Goal: Task Accomplishment & Management: Manage account settings

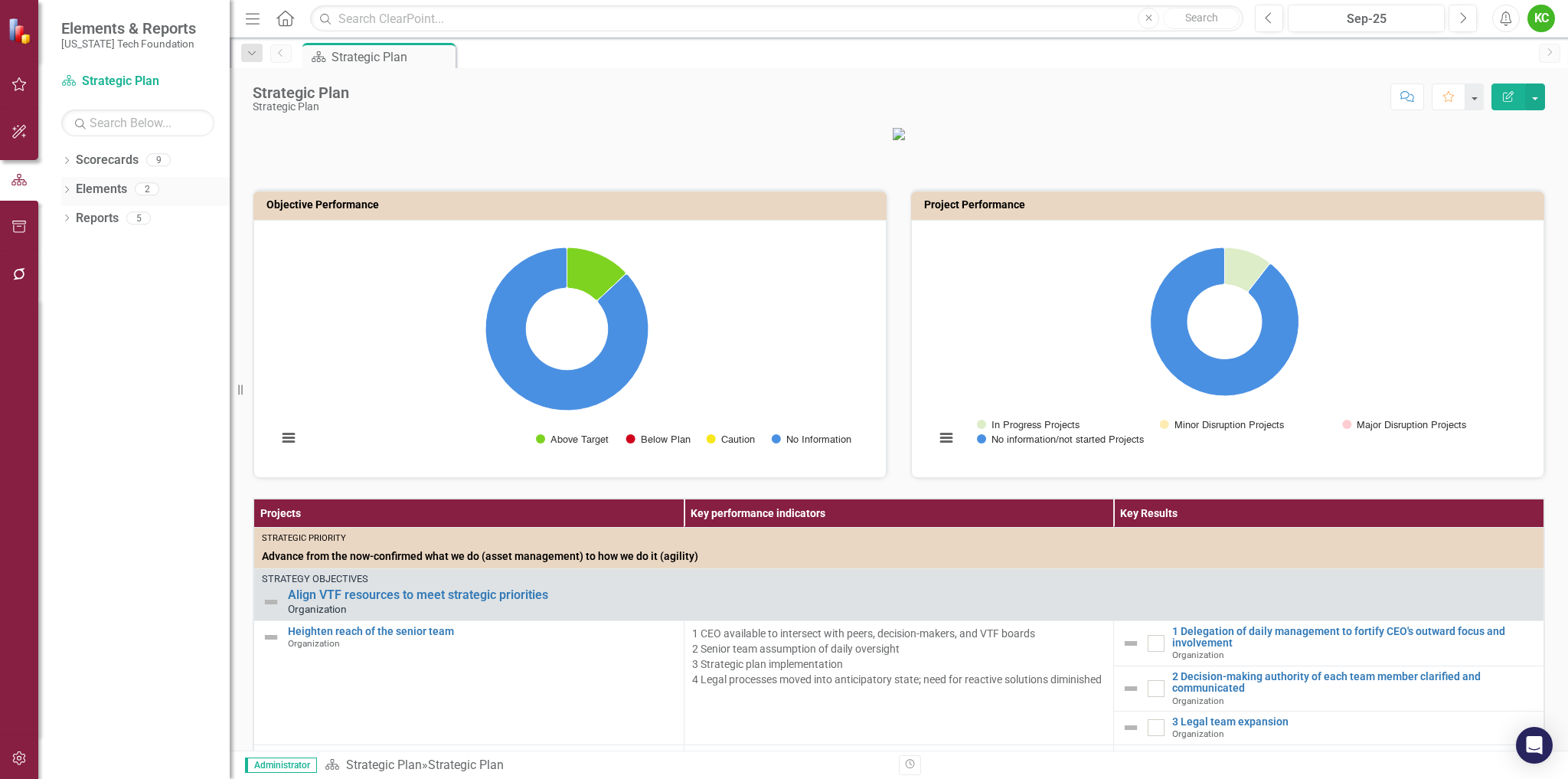
click at [70, 187] on icon "Dropdown" at bounding box center [66, 191] width 11 height 8
click at [83, 161] on link "Scorecards" at bounding box center [107, 160] width 63 height 18
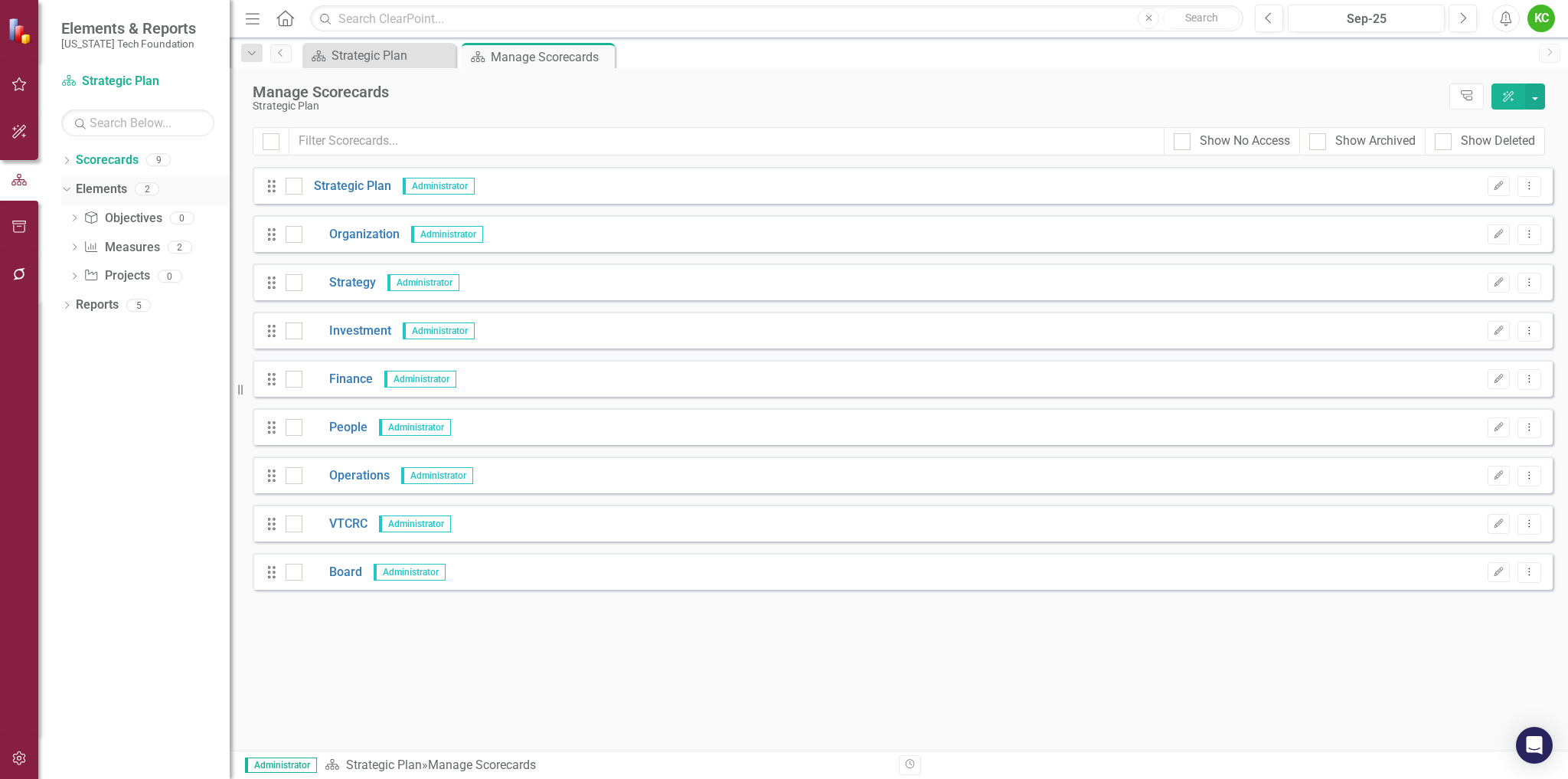
click at [66, 187] on icon "Dropdown" at bounding box center [64, 188] width 8 height 11
click at [347, 519] on link "VTCRC" at bounding box center [335, 525] width 65 height 18
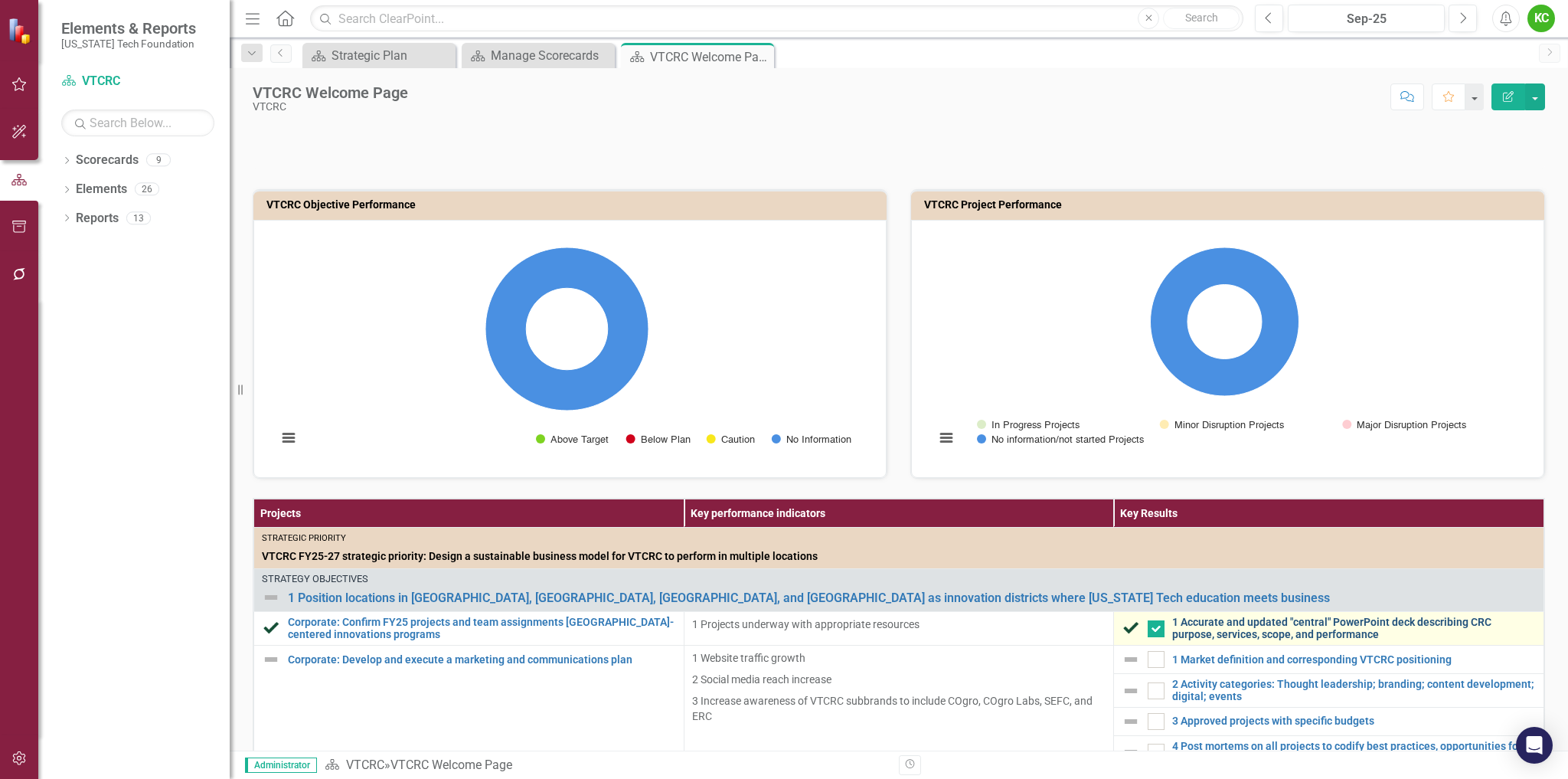
click at [1194, 621] on link "1 Accurate and updated "central" PowerPoint deck describing CRC purpose, servic…" at bounding box center [1354, 628] width 364 height 24
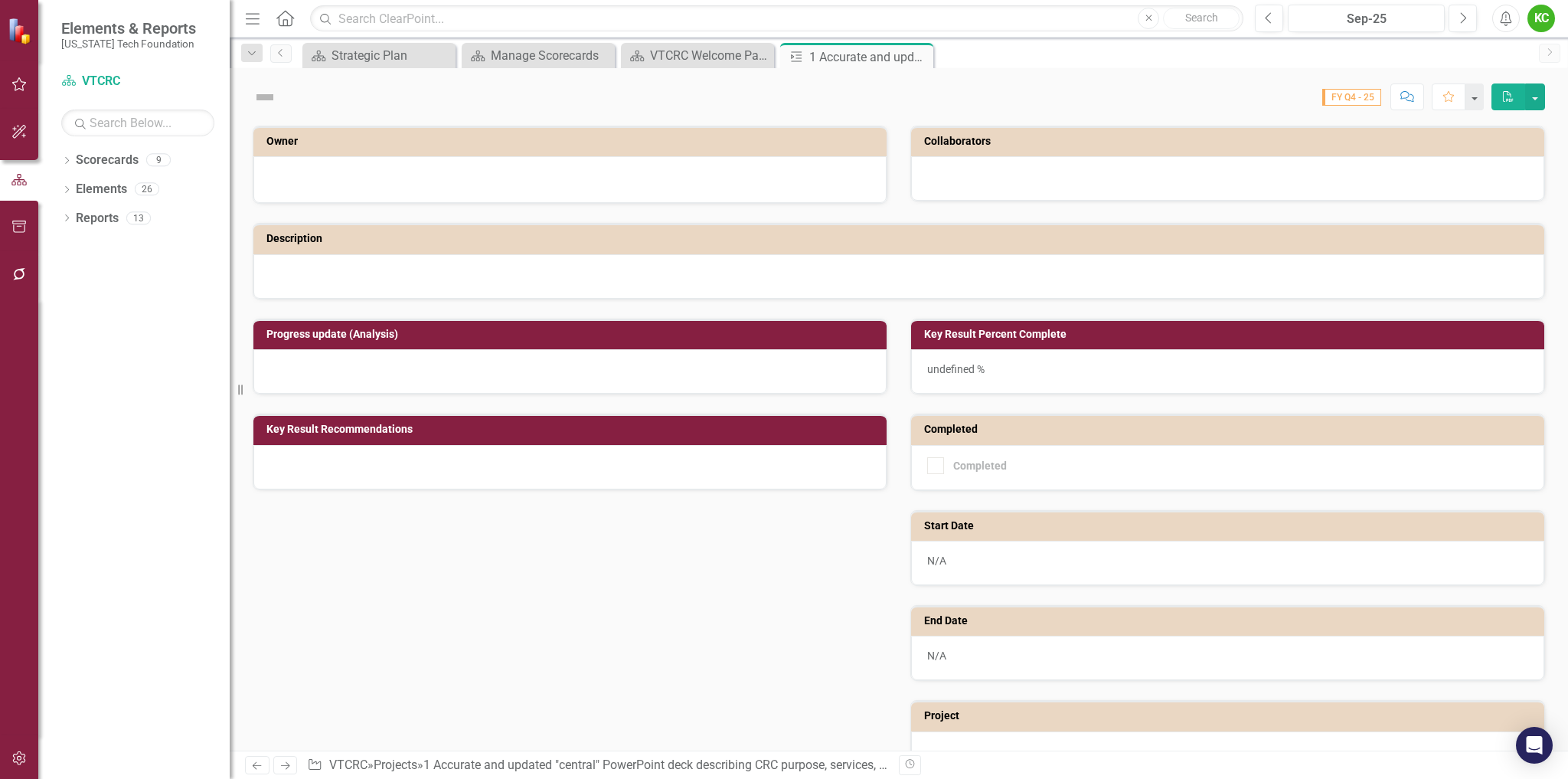
checkbox input "true"
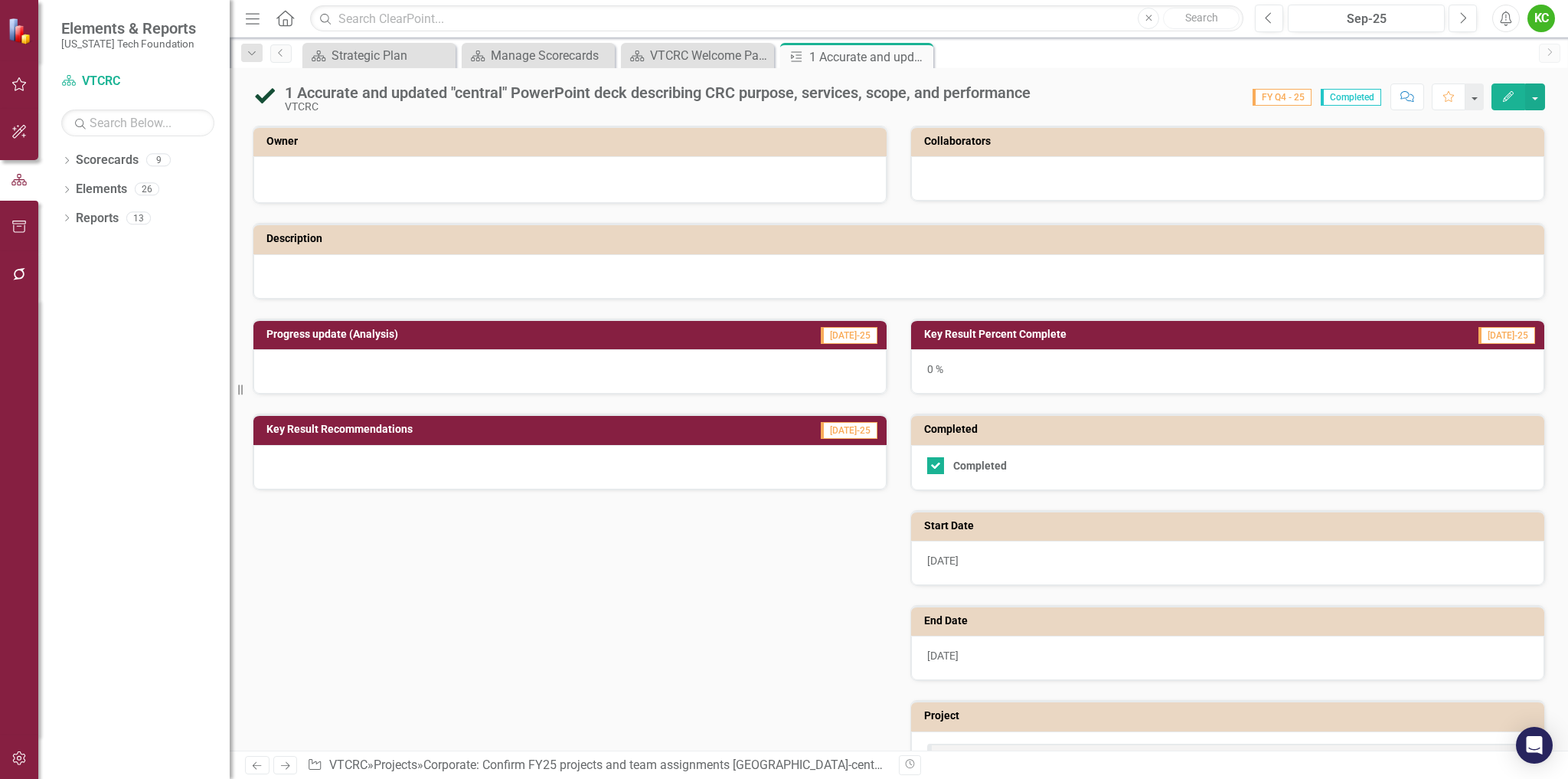
click at [1509, 98] on icon "Edit" at bounding box center [1508, 97] width 13 height 11
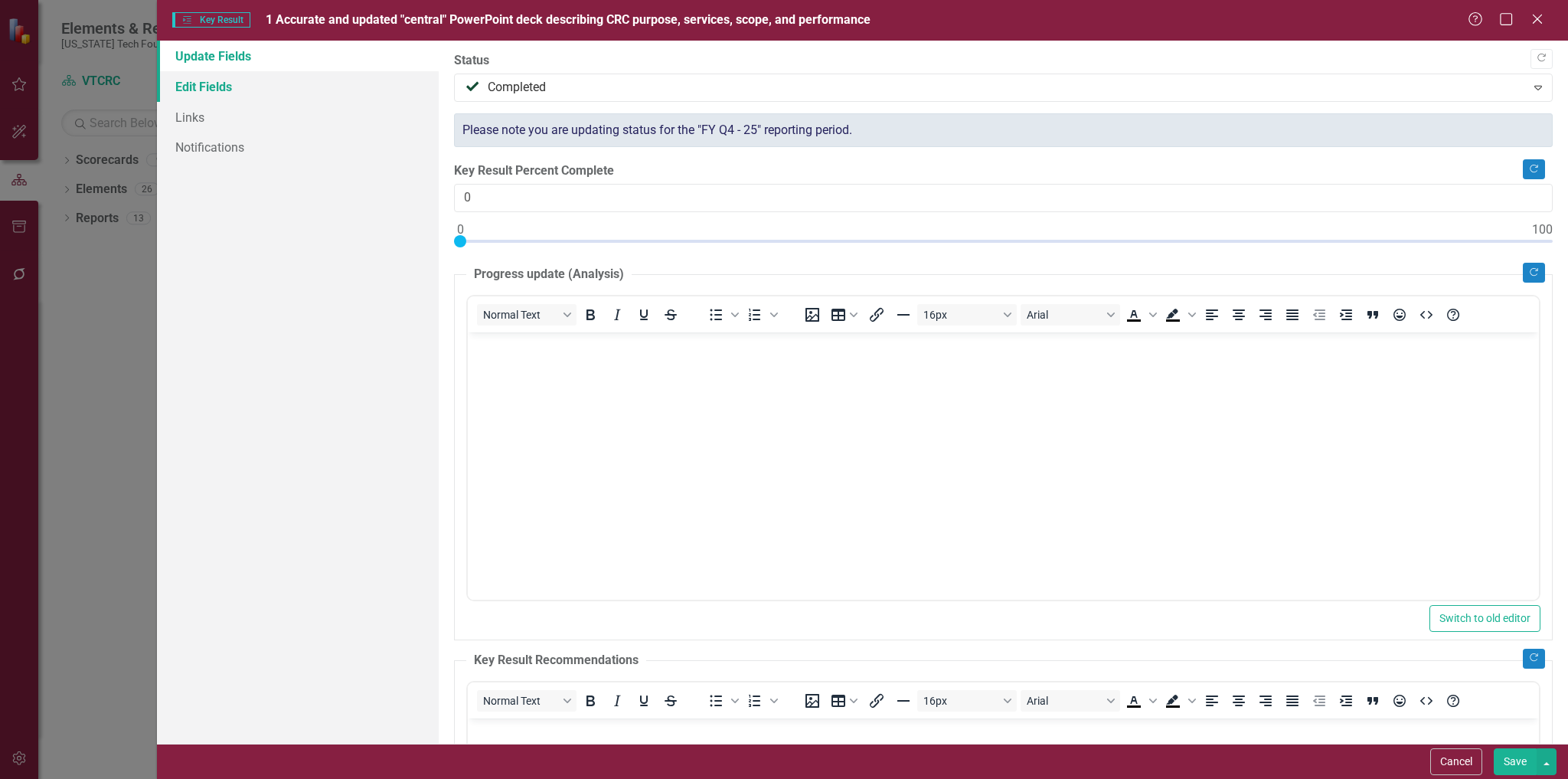
click at [201, 87] on link "Edit Fields" at bounding box center [298, 87] width 283 height 30
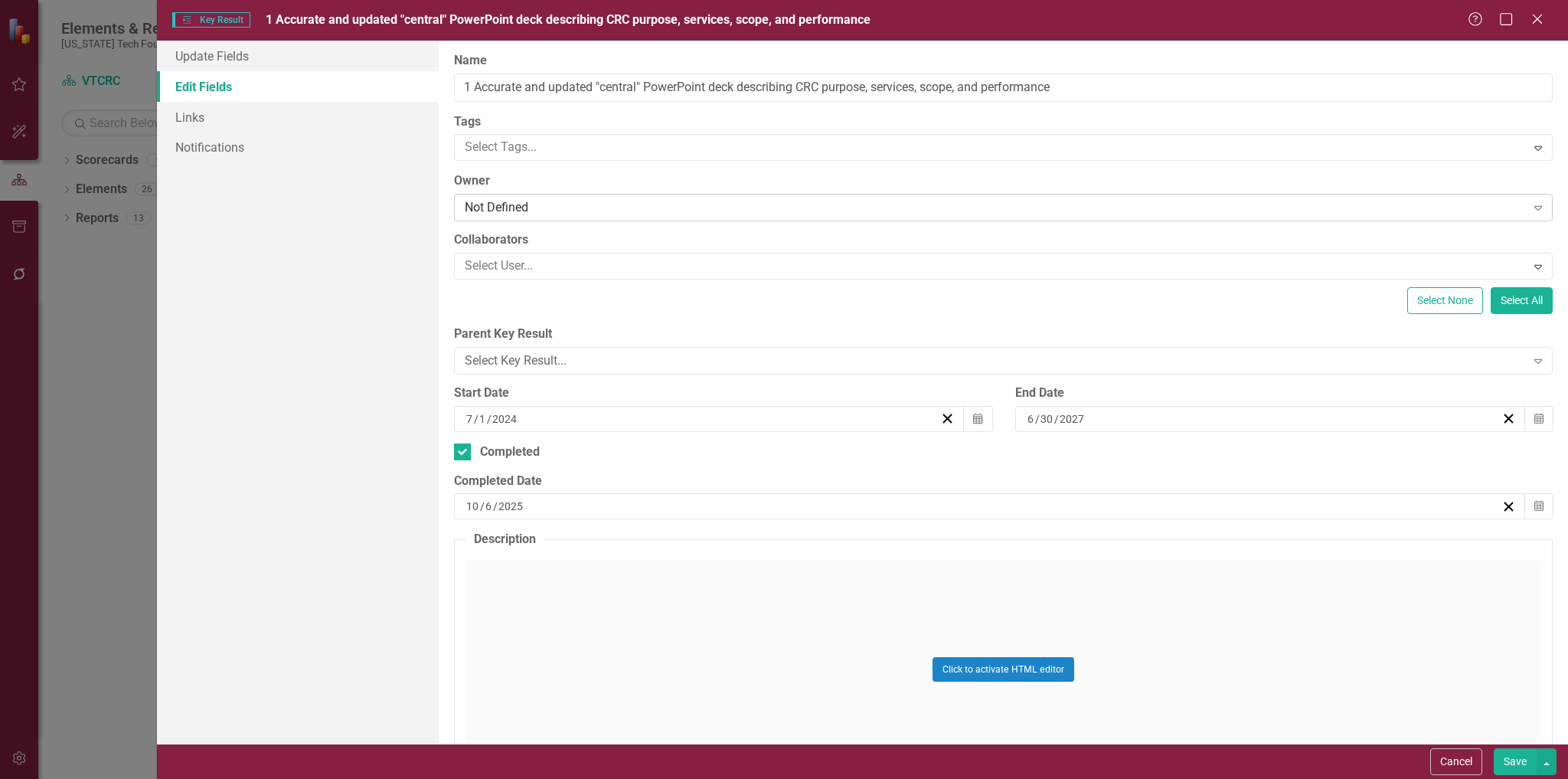
click at [576, 210] on div "Not Defined" at bounding box center [995, 208] width 1060 height 18
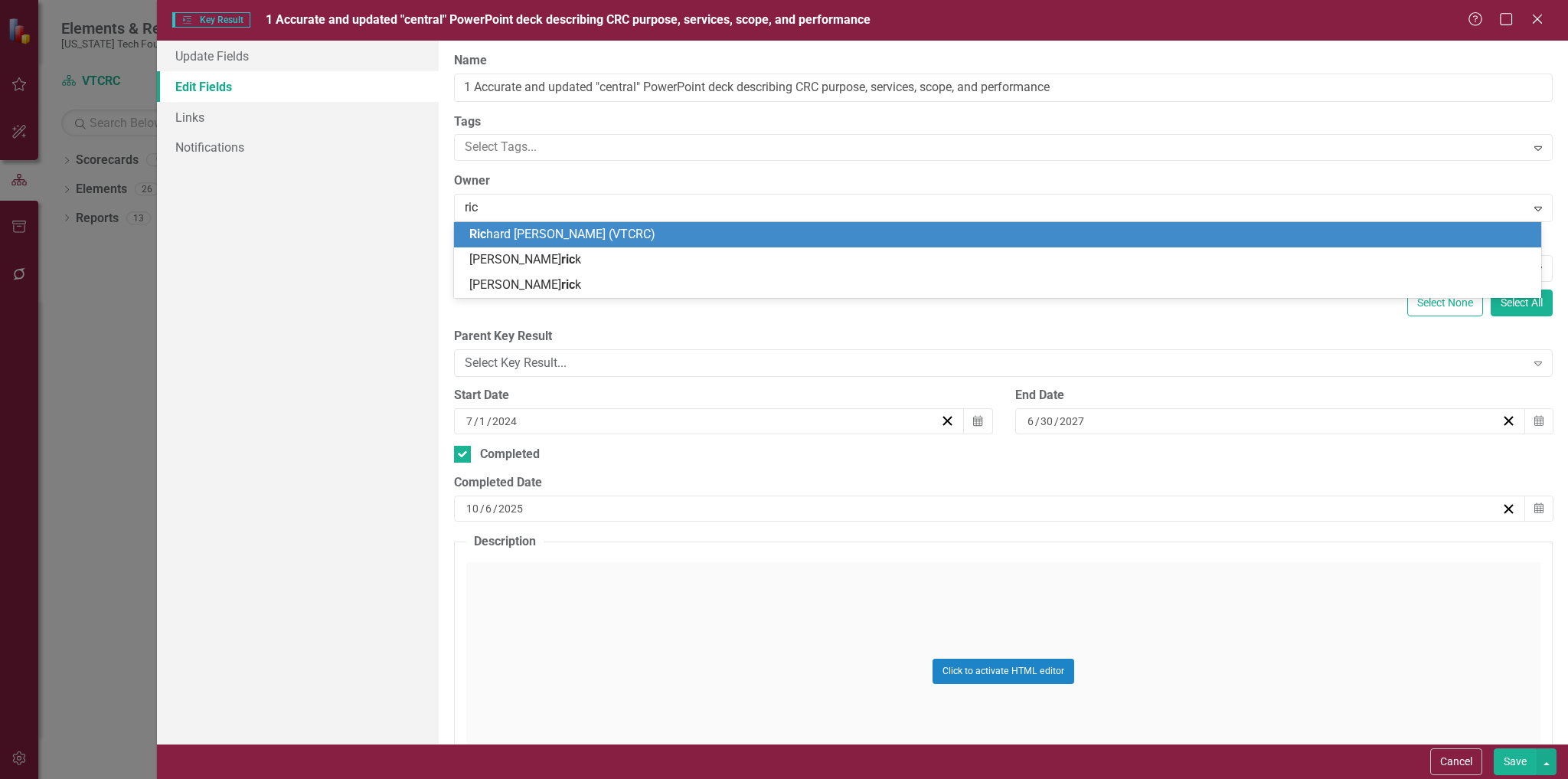
type input "rich"
click at [579, 226] on div "[PERSON_NAME] [PERSON_NAME] (VTCRC)" at bounding box center [1000, 235] width 1063 height 18
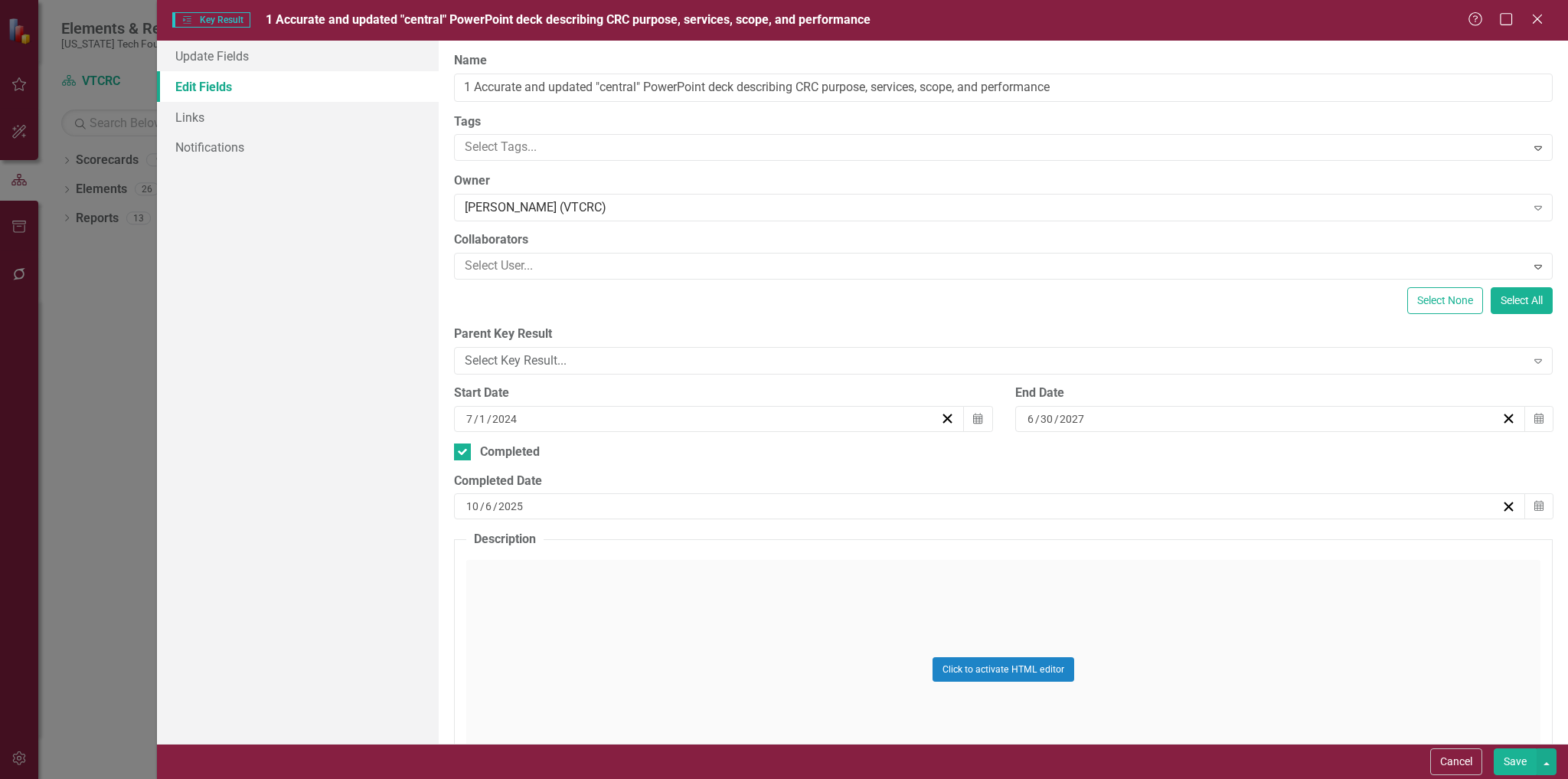
click at [1510, 760] on button "Save" at bounding box center [1515, 762] width 43 height 27
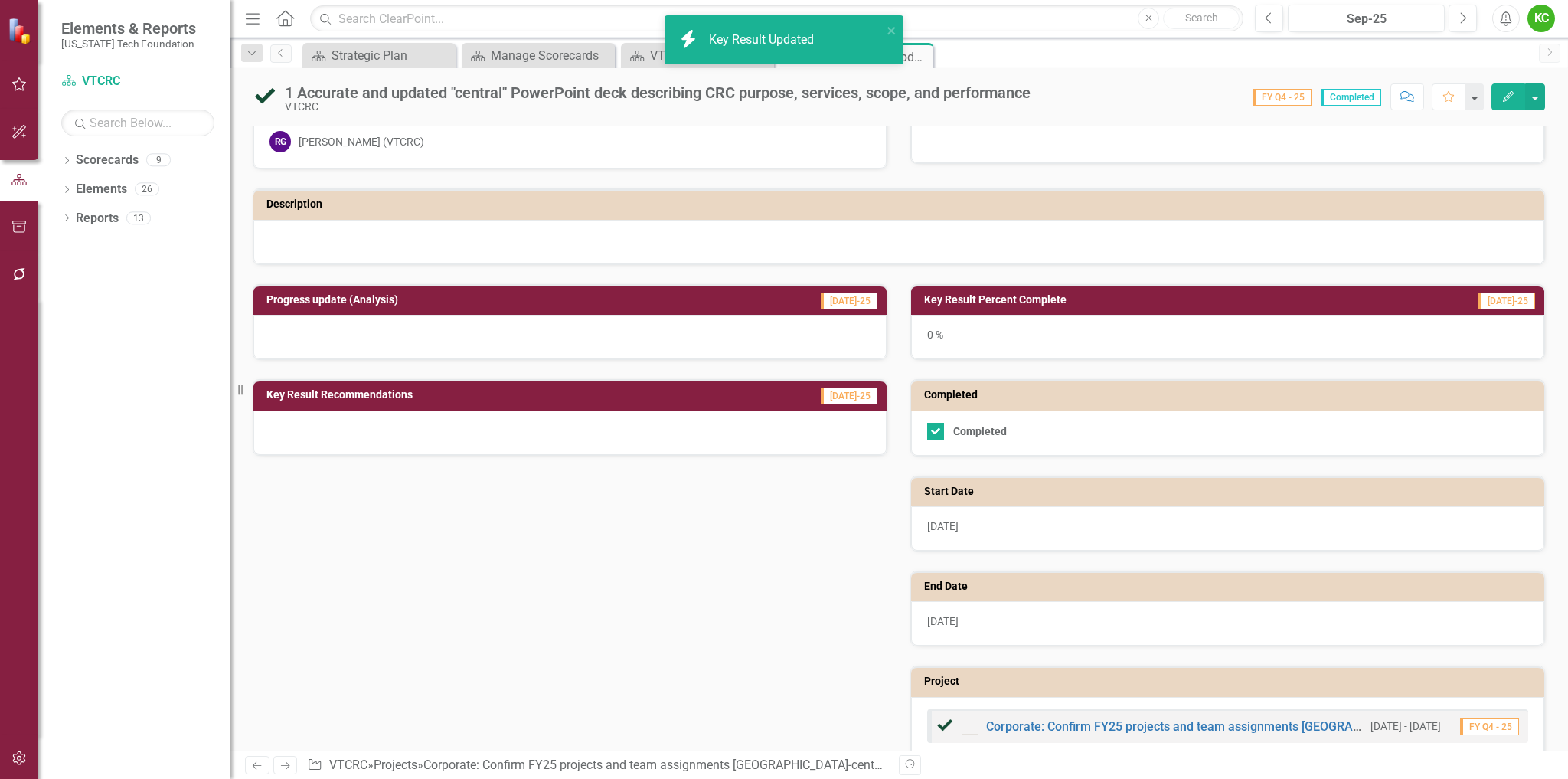
scroll to position [70, 0]
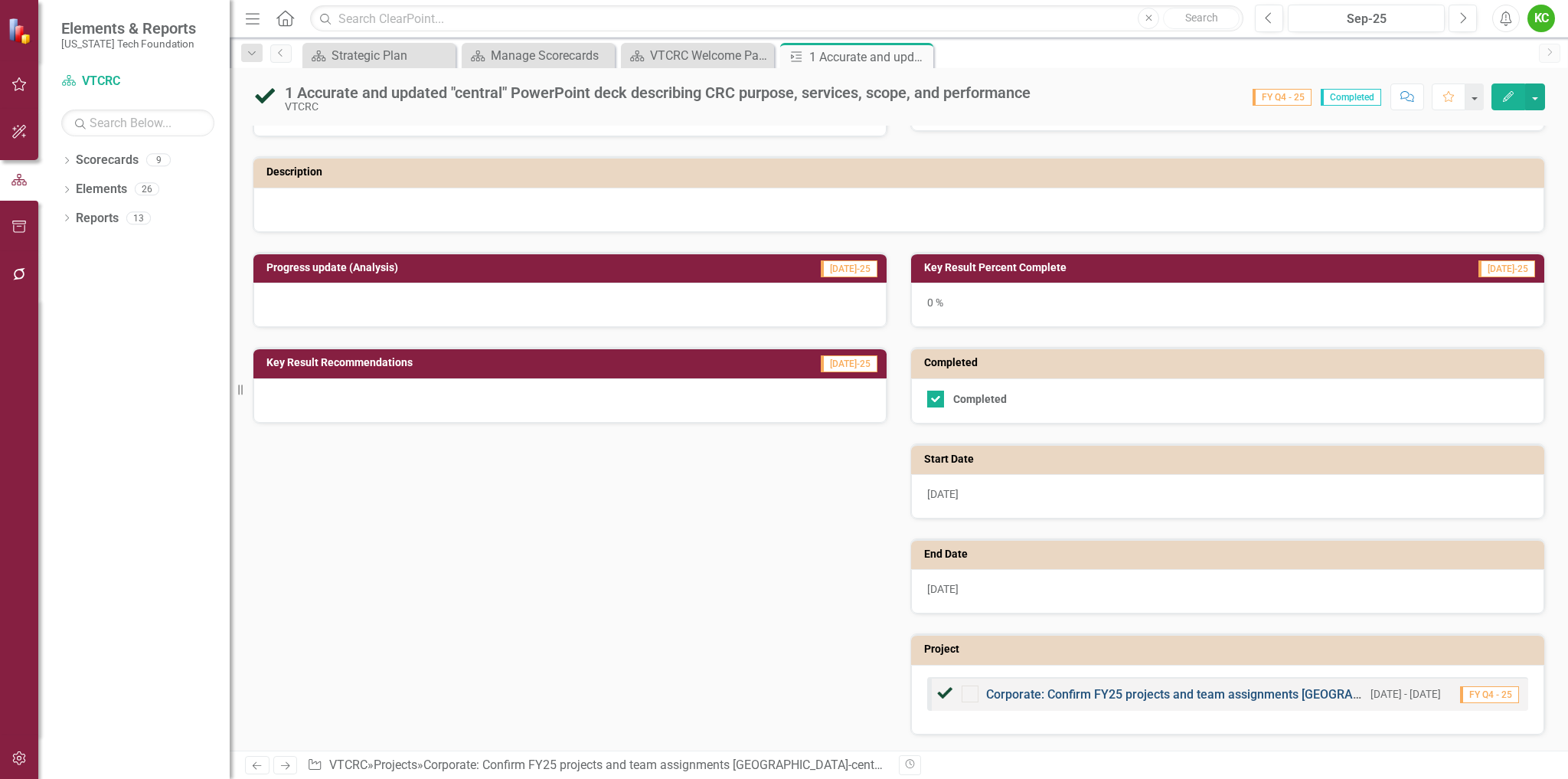
click at [1117, 692] on link "Corporate: Confirm FY25 projects and team assignments [GEOGRAPHIC_DATA]-centere…" at bounding box center [1290, 694] width 610 height 14
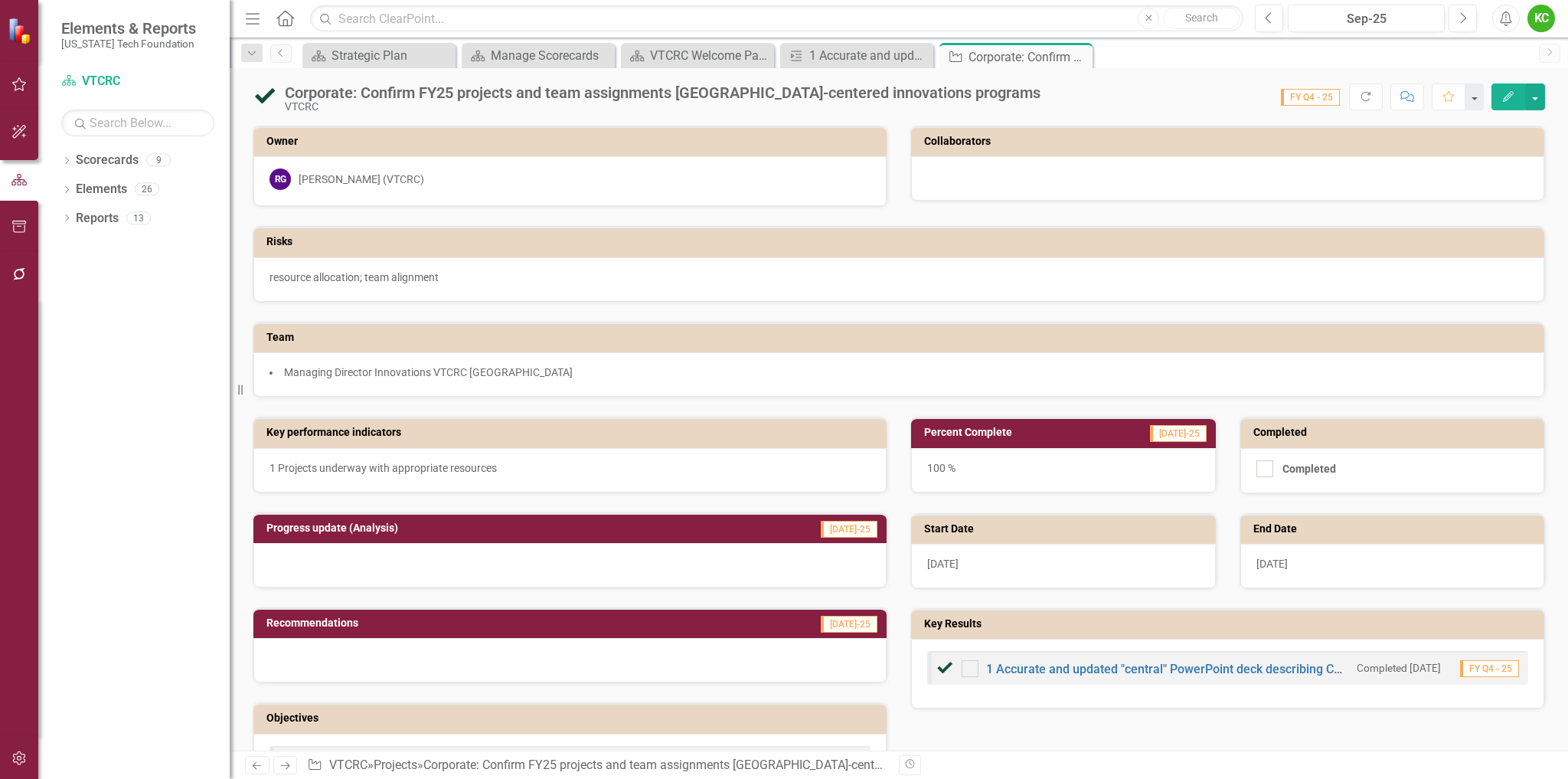
checkbox input "true"
click at [1081, 55] on icon "Close" at bounding box center [1078, 56] width 15 height 13
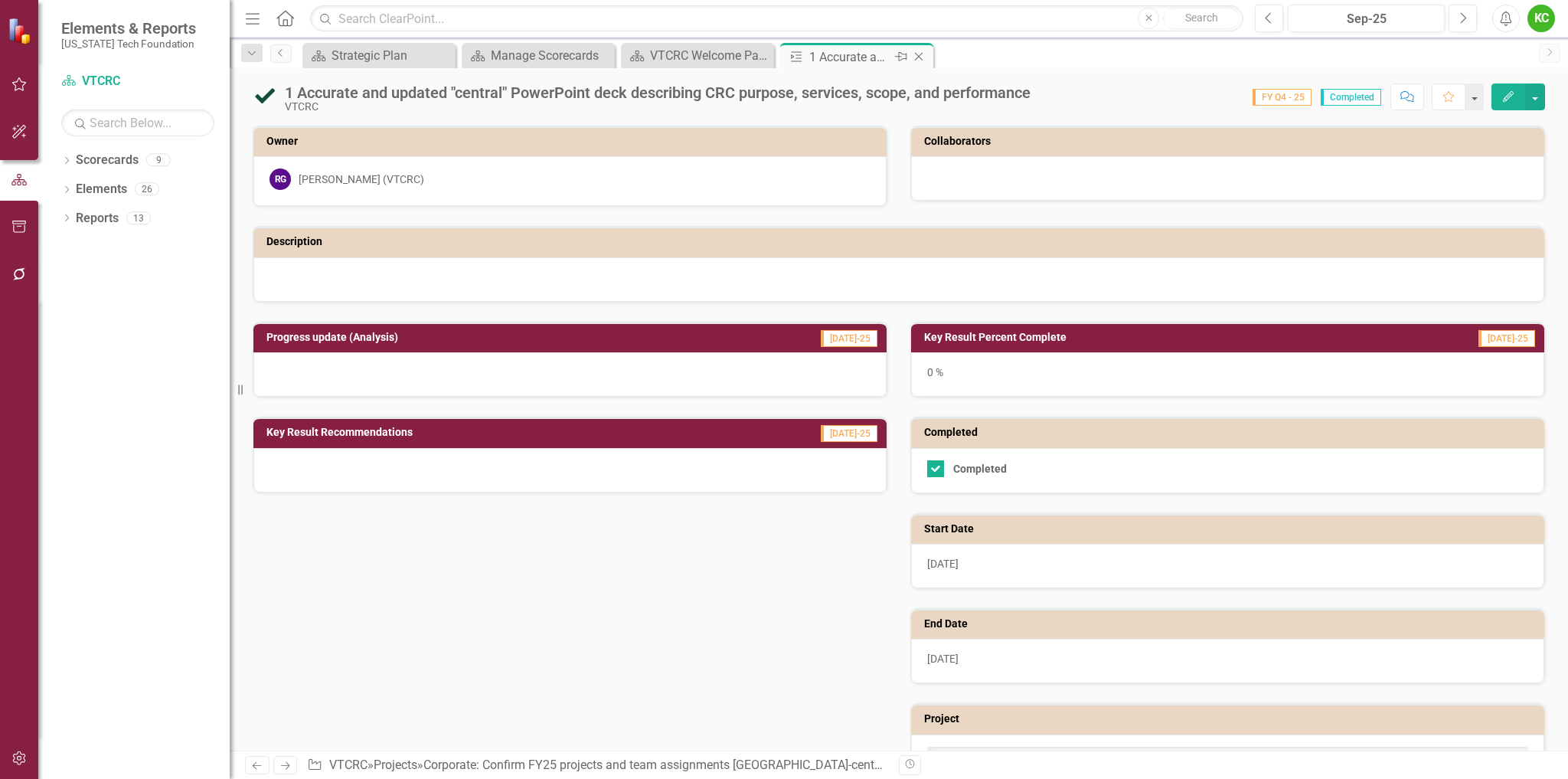
click at [920, 54] on icon "Close" at bounding box center [919, 56] width 15 height 13
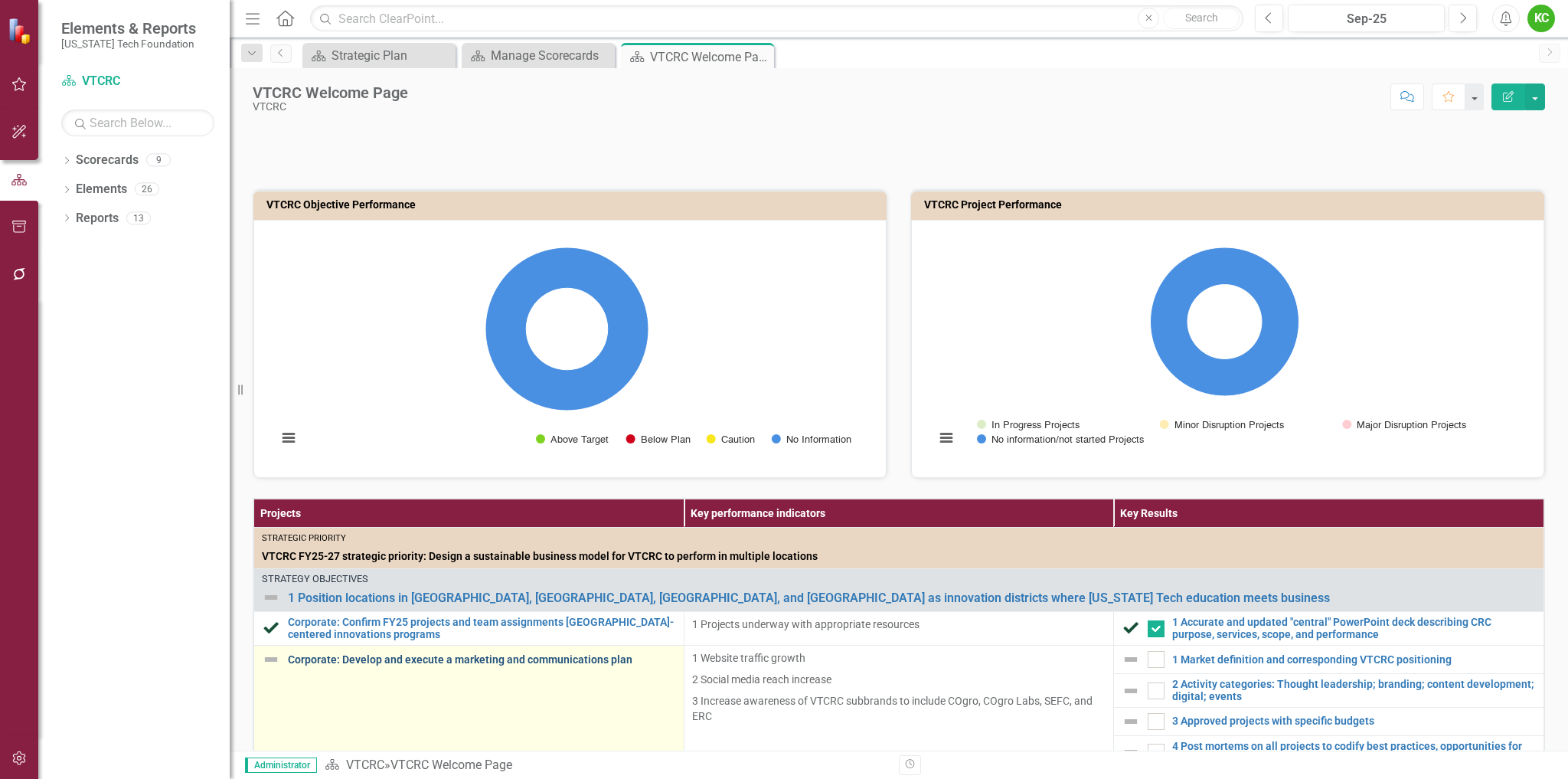
click at [540, 660] on link "Corporate: Develop and execute a marketing and communications plan" at bounding box center [483, 659] width 389 height 12
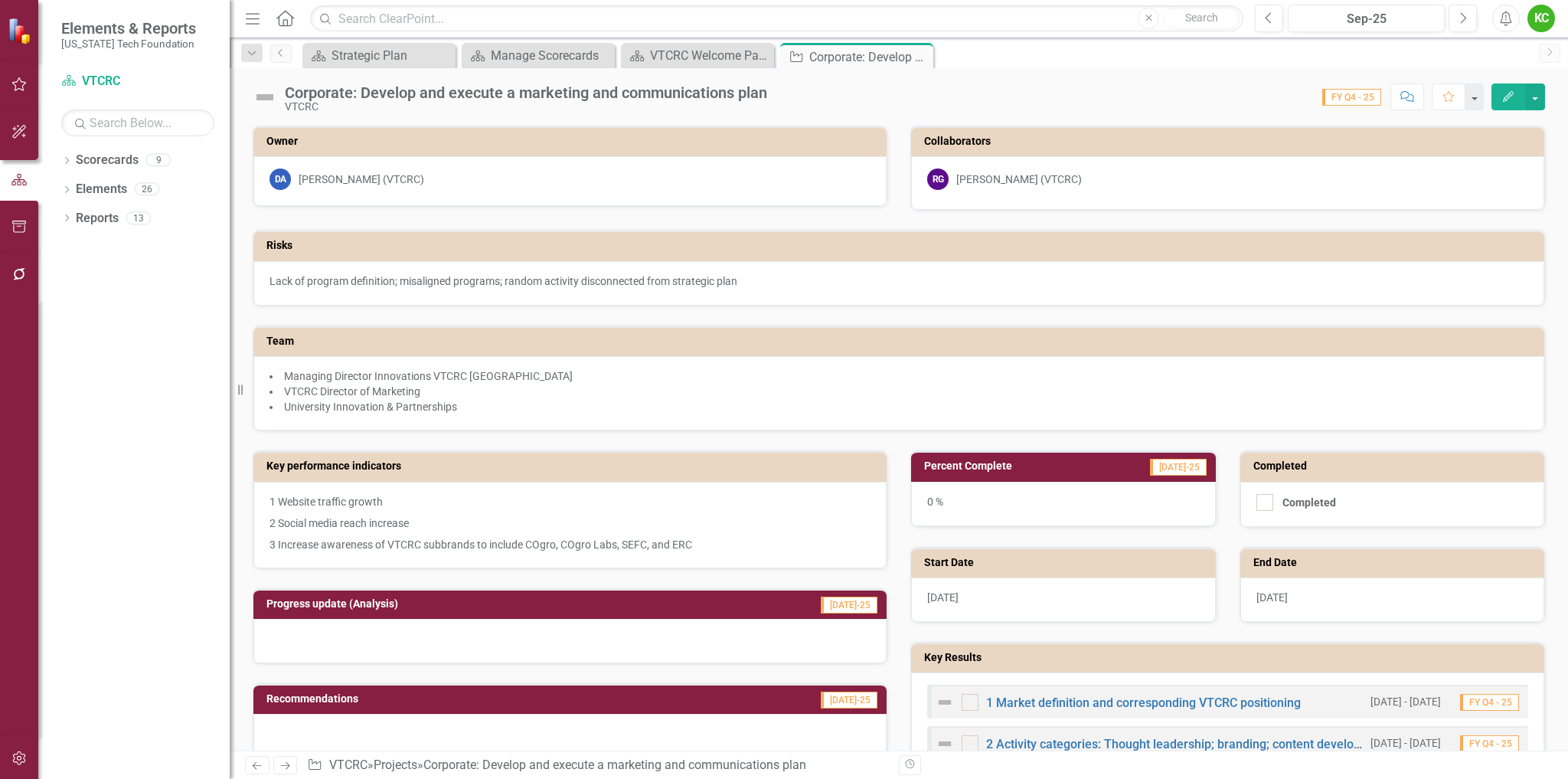
click at [1508, 95] on icon "button" at bounding box center [1509, 97] width 11 height 11
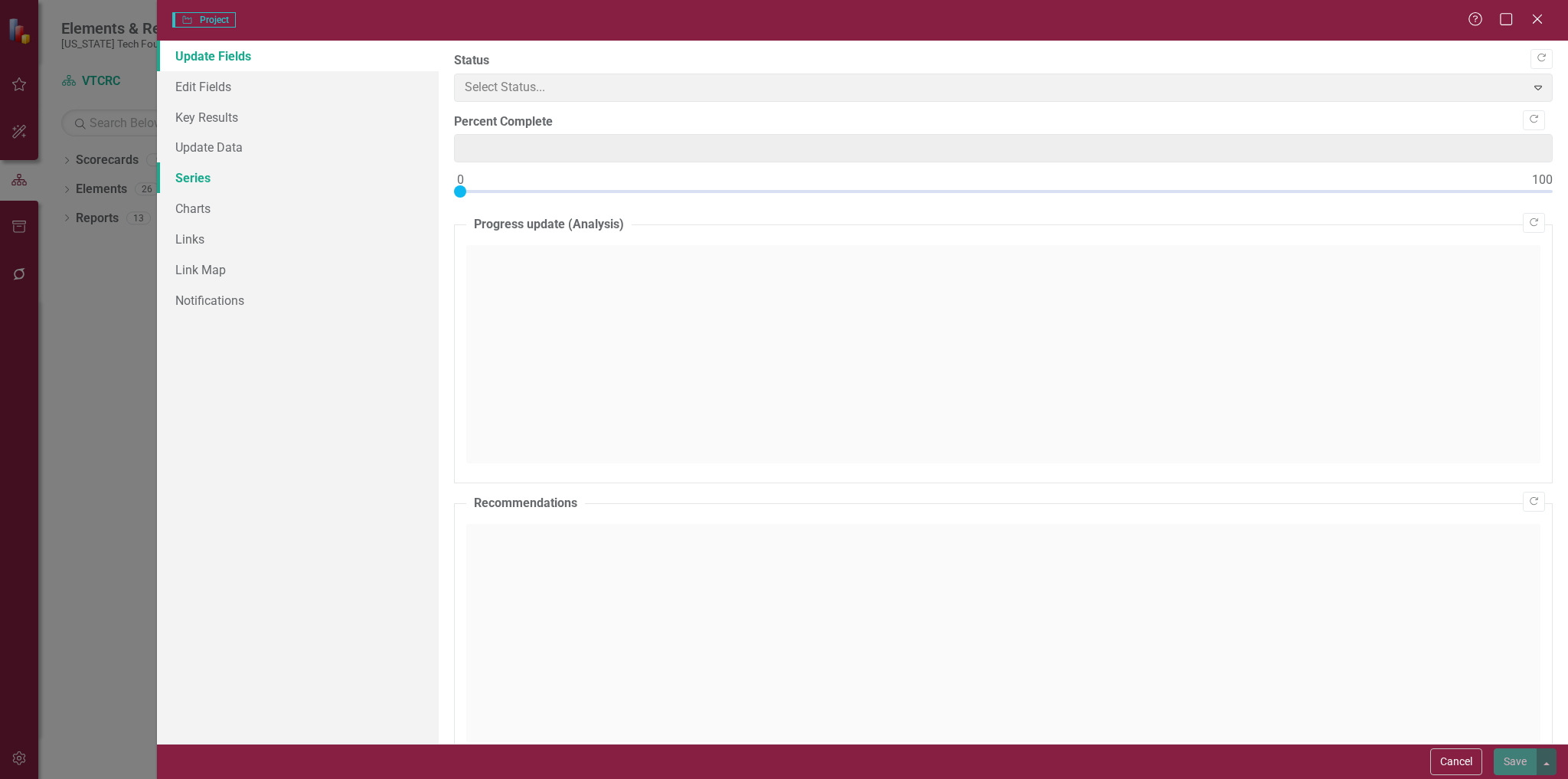
type input "0"
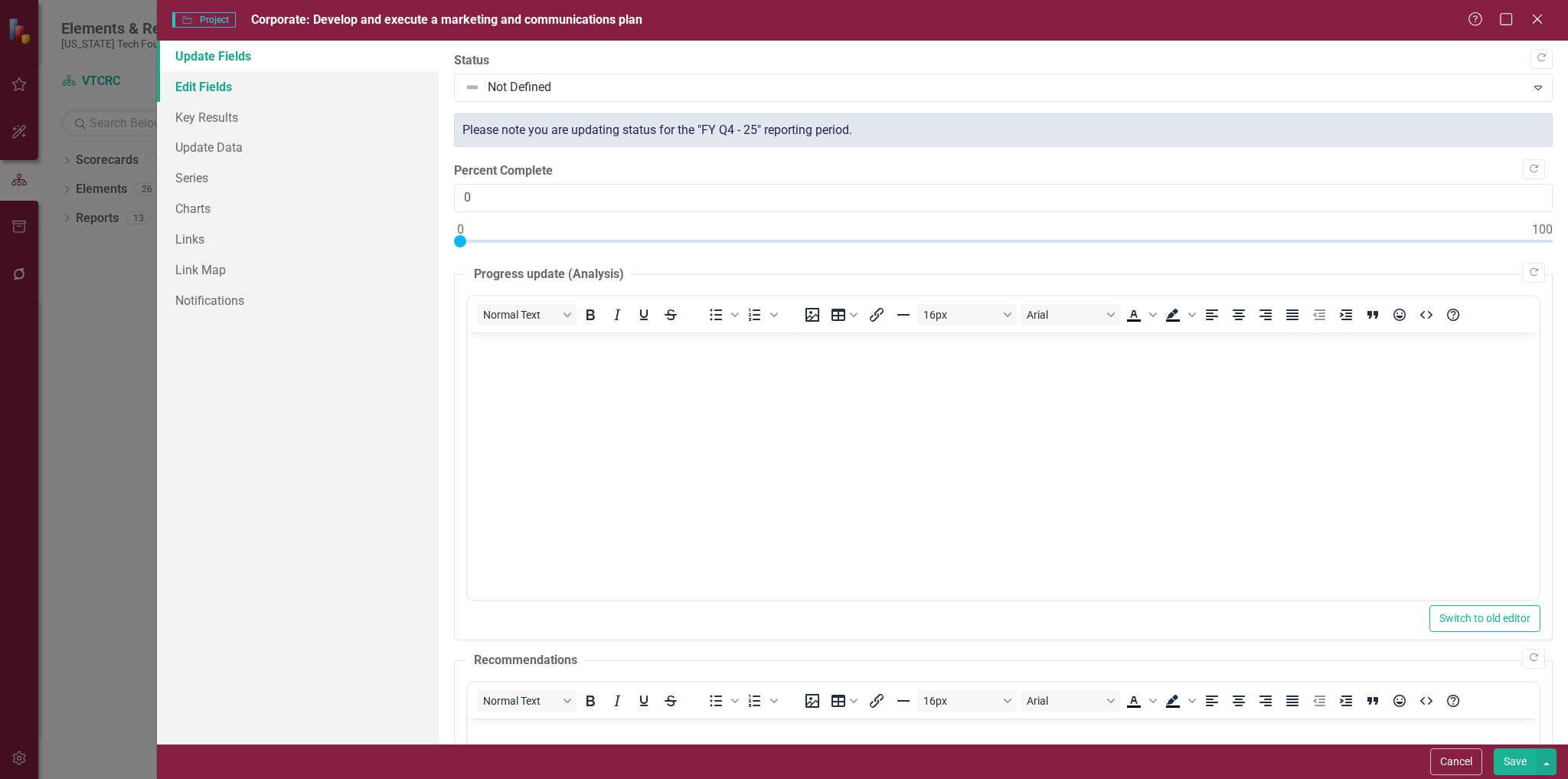
click at [198, 88] on link "Edit Fields" at bounding box center [298, 87] width 283 height 30
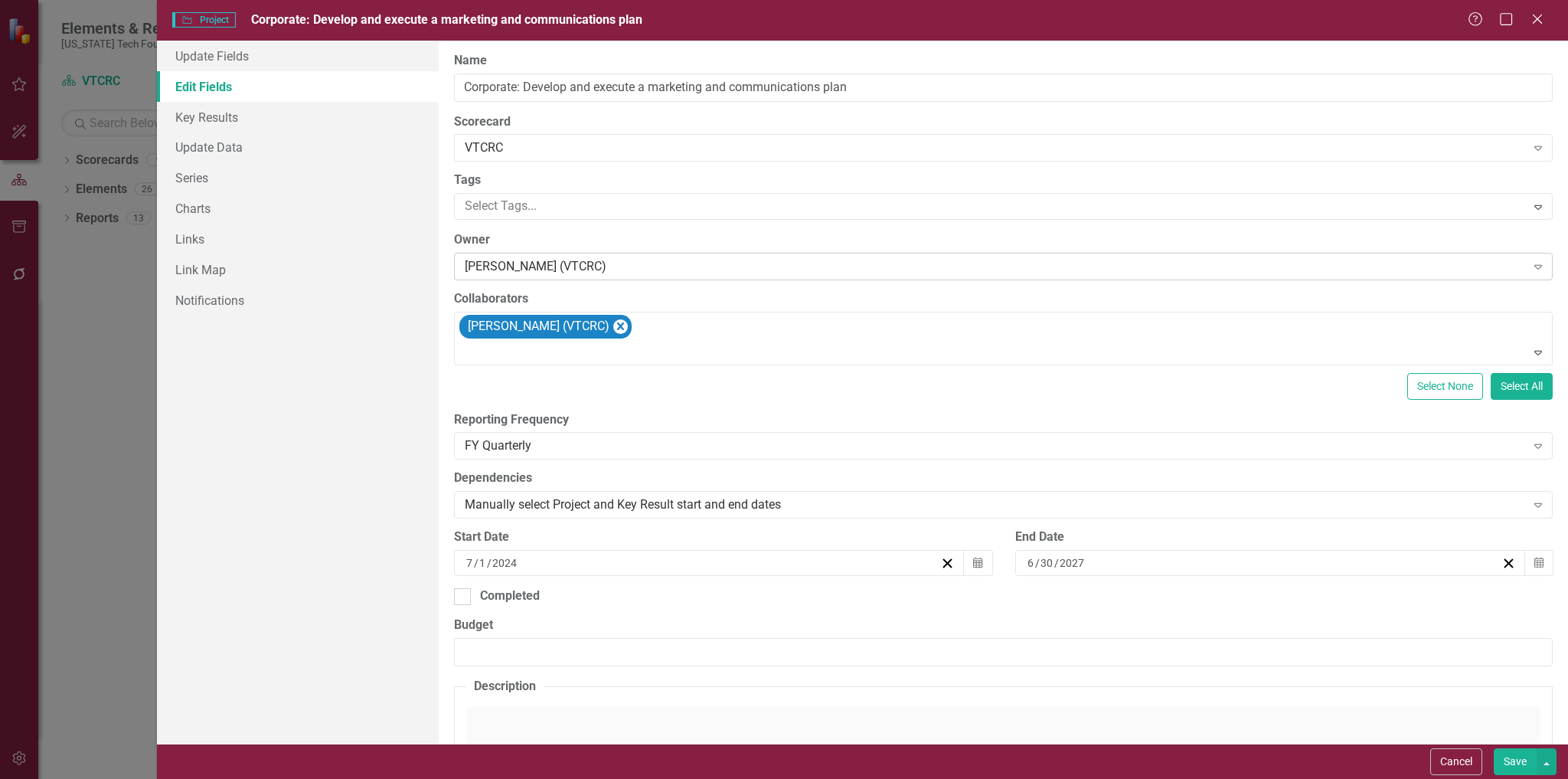
click at [605, 265] on div "[PERSON_NAME] (VTCRC)" at bounding box center [995, 267] width 1060 height 18
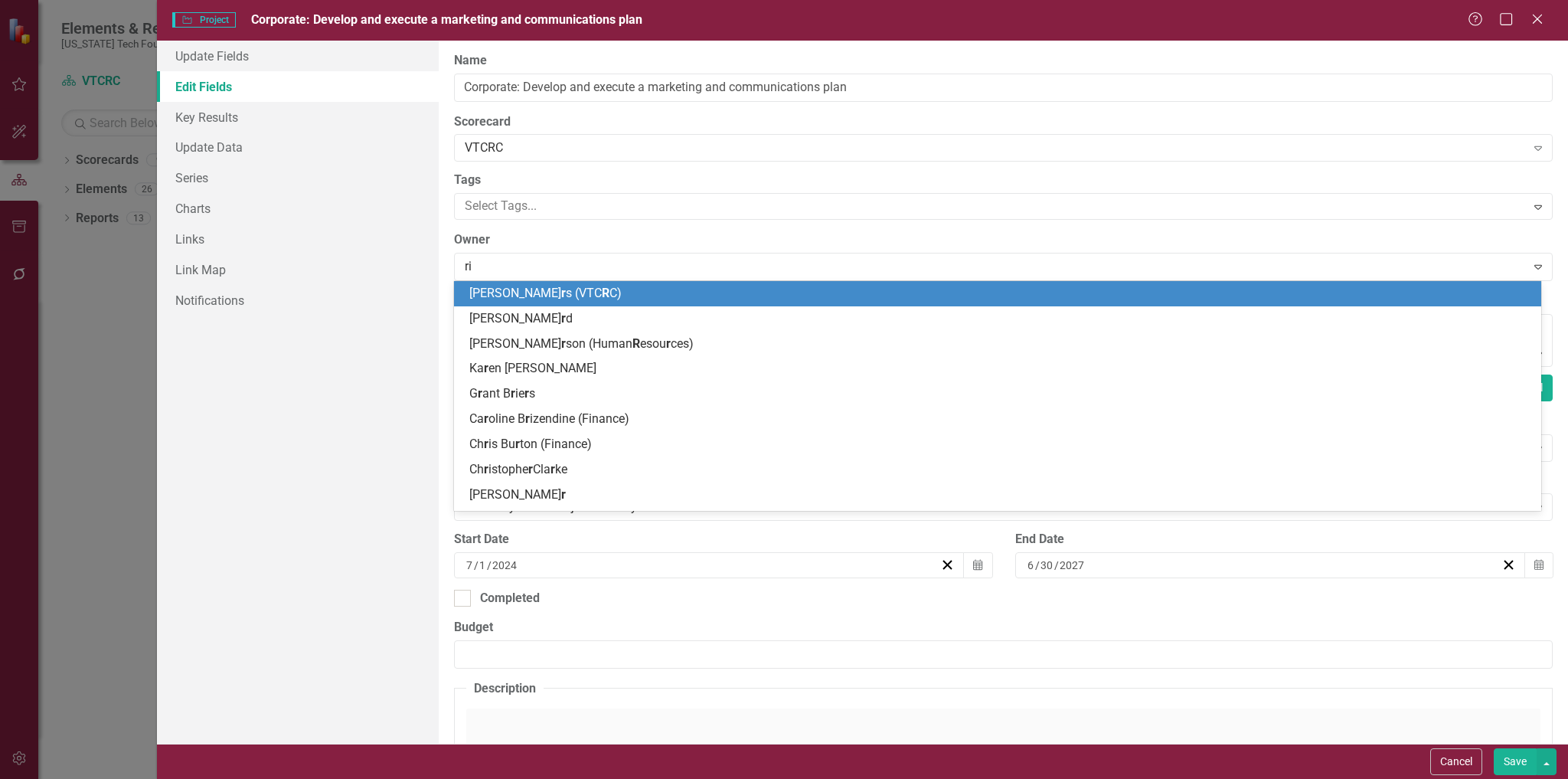
type input "rich"
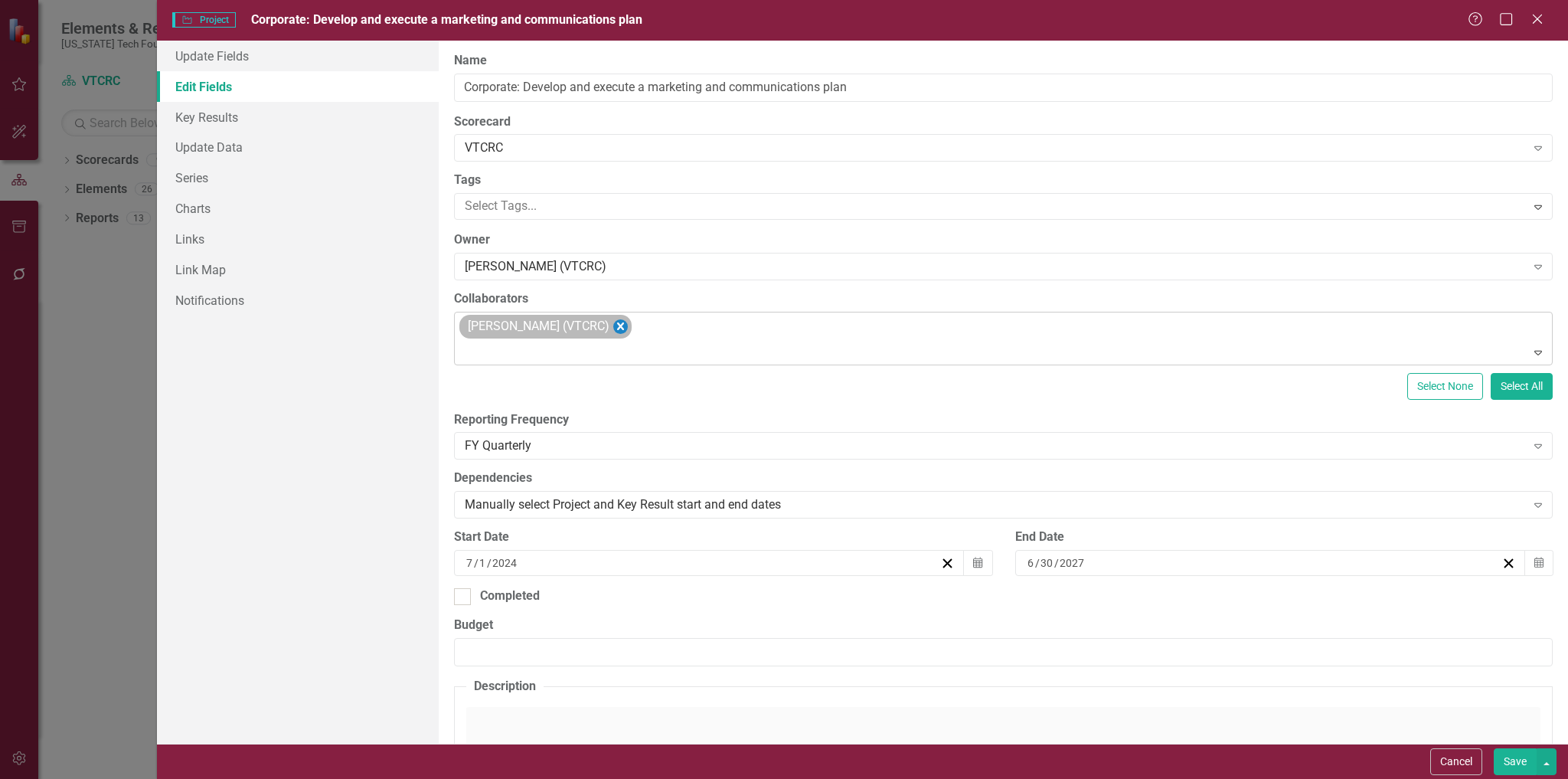
click at [617, 330] on icon "Remove Richard Gibson (VTCRC)" at bounding box center [621, 326] width 7 height 8
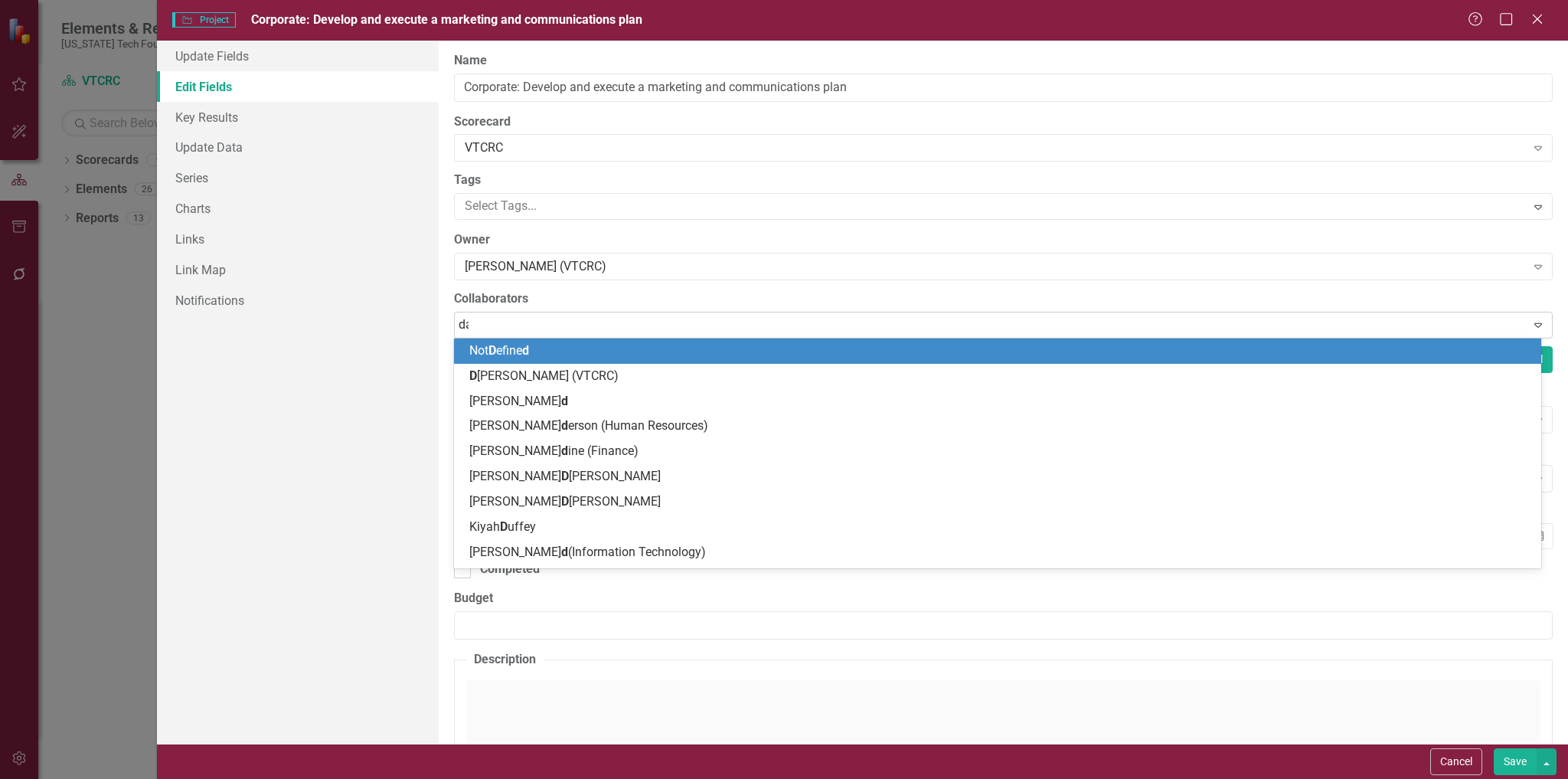
type input "[PERSON_NAME]"
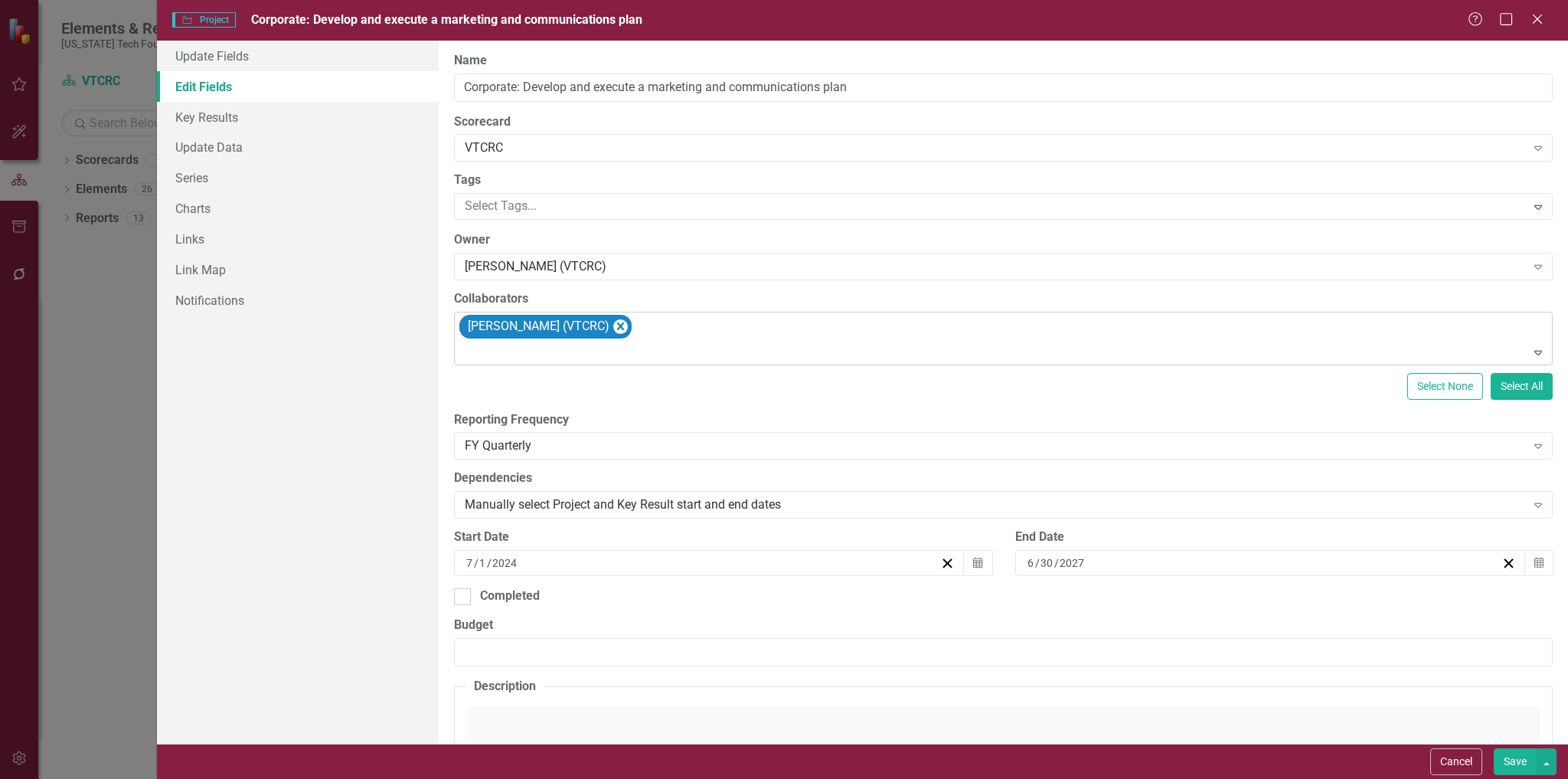
click at [1521, 761] on button "Save" at bounding box center [1515, 762] width 43 height 27
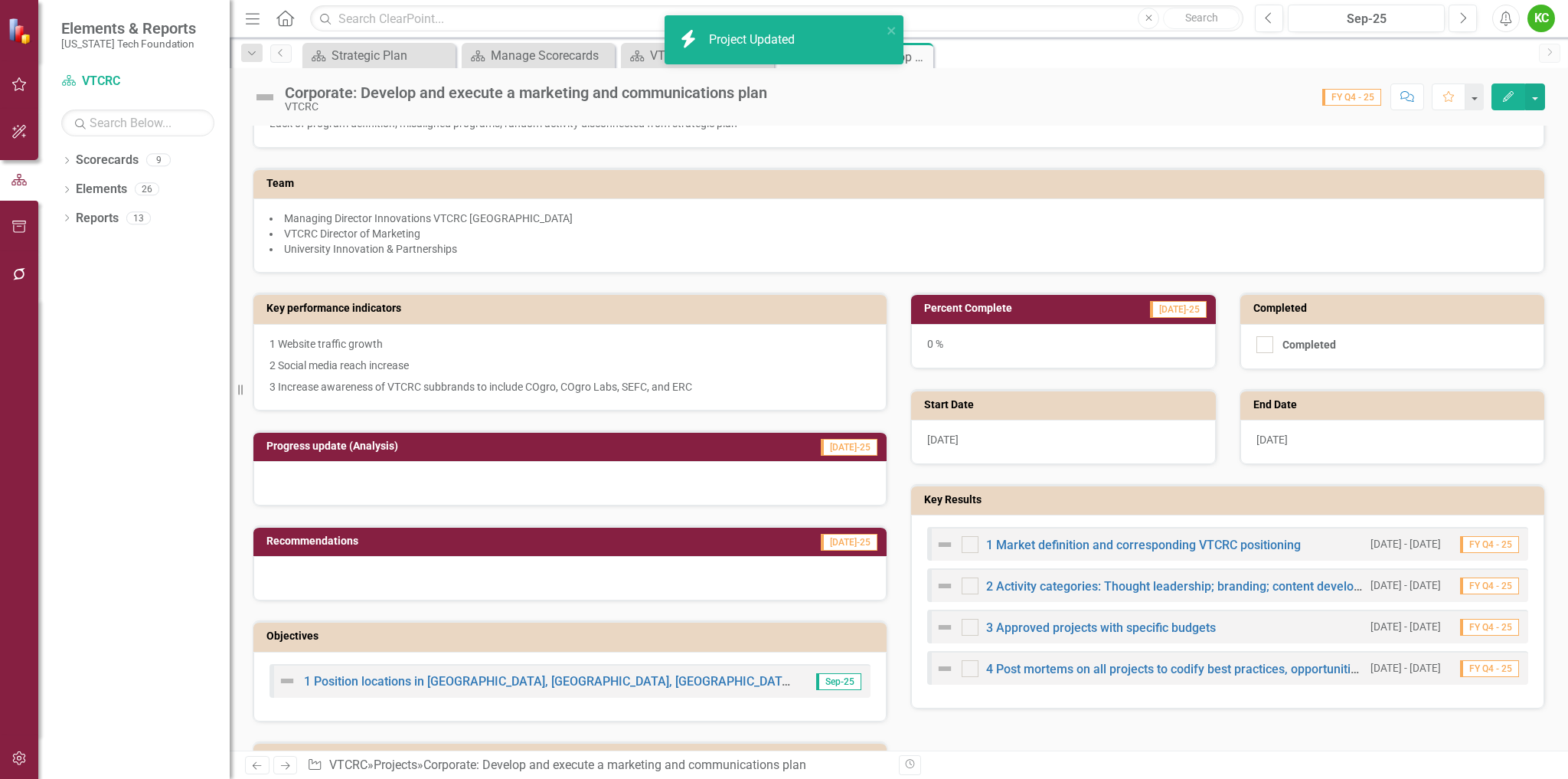
scroll to position [230, 0]
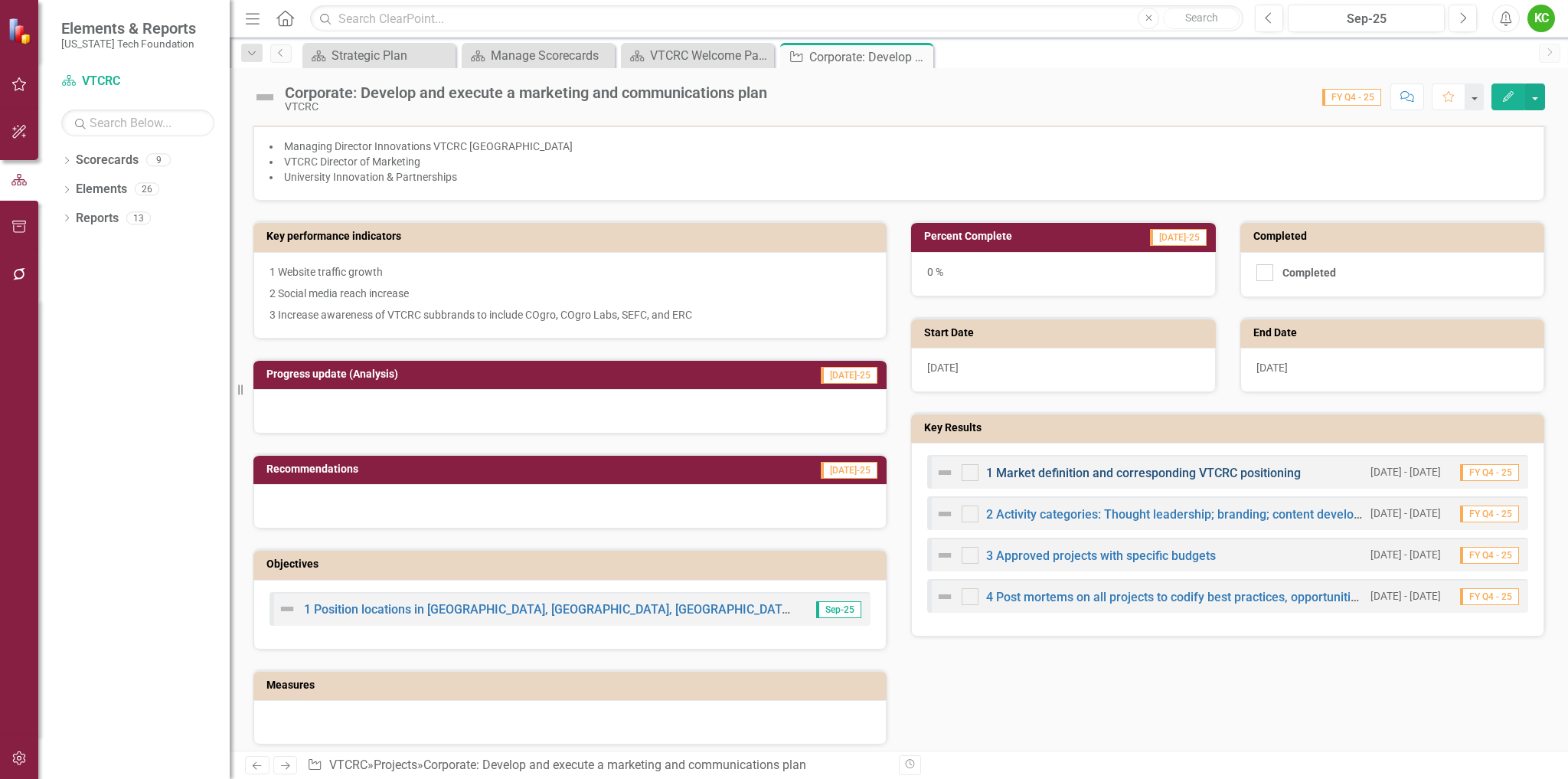
click at [1120, 475] on link "1 Market definition and corresponding VTCRC positioning" at bounding box center [1143, 473] width 314 height 14
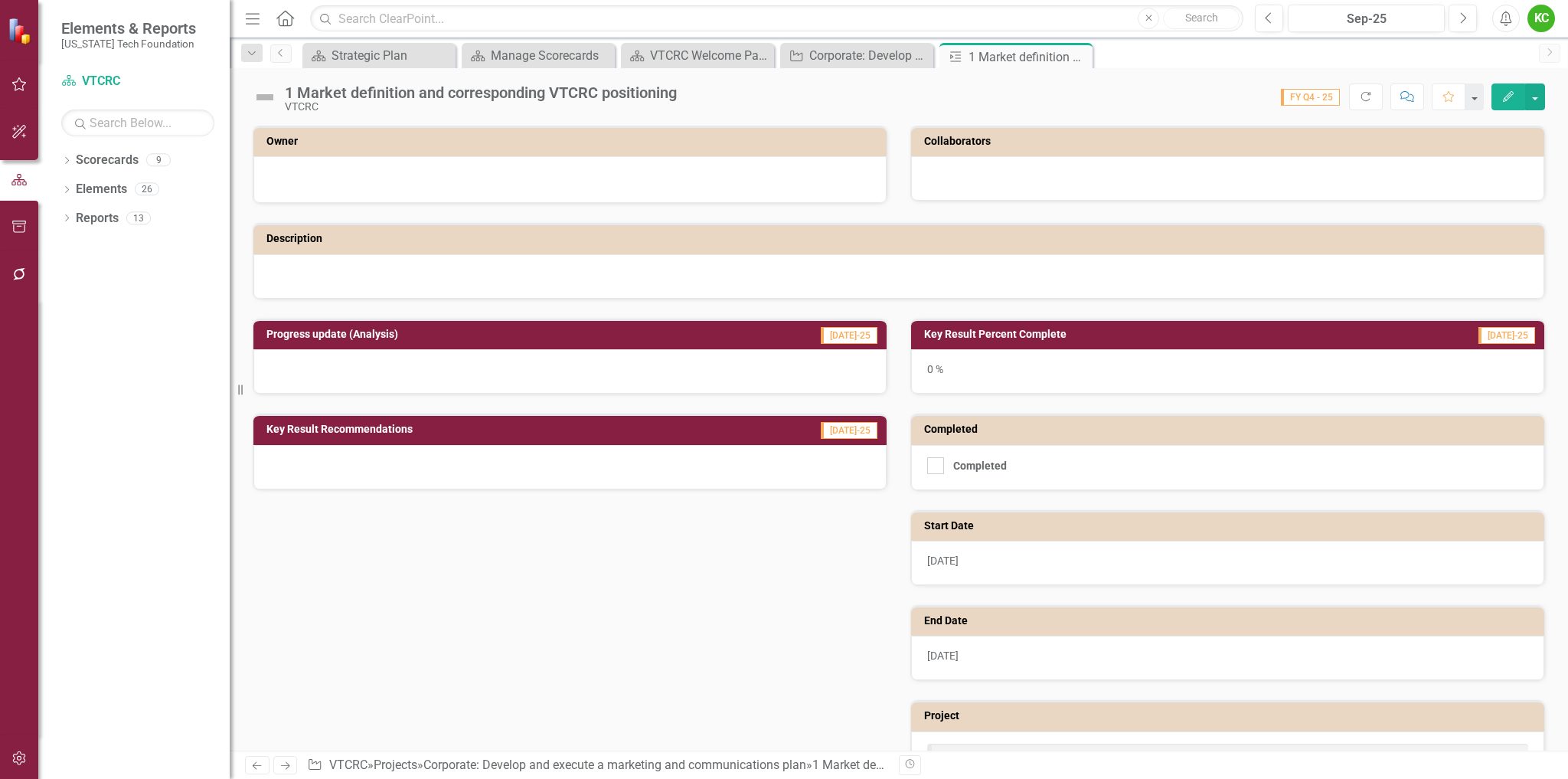
click at [1502, 91] on icon "Edit" at bounding box center [1508, 97] width 13 height 11
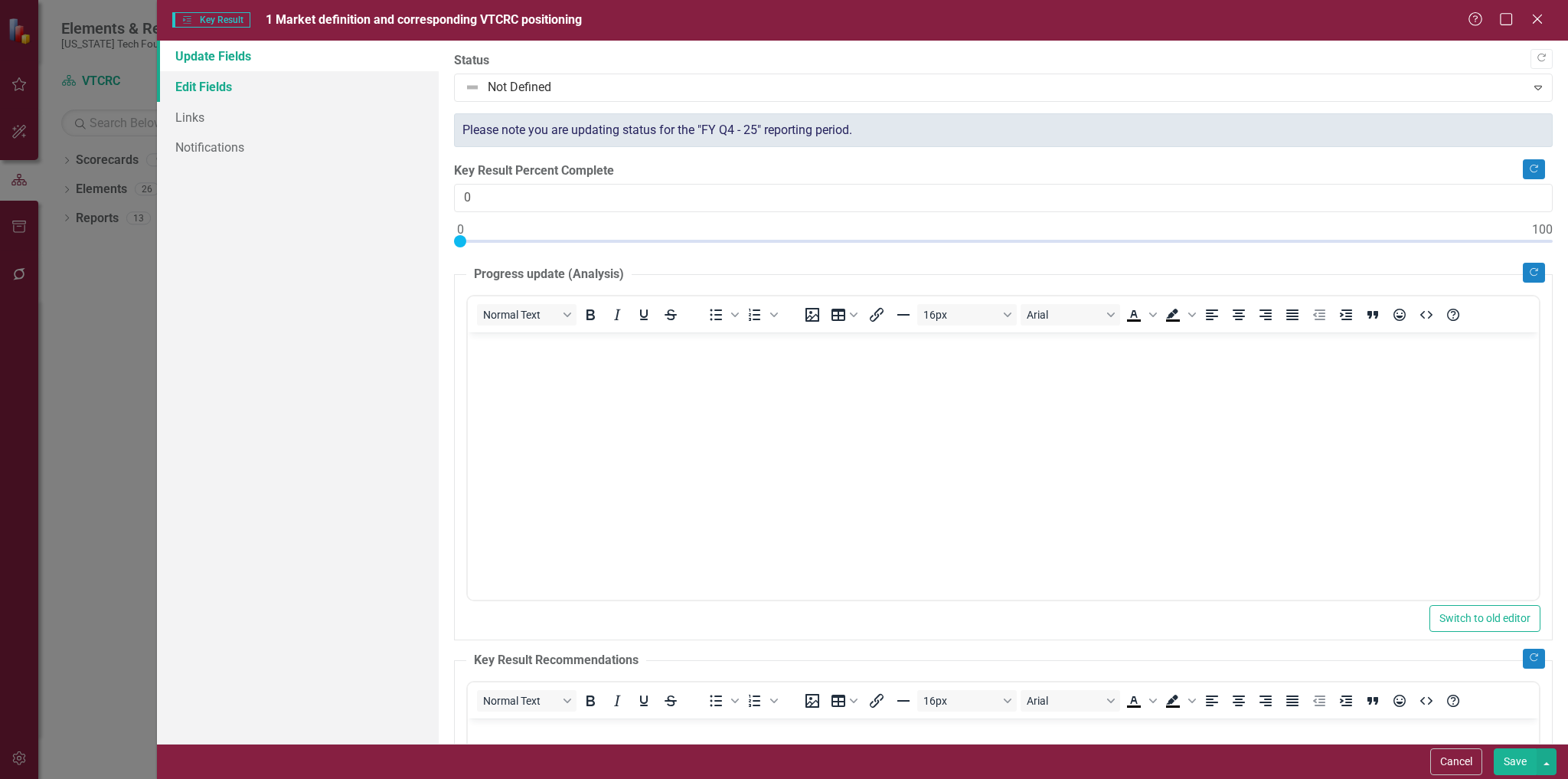
click at [218, 86] on link "Edit Fields" at bounding box center [298, 87] width 283 height 30
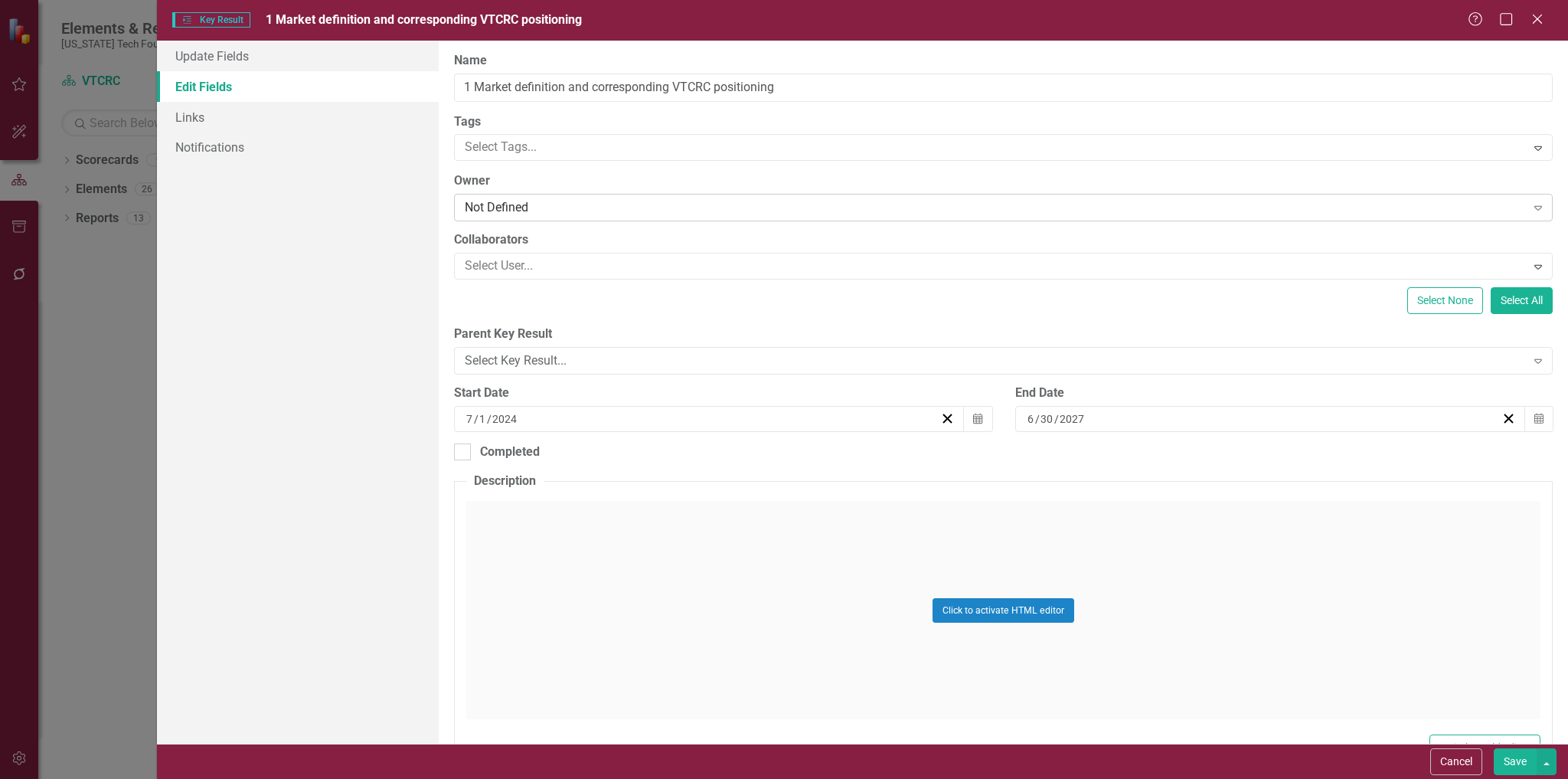
click at [561, 208] on div "Not Defined" at bounding box center [995, 208] width 1060 height 18
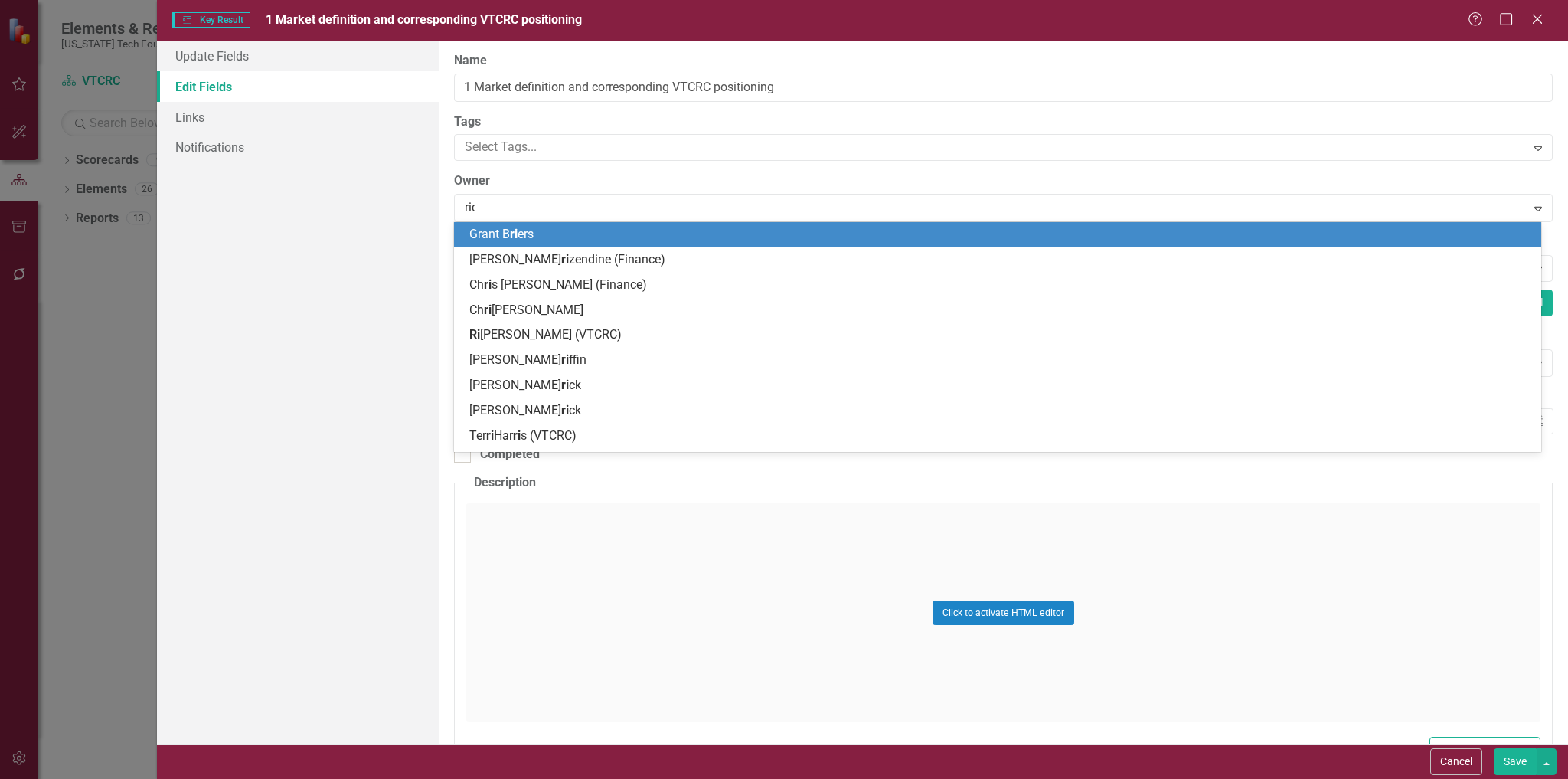
type input "rich"
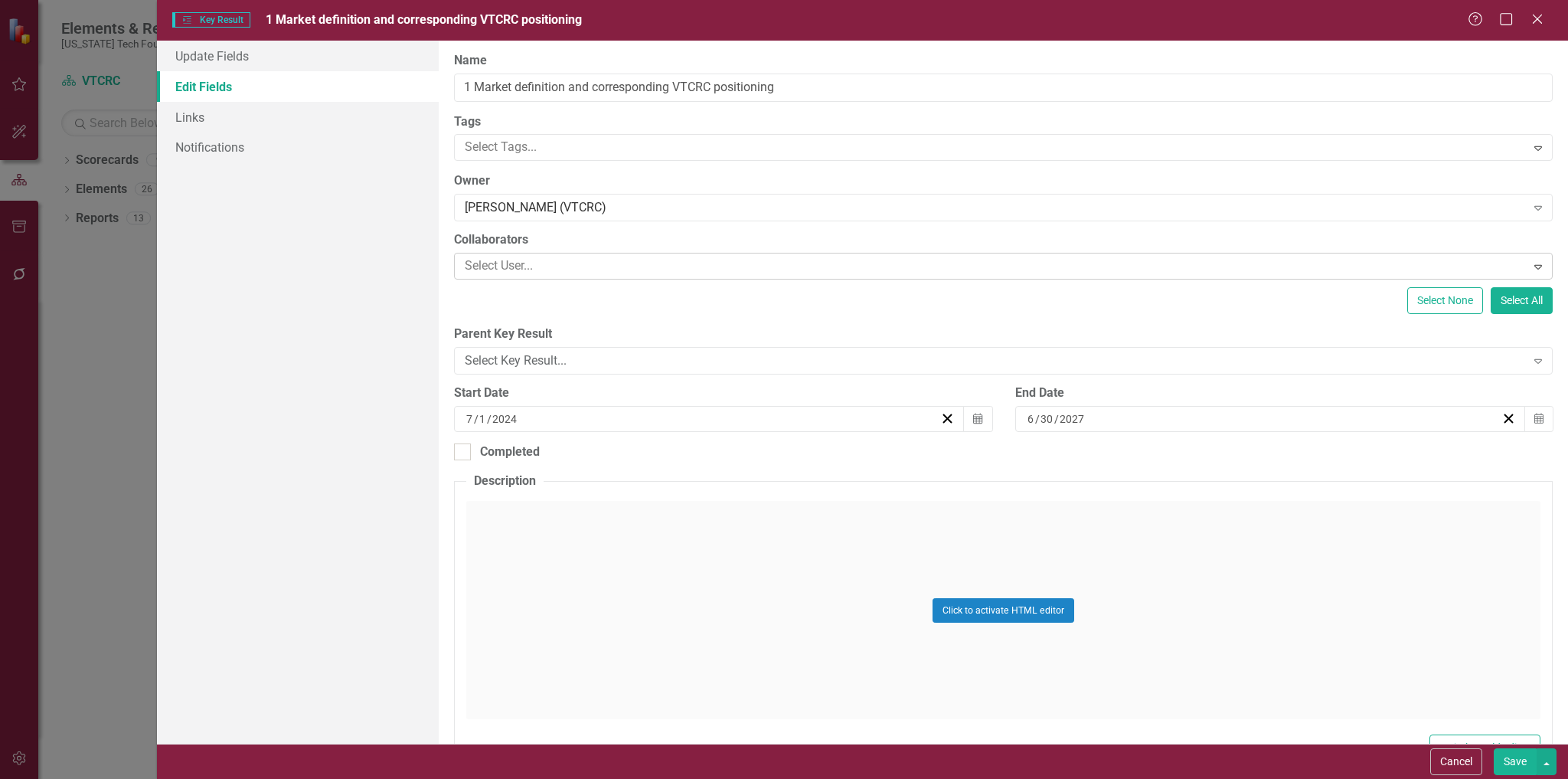
click at [570, 261] on div at bounding box center [991, 266] width 1067 height 21
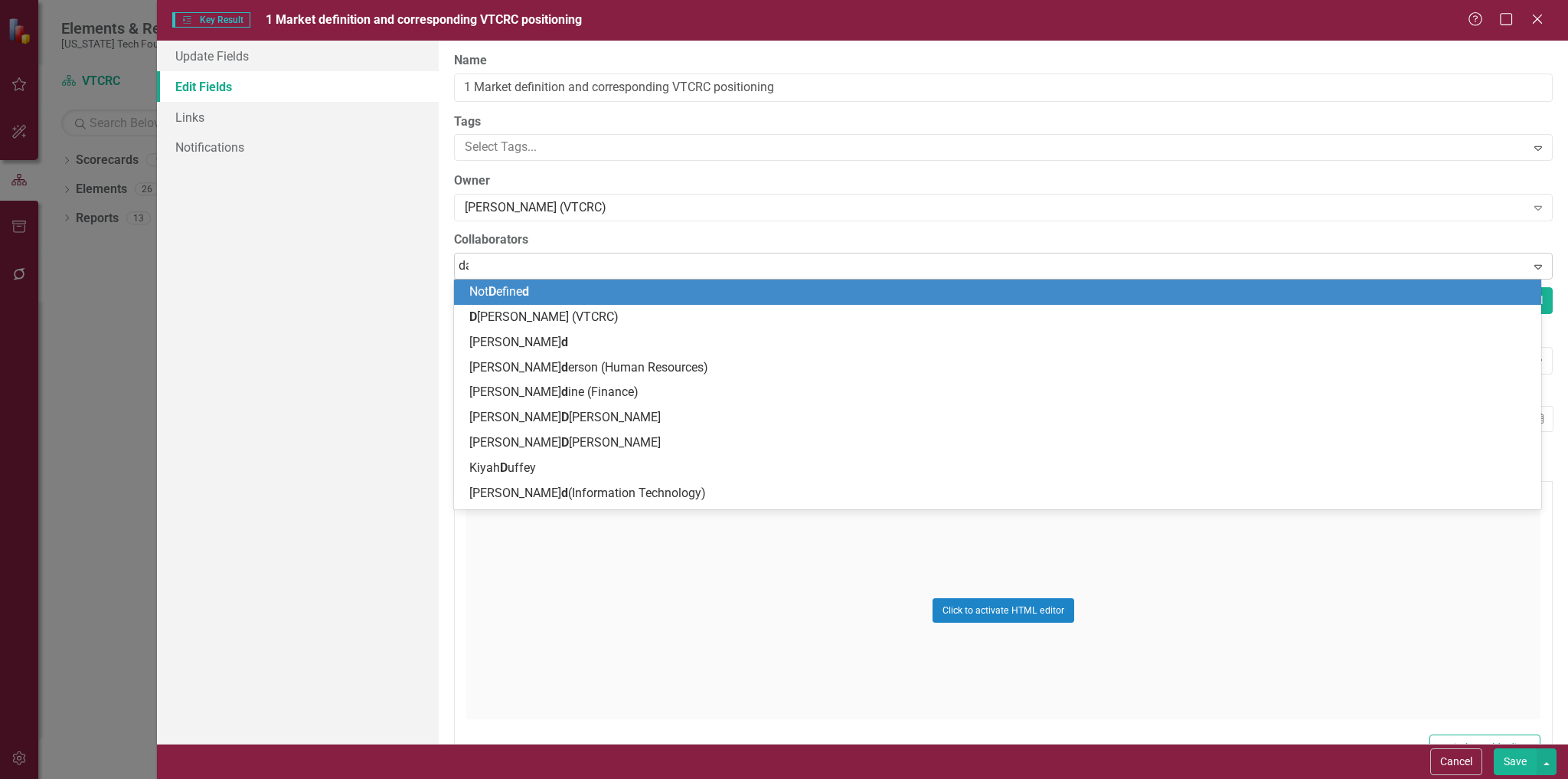
type input "[PERSON_NAME]"
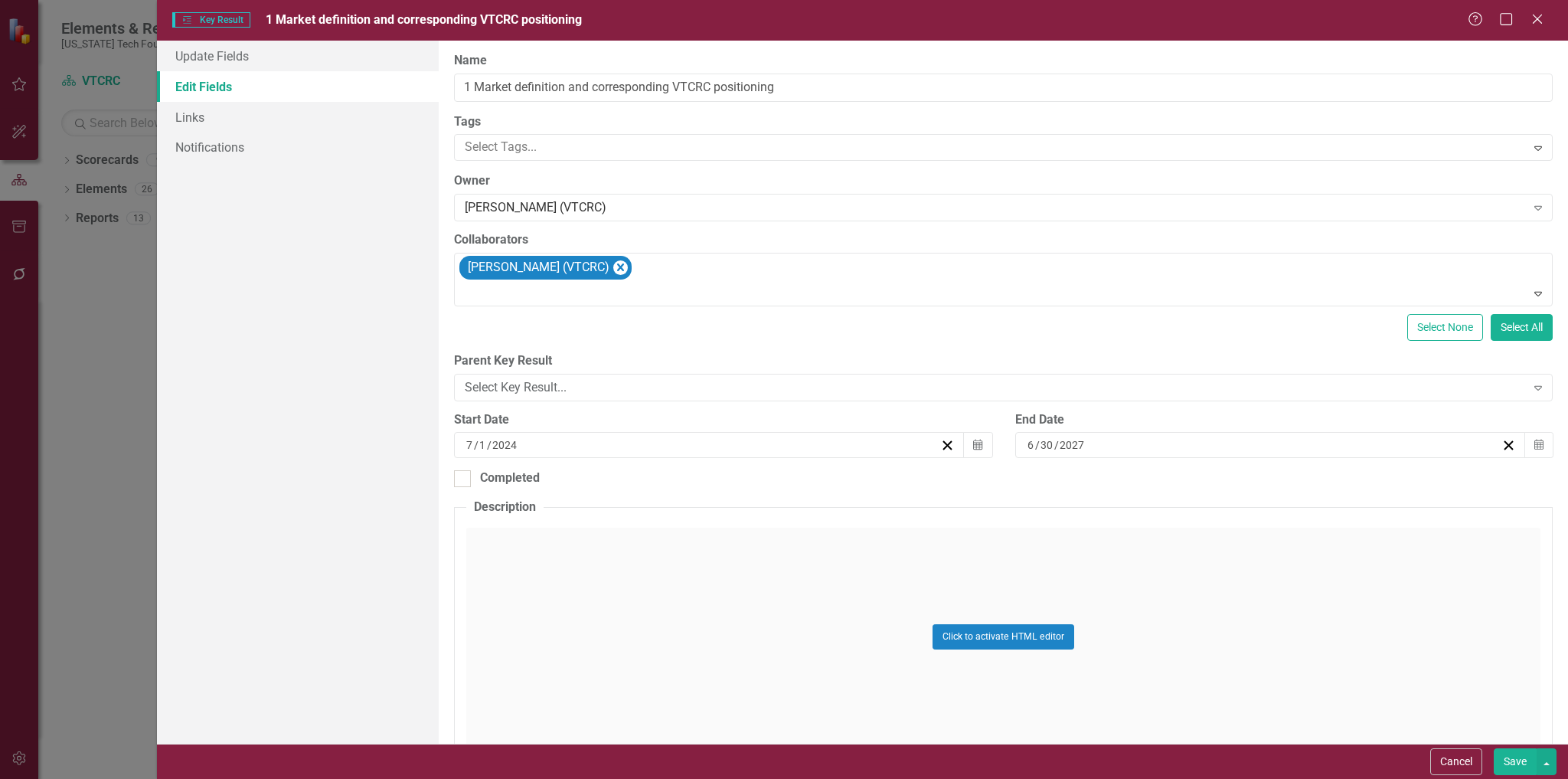
click at [1511, 758] on button "Save" at bounding box center [1515, 762] width 43 height 27
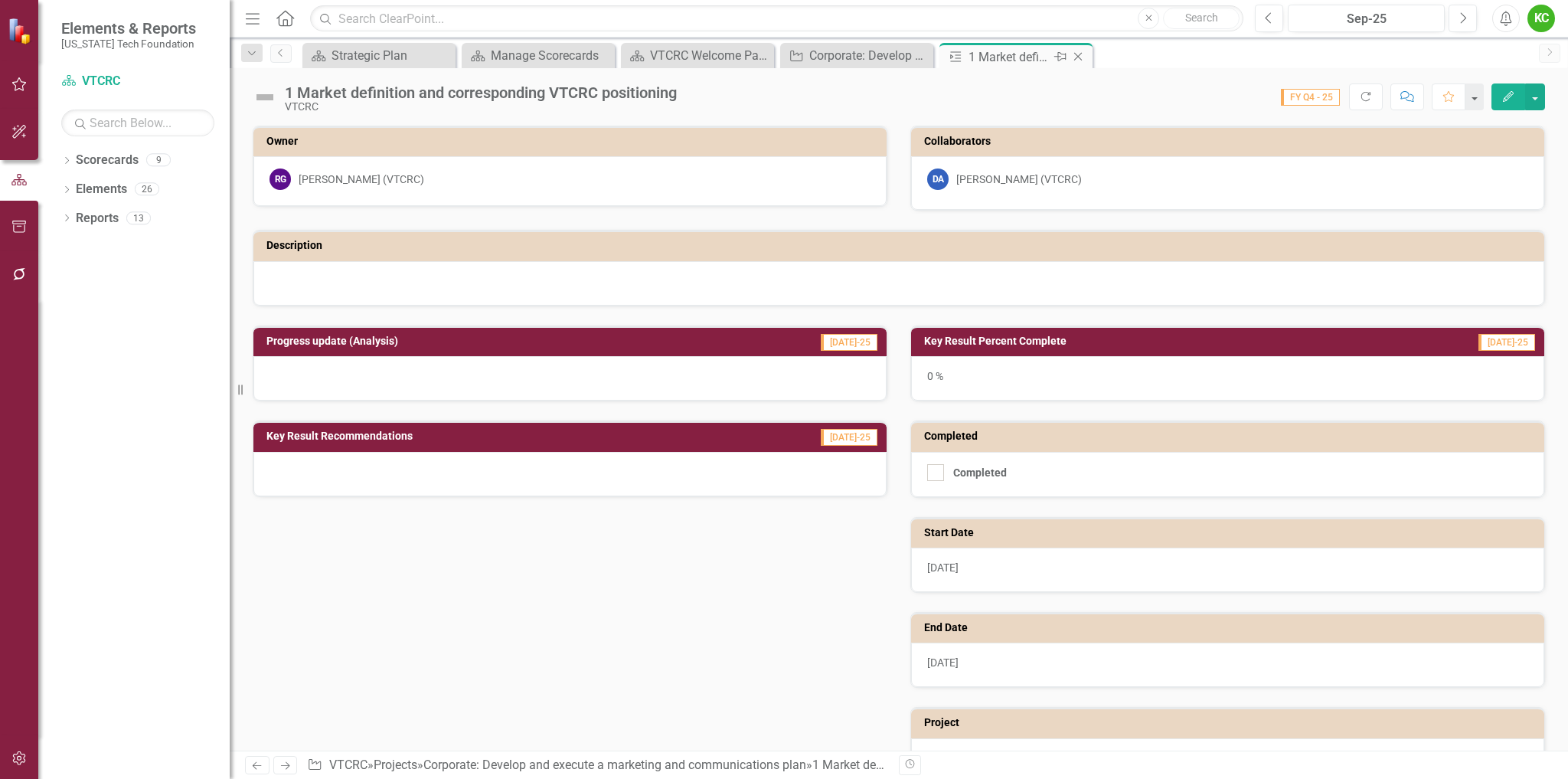
click at [1081, 55] on icon at bounding box center [1078, 56] width 8 height 8
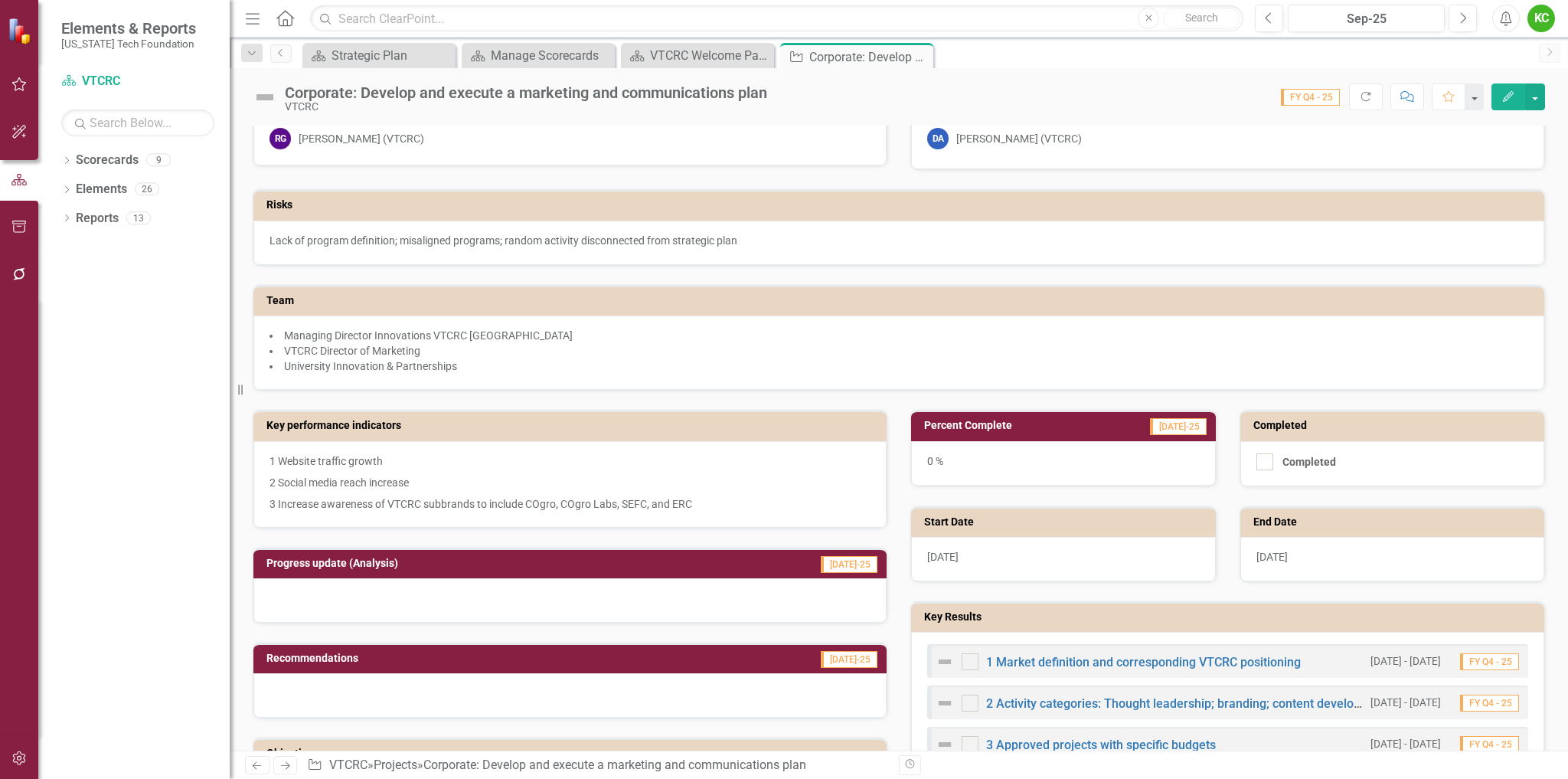
scroll to position [153, 0]
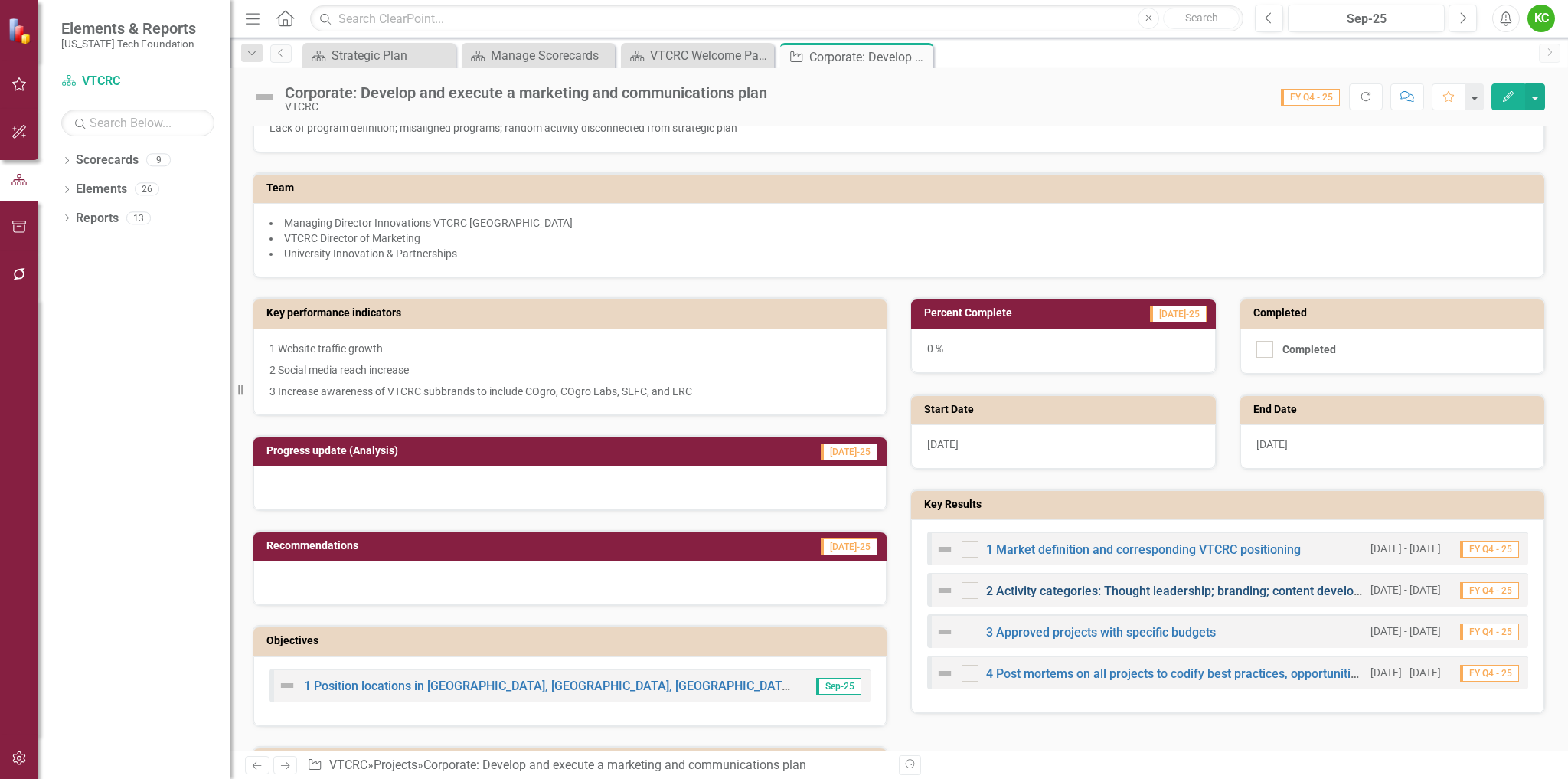
click at [1129, 592] on link "2 Activity categories: Thought leadership; branding; content development; digit…" at bounding box center [1229, 591] width 485 height 14
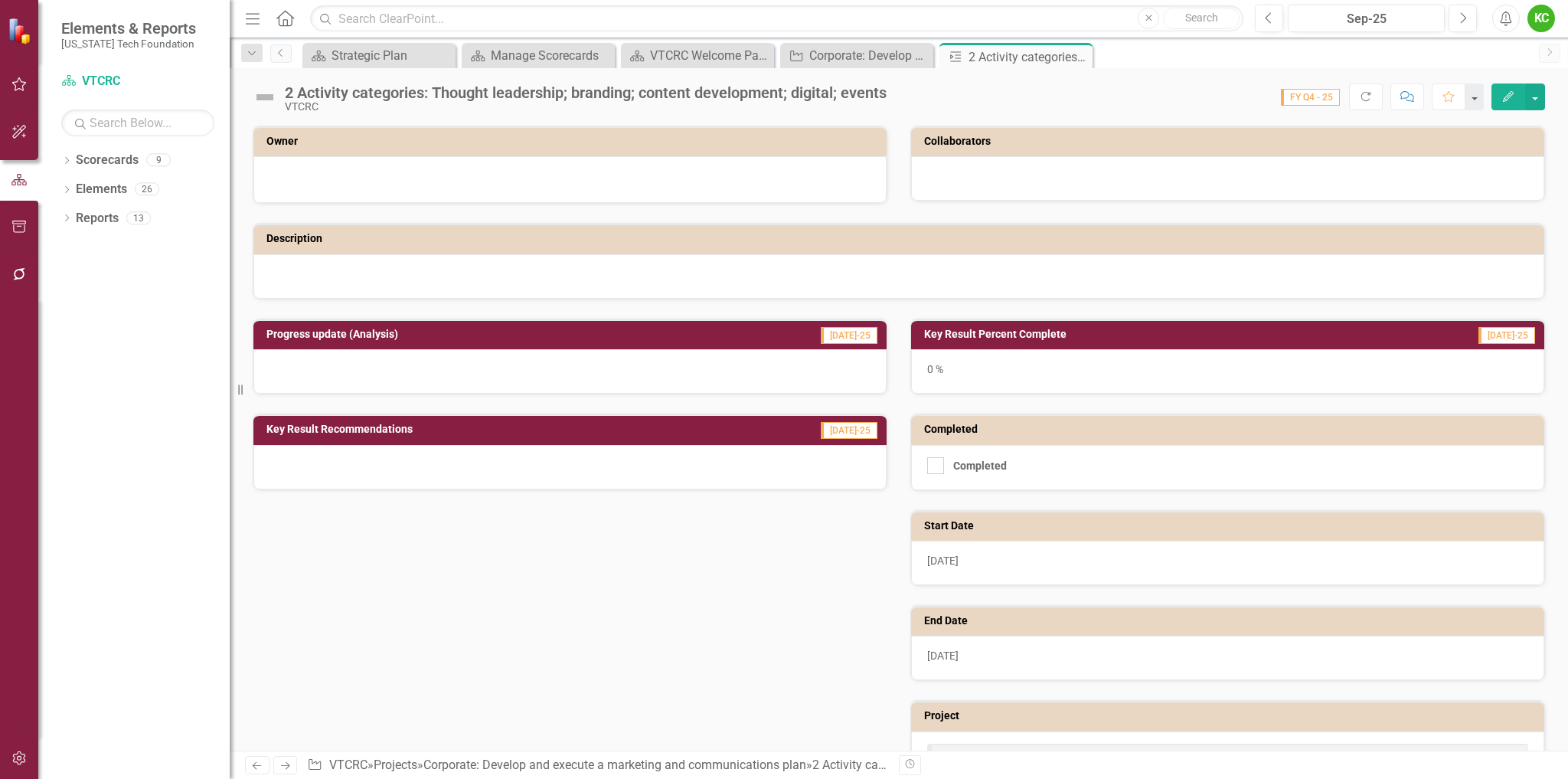
click at [449, 174] on div at bounding box center [570, 177] width 601 height 19
click at [1495, 98] on button "Edit" at bounding box center [1509, 97] width 34 height 27
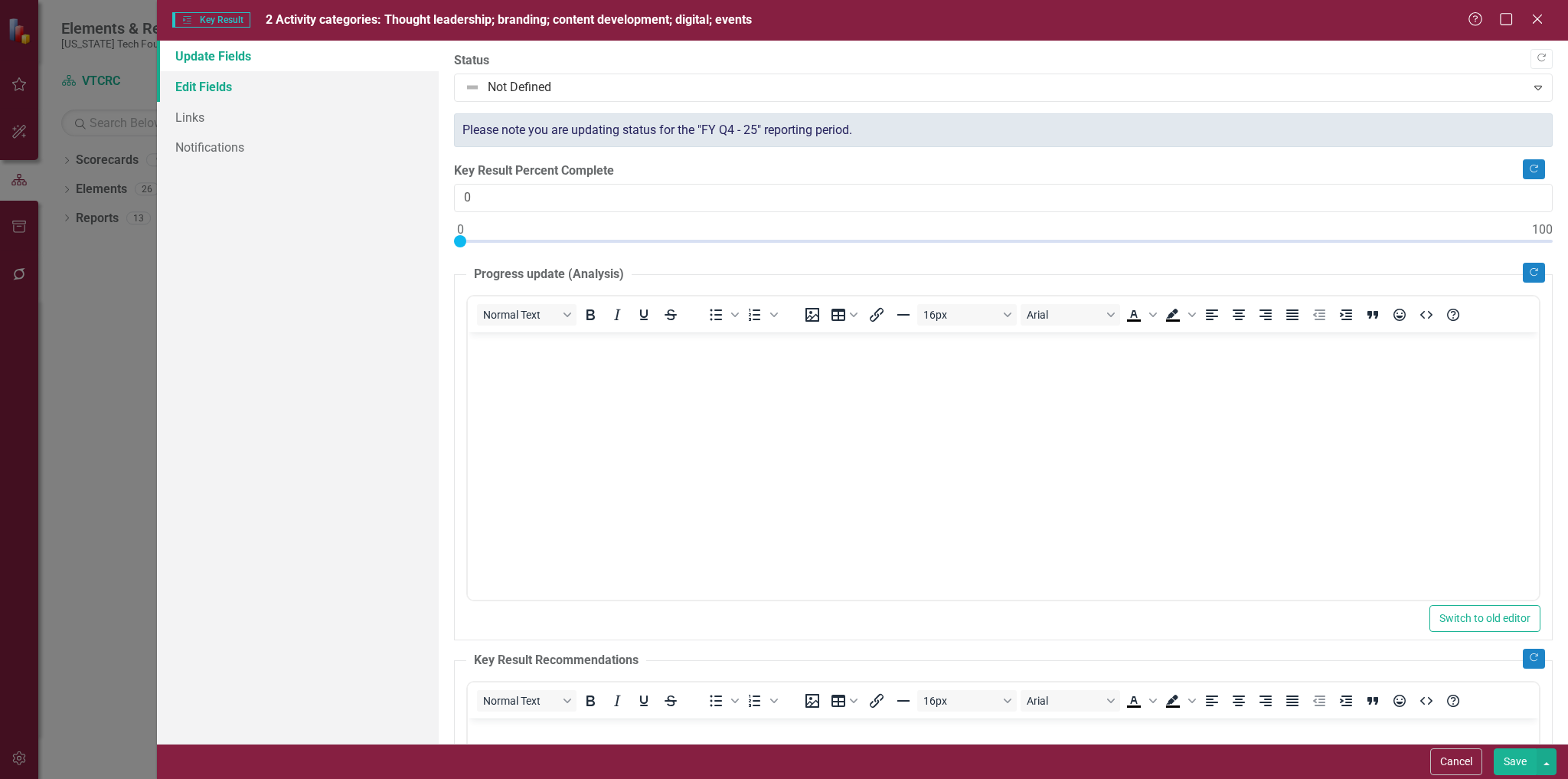
click at [193, 75] on link "Edit Fields" at bounding box center [298, 87] width 283 height 30
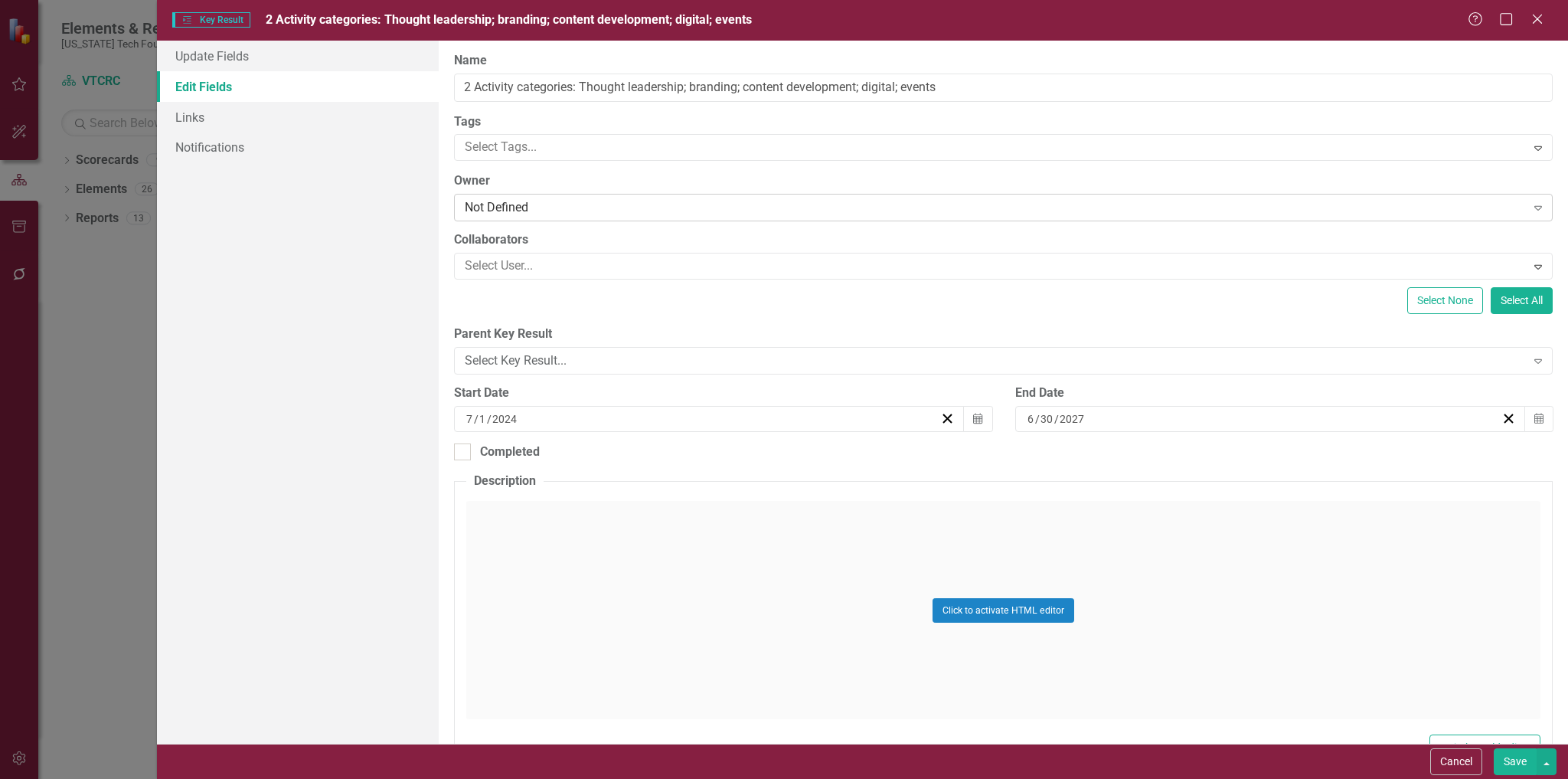
click at [586, 209] on div "Not Defined" at bounding box center [995, 208] width 1060 height 18
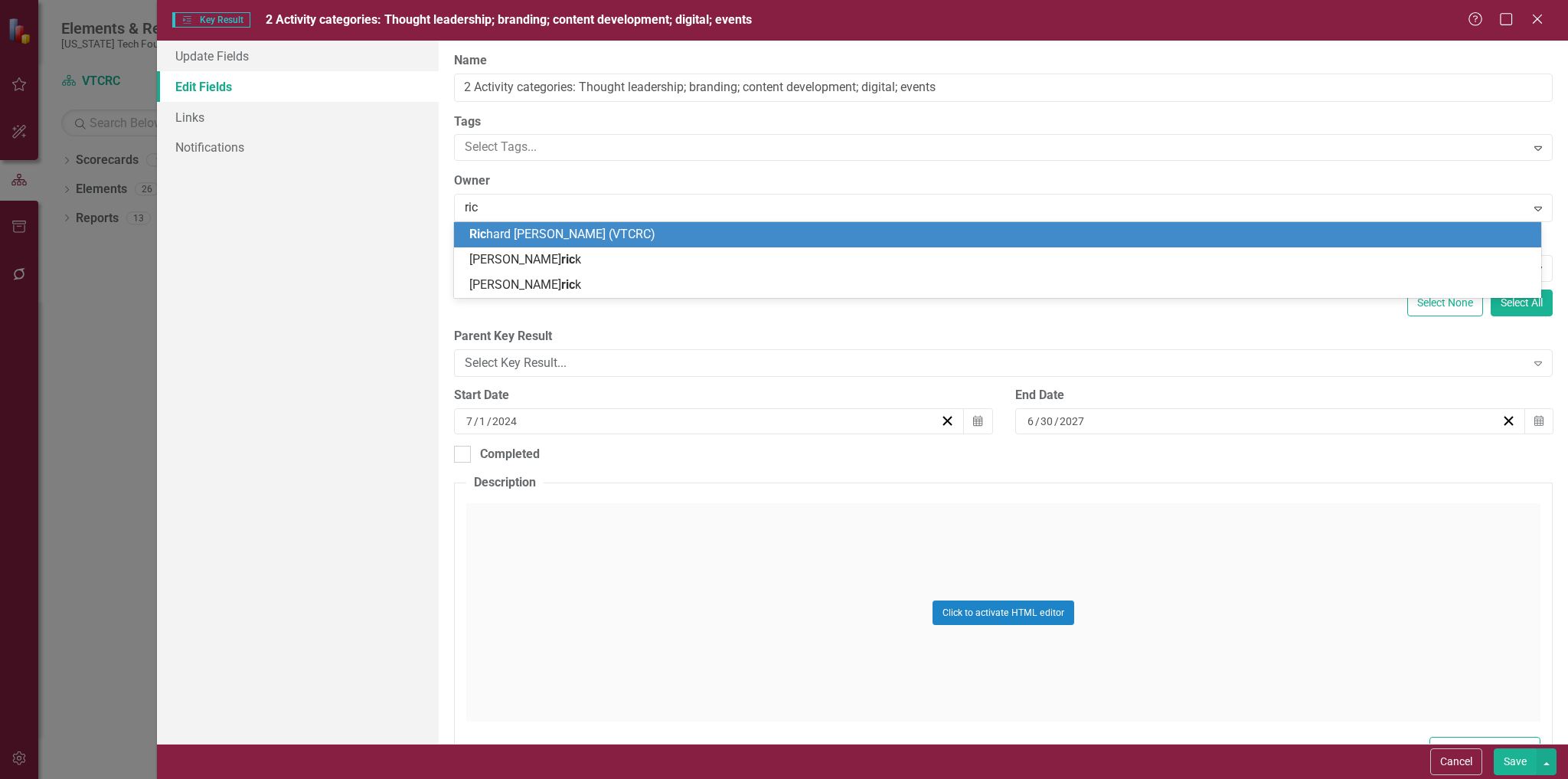
type input "rich"
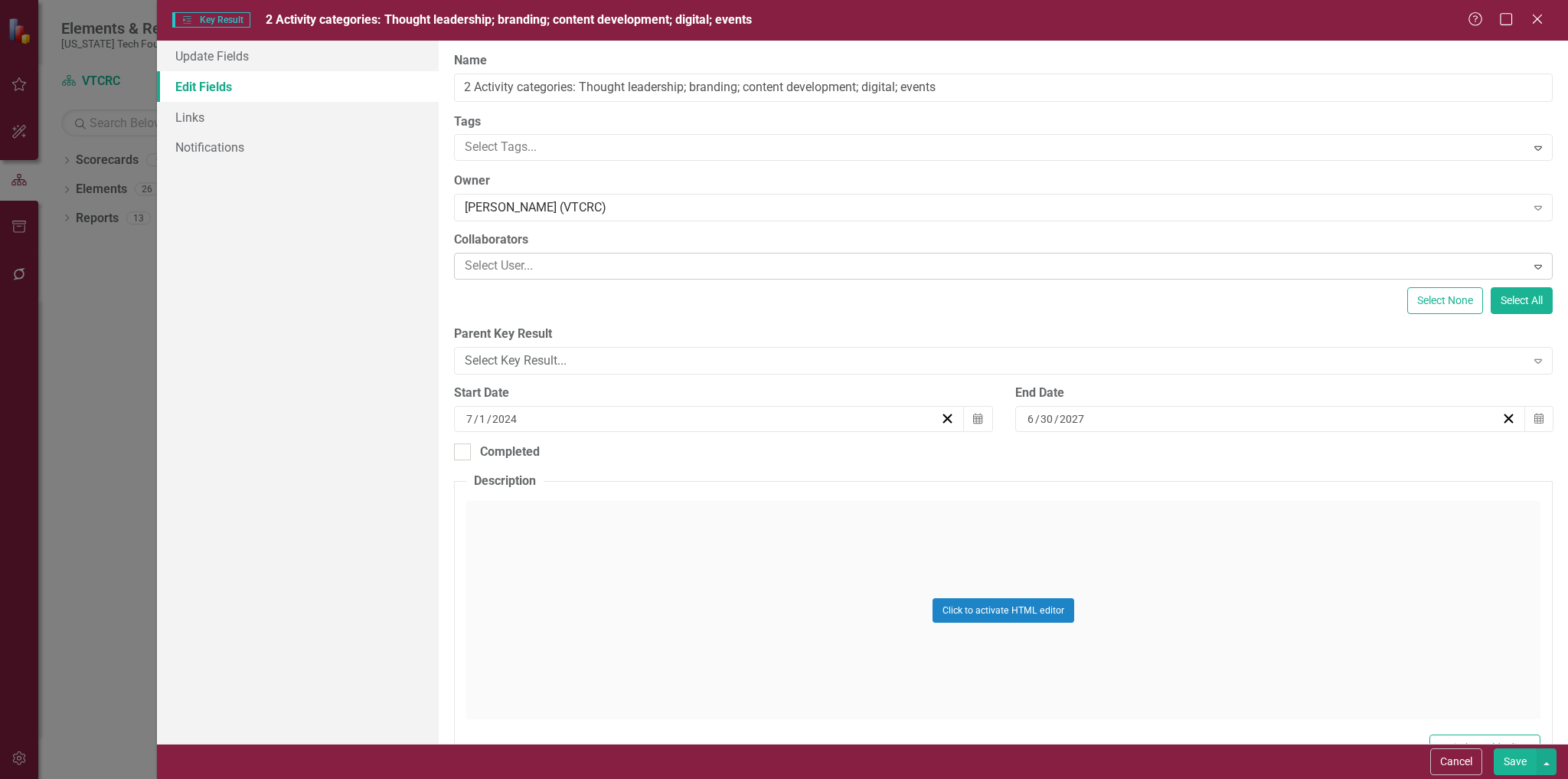
click at [590, 261] on div at bounding box center [991, 266] width 1067 height 21
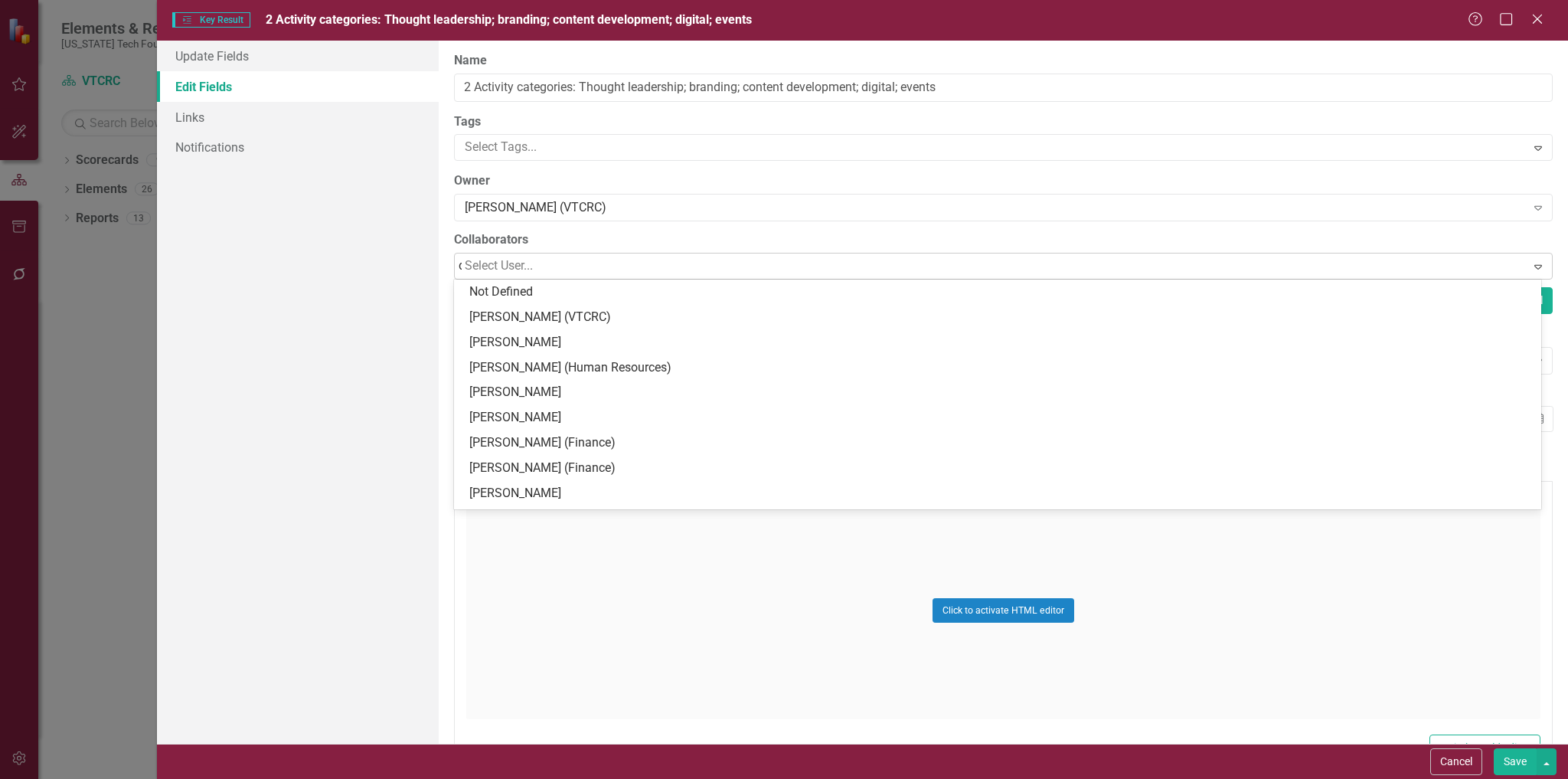
type input "[PERSON_NAME]"
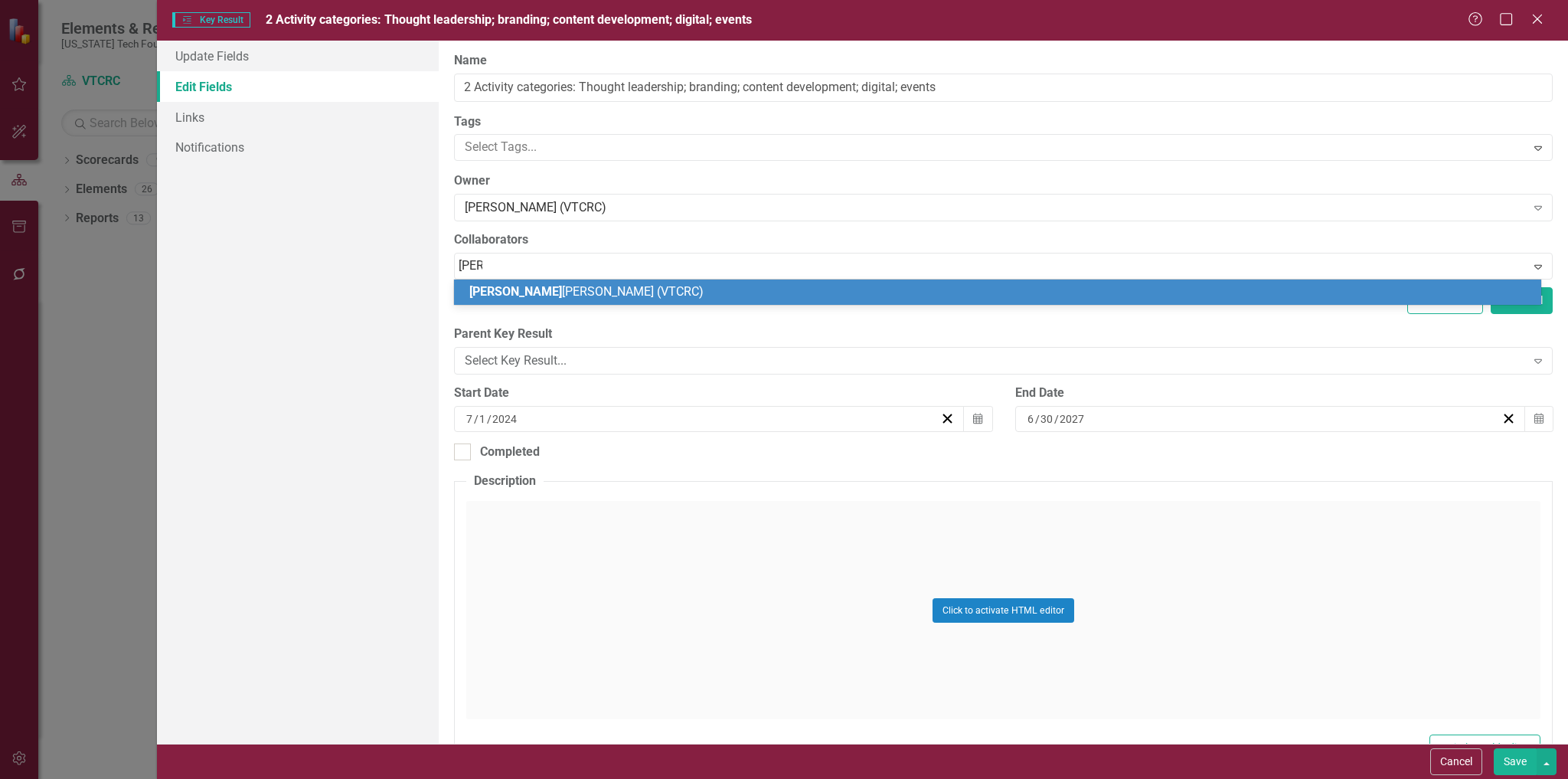
click at [567, 288] on span "Dan ielle Akers (VTCRC)" at bounding box center [587, 291] width 235 height 14
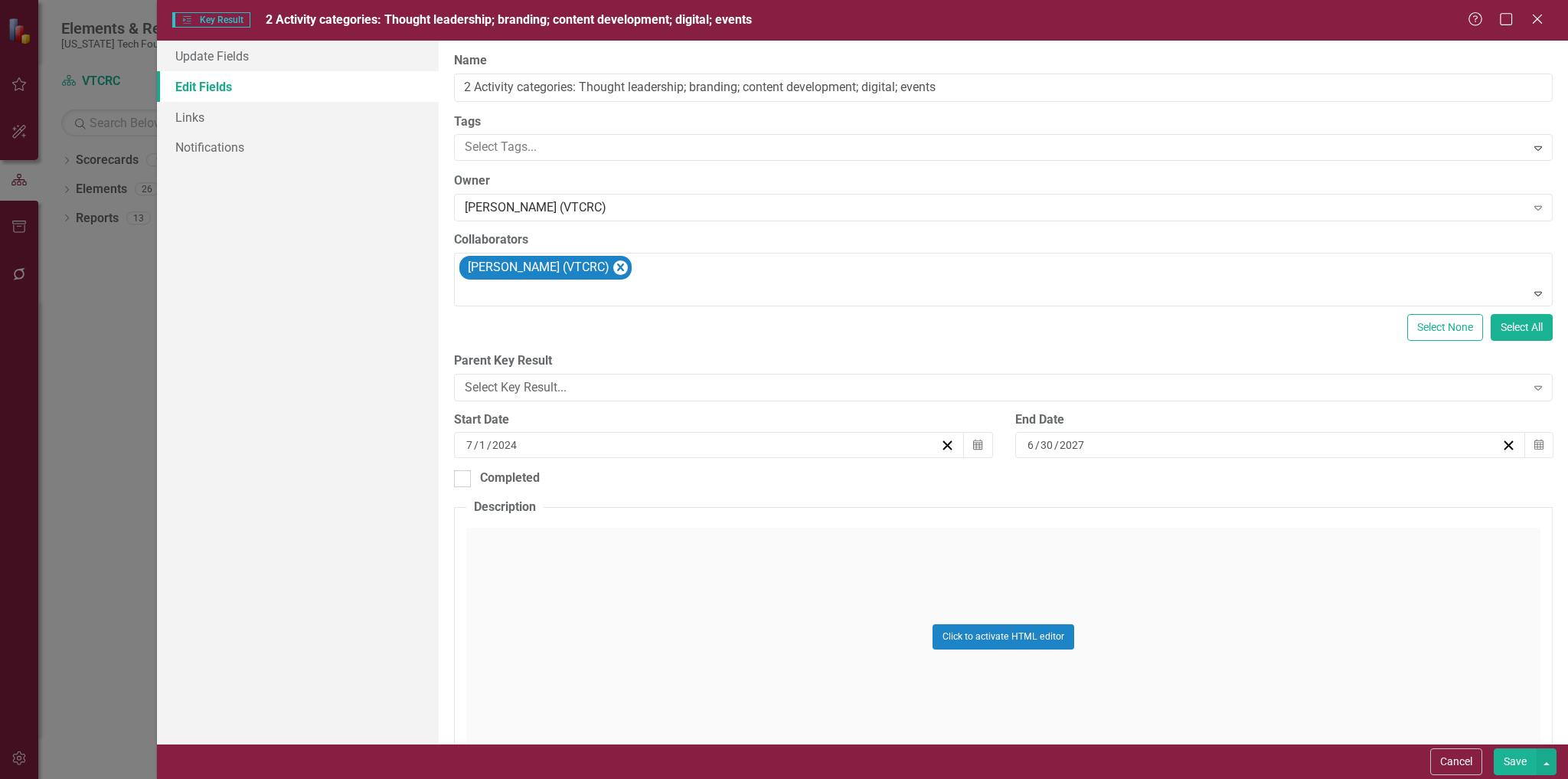
click at [1514, 758] on button "Save" at bounding box center [1515, 762] width 43 height 27
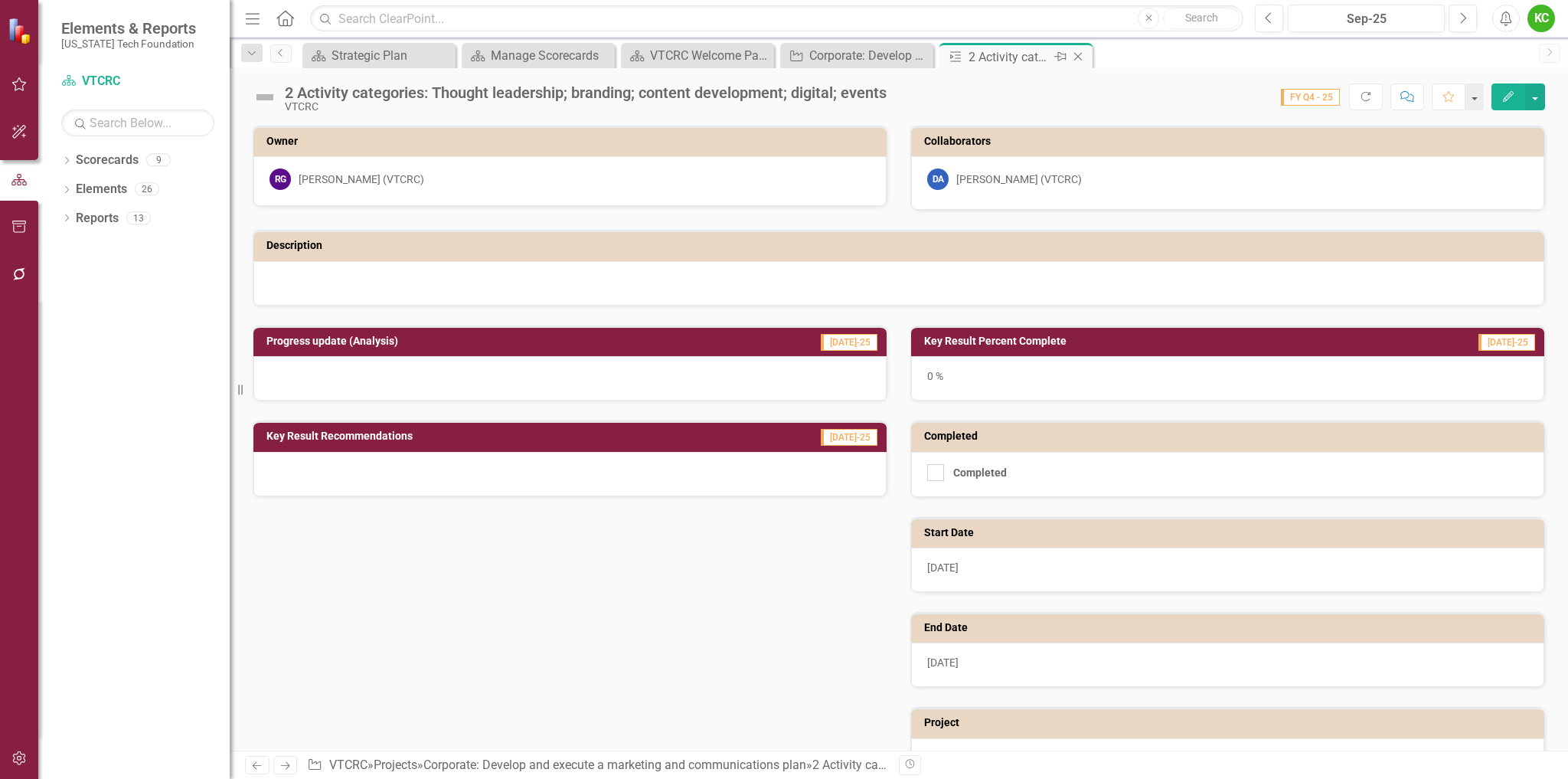
click at [1081, 54] on icon "Close" at bounding box center [1078, 56] width 15 height 13
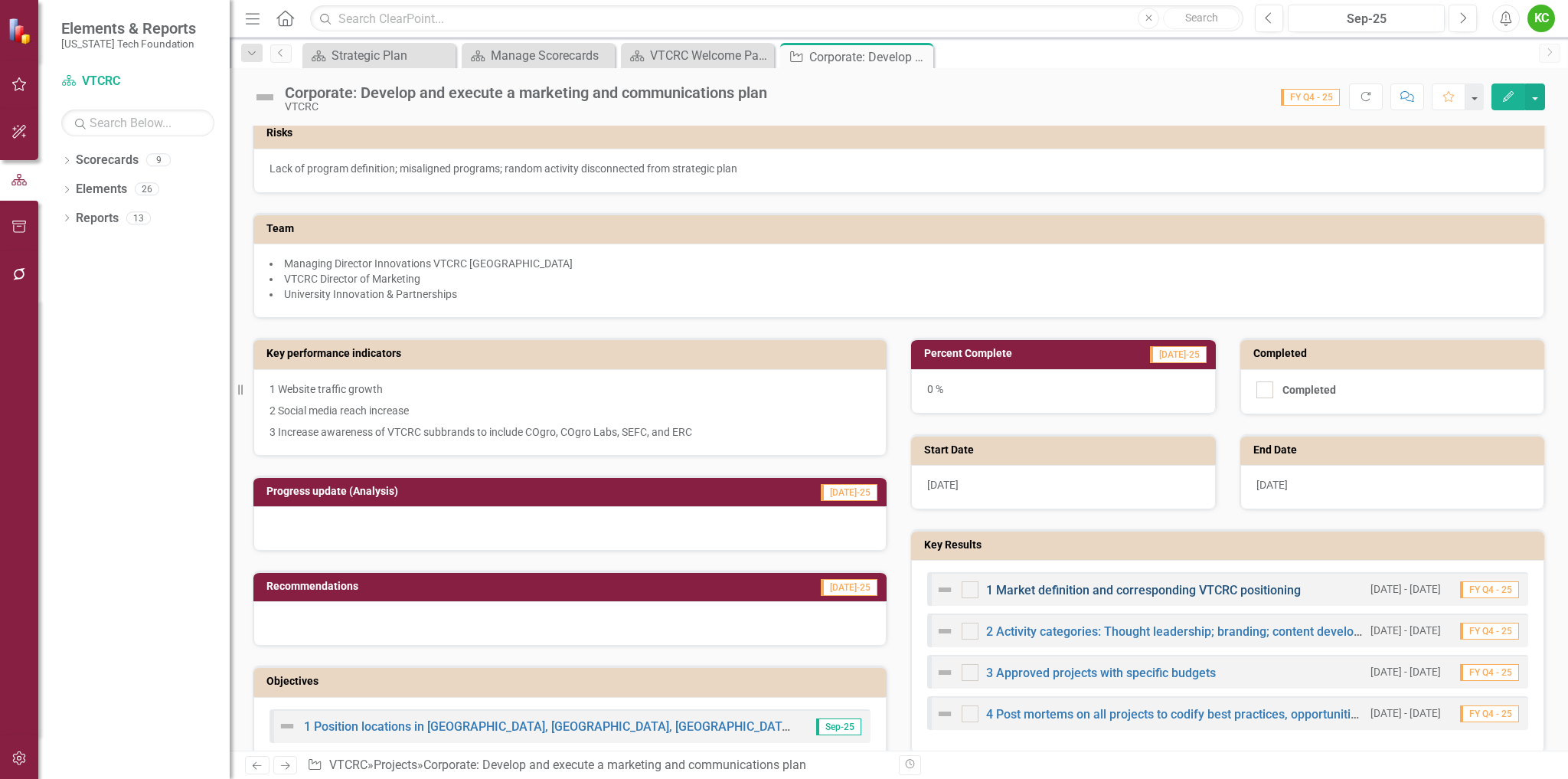
scroll to position [153, 0]
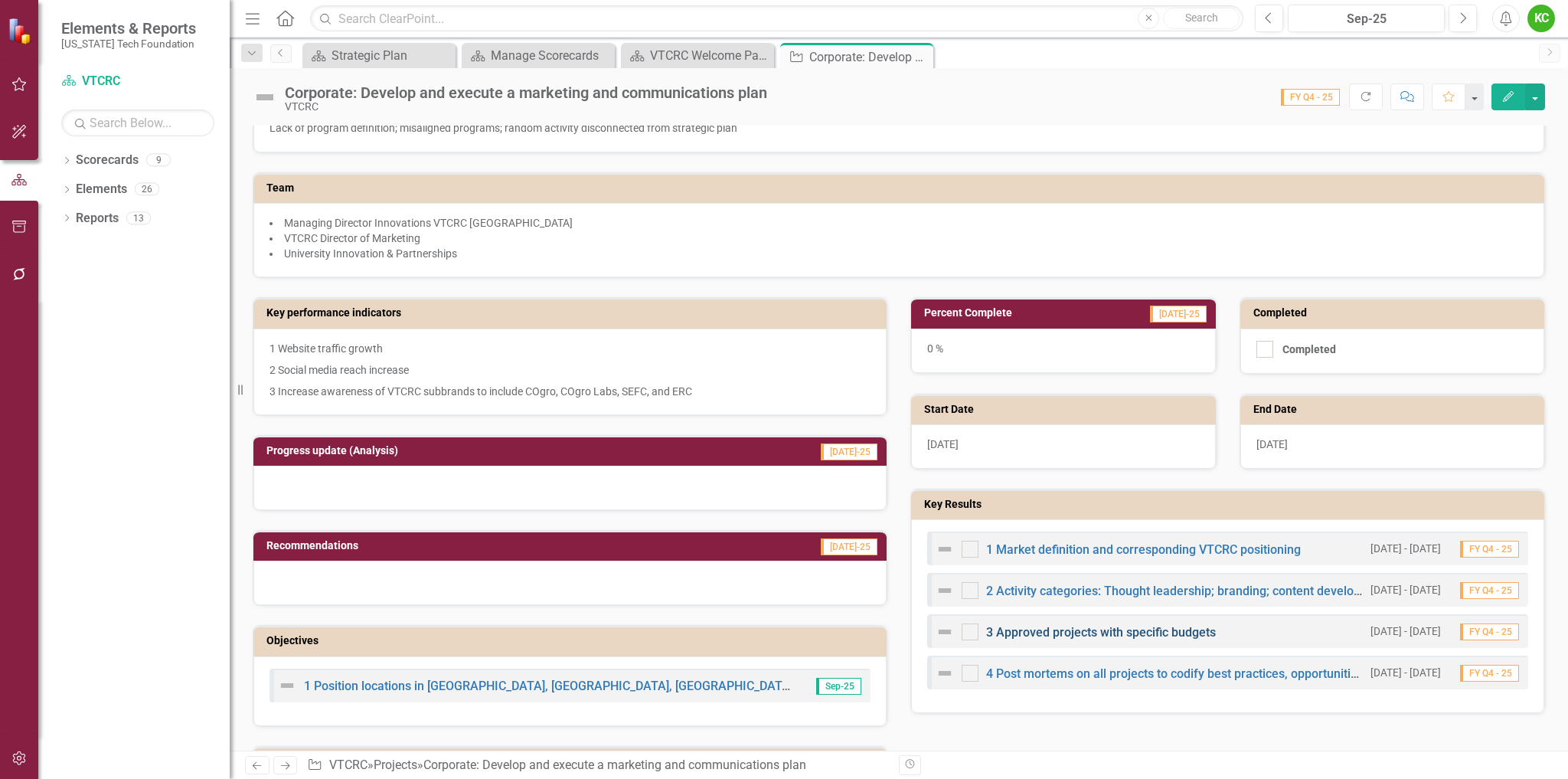
click at [1116, 628] on link "3 Approved projects with specific budgets" at bounding box center [1101, 632] width 230 height 14
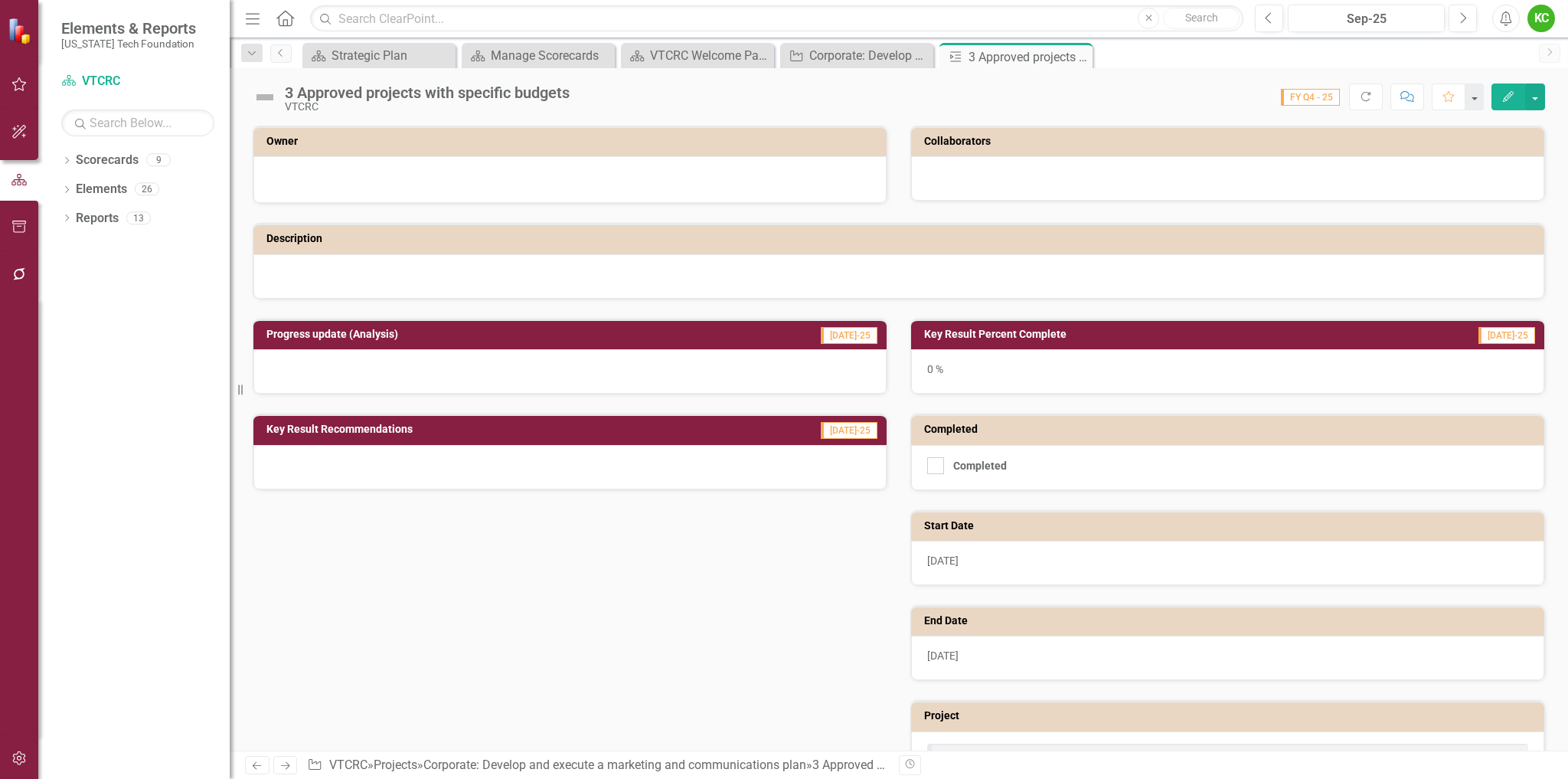
click at [1501, 94] on button "Edit" at bounding box center [1509, 97] width 34 height 27
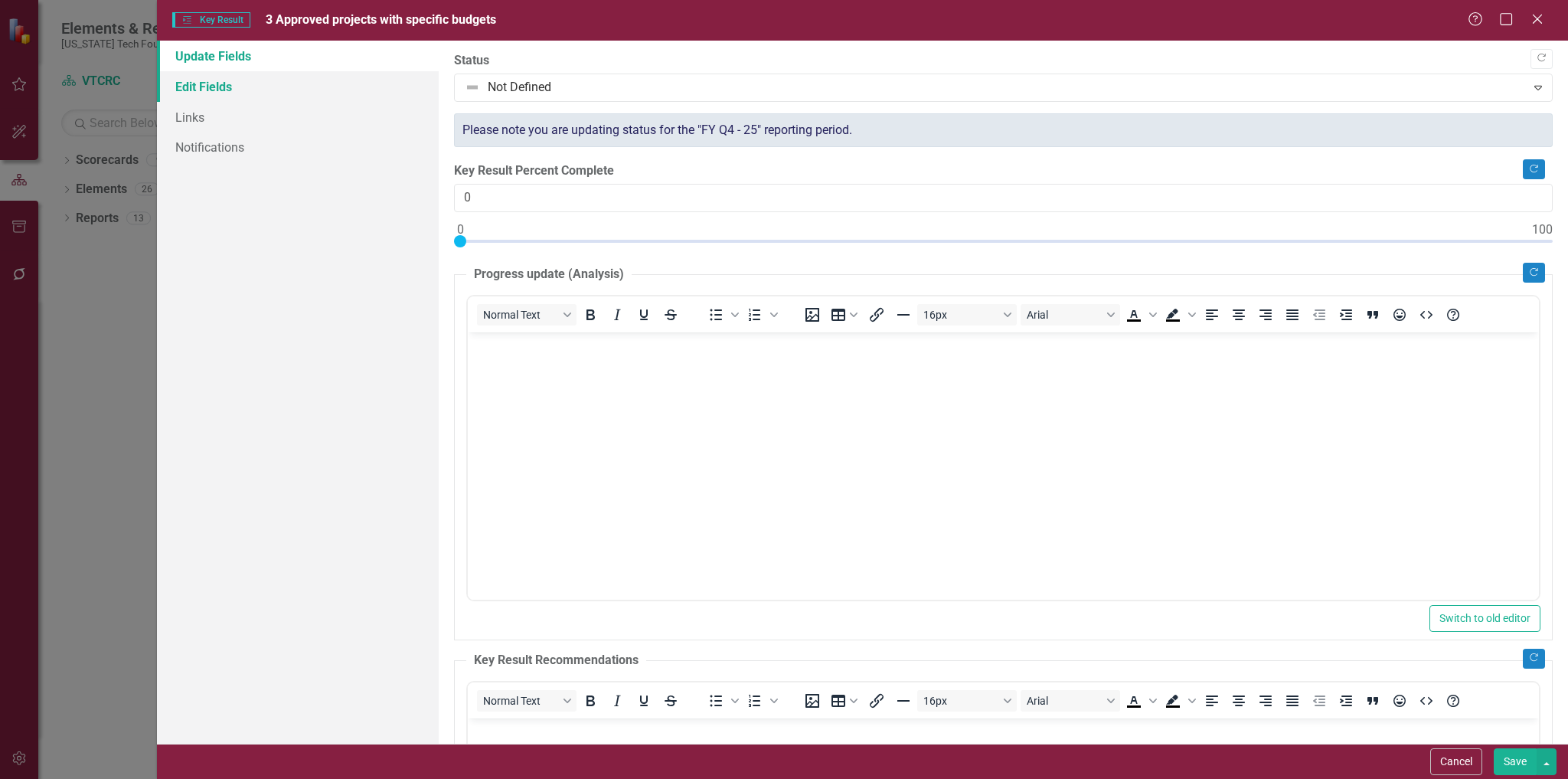
click at [205, 87] on link "Edit Fields" at bounding box center [298, 87] width 283 height 30
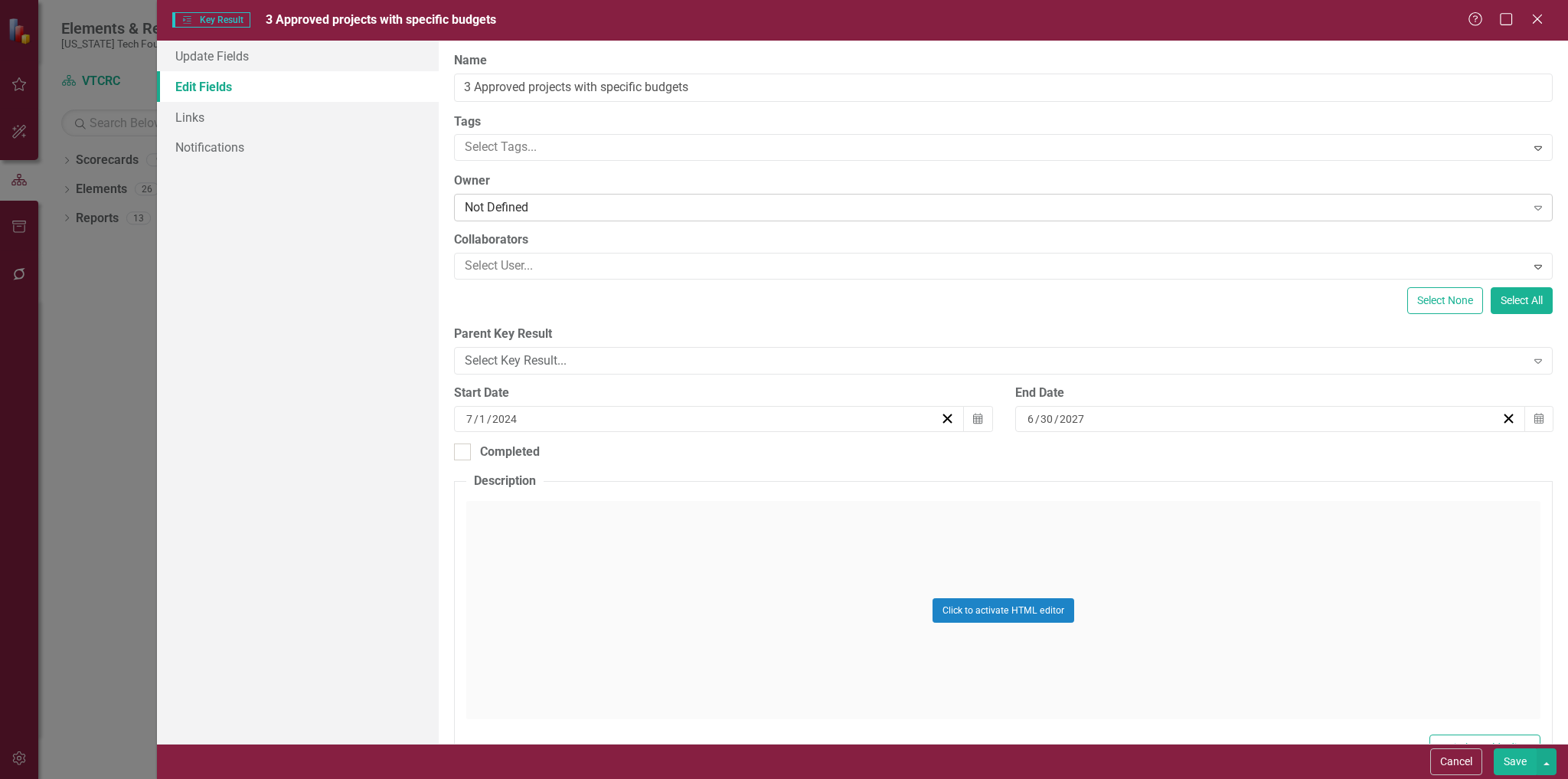
click at [592, 207] on div "Not Defined" at bounding box center [995, 208] width 1060 height 18
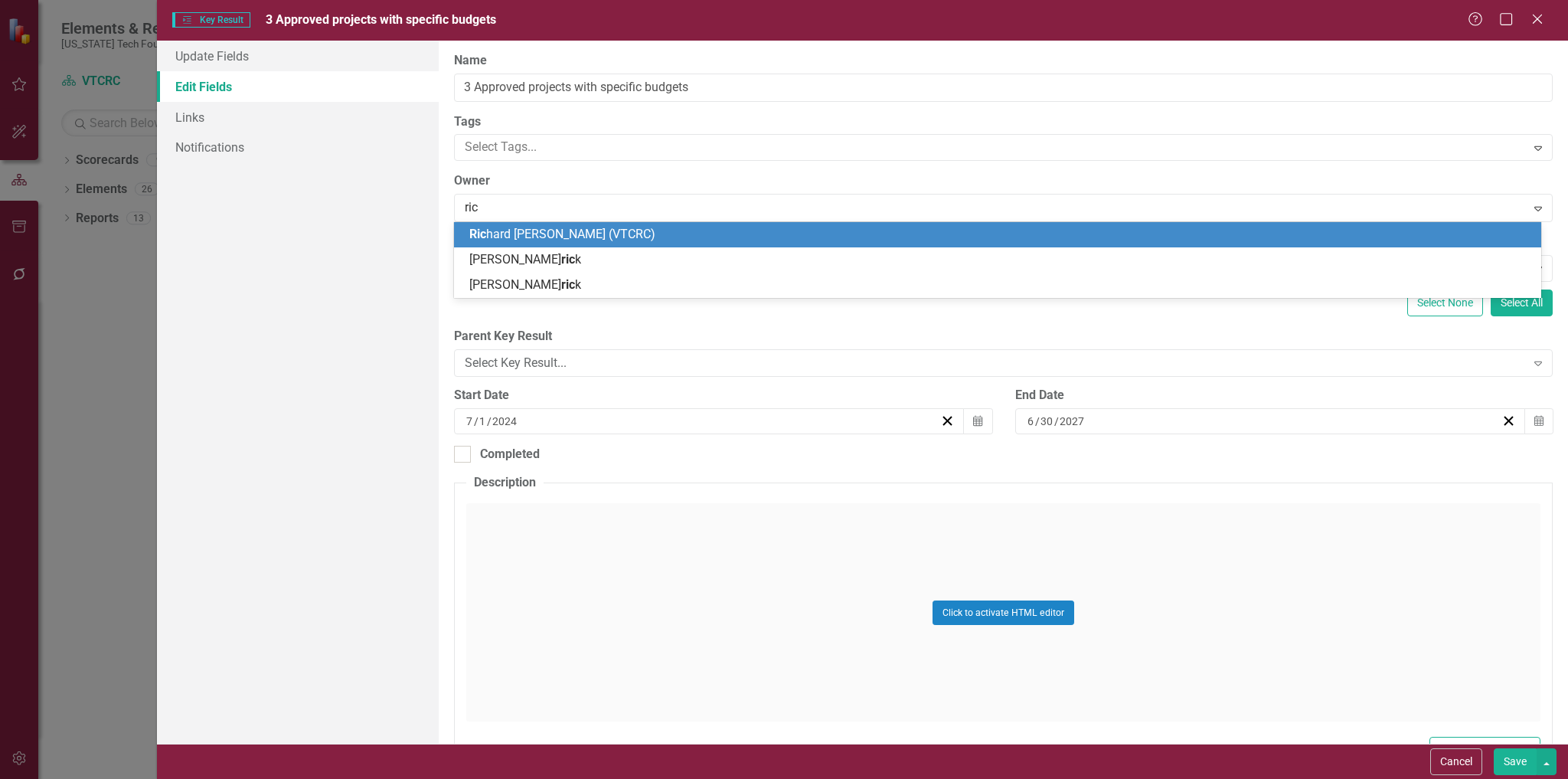
type input "rich"
click at [615, 239] on div "[PERSON_NAME] [PERSON_NAME] (VTCRC)" at bounding box center [1000, 235] width 1063 height 18
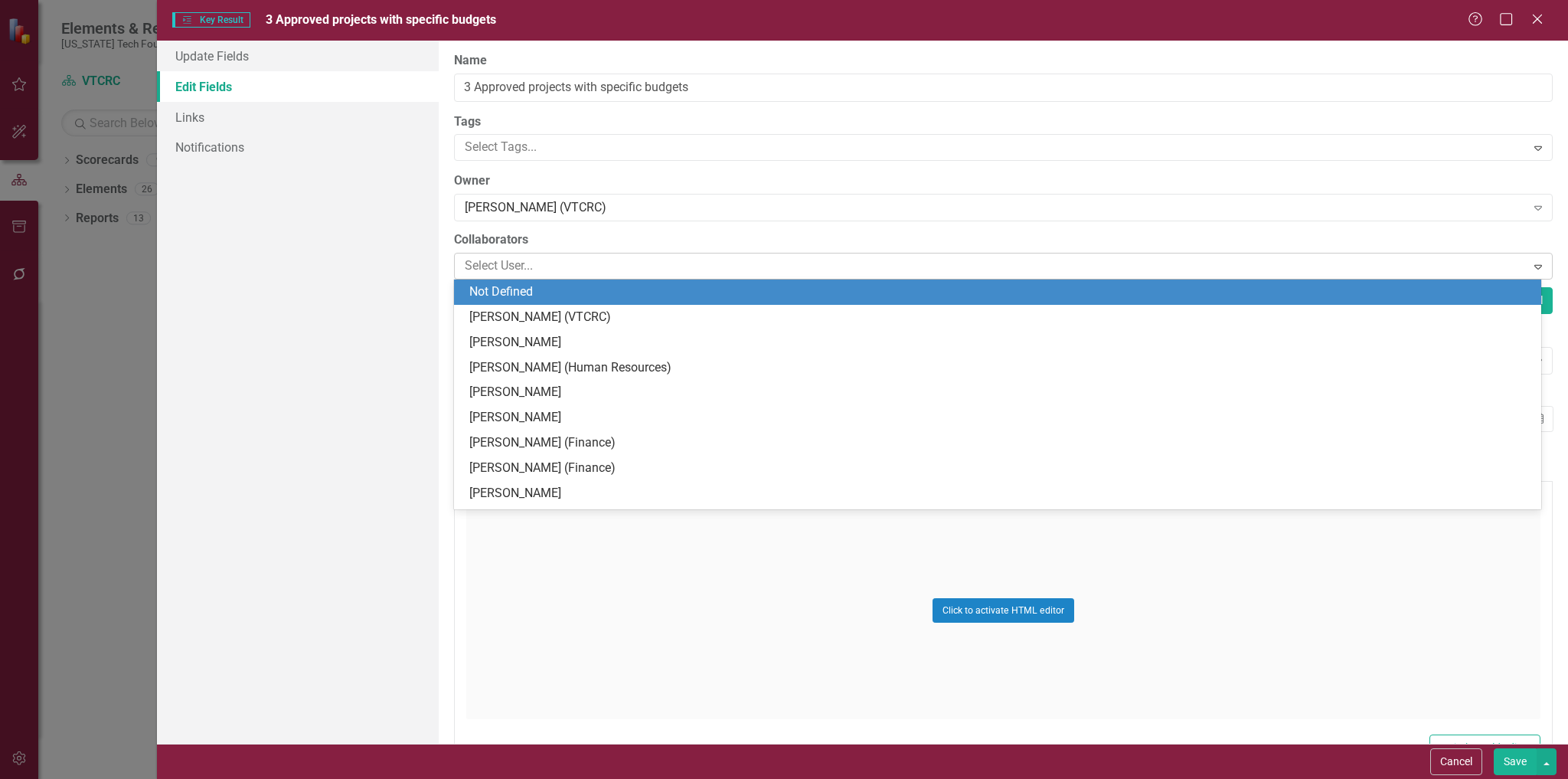
click at [613, 259] on div at bounding box center [991, 266] width 1067 height 21
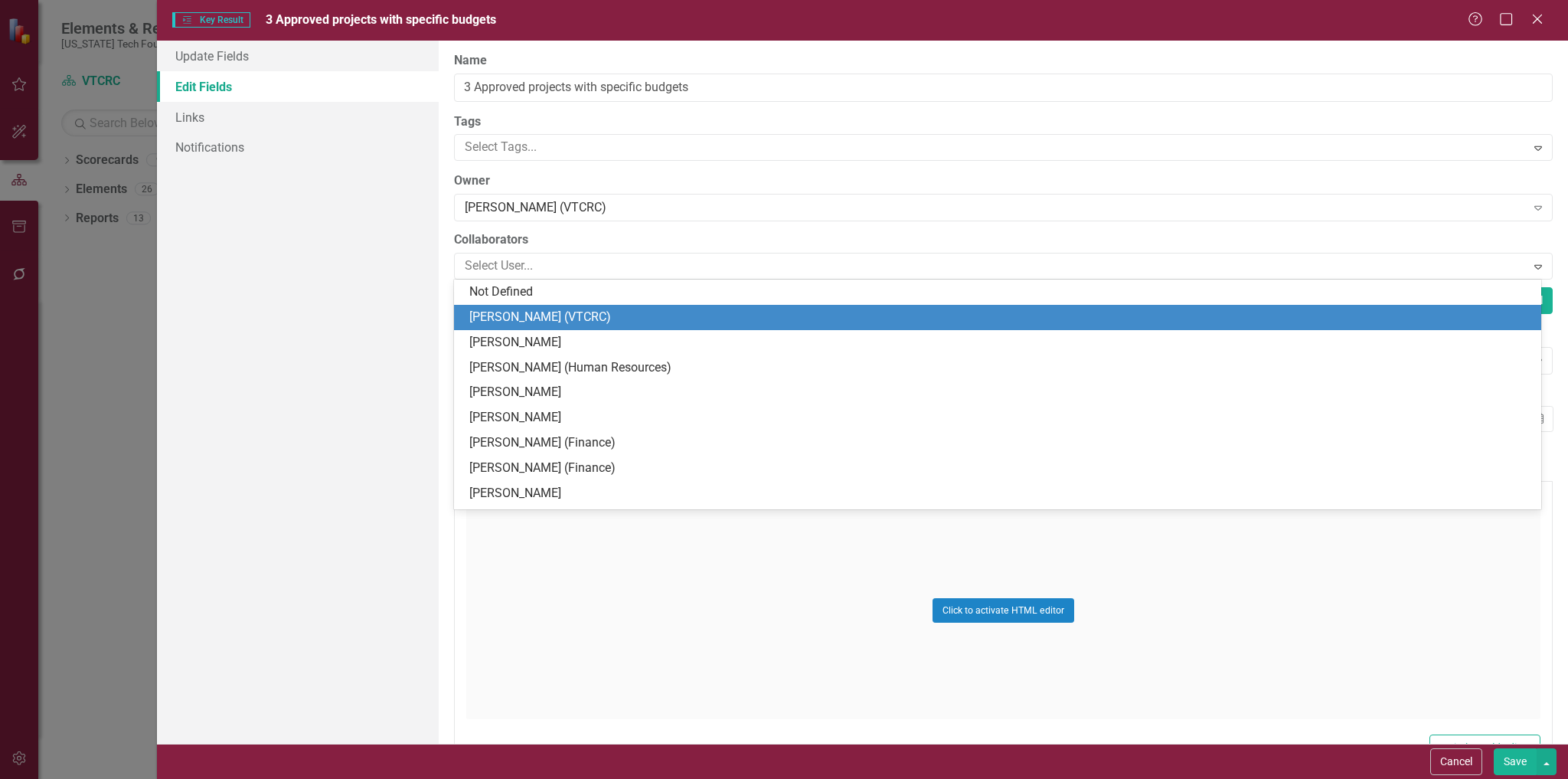
click at [541, 309] on div "[PERSON_NAME] (VTCRC)" at bounding box center [1000, 318] width 1063 height 18
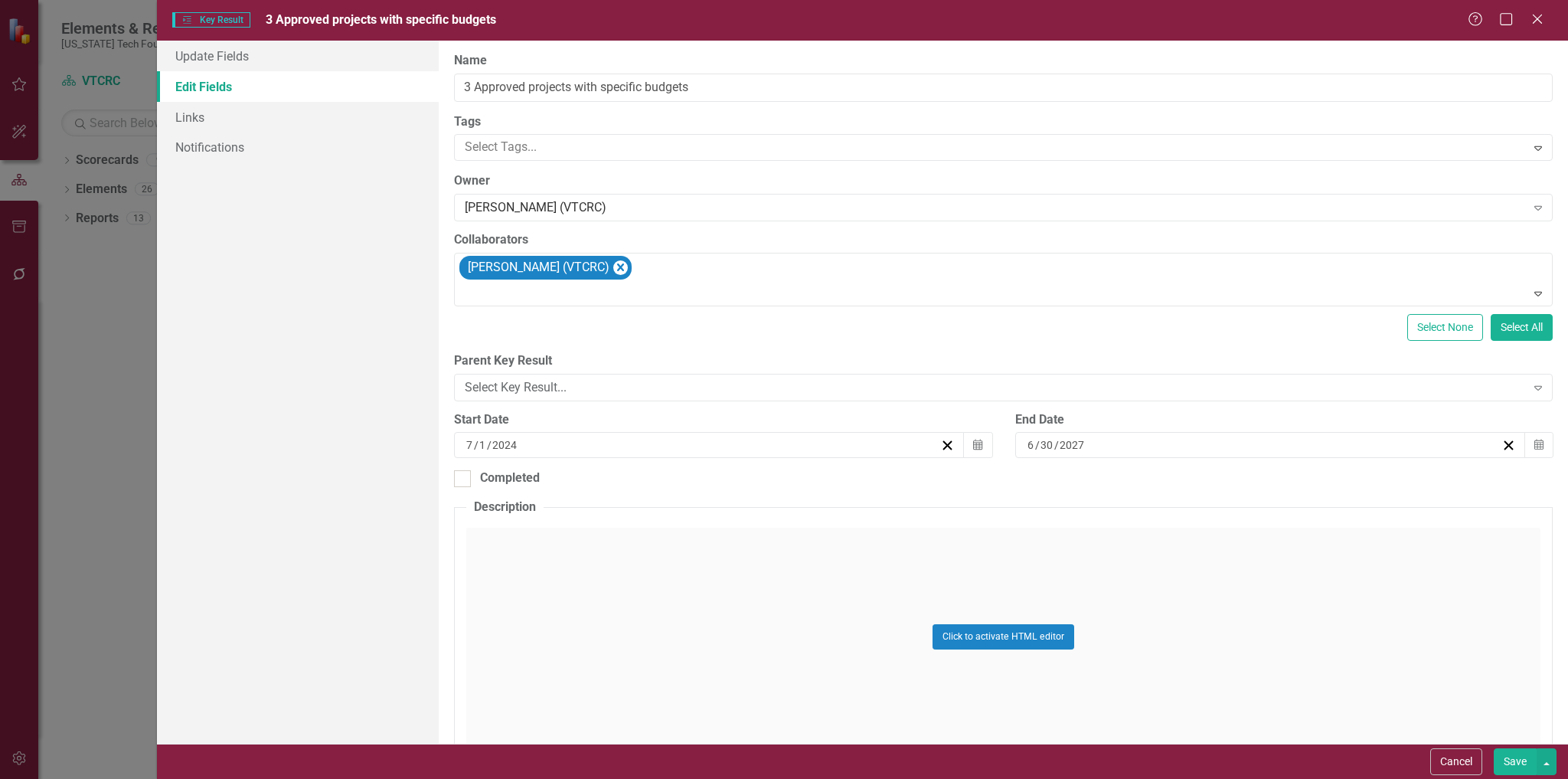
click at [1517, 759] on button "Save" at bounding box center [1515, 762] width 43 height 27
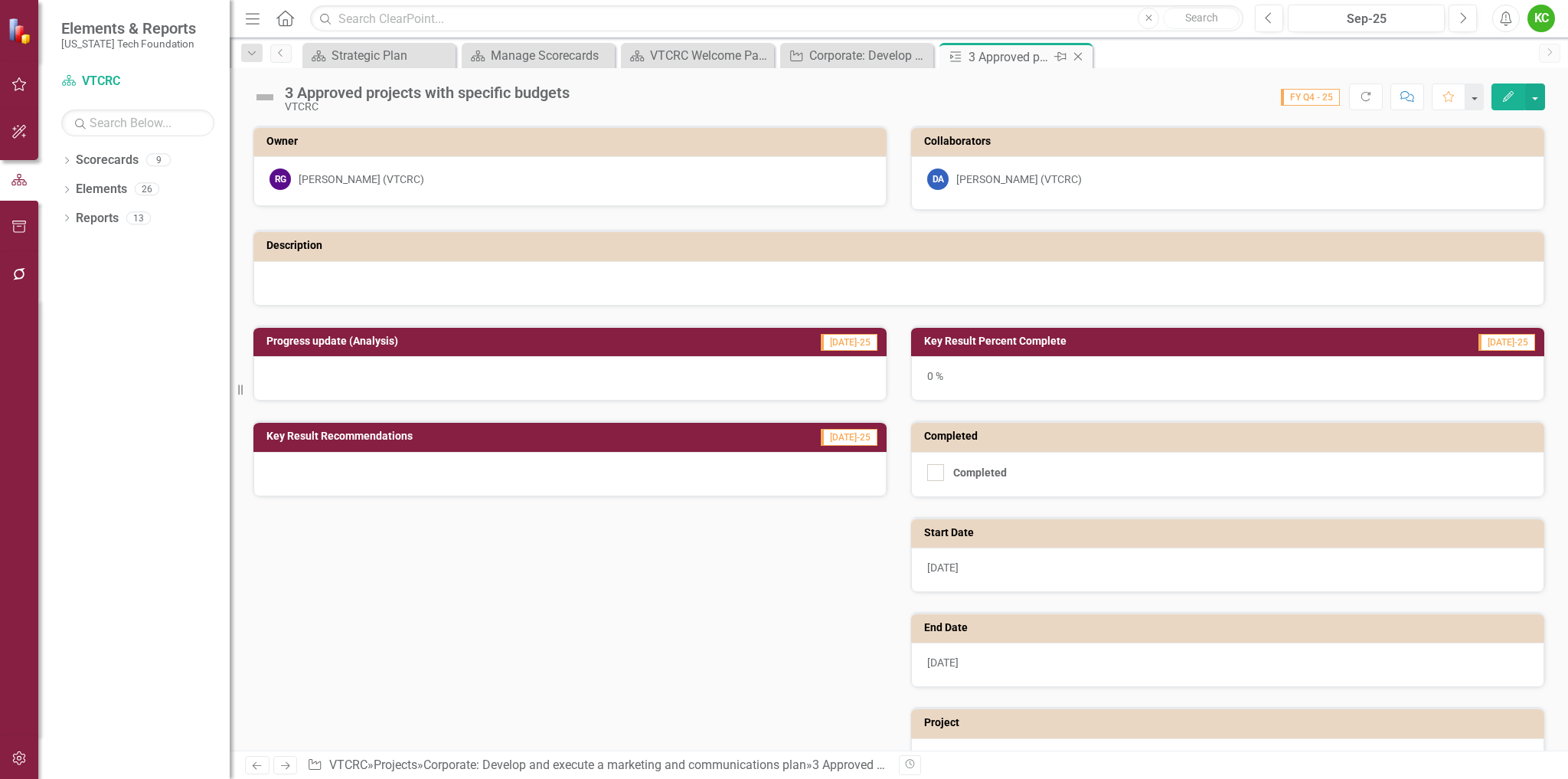
click at [1079, 54] on icon "Close" at bounding box center [1078, 56] width 15 height 13
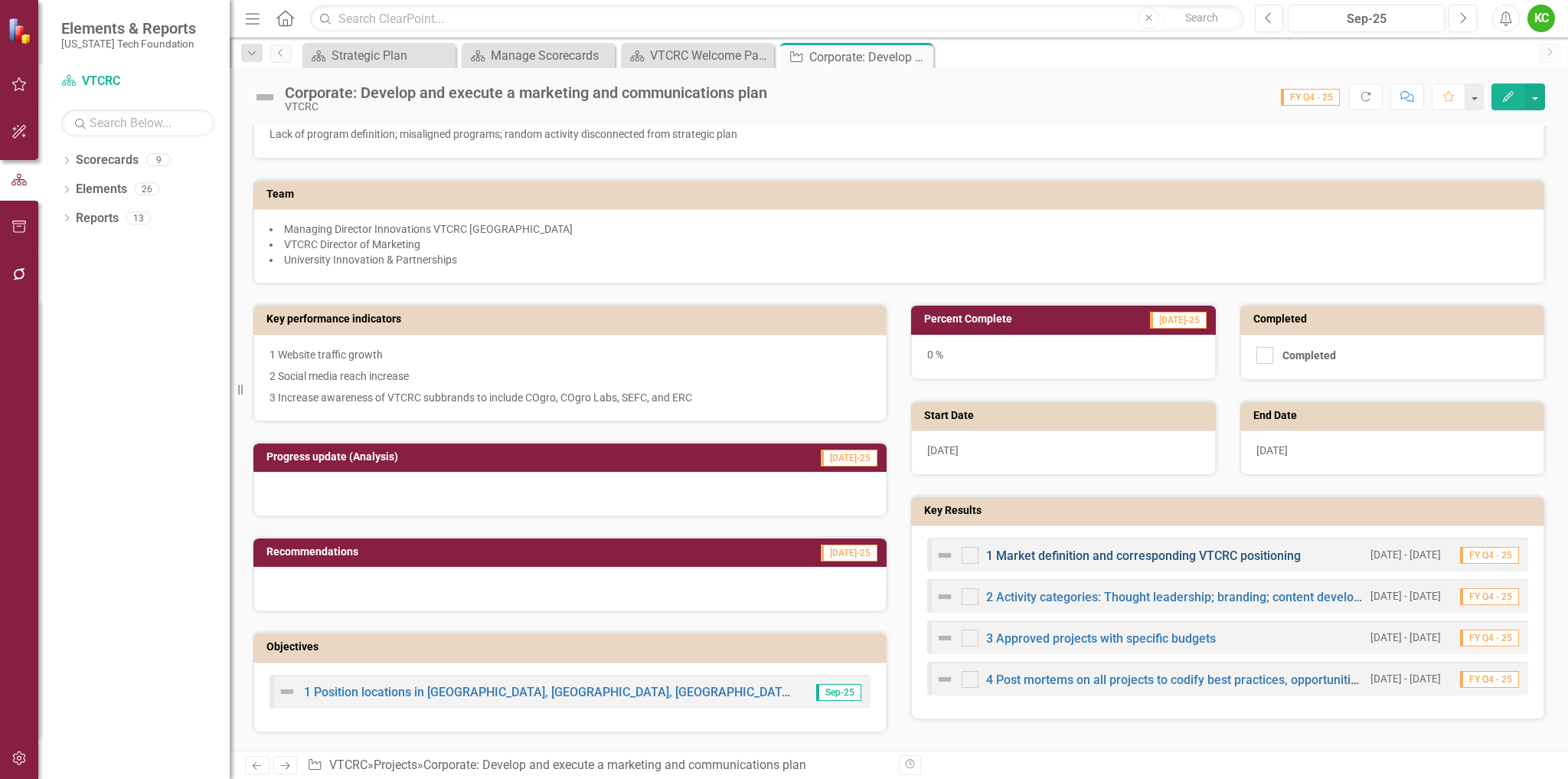
scroll to position [230, 0]
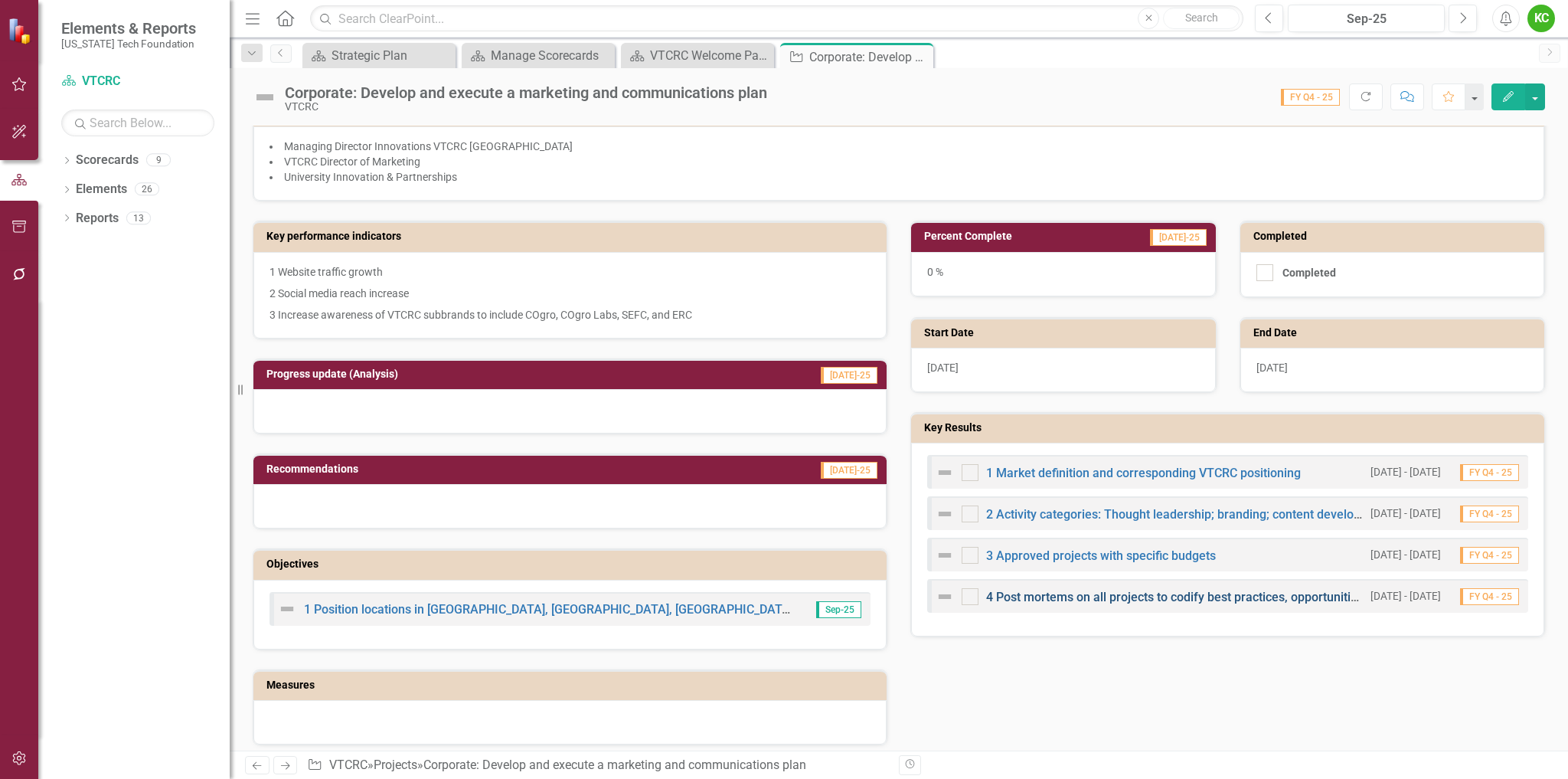
click at [1039, 596] on link "4 Post mortems on all projects to codify best practices, opportunities for impr…" at bounding box center [1319, 596] width 667 height 14
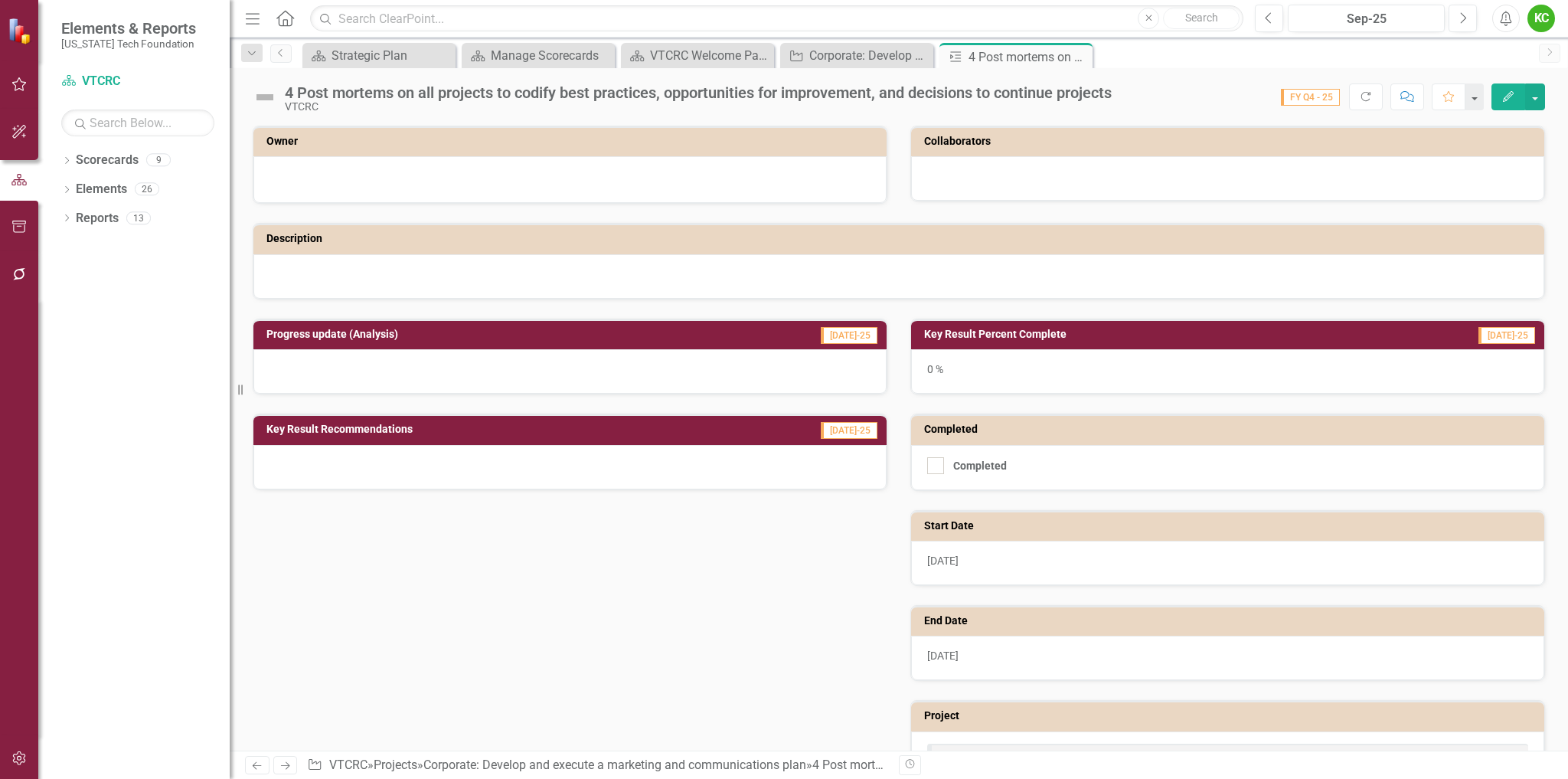
click at [1502, 98] on icon "Edit" at bounding box center [1508, 97] width 13 height 11
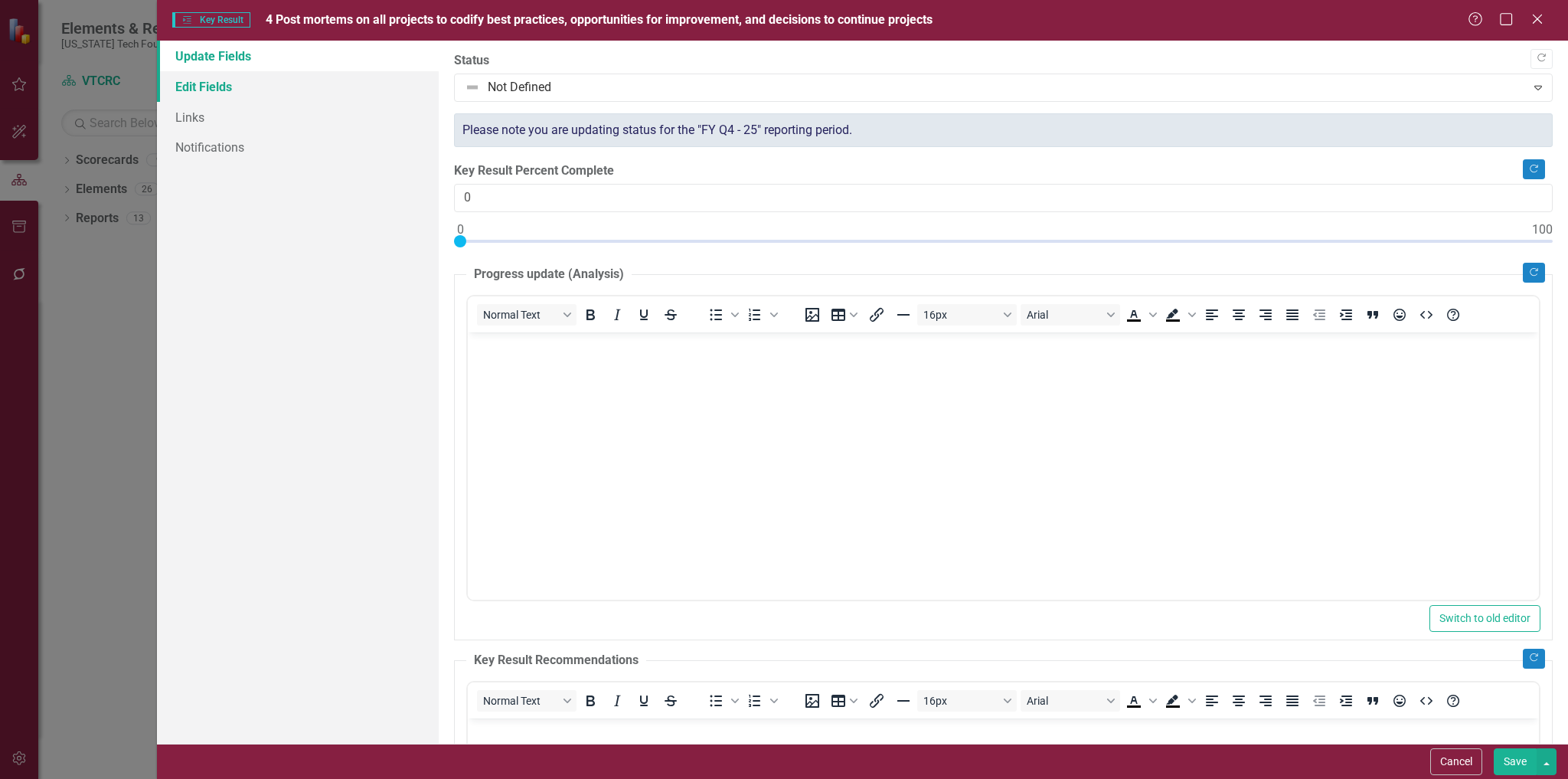
click at [197, 81] on link "Edit Fields" at bounding box center [298, 87] width 283 height 30
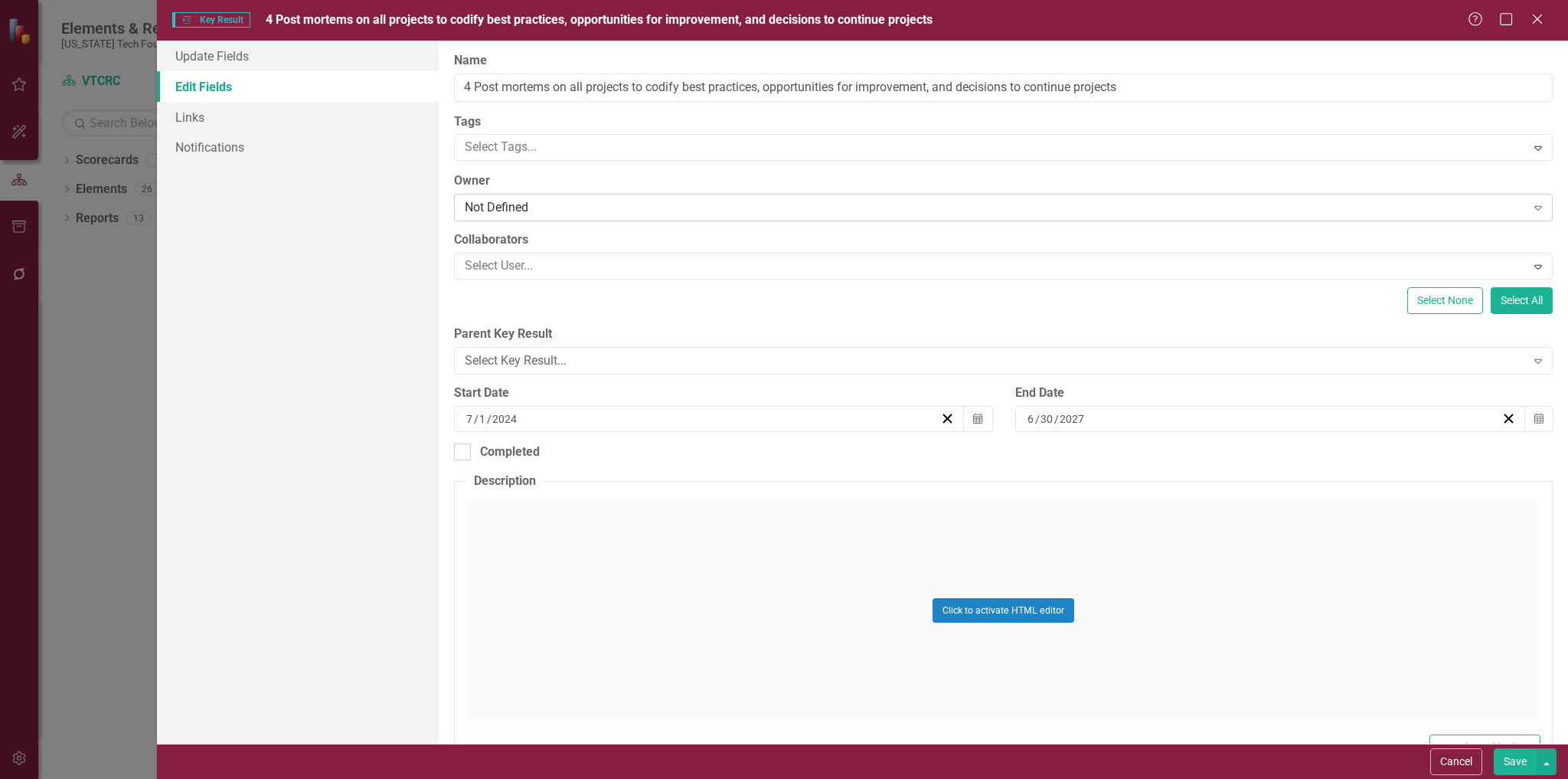
click at [552, 209] on div "Not Defined" at bounding box center [995, 208] width 1060 height 18
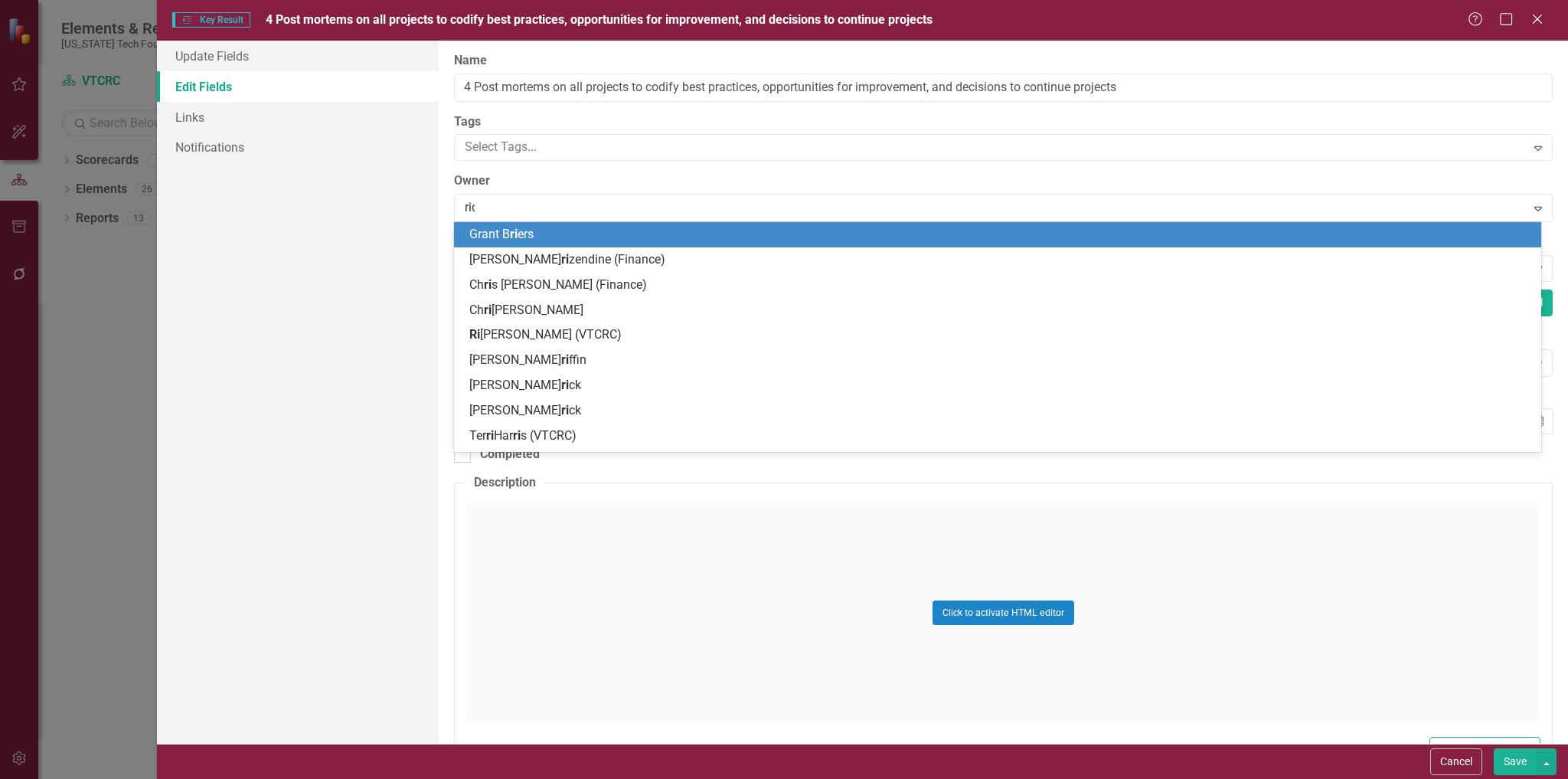
type input "rich"
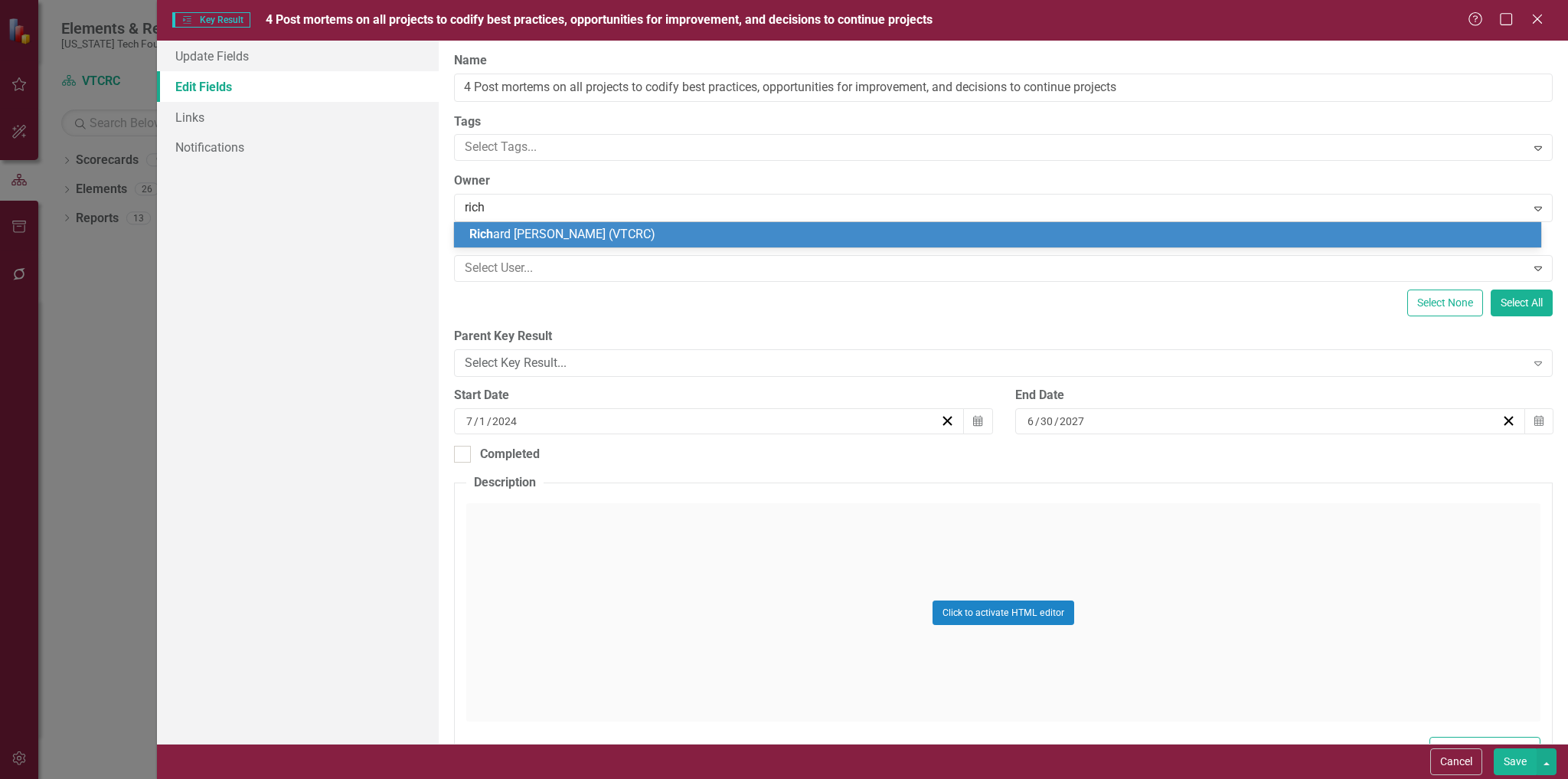
click at [553, 233] on span "[PERSON_NAME] [PERSON_NAME] (VTCRC)" at bounding box center [562, 234] width 186 height 14
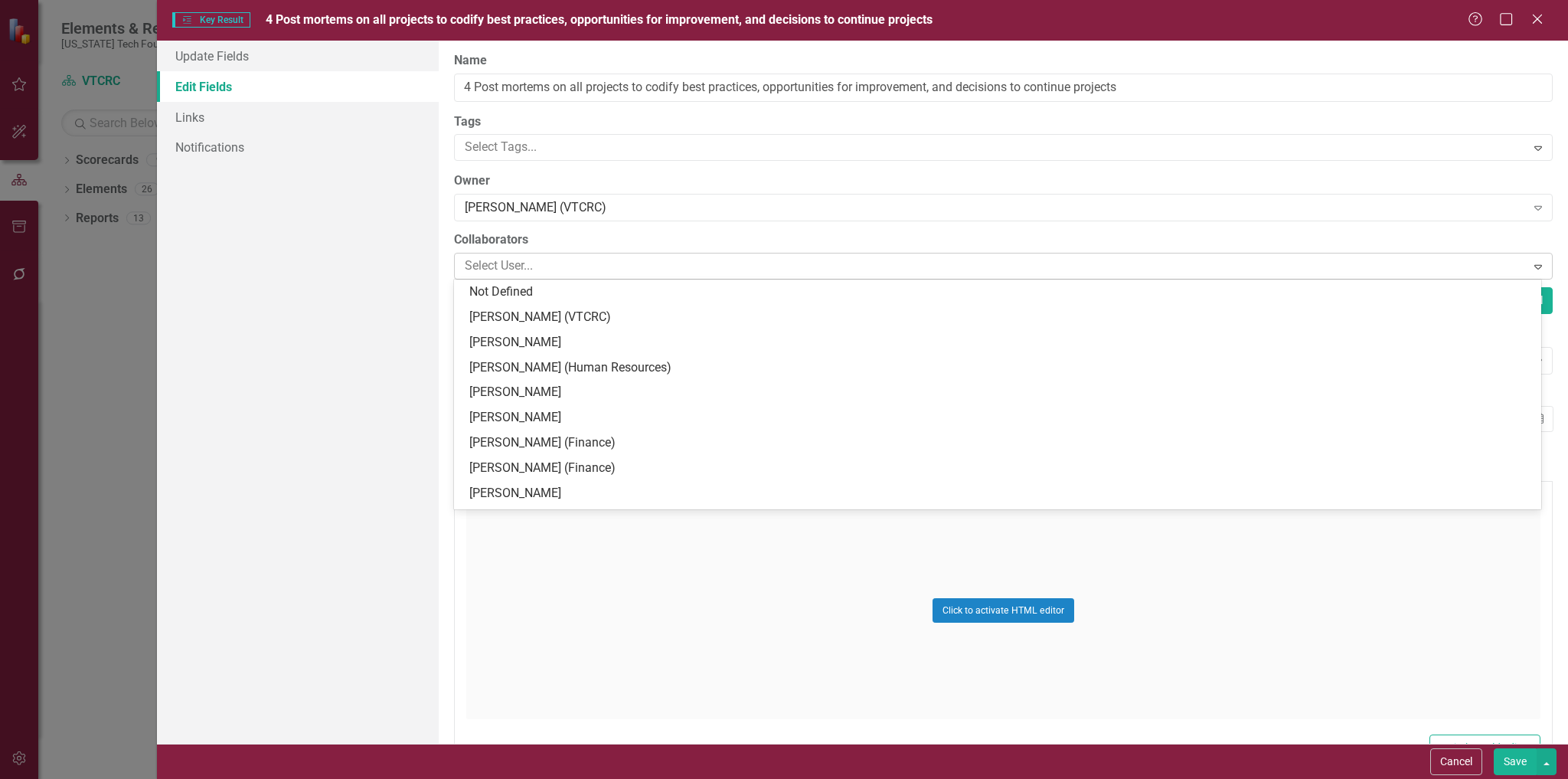
click at [553, 261] on div at bounding box center [991, 266] width 1067 height 21
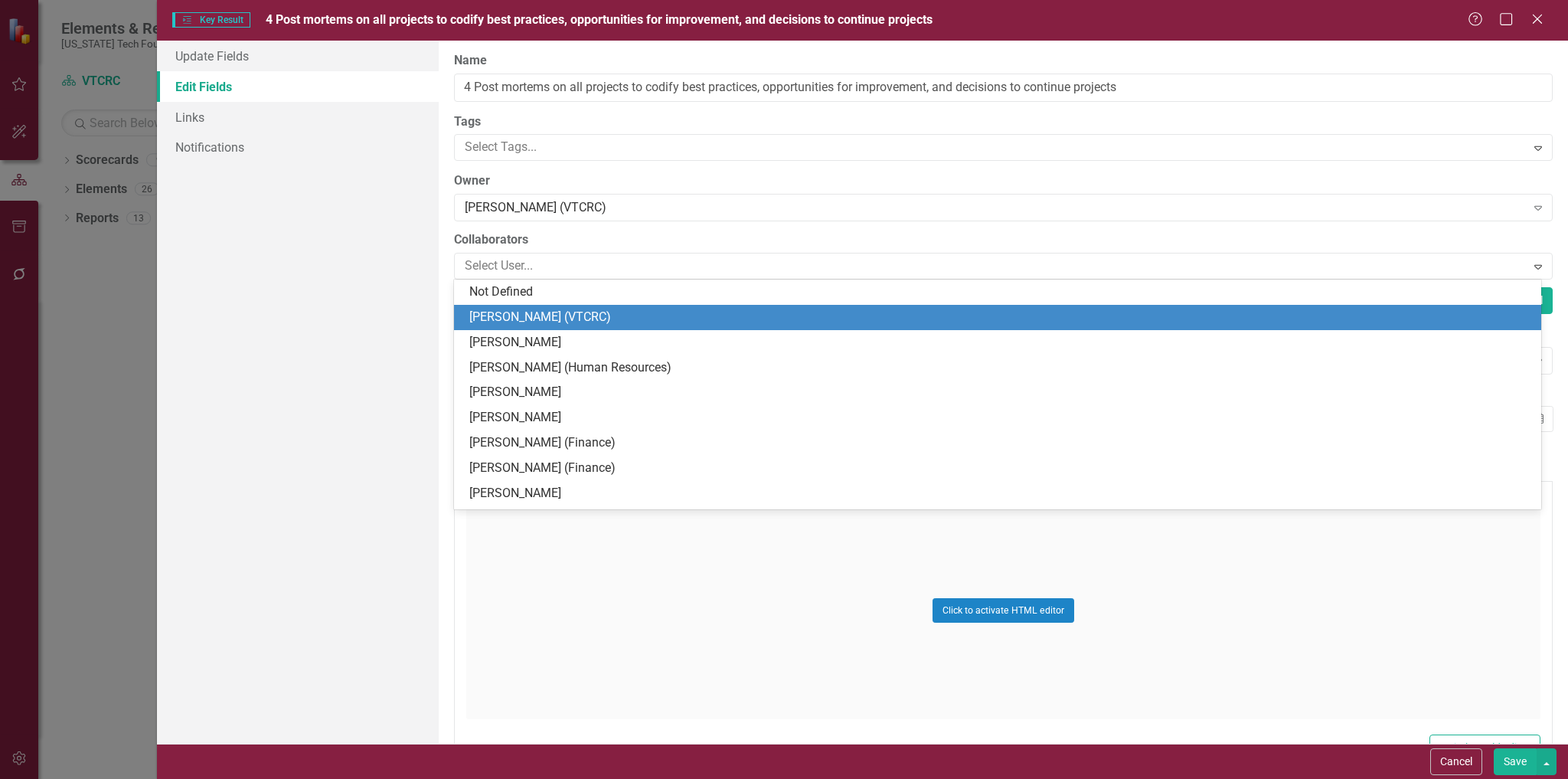
click at [567, 306] on div "[PERSON_NAME] (VTCRC)" at bounding box center [998, 317] width 1087 height 25
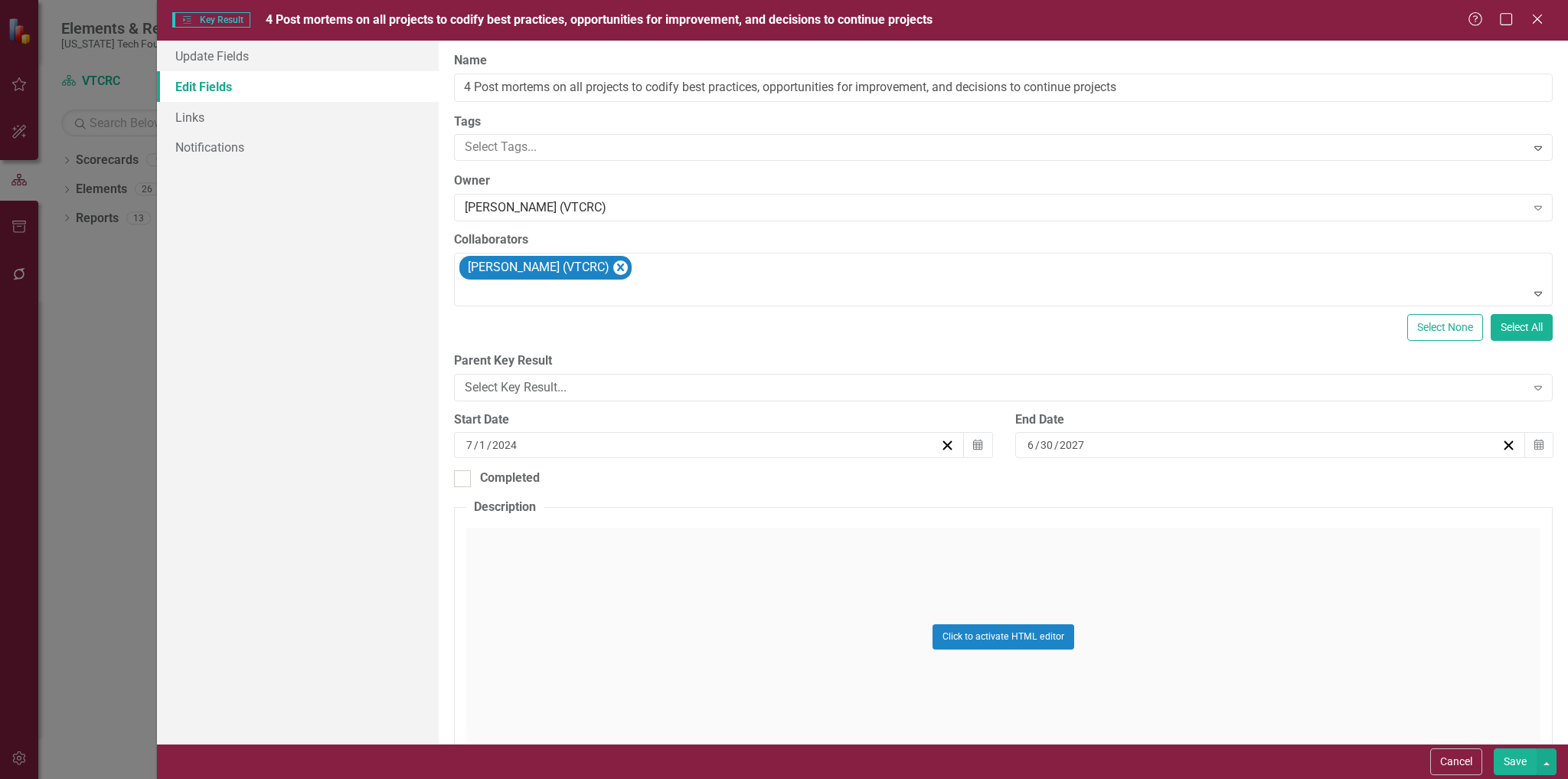
click at [1511, 751] on button "Save" at bounding box center [1515, 762] width 43 height 27
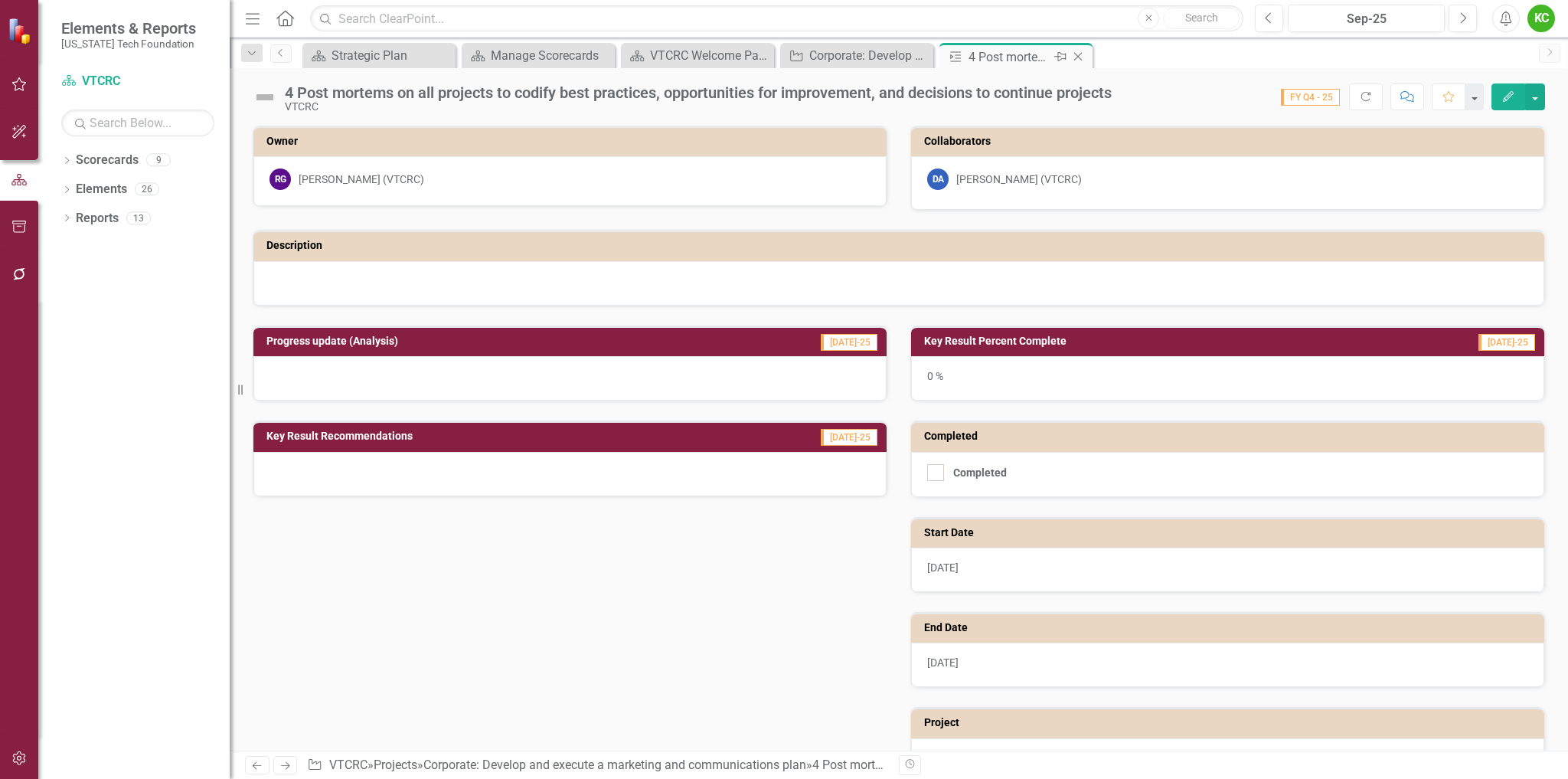
click at [1080, 55] on icon "Close" at bounding box center [1078, 56] width 15 height 13
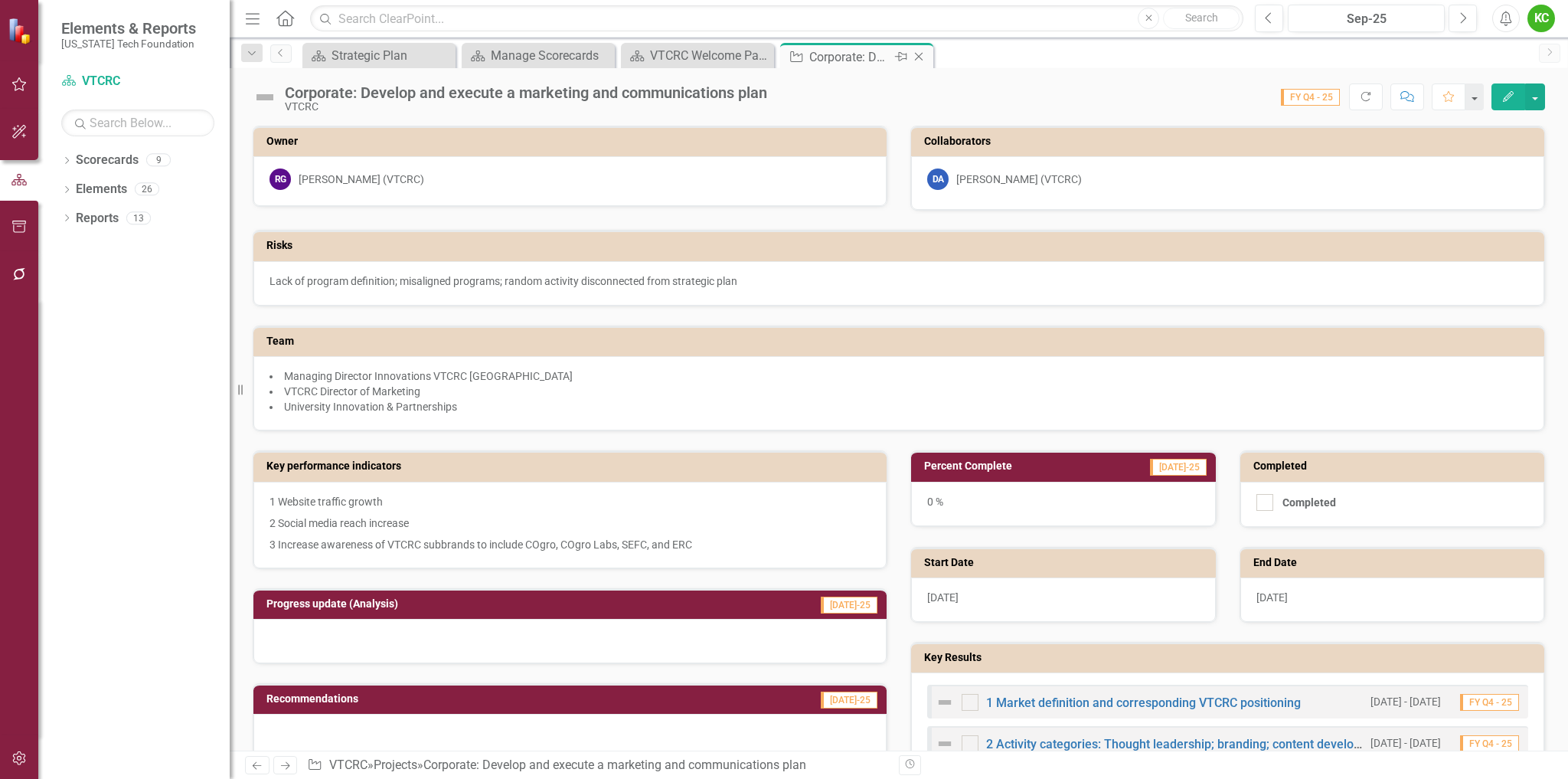
click at [921, 55] on icon at bounding box center [919, 56] width 8 height 8
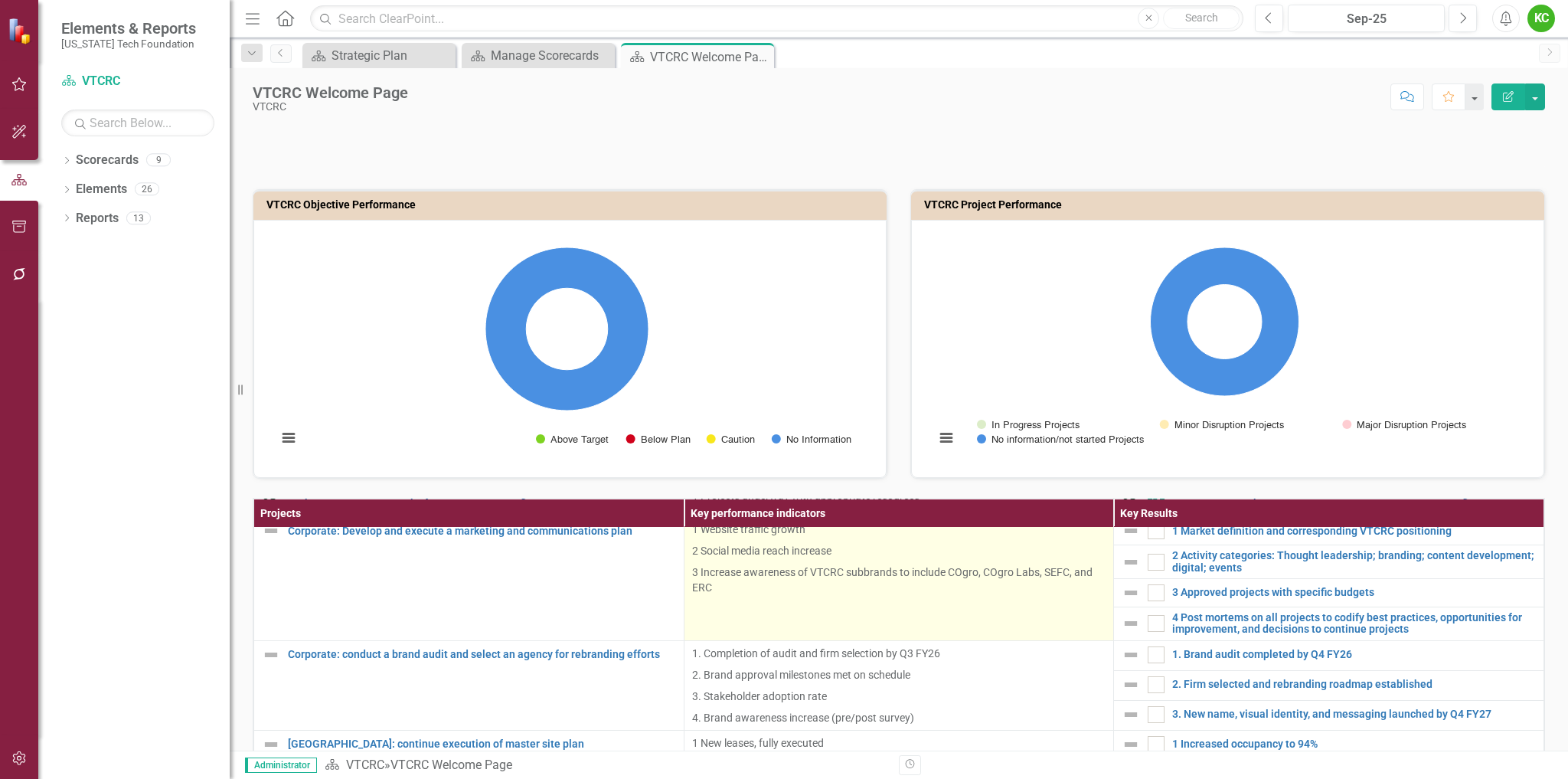
scroll to position [153, 0]
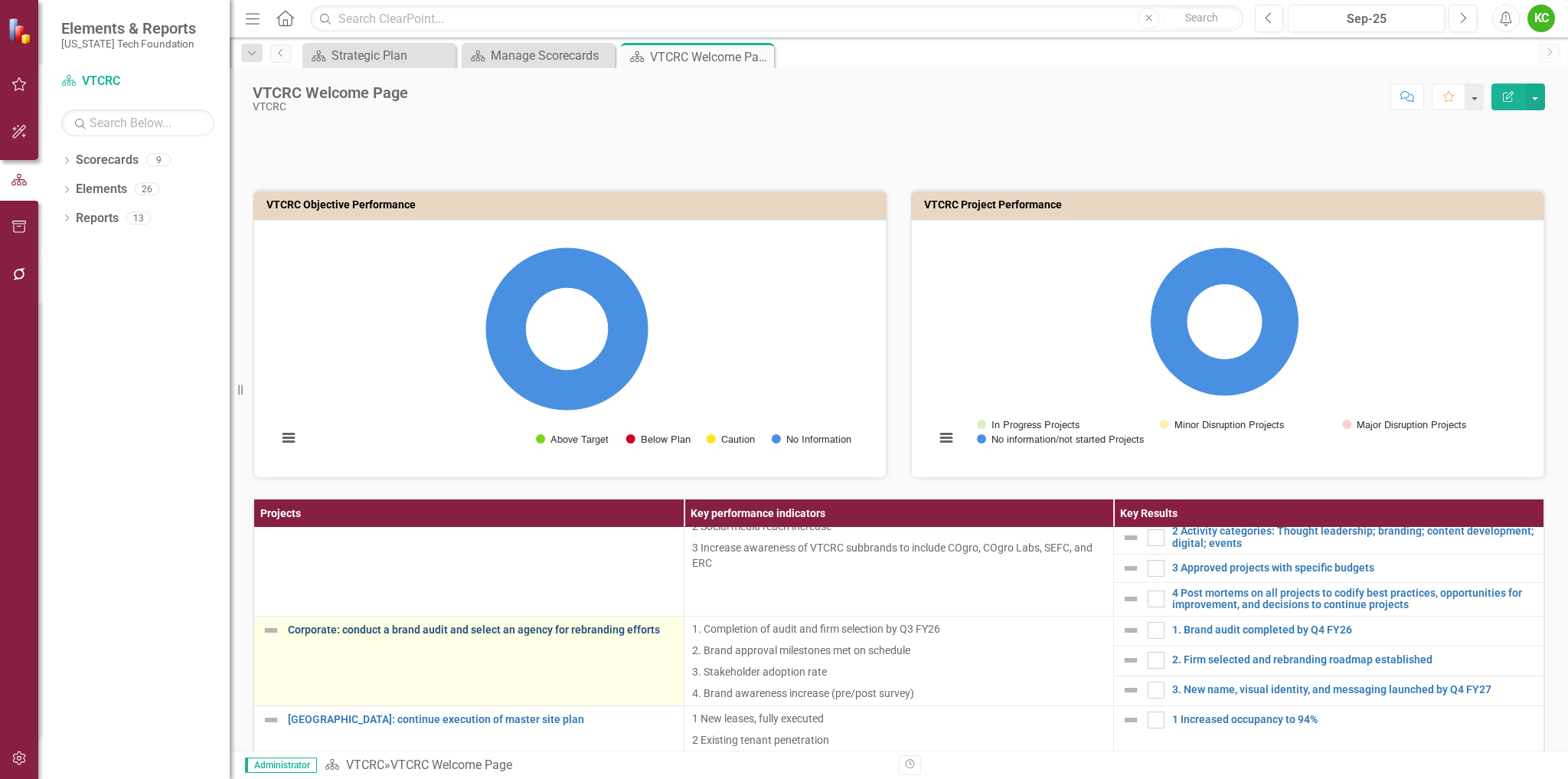
click at [536, 629] on link "Corporate: conduct a brand audit and select an agency for rebranding efforts" at bounding box center [483, 629] width 389 height 12
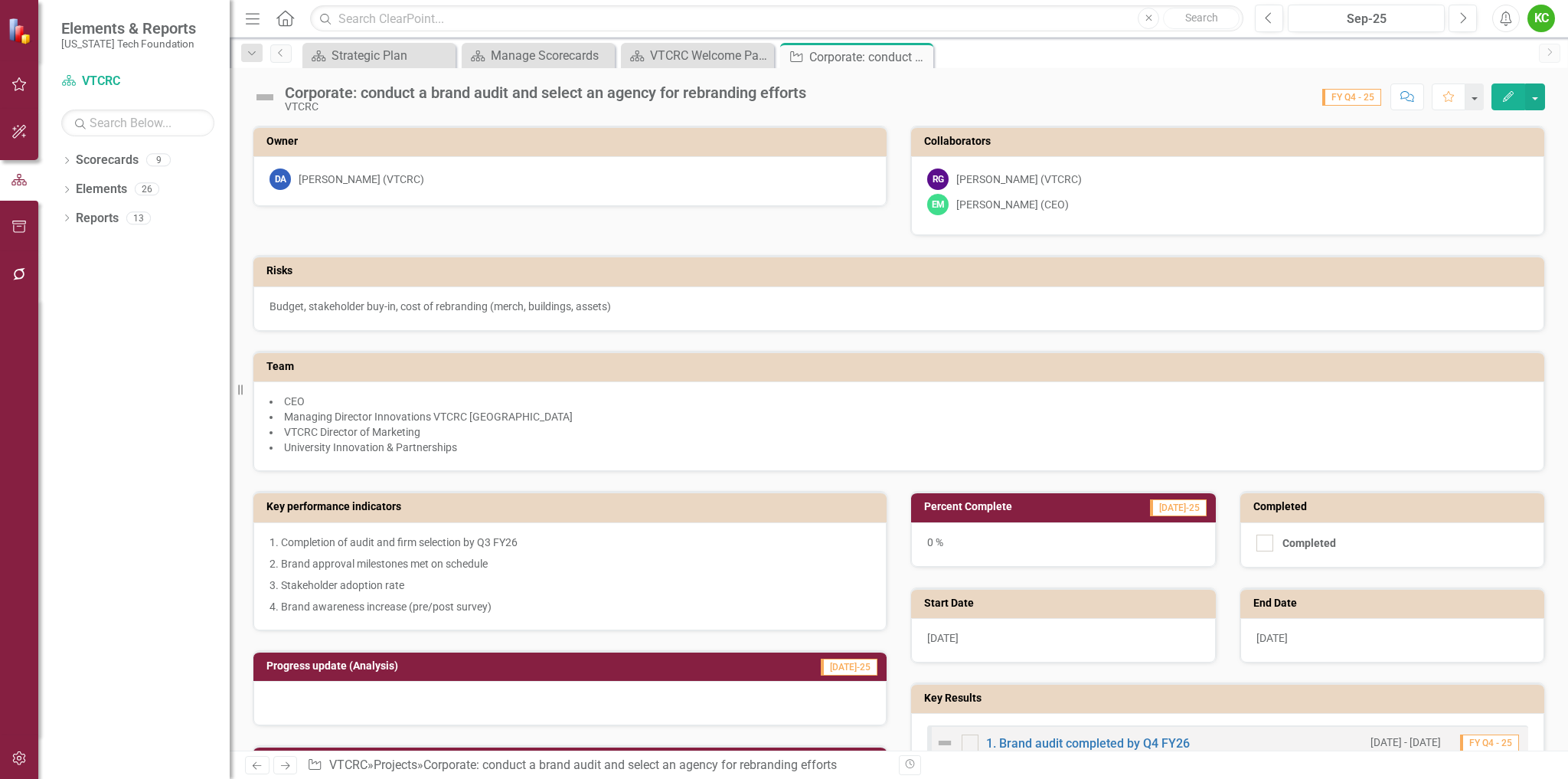
click at [1507, 96] on icon "button" at bounding box center [1509, 97] width 11 height 11
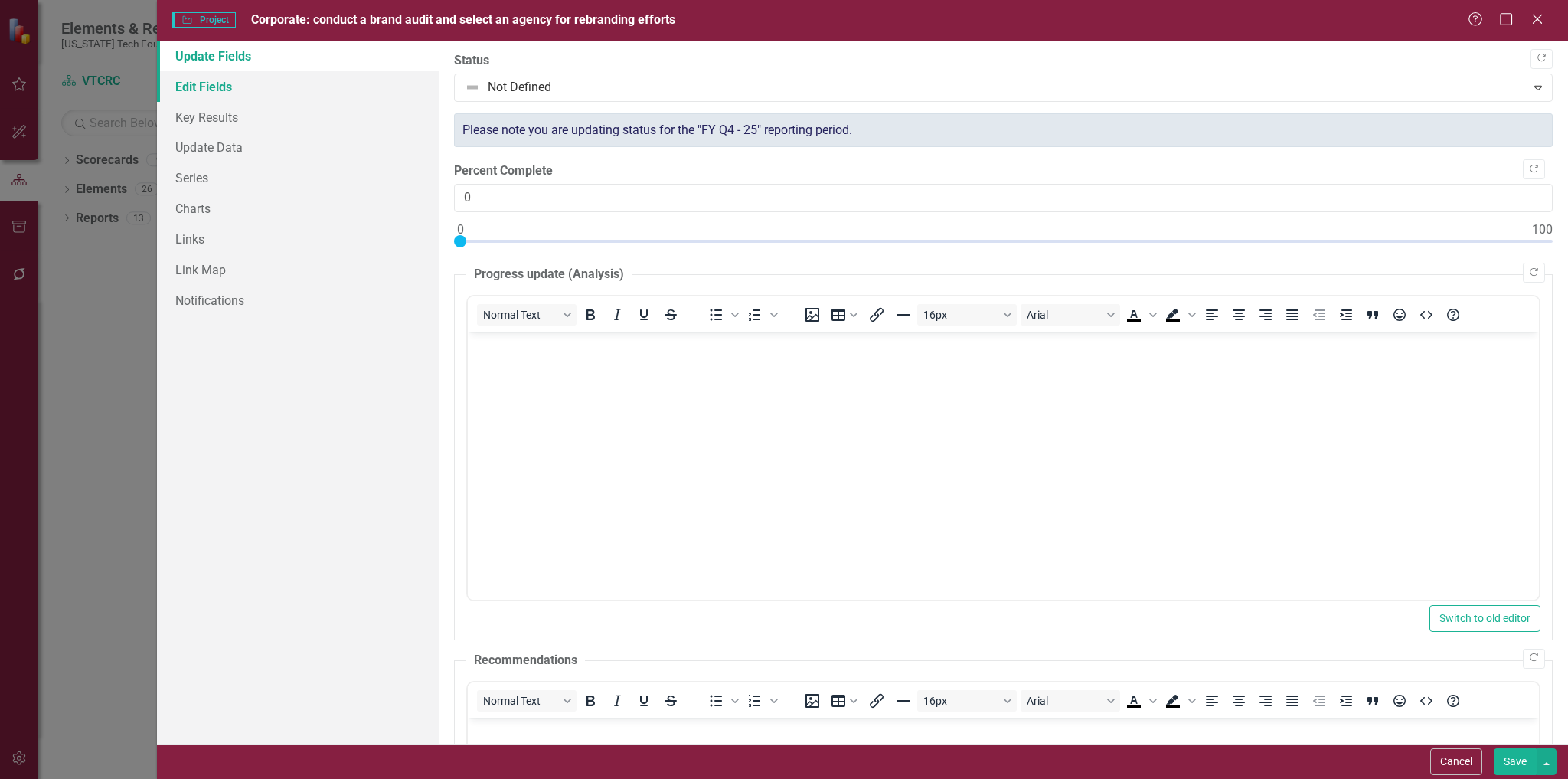
click at [223, 89] on link "Edit Fields" at bounding box center [298, 87] width 283 height 30
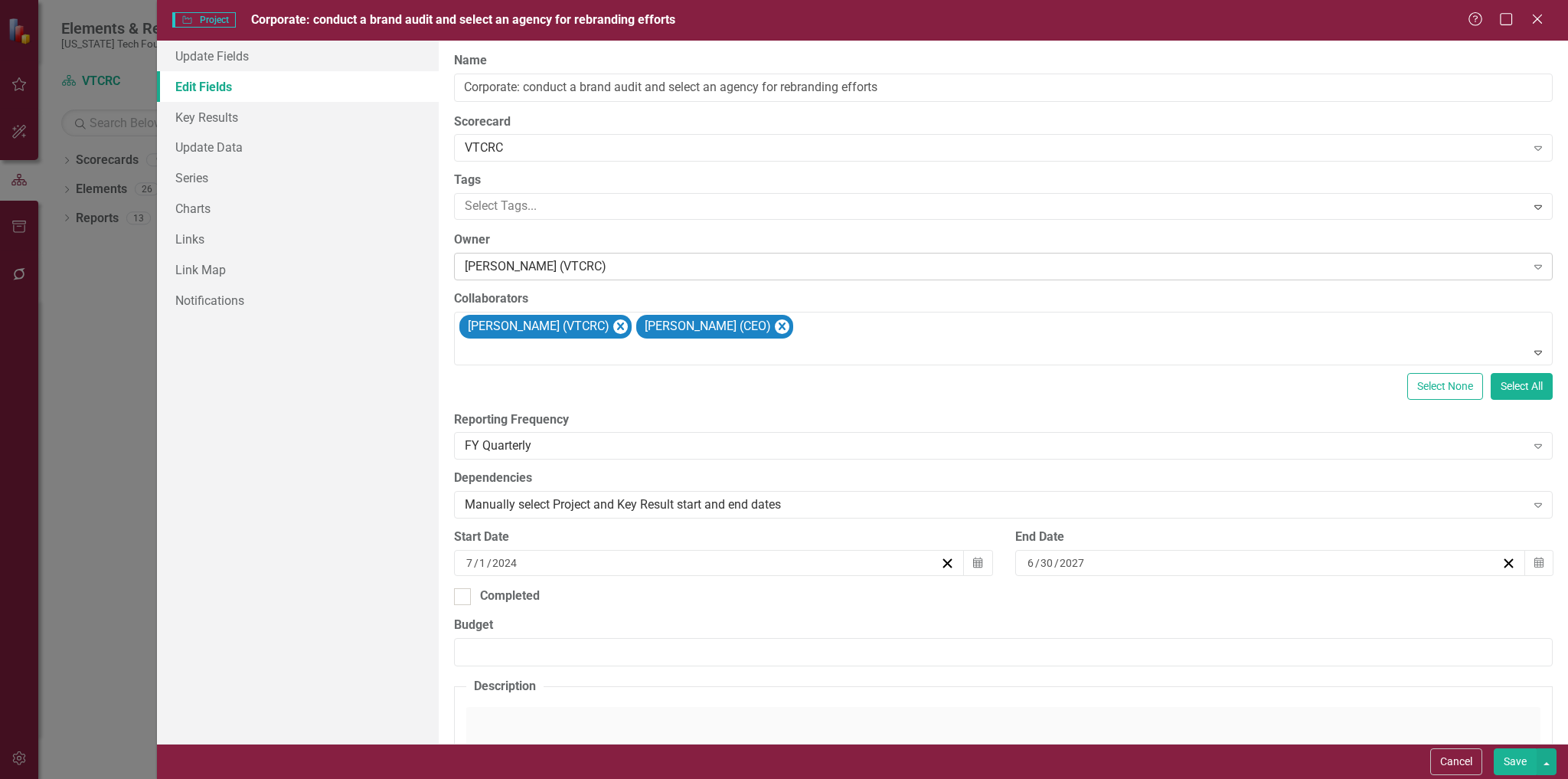
click at [621, 265] on div "[PERSON_NAME] (VTCRC)" at bounding box center [995, 267] width 1060 height 18
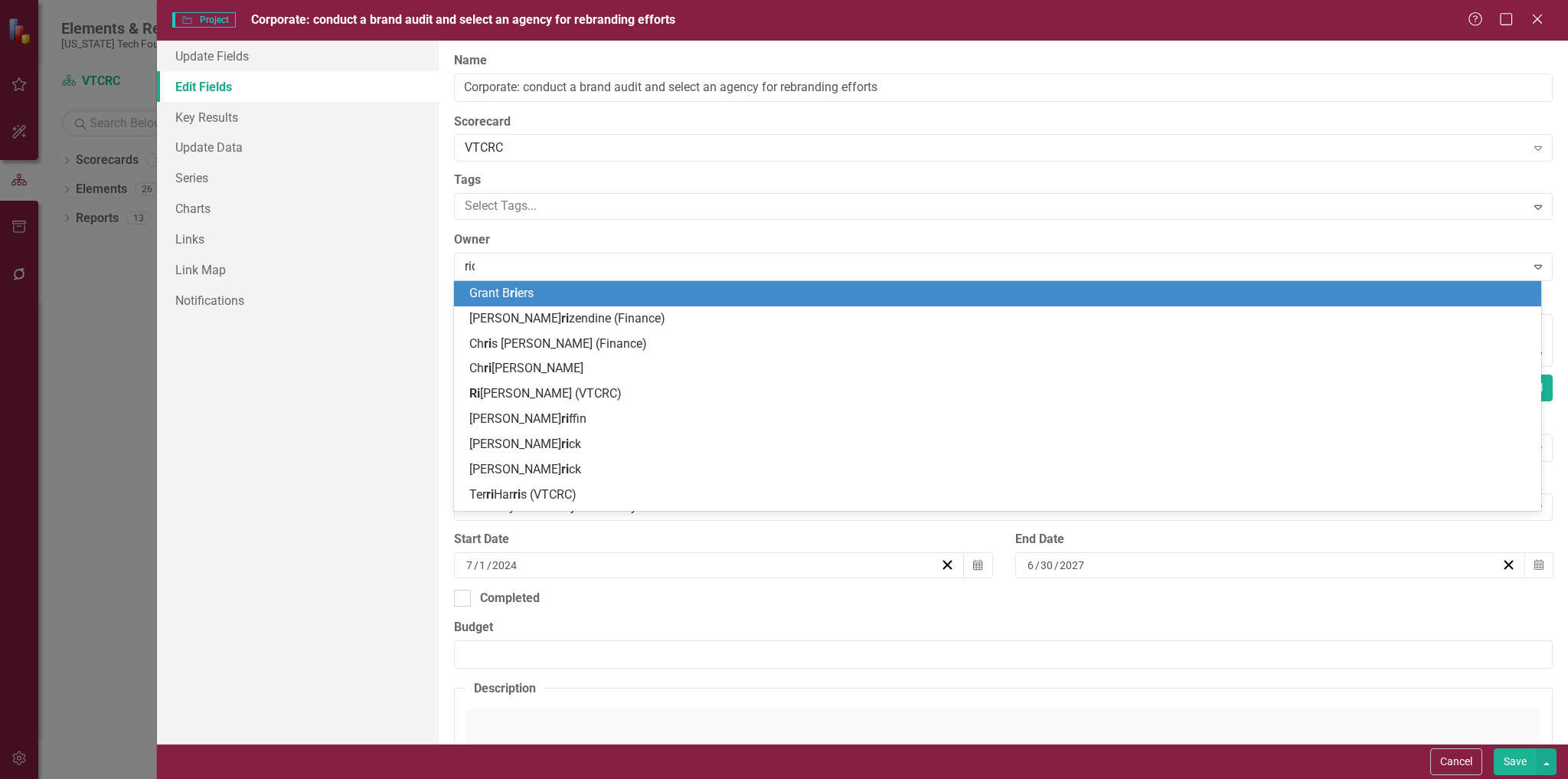
type input "rich"
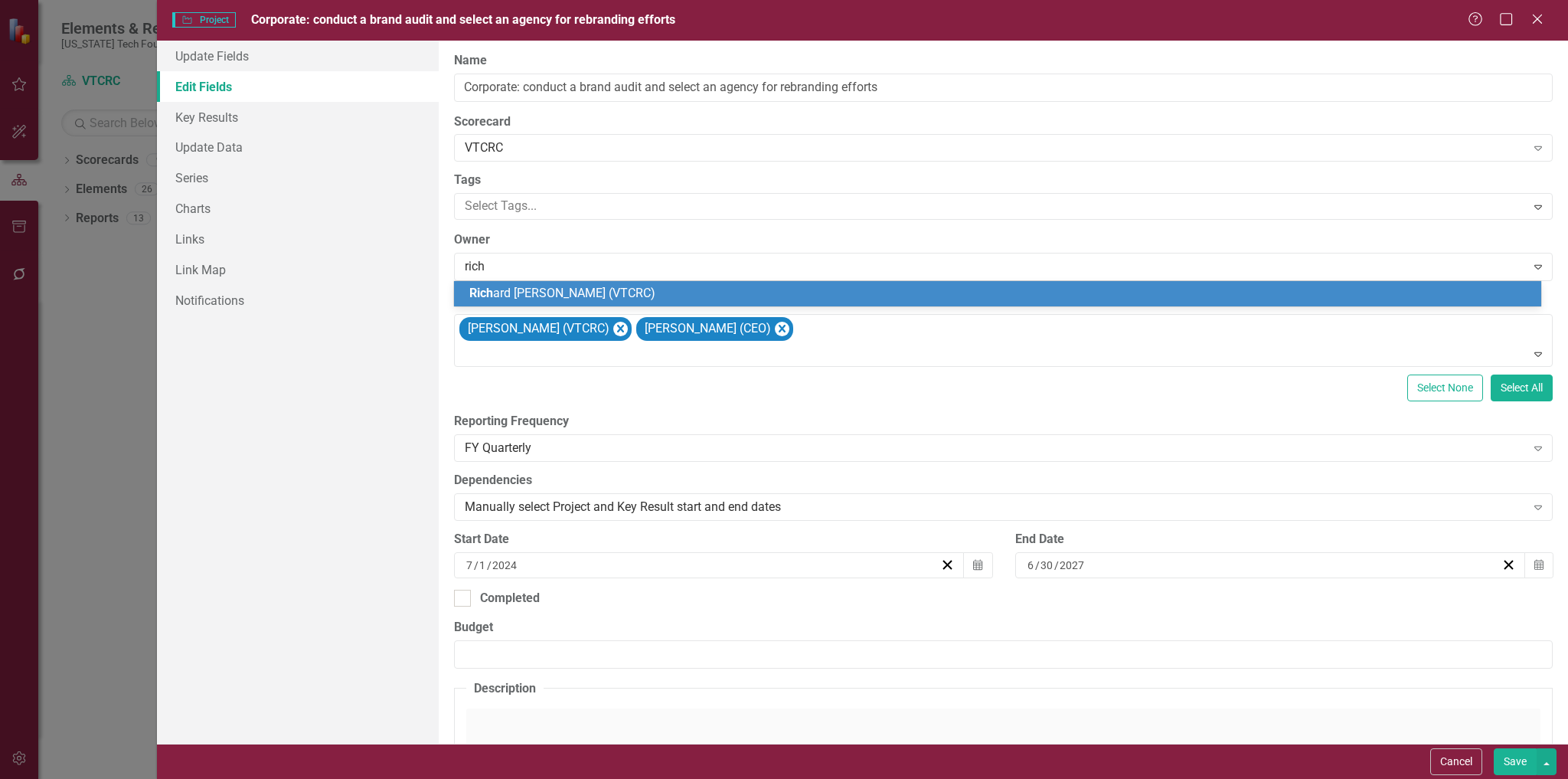
click at [586, 294] on span "[PERSON_NAME] [PERSON_NAME] (VTCRC)" at bounding box center [562, 293] width 186 height 14
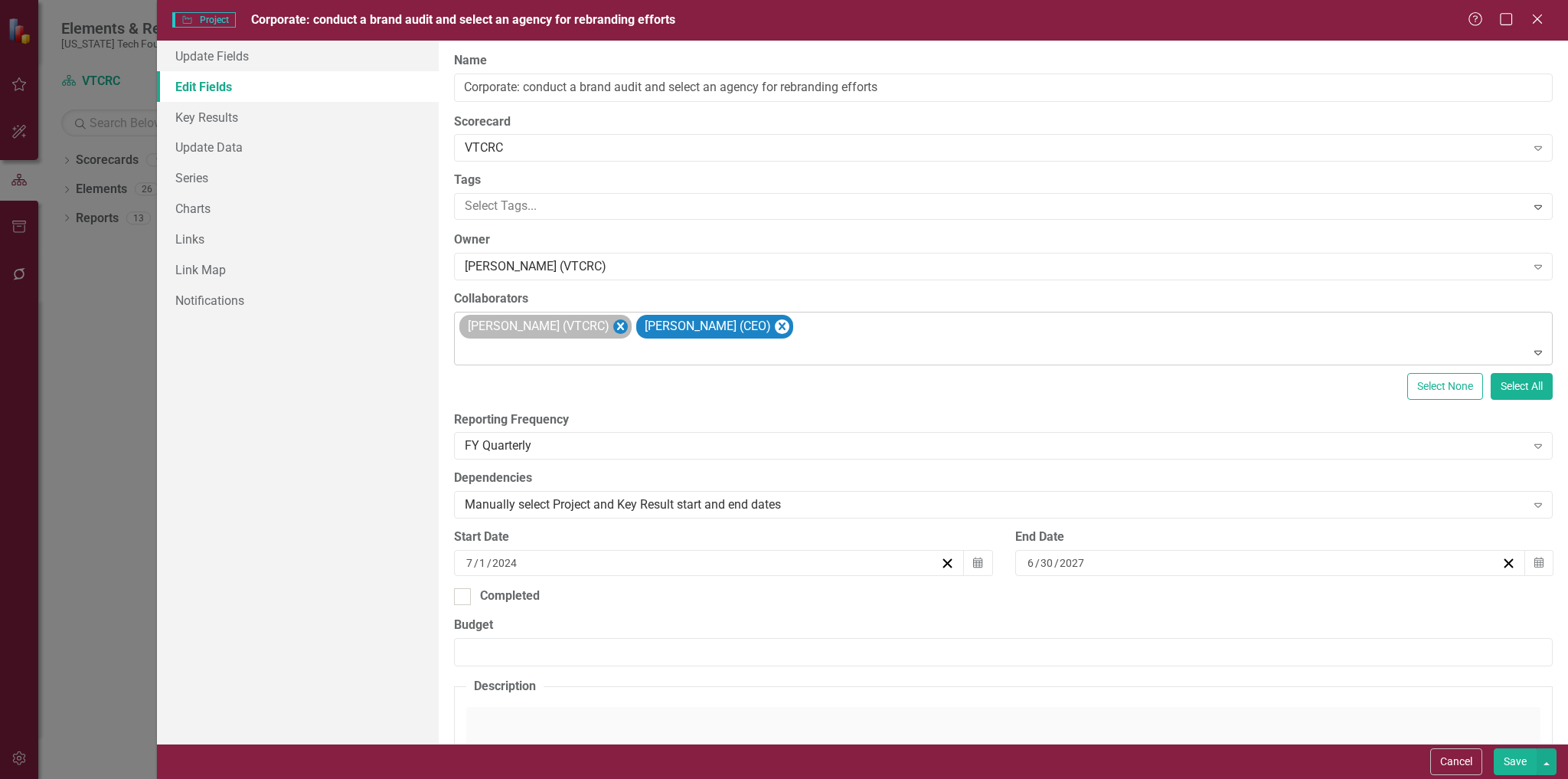
click at [617, 327] on icon "Remove Richard Gibson (VTCRC)" at bounding box center [621, 326] width 7 height 8
click at [613, 327] on icon "Remove Elizabeth McClanahan (CEO)" at bounding box center [605, 326] width 14 height 19
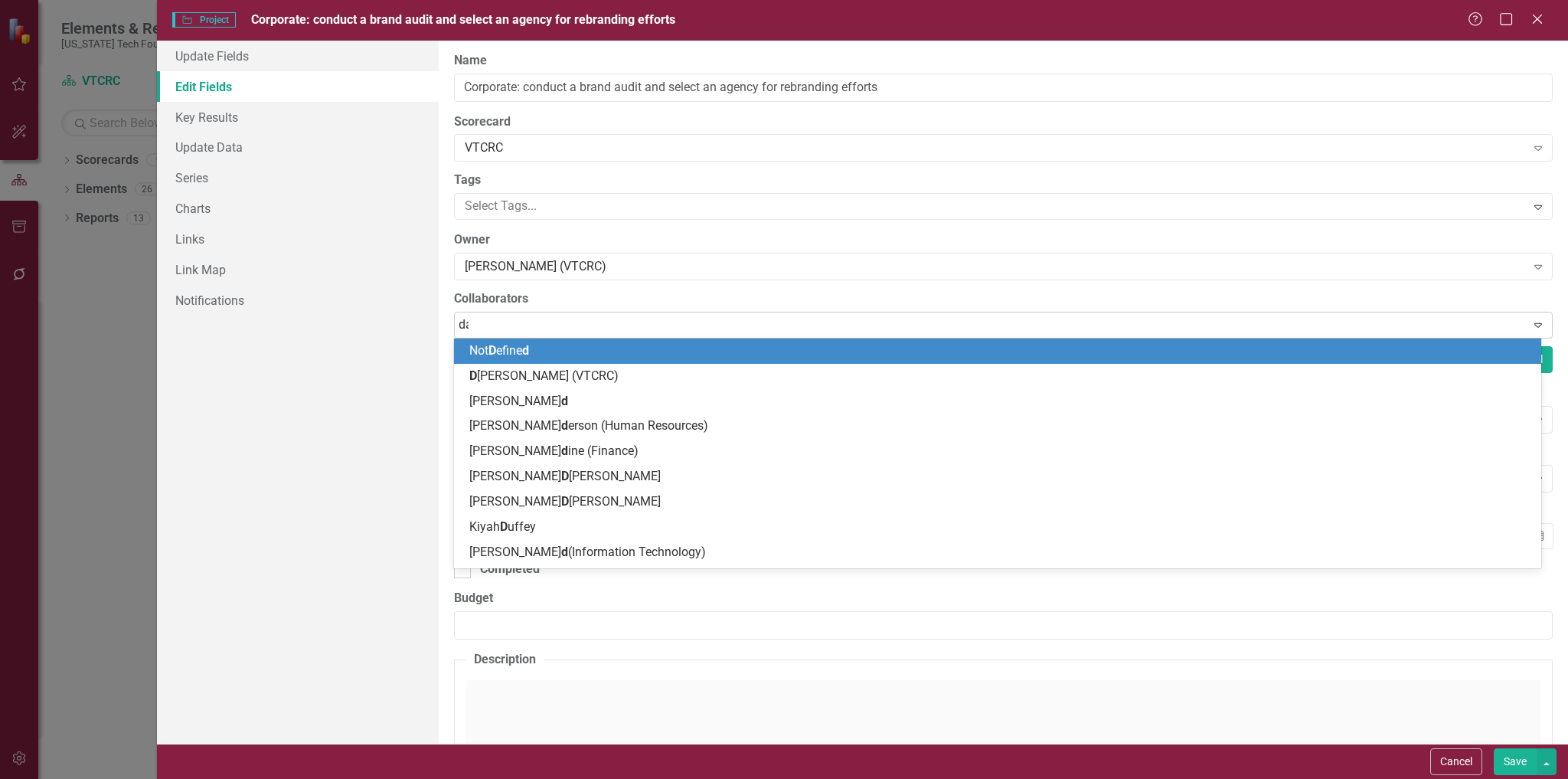
type input "[PERSON_NAME]"
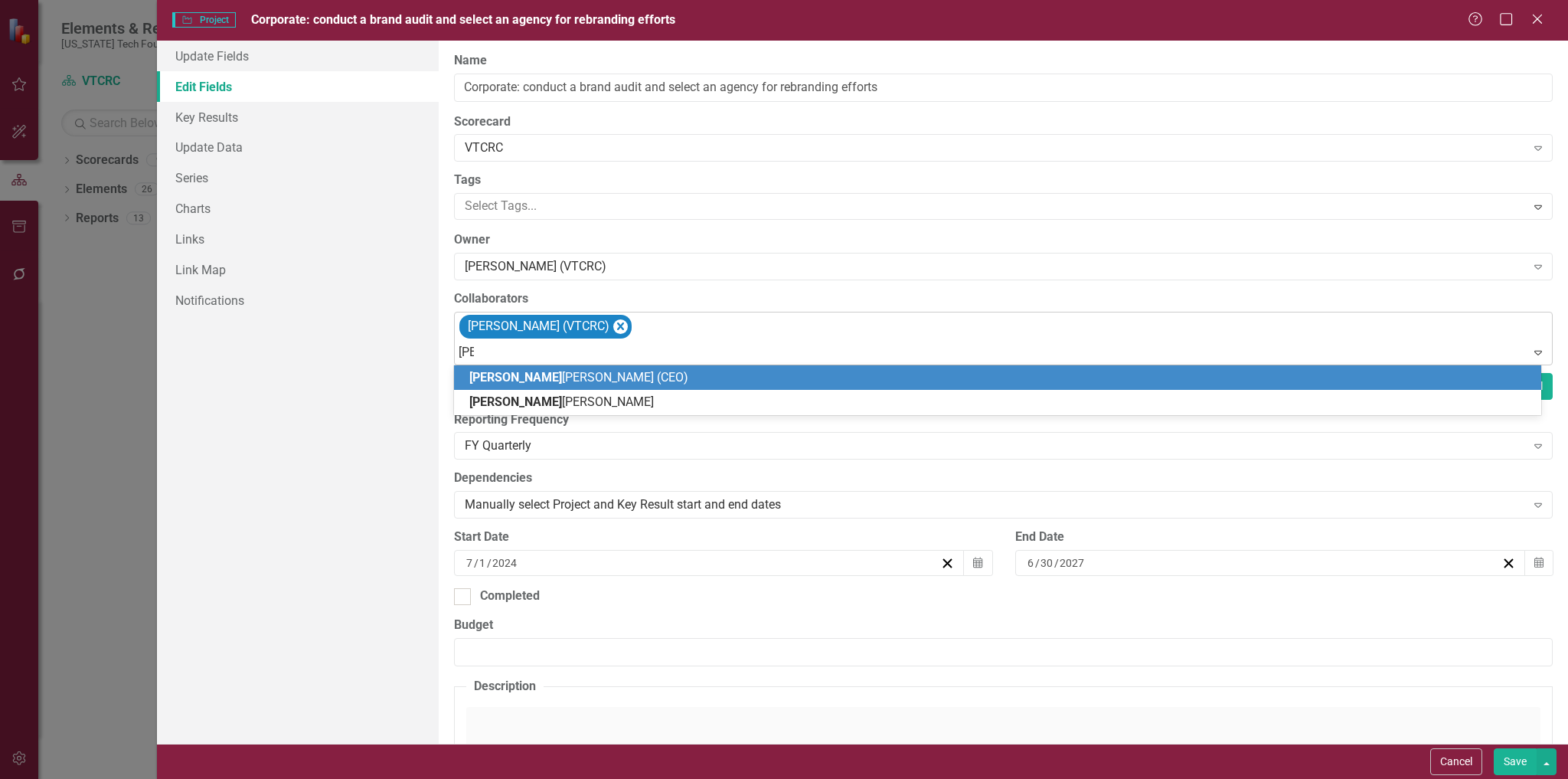
type input "eliz"
click at [615, 377] on span "Eliz abeth McClanahan (CEO)" at bounding box center [542, 377] width 145 height 14
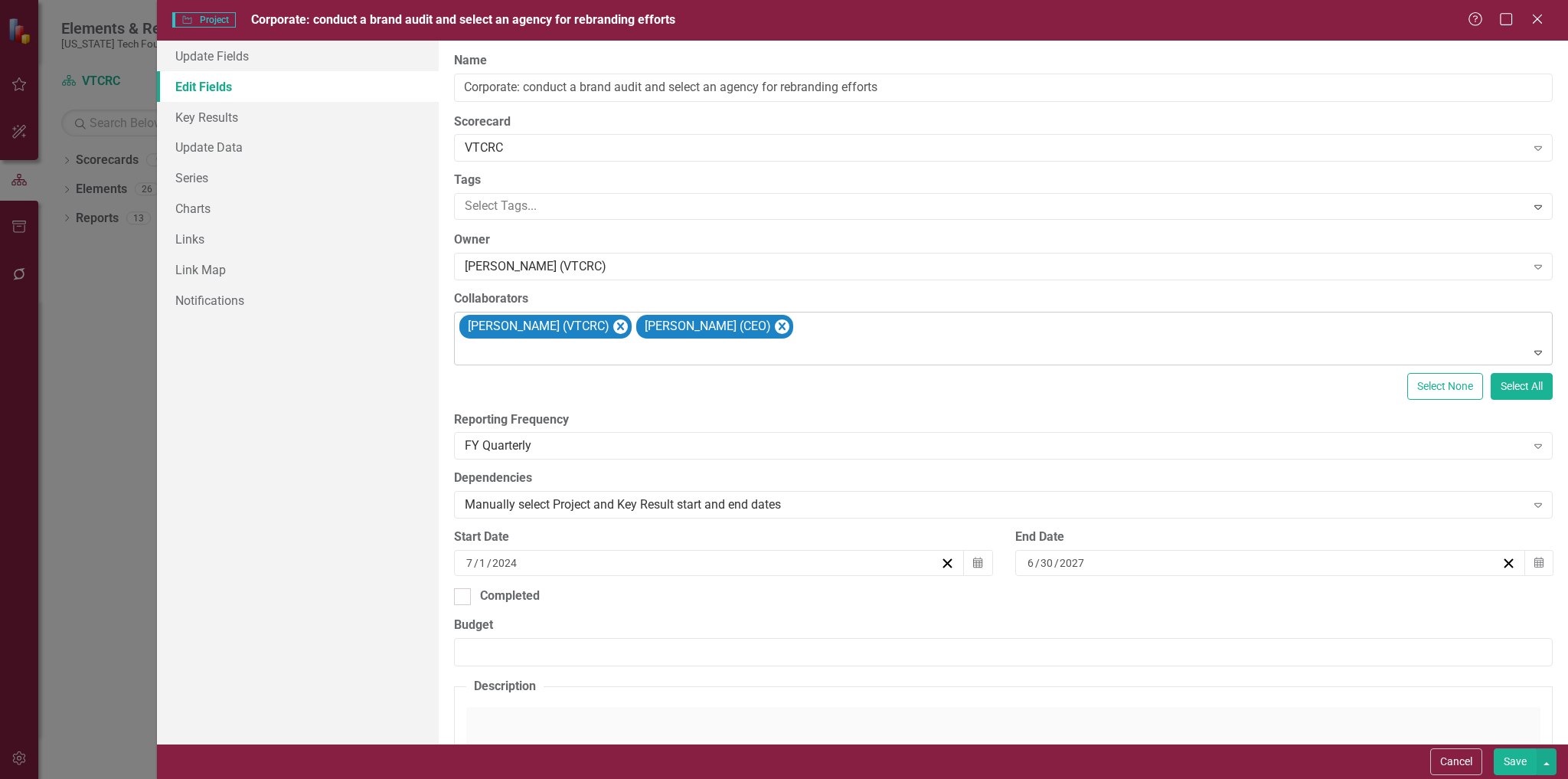
click at [1515, 766] on button "Save" at bounding box center [1515, 762] width 43 height 27
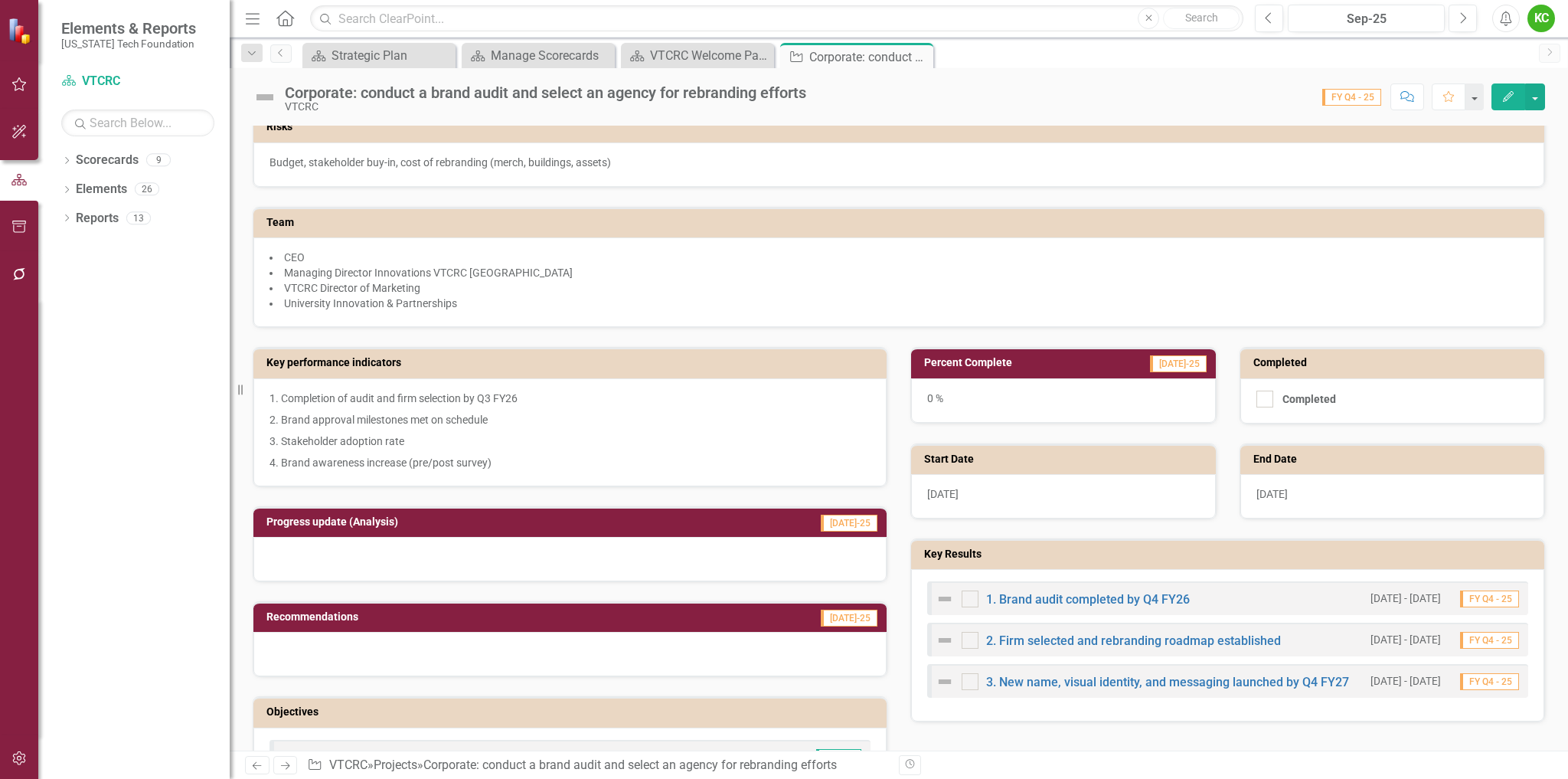
scroll to position [153, 0]
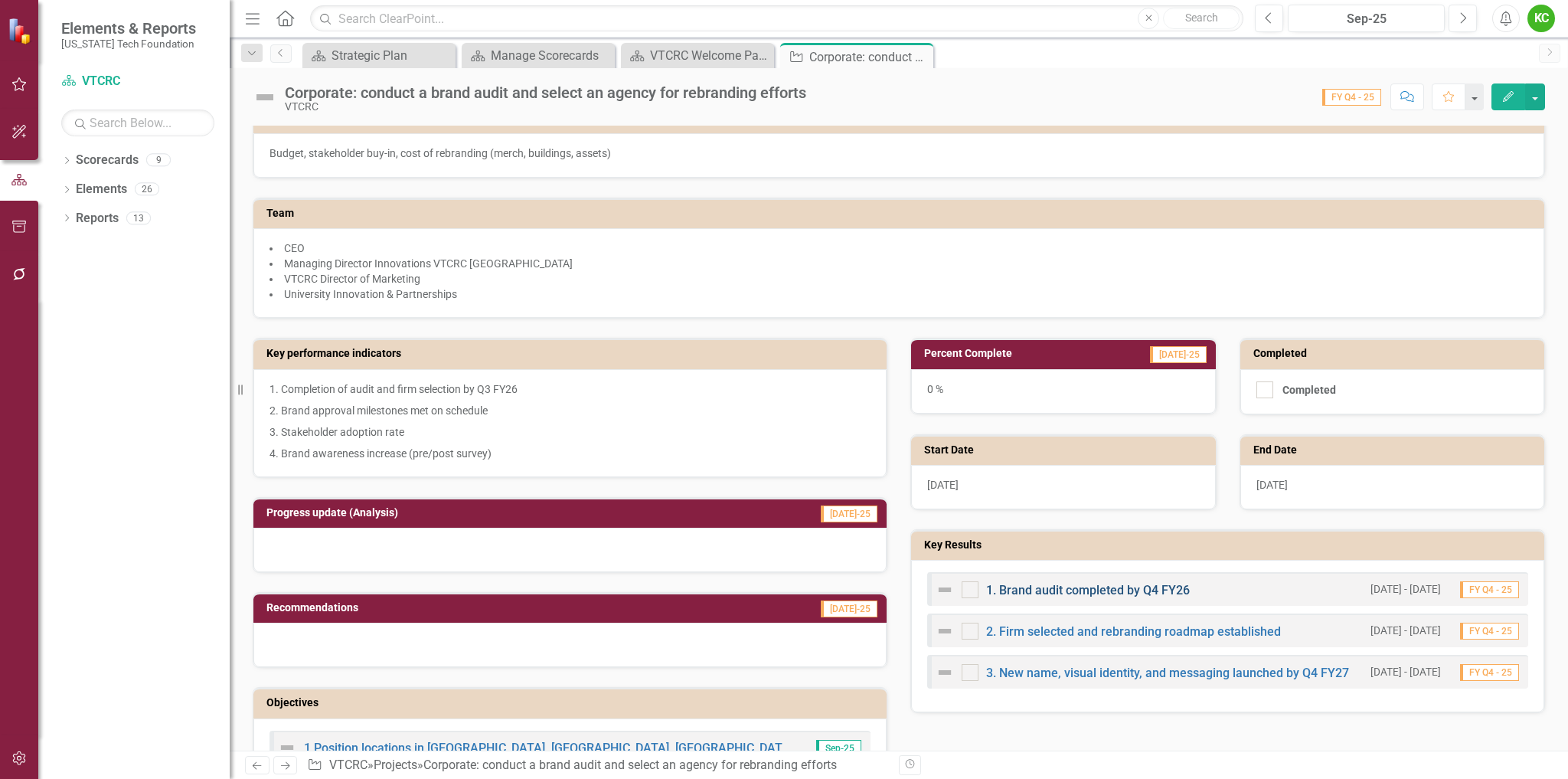
click at [1060, 592] on link "1. Brand audit completed by Q4 FY26" at bounding box center [1087, 590] width 203 height 14
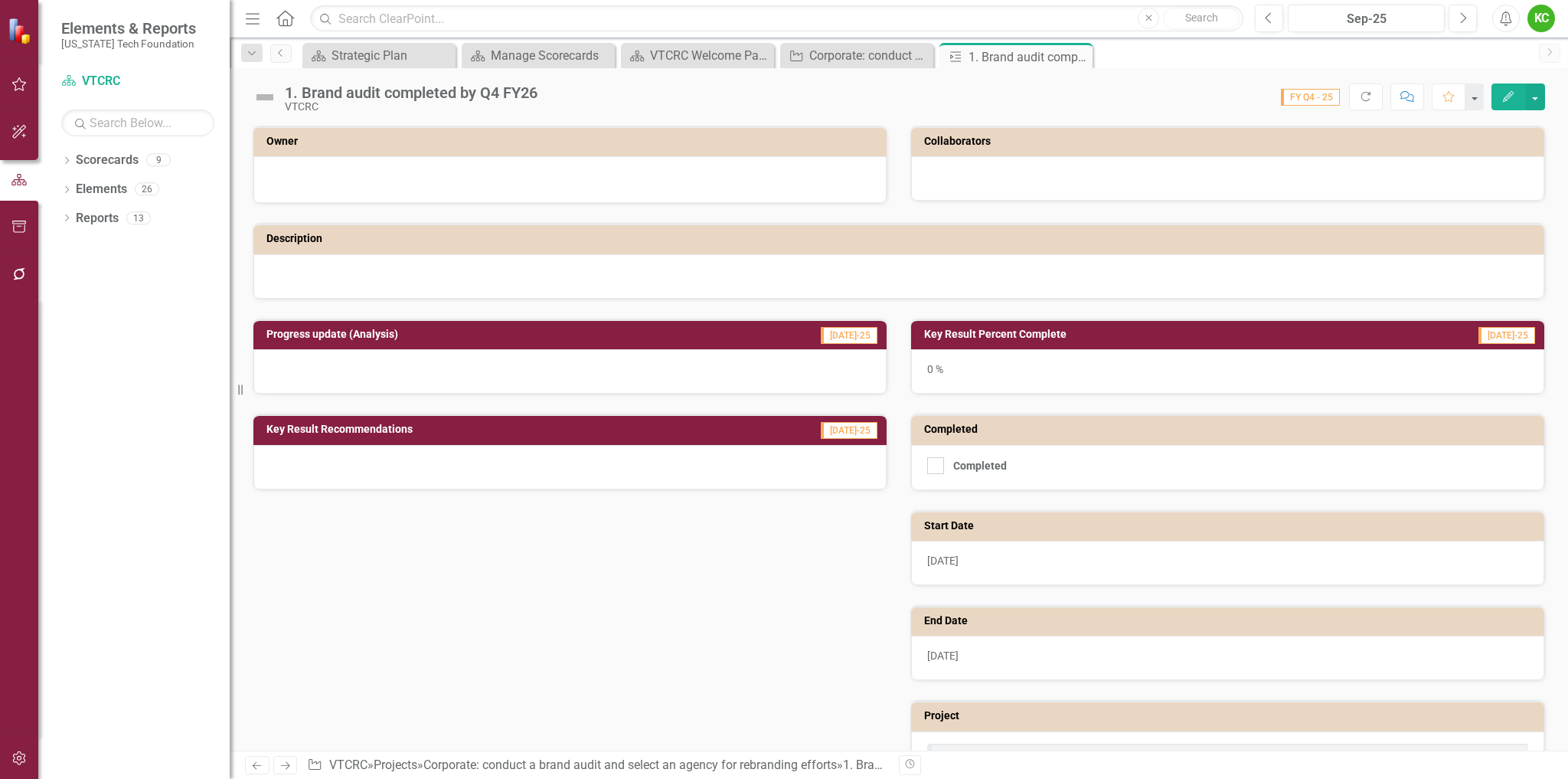
click at [1507, 98] on icon "Edit" at bounding box center [1508, 97] width 13 height 11
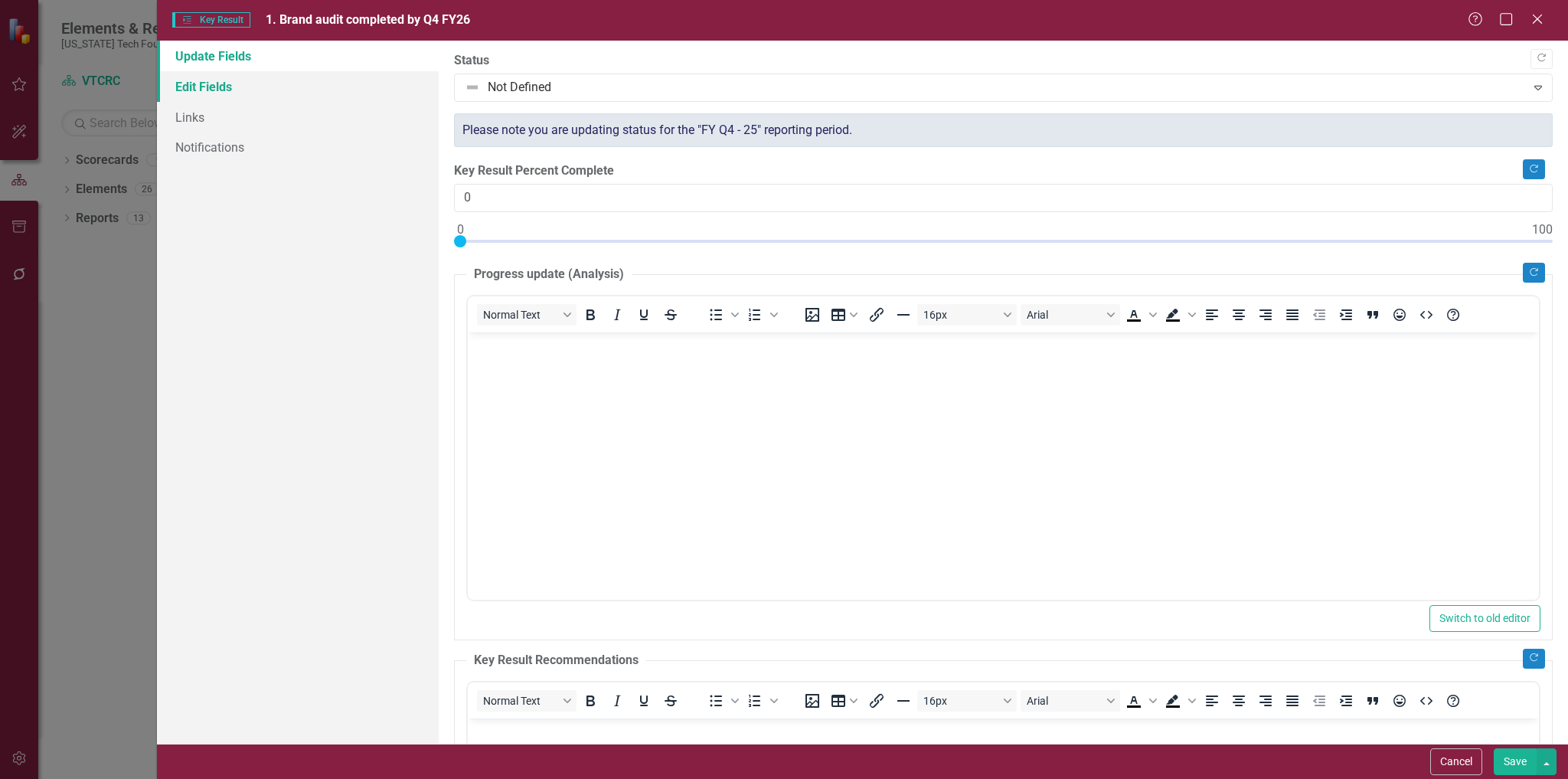
click at [203, 86] on link "Edit Fields" at bounding box center [298, 87] width 283 height 30
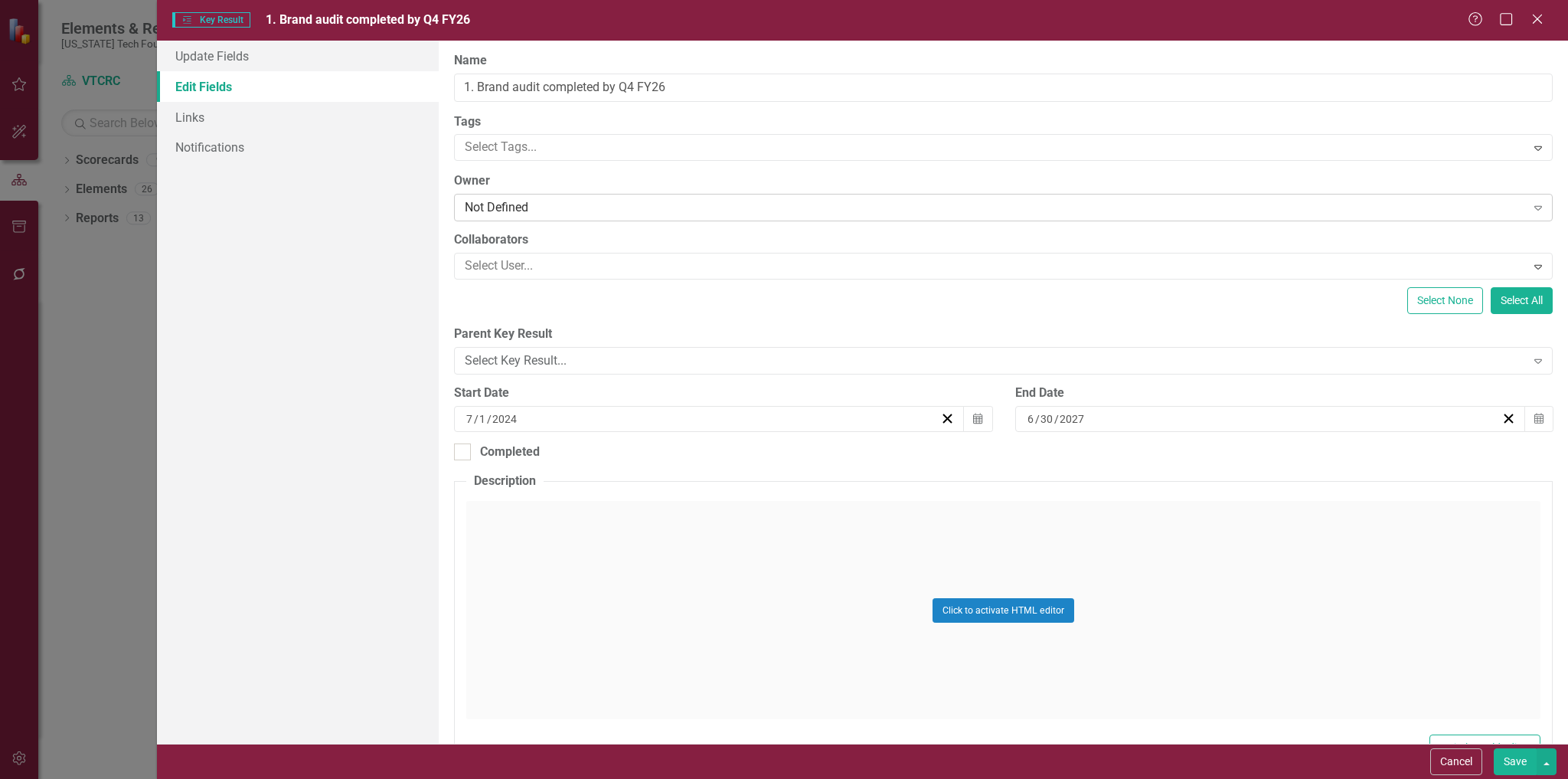
click at [567, 208] on div "Not Defined" at bounding box center [995, 208] width 1060 height 18
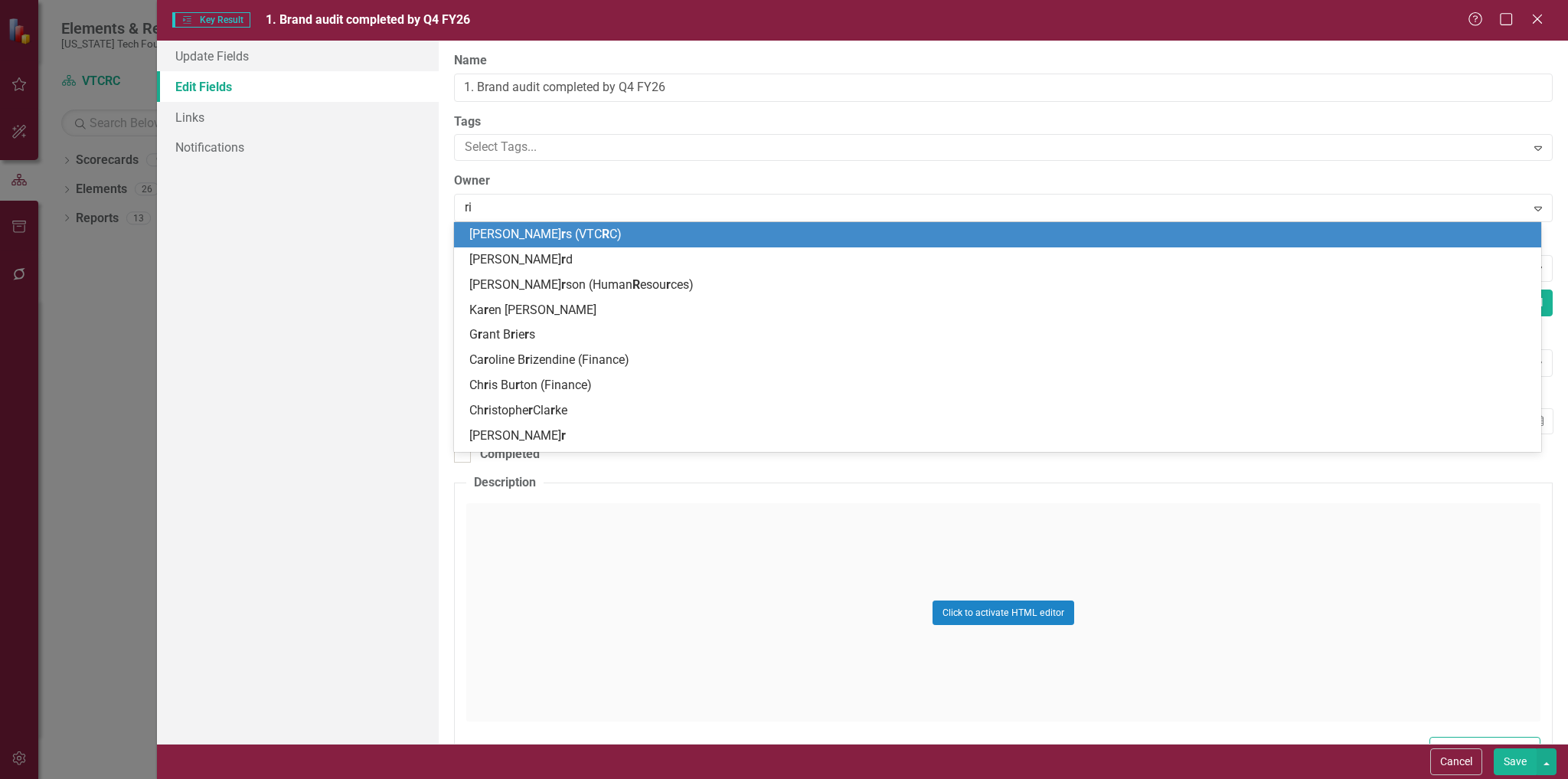
type input "rich"
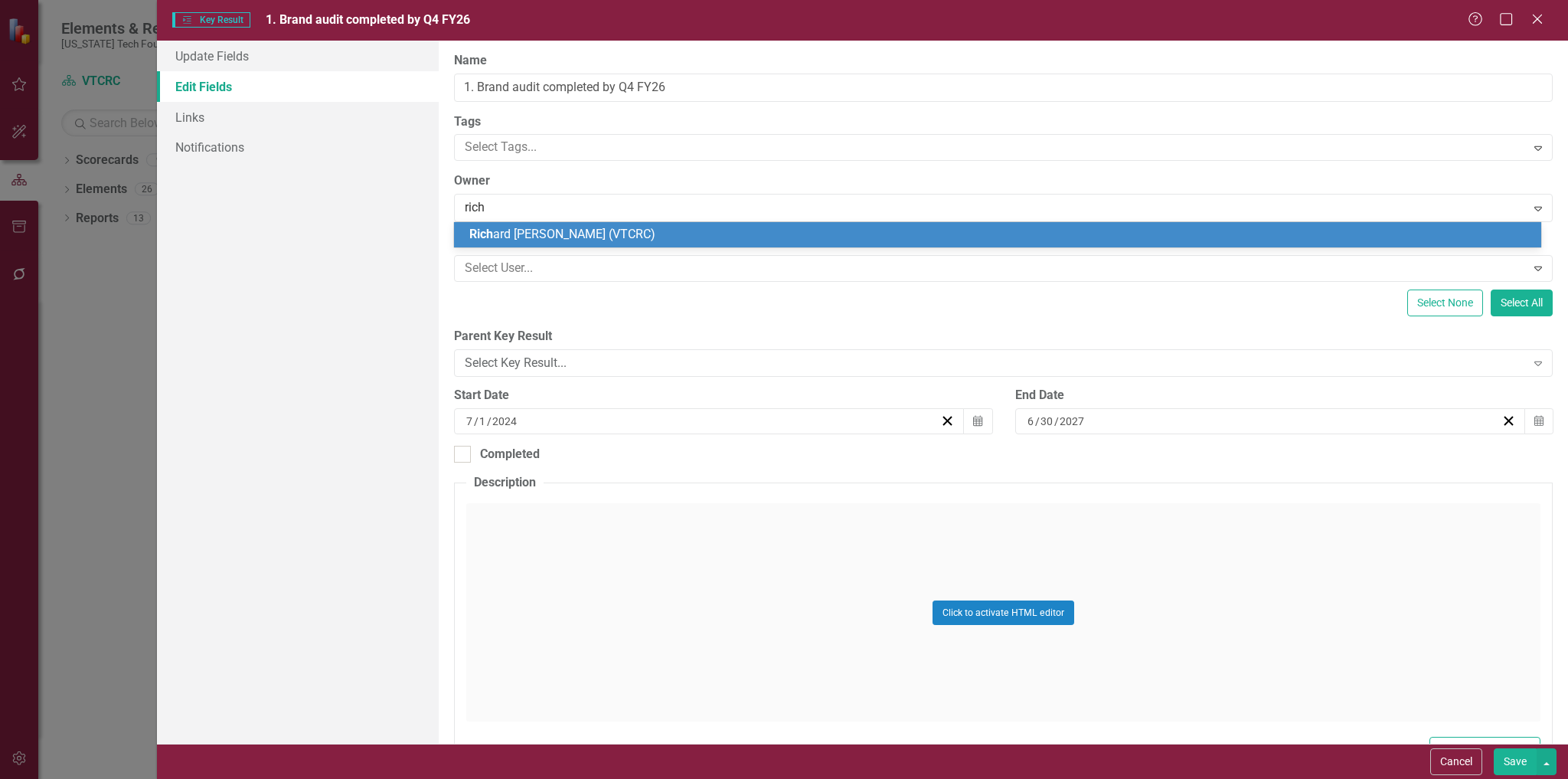
click at [567, 239] on span "[PERSON_NAME] [PERSON_NAME] (VTCRC)" at bounding box center [562, 234] width 186 height 14
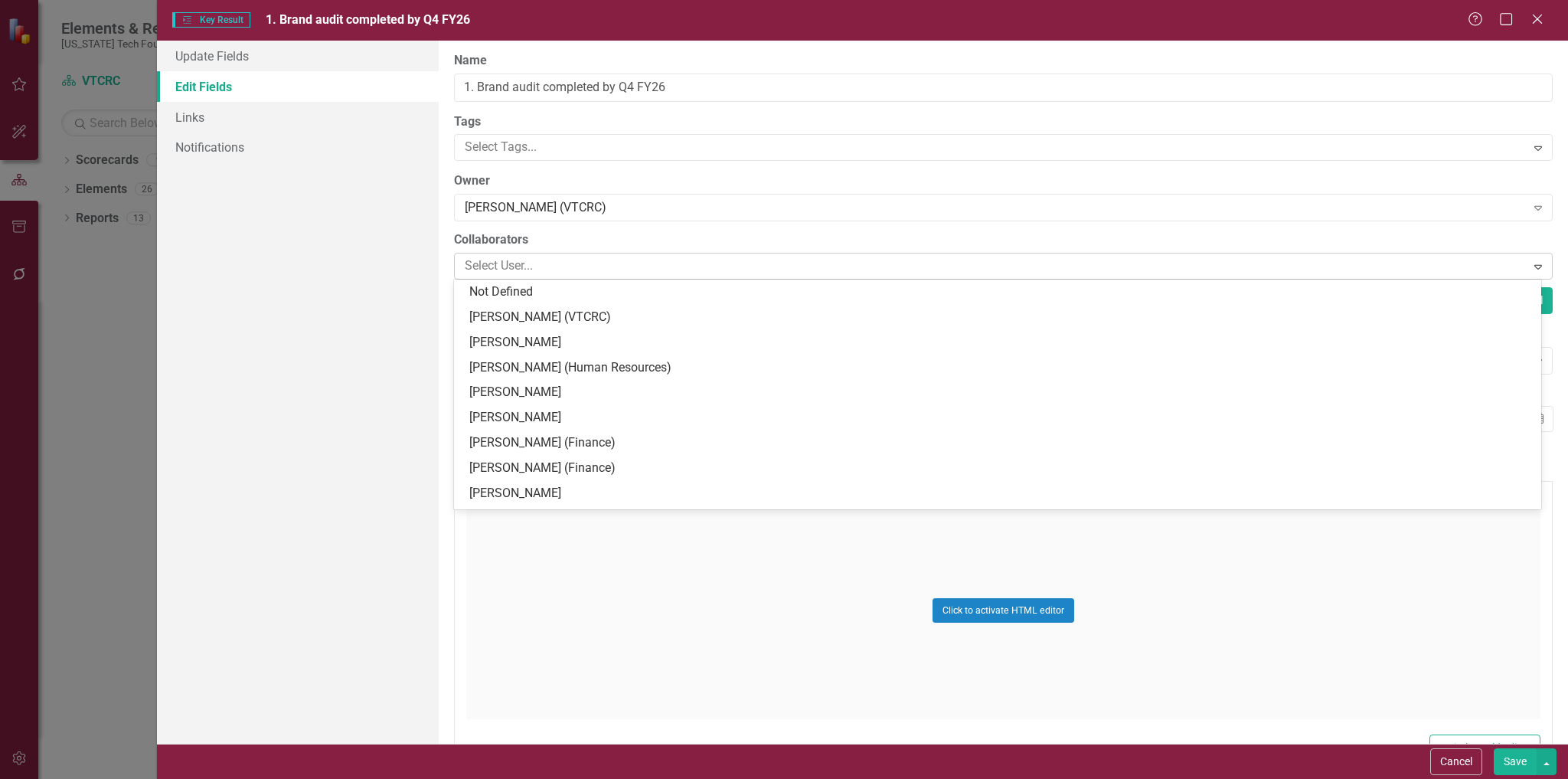
click at [603, 260] on div at bounding box center [991, 266] width 1067 height 21
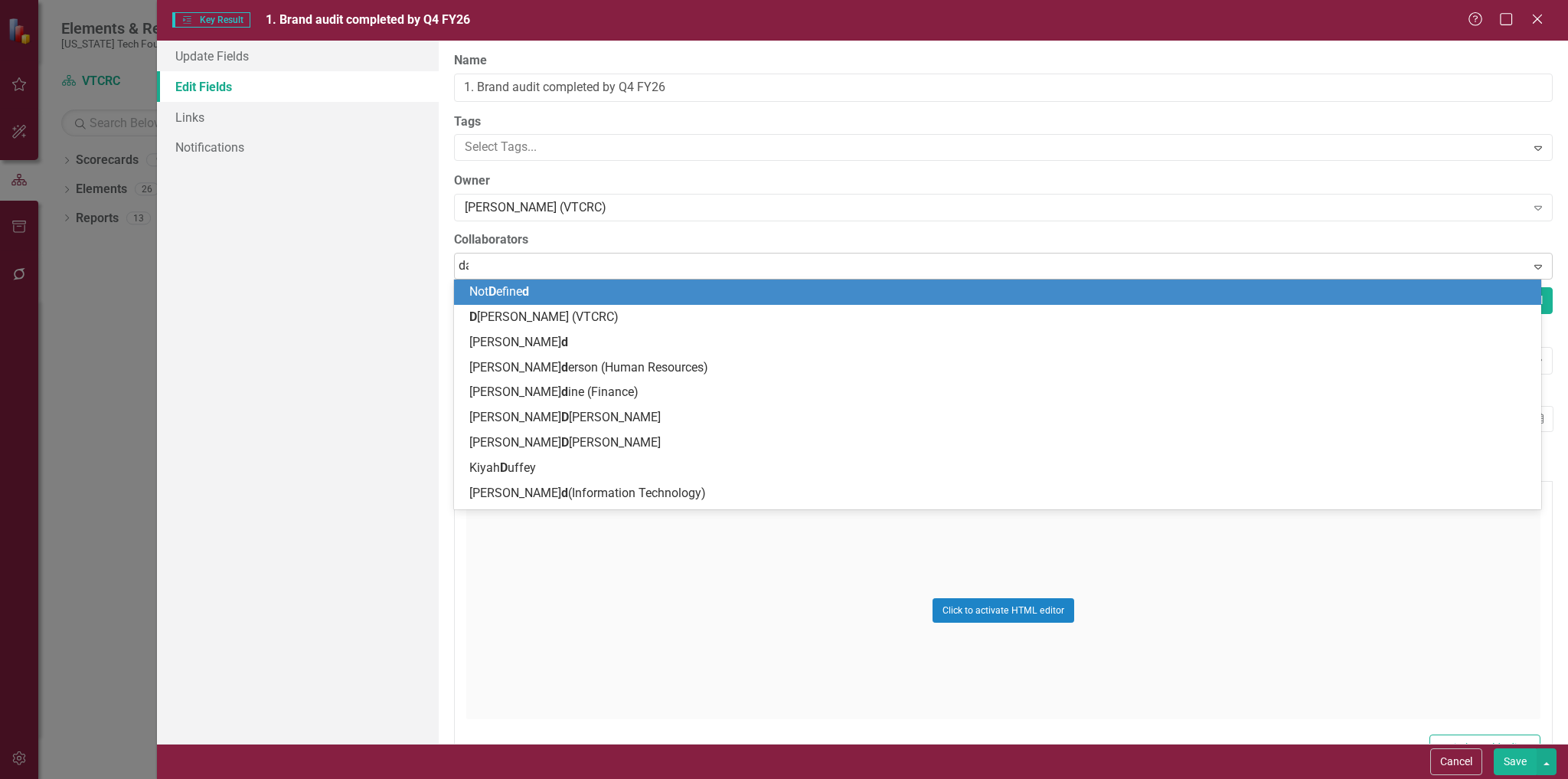
type input "[PERSON_NAME]"
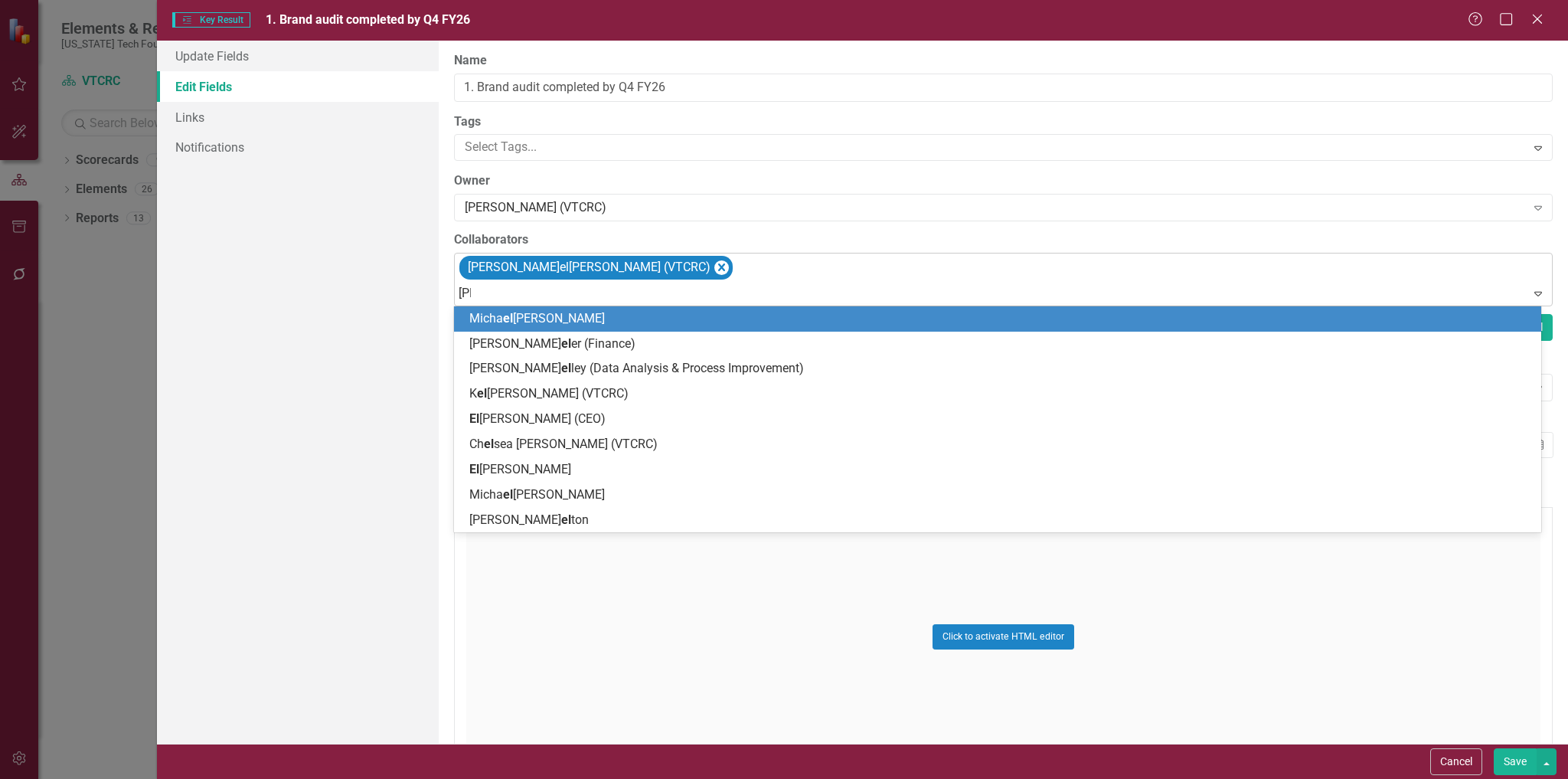
type input "eliz"
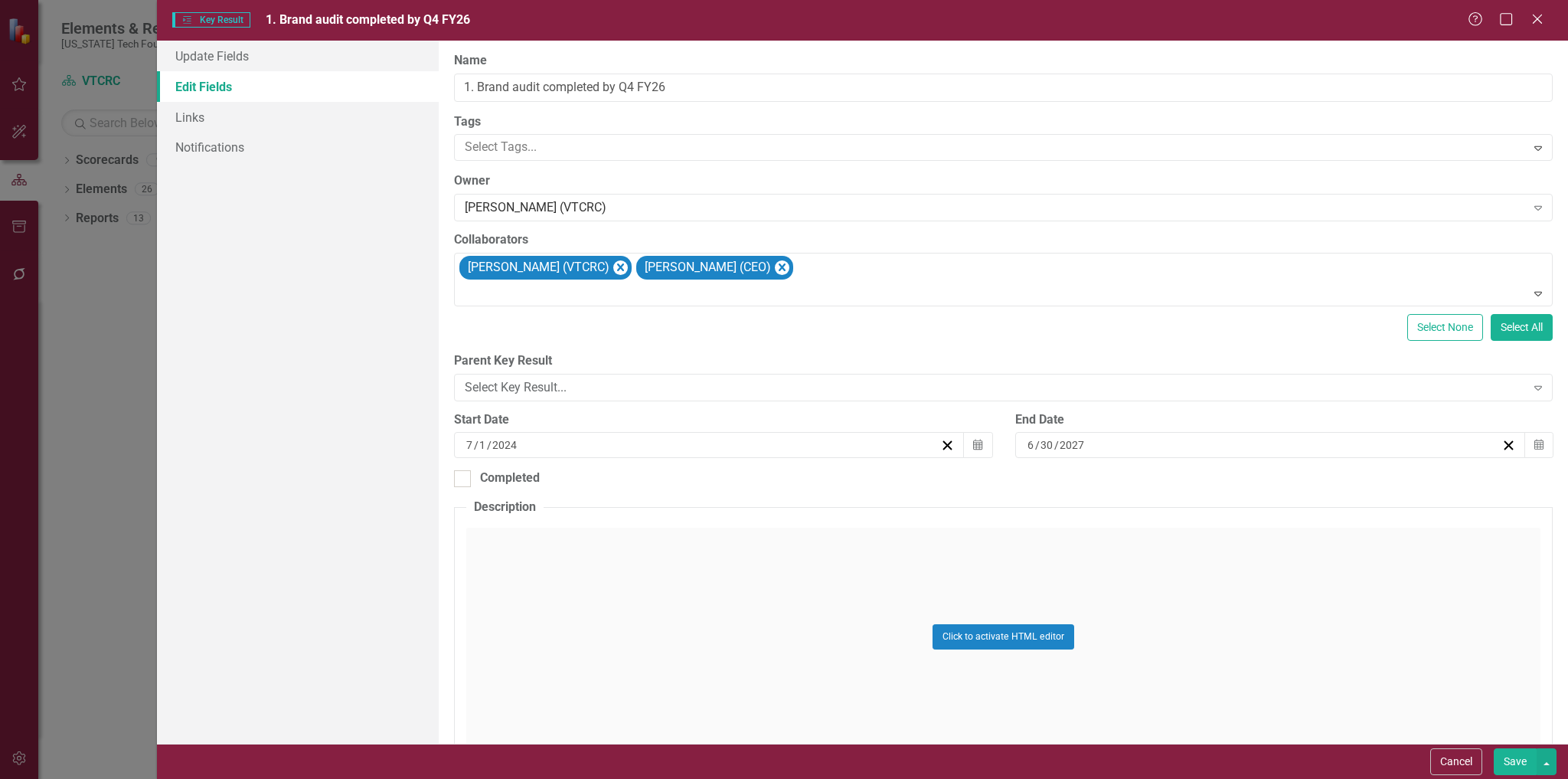
click at [1515, 761] on button "Save" at bounding box center [1515, 762] width 43 height 27
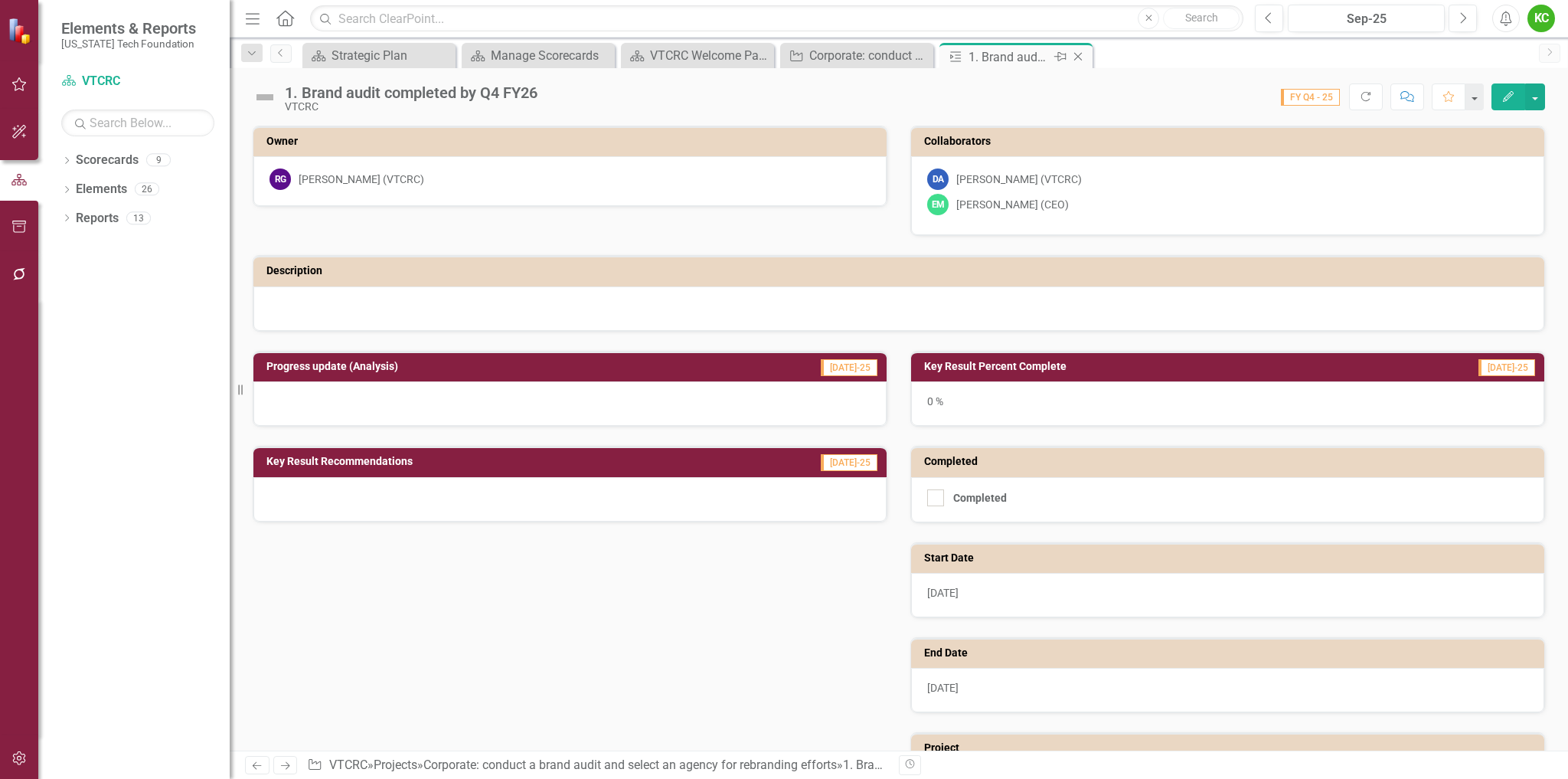
click at [1078, 56] on icon "Close" at bounding box center [1078, 56] width 15 height 13
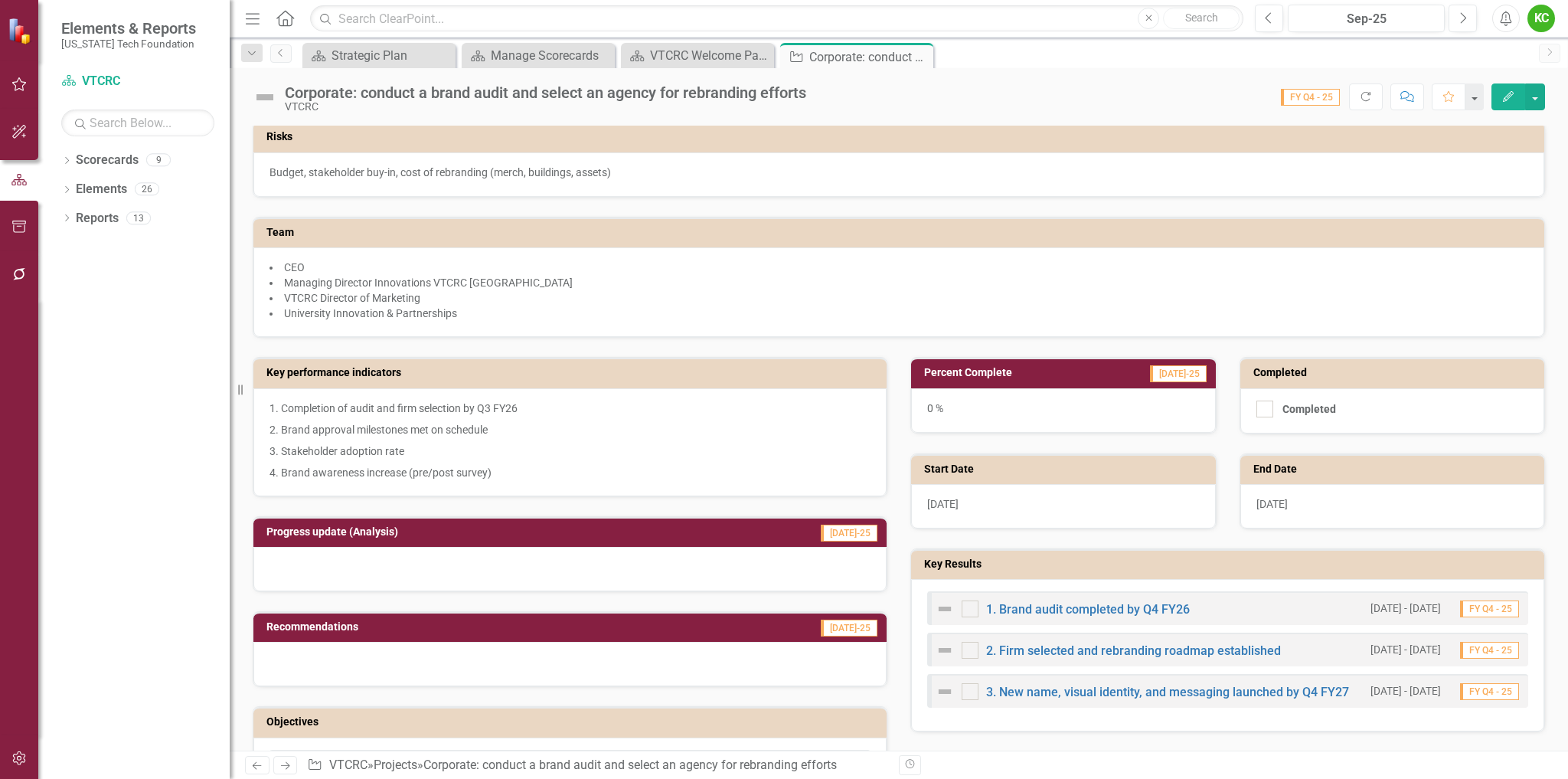
scroll to position [153, 0]
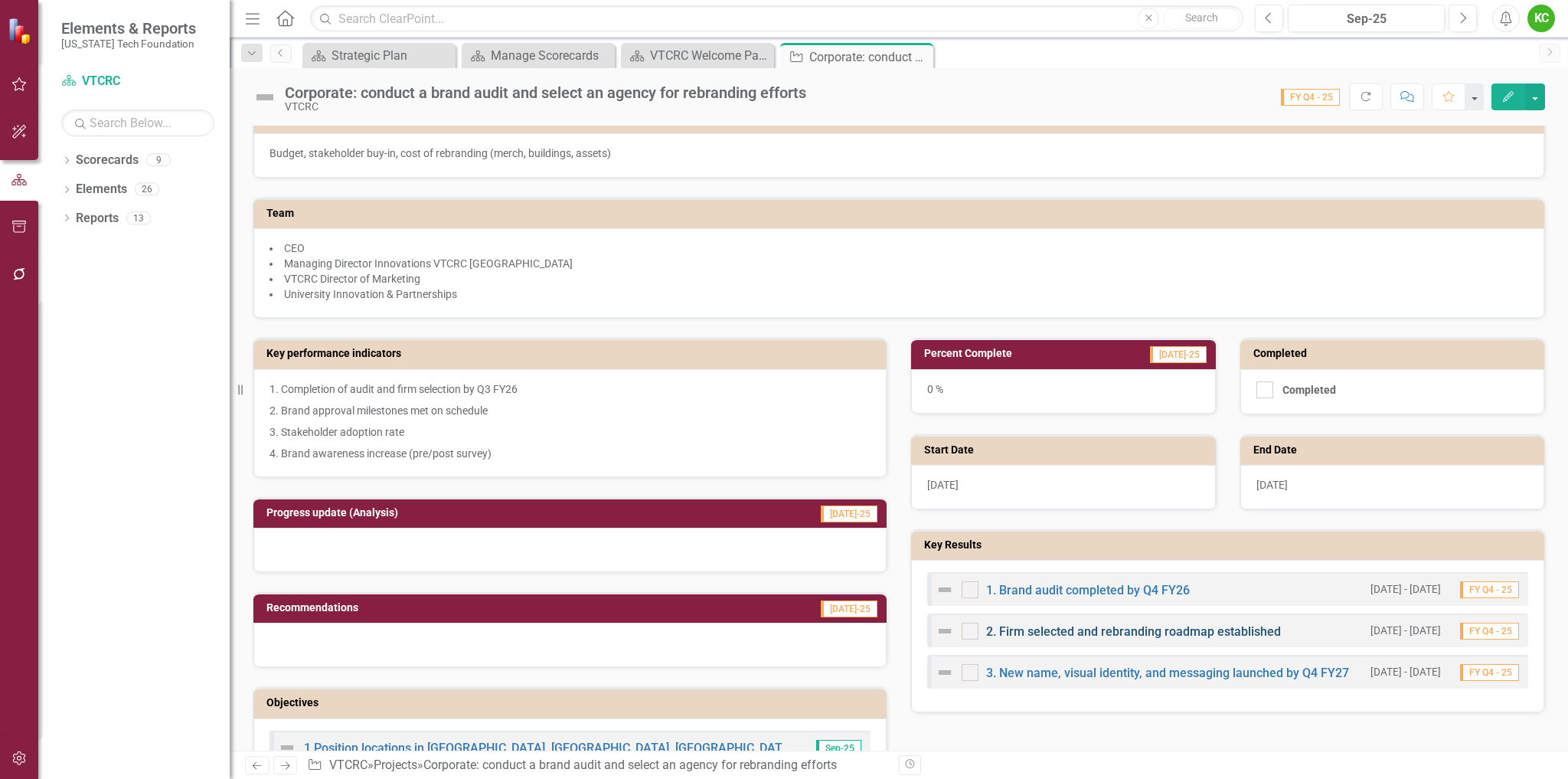
click at [1087, 625] on link "2. Firm selected and rebranding roadmap established" at bounding box center [1133, 631] width 295 height 14
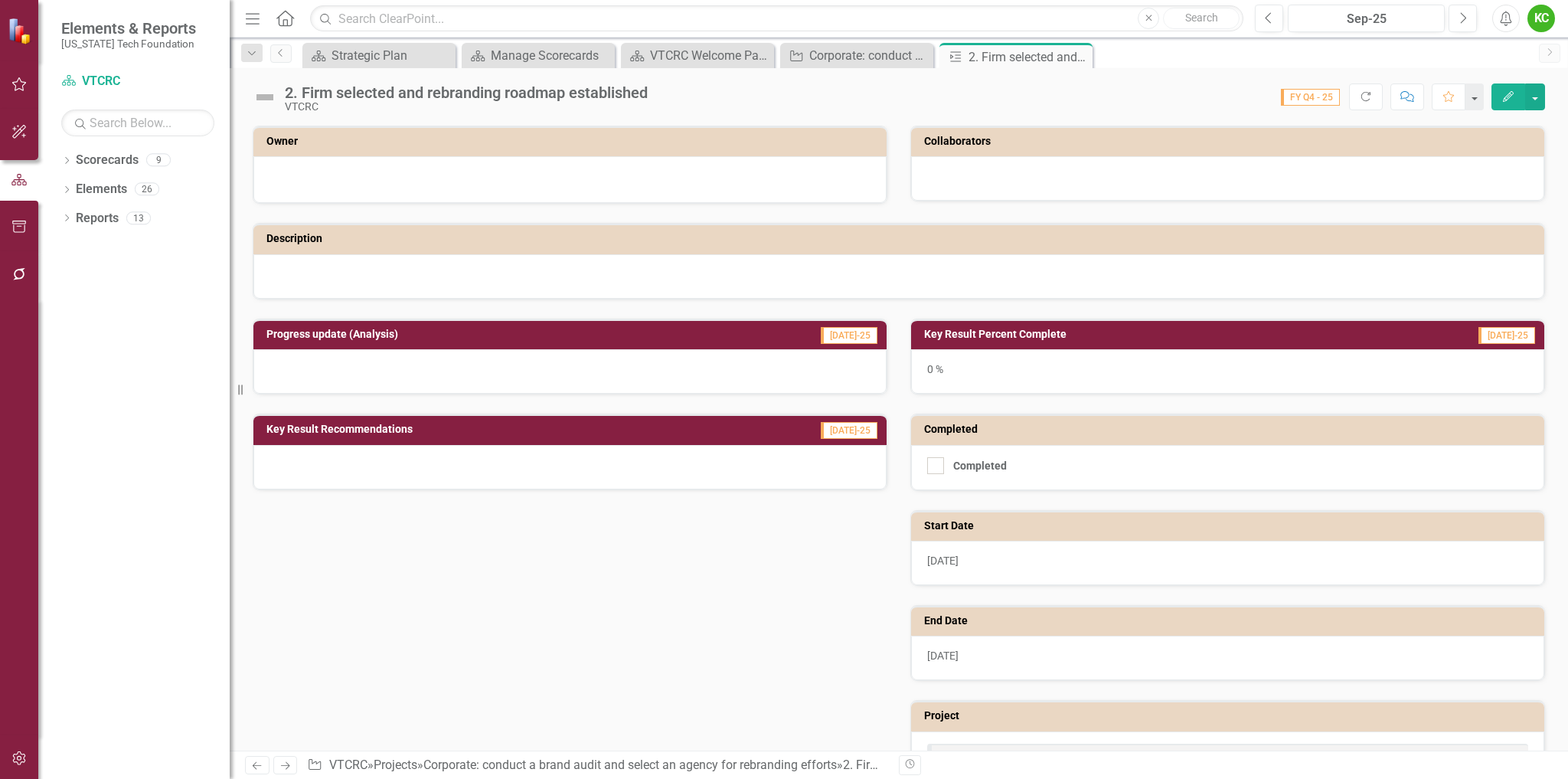
click at [1504, 91] on icon "Edit" at bounding box center [1508, 97] width 13 height 11
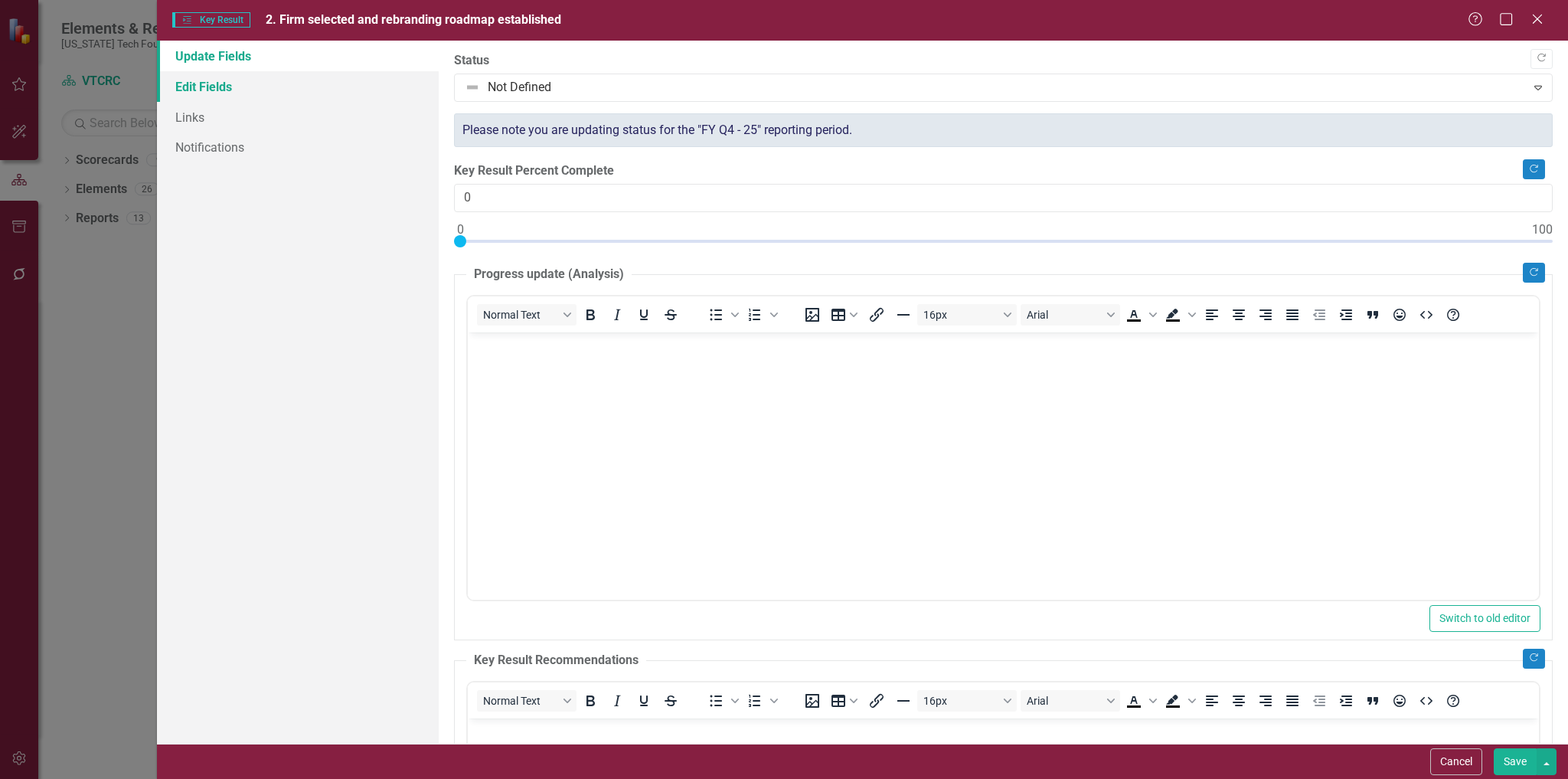
click at [194, 84] on link "Edit Fields" at bounding box center [298, 87] width 283 height 30
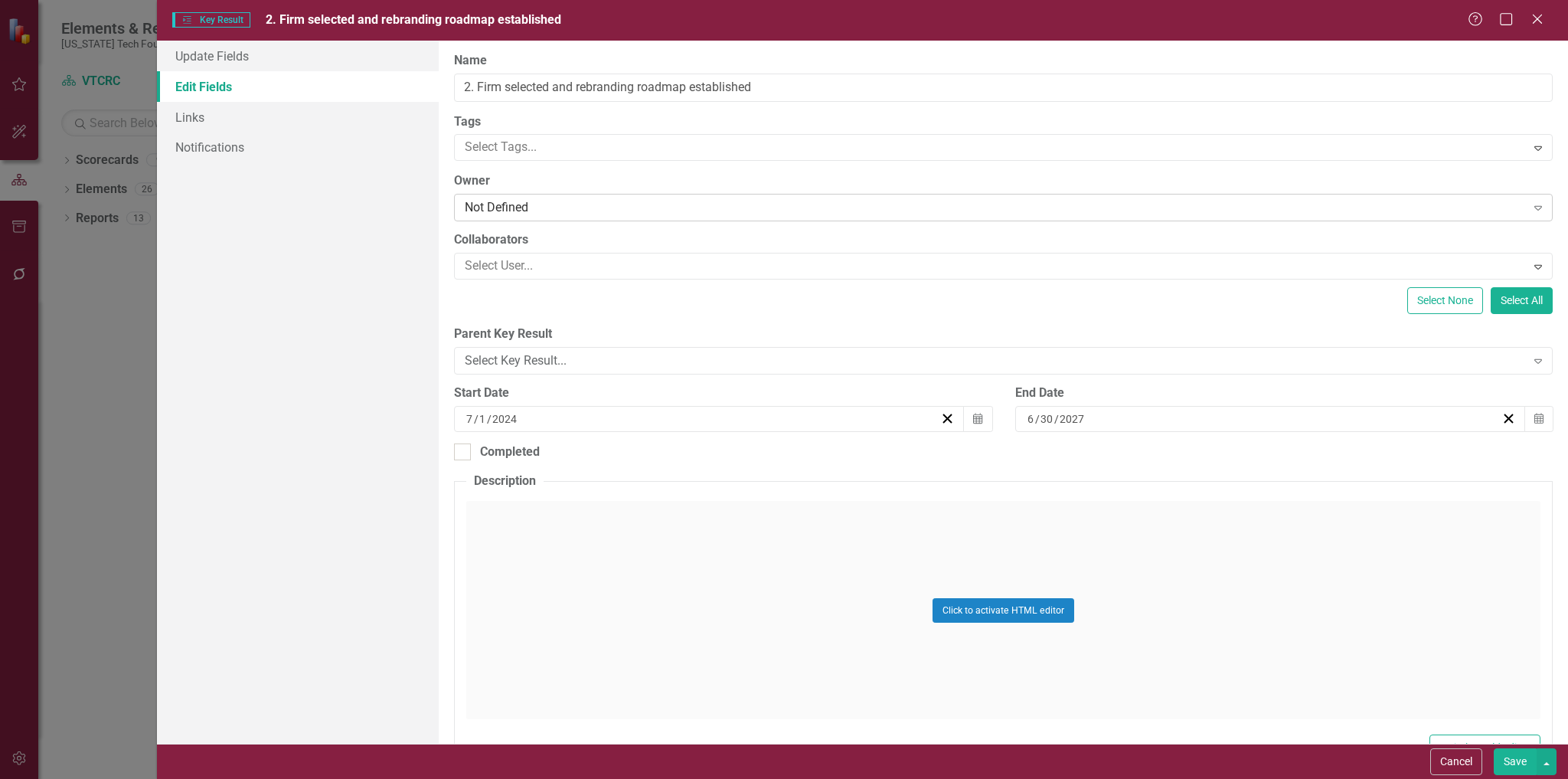
click at [577, 211] on div "Not Defined" at bounding box center [995, 208] width 1060 height 18
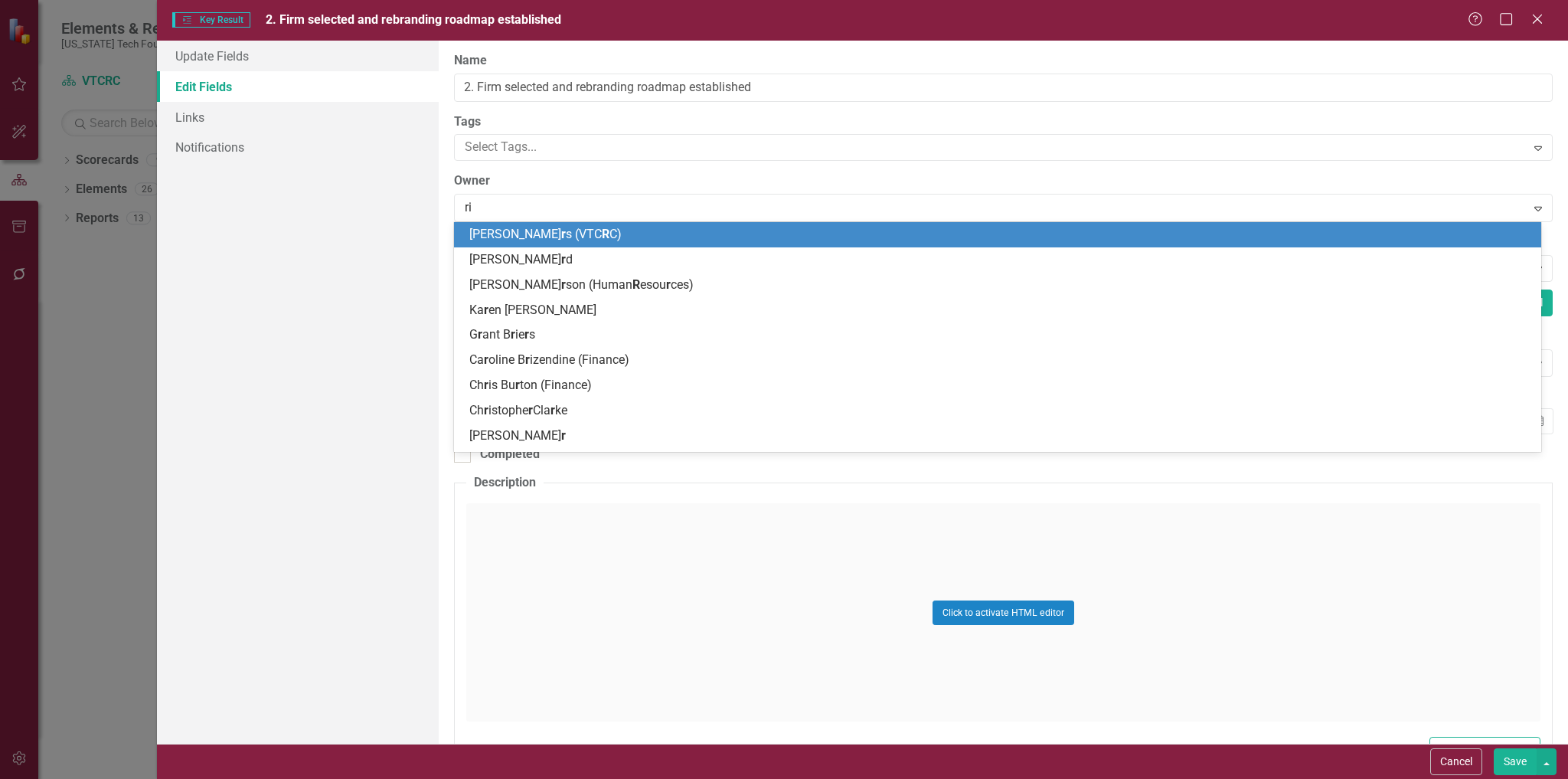
type input "rich"
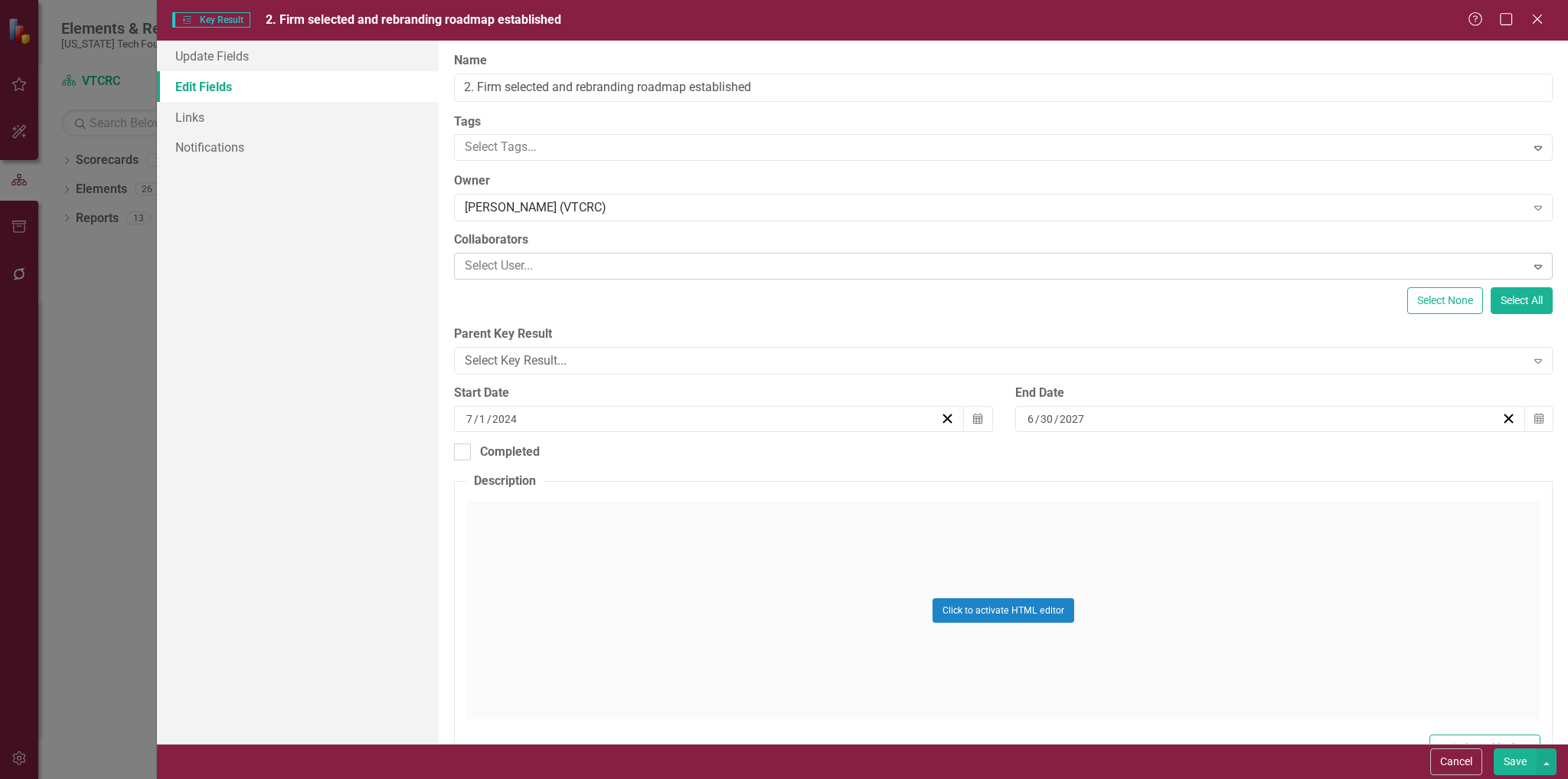
click at [581, 267] on div at bounding box center [991, 266] width 1067 height 21
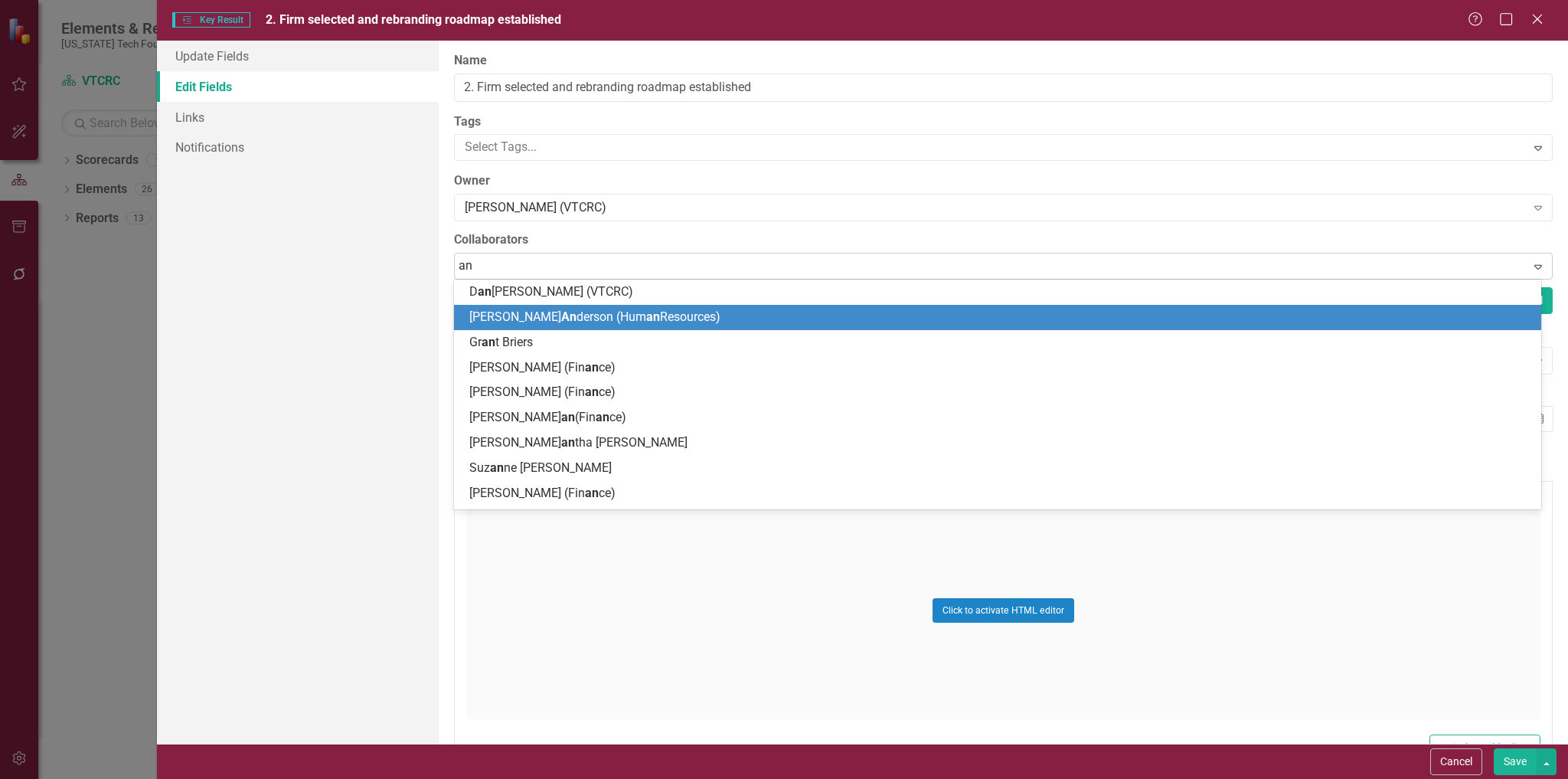
type input "a"
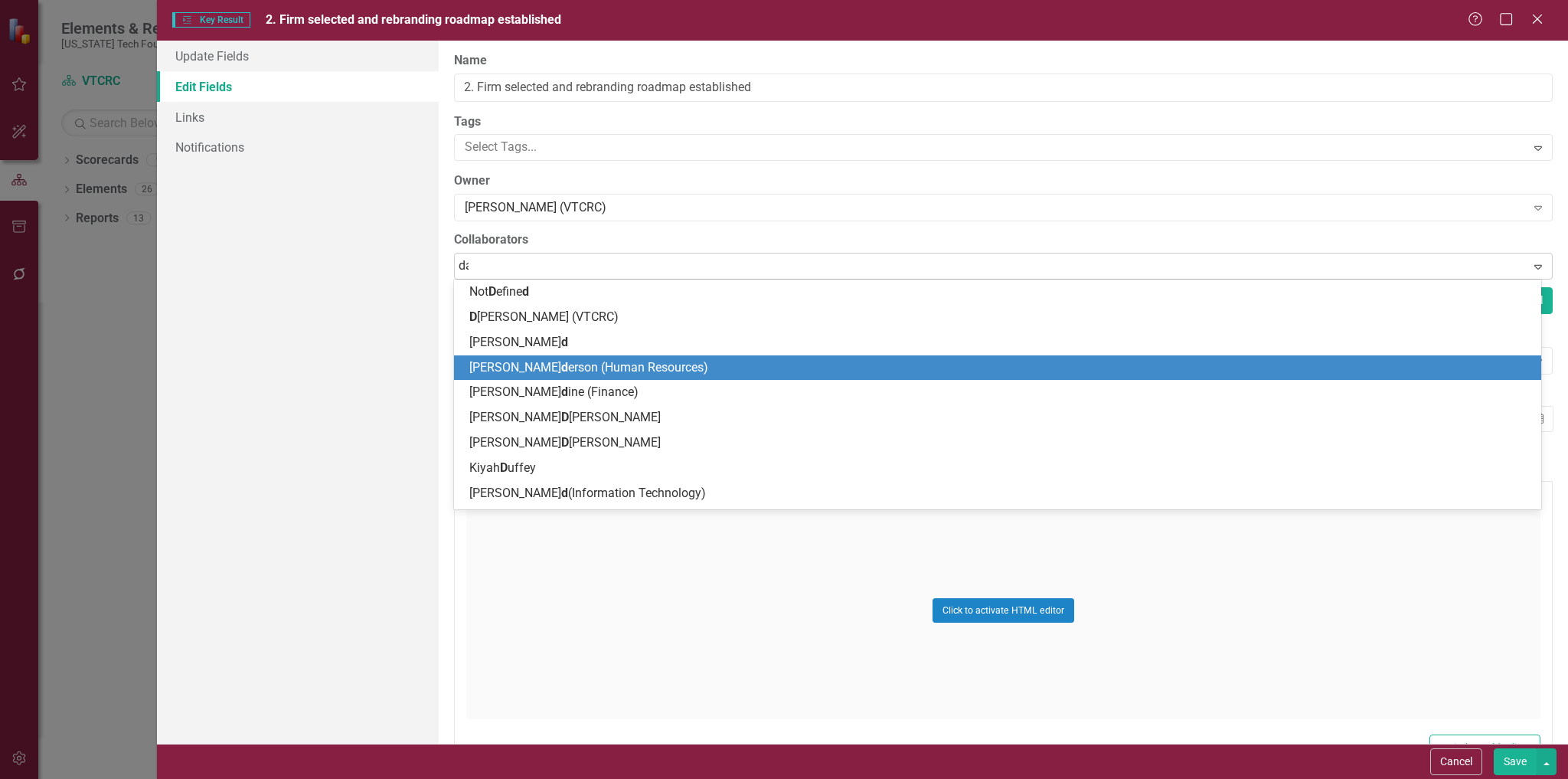
type input "[PERSON_NAME]"
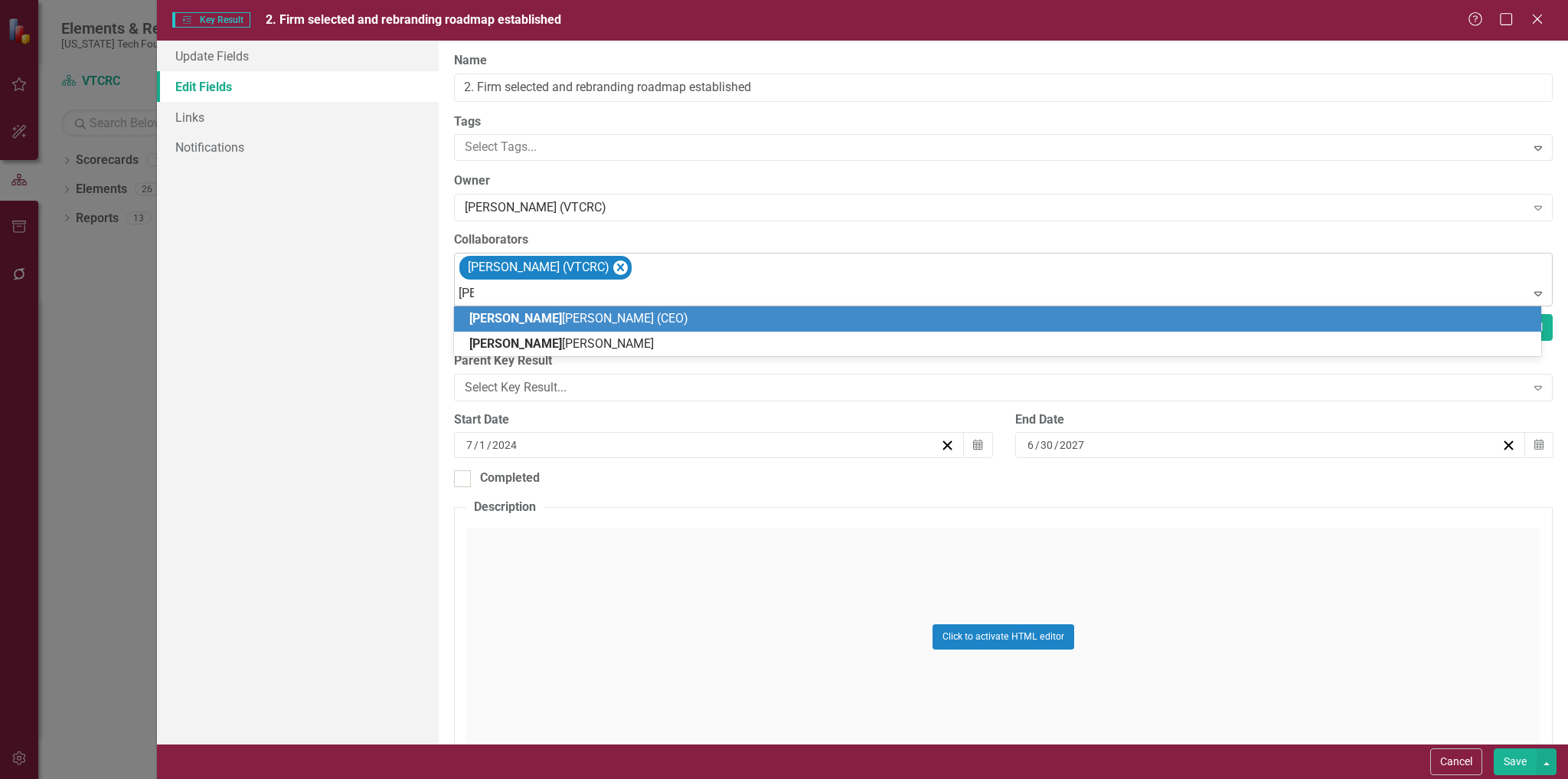
type input "eliz"
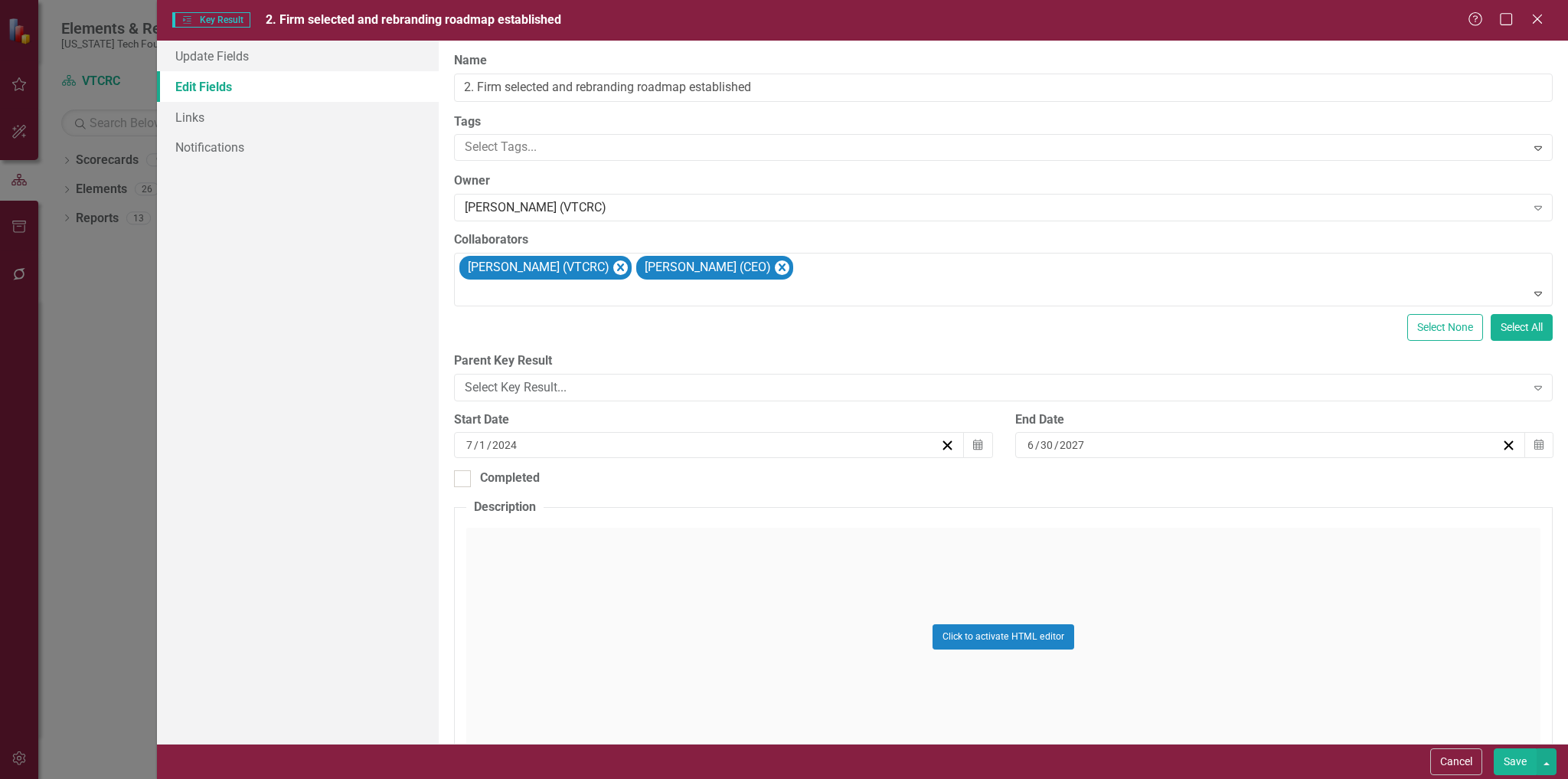
click at [1509, 753] on button "Save" at bounding box center [1515, 762] width 43 height 27
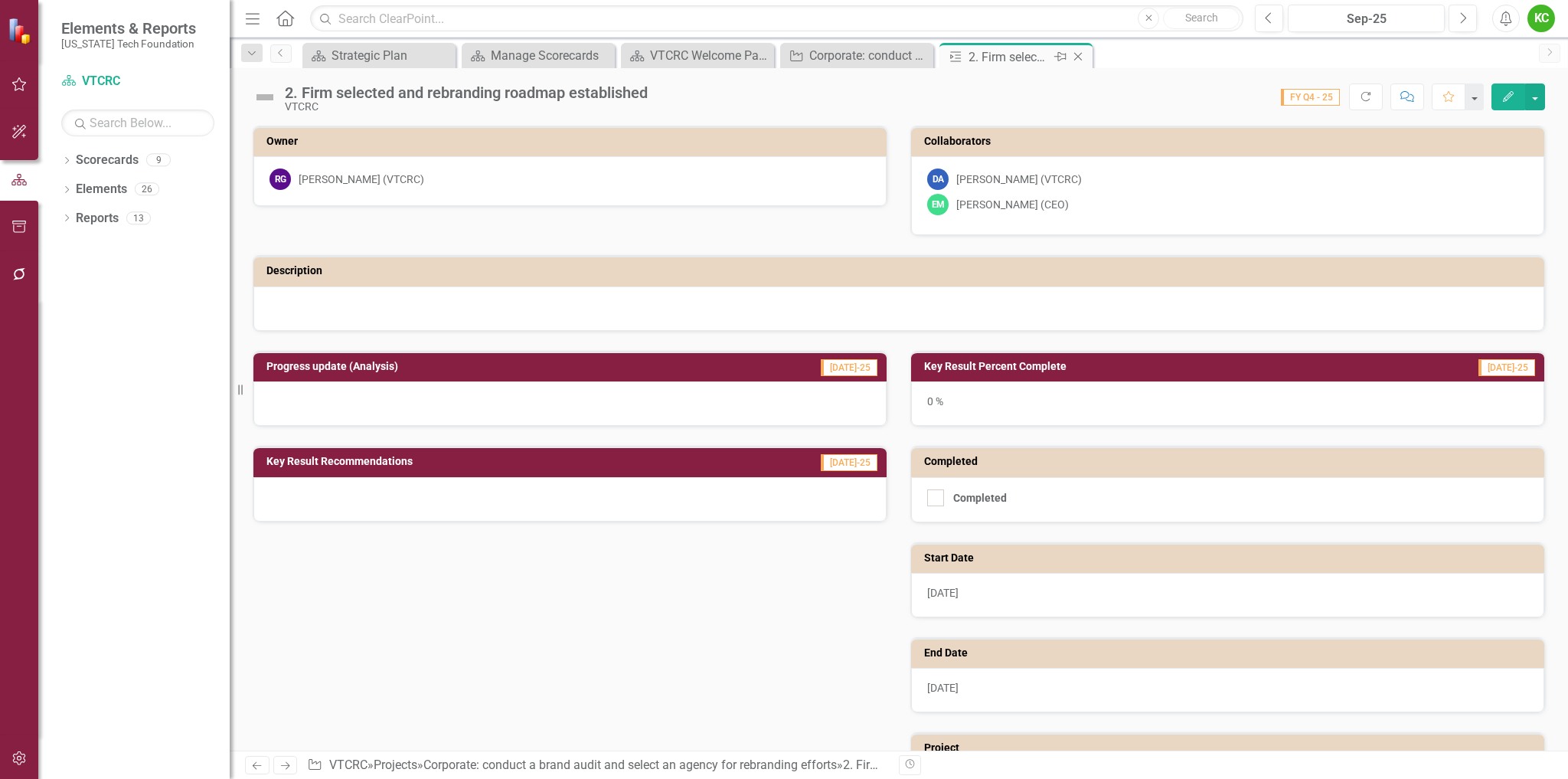
click at [1076, 53] on icon "Close" at bounding box center [1078, 56] width 15 height 13
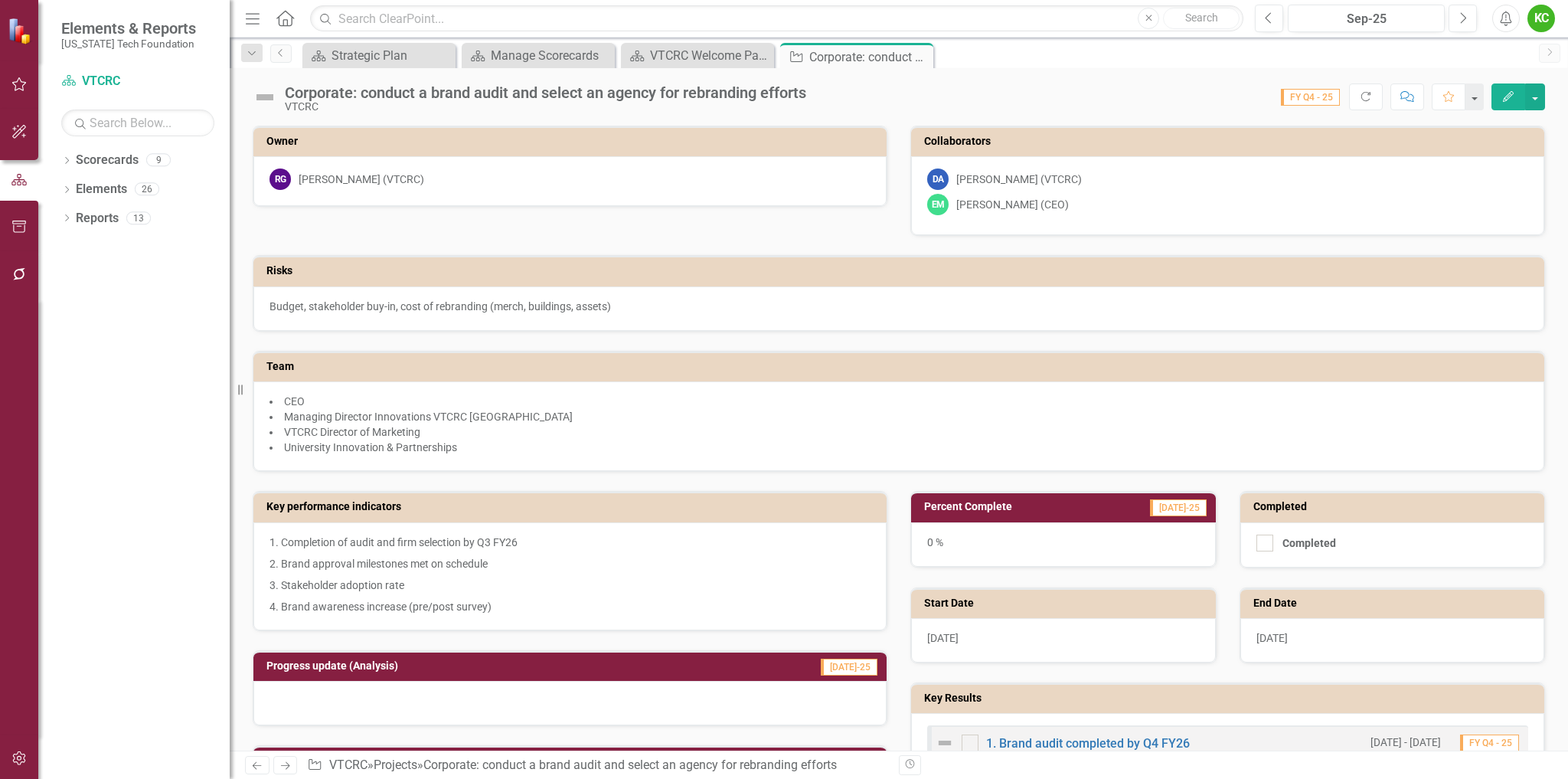
scroll to position [230, 0]
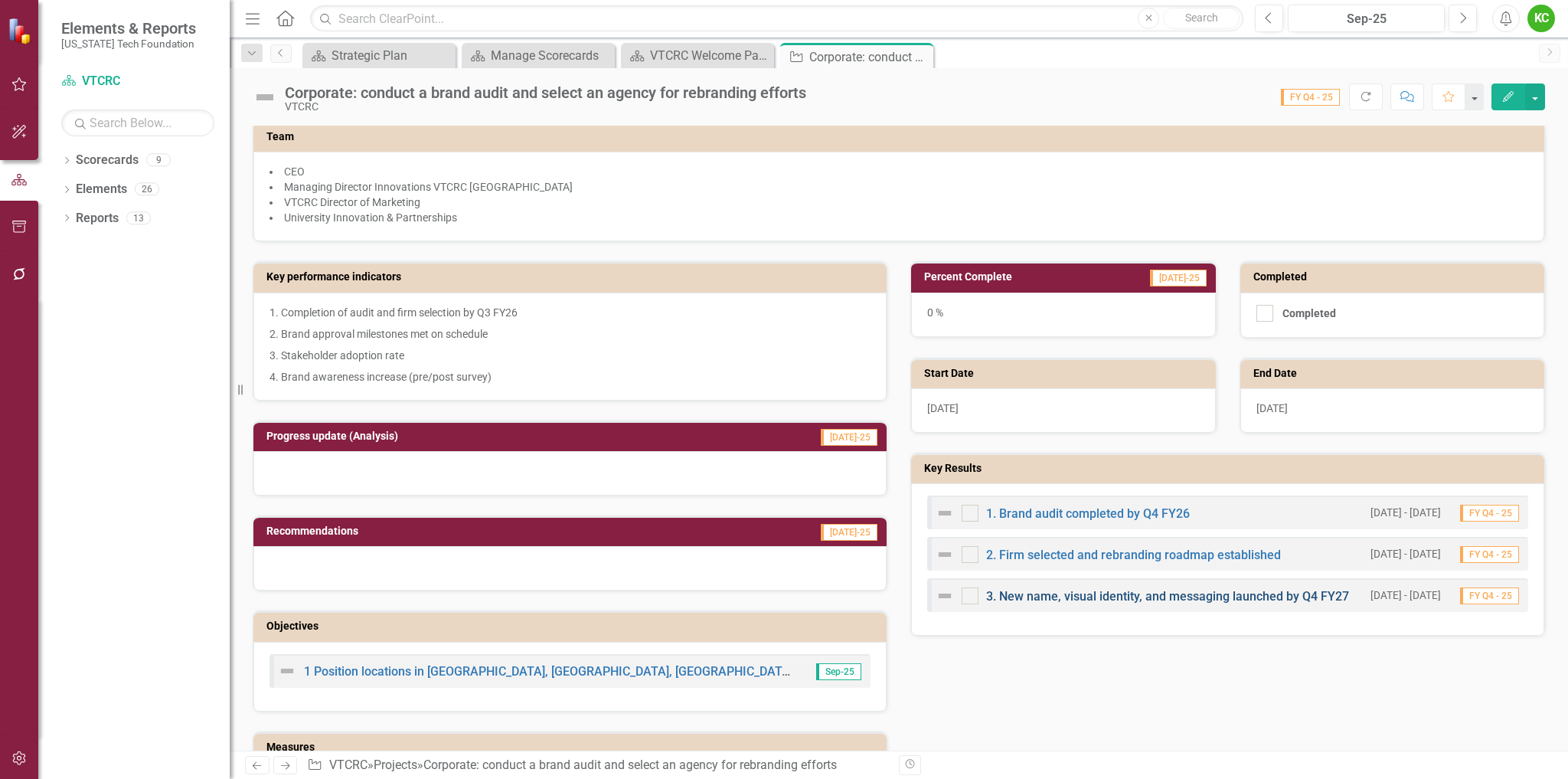
click at [1093, 593] on link "3. New name, visual identity, and messaging launched by Q4 FY27" at bounding box center [1167, 596] width 363 height 14
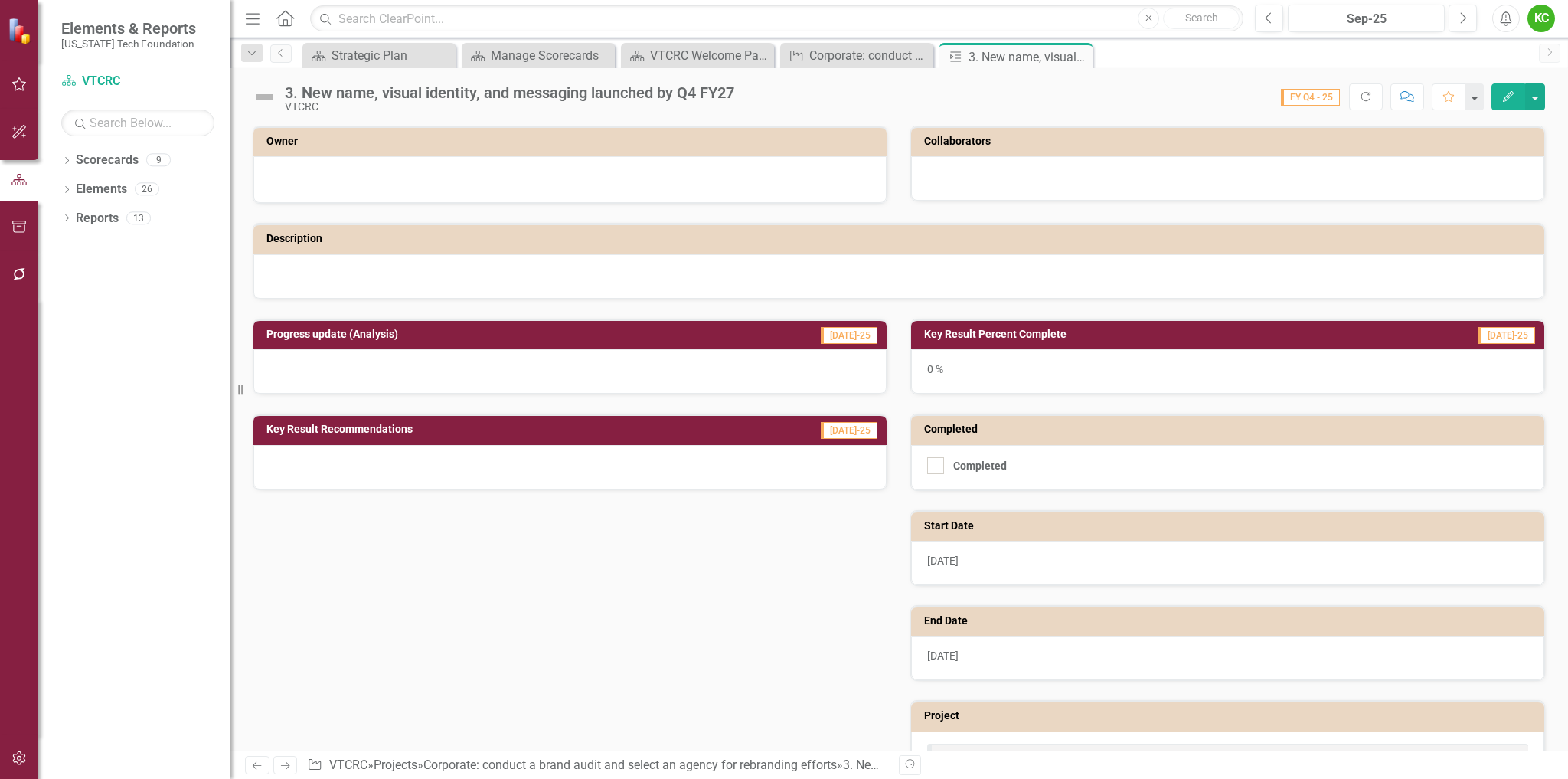
click at [1509, 91] on icon "Edit" at bounding box center [1508, 97] width 13 height 11
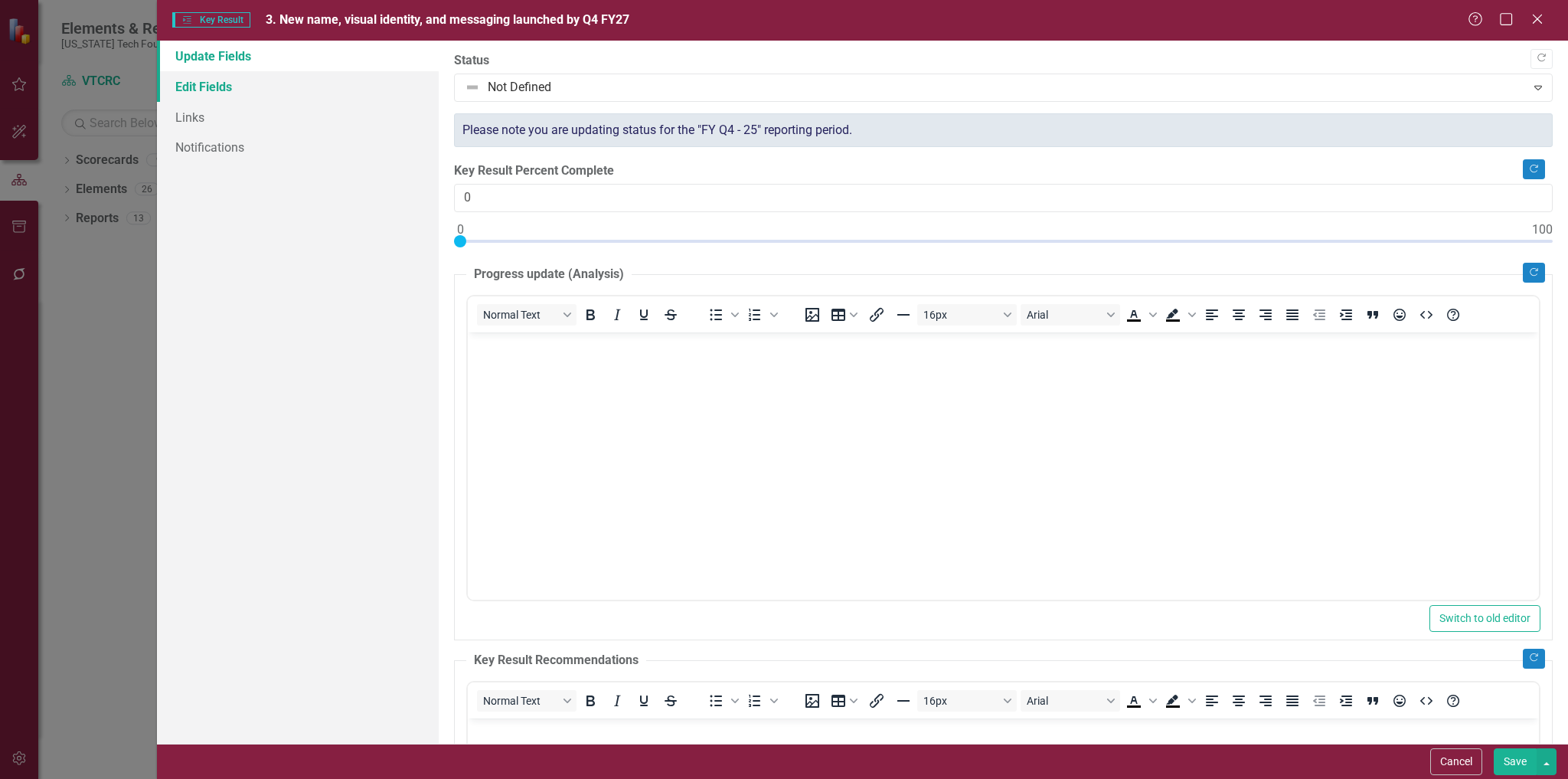
click at [197, 81] on link "Edit Fields" at bounding box center [298, 87] width 283 height 30
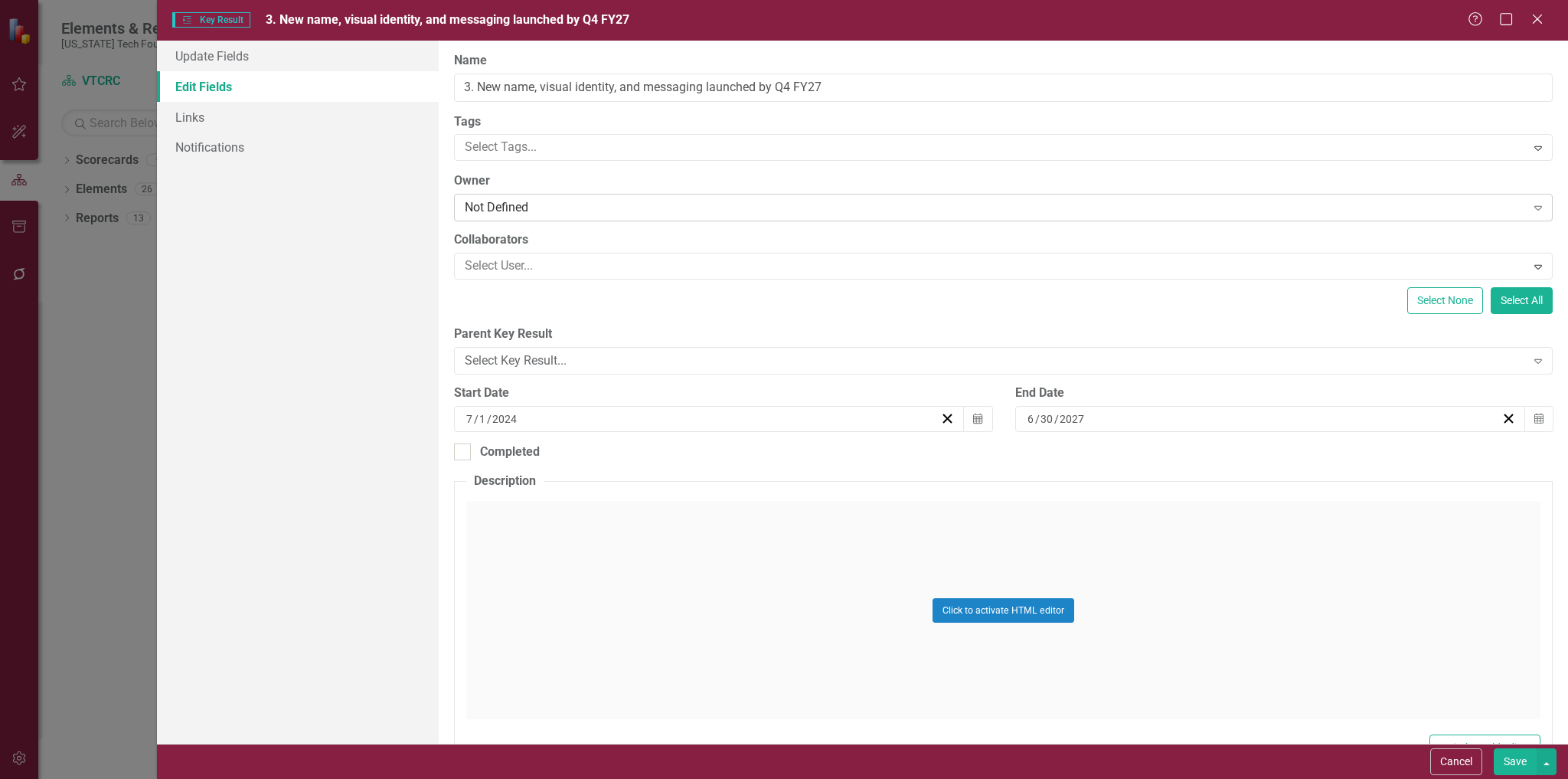
click at [611, 205] on div "Not Defined" at bounding box center [995, 208] width 1060 height 18
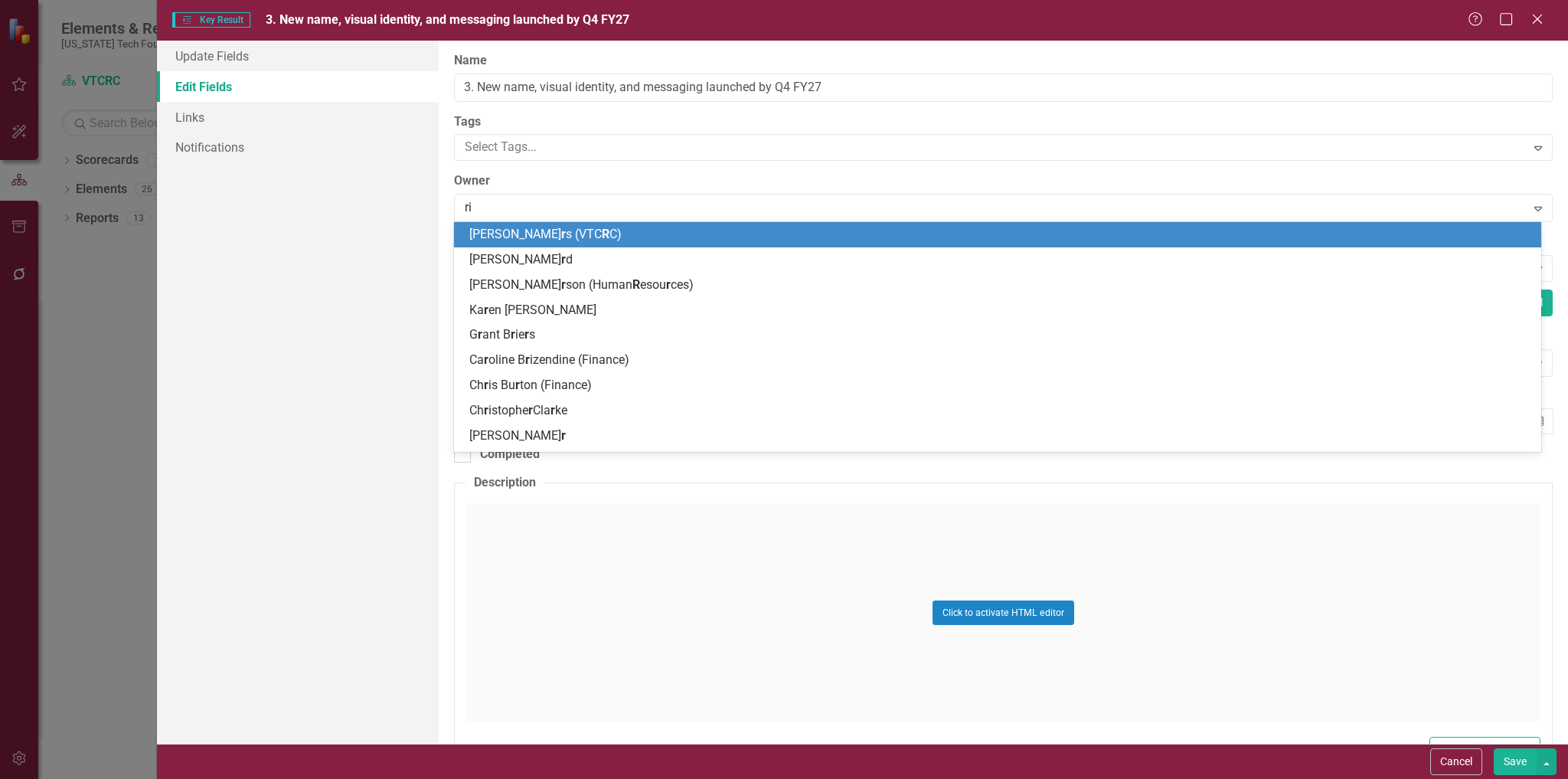
type input "rich"
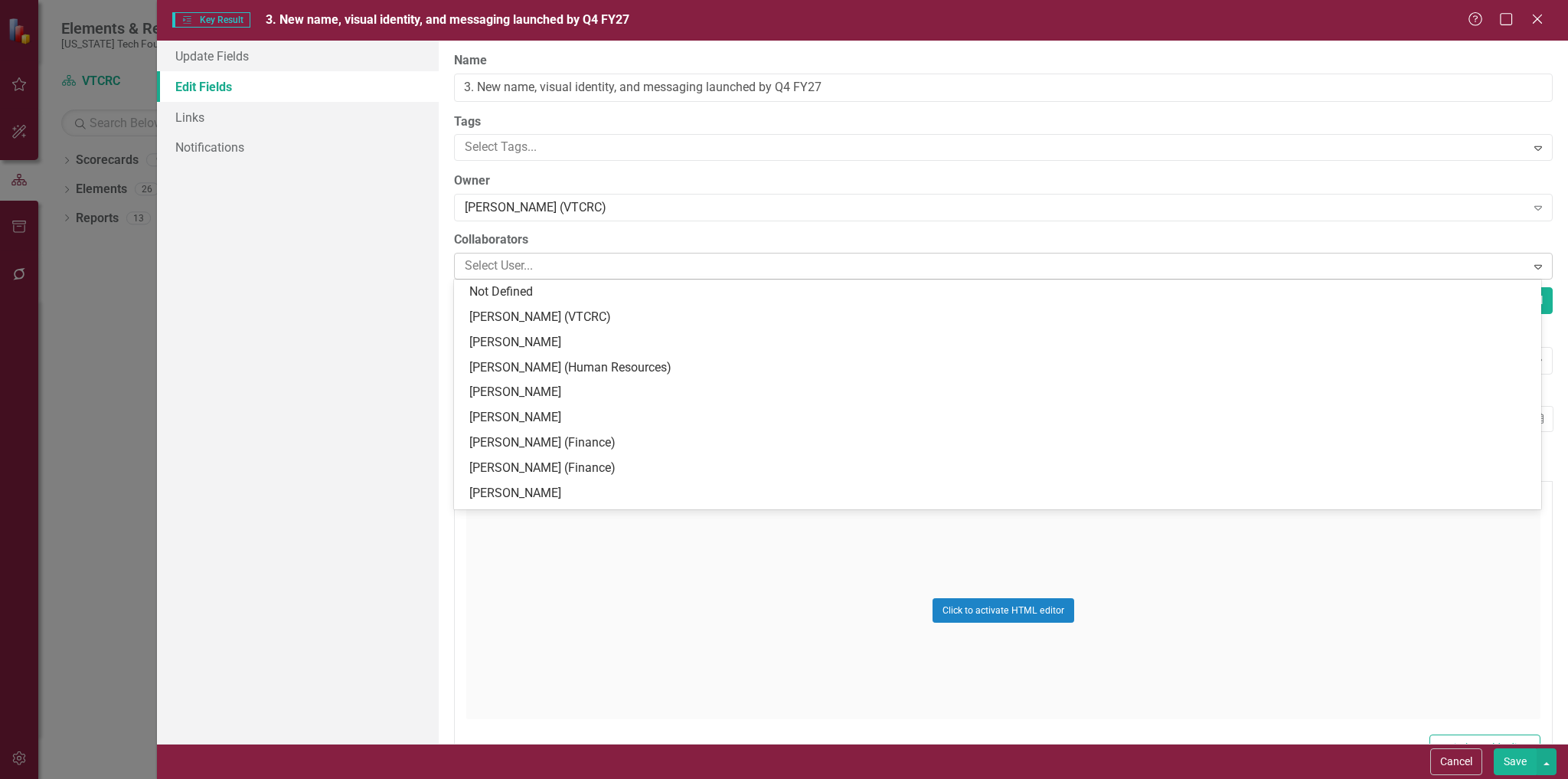
click at [551, 267] on div at bounding box center [991, 266] width 1067 height 21
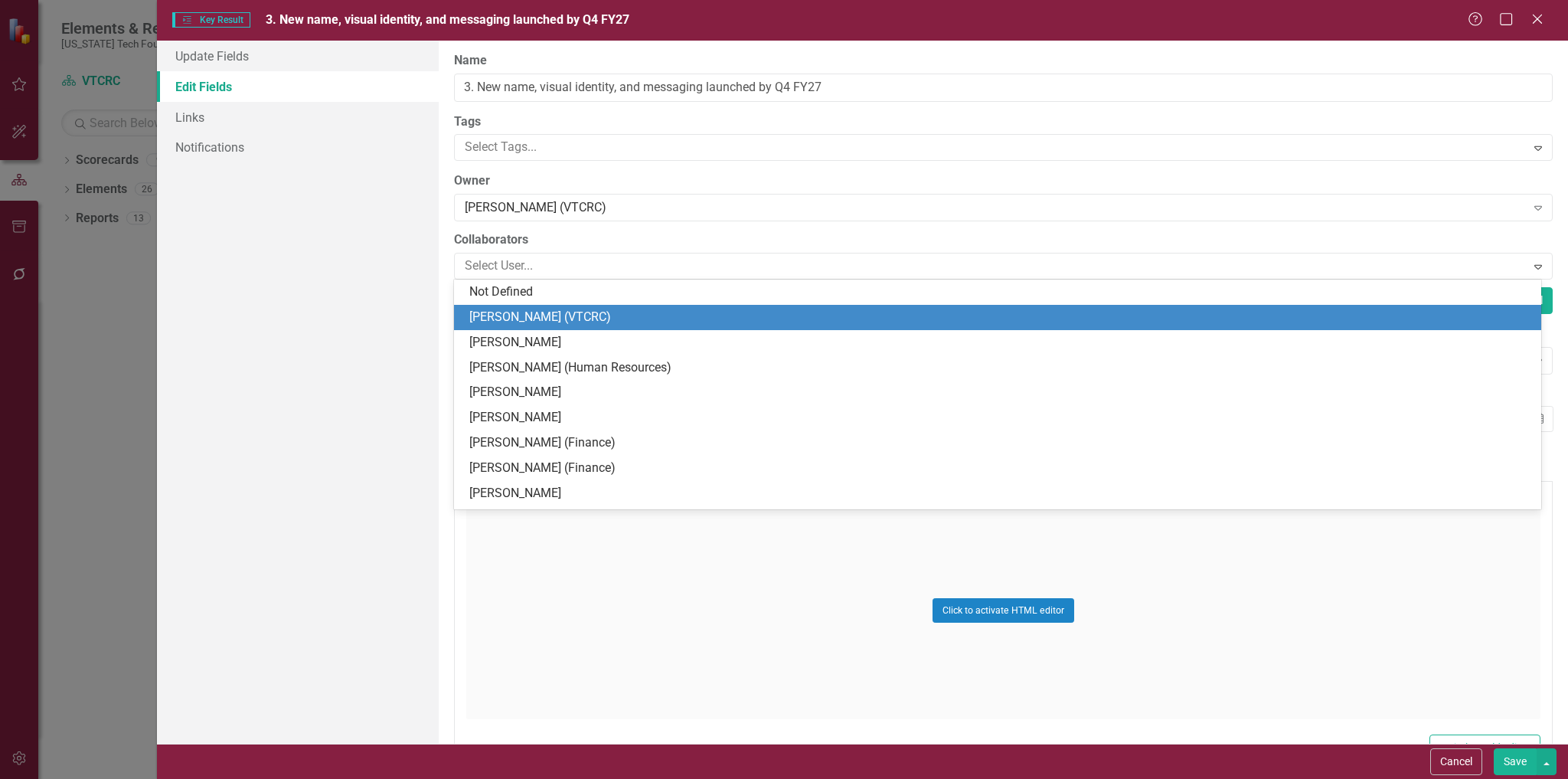
click at [569, 317] on div "[PERSON_NAME] (VTCRC)" at bounding box center [1000, 318] width 1063 height 18
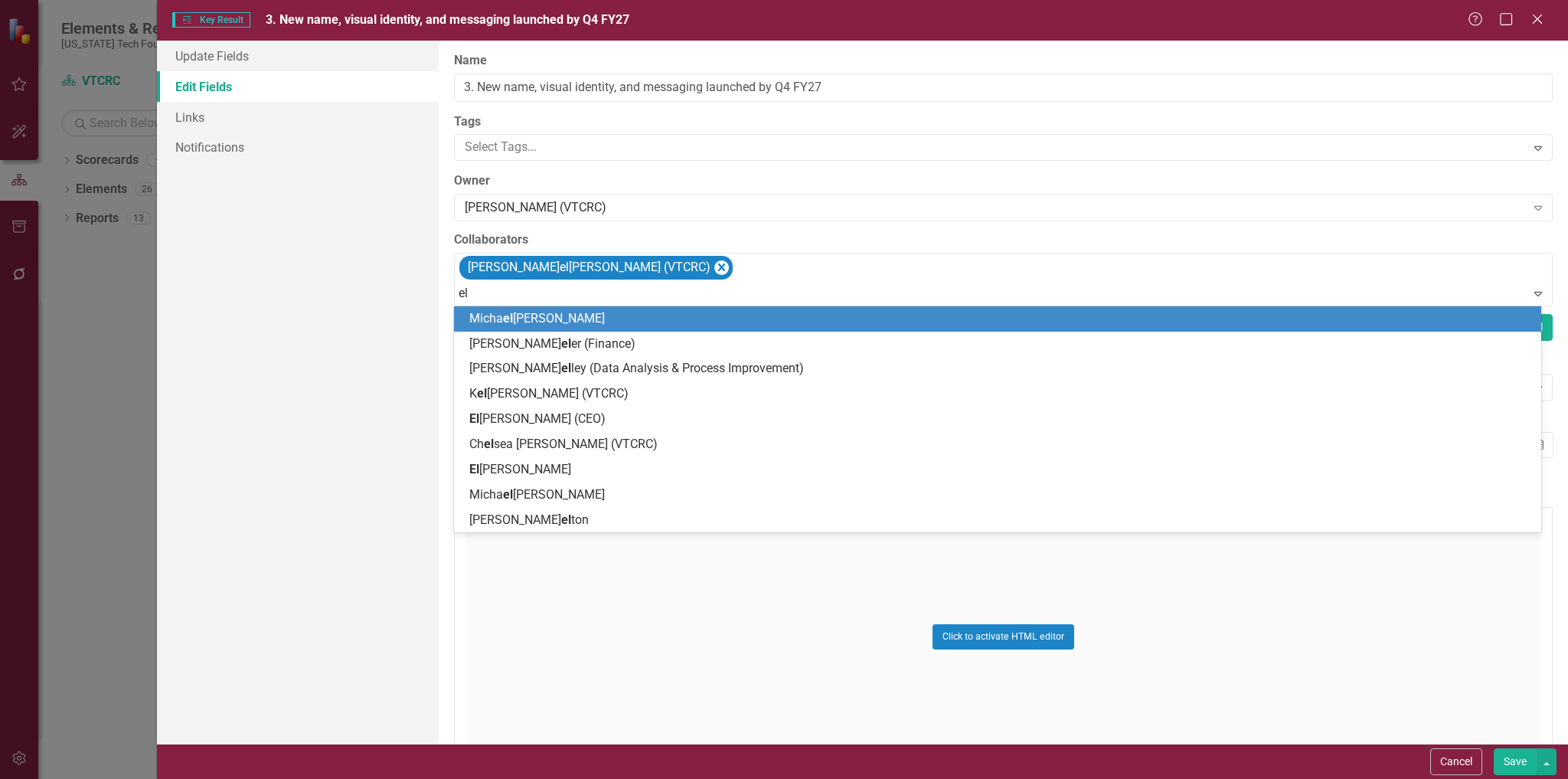
type input "[PERSON_NAME]"
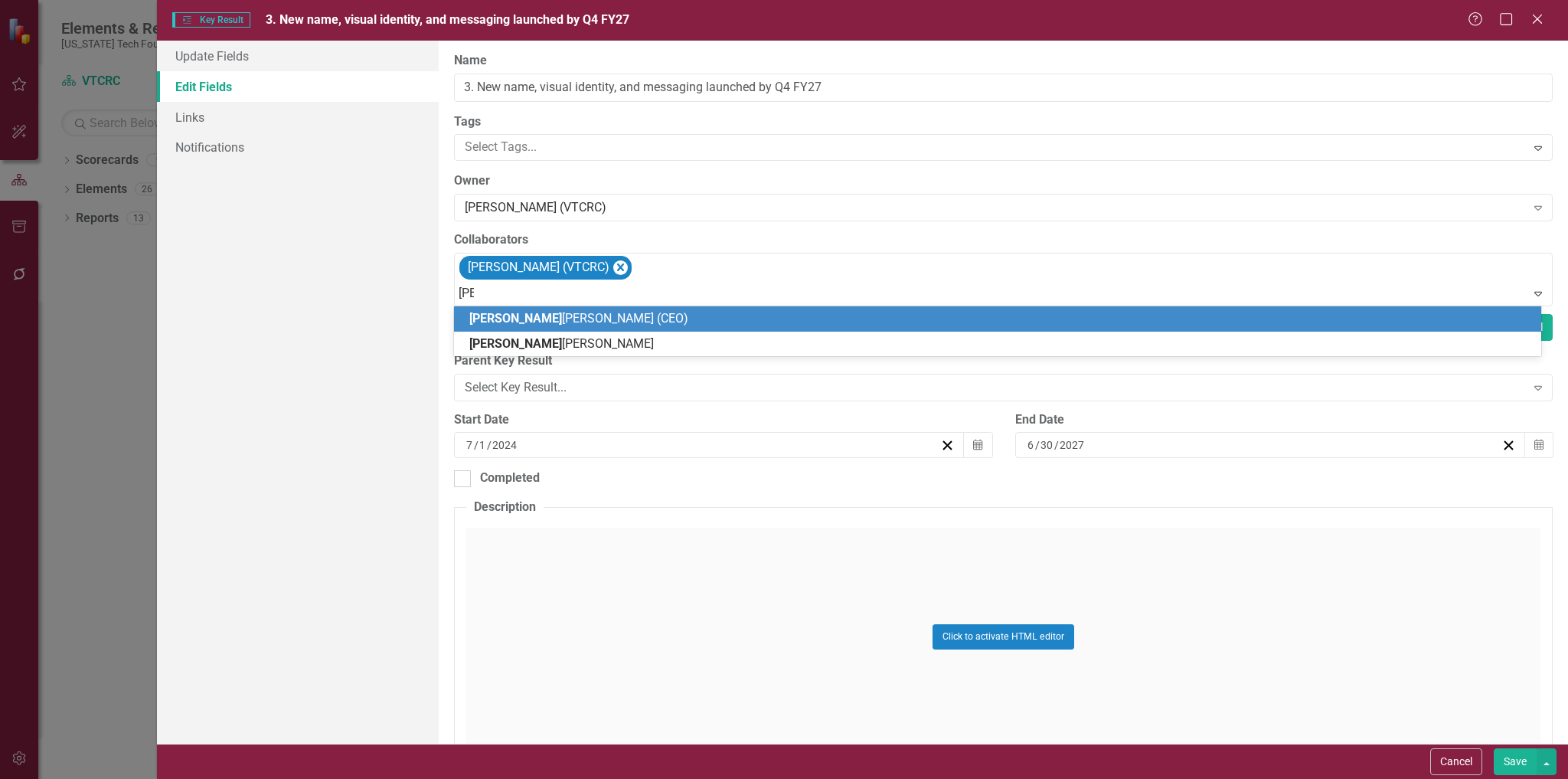
click at [585, 311] on span "Eli zabeth McClanahan (CEO)" at bounding box center [578, 318] width 219 height 14
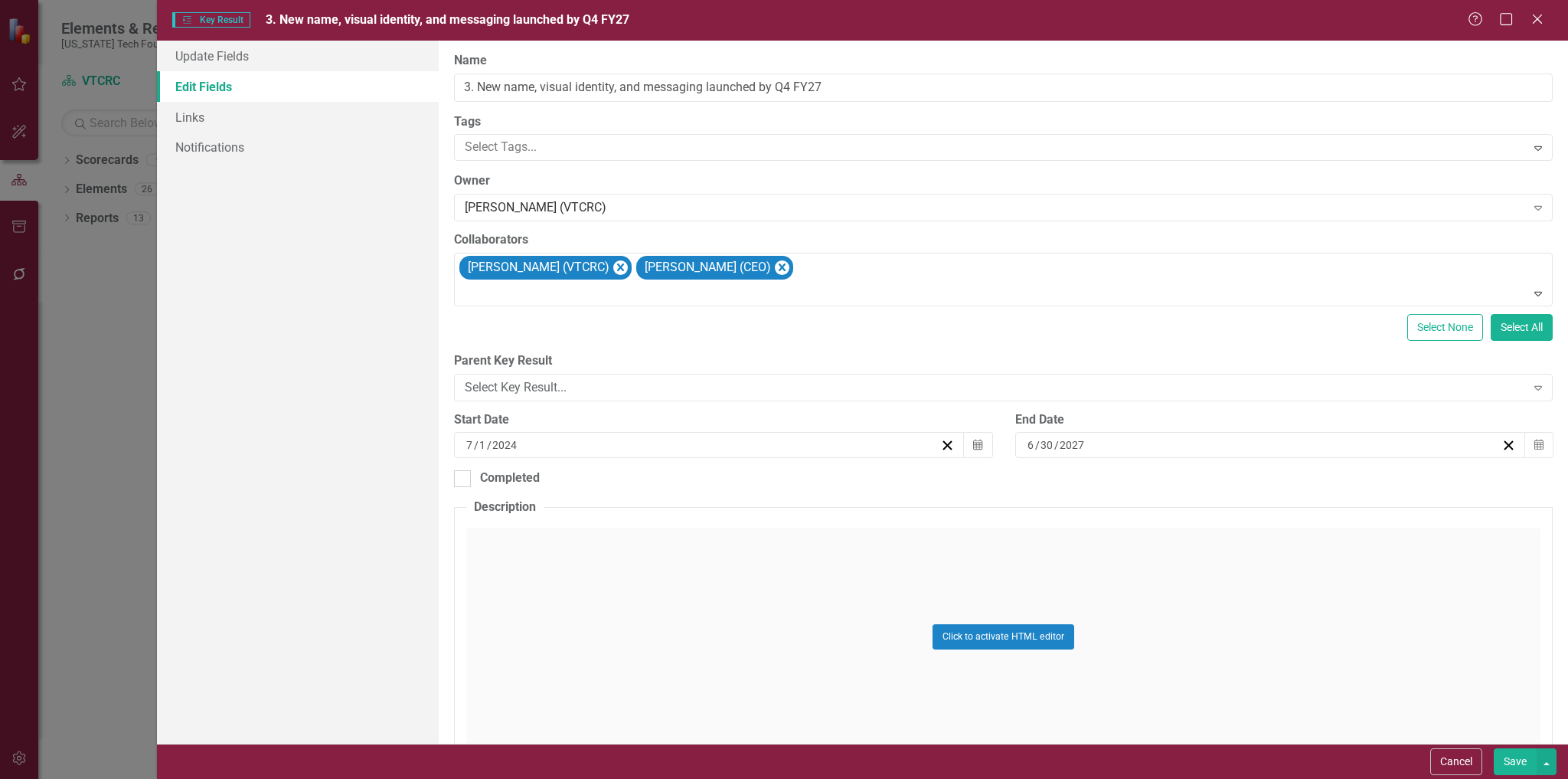
click at [1511, 756] on button "Save" at bounding box center [1515, 762] width 43 height 27
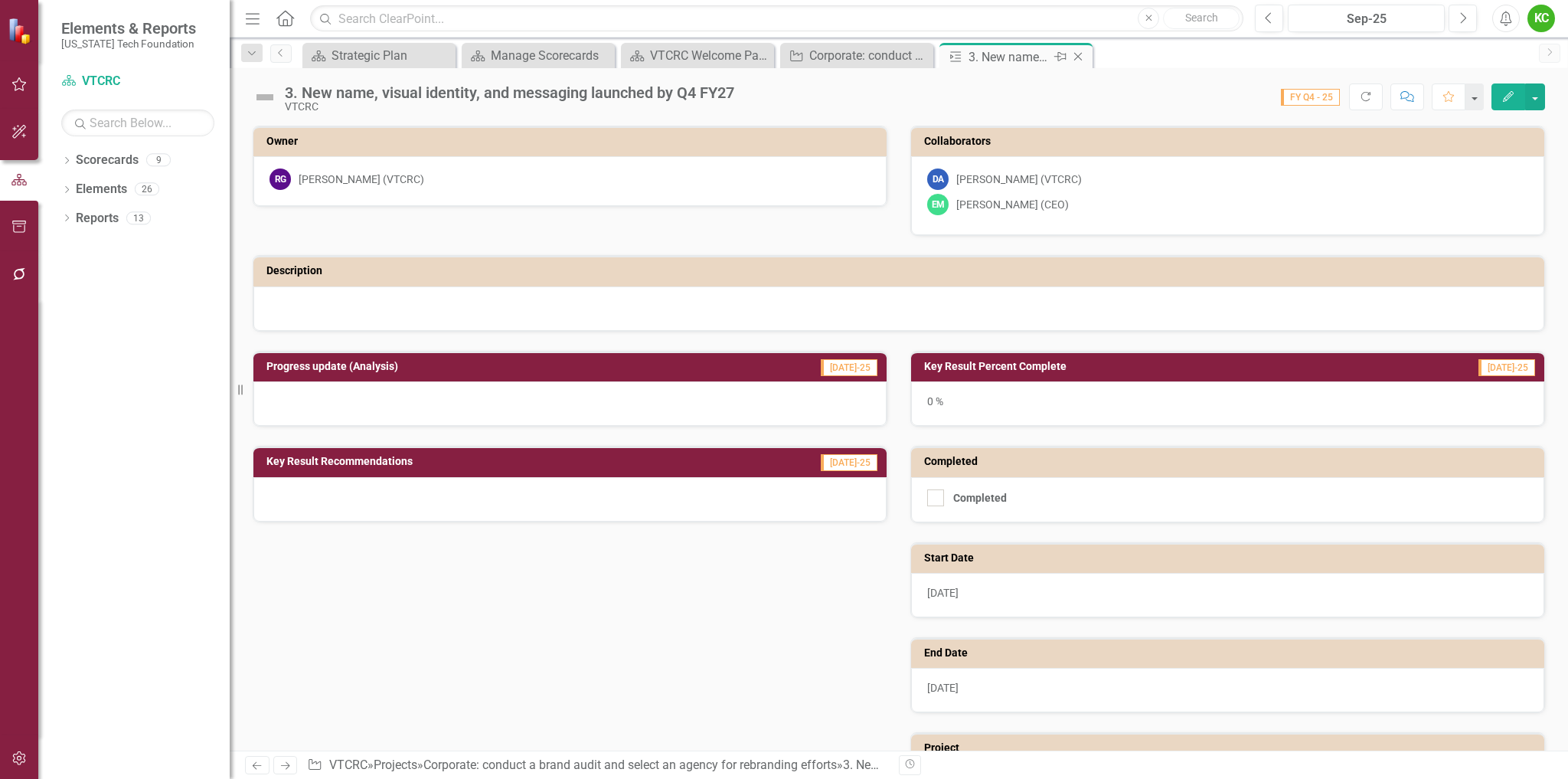
click at [1079, 53] on icon "Close" at bounding box center [1078, 56] width 15 height 13
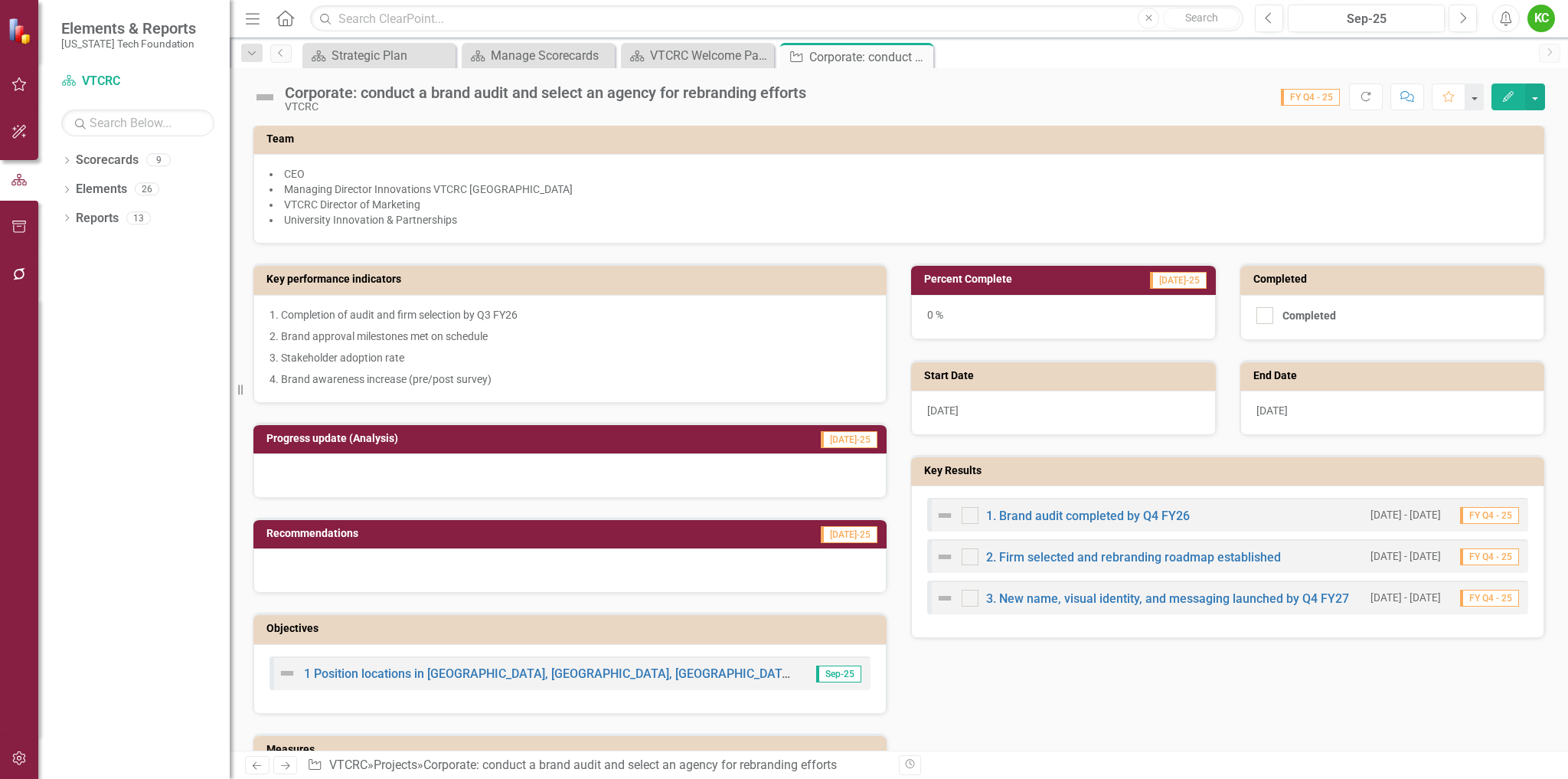
scroll to position [77, 0]
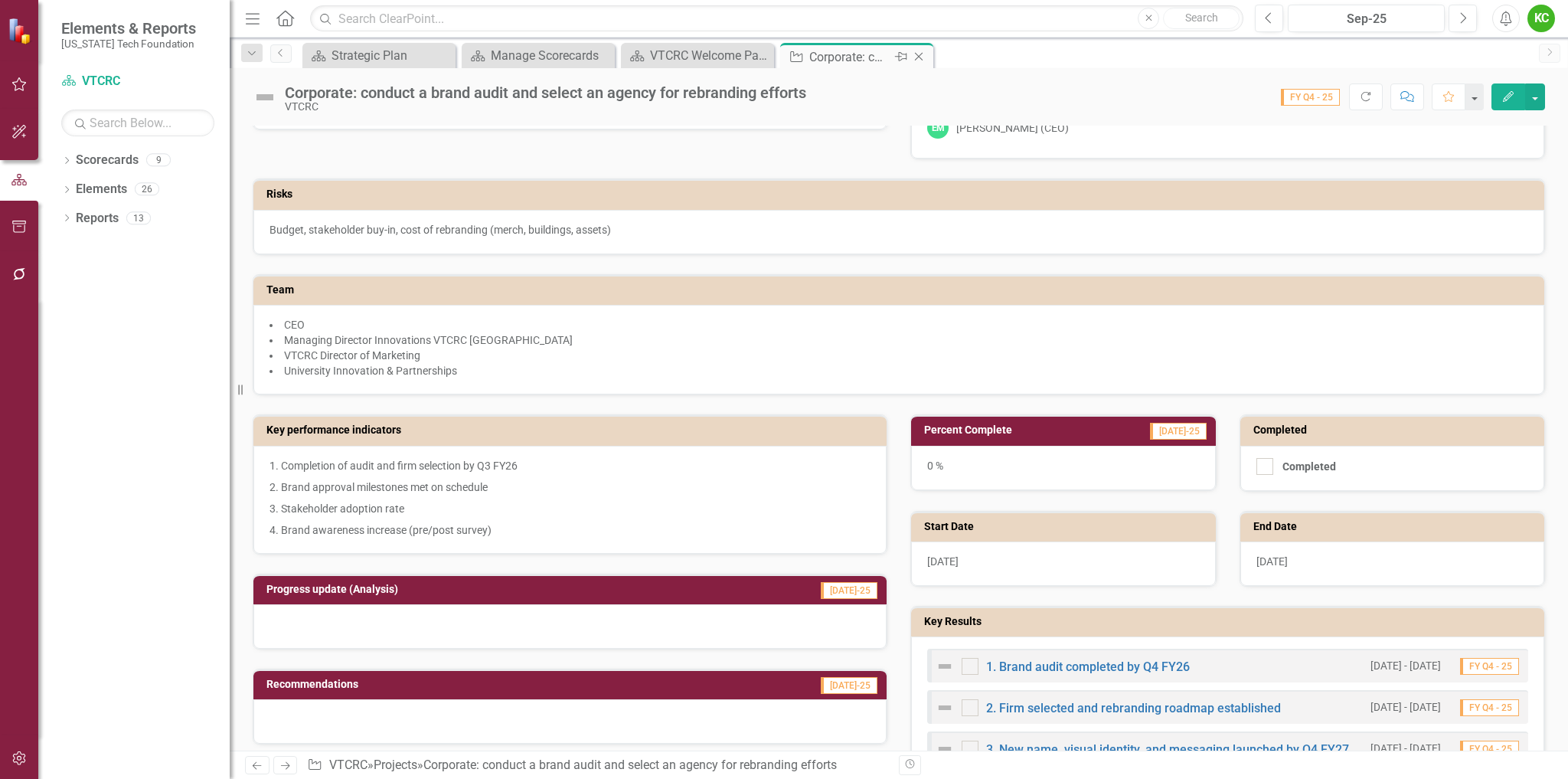
click at [921, 52] on icon "Close" at bounding box center [919, 56] width 15 height 13
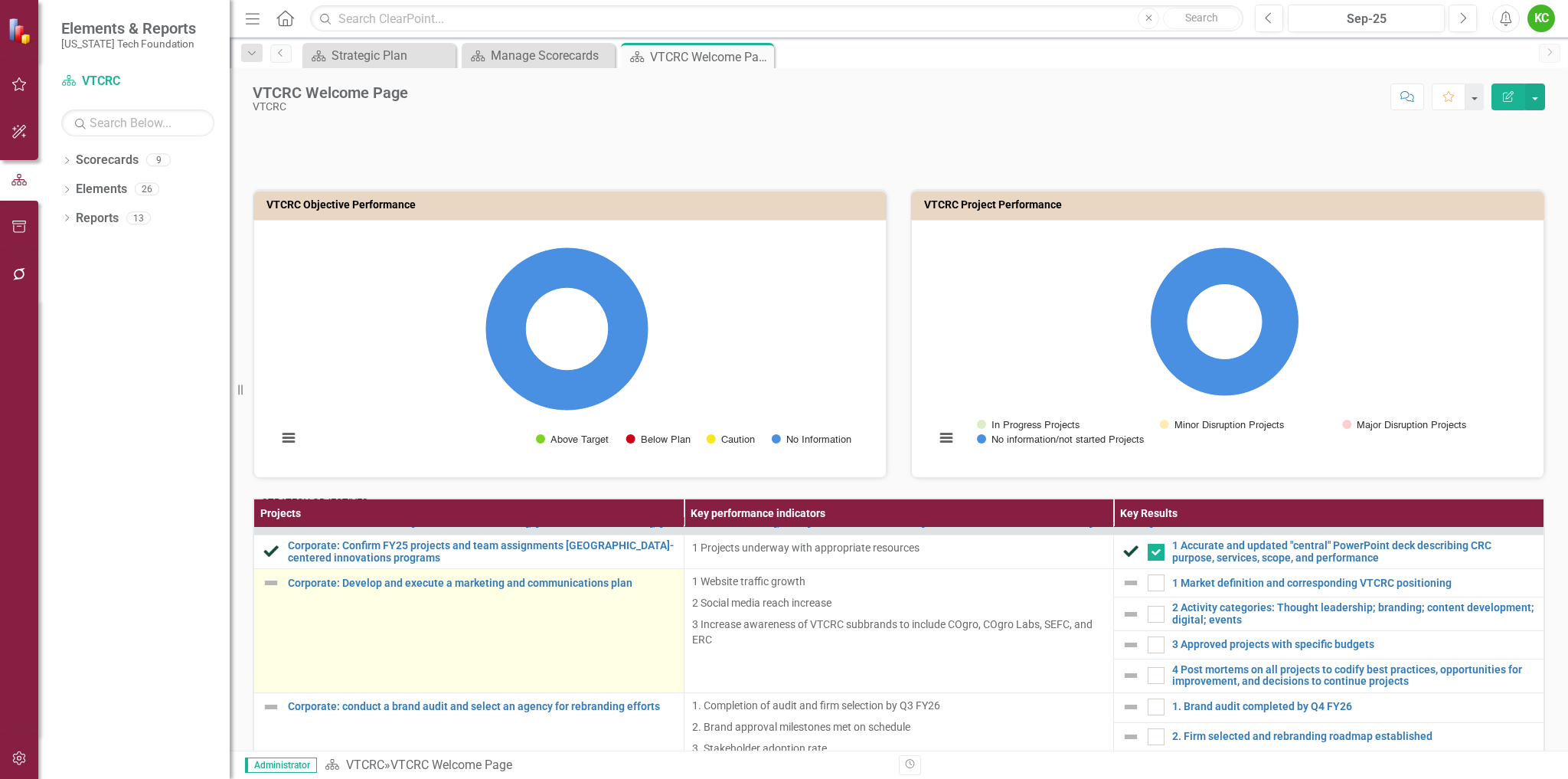
scroll to position [153, 0]
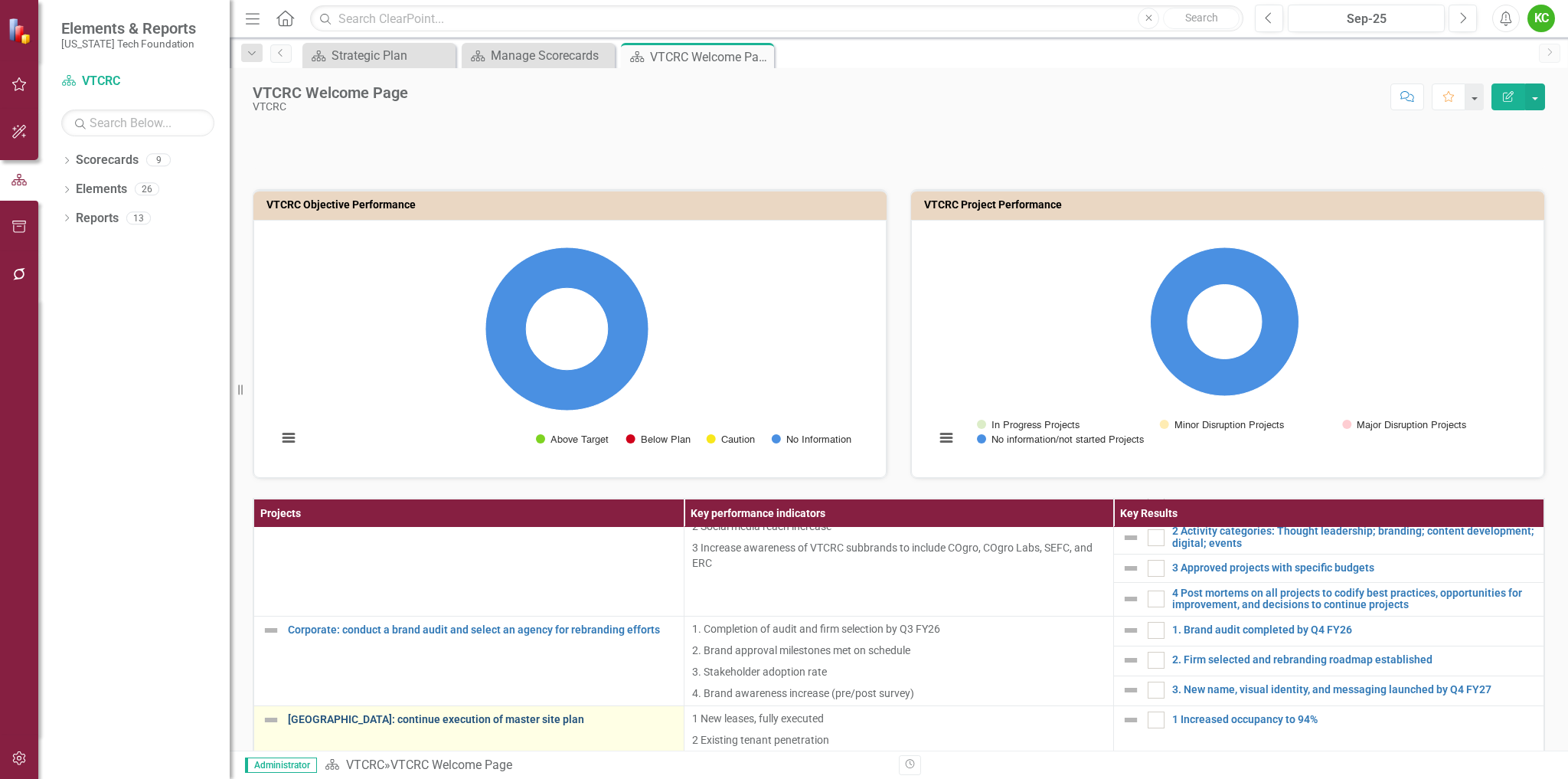
click at [494, 719] on link "[GEOGRAPHIC_DATA]: continue execution of master site plan" at bounding box center [483, 719] width 389 height 12
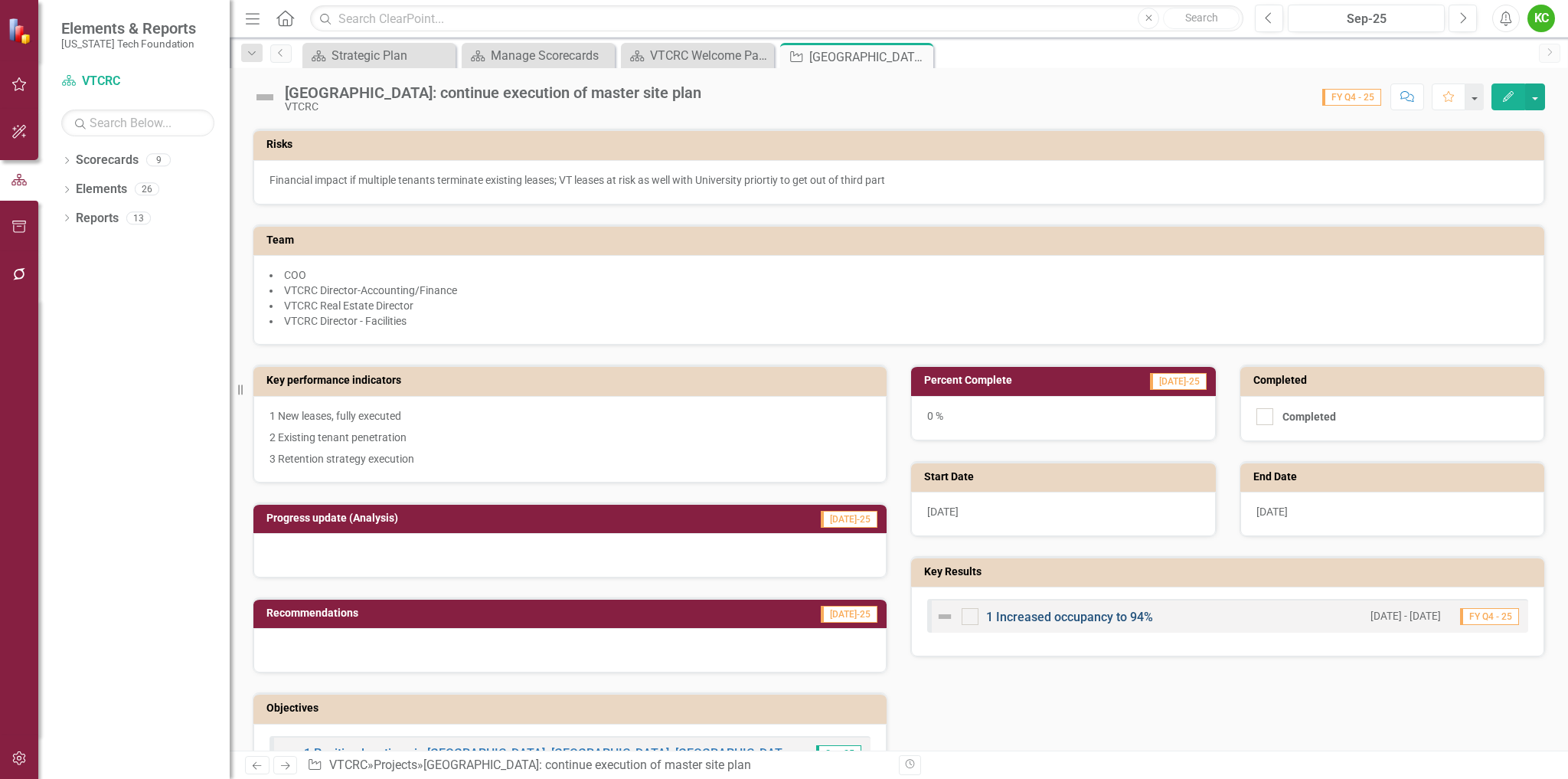
scroll to position [153, 0]
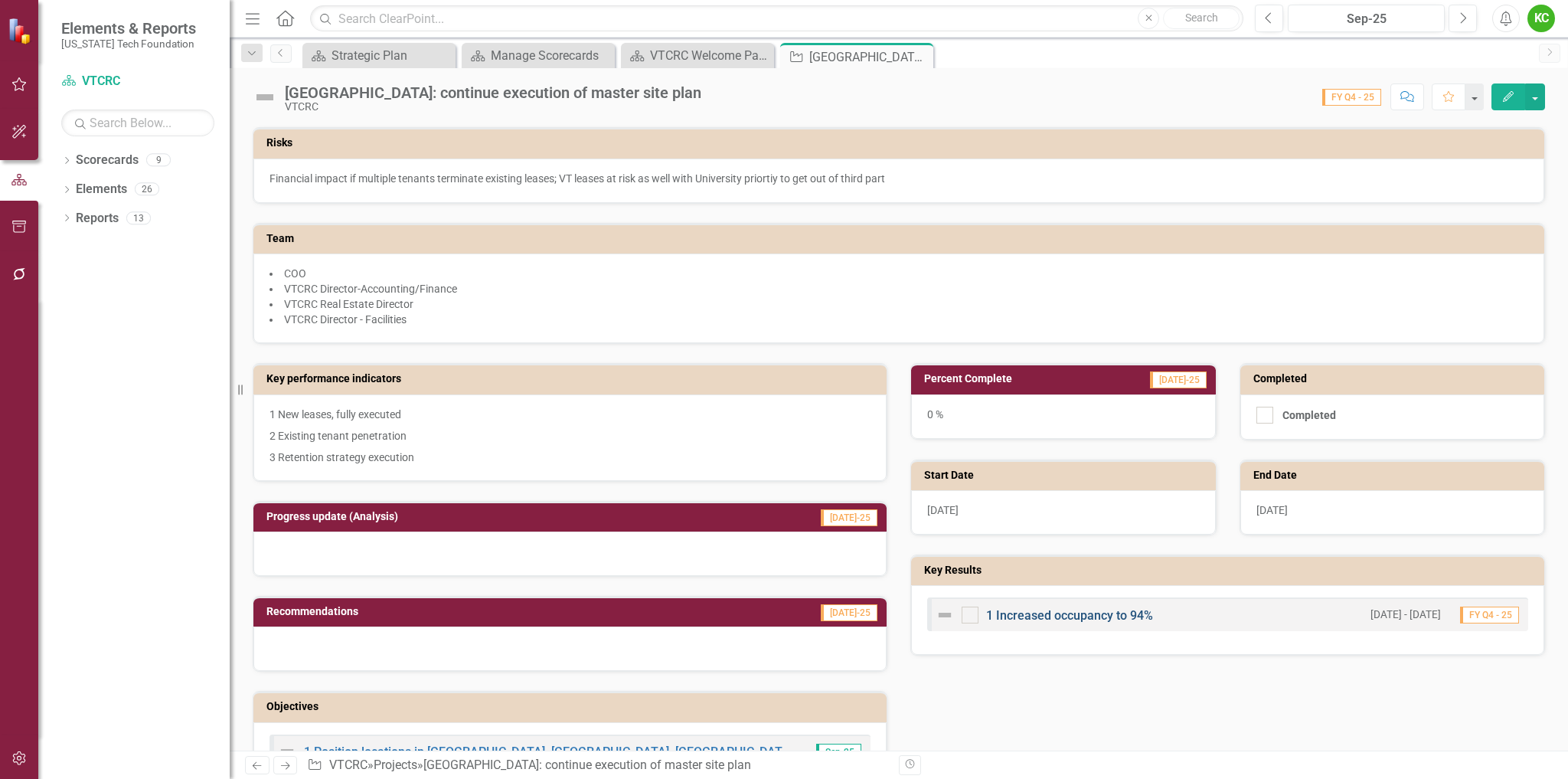
click at [1102, 611] on link "1 Increased occupancy to 94%" at bounding box center [1069, 615] width 167 height 14
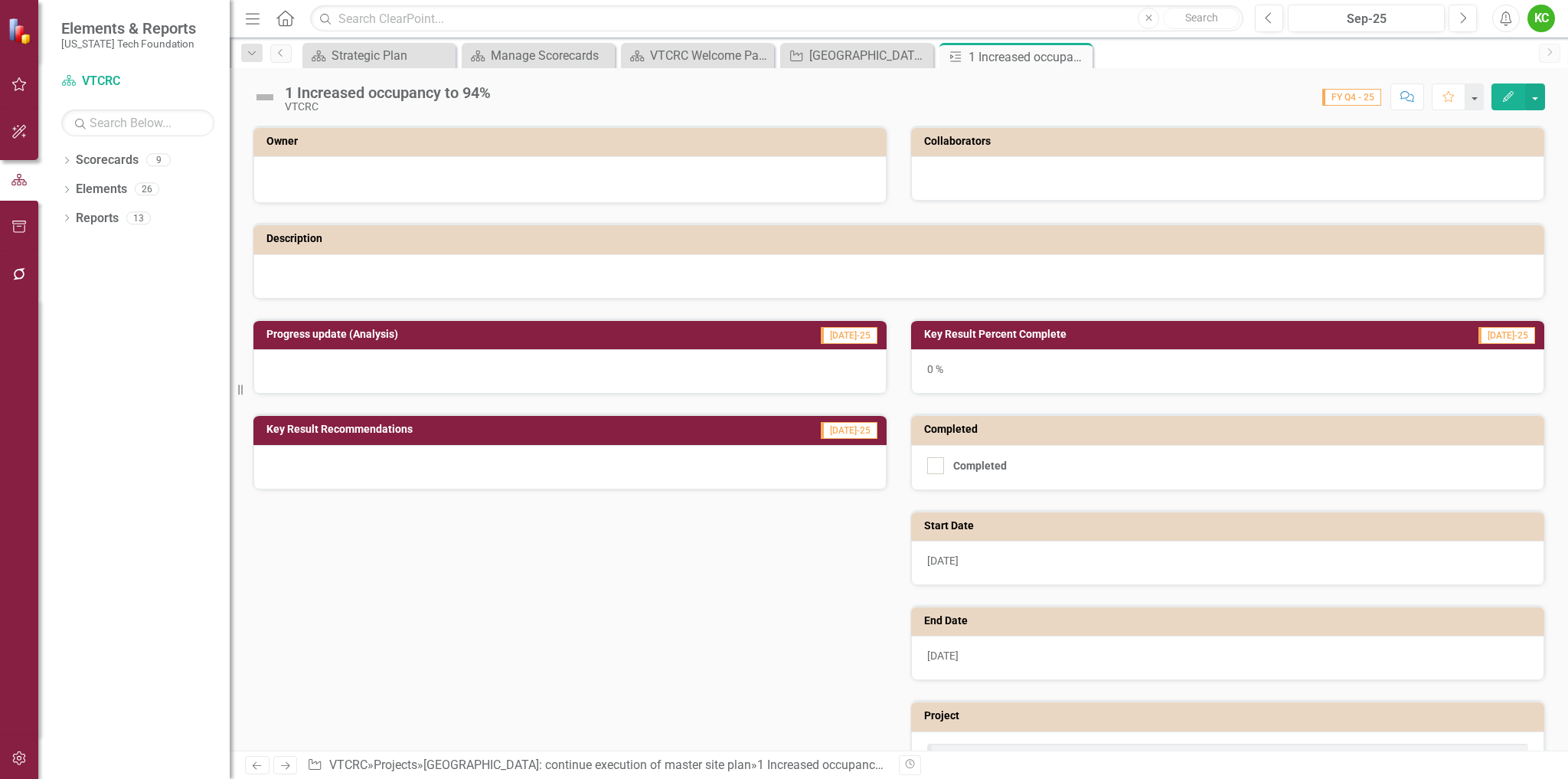
click at [1504, 92] on icon "Edit" at bounding box center [1508, 97] width 13 height 11
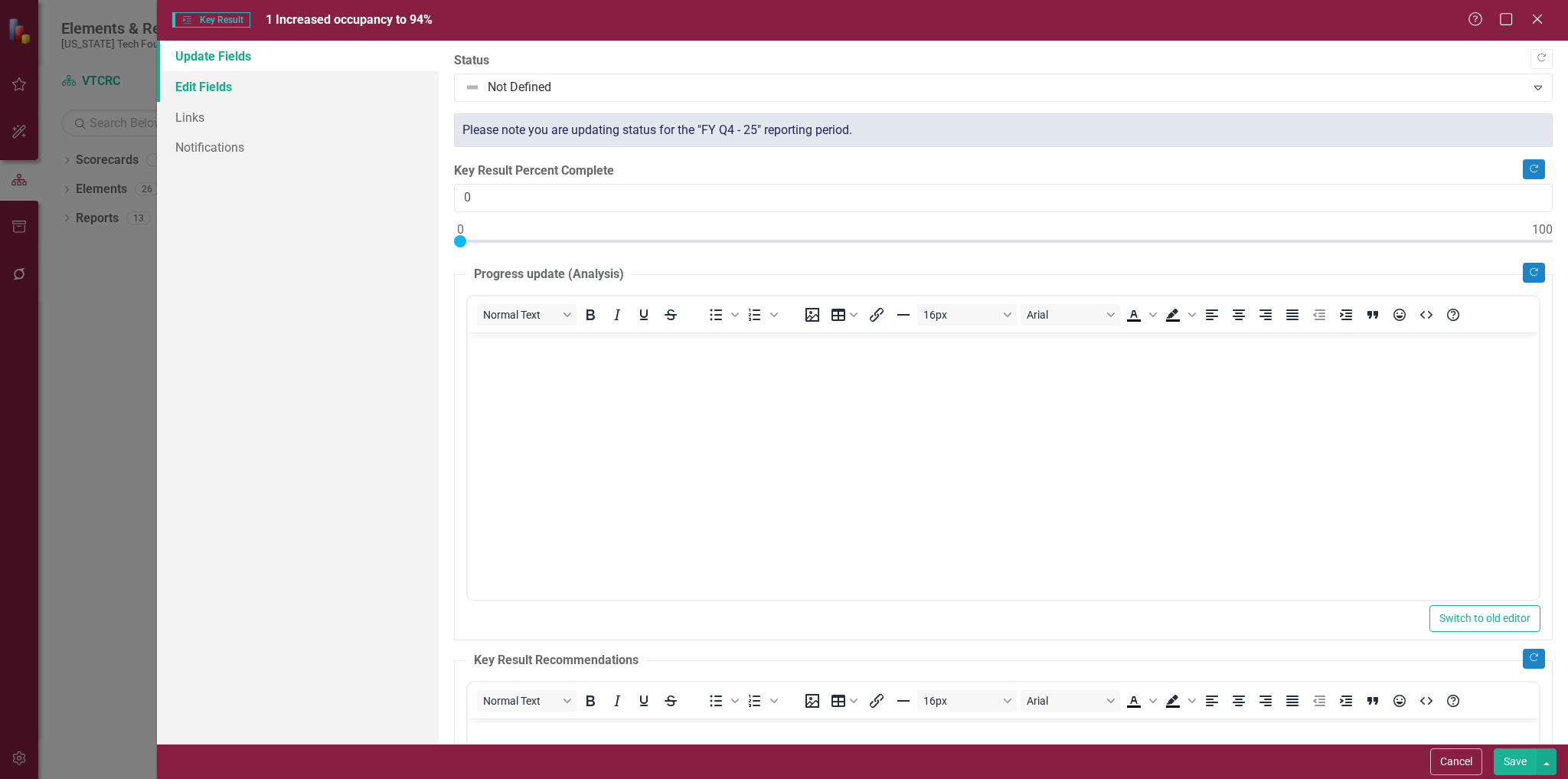
click at [208, 85] on link "Edit Fields" at bounding box center [298, 87] width 283 height 30
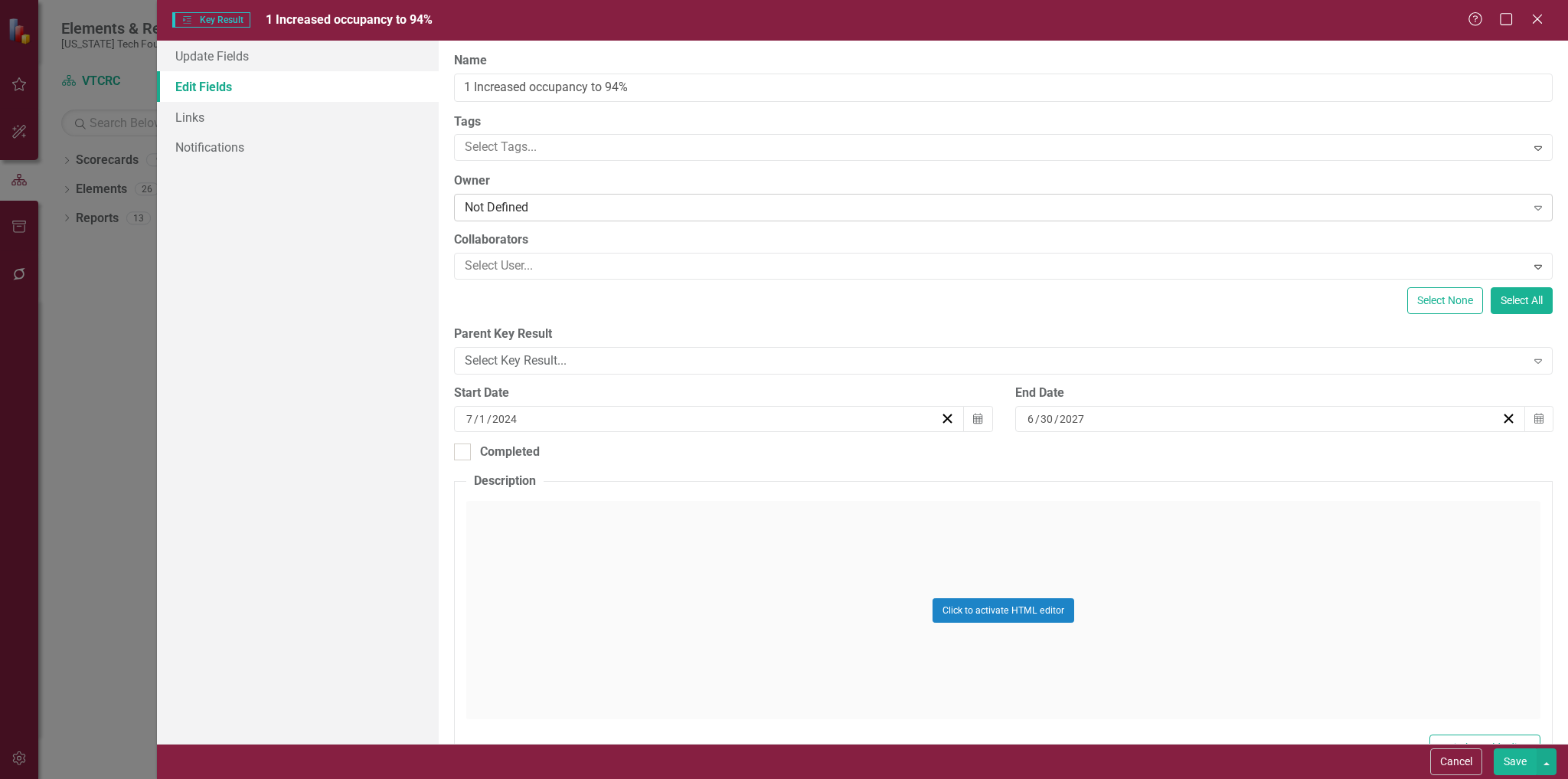
click at [584, 208] on div "Not Defined" at bounding box center [995, 208] width 1060 height 18
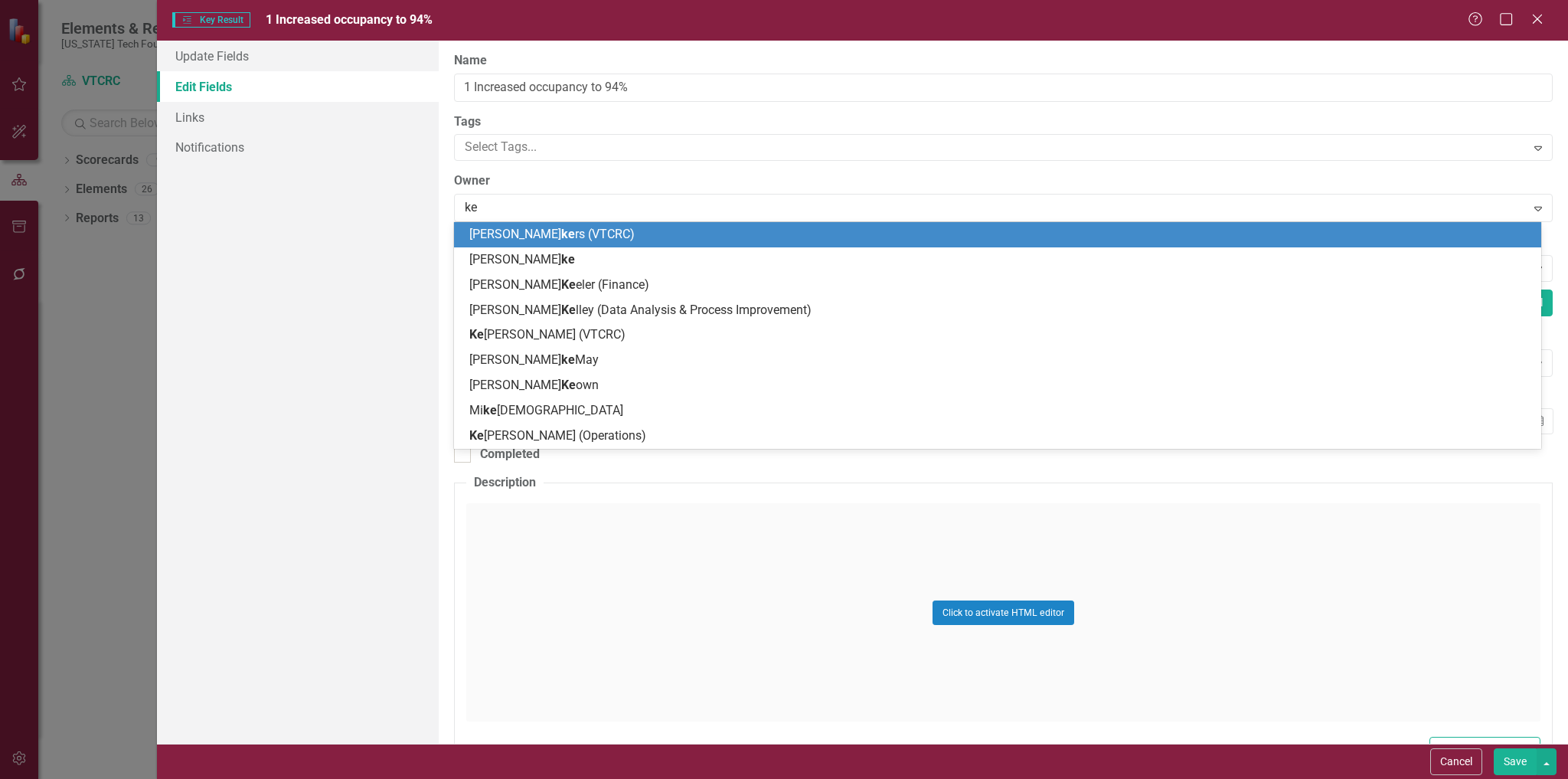
type input "[PERSON_NAME]"
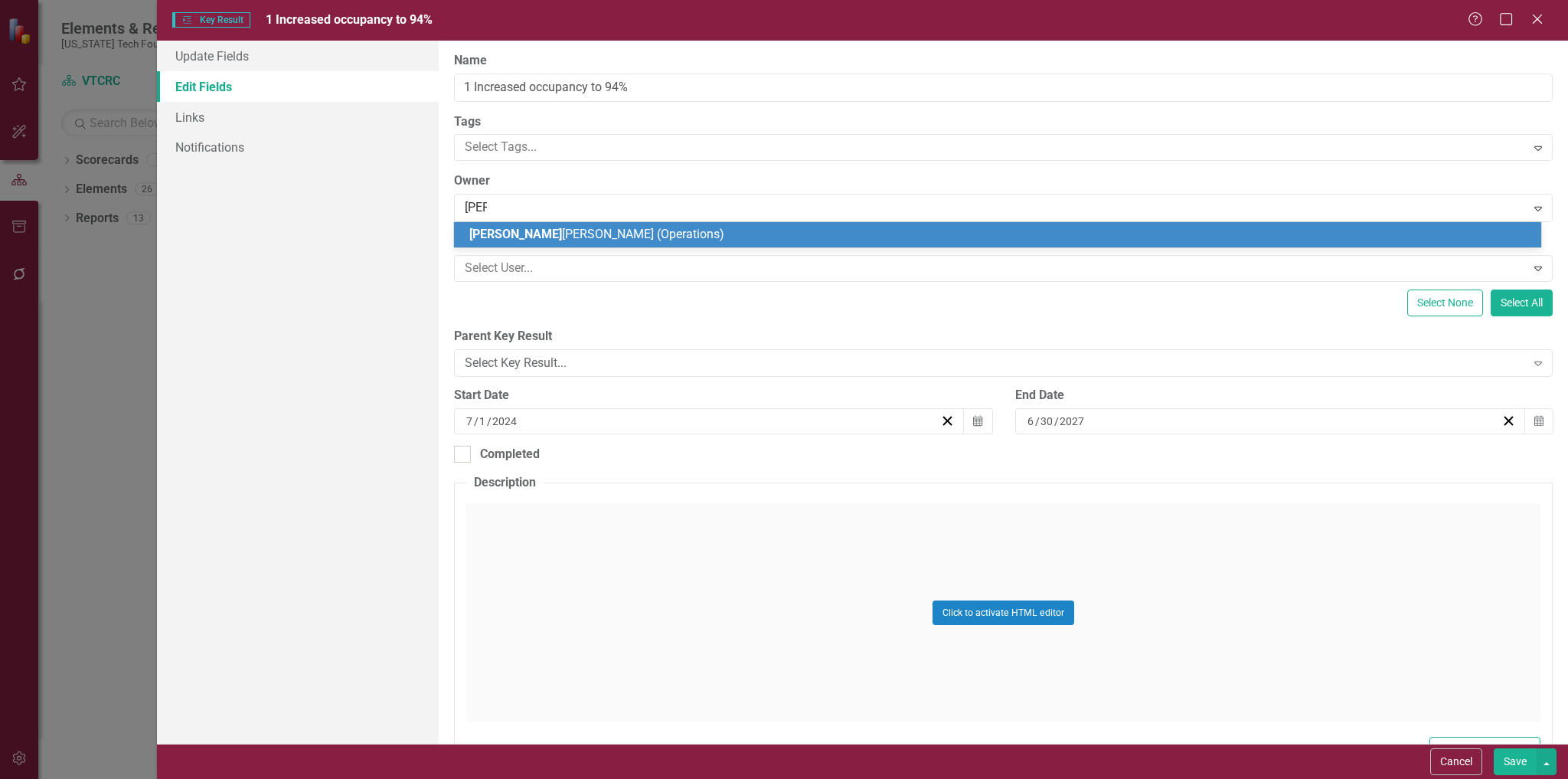
drag, startPoint x: 595, startPoint y: 231, endPoint x: 596, endPoint y: 242, distance: 11.0
click at [595, 232] on span "[PERSON_NAME] (Operations)" at bounding box center [596, 234] width 255 height 14
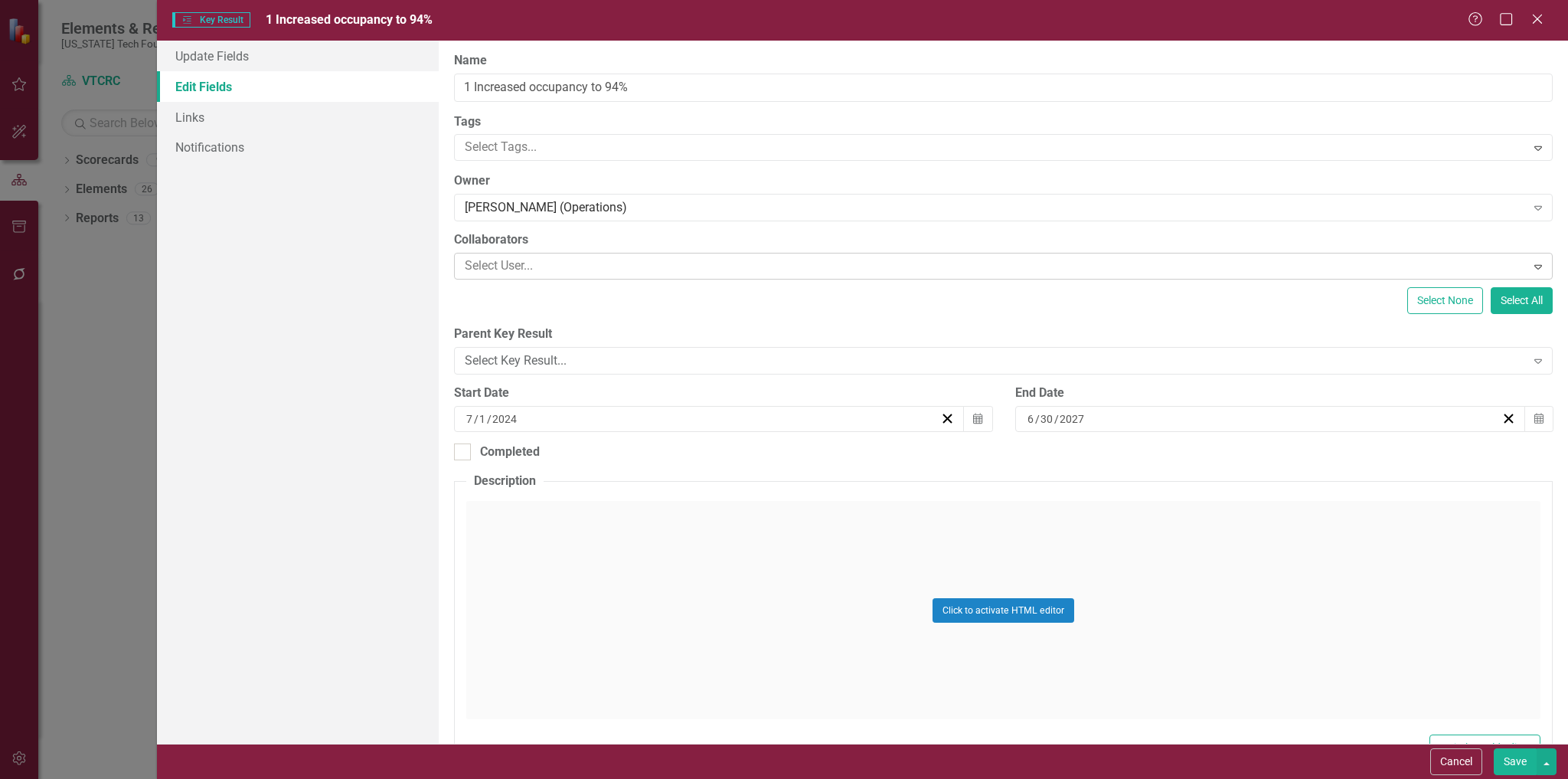
drag, startPoint x: 599, startPoint y: 253, endPoint x: 604, endPoint y: 264, distance: 12.1
click at [600, 256] on div "Select User... Expand" at bounding box center [1003, 266] width 1099 height 27
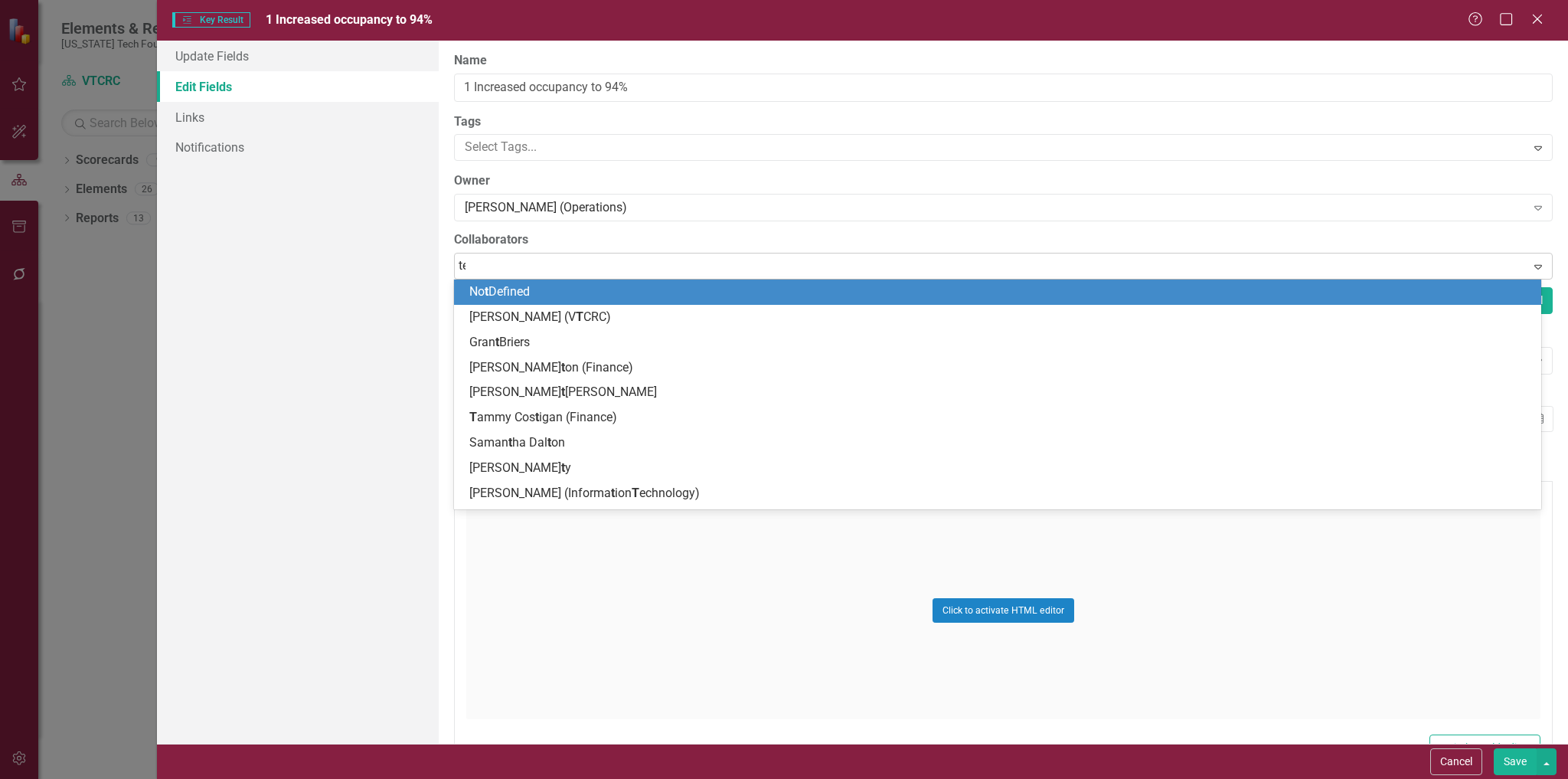
type input "ter"
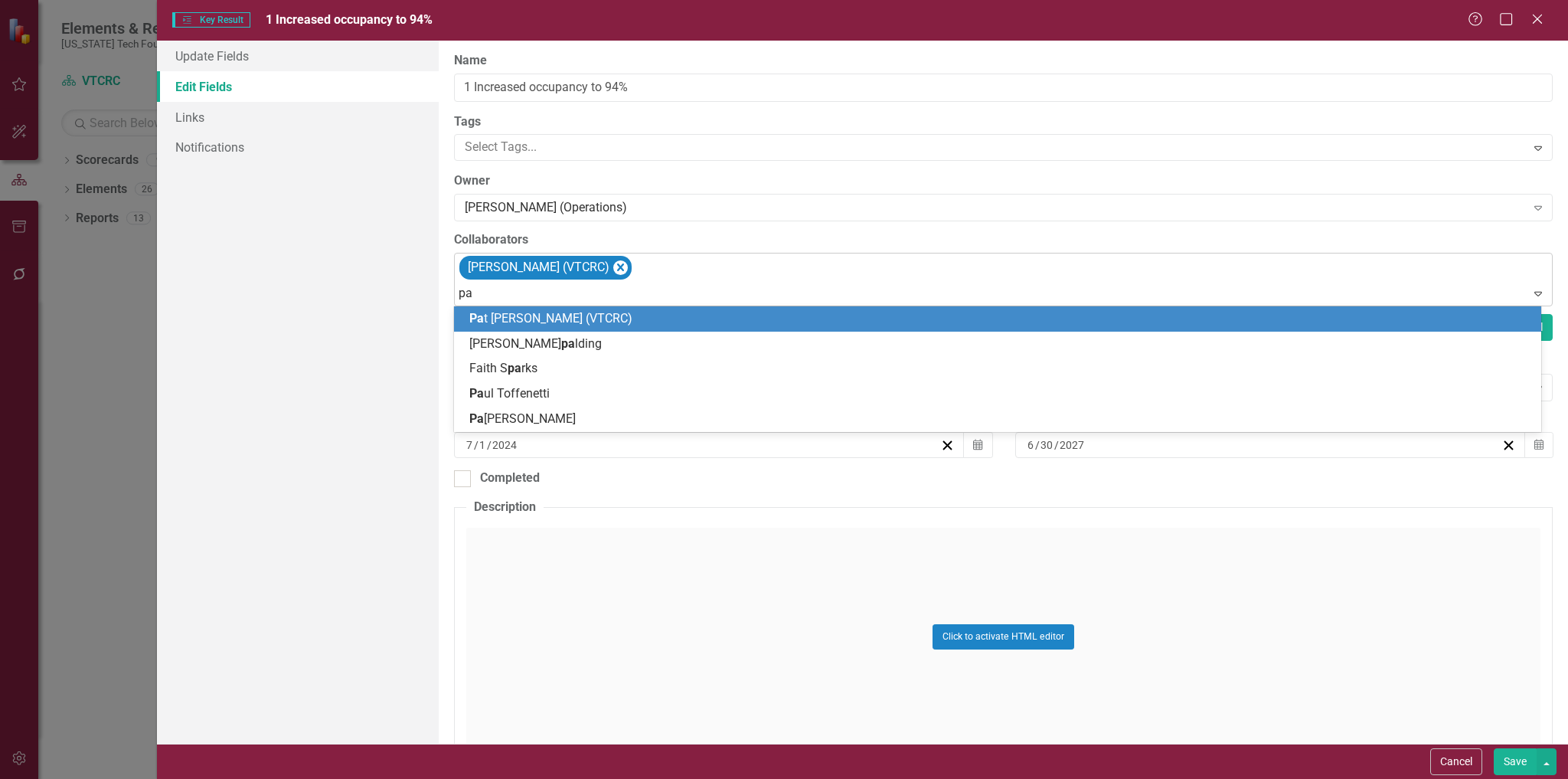
type input "pat"
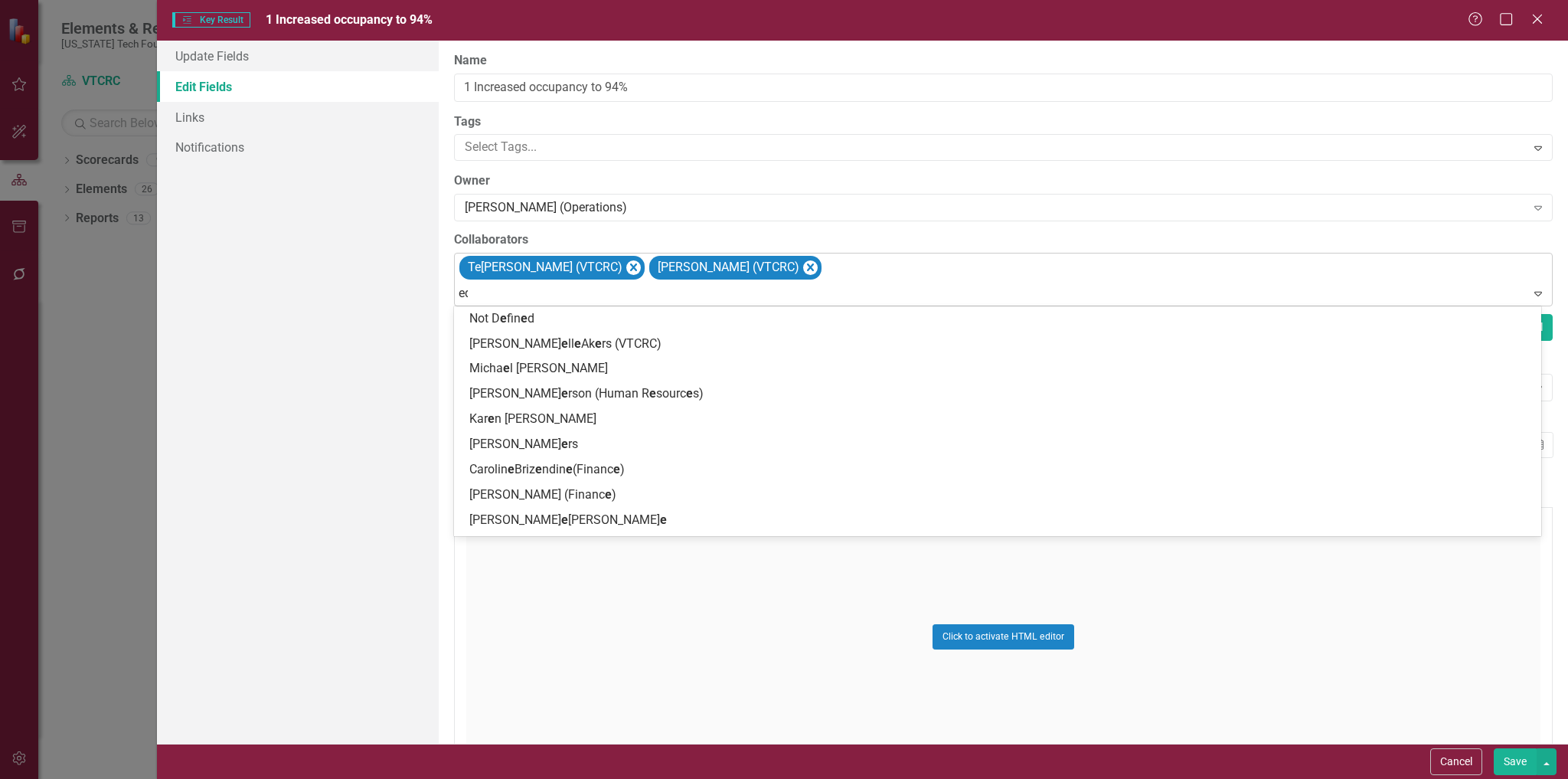
type input "edd"
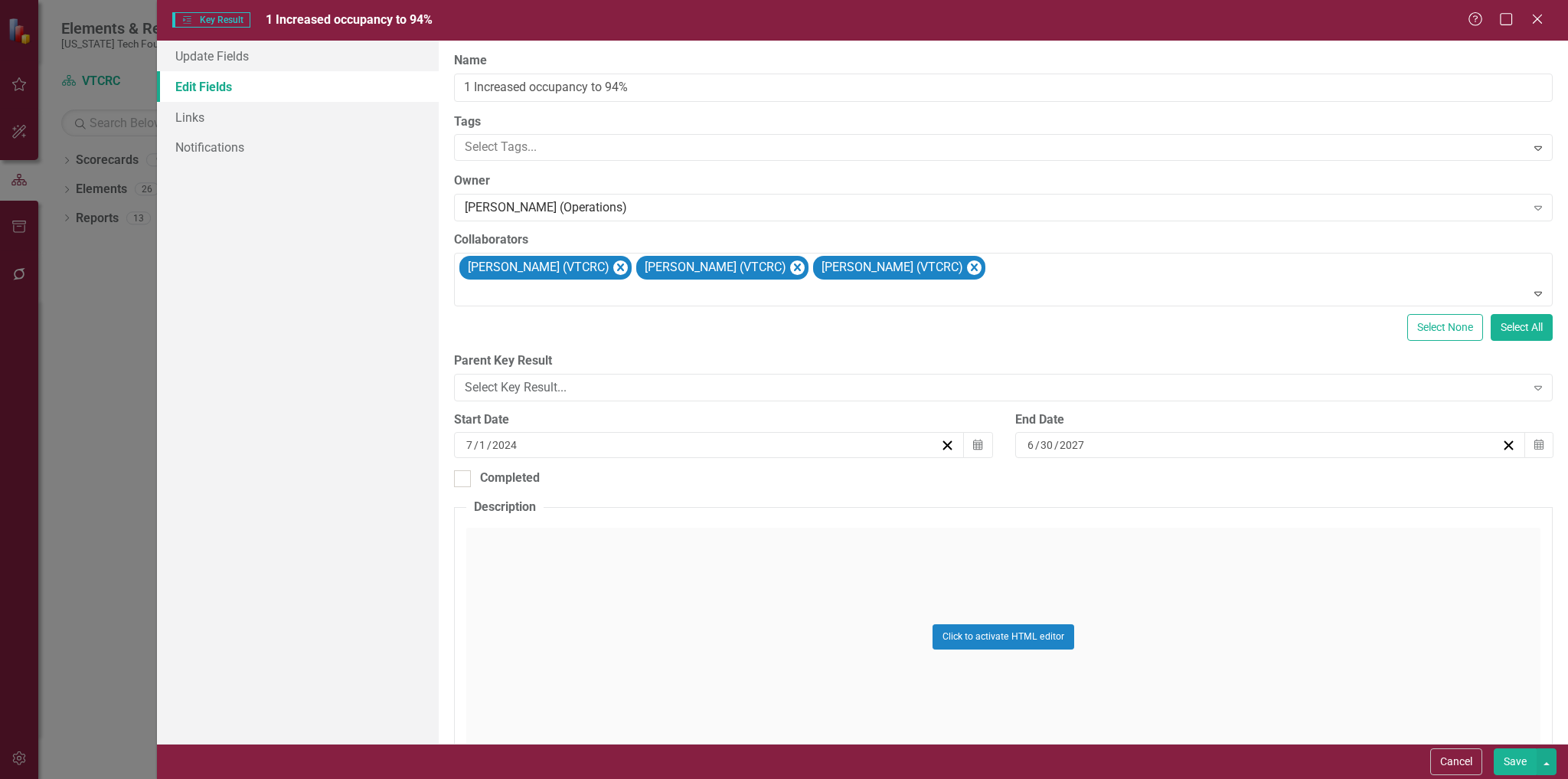
click at [1515, 760] on button "Save" at bounding box center [1515, 762] width 43 height 27
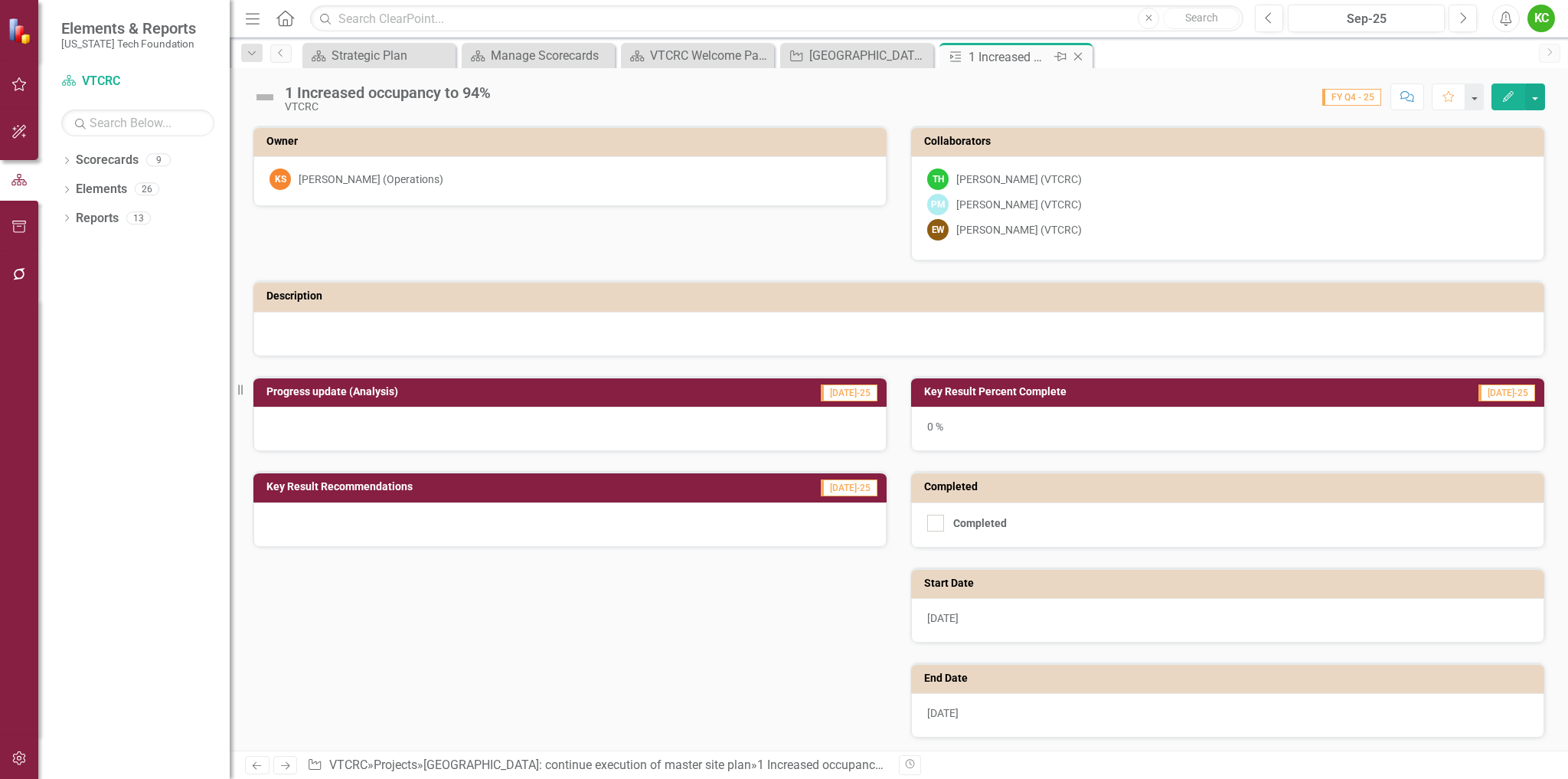
click at [1078, 54] on icon "Close" at bounding box center [1078, 56] width 15 height 13
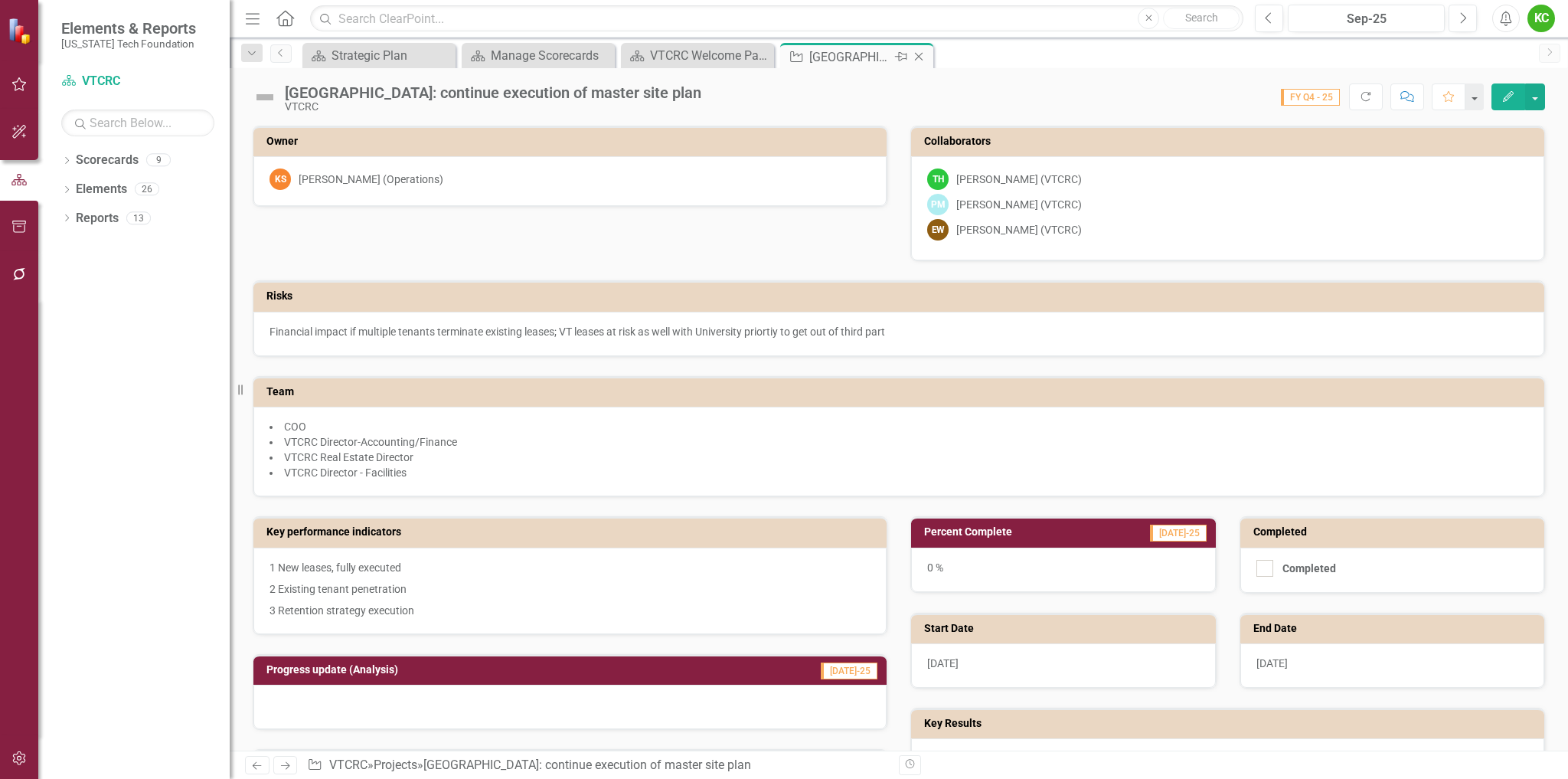
click at [918, 56] on icon "Close" at bounding box center [919, 56] width 15 height 13
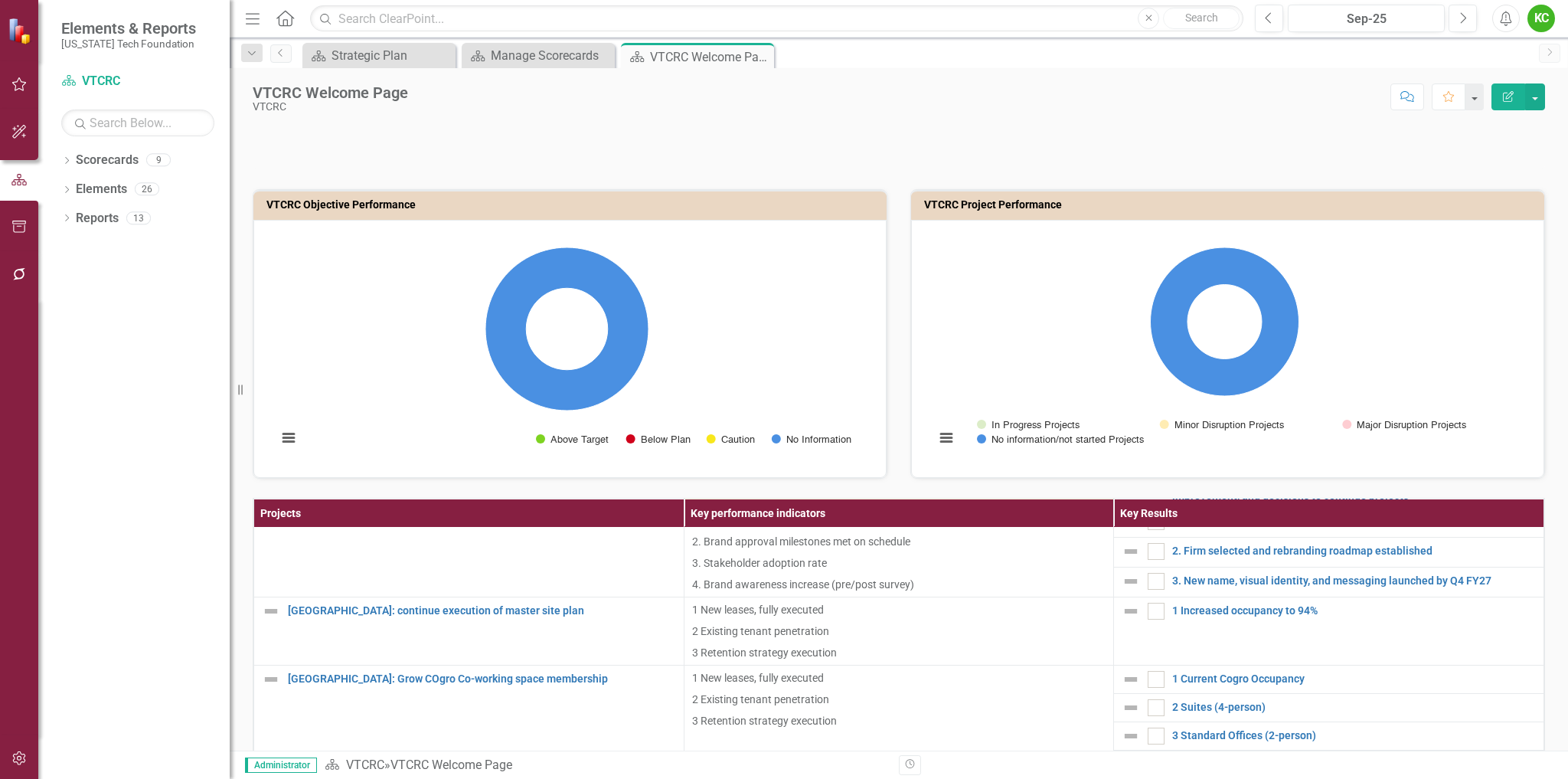
scroll to position [306, 0]
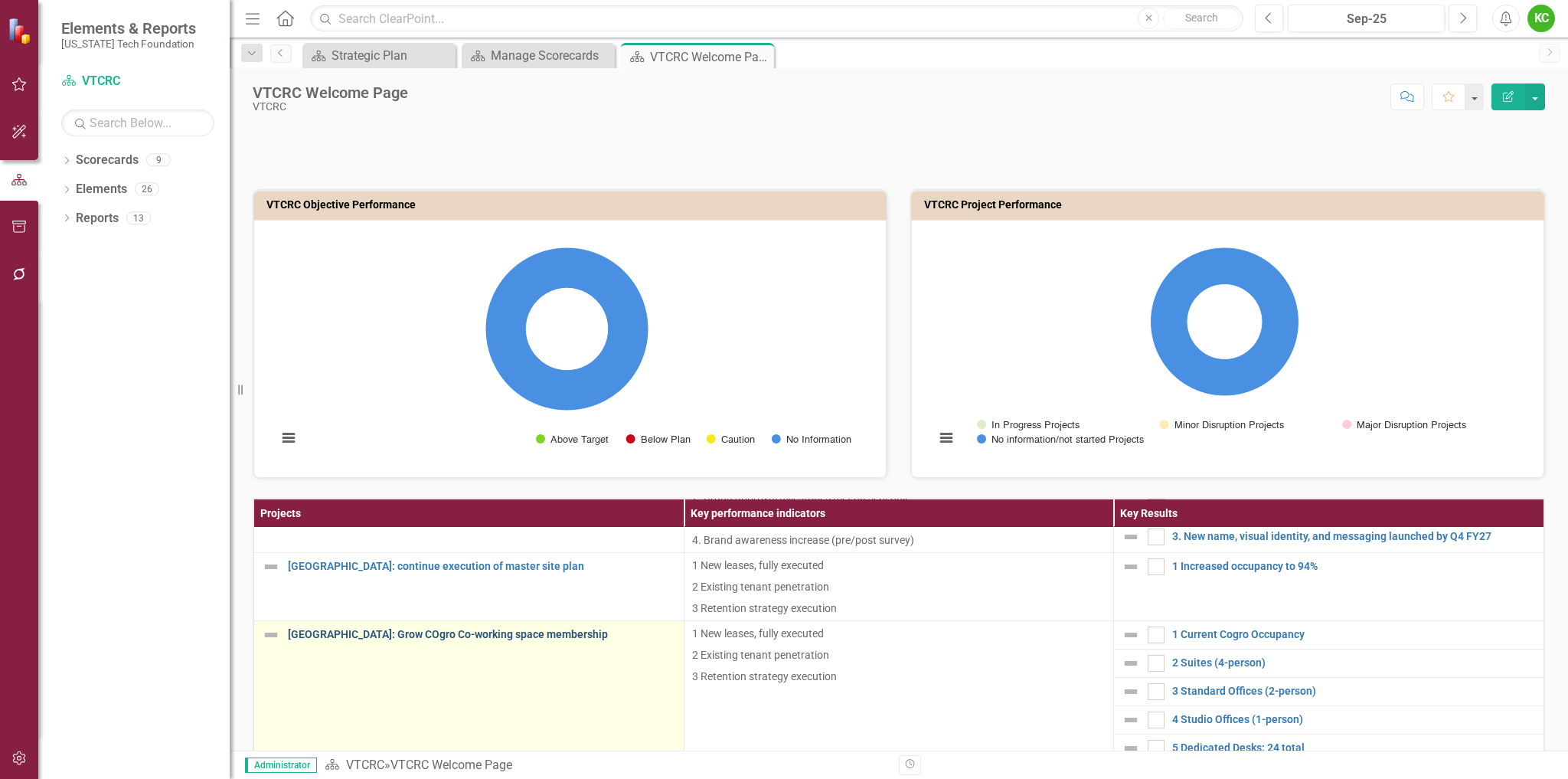
click at [489, 629] on link "[GEOGRAPHIC_DATA]: Grow COgro Co-working space membership" at bounding box center [483, 634] width 389 height 12
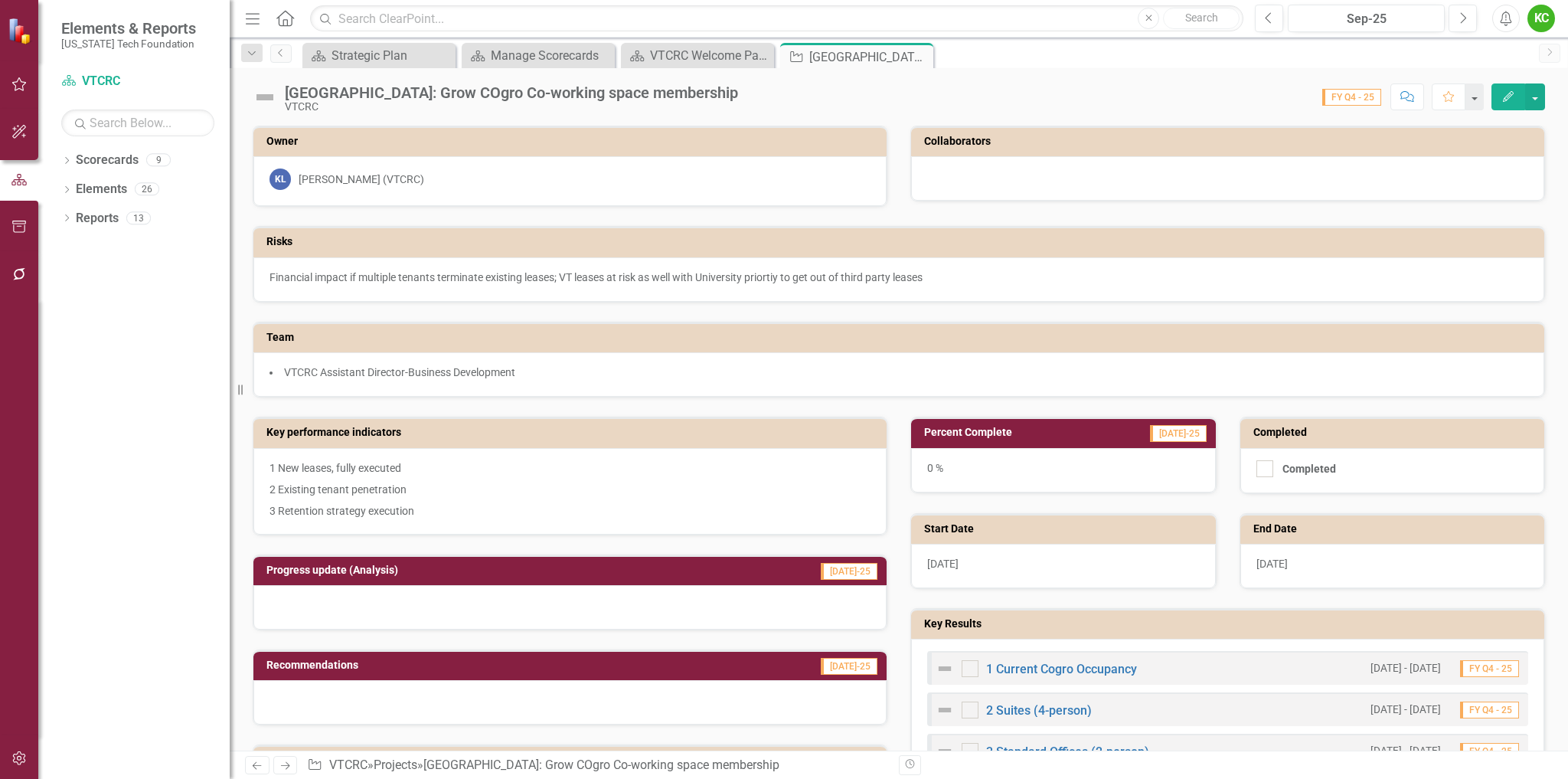
click at [1506, 94] on icon "Edit" at bounding box center [1508, 97] width 13 height 11
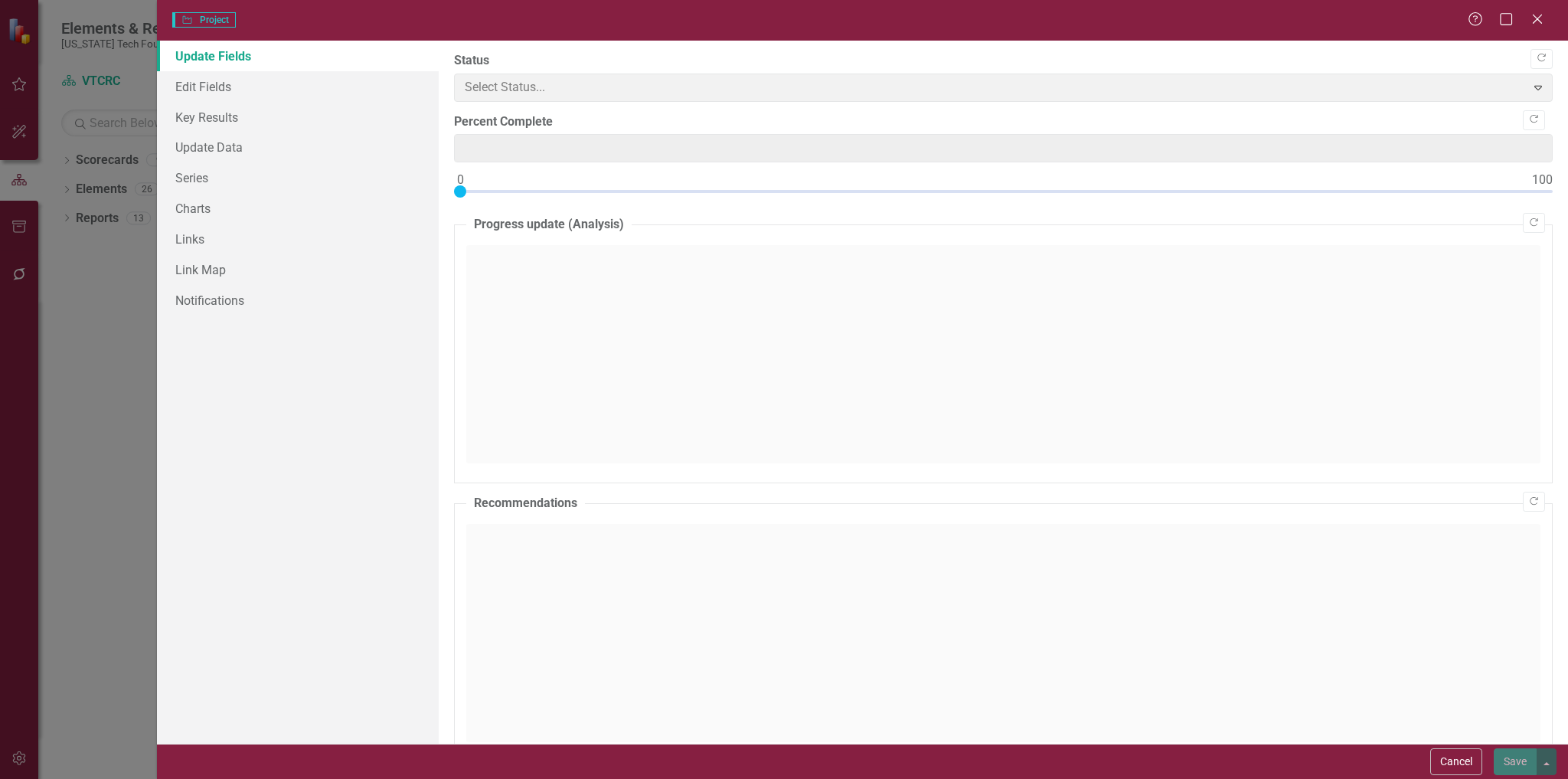
type input "0"
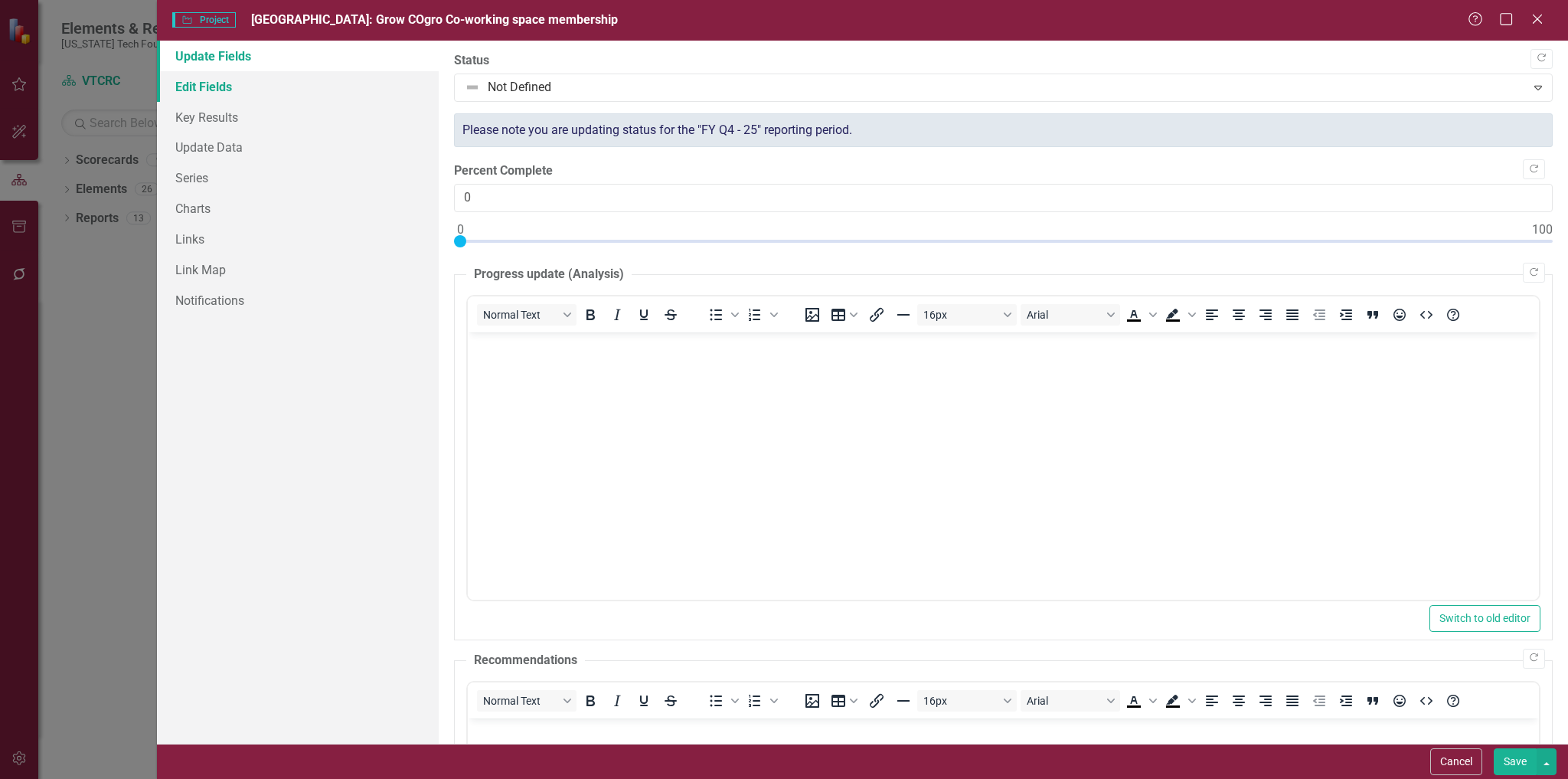
click at [219, 87] on link "Edit Fields" at bounding box center [298, 87] width 283 height 30
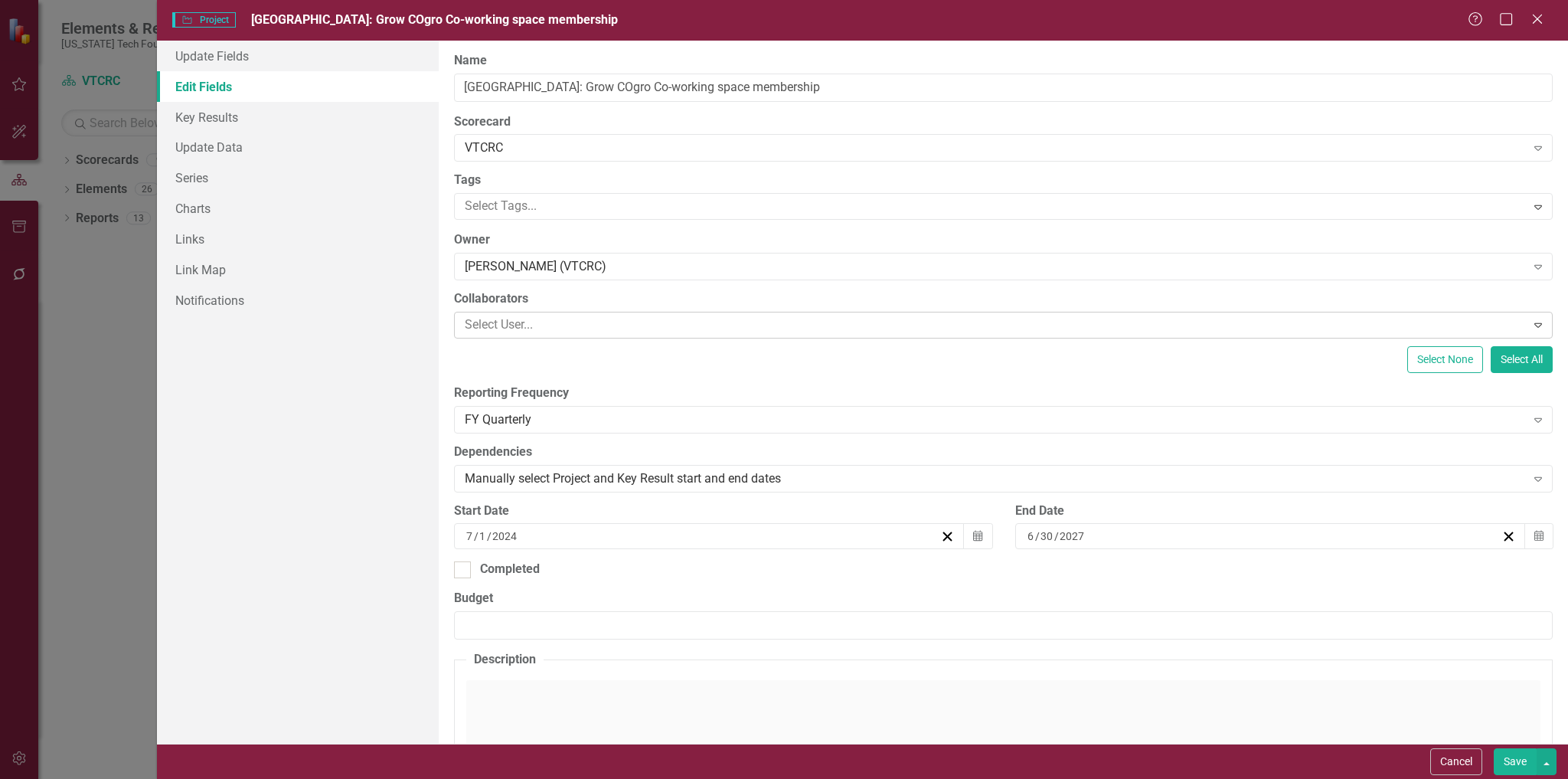
click at [561, 325] on div at bounding box center [991, 324] width 1067 height 21
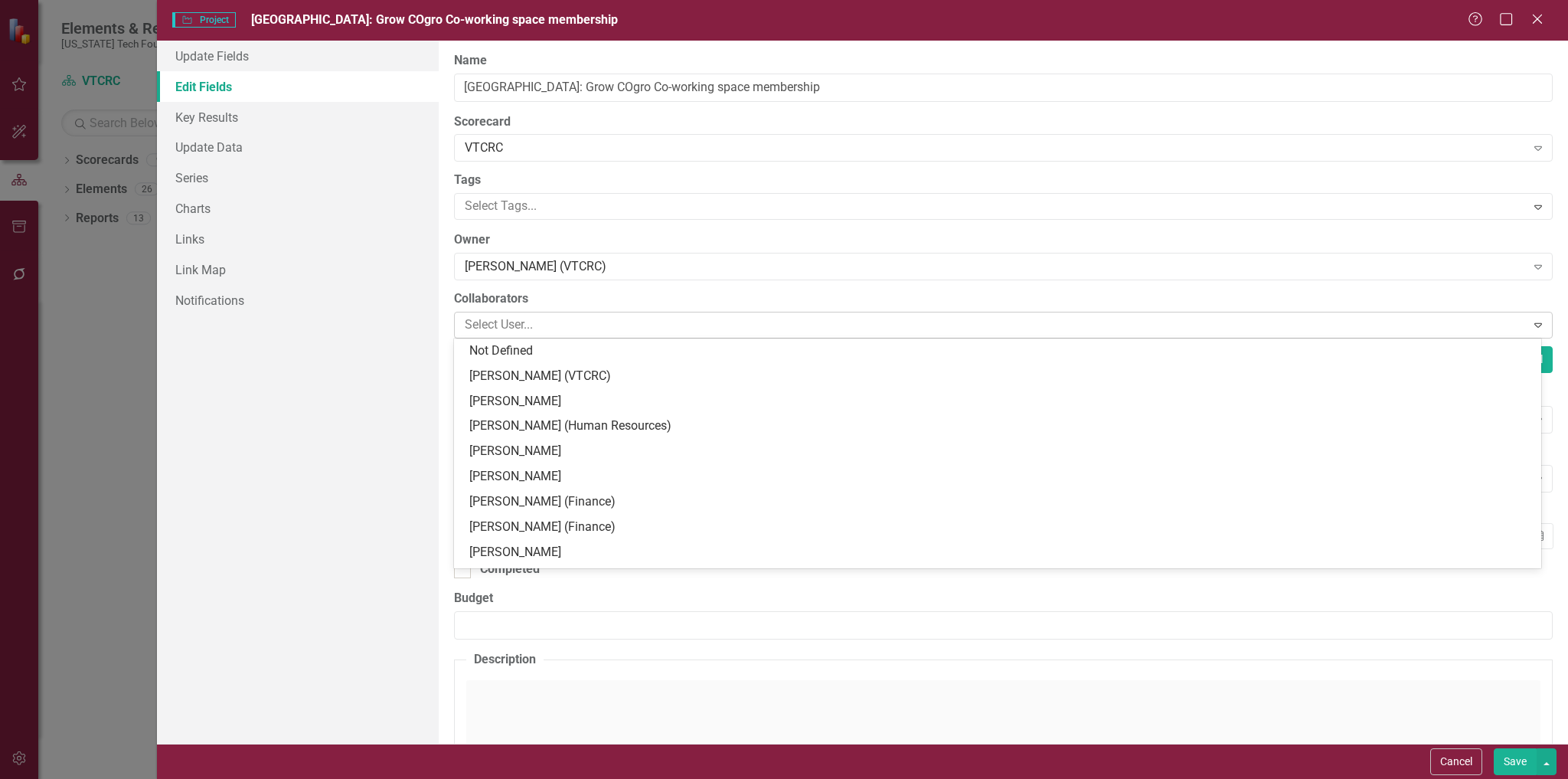
type input "r"
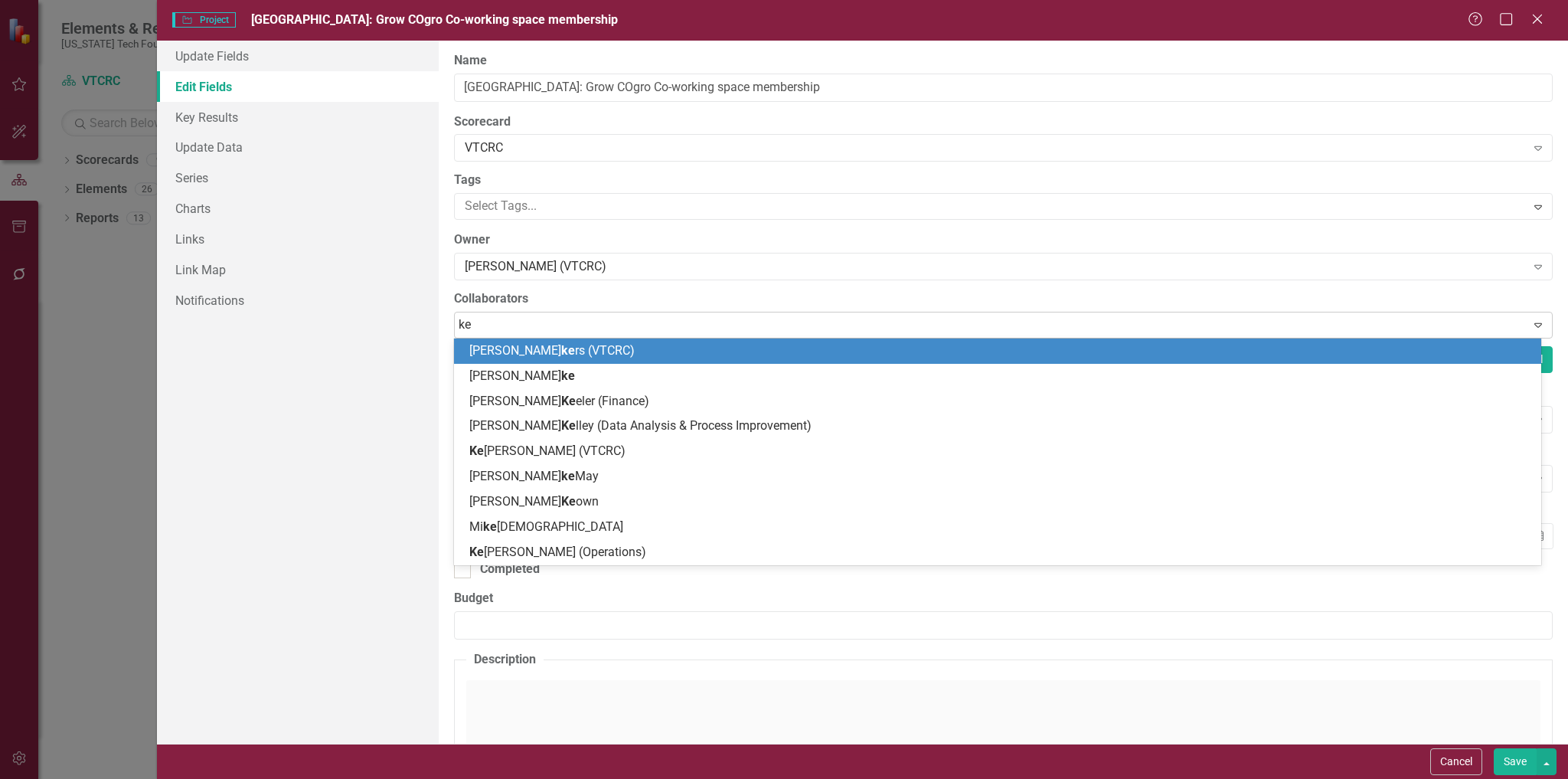
type input "kel"
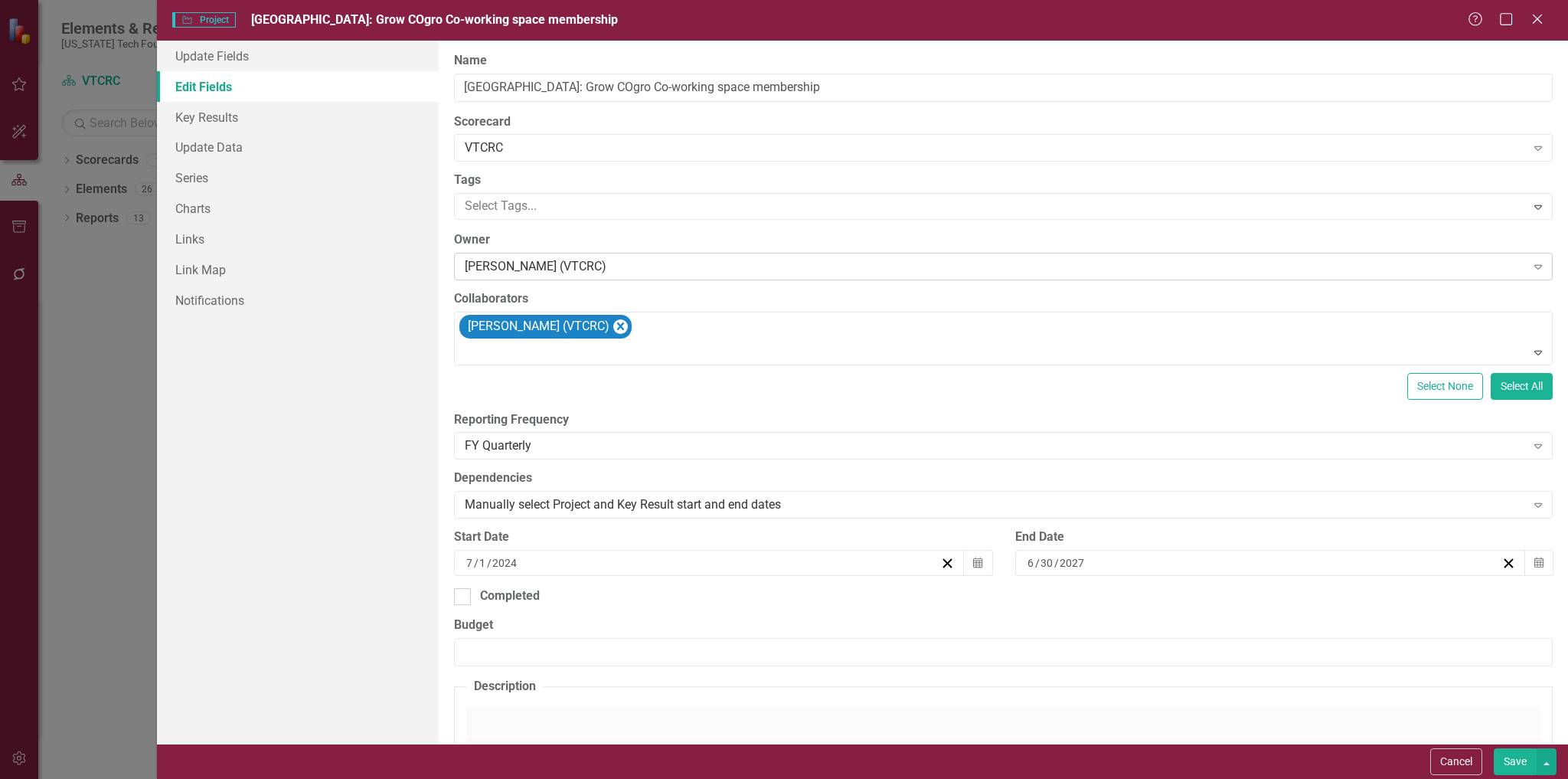
click at [600, 268] on div "[PERSON_NAME] (VTCRC)" at bounding box center [995, 267] width 1060 height 18
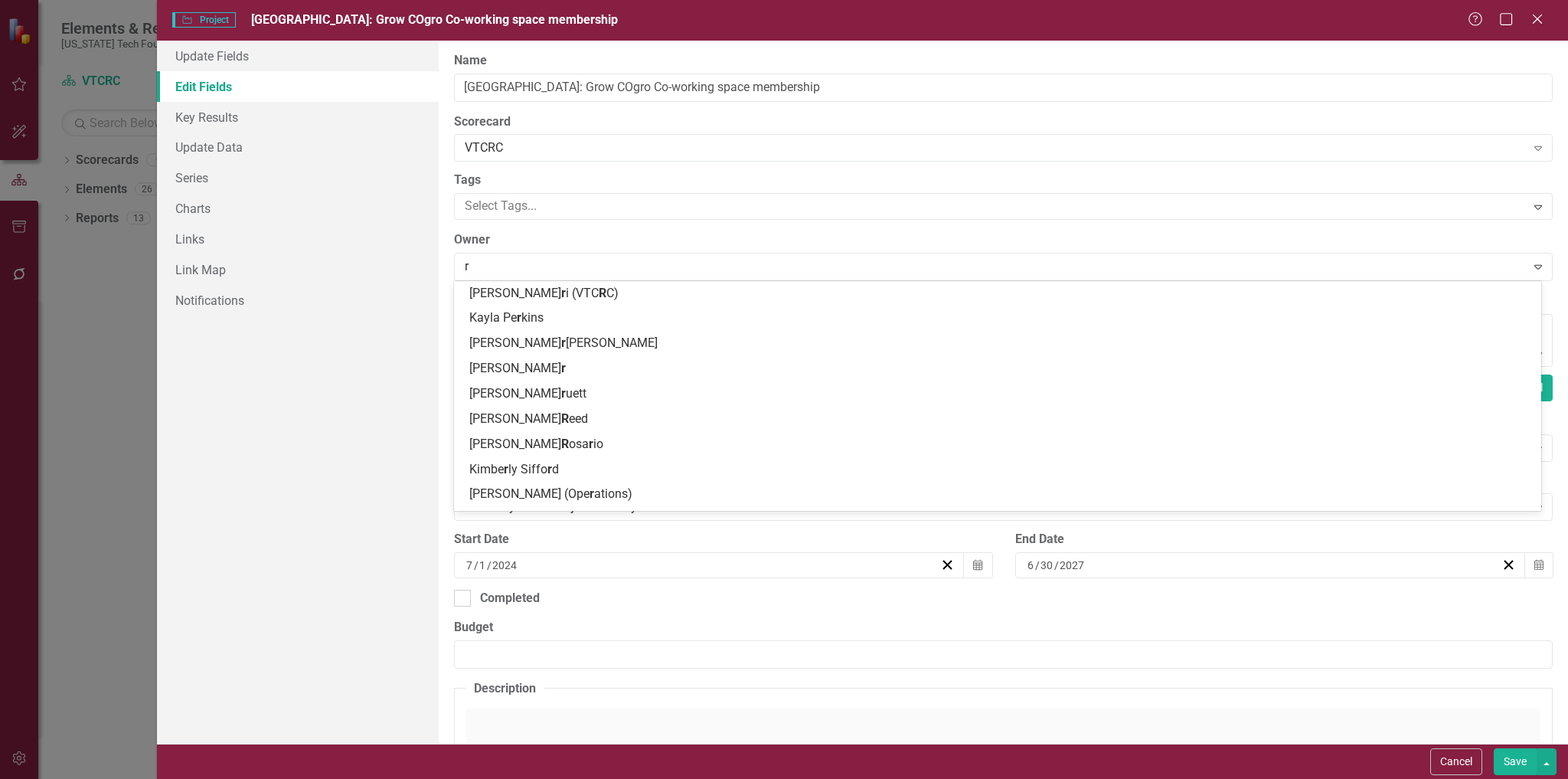
scroll to position [125, 0]
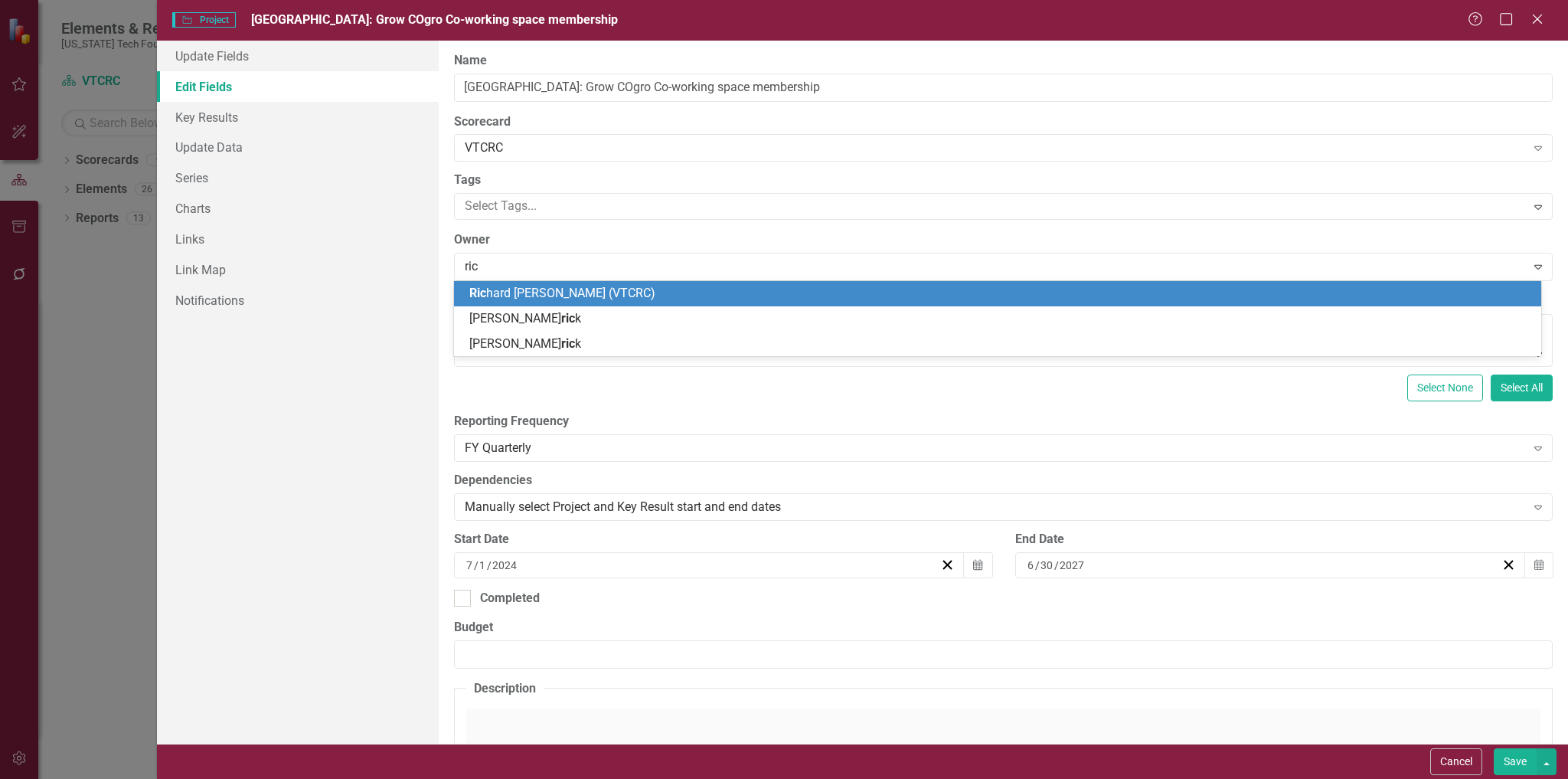
type input "rich"
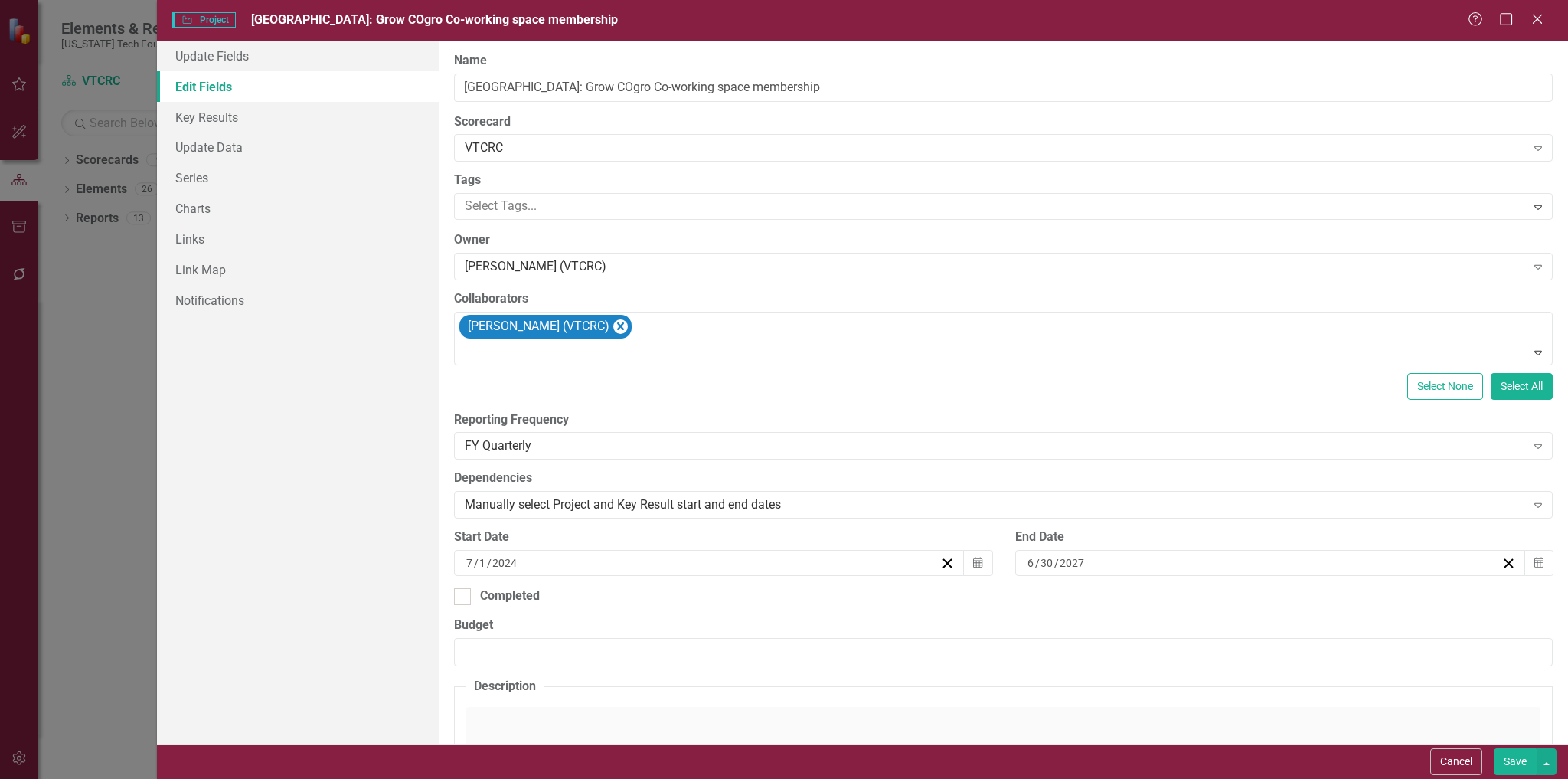
click at [1503, 755] on button "Save" at bounding box center [1515, 762] width 43 height 27
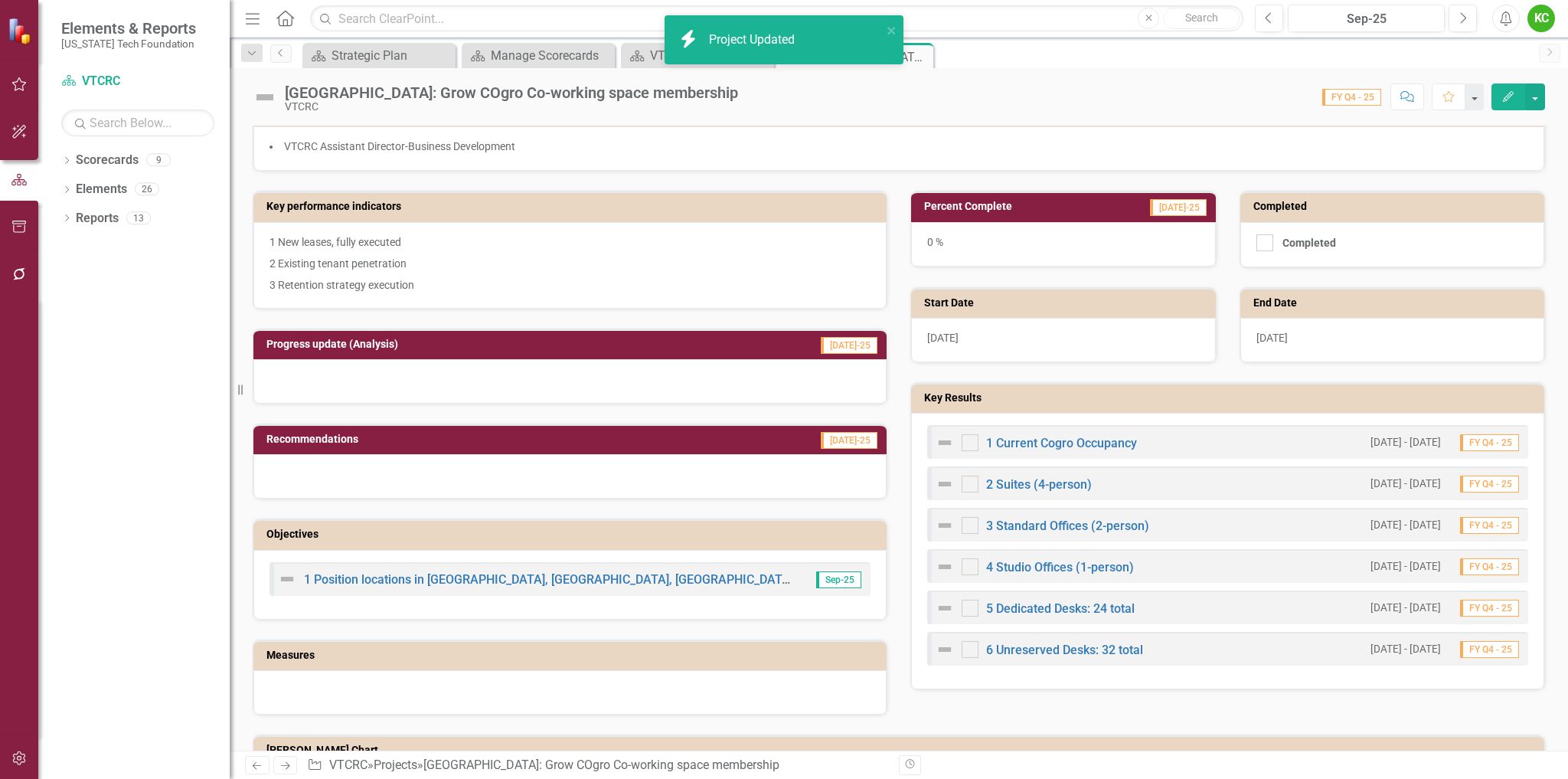
scroll to position [234, 0]
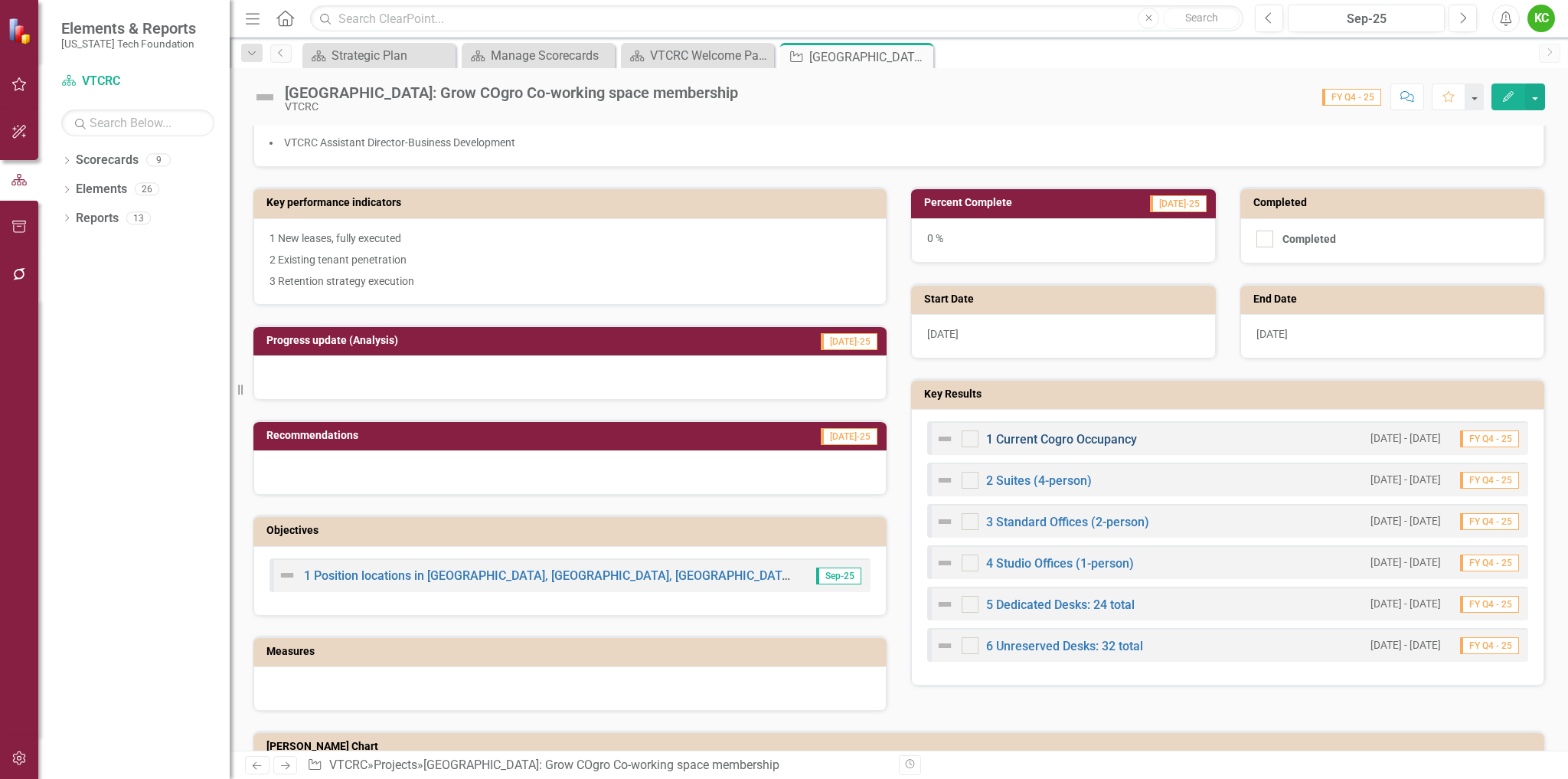
click at [1057, 440] on link "1 Current Cogro Occupancy" at bounding box center [1061, 439] width 150 height 14
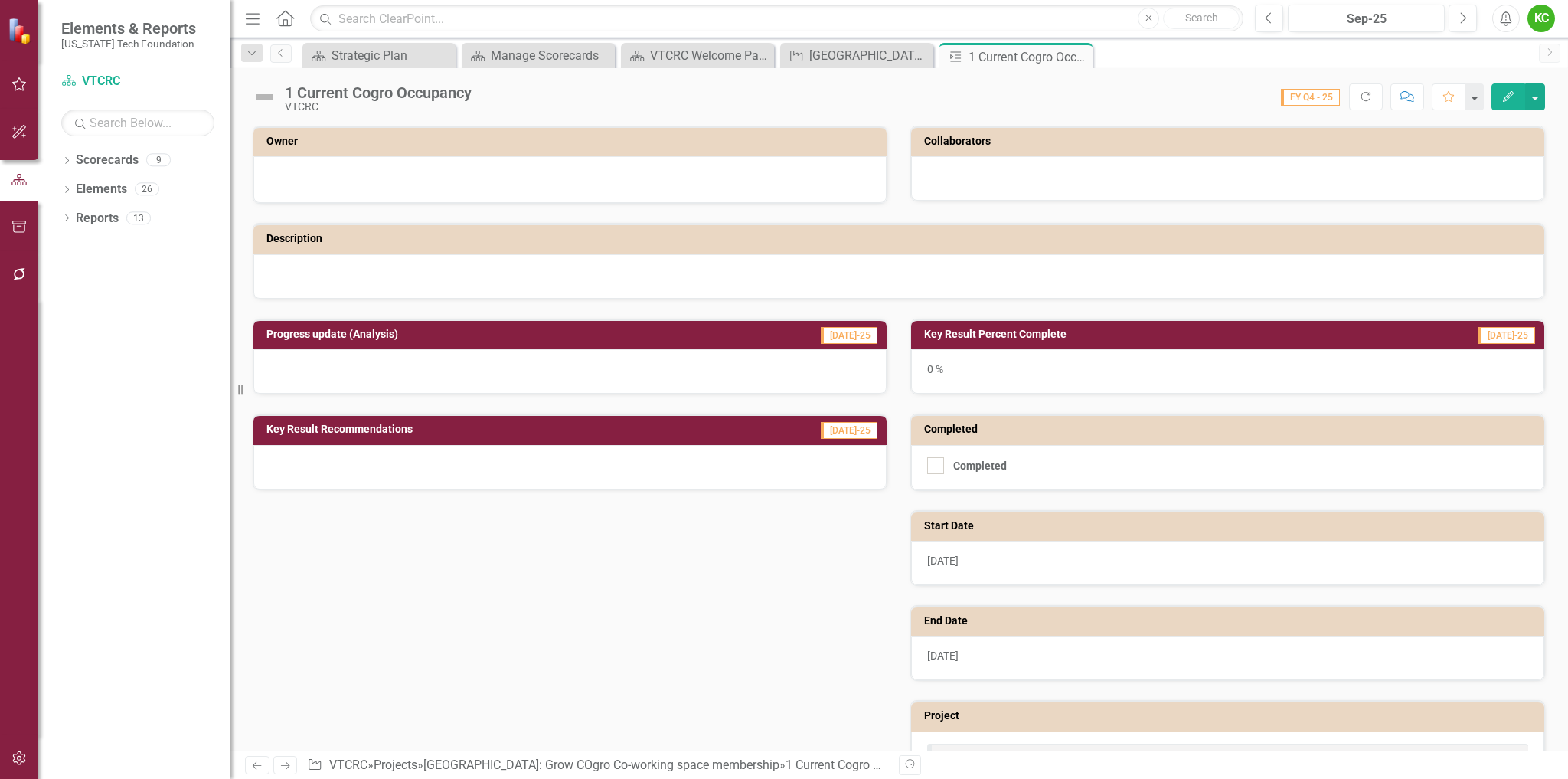
click at [1504, 98] on icon "Edit" at bounding box center [1508, 97] width 13 height 11
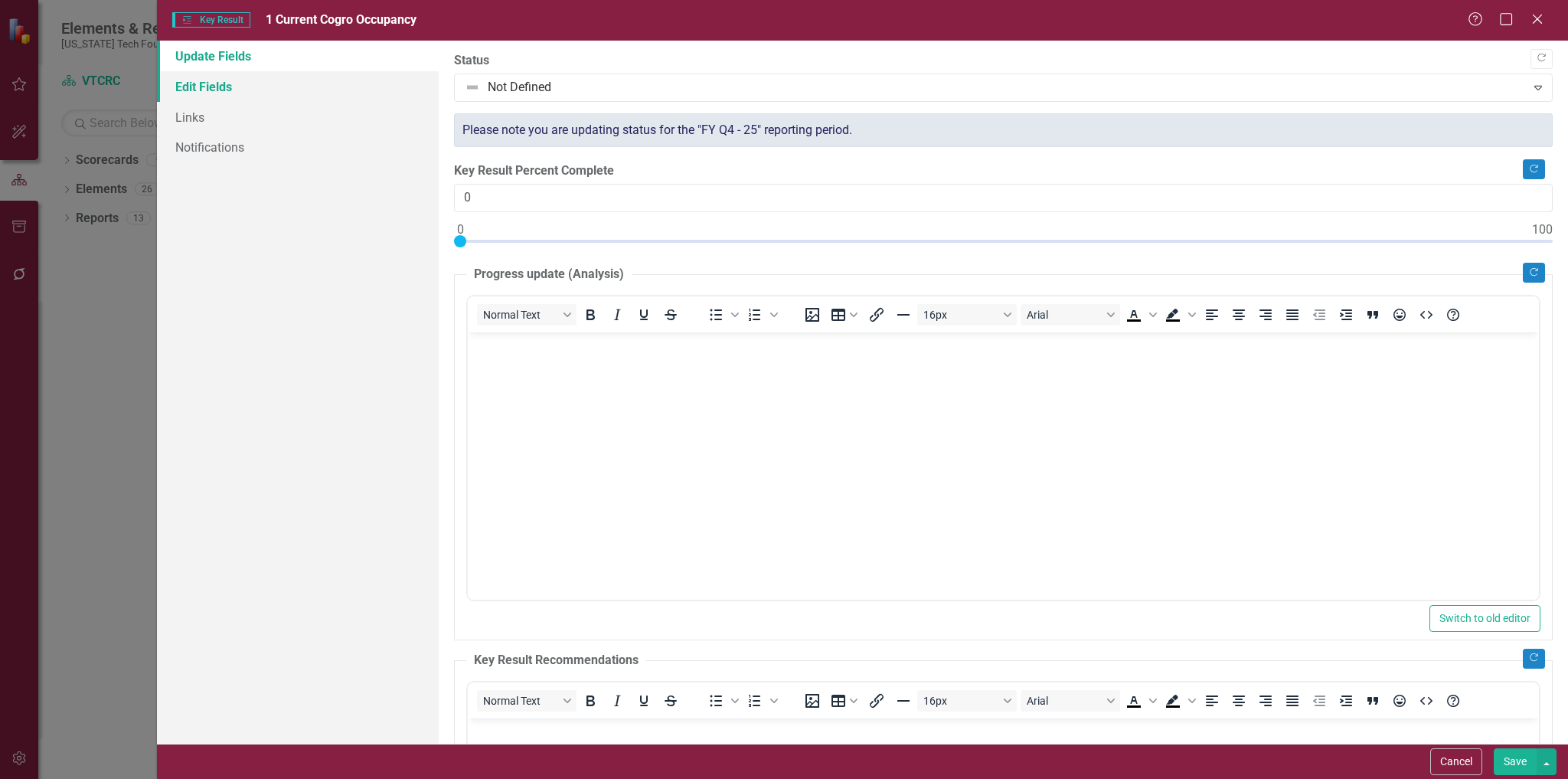
click at [221, 88] on link "Edit Fields" at bounding box center [298, 87] width 283 height 30
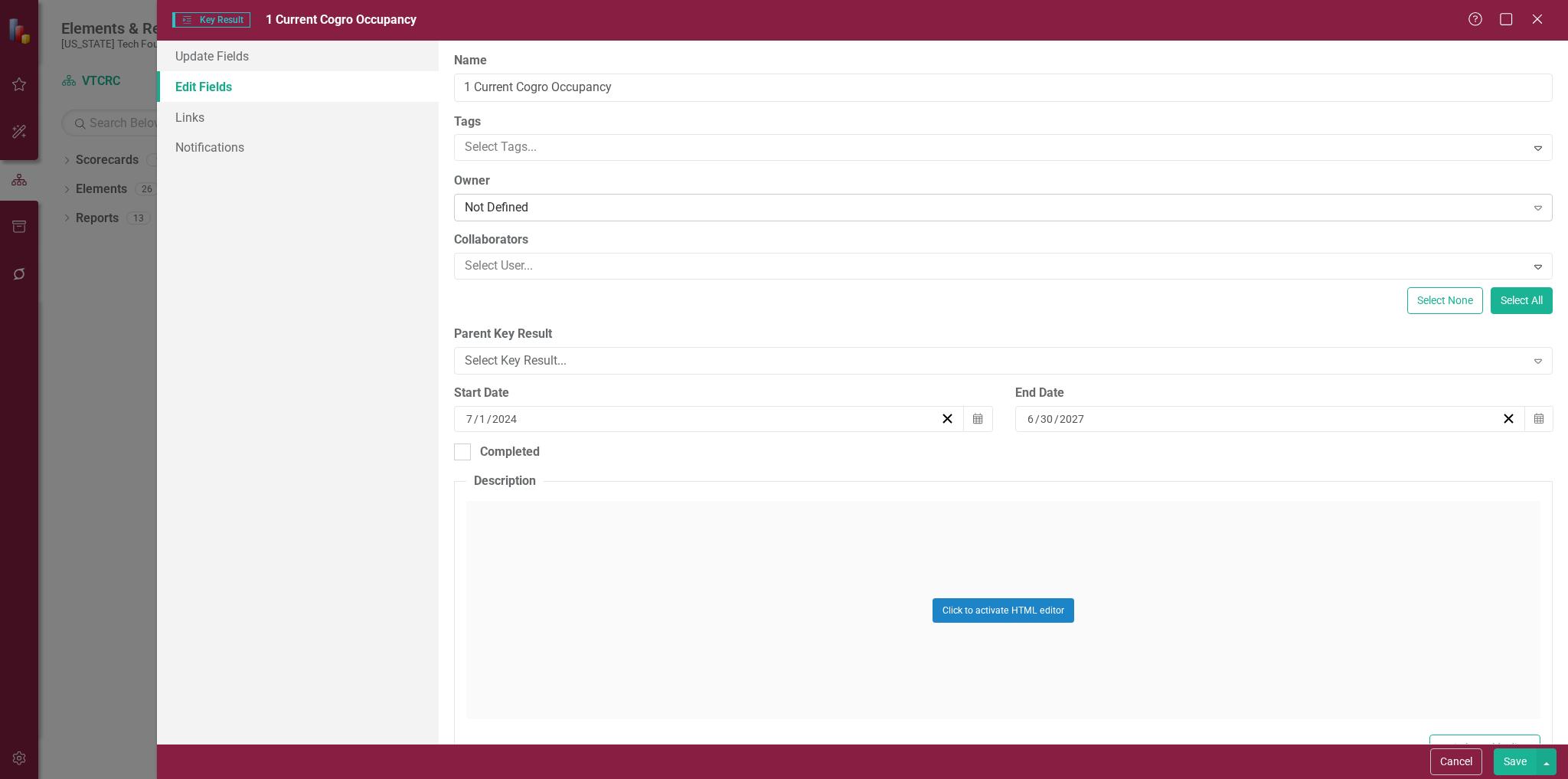
click at [630, 205] on div "Not Defined" at bounding box center [995, 208] width 1060 height 18
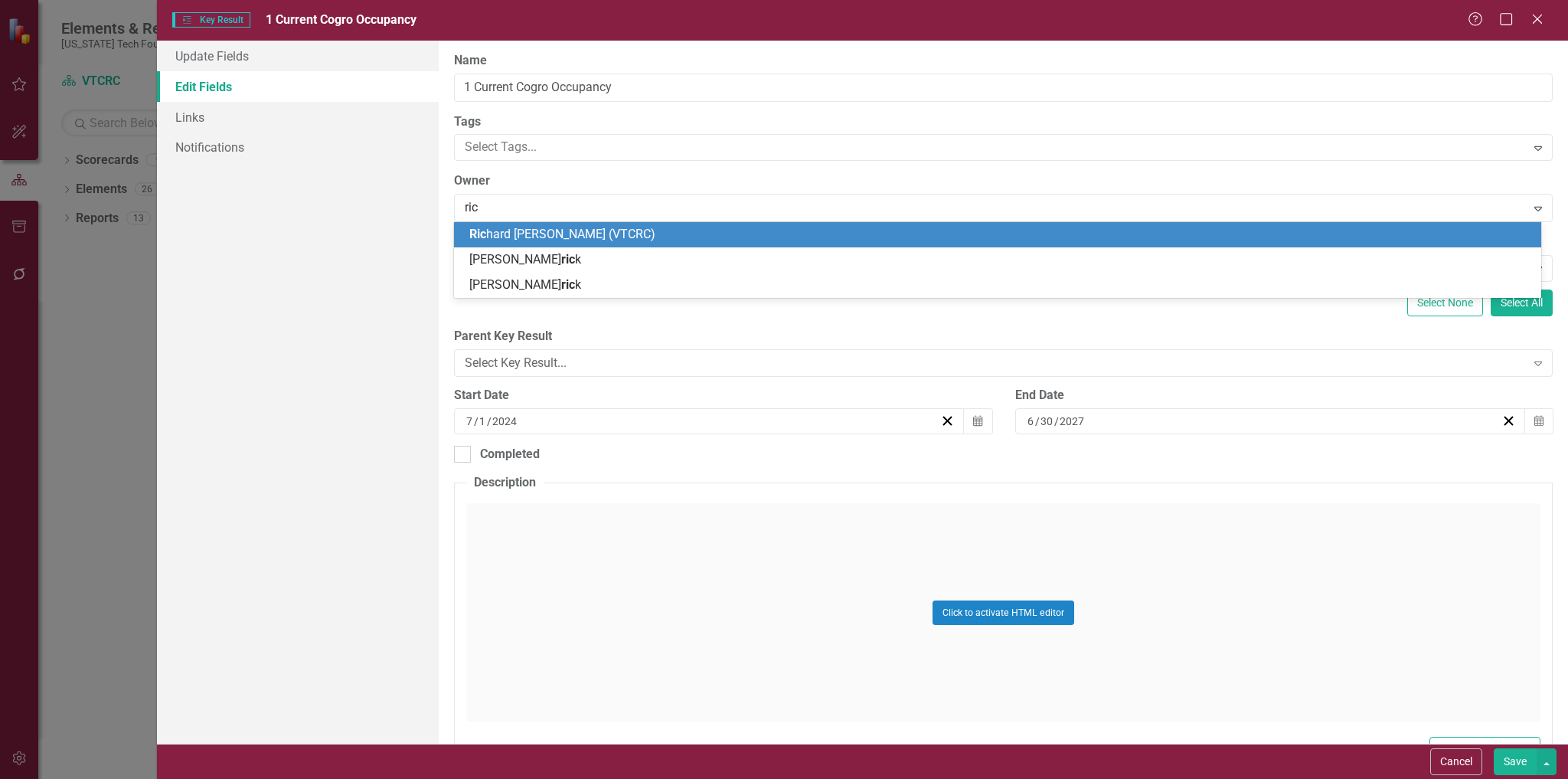
type input "rich"
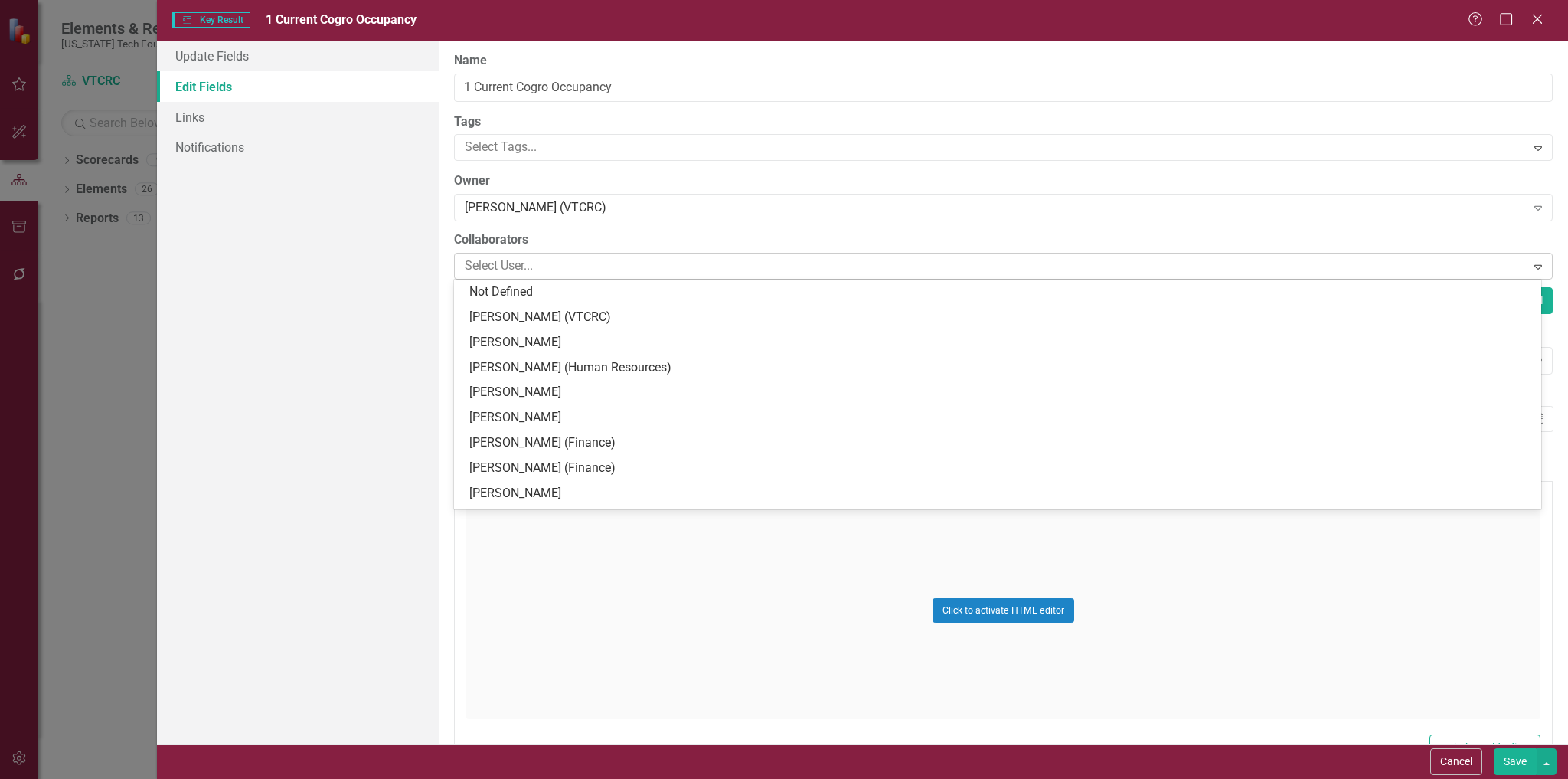
click at [626, 268] on div at bounding box center [991, 266] width 1067 height 21
type input "l"
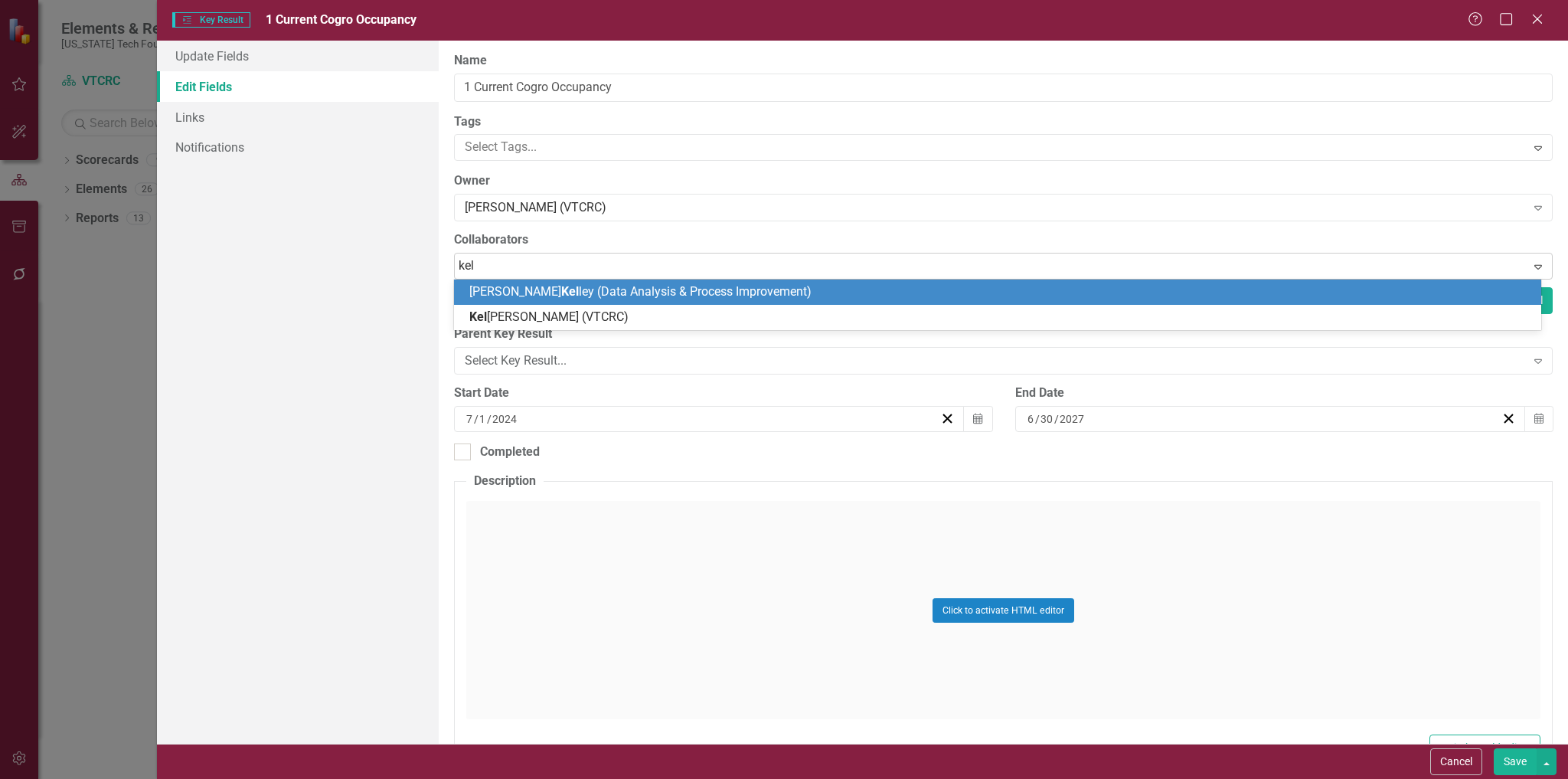
type input "[PERSON_NAME]"
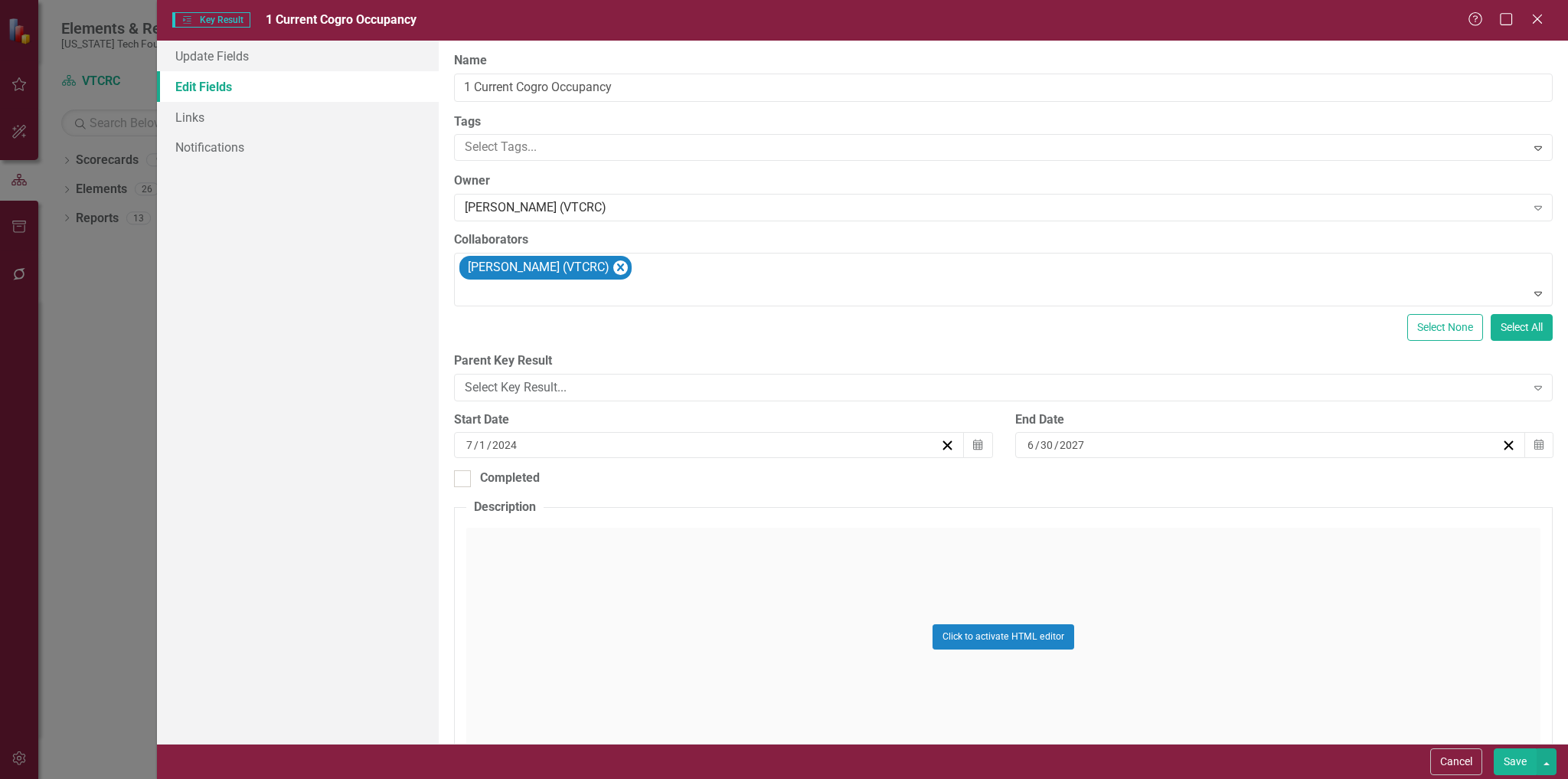
click at [1504, 757] on button "Save" at bounding box center [1515, 762] width 43 height 27
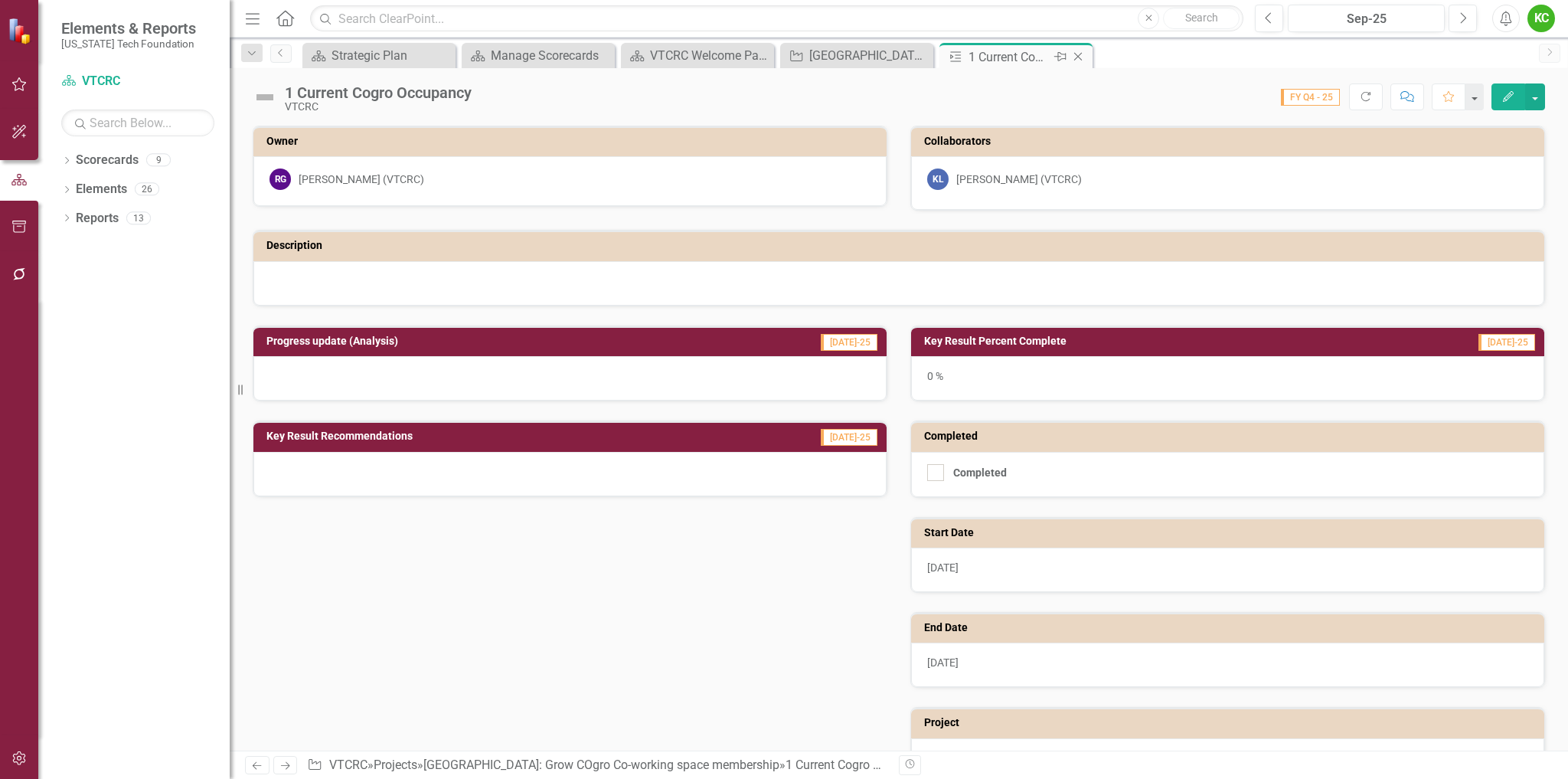
click at [1079, 55] on icon "Close" at bounding box center [1078, 56] width 15 height 13
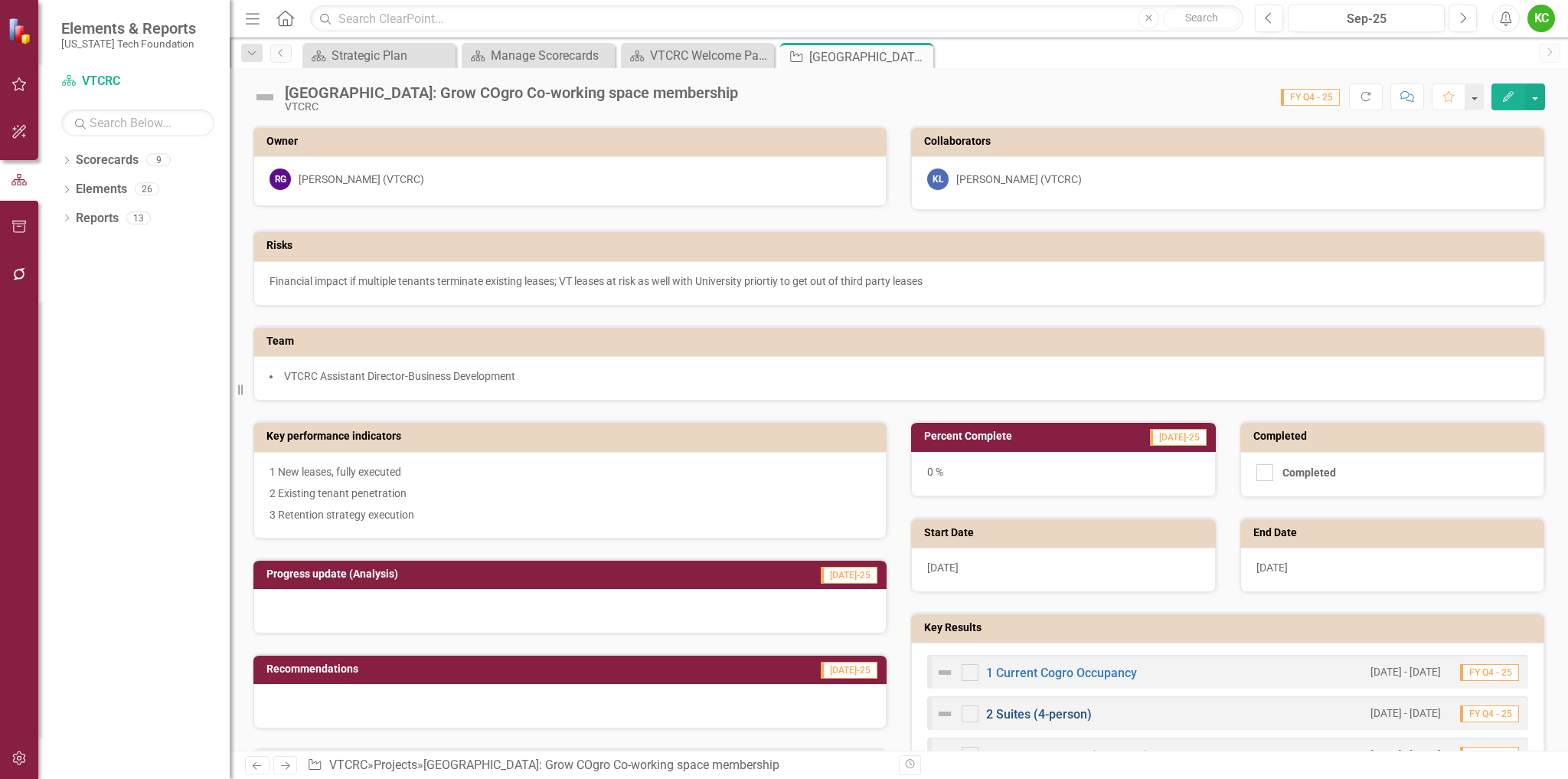
click at [1008, 716] on link "2 Suites (4-person)" at bounding box center [1039, 714] width 106 height 14
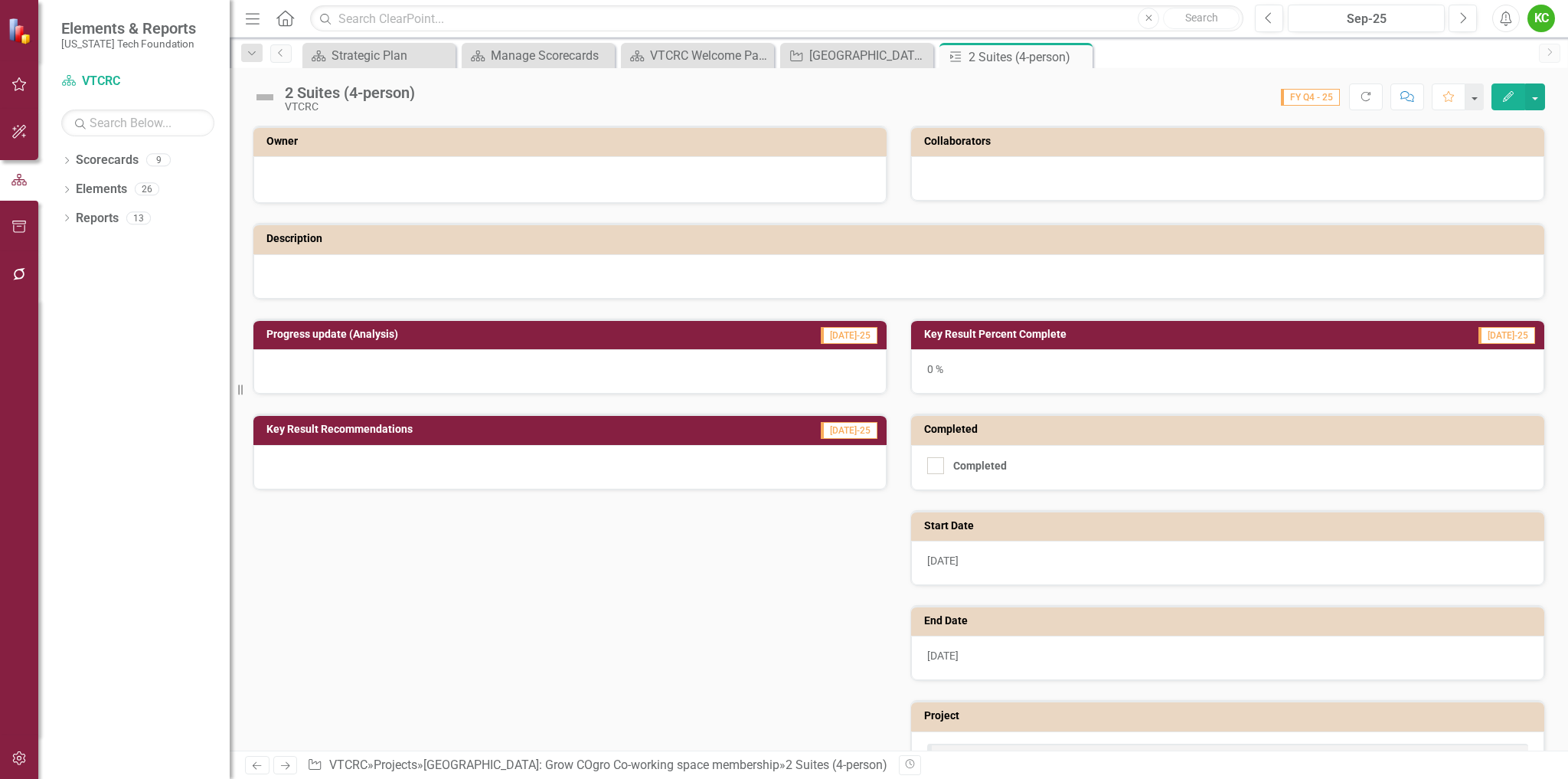
click at [1505, 99] on icon "button" at bounding box center [1509, 97] width 11 height 11
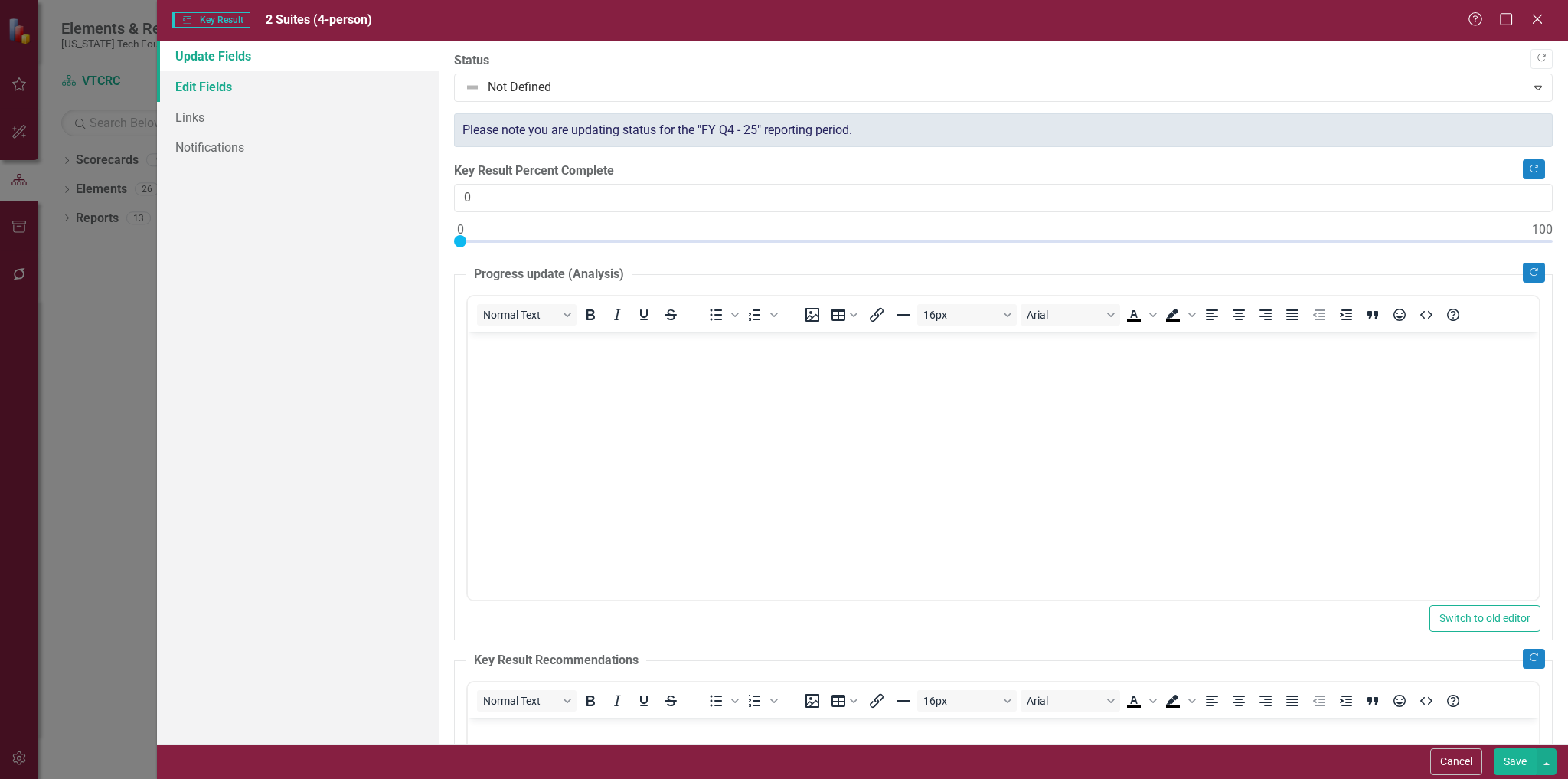
click at [212, 90] on link "Edit Fields" at bounding box center [298, 87] width 283 height 30
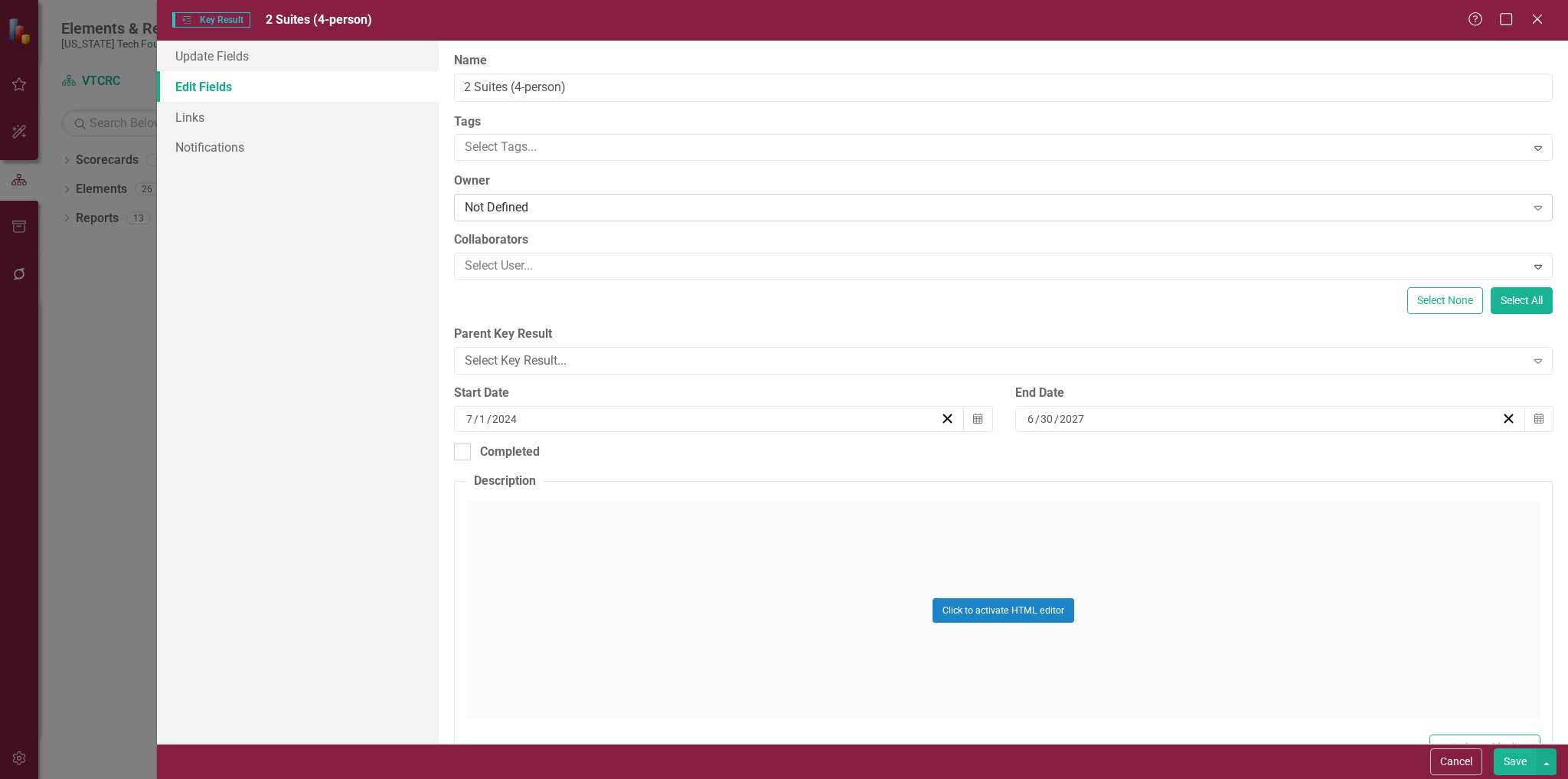
click at [539, 210] on div "Not Defined" at bounding box center [995, 208] width 1060 height 18
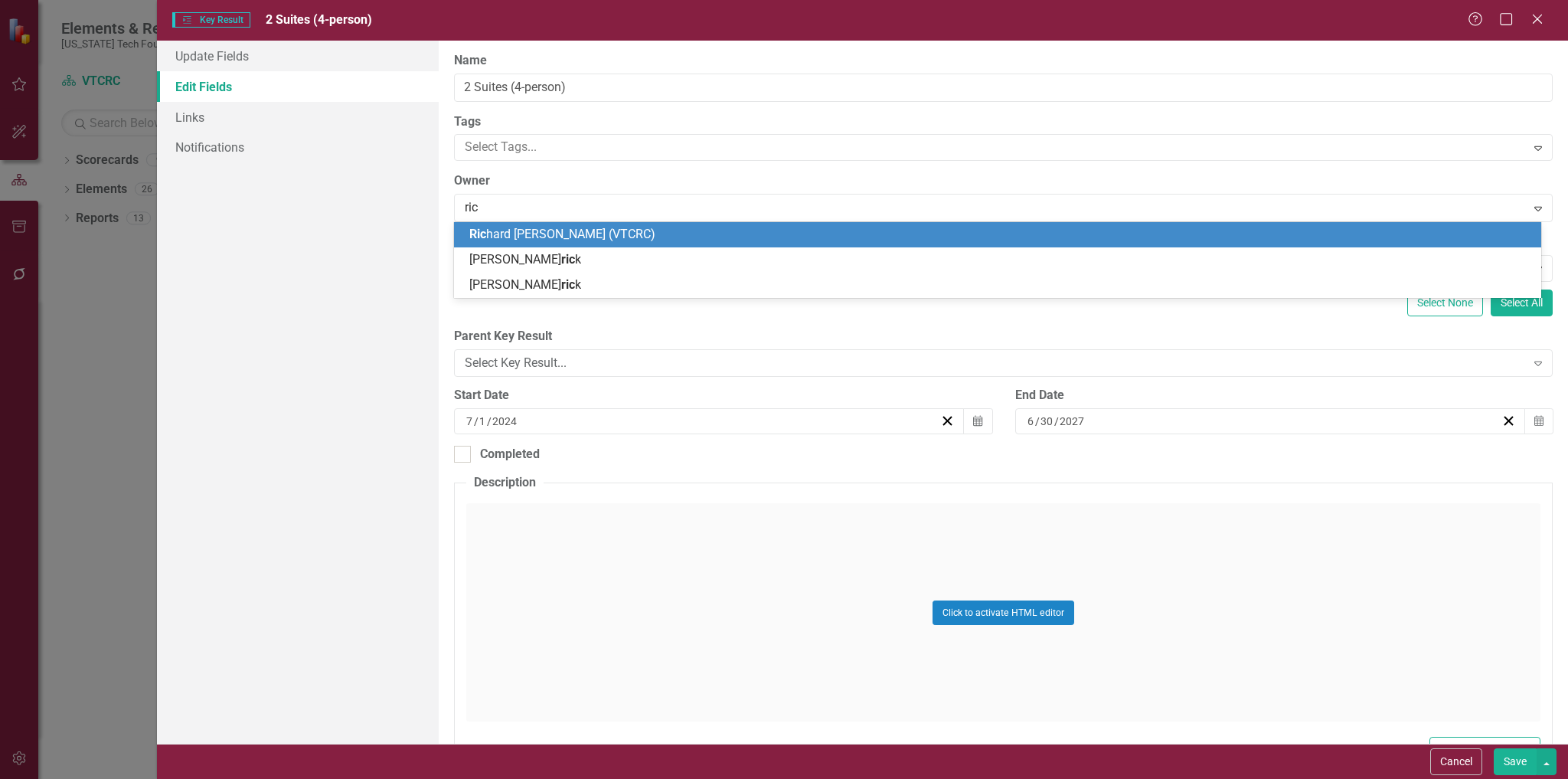
type input "rich"
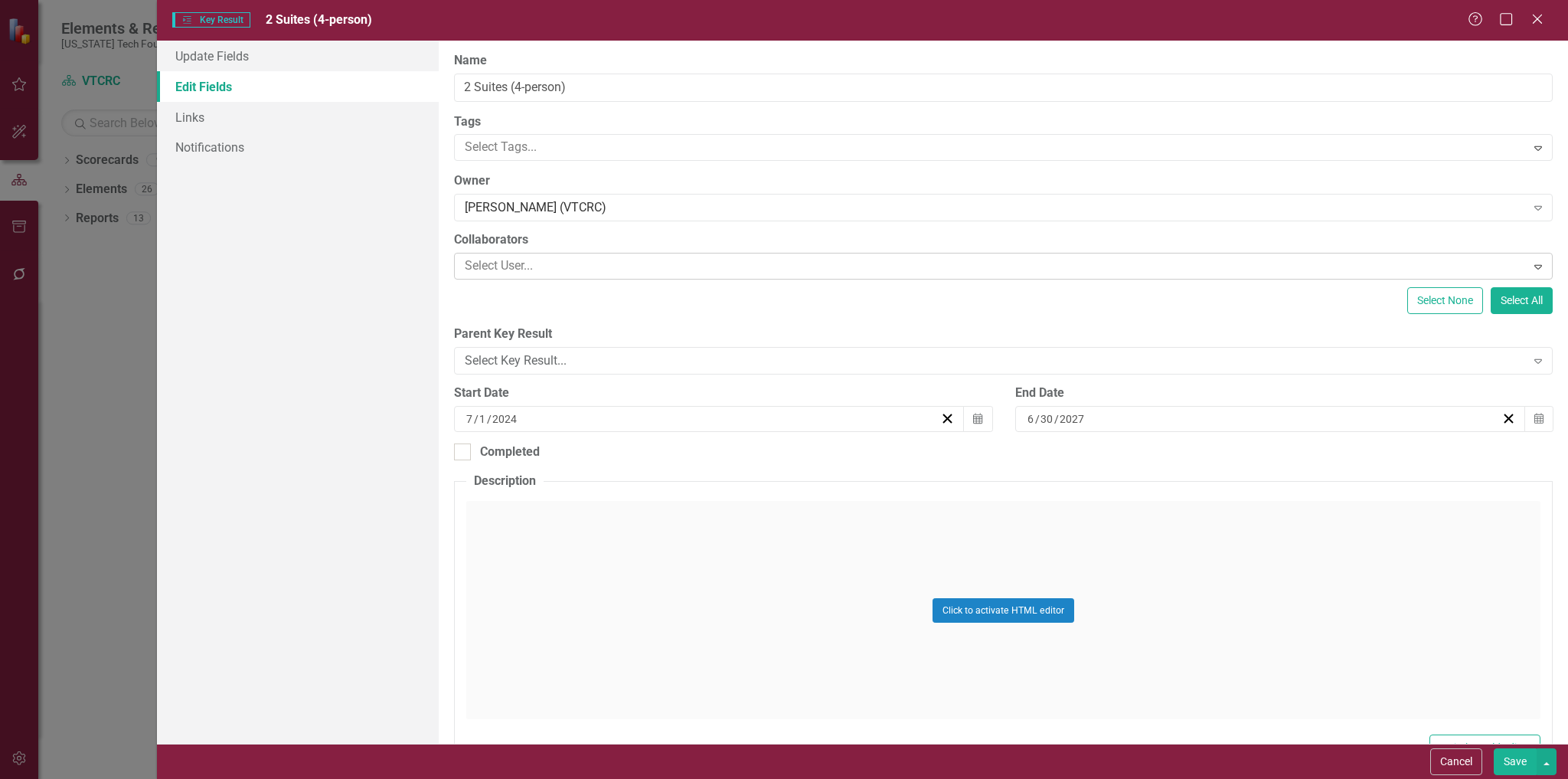
click at [560, 272] on div at bounding box center [991, 266] width 1067 height 21
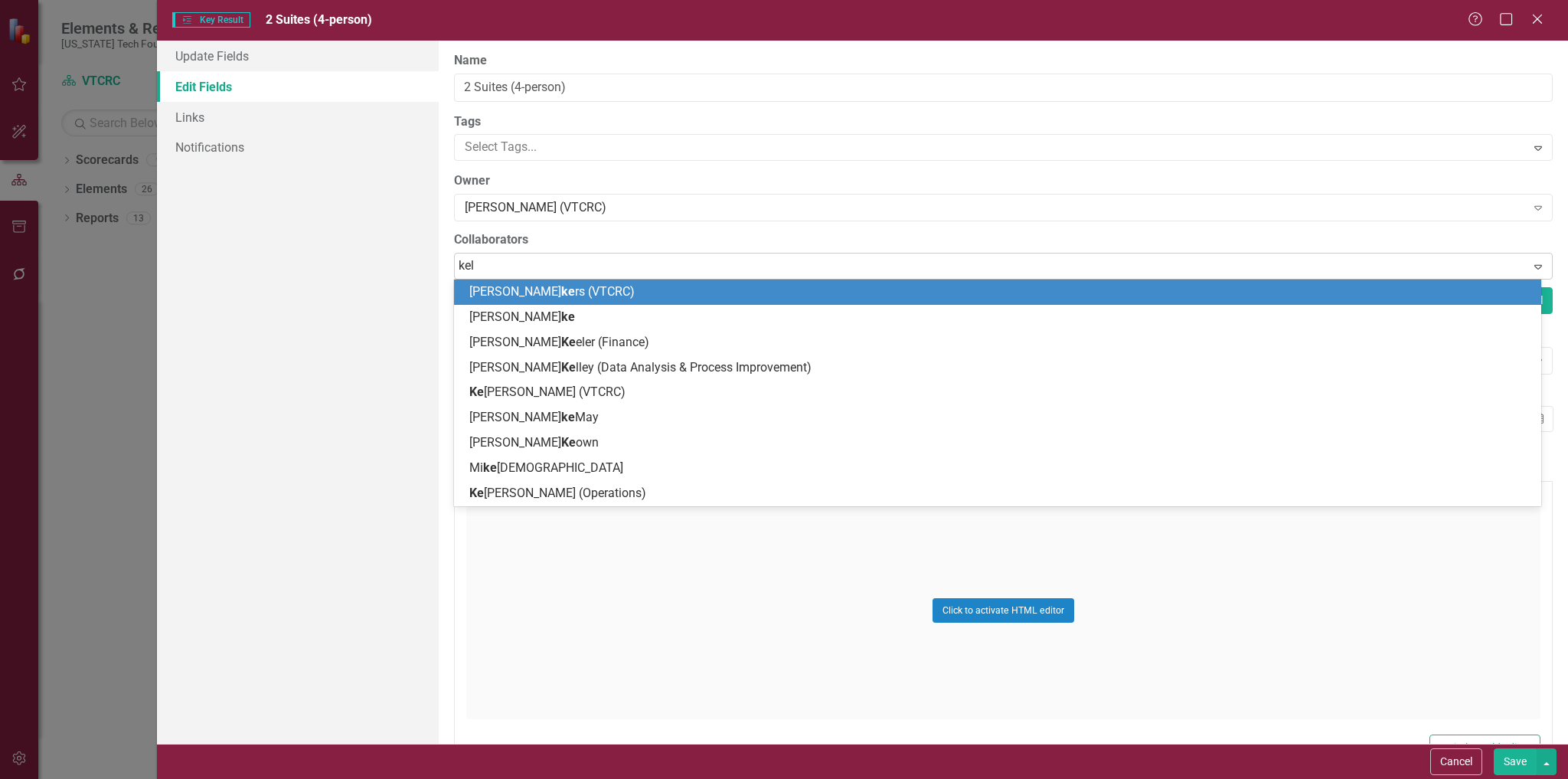
type input "[PERSON_NAME]"
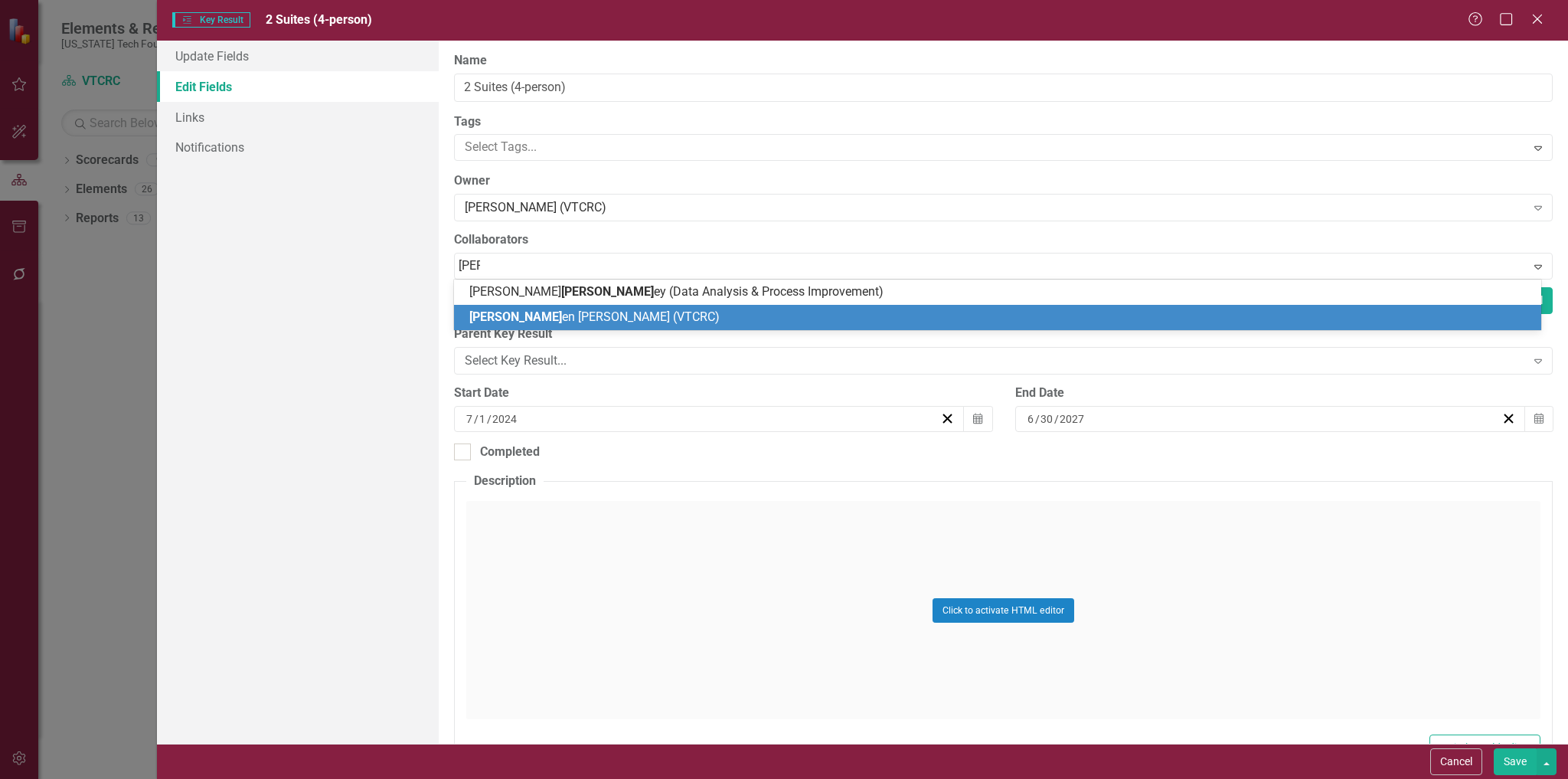
click at [561, 314] on span "[PERSON_NAME] en [PERSON_NAME] (VTCRC)" at bounding box center [595, 316] width 251 height 14
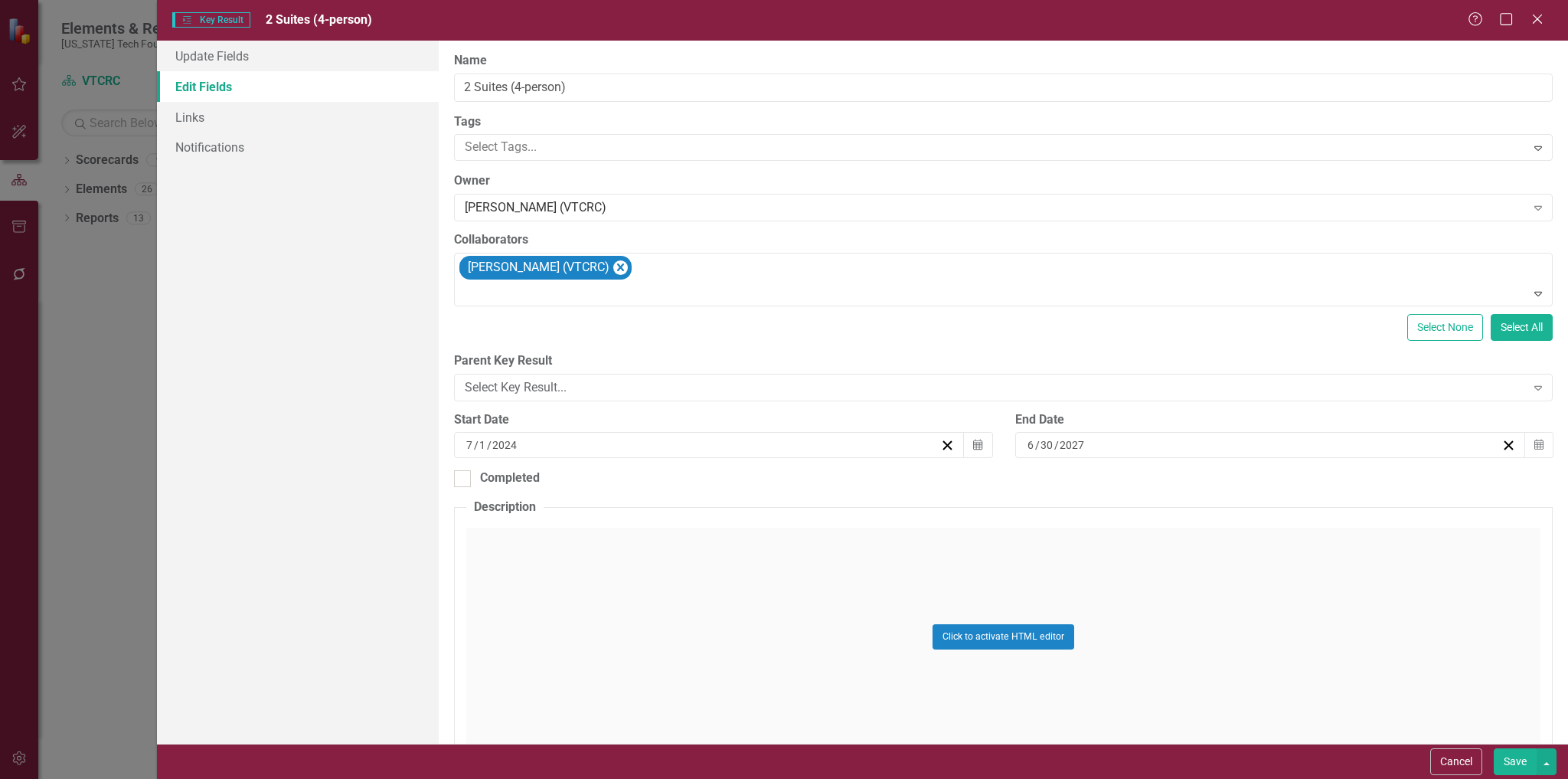
click at [1504, 757] on button "Save" at bounding box center [1515, 762] width 43 height 27
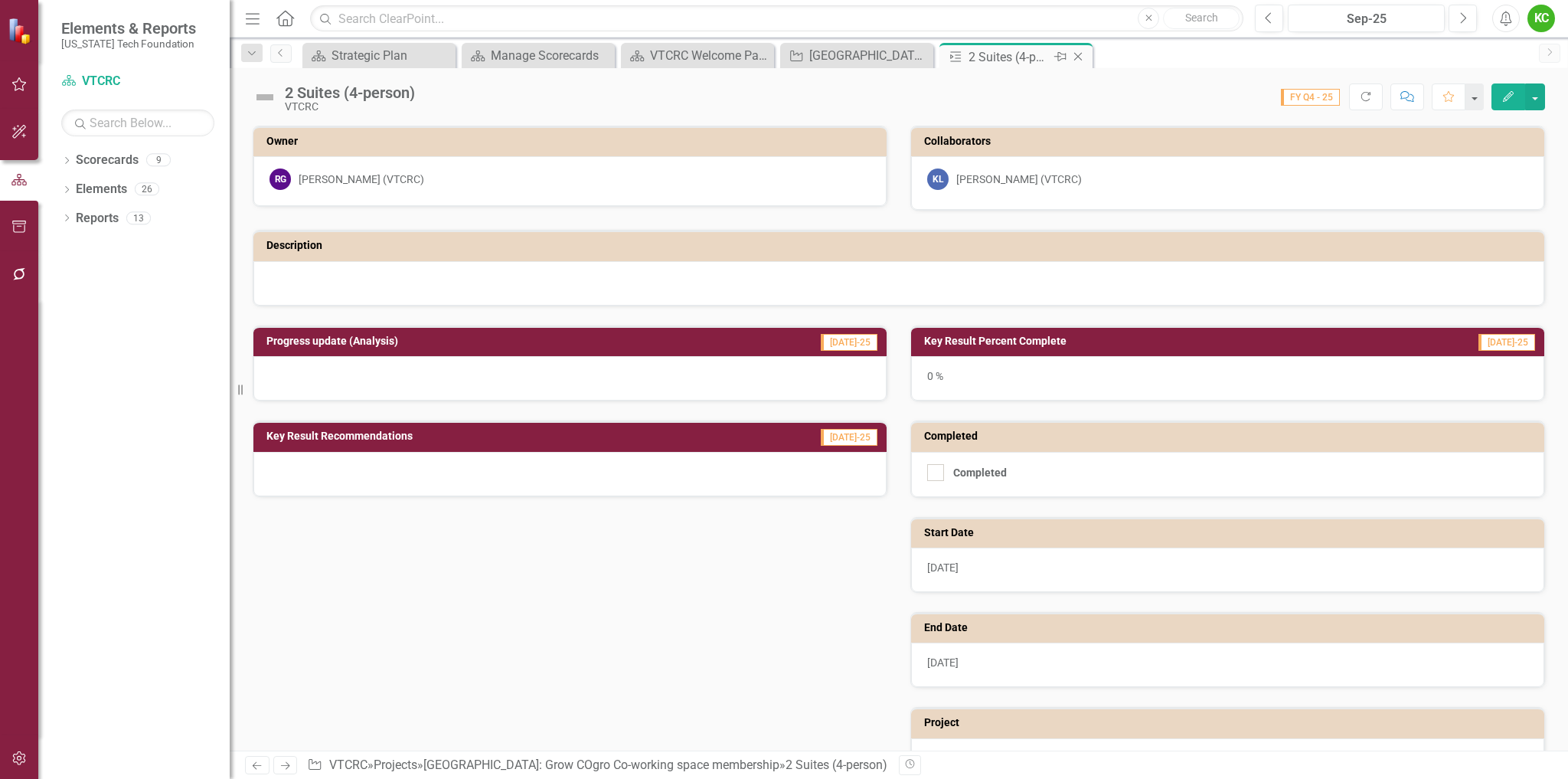
click at [1076, 55] on icon "Close" at bounding box center [1078, 56] width 15 height 13
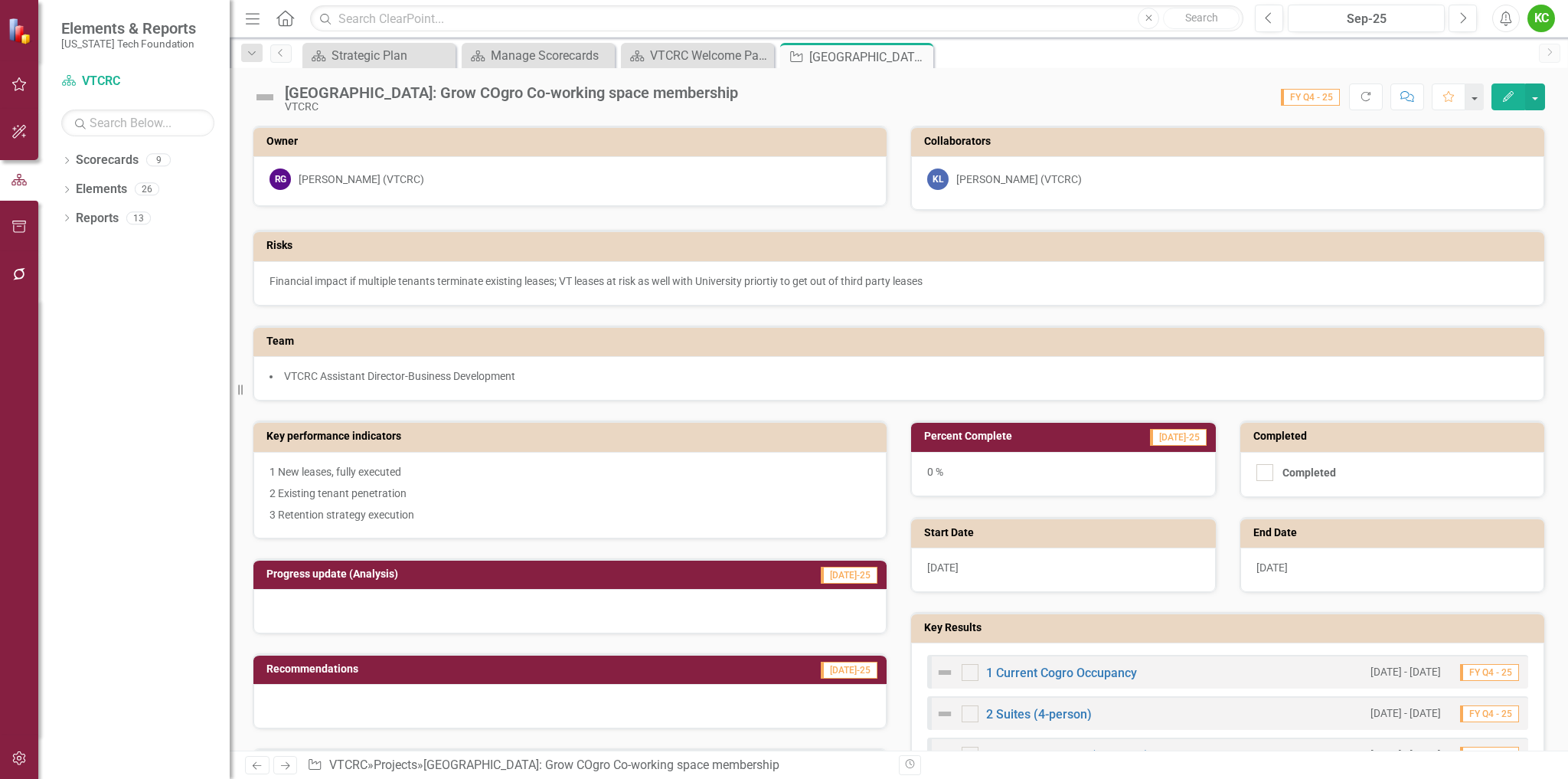
scroll to position [77, 0]
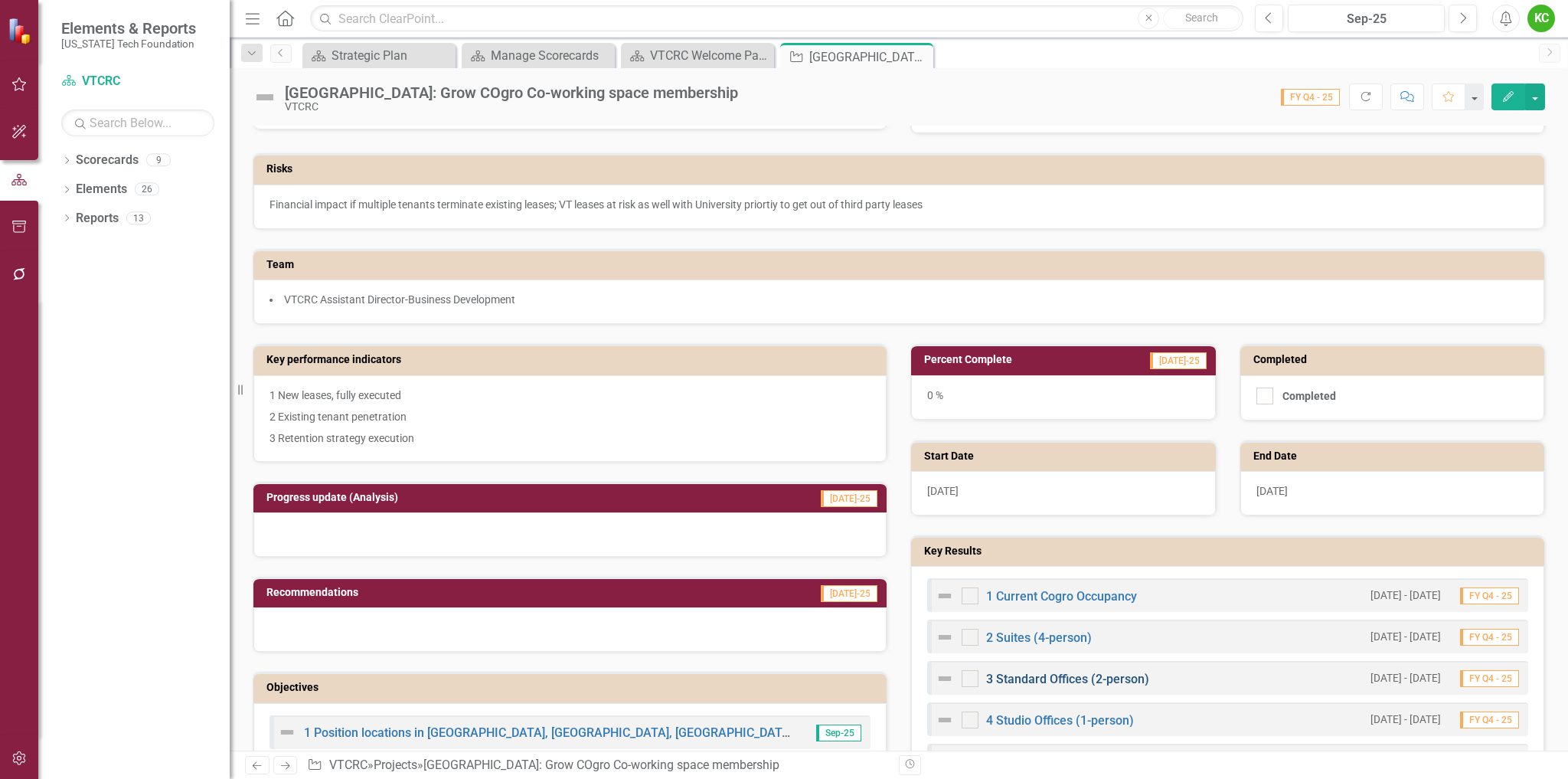
click at [1066, 678] on link "3 Standard Offices (2-person)" at bounding box center [1067, 679] width 163 height 14
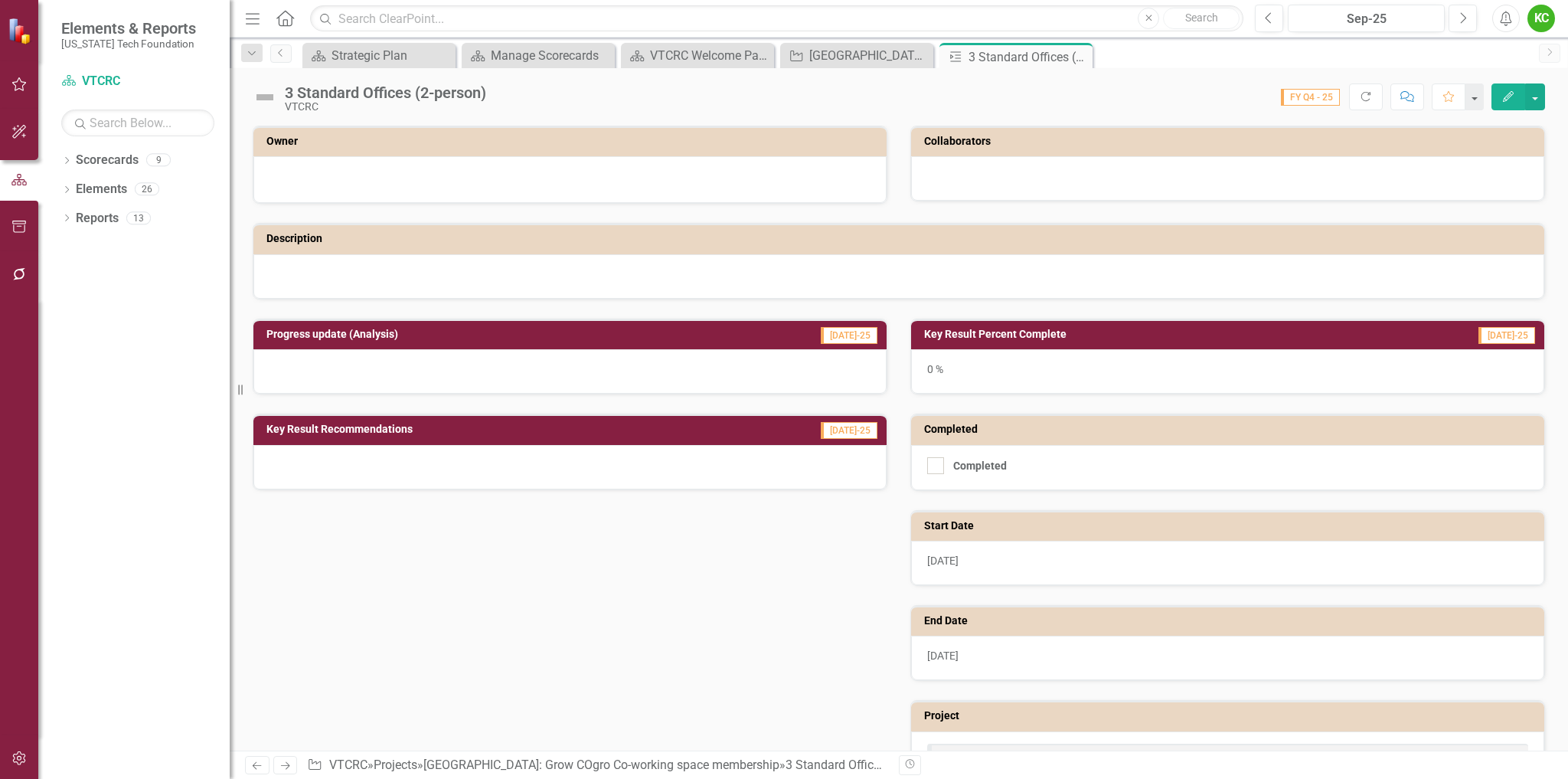
click at [1504, 95] on icon "Edit" at bounding box center [1508, 97] width 13 height 11
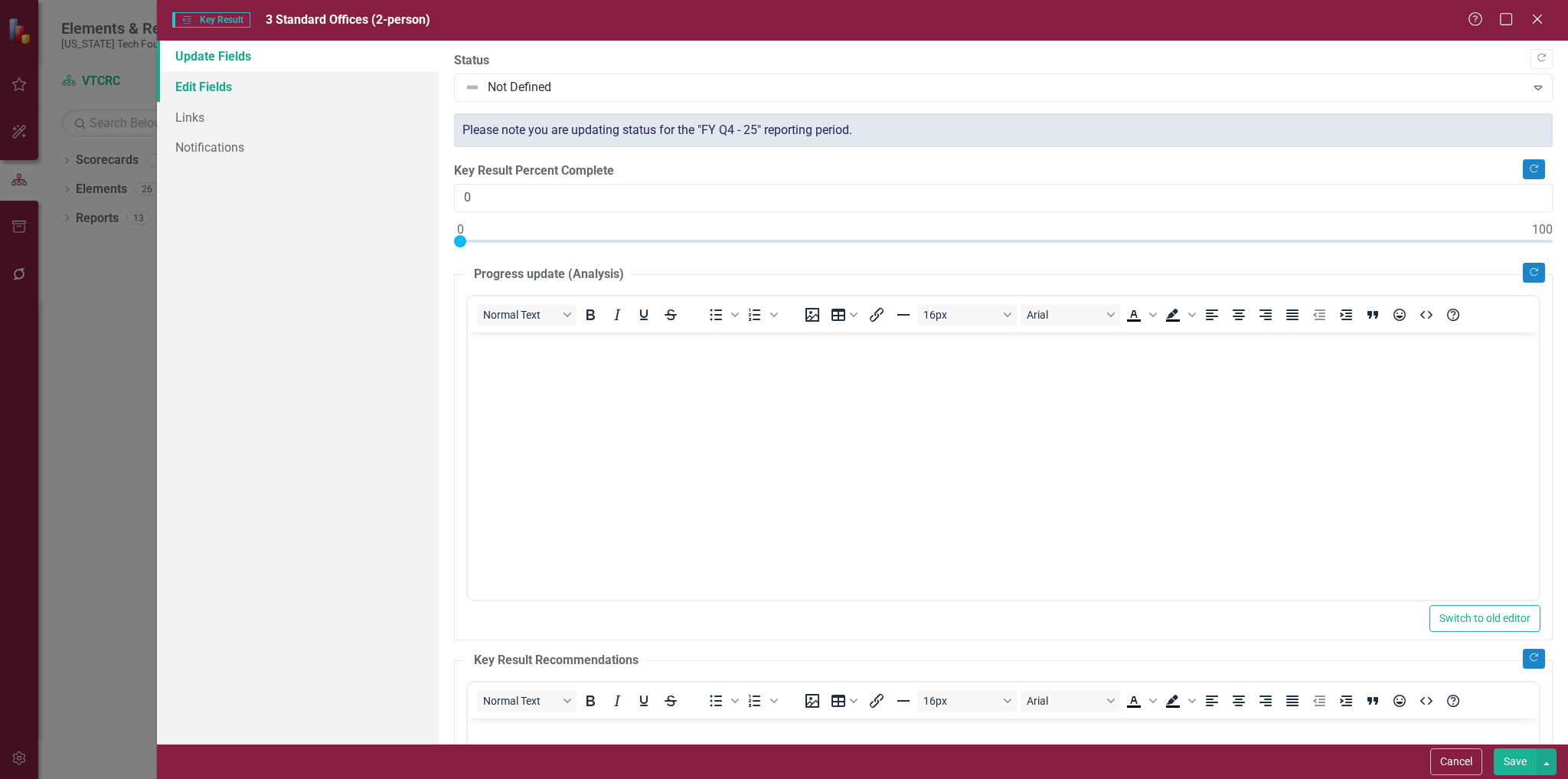
click at [211, 85] on link "Edit Fields" at bounding box center [298, 87] width 283 height 30
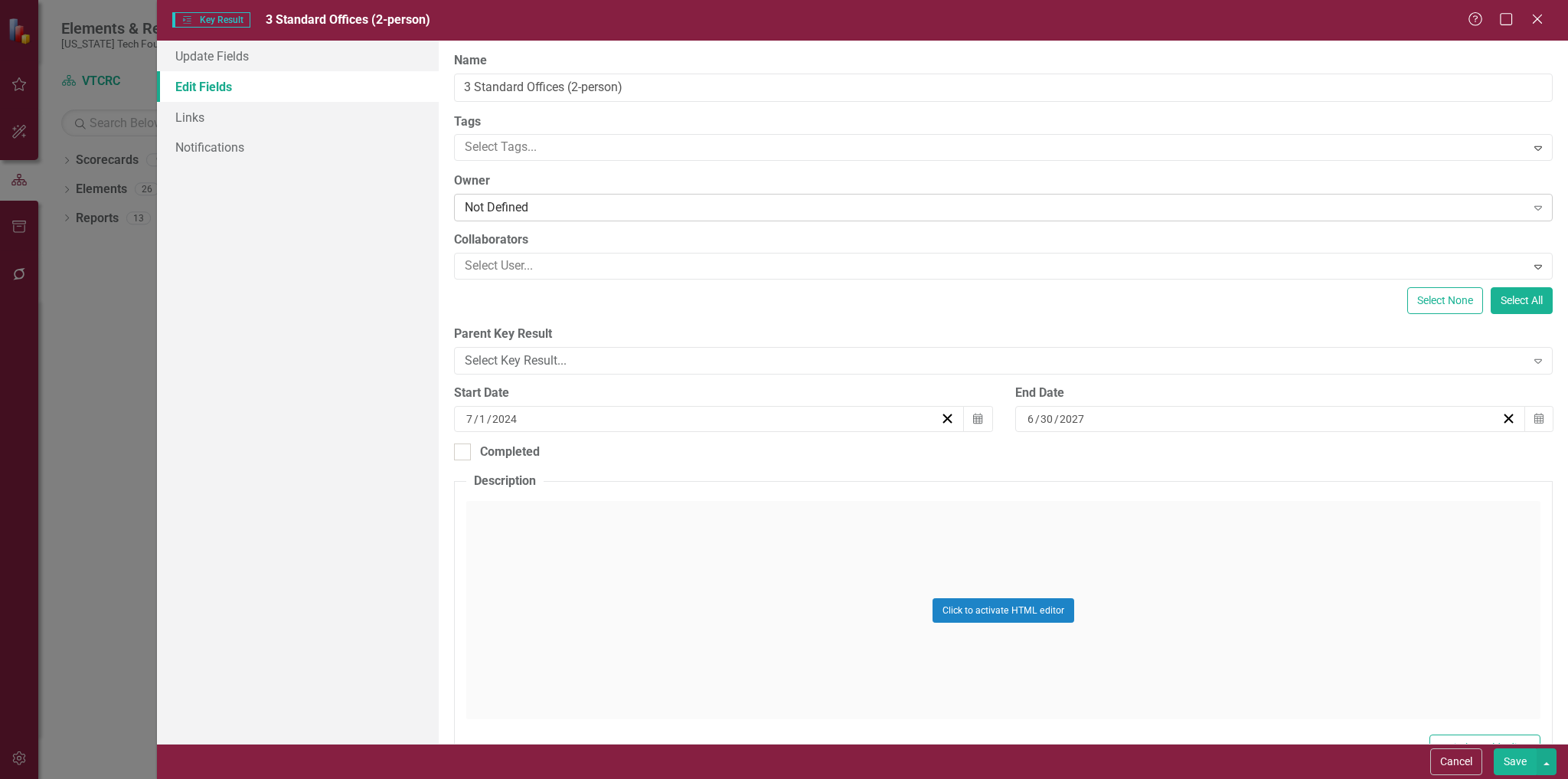
click at [576, 210] on div "Not Defined" at bounding box center [995, 208] width 1060 height 18
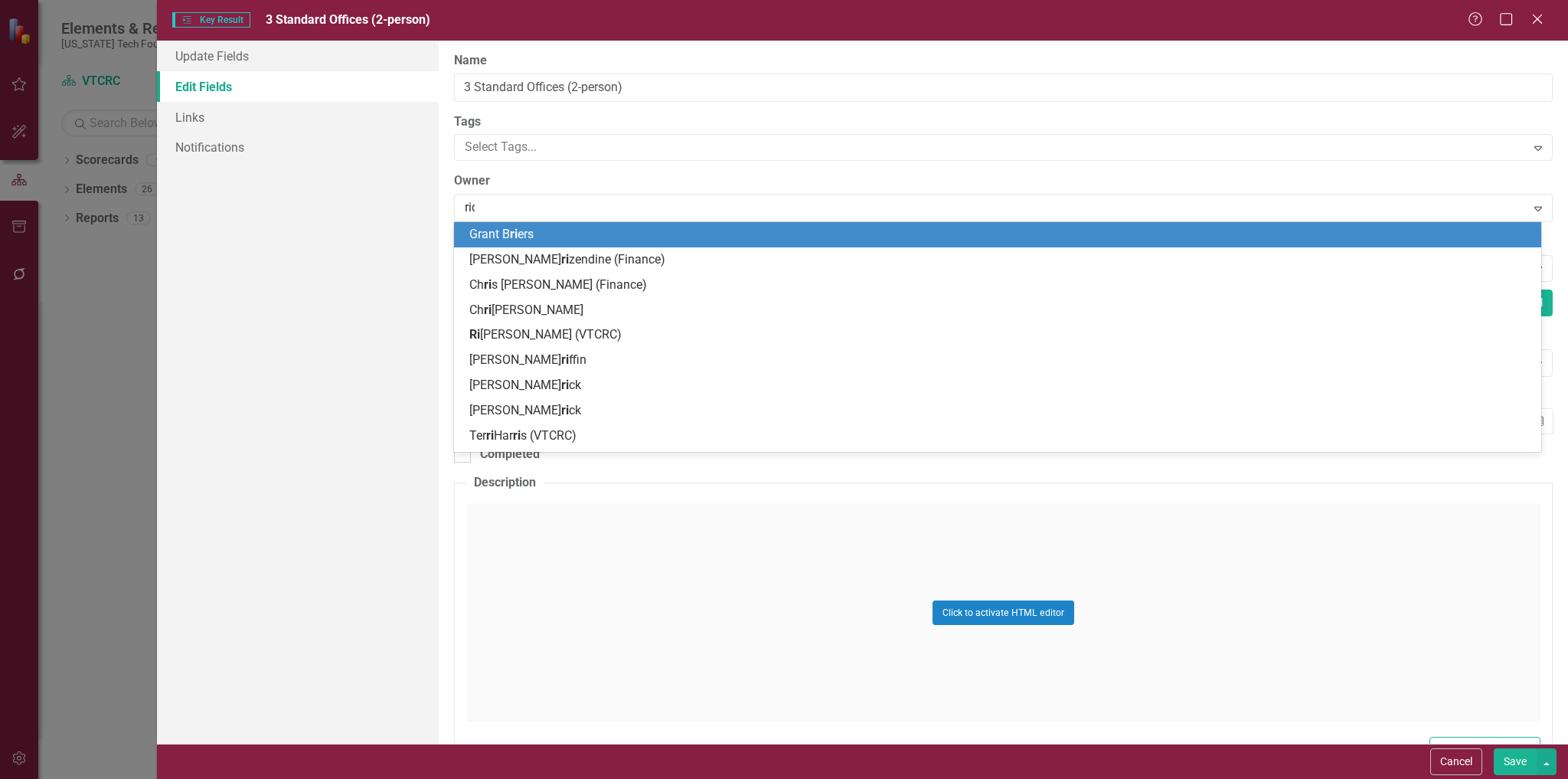
type input "rich"
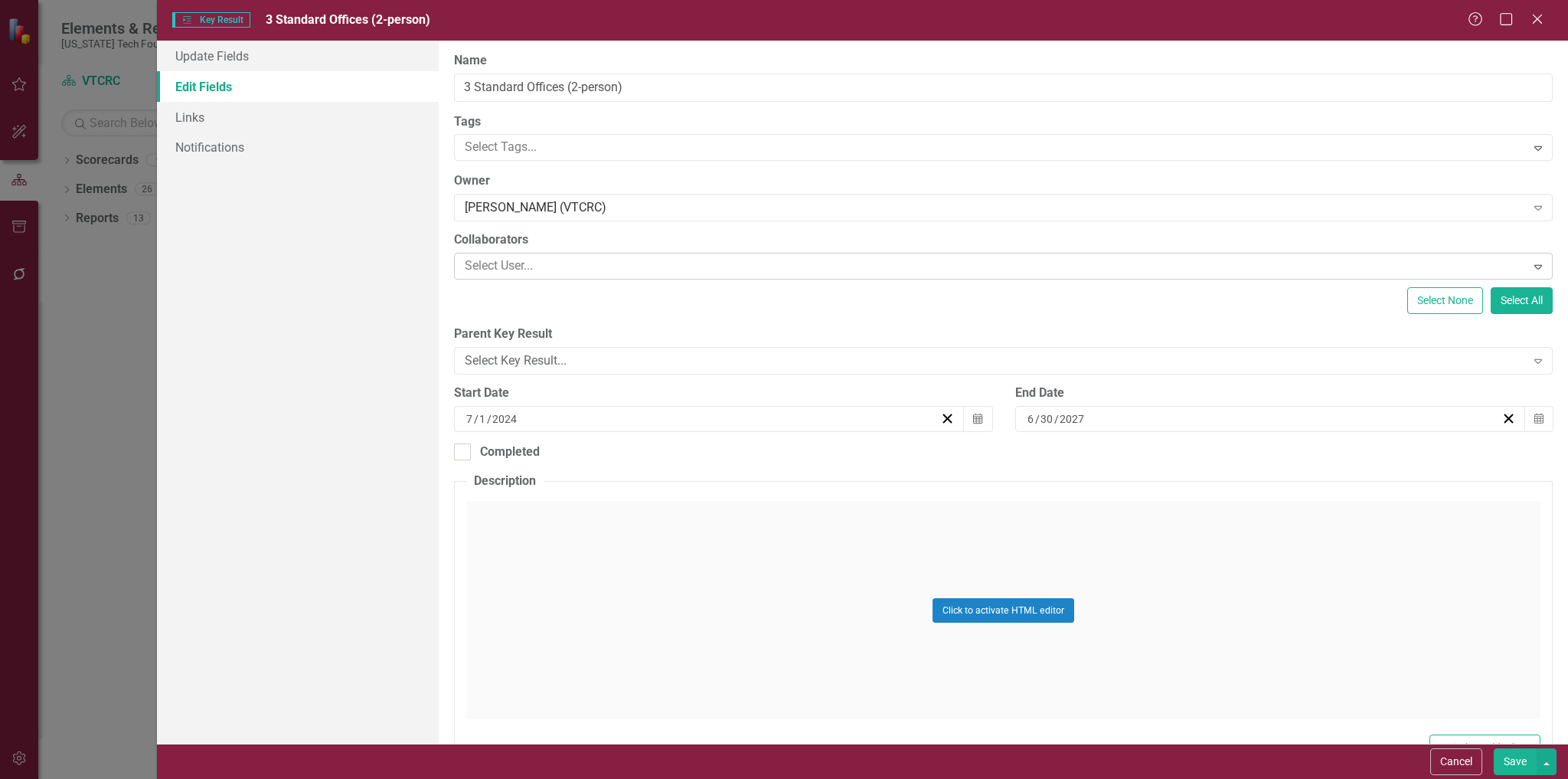
click at [595, 264] on div at bounding box center [991, 266] width 1067 height 21
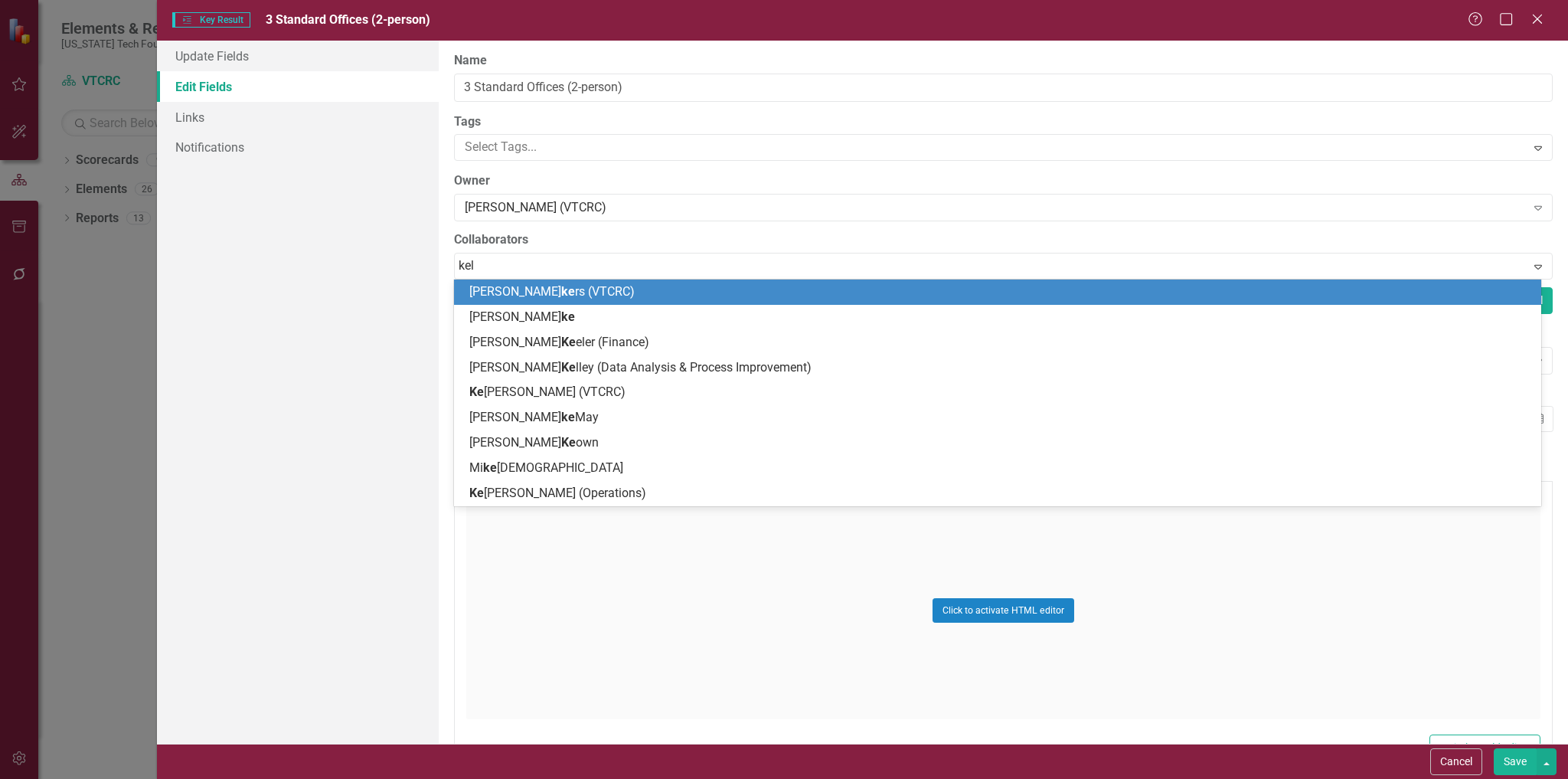
type input "[PERSON_NAME]"
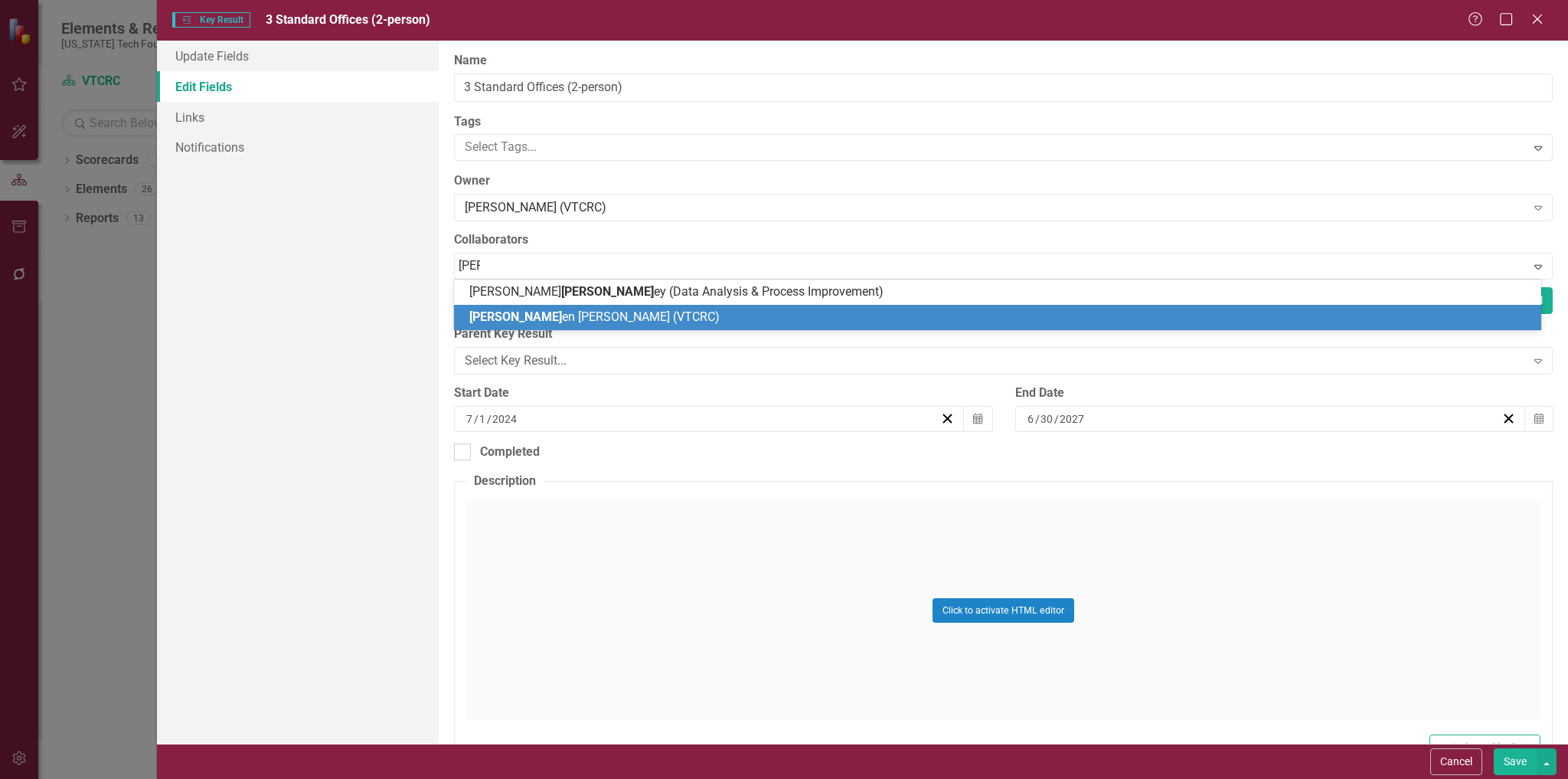
click at [586, 320] on span "[PERSON_NAME] en [PERSON_NAME] (VTCRC)" at bounding box center [595, 316] width 251 height 14
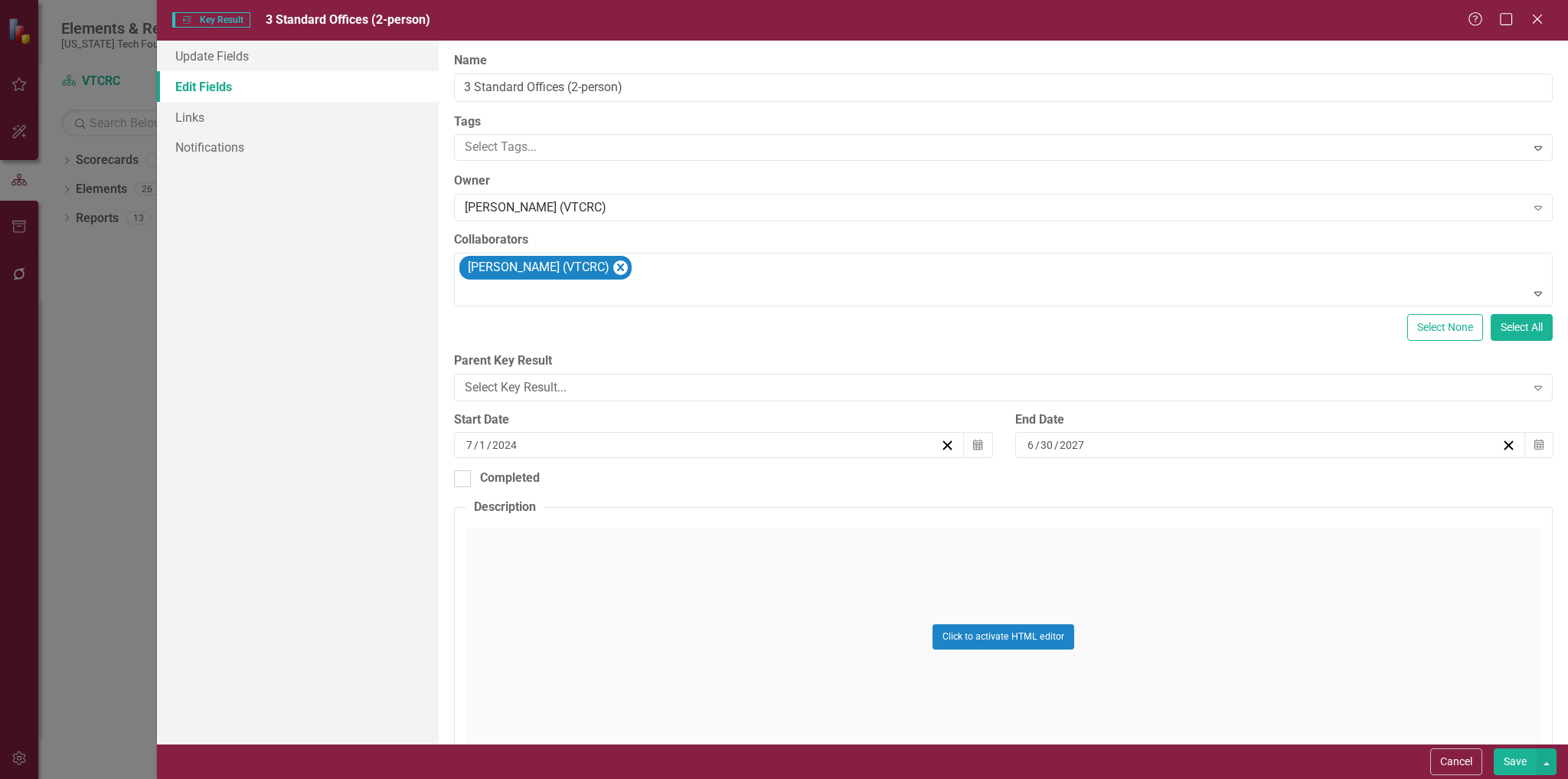
click at [1512, 761] on button "Save" at bounding box center [1515, 762] width 43 height 27
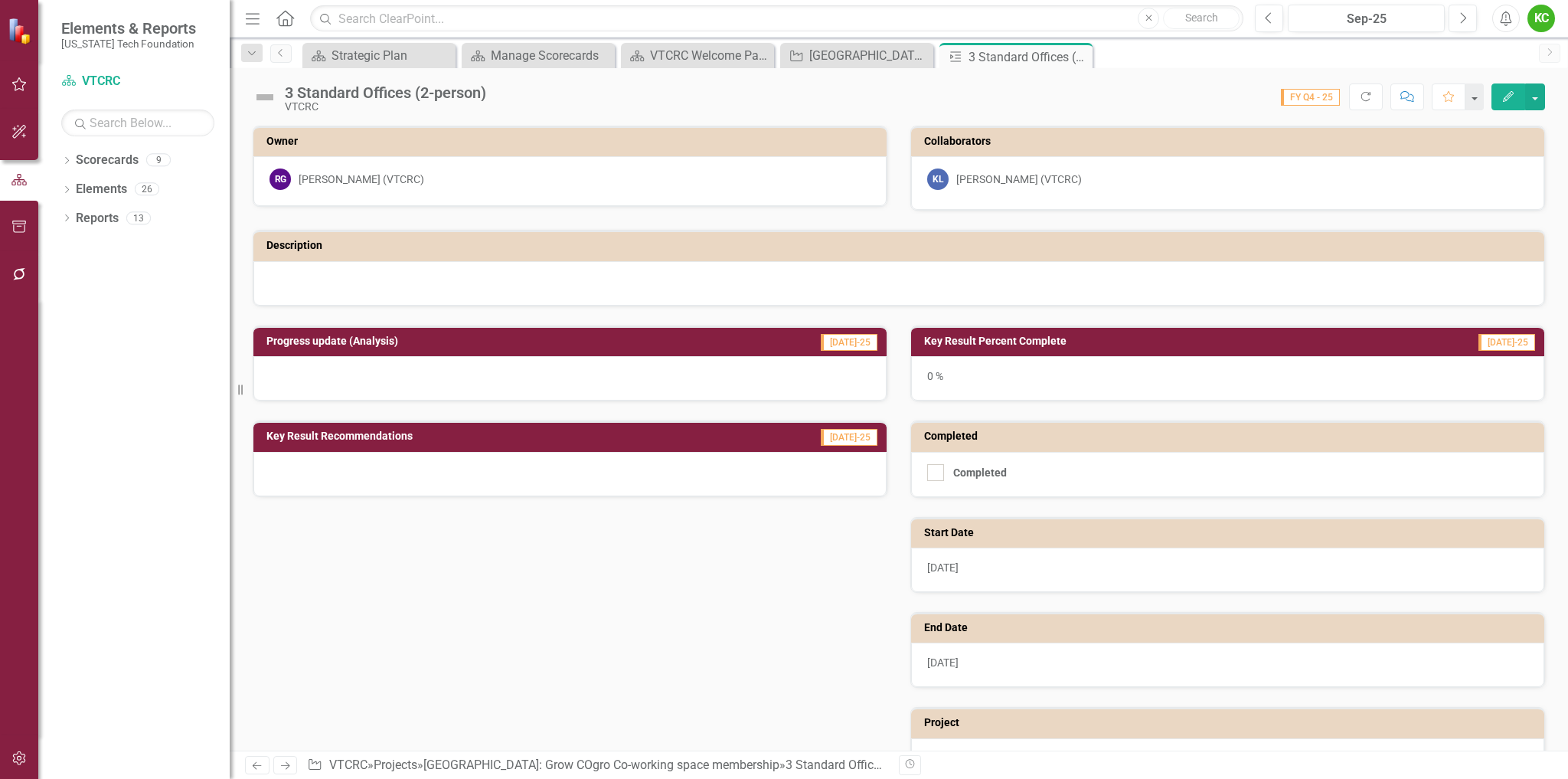
click at [0, 0] on icon "Close" at bounding box center [0, 0] width 0 height 0
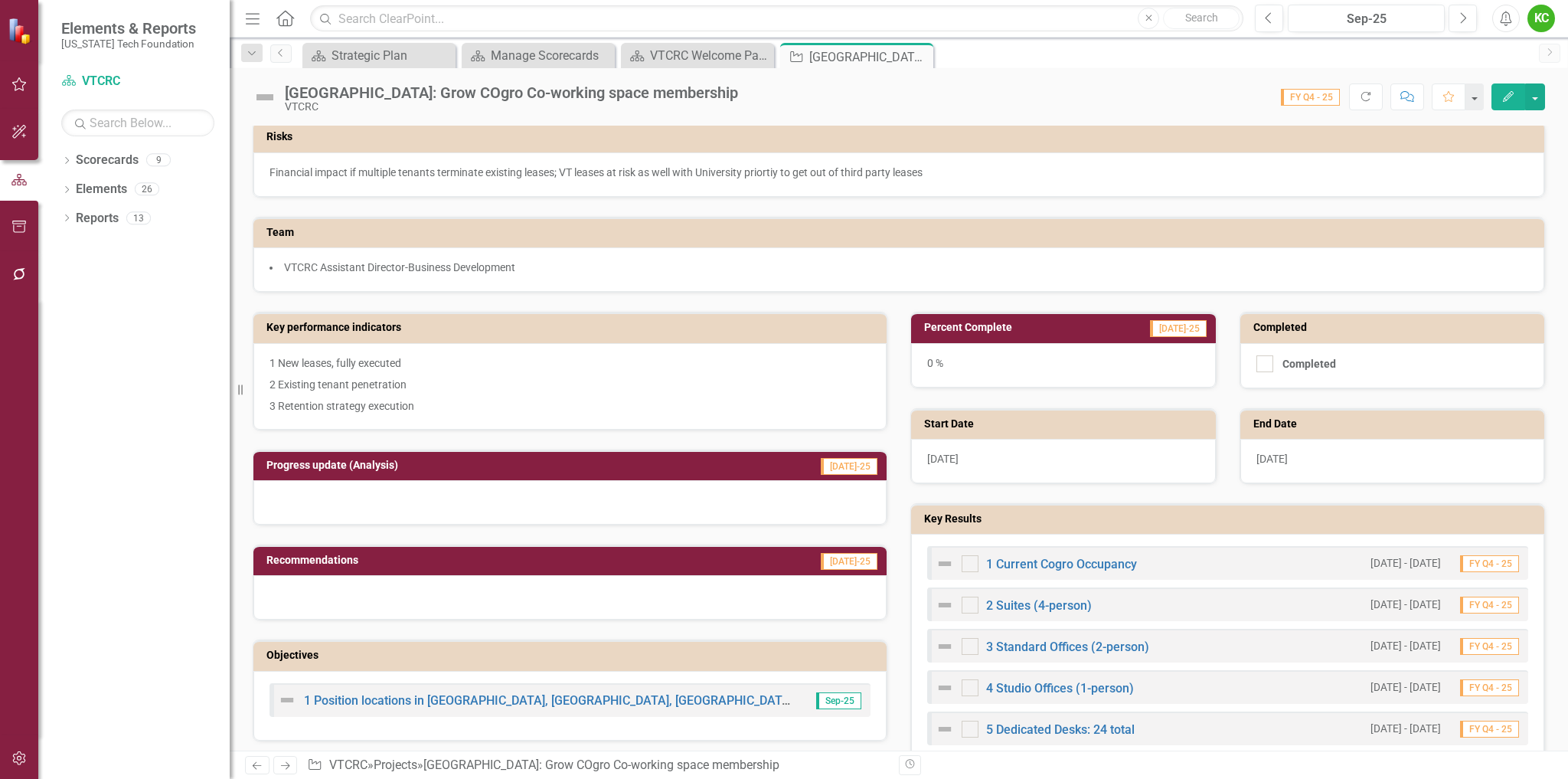
scroll to position [230, 0]
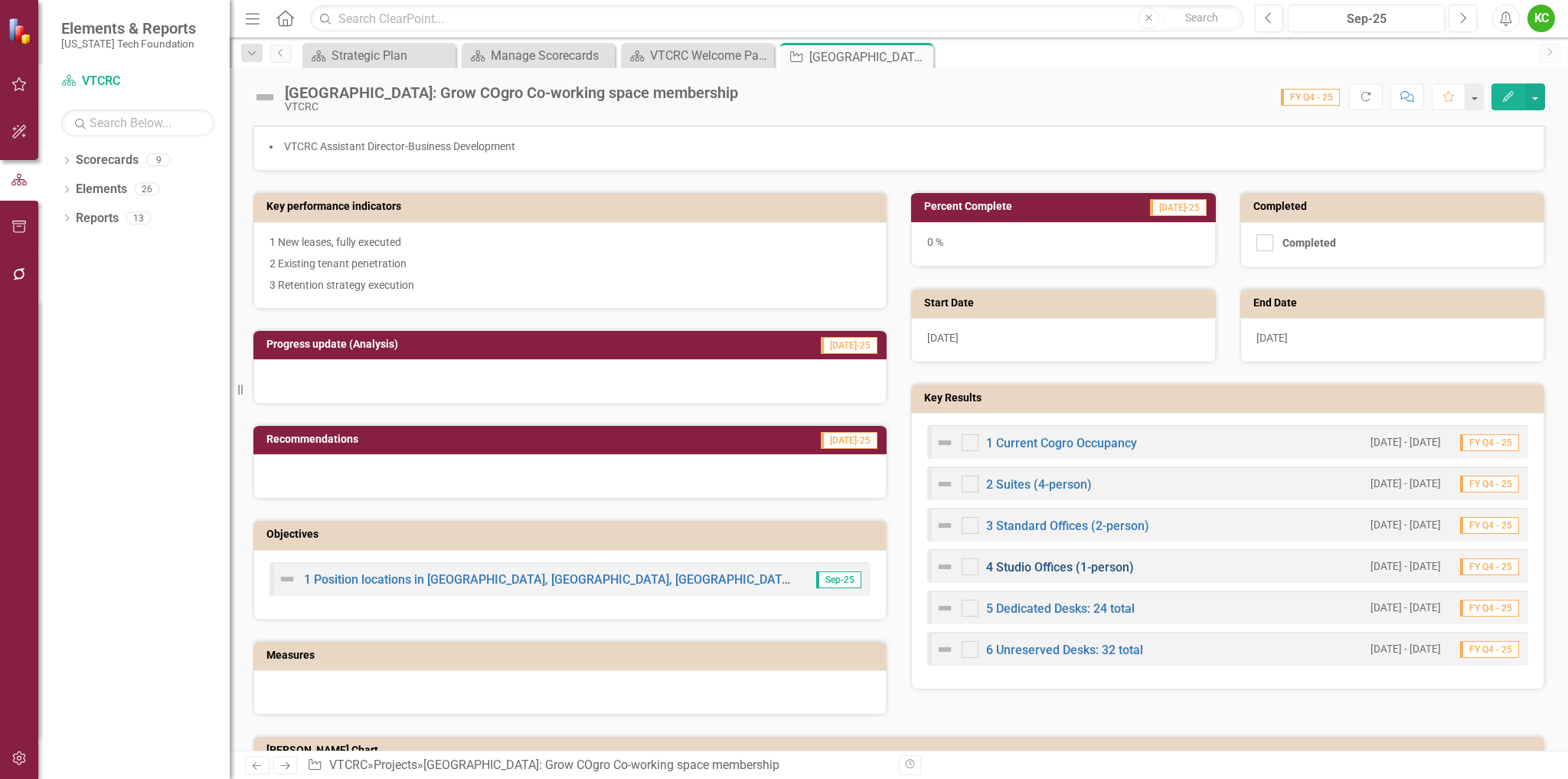
click at [1041, 565] on link "4 Studio Offices (1-person)" at bounding box center [1059, 567] width 148 height 14
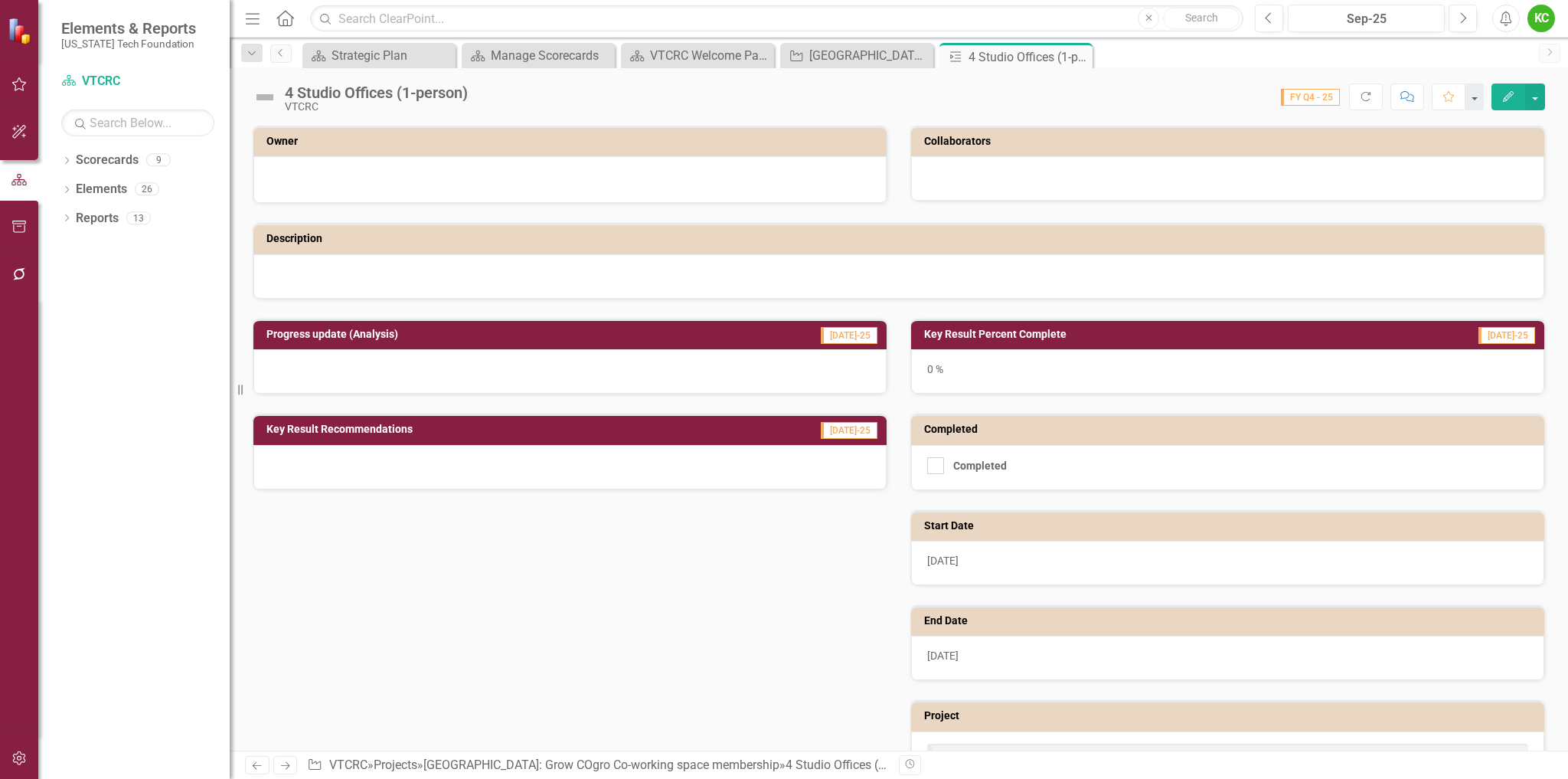
click at [1507, 92] on icon "Edit" at bounding box center [1508, 97] width 13 height 11
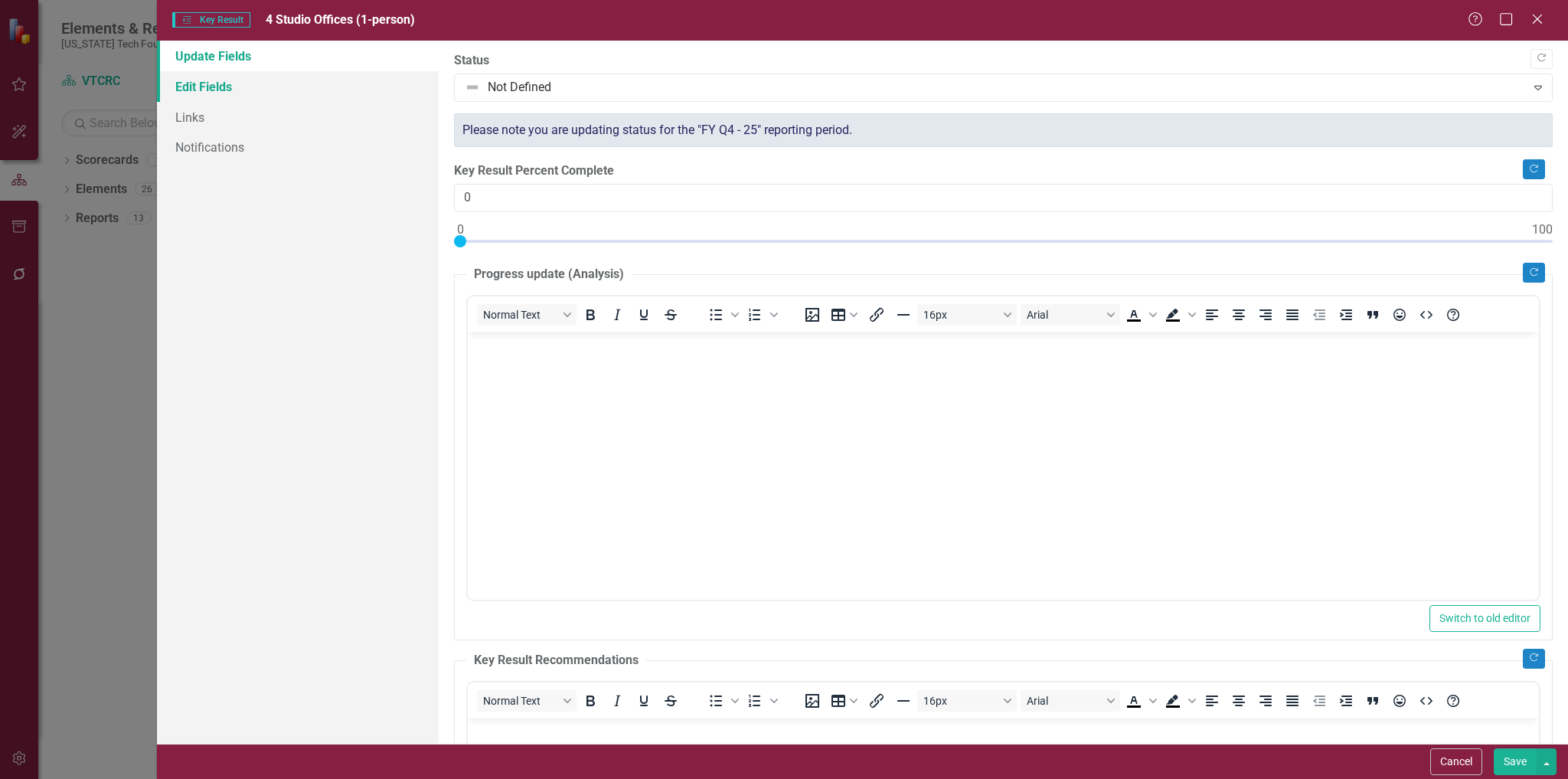
click at [205, 80] on link "Edit Fields" at bounding box center [298, 87] width 283 height 30
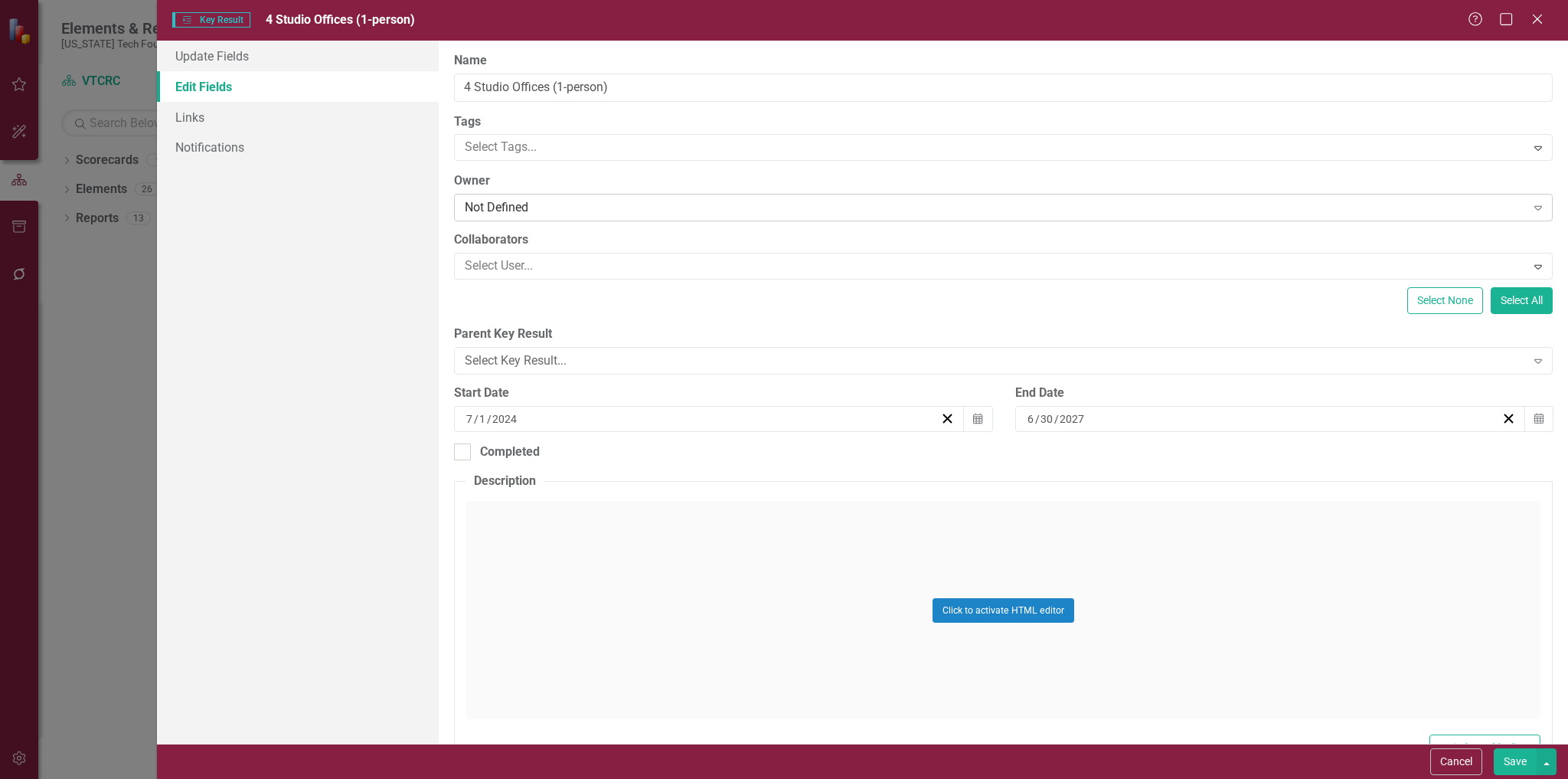
click at [570, 205] on div "Not Defined" at bounding box center [995, 208] width 1060 height 18
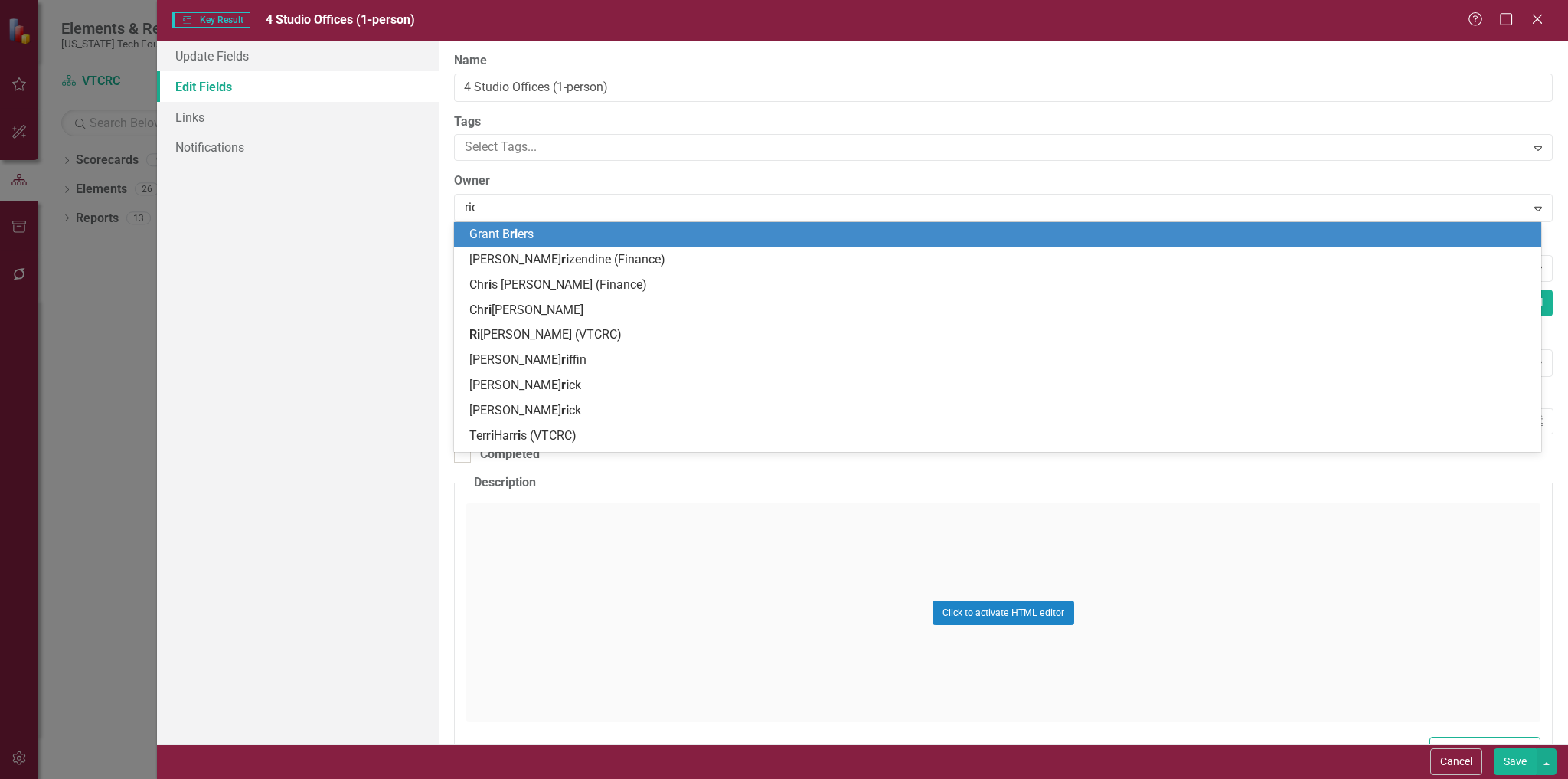
type input "rich"
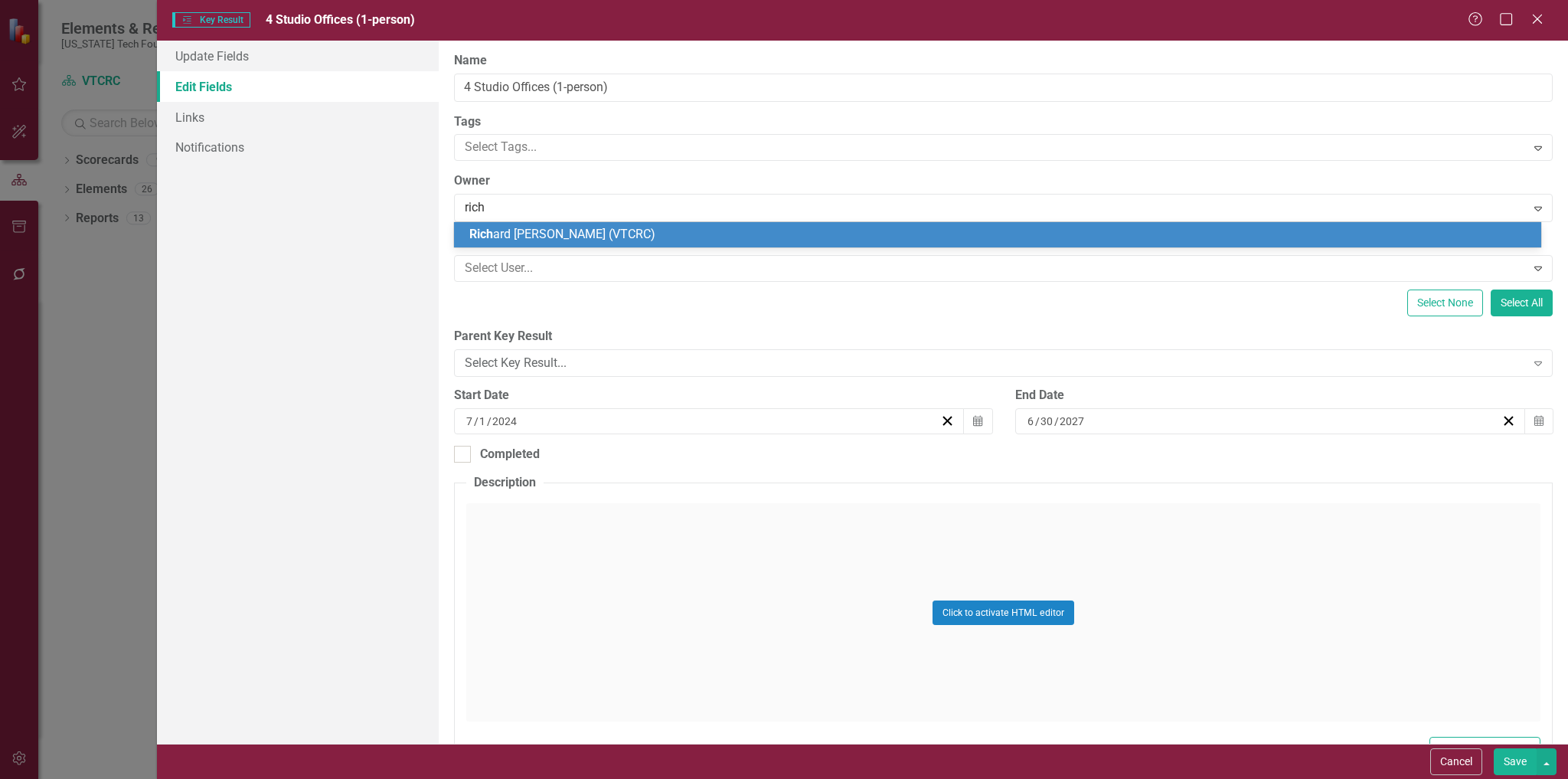
click at [592, 235] on span "[PERSON_NAME] [PERSON_NAME] (VTCRC)" at bounding box center [562, 234] width 186 height 14
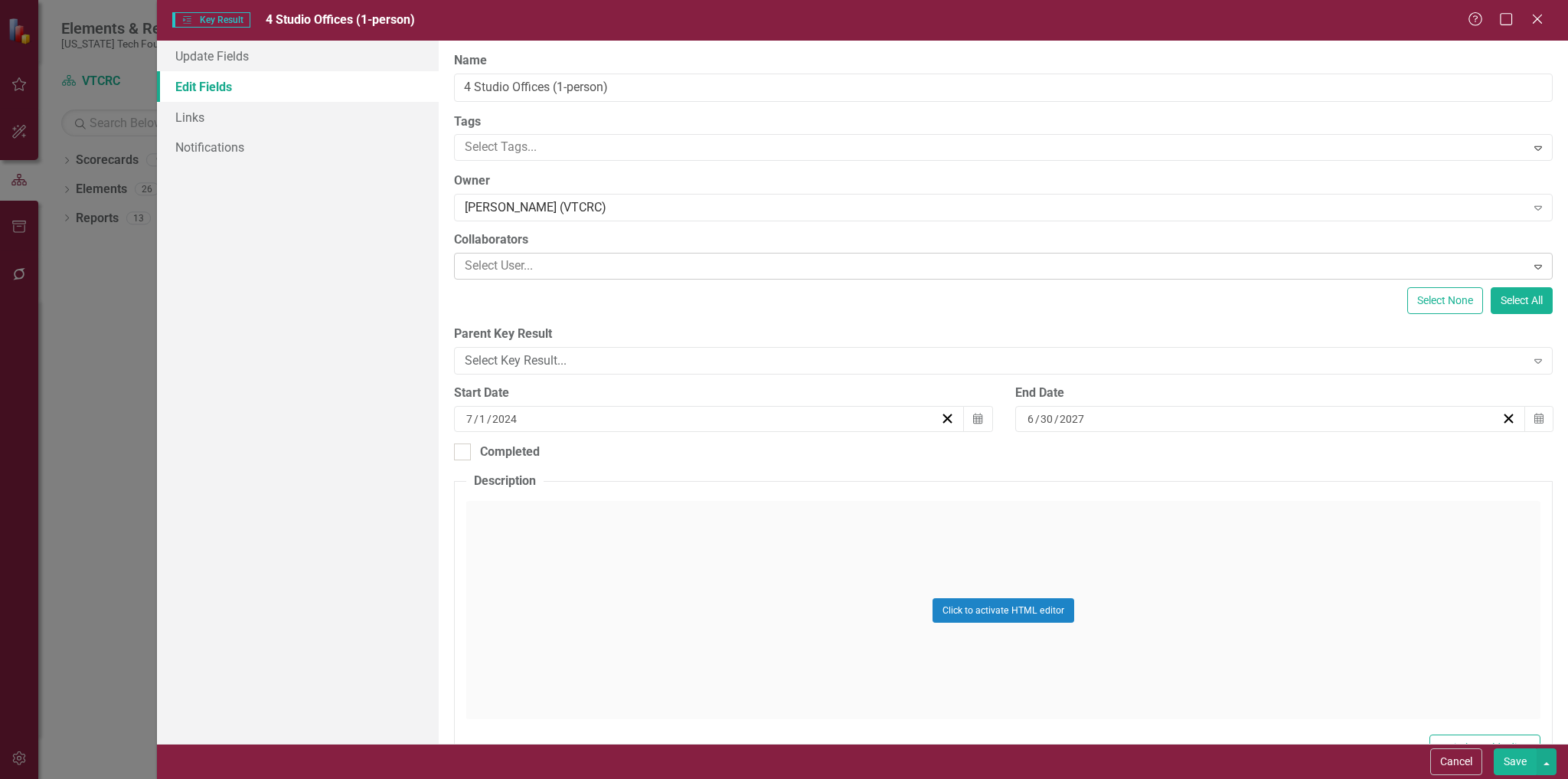
click at [594, 267] on div at bounding box center [991, 266] width 1067 height 21
type input "e"
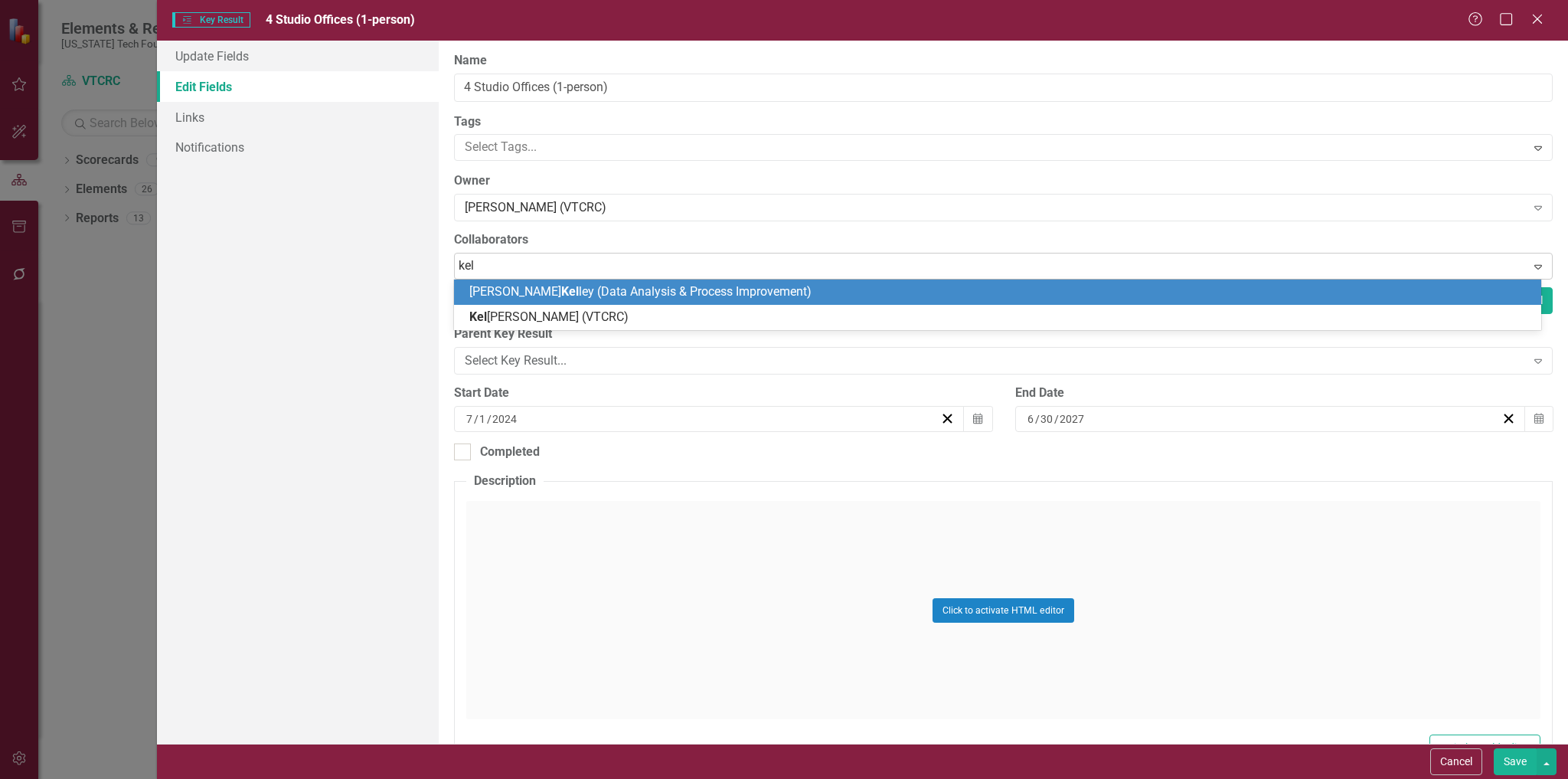
type input "[PERSON_NAME]"
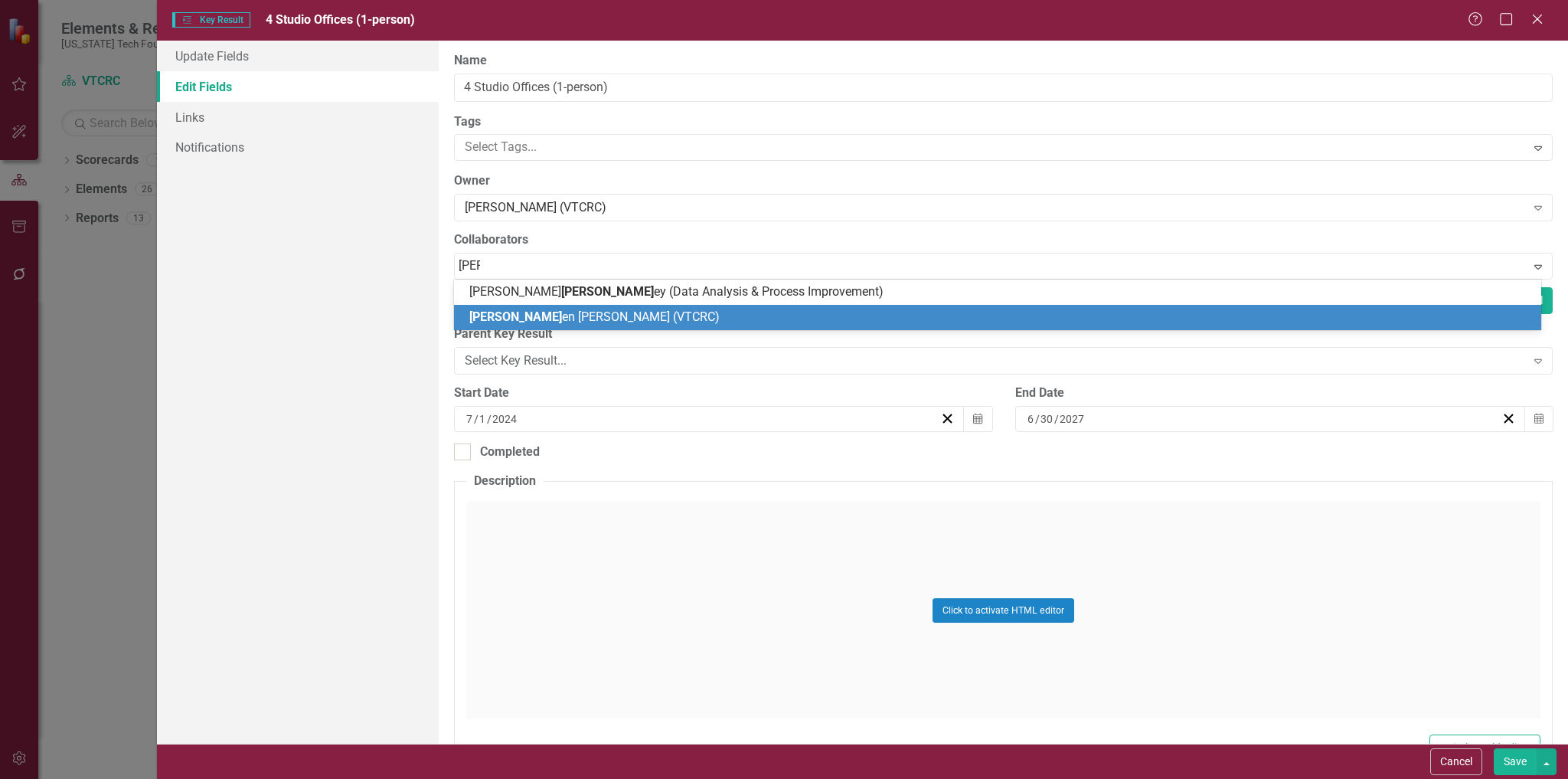
click at [579, 310] on span "[PERSON_NAME] en [PERSON_NAME] (VTCRC)" at bounding box center [595, 316] width 251 height 14
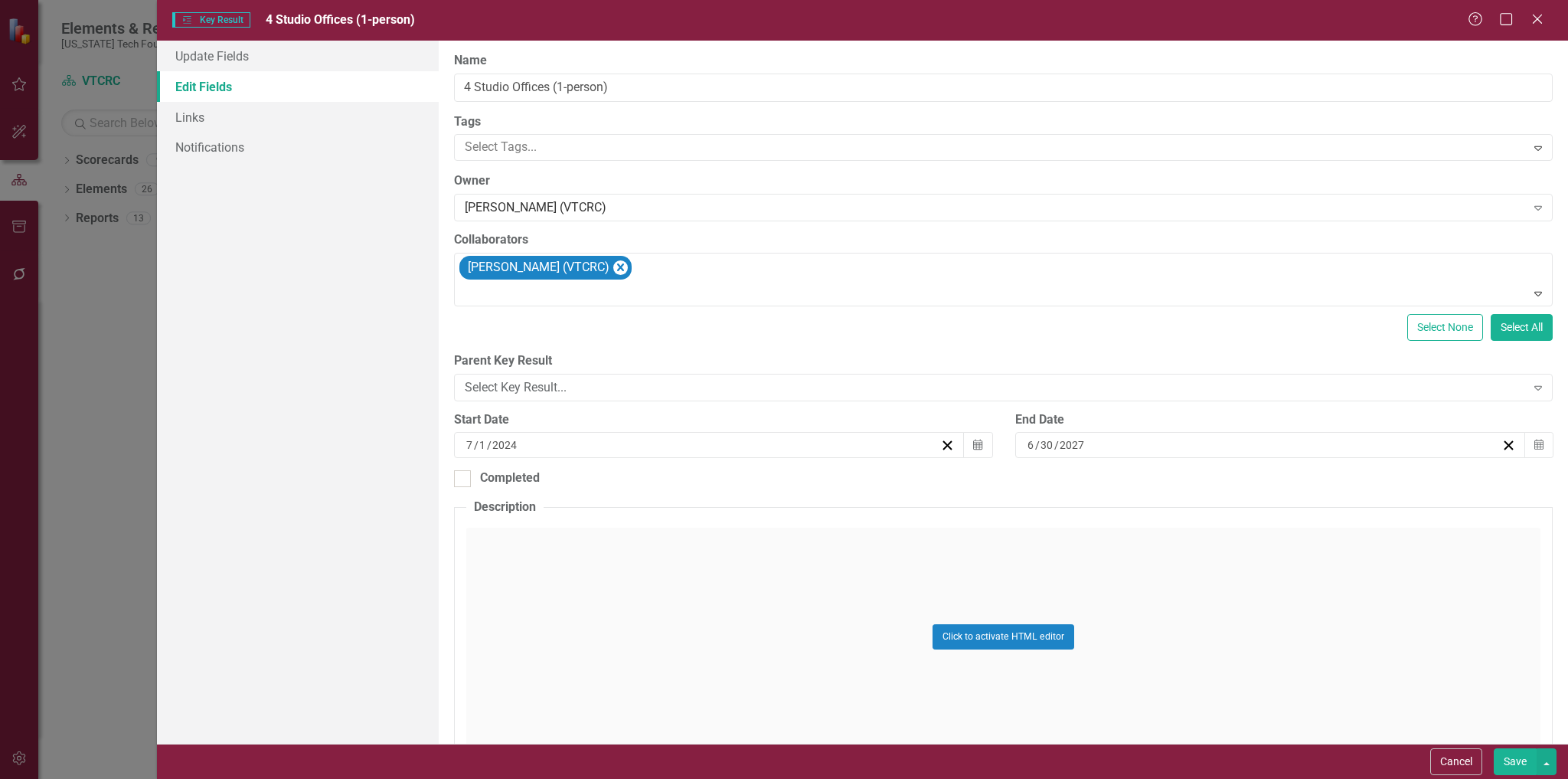
click at [1516, 760] on button "Save" at bounding box center [1515, 762] width 43 height 27
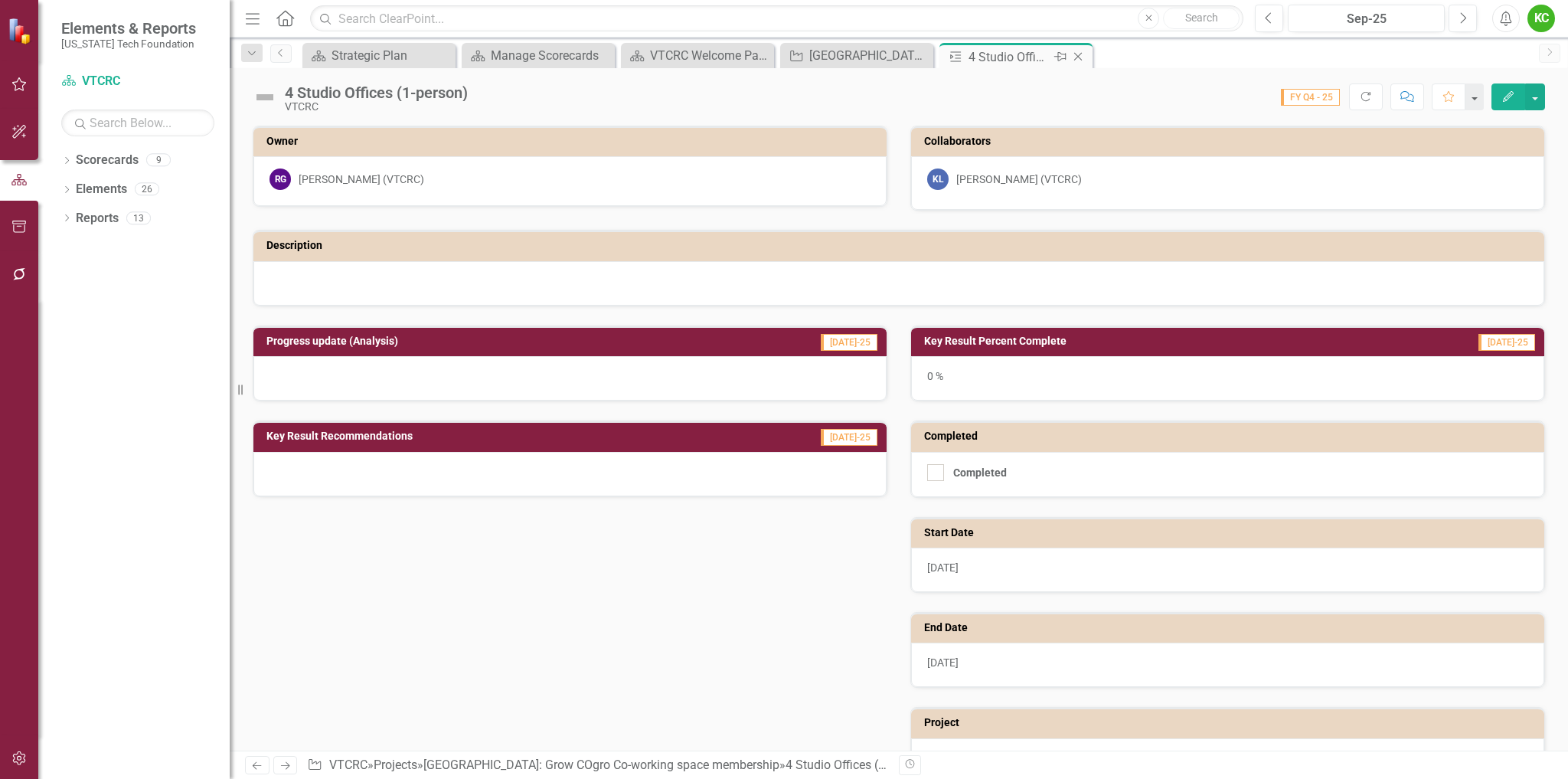
click at [1079, 54] on icon "Close" at bounding box center [1078, 56] width 15 height 13
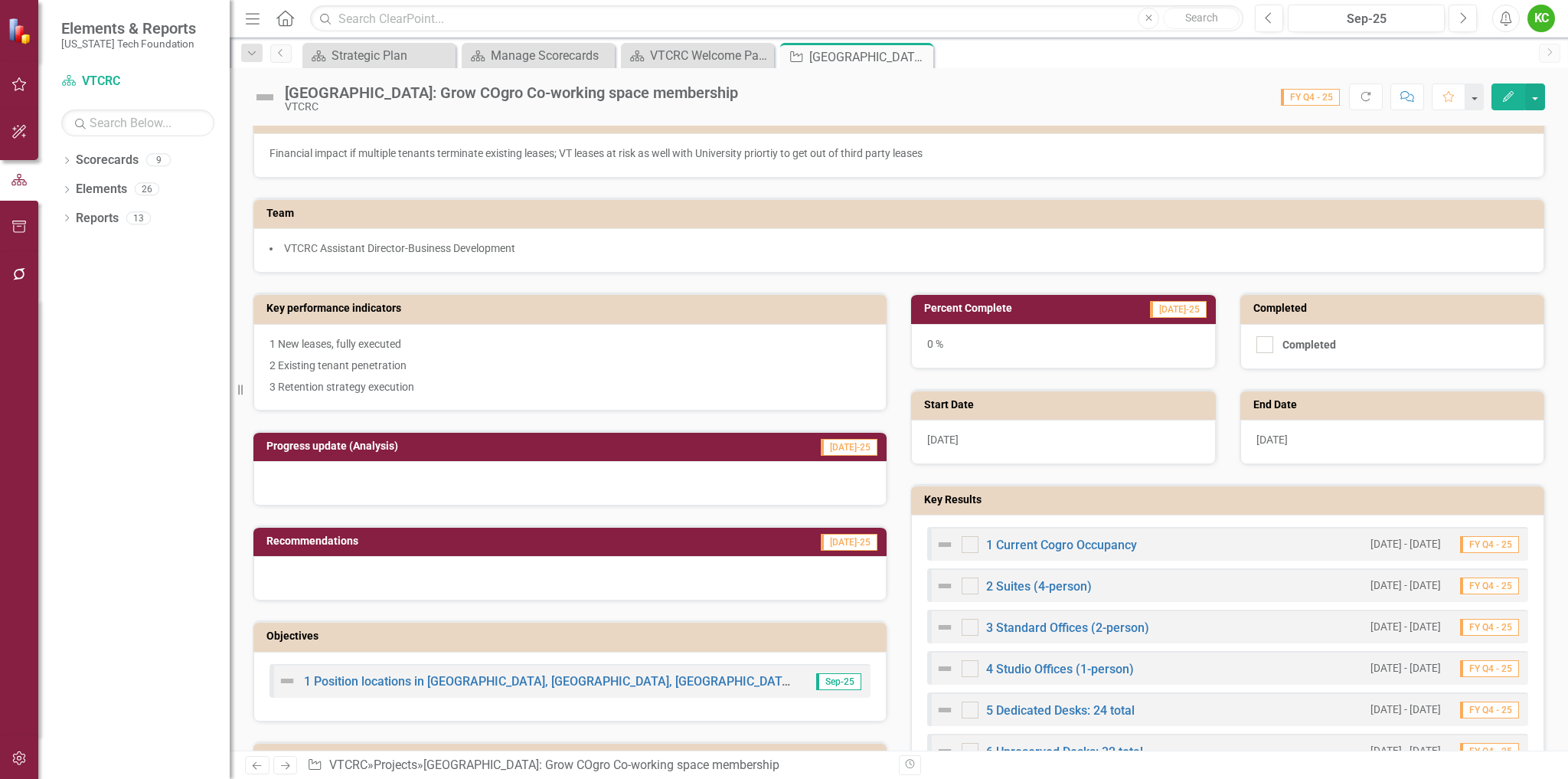
scroll to position [306, 0]
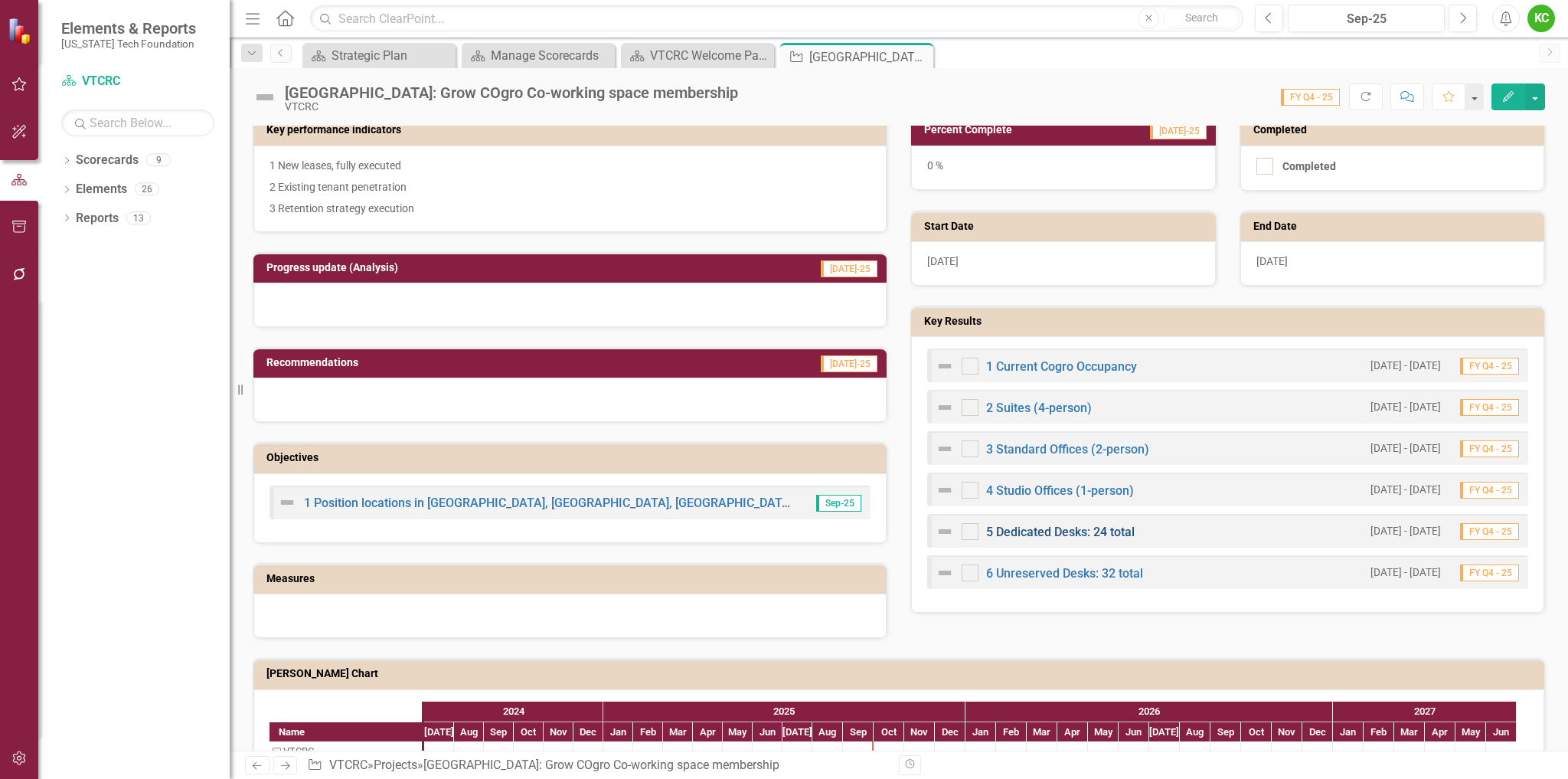
click at [1033, 532] on link "5 Dedicated Desks: 24 total" at bounding box center [1060, 532] width 149 height 14
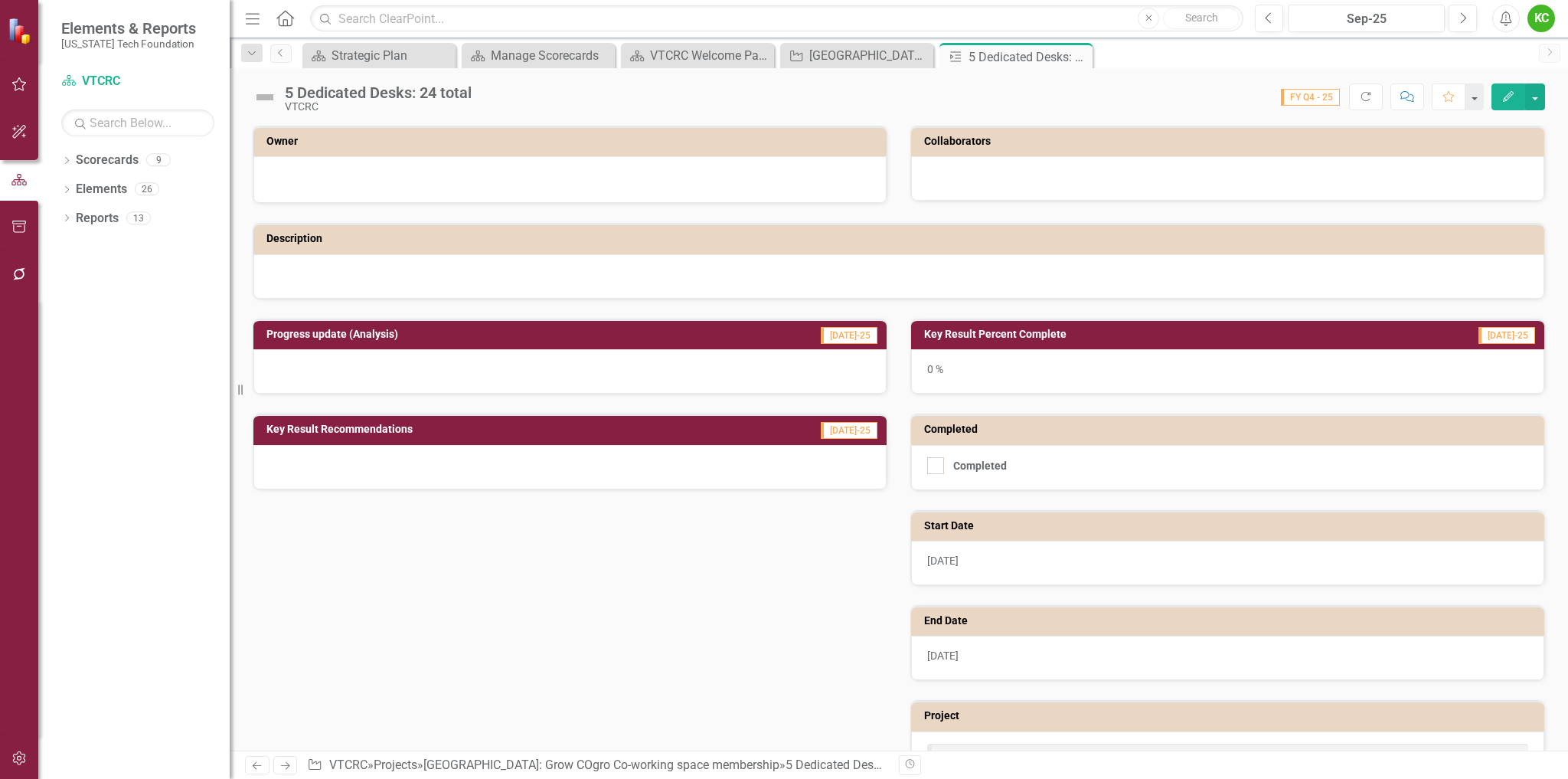
click at [1512, 98] on icon "Edit" at bounding box center [1508, 97] width 13 height 11
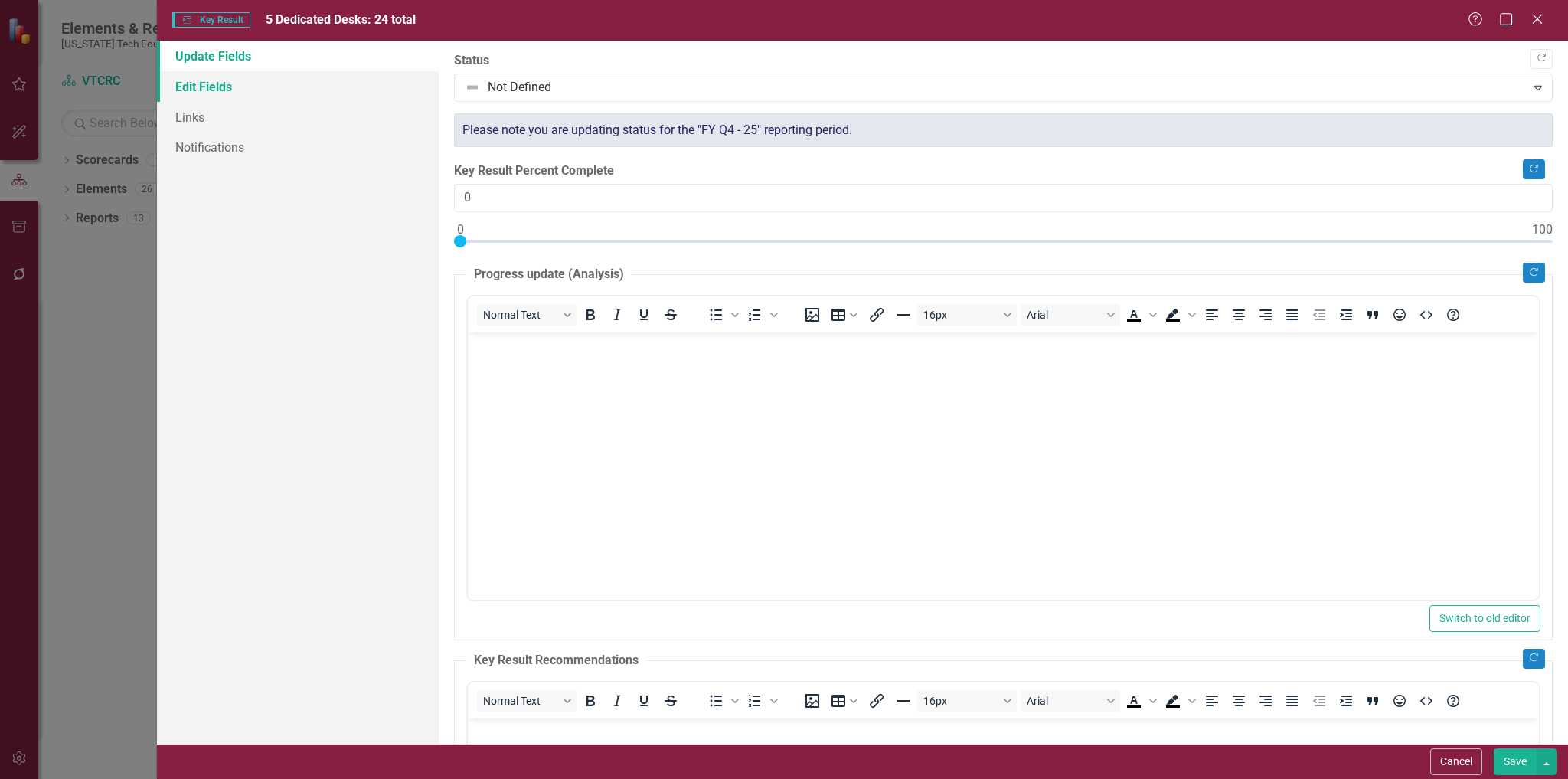
click at [189, 85] on link "Edit Fields" at bounding box center [298, 87] width 283 height 30
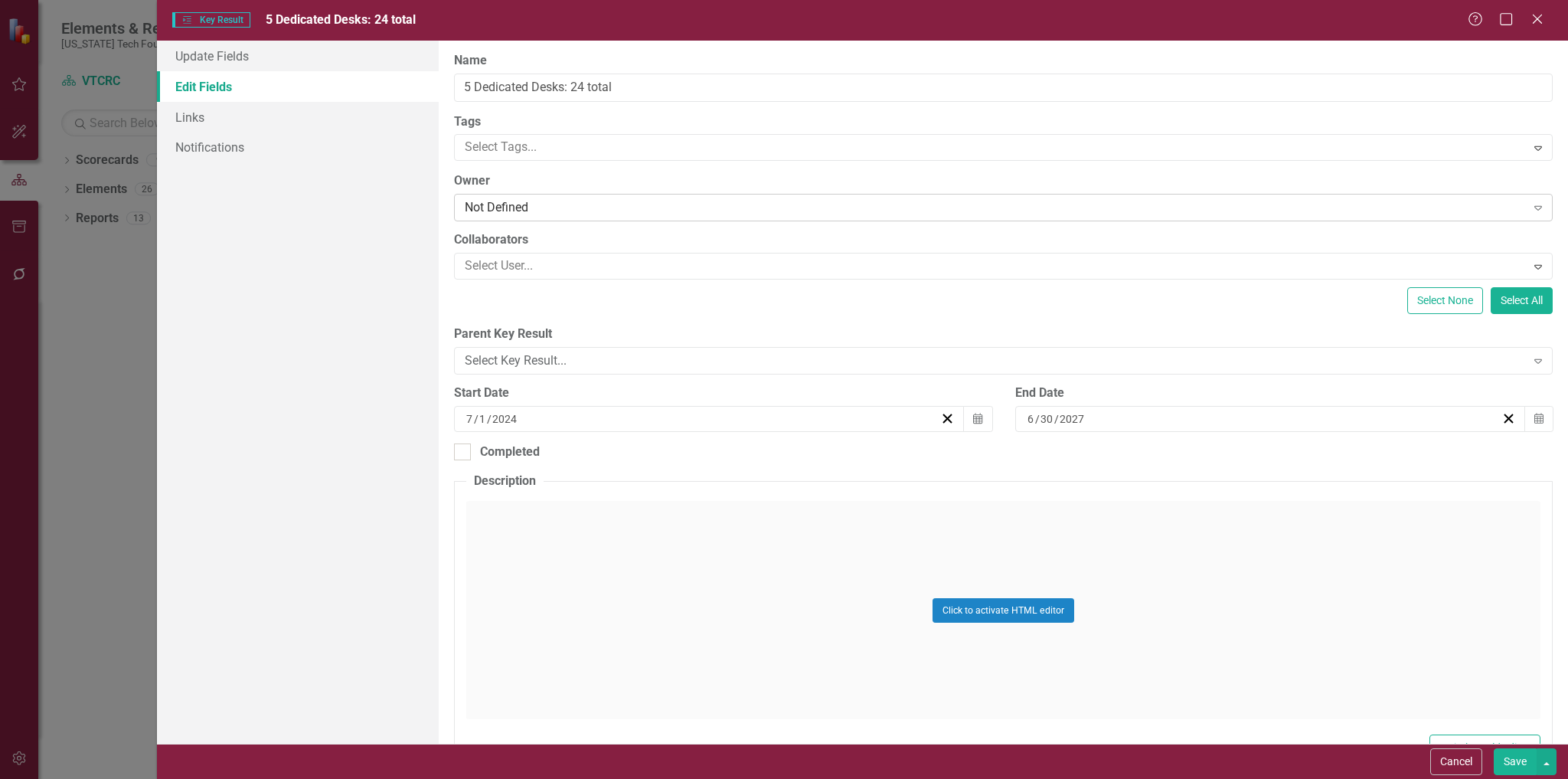
click at [563, 203] on div "Not Defined" at bounding box center [995, 208] width 1060 height 18
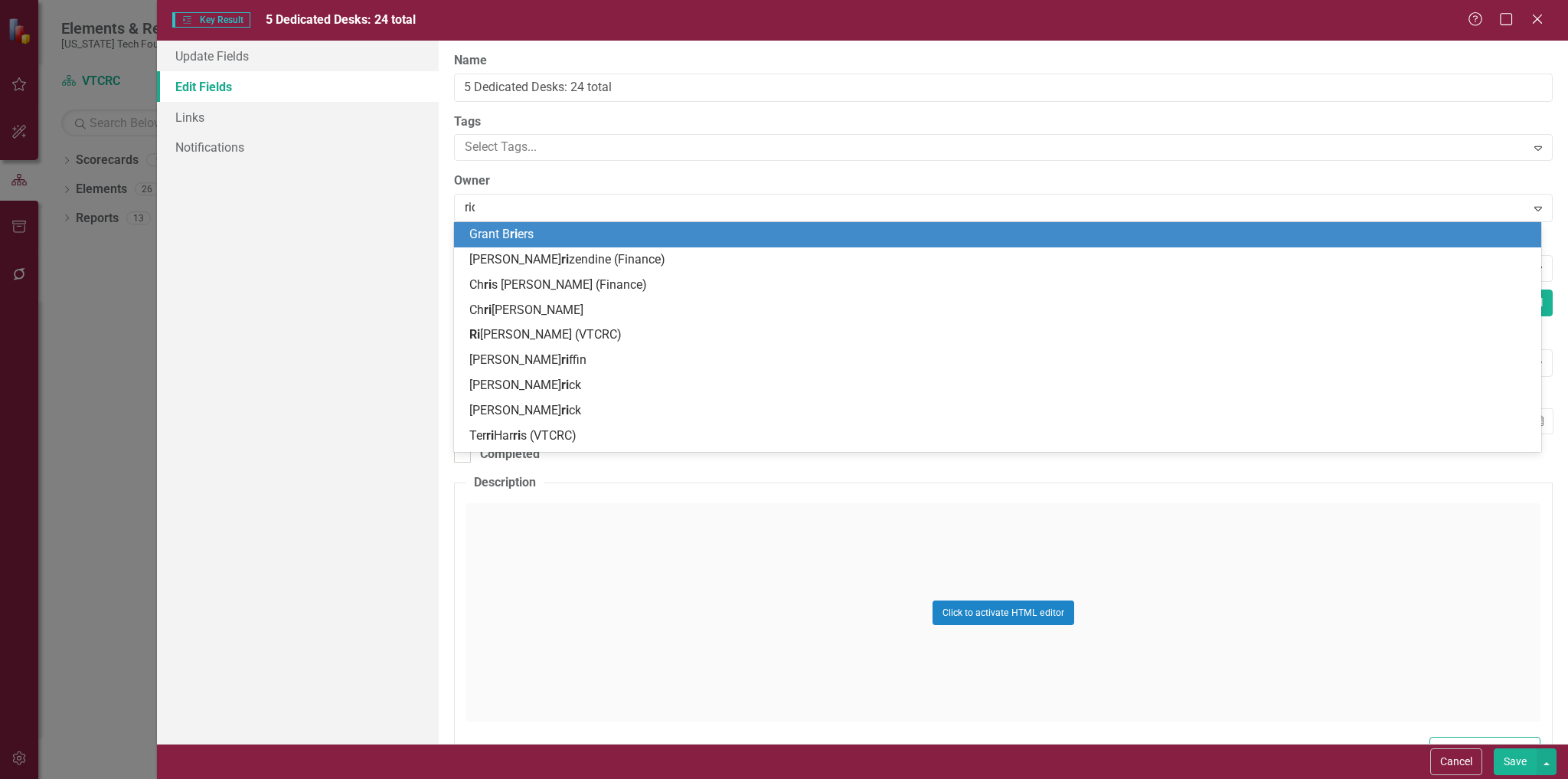
type input "rich"
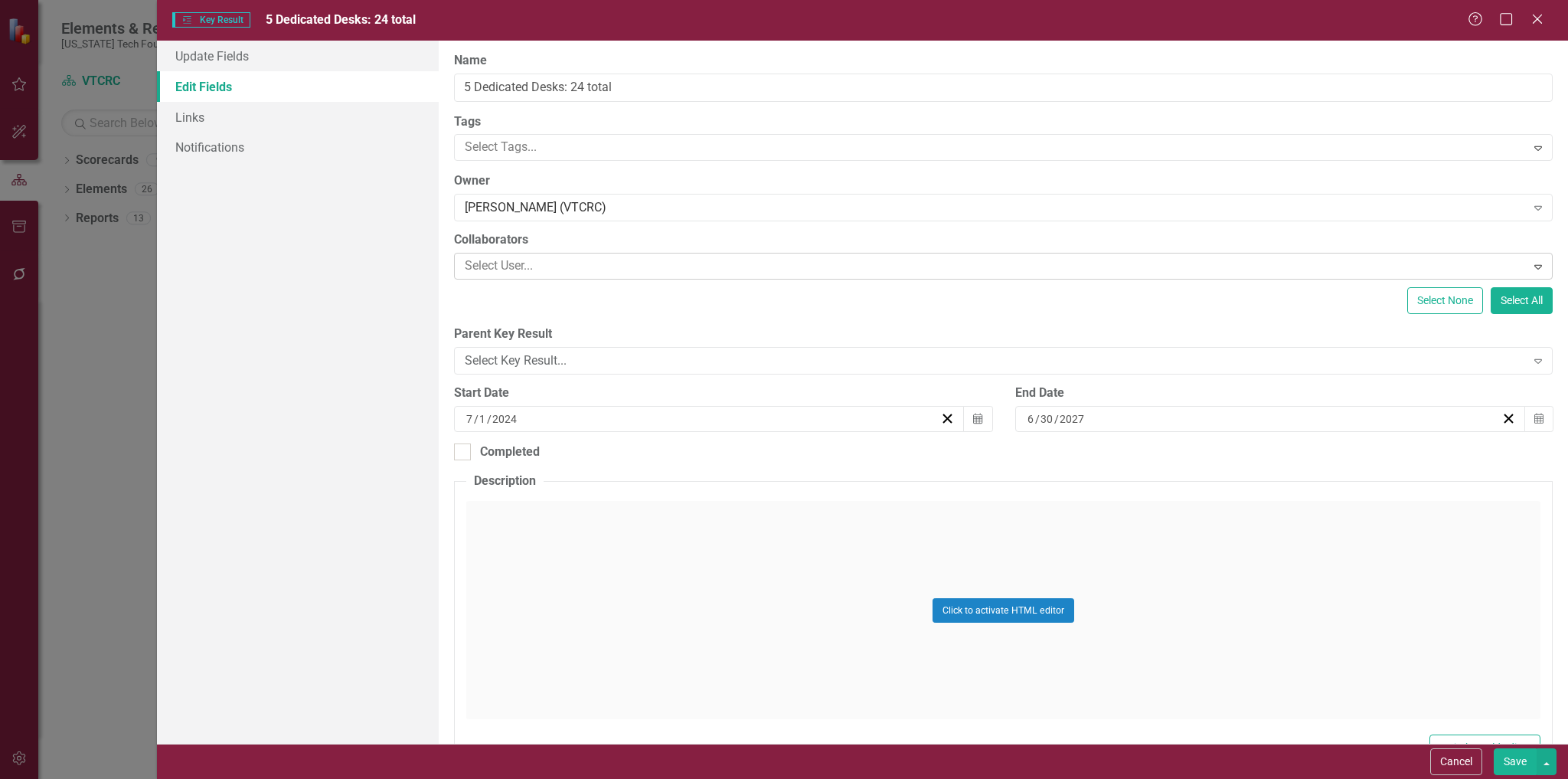
click at [569, 267] on div at bounding box center [991, 266] width 1067 height 21
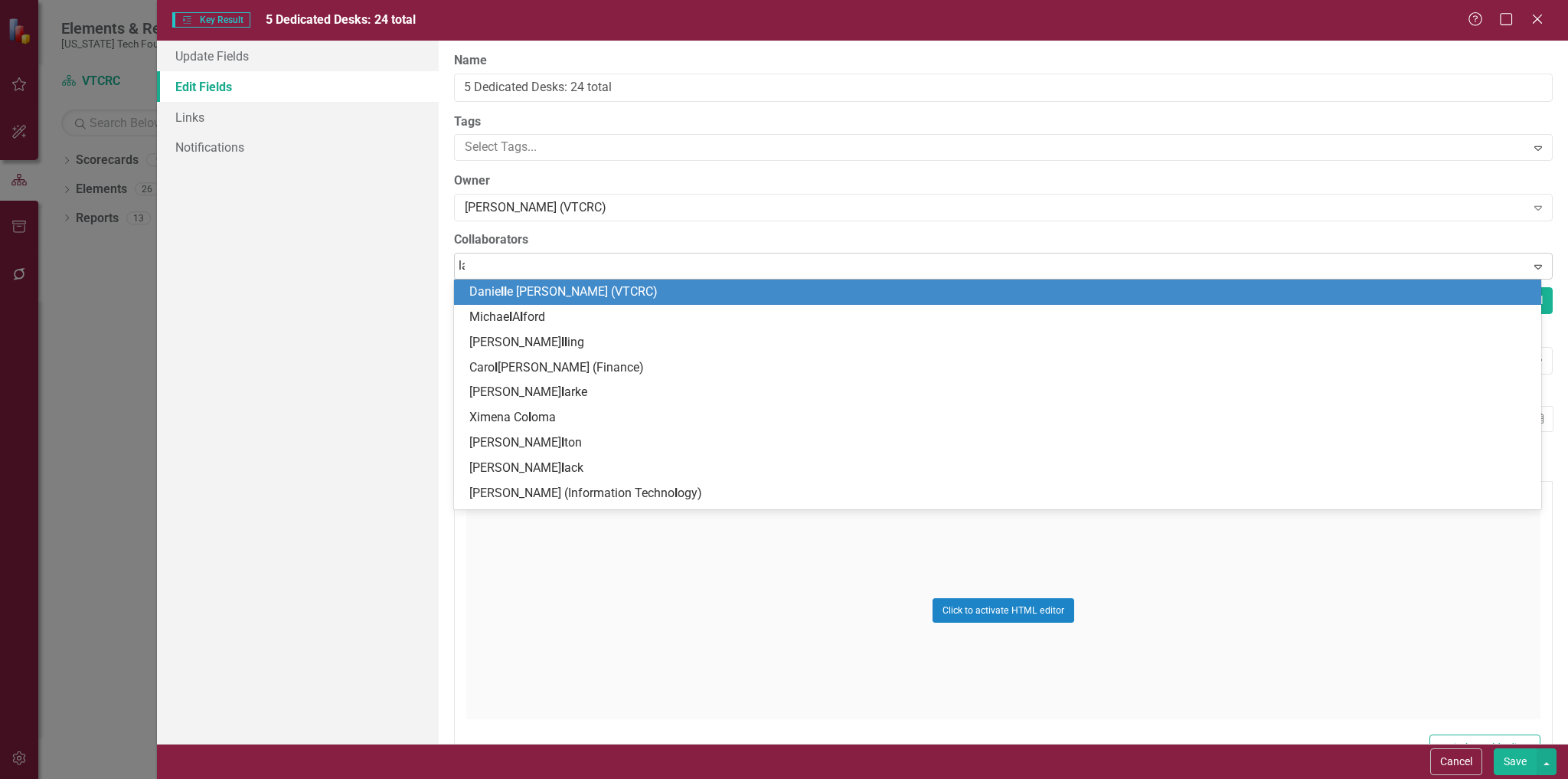
type input "lark"
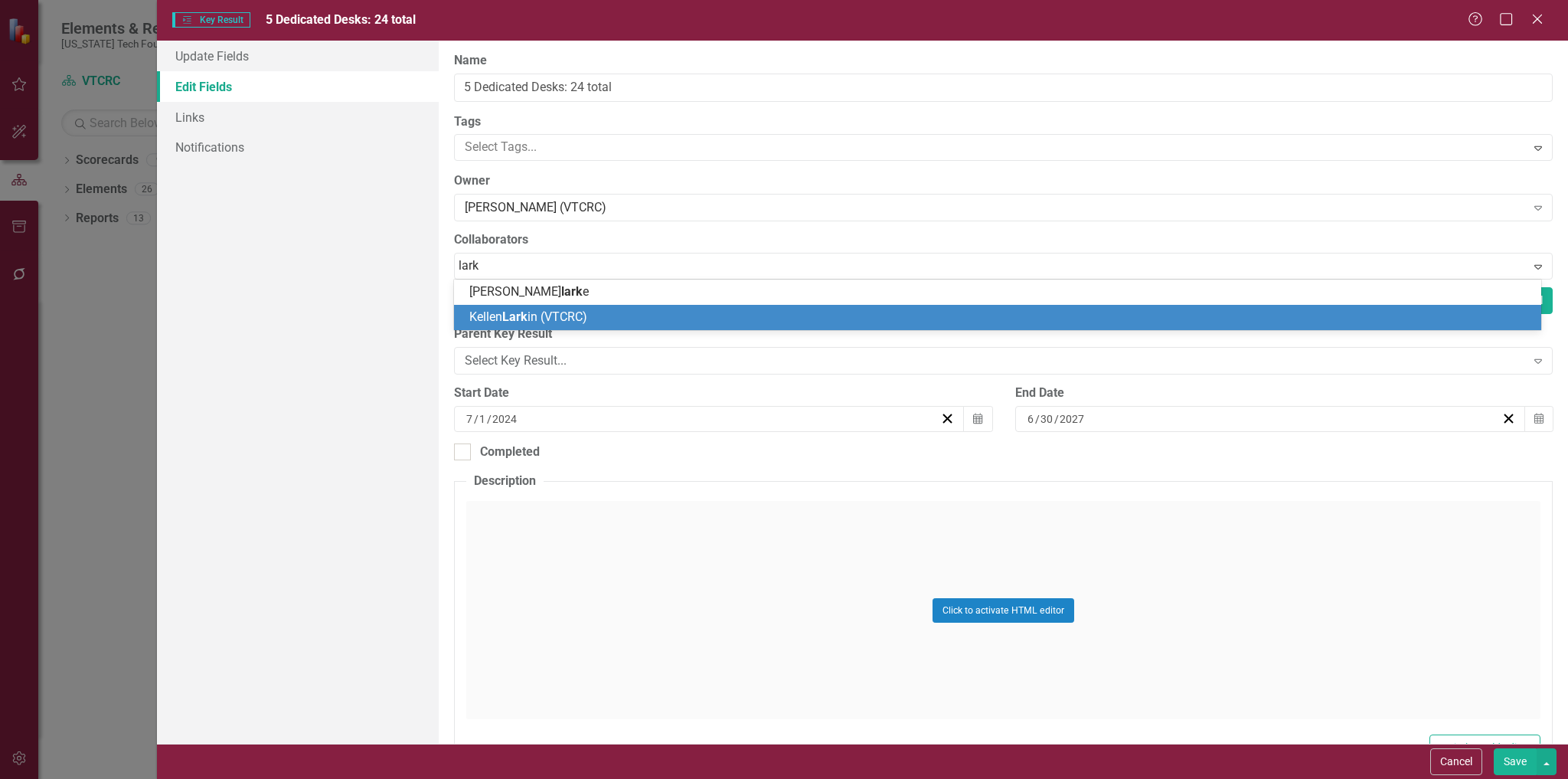
click at [563, 313] on span "[PERSON_NAME] in (VTCRC)" at bounding box center [528, 316] width 118 height 14
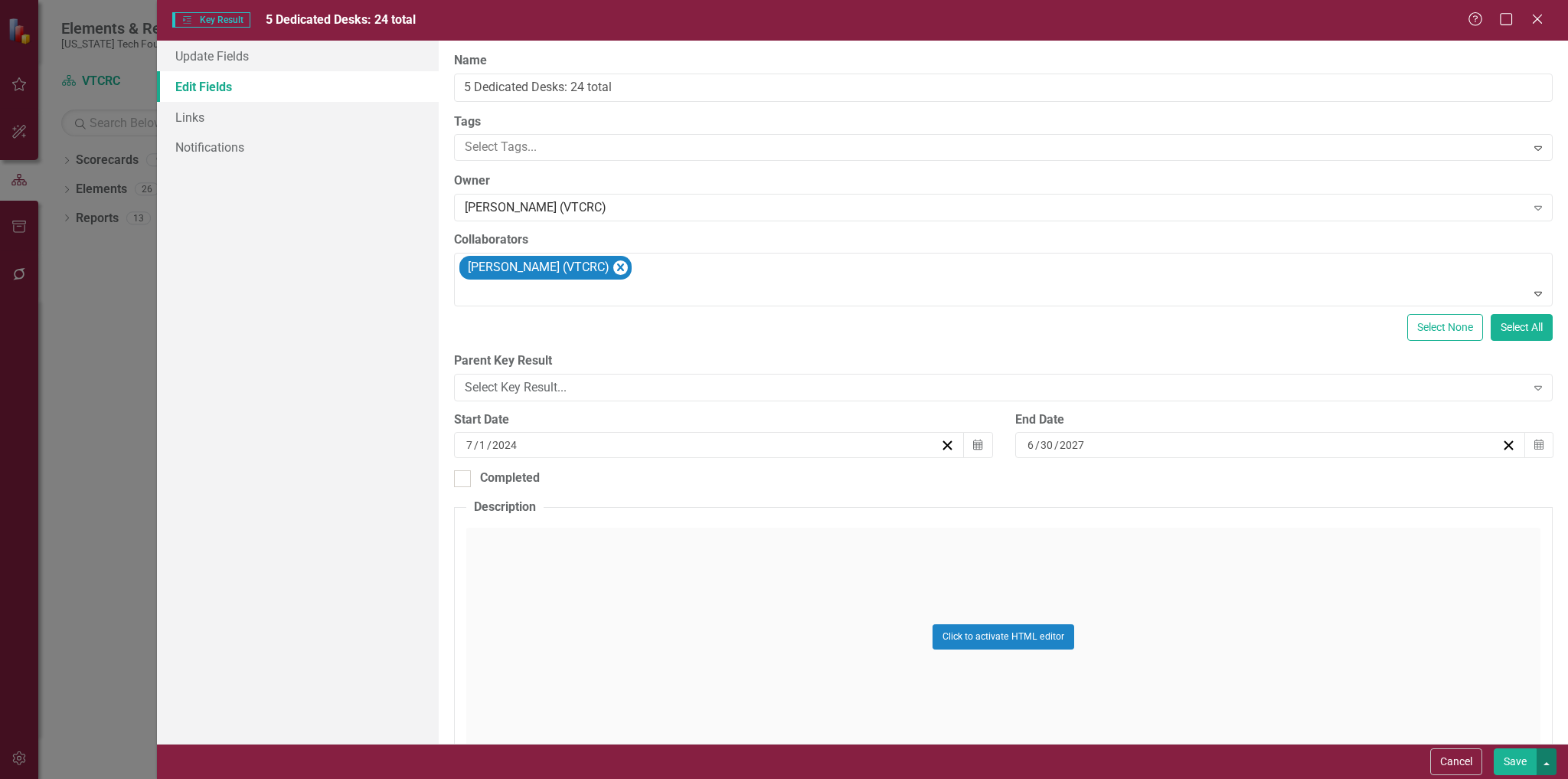
click at [1541, 759] on button "button" at bounding box center [1547, 762] width 20 height 27
click at [1522, 758] on button "Save" at bounding box center [1515, 762] width 43 height 27
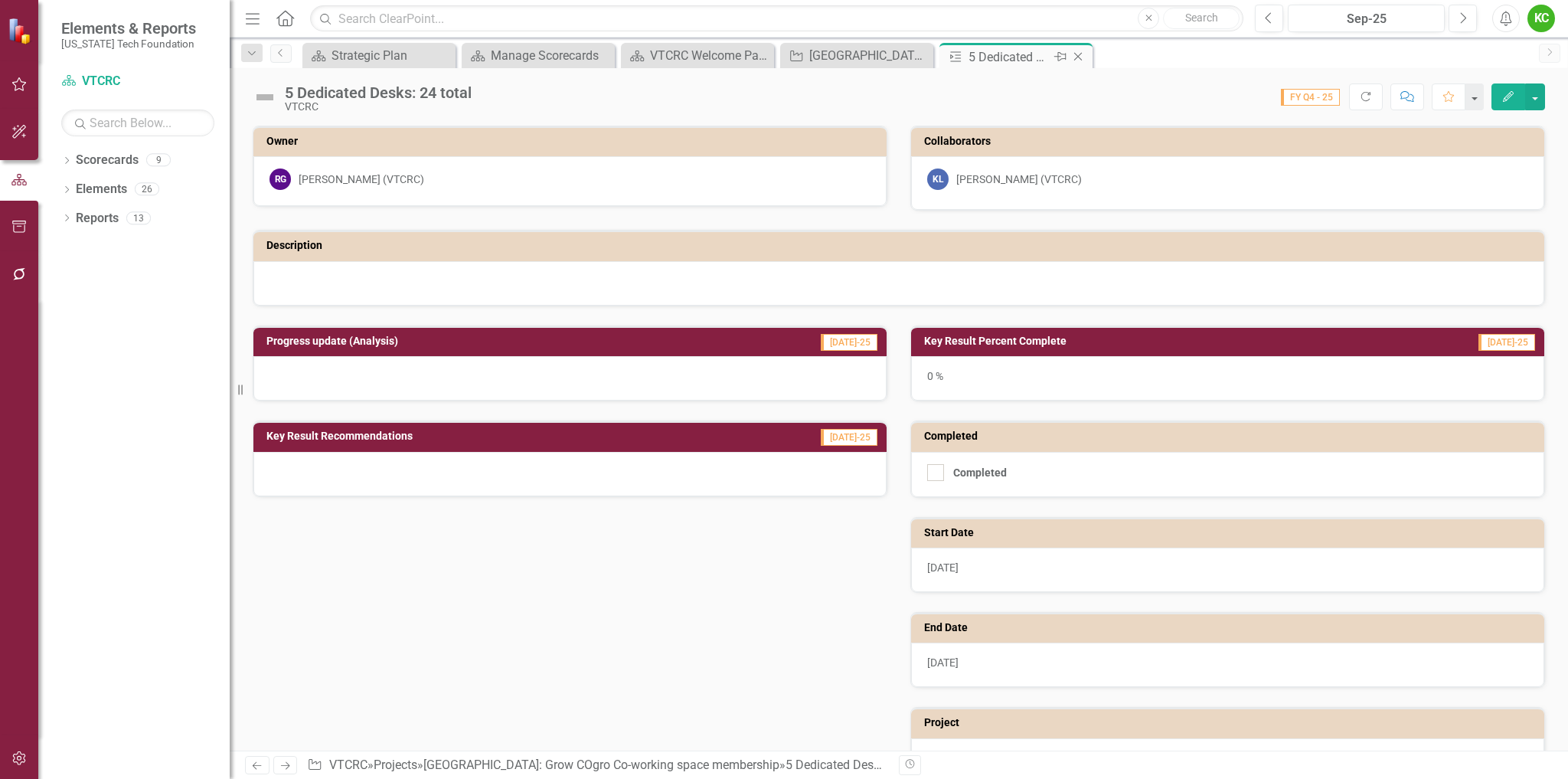
click at [1077, 56] on icon "Close" at bounding box center [1078, 56] width 15 height 13
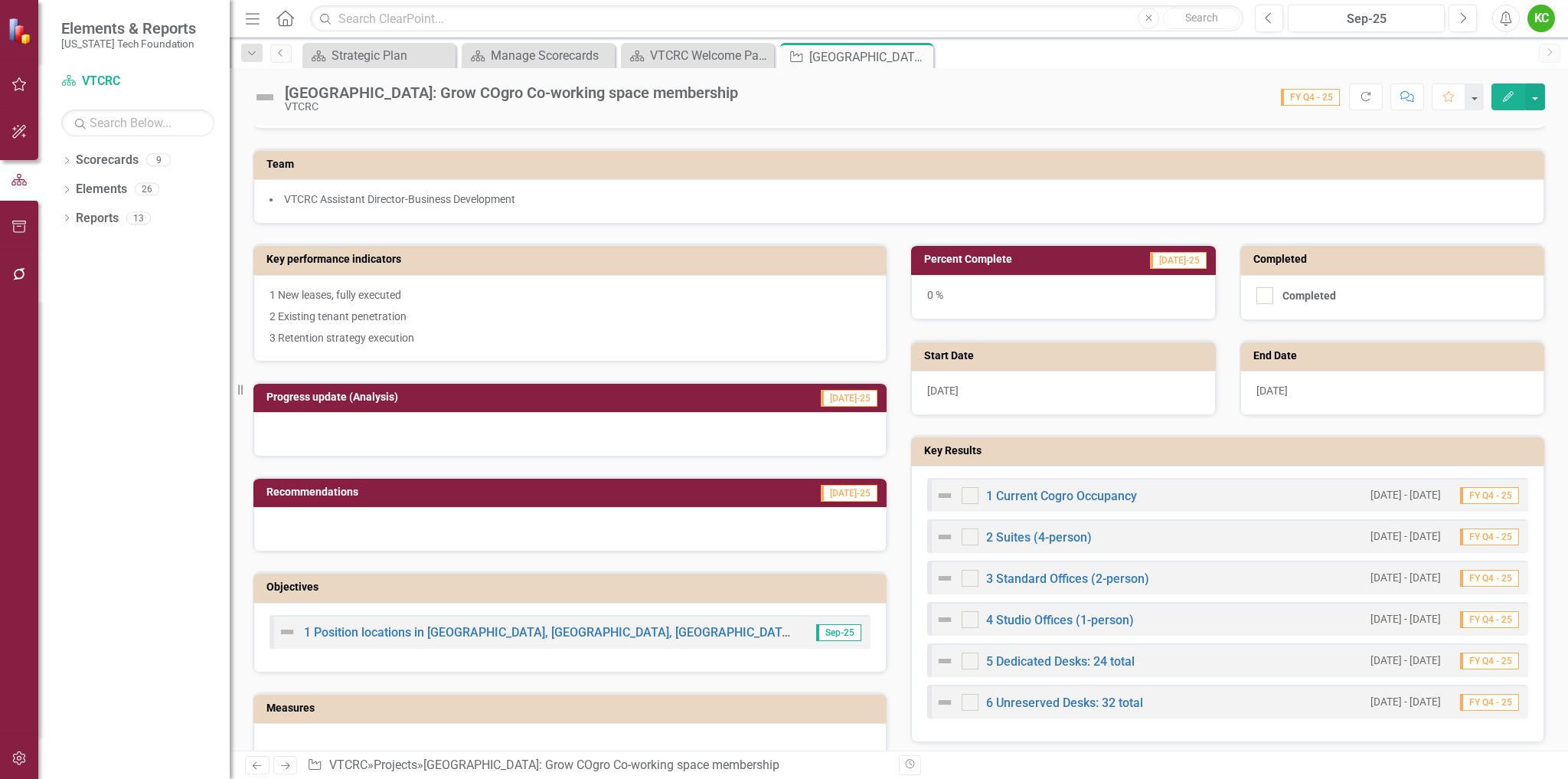
scroll to position [230, 0]
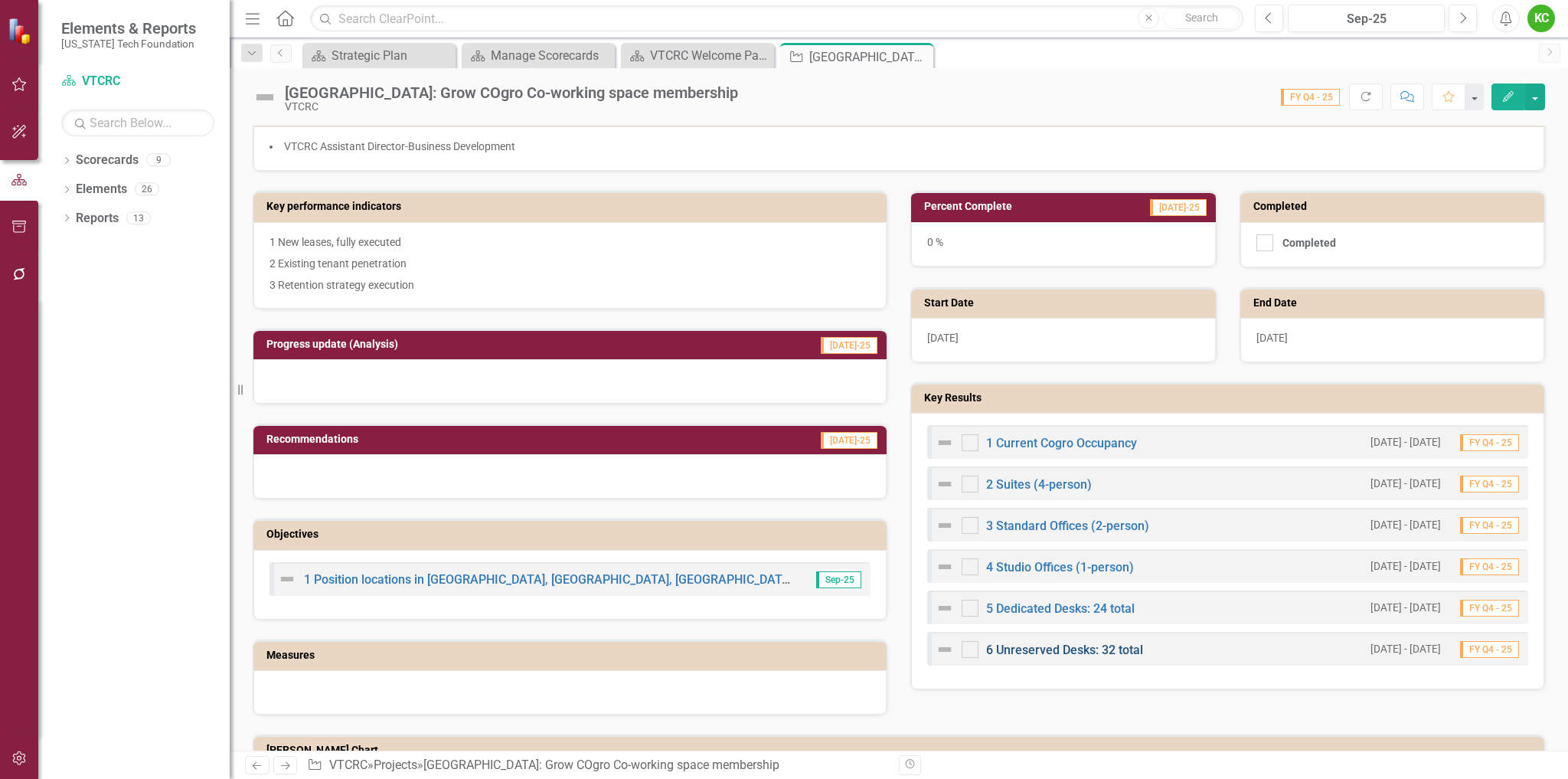
click at [1056, 650] on link "6 Unreserved Desks: 32 total" at bounding box center [1064, 649] width 157 height 14
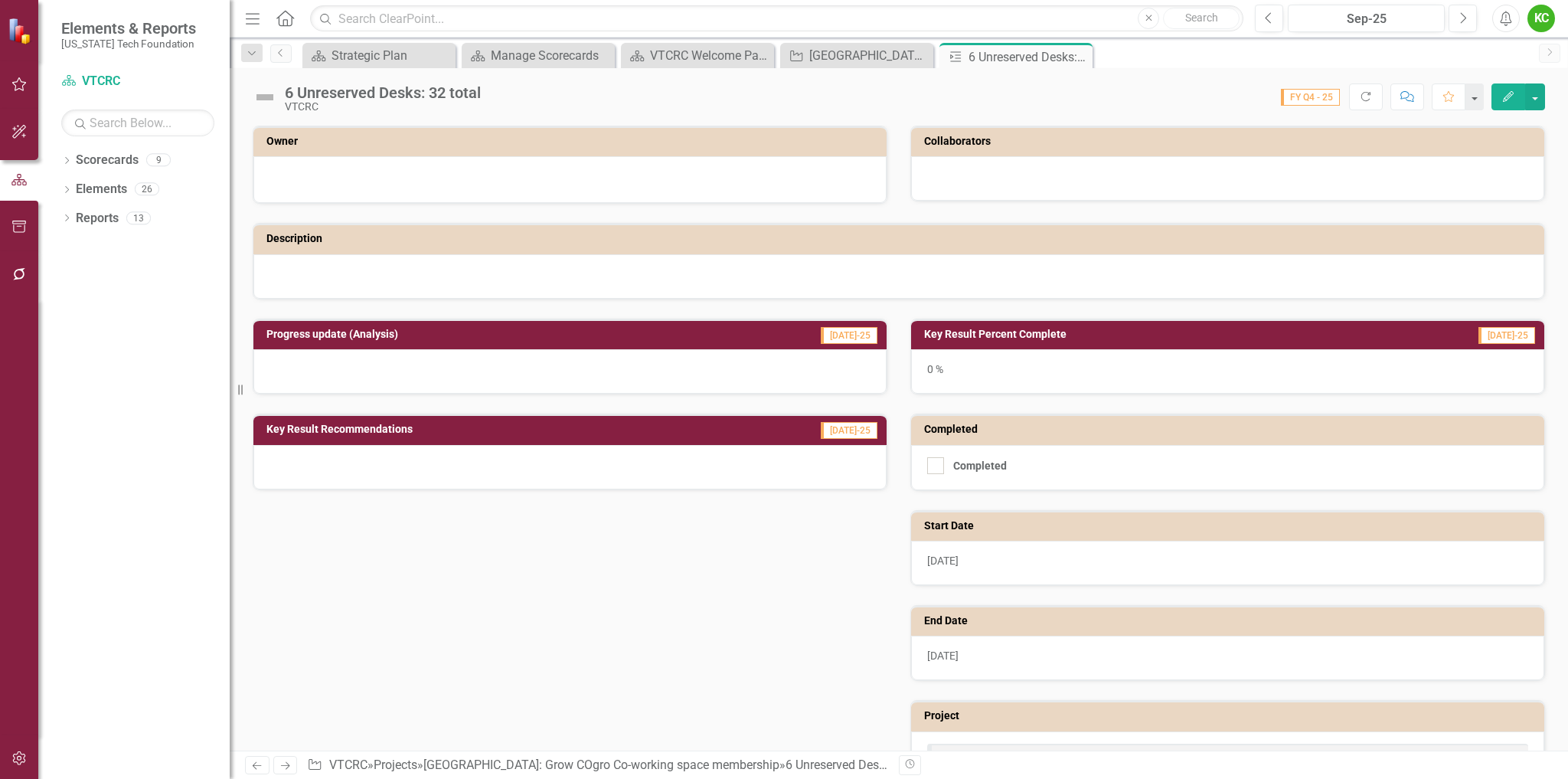
click at [1509, 93] on icon "Edit" at bounding box center [1508, 97] width 13 height 11
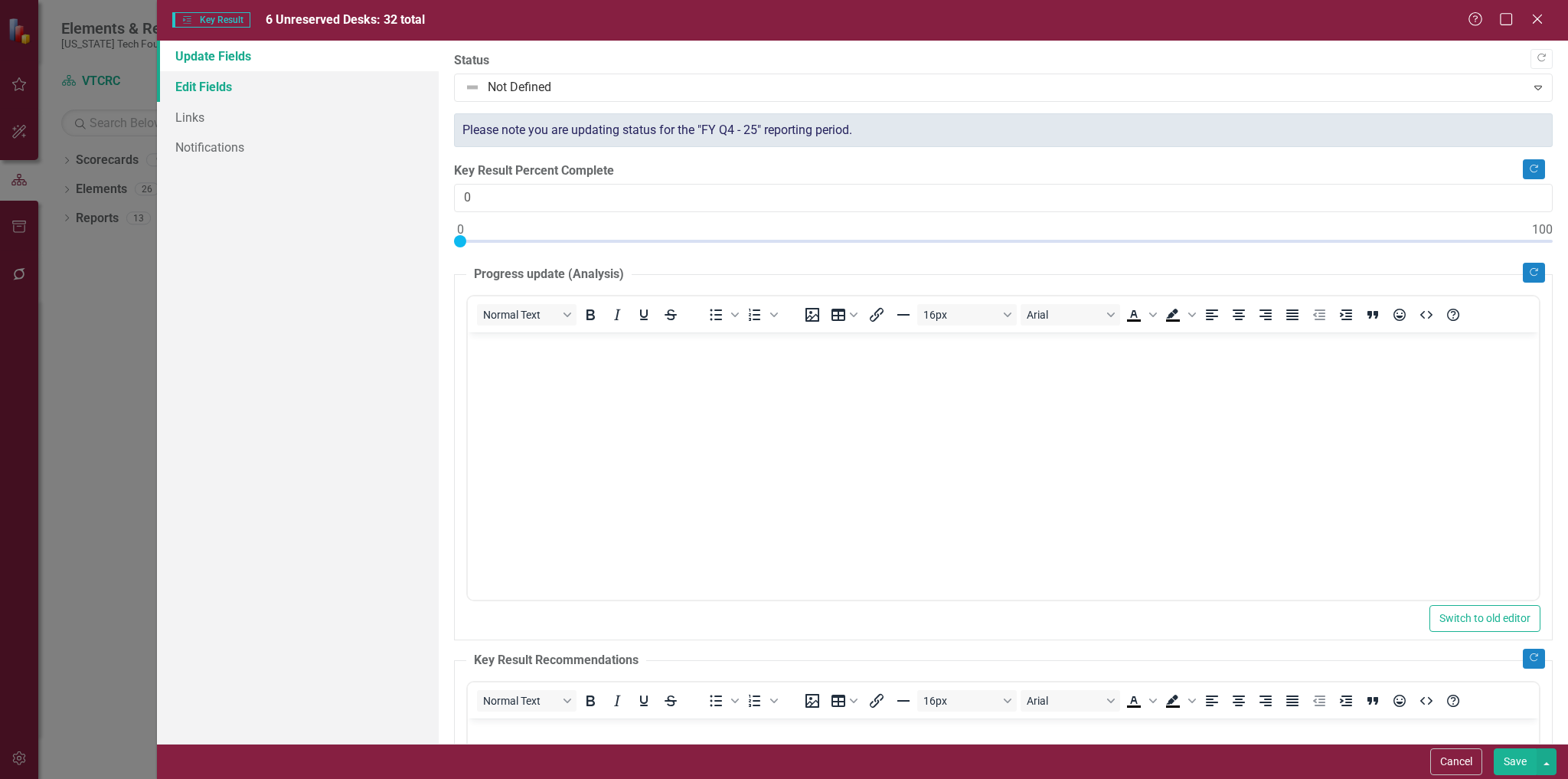
click at [224, 82] on link "Edit Fields" at bounding box center [298, 87] width 283 height 30
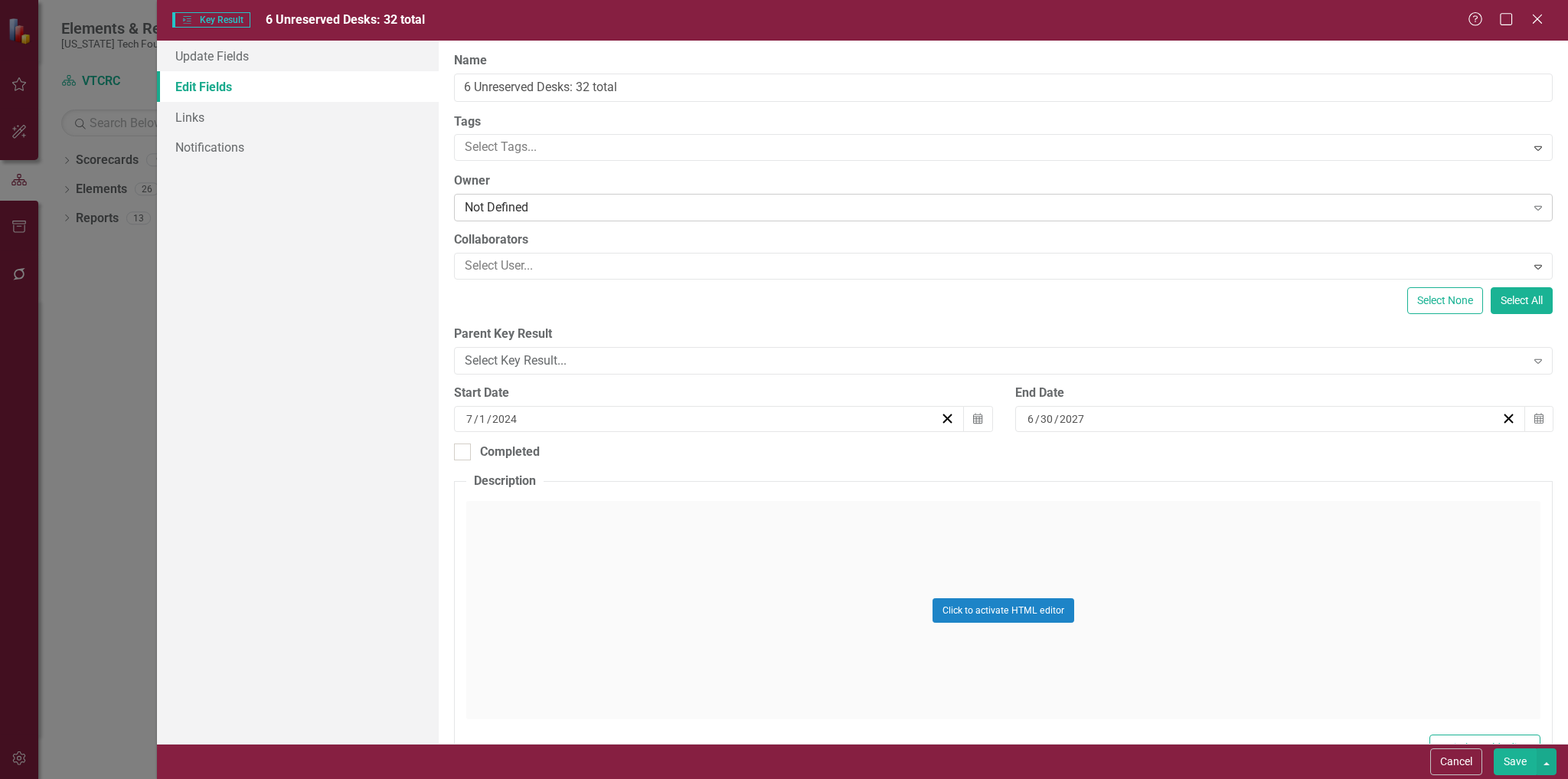
click at [550, 207] on div "Not Defined" at bounding box center [995, 208] width 1060 height 18
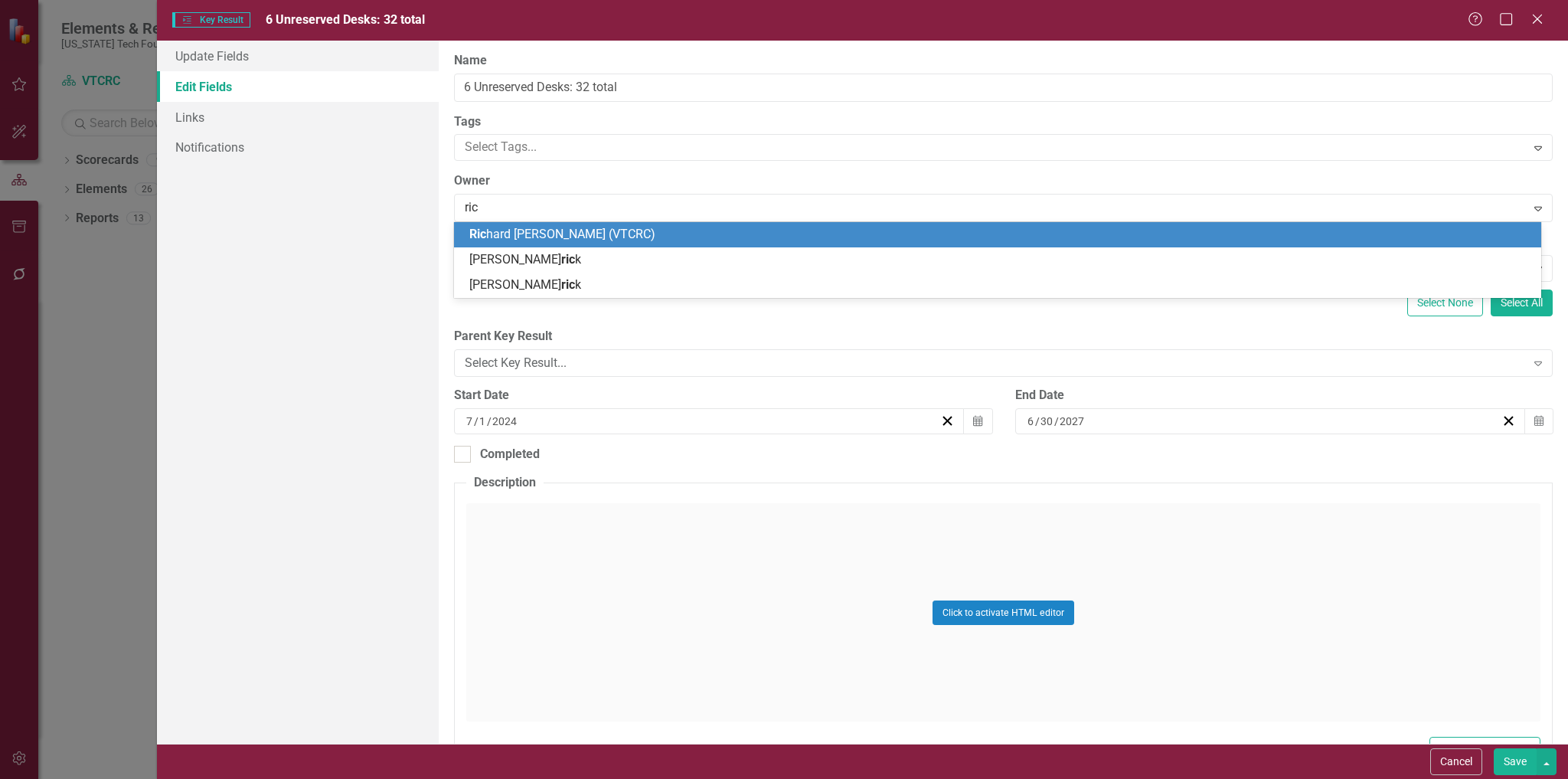
type input "rich"
click at [550, 235] on span "[PERSON_NAME] [PERSON_NAME] (VTCRC)" at bounding box center [562, 234] width 186 height 14
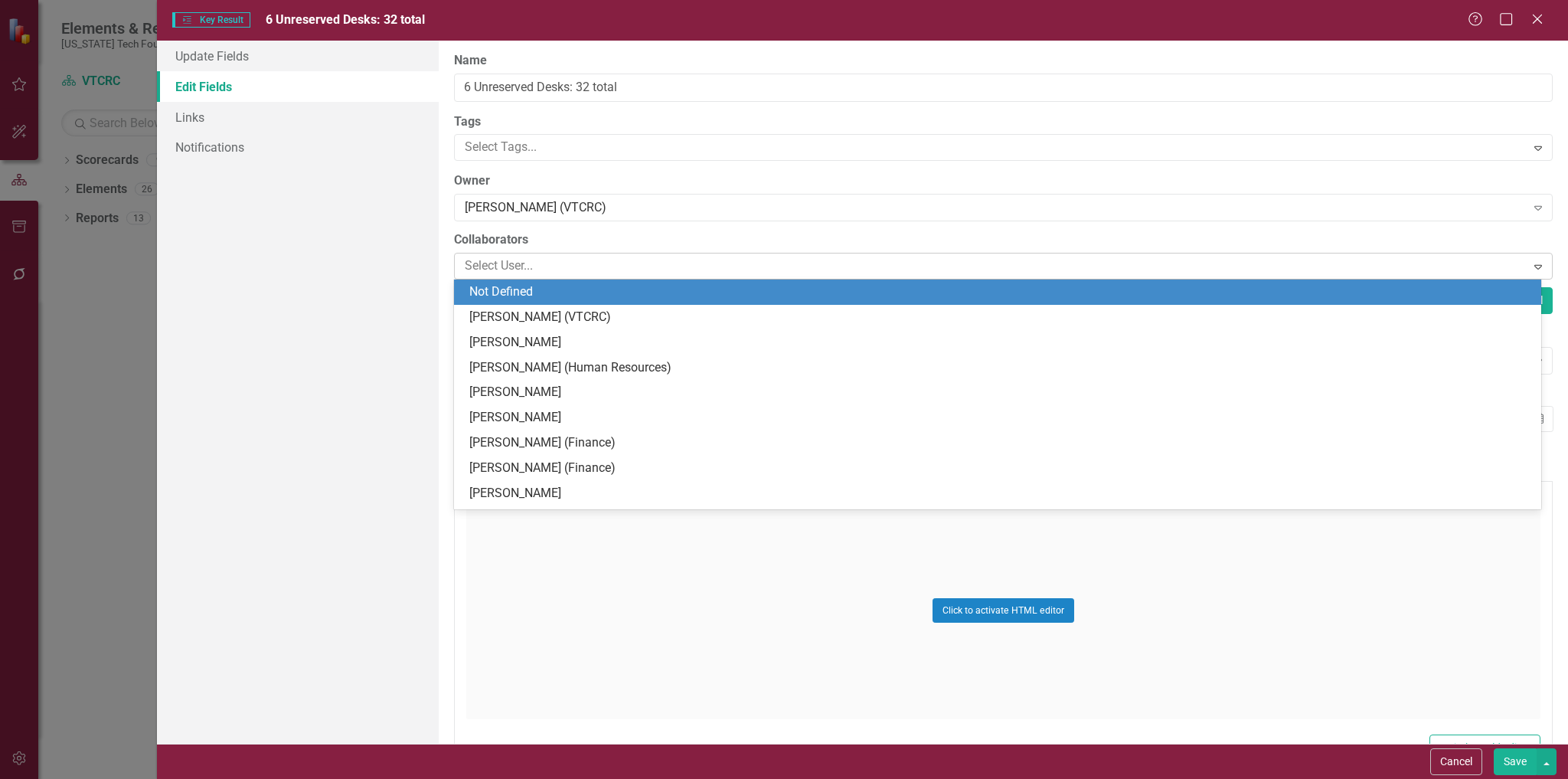
click at [547, 261] on div at bounding box center [991, 266] width 1067 height 21
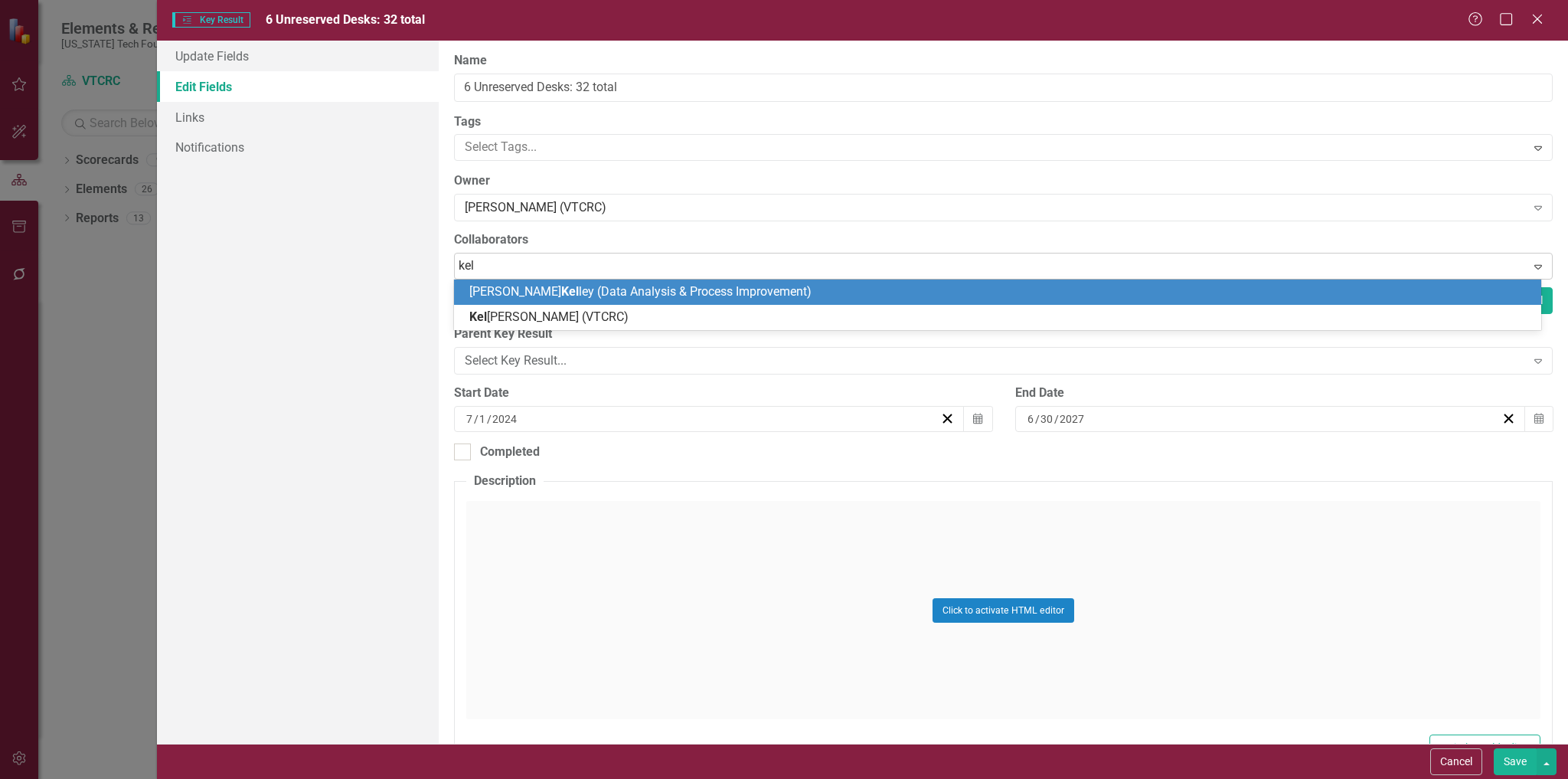
type input "[PERSON_NAME]"
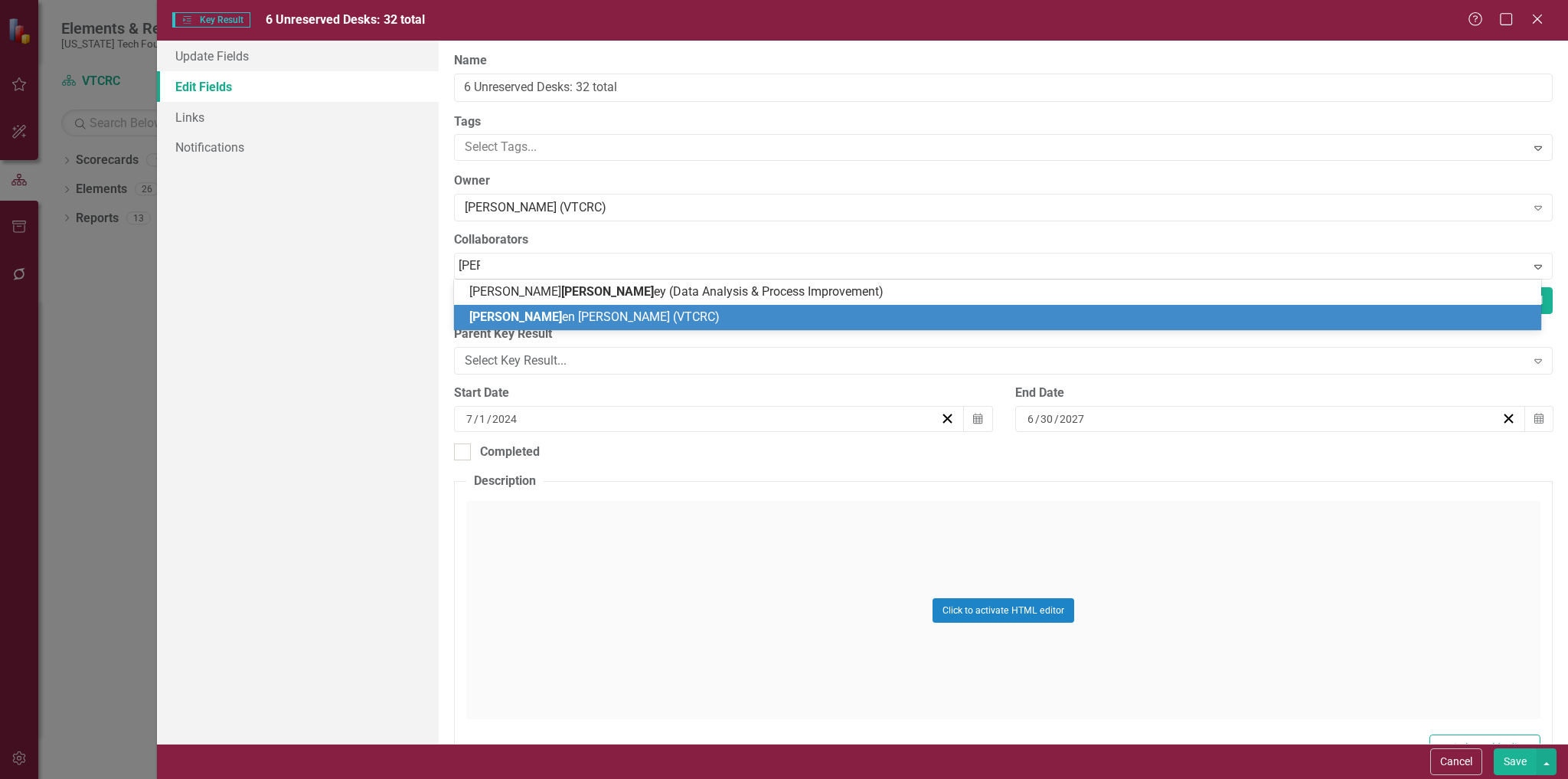
click at [561, 309] on span "[PERSON_NAME] en [PERSON_NAME] (VTCRC)" at bounding box center [595, 316] width 251 height 14
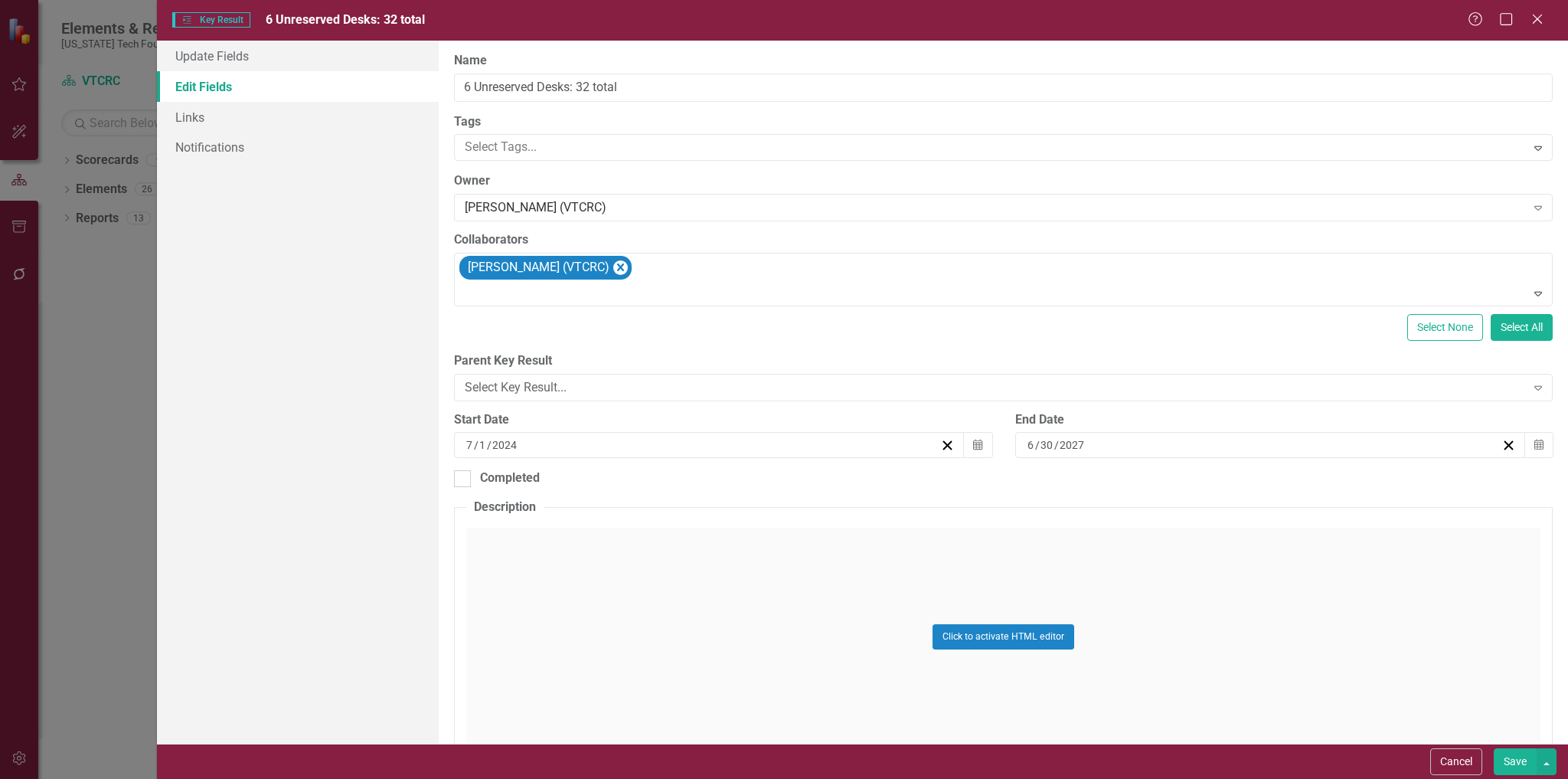
click at [1501, 758] on button "Save" at bounding box center [1515, 762] width 43 height 27
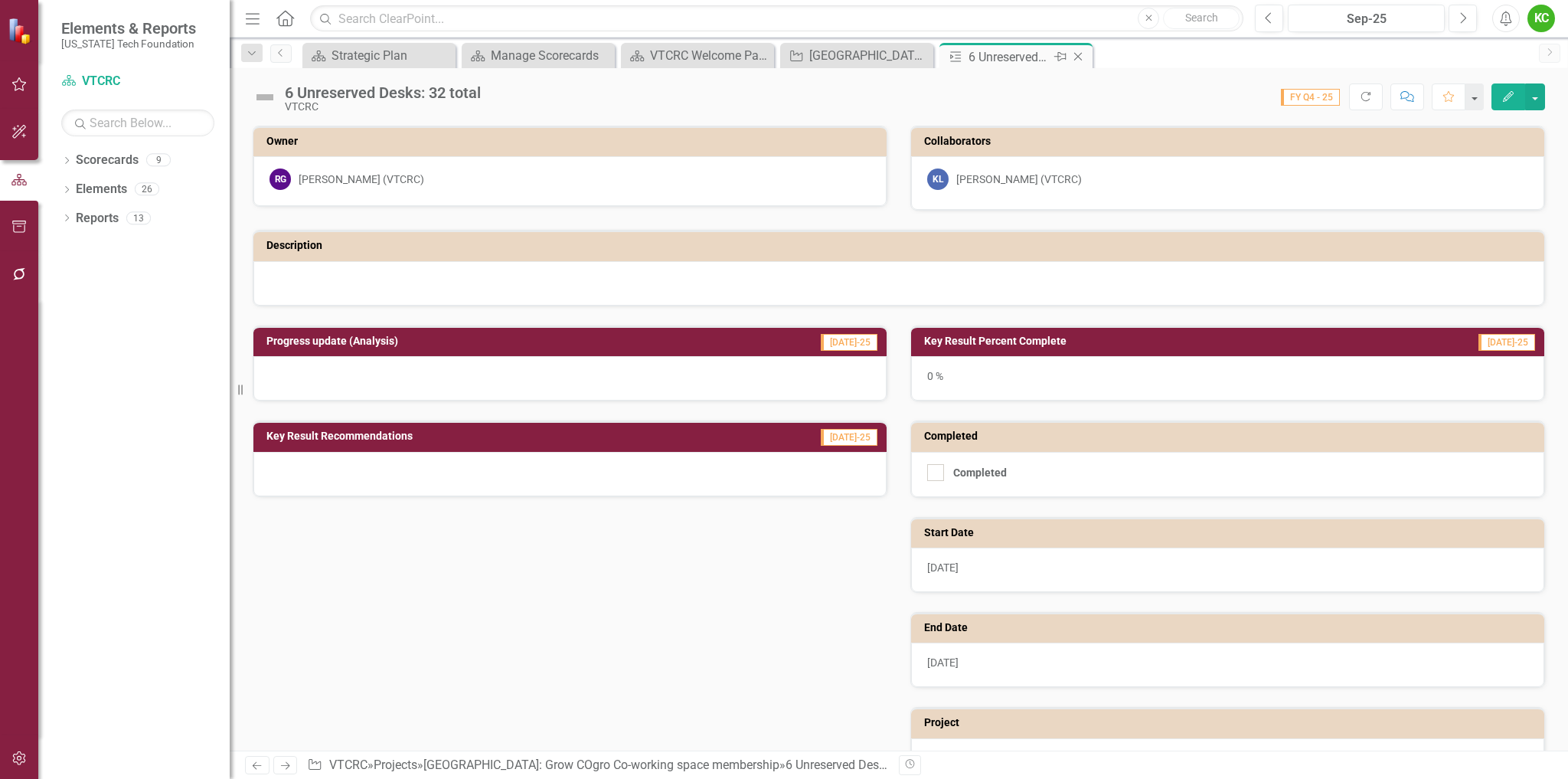
click at [1080, 56] on icon "Close" at bounding box center [1078, 56] width 15 height 13
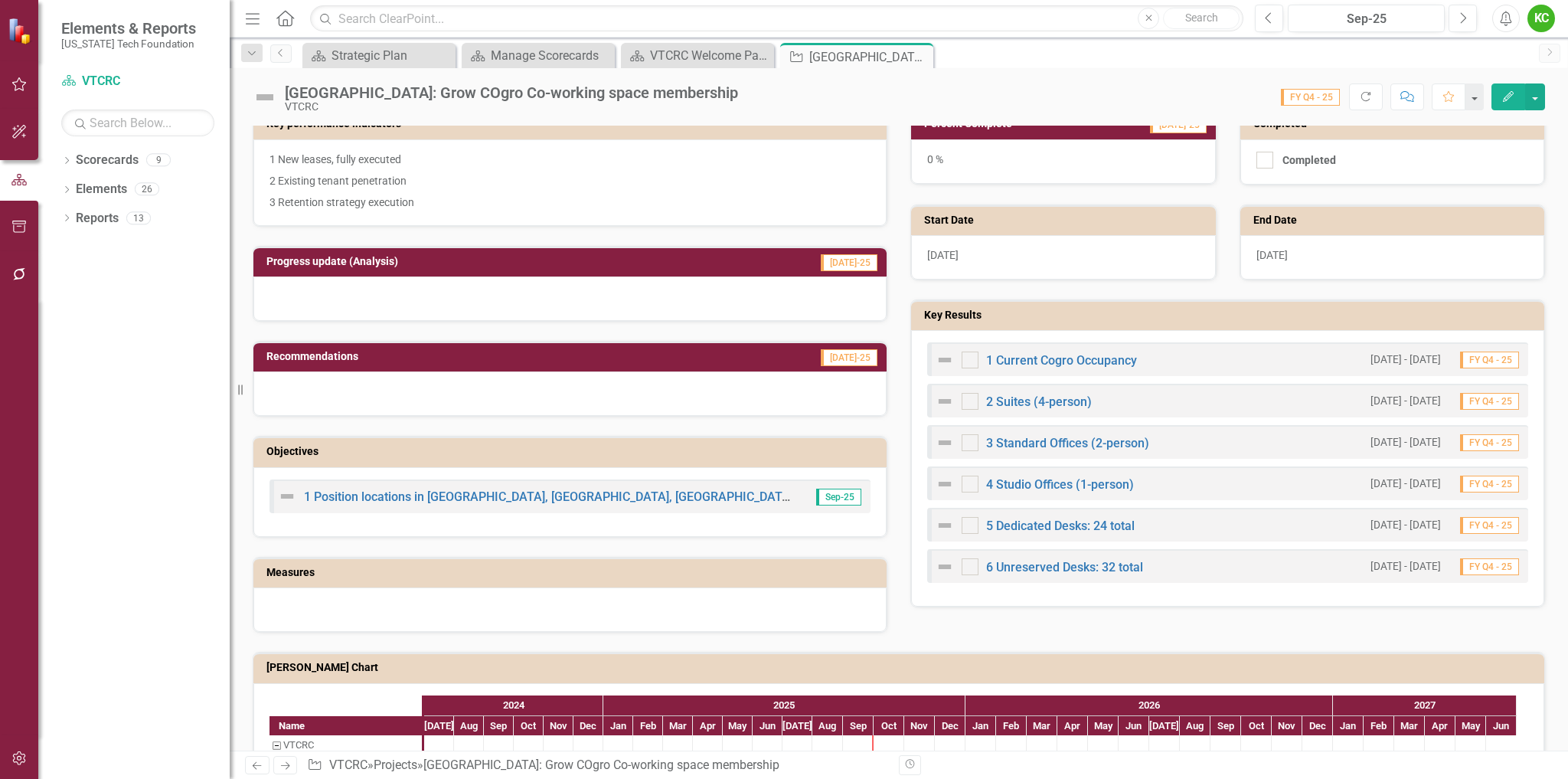
scroll to position [383, 0]
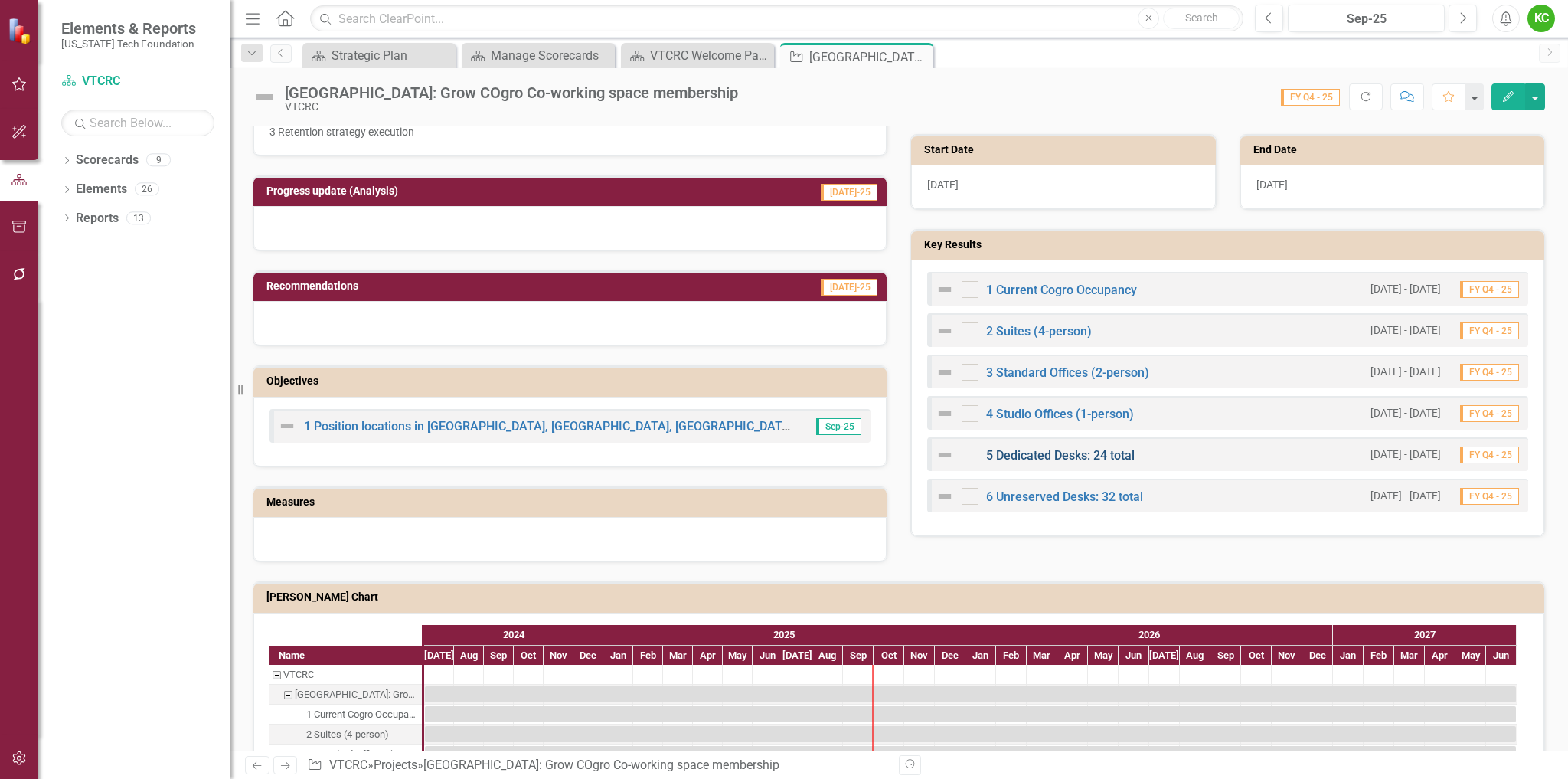
click at [1076, 451] on link "5 Dedicated Desks: 24 total" at bounding box center [1060, 455] width 149 height 14
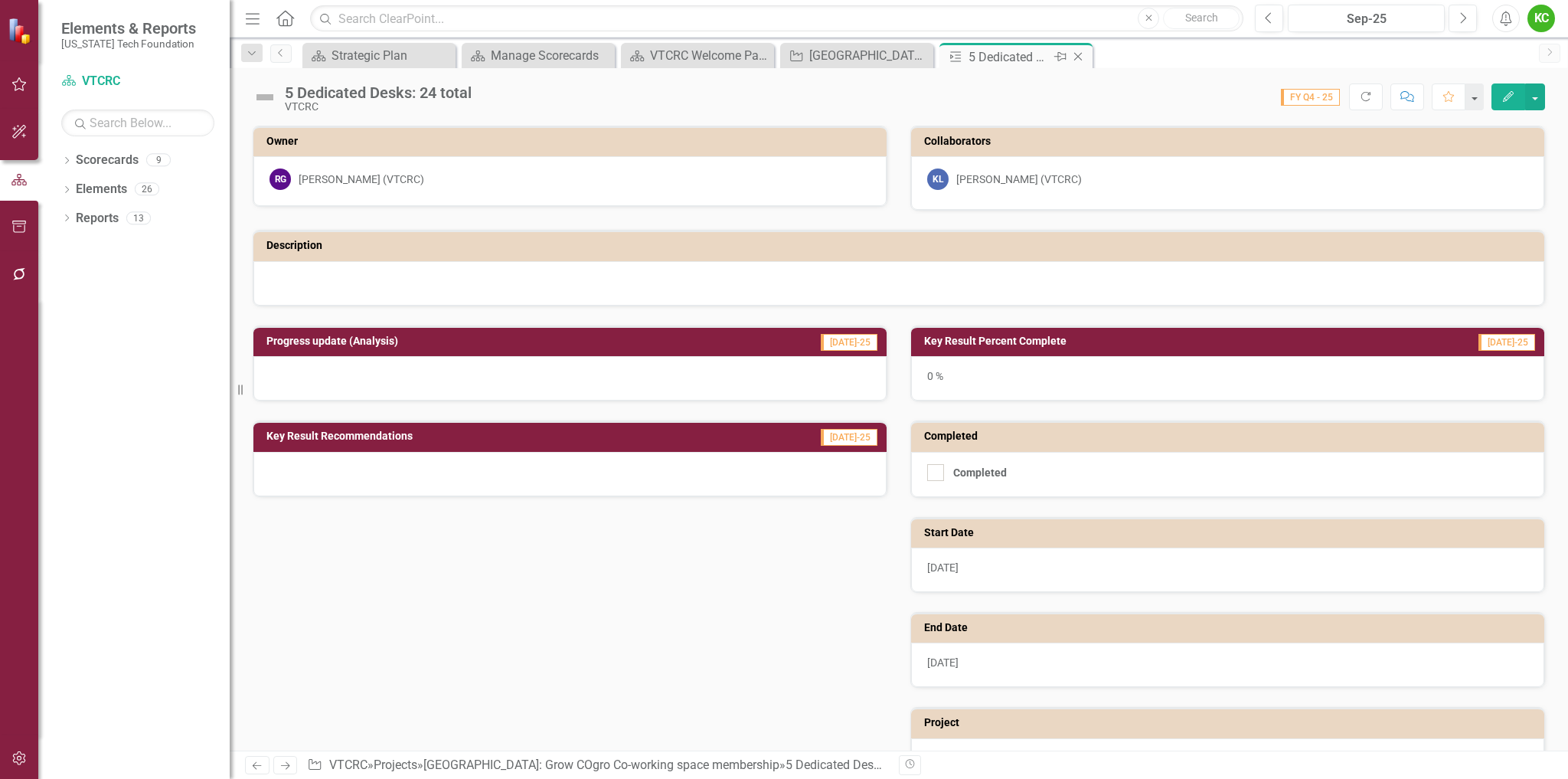
click at [1079, 56] on icon "Close" at bounding box center [1078, 56] width 15 height 13
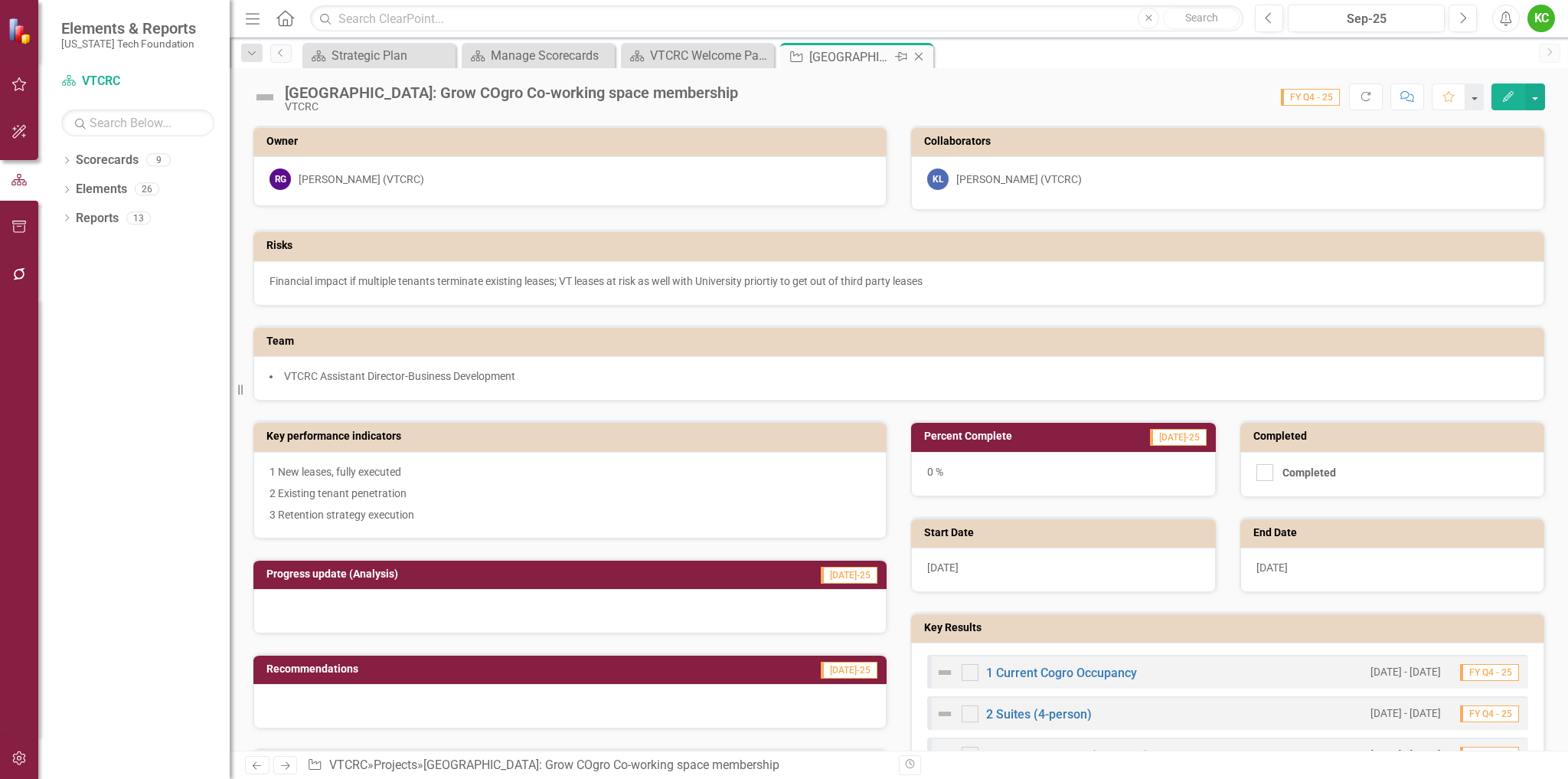
click at [922, 54] on icon at bounding box center [919, 56] width 8 height 8
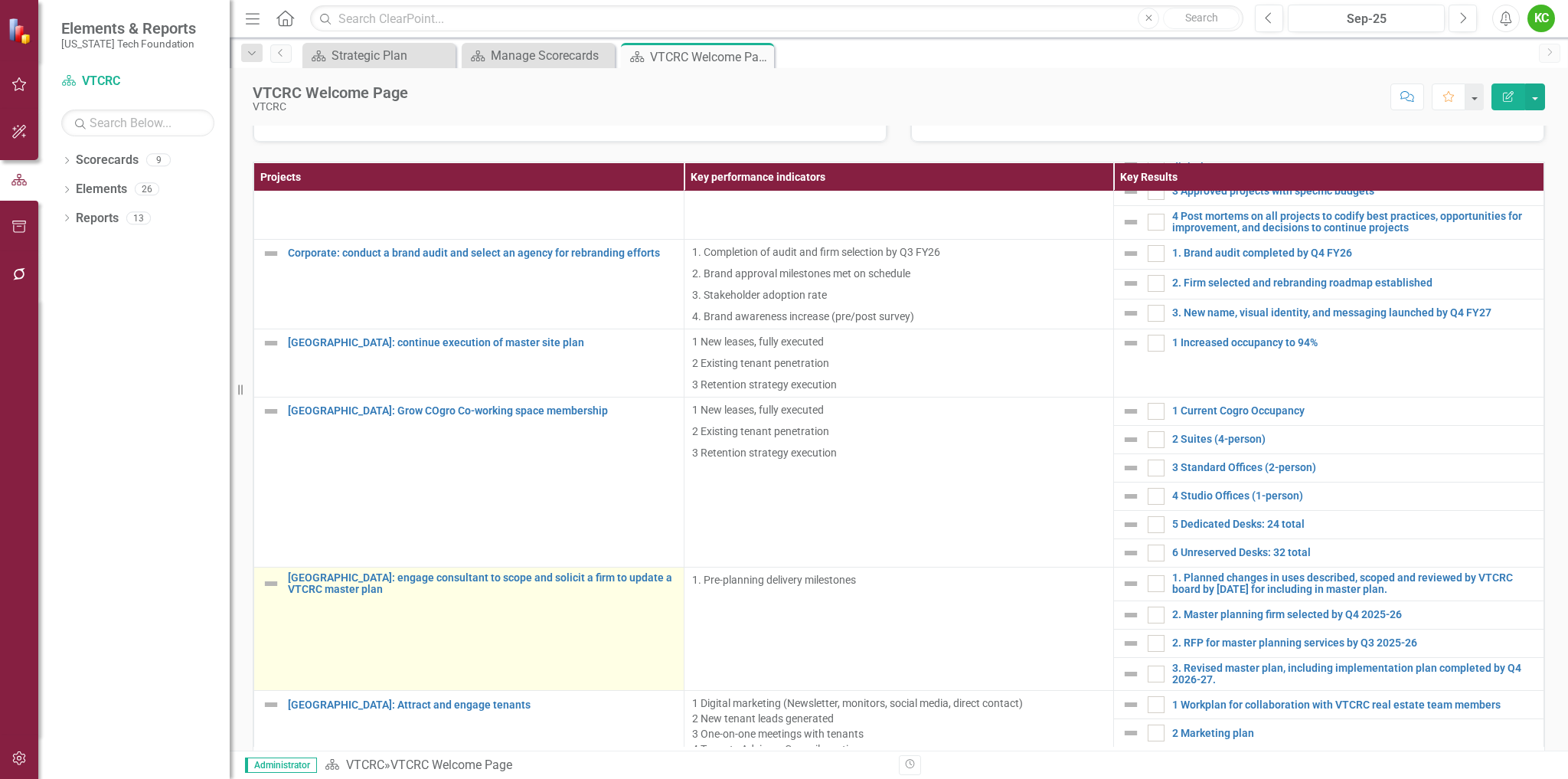
scroll to position [230, 0]
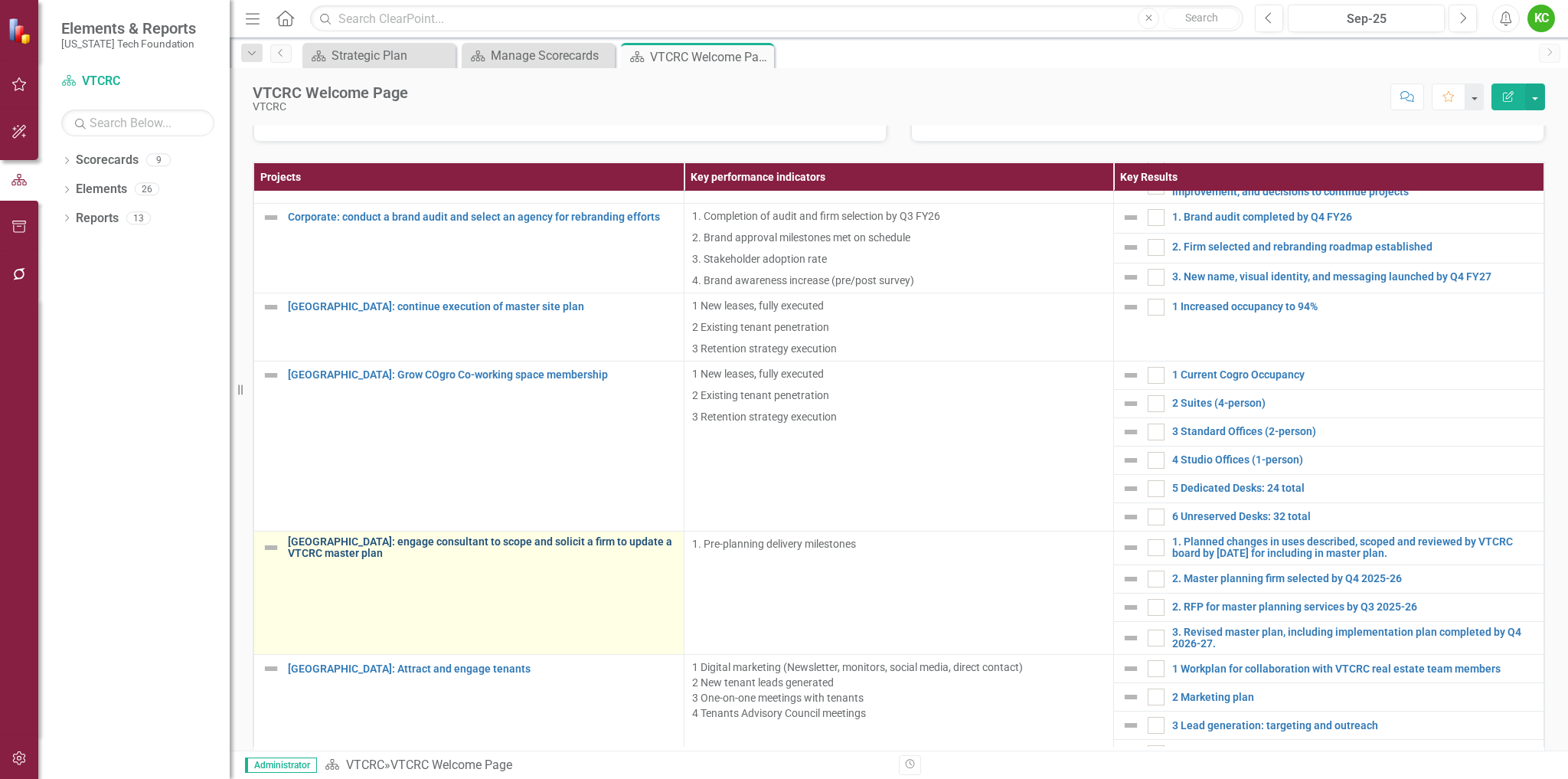
click at [505, 542] on link "[GEOGRAPHIC_DATA]: engage consultant to scope and solicit a firm to update a VT…" at bounding box center [483, 548] width 389 height 24
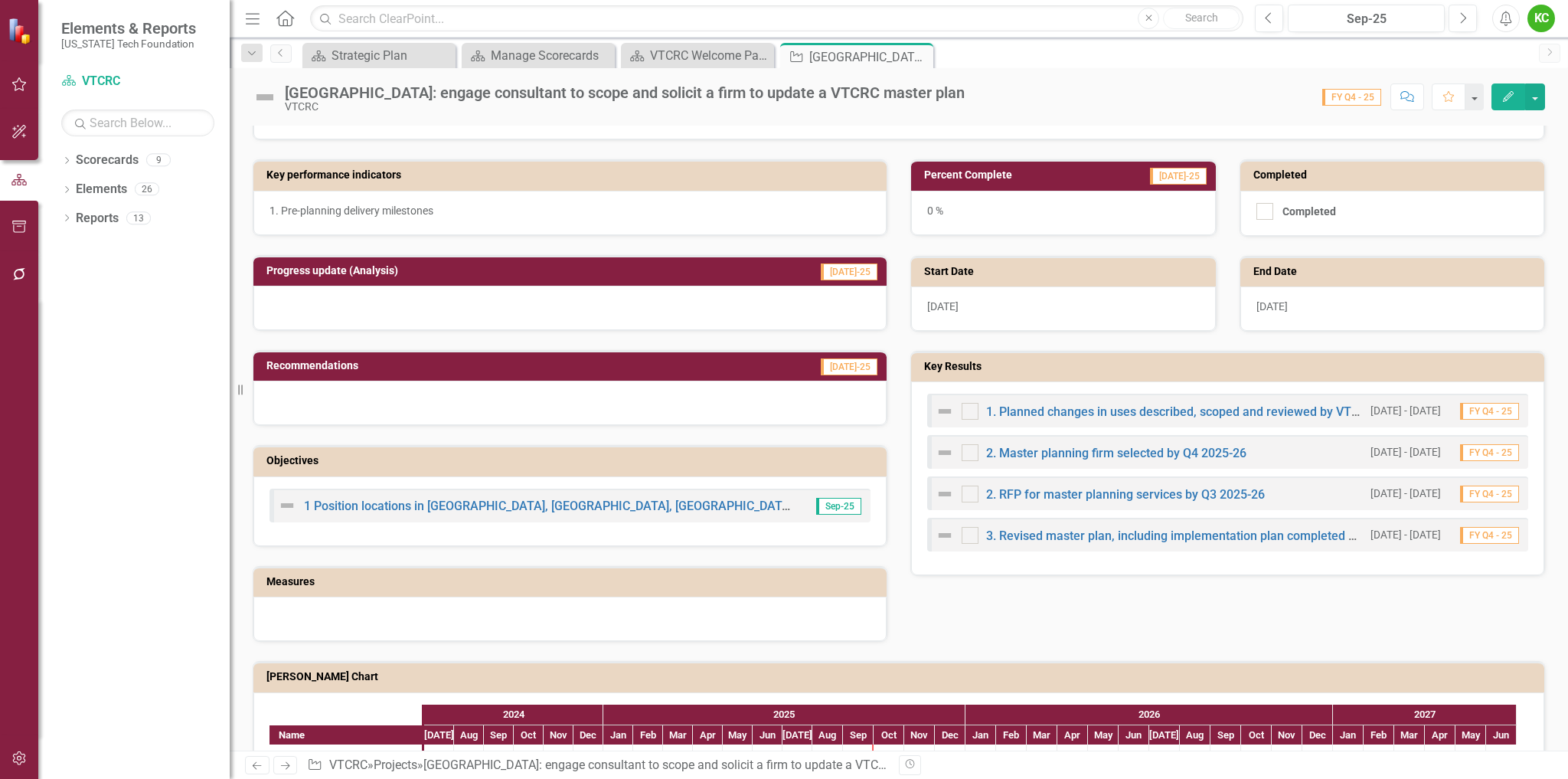
scroll to position [383, 0]
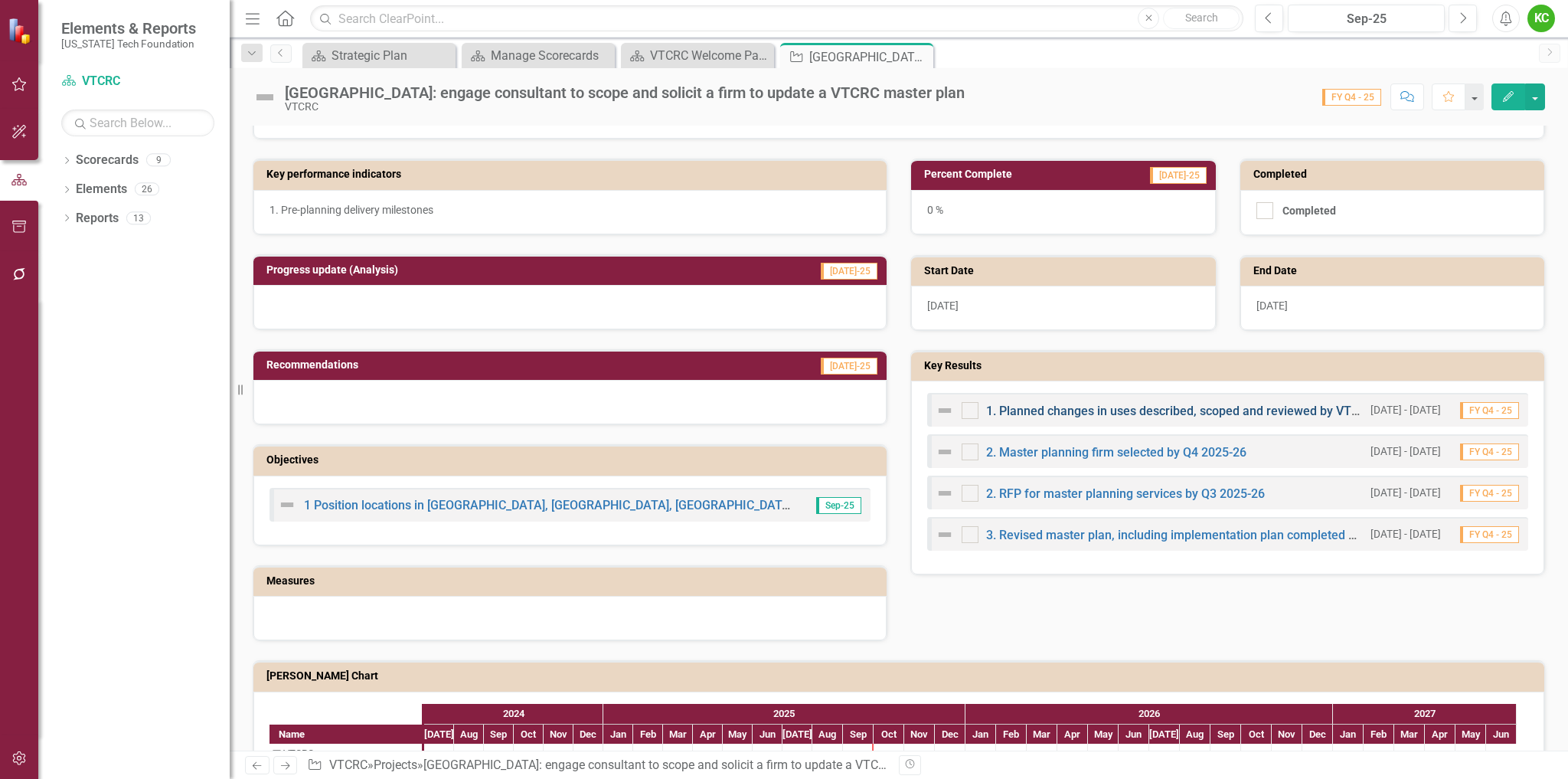
click at [1118, 414] on link "1. Planned changes in uses described, scoped and reviewed by VTCRC board by [DA…" at bounding box center [1304, 411] width 636 height 14
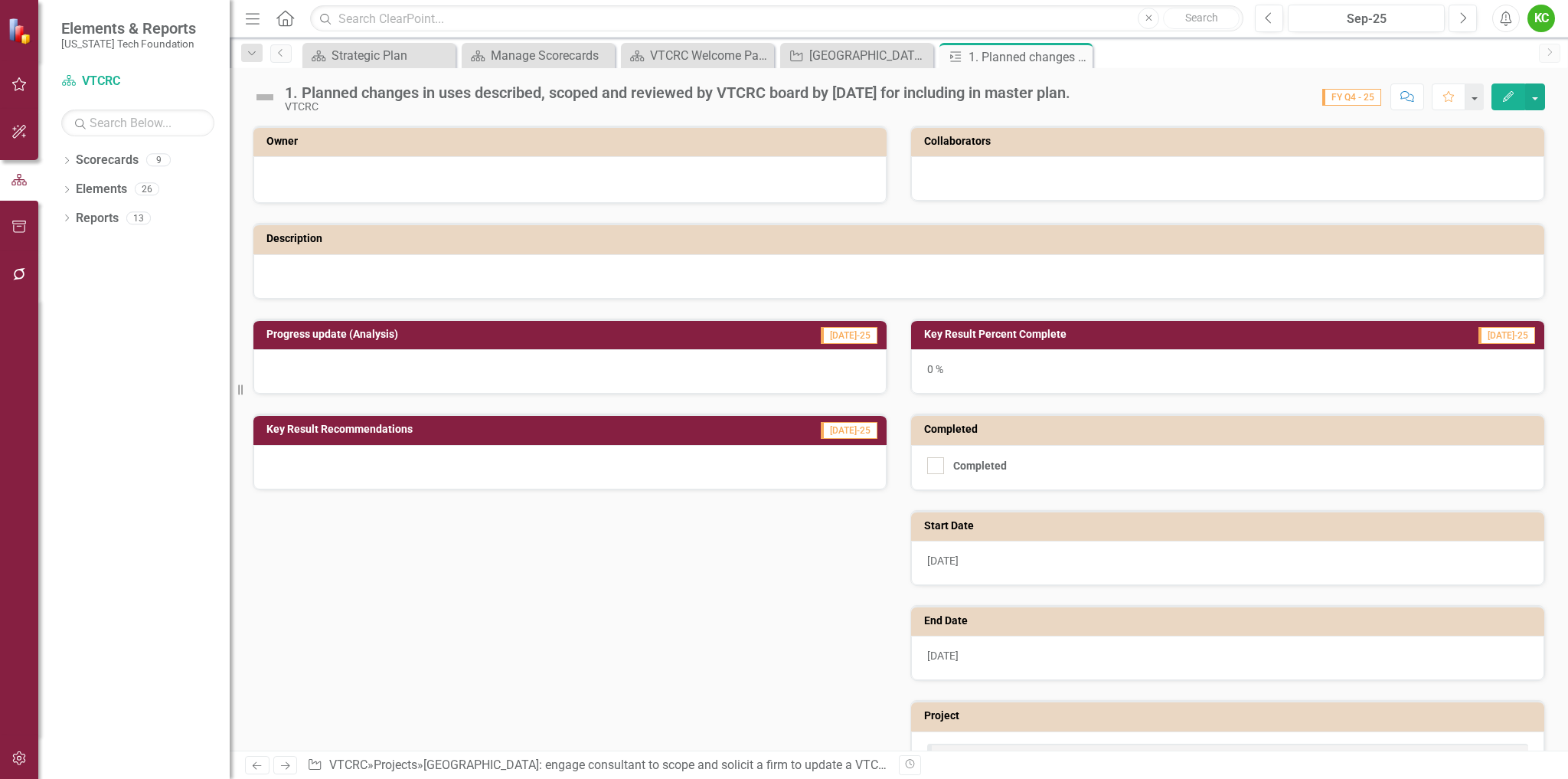
click at [1510, 94] on icon "Edit" at bounding box center [1508, 97] width 13 height 11
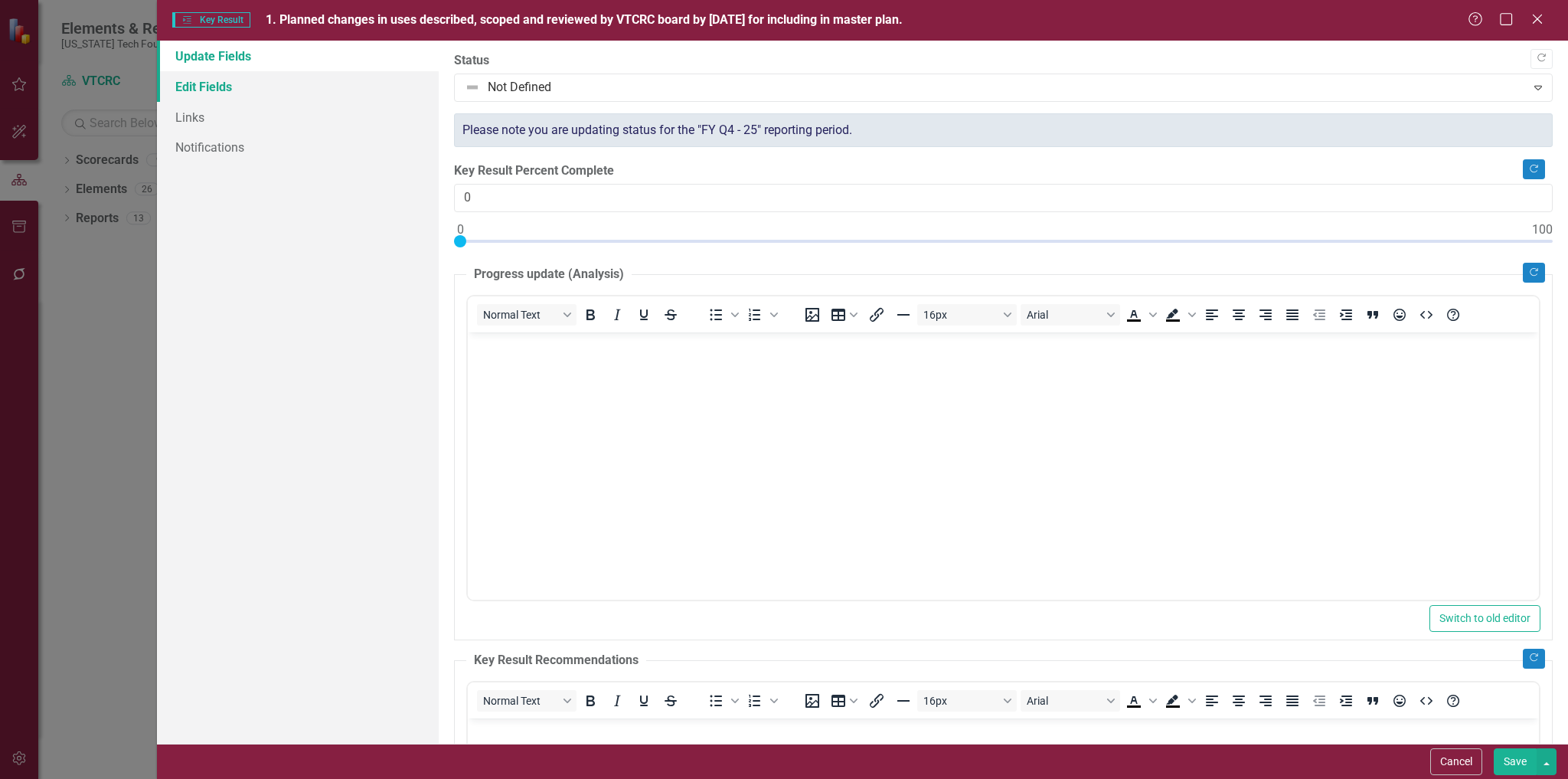
click at [193, 90] on link "Edit Fields" at bounding box center [298, 87] width 283 height 30
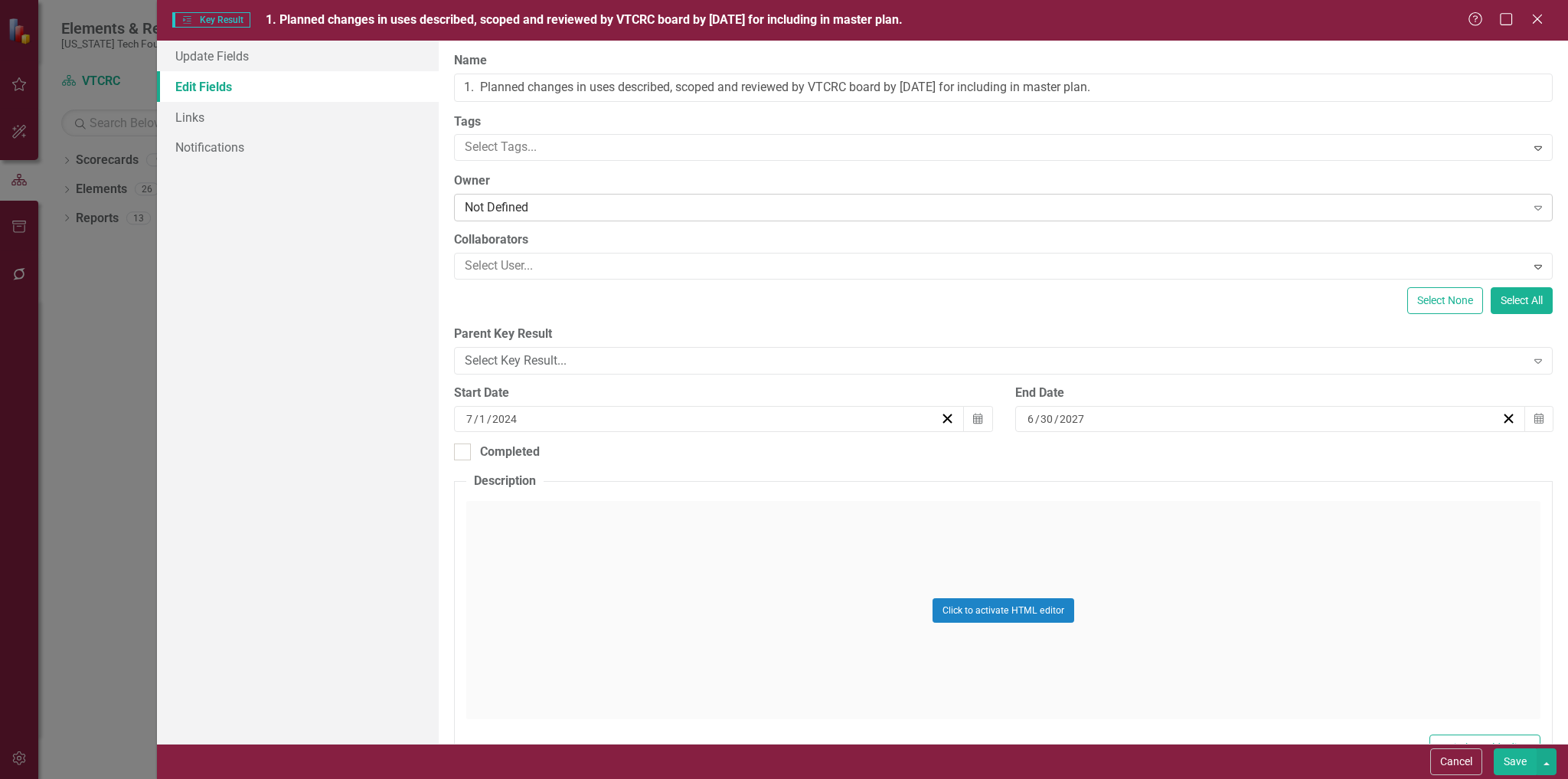
click at [581, 210] on div "Not Defined" at bounding box center [995, 208] width 1060 height 18
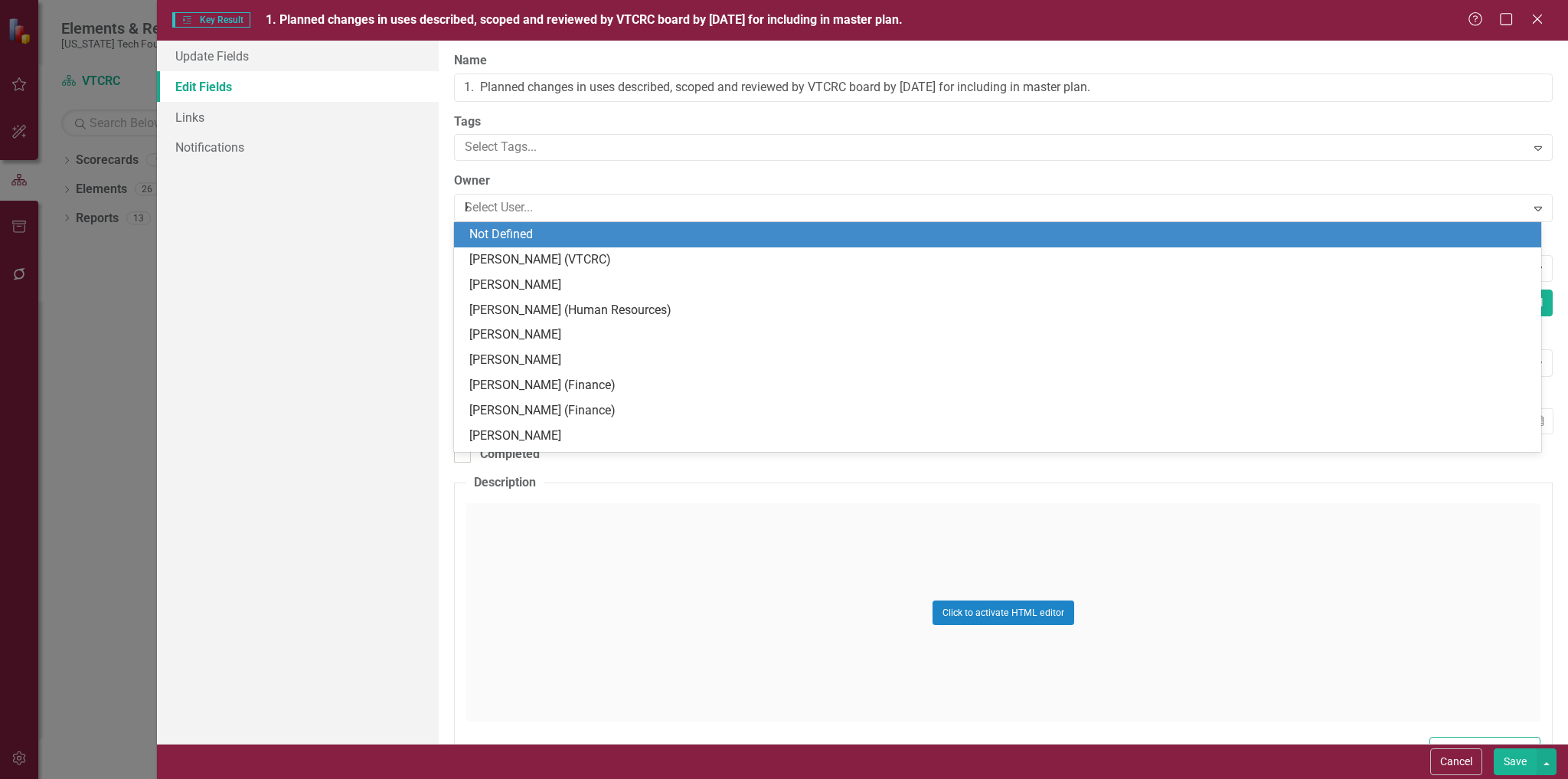
type input "[PERSON_NAME]"
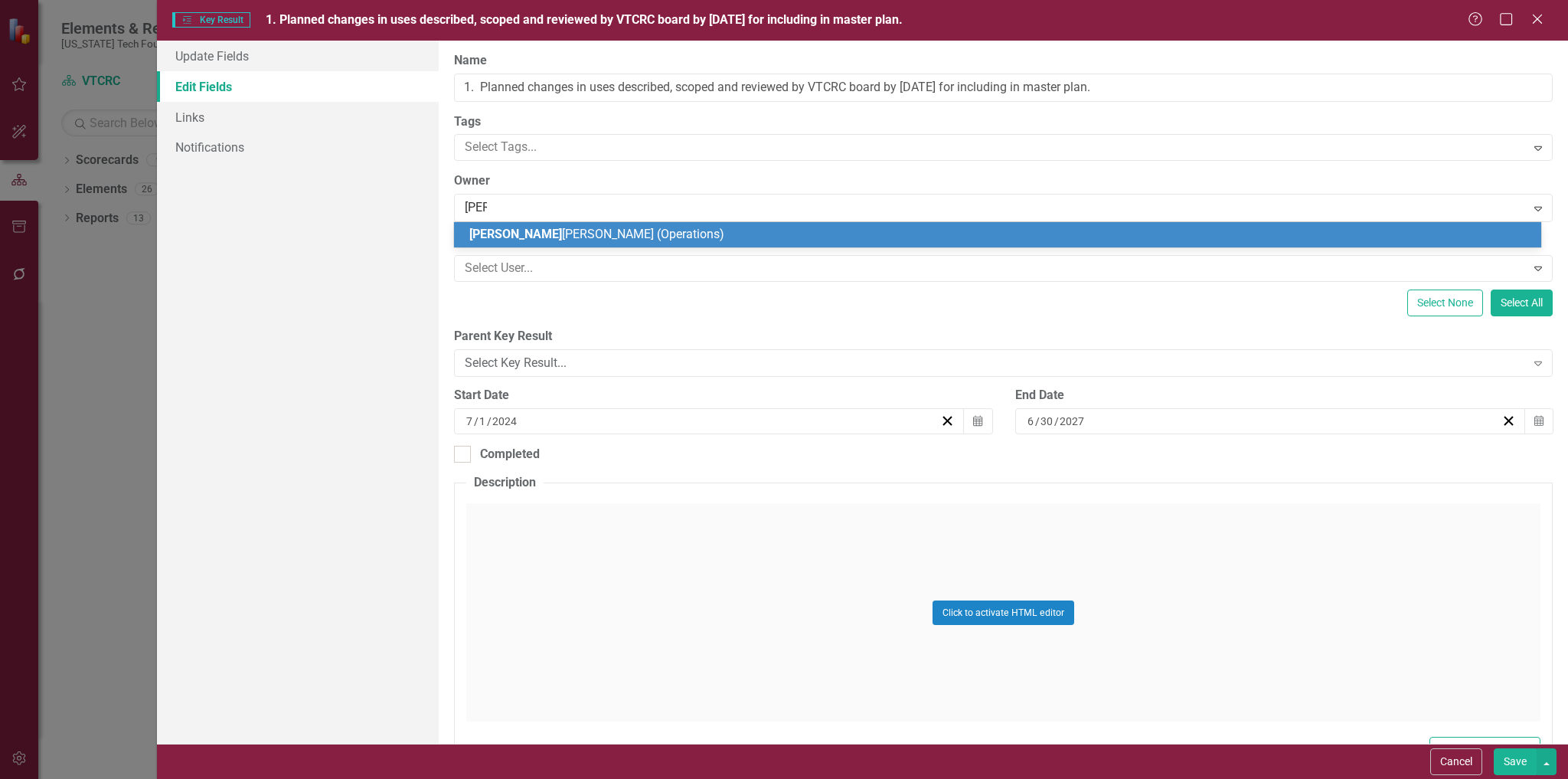
click at [576, 231] on span "[PERSON_NAME] (Operations)" at bounding box center [596, 234] width 255 height 14
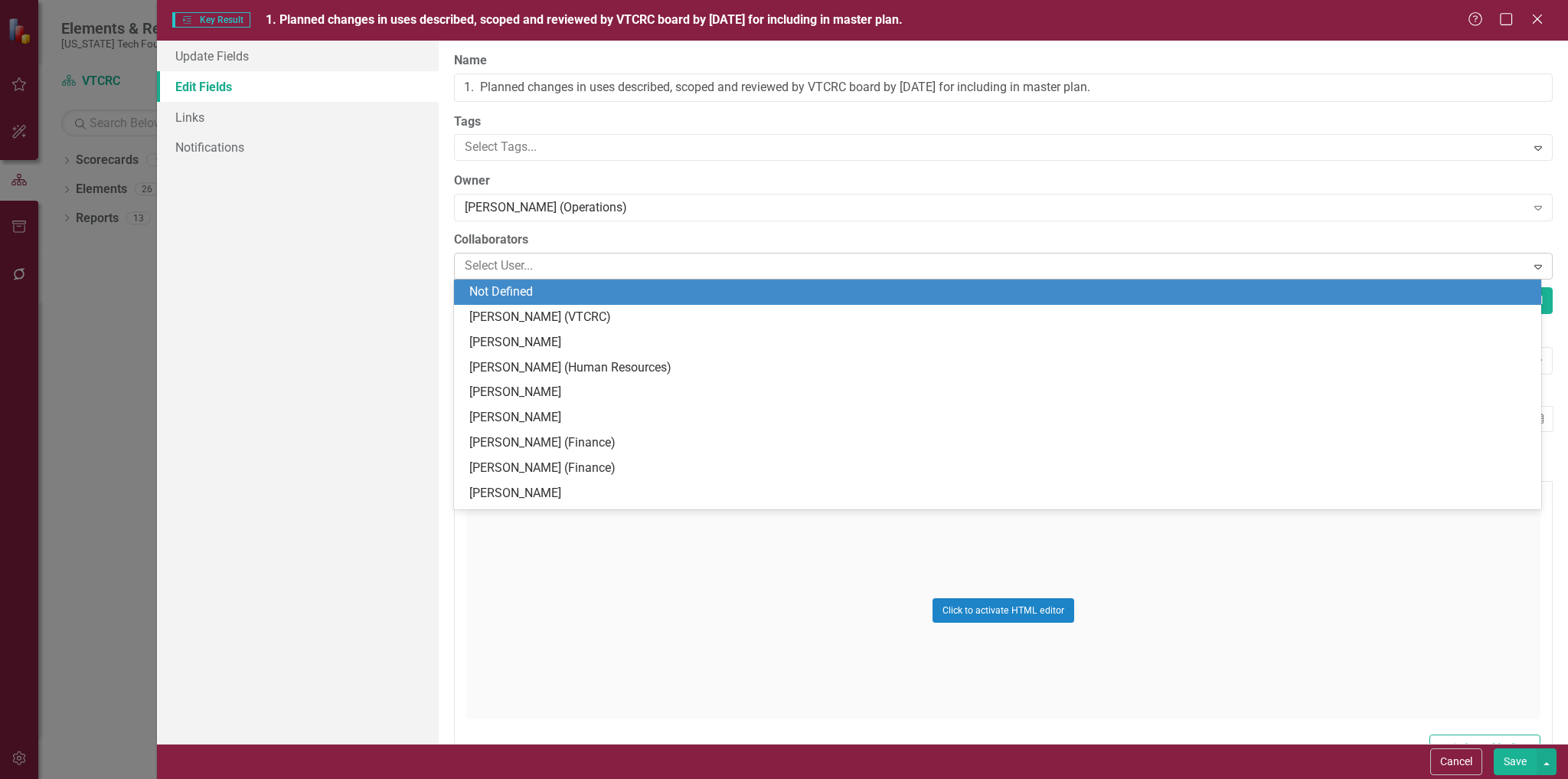
click at [573, 262] on div at bounding box center [991, 266] width 1067 height 21
type input "rich"
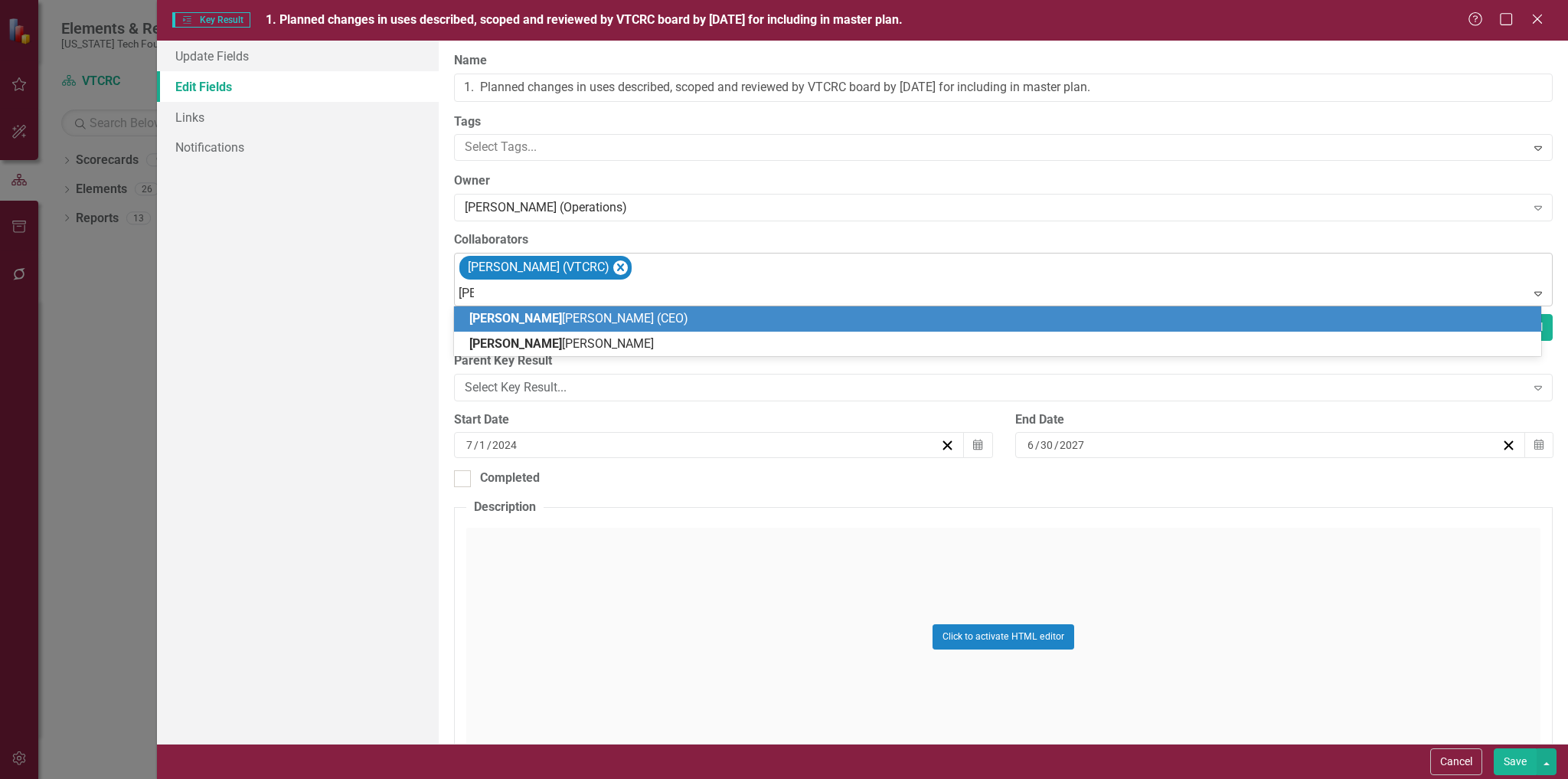
type input "eliz"
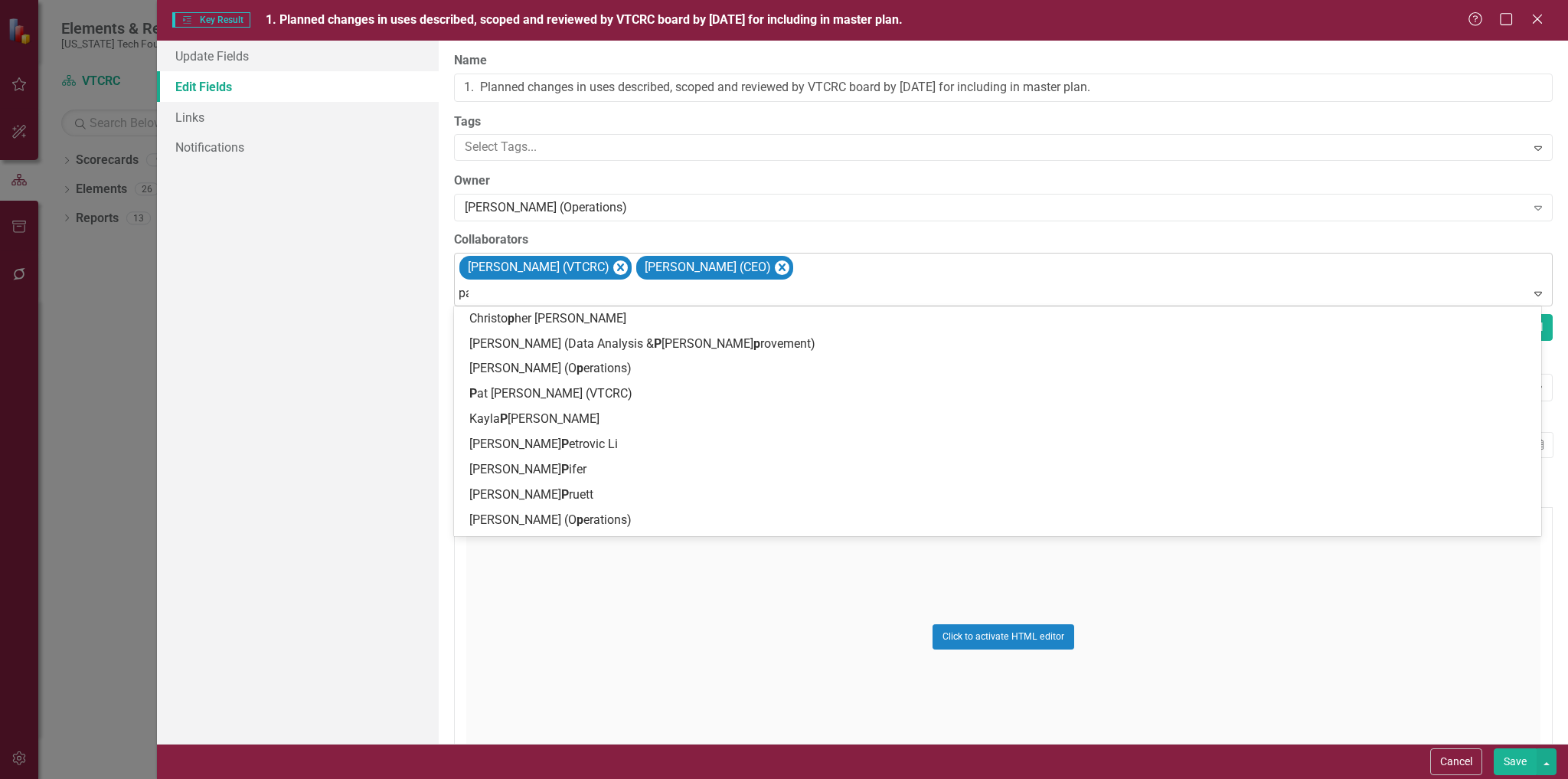
type input "pat"
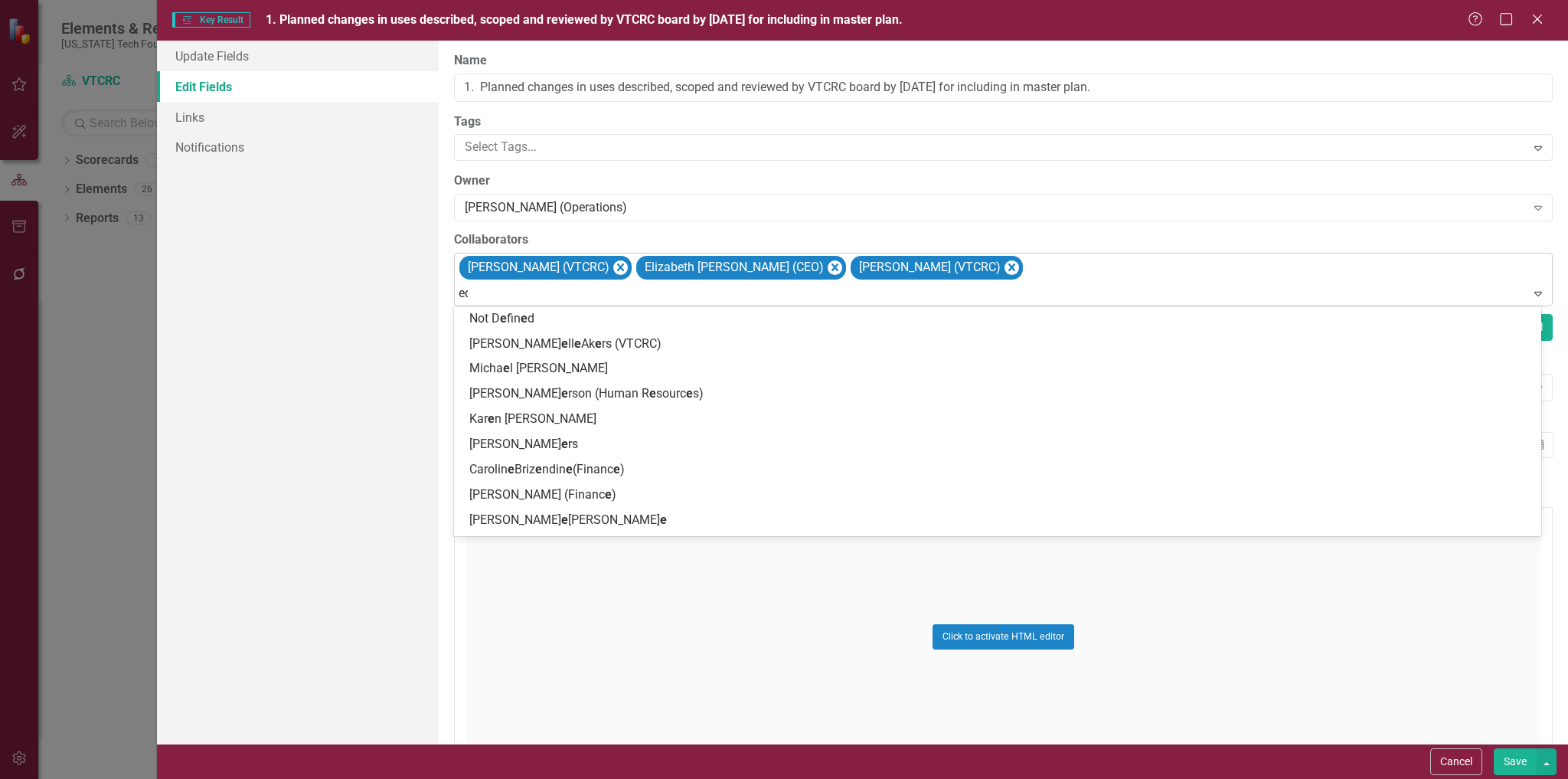
type input "edd"
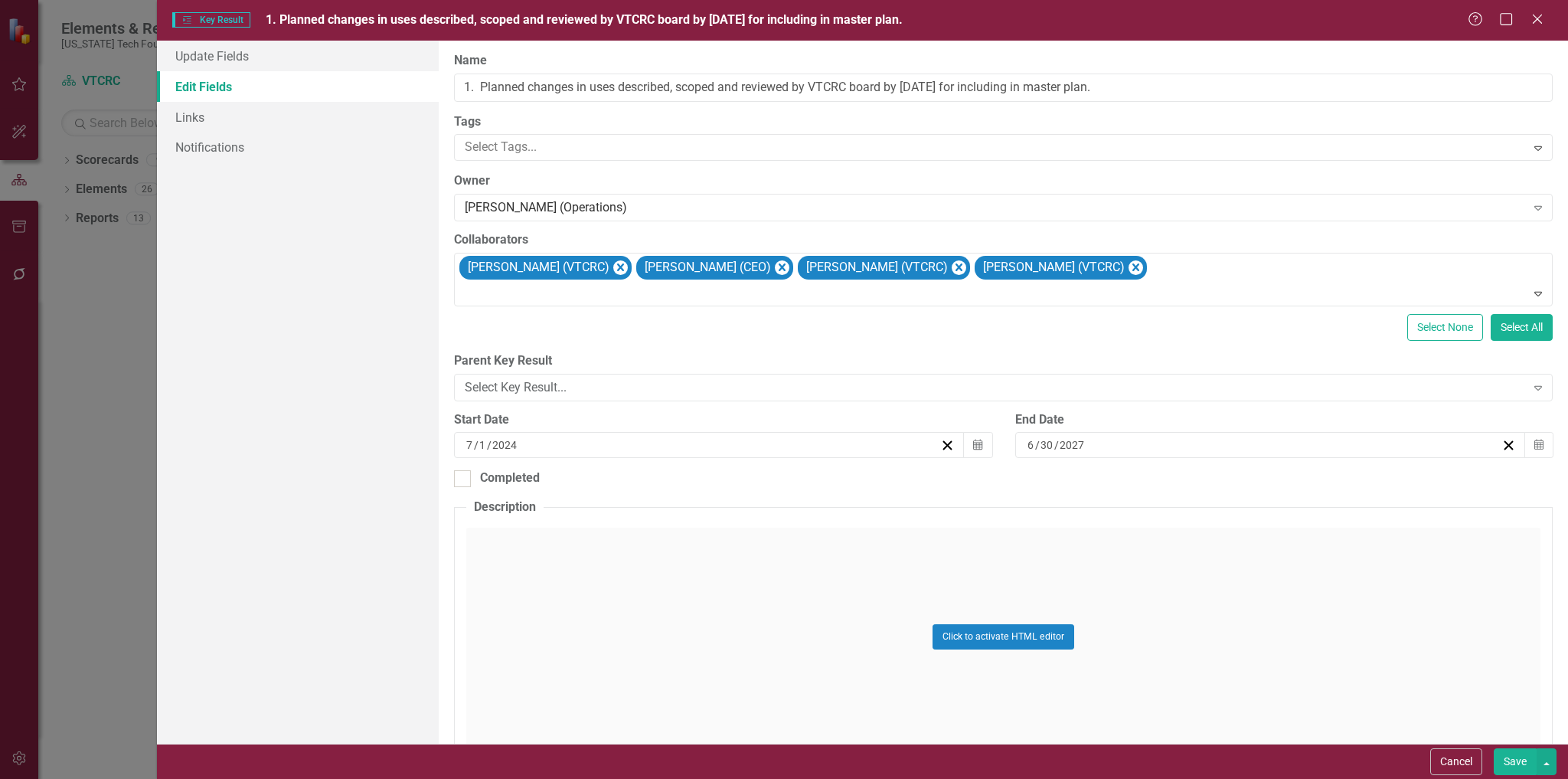
click at [1505, 758] on button "Save" at bounding box center [1515, 762] width 43 height 27
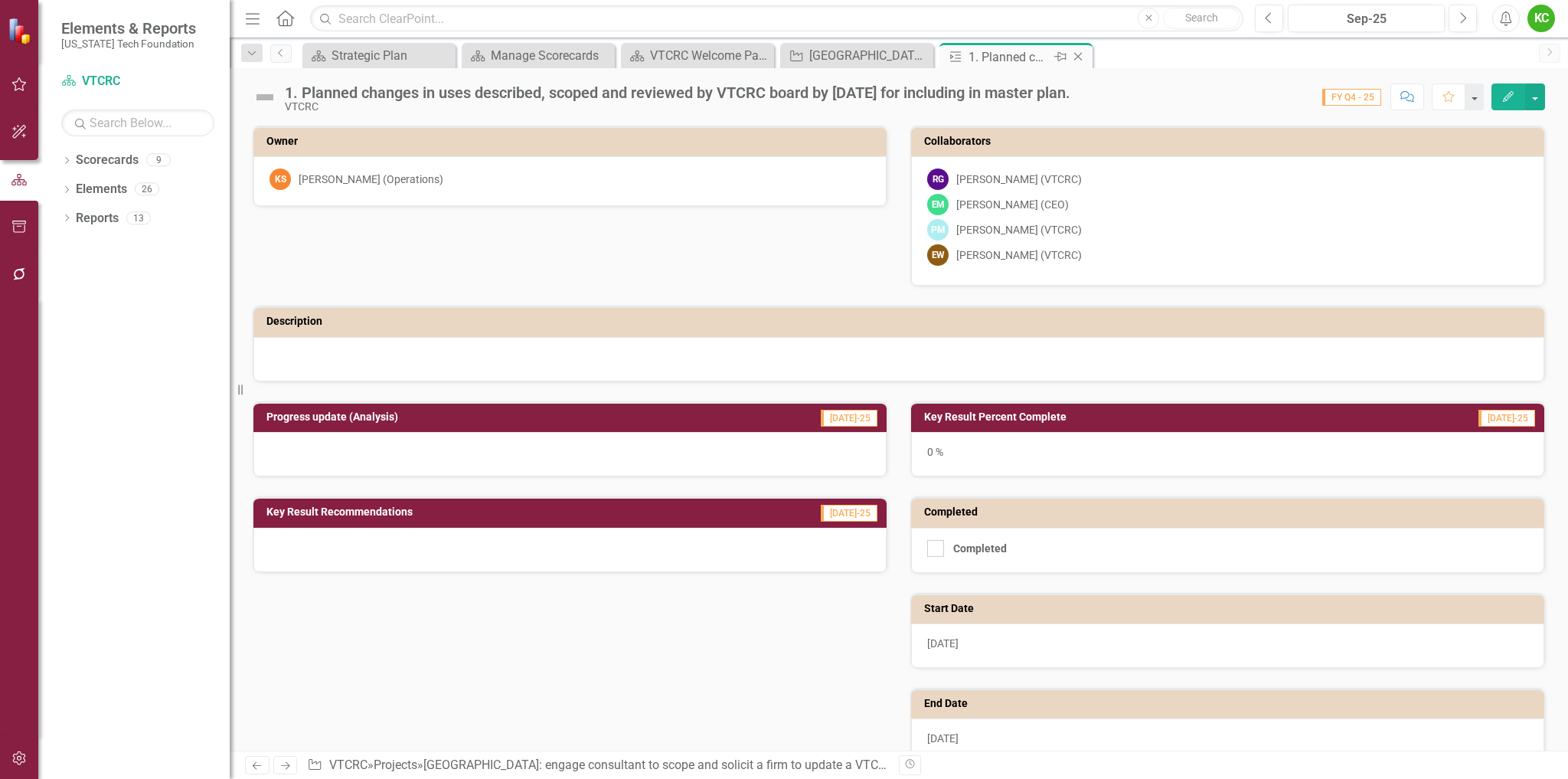
click at [1077, 53] on icon "Close" at bounding box center [1078, 56] width 15 height 13
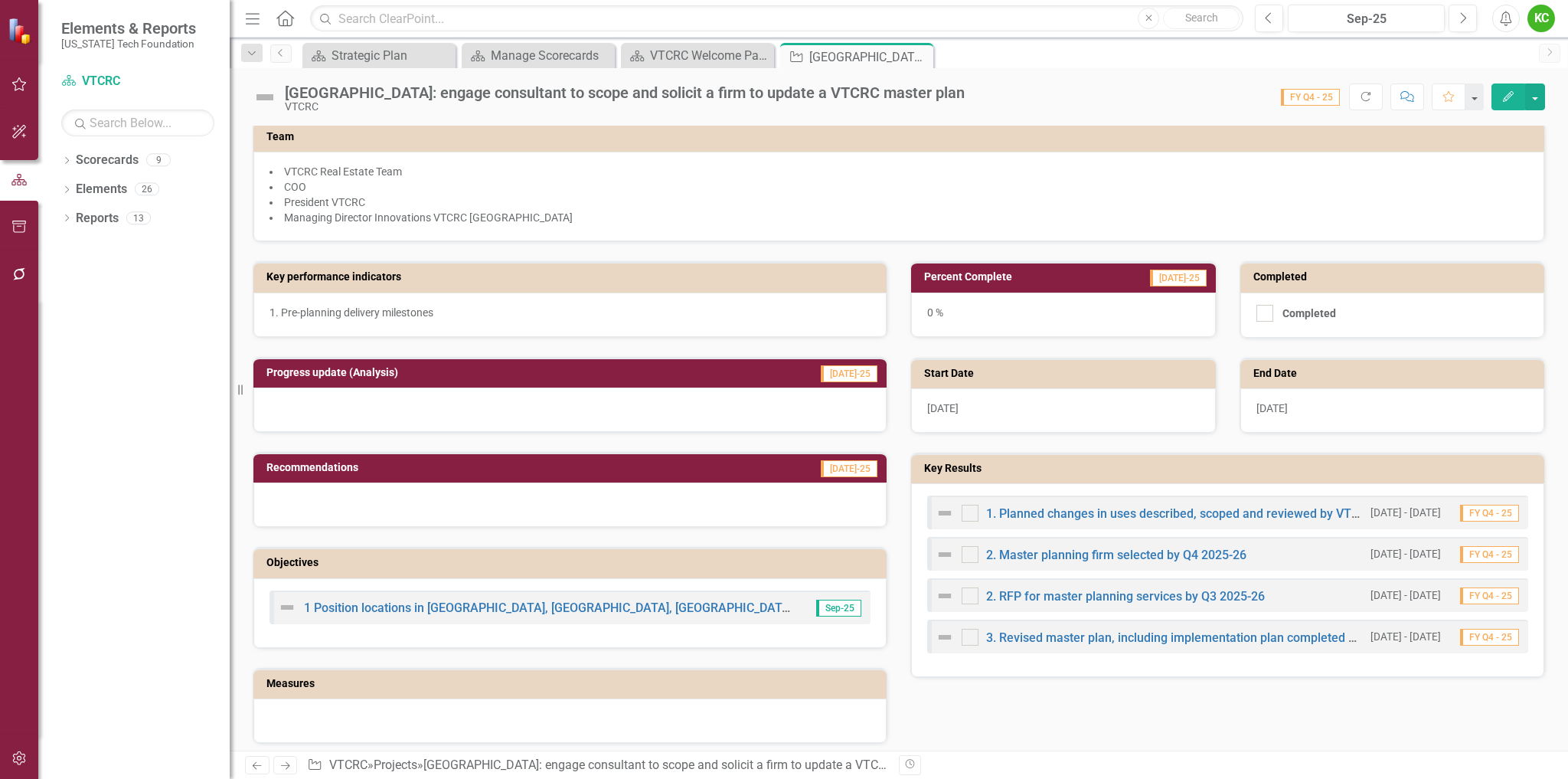
scroll to position [306, 0]
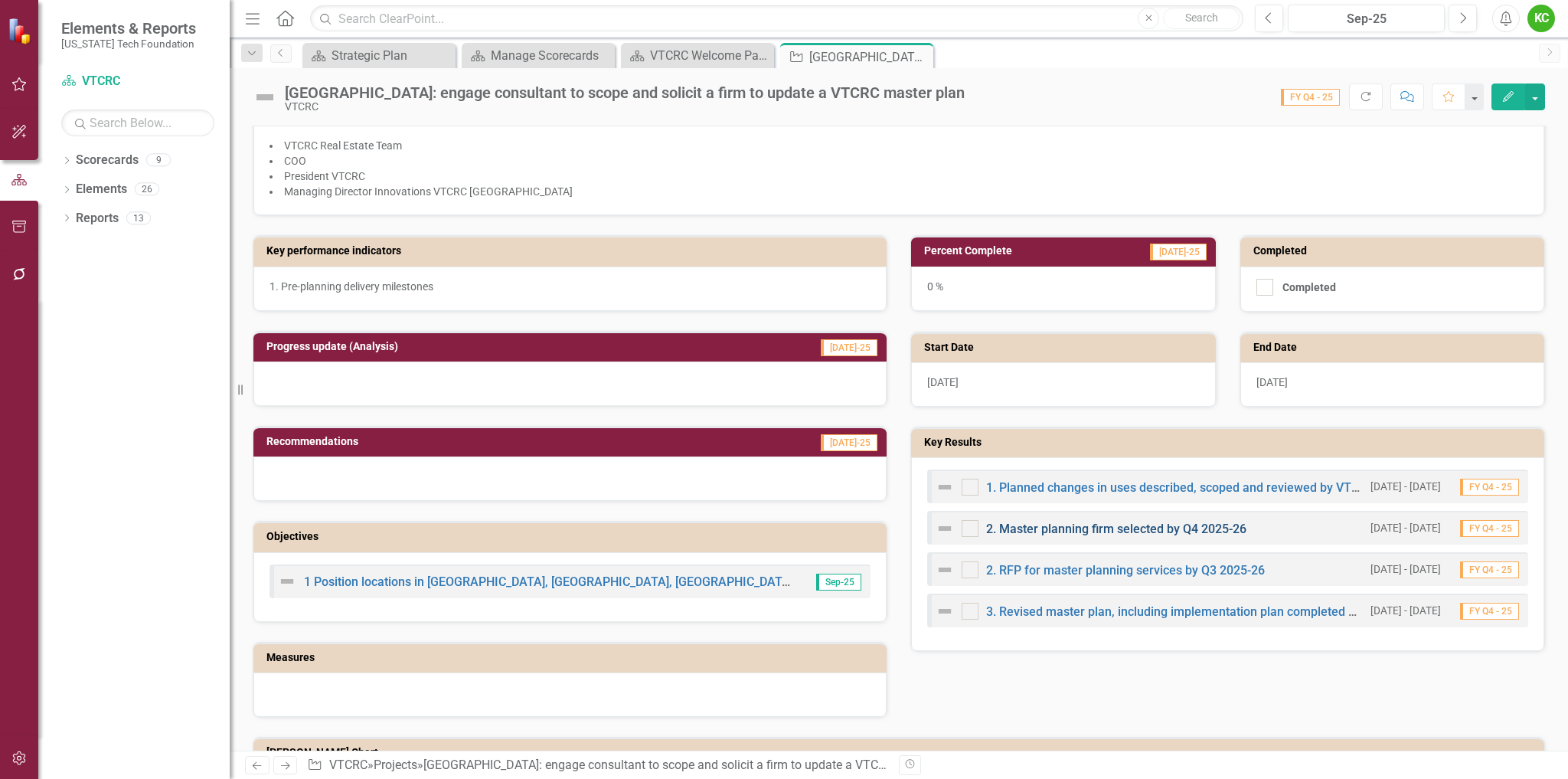
click at [1094, 531] on link "2. Master planning firm selected by Q4 2025-26" at bounding box center [1116, 528] width 261 height 14
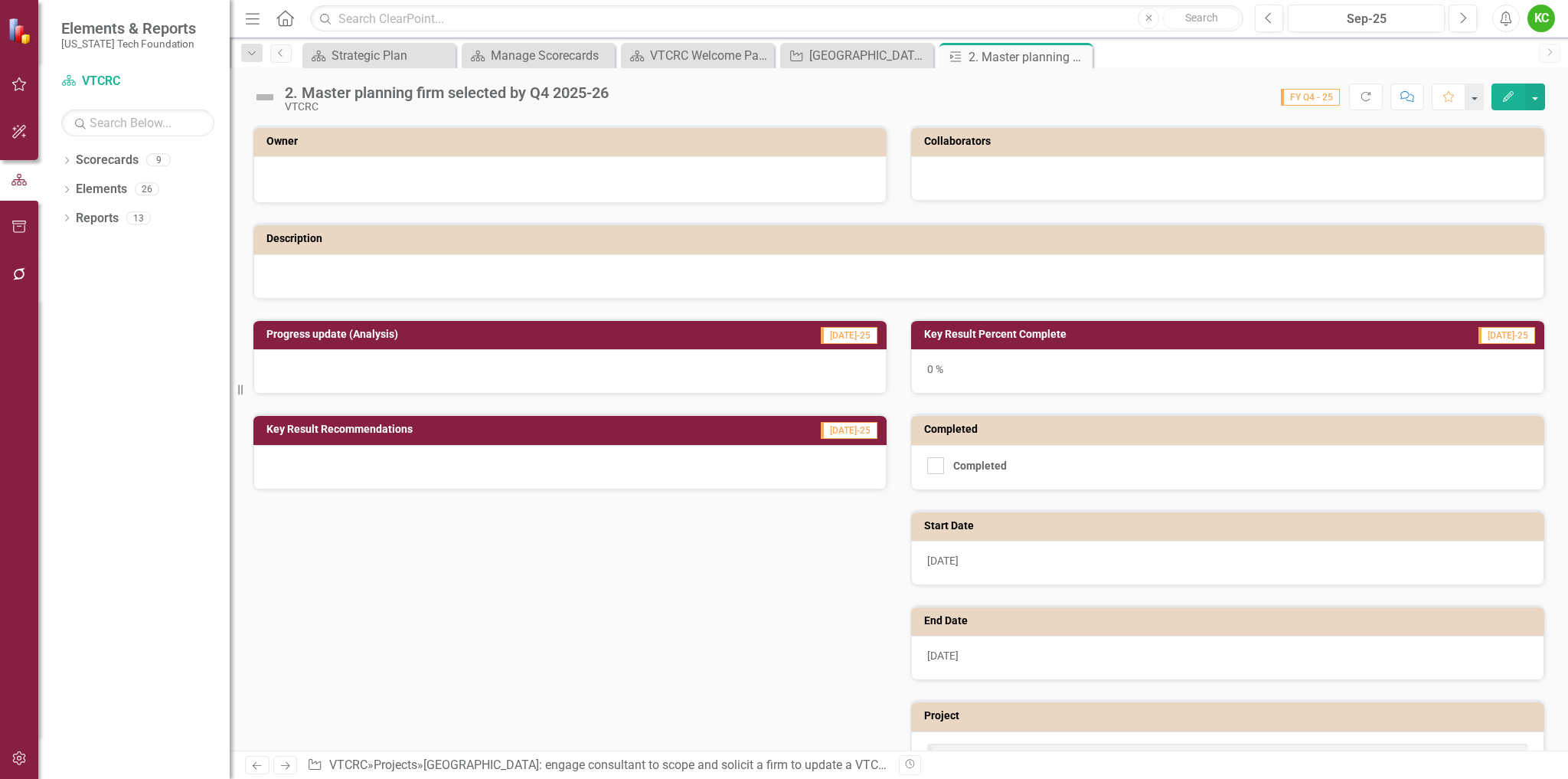
click at [1504, 92] on icon "Edit" at bounding box center [1508, 97] width 13 height 11
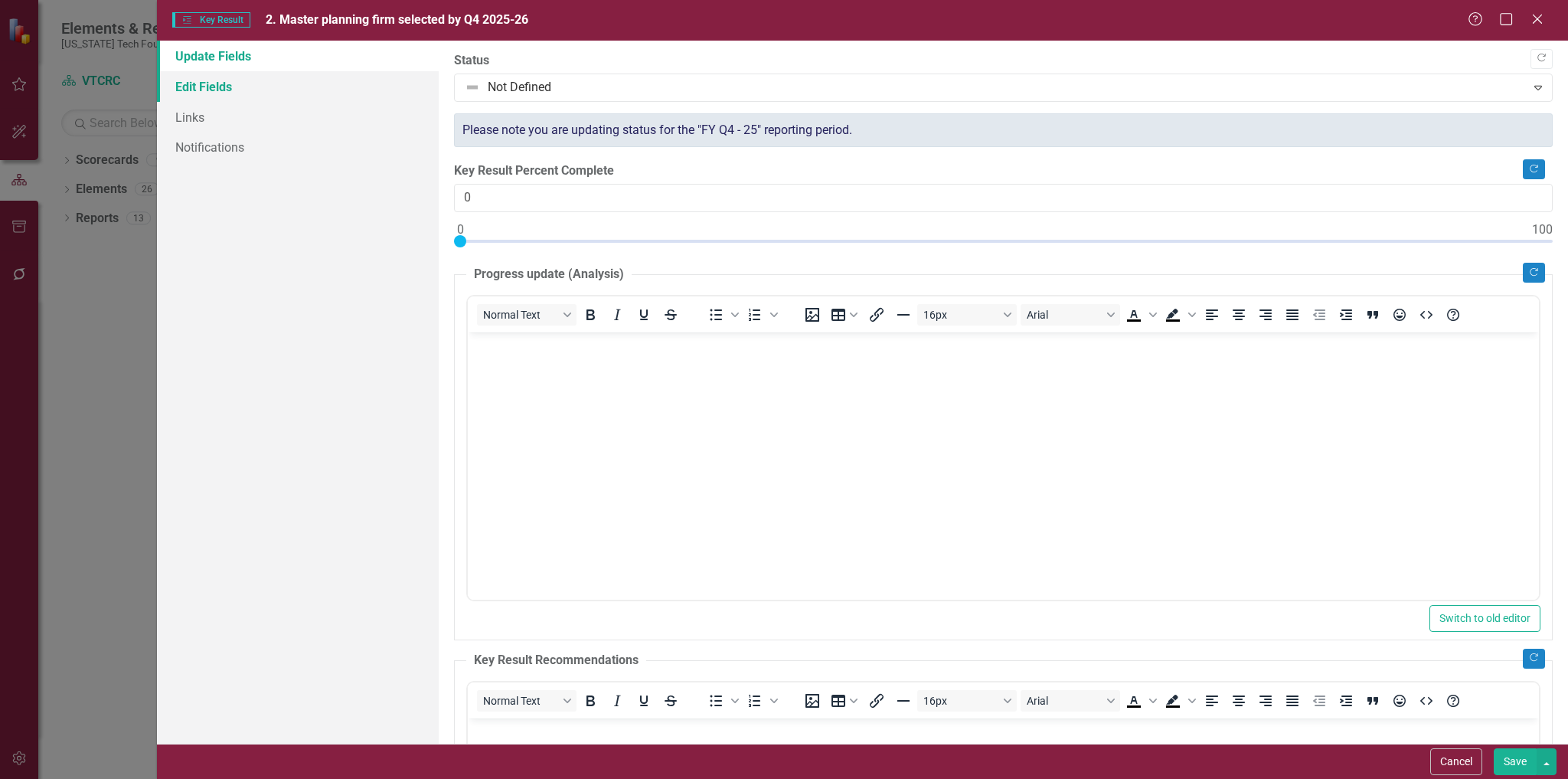
click at [225, 84] on link "Edit Fields" at bounding box center [298, 87] width 283 height 30
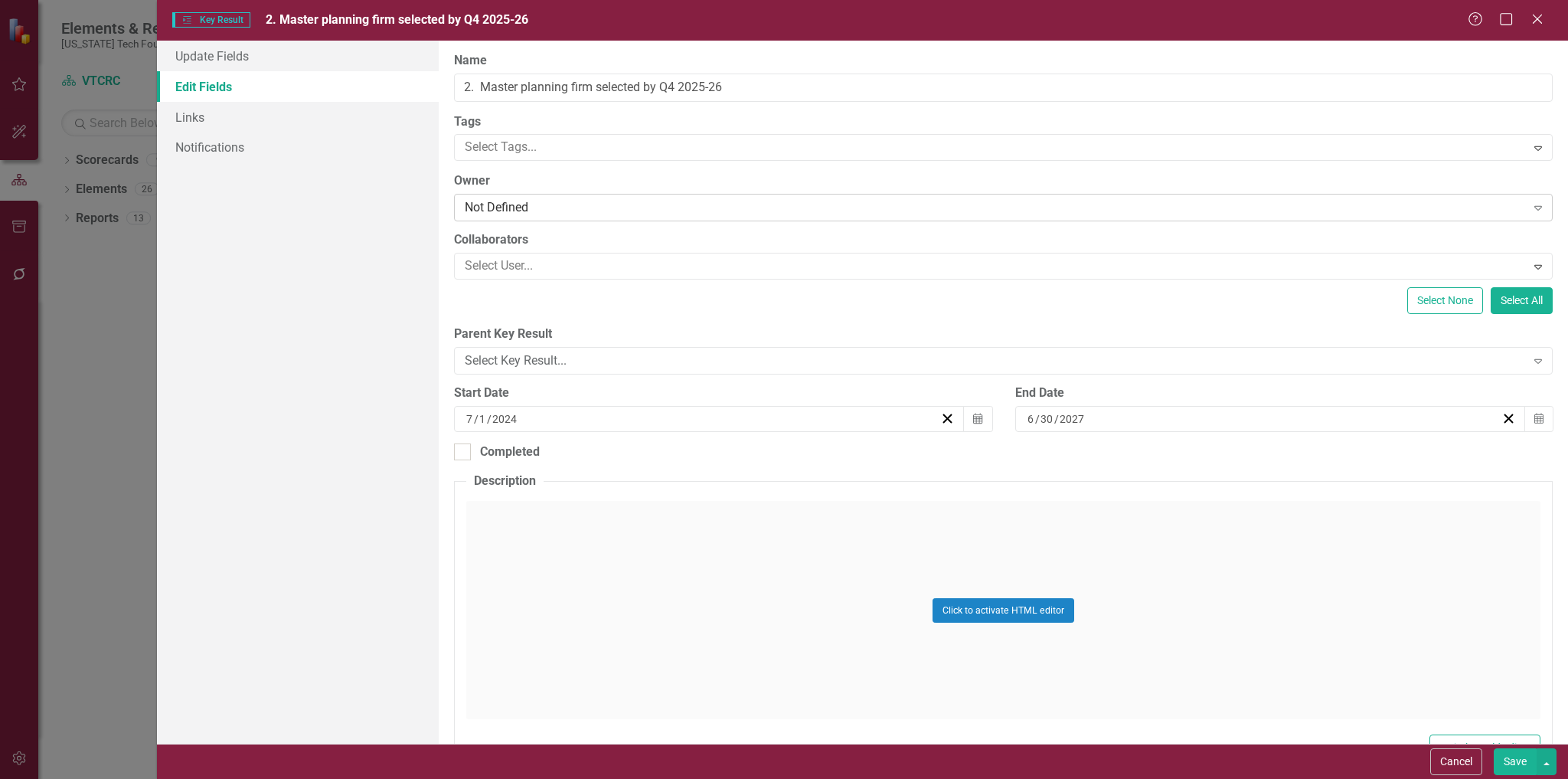
click at [579, 203] on div "Not Defined" at bounding box center [995, 208] width 1060 height 18
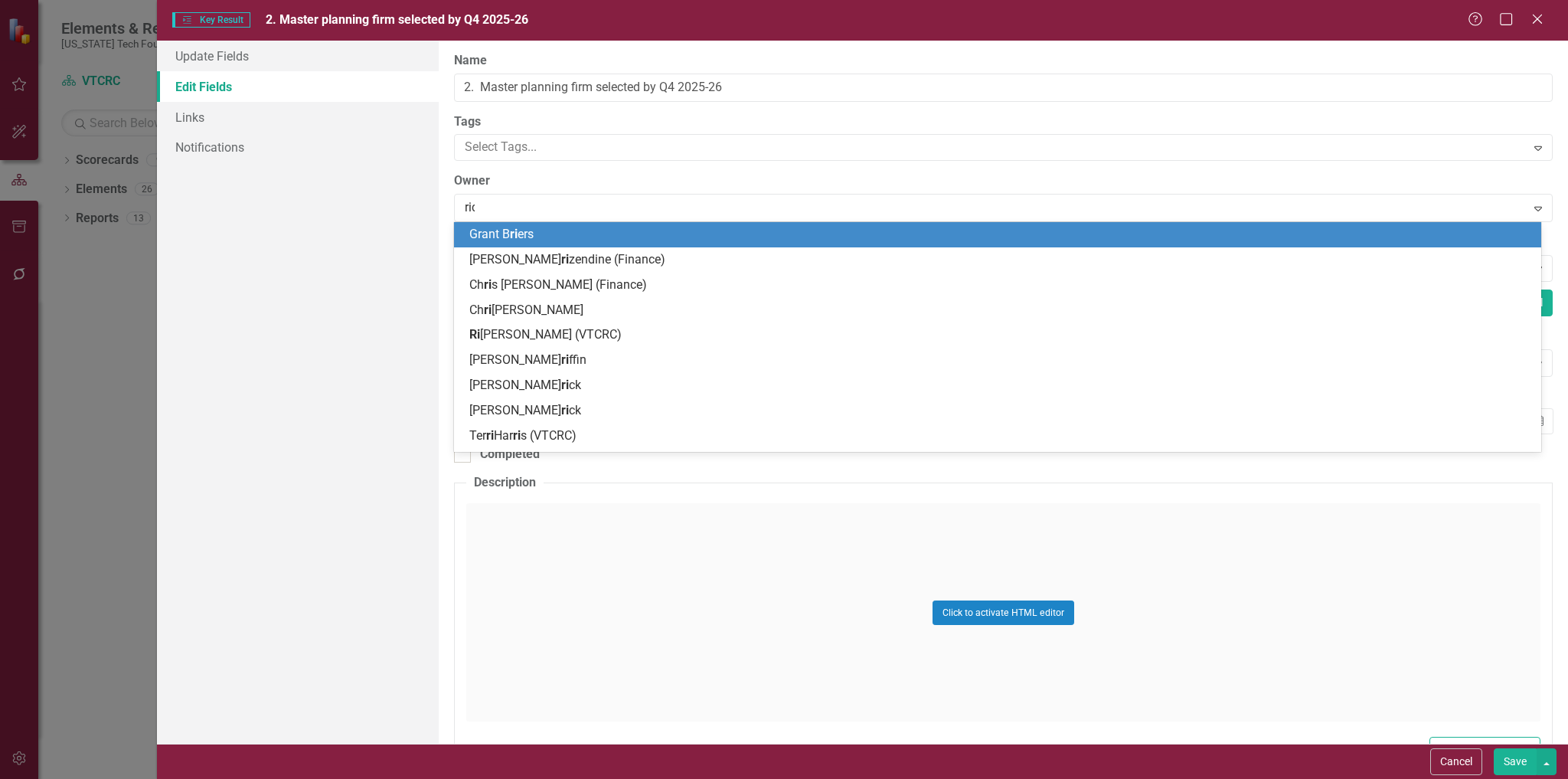
type input "rich"
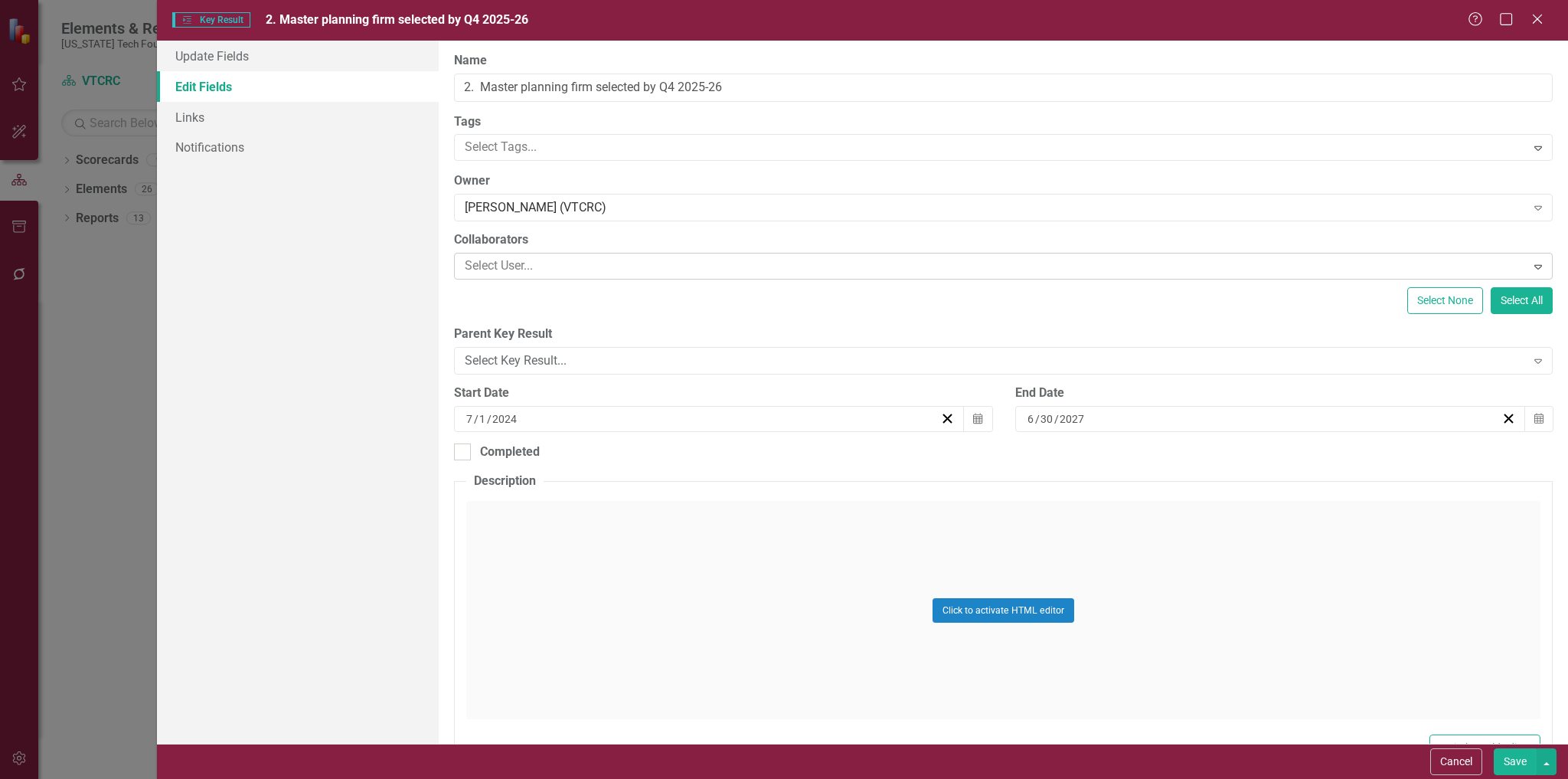
click at [623, 259] on div at bounding box center [991, 266] width 1067 height 21
click at [631, 203] on div "[PERSON_NAME] (VTCRC)" at bounding box center [995, 208] width 1060 height 18
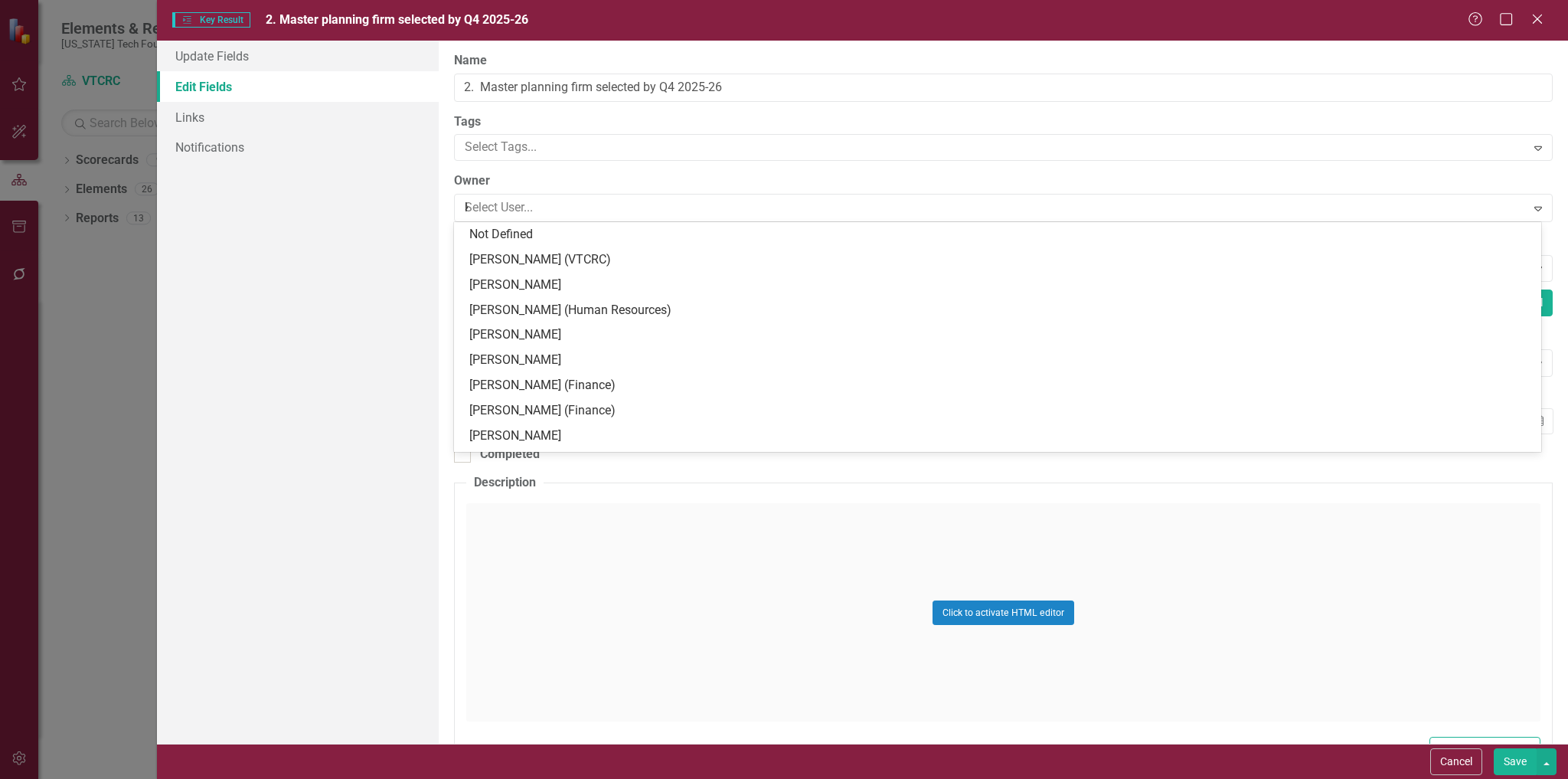
type input "[PERSON_NAME]"
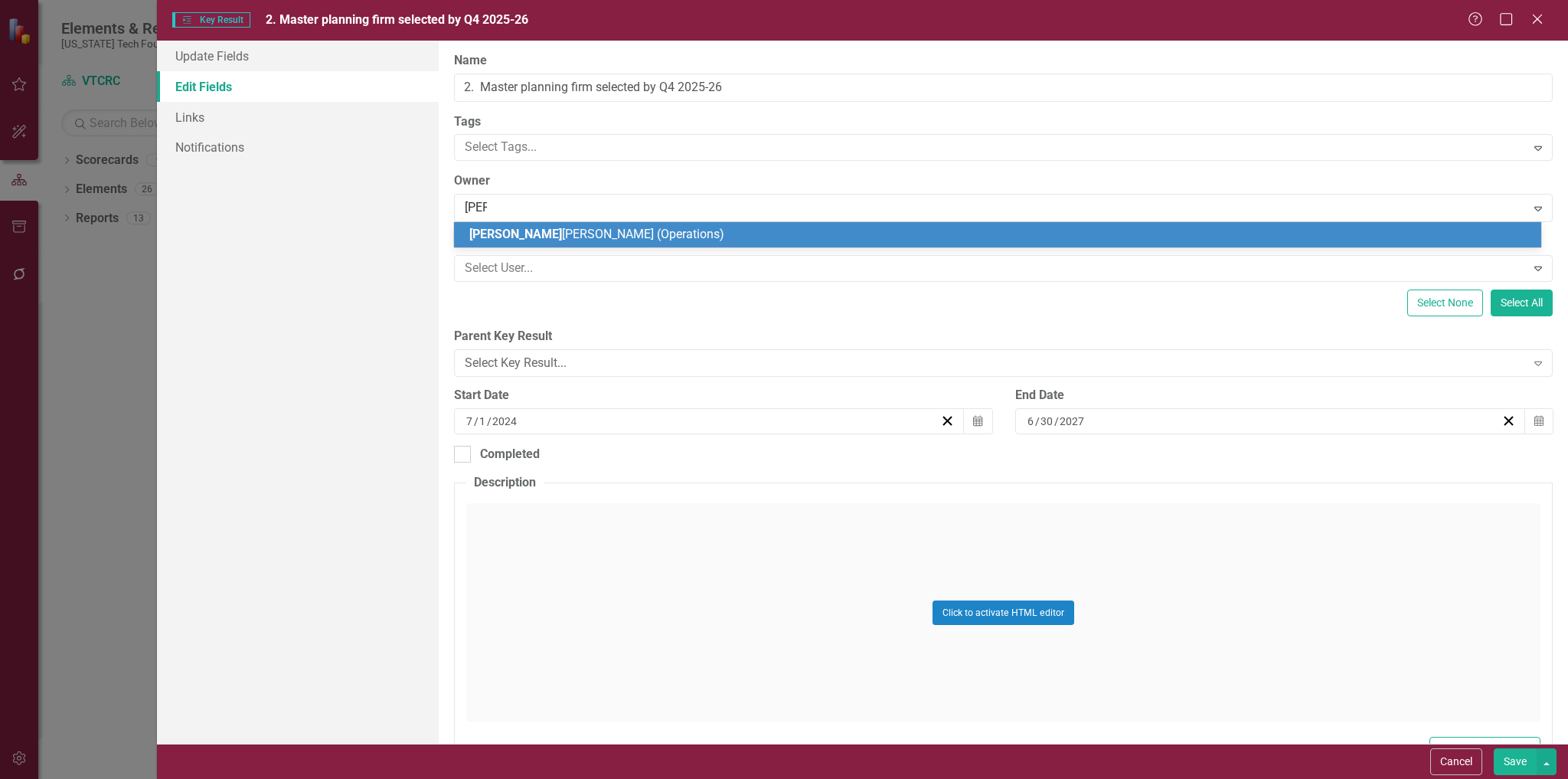
click at [610, 237] on div "[PERSON_NAME] (Operations)" at bounding box center [1000, 235] width 1063 height 18
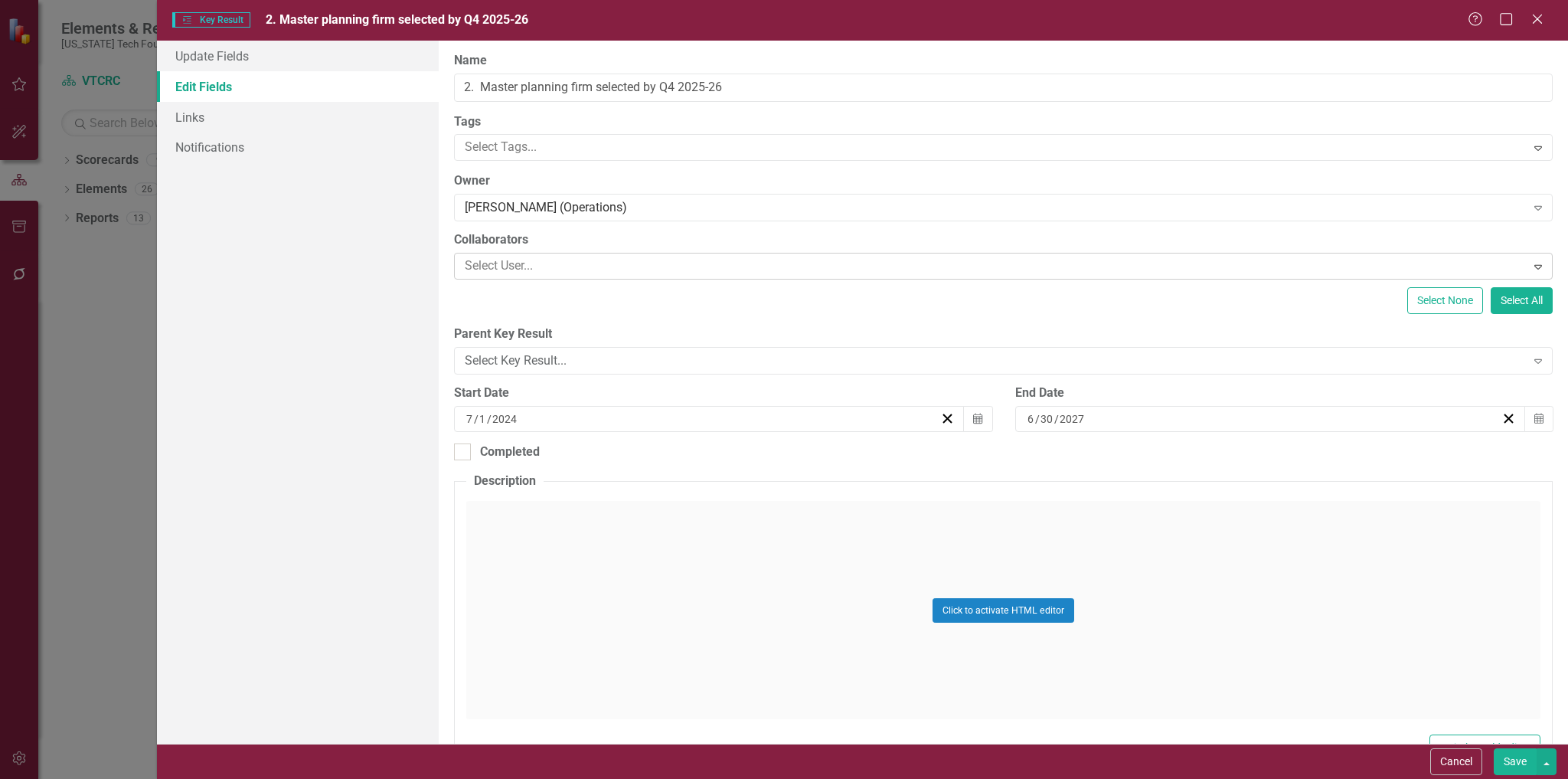
click at [604, 271] on div at bounding box center [991, 266] width 1067 height 21
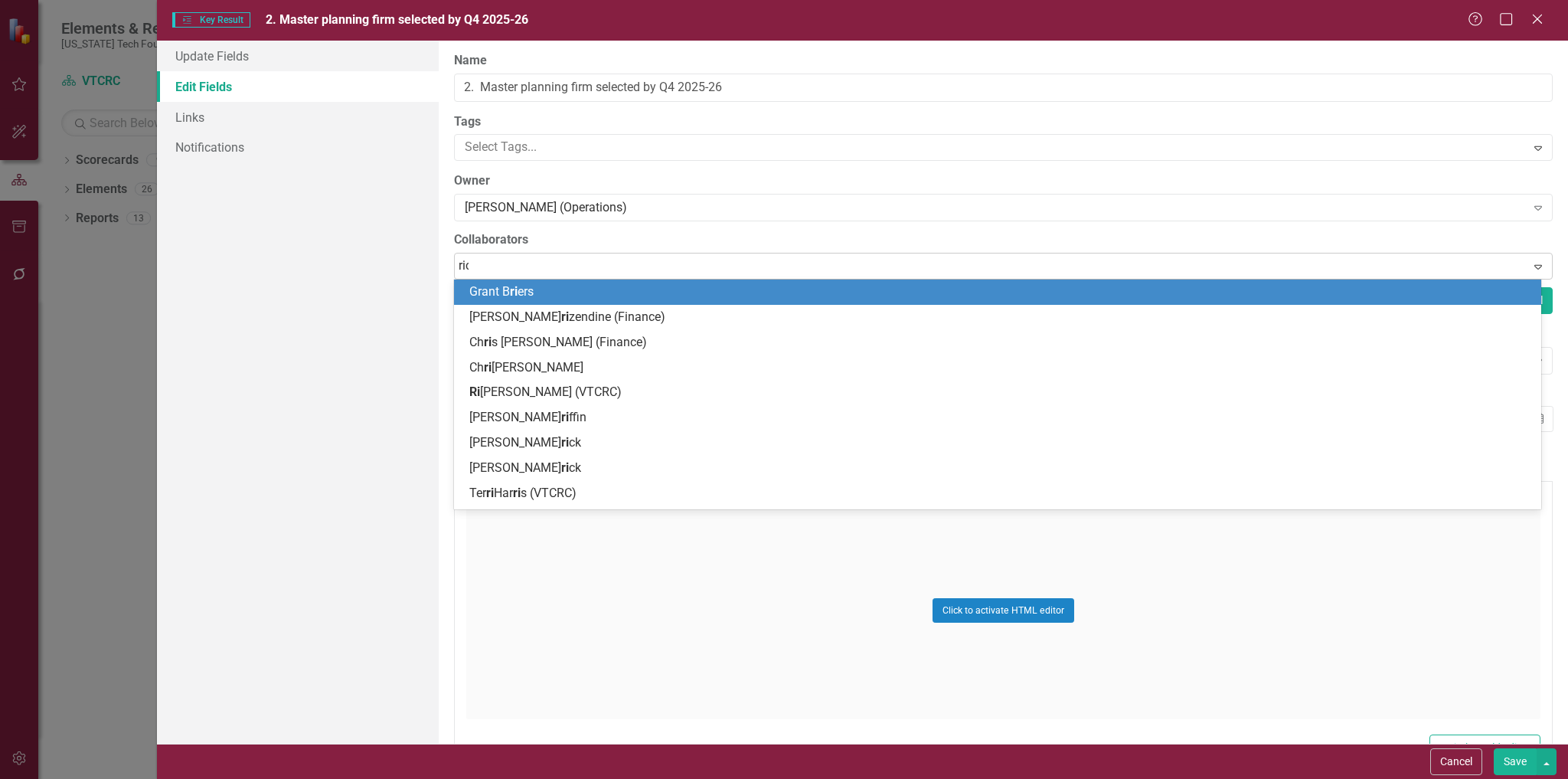
type input "rich"
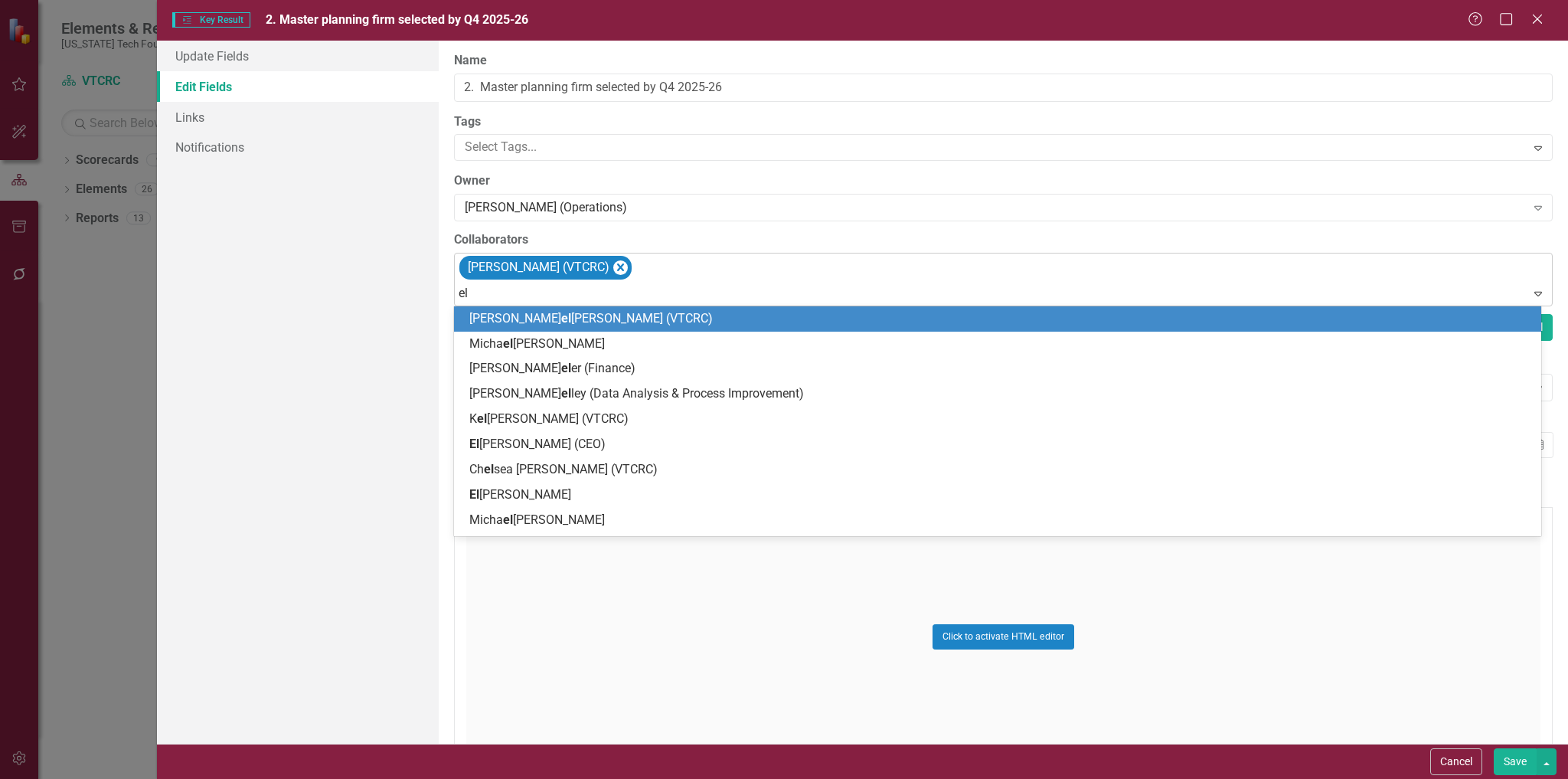
type input "[PERSON_NAME]"
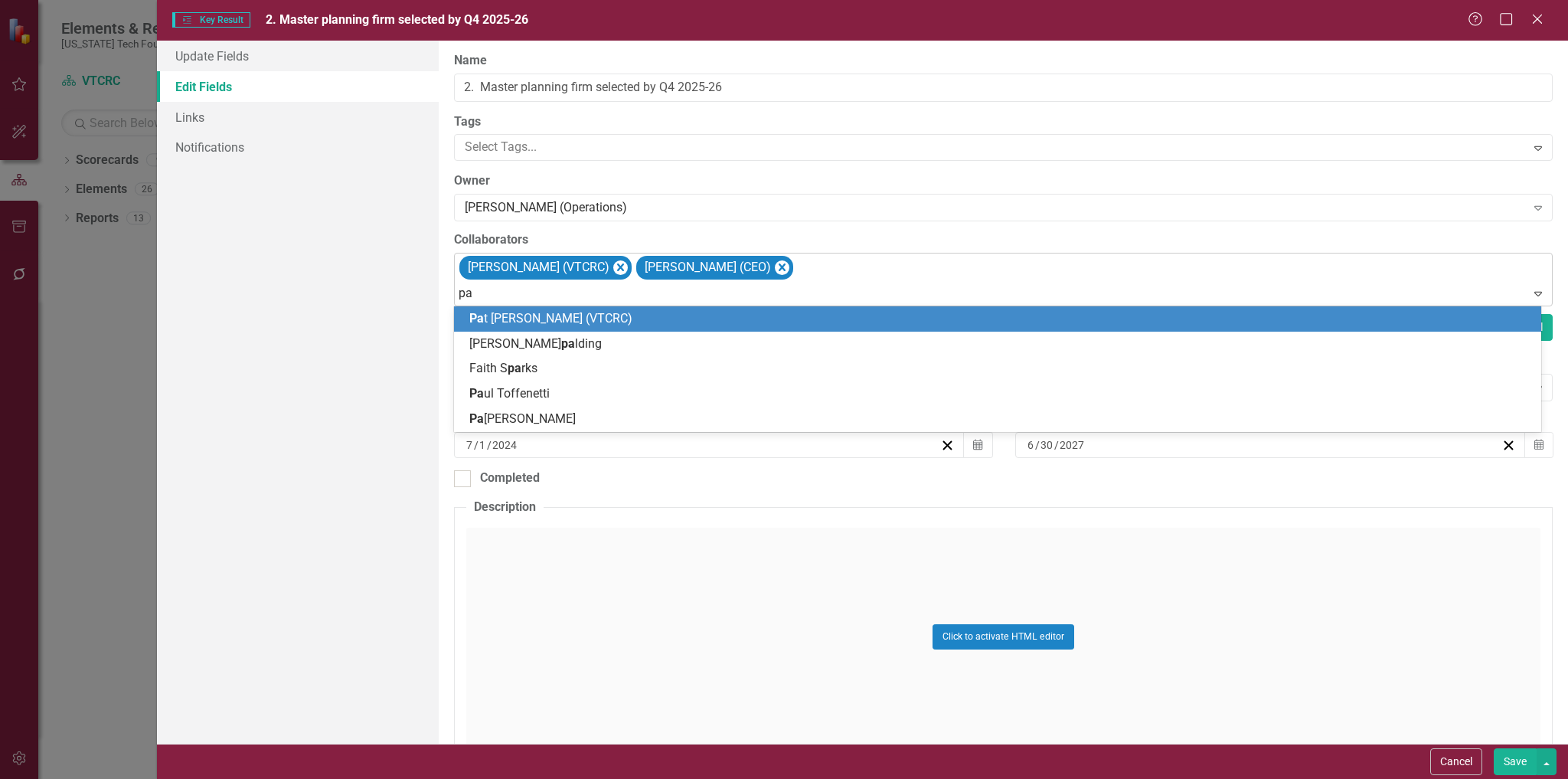
type input "pat"
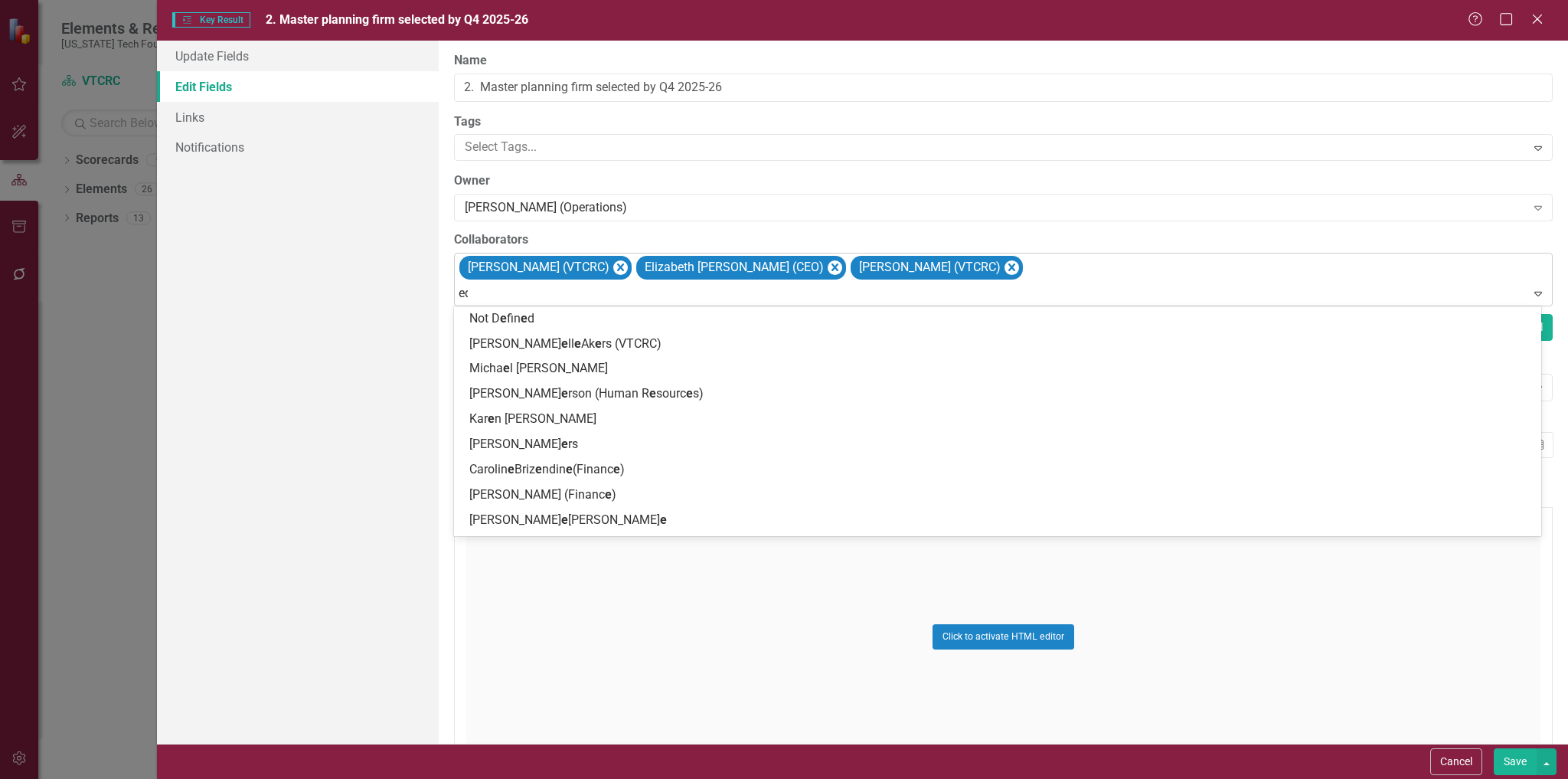
type input "edd"
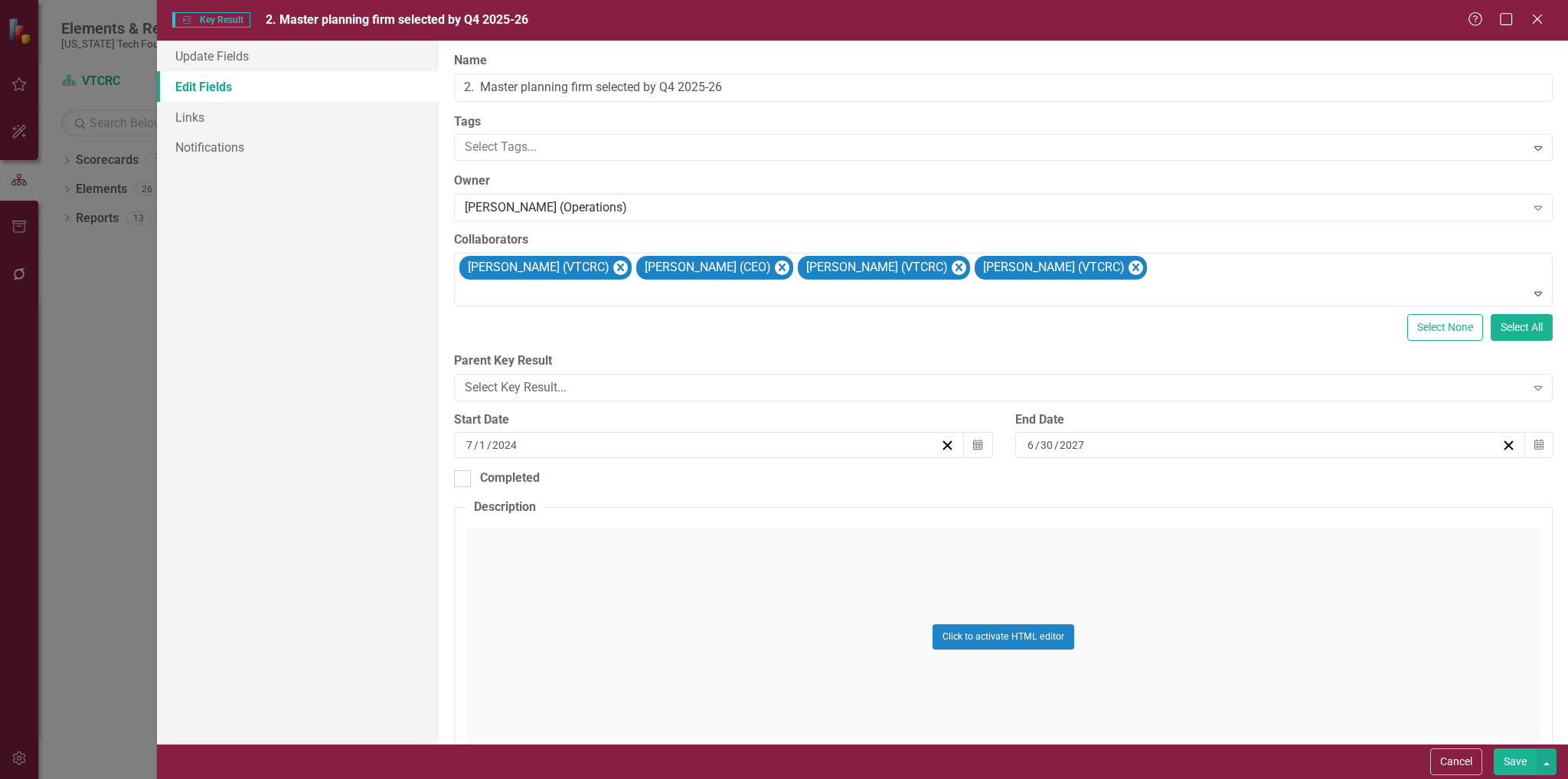
click at [1518, 763] on button "Save" at bounding box center [1515, 762] width 43 height 27
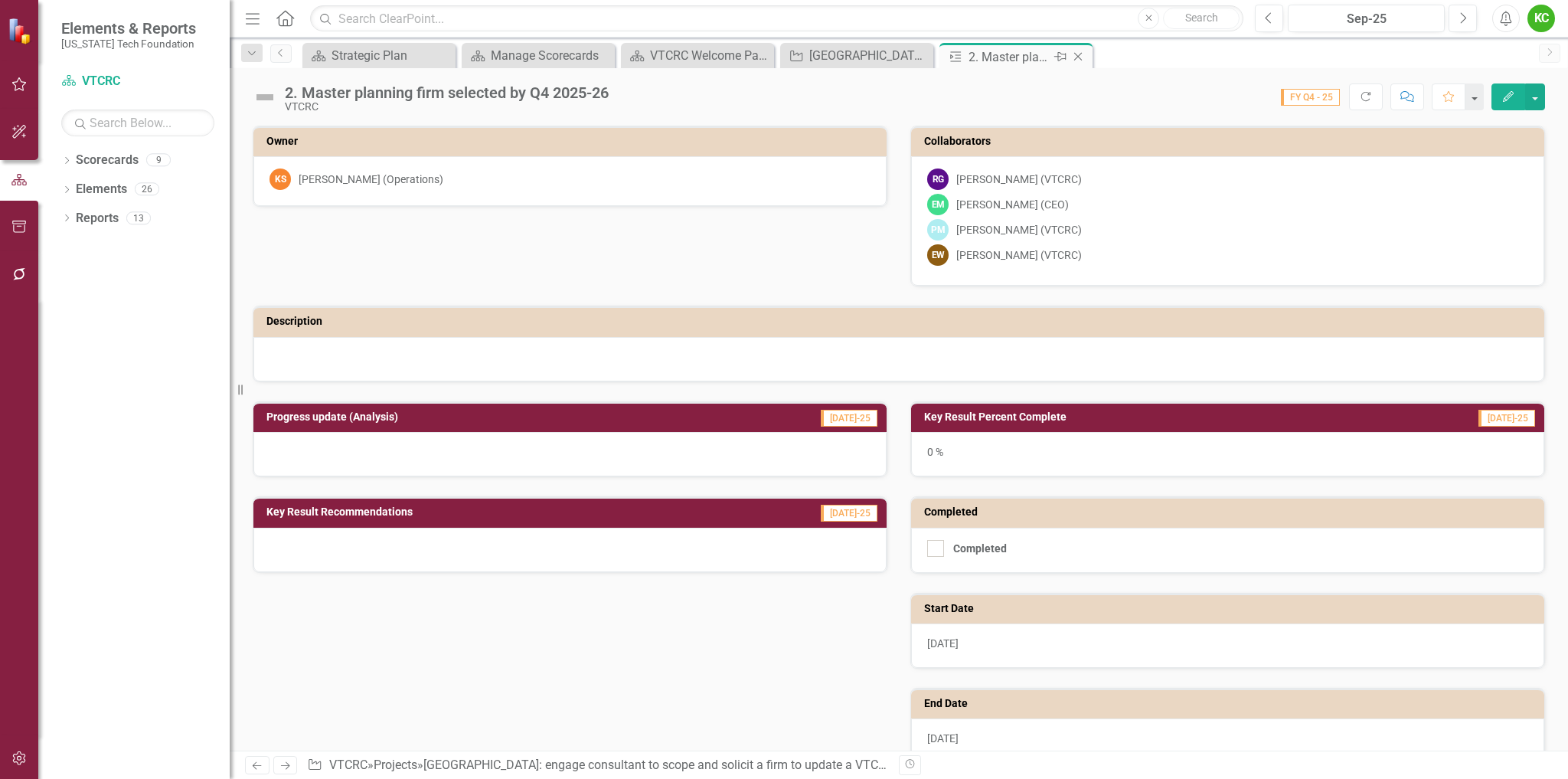
click at [1080, 56] on icon "Close" at bounding box center [1078, 56] width 15 height 13
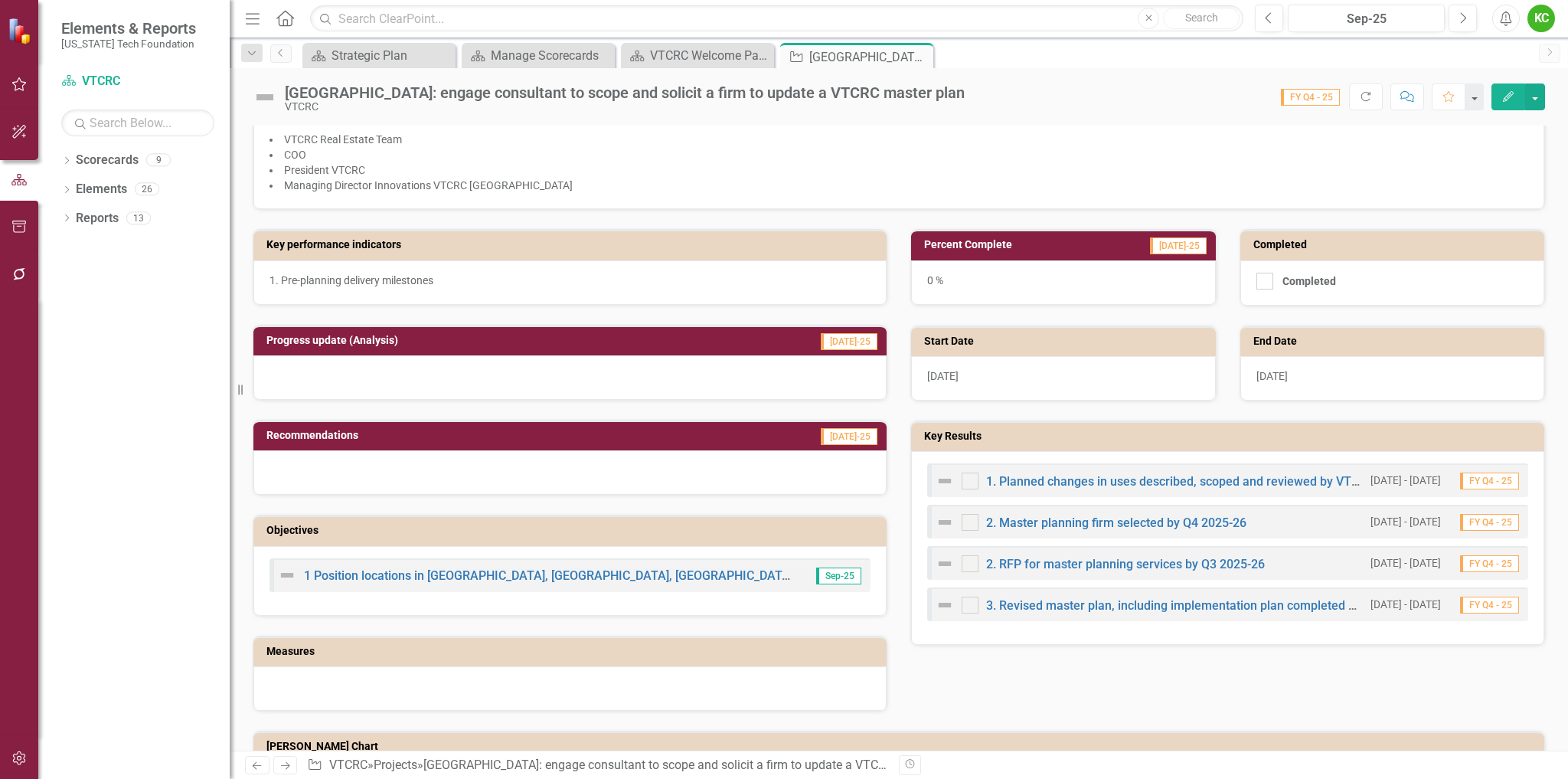
scroll to position [536, 0]
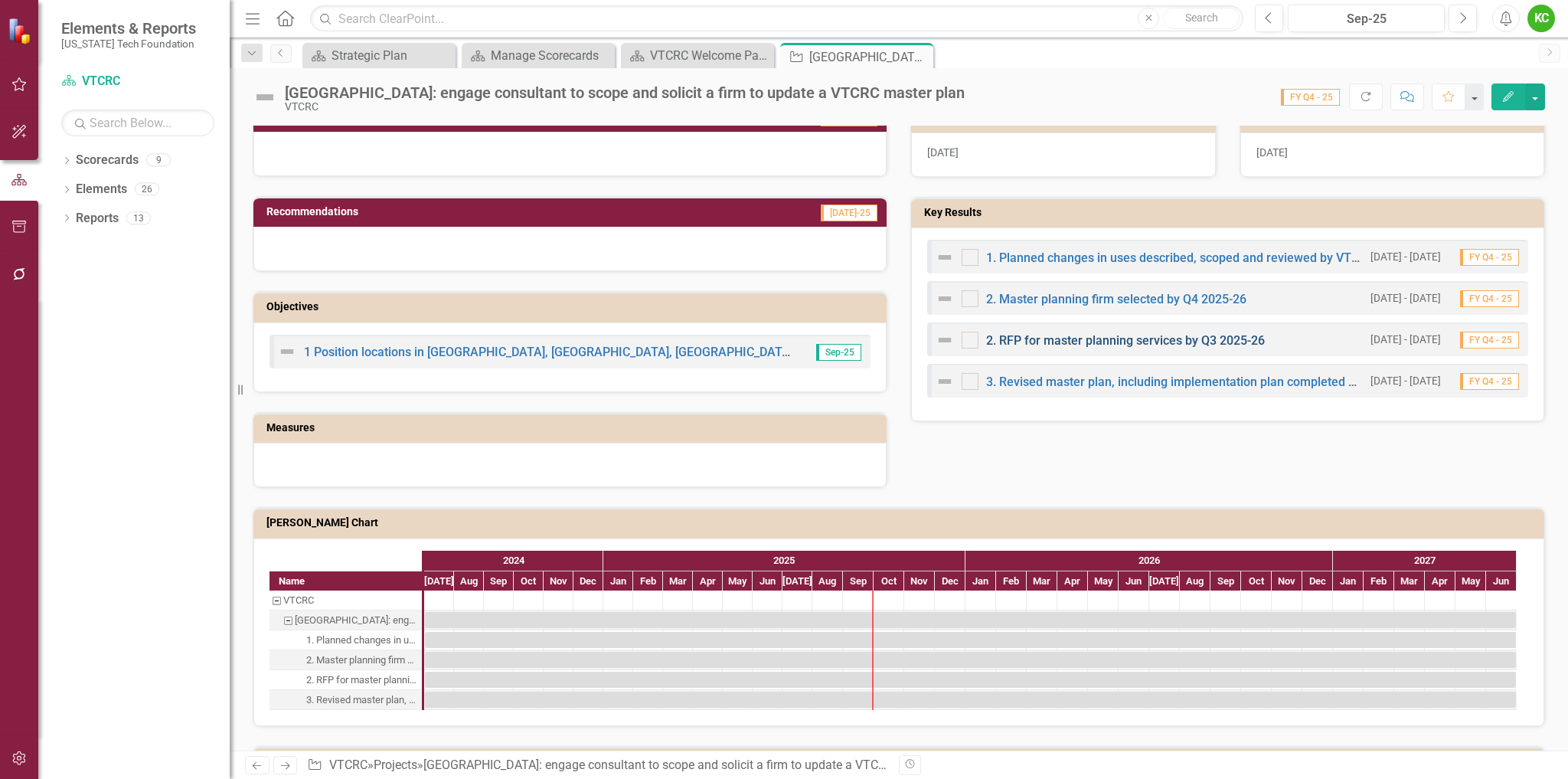
click at [1098, 338] on link "2. RFP for master planning services by Q3 2025-26" at bounding box center [1125, 340] width 278 height 14
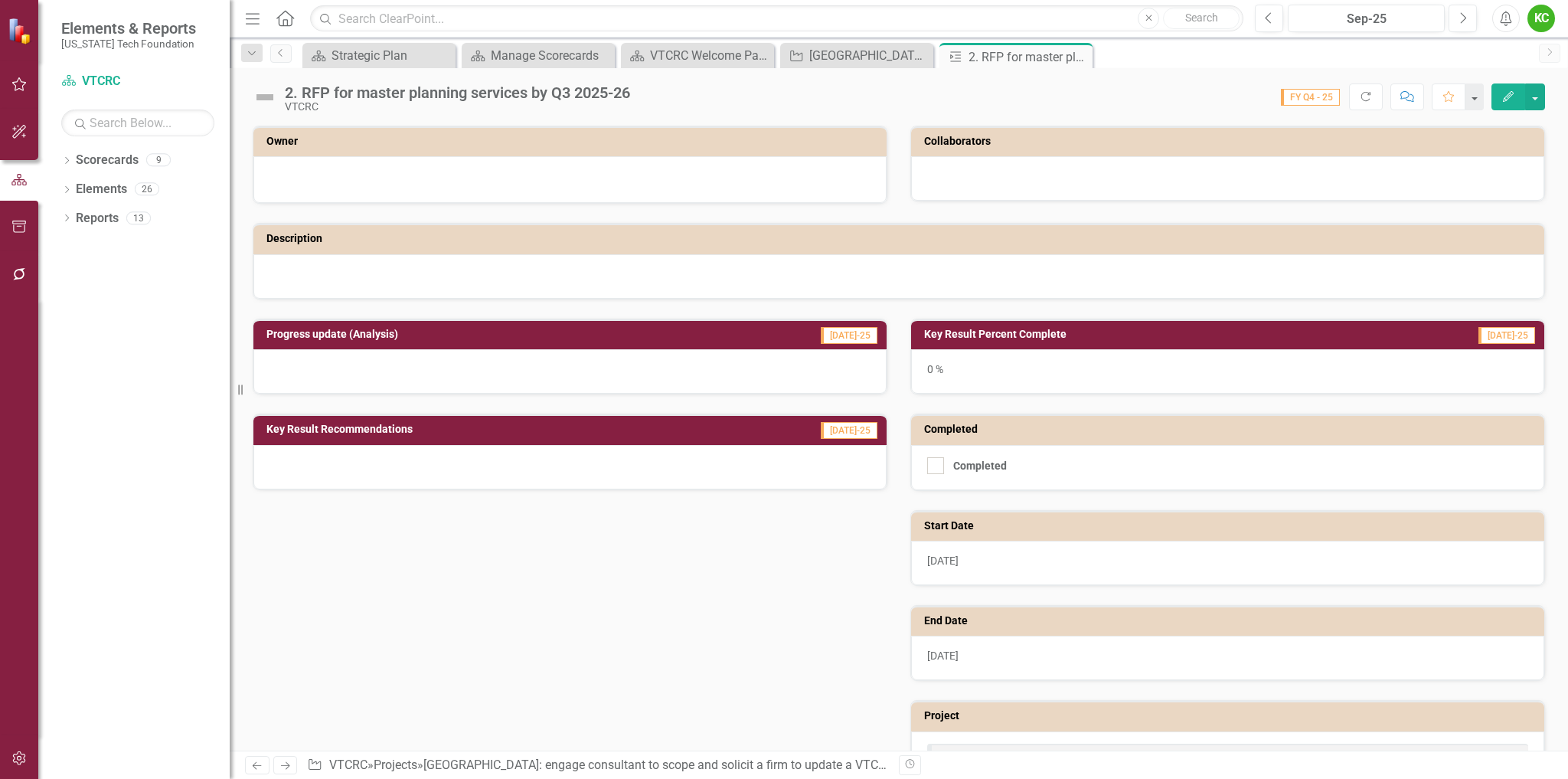
click at [1502, 98] on icon "Edit" at bounding box center [1508, 97] width 13 height 11
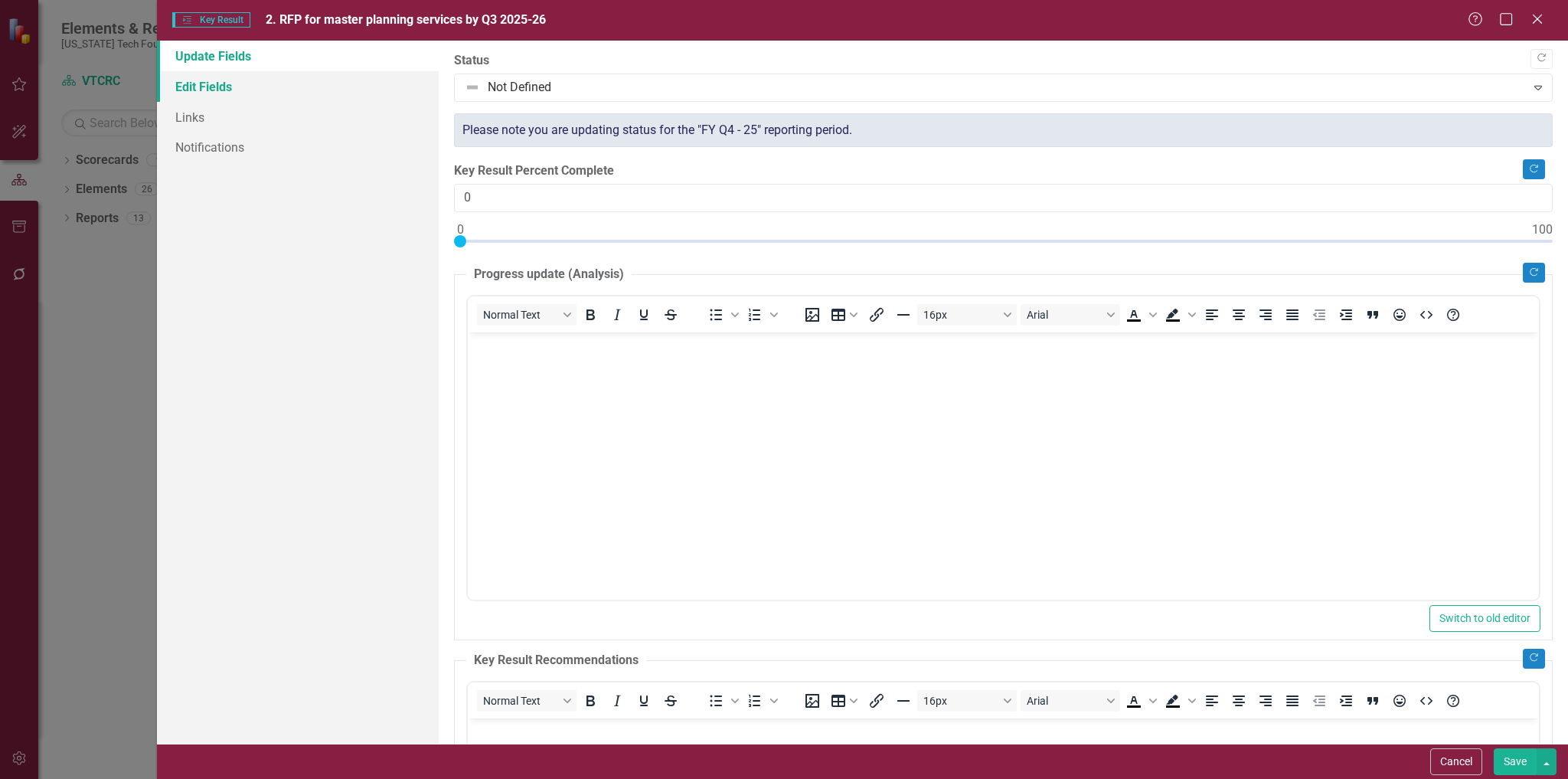
click at [212, 85] on link "Edit Fields" at bounding box center [298, 87] width 283 height 30
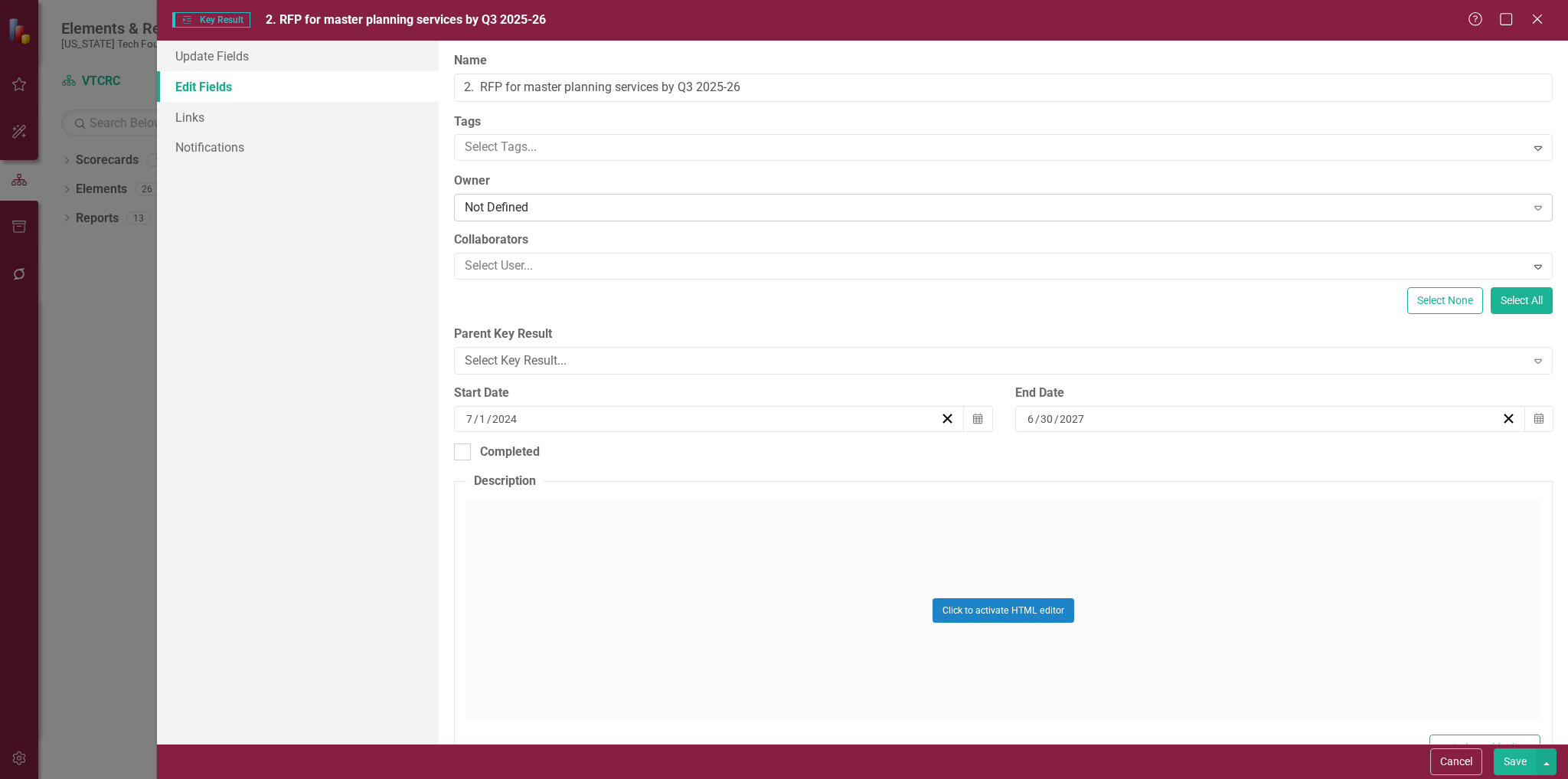
click at [603, 209] on div "Not Defined" at bounding box center [995, 208] width 1060 height 18
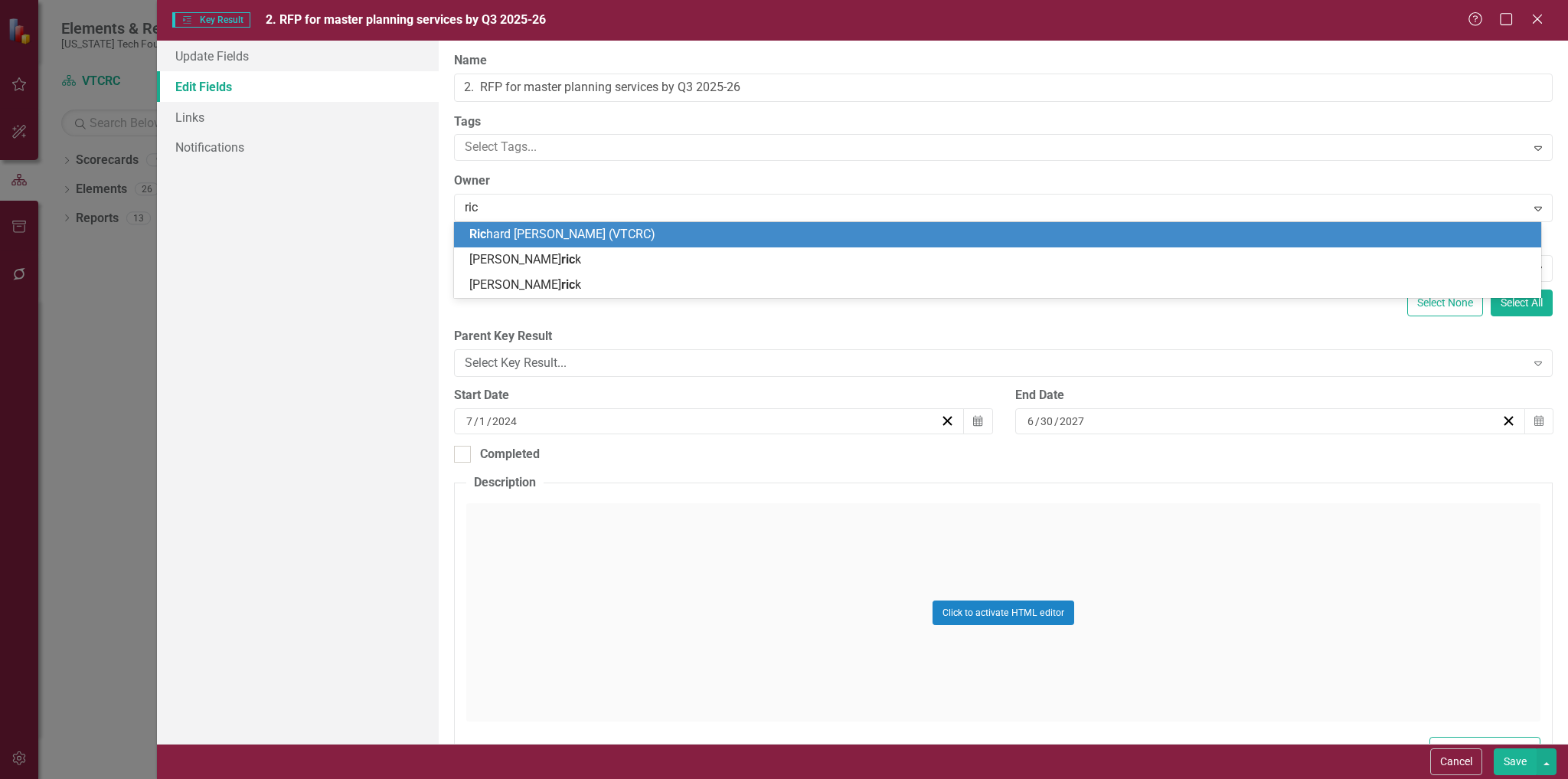
type input "rich"
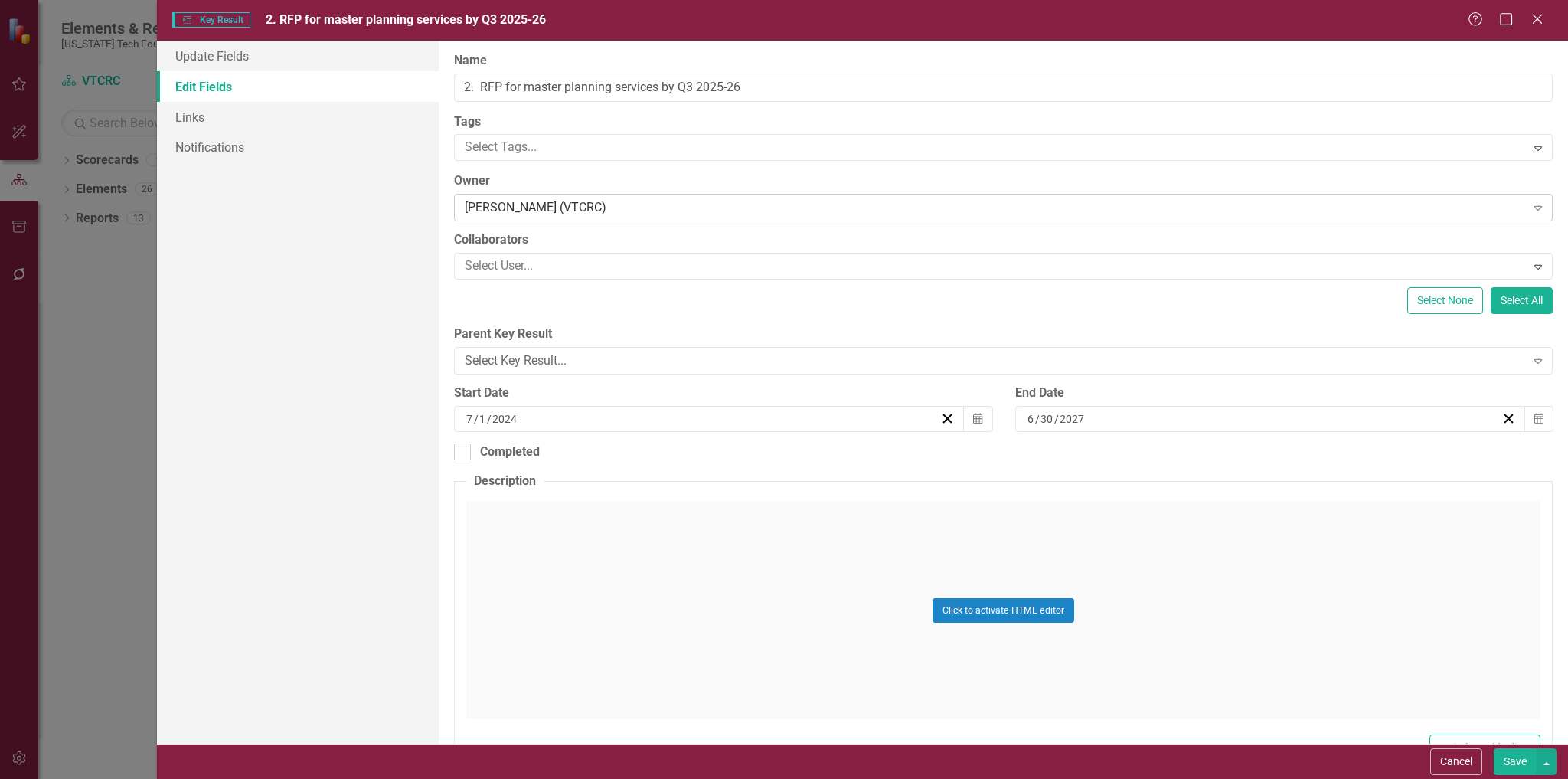
click at [691, 206] on div "[PERSON_NAME] (VTCRC)" at bounding box center [995, 208] width 1060 height 18
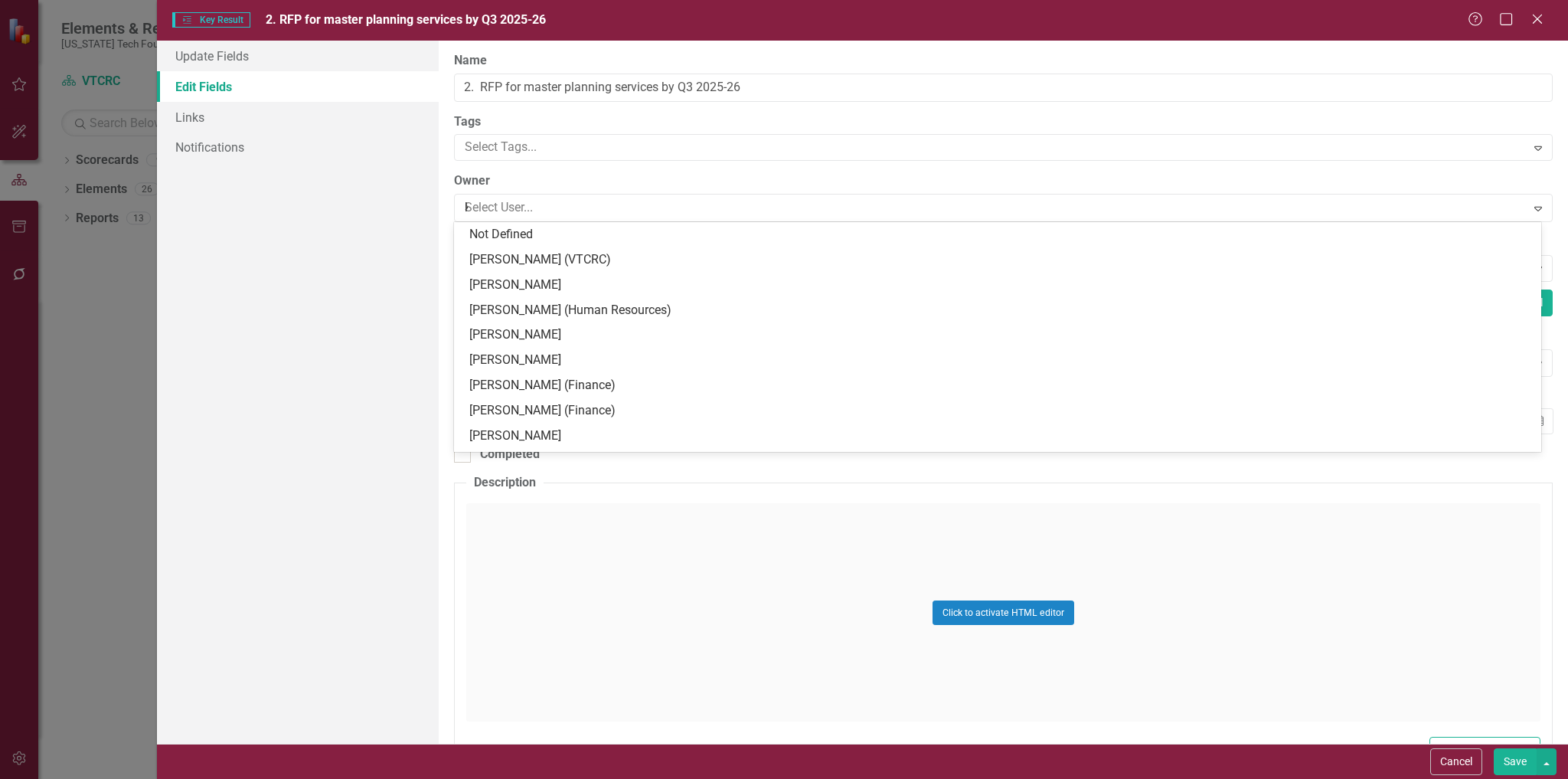
type input "[PERSON_NAME]"
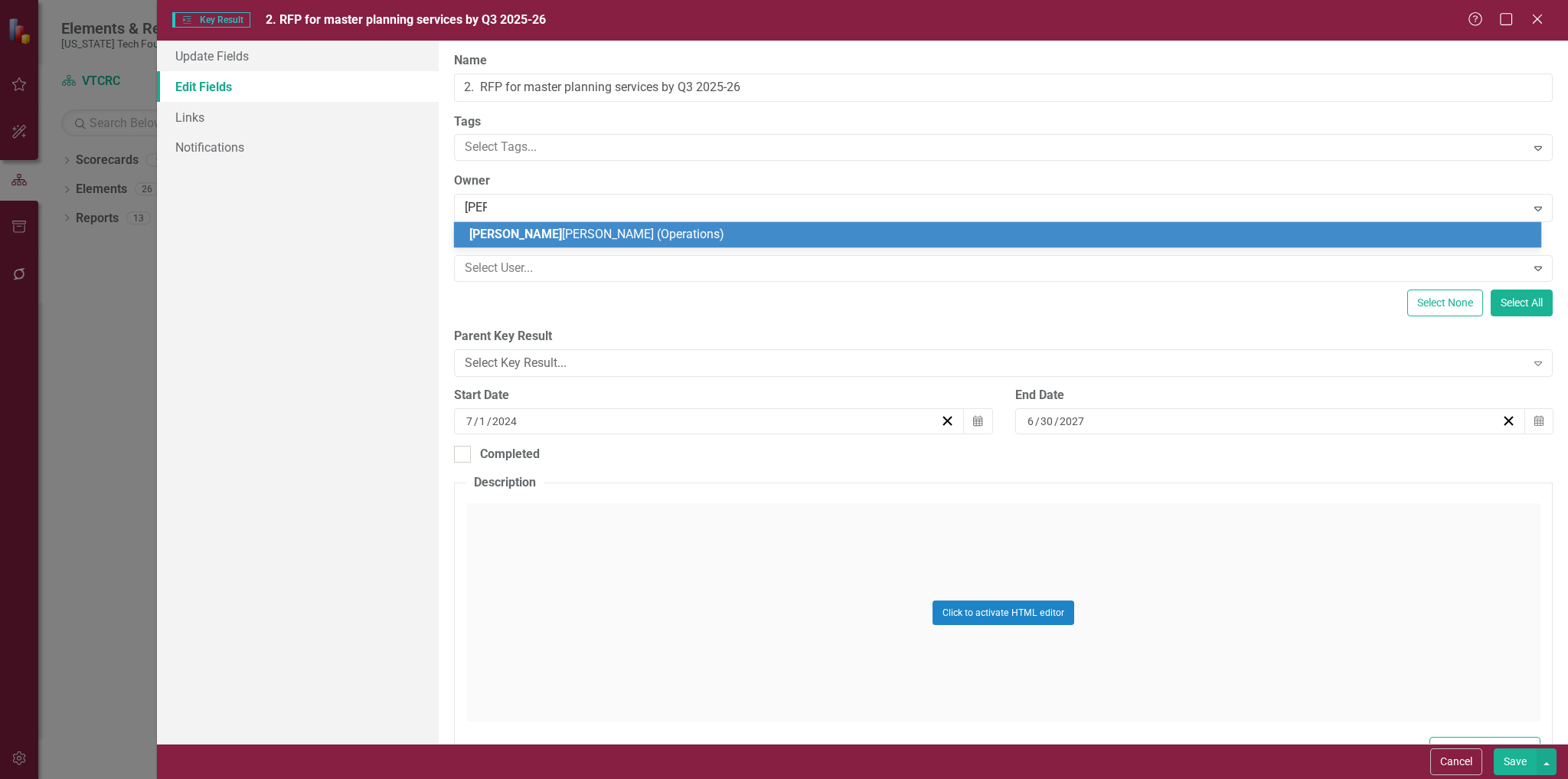
click at [621, 230] on div "[PERSON_NAME] (Operations)" at bounding box center [1000, 235] width 1063 height 18
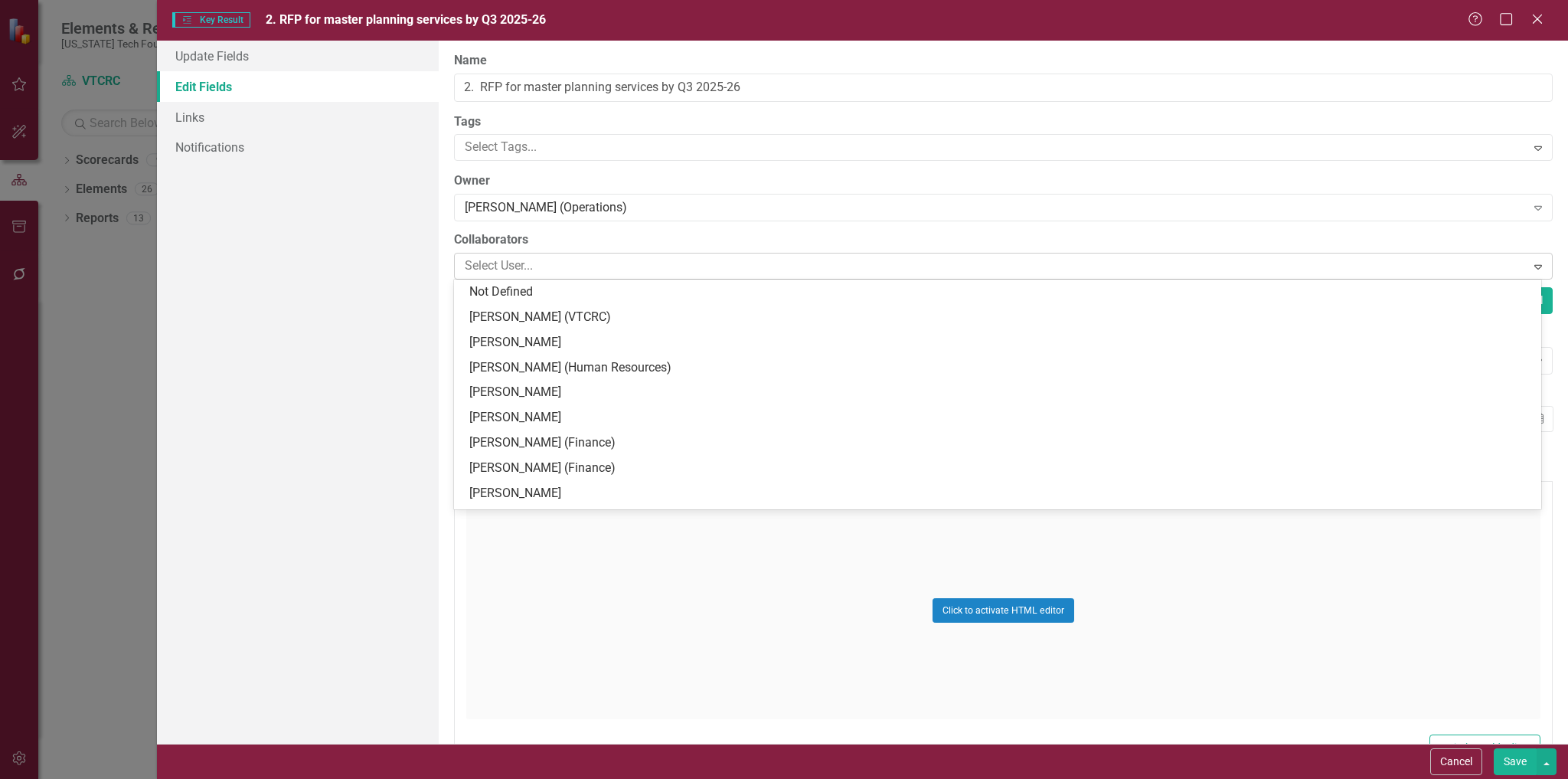
click at [631, 265] on div at bounding box center [991, 266] width 1067 height 21
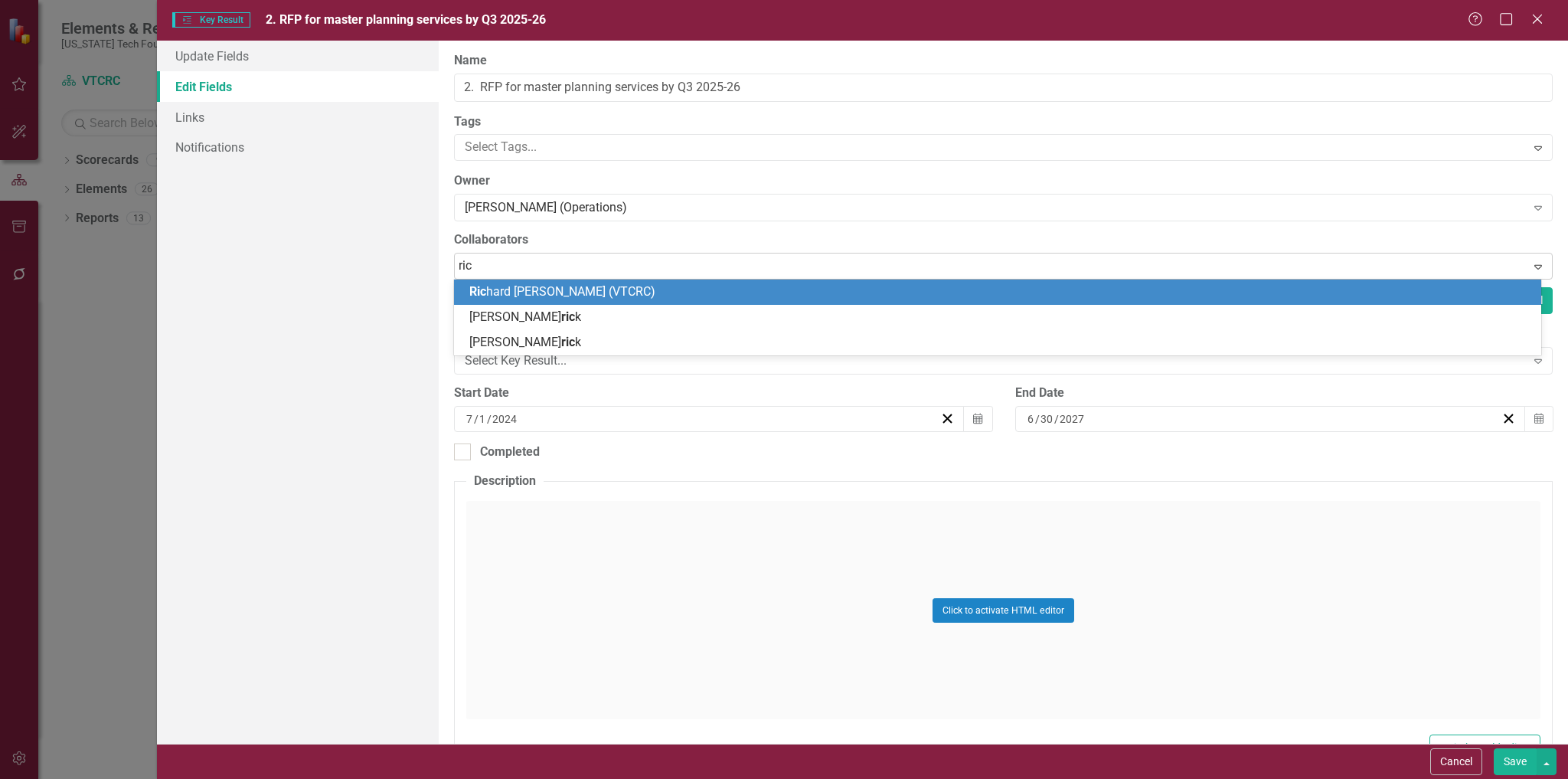
type input "rich"
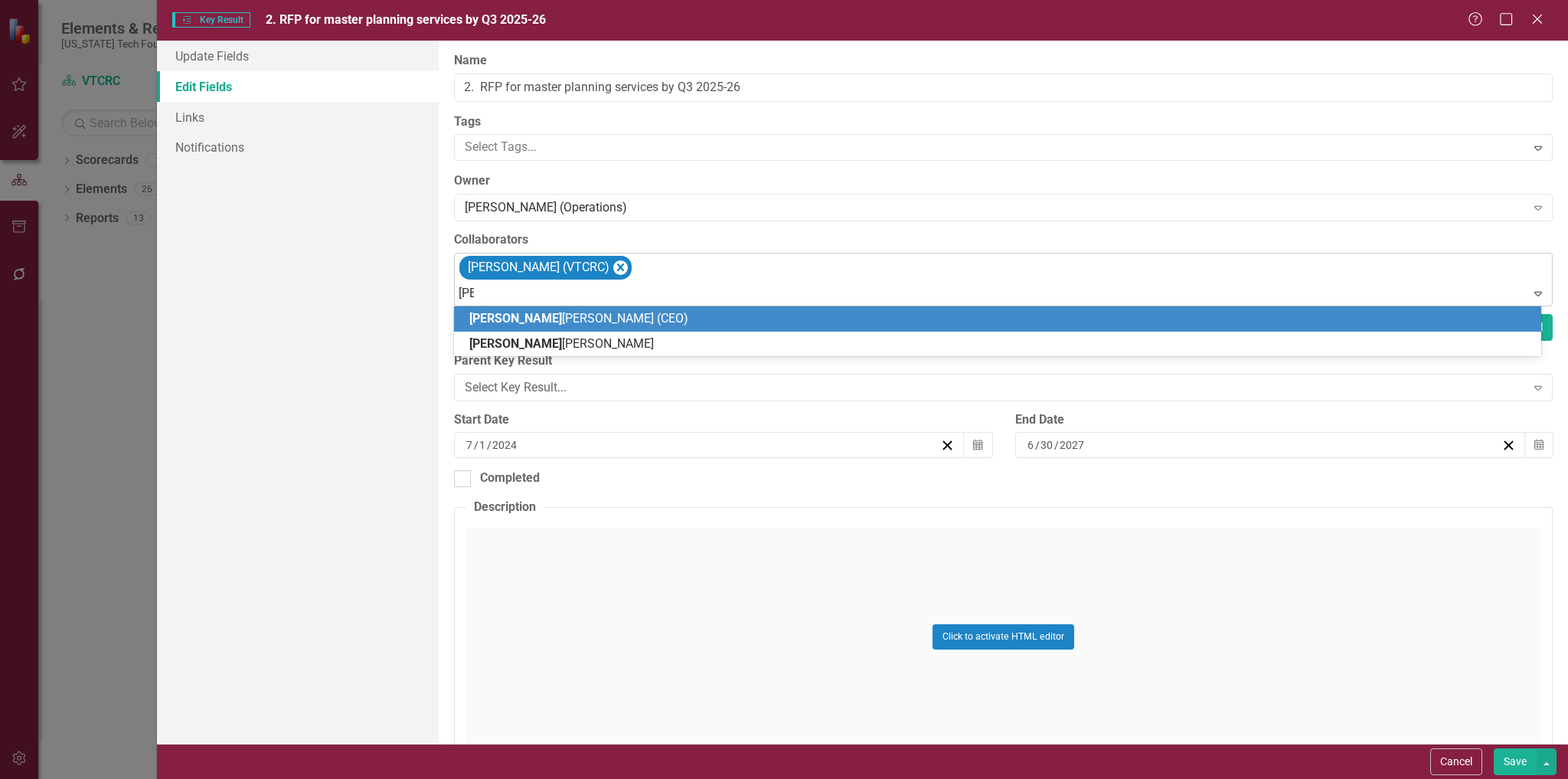
type input "eliz"
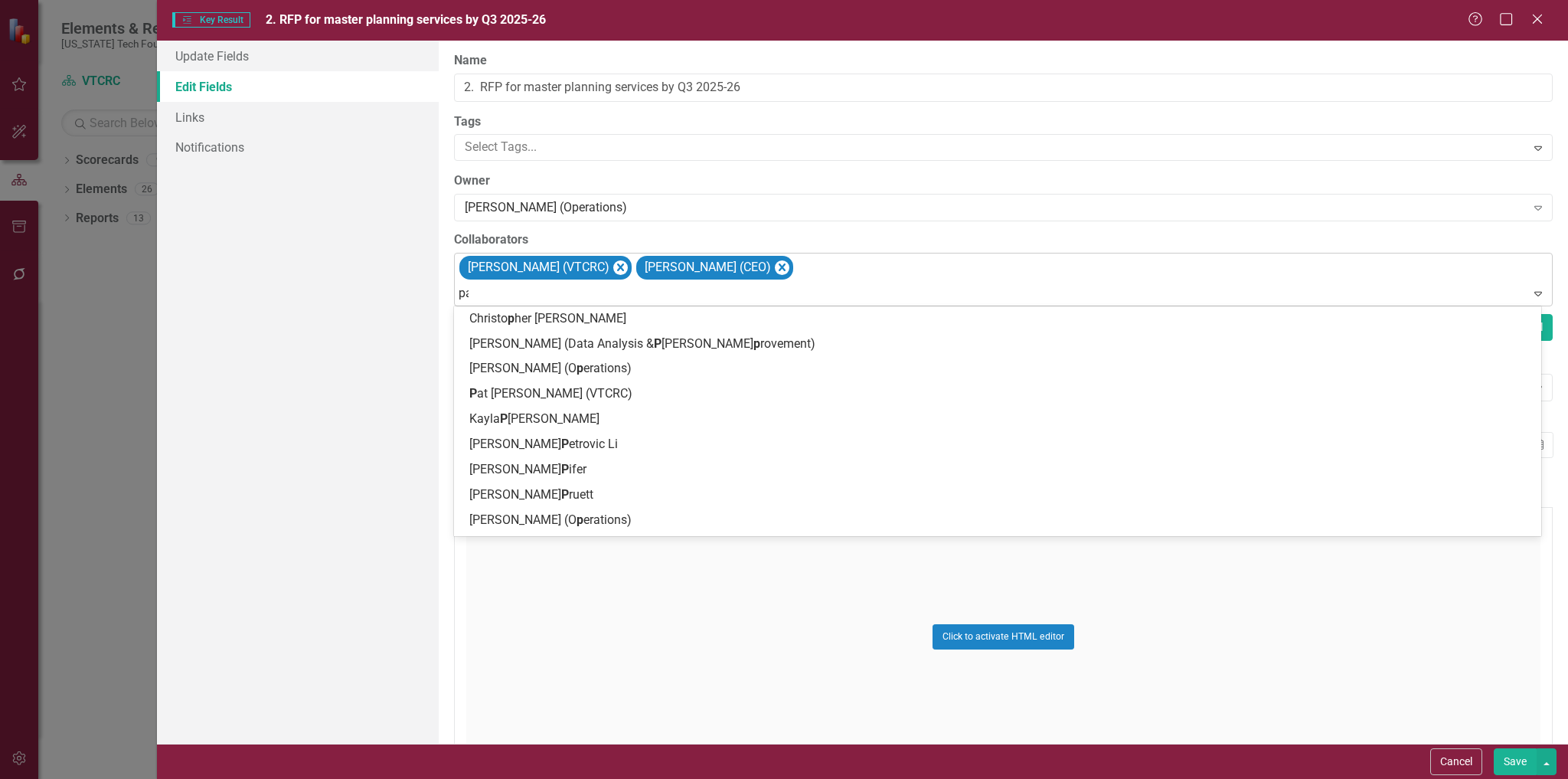
type input "pat"
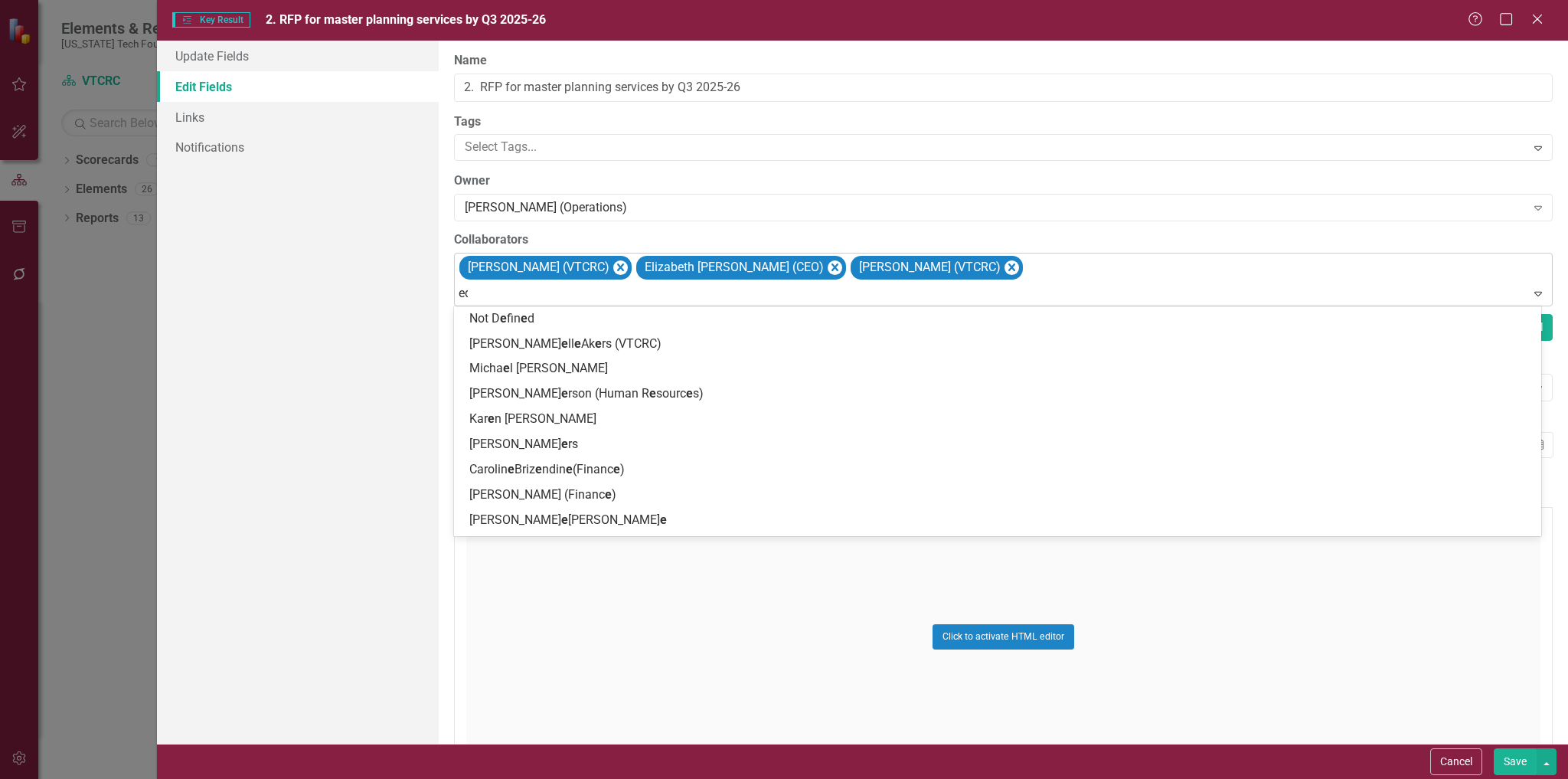
type input "edd"
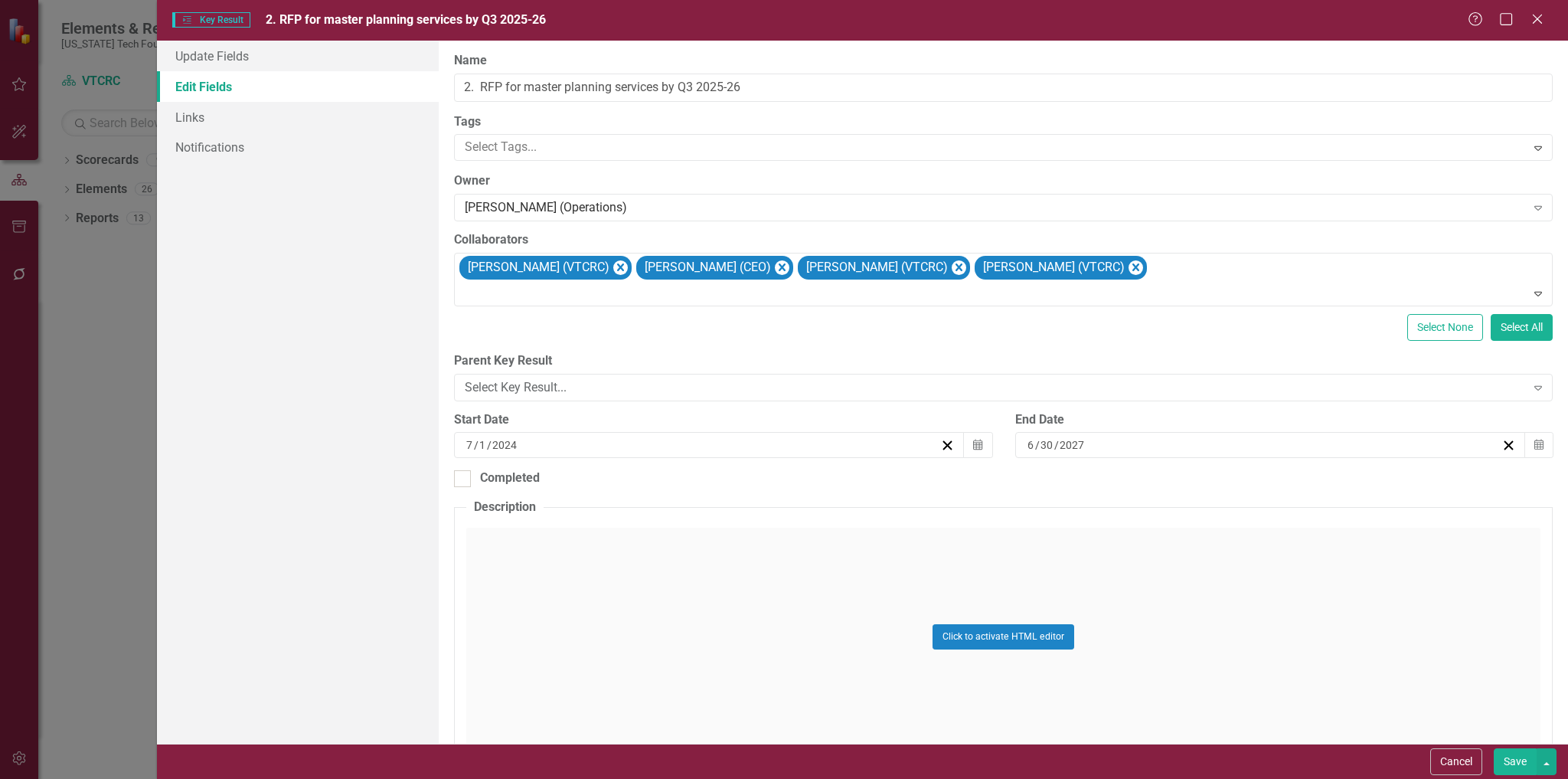
click at [1520, 760] on button "Save" at bounding box center [1515, 762] width 43 height 27
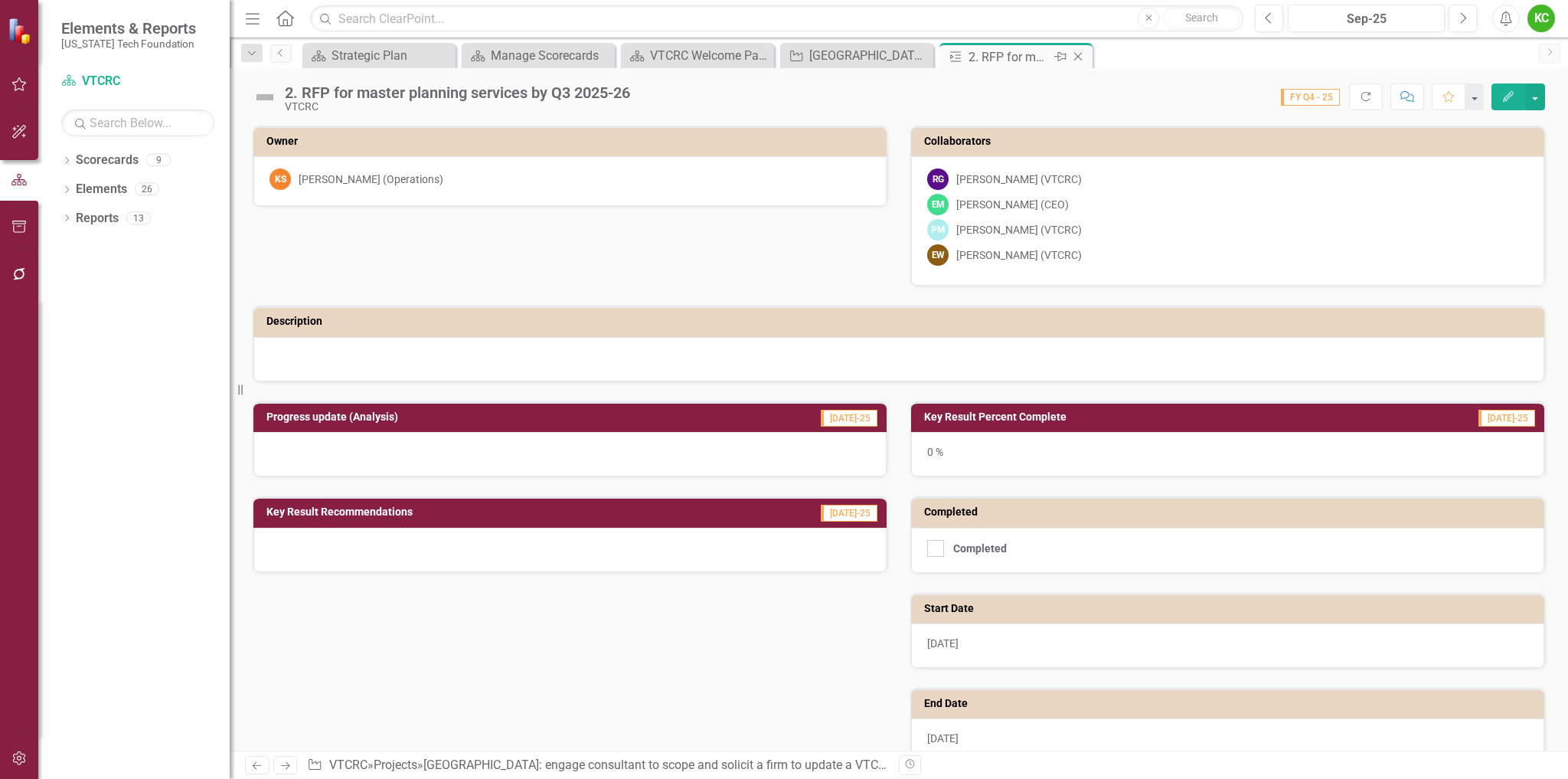
click at [1079, 56] on icon "Close" at bounding box center [1078, 56] width 15 height 13
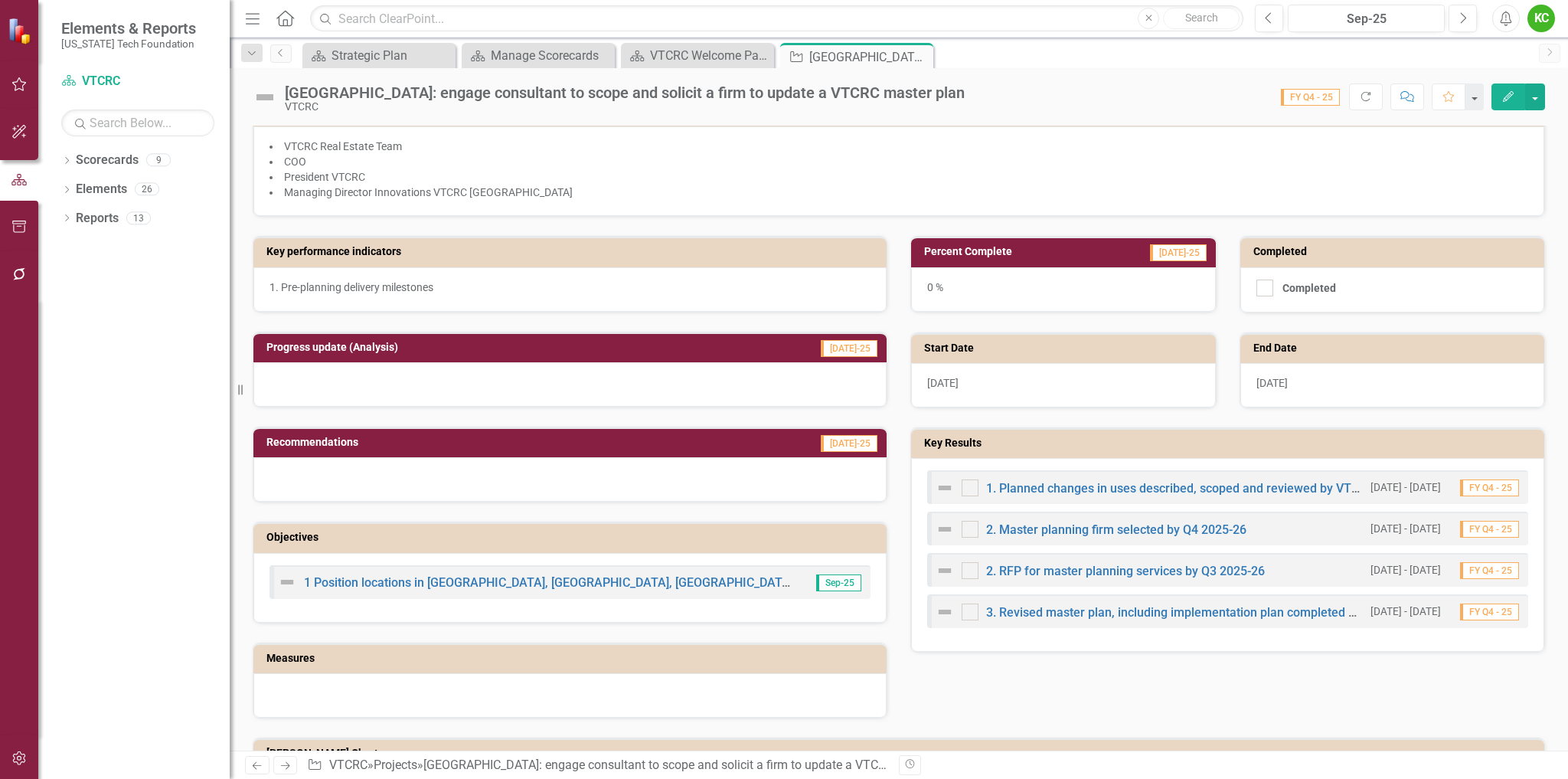
scroll to position [306, 0]
click at [1099, 569] on link "2. RFP for master planning services by Q3 2025-26" at bounding box center [1125, 570] width 278 height 14
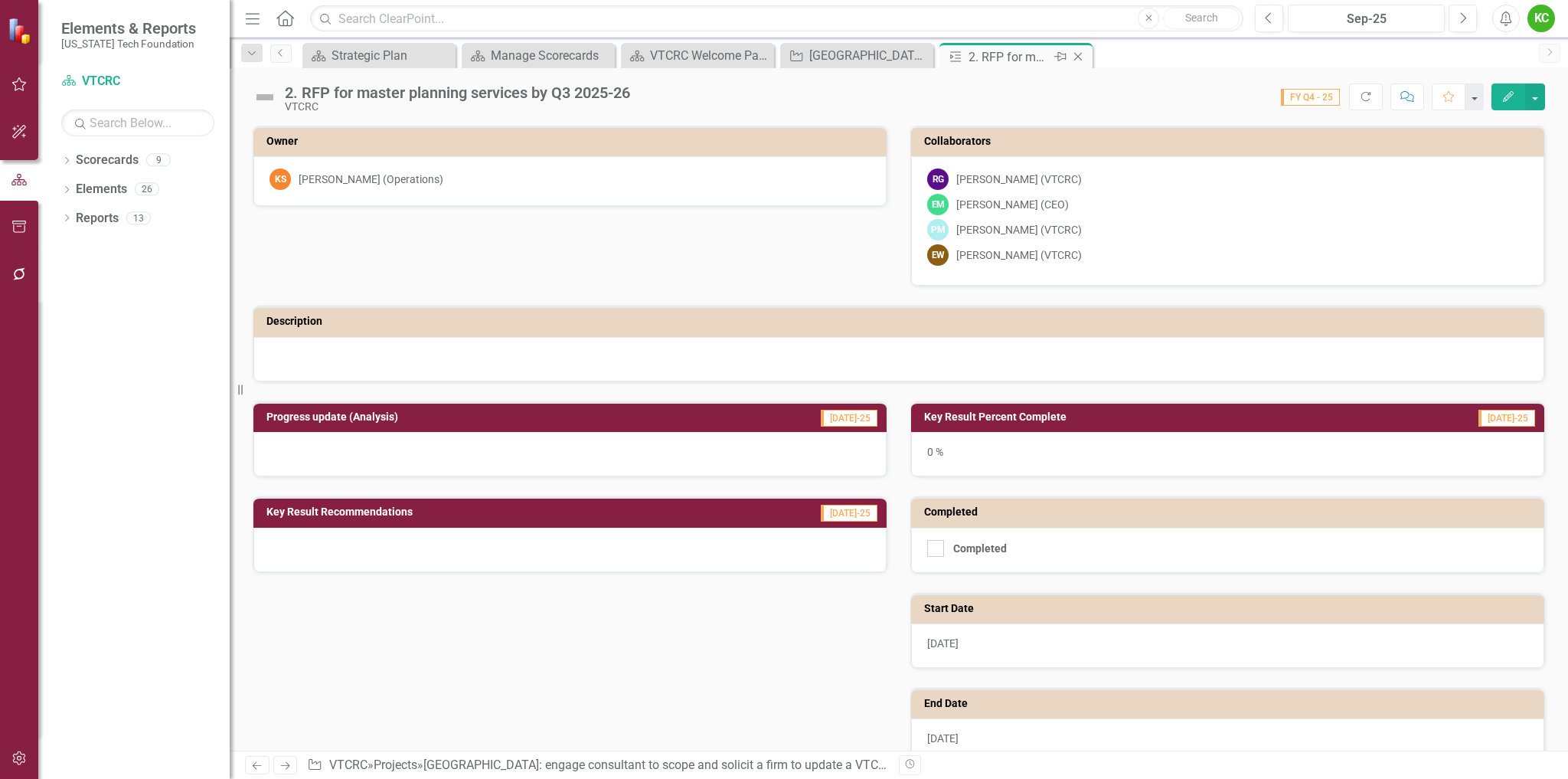
click at [1082, 51] on icon "Close" at bounding box center [1078, 56] width 15 height 13
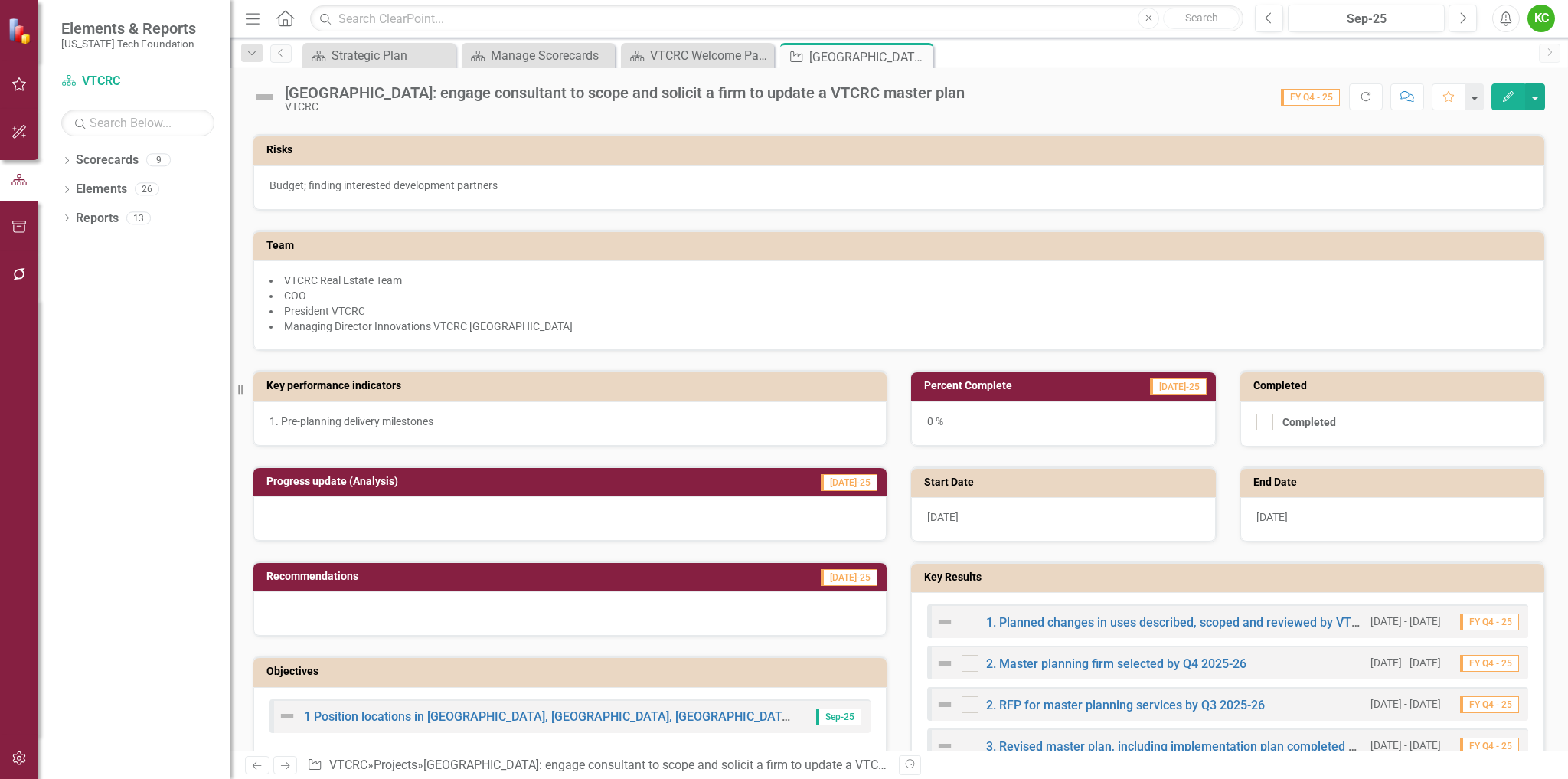
scroll to position [306, 0]
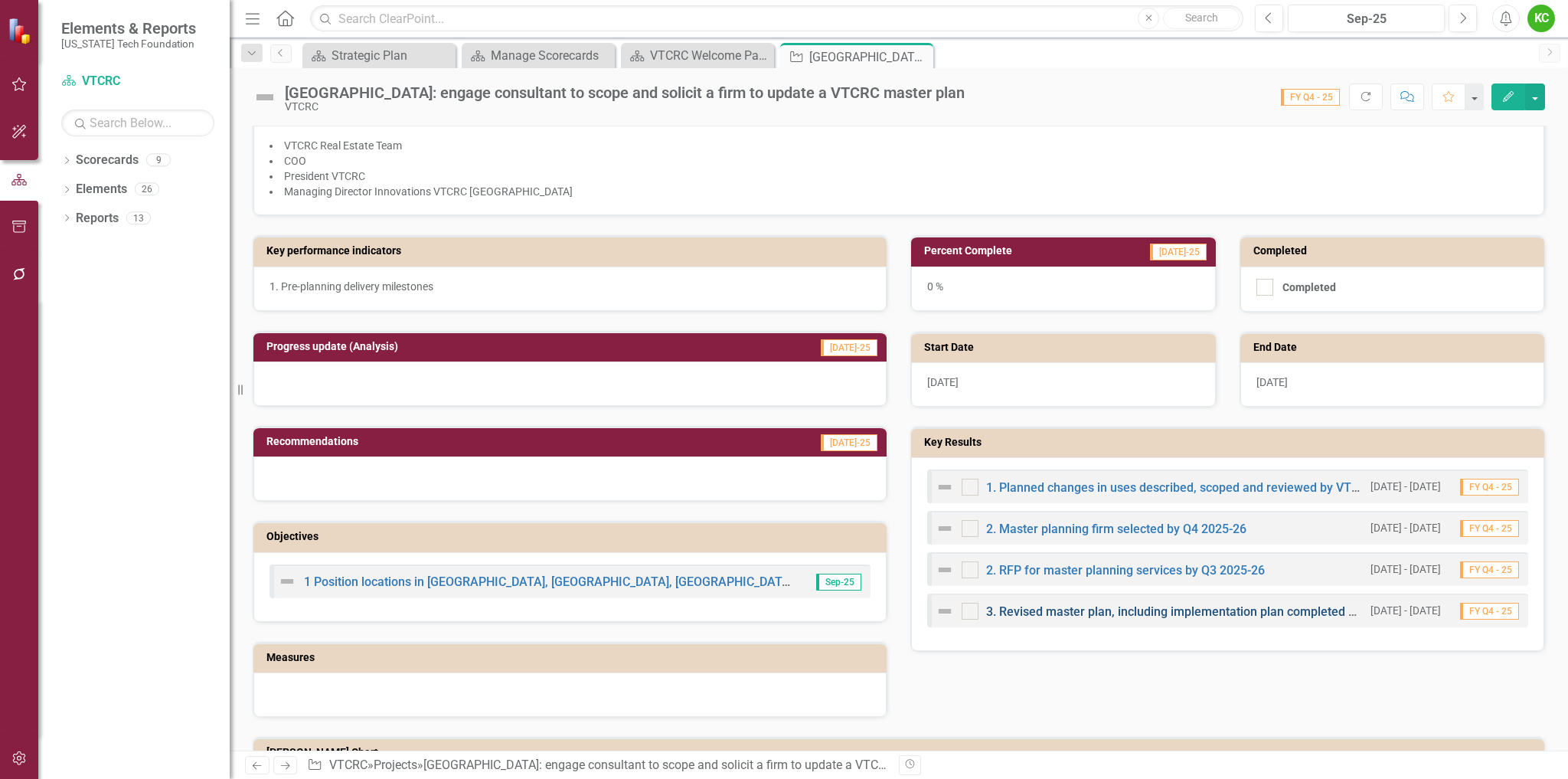
click at [1089, 611] on link "3. Revised master plan, including implementation plan completed by Q4 2026-27." at bounding box center [1208, 612] width 445 height 14
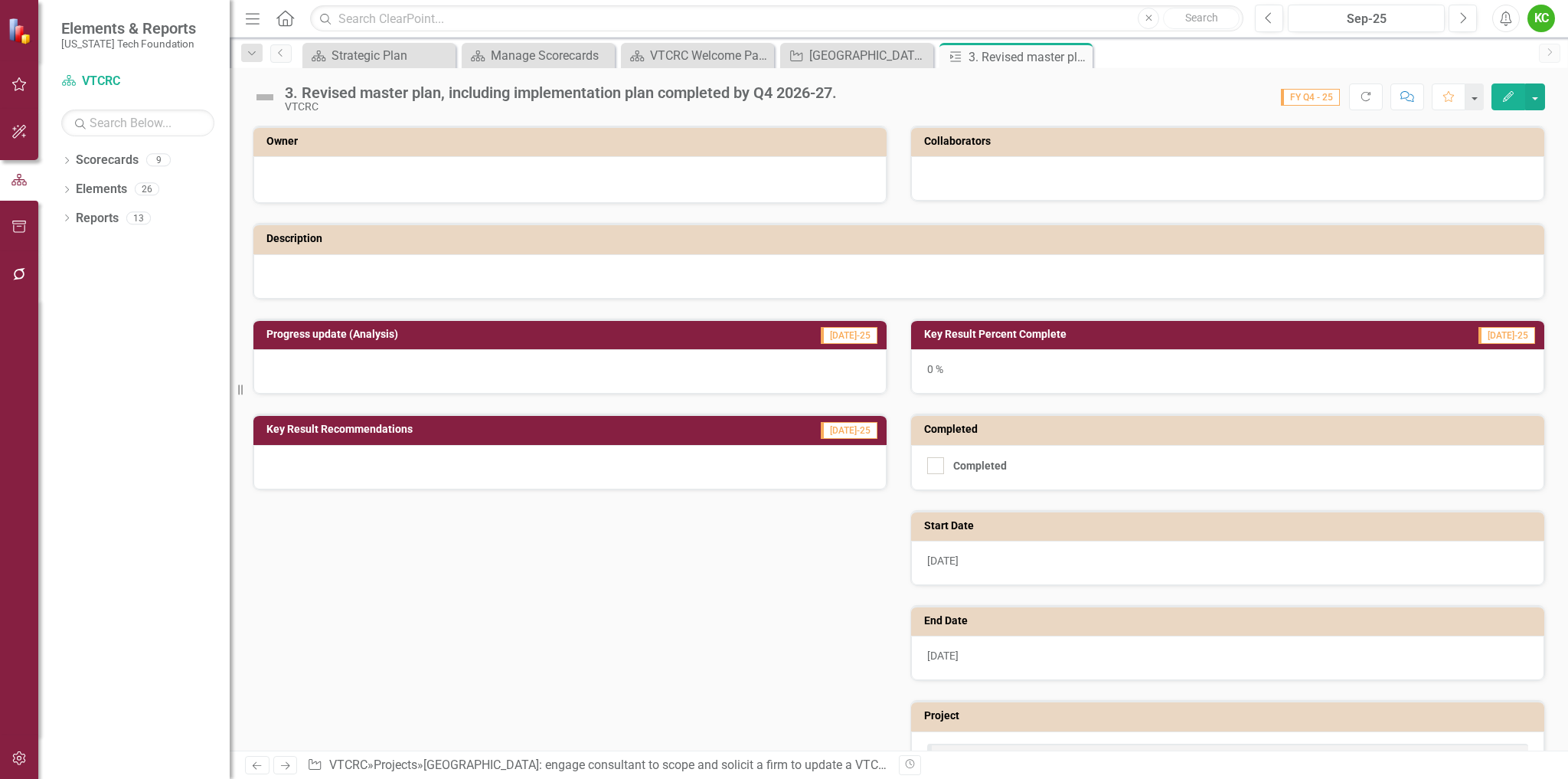
click at [1502, 97] on icon "Edit" at bounding box center [1508, 97] width 13 height 11
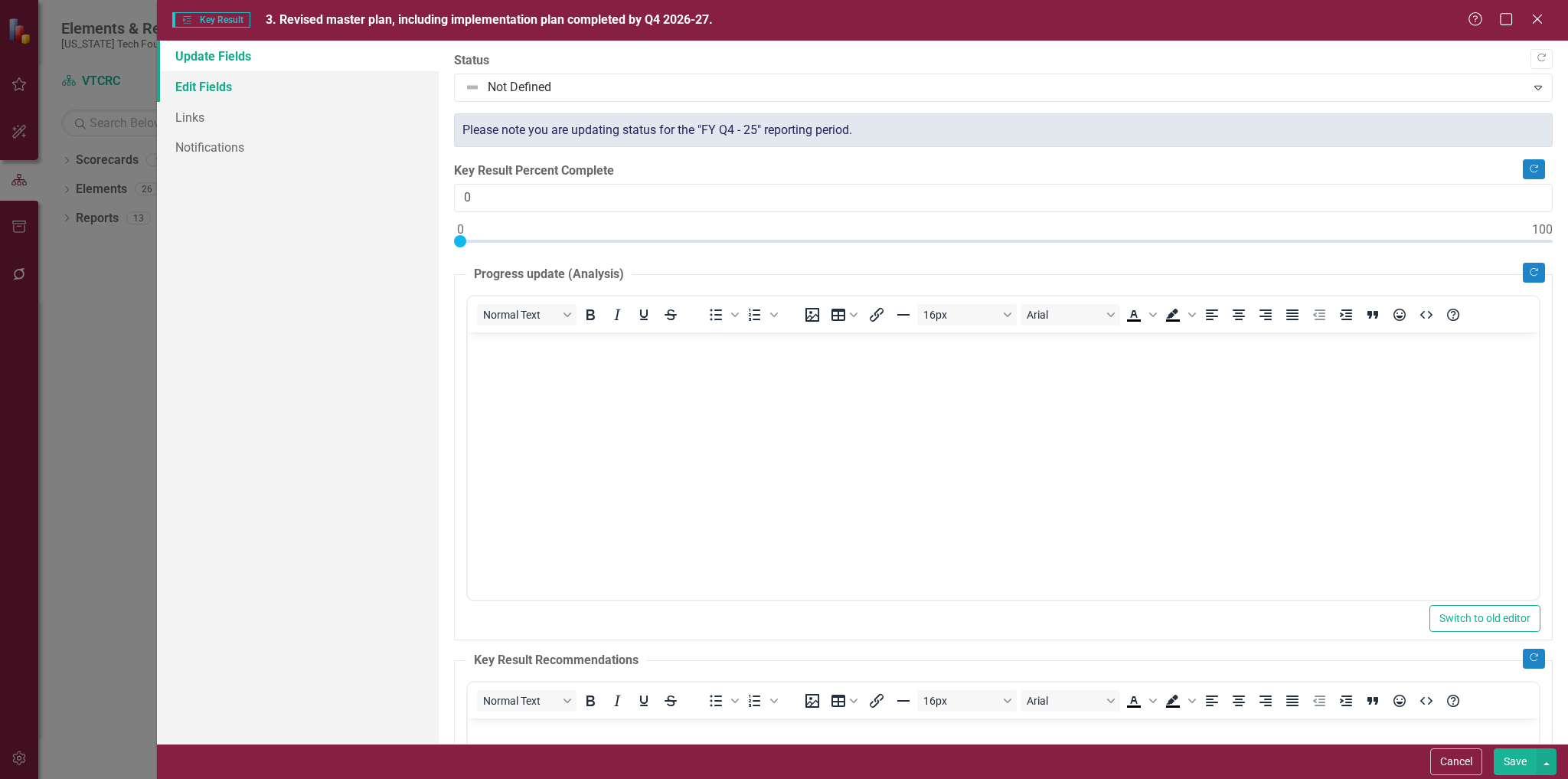
click at [212, 85] on link "Edit Fields" at bounding box center [298, 87] width 283 height 30
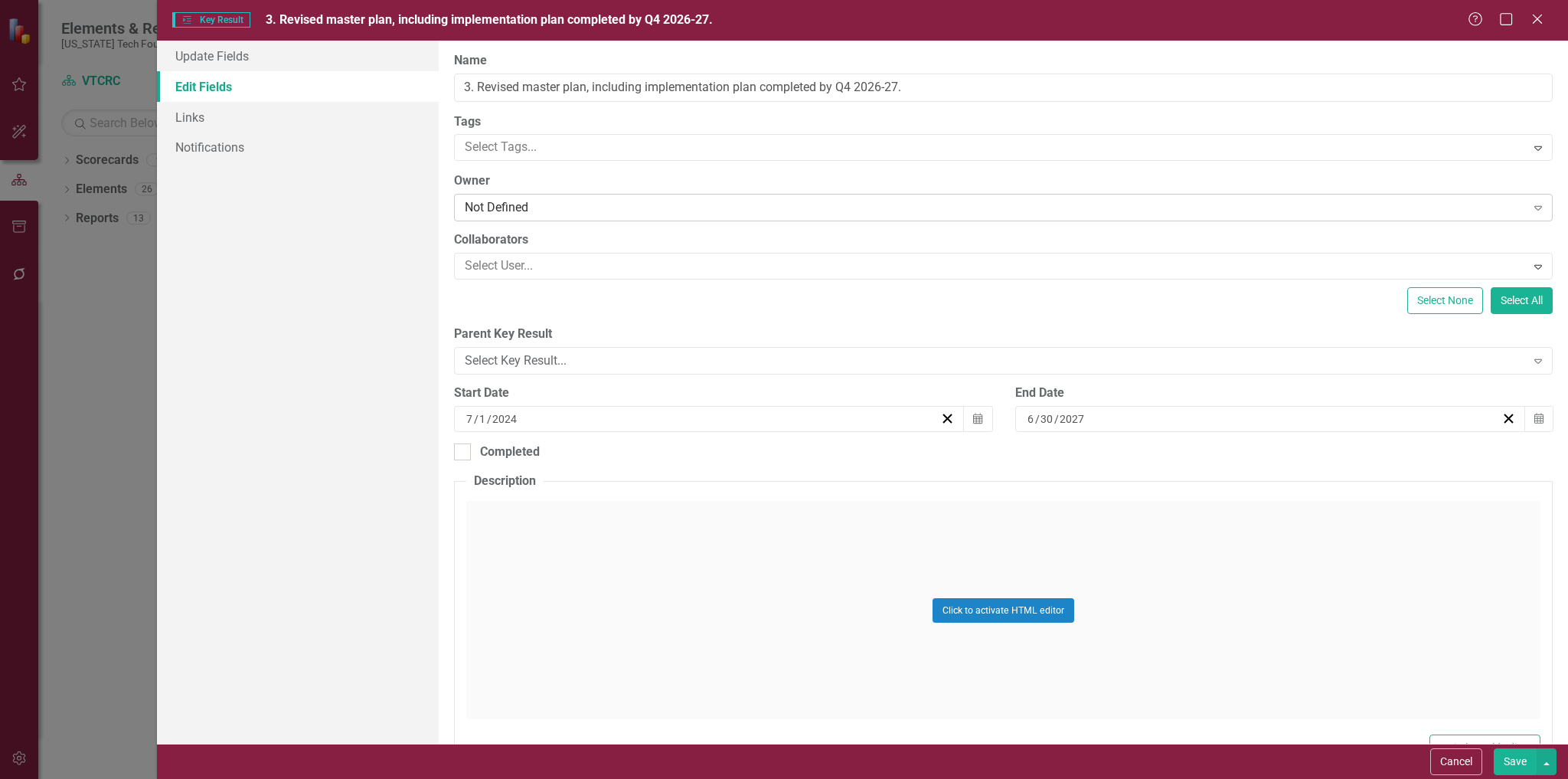
click at [553, 209] on div "Not Defined" at bounding box center [995, 208] width 1060 height 18
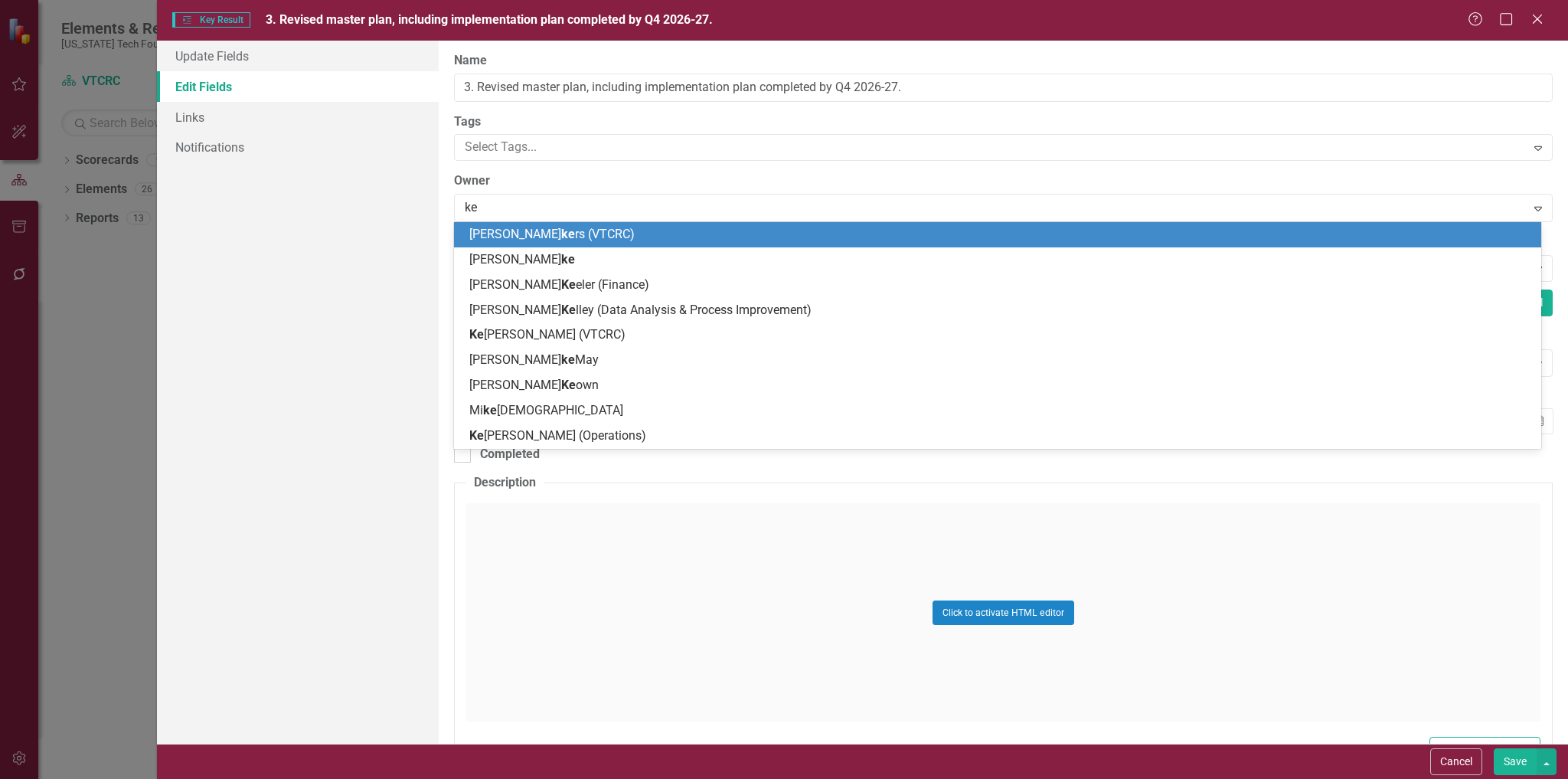
type input "ken"
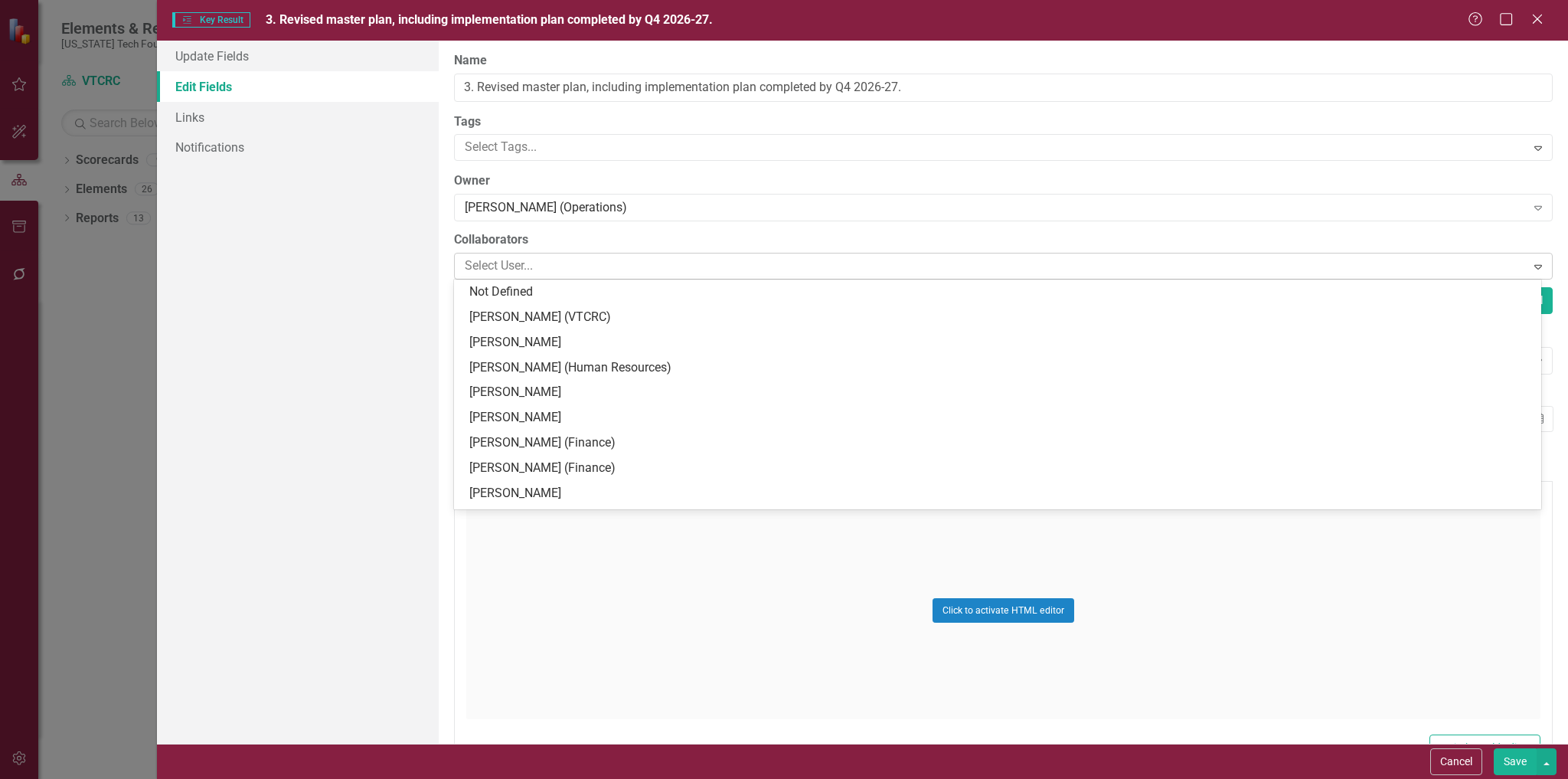
click at [551, 270] on div at bounding box center [991, 266] width 1067 height 21
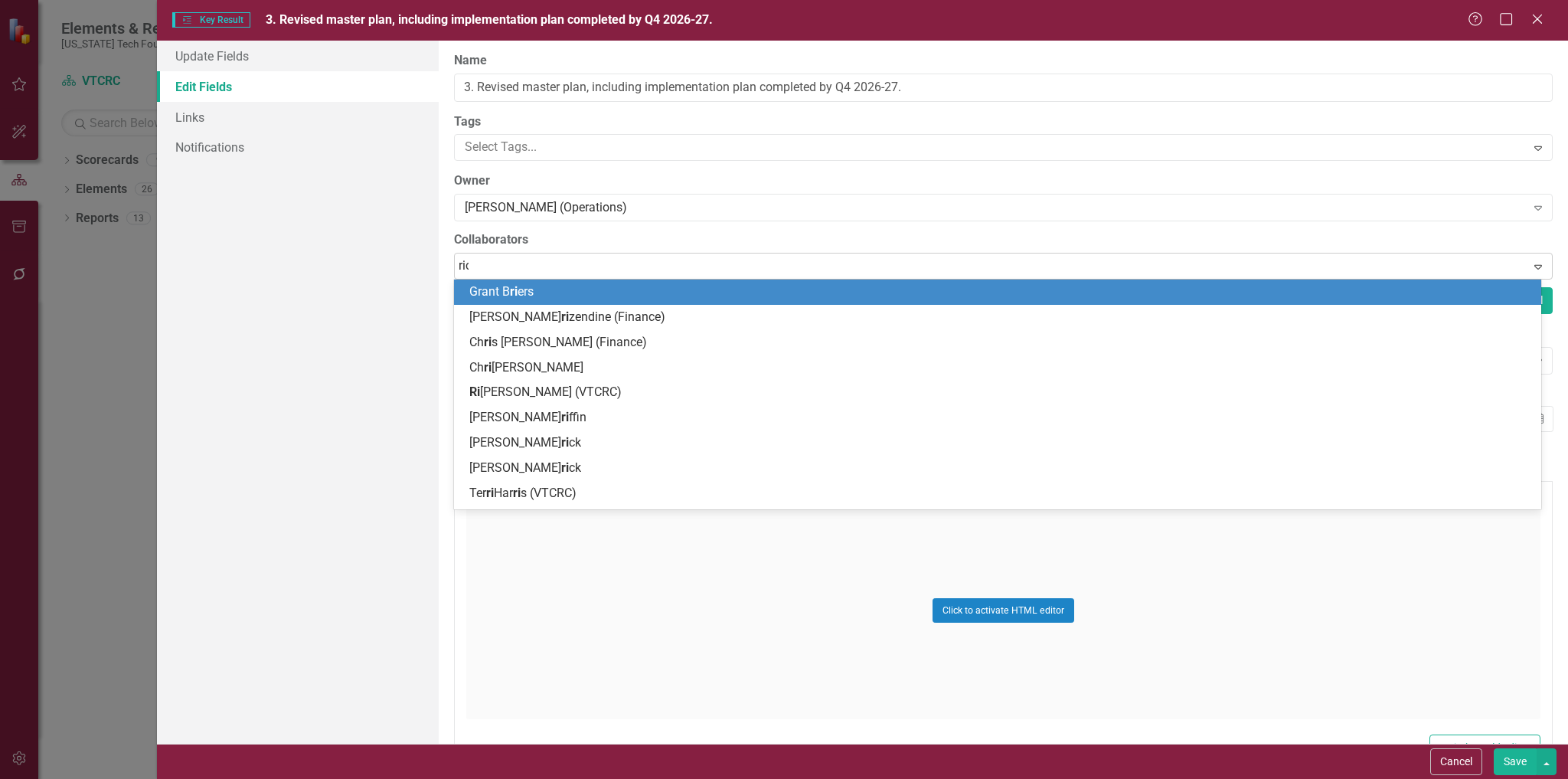
type input "rich"
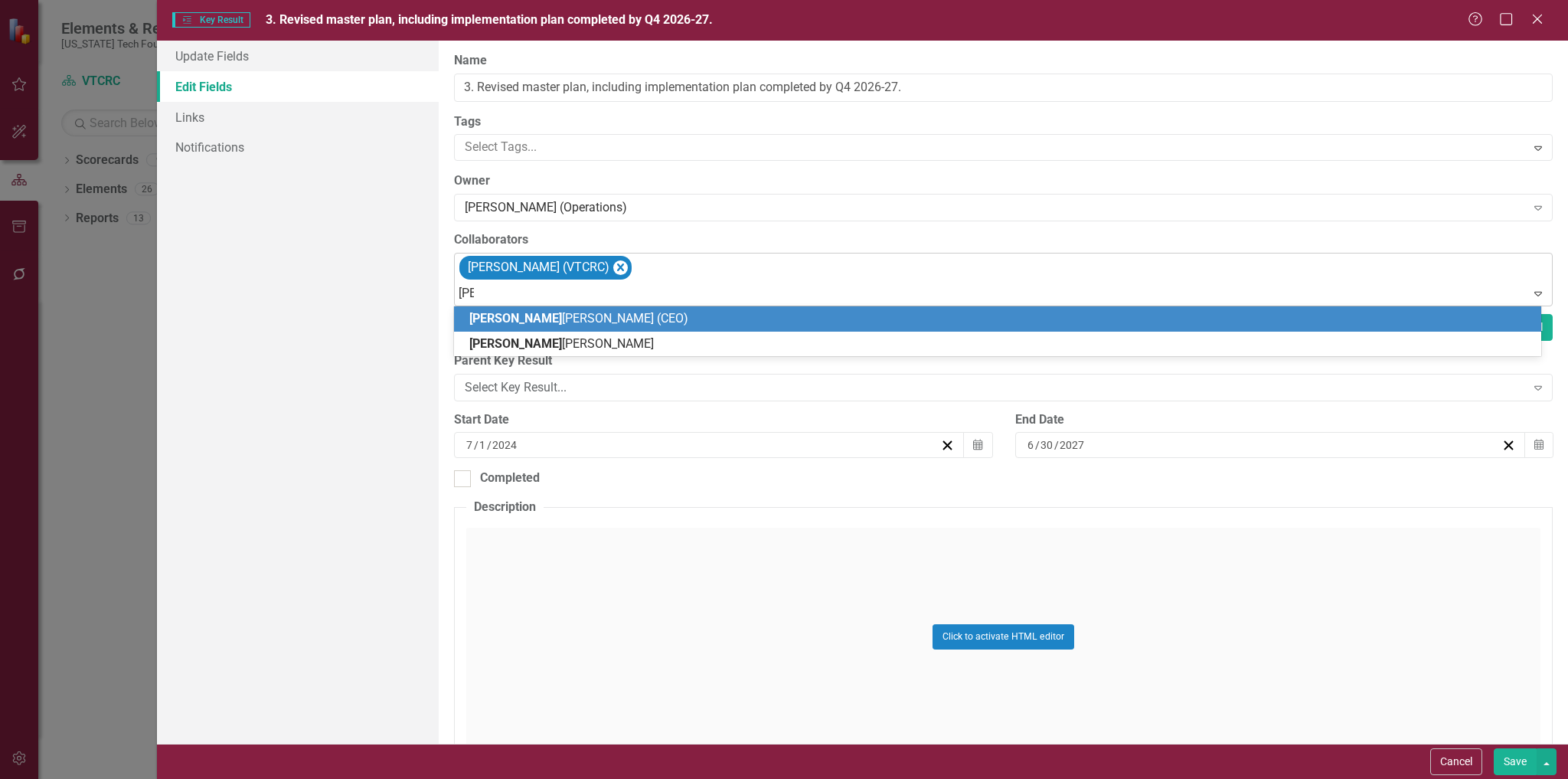
type input "eliz"
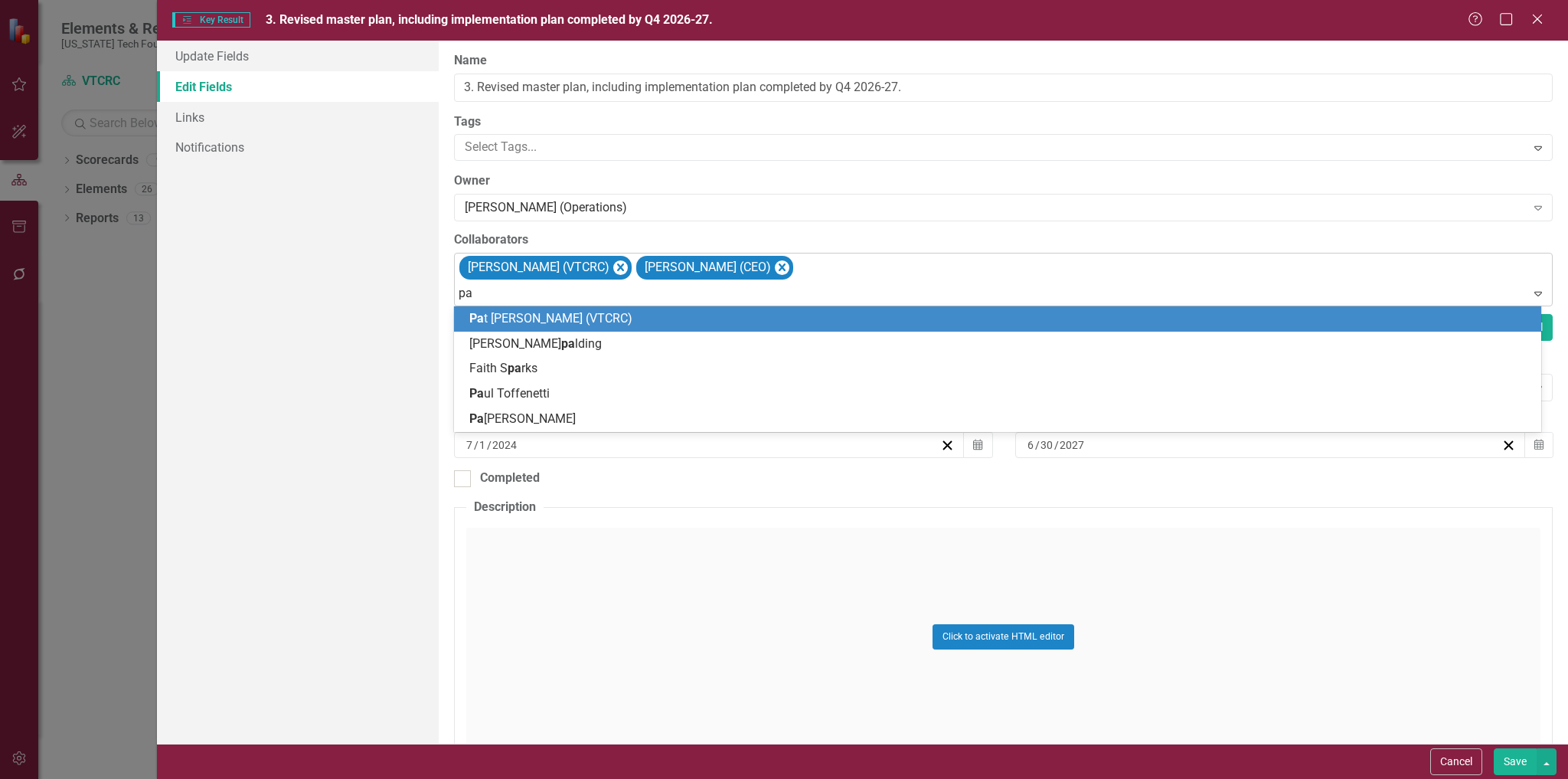
type input "pat"
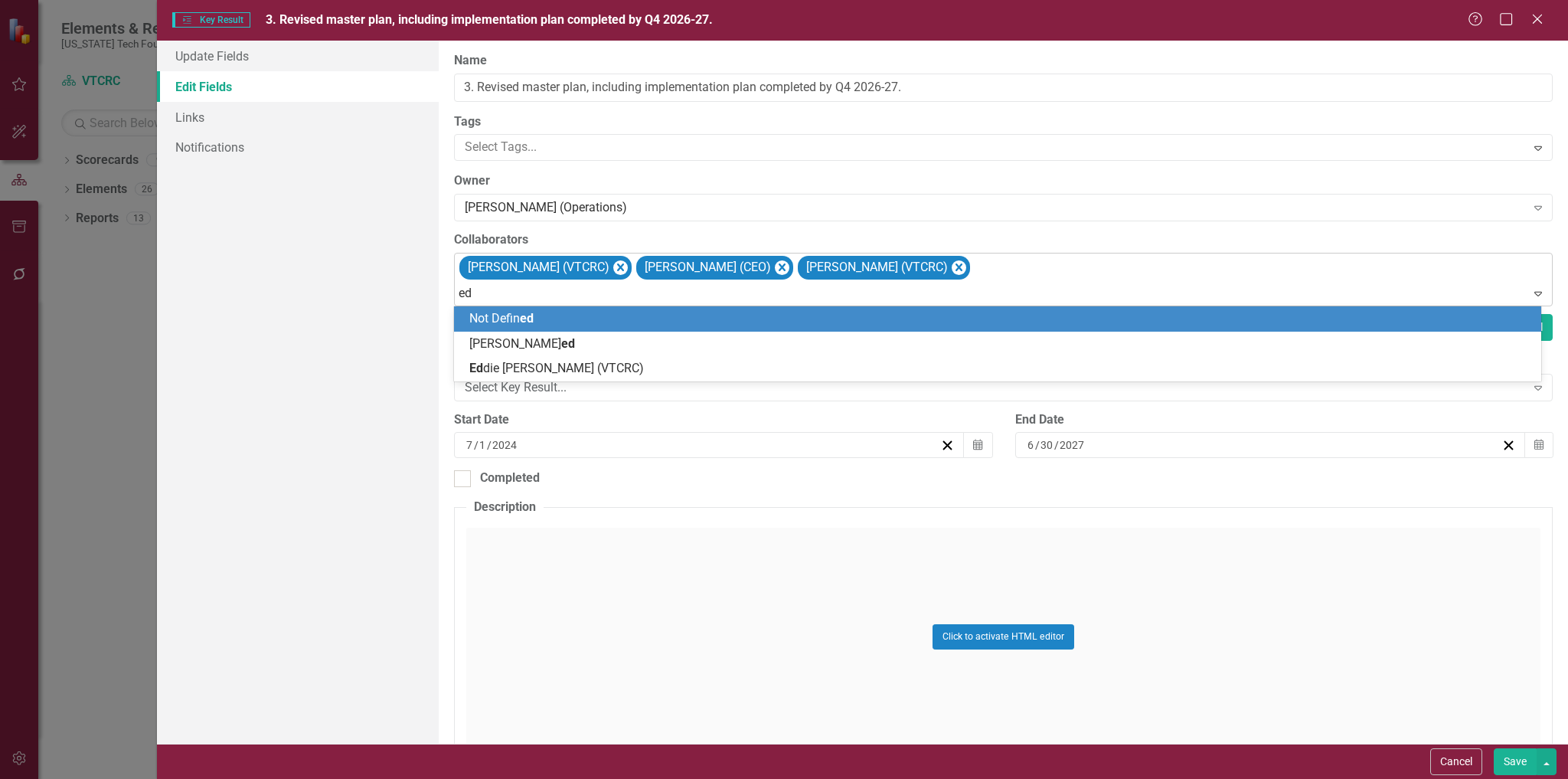
type input "edd"
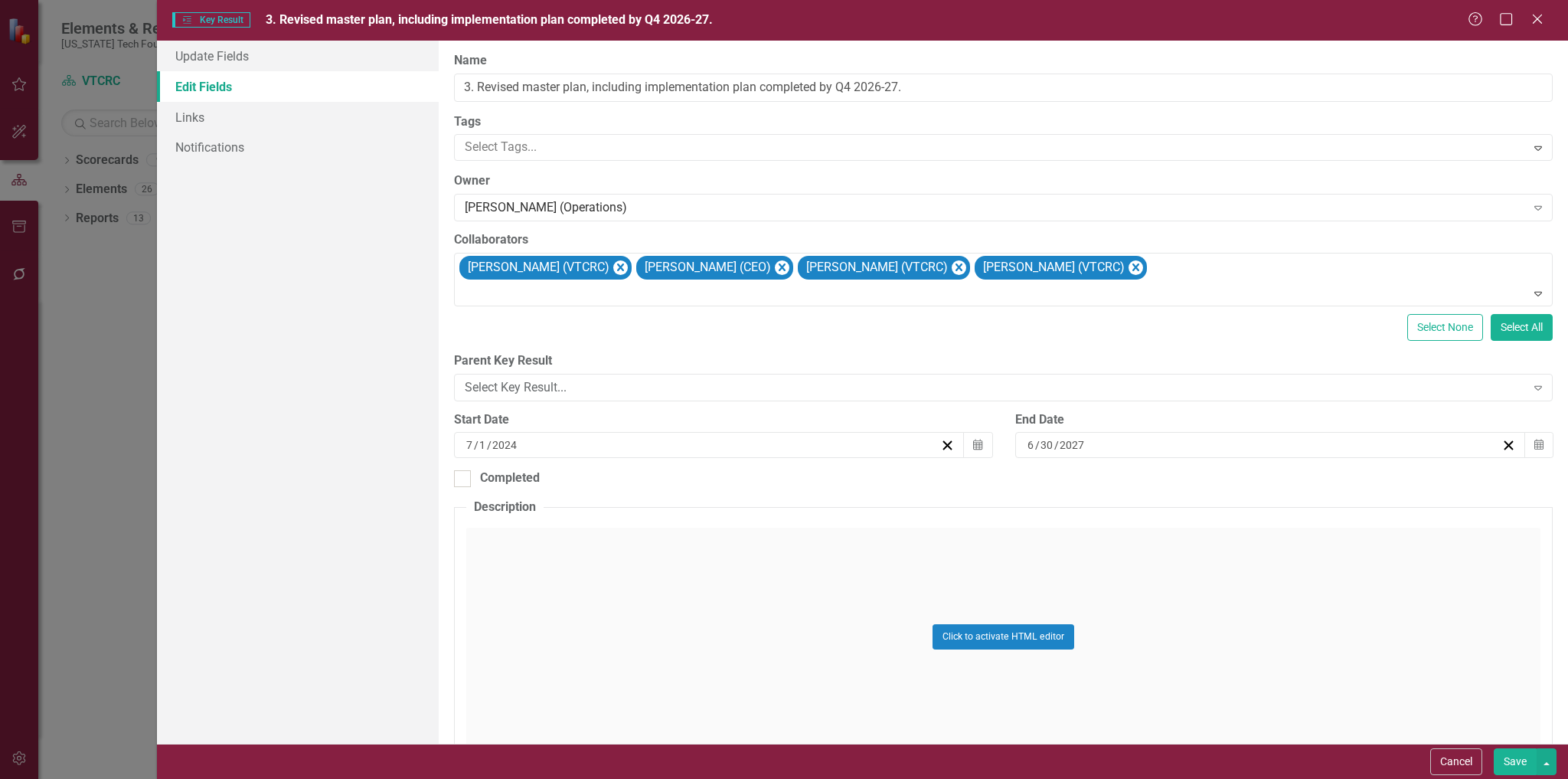
click at [1501, 758] on button "Save" at bounding box center [1515, 762] width 43 height 27
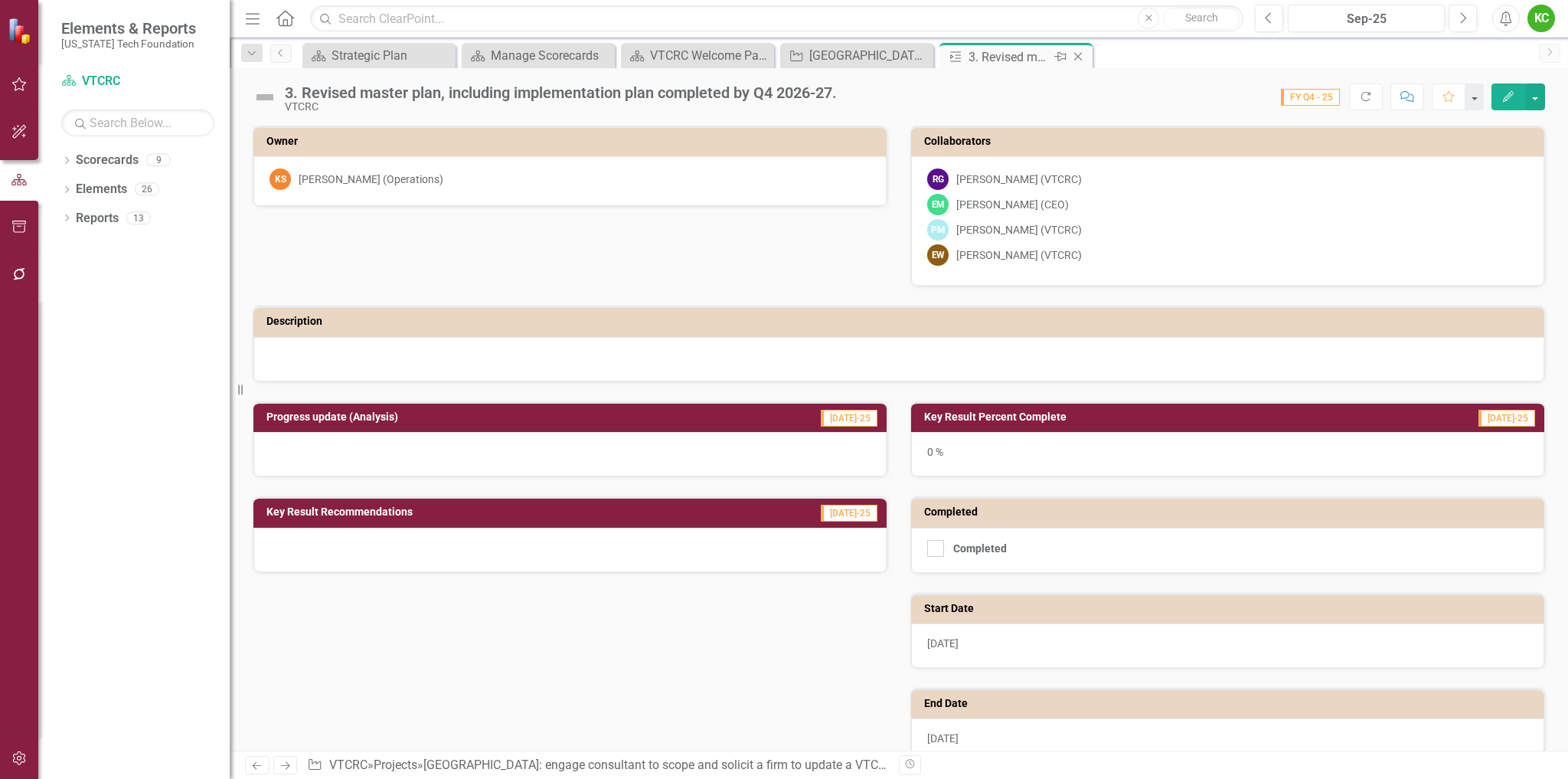
click at [1079, 56] on icon at bounding box center [1078, 56] width 8 height 8
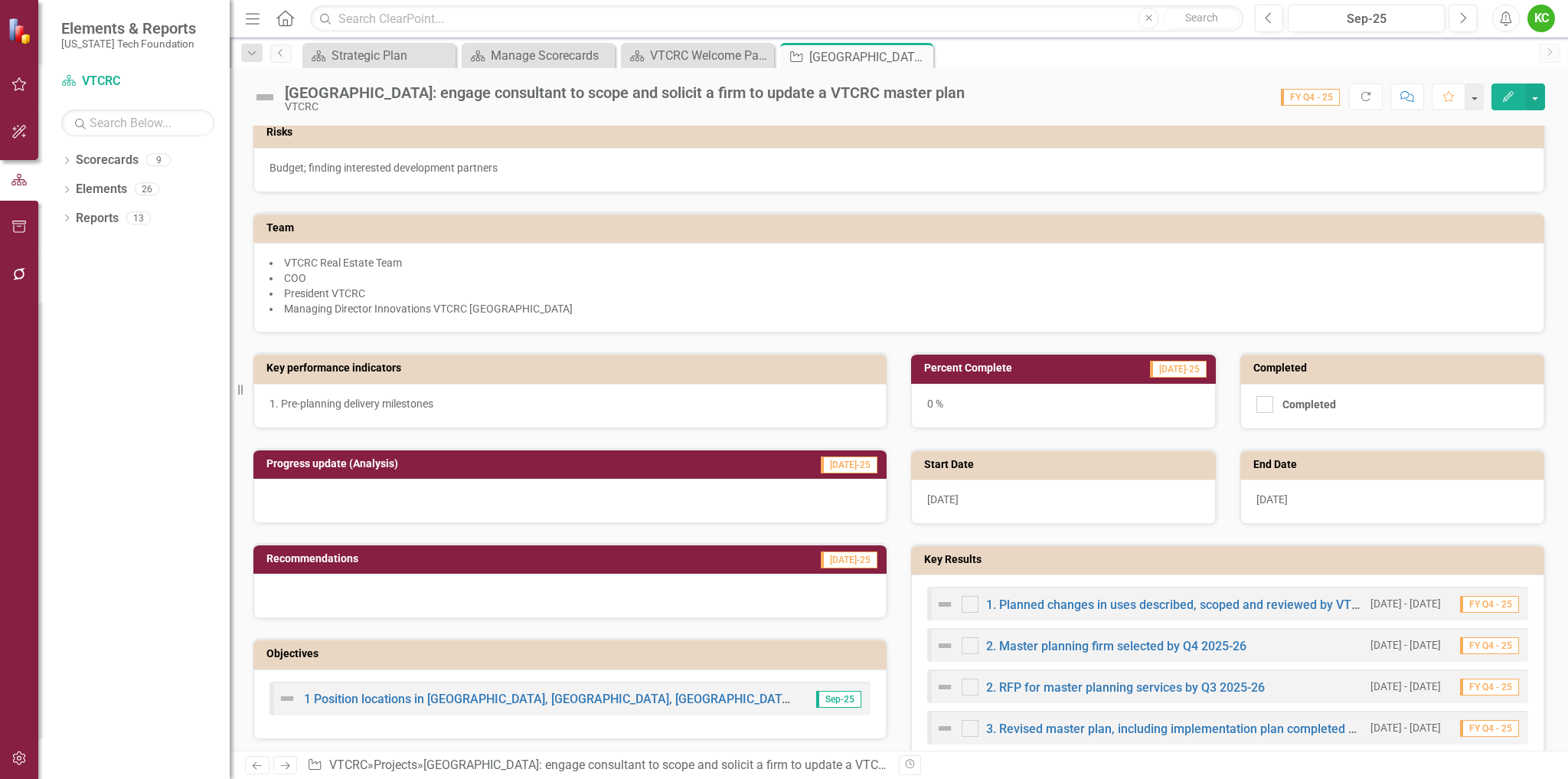
scroll to position [77, 0]
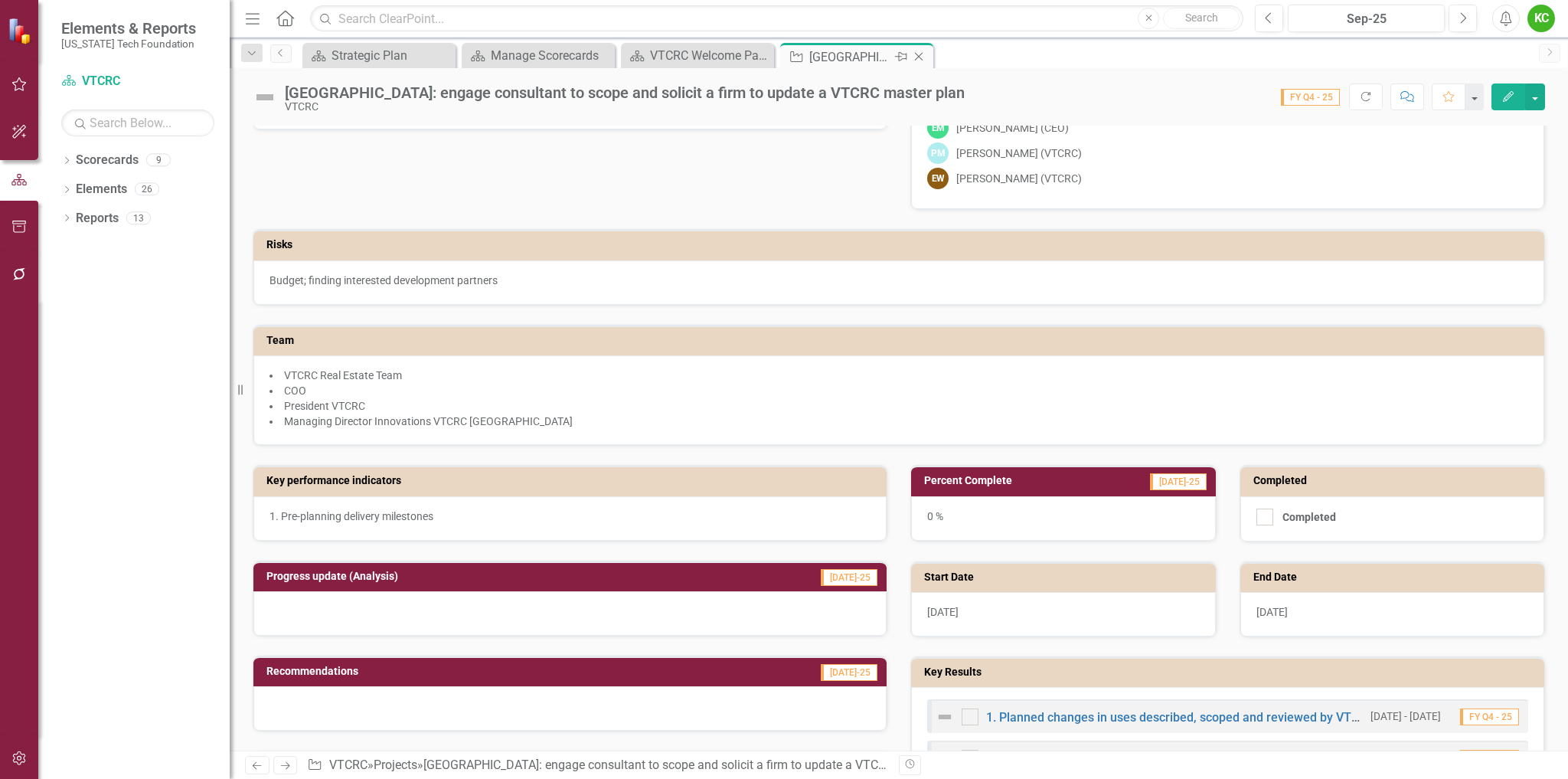
click at [917, 55] on icon "Close" at bounding box center [919, 56] width 15 height 13
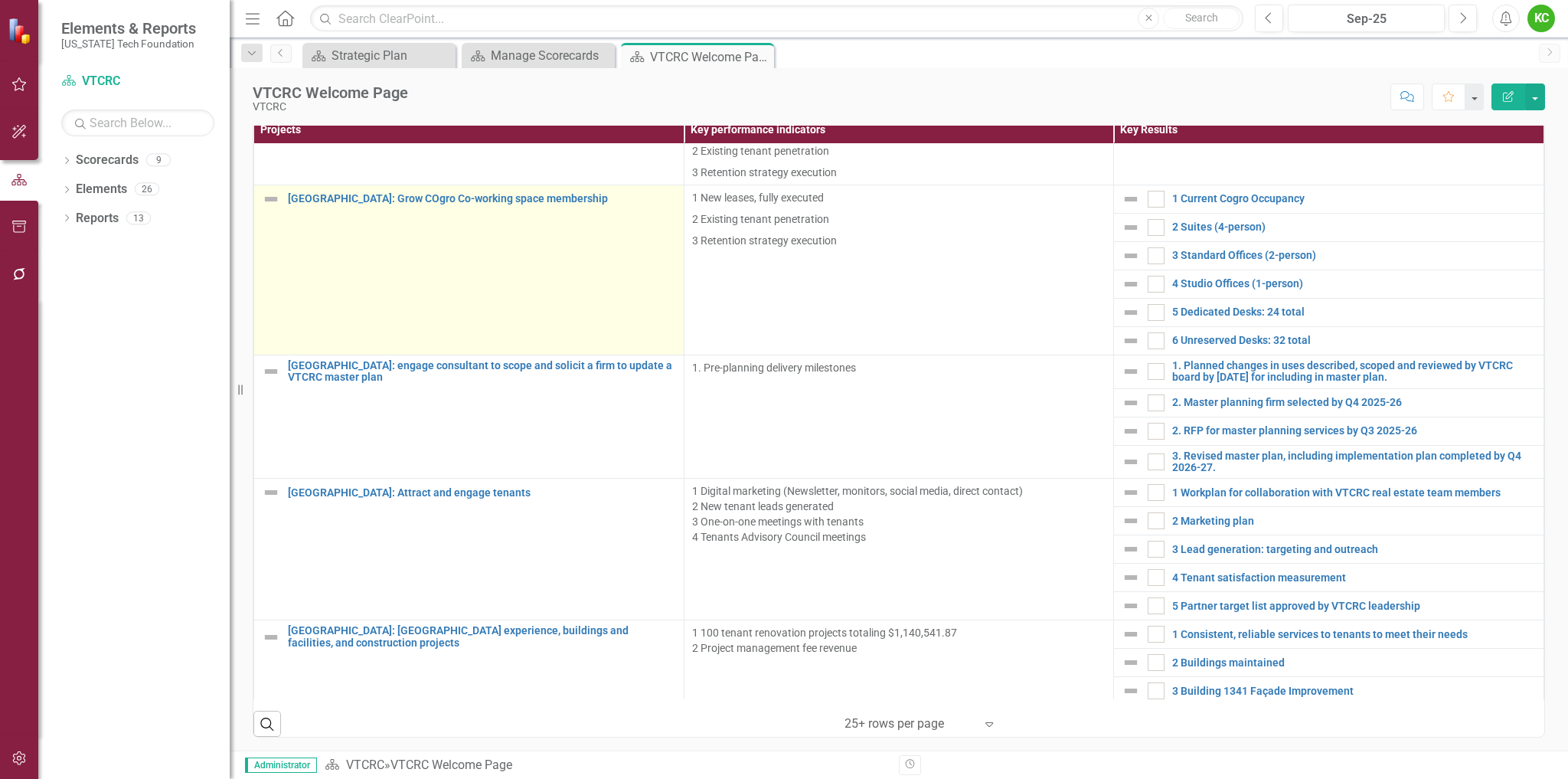
scroll to position [383, 0]
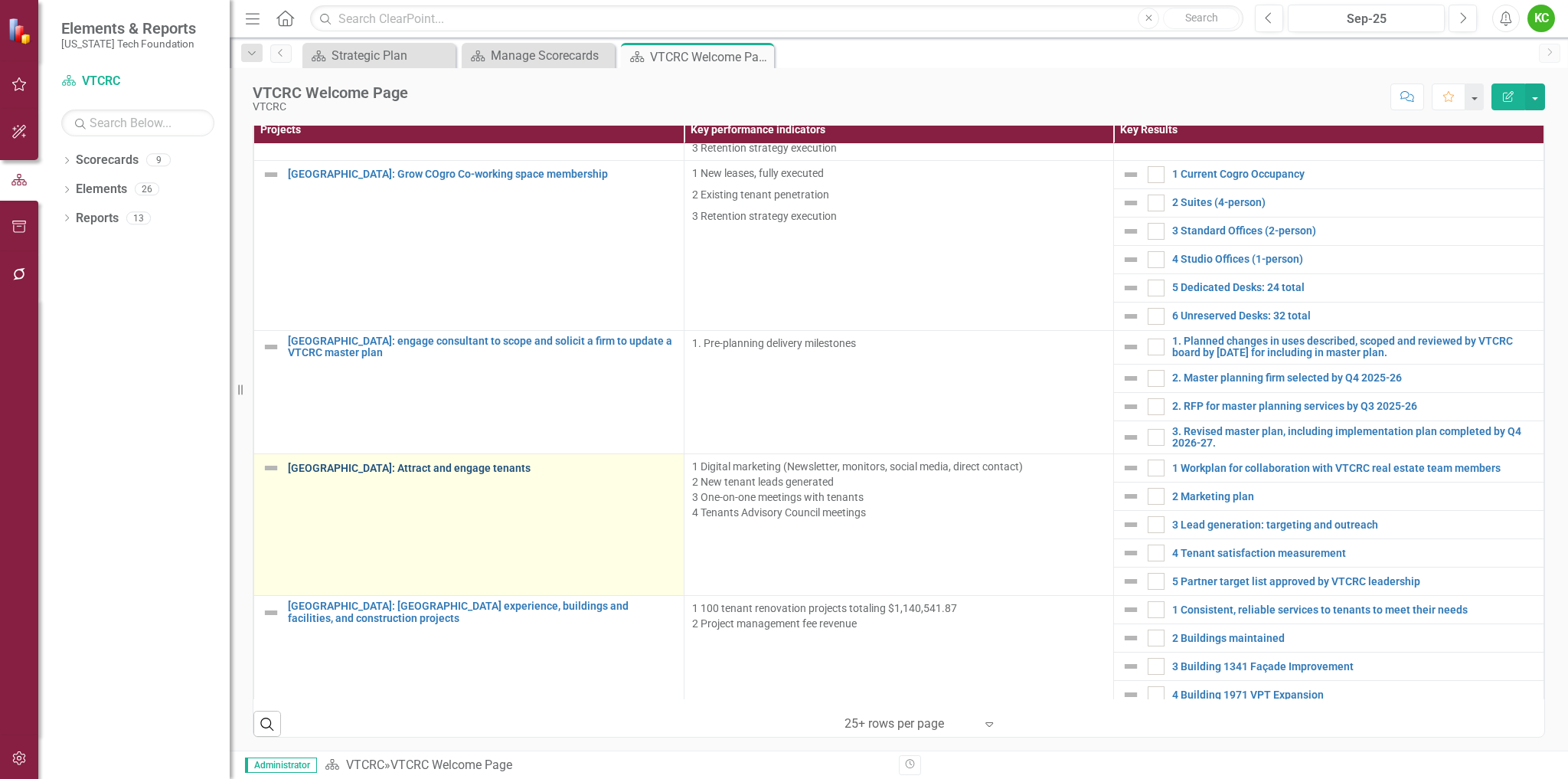
click at [441, 469] on link "[GEOGRAPHIC_DATA]: Attract and engage tenants" at bounding box center [483, 468] width 389 height 12
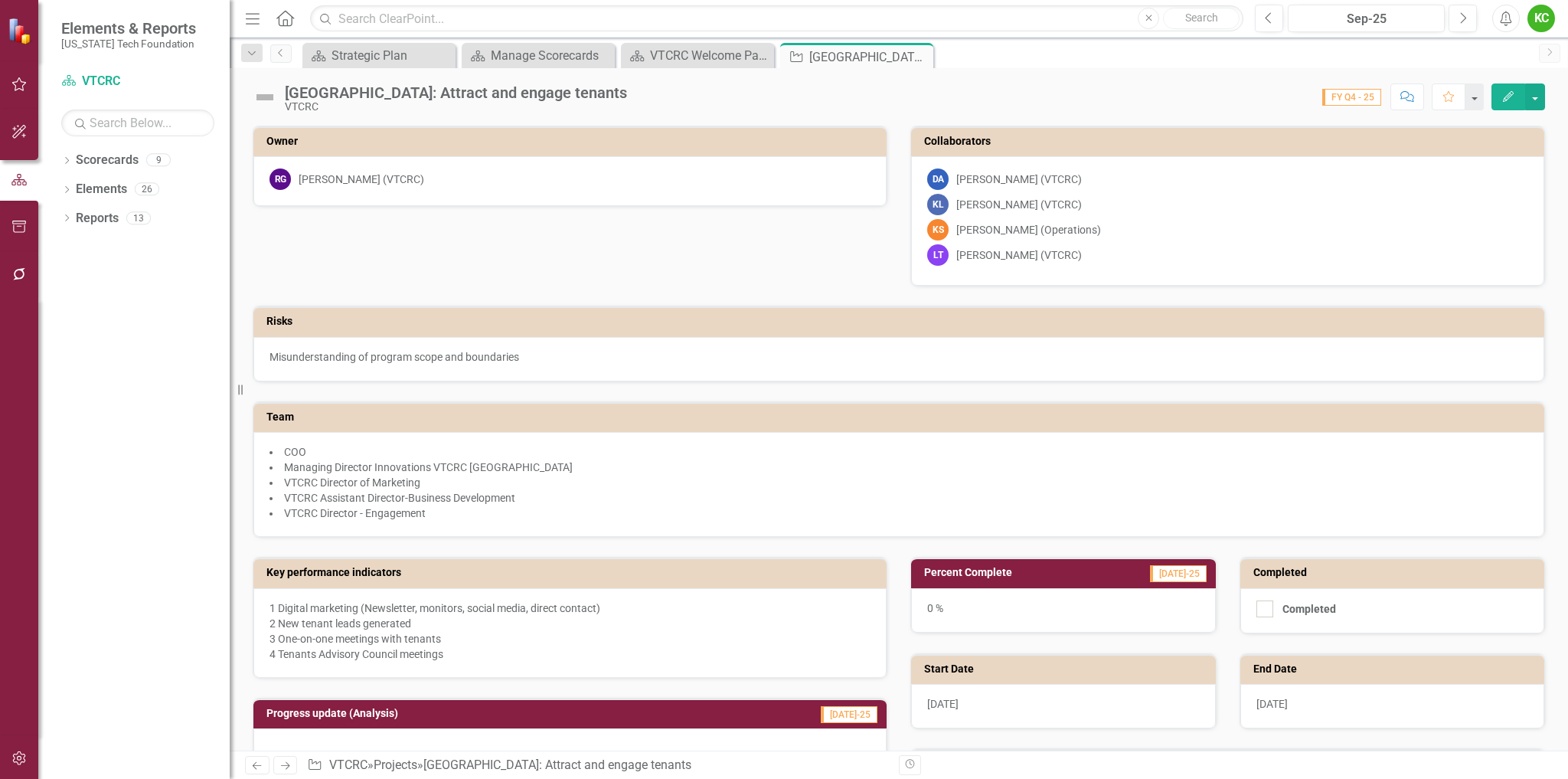
click at [1504, 98] on icon "Edit" at bounding box center [1508, 97] width 13 height 11
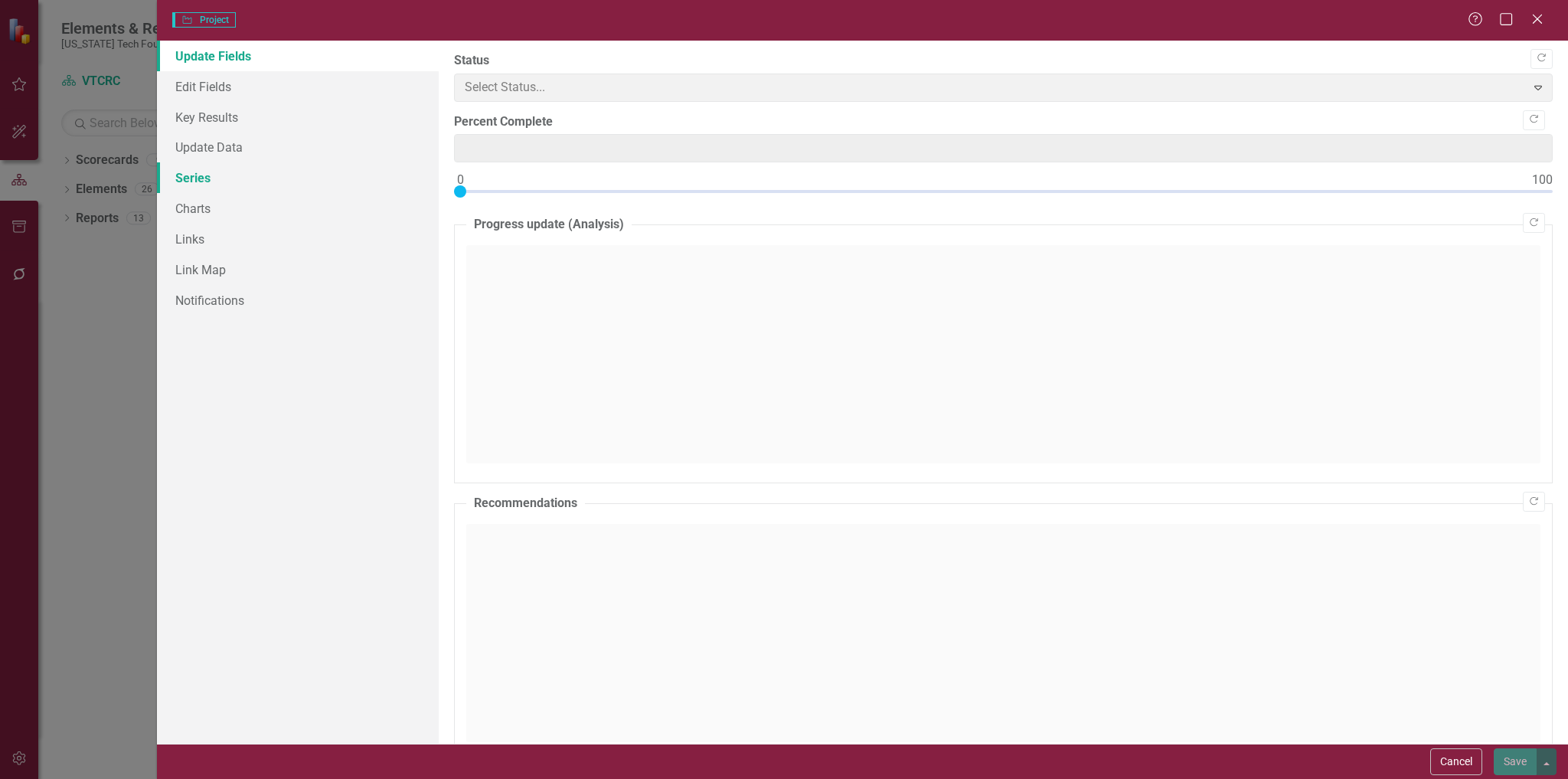
type input "0"
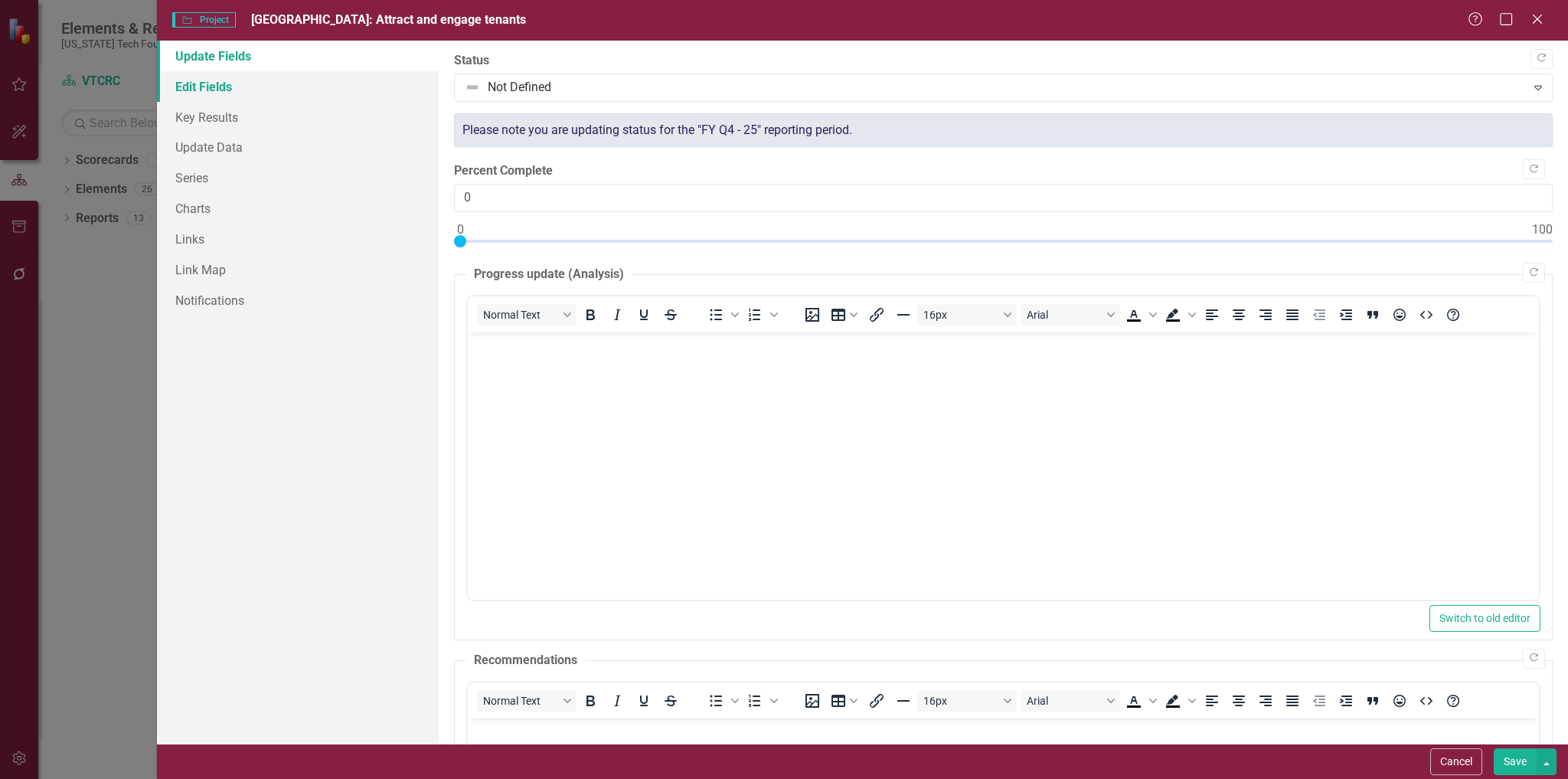
click at [221, 87] on link "Edit Fields" at bounding box center [298, 87] width 283 height 30
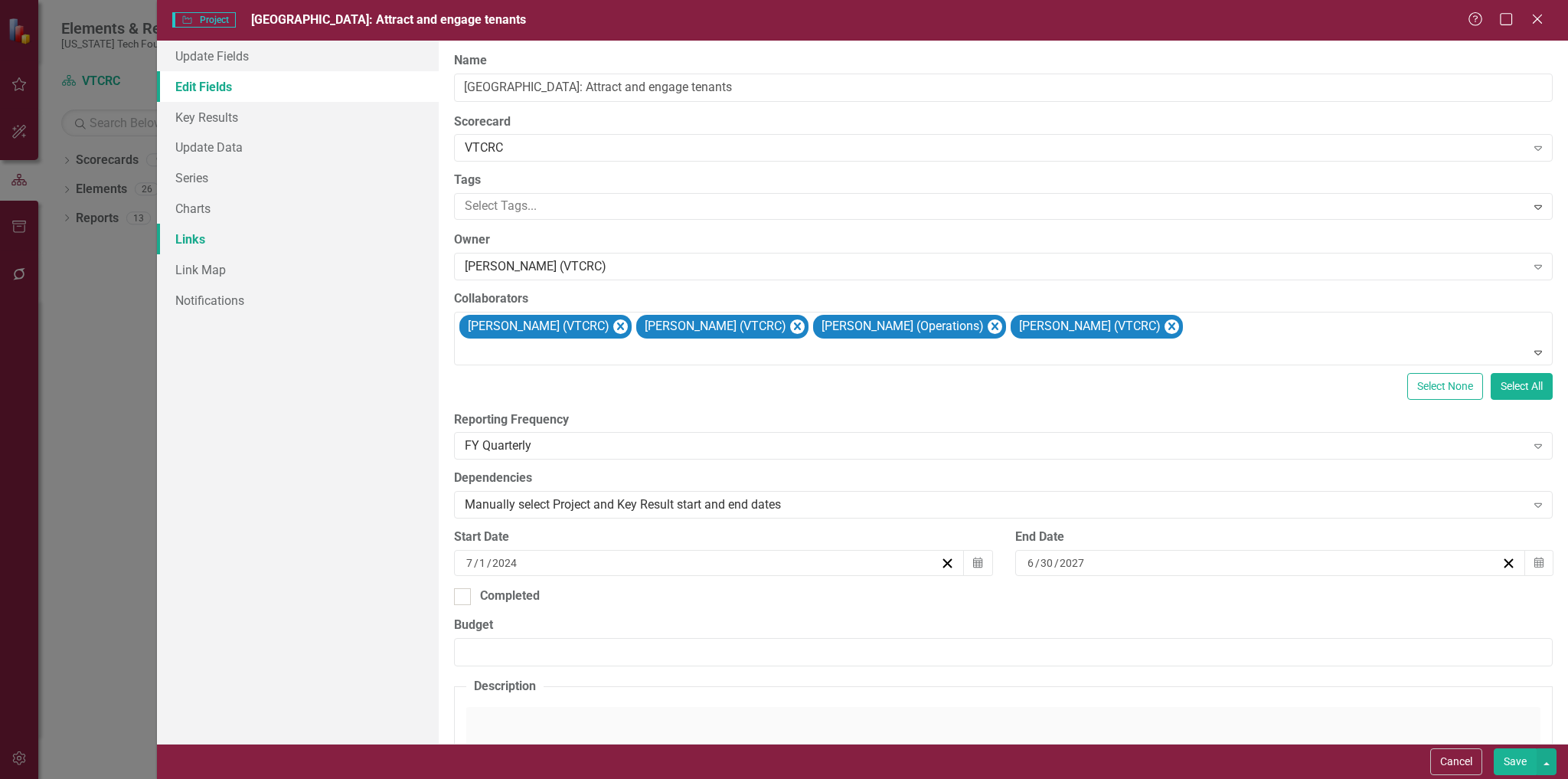
click at [195, 237] on link "Links" at bounding box center [298, 239] width 283 height 30
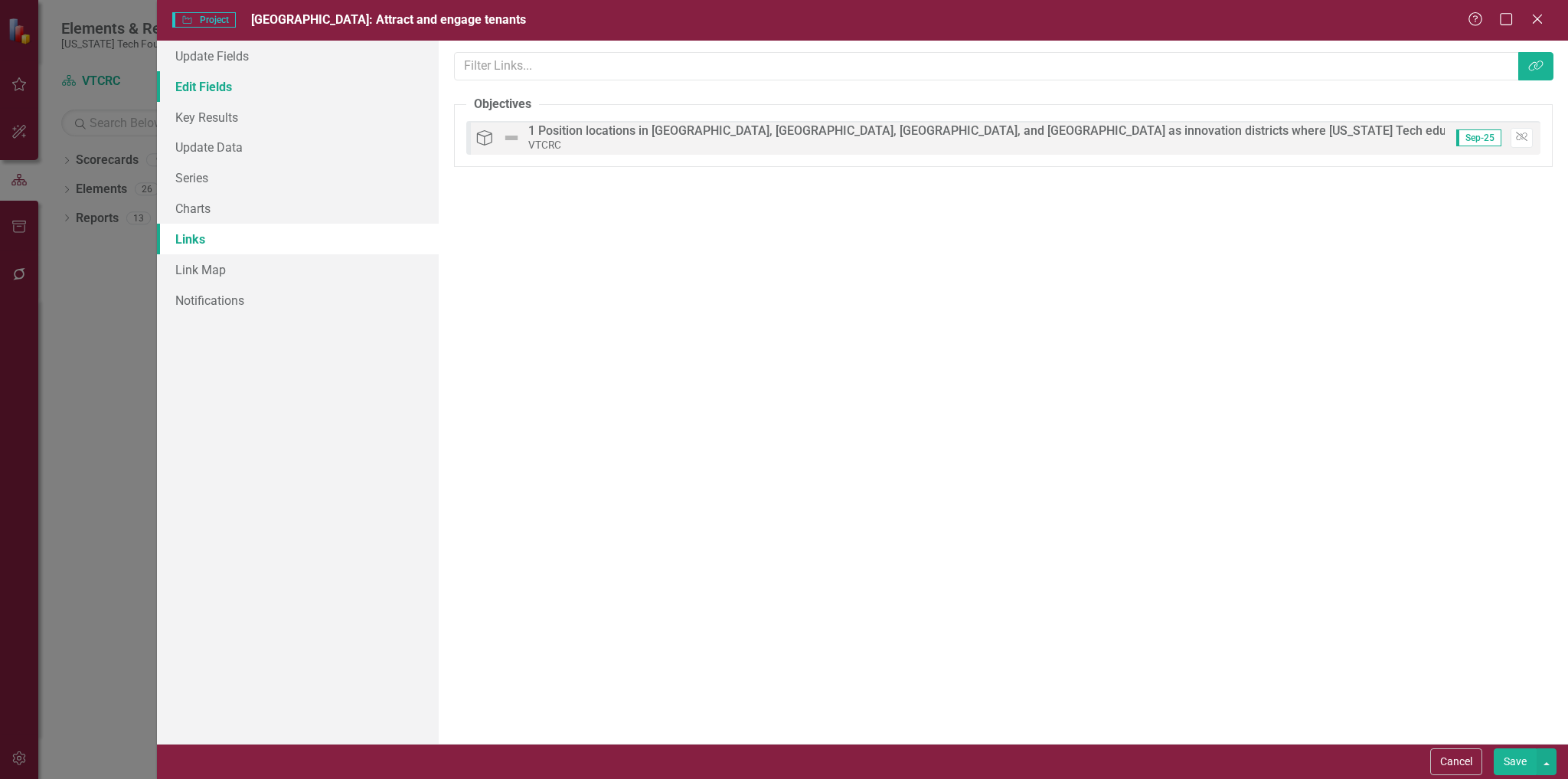
click at [223, 88] on link "Edit Fields" at bounding box center [298, 87] width 283 height 30
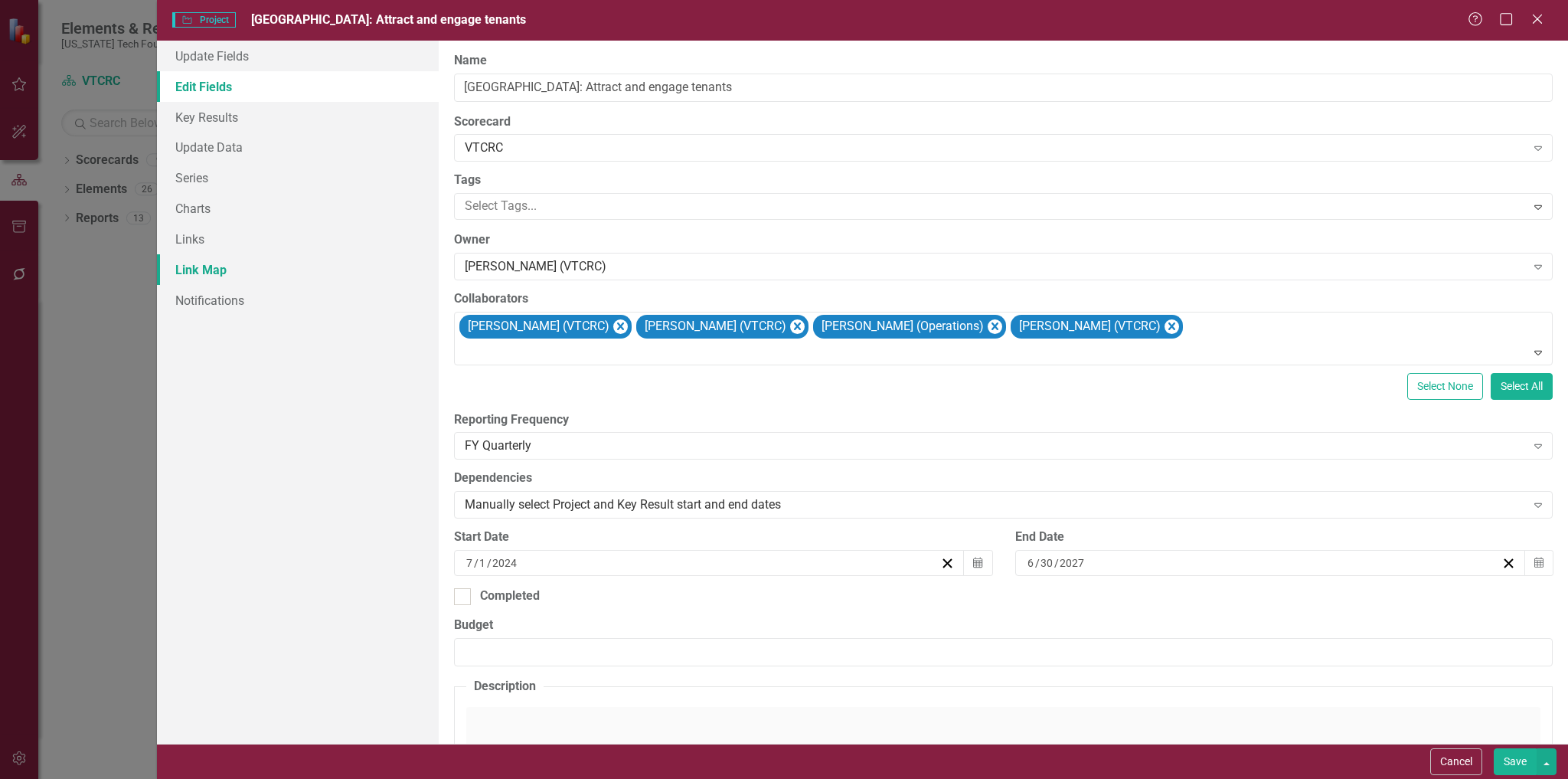
click at [182, 270] on link "Link Map" at bounding box center [298, 270] width 283 height 30
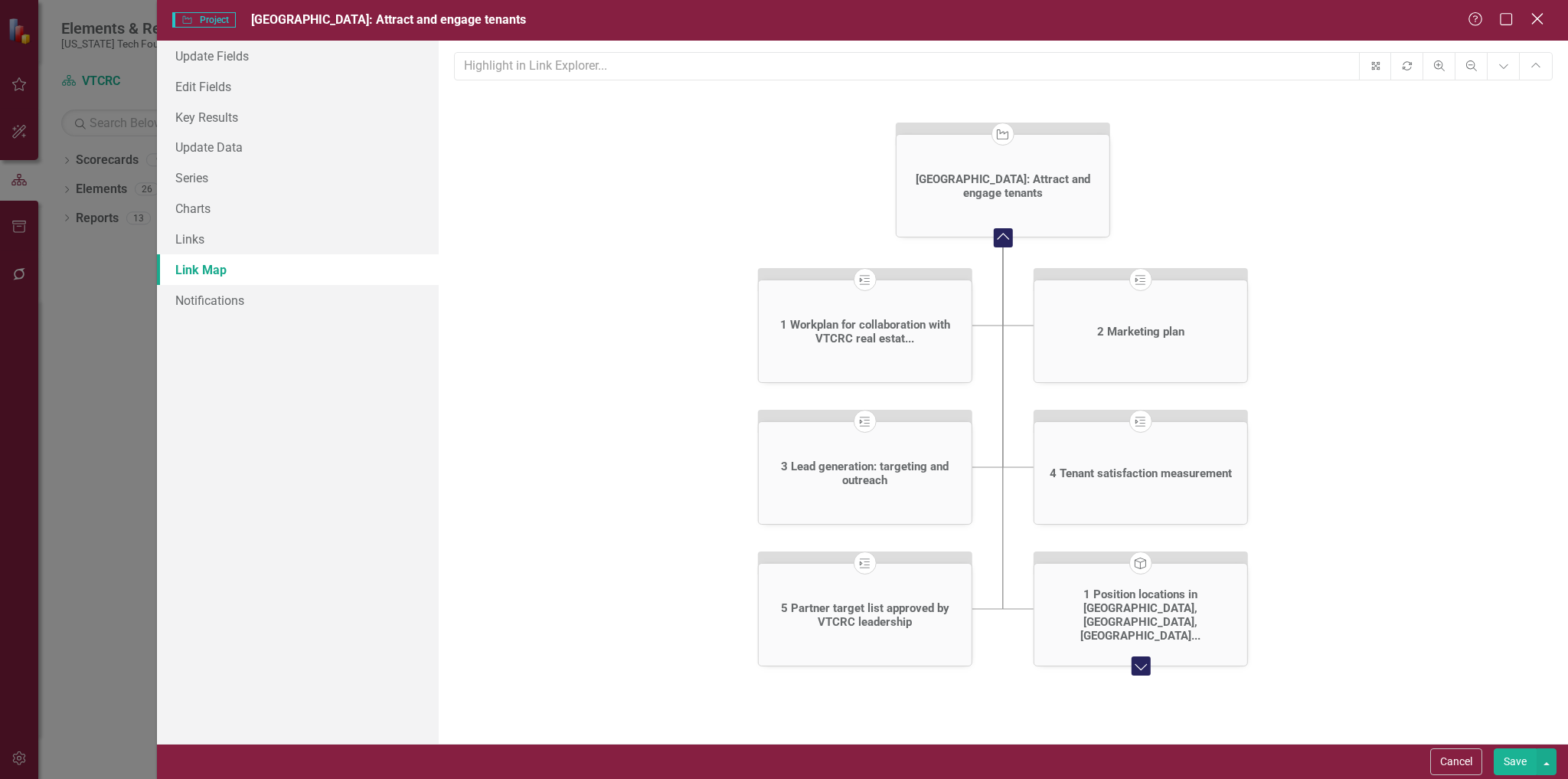
click at [1540, 15] on icon "Close" at bounding box center [1537, 19] width 19 height 14
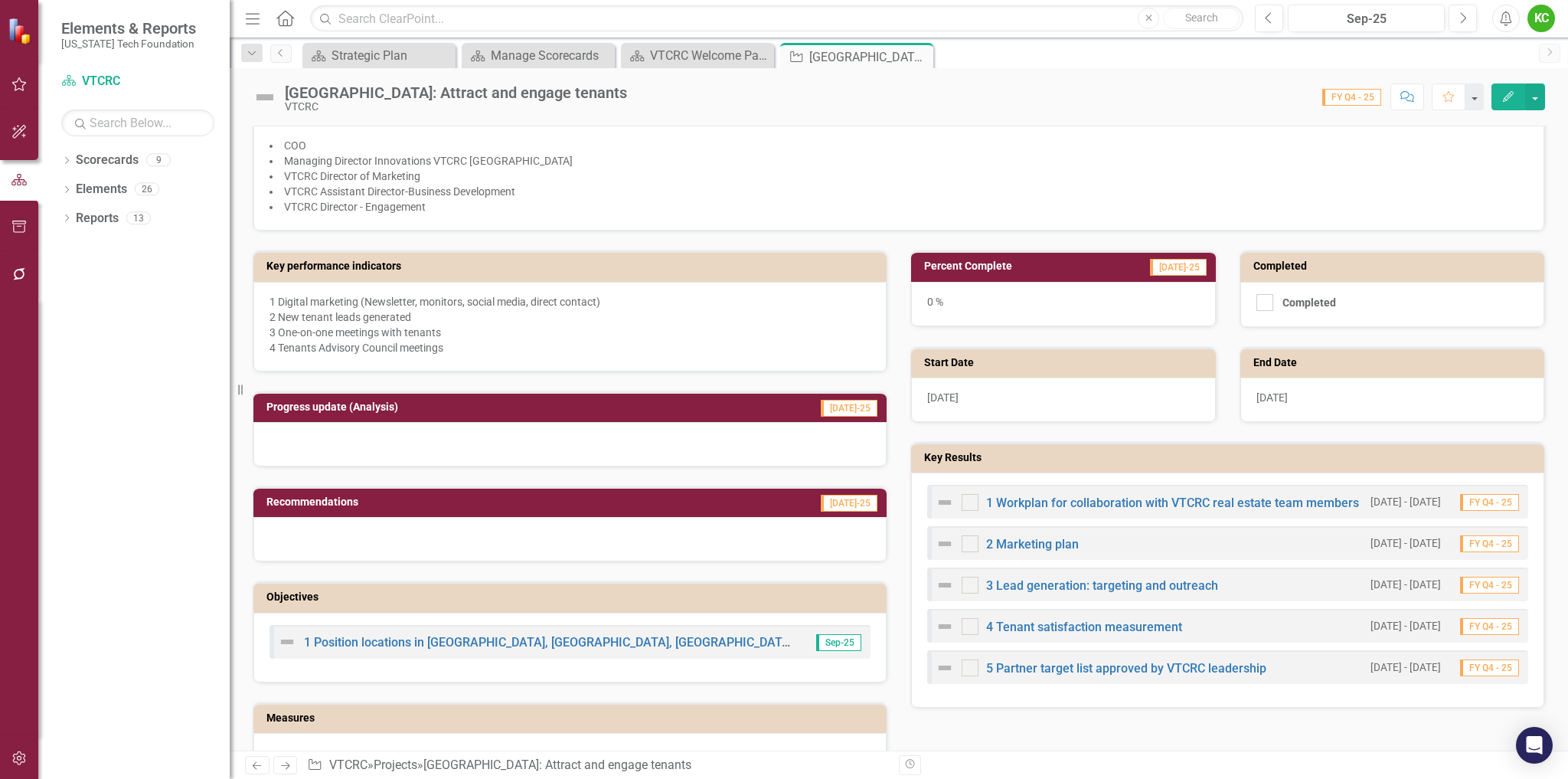
scroll to position [383, 0]
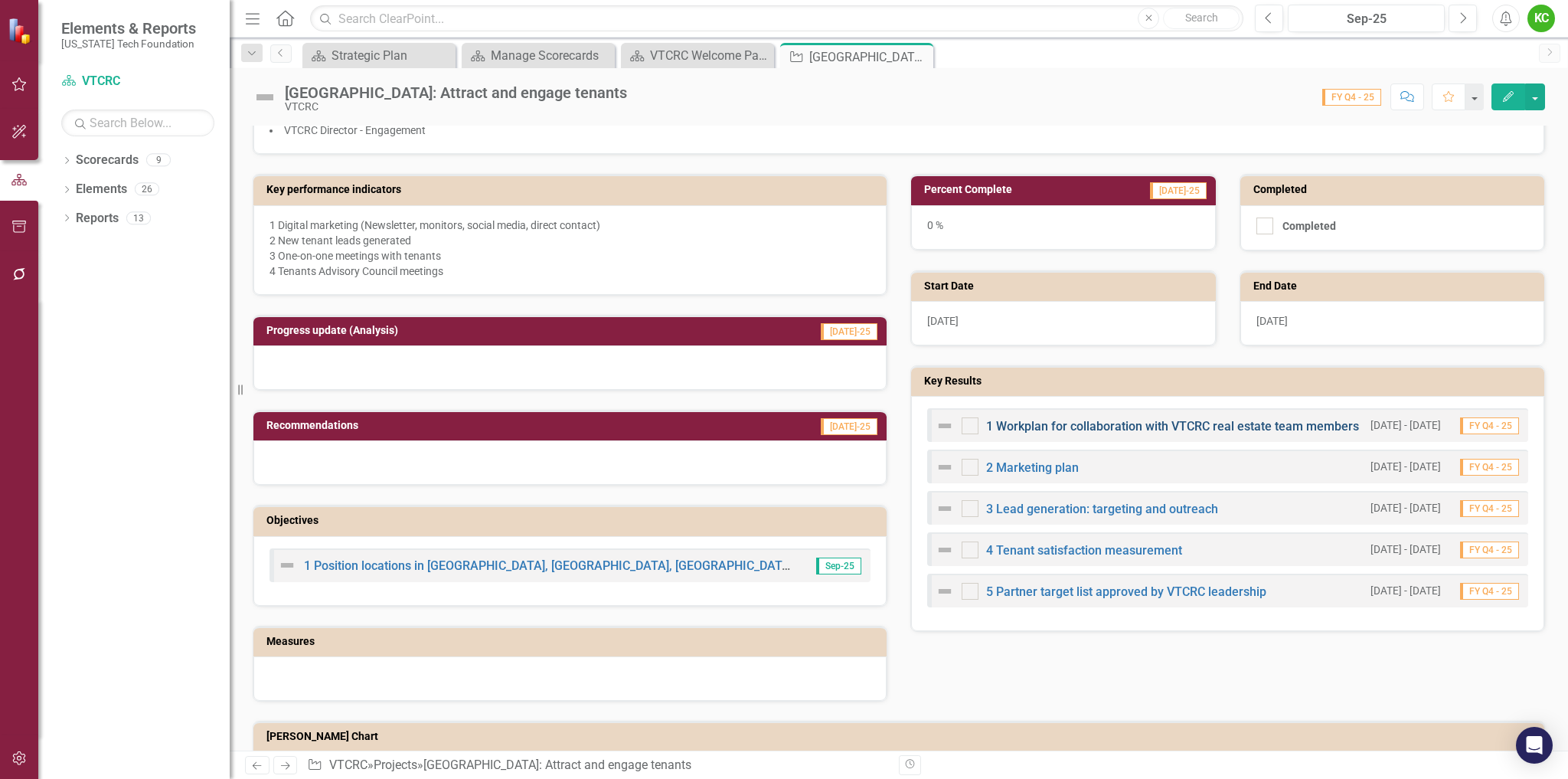
click at [1122, 422] on link "1 Workplan for collaboration with VTCRC real estate team members" at bounding box center [1172, 426] width 373 height 14
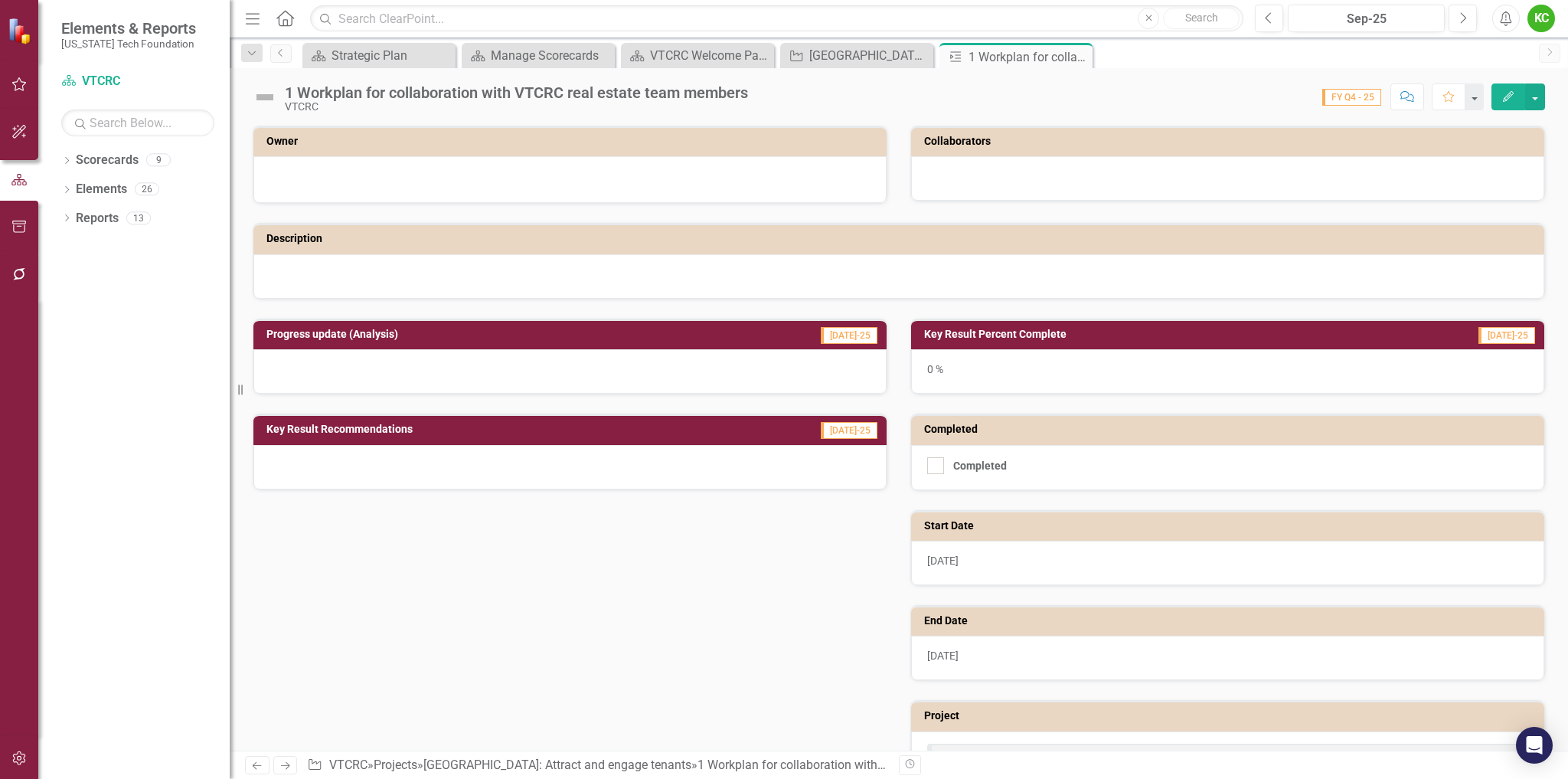
click at [1504, 98] on icon "Edit" at bounding box center [1508, 97] width 13 height 11
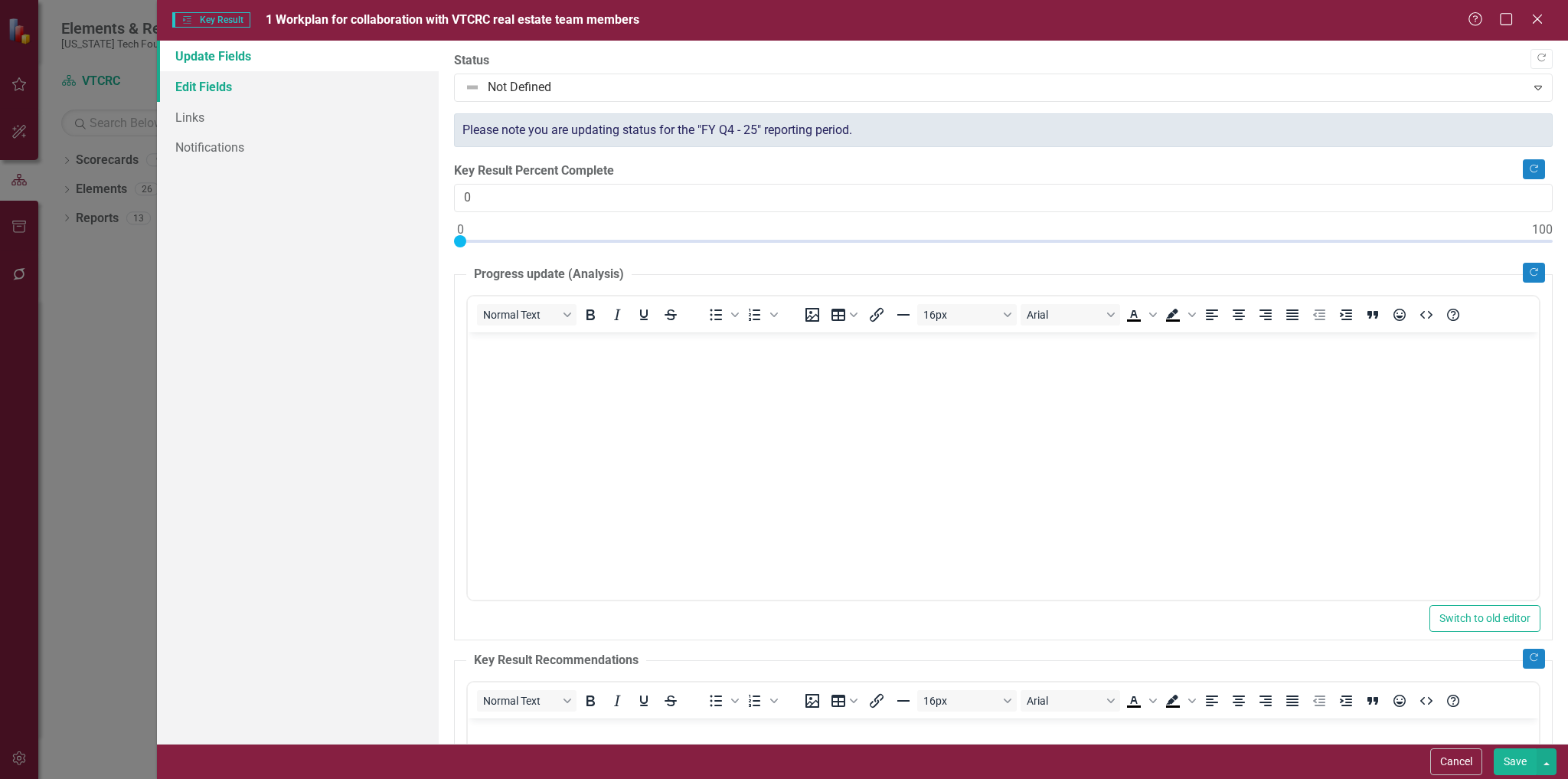
click at [219, 85] on link "Edit Fields" at bounding box center [298, 87] width 283 height 30
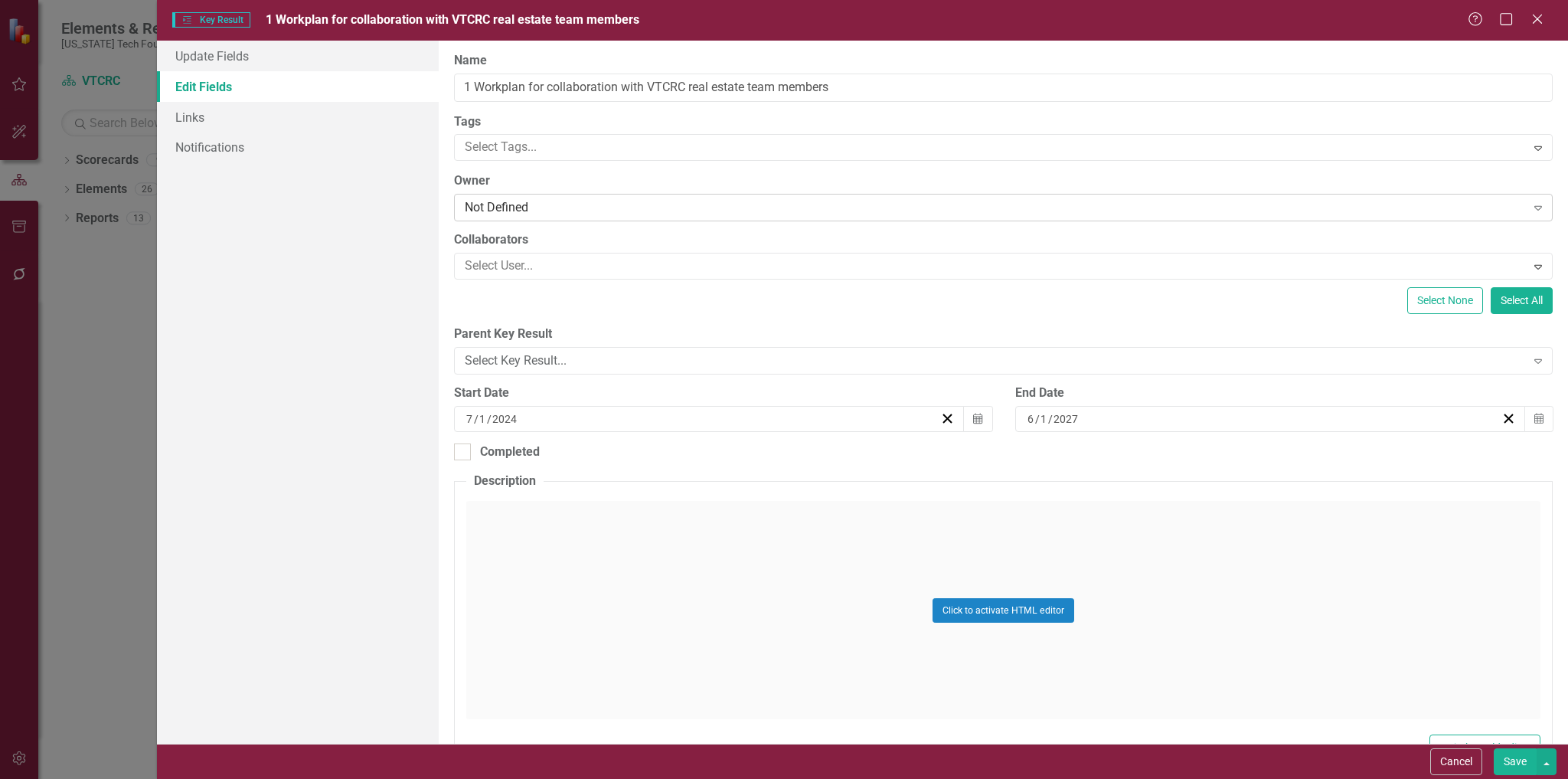
click at [604, 202] on div "Not Defined" at bounding box center [995, 208] width 1060 height 18
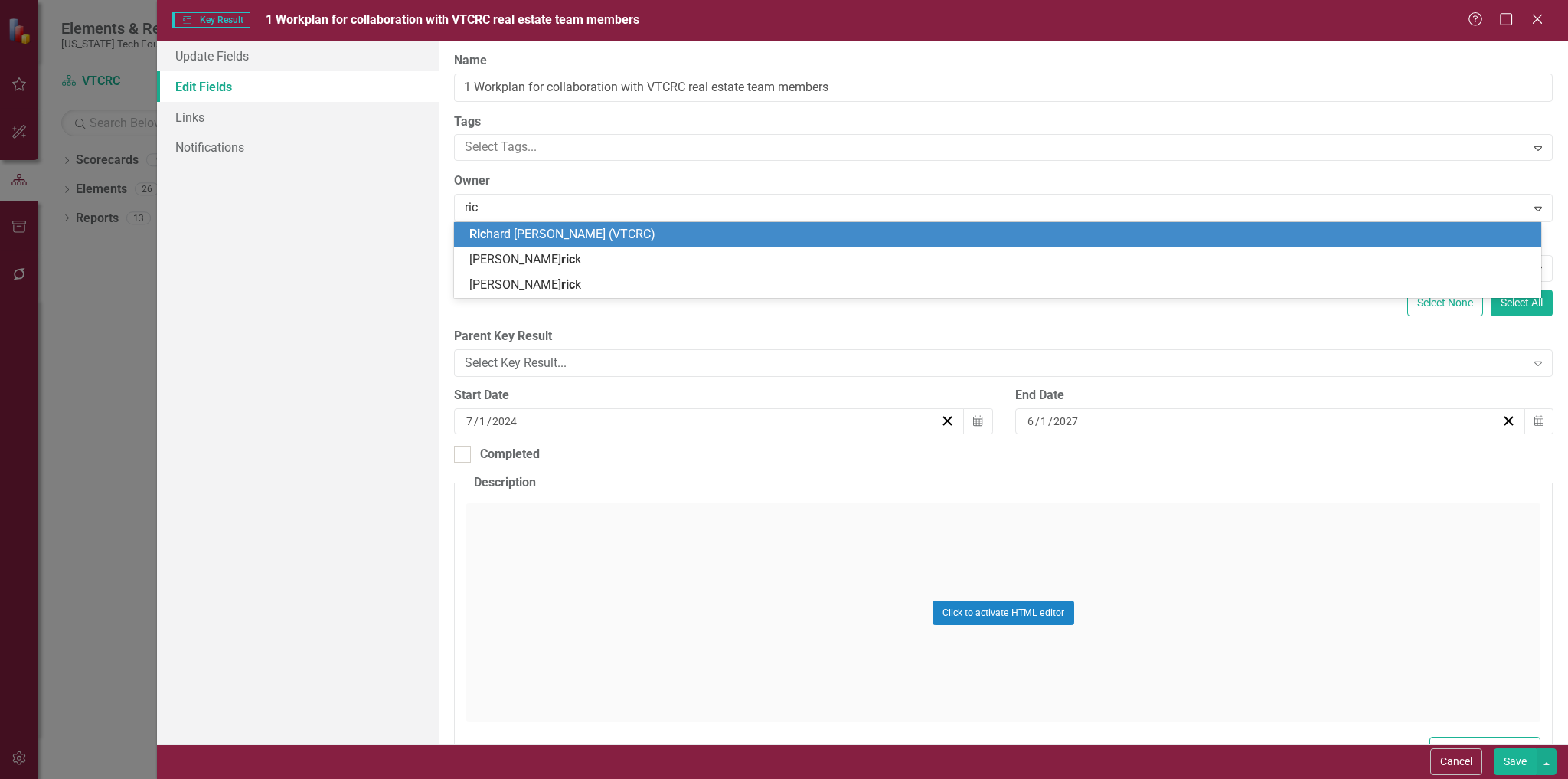
type input "rich"
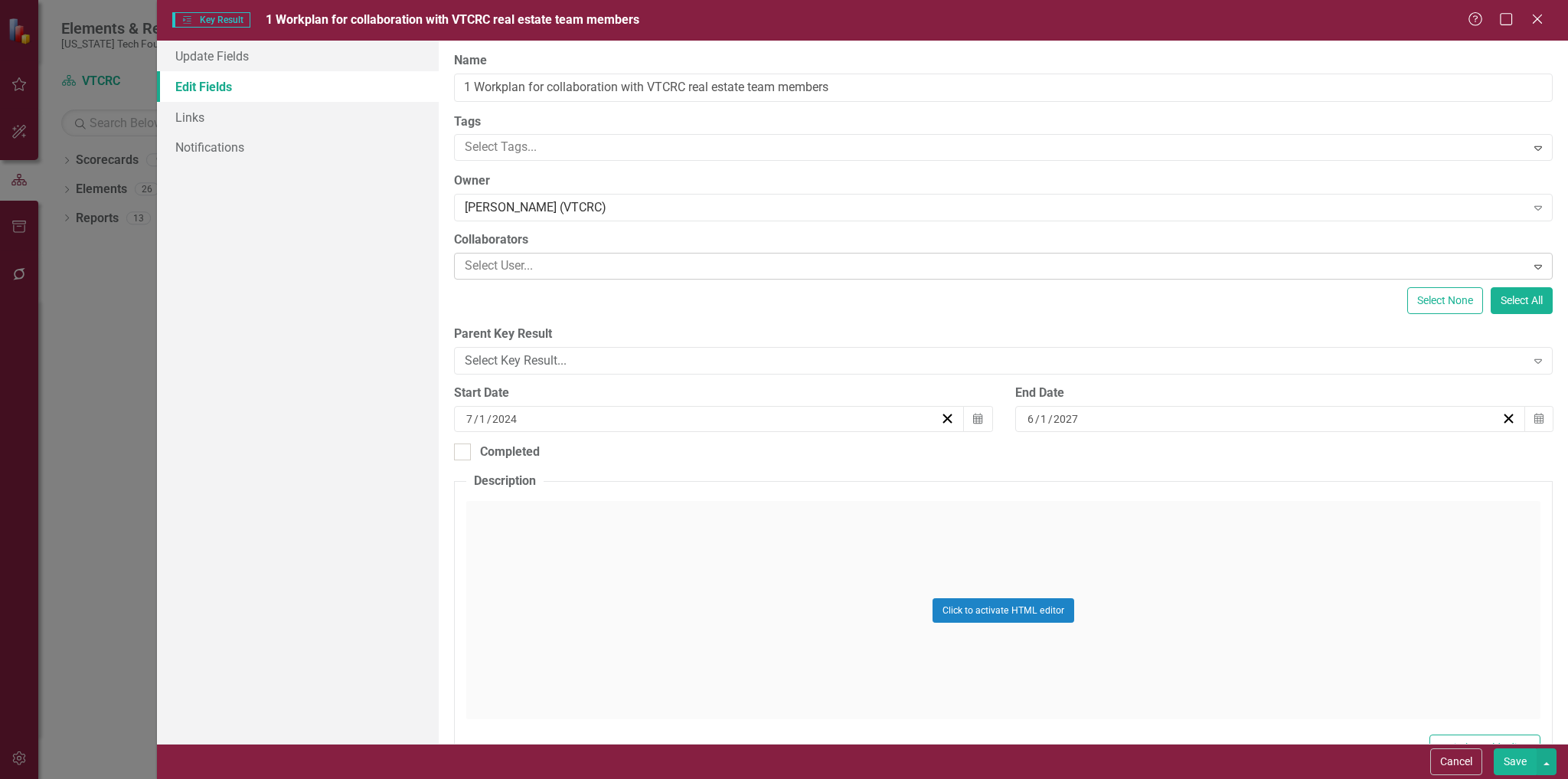
click at [611, 267] on div at bounding box center [991, 266] width 1067 height 21
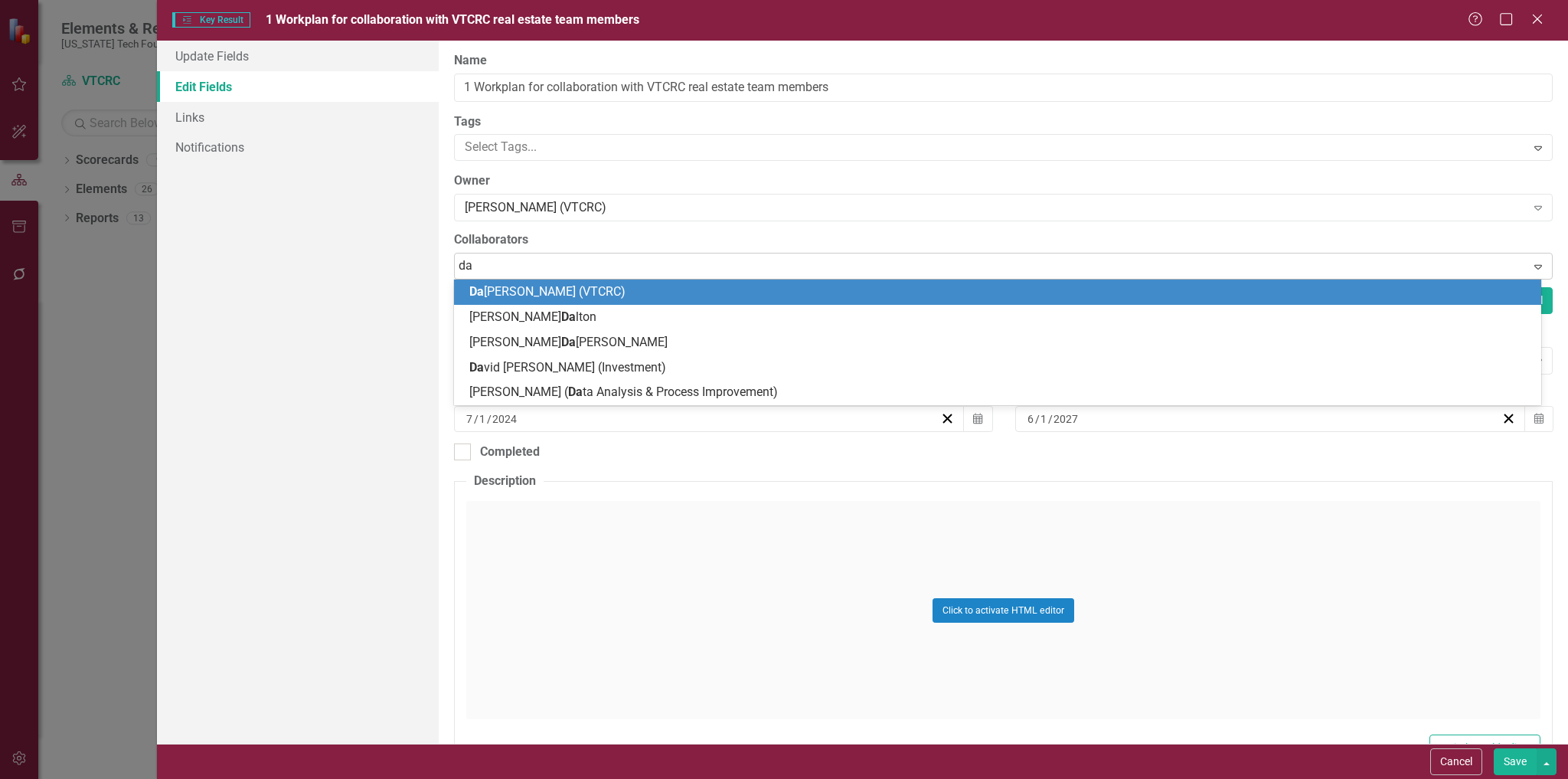
type input "dan"
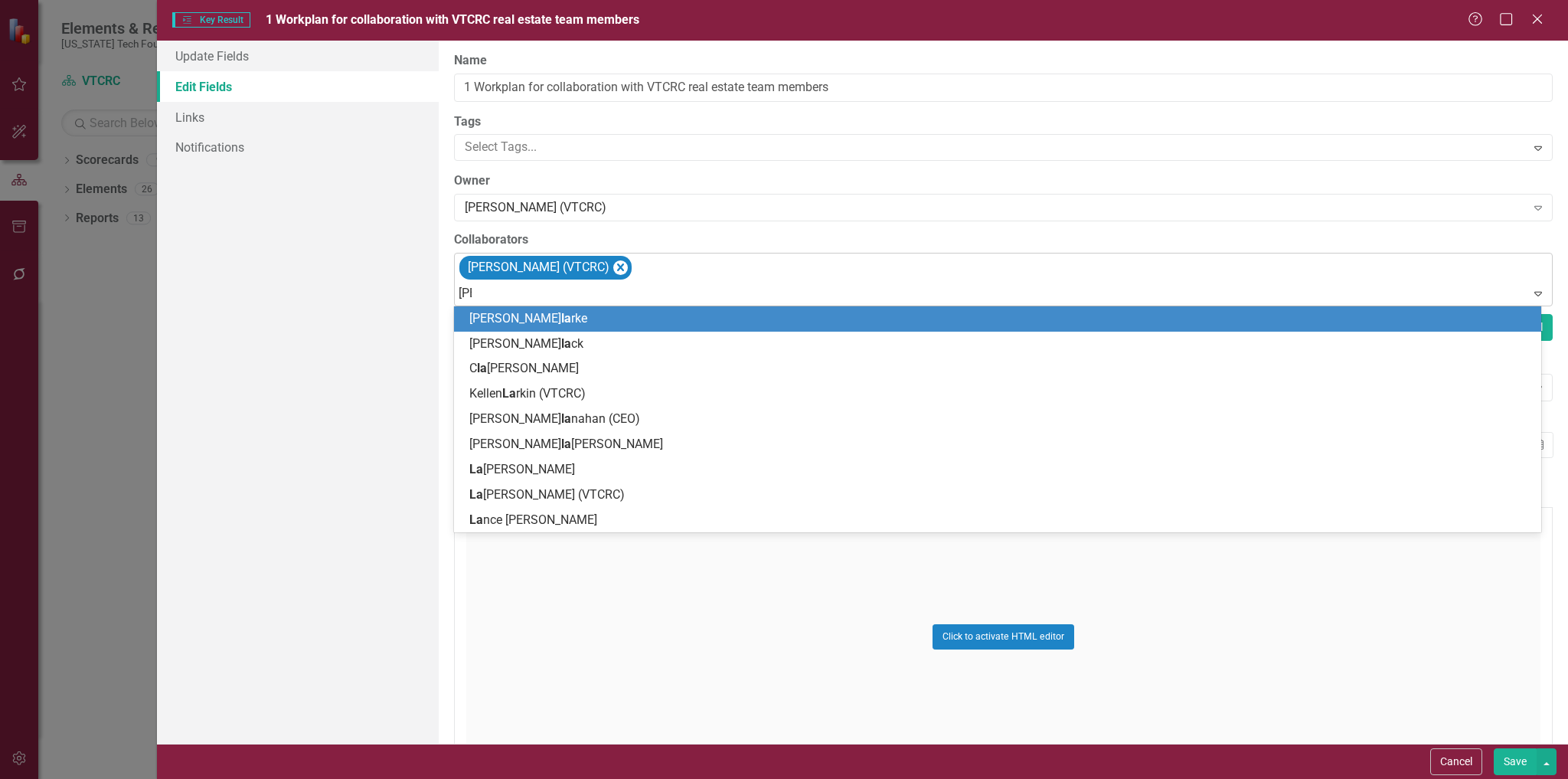
type input "laur"
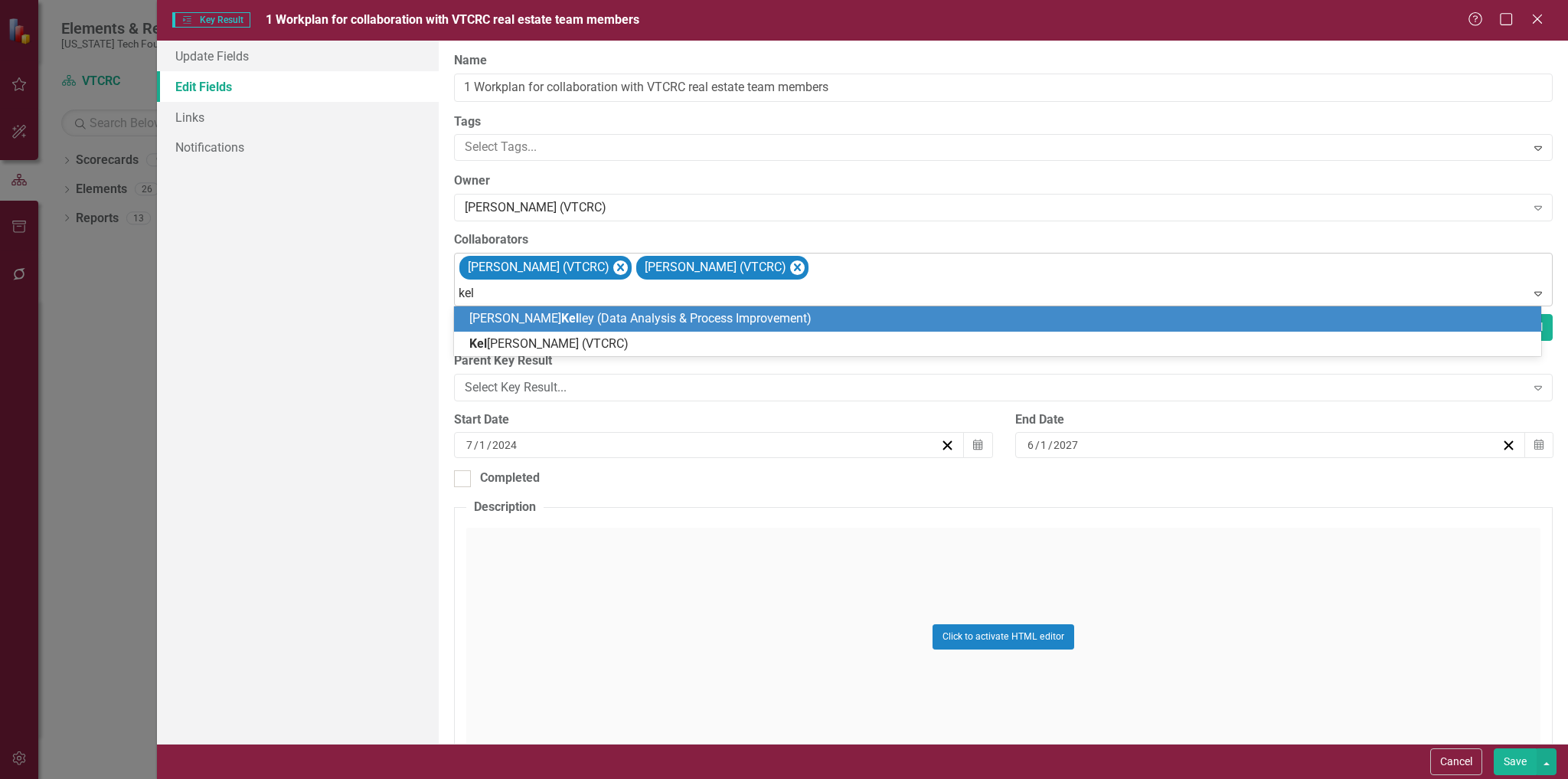
type input "kell"
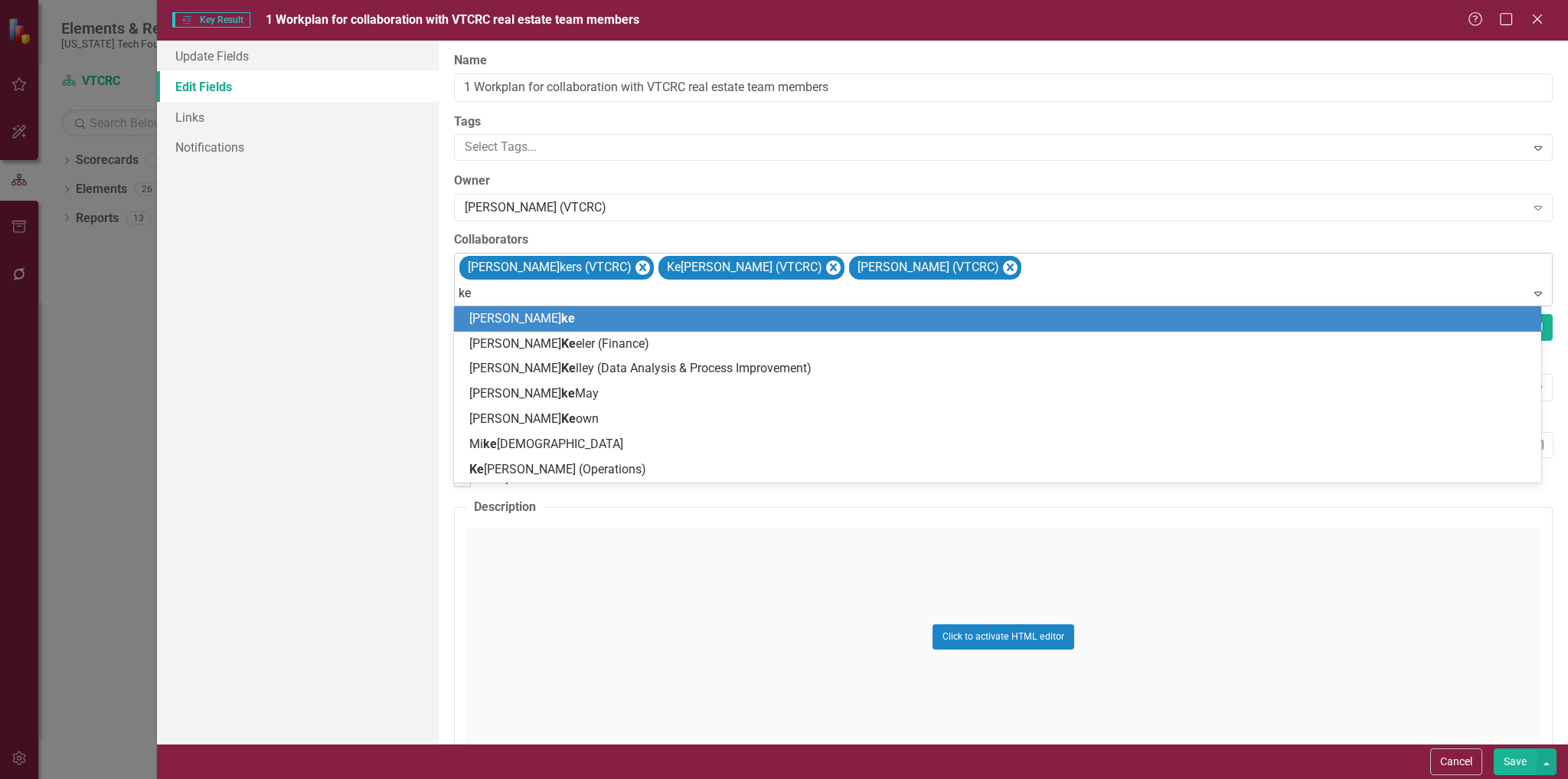
type input "ken"
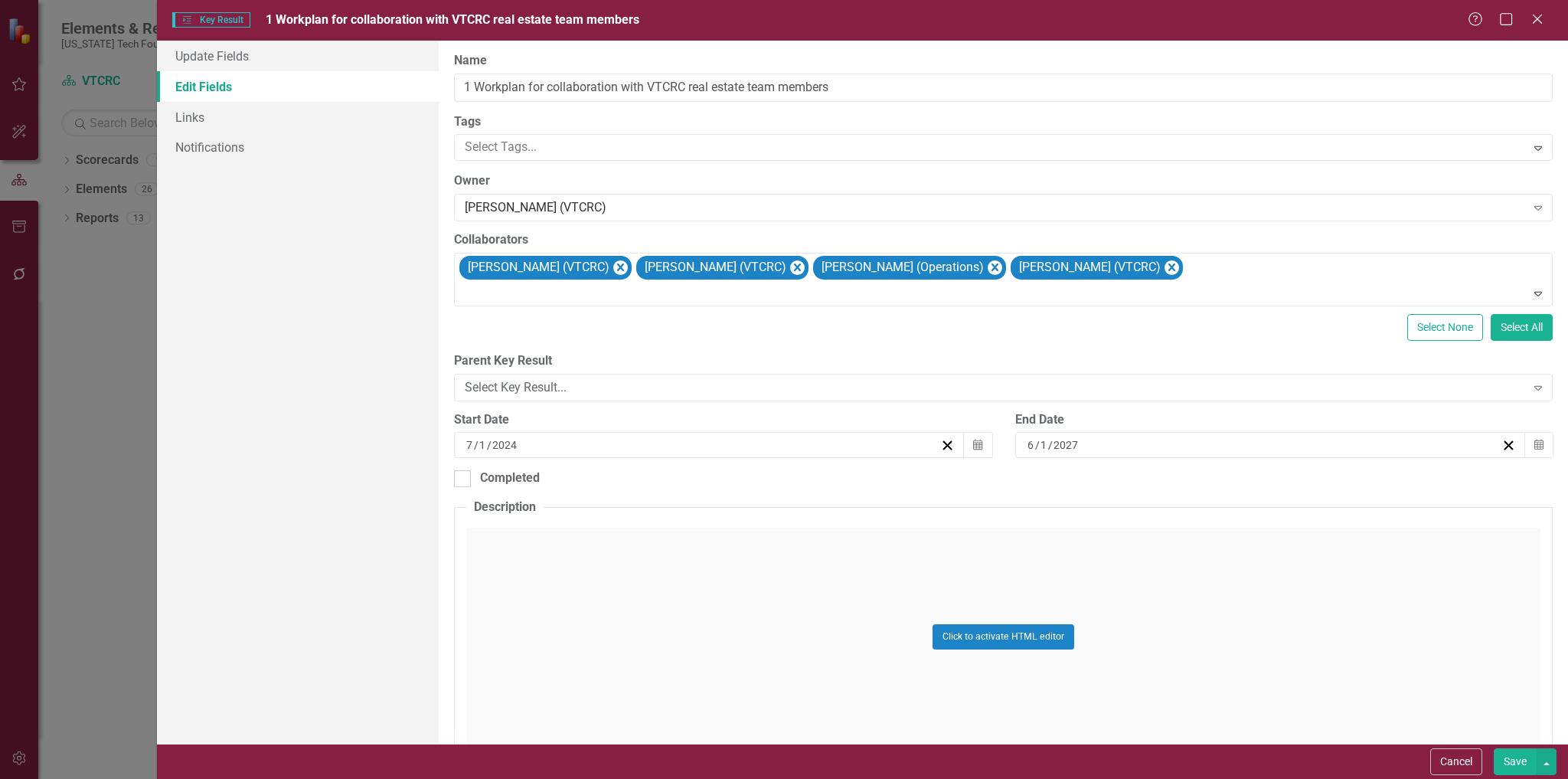
click at [1516, 760] on button "Save" at bounding box center [1515, 762] width 43 height 27
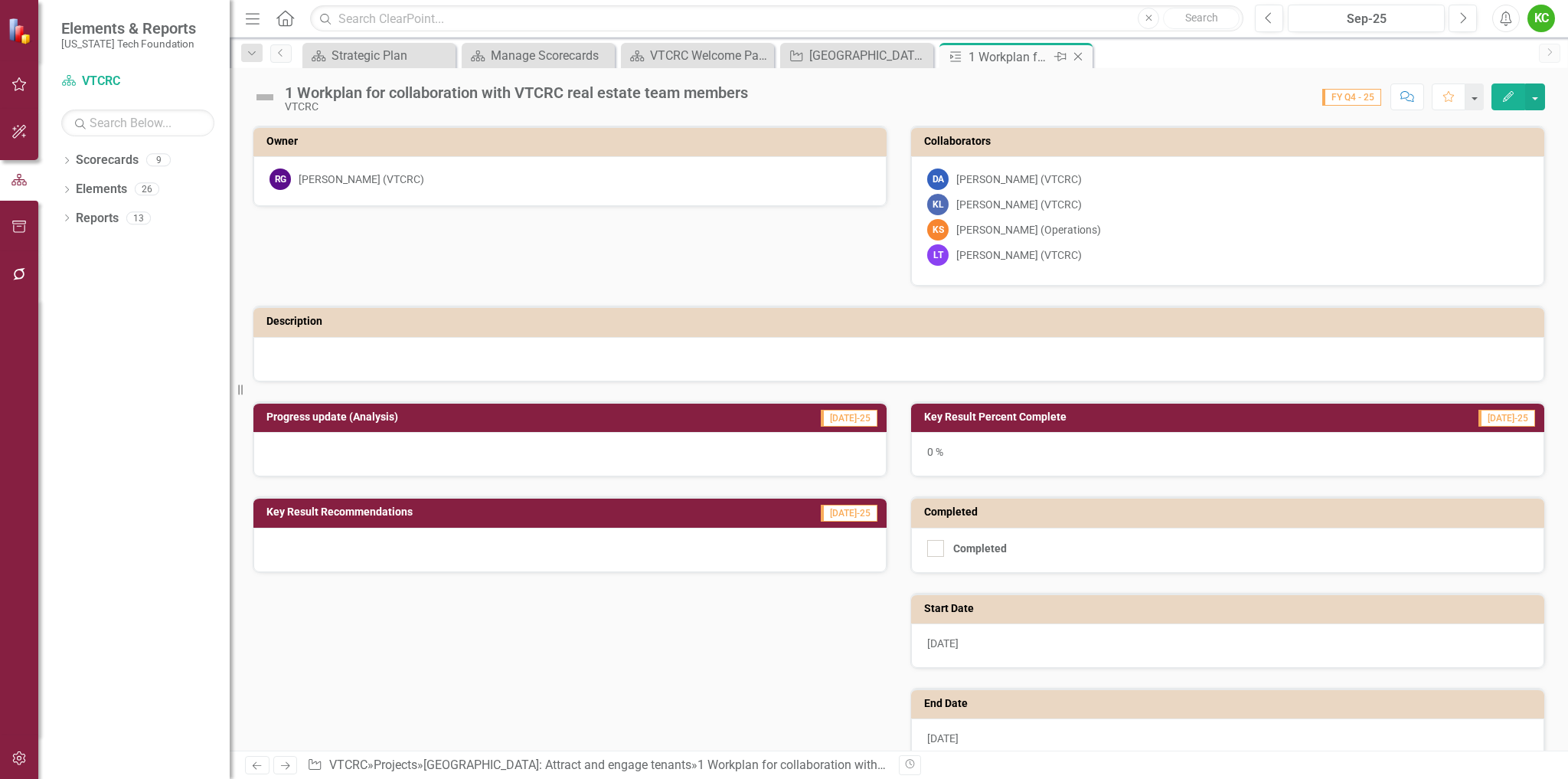
click at [1079, 58] on icon "Close" at bounding box center [1078, 56] width 15 height 13
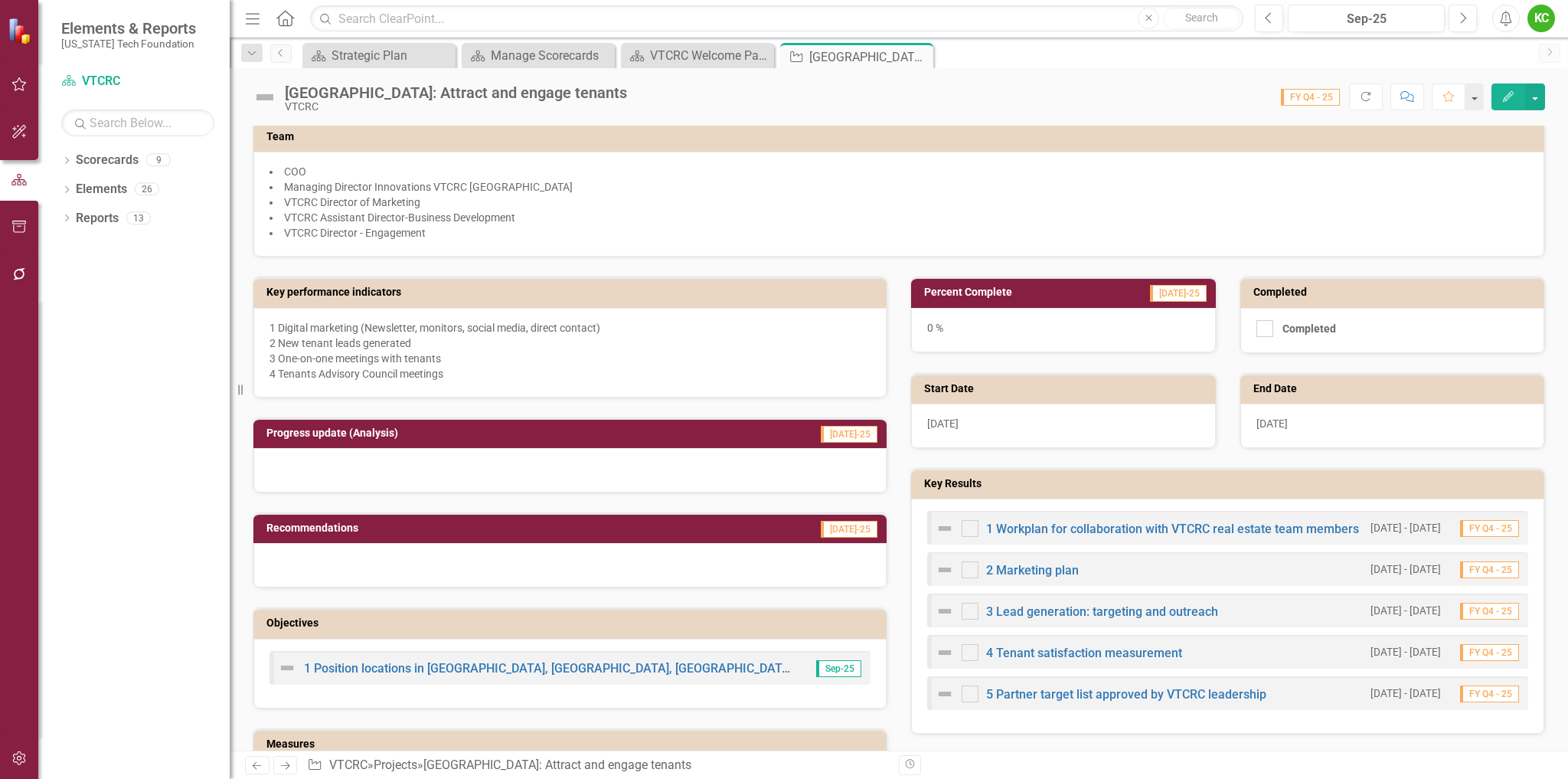
scroll to position [306, 0]
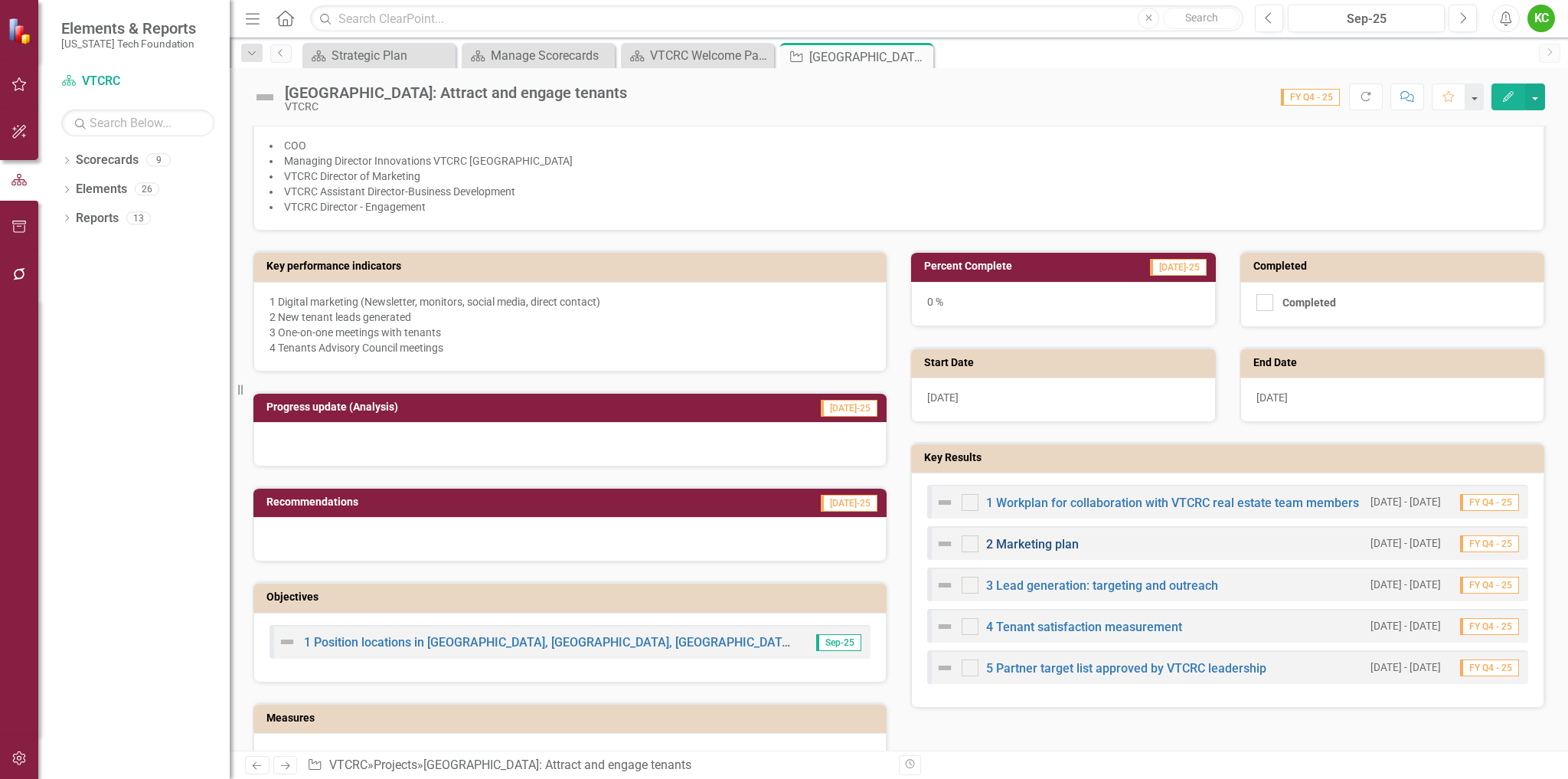
click at [1052, 544] on link "2 Marketing plan" at bounding box center [1032, 544] width 92 height 14
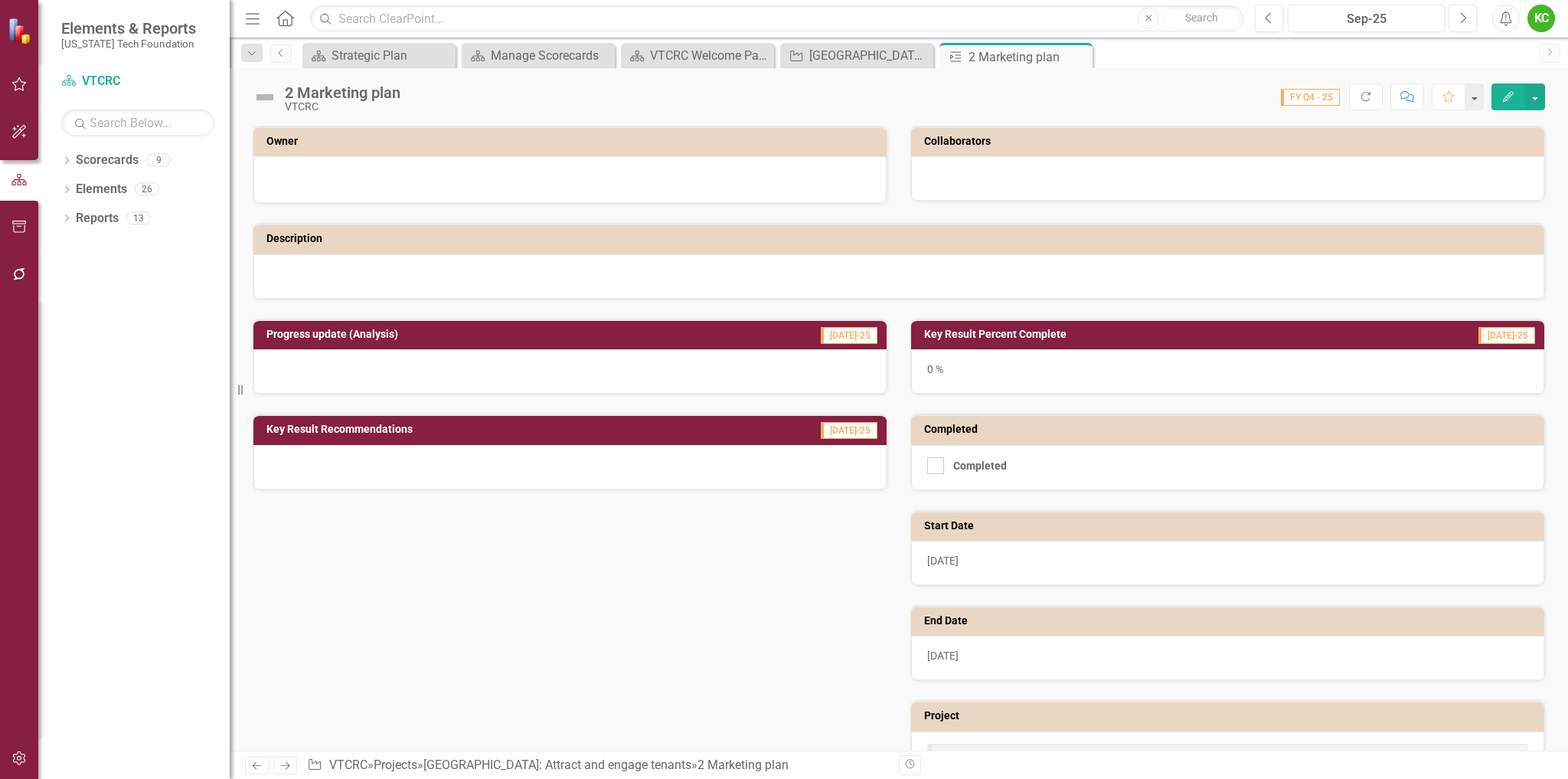
click at [1506, 95] on icon "Edit" at bounding box center [1508, 97] width 13 height 11
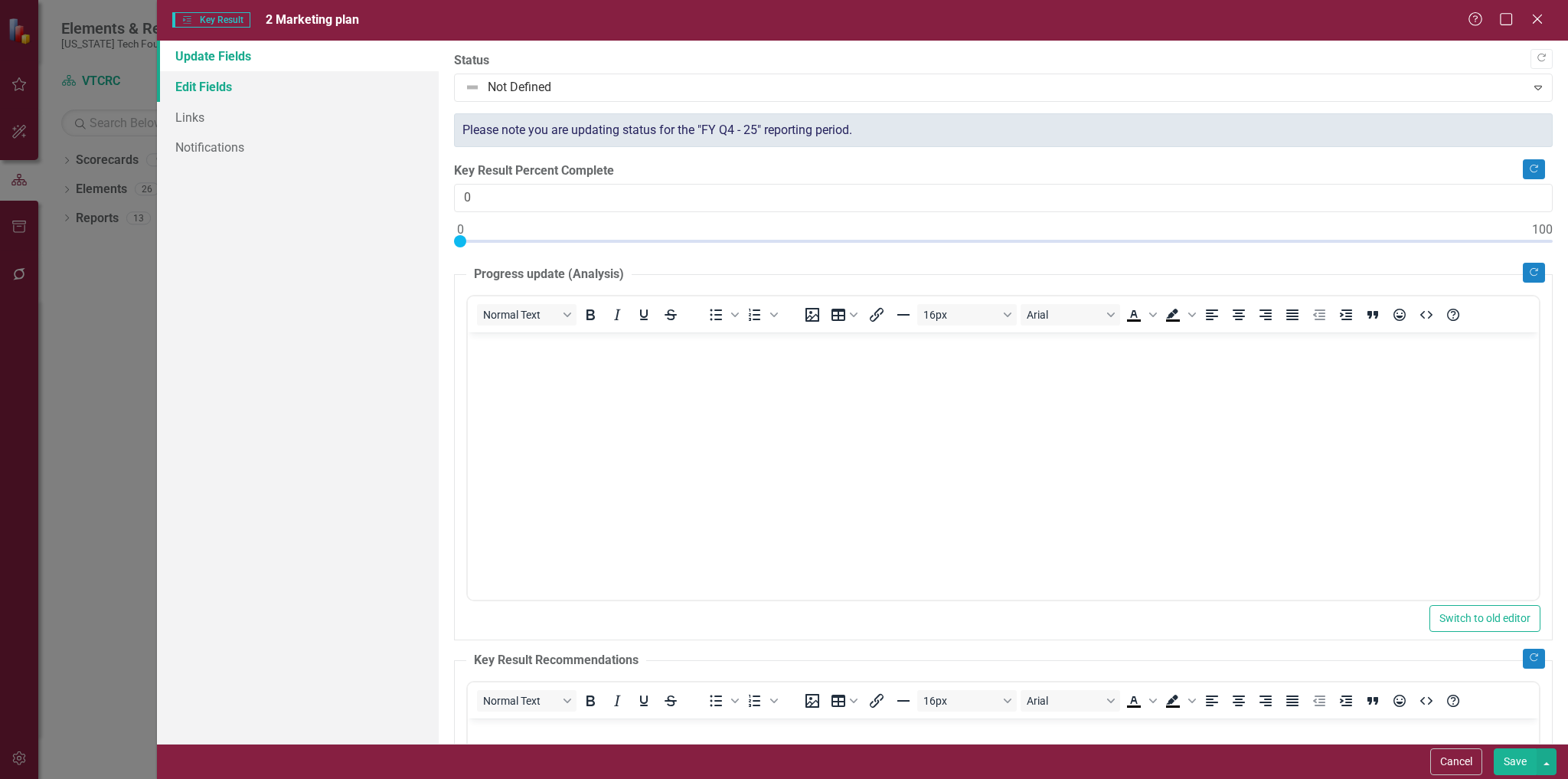
click at [222, 90] on link "Edit Fields" at bounding box center [298, 87] width 283 height 30
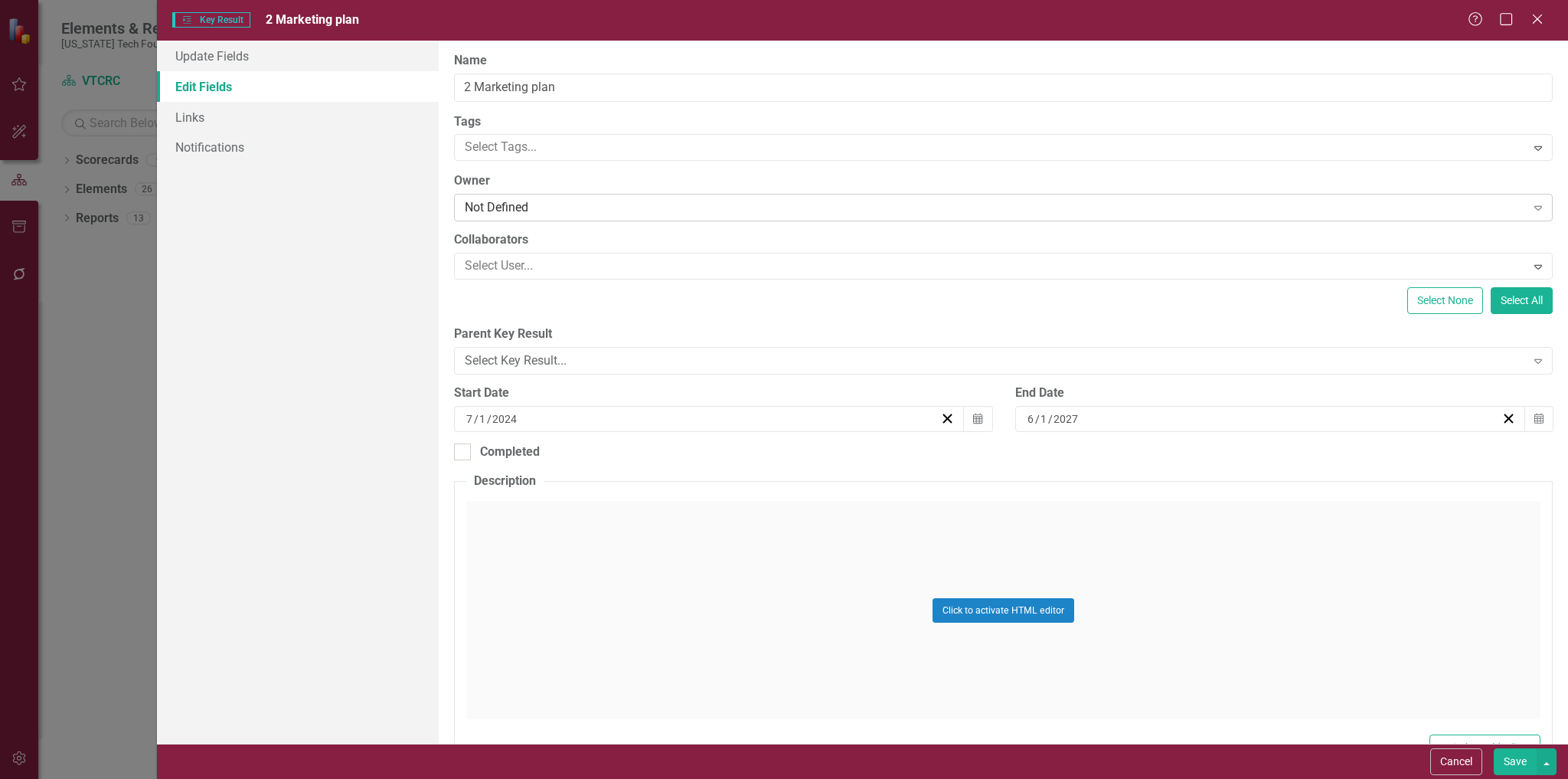
click at [555, 209] on div "Not Defined" at bounding box center [995, 208] width 1060 height 18
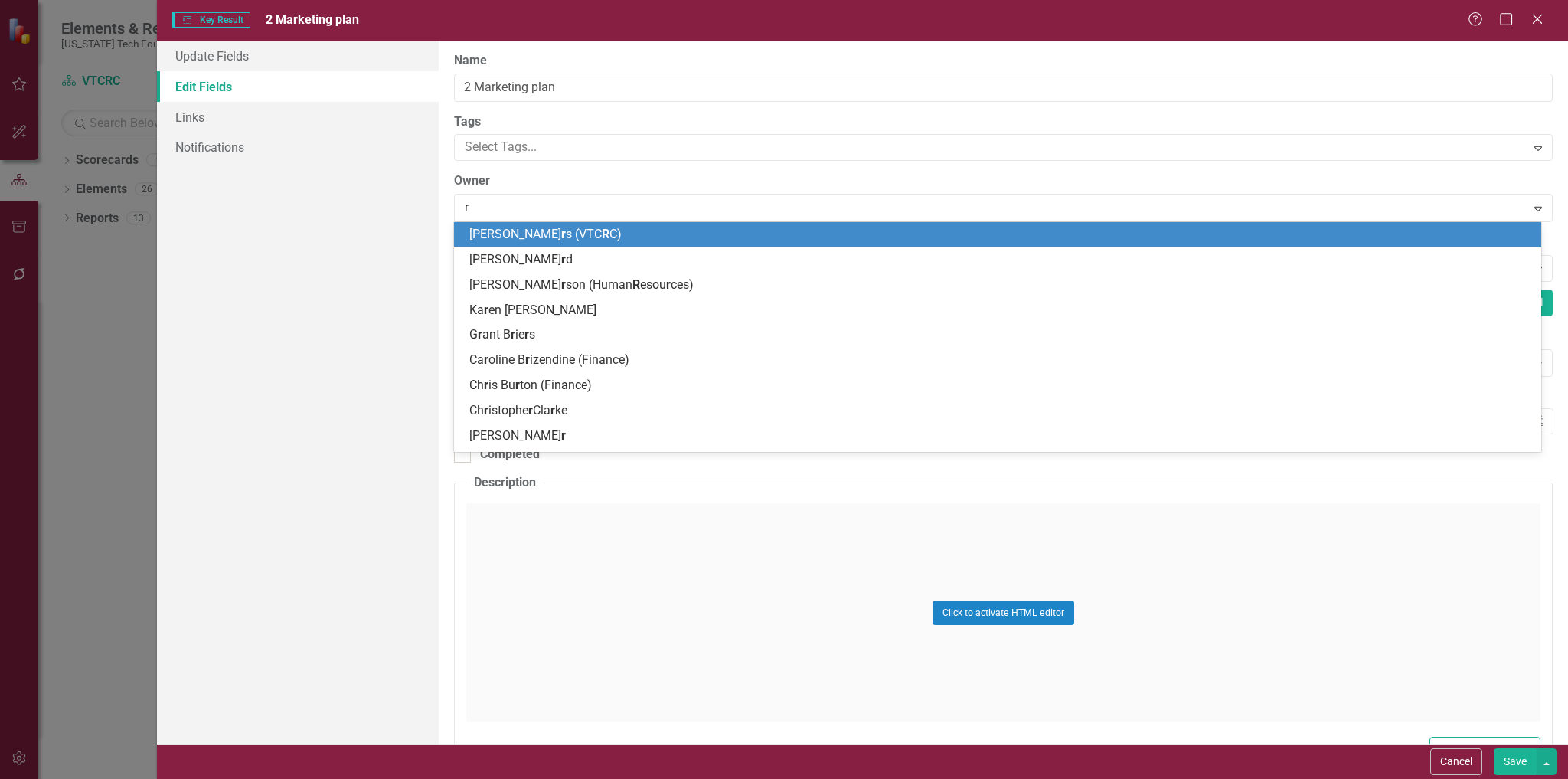
type input "ri"
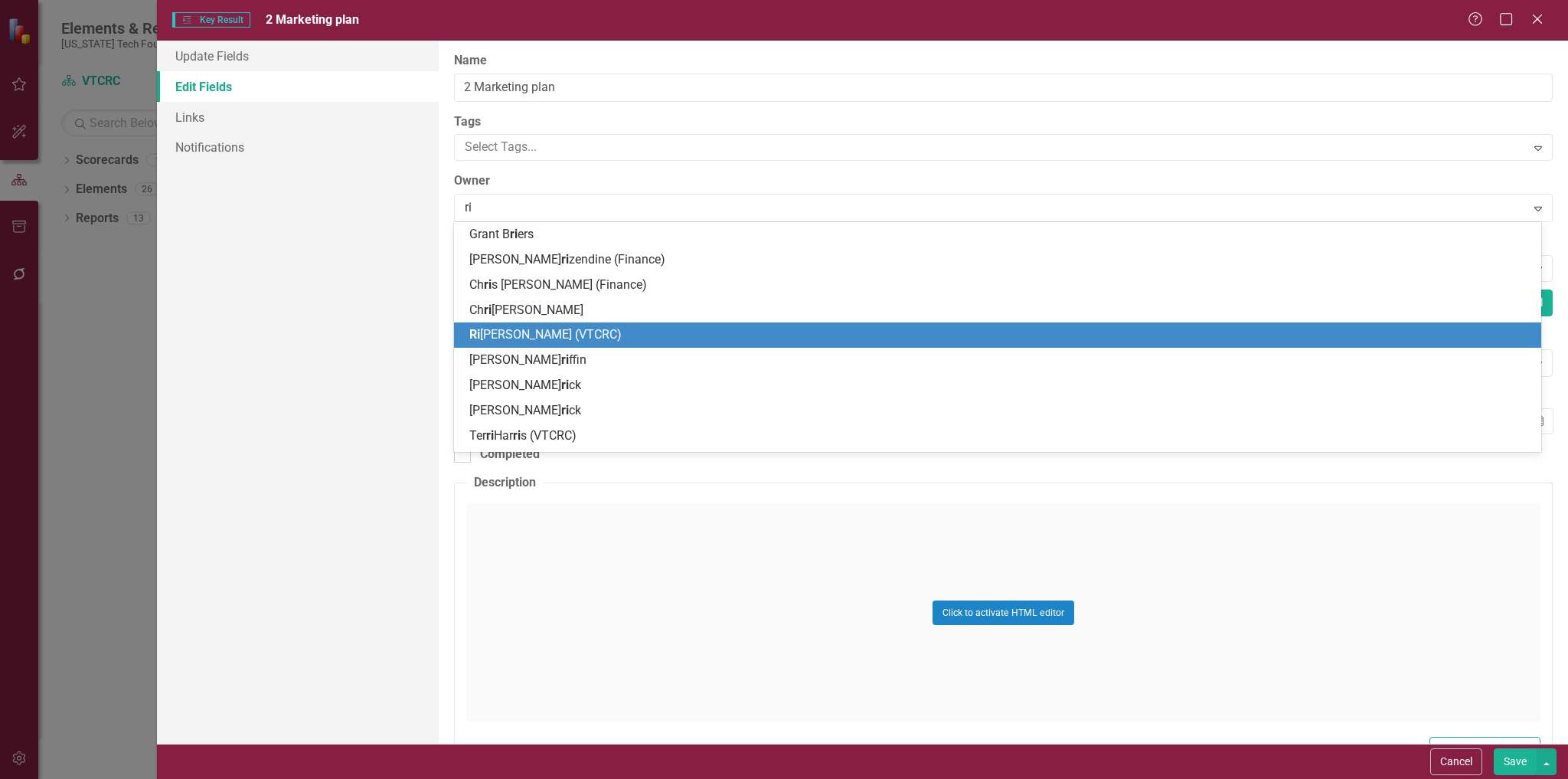
click at [562, 332] on span "Ri chard Gibson (VTCRC)" at bounding box center [545, 334] width 152 height 14
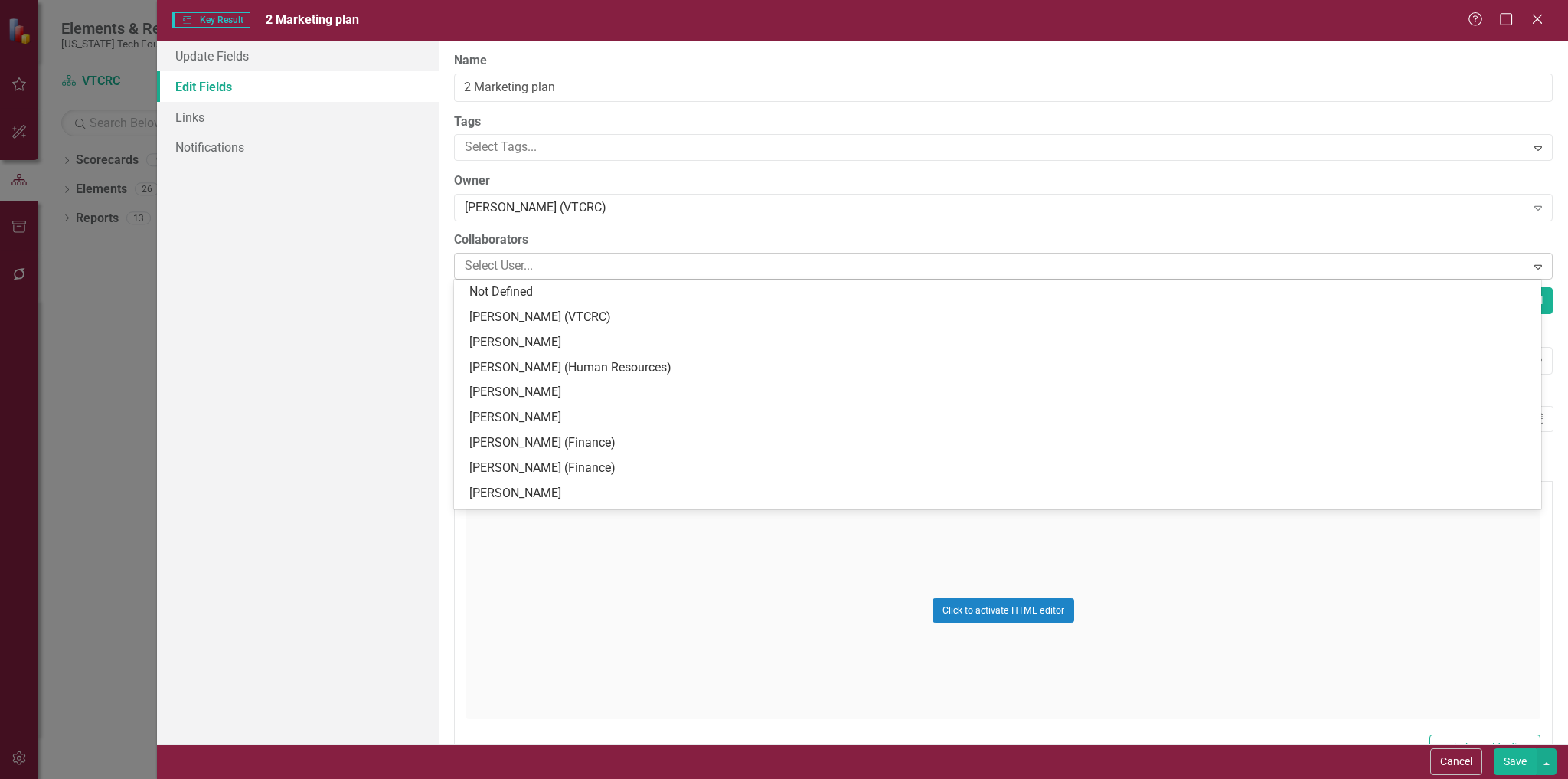
click at [537, 265] on div at bounding box center [991, 266] width 1067 height 21
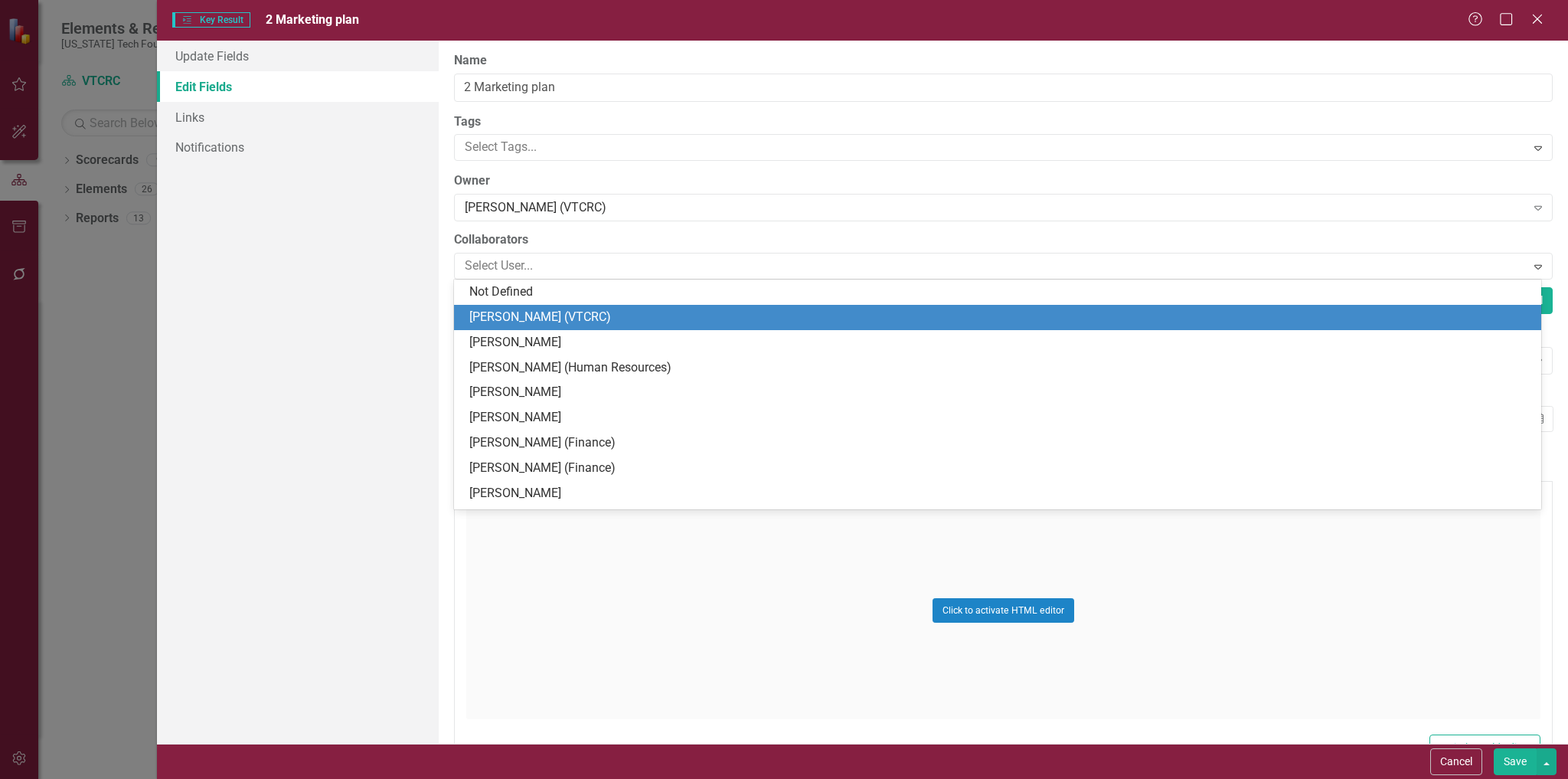
click at [566, 316] on div "Danielle Akers (VTCRC)" at bounding box center [1000, 318] width 1063 height 18
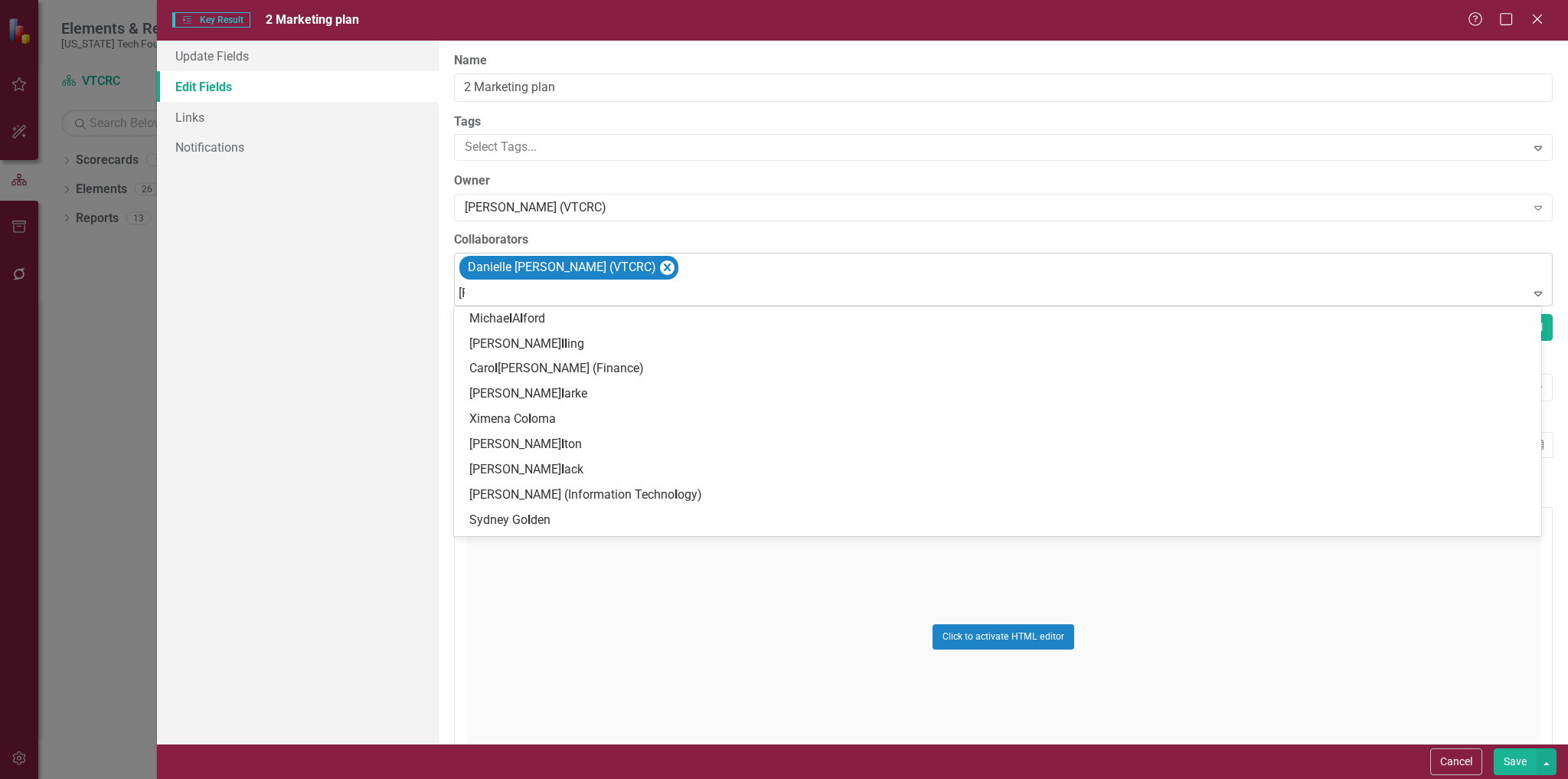
type input "laur"
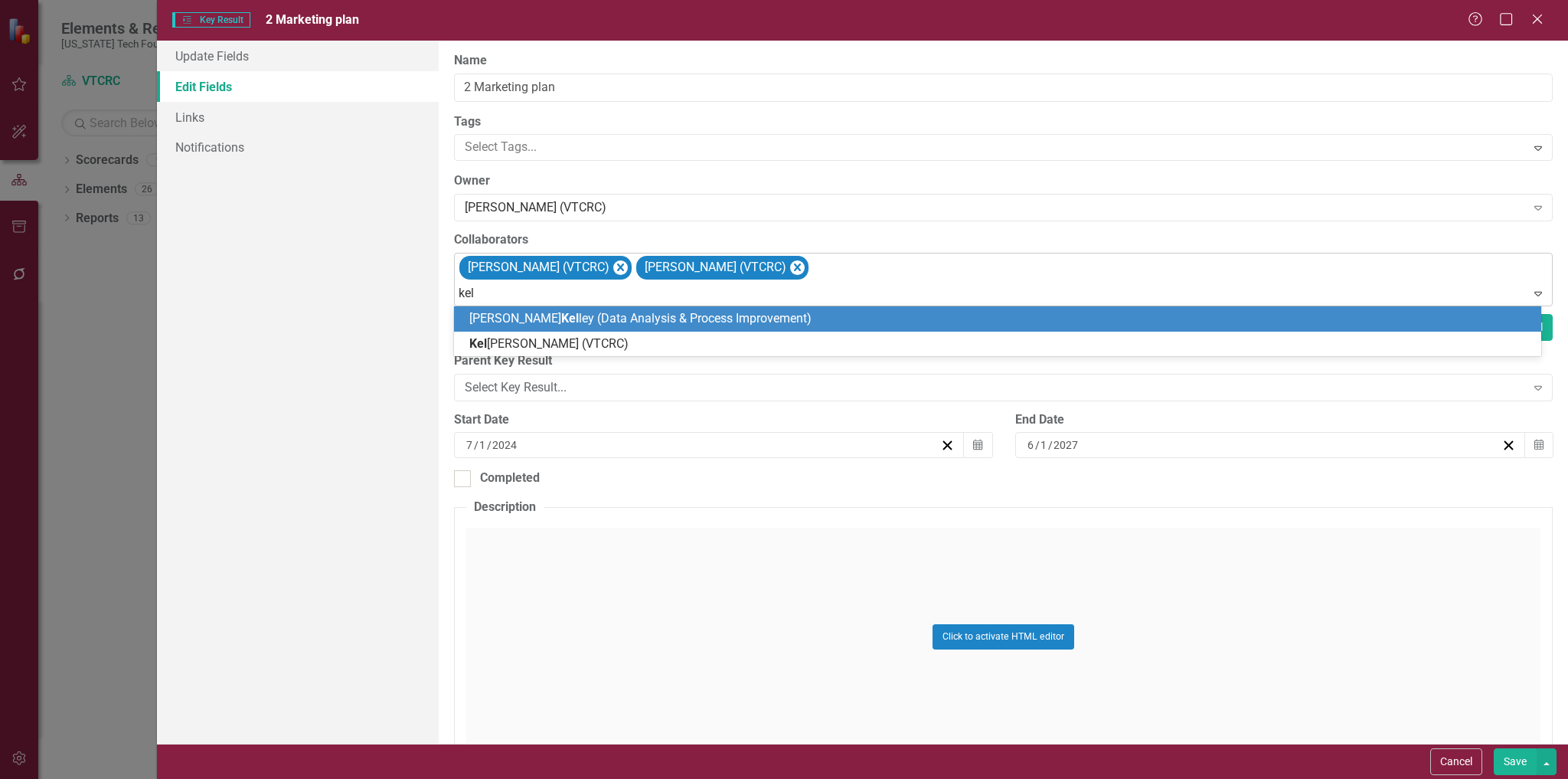
type input "kell"
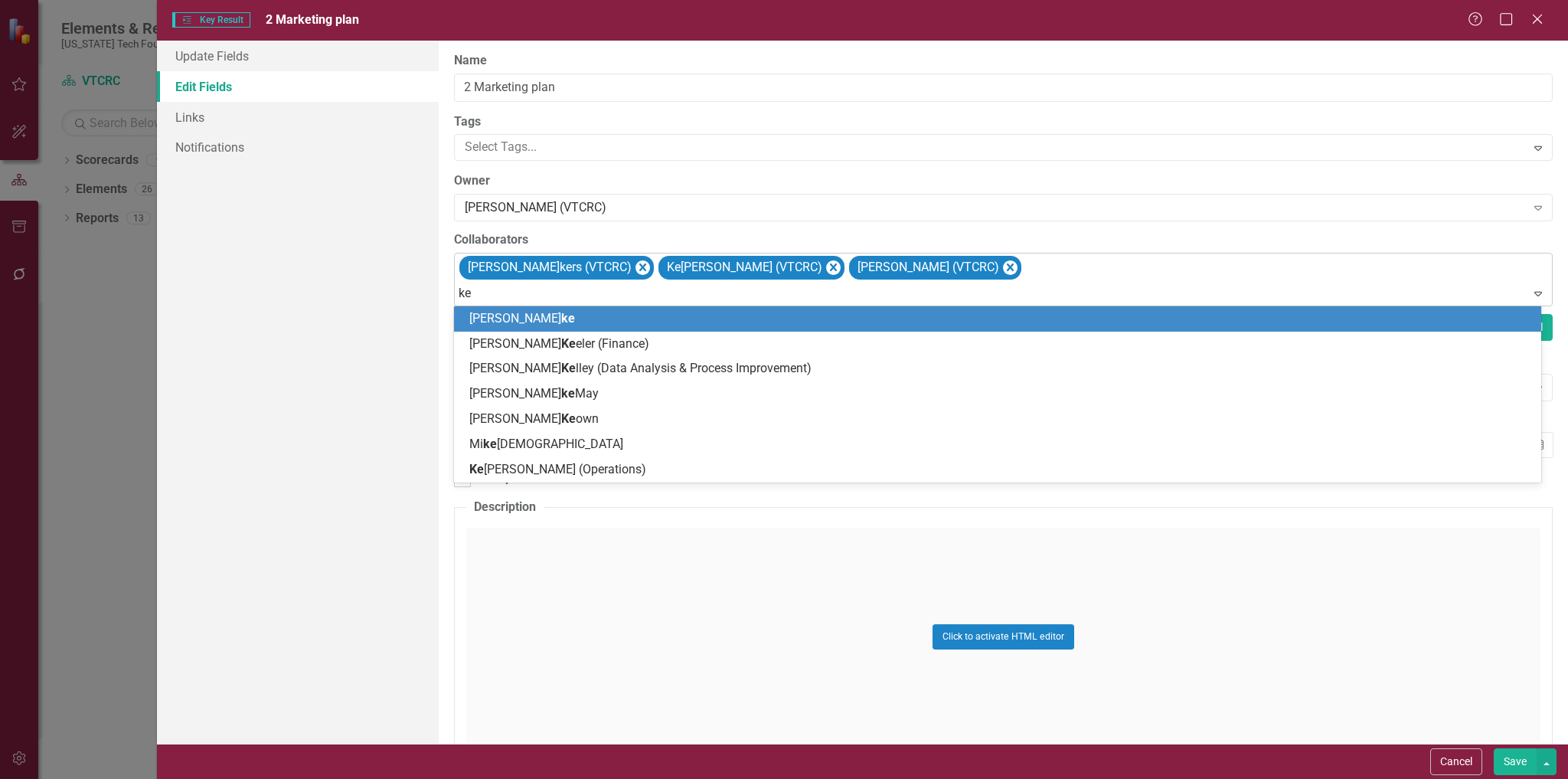
type input "ken"
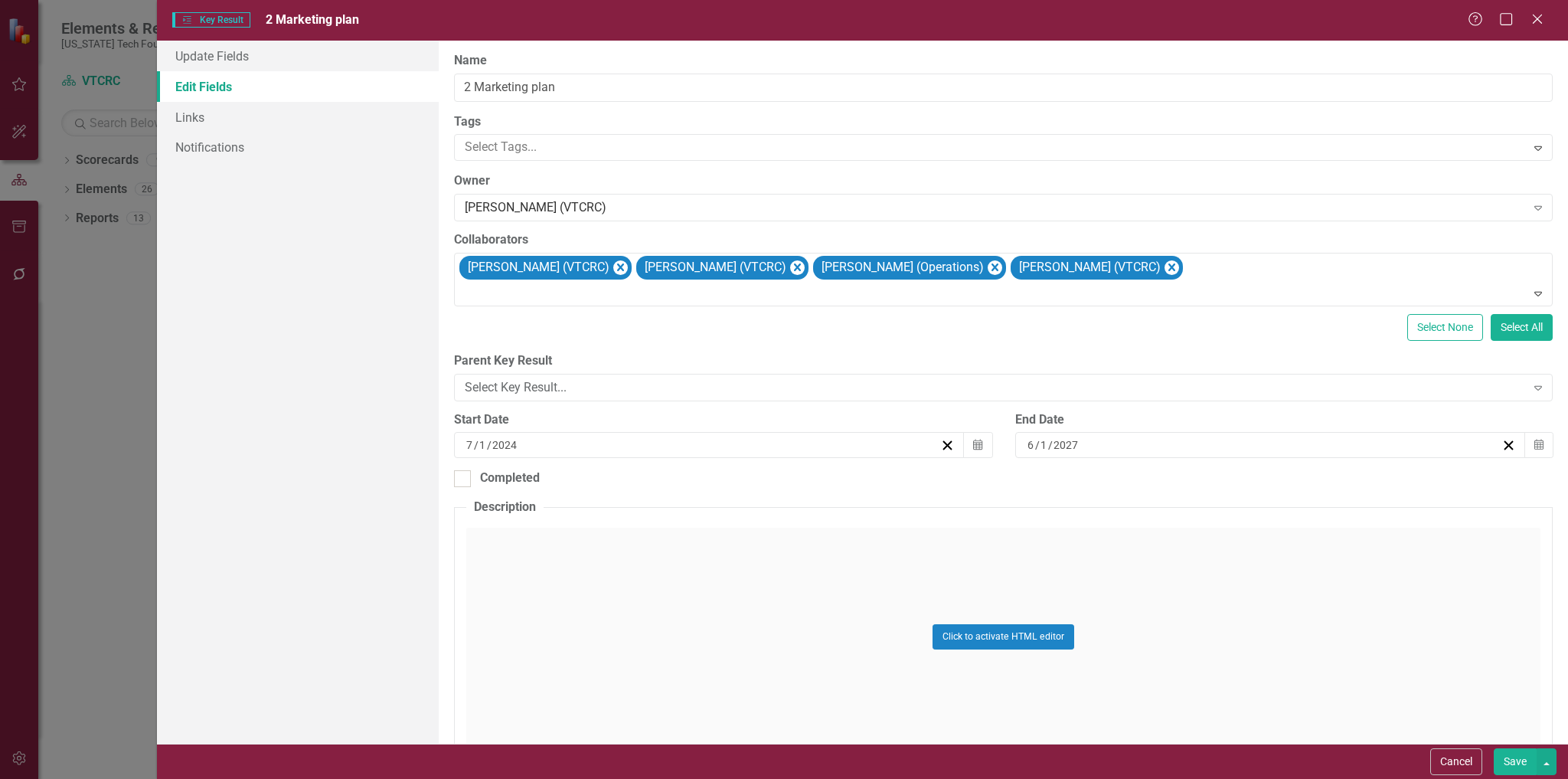
click at [1512, 757] on button "Save" at bounding box center [1515, 762] width 43 height 27
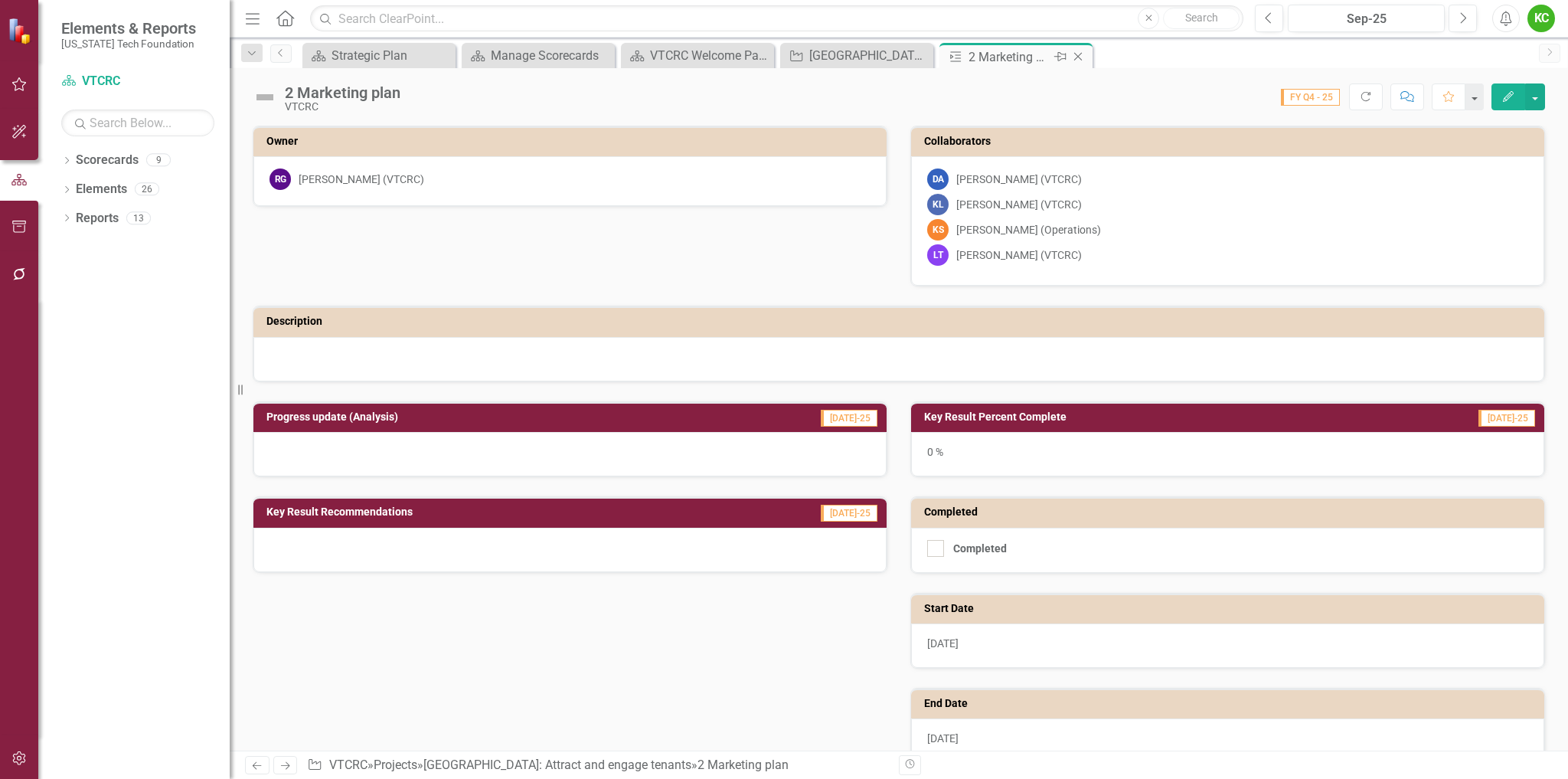
click at [1081, 54] on icon "Close" at bounding box center [1078, 56] width 15 height 13
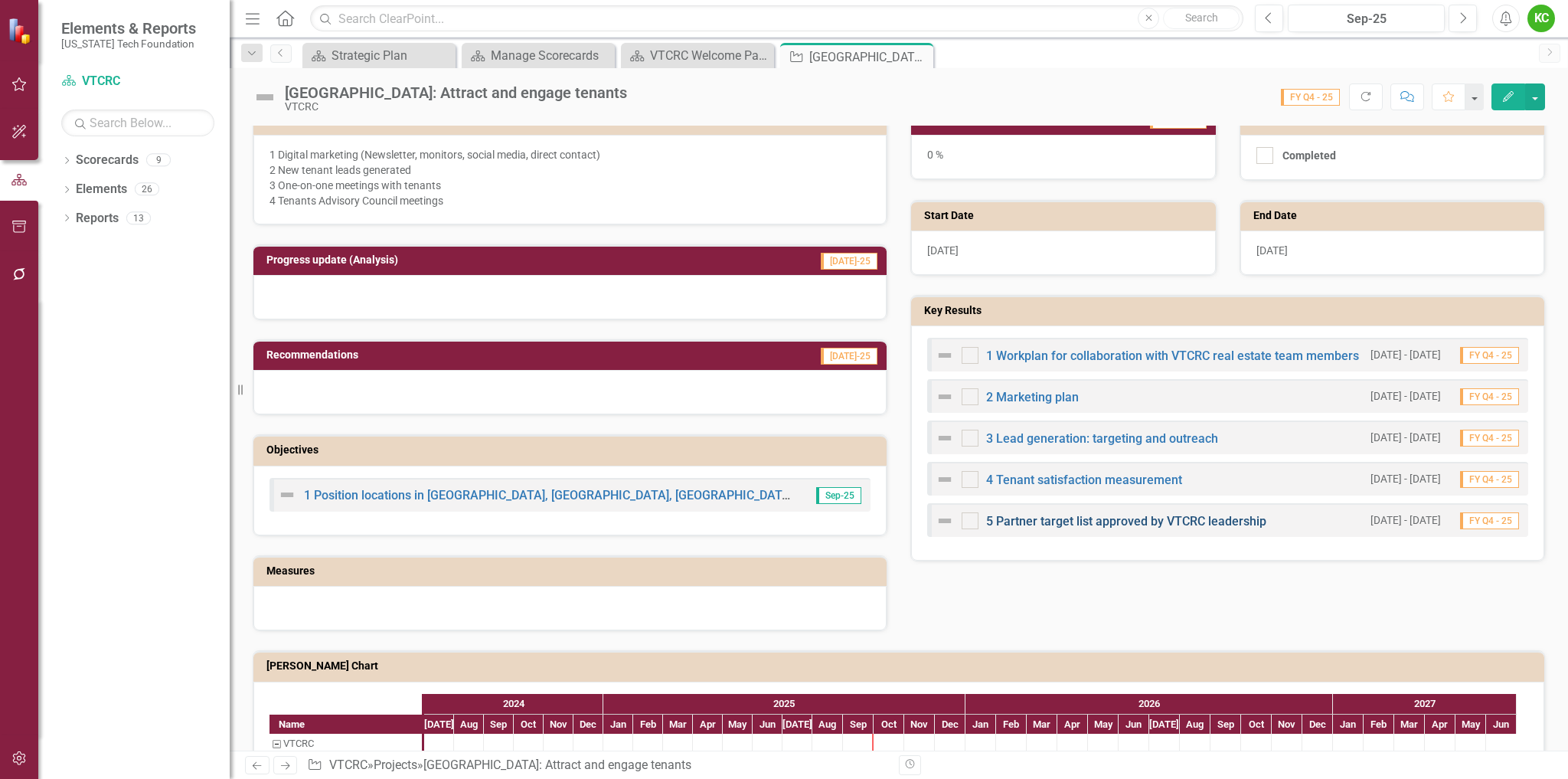
scroll to position [459, 0]
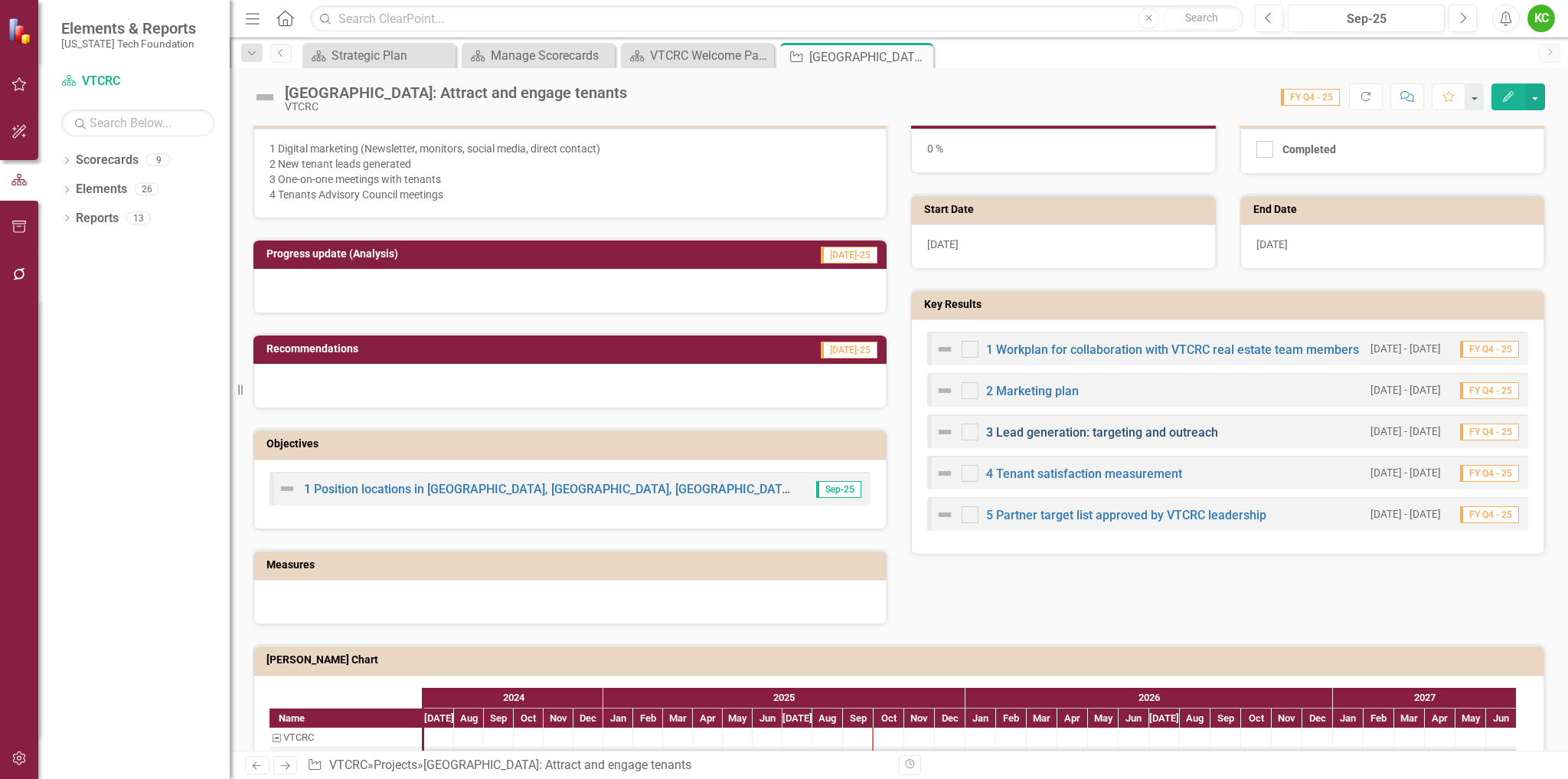
click at [1090, 431] on link "3 Lead generation: targeting and outreach" at bounding box center [1101, 432] width 232 height 14
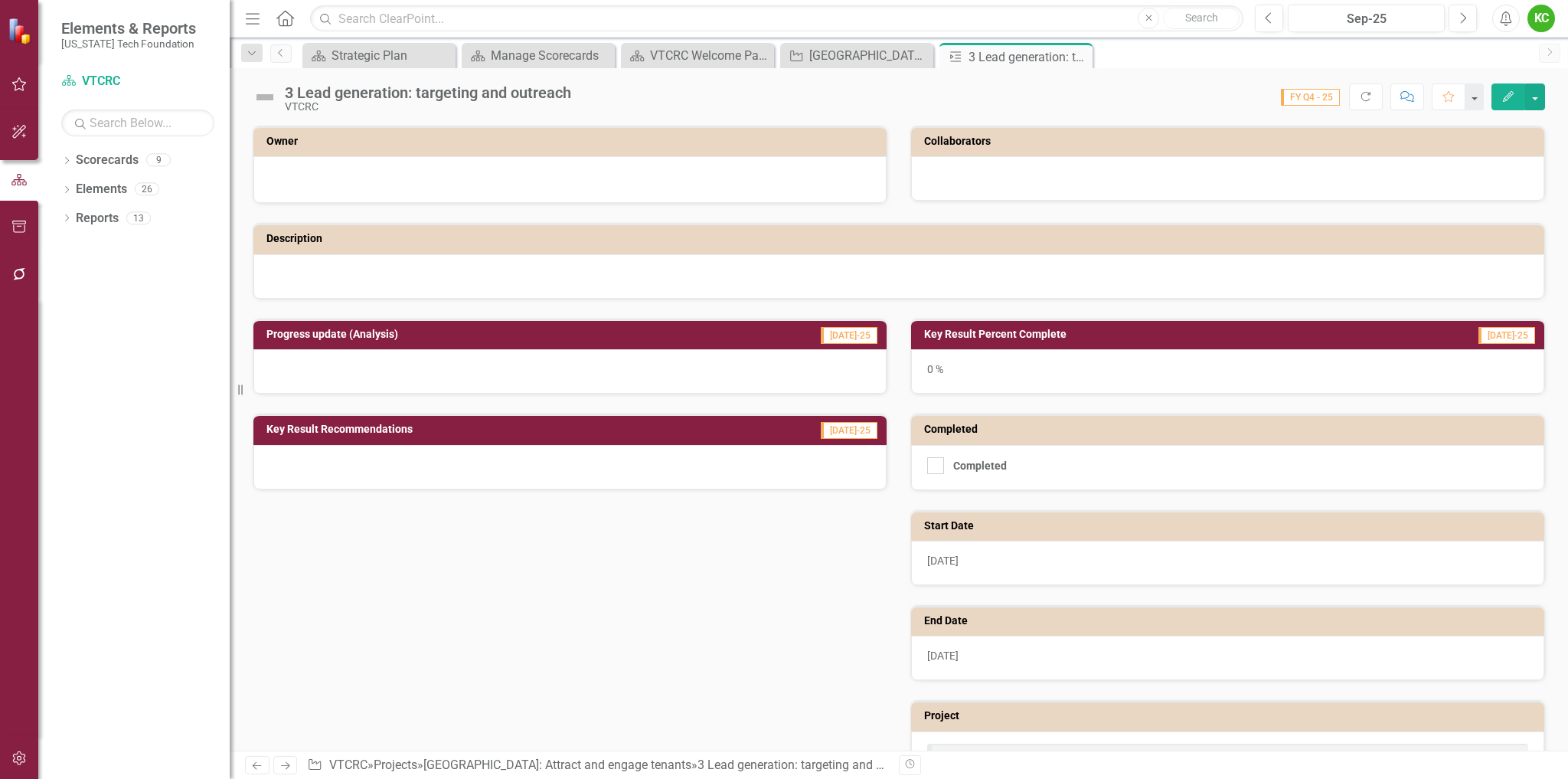
click at [1513, 97] on icon "Edit" at bounding box center [1508, 97] width 13 height 11
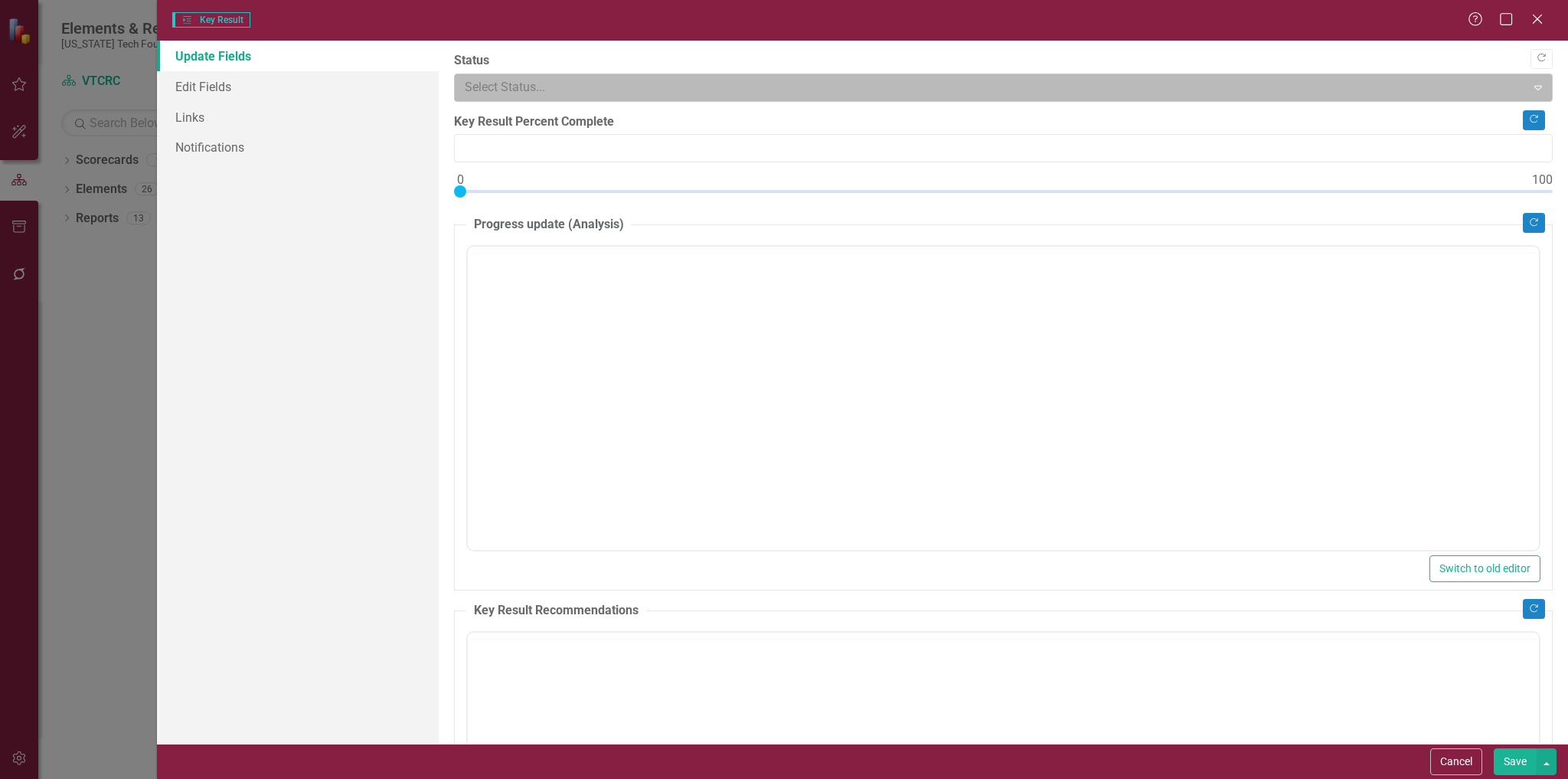
type input "0"
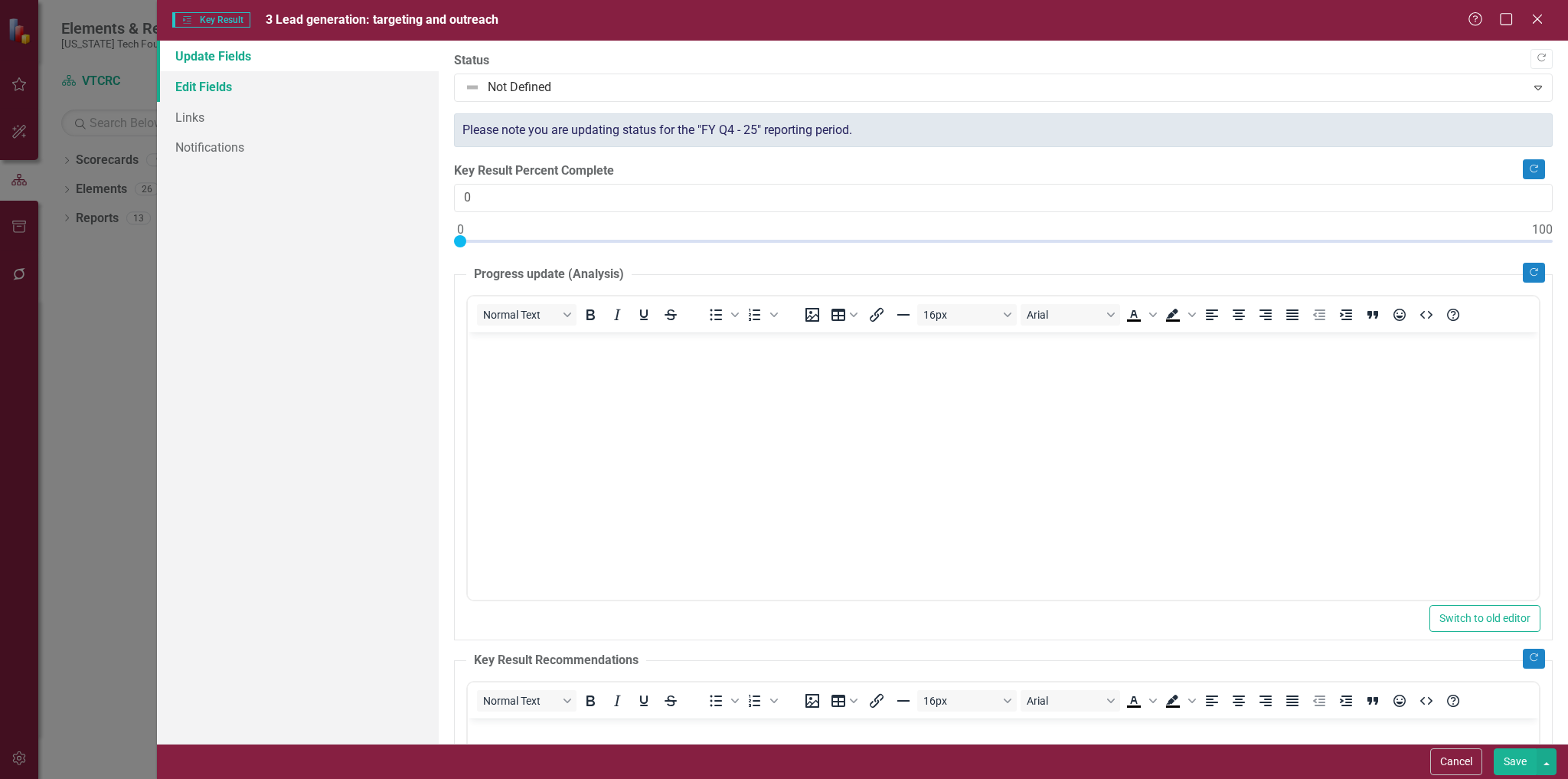
click at [211, 90] on link "Edit Fields" at bounding box center [298, 87] width 283 height 30
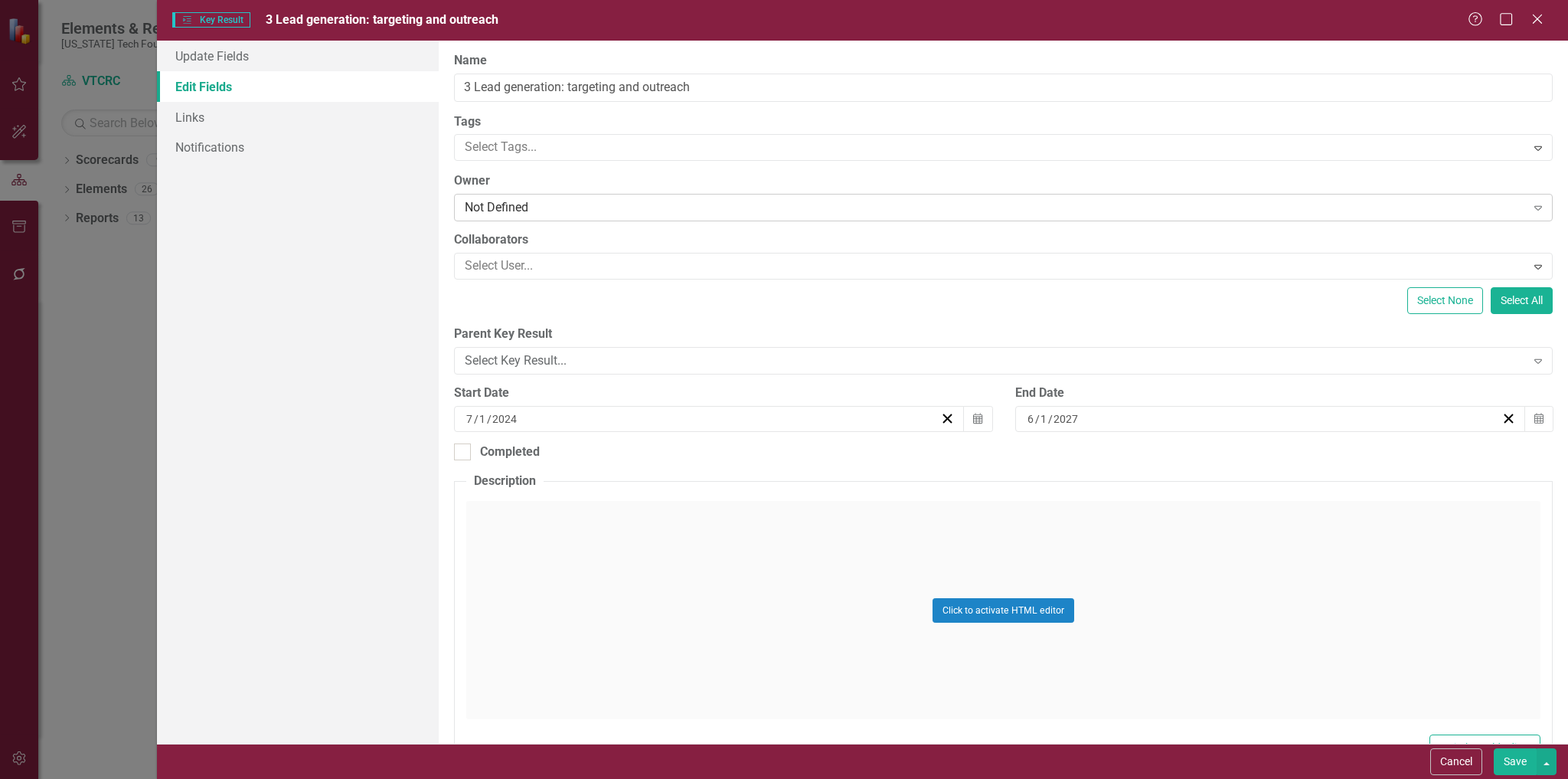
click at [589, 206] on div "Not Defined" at bounding box center [995, 208] width 1060 height 18
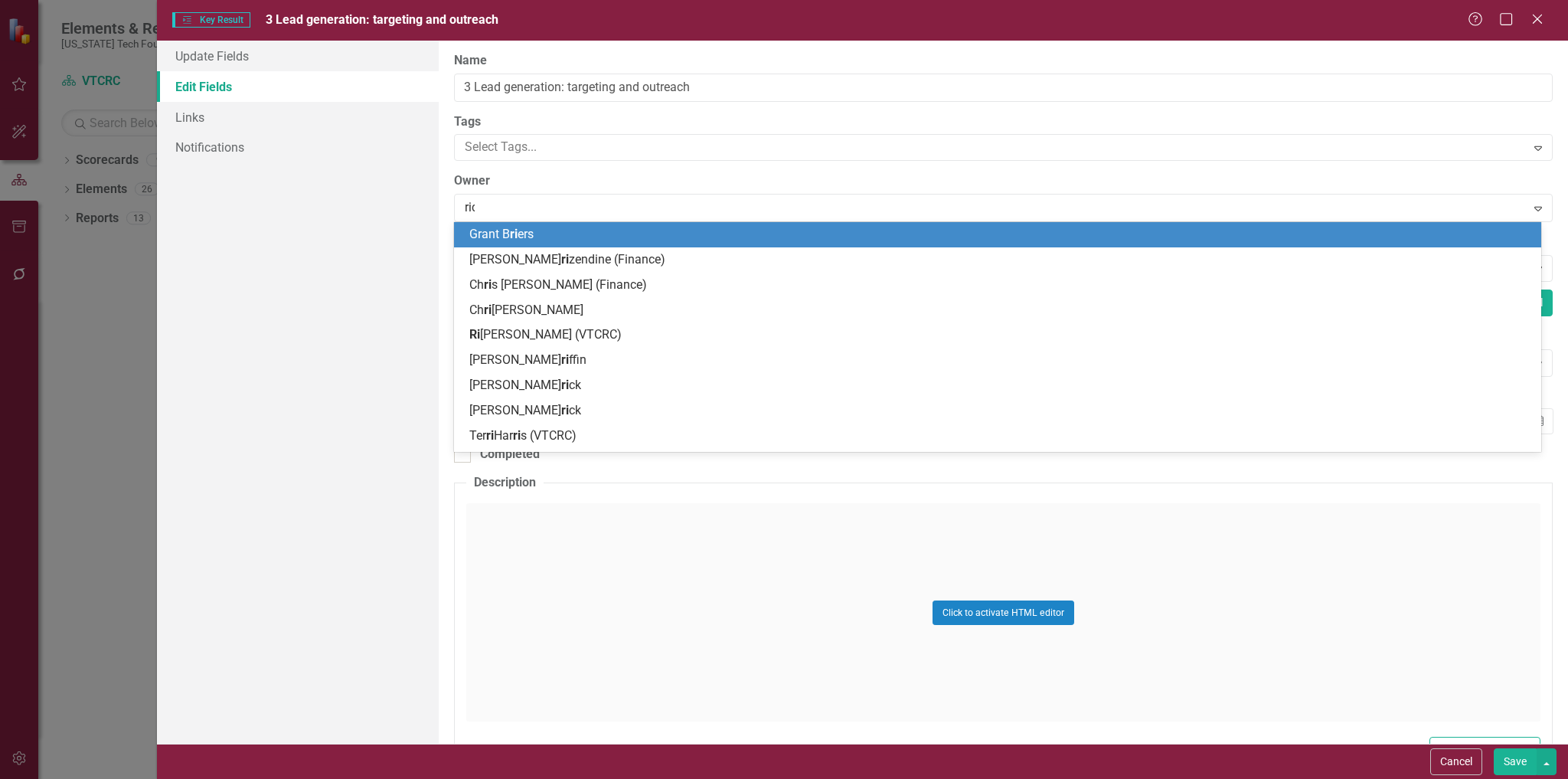
type input "rich"
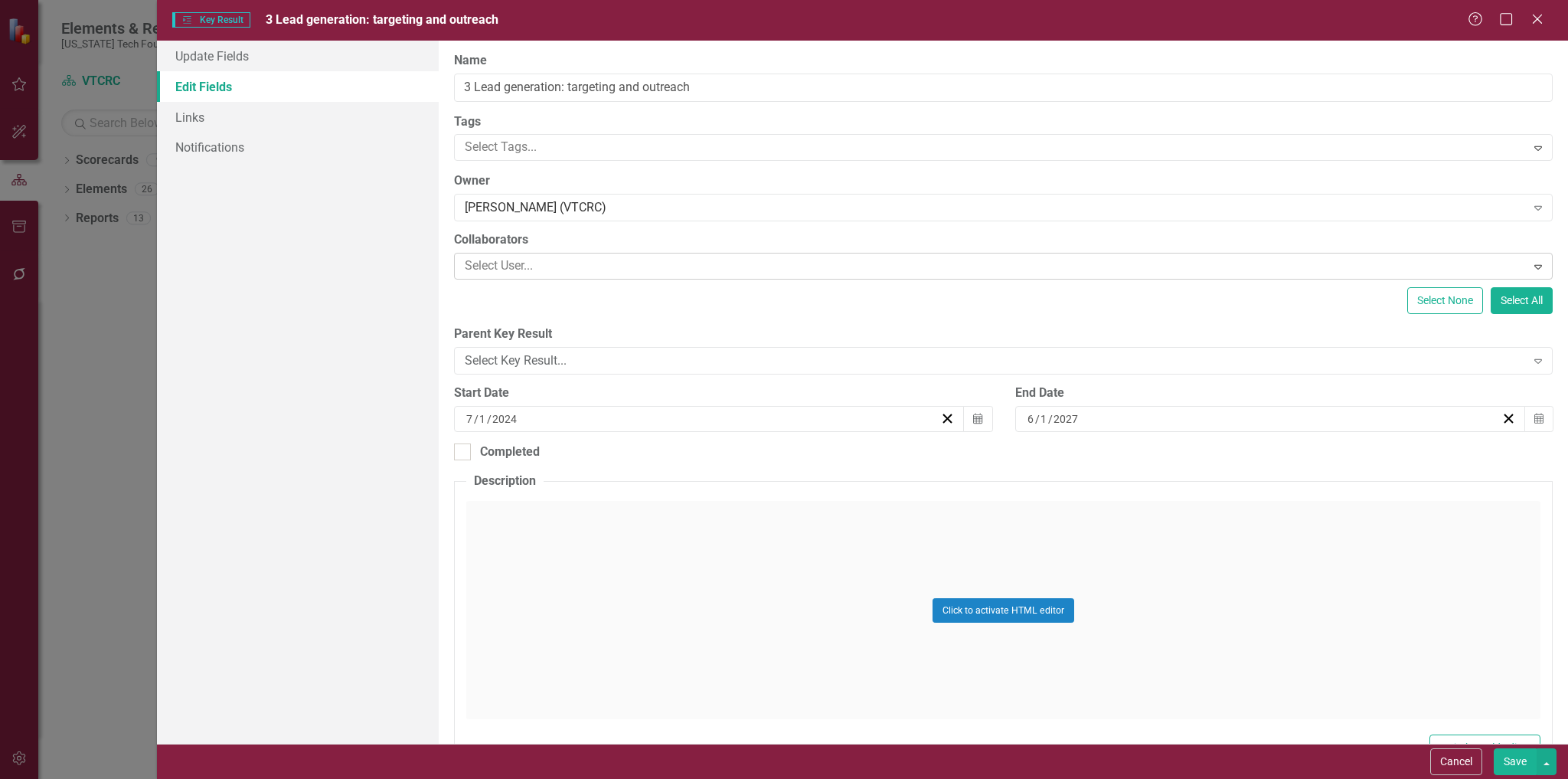
click at [607, 261] on div at bounding box center [991, 266] width 1067 height 21
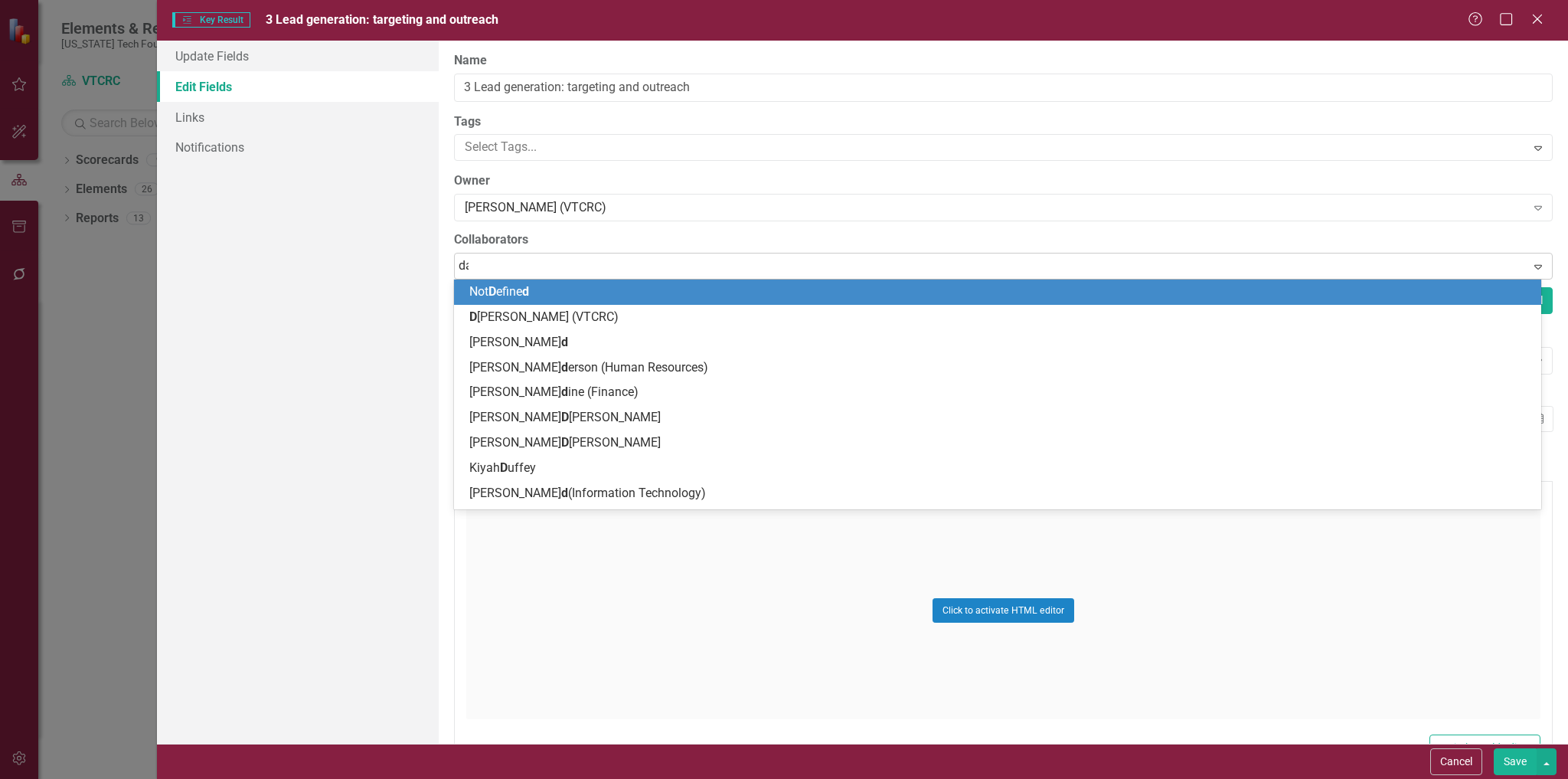
type input "dan"
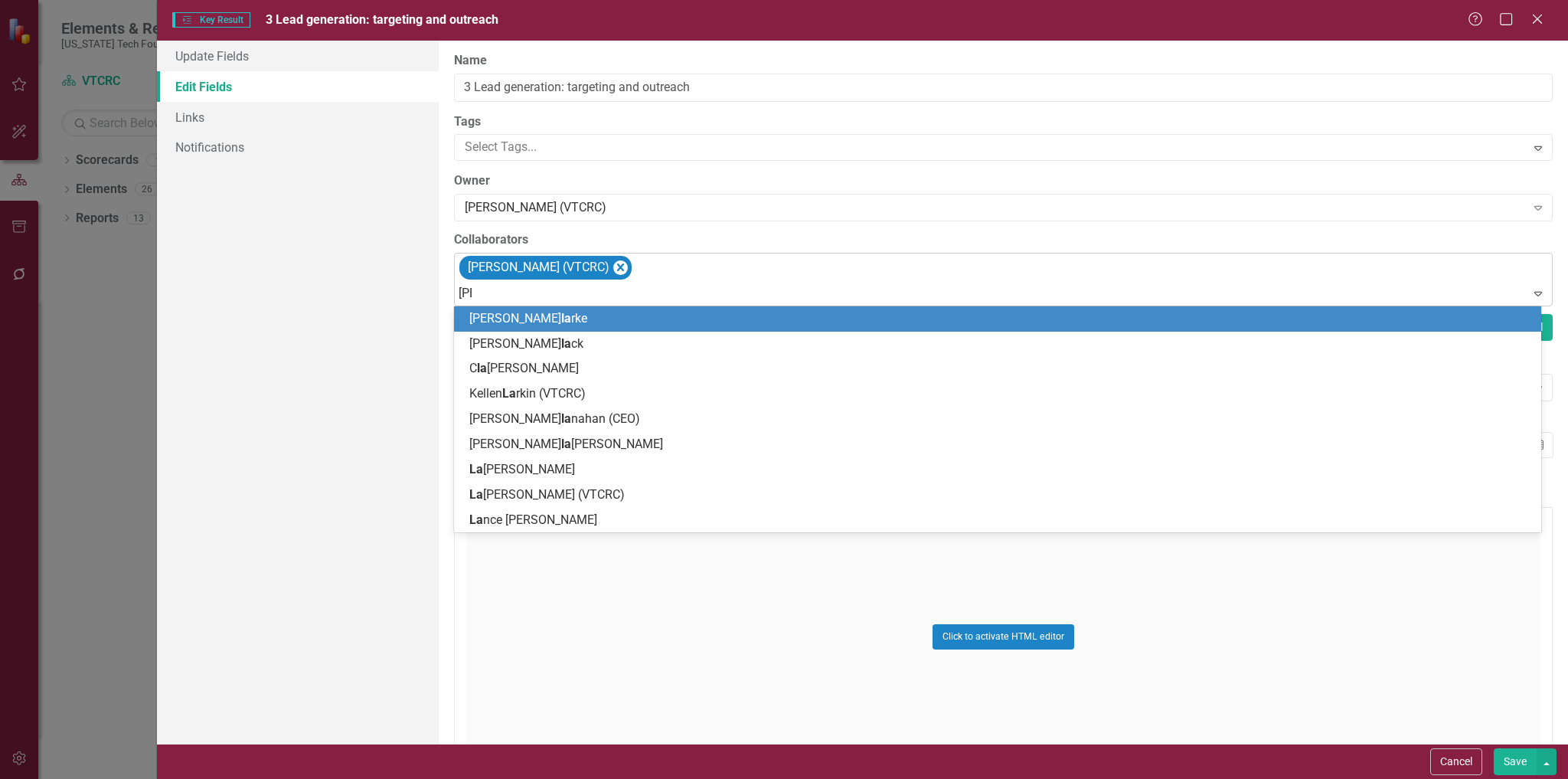
type input "laur"
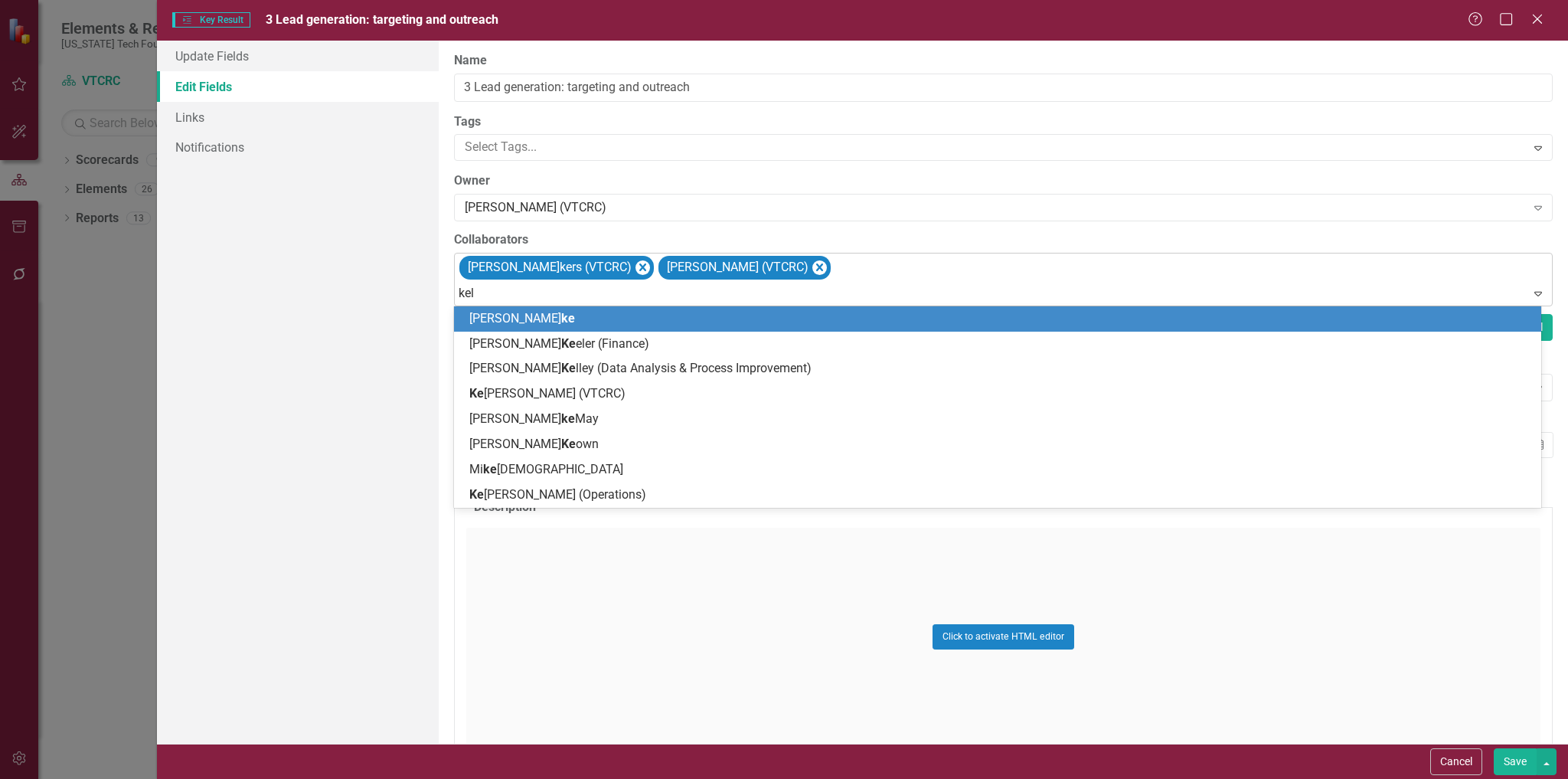
type input "kell"
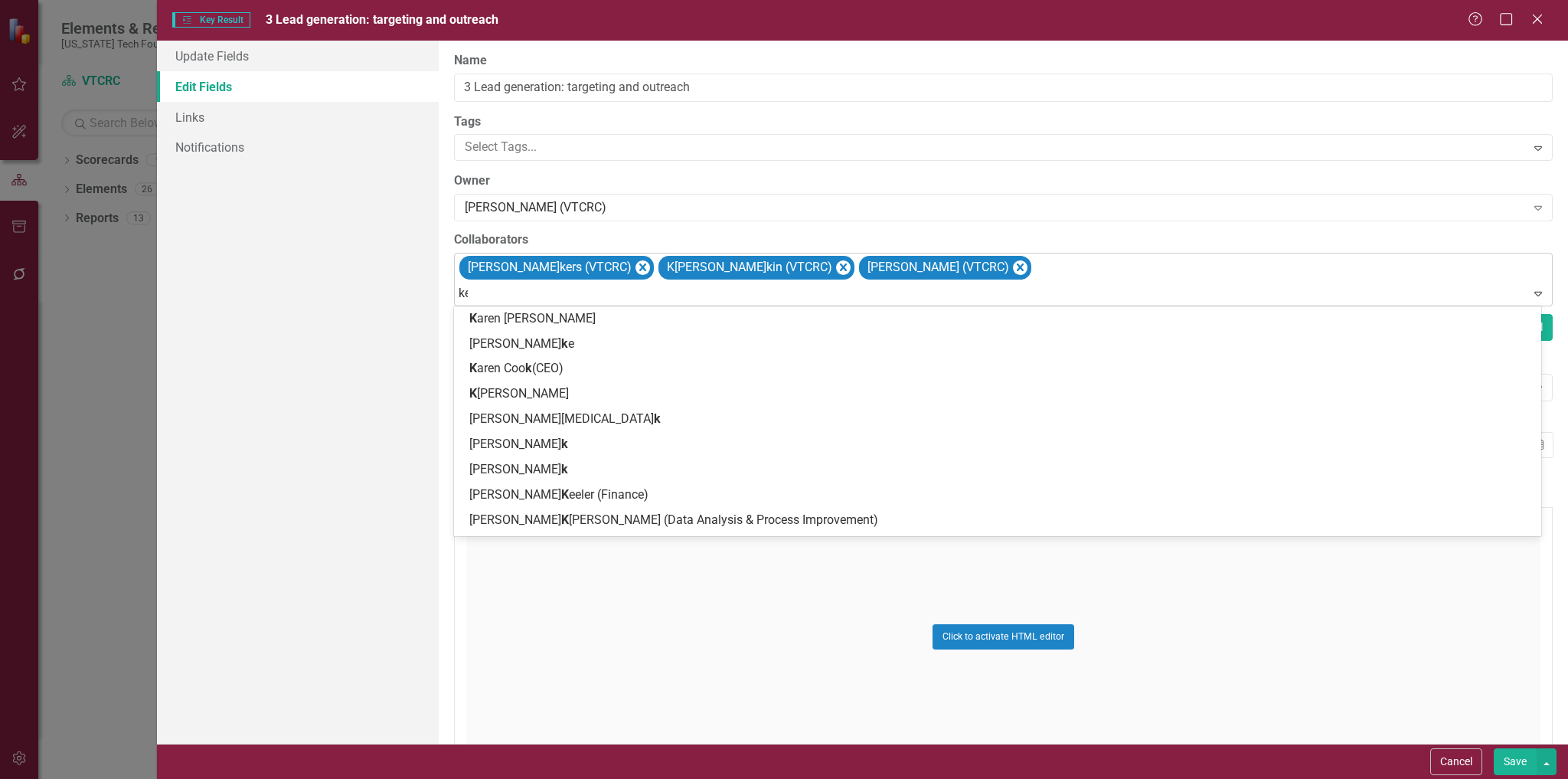
type input "ken"
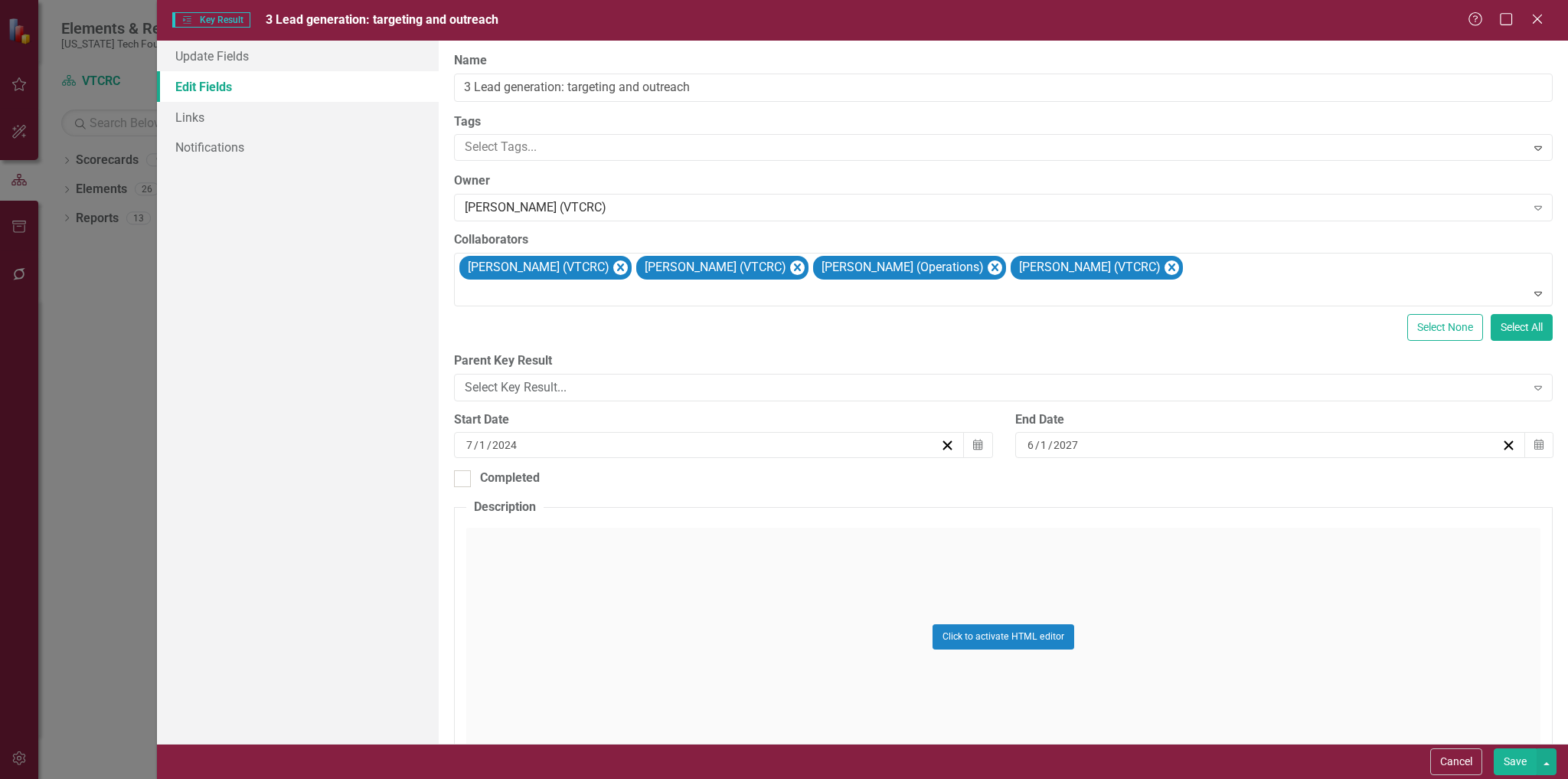
click at [1523, 753] on button "Save" at bounding box center [1515, 762] width 43 height 27
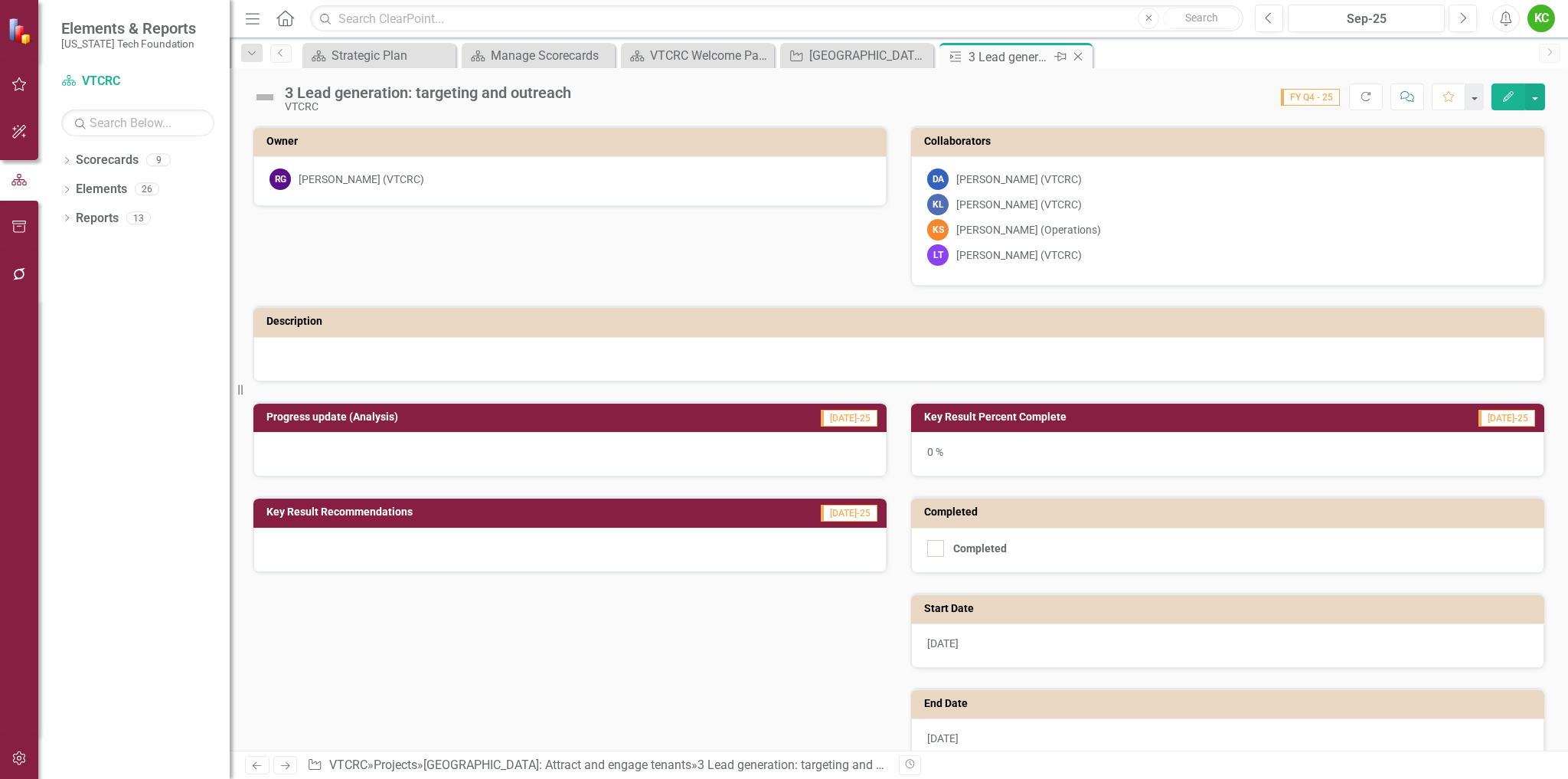
click at [1077, 56] on icon "Close" at bounding box center [1078, 56] width 15 height 13
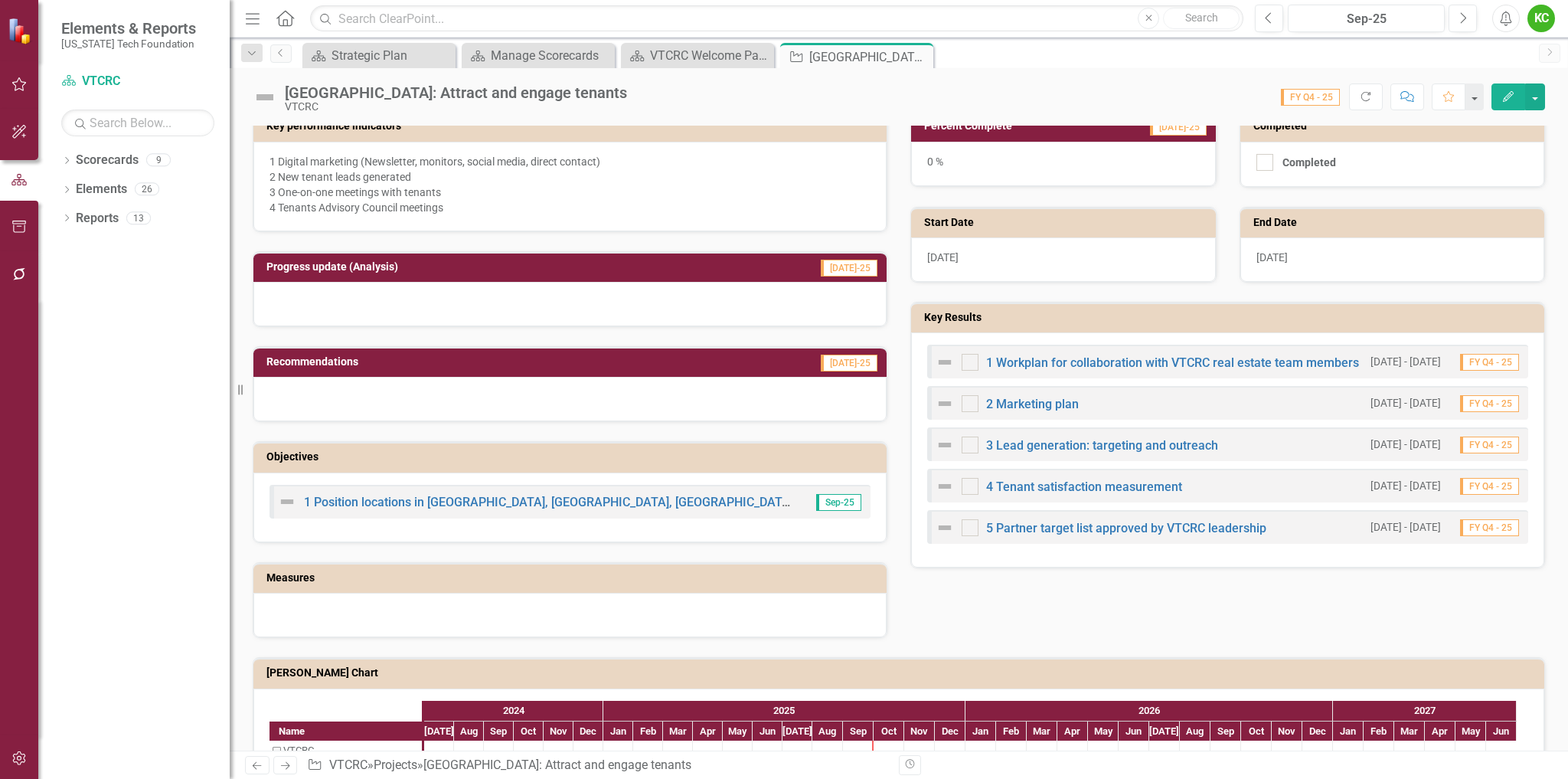
scroll to position [459, 0]
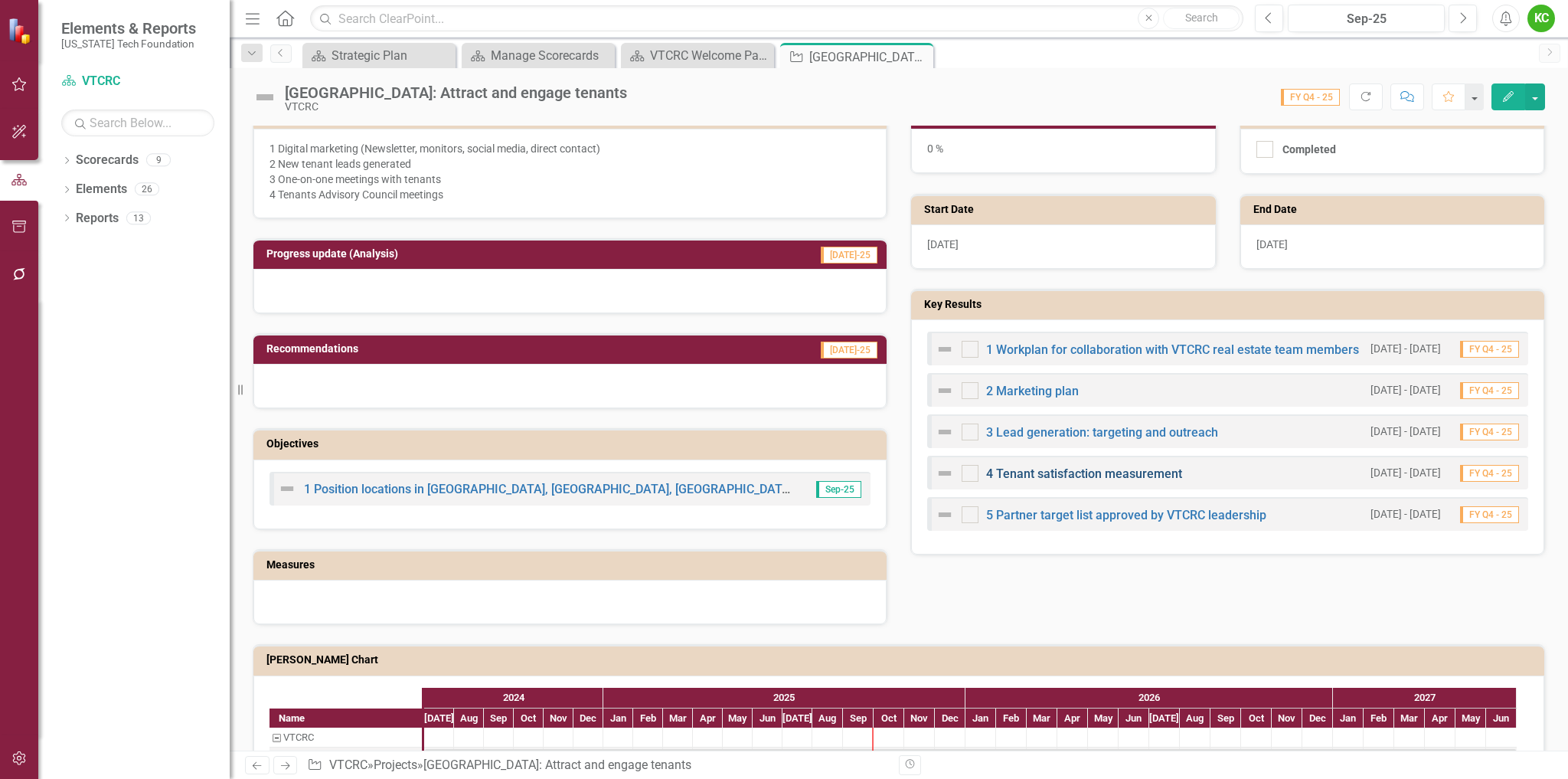
click at [1086, 471] on link "4 Tenant satisfaction measurement" at bounding box center [1084, 474] width 196 height 14
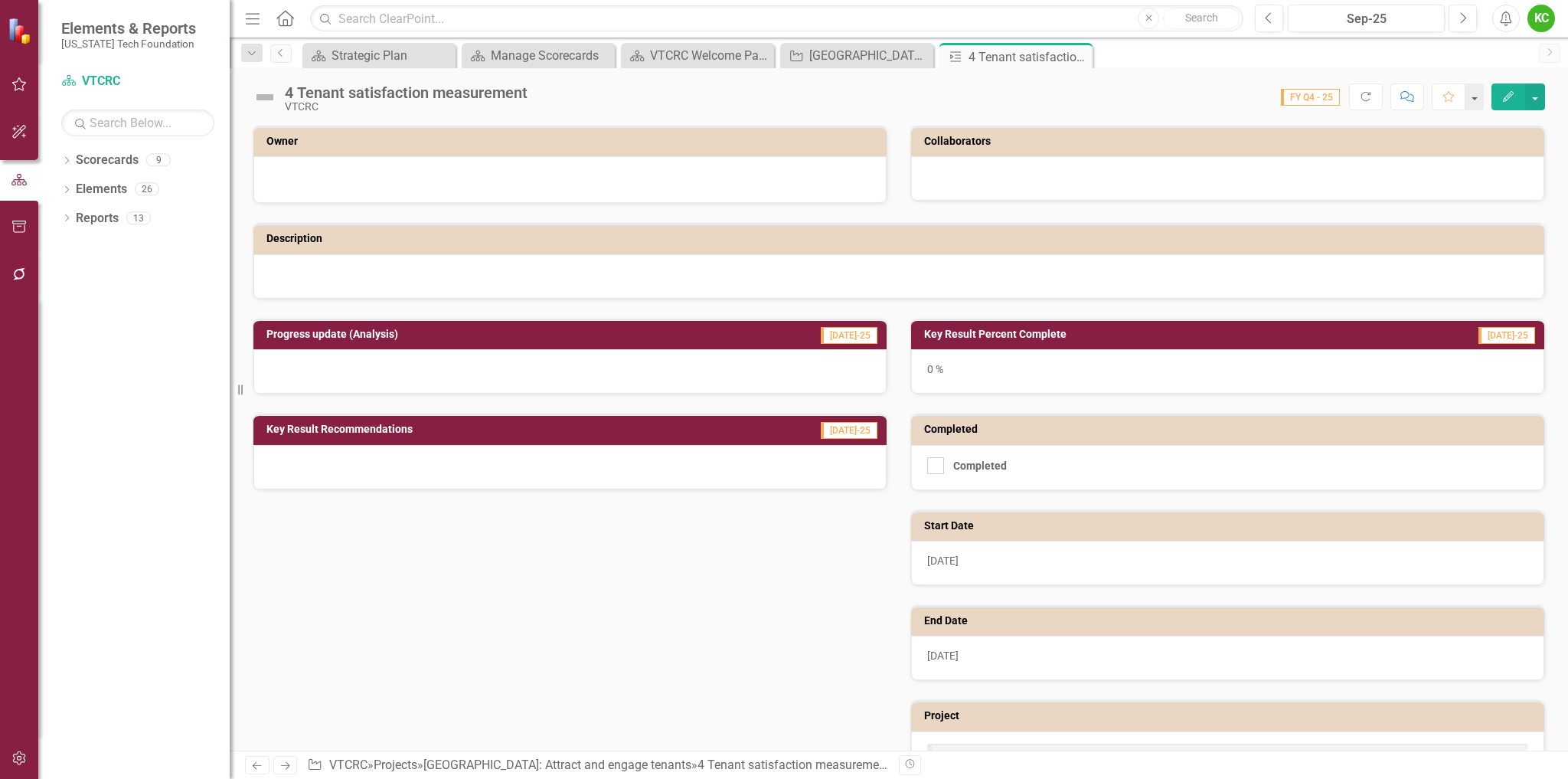
click at [1512, 98] on icon "Edit" at bounding box center [1508, 97] width 13 height 11
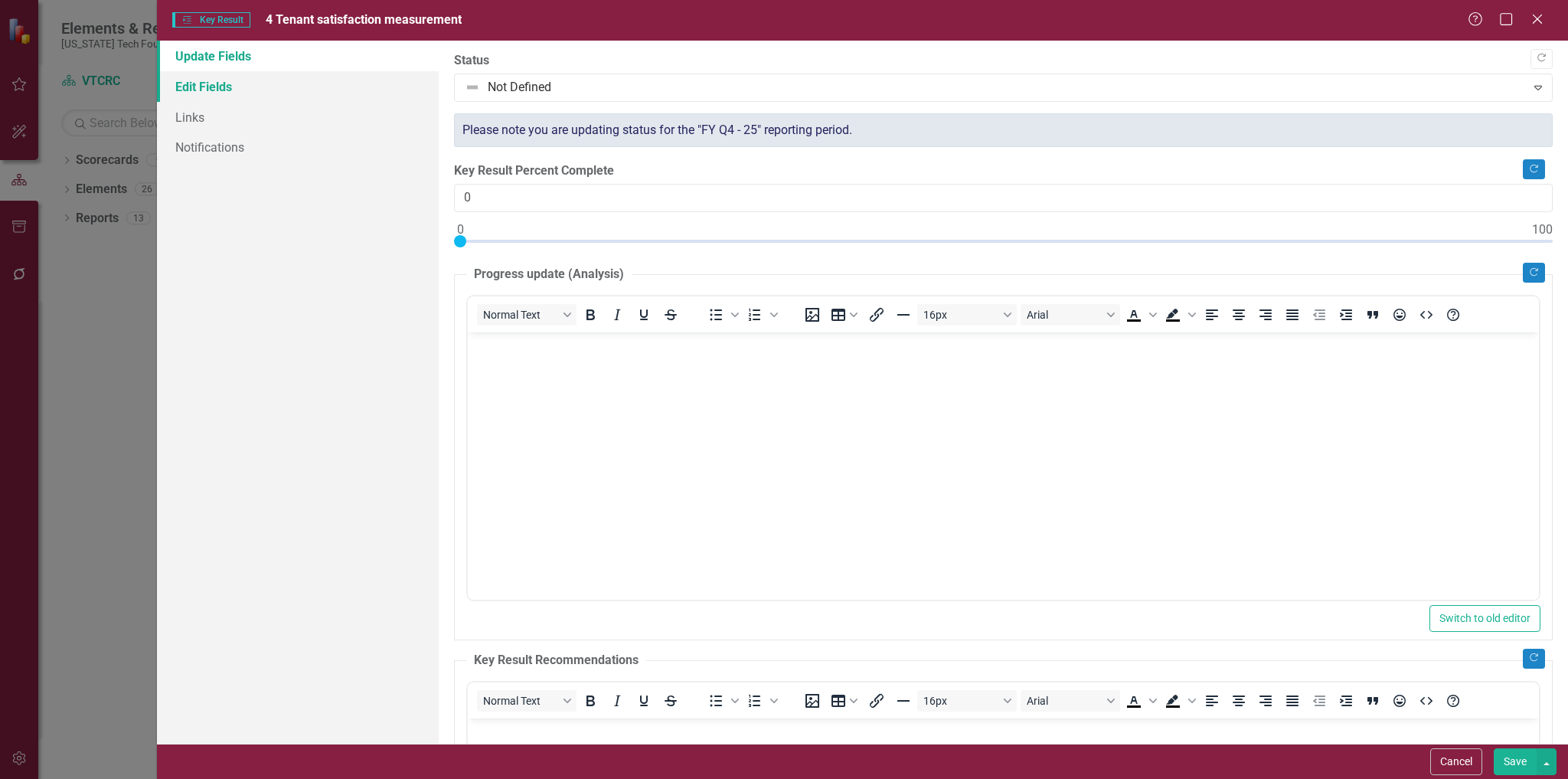
click at [203, 79] on link "Edit Fields" at bounding box center [298, 87] width 283 height 30
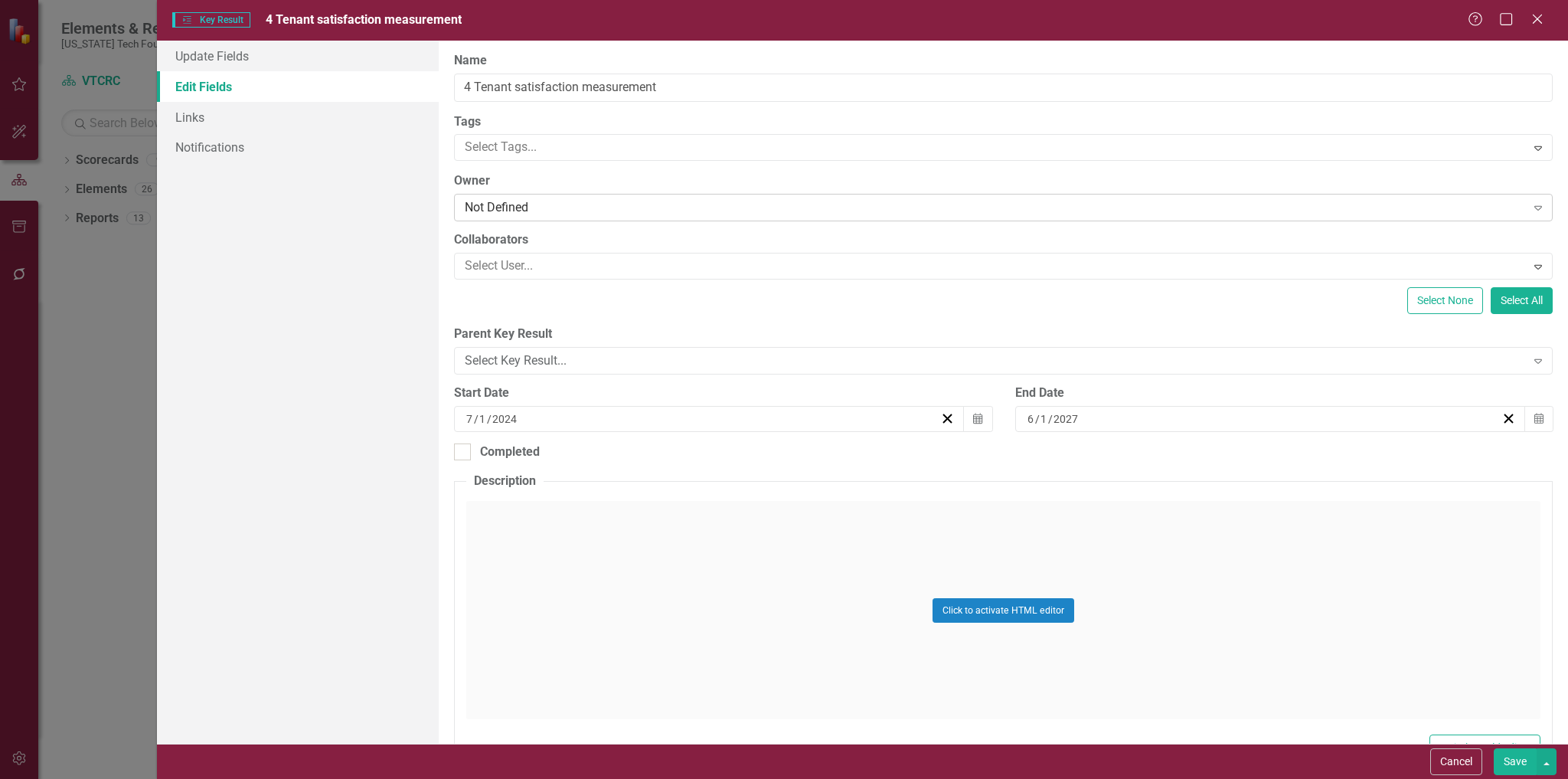
click at [575, 216] on div "Not Defined" at bounding box center [995, 208] width 1060 height 18
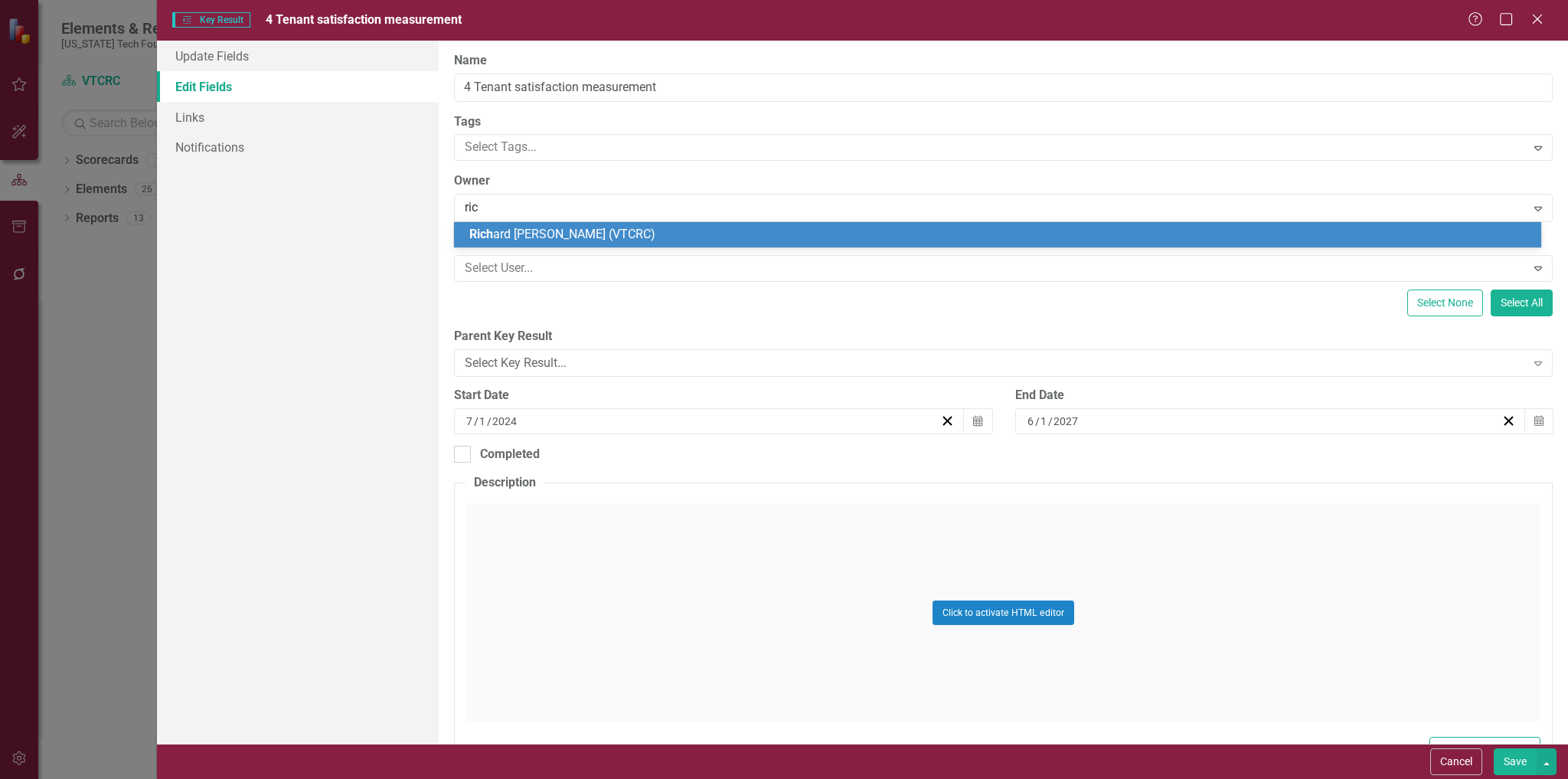
type input "rich"
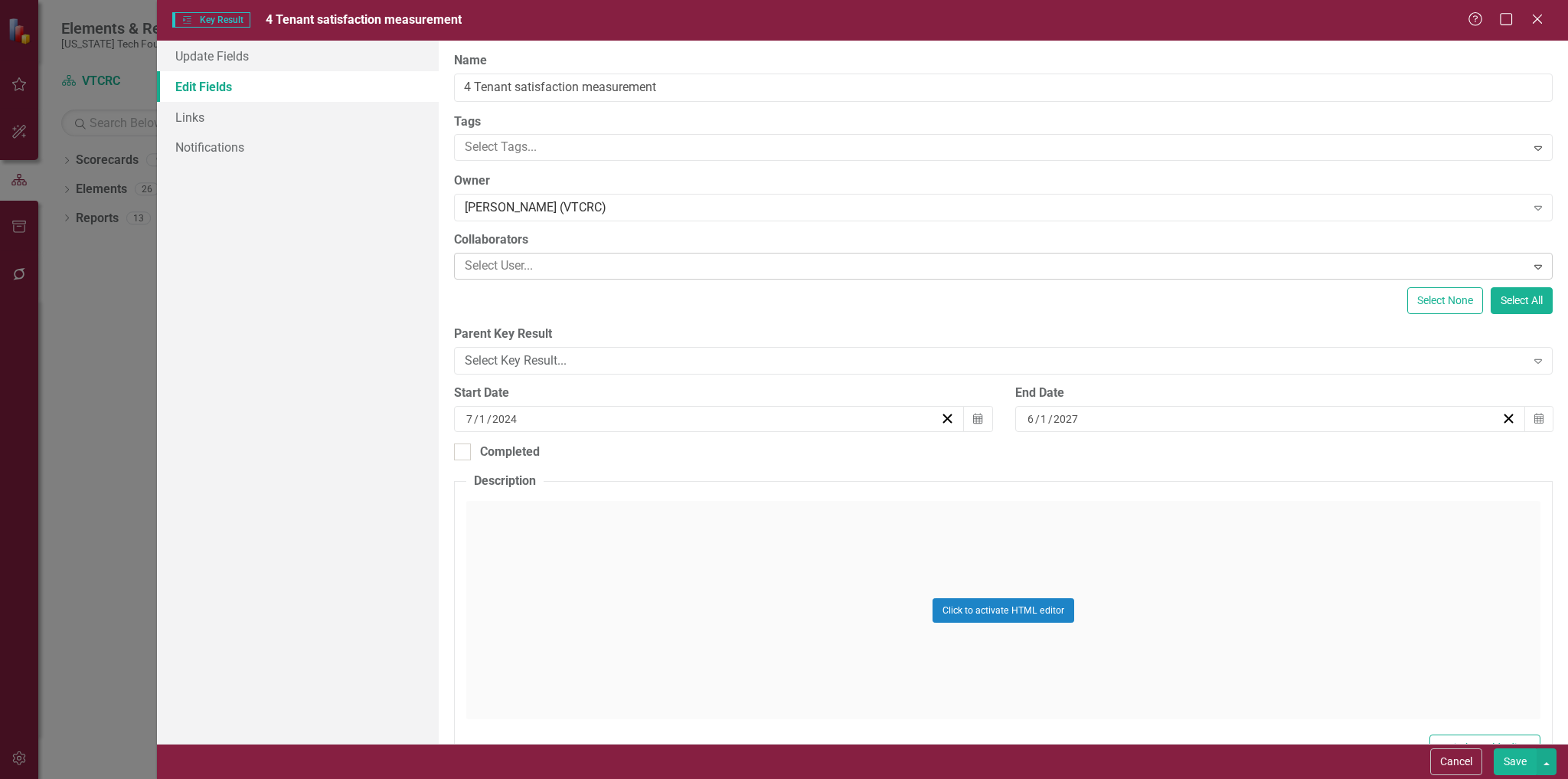
click at [592, 267] on div at bounding box center [991, 266] width 1067 height 21
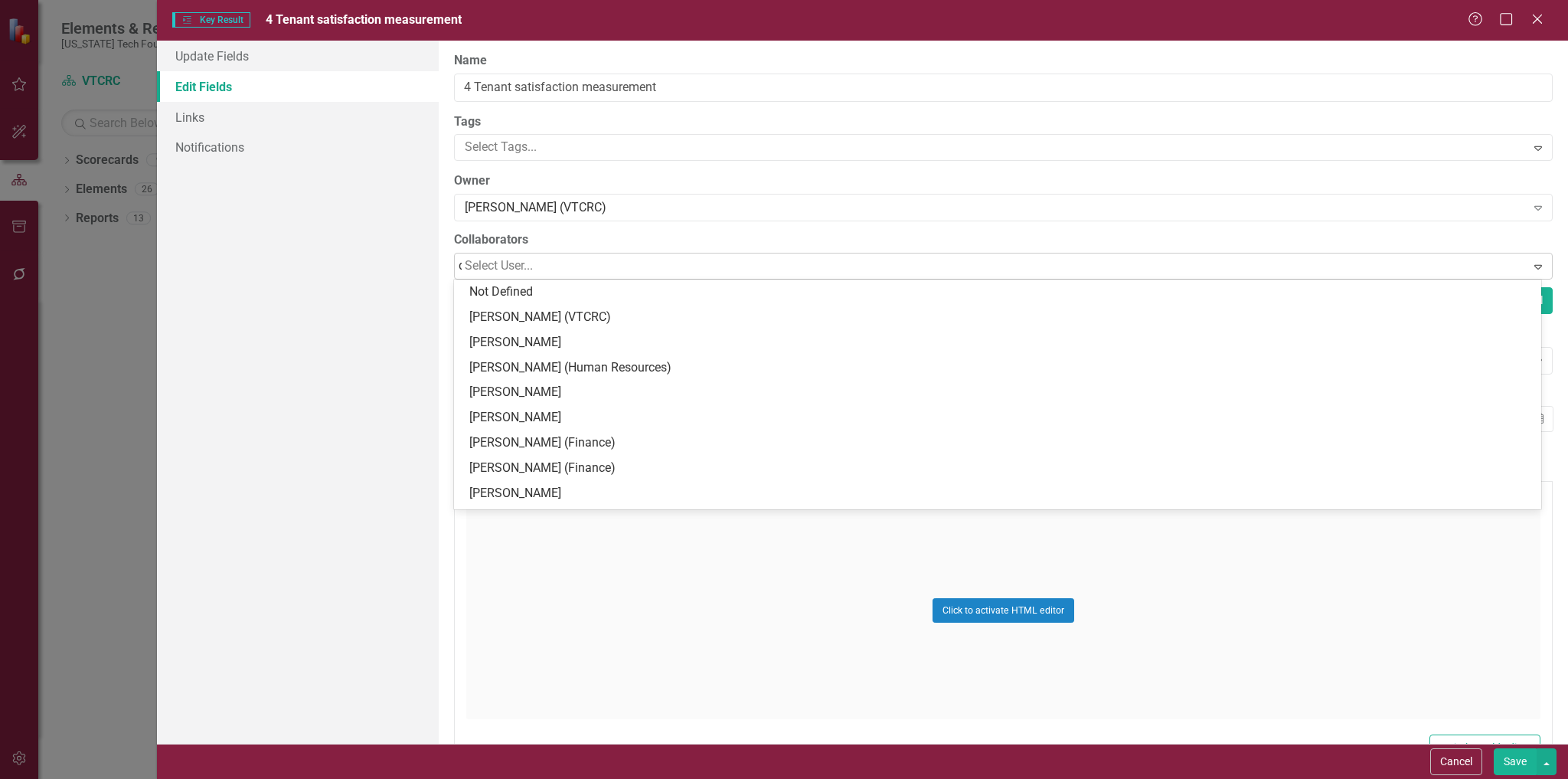
type input "dan"
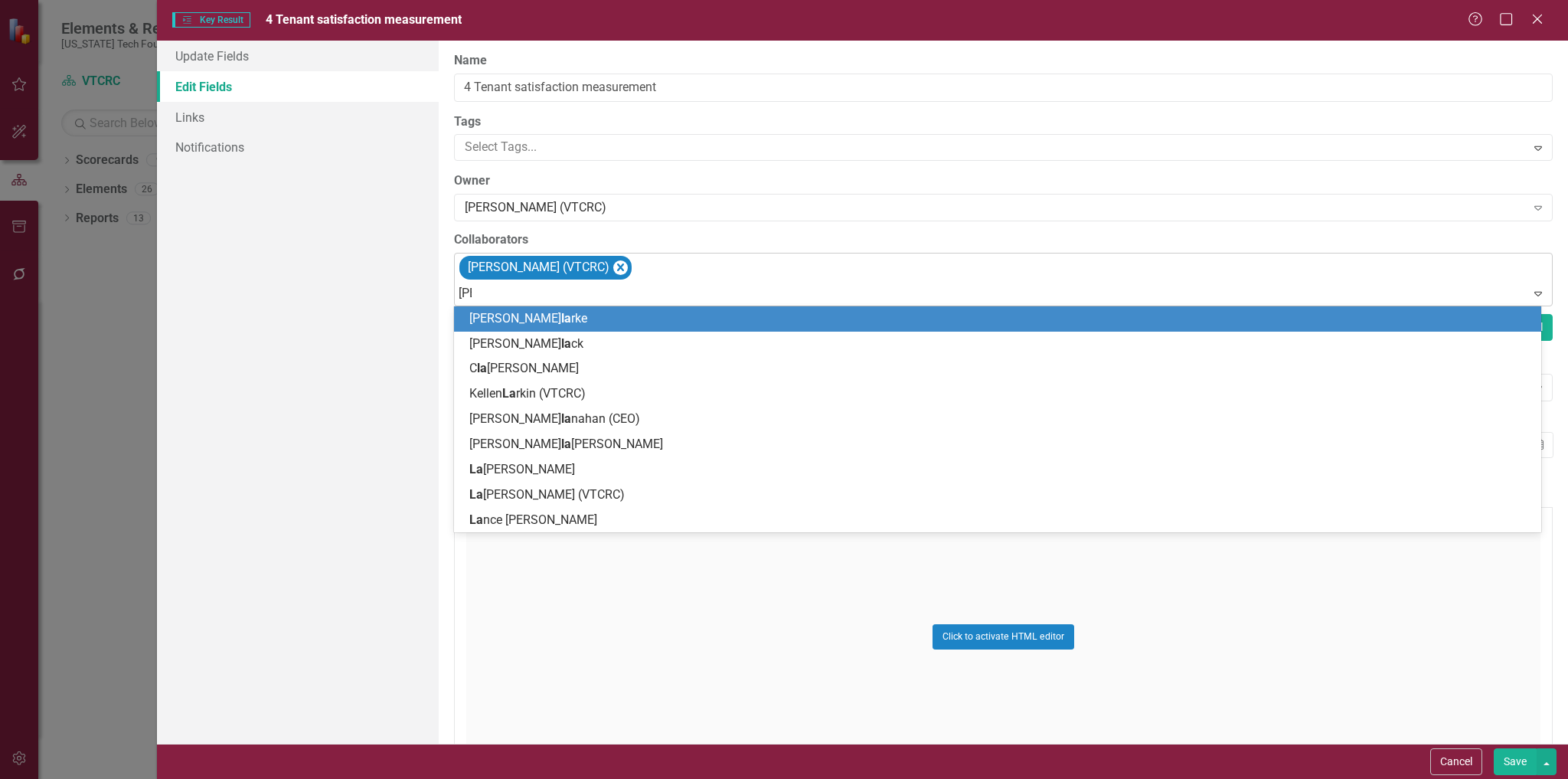
type input "laur"
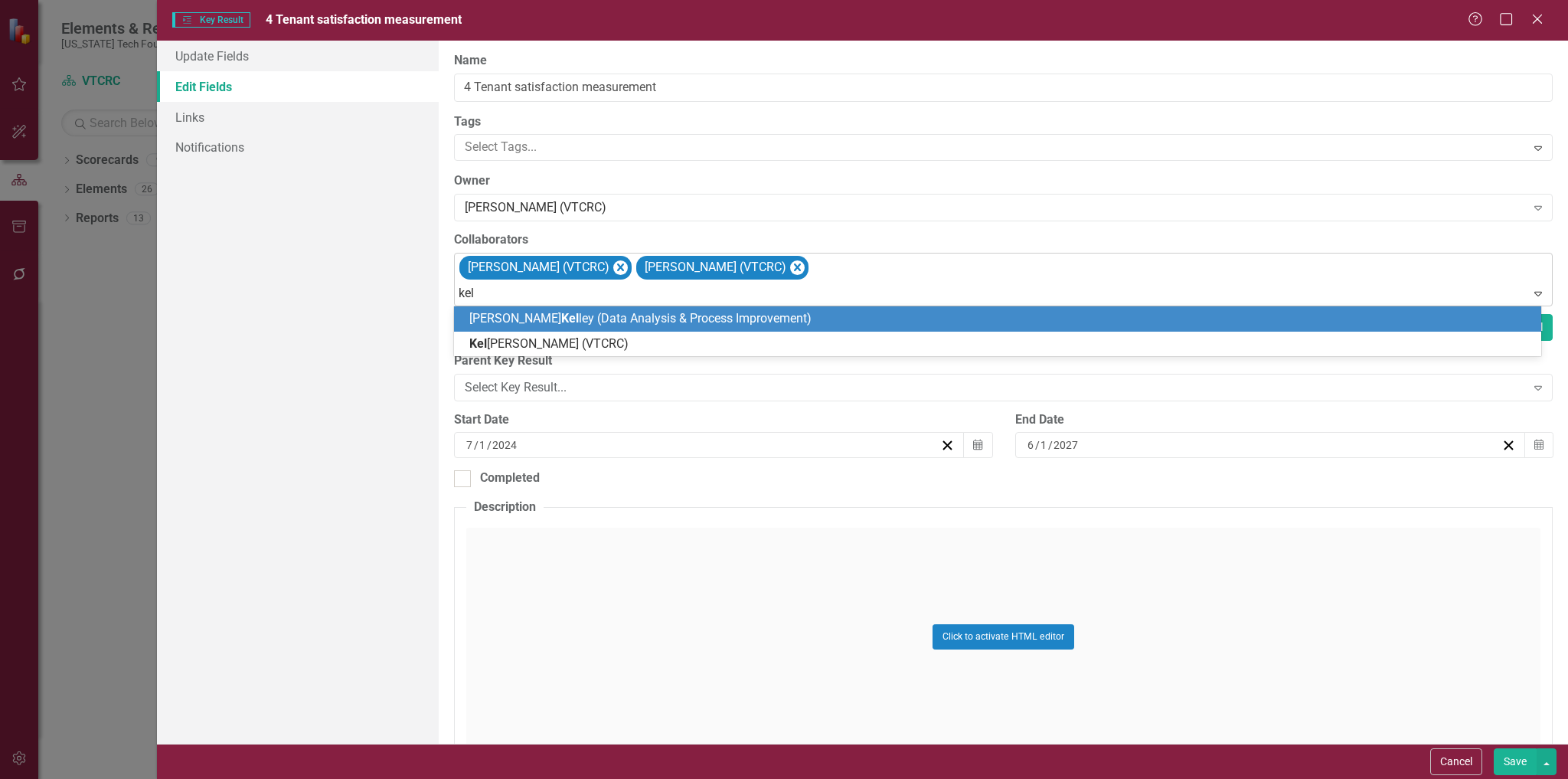
type input "kell"
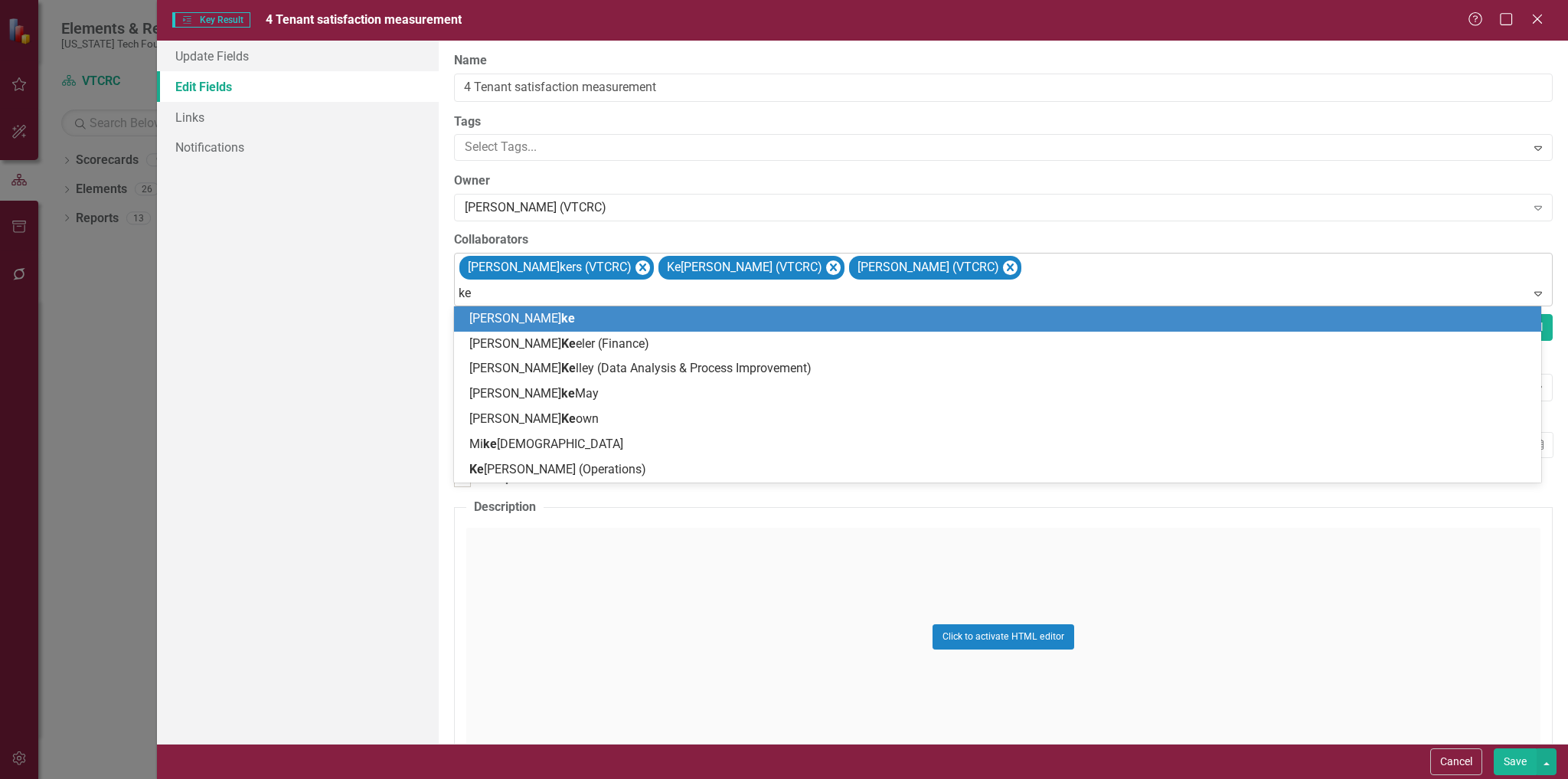
type input "ken"
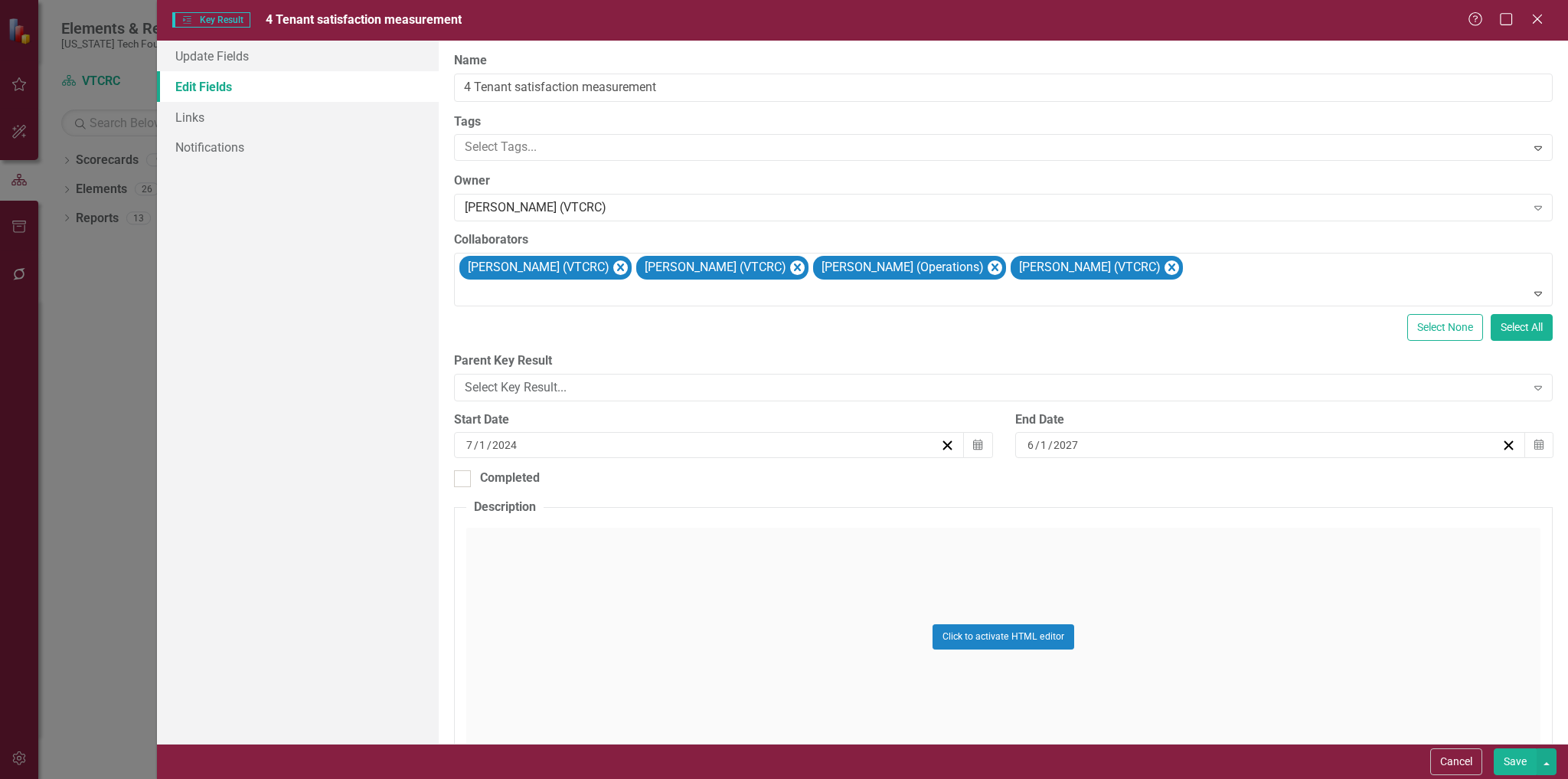
click at [1521, 758] on button "Save" at bounding box center [1515, 762] width 43 height 27
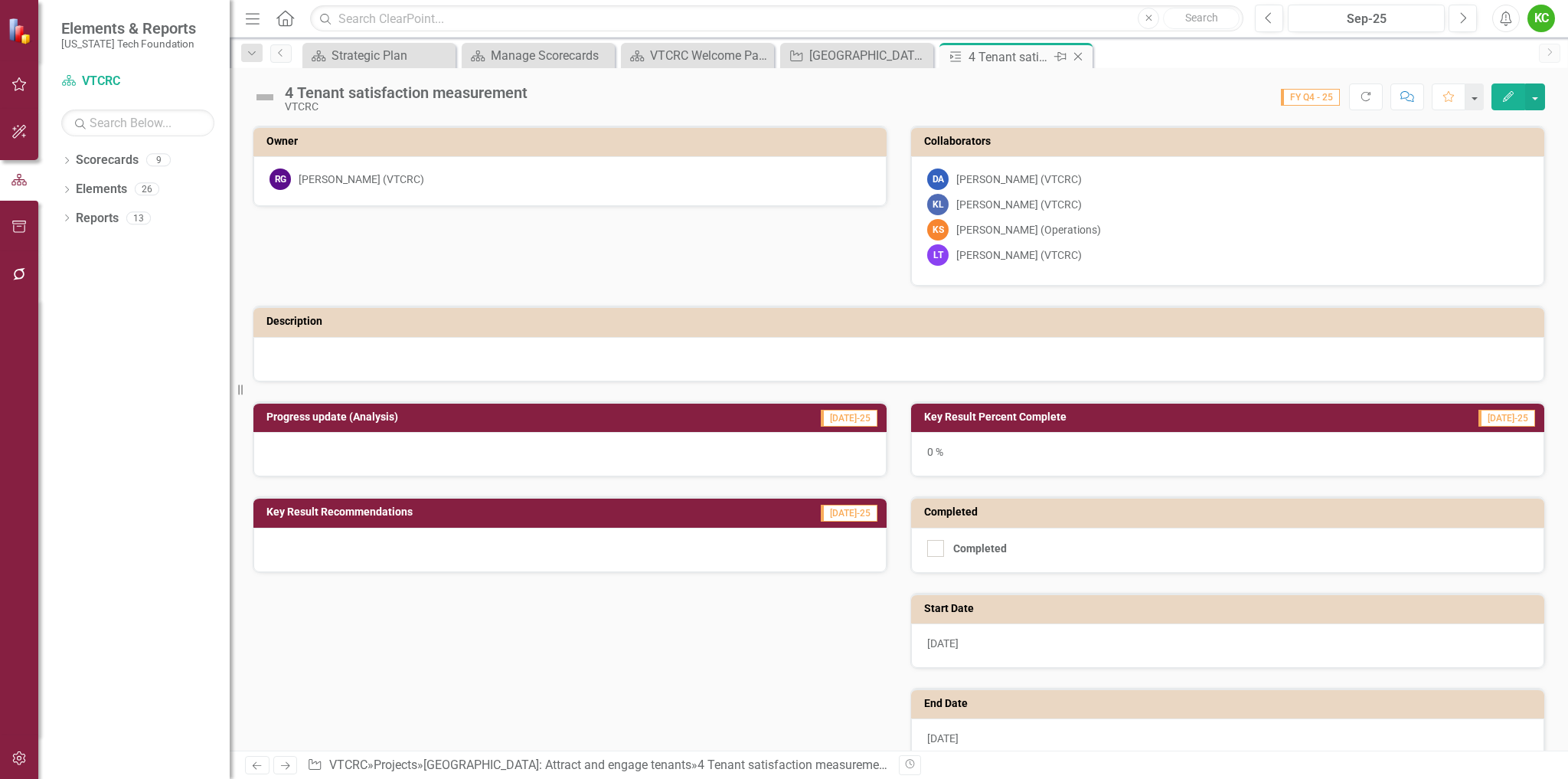
click at [1077, 53] on icon "Close" at bounding box center [1078, 56] width 15 height 13
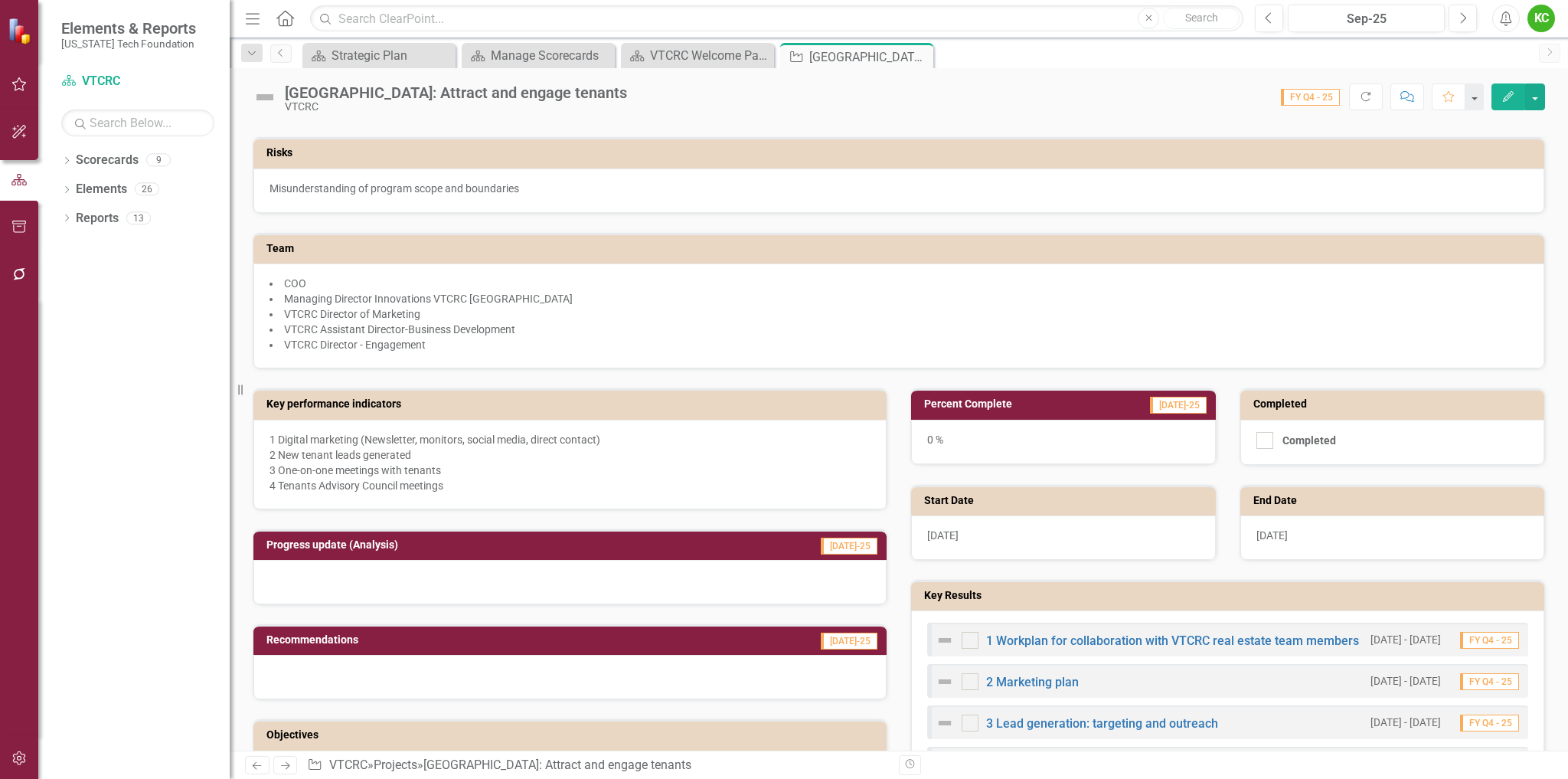
scroll to position [306, 0]
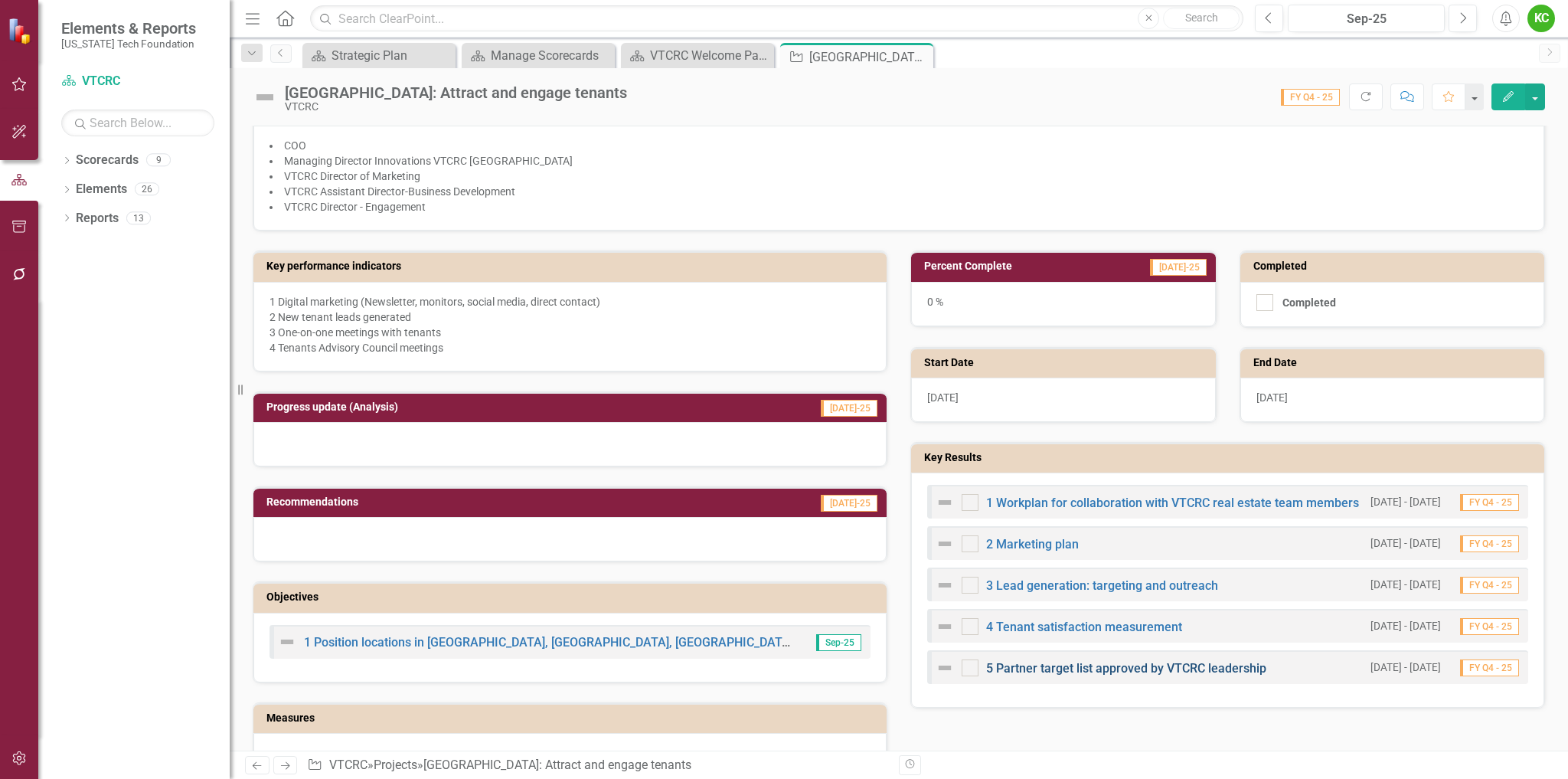
click at [1074, 667] on link "5 Partner target list approved by VTCRC leadership" at bounding box center [1126, 668] width 280 height 14
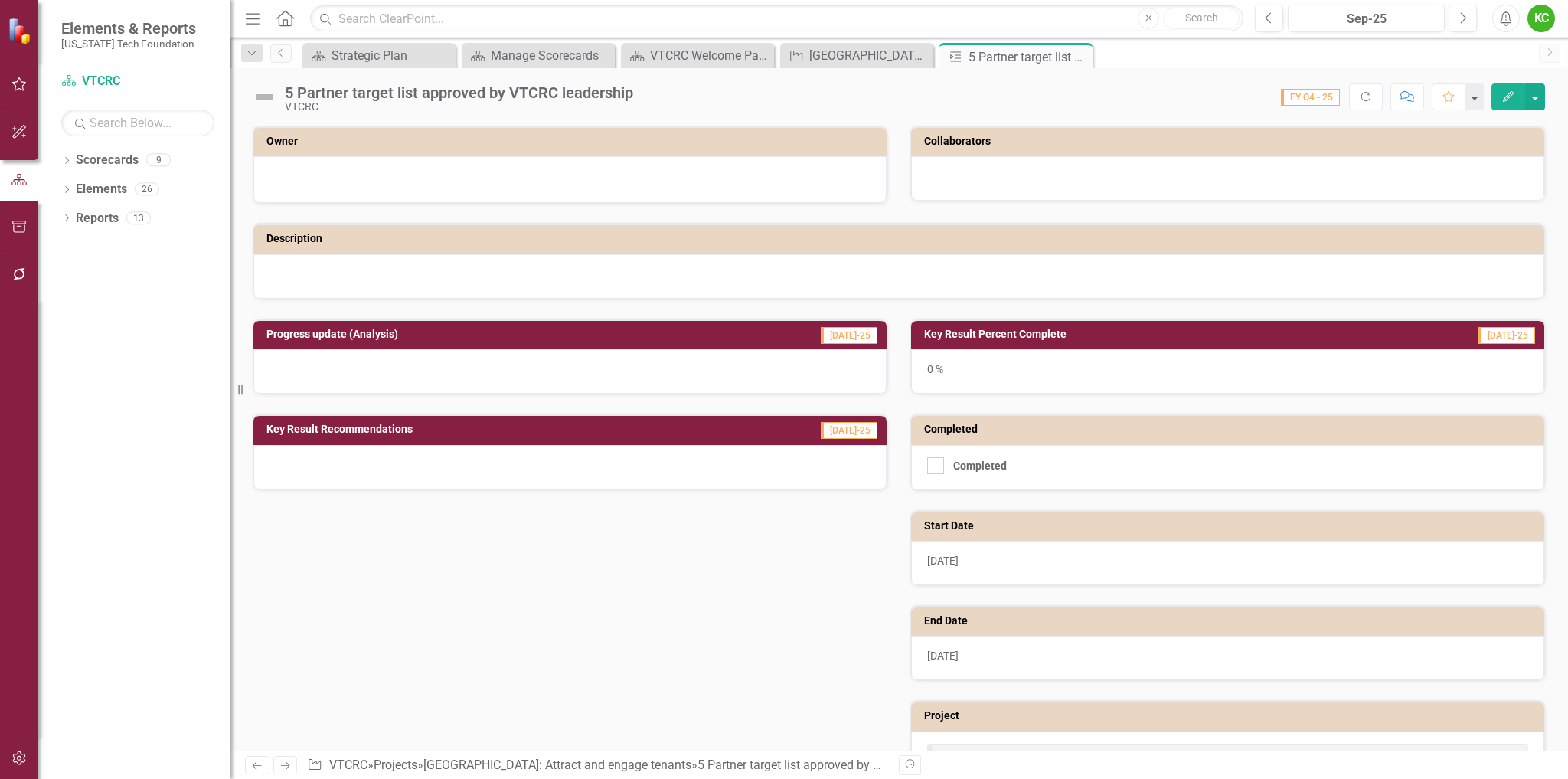
click at [1512, 98] on icon "Edit" at bounding box center [1508, 97] width 13 height 11
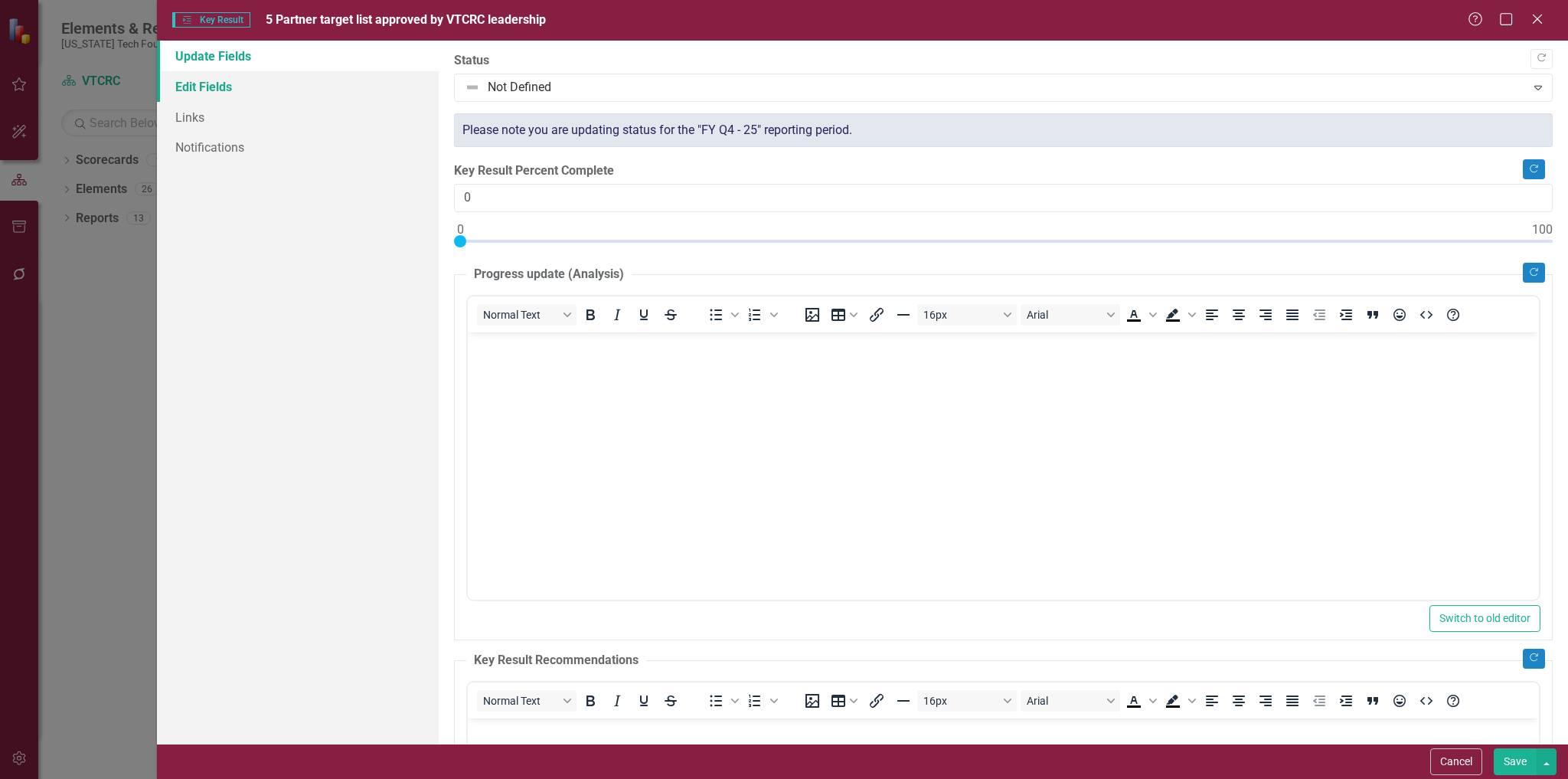
click at [211, 83] on link "Edit Fields" at bounding box center [298, 87] width 283 height 30
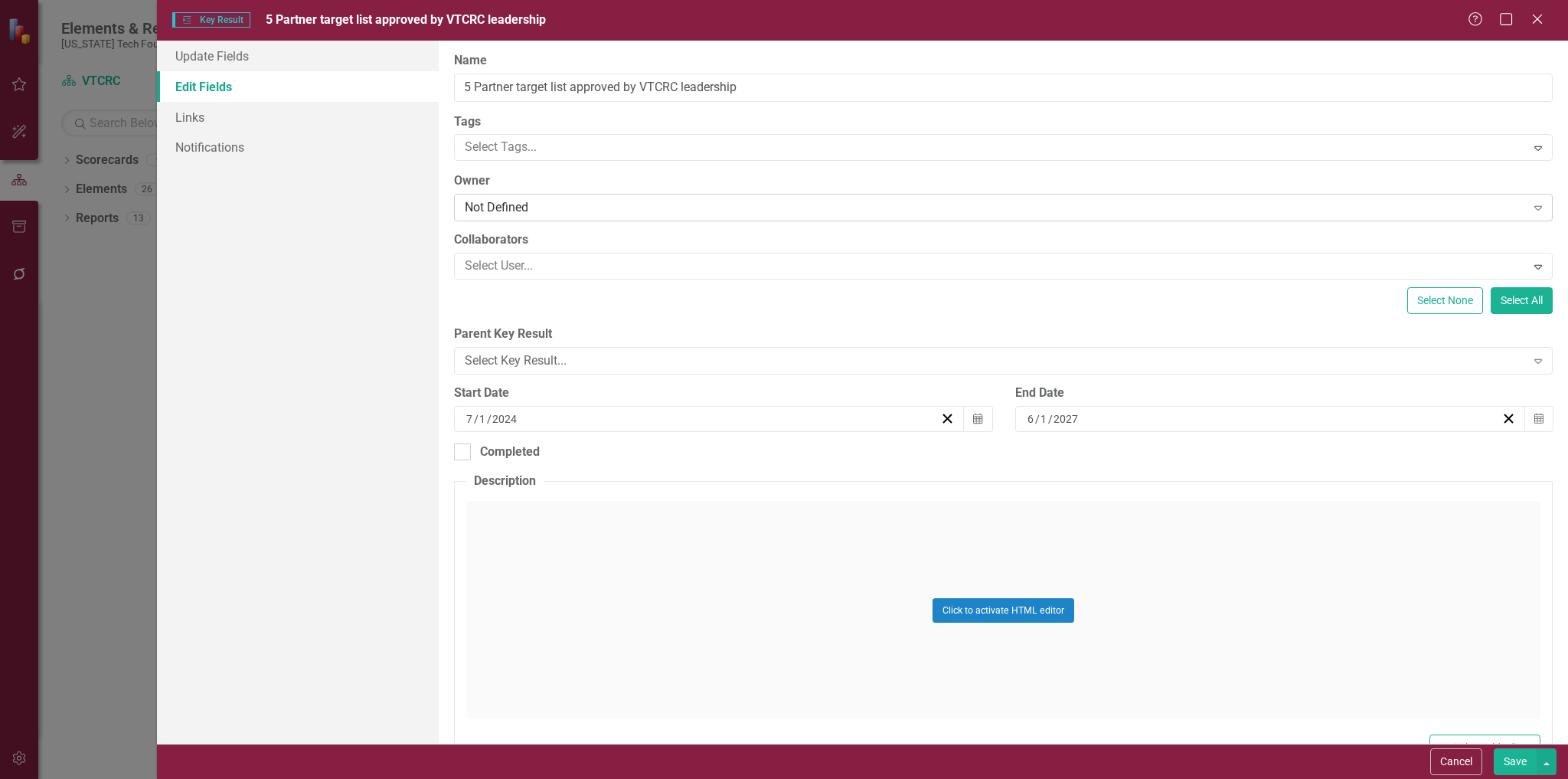
click at [611, 214] on div "Not Defined" at bounding box center [995, 208] width 1060 height 18
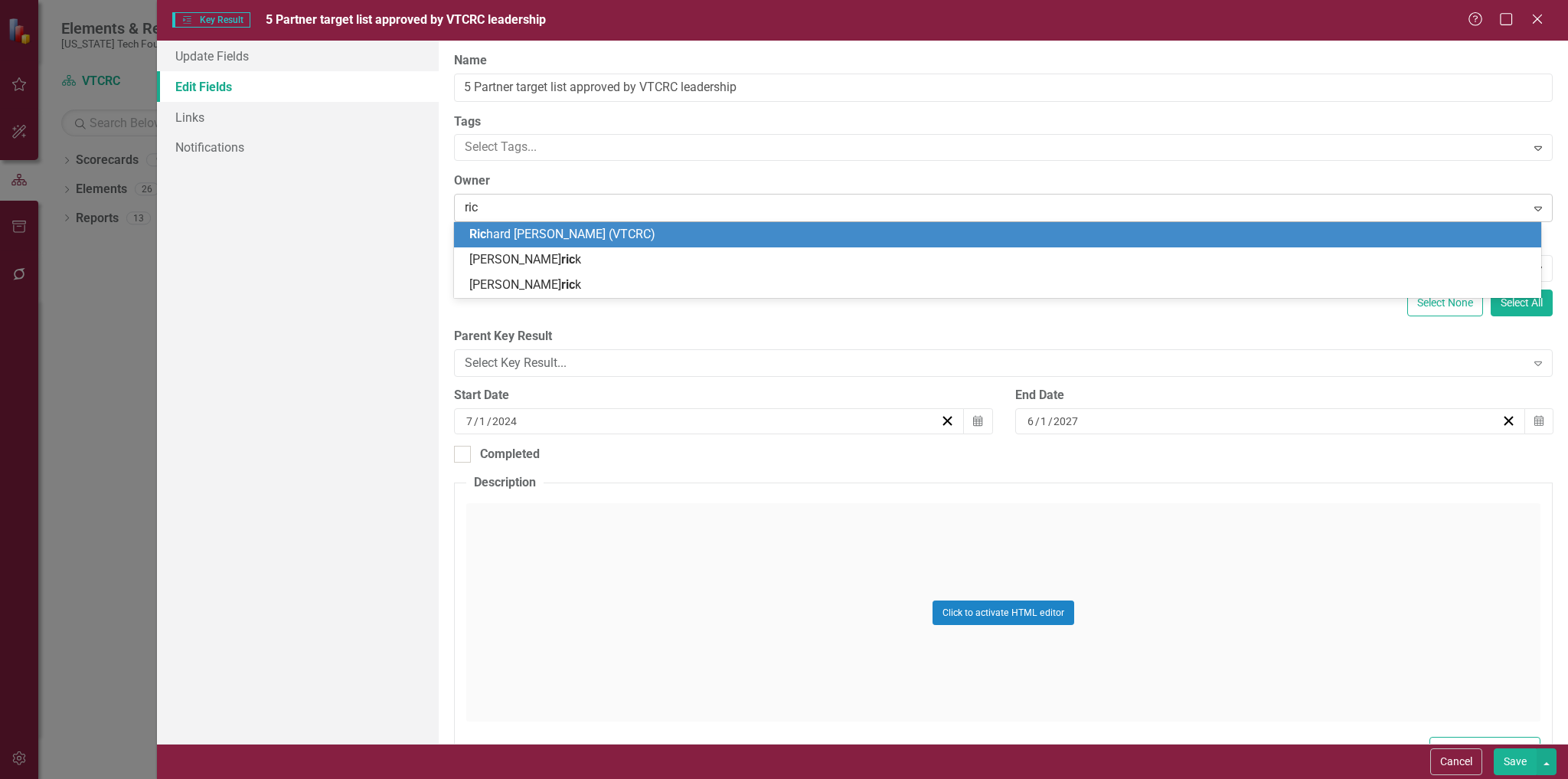
type input "rich"
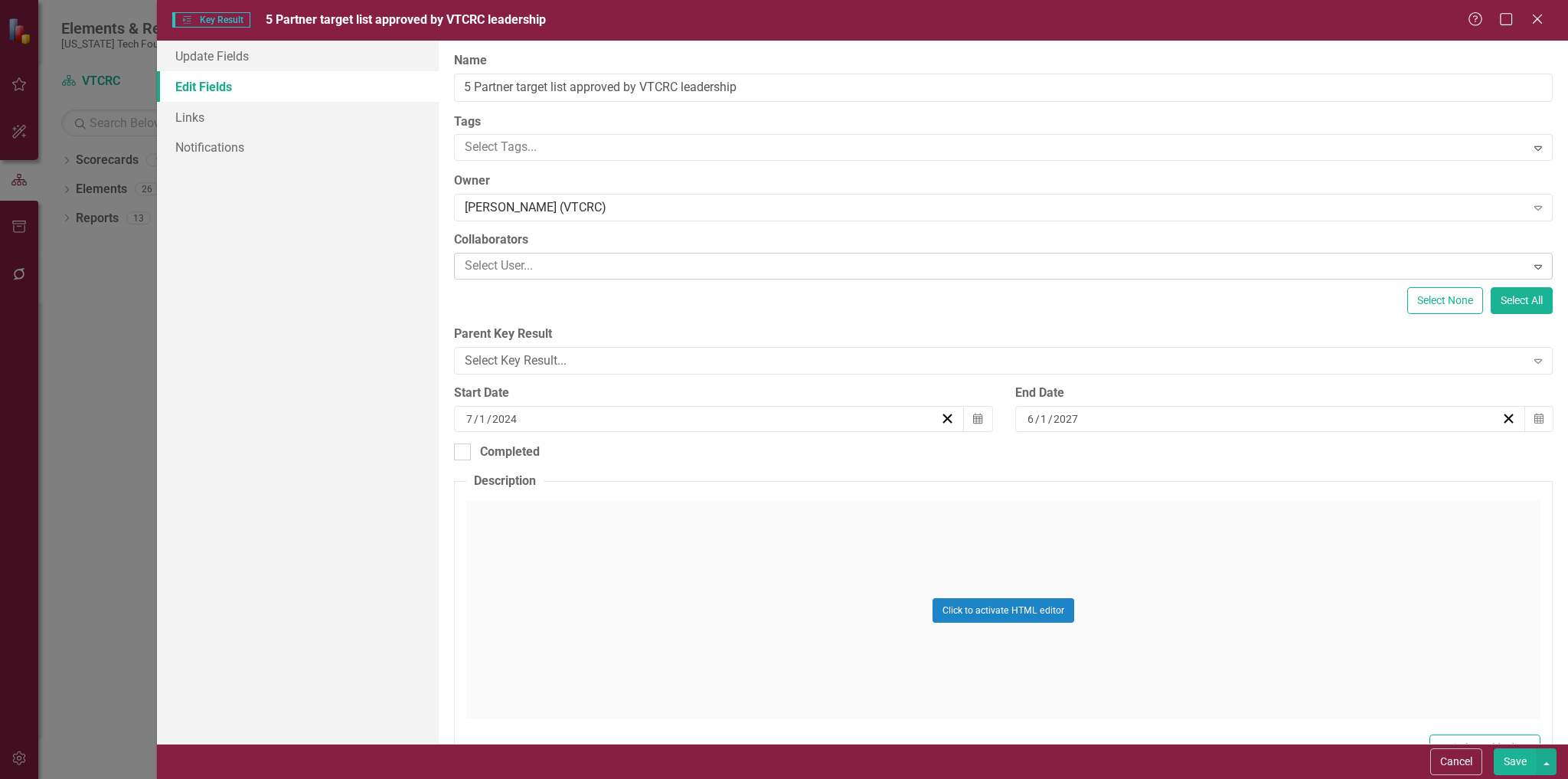
click at [621, 269] on div at bounding box center [991, 266] width 1067 height 21
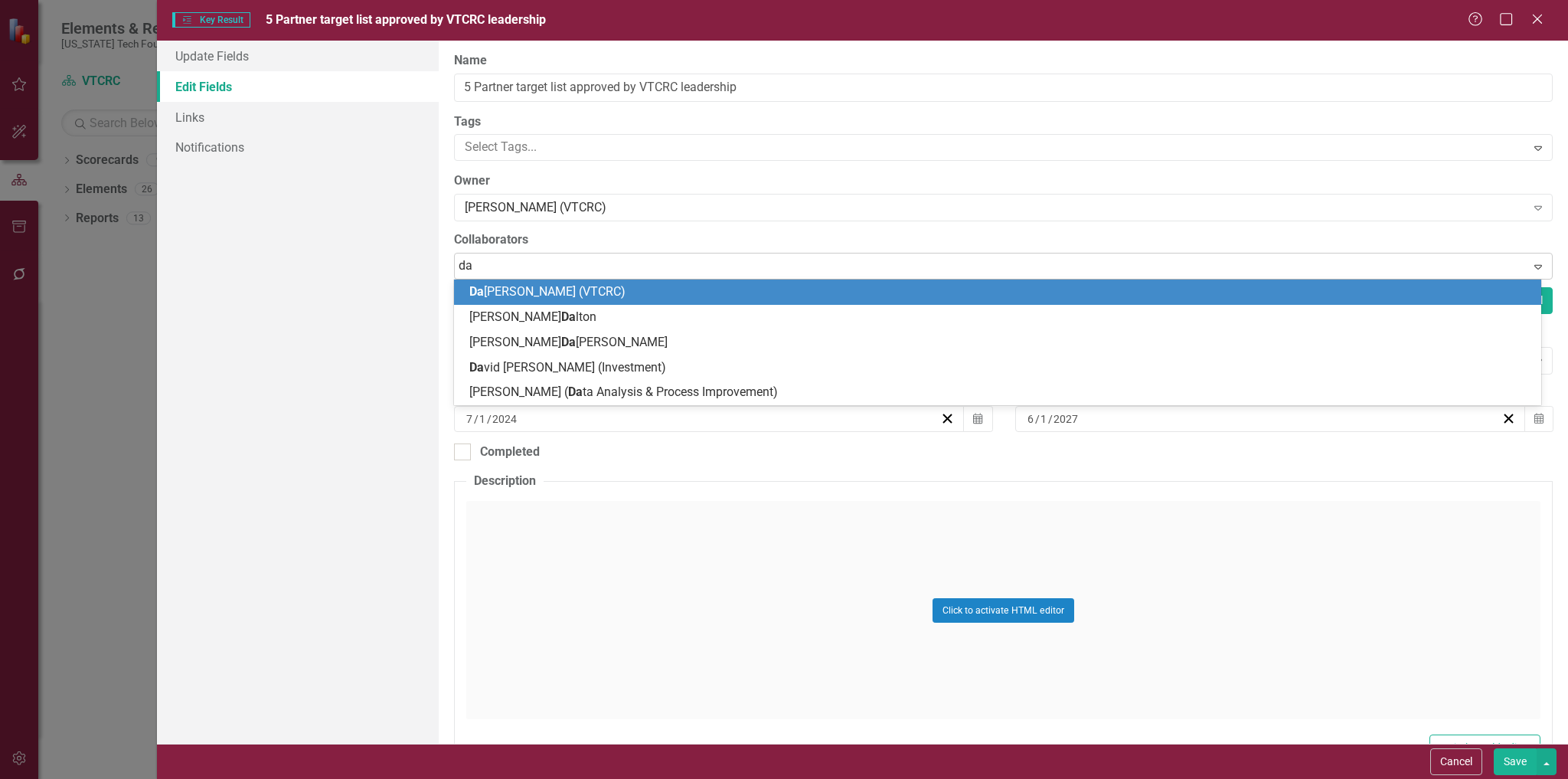
type input "dan"
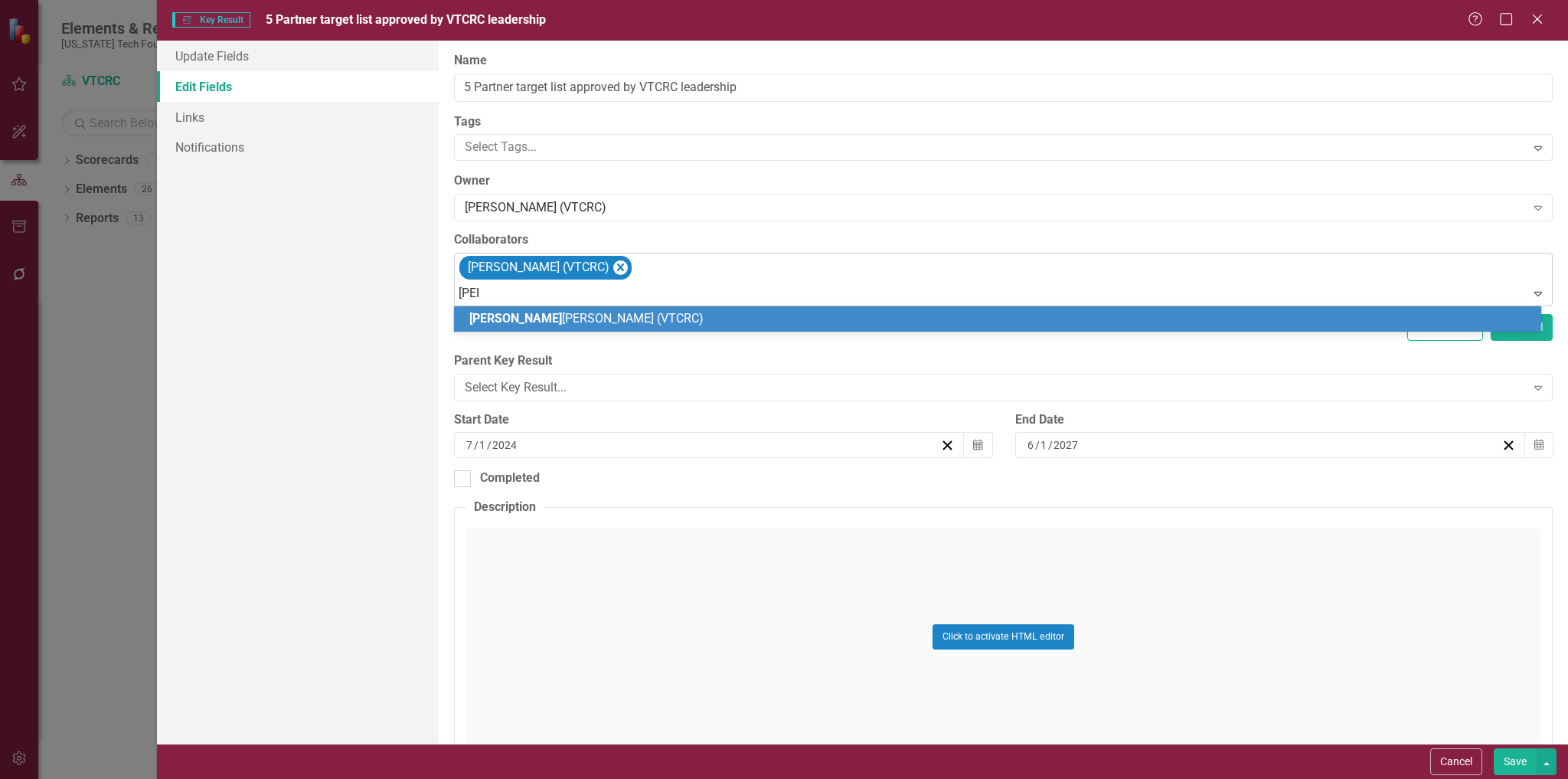
type input "laur"
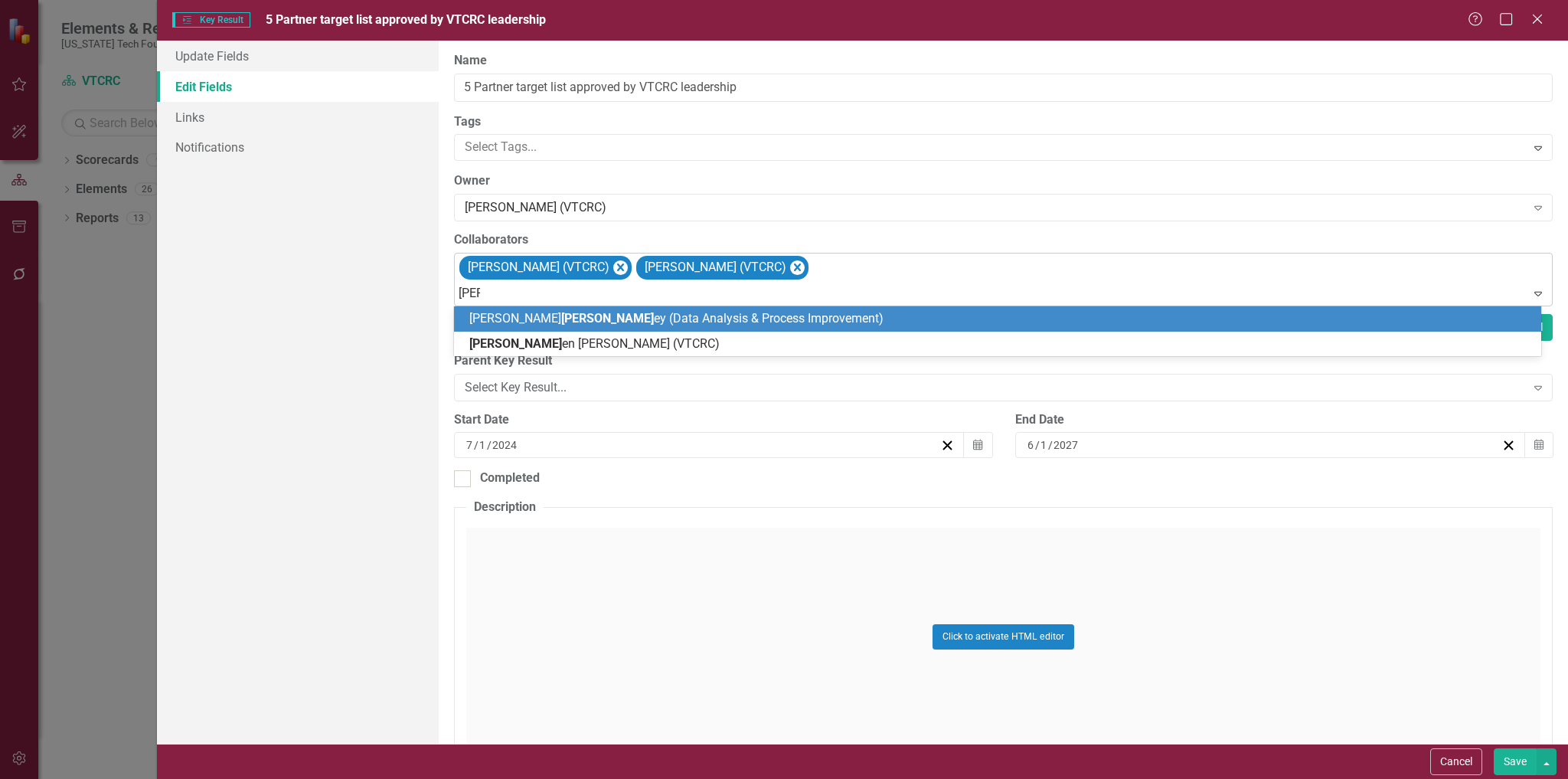
type input "kell"
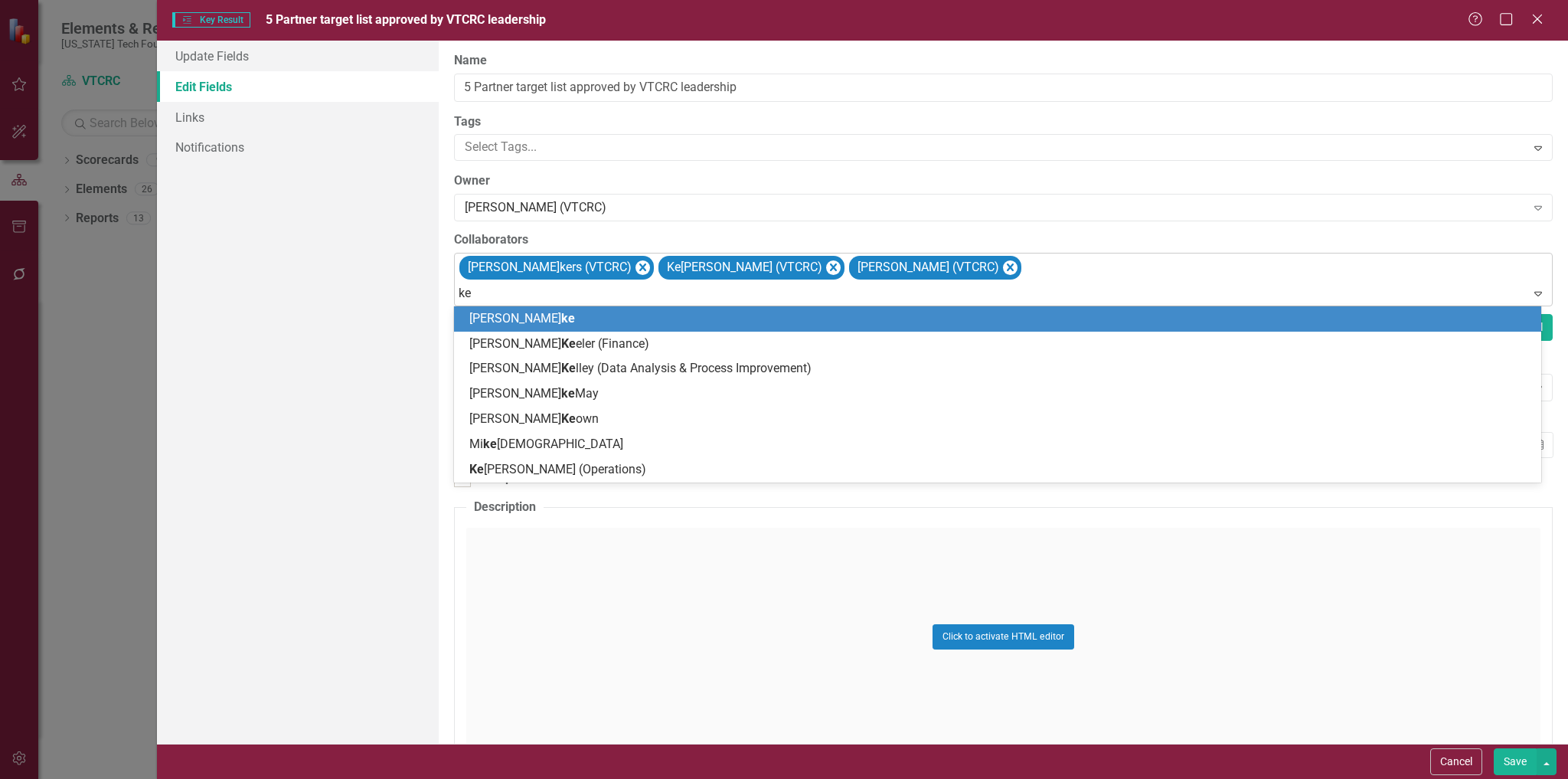
type input "ken"
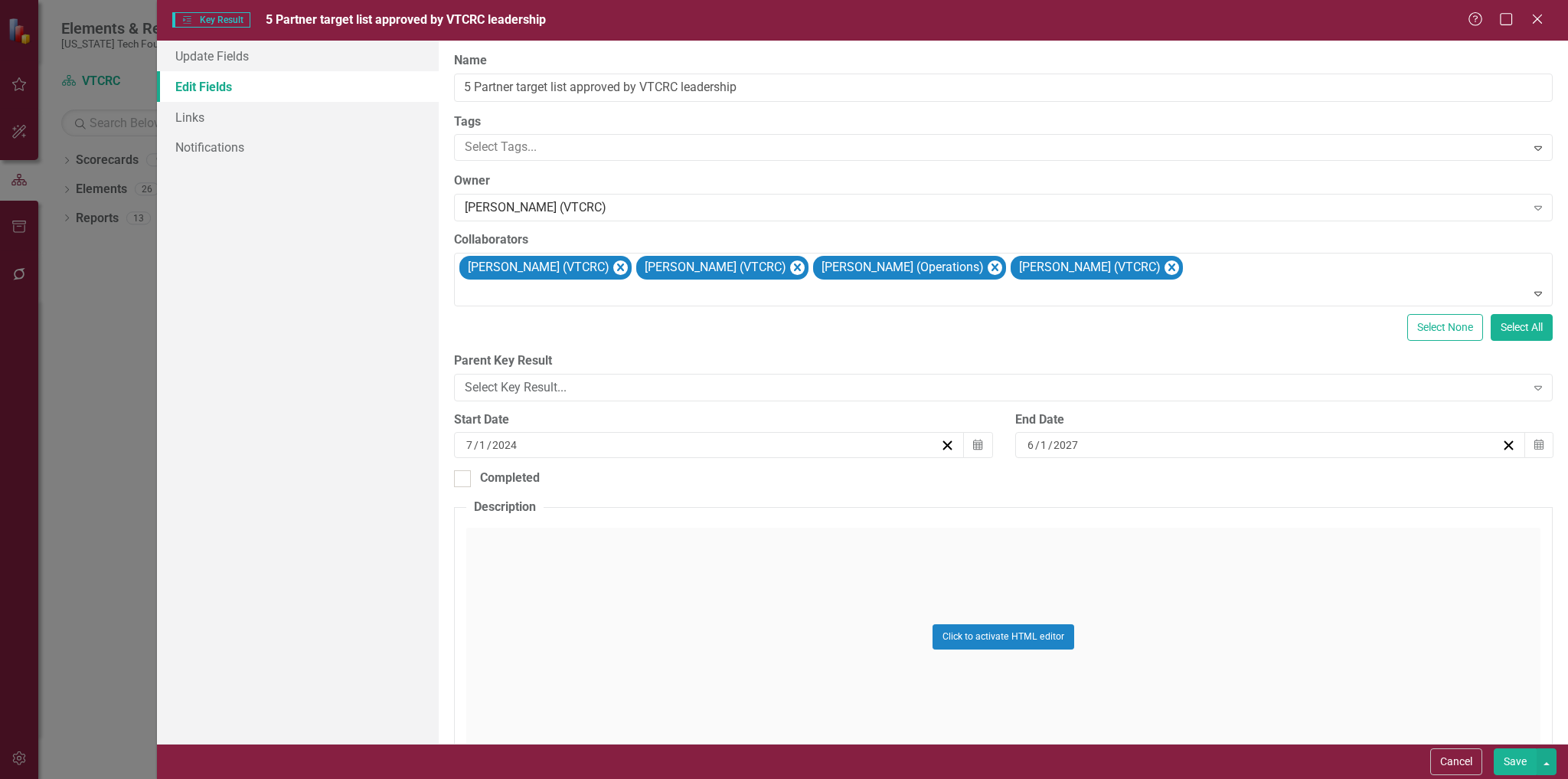
click at [1506, 749] on button "Save" at bounding box center [1515, 762] width 43 height 27
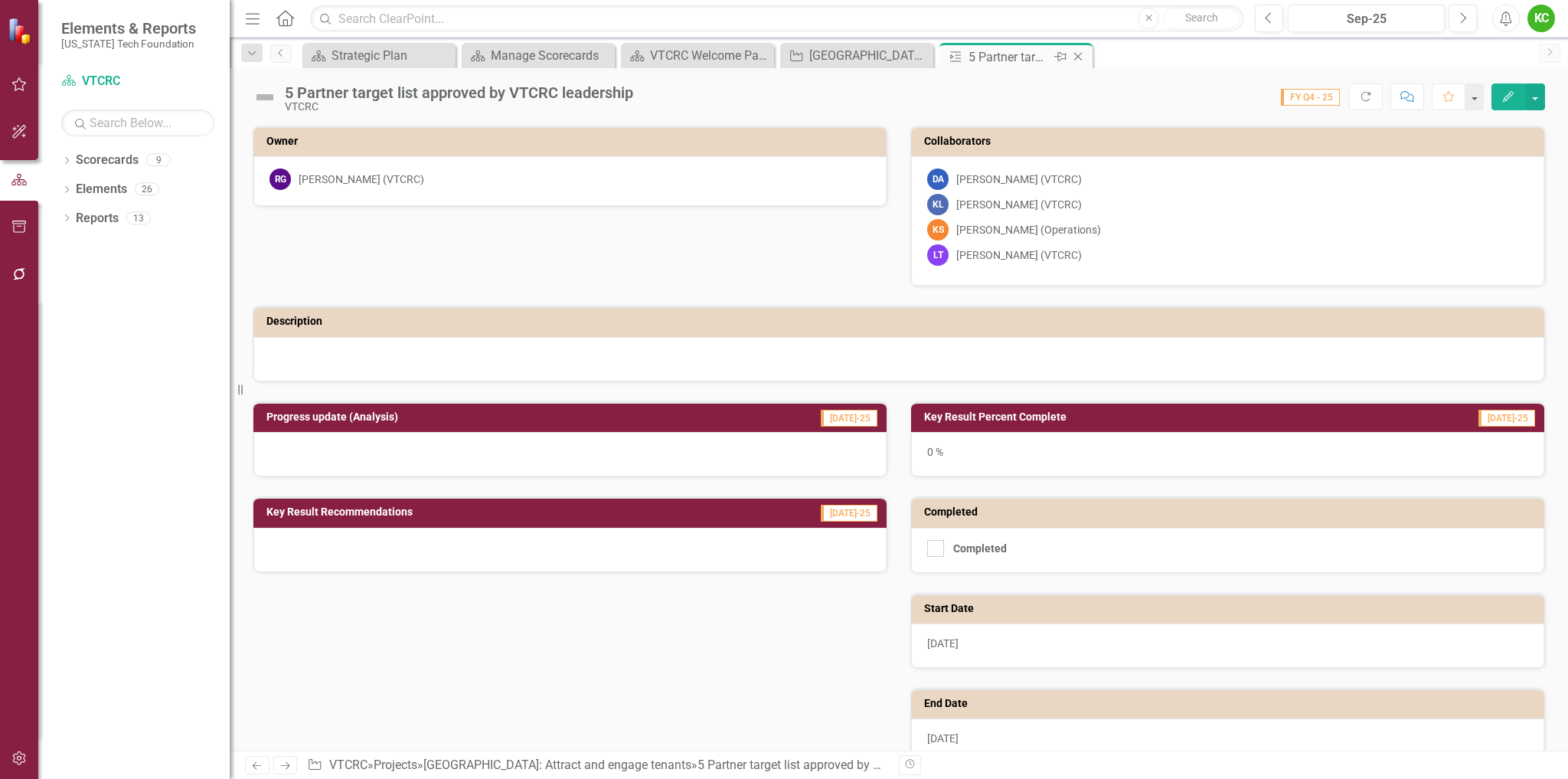
click at [1081, 53] on icon "Close" at bounding box center [1078, 56] width 15 height 13
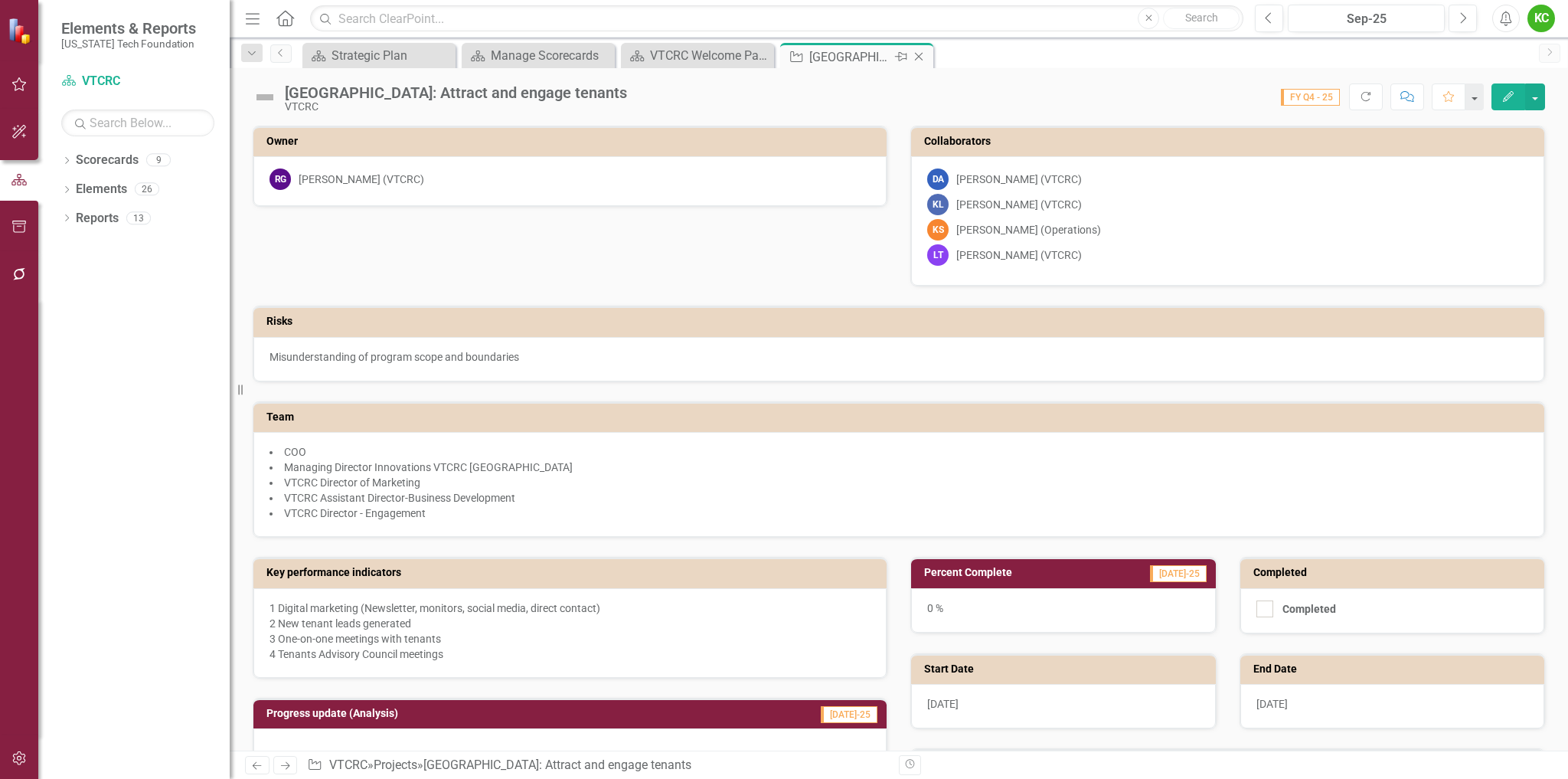
click at [917, 54] on icon "Close" at bounding box center [919, 56] width 15 height 13
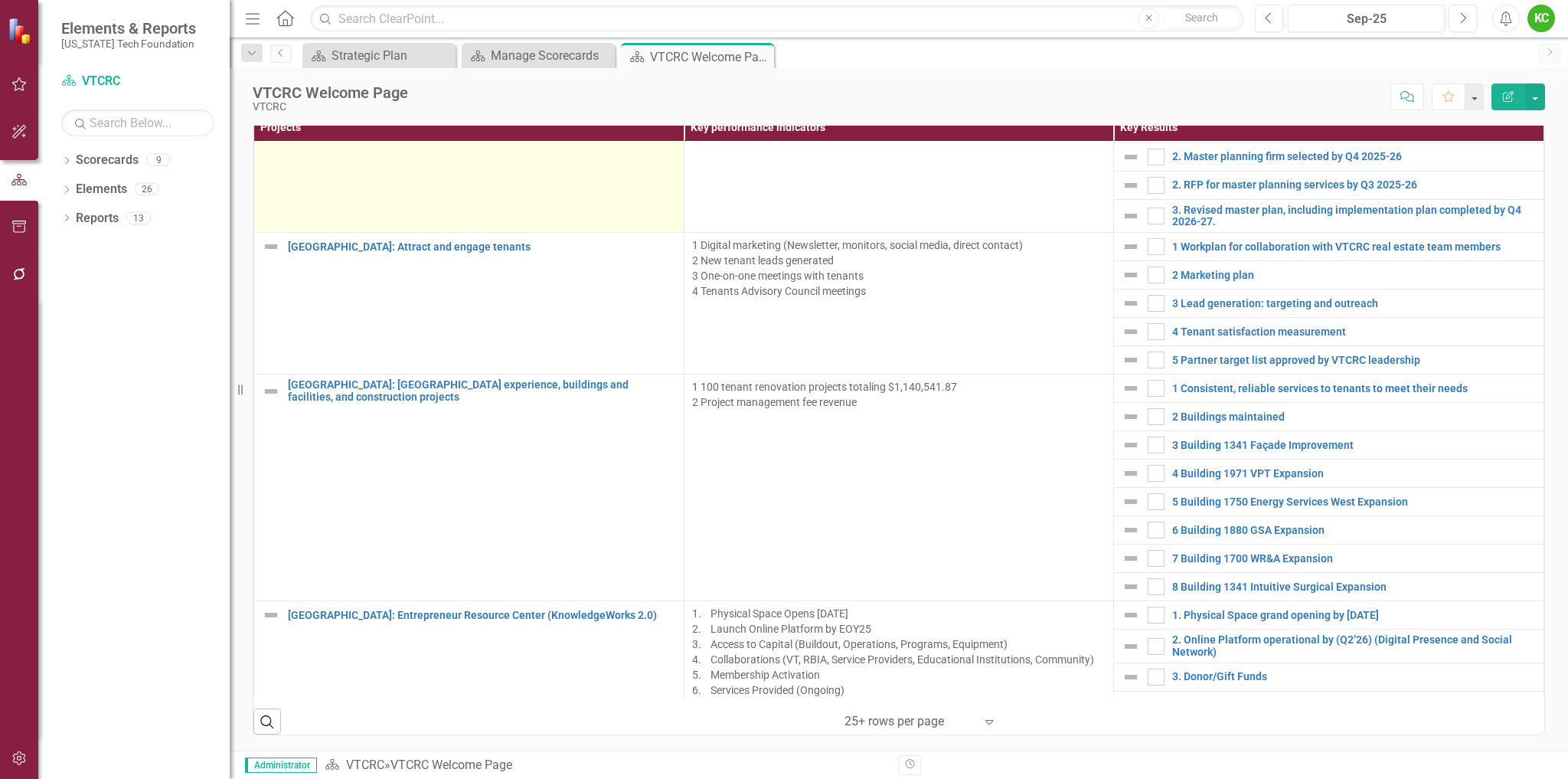
scroll to position [612, 0]
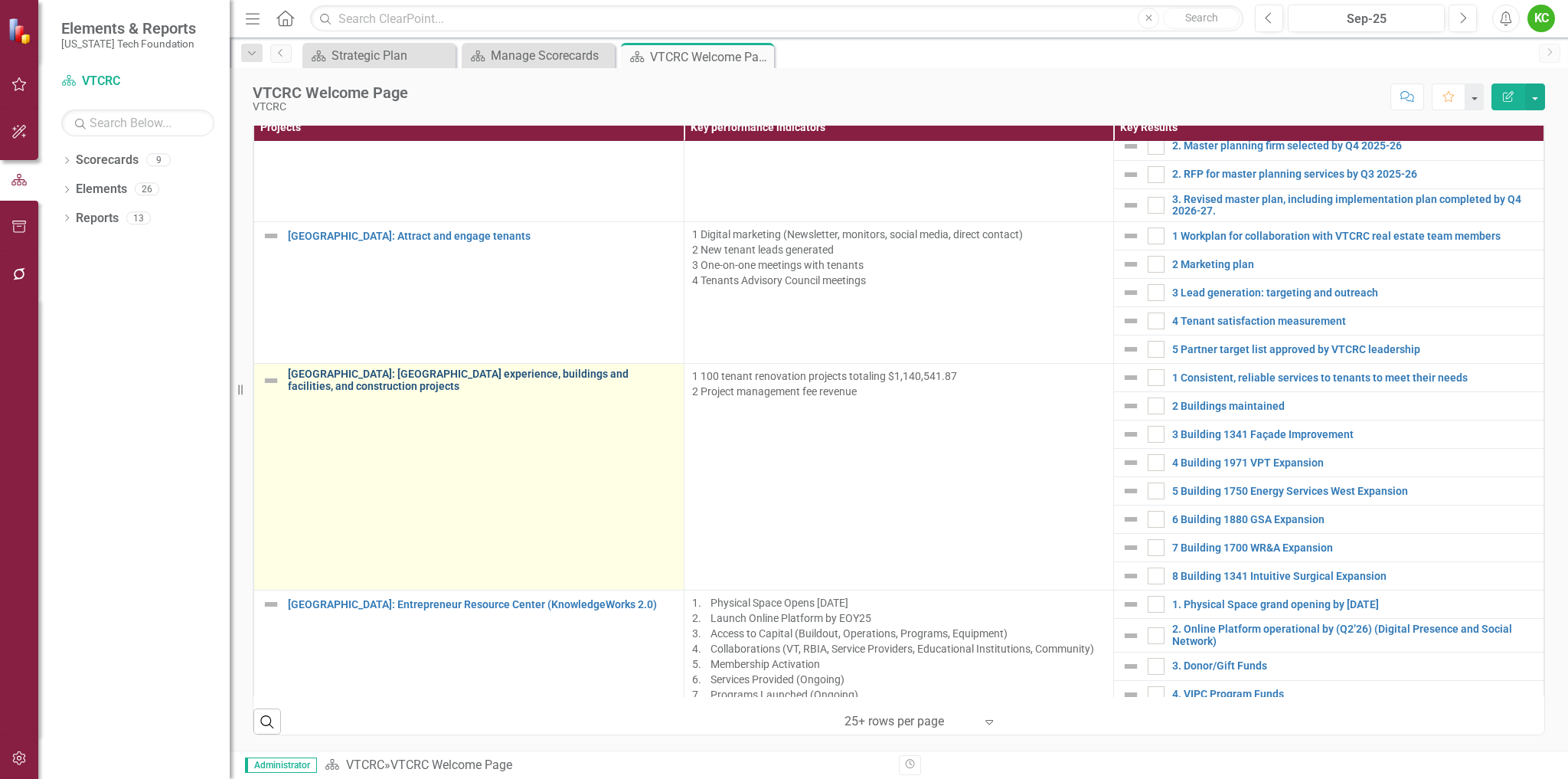
click at [463, 372] on link "[GEOGRAPHIC_DATA]: [GEOGRAPHIC_DATA] experience, buildings and facilities, and …" at bounding box center [483, 380] width 389 height 24
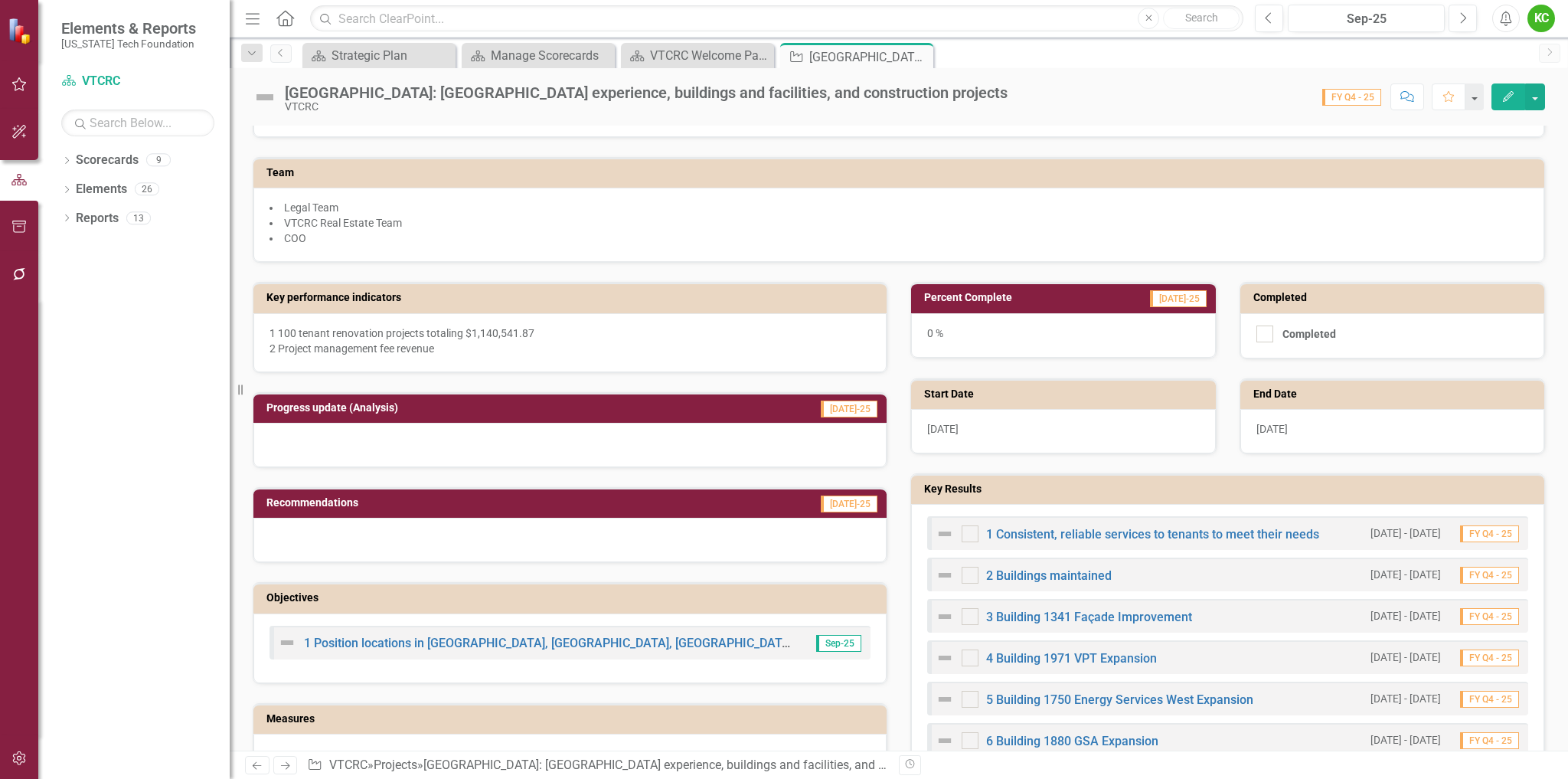
scroll to position [306, 0]
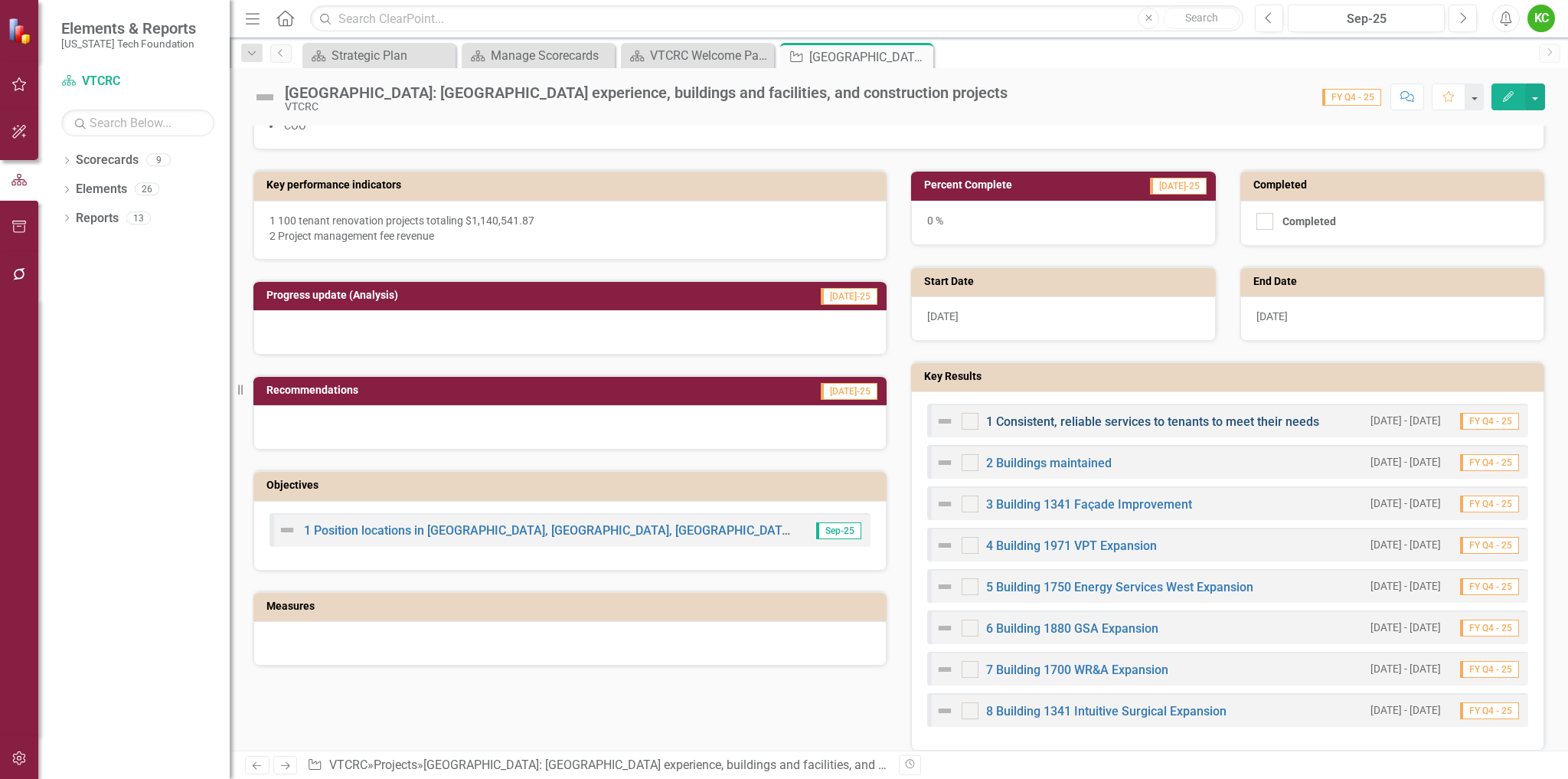
click at [1100, 420] on link "1 Consistent, reliable services to tenants to meet their needs" at bounding box center [1152, 422] width 333 height 14
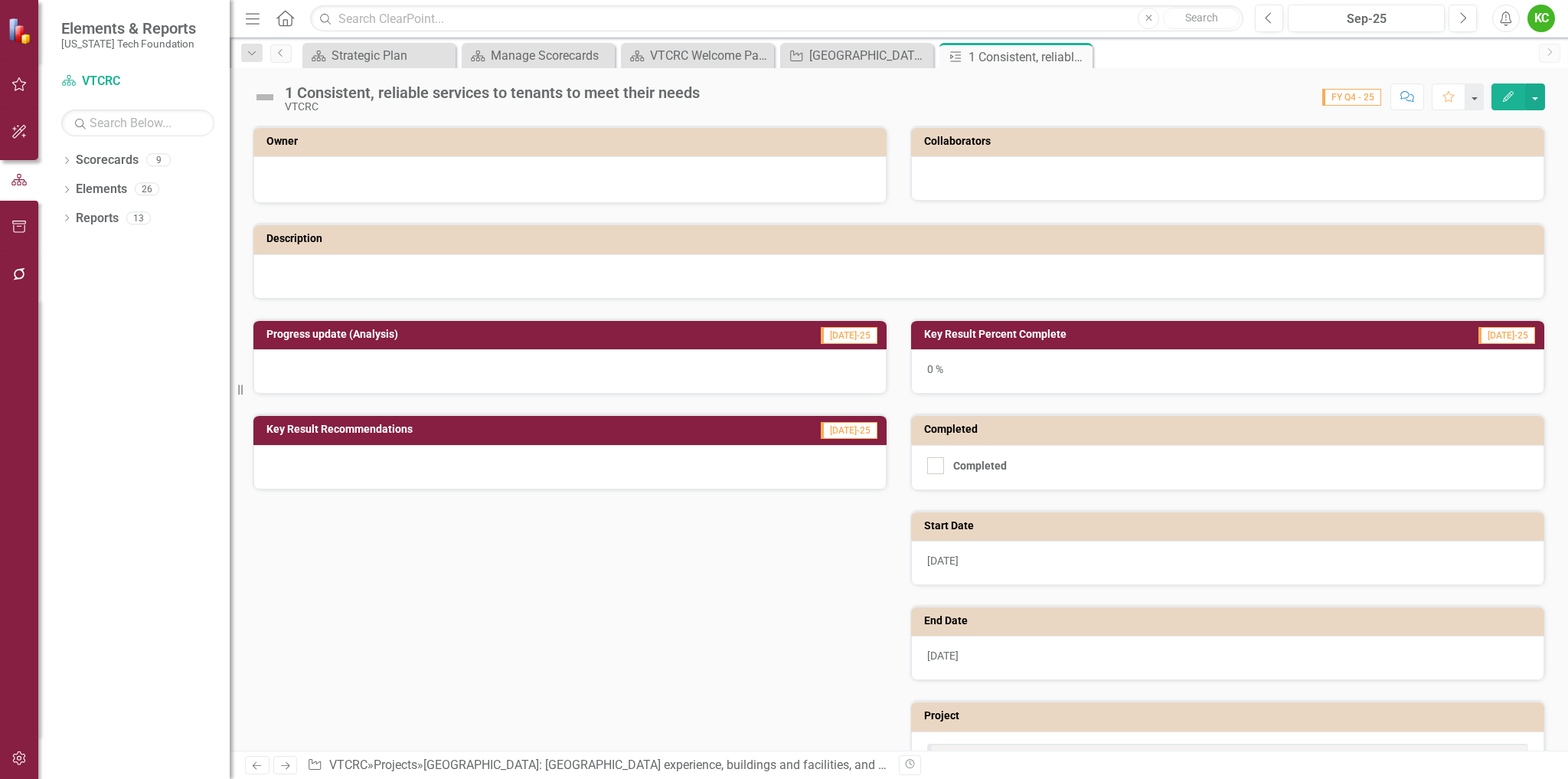
click at [1501, 94] on button "Edit" at bounding box center [1509, 97] width 34 height 27
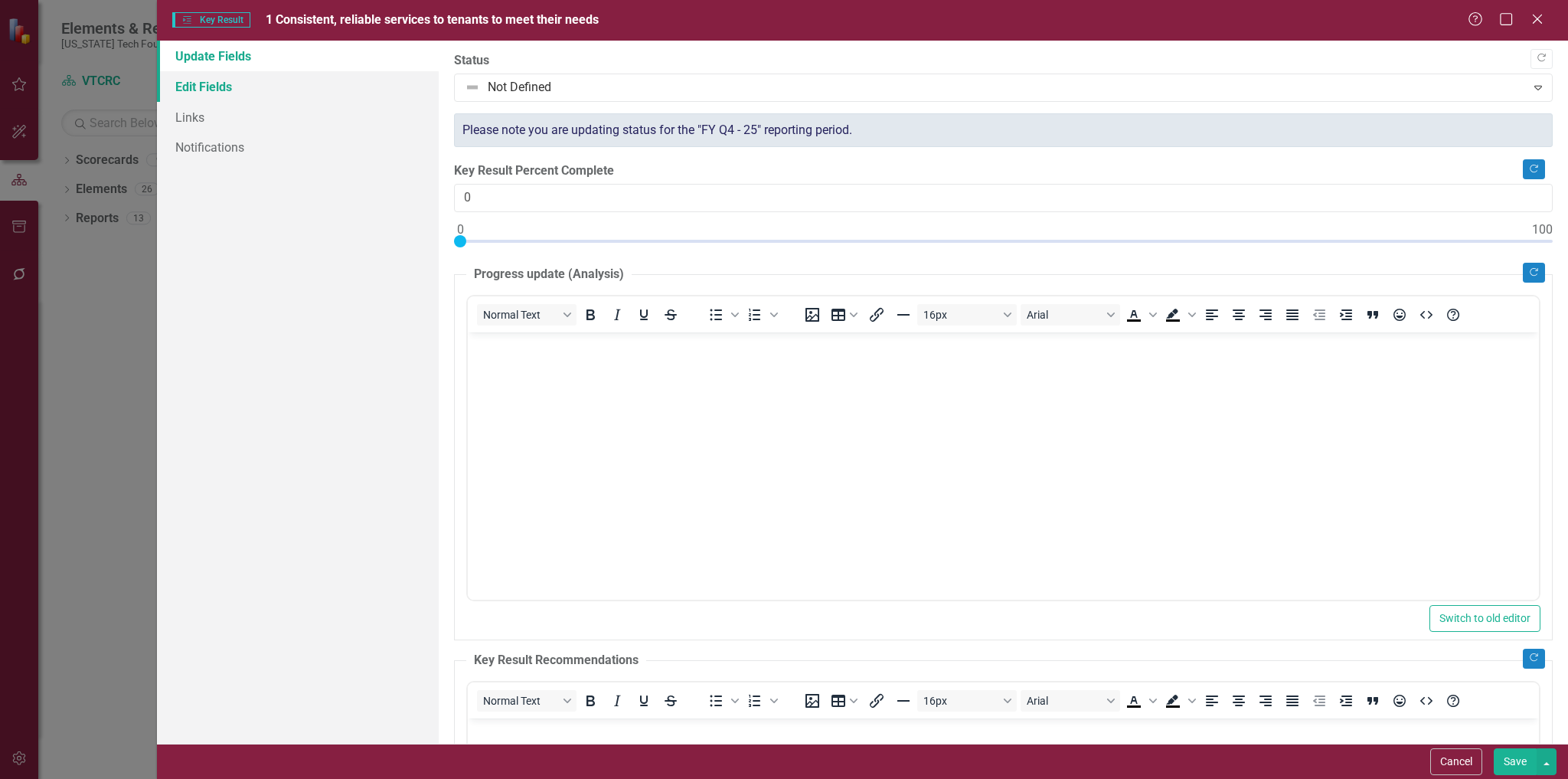
click at [210, 85] on link "Edit Fields" at bounding box center [298, 87] width 283 height 30
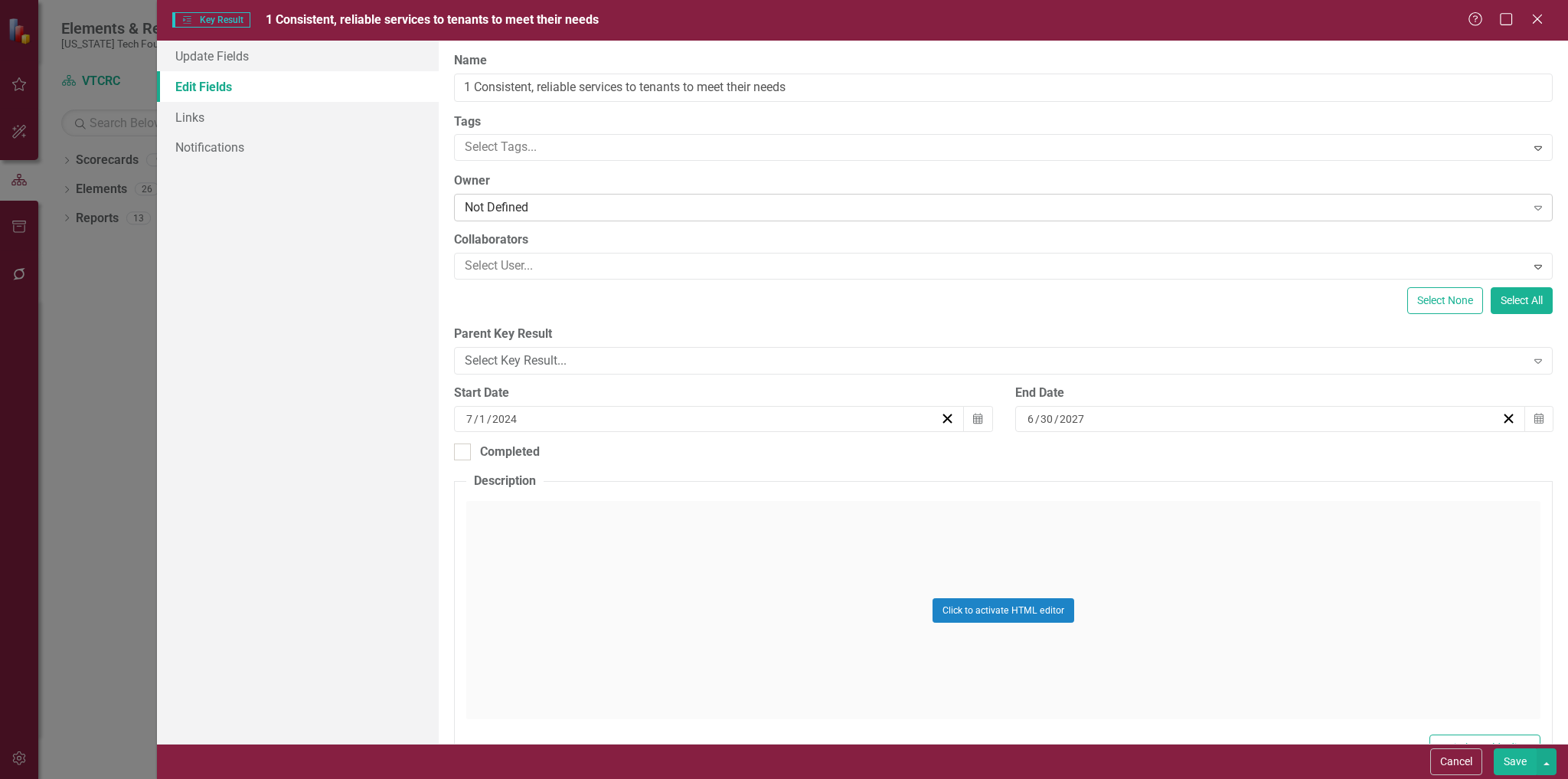
click at [577, 208] on div "Not Defined" at bounding box center [995, 208] width 1060 height 18
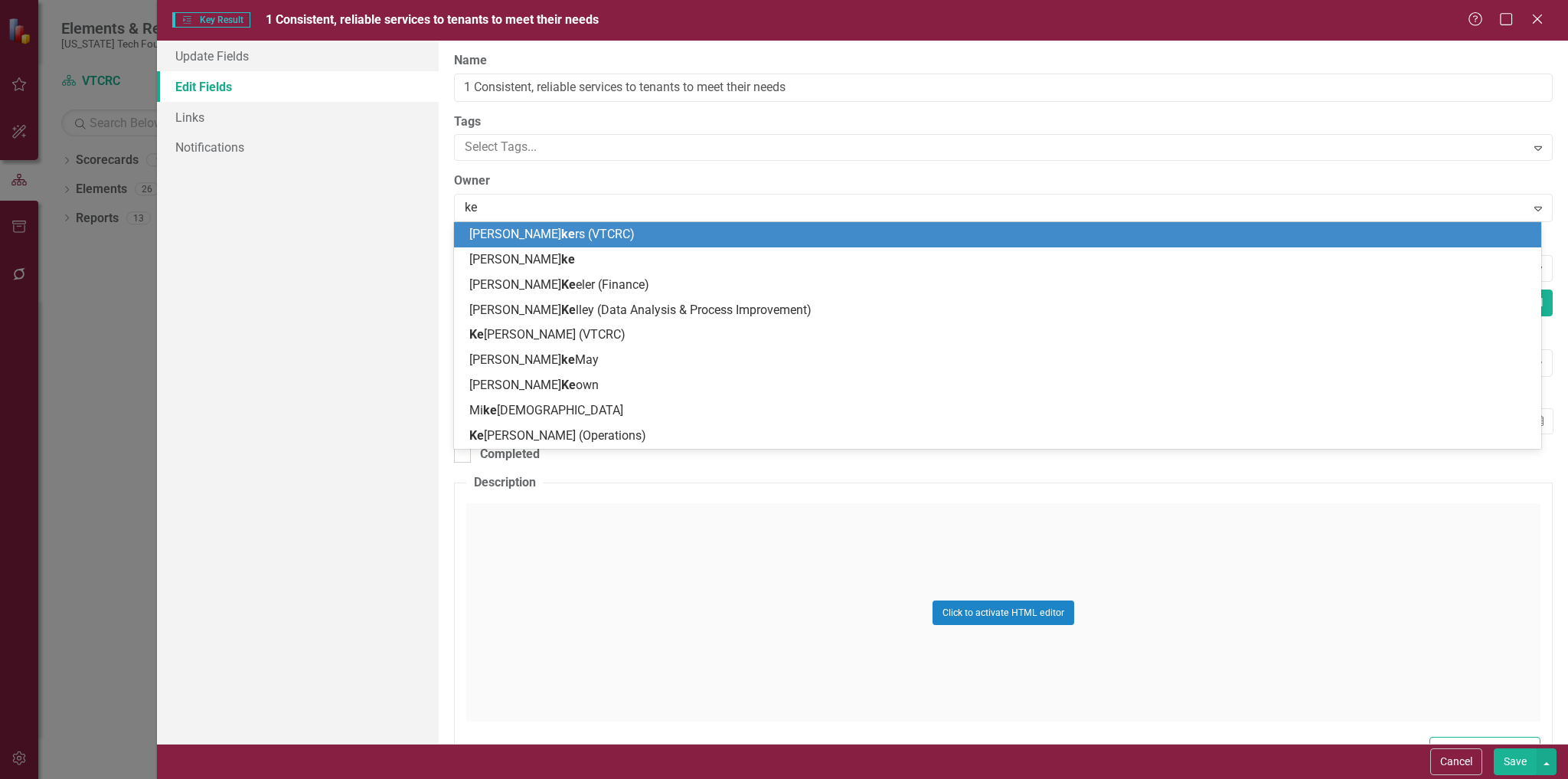
type input "ken"
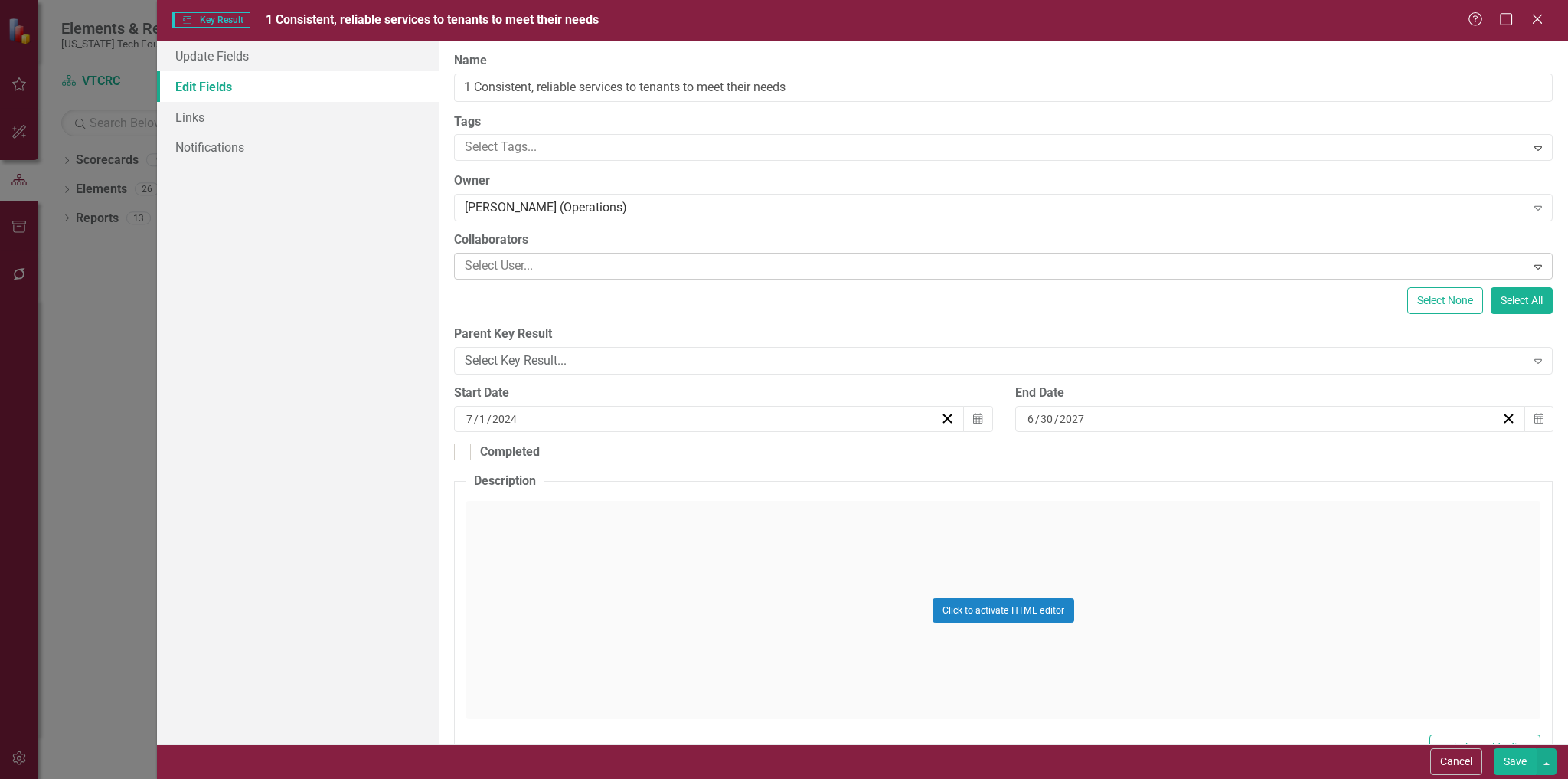
click at [605, 273] on div at bounding box center [991, 266] width 1067 height 21
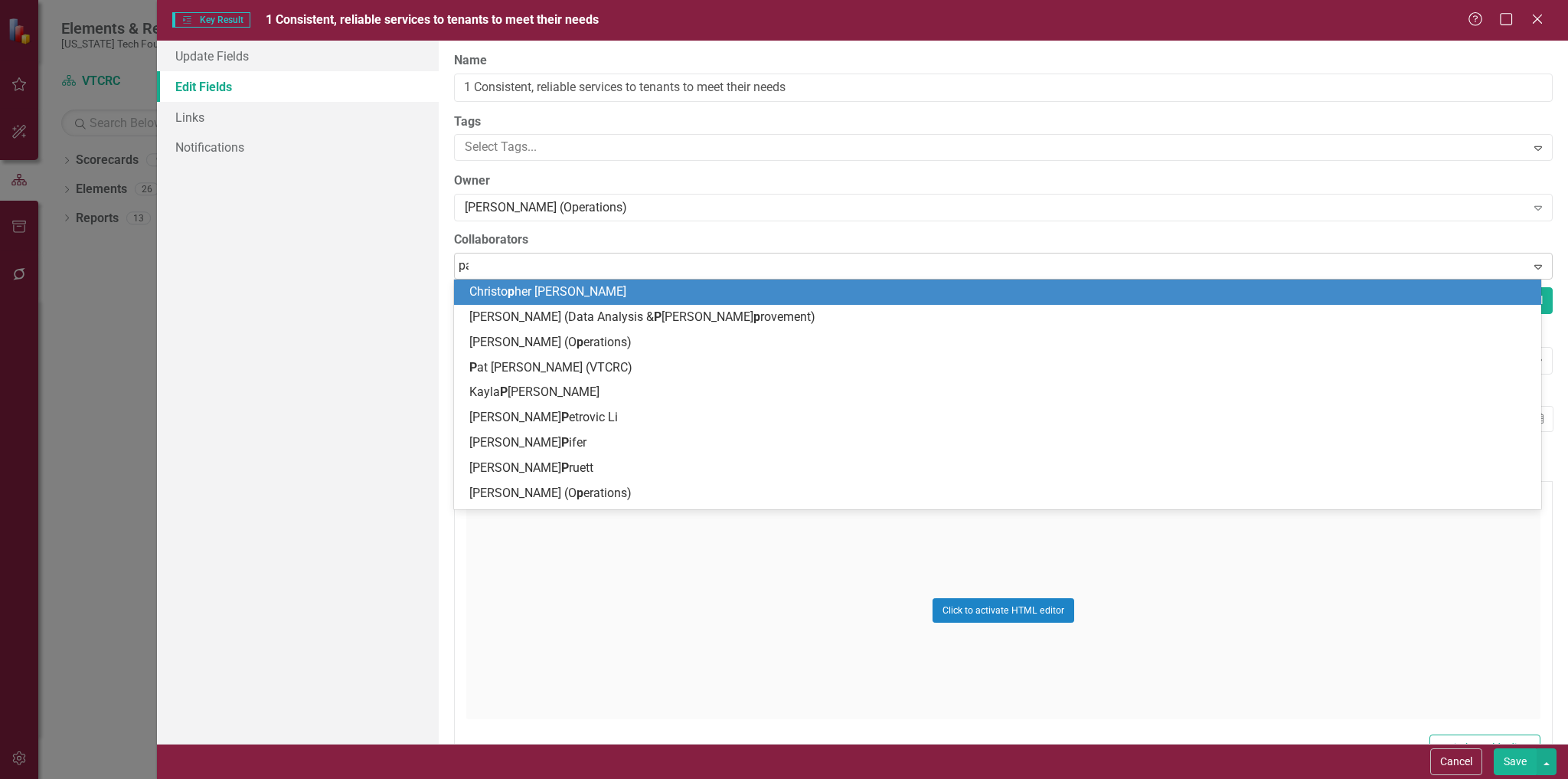
type input "pat"
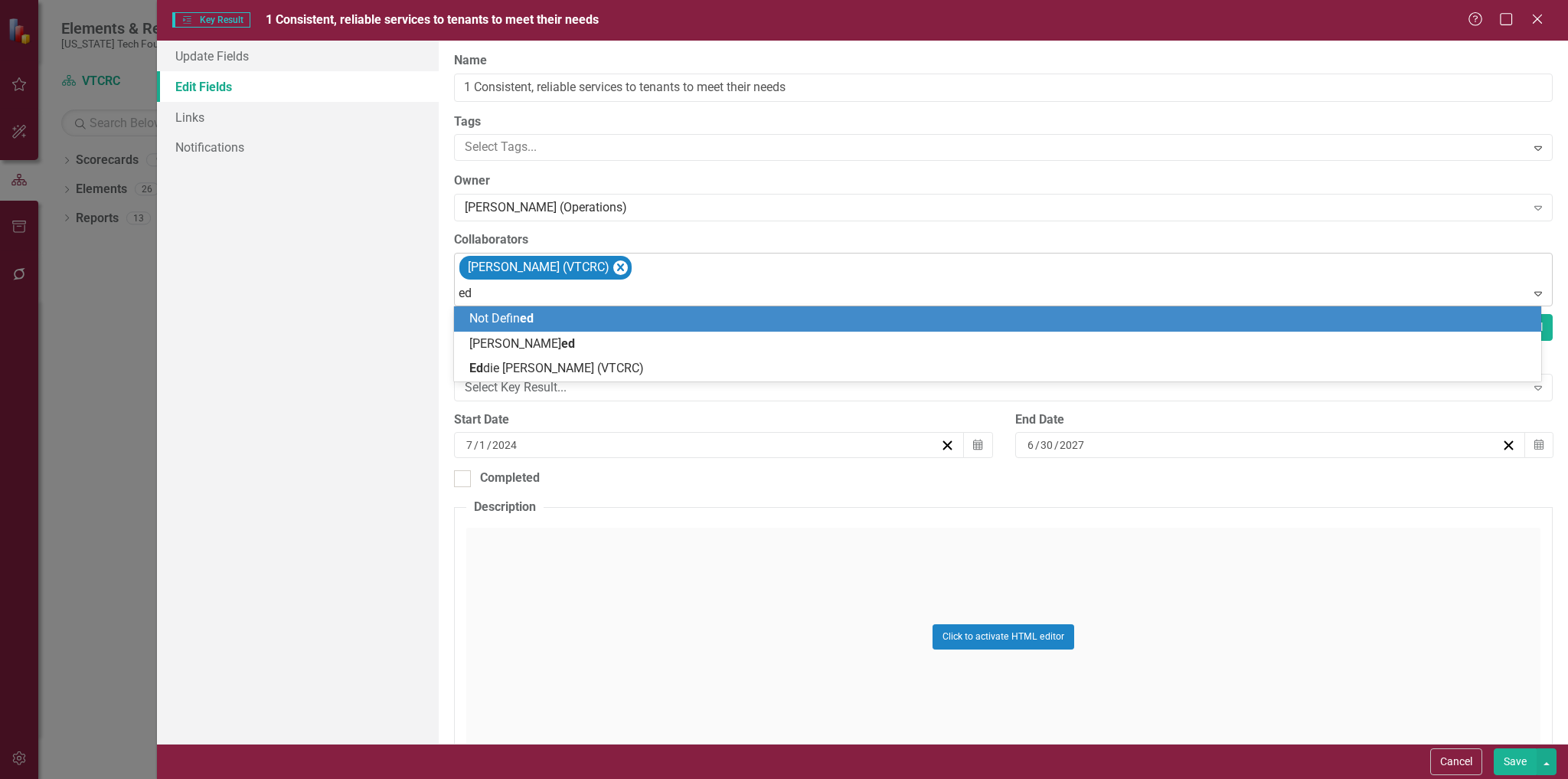
type input "edd"
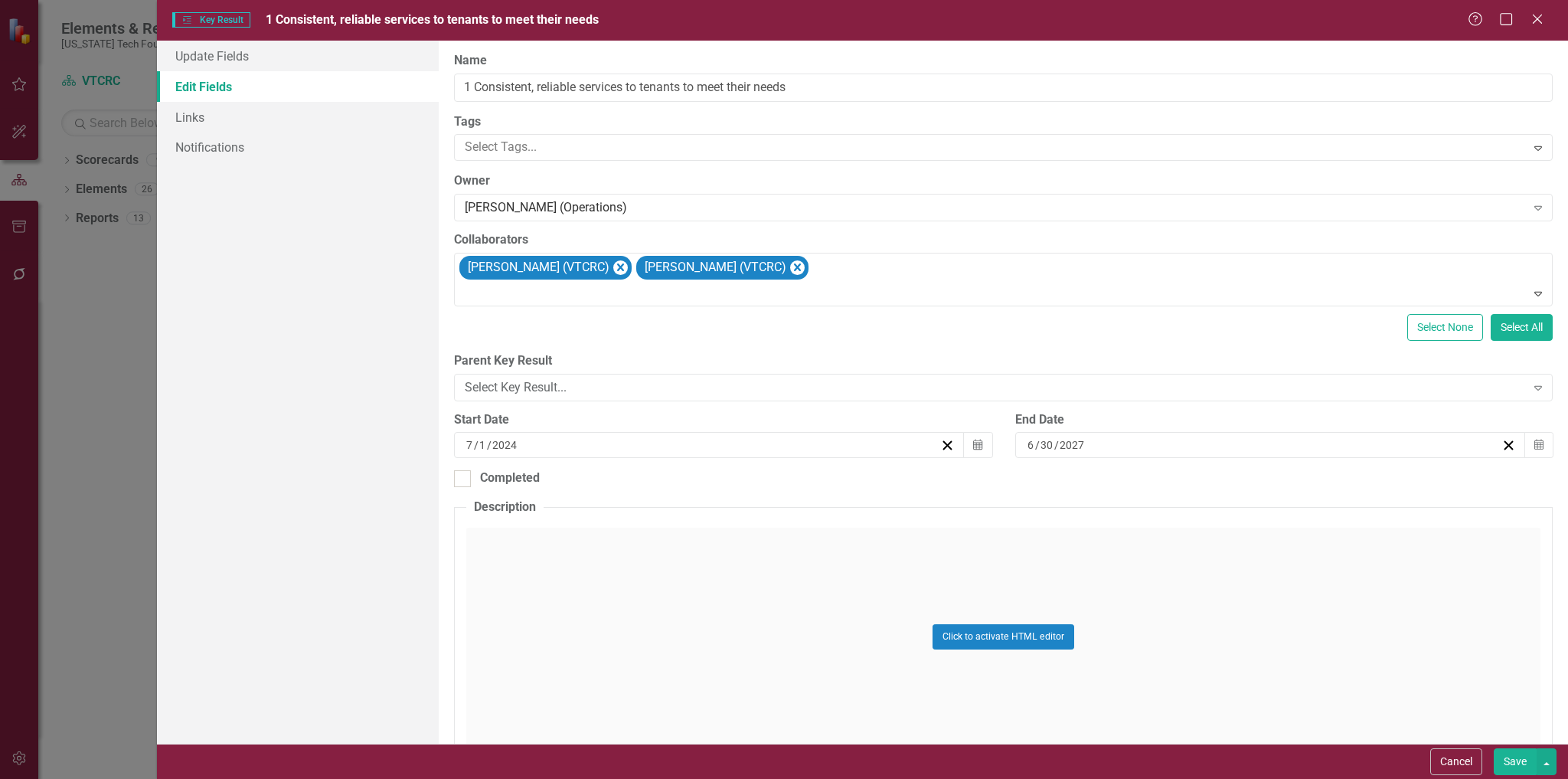
click at [1510, 748] on div "Cancel Save" at bounding box center [862, 760] width 1411 height 35
click at [1520, 755] on button "Save" at bounding box center [1515, 762] width 43 height 27
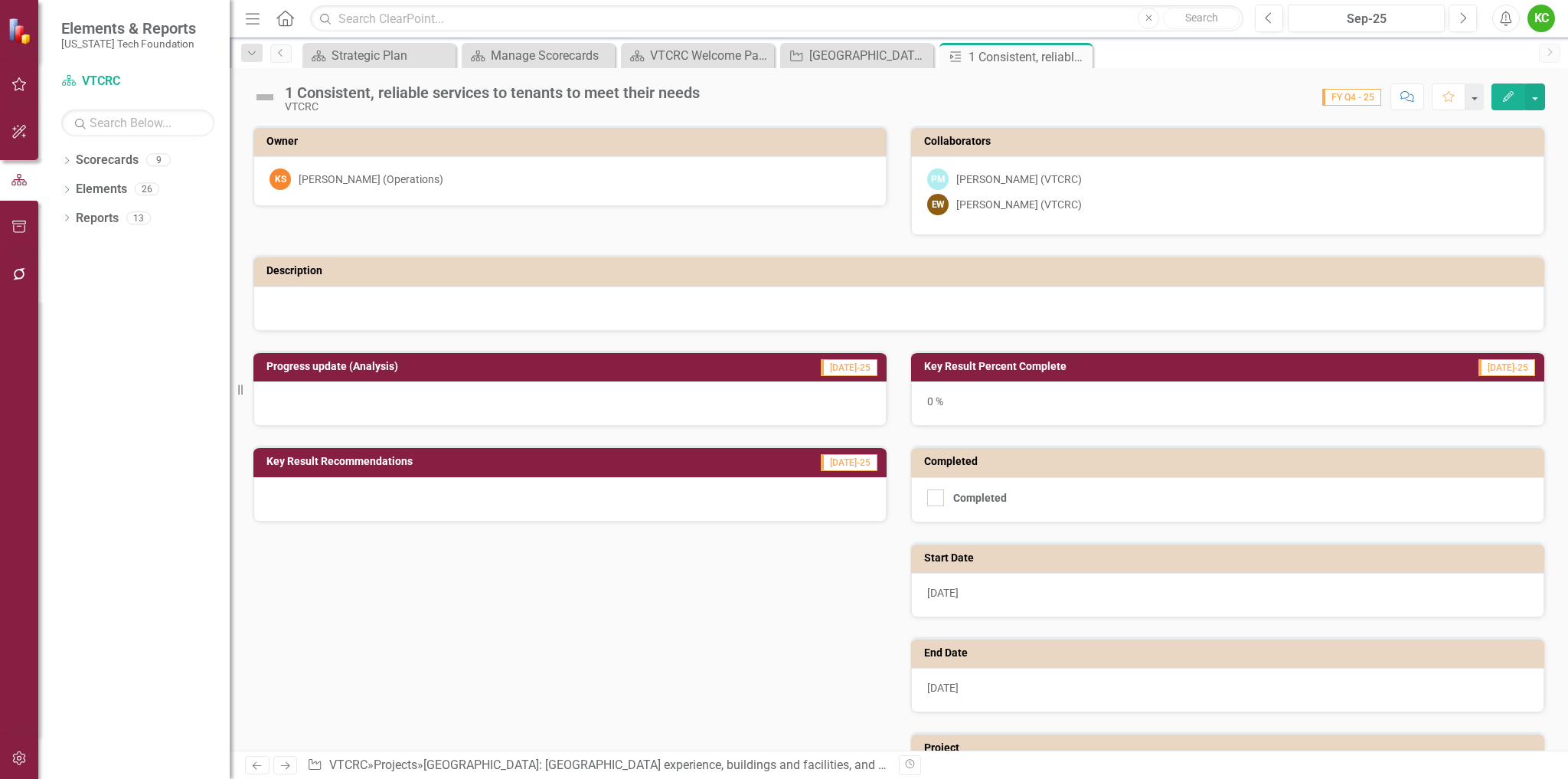
click at [0, 0] on icon "Close" at bounding box center [0, 0] width 0 height 0
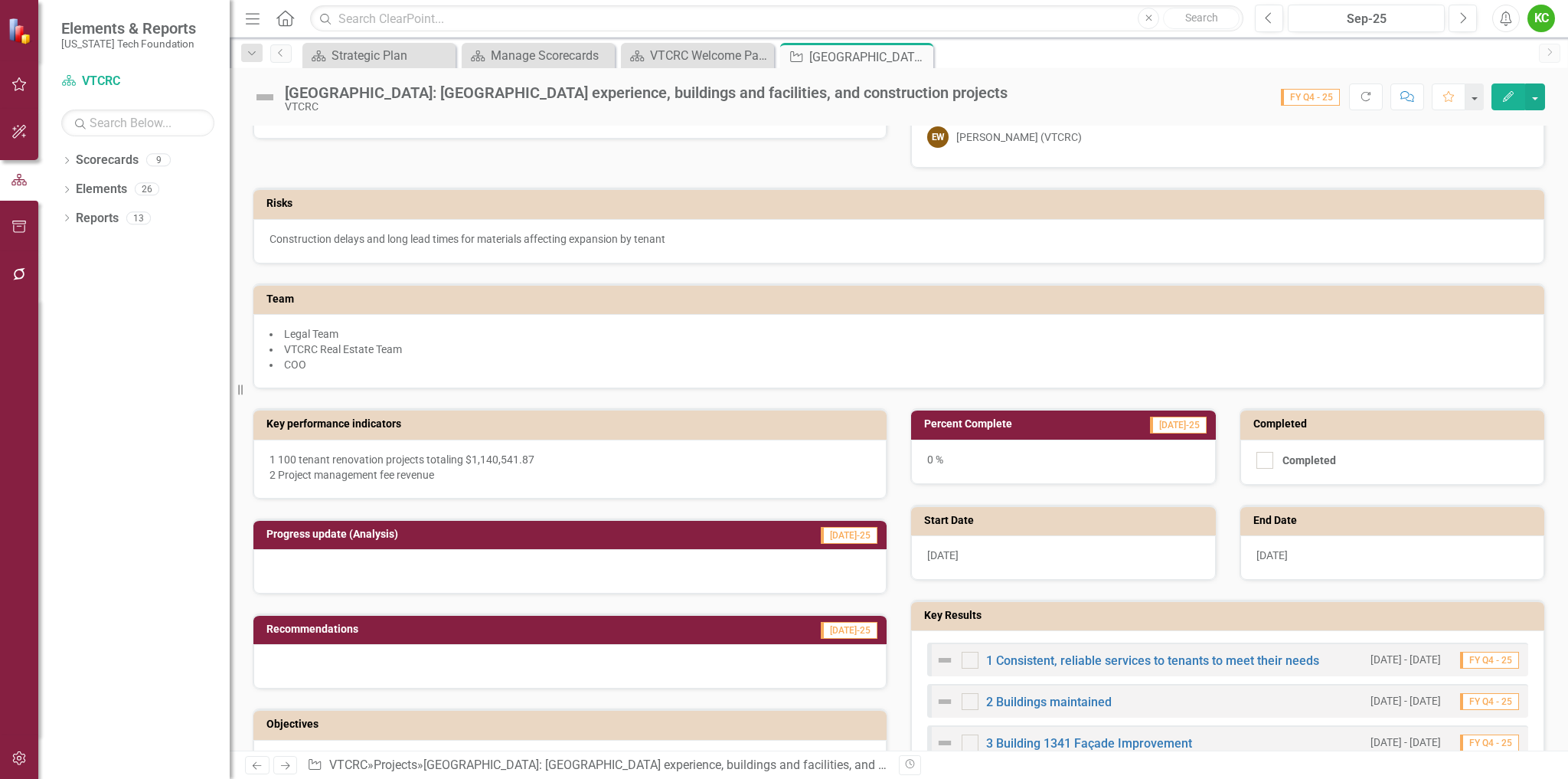
scroll to position [77, 0]
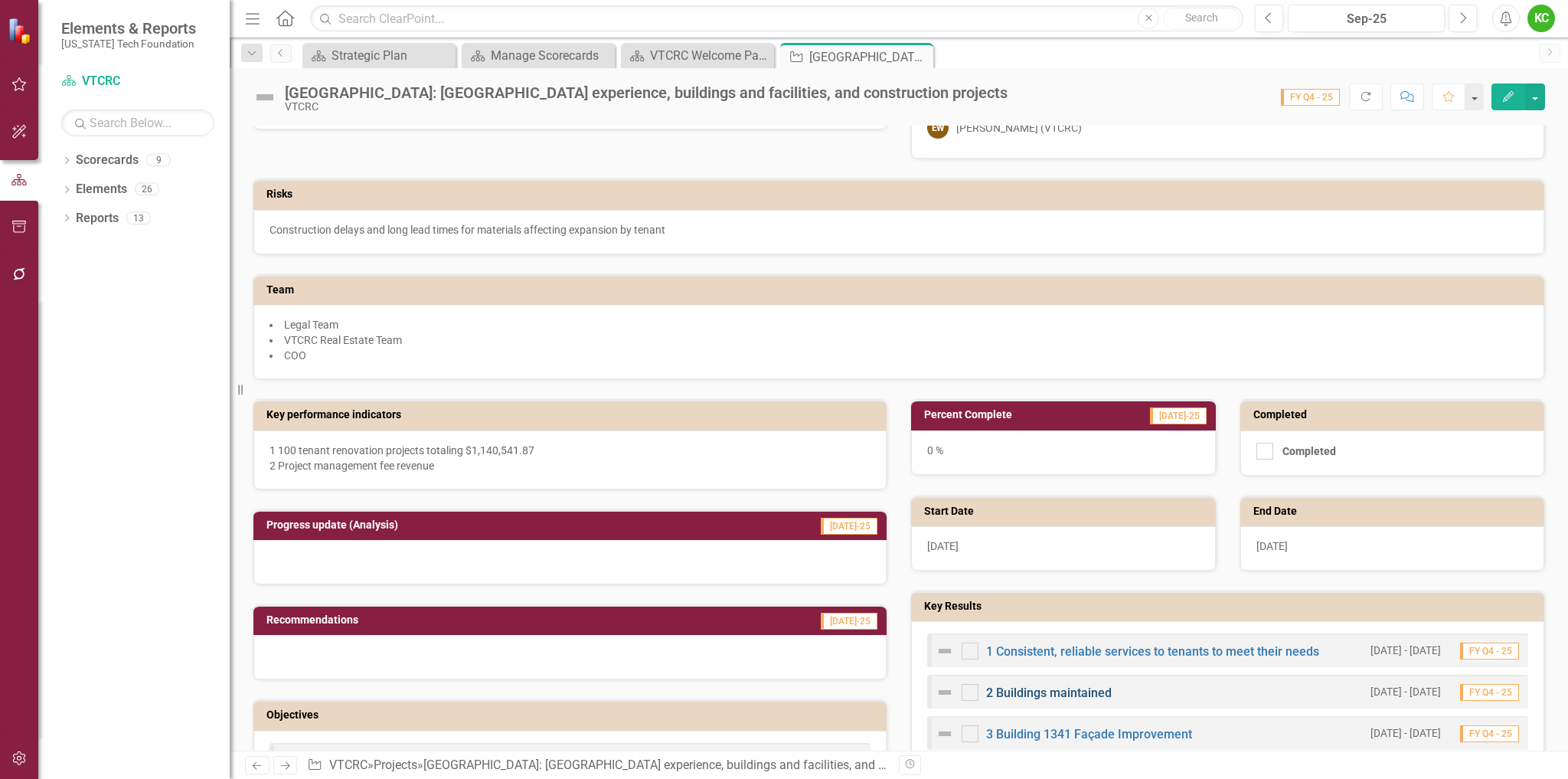
click at [1066, 688] on link "2 Buildings maintained" at bounding box center [1049, 692] width 125 height 14
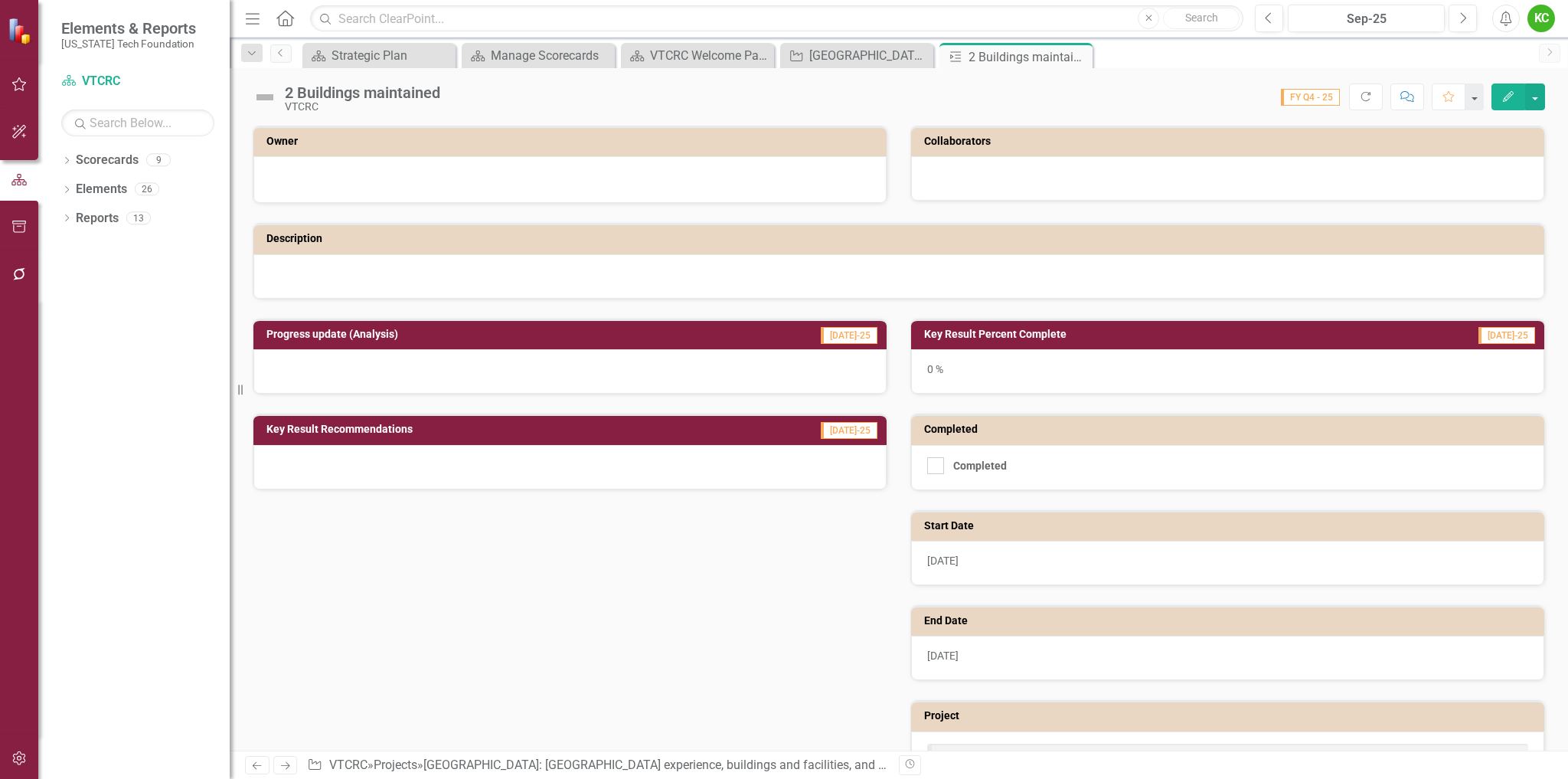
click at [1504, 100] on icon "Edit" at bounding box center [1508, 97] width 13 height 11
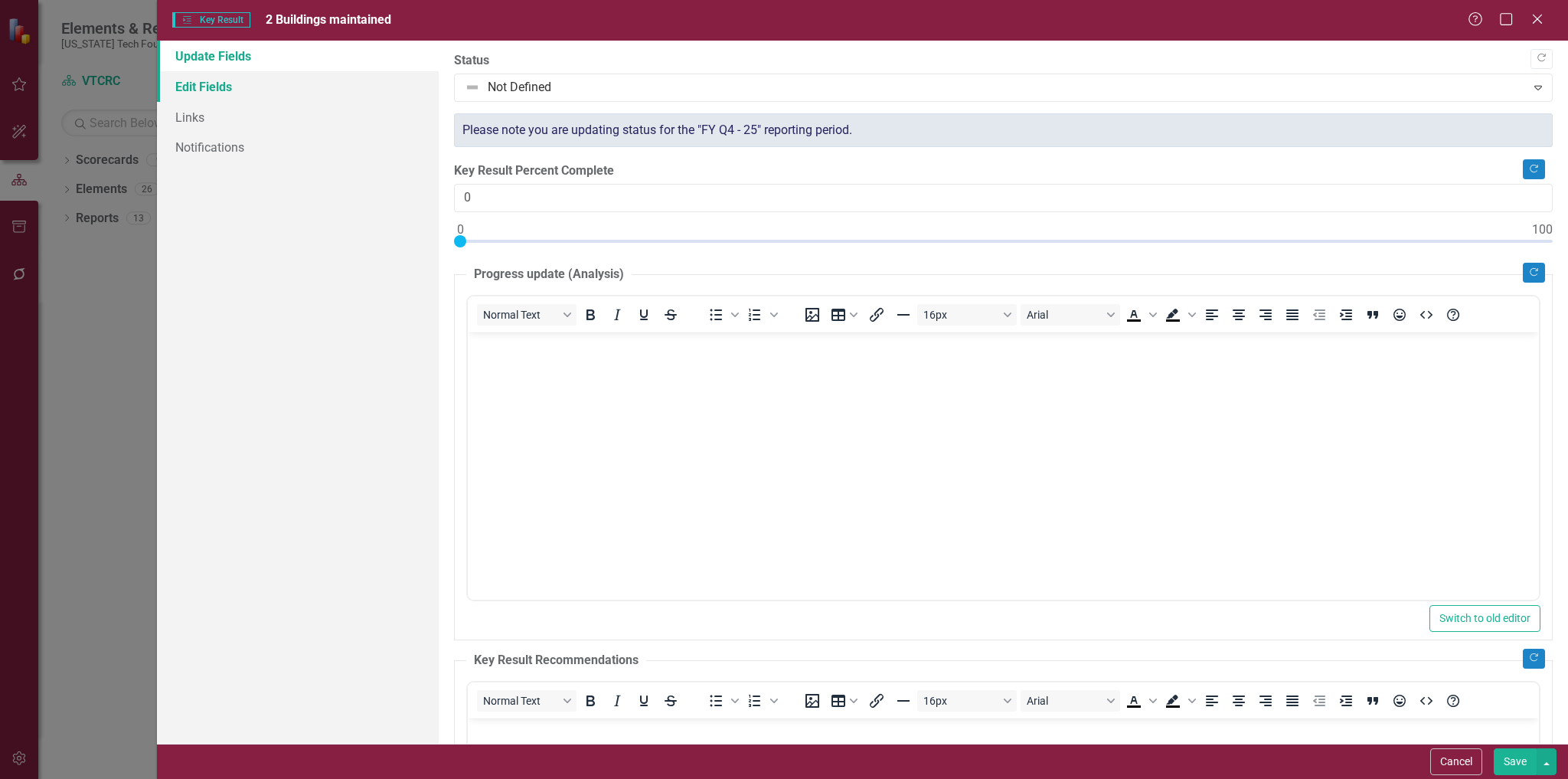
click at [182, 80] on link "Edit Fields" at bounding box center [298, 87] width 283 height 30
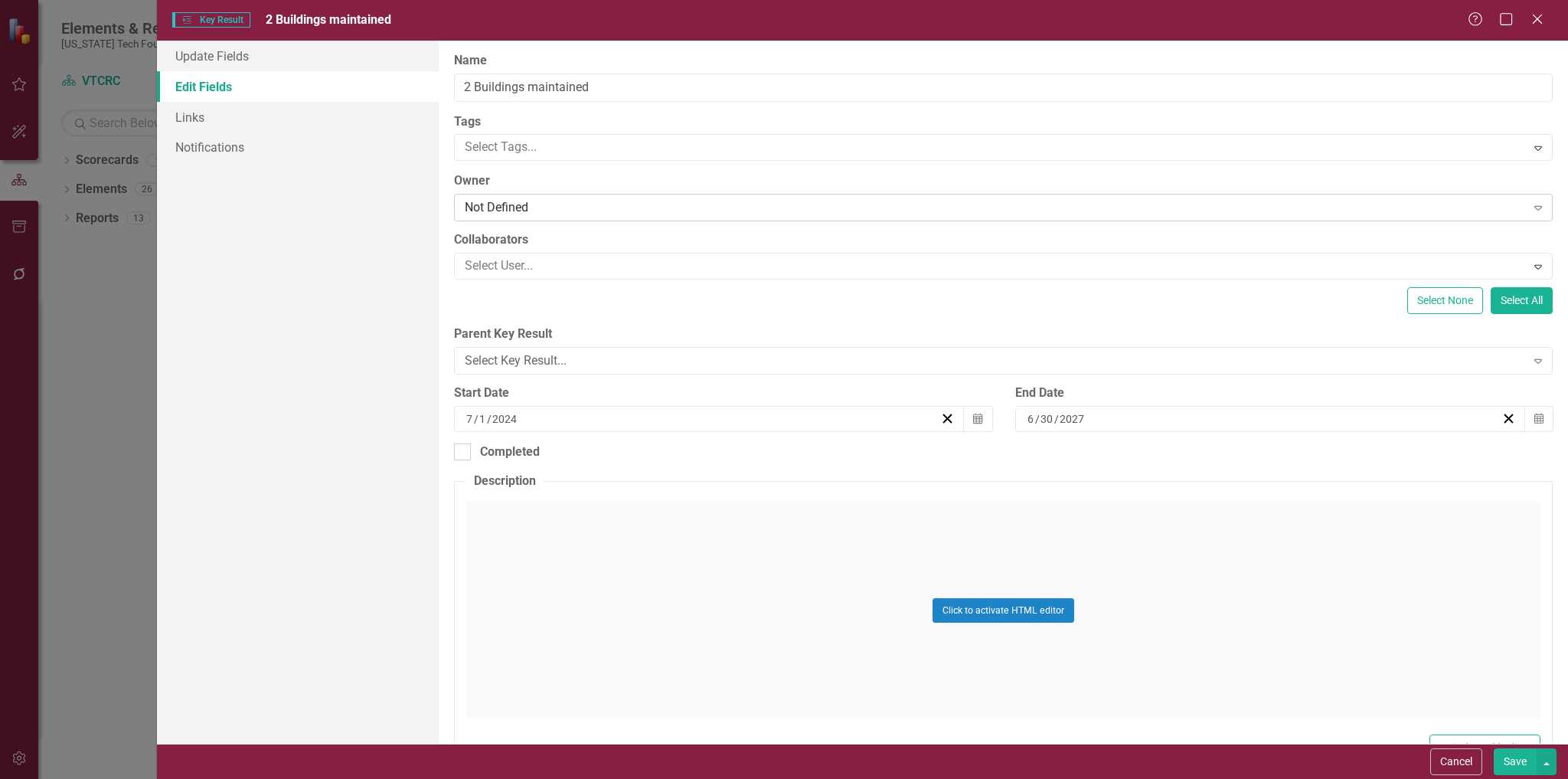
click at [586, 207] on div "Not Defined" at bounding box center [995, 208] width 1060 height 18
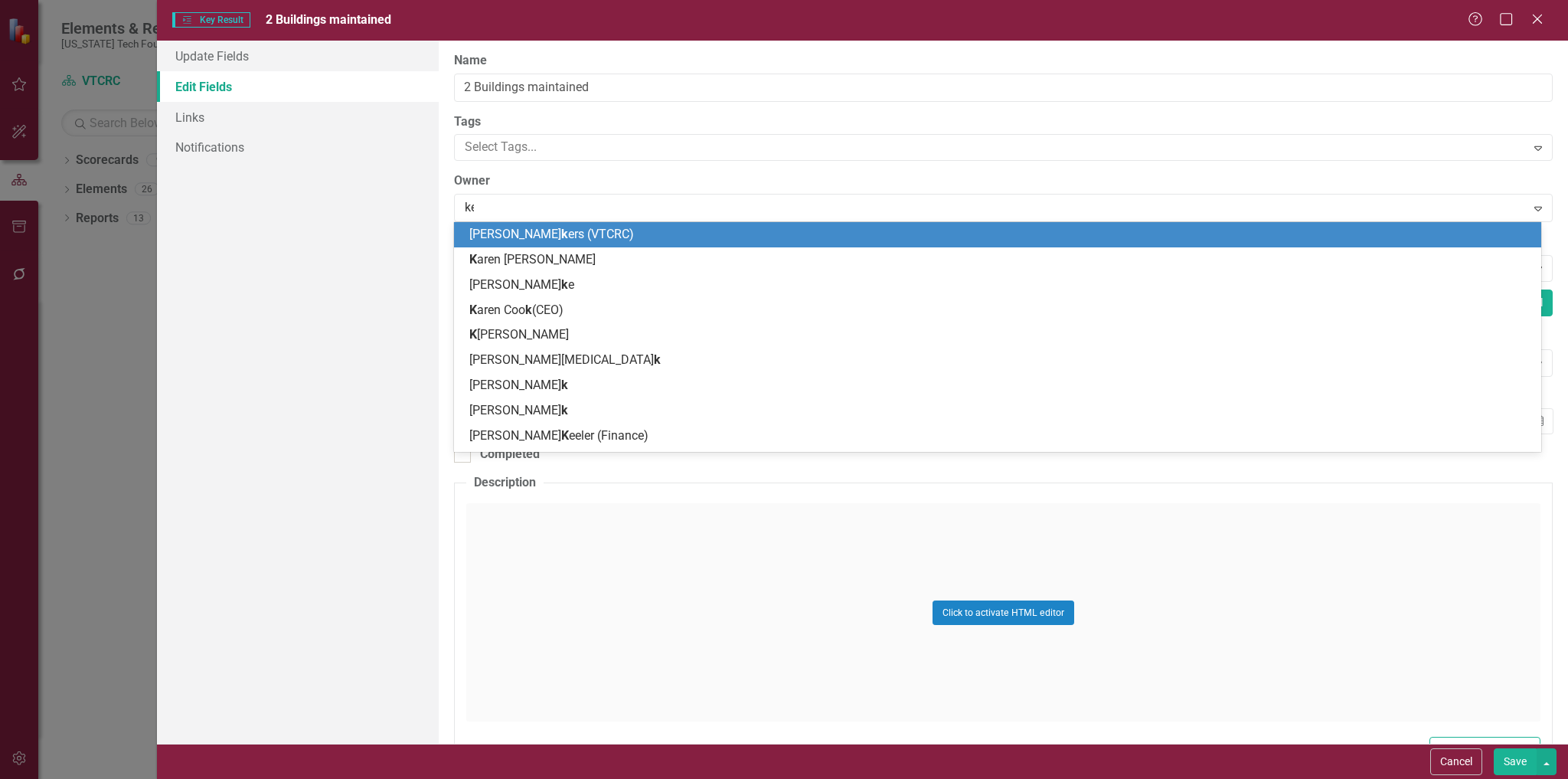
type input "ken"
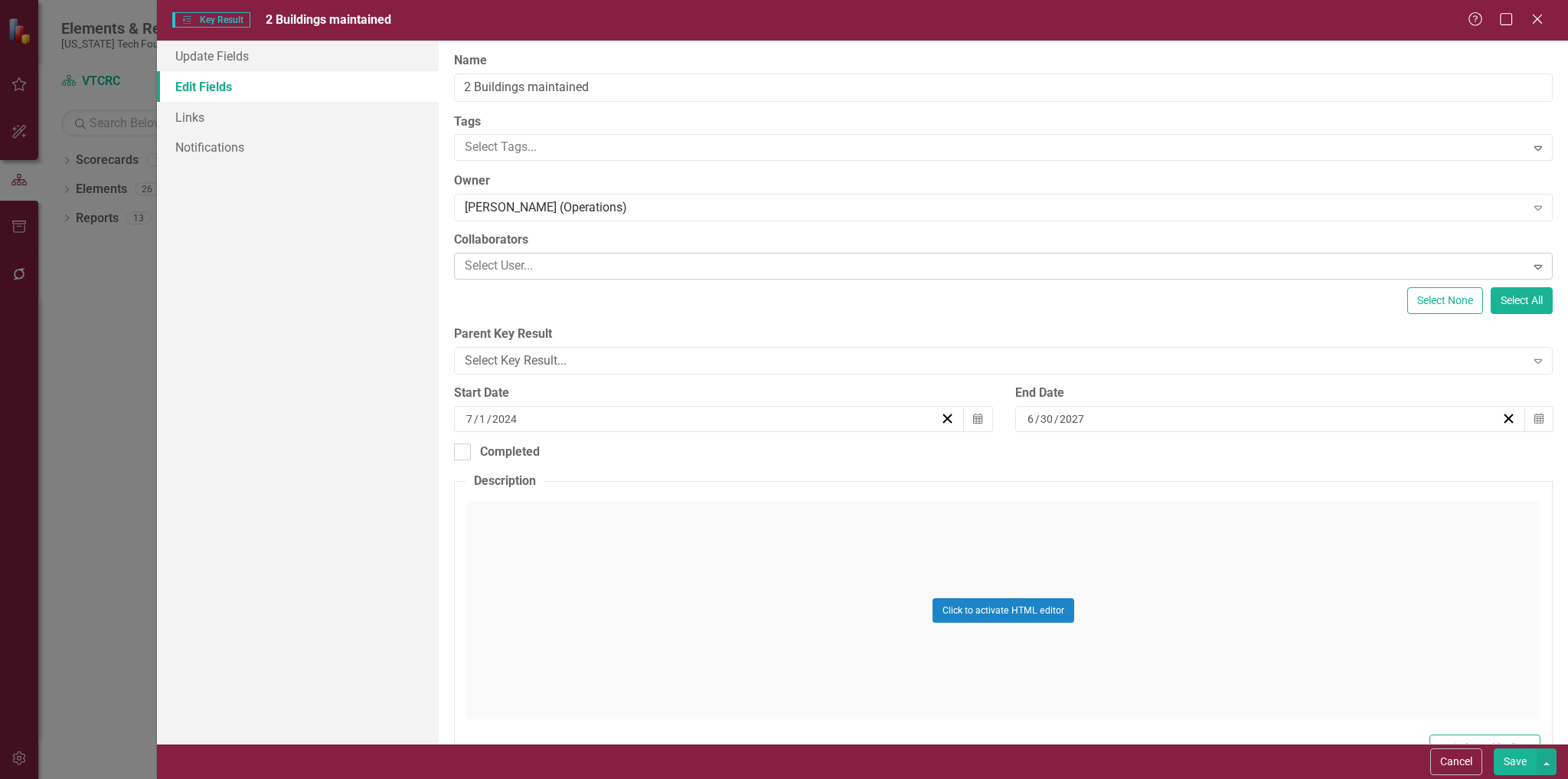
click at [595, 267] on div at bounding box center [991, 266] width 1067 height 21
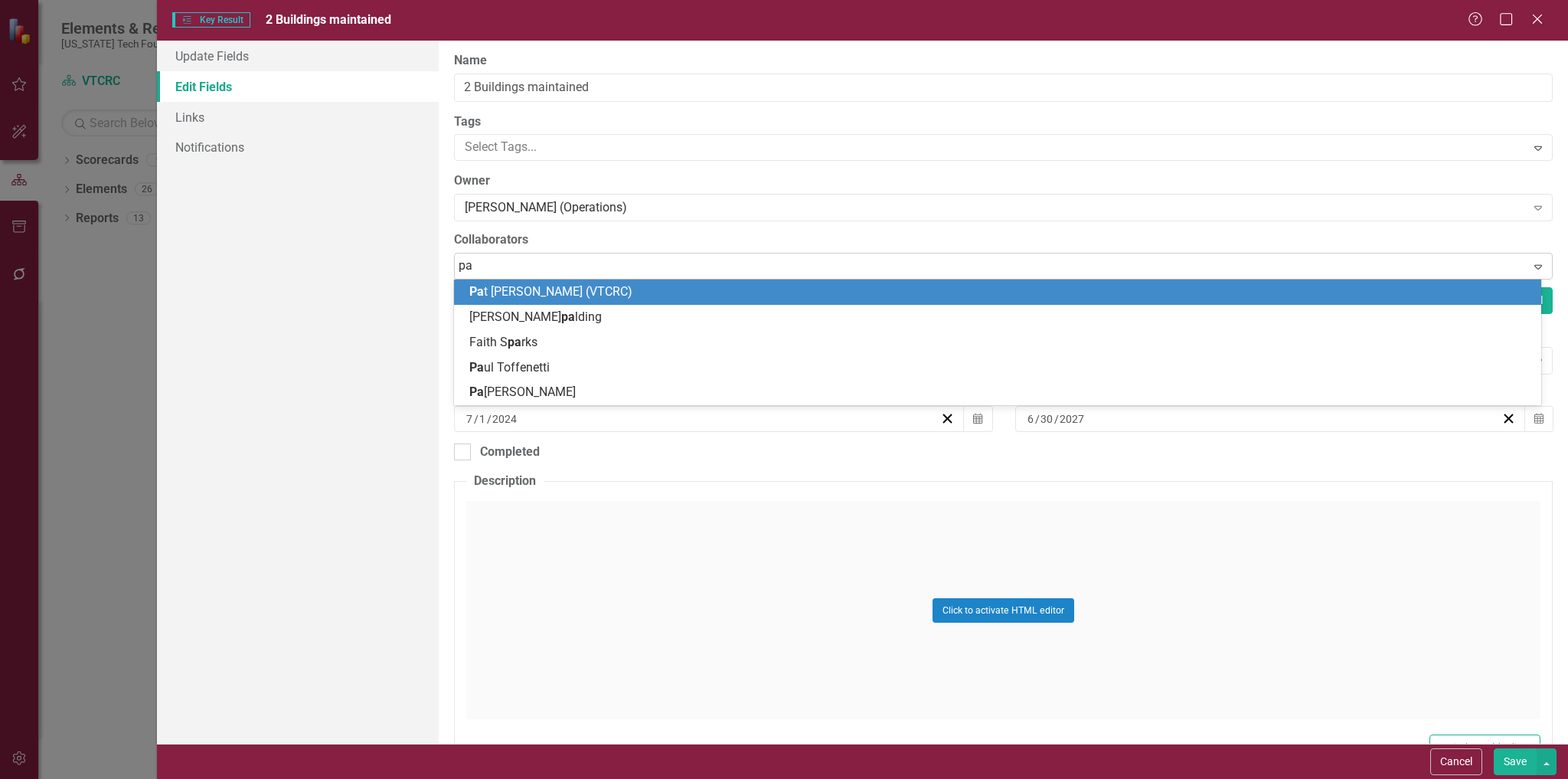
type input "pat"
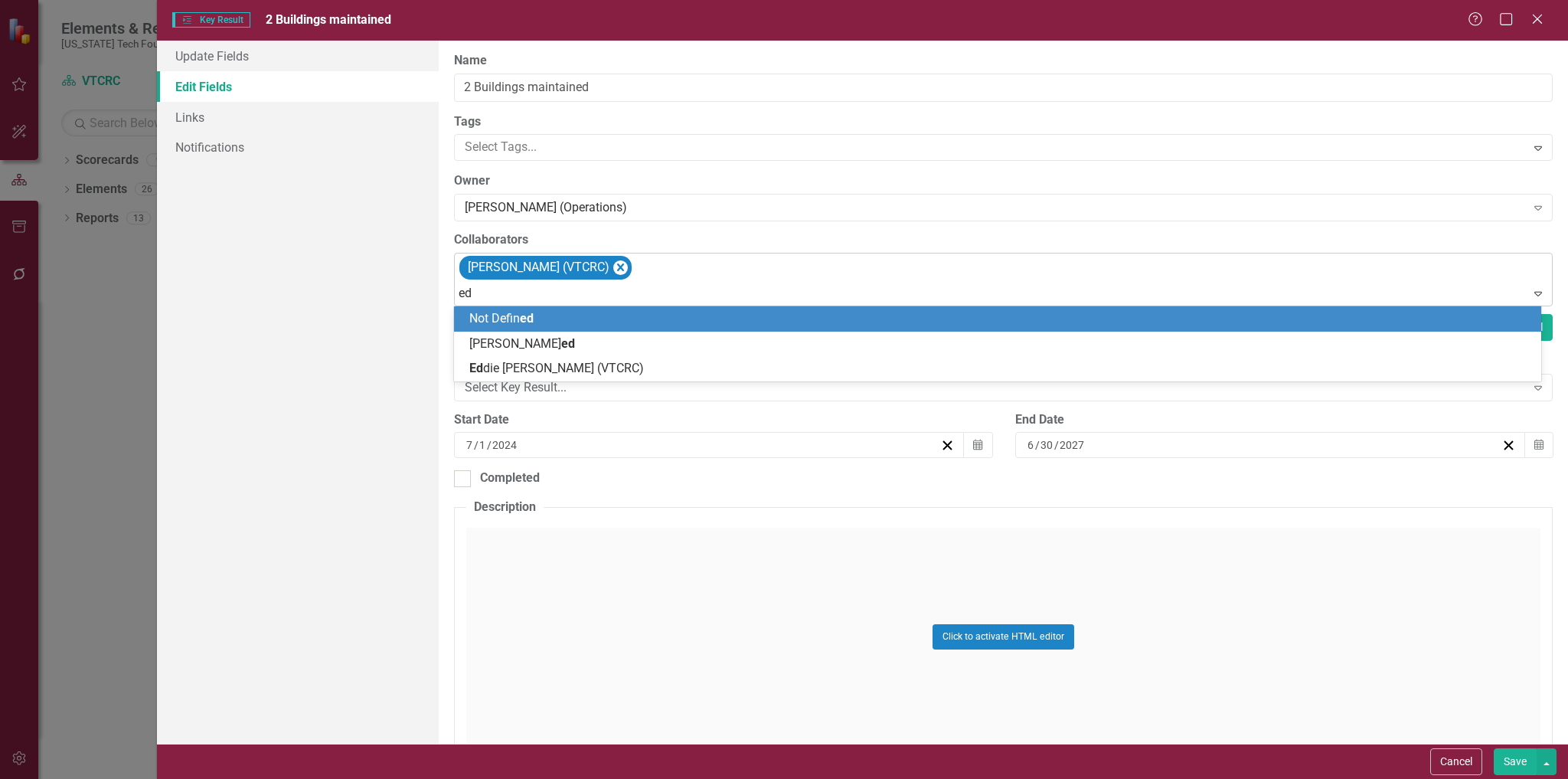
type input "edd"
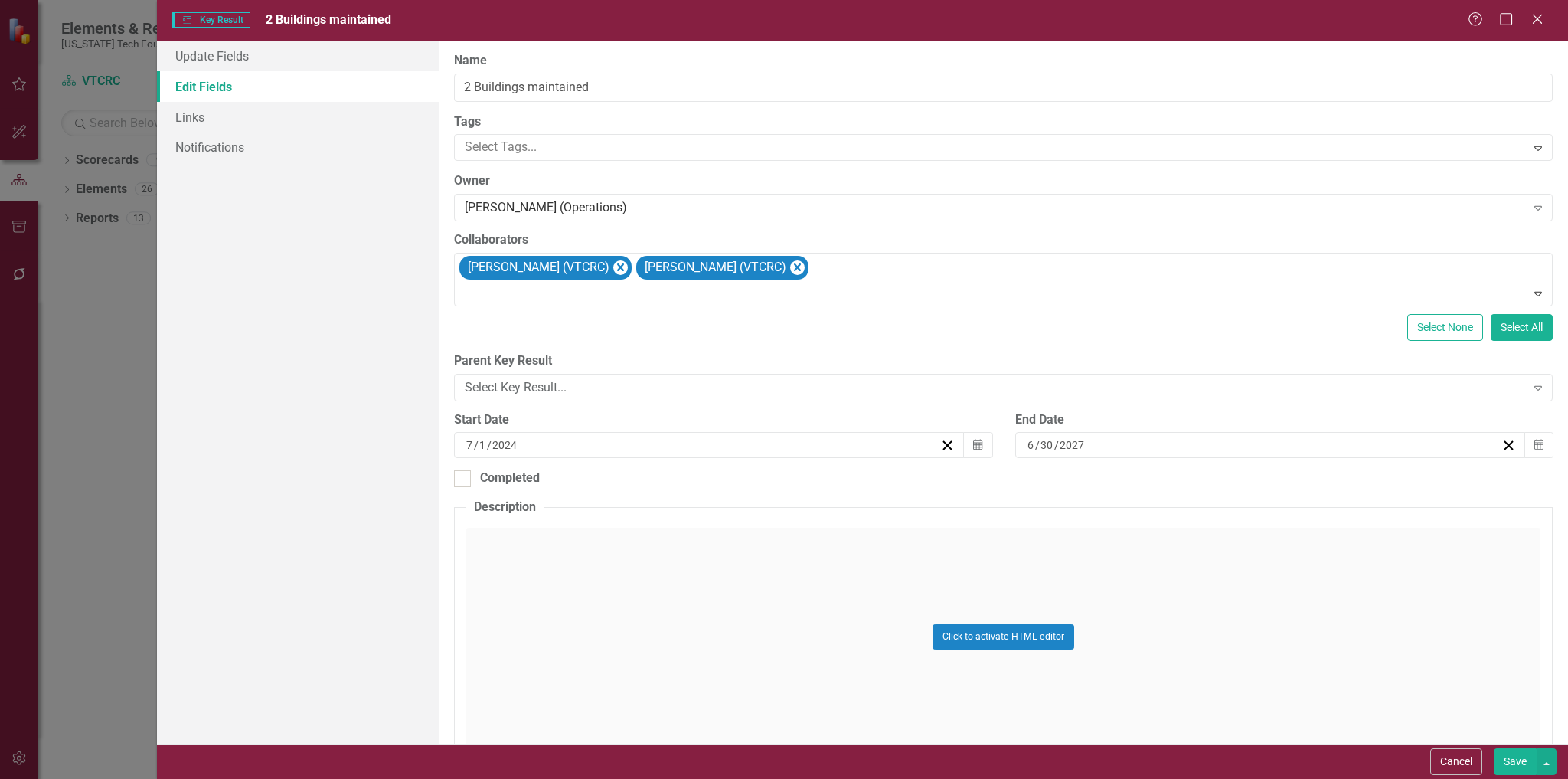
click at [1515, 760] on button "Save" at bounding box center [1515, 762] width 43 height 27
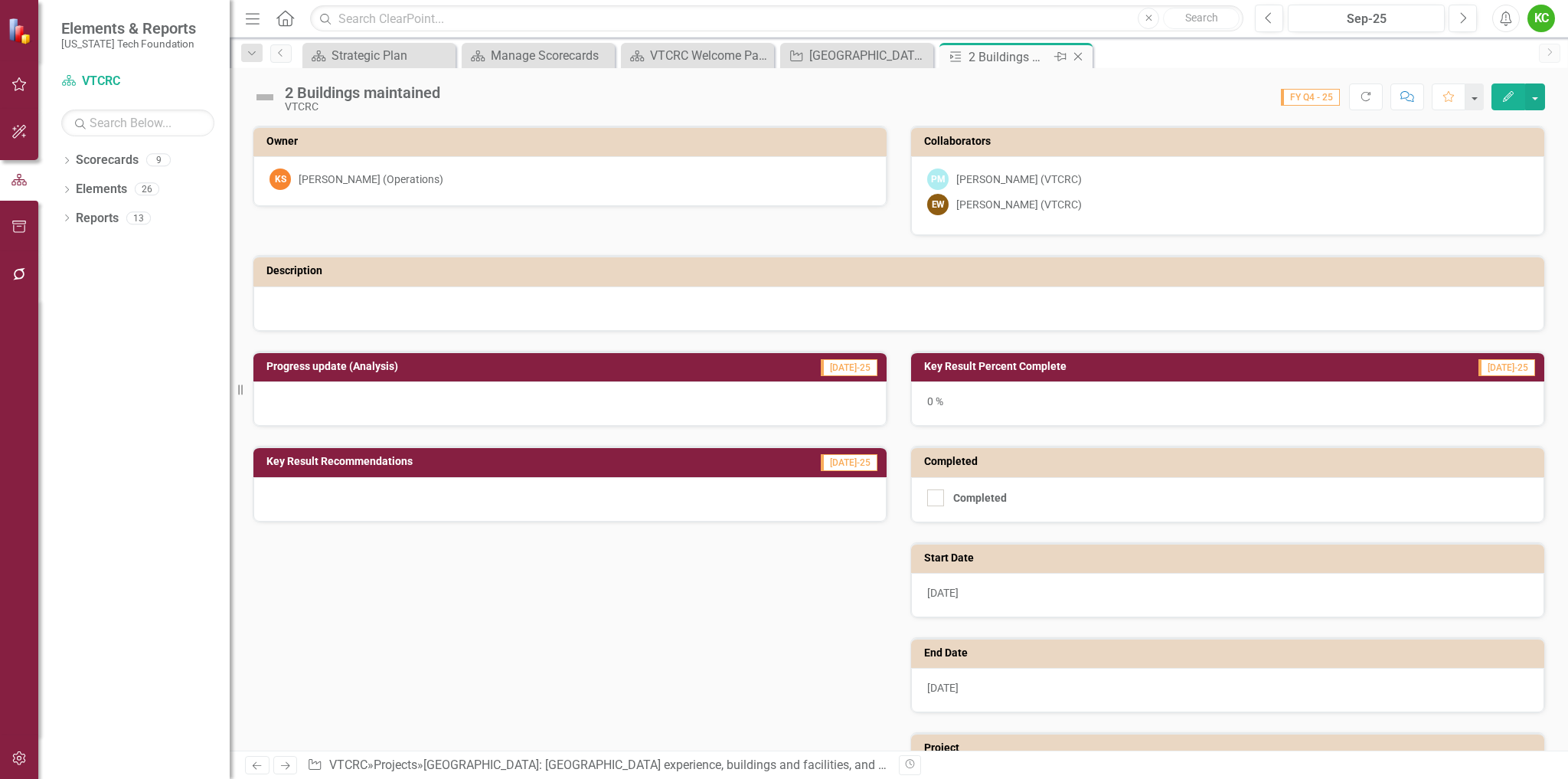
click at [1081, 50] on div "Close" at bounding box center [1079, 56] width 19 height 19
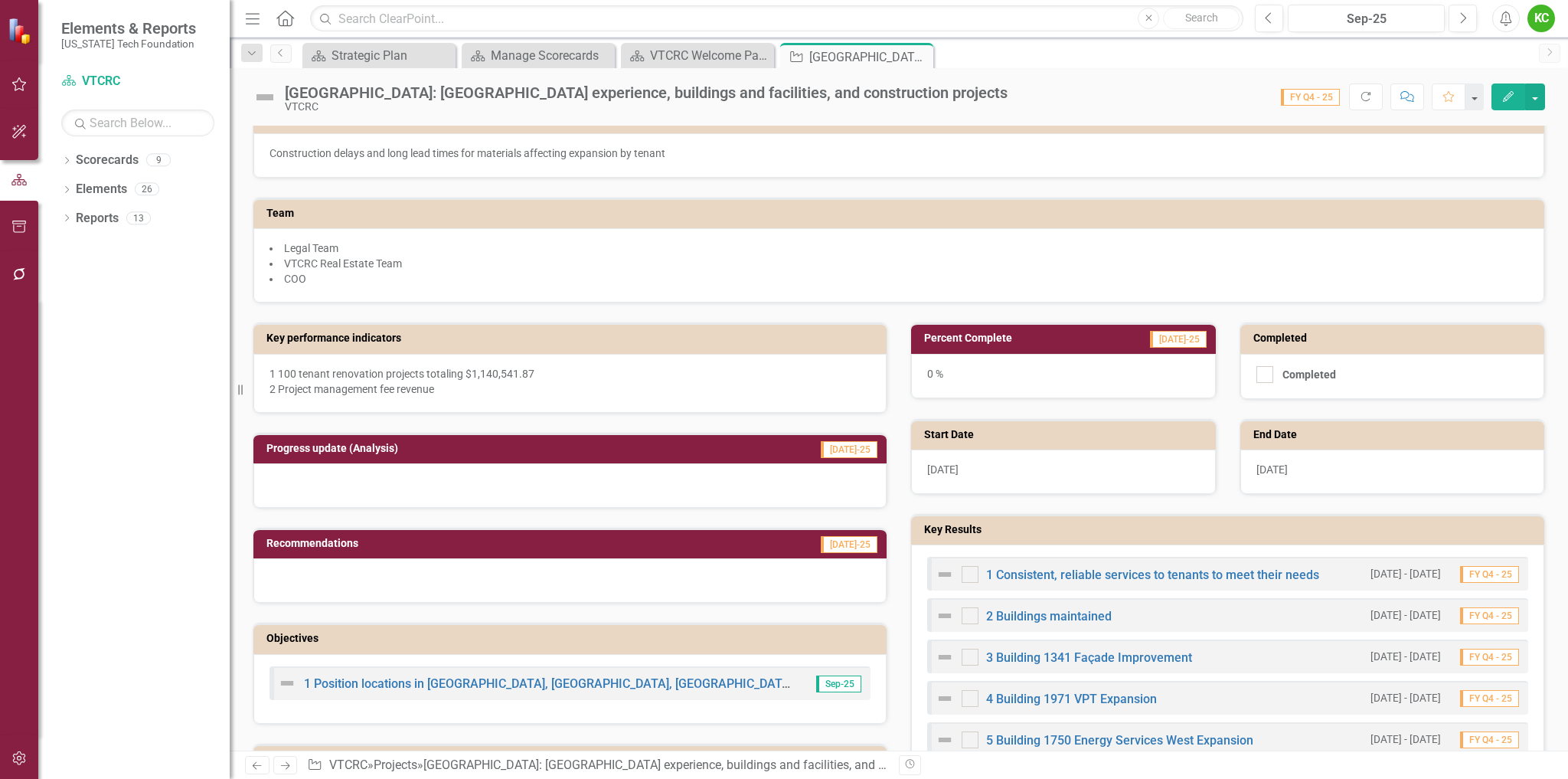
scroll to position [230, 0]
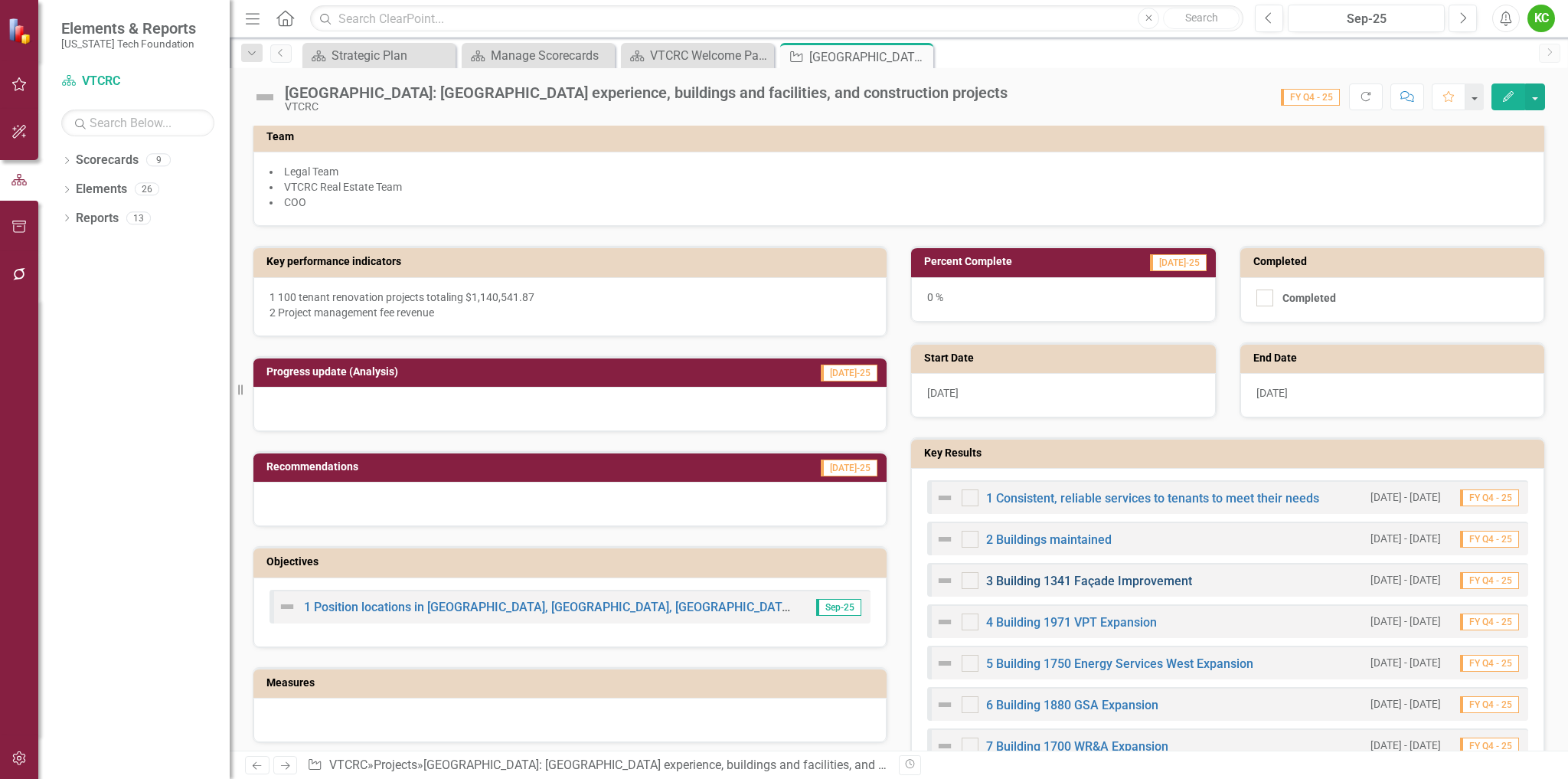
click at [1118, 578] on link "3 Building 1341 Façade Improvement" at bounding box center [1089, 581] width 206 height 14
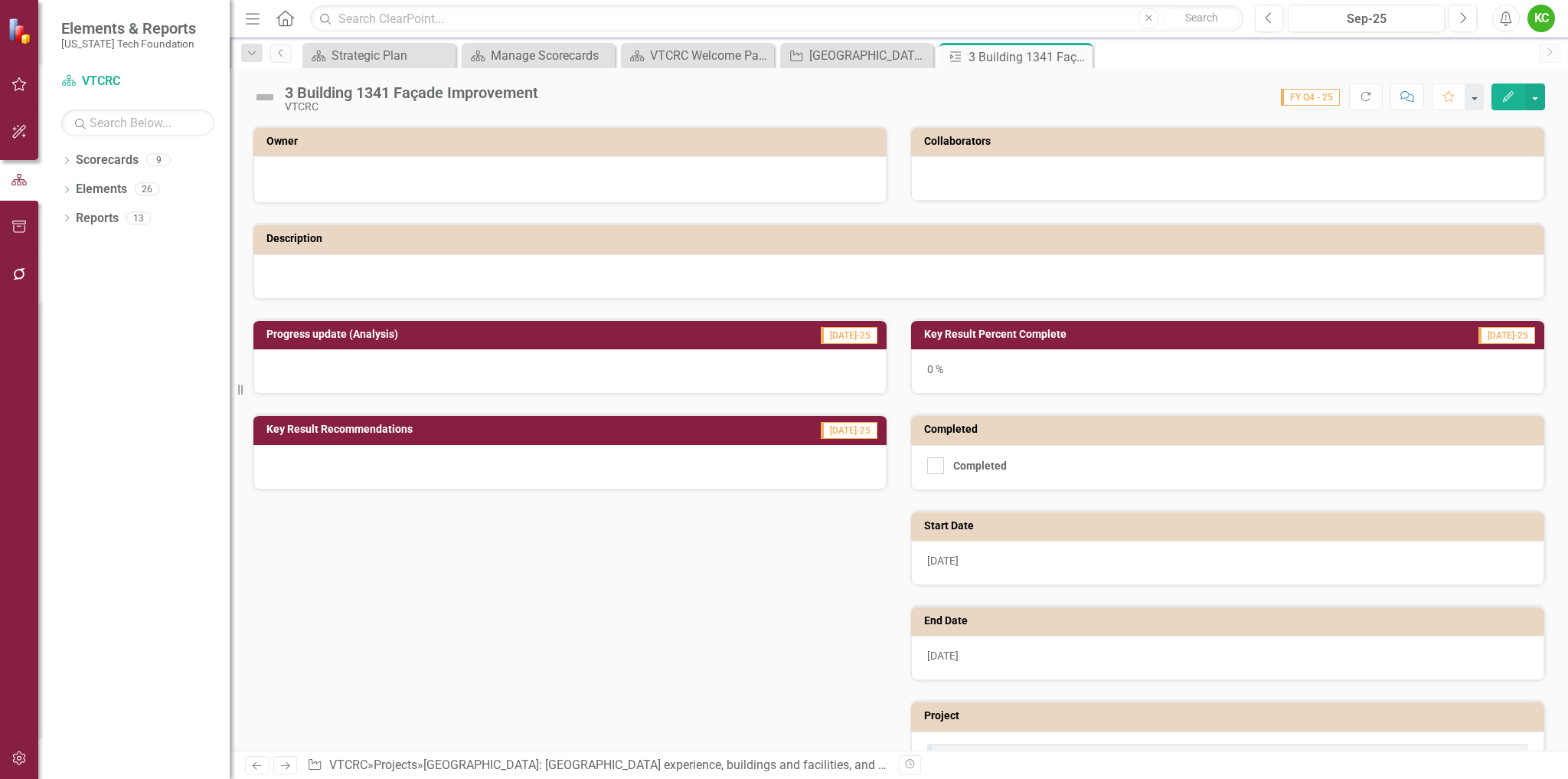
click at [1510, 92] on icon "Edit" at bounding box center [1508, 97] width 13 height 11
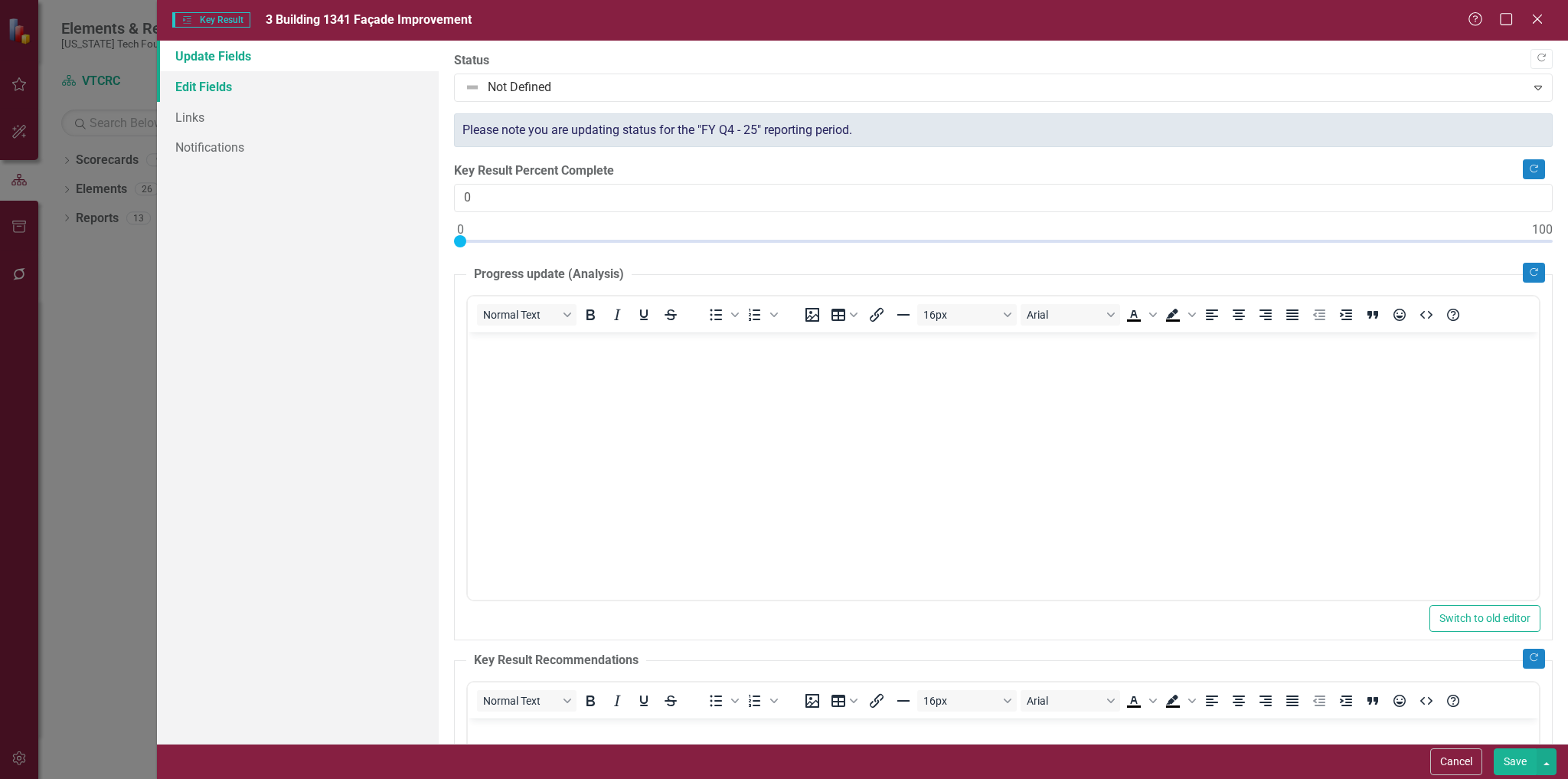
click at [202, 87] on link "Edit Fields" at bounding box center [298, 87] width 283 height 30
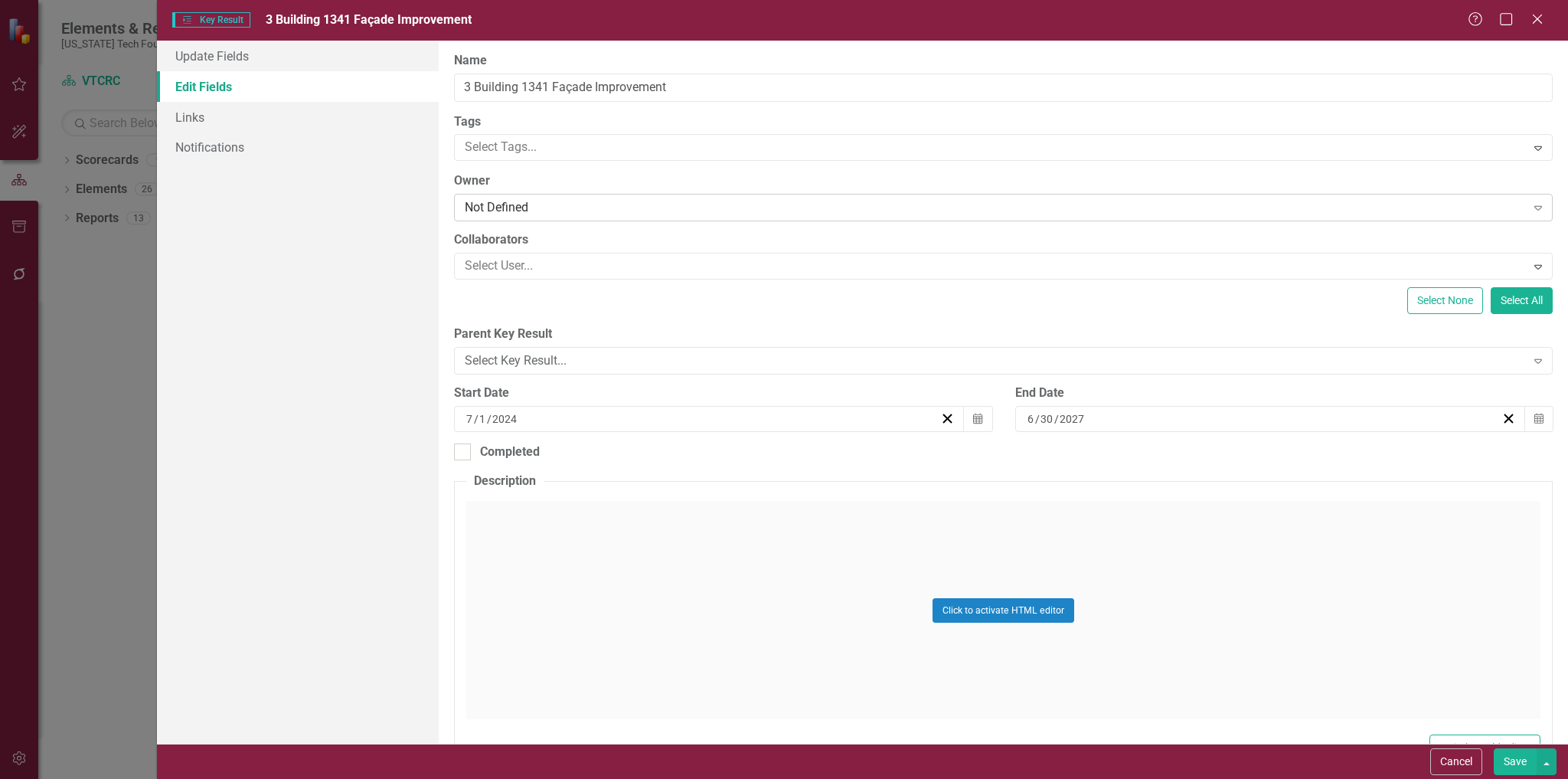
click at [570, 206] on div "Not Defined" at bounding box center [995, 208] width 1060 height 18
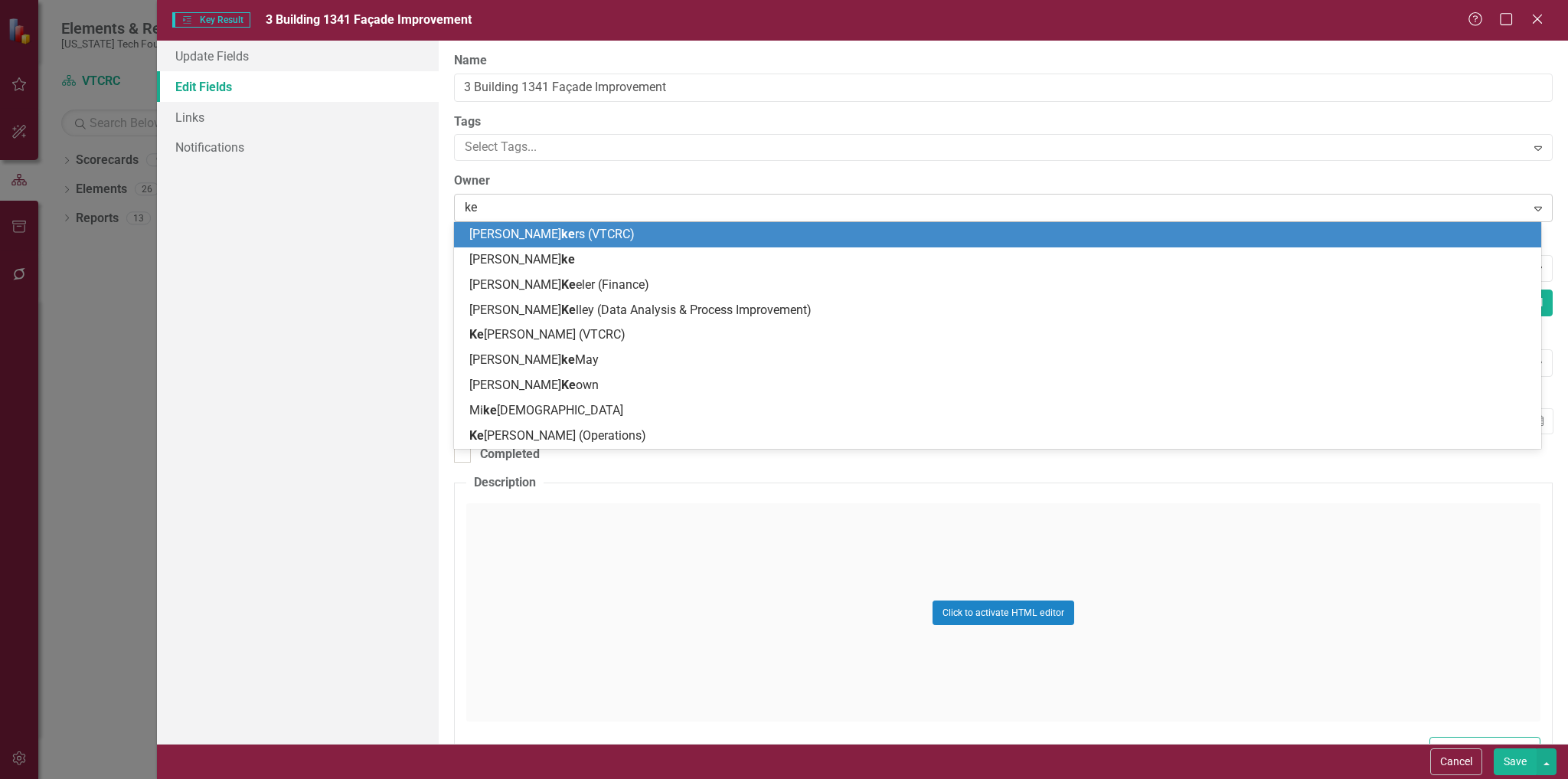
type input "ken"
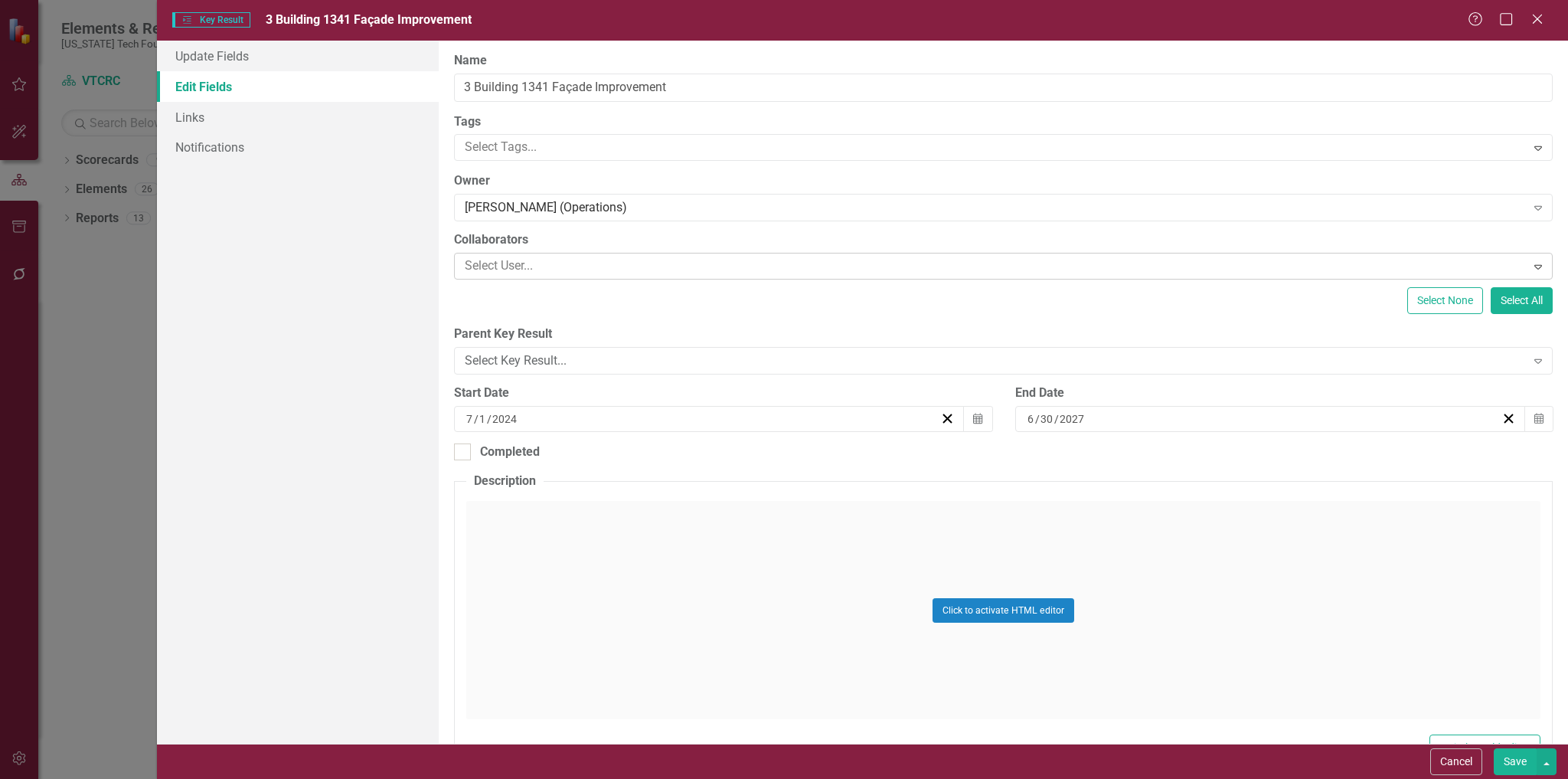
click at [577, 272] on div at bounding box center [991, 266] width 1067 height 21
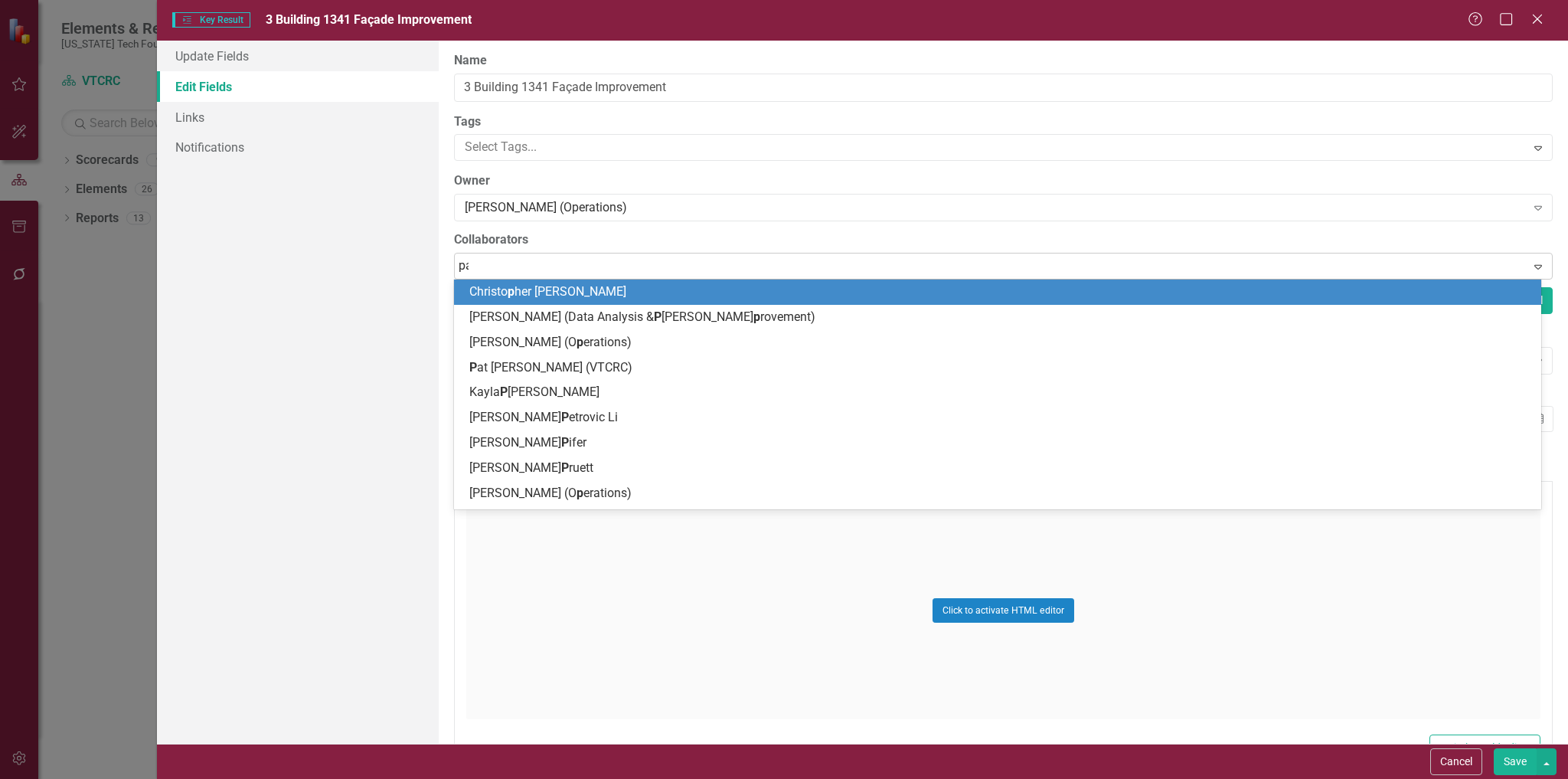
type input "pat"
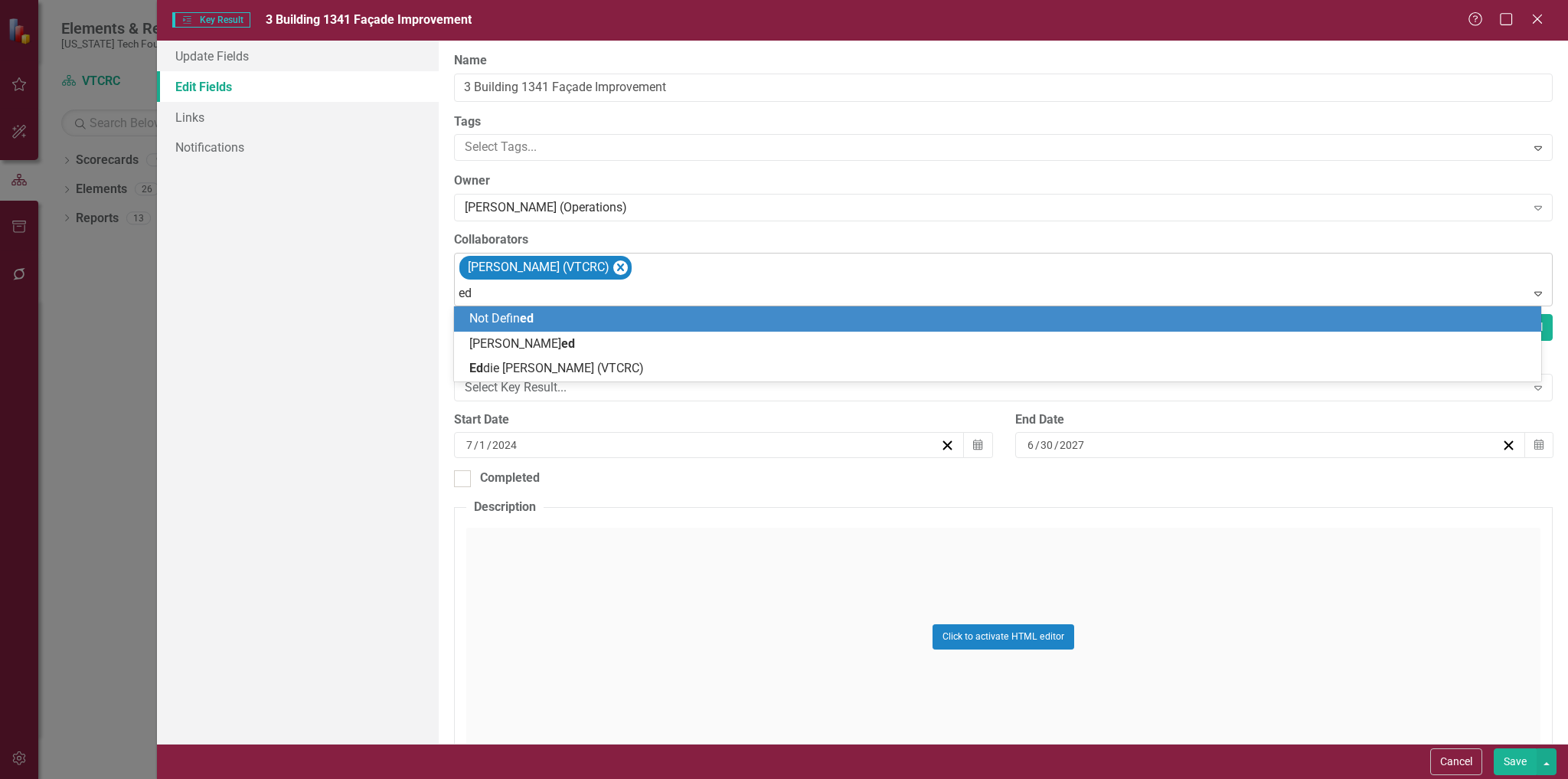
type input "edd"
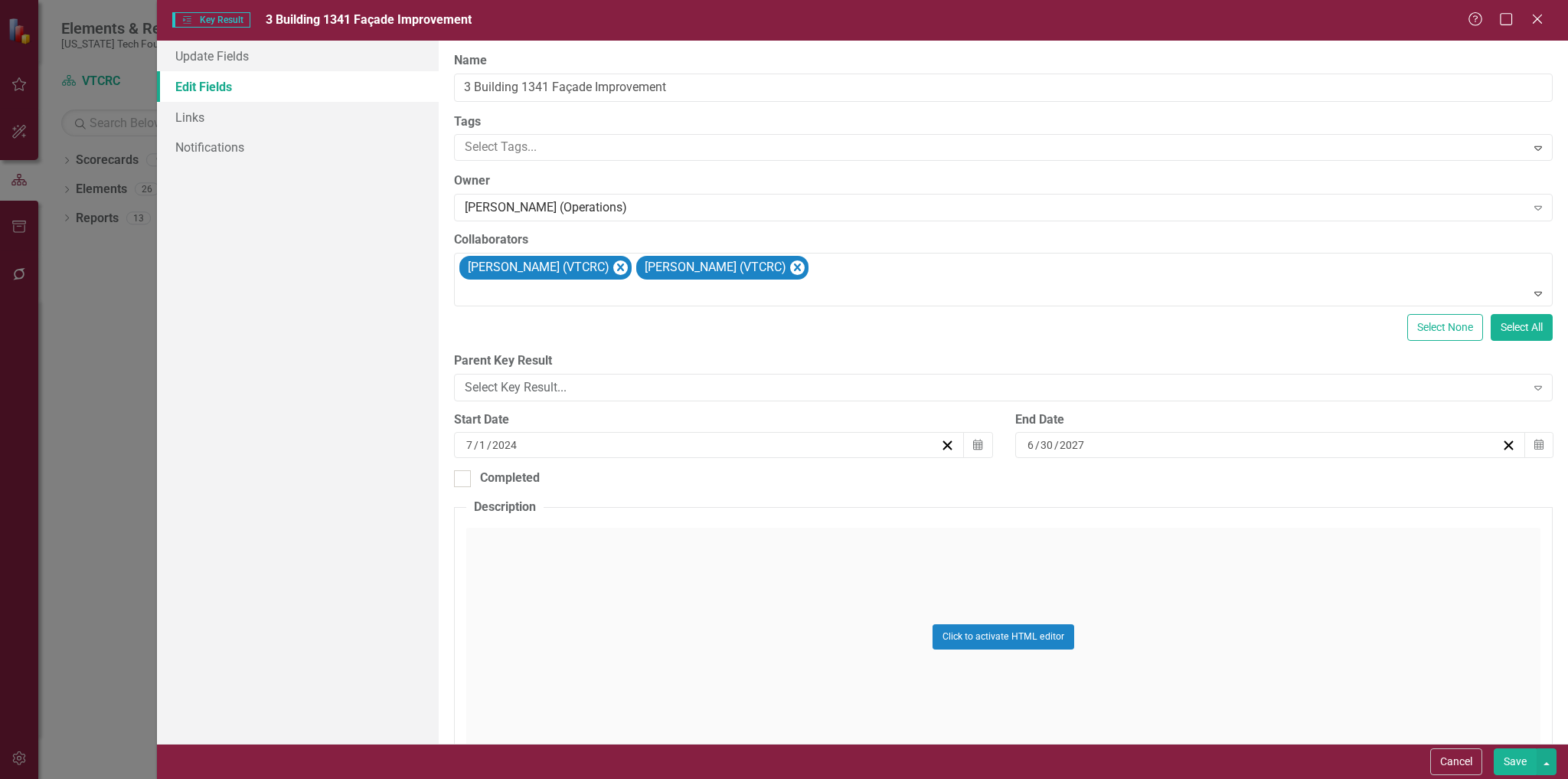
click at [1518, 758] on button "Save" at bounding box center [1515, 762] width 43 height 27
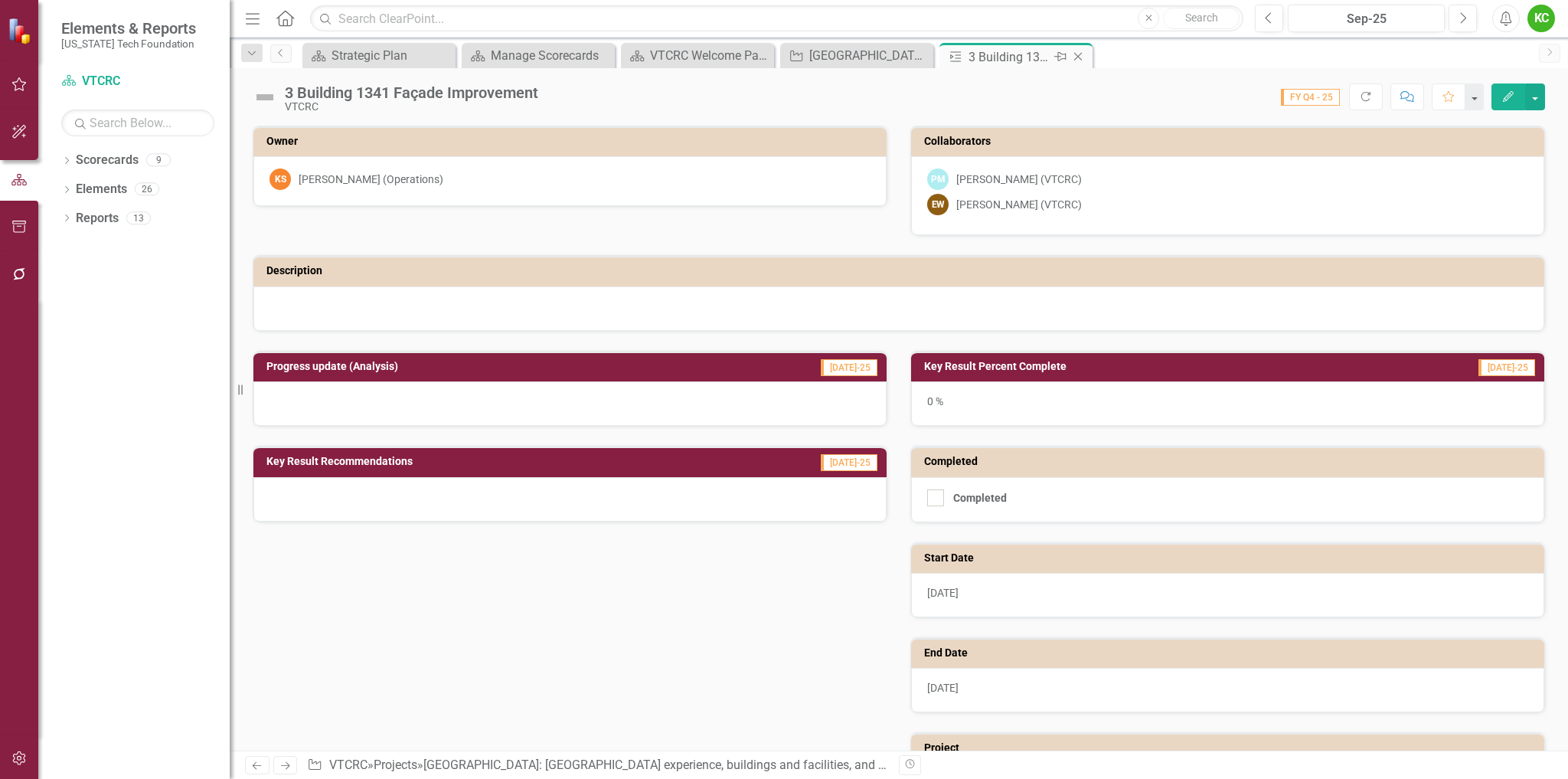
click at [1075, 56] on icon "Close" at bounding box center [1078, 56] width 15 height 13
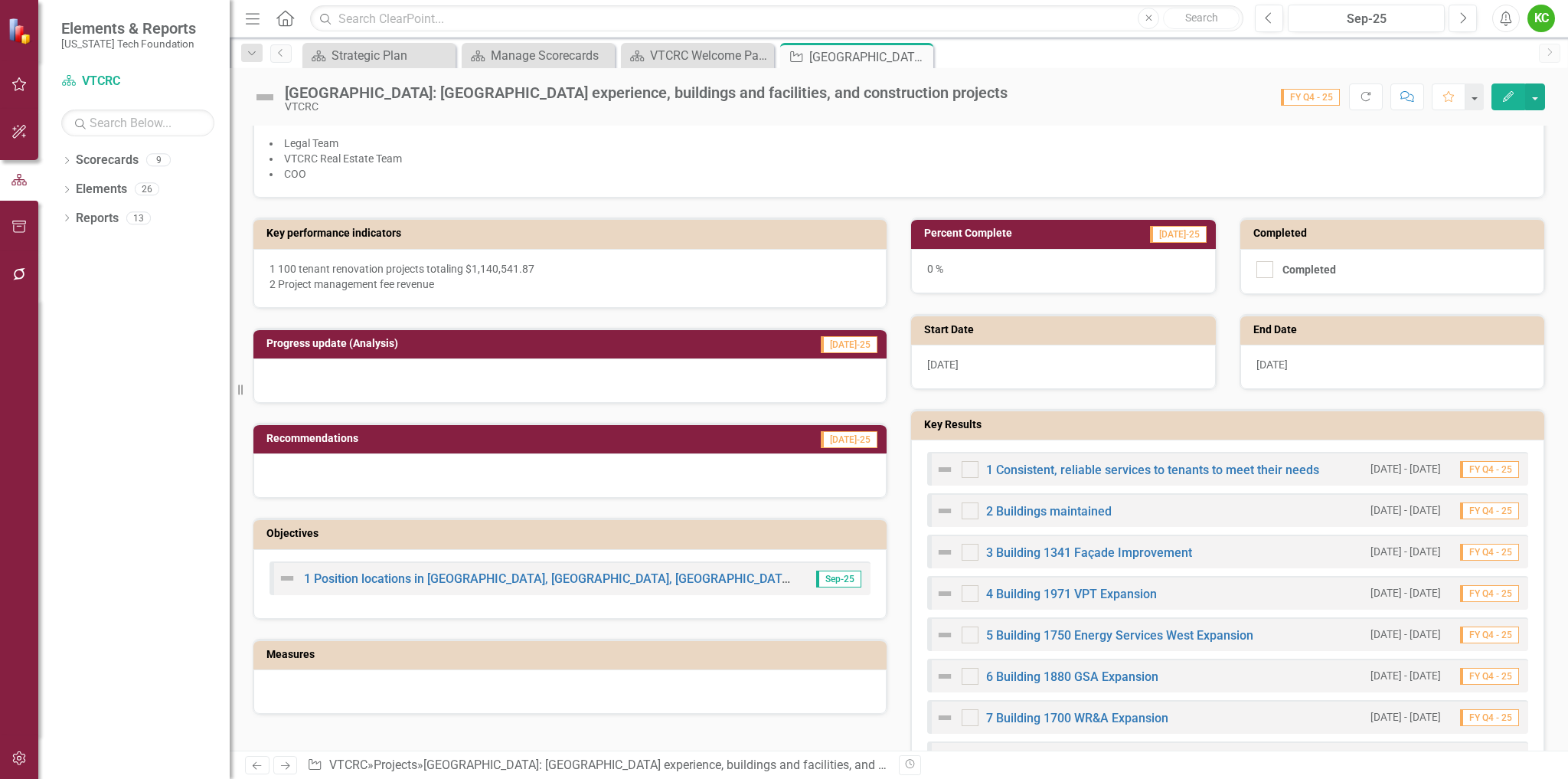
scroll to position [306, 0]
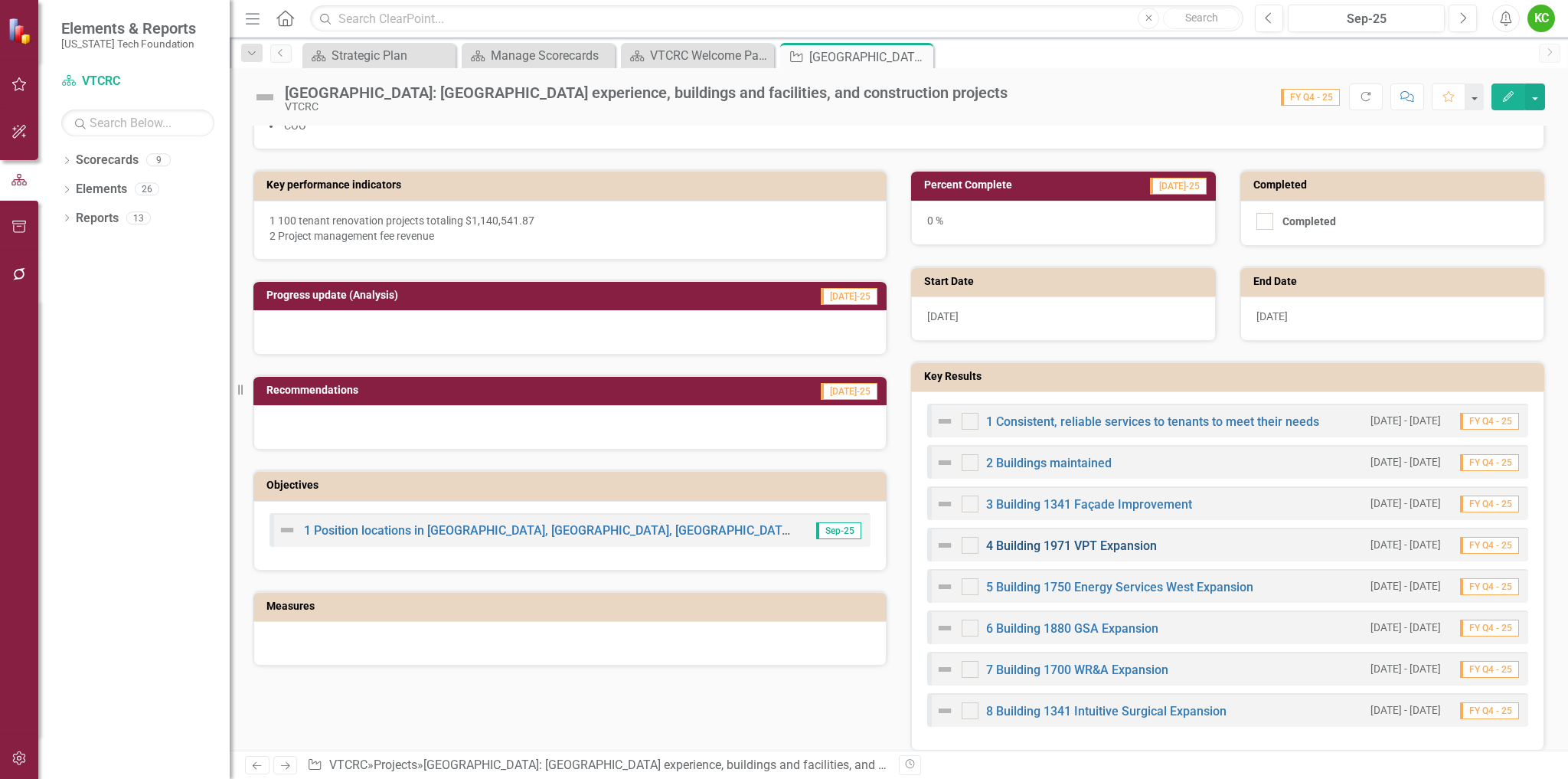
click at [1076, 542] on link "4 Building 1971 VPT Expansion" at bounding box center [1071, 545] width 171 height 14
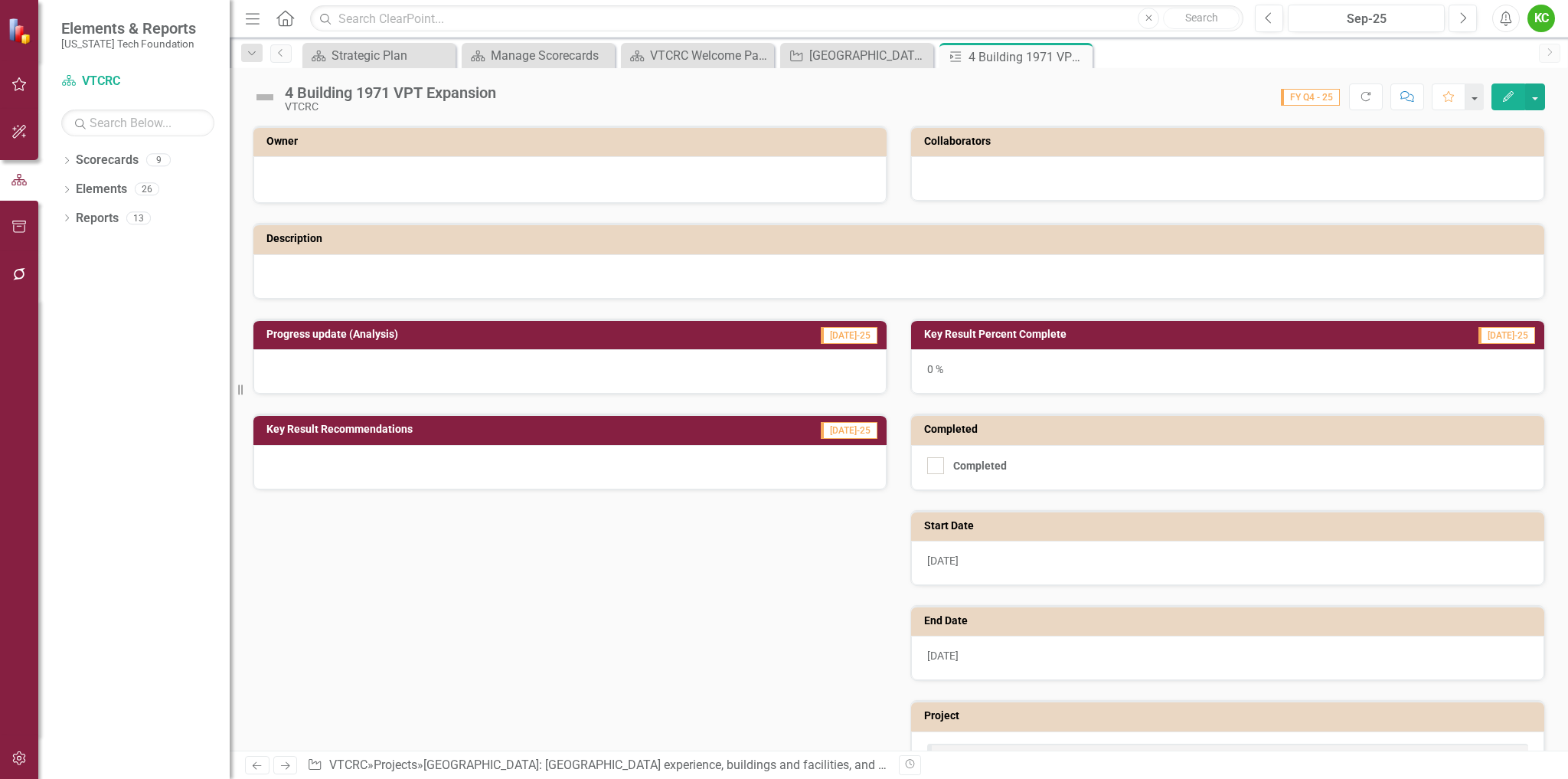
click at [1514, 100] on icon "Edit" at bounding box center [1508, 97] width 13 height 11
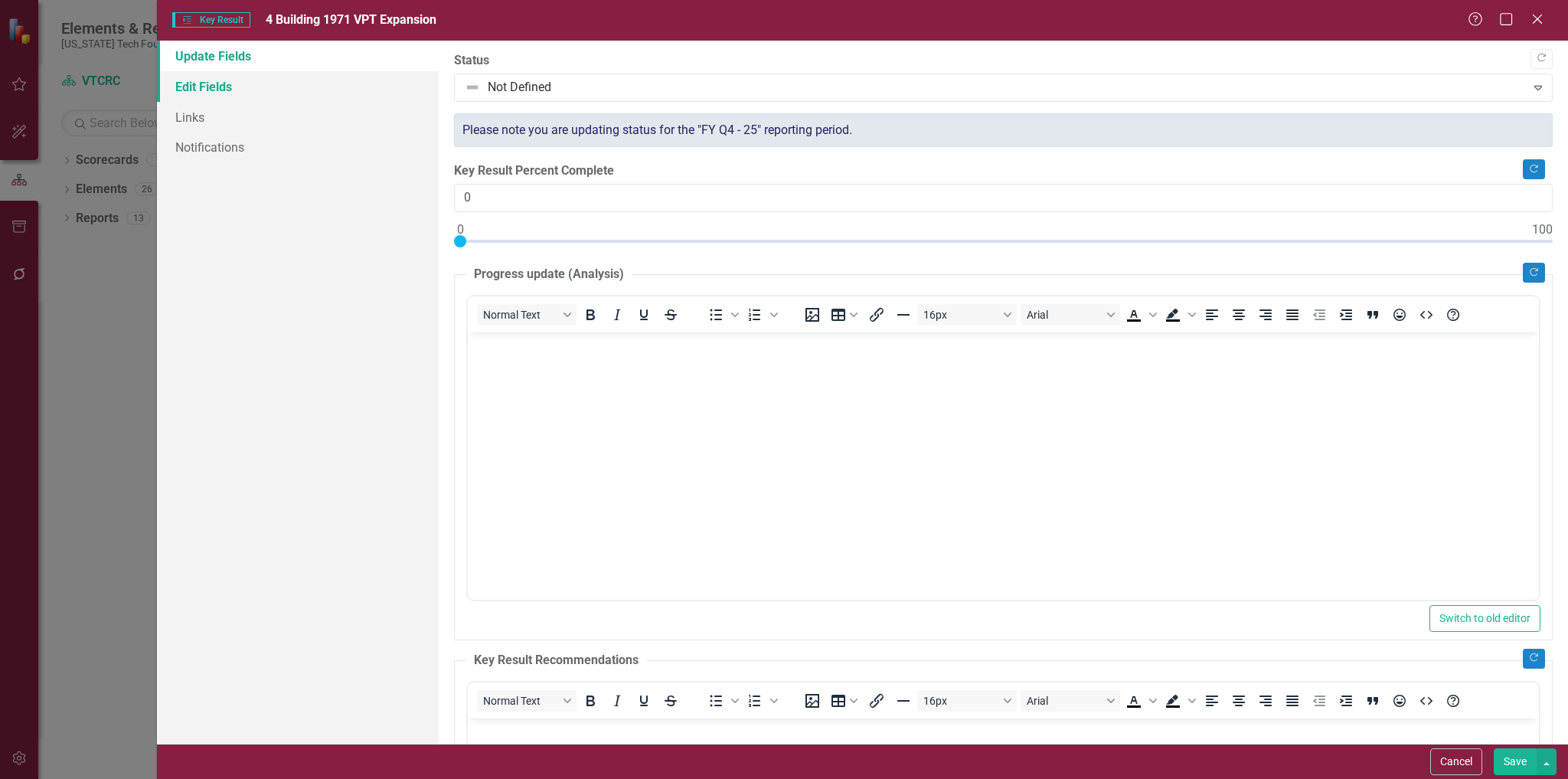
click at [194, 85] on link "Edit Fields" at bounding box center [298, 87] width 283 height 30
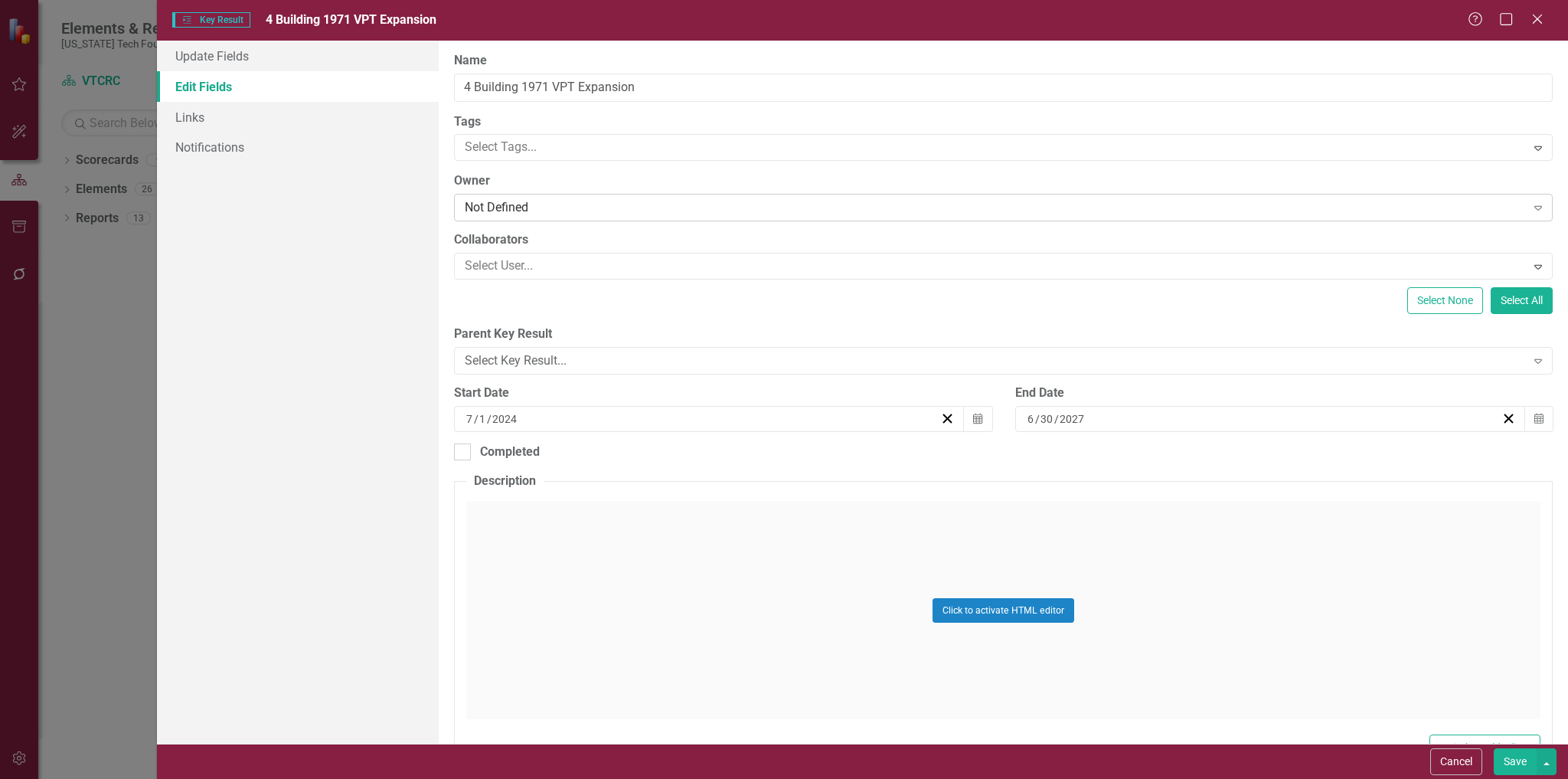
click at [605, 210] on div "Not Defined" at bounding box center [995, 208] width 1060 height 18
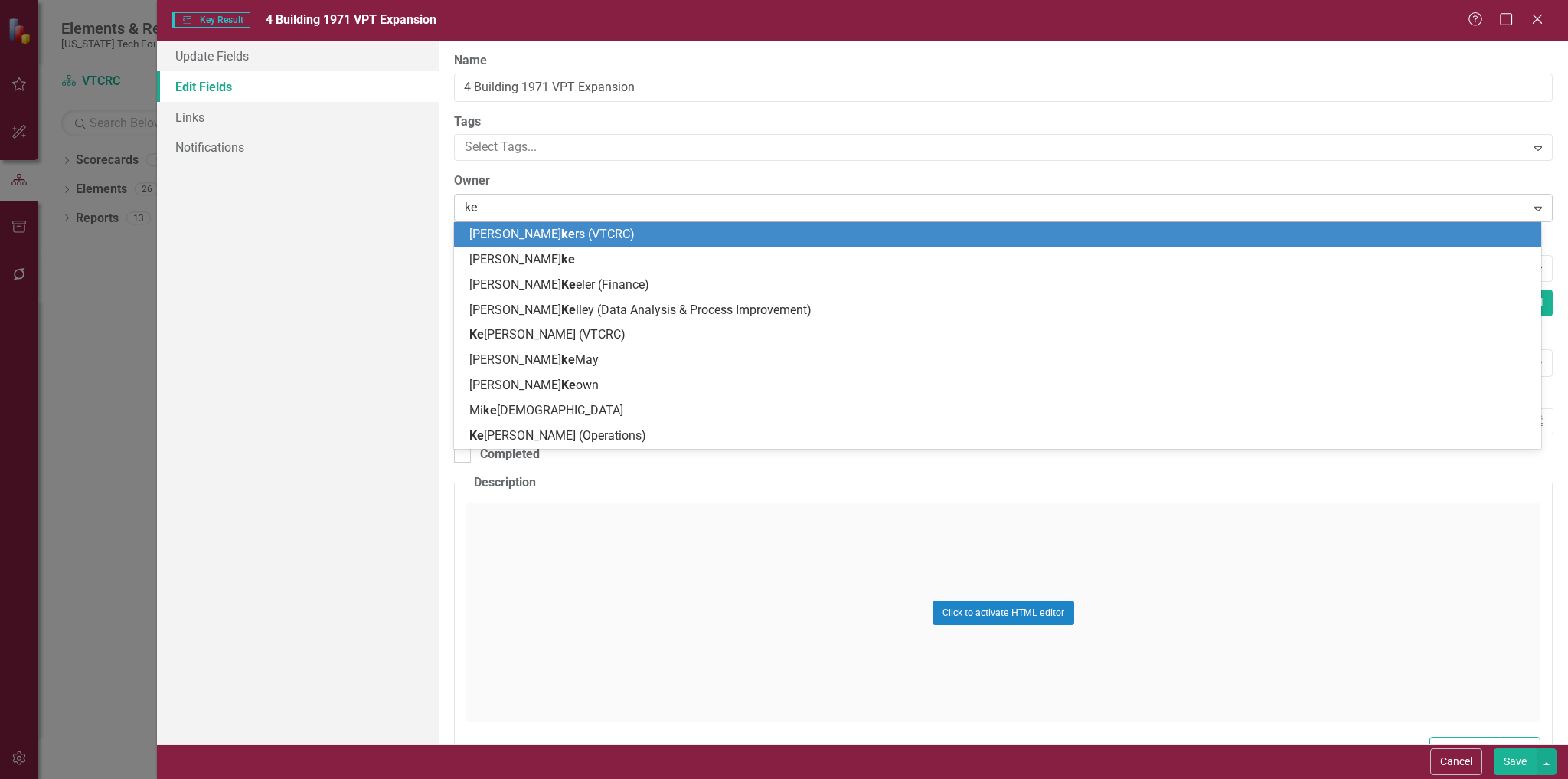
type input "ken"
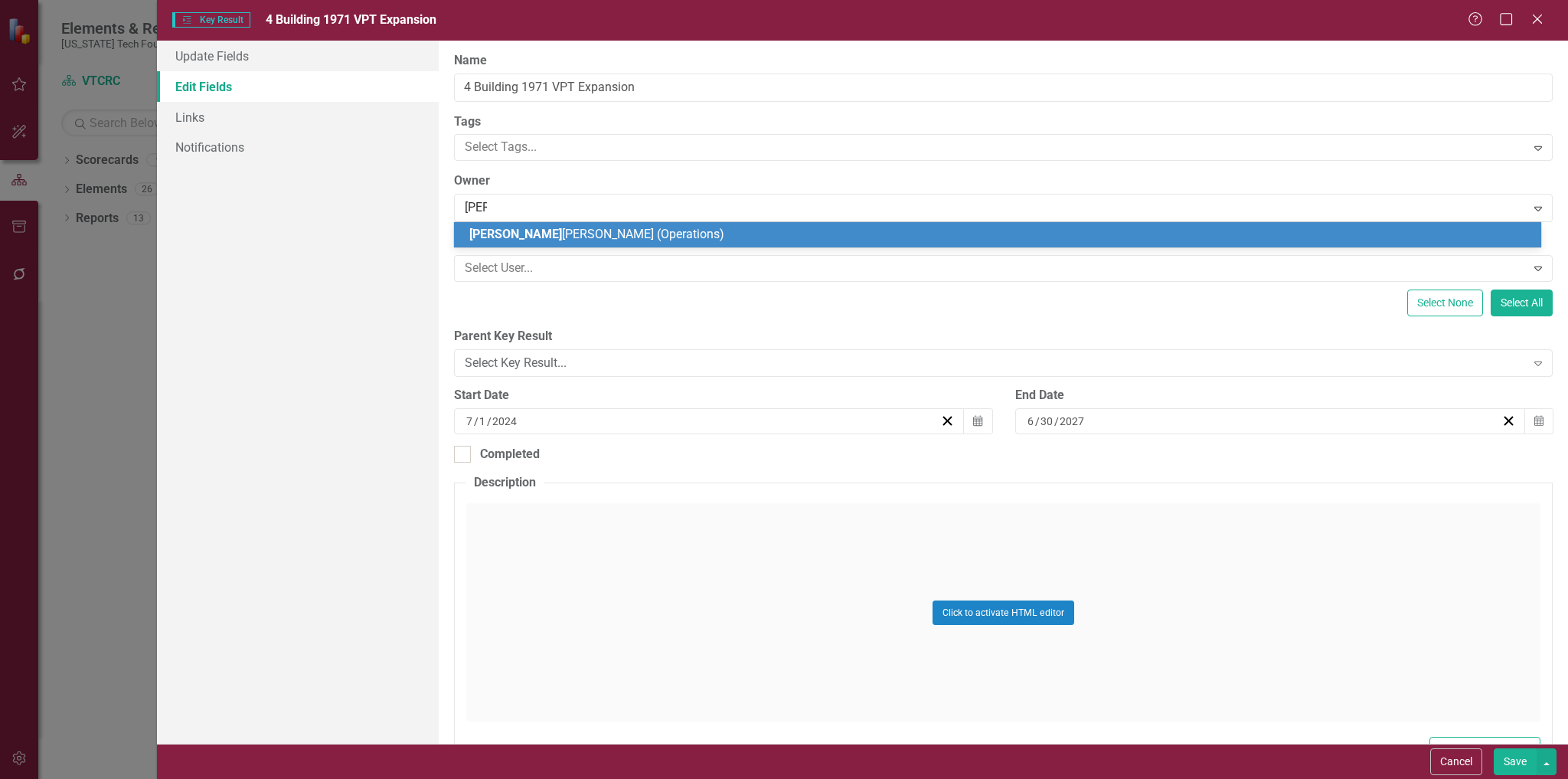
click at [610, 227] on div "Ken Smith (Operations)" at bounding box center [1000, 235] width 1063 height 18
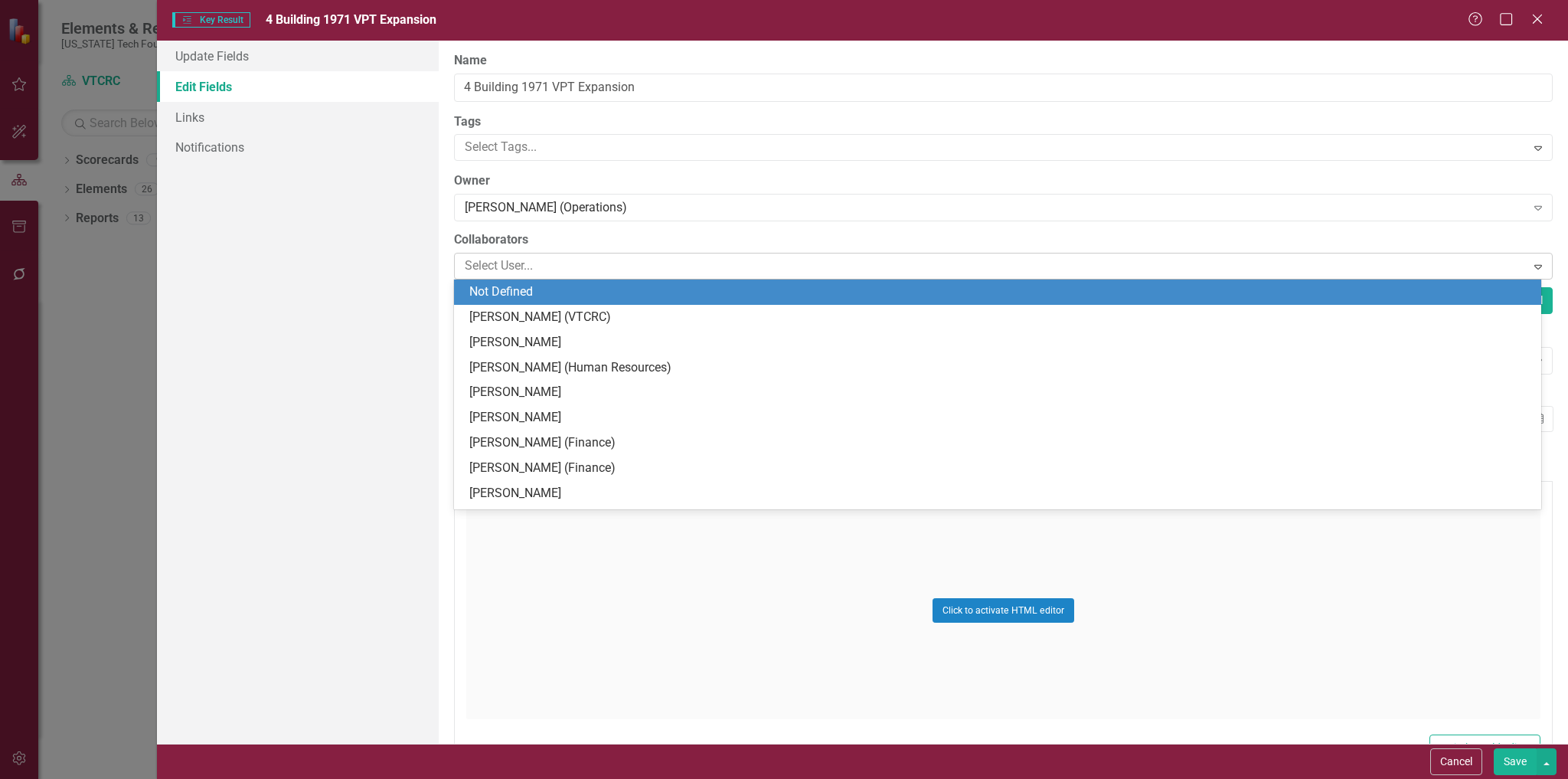
click at [610, 270] on div at bounding box center [991, 266] width 1067 height 21
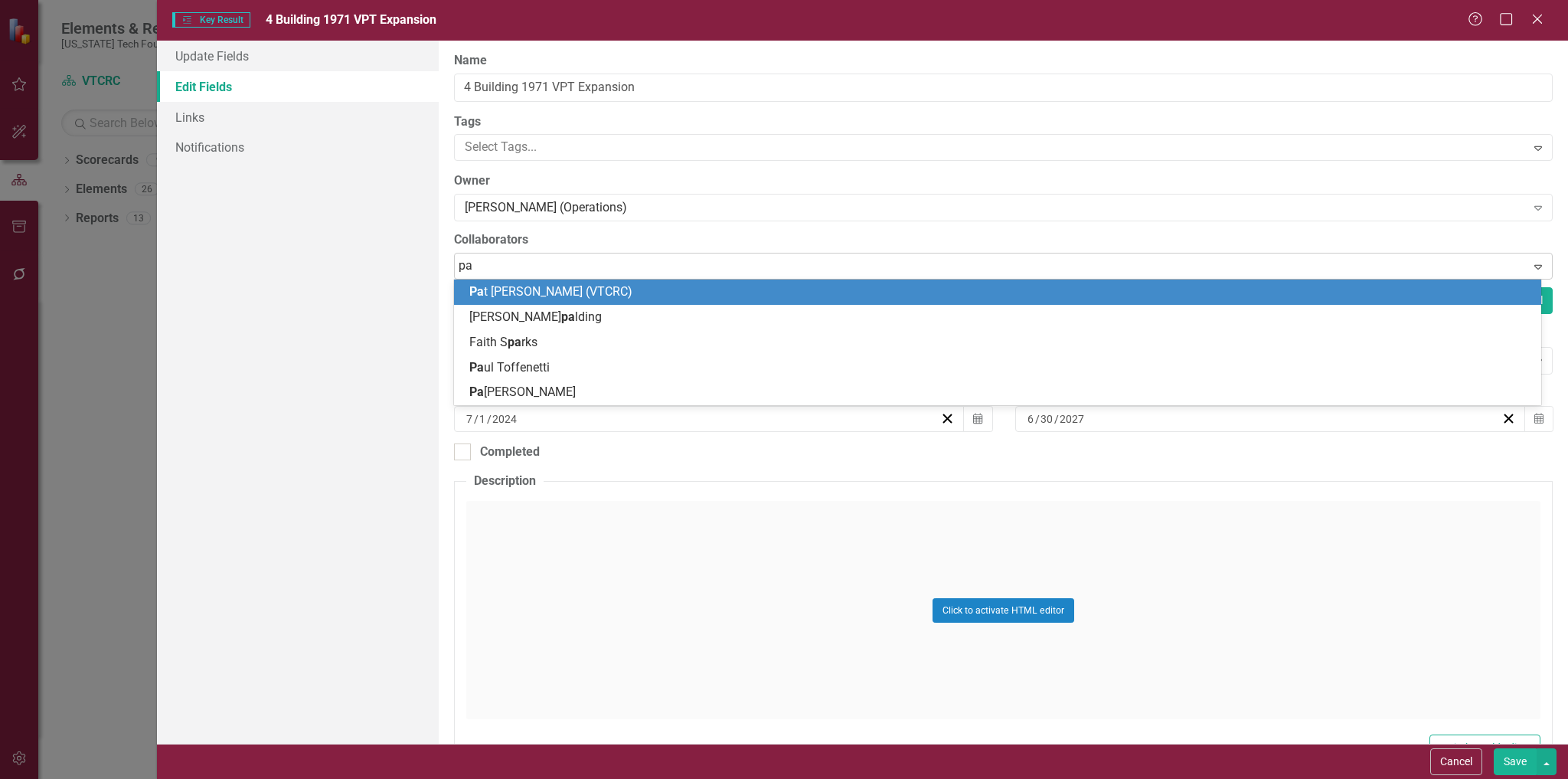
type input "pat"
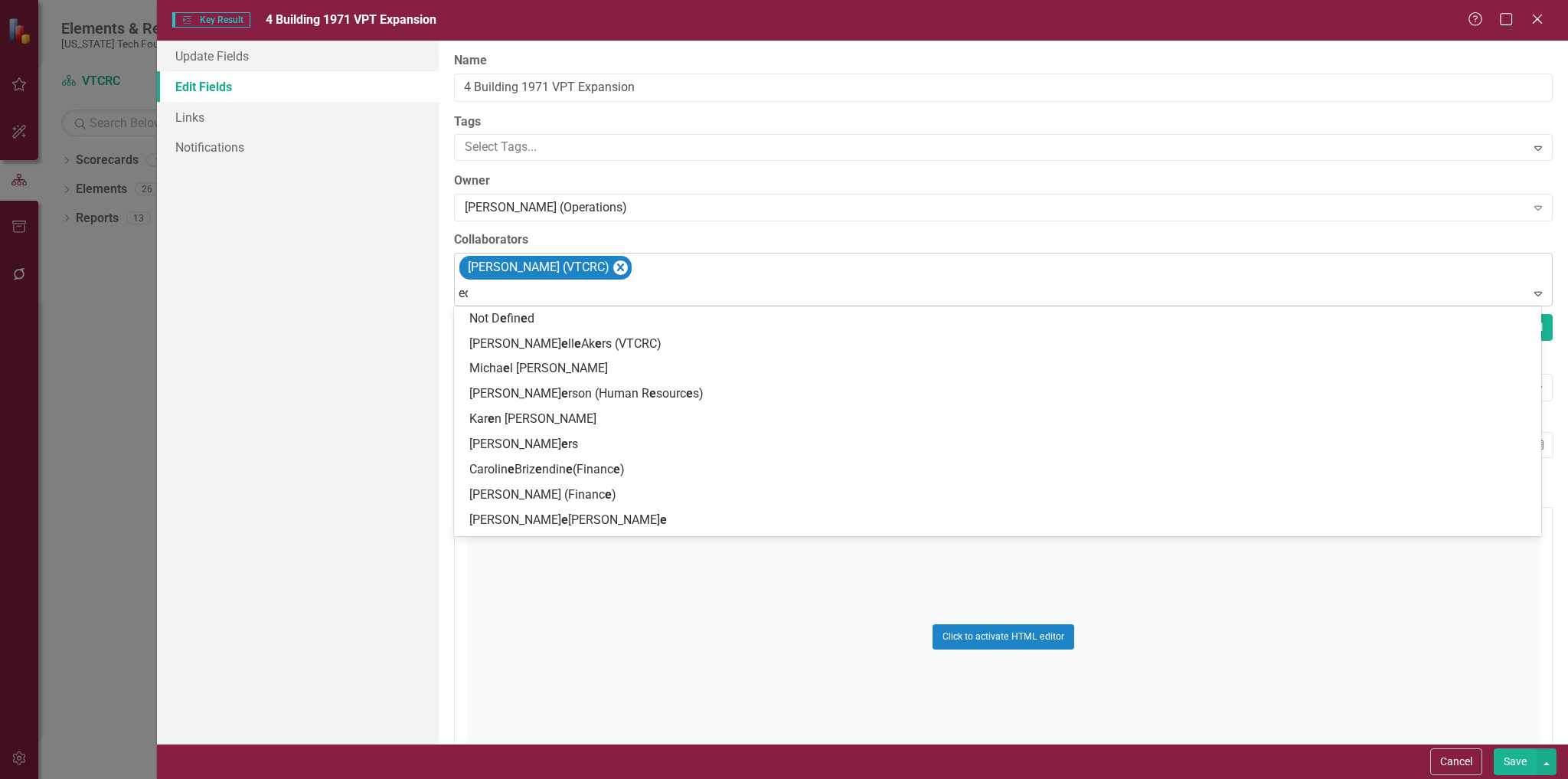
type input "edd"
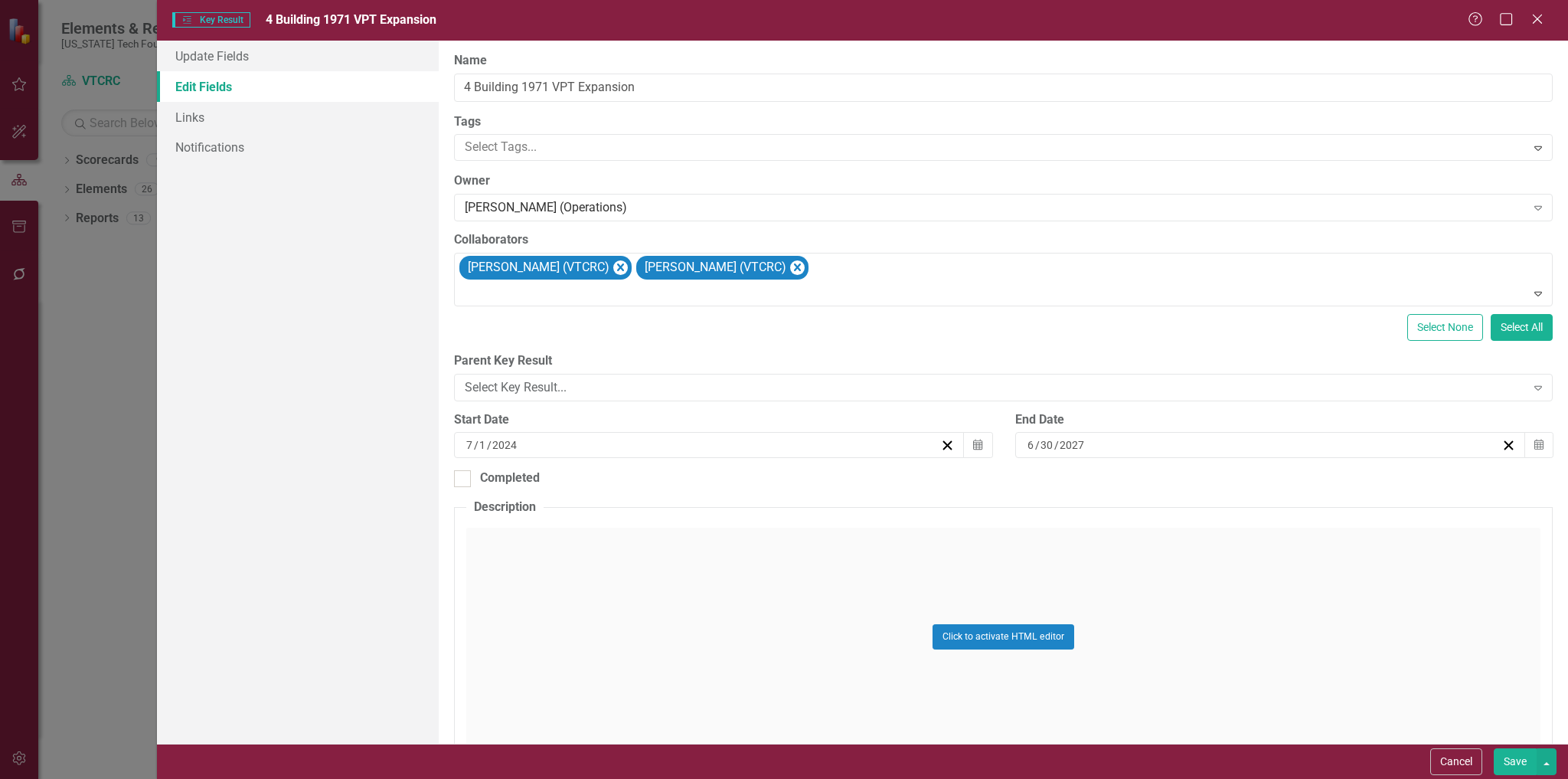
click at [1513, 758] on button "Save" at bounding box center [1515, 762] width 43 height 27
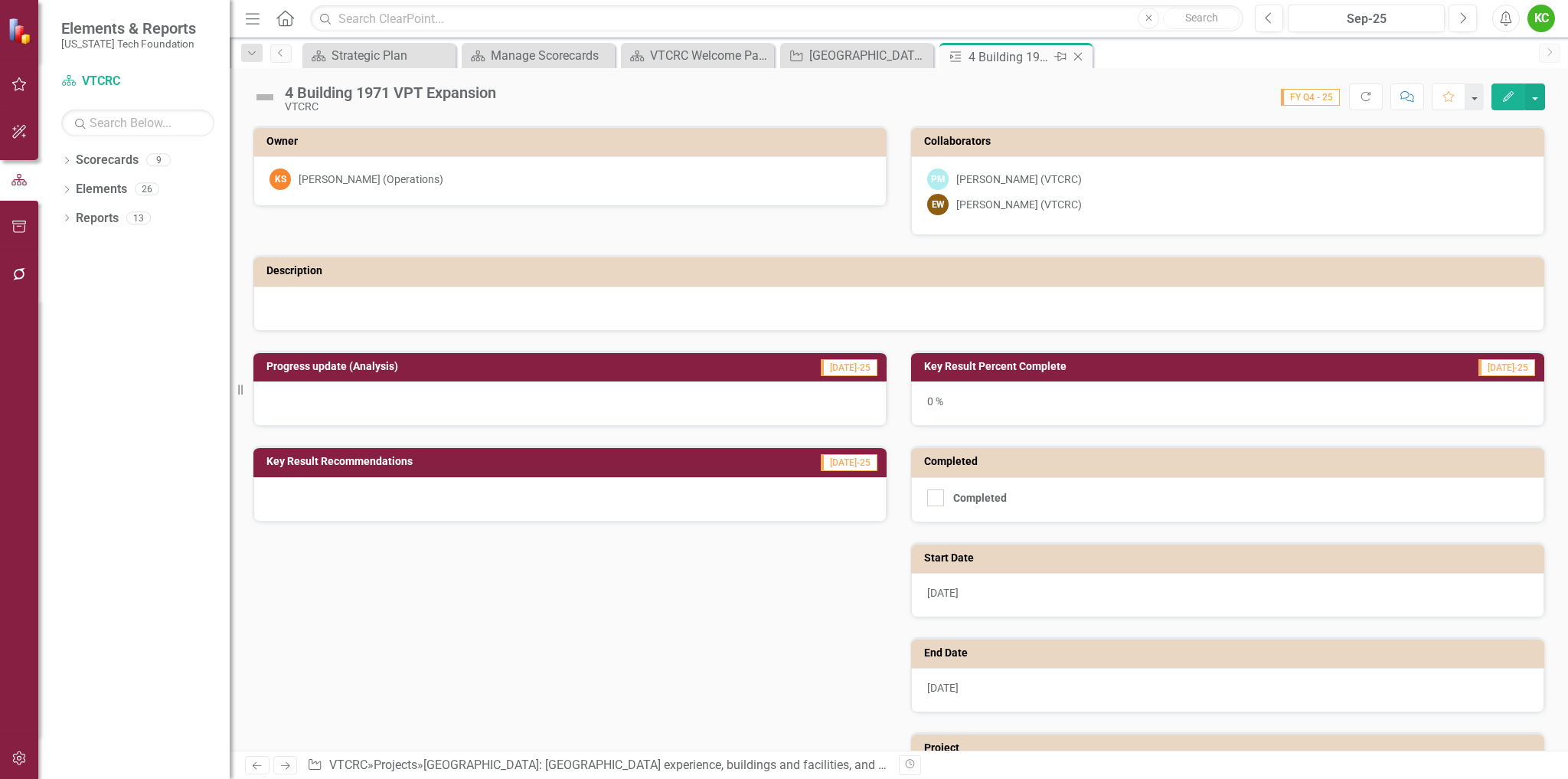
click at [1071, 51] on icon "Close" at bounding box center [1078, 56] width 15 height 13
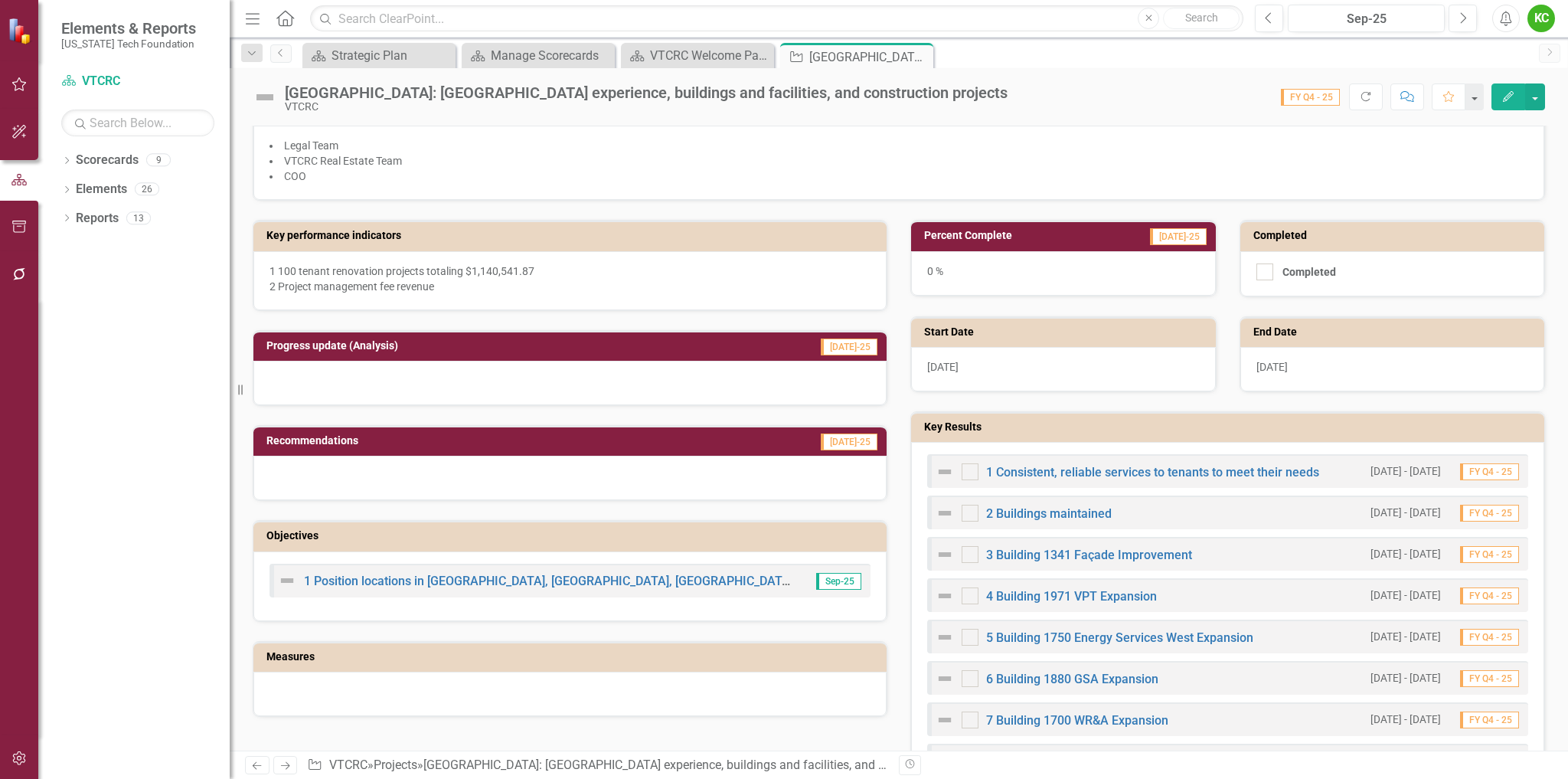
scroll to position [306, 0]
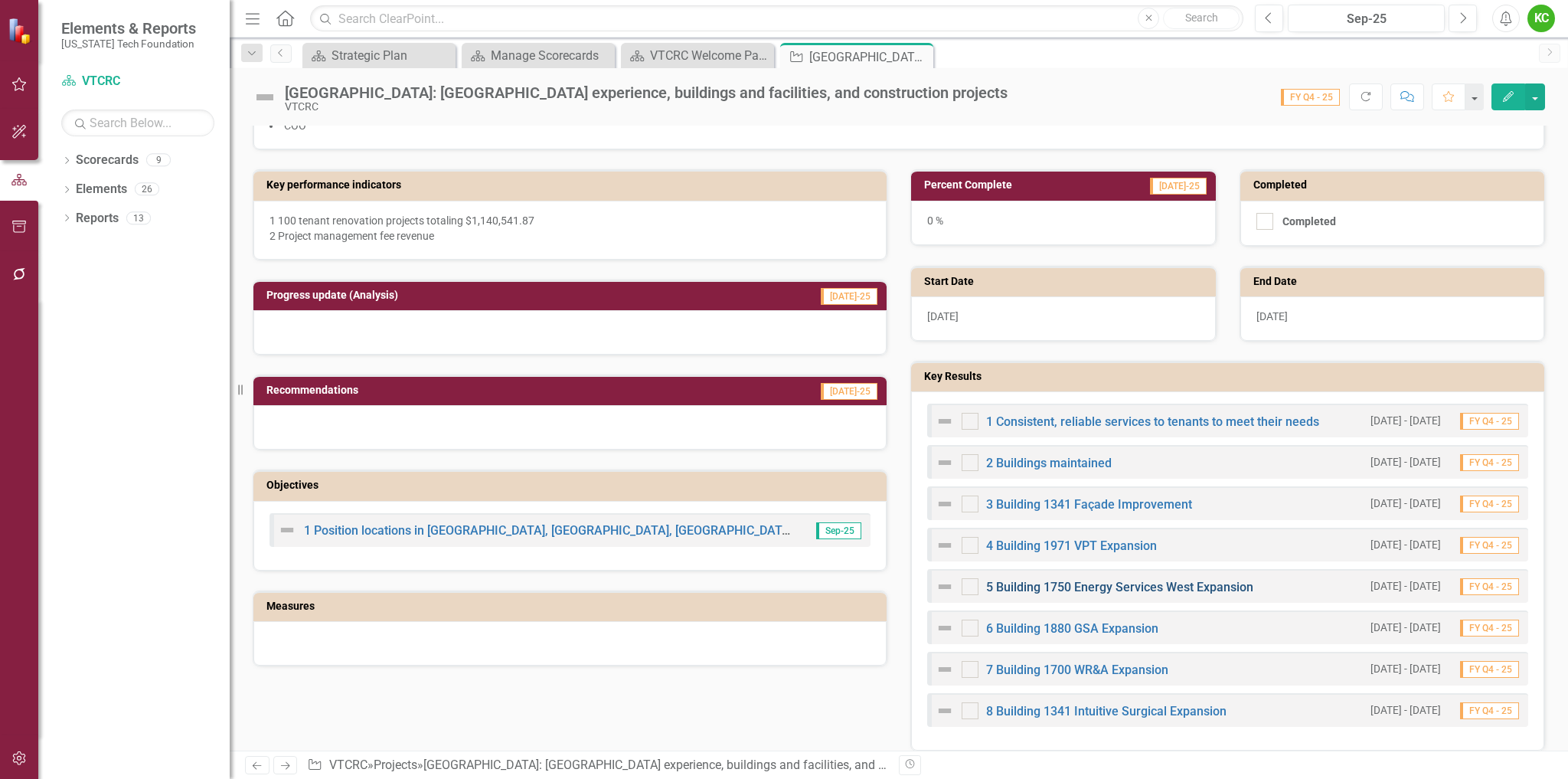
click at [1098, 584] on link "5 Building 1750 Energy Services West Expansion" at bounding box center [1119, 586] width 267 height 14
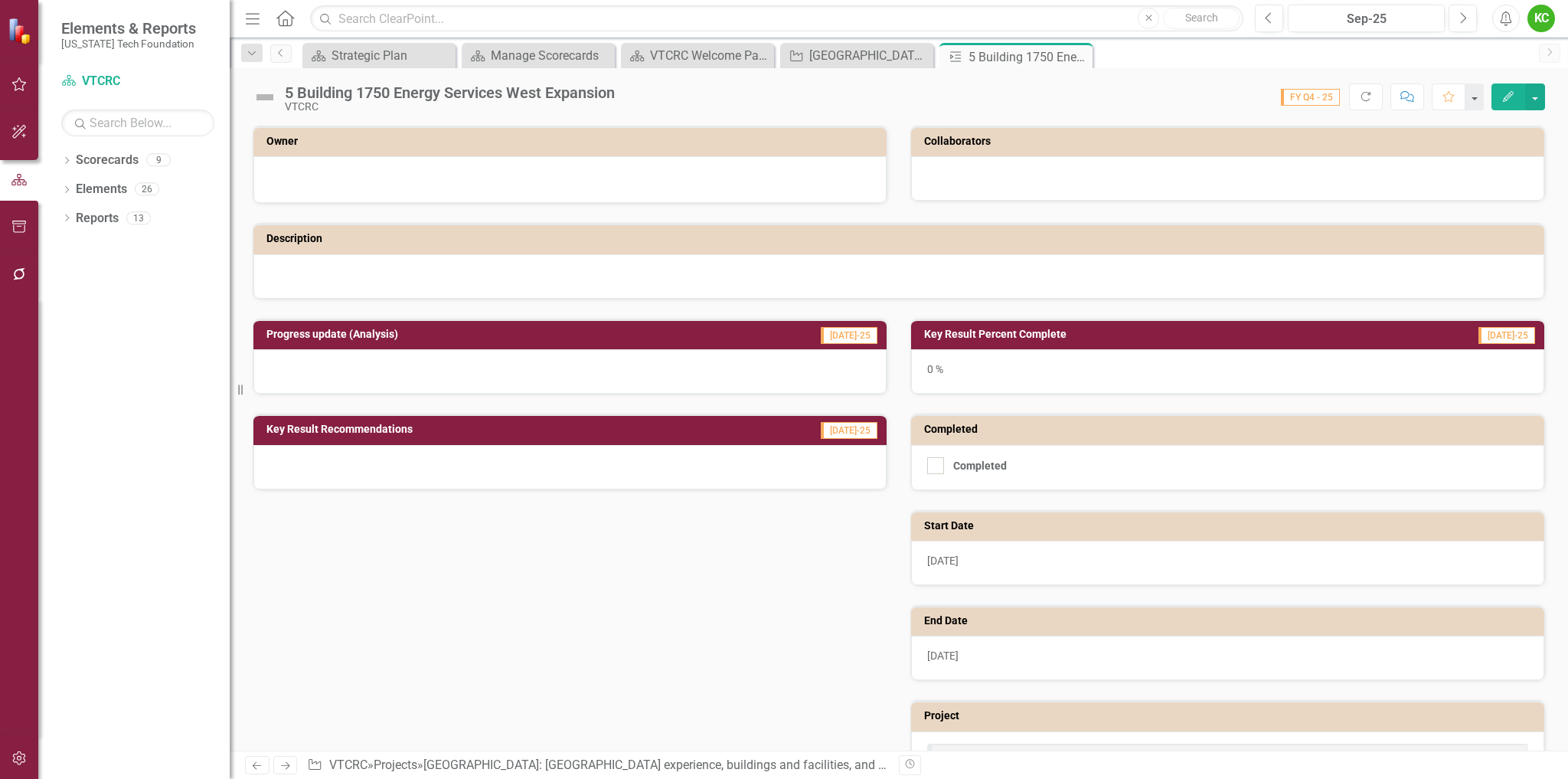
click at [1504, 93] on icon "Edit" at bounding box center [1508, 97] width 13 height 11
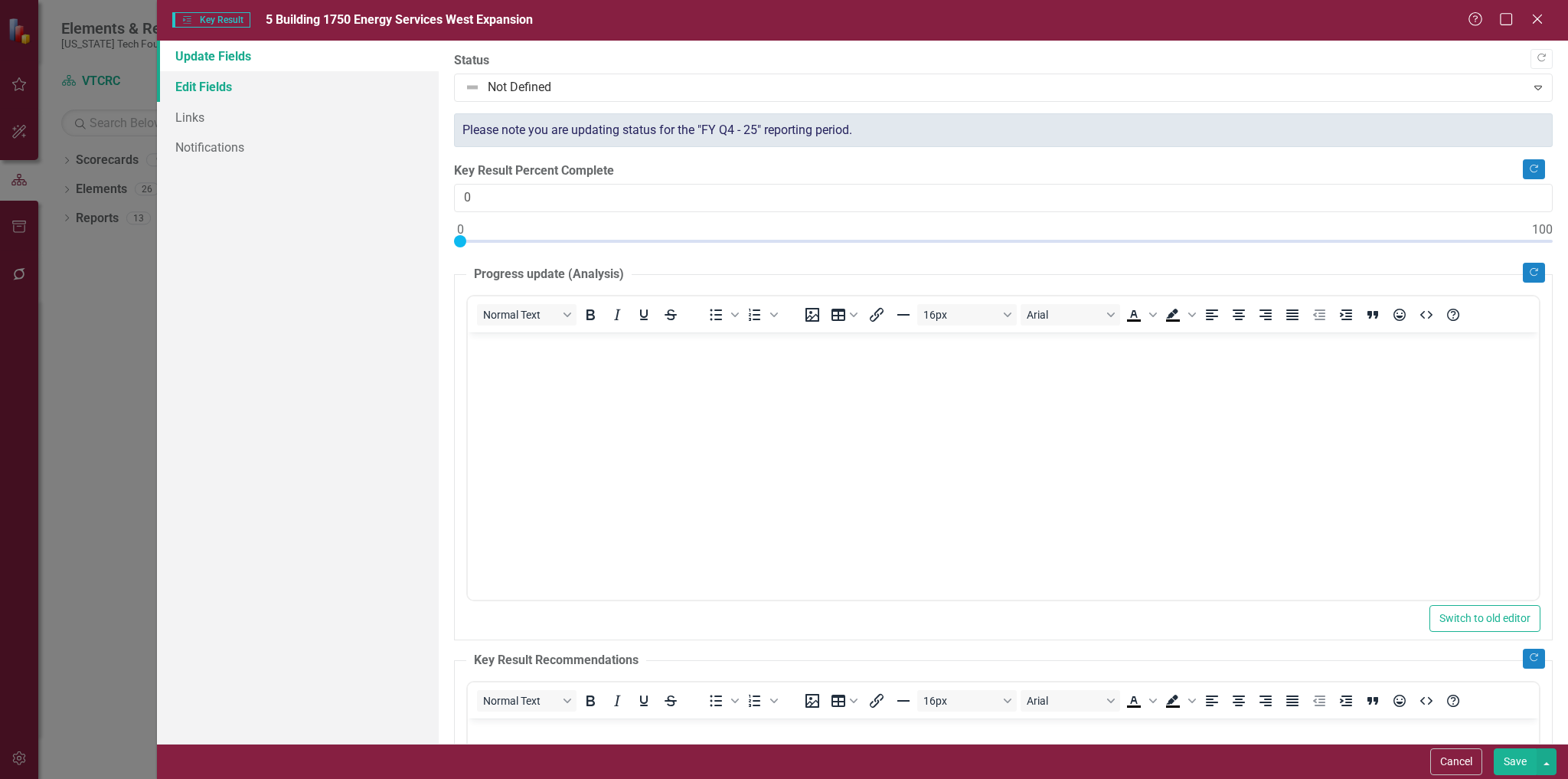
click at [201, 89] on link "Edit Fields" at bounding box center [298, 87] width 283 height 30
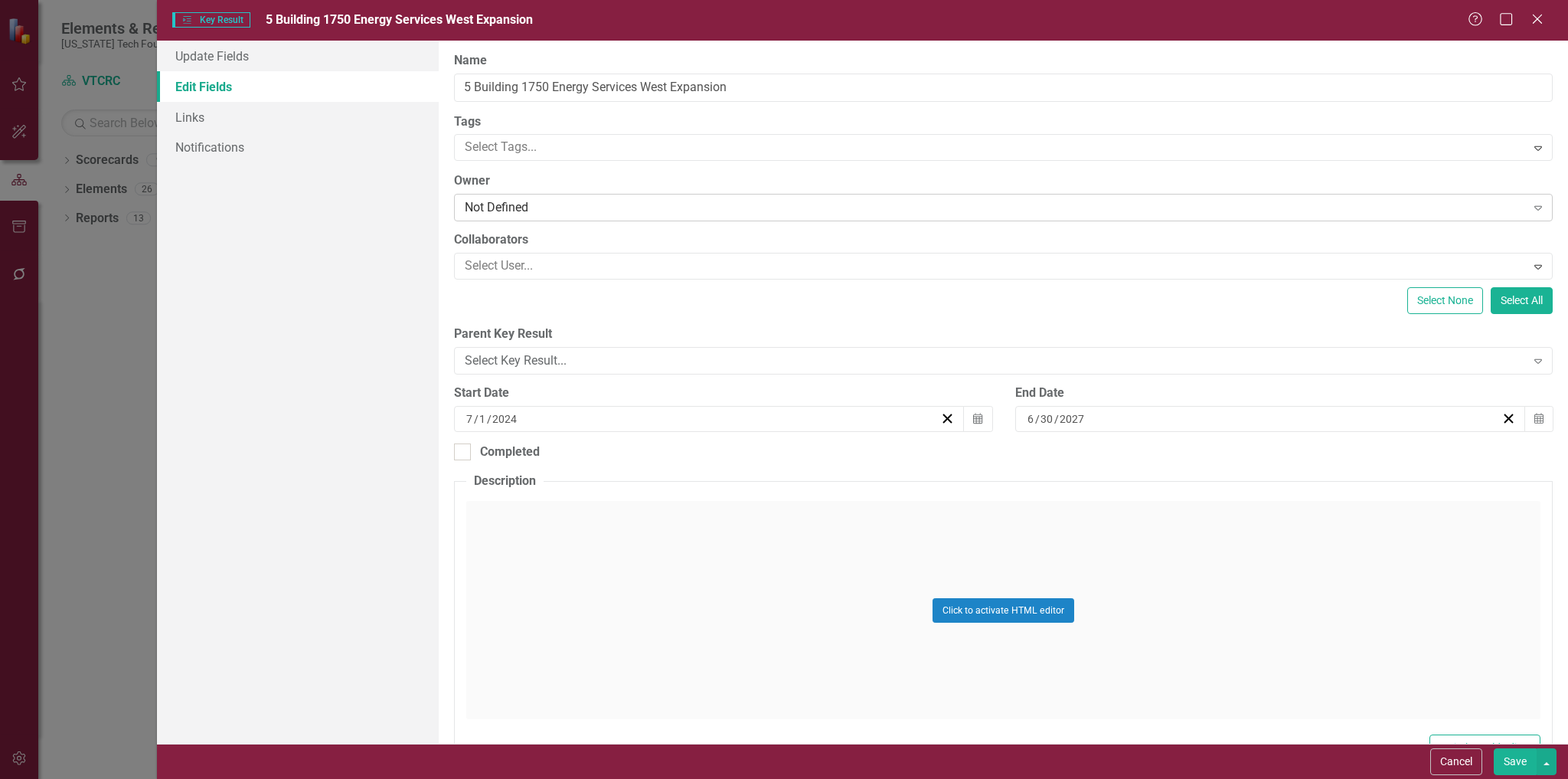
click at [589, 207] on div "Not Defined" at bounding box center [995, 208] width 1060 height 18
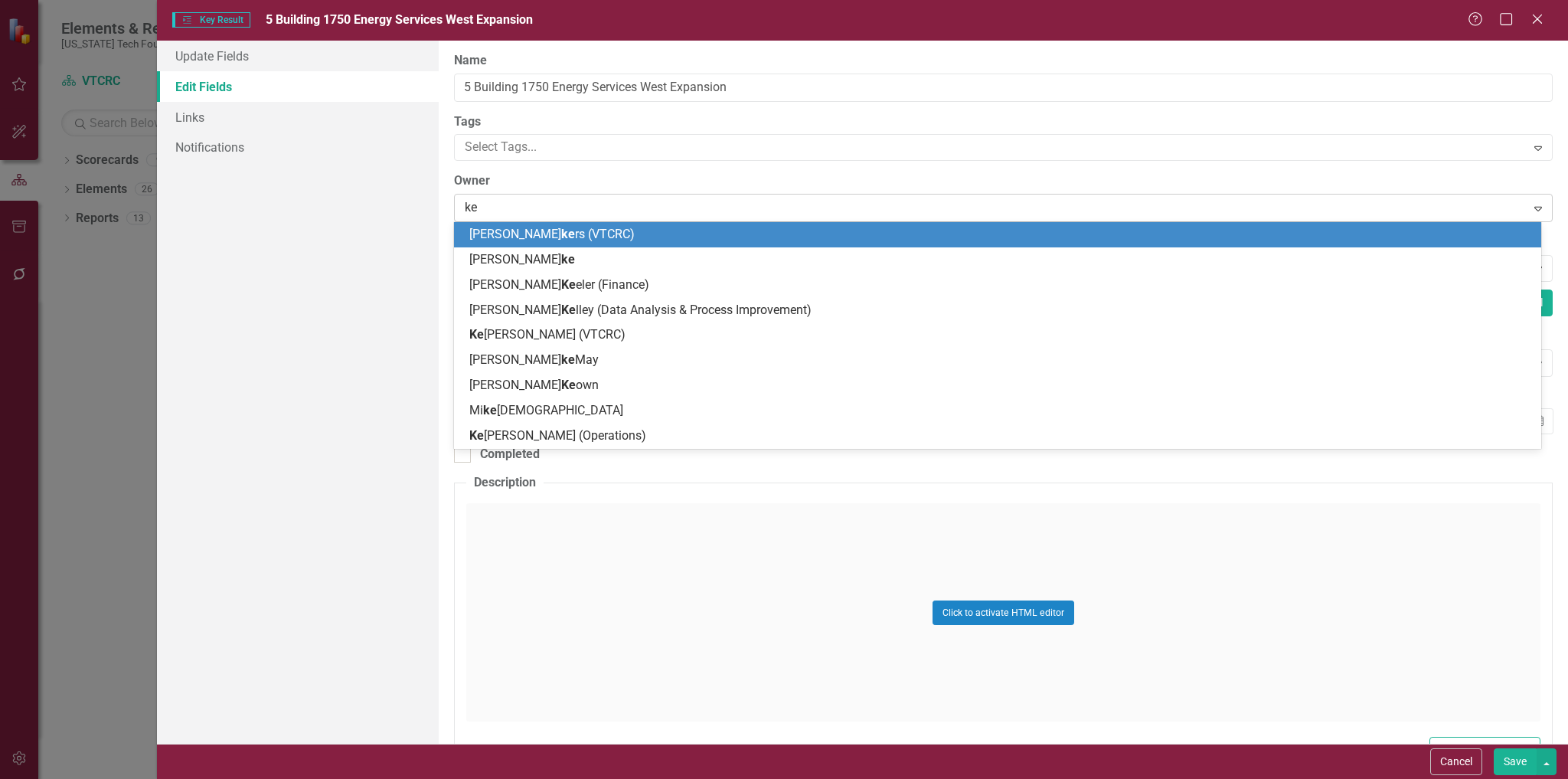
type input "ken"
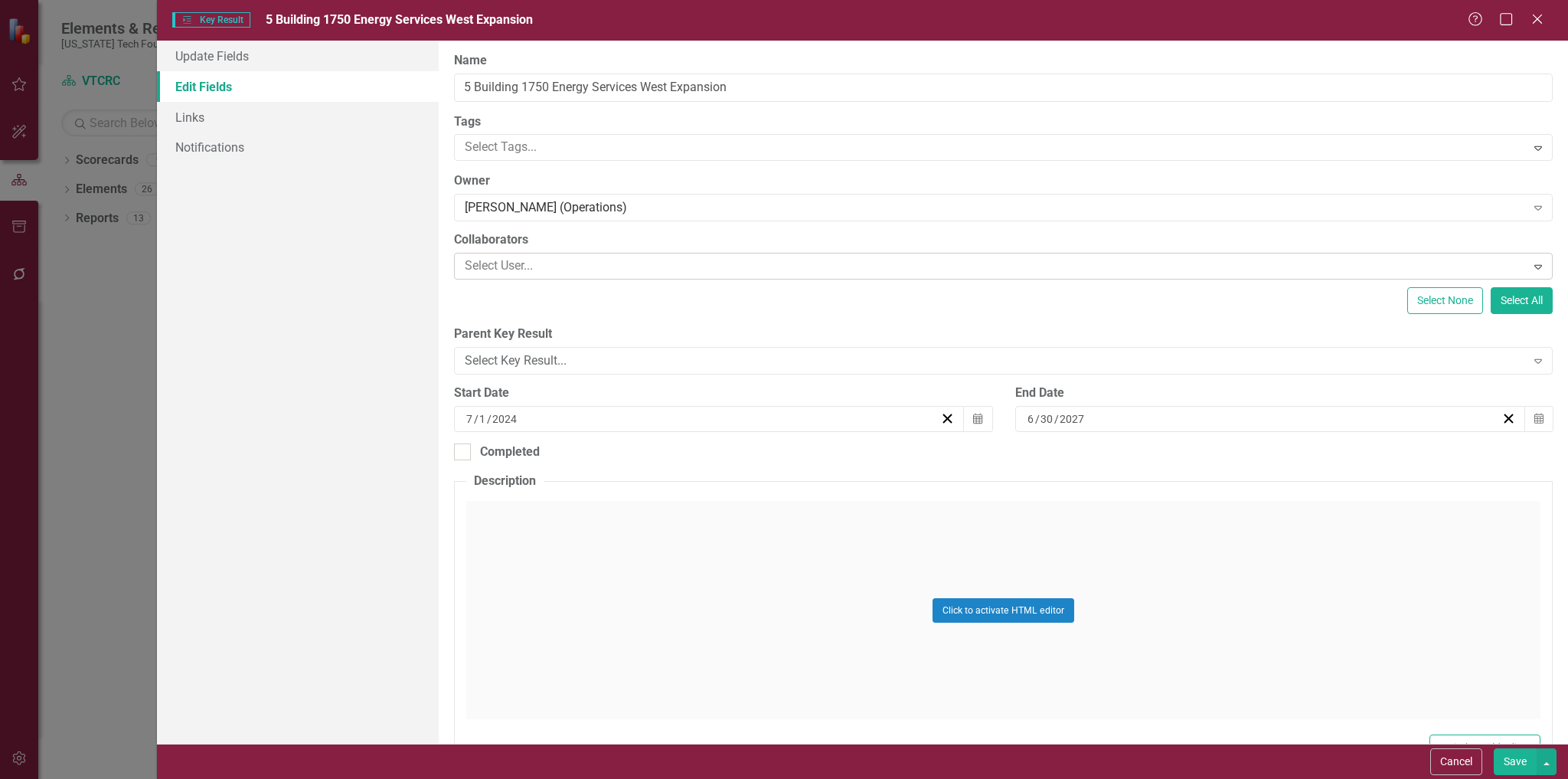
click at [572, 264] on div at bounding box center [991, 266] width 1067 height 21
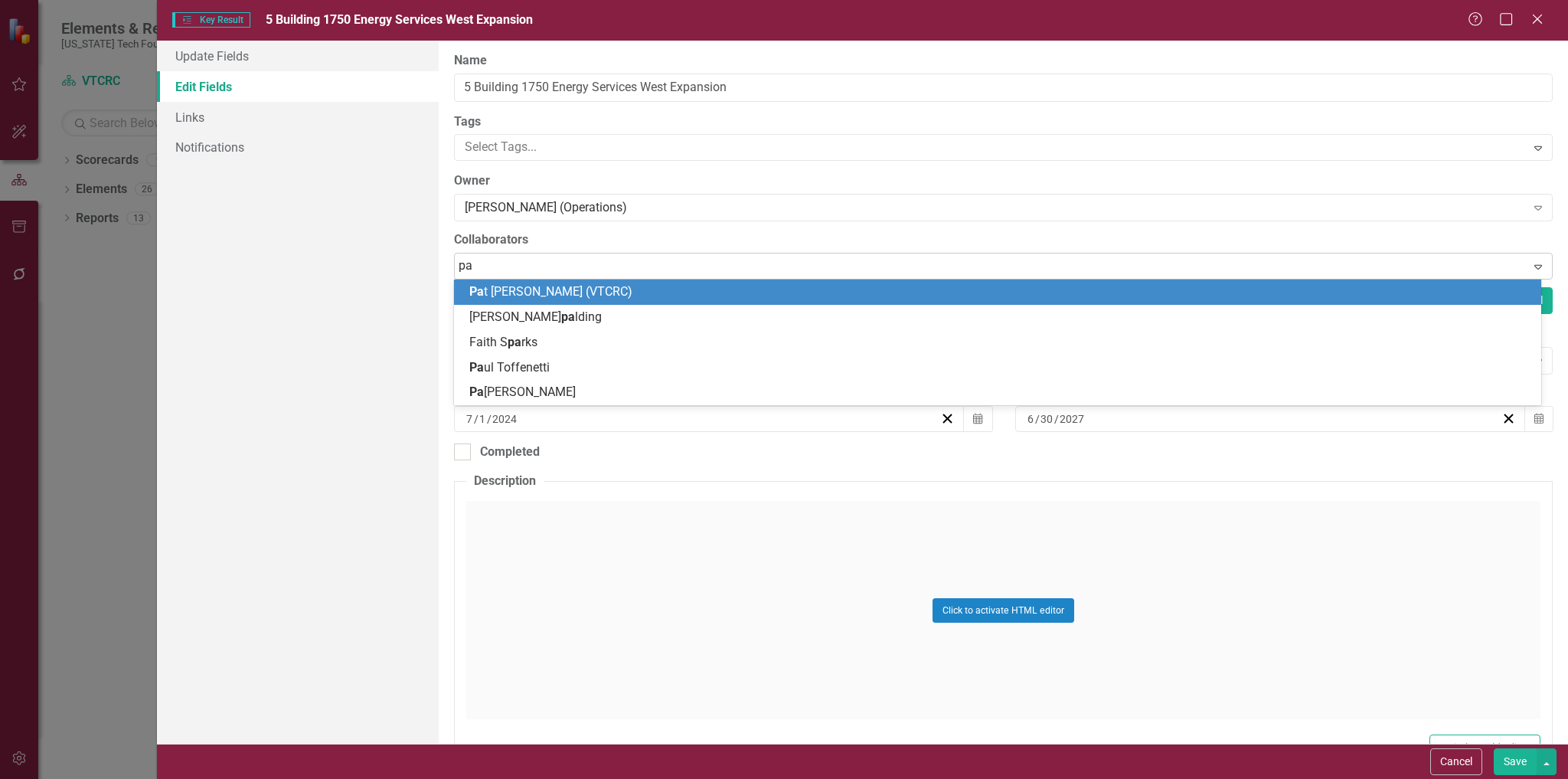
type input "pat"
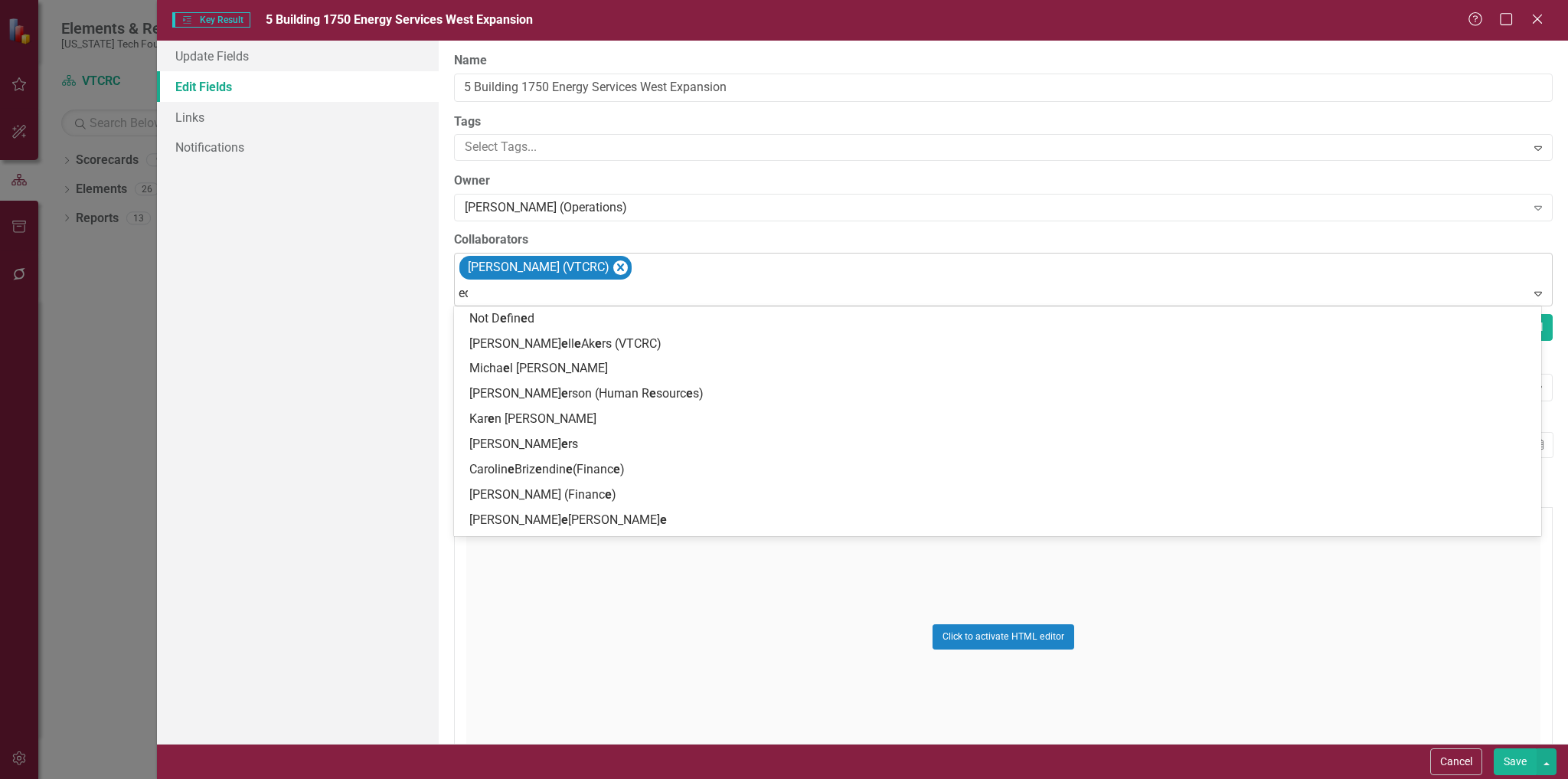
type input "edd"
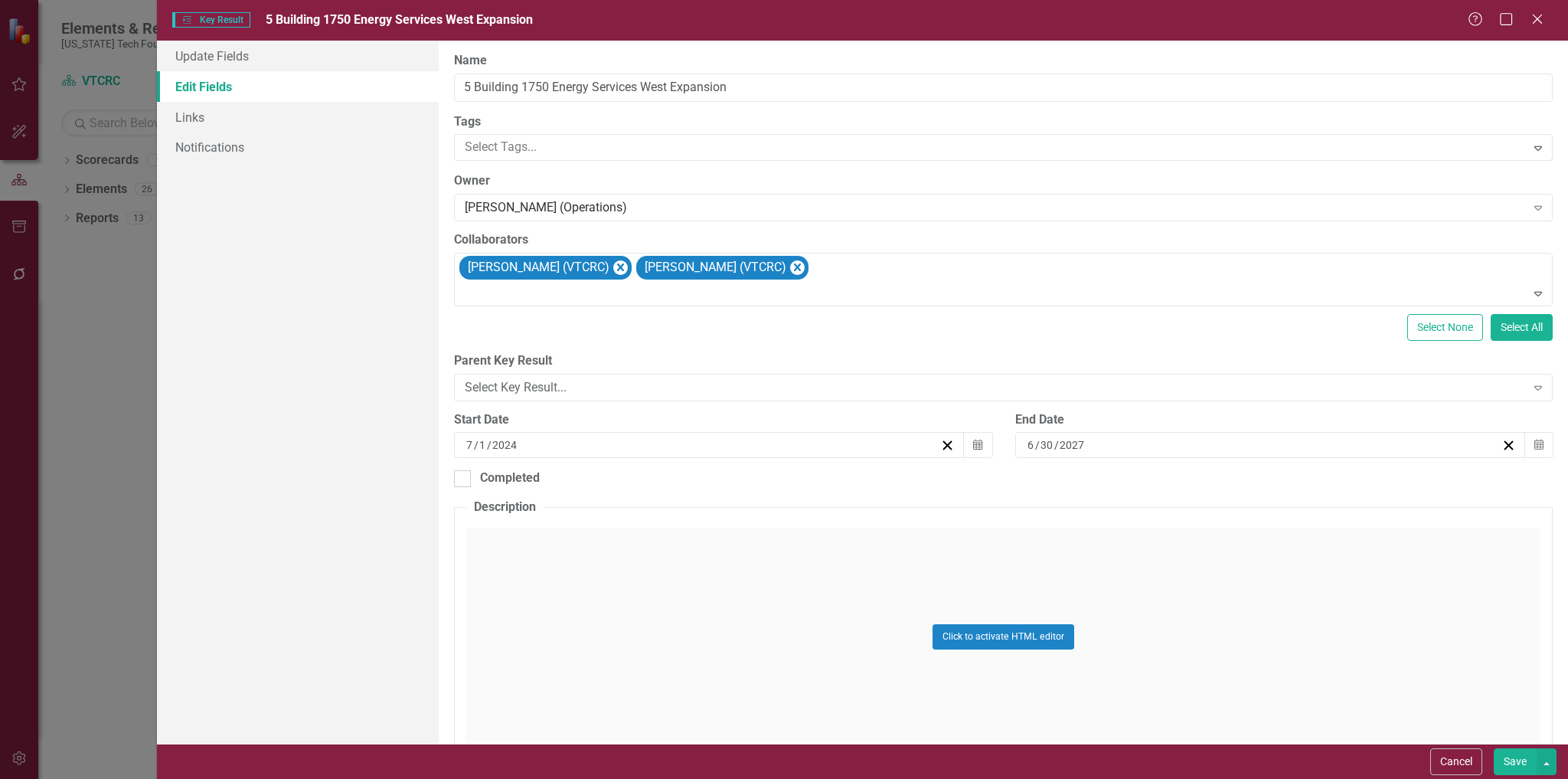
click at [1516, 753] on button "Save" at bounding box center [1515, 762] width 43 height 27
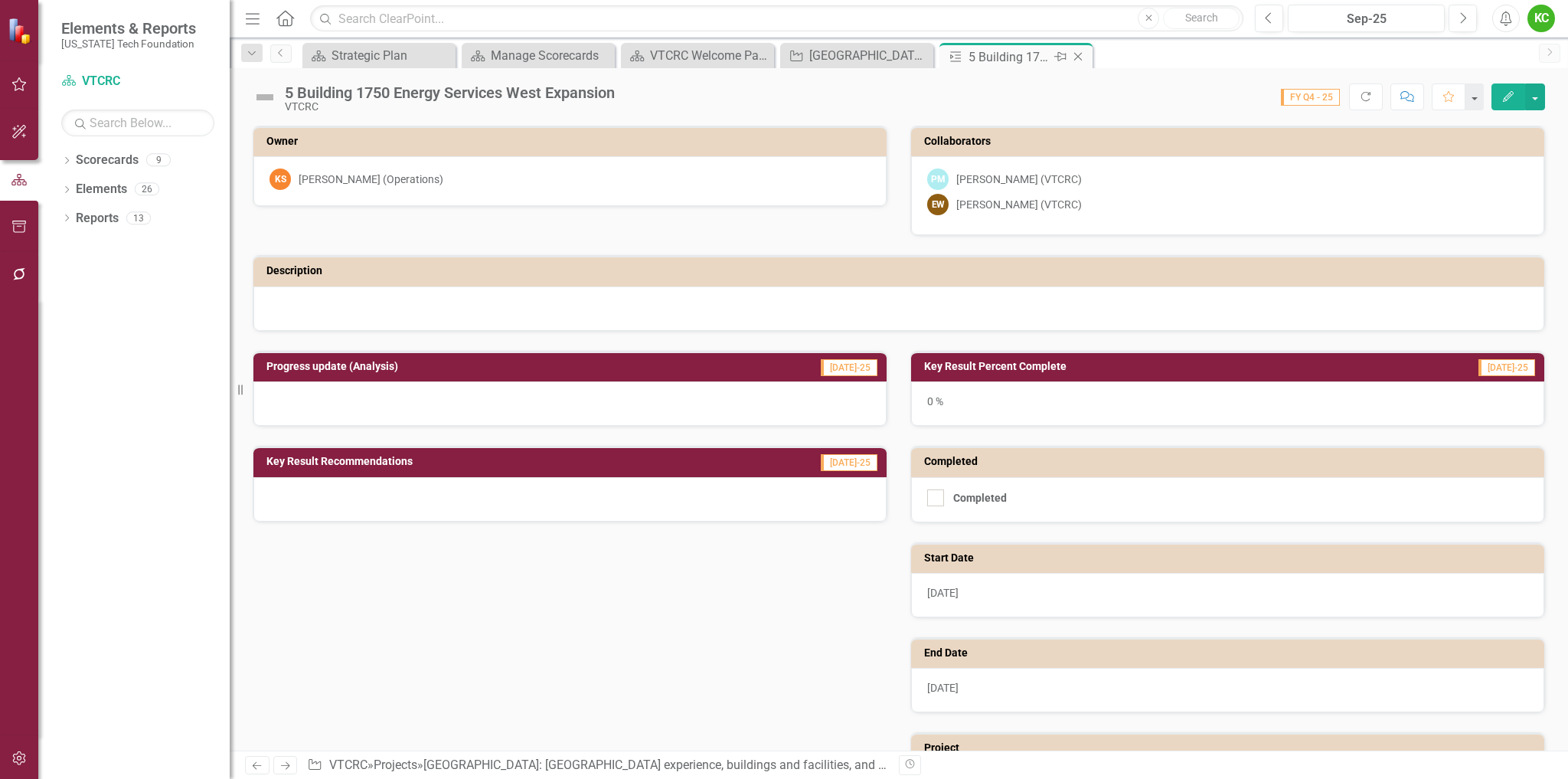
click at [1079, 57] on icon at bounding box center [1078, 56] width 8 height 8
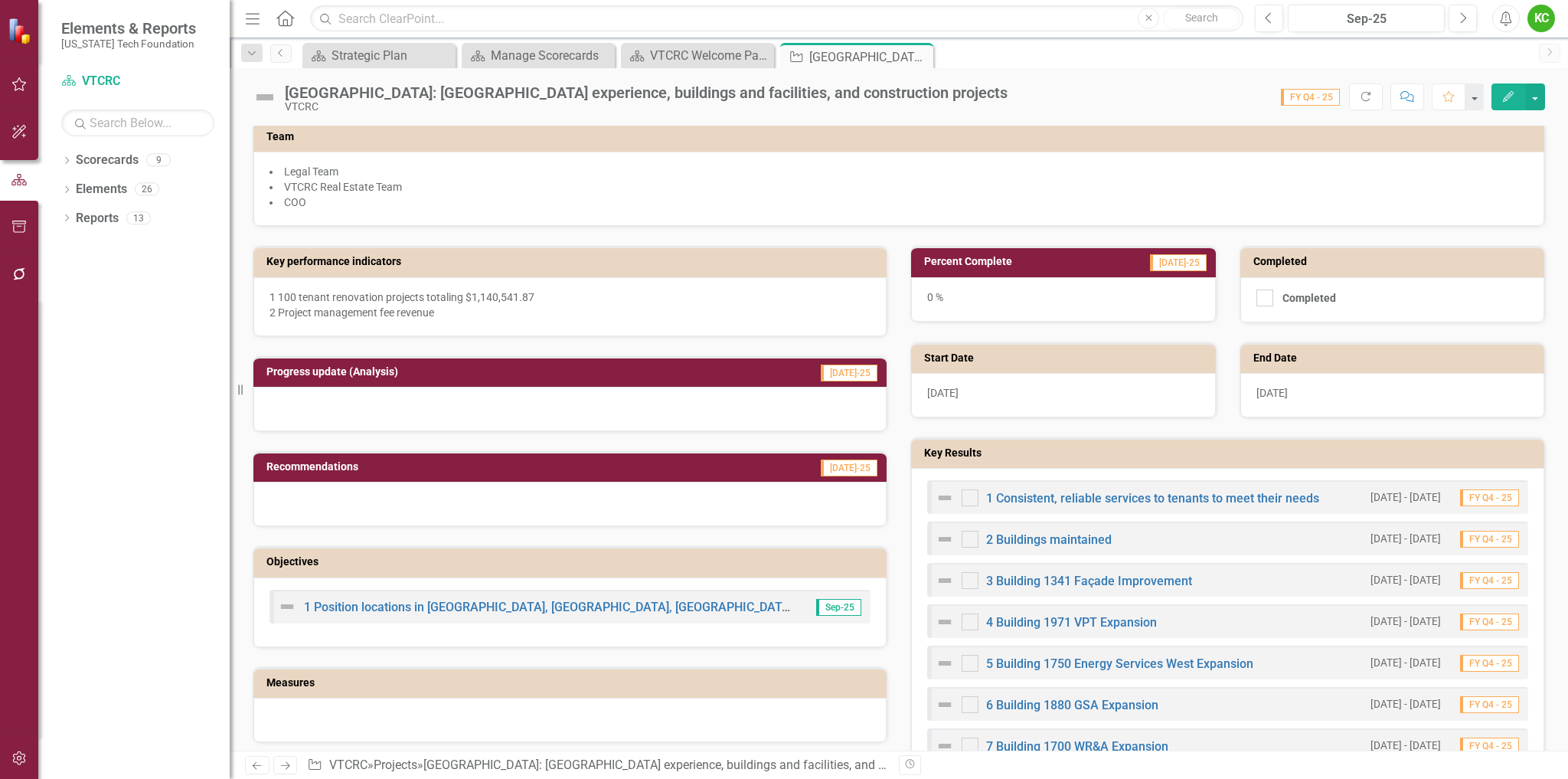
scroll to position [306, 0]
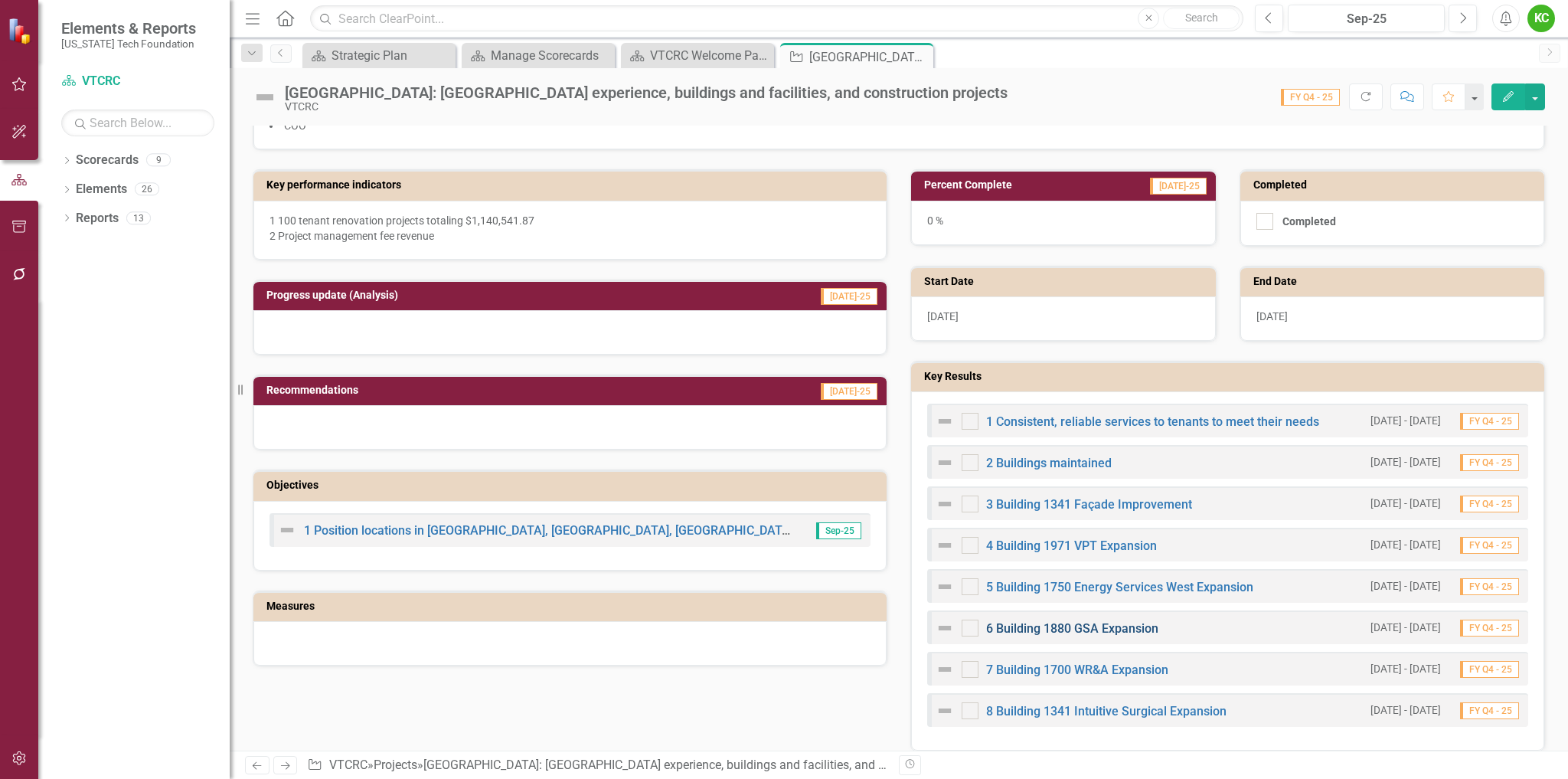
click at [1082, 626] on link "6 Building 1880 GSA Expansion" at bounding box center [1072, 629] width 172 height 14
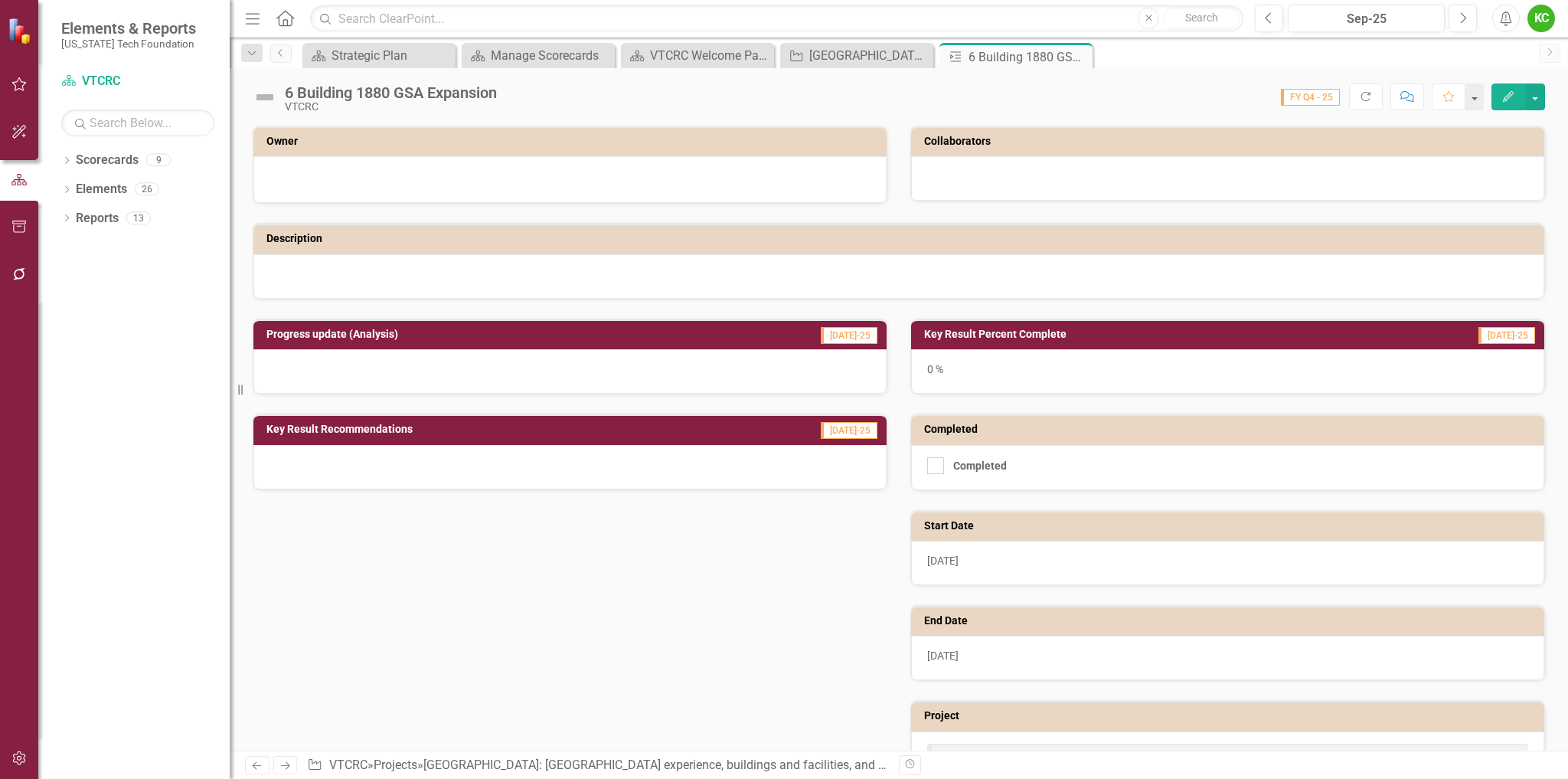
click at [1508, 98] on icon "Edit" at bounding box center [1508, 97] width 13 height 11
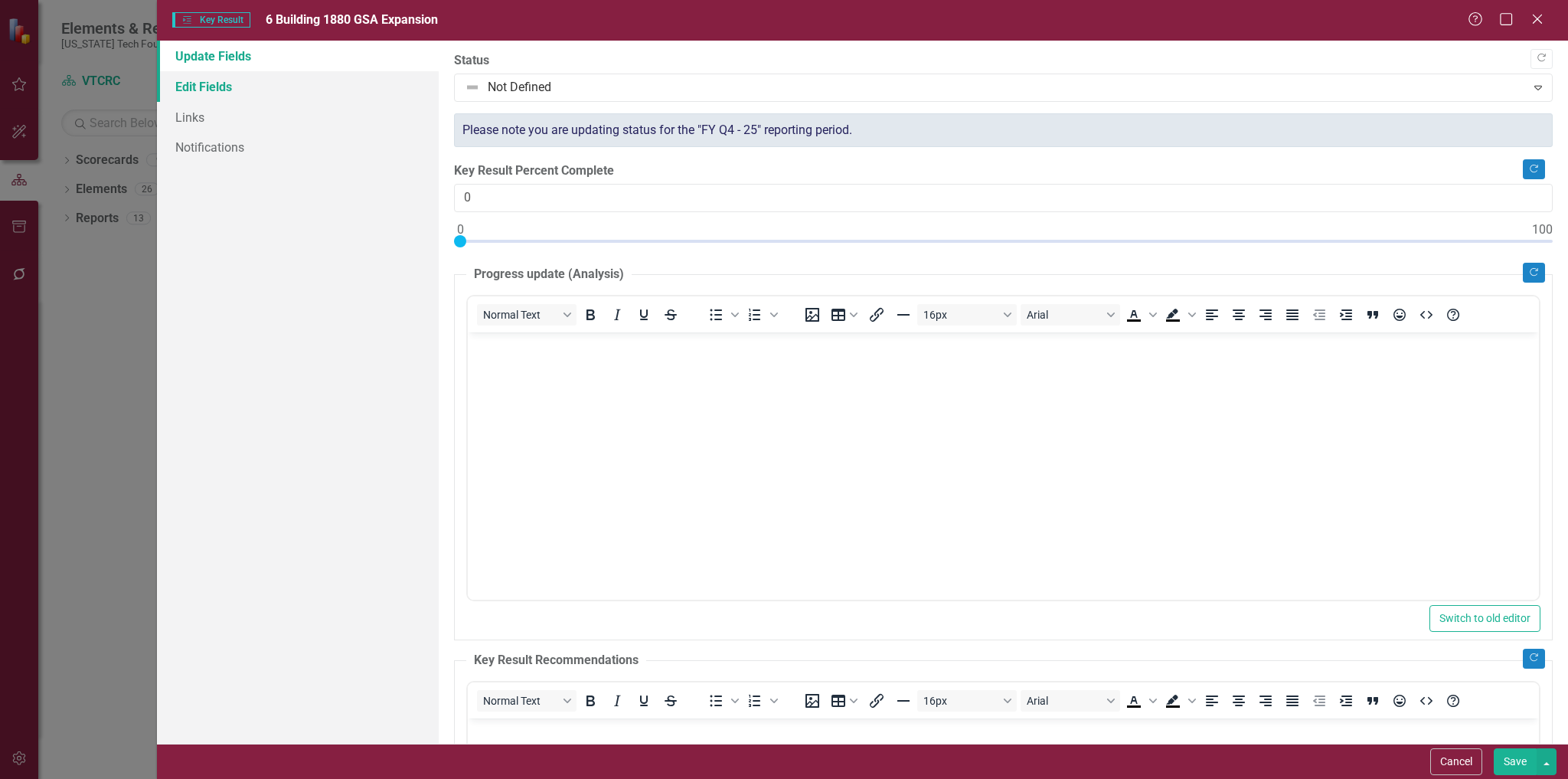
click at [222, 88] on link "Edit Fields" at bounding box center [298, 87] width 283 height 30
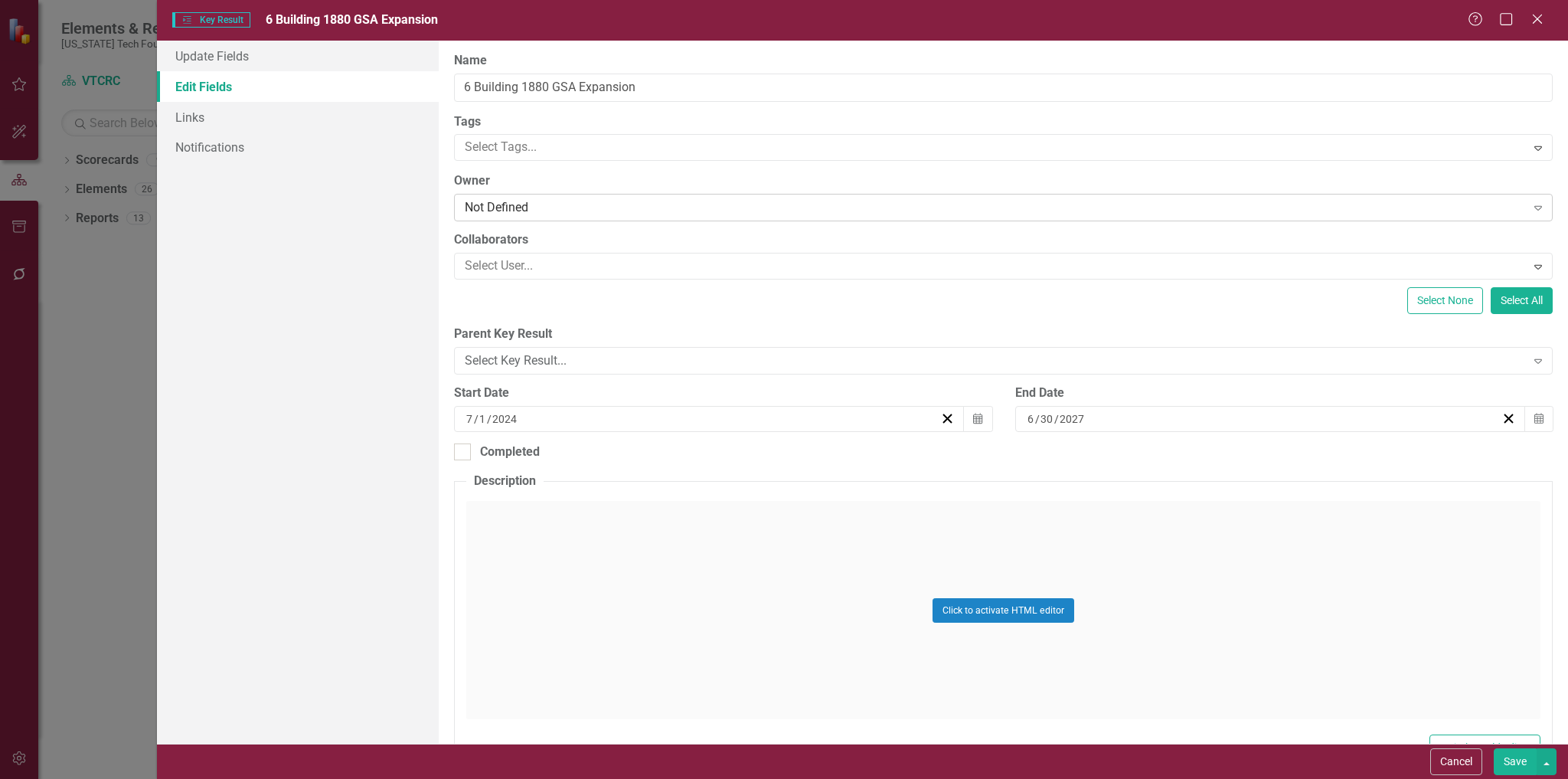
click at [540, 203] on div "Not Defined" at bounding box center [995, 208] width 1060 height 18
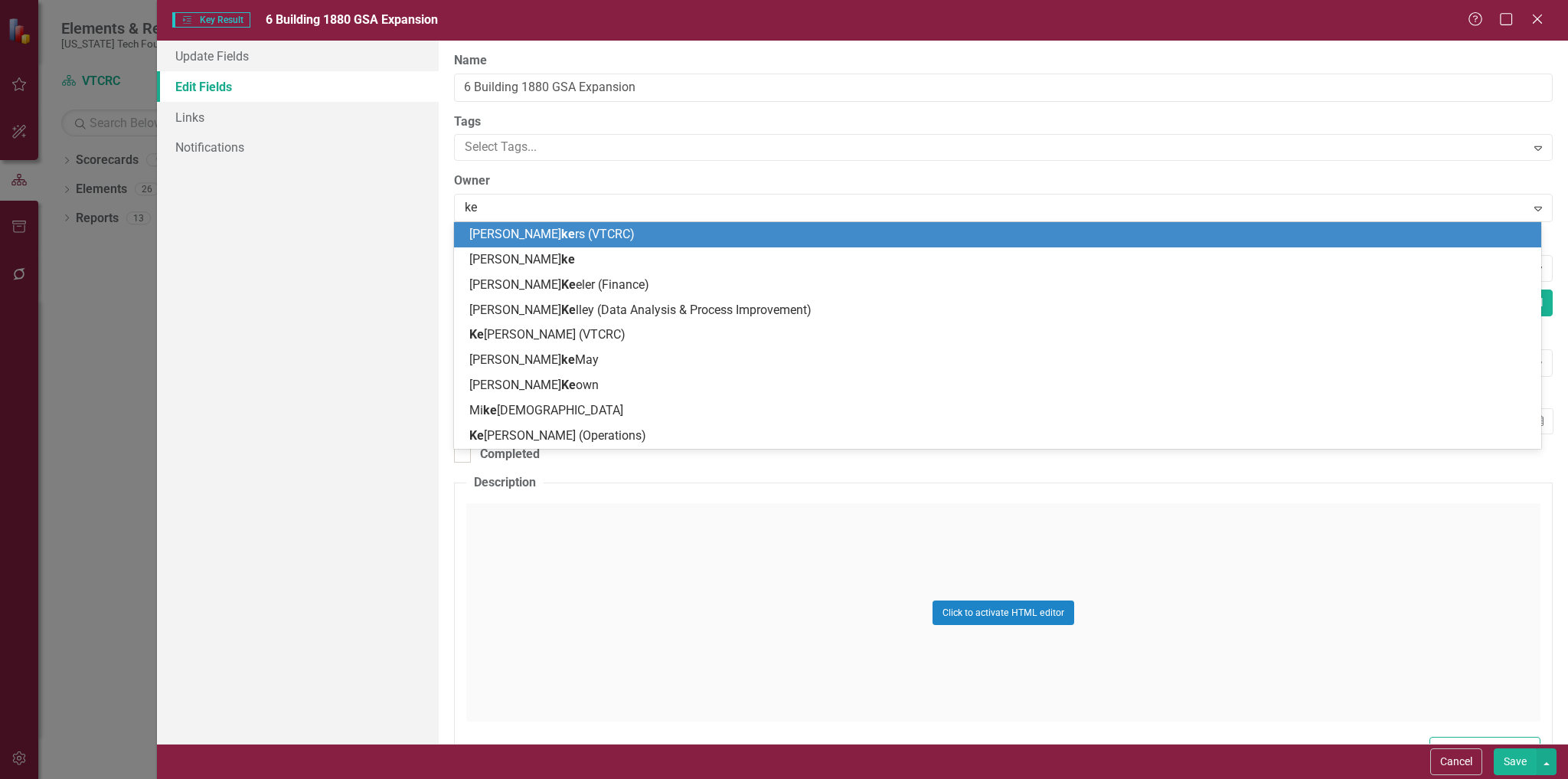
type input "[PERSON_NAME]"
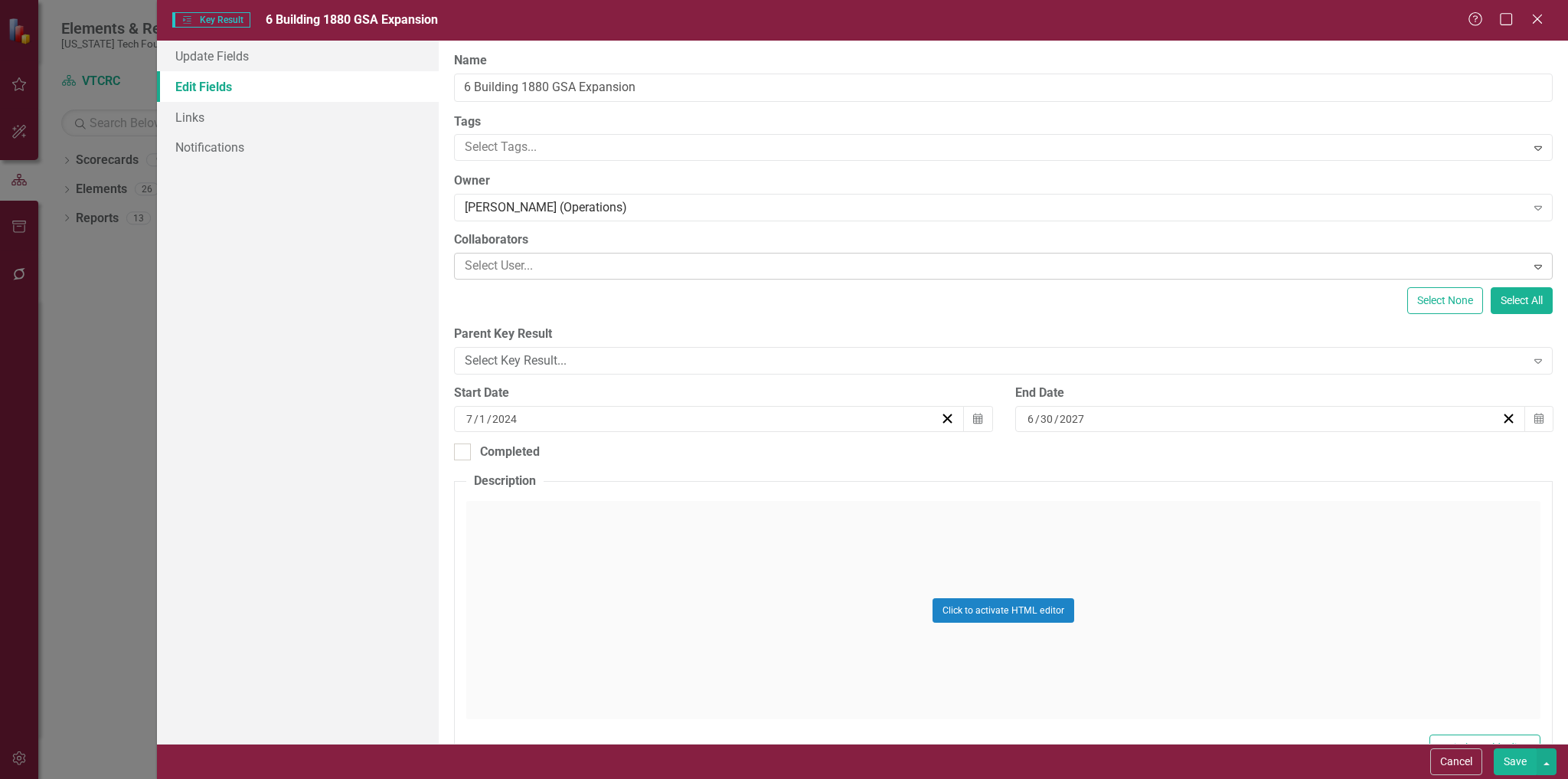
click at [542, 268] on div at bounding box center [991, 266] width 1067 height 21
type input "pat"
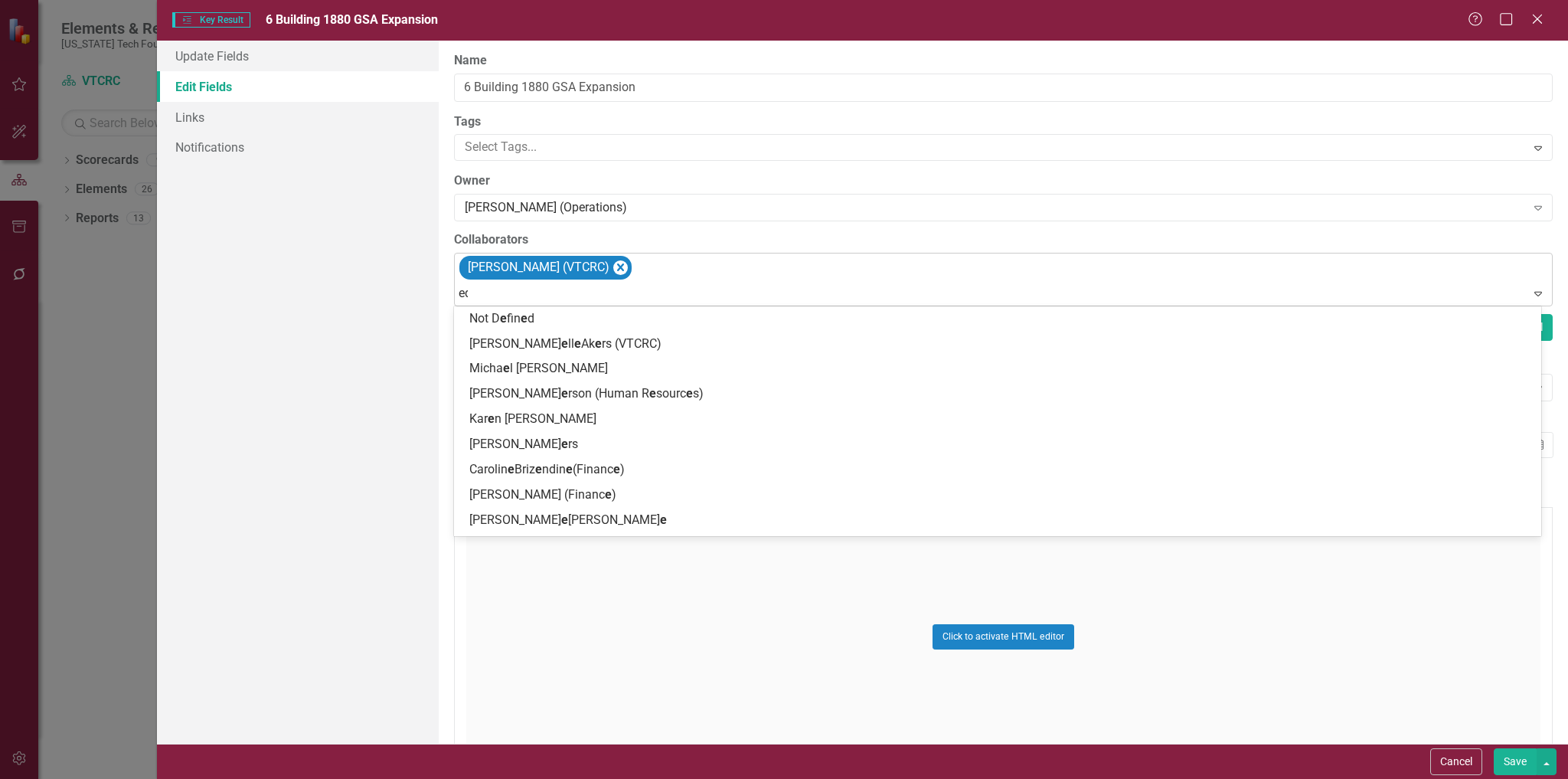
type input "edd"
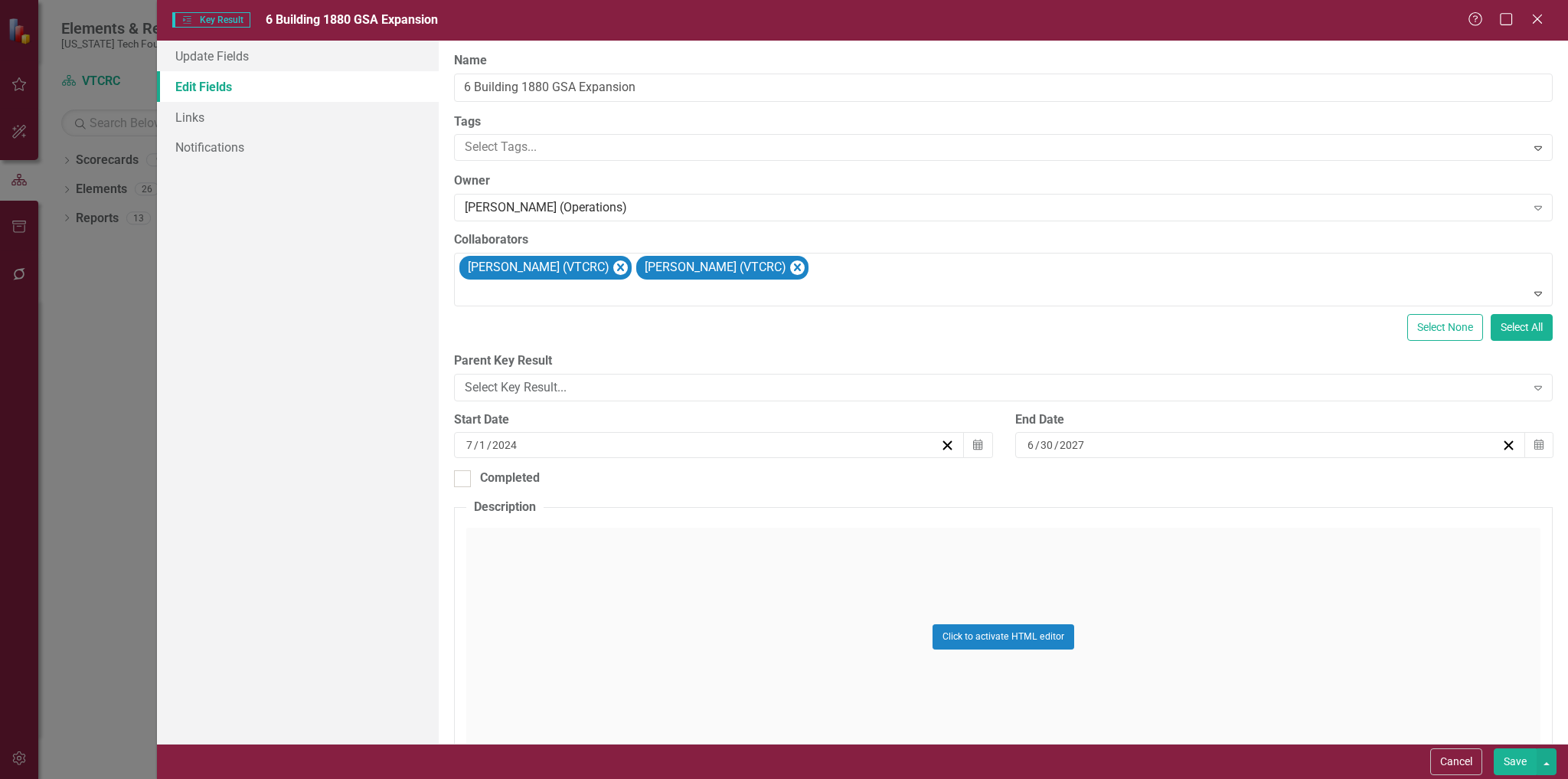
click at [1508, 764] on button "Save" at bounding box center [1515, 762] width 43 height 27
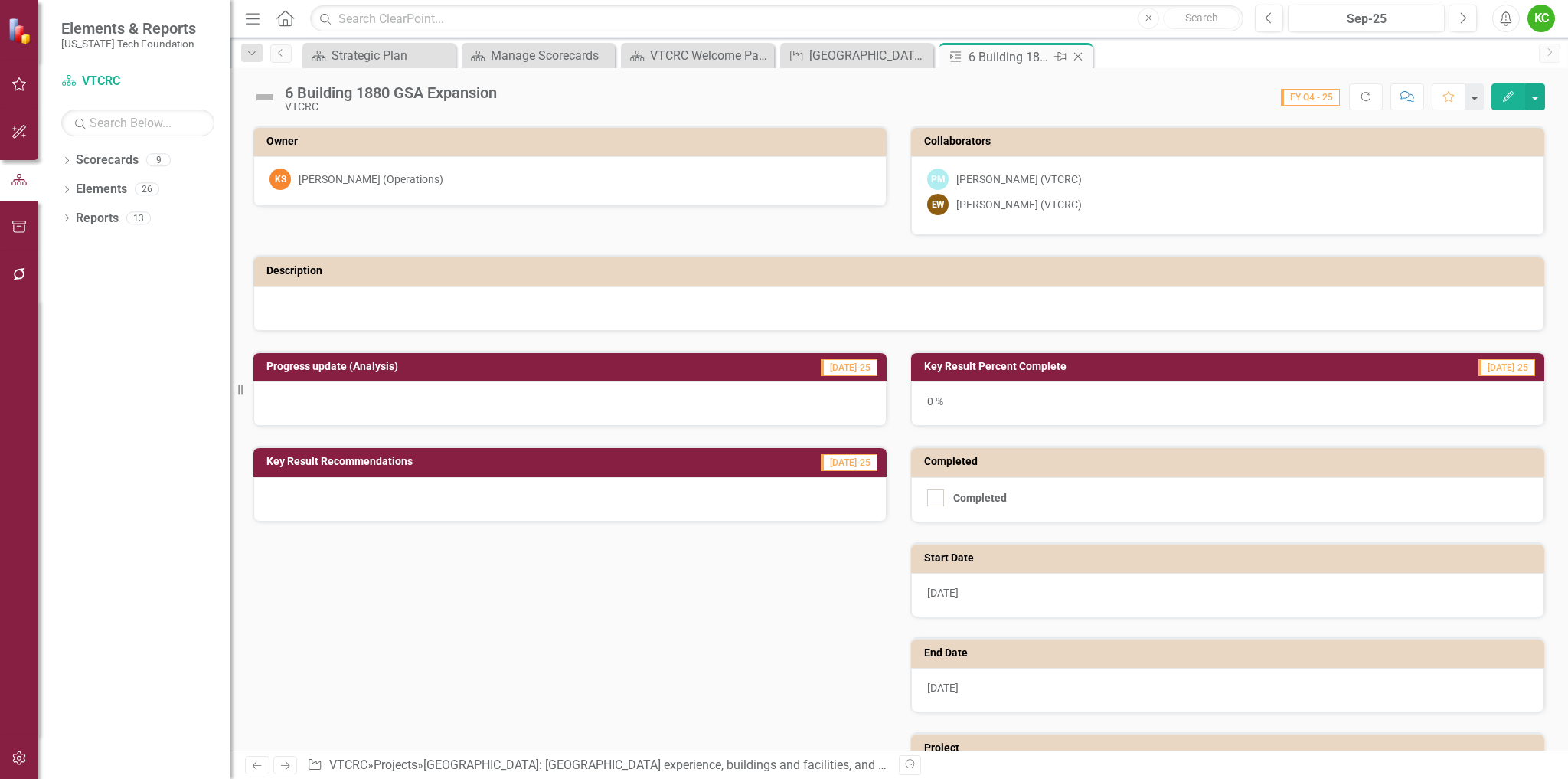
click at [1079, 56] on icon "Close" at bounding box center [1078, 56] width 15 height 13
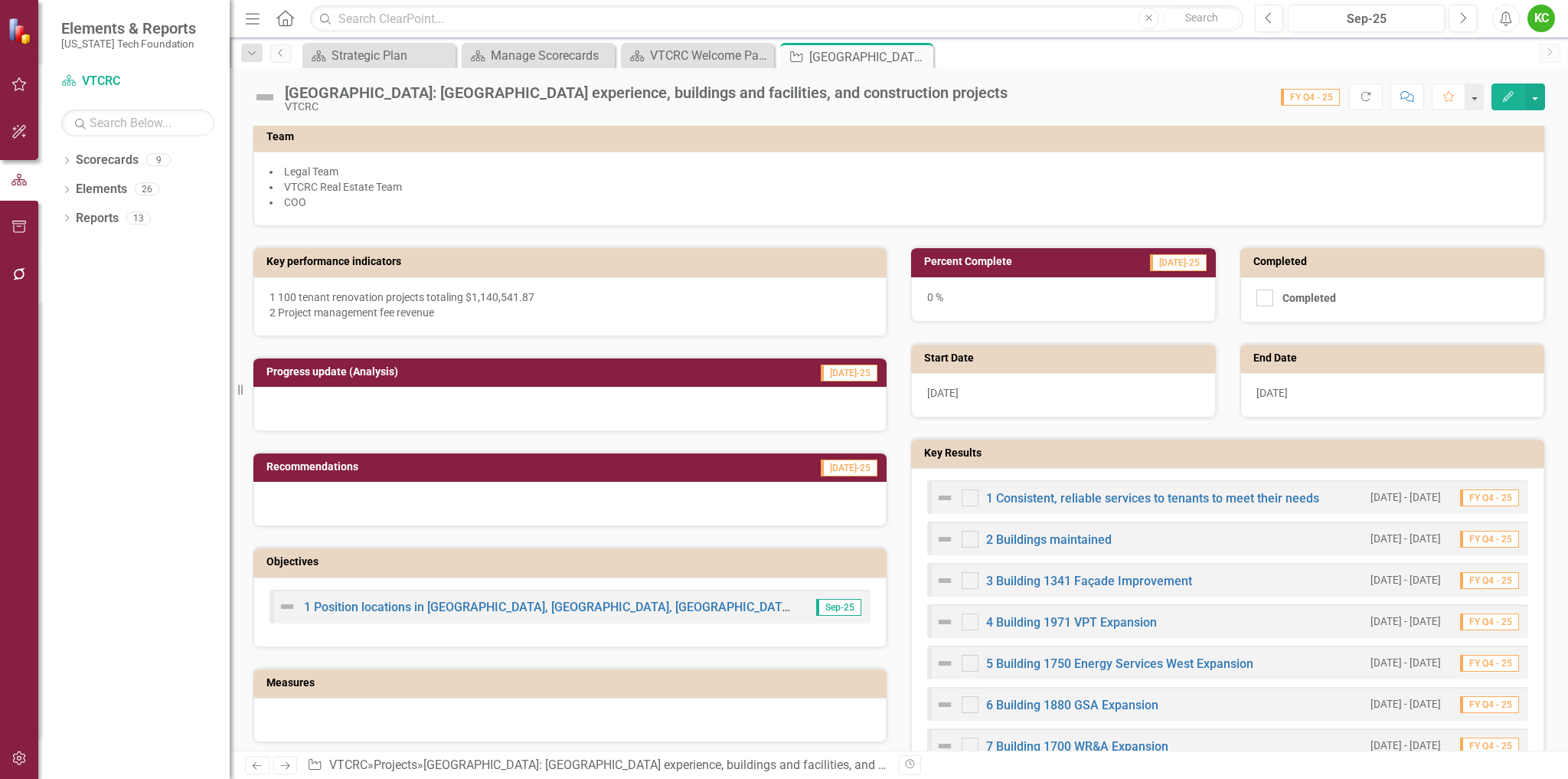
scroll to position [306, 0]
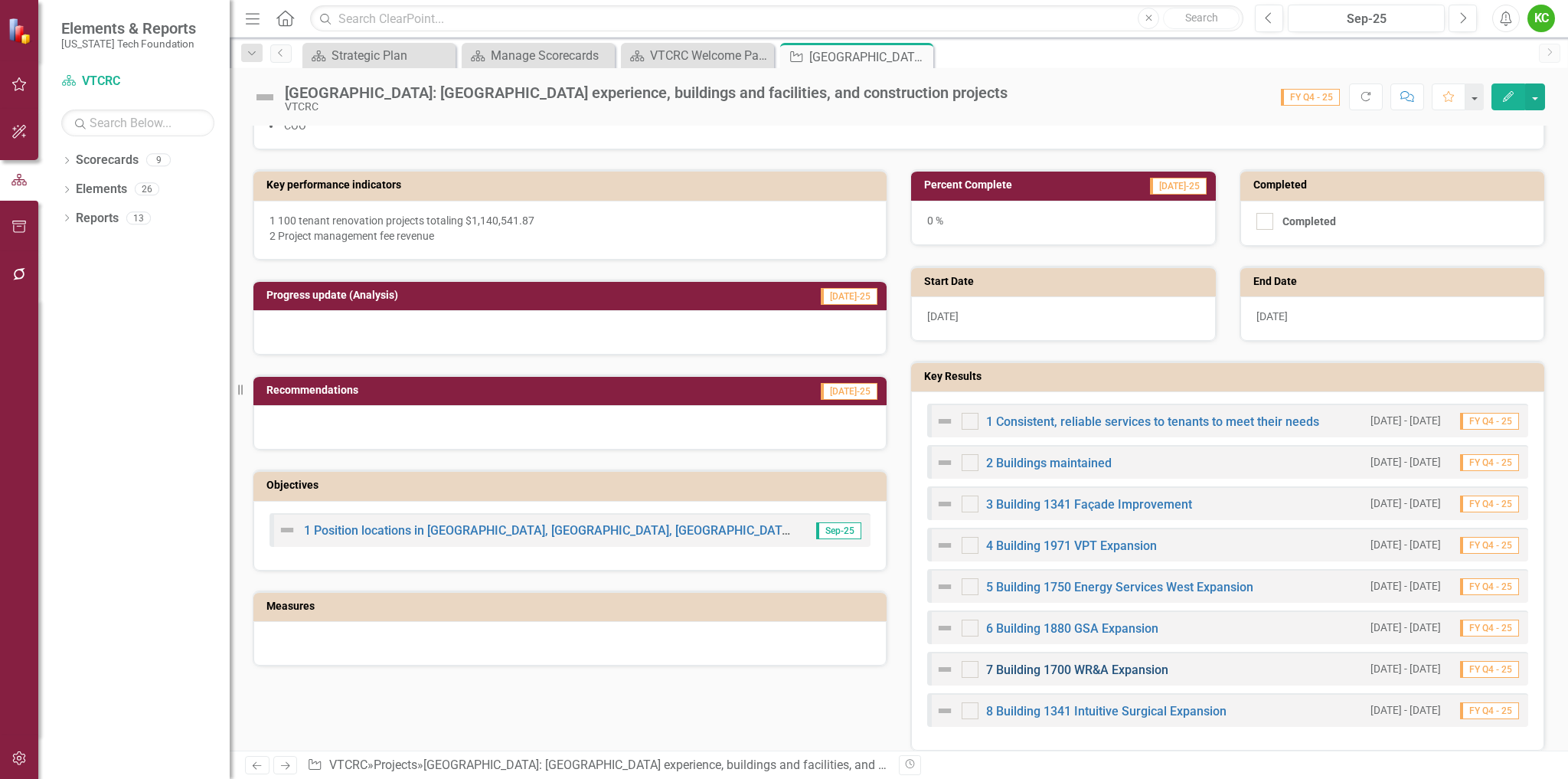
click at [1101, 667] on link "7 Building 1700 WR&A Expansion" at bounding box center [1077, 670] width 183 height 14
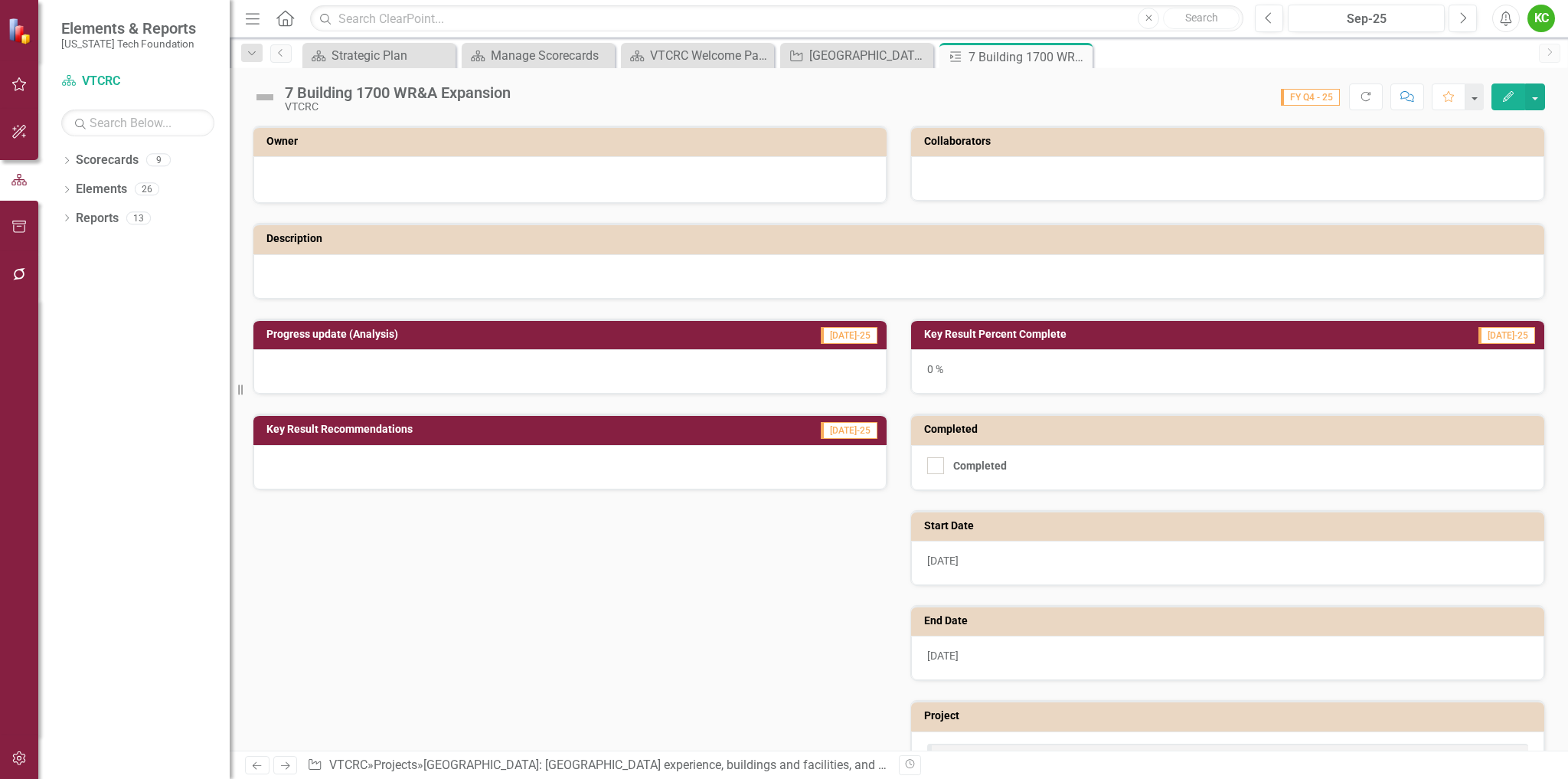
click at [1506, 97] on icon "button" at bounding box center [1509, 97] width 11 height 11
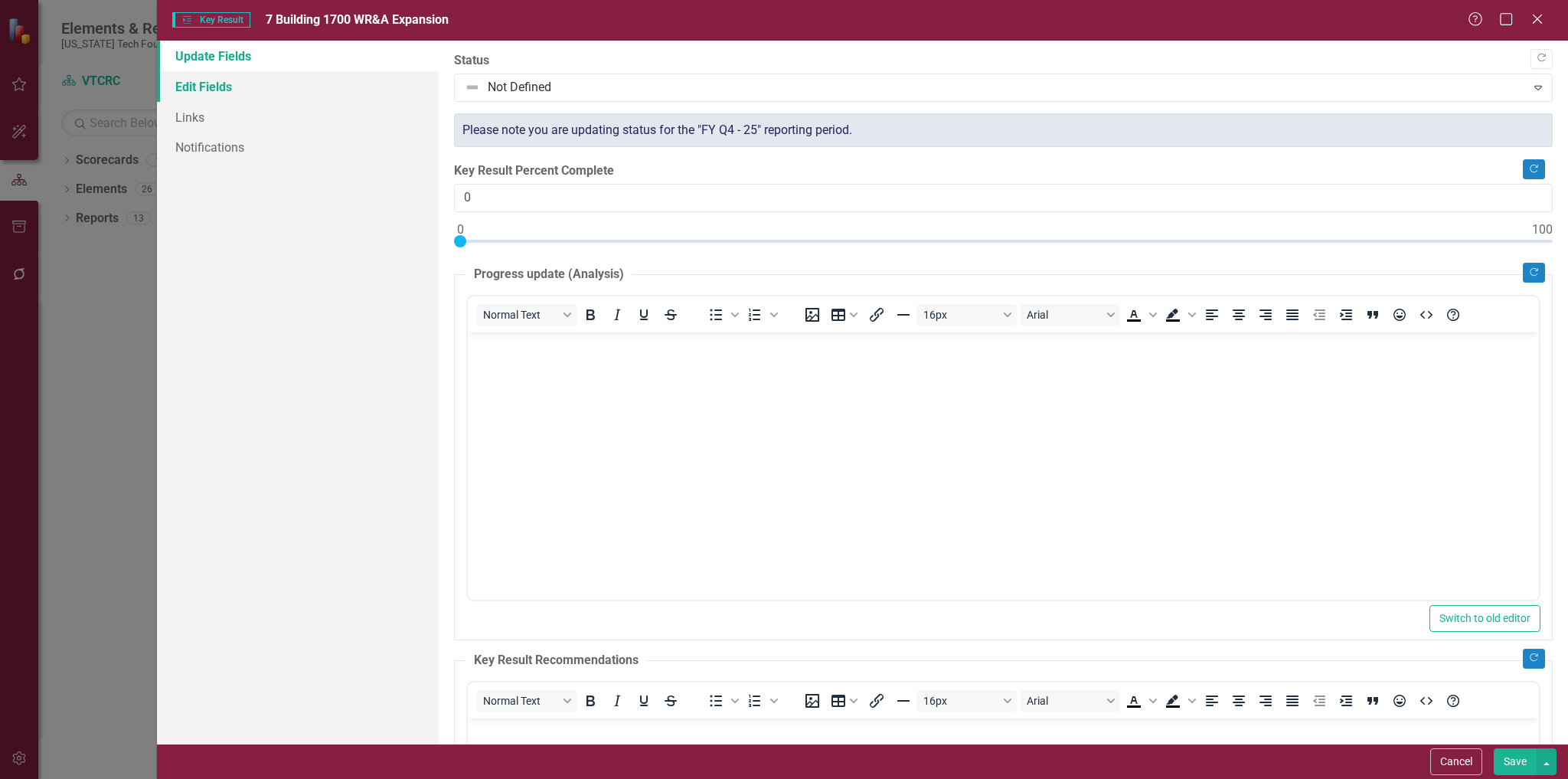
click at [214, 90] on link "Edit Fields" at bounding box center [298, 87] width 283 height 30
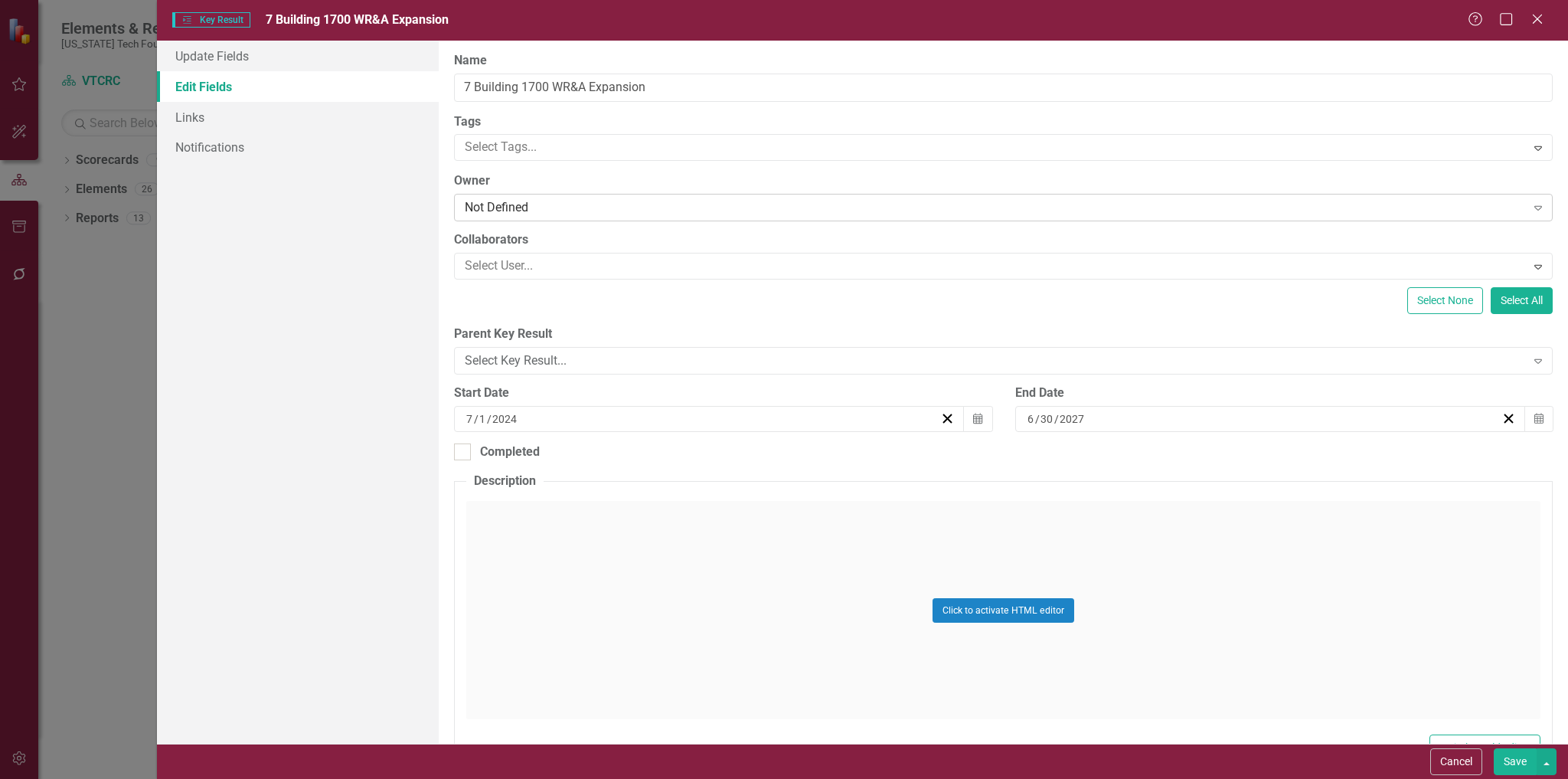
click at [562, 209] on div "Not Defined" at bounding box center [995, 208] width 1060 height 18
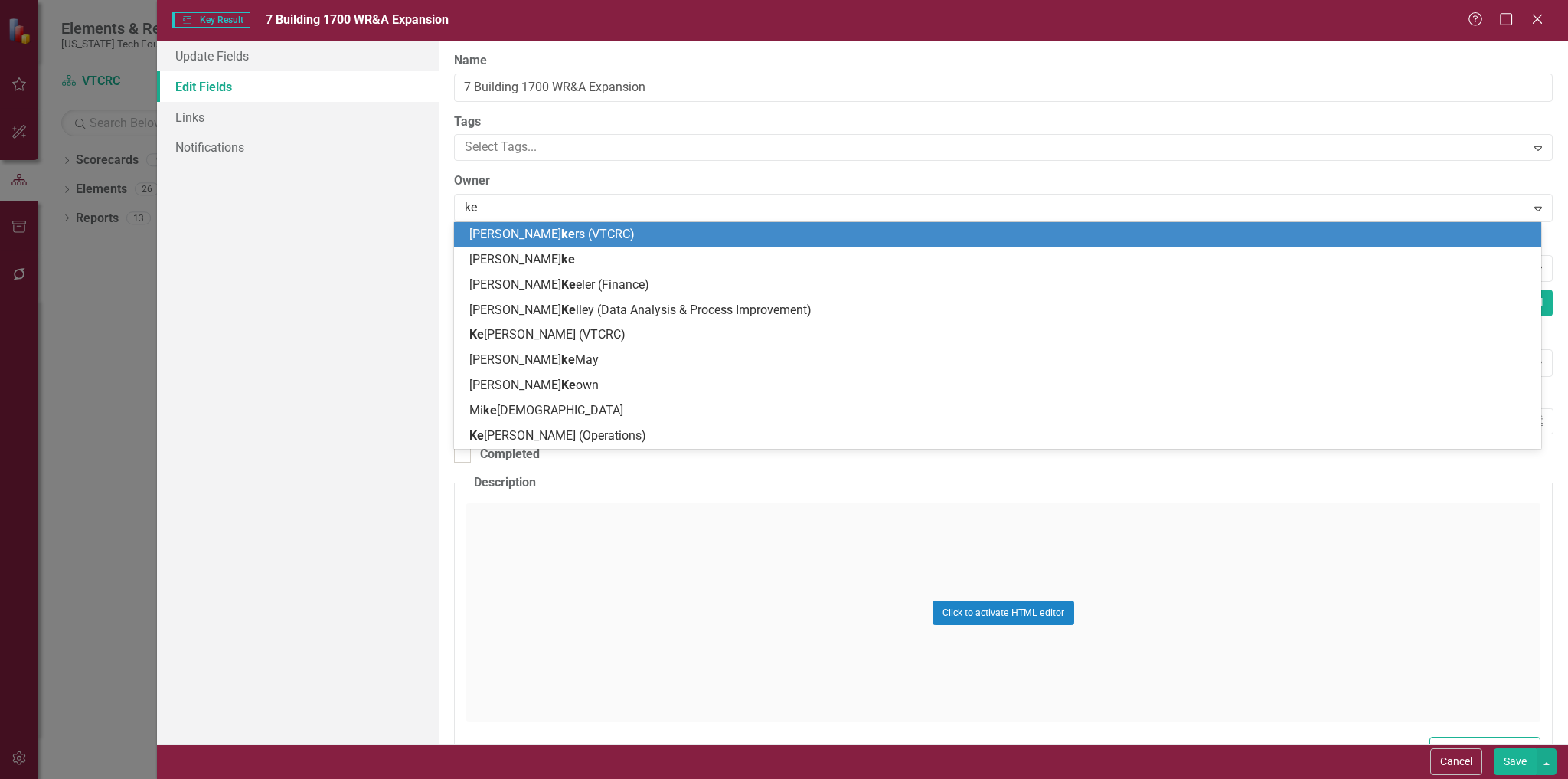
type input "[PERSON_NAME]"
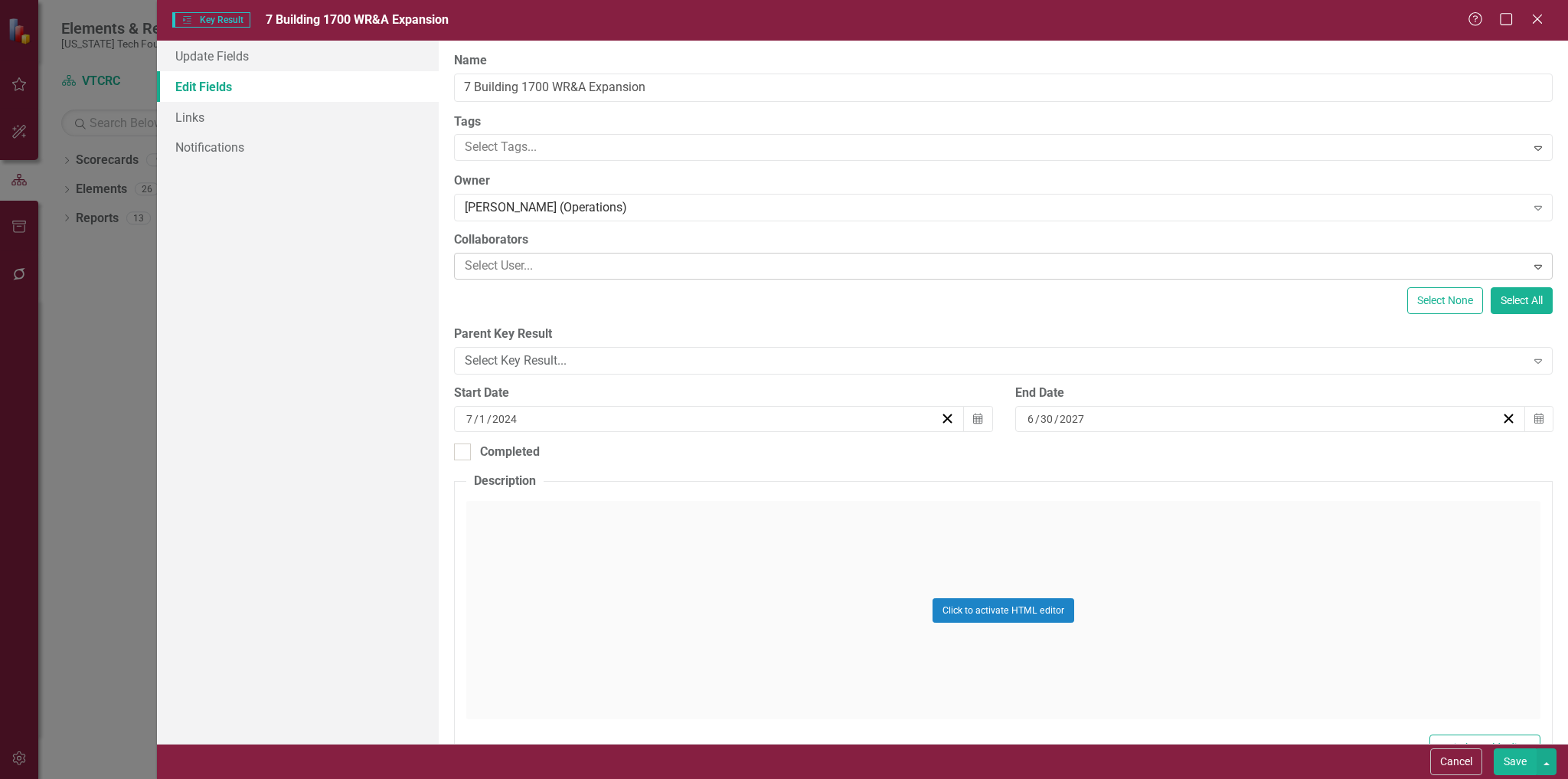
click at [558, 263] on div at bounding box center [991, 266] width 1067 height 21
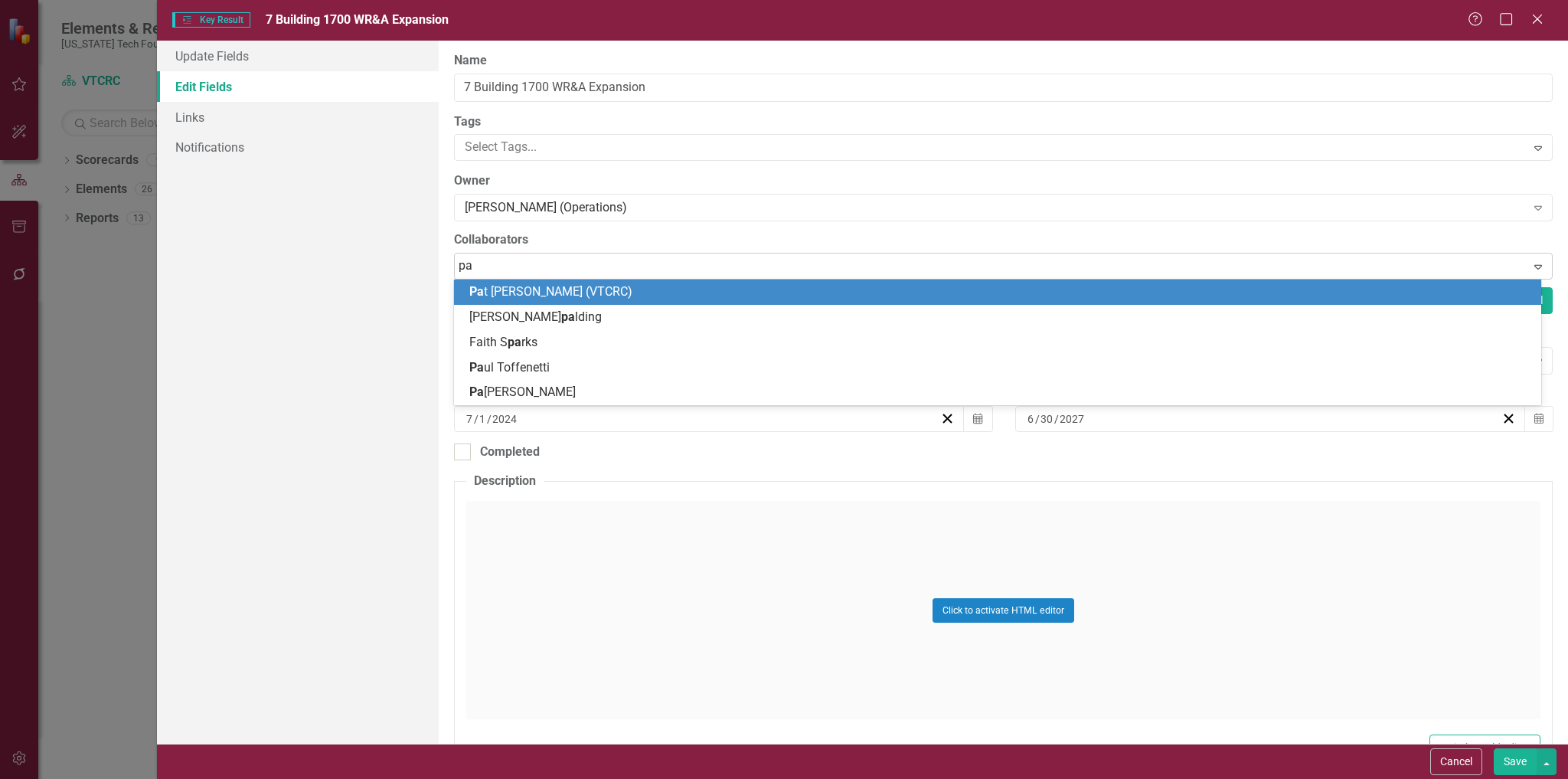
type input "pat"
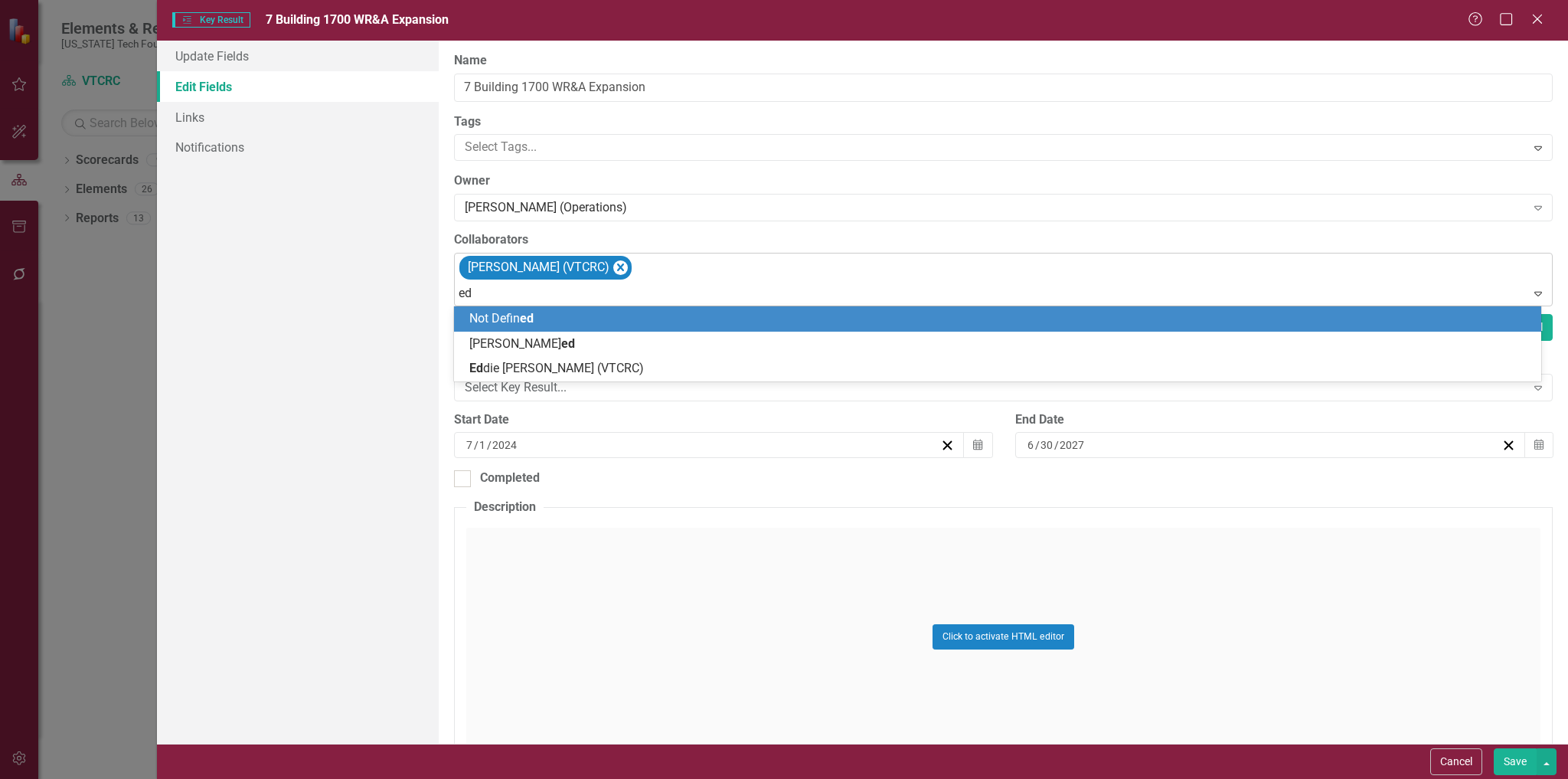
type input "edd"
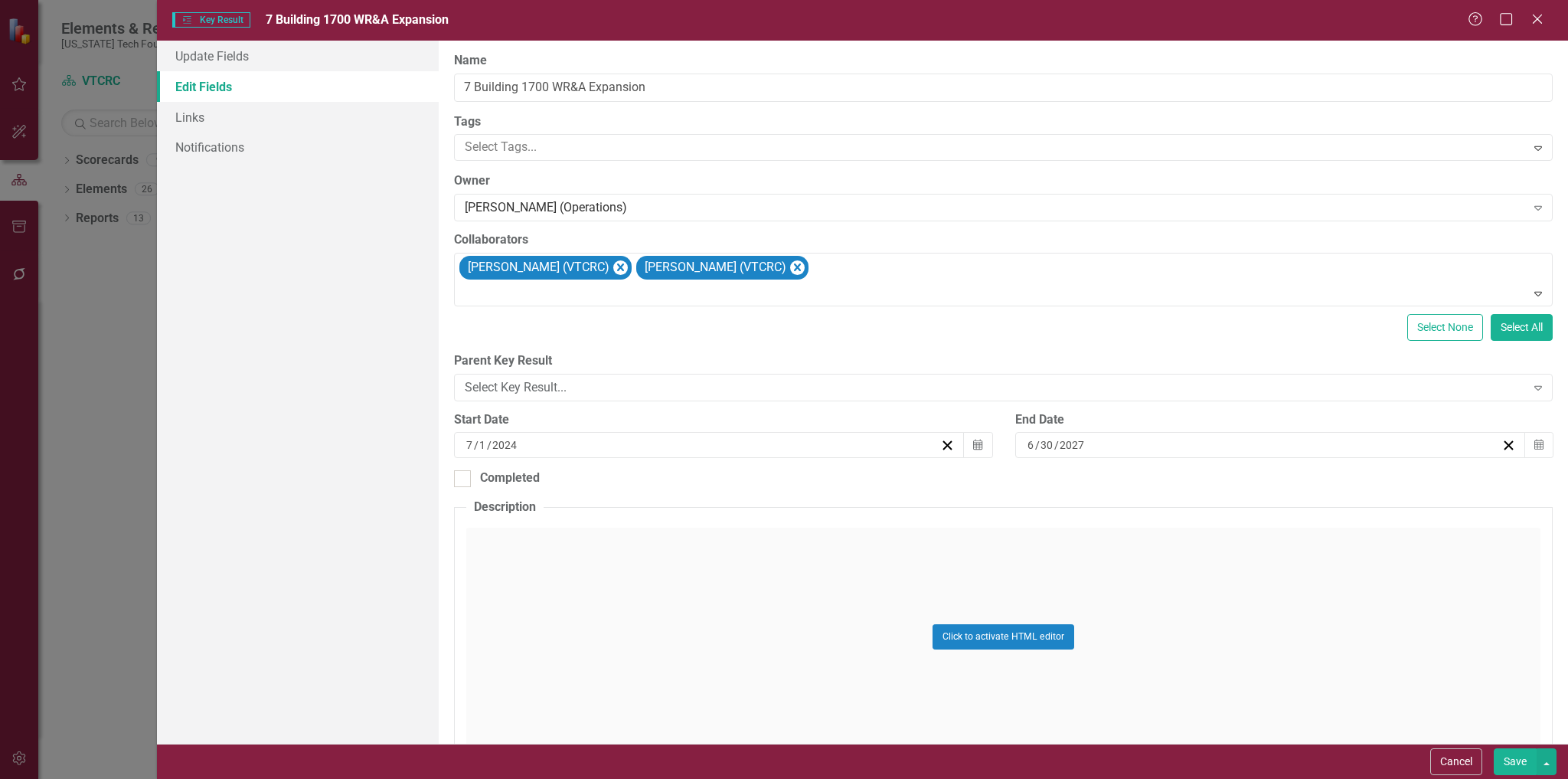
click at [1518, 760] on button "Save" at bounding box center [1515, 762] width 43 height 27
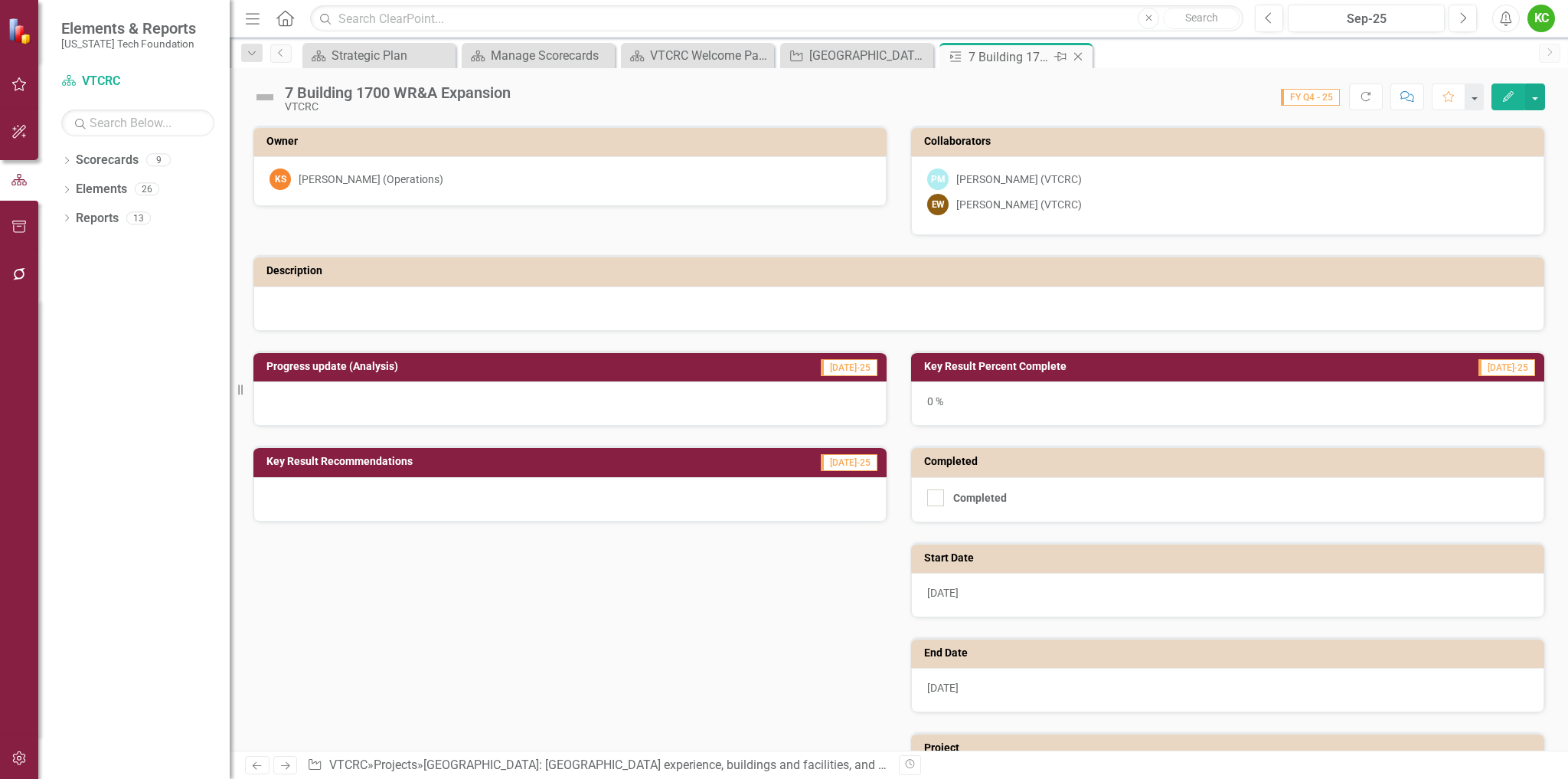
click at [1076, 56] on icon at bounding box center [1078, 56] width 8 height 8
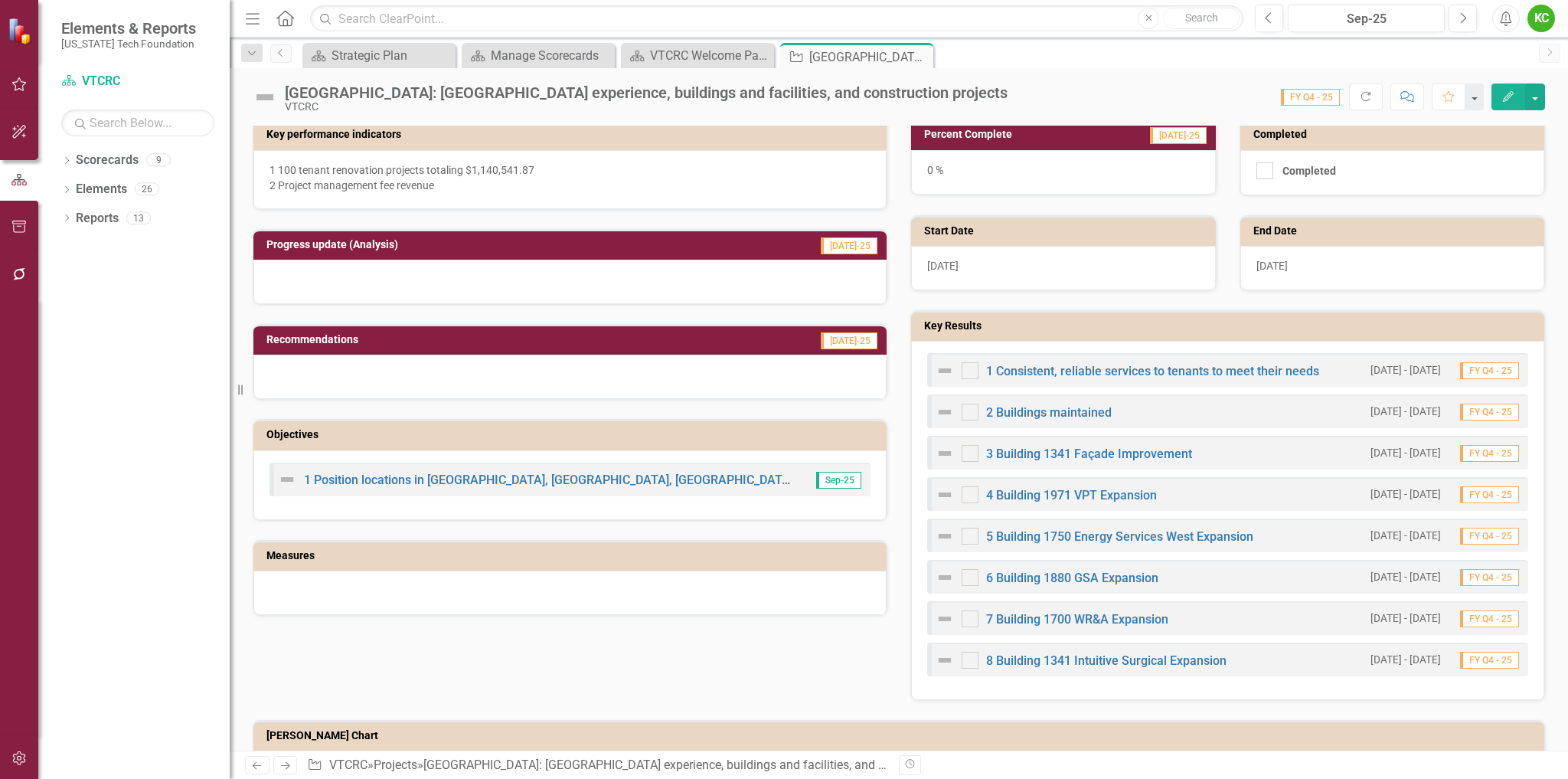
scroll to position [383, 0]
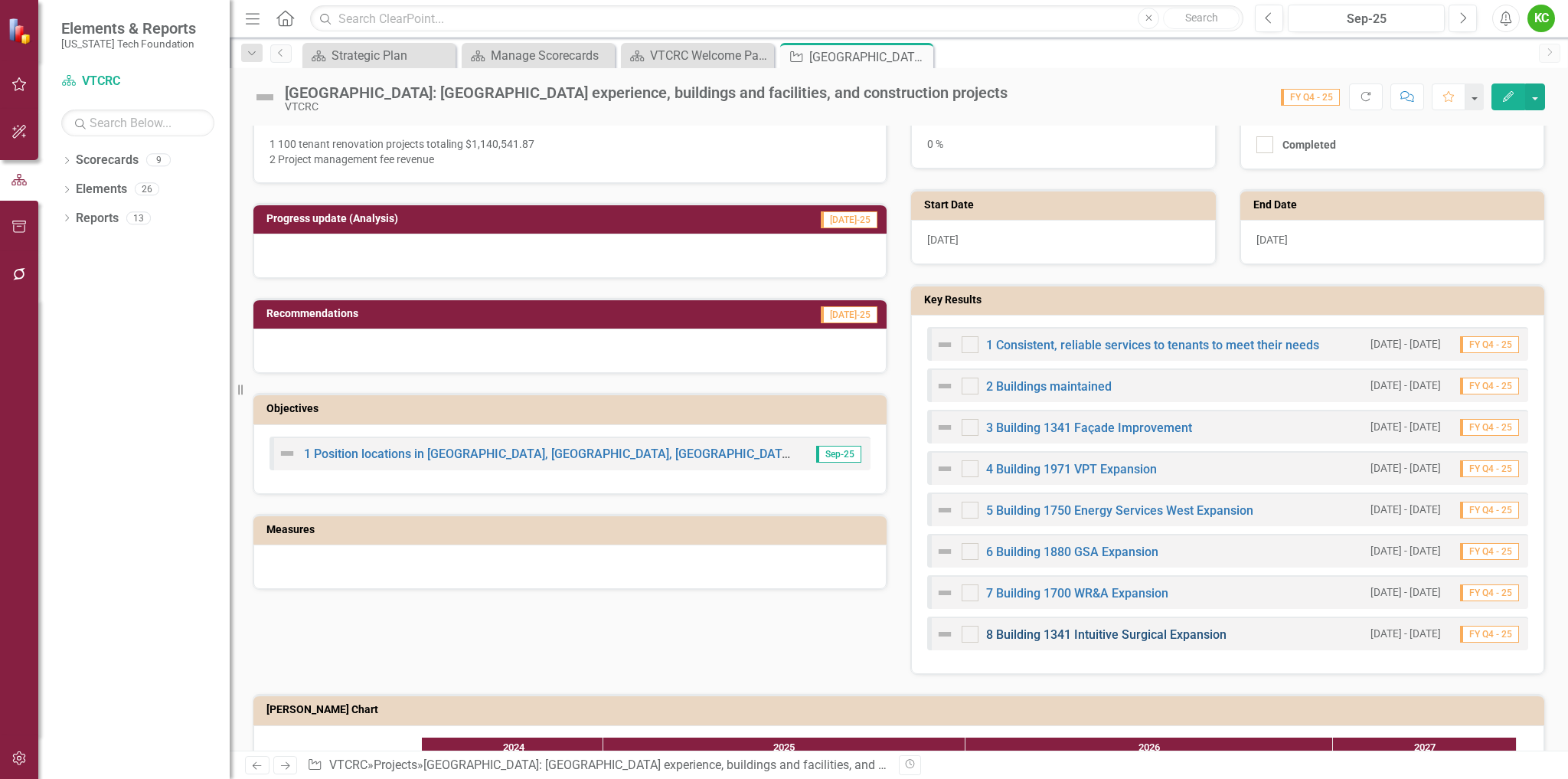
click at [1101, 634] on link "8 Building 1341 Intuitive Surgical Expansion" at bounding box center [1106, 634] width 241 height 14
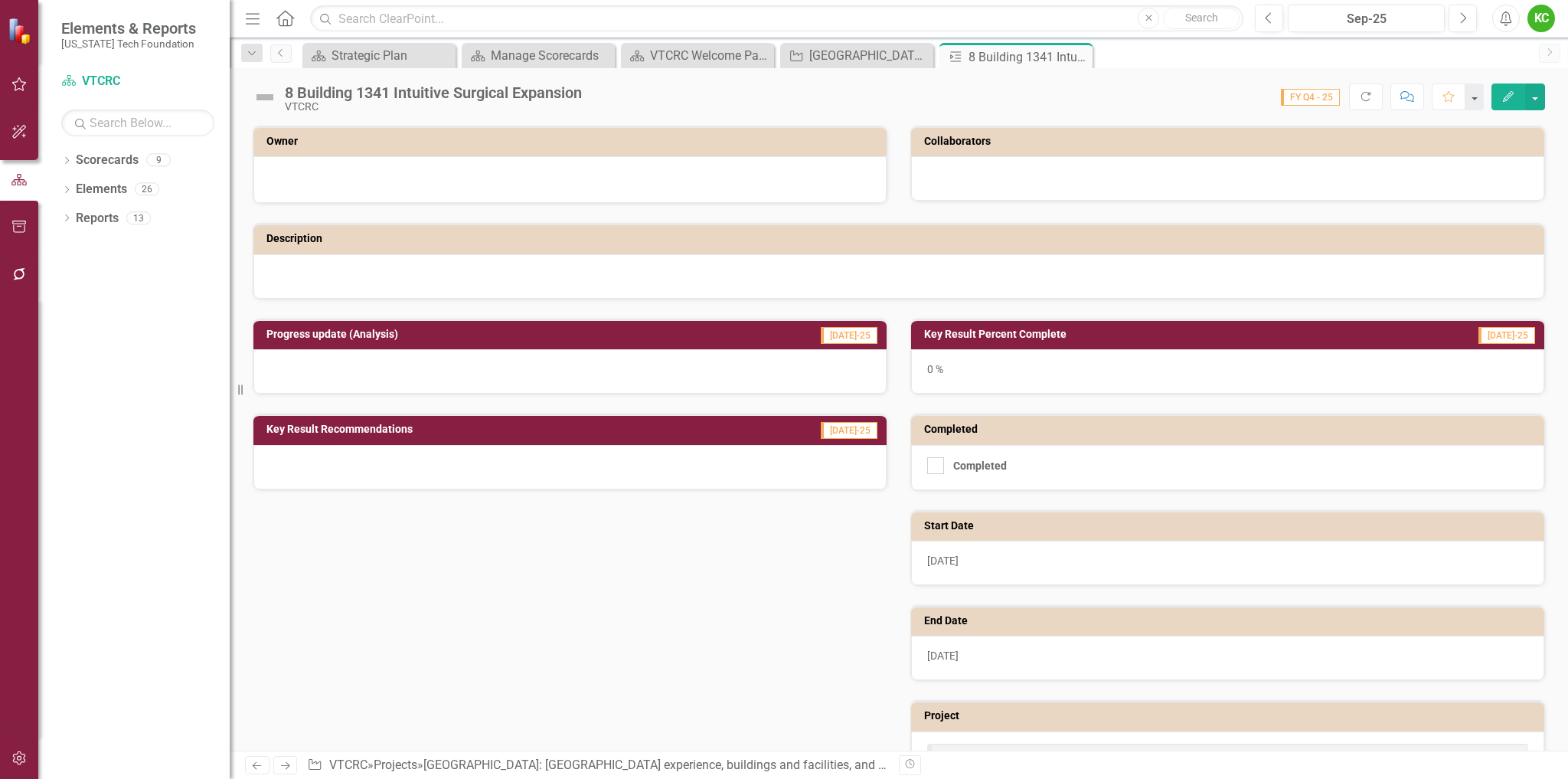
click at [1502, 98] on icon "Edit" at bounding box center [1508, 97] width 13 height 11
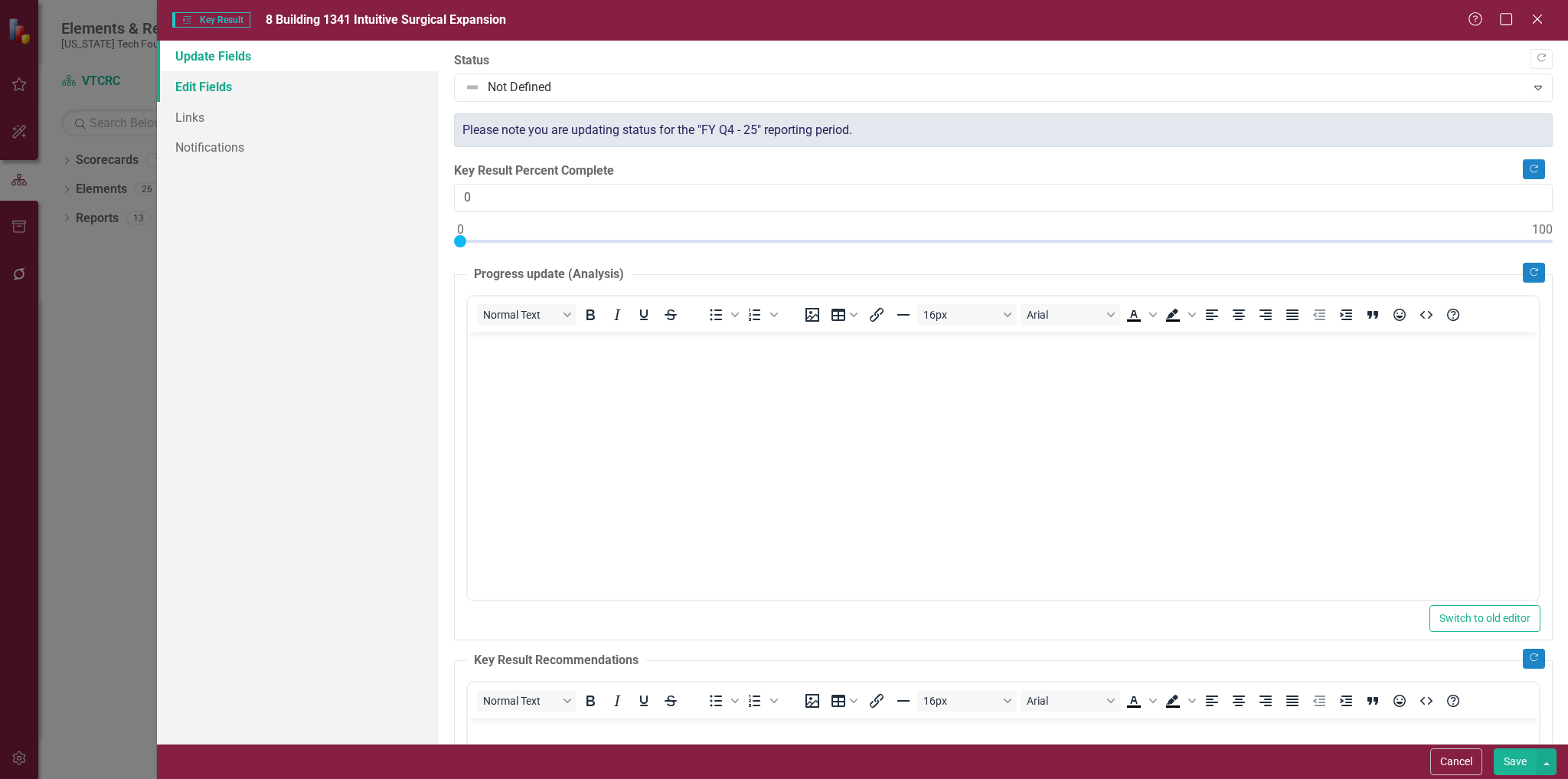
click at [206, 87] on link "Edit Fields" at bounding box center [298, 87] width 283 height 30
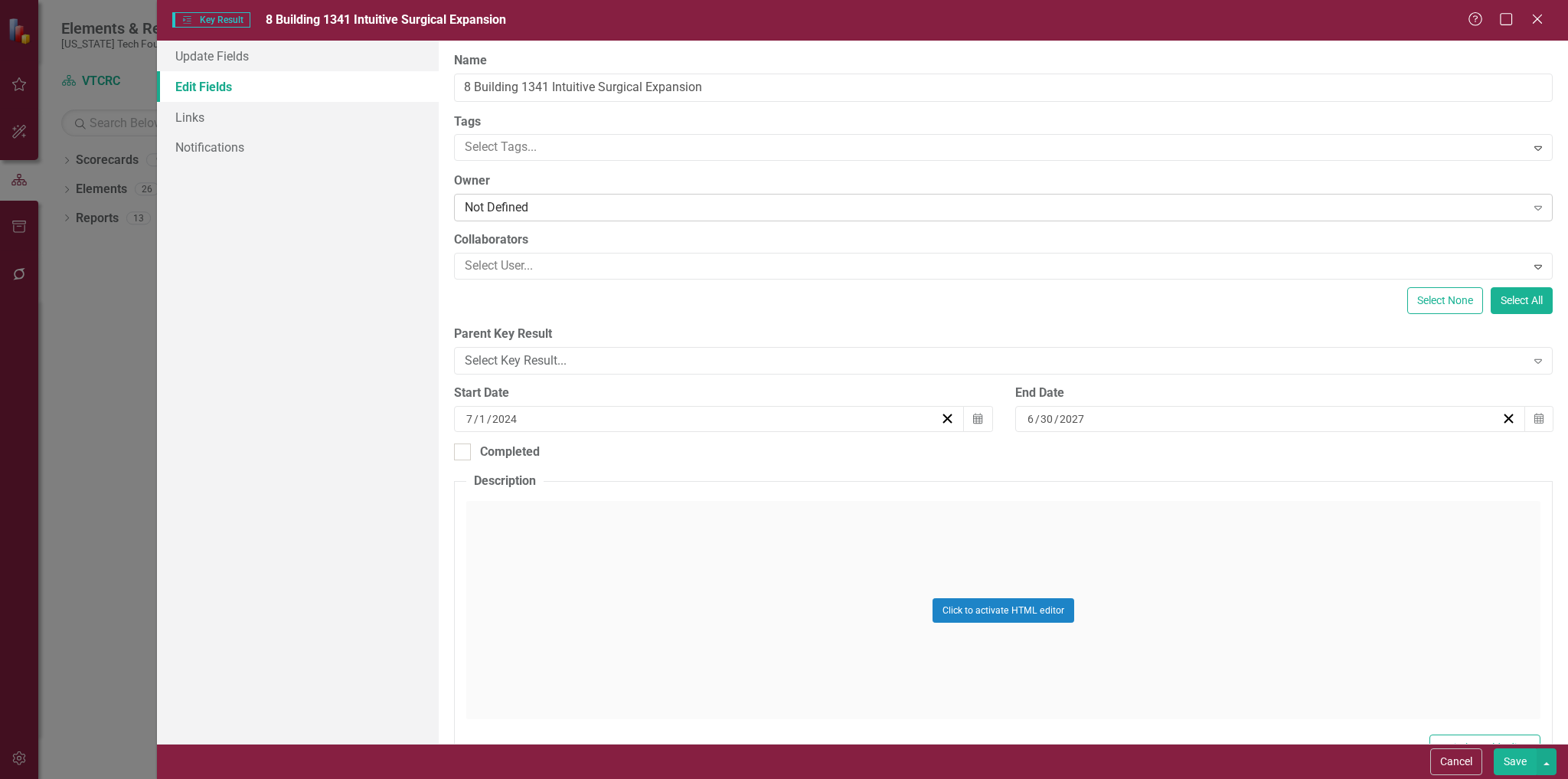
click at [547, 207] on div "Not Defined" at bounding box center [995, 208] width 1060 height 18
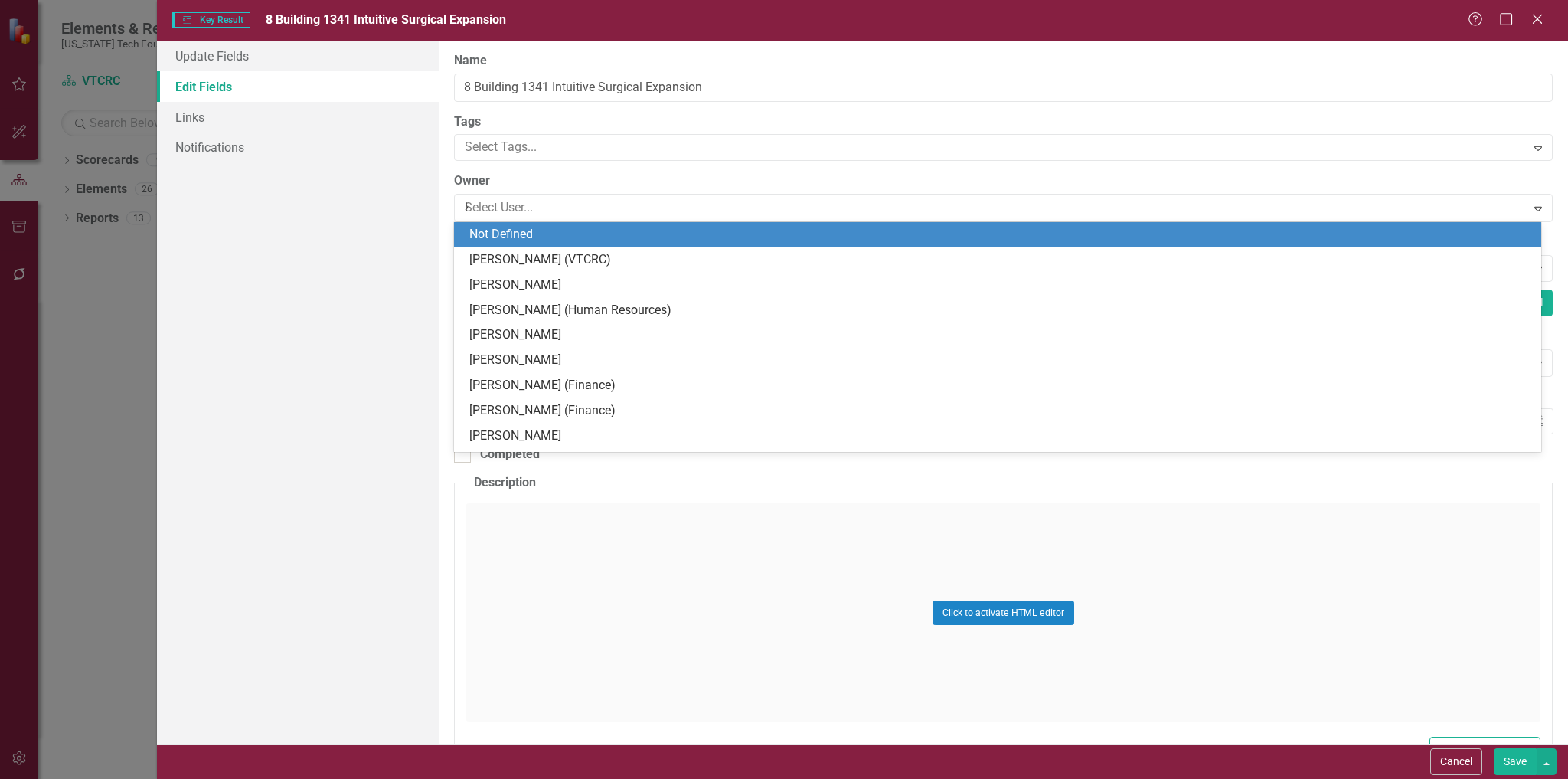
type input "[PERSON_NAME]"
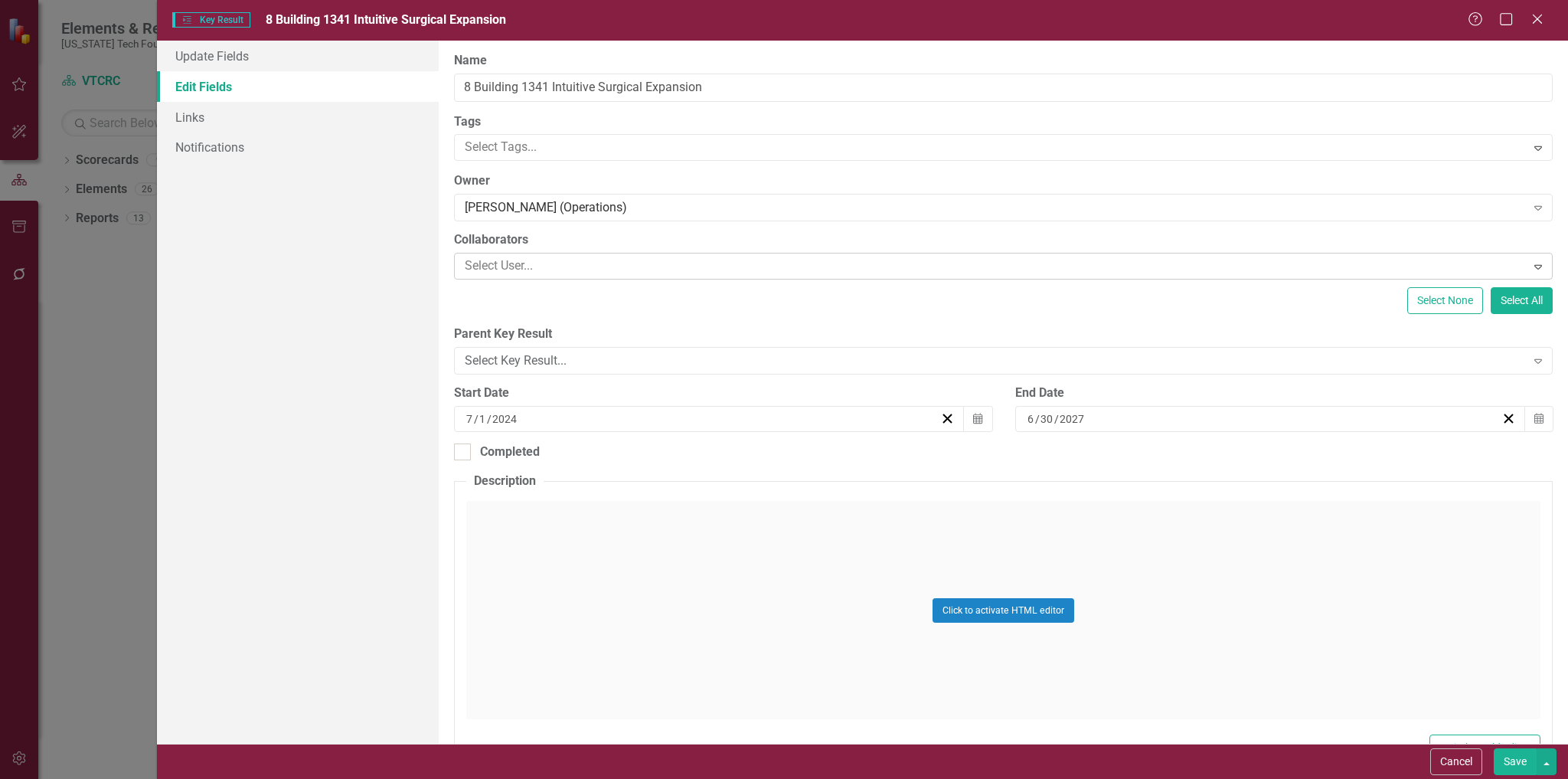
click at [562, 269] on div at bounding box center [991, 266] width 1067 height 21
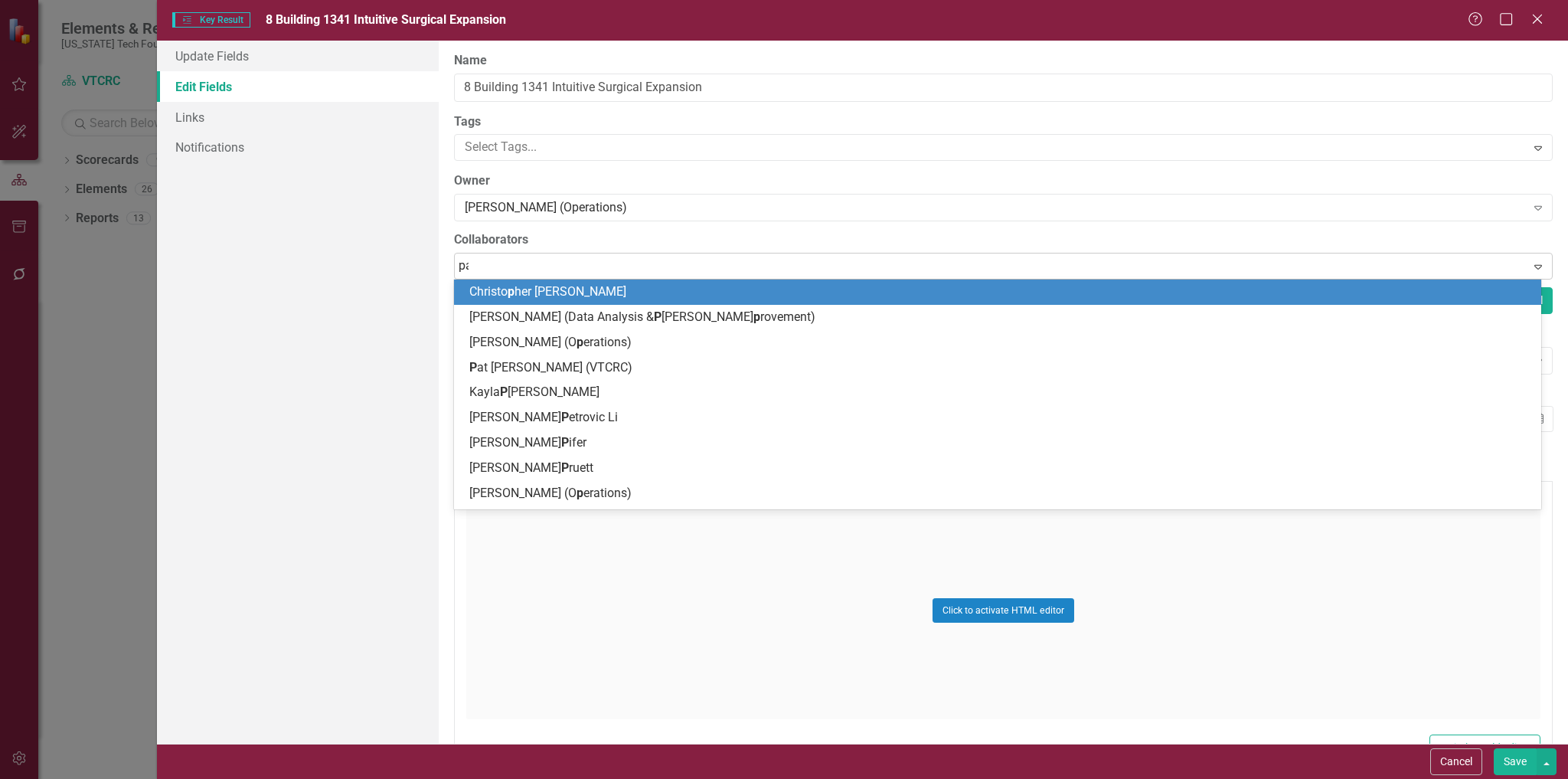
type input "pat"
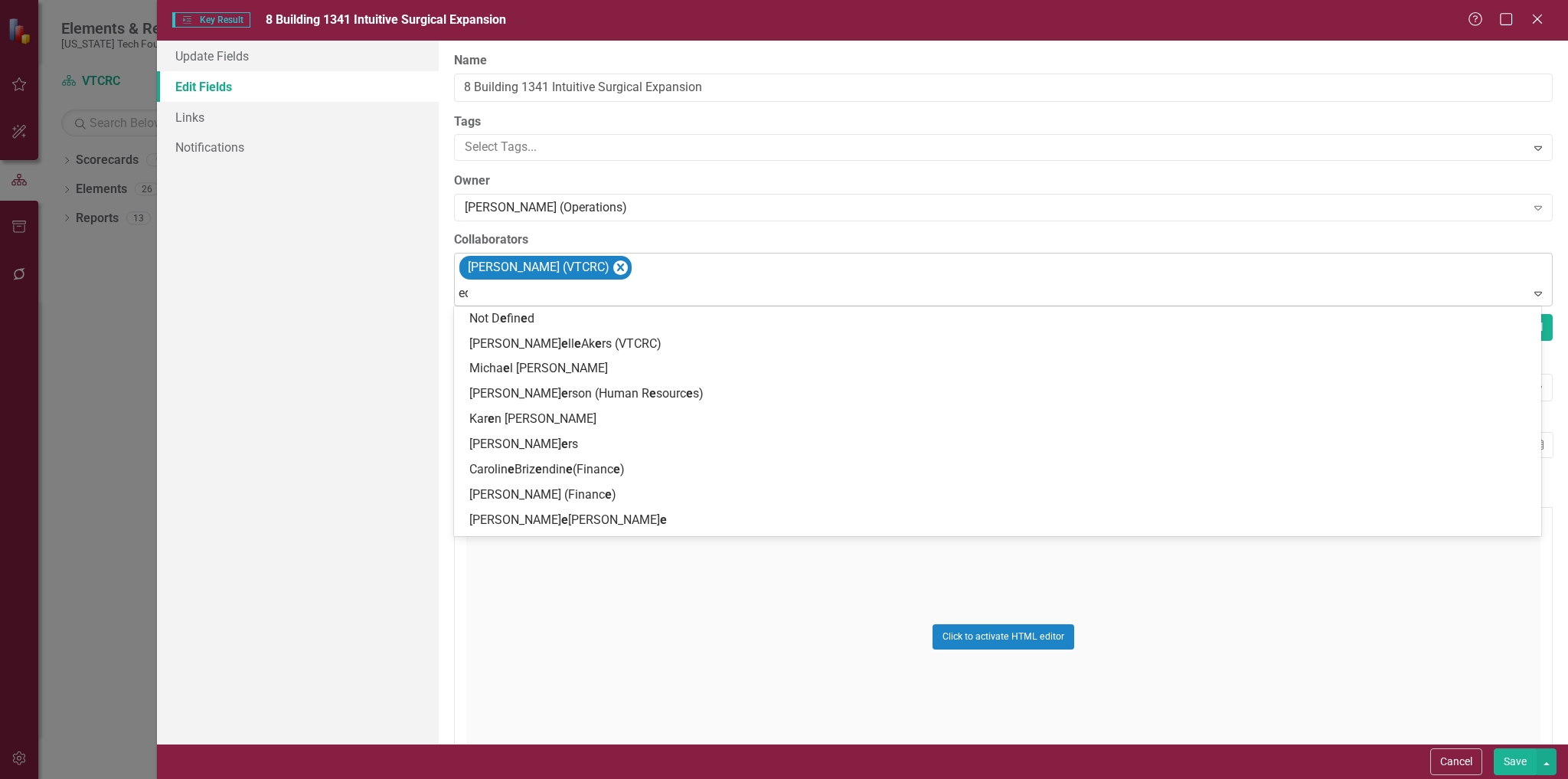
type input "edd"
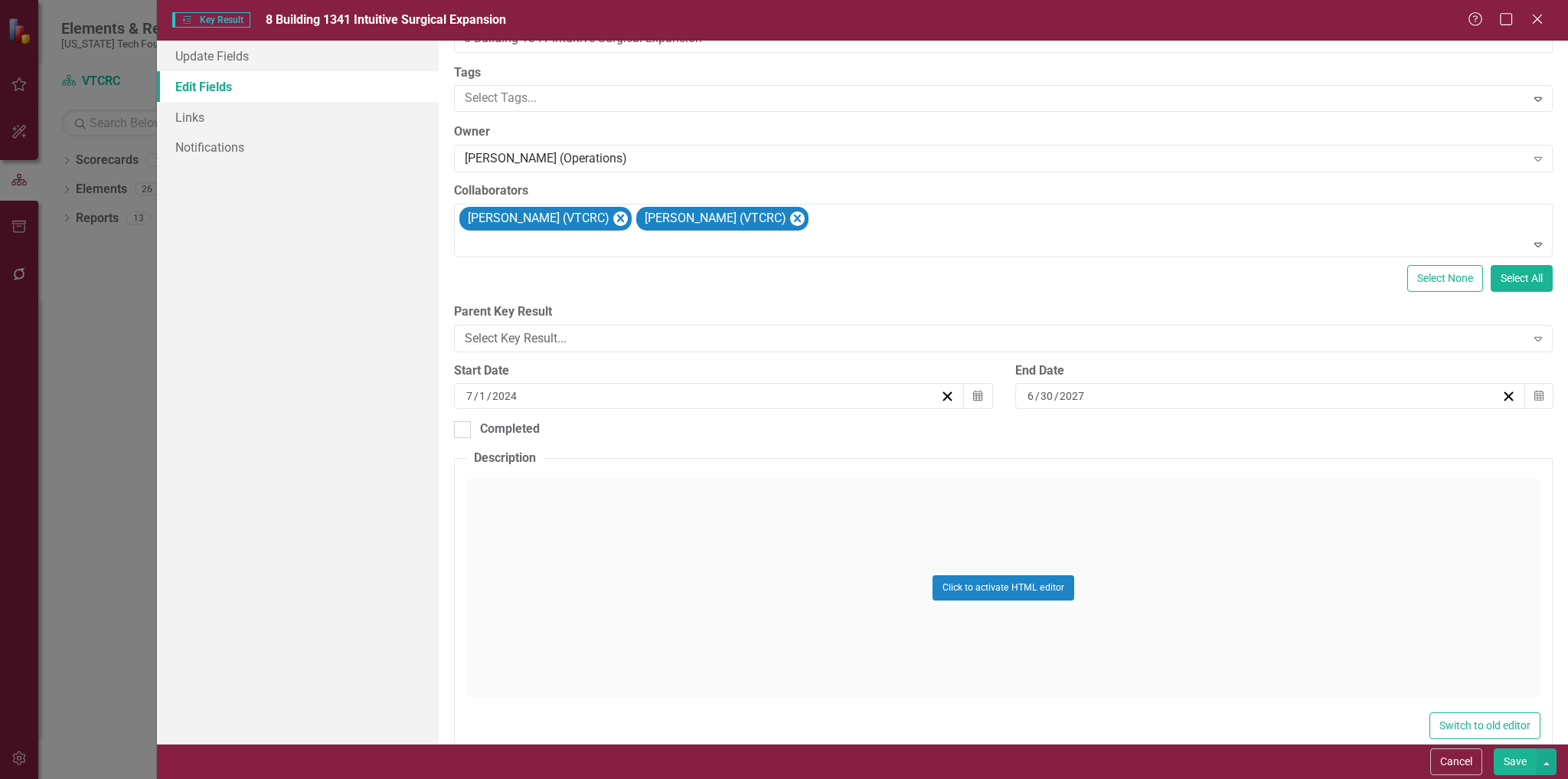
scroll to position [76, 0]
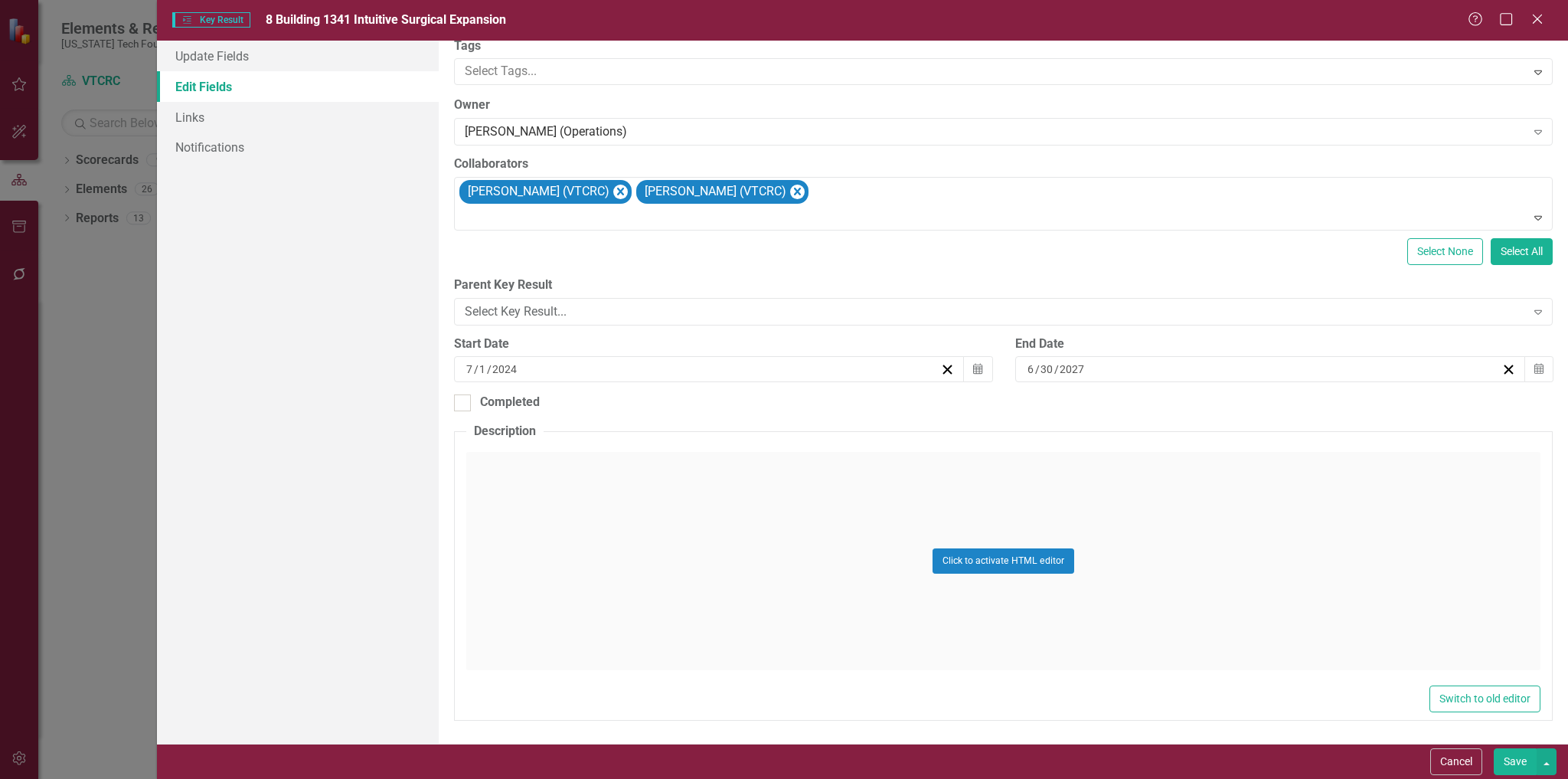
click at [1505, 760] on button "Save" at bounding box center [1515, 762] width 43 height 27
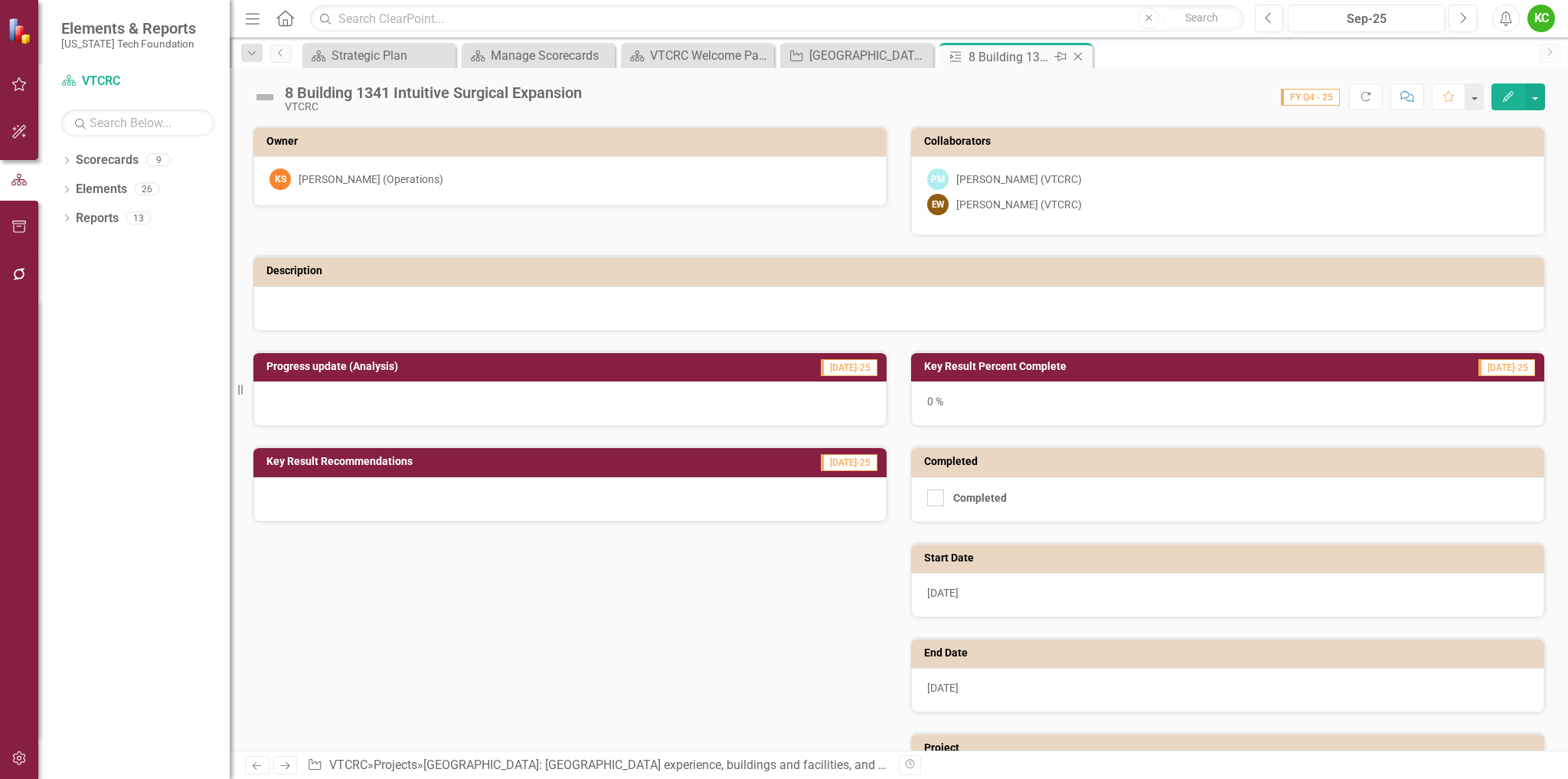
click at [1076, 54] on icon "Close" at bounding box center [1078, 56] width 15 height 13
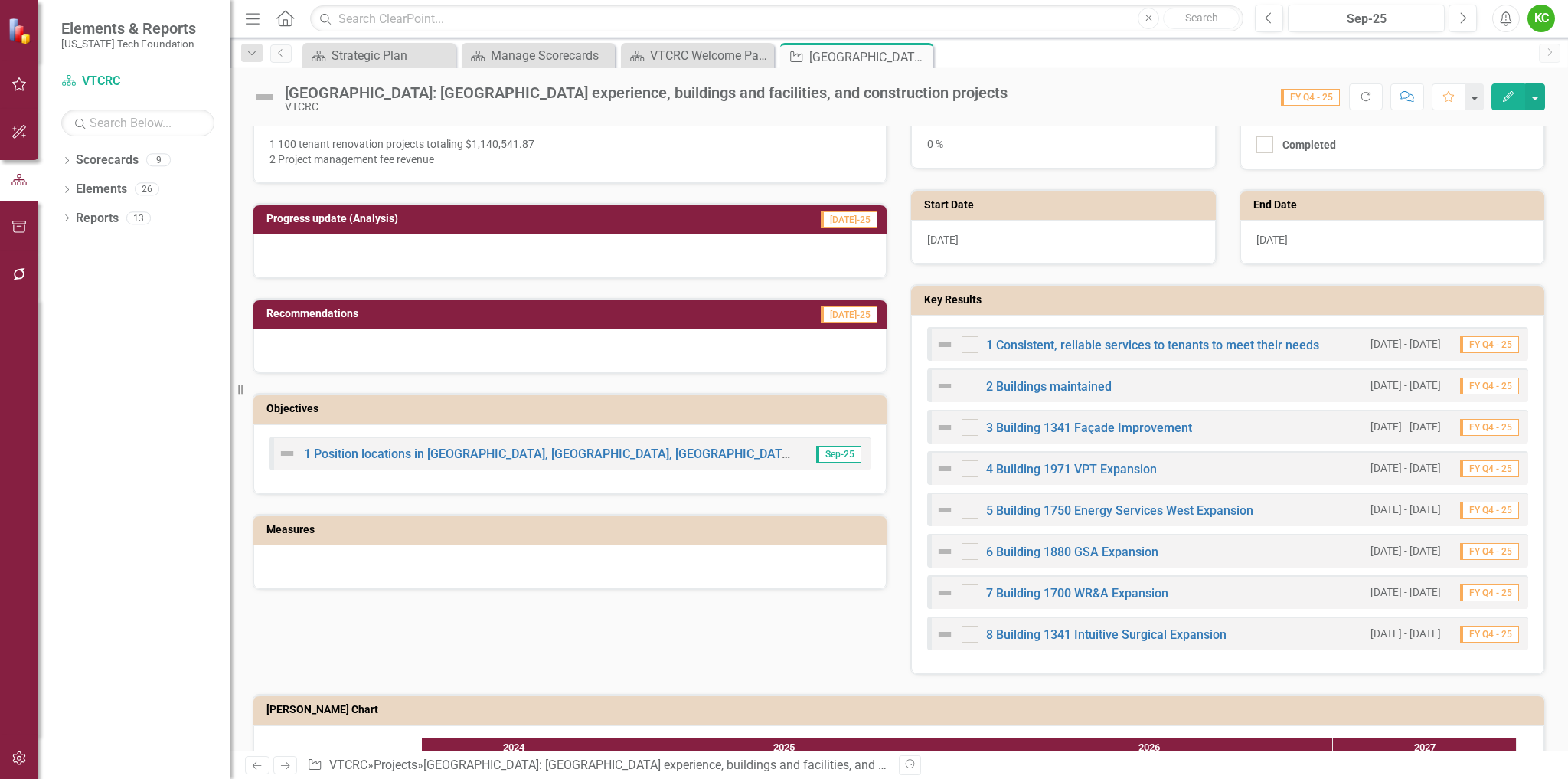
scroll to position [153, 0]
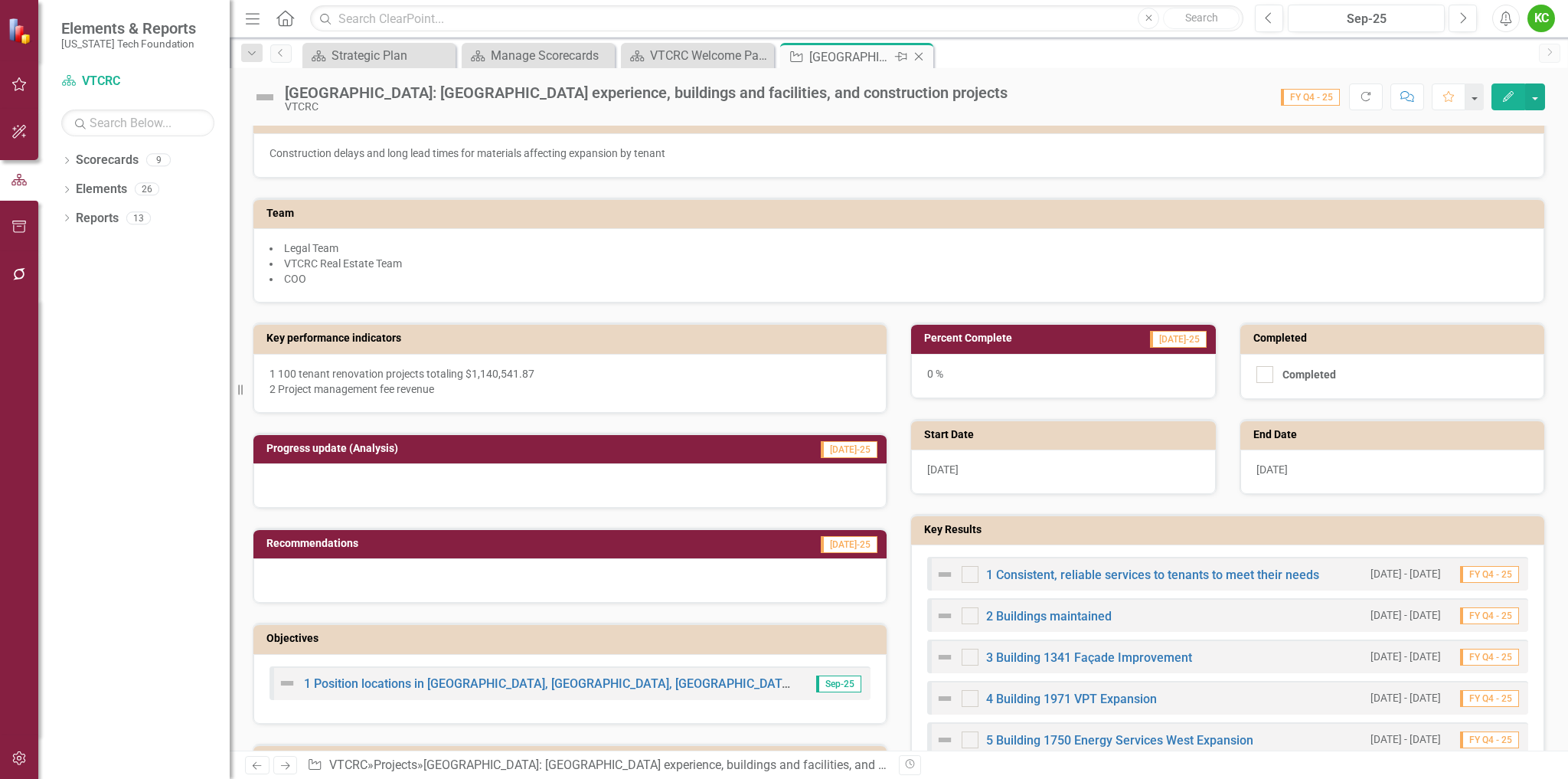
click at [921, 57] on icon "Close" at bounding box center [919, 56] width 15 height 13
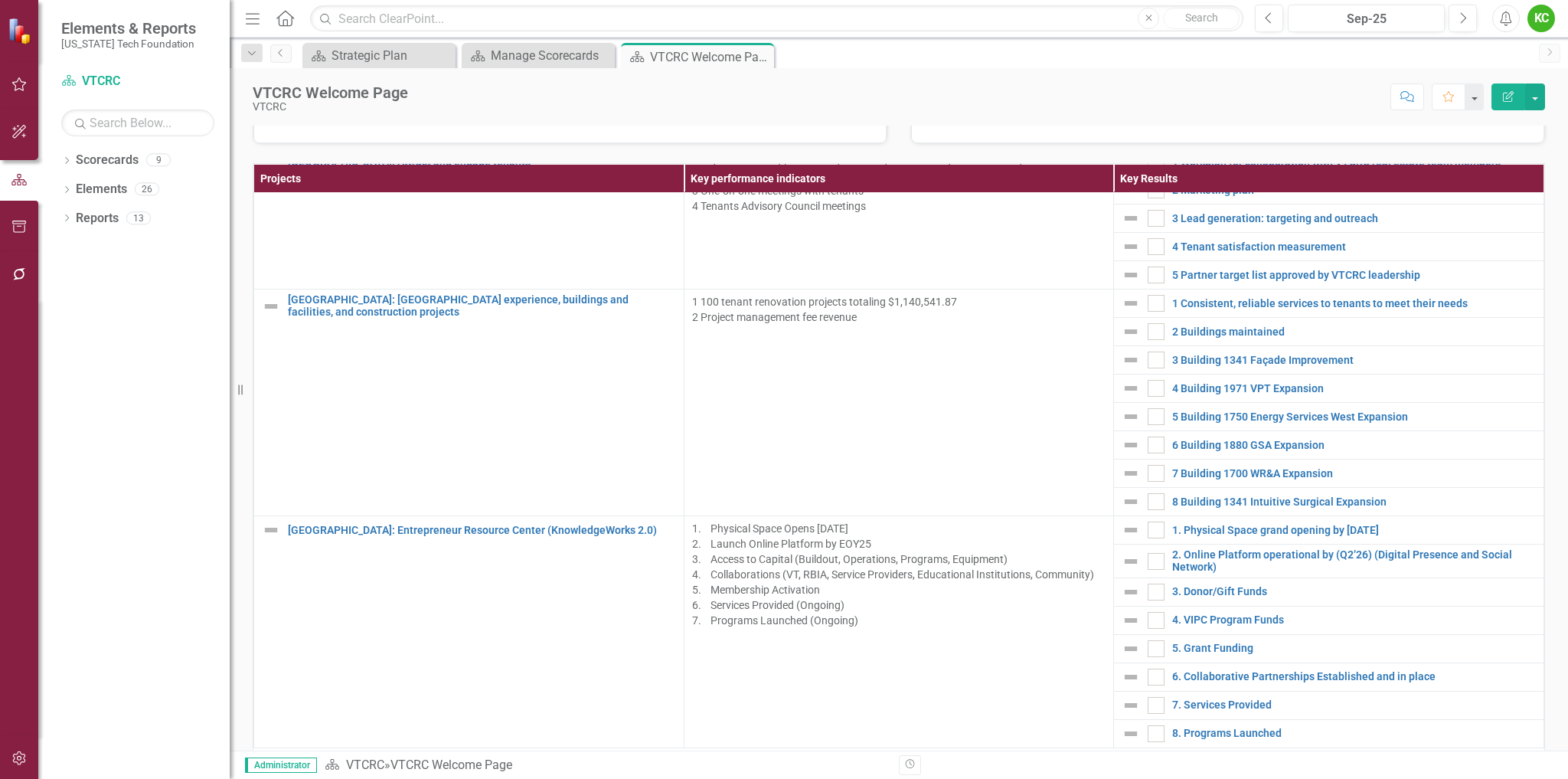
scroll to position [766, 0]
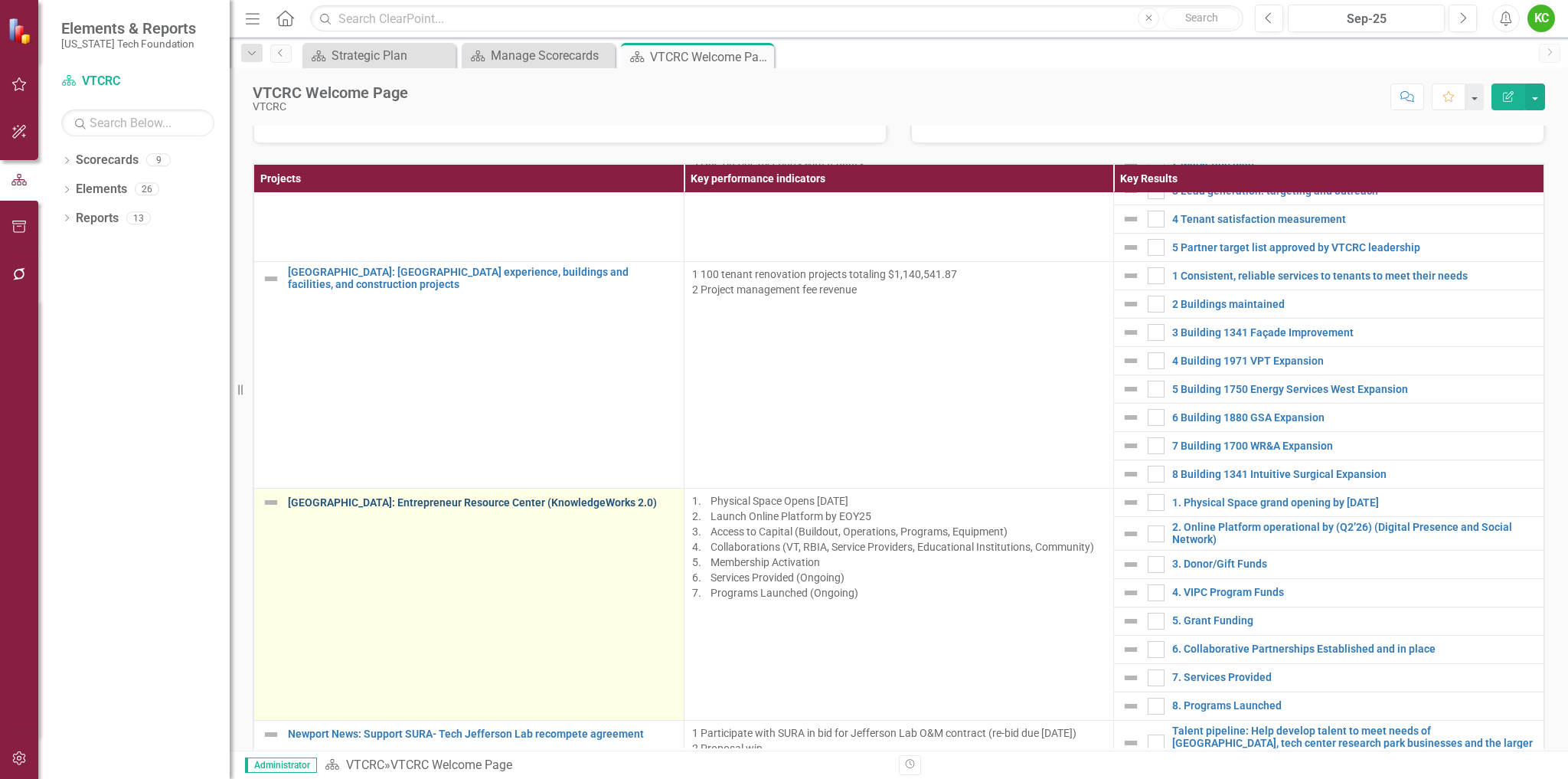
click at [459, 502] on link "[GEOGRAPHIC_DATA]: Entrepreneur Resource Center (KnowledgeWorks 2.0)" at bounding box center [483, 502] width 389 height 12
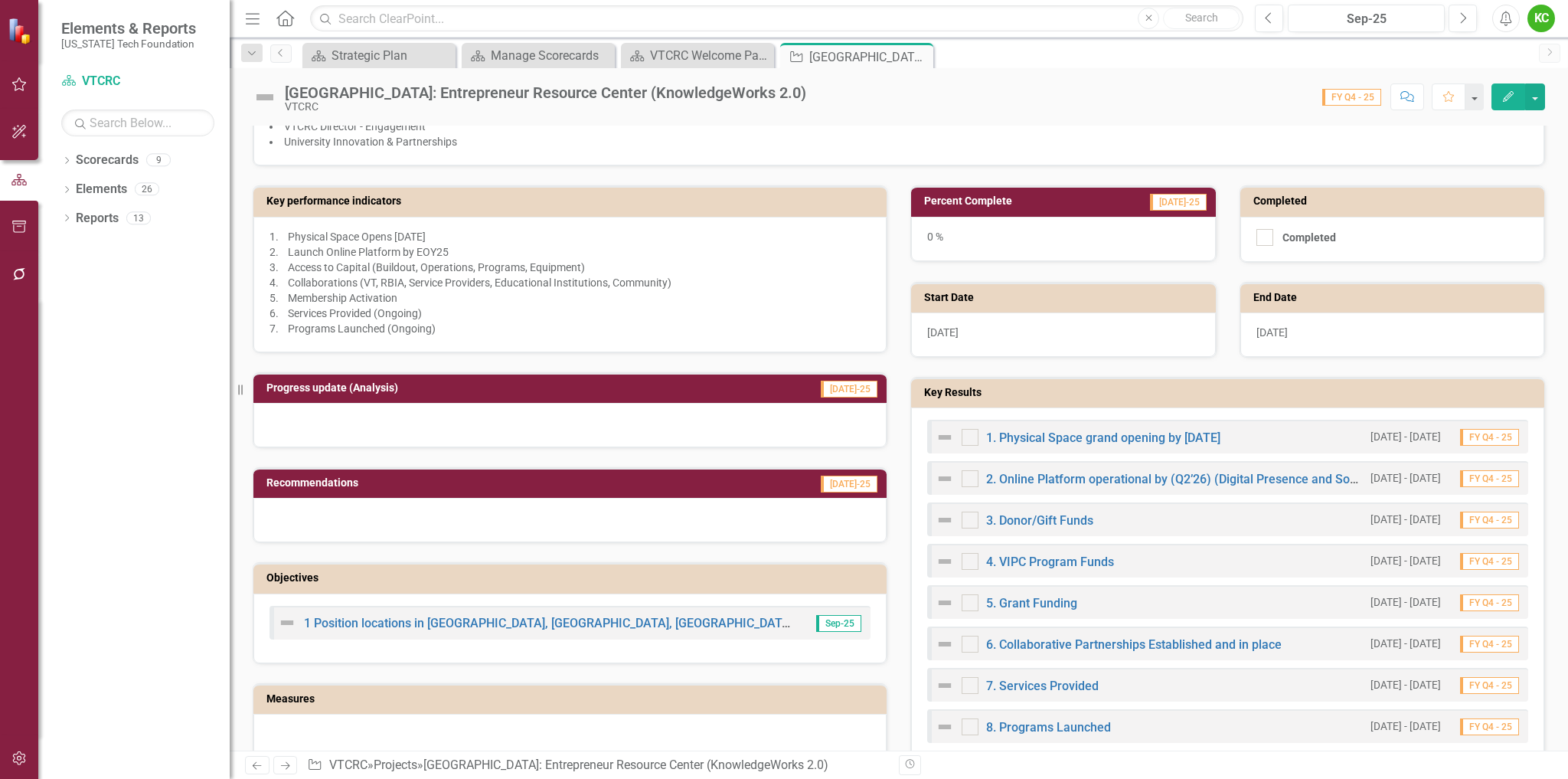
scroll to position [383, 0]
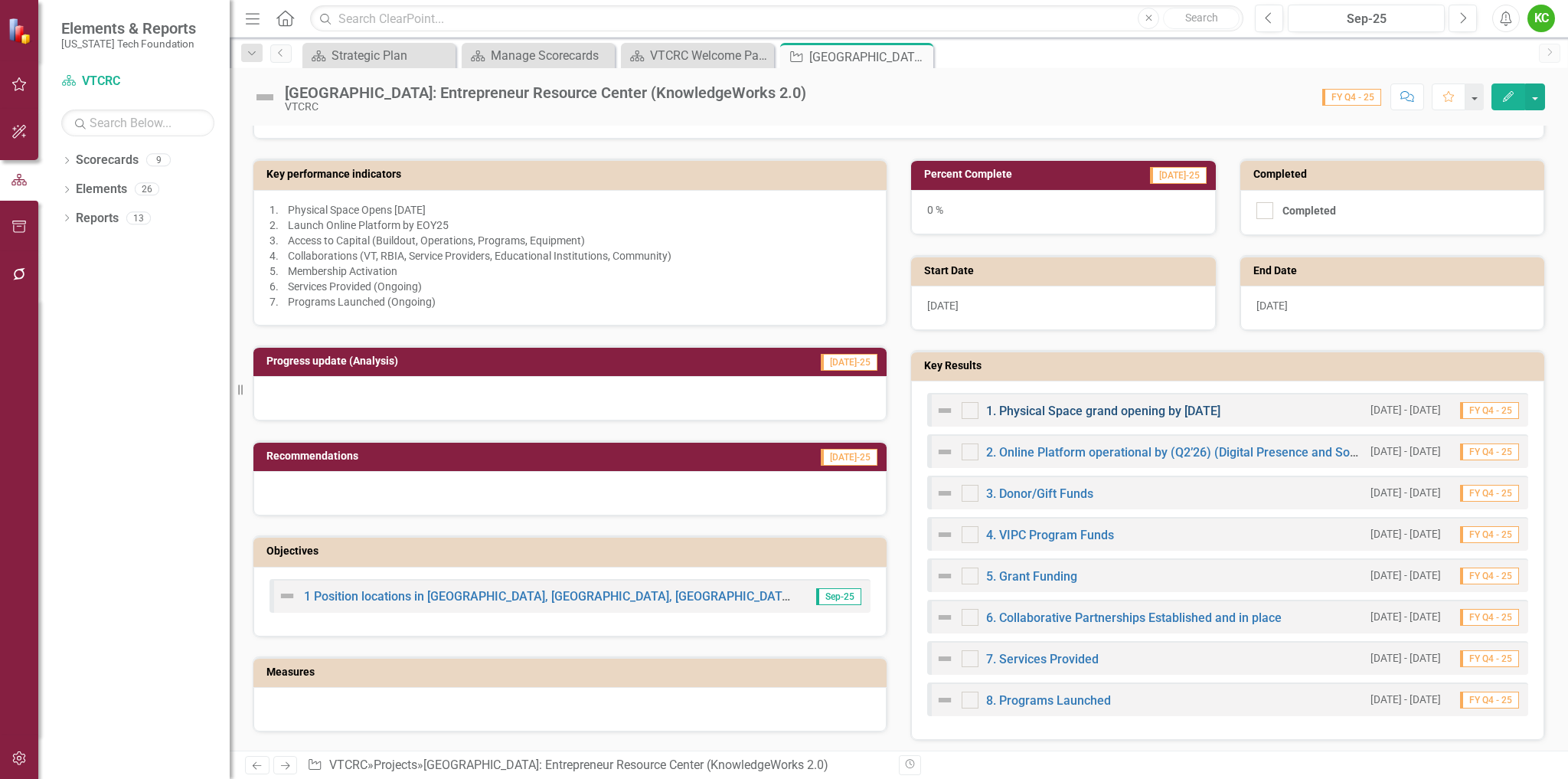
click at [1104, 411] on link "1. Physical Space grand opening by [DATE]" at bounding box center [1103, 411] width 235 height 14
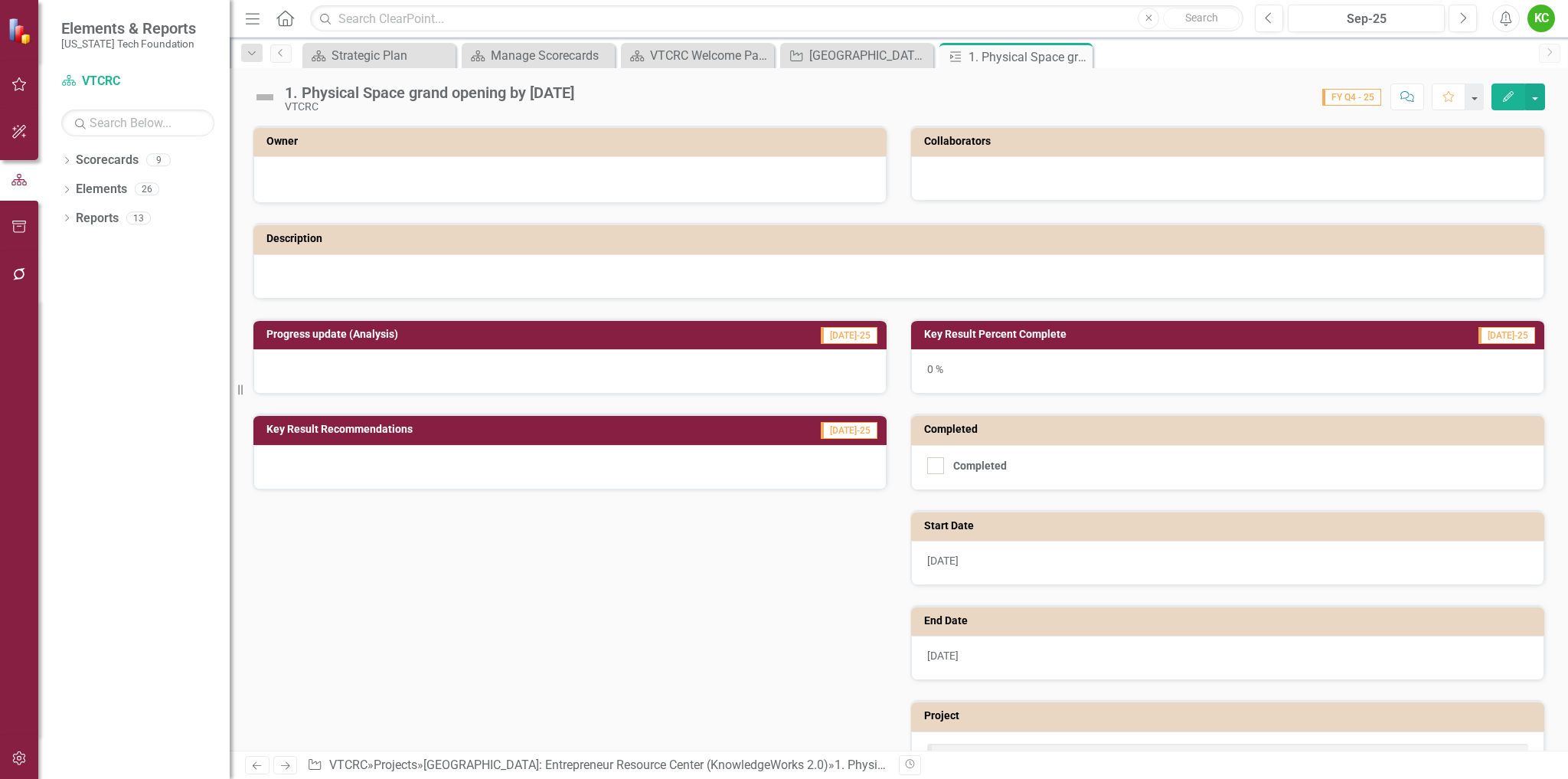
click at [1508, 95] on icon "button" at bounding box center [1509, 97] width 11 height 11
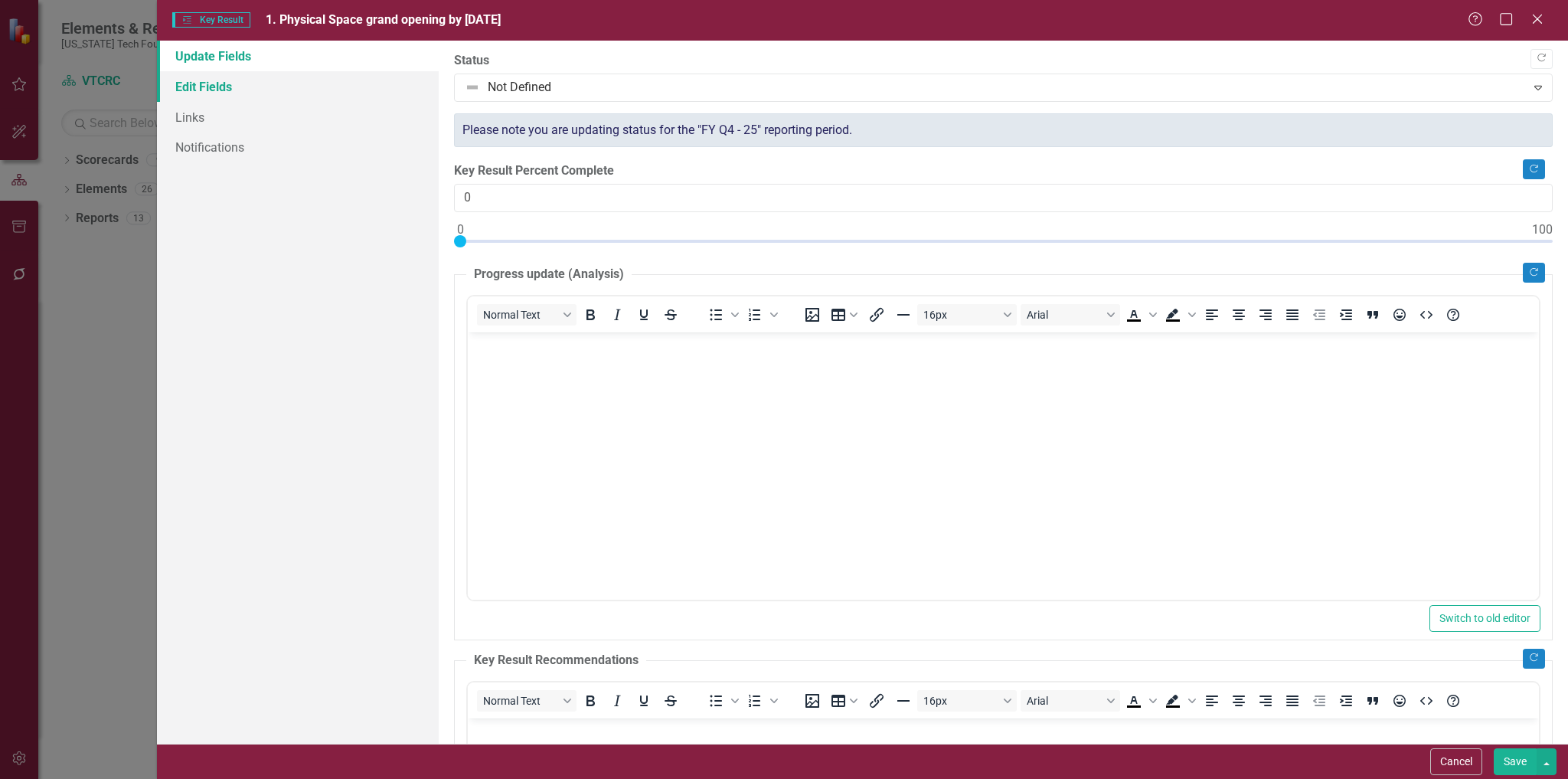
click at [209, 85] on link "Edit Fields" at bounding box center [298, 87] width 283 height 30
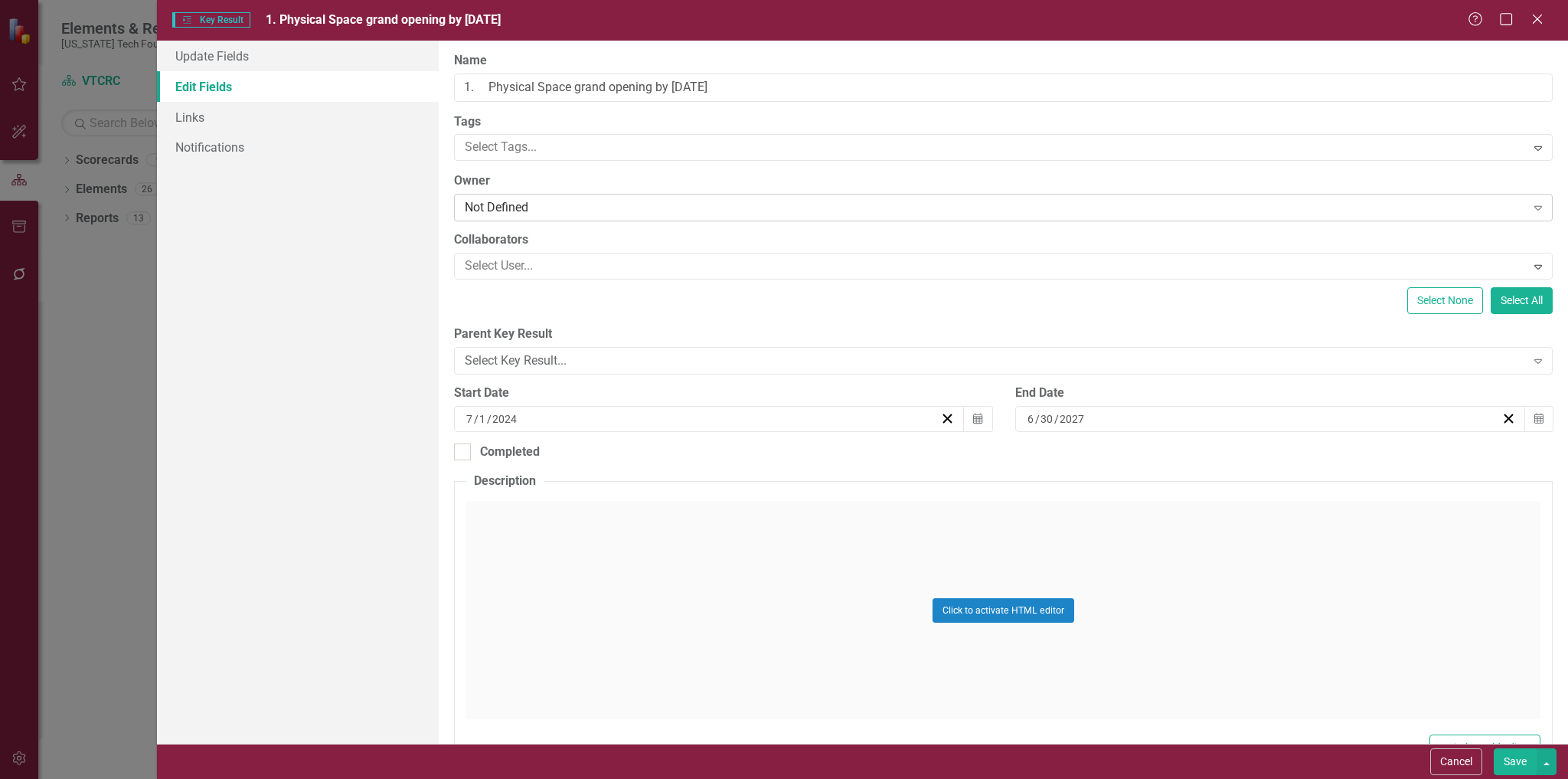
click at [575, 215] on div "Not Defined" at bounding box center [995, 208] width 1060 height 18
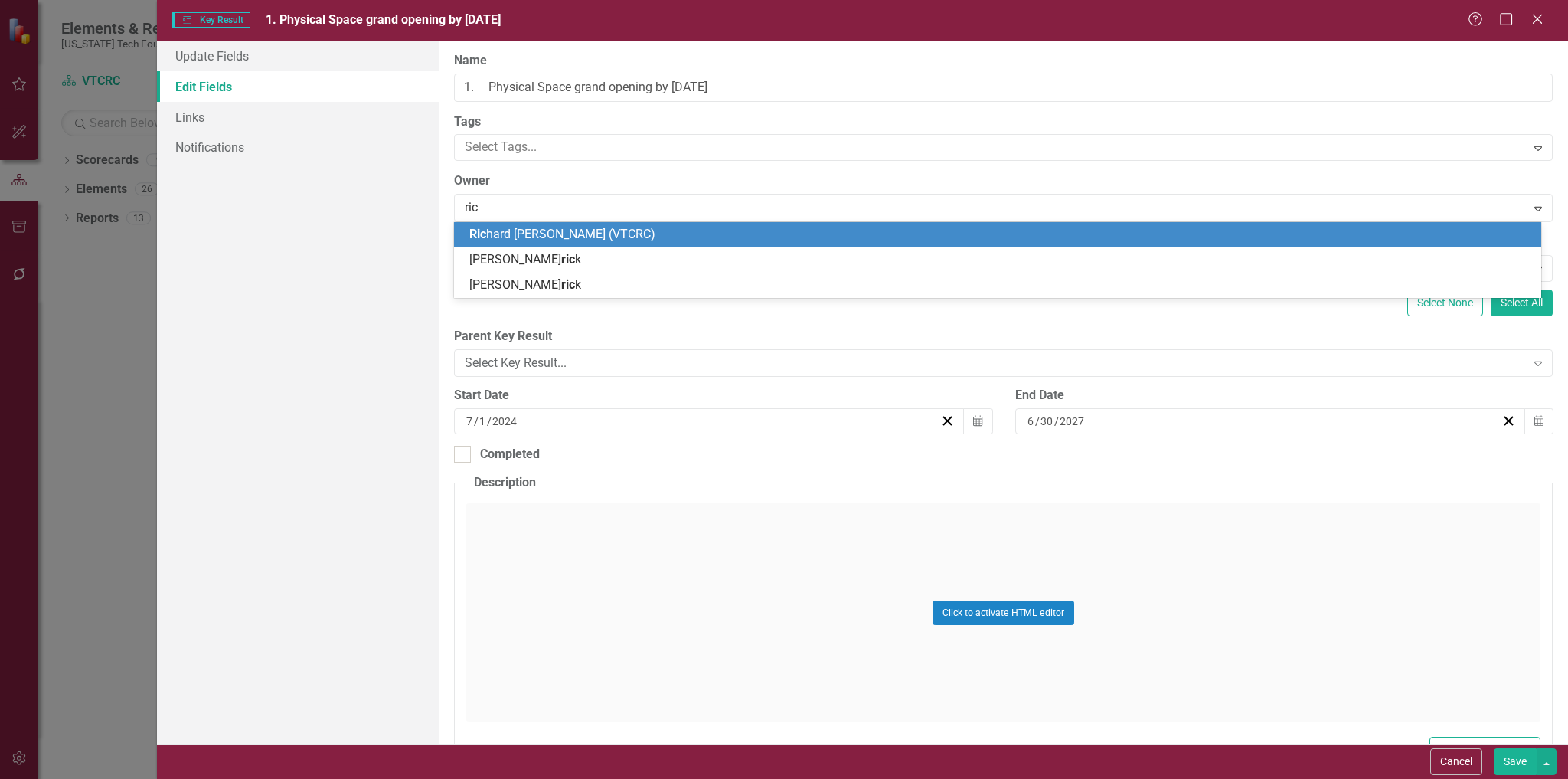
type input "rich"
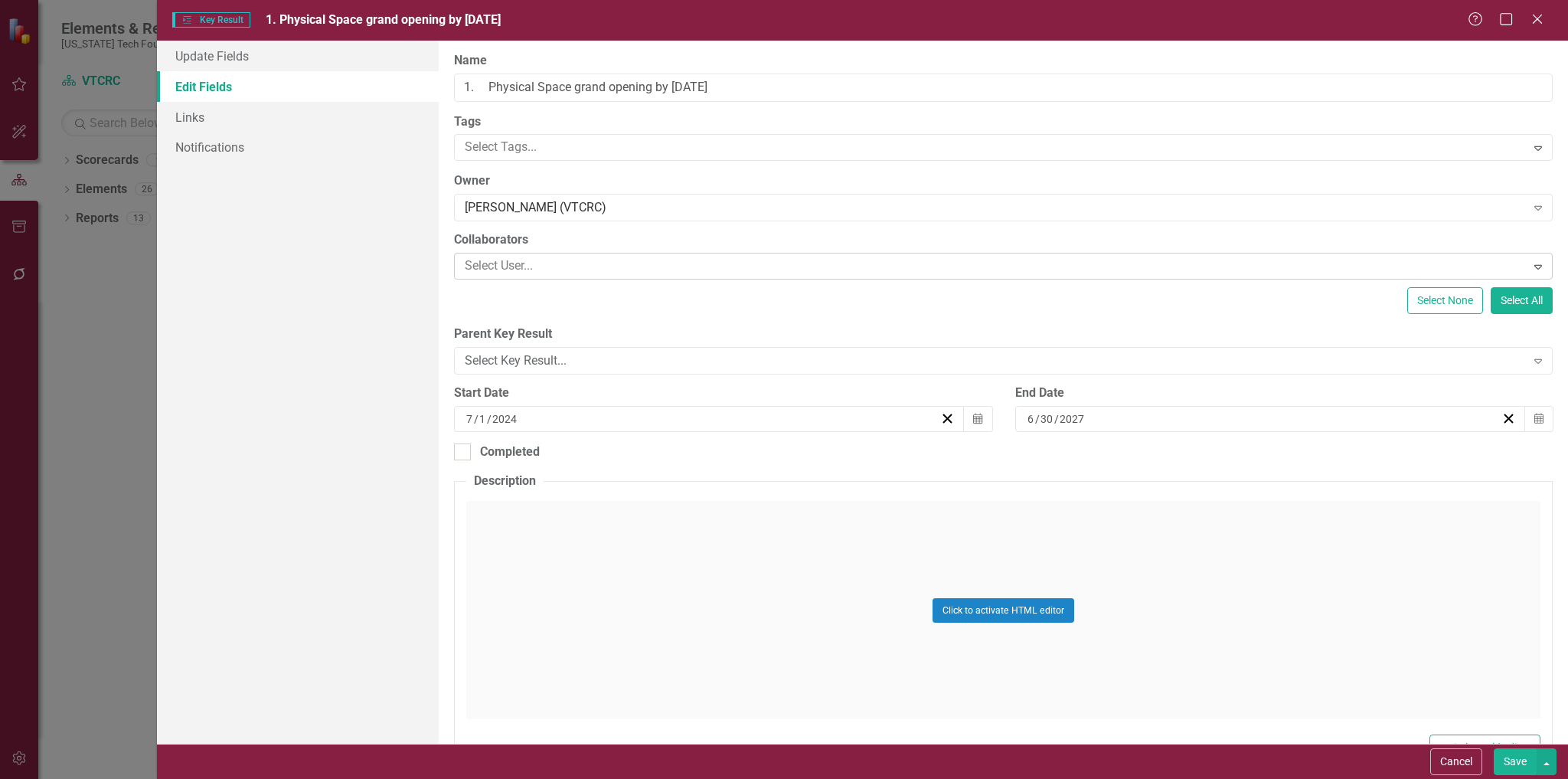
click at [615, 263] on div at bounding box center [991, 266] width 1067 height 21
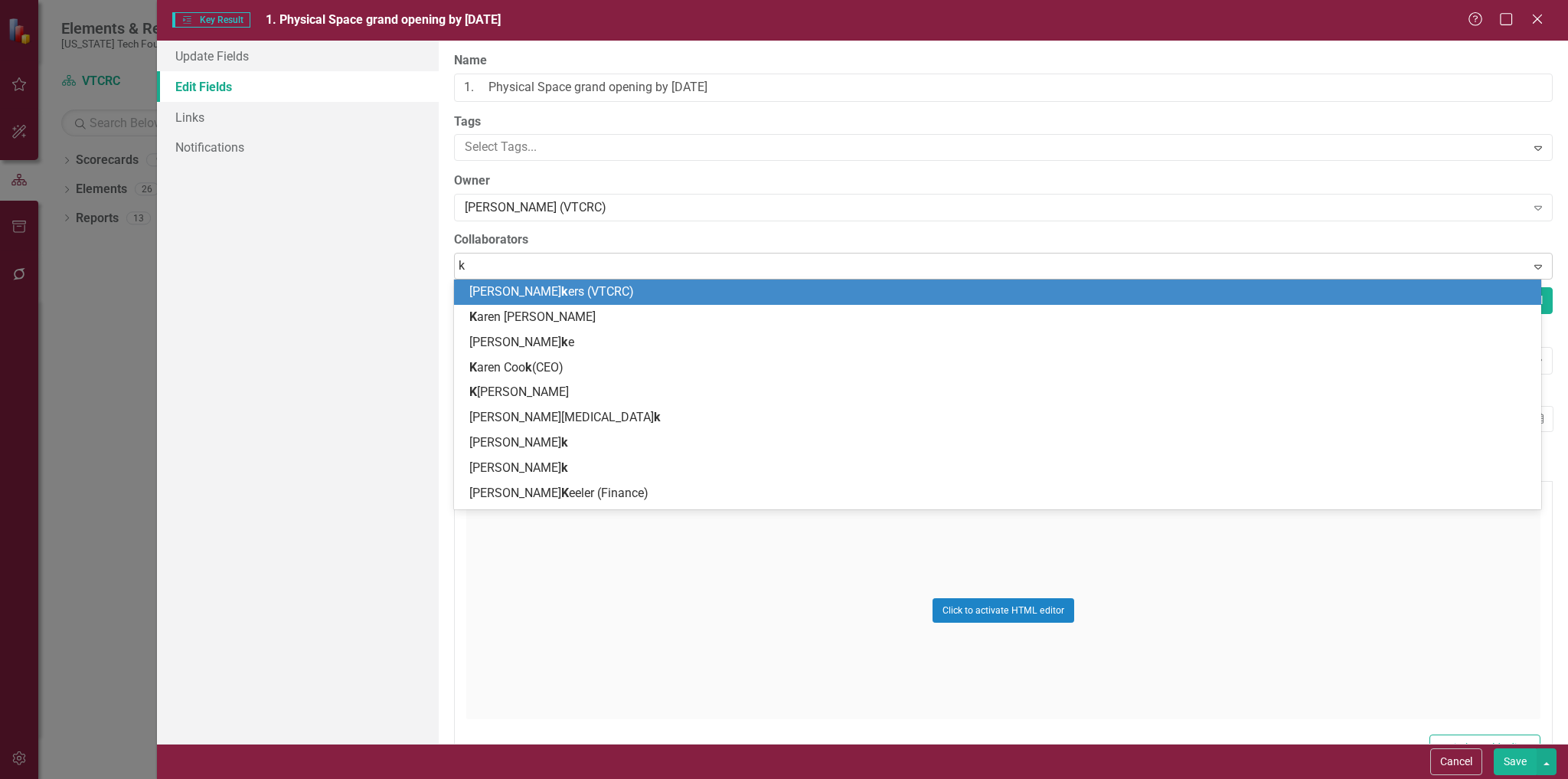
type input "ki"
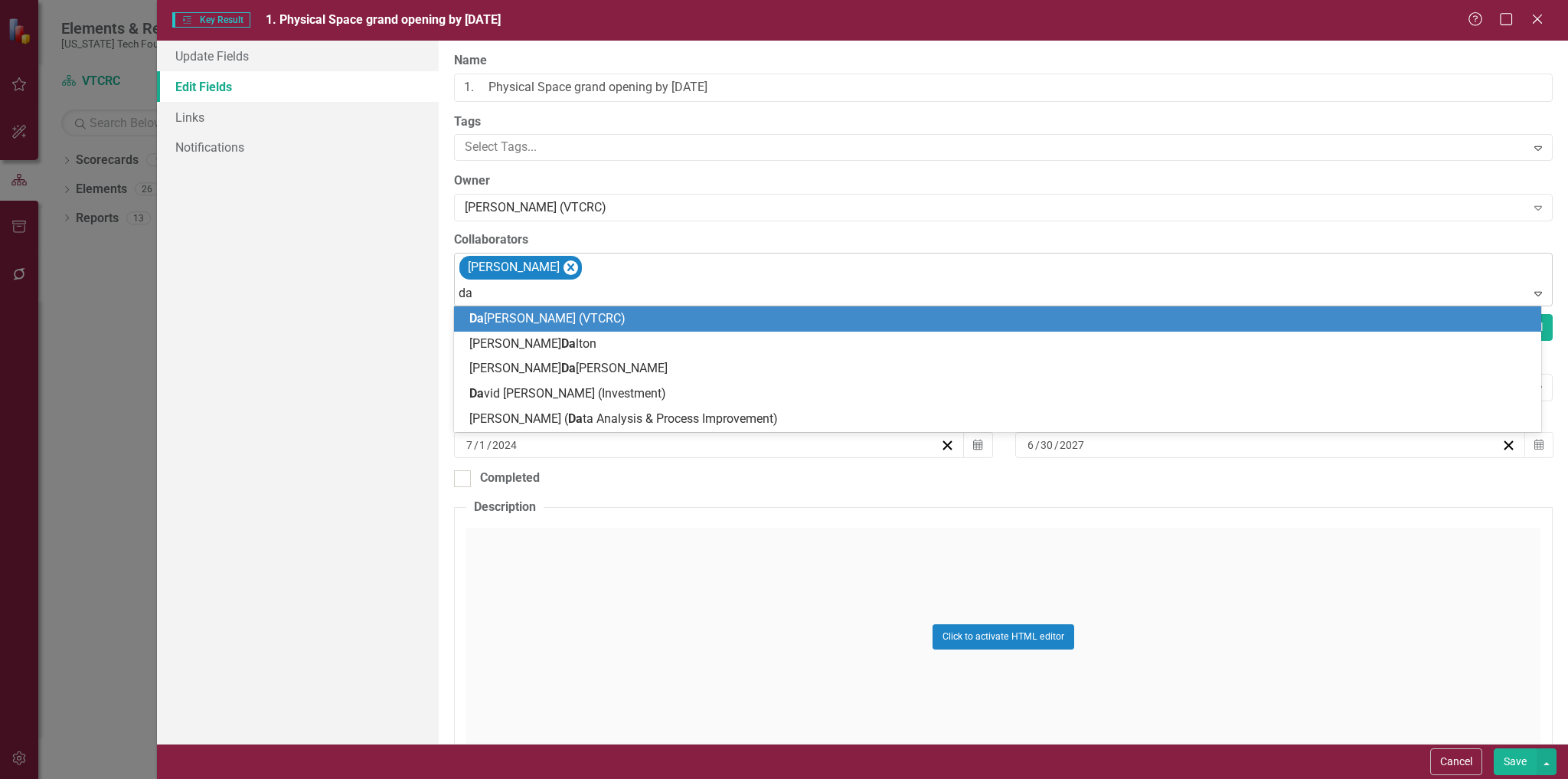
type input "[PERSON_NAME]"
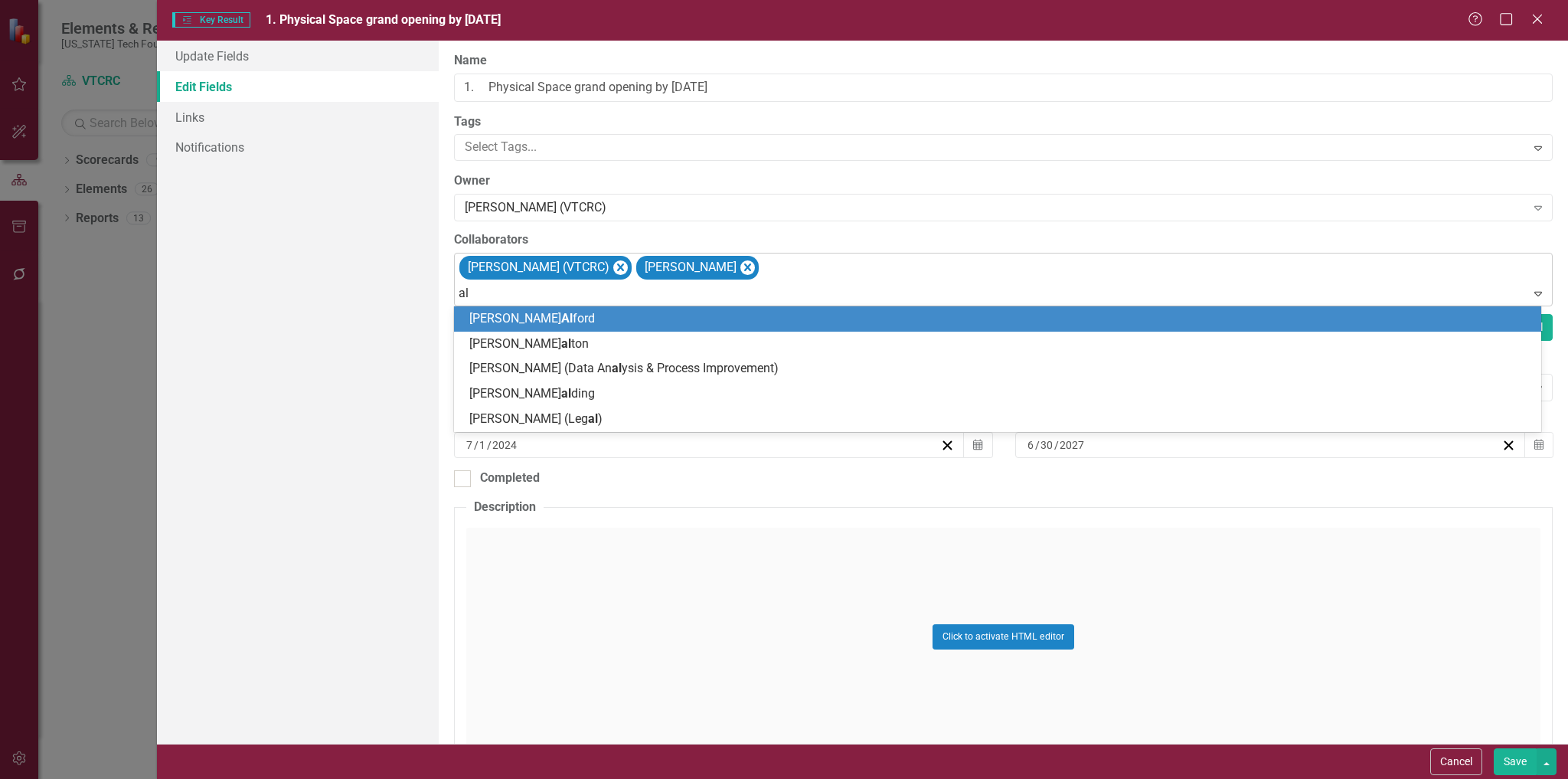
type input "a"
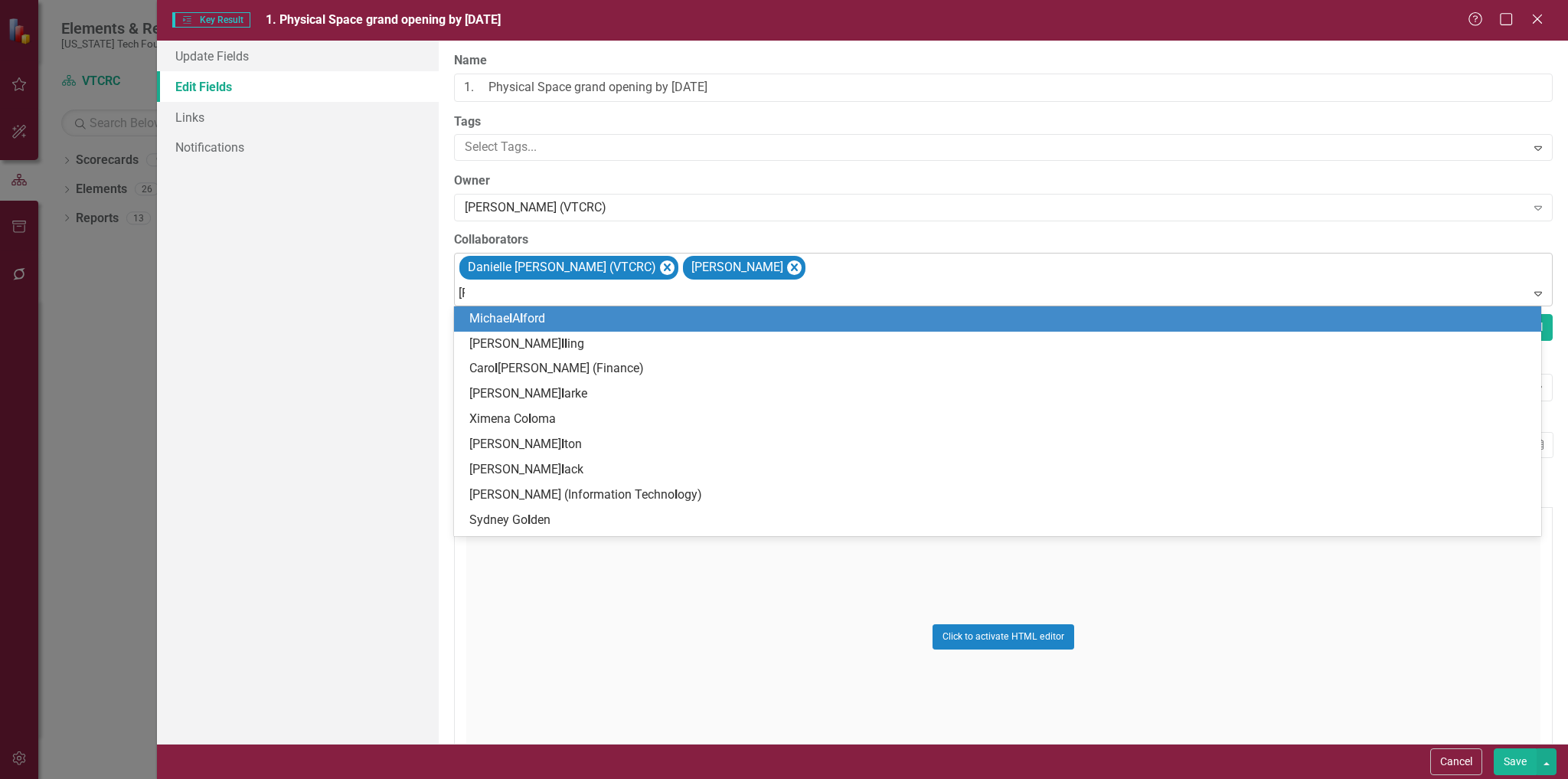
type input "laur"
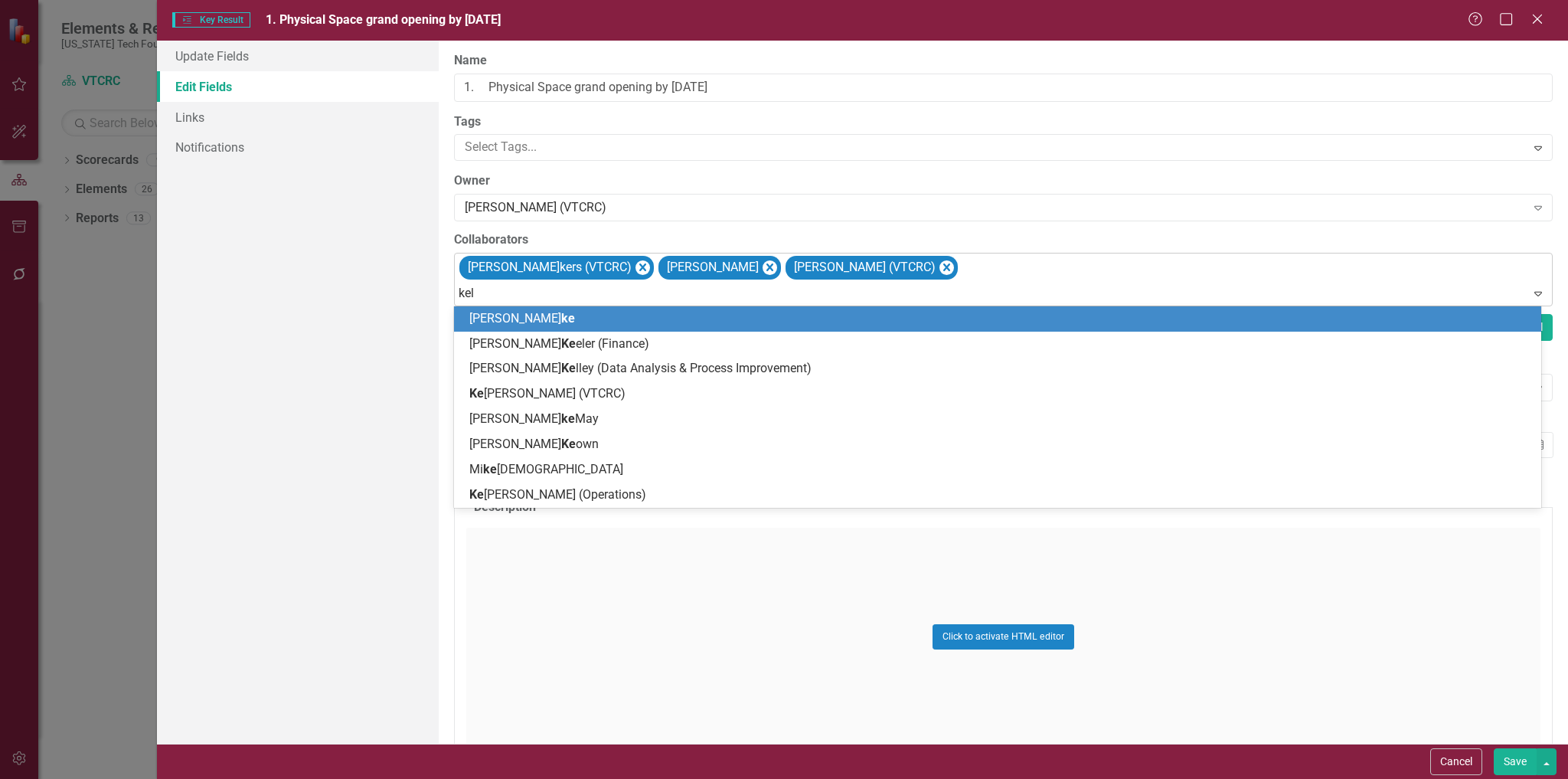
type input "[PERSON_NAME]"
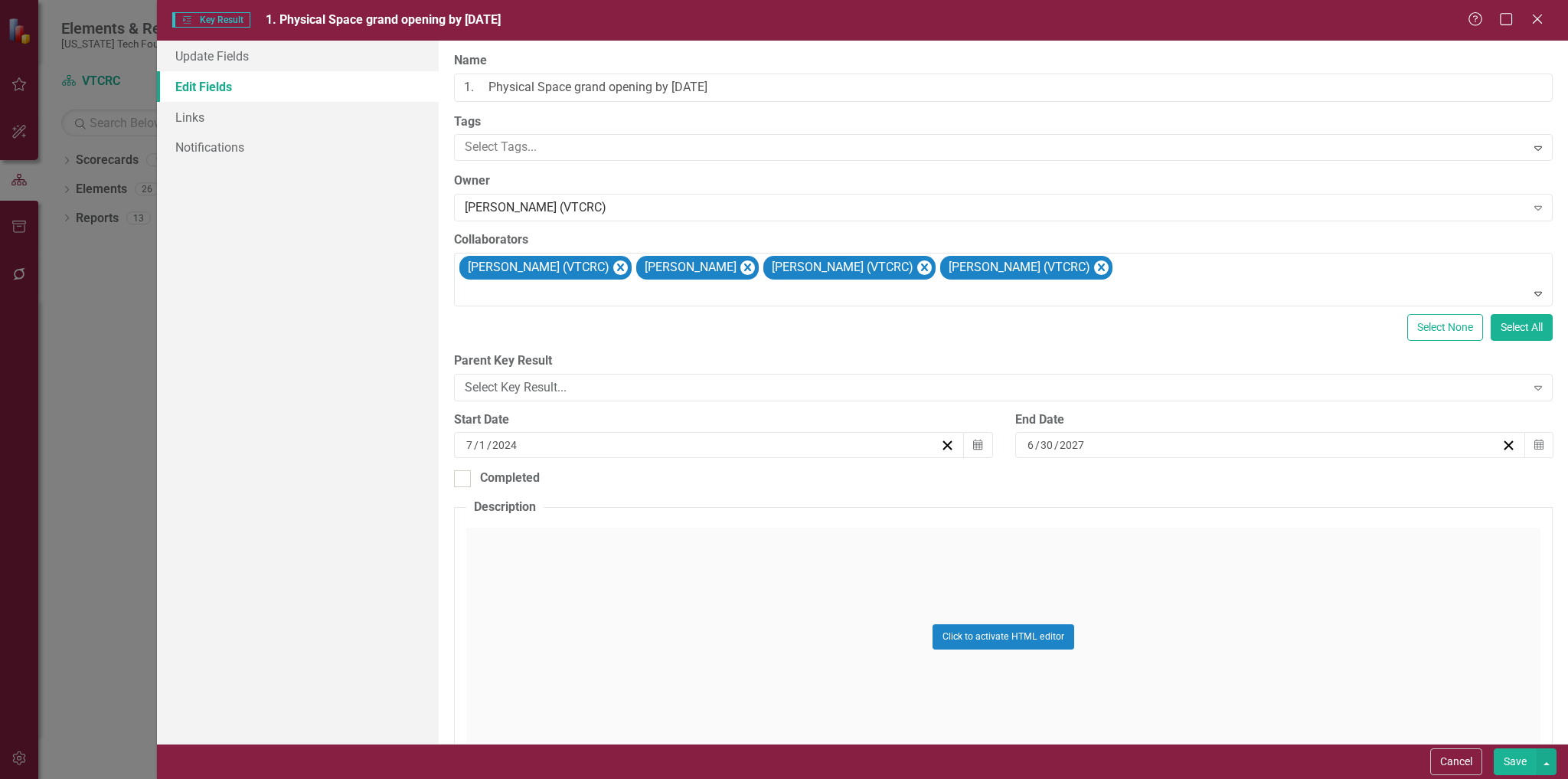
click at [1522, 763] on button "Save" at bounding box center [1515, 762] width 43 height 27
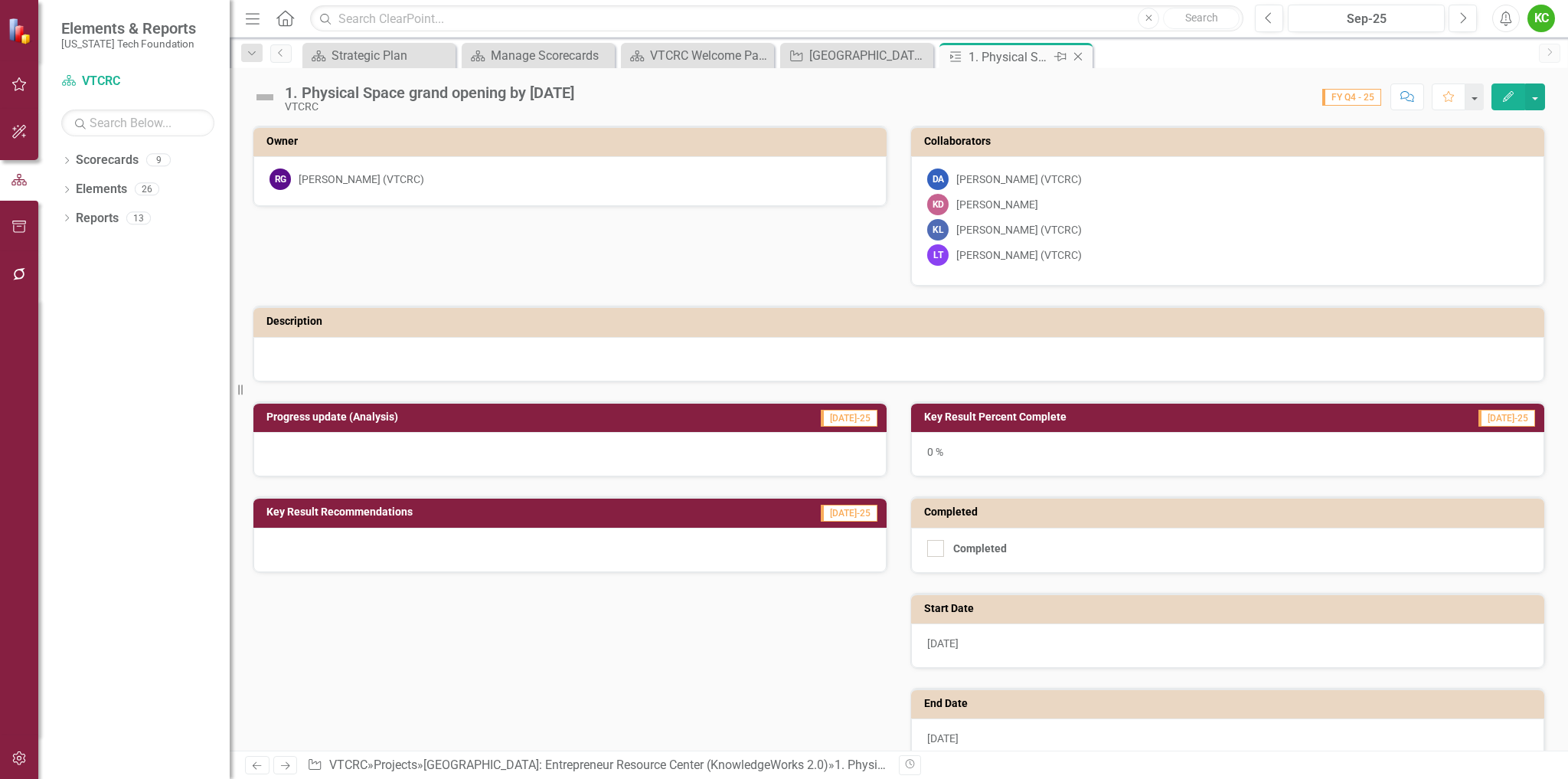
click at [1078, 55] on icon "Close" at bounding box center [1078, 56] width 15 height 13
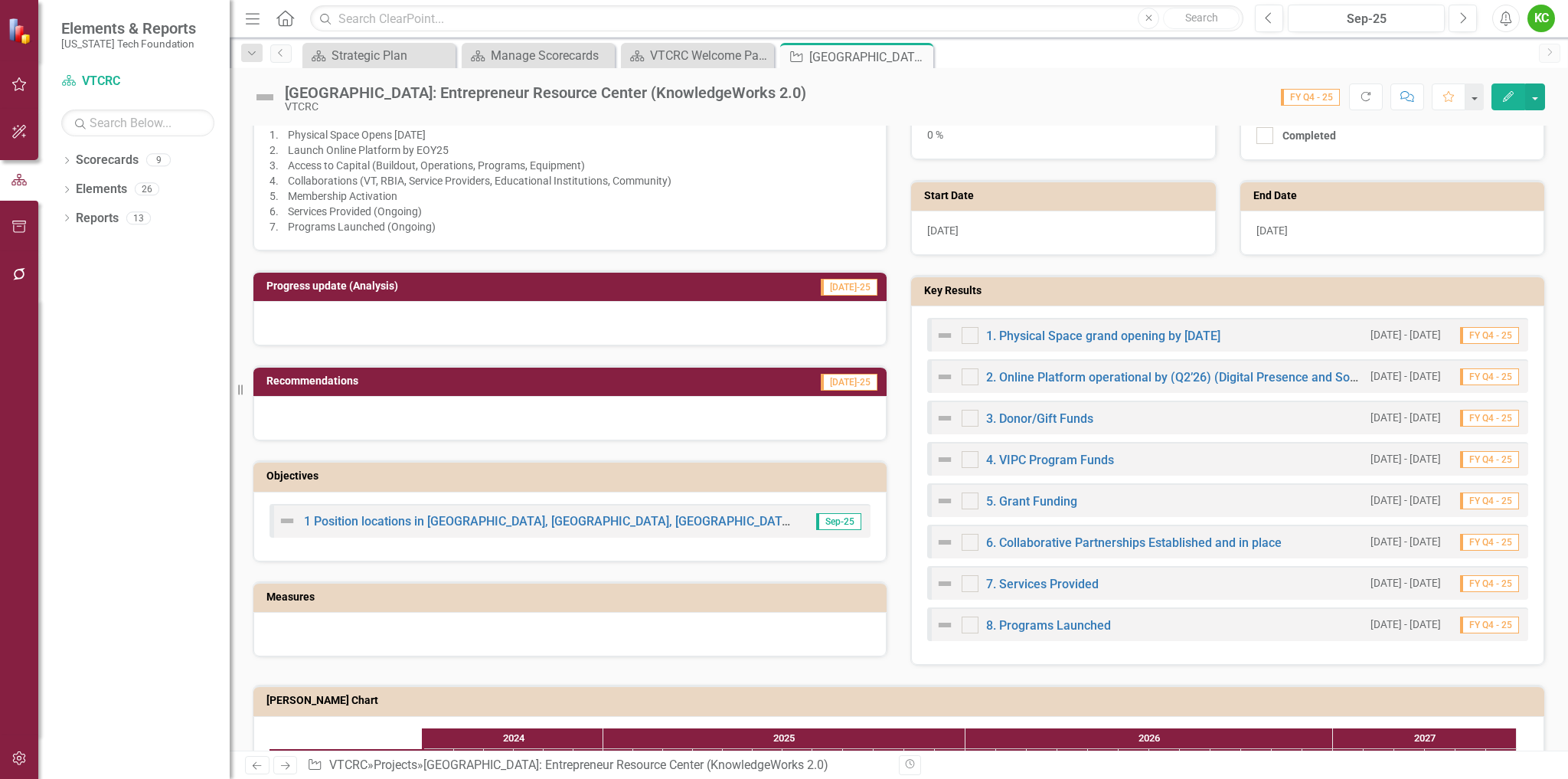
scroll to position [459, 0]
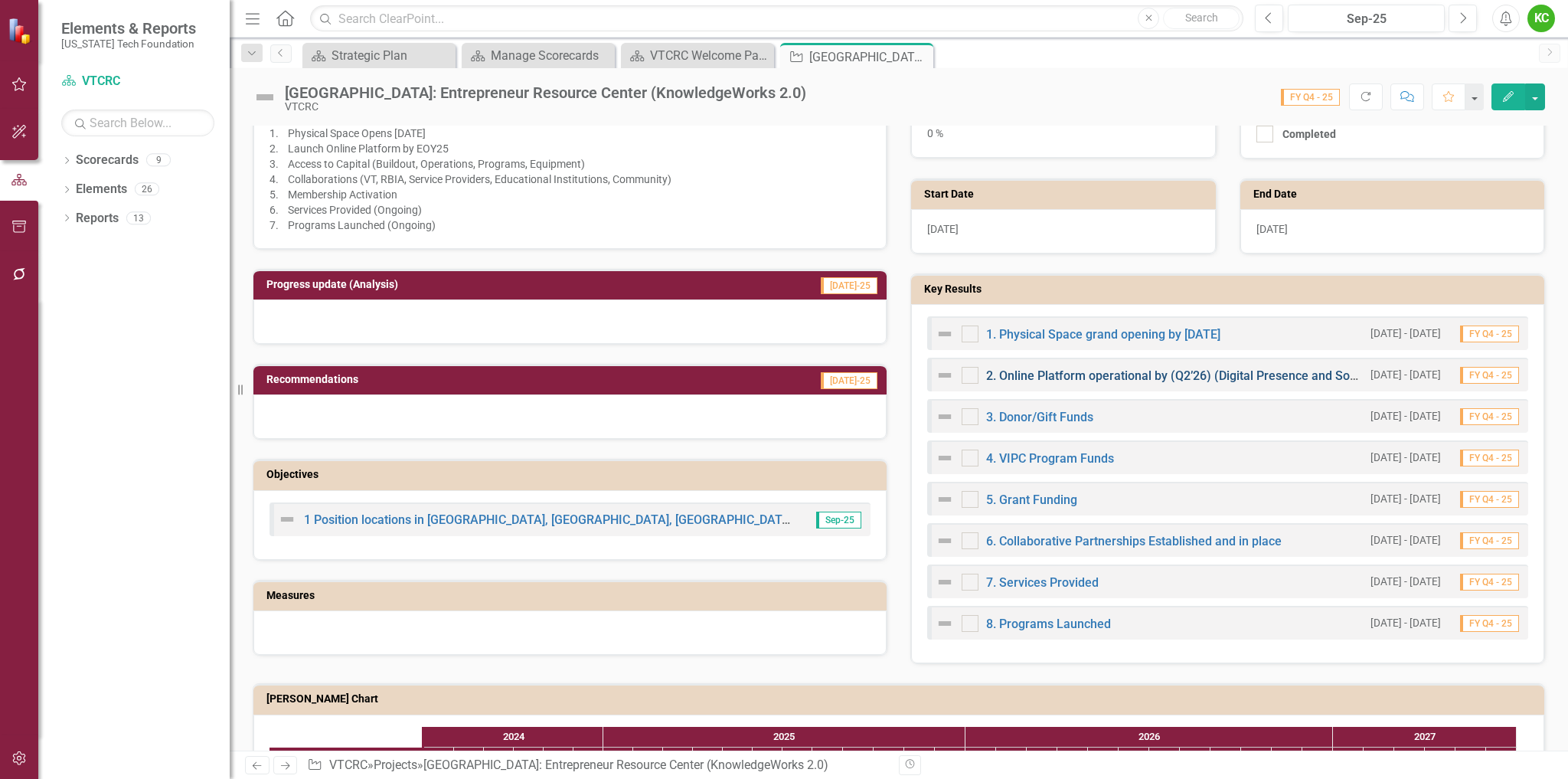
click at [1078, 378] on link "2. Online Platform operational by (Q2’26) (Digital Presence and Social Network)" at bounding box center [1204, 375] width 436 height 14
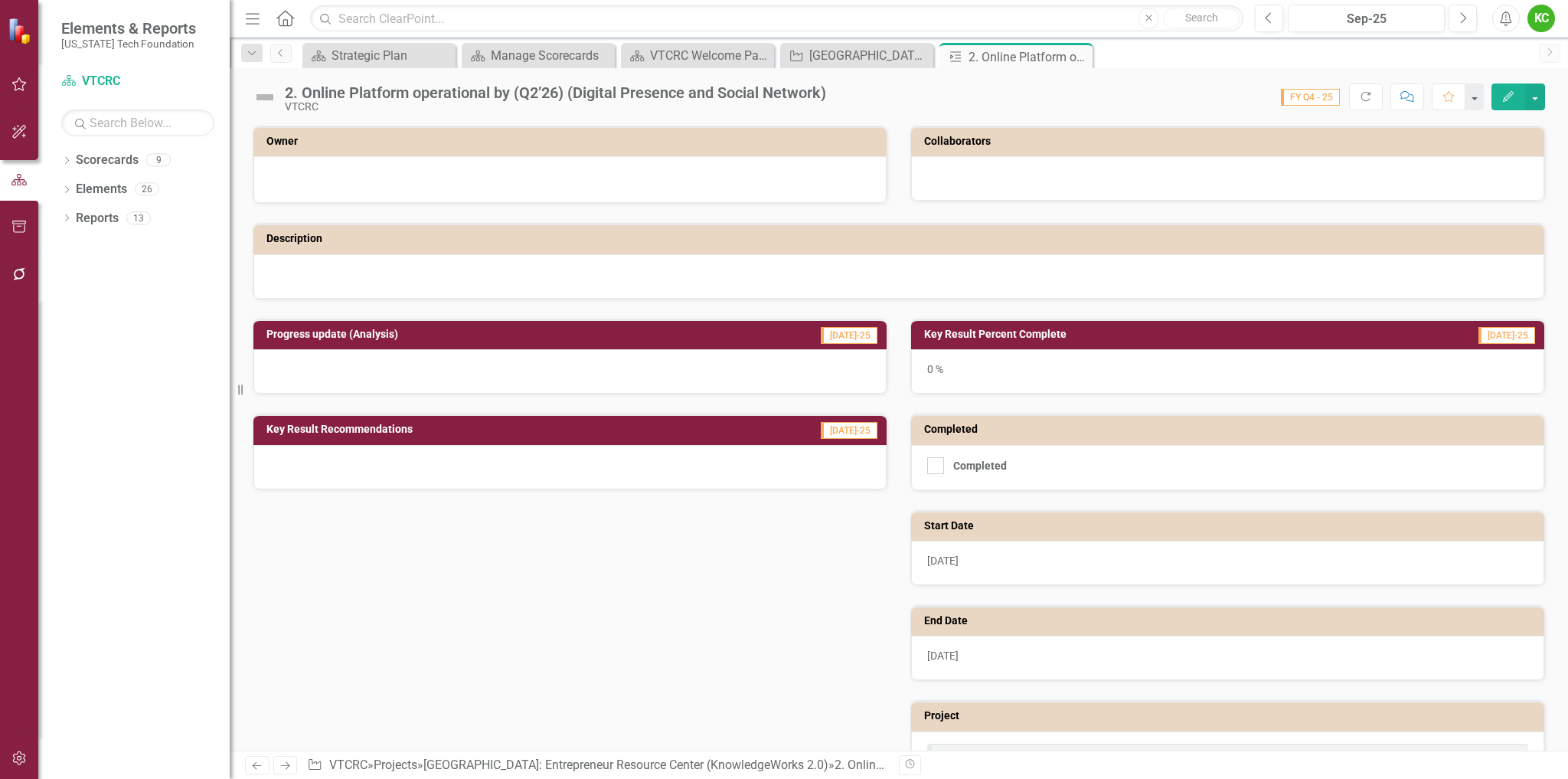
click at [1504, 95] on icon "Edit" at bounding box center [1508, 97] width 13 height 11
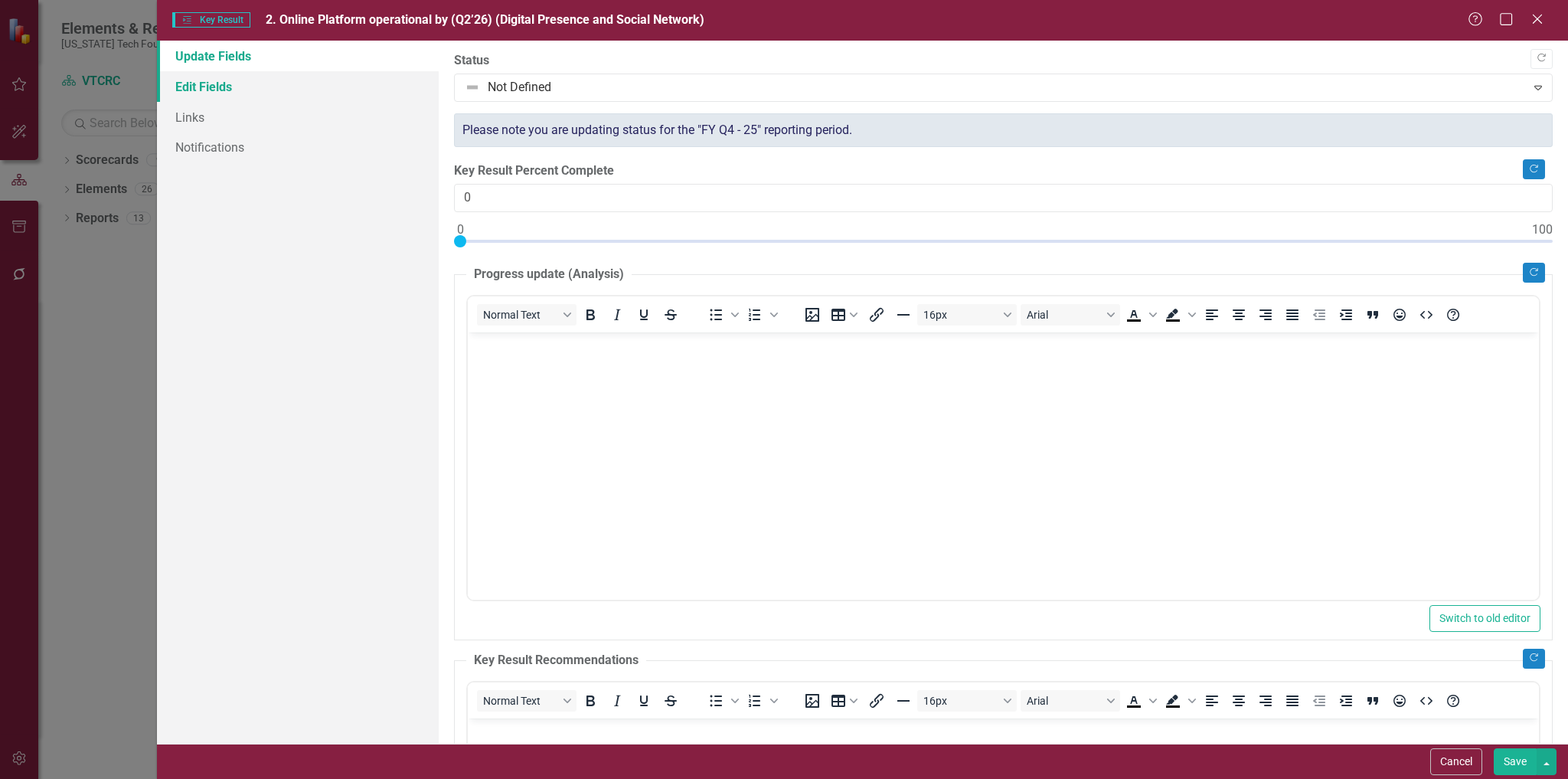
click at [199, 80] on link "Edit Fields" at bounding box center [298, 87] width 283 height 30
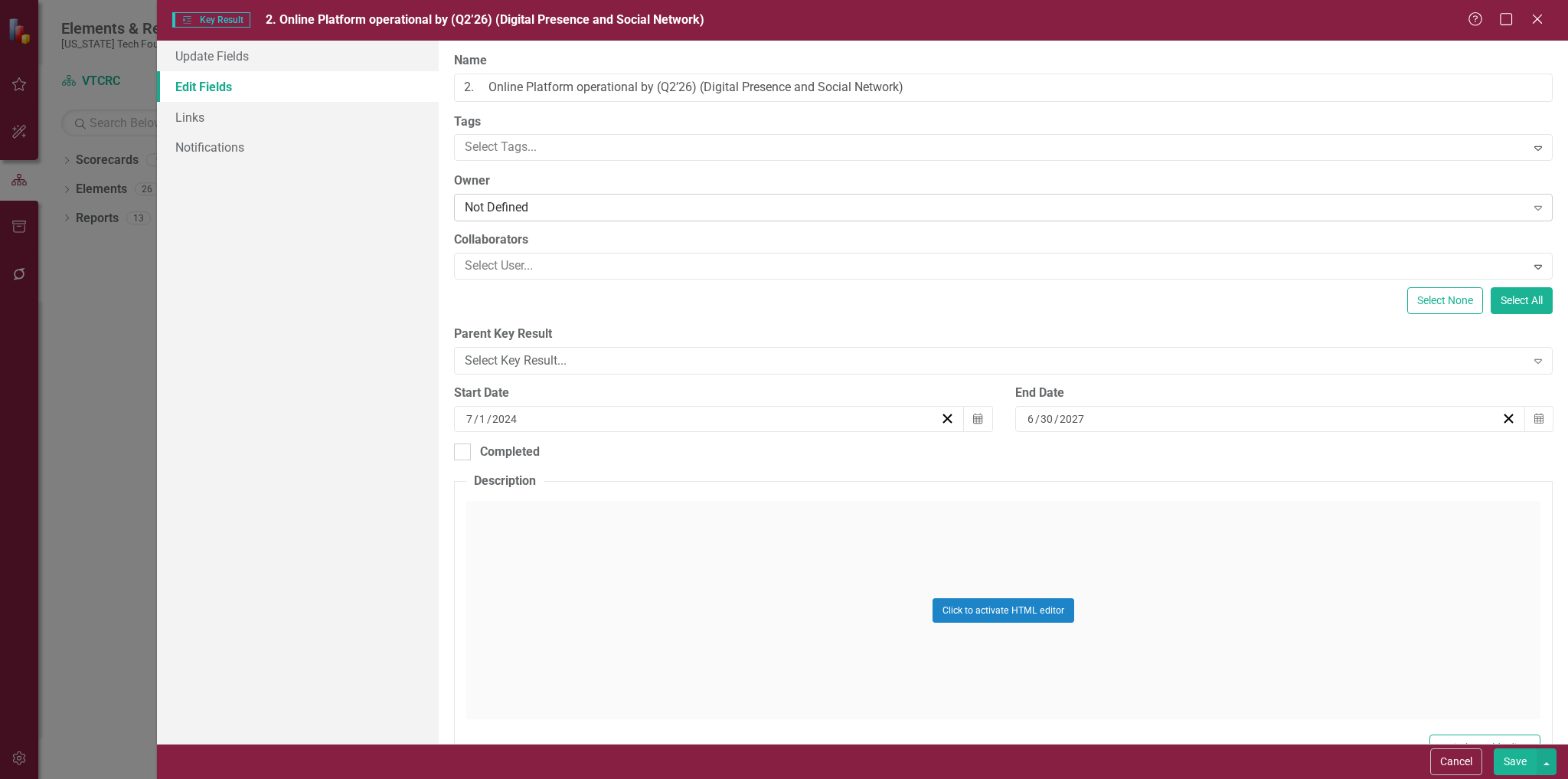
click at [548, 210] on div "Not Defined" at bounding box center [995, 208] width 1060 height 18
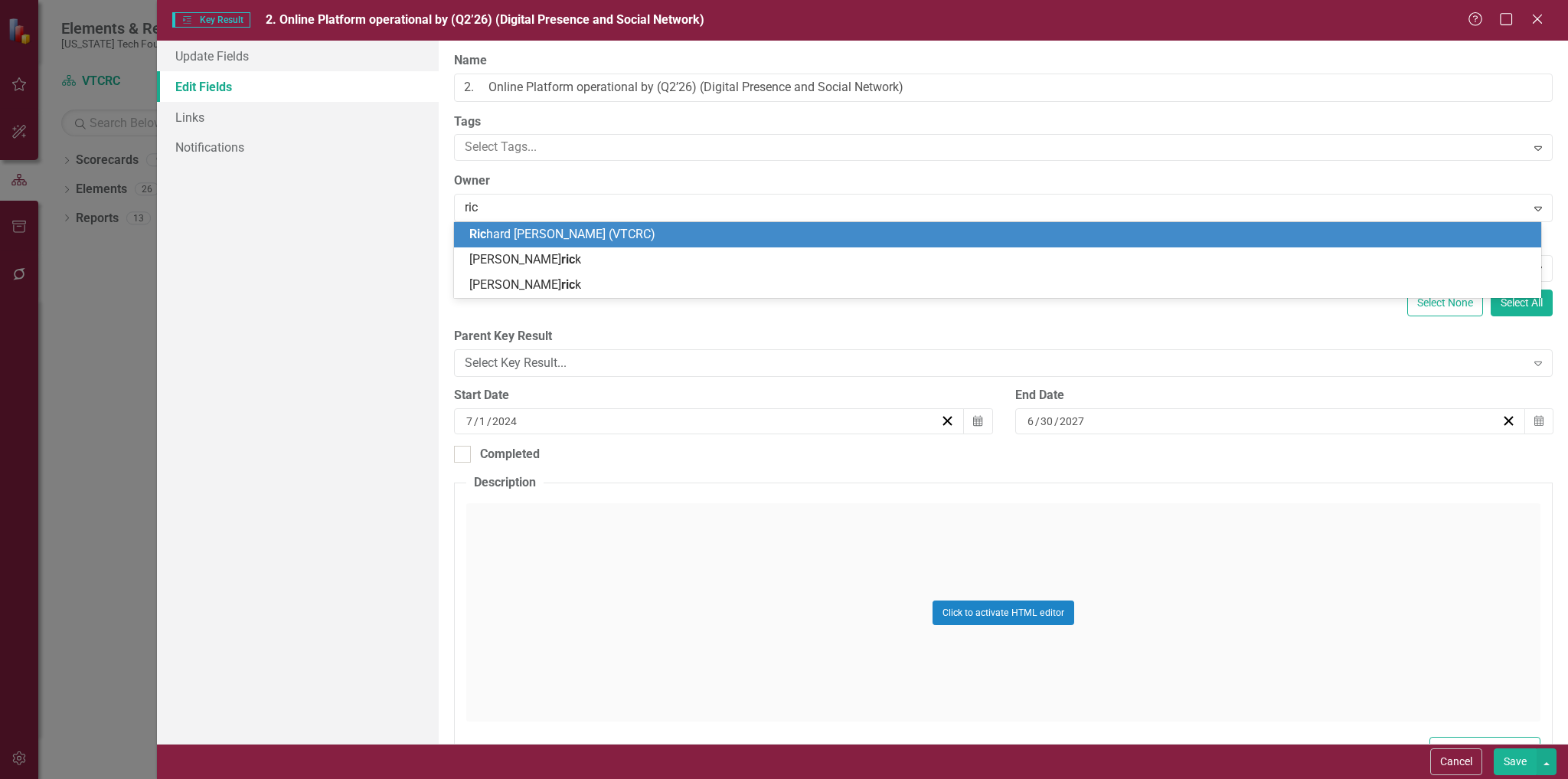
type input "rich"
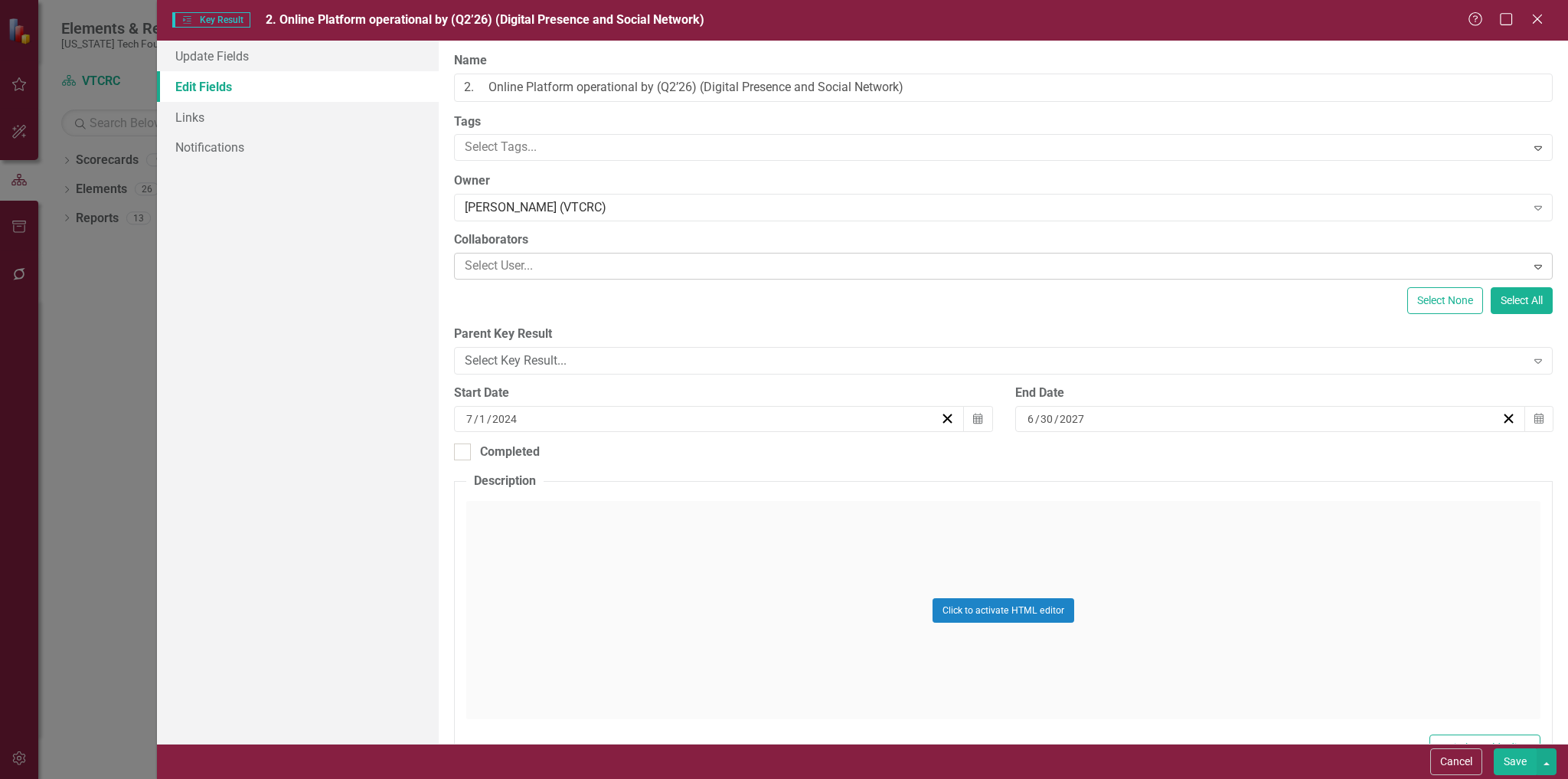
click at [558, 267] on div at bounding box center [991, 266] width 1067 height 21
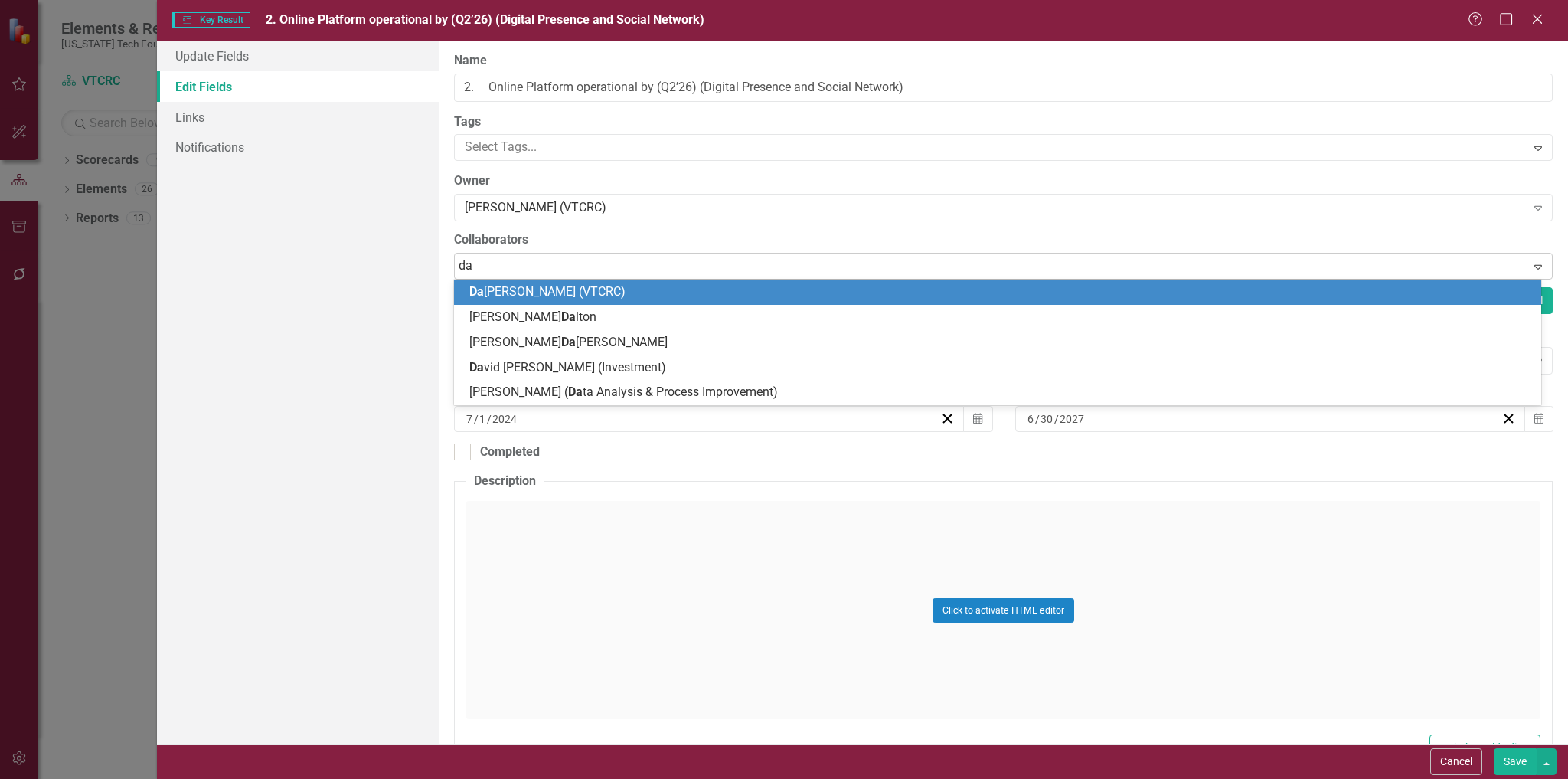
type input "[PERSON_NAME]"
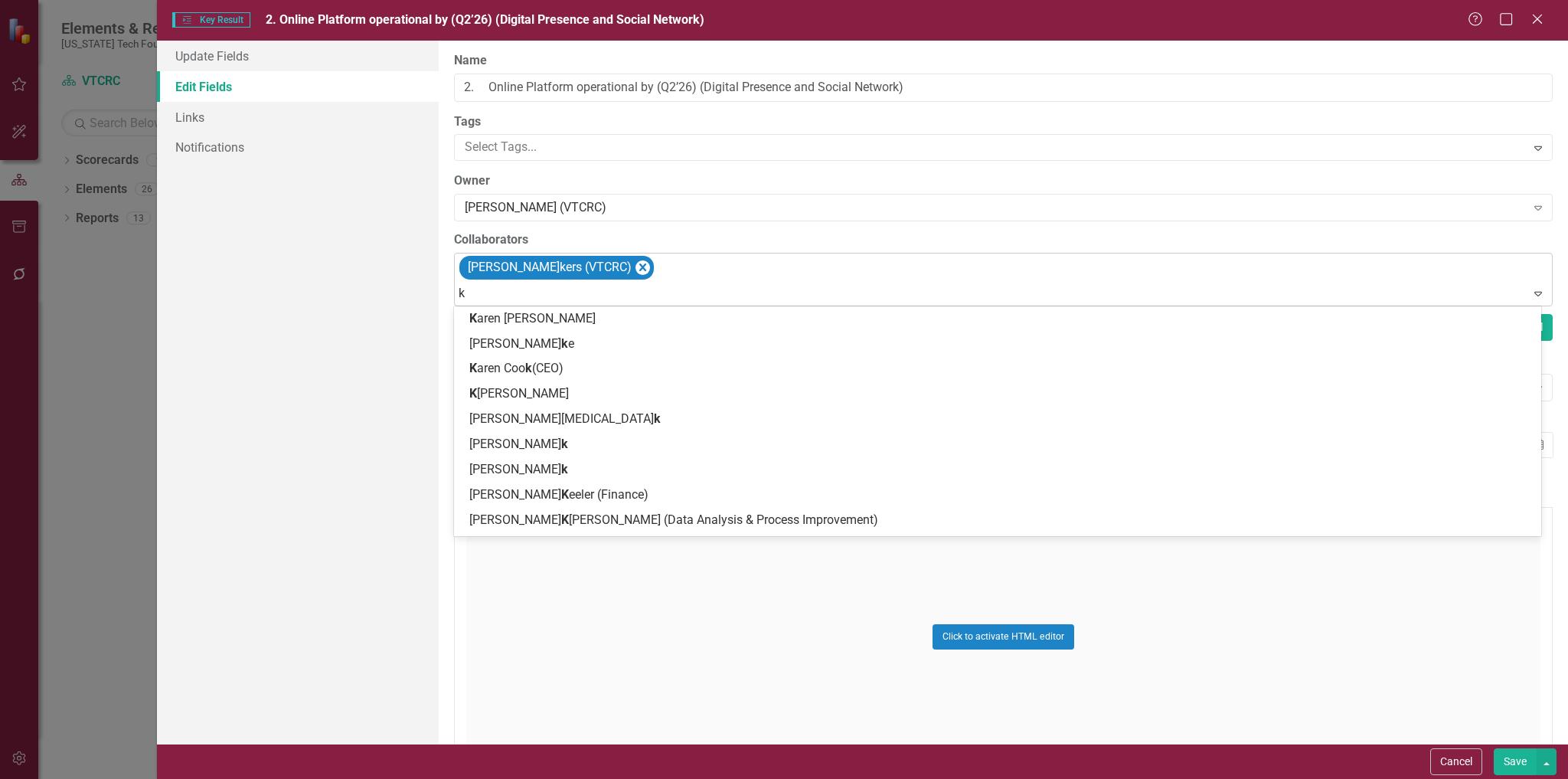
type input "ki"
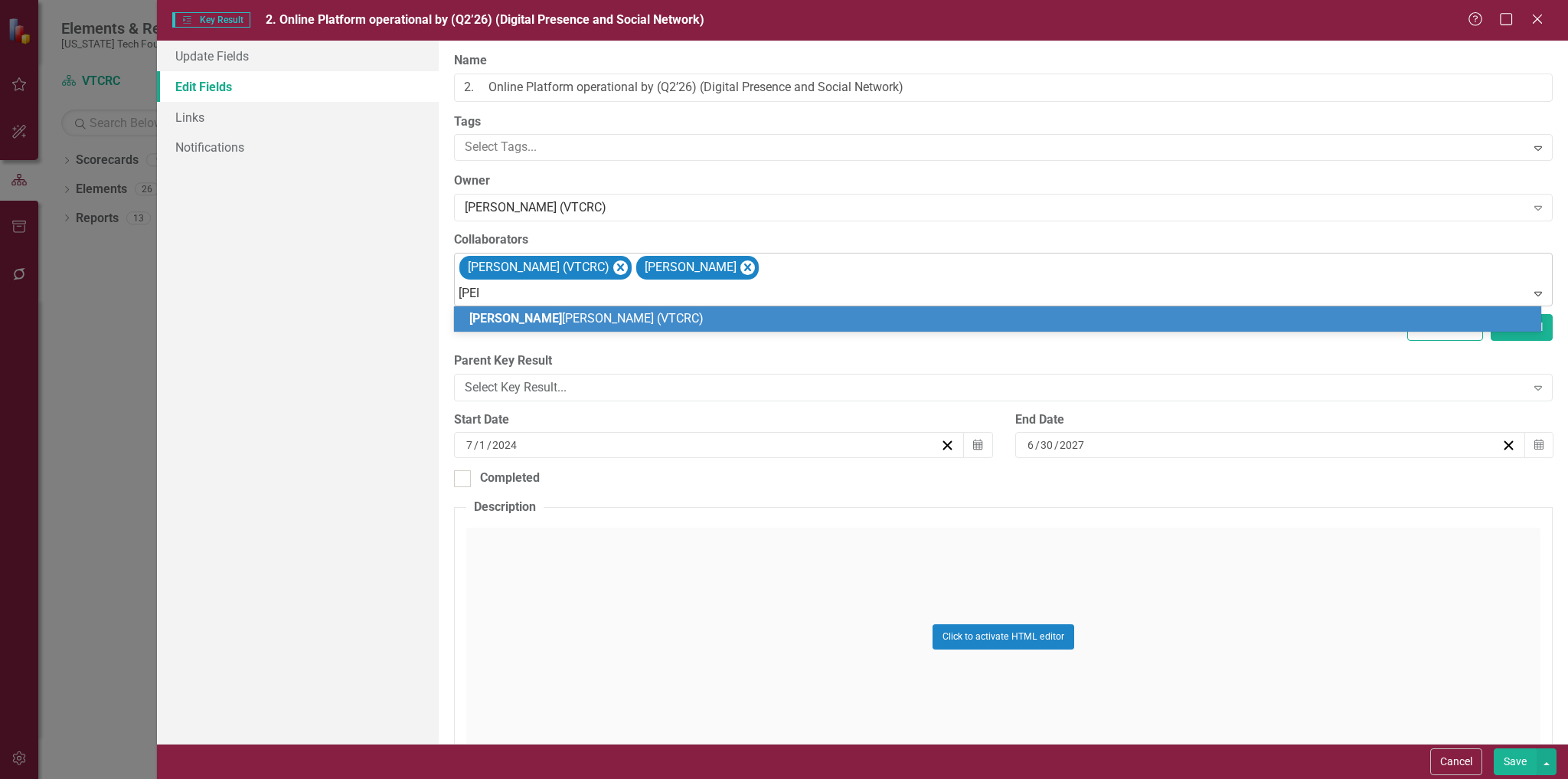
type input "laur"
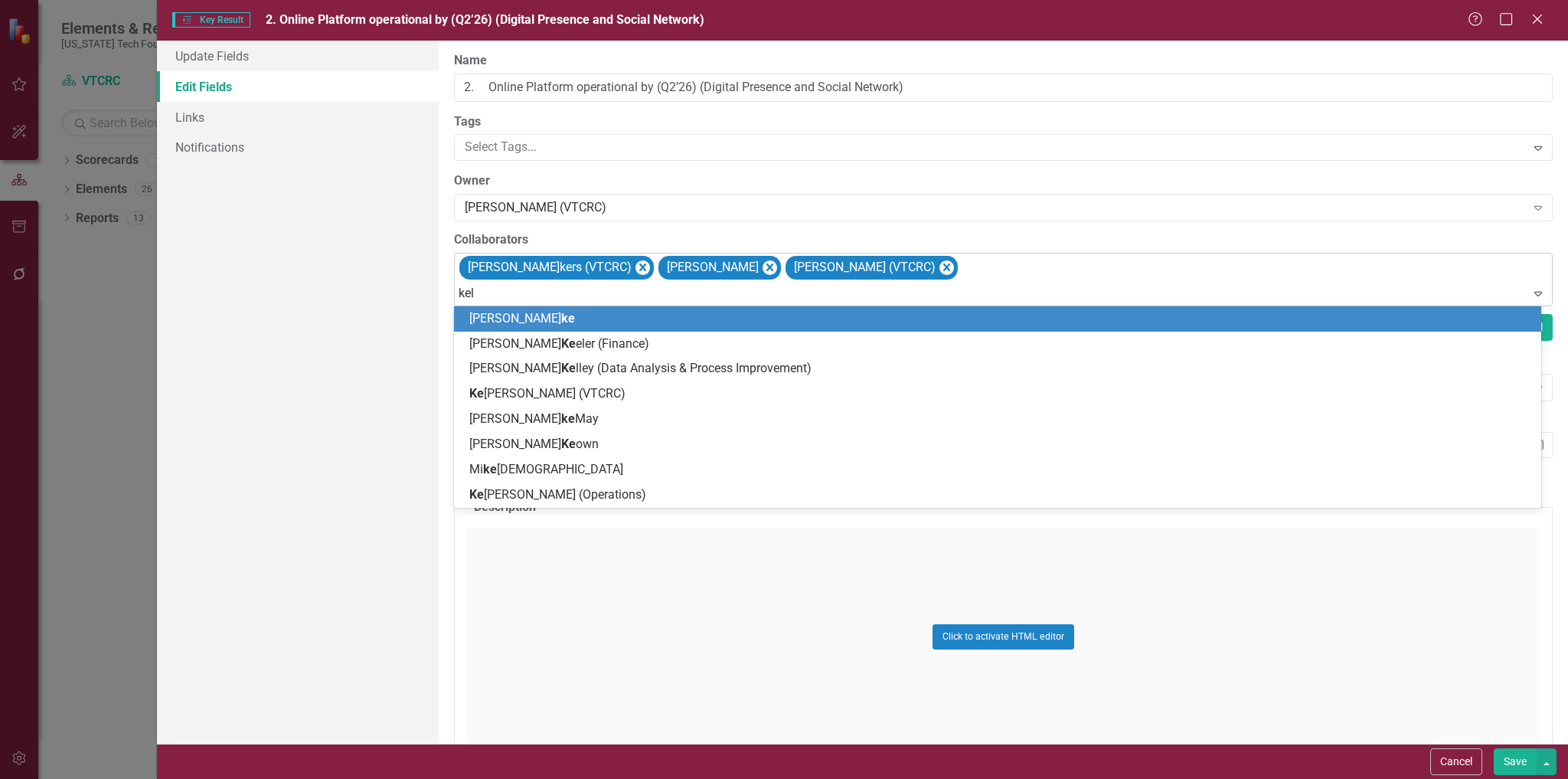
type input "[PERSON_NAME]"
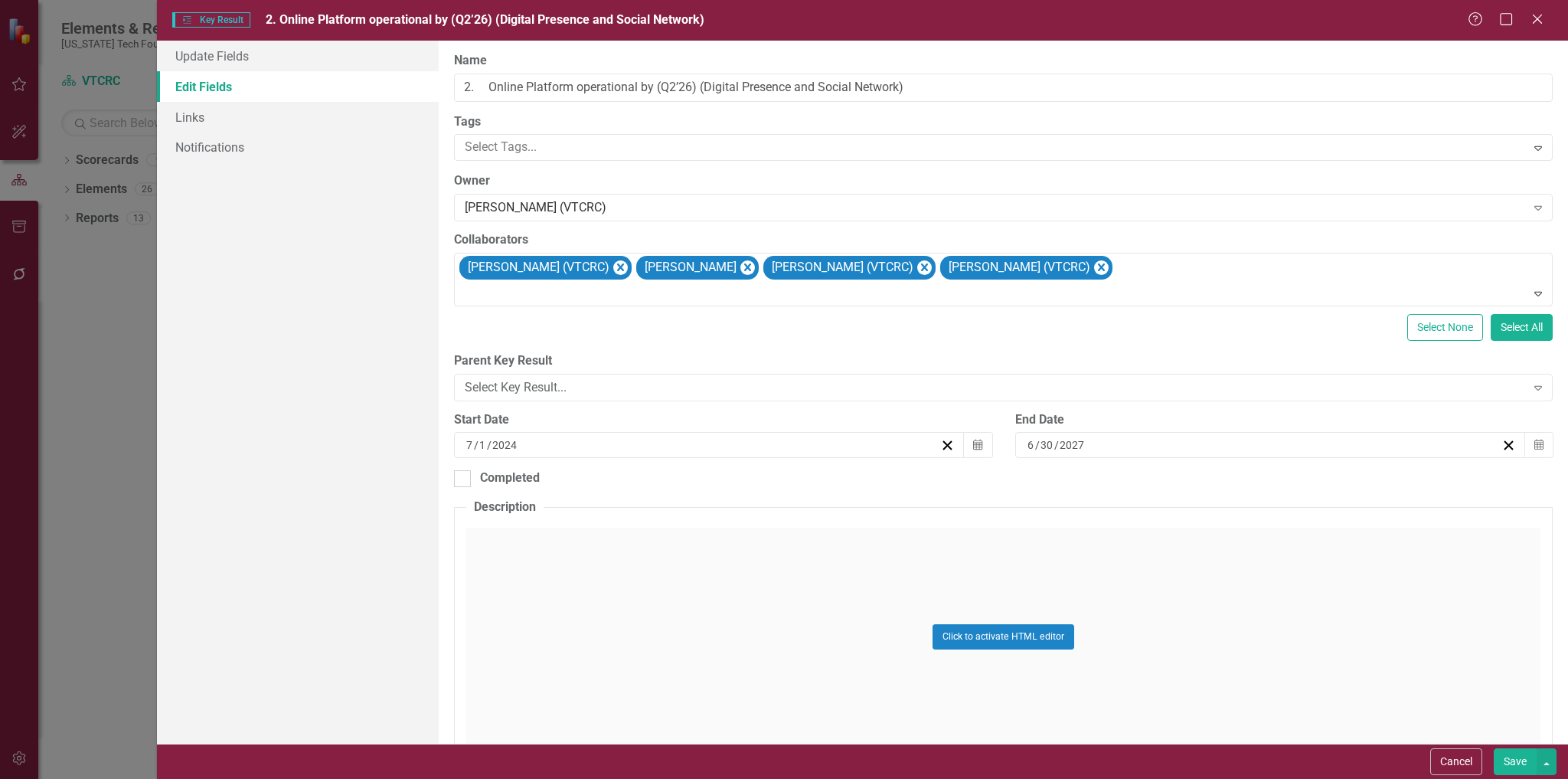
click at [1508, 761] on button "Save" at bounding box center [1515, 762] width 43 height 27
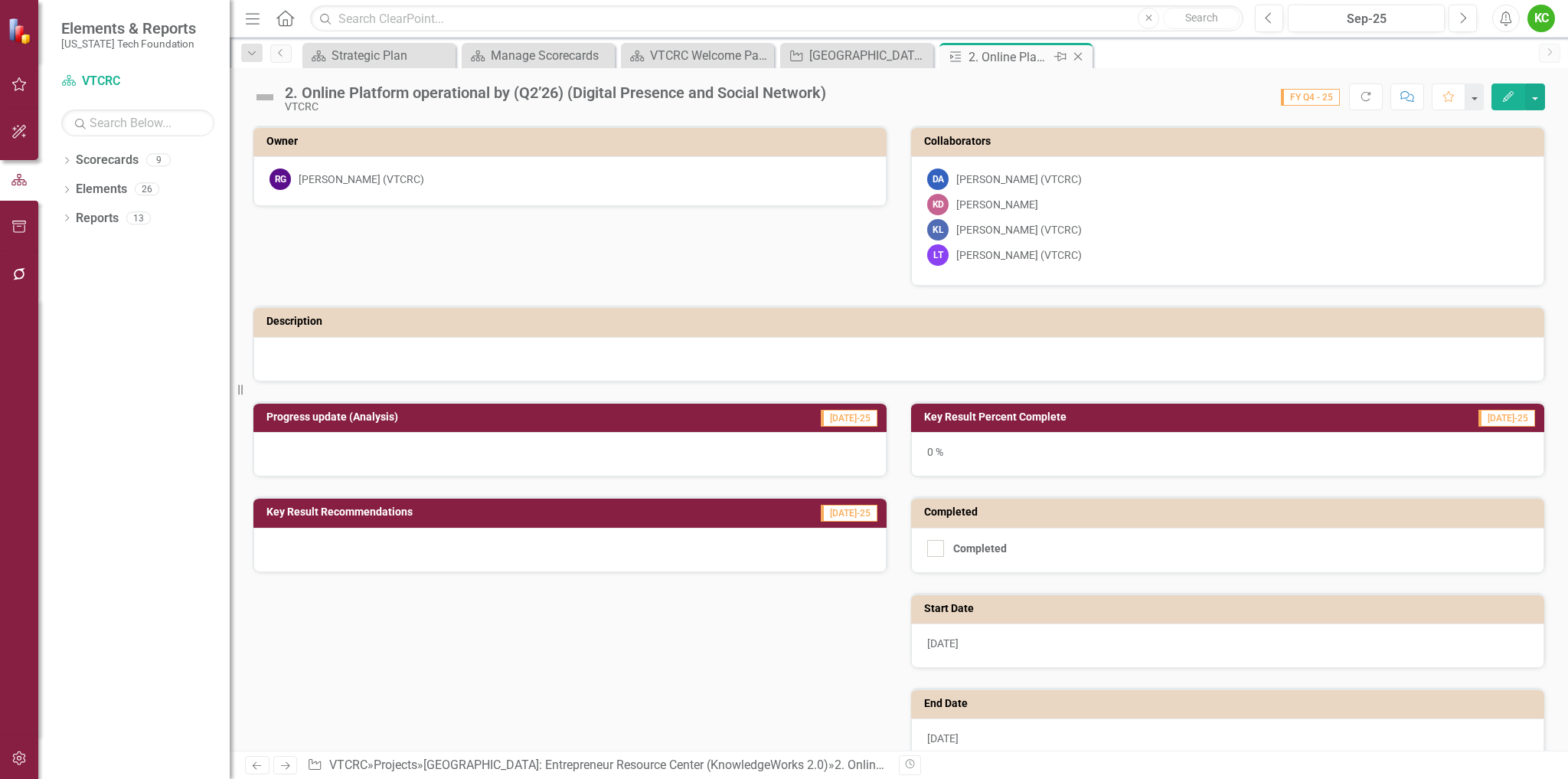
click at [1081, 56] on icon "Close" at bounding box center [1078, 56] width 15 height 13
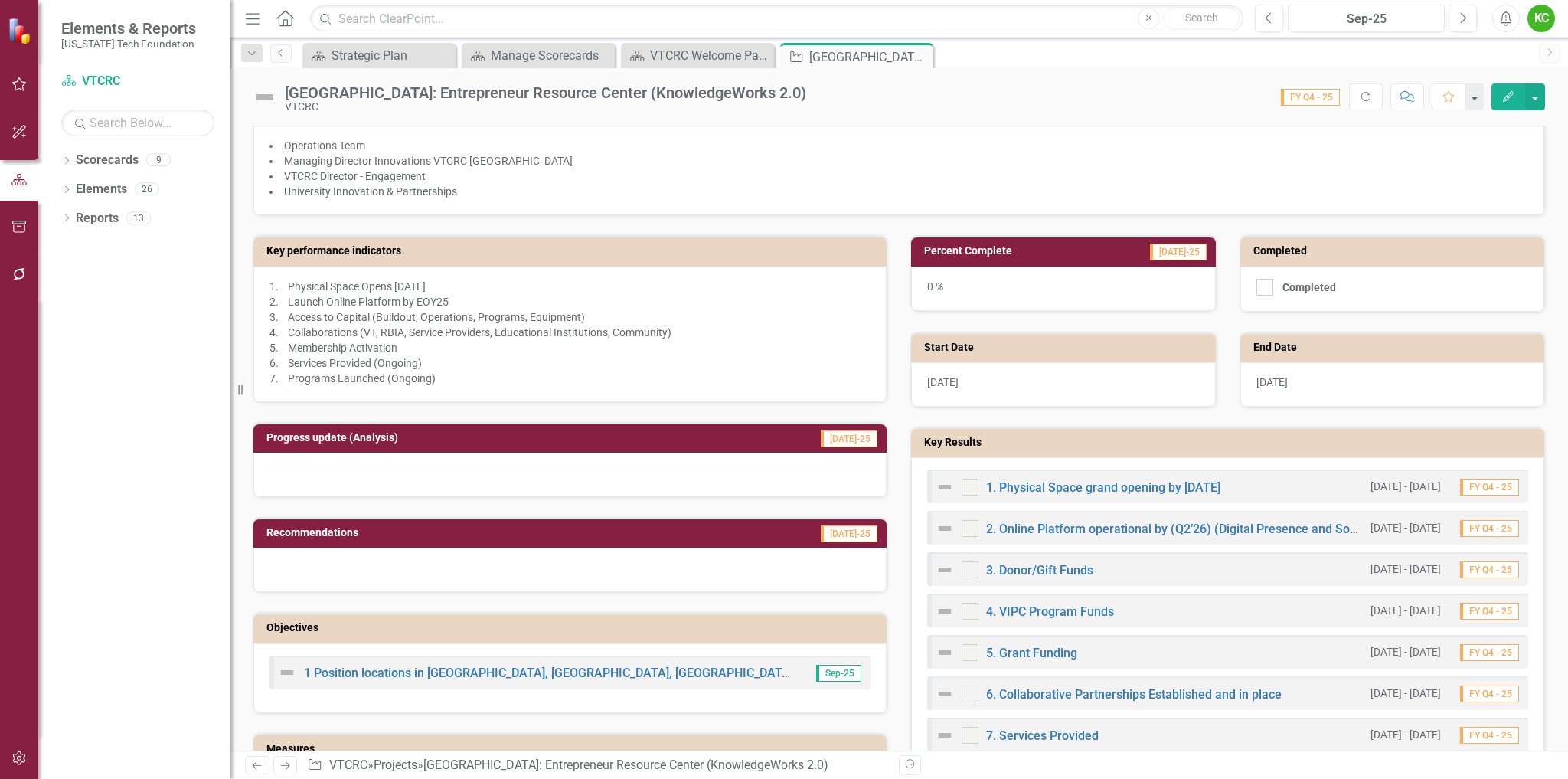
scroll to position [383, 0]
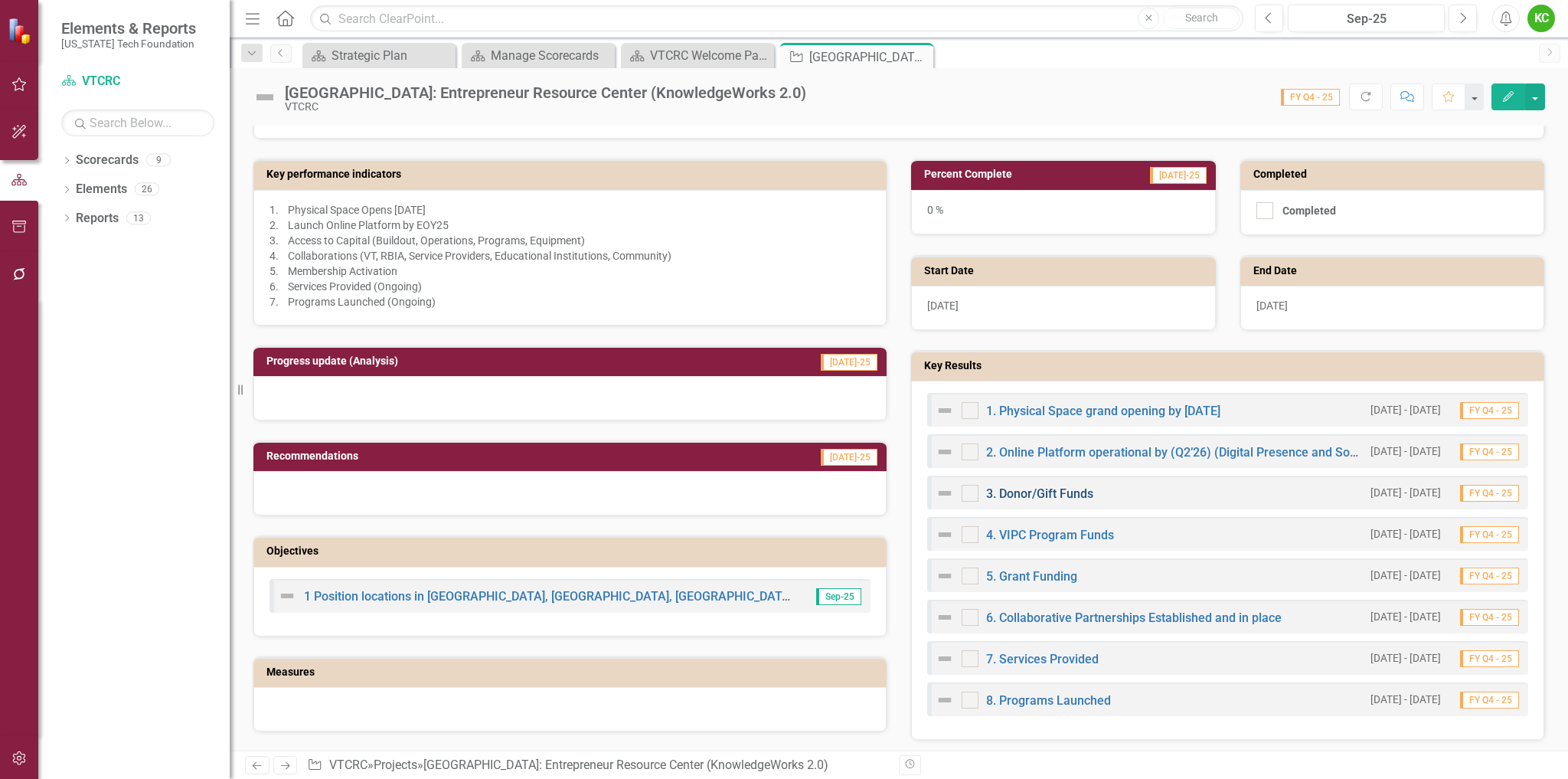
click at [1060, 489] on link "3. Donor/Gift Funds" at bounding box center [1040, 493] width 107 height 14
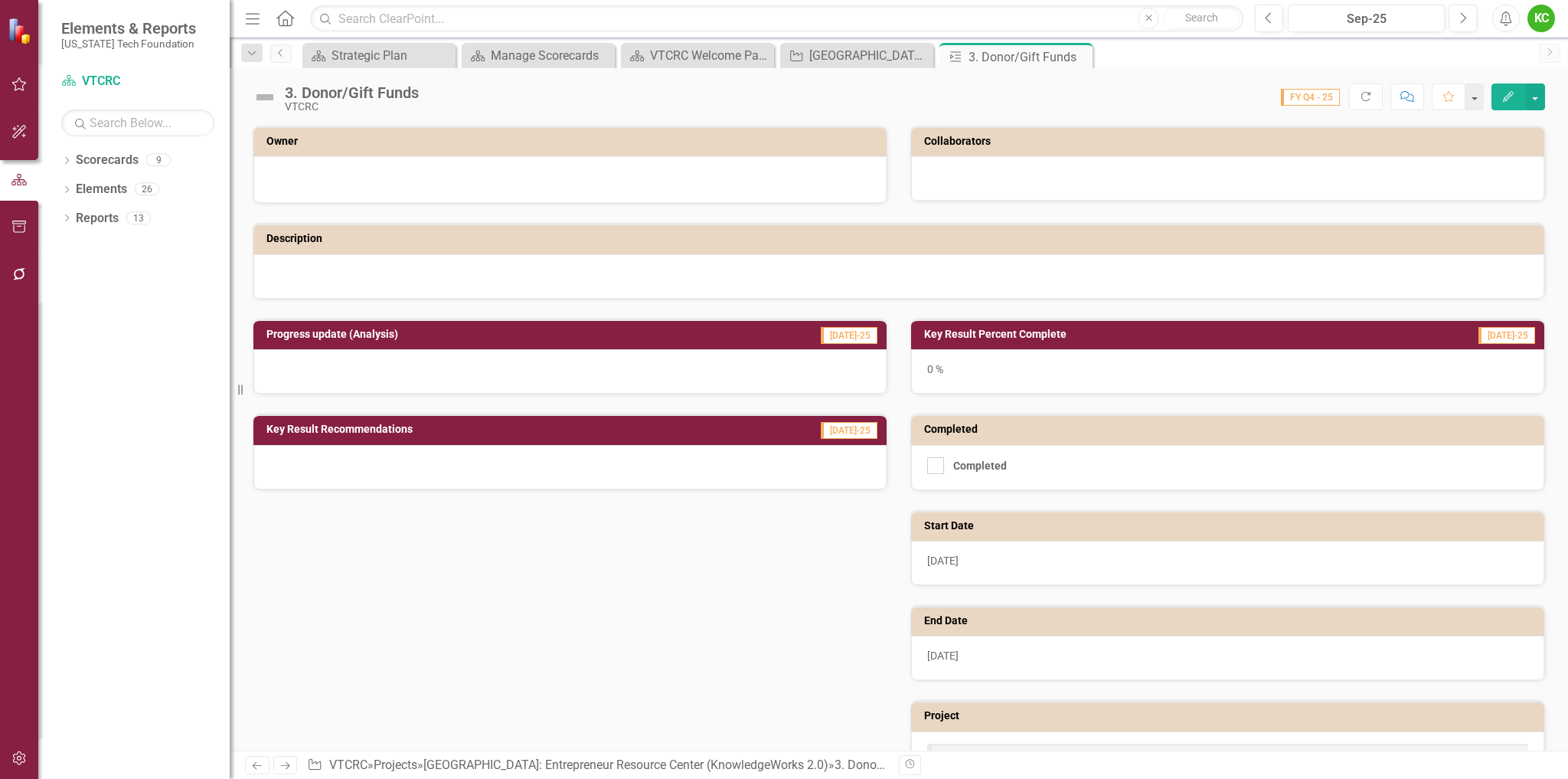
click at [1503, 96] on icon "Edit" at bounding box center [1508, 97] width 13 height 11
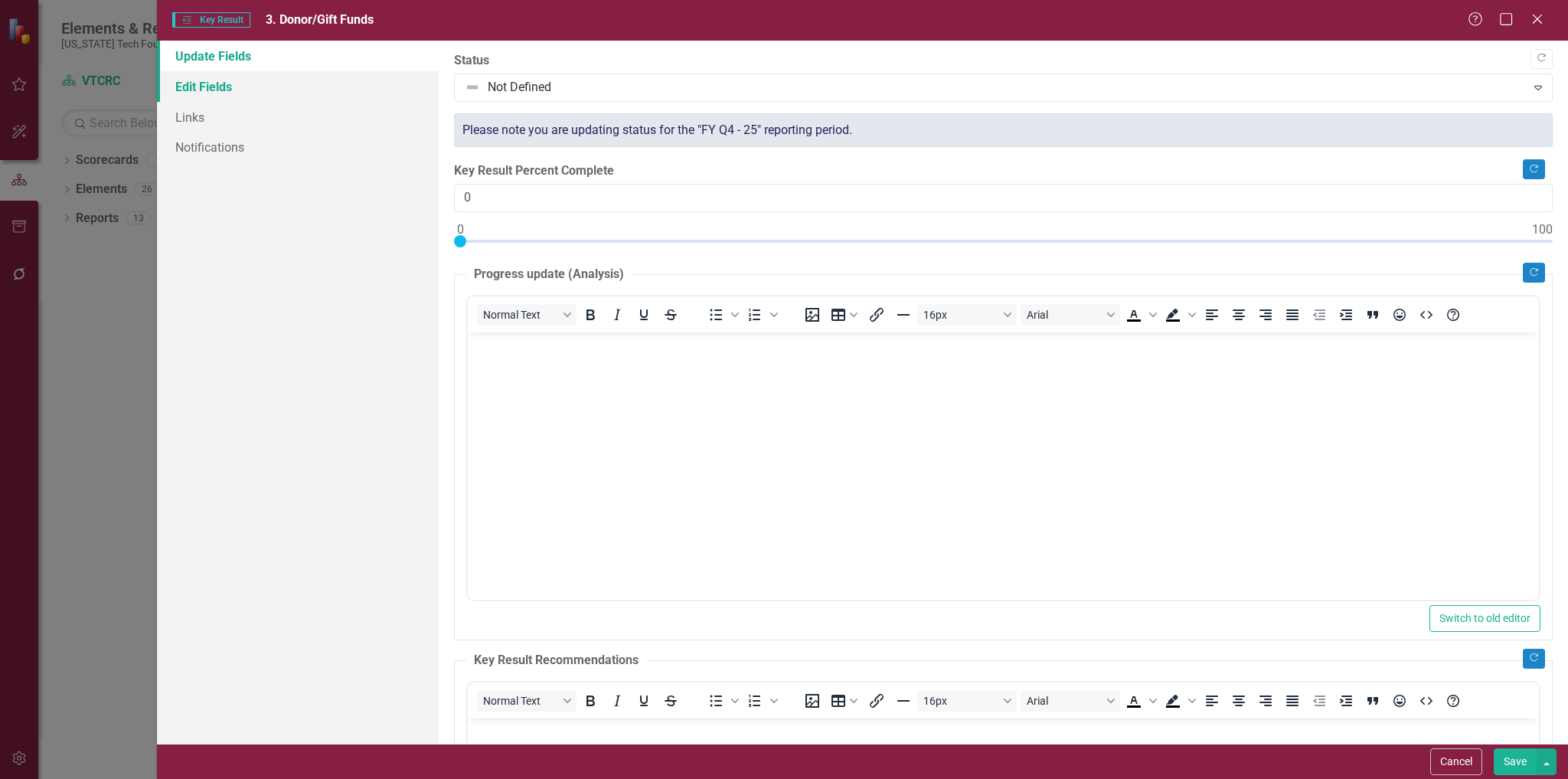
click at [207, 86] on link "Edit Fields" at bounding box center [298, 87] width 283 height 30
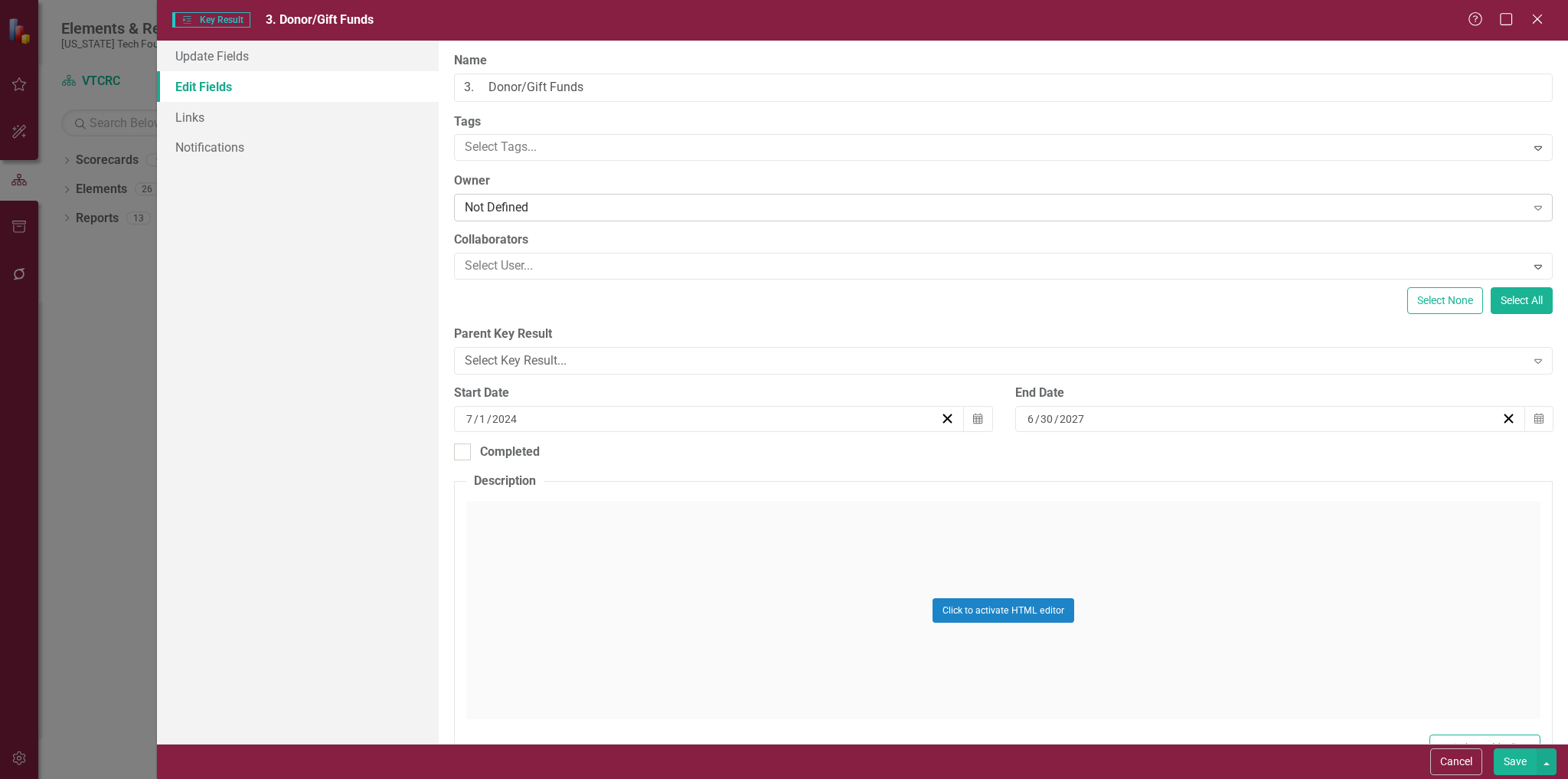
click at [556, 209] on div "Not Defined" at bounding box center [995, 208] width 1060 height 18
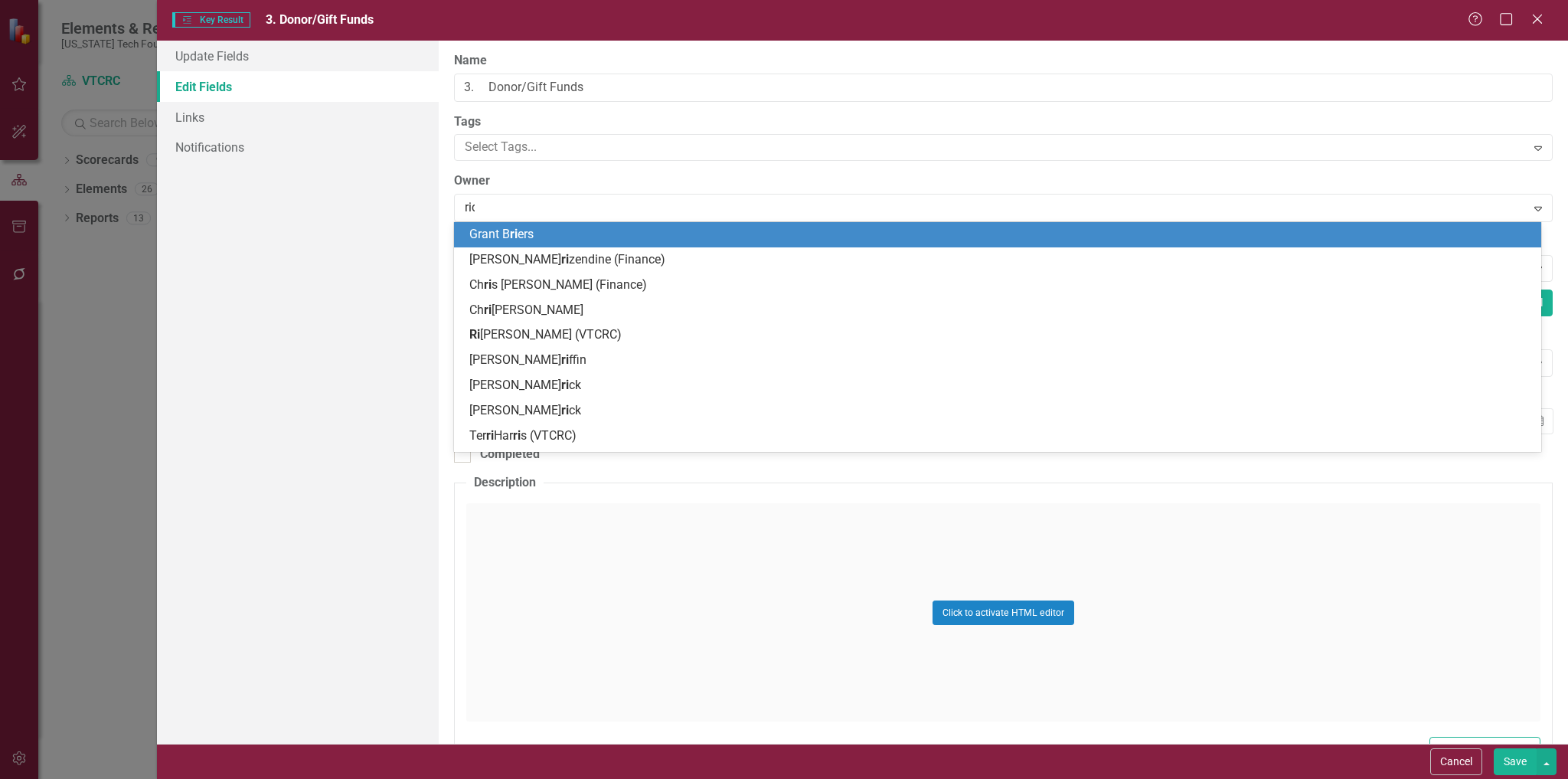
type input "rich"
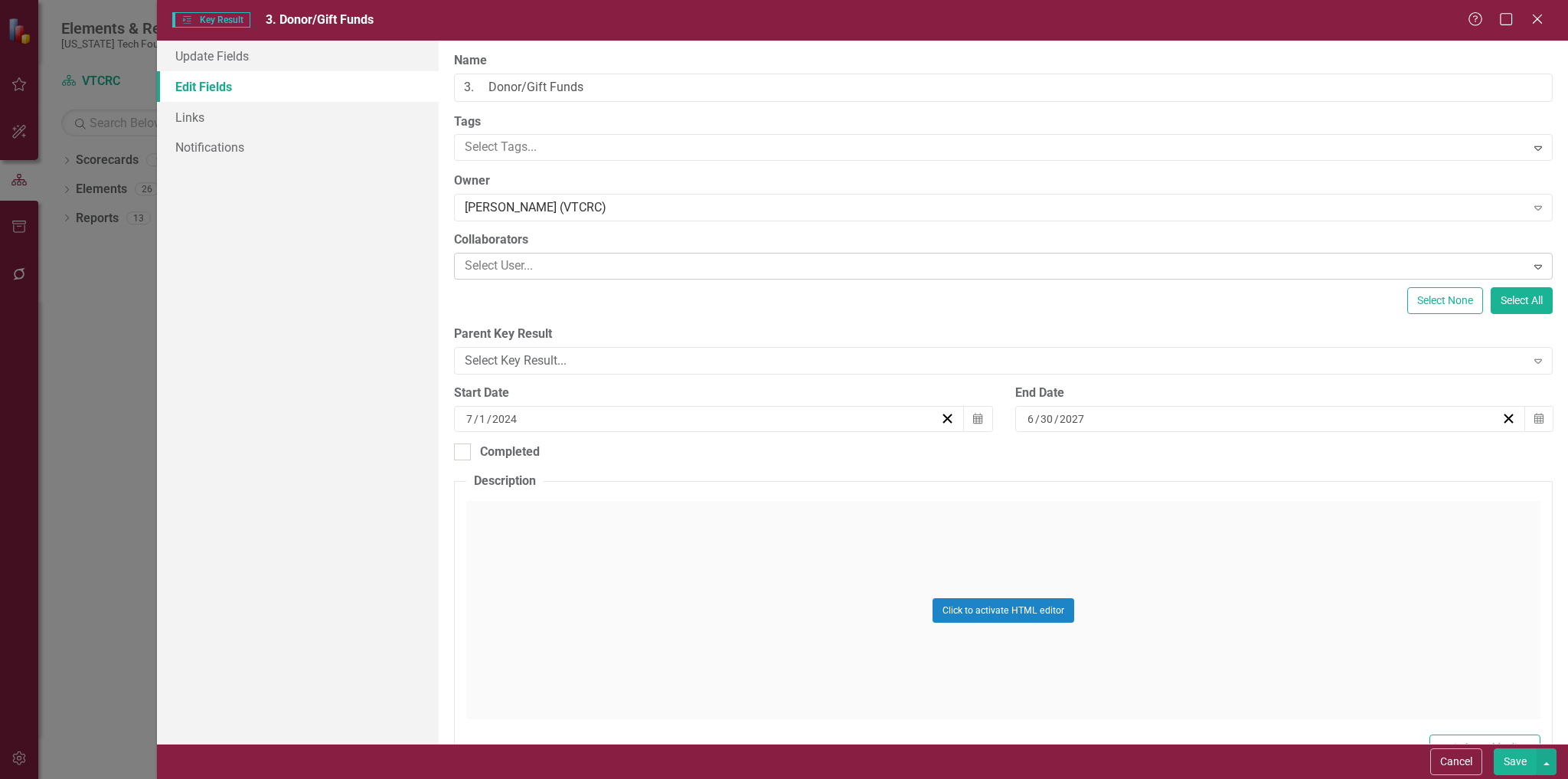
click at [572, 262] on div at bounding box center [991, 266] width 1067 height 21
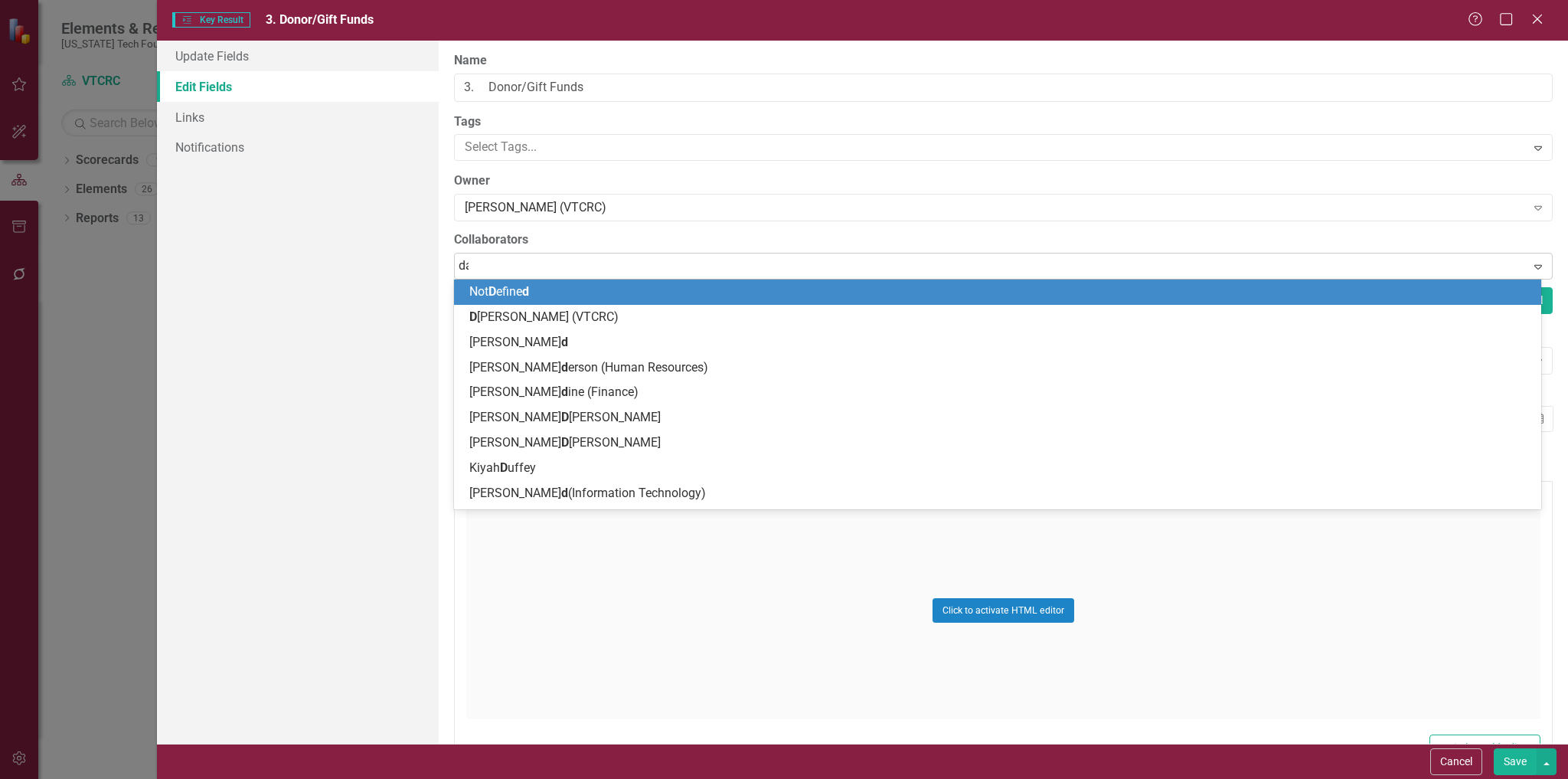
type input "[PERSON_NAME]"
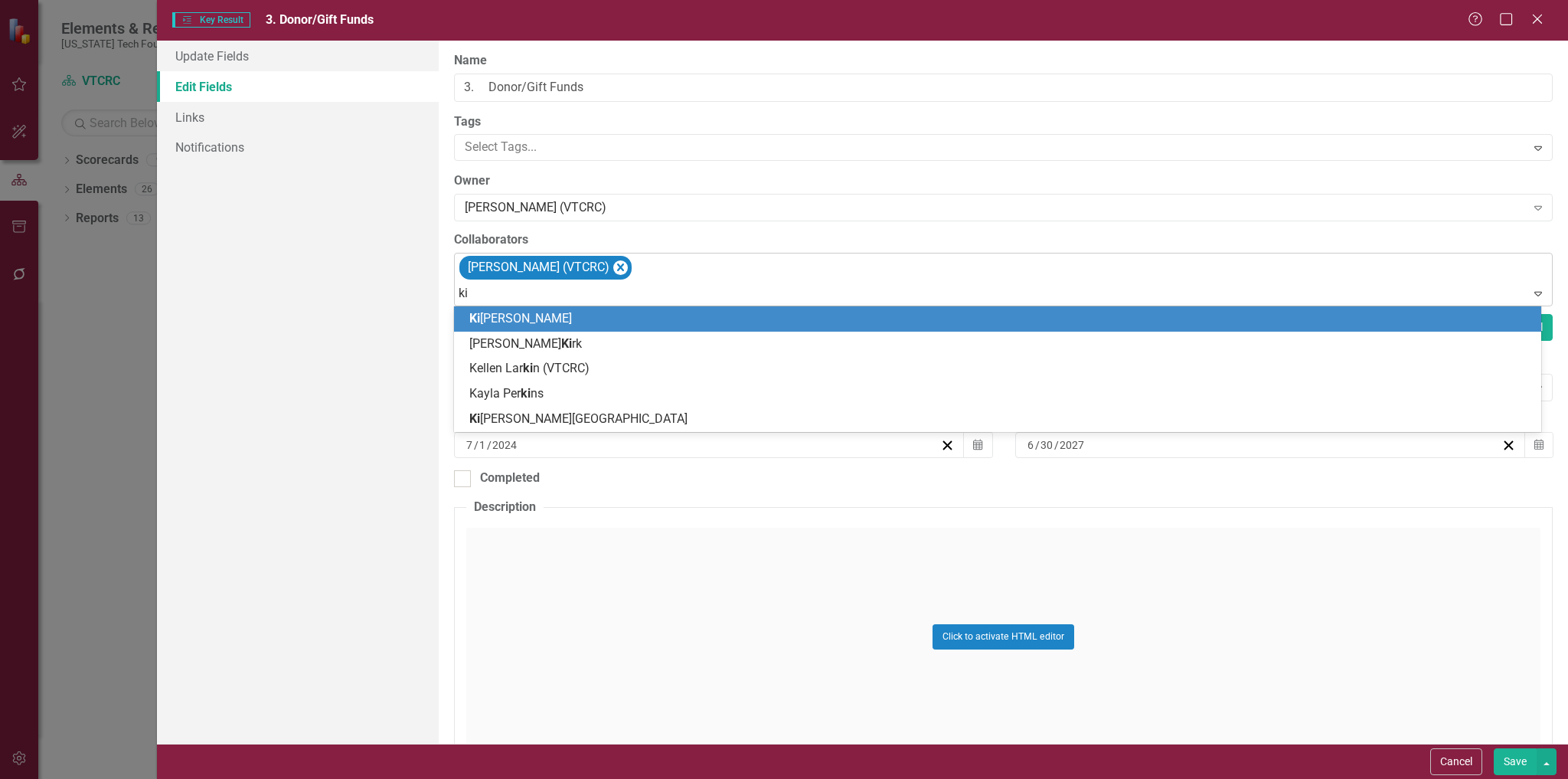
type input "kiy"
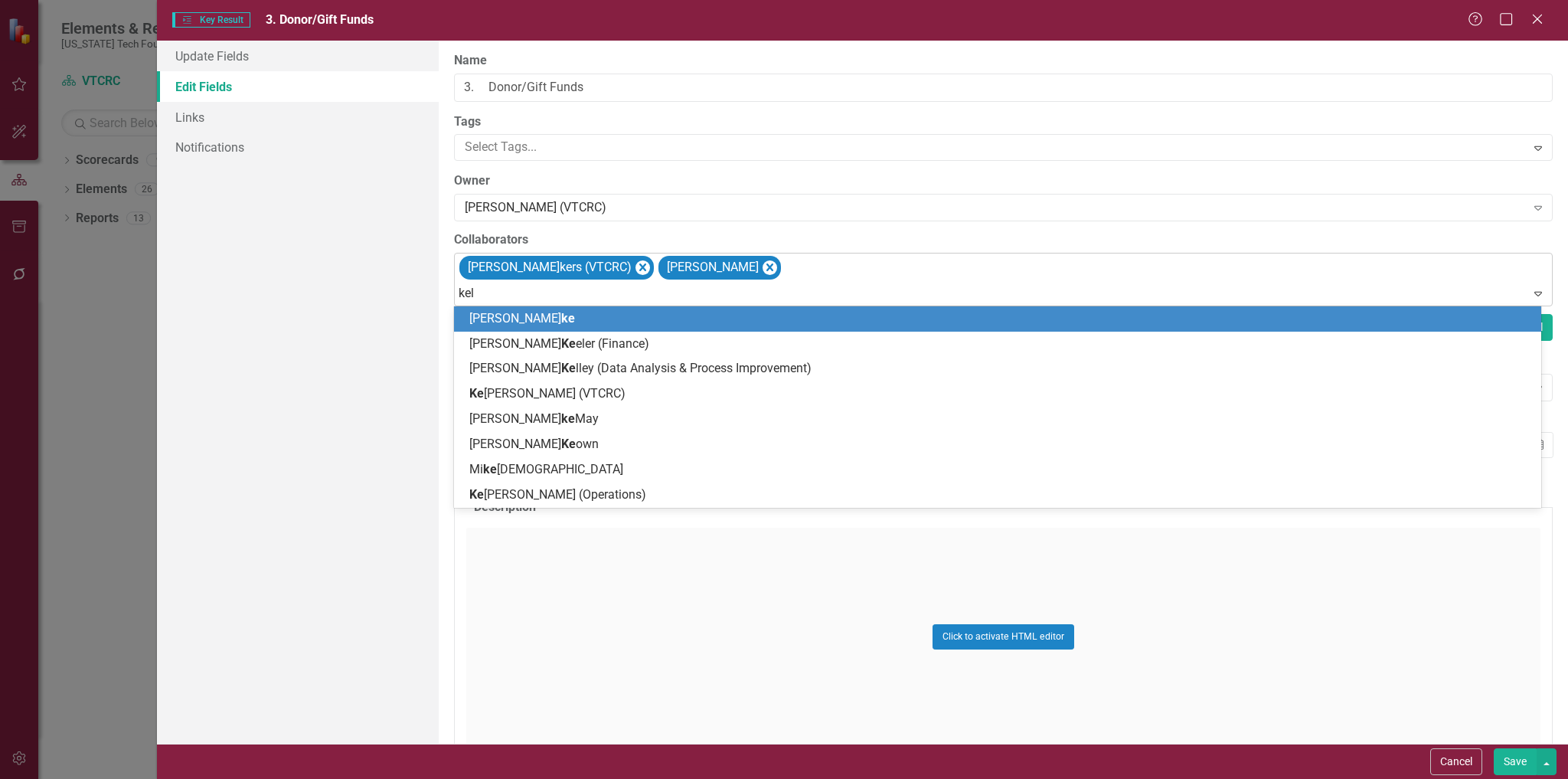
type input "[PERSON_NAME]"
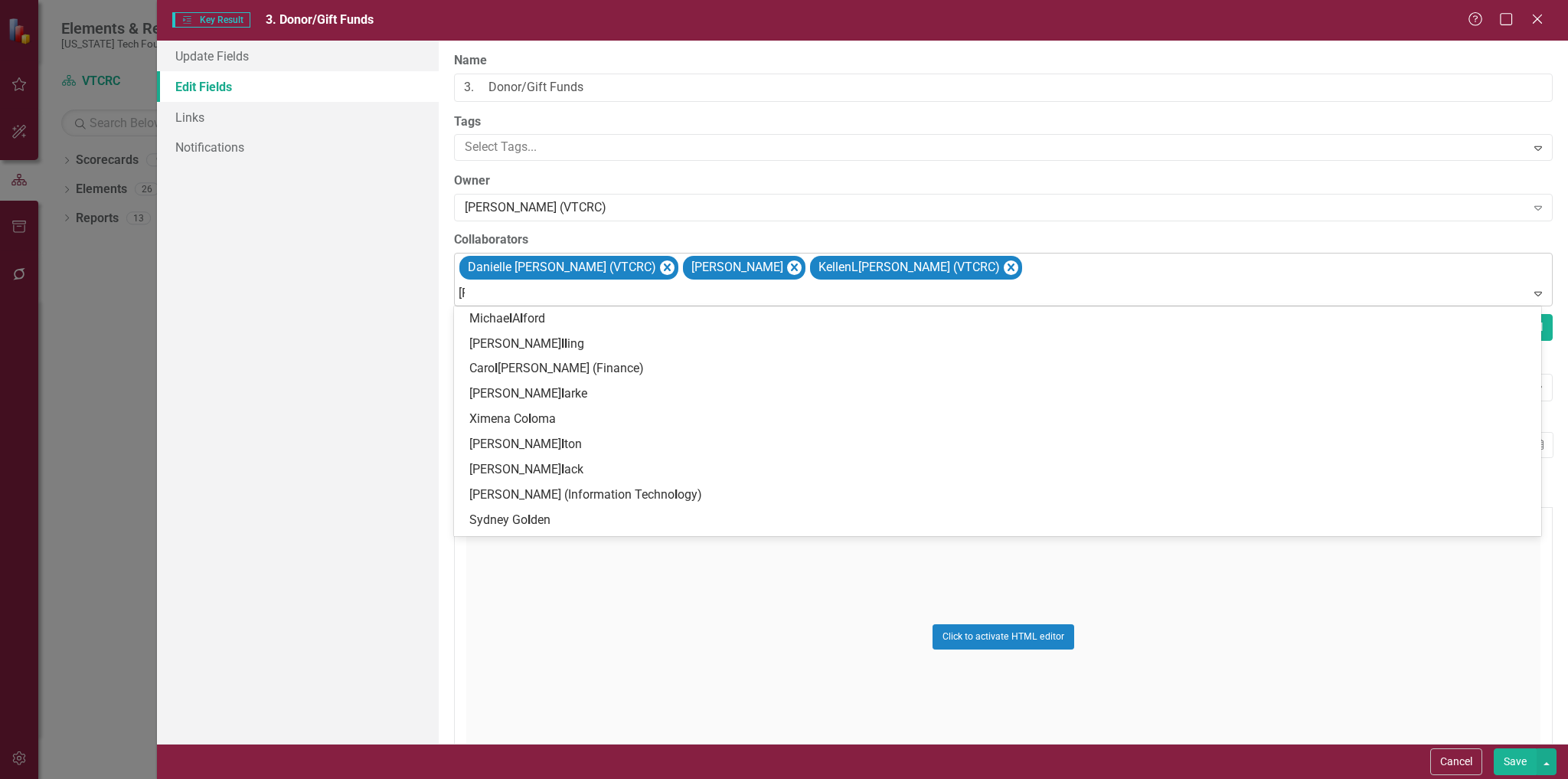
type input "laur"
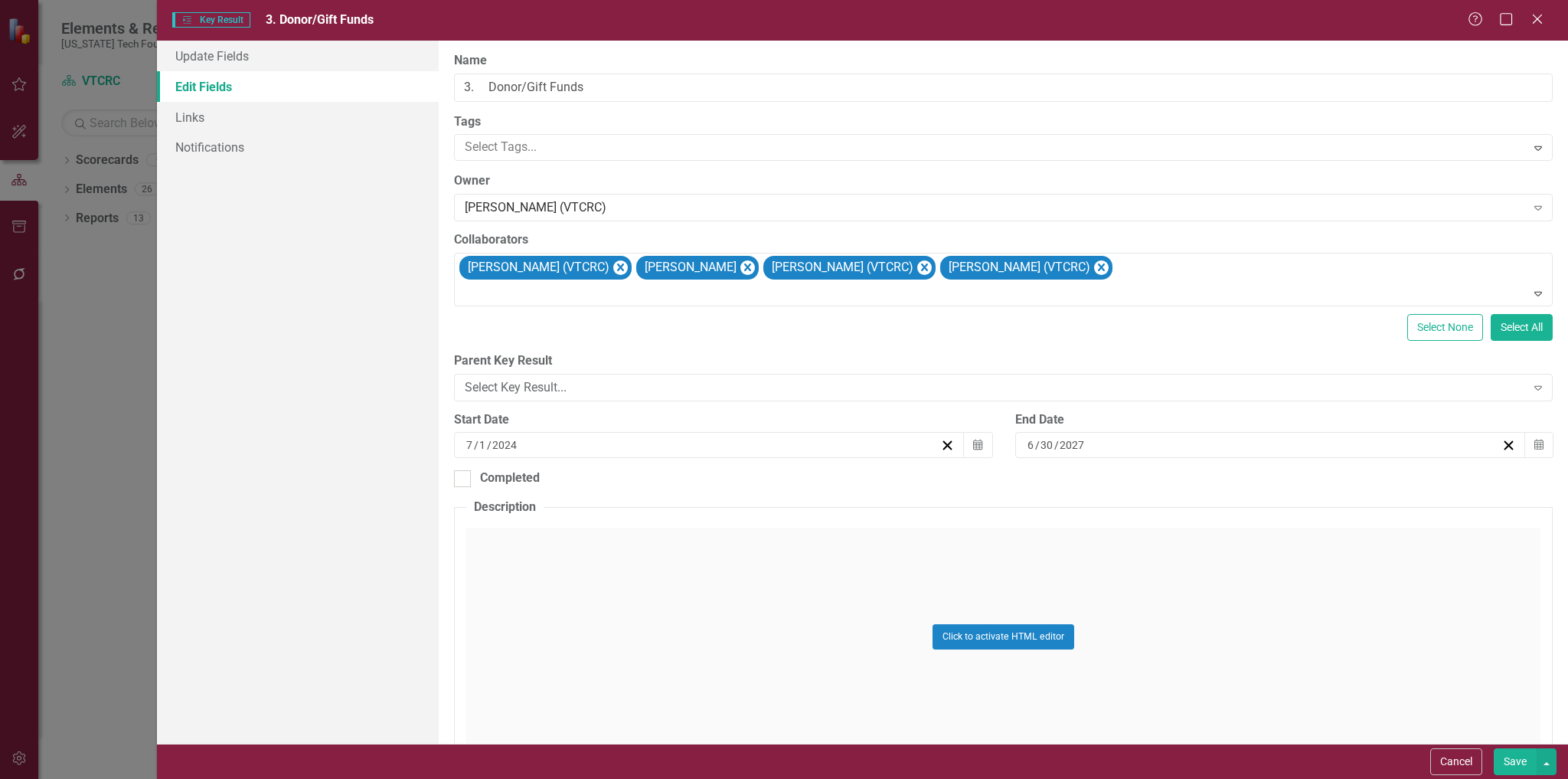
click at [1507, 764] on button "Save" at bounding box center [1515, 762] width 43 height 27
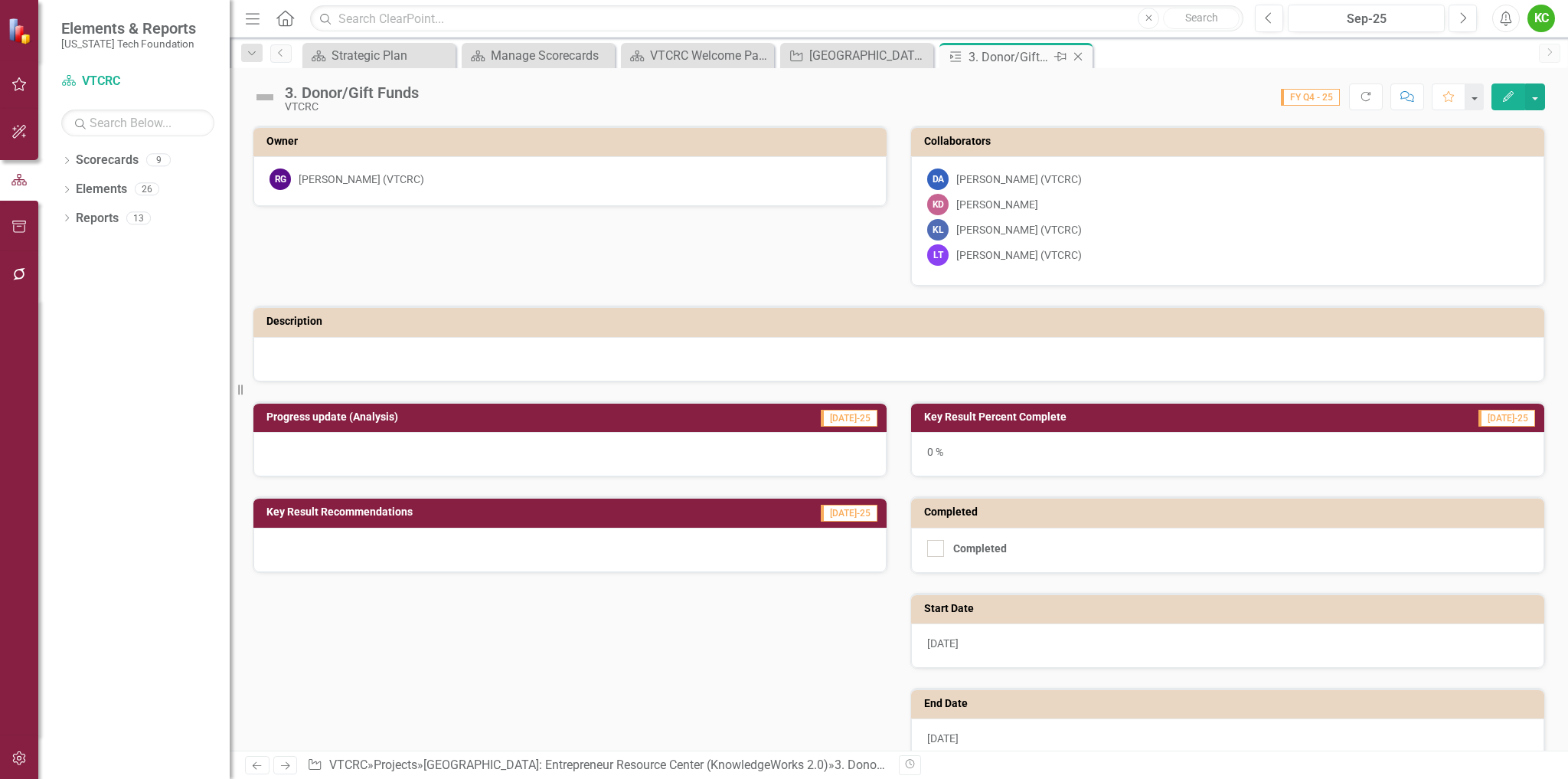
click at [1078, 56] on icon "Close" at bounding box center [1078, 56] width 15 height 13
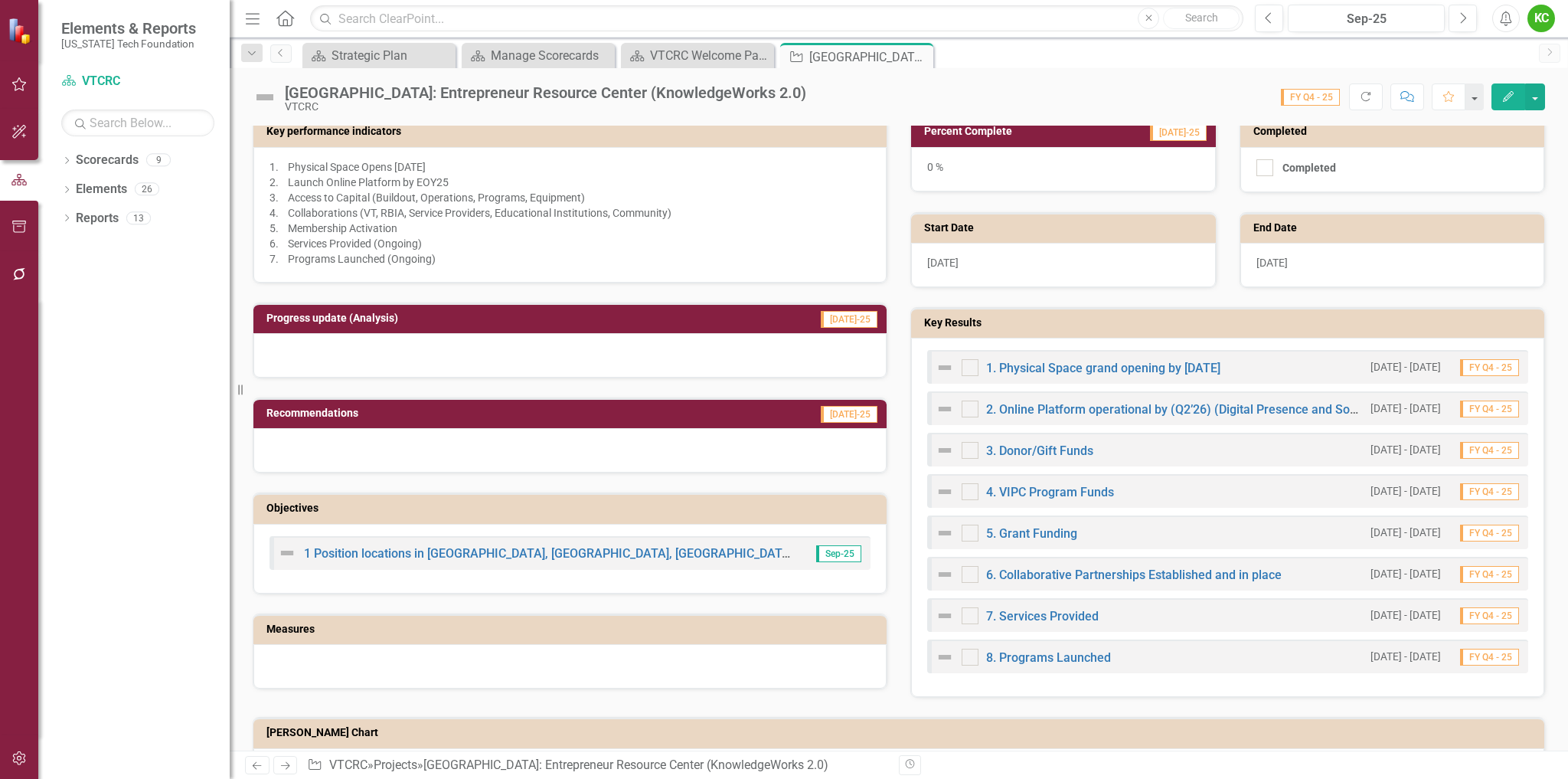
scroll to position [459, 0]
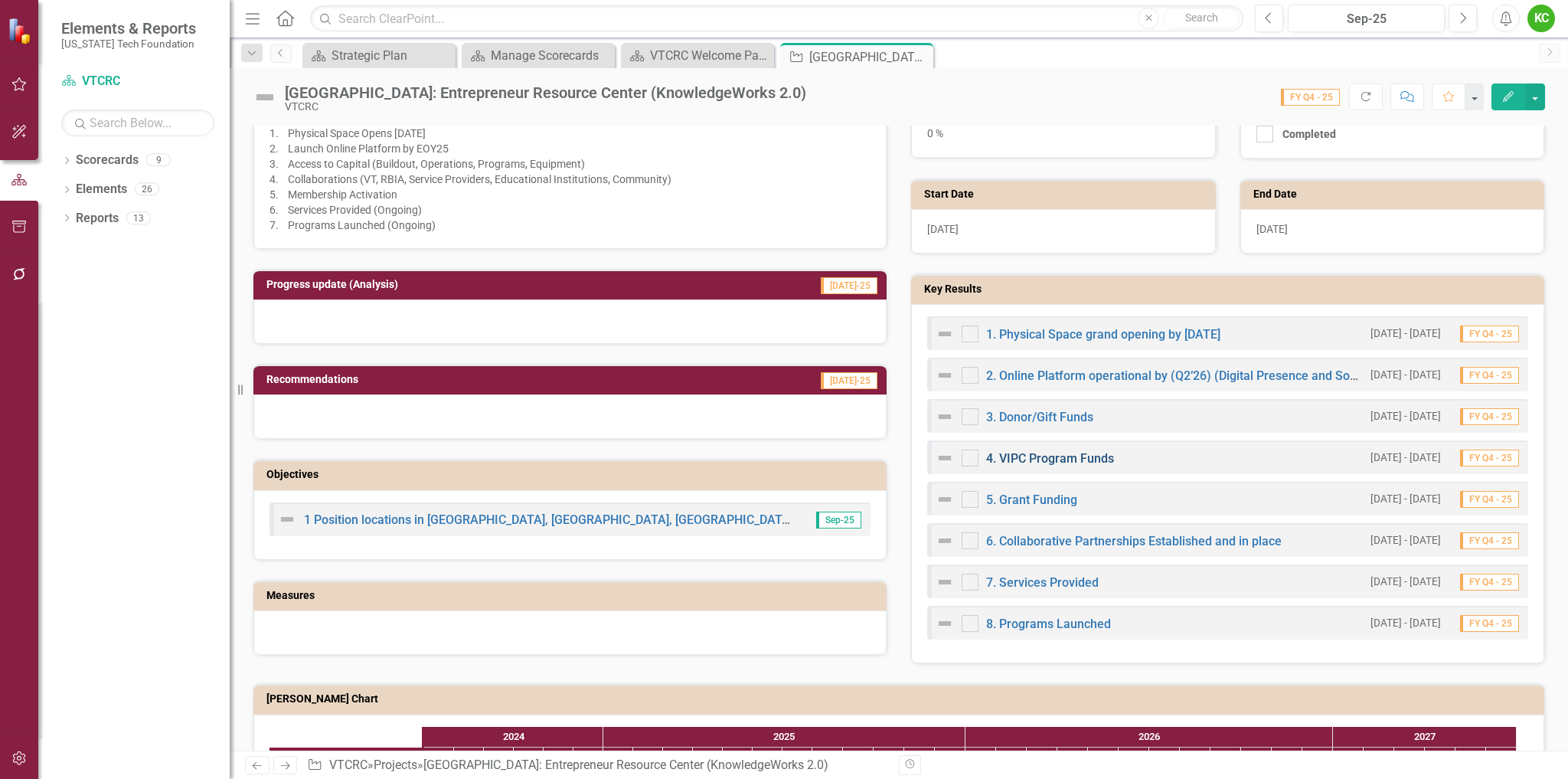
click at [1060, 458] on link "4. VIPC Program Funds" at bounding box center [1050, 458] width 128 height 14
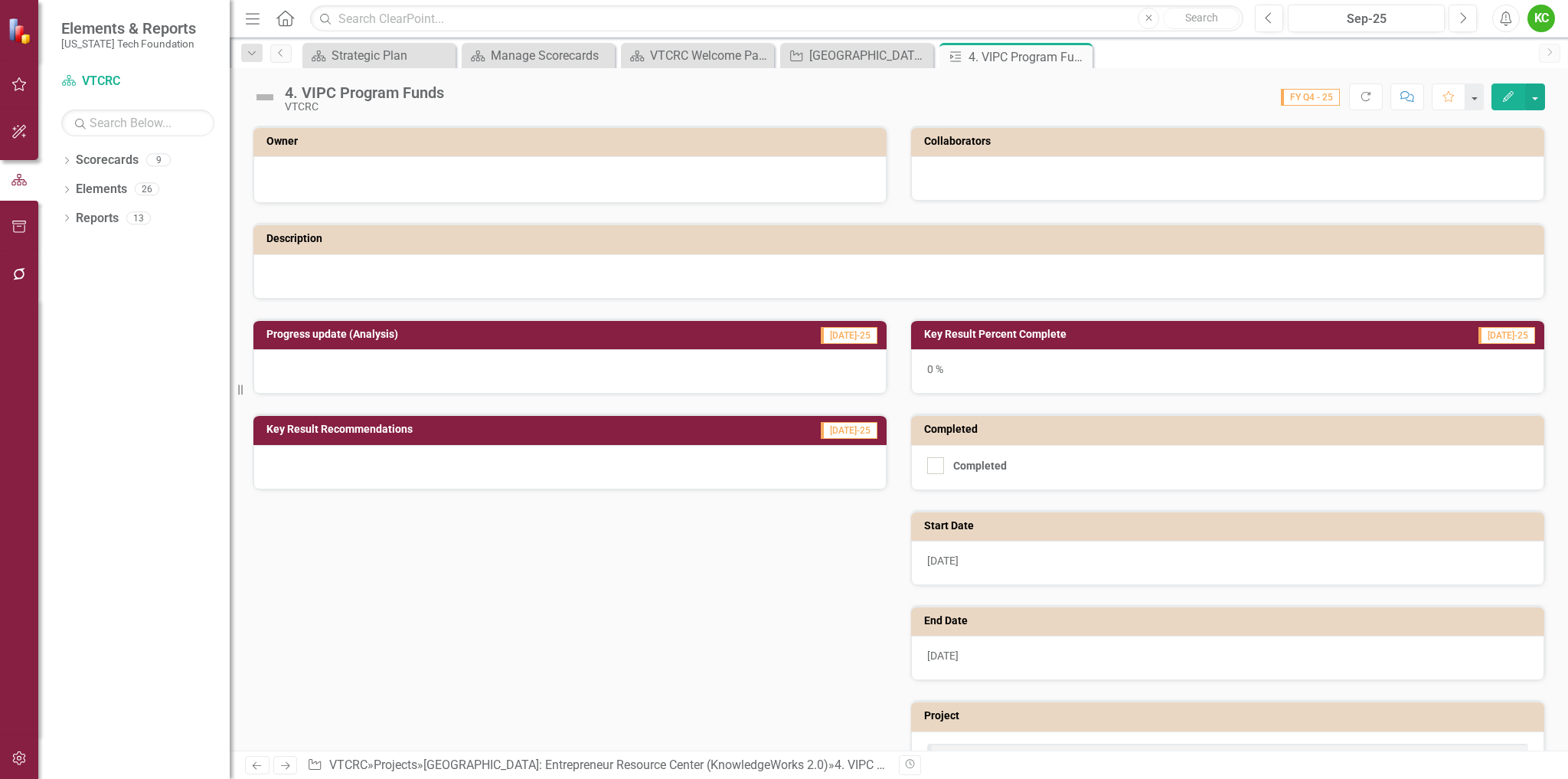
click at [1507, 96] on icon "button" at bounding box center [1509, 97] width 11 height 11
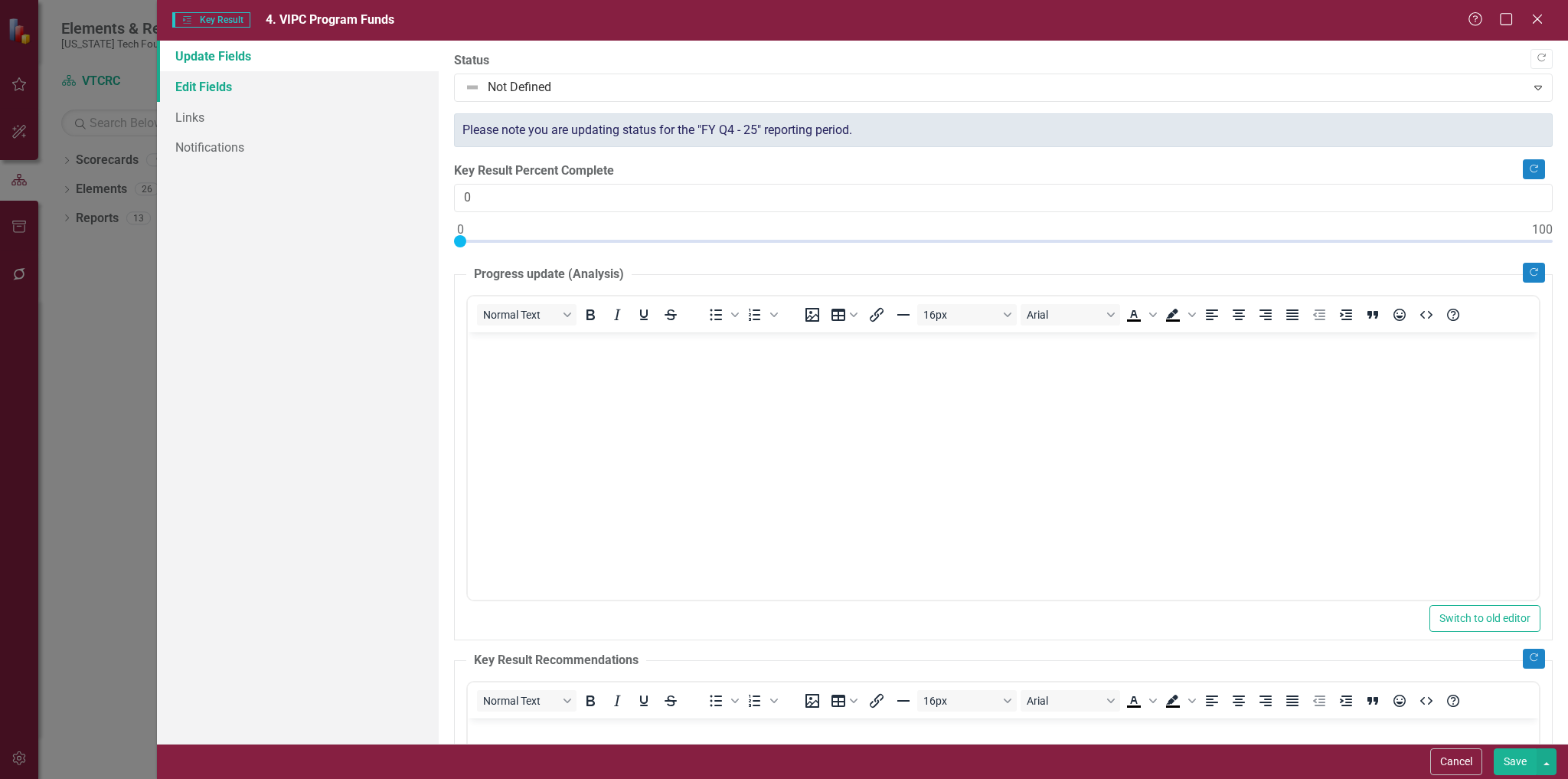
click at [208, 92] on link "Edit Fields" at bounding box center [298, 87] width 283 height 30
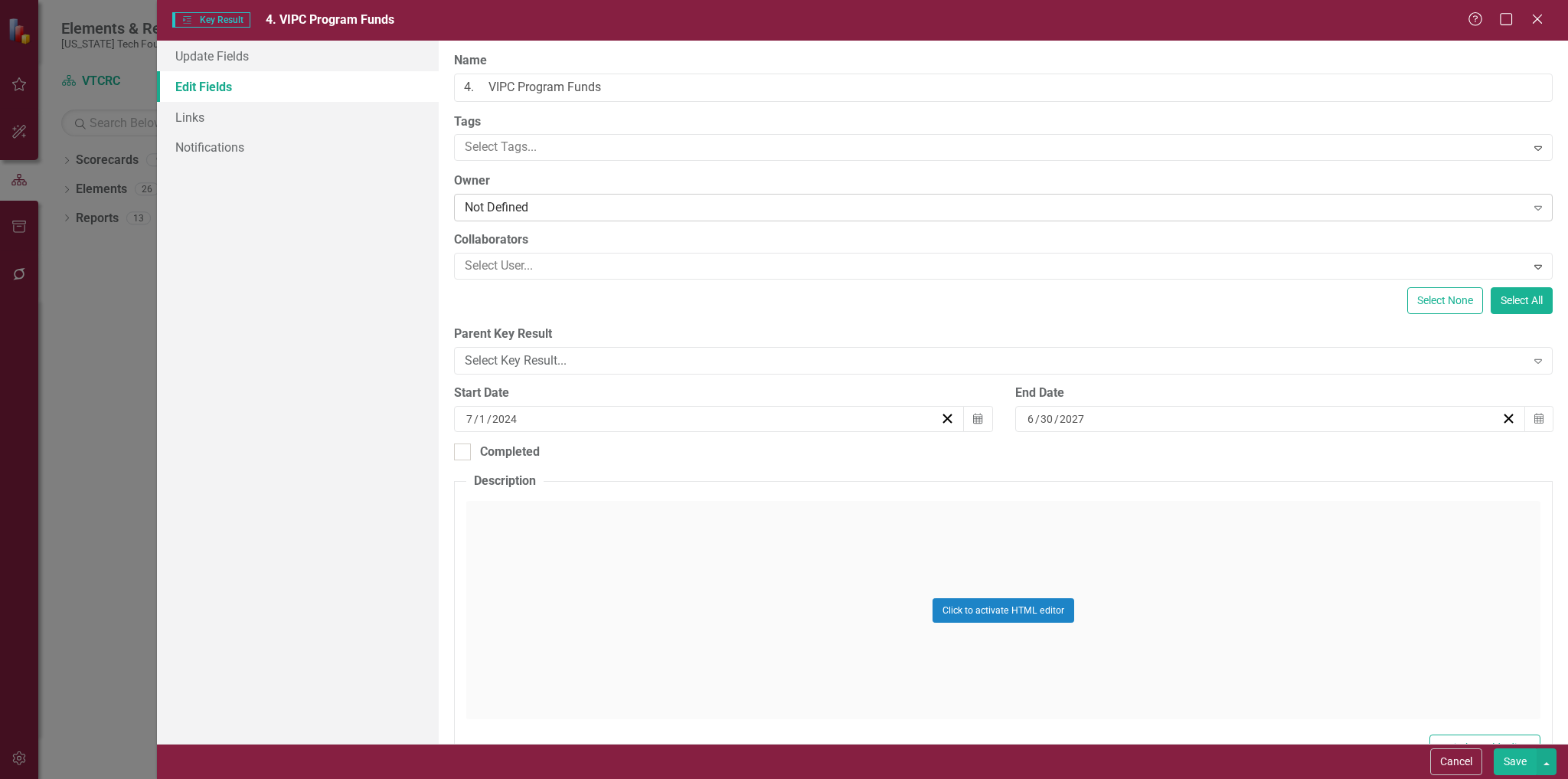
click at [563, 209] on div "Not Defined" at bounding box center [995, 208] width 1060 height 18
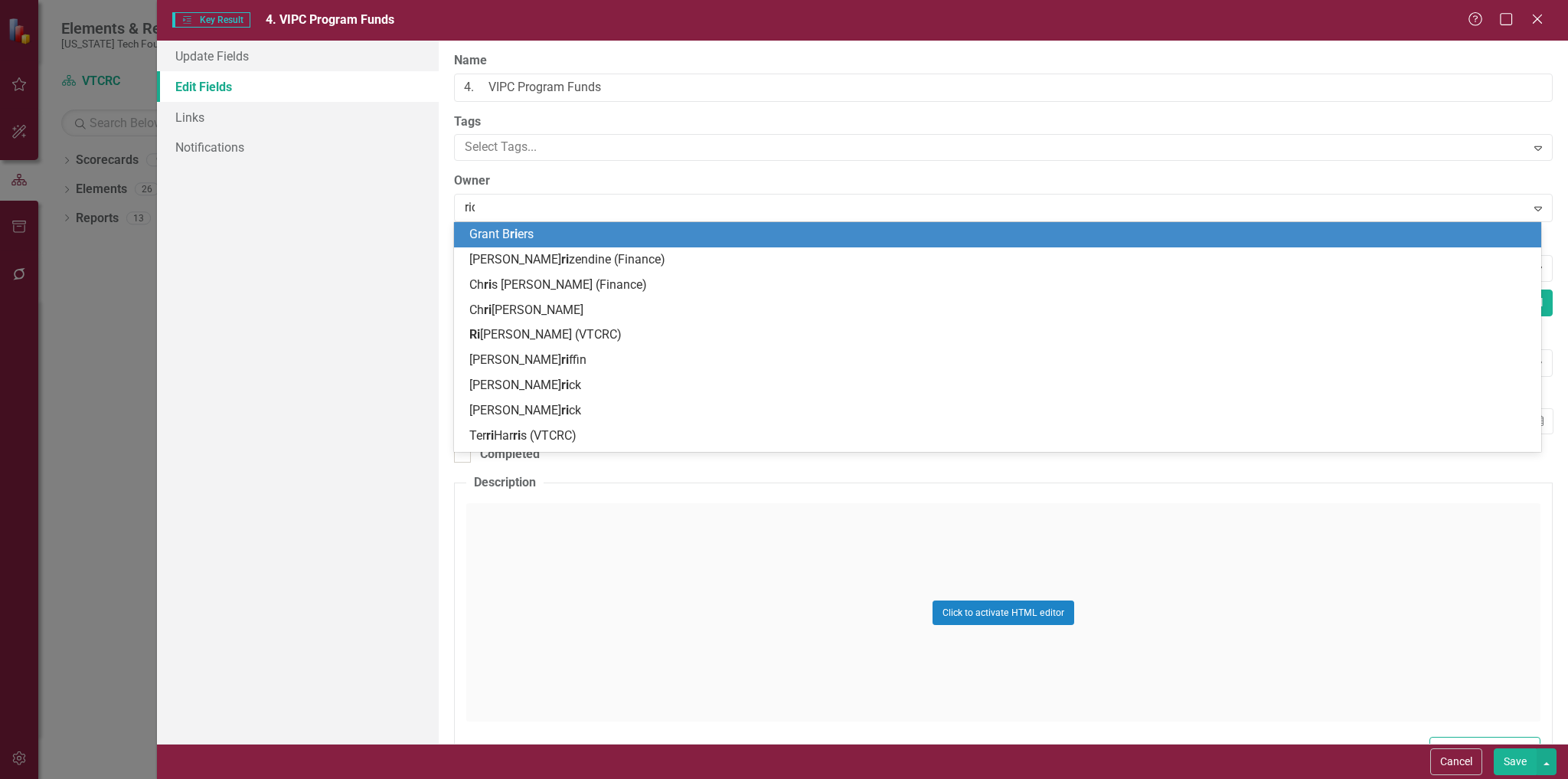
type input "rich"
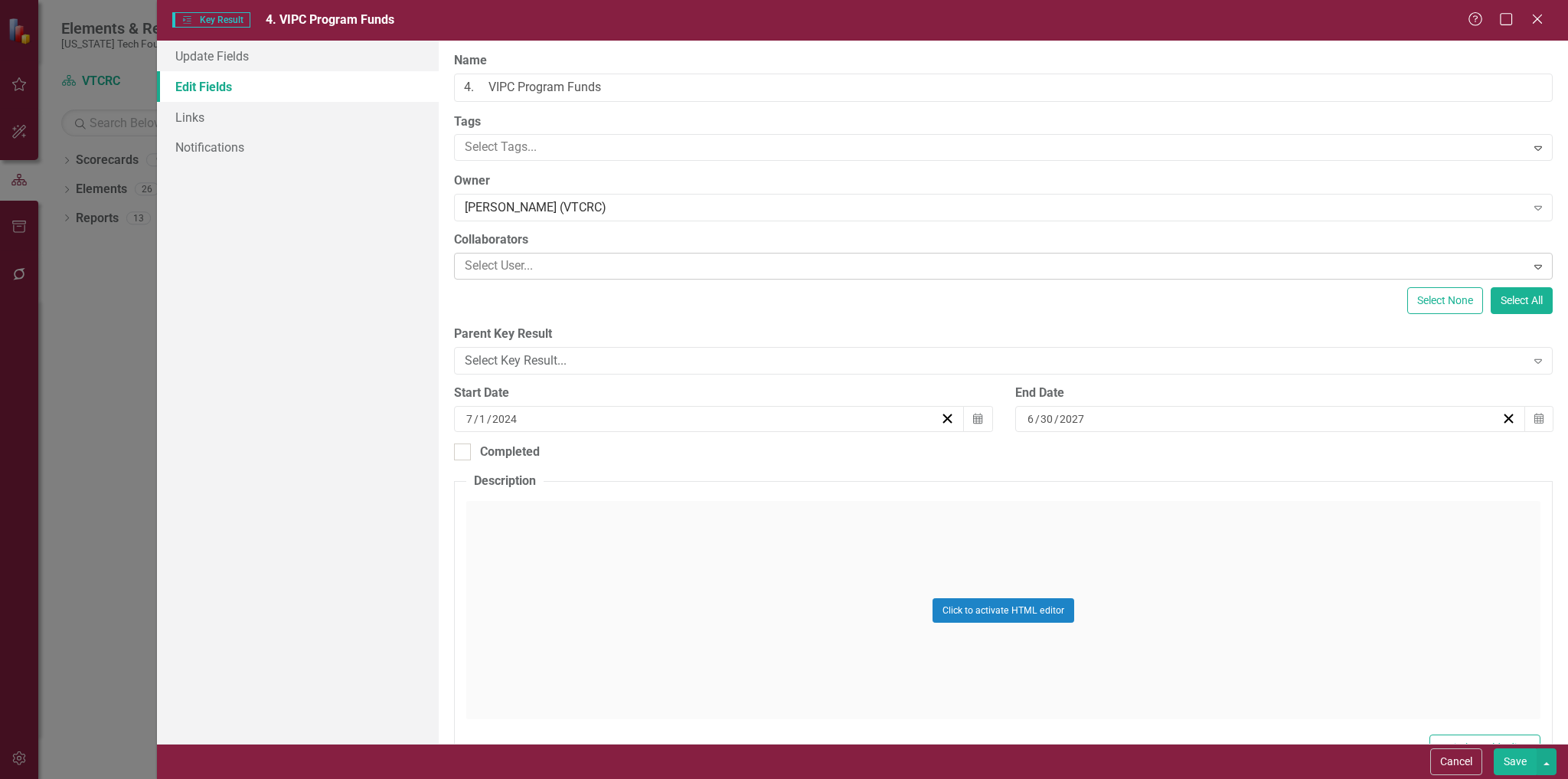
click at [576, 267] on div at bounding box center [991, 266] width 1067 height 21
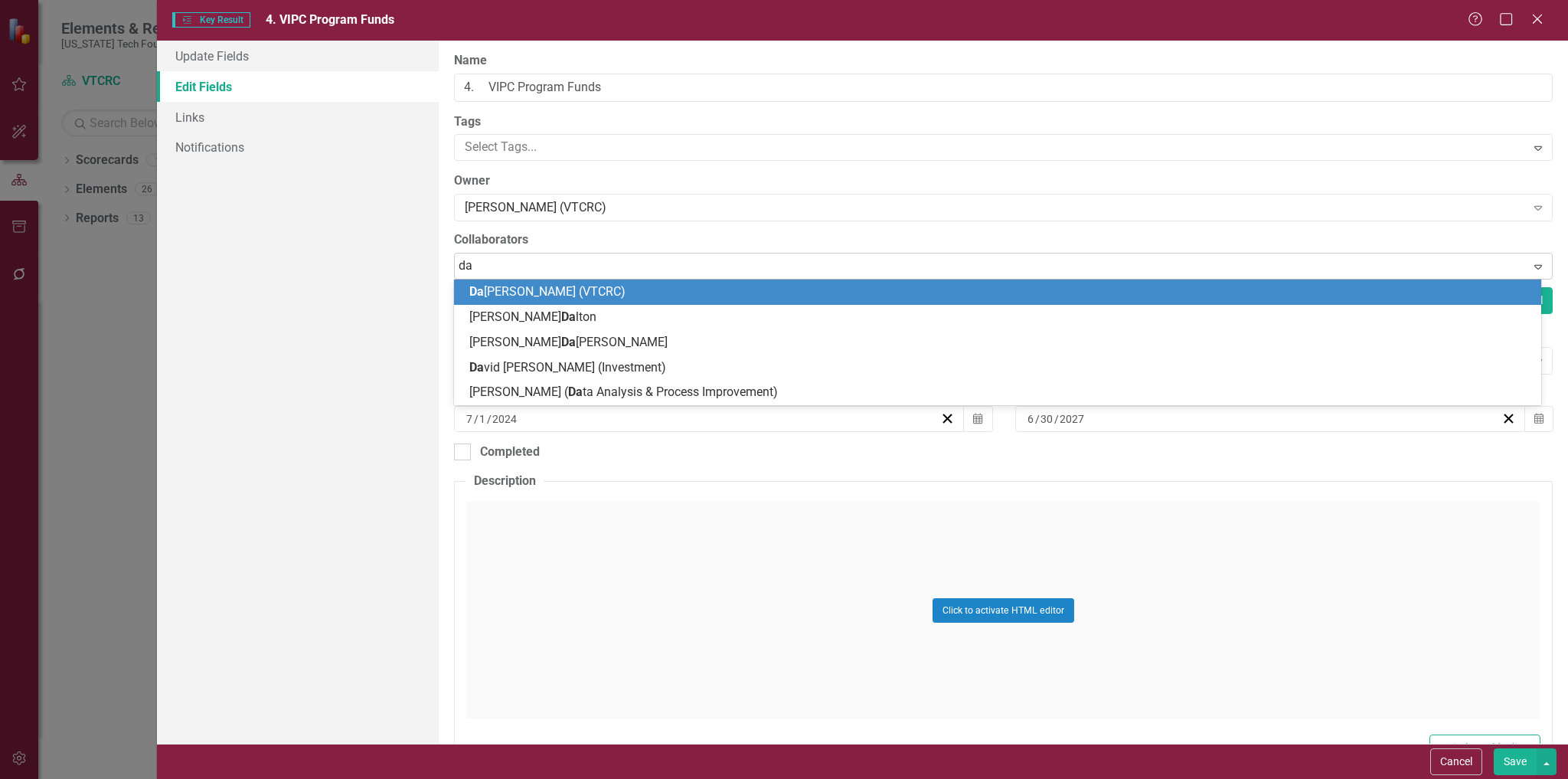
type input "[PERSON_NAME]"
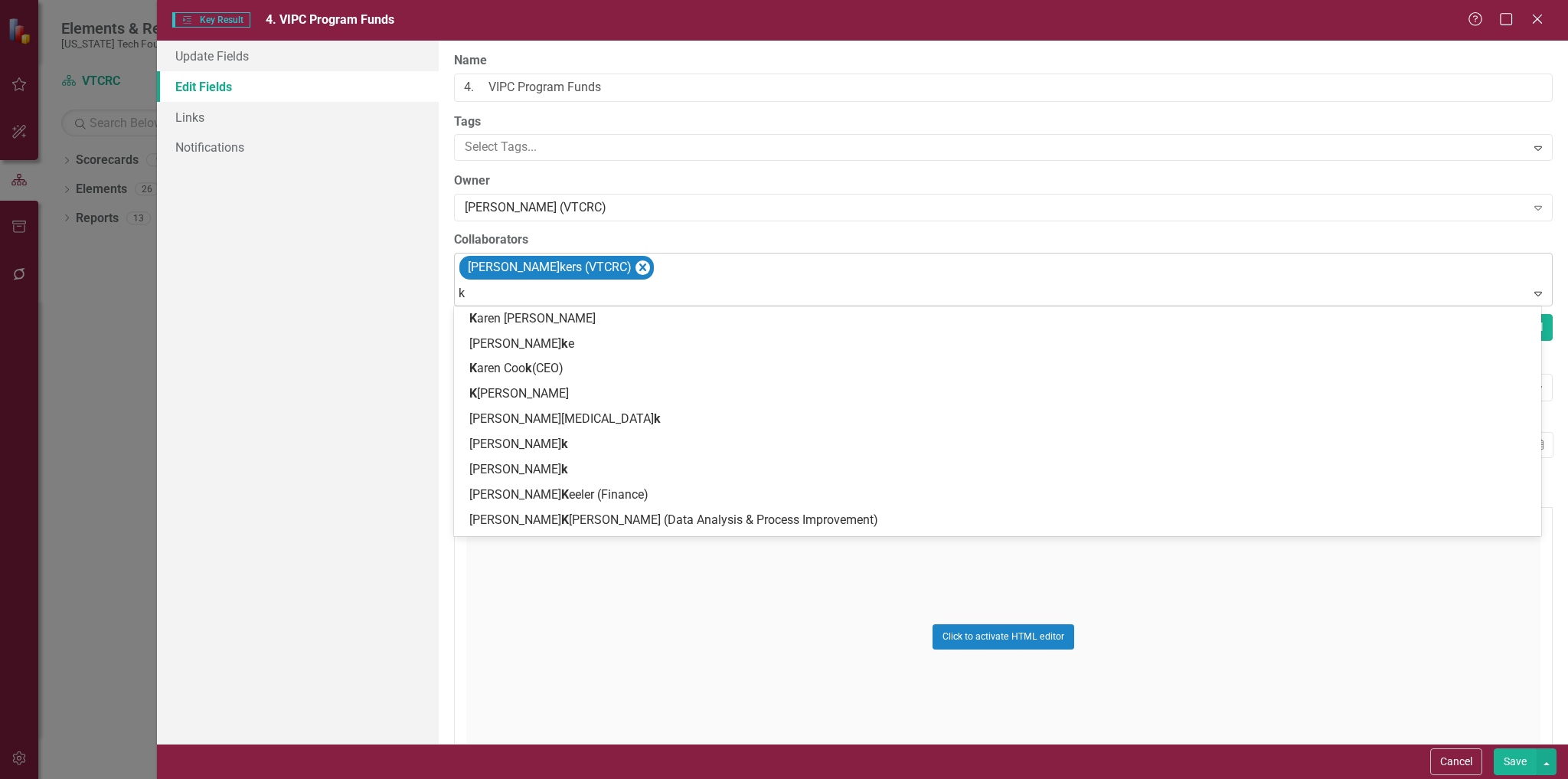
type input "ki"
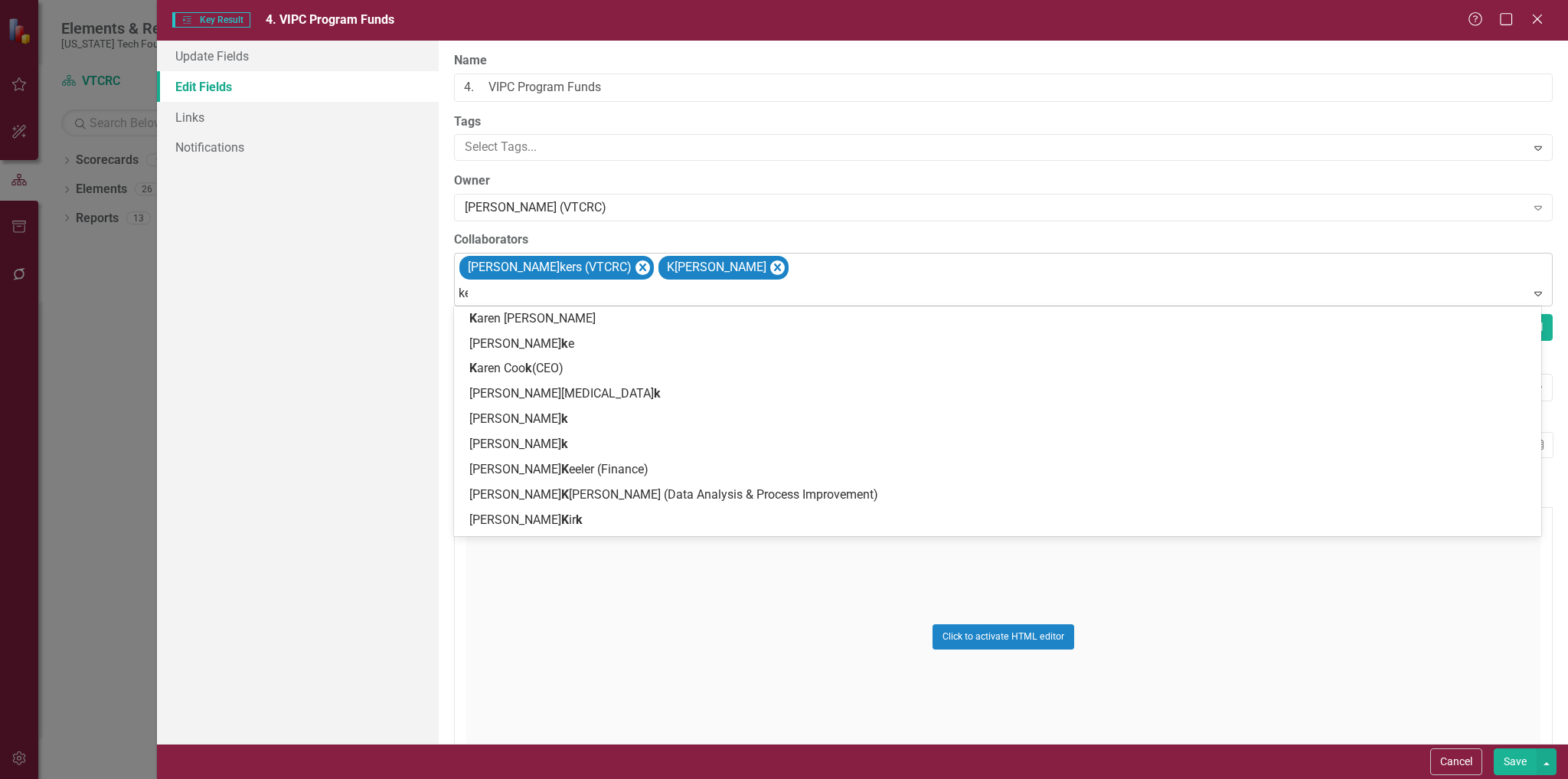
type input "[PERSON_NAME]"
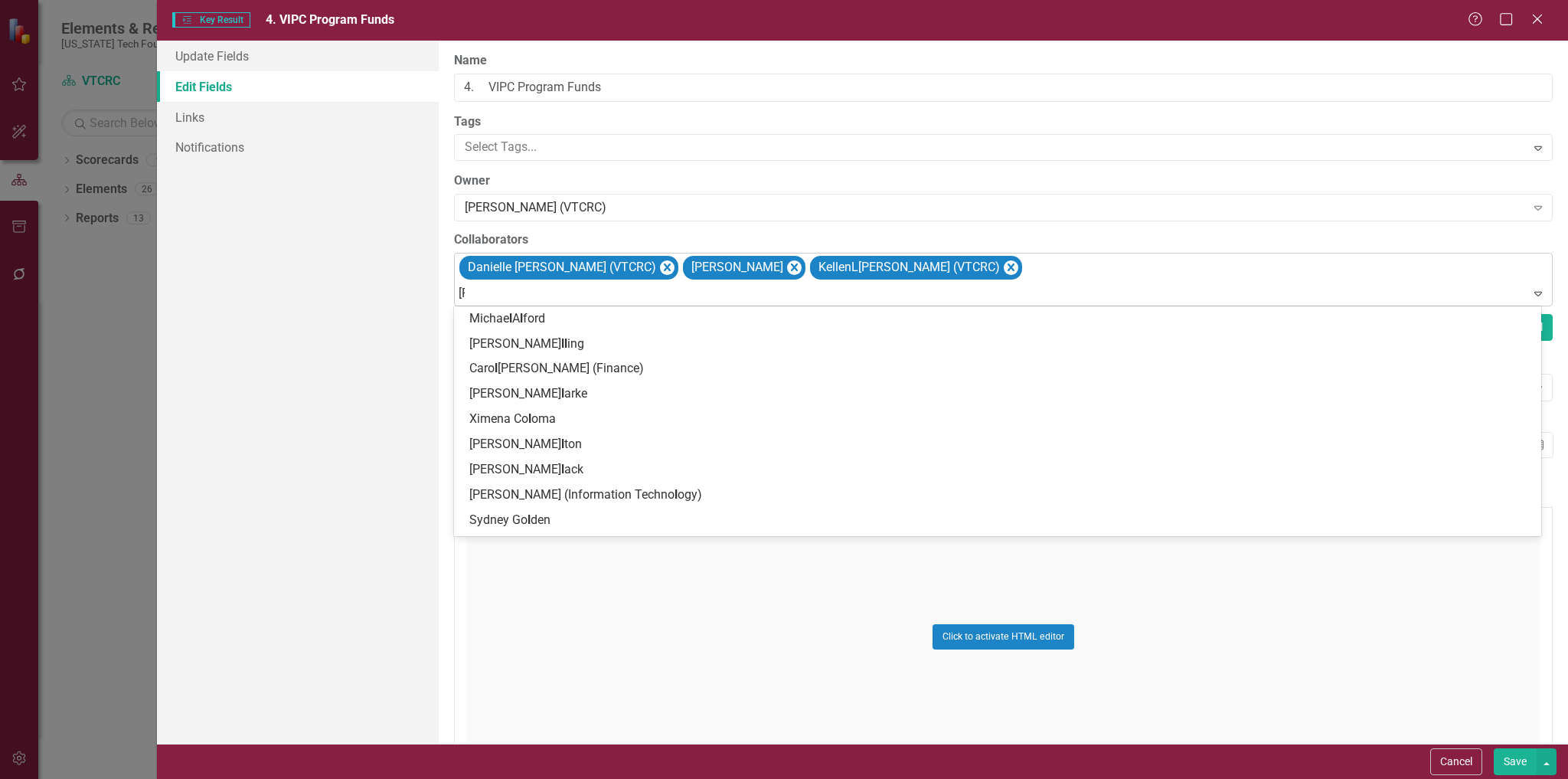
type input "laur"
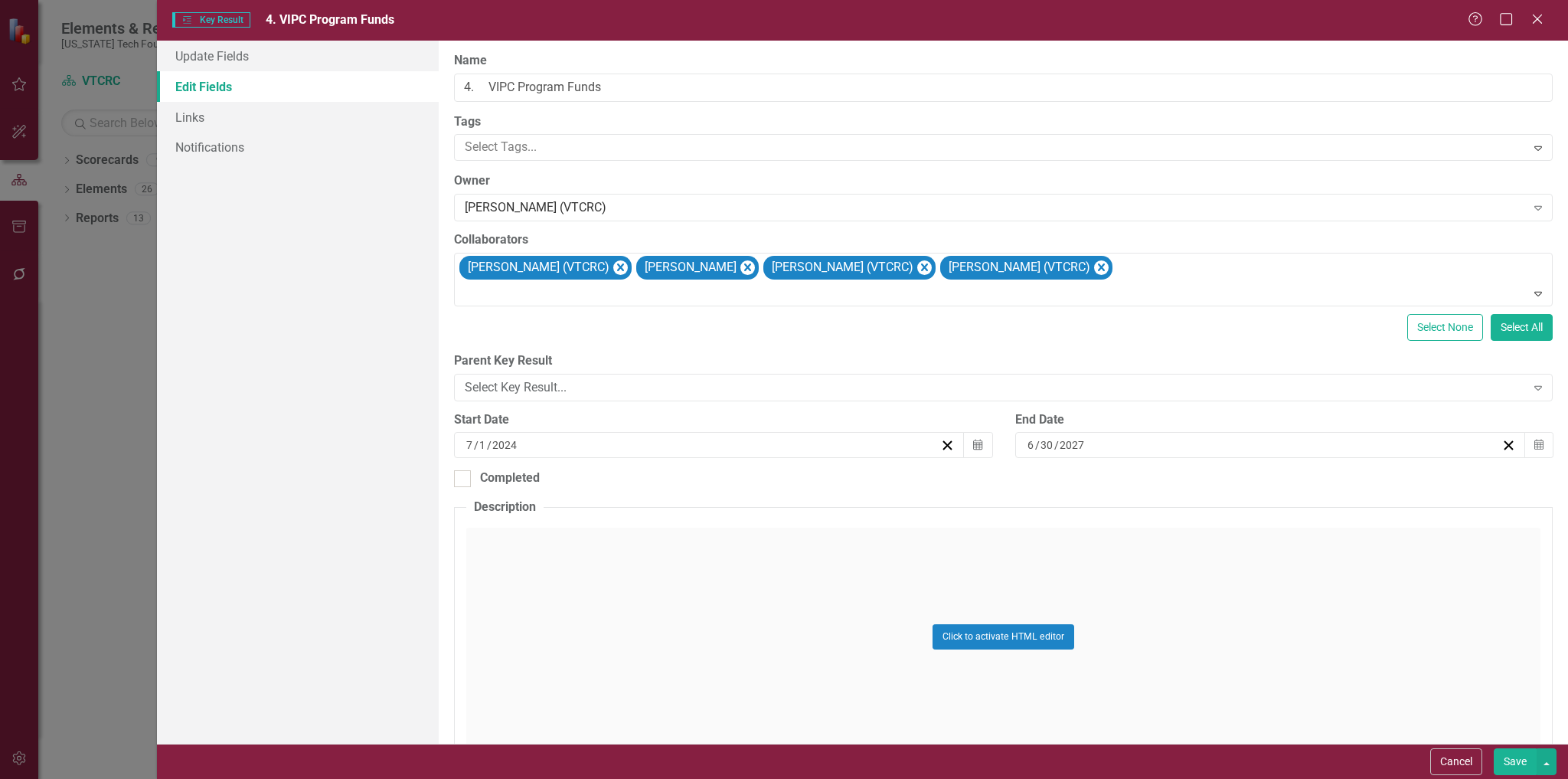
click at [1511, 758] on button "Save" at bounding box center [1515, 762] width 43 height 27
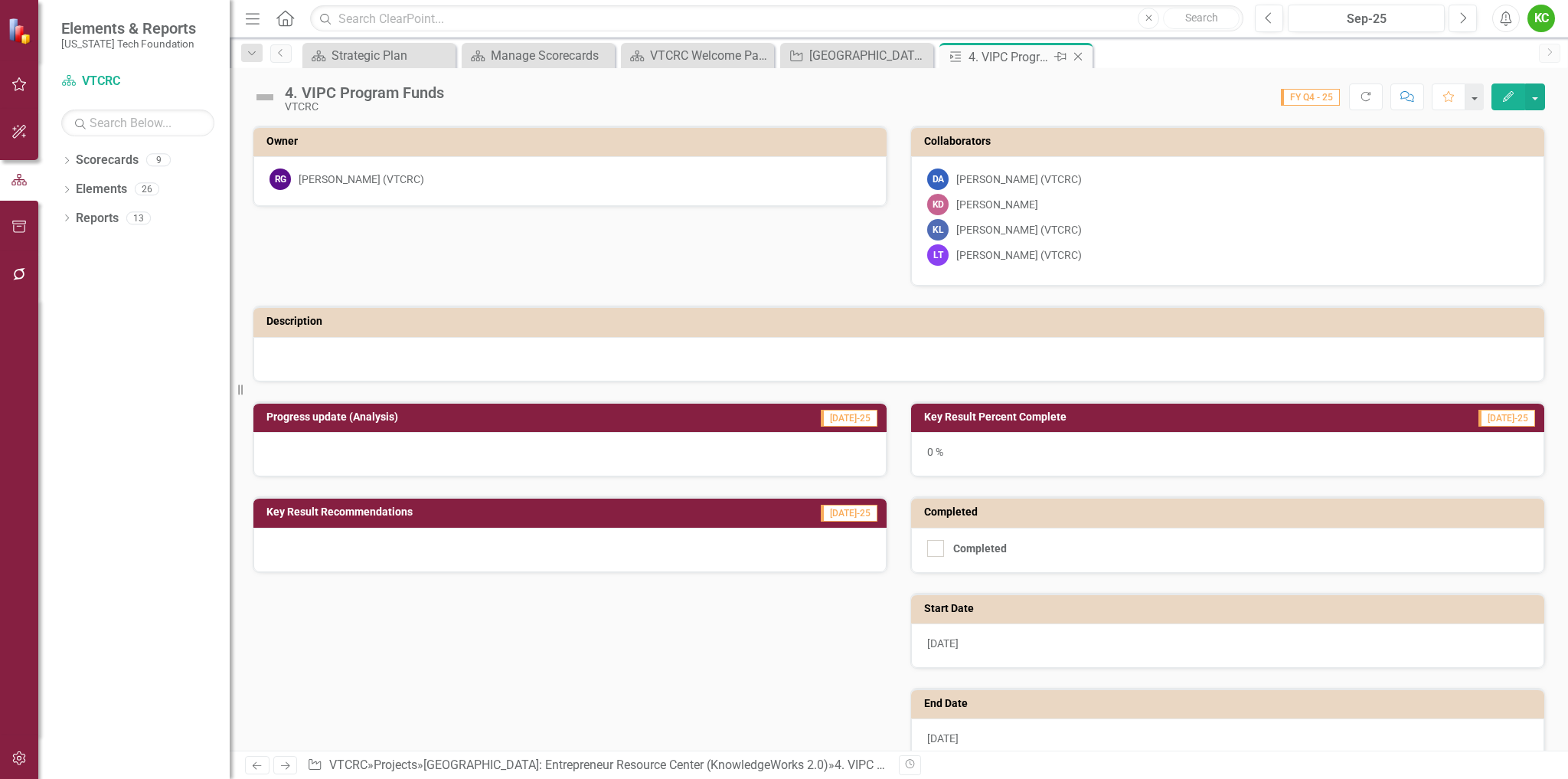
click at [1076, 54] on icon "Close" at bounding box center [1078, 56] width 15 height 13
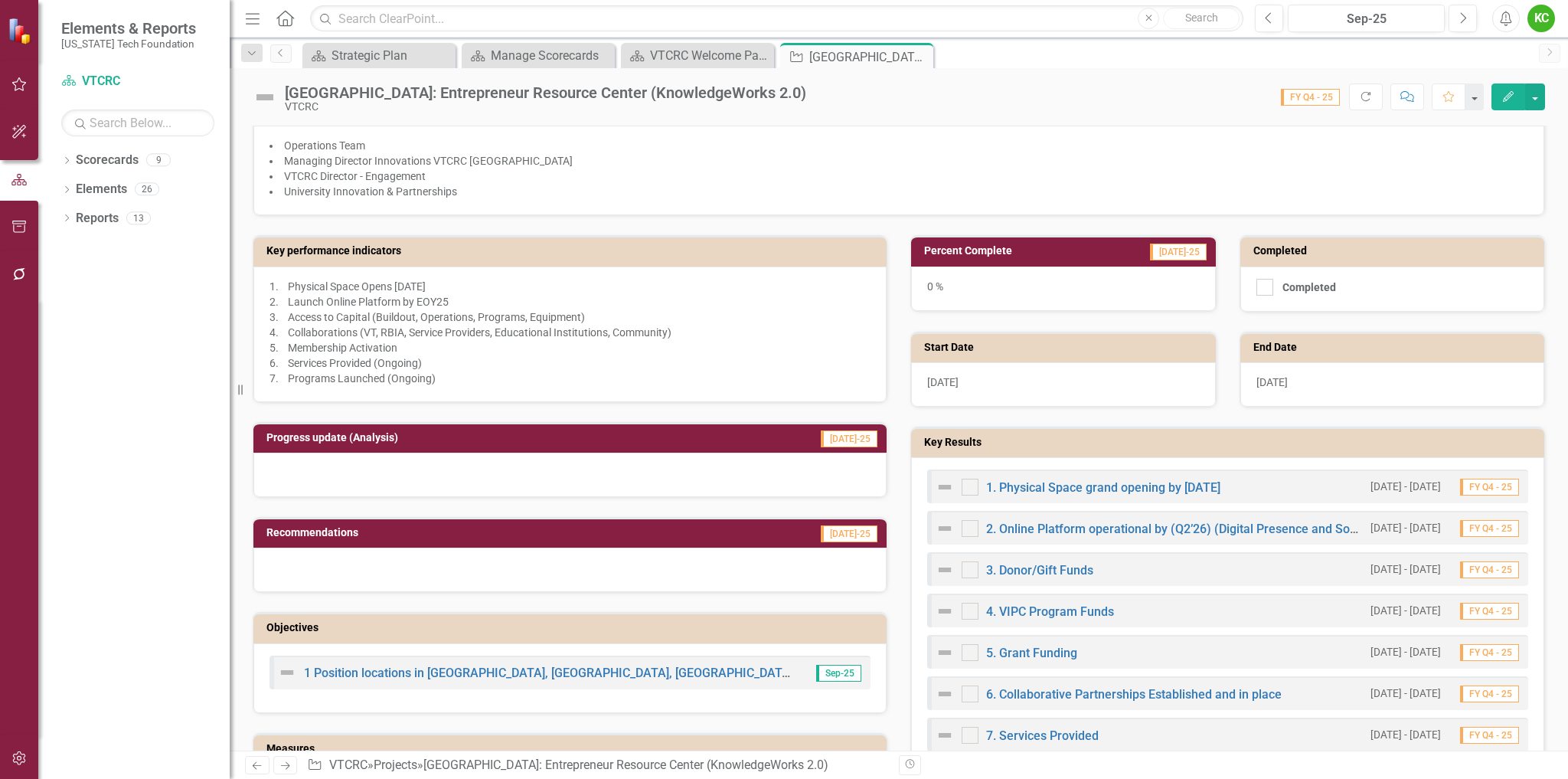
scroll to position [459, 0]
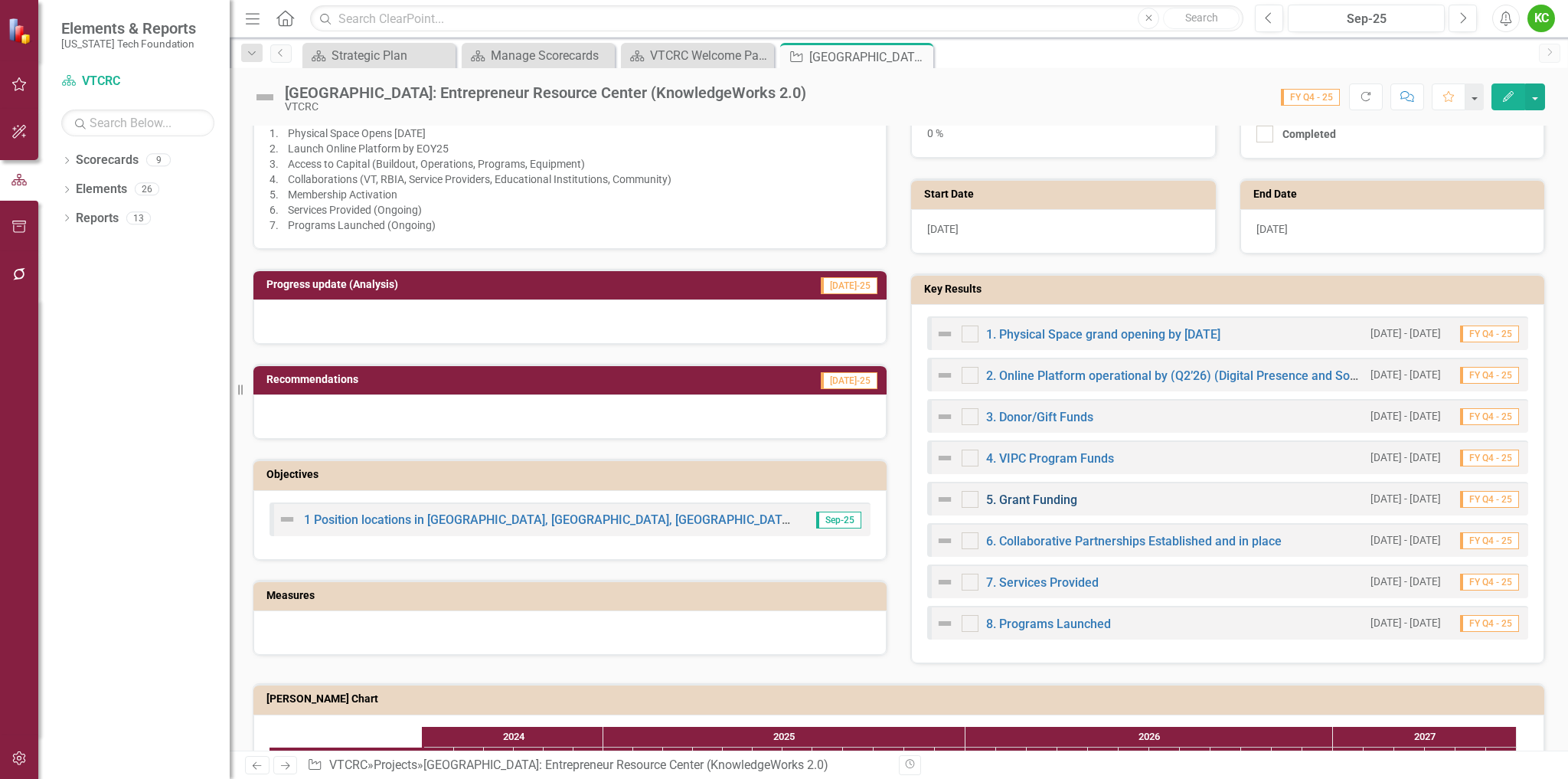
click at [1043, 498] on link "5. Grant Funding" at bounding box center [1032, 500] width 91 height 14
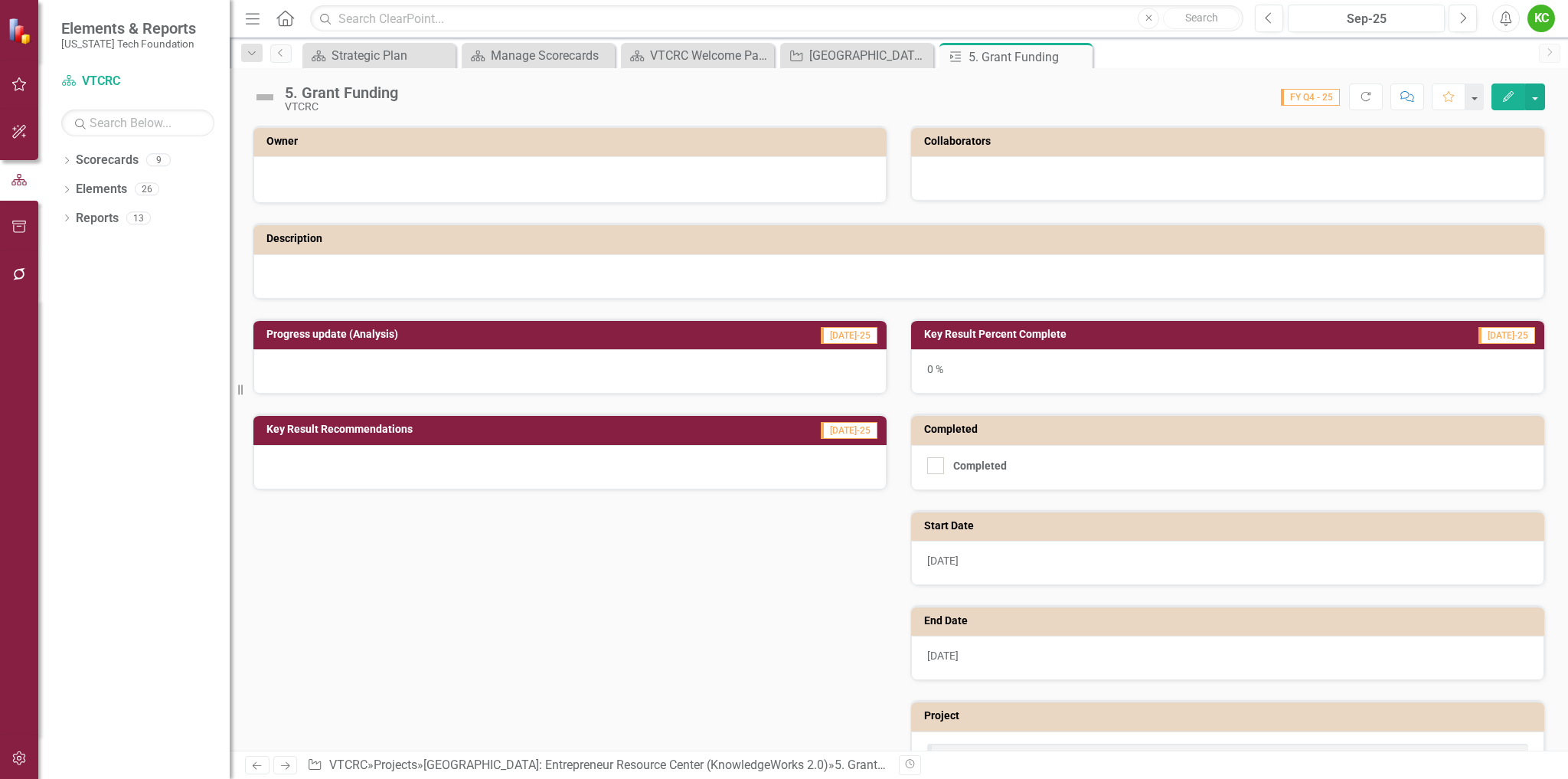
click at [1506, 96] on icon "Edit" at bounding box center [1508, 97] width 13 height 11
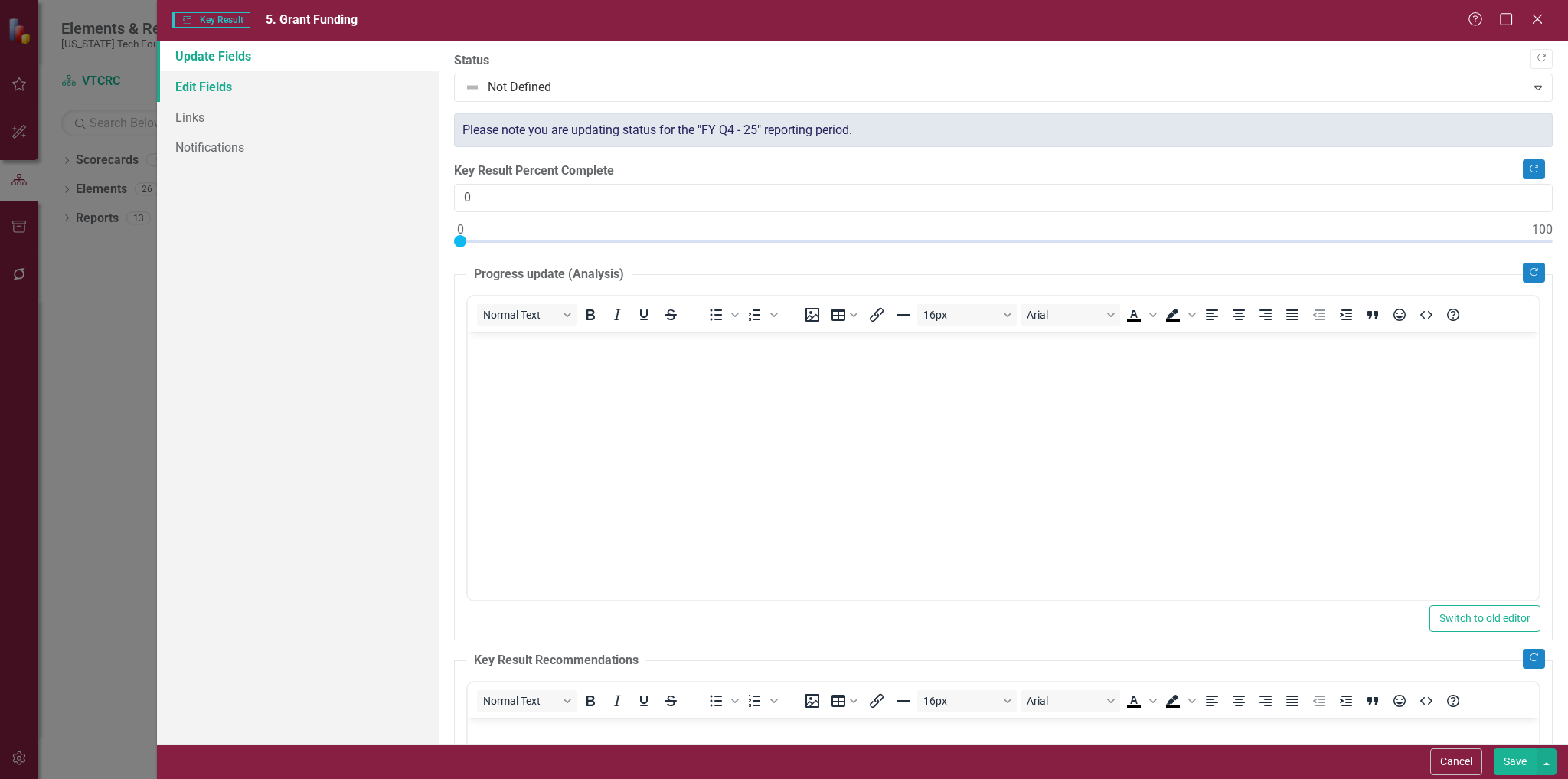
click at [213, 86] on link "Edit Fields" at bounding box center [298, 87] width 283 height 30
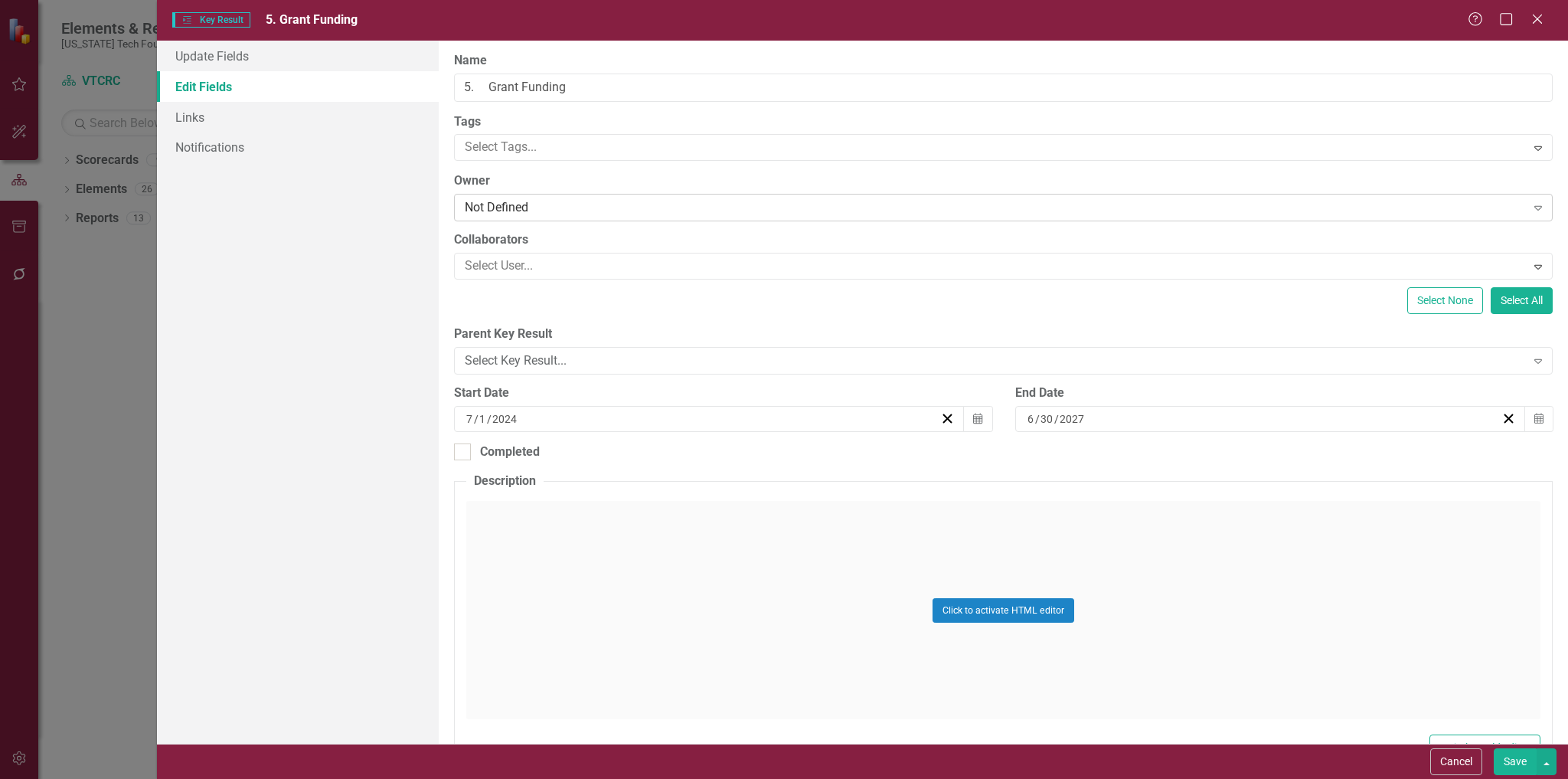
click at [605, 209] on div "Not Defined" at bounding box center [995, 208] width 1060 height 18
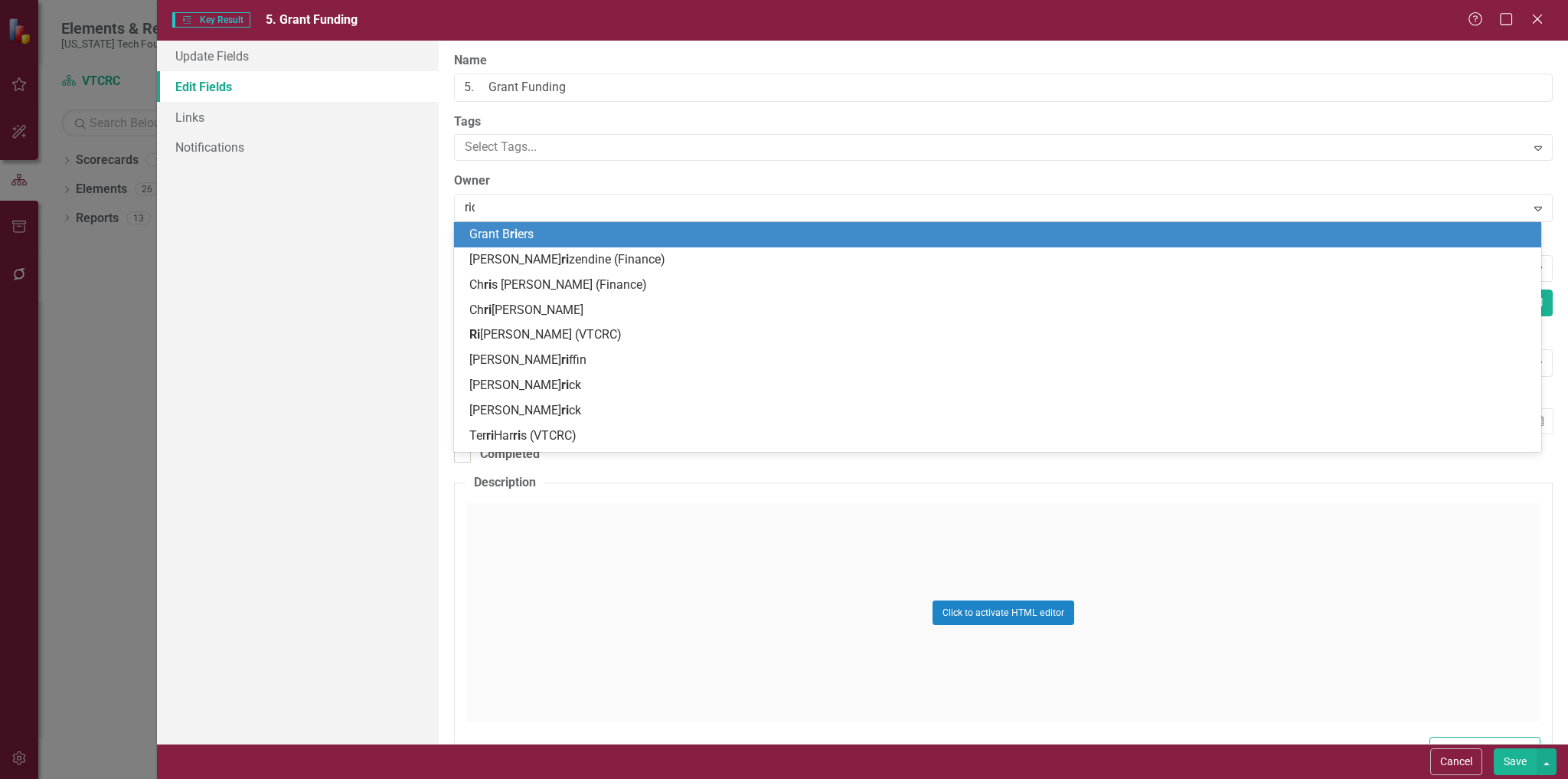
type input "rich"
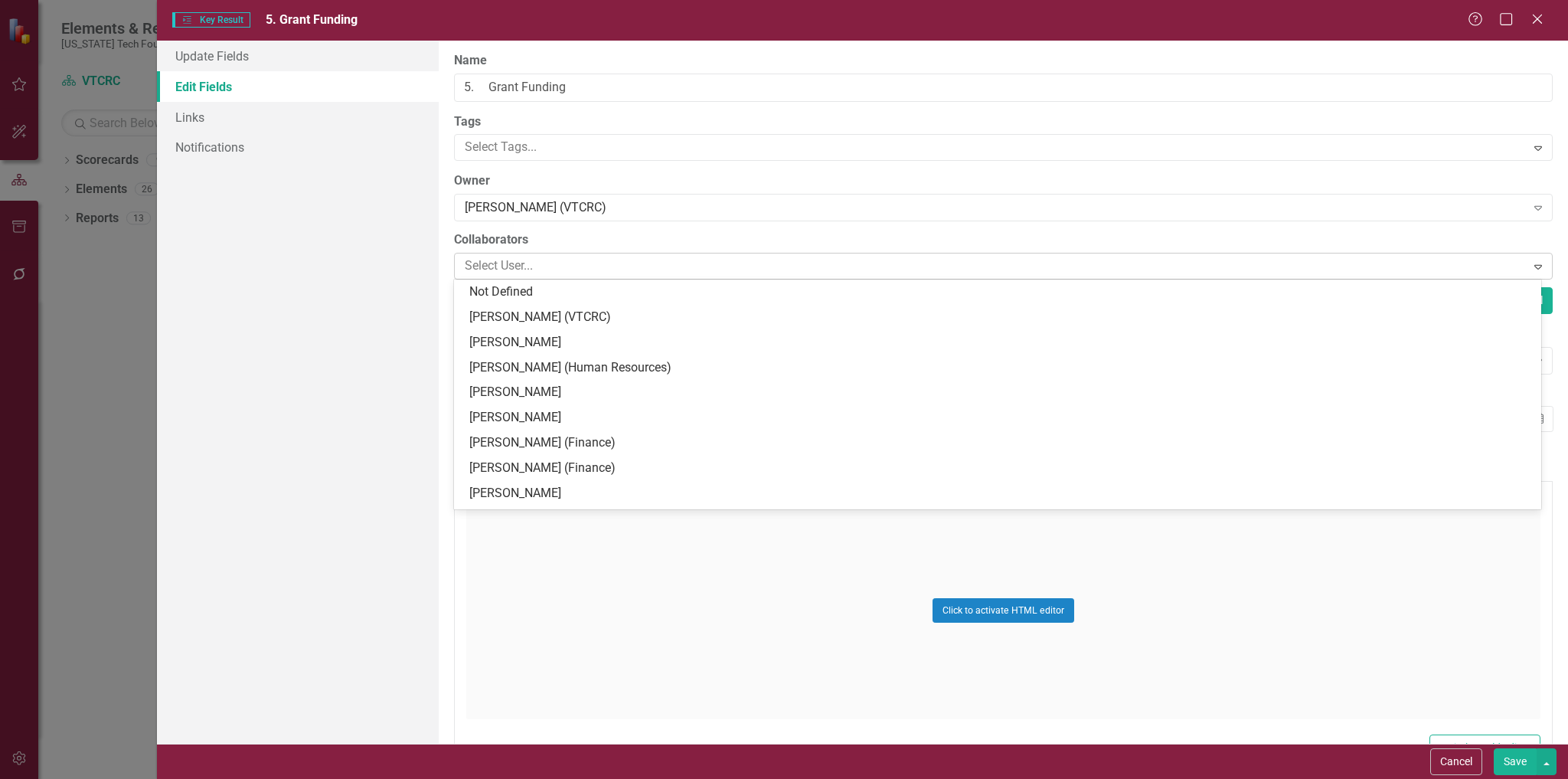
click at [610, 269] on div at bounding box center [991, 266] width 1067 height 21
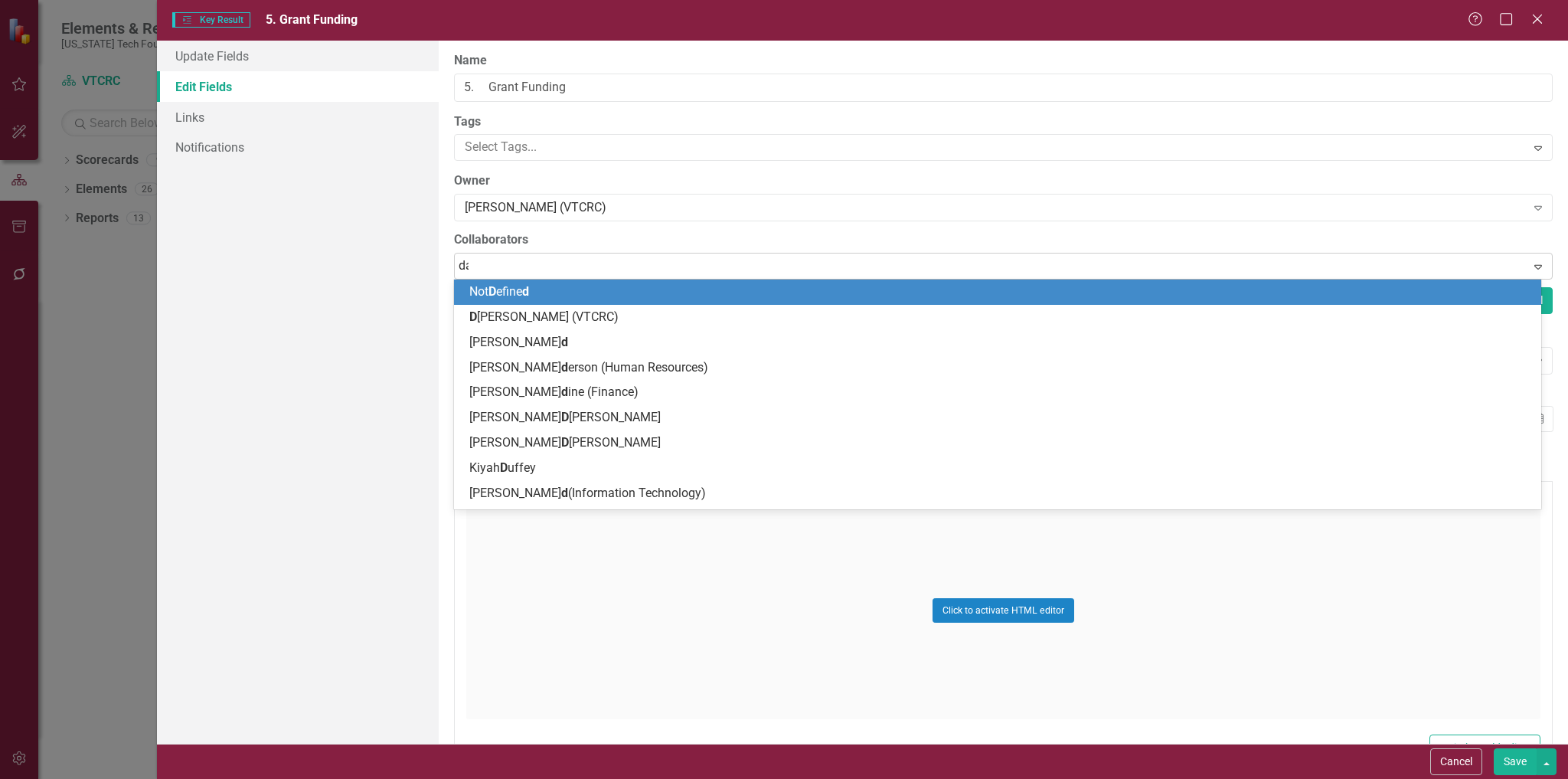
type input "[PERSON_NAME]"
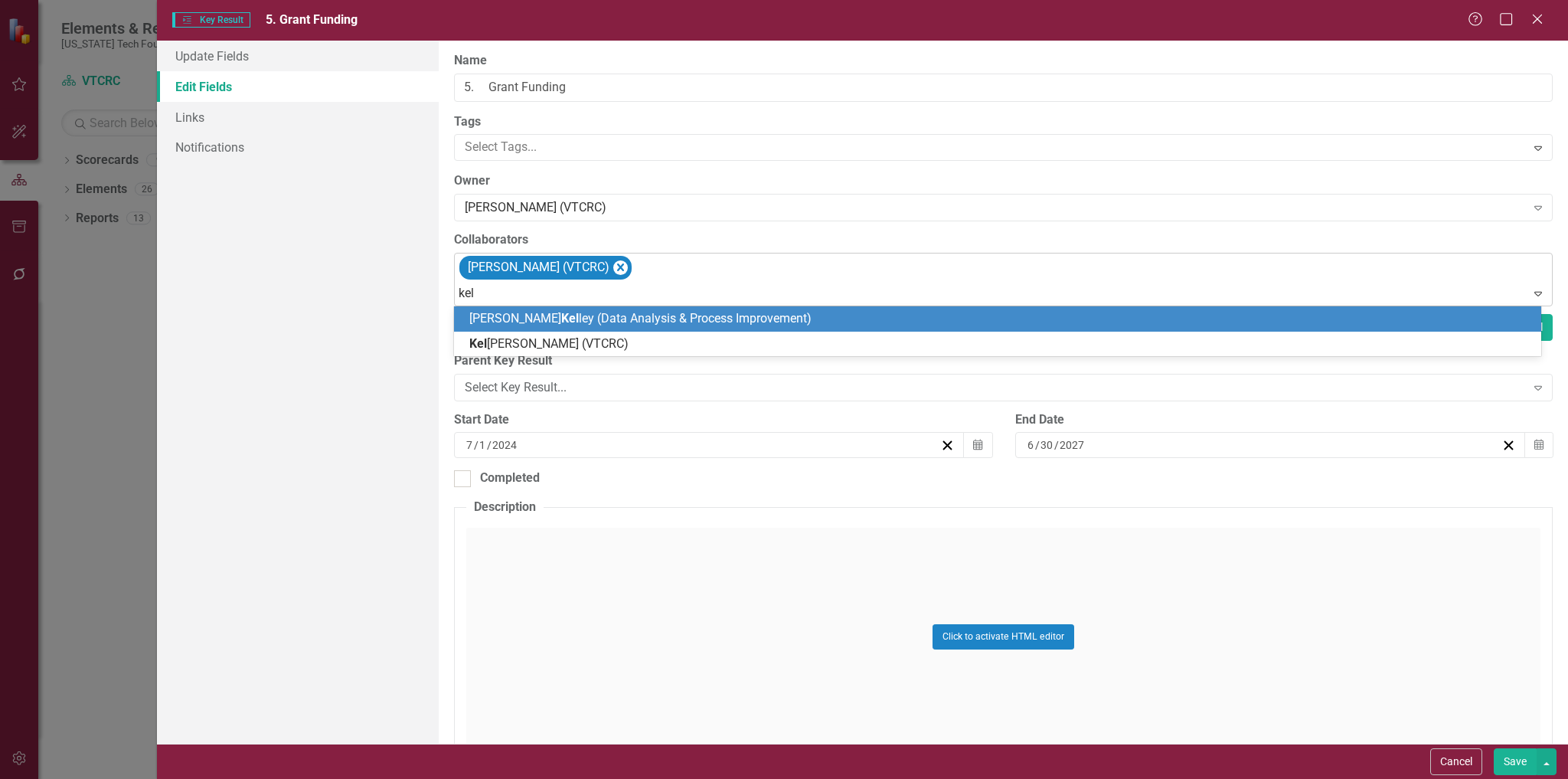
type input "[PERSON_NAME]"
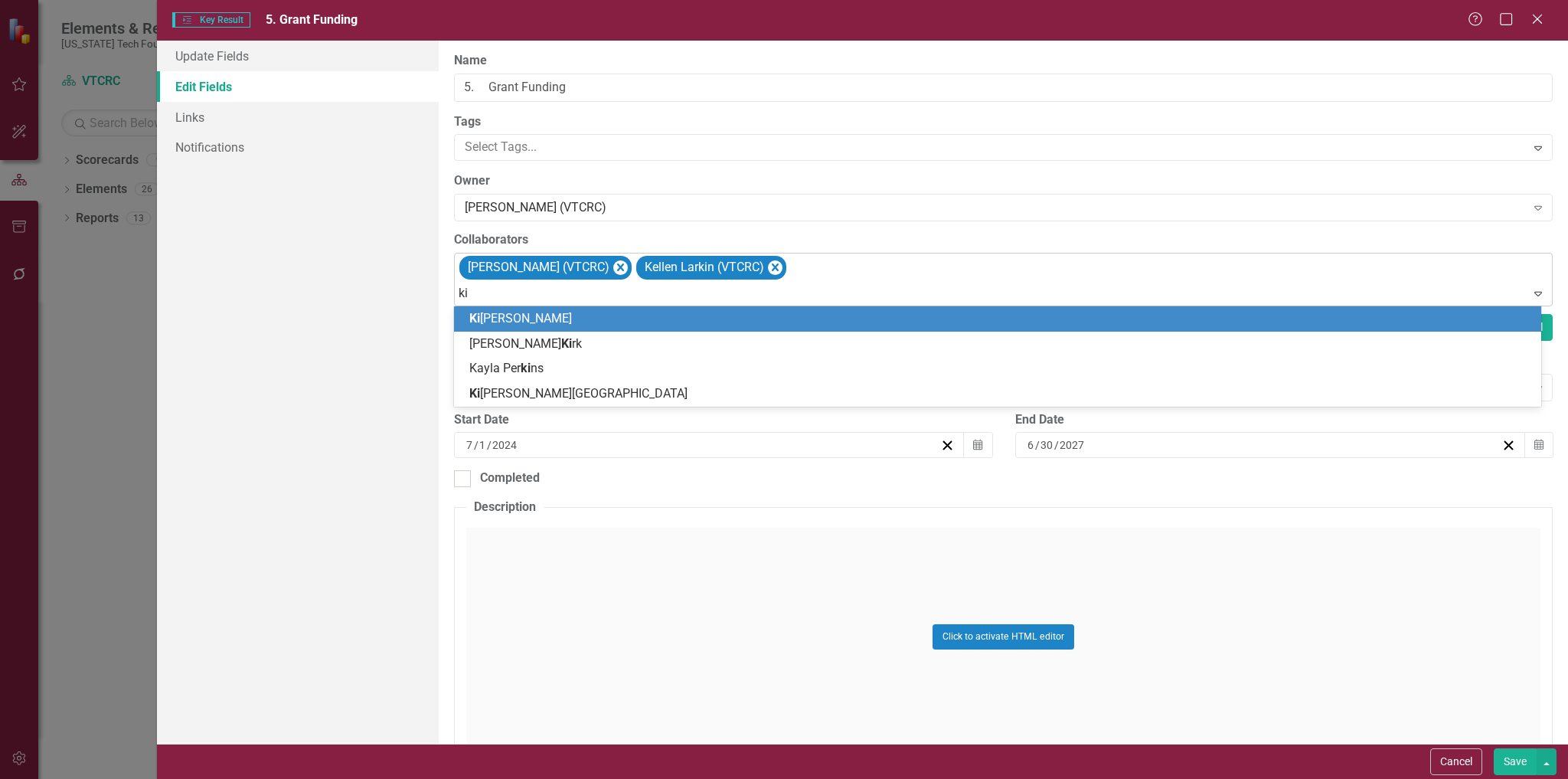
type input "kiy"
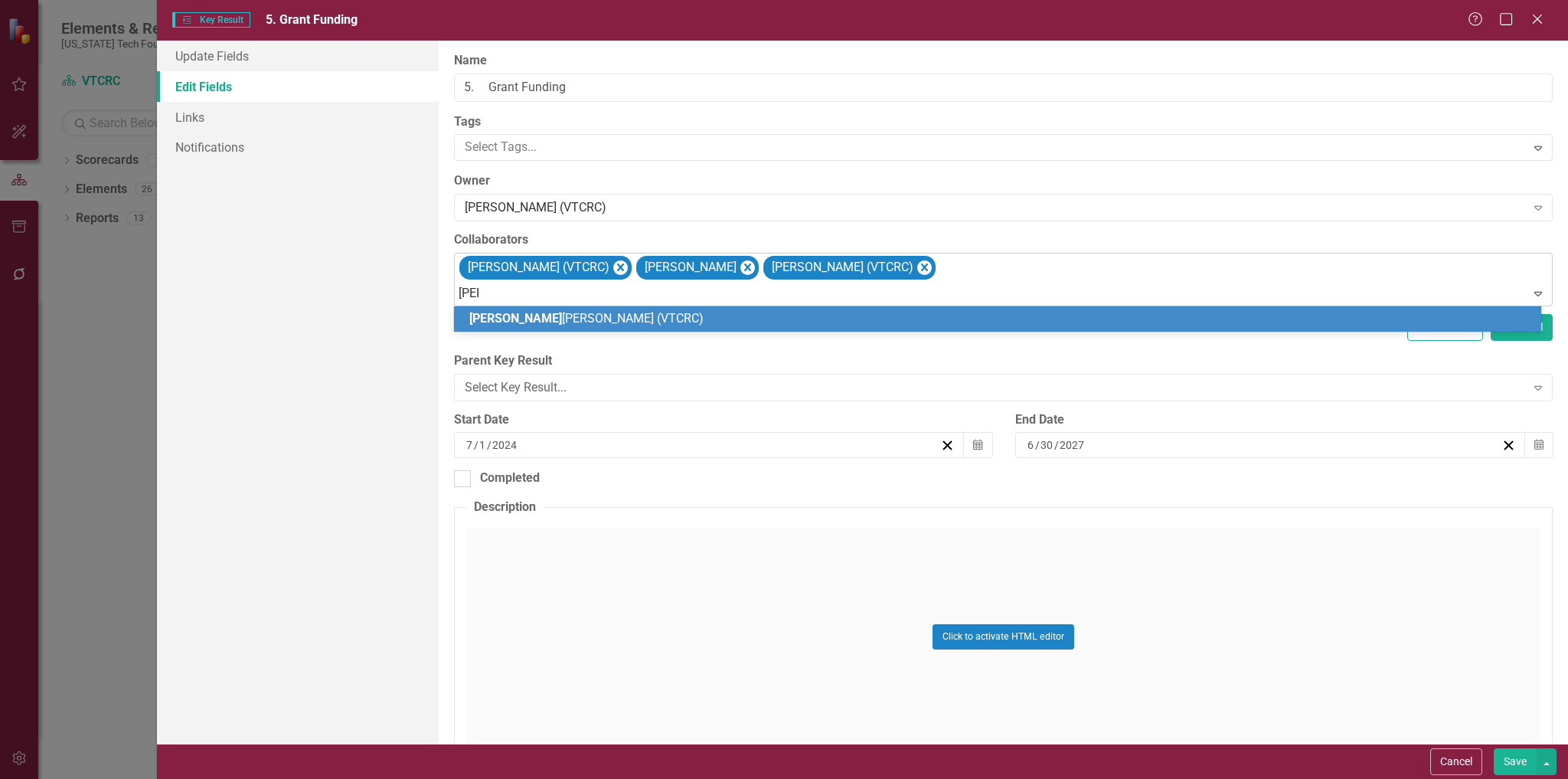
type input "laur"
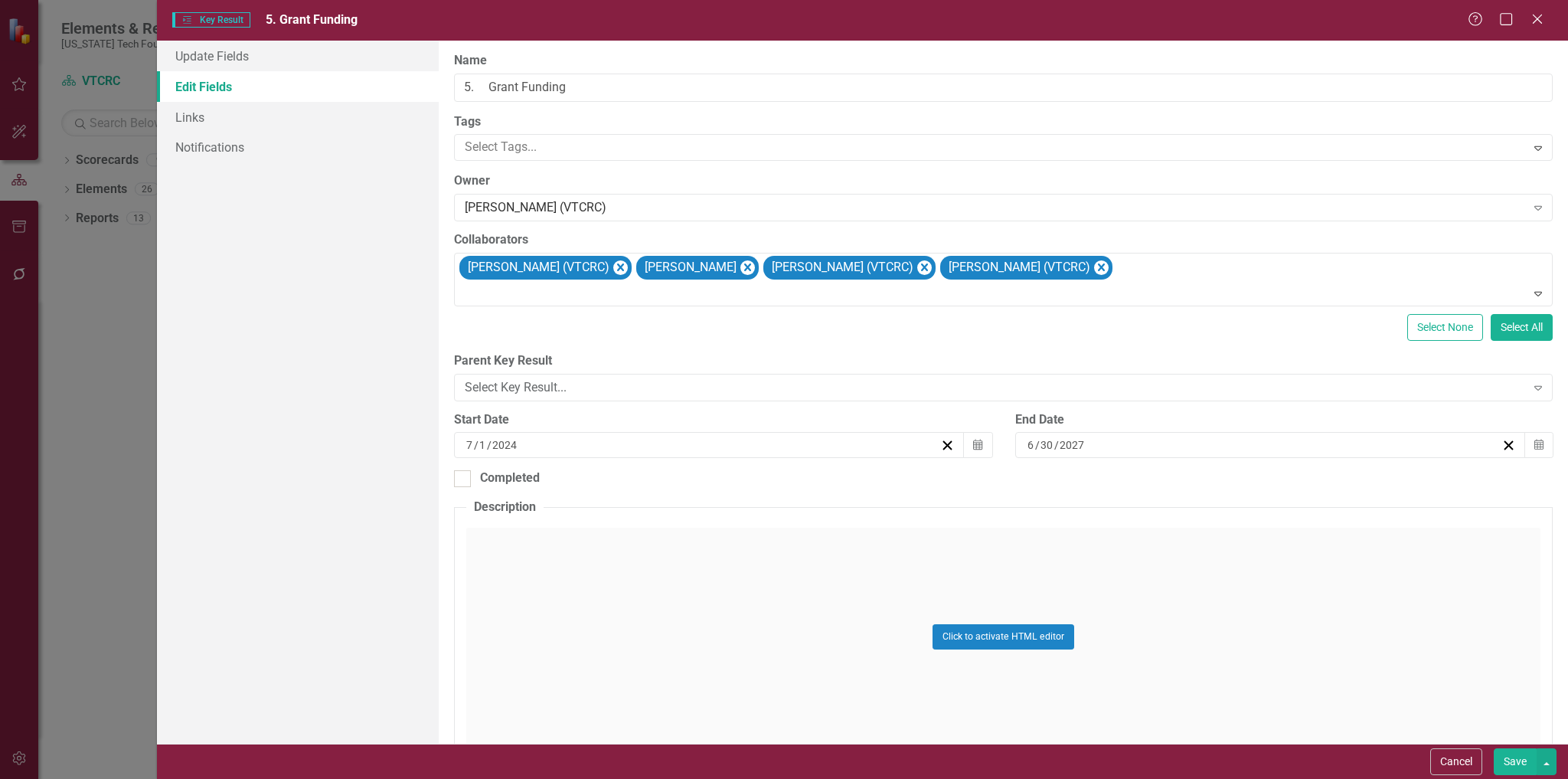
click at [1518, 762] on button "Save" at bounding box center [1515, 762] width 43 height 27
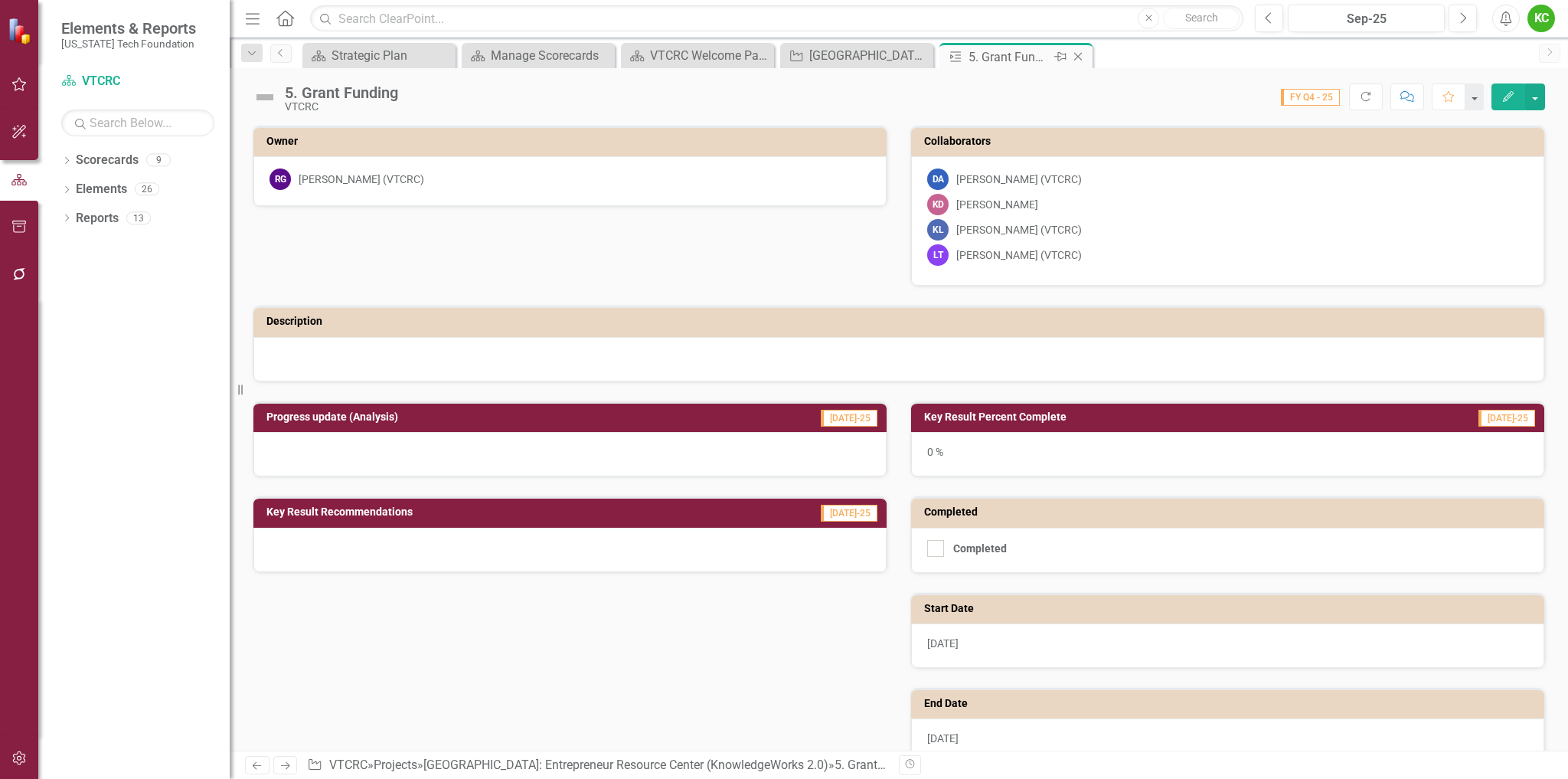
click at [1079, 56] on icon at bounding box center [1078, 56] width 8 height 8
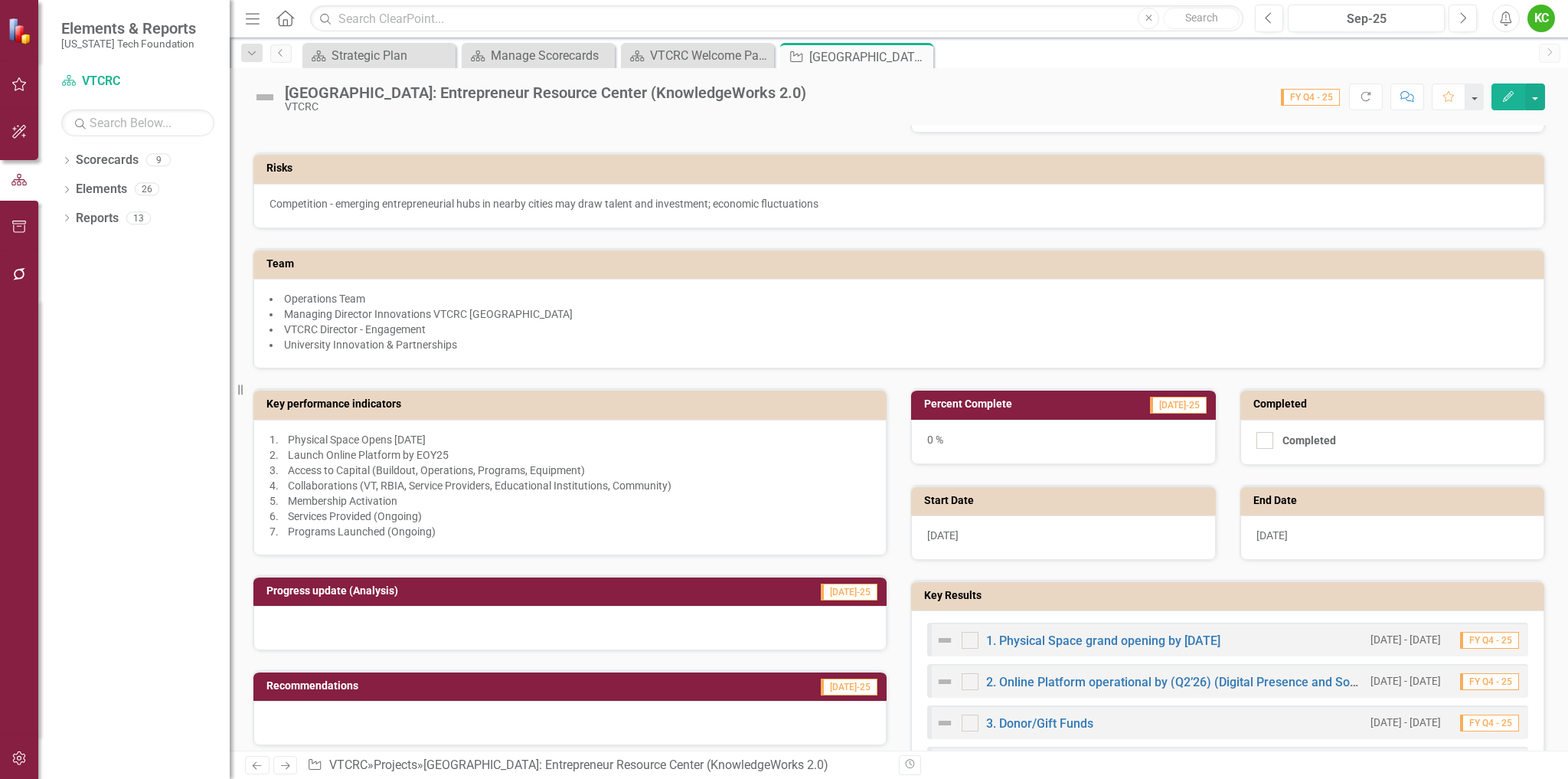
scroll to position [459, 0]
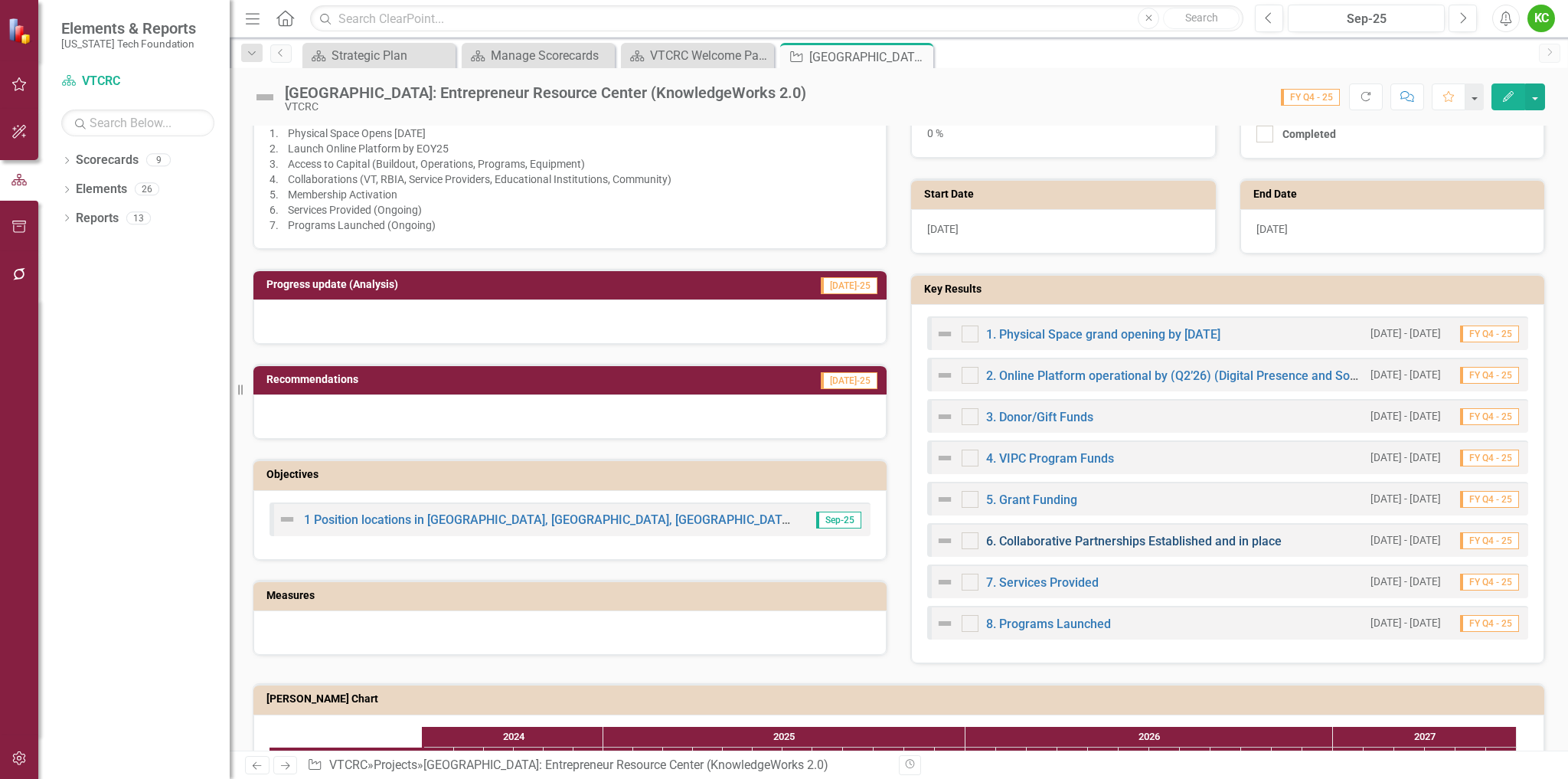
click at [1044, 536] on link "6. Collaborative Partnerships Established and in place" at bounding box center [1134, 541] width 296 height 14
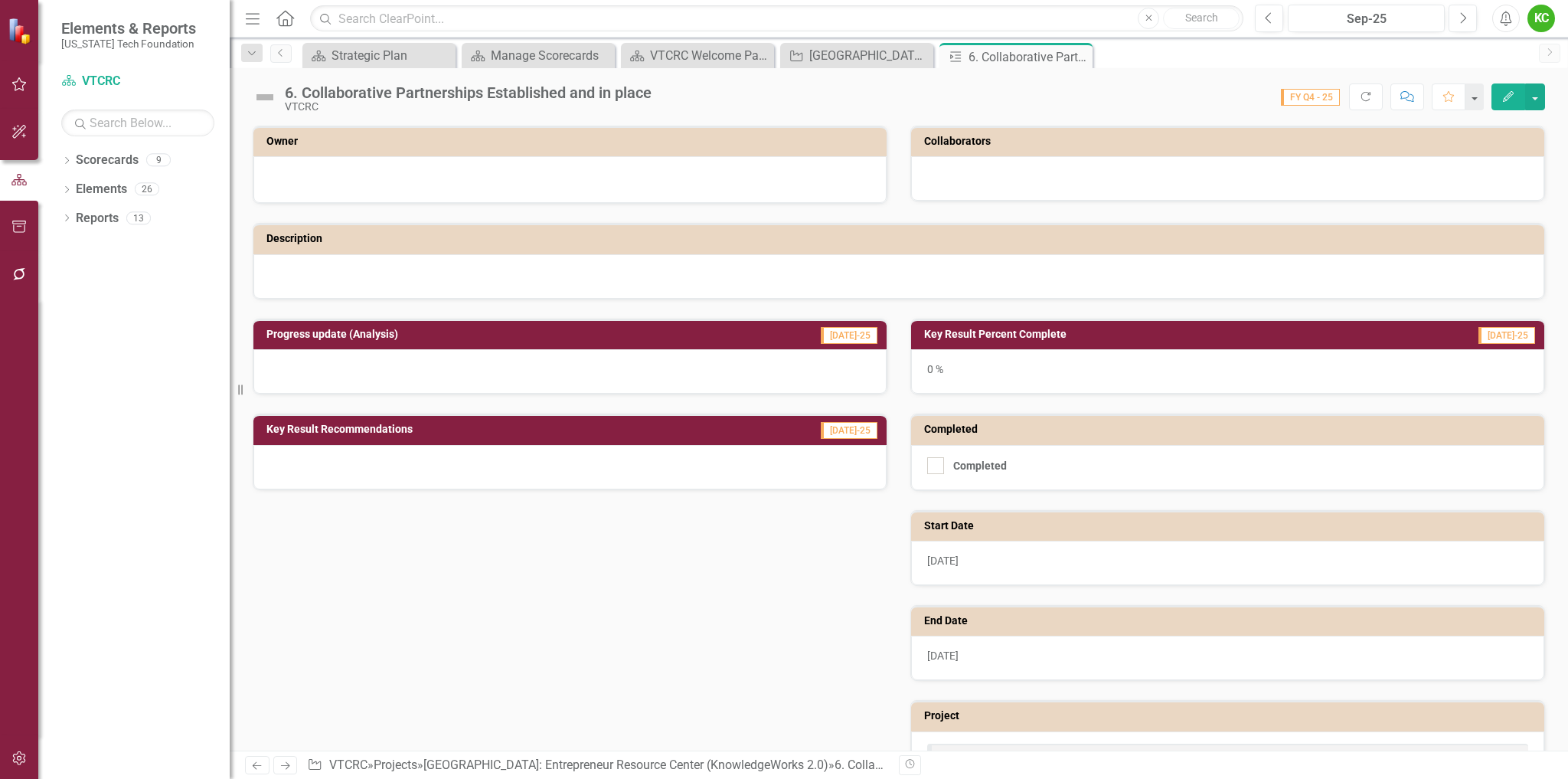
click at [1499, 101] on button "Edit" at bounding box center [1509, 97] width 34 height 27
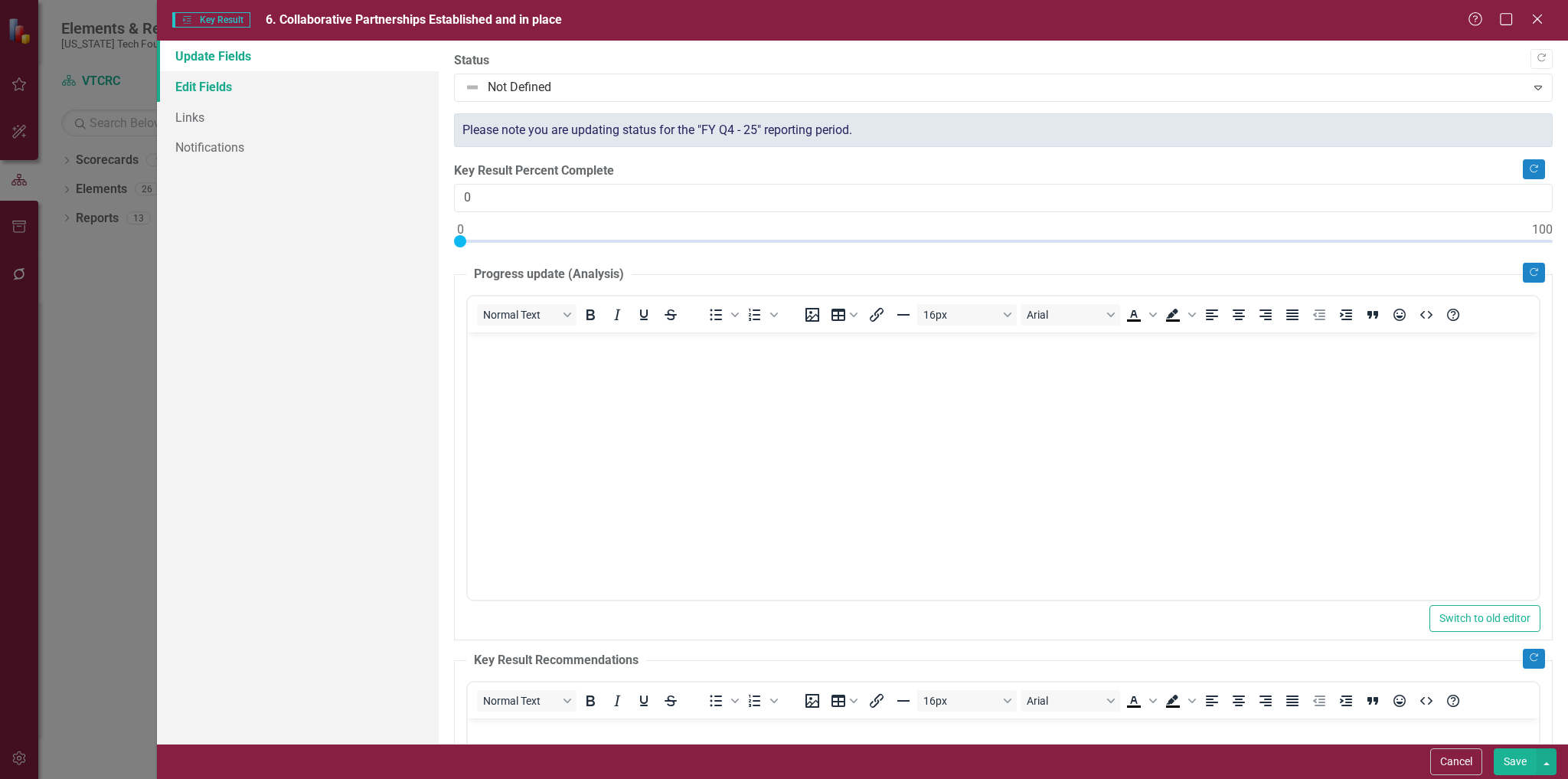
click at [212, 89] on link "Edit Fields" at bounding box center [298, 87] width 283 height 30
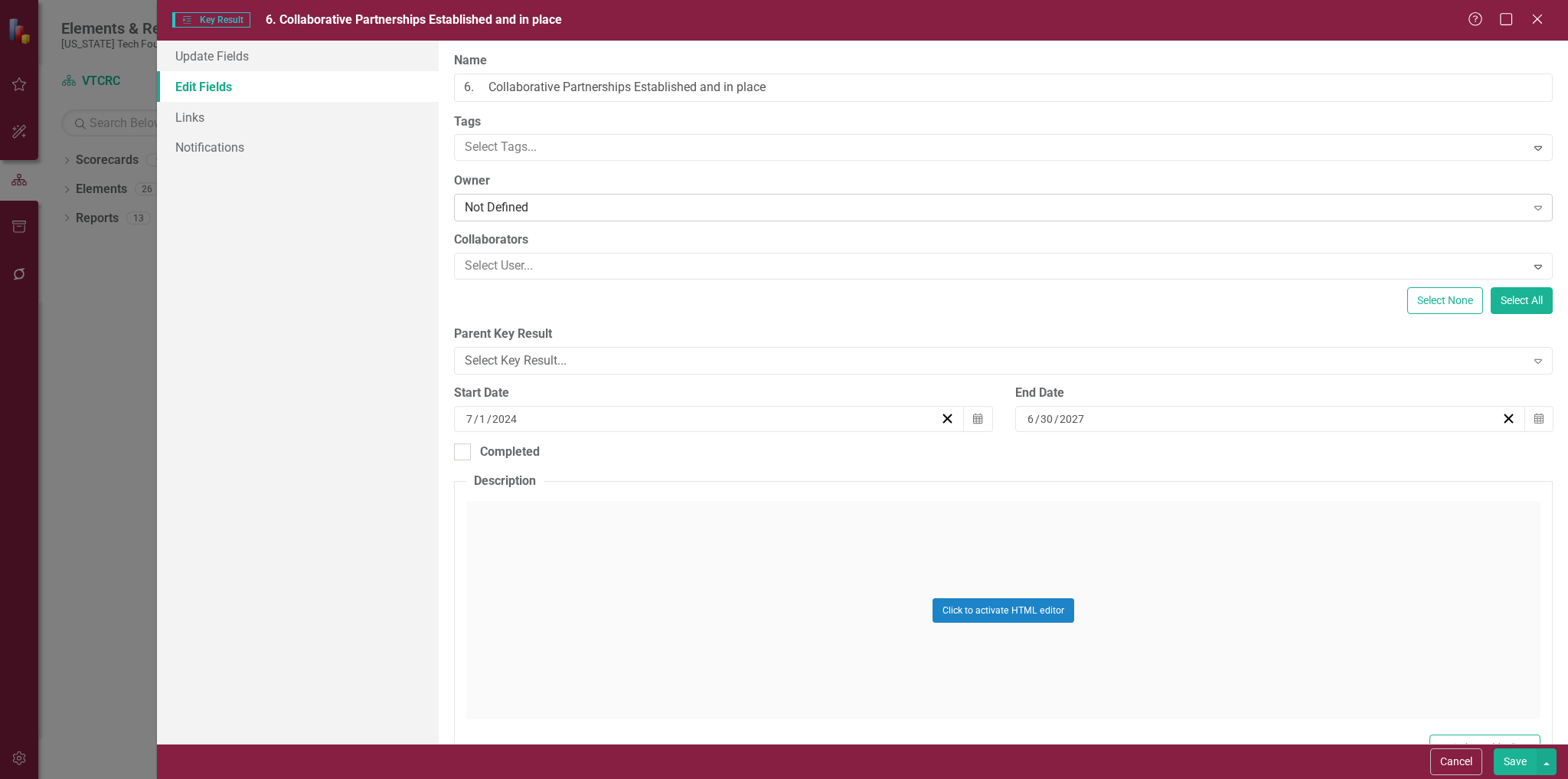
click at [561, 200] on div "Not Defined" at bounding box center [995, 208] width 1060 height 18
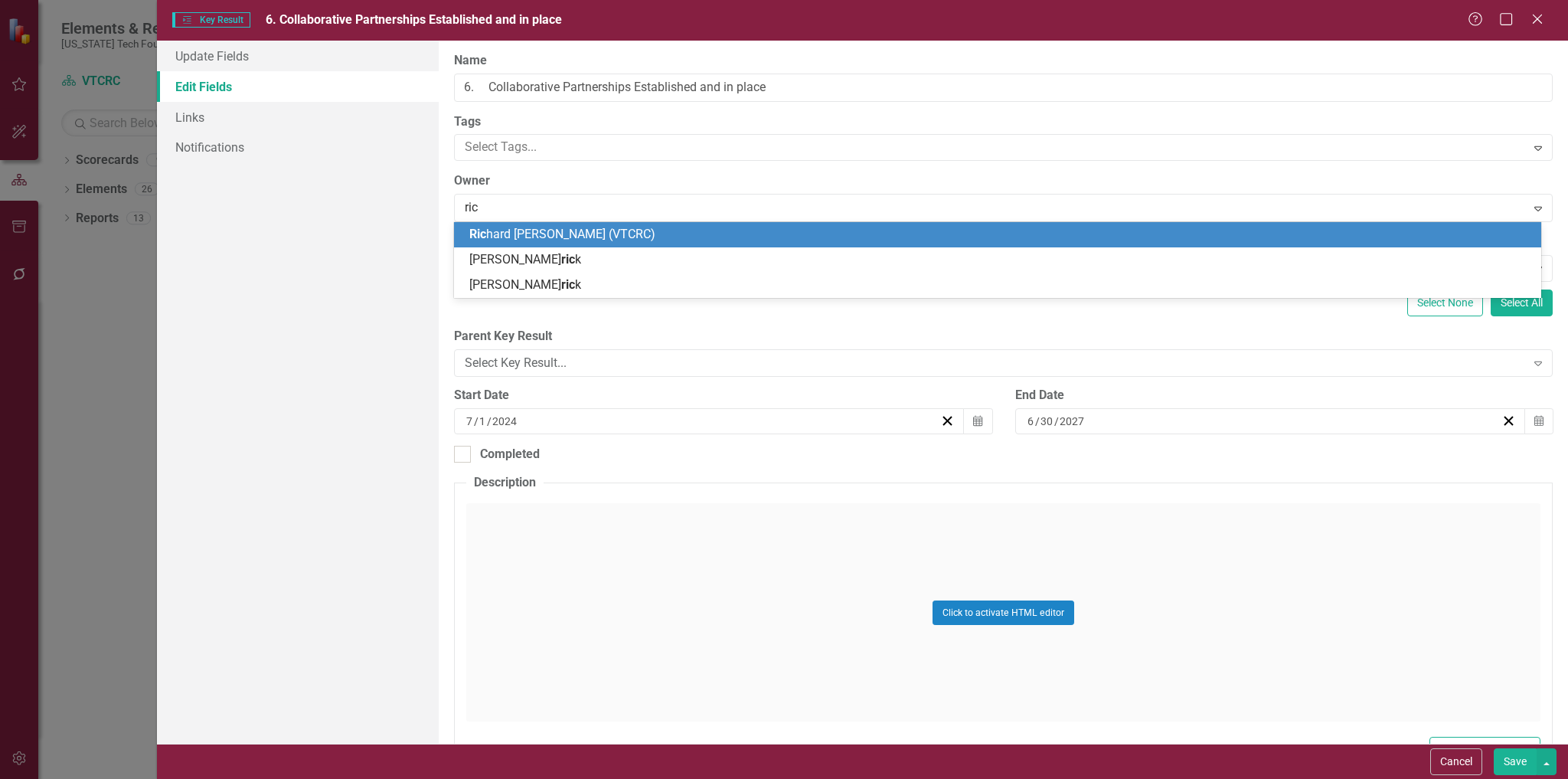
type input "rich"
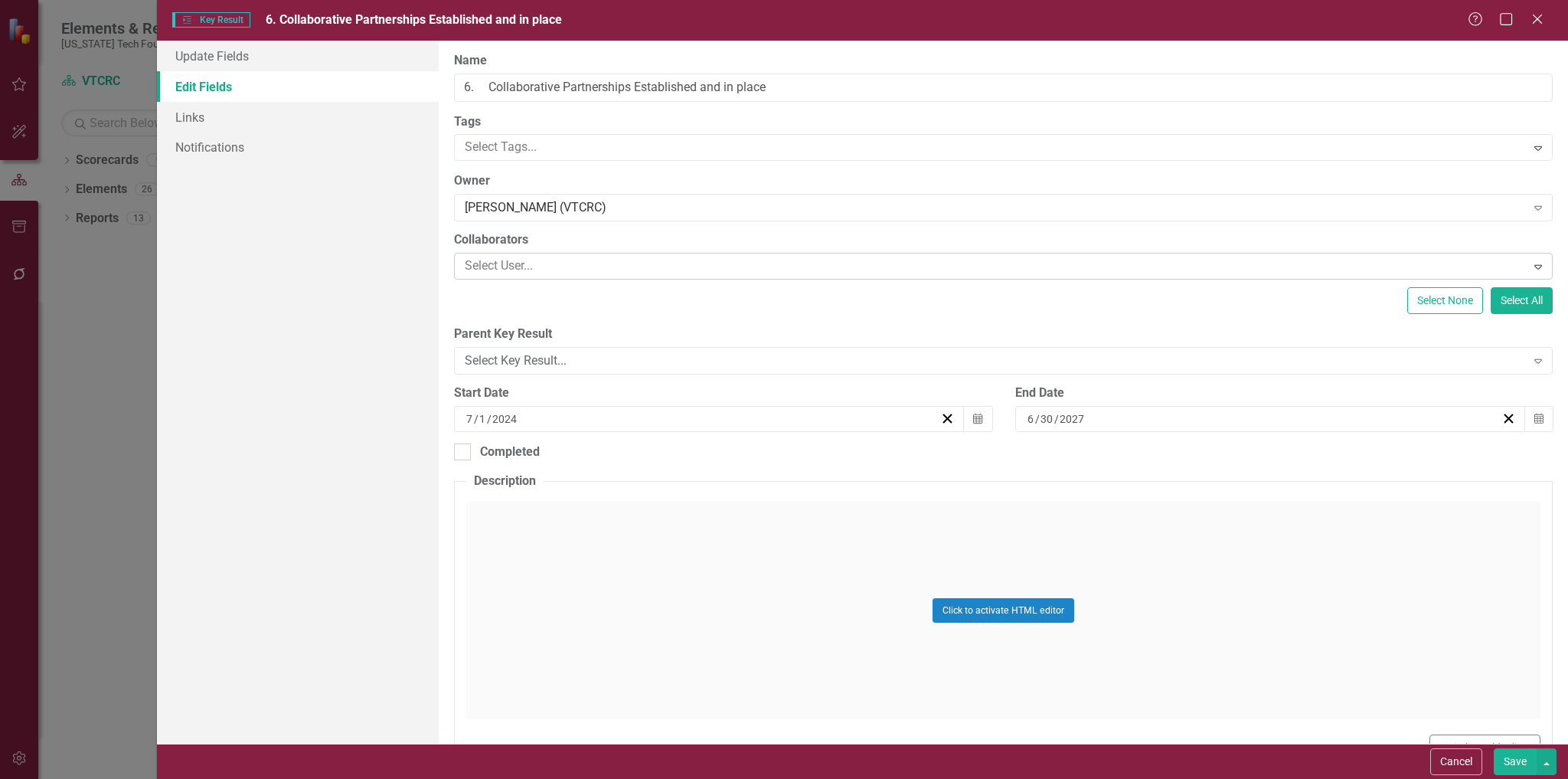
click at [564, 261] on div at bounding box center [991, 266] width 1067 height 21
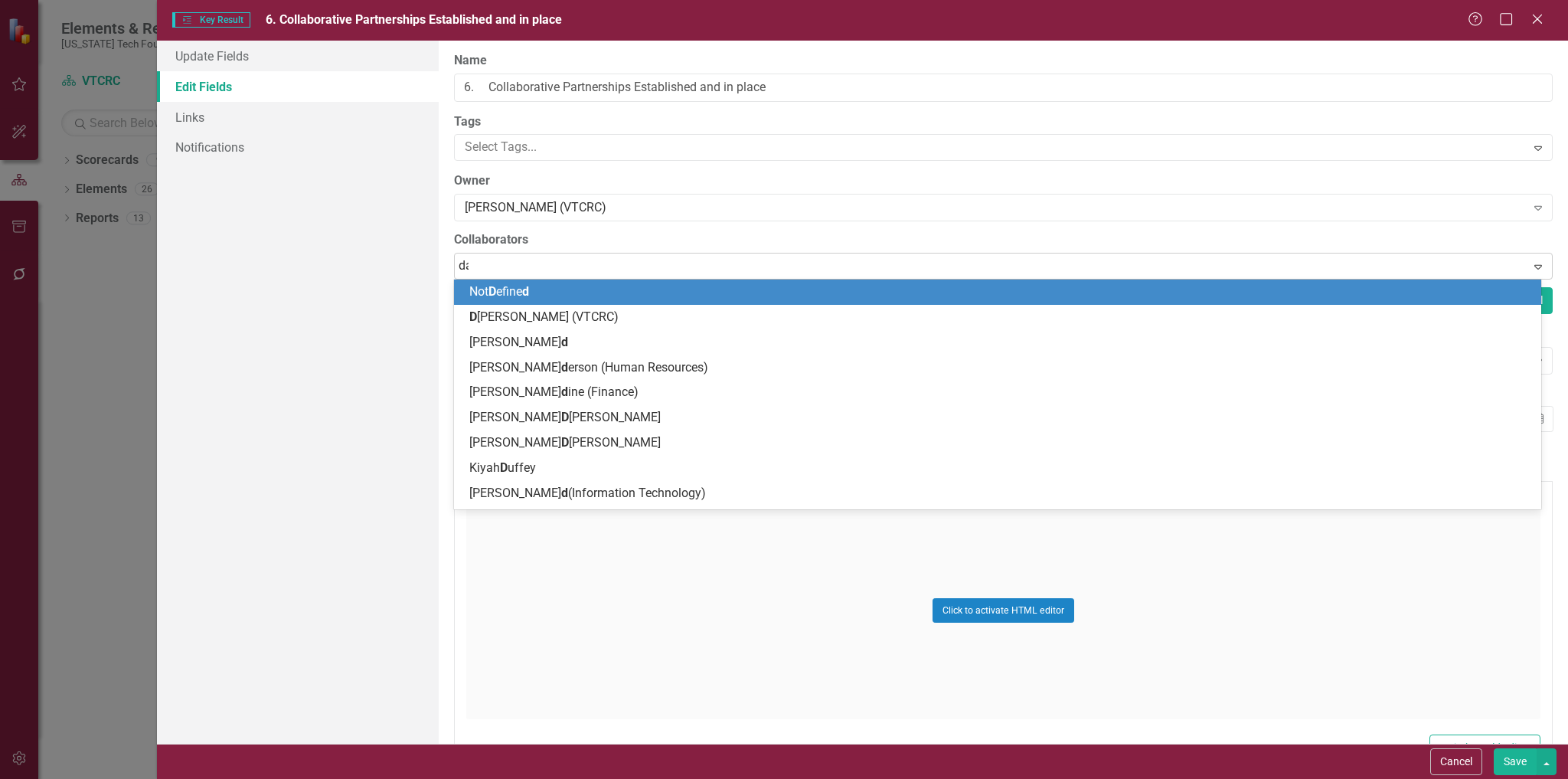
type input "[PERSON_NAME]"
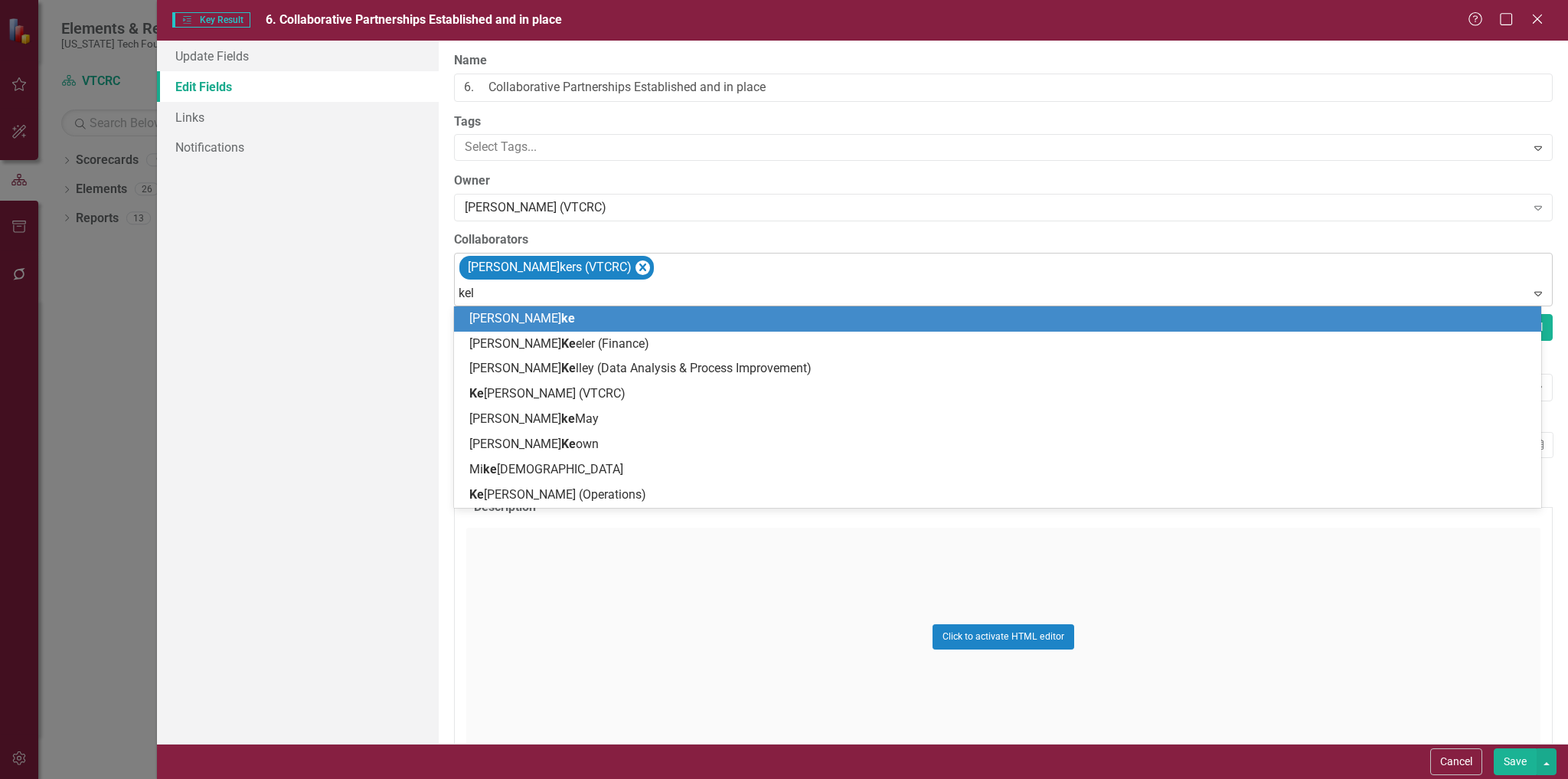
type input "[PERSON_NAME]"
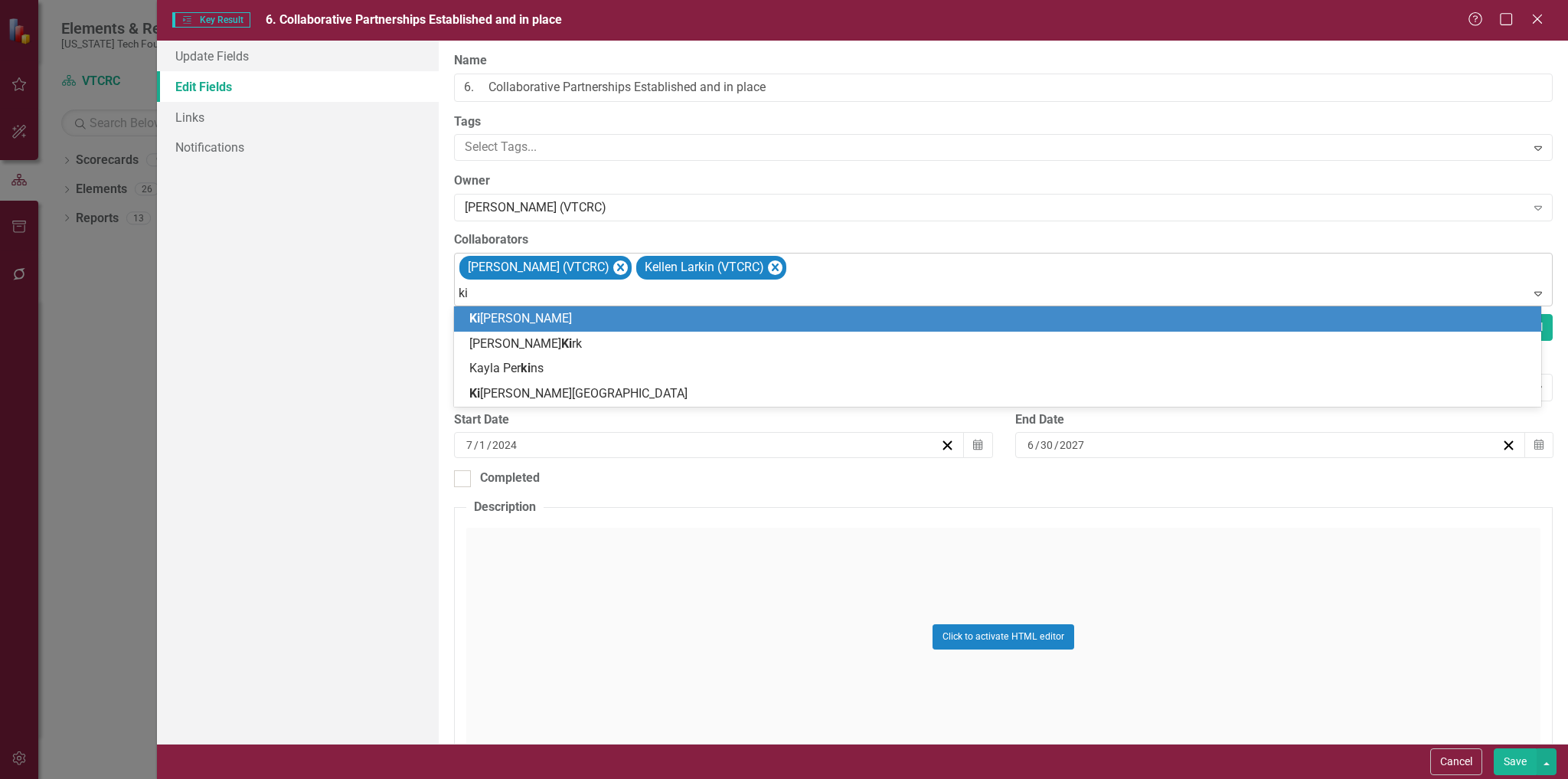
type input "kiy"
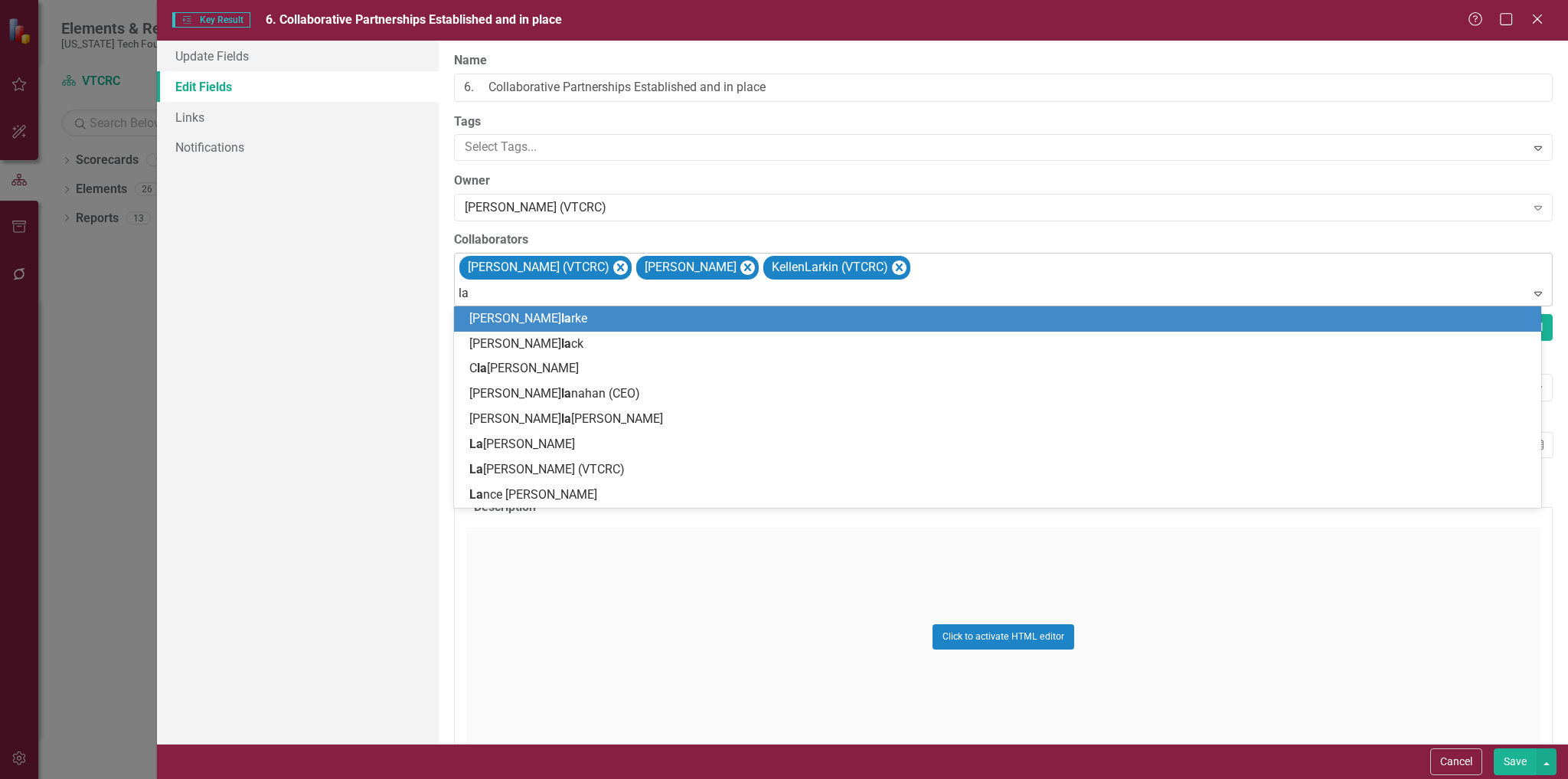
type input "[PERSON_NAME]"
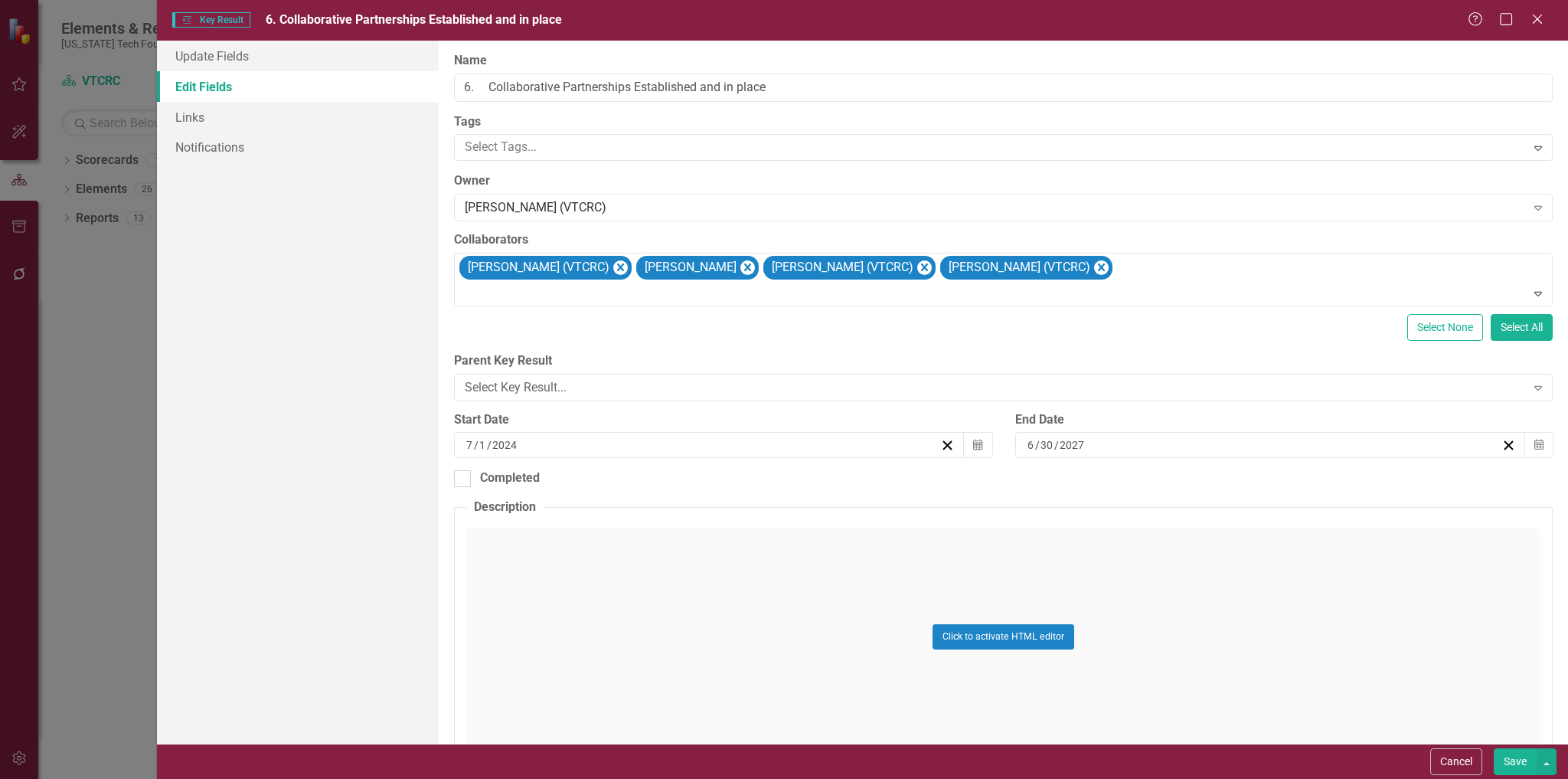
click at [1513, 765] on button "Save" at bounding box center [1515, 762] width 43 height 27
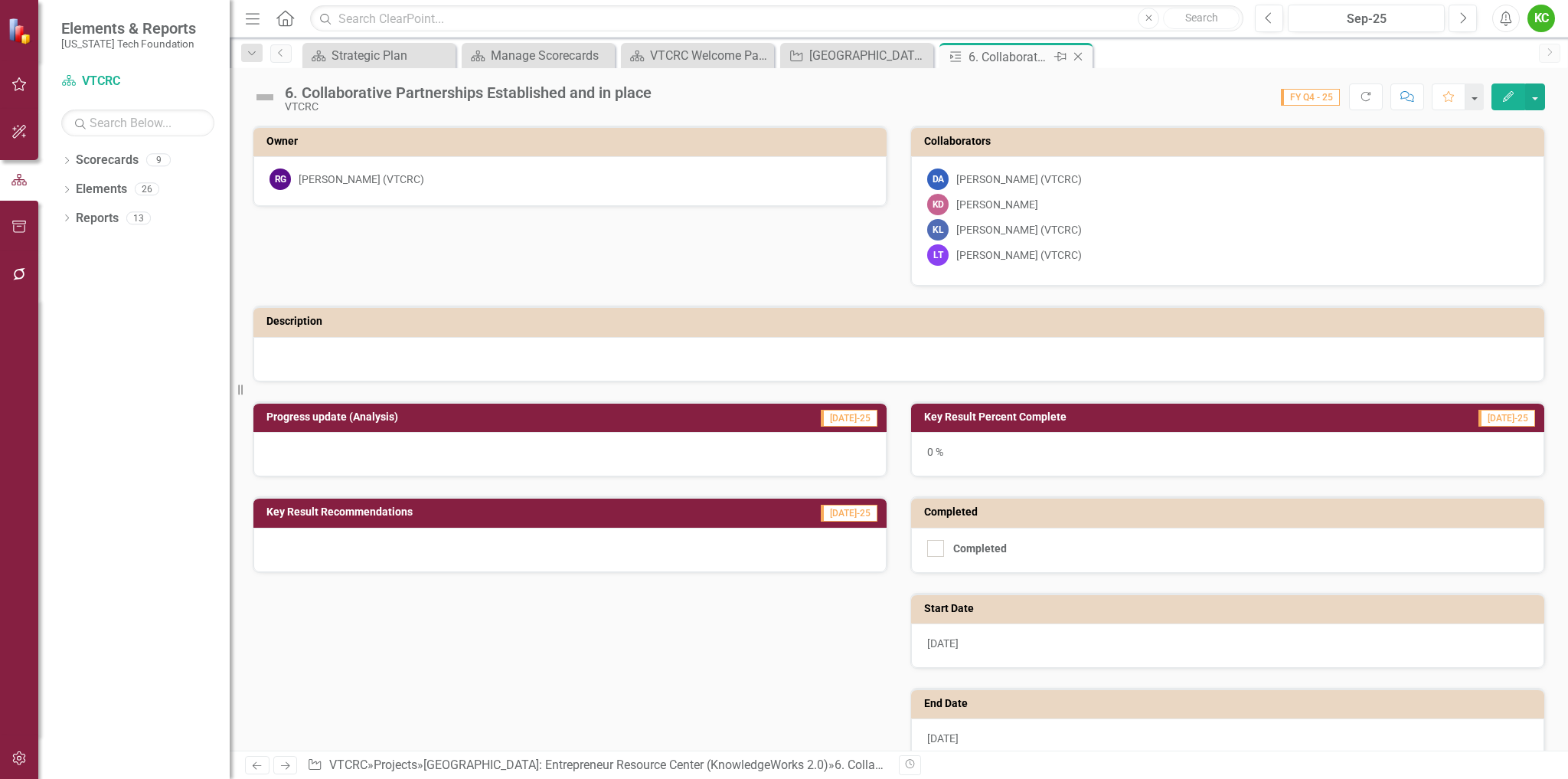
click at [1080, 56] on icon "Close" at bounding box center [1078, 56] width 15 height 13
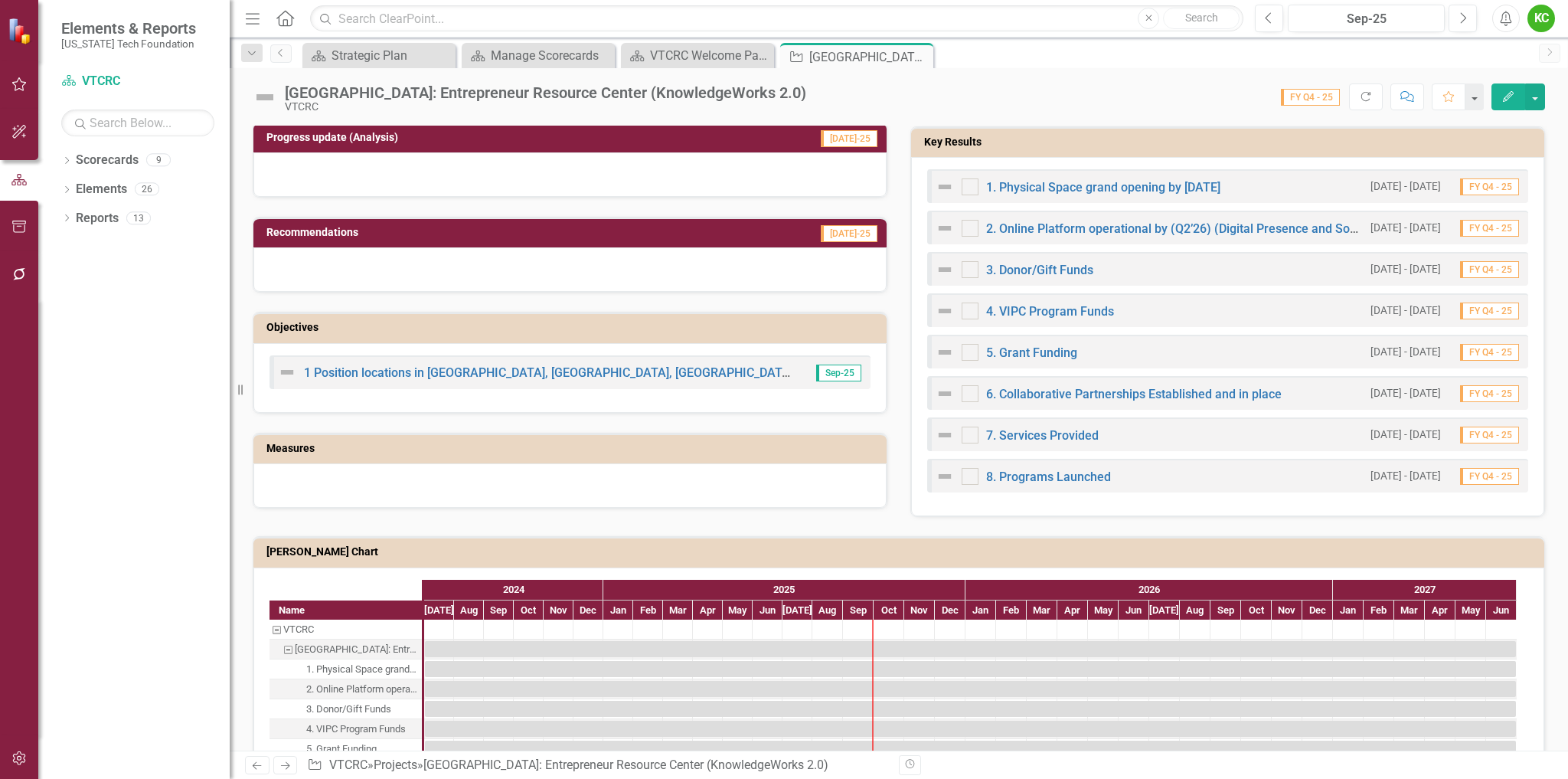
scroll to position [612, 0]
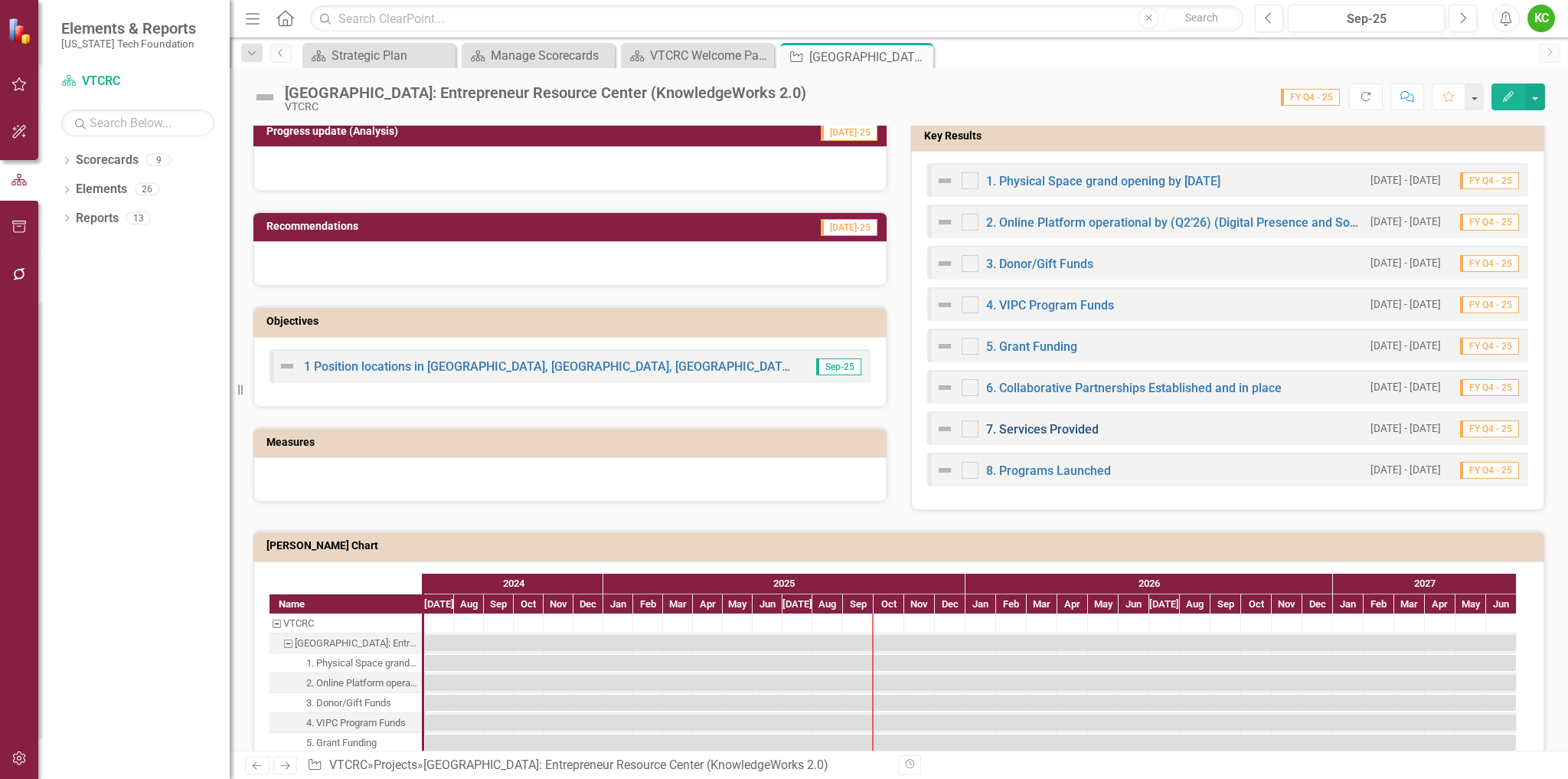
click at [1045, 427] on link "7. Services Provided" at bounding box center [1042, 429] width 113 height 14
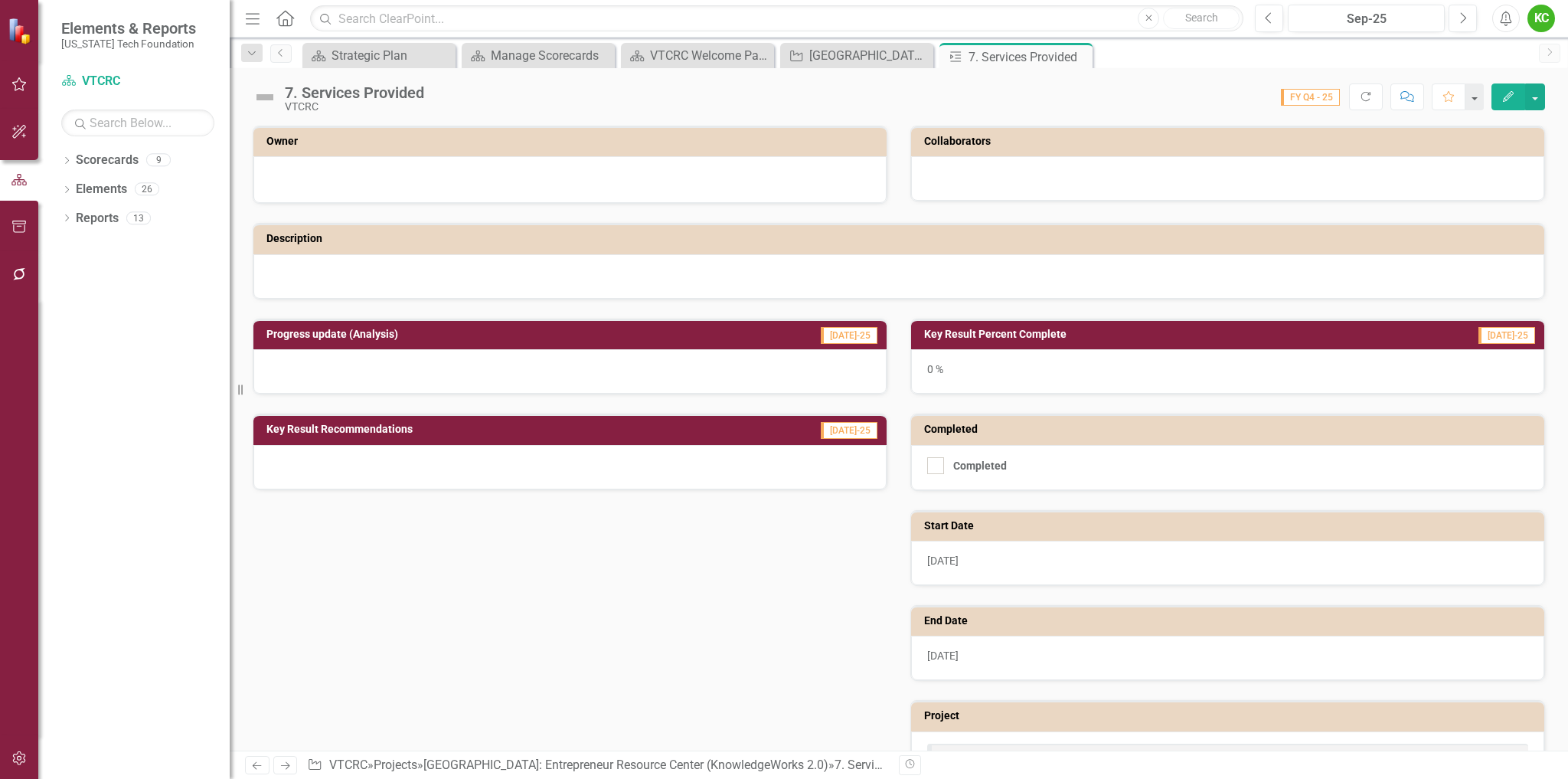
click at [1506, 98] on icon "Edit" at bounding box center [1508, 97] width 13 height 11
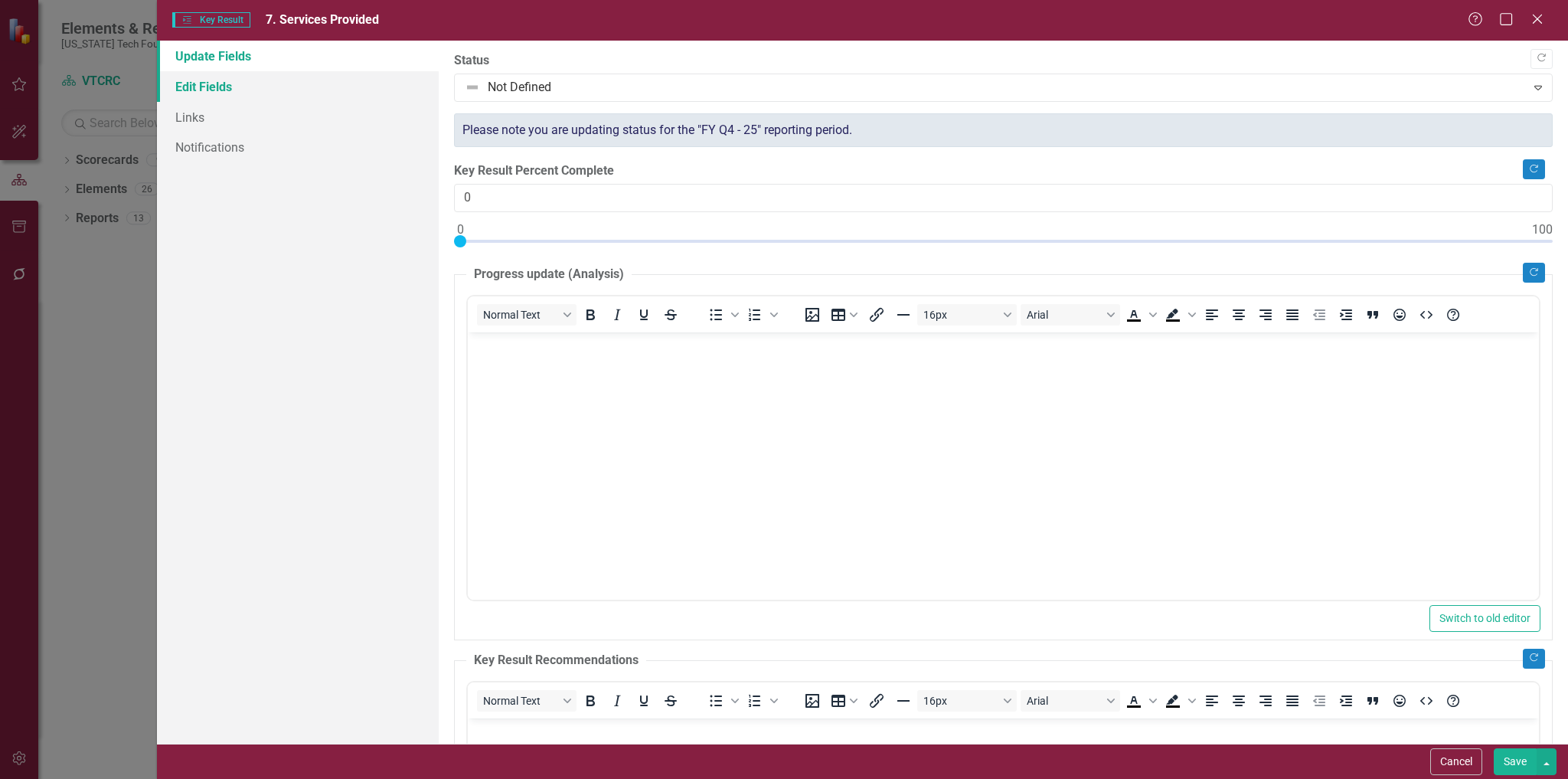
click at [203, 85] on link "Edit Fields" at bounding box center [298, 87] width 283 height 30
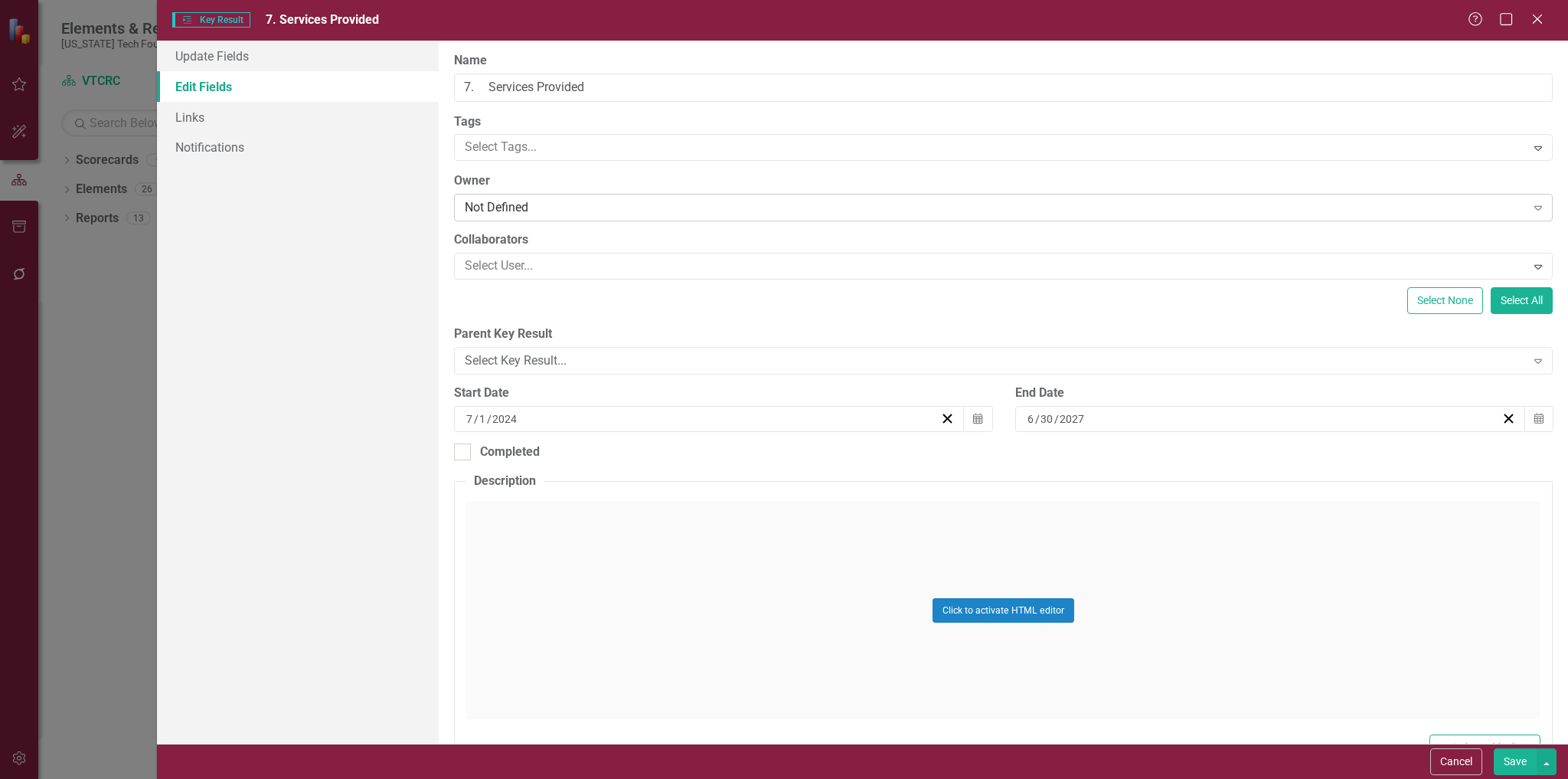
click at [550, 201] on div "Not Defined" at bounding box center [995, 208] width 1060 height 18
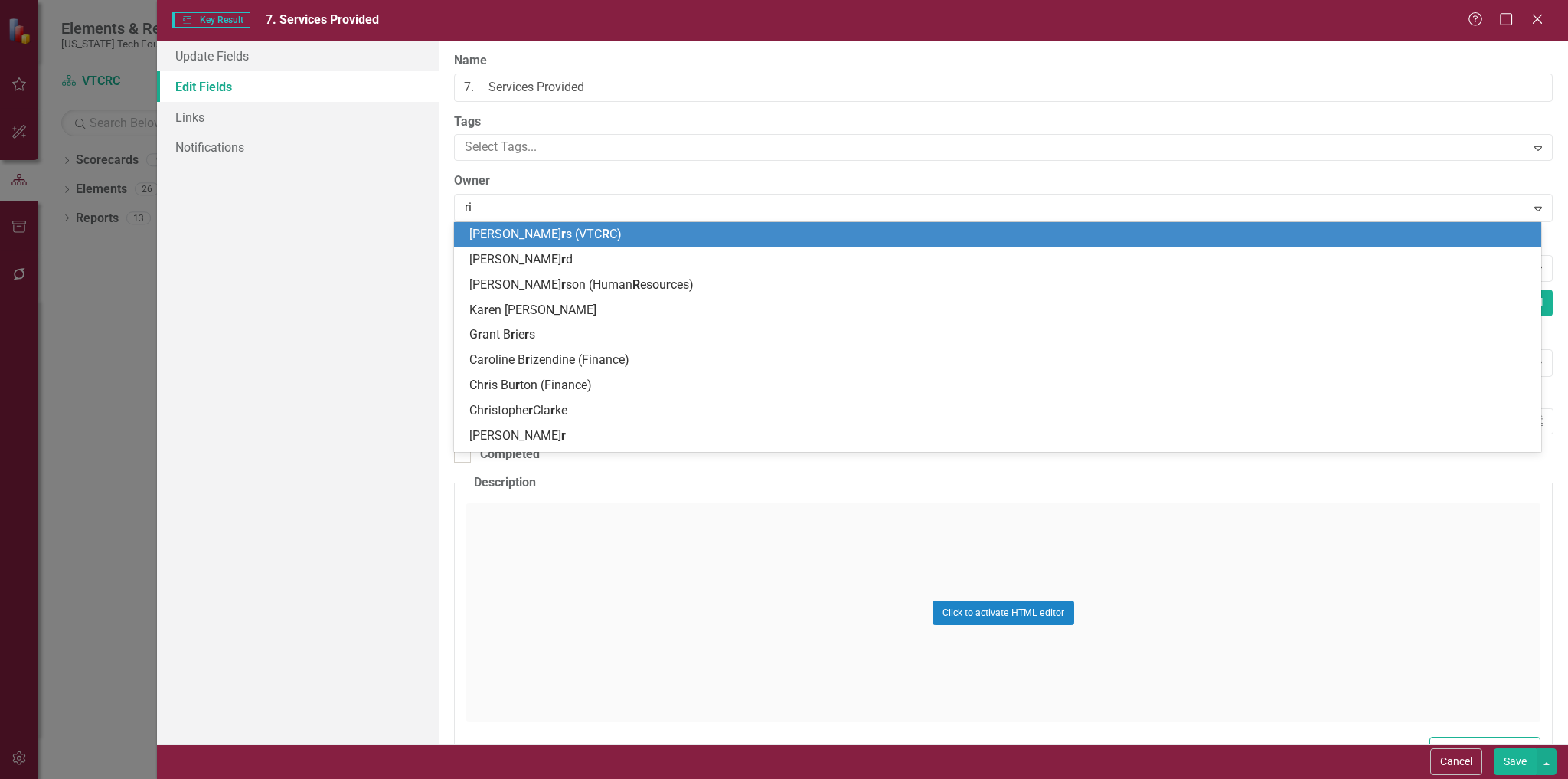
type input "rich"
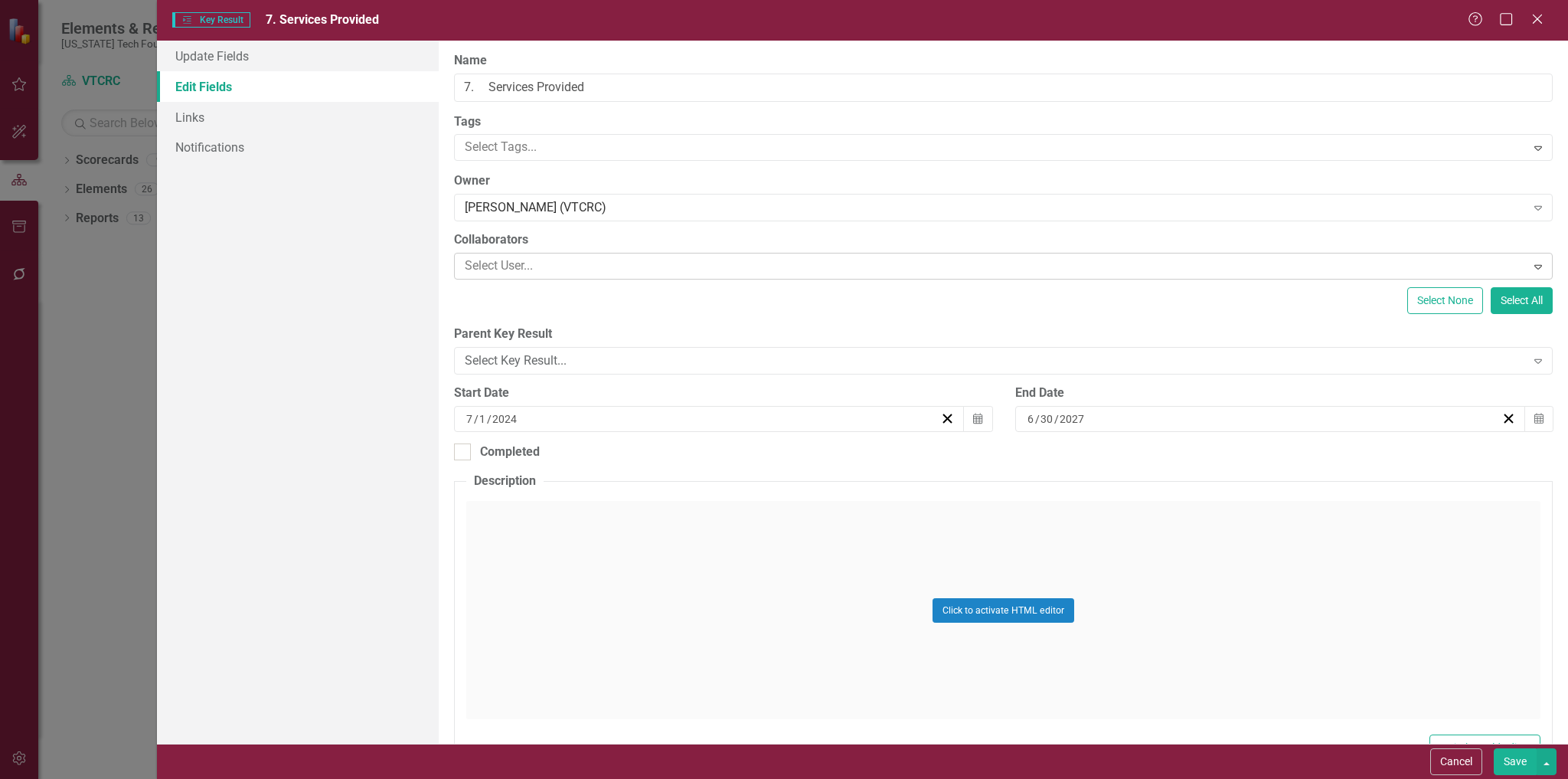
click at [533, 265] on div at bounding box center [991, 266] width 1067 height 21
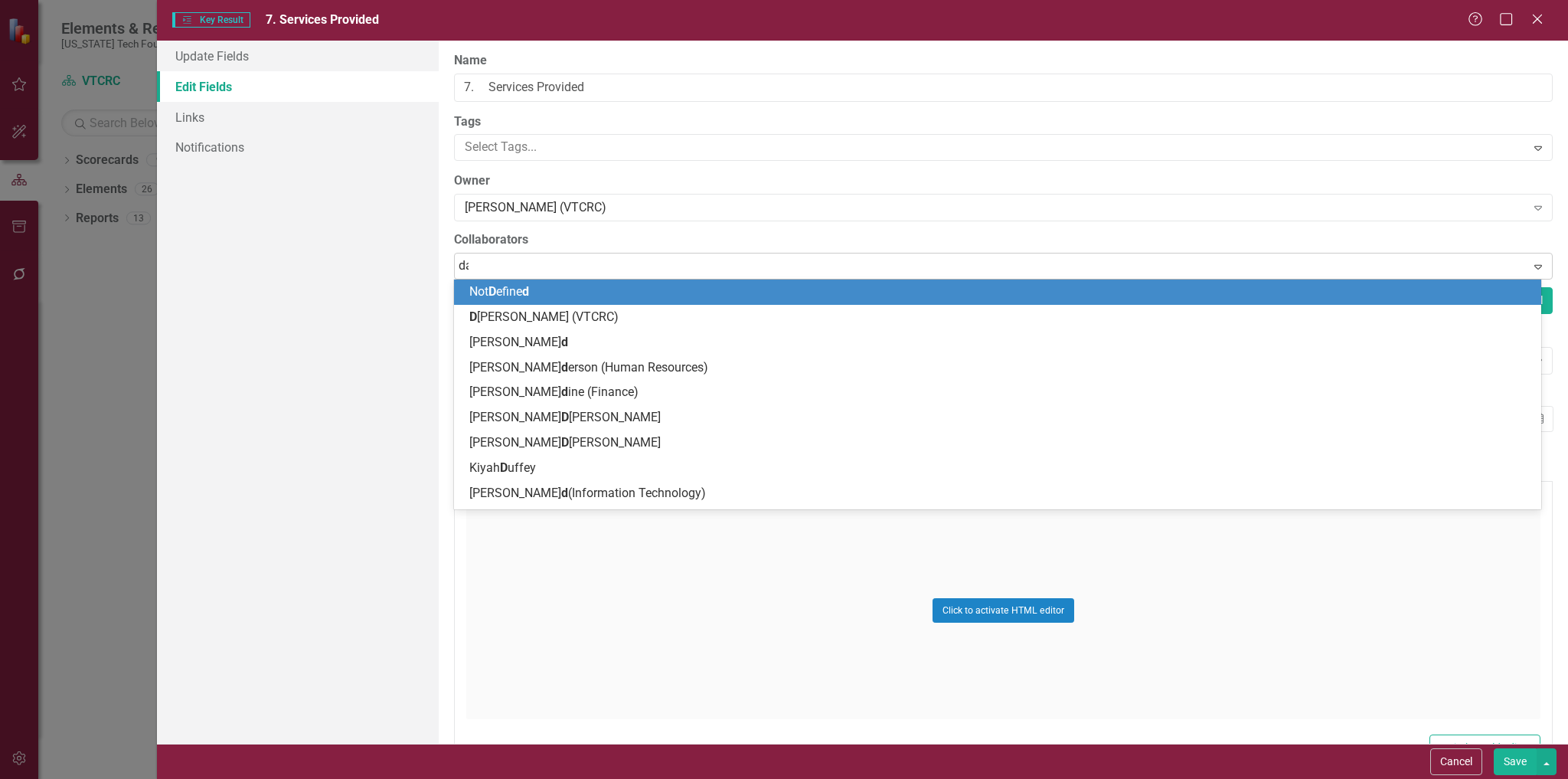
type input "[PERSON_NAME]"
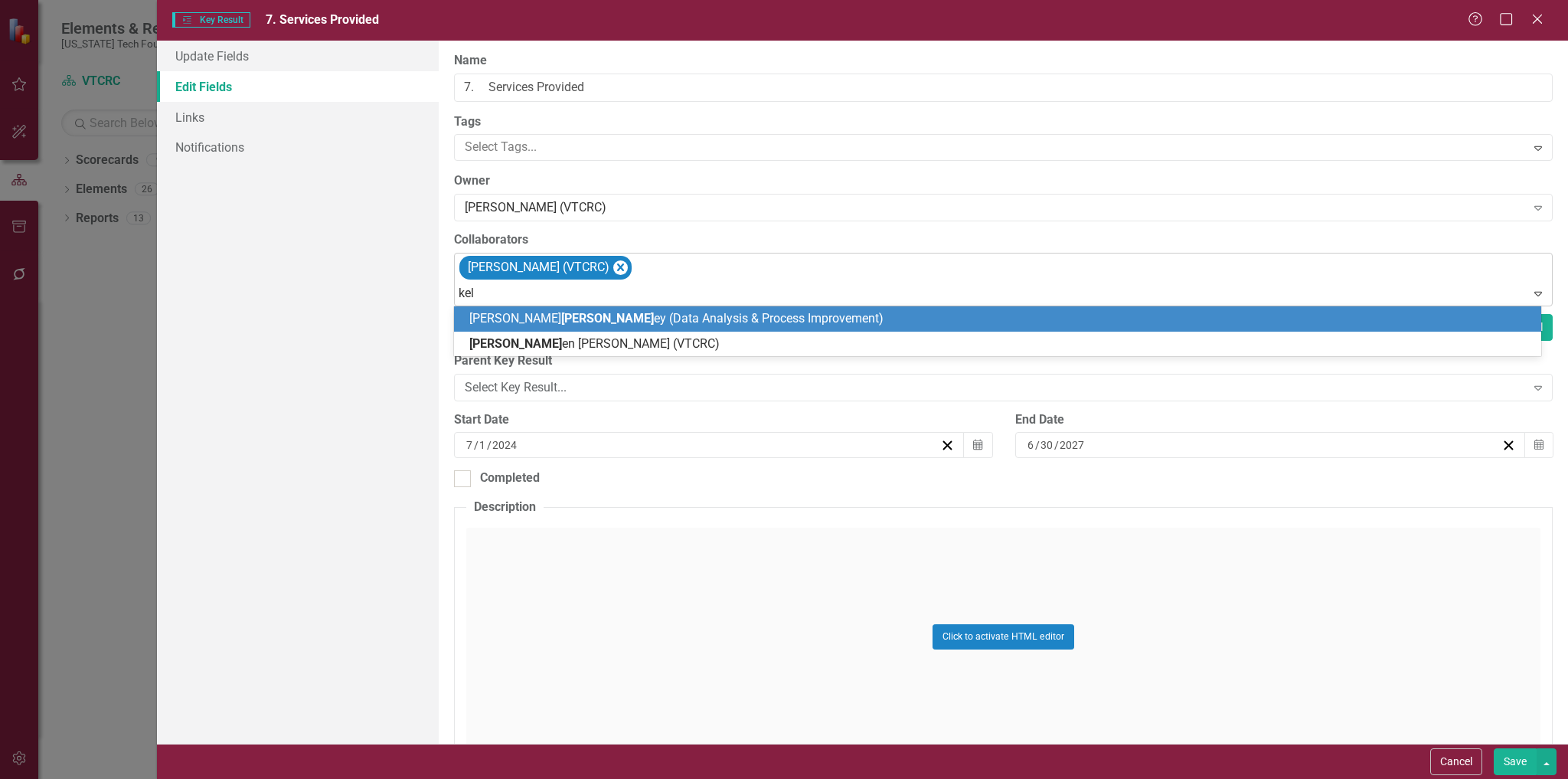
type input "[PERSON_NAME]"
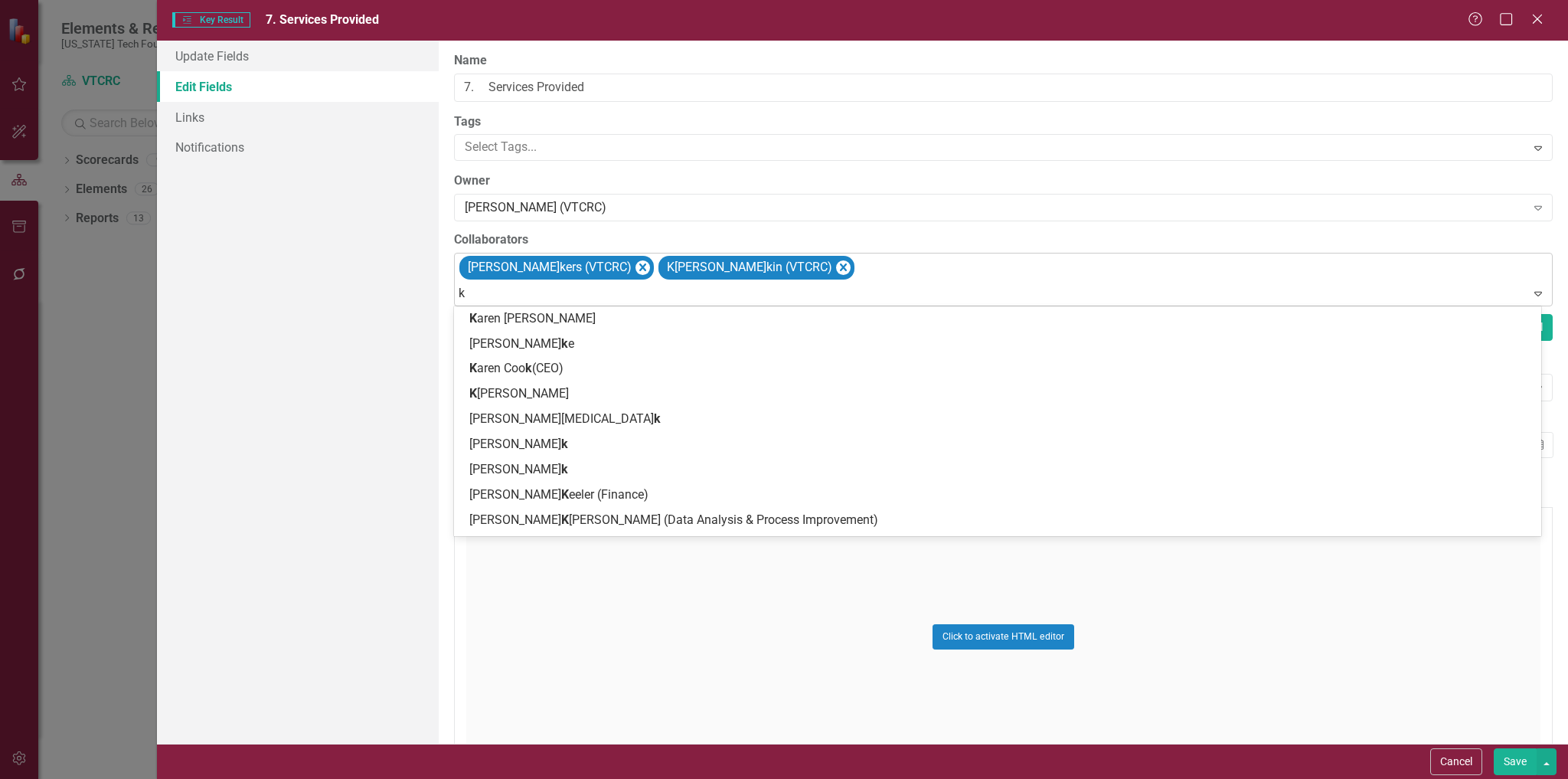
type input "ki"
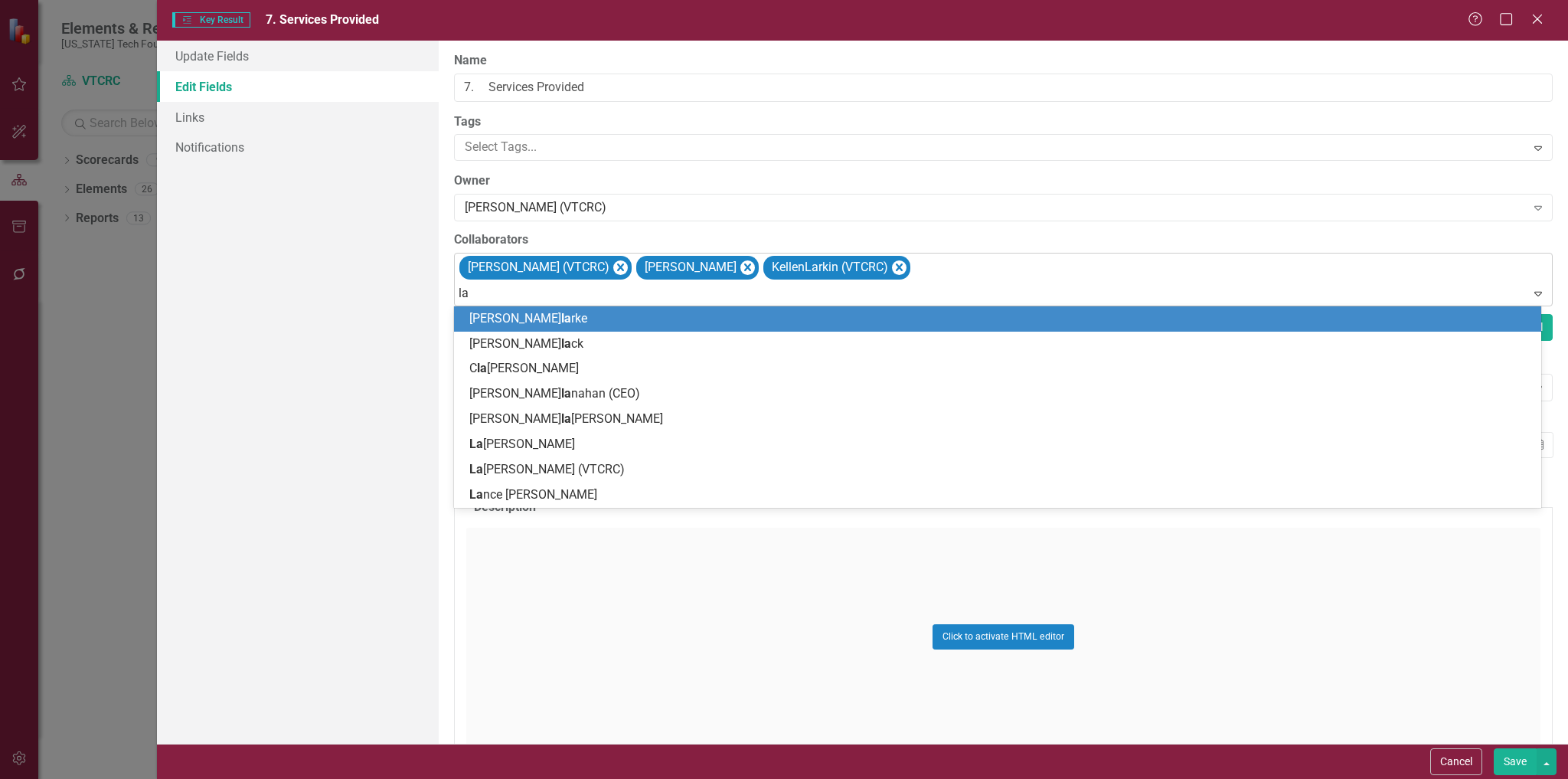
type input "[PERSON_NAME]"
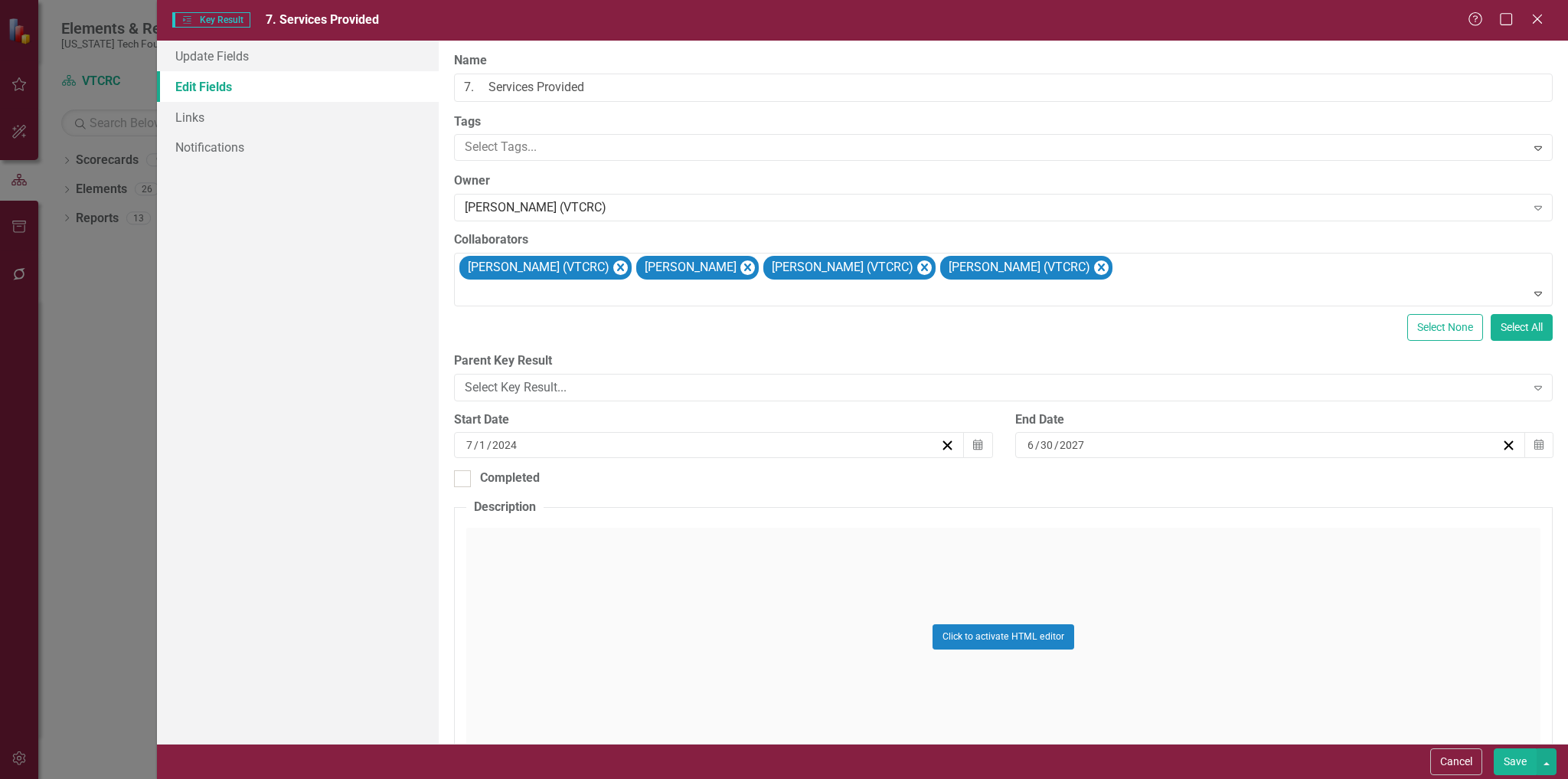
click at [1517, 758] on button "Save" at bounding box center [1515, 762] width 43 height 27
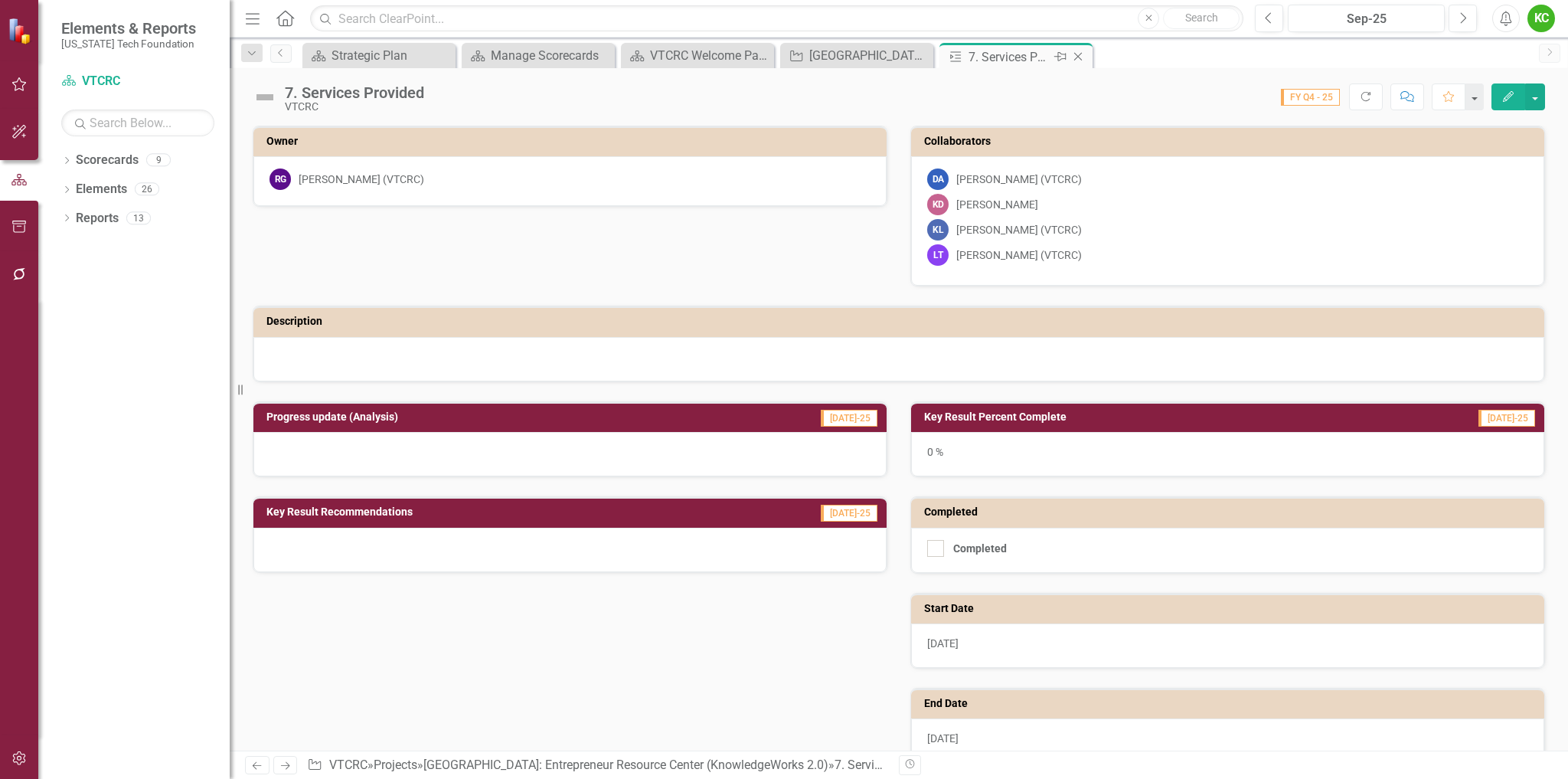
click at [1080, 56] on icon "Close" at bounding box center [1078, 56] width 15 height 13
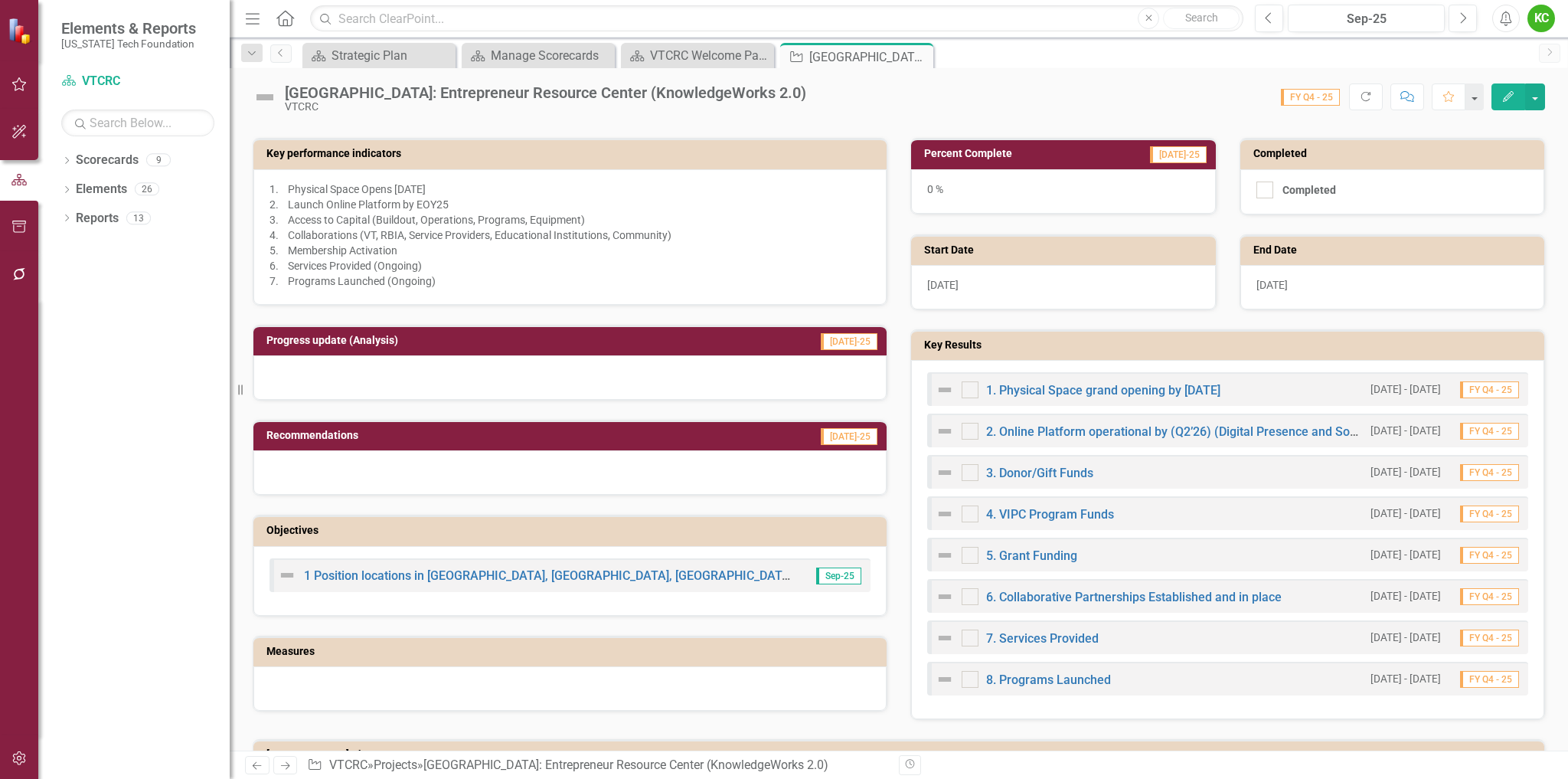
scroll to position [536, 0]
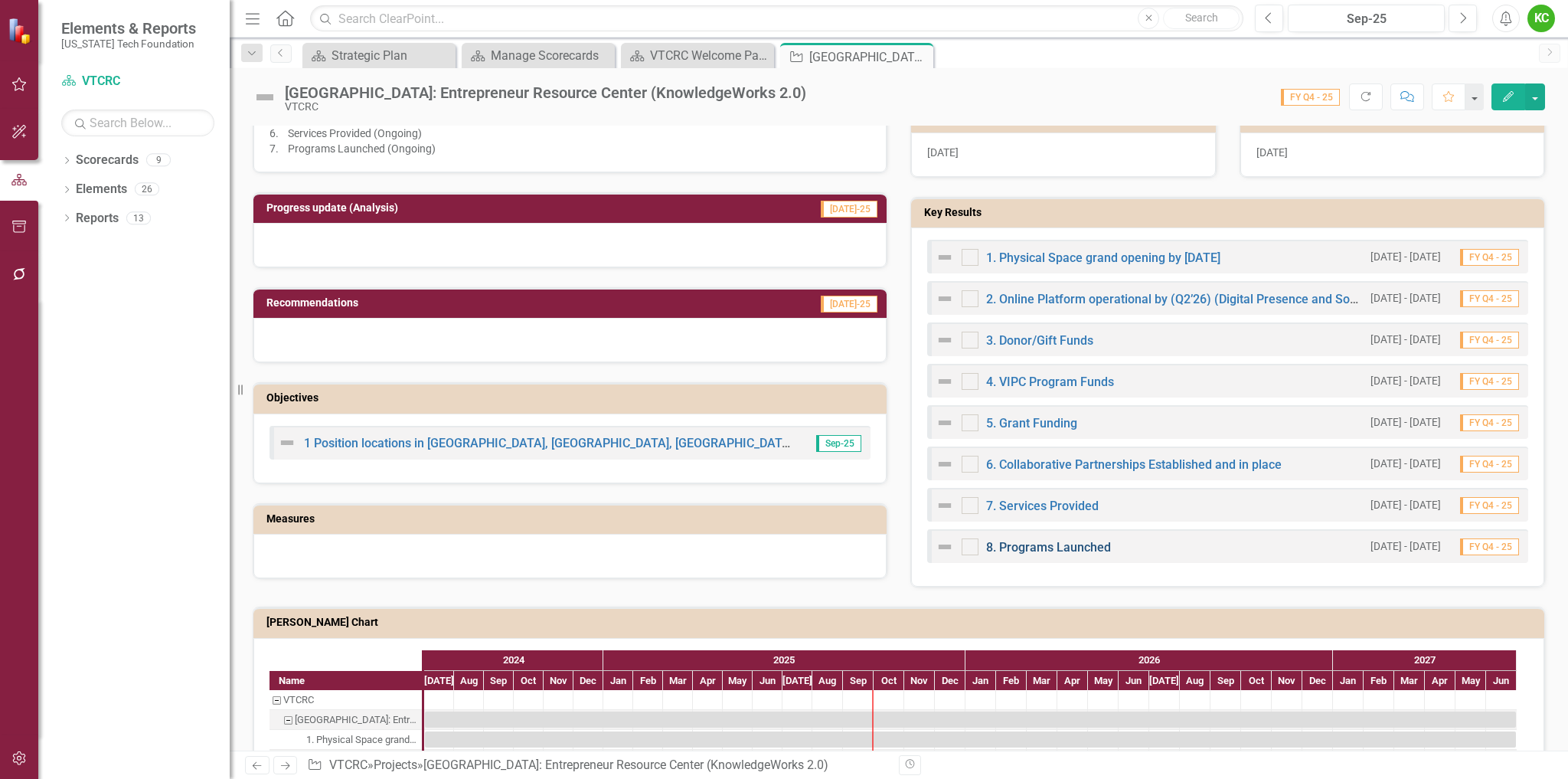
click at [1080, 544] on link "8. Programs Launched" at bounding box center [1048, 547] width 124 height 14
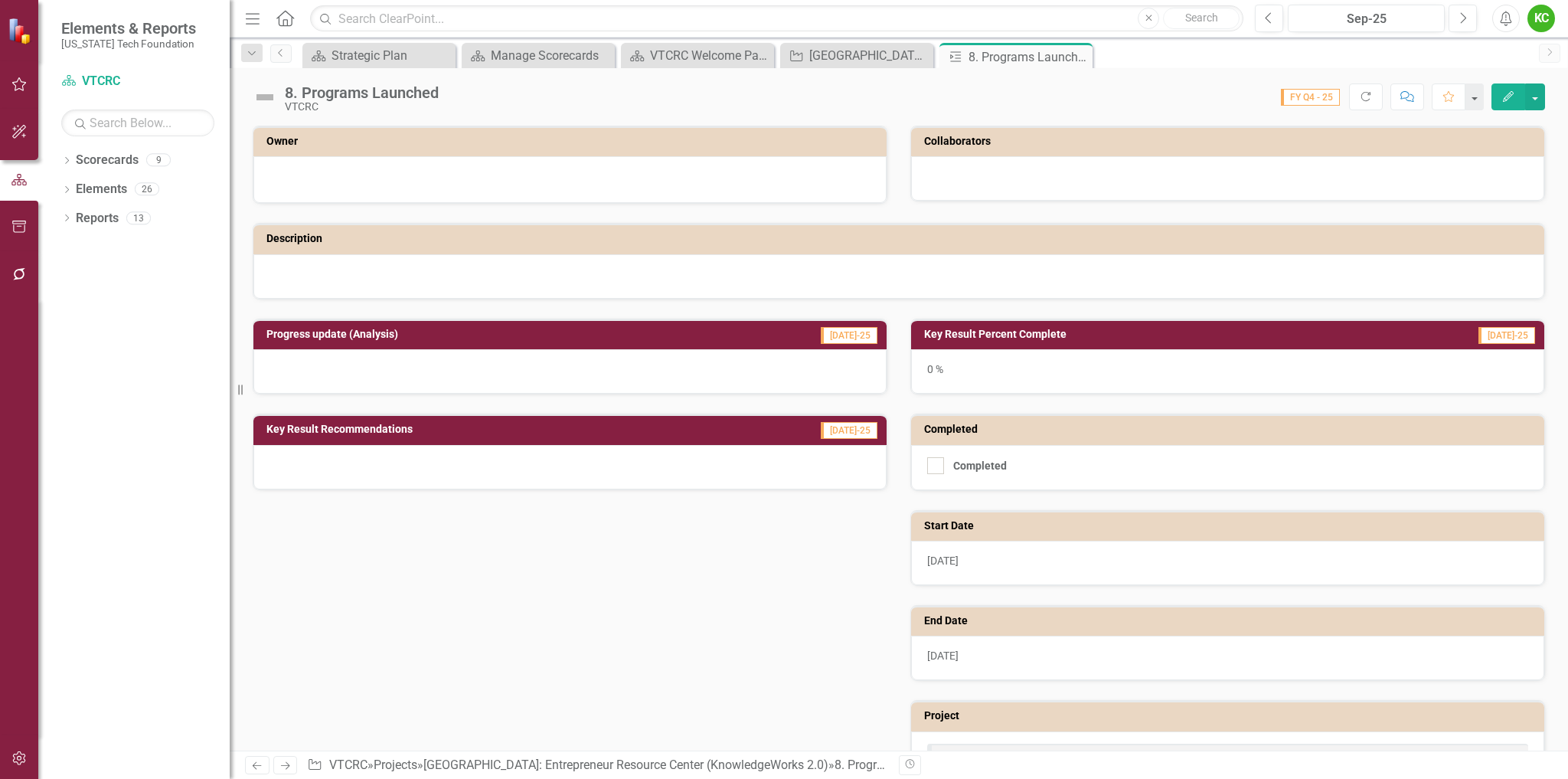
click at [1505, 95] on icon "Edit" at bounding box center [1508, 97] width 13 height 11
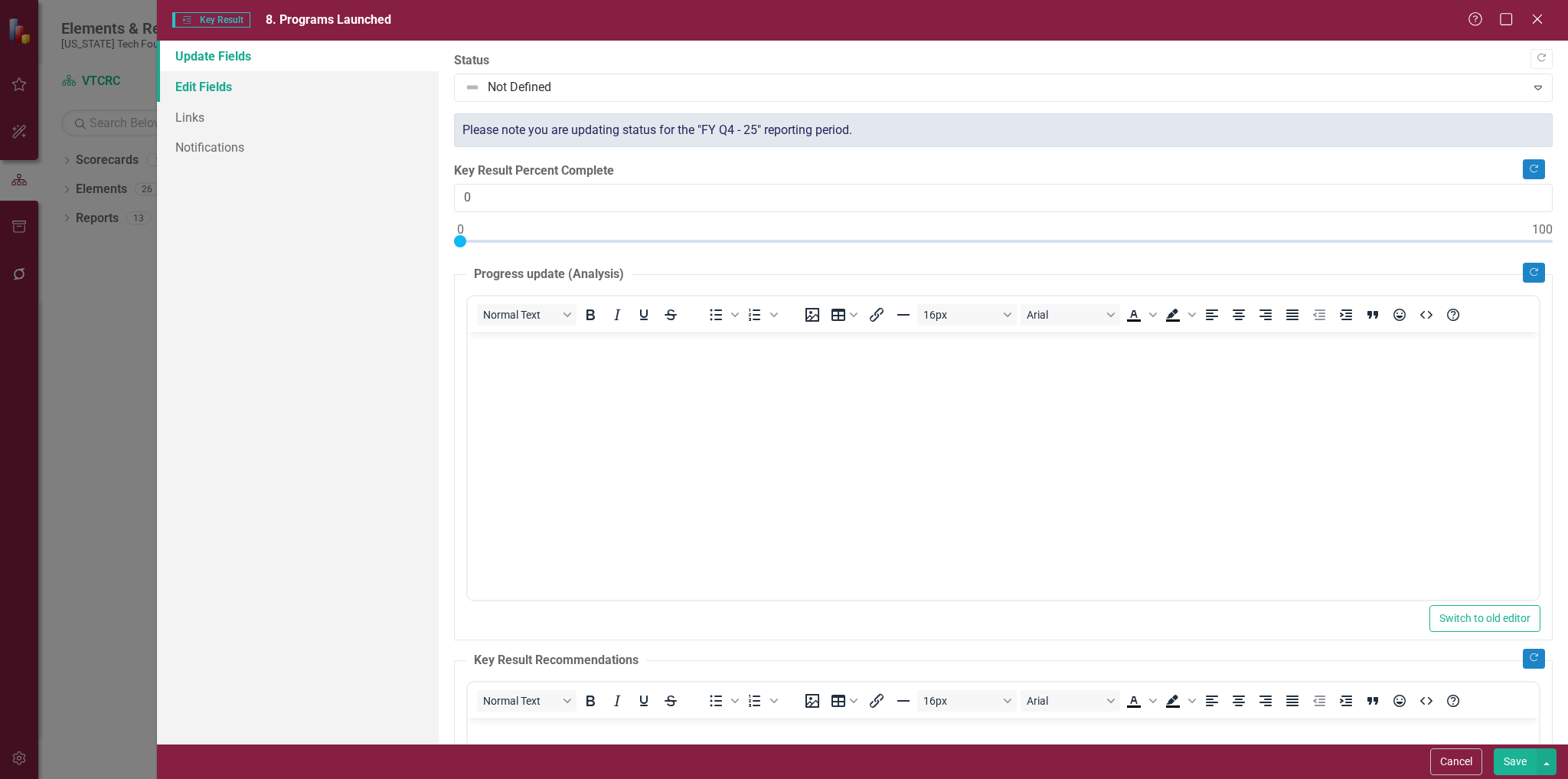
click at [219, 81] on link "Edit Fields" at bounding box center [298, 87] width 283 height 30
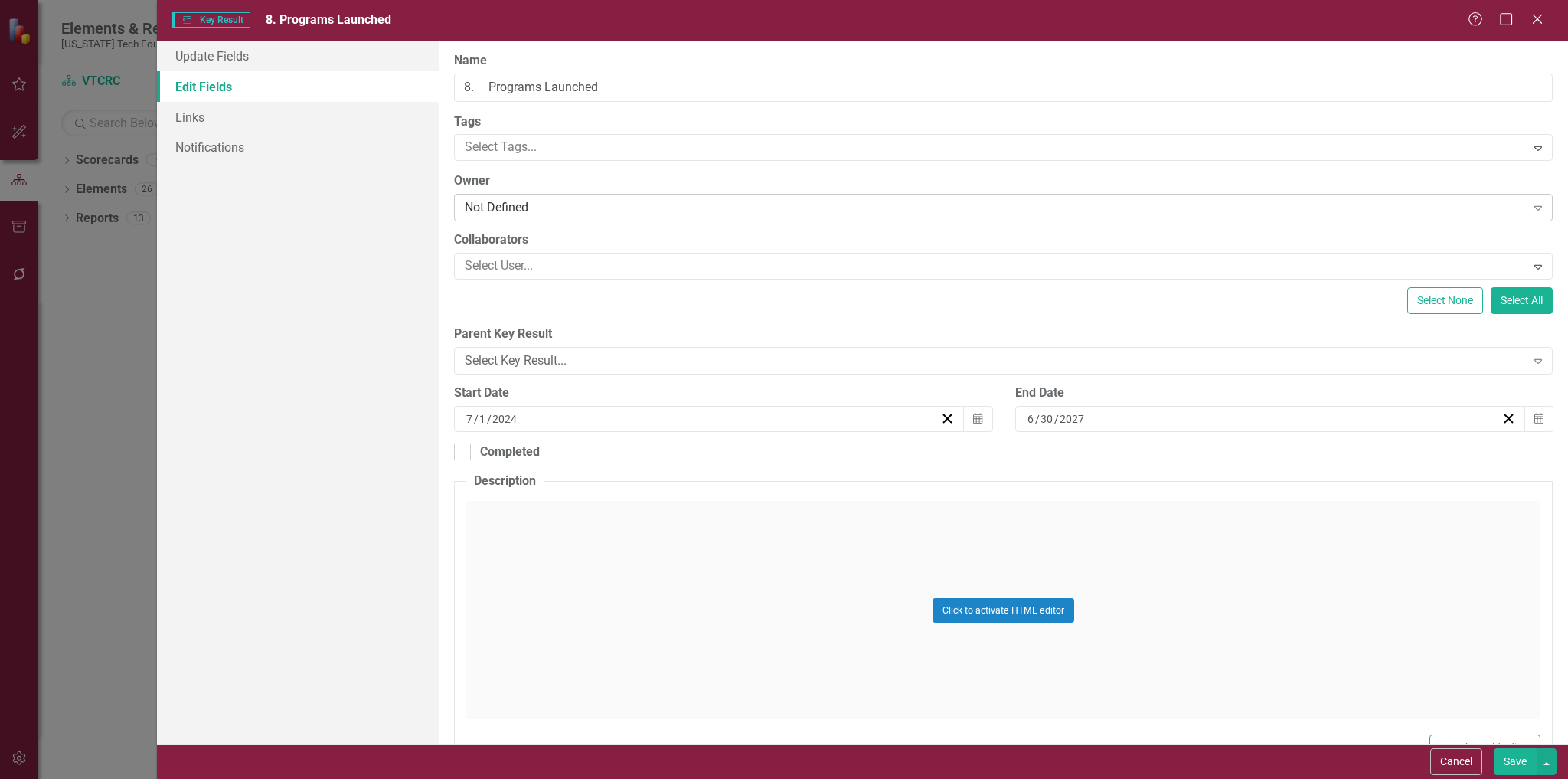
click at [537, 207] on div "Not Defined" at bounding box center [995, 208] width 1060 height 18
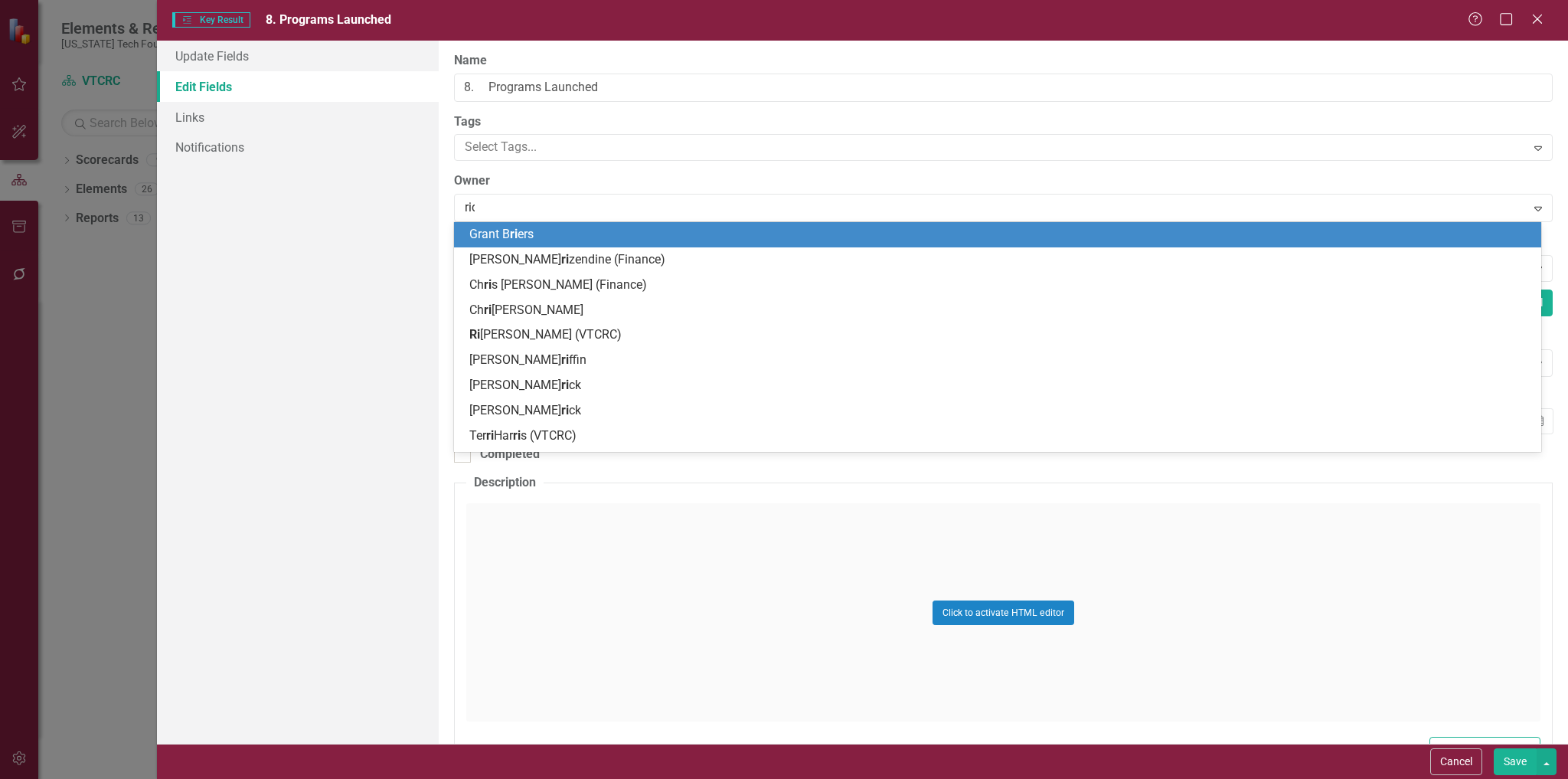
type input "rich"
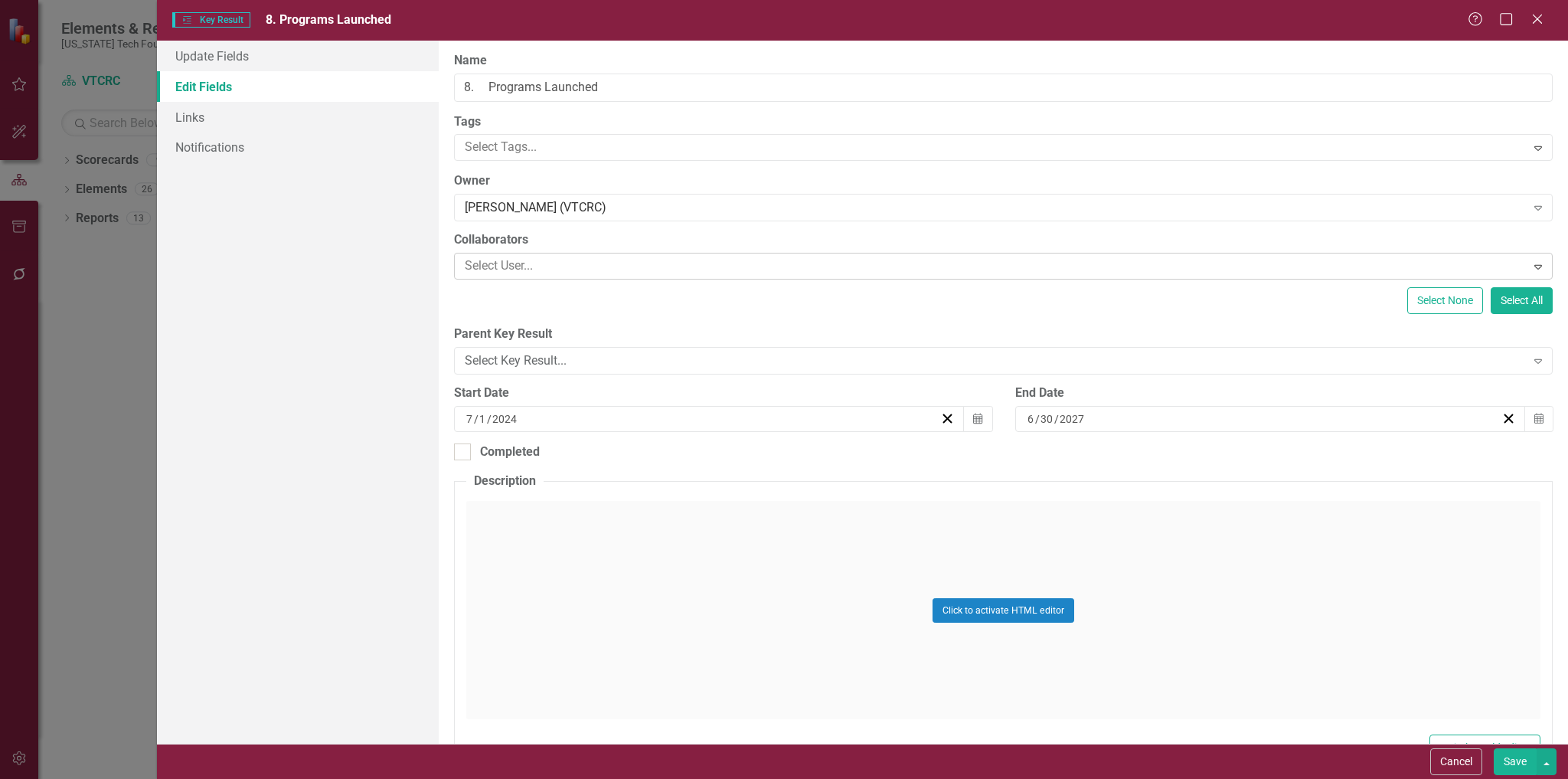
click at [566, 263] on div at bounding box center [991, 266] width 1067 height 21
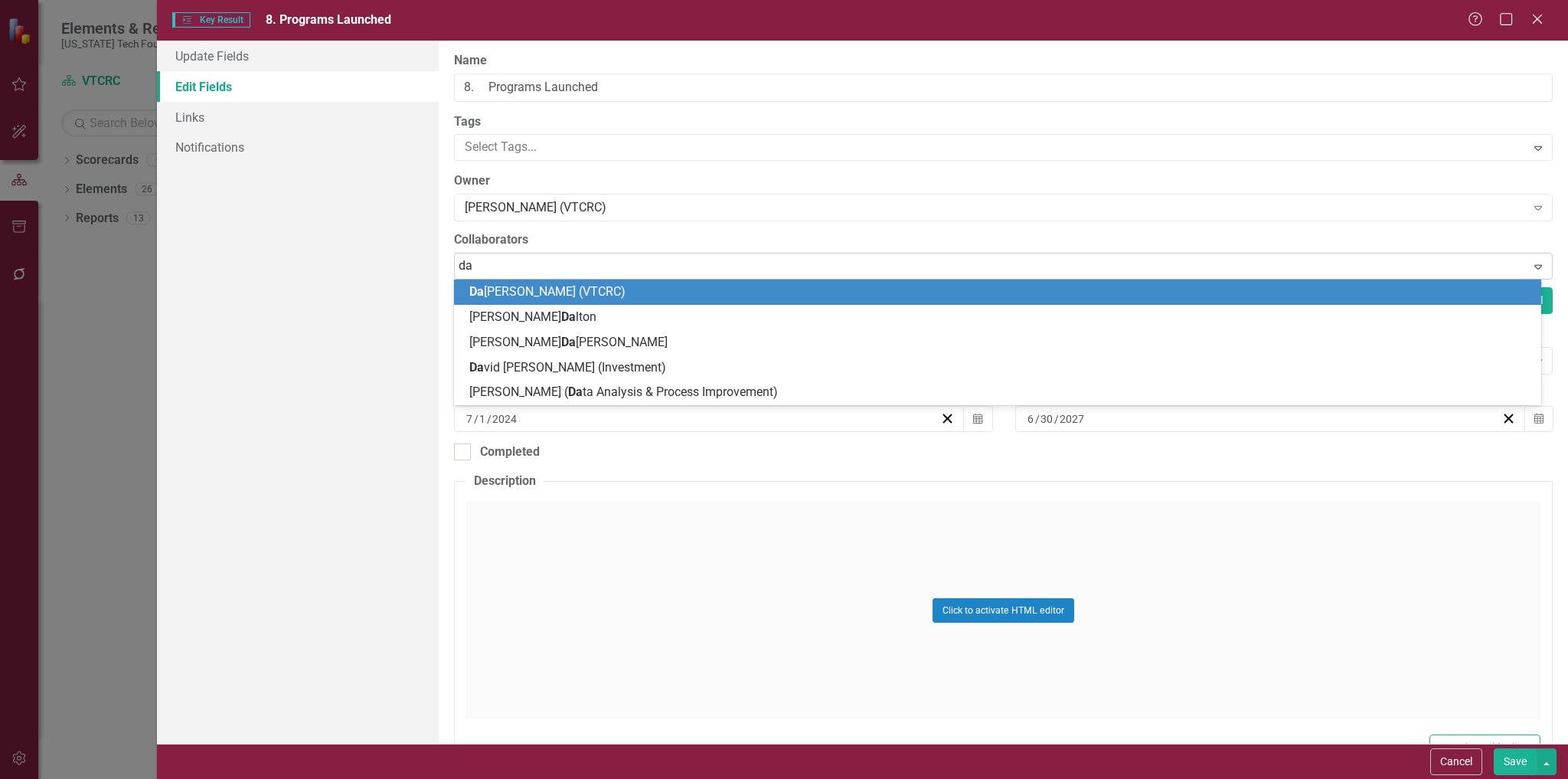
type input "dan"
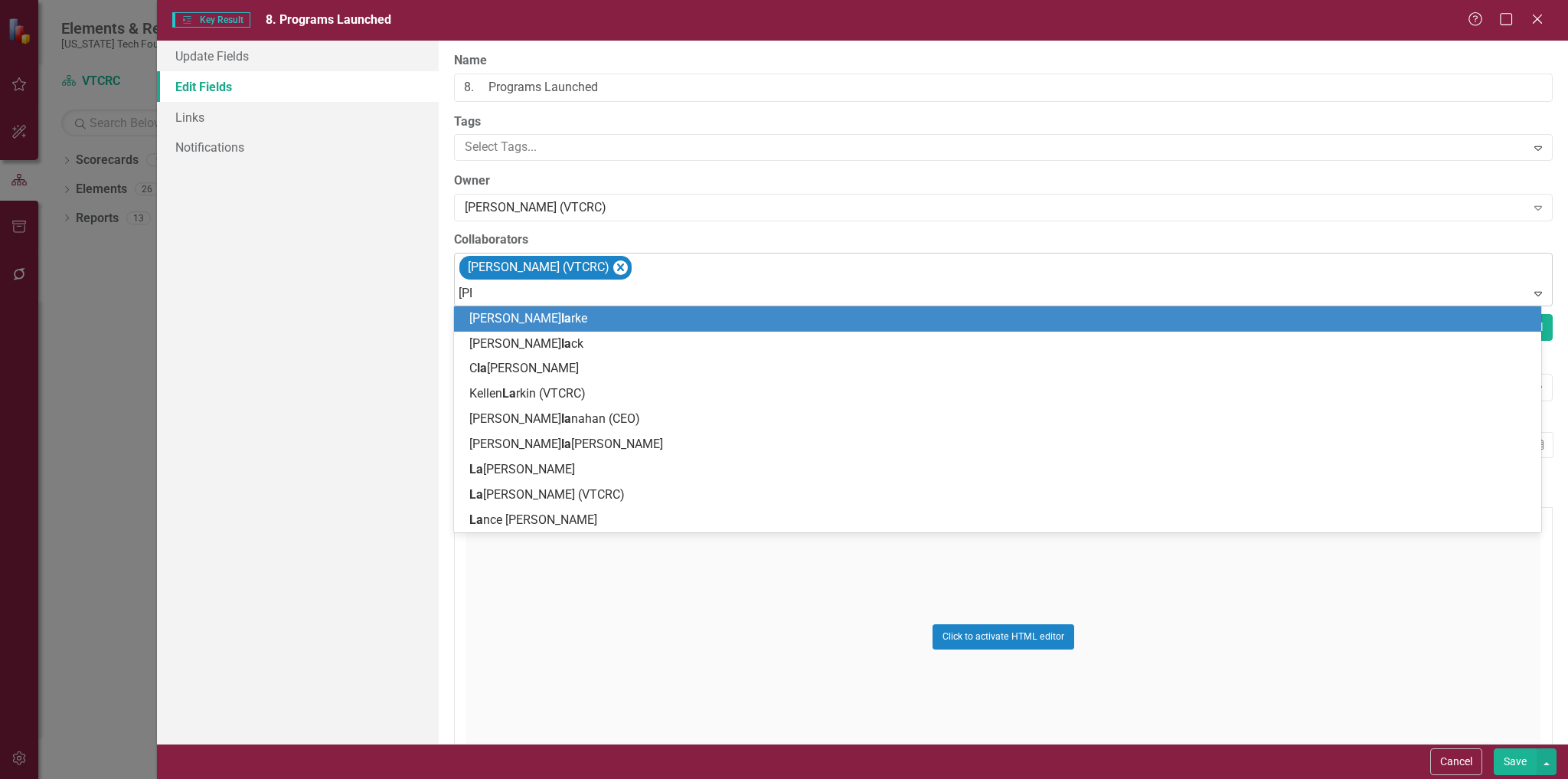
type input "laur"
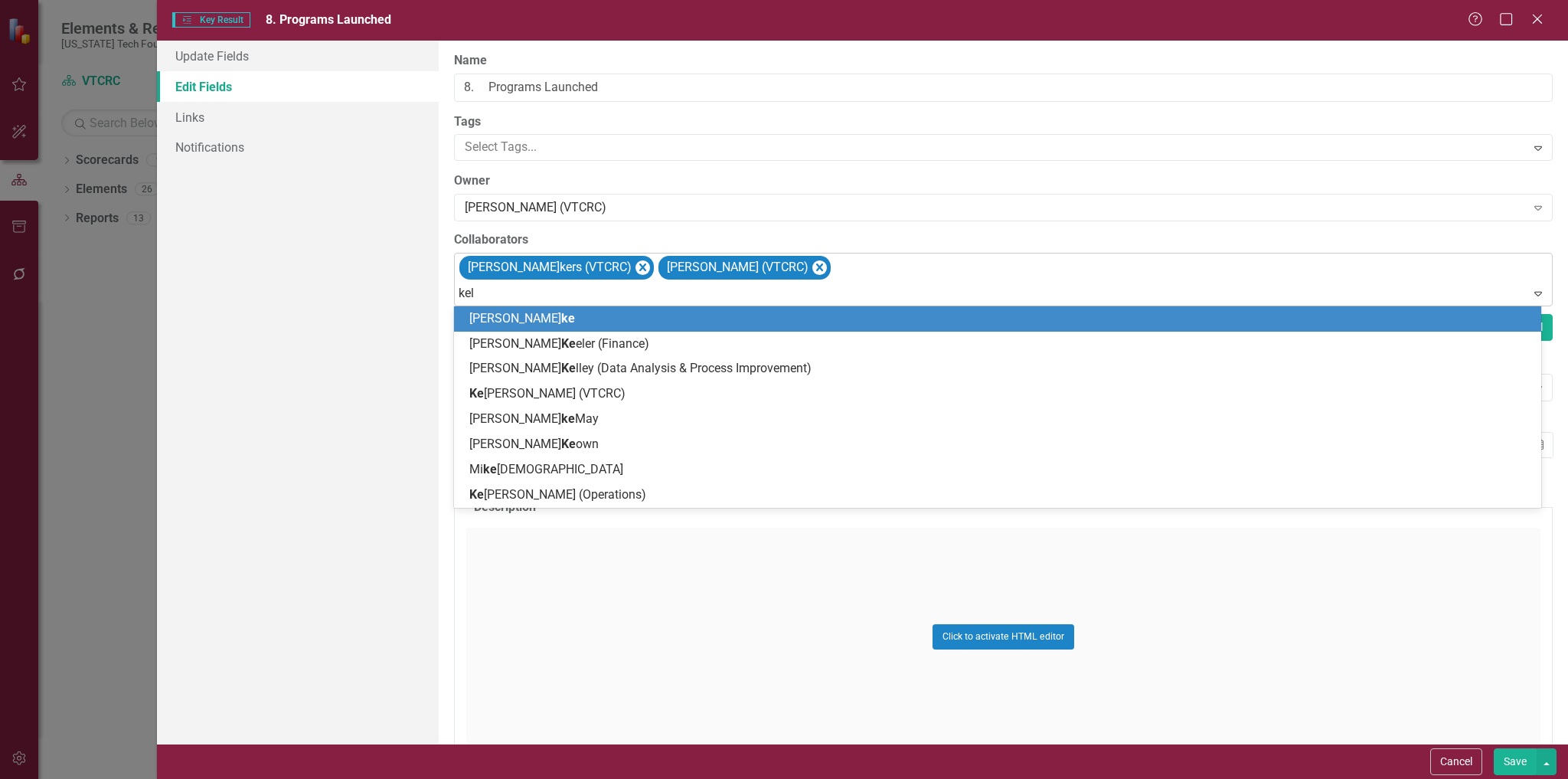
type input "kell"
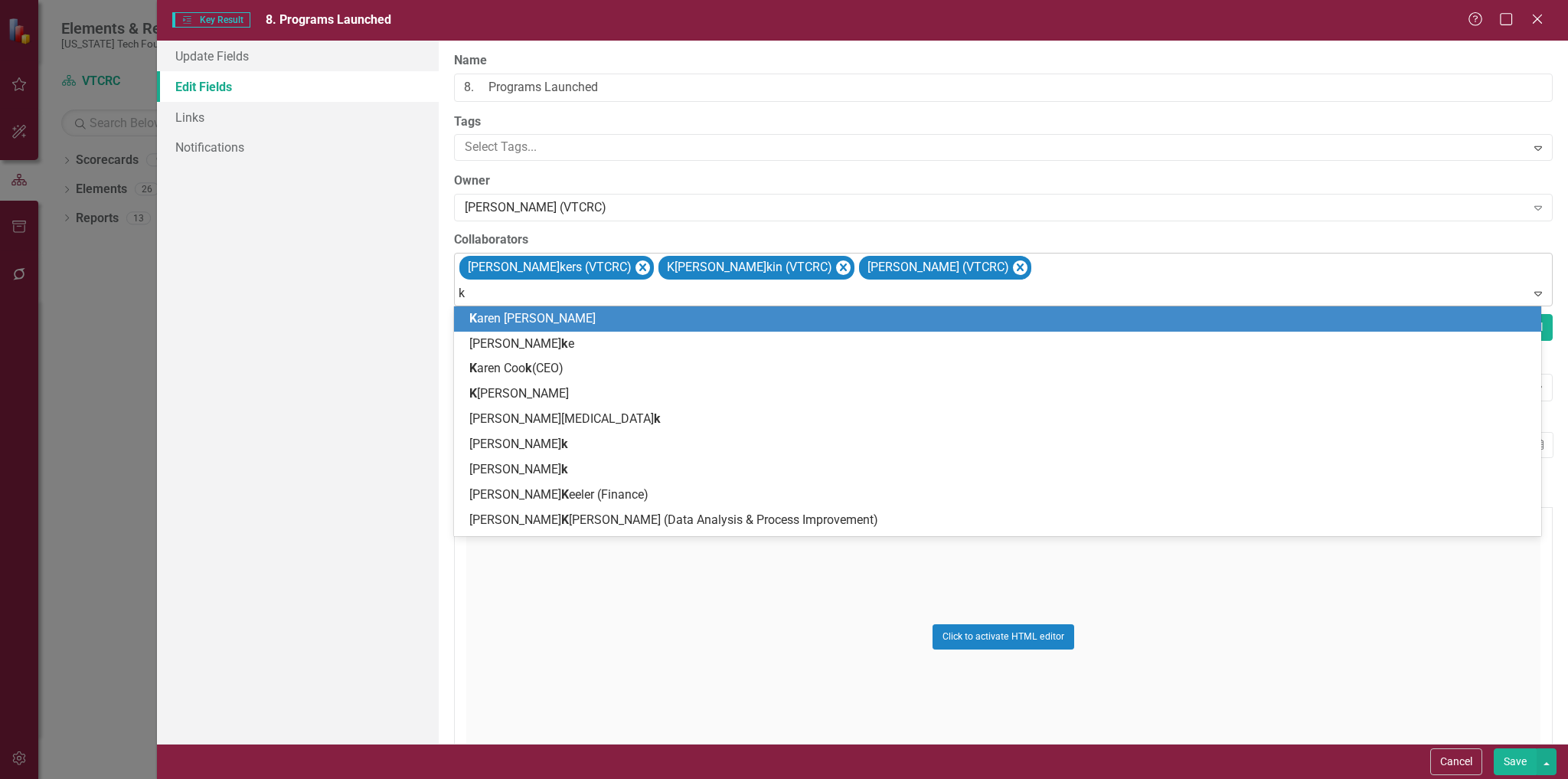
type input "ki"
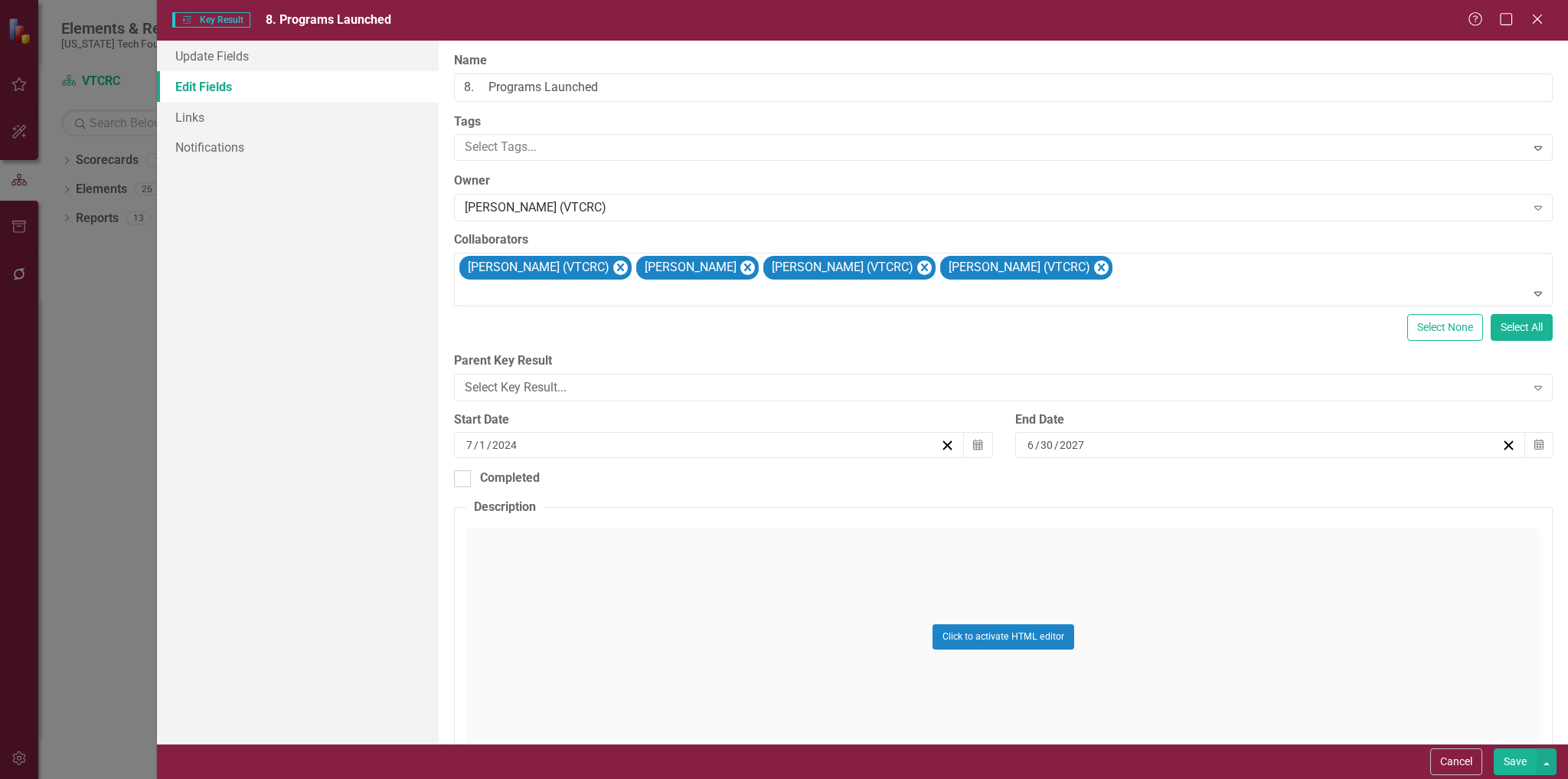
click at [1520, 758] on button "Save" at bounding box center [1515, 762] width 43 height 27
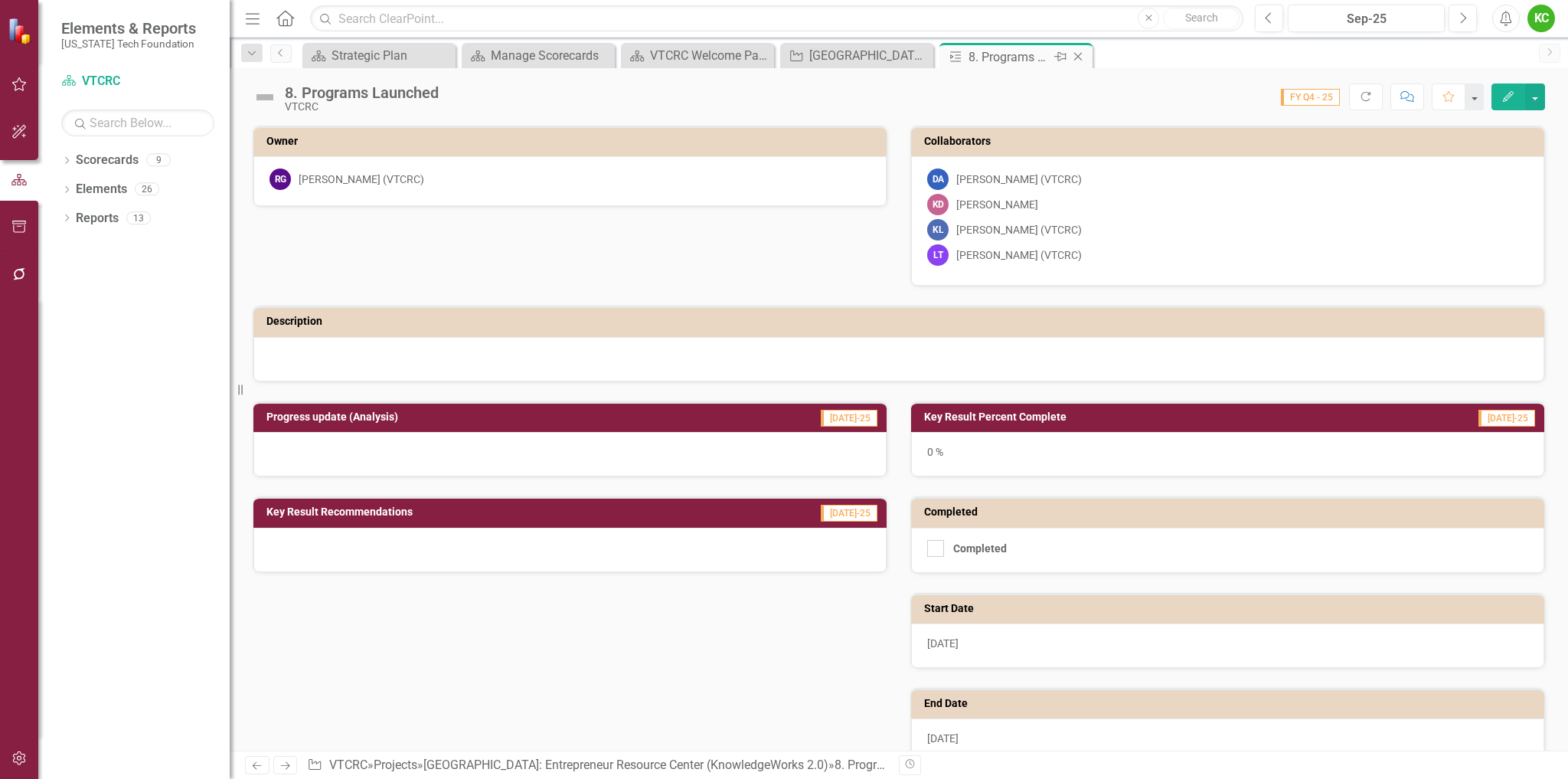
click at [1079, 55] on icon "Close" at bounding box center [1078, 56] width 15 height 13
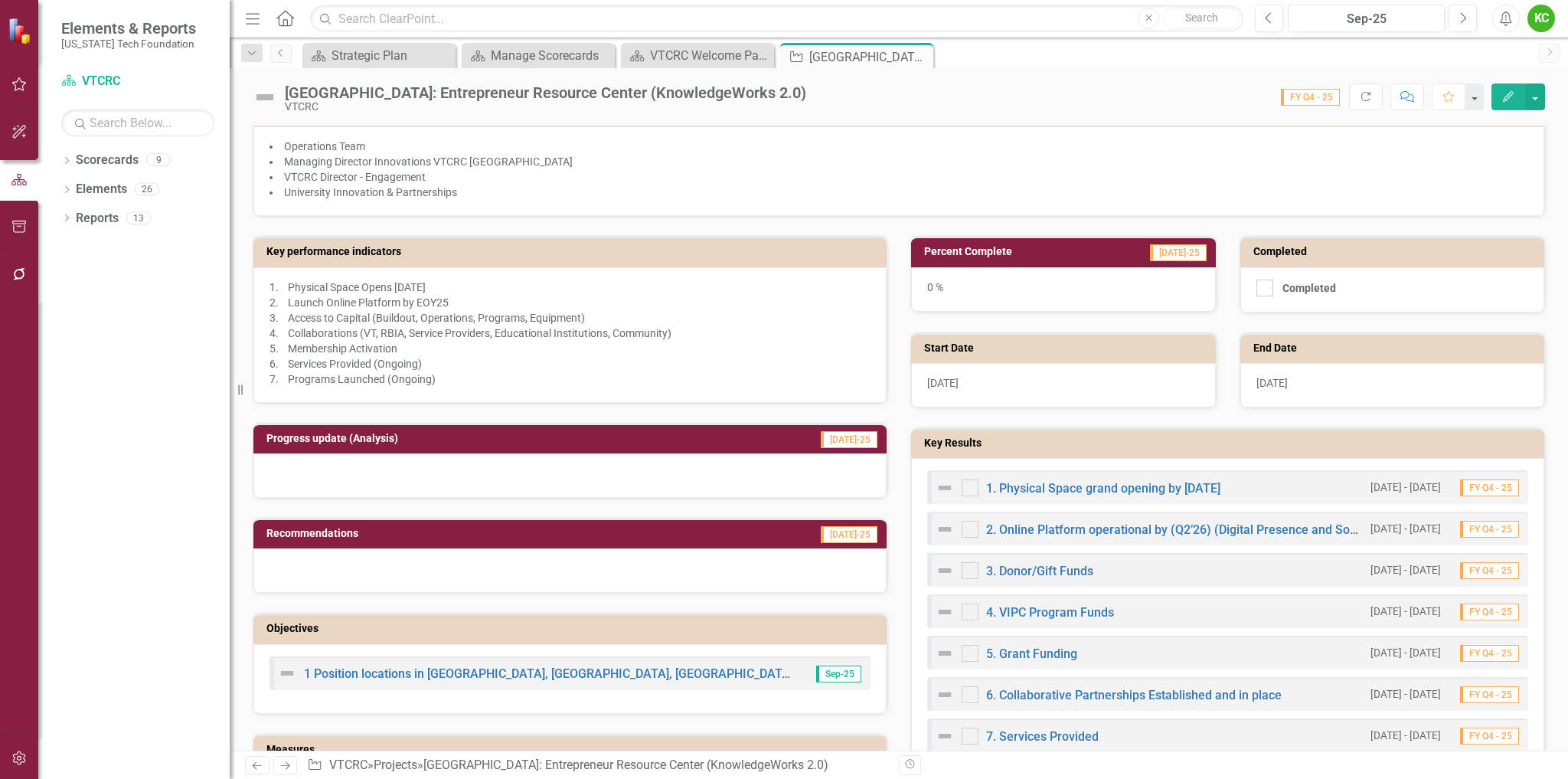
scroll to position [153, 0]
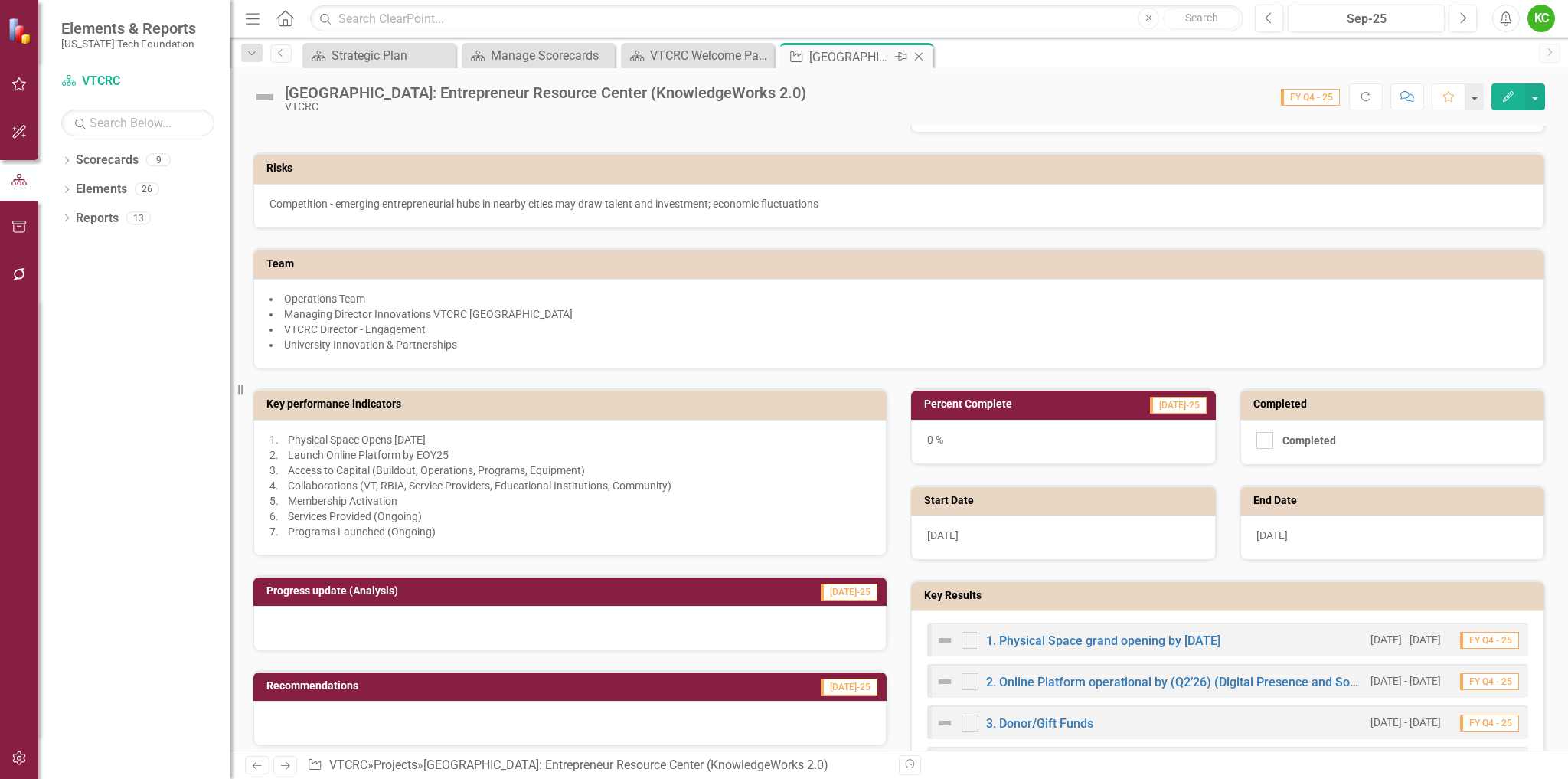
click at [920, 54] on icon "Close" at bounding box center [919, 56] width 15 height 13
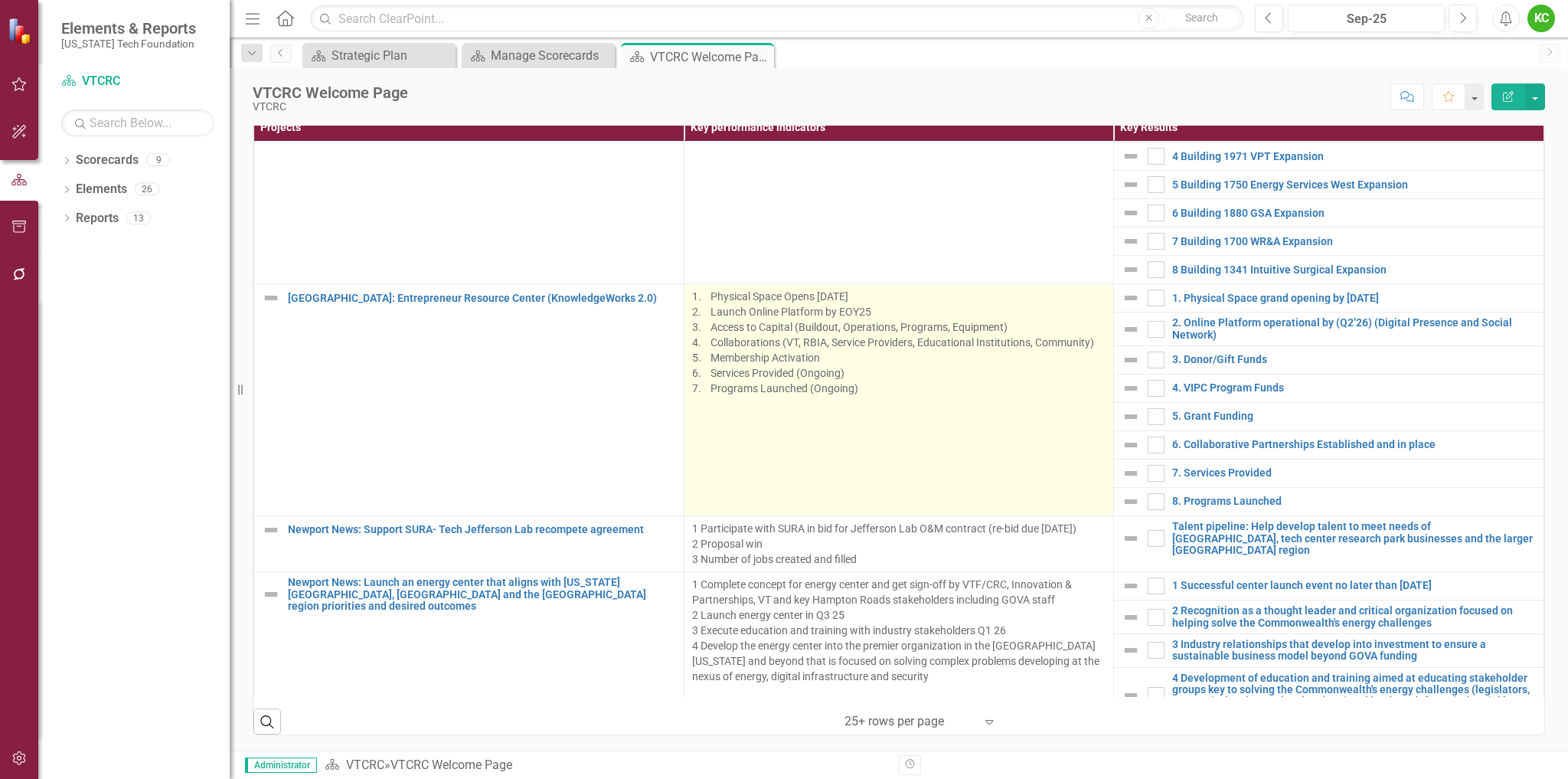
scroll to position [996, 0]
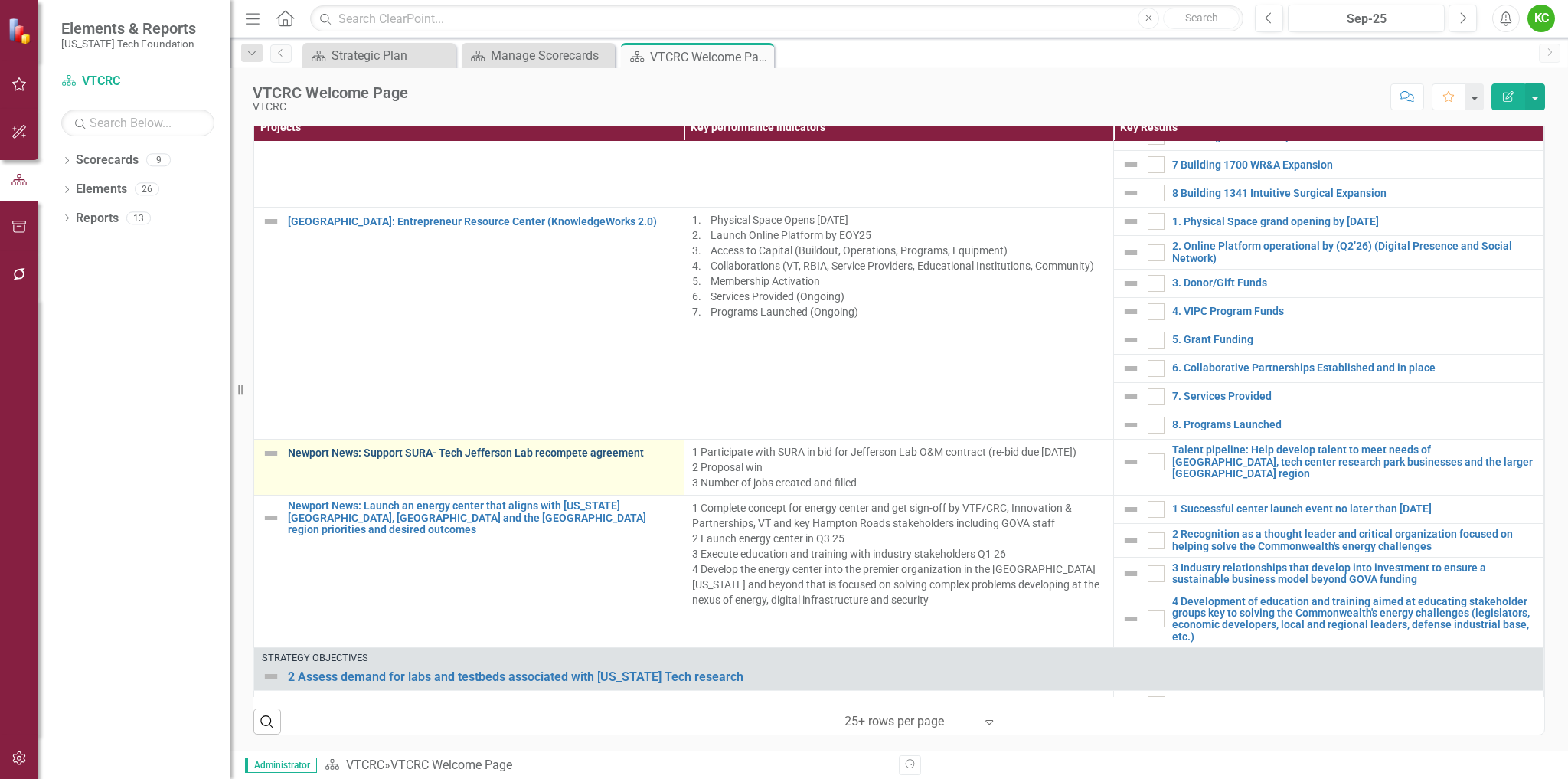
click at [573, 452] on link "Newport News: Support SURA- Tech Jefferson Lab recompete agreement" at bounding box center [483, 452] width 389 height 12
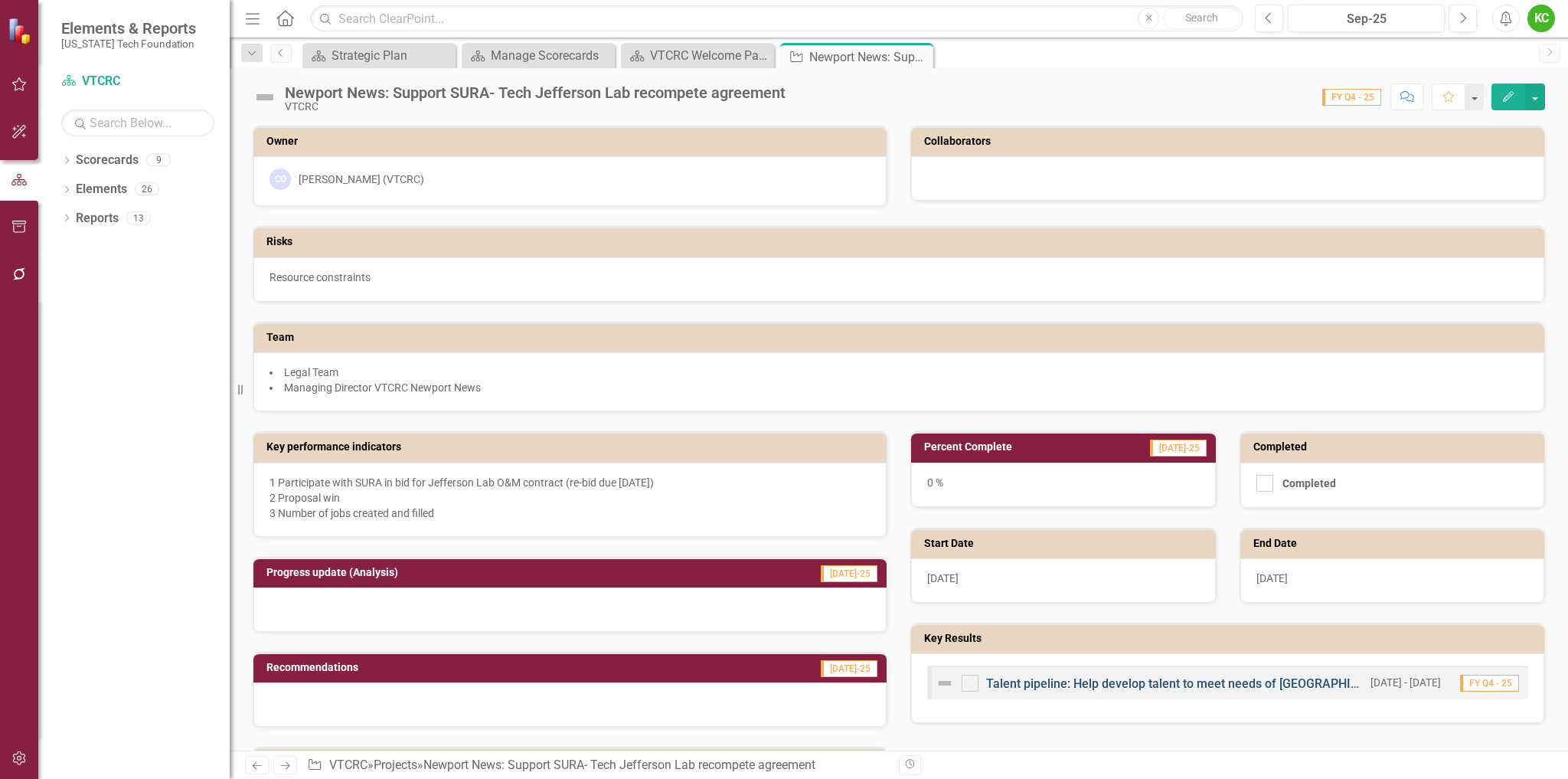
click at [1187, 684] on link "Talent pipeline: Help develop talent to meet needs of [GEOGRAPHIC_DATA], tech c…" at bounding box center [1418, 683] width 864 height 14
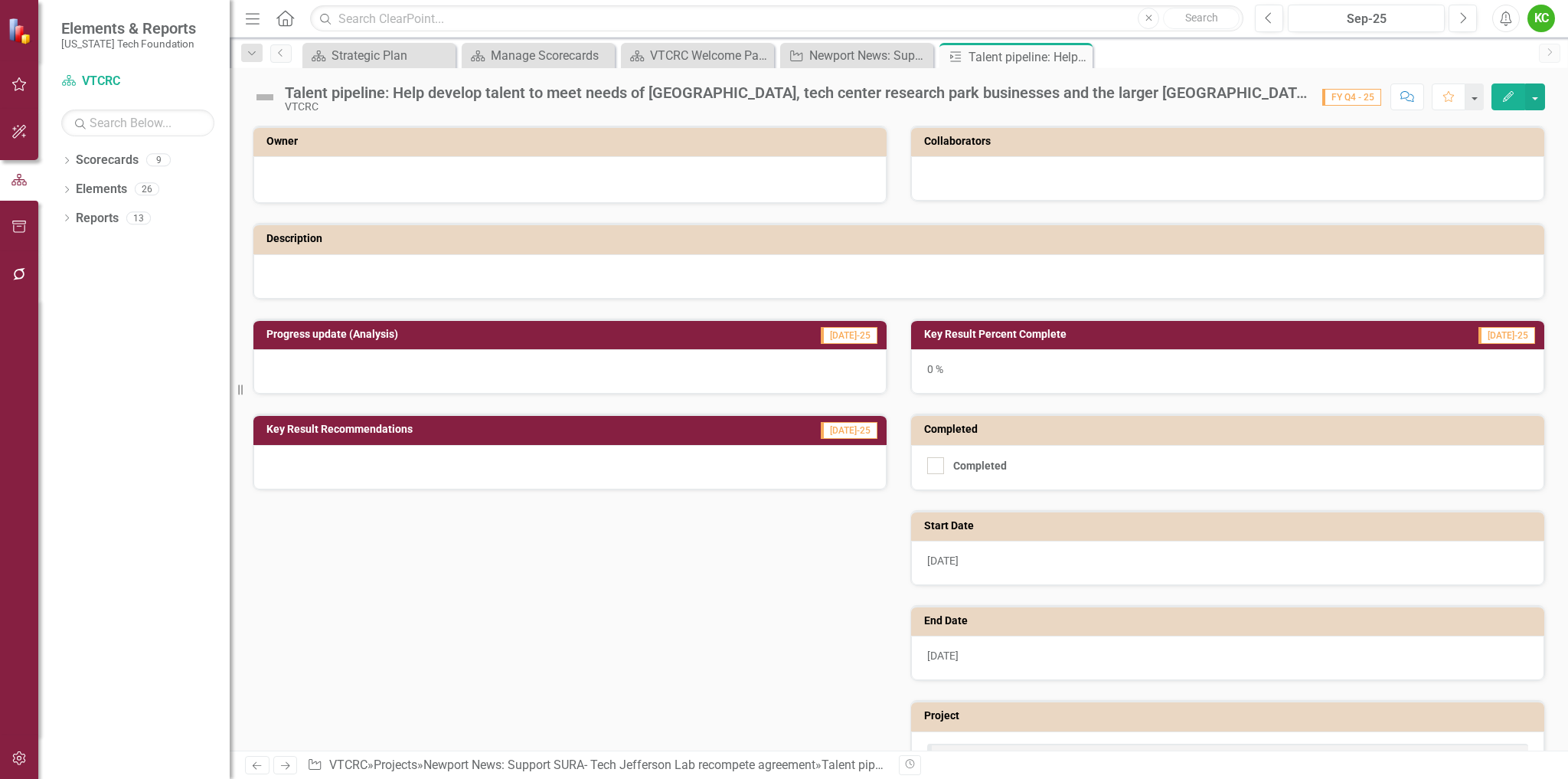
click at [1509, 96] on icon "Edit" at bounding box center [1508, 97] width 13 height 11
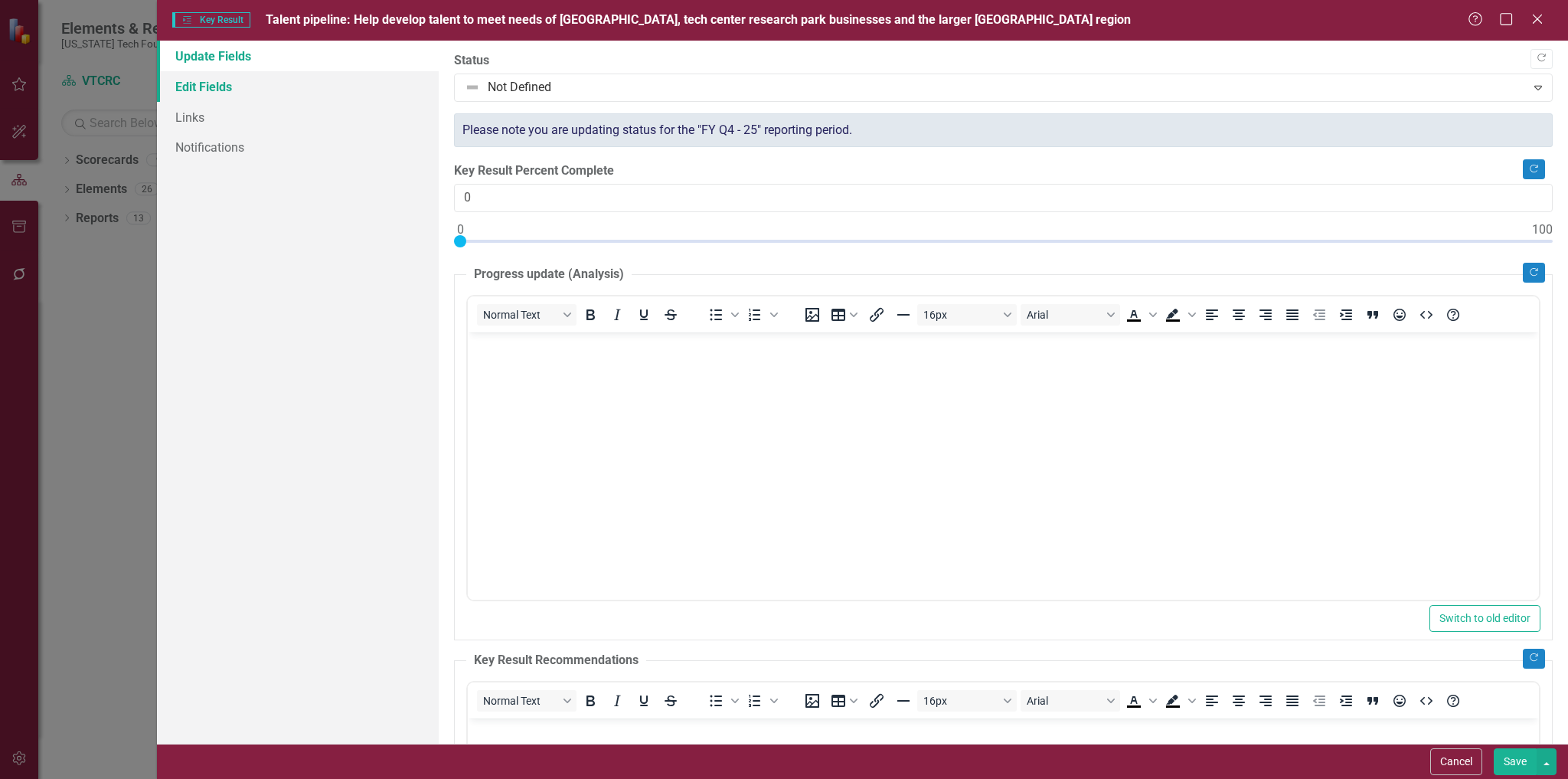
click at [204, 89] on link "Edit Fields" at bounding box center [298, 87] width 283 height 30
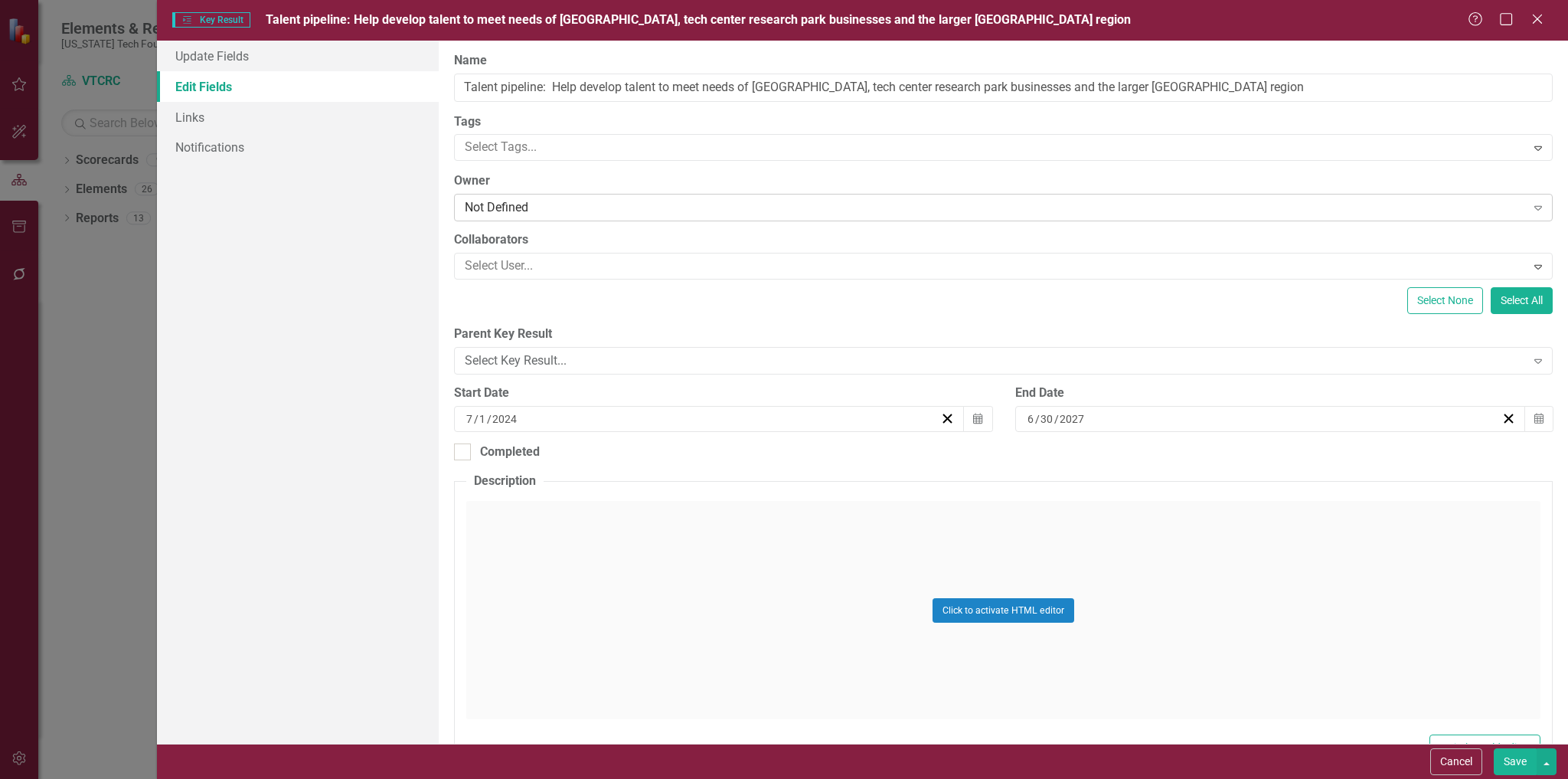
click at [558, 209] on div "Not Defined" at bounding box center [995, 208] width 1060 height 18
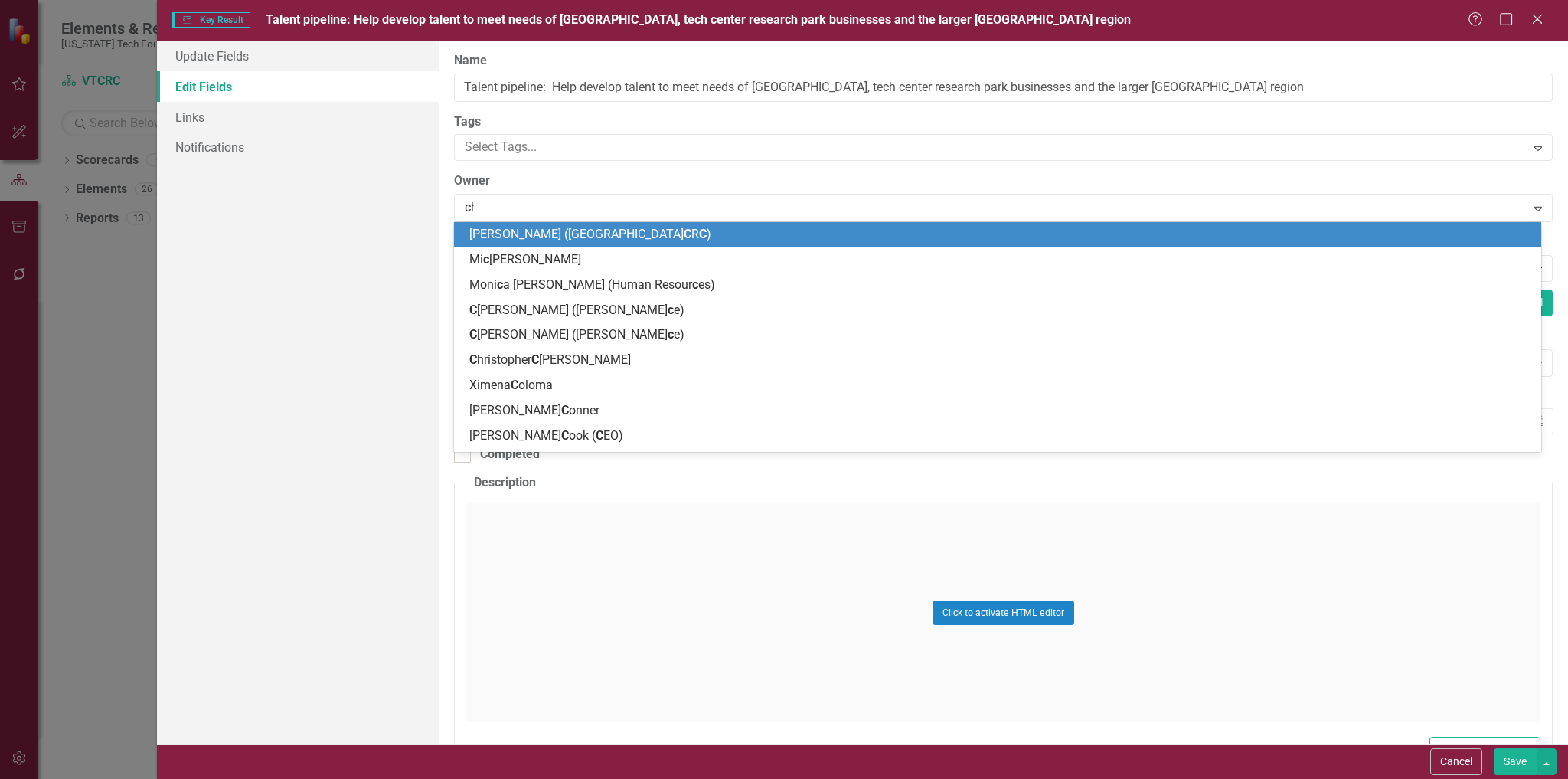
type input "che"
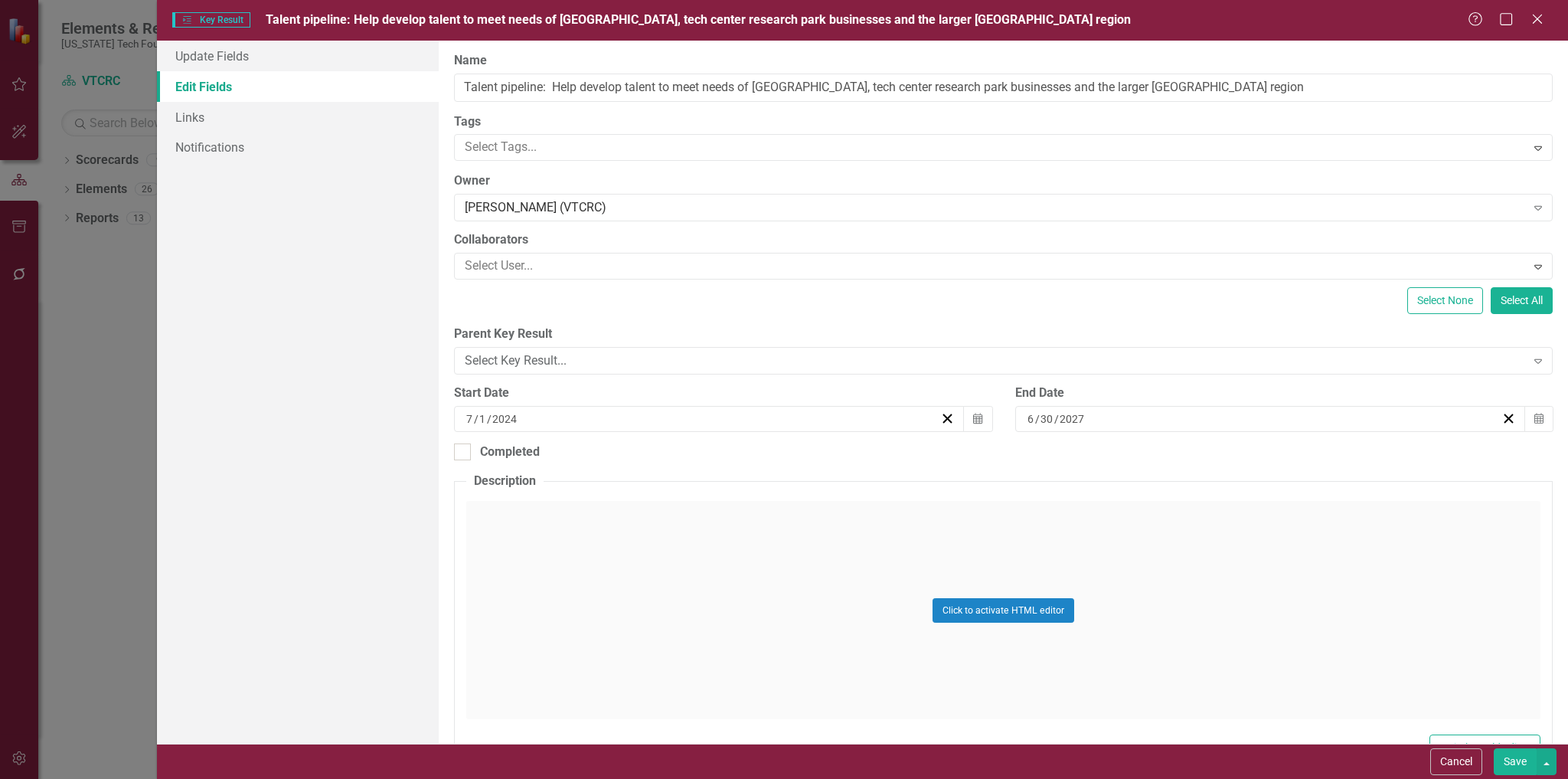
click at [1517, 759] on button "Save" at bounding box center [1515, 762] width 43 height 27
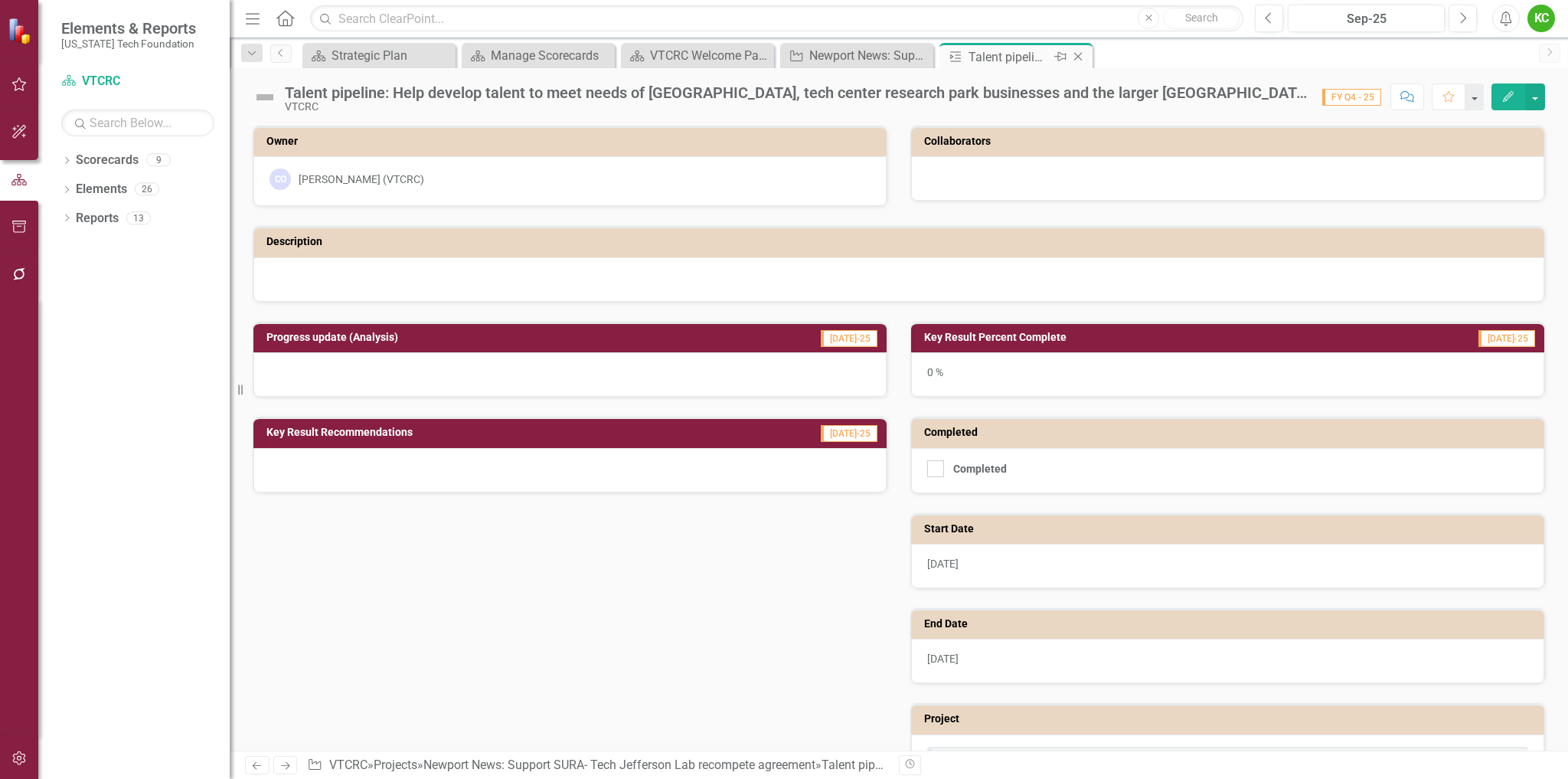
click at [1081, 55] on icon at bounding box center [1078, 56] width 8 height 8
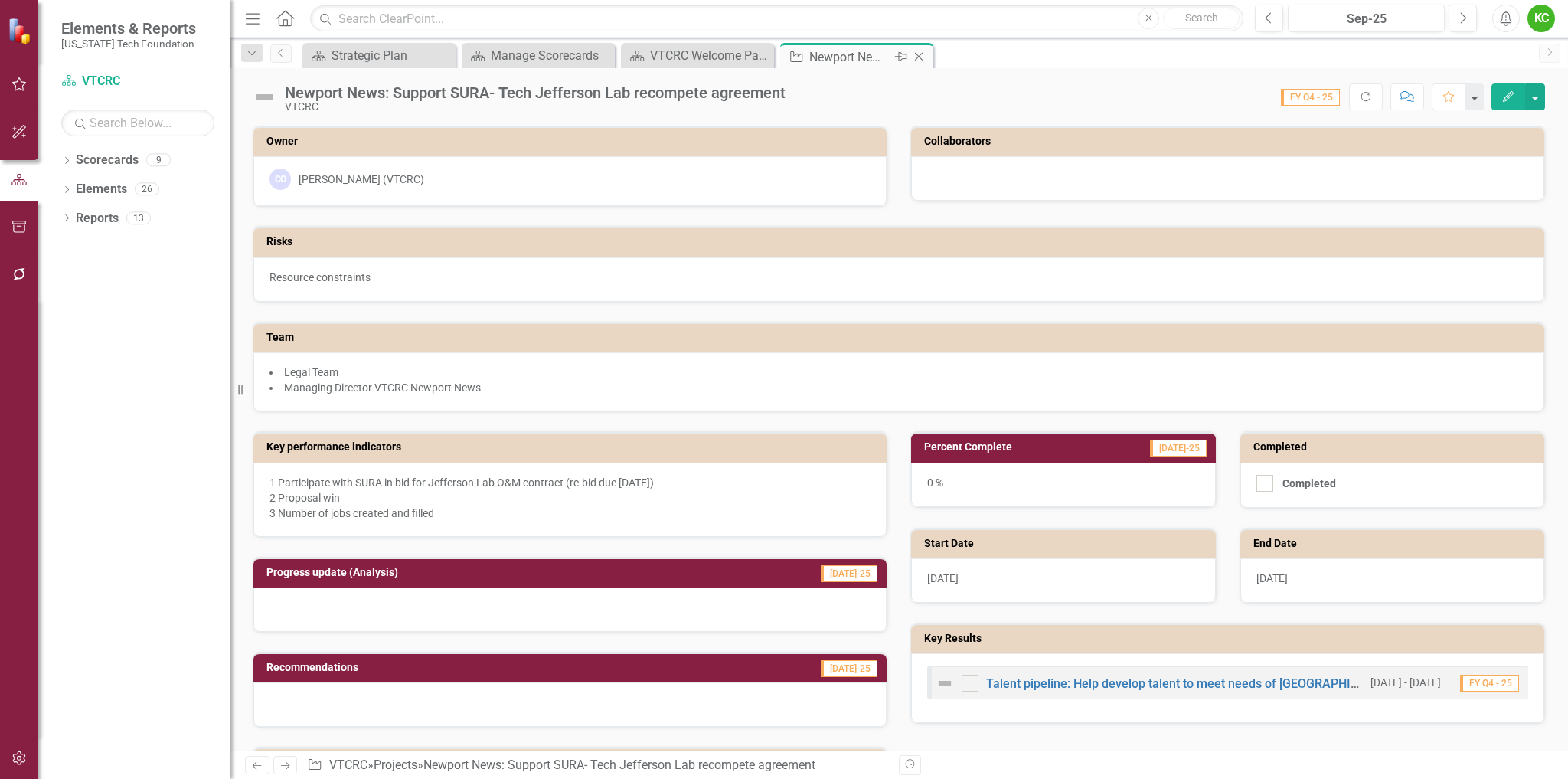
click at [918, 52] on icon "Close" at bounding box center [919, 56] width 15 height 13
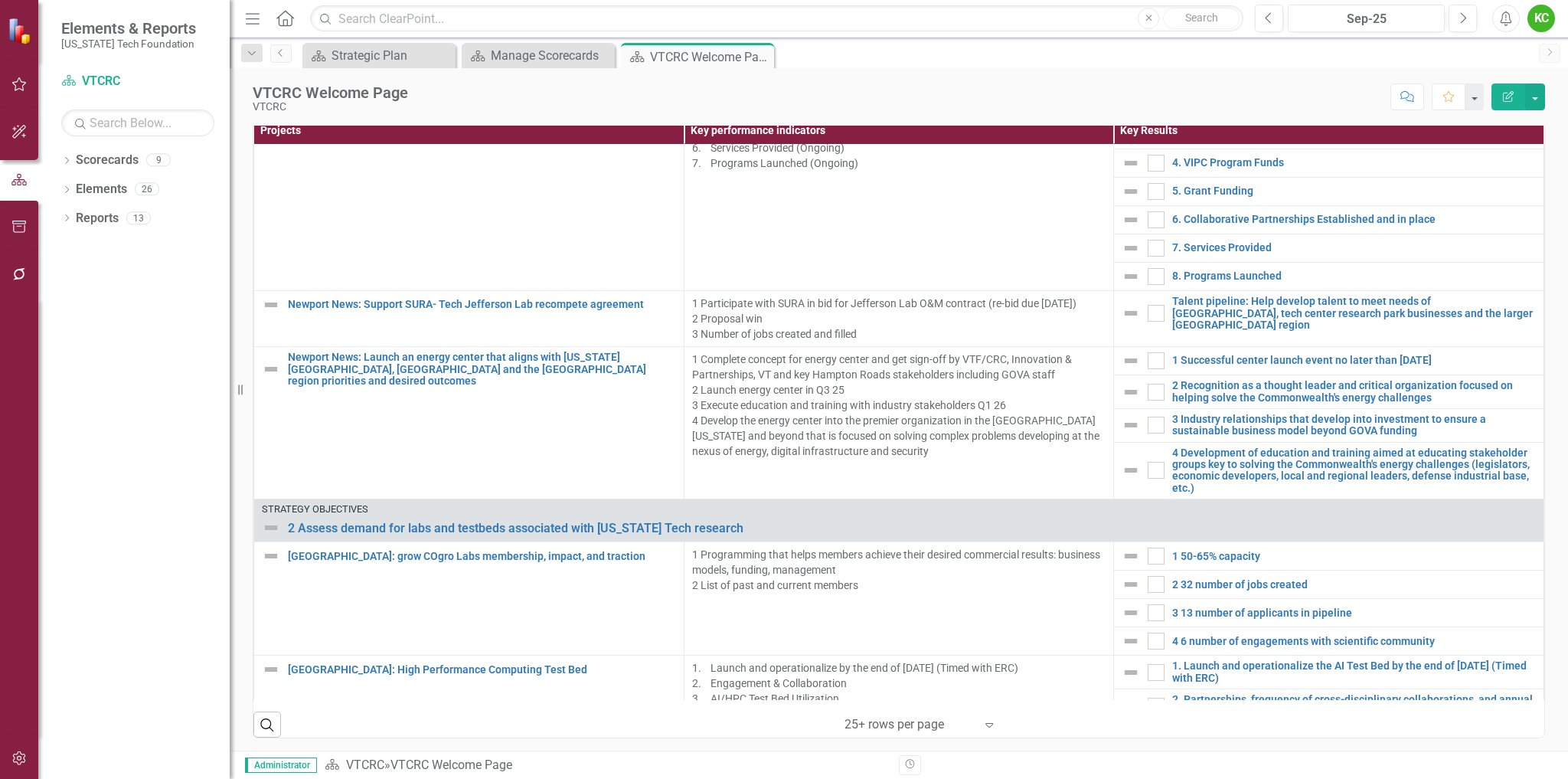
scroll to position [1149, 0]
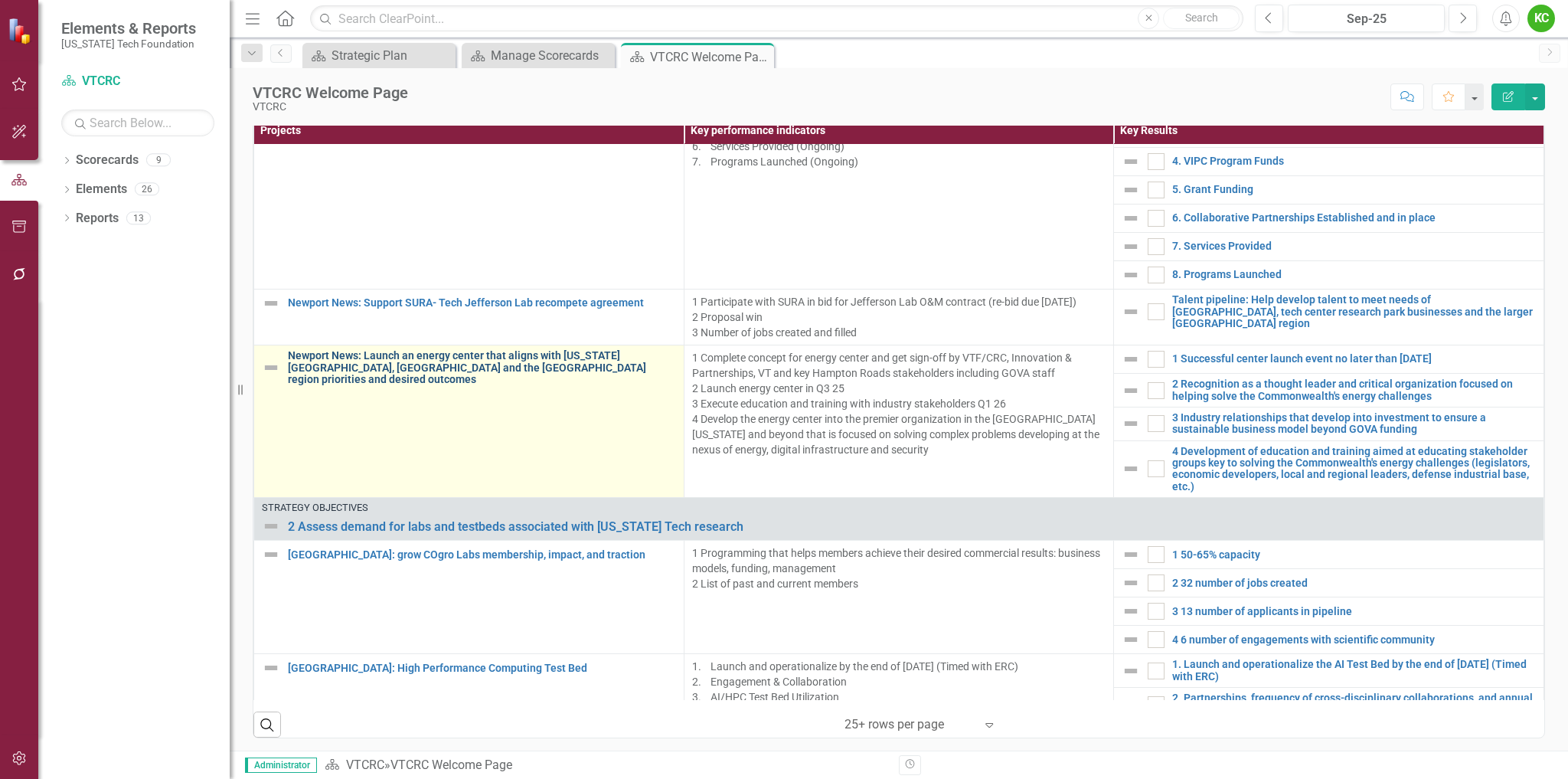
click at [518, 350] on link "Newport News: Launch an energy center that aligns with [US_STATE][GEOGRAPHIC_DA…" at bounding box center [483, 367] width 389 height 35
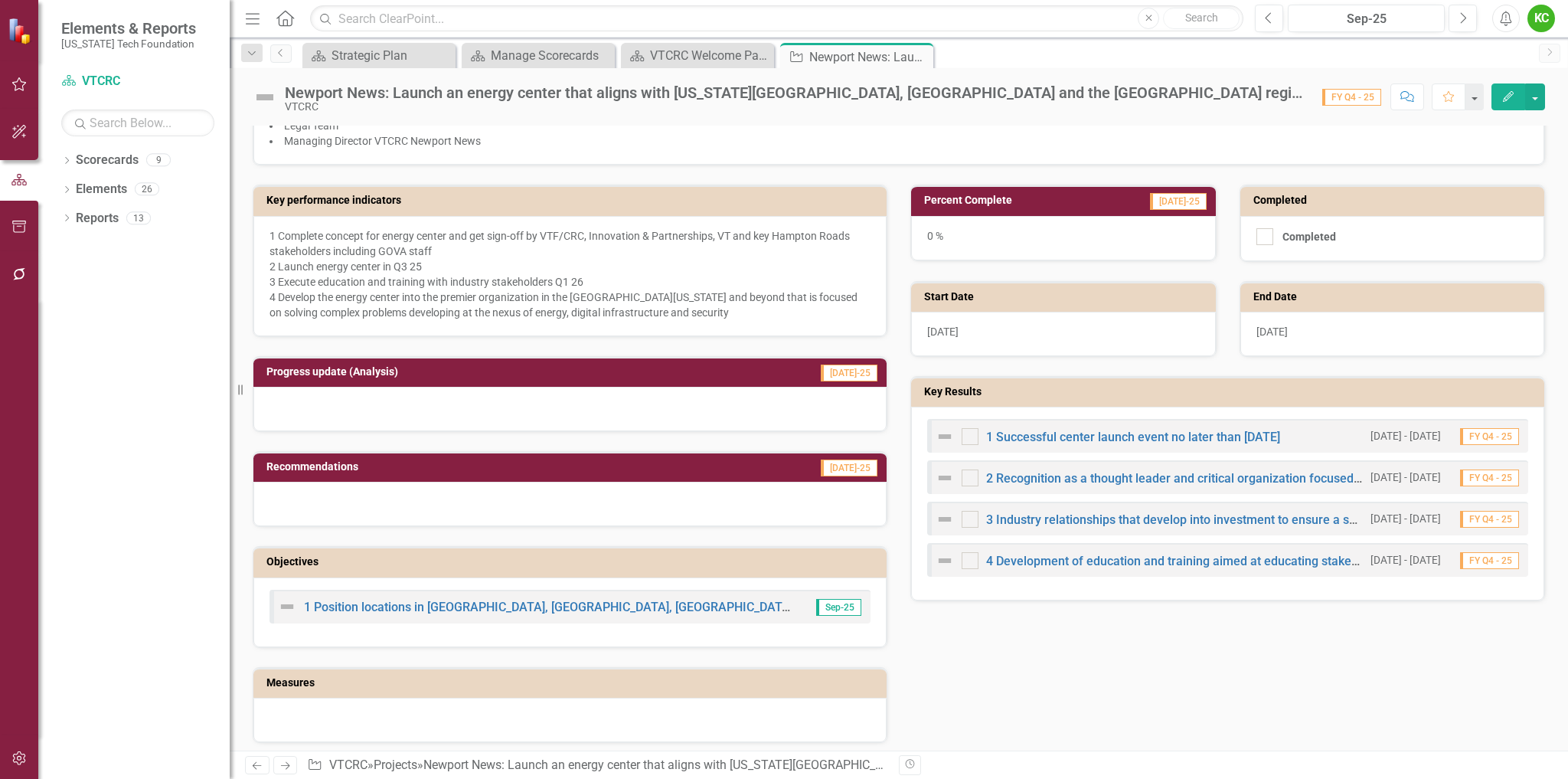
scroll to position [306, 0]
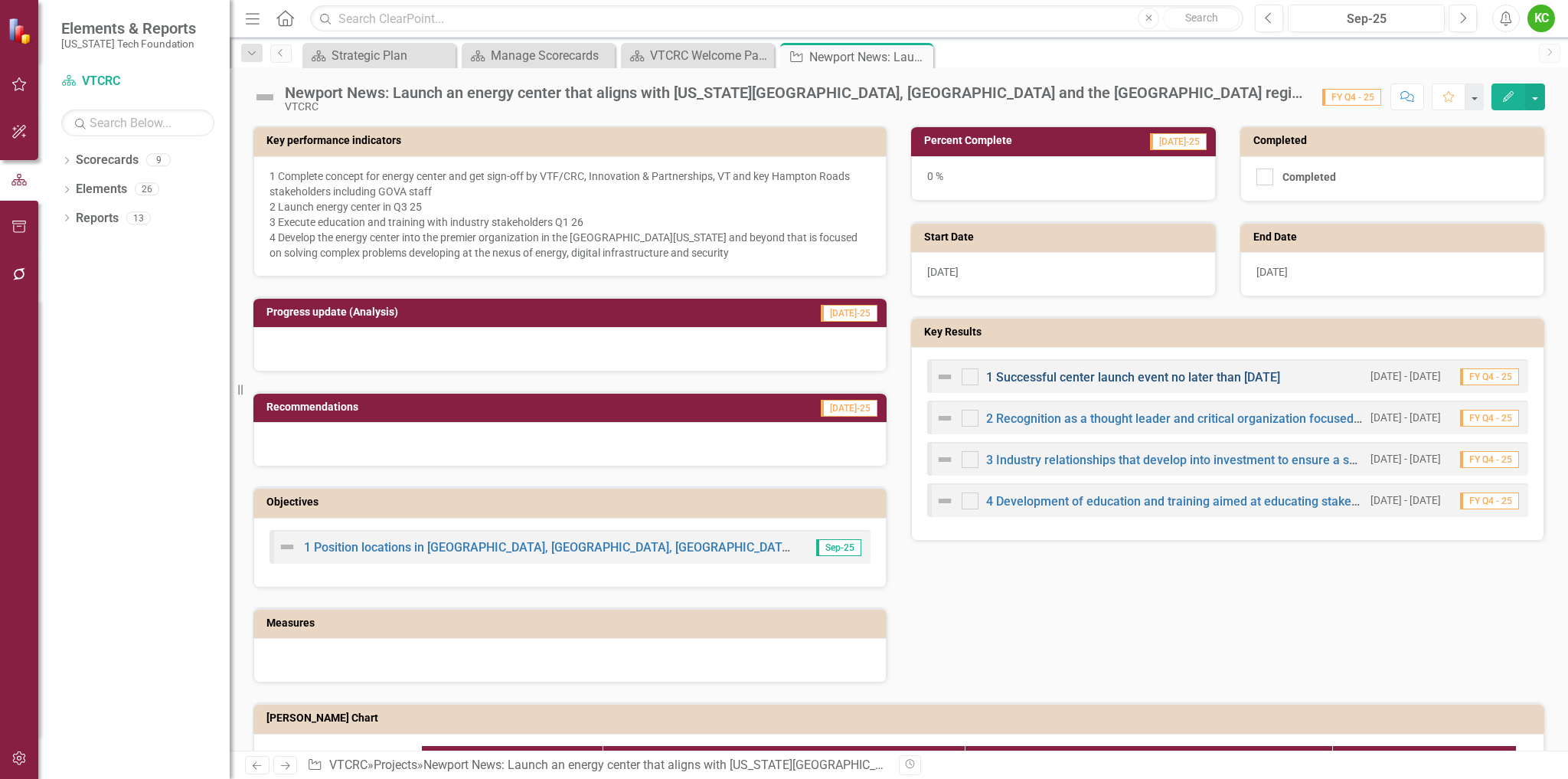
click at [1128, 376] on link "1 Successful center launch event no later than [DATE]" at bounding box center [1133, 377] width 294 height 14
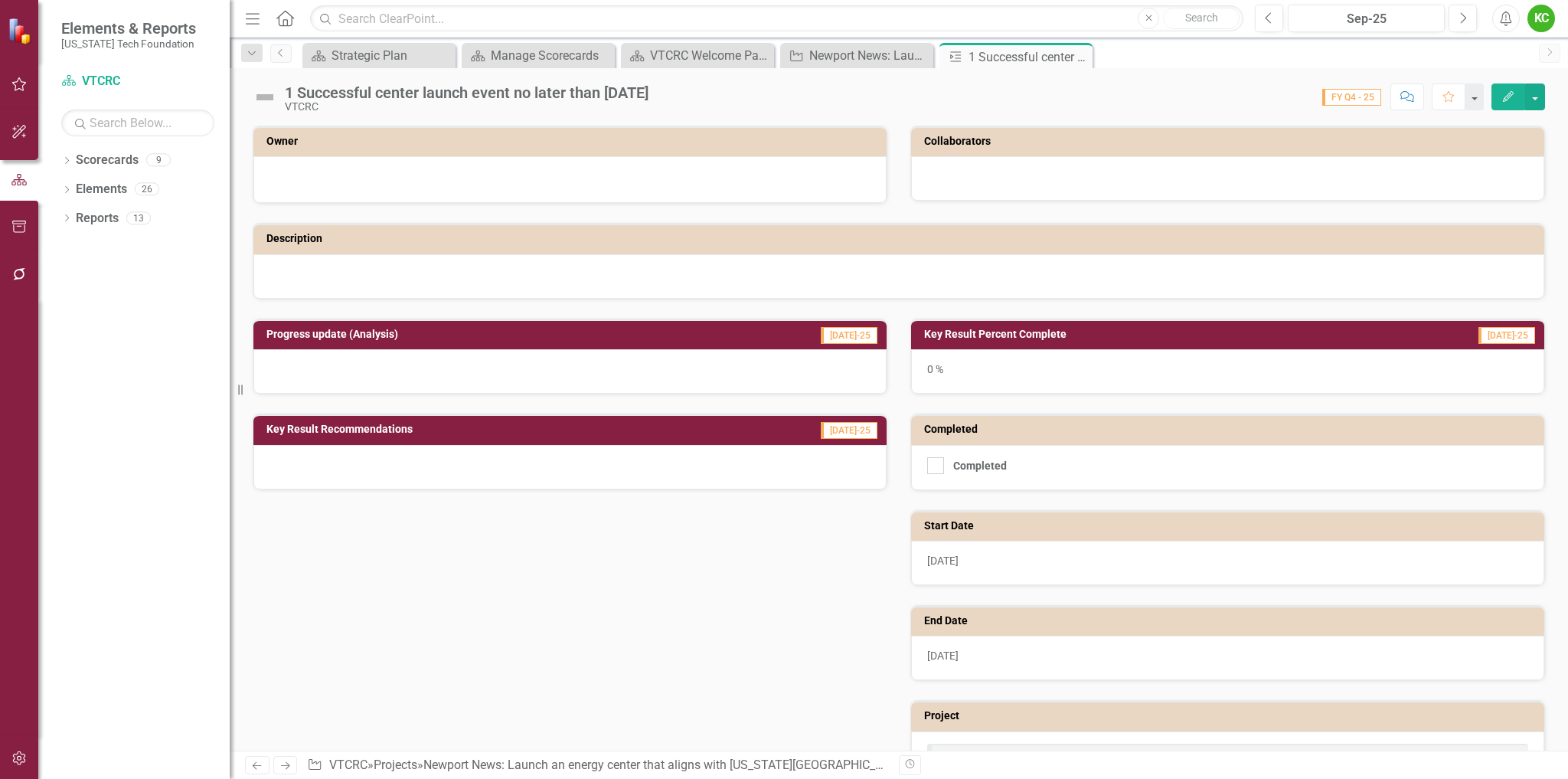
click at [1501, 96] on button "Edit" at bounding box center [1509, 97] width 34 height 27
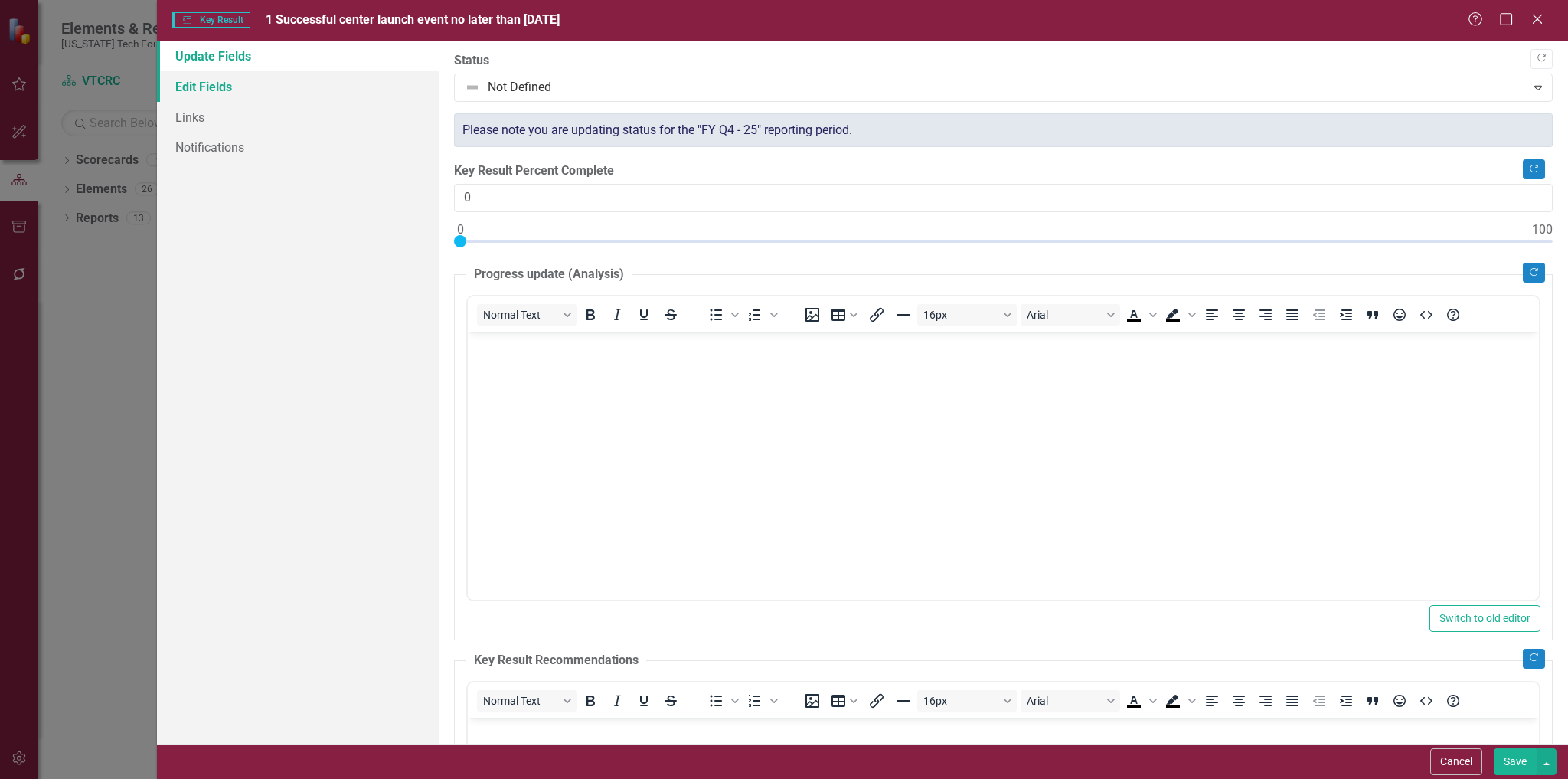
click at [214, 83] on link "Edit Fields" at bounding box center [298, 87] width 283 height 30
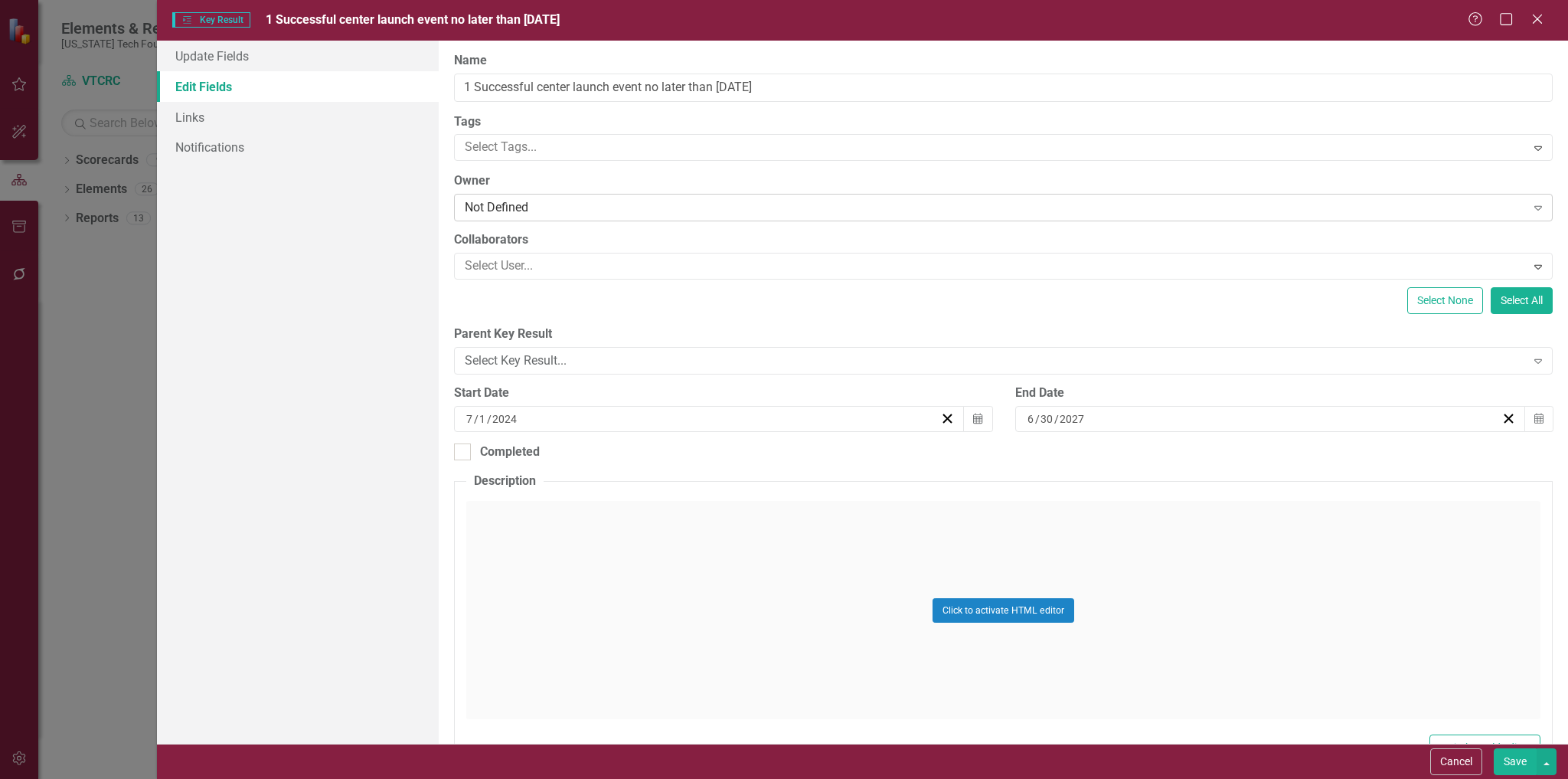
click at [563, 207] on div "Not Defined" at bounding box center [995, 208] width 1060 height 18
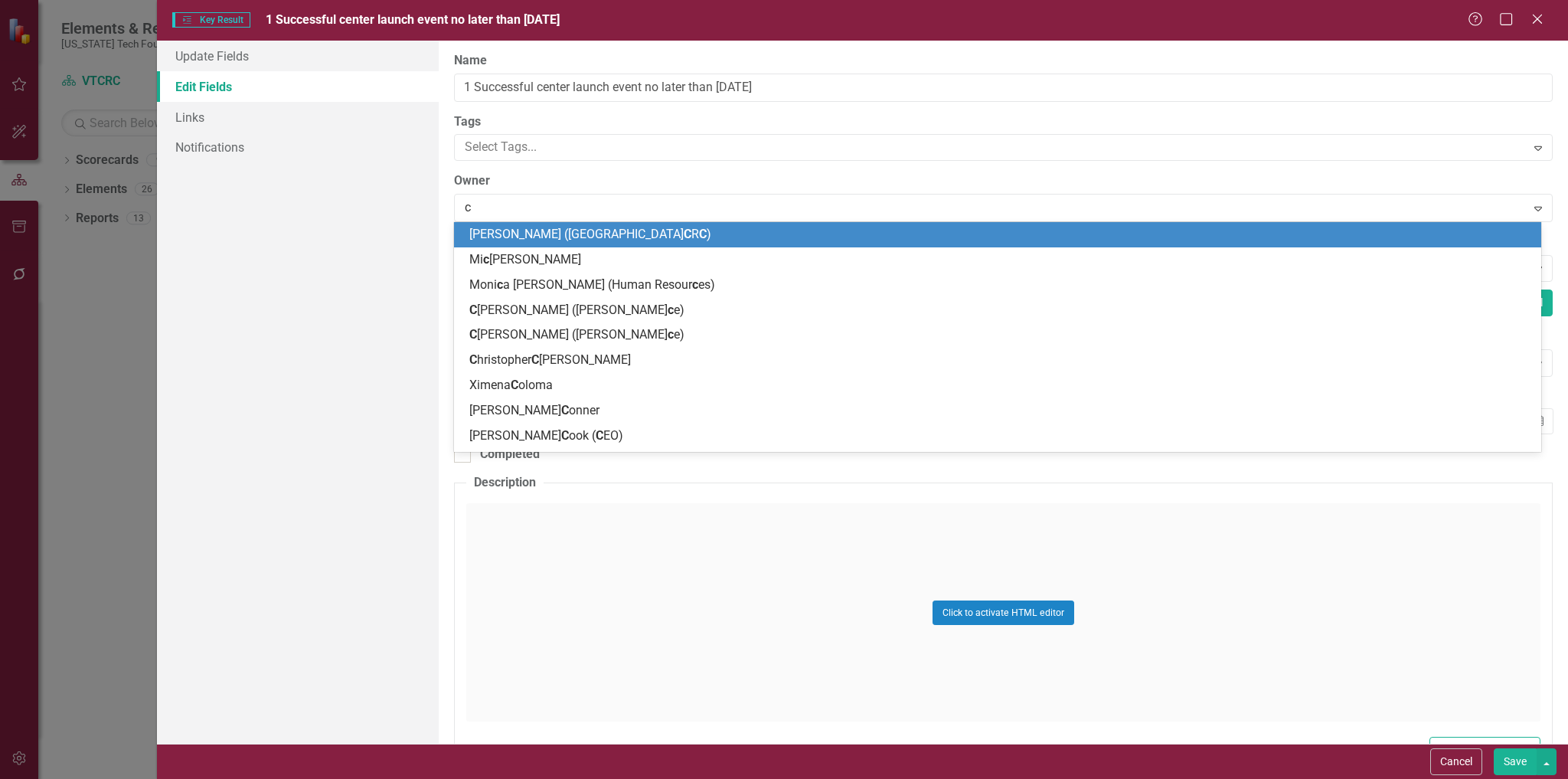
type input "ch"
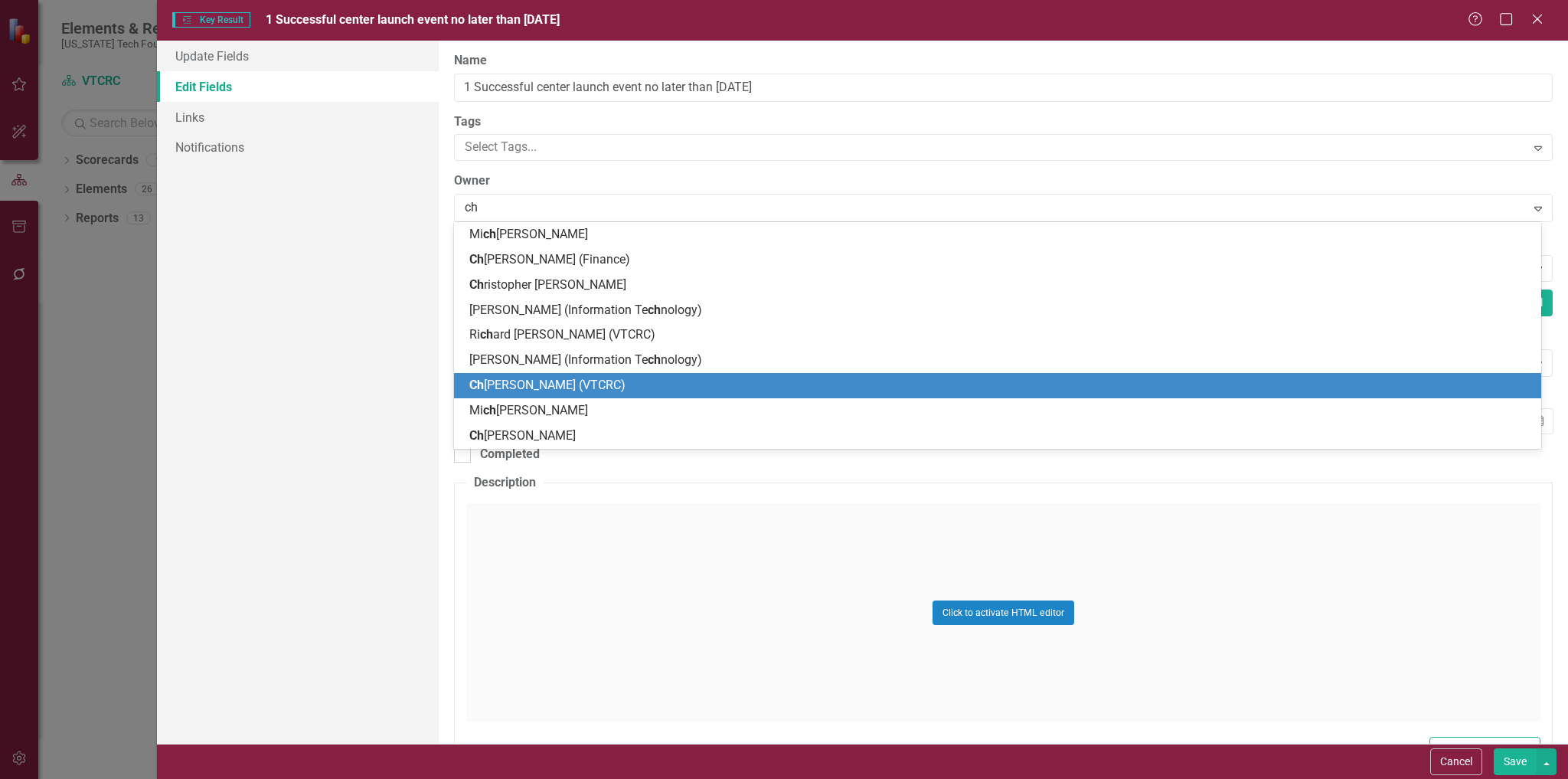
click at [588, 382] on span "Ch elsea Olivieri (VTCRC)" at bounding box center [547, 385] width 156 height 14
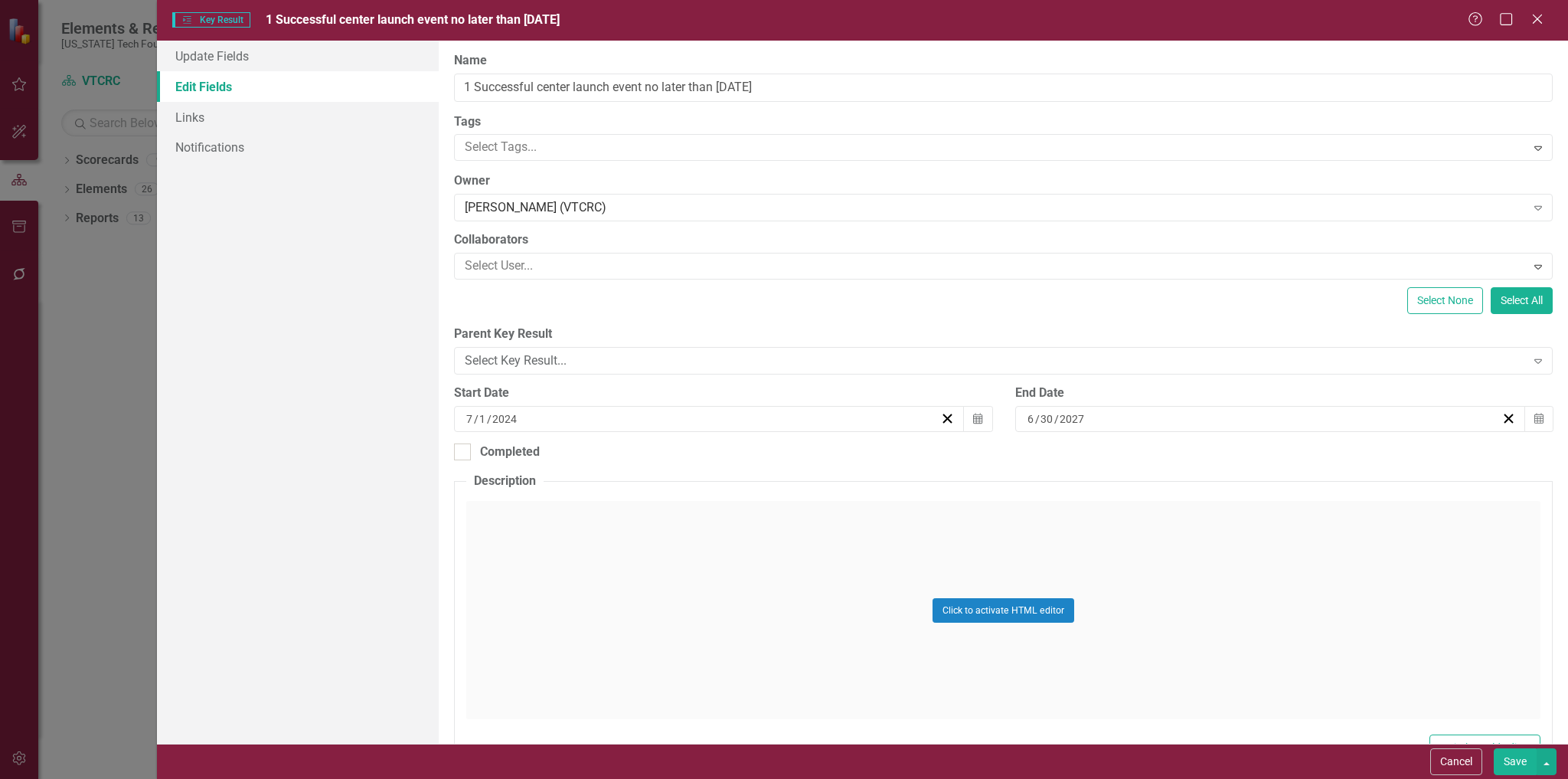
click at [1512, 760] on button "Save" at bounding box center [1515, 762] width 43 height 27
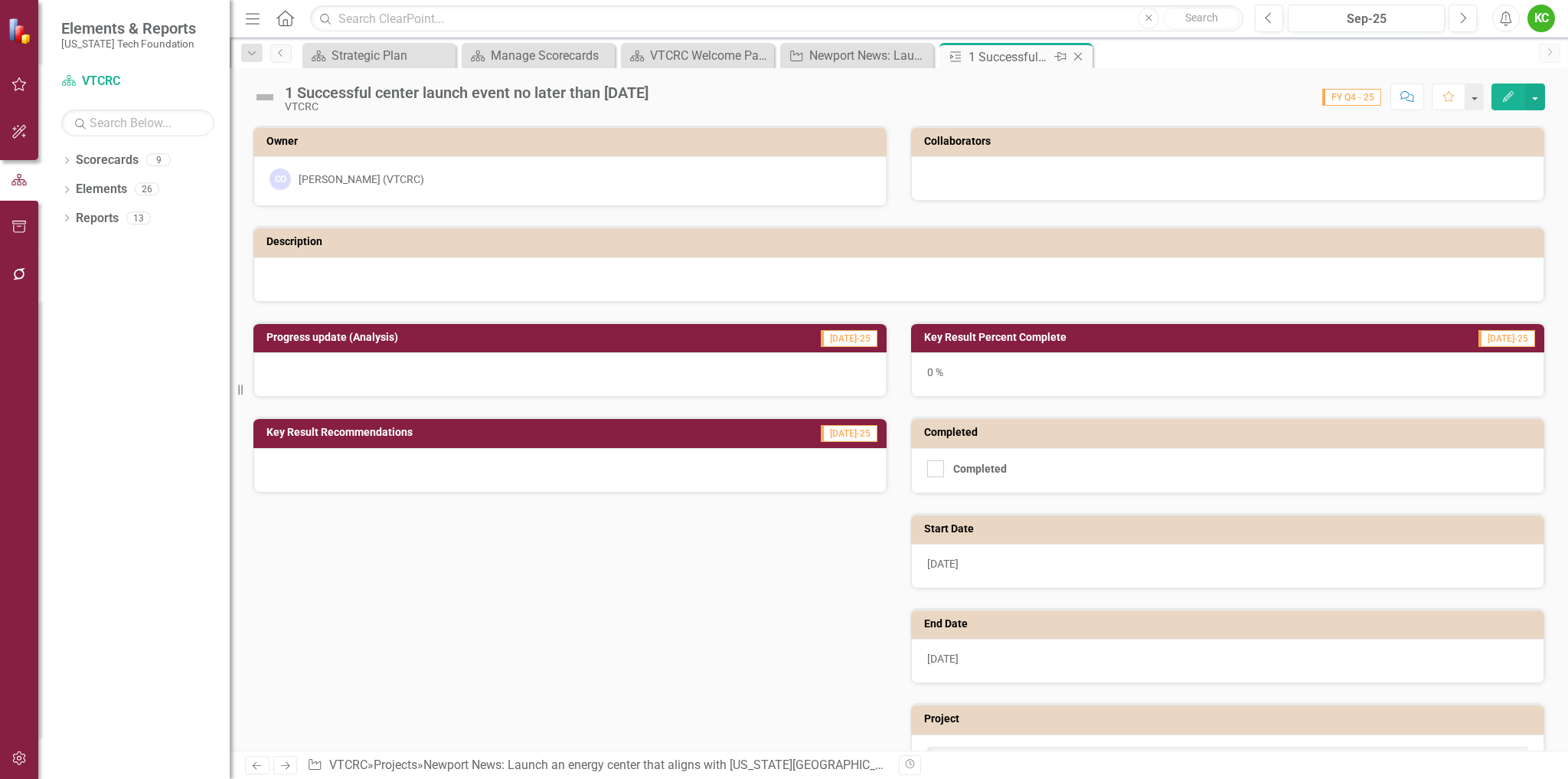
click at [1078, 53] on icon "Close" at bounding box center [1078, 56] width 15 height 13
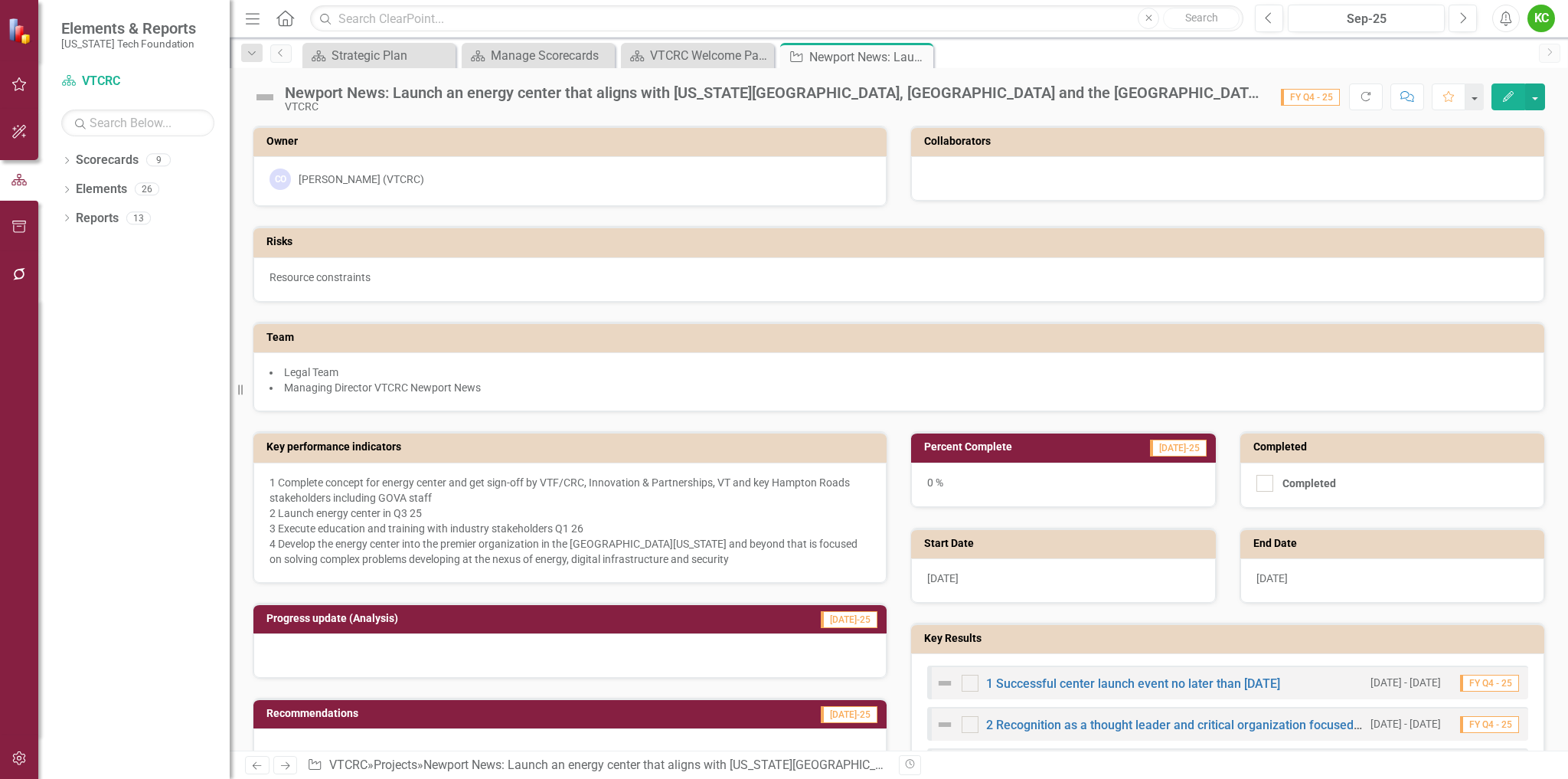
scroll to position [230, 0]
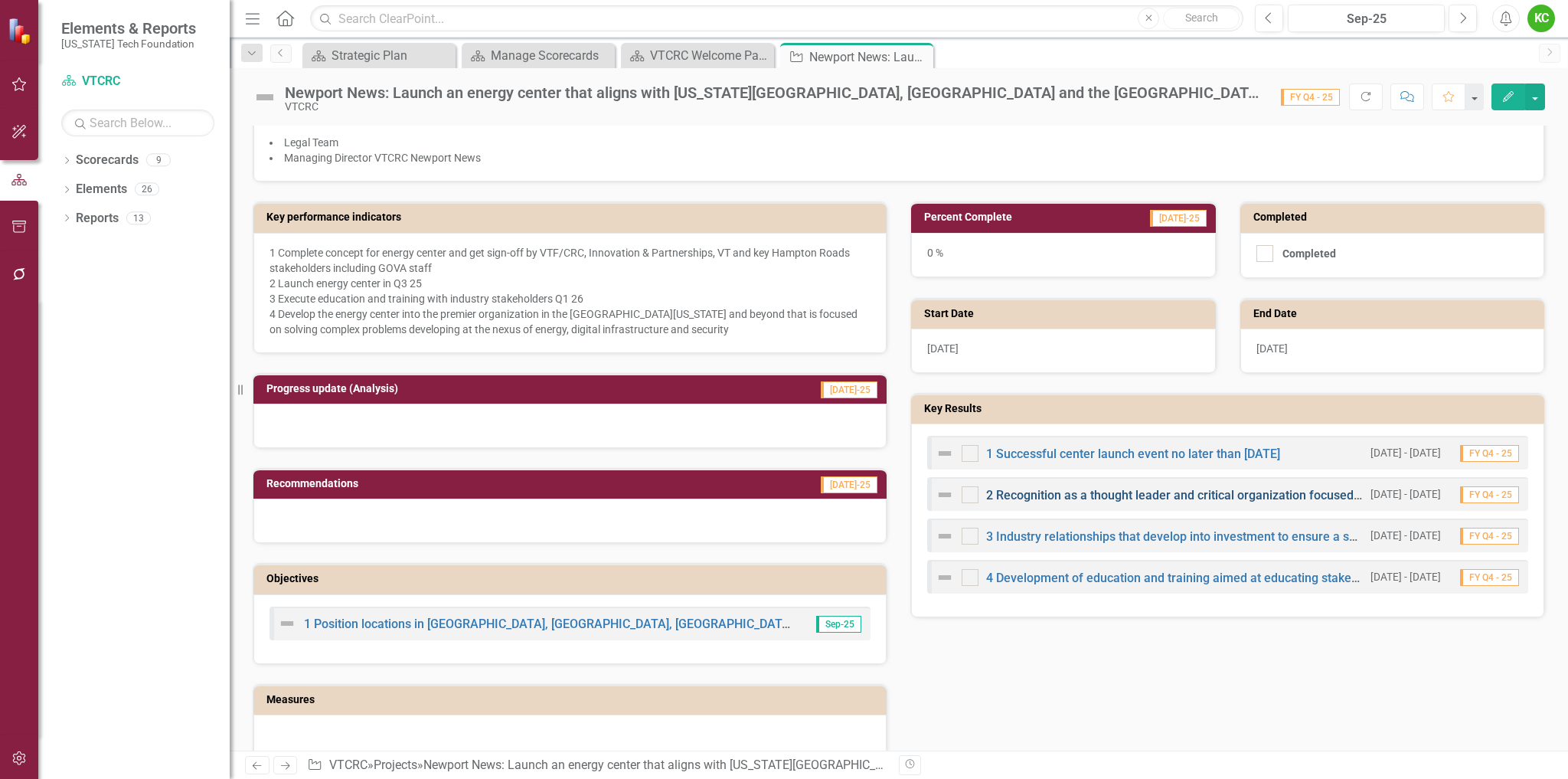
click at [1129, 494] on link "2 Recognition as a thought leader and critical organization focused on helping …" at bounding box center [1326, 495] width 681 height 14
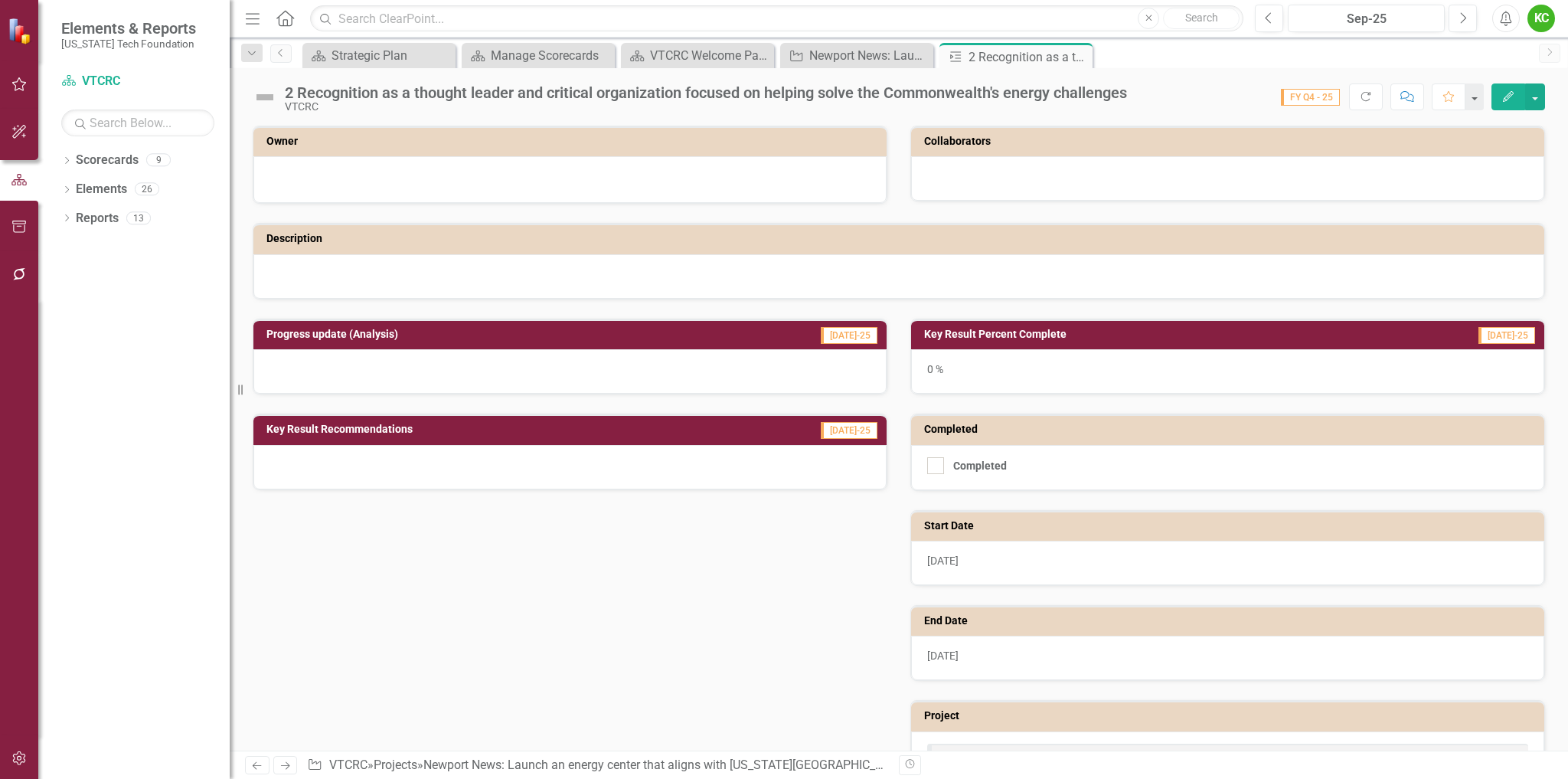
click at [688, 145] on h3 "Owner" at bounding box center [573, 141] width 613 height 12
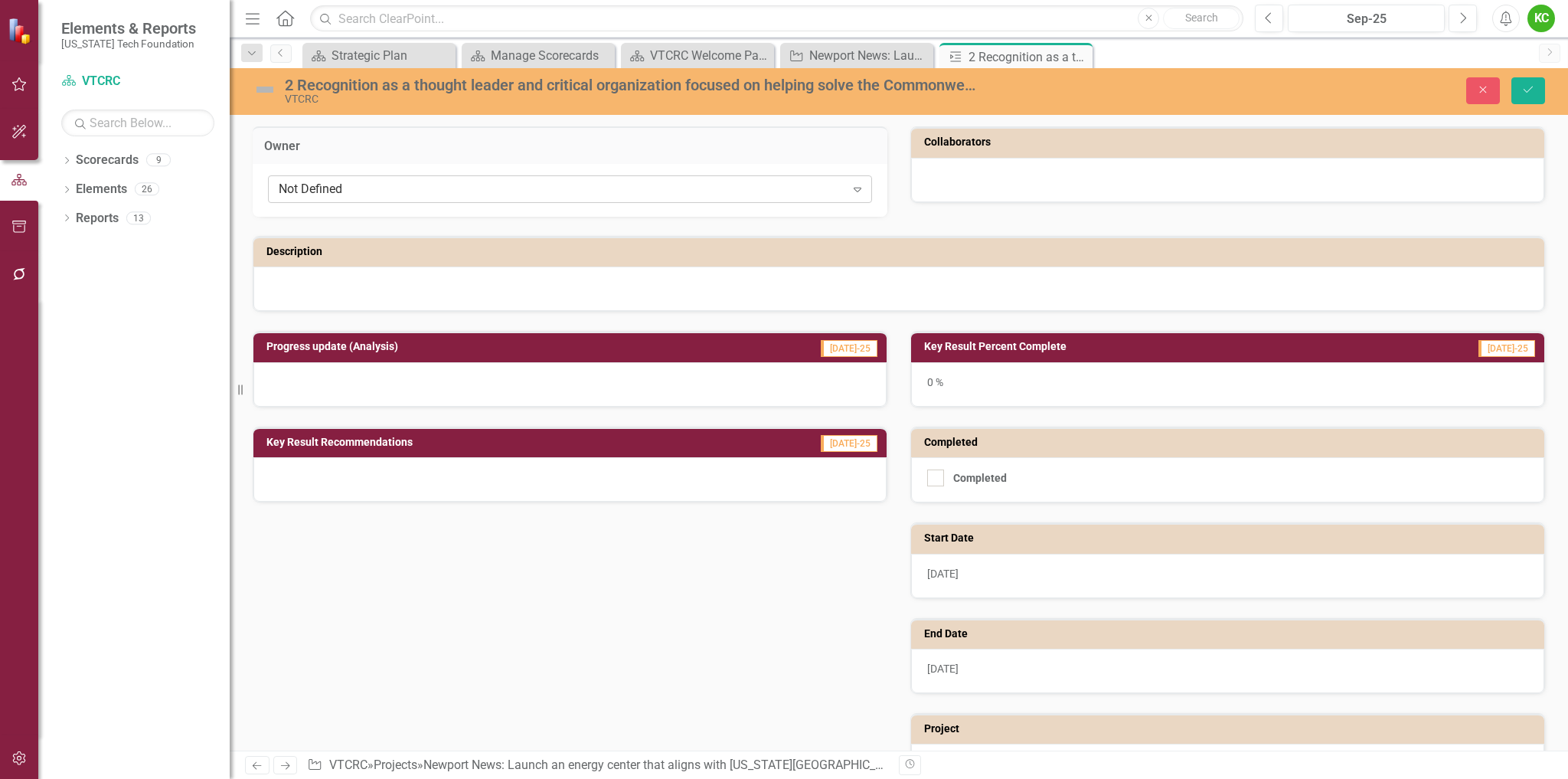
click at [707, 191] on div "Not Defined" at bounding box center [561, 190] width 567 height 18
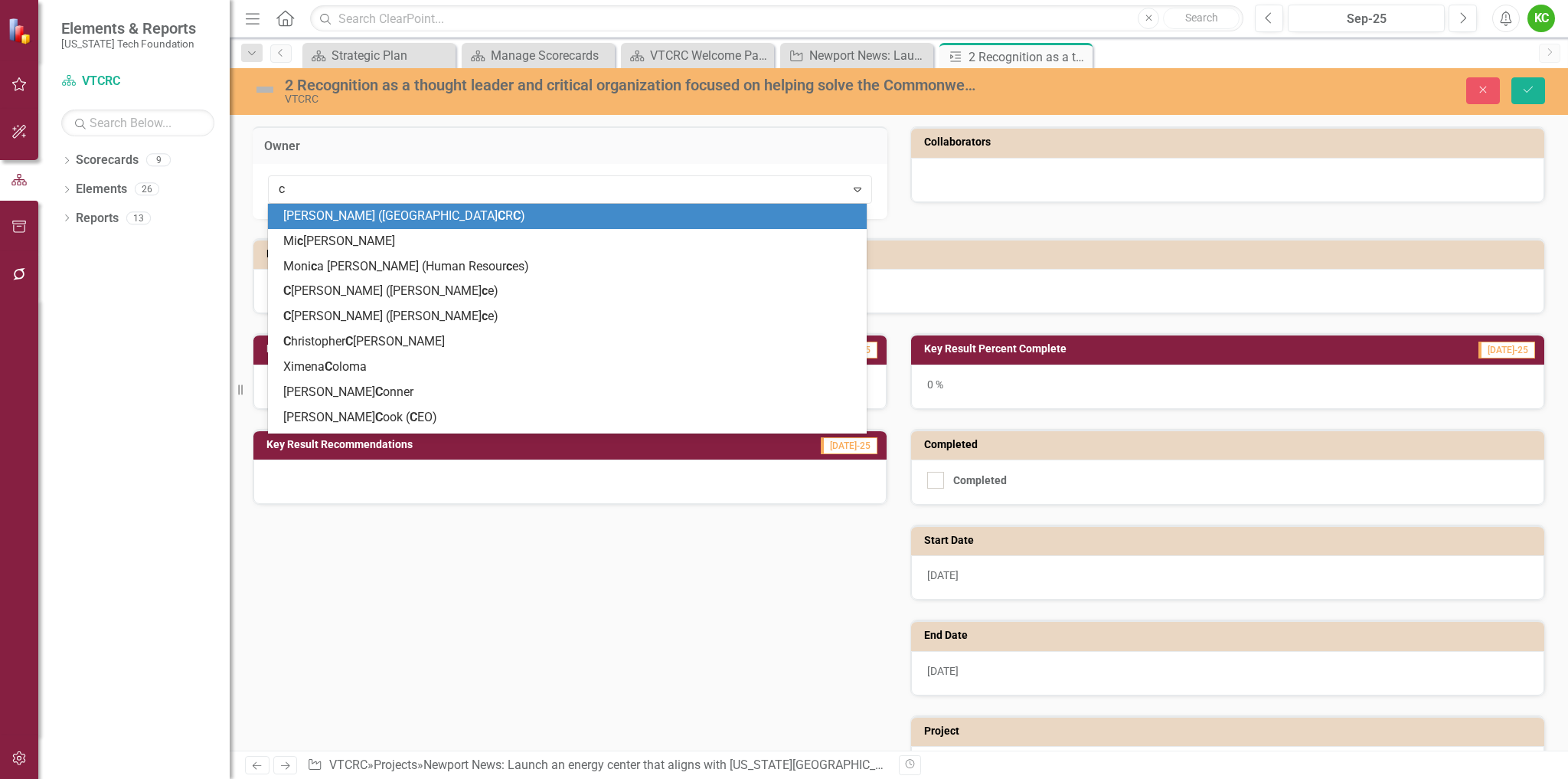
type input "ch"
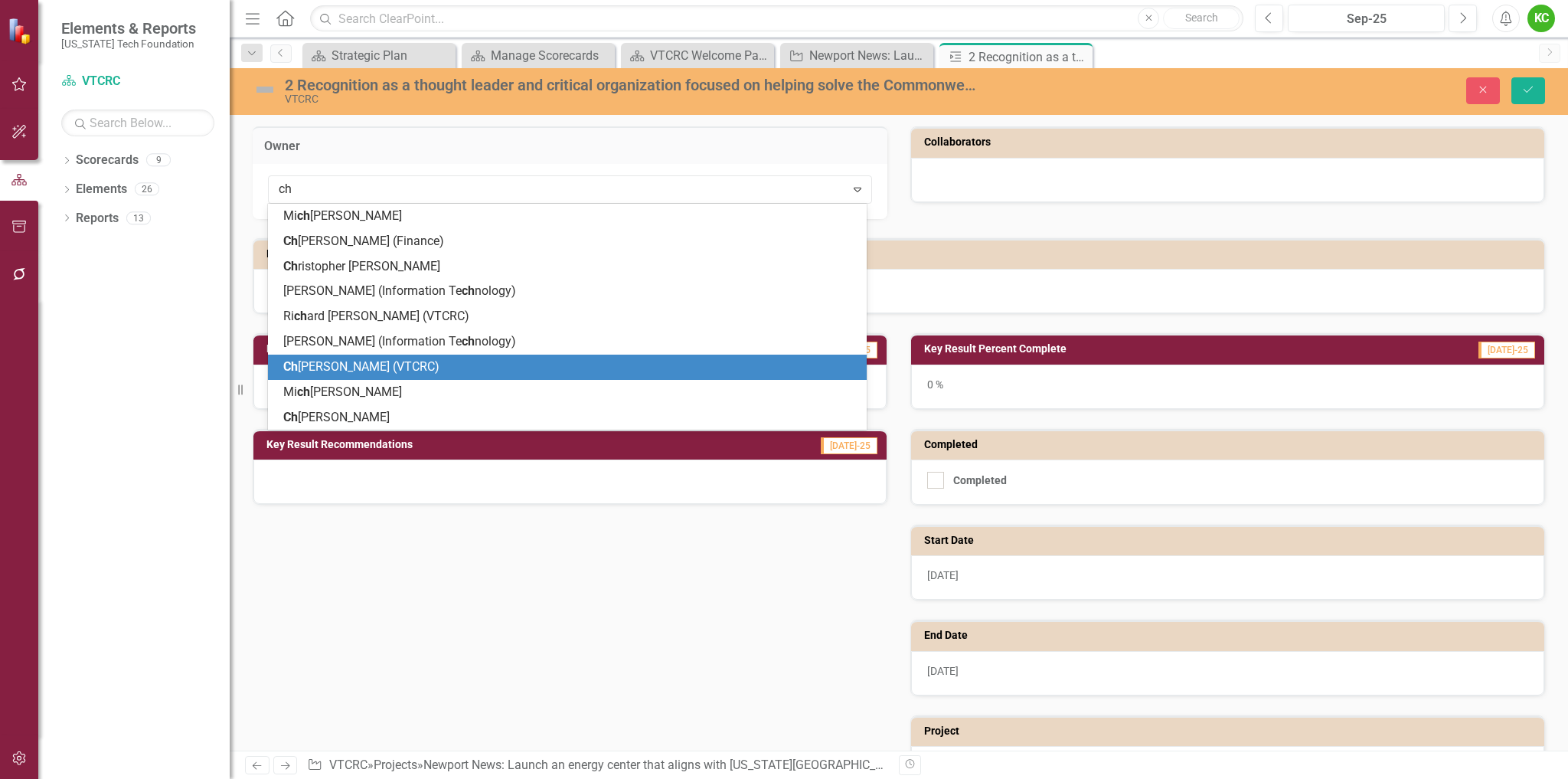
click at [441, 363] on div "Ch elsea Olivieri (VTCRC)" at bounding box center [570, 367] width 574 height 18
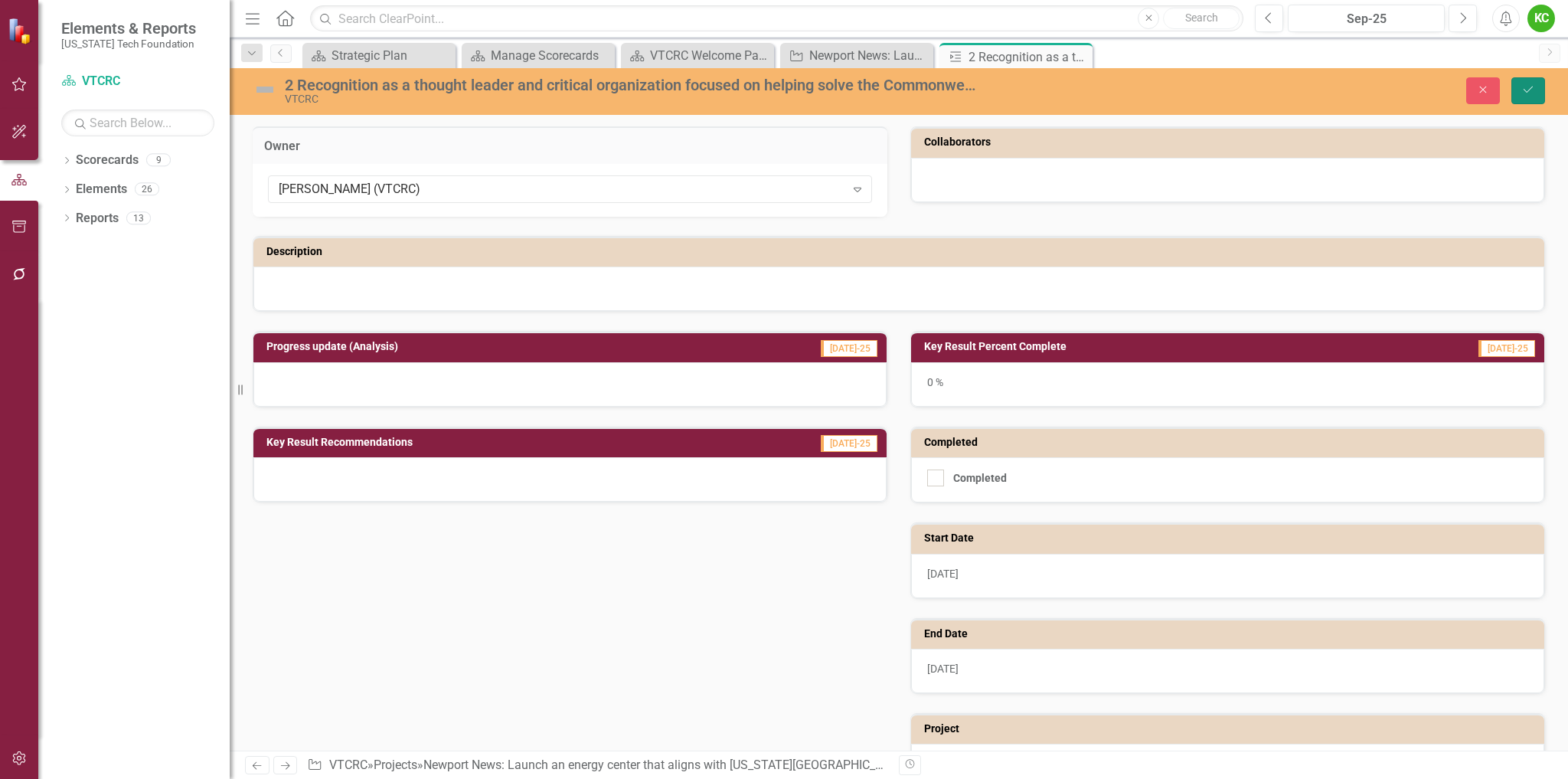
click at [1530, 87] on icon "Save" at bounding box center [1528, 90] width 13 height 11
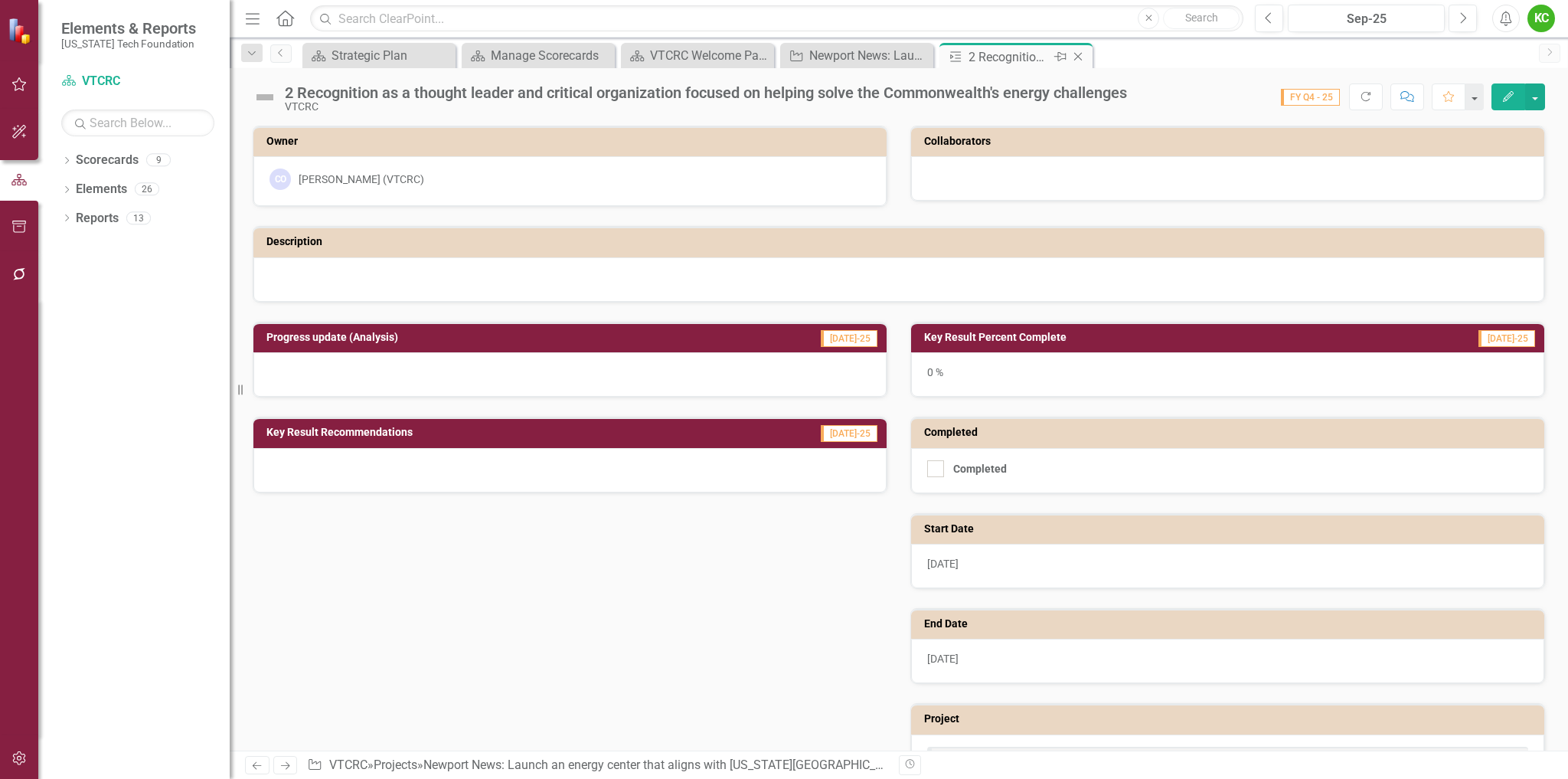
click at [1080, 56] on icon at bounding box center [1078, 56] width 8 height 8
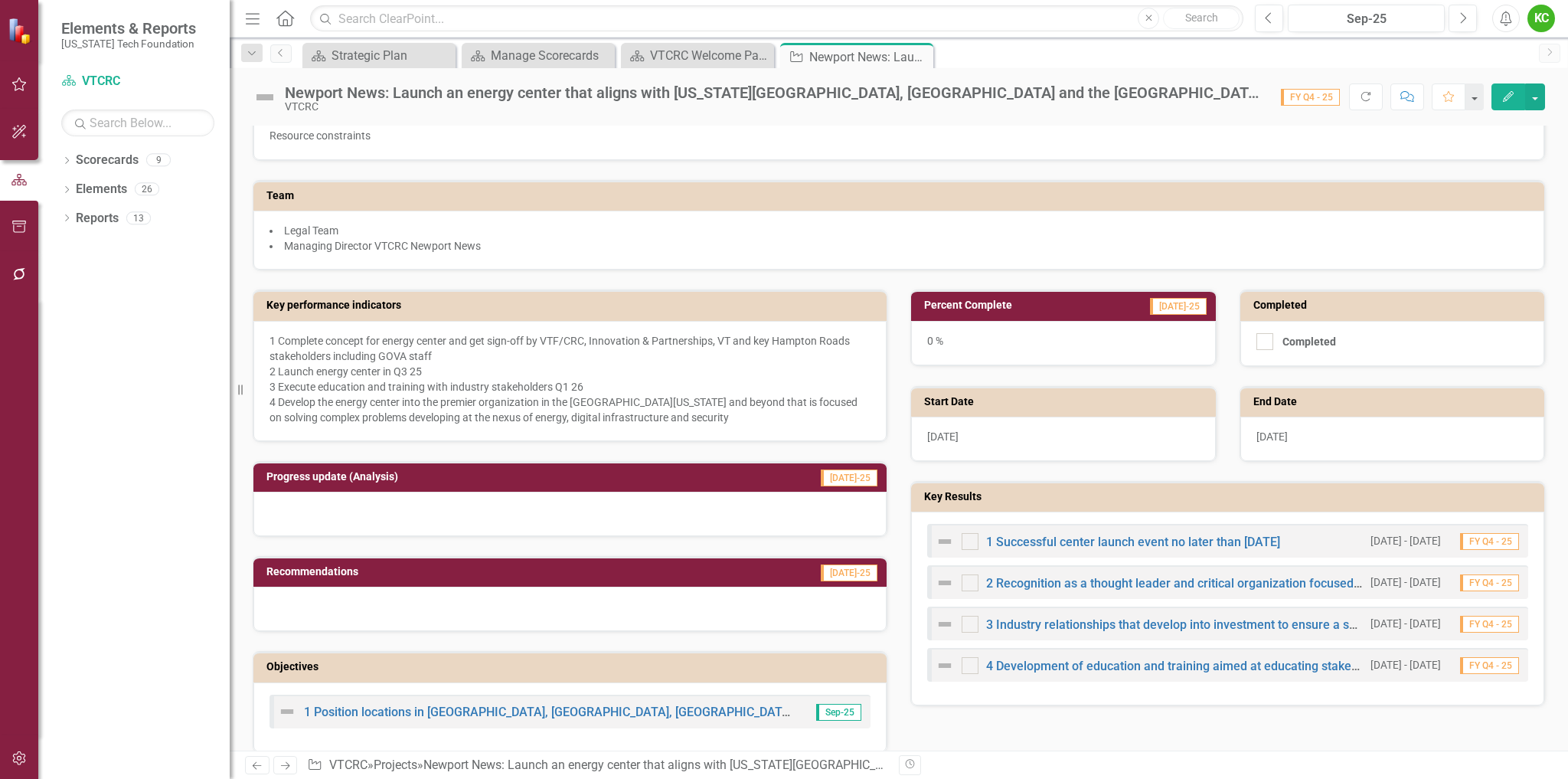
scroll to position [153, 0]
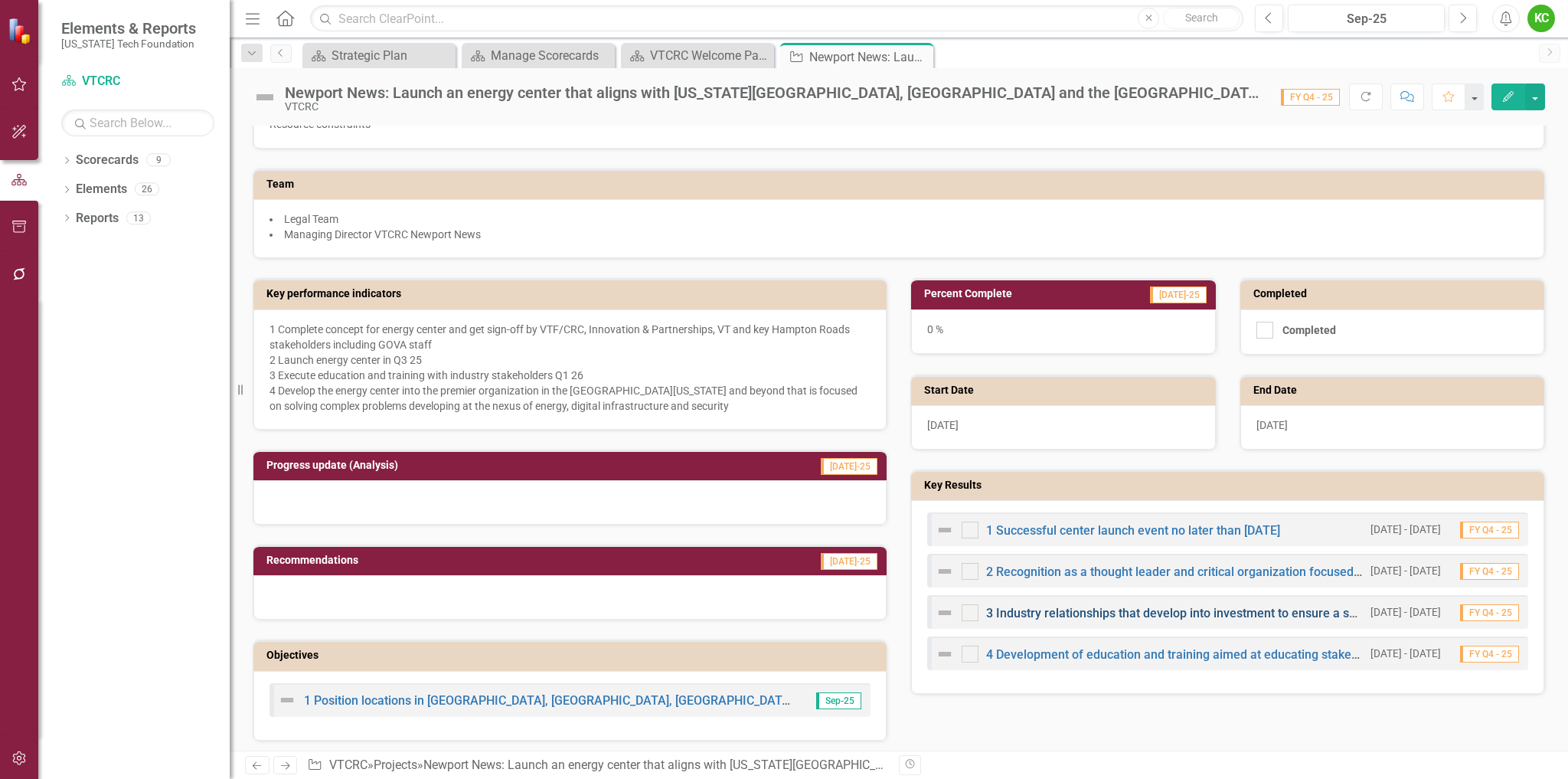
click at [1118, 613] on link "3 Industry relationships that develop into investment to ensure a sustainable b…" at bounding box center [1303, 612] width 634 height 14
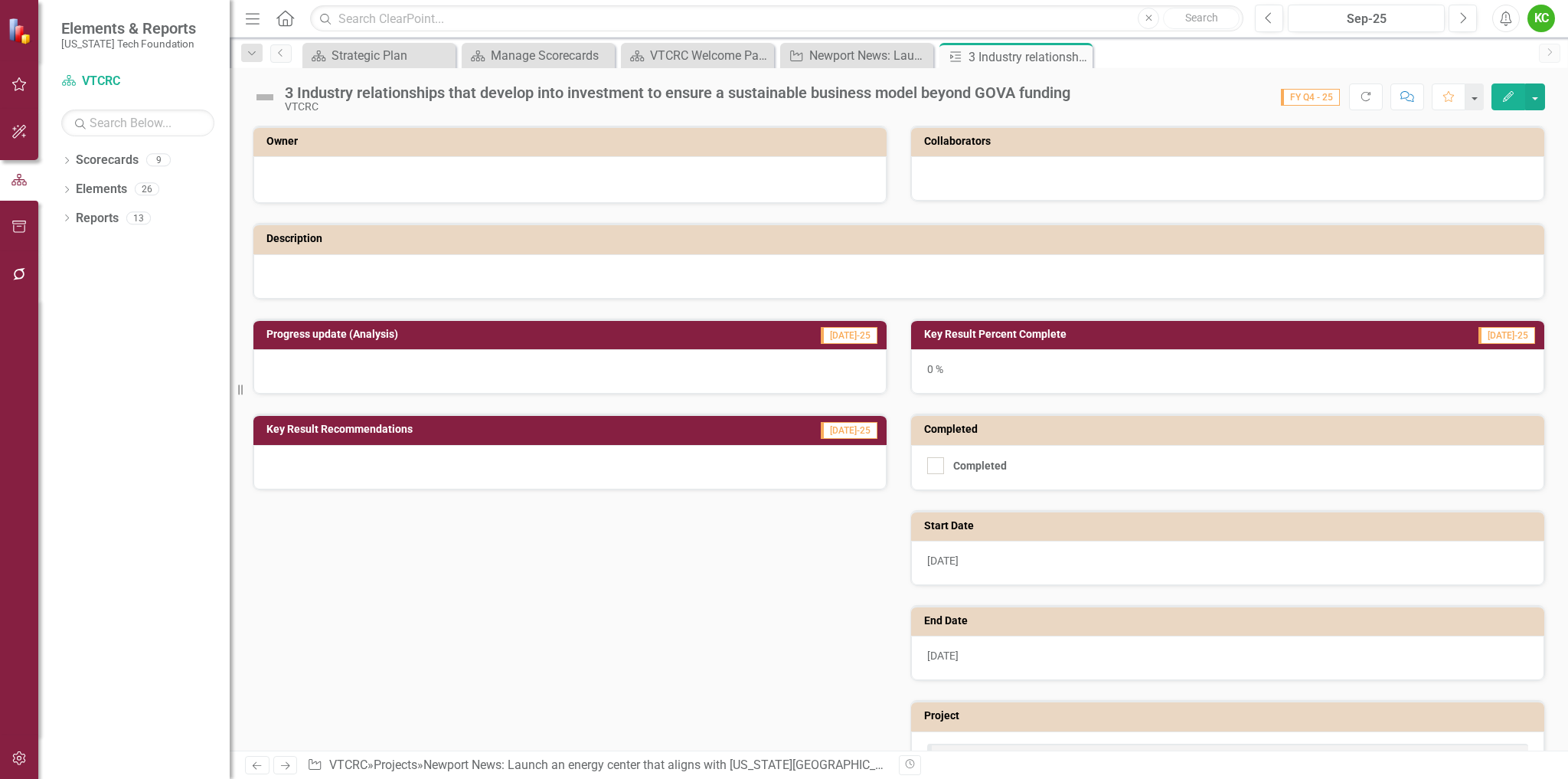
click at [557, 144] on h3 "Owner" at bounding box center [573, 141] width 613 height 12
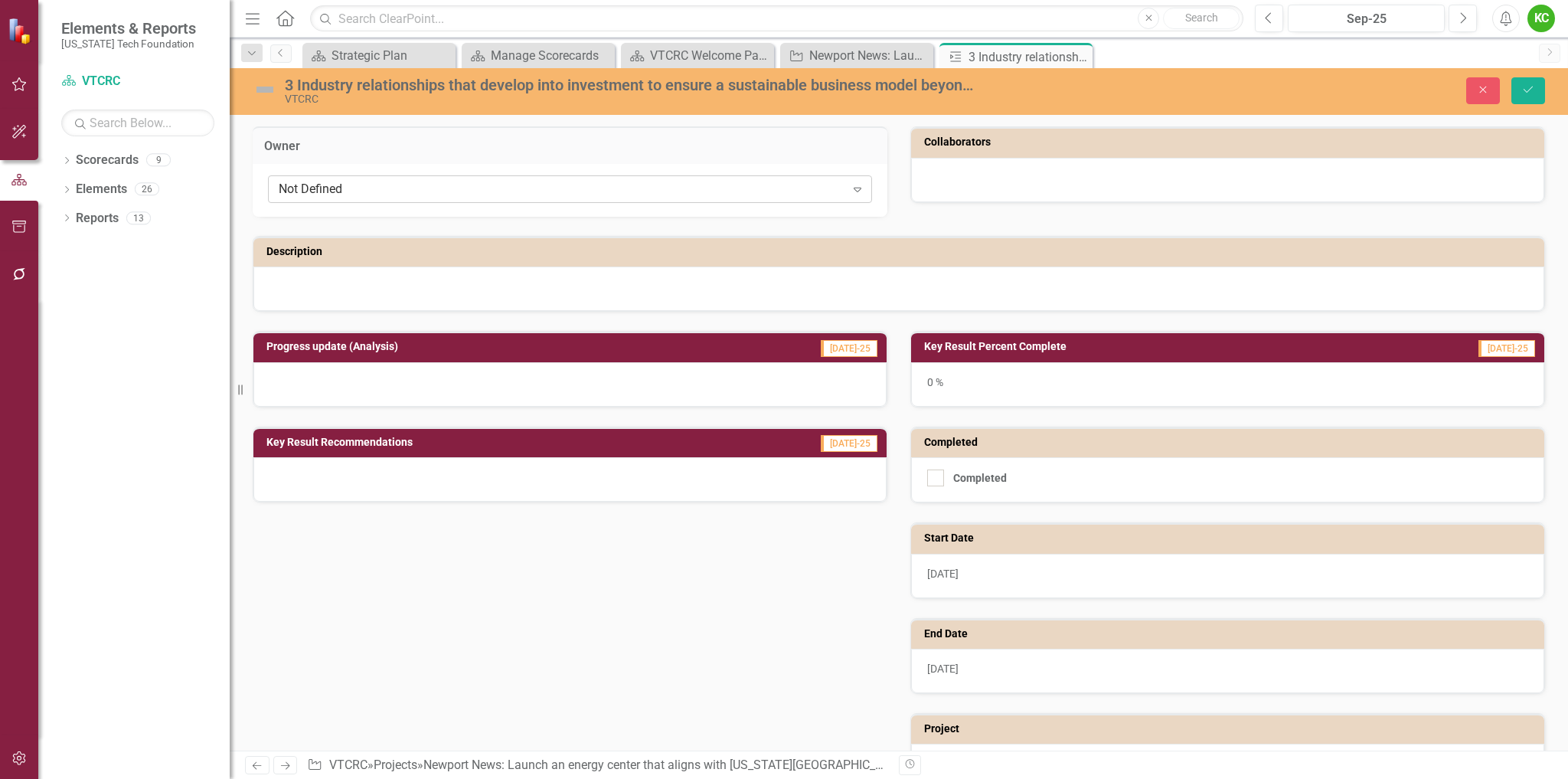
click at [476, 188] on div "Not Defined" at bounding box center [561, 190] width 567 height 18
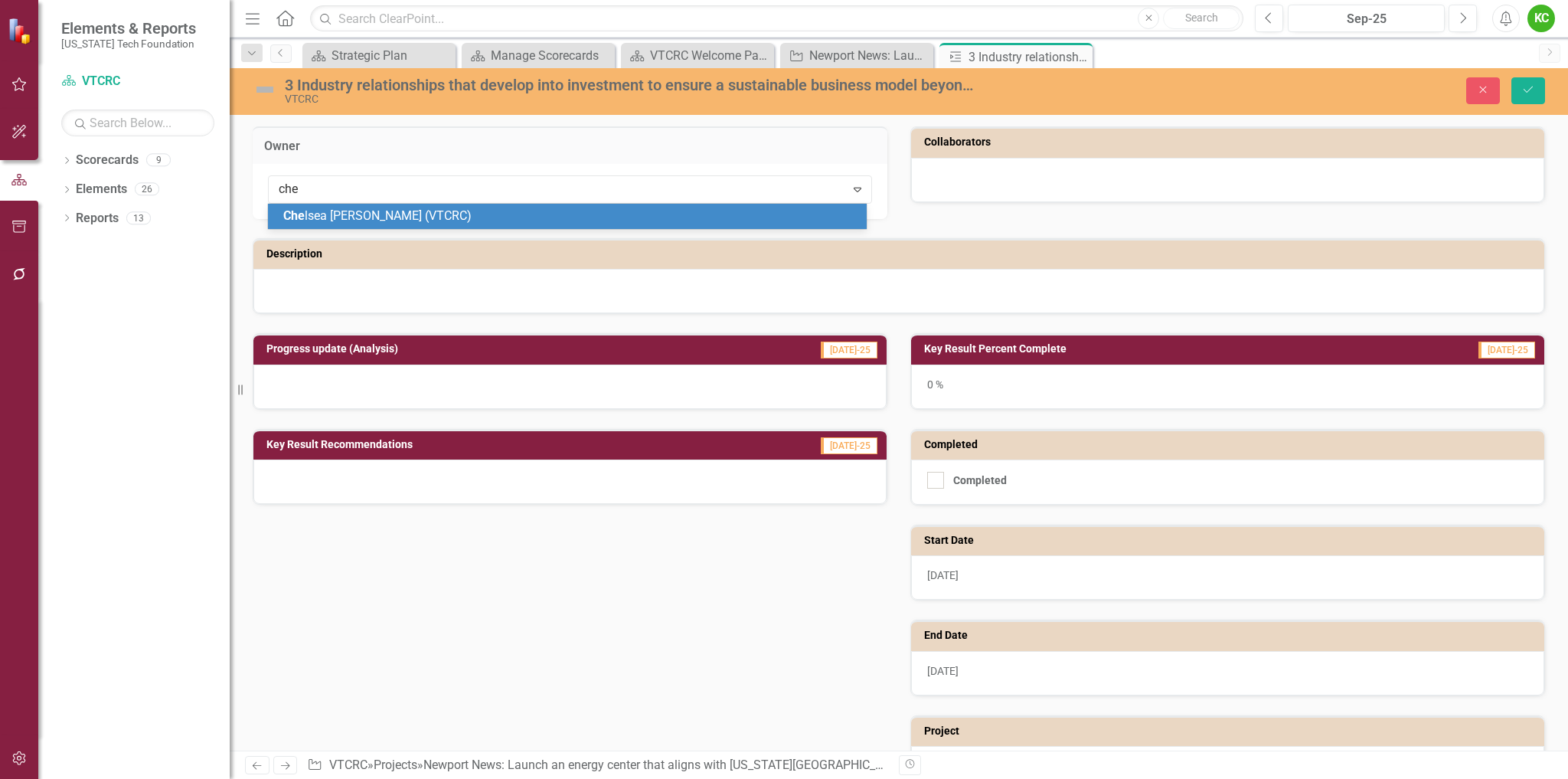
type input "chel"
click at [490, 214] on div "Chel sea Olivieri (VTCRC)" at bounding box center [570, 217] width 574 height 18
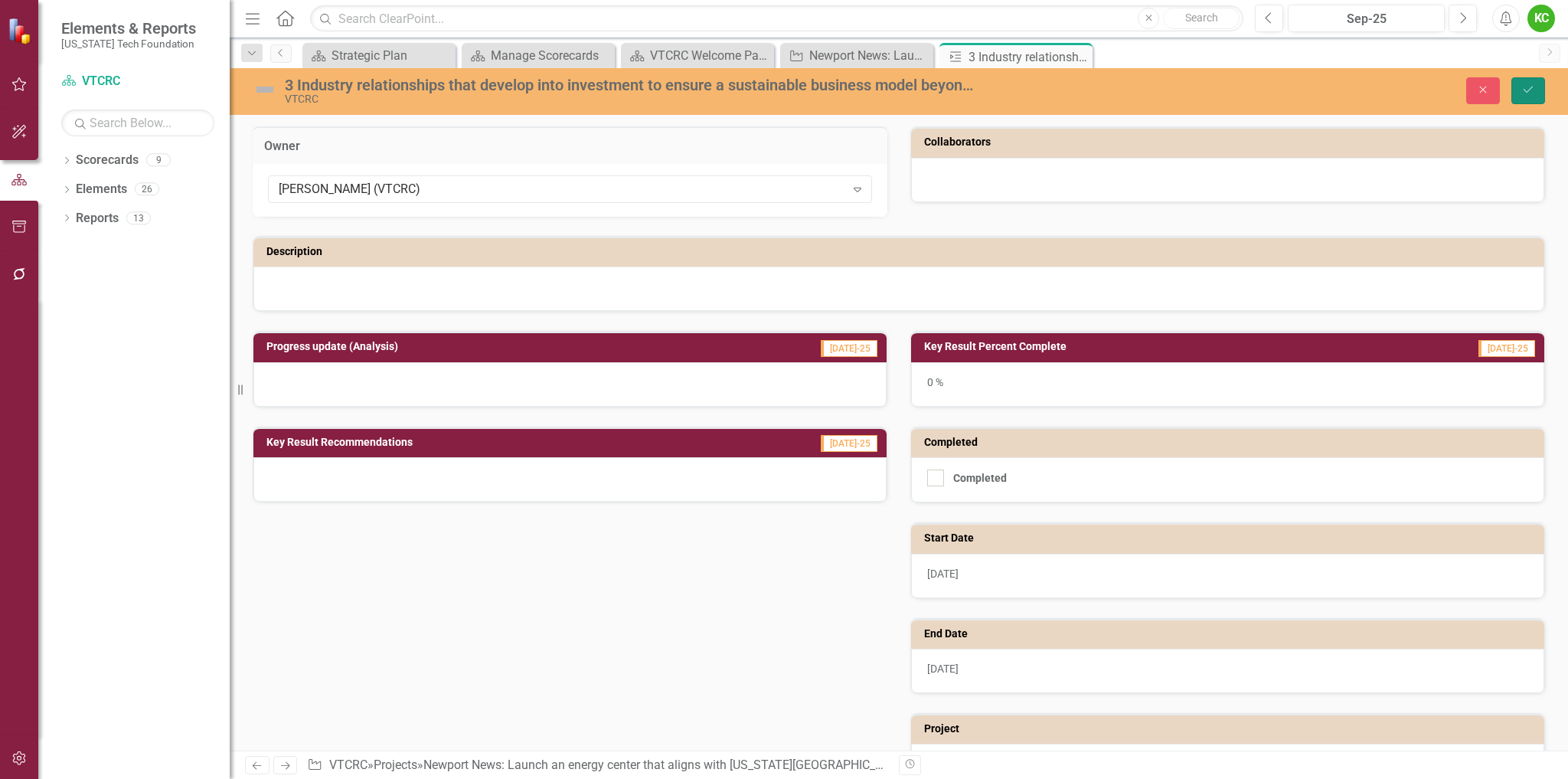
click at [1524, 96] on button "Save" at bounding box center [1529, 90] width 34 height 27
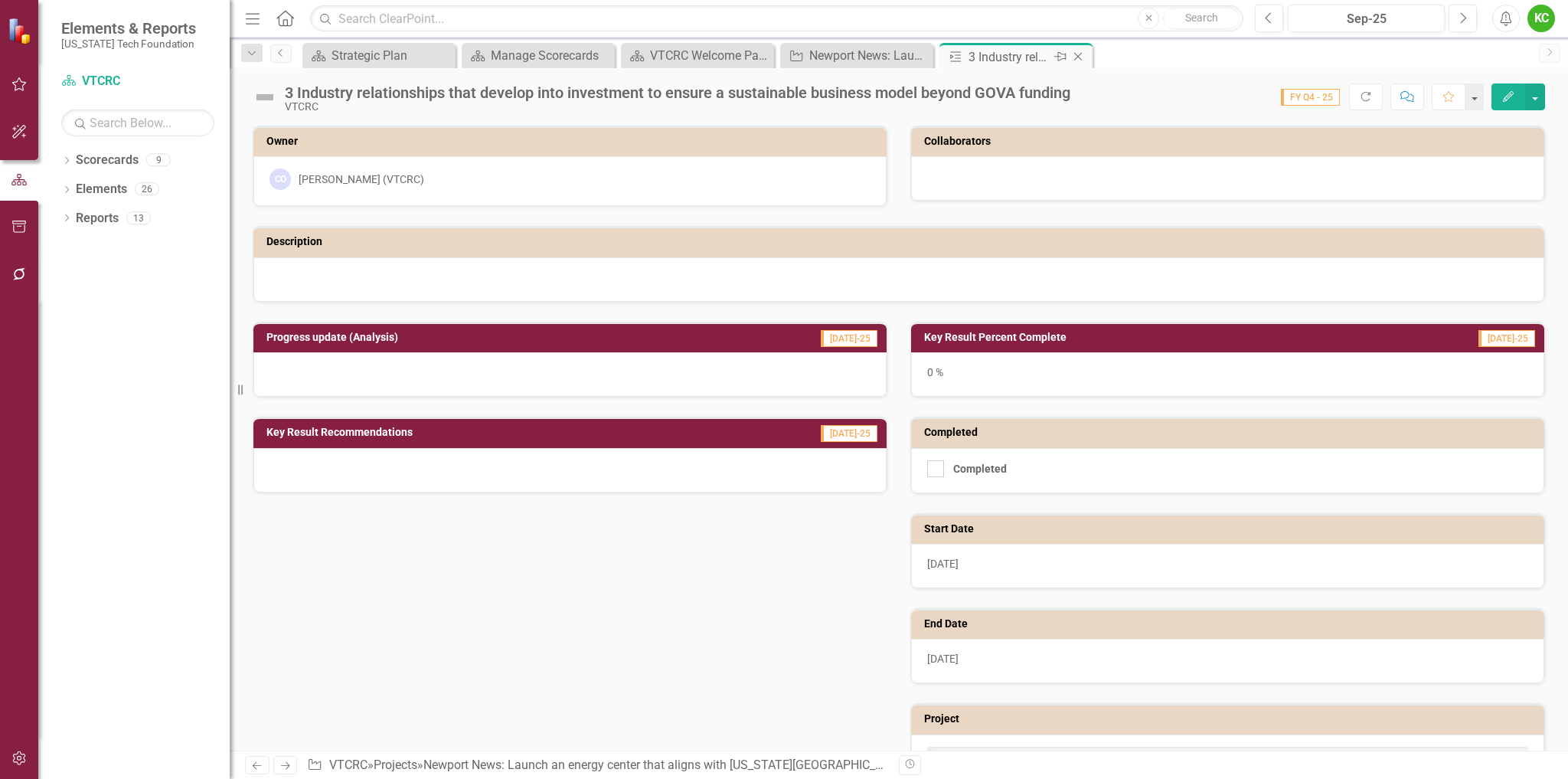
click at [1082, 56] on icon "Close" at bounding box center [1078, 56] width 15 height 13
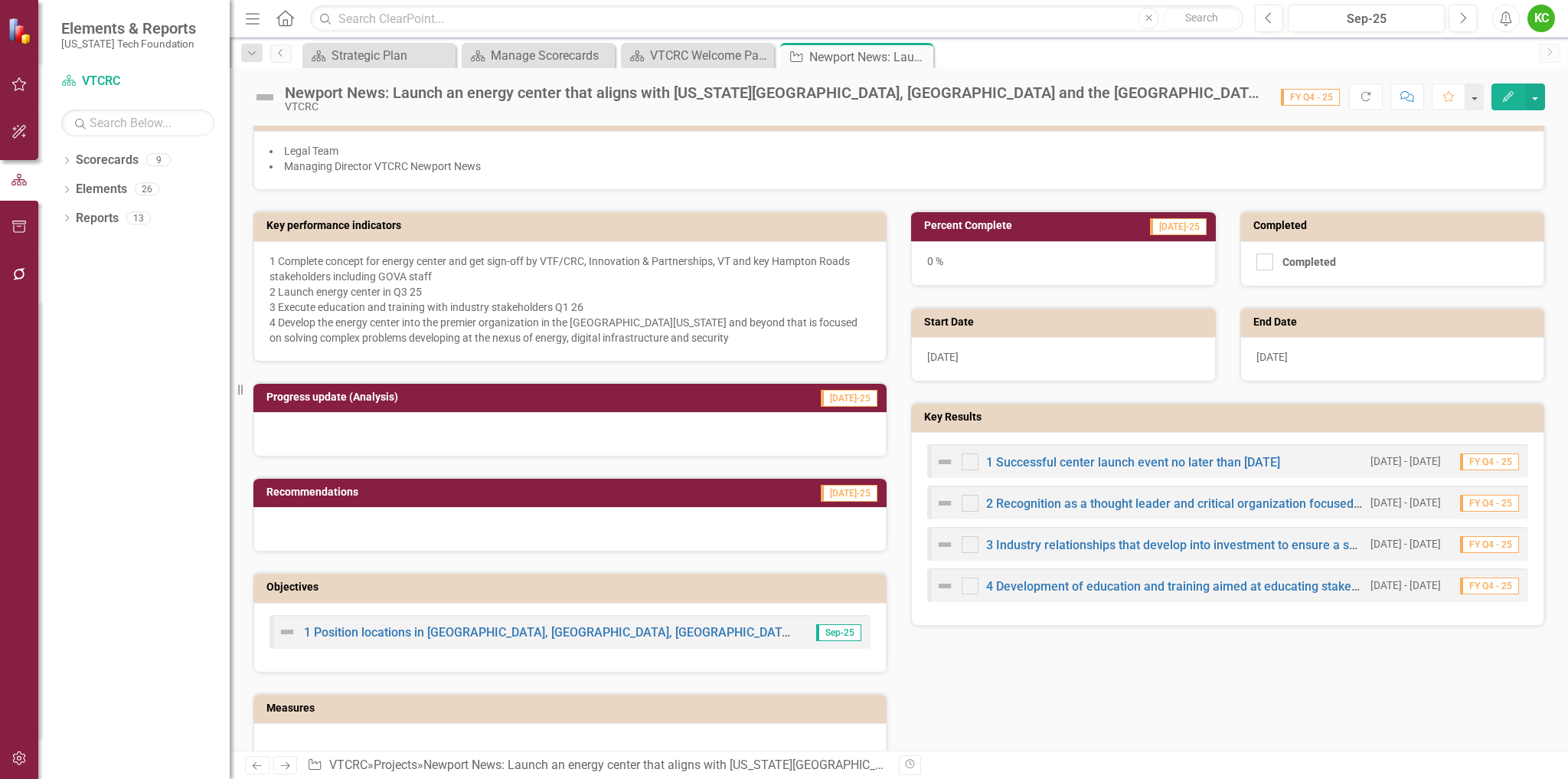
scroll to position [383, 0]
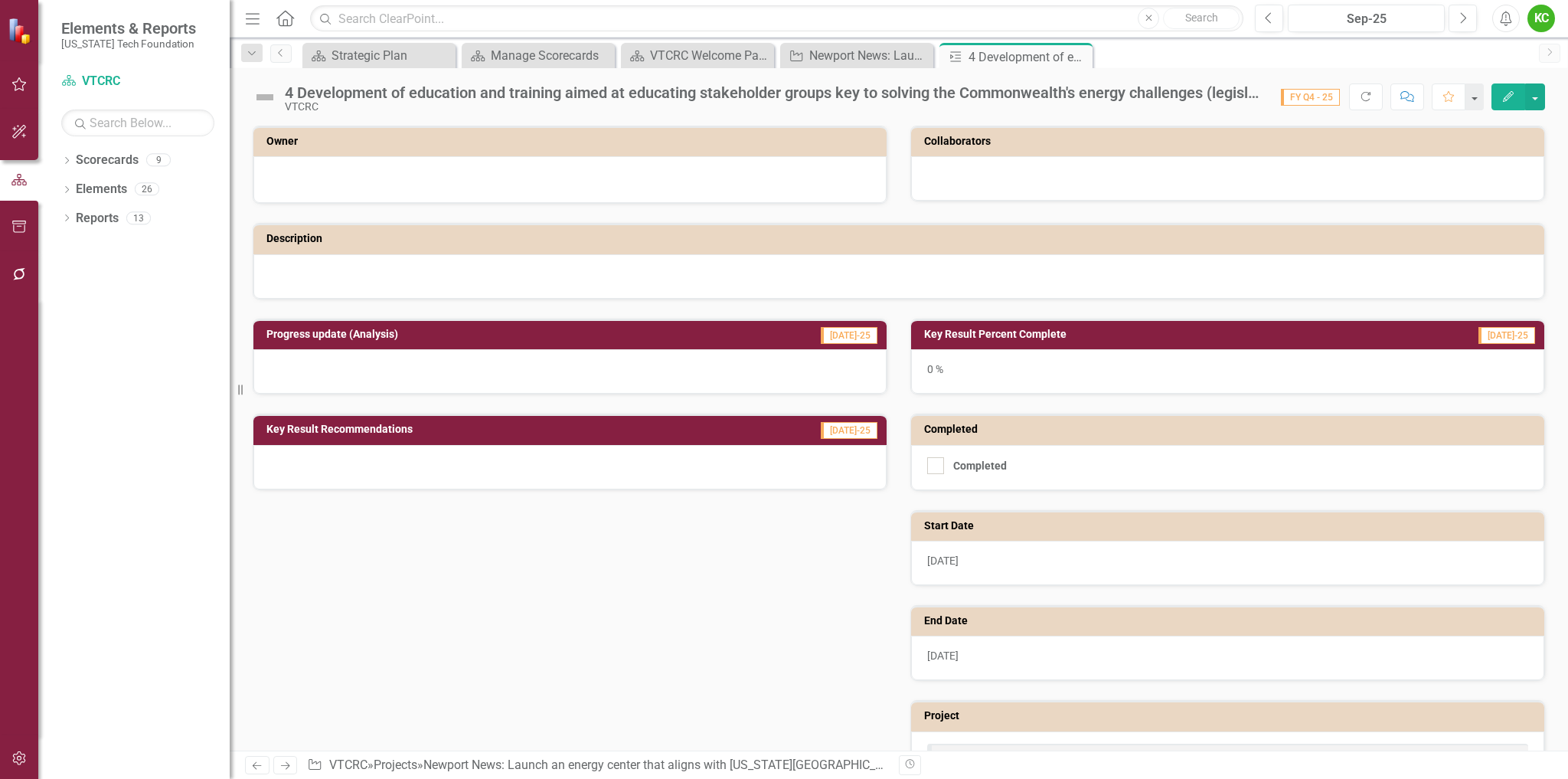
click at [678, 143] on h3 "Owner" at bounding box center [573, 141] width 613 height 12
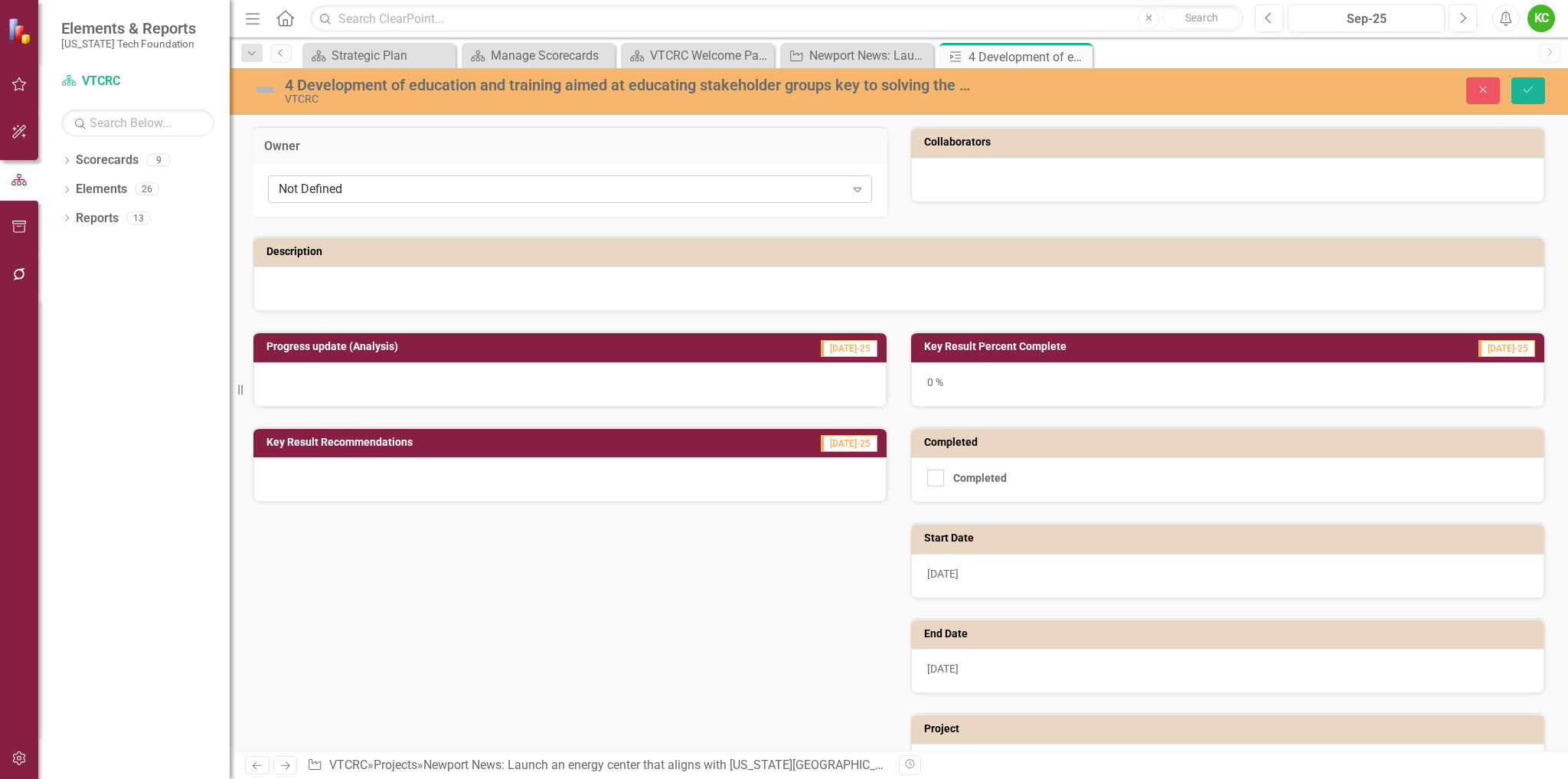
click at [655, 193] on div "Not Defined" at bounding box center [561, 190] width 567 height 18
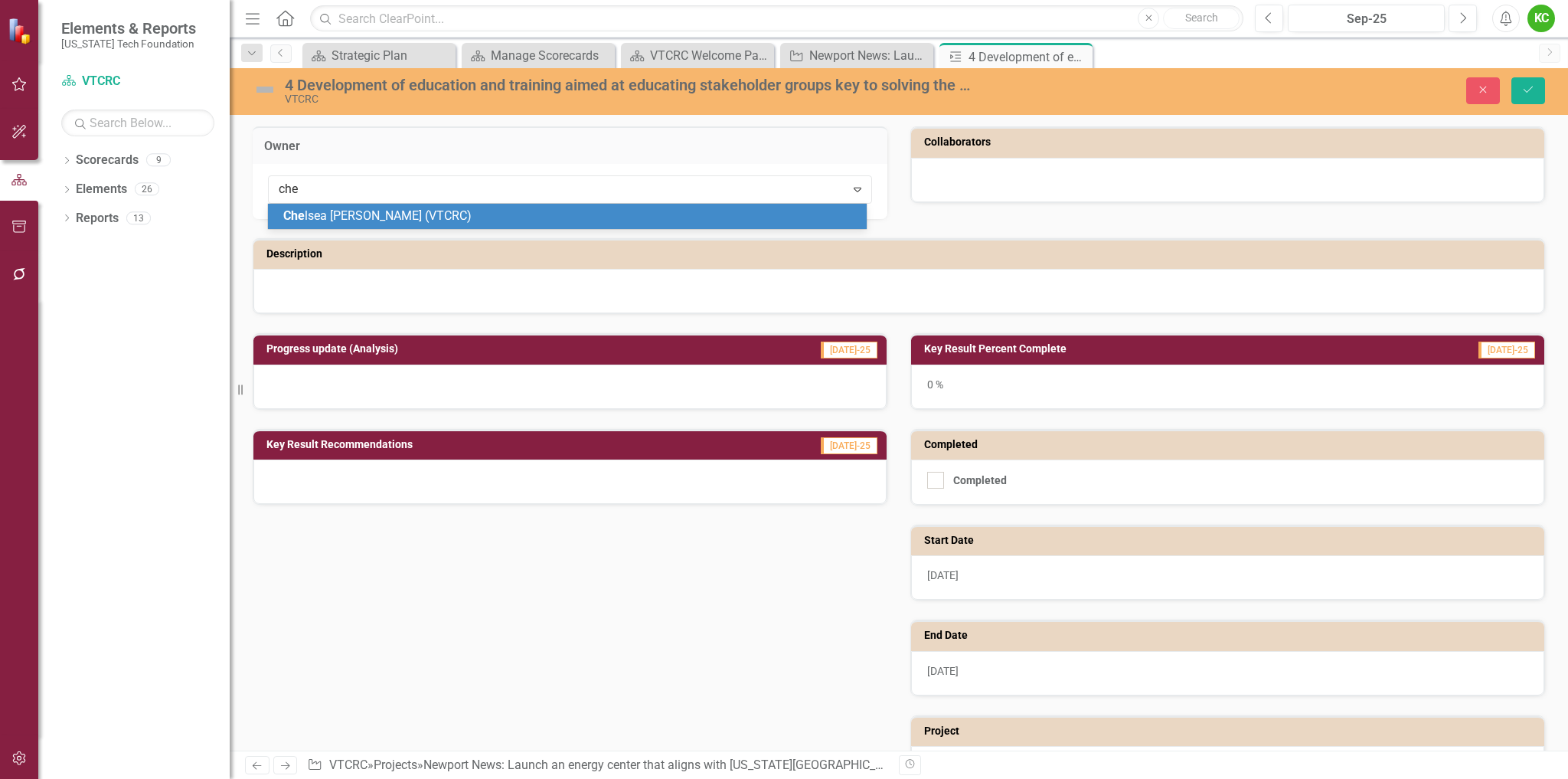
type input "chel"
click at [608, 209] on div "Chel sea Olivieri (VTCRC)" at bounding box center [570, 217] width 574 height 18
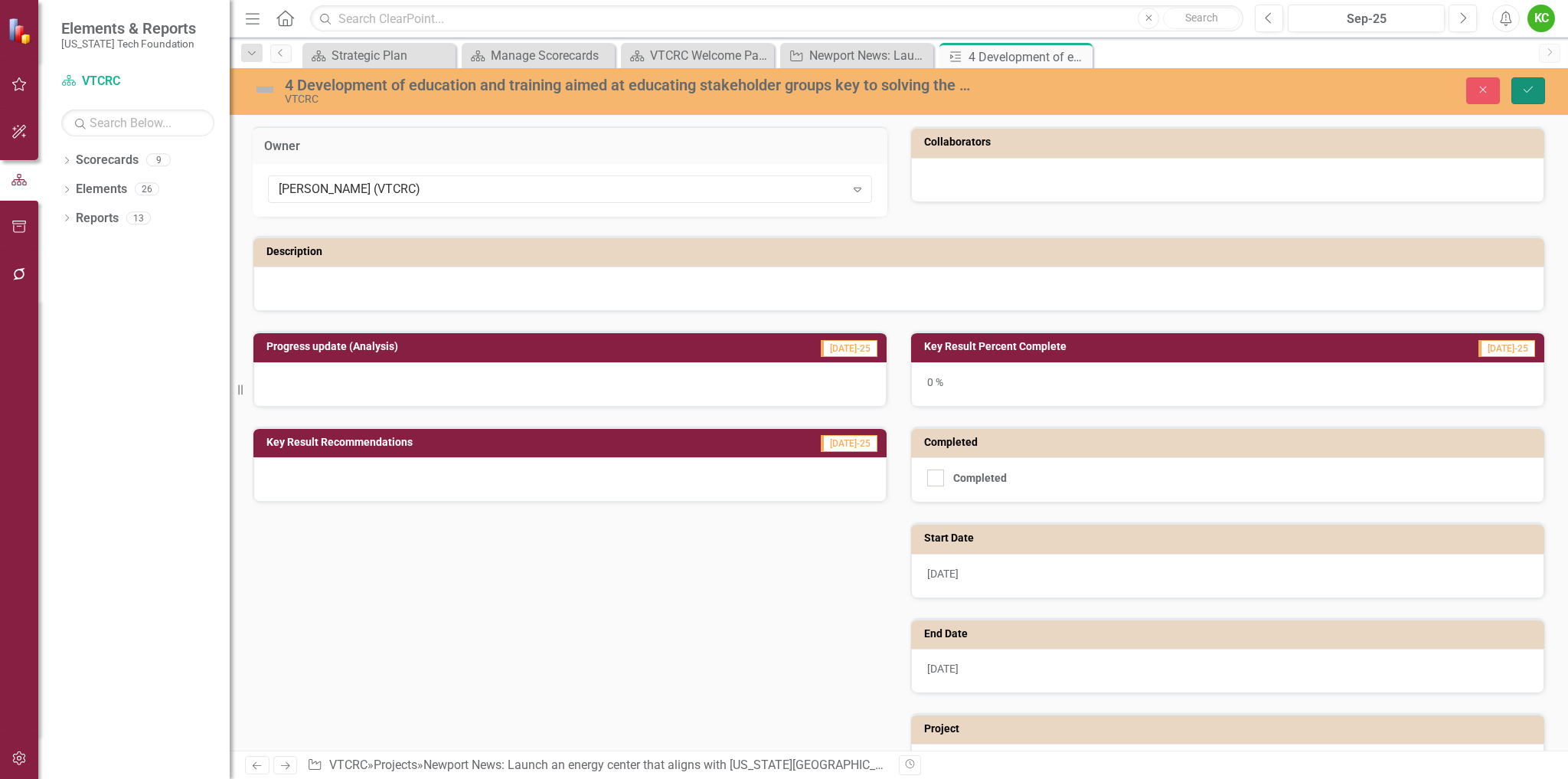
click at [1535, 90] on icon "Save" at bounding box center [1528, 90] width 13 height 11
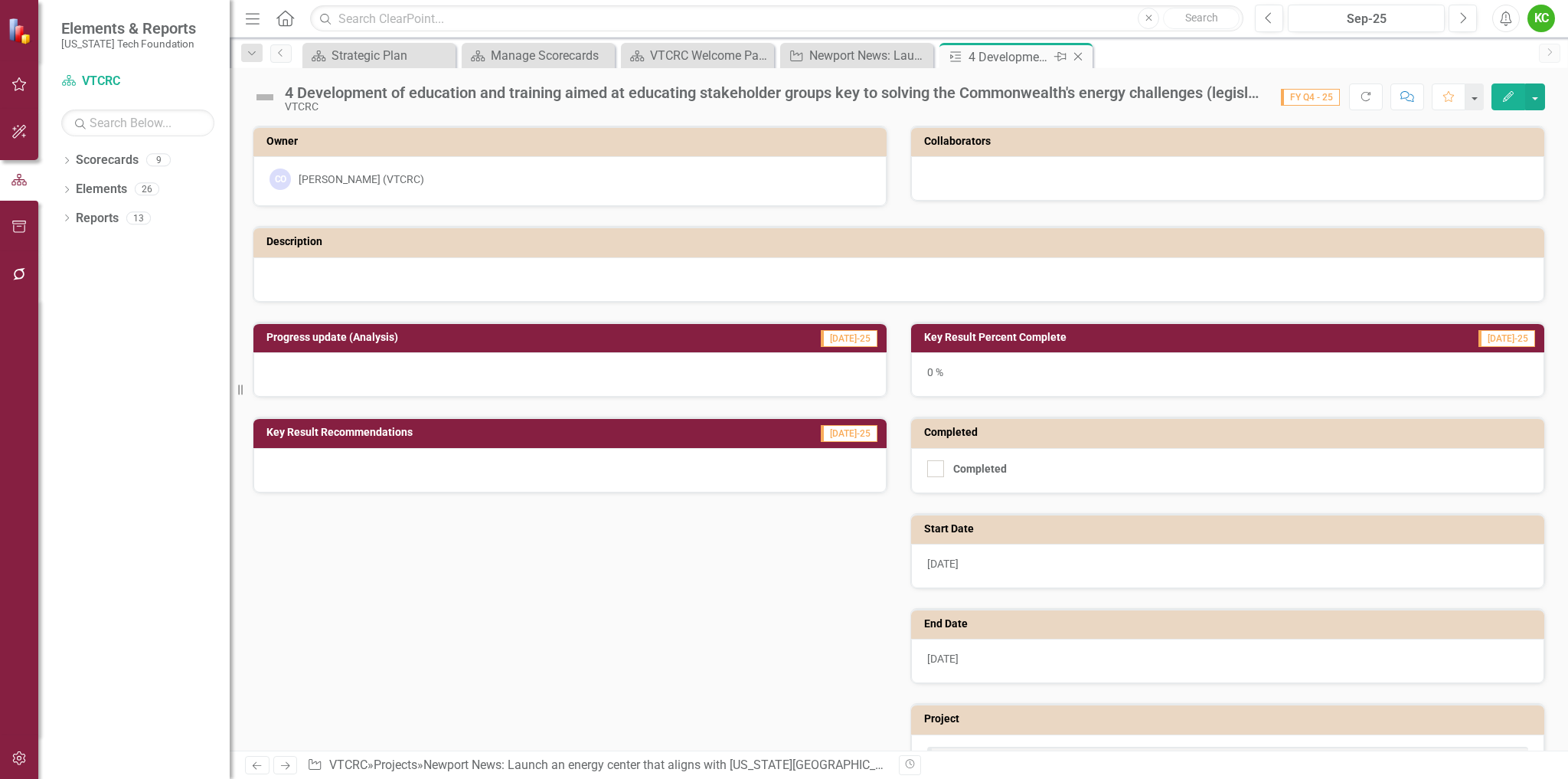
click at [1076, 56] on icon "Close" at bounding box center [1078, 56] width 15 height 13
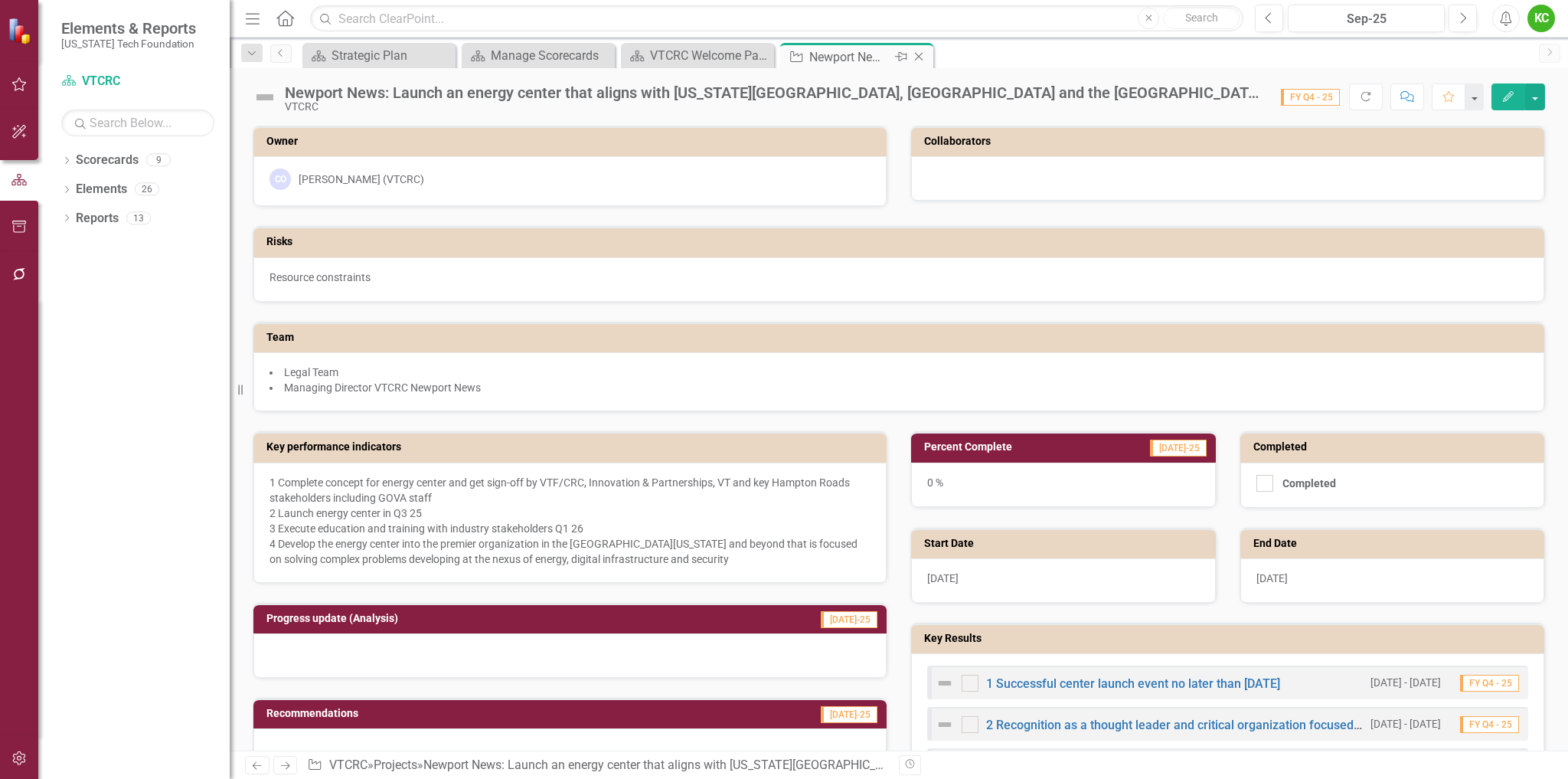
click at [919, 56] on icon "Close" at bounding box center [919, 56] width 15 height 13
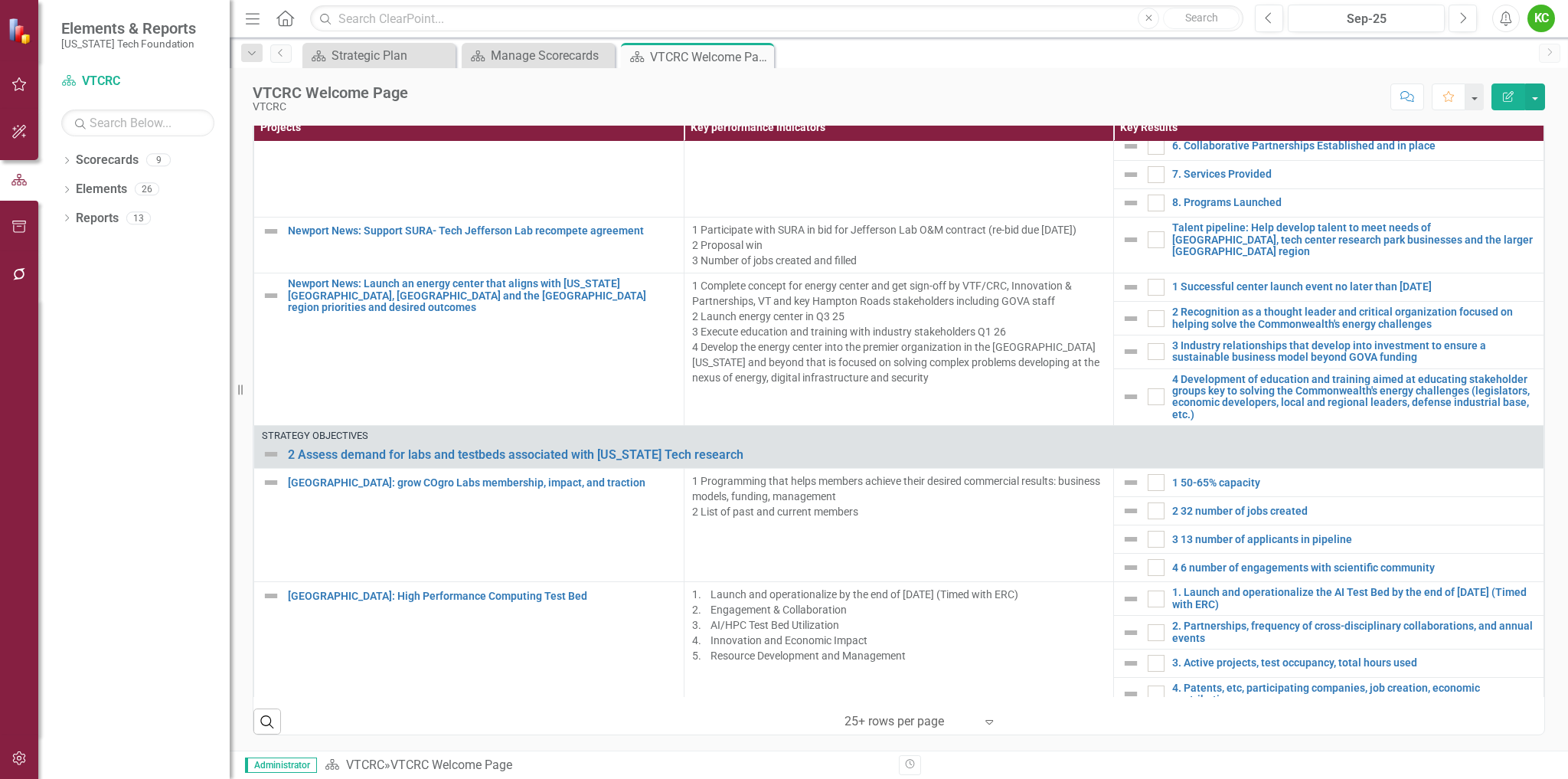
scroll to position [1225, 0]
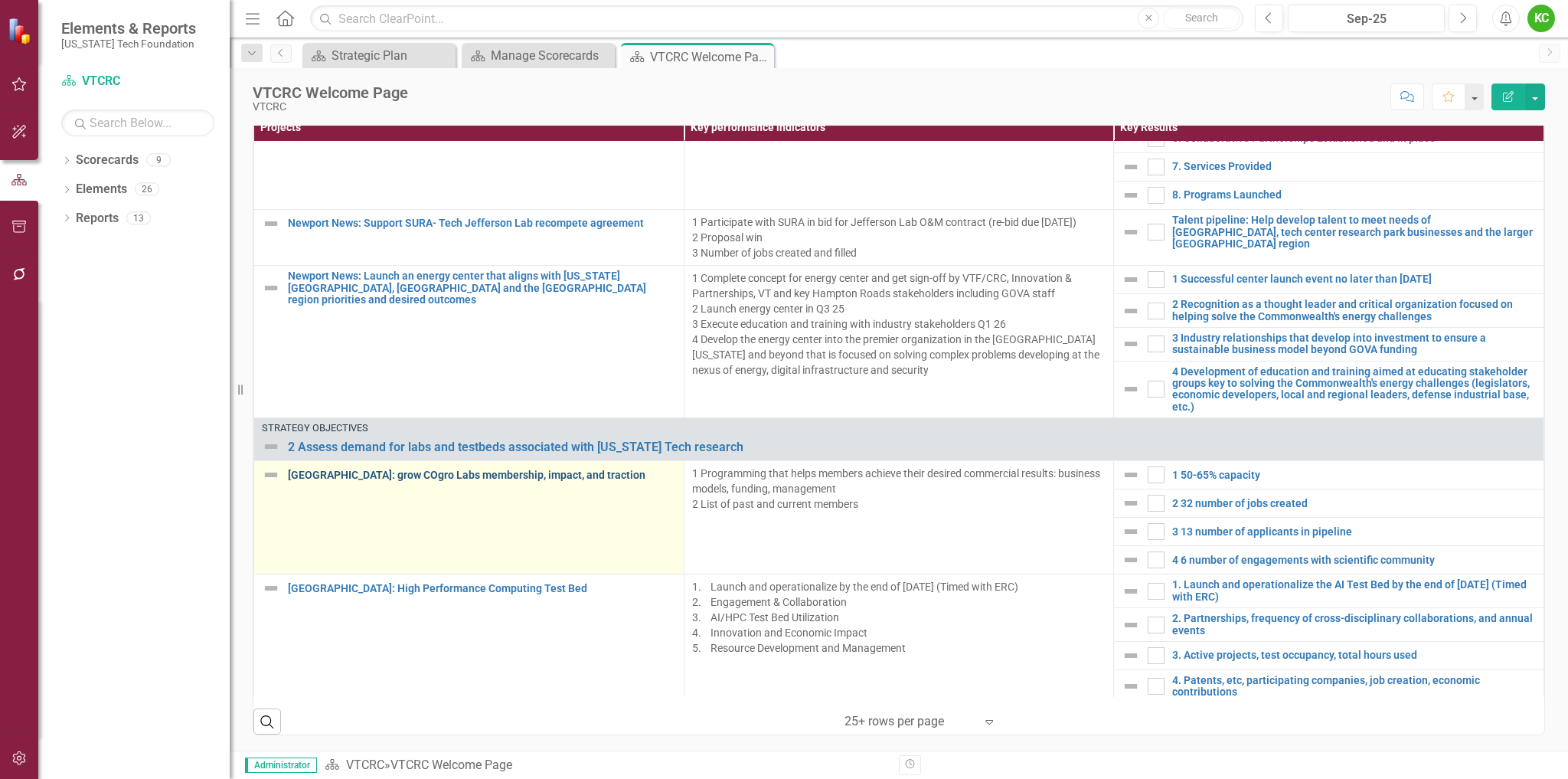
click at [576, 478] on link "[GEOGRAPHIC_DATA]: grow COgro Labs membership, impact, and traction" at bounding box center [483, 475] width 389 height 12
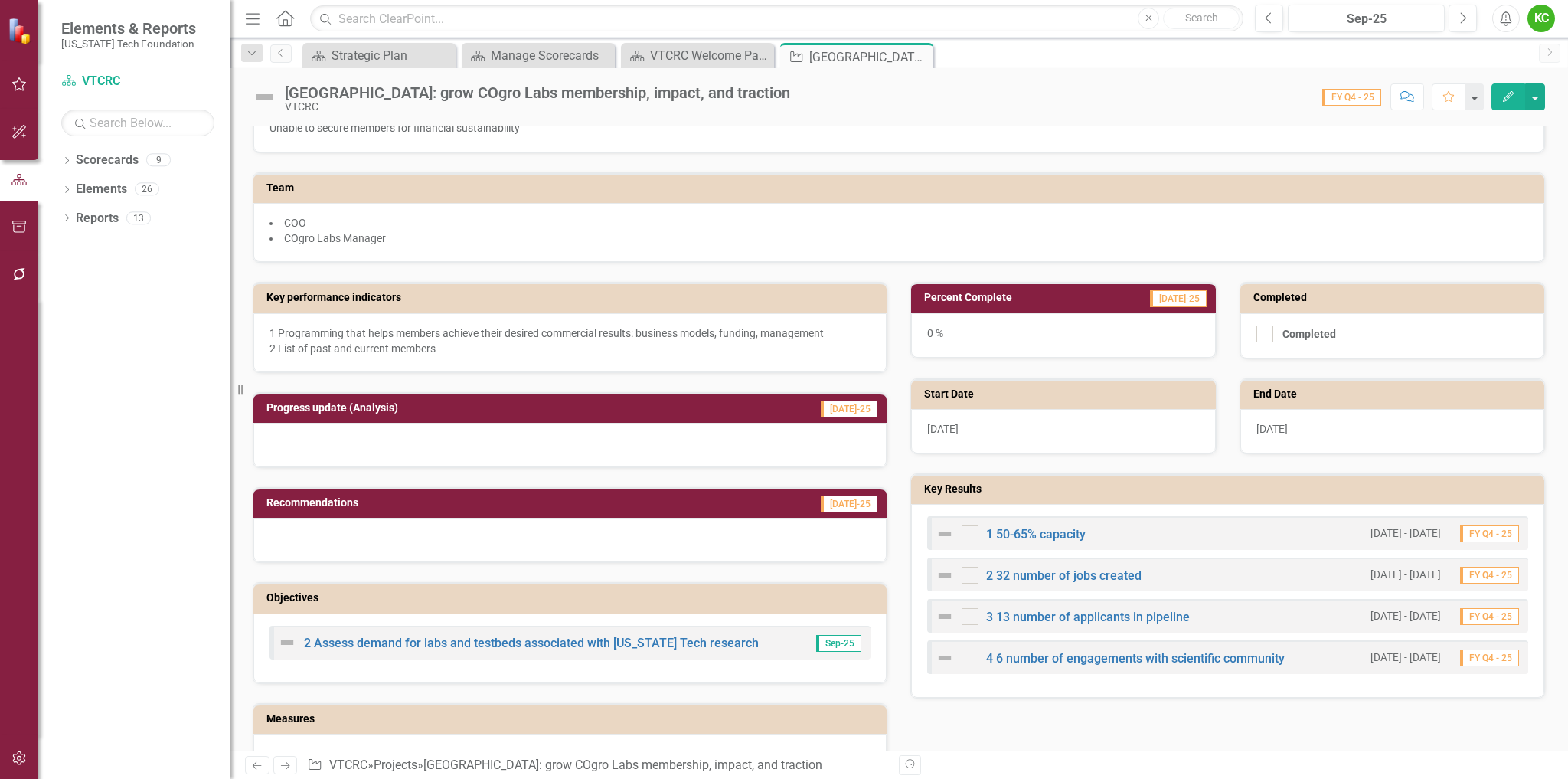
scroll to position [153, 0]
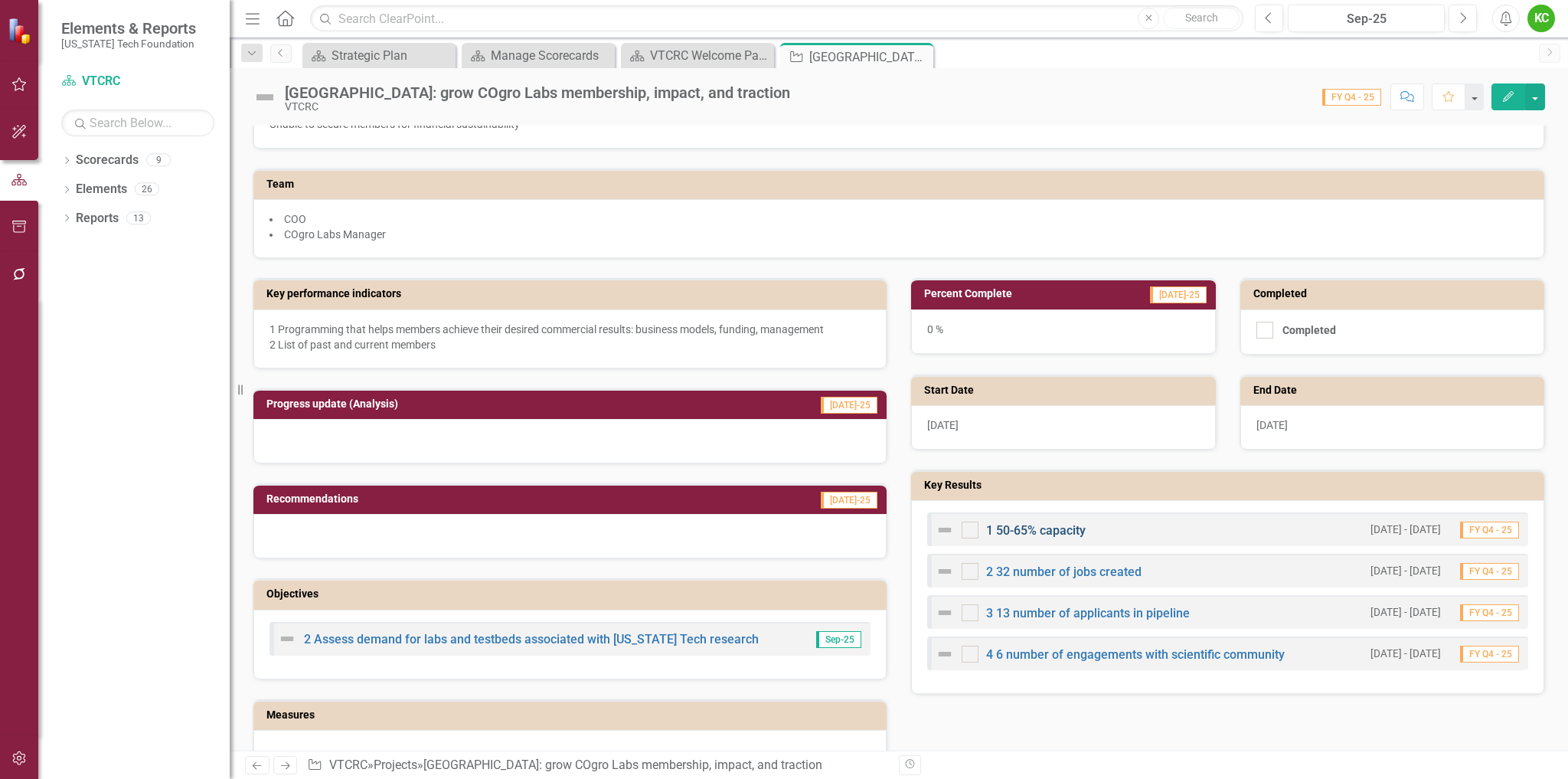
click at [1050, 531] on link "1 50-65% capacity" at bounding box center [1035, 530] width 99 height 14
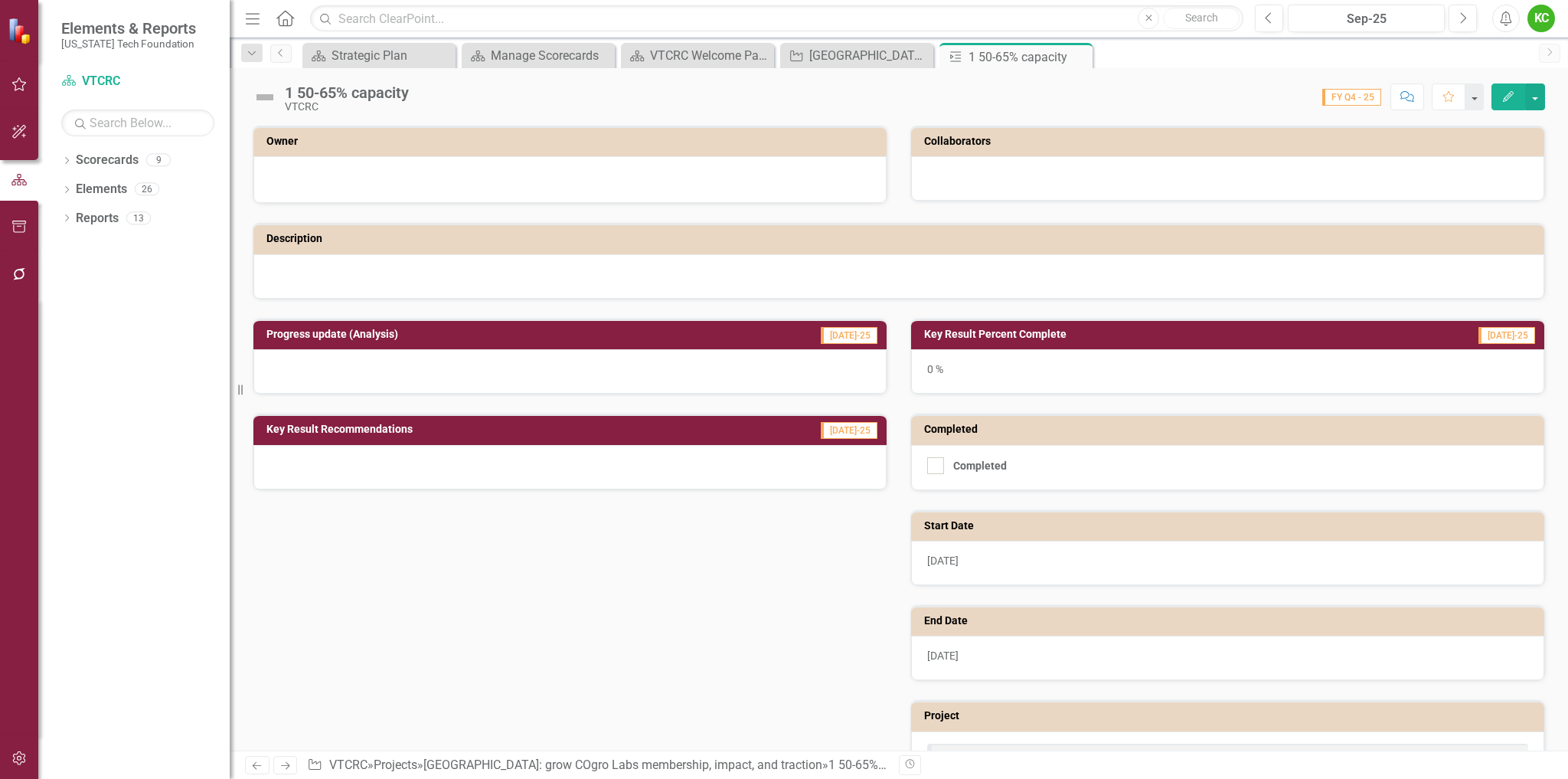
click at [716, 141] on h3 "Owner" at bounding box center [573, 141] width 613 height 12
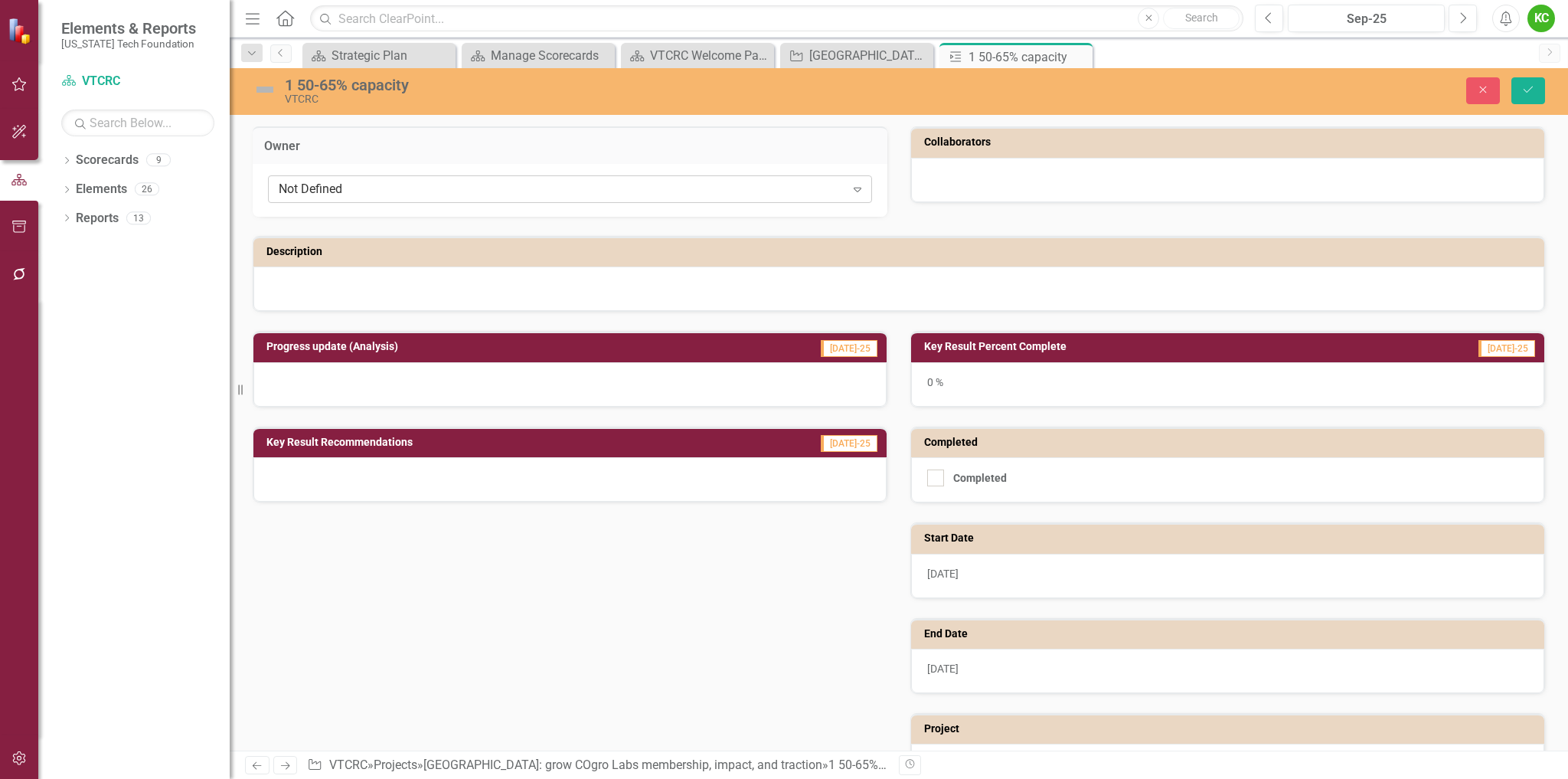
click at [670, 193] on div "Not Defined" at bounding box center [561, 190] width 567 height 18
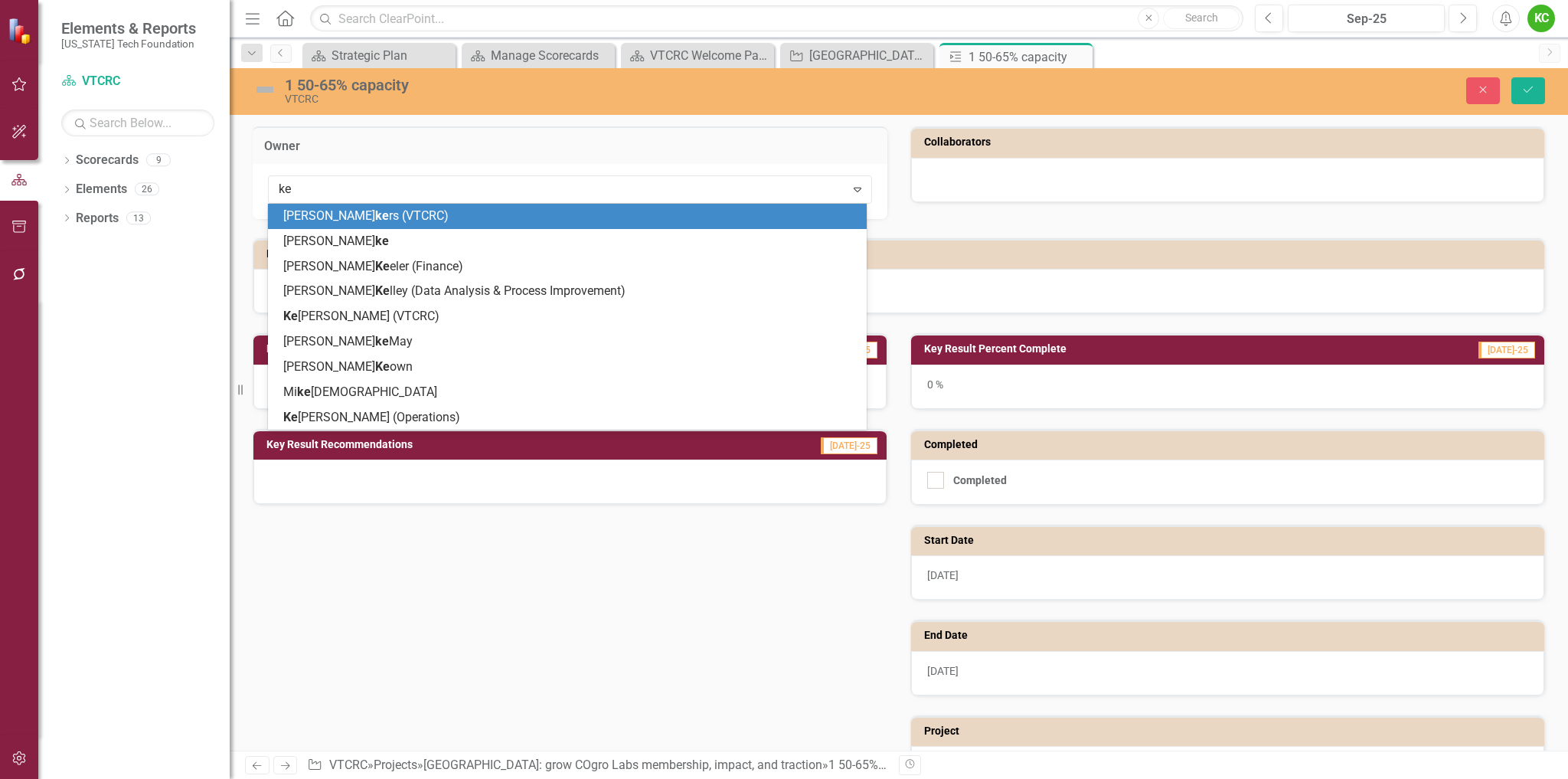
type input "[PERSON_NAME]"
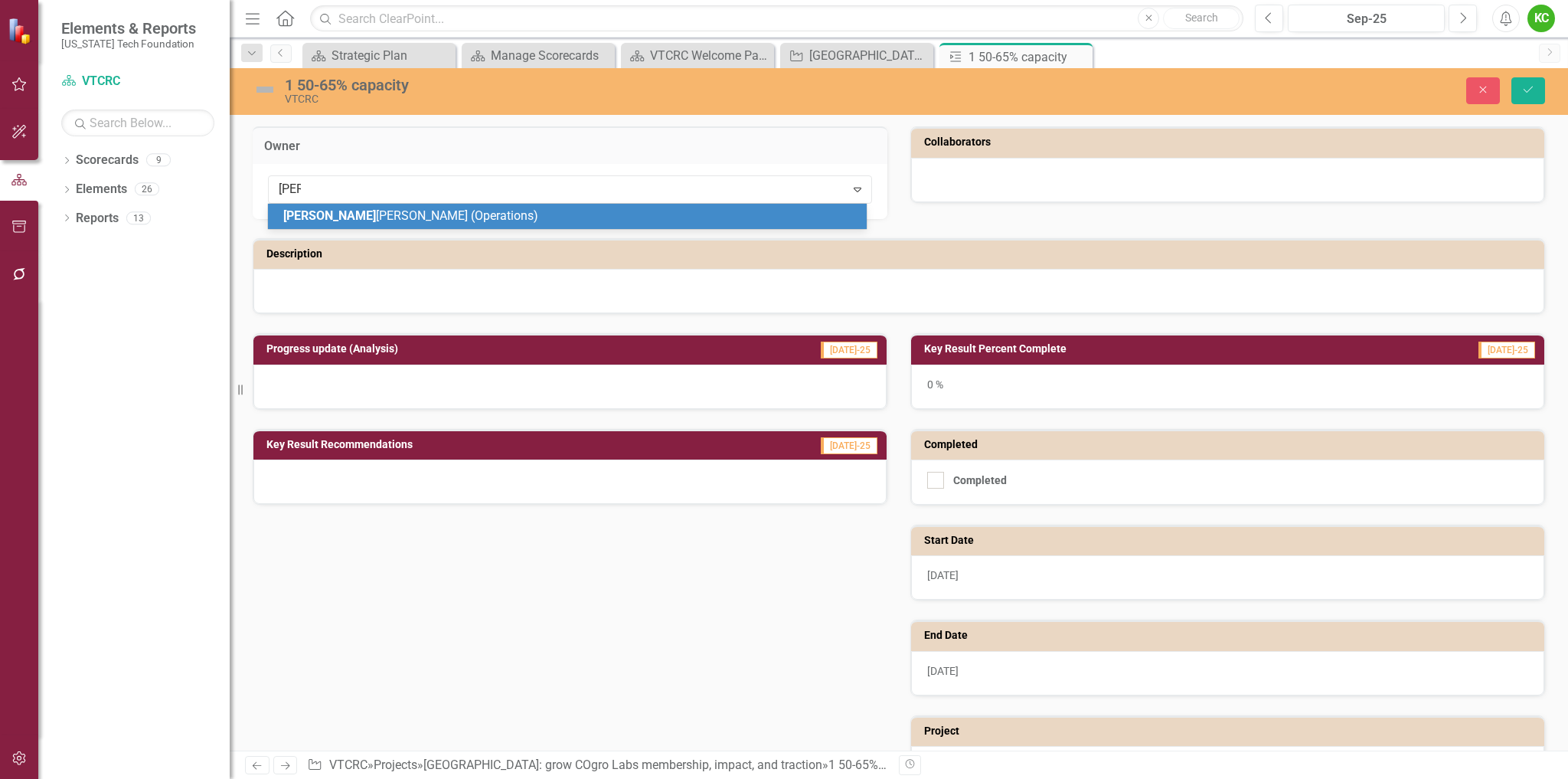
click at [667, 221] on div "[PERSON_NAME] (Operations)" at bounding box center [570, 217] width 574 height 18
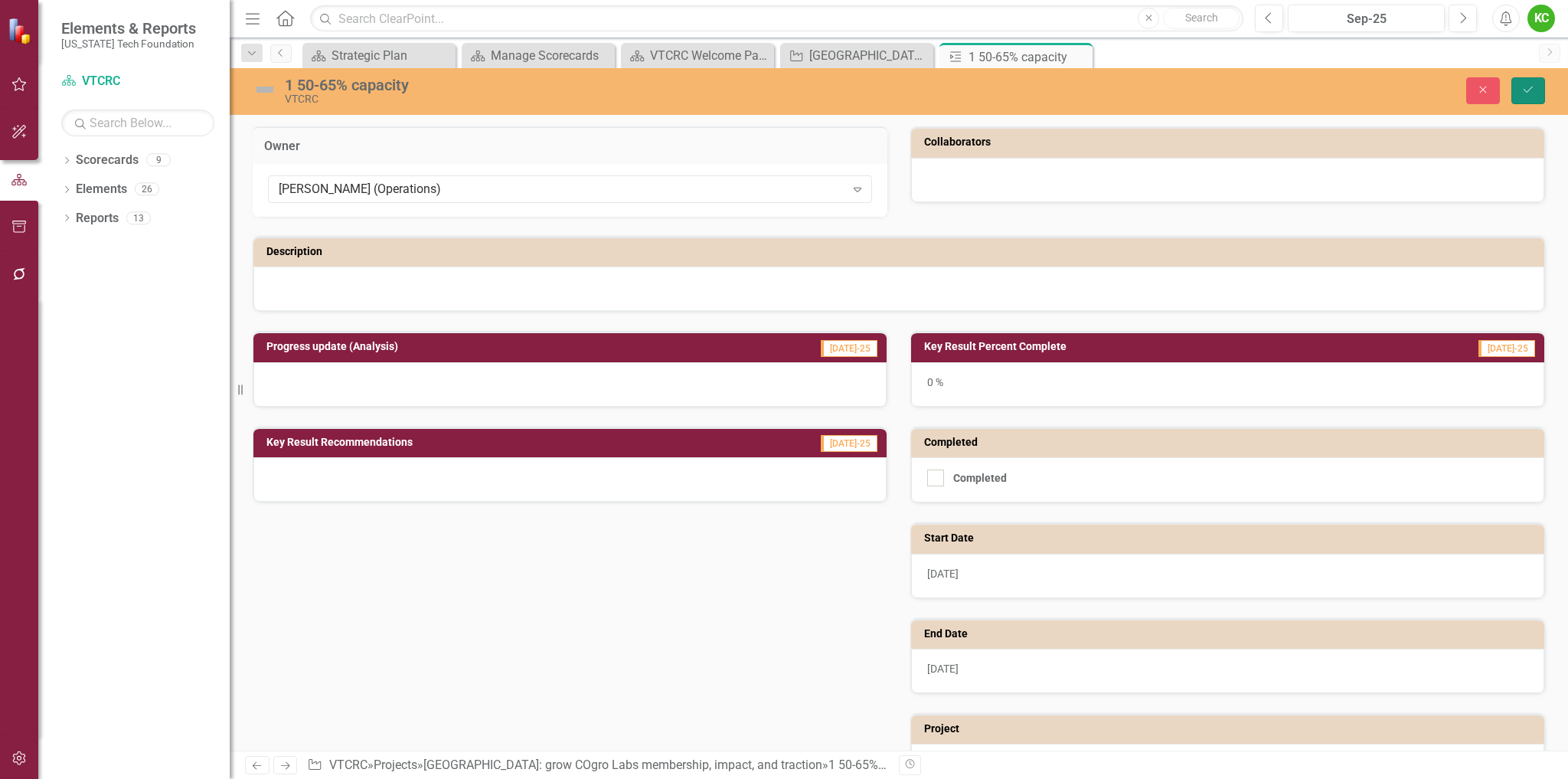
click at [1530, 86] on icon "Save" at bounding box center [1528, 90] width 13 height 11
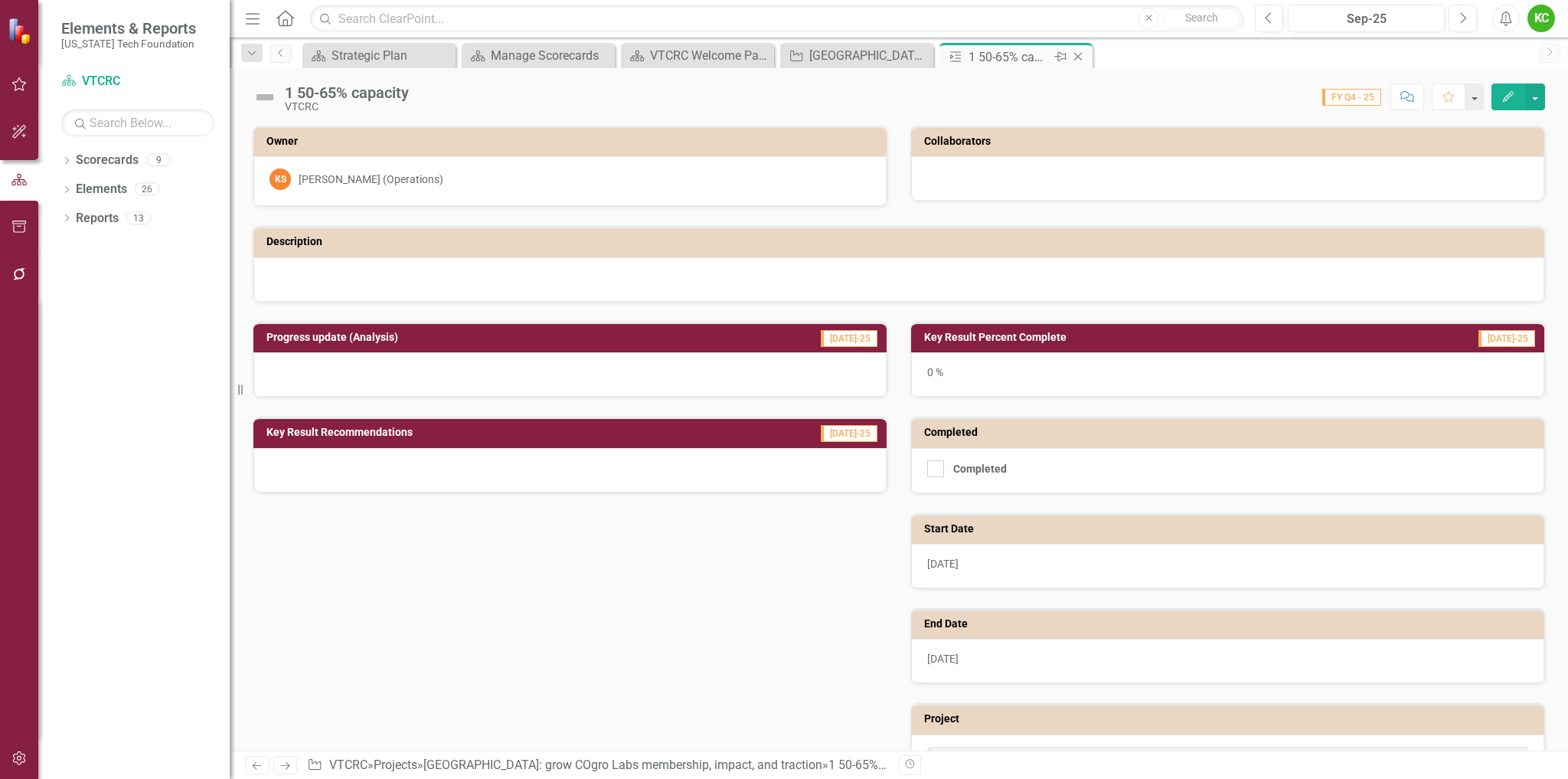
click at [1077, 56] on icon "Close" at bounding box center [1078, 56] width 15 height 13
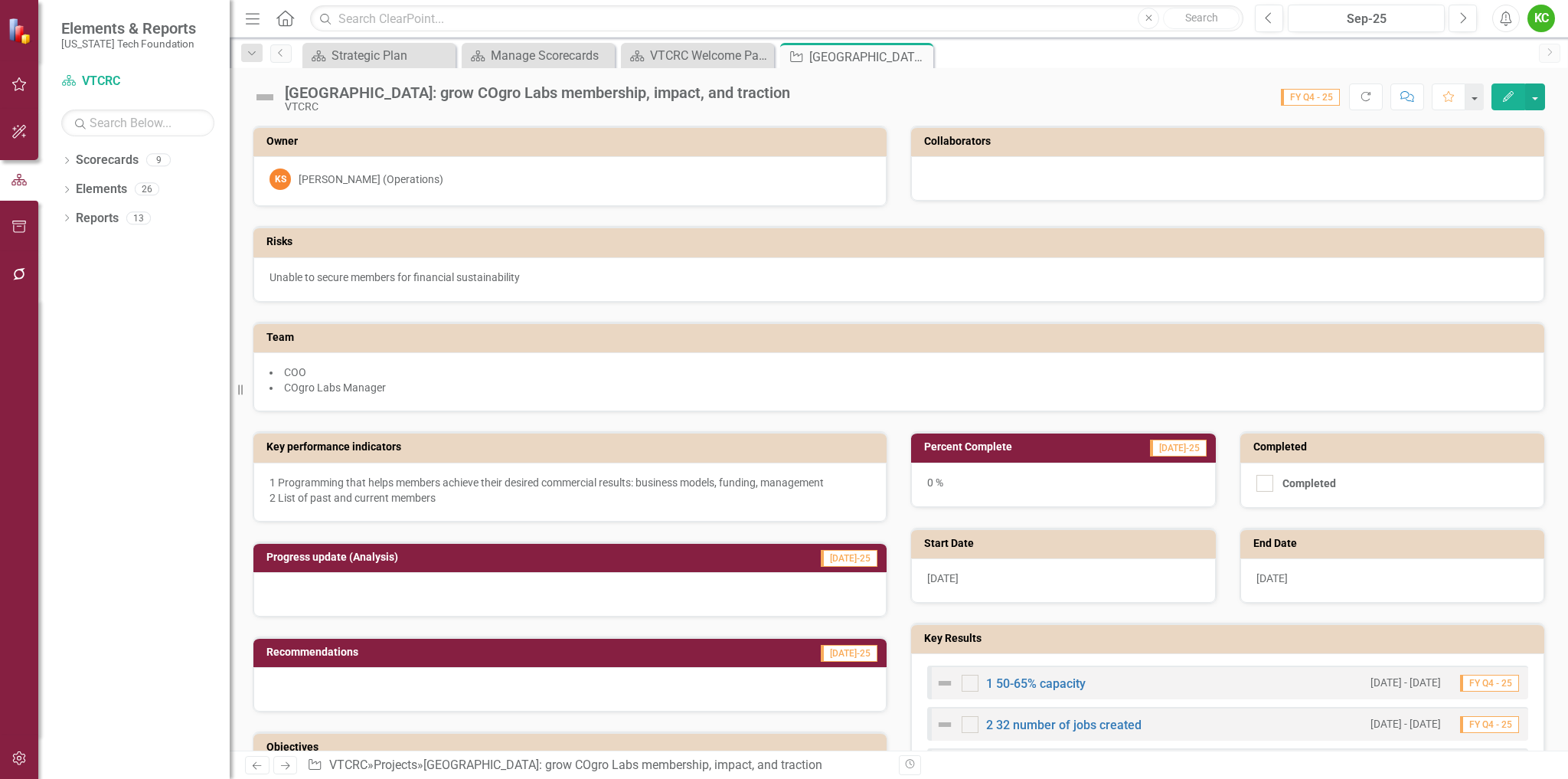
scroll to position [306, 0]
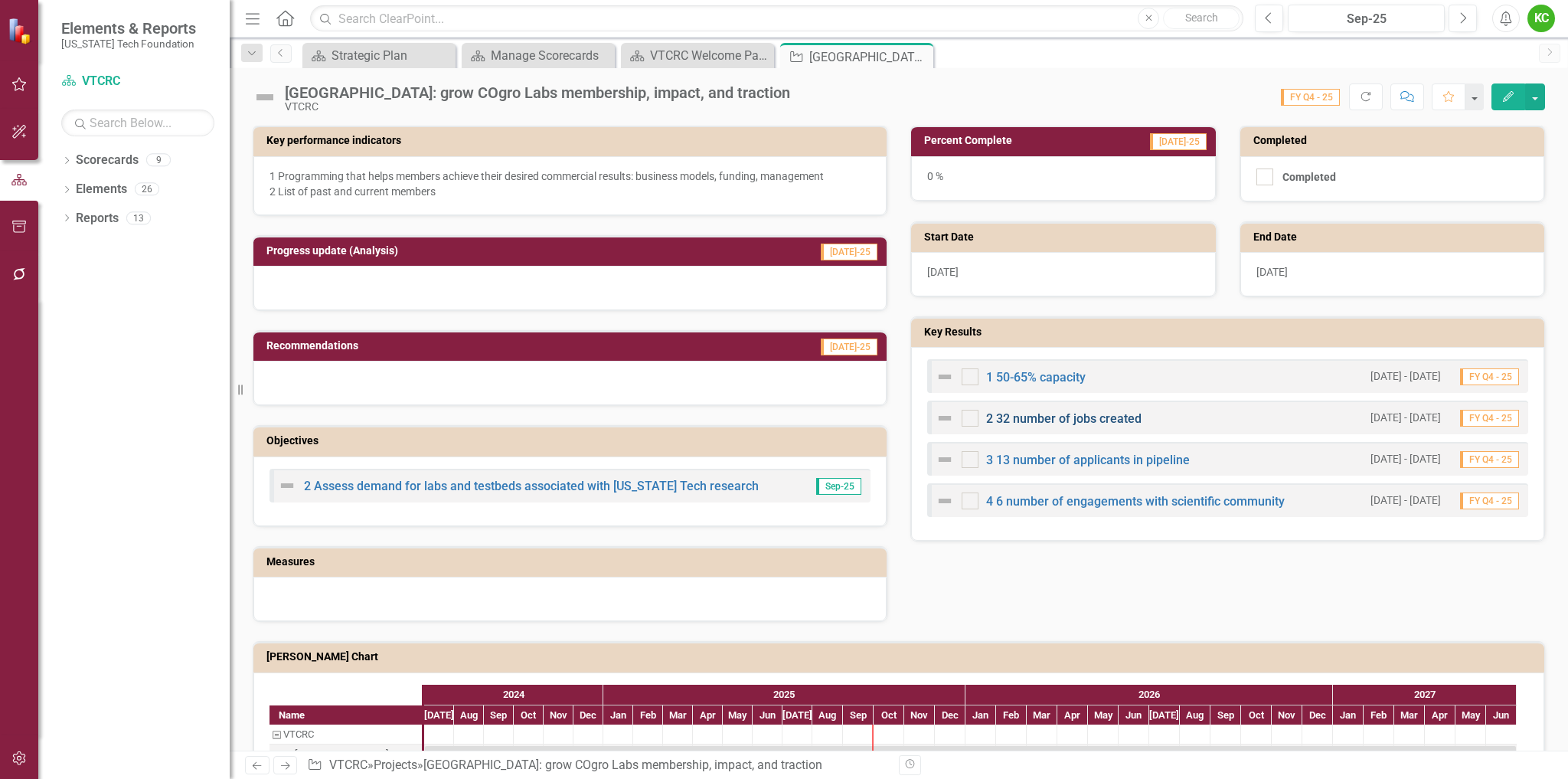
click at [1071, 417] on link "2 32 number of jobs created" at bounding box center [1064, 418] width 156 height 14
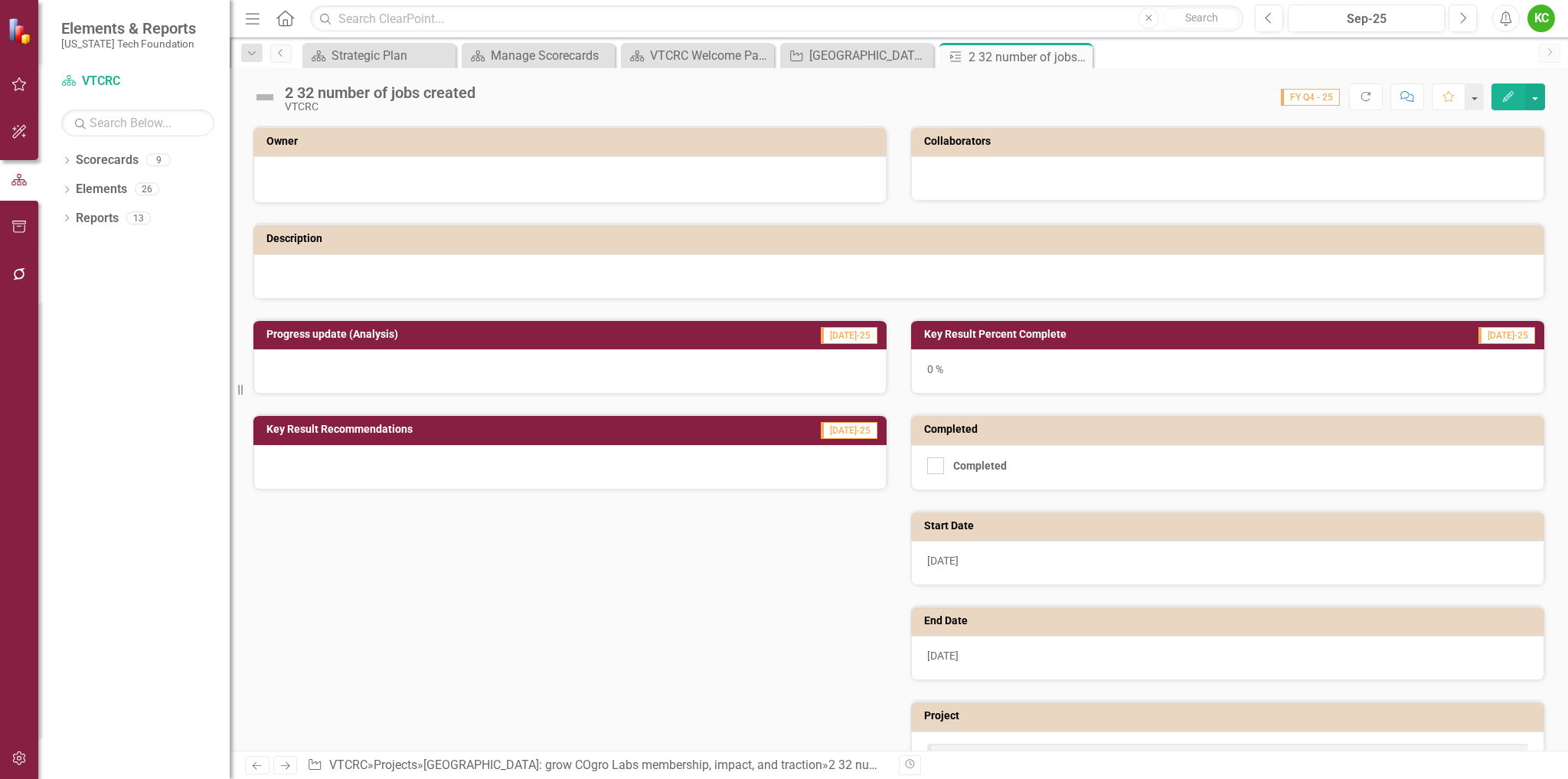
click at [801, 146] on h3 "Owner" at bounding box center [573, 141] width 613 height 12
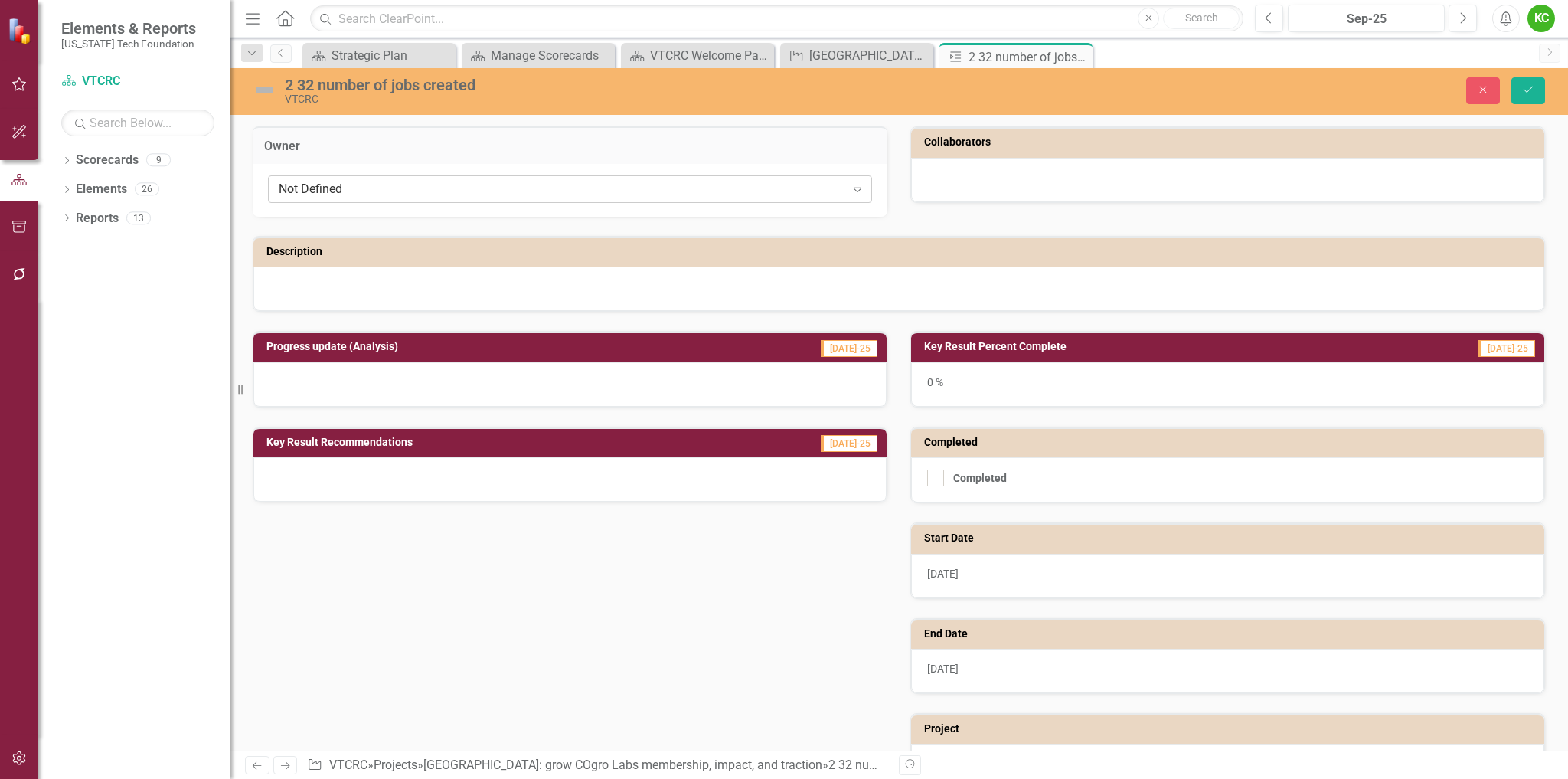
click at [599, 187] on div "Not Defined" at bounding box center [561, 190] width 567 height 18
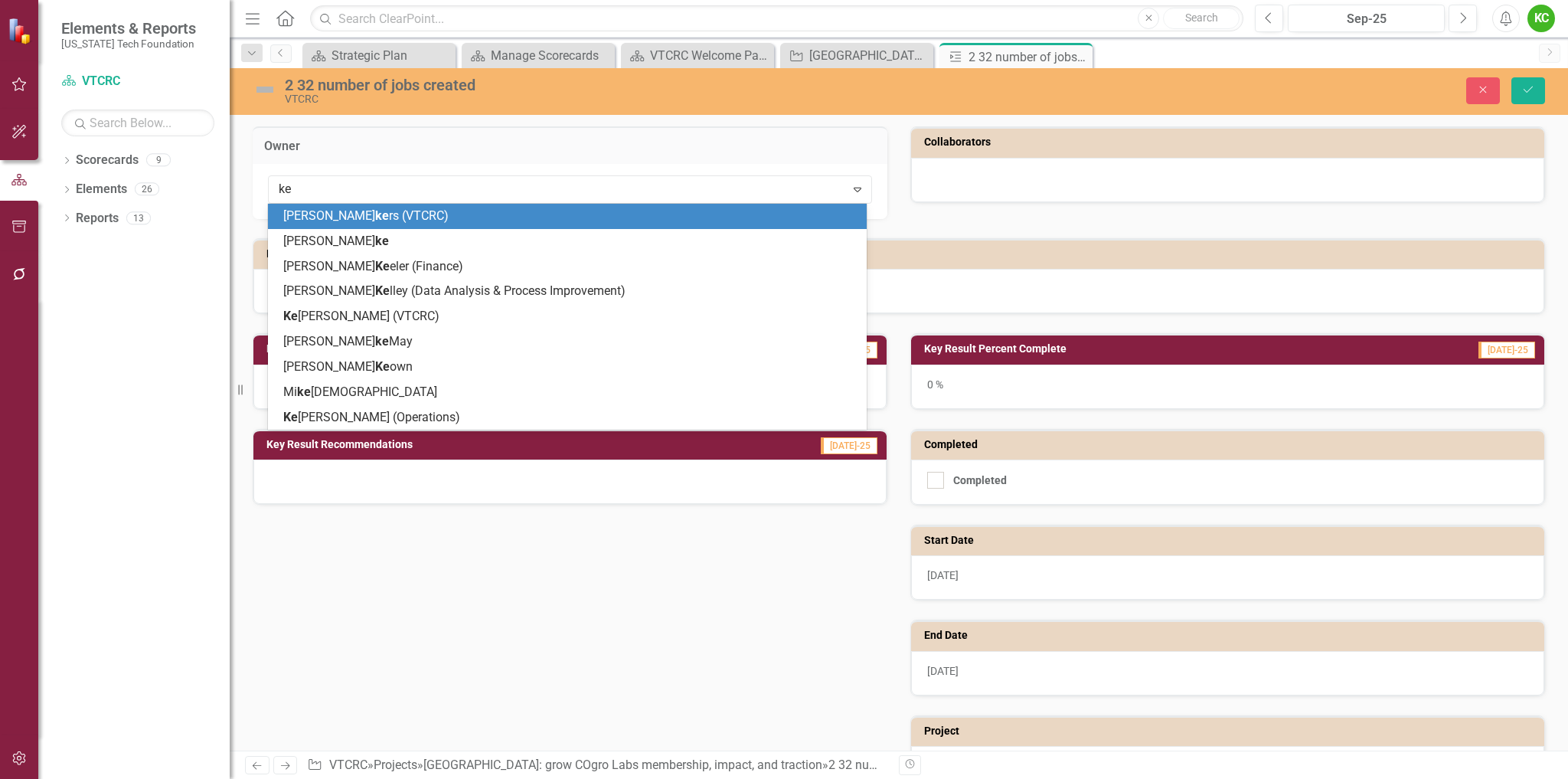
type input "[PERSON_NAME]"
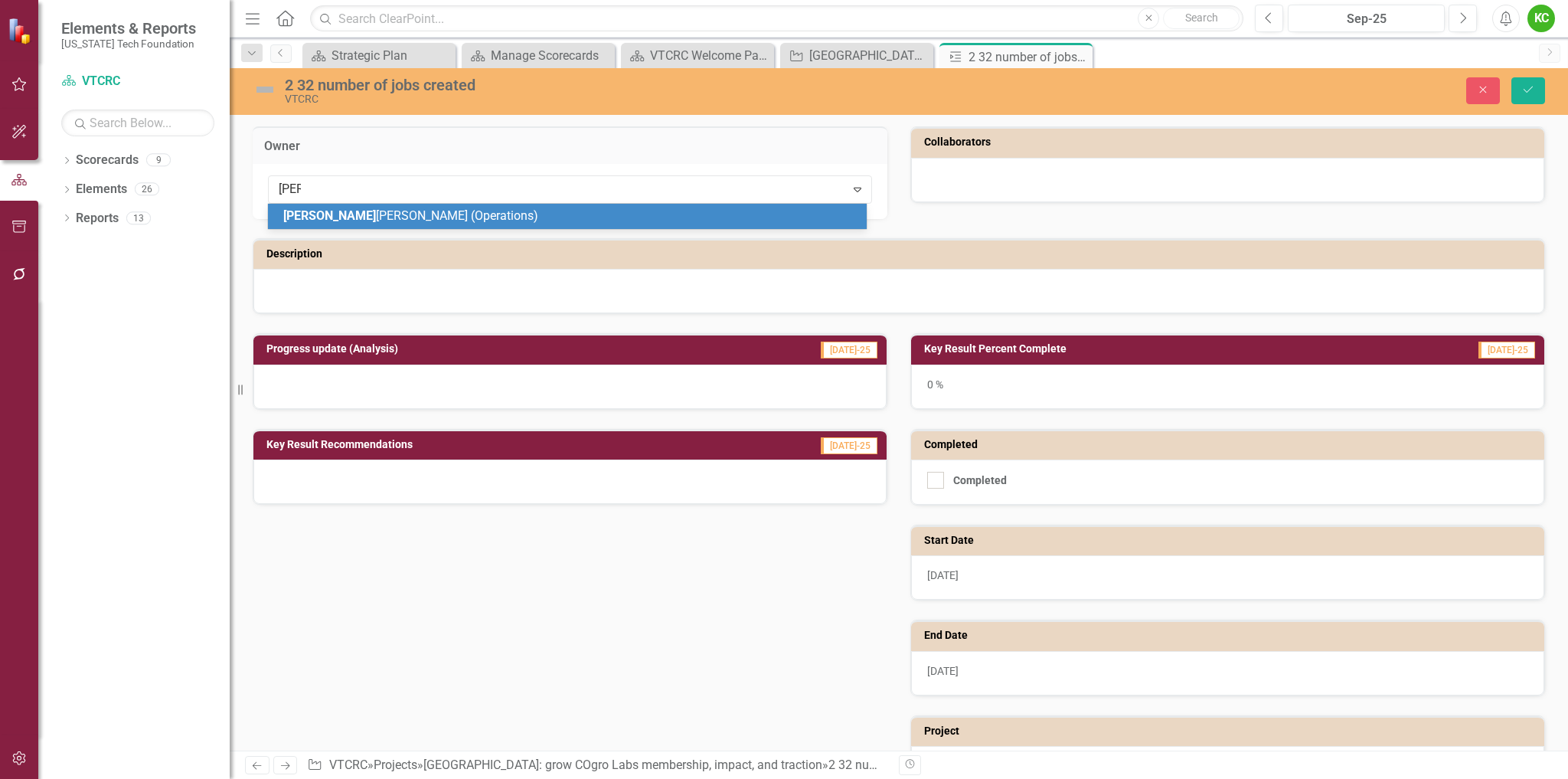
click at [644, 215] on div "[PERSON_NAME] (Operations)" at bounding box center [570, 217] width 574 height 18
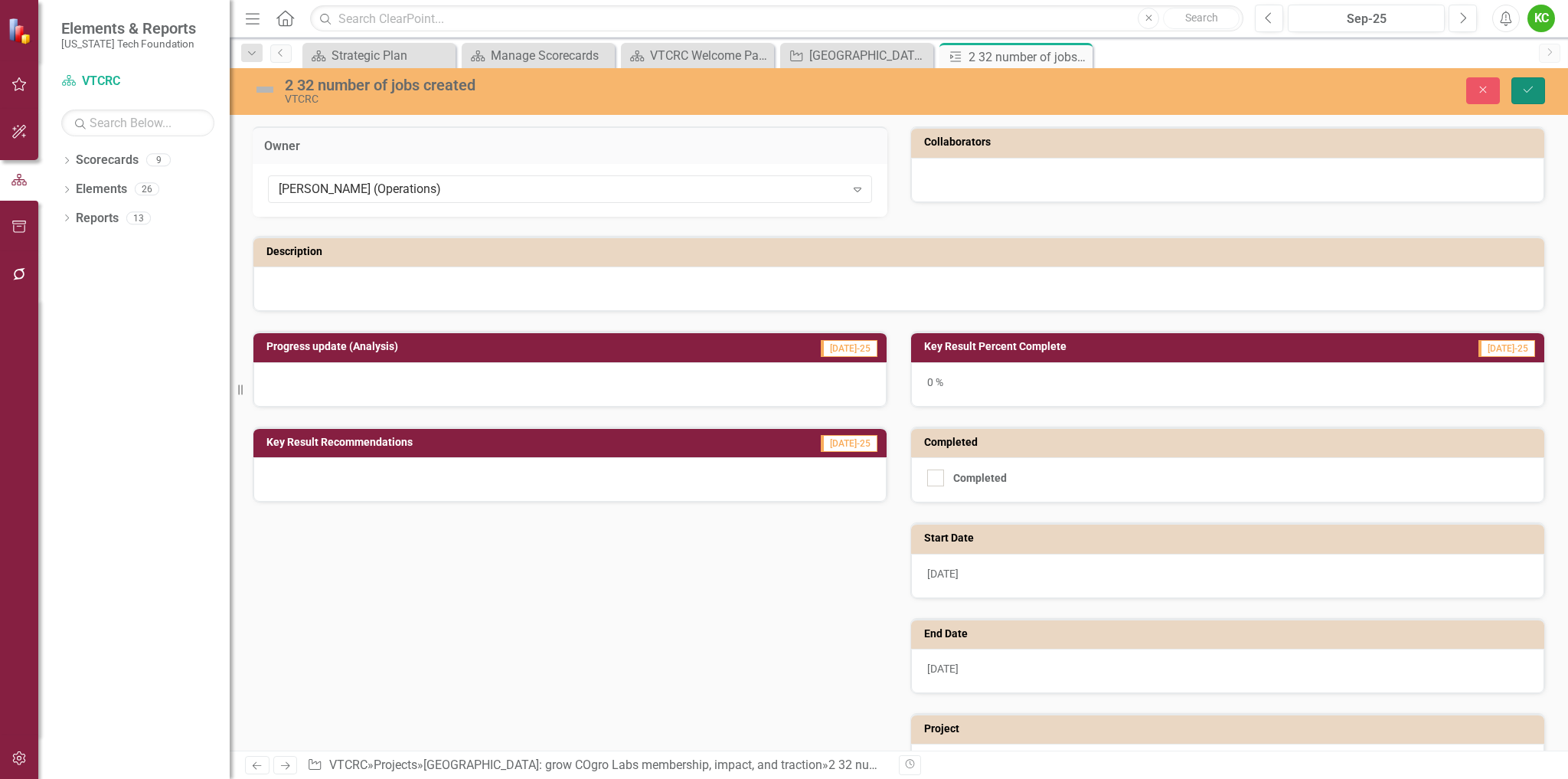
click at [1518, 95] on button "Save" at bounding box center [1529, 90] width 34 height 27
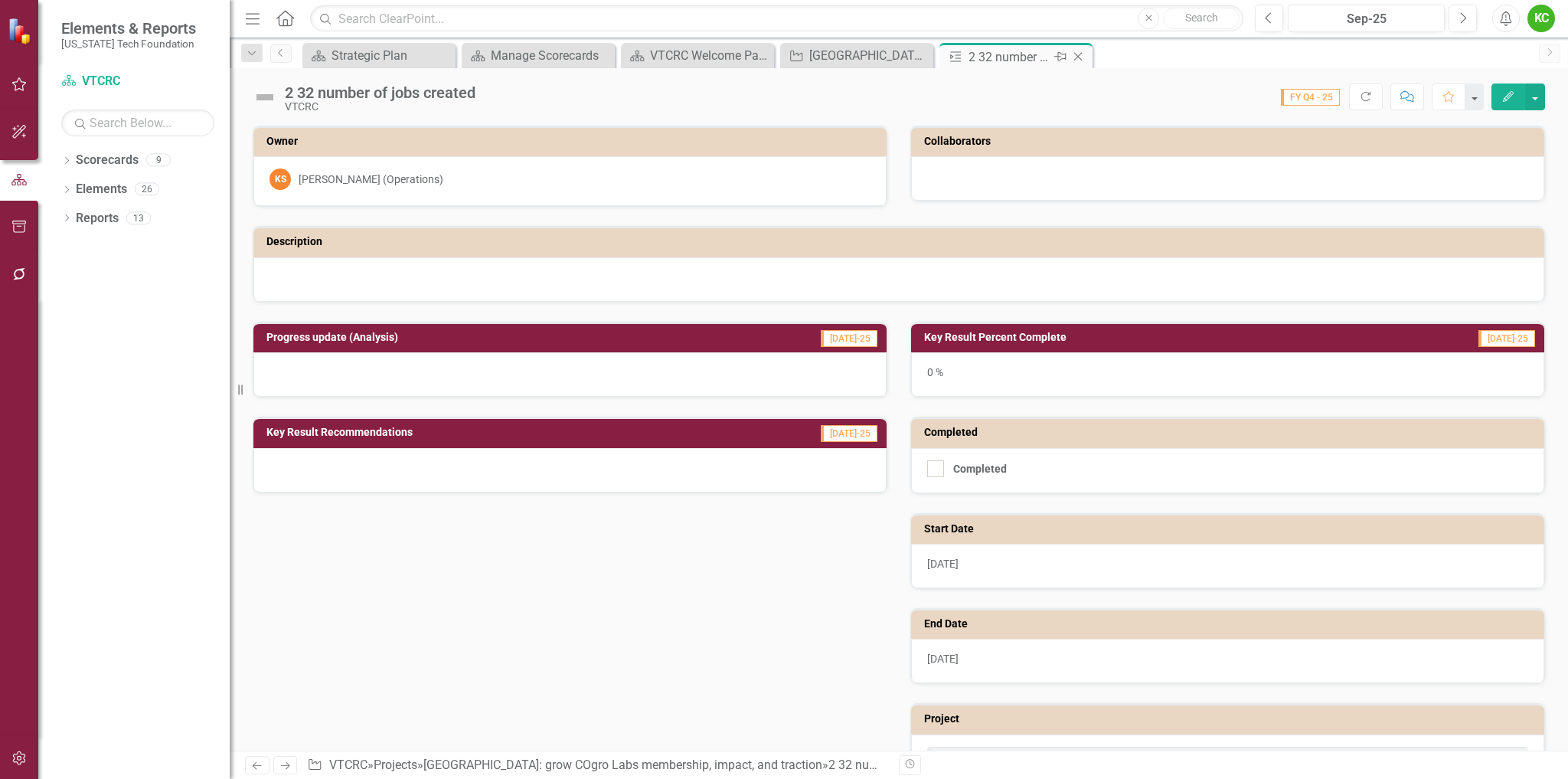
click at [1079, 52] on icon "Close" at bounding box center [1078, 56] width 15 height 13
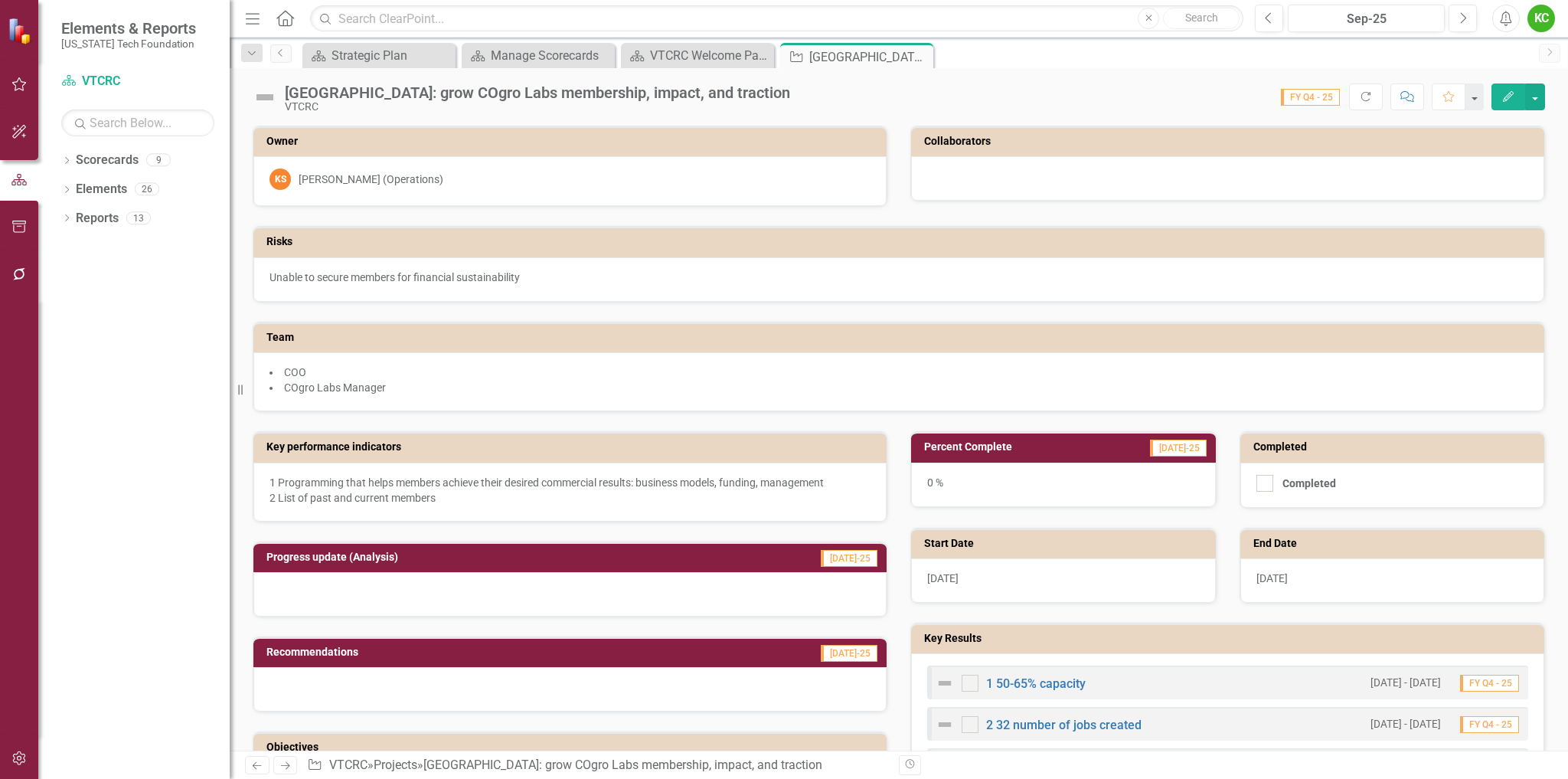
scroll to position [306, 0]
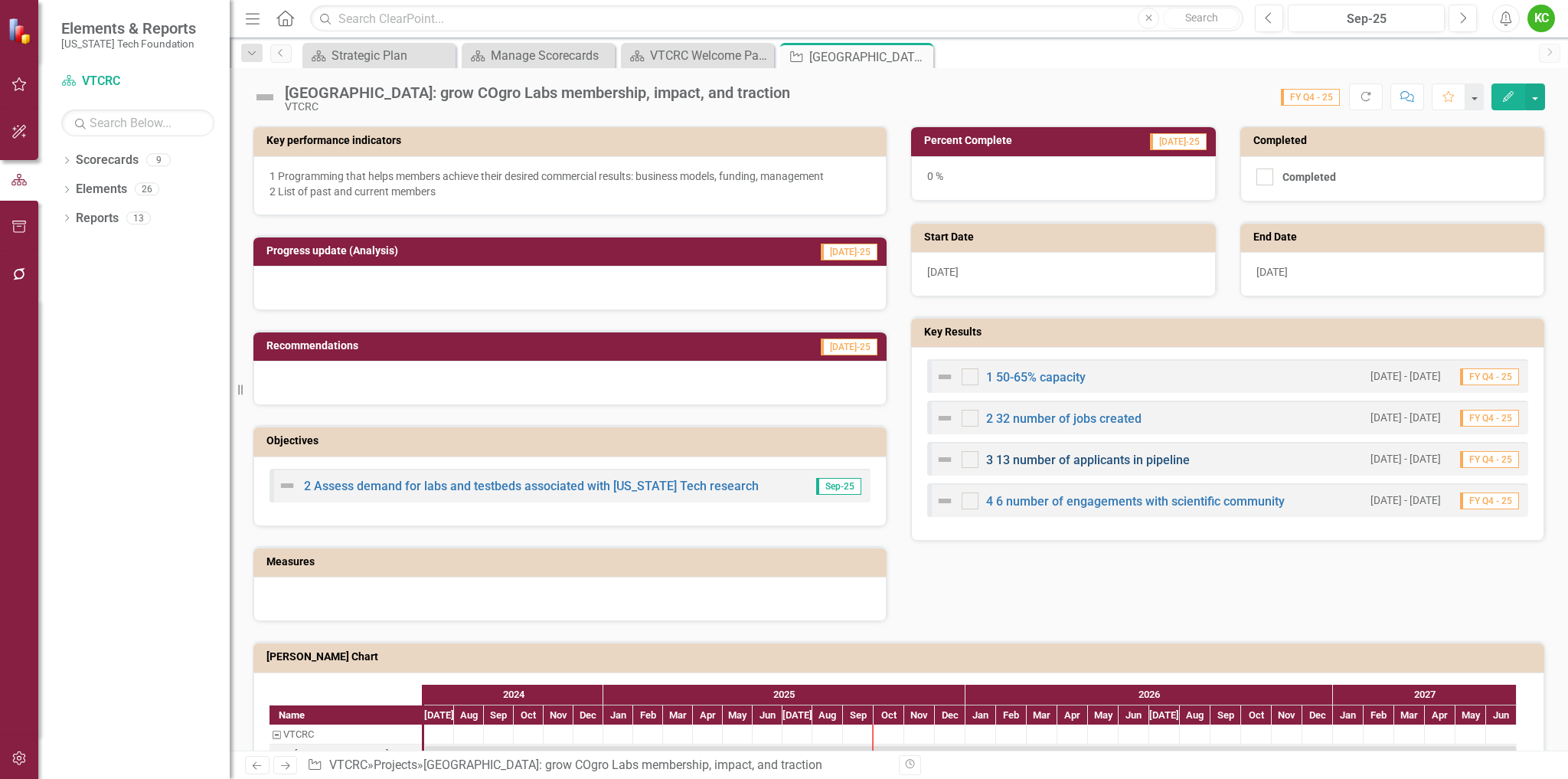
click at [1097, 458] on link "3 13 number of applicants in pipeline" at bounding box center [1087, 459] width 203 height 14
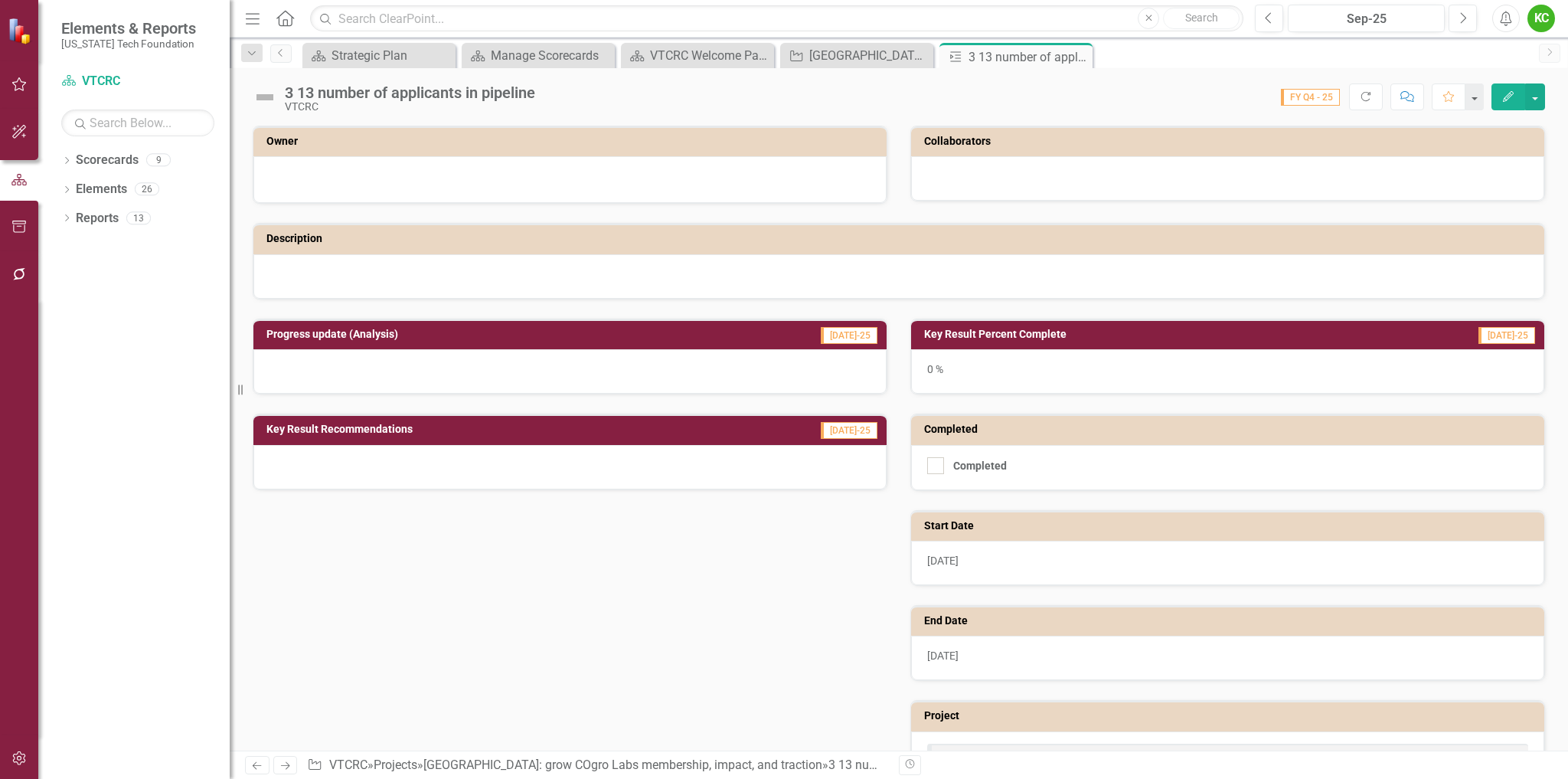
click at [664, 145] on h3 "Owner" at bounding box center [573, 141] width 613 height 12
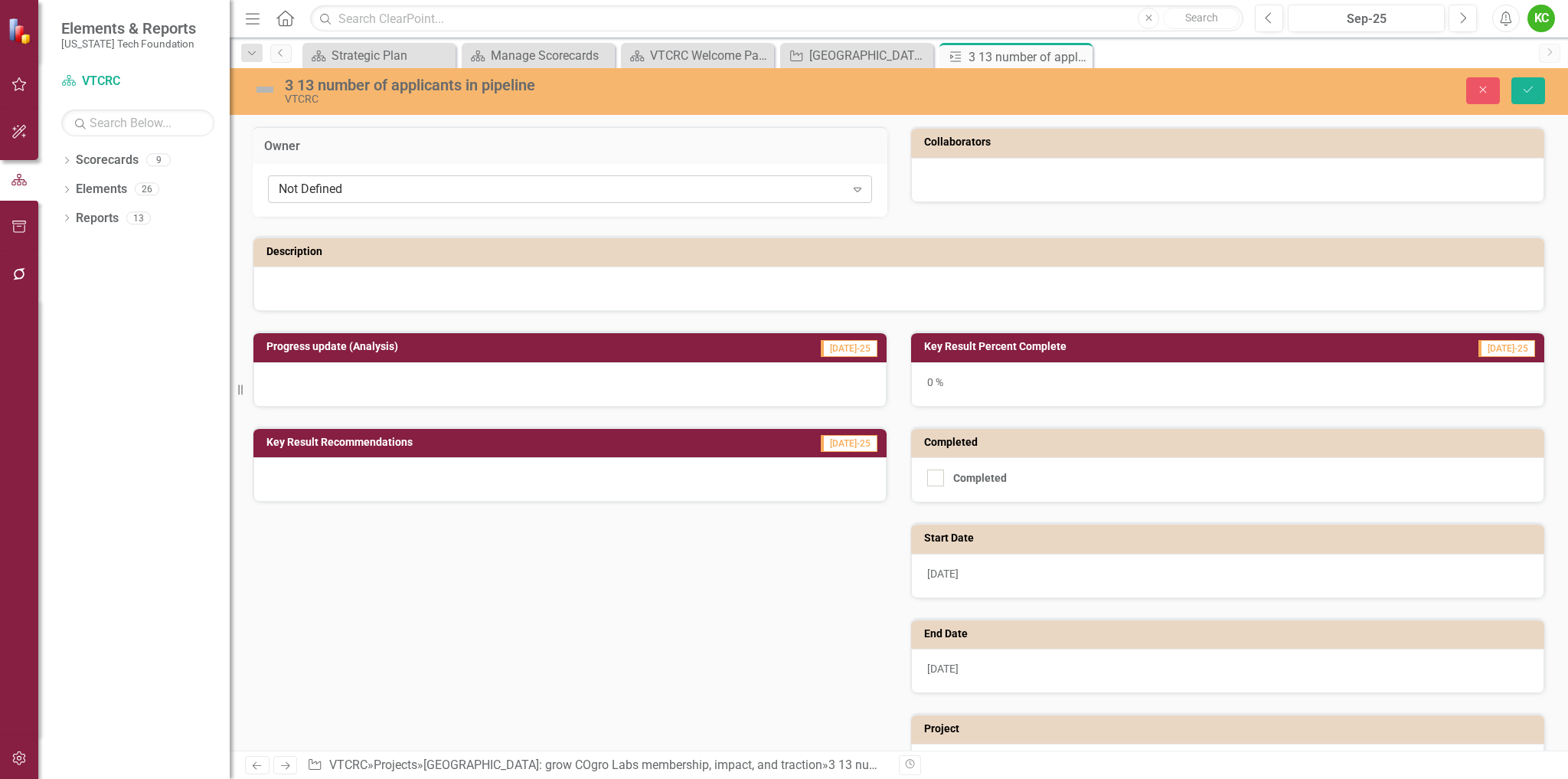
click at [580, 193] on div "Not Defined" at bounding box center [561, 190] width 567 height 18
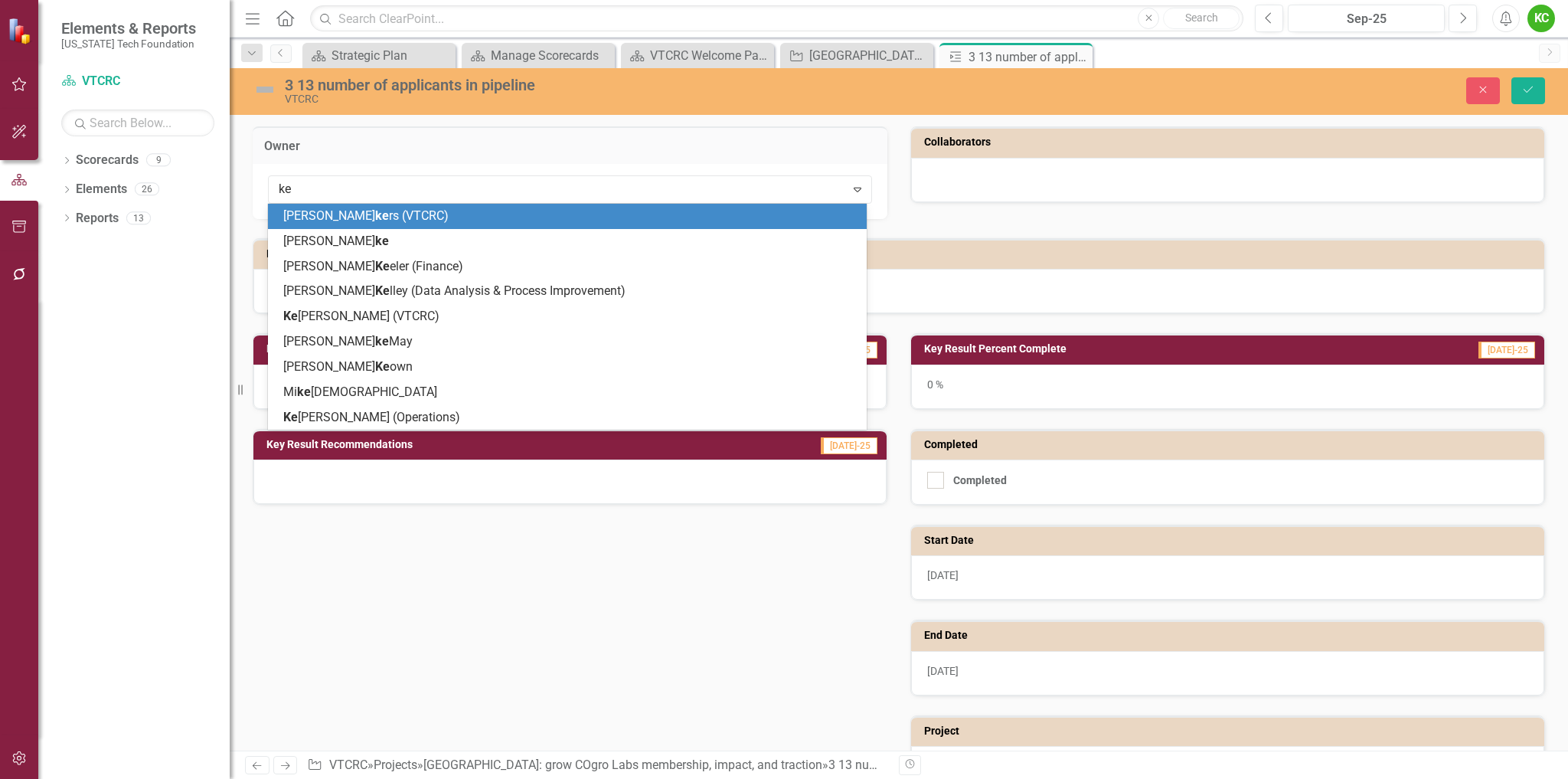
type input "[PERSON_NAME]"
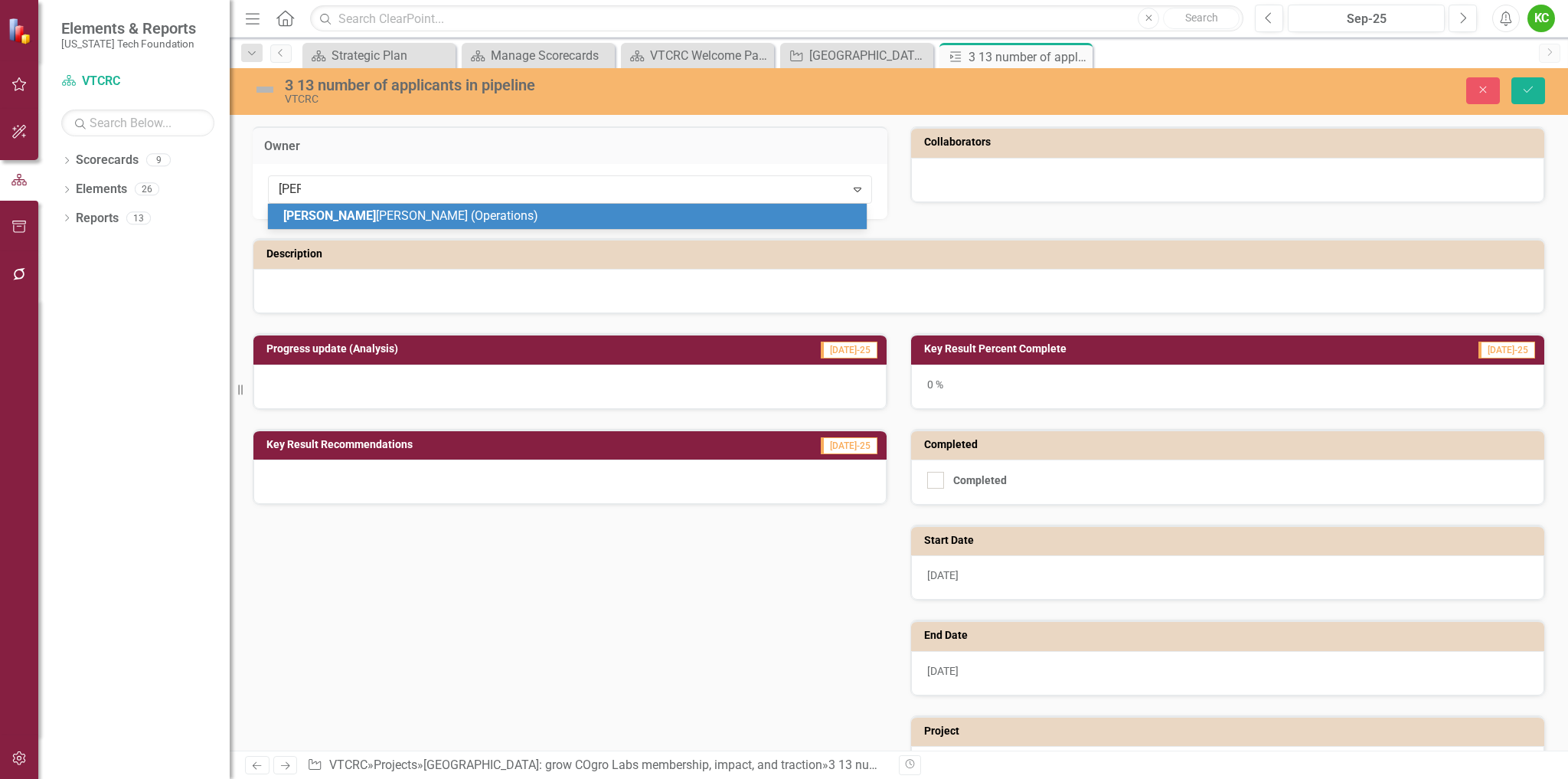
click at [558, 215] on div "[PERSON_NAME] (Operations)" at bounding box center [570, 217] width 574 height 18
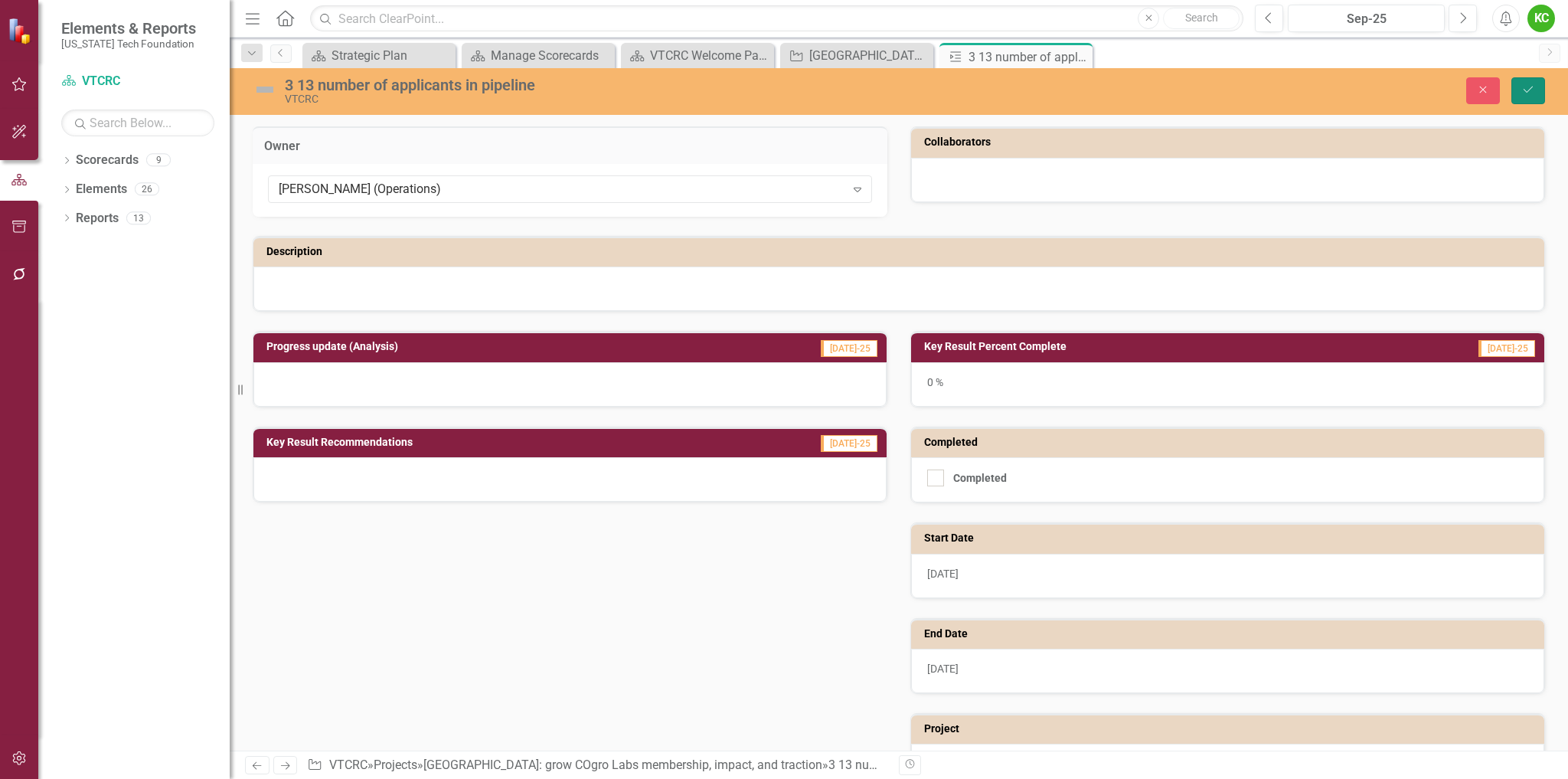
click at [1526, 90] on icon "Save" at bounding box center [1528, 90] width 13 height 11
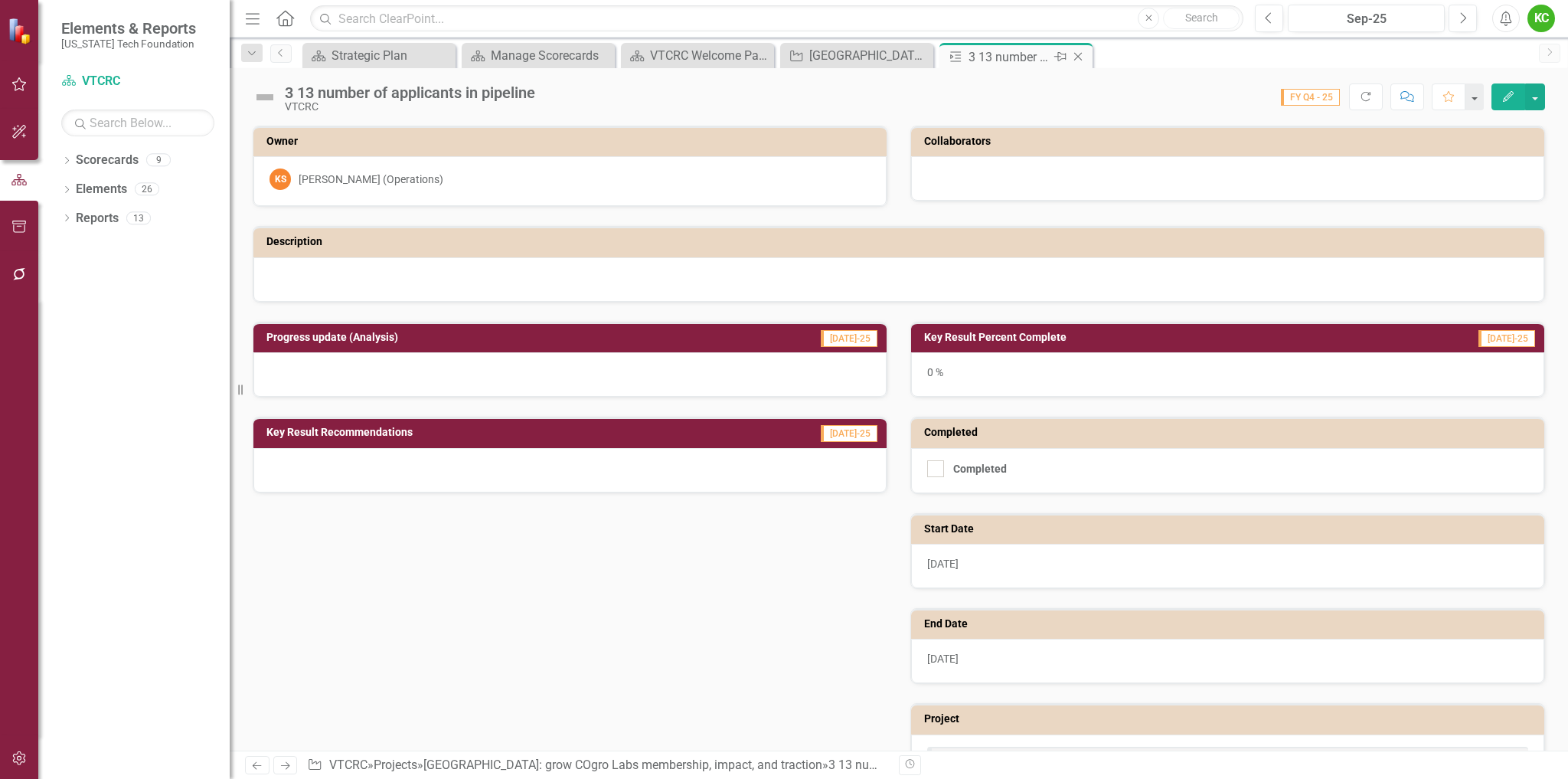
click at [1079, 56] on icon "Close" at bounding box center [1078, 56] width 15 height 13
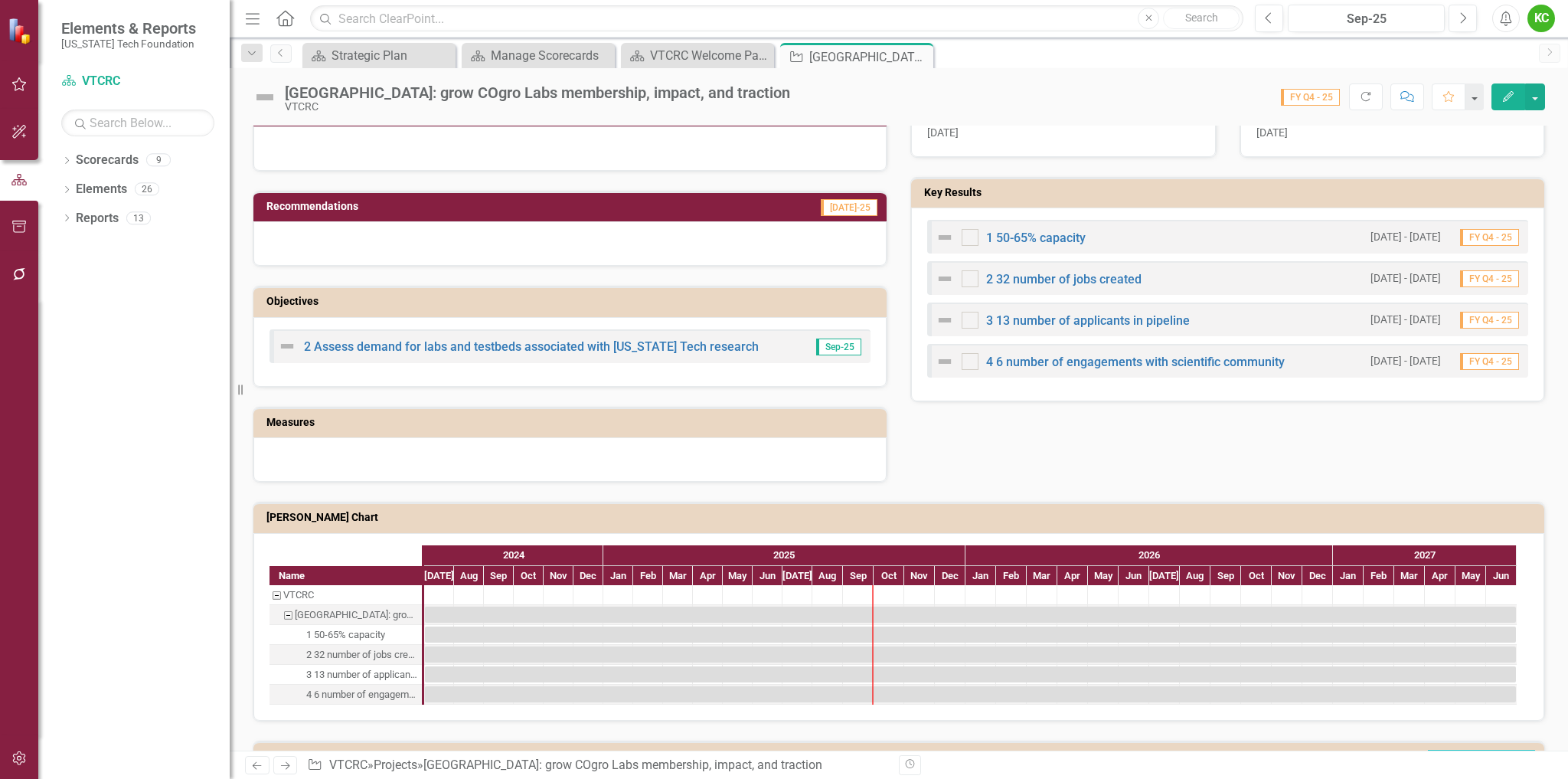
scroll to position [459, 0]
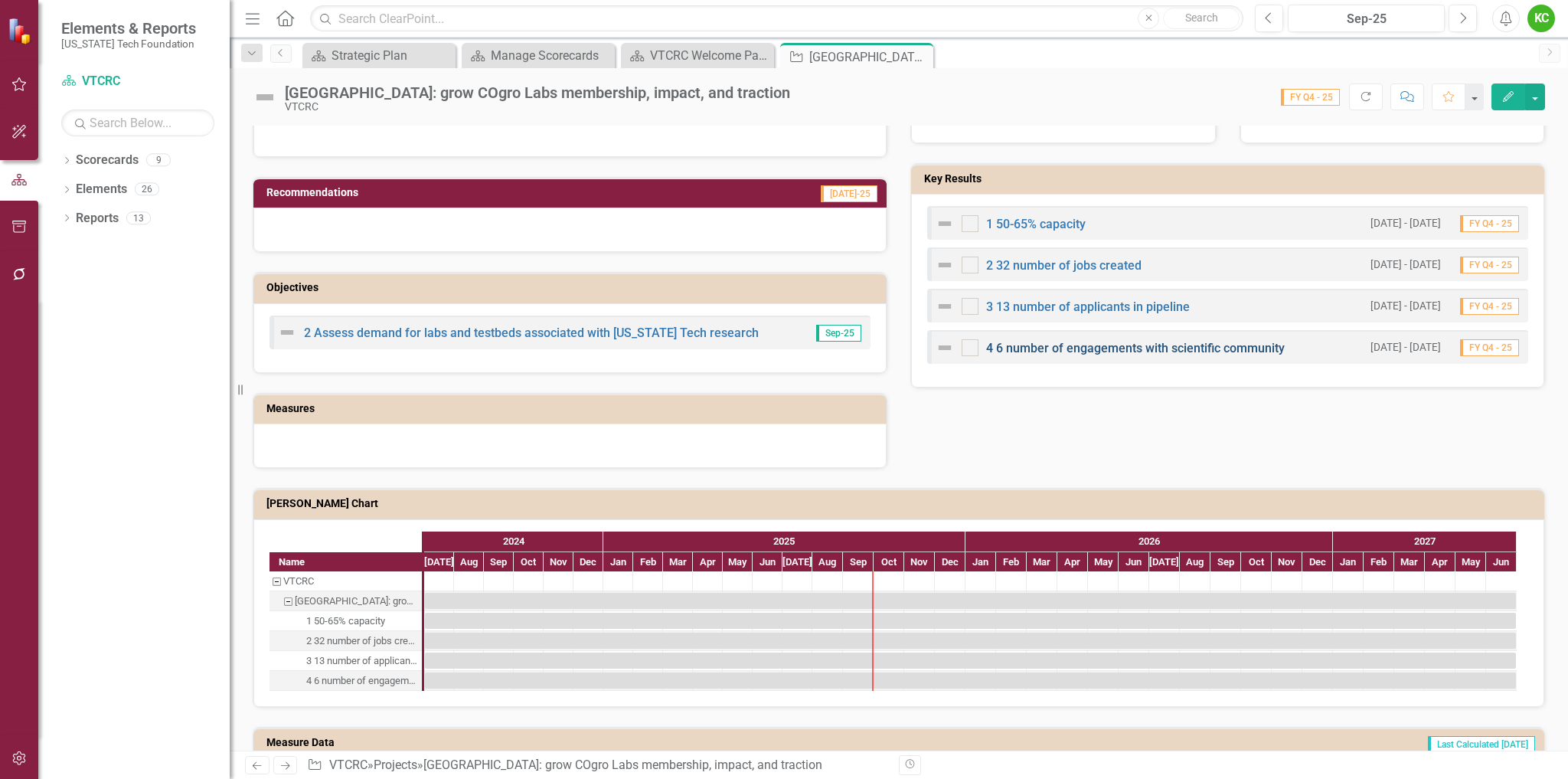
click at [1096, 347] on link "4 6 number of engagements with scientific community" at bounding box center [1135, 348] width 299 height 14
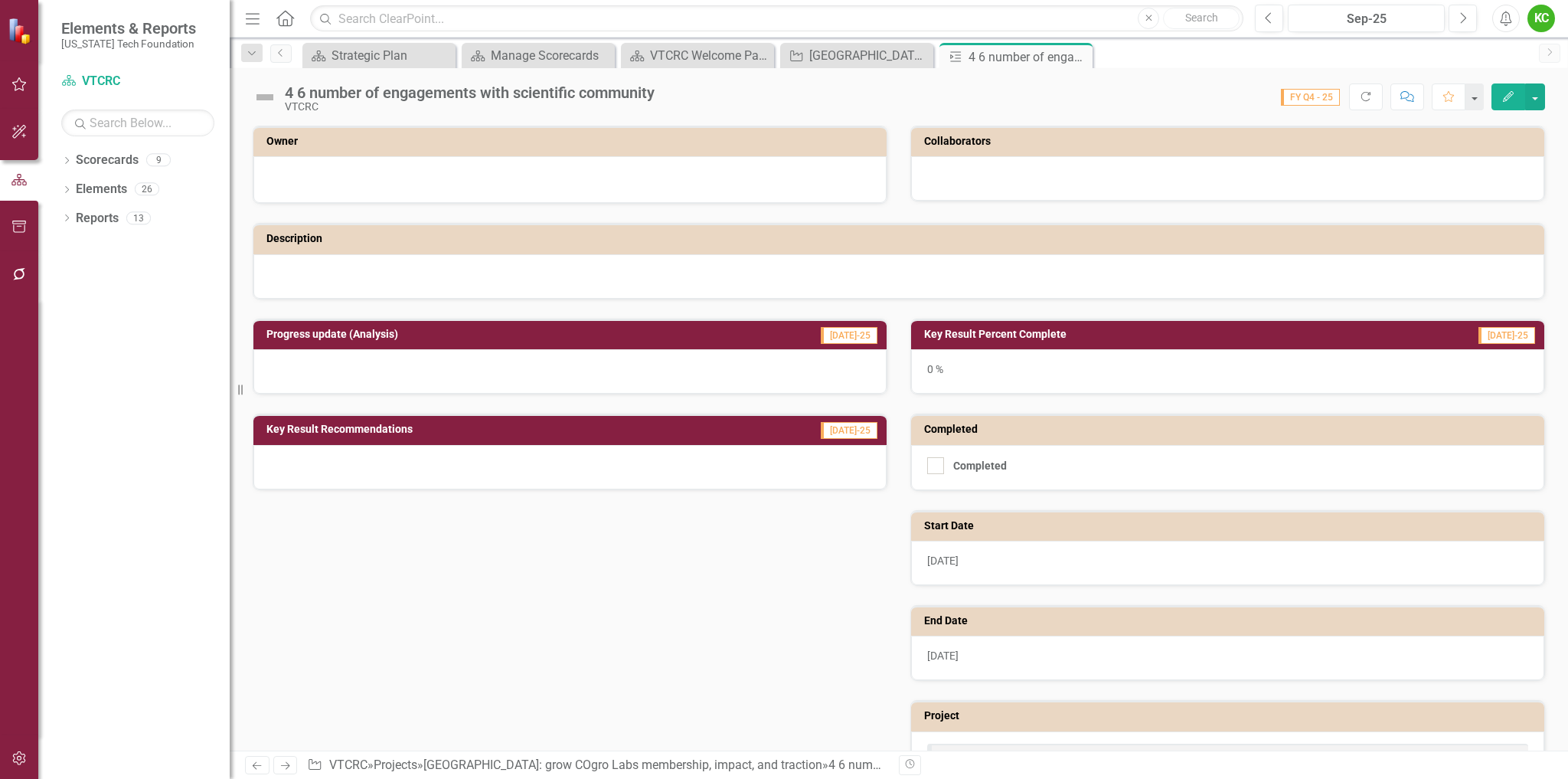
click at [683, 151] on td "Owner" at bounding box center [573, 143] width 613 height 23
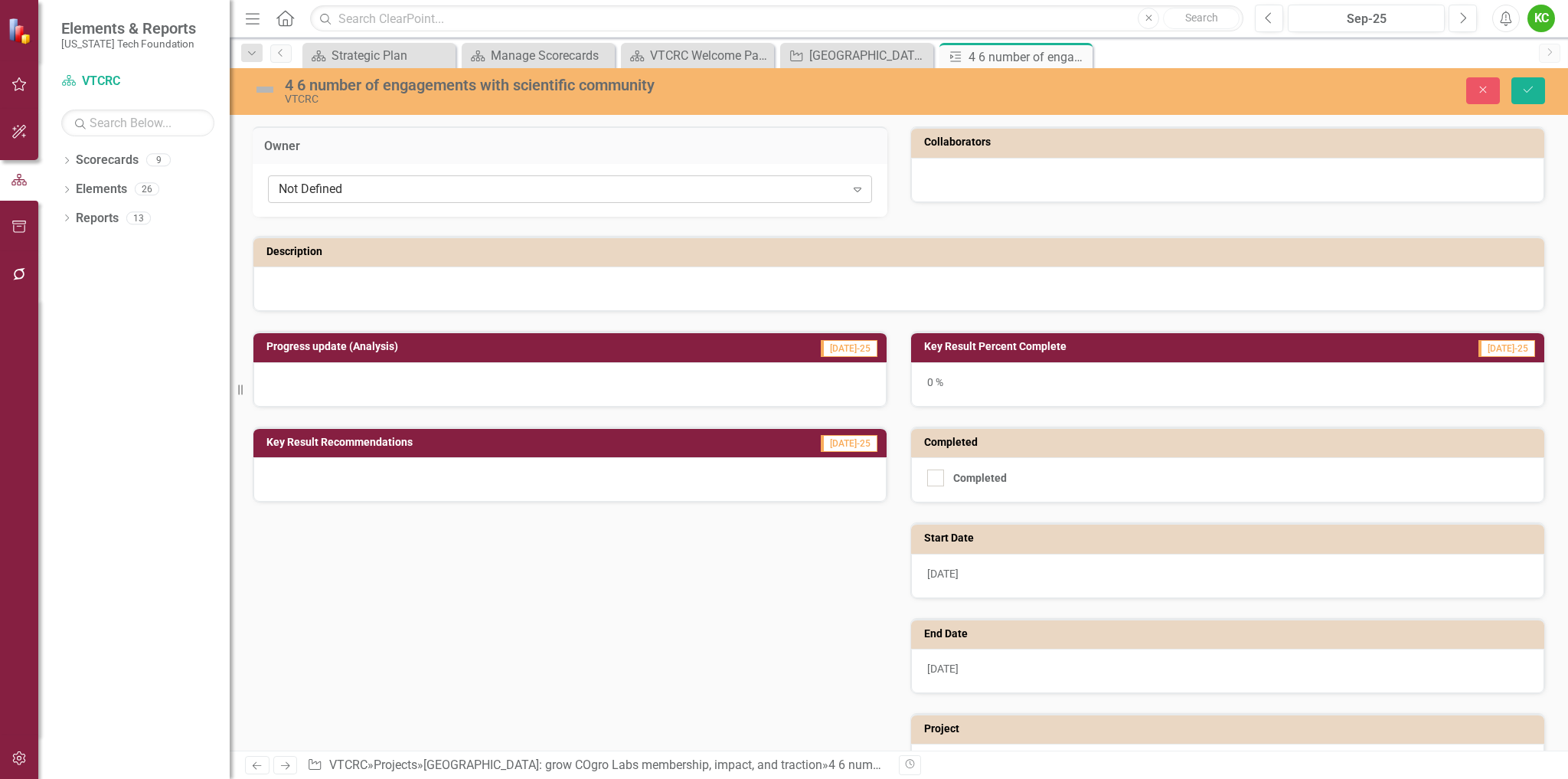
click at [666, 190] on div "Not Defined" at bounding box center [561, 190] width 567 height 18
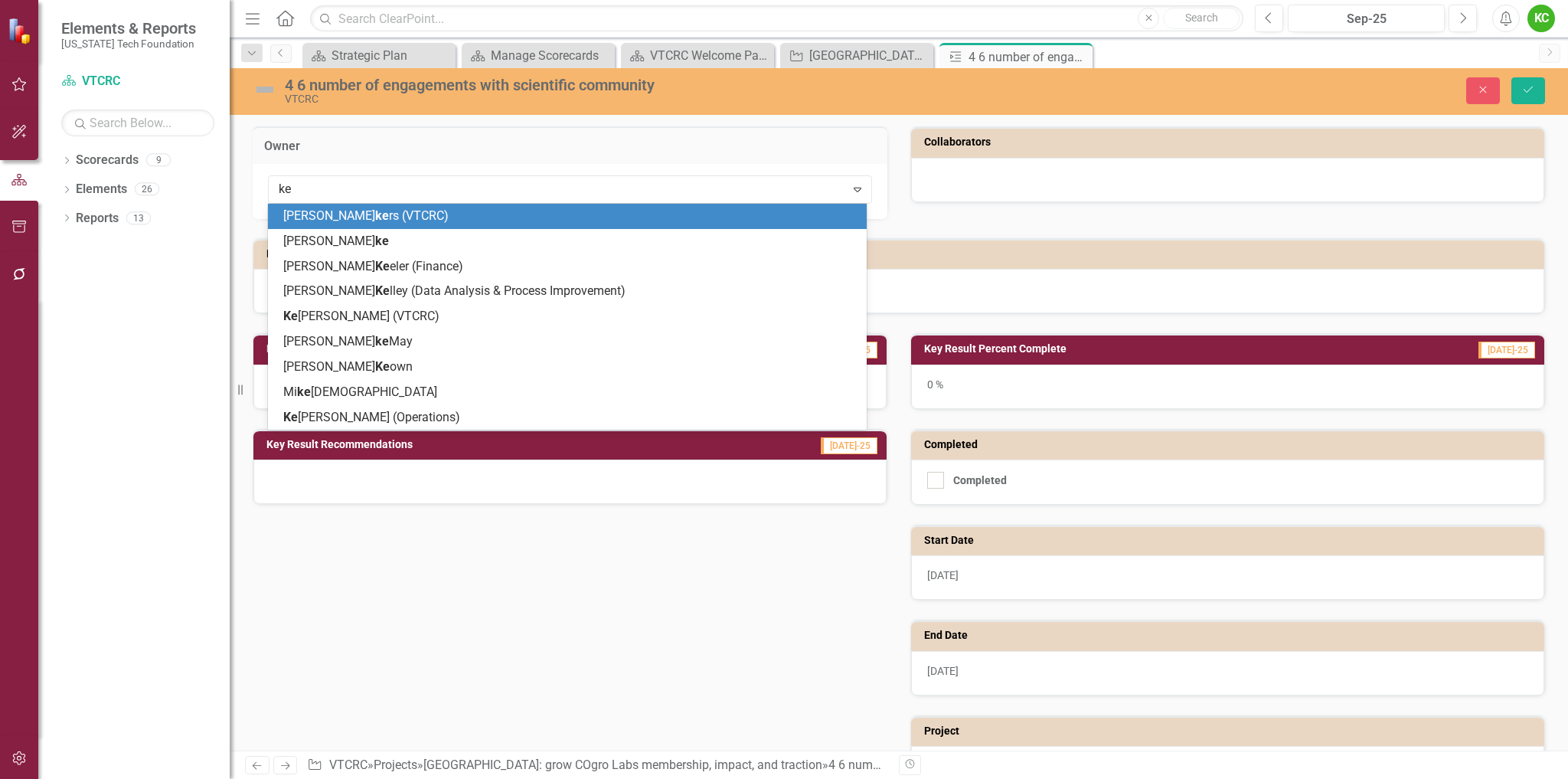
type input "[PERSON_NAME]"
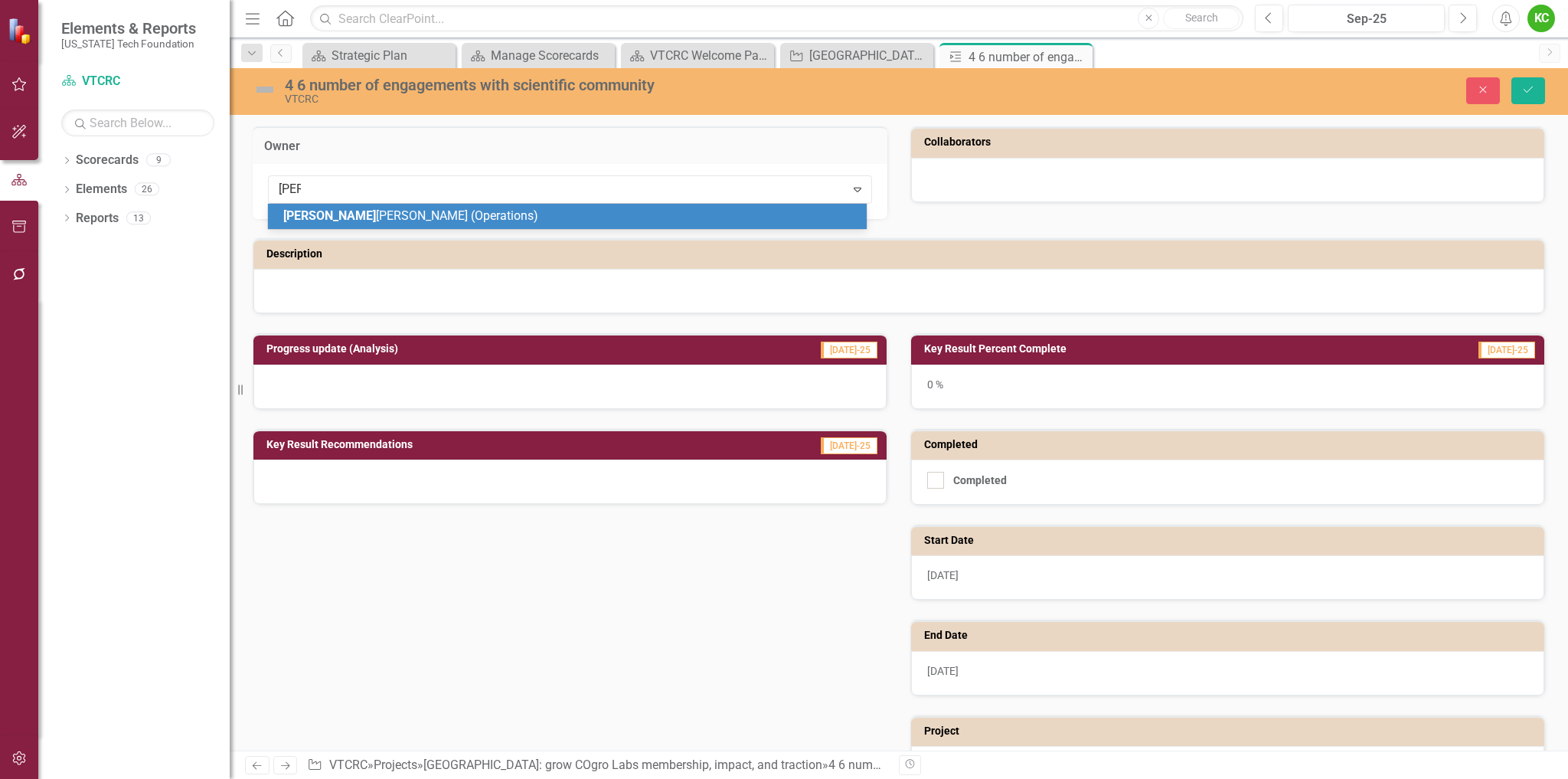
click at [654, 210] on div "[PERSON_NAME] (Operations)" at bounding box center [570, 217] width 574 height 18
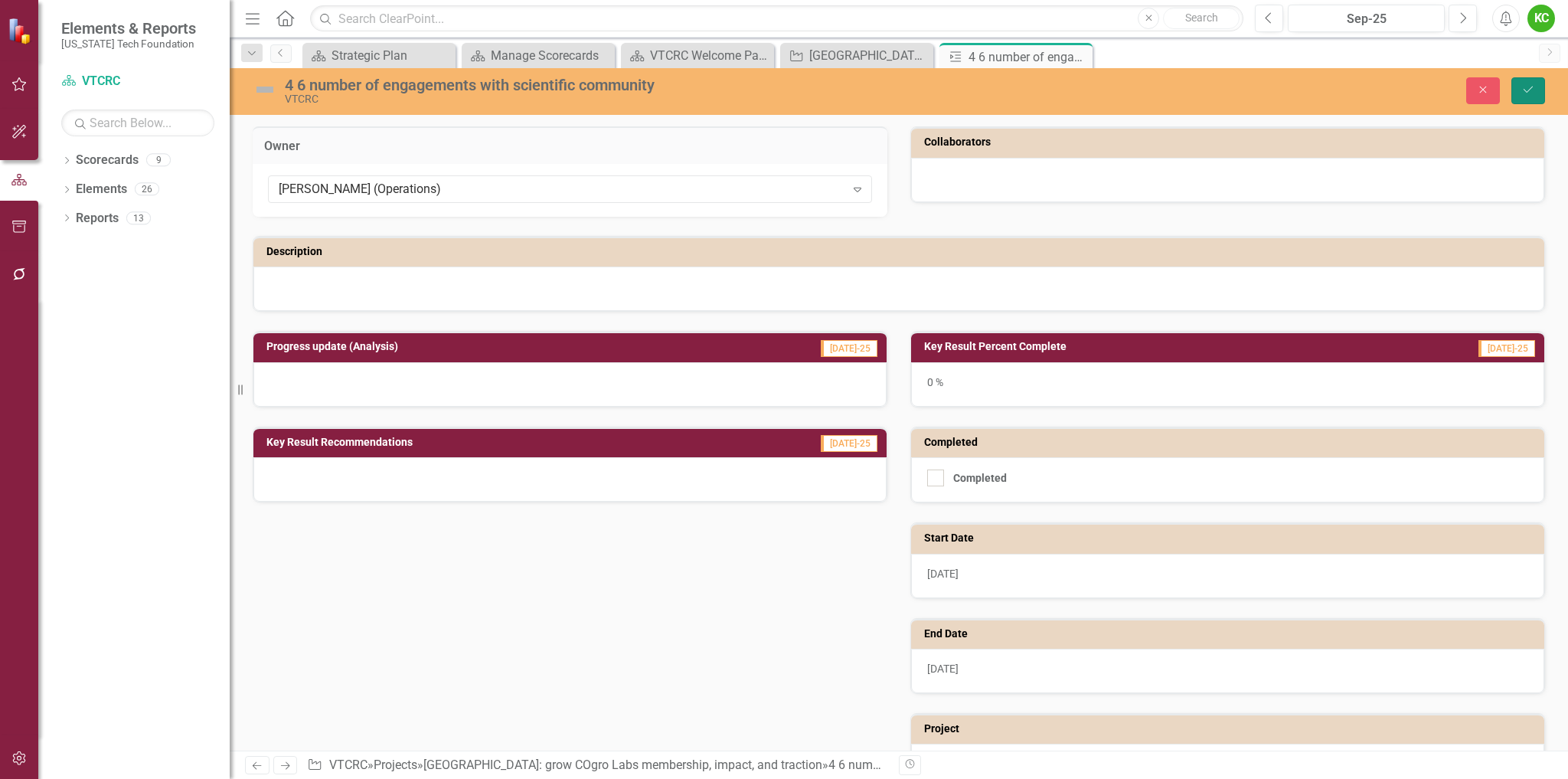
click at [1542, 97] on button "Save" at bounding box center [1529, 90] width 34 height 27
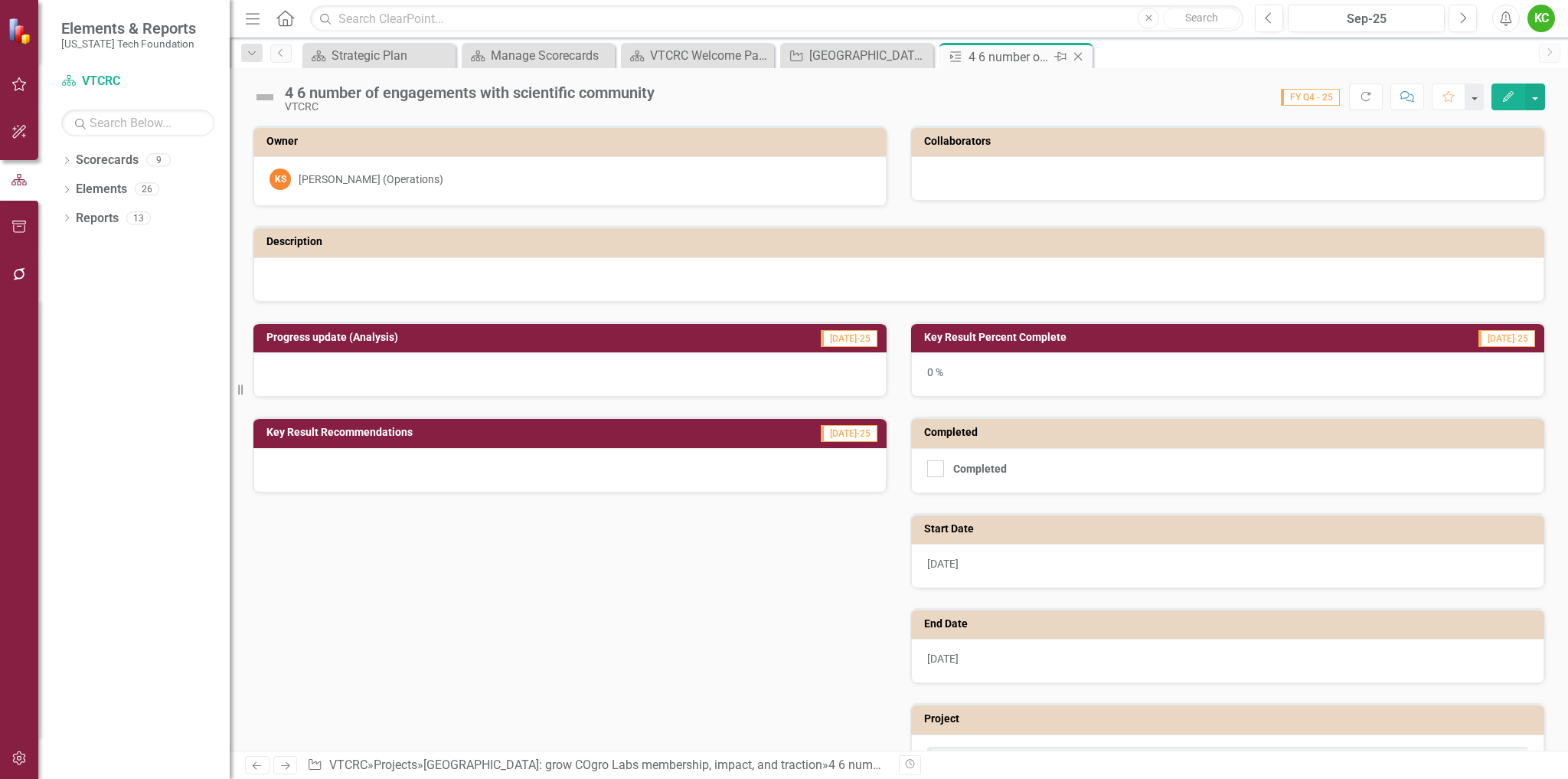
click at [1079, 55] on icon "Close" at bounding box center [1078, 56] width 15 height 13
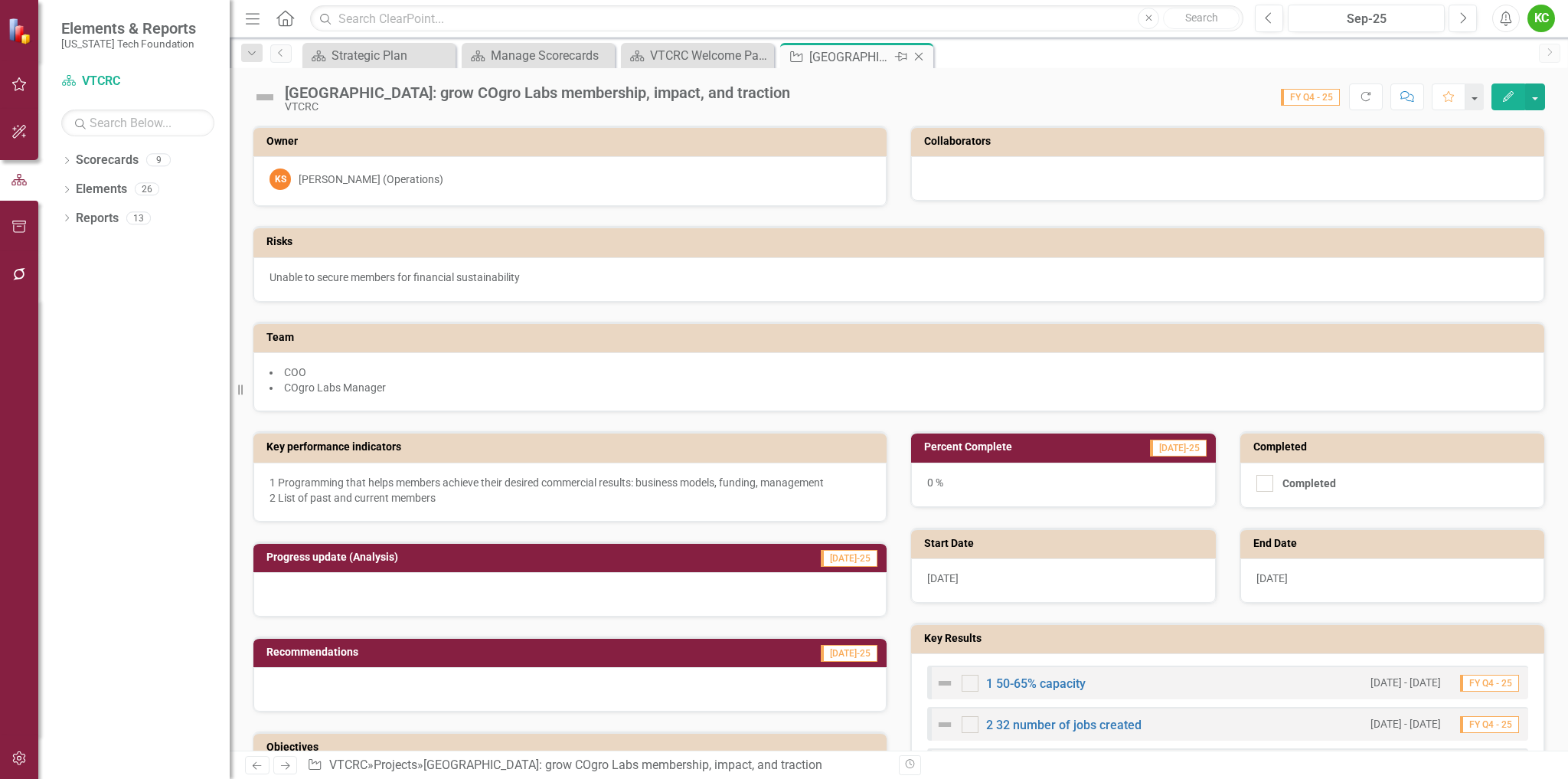
click at [920, 56] on icon "Close" at bounding box center [919, 56] width 15 height 13
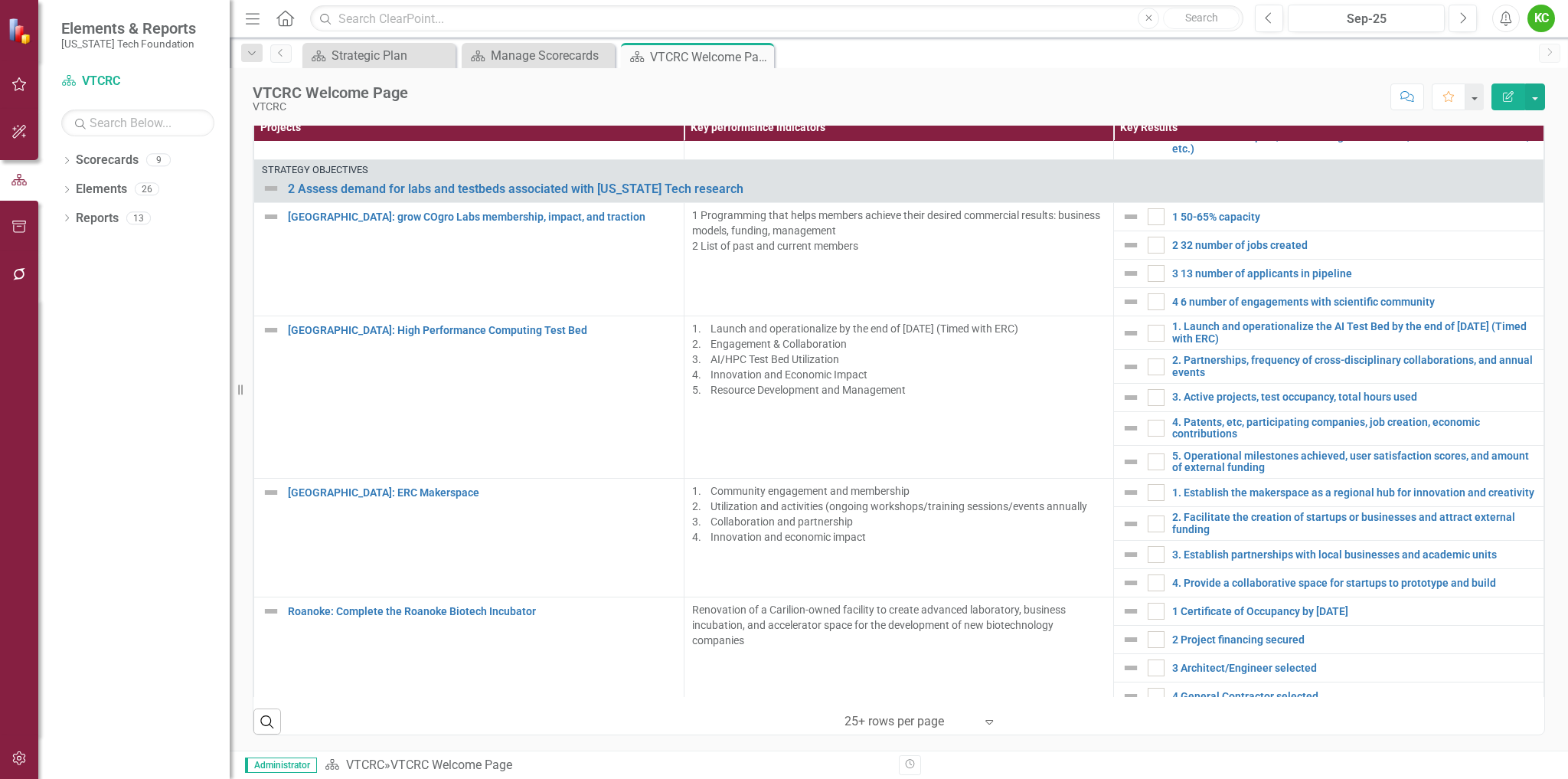
scroll to position [1531, 0]
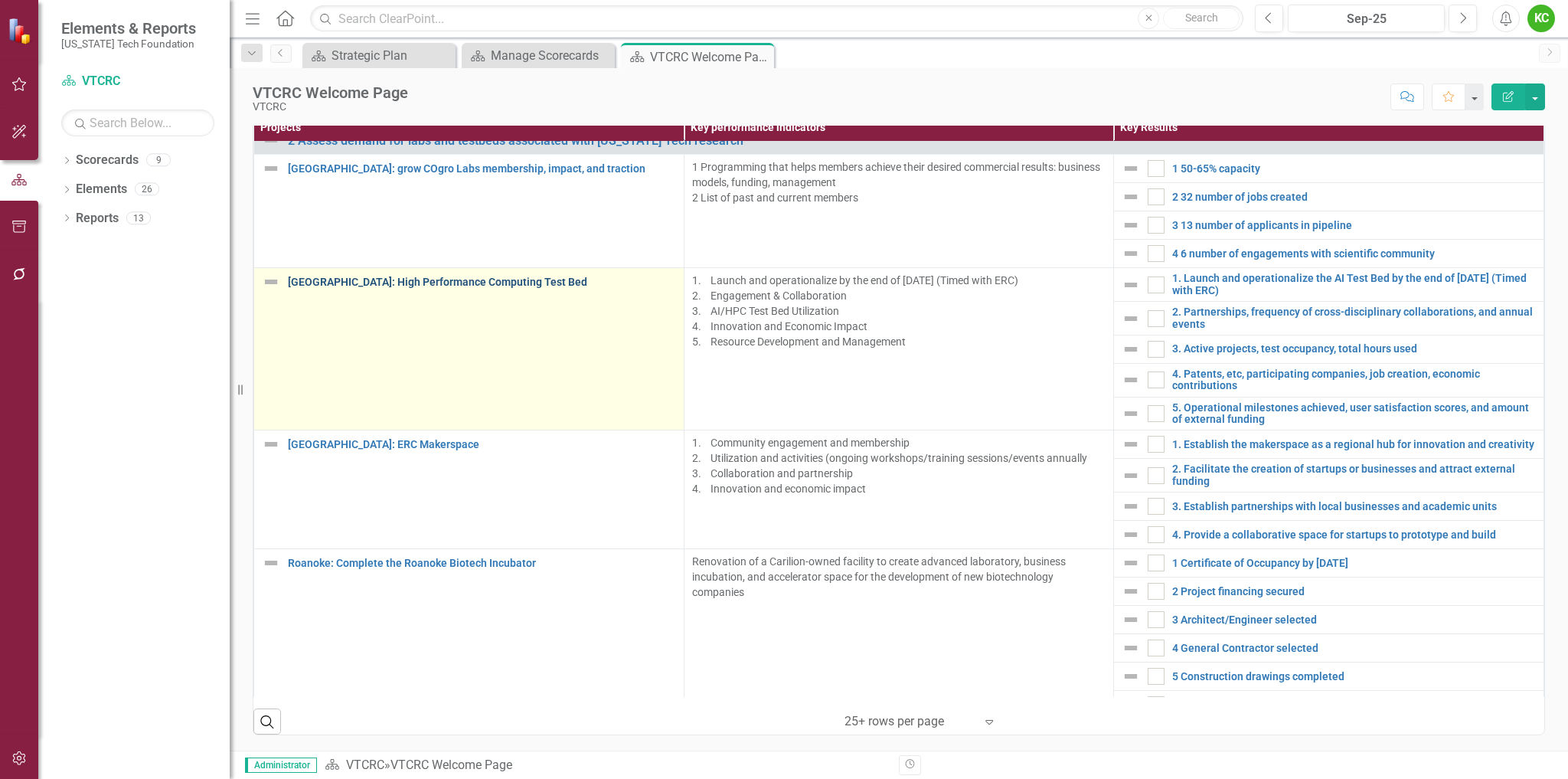
click at [478, 285] on link "[GEOGRAPHIC_DATA]: High Performance Computing Test Bed" at bounding box center [483, 282] width 389 height 12
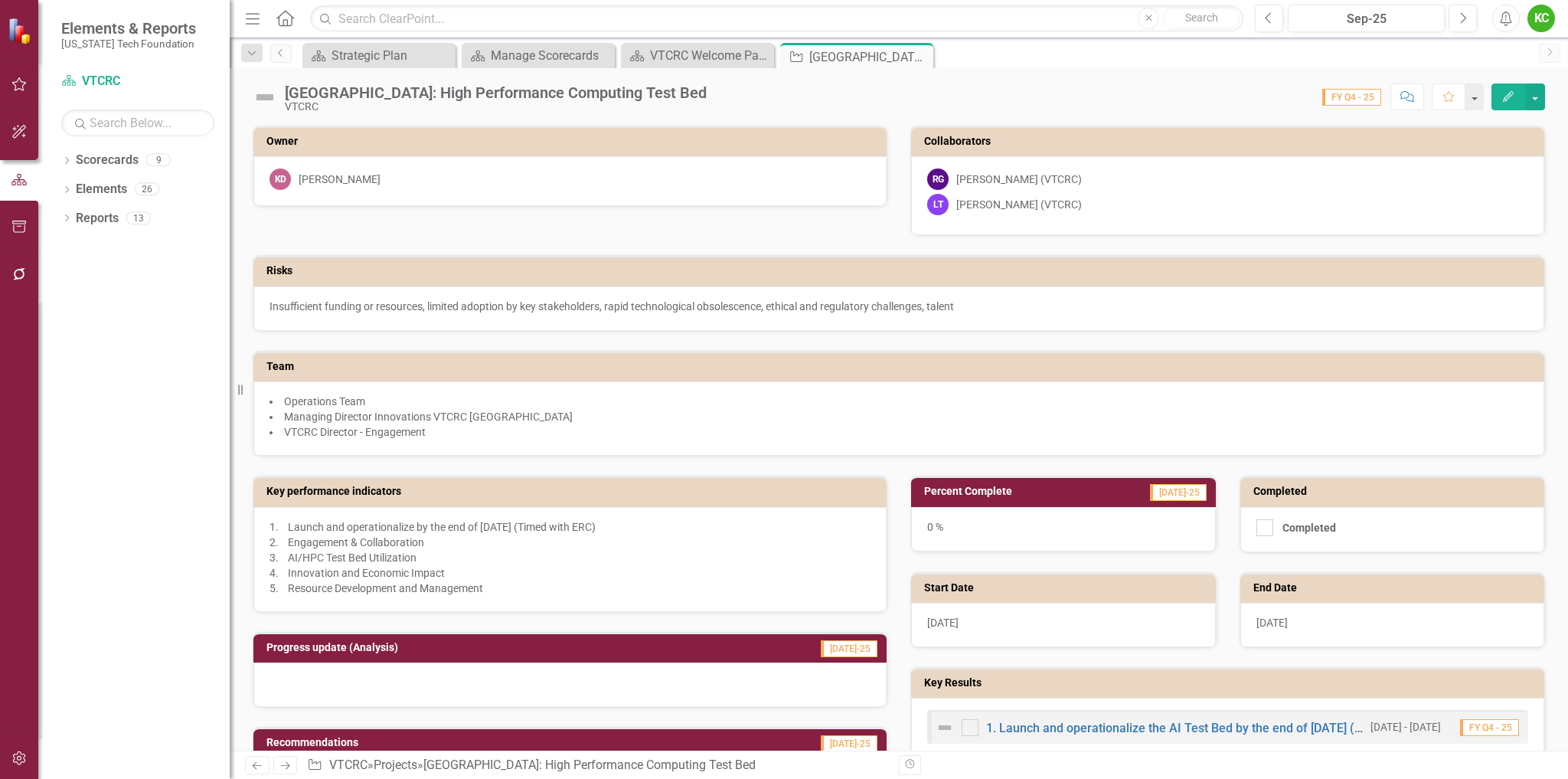
click at [1499, 98] on button "Edit" at bounding box center [1509, 97] width 34 height 27
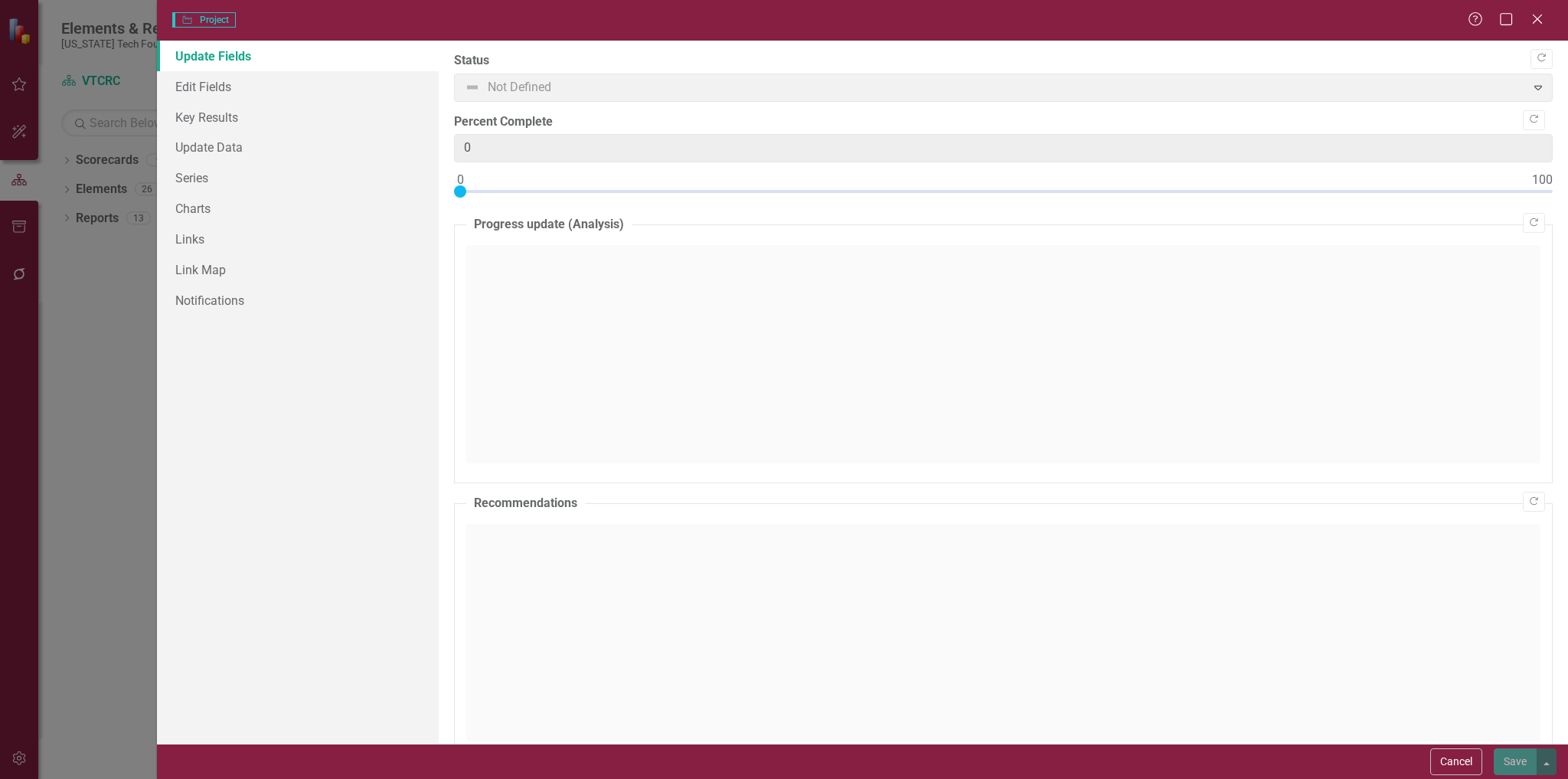
type input "0"
click at [238, 88] on link "Edit Fields" at bounding box center [298, 87] width 283 height 30
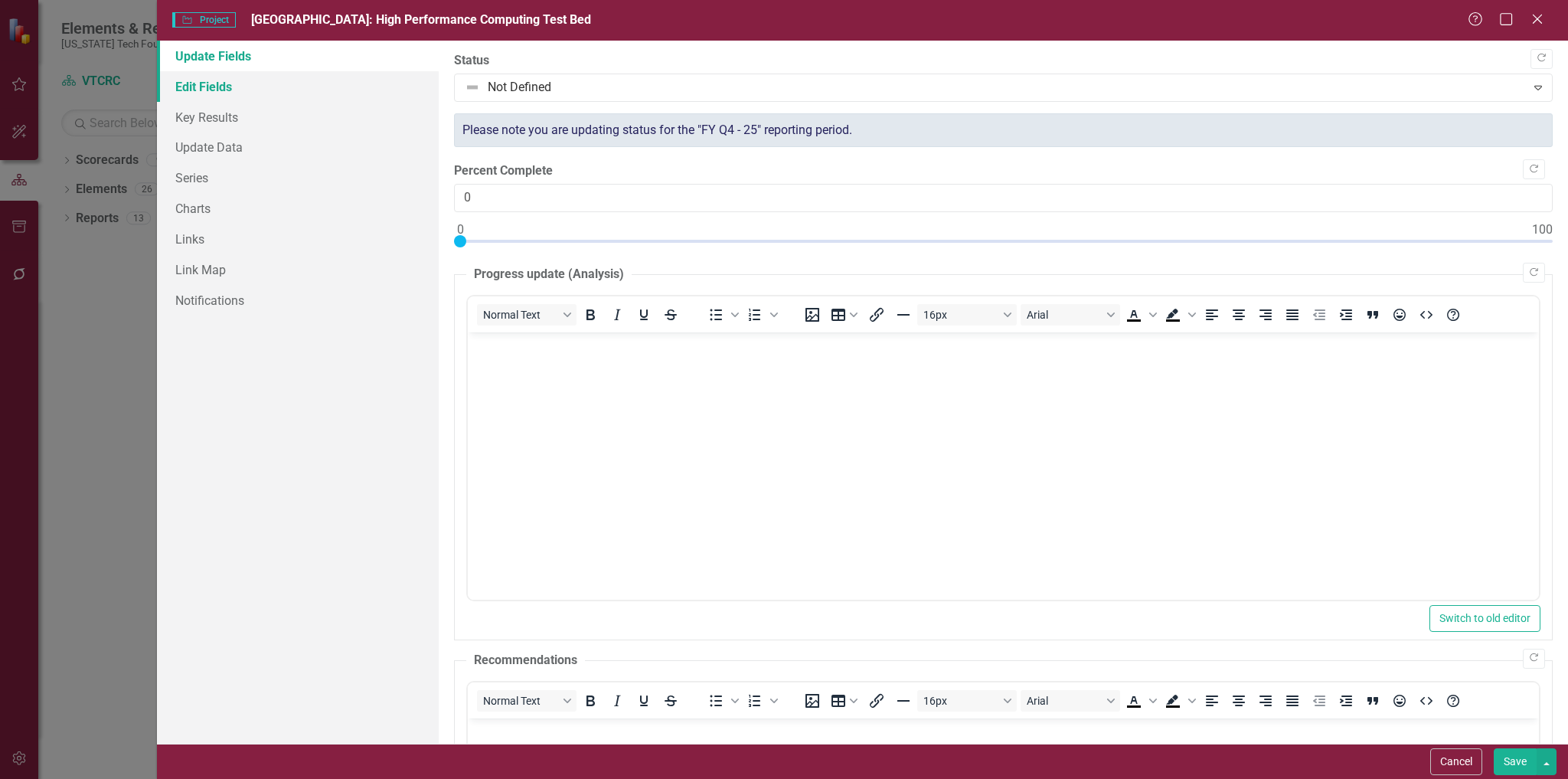
click at [217, 81] on link "Edit Fields" at bounding box center [298, 87] width 283 height 30
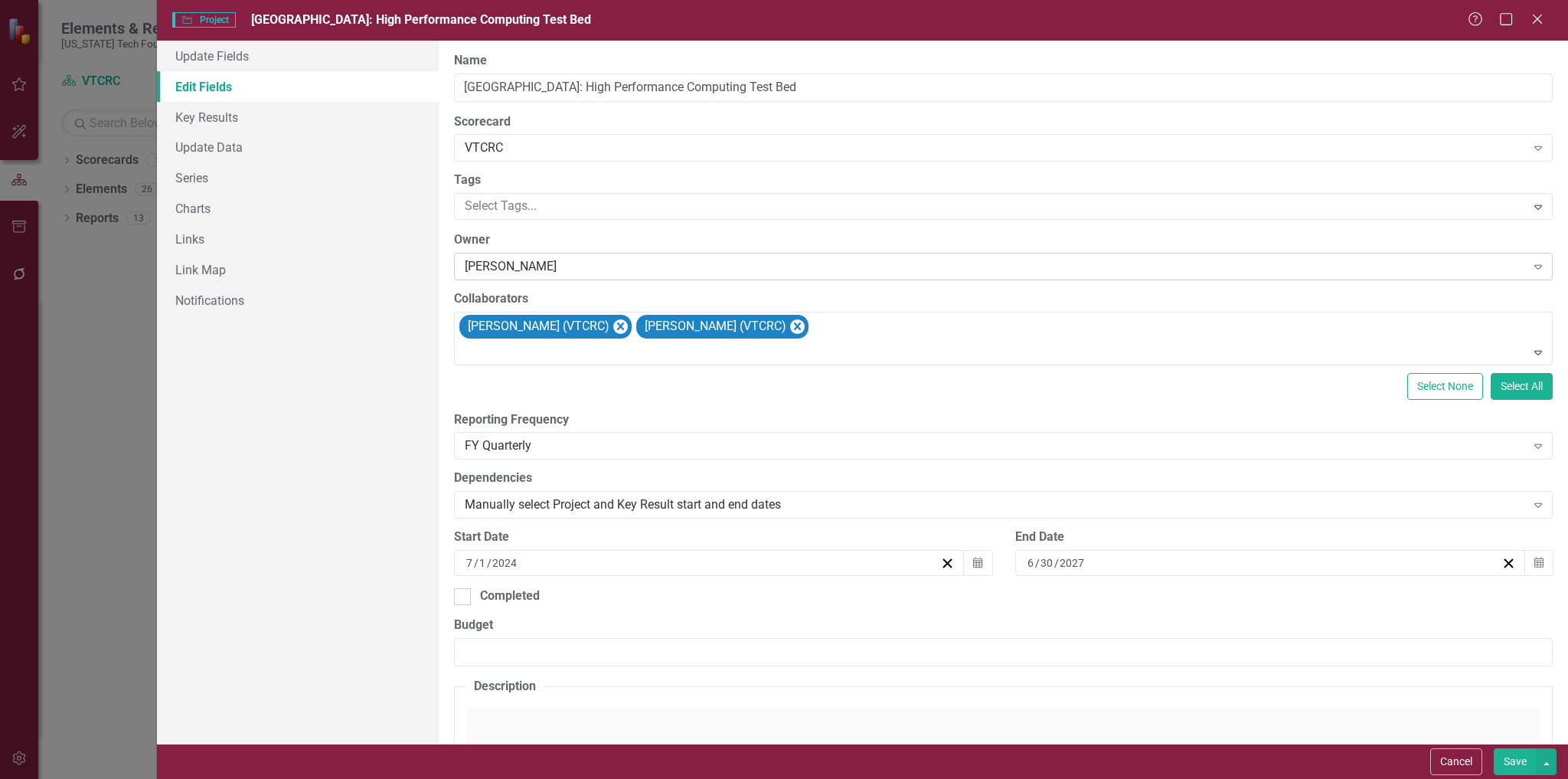
click at [561, 260] on div "[PERSON_NAME]" at bounding box center [995, 267] width 1060 height 18
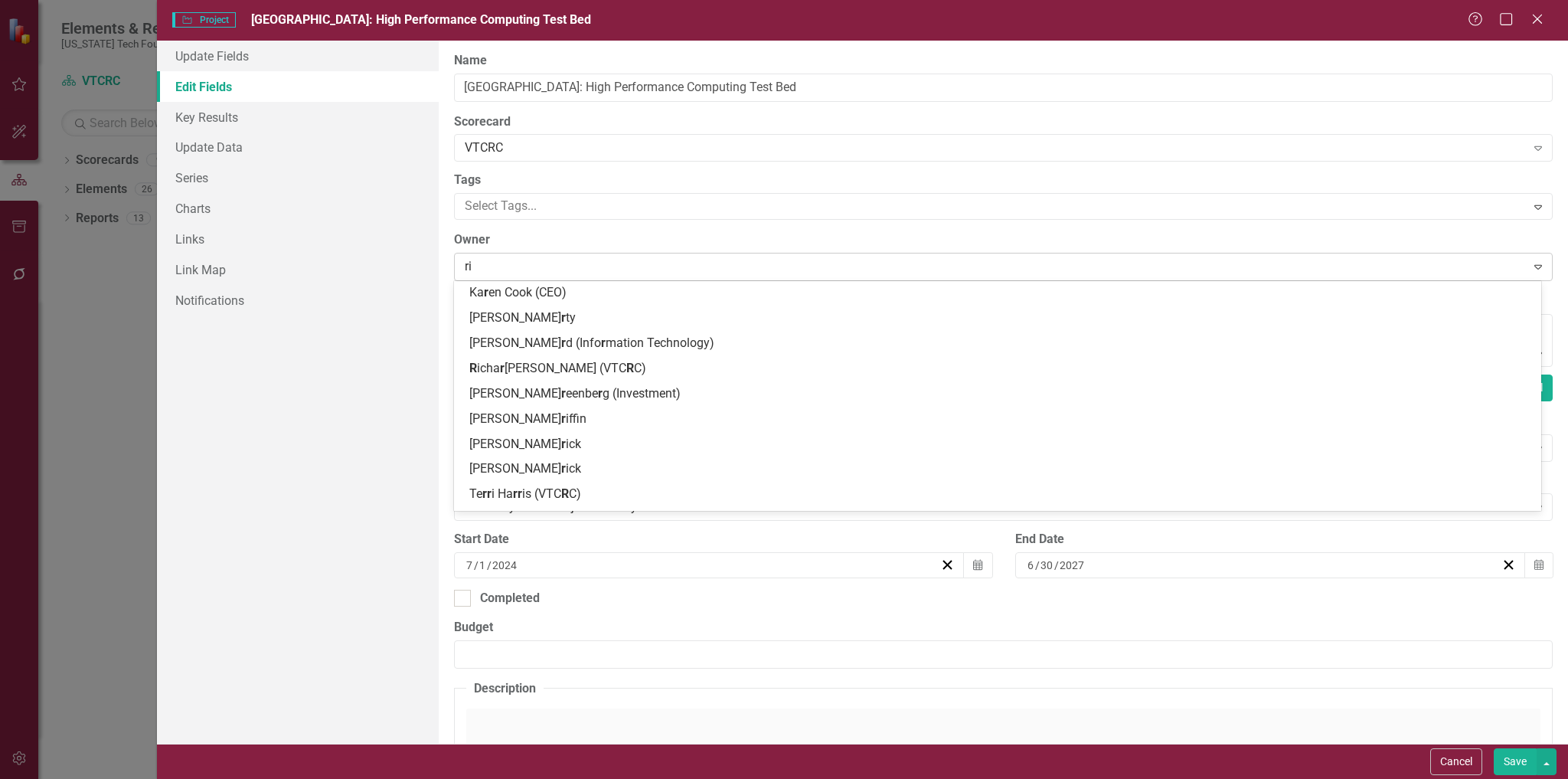
scroll to position [25, 0]
type input "rich"
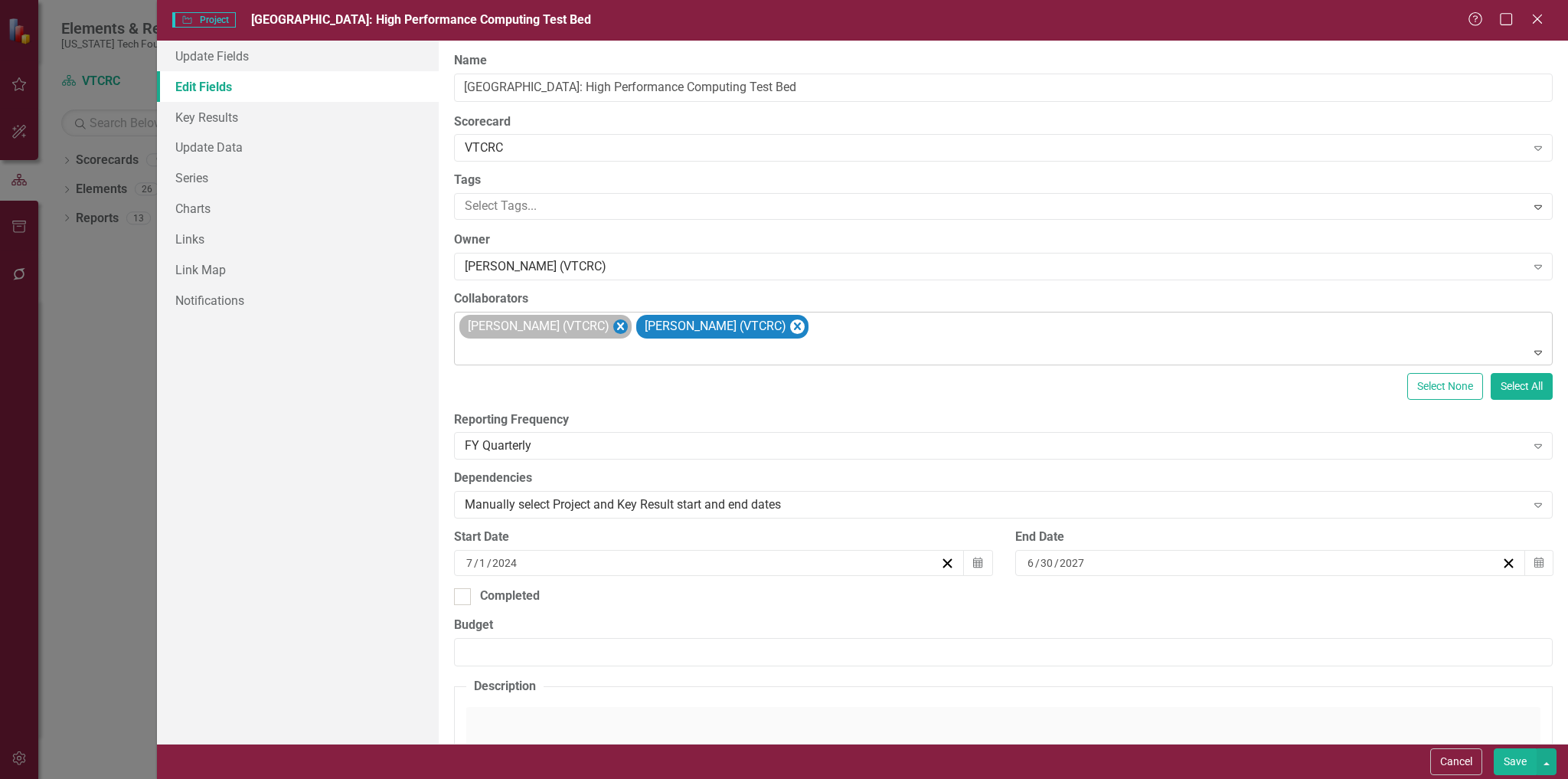
click at [613, 326] on icon "Remove Richard Gibson (VTCRC)" at bounding box center [621, 326] width 14 height 19
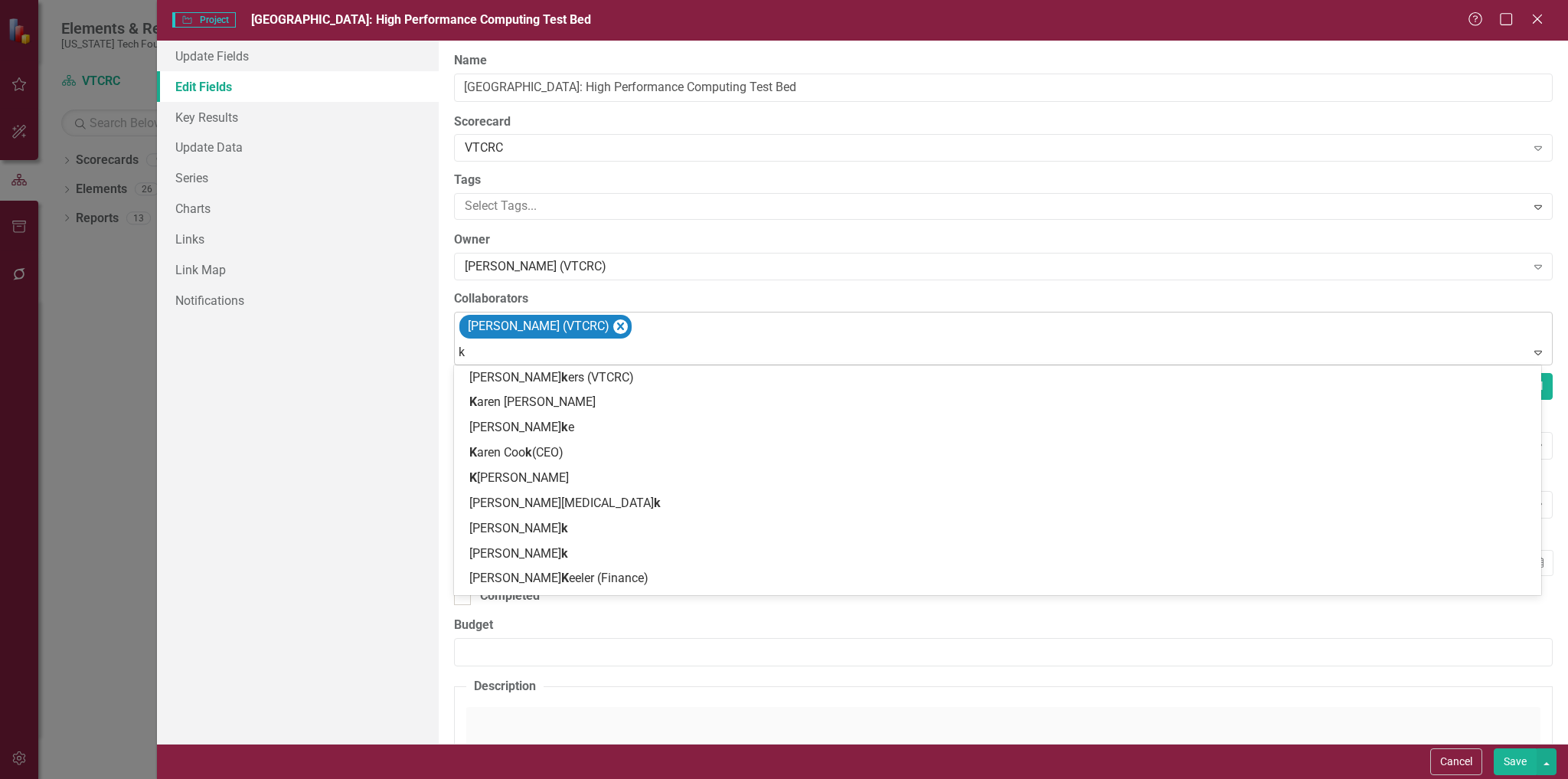
type input "ki"
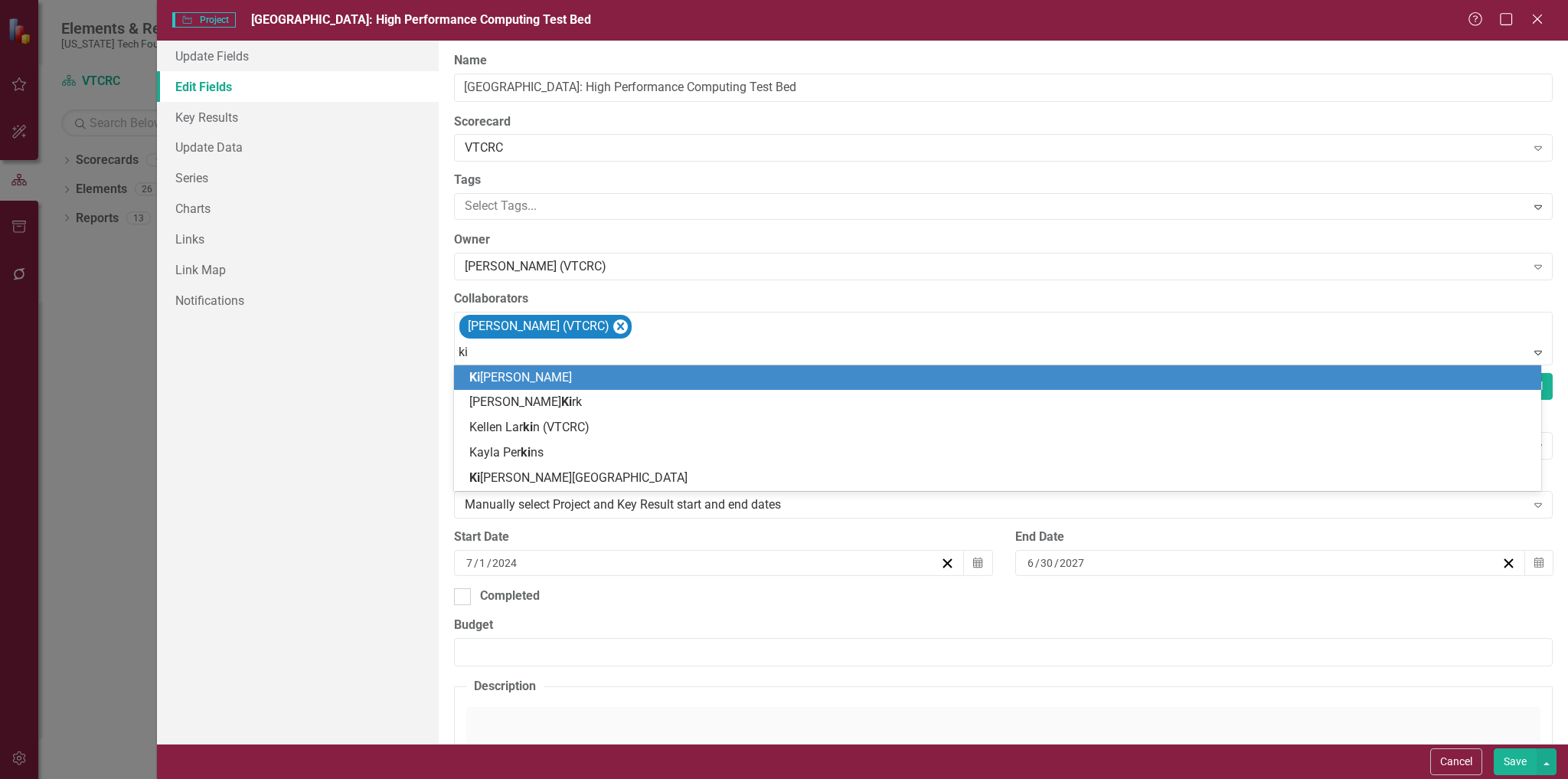
click at [579, 376] on div "Ki yah Duffey" at bounding box center [1000, 378] width 1063 height 18
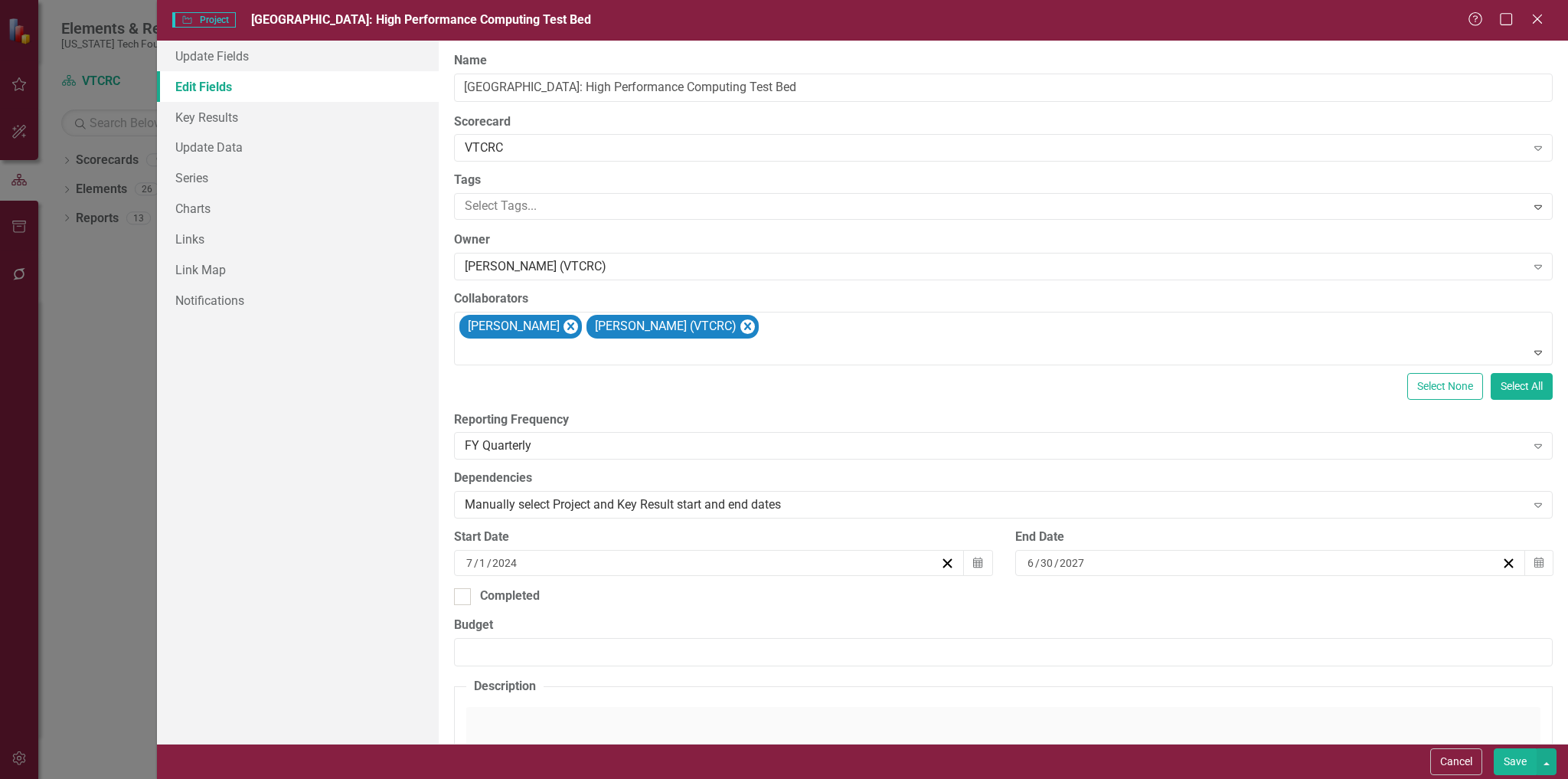
click at [1518, 758] on button "Save" at bounding box center [1515, 762] width 43 height 27
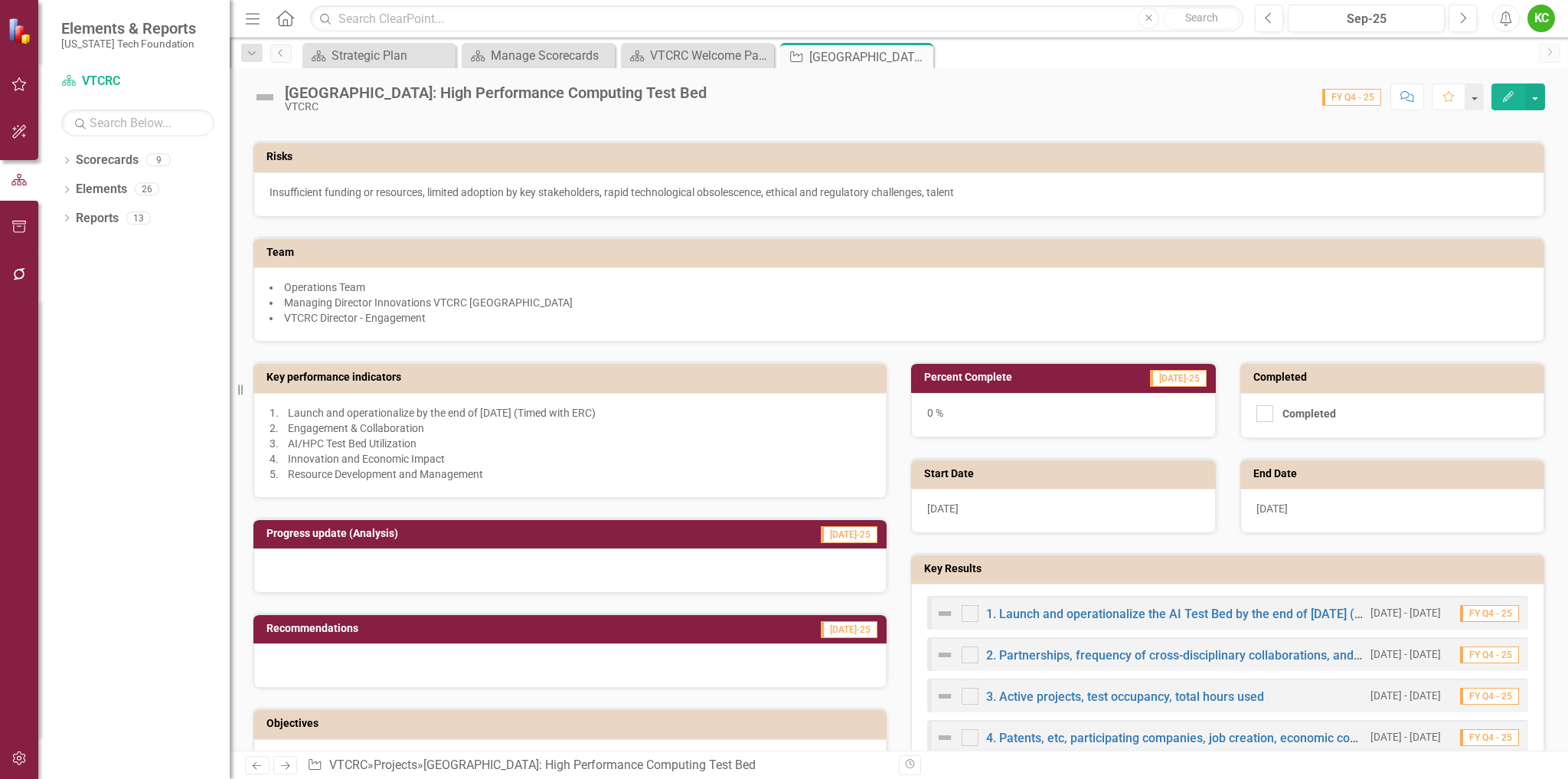
scroll to position [230, 0]
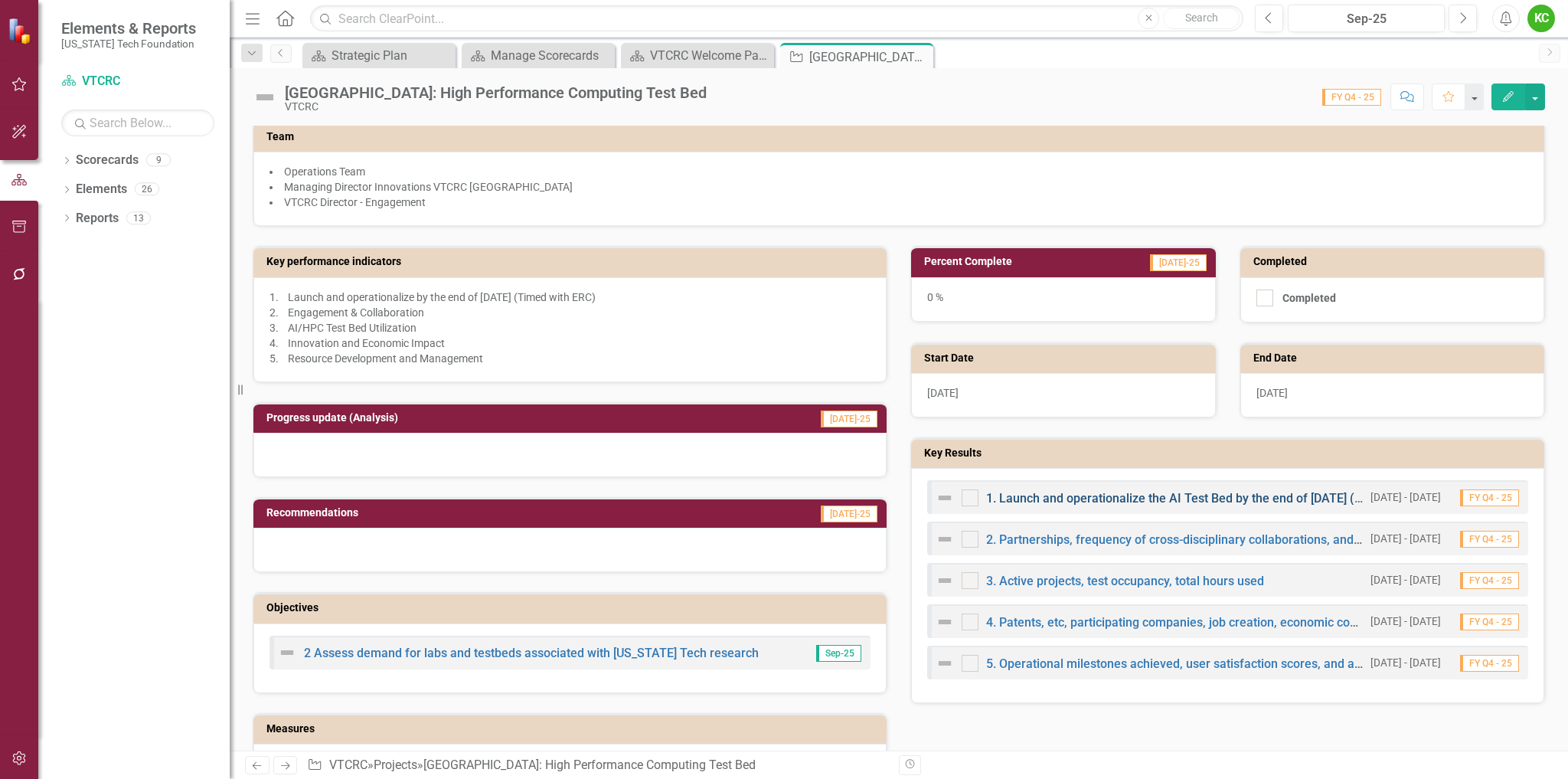
click at [1121, 495] on link "1. Launch and operationalize the AI Test Bed by the end of [DATE] (Timed with E…" at bounding box center [1215, 498] width 459 height 14
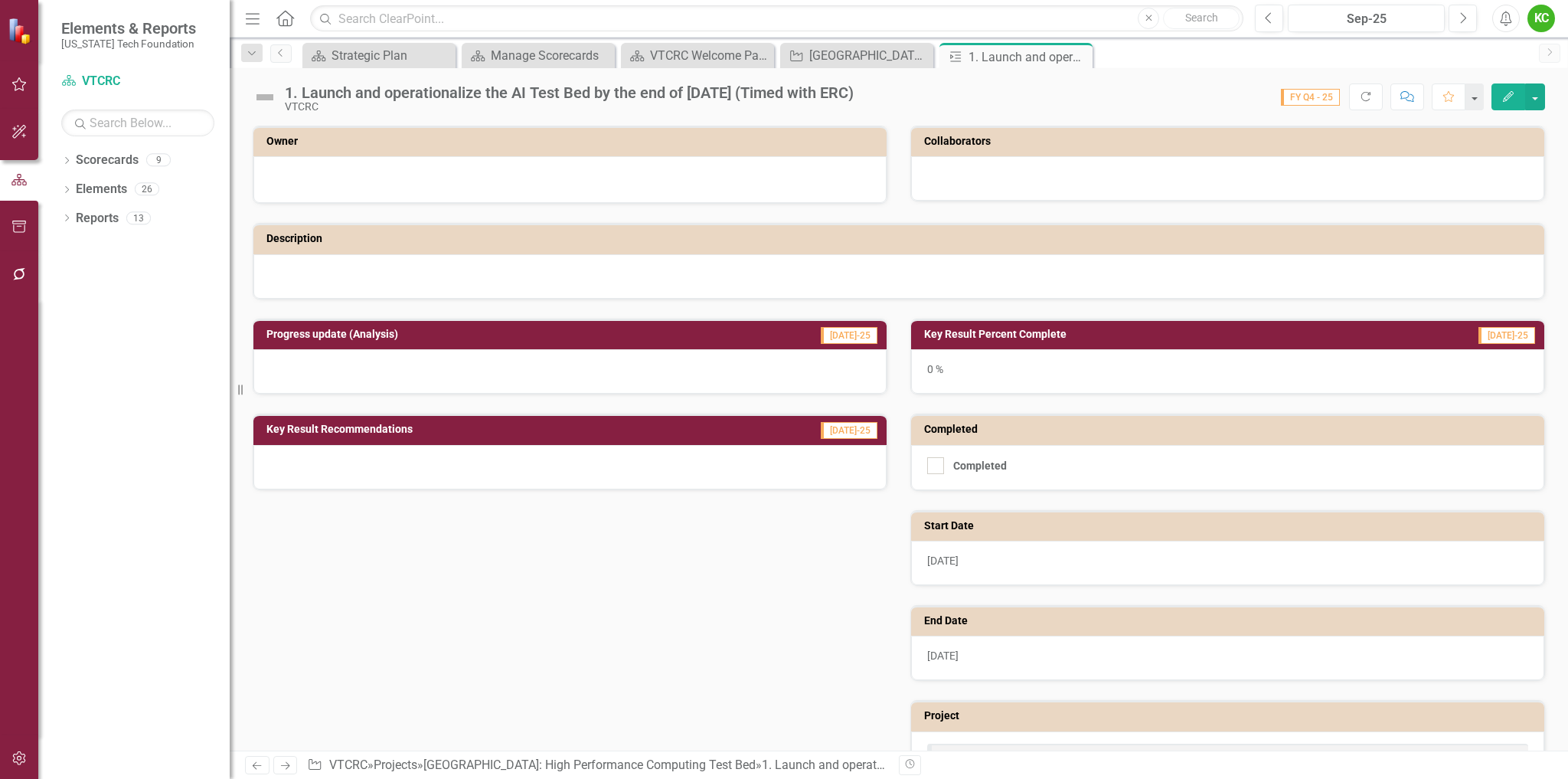
click at [784, 146] on h3 "Owner" at bounding box center [573, 141] width 613 height 12
click at [1501, 99] on button "Edit" at bounding box center [1509, 97] width 34 height 27
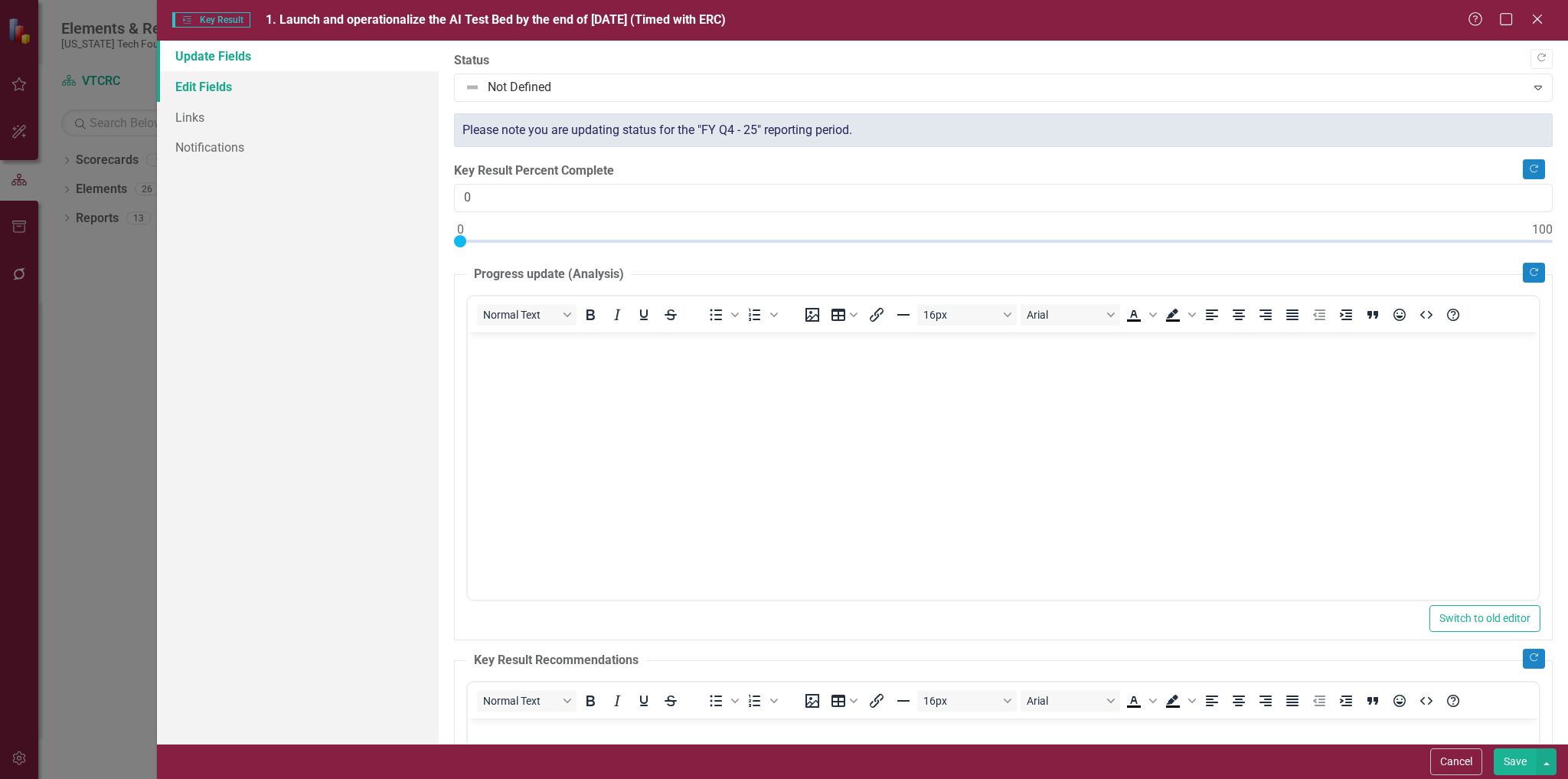
click at [228, 87] on link "Edit Fields" at bounding box center [298, 87] width 283 height 30
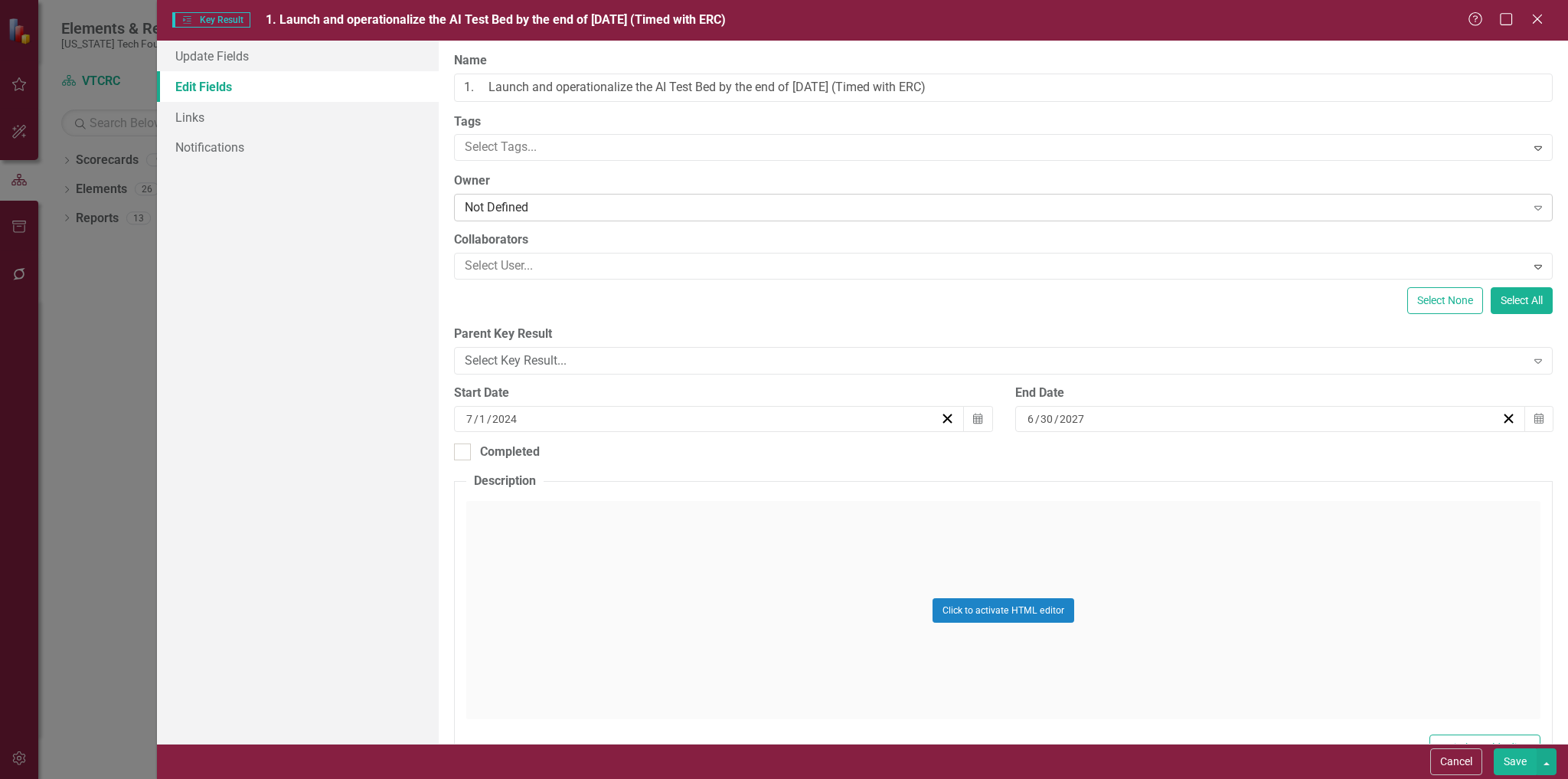
click at [584, 208] on div "Not Defined" at bounding box center [995, 208] width 1060 height 18
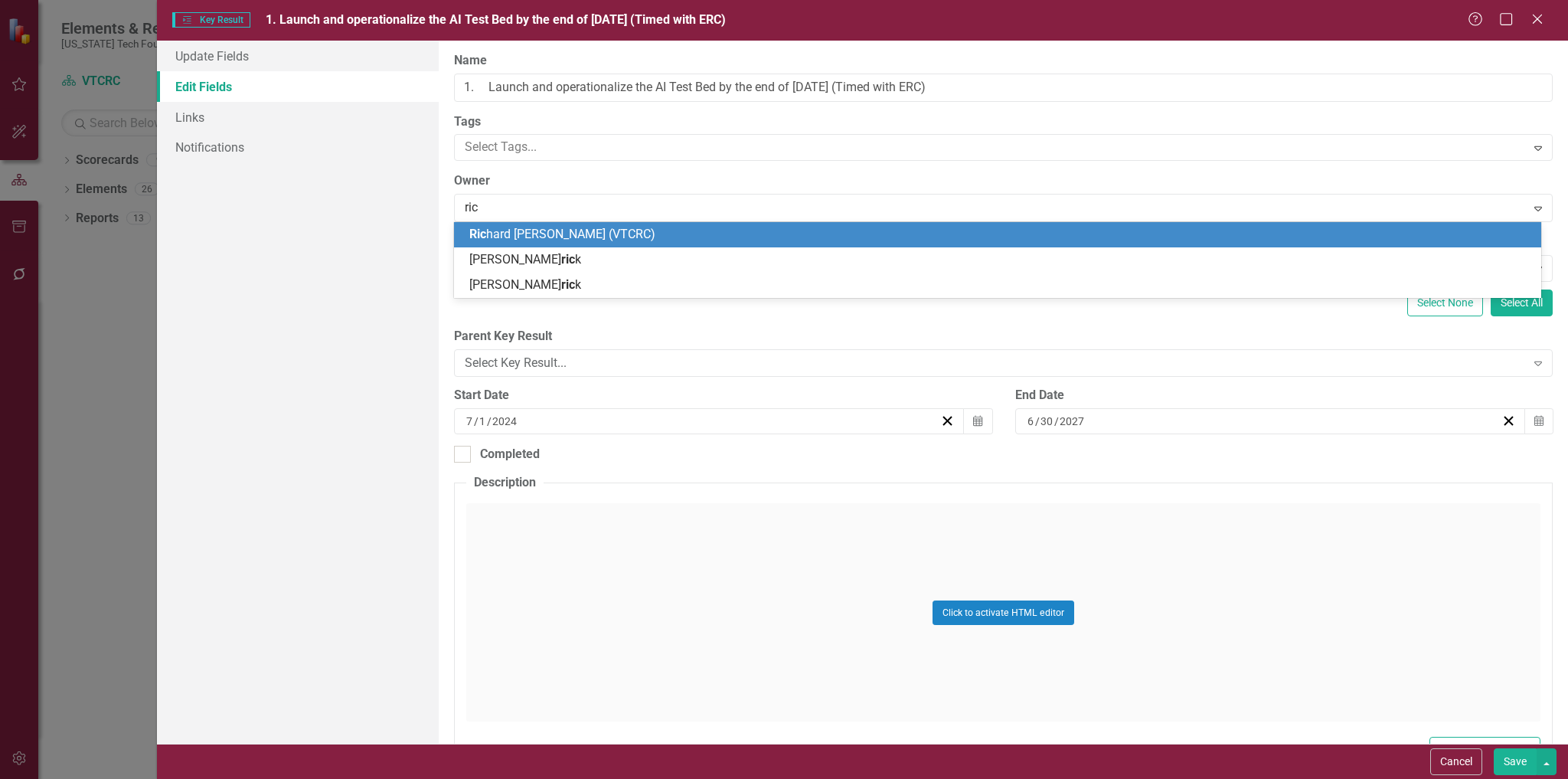
type input "rich"
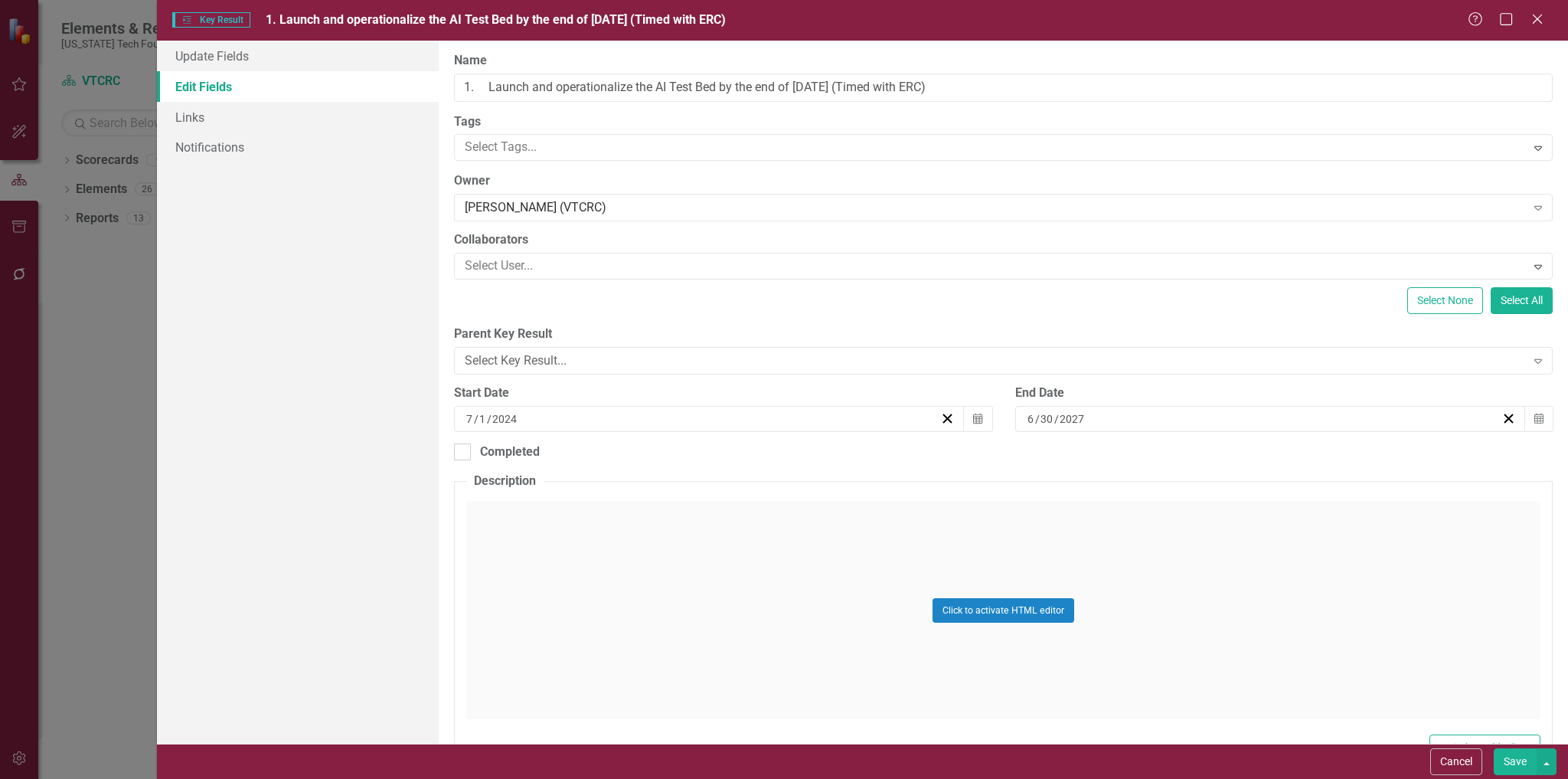
click at [1512, 762] on button "Save" at bounding box center [1515, 762] width 43 height 27
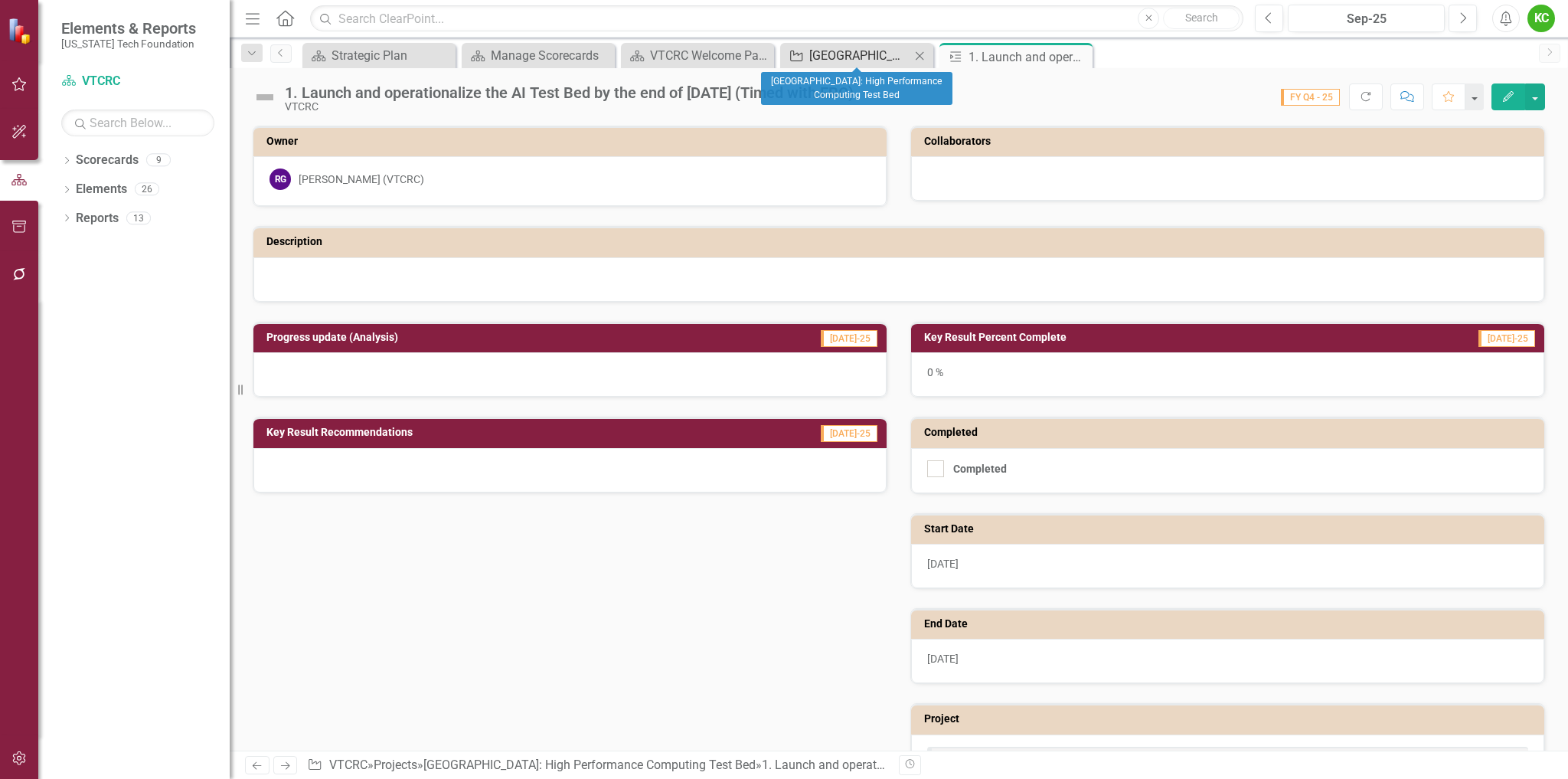
click at [859, 56] on div "[GEOGRAPHIC_DATA]: High Performance Computing Test Bed" at bounding box center [860, 55] width 101 height 19
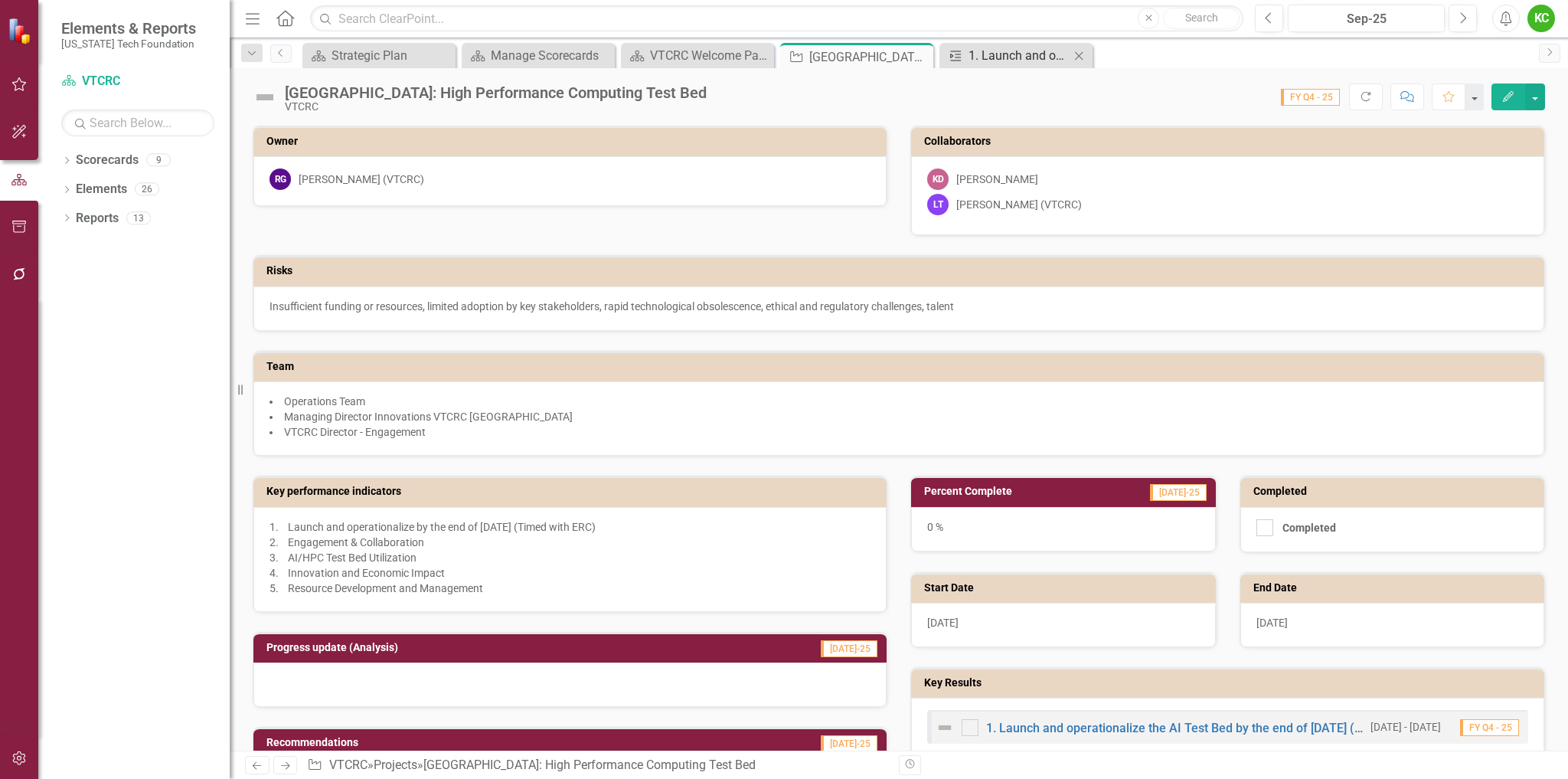
click at [987, 57] on div "1. Launch and operationalize the AI Test Bed by the end of [DATE] (Timed with E…" at bounding box center [1019, 55] width 101 height 19
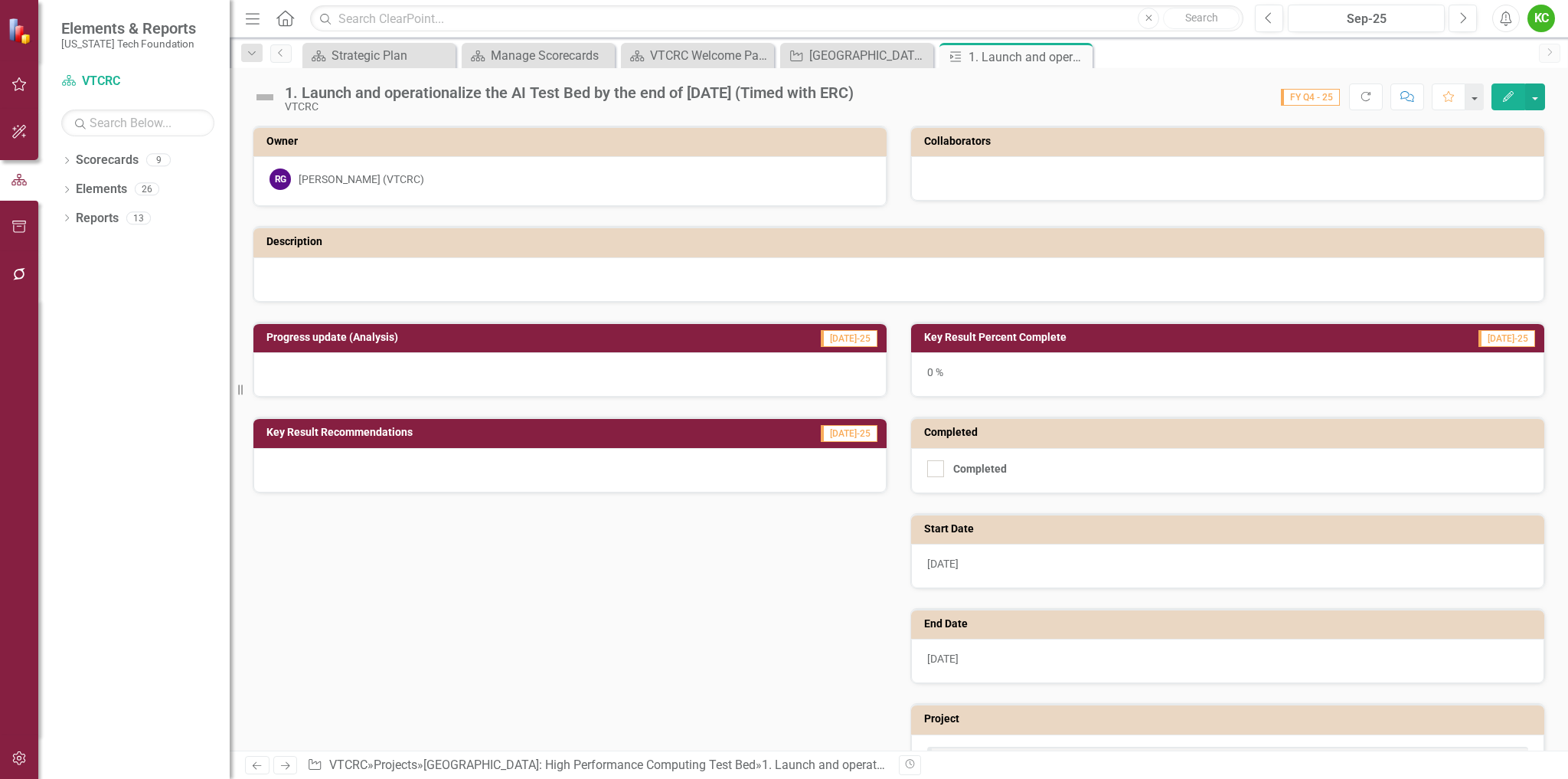
click at [1132, 149] on td "Collaborators" at bounding box center [1230, 143] width 613 height 23
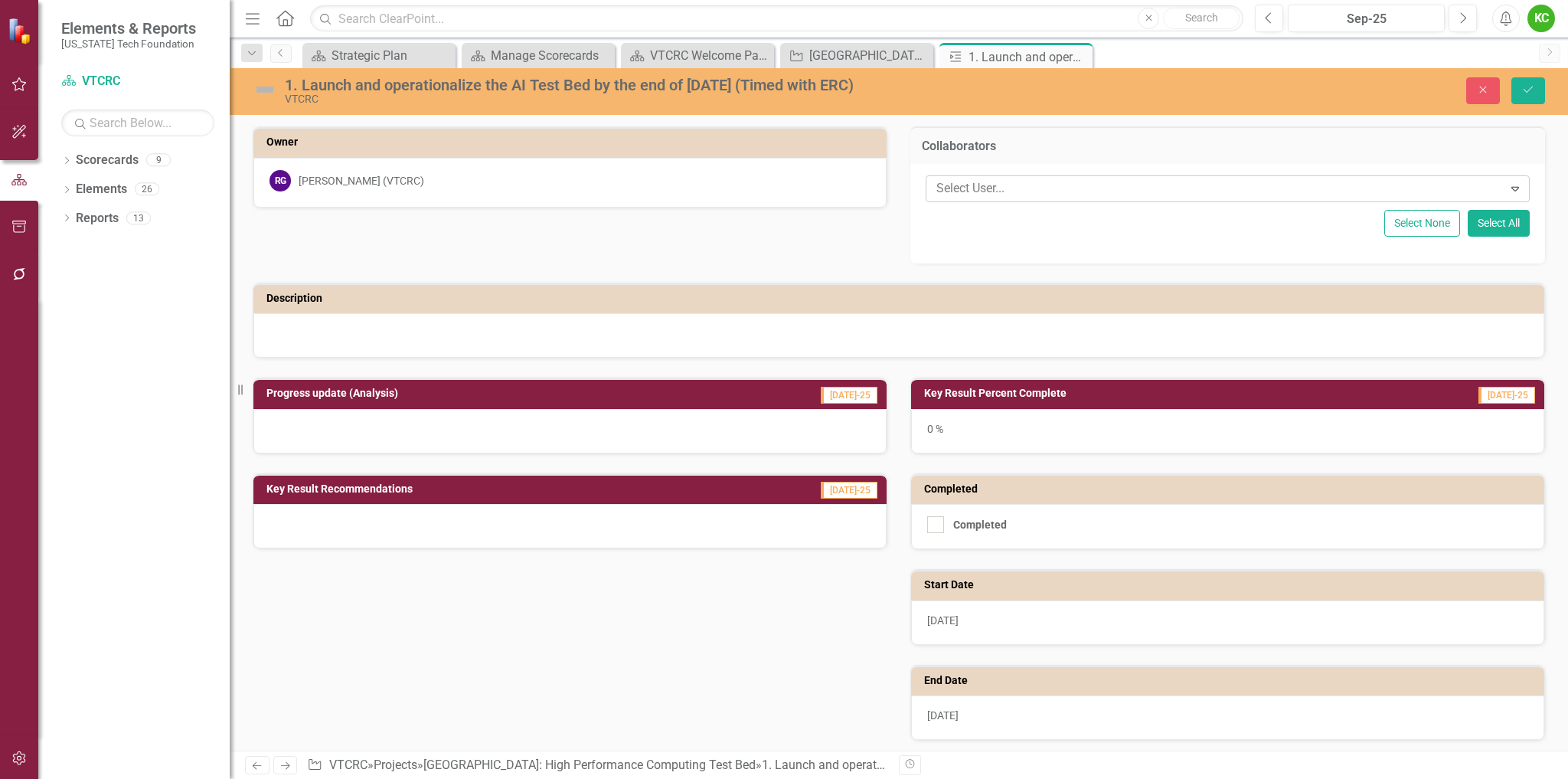
click at [1086, 188] on div at bounding box center [1217, 188] width 573 height 21
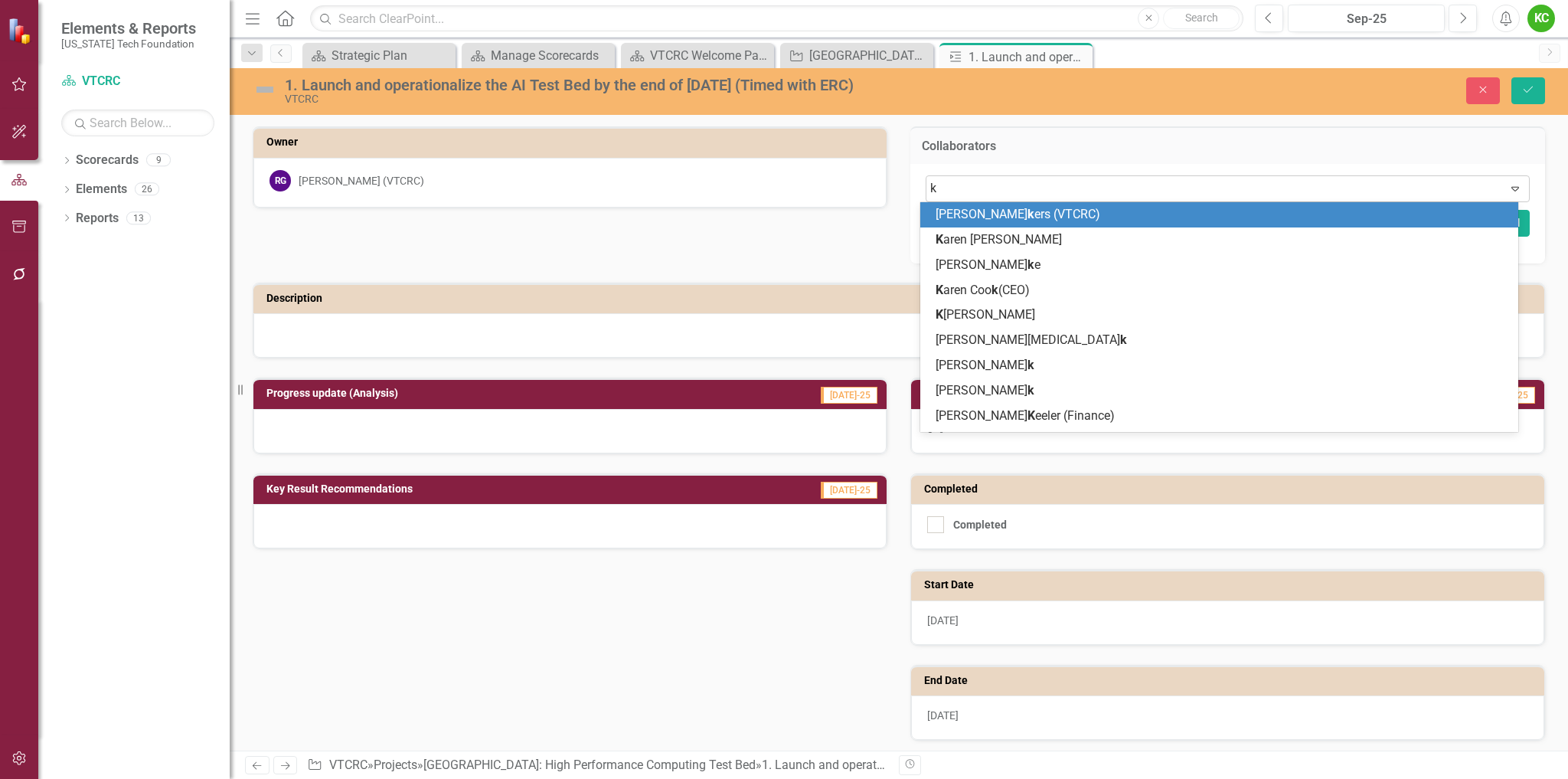
type input "ki"
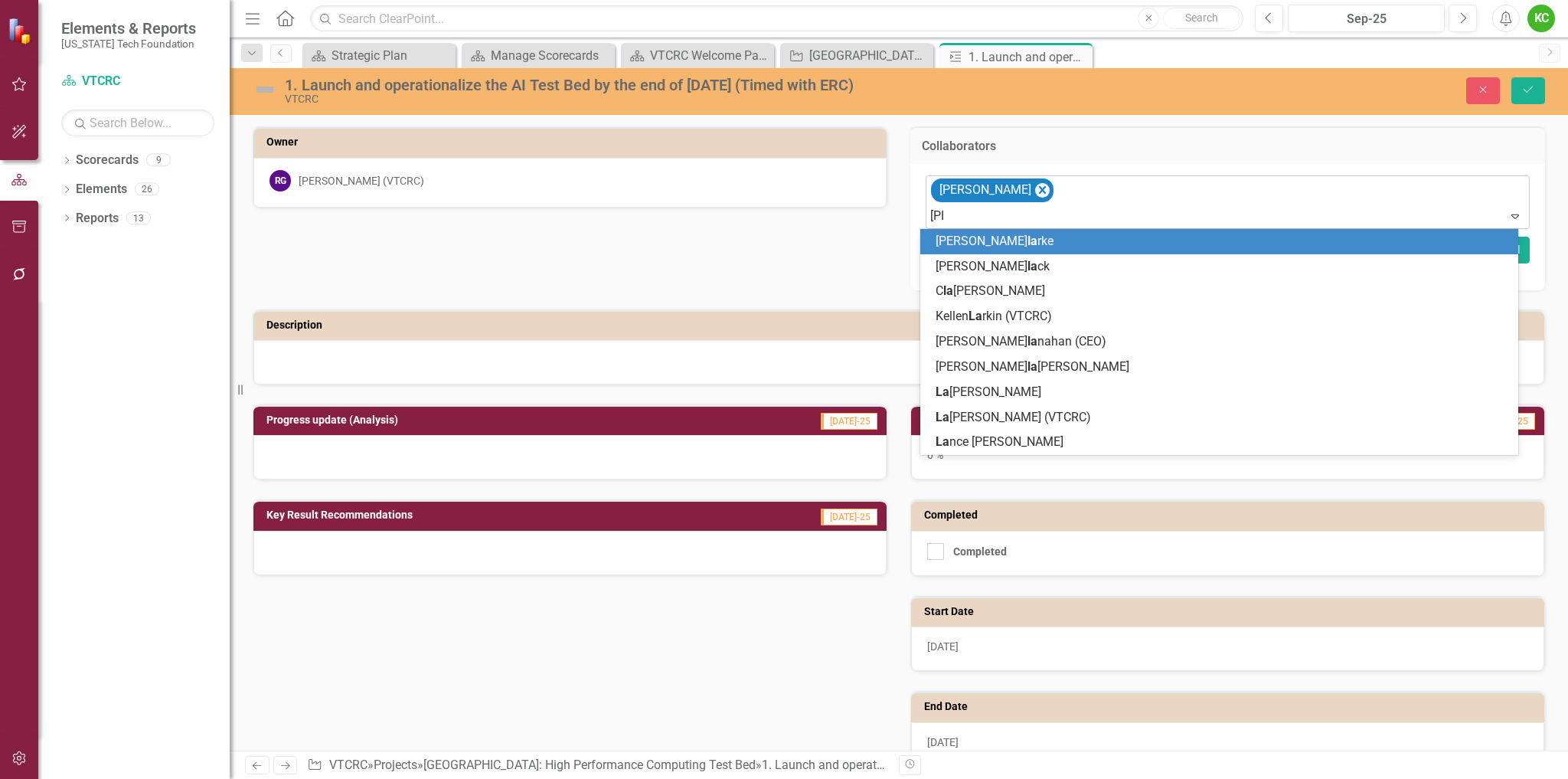
type input "laur"
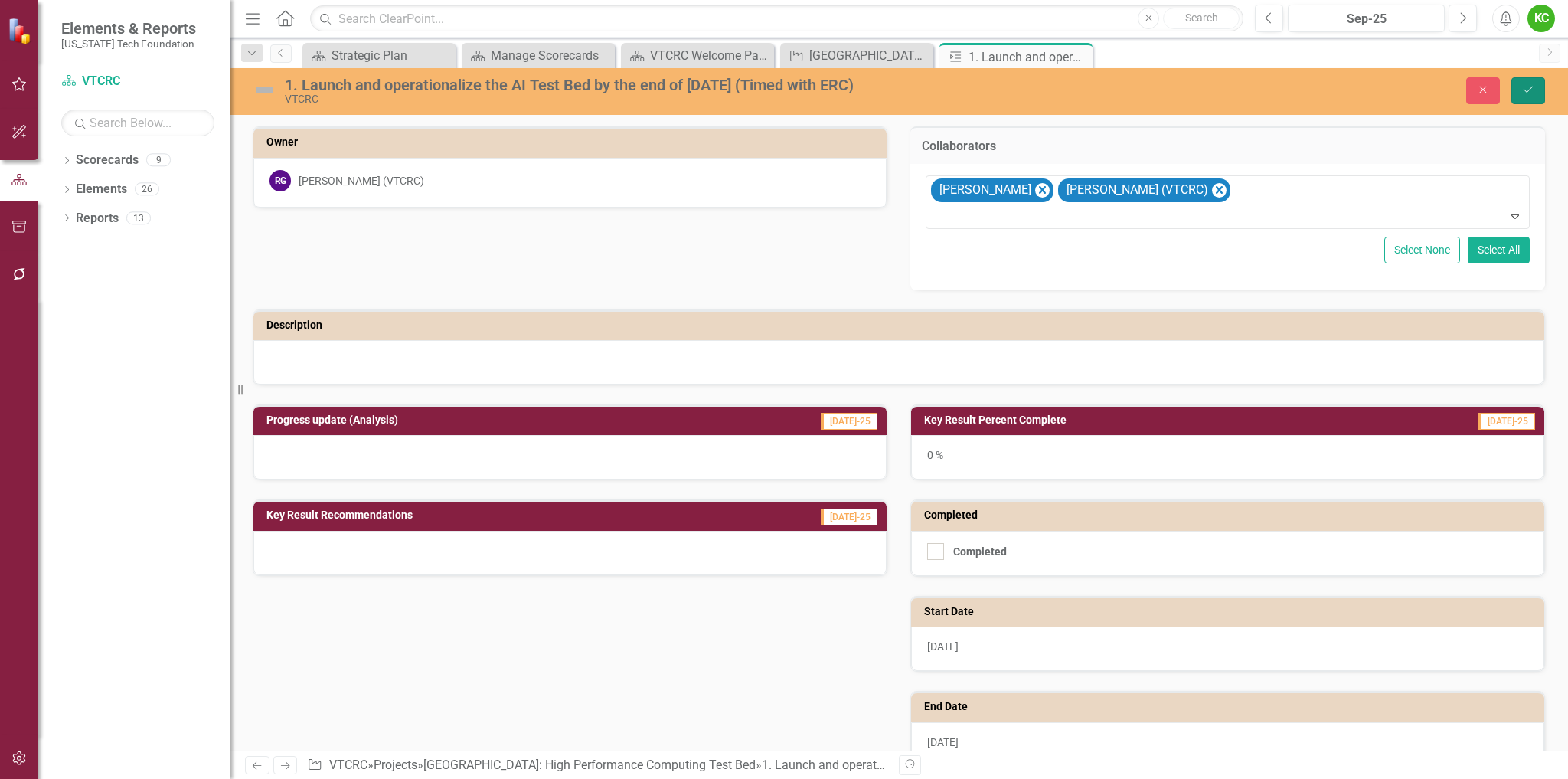
click at [1533, 90] on icon "Save" at bounding box center [1528, 90] width 13 height 11
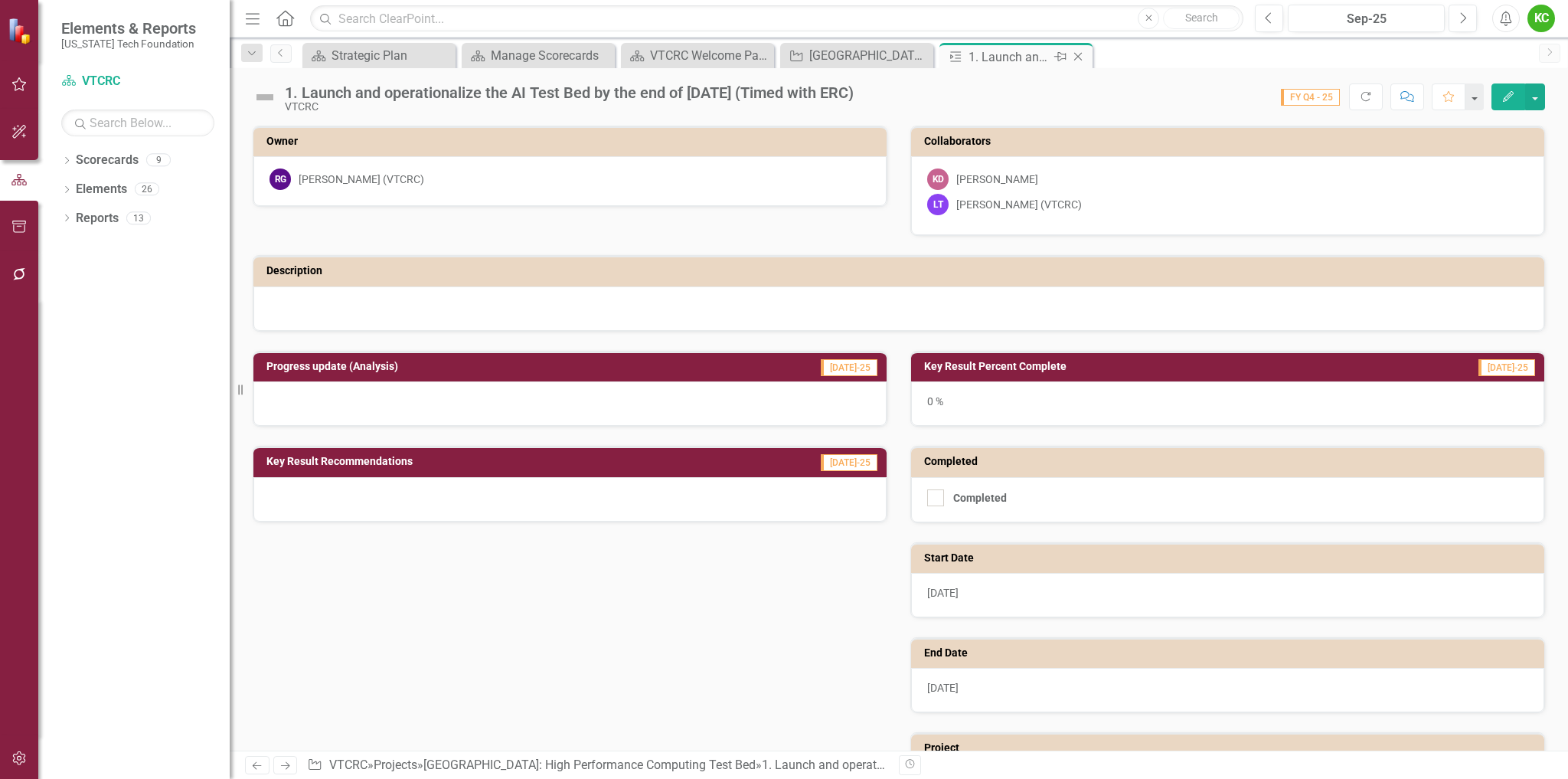
click at [1078, 56] on icon at bounding box center [1078, 56] width 8 height 8
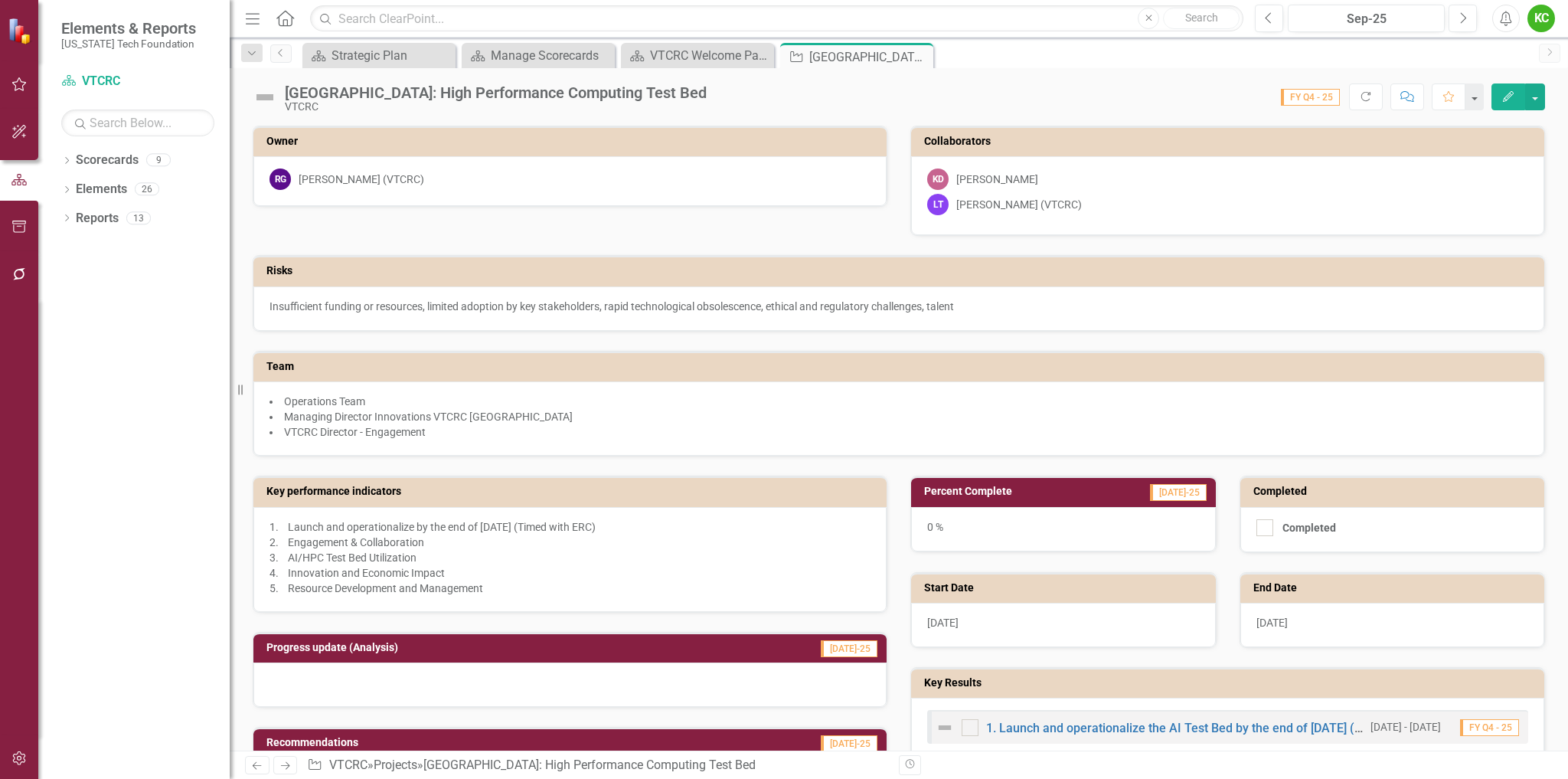
scroll to position [306, 0]
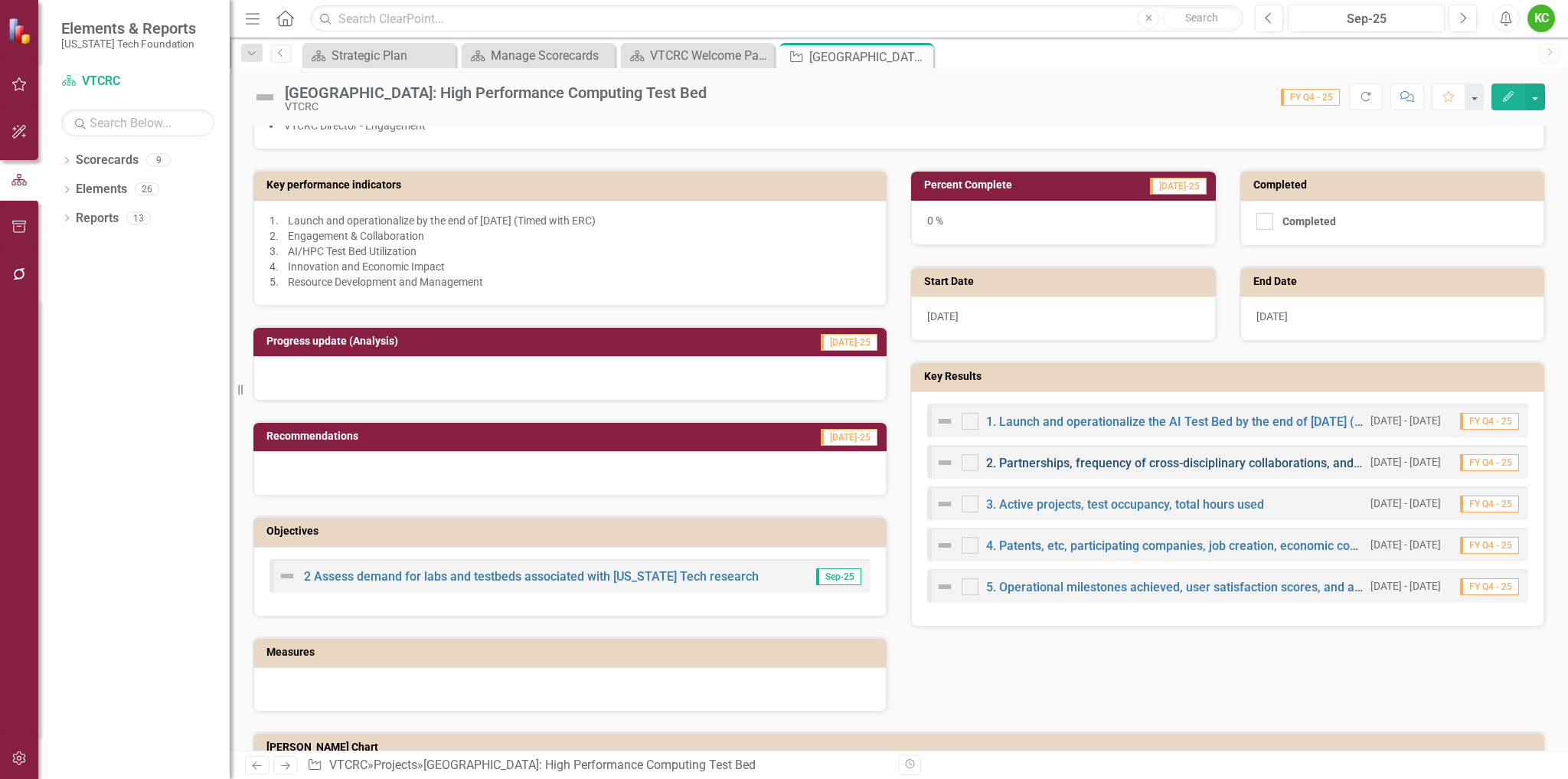
click at [1119, 459] on link "2. Partnerships, frequency of cross-disciplinary collaborations, and annual eve…" at bounding box center [1210, 463] width 448 height 14
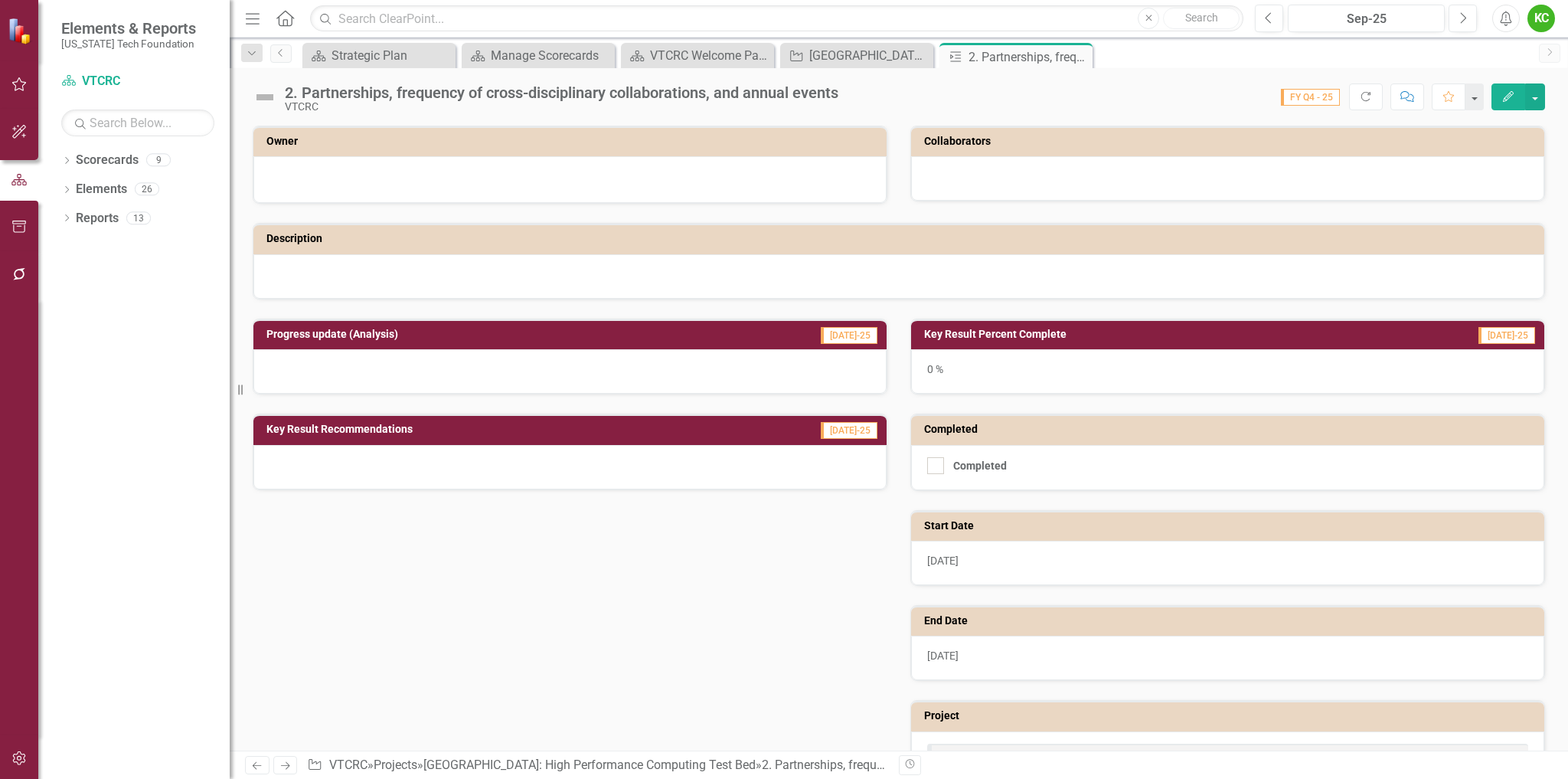
click at [1506, 96] on icon "Edit" at bounding box center [1508, 97] width 13 height 11
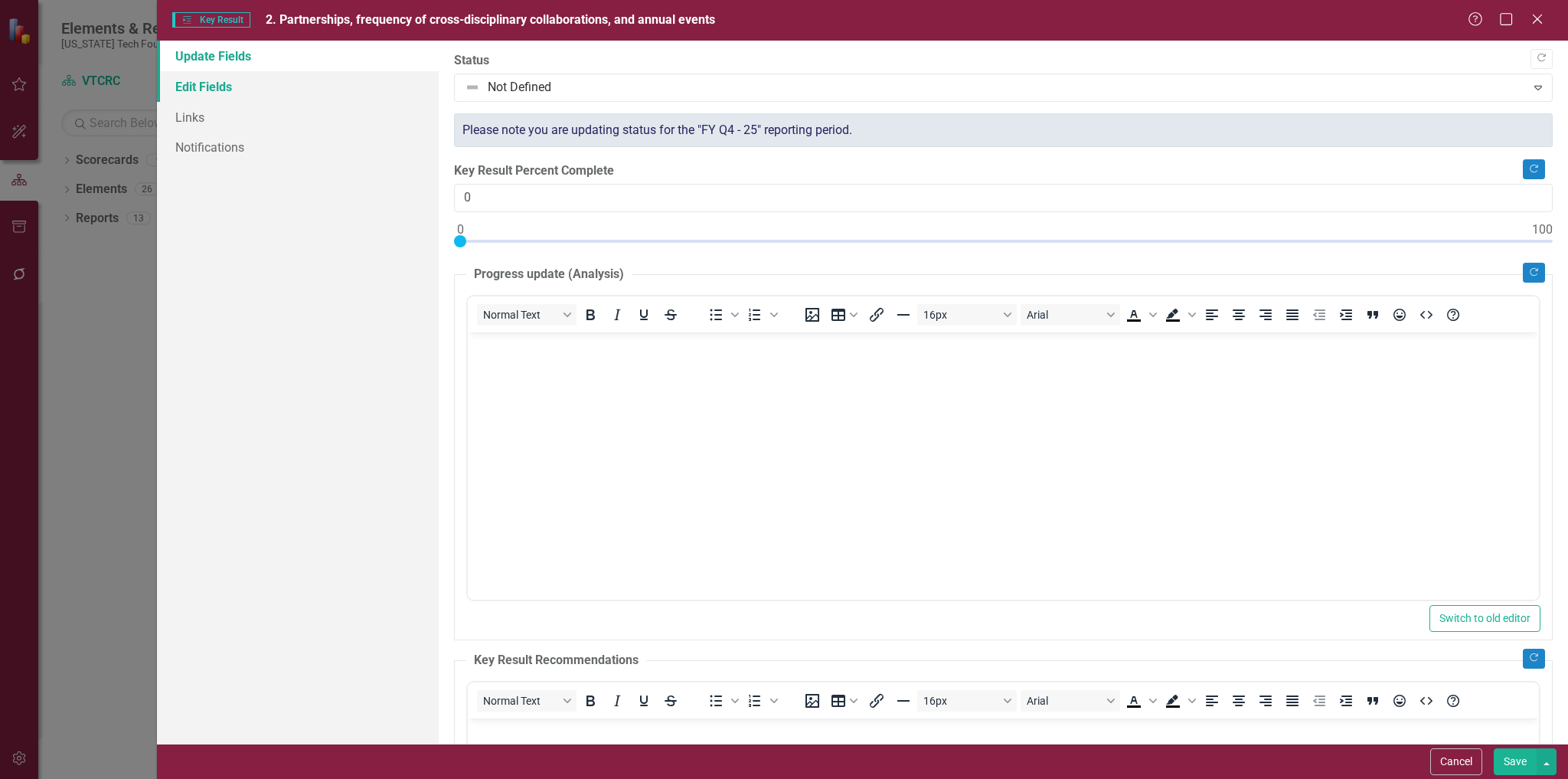
click at [206, 84] on link "Edit Fields" at bounding box center [298, 87] width 283 height 30
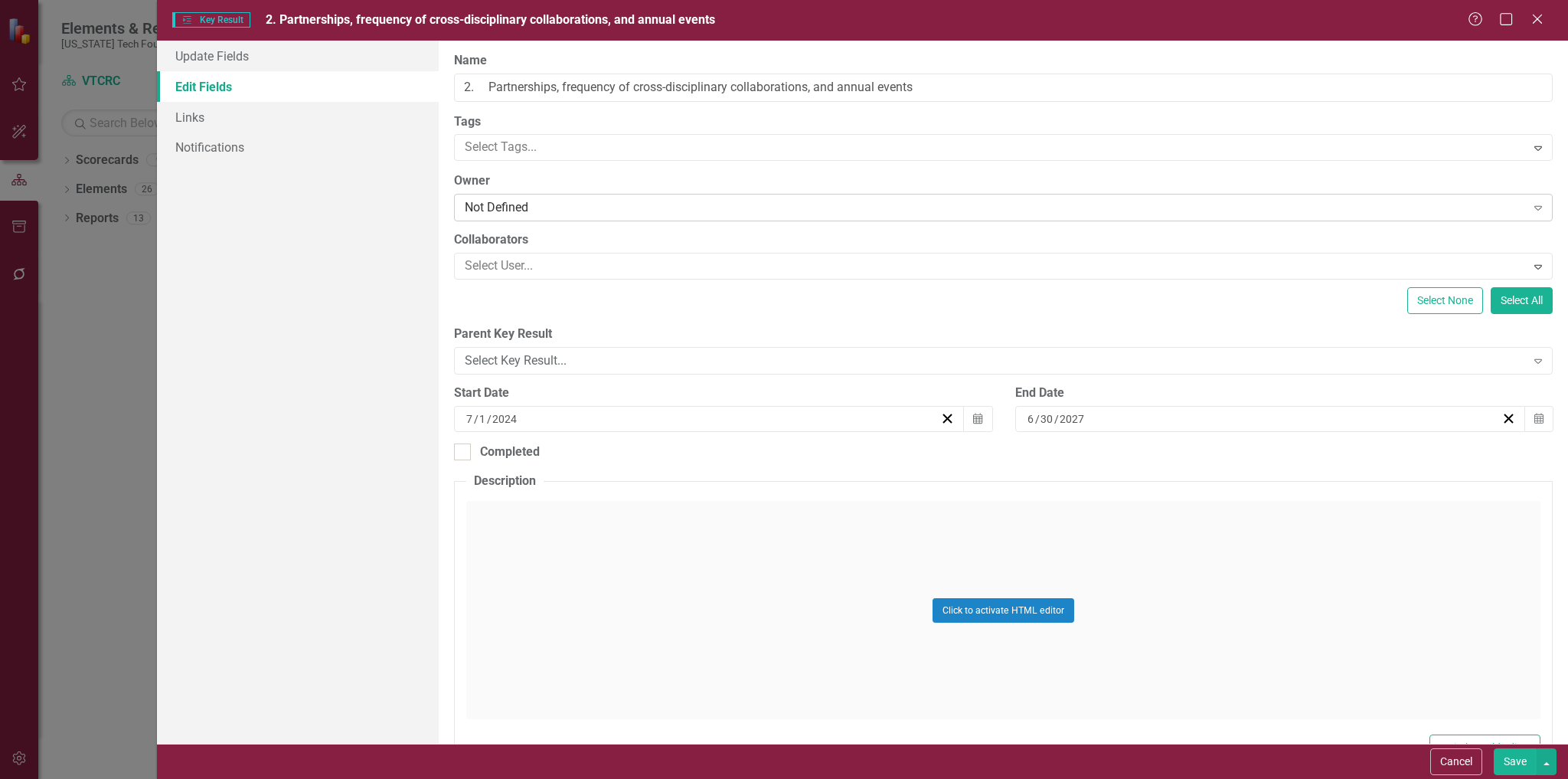
click at [574, 201] on div "Not Defined" at bounding box center [995, 208] width 1060 height 18
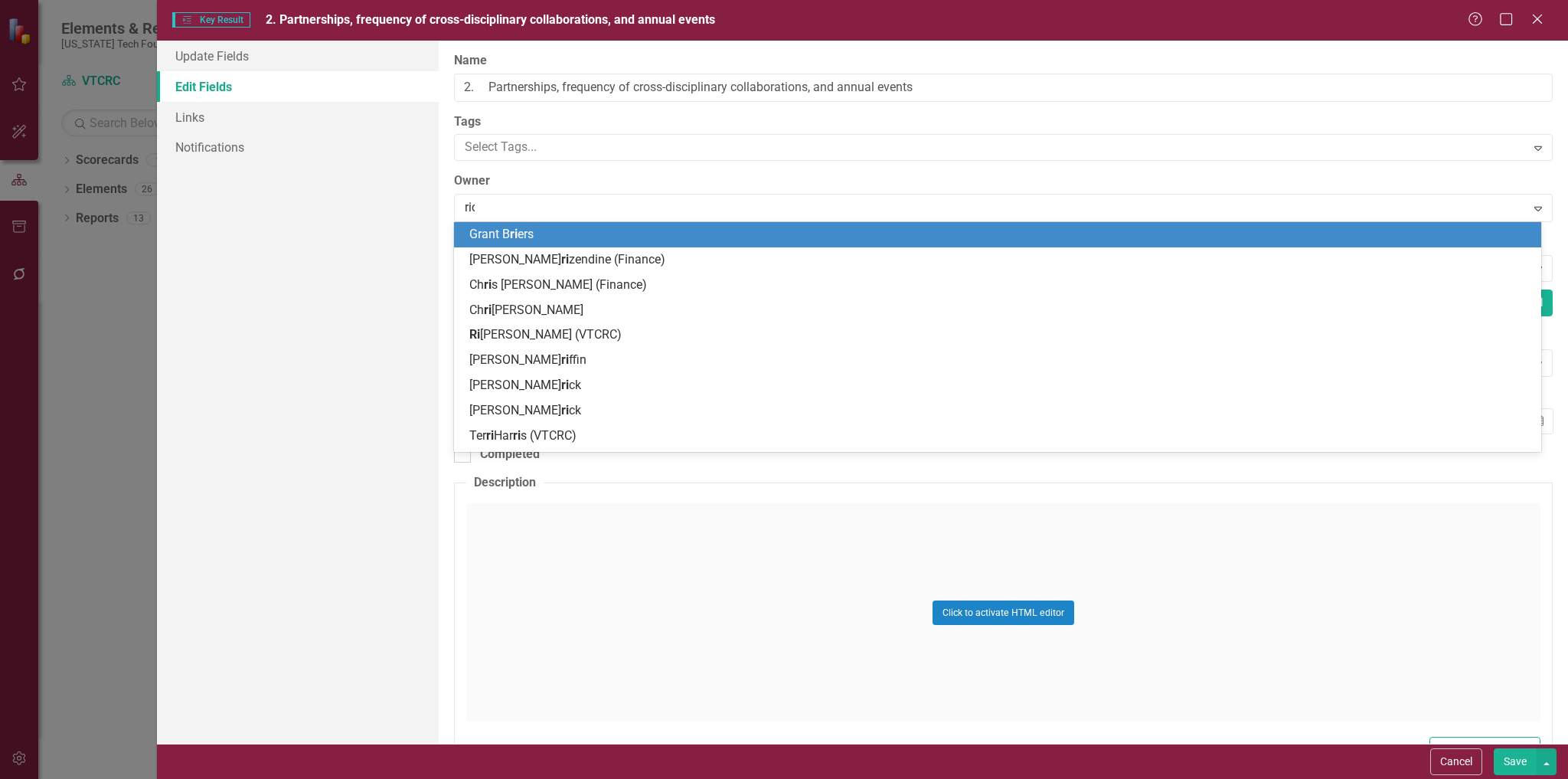
type input "rich"
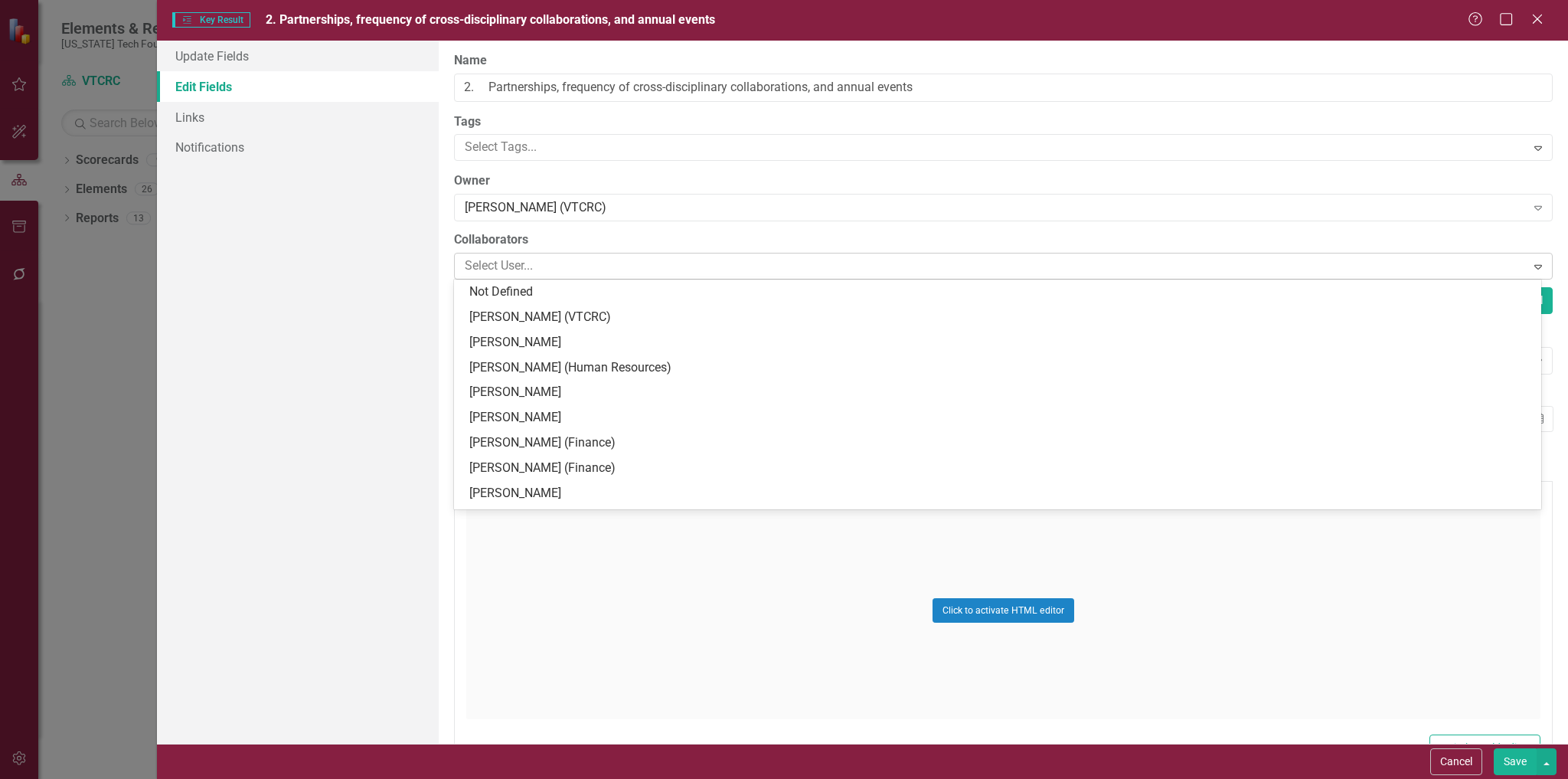
click at [595, 269] on div at bounding box center [991, 266] width 1067 height 21
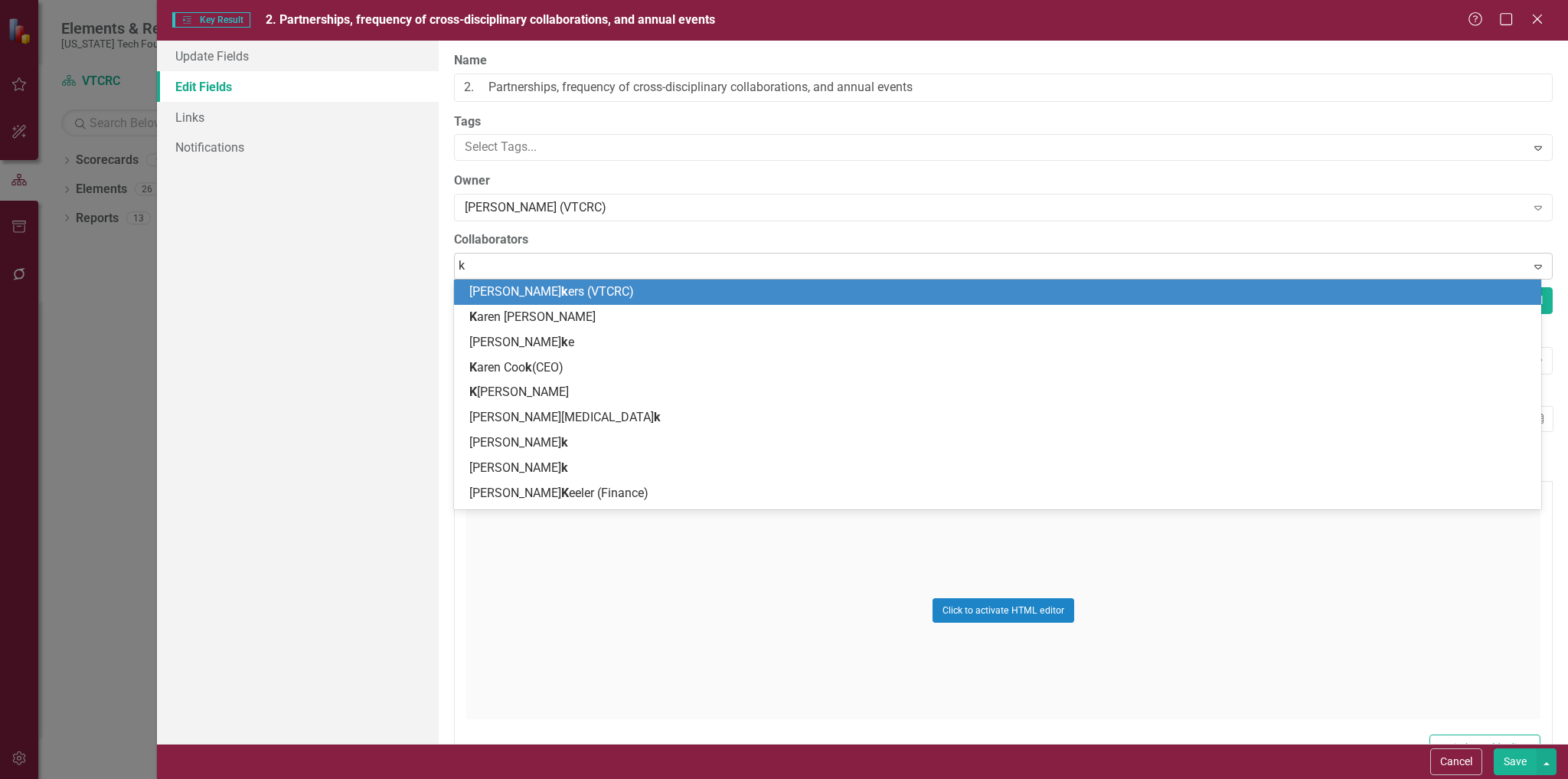
type input "ki"
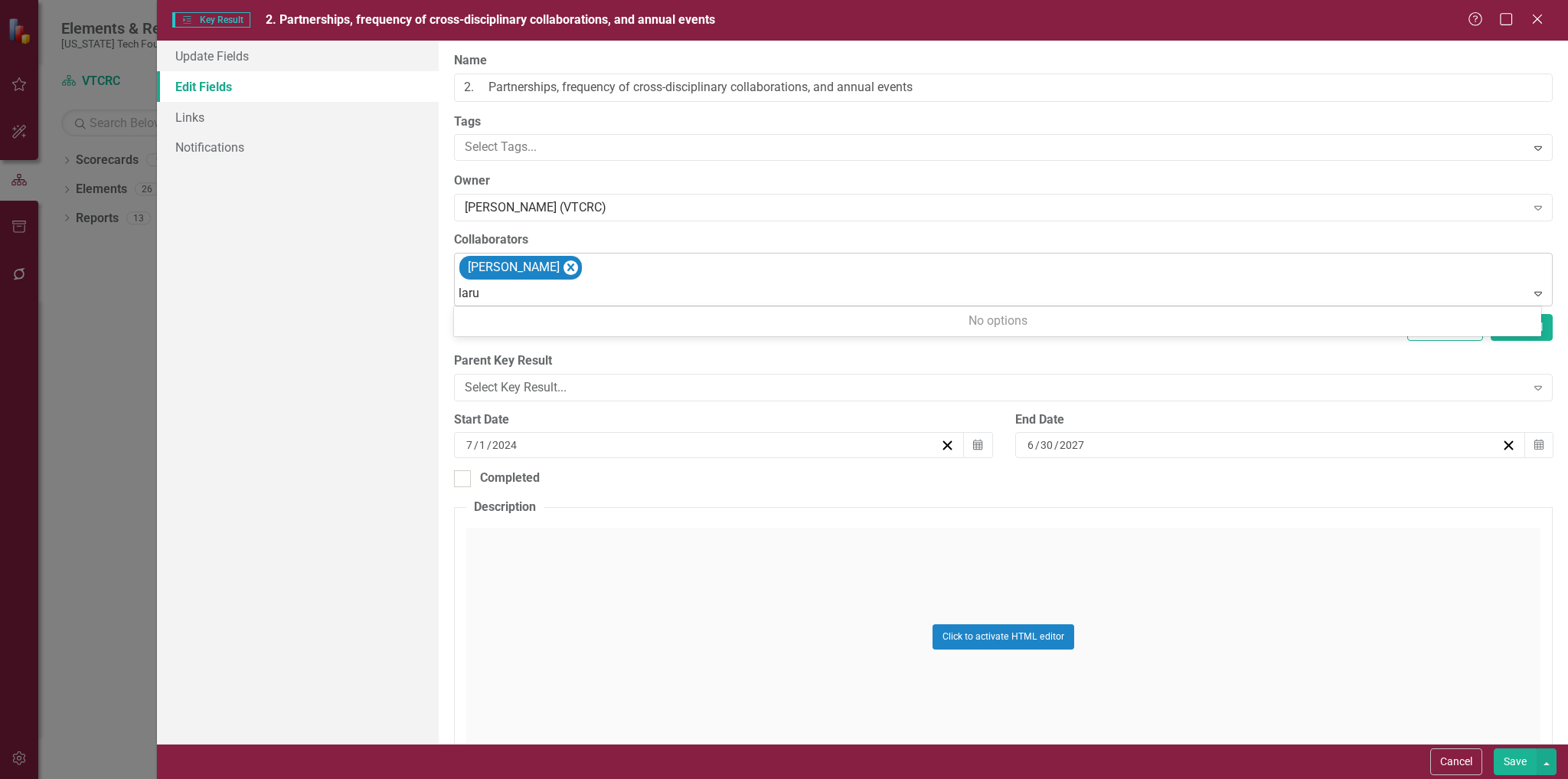
type input "laru"
click at [1494, 749] on button "Save" at bounding box center [1515, 762] width 43 height 27
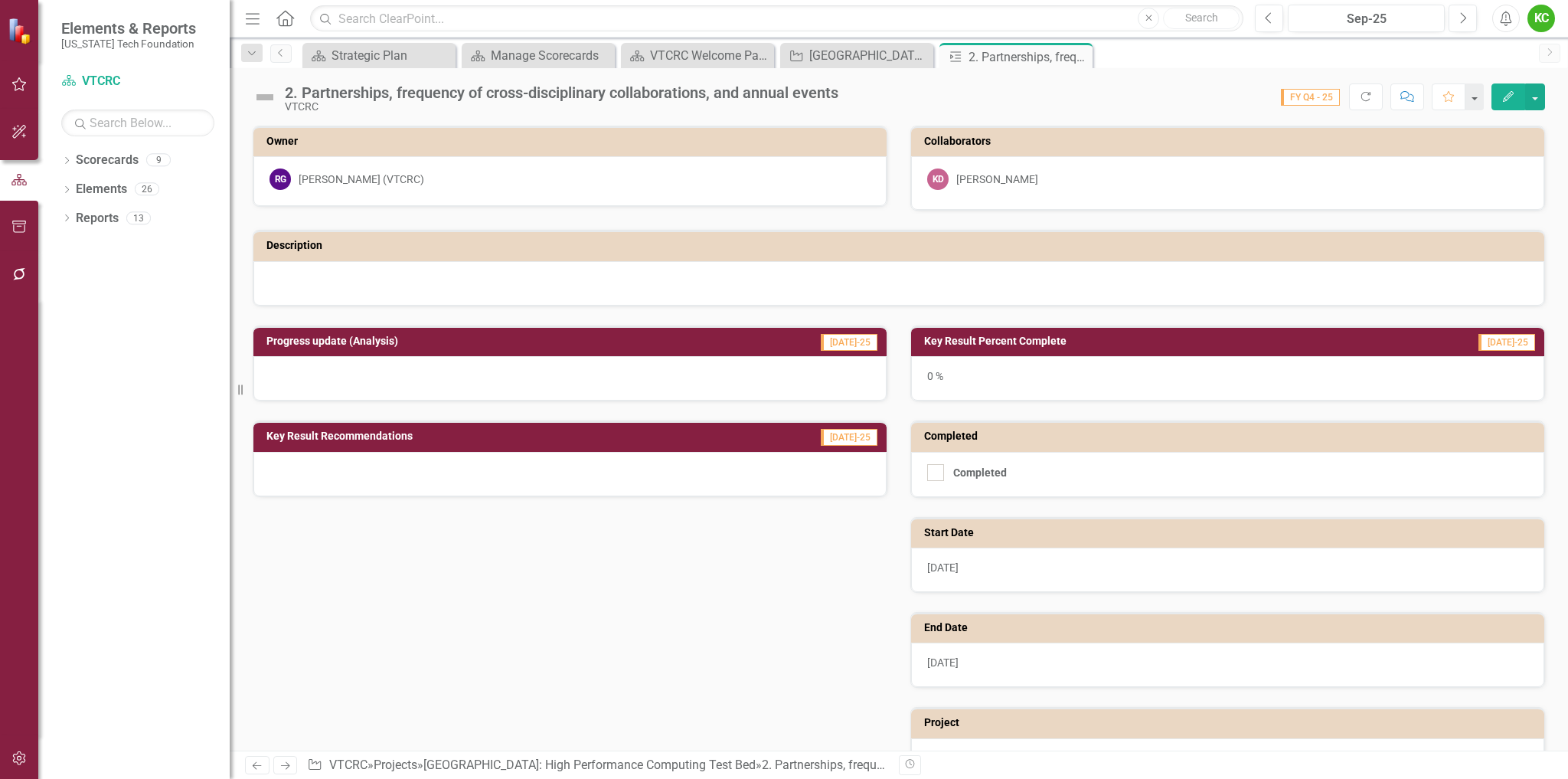
click at [1200, 144] on h3 "Collaborators" at bounding box center [1230, 141] width 613 height 12
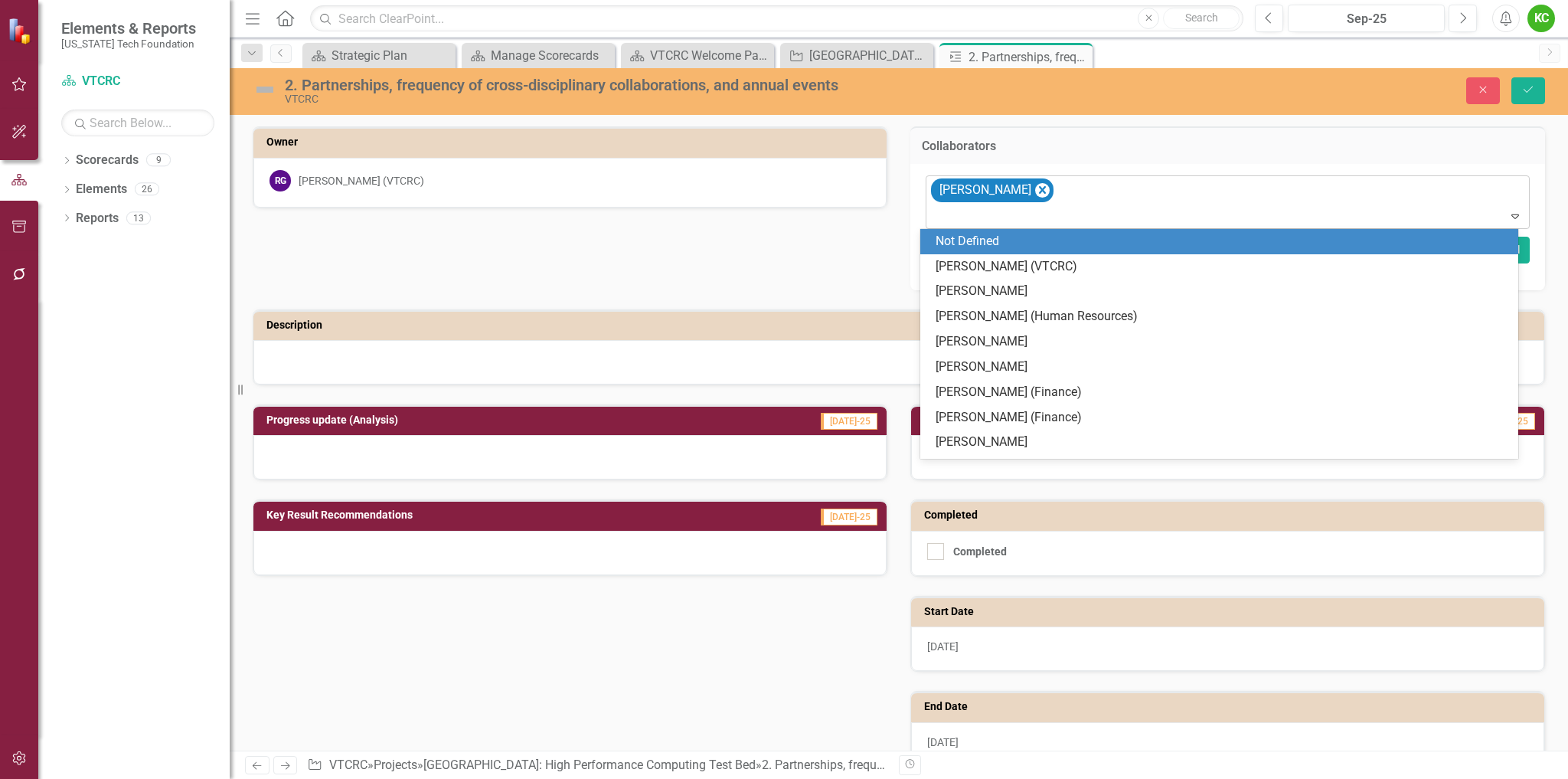
click at [1009, 218] on div at bounding box center [1229, 216] width 597 height 21
type input "[PERSON_NAME]"
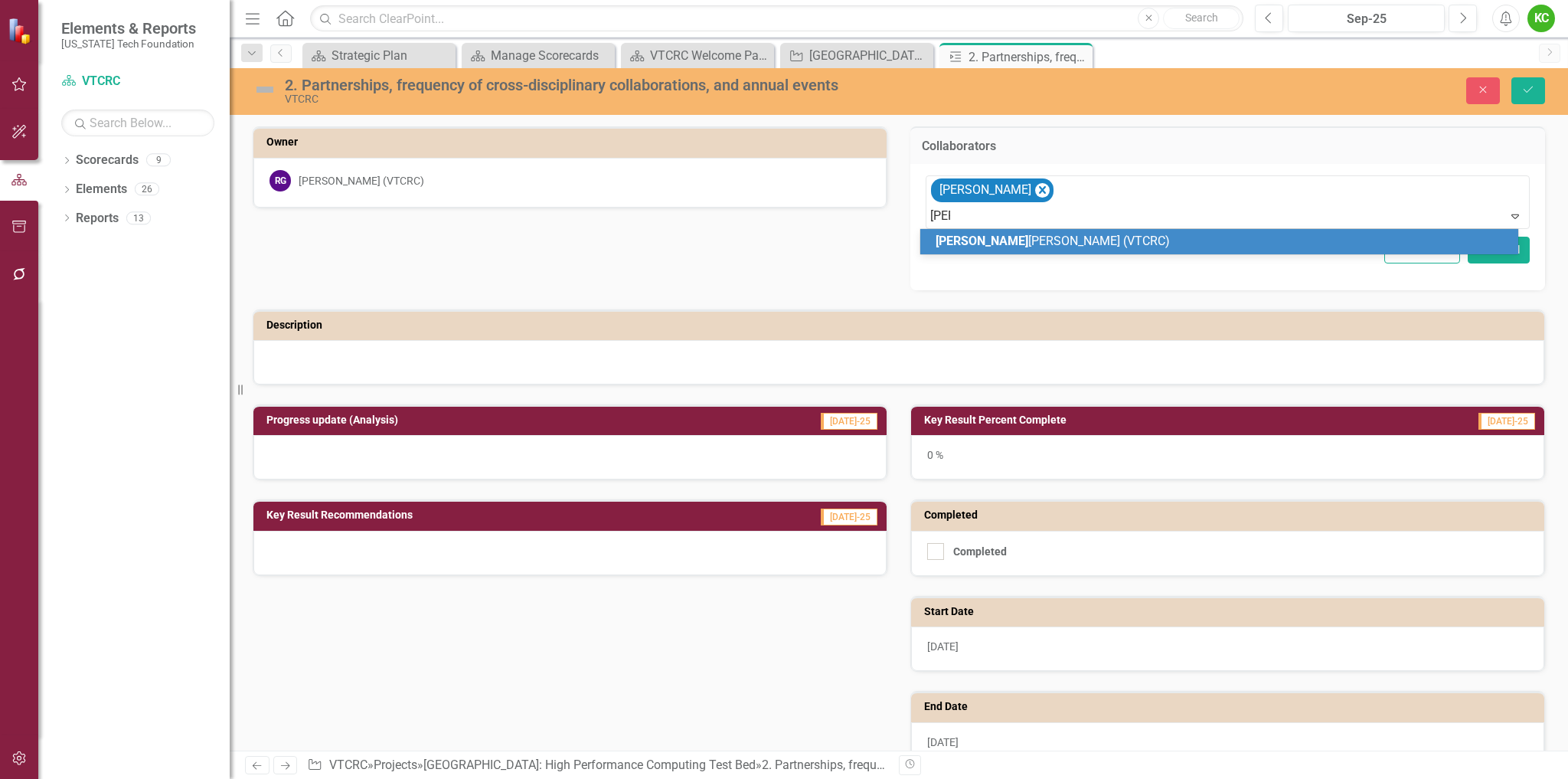
click at [1008, 244] on span "Lau ra Townsend (VTCRC)" at bounding box center [1053, 241] width 235 height 14
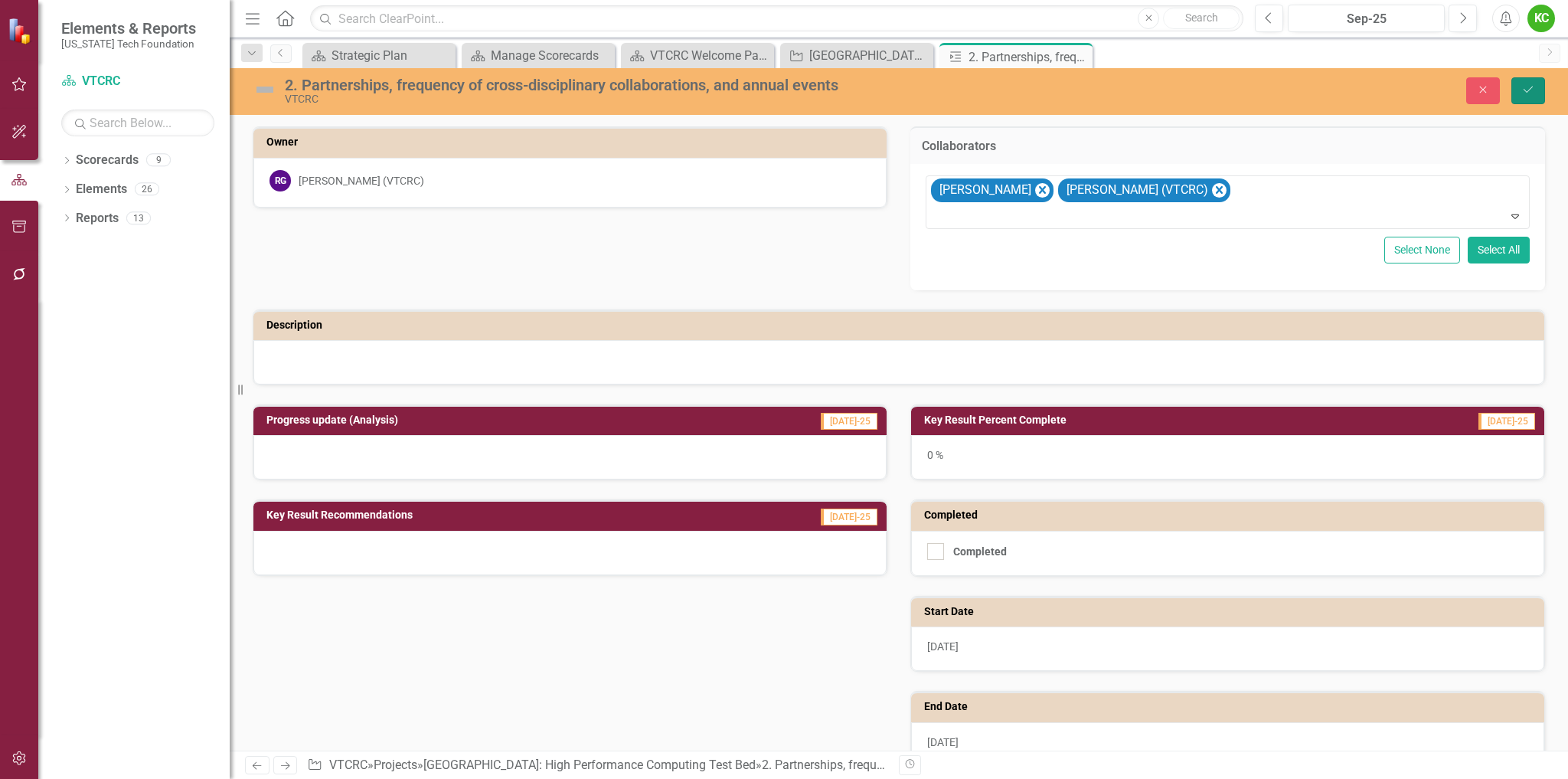
click at [1526, 87] on icon "Save" at bounding box center [1528, 90] width 13 height 11
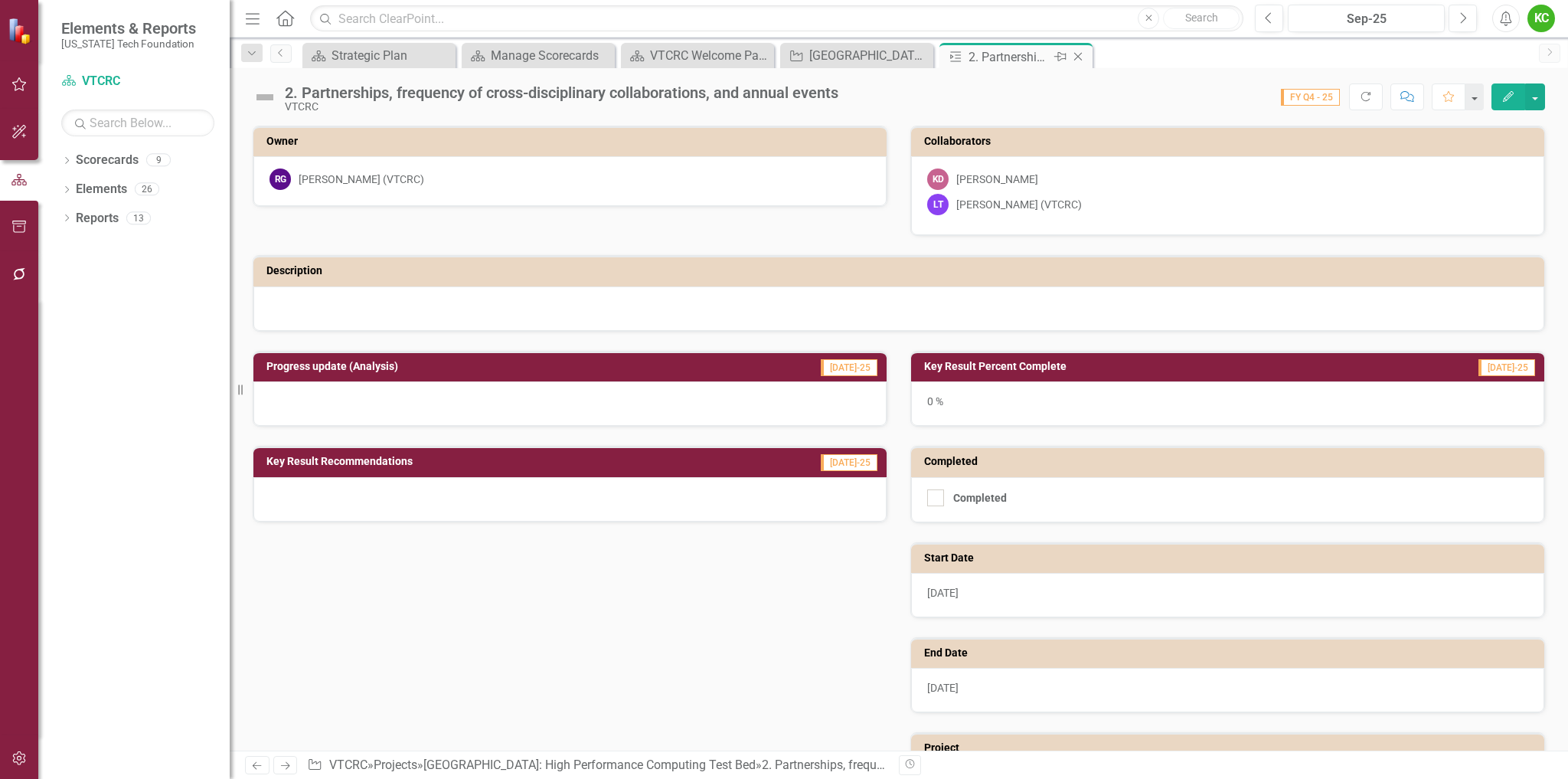
click at [1076, 54] on icon "Close" at bounding box center [1078, 56] width 15 height 13
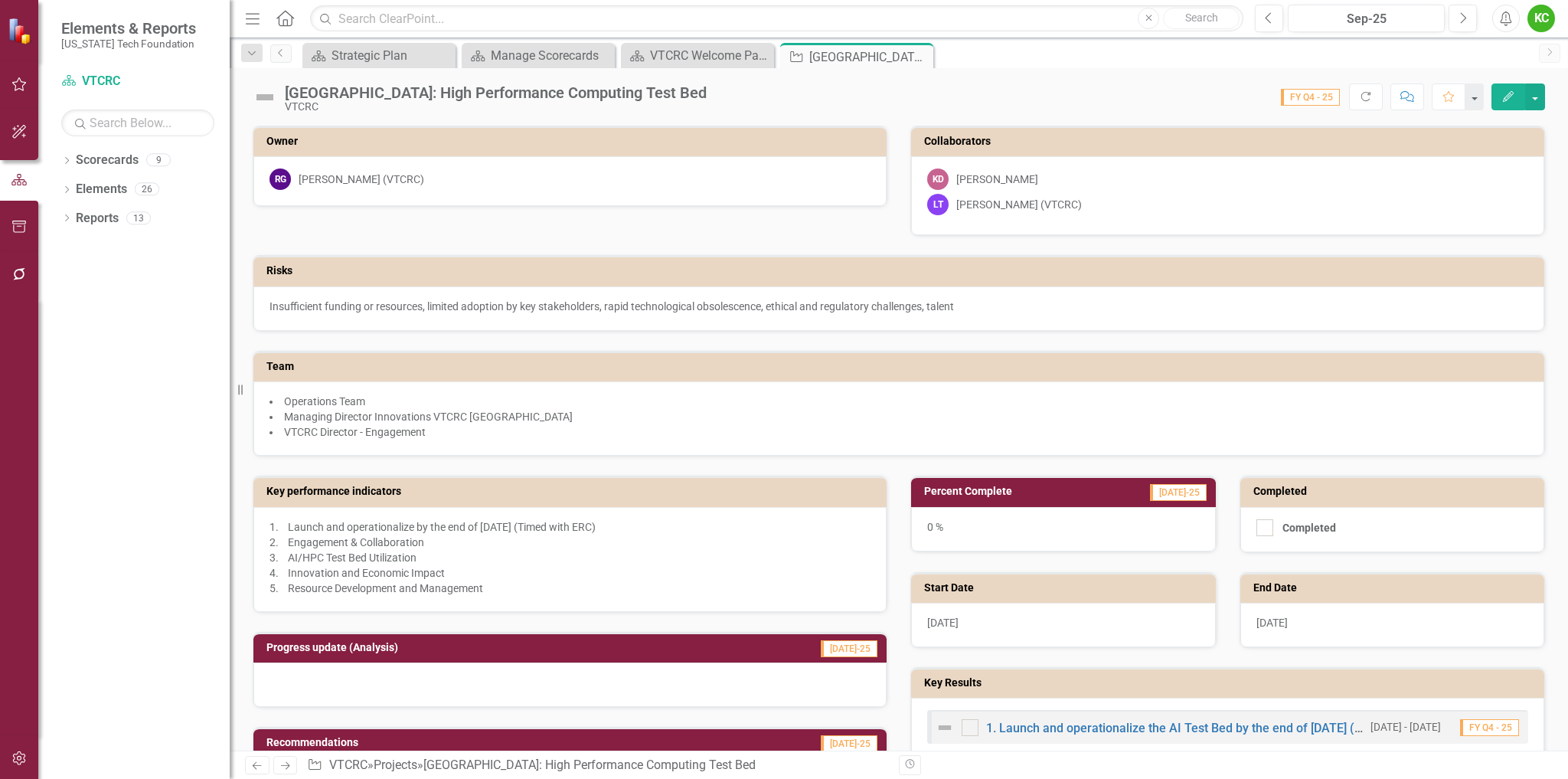
click at [1052, 420] on li "Managing Director Innovations VTCRC [GEOGRAPHIC_DATA]" at bounding box center [899, 416] width 1259 height 15
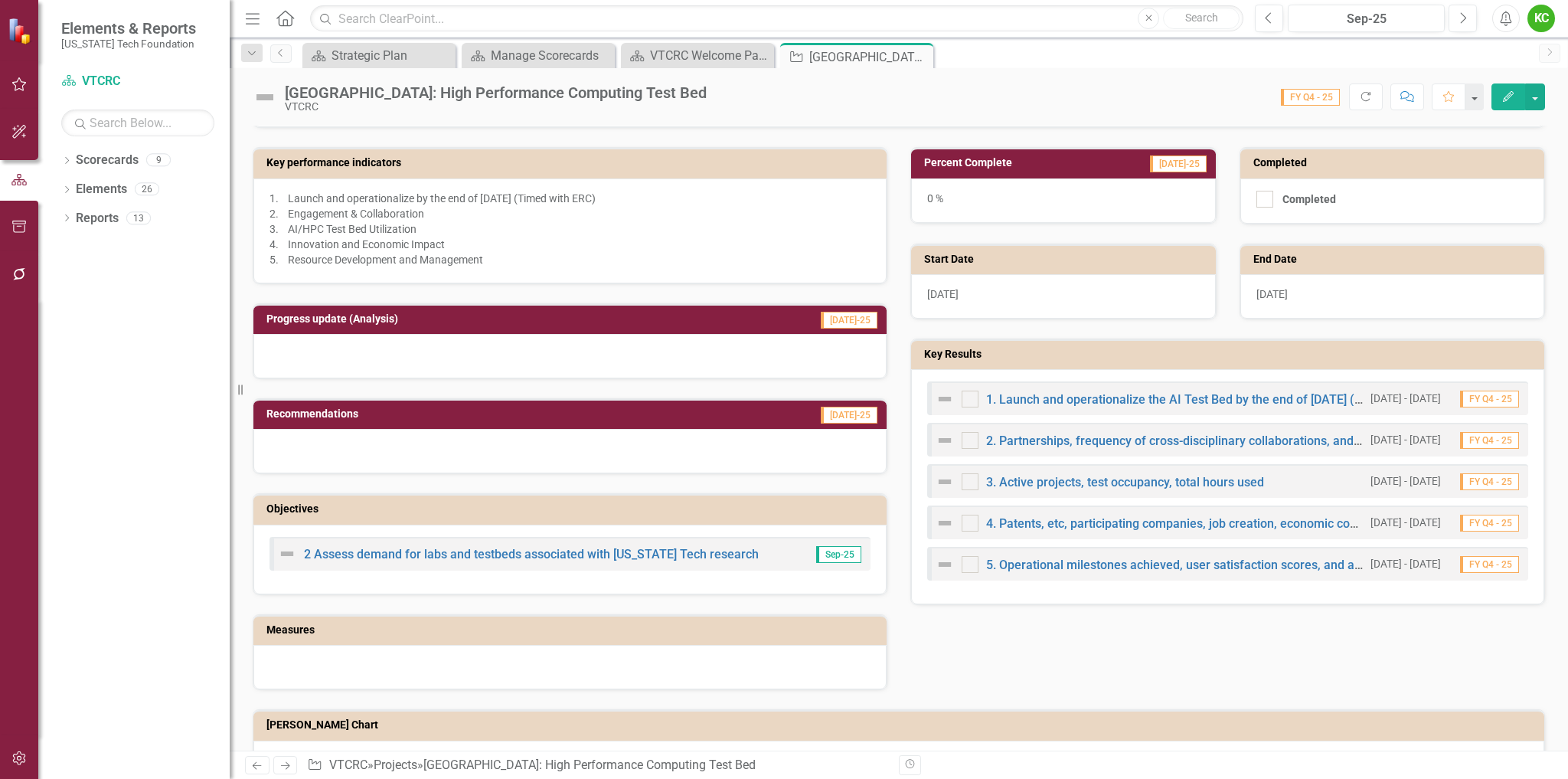
scroll to position [331, 0]
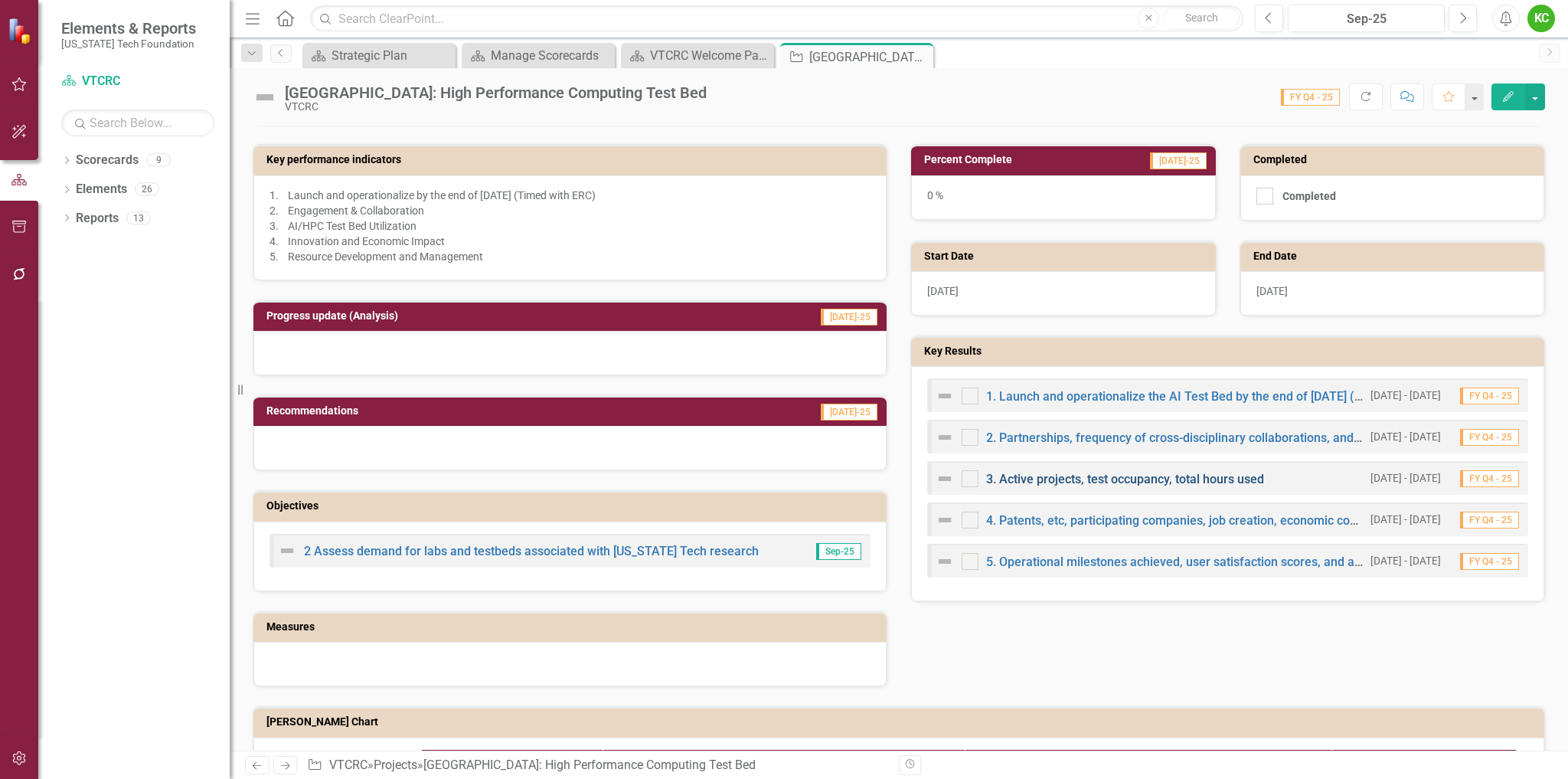
click at [1108, 475] on link "3. Active projects, test occupancy, total hours used" at bounding box center [1125, 479] width 278 height 14
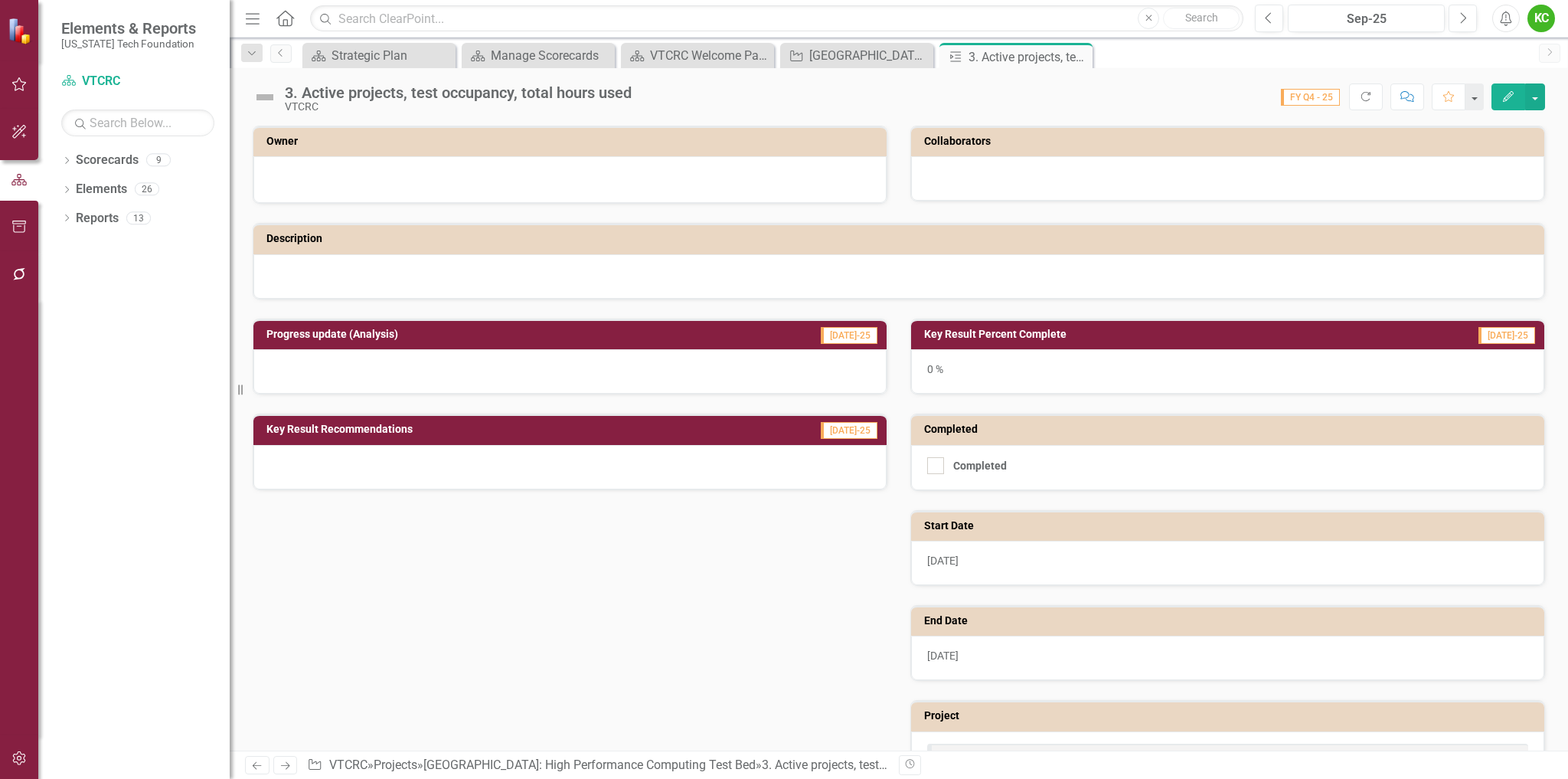
click at [792, 145] on h3 "Owner" at bounding box center [573, 141] width 613 height 12
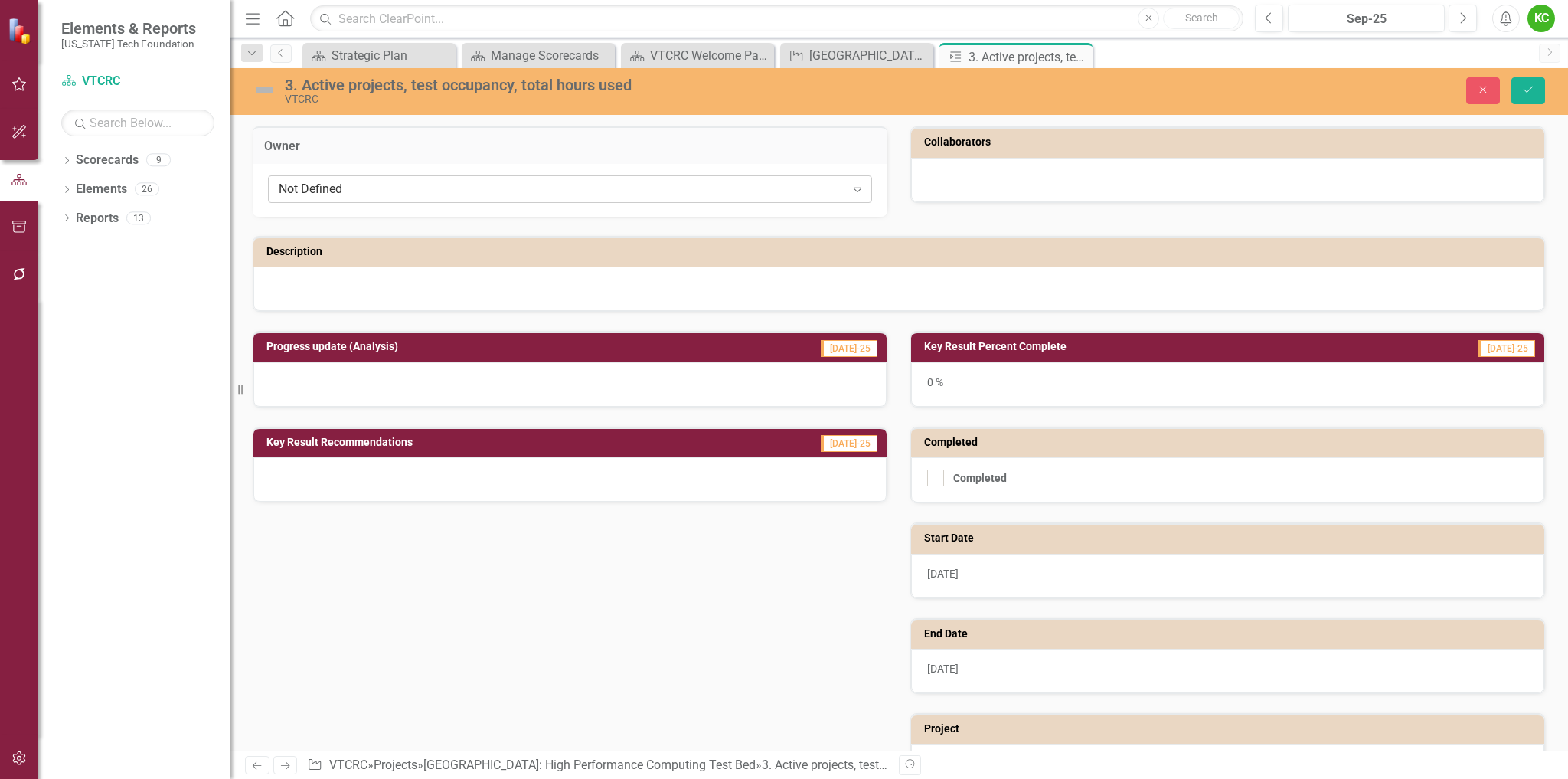
click at [813, 190] on div "Not Defined" at bounding box center [561, 190] width 567 height 18
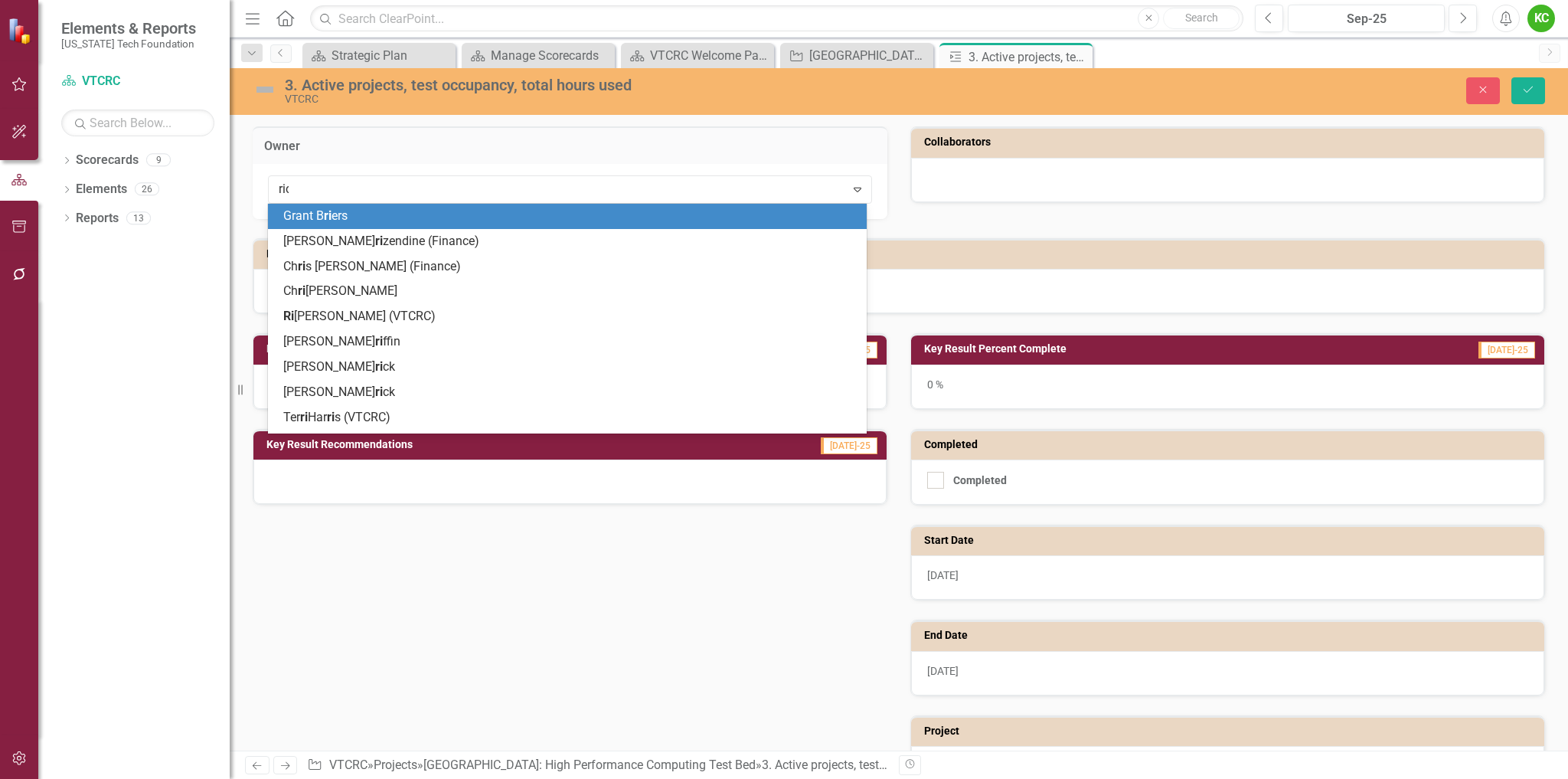
type input "rich"
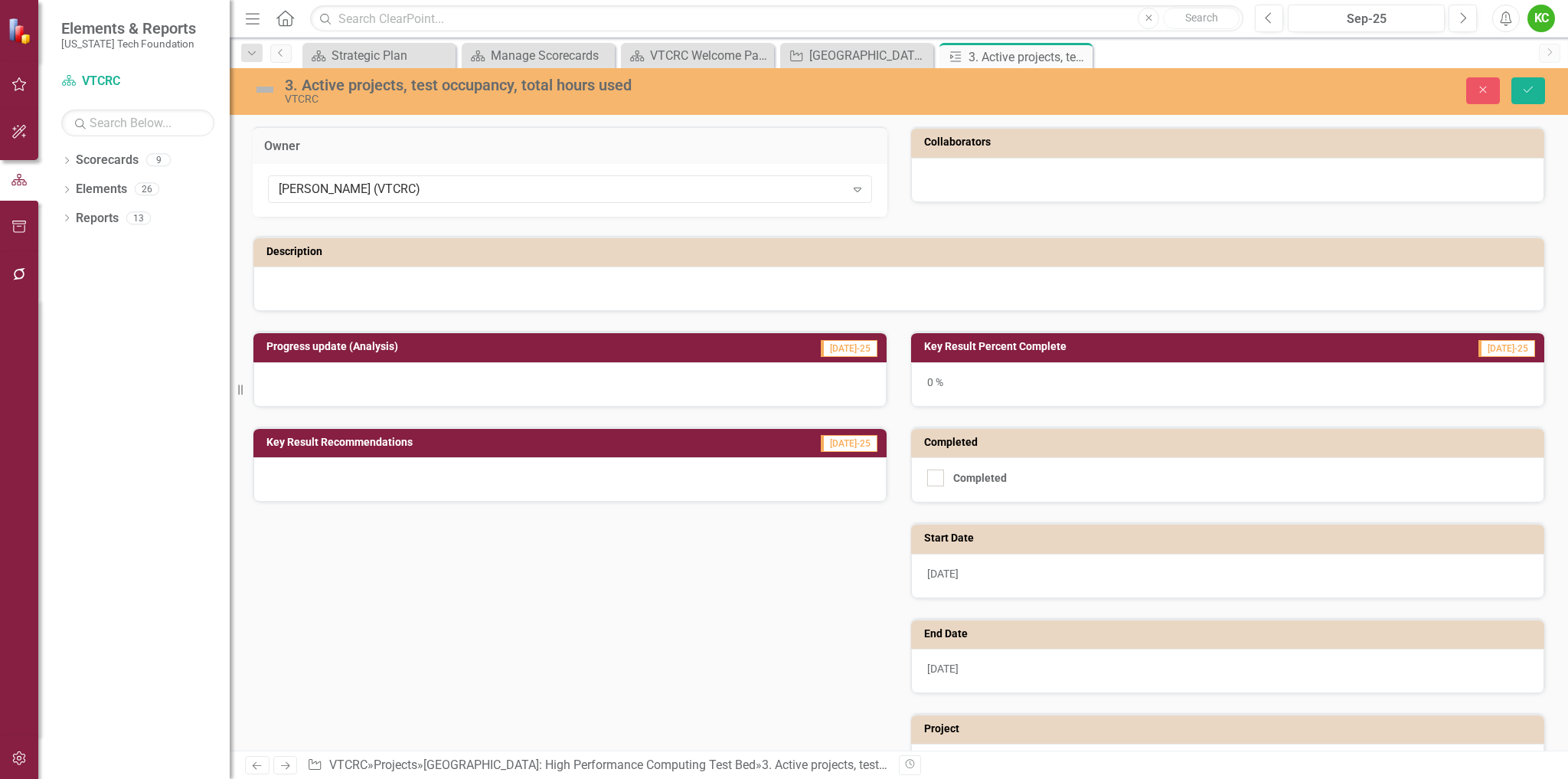
click at [988, 188] on div at bounding box center [1228, 180] width 633 height 45
click at [1001, 178] on div at bounding box center [1228, 180] width 633 height 45
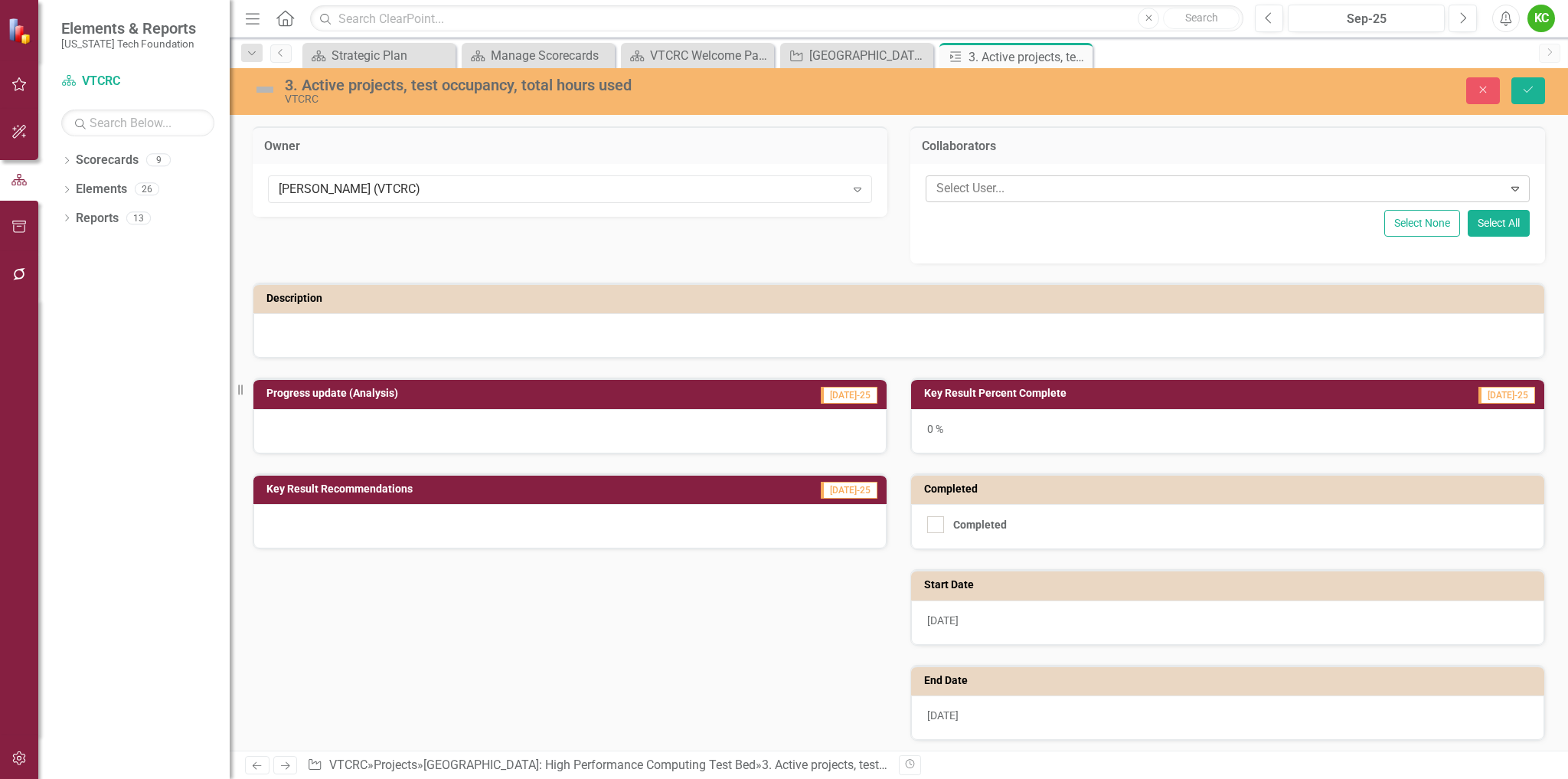
click at [1018, 185] on div at bounding box center [1217, 188] width 573 height 21
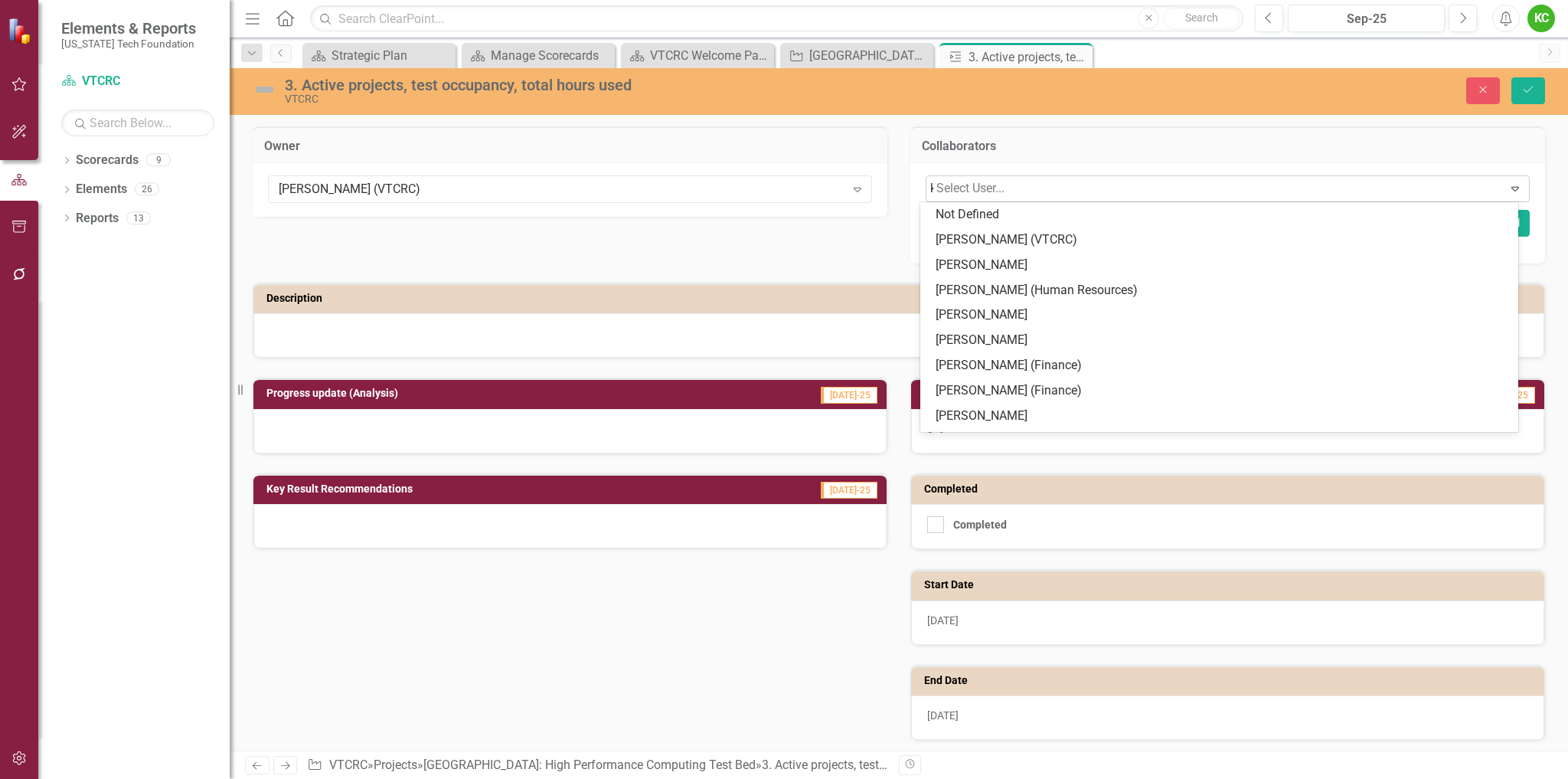
type input "ki"
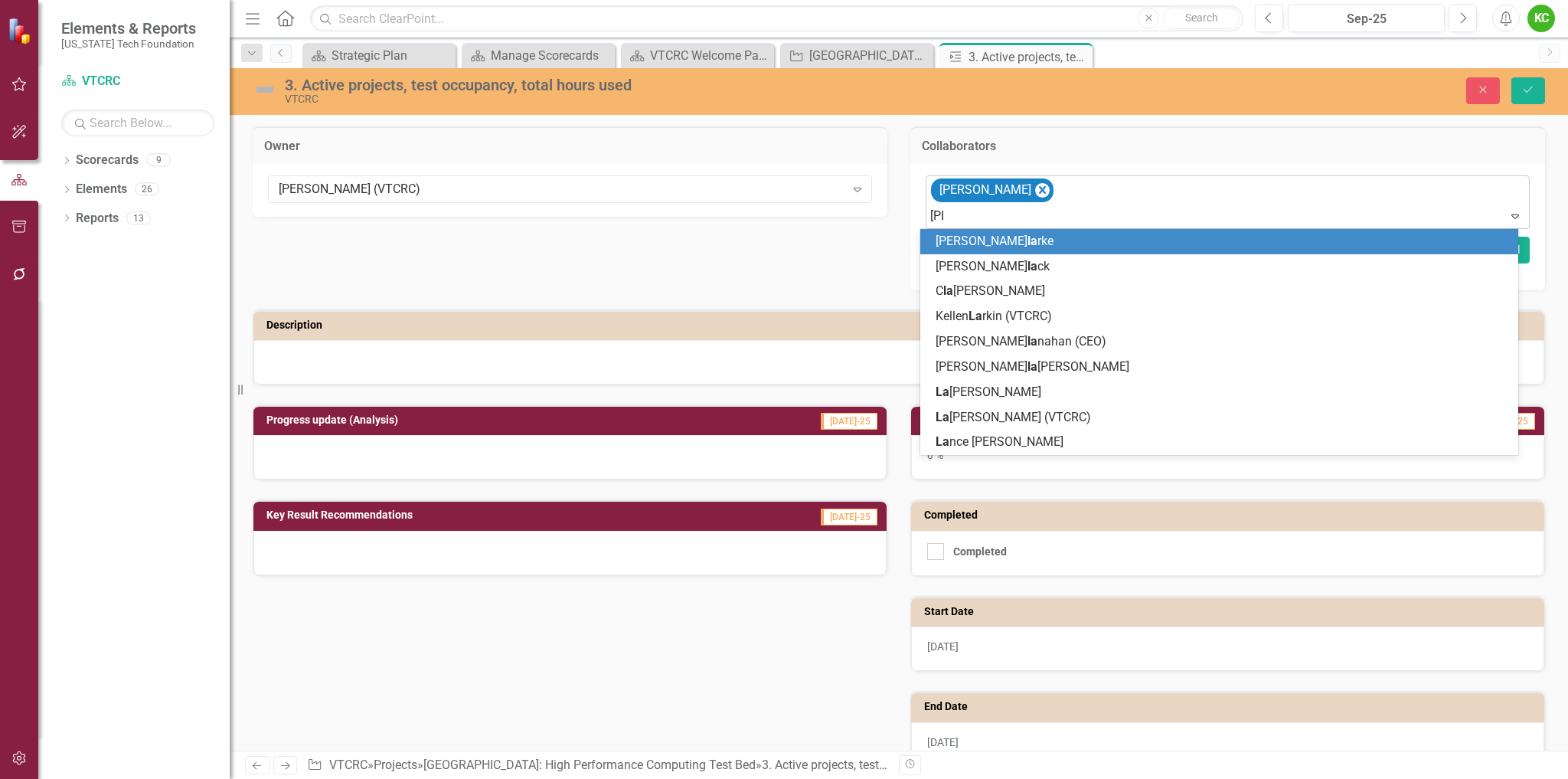
type input "laur"
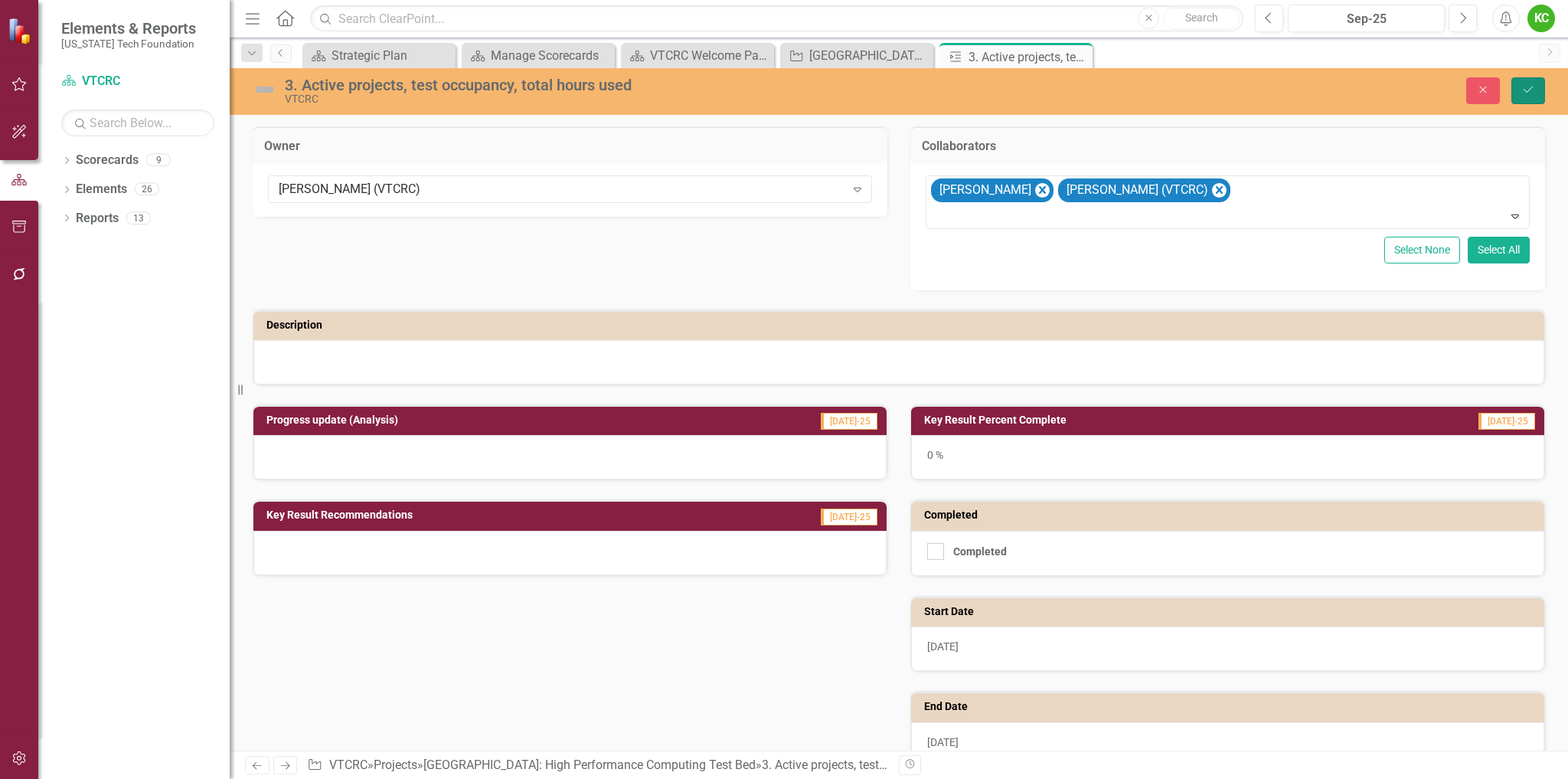
click at [1538, 95] on button "Save" at bounding box center [1529, 90] width 34 height 27
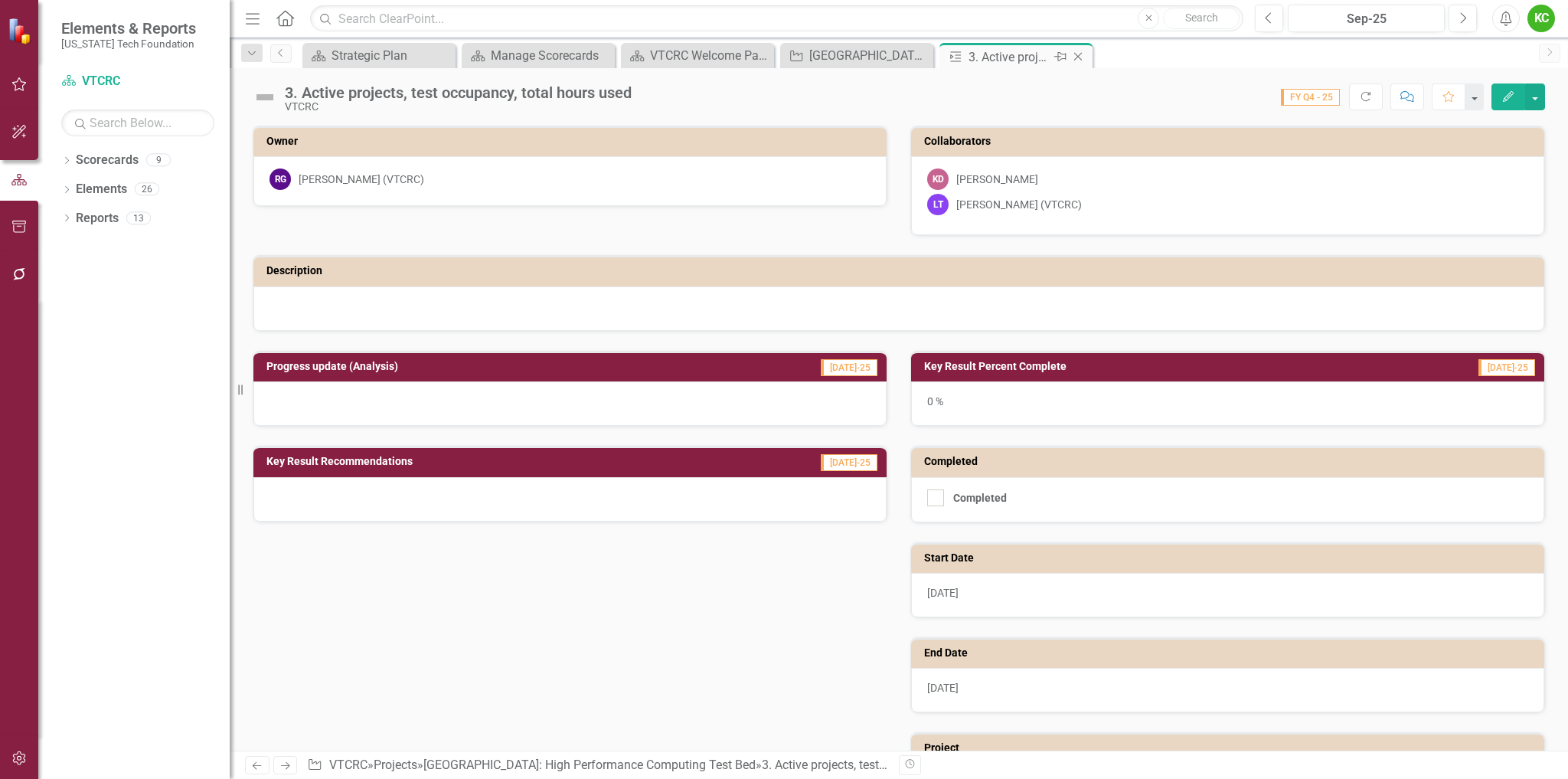
click at [1081, 52] on icon "Close" at bounding box center [1078, 56] width 15 height 13
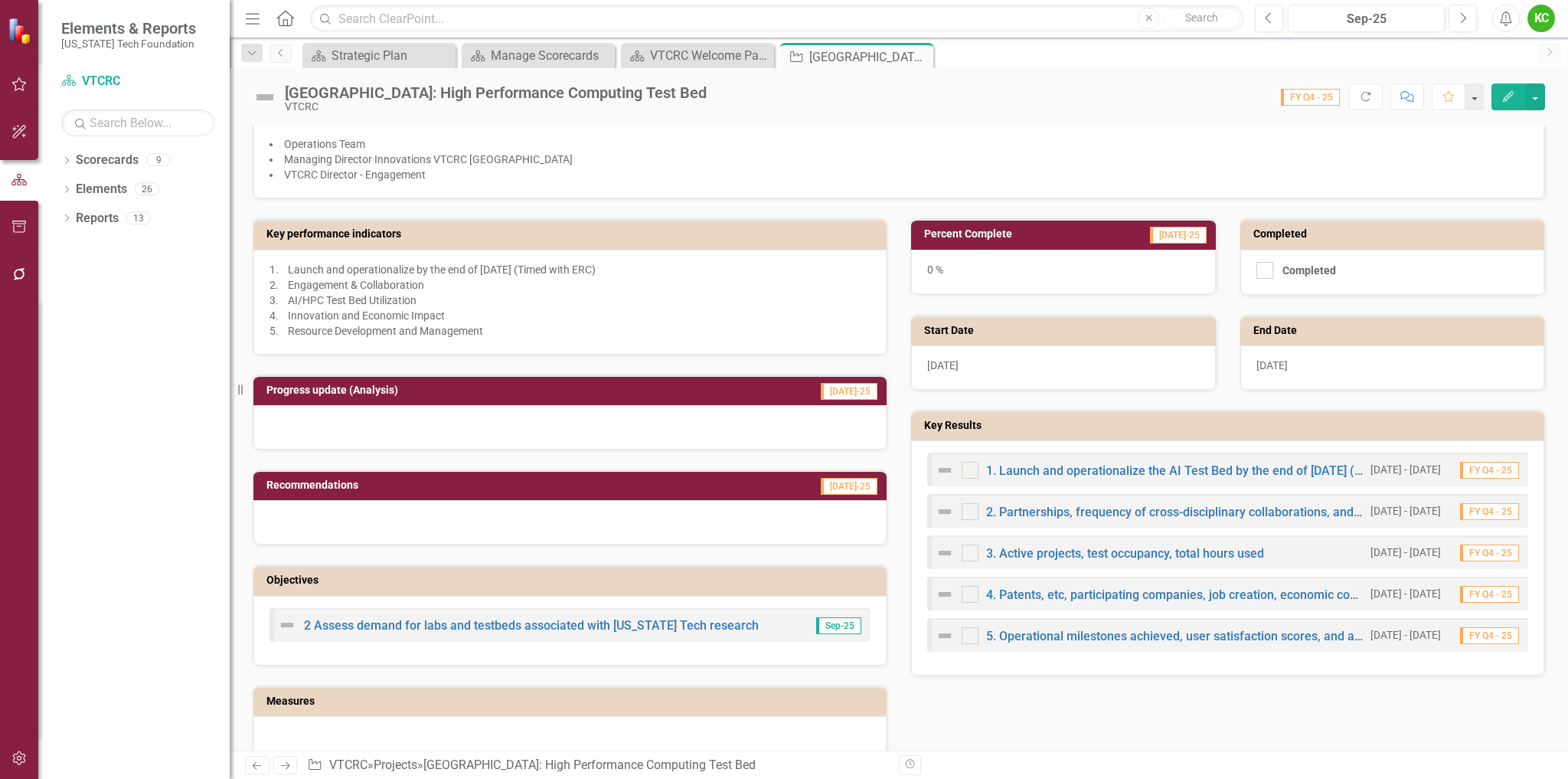
scroll to position [275, 0]
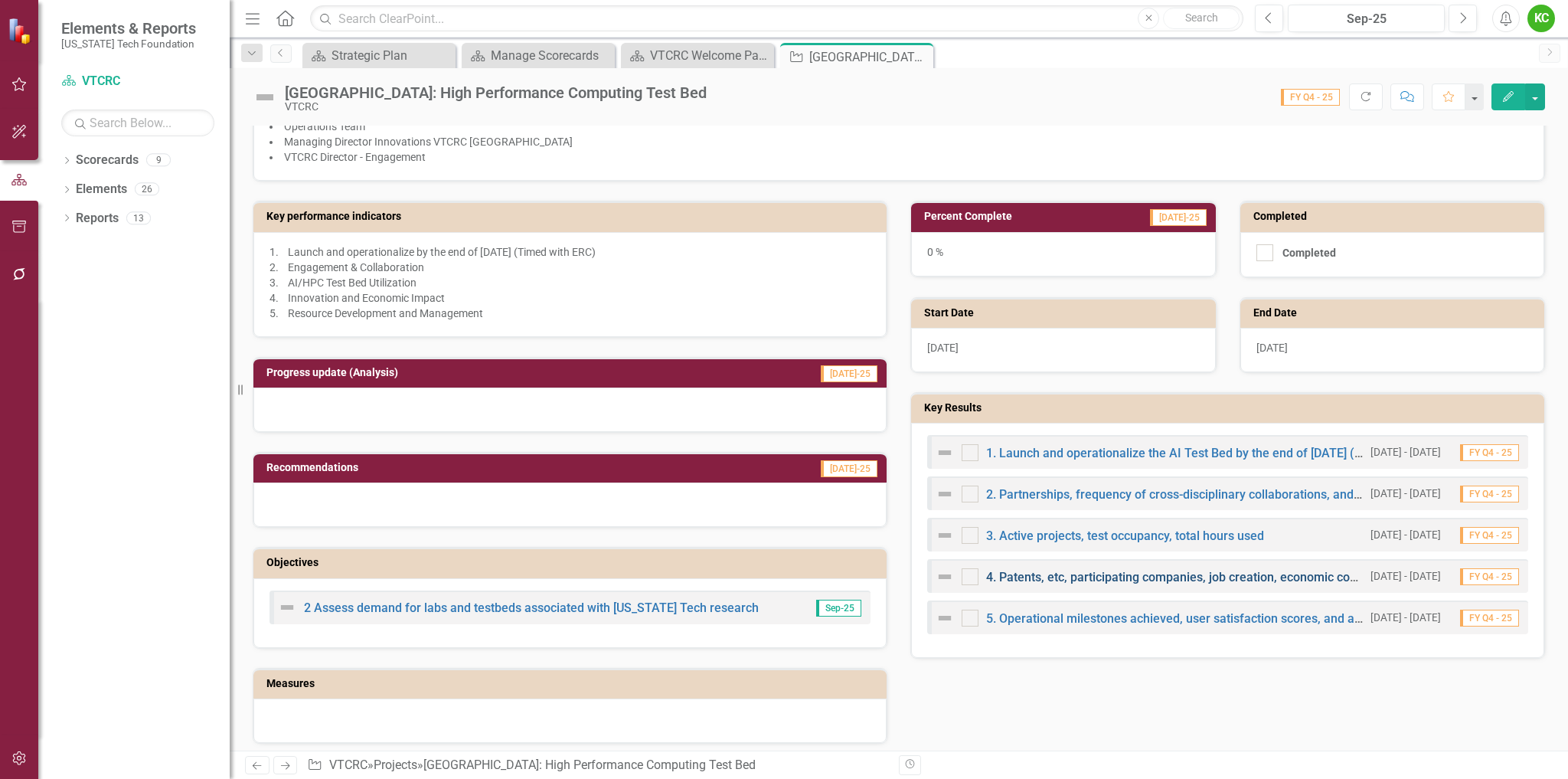
click at [1041, 578] on link "4. Patents, etc, participating companies, job creation, economic contributions" at bounding box center [1197, 577] width 423 height 14
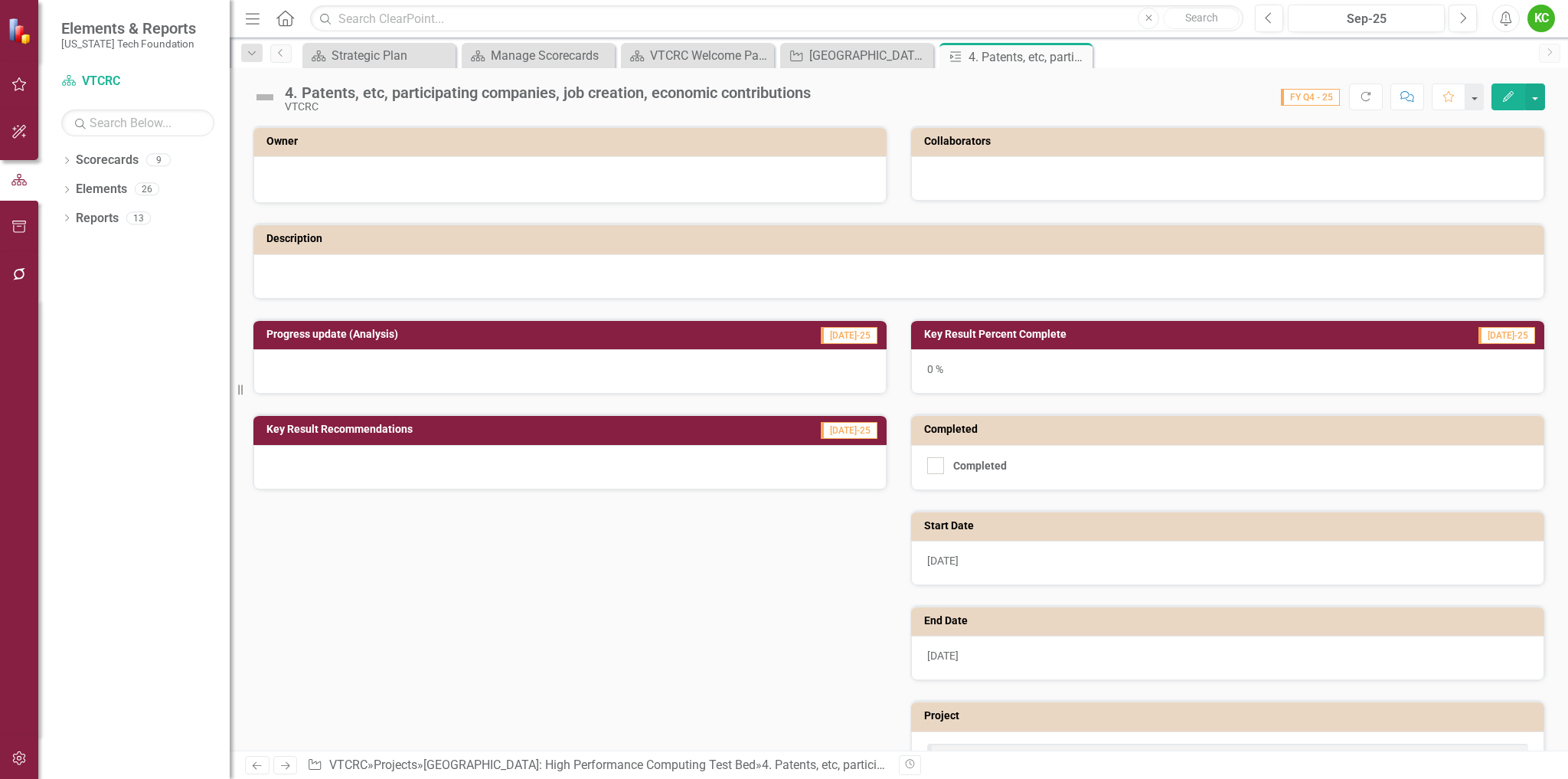
click at [677, 138] on h3 "Owner" at bounding box center [573, 141] width 613 height 12
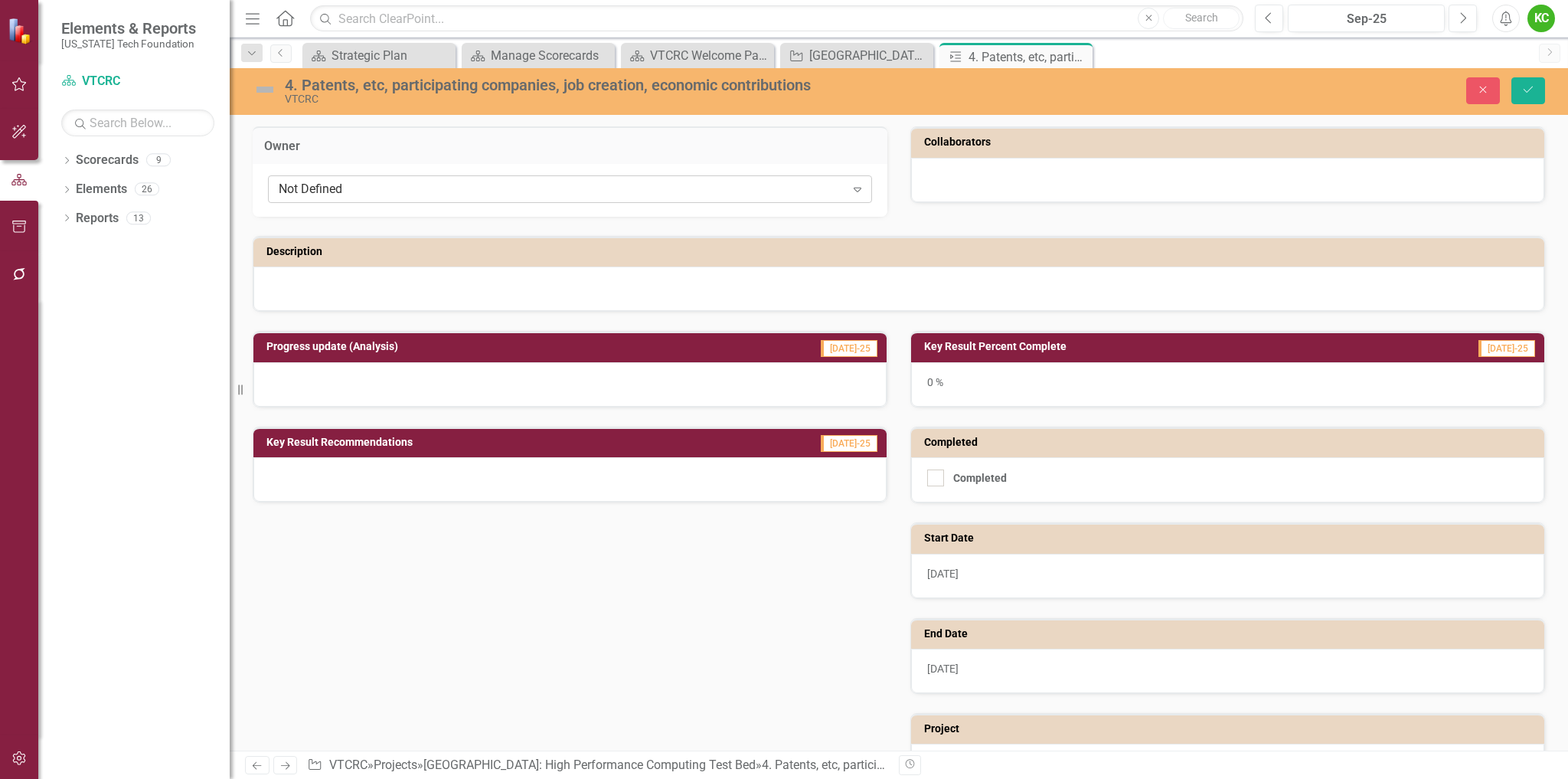
click at [661, 196] on div "Not Defined" at bounding box center [561, 190] width 567 height 18
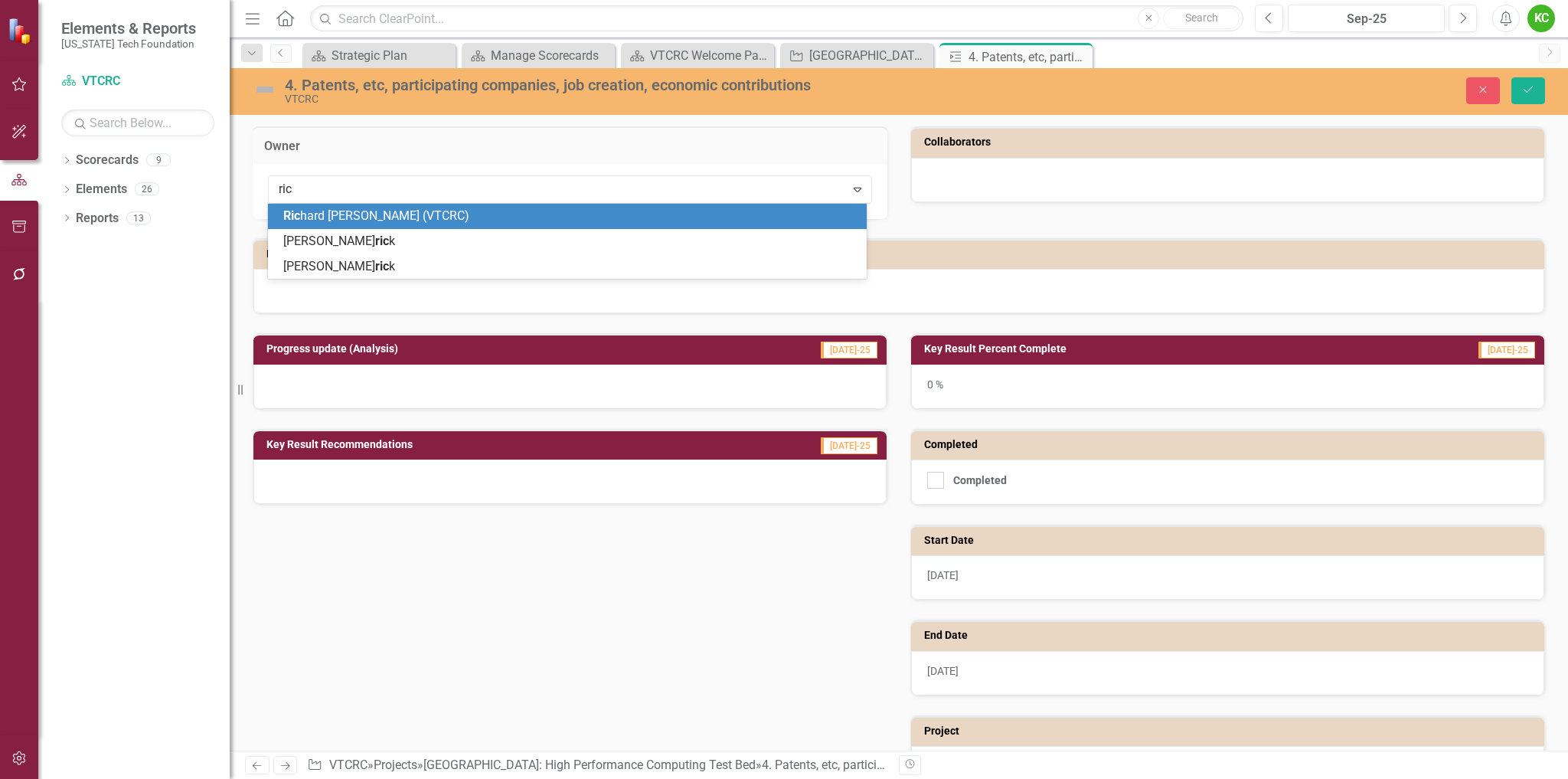
type input "rich"
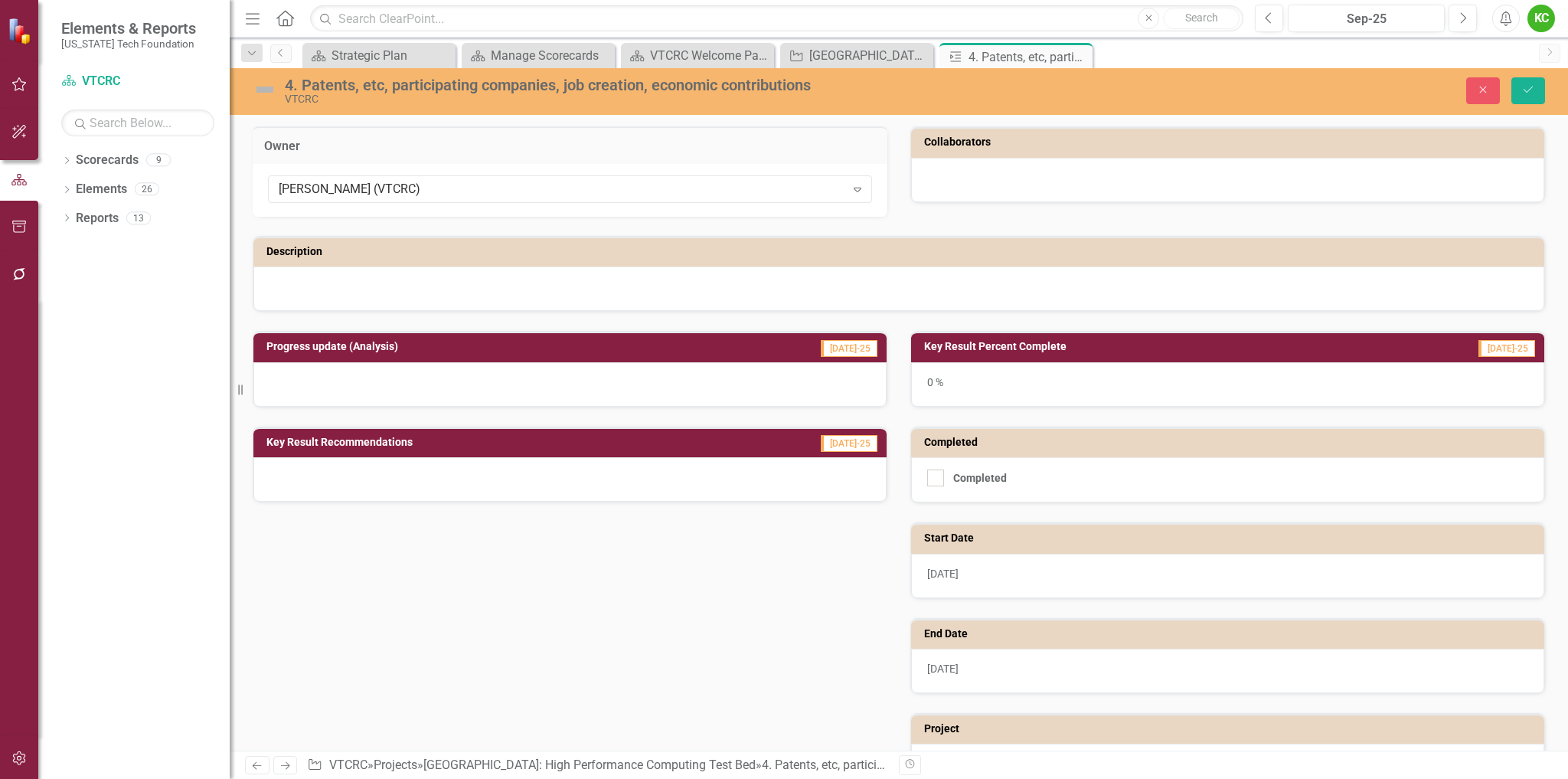
click at [1049, 185] on div at bounding box center [1228, 180] width 633 height 45
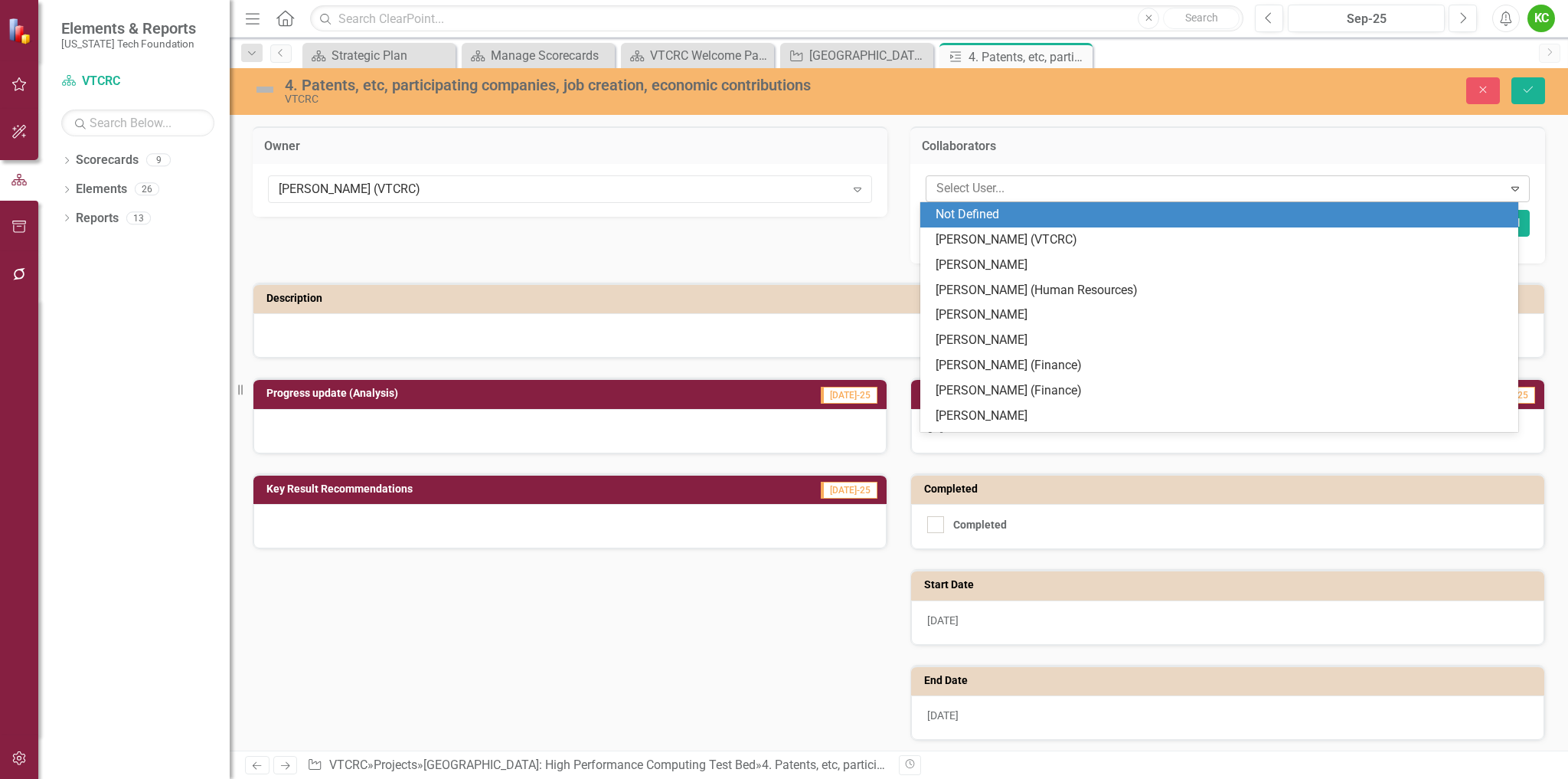
click at [1050, 184] on div at bounding box center [1217, 188] width 573 height 21
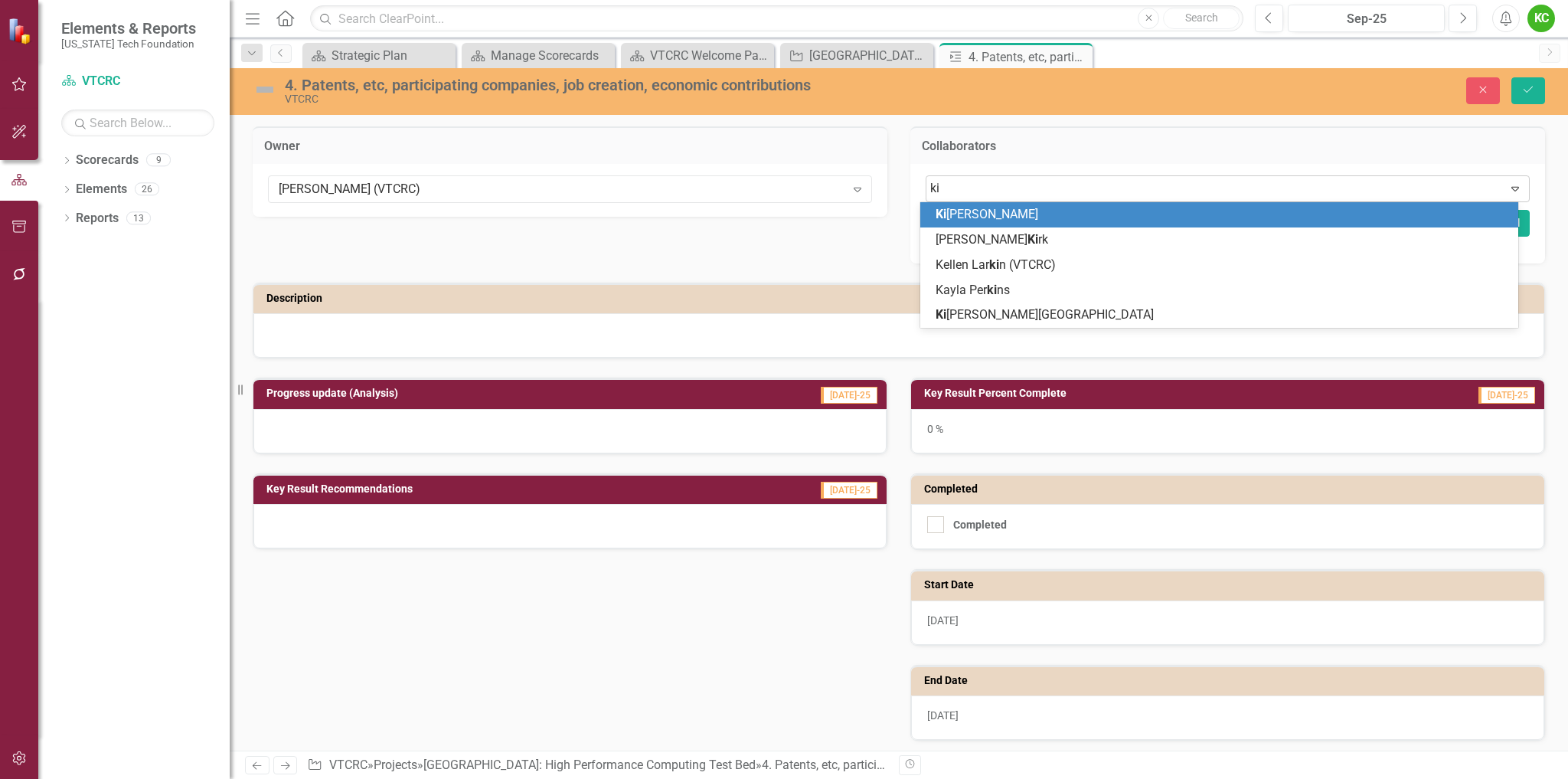
type input "kiy"
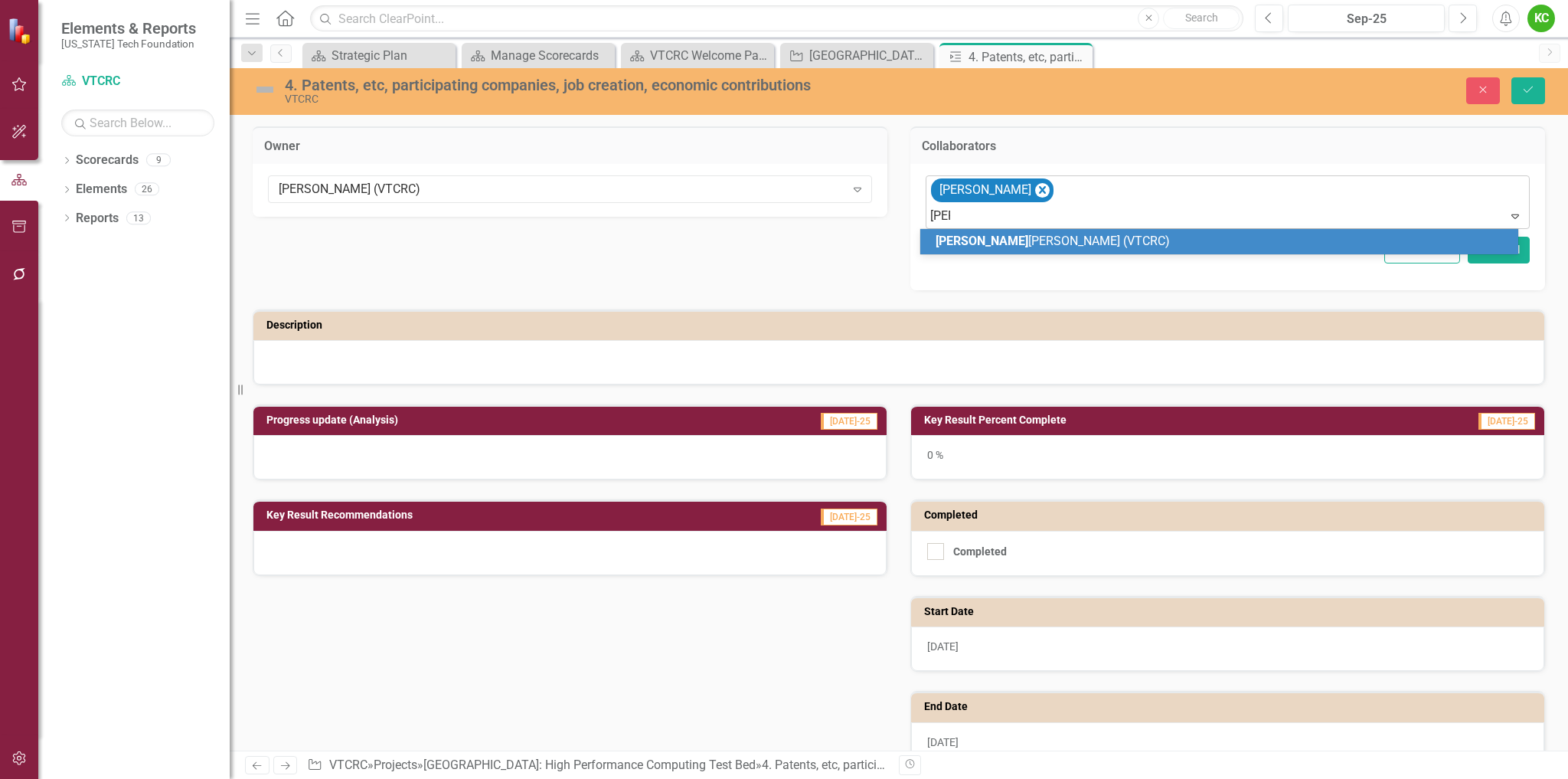
type input "laur"
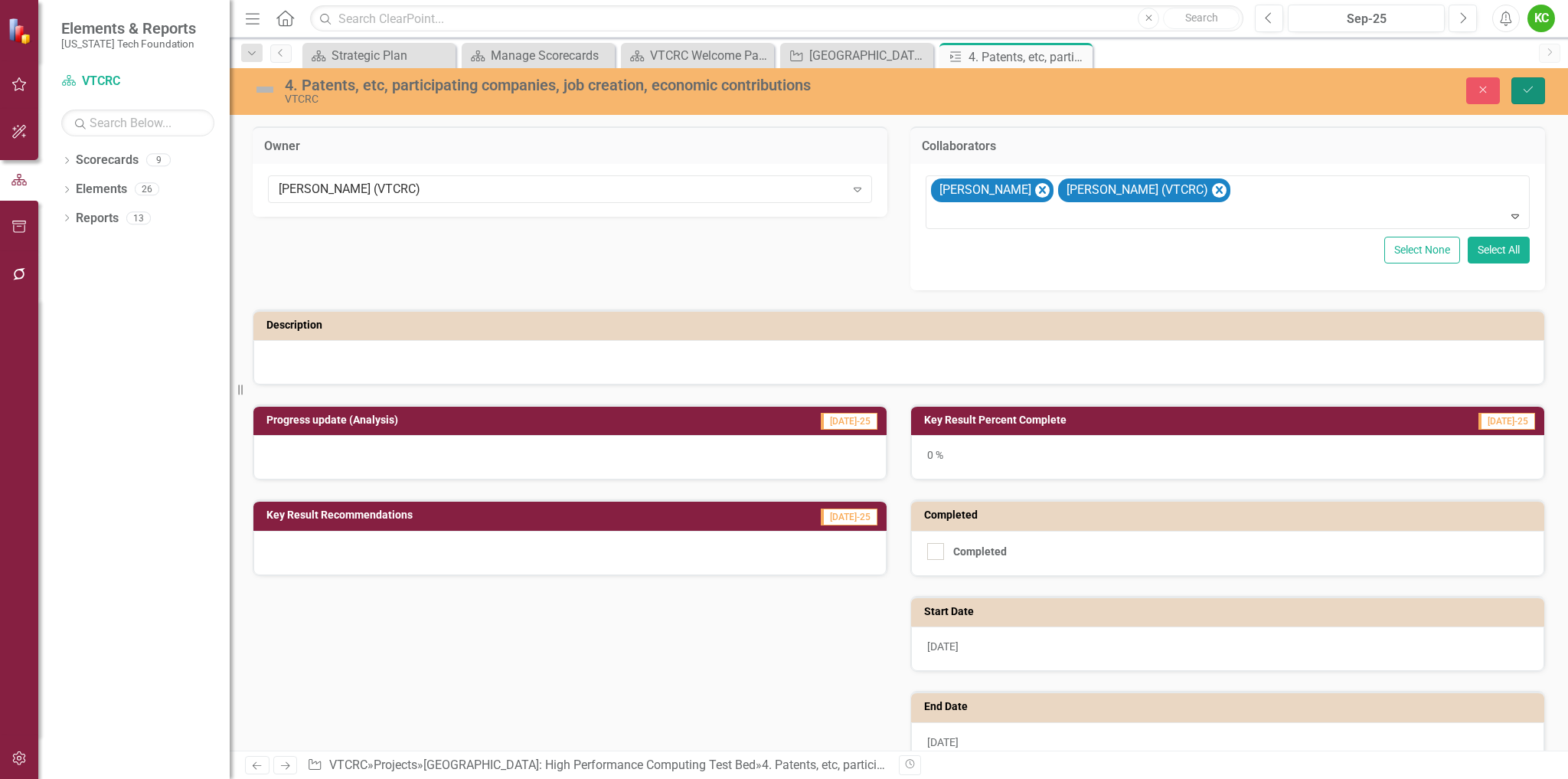
click at [1536, 88] on button "Save" at bounding box center [1529, 90] width 34 height 27
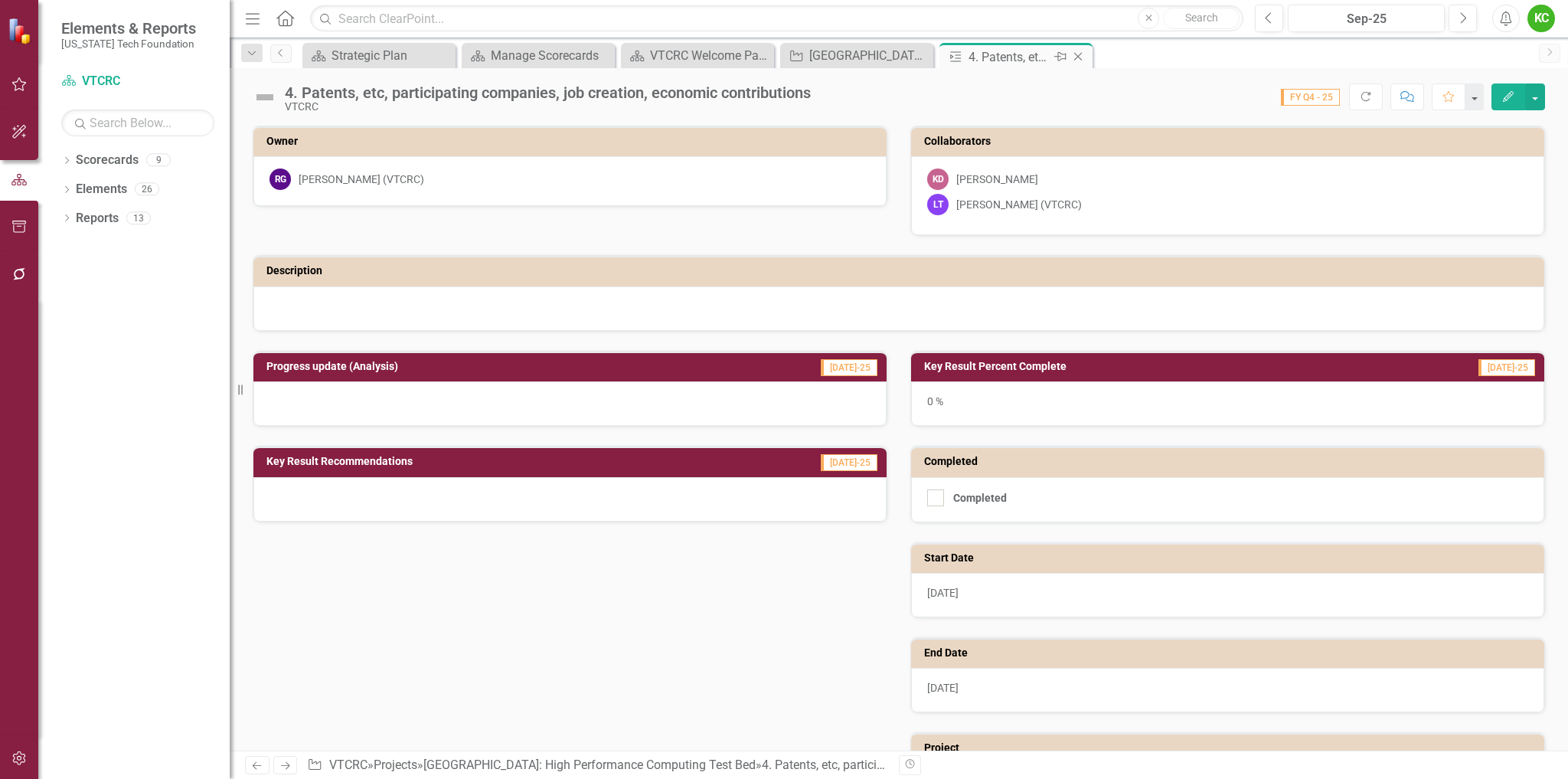
click at [1076, 55] on icon "Close" at bounding box center [1078, 56] width 15 height 13
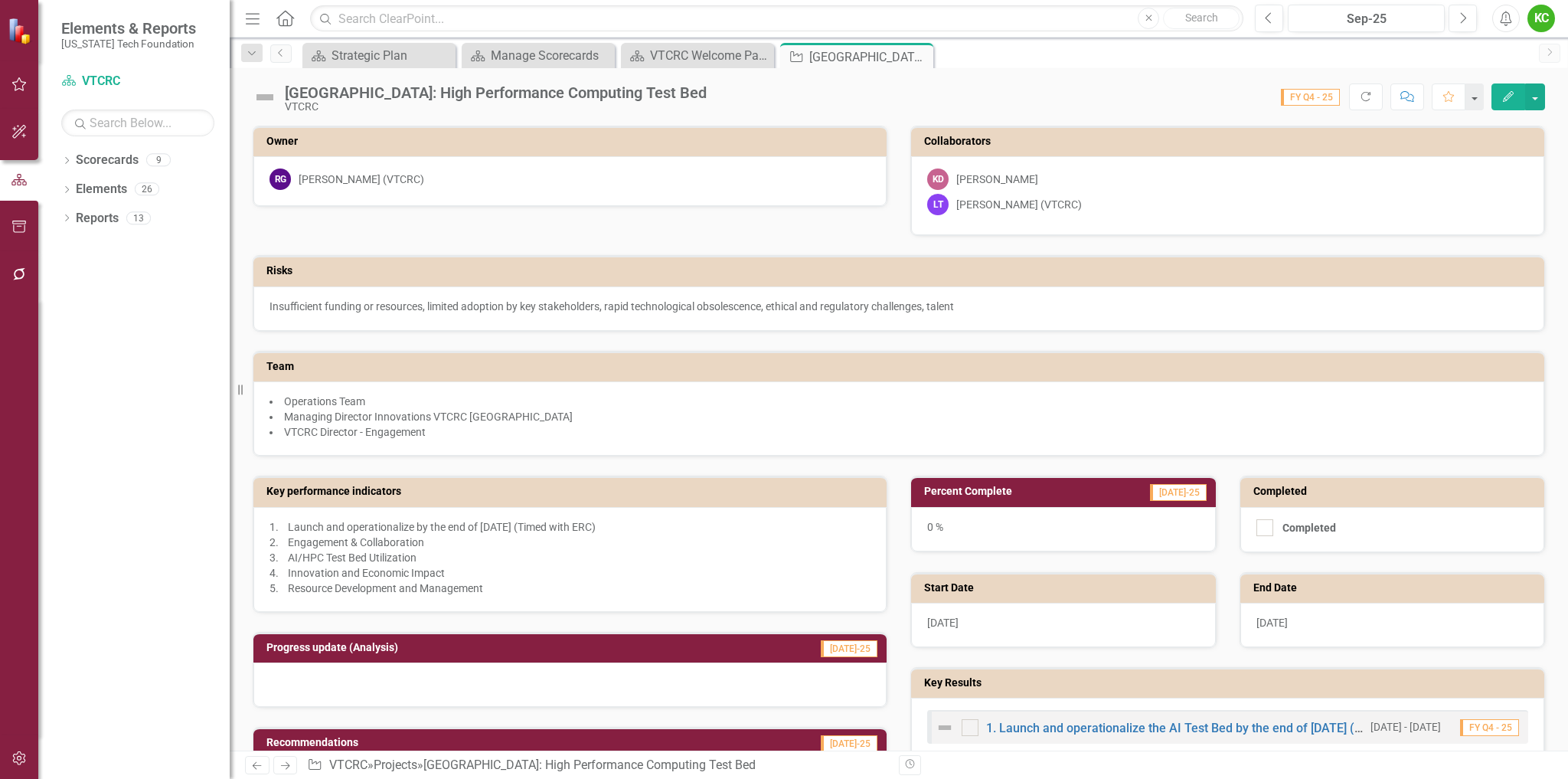
click at [1213, 111] on div "Blacksburg: High Performance Computing Test Bed VTCRC Score: 0.00 FY Q4 - 25 Co…" at bounding box center [899, 90] width 1339 height 46
click at [1514, 357] on td "Team" at bounding box center [902, 369] width 1271 height 23
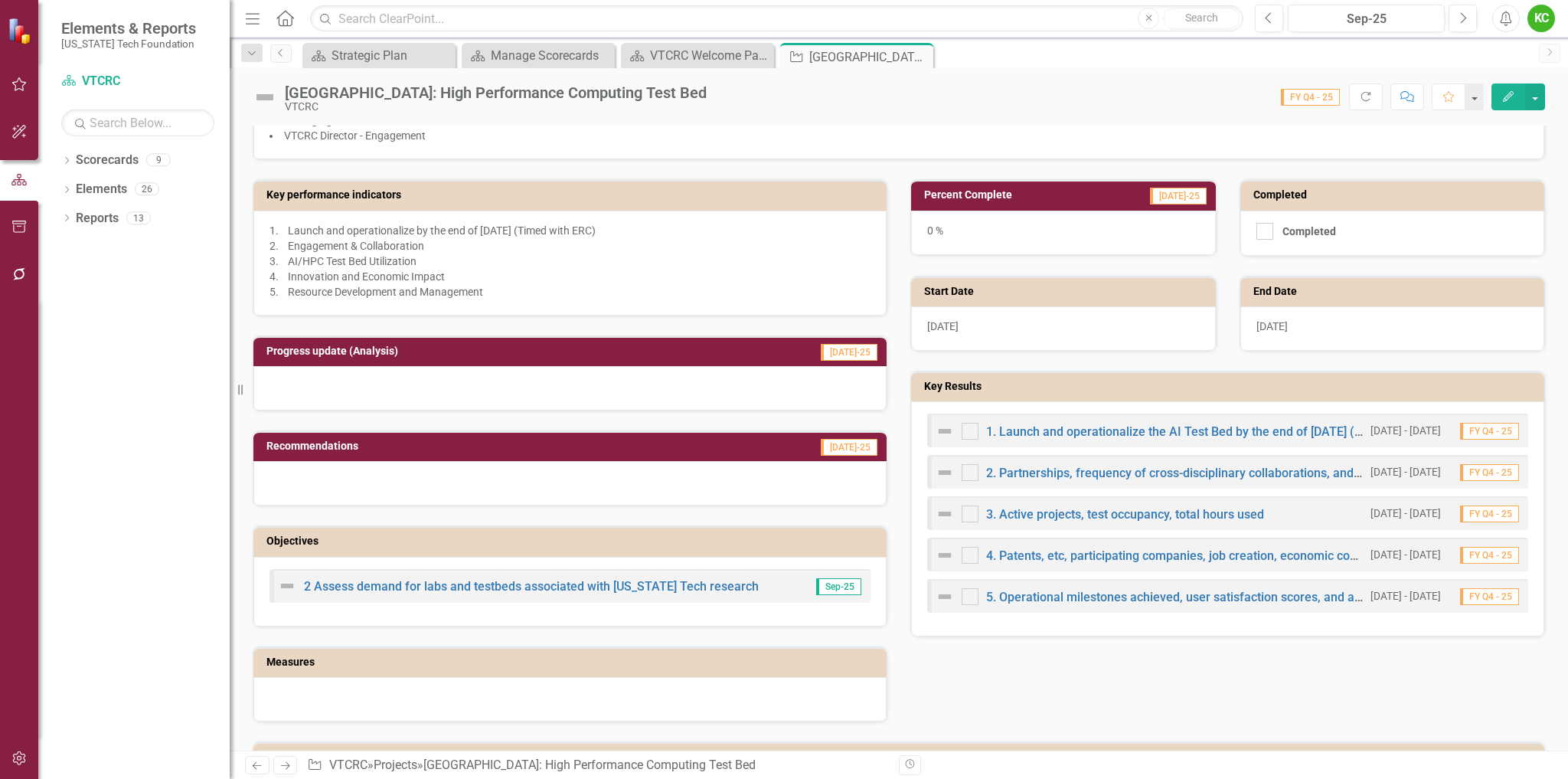
scroll to position [355, 0]
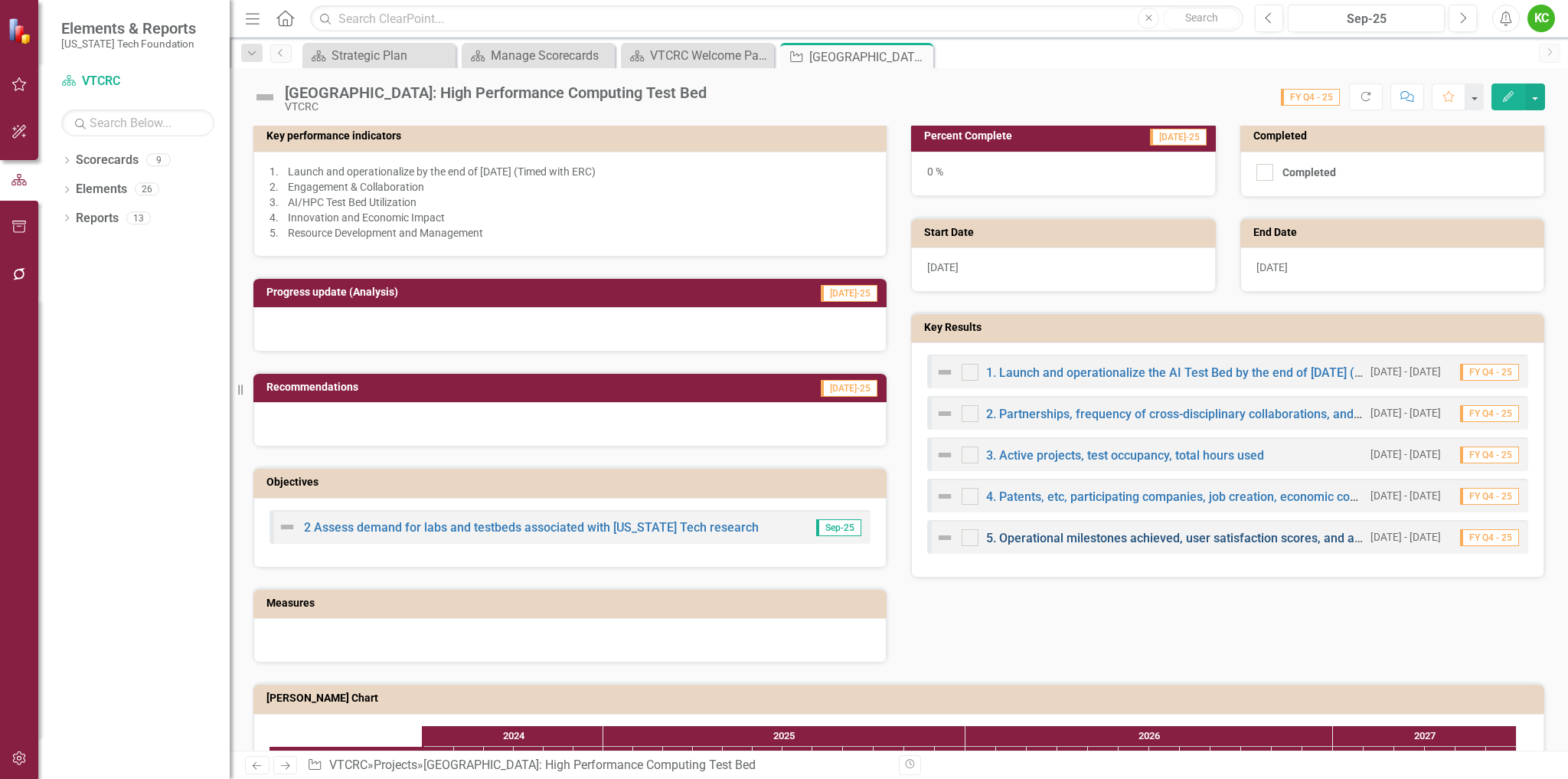
click at [1054, 532] on link "5. Operational milestones achieved, user satisfaction scores, and amount of ext…" at bounding box center [1241, 538] width 511 height 14
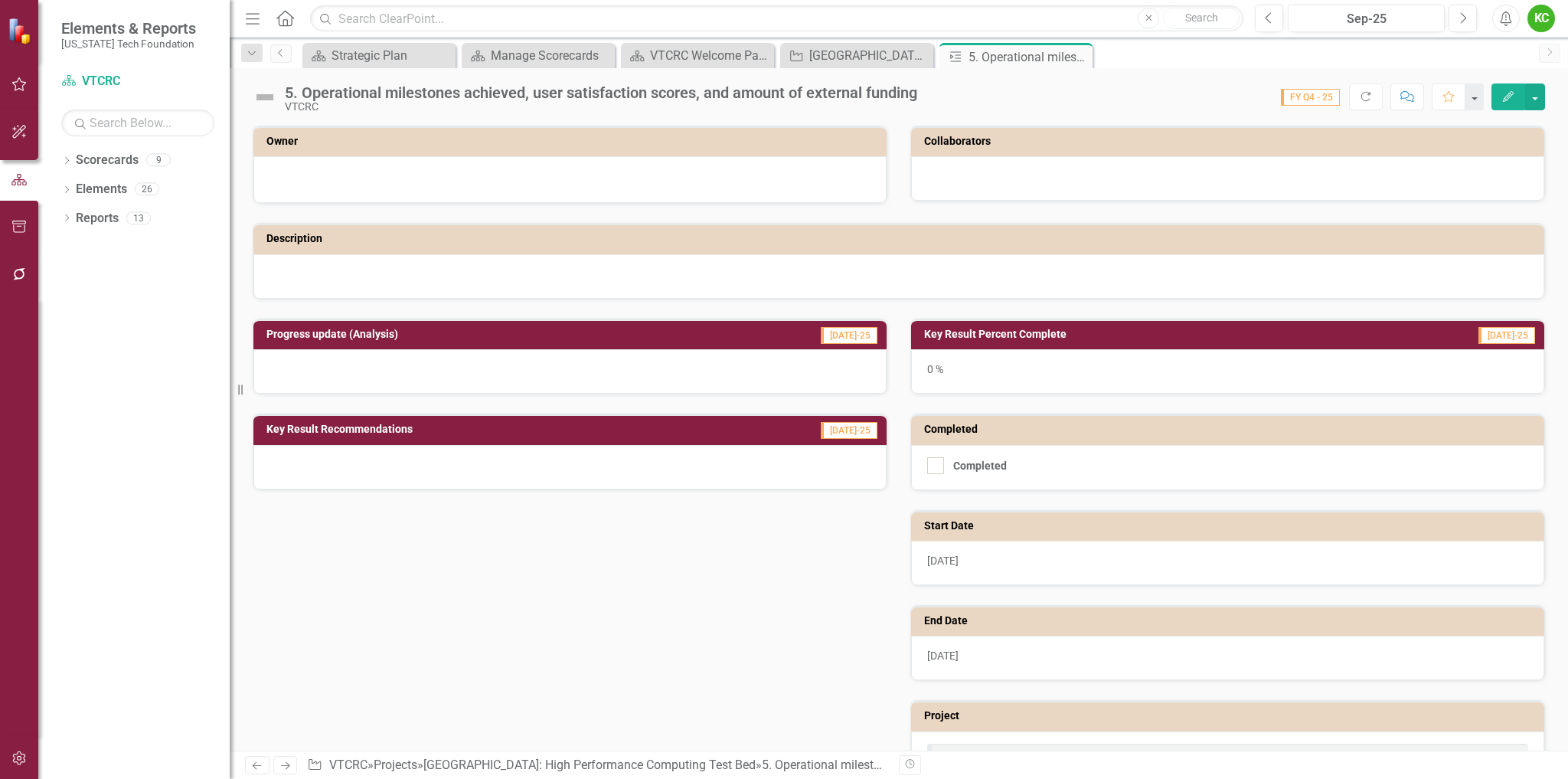
click at [731, 145] on h3 "Owner" at bounding box center [573, 141] width 613 height 12
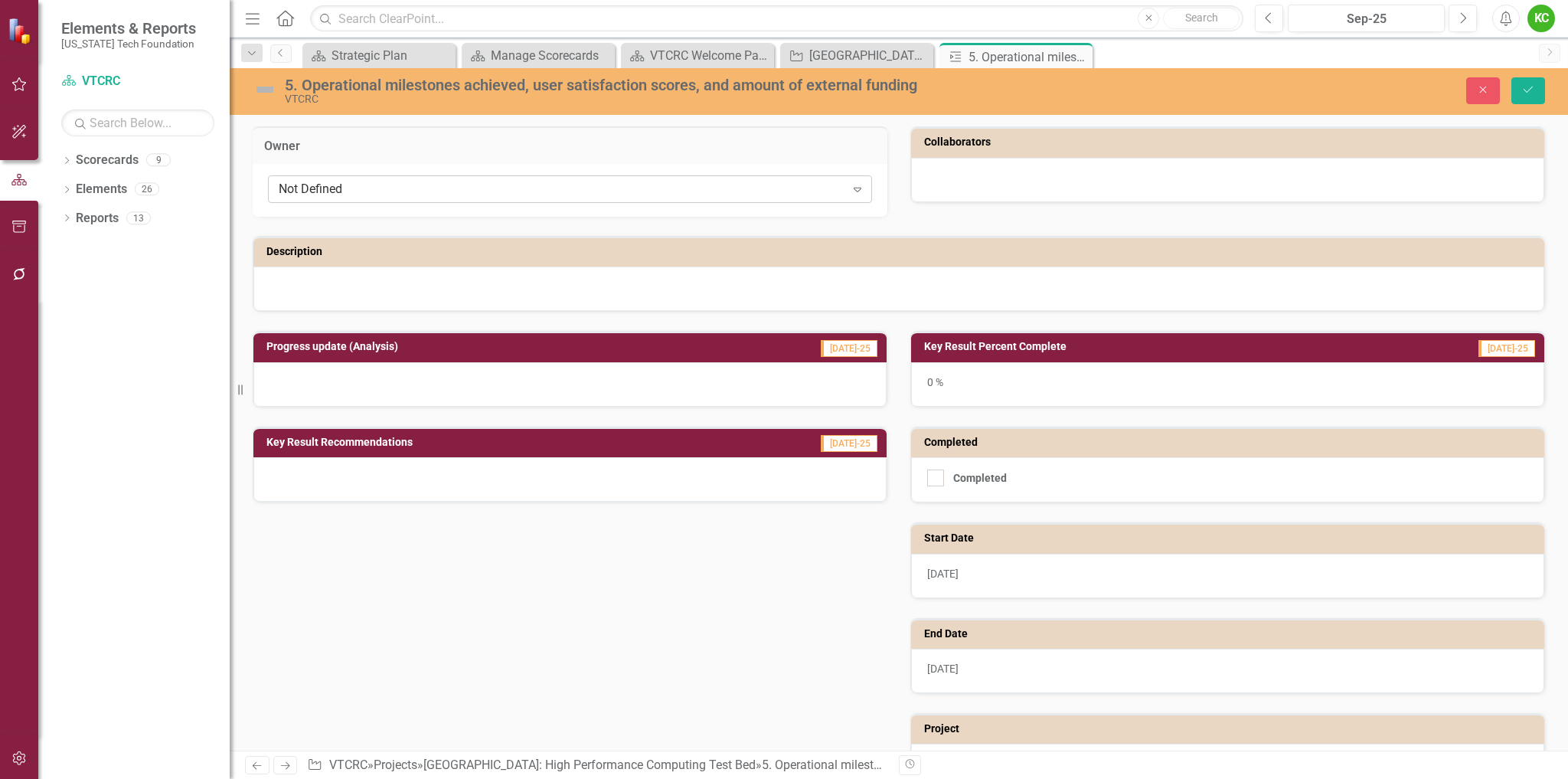
click at [691, 191] on div "Not Defined" at bounding box center [561, 190] width 567 height 18
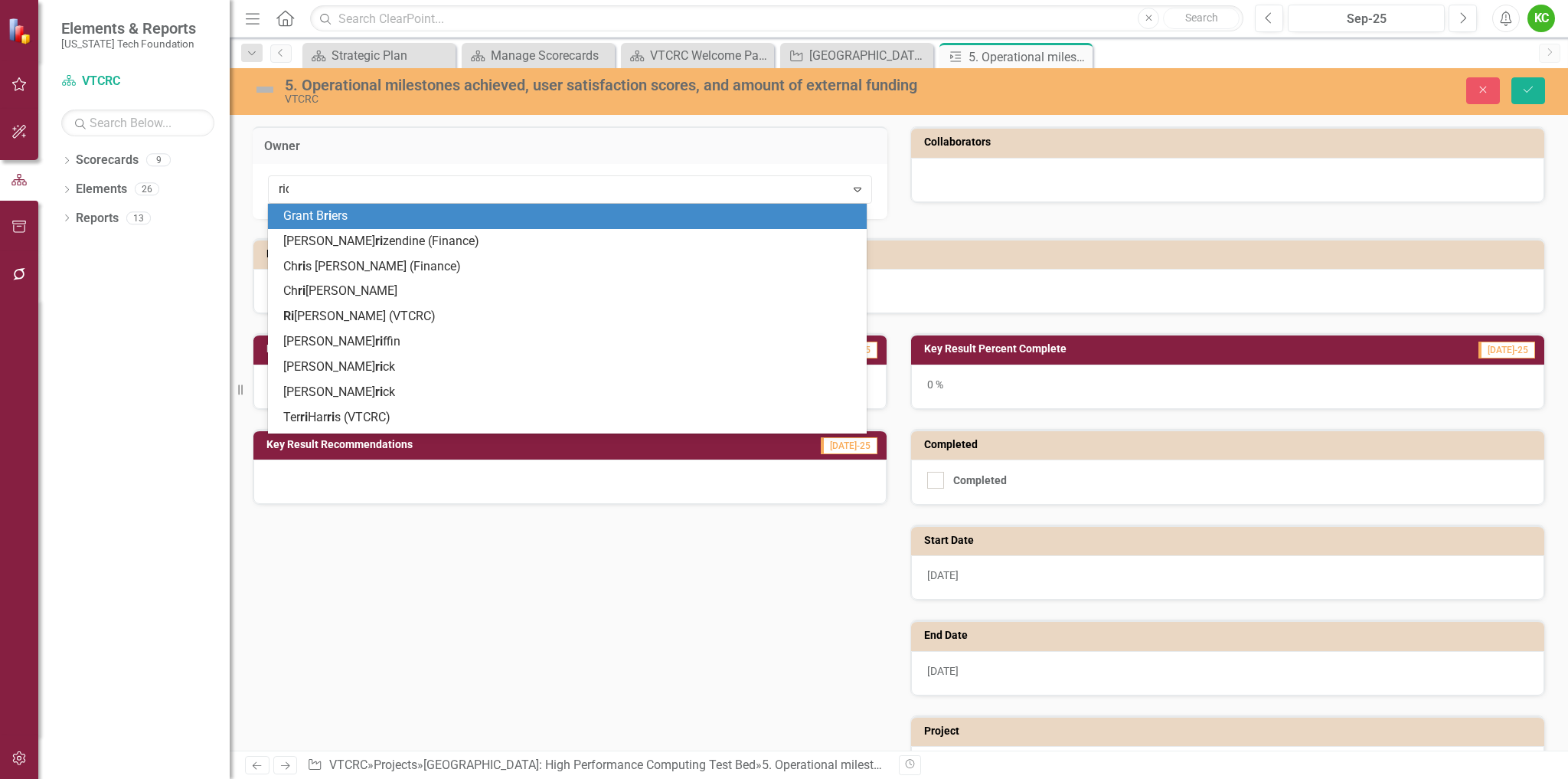
type input "rich"
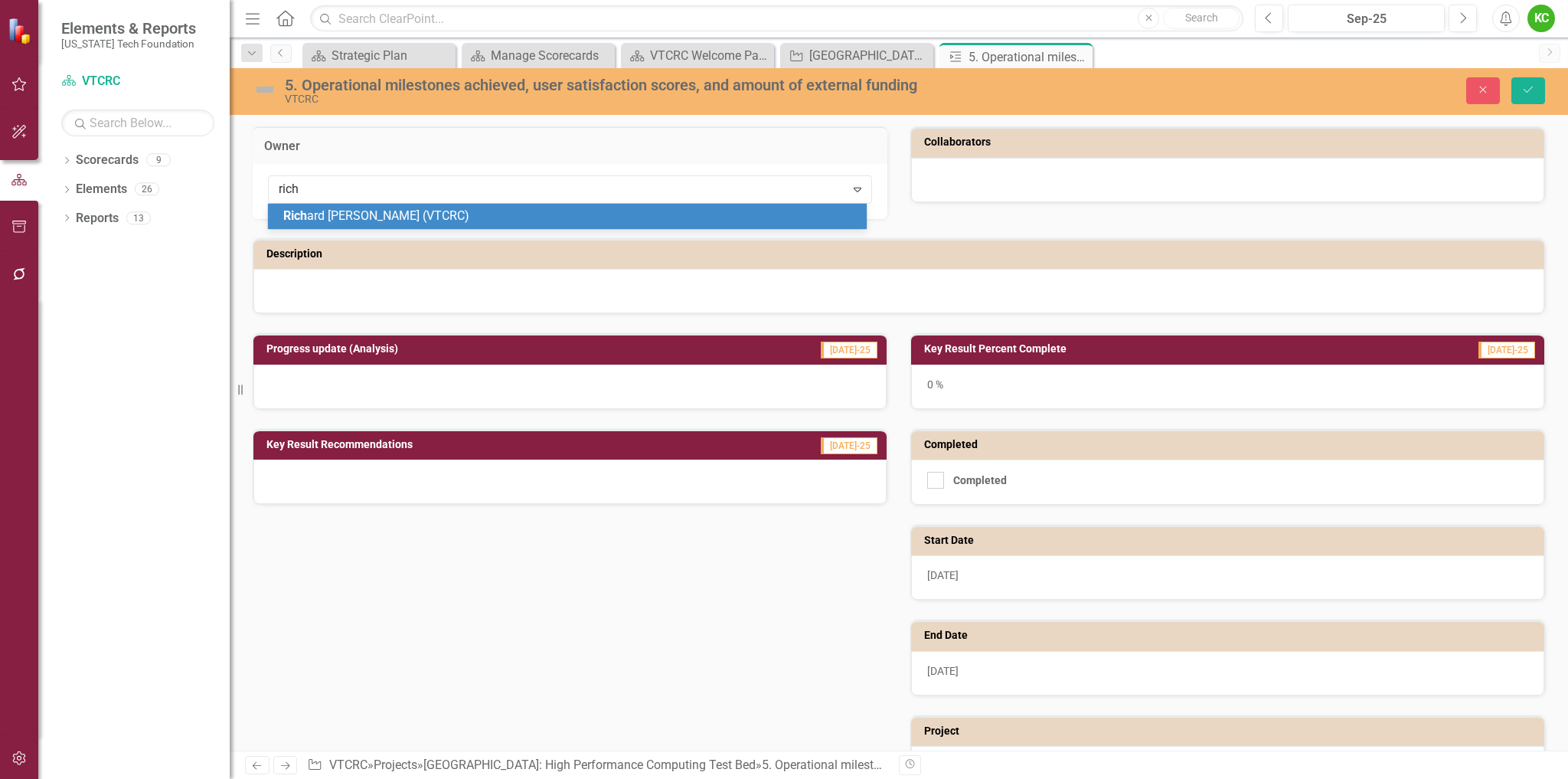
click at [687, 214] on div "[PERSON_NAME] [PERSON_NAME] (VTCRC)" at bounding box center [570, 217] width 574 height 18
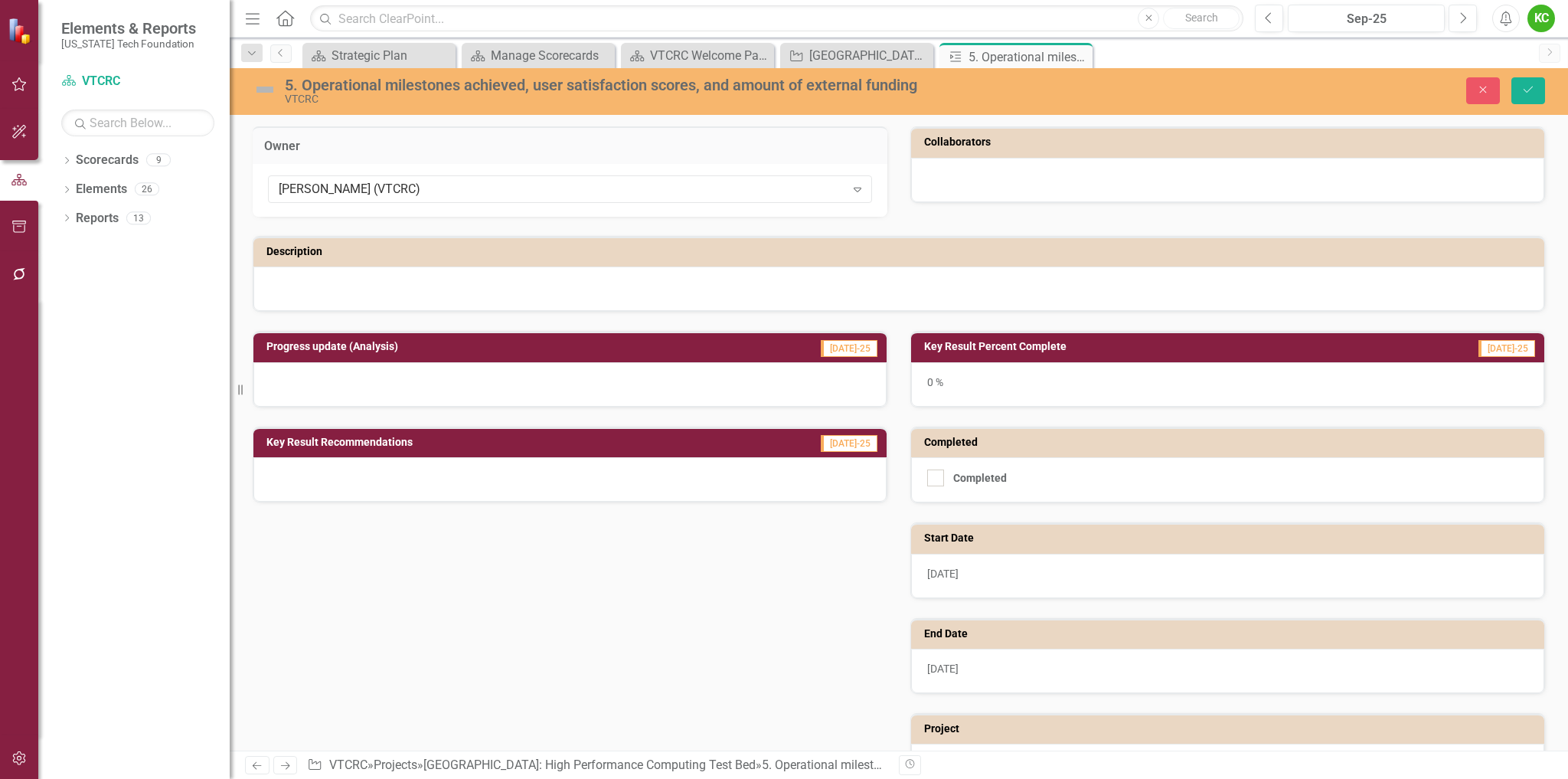
click at [959, 175] on div at bounding box center [1228, 180] width 633 height 45
click at [960, 175] on div at bounding box center [1228, 180] width 633 height 45
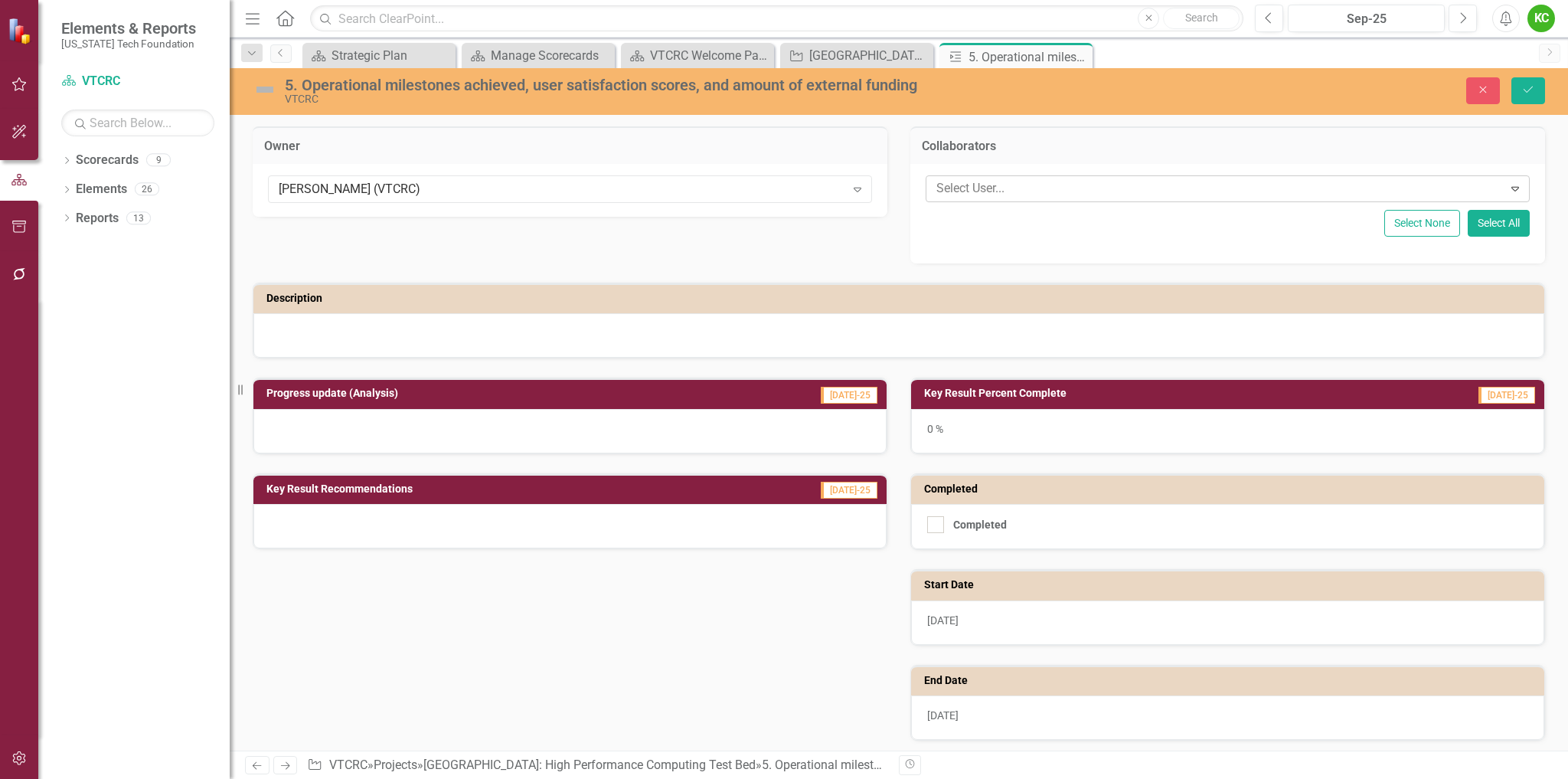
click at [969, 186] on div at bounding box center [1217, 188] width 573 height 21
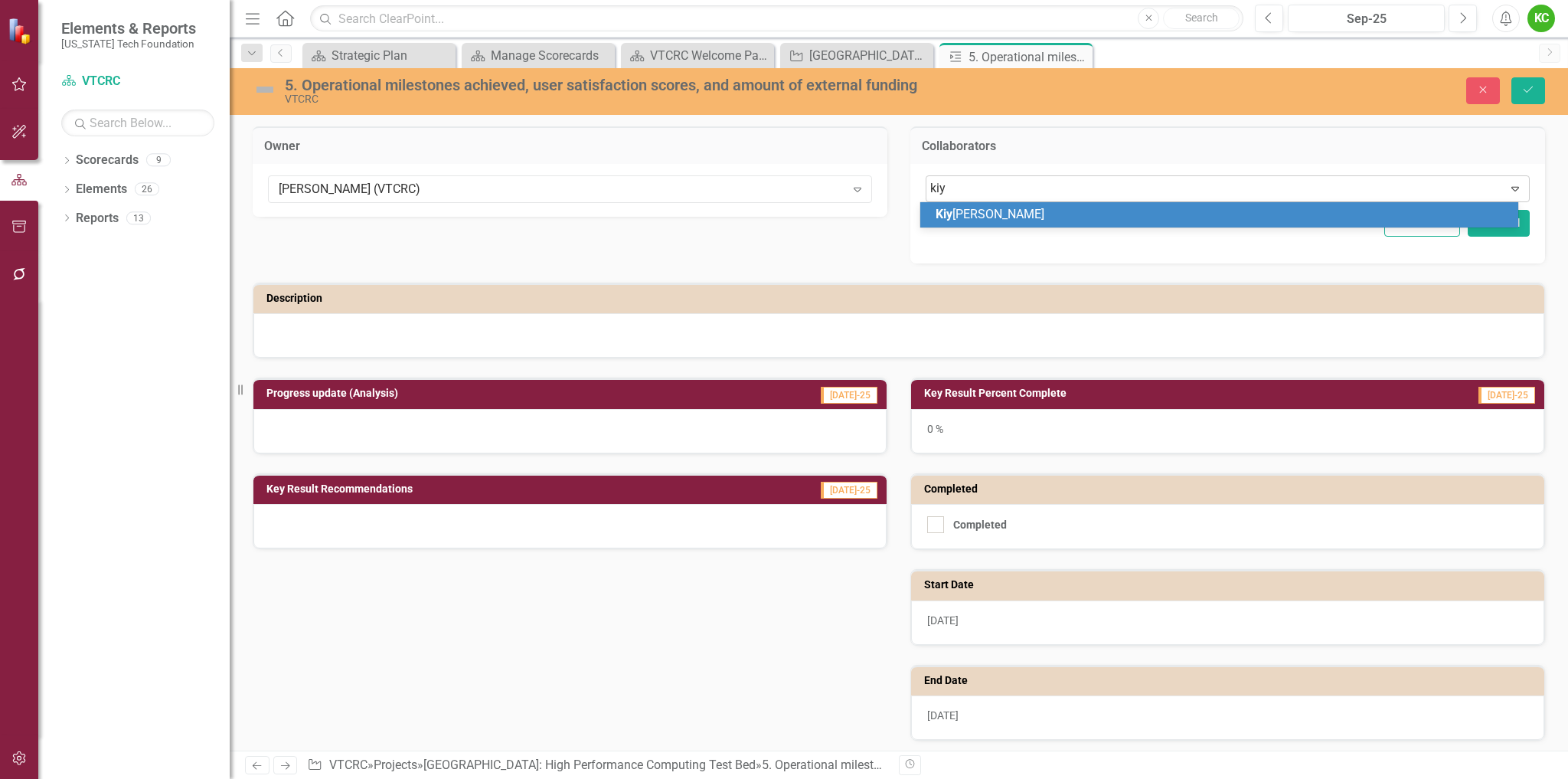
type input "kiya"
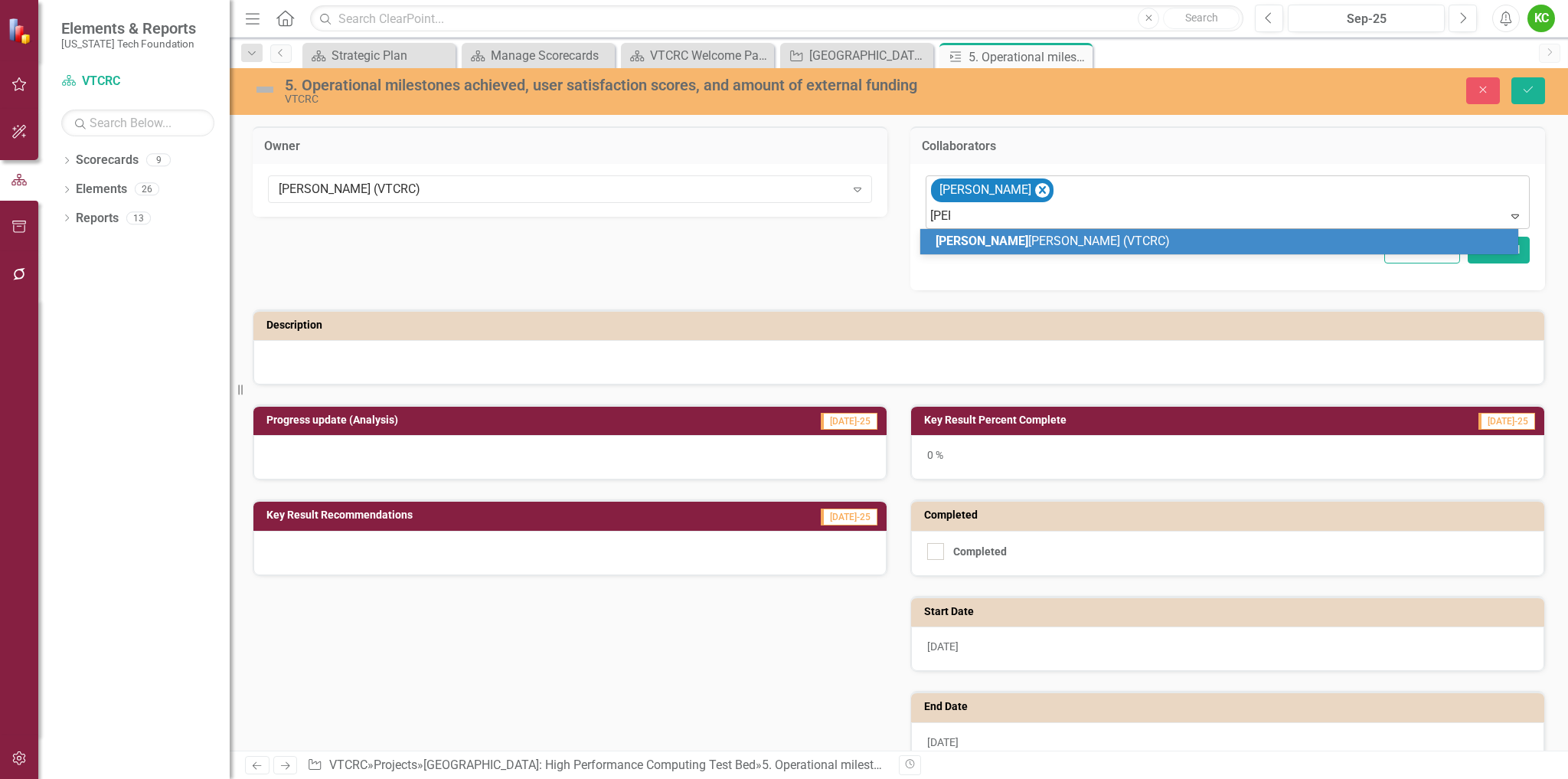
type input "laur"
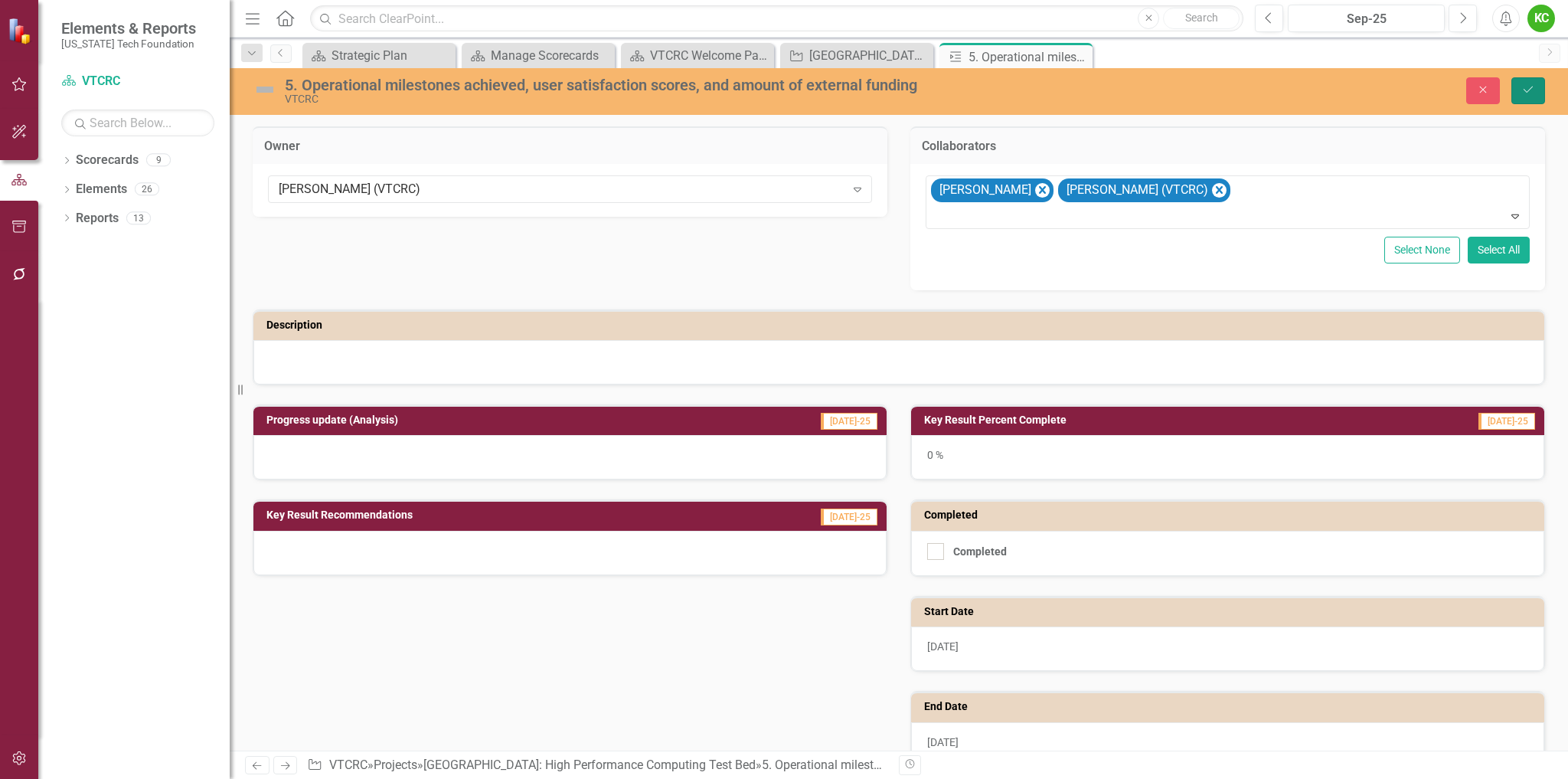
click at [1530, 85] on icon "Save" at bounding box center [1528, 90] width 13 height 11
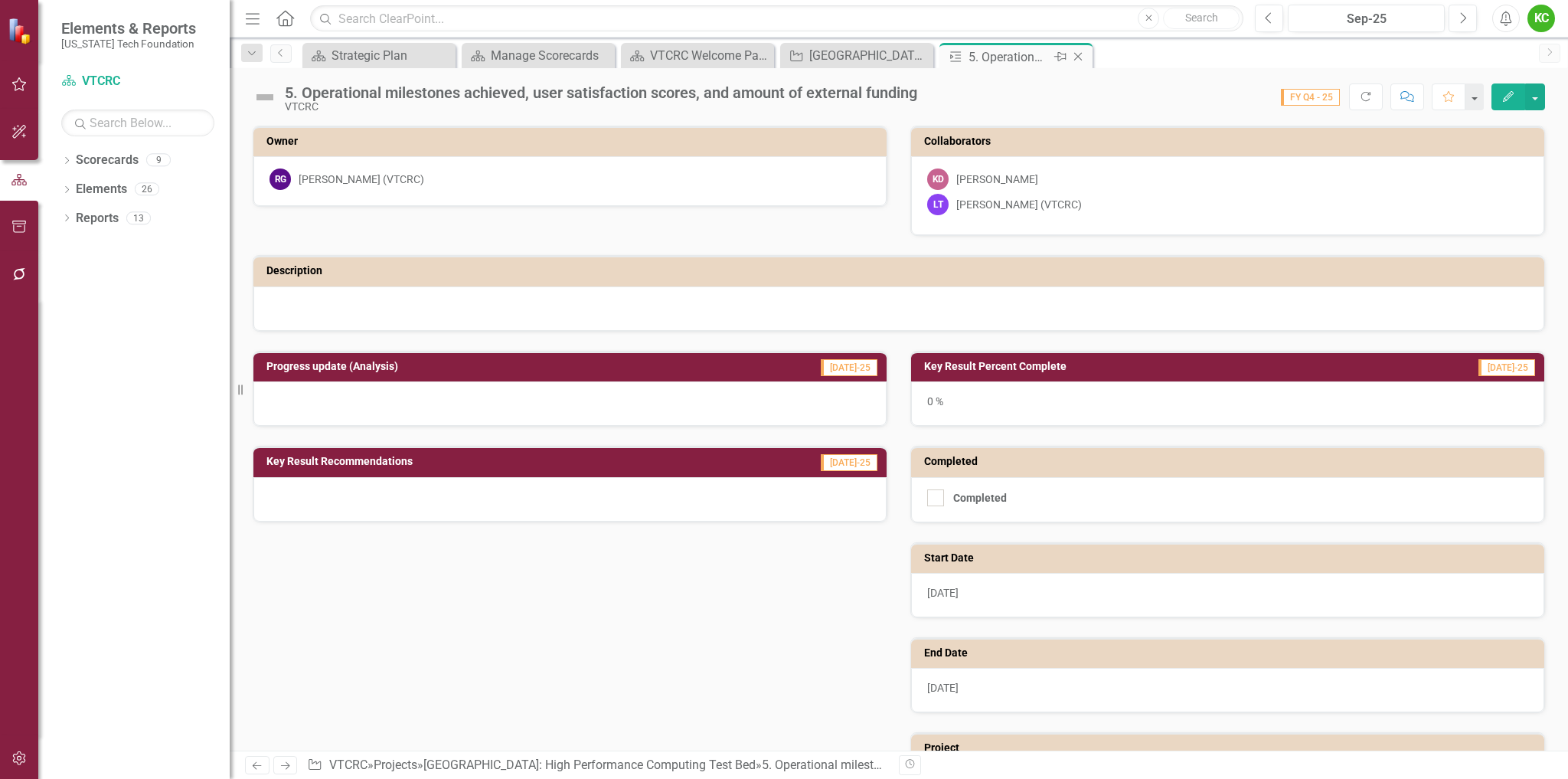
click at [1075, 57] on icon "Close" at bounding box center [1078, 56] width 15 height 13
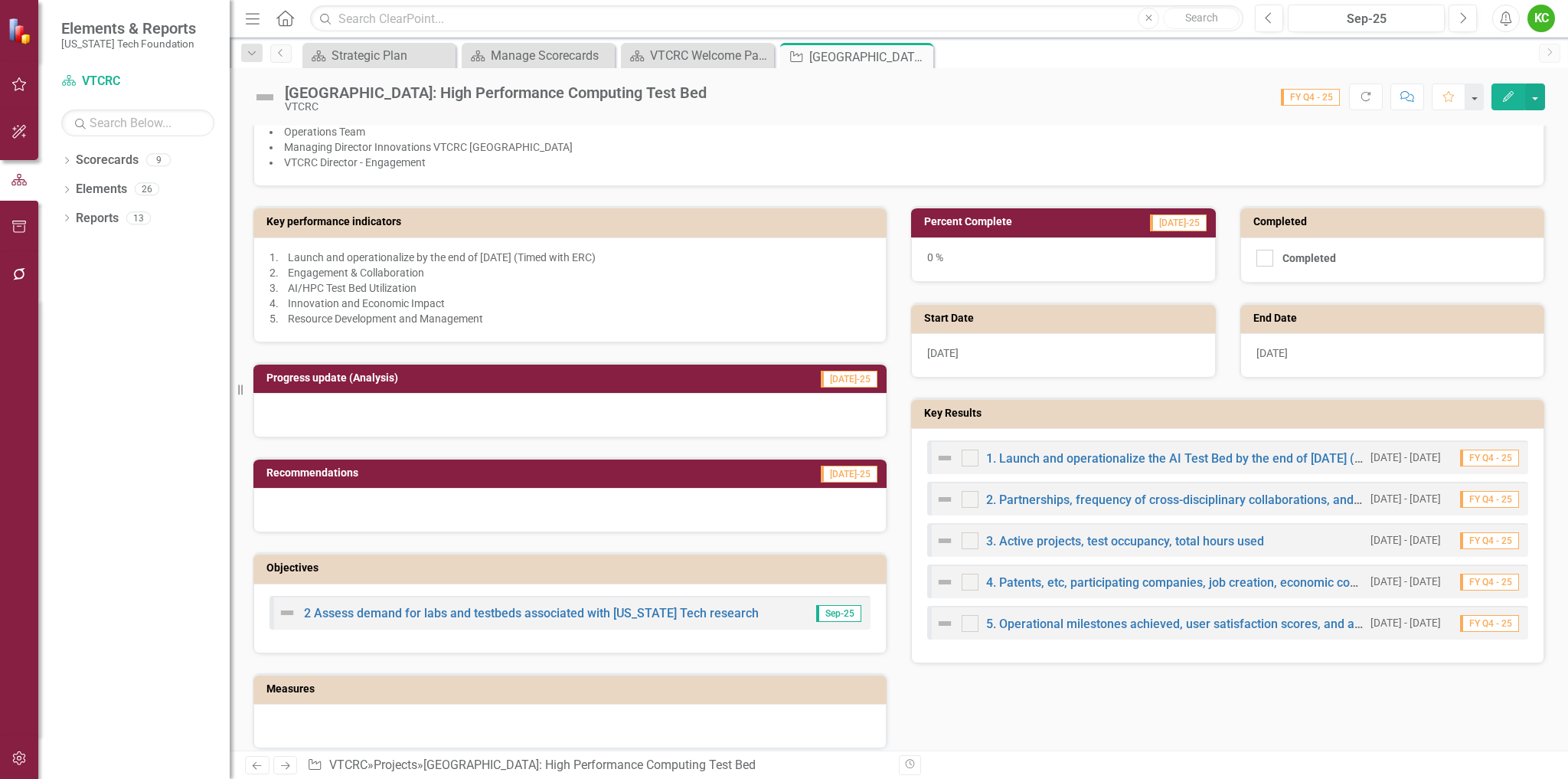
scroll to position [50, 0]
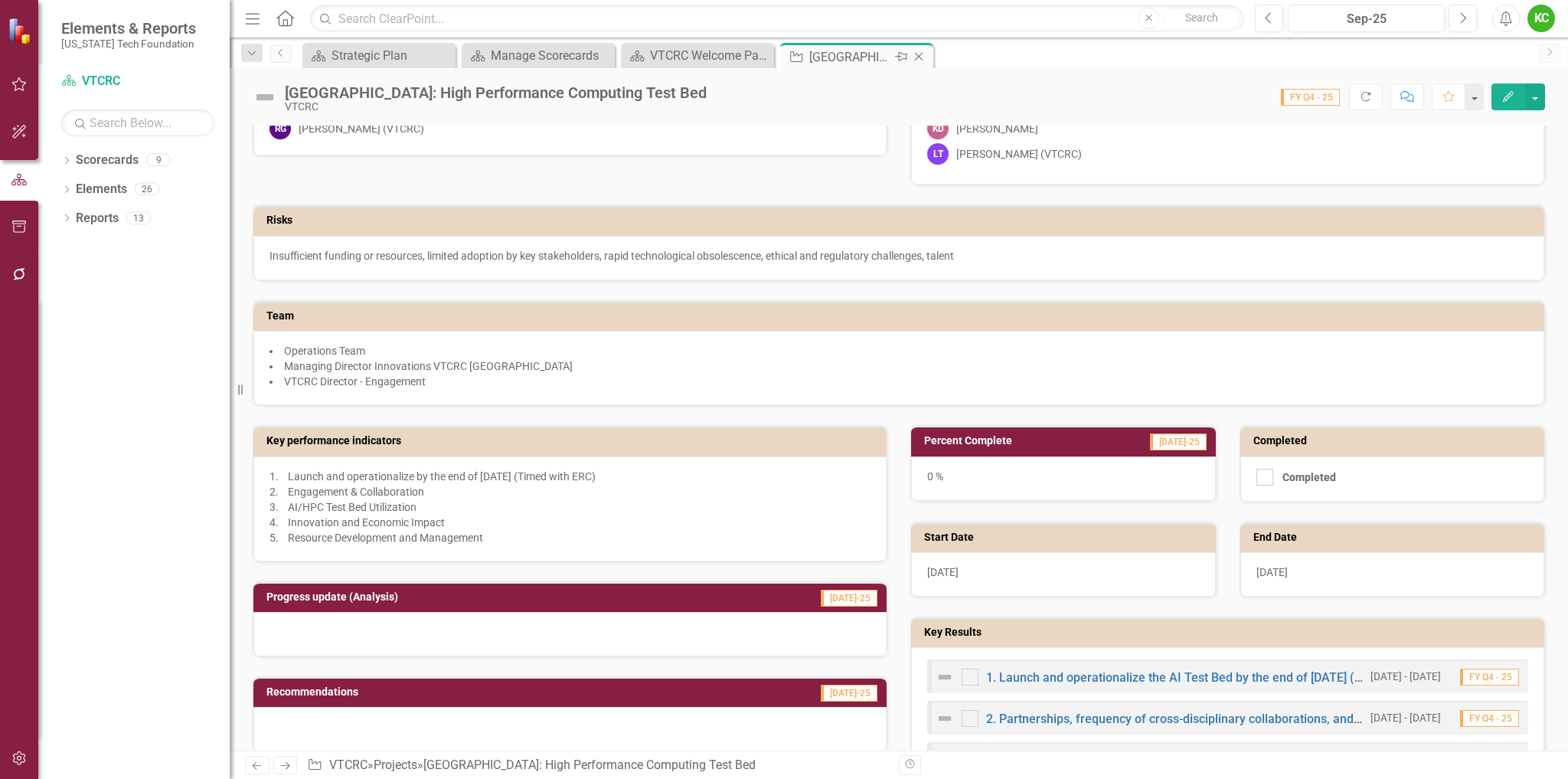
click at [920, 48] on div "Close" at bounding box center [920, 56] width 19 height 19
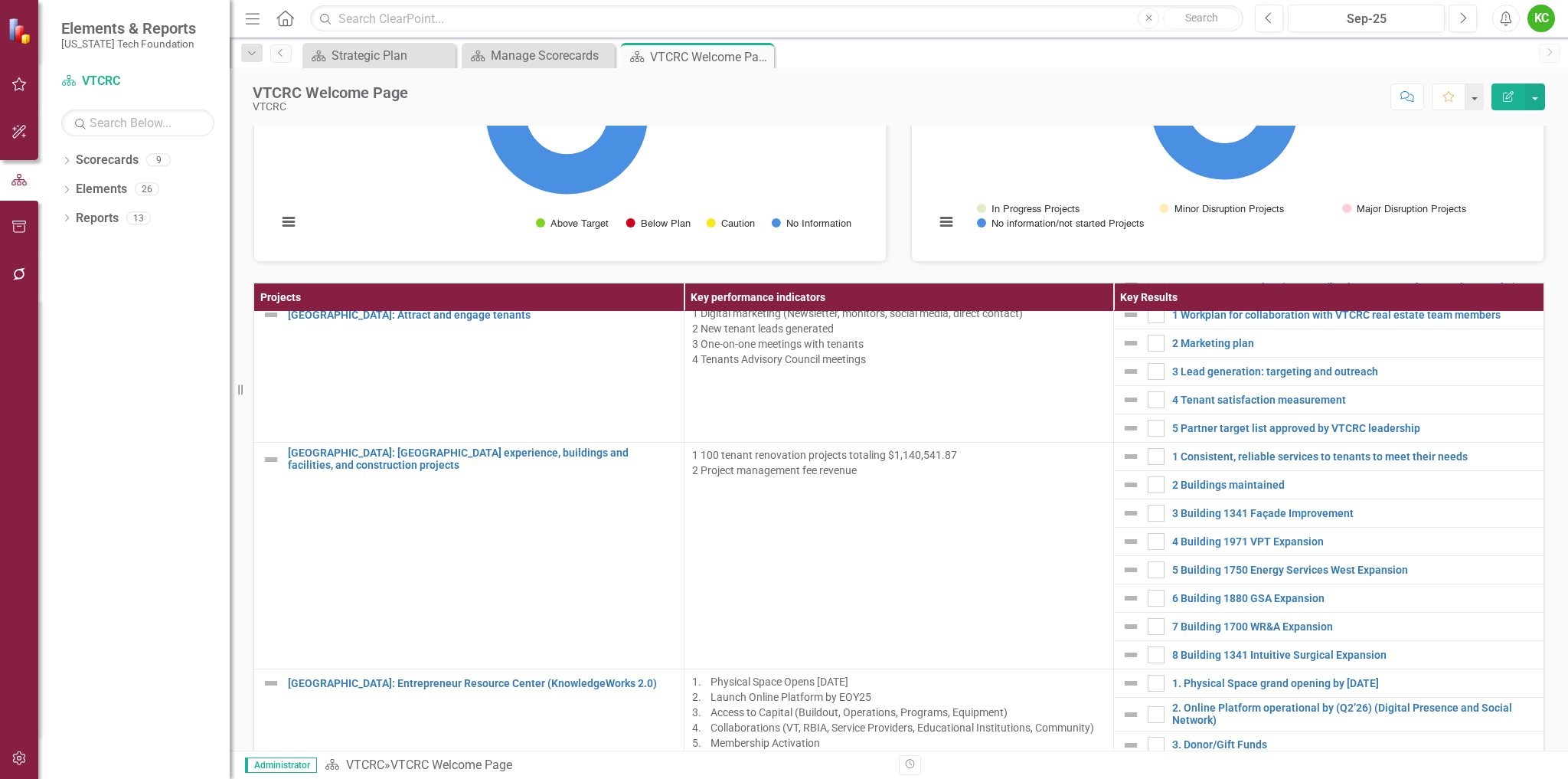
scroll to position [831, 0]
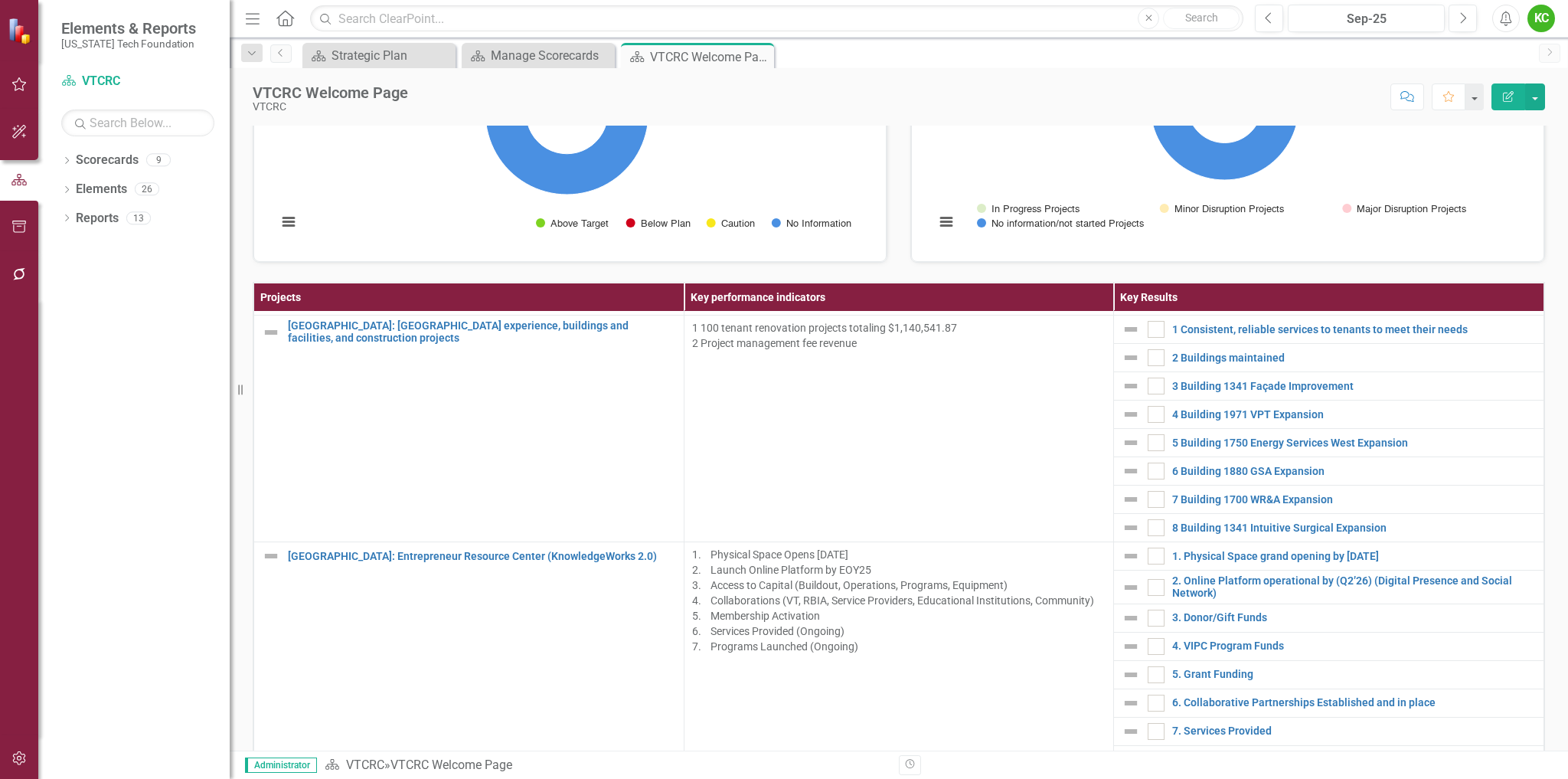
click at [1547, 458] on div "VTCRC Objective Performance Loading... Chart Pie chart with 4 slices. VTCRC Obj…" at bounding box center [899, 406] width 1339 height 1030
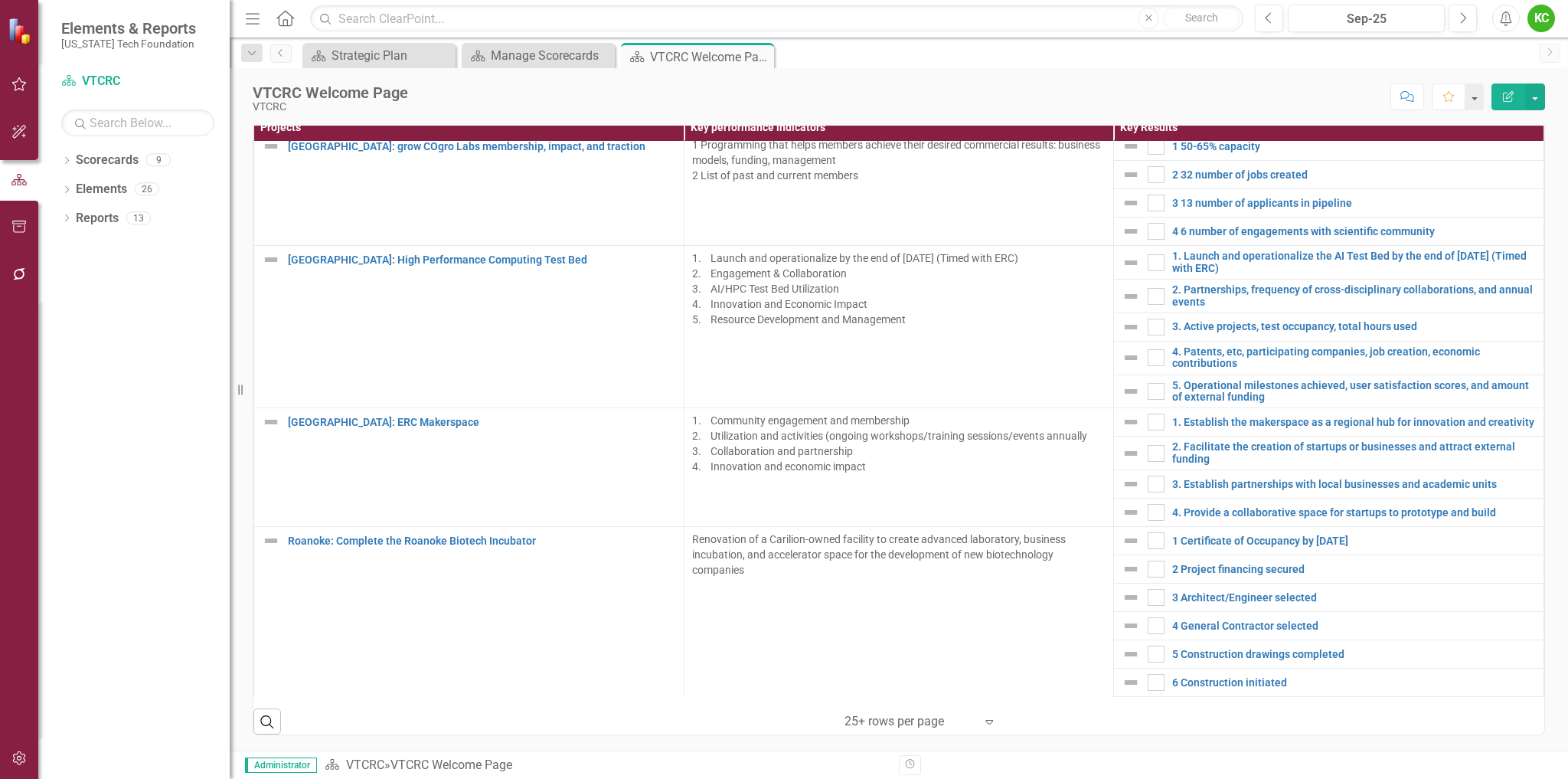
scroll to position [1561, 0]
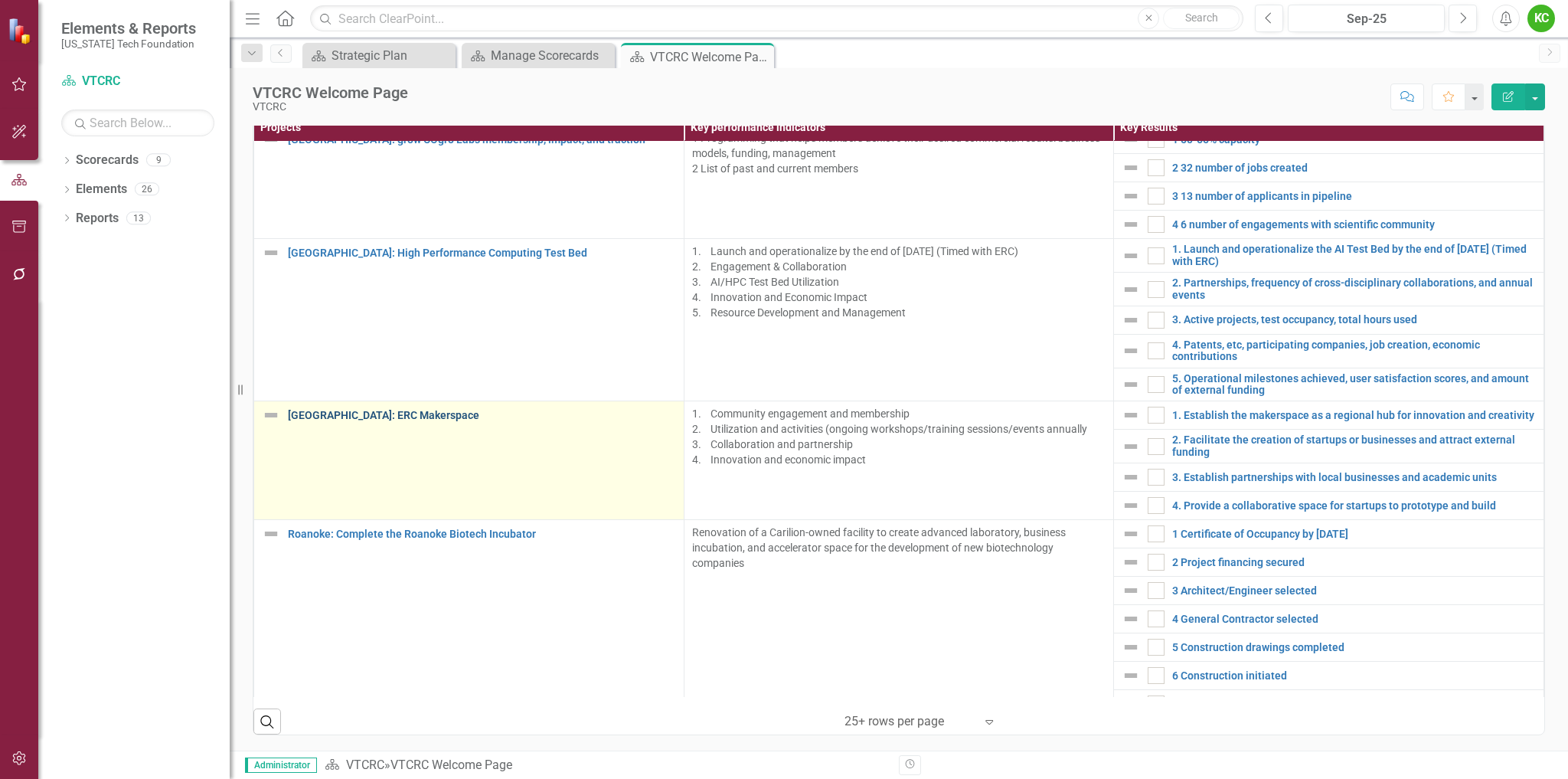
click at [411, 414] on link "[GEOGRAPHIC_DATA]: ERC Makerspace" at bounding box center [483, 415] width 389 height 12
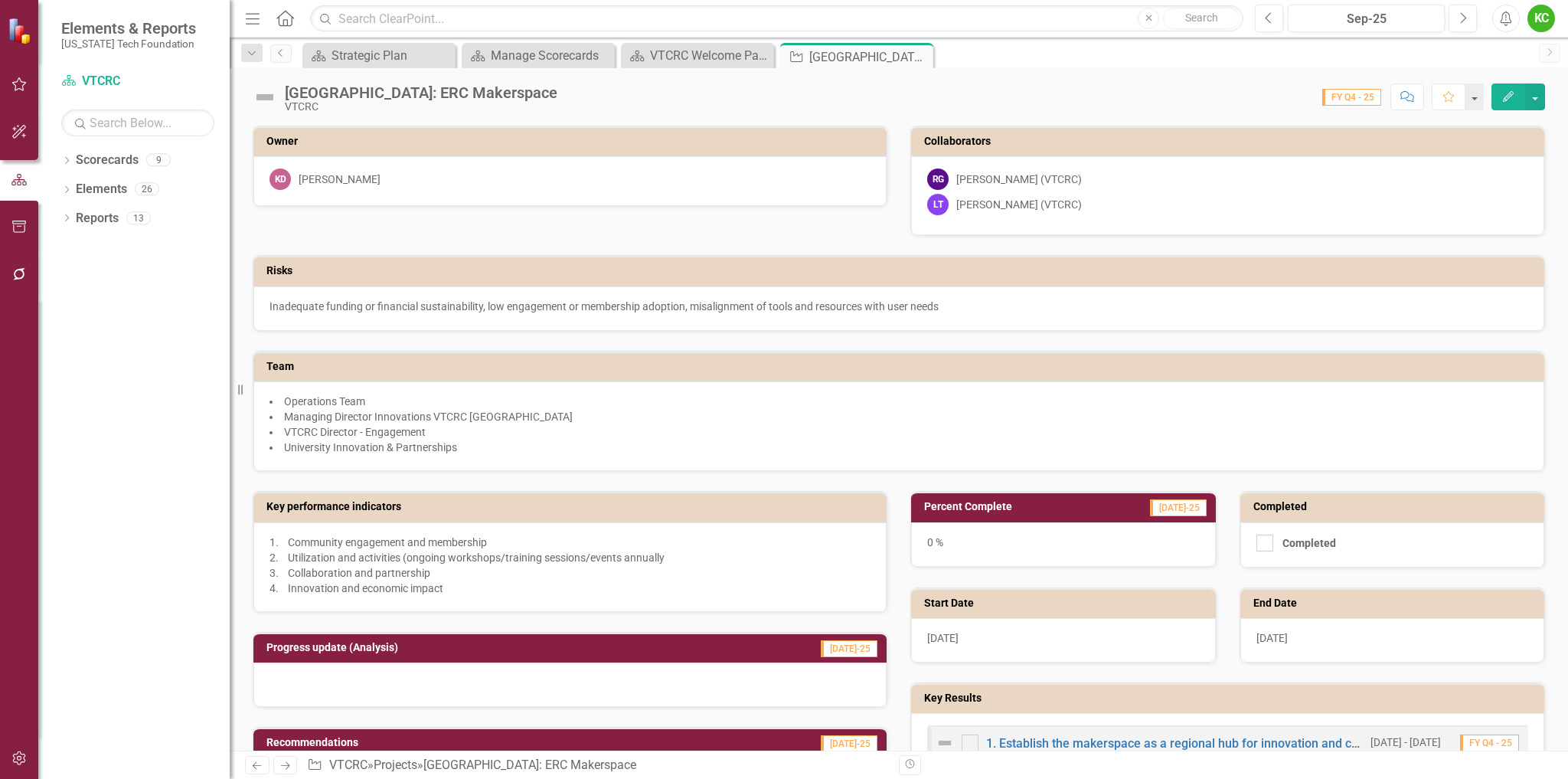
click at [1512, 98] on icon "Edit" at bounding box center [1508, 97] width 13 height 11
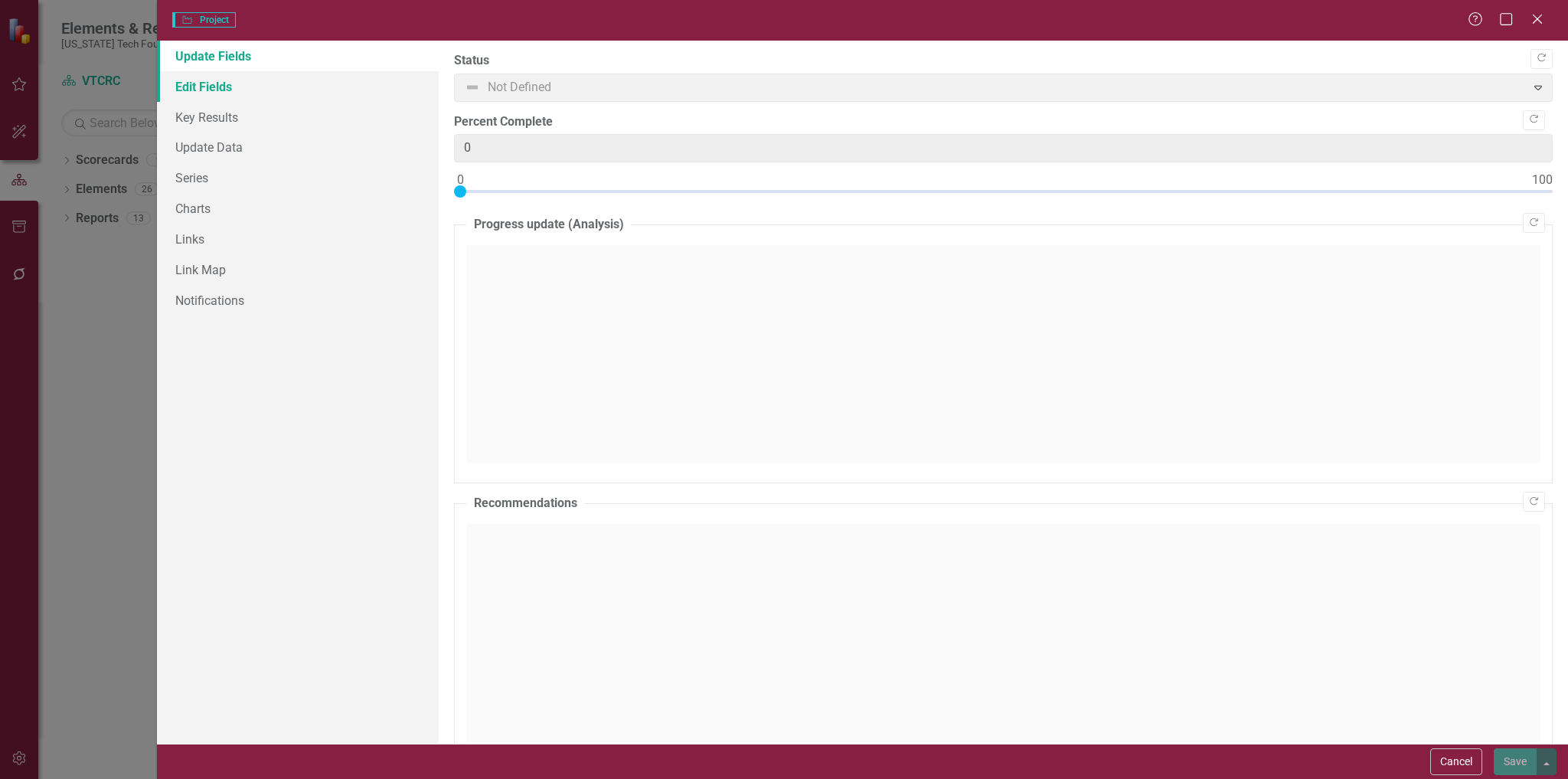
type input "0"
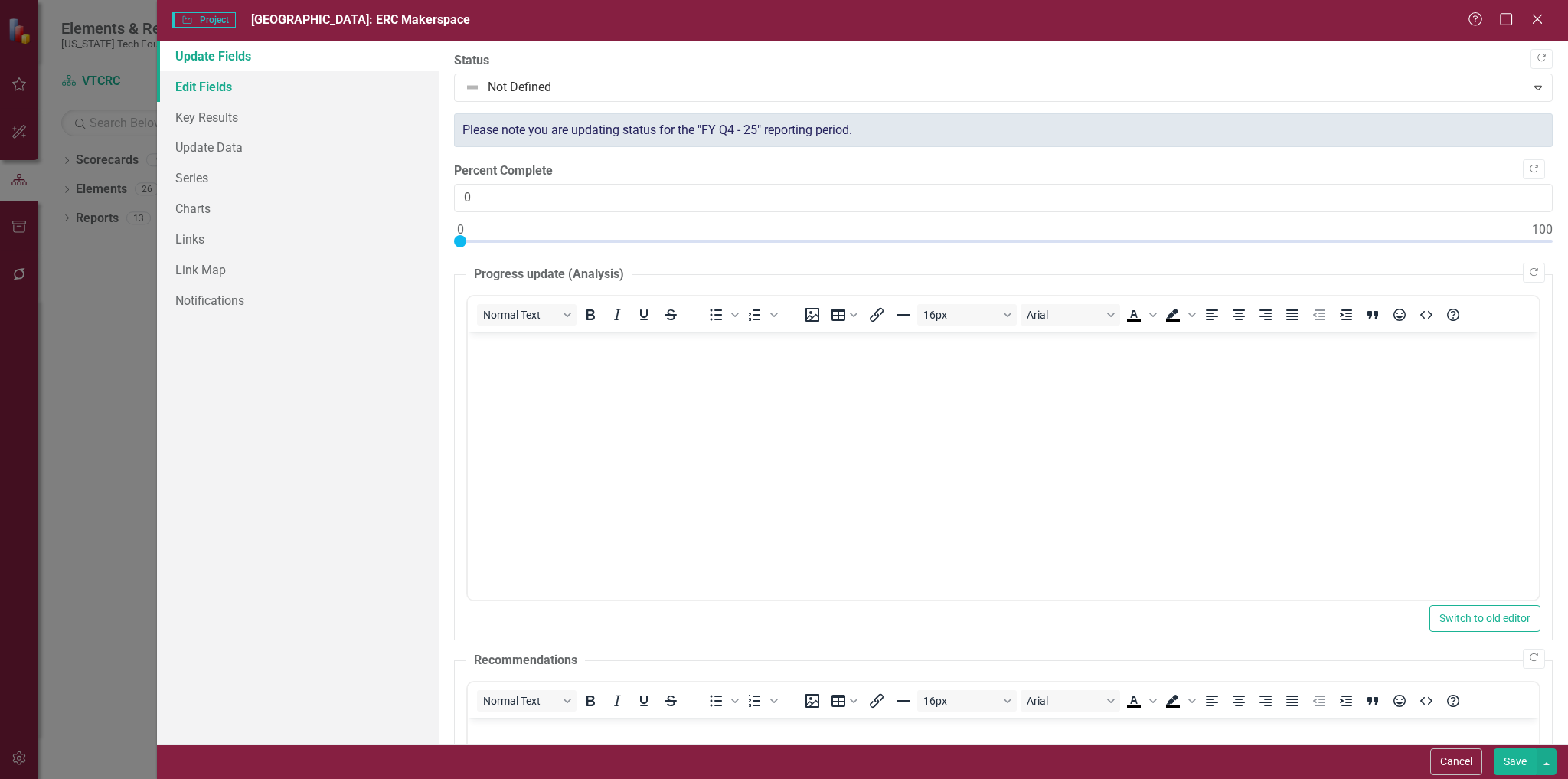
click at [184, 82] on link "Edit Fields" at bounding box center [298, 87] width 283 height 30
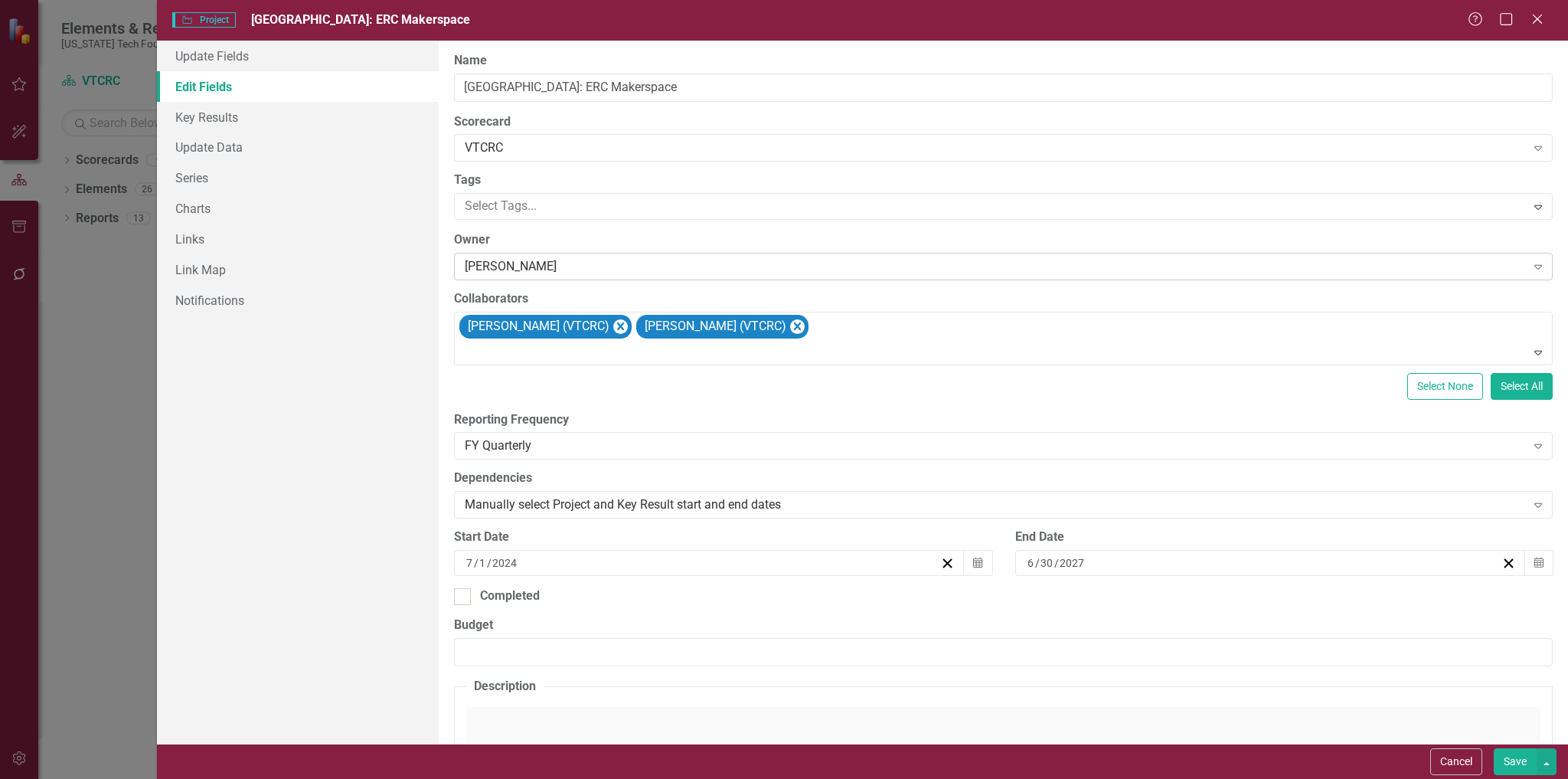
click at [561, 263] on div "[PERSON_NAME]" at bounding box center [995, 267] width 1060 height 18
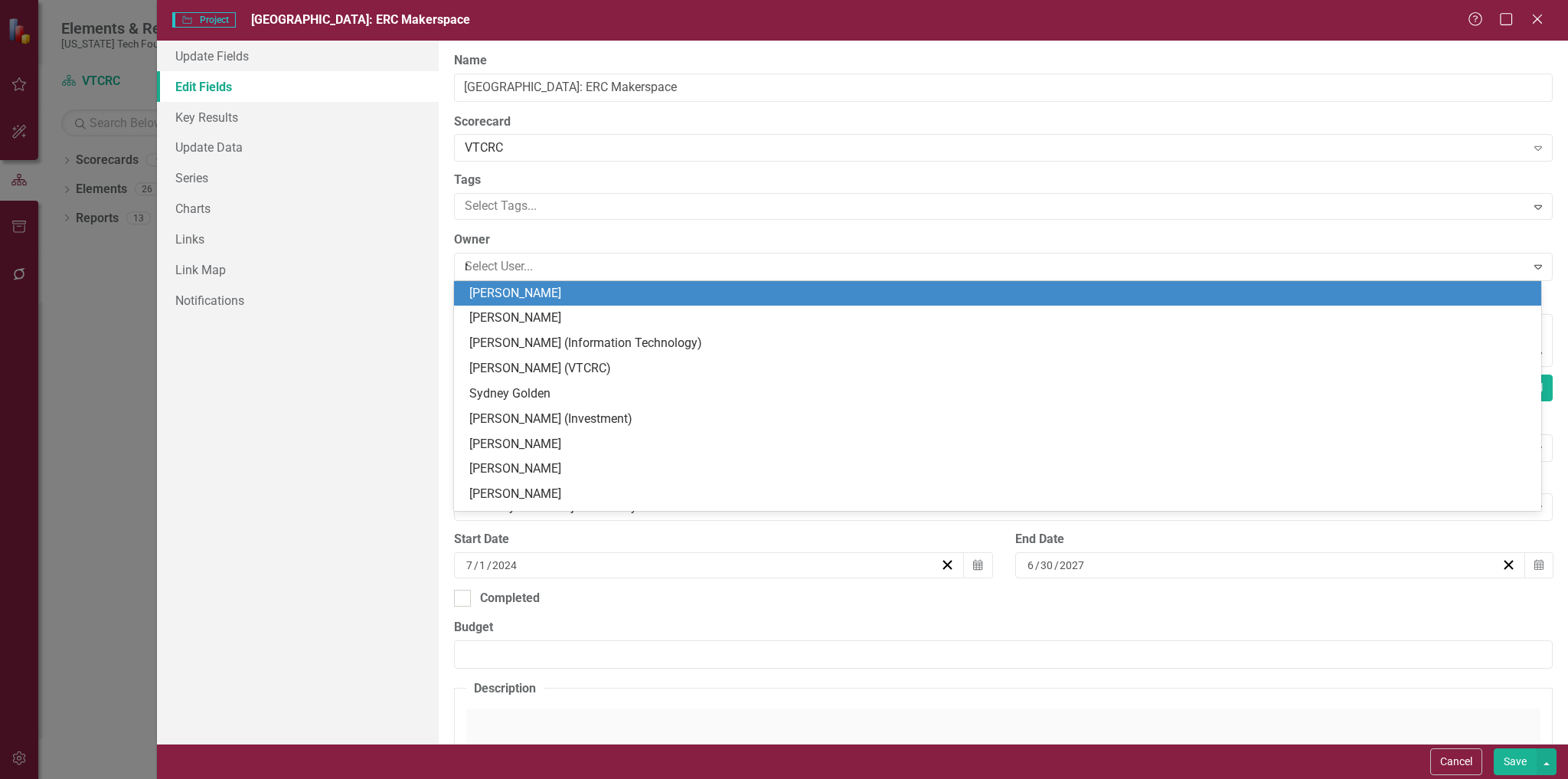
scroll to position [25, 0]
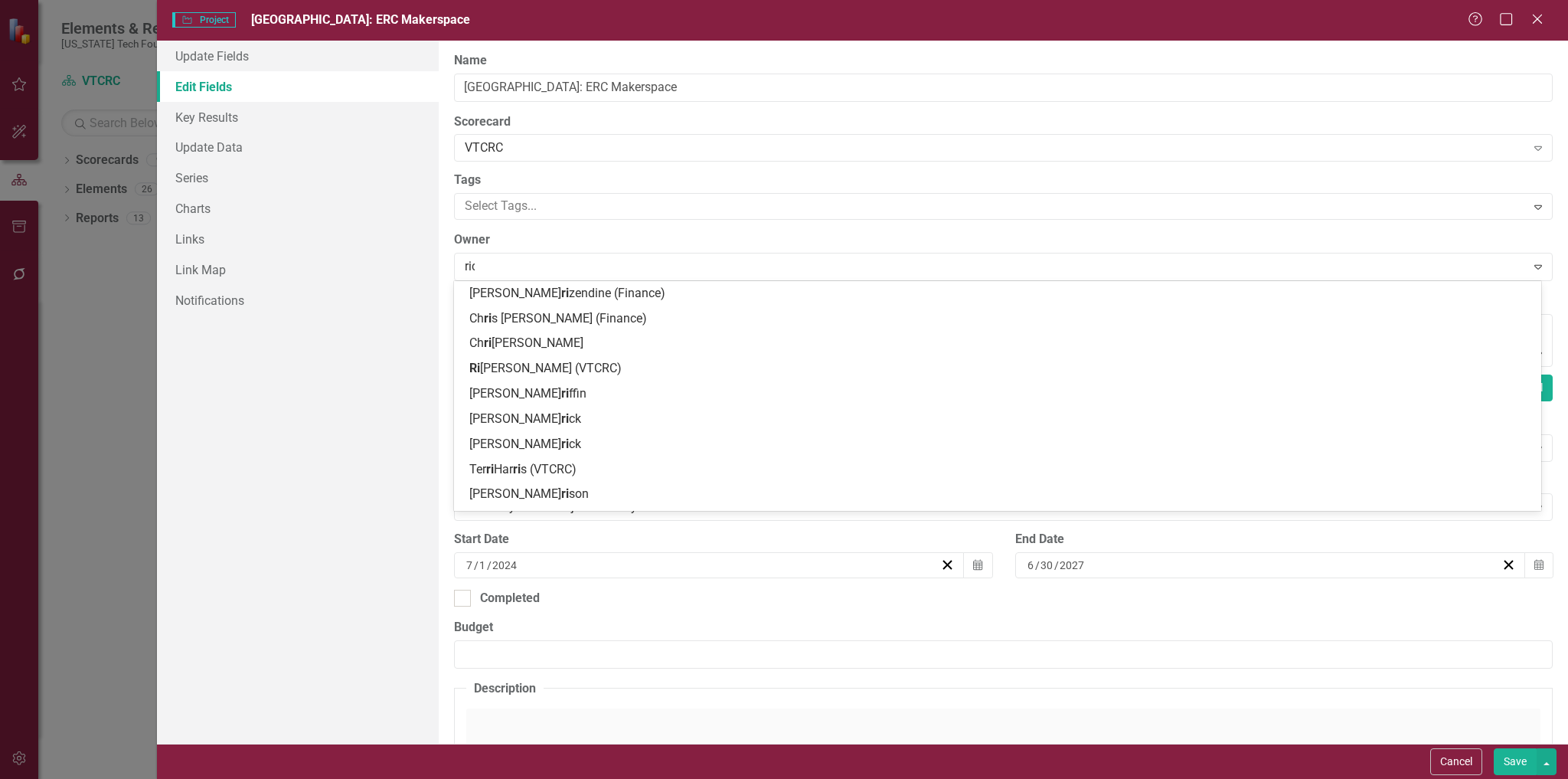
type input "rich"
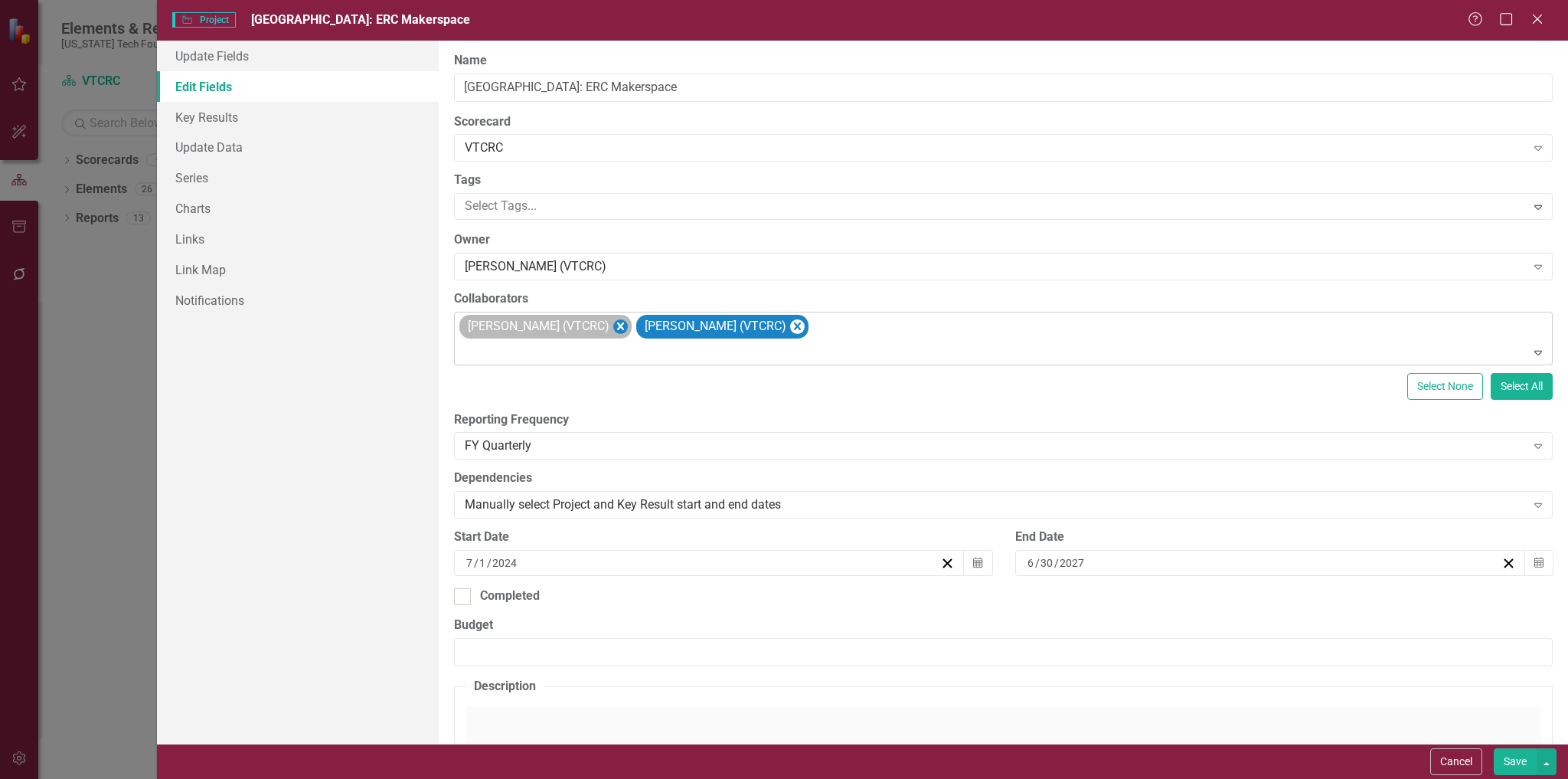
click at [617, 327] on icon "Remove Richard Gibson (VTCRC)" at bounding box center [621, 326] width 7 height 8
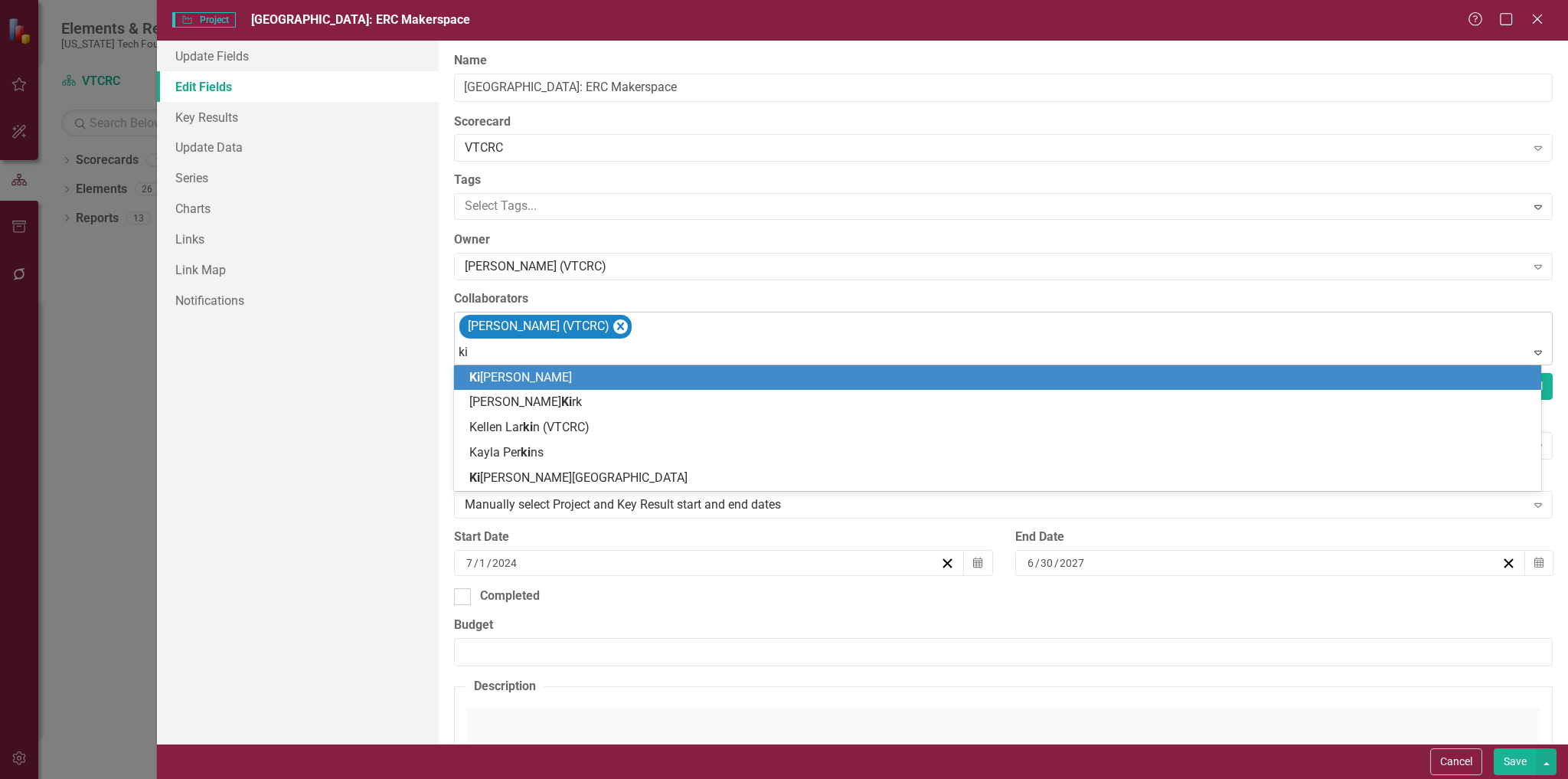
type input "kiy"
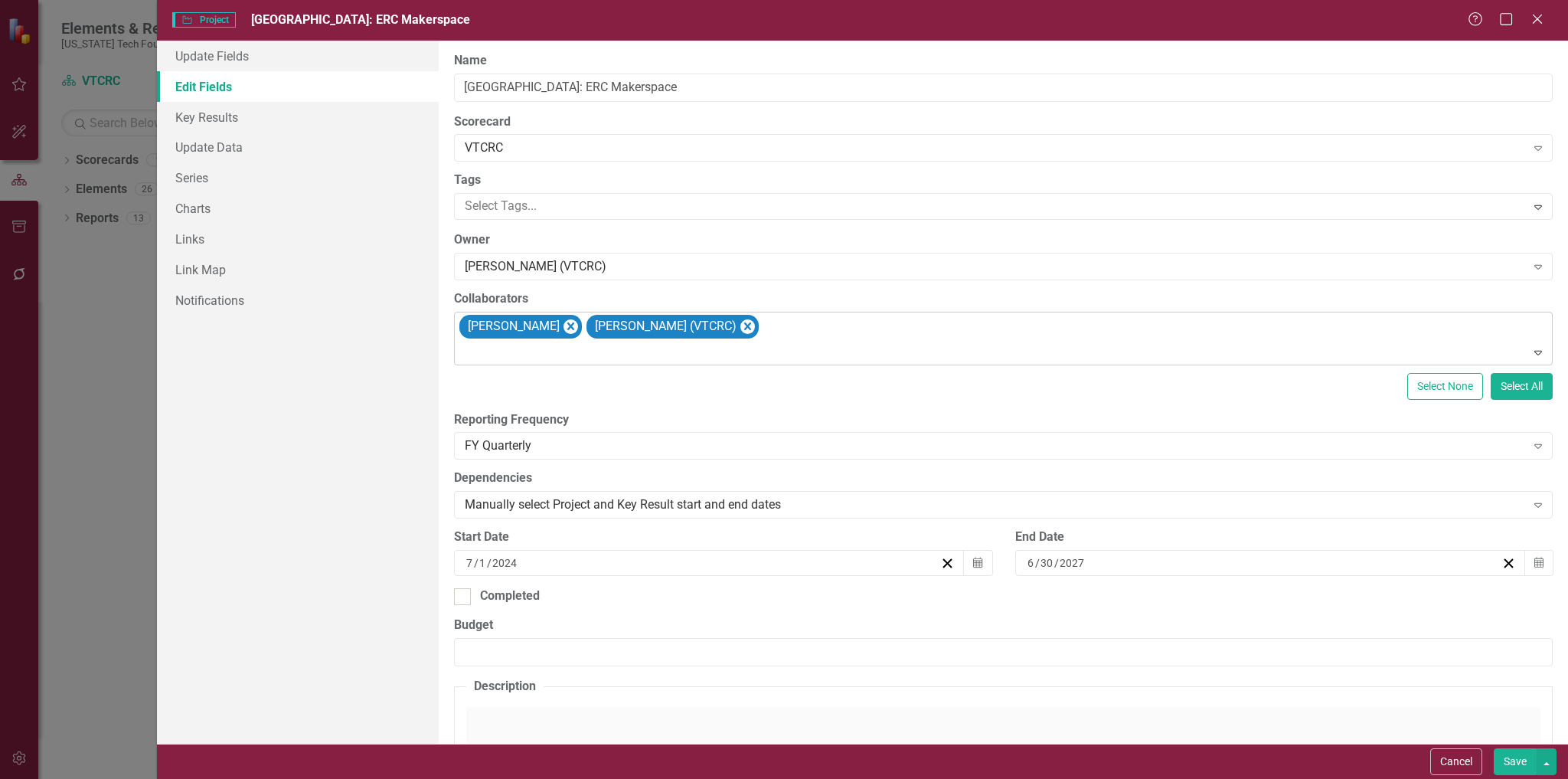
click at [1520, 764] on button "Save" at bounding box center [1515, 762] width 43 height 27
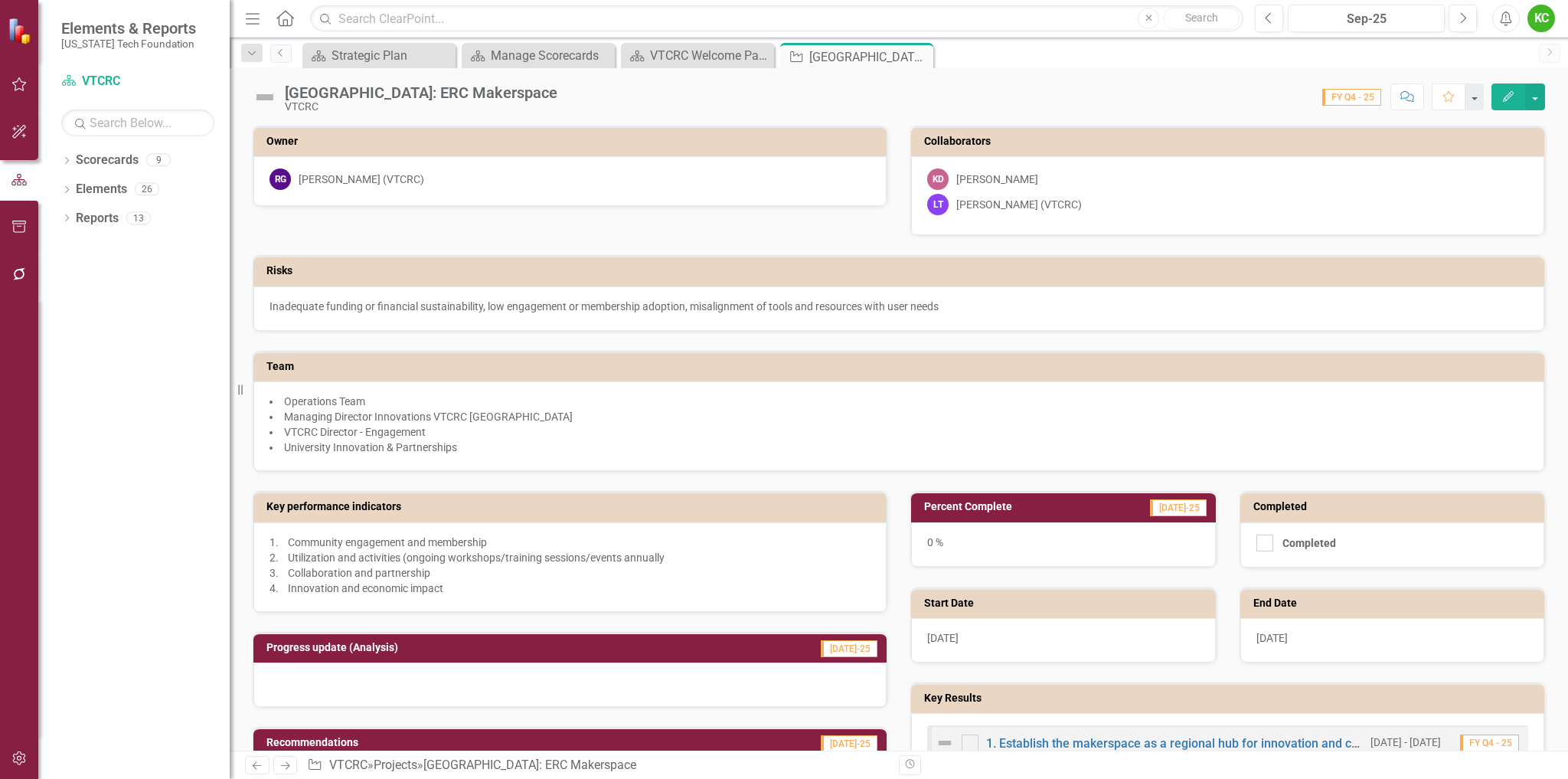
click at [1279, 358] on td "Team" at bounding box center [902, 369] width 1271 height 23
click at [1279, 358] on div "Team" at bounding box center [899, 366] width 1291 height 30
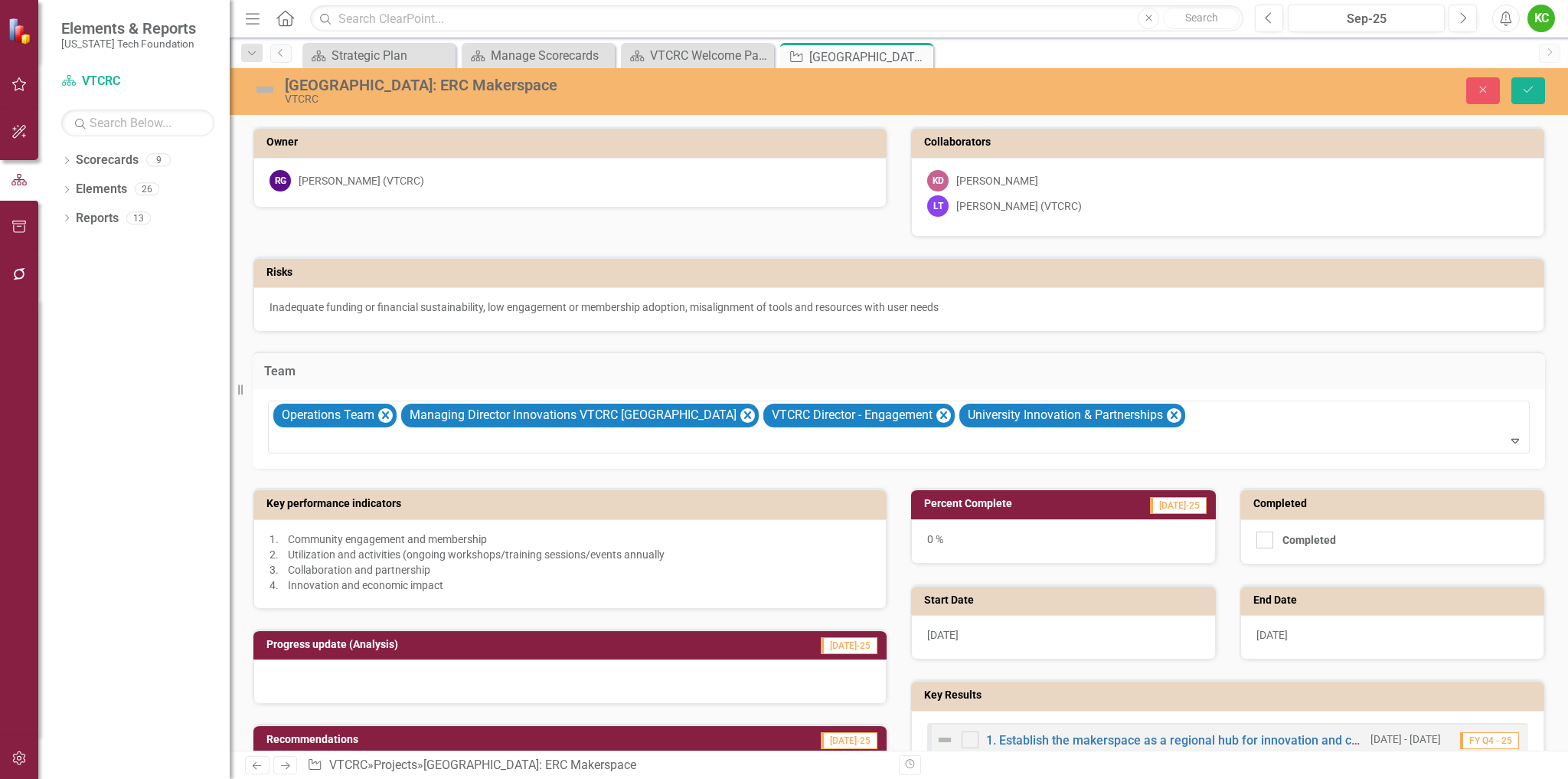
click at [1279, 358] on div "Team" at bounding box center [899, 371] width 1293 height 38
click at [1538, 339] on div "Team Operations Team Managing Director Innovations VTCRC Blacksburg VTCRC Direc…" at bounding box center [898, 400] width 1315 height 136
click at [1494, 92] on button "Close" at bounding box center [1484, 90] width 34 height 27
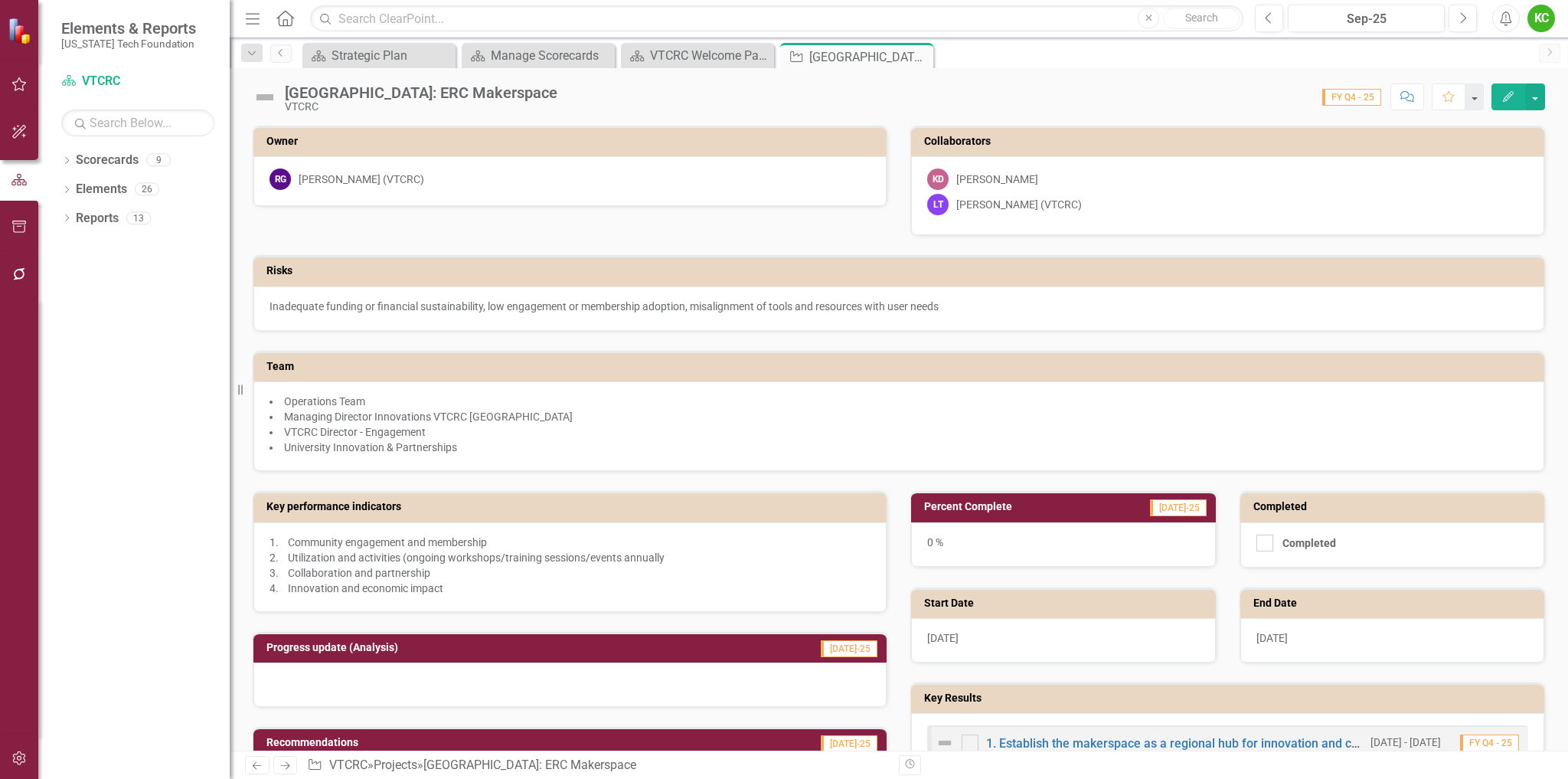
click at [1541, 324] on div "Risks Inadequate funding or financial sustainability, low engagement or members…" at bounding box center [898, 283] width 1315 height 95
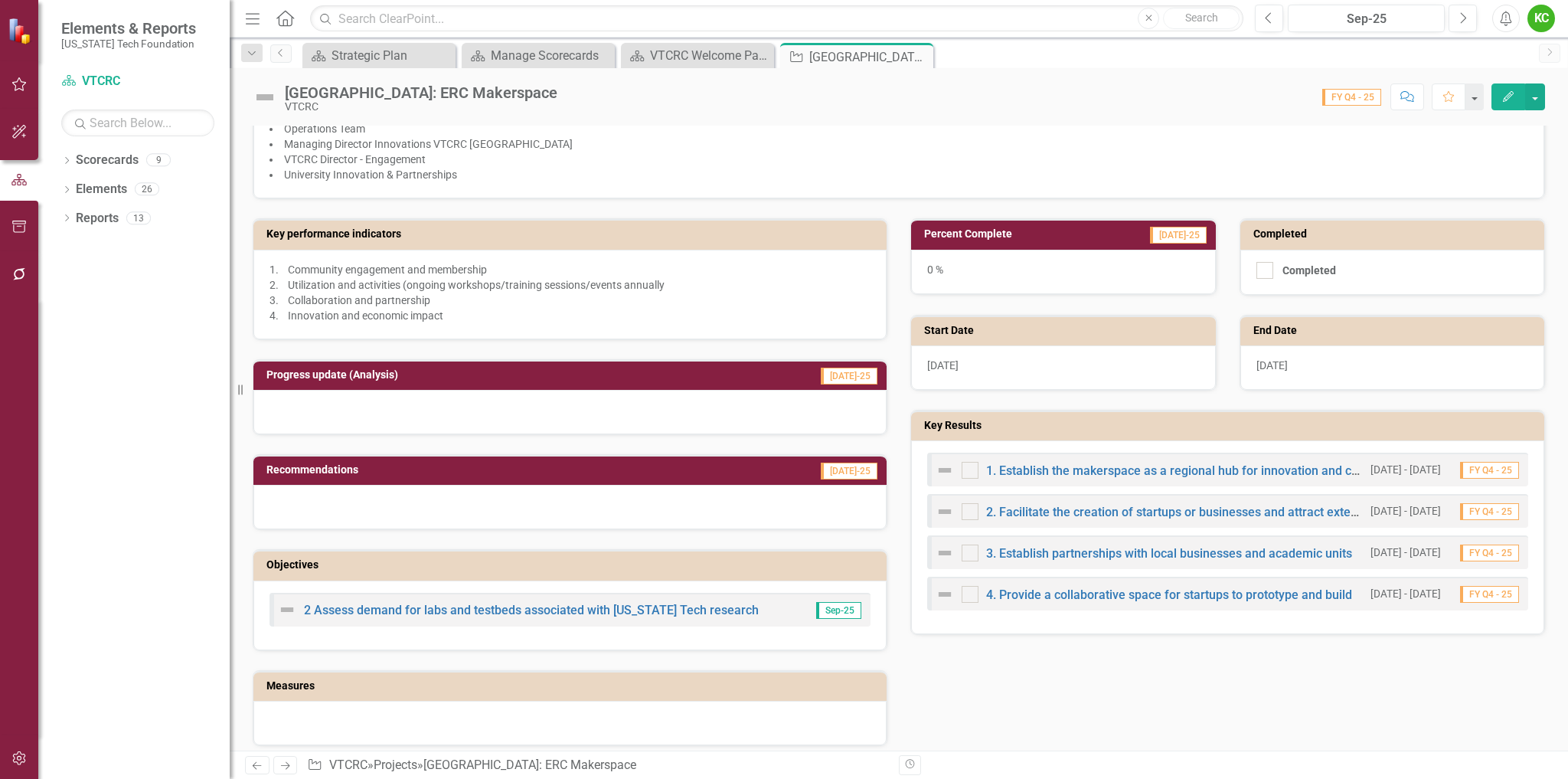
scroll to position [287, 0]
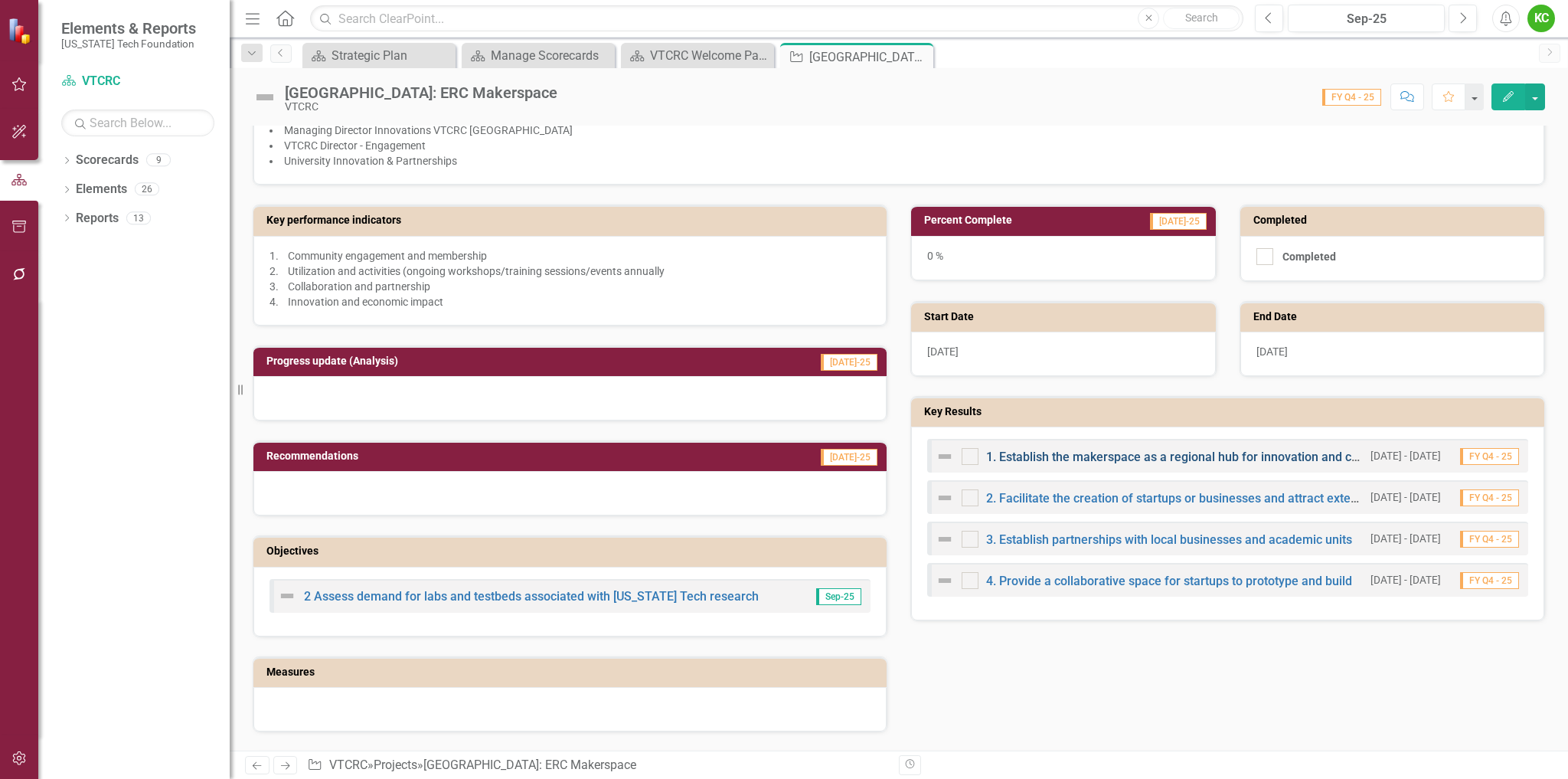
click at [1127, 457] on link "1. Establish the makerspace as a regional hub for innovation and creativity" at bounding box center [1191, 457] width 410 height 14
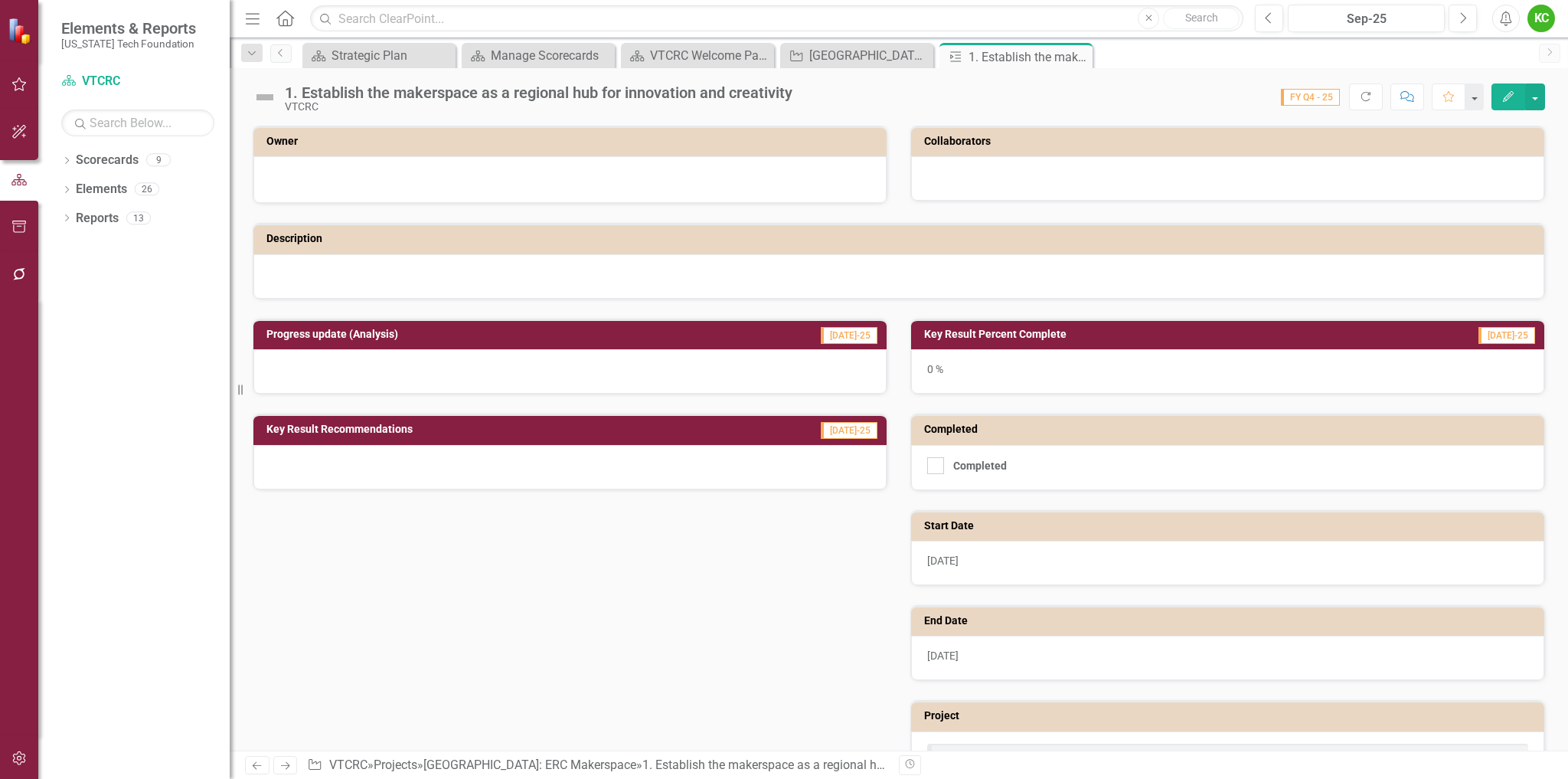
click at [796, 152] on td "Owner" at bounding box center [573, 143] width 613 height 23
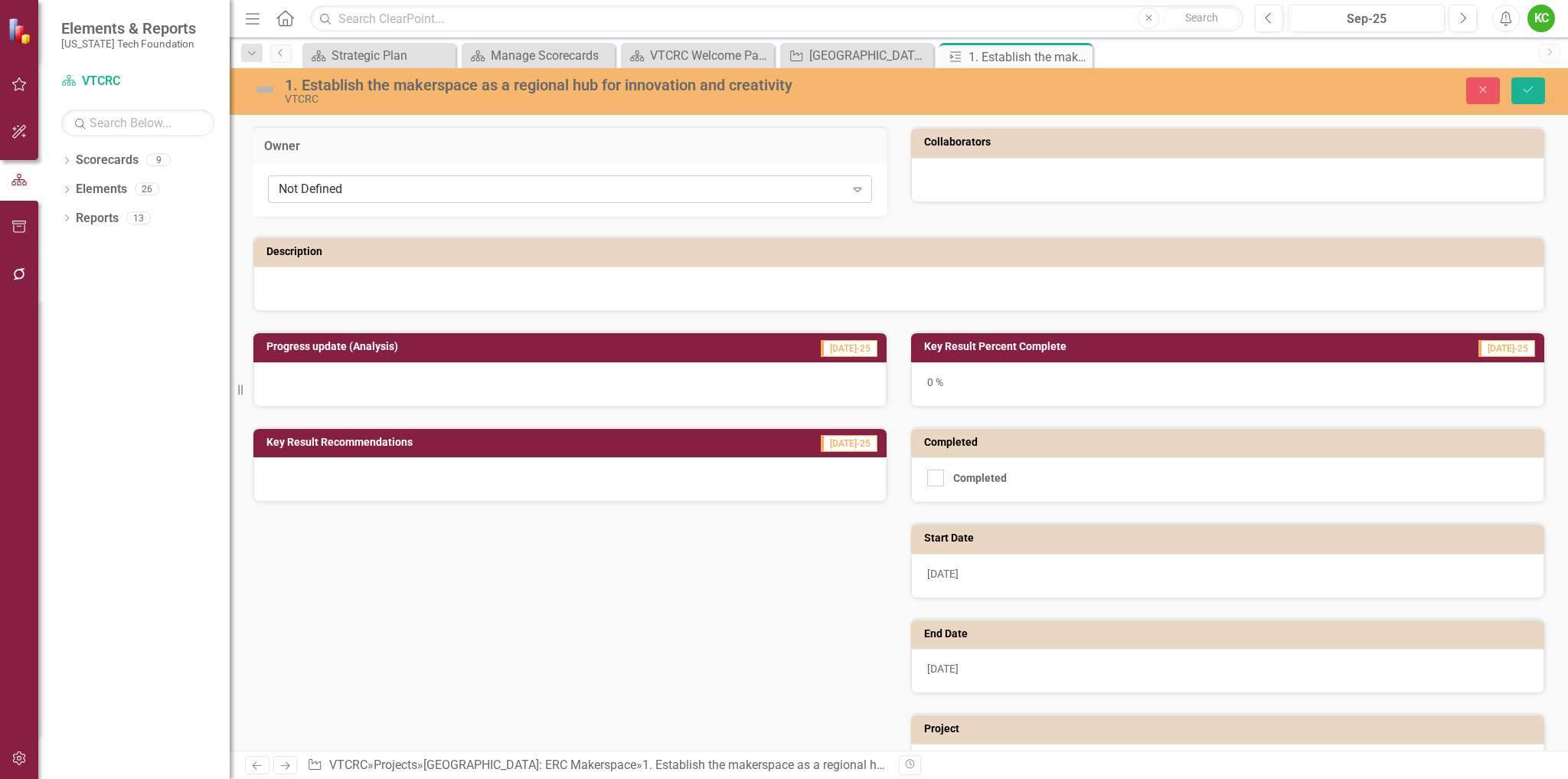
click at [799, 191] on div "Not Defined" at bounding box center [561, 190] width 567 height 18
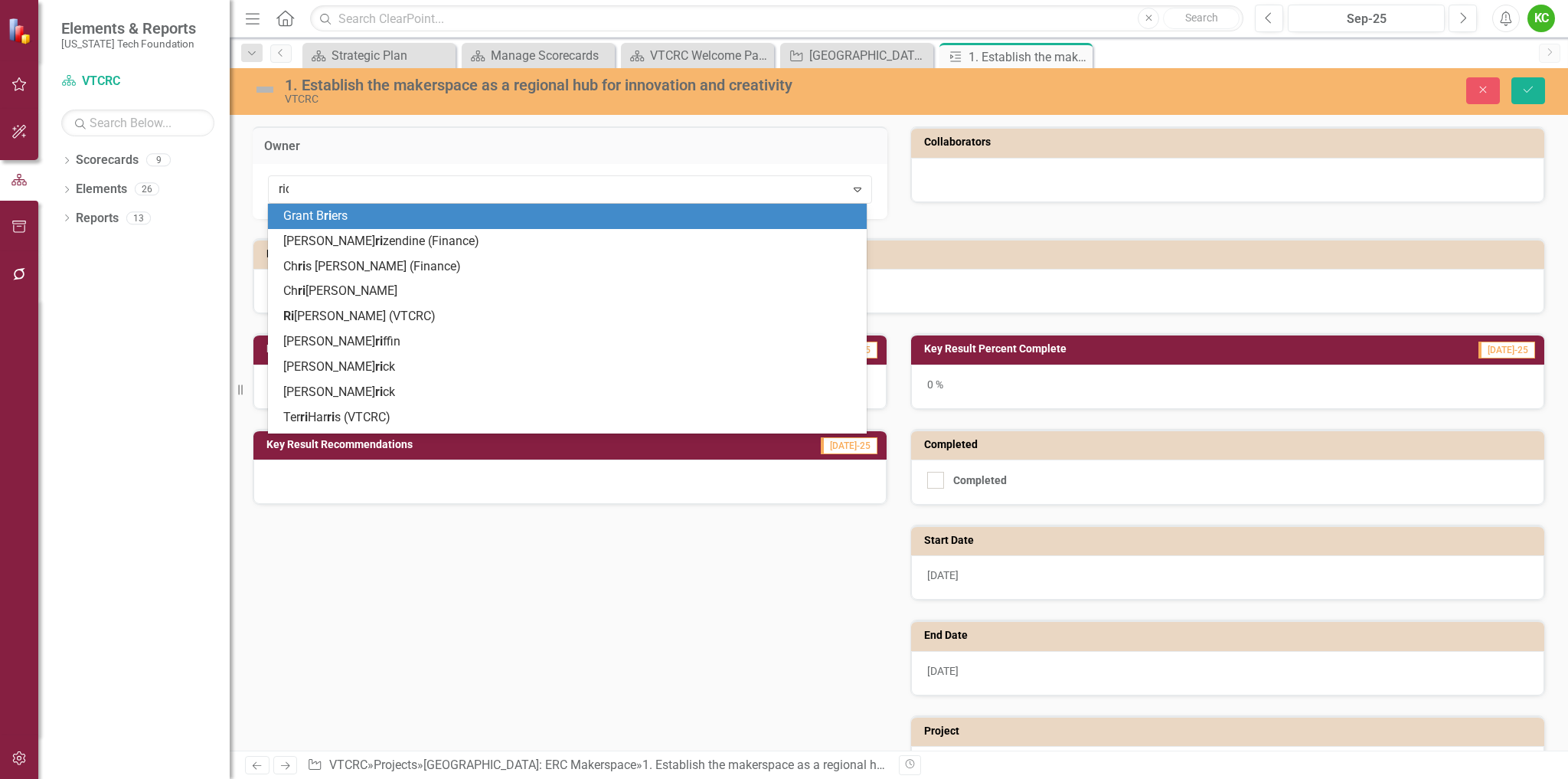
type input "rich"
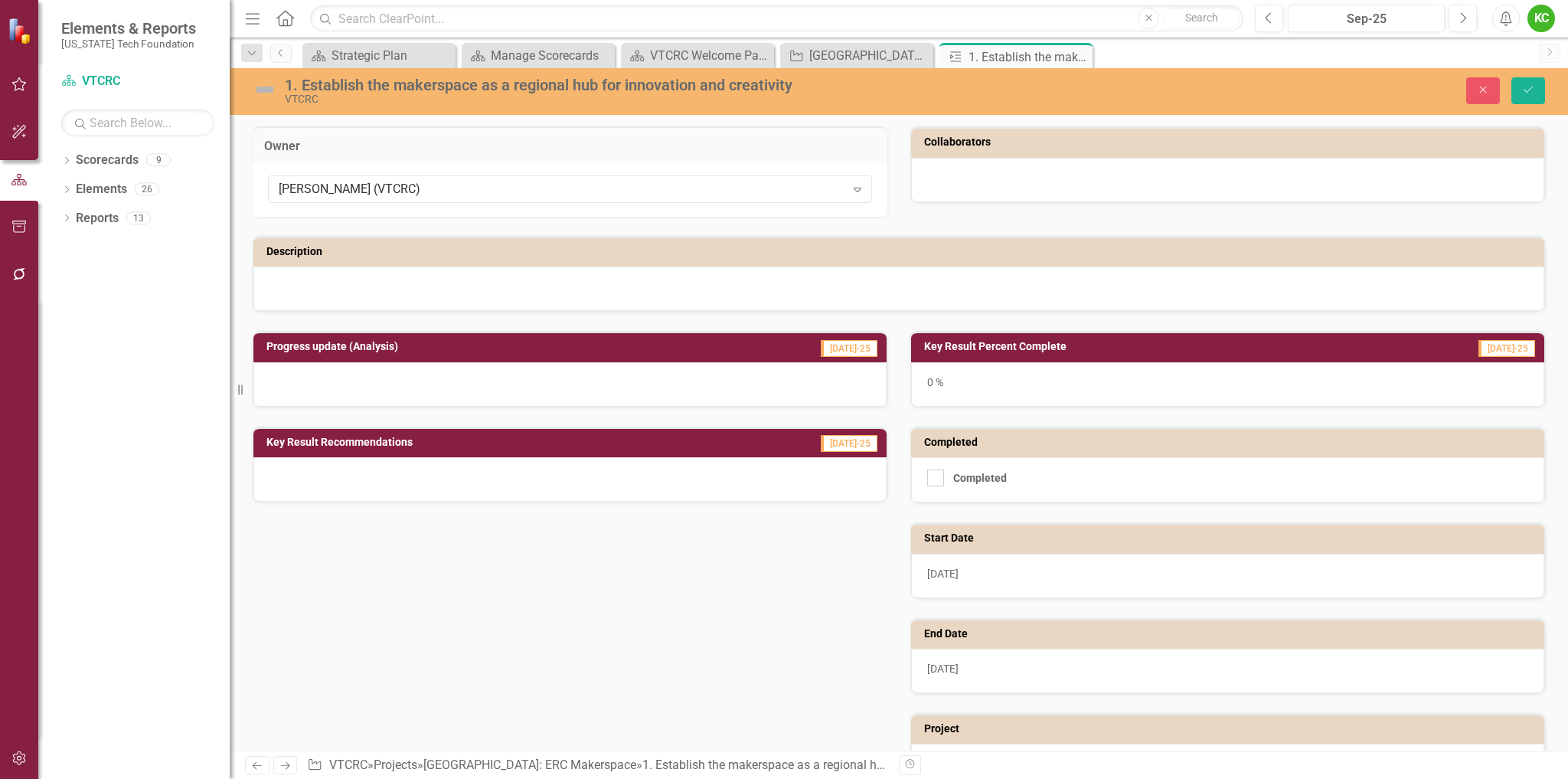
click at [948, 184] on div at bounding box center [1228, 180] width 633 height 45
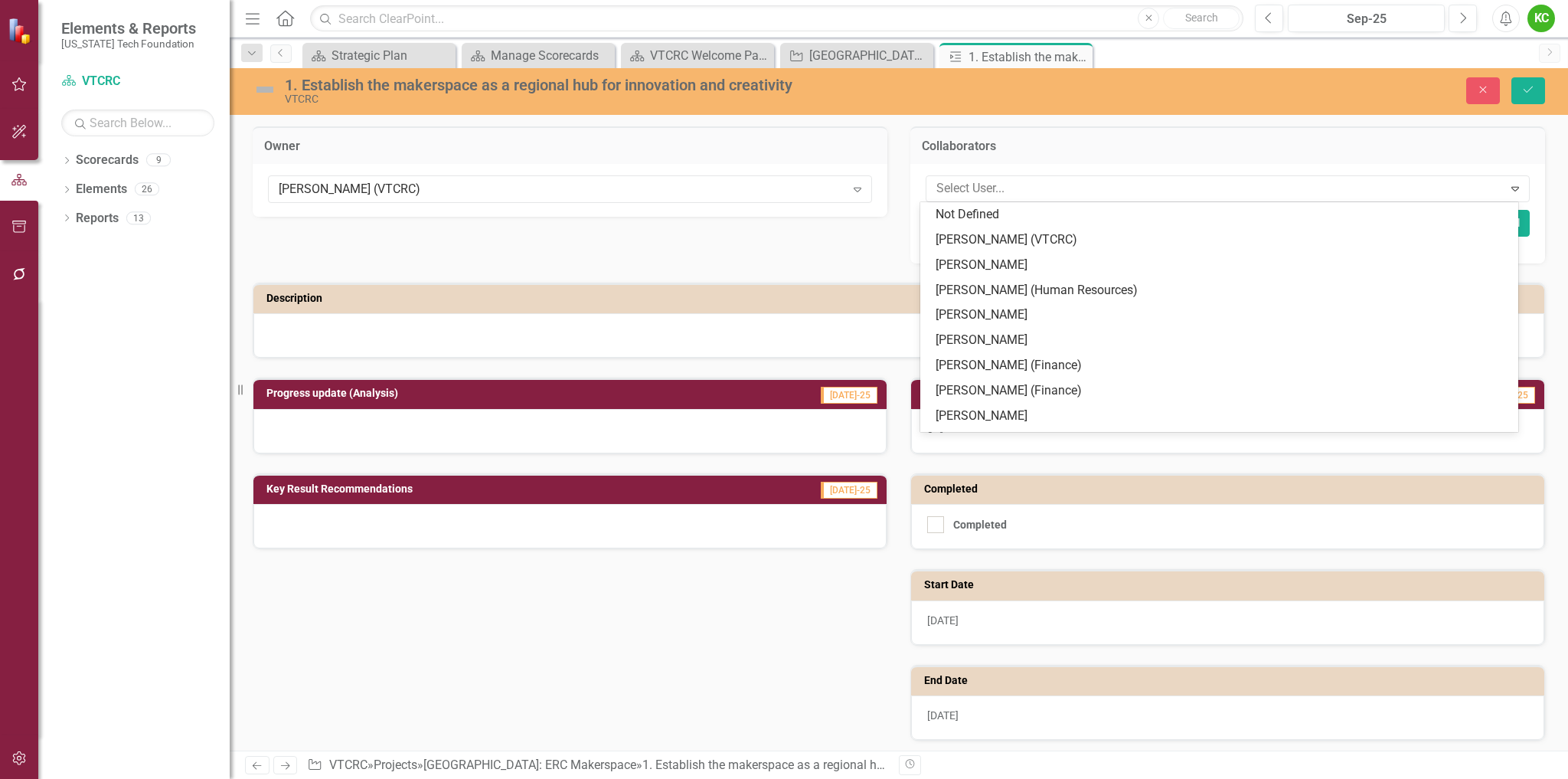
click at [948, 184] on div at bounding box center [1217, 188] width 573 height 21
type input "ki"
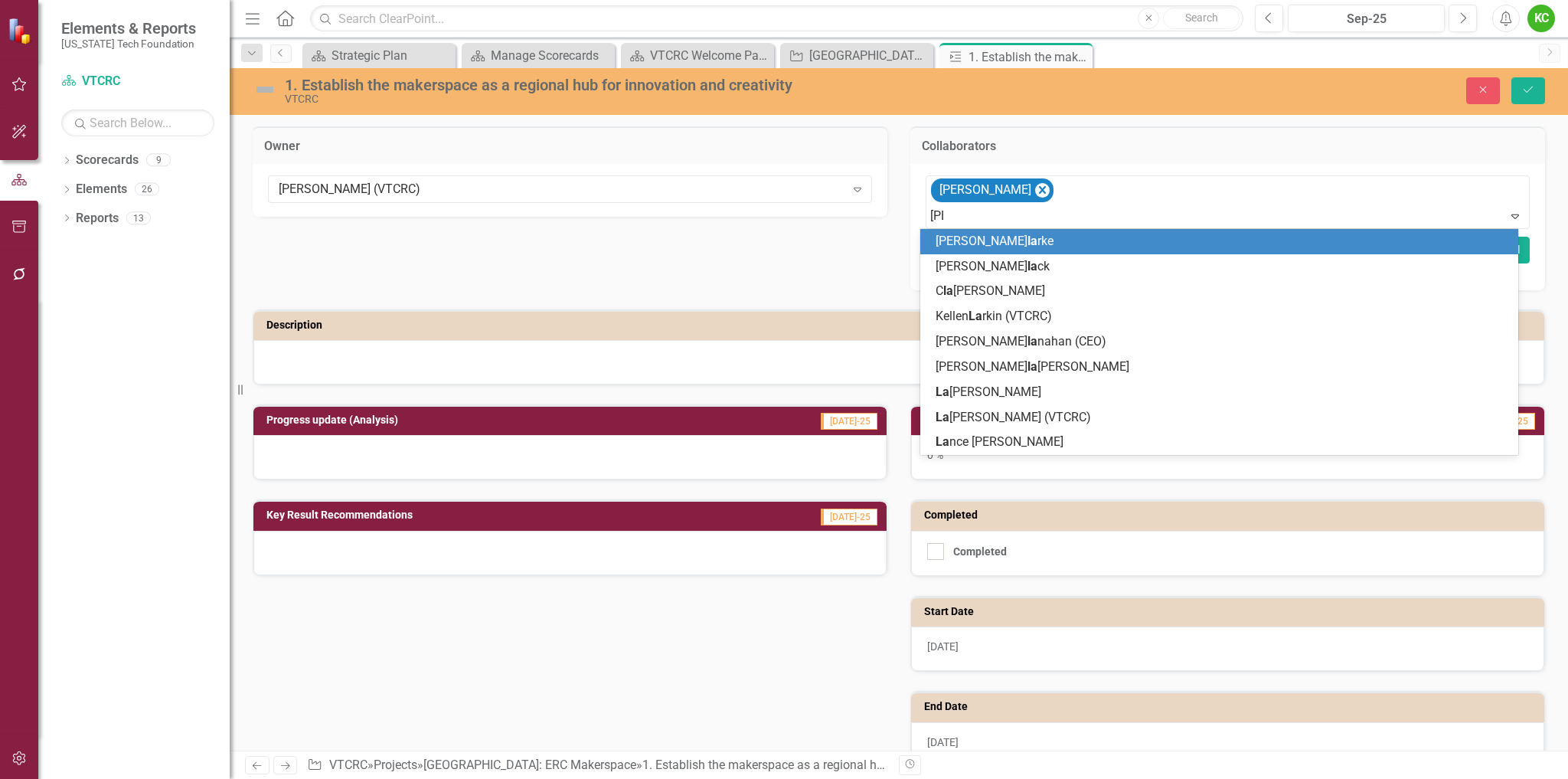
type input "laur"
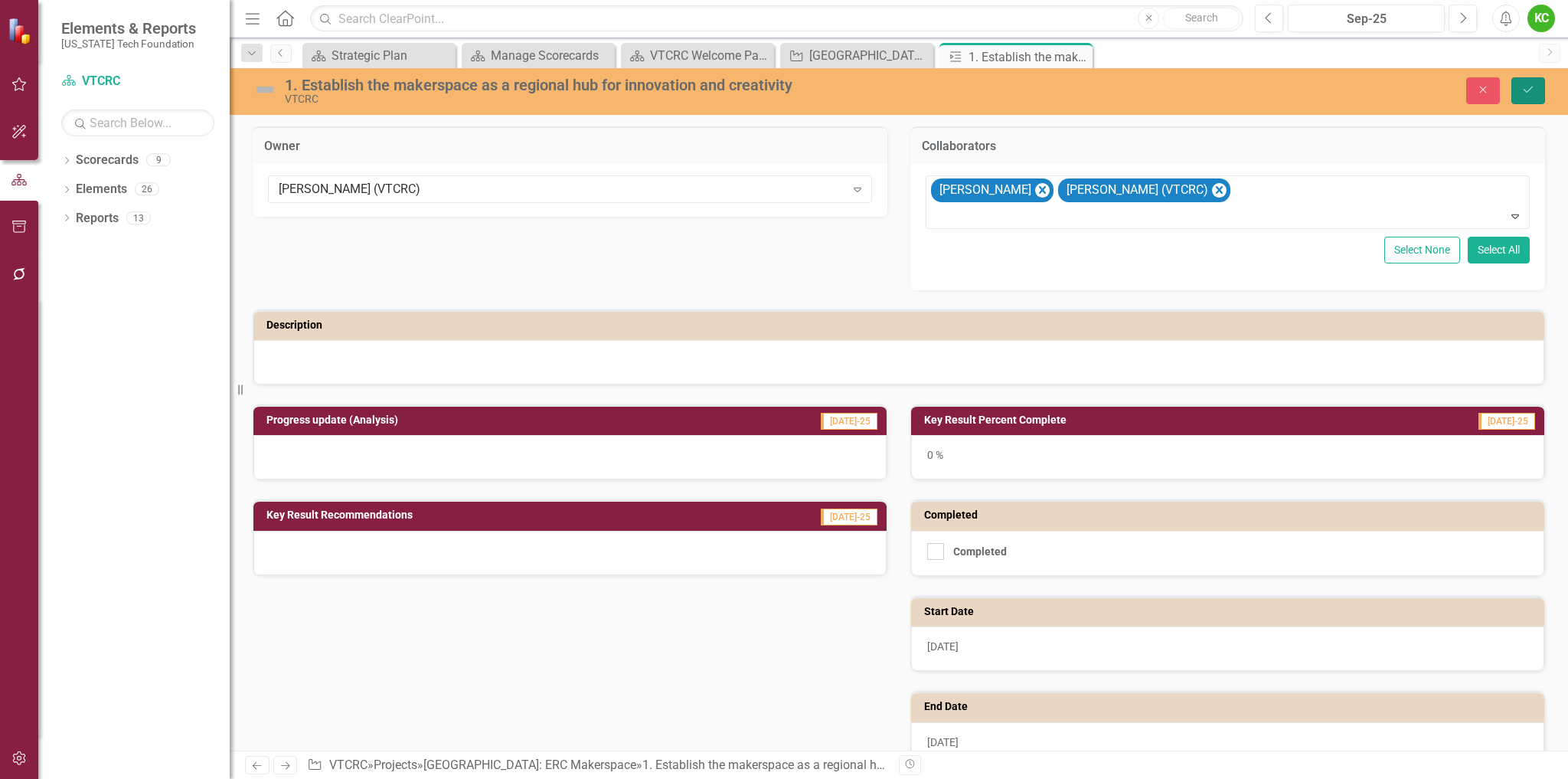
click at [1523, 90] on icon "Save" at bounding box center [1528, 90] width 13 height 11
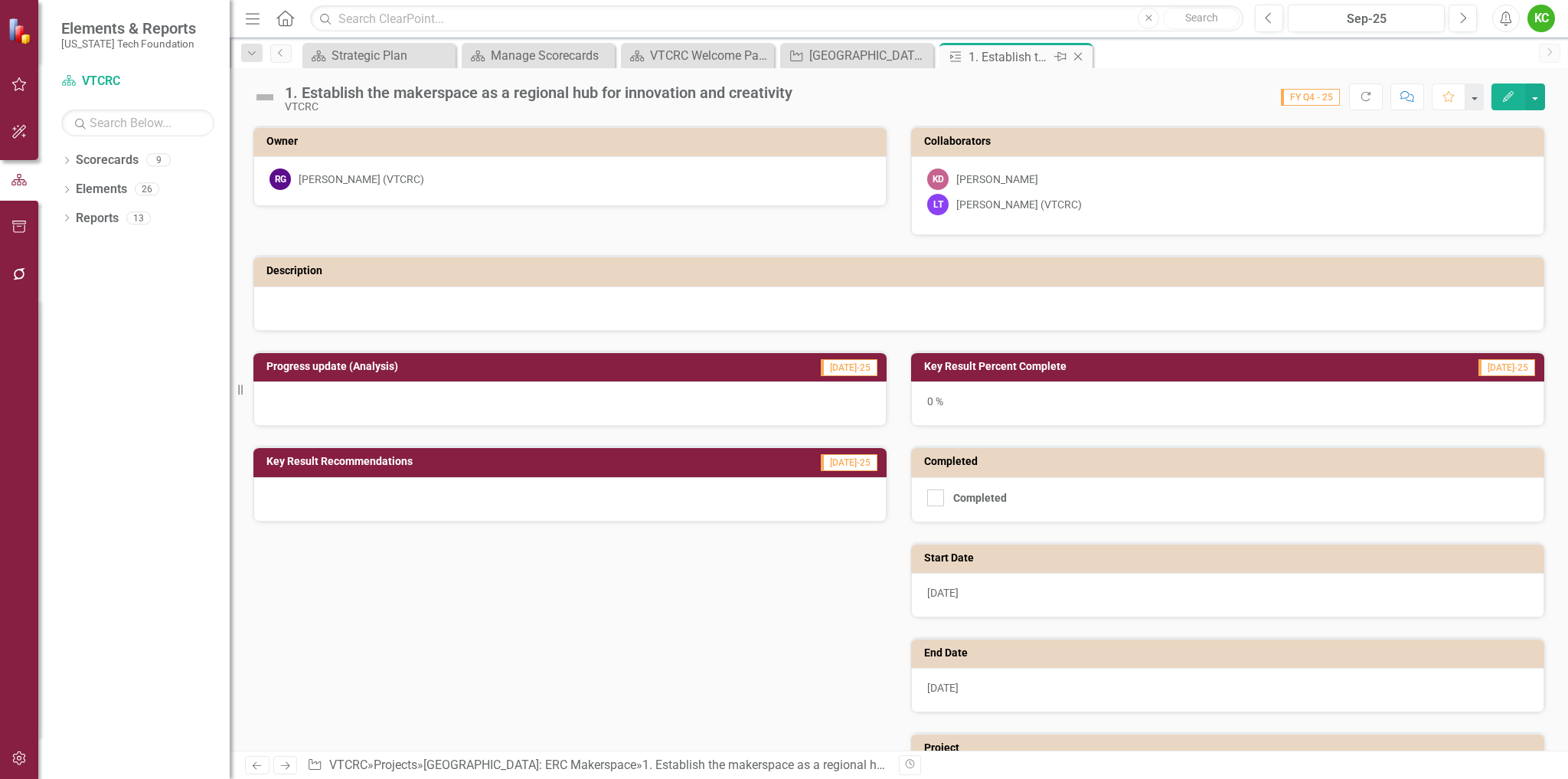
click at [1076, 56] on icon "Close" at bounding box center [1078, 56] width 15 height 13
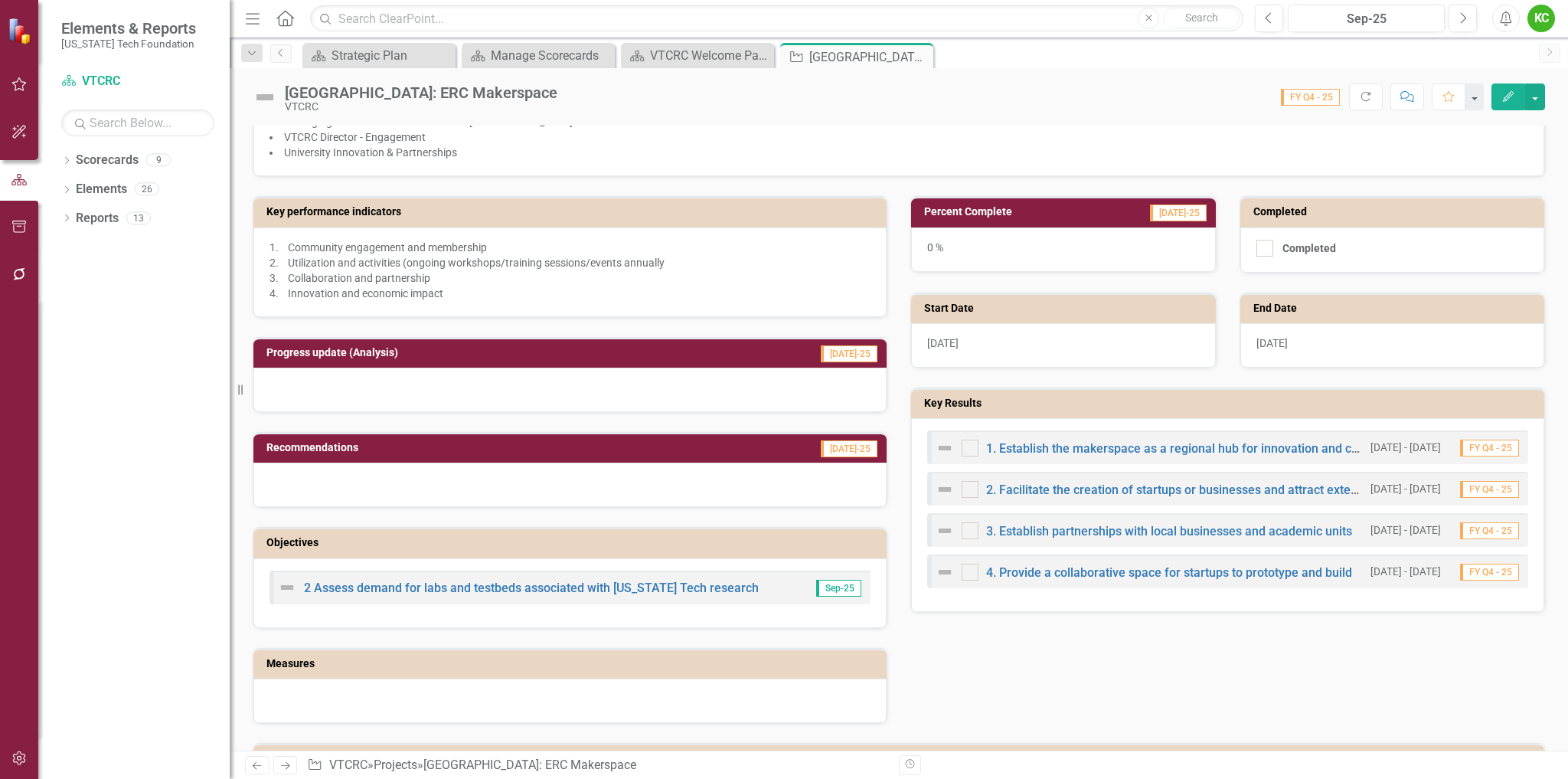
scroll to position [366, 0]
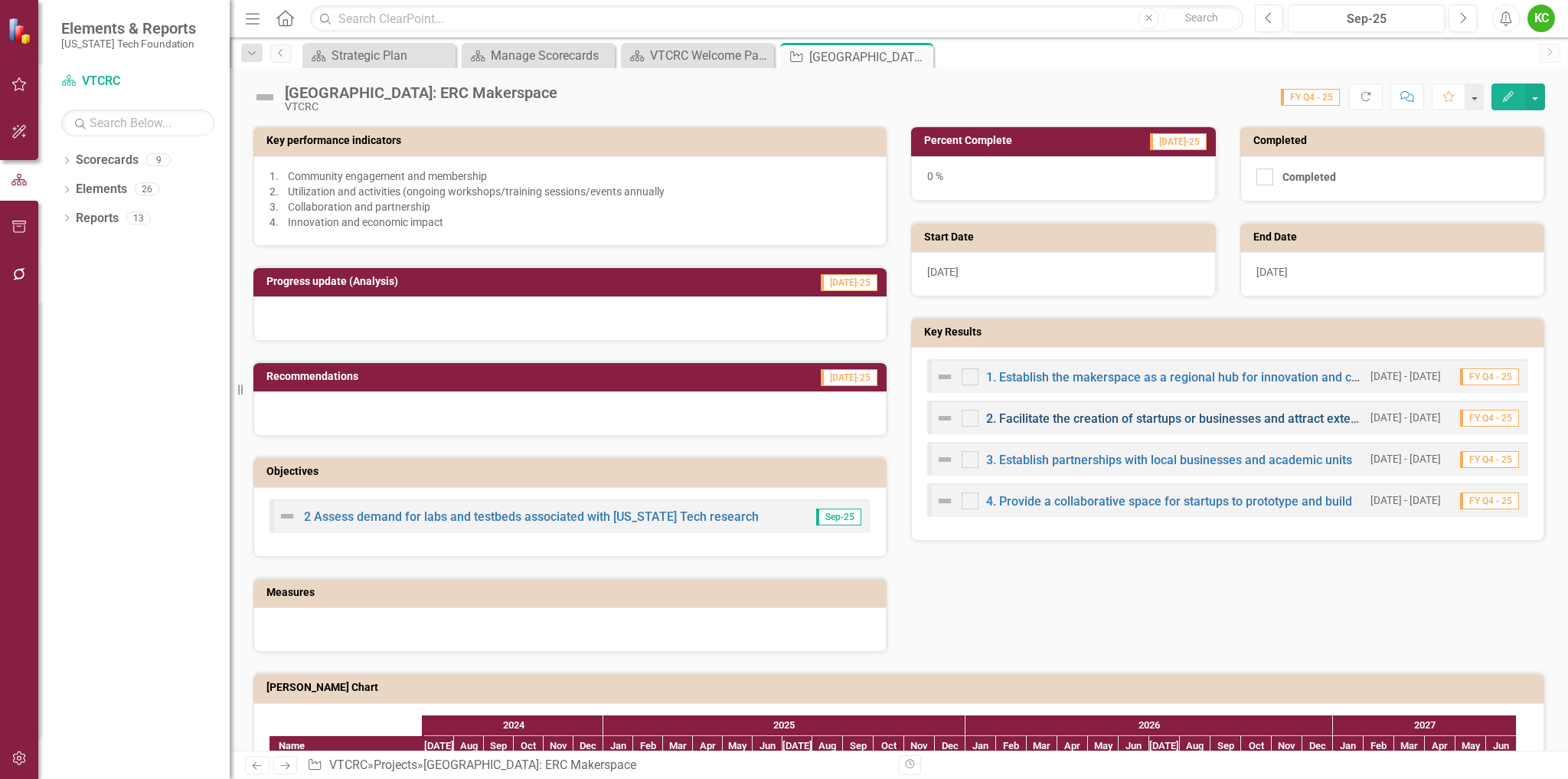
click at [1115, 419] on link "2. Facilitate the creation of startups or businesses and attract external fundi…" at bounding box center [1201, 418] width 431 height 14
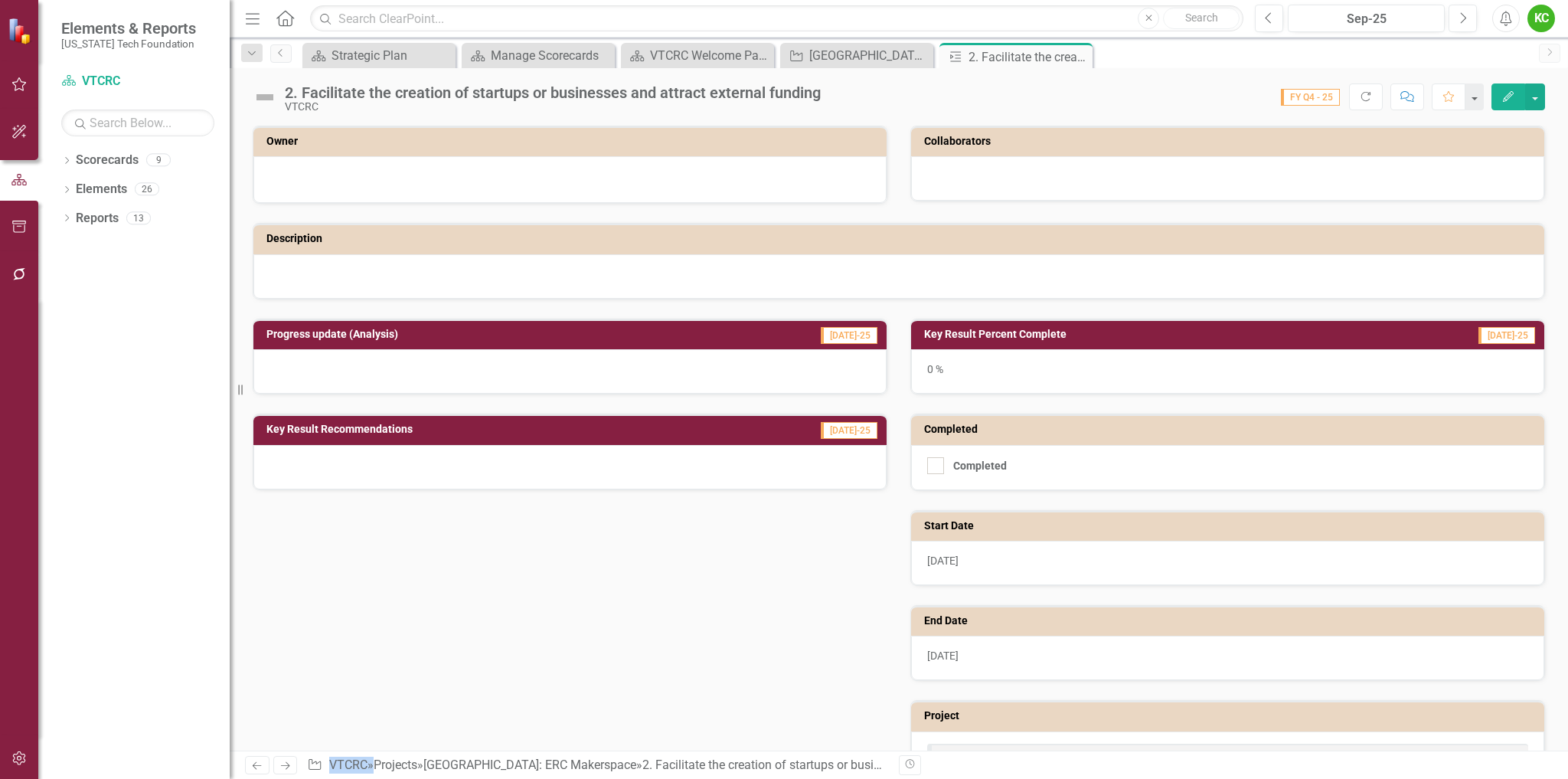
click at [774, 170] on div at bounding box center [570, 177] width 601 height 19
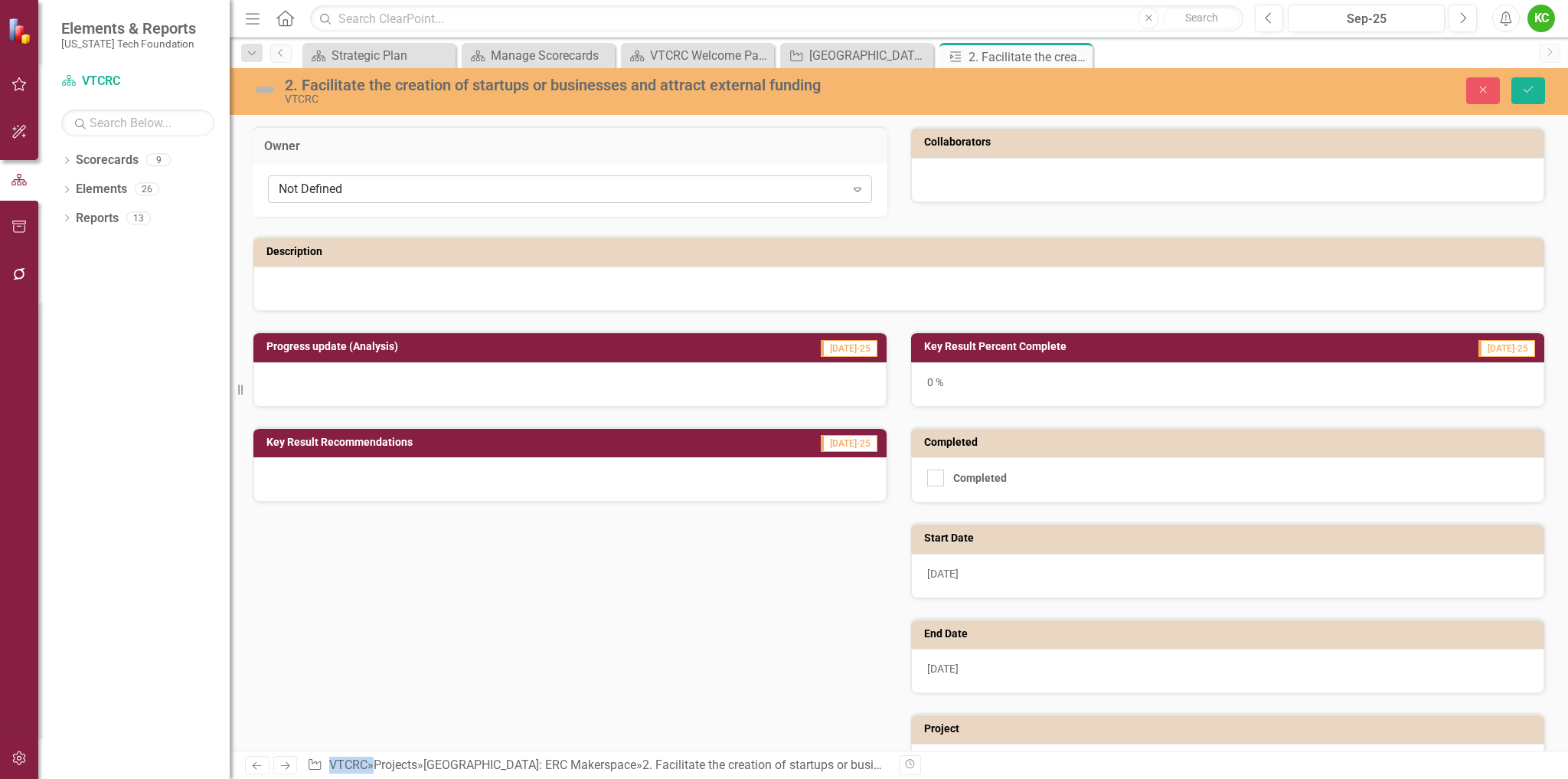
click at [771, 184] on div "Not Defined" at bounding box center [561, 190] width 567 height 18
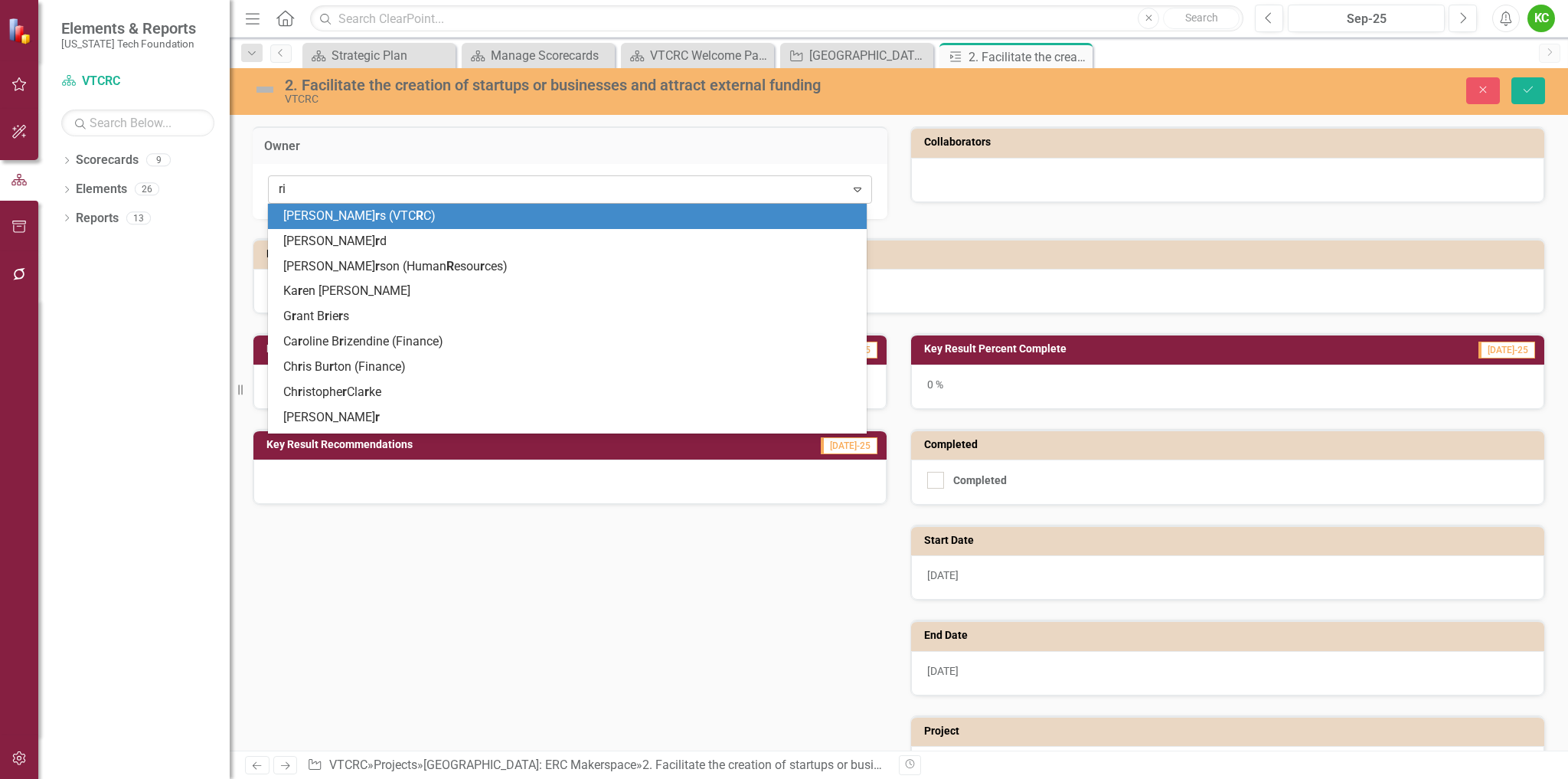
type input "rich"
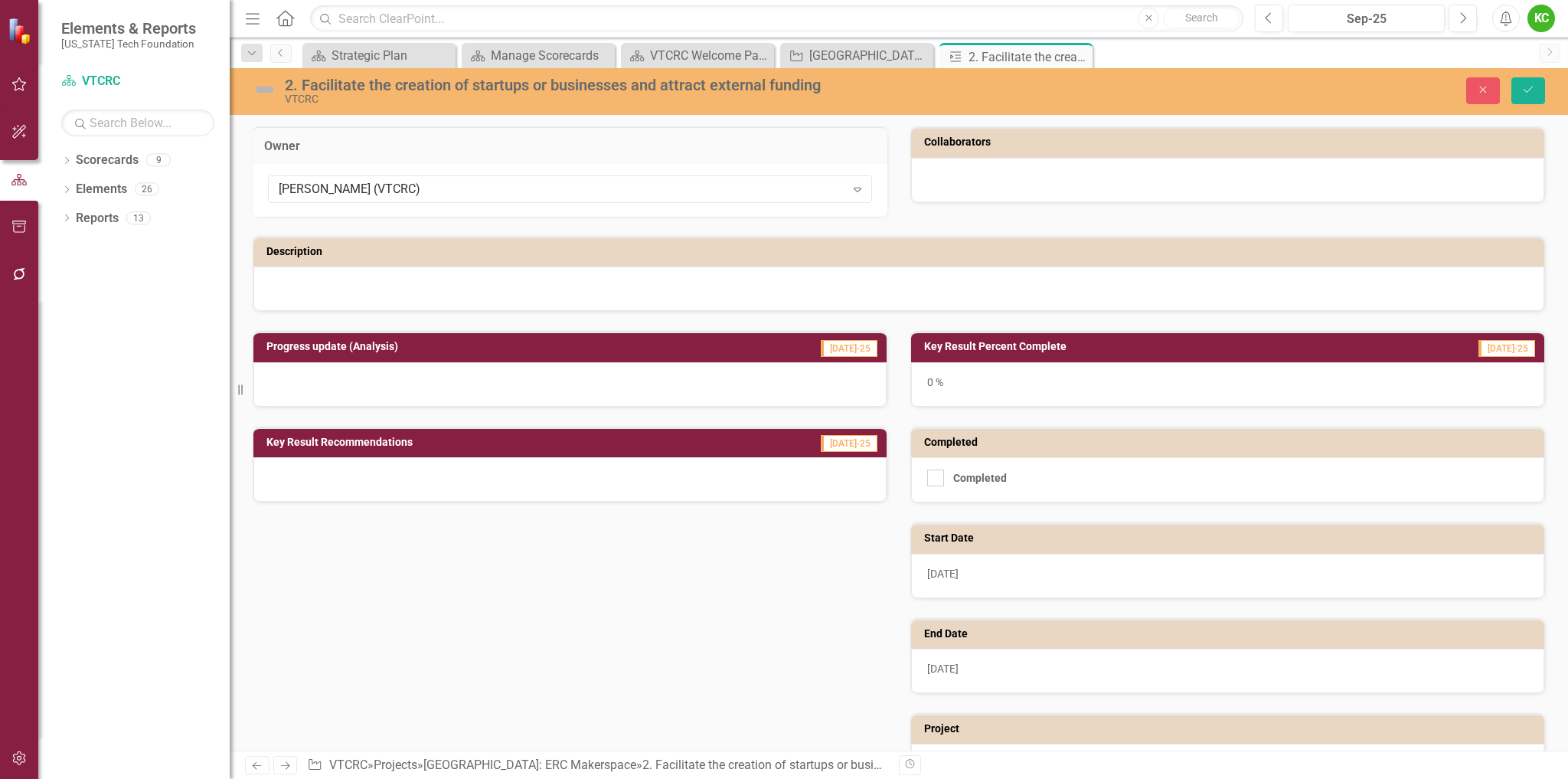
click at [990, 188] on div at bounding box center [1228, 180] width 633 height 45
click at [996, 183] on div at bounding box center [1228, 180] width 633 height 45
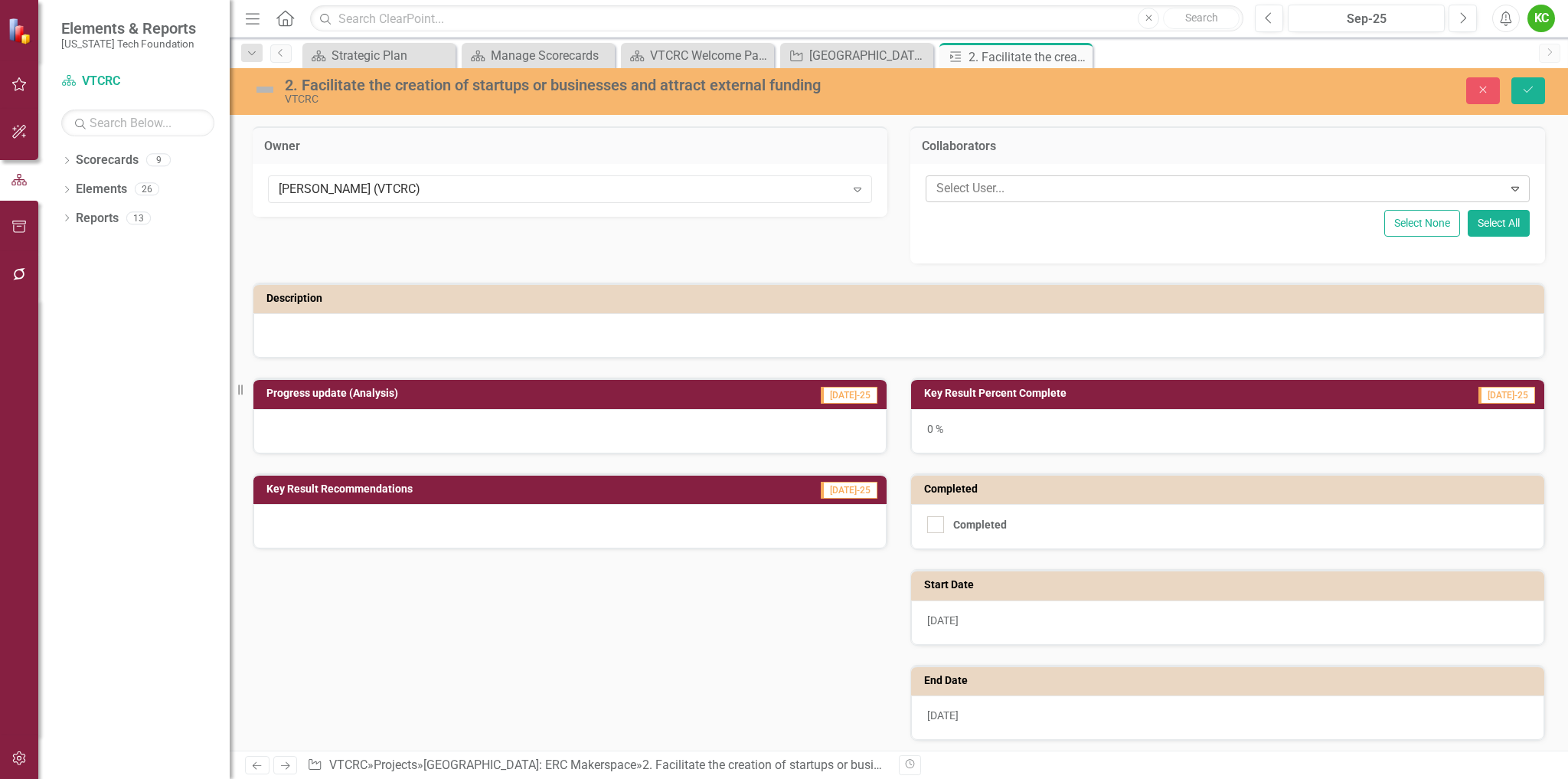
click at [996, 184] on div at bounding box center [1217, 188] width 573 height 21
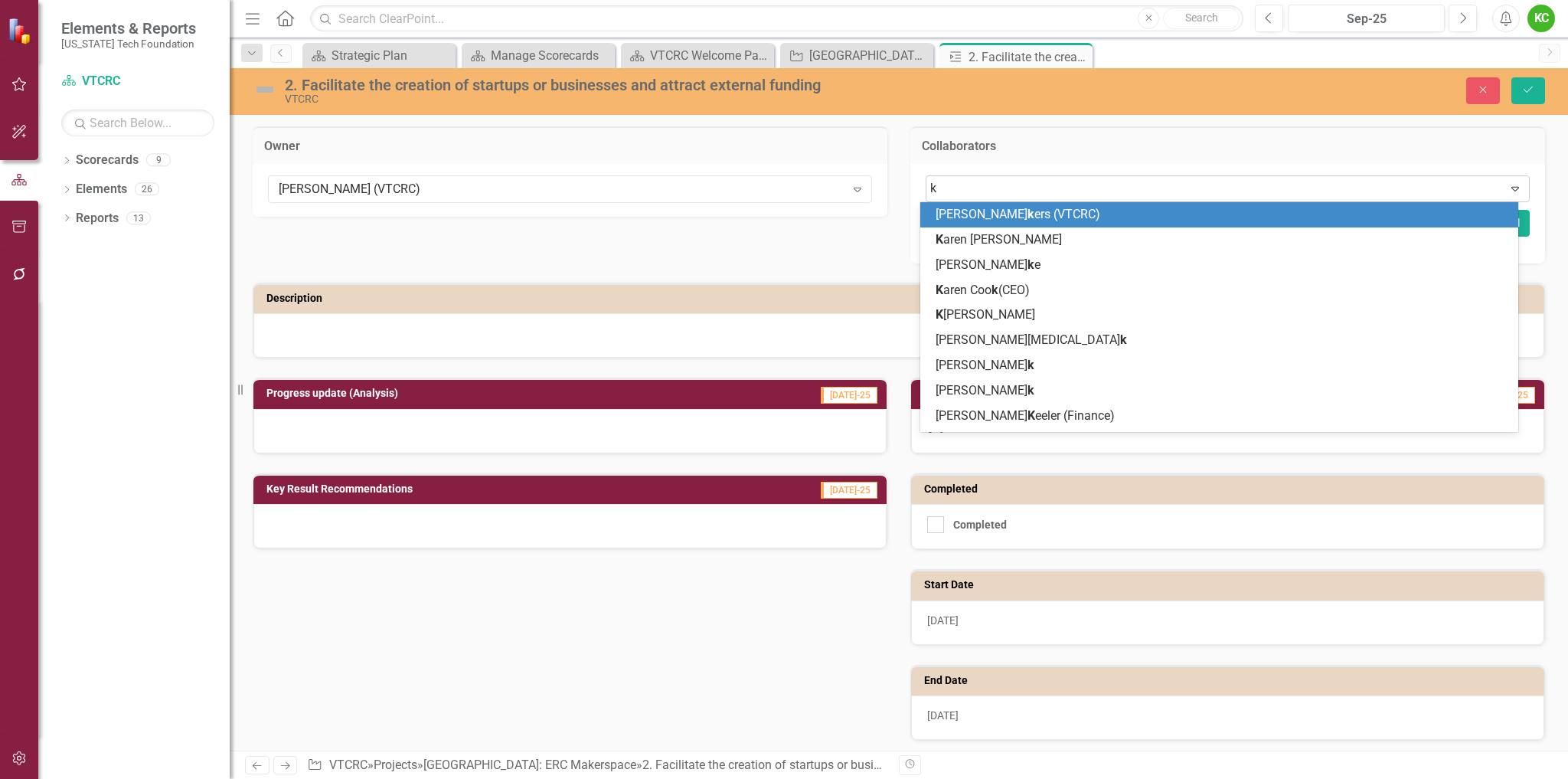
type input "ki"
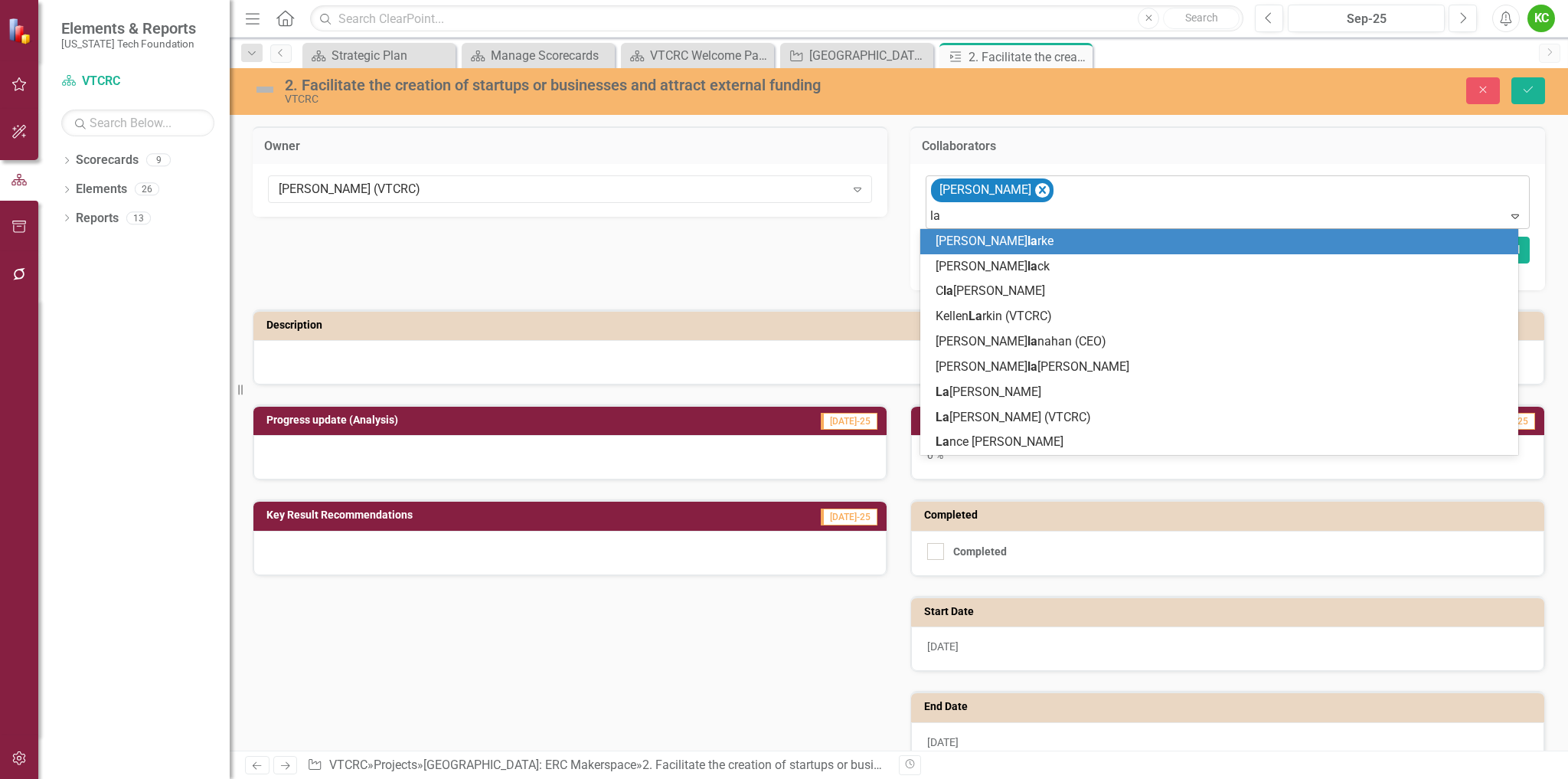
type input "lau"
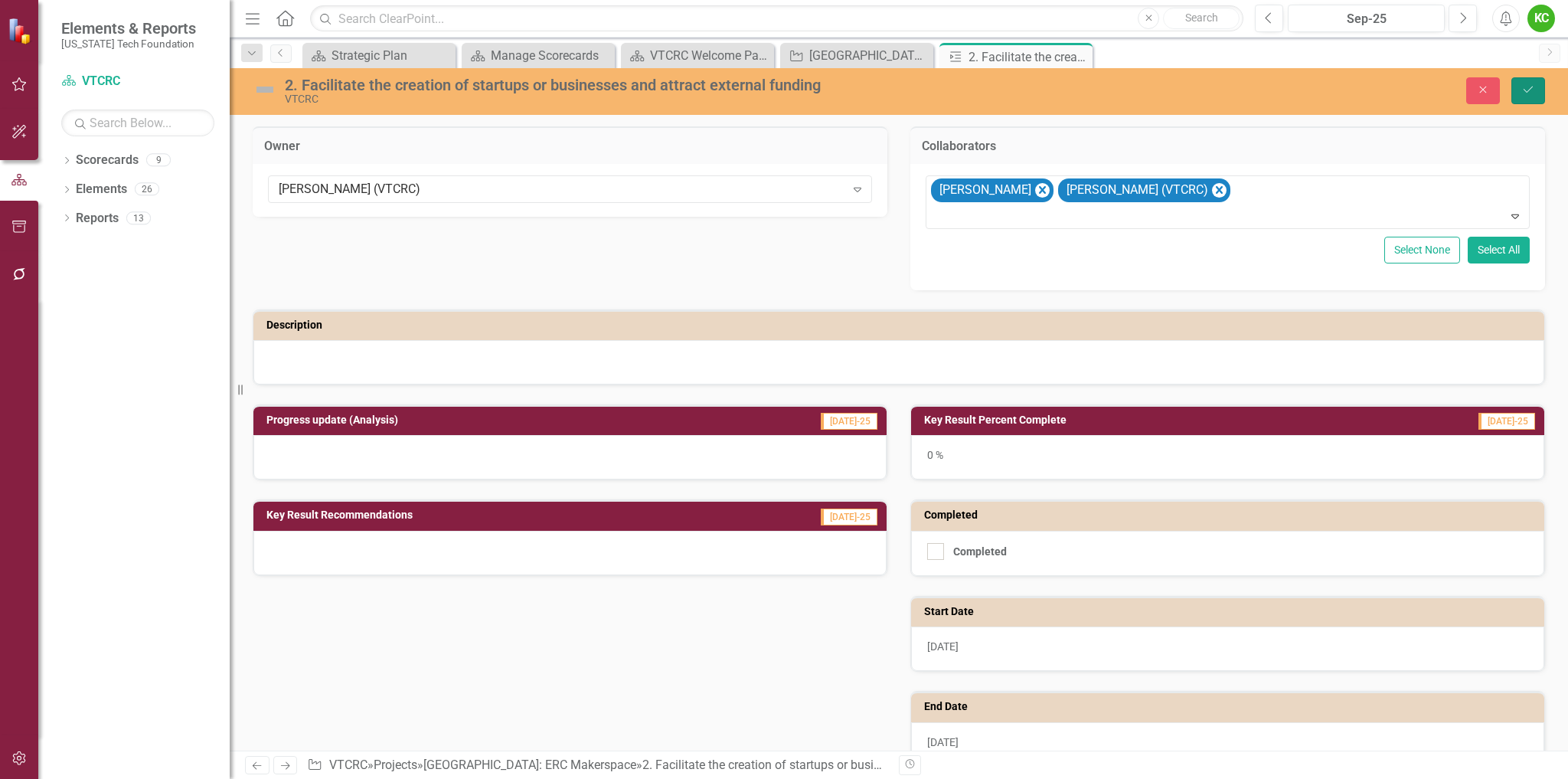
click at [1522, 88] on icon "Save" at bounding box center [1528, 90] width 13 height 11
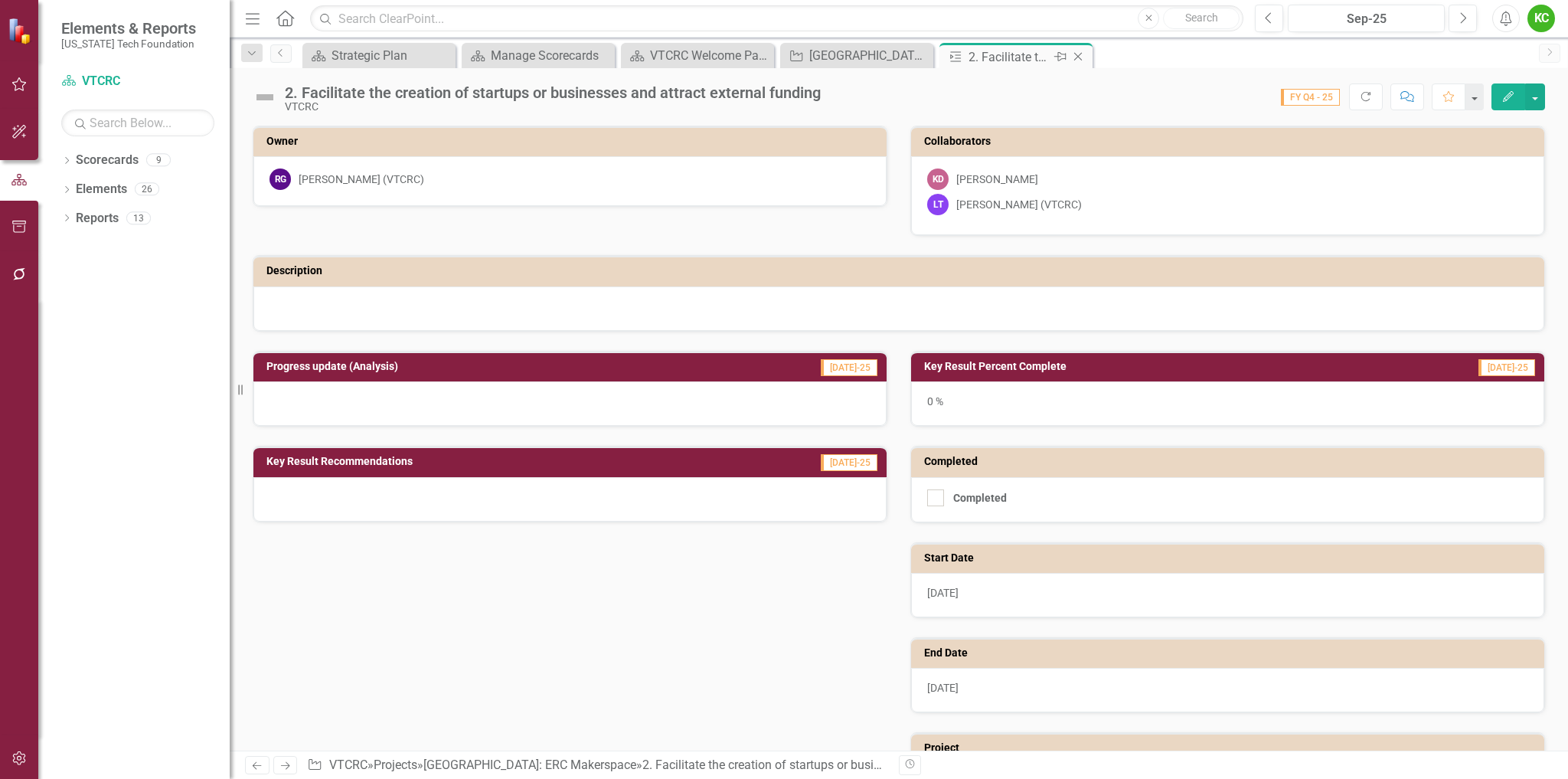
click at [1079, 56] on icon "Close" at bounding box center [1078, 56] width 15 height 13
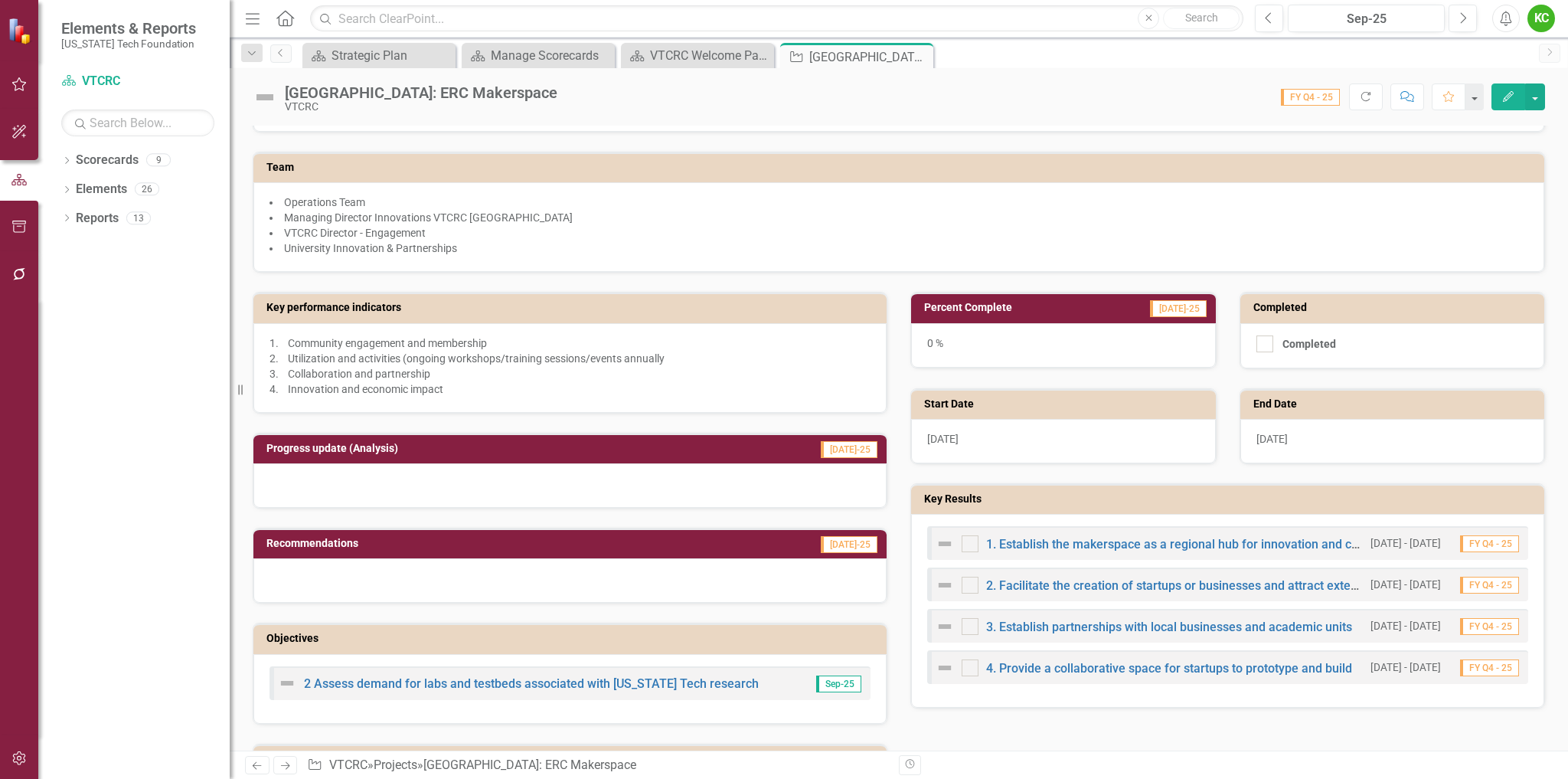
scroll to position [262, 0]
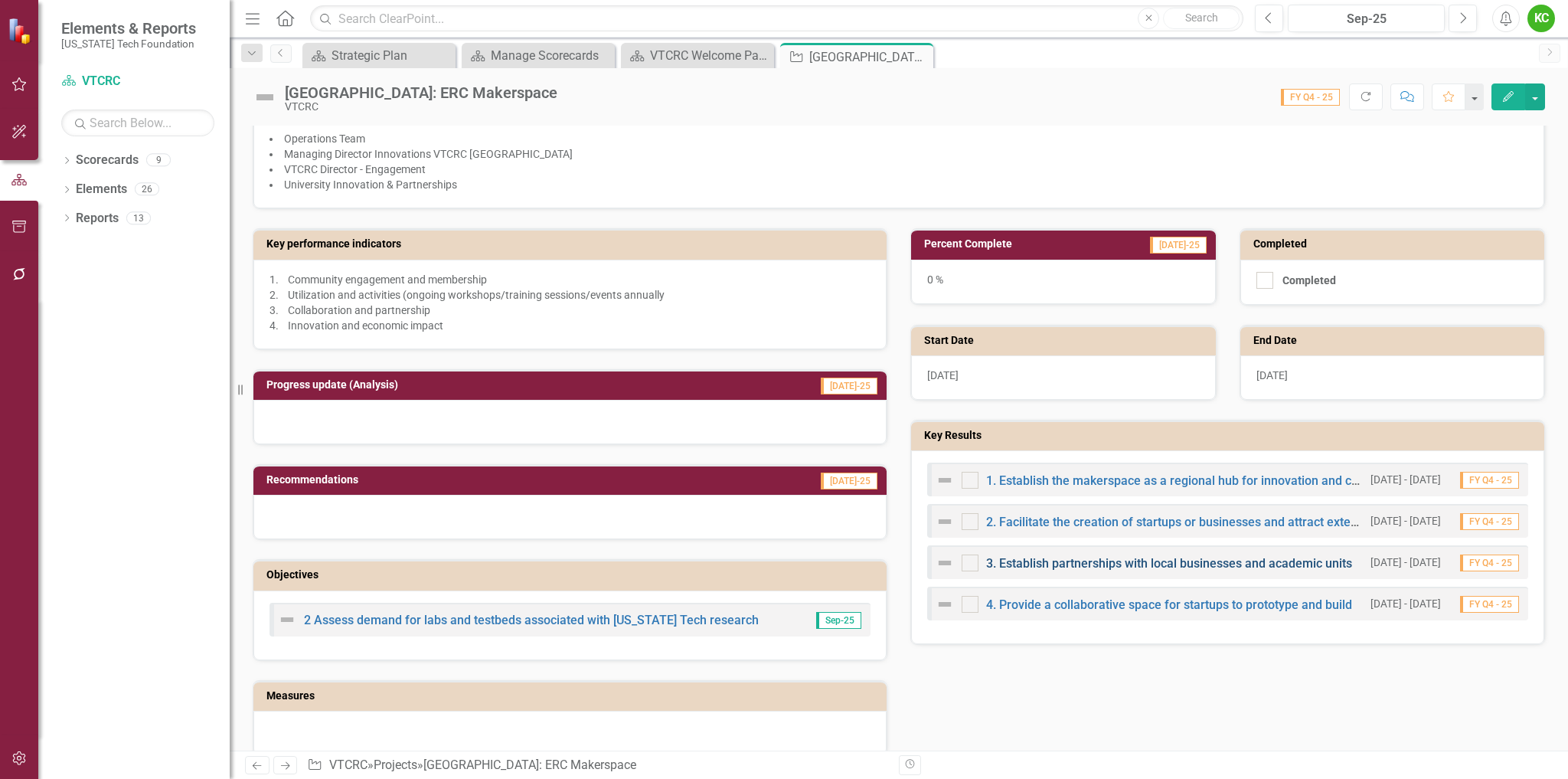
click at [1101, 560] on link "3. Establish partnerships with local businesses and academic units" at bounding box center [1169, 563] width 366 height 14
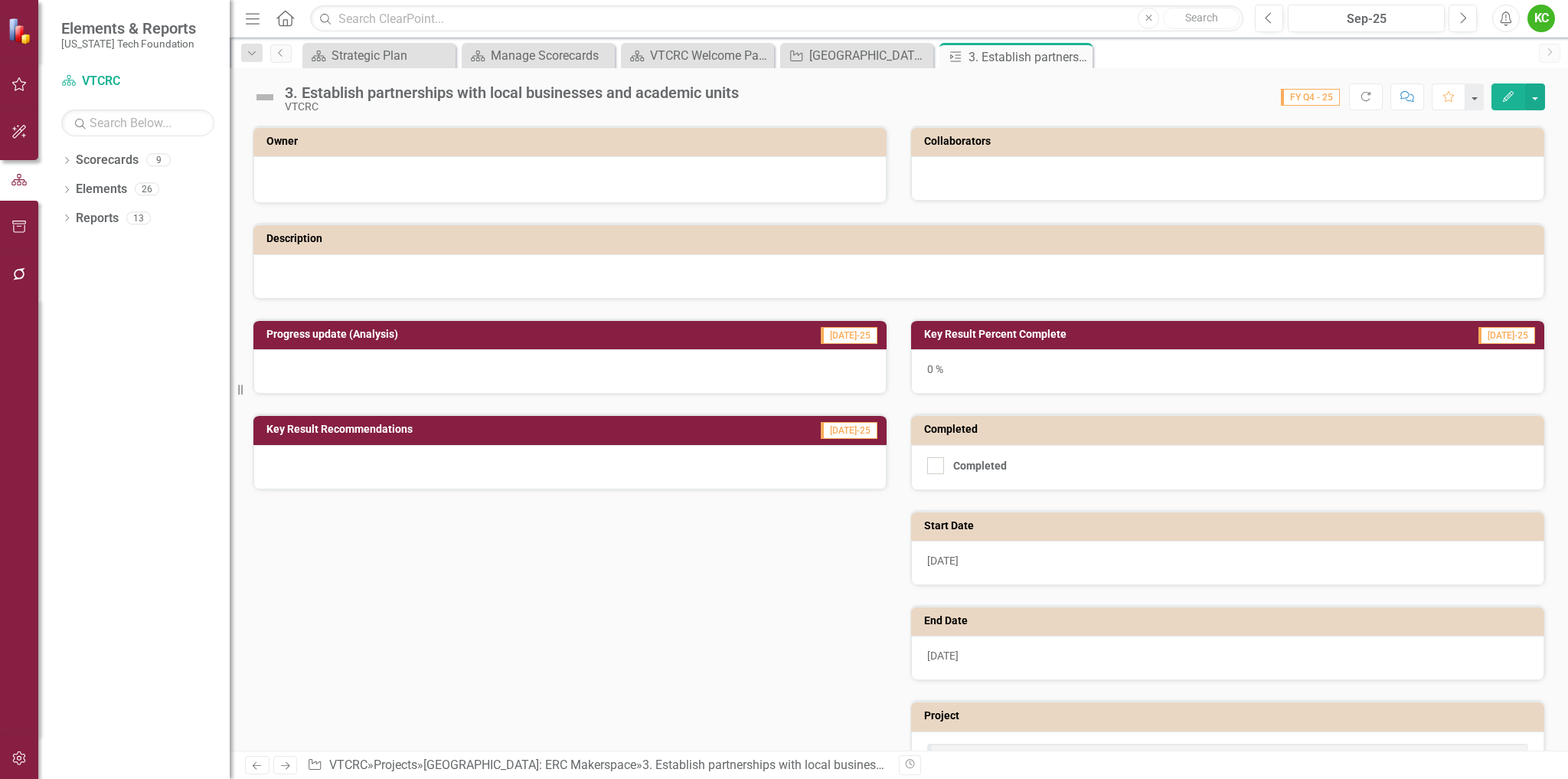
click at [771, 184] on div at bounding box center [570, 177] width 601 height 19
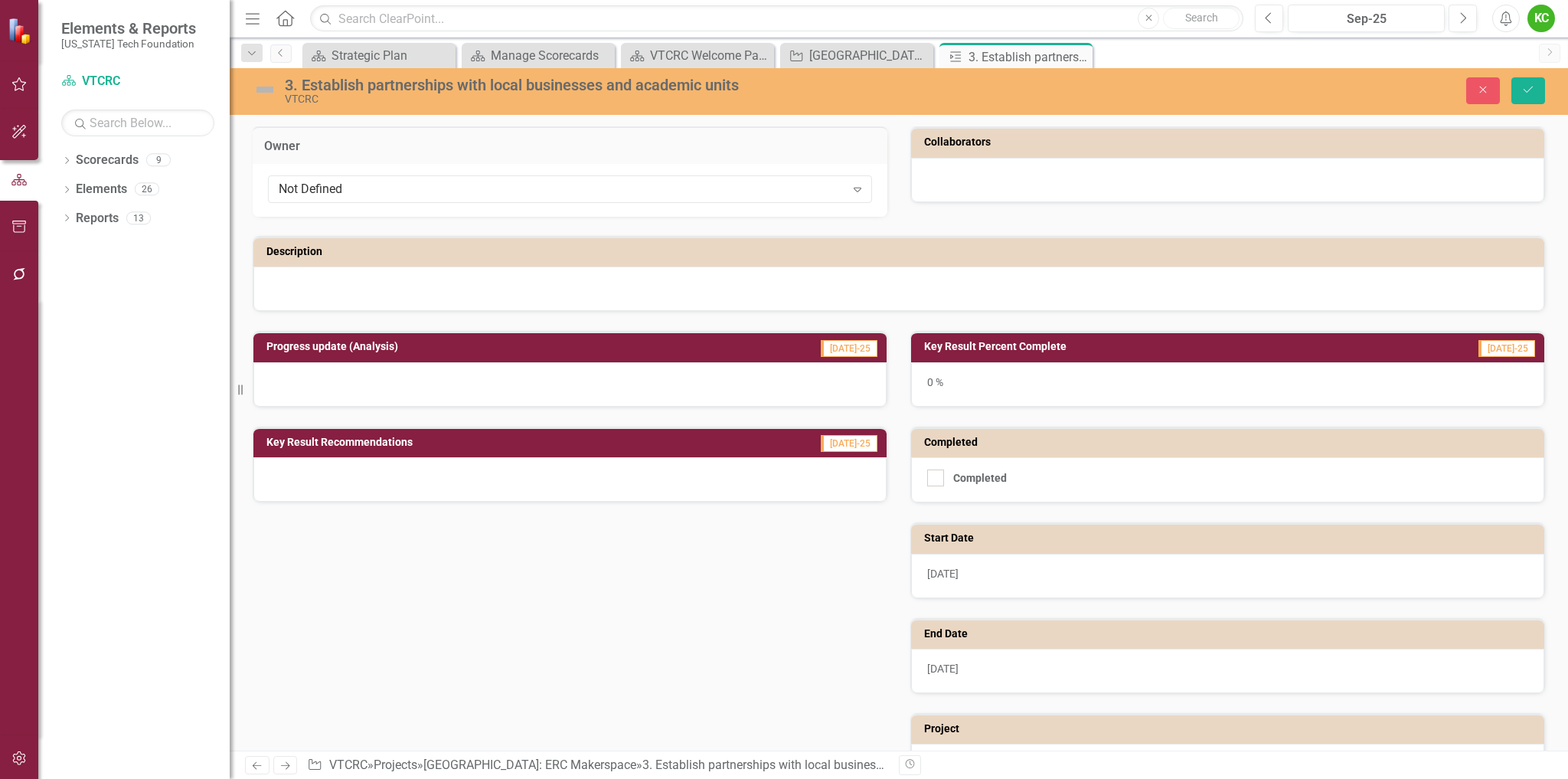
click at [771, 184] on div "Not Defined" at bounding box center [561, 190] width 567 height 18
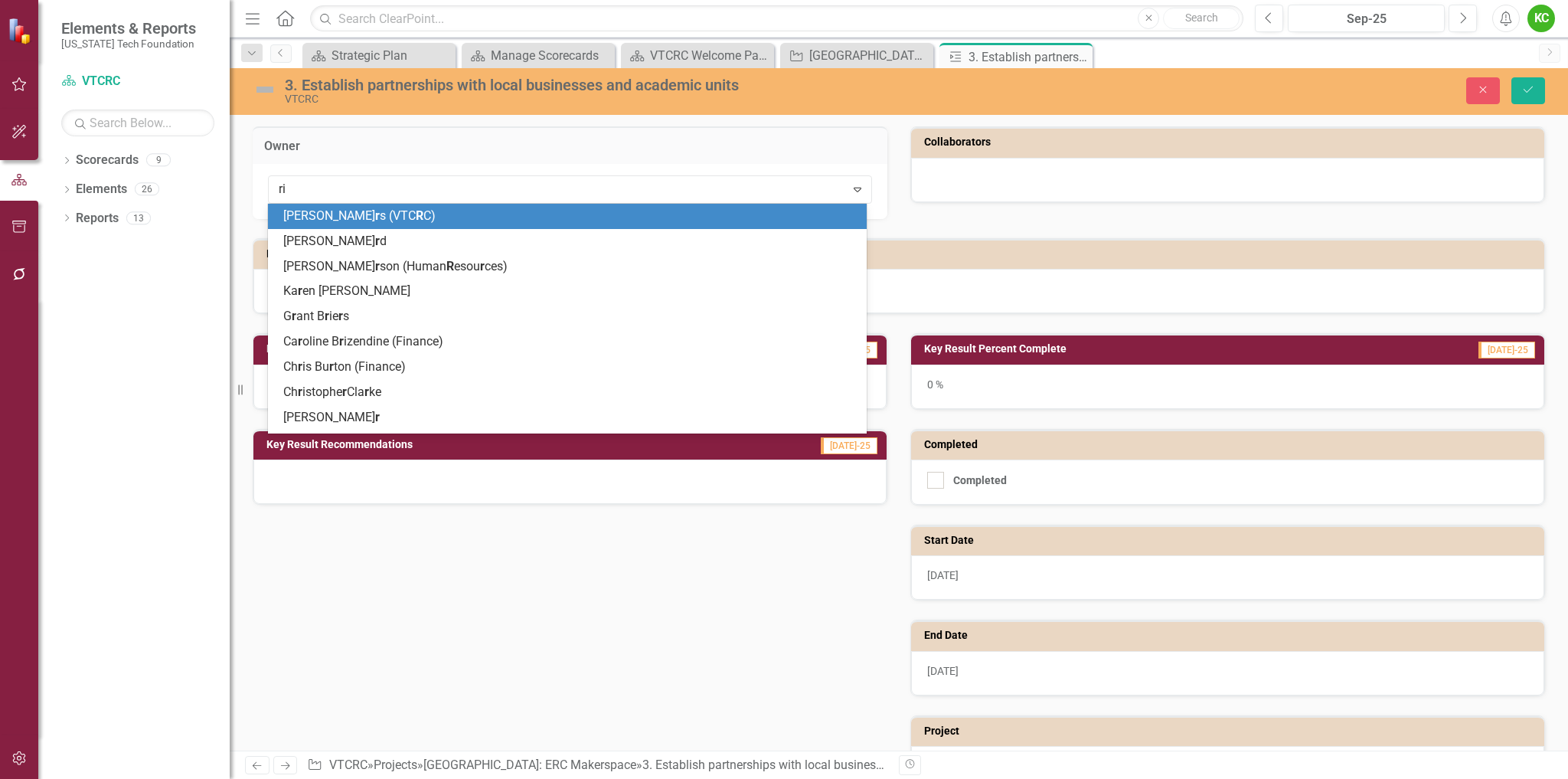
type input "rich"
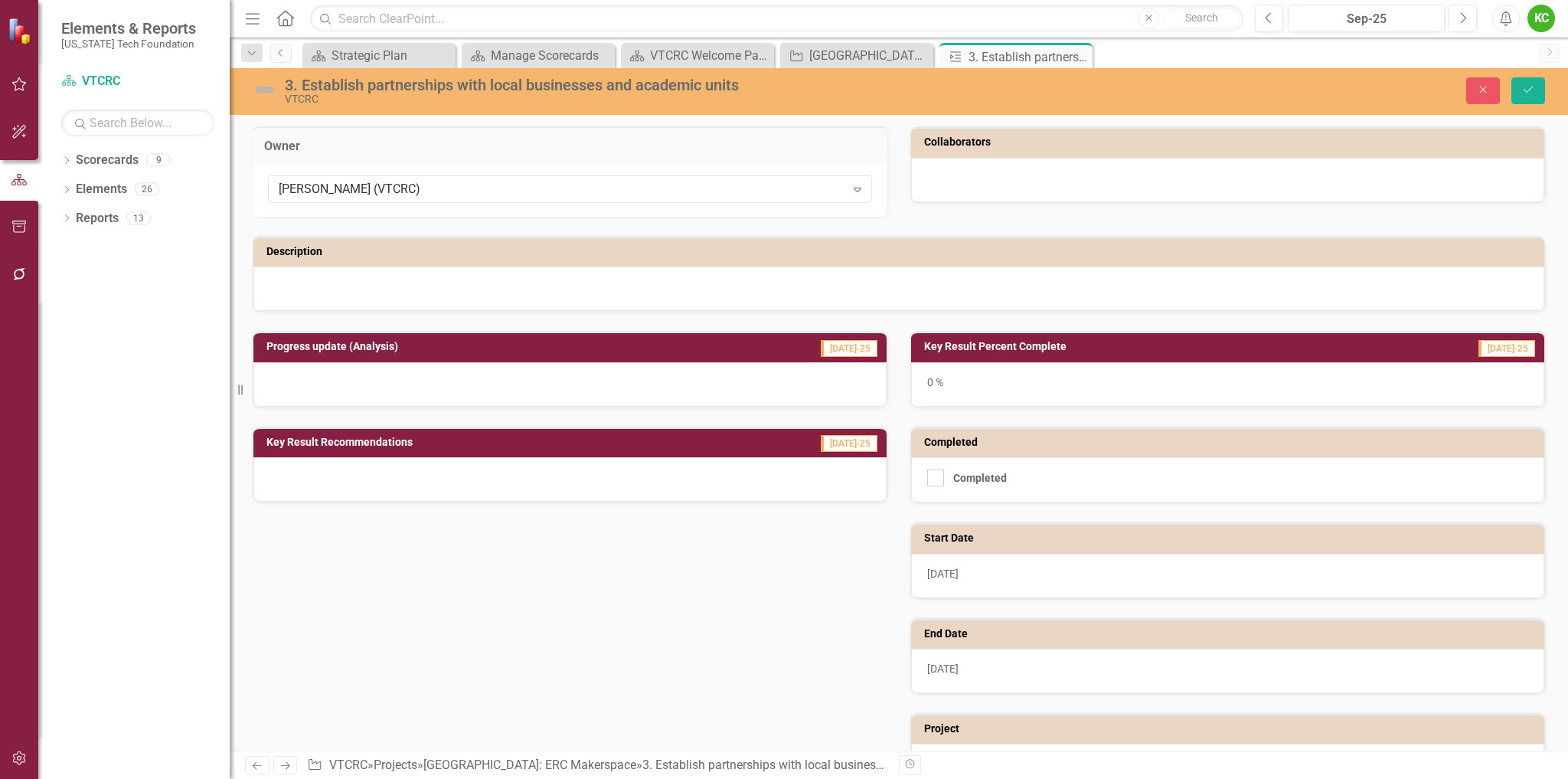
click at [1025, 188] on div at bounding box center [1228, 180] width 633 height 45
click at [1028, 182] on div at bounding box center [1228, 180] width 633 height 45
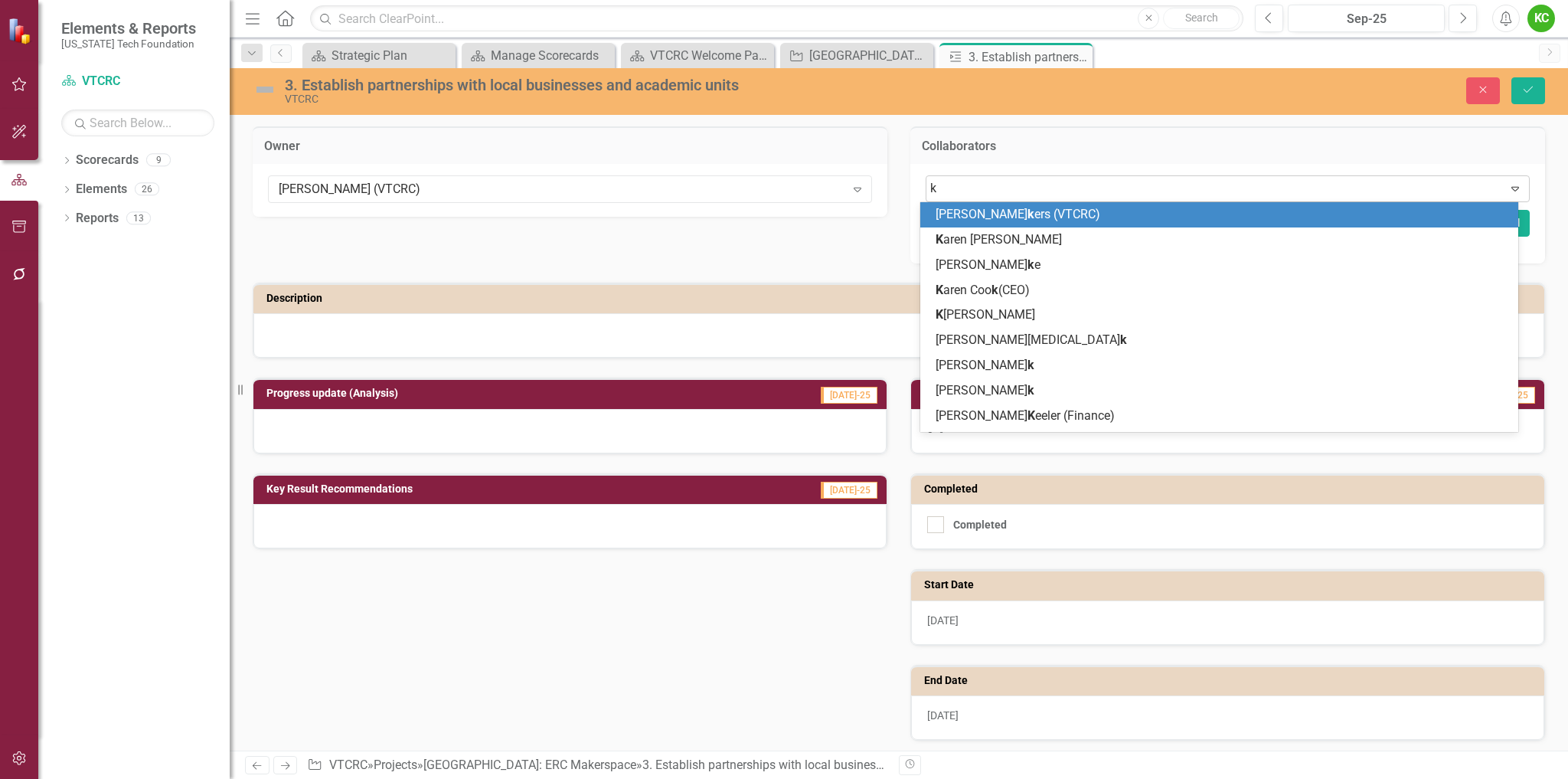
type input "ki"
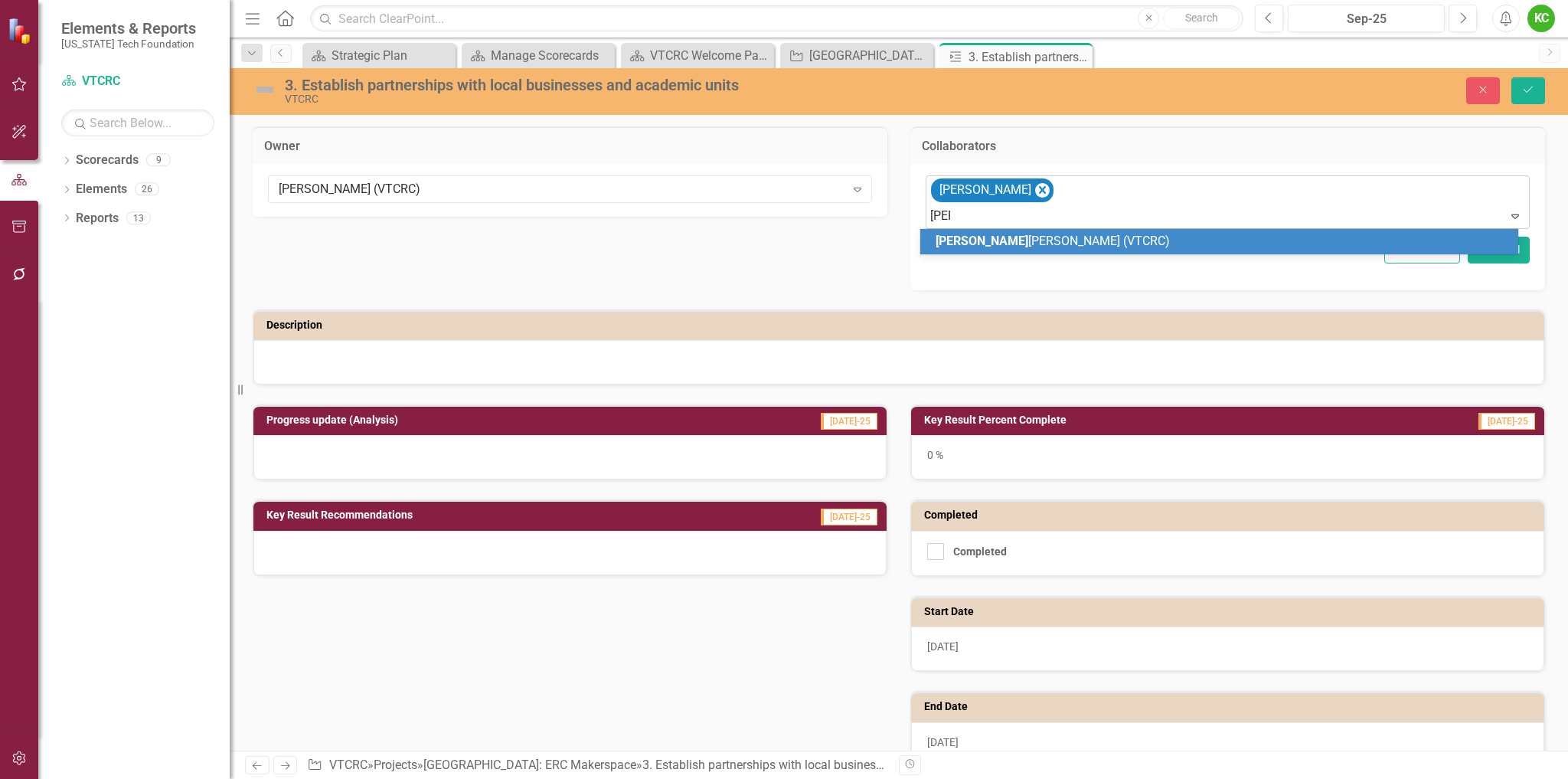
type input "laur"
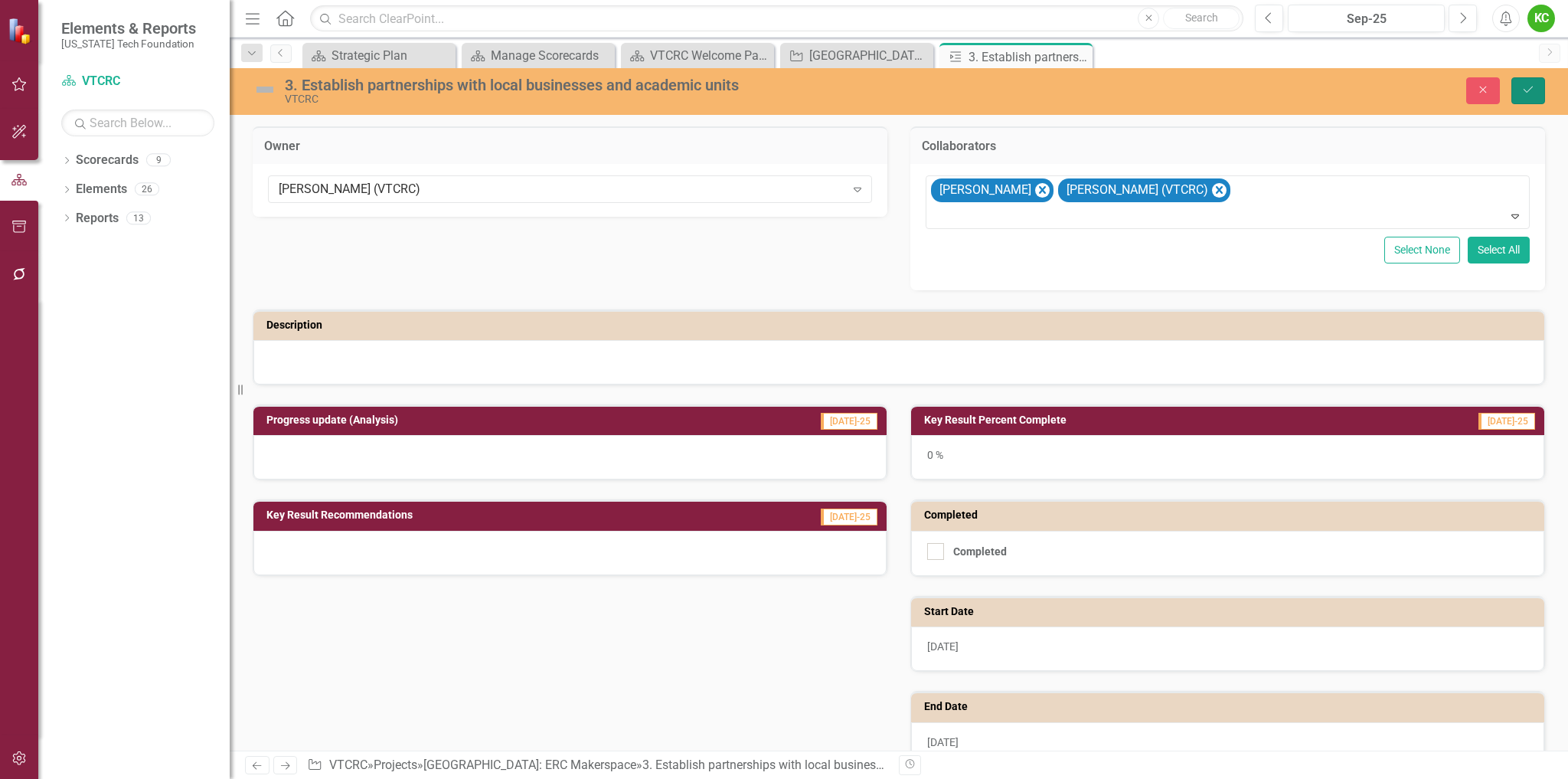
click at [1522, 89] on icon "Save" at bounding box center [1528, 90] width 13 height 11
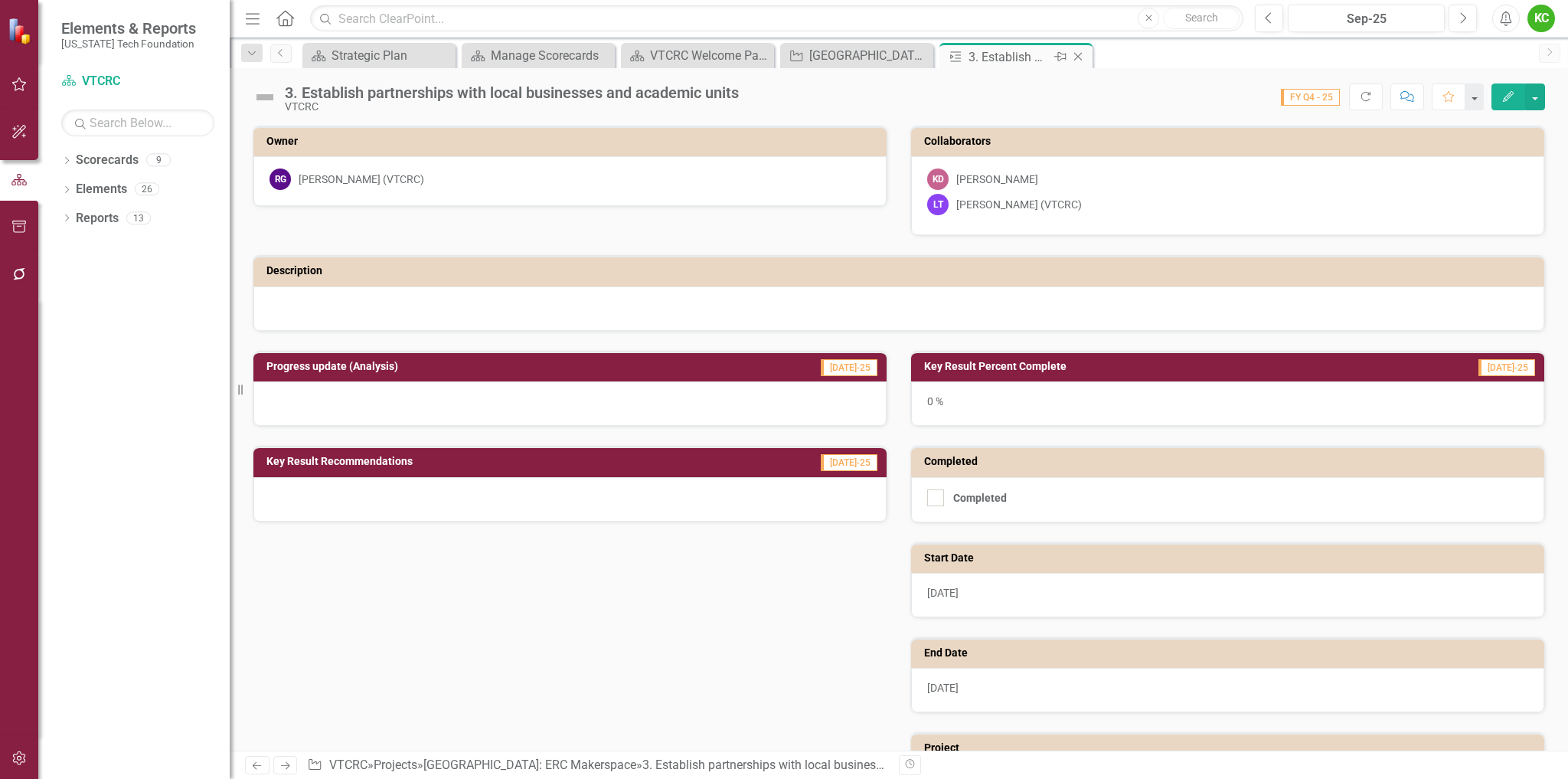
click at [1082, 56] on icon "Close" at bounding box center [1078, 56] width 15 height 13
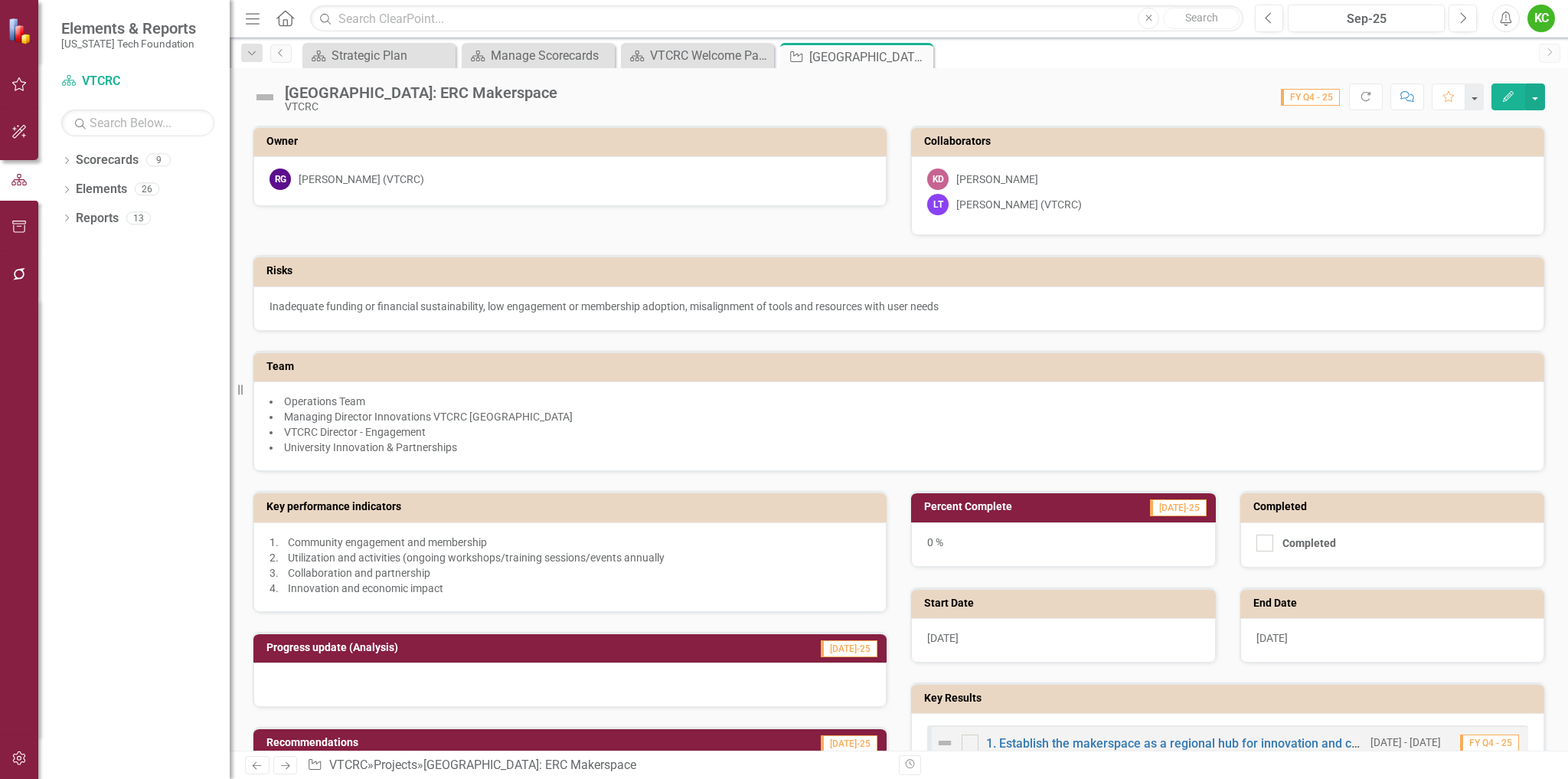
drag, startPoint x: 1547, startPoint y: 340, endPoint x: 1579, endPoint y: 452, distance: 116.5
click at [1568, 452] on html "Elements & Reports Virginia Tech Foundation Scorecard VTCRC Search Dropdown Sco…" at bounding box center [784, 390] width 1568 height 779
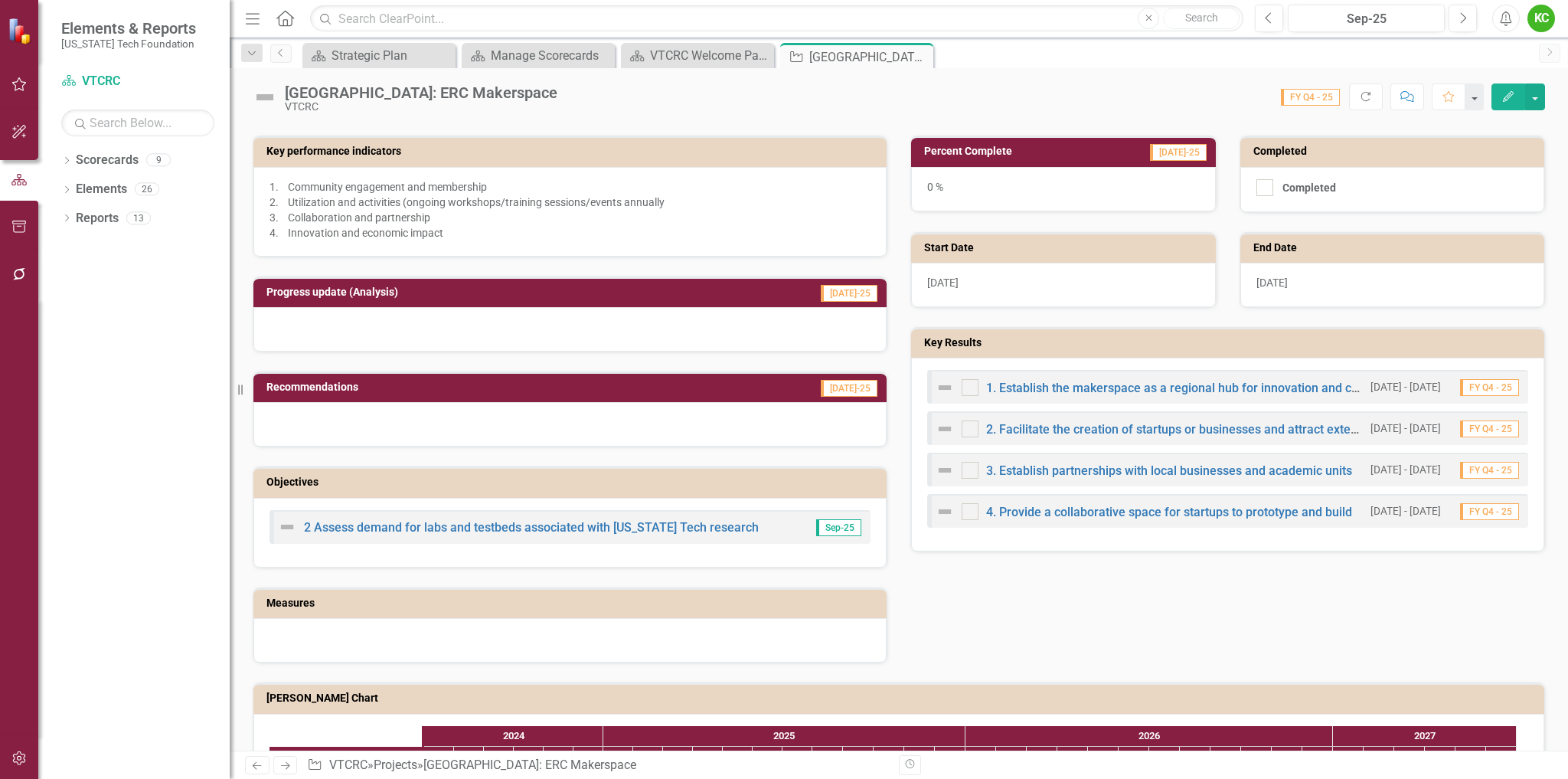
scroll to position [387, 0]
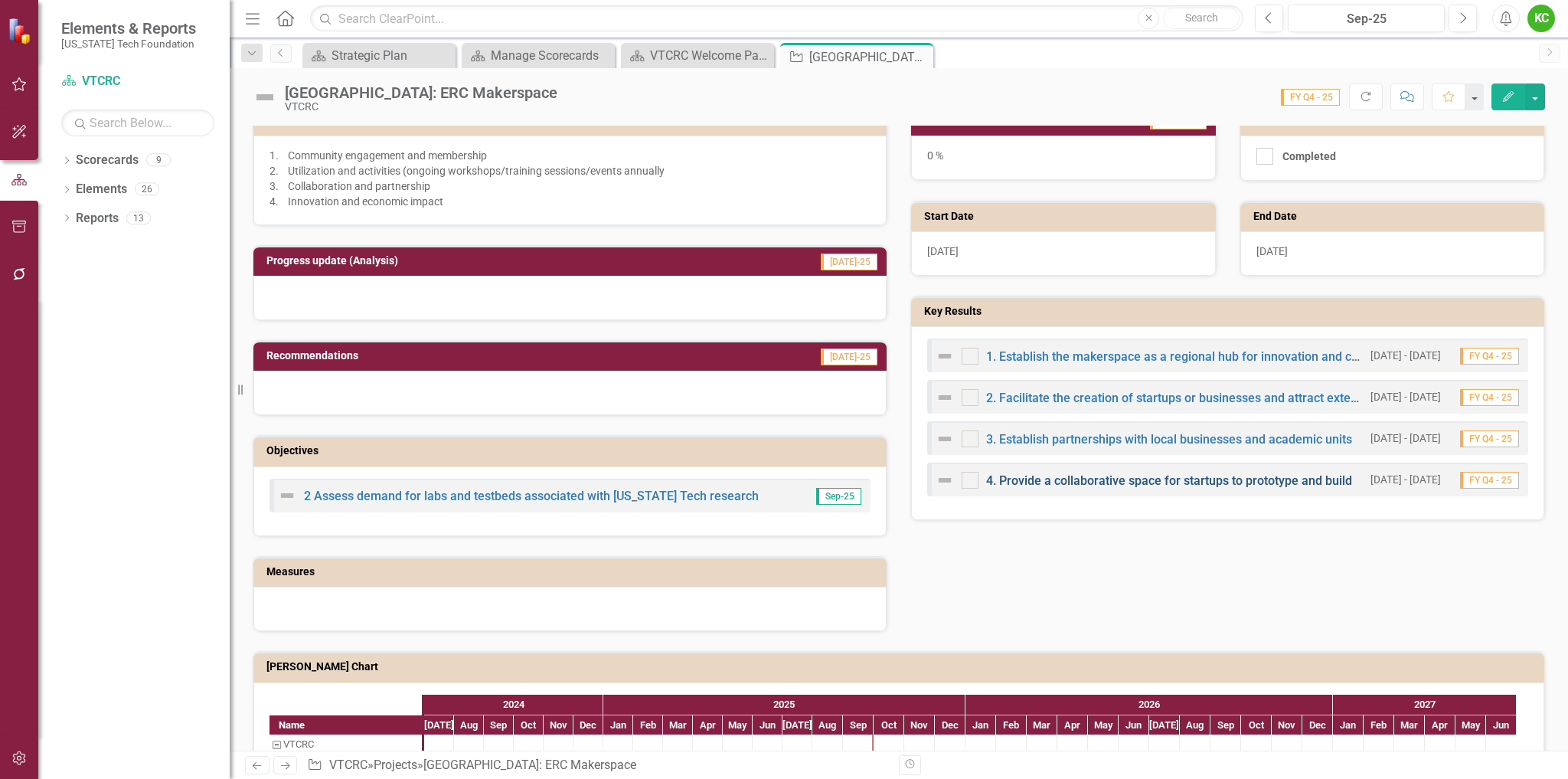
click at [1194, 481] on link "4. Provide a collaborative space for startups to prototype and build" at bounding box center [1169, 480] width 366 height 14
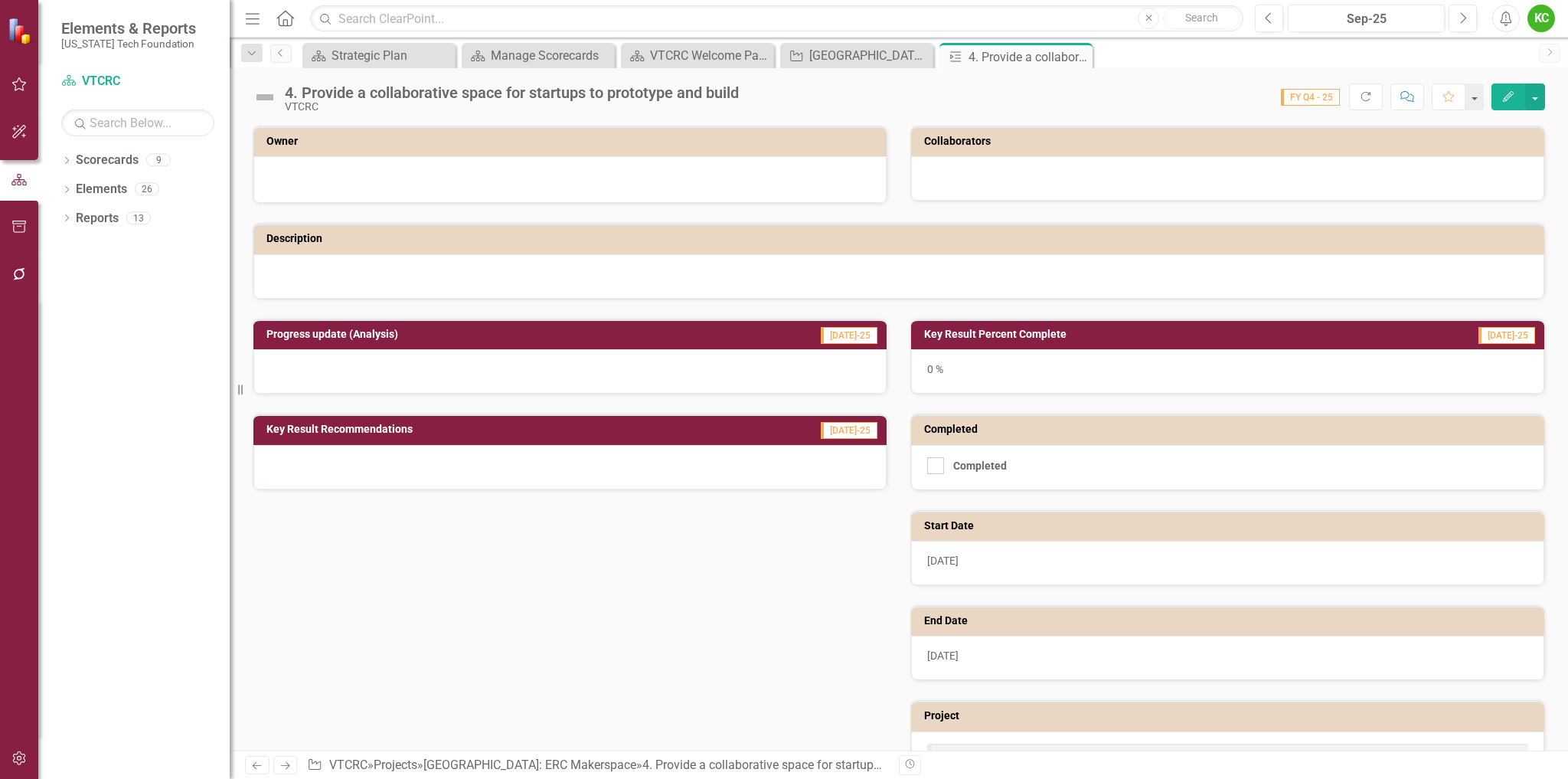
click at [561, 141] on h3 "Owner" at bounding box center [573, 141] width 613 height 12
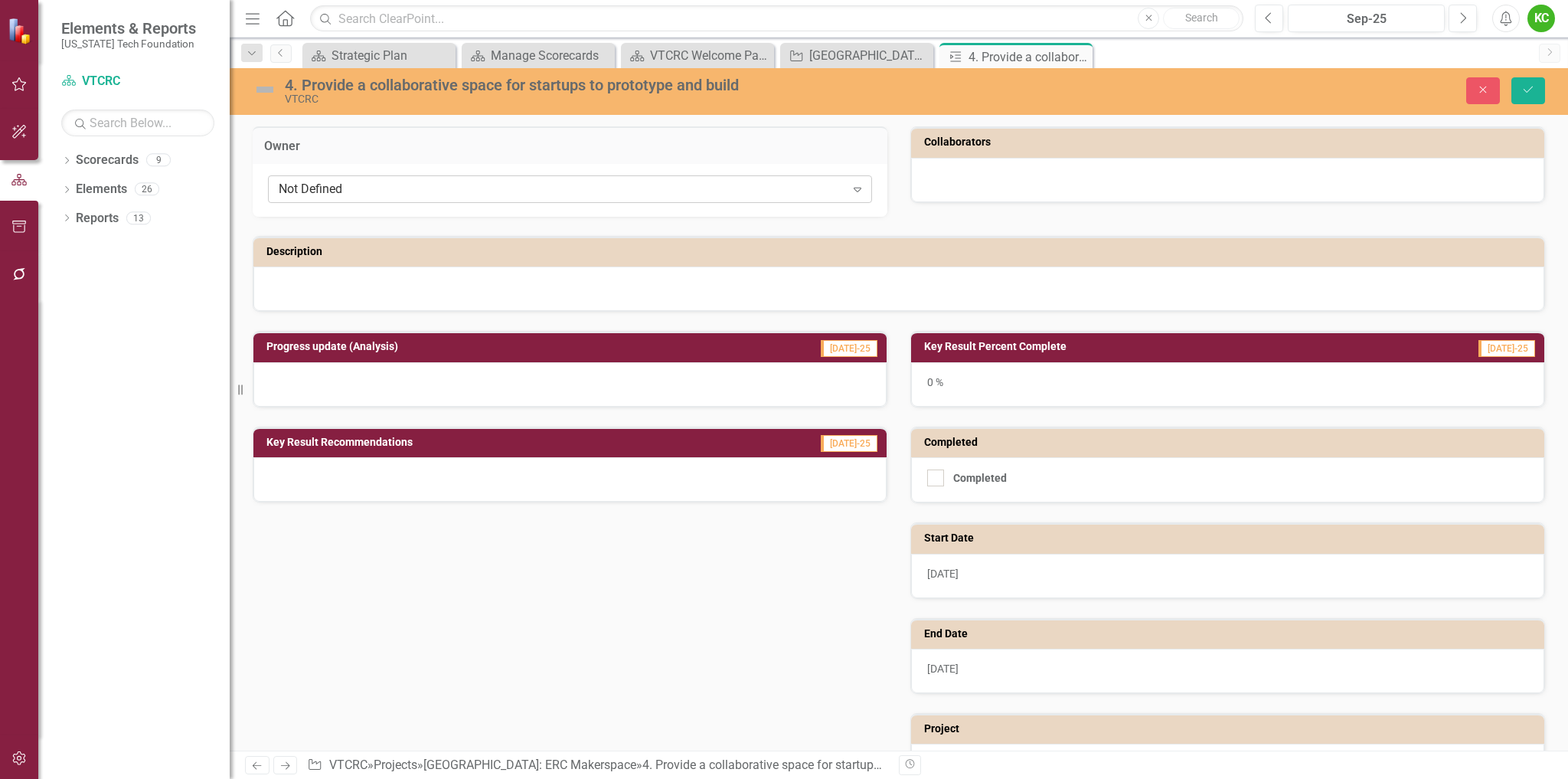
click at [533, 189] on div "Not Defined" at bounding box center [561, 190] width 567 height 18
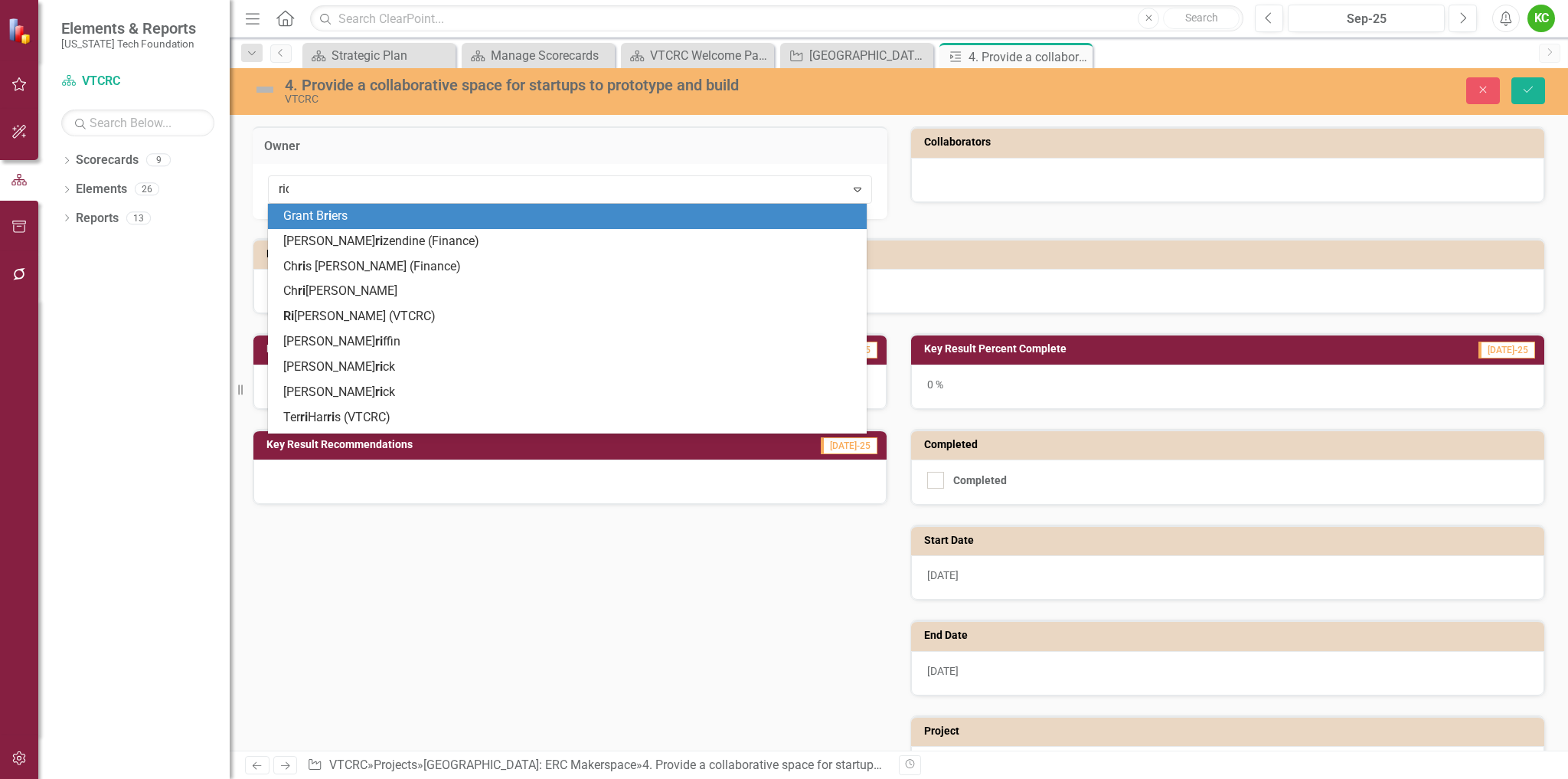
type input "rich"
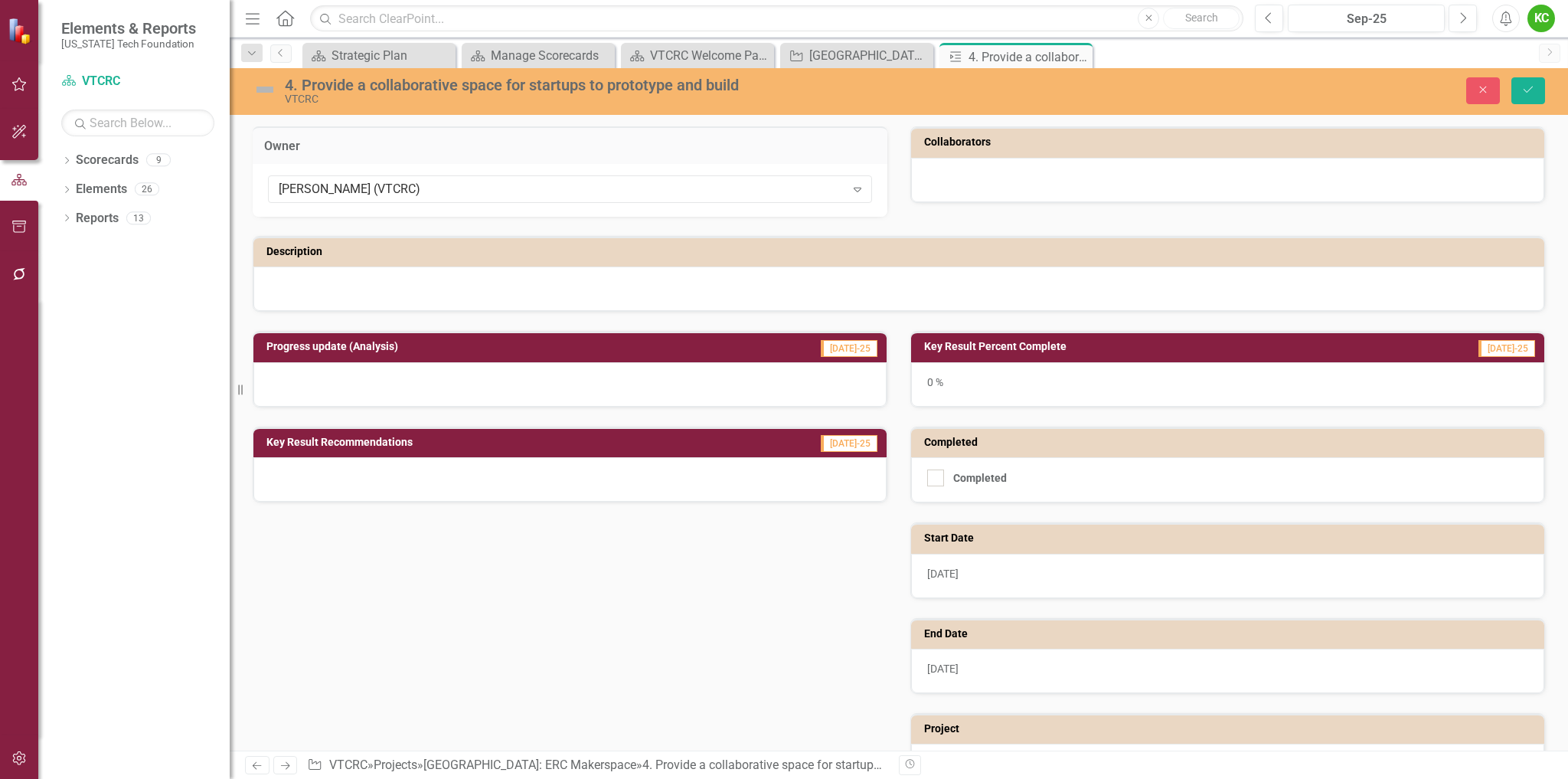
click at [935, 175] on div at bounding box center [1228, 180] width 633 height 45
click at [950, 184] on div at bounding box center [1228, 180] width 633 height 45
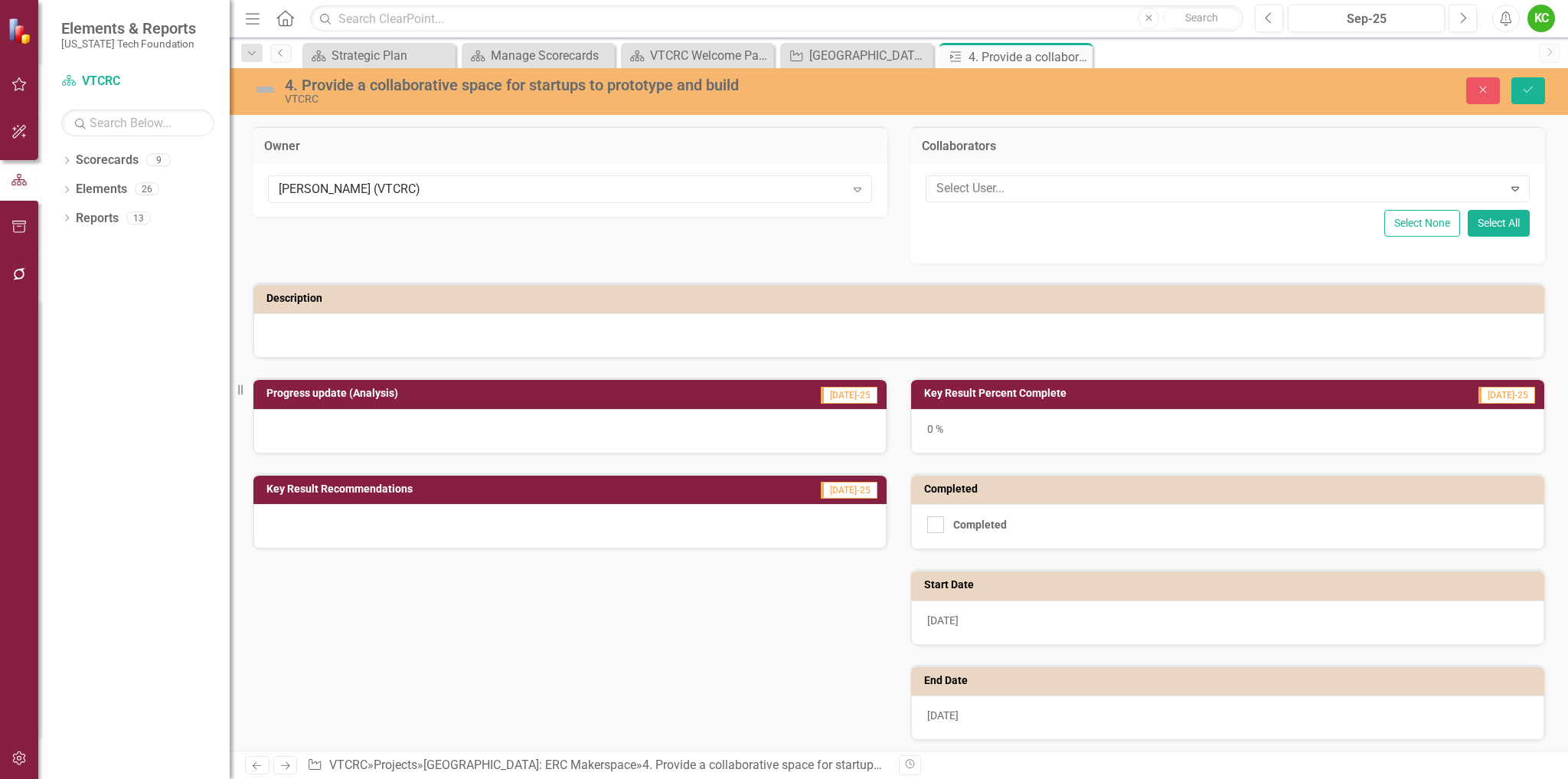
click at [950, 184] on div at bounding box center [1217, 188] width 573 height 21
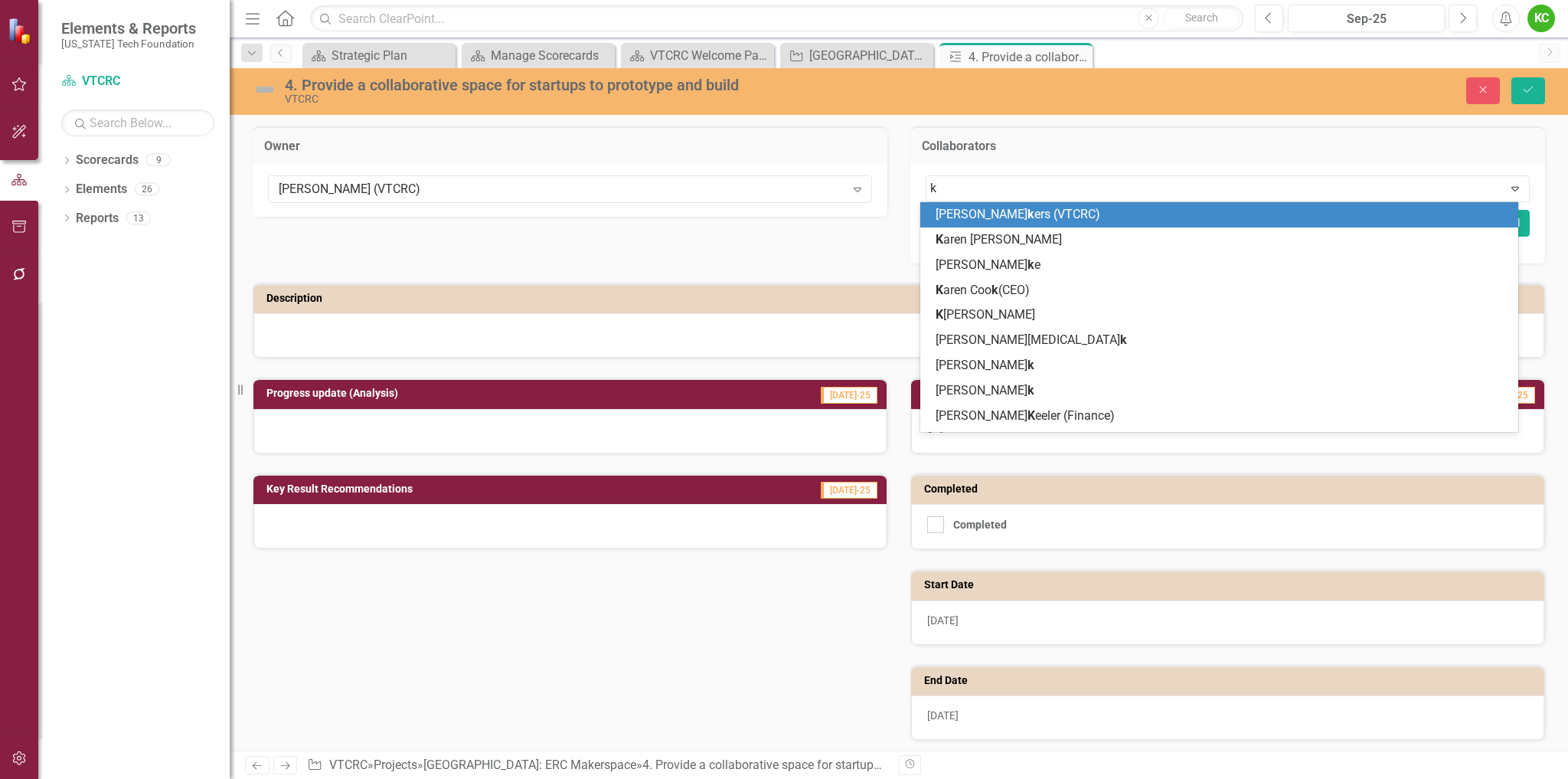
type input "ki"
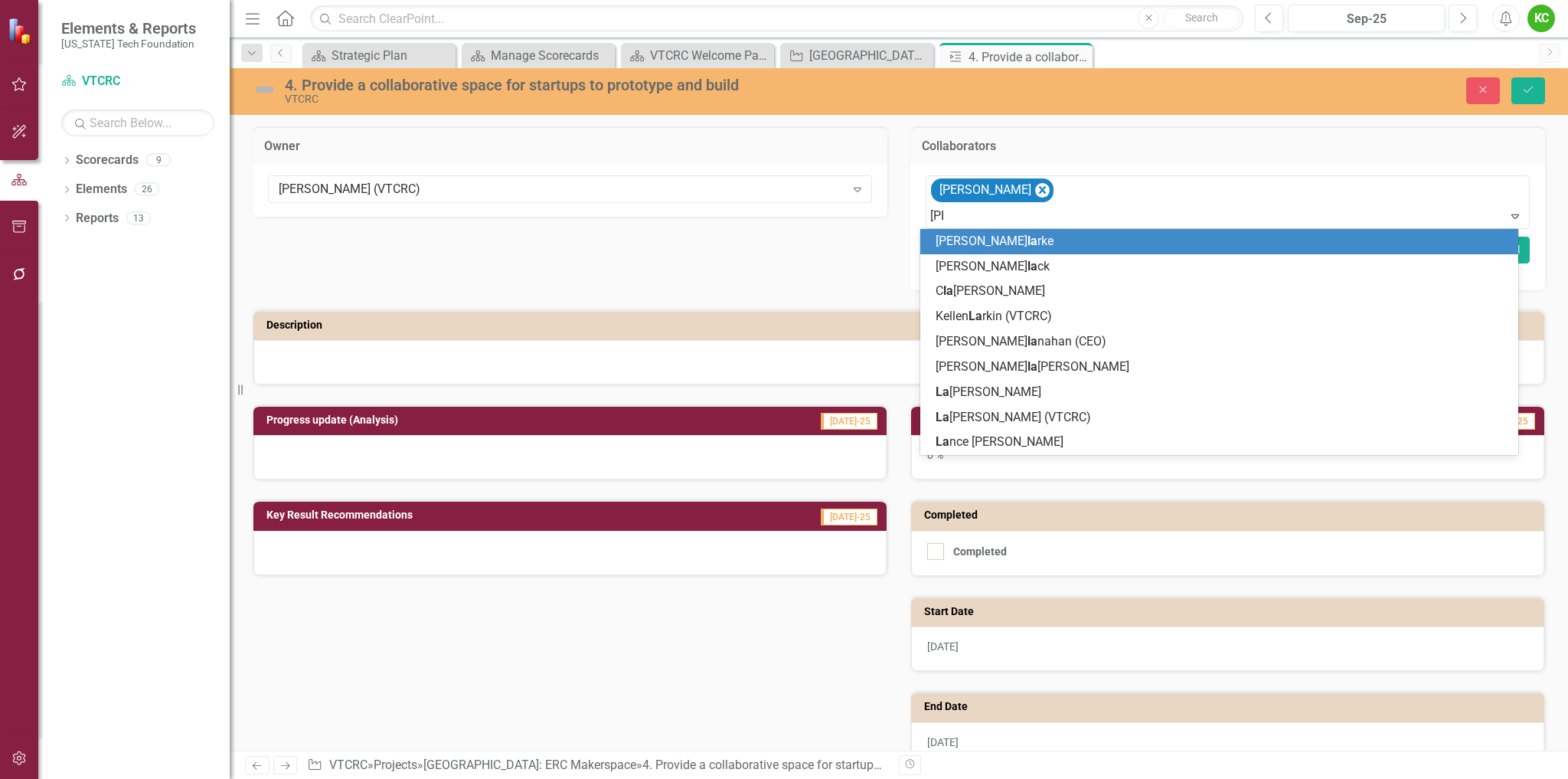
type input "laur"
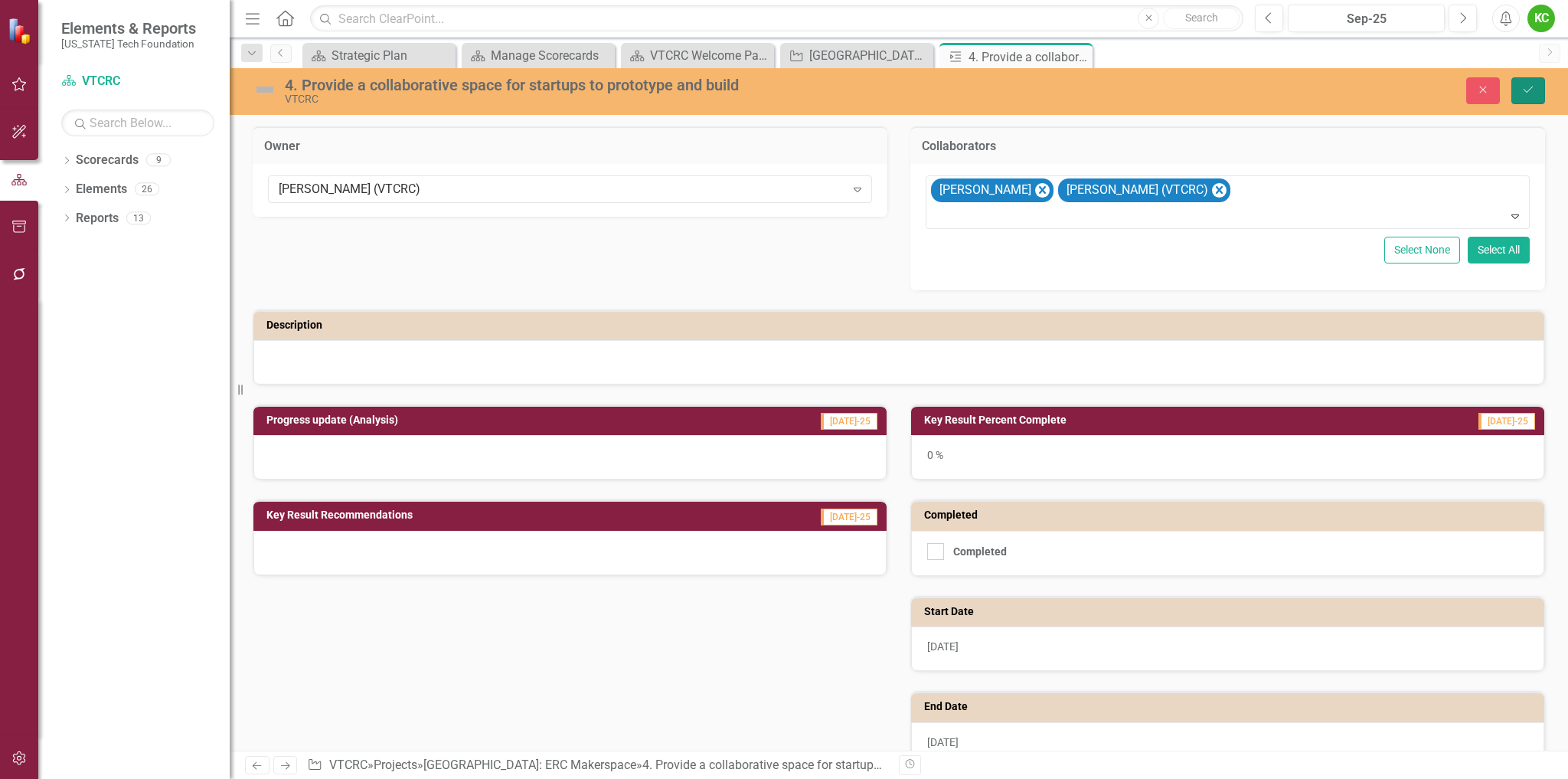
click at [1519, 79] on button "Save" at bounding box center [1529, 90] width 34 height 27
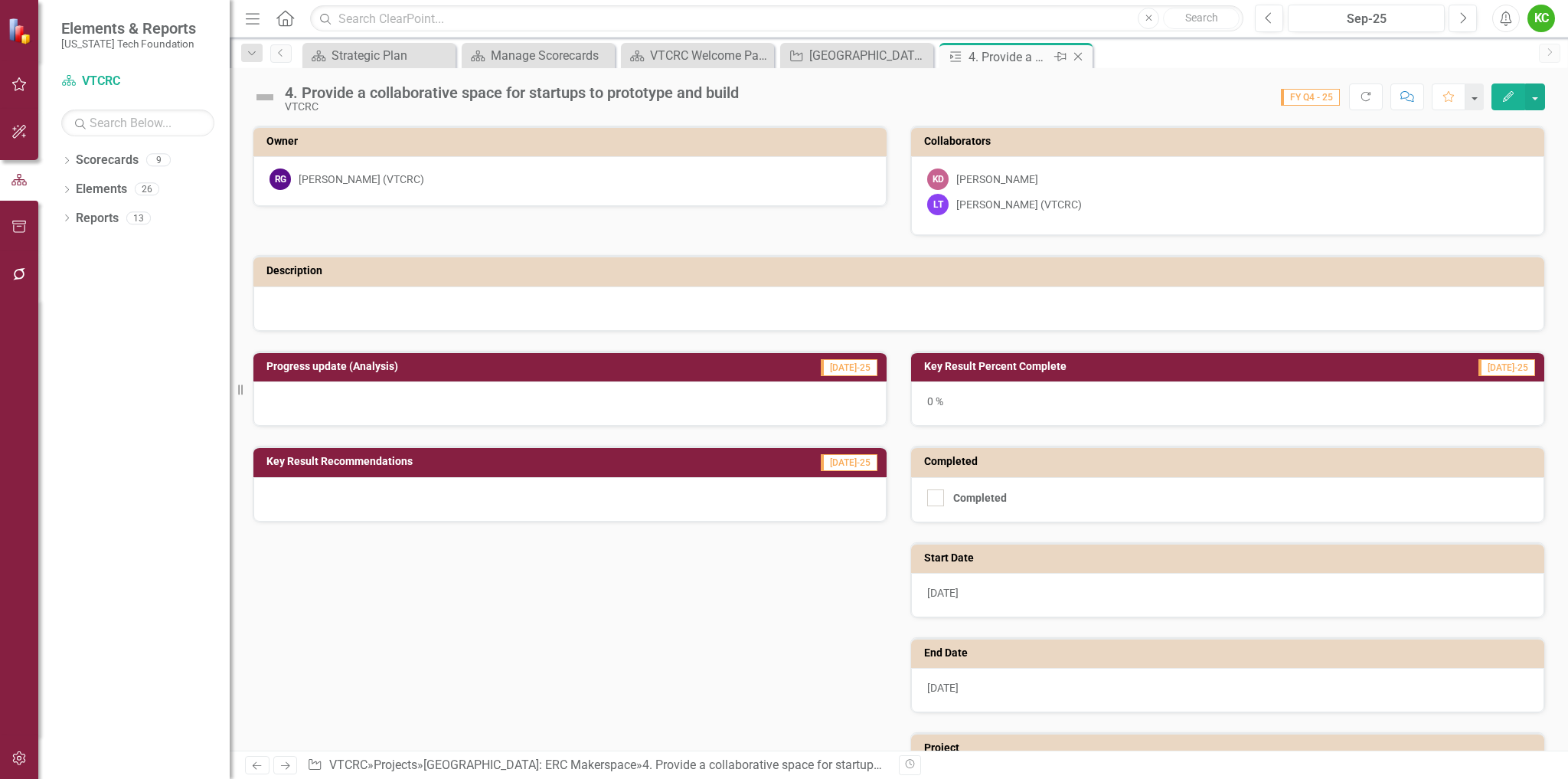
click at [1076, 53] on icon "Close" at bounding box center [1078, 56] width 15 height 13
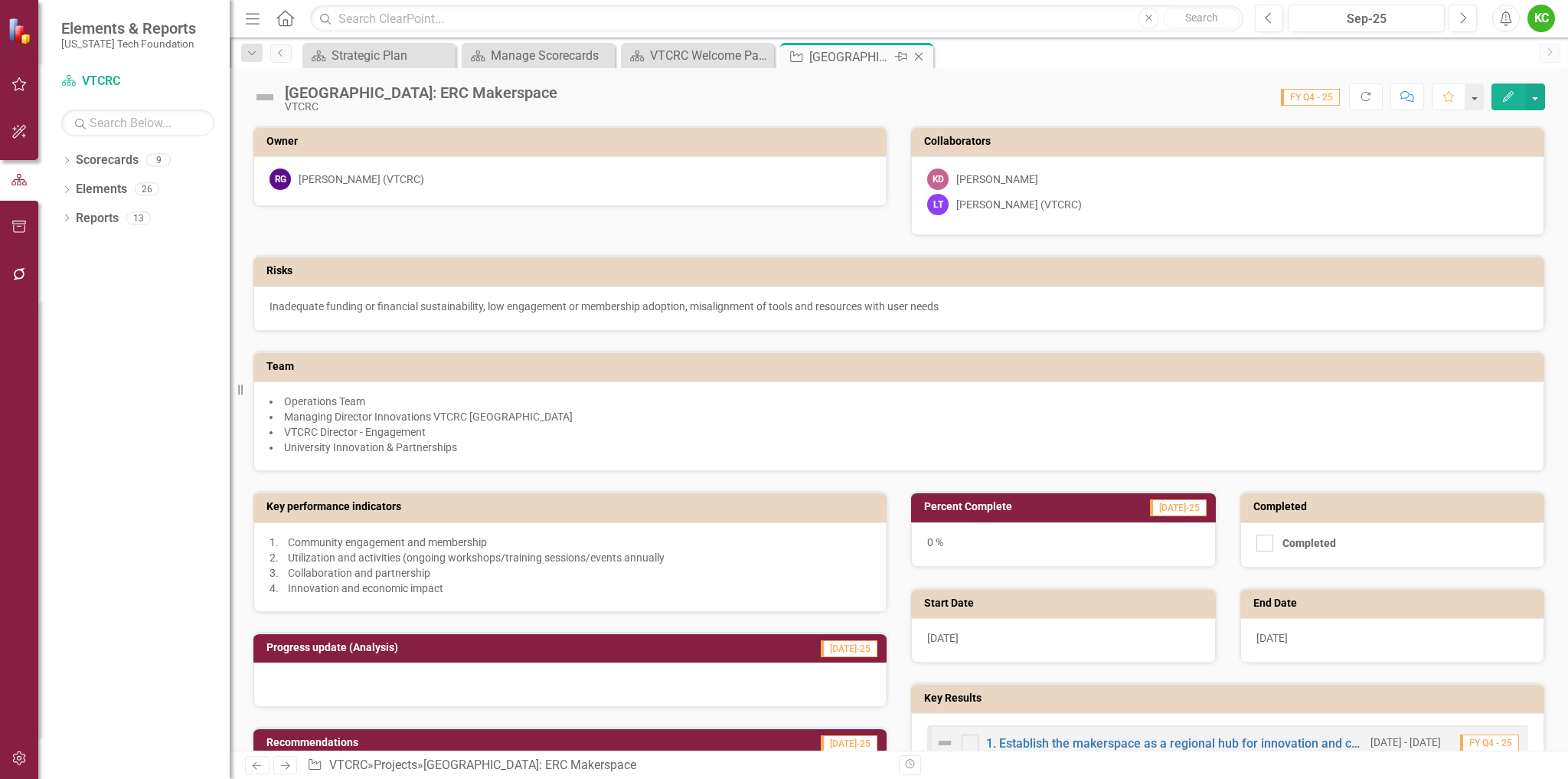
click at [922, 50] on icon "Close" at bounding box center [919, 56] width 15 height 13
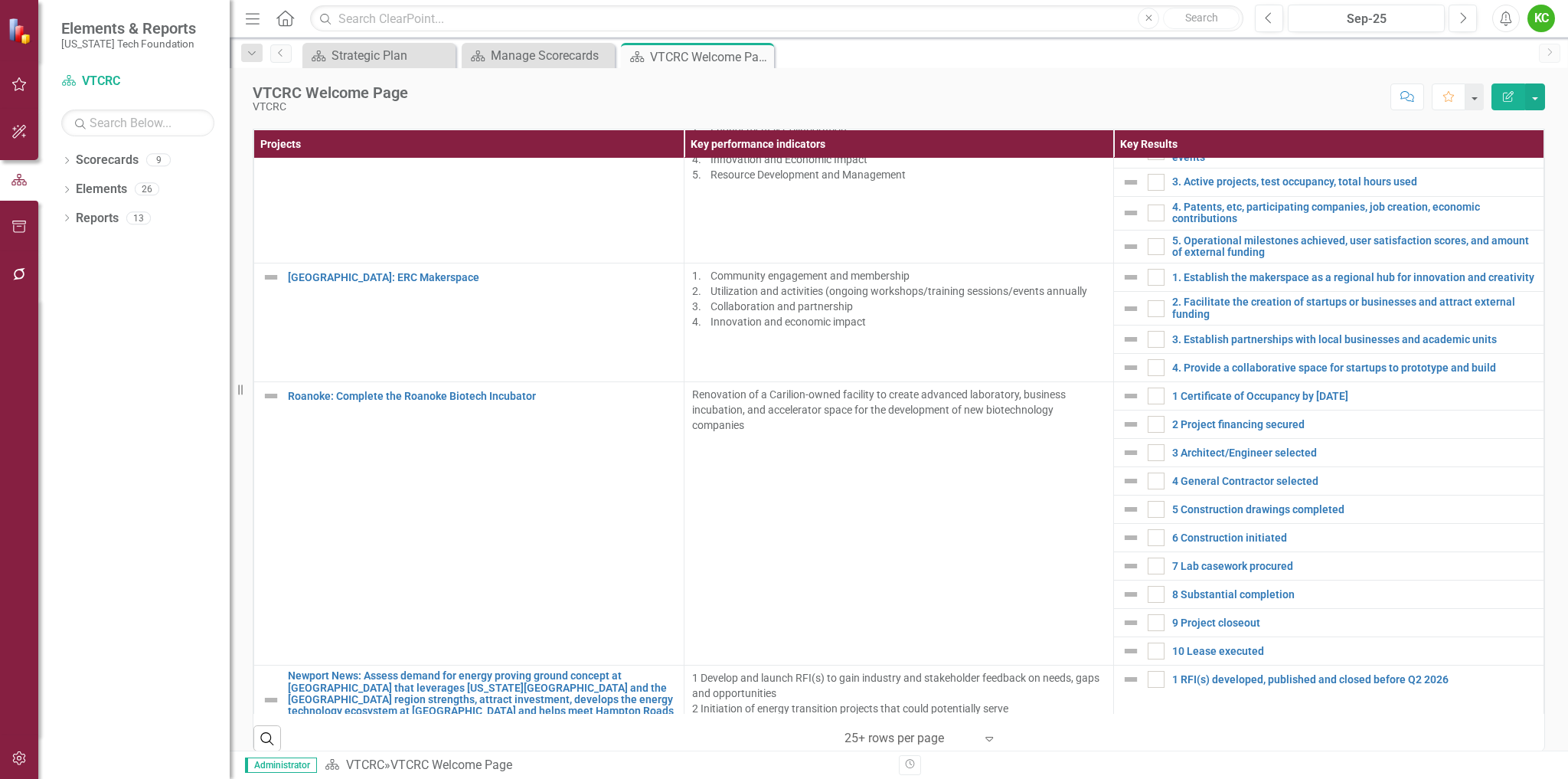
scroll to position [1718, 0]
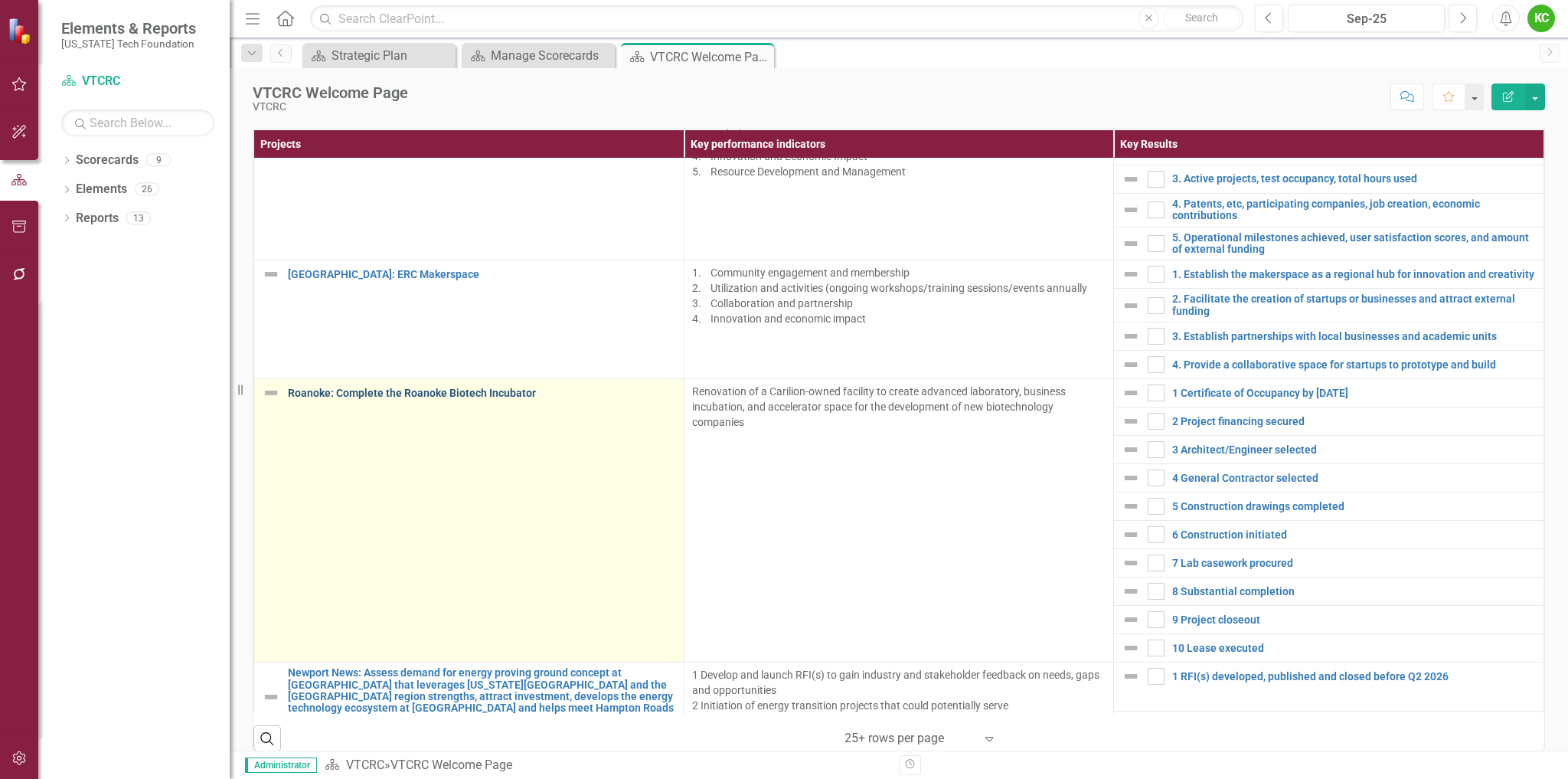
click at [467, 394] on link "Roanoke: Complete the Roanoke Biotech Incubator" at bounding box center [483, 393] width 389 height 12
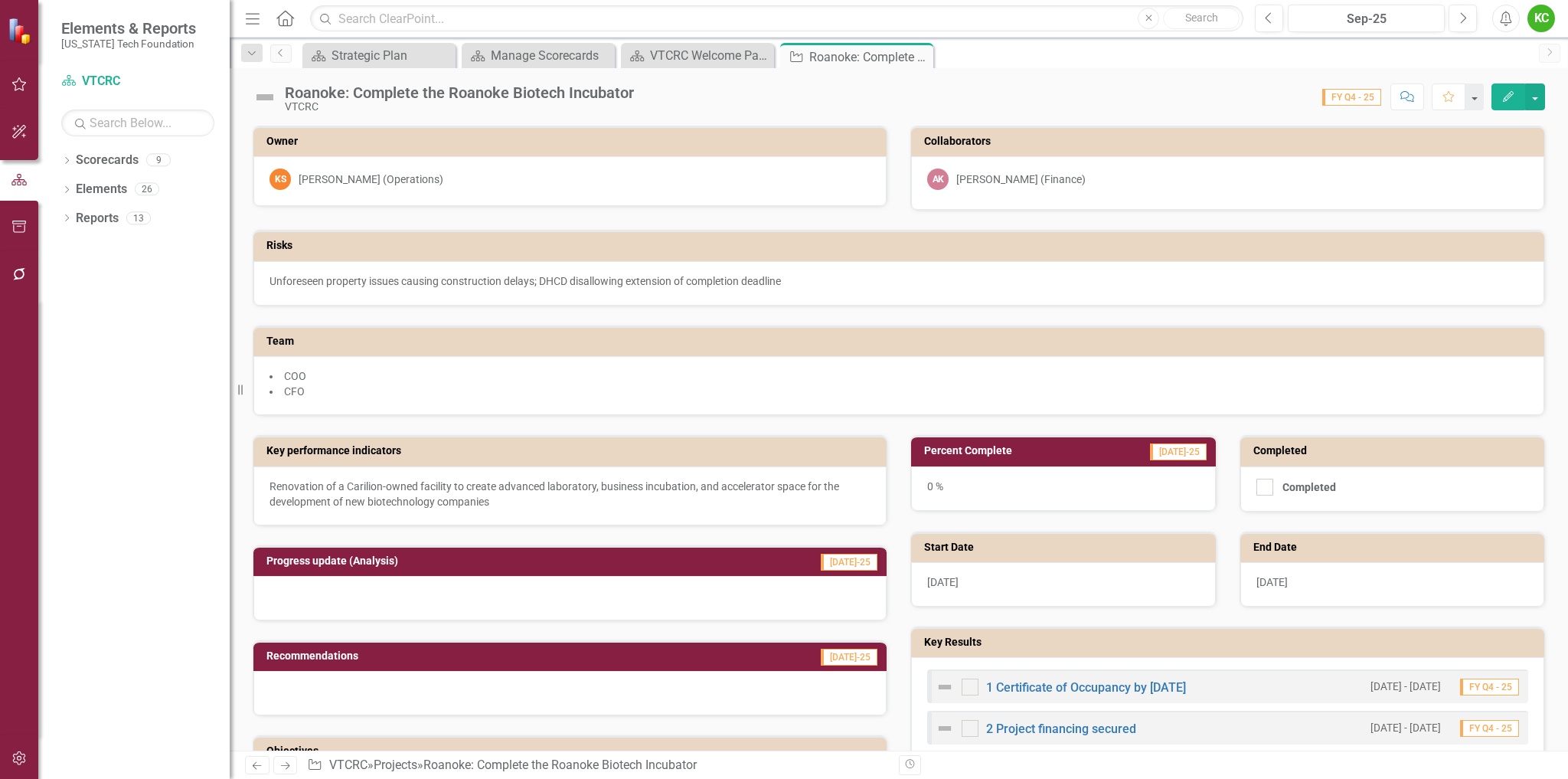
click at [1512, 95] on icon "button" at bounding box center [1509, 97] width 11 height 11
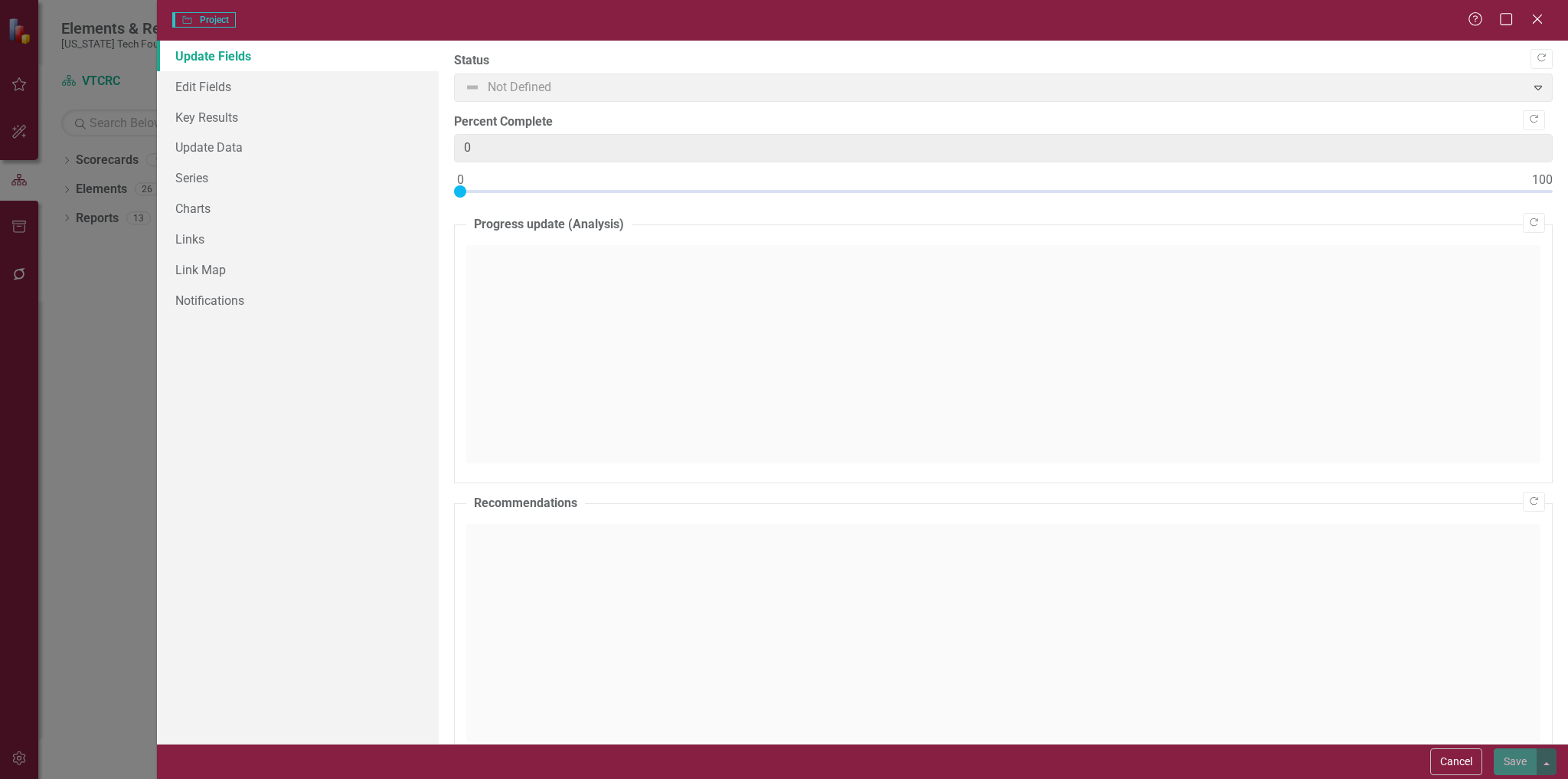
type input "0"
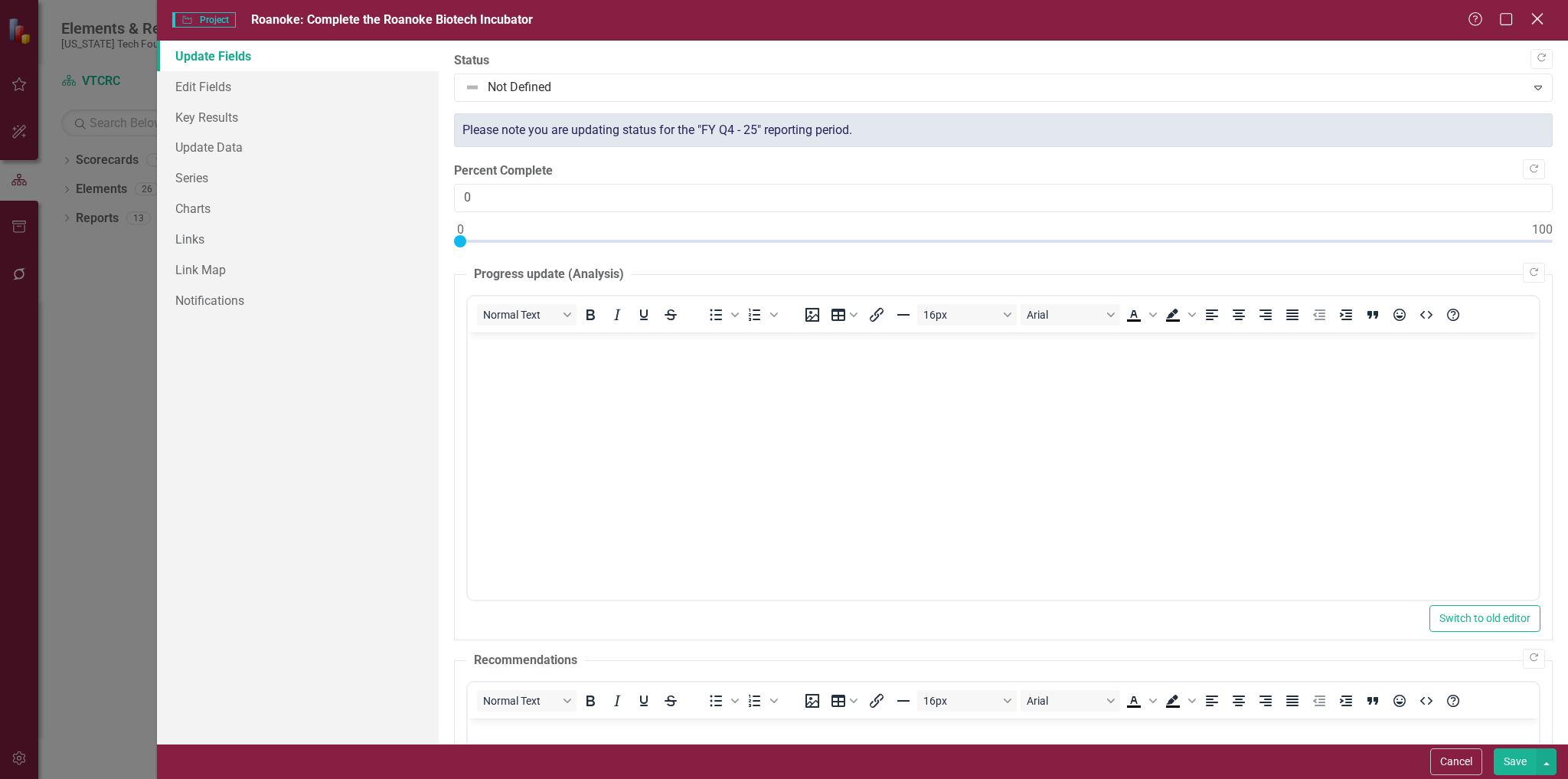
click at [1538, 13] on icon "Close" at bounding box center [1537, 19] width 19 height 14
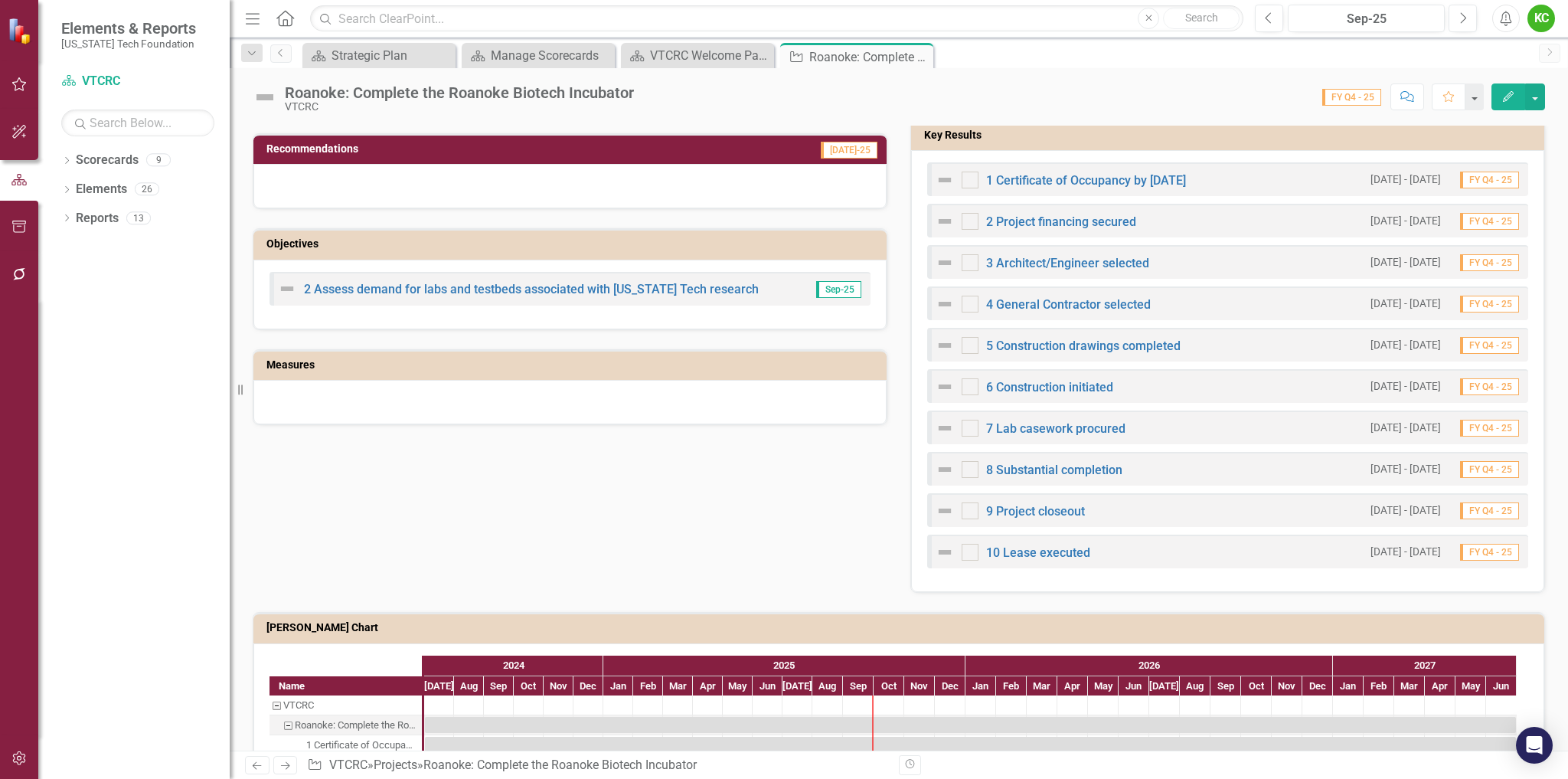
scroll to position [456, 0]
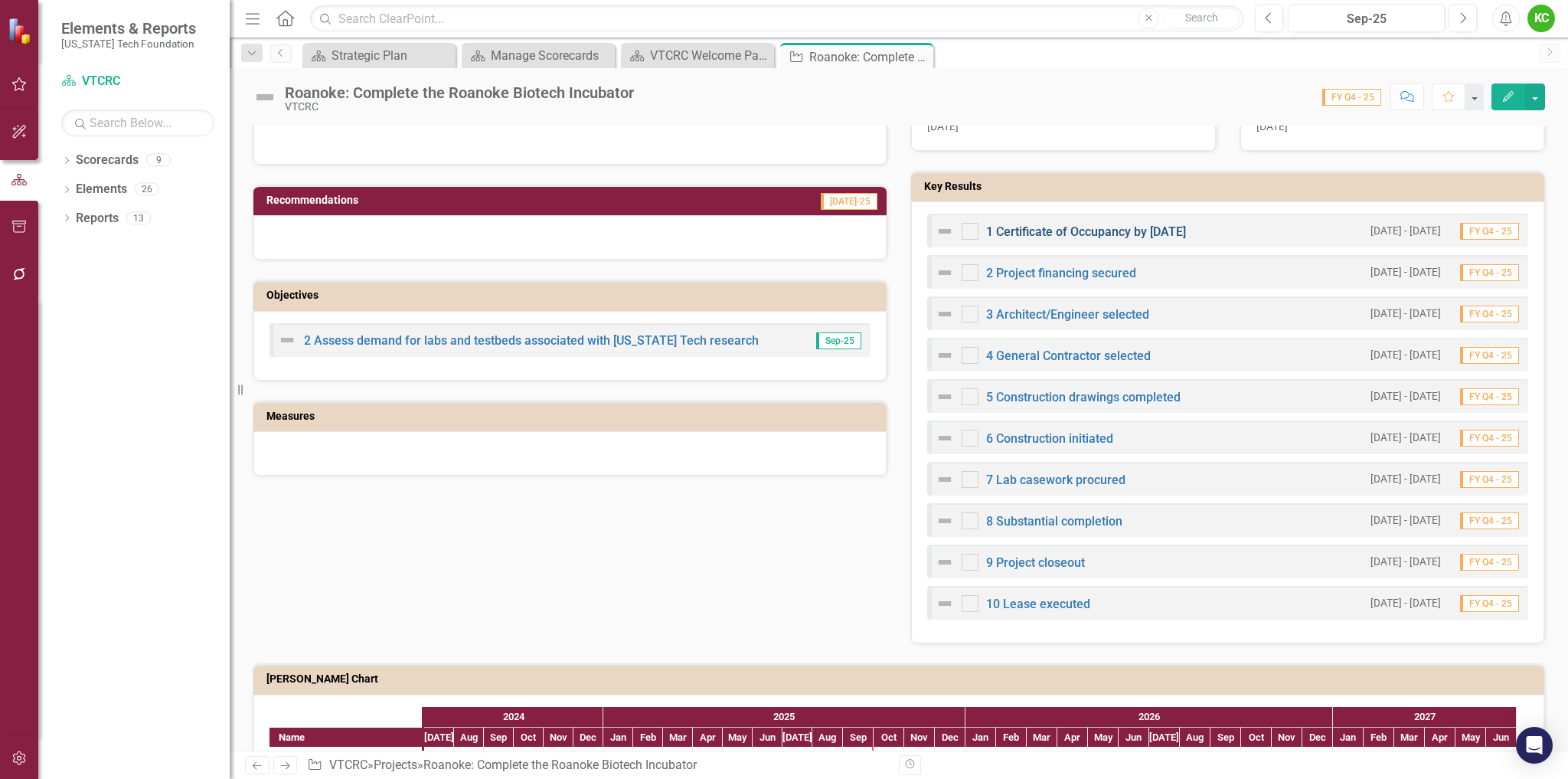
click at [1104, 229] on link "1 Certificate of Occupancy by [DATE]" at bounding box center [1085, 232] width 200 height 14
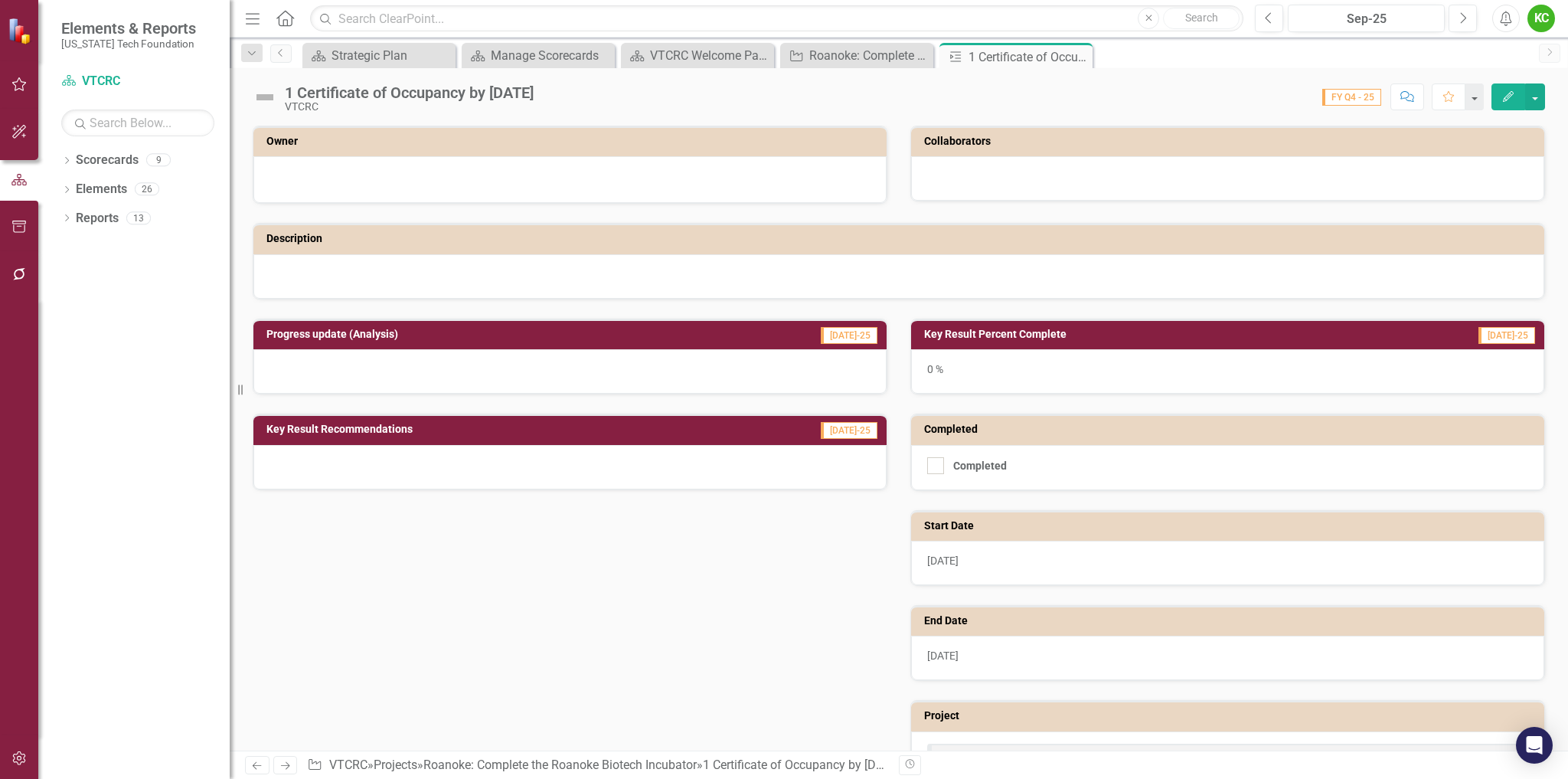
click at [695, 167] on div at bounding box center [570, 179] width 633 height 47
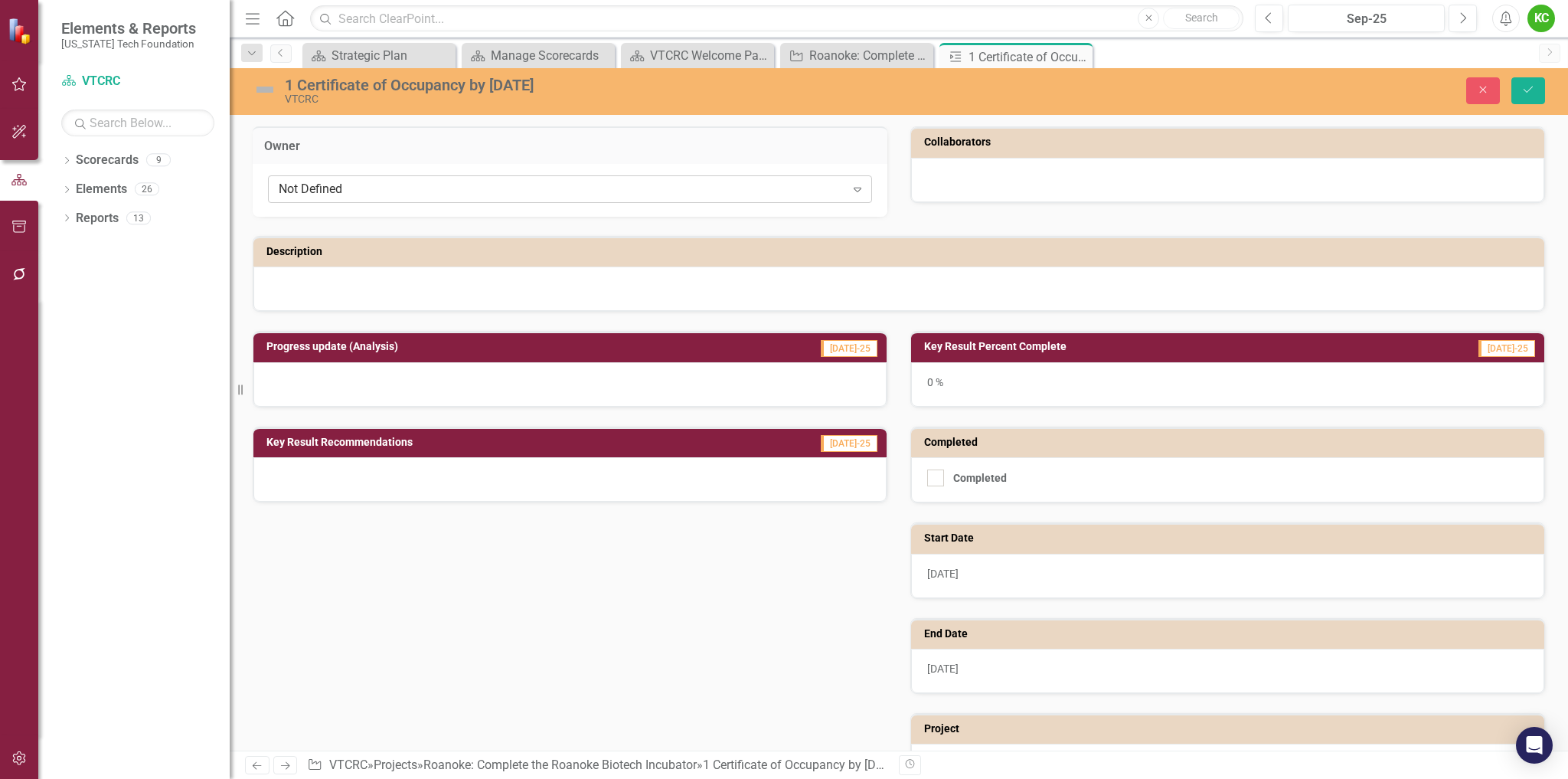
click at [676, 197] on div "Not Defined" at bounding box center [561, 190] width 567 height 18
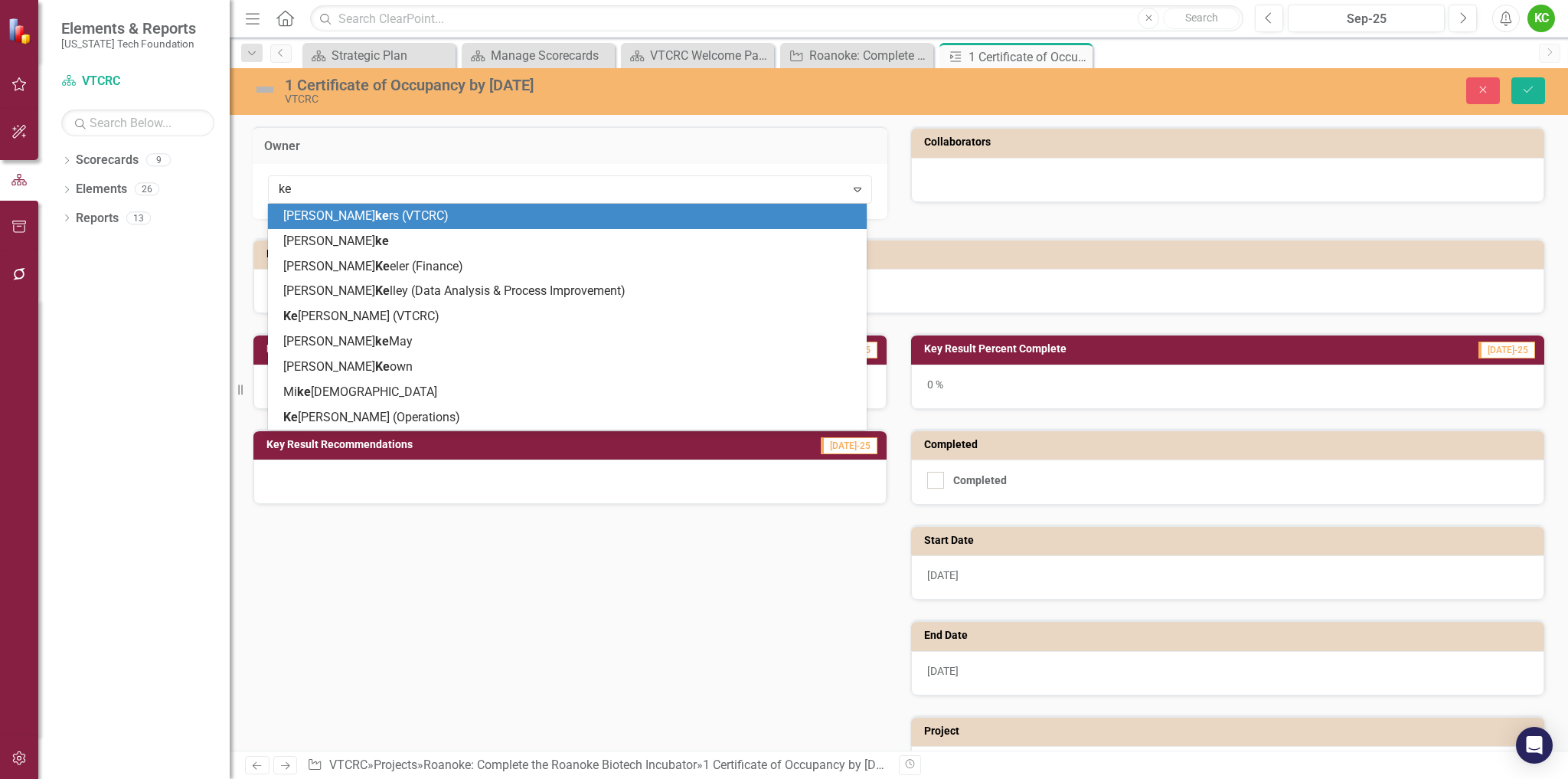
type input "ken"
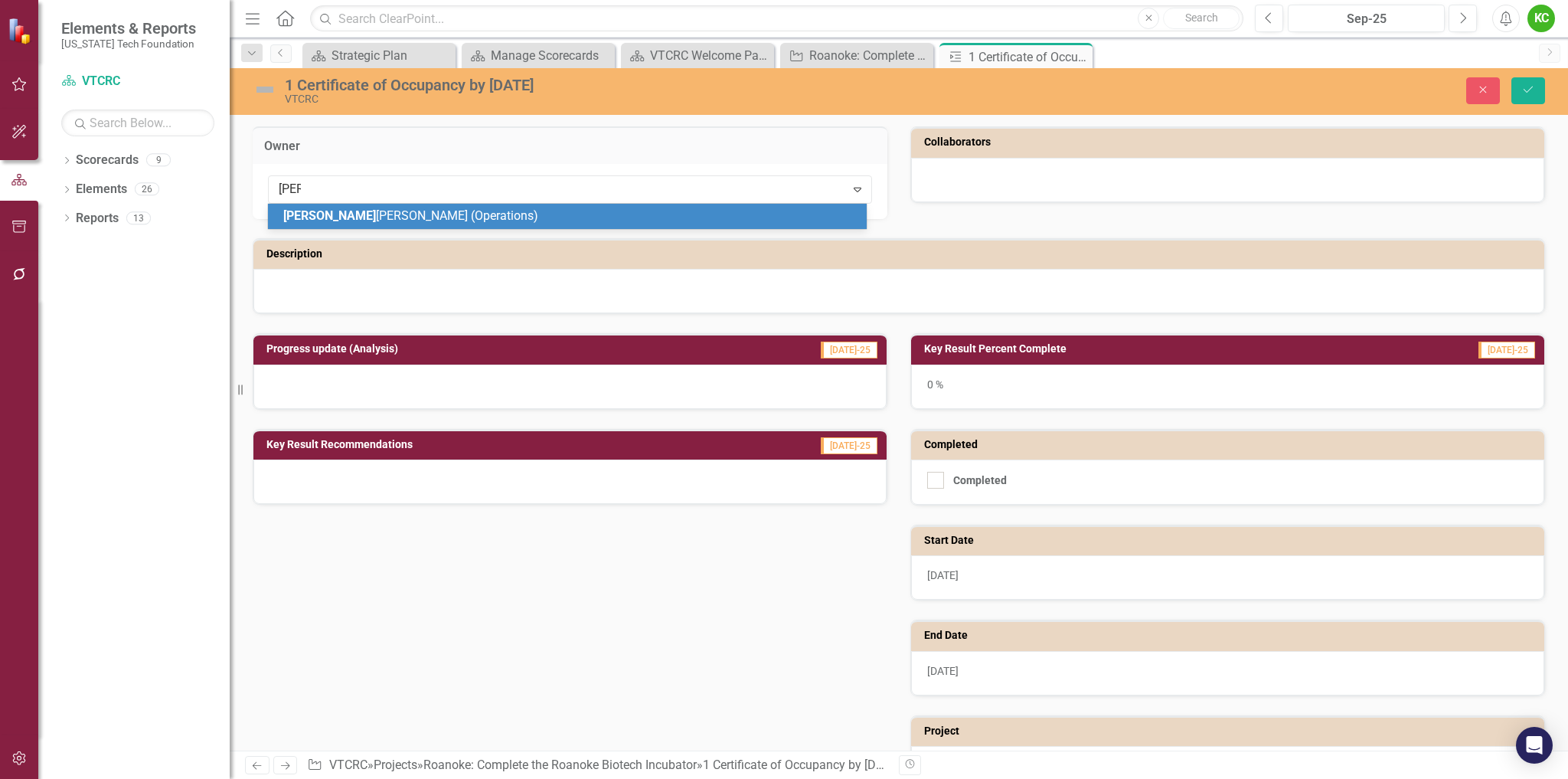
click at [677, 210] on div "Ken Smith (Operations)" at bounding box center [570, 217] width 574 height 18
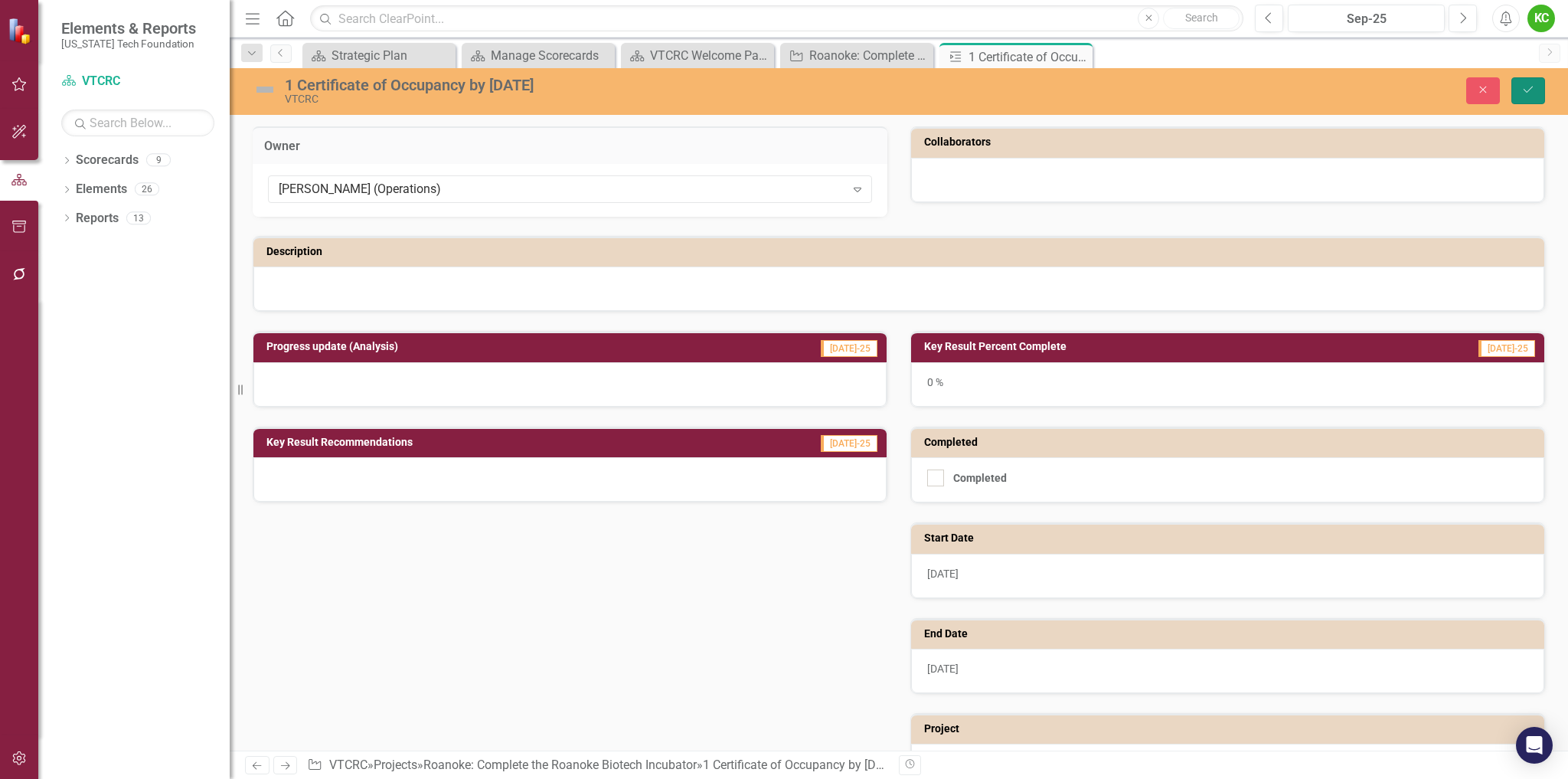
click at [1527, 87] on icon "Save" at bounding box center [1528, 90] width 13 height 11
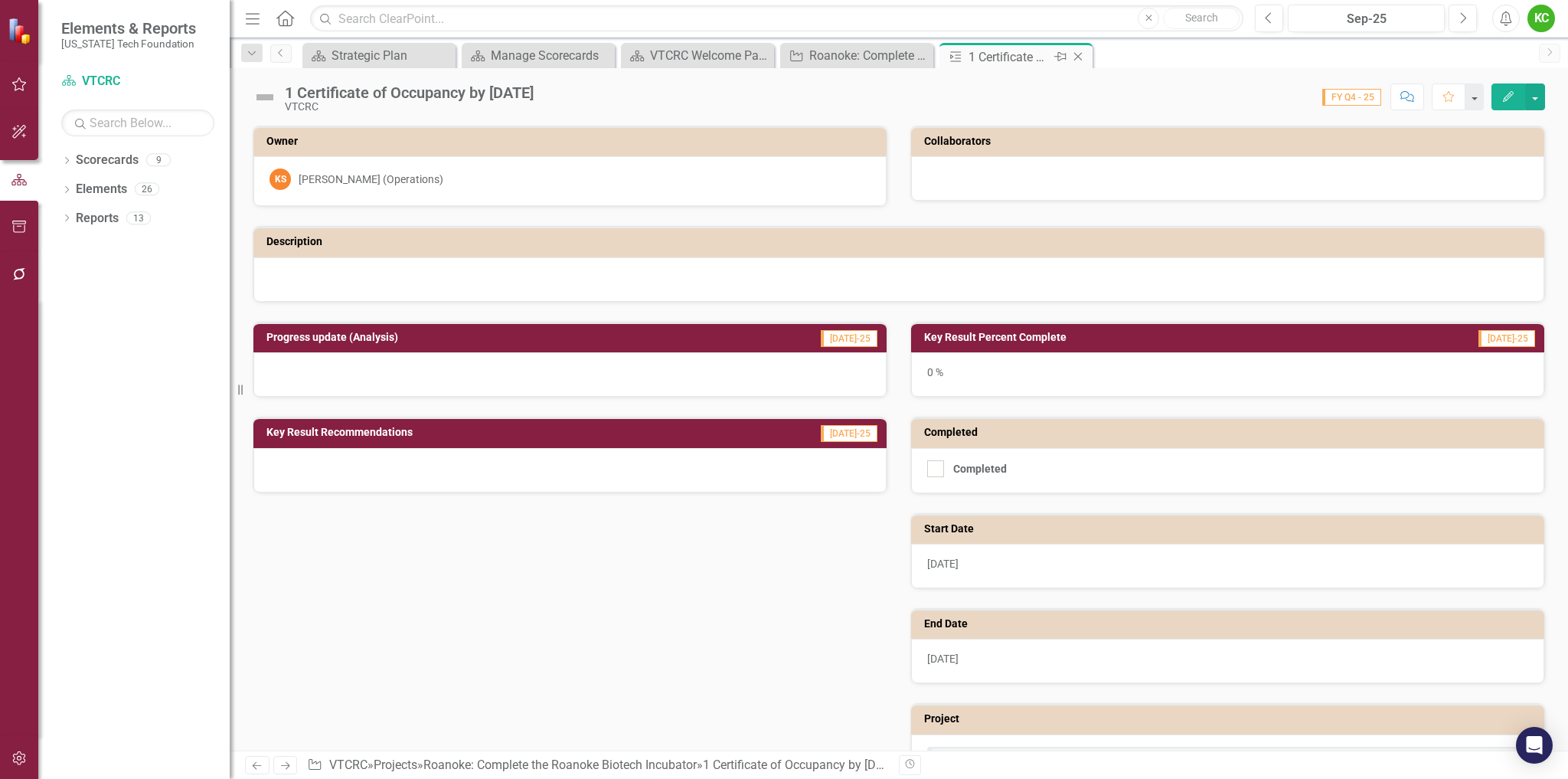
click at [1077, 54] on icon "Close" at bounding box center [1078, 56] width 15 height 13
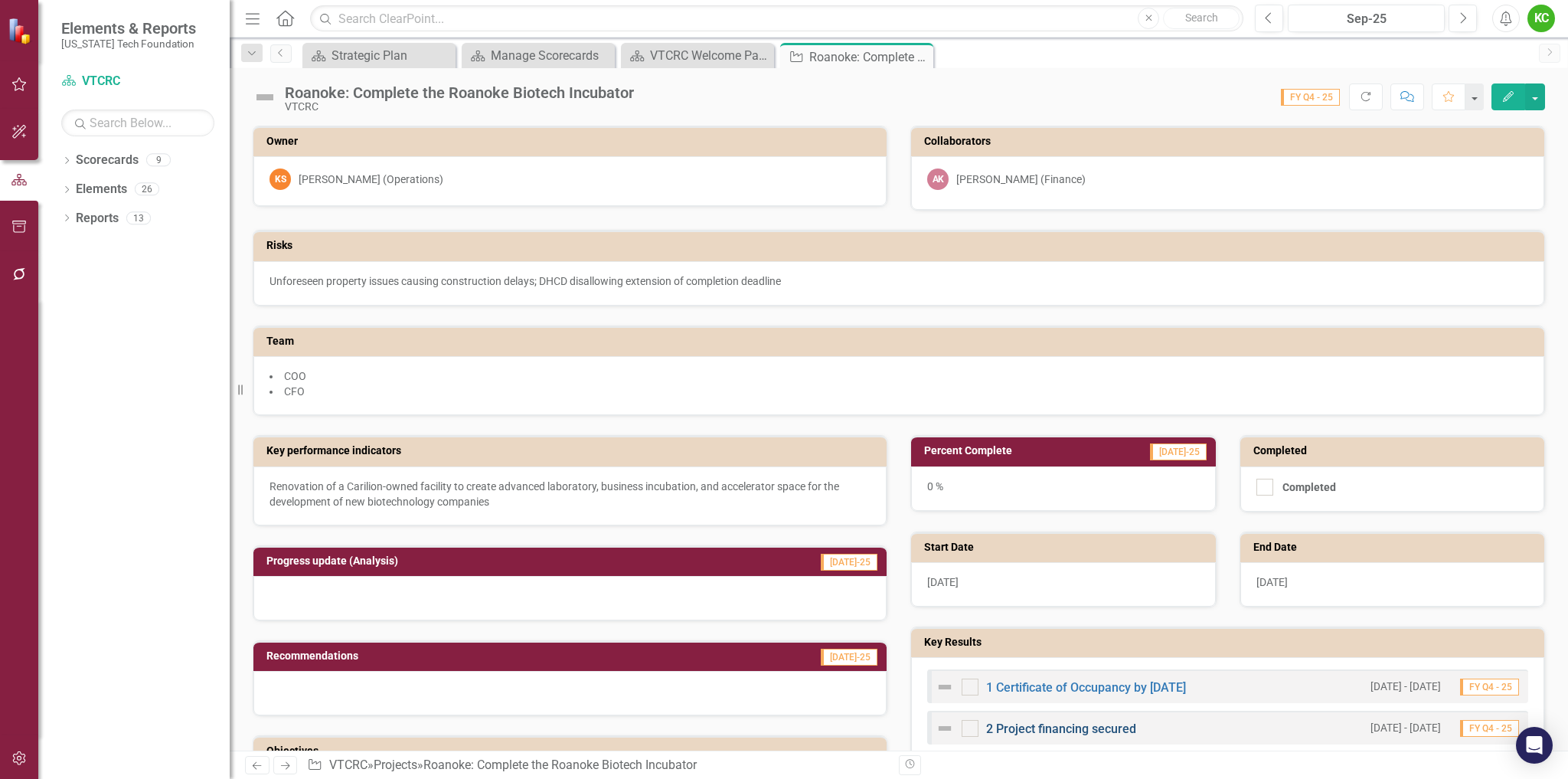
click at [1086, 724] on link "2 Project financing secured" at bounding box center [1061, 729] width 150 height 14
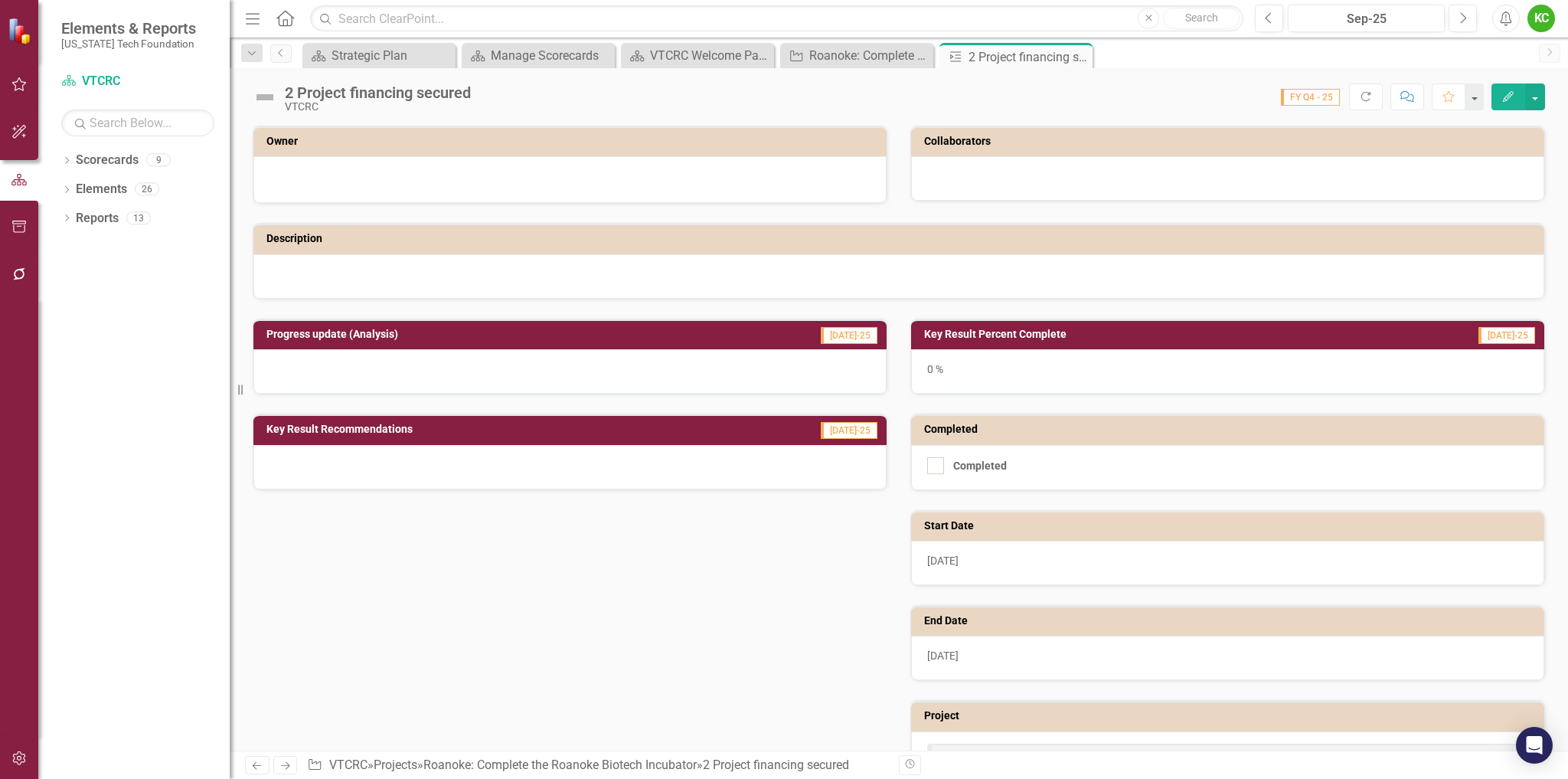
click at [597, 154] on td "Owner" at bounding box center [573, 143] width 613 height 23
click at [605, 144] on h3 "Owner" at bounding box center [573, 141] width 613 height 12
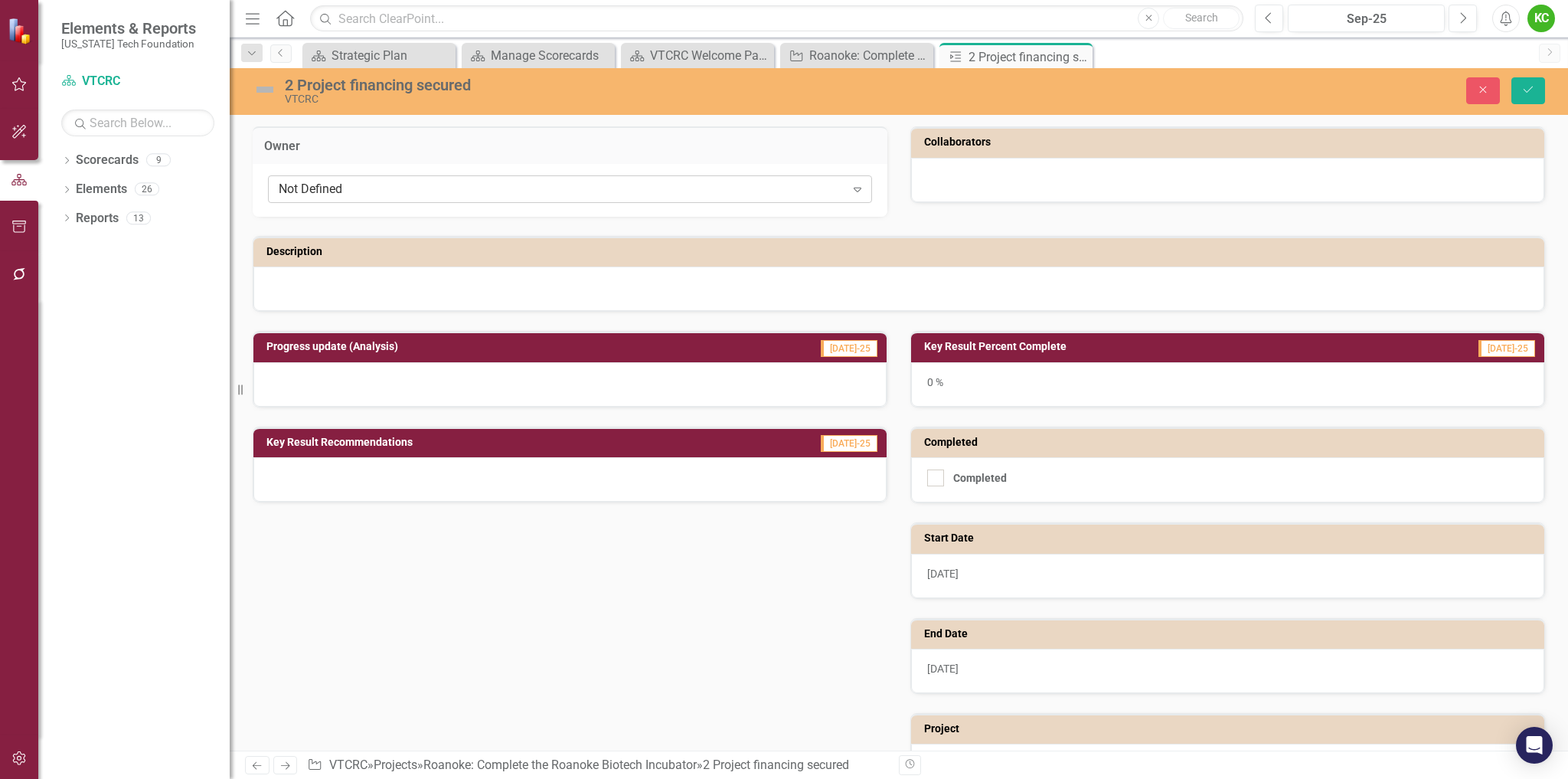
click at [600, 182] on div "Not Defined" at bounding box center [561, 190] width 567 height 18
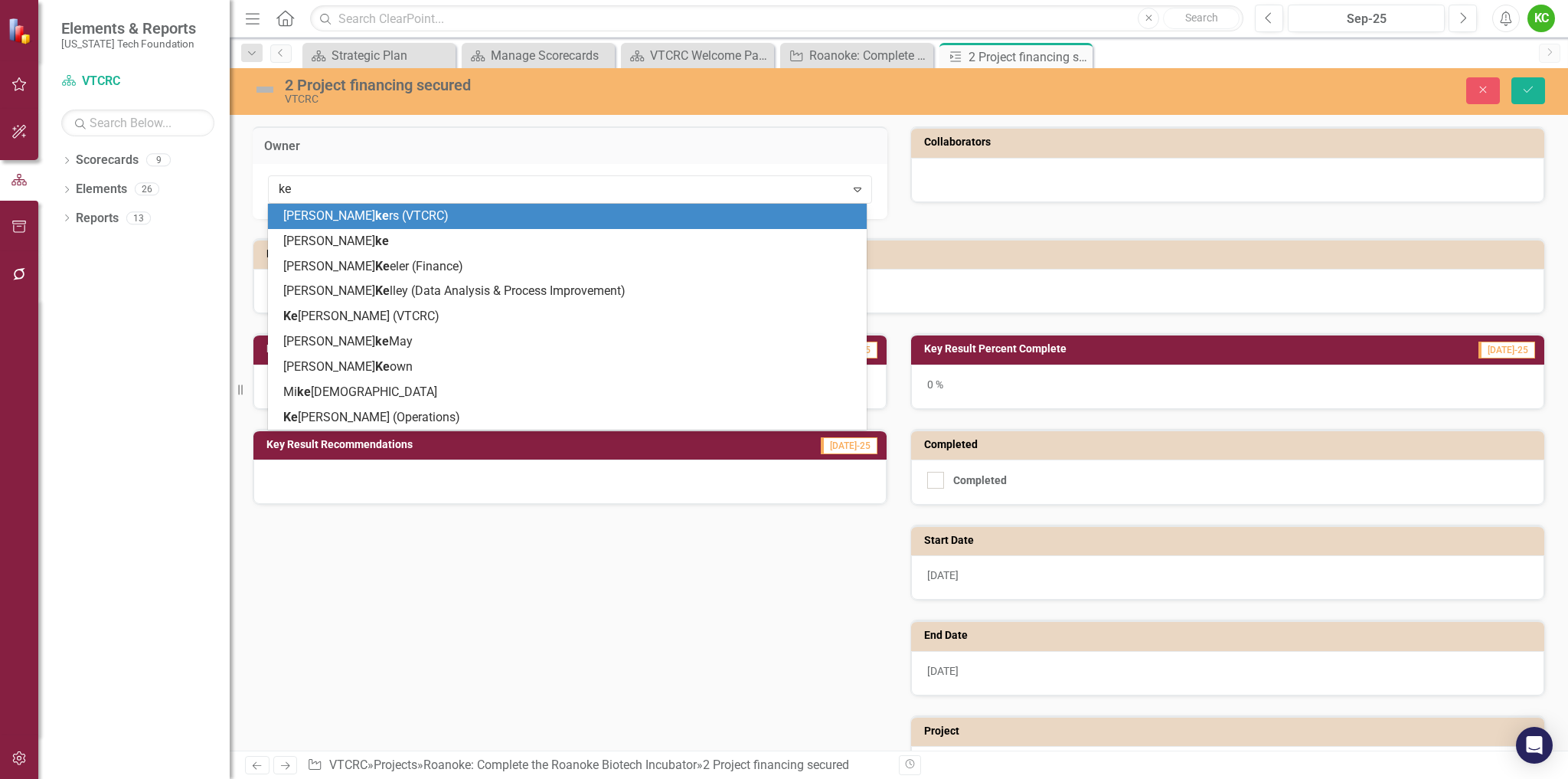
type input "ken"
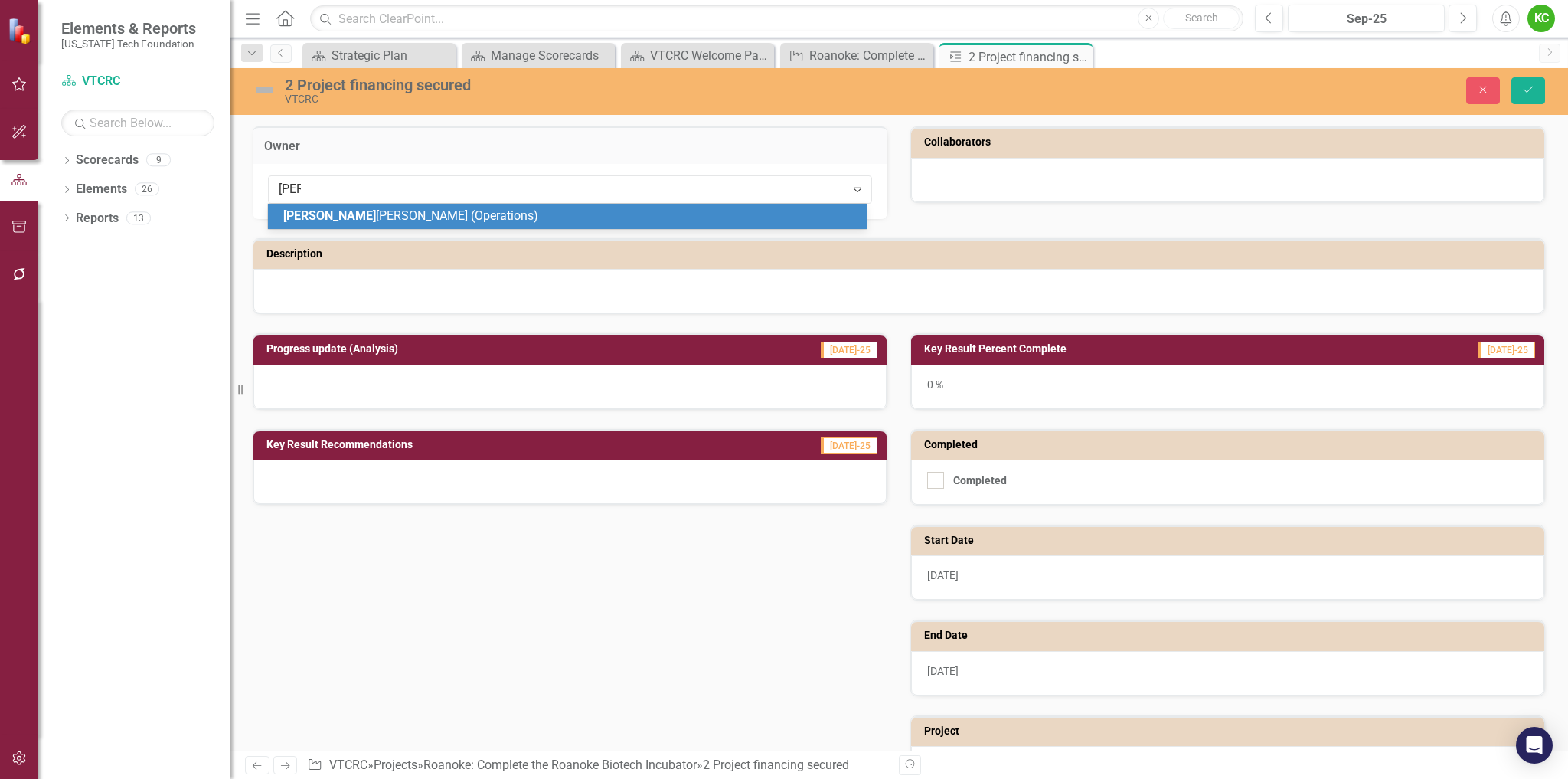
click at [596, 211] on div "Ken Smith (Operations)" at bounding box center [570, 217] width 574 height 18
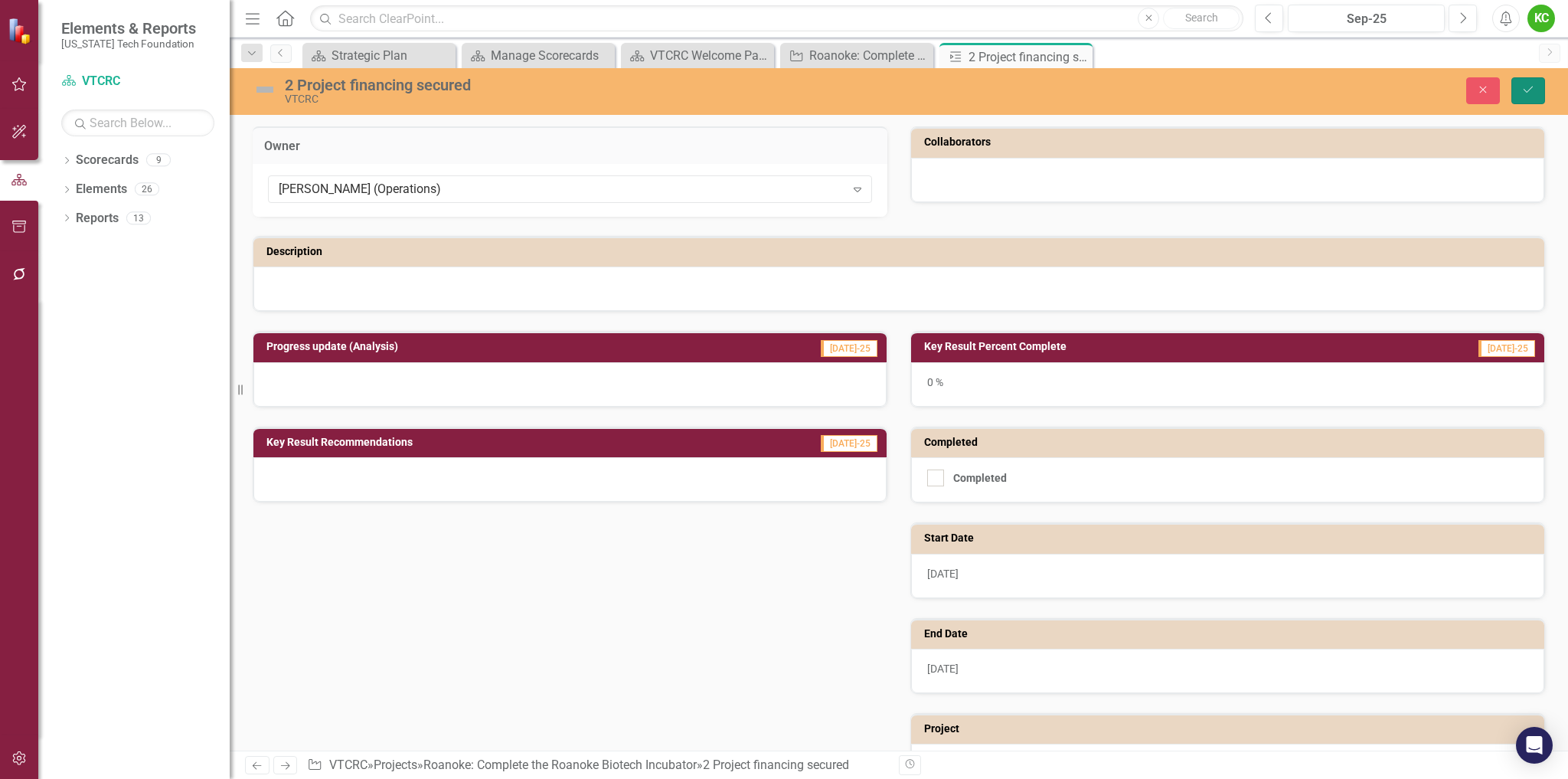
click at [1526, 90] on icon "Save" at bounding box center [1528, 90] width 13 height 11
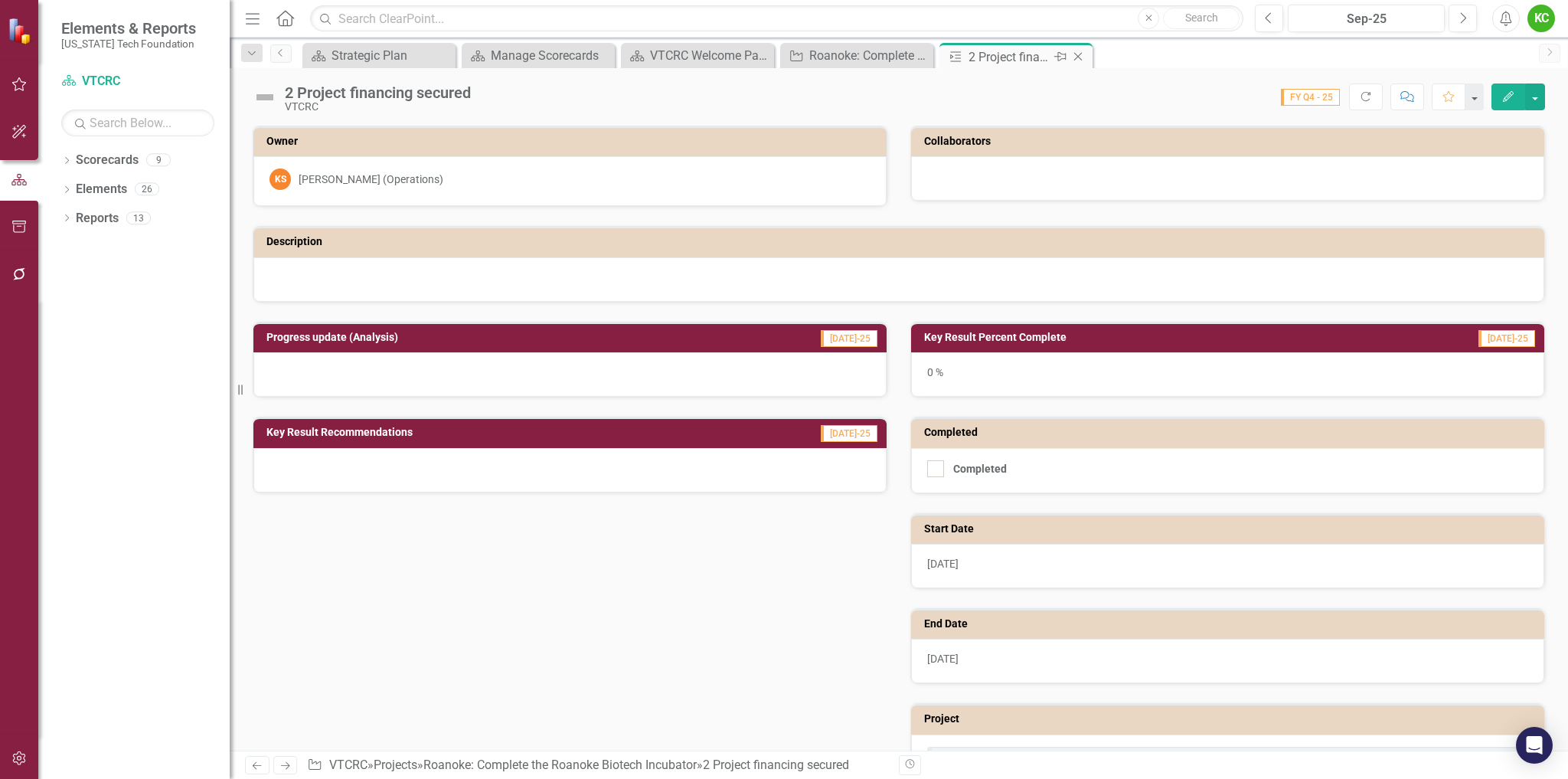
click at [1080, 53] on icon "Close" at bounding box center [1078, 56] width 15 height 13
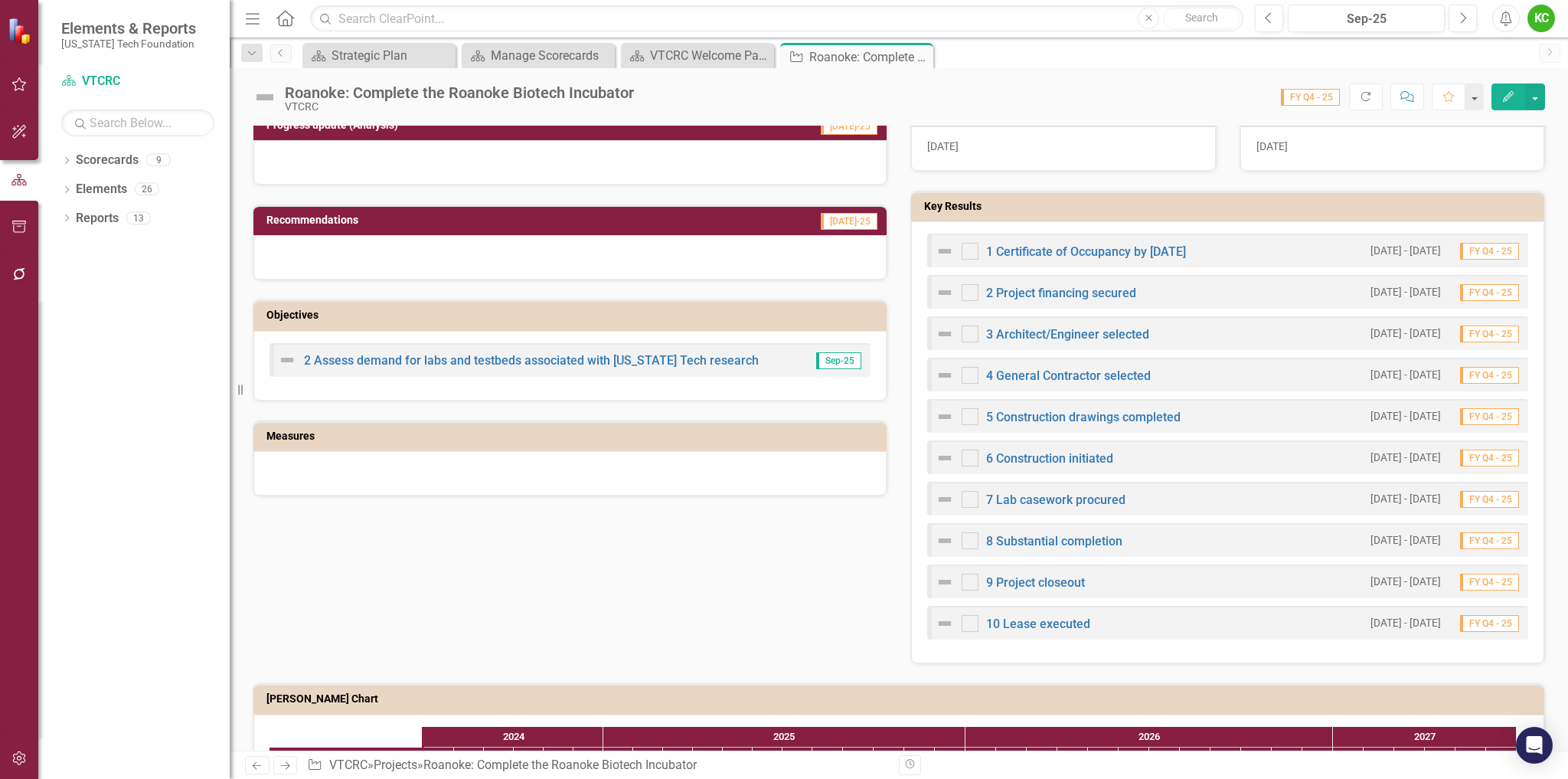
scroll to position [450, 0]
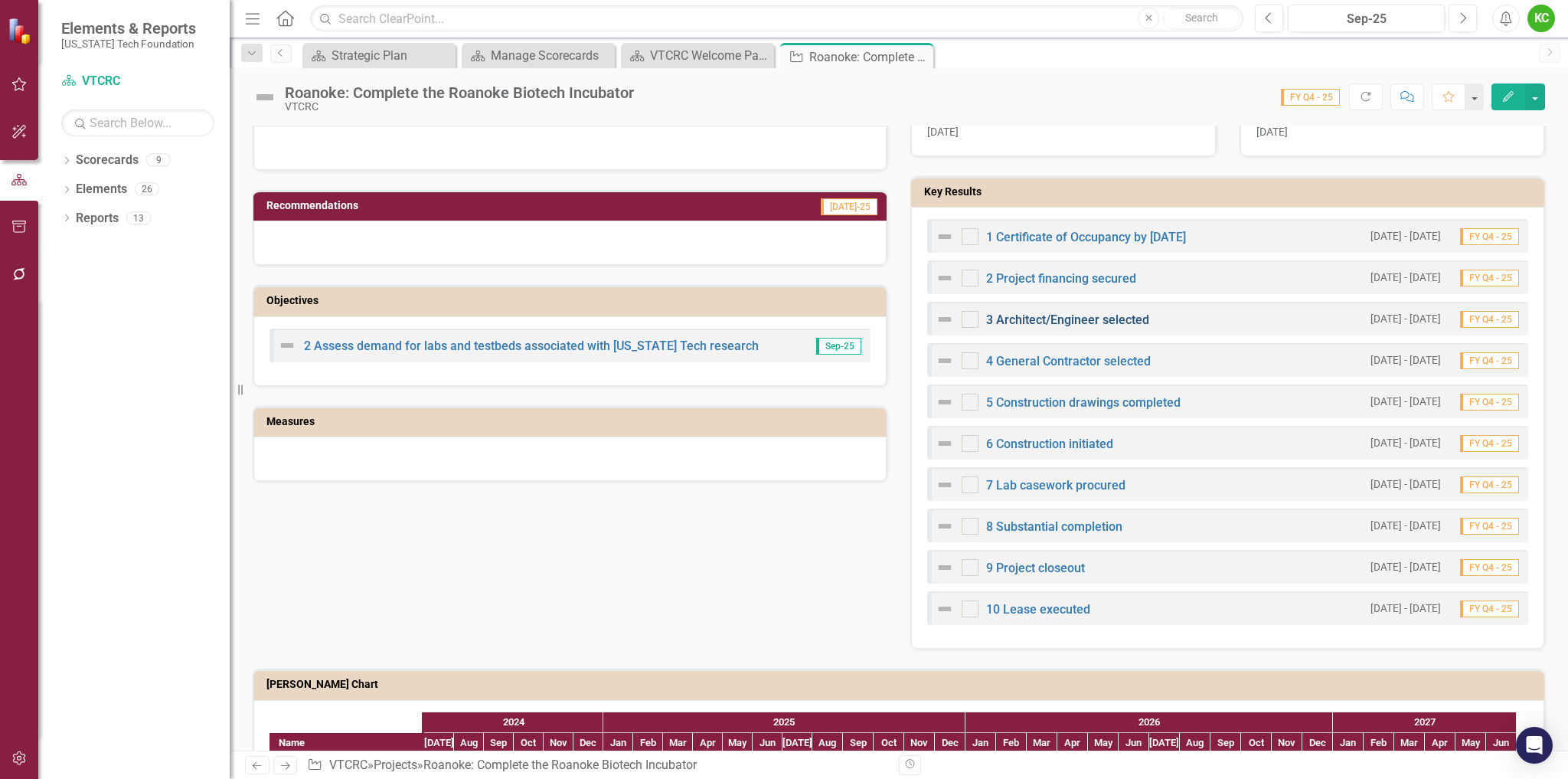
click at [1075, 315] on link "3 Architect/Engineer selected" at bounding box center [1067, 320] width 163 height 14
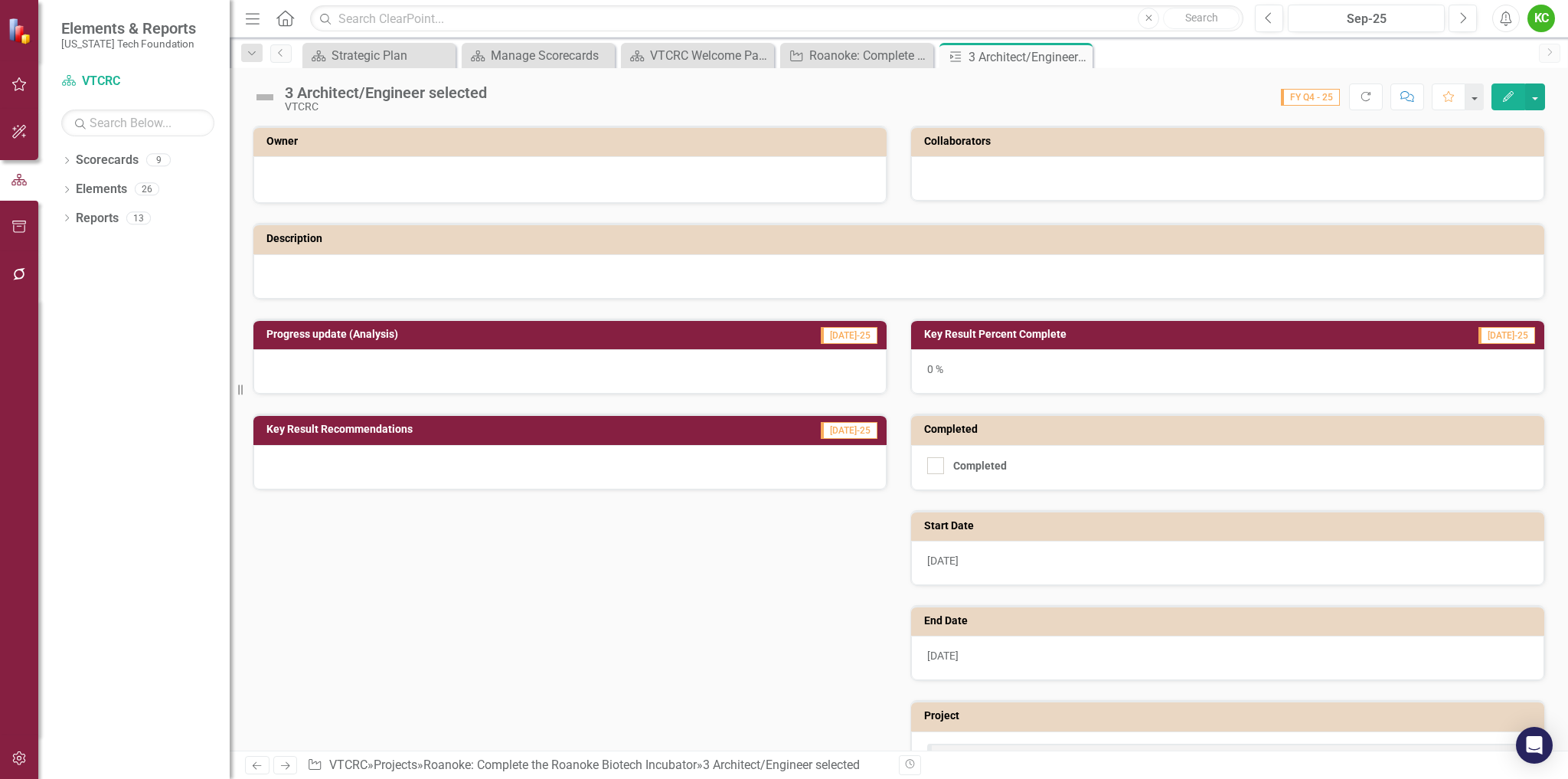
click at [533, 141] on h3 "Owner" at bounding box center [573, 141] width 613 height 12
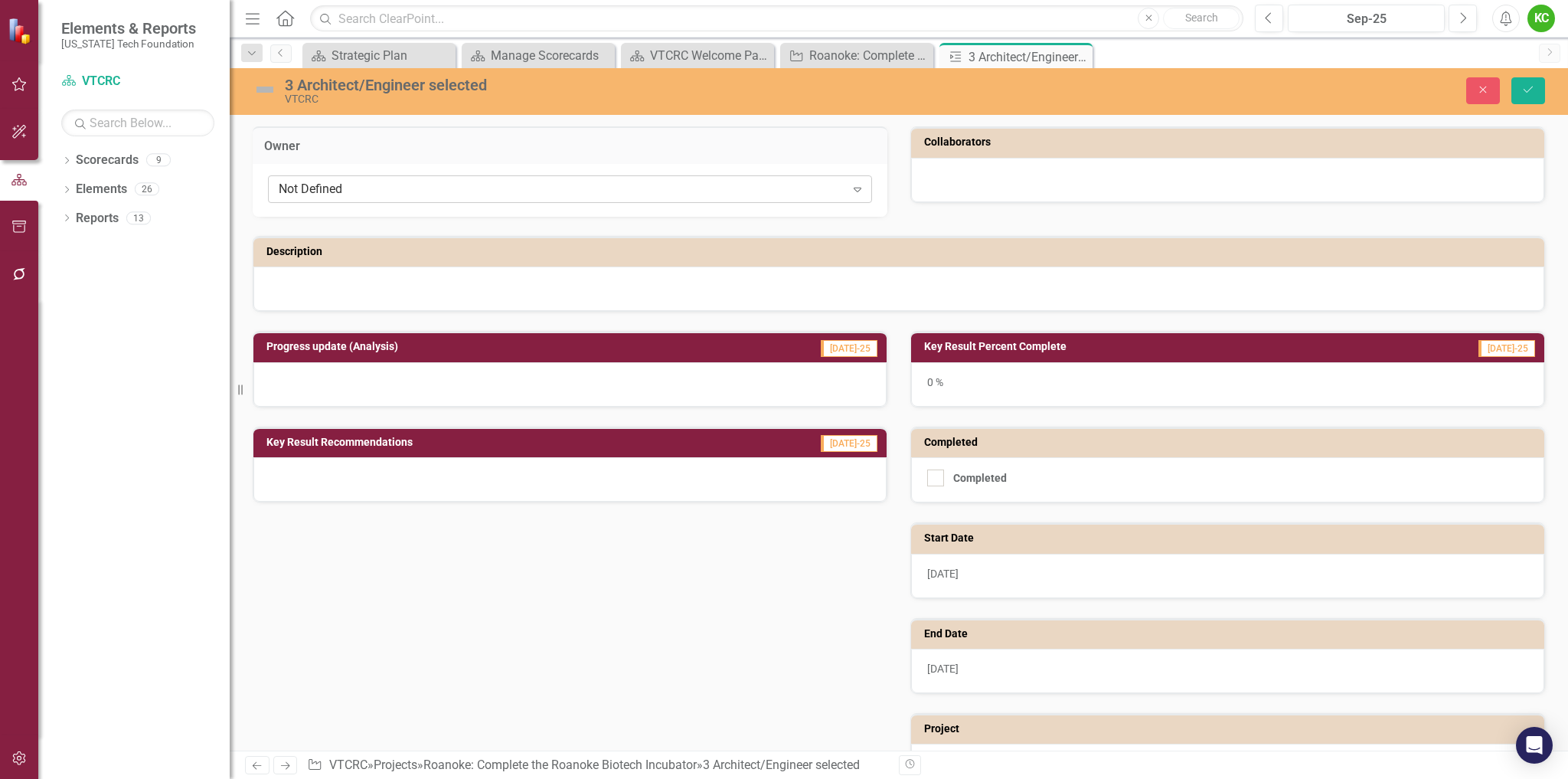
click at [555, 188] on div "Not Defined" at bounding box center [561, 190] width 567 height 18
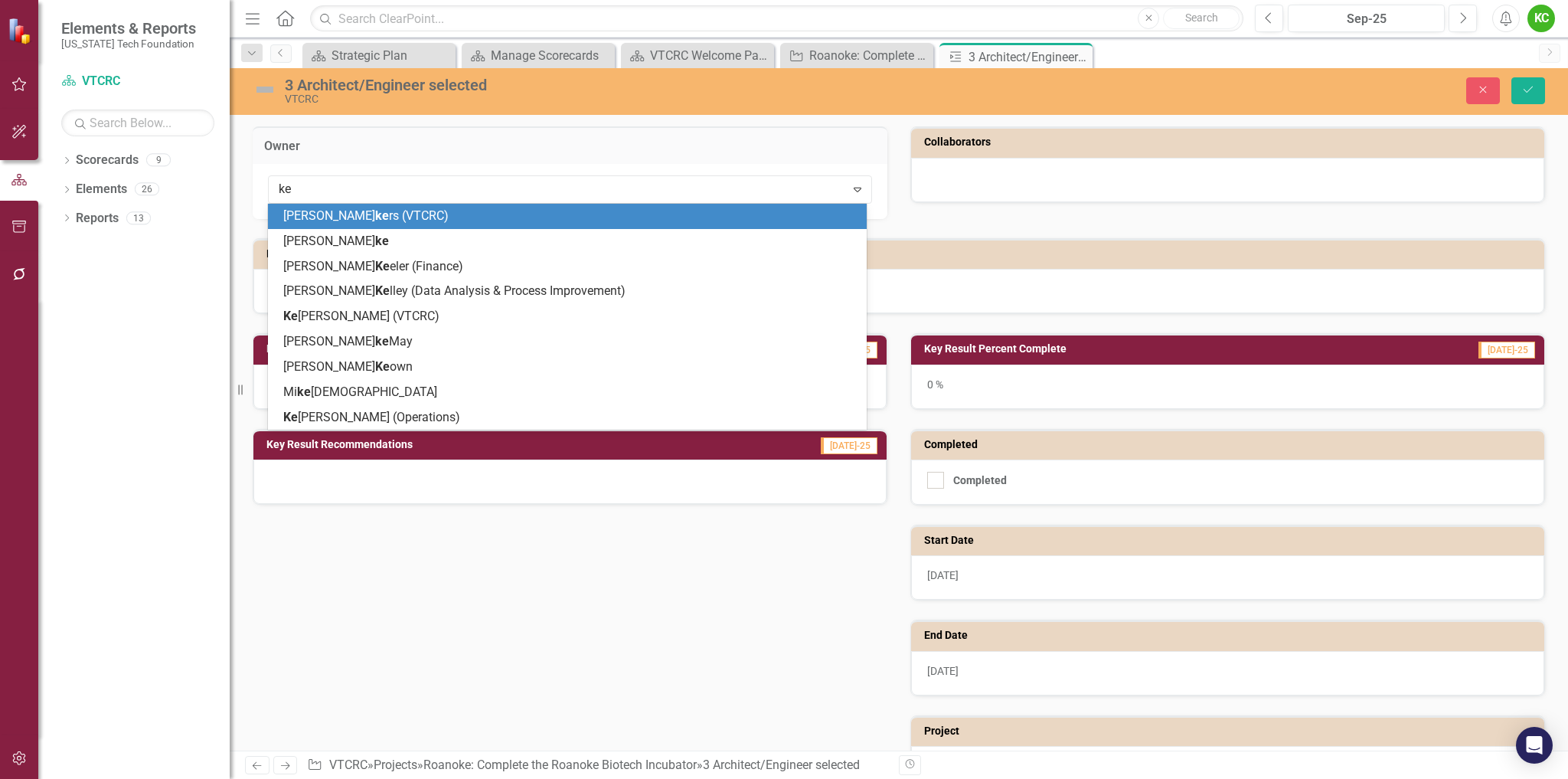
type input "ken"
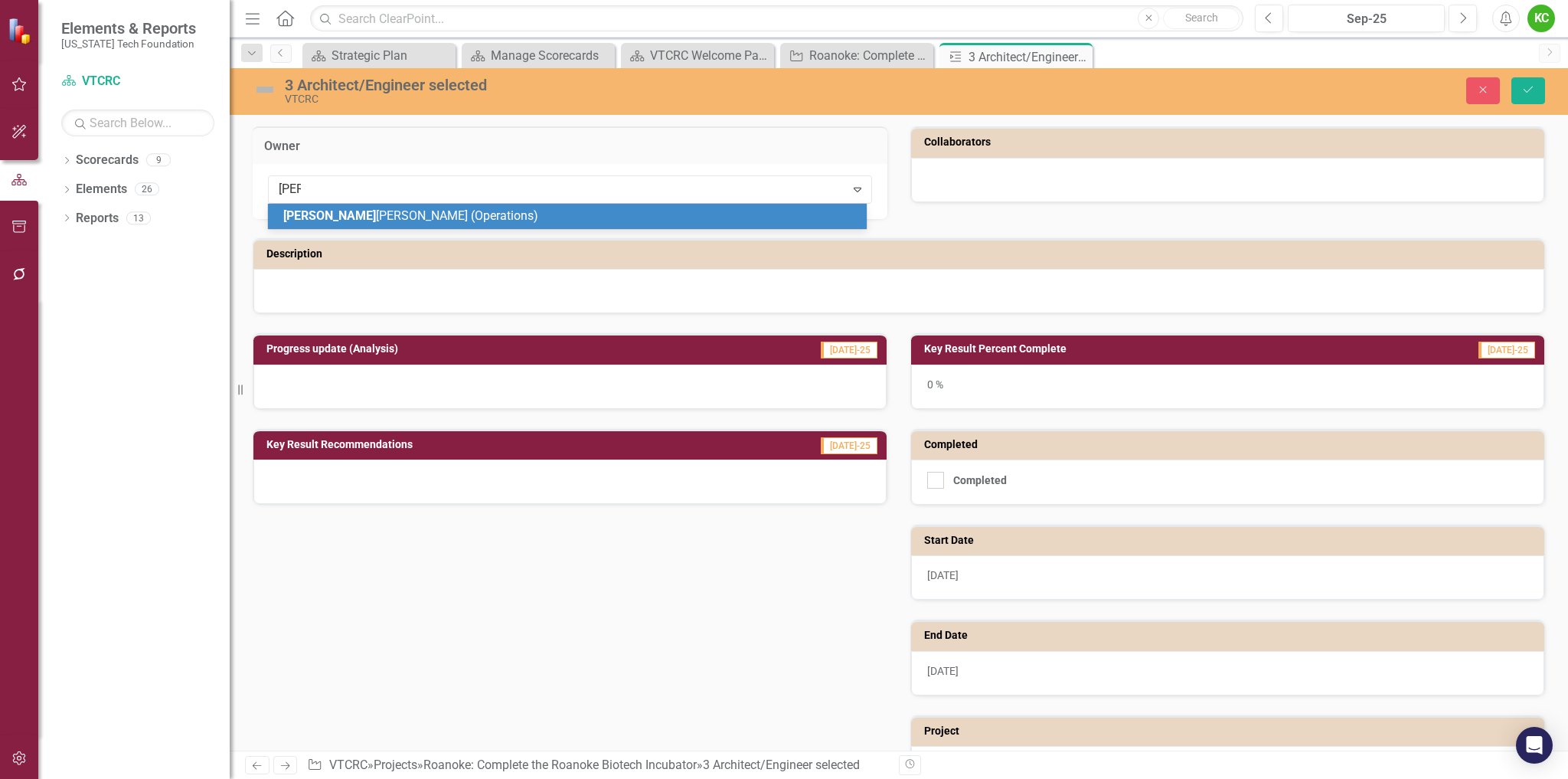
click at [544, 214] on div "Ken Smith (Operations)" at bounding box center [570, 217] width 574 height 18
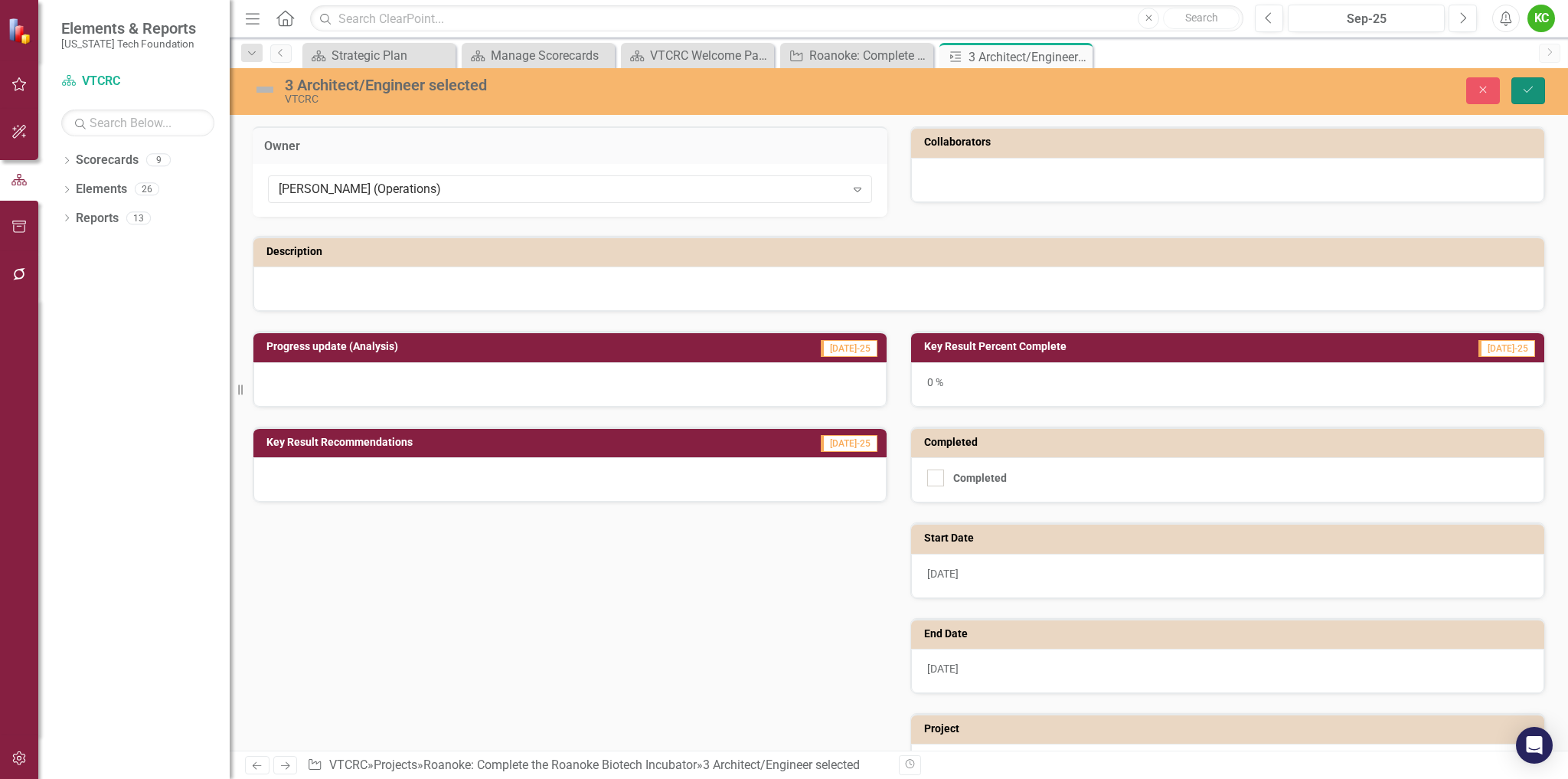
click at [1538, 91] on button "Save" at bounding box center [1529, 90] width 34 height 27
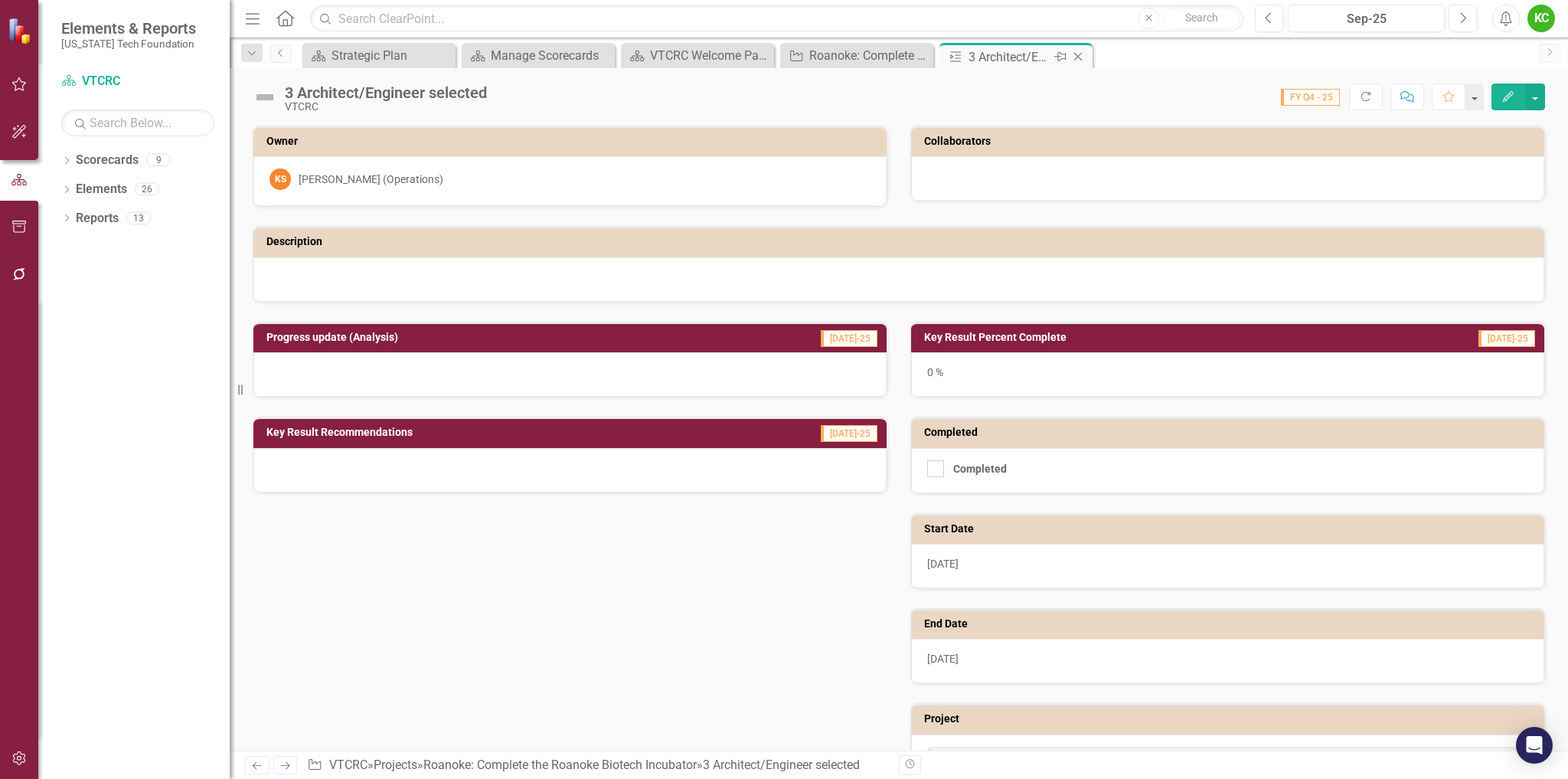
click at [1078, 55] on icon "Close" at bounding box center [1078, 56] width 15 height 13
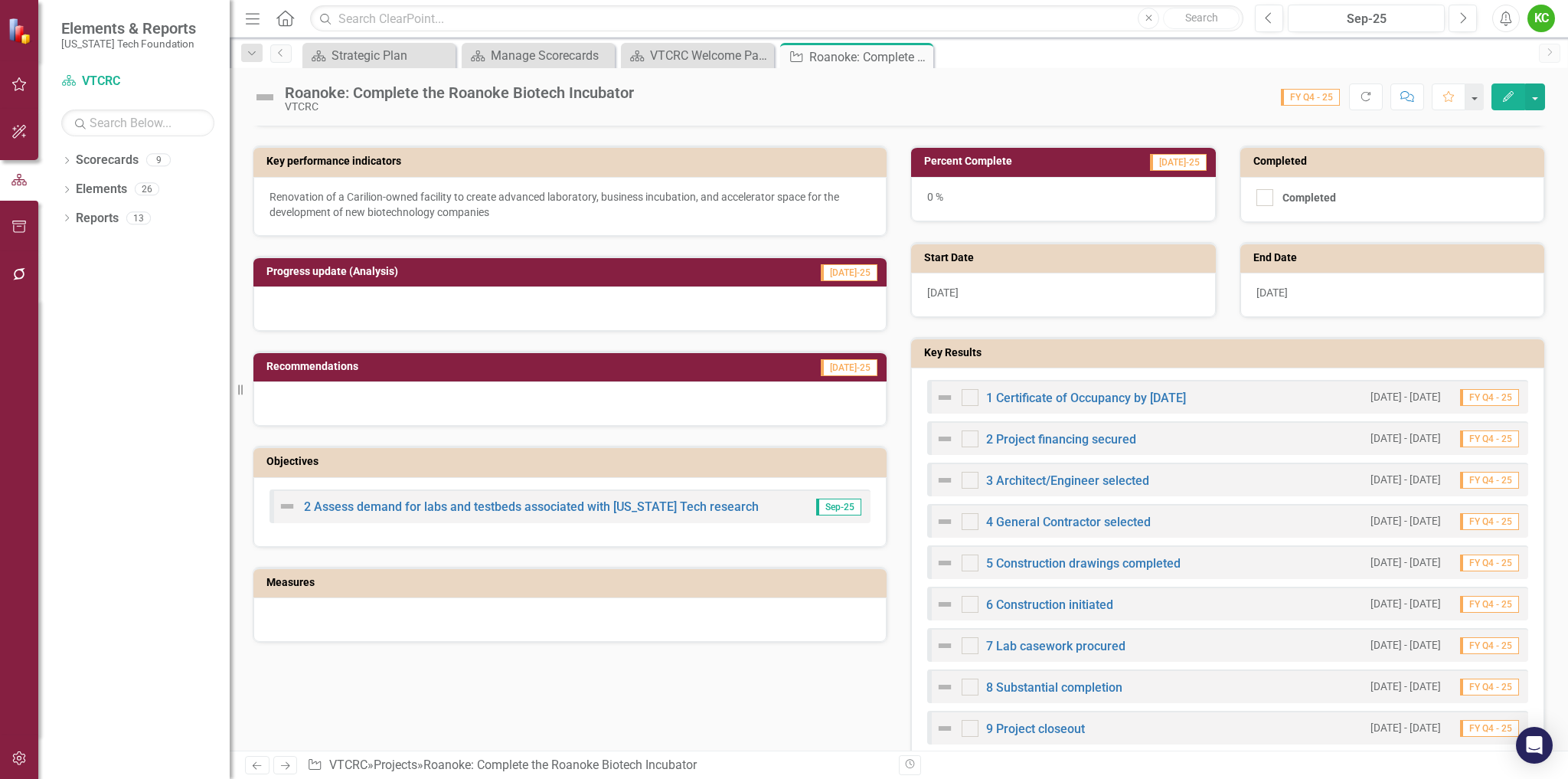
scroll to position [331, 0]
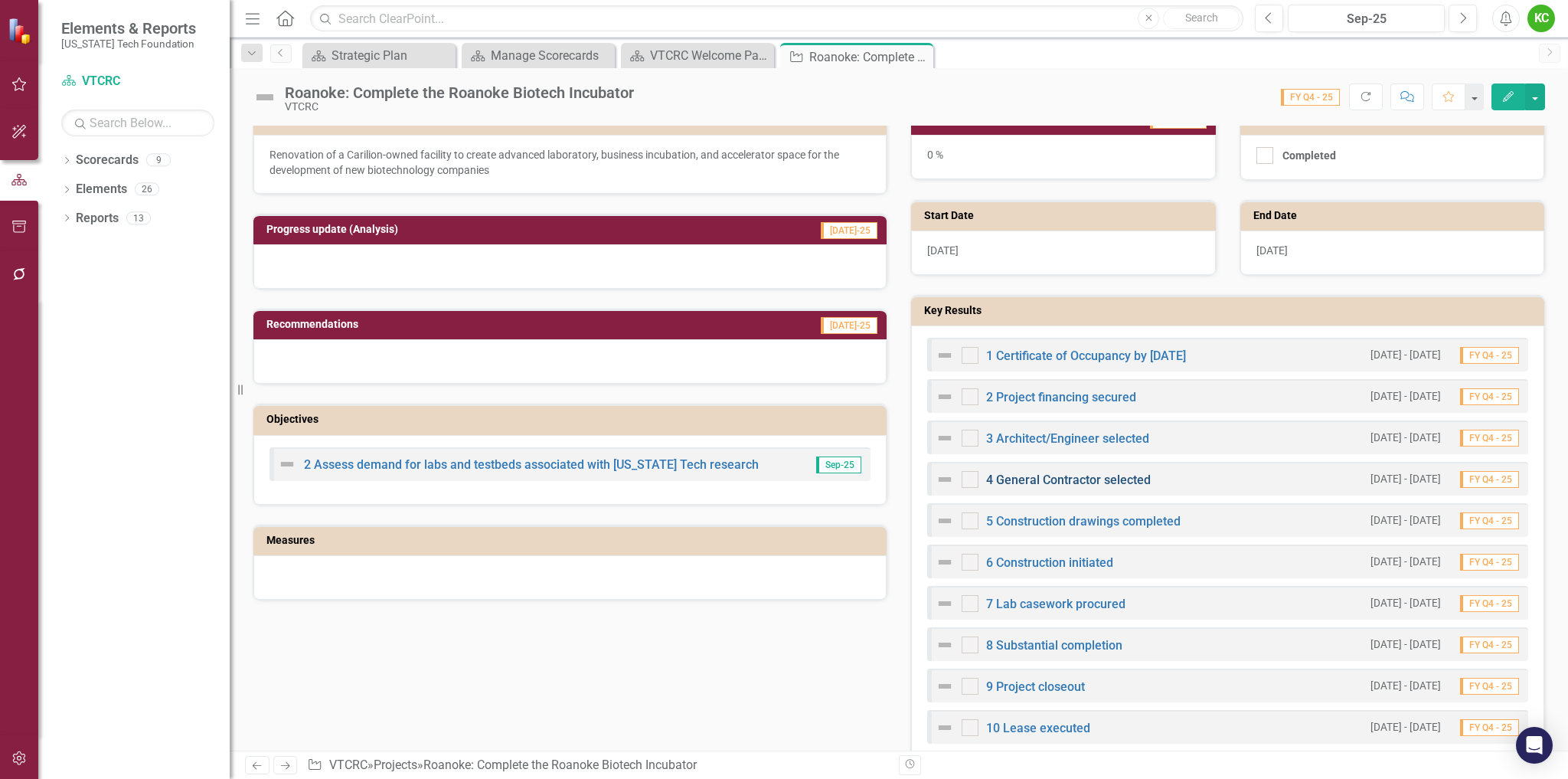
click at [1066, 479] on link "4 General Contractor selected" at bounding box center [1068, 480] width 165 height 14
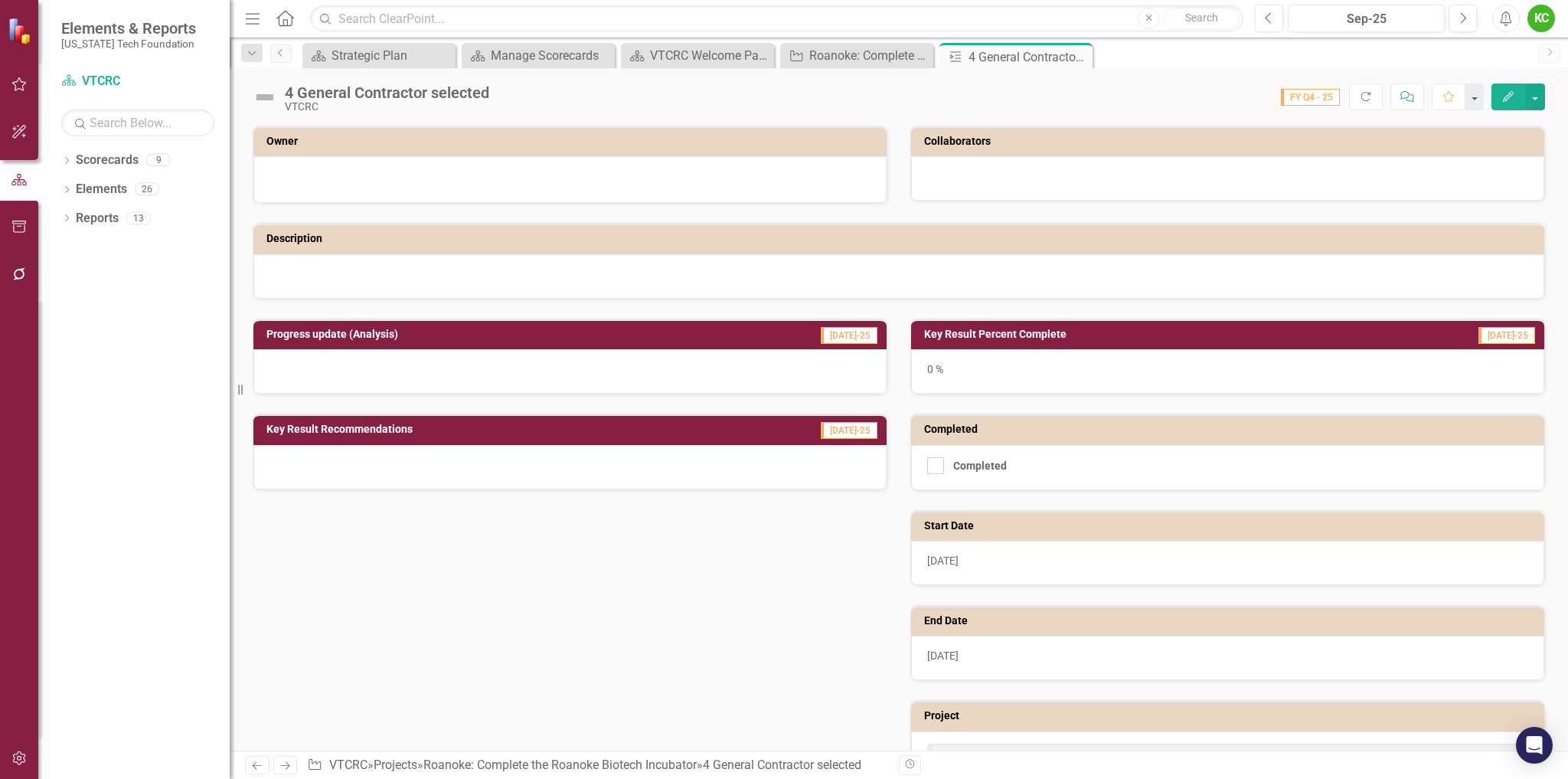
click at [780, 158] on div at bounding box center [570, 179] width 633 height 47
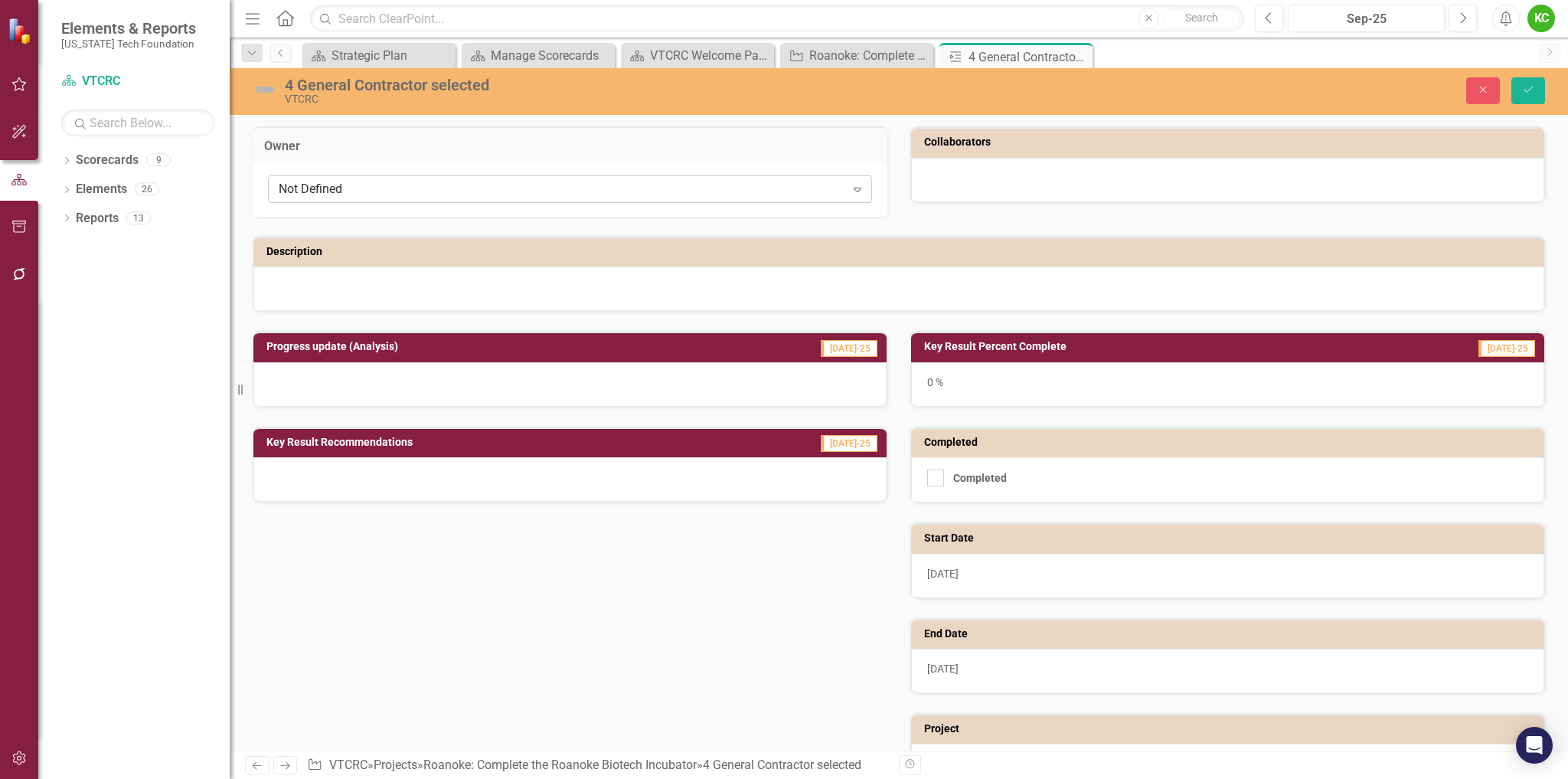
click at [764, 188] on div "Not Defined" at bounding box center [561, 190] width 567 height 18
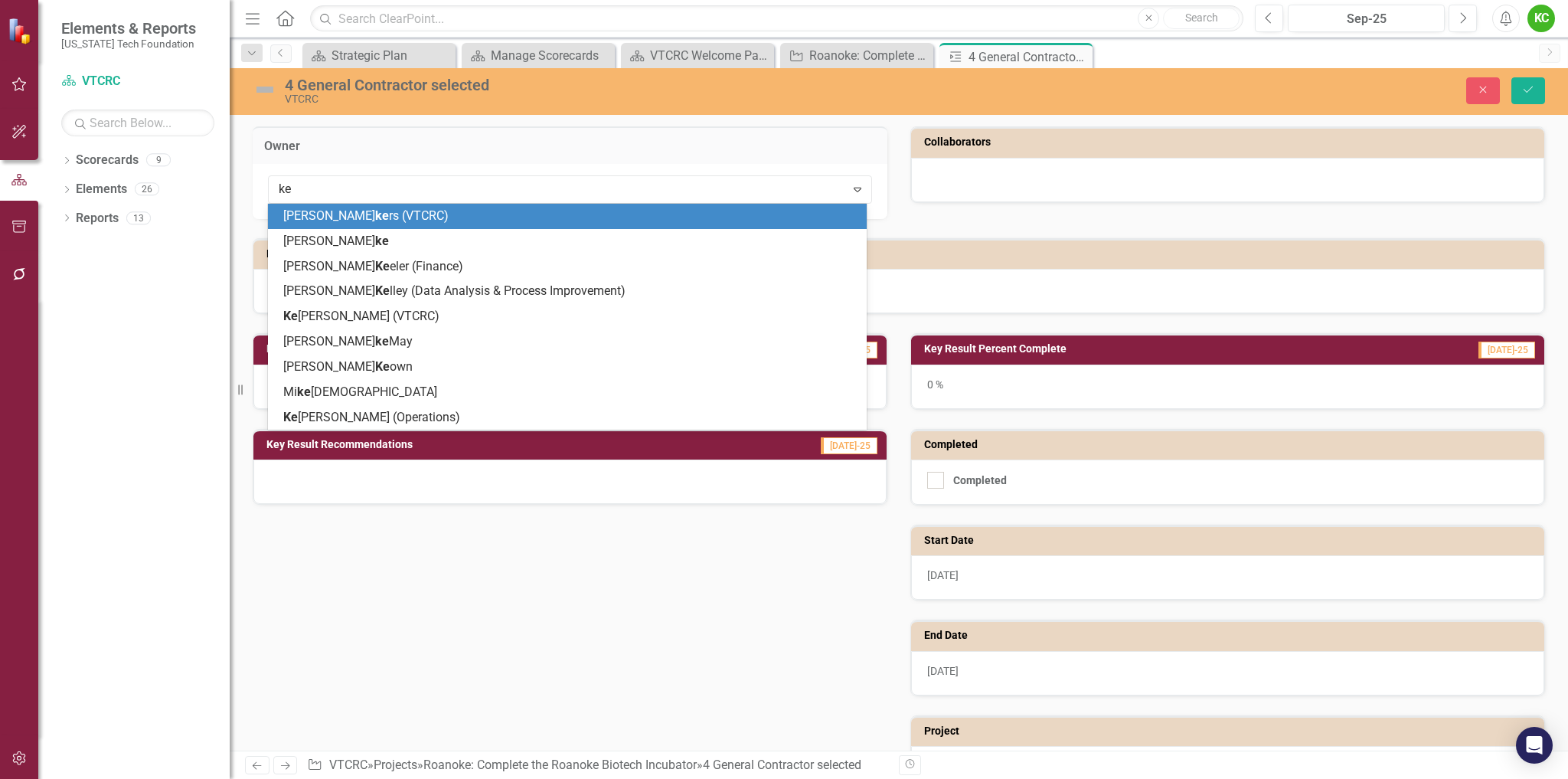
type input "ken"
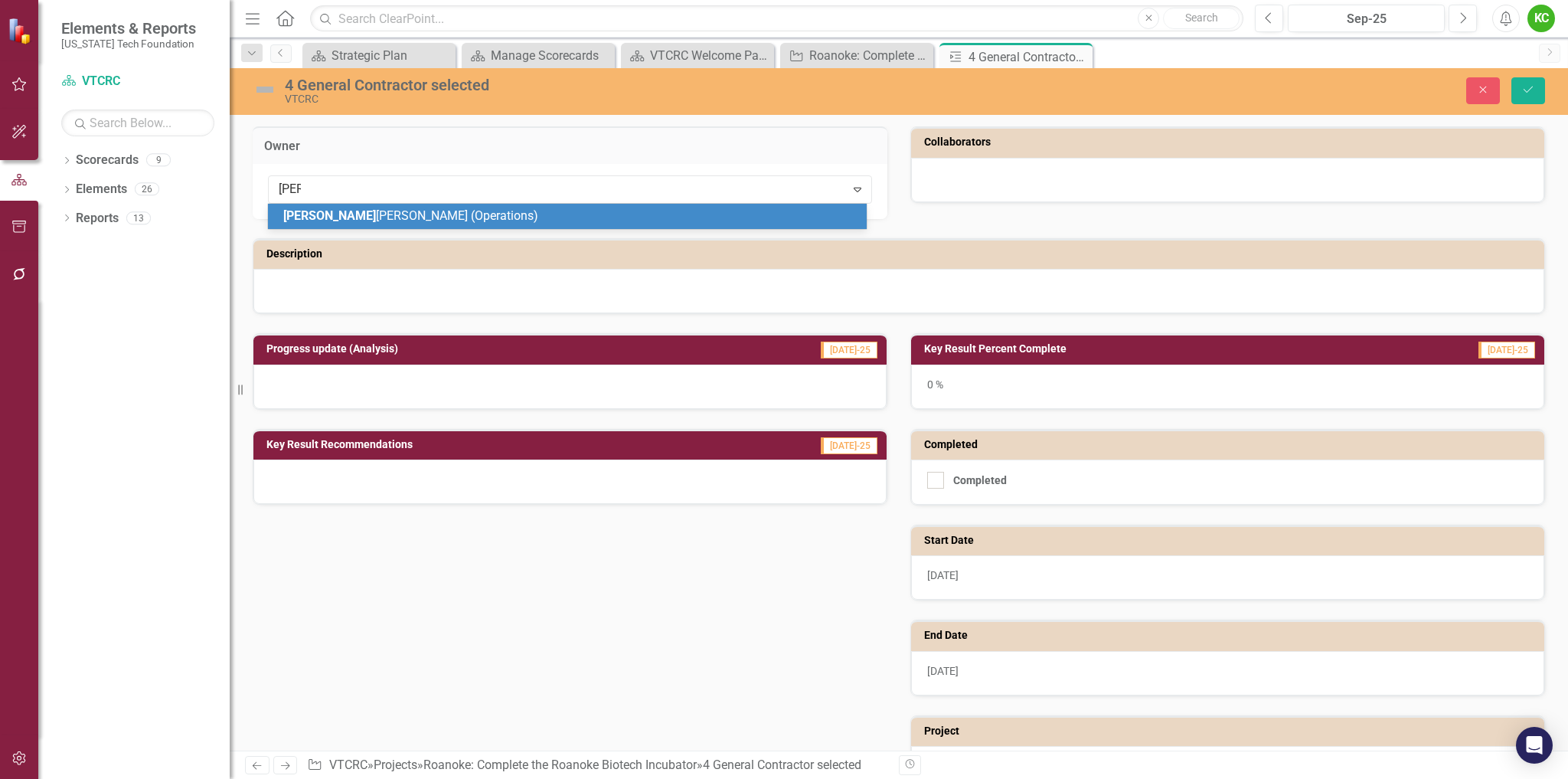
click at [759, 216] on div "Ken Smith (Operations)" at bounding box center [570, 217] width 574 height 18
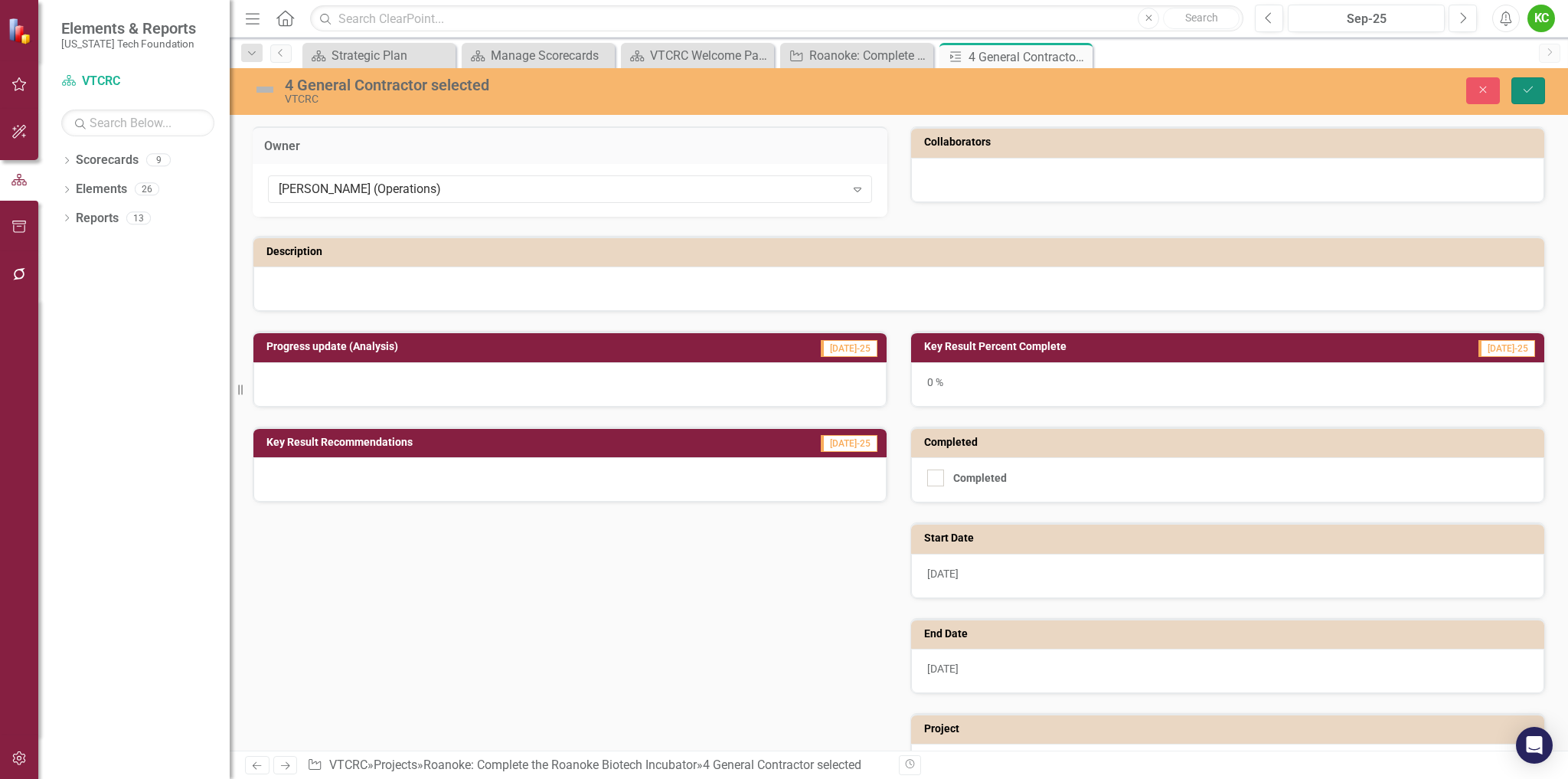
click at [1535, 86] on icon "Save" at bounding box center [1528, 90] width 13 height 11
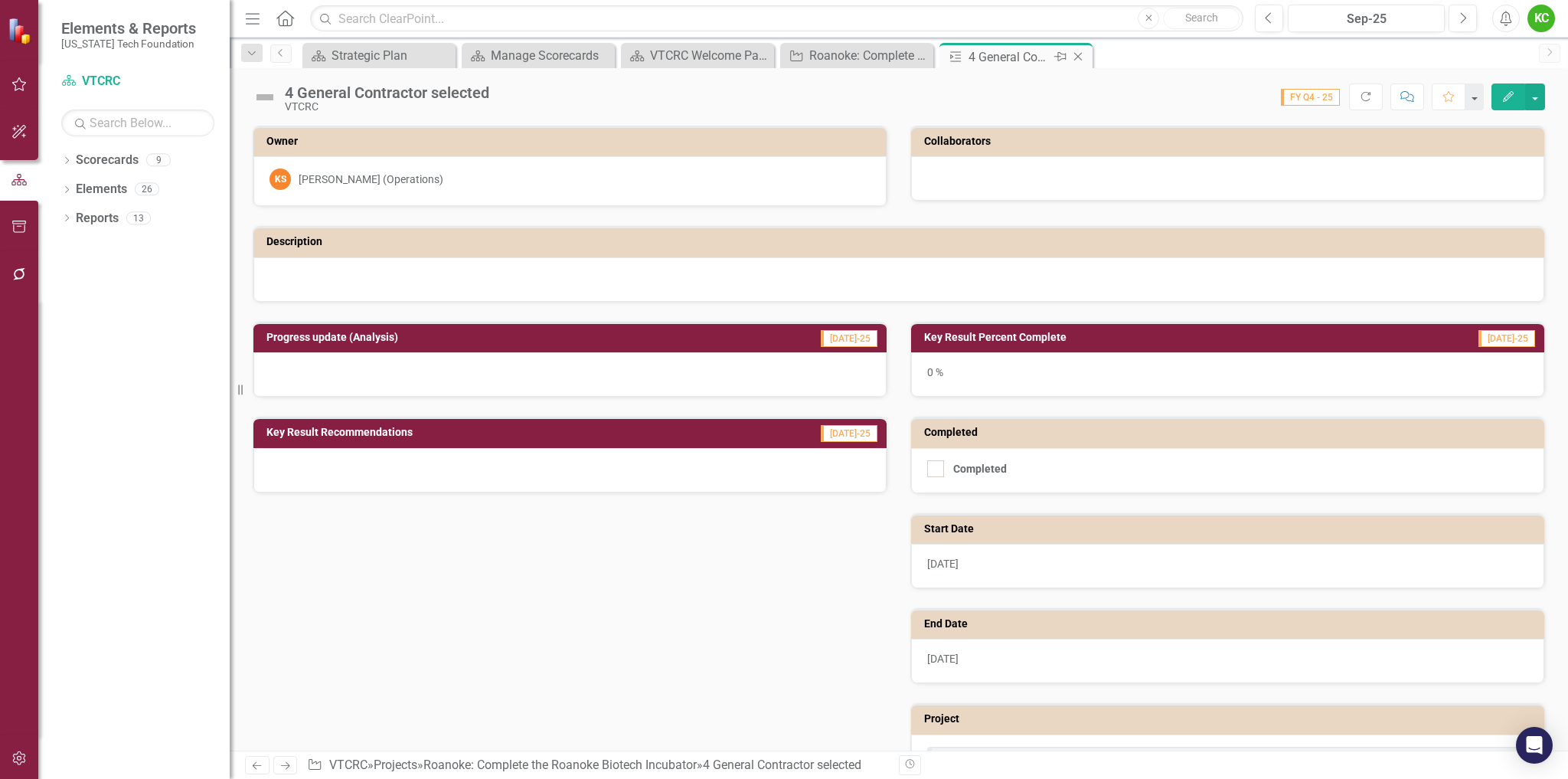
click at [1077, 57] on icon at bounding box center [1078, 56] width 8 height 8
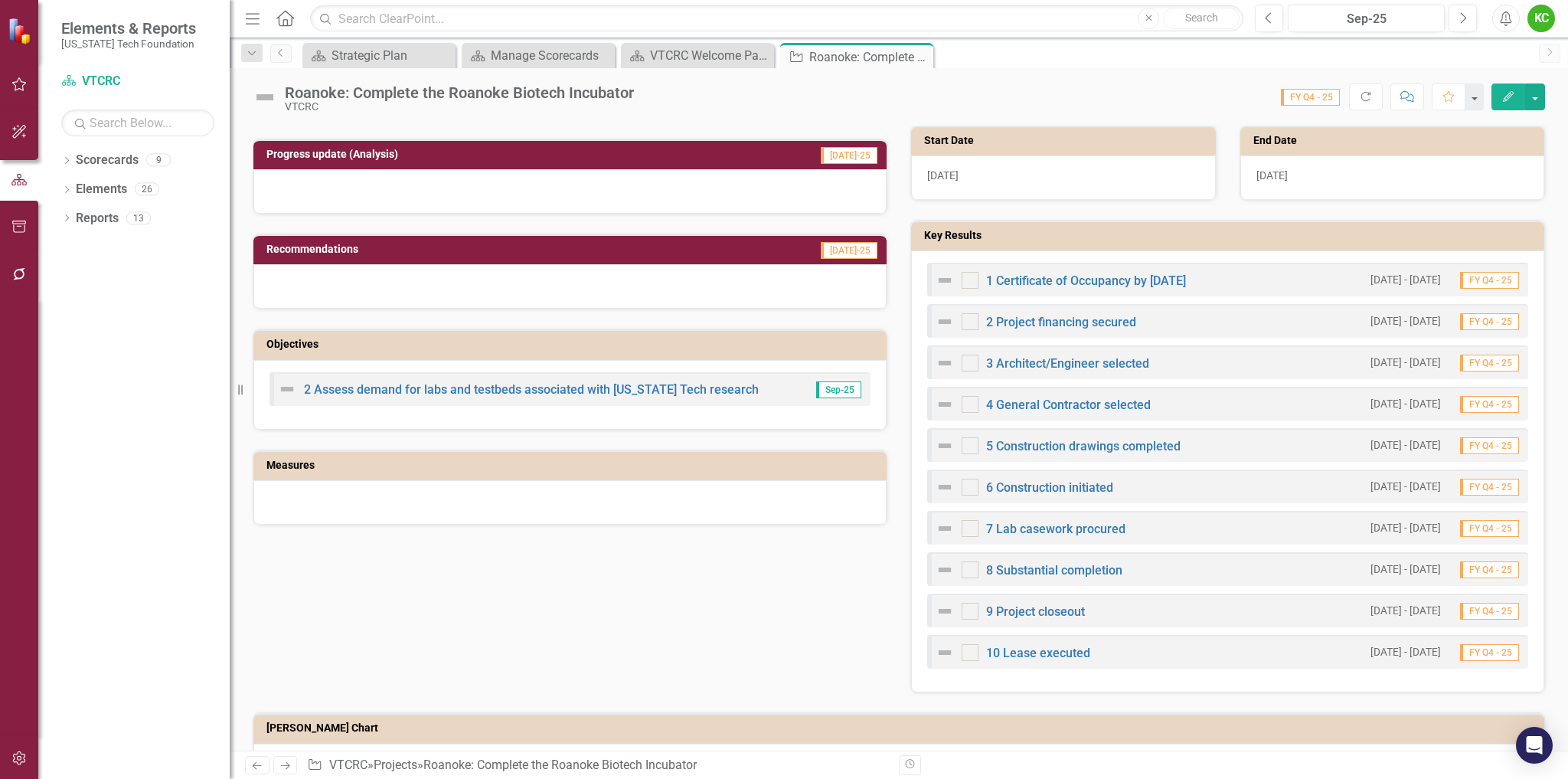
scroll to position [420, 0]
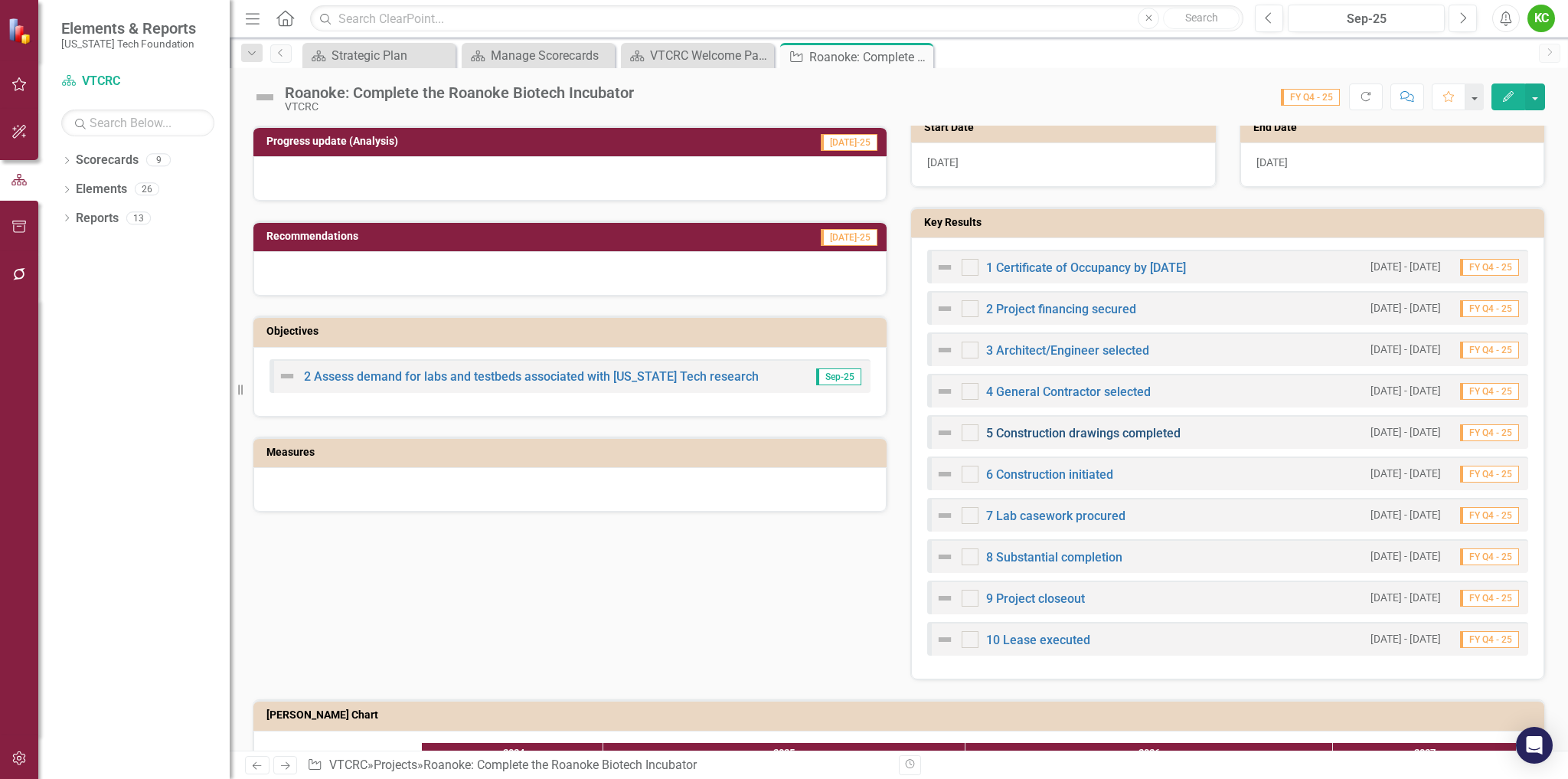
click at [1103, 433] on link "5 Construction drawings completed" at bounding box center [1083, 432] width 194 height 14
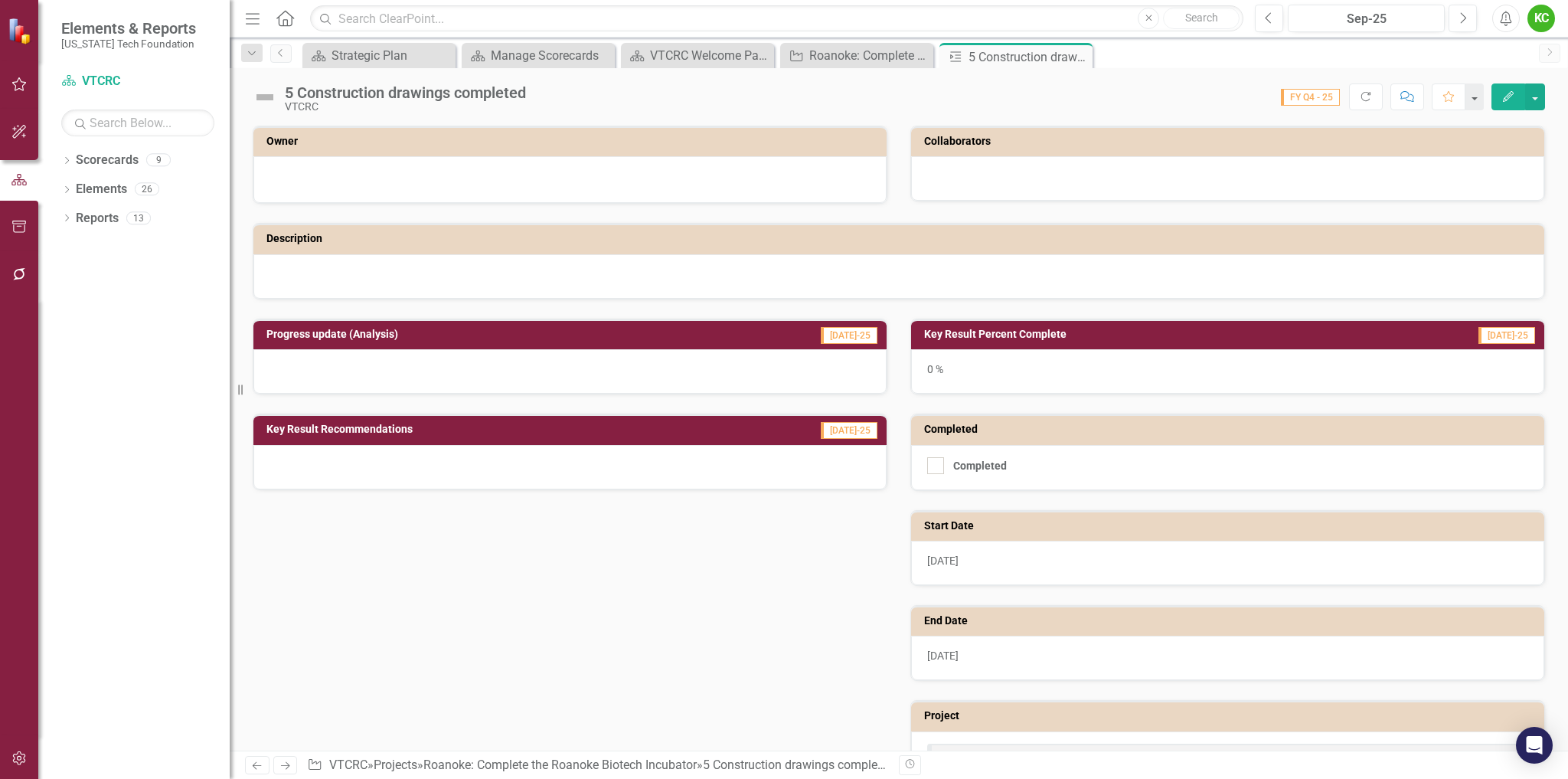
click at [570, 167] on div at bounding box center [570, 179] width 633 height 47
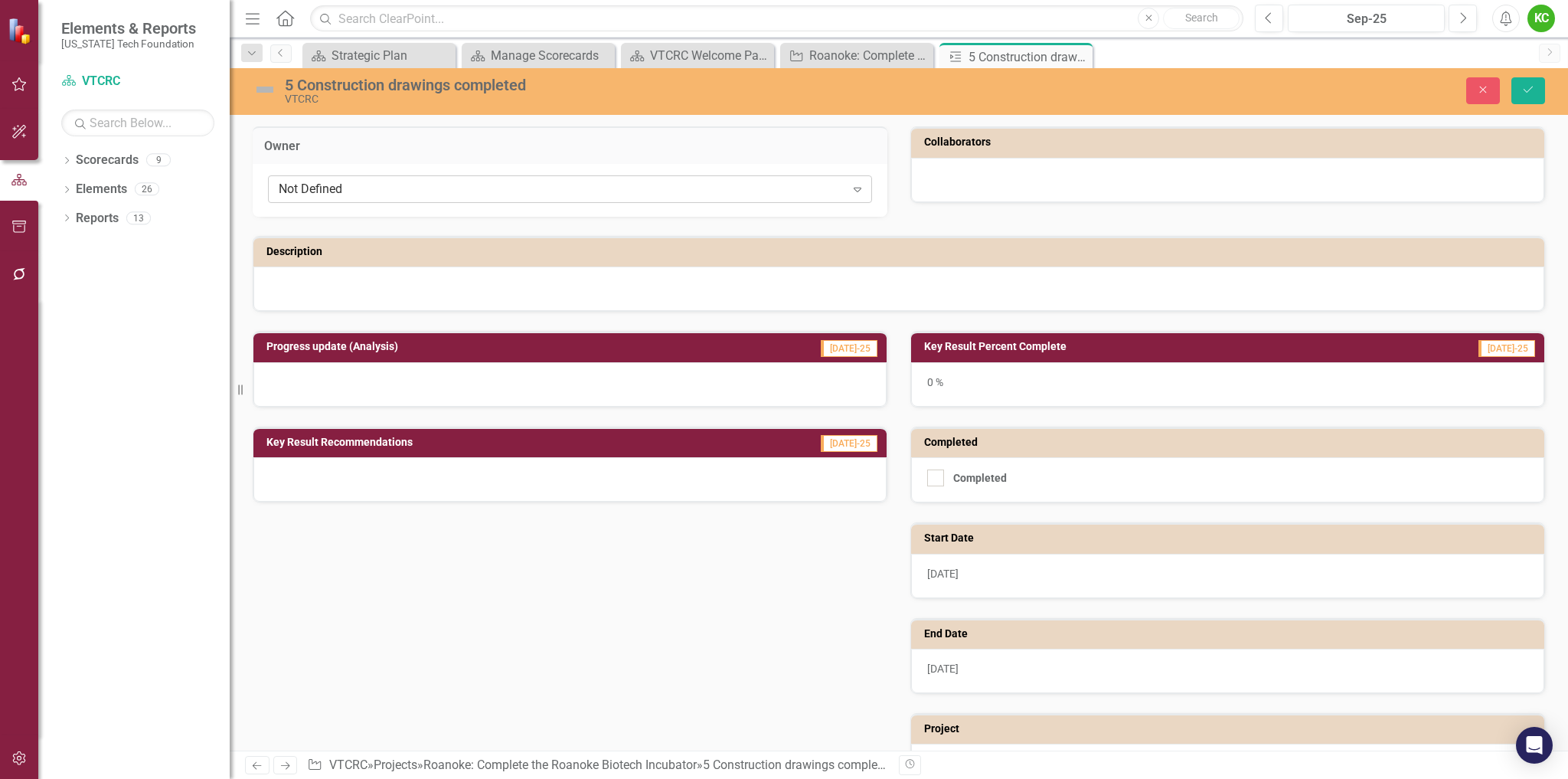
click at [573, 190] on div "Not Defined" at bounding box center [561, 190] width 567 height 18
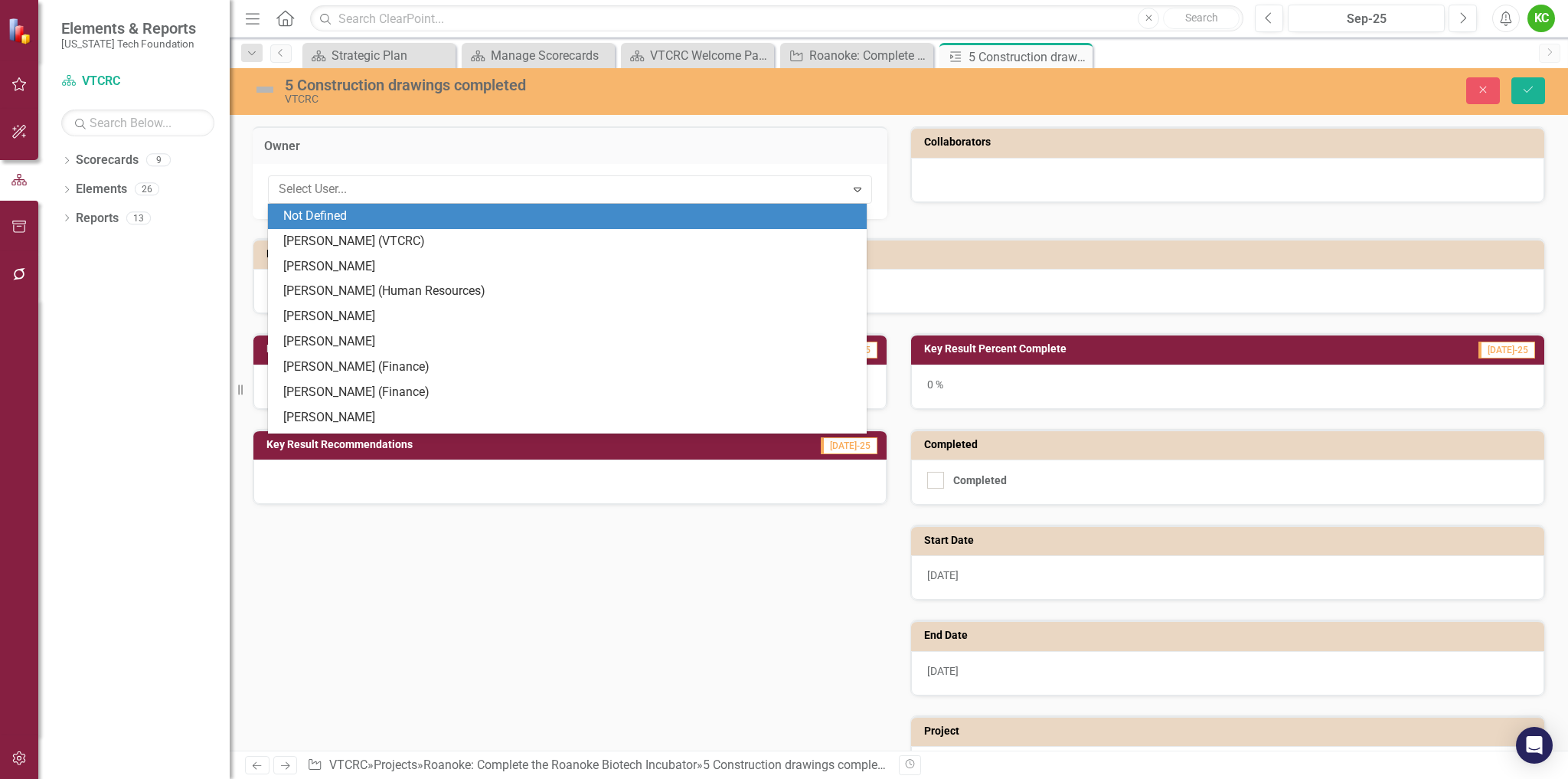
type input "j"
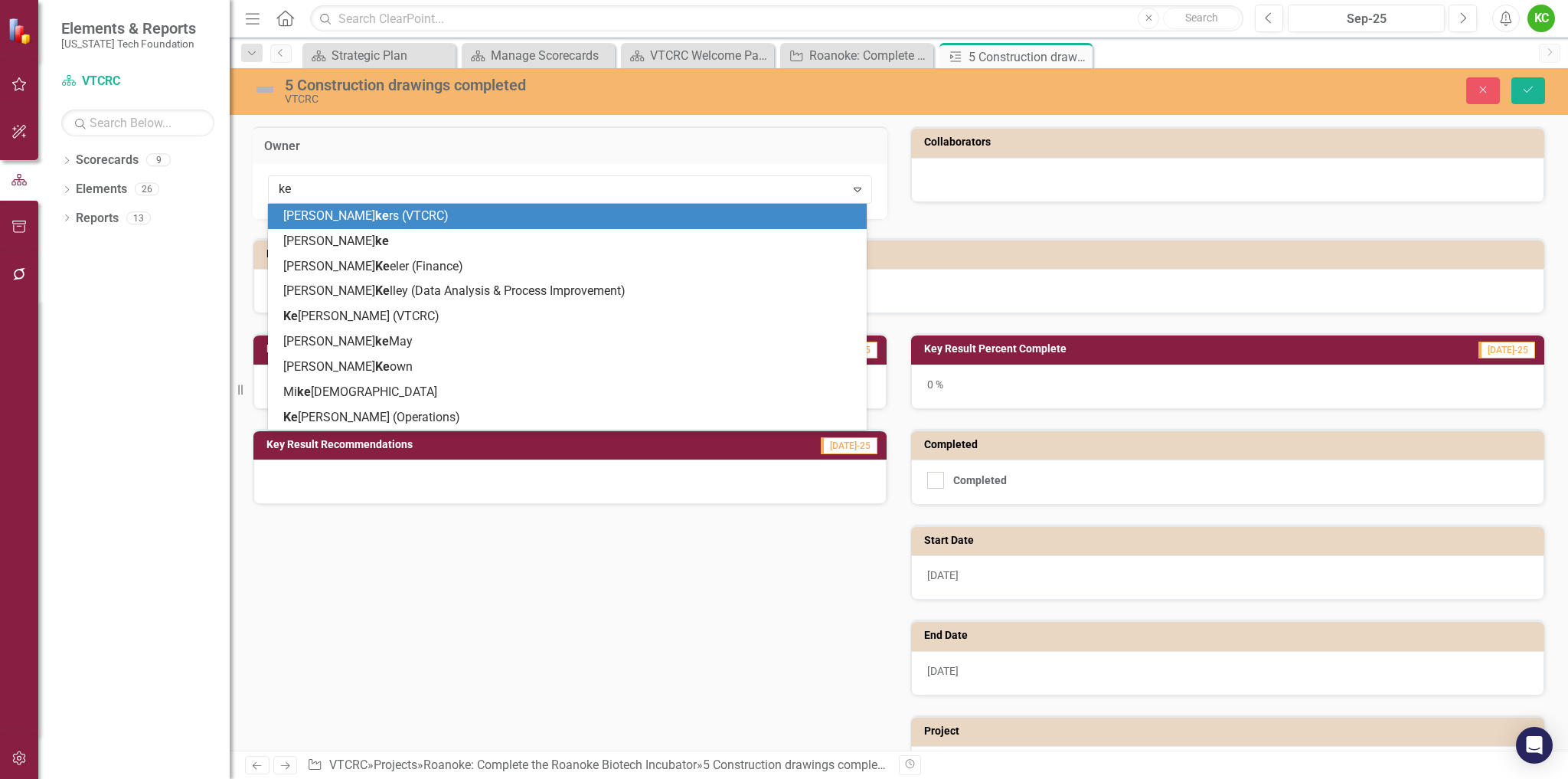
type input "ken"
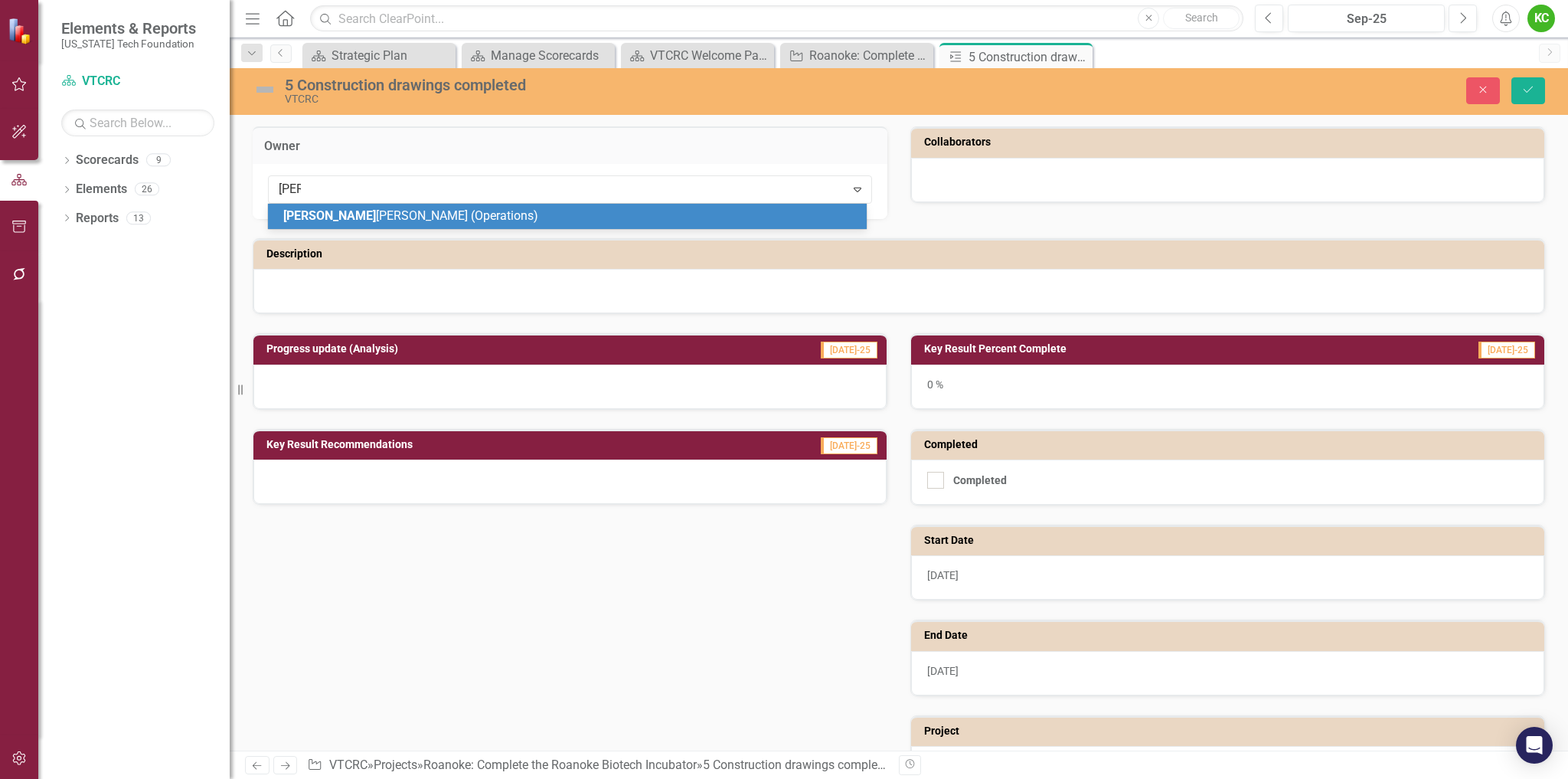
click at [572, 218] on div "Ken Smith (Operations)" at bounding box center [570, 217] width 574 height 18
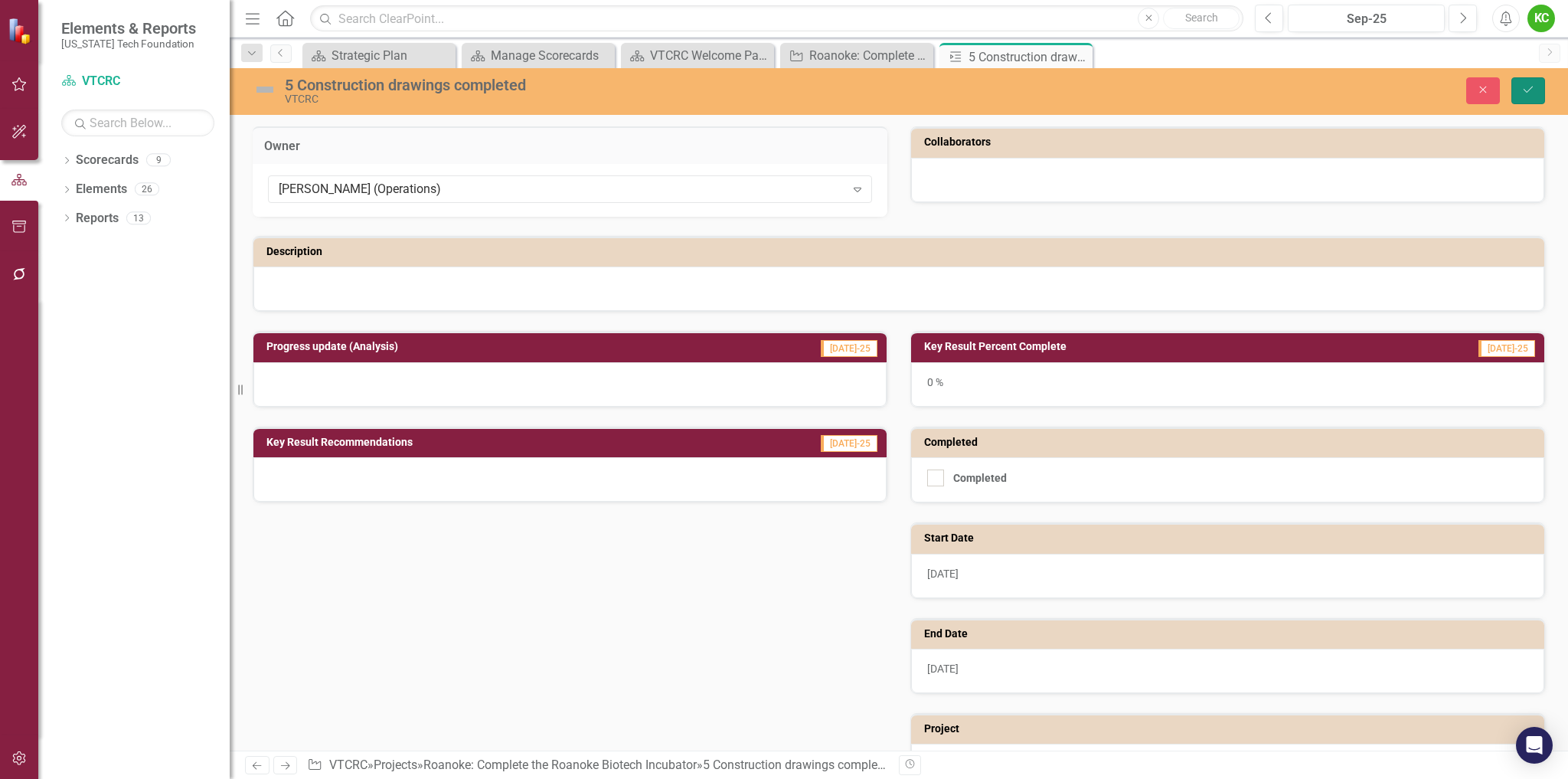
click at [1521, 82] on button "Save" at bounding box center [1529, 90] width 34 height 27
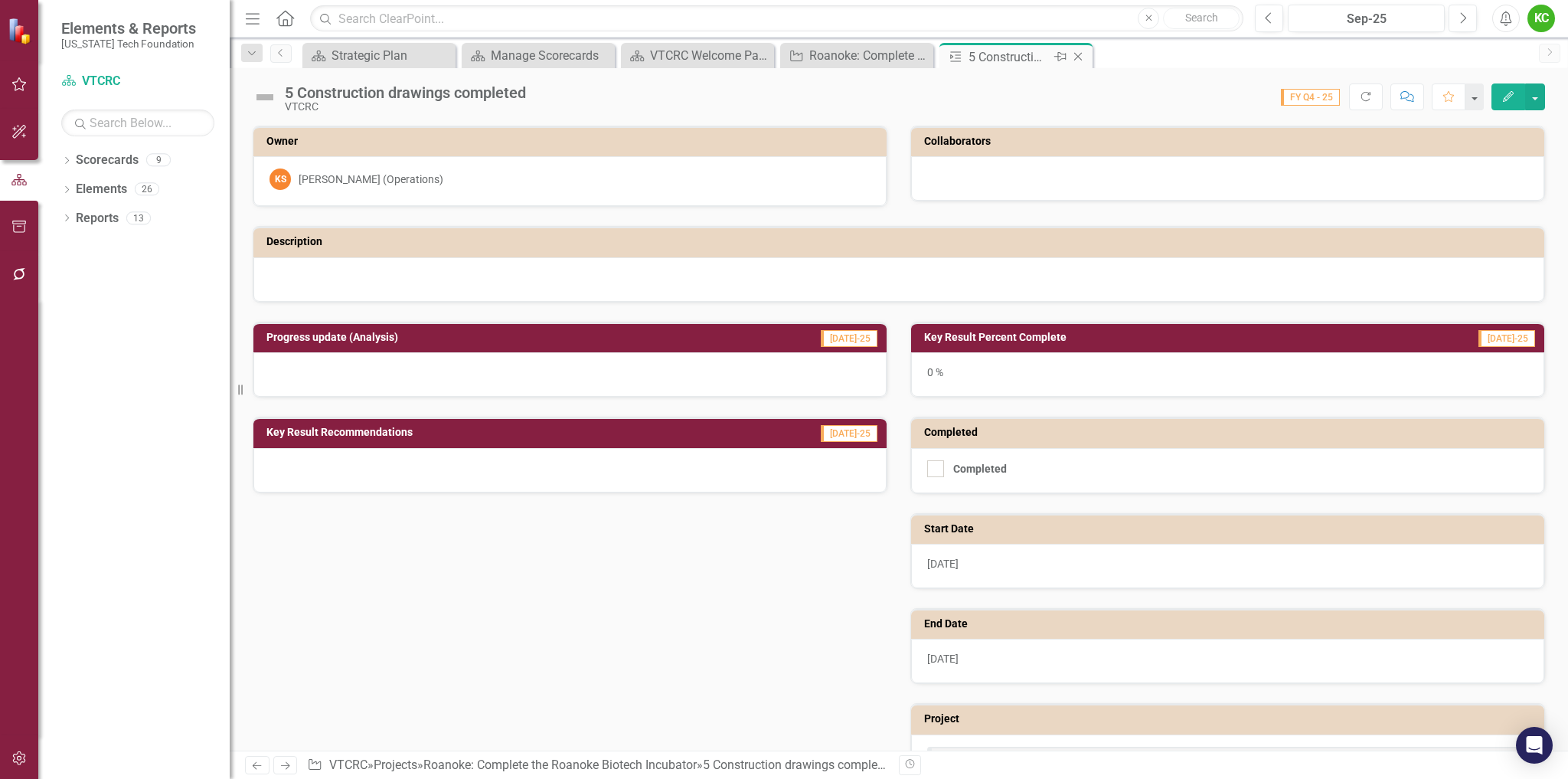
click at [1082, 56] on icon "Close" at bounding box center [1078, 56] width 15 height 13
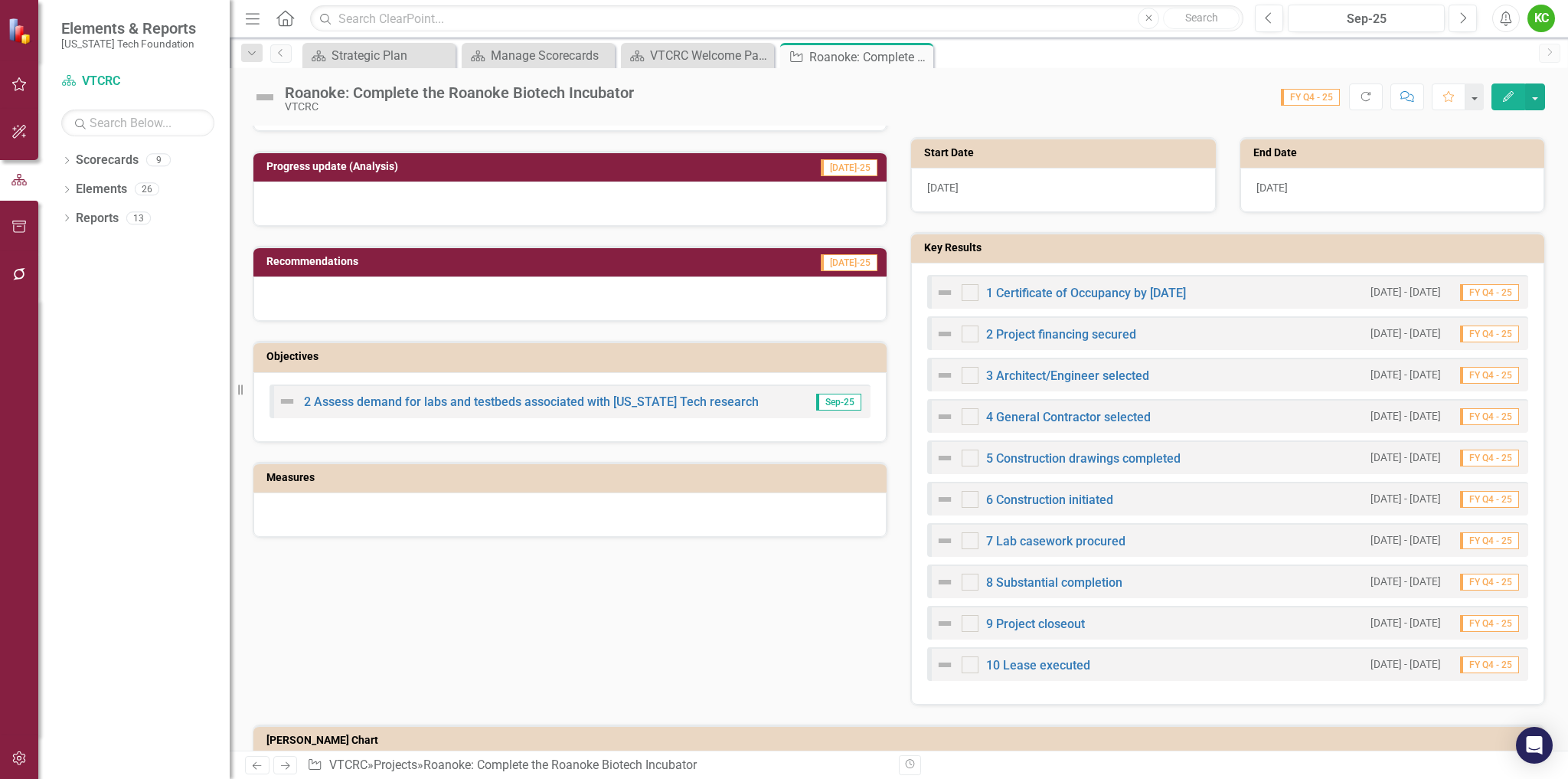
scroll to position [450, 0]
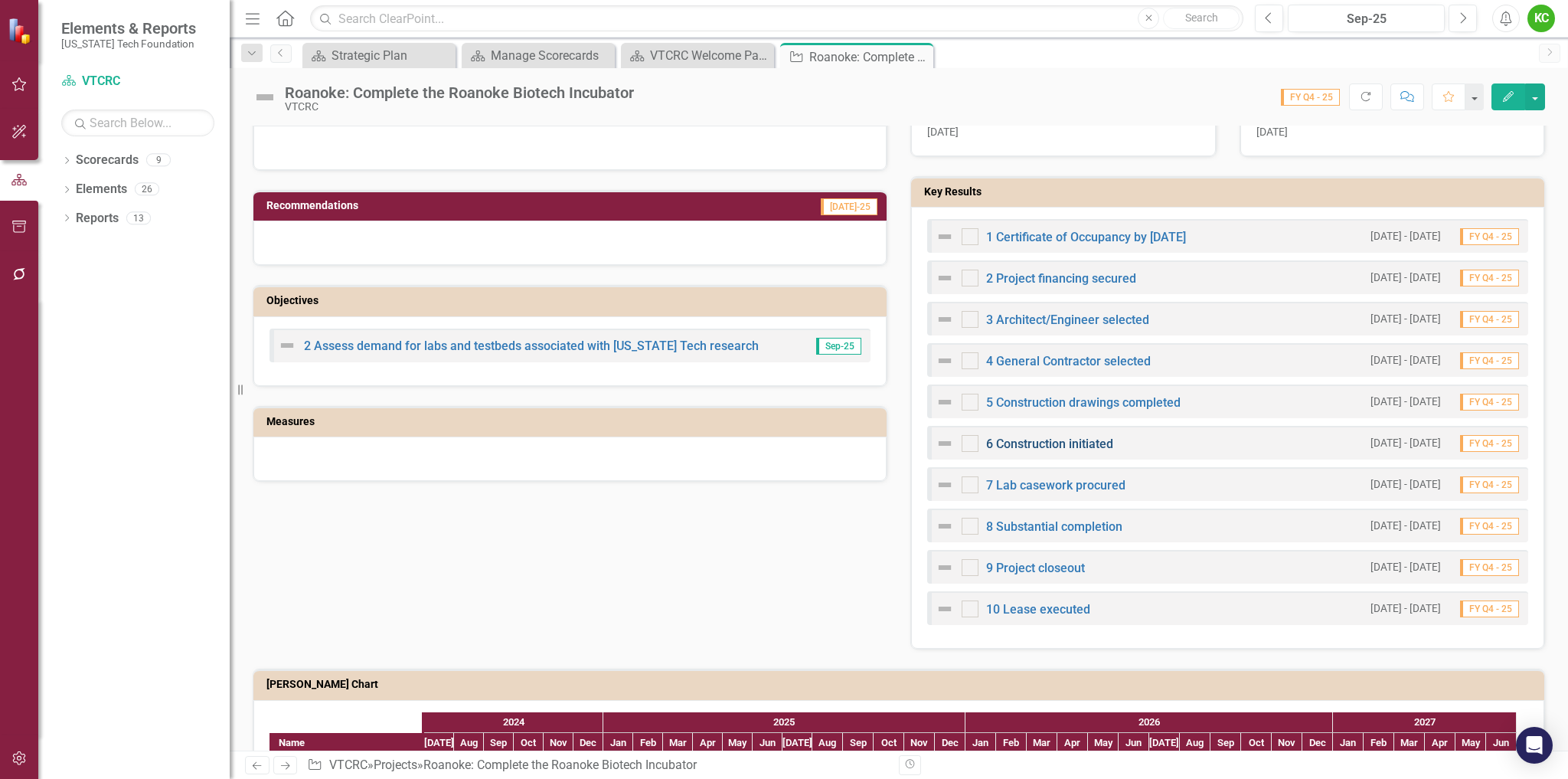
click at [1067, 444] on link "6 Construction initiated" at bounding box center [1050, 443] width 127 height 14
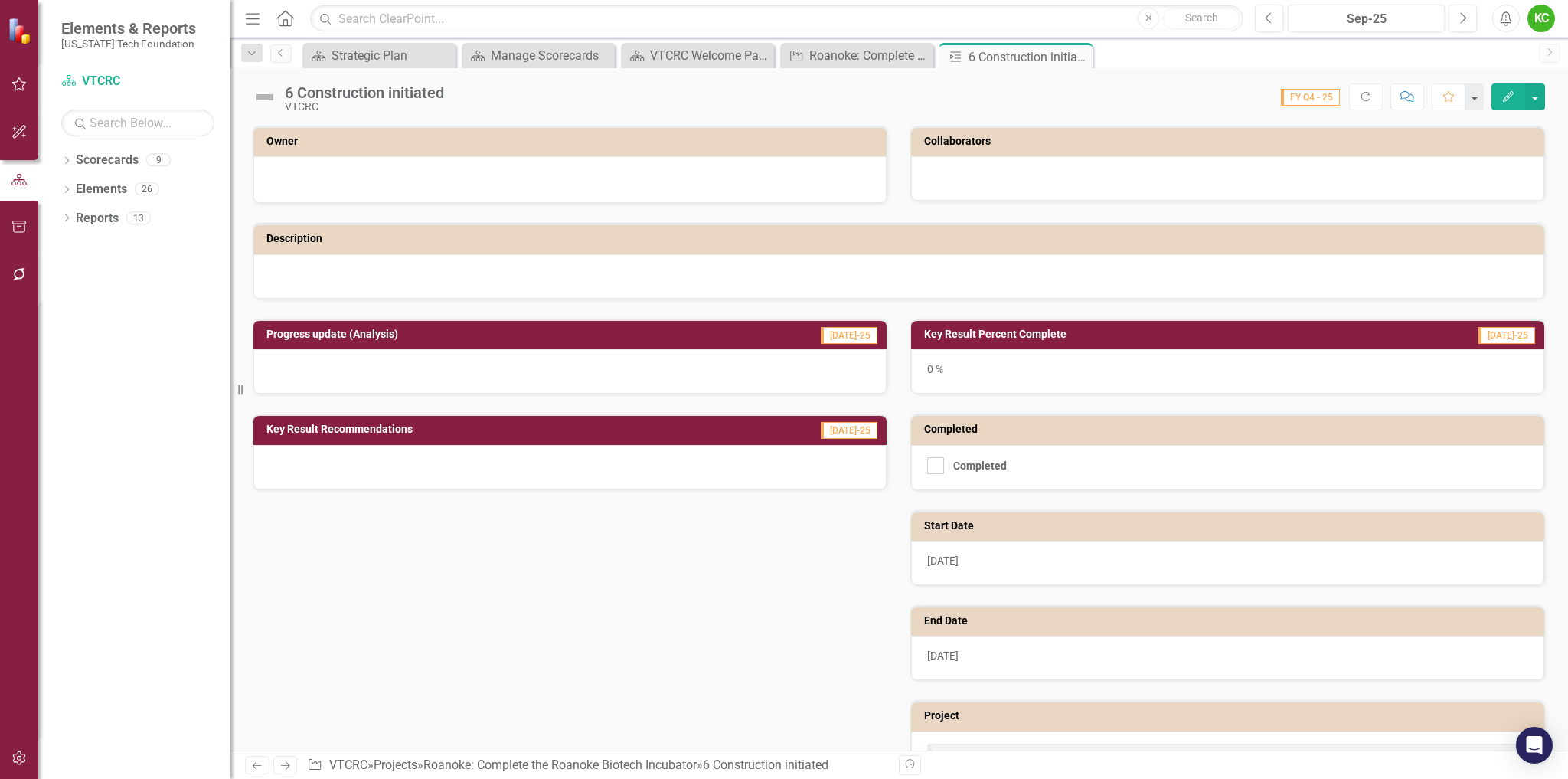
click at [496, 162] on div at bounding box center [570, 179] width 633 height 47
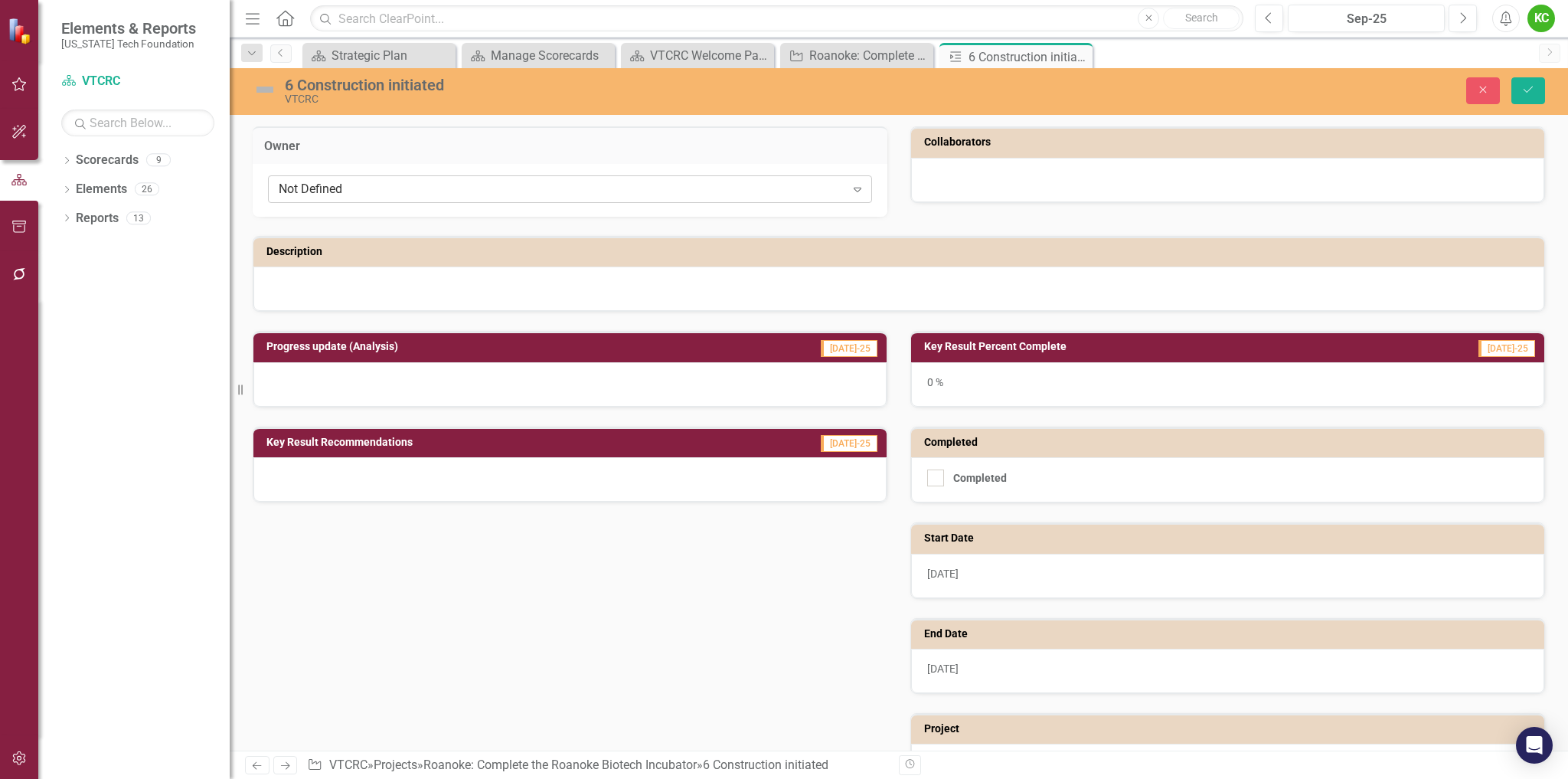
click at [500, 192] on div "Not Defined" at bounding box center [561, 190] width 567 height 18
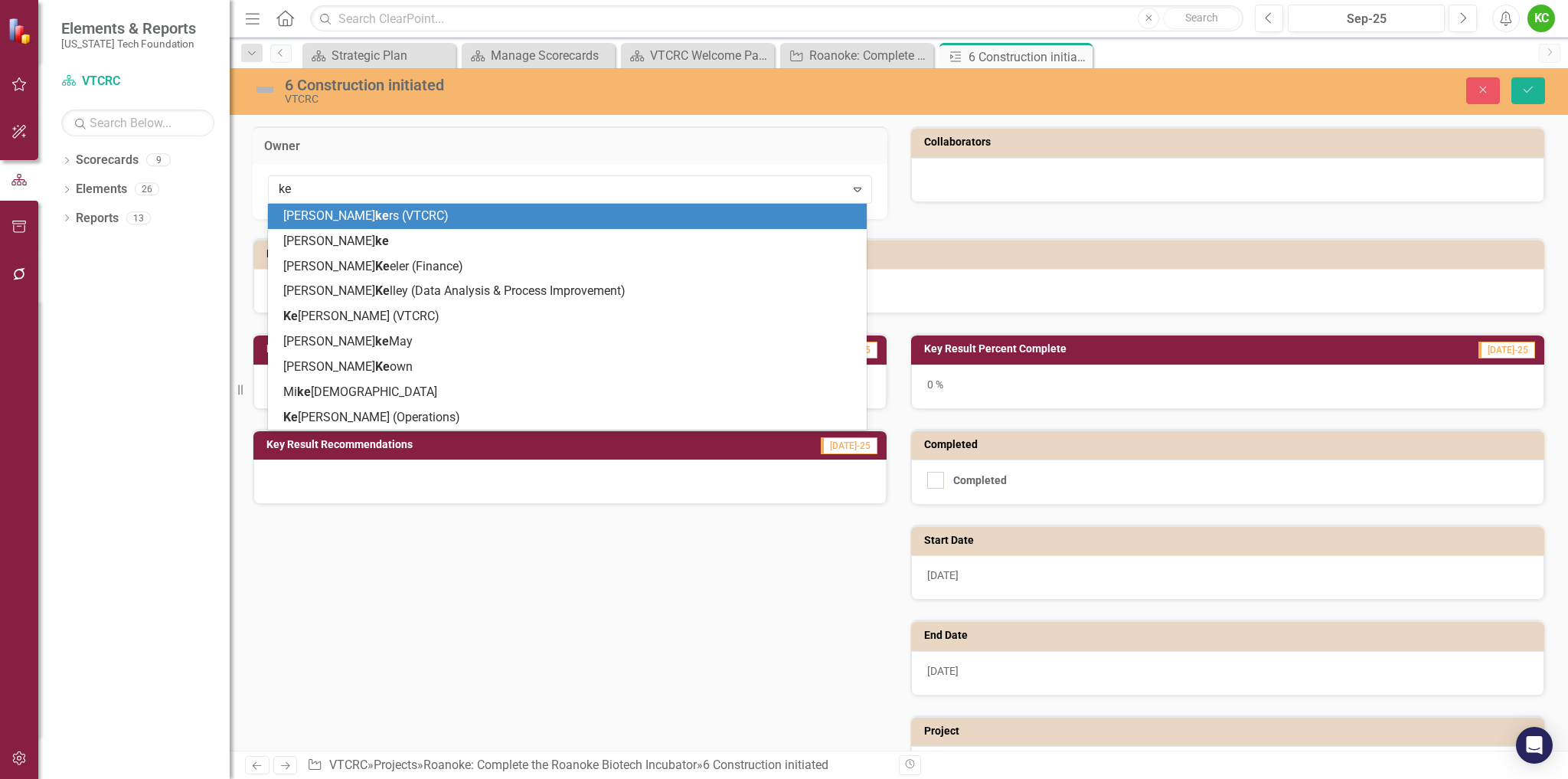
type input "ken"
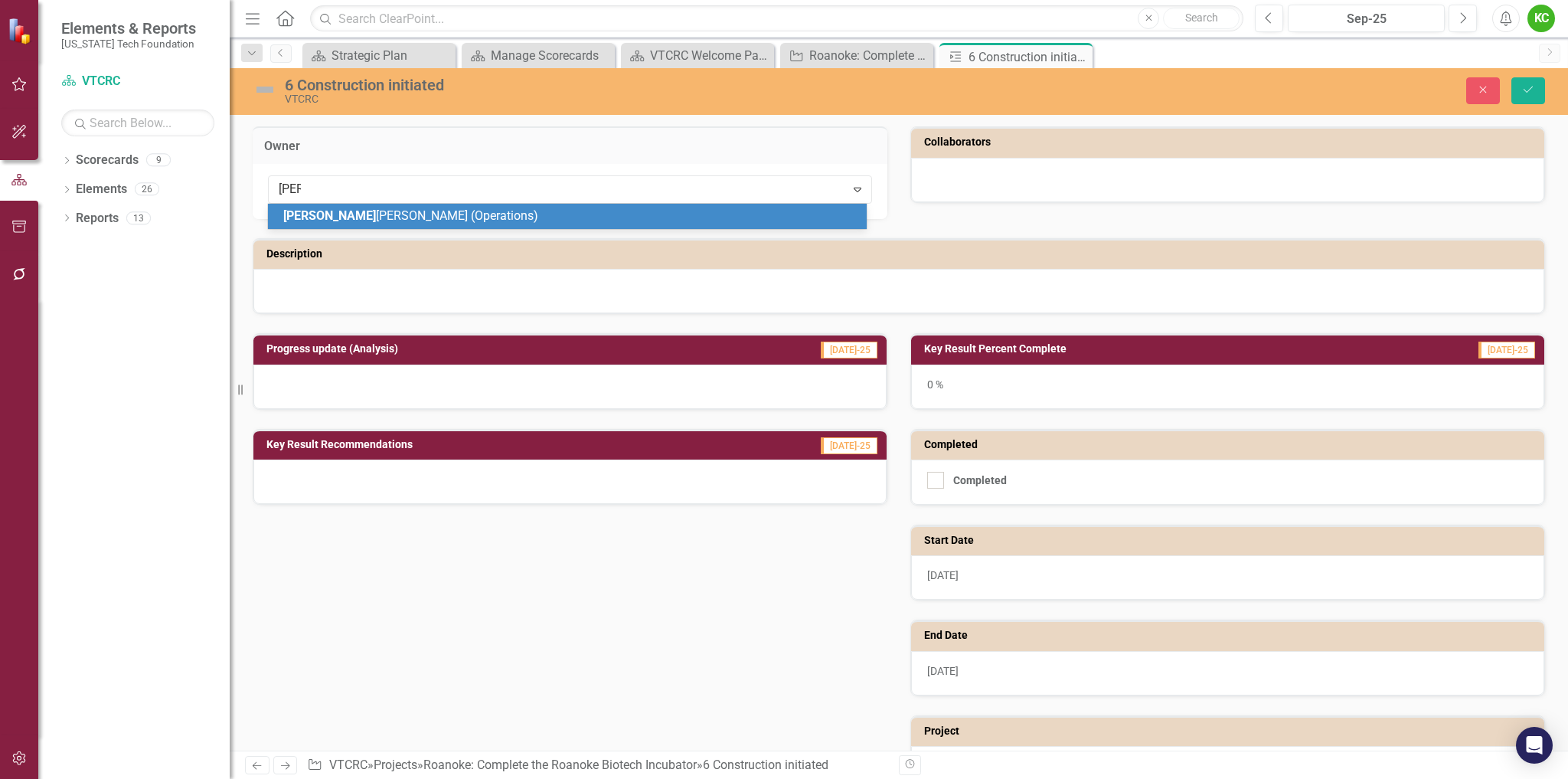
click at [504, 218] on div "Ken Smith (Operations)" at bounding box center [570, 217] width 574 height 18
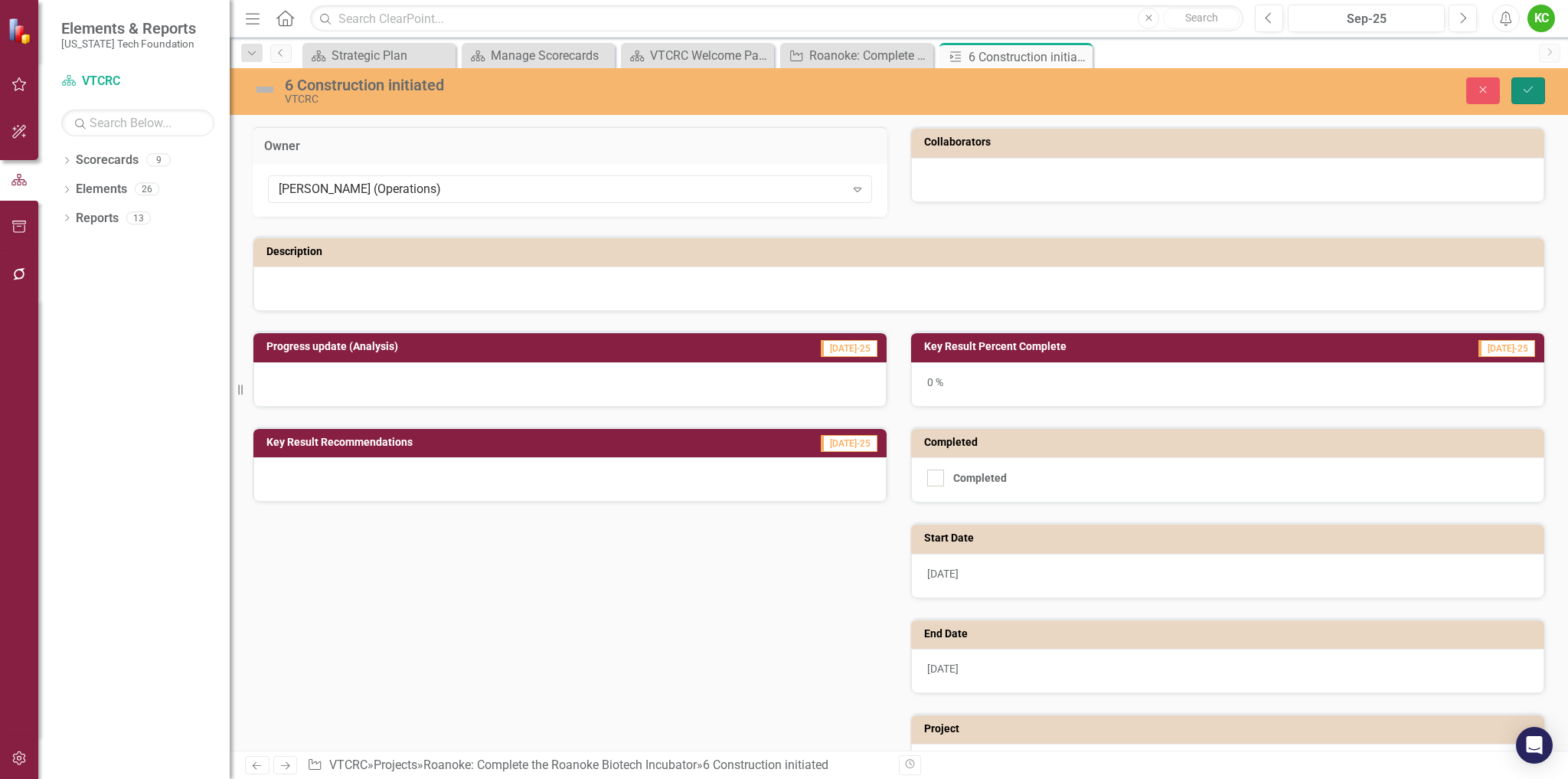
click at [1531, 92] on icon "Save" at bounding box center [1528, 90] width 13 height 11
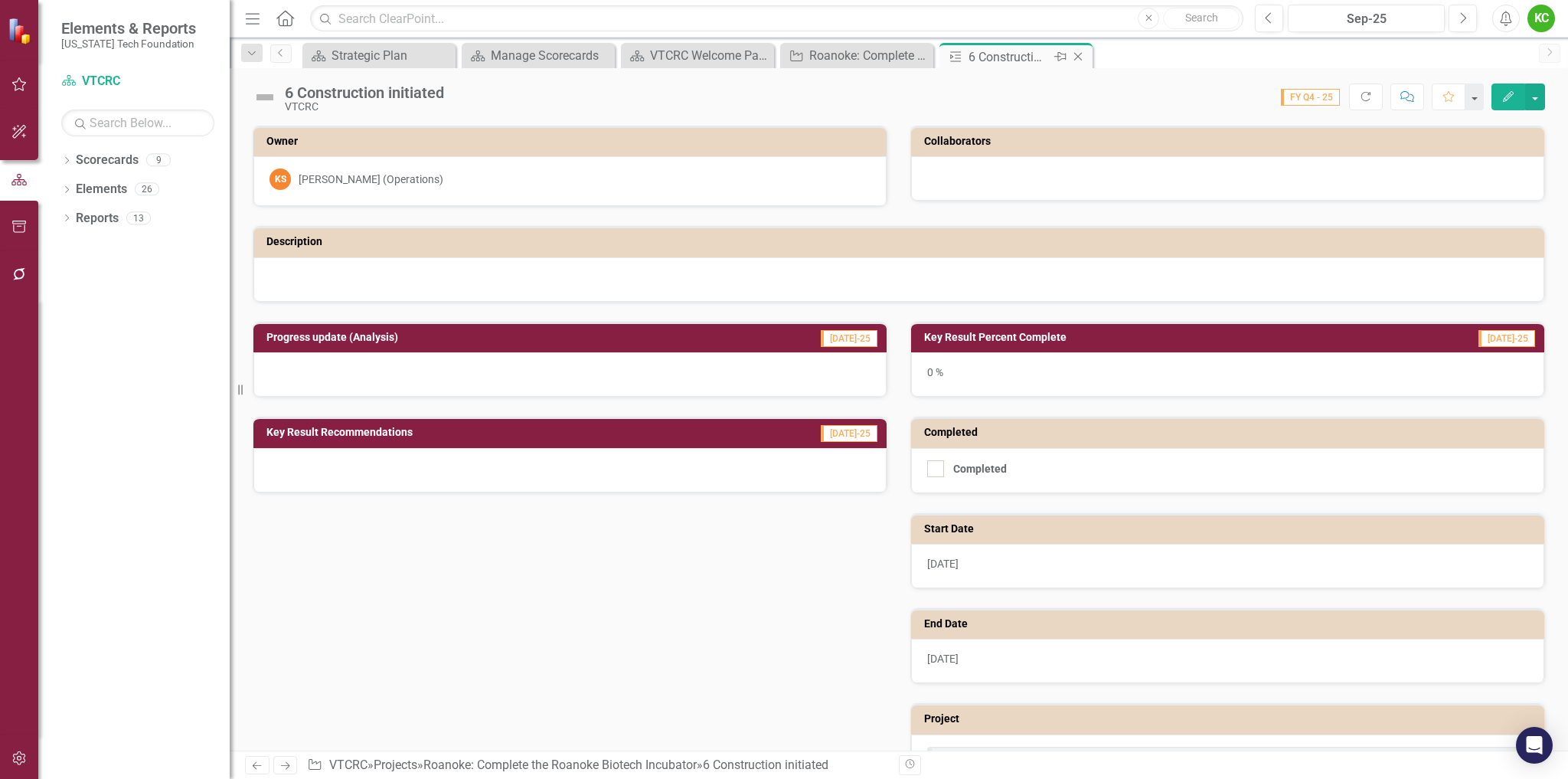
click at [1078, 51] on icon "Close" at bounding box center [1078, 56] width 15 height 13
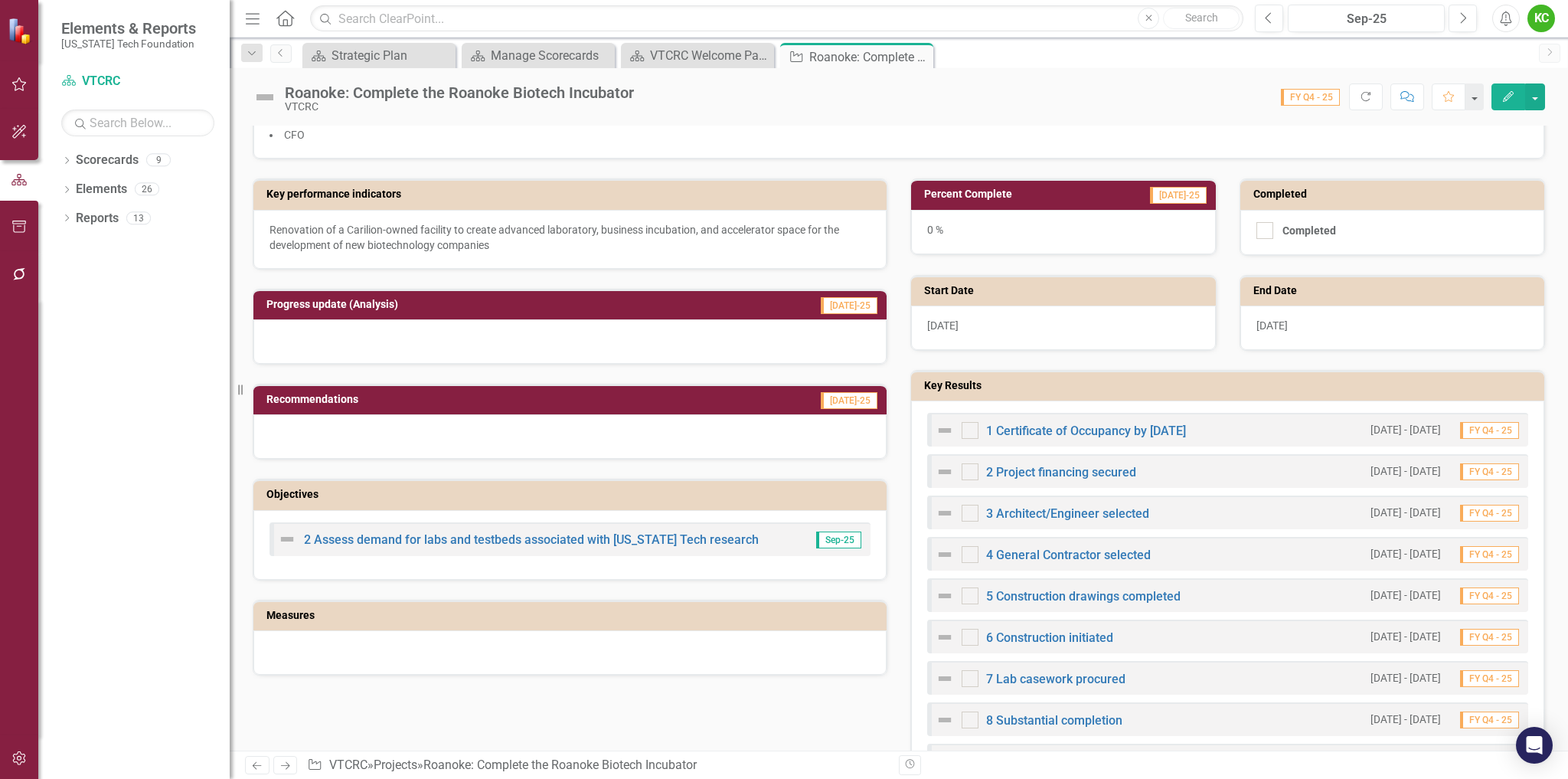
scroll to position [324, 0]
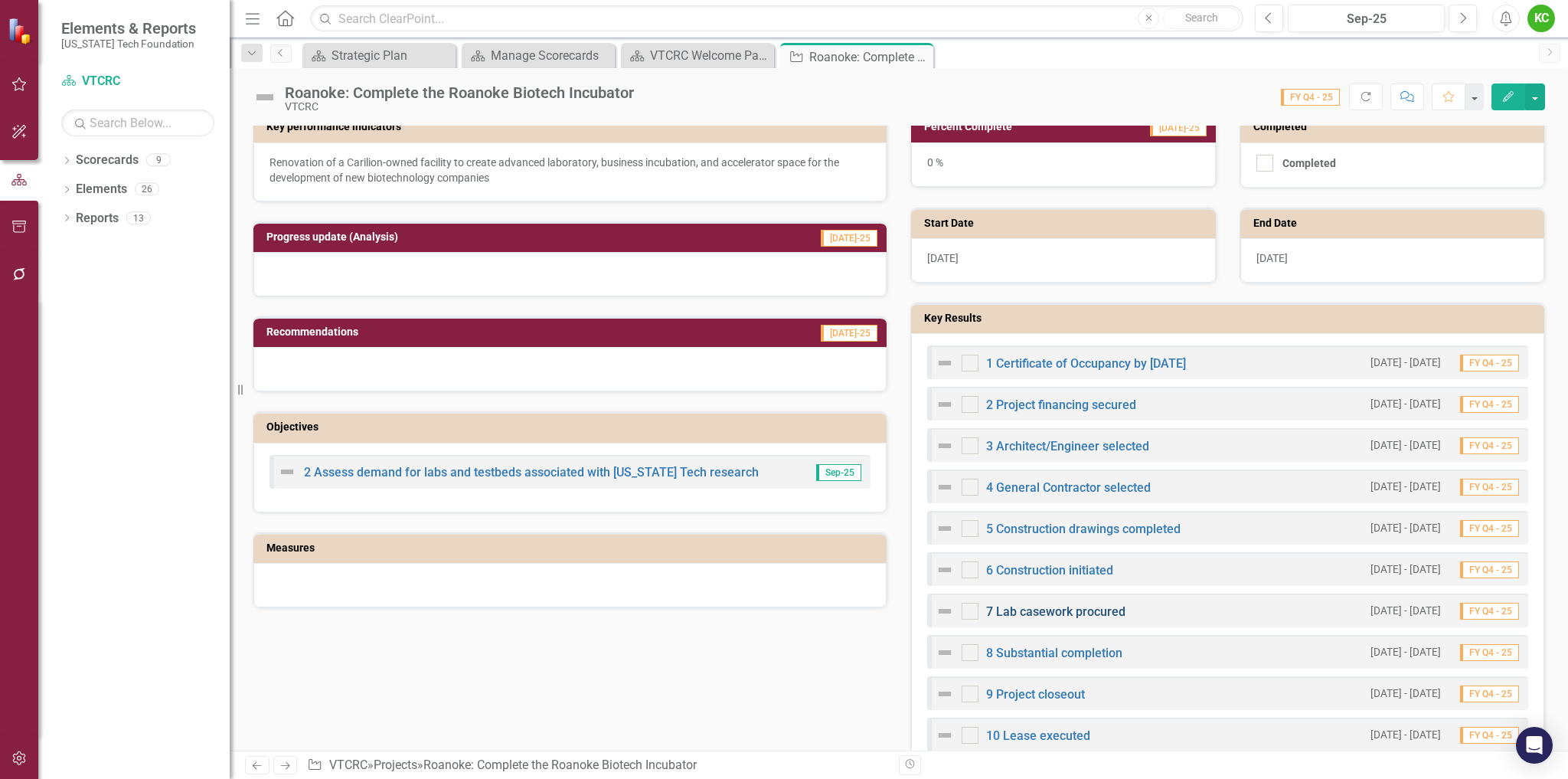
click at [1055, 612] on link "7 Lab casework procured" at bounding box center [1056, 612] width 140 height 14
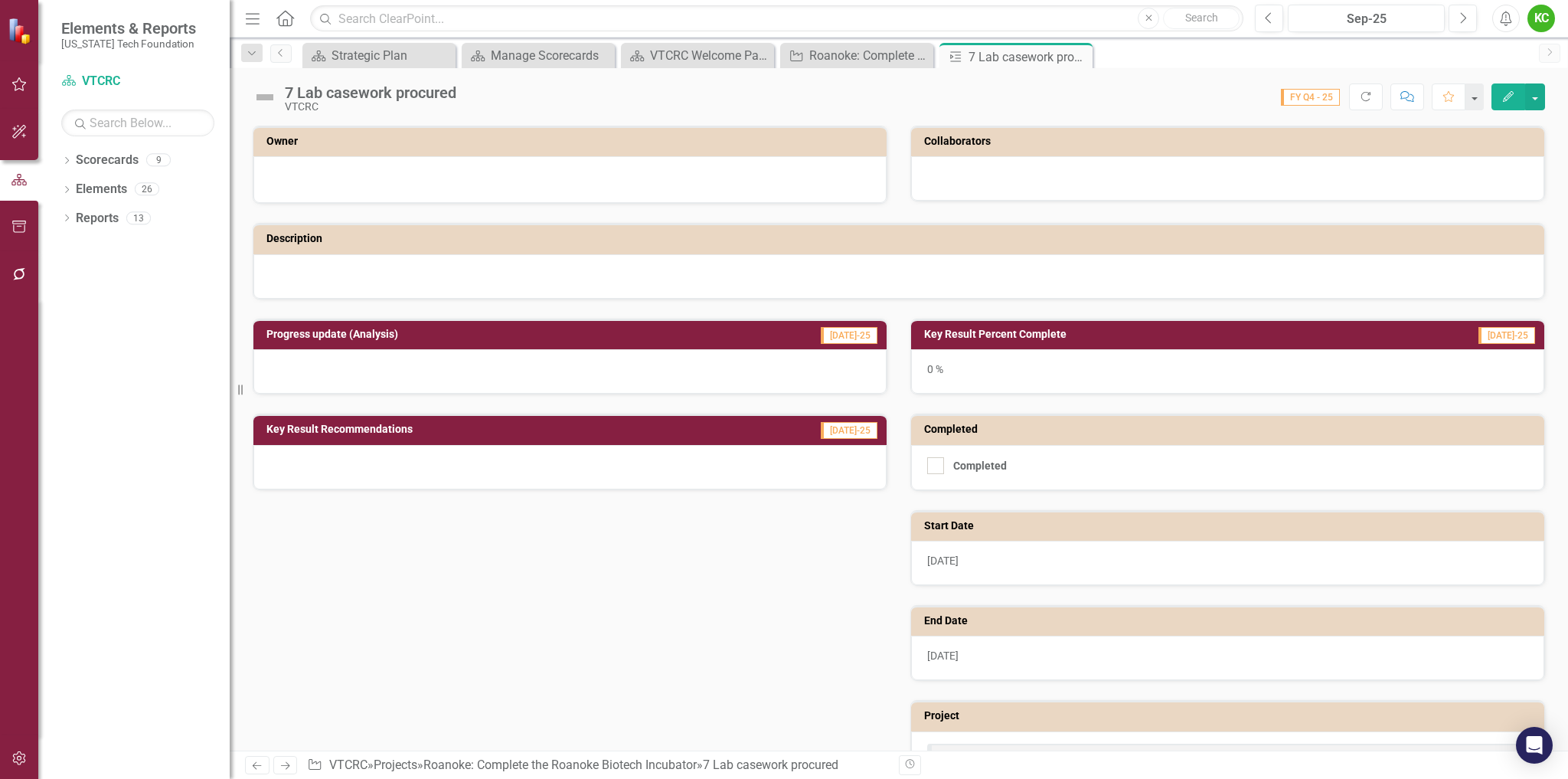
click at [697, 144] on h3 "Owner" at bounding box center [573, 141] width 613 height 12
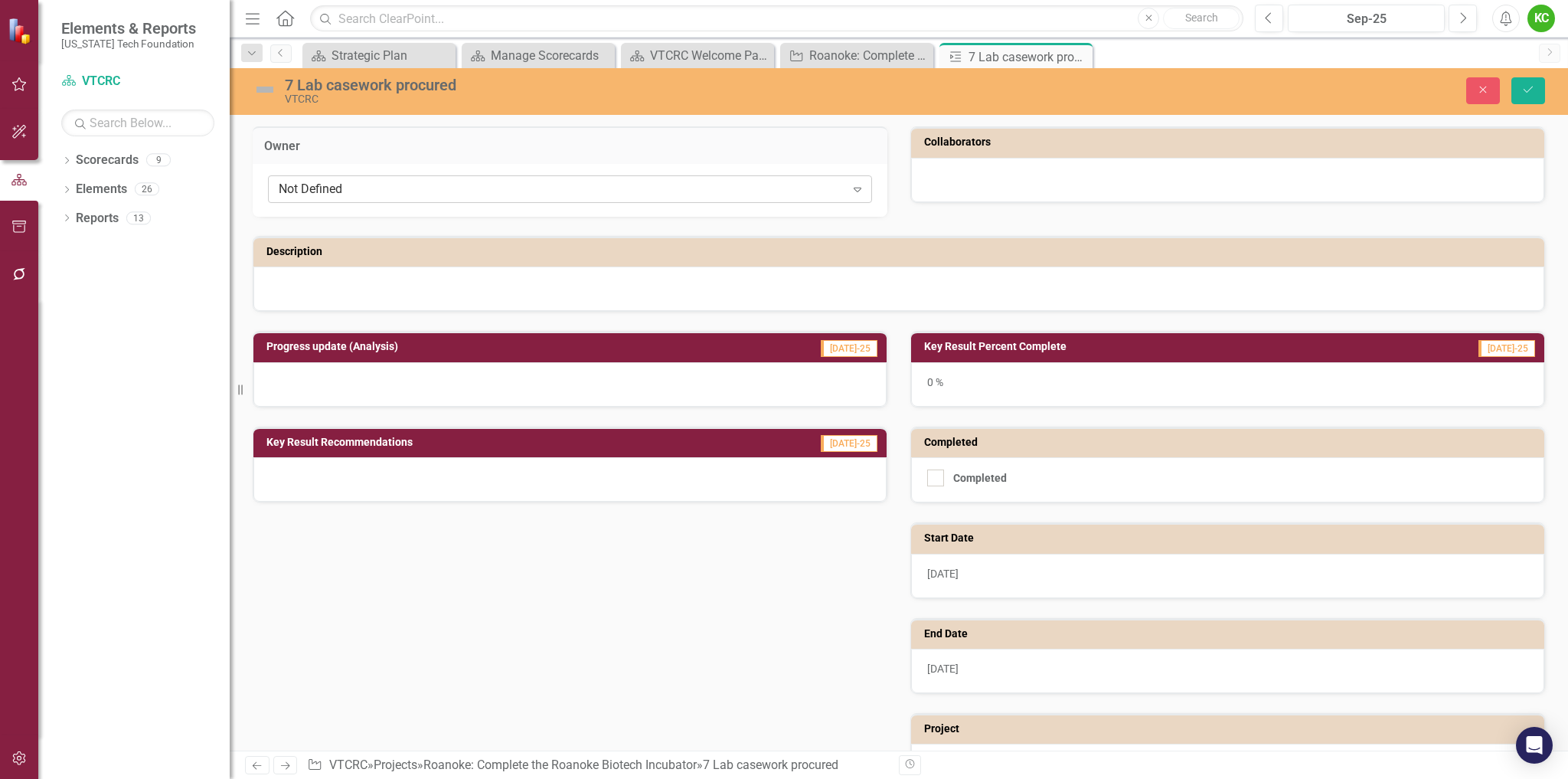
click at [651, 193] on div "Not Defined" at bounding box center [561, 190] width 567 height 18
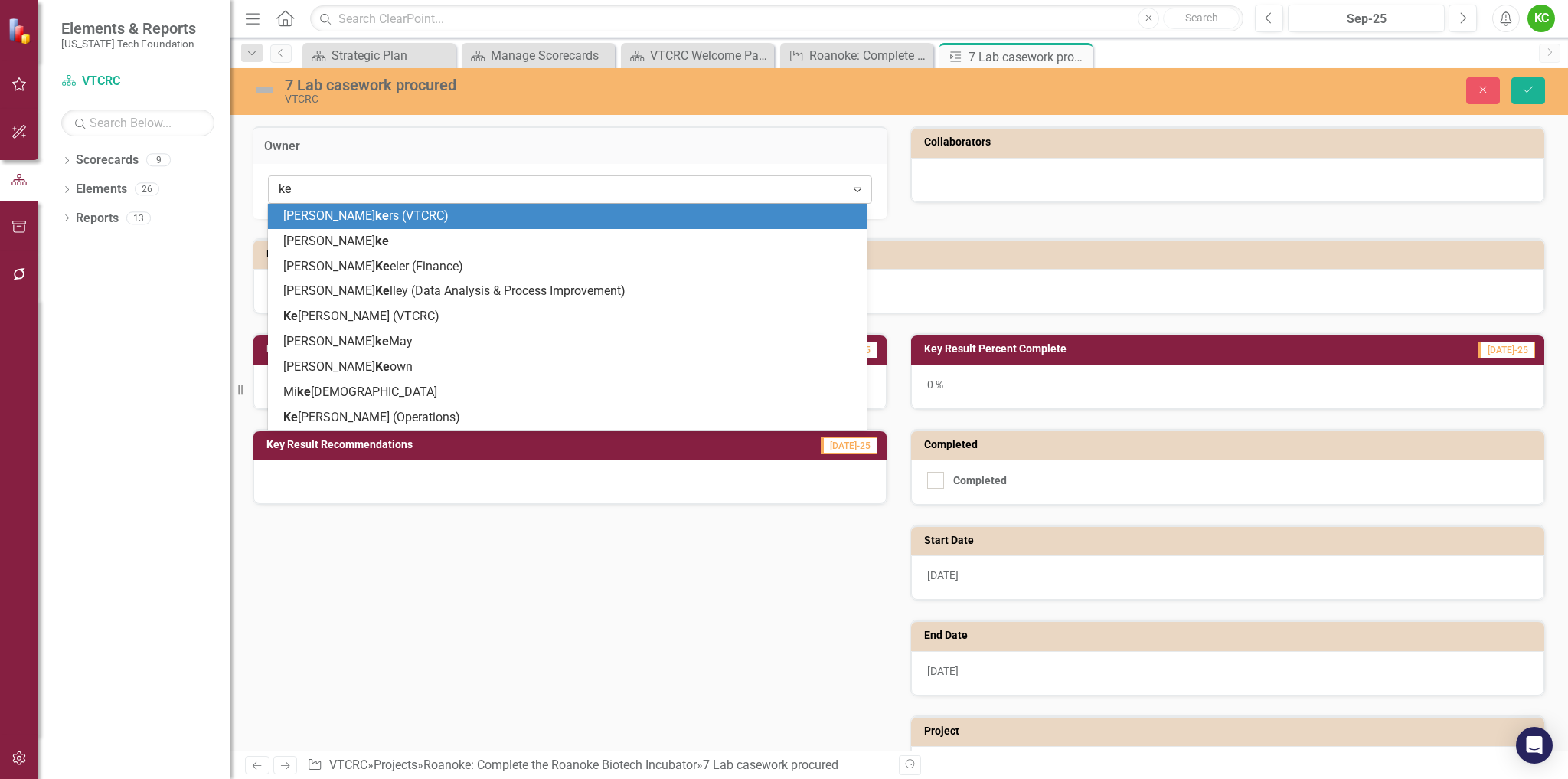
type input "[PERSON_NAME]"
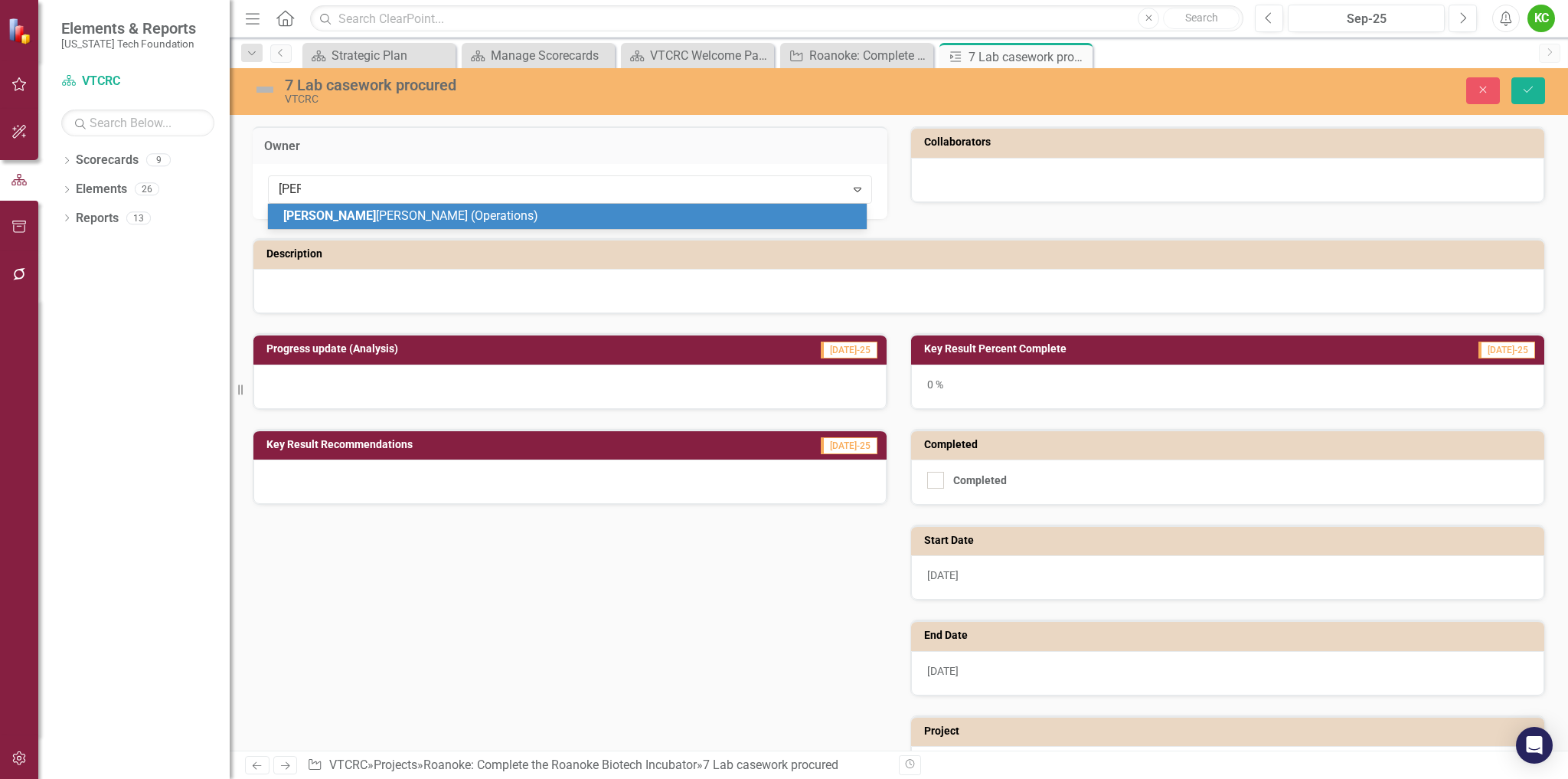
click at [629, 215] on div "[PERSON_NAME] (Operations)" at bounding box center [570, 217] width 574 height 18
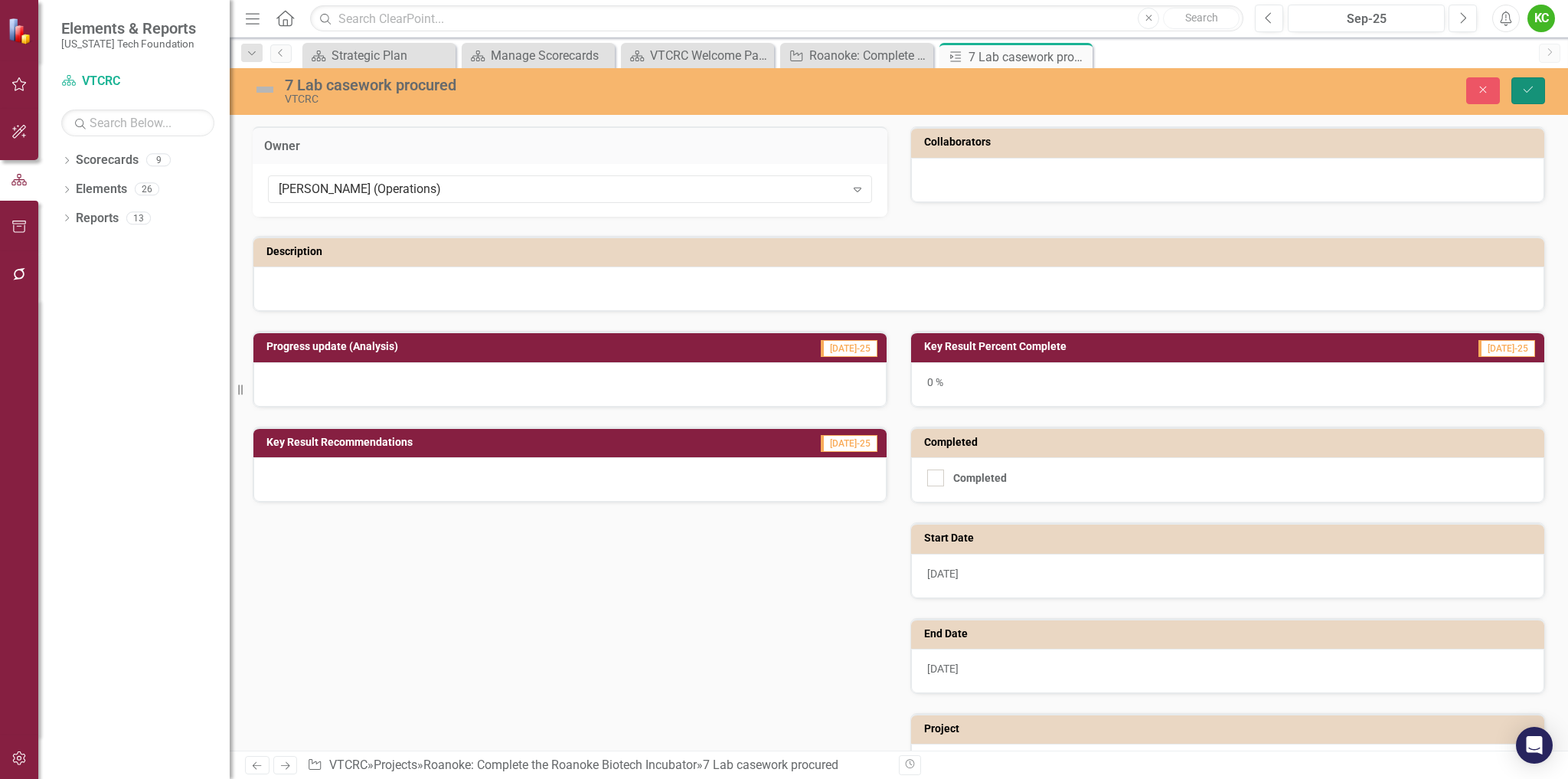
click at [1520, 85] on button "Save" at bounding box center [1529, 90] width 34 height 27
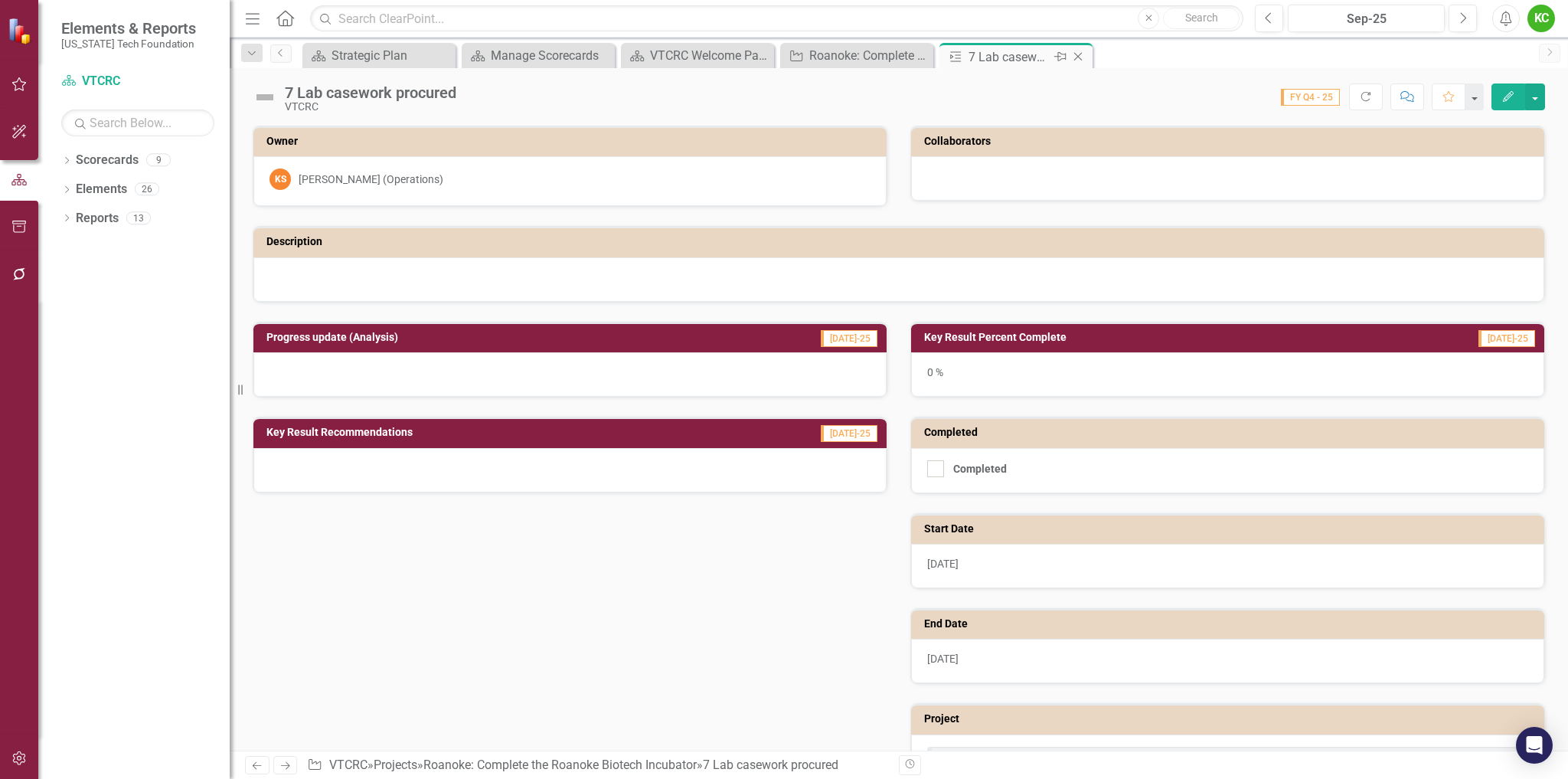
click at [1079, 52] on icon "Close" at bounding box center [1078, 56] width 15 height 13
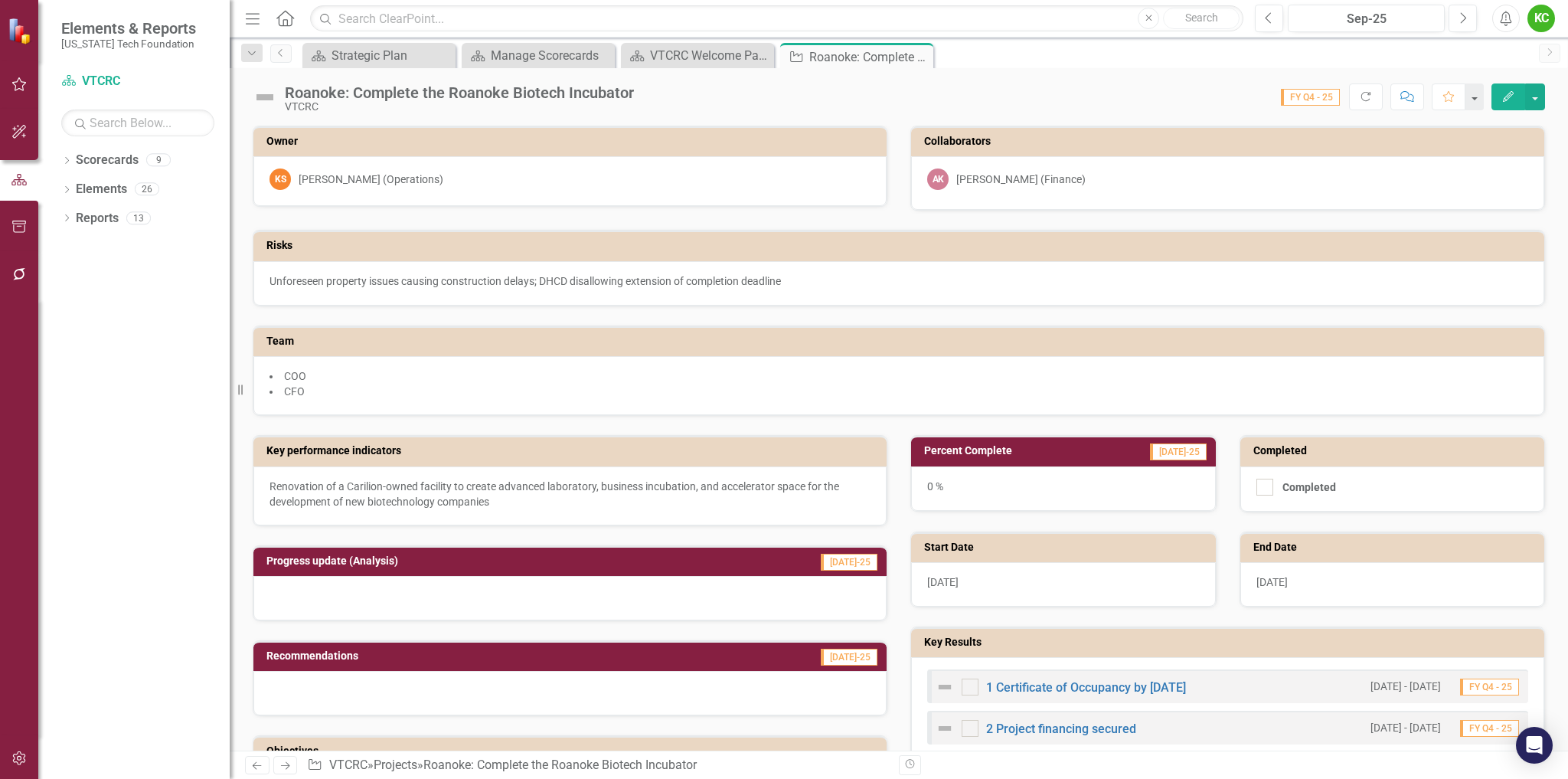
scroll to position [299, 0]
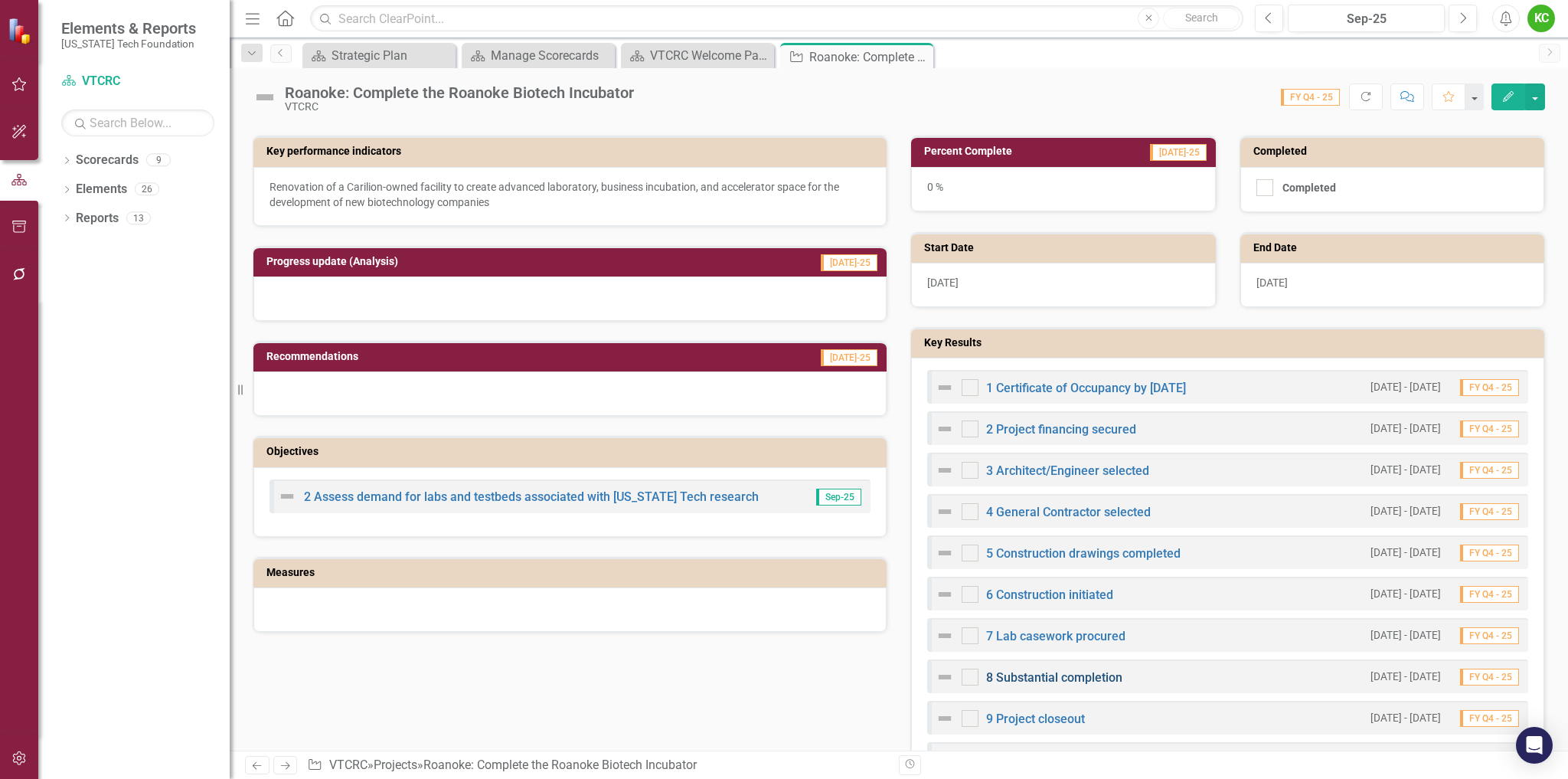
click at [1084, 678] on link "8 Substantial completion" at bounding box center [1054, 677] width 136 height 14
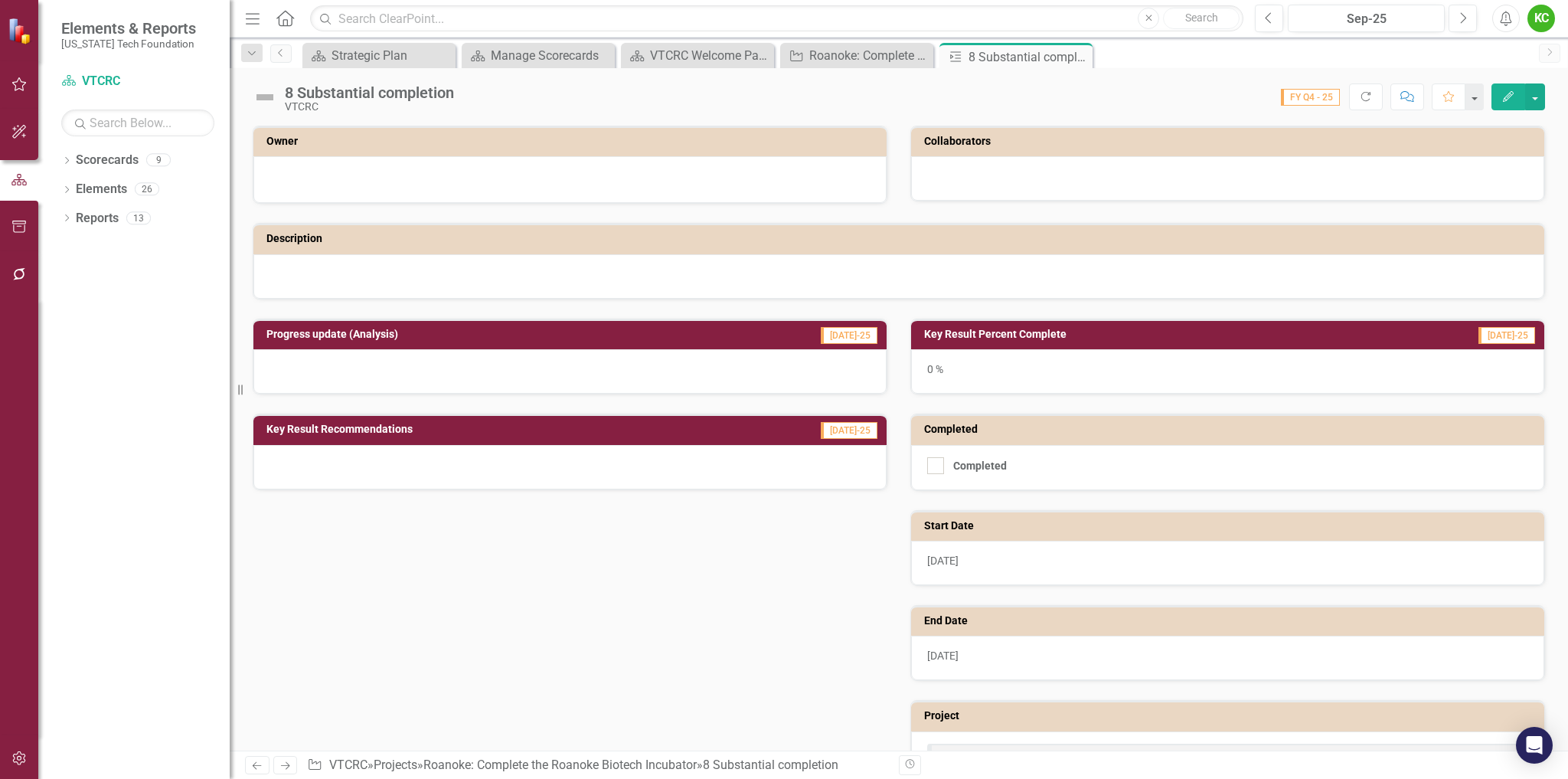
click at [574, 145] on h3 "Owner" at bounding box center [573, 141] width 613 height 12
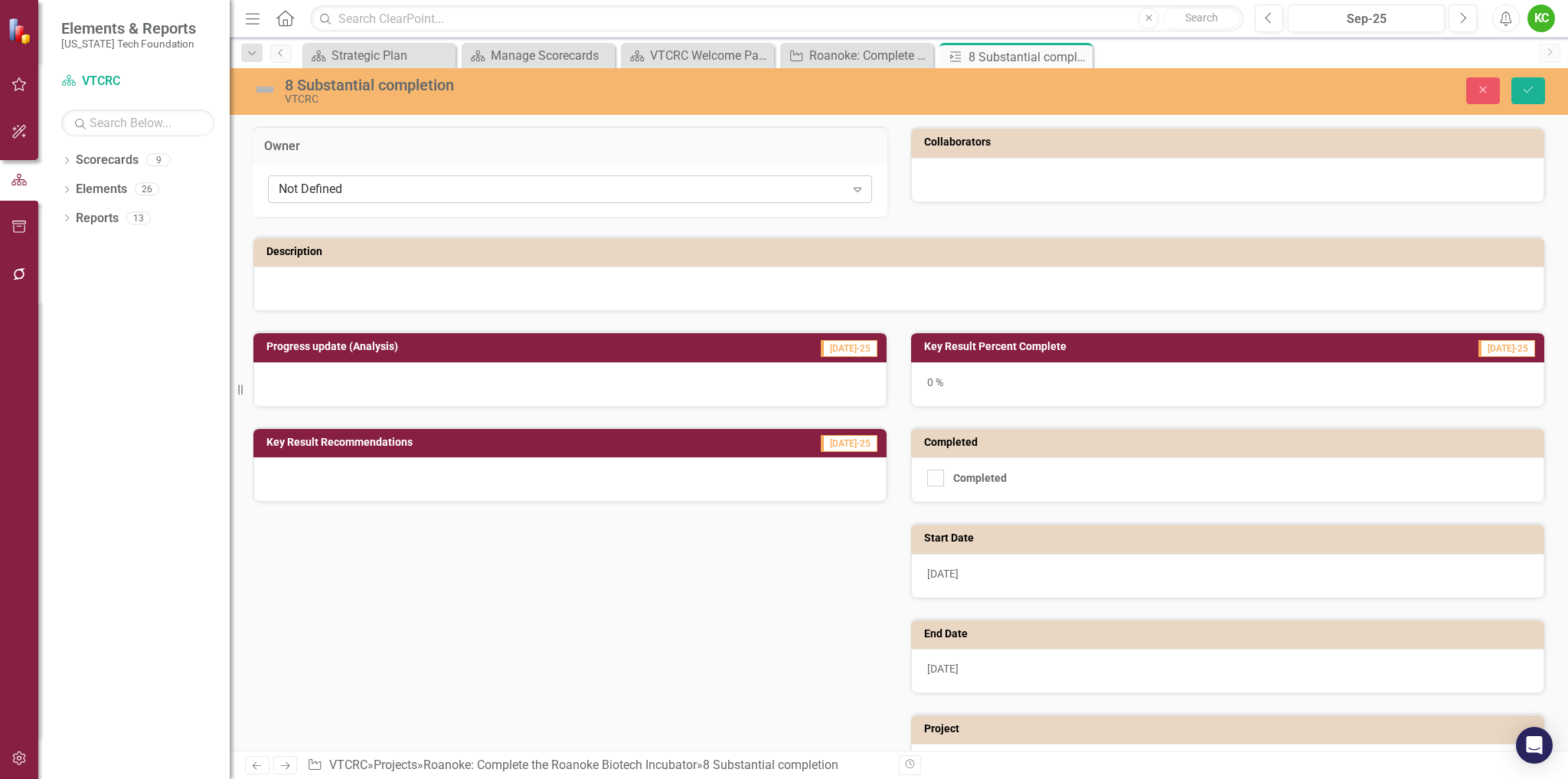
click at [572, 186] on div "Not Defined" at bounding box center [561, 190] width 567 height 18
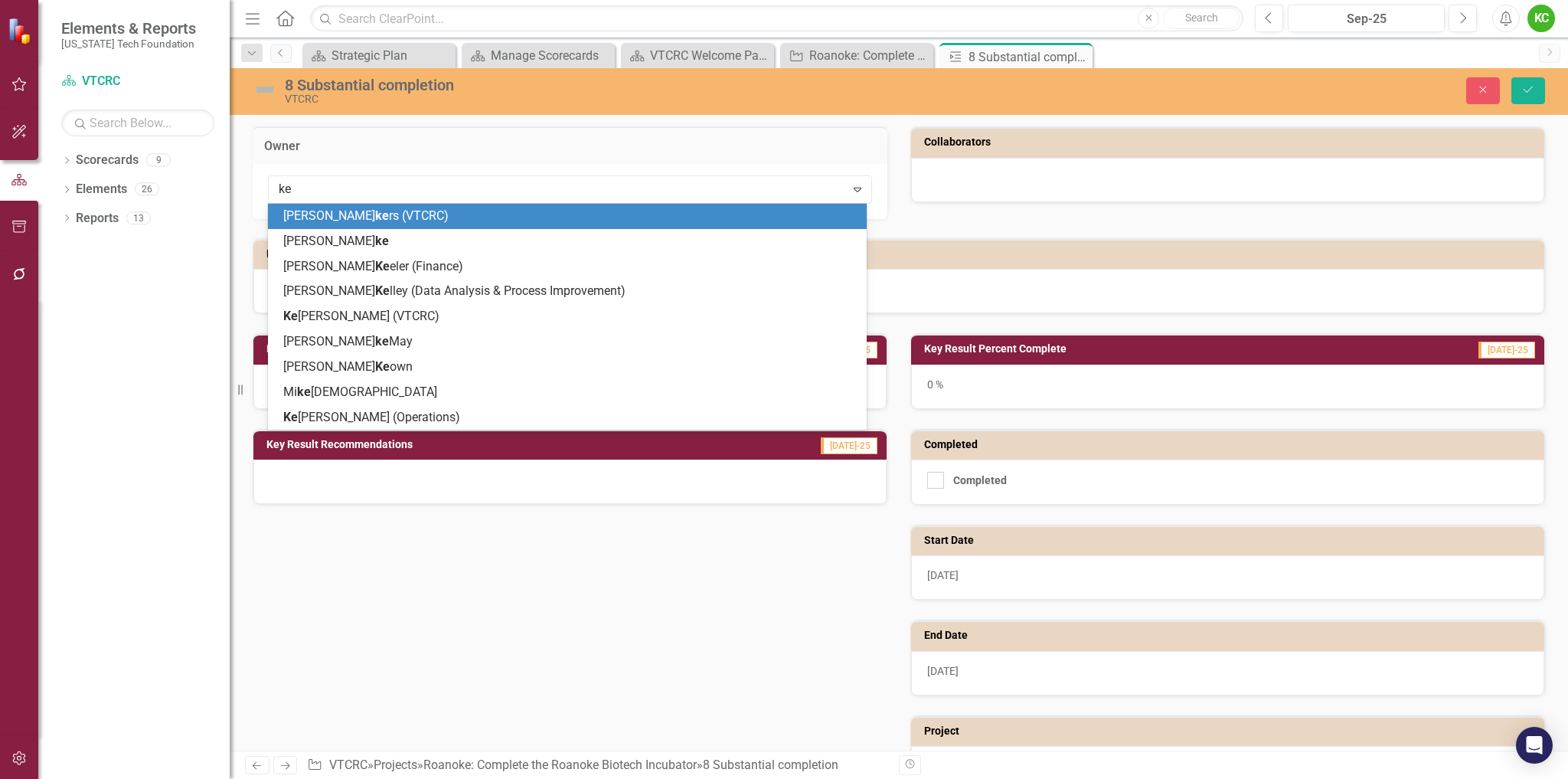
type input "[PERSON_NAME]"
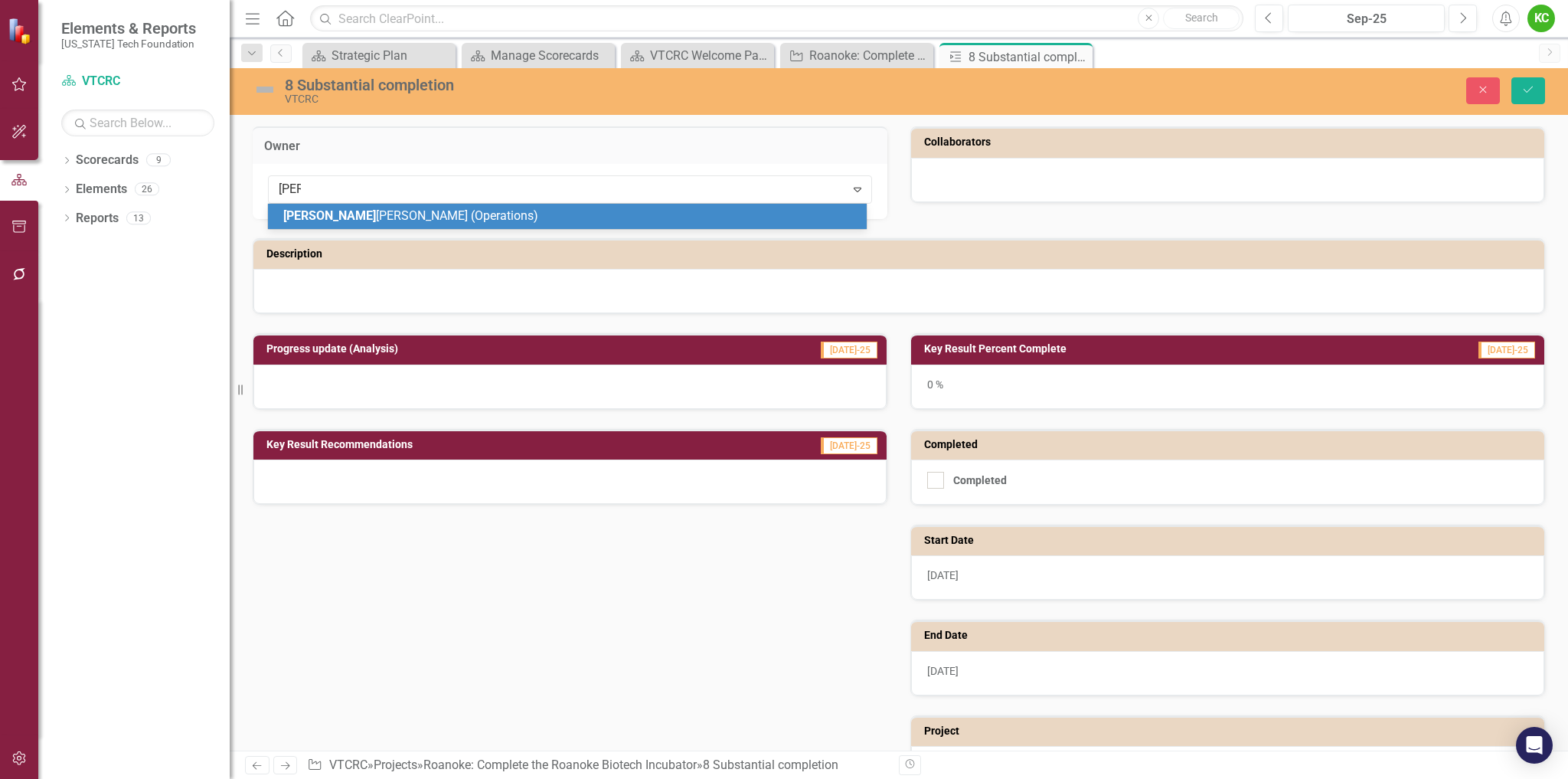
click at [570, 212] on div "[PERSON_NAME] (Operations)" at bounding box center [570, 217] width 574 height 18
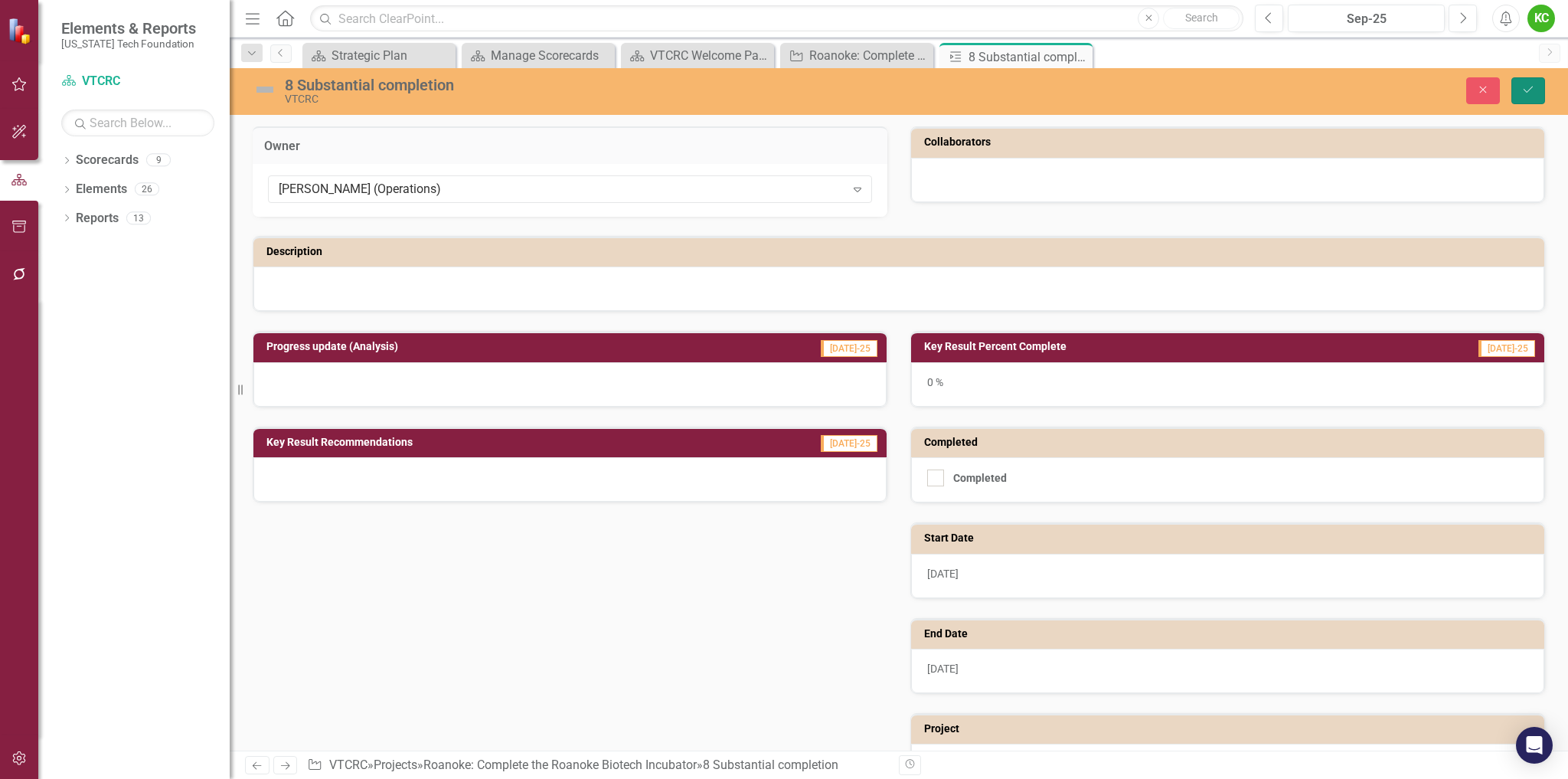
click at [1529, 85] on icon "Save" at bounding box center [1528, 90] width 13 height 11
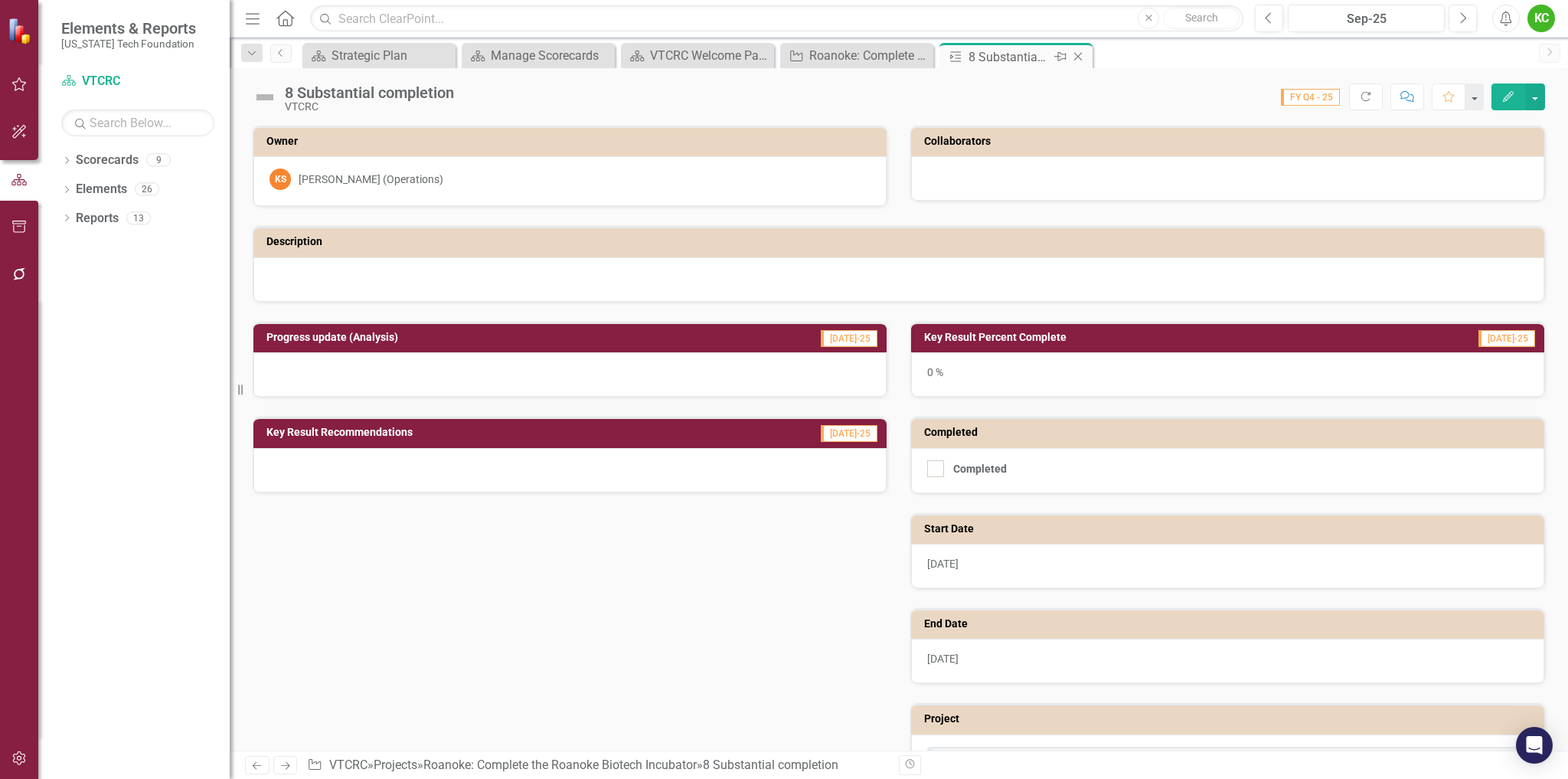
click at [1076, 52] on icon "Close" at bounding box center [1078, 56] width 15 height 13
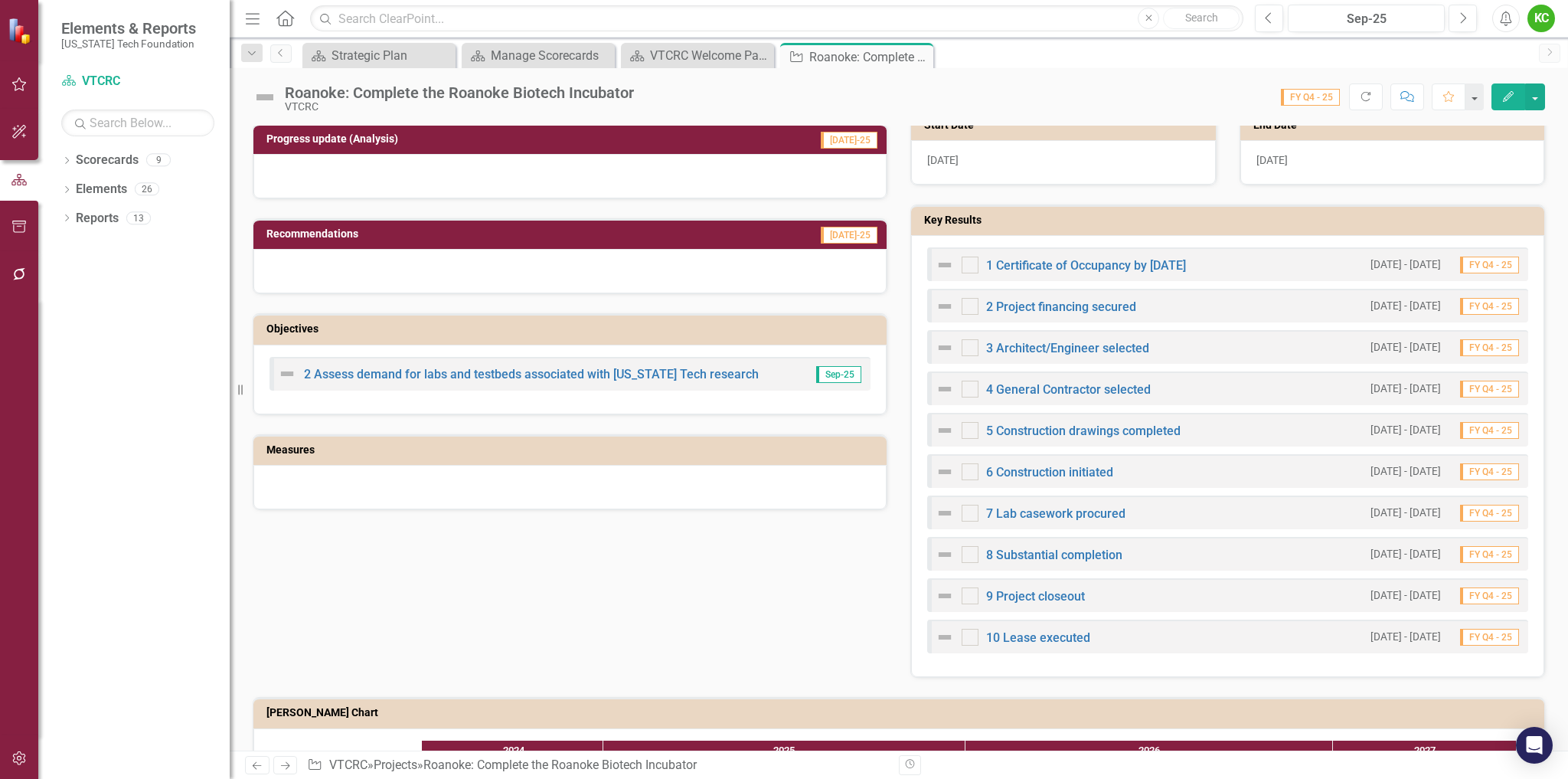
scroll to position [458, 0]
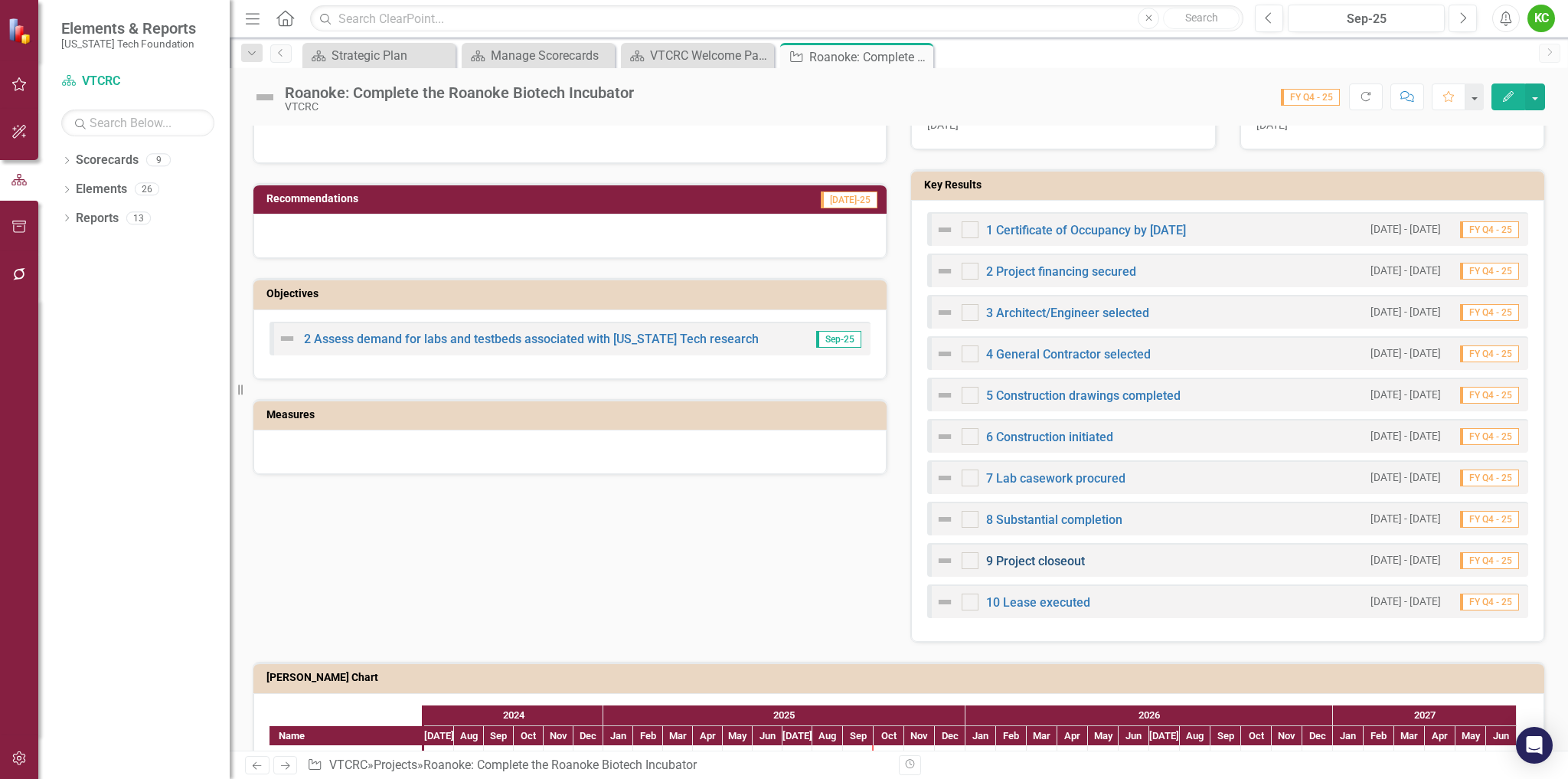
click at [1039, 560] on link "9 Project closeout" at bounding box center [1035, 561] width 99 height 14
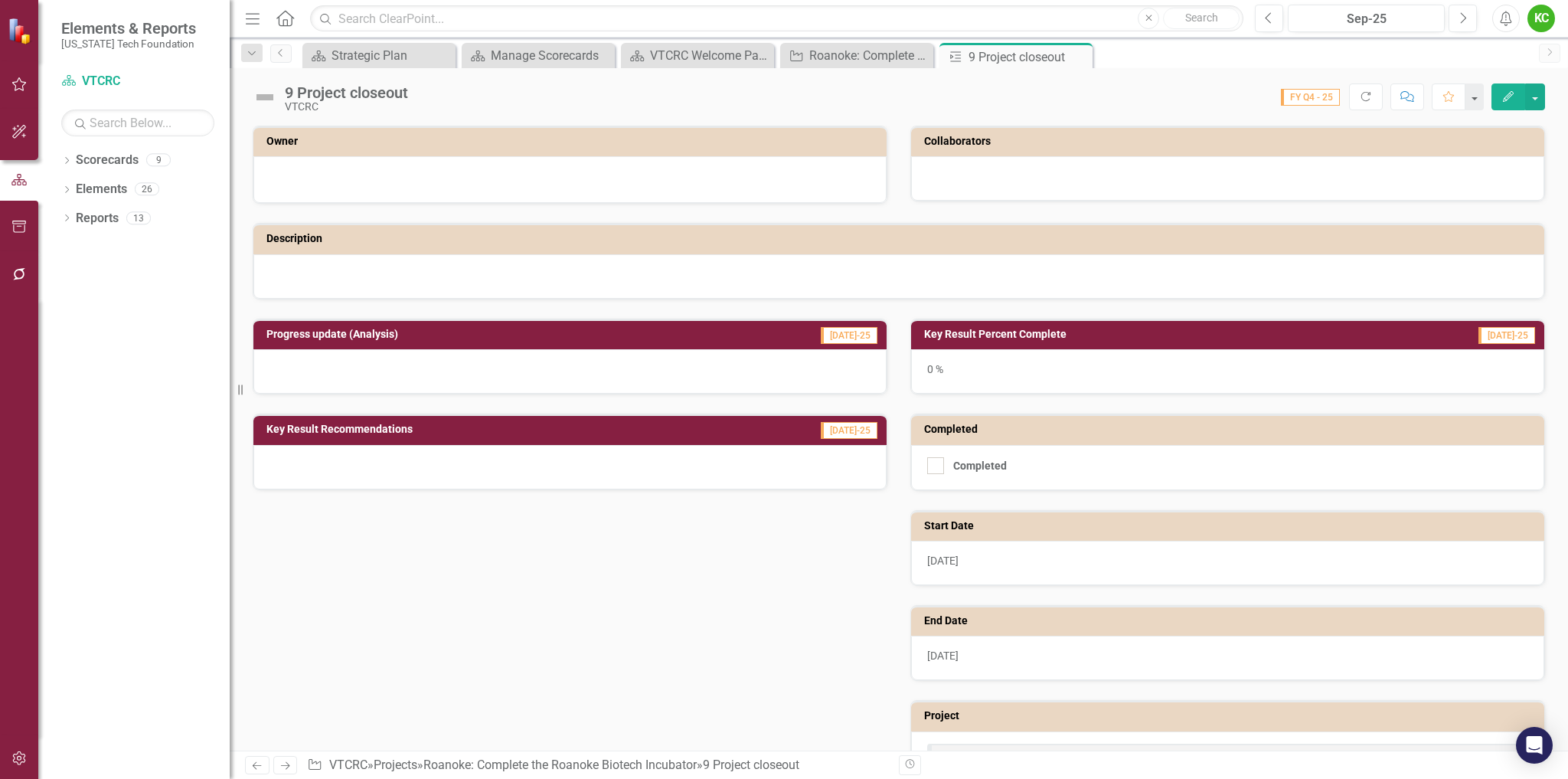
click at [561, 147] on h3 "Owner" at bounding box center [573, 141] width 613 height 12
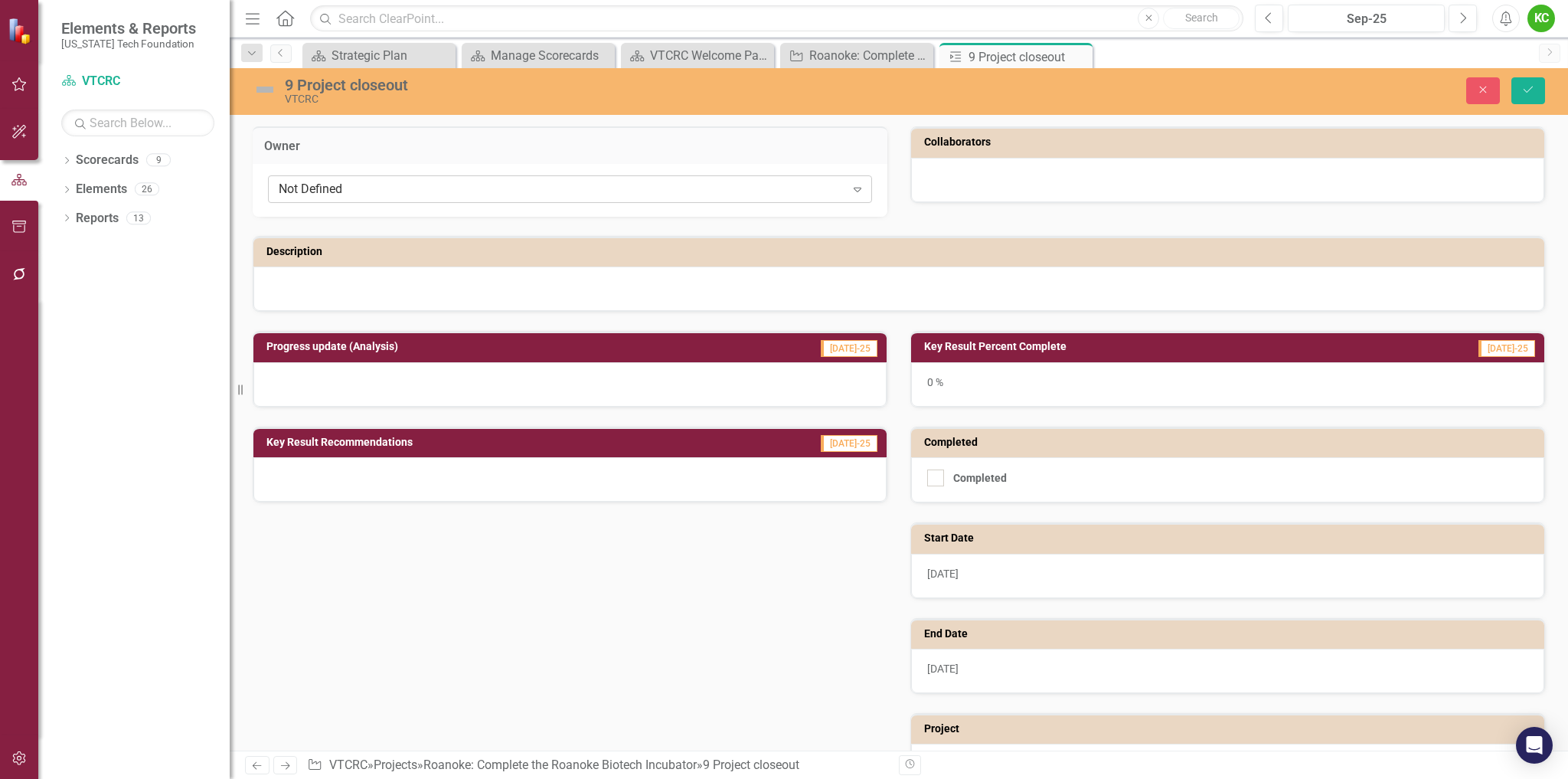
click at [569, 193] on div "Not Defined" at bounding box center [561, 190] width 567 height 18
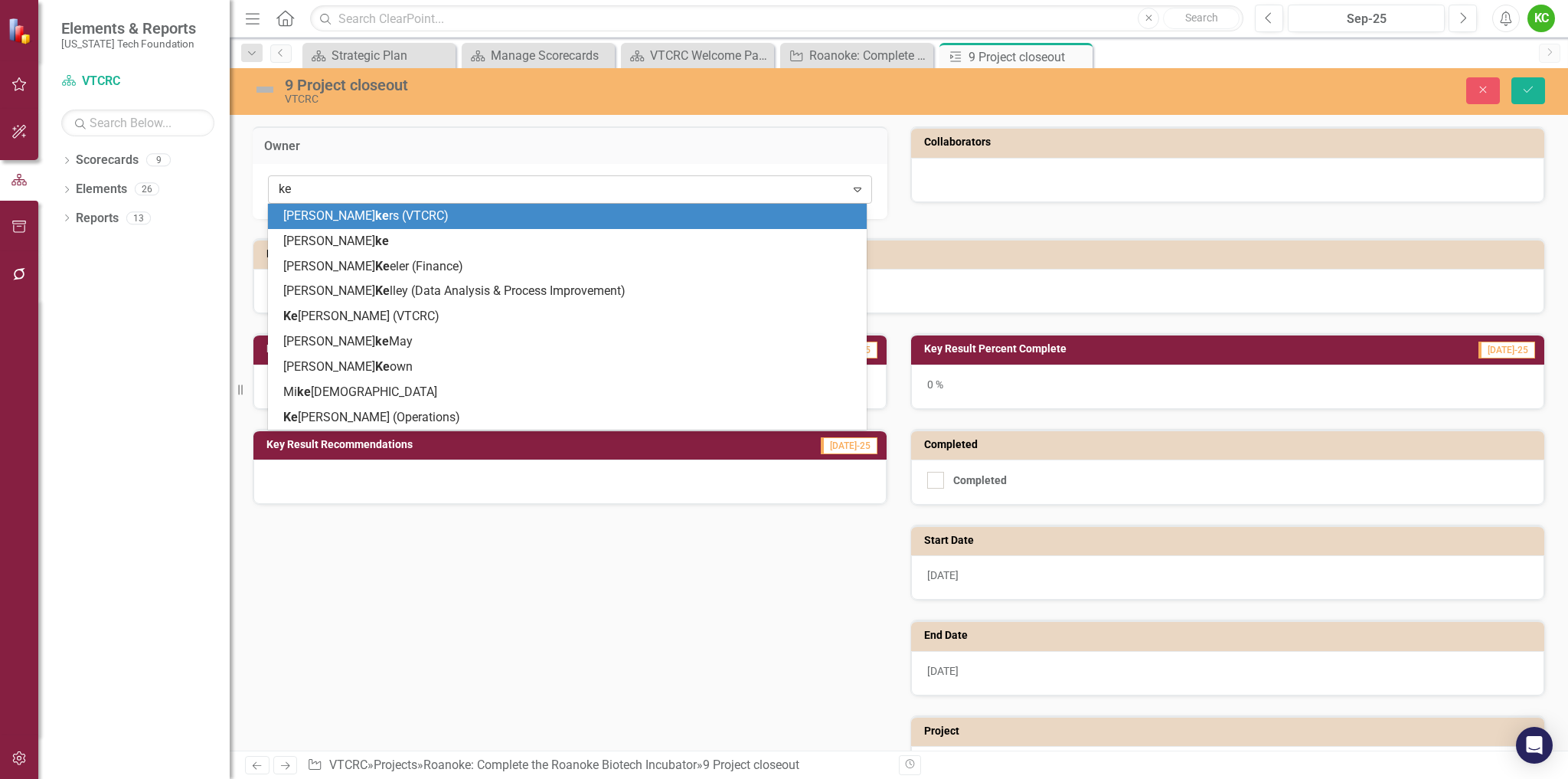
type input "[PERSON_NAME]"
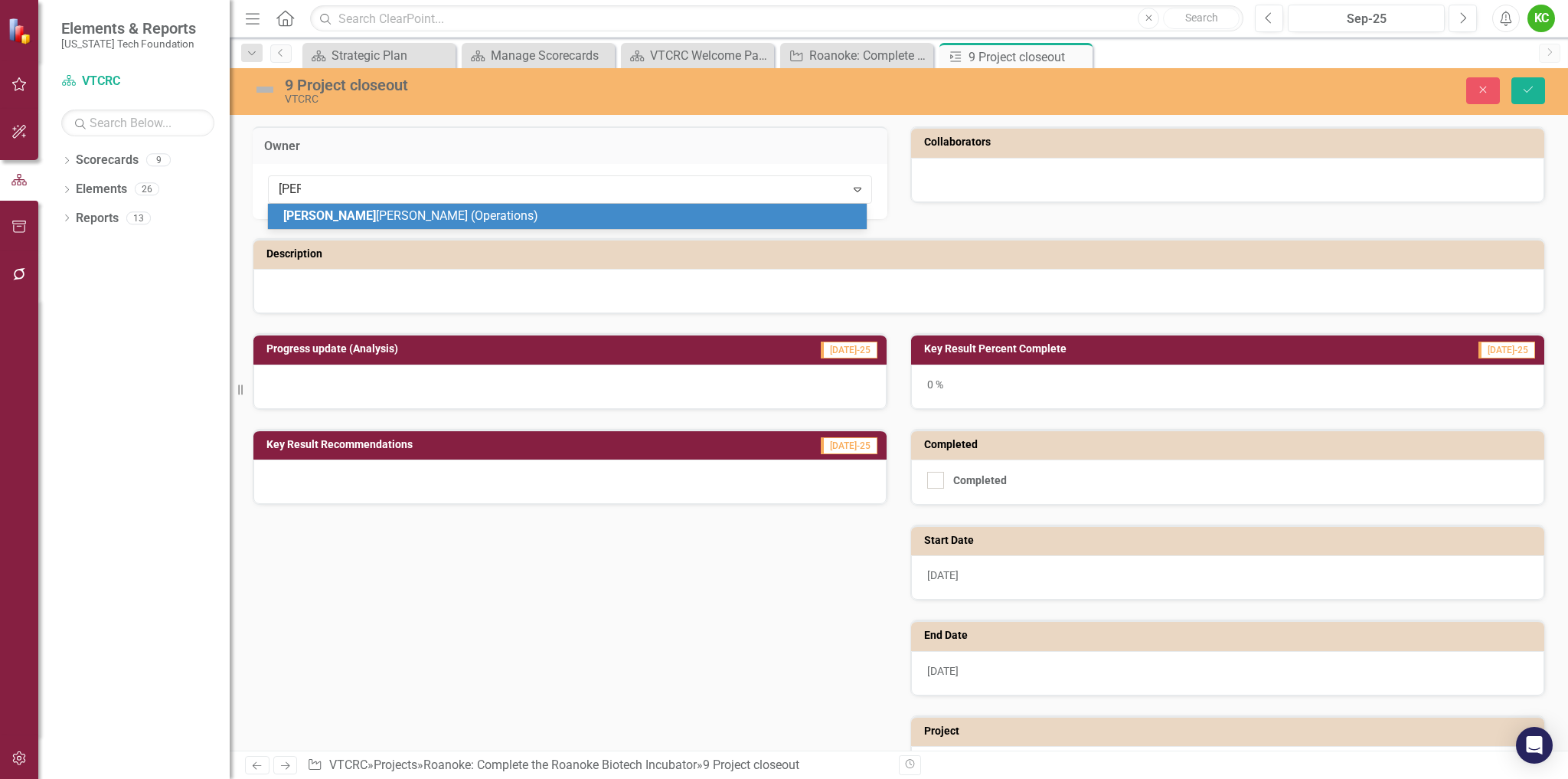
click at [587, 217] on div "[PERSON_NAME] (Operations)" at bounding box center [570, 217] width 574 height 18
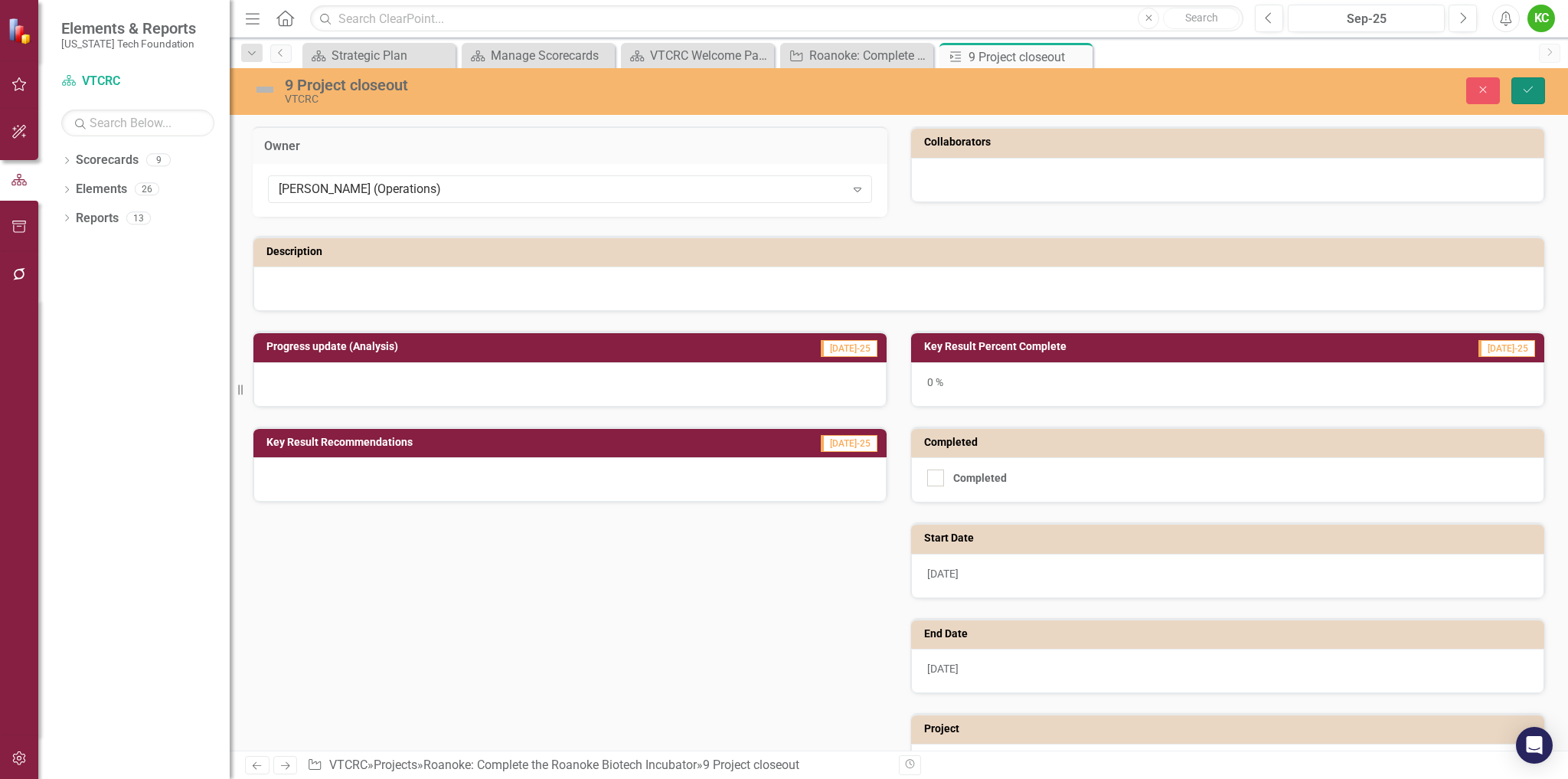
click at [1521, 83] on button "Save" at bounding box center [1529, 90] width 34 height 27
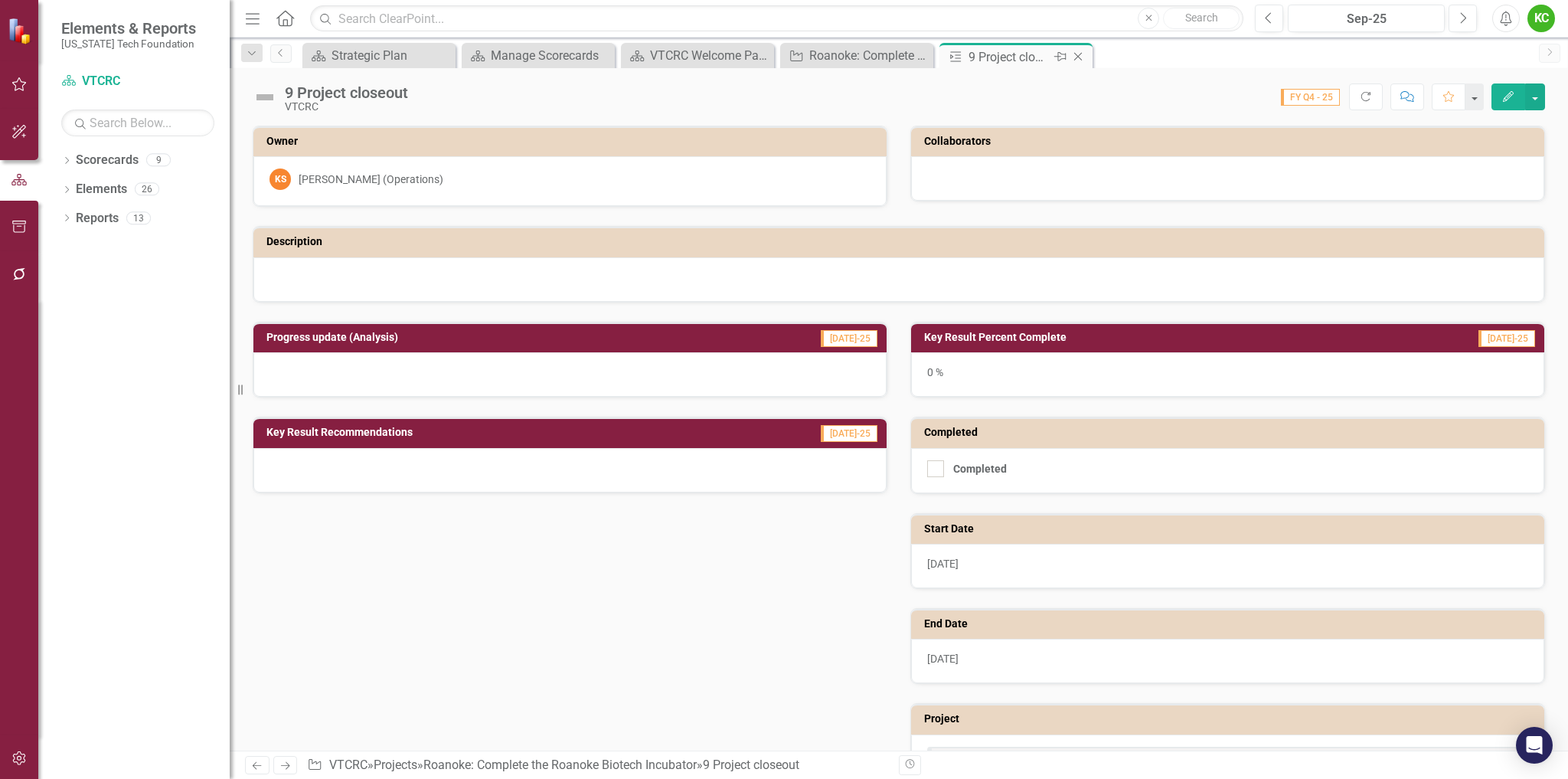
click at [1079, 55] on icon "Close" at bounding box center [1078, 56] width 15 height 13
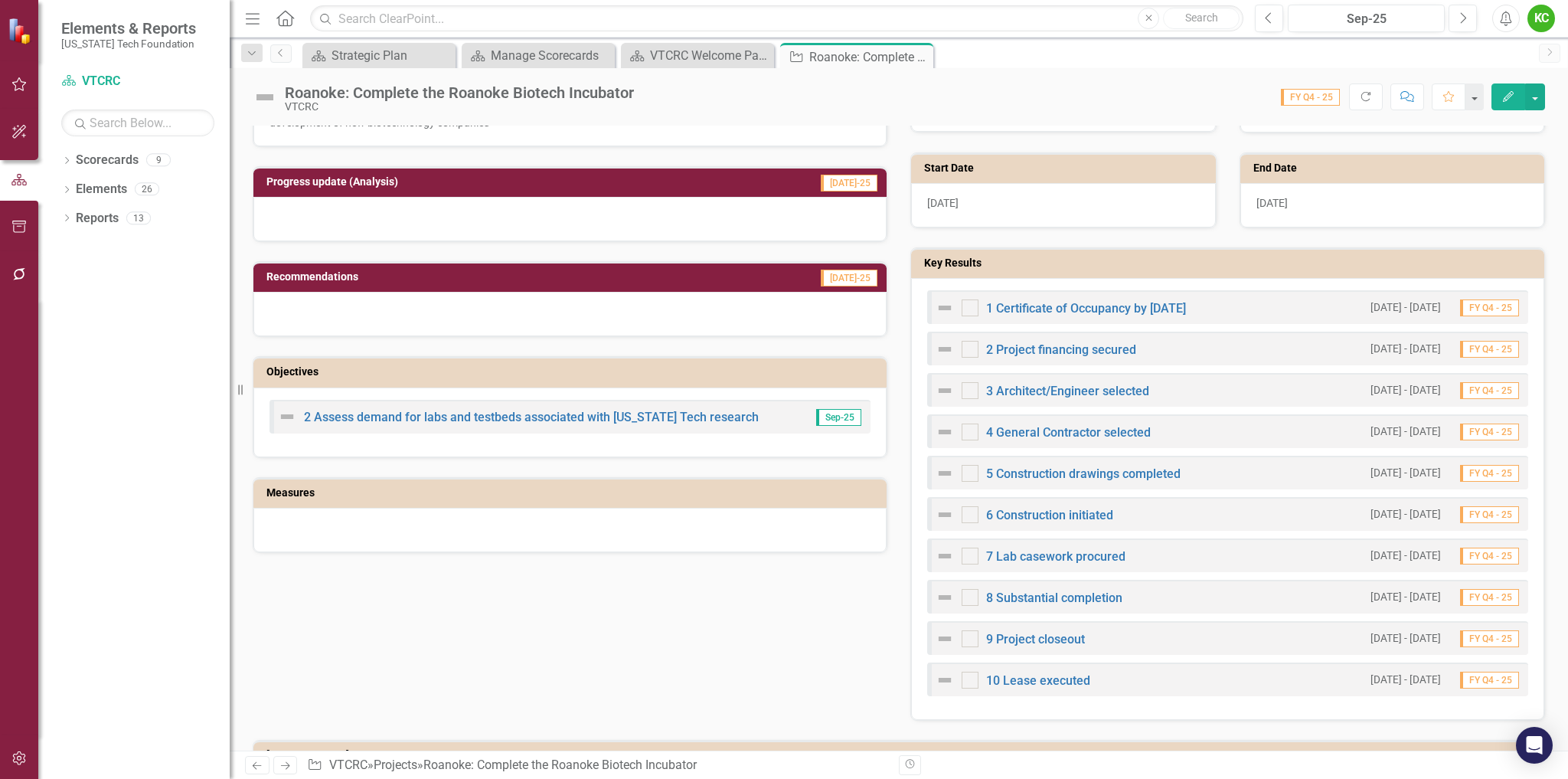
scroll to position [497, 0]
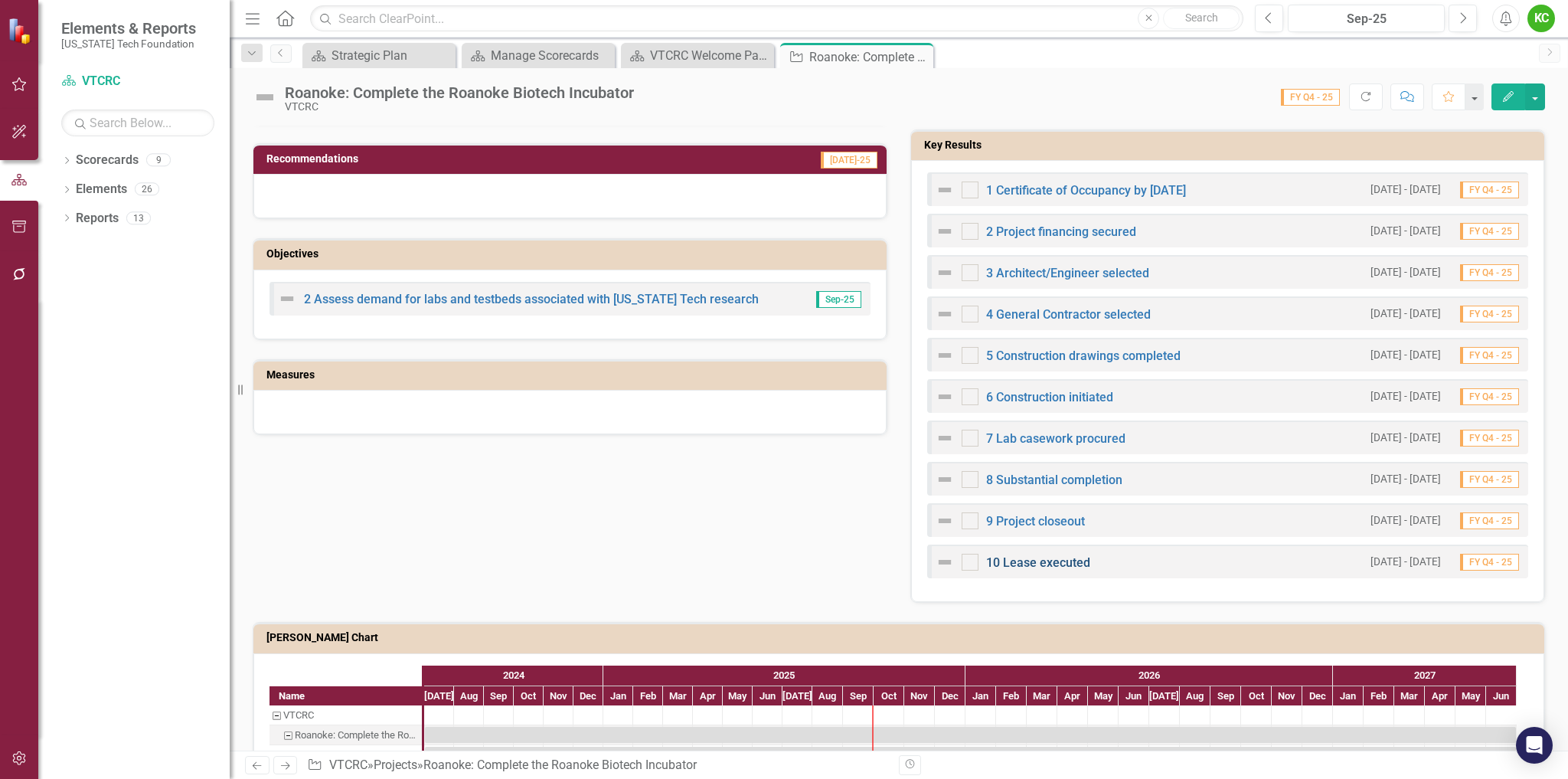
click at [1063, 562] on link "10 Lease executed" at bounding box center [1038, 562] width 104 height 14
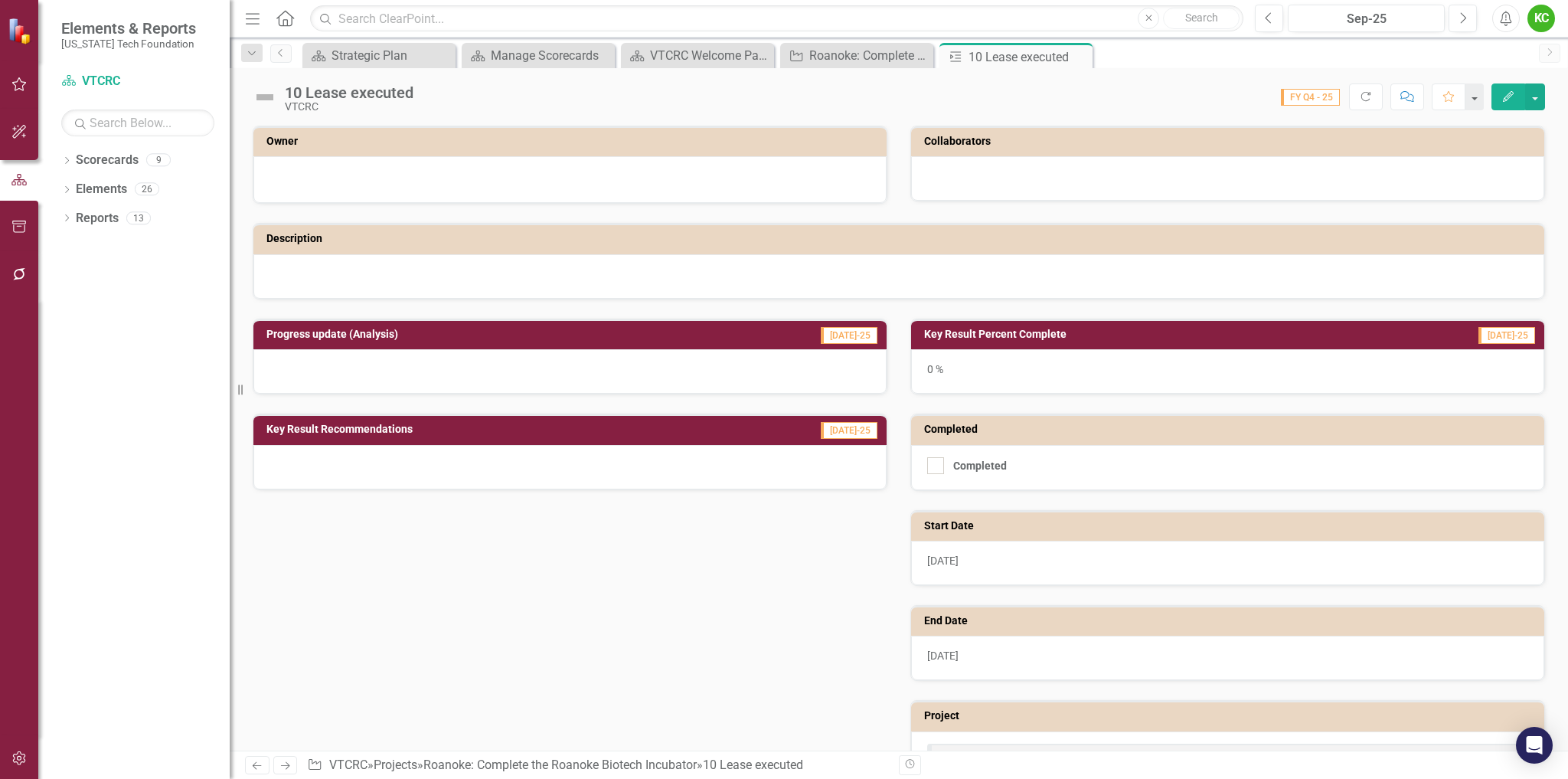
click at [793, 156] on div "Owner" at bounding box center [570, 141] width 633 height 30
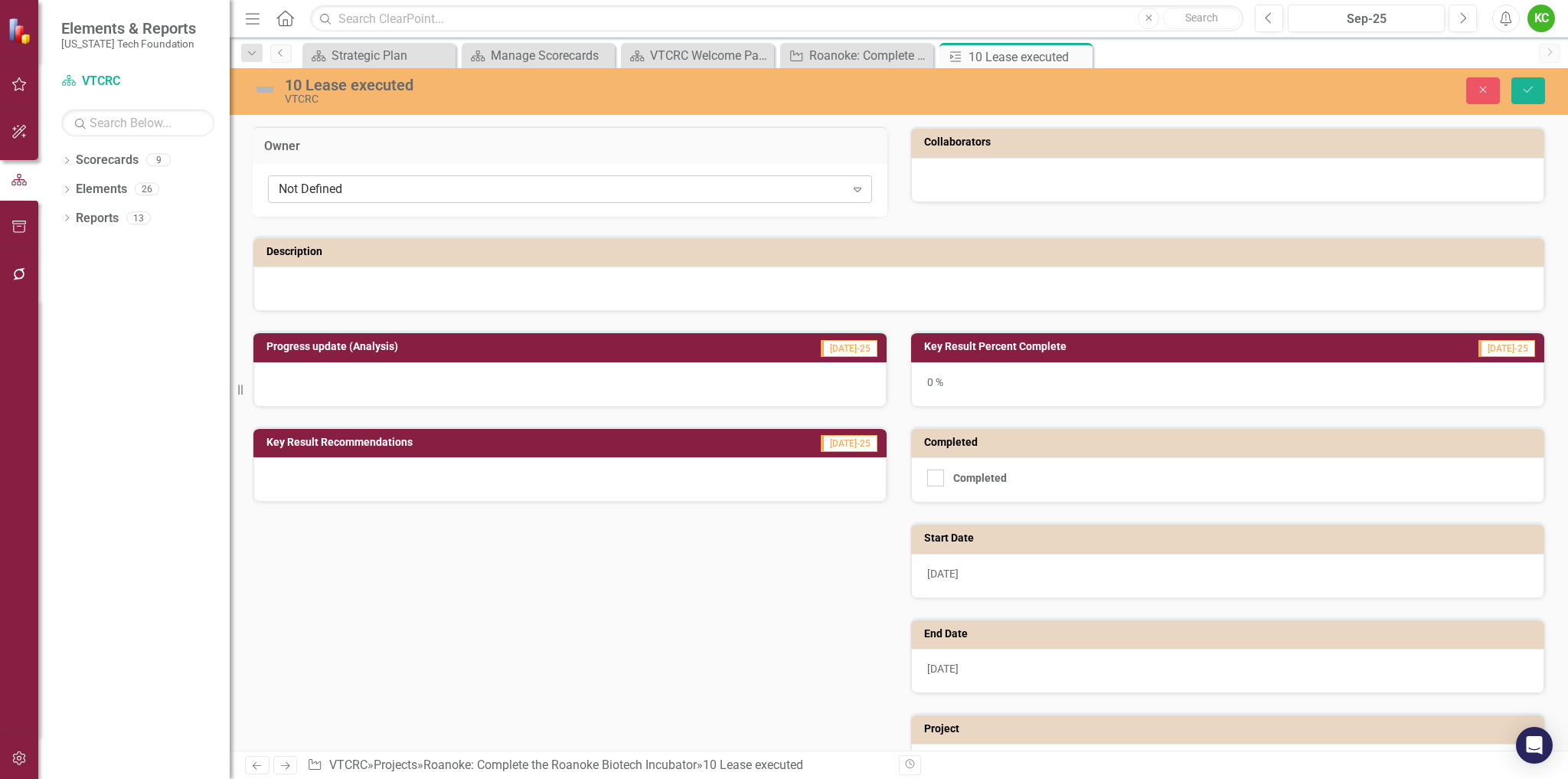
click at [758, 193] on div "Not Defined" at bounding box center [561, 190] width 567 height 18
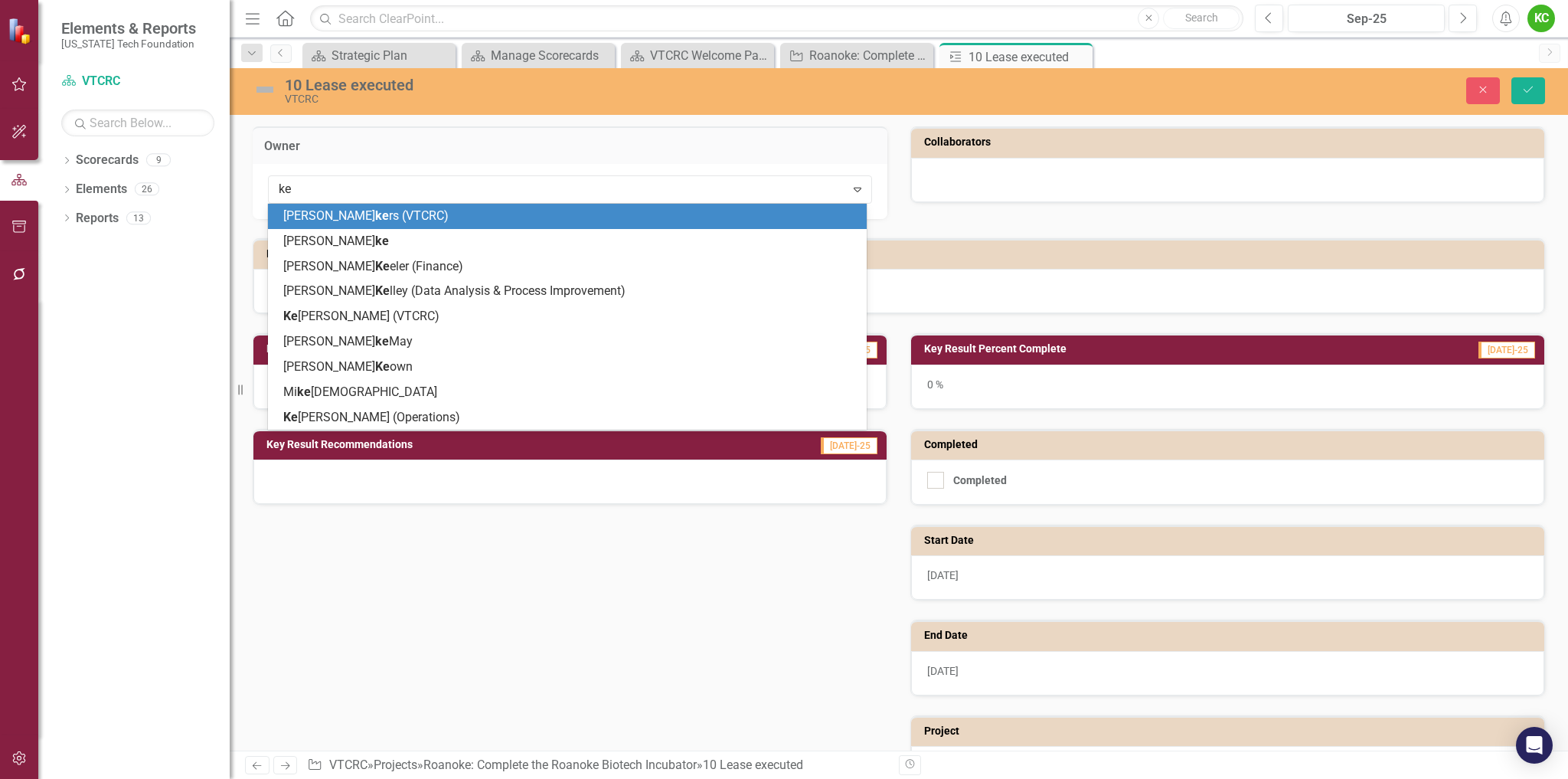
type input "[PERSON_NAME]"
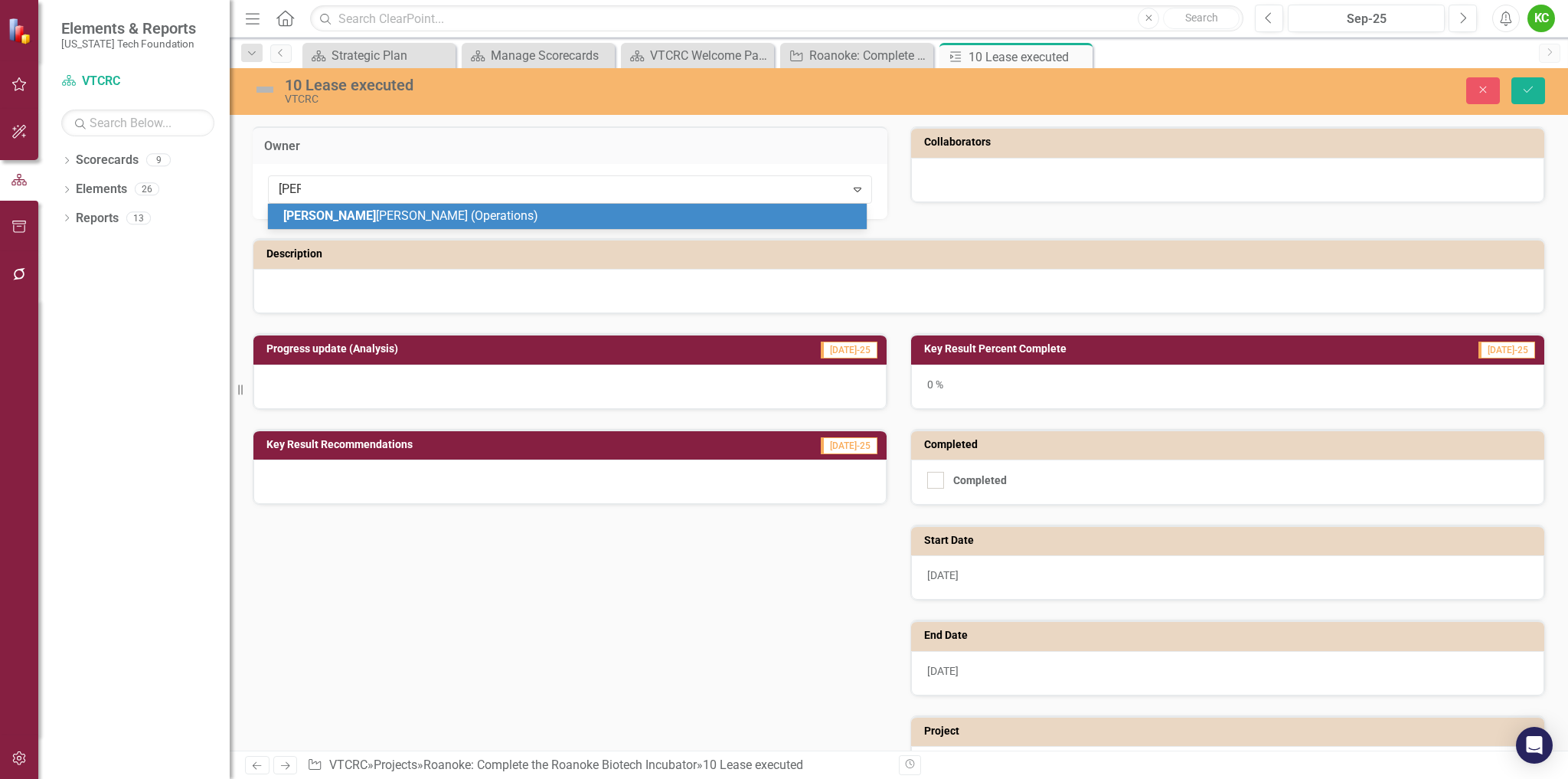
click at [595, 218] on div "[PERSON_NAME] (Operations)" at bounding box center [570, 217] width 574 height 18
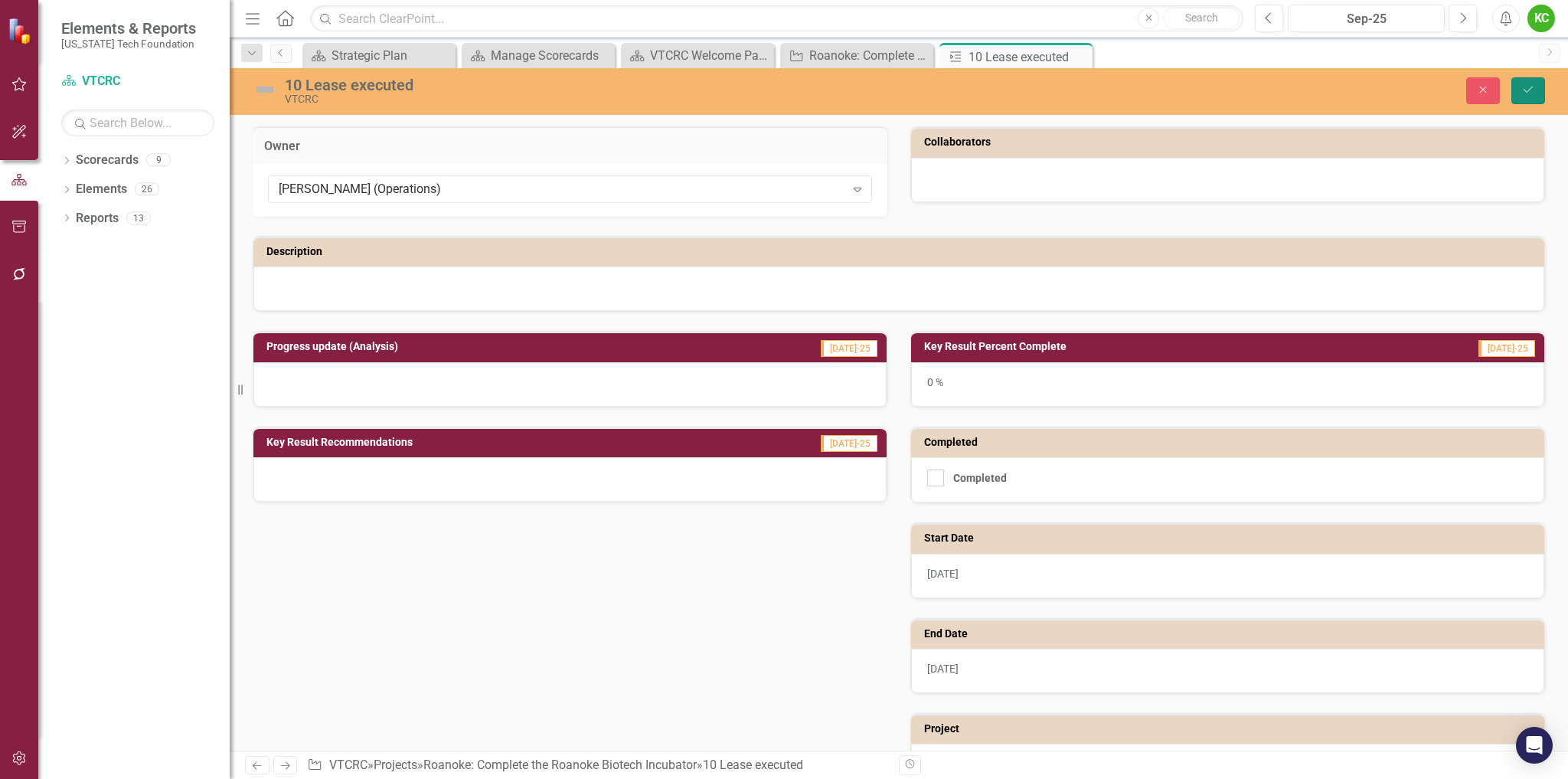
click at [1539, 90] on button "Save" at bounding box center [1529, 90] width 34 height 27
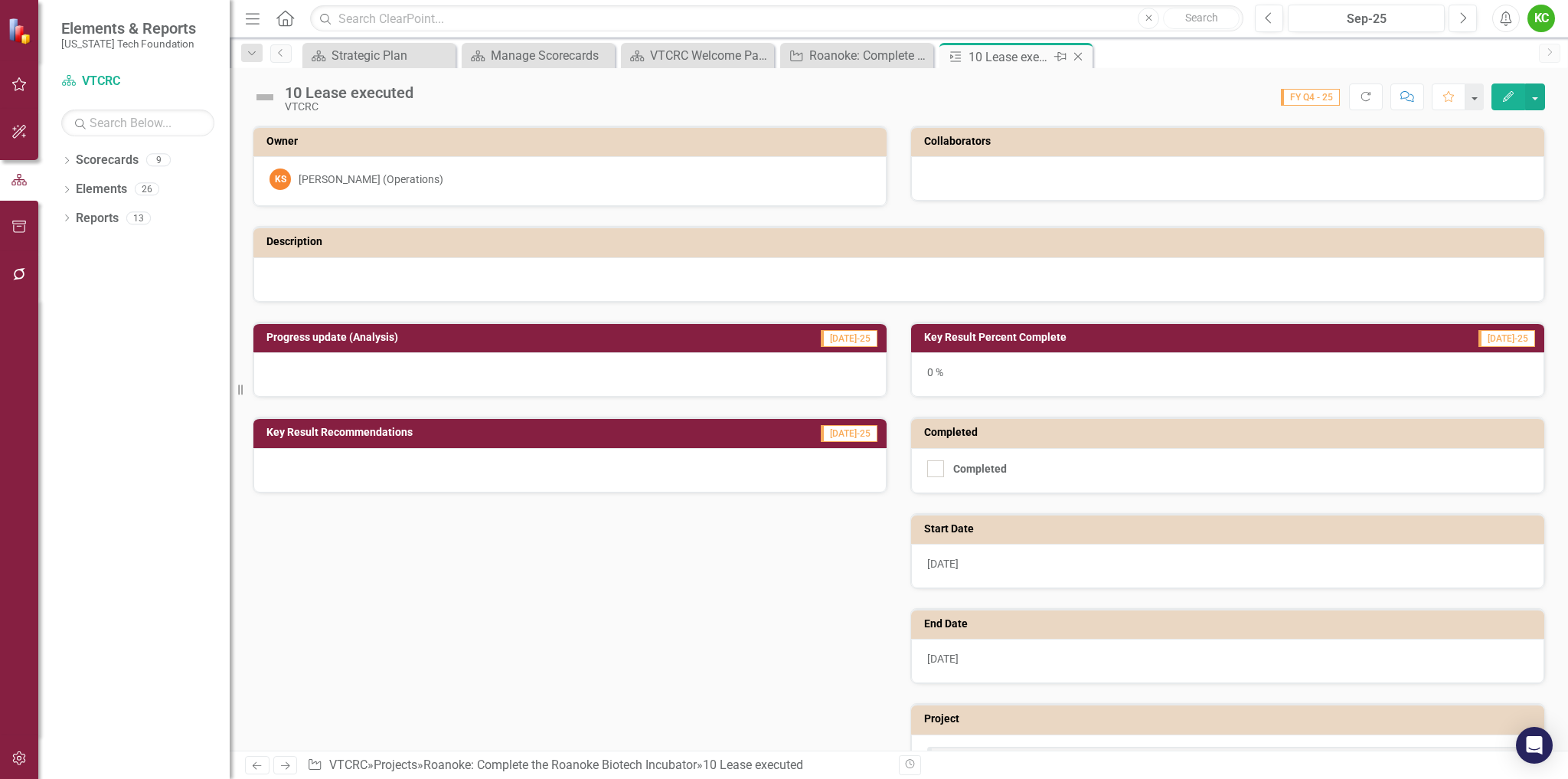
click at [1075, 52] on icon "Close" at bounding box center [1078, 56] width 15 height 13
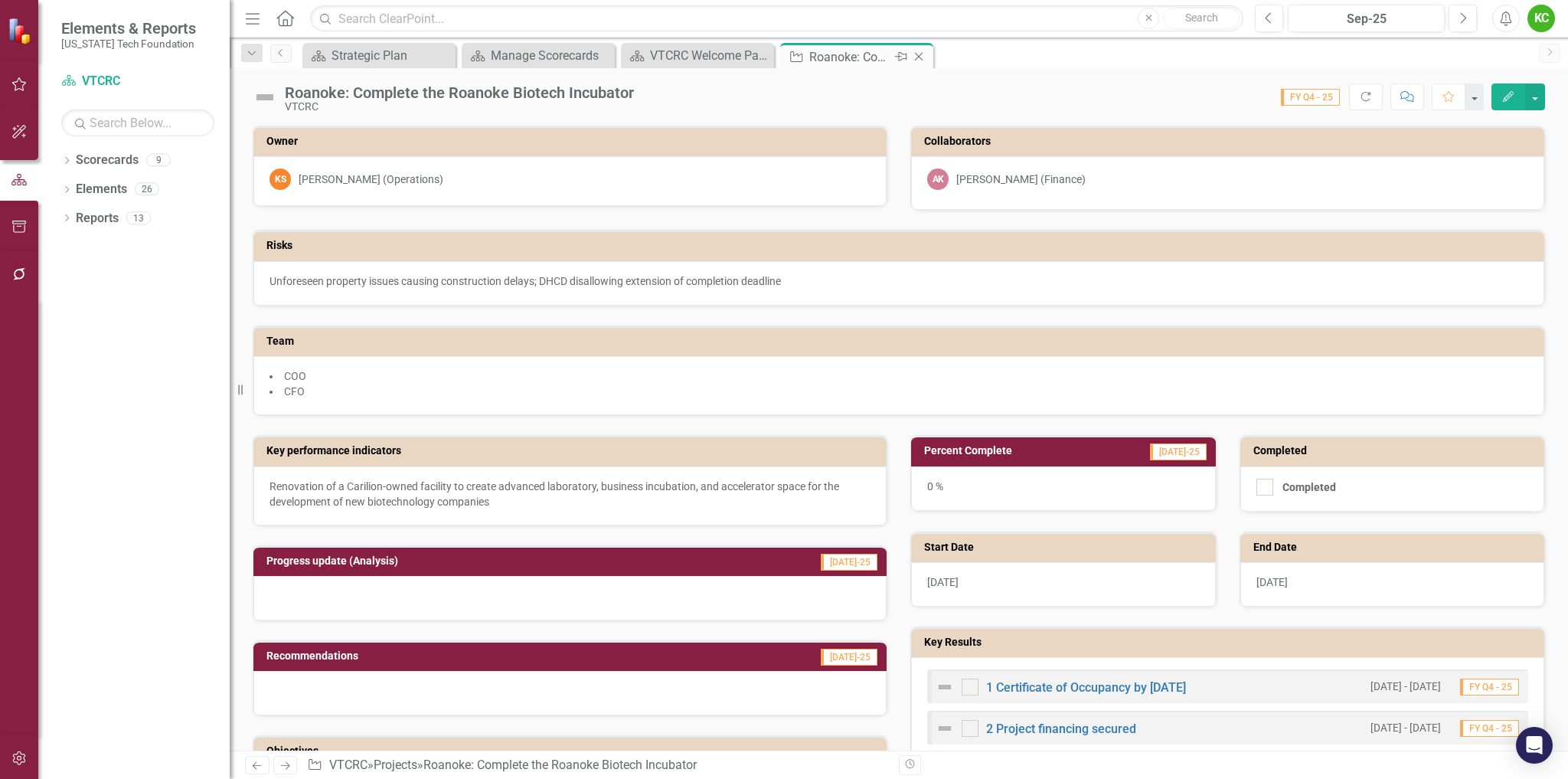
click at [920, 54] on icon "Close" at bounding box center [919, 56] width 15 height 13
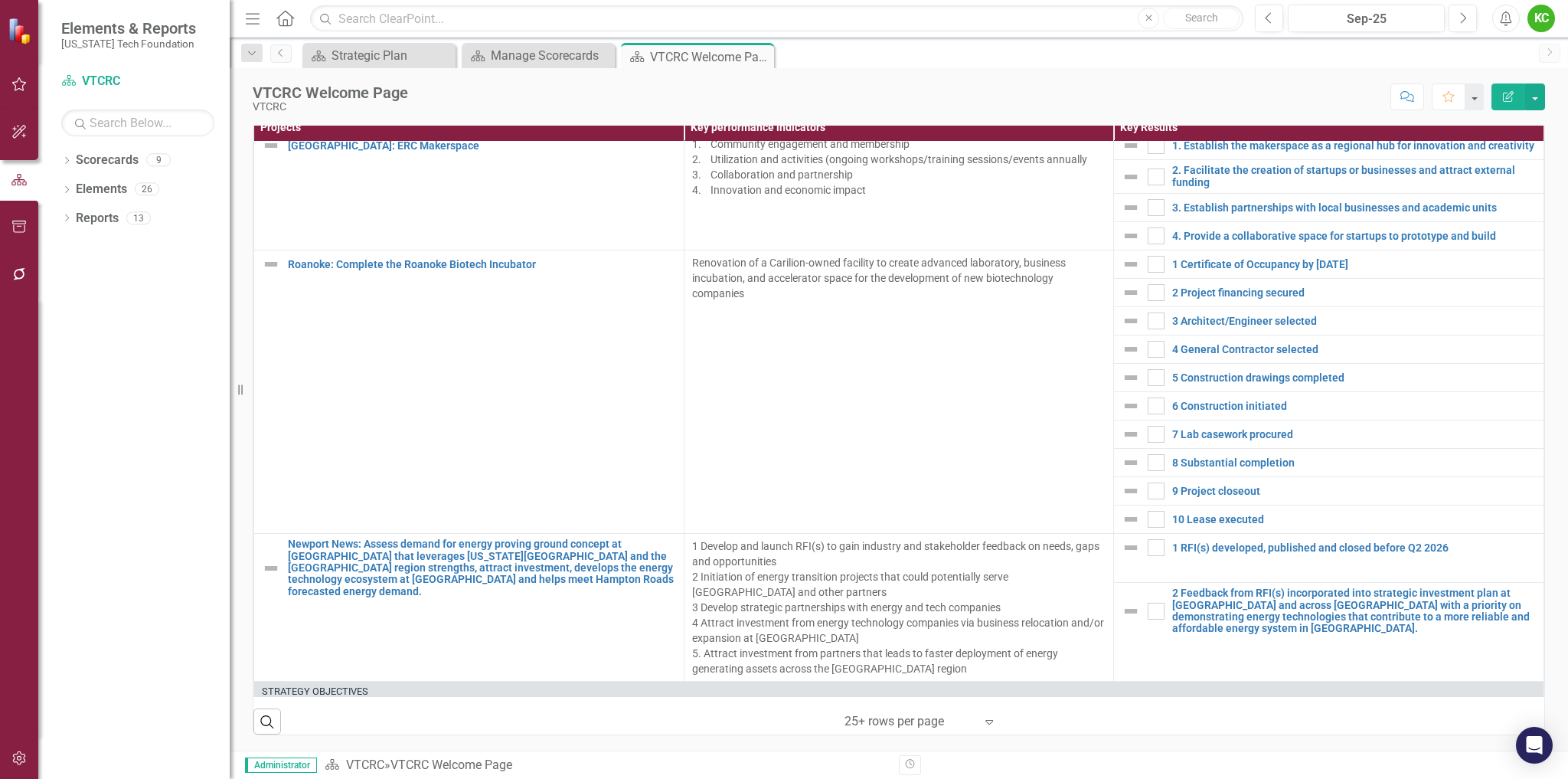
scroll to position [1888, 0]
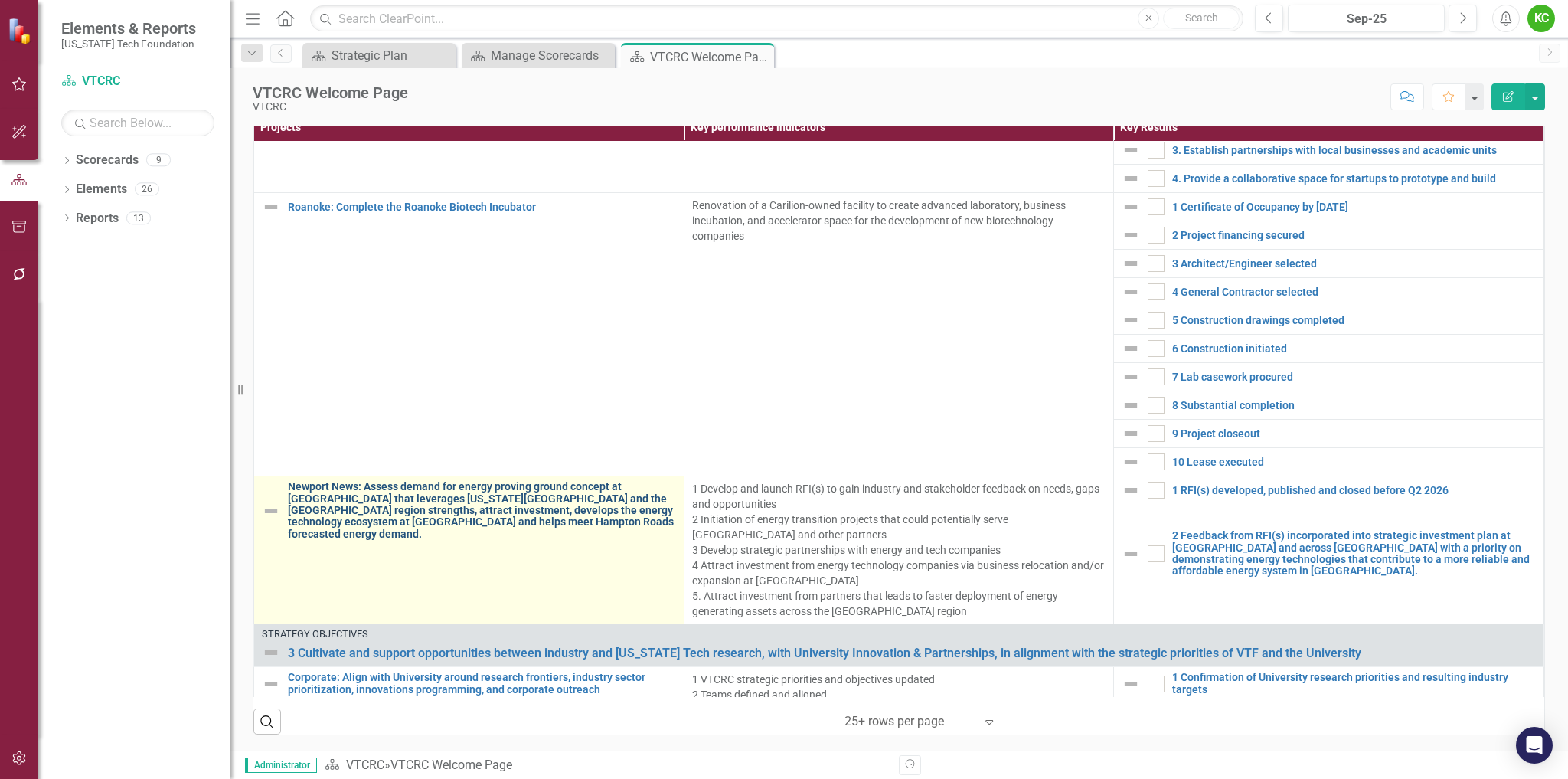
click at [506, 500] on link "Newport News: Assess demand for energy proving ground concept at [GEOGRAPHIC_DA…" at bounding box center [483, 510] width 389 height 59
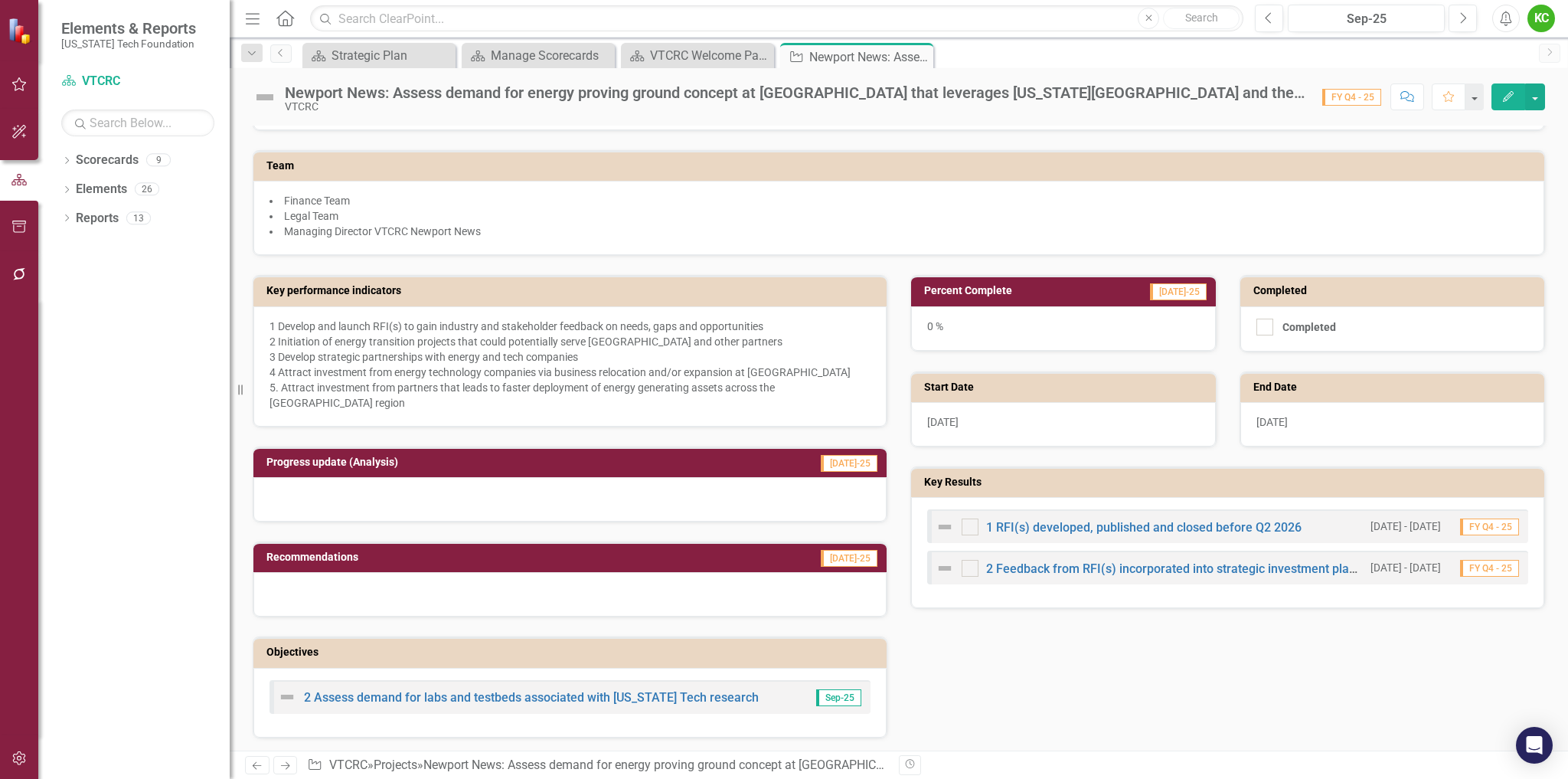
scroll to position [184, 0]
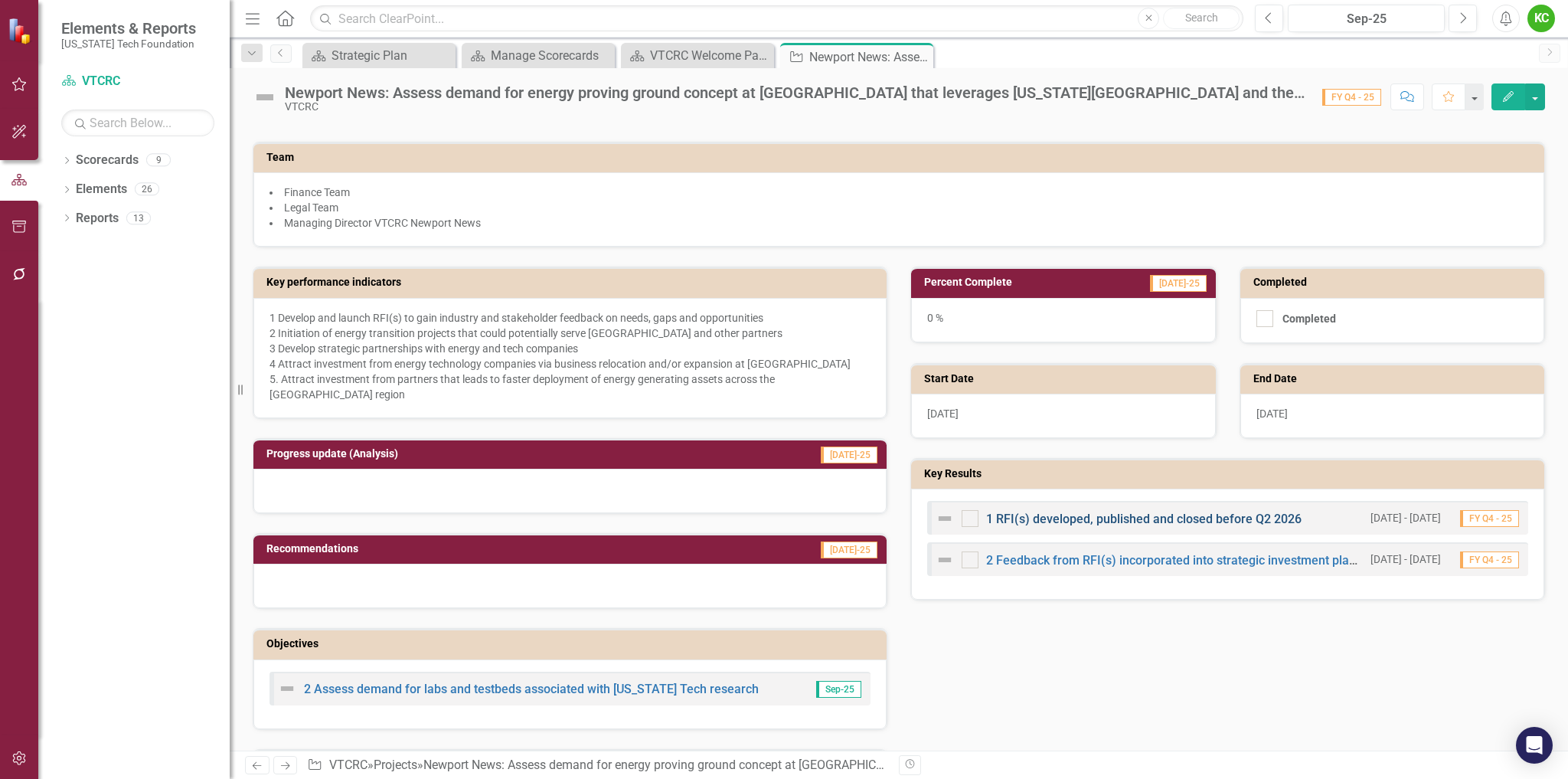
click at [1114, 520] on link "1 RFI(s) developed, published and closed before Q2 2026" at bounding box center [1144, 518] width 315 height 14
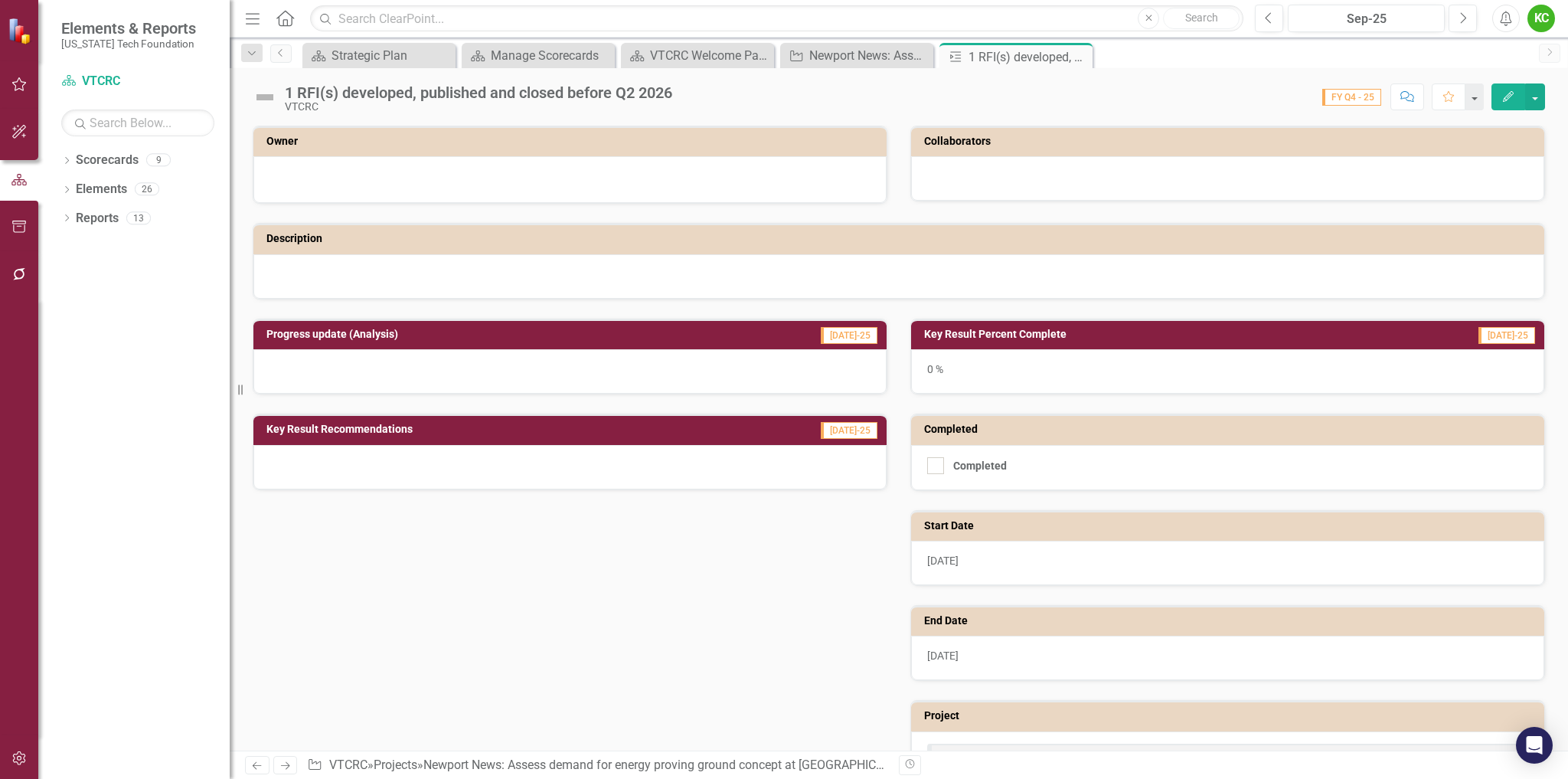
click at [690, 138] on h3 "Owner" at bounding box center [573, 141] width 613 height 12
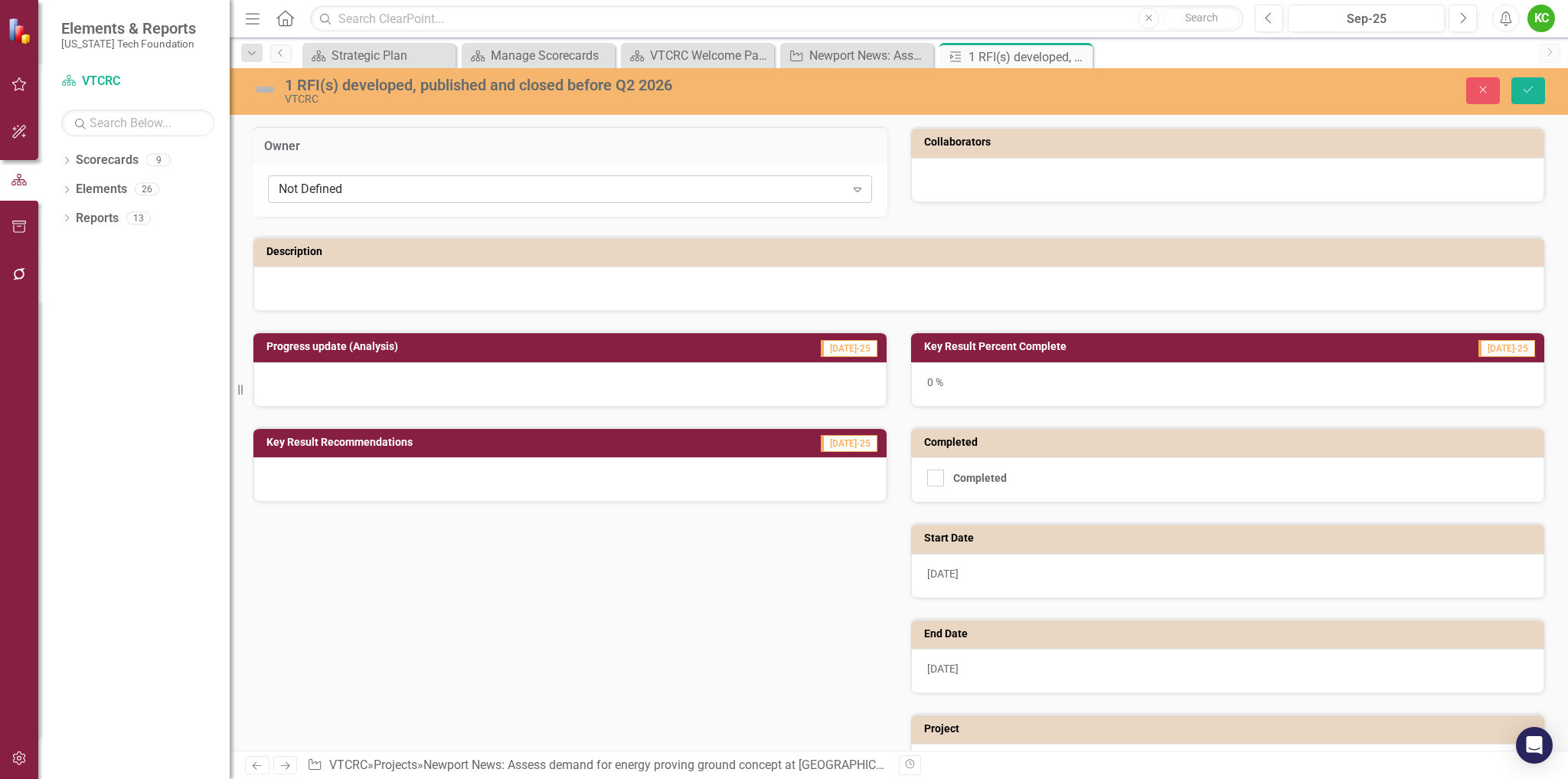
click at [684, 189] on div "Not Defined" at bounding box center [561, 190] width 567 height 18
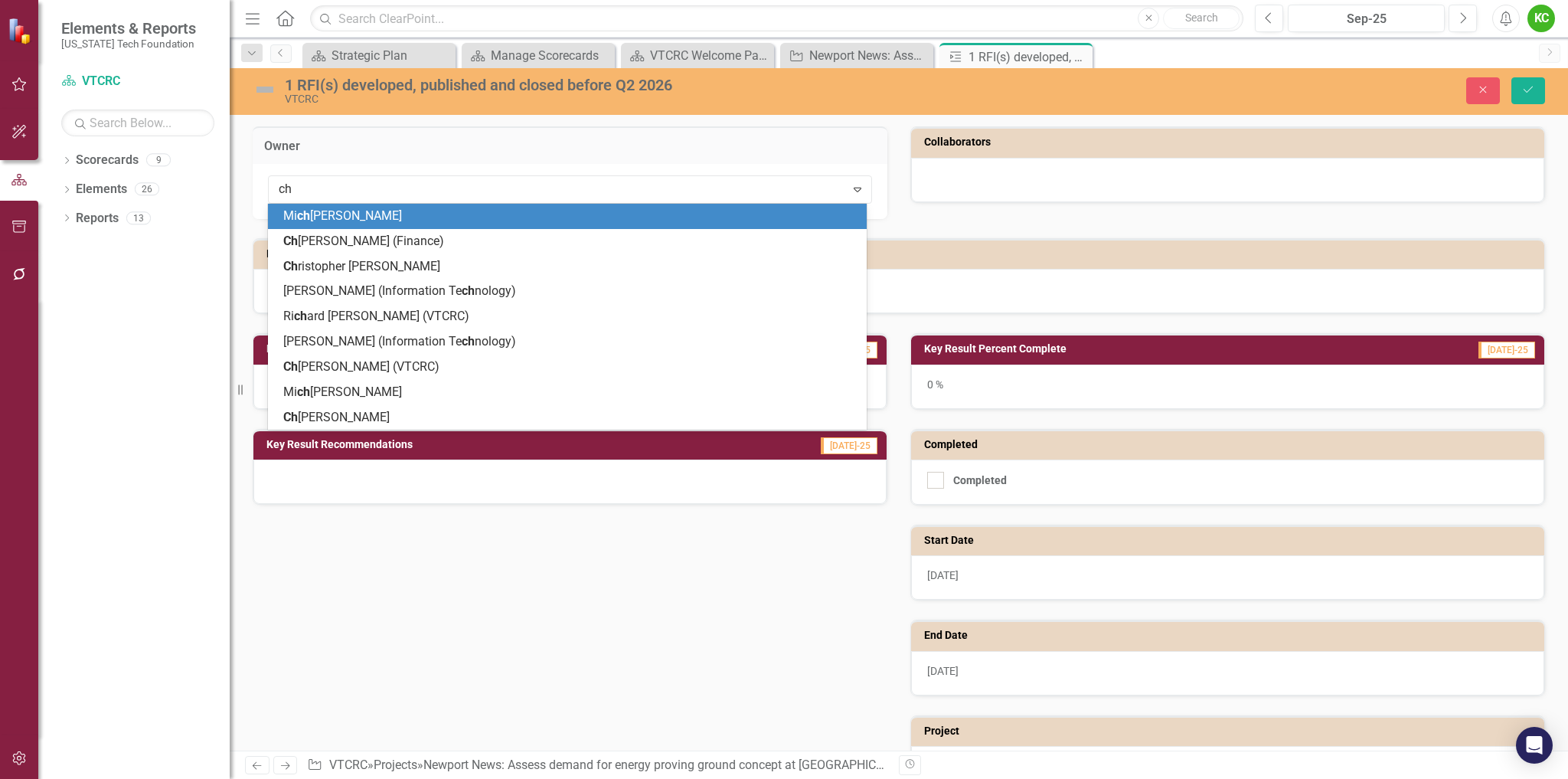
type input "che"
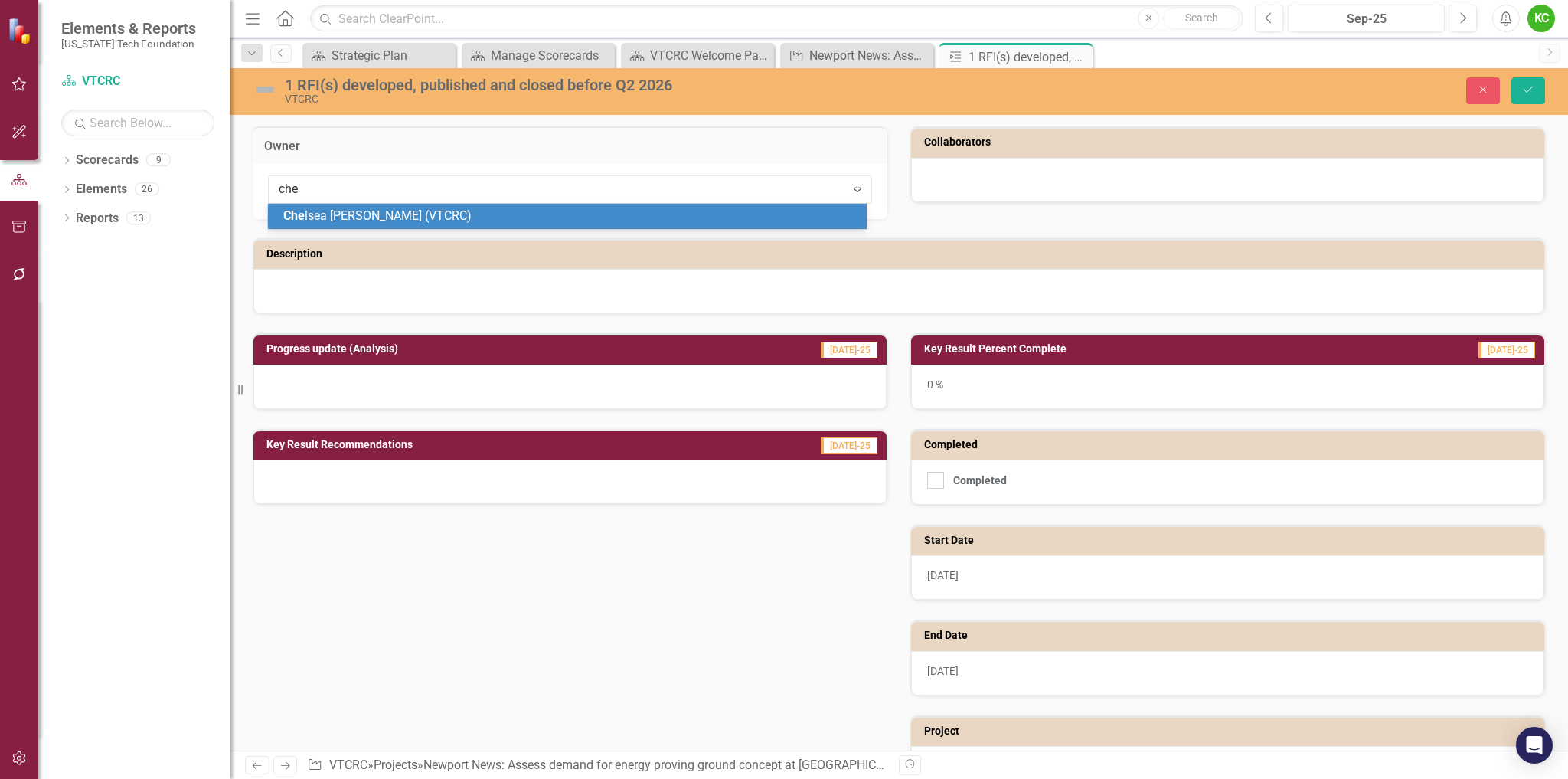
drag, startPoint x: 701, startPoint y: 218, endPoint x: 711, endPoint y: 215, distance: 10.4
click at [701, 217] on div "Che lsea [PERSON_NAME] (VTCRC)" at bounding box center [570, 217] width 574 height 18
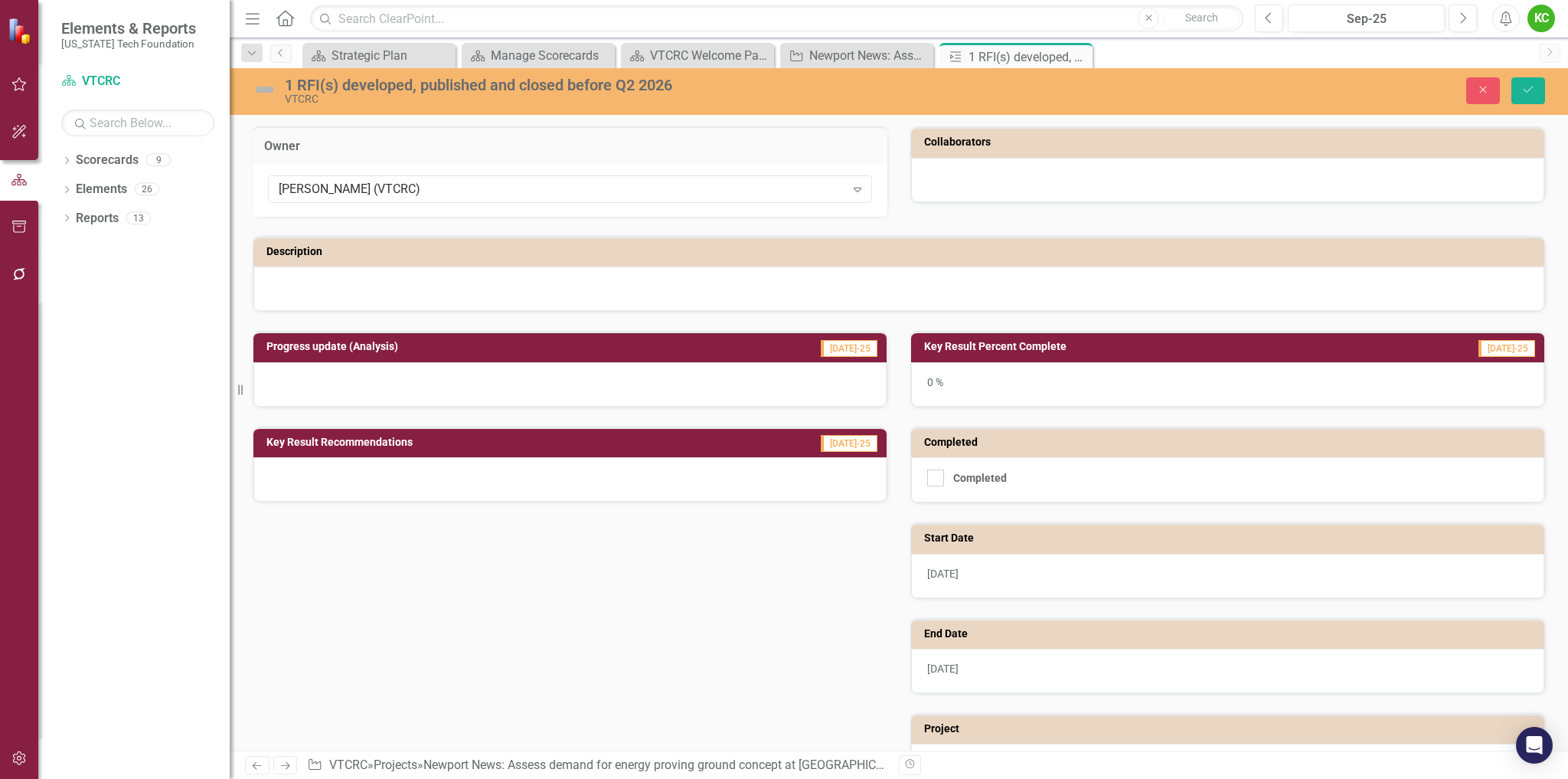
click at [974, 177] on div at bounding box center [1228, 180] width 633 height 45
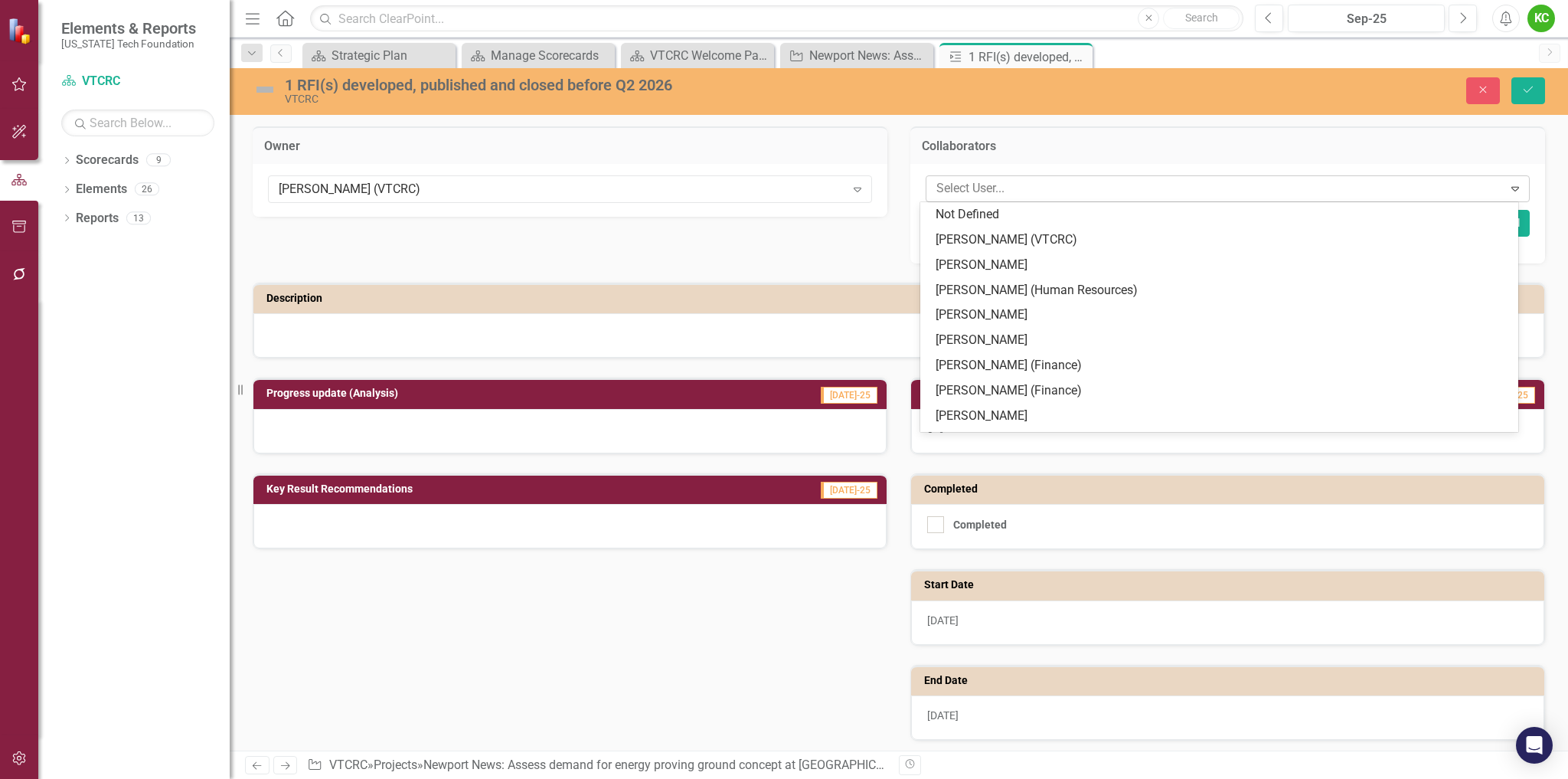
click at [975, 190] on div at bounding box center [1217, 188] width 573 height 21
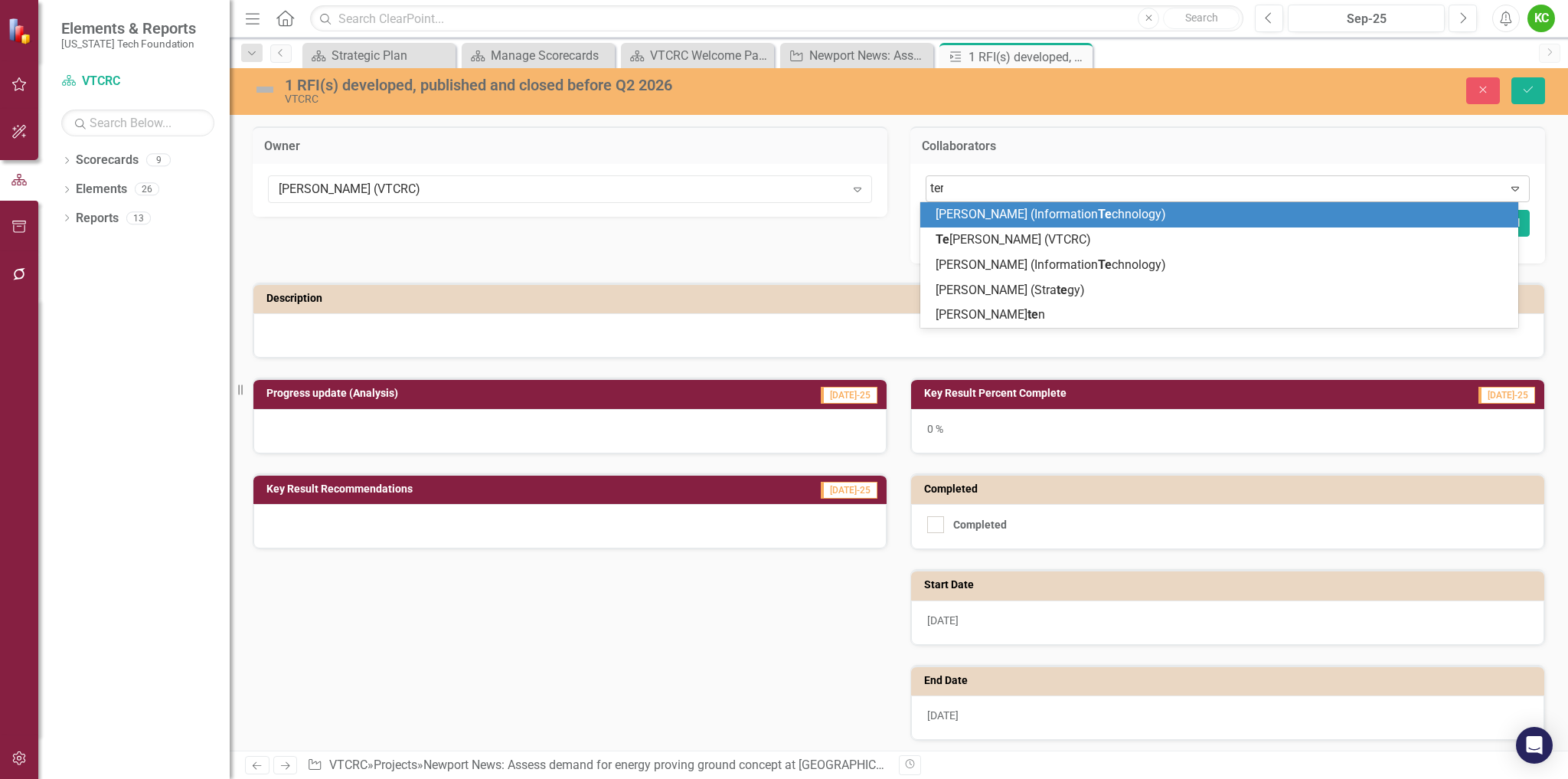
type input "terr"
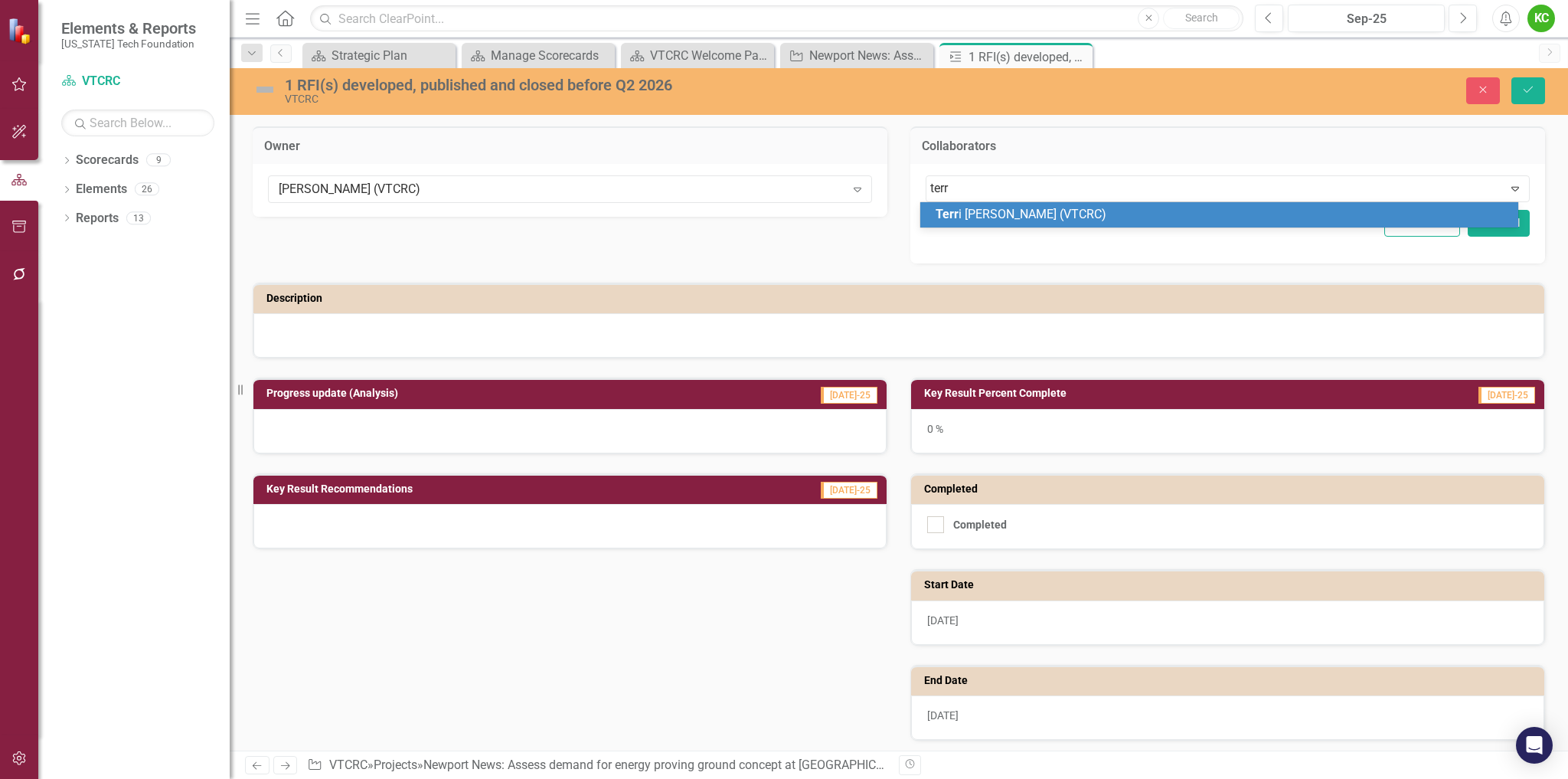
click at [990, 214] on span "Terr i [PERSON_NAME] (VTCRC)" at bounding box center [1021, 214] width 171 height 14
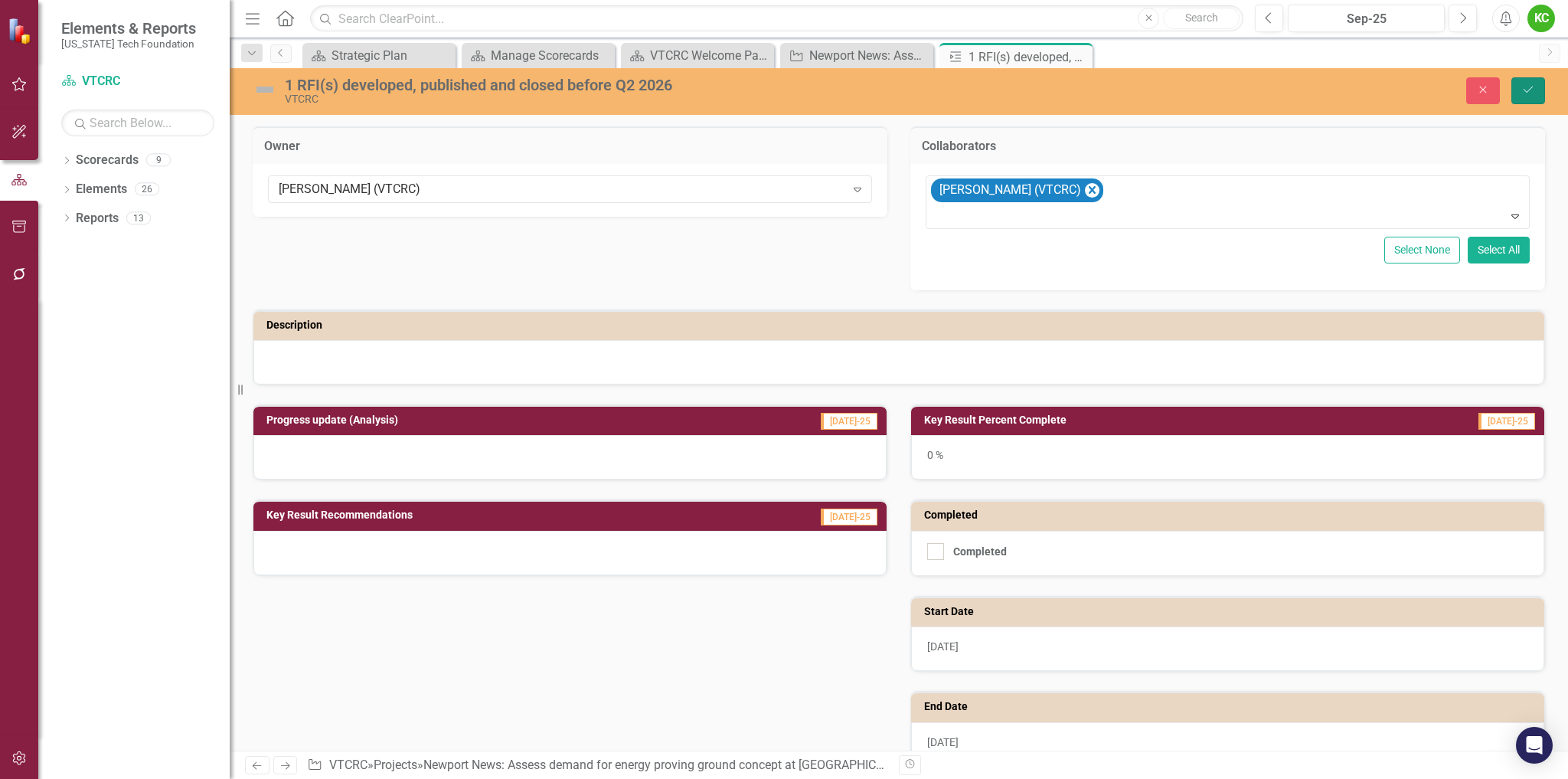
click at [1527, 92] on icon "Save" at bounding box center [1528, 90] width 13 height 11
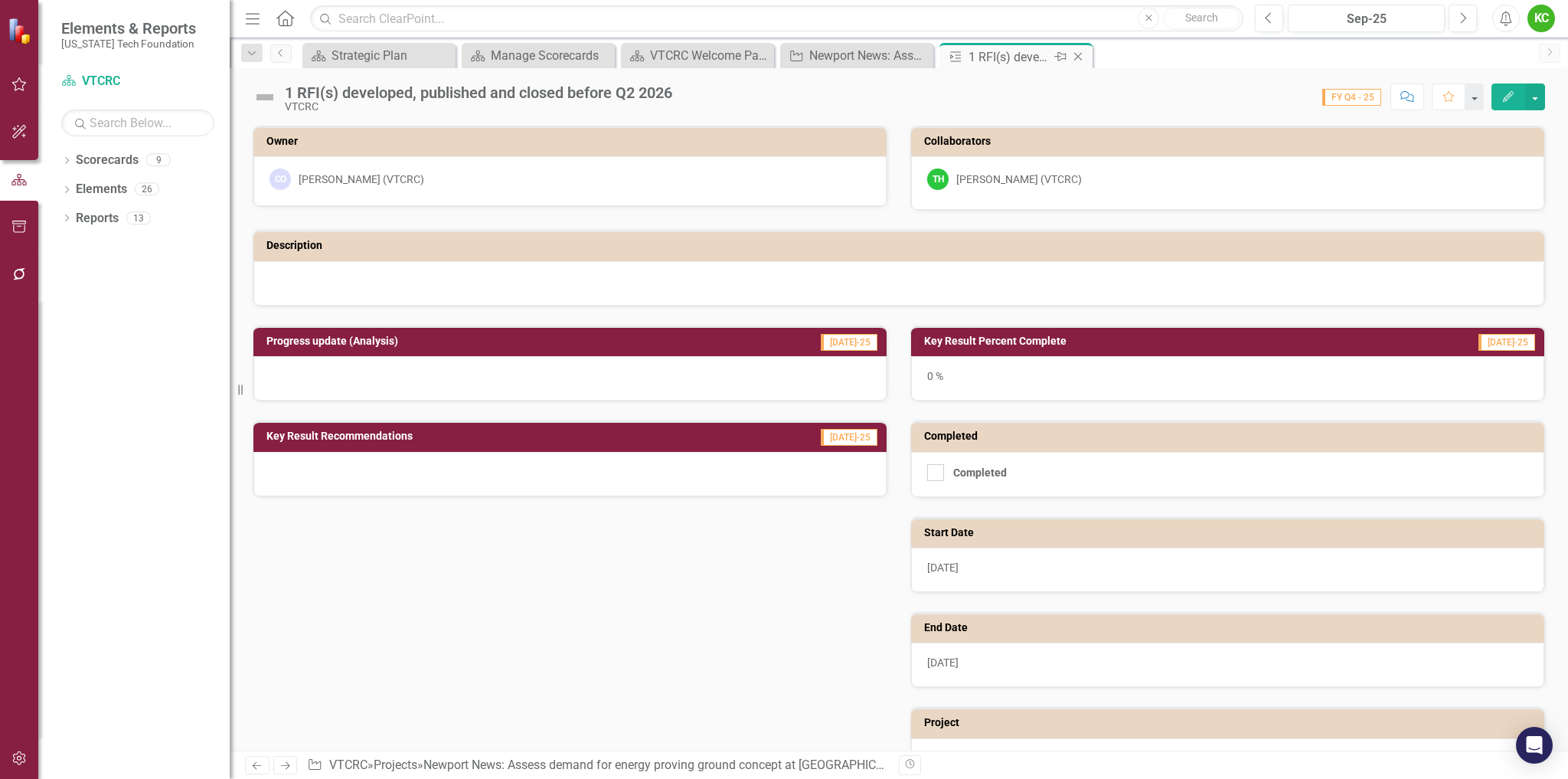
click at [1078, 56] on icon at bounding box center [1078, 56] width 8 height 8
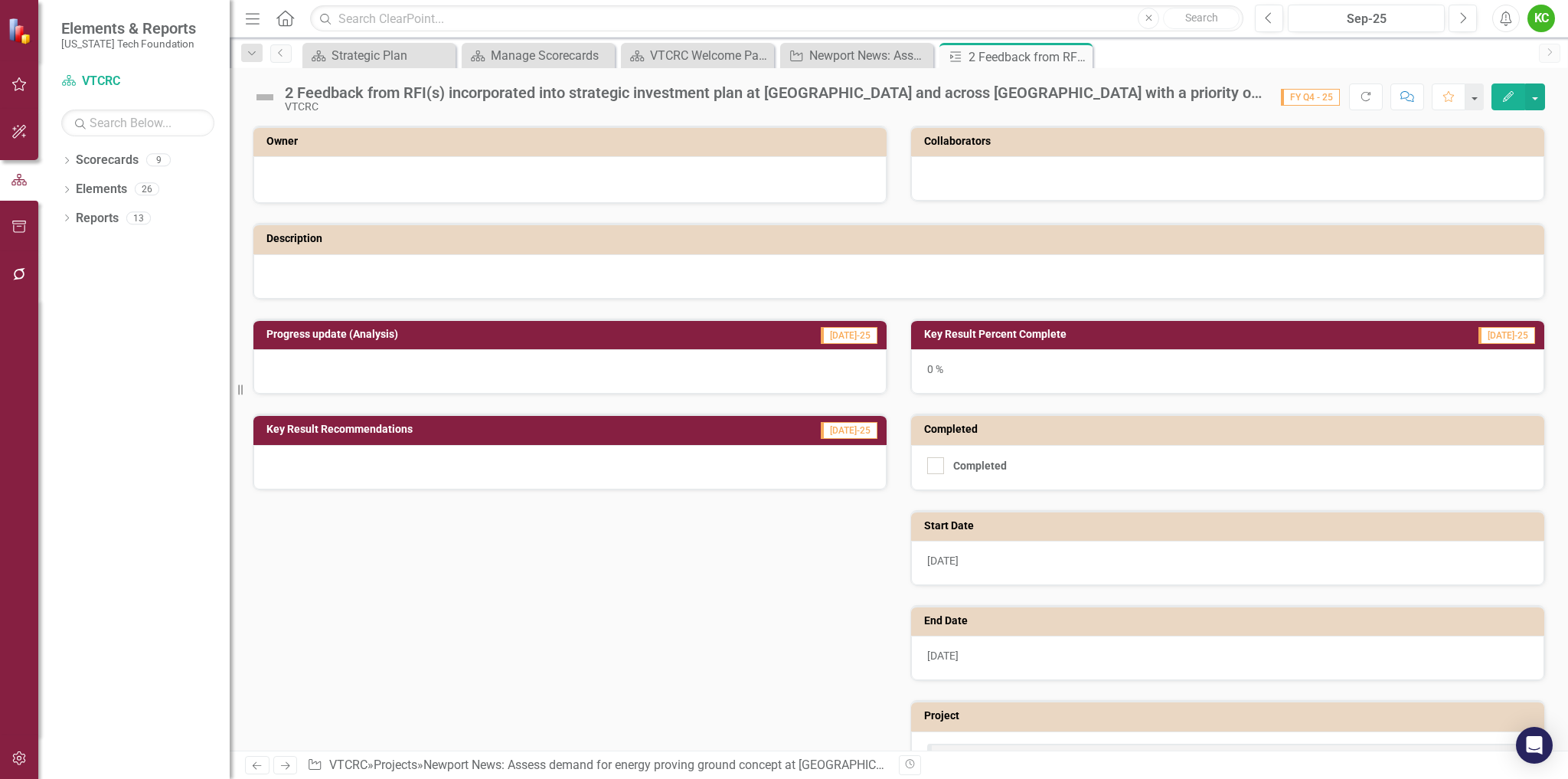
click at [509, 159] on div at bounding box center [570, 179] width 633 height 47
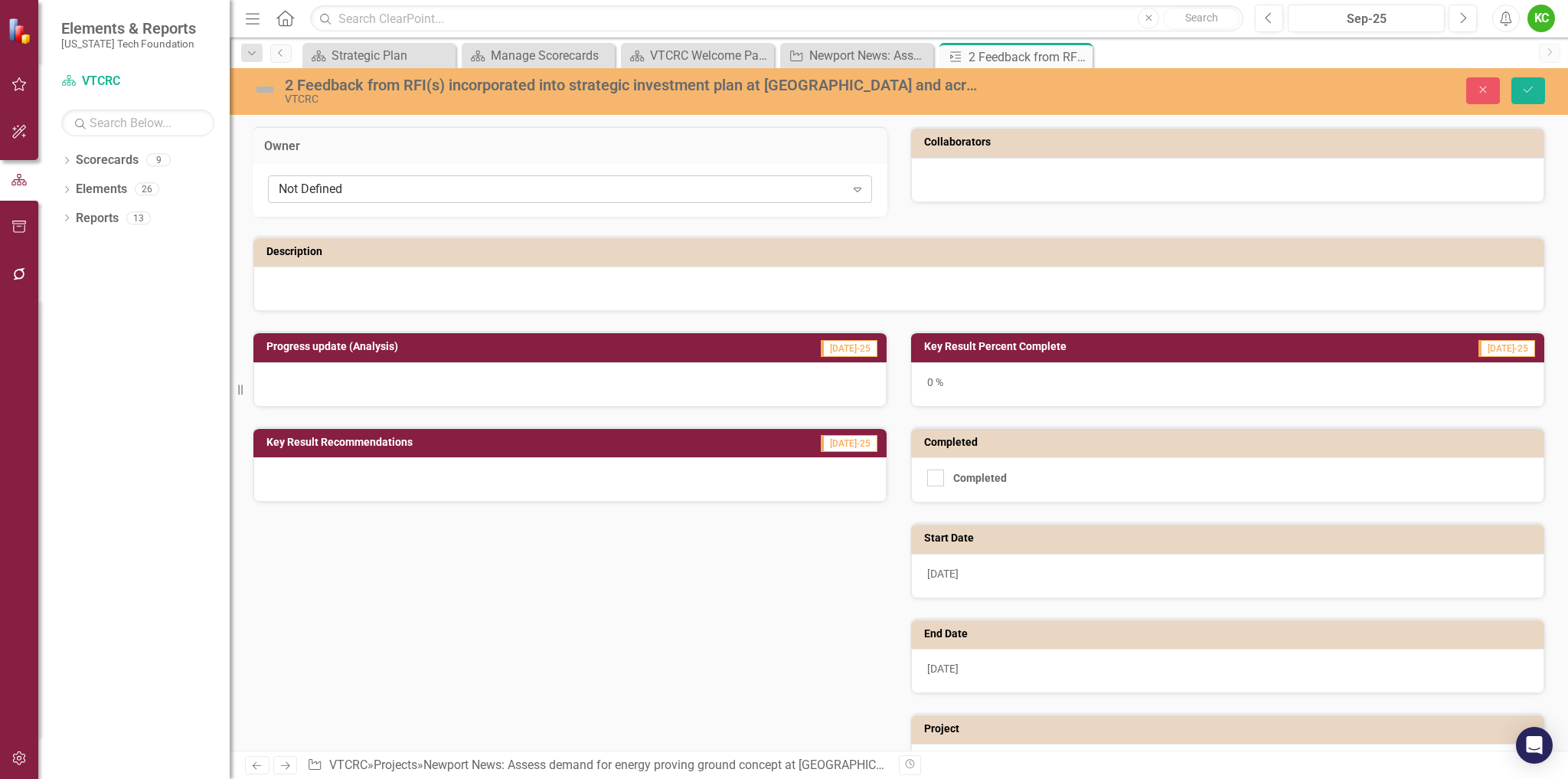
click at [490, 189] on div "Not Defined" at bounding box center [561, 190] width 567 height 18
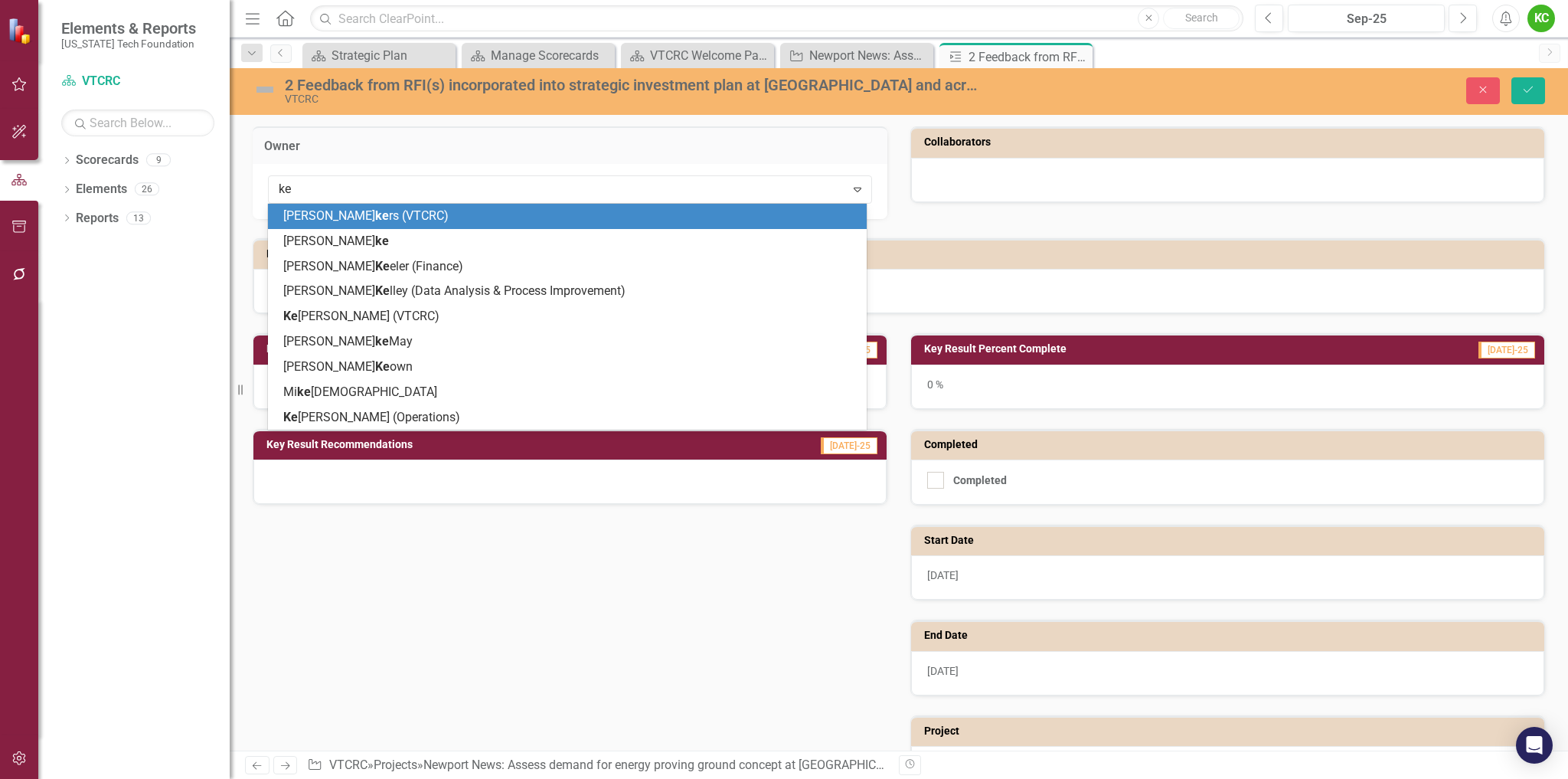
type input "[PERSON_NAME]"
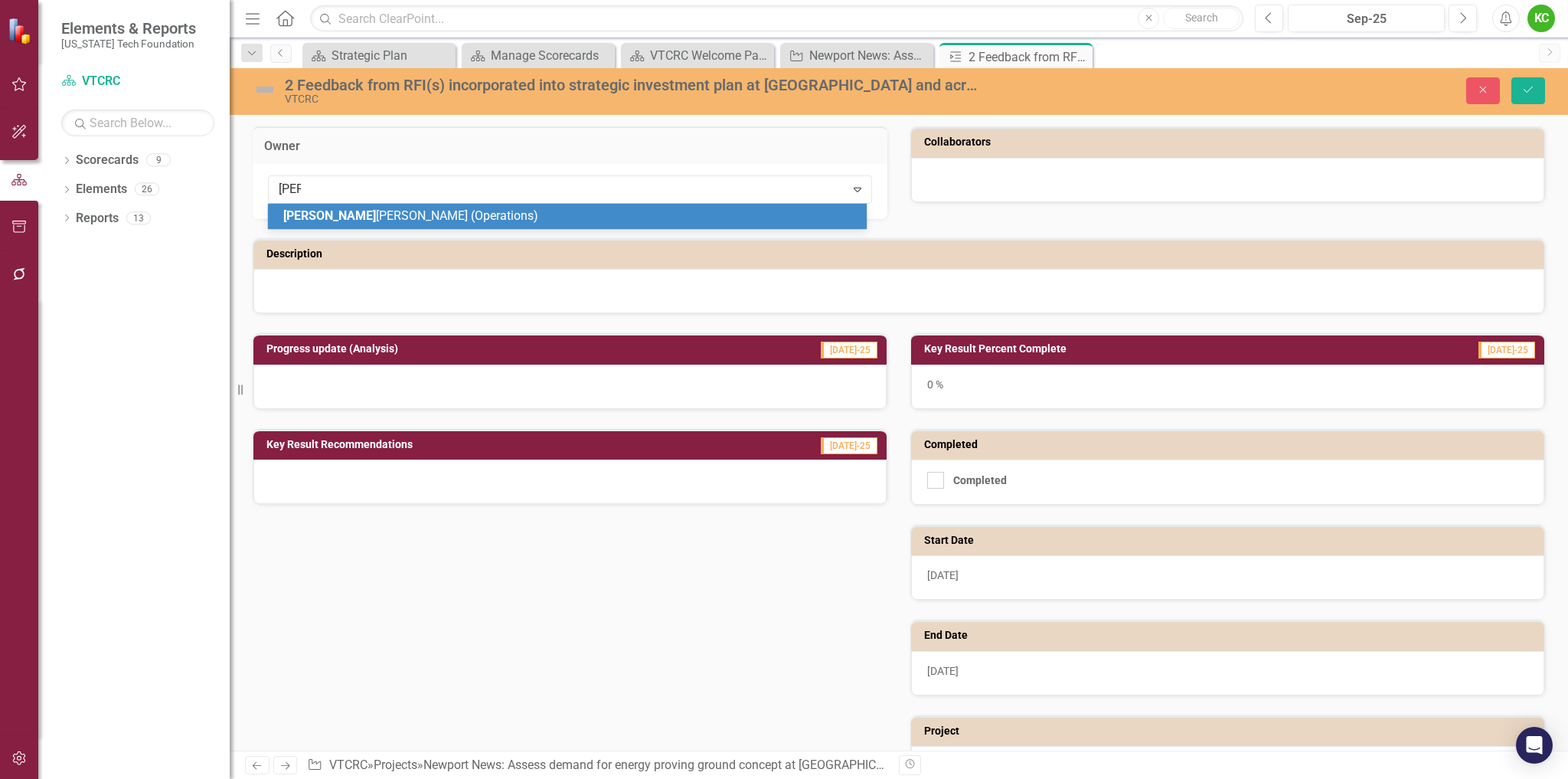
click at [462, 213] on div "[PERSON_NAME] (Operations)" at bounding box center [570, 217] width 574 height 18
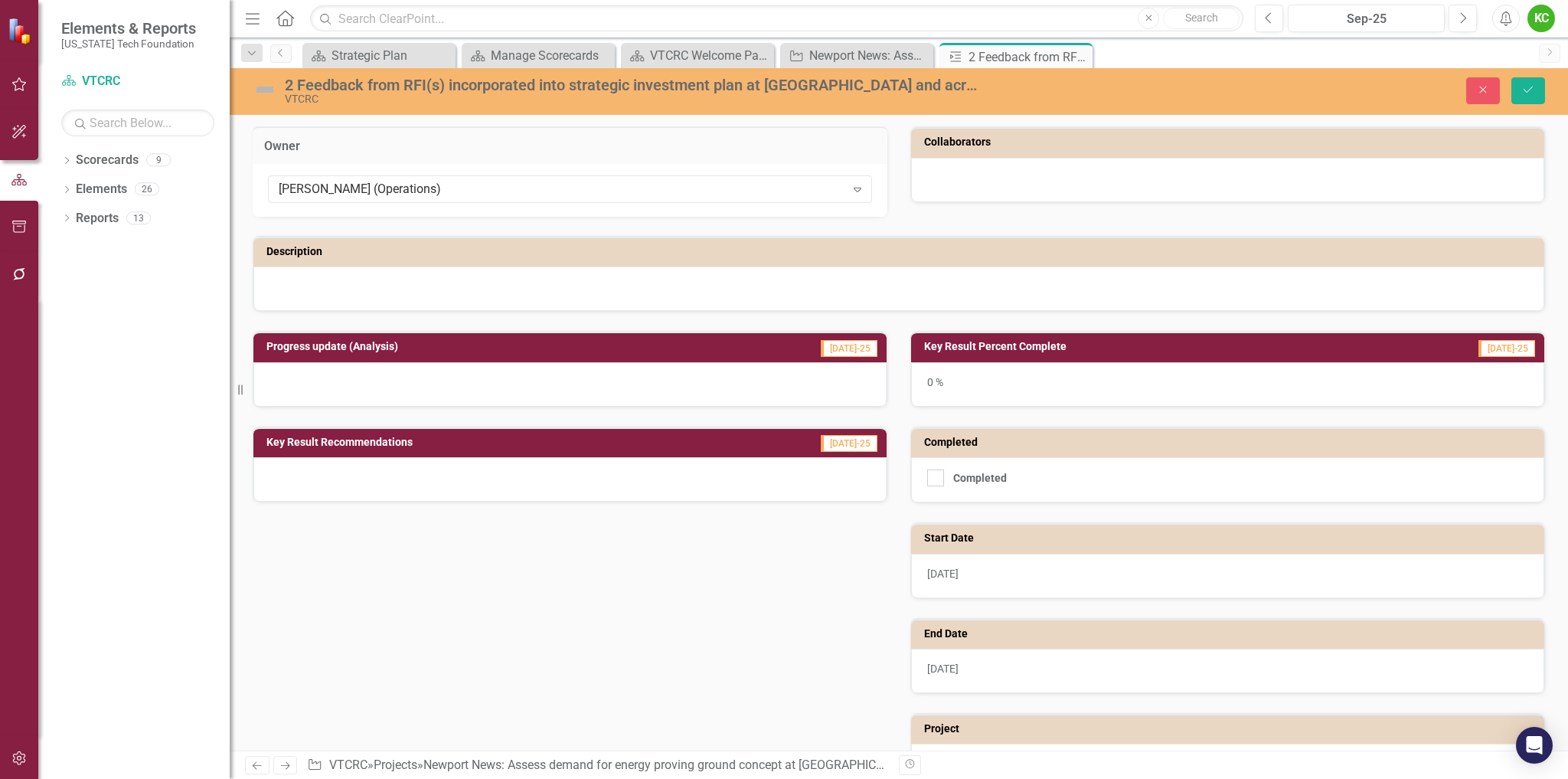
click at [946, 190] on div at bounding box center [1228, 180] width 633 height 45
click at [948, 188] on div at bounding box center [1228, 180] width 633 height 45
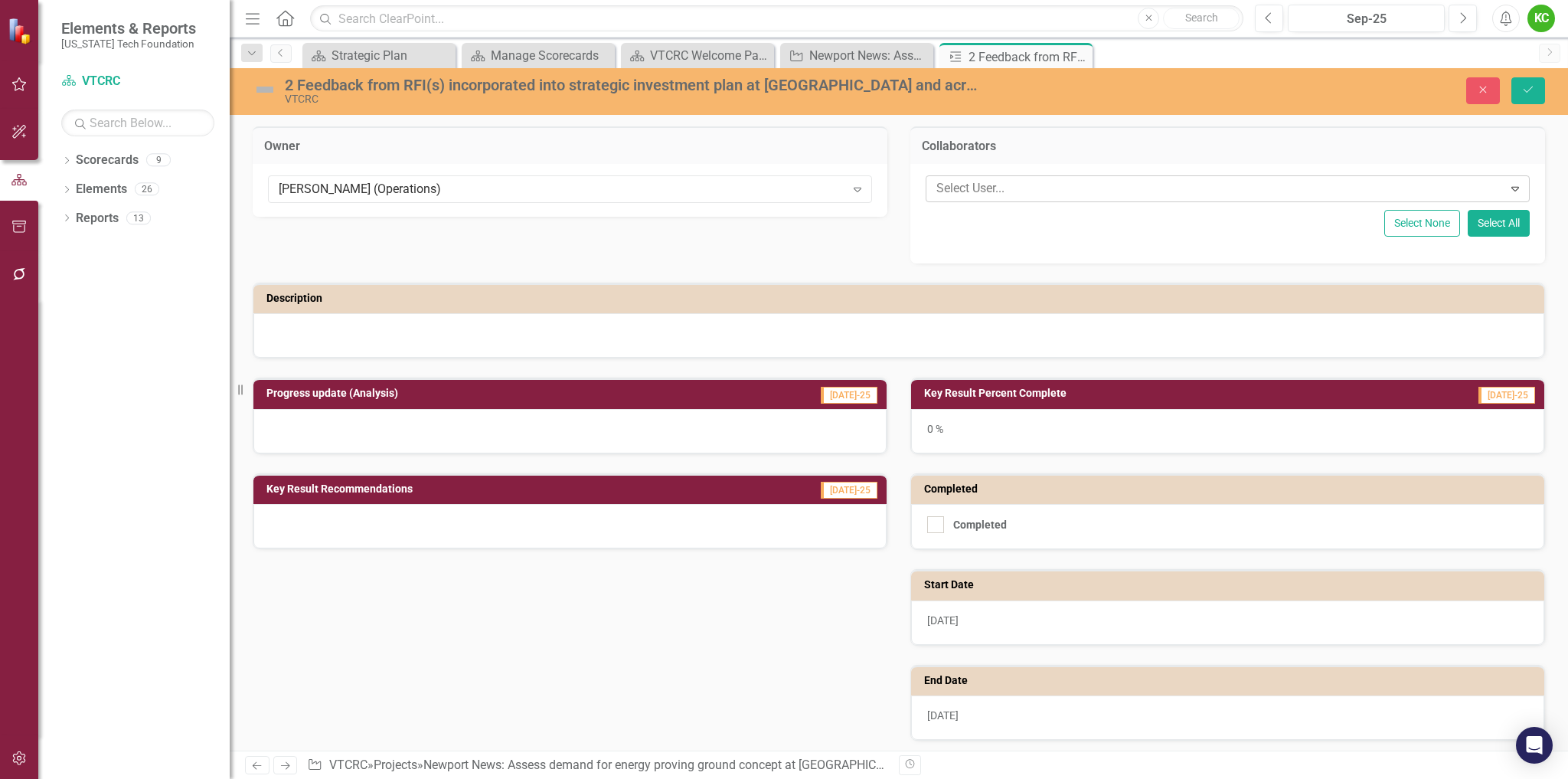
click at [955, 188] on div at bounding box center [1217, 188] width 573 height 21
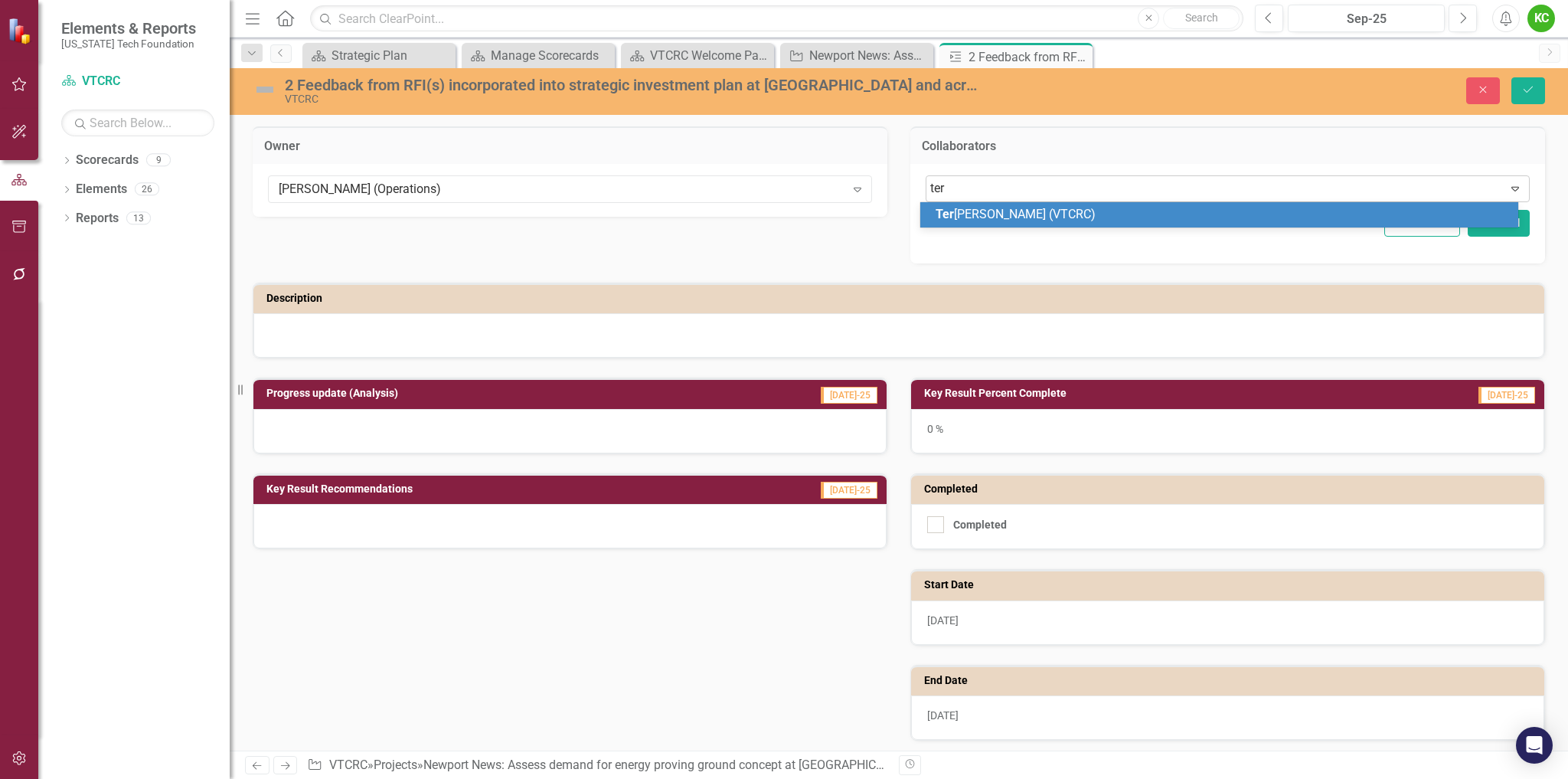
type input "terr"
click at [980, 215] on span "Terr i [PERSON_NAME] (VTCRC)" at bounding box center [1021, 214] width 171 height 14
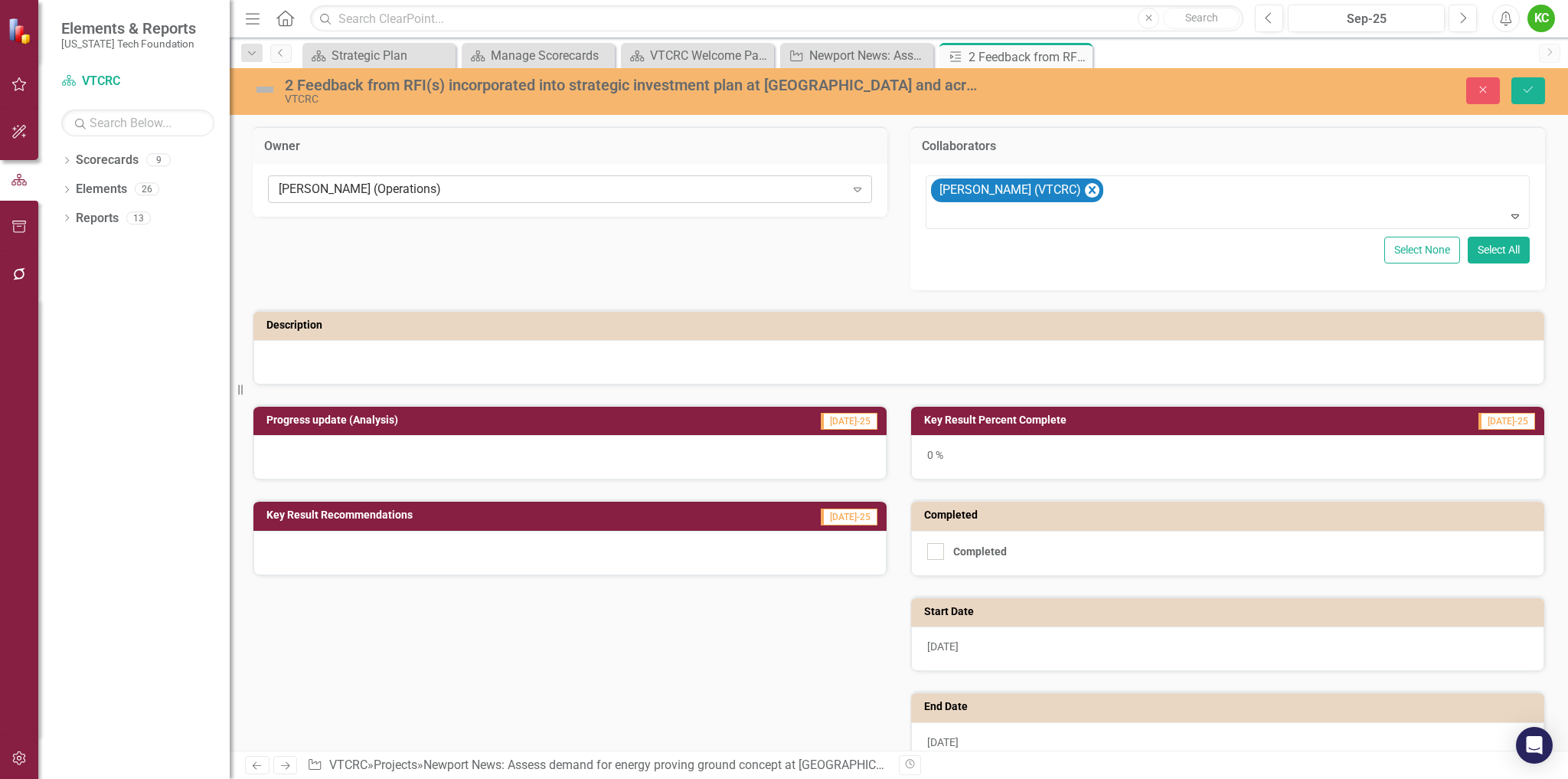
click at [591, 188] on div "[PERSON_NAME] (Operations)" at bounding box center [561, 190] width 567 height 18
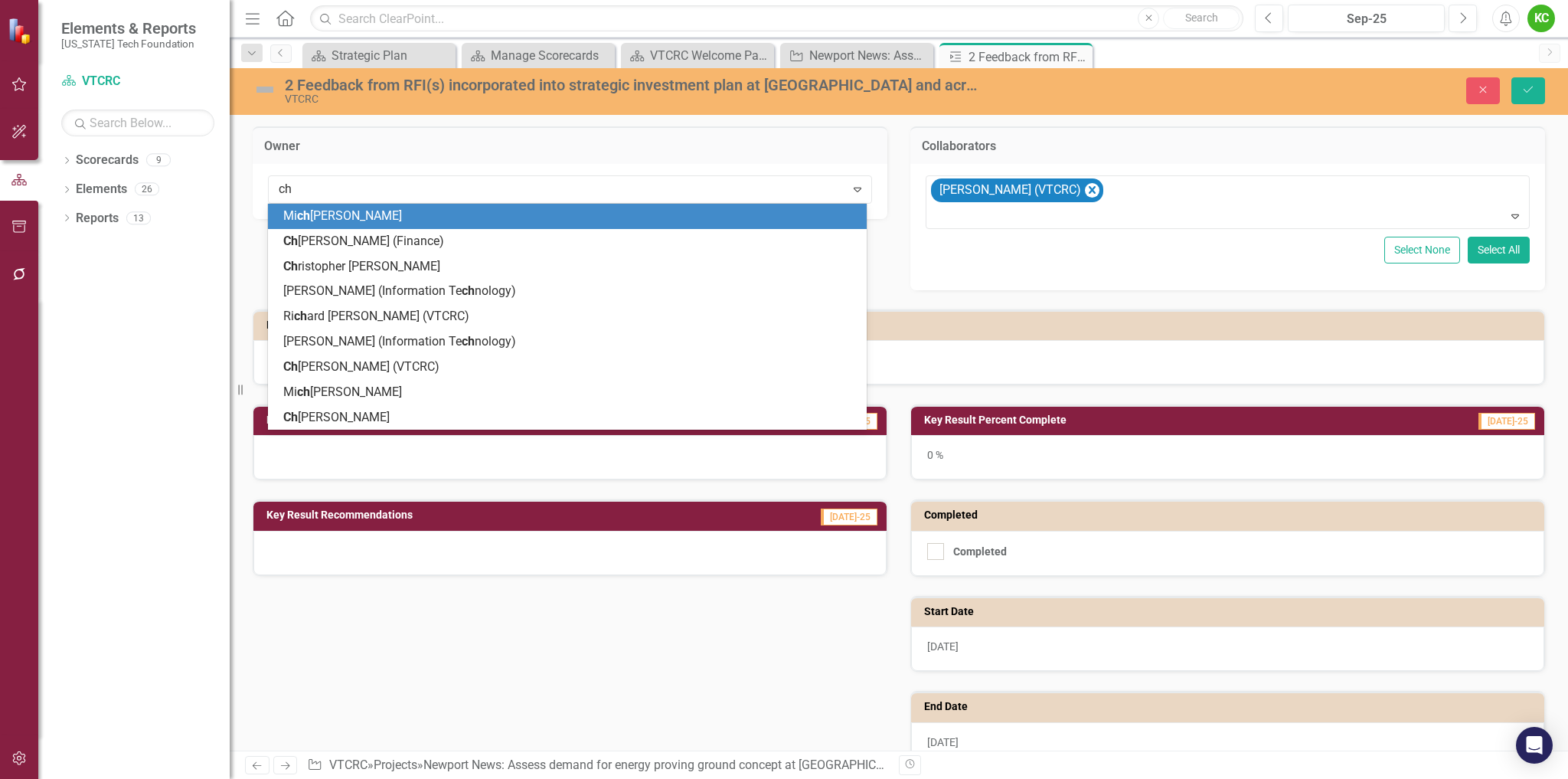
type input "che"
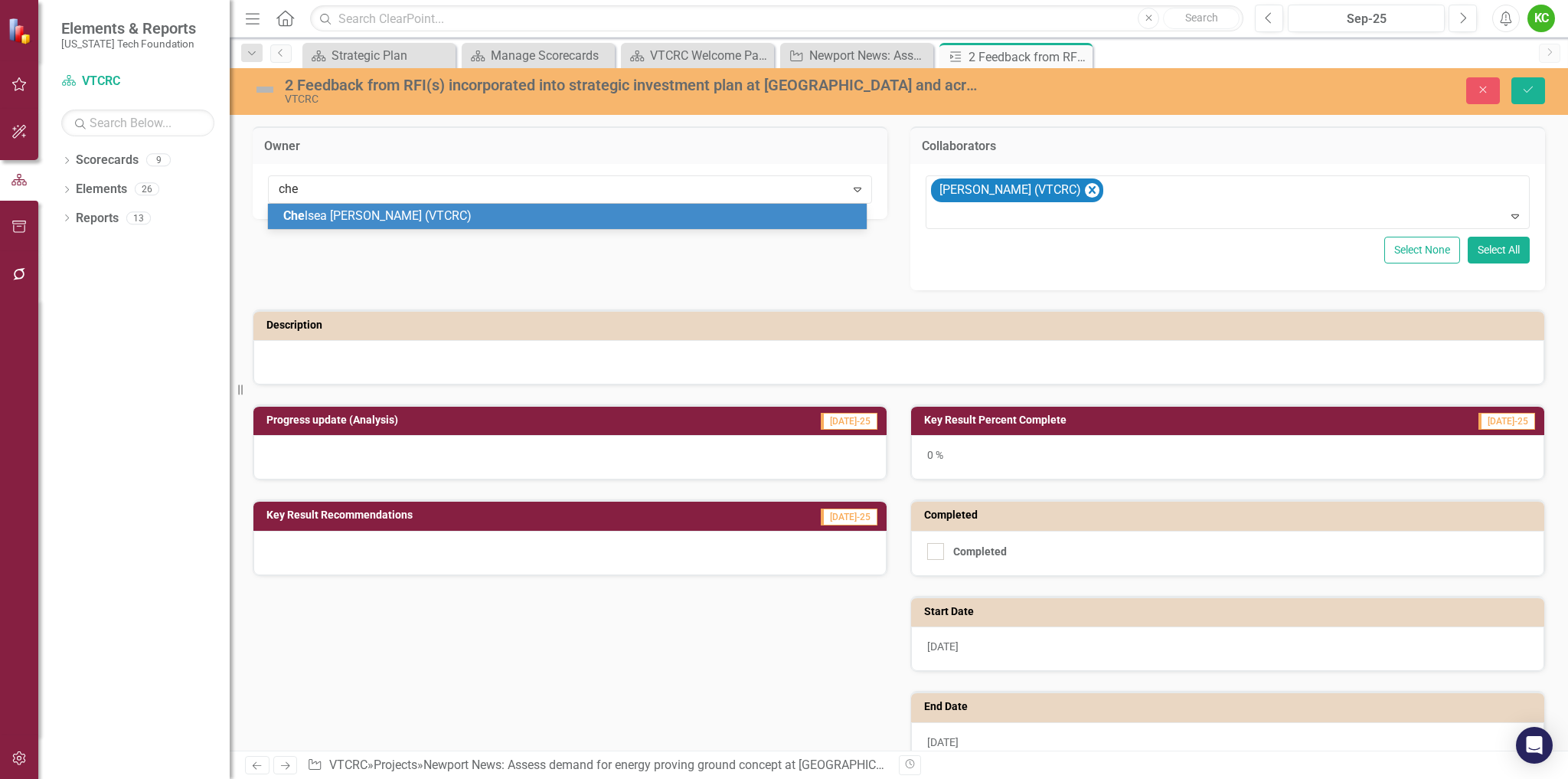
click at [586, 213] on div "Che lsea [PERSON_NAME] (VTCRC)" at bounding box center [570, 217] width 574 height 18
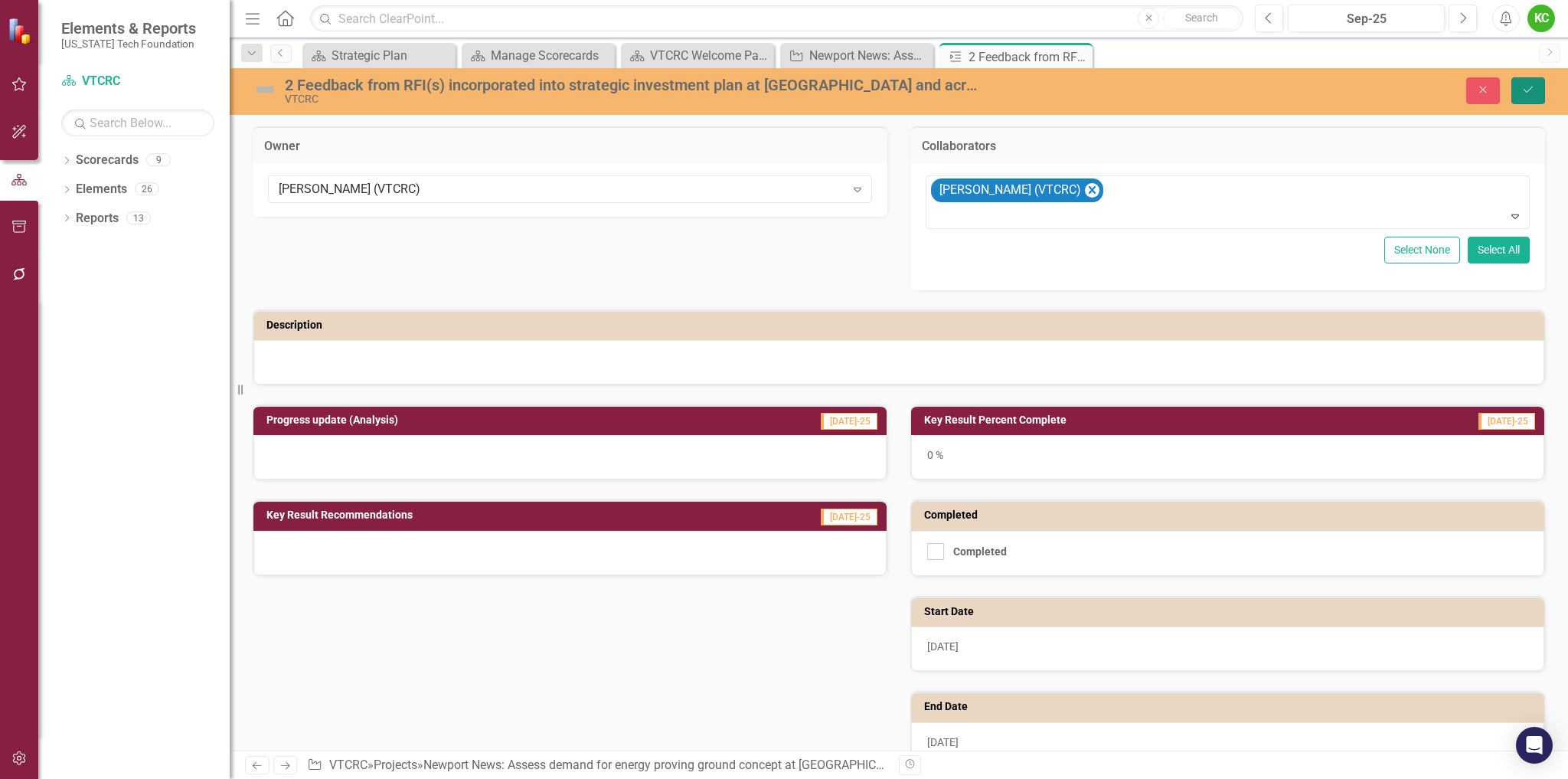
click at [1526, 91] on icon "submit" at bounding box center [1529, 90] width 9 height 6
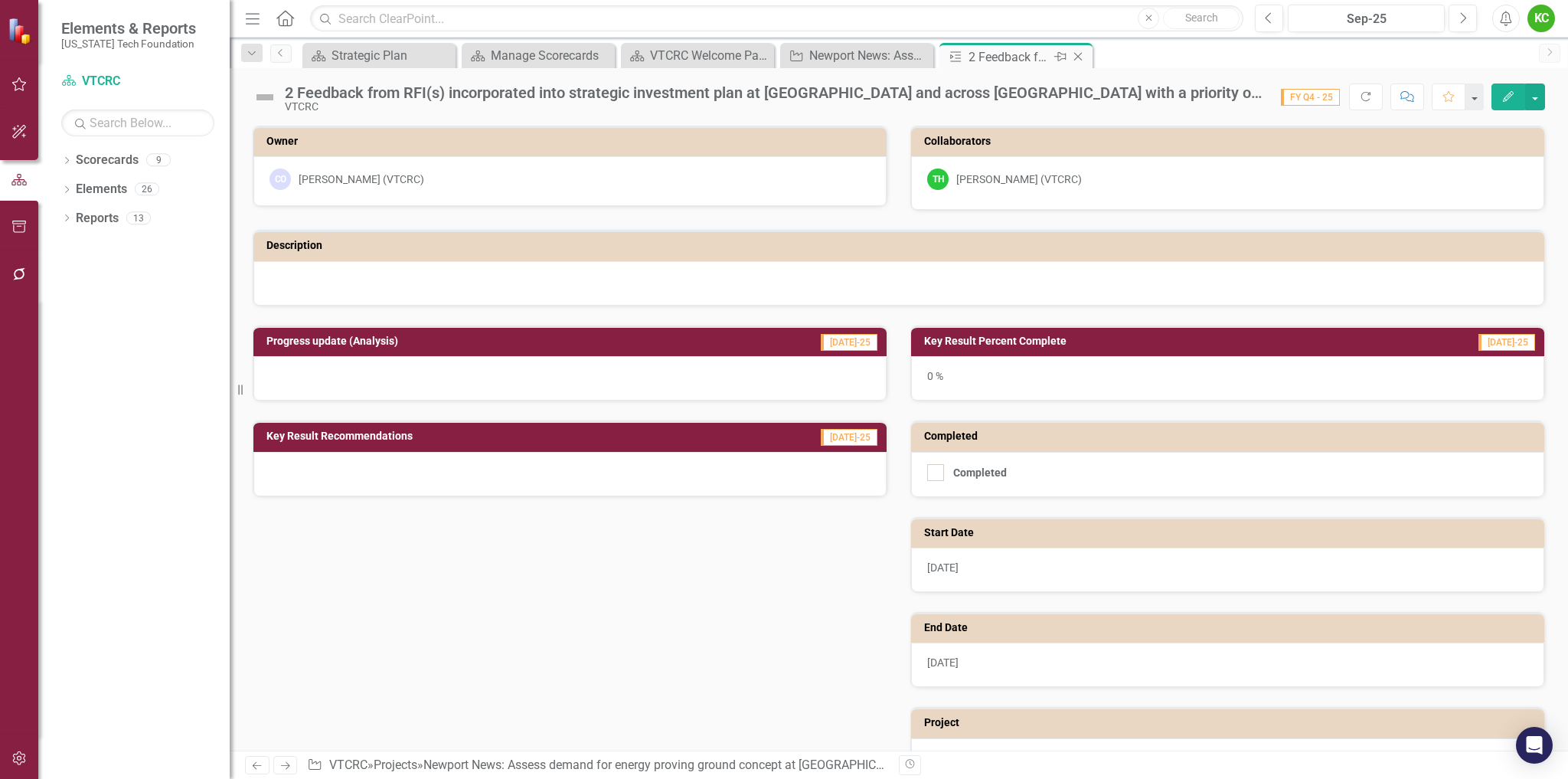
click at [1081, 55] on icon at bounding box center [1078, 56] width 8 height 8
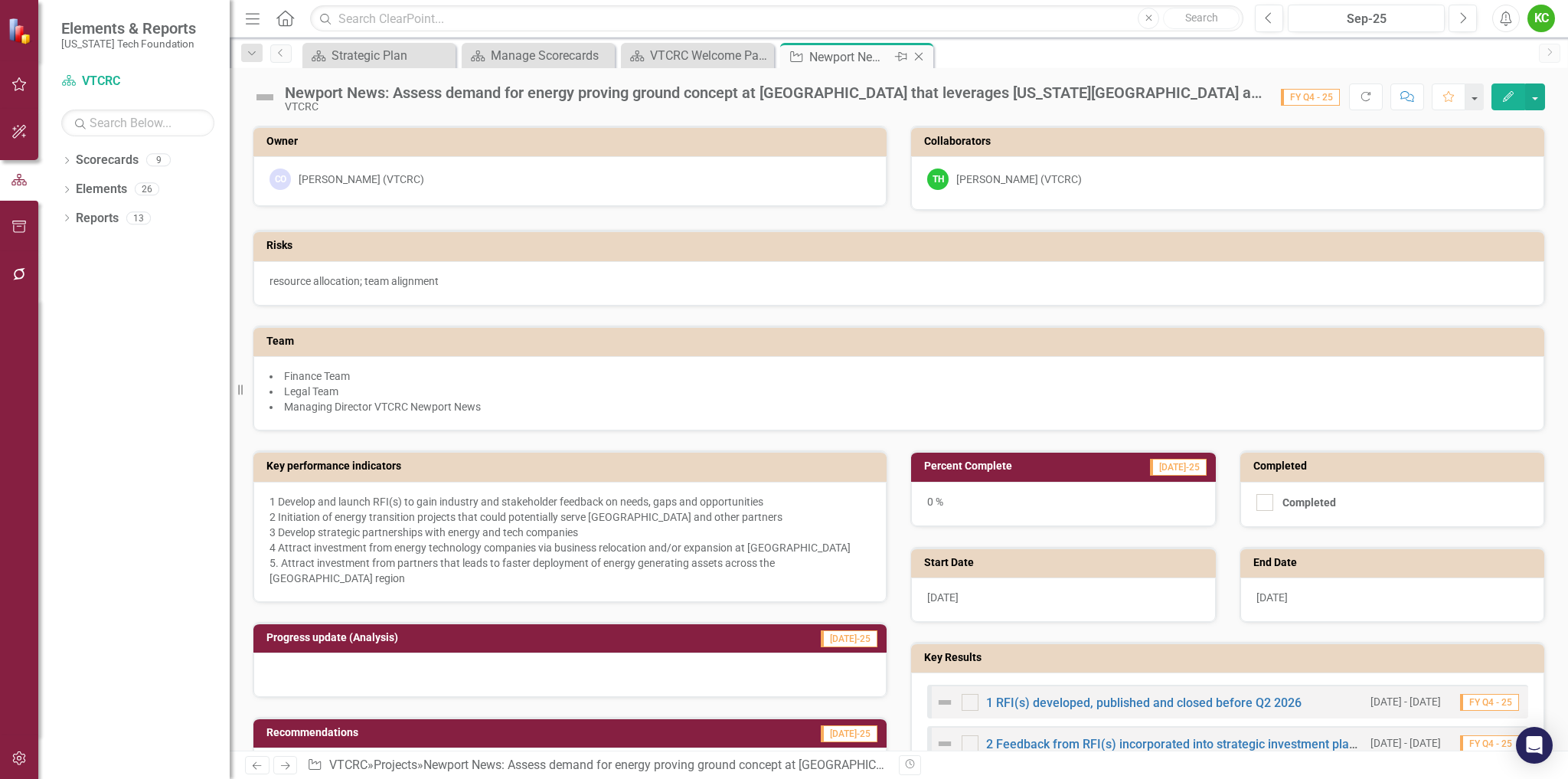
click at [919, 54] on icon "Close" at bounding box center [919, 56] width 15 height 13
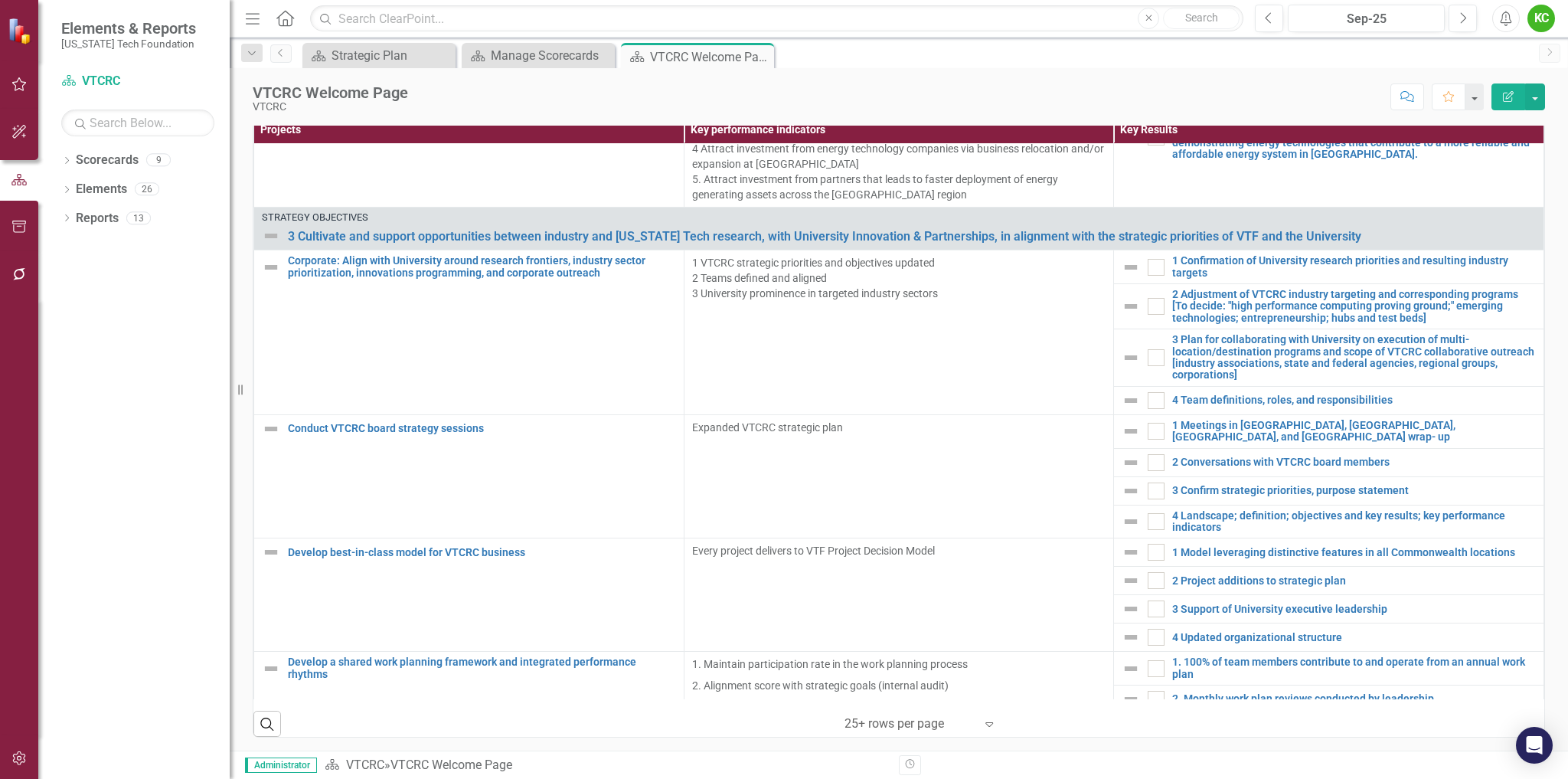
scroll to position [2350, 0]
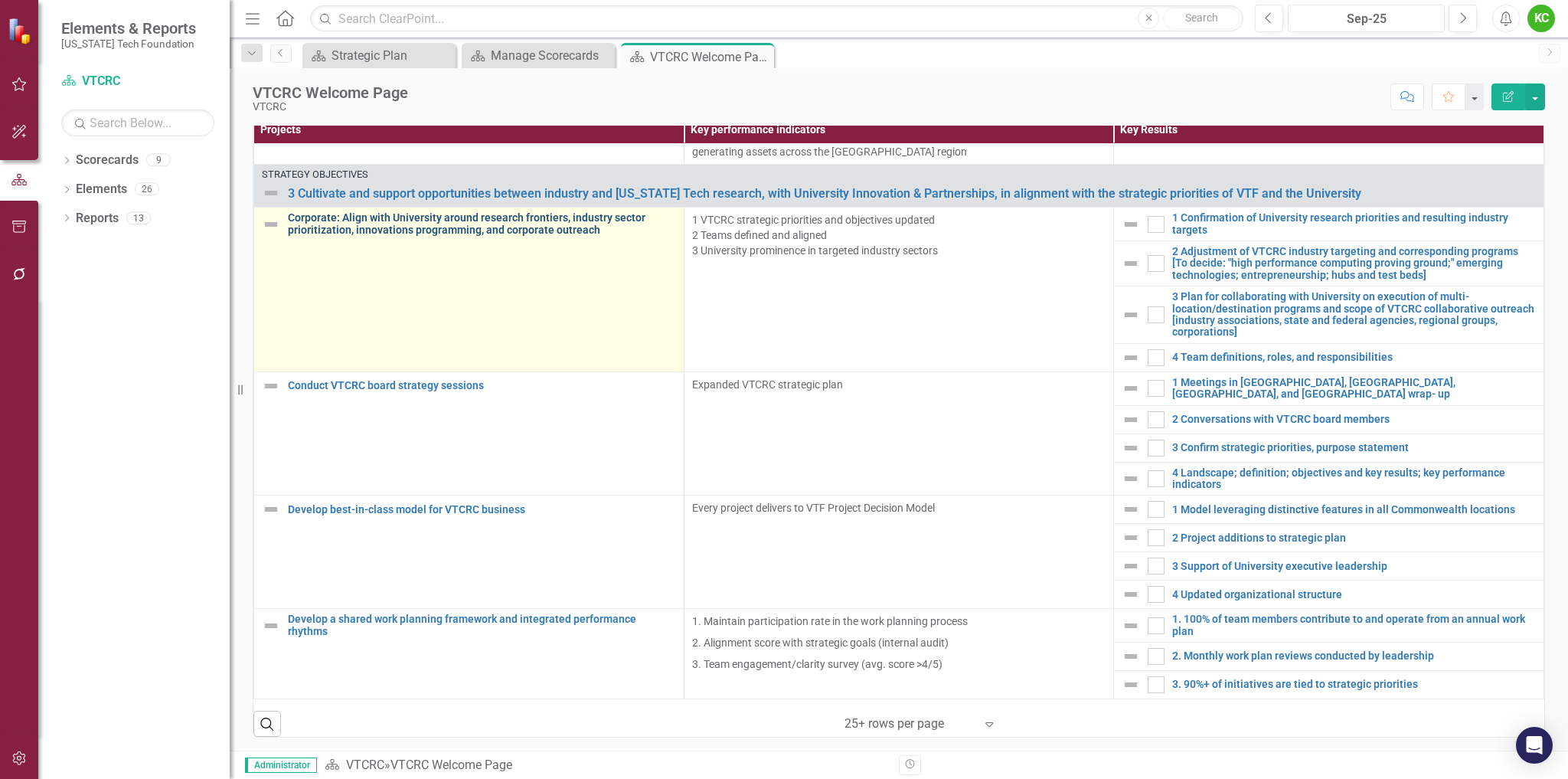
click at [512, 229] on link "Corporate: Align with University around research frontiers, industry sector pri…" at bounding box center [483, 224] width 389 height 24
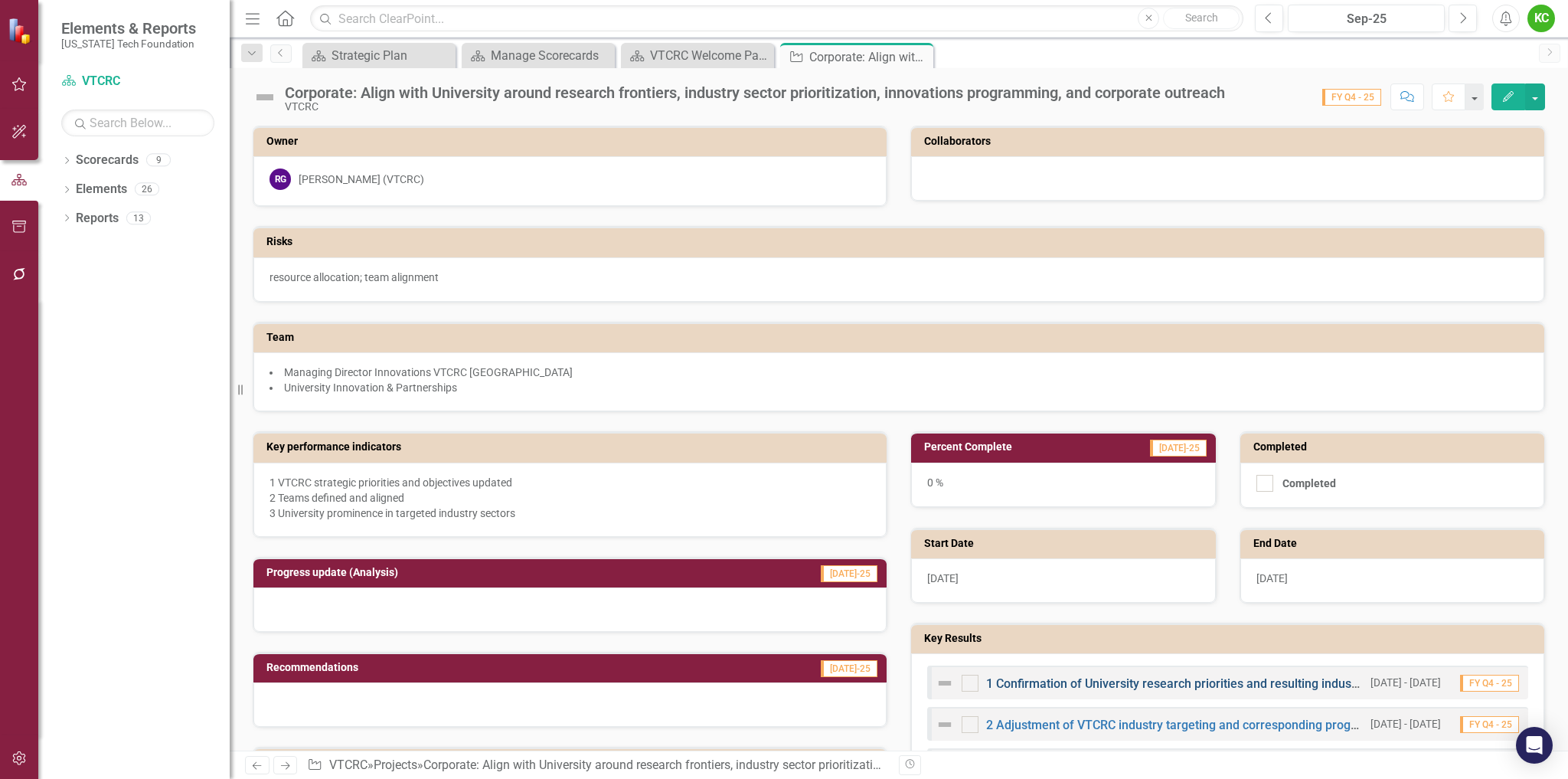
click at [1131, 682] on link "1 Confirmation of University research priorities and resulting industry targets" at bounding box center [1196, 683] width 422 height 14
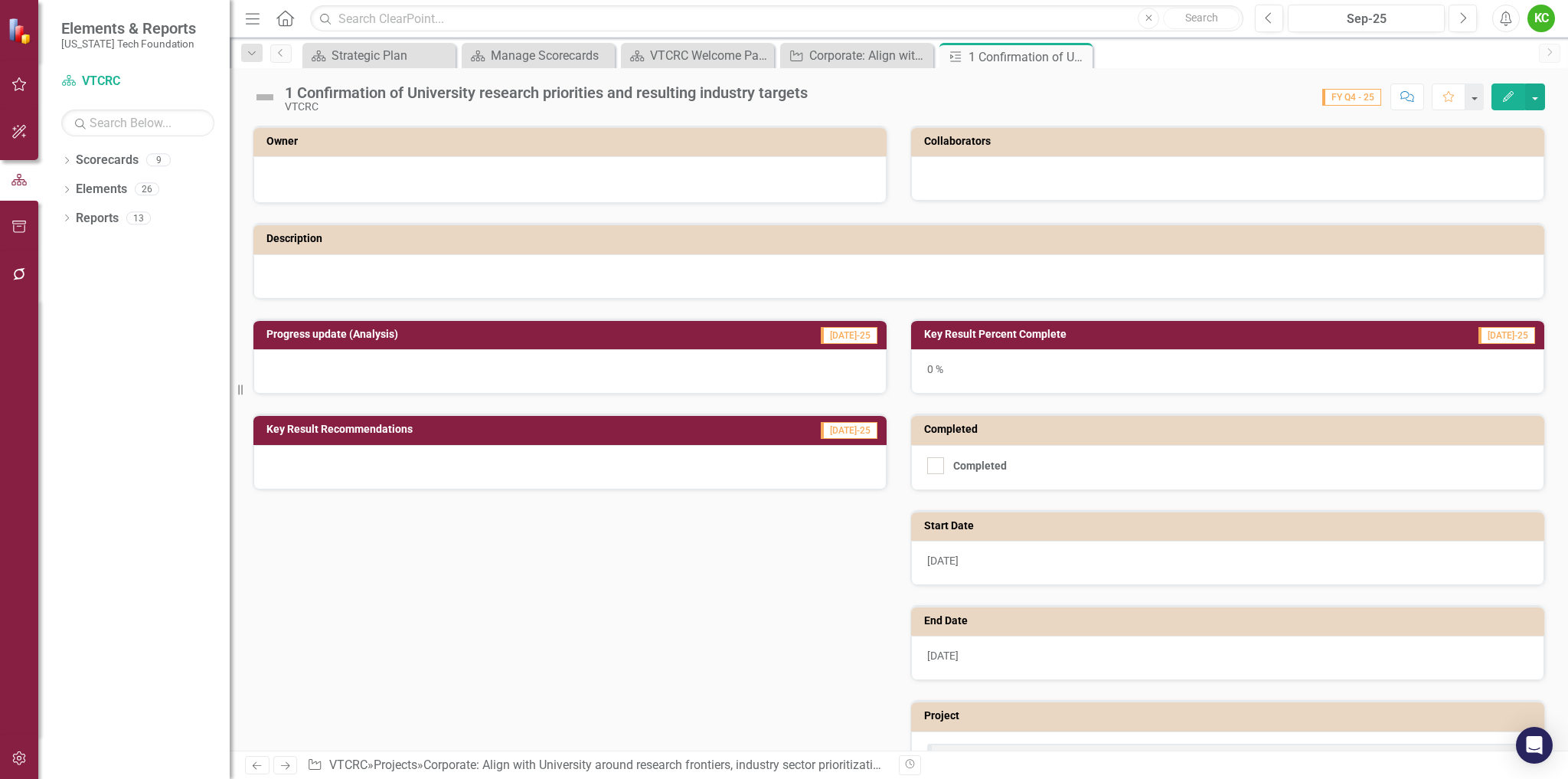
click at [639, 170] on div at bounding box center [570, 177] width 601 height 19
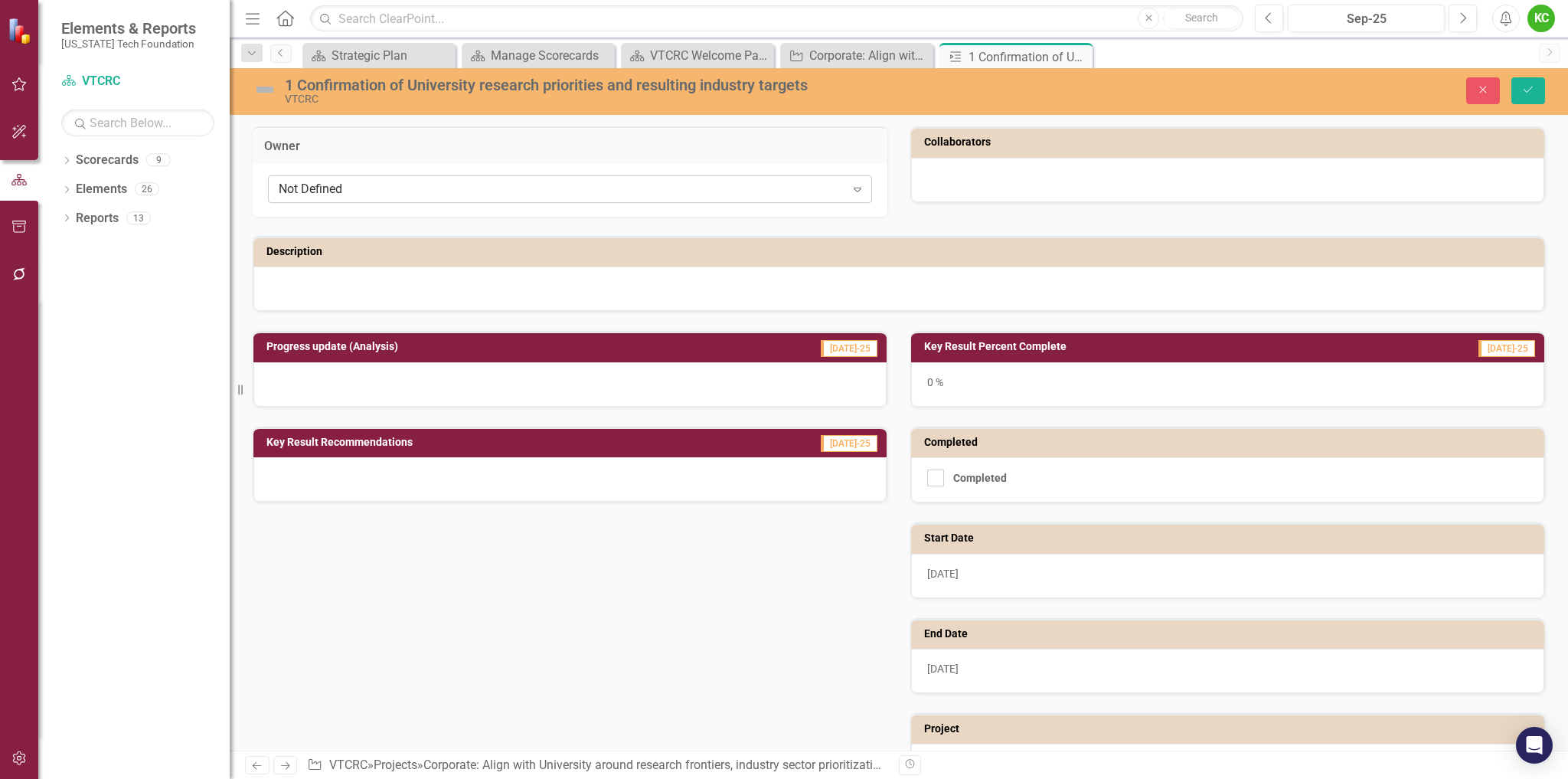
click at [635, 195] on div "Not Defined" at bounding box center [561, 190] width 567 height 18
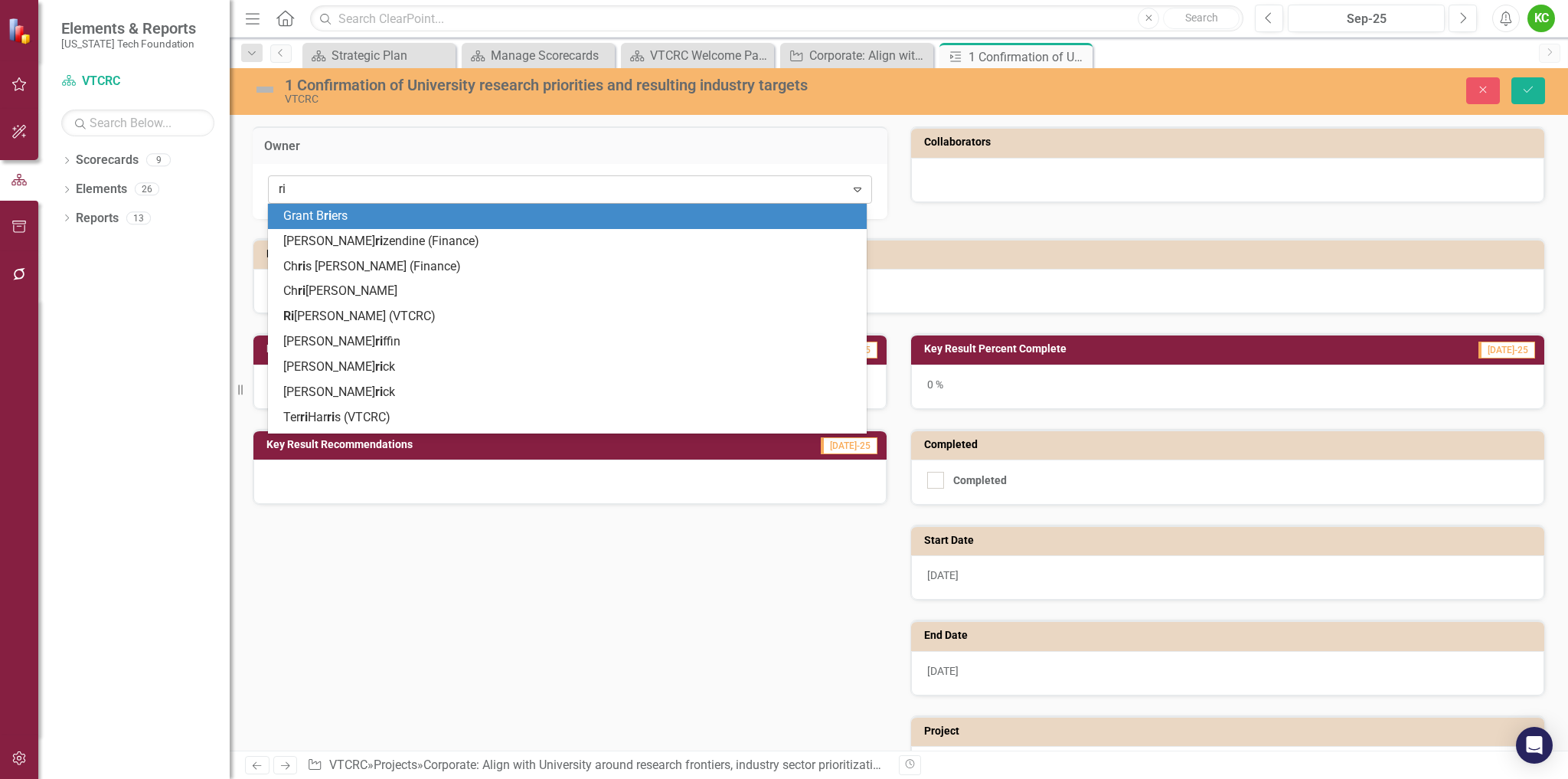
type input "ric"
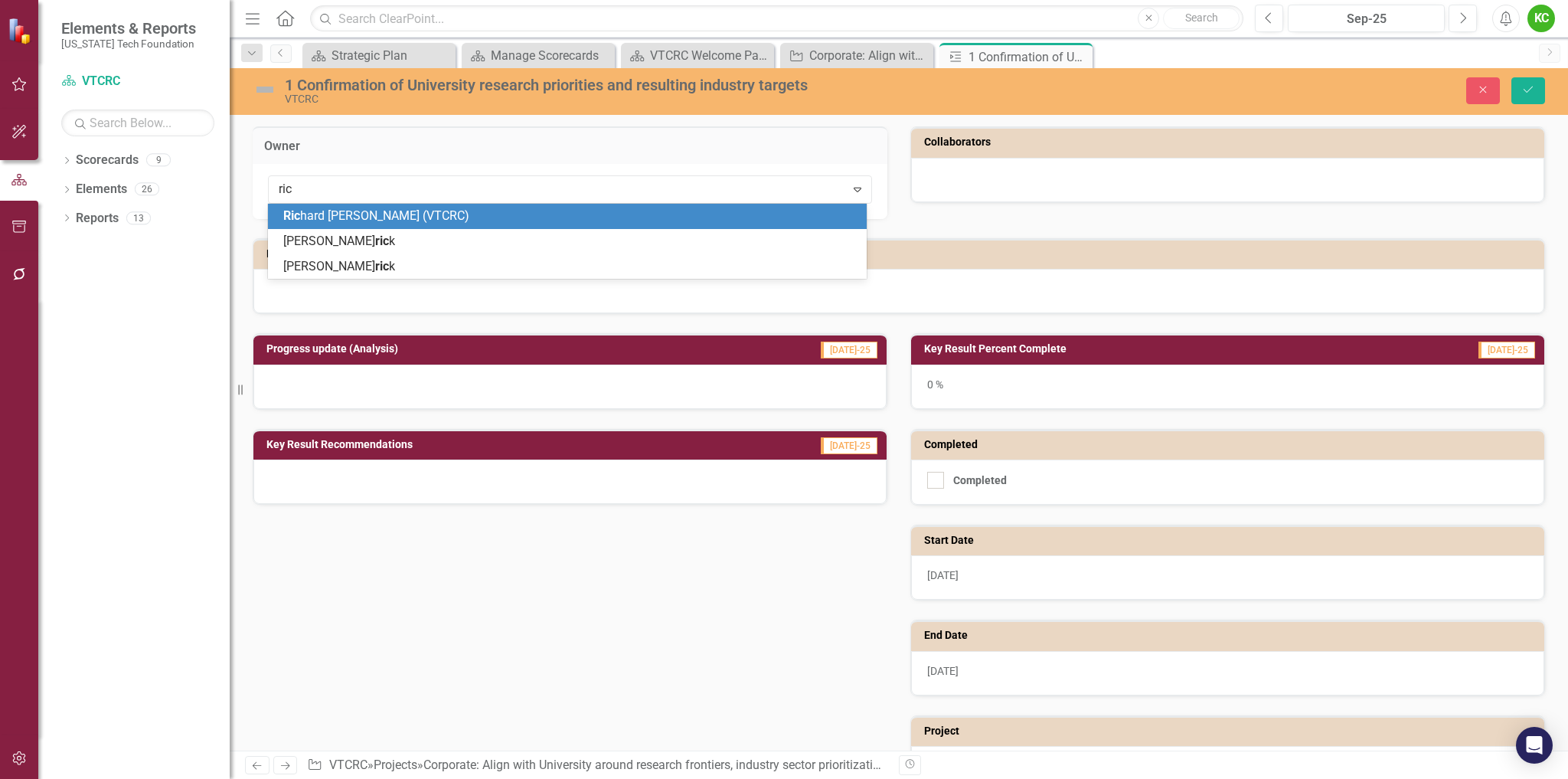
click at [562, 214] on div "Ric hard [PERSON_NAME] (VTCRC)" at bounding box center [570, 217] width 574 height 18
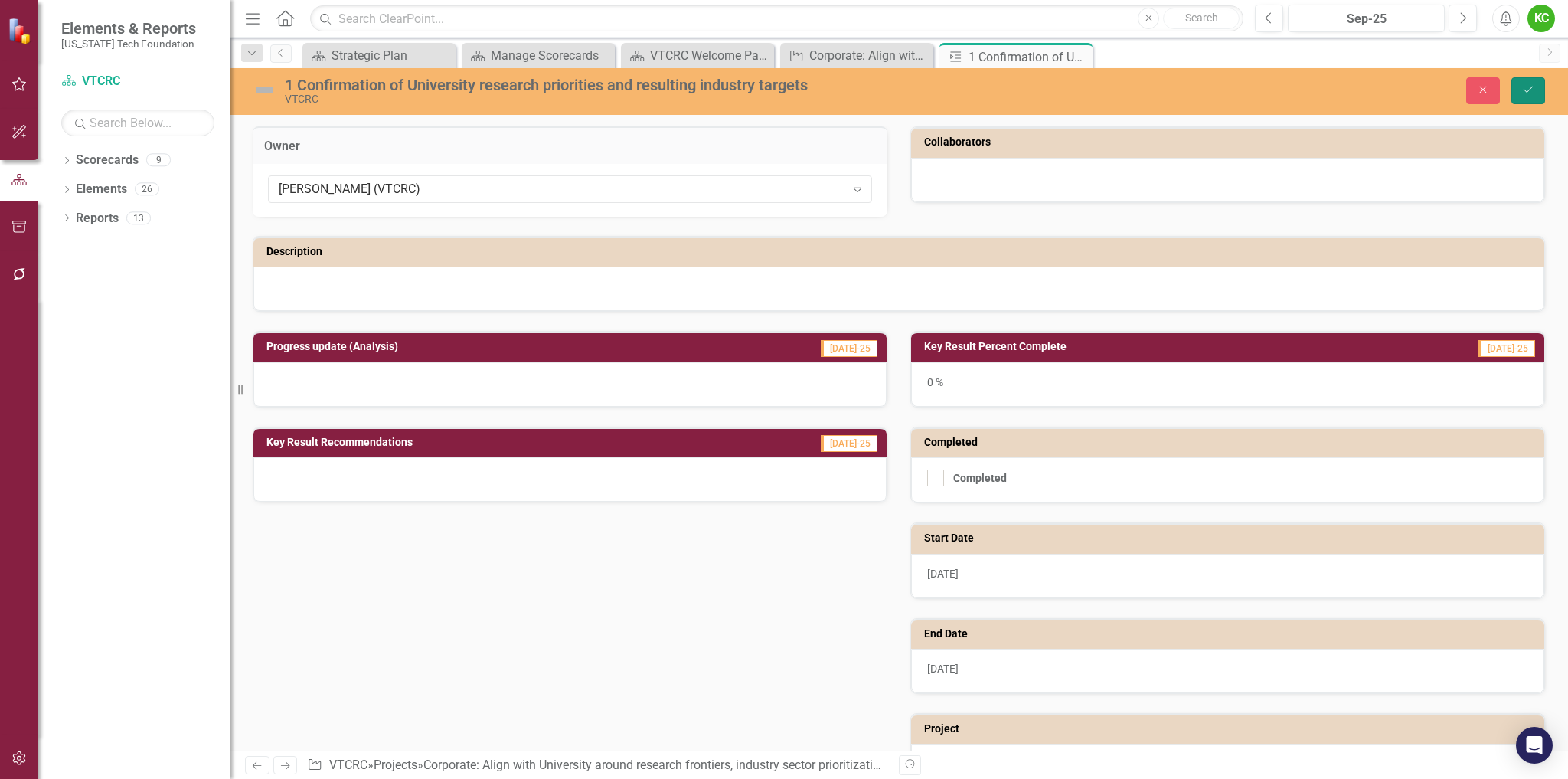
click at [1521, 90] on button "Save" at bounding box center [1529, 90] width 34 height 27
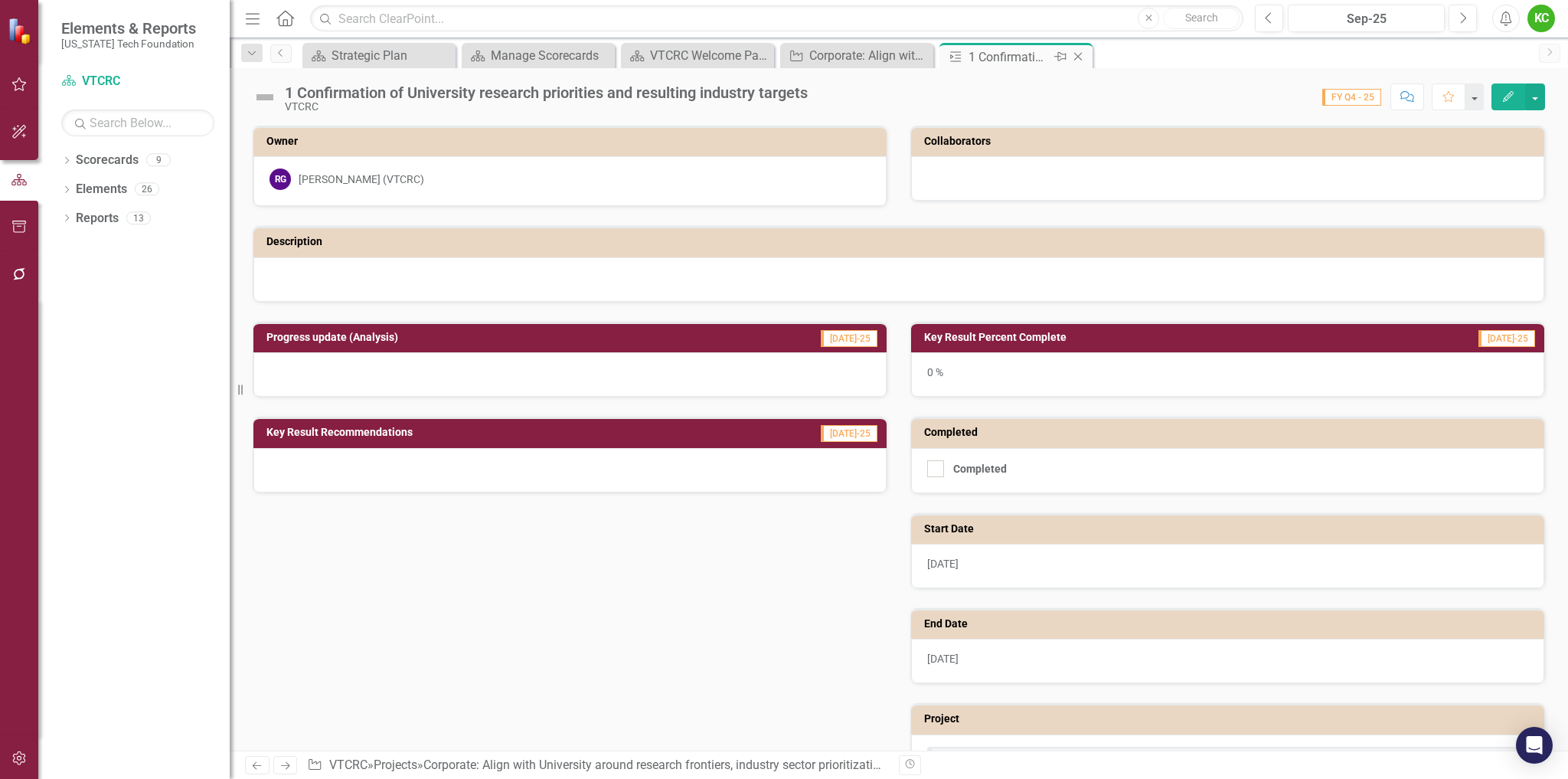
click at [1076, 56] on icon "Close" at bounding box center [1078, 56] width 15 height 13
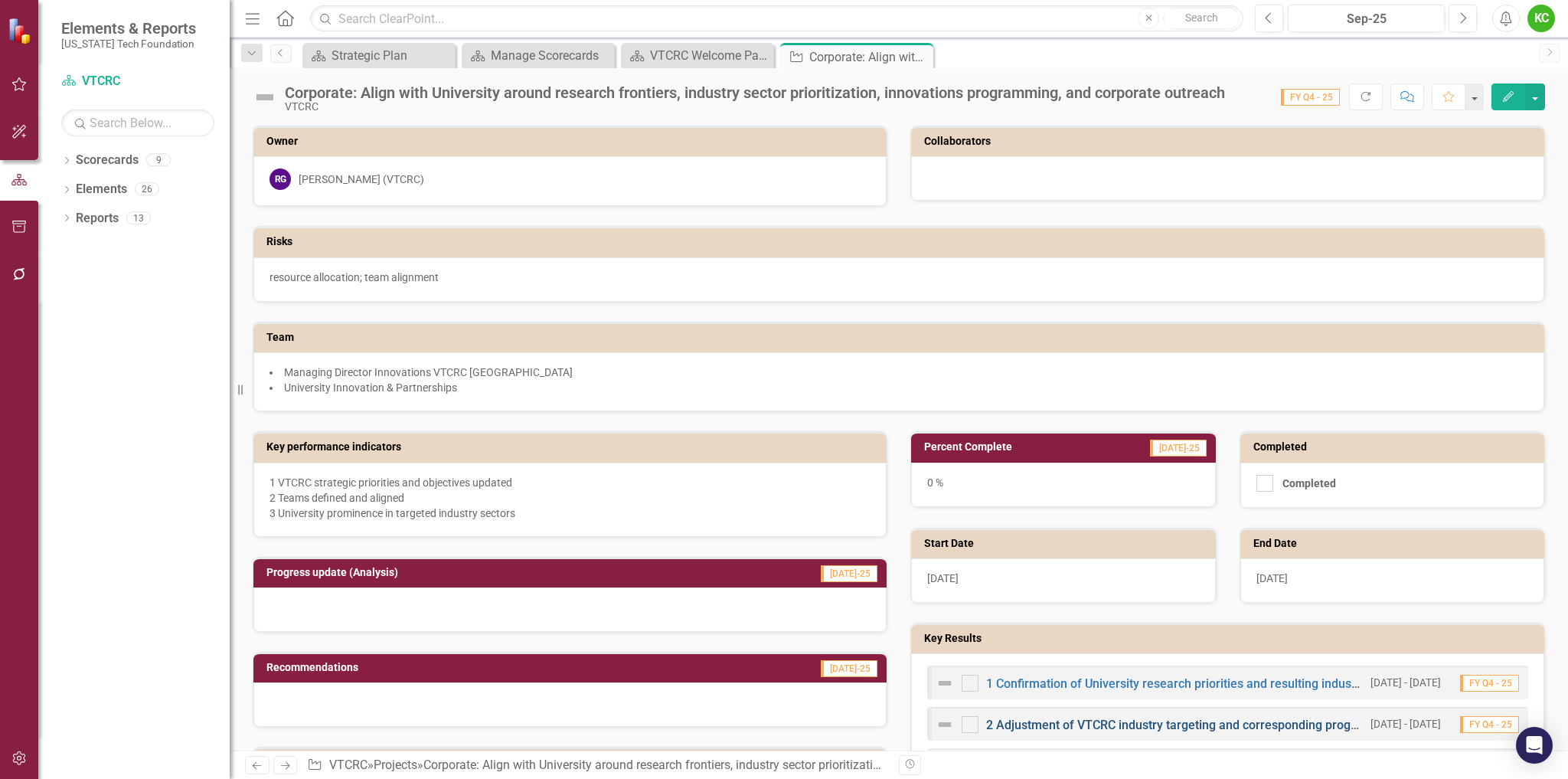
click at [1118, 722] on link "2 Adjustment of VTCRC industry targeting and corresponding programs [To decide:…" at bounding box center [1516, 724] width 1060 height 14
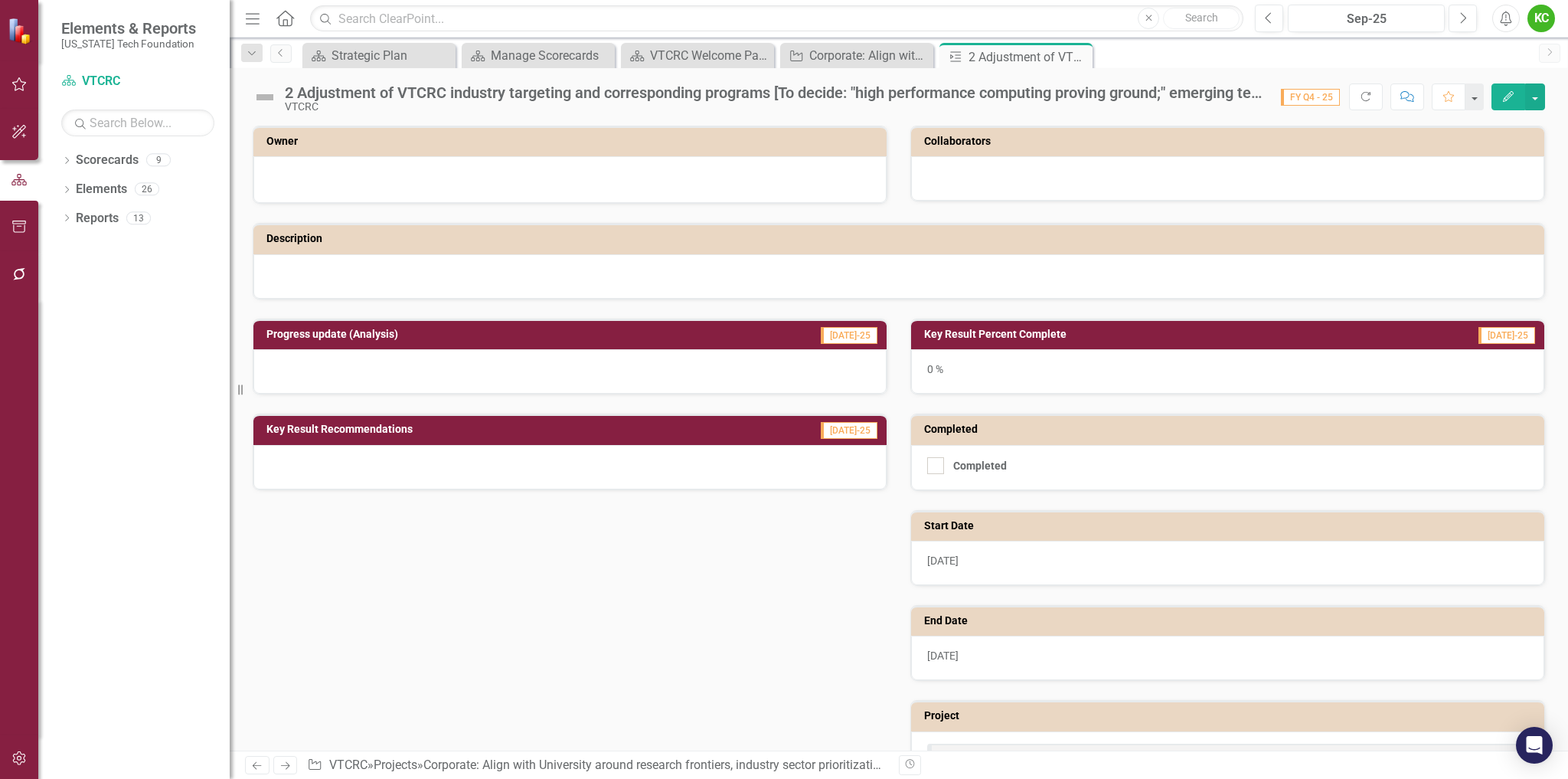
click at [630, 140] on h3 "Owner" at bounding box center [573, 141] width 613 height 12
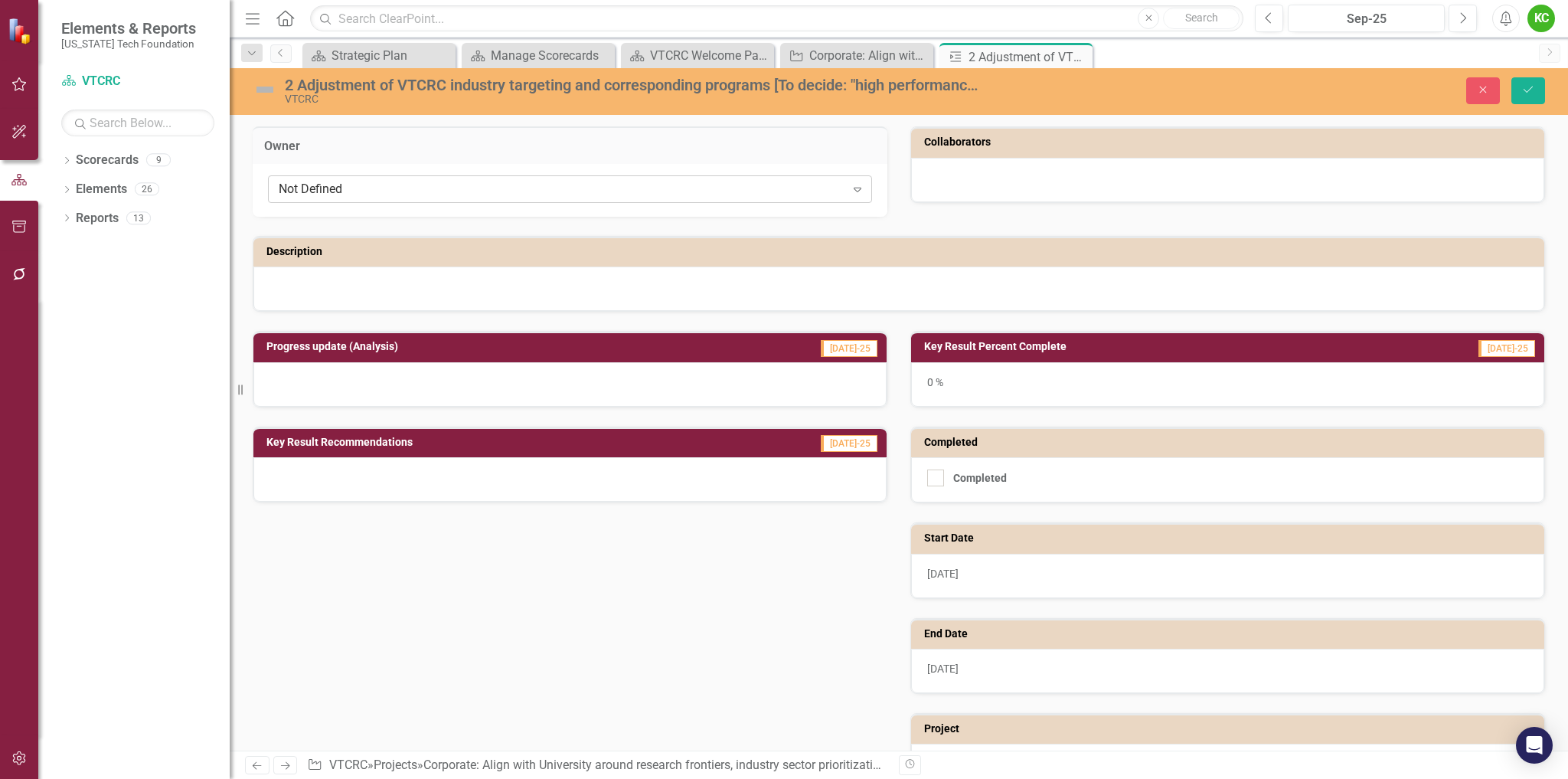
click at [600, 188] on div "Not Defined" at bounding box center [561, 190] width 567 height 18
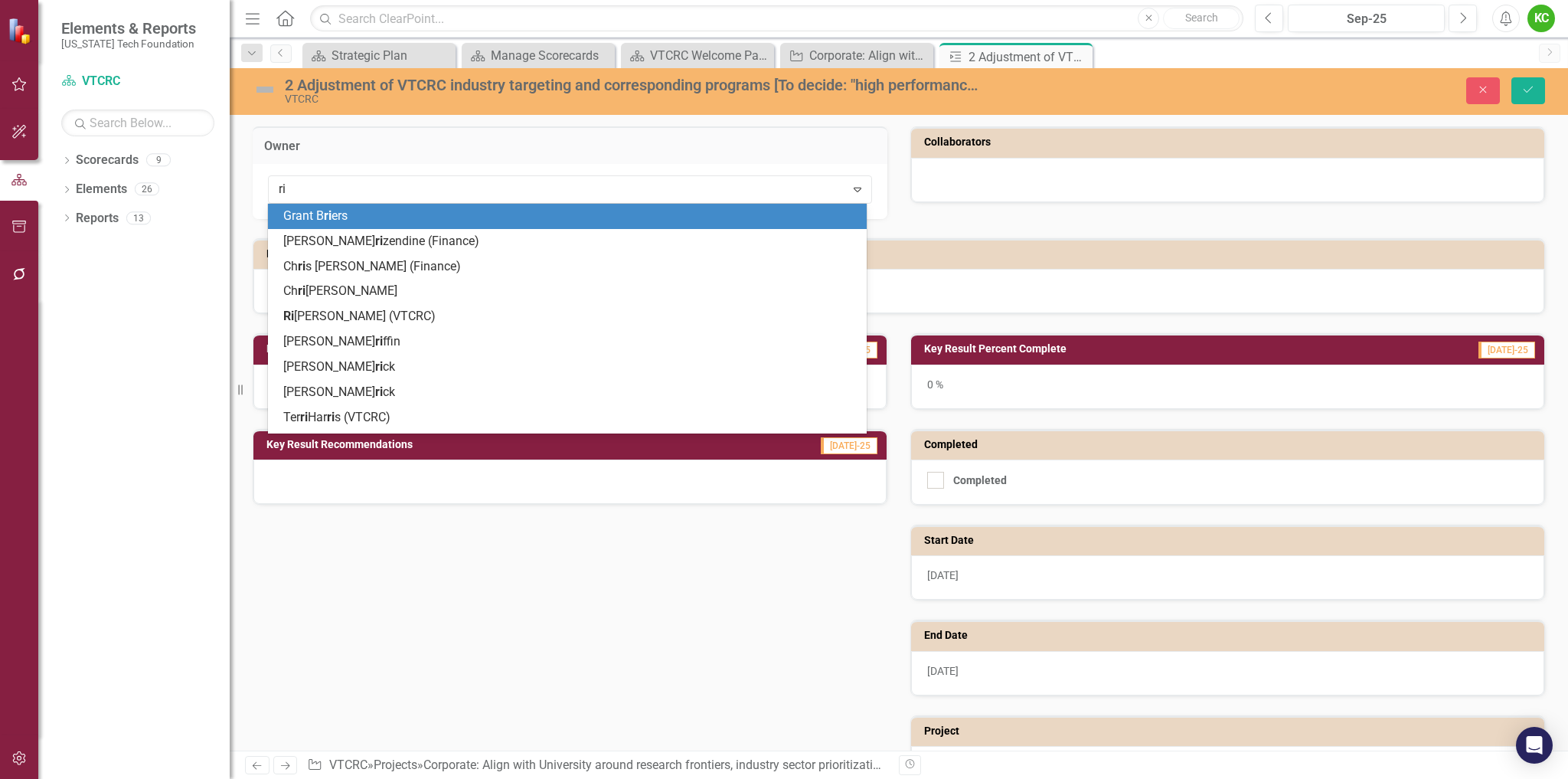
type input "ric"
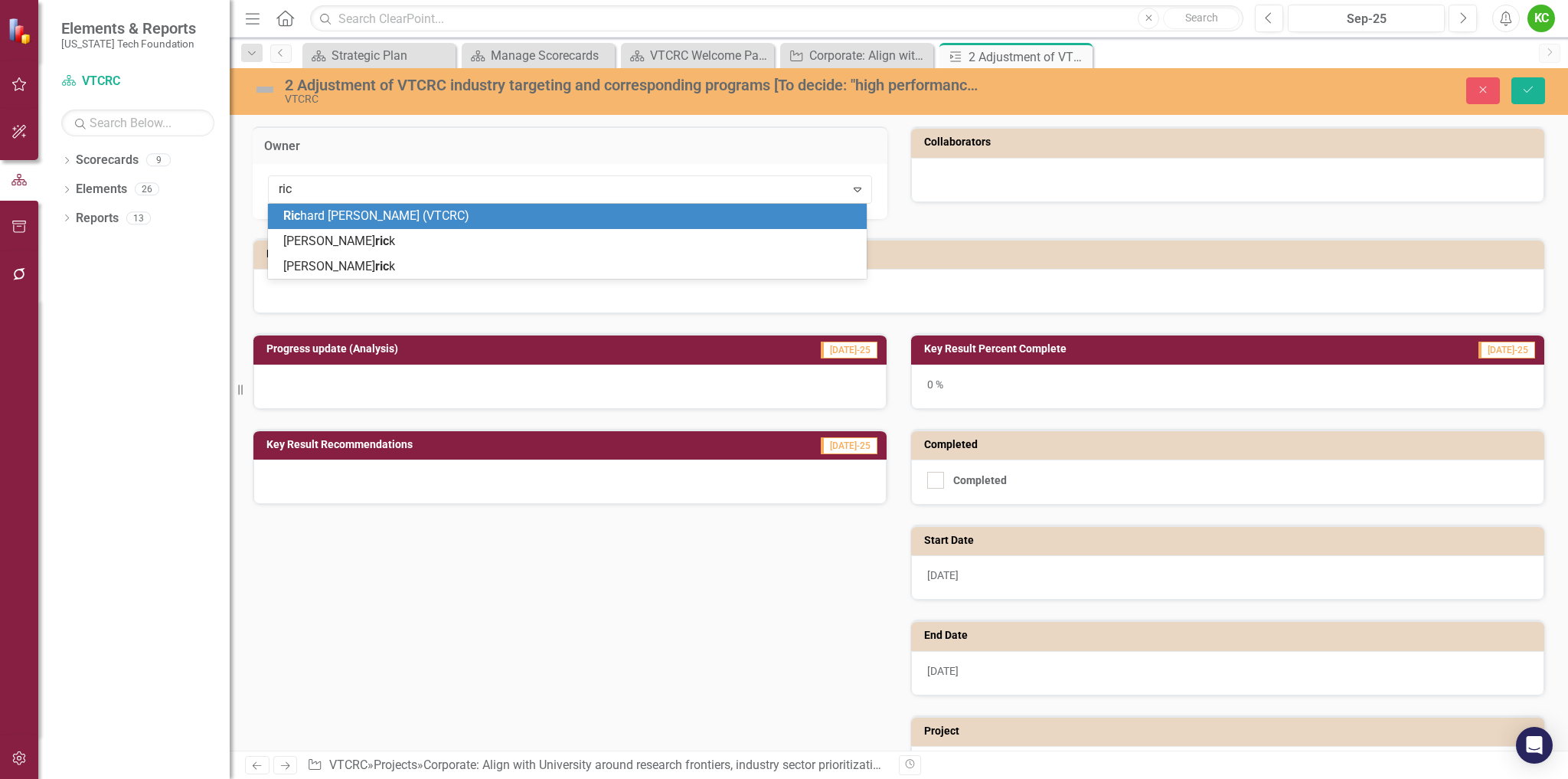
click at [556, 218] on div "Ric hard [PERSON_NAME] (VTCRC)" at bounding box center [570, 217] width 574 height 18
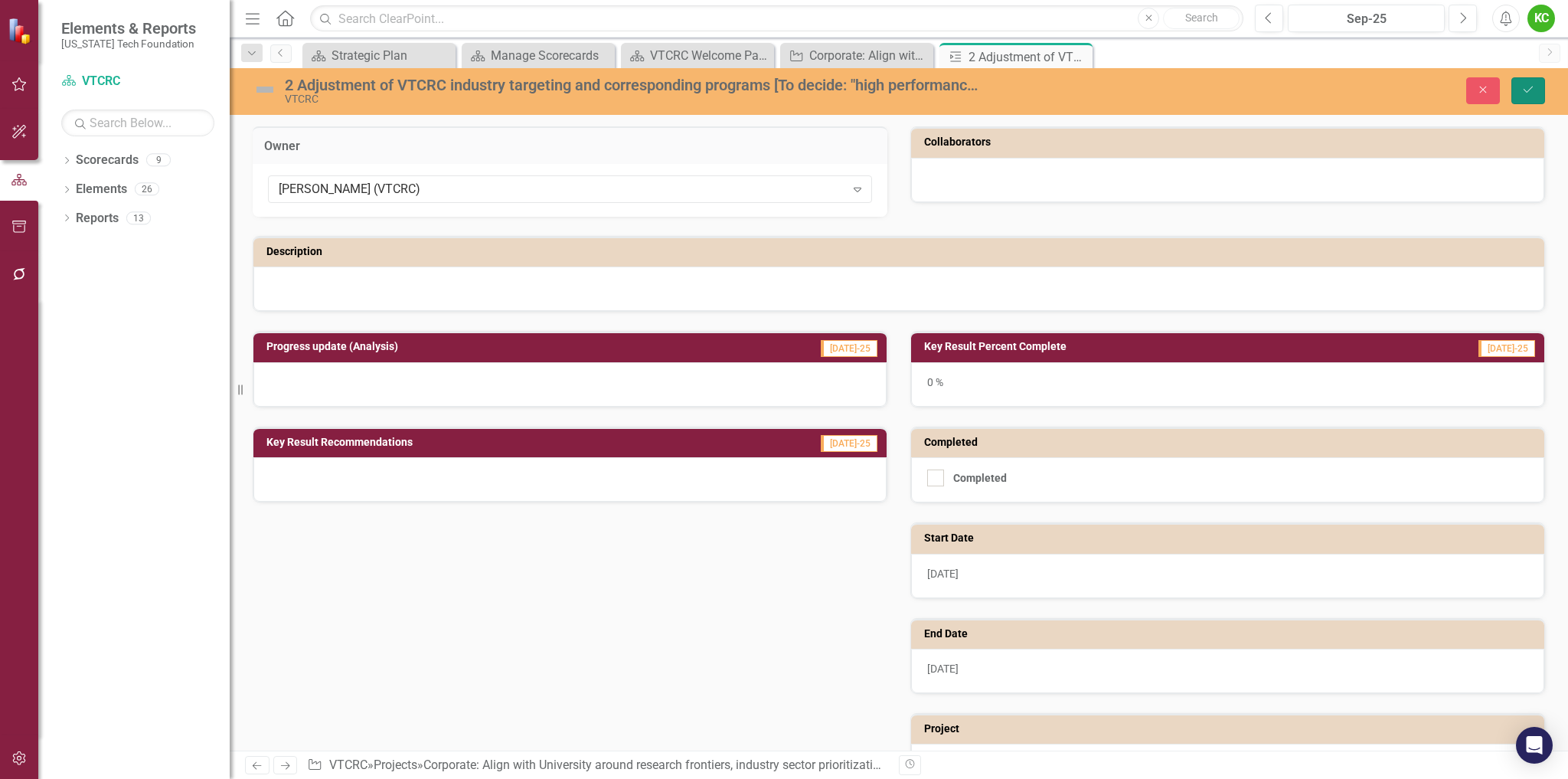
click at [1523, 85] on icon "Save" at bounding box center [1528, 90] width 13 height 11
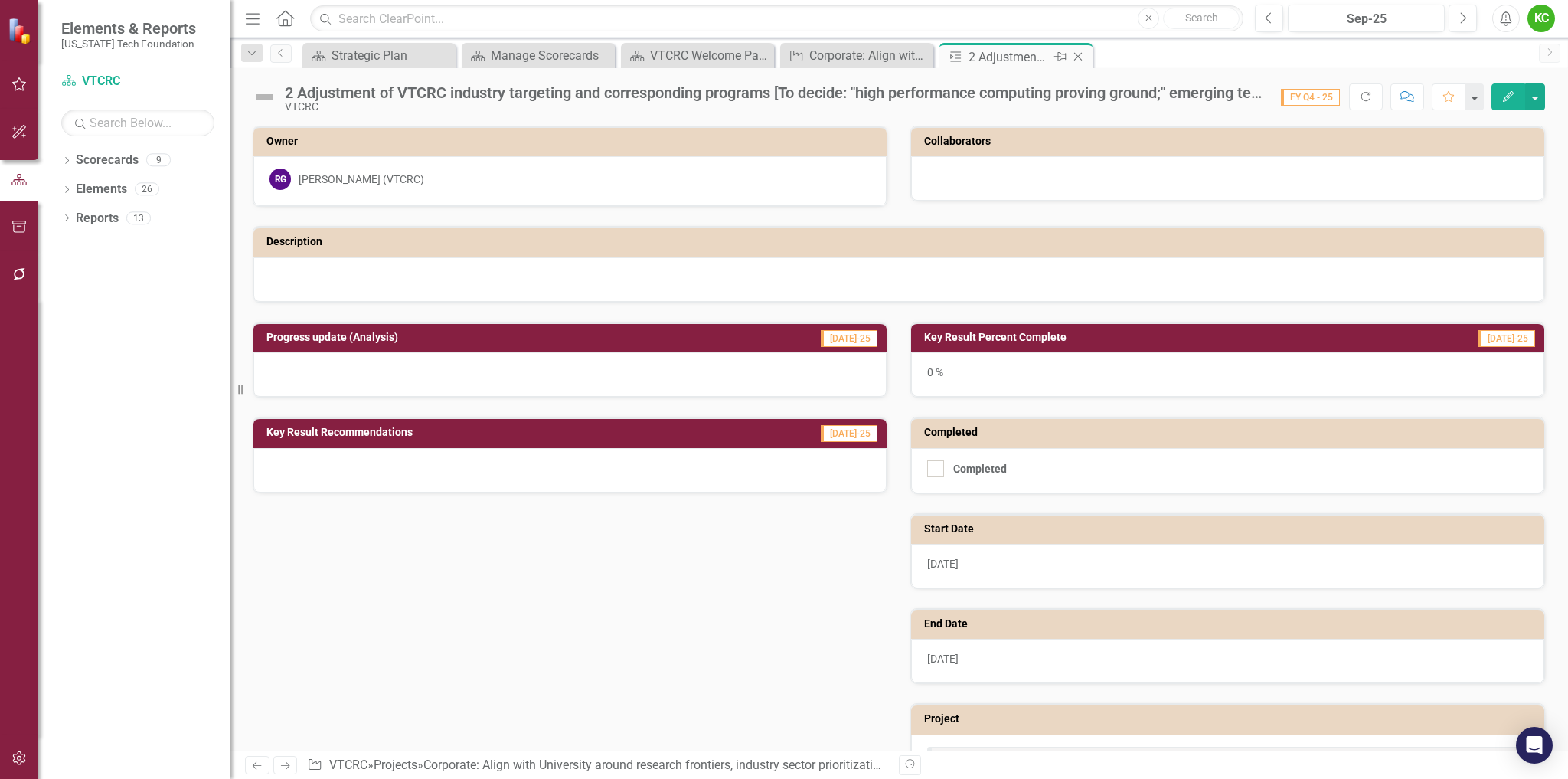
click at [1080, 55] on icon "Close" at bounding box center [1078, 56] width 15 height 13
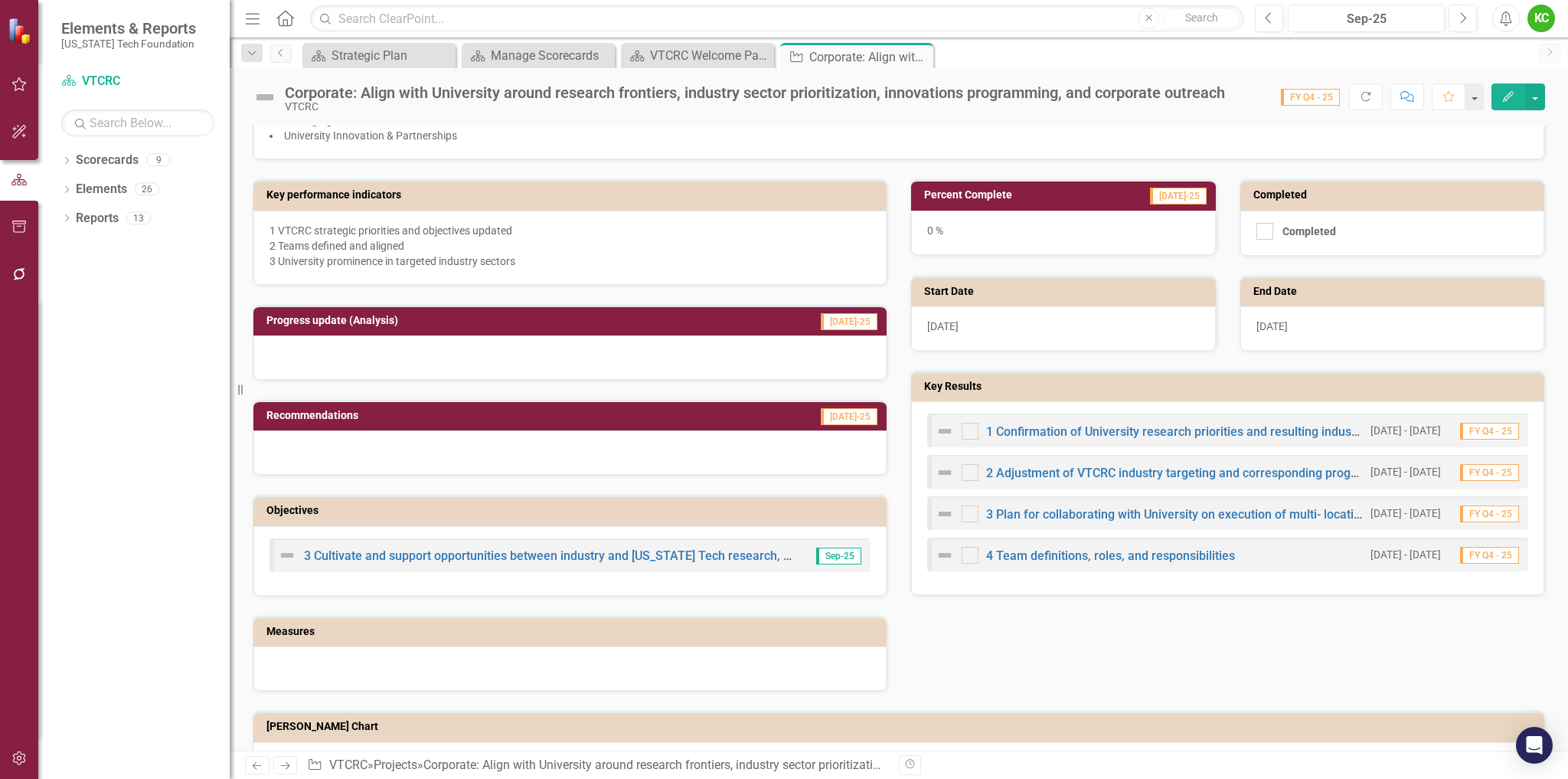
scroll to position [302, 0]
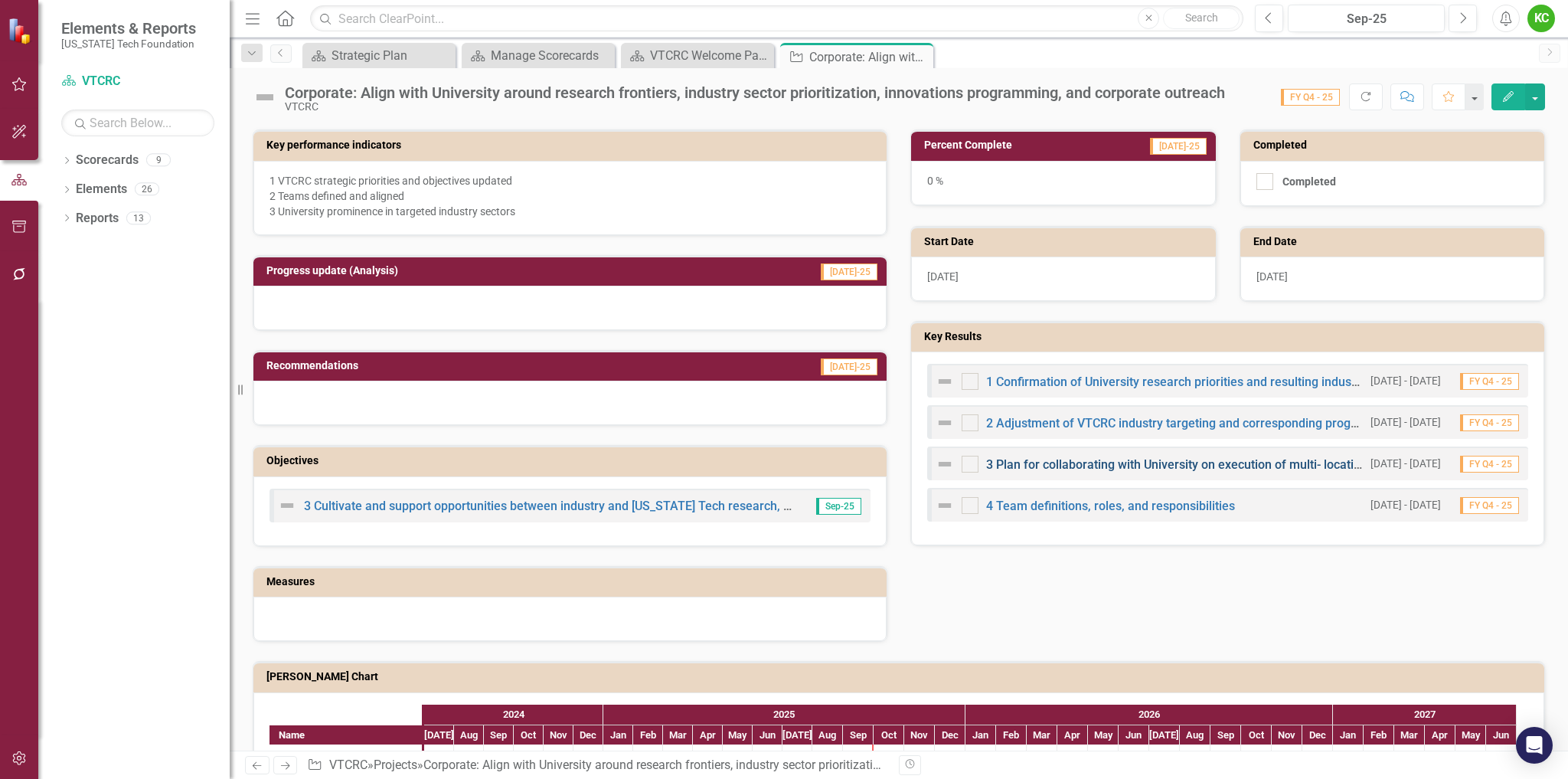
click at [1120, 468] on link "3 Plan for collaborating with University on execution of multi- location/destin…" at bounding box center [1582, 465] width 1193 height 14
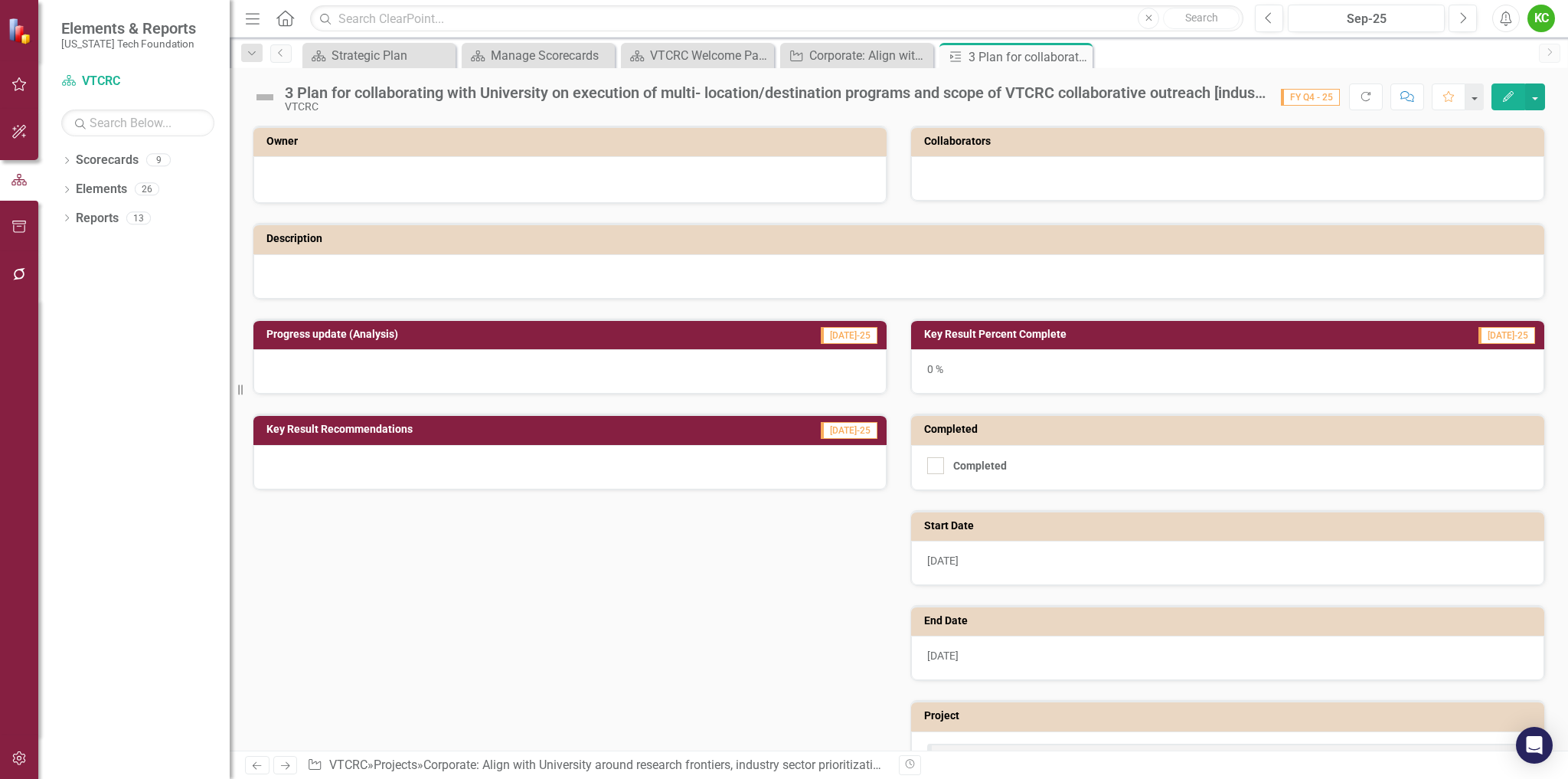
click at [662, 161] on div at bounding box center [570, 179] width 633 height 47
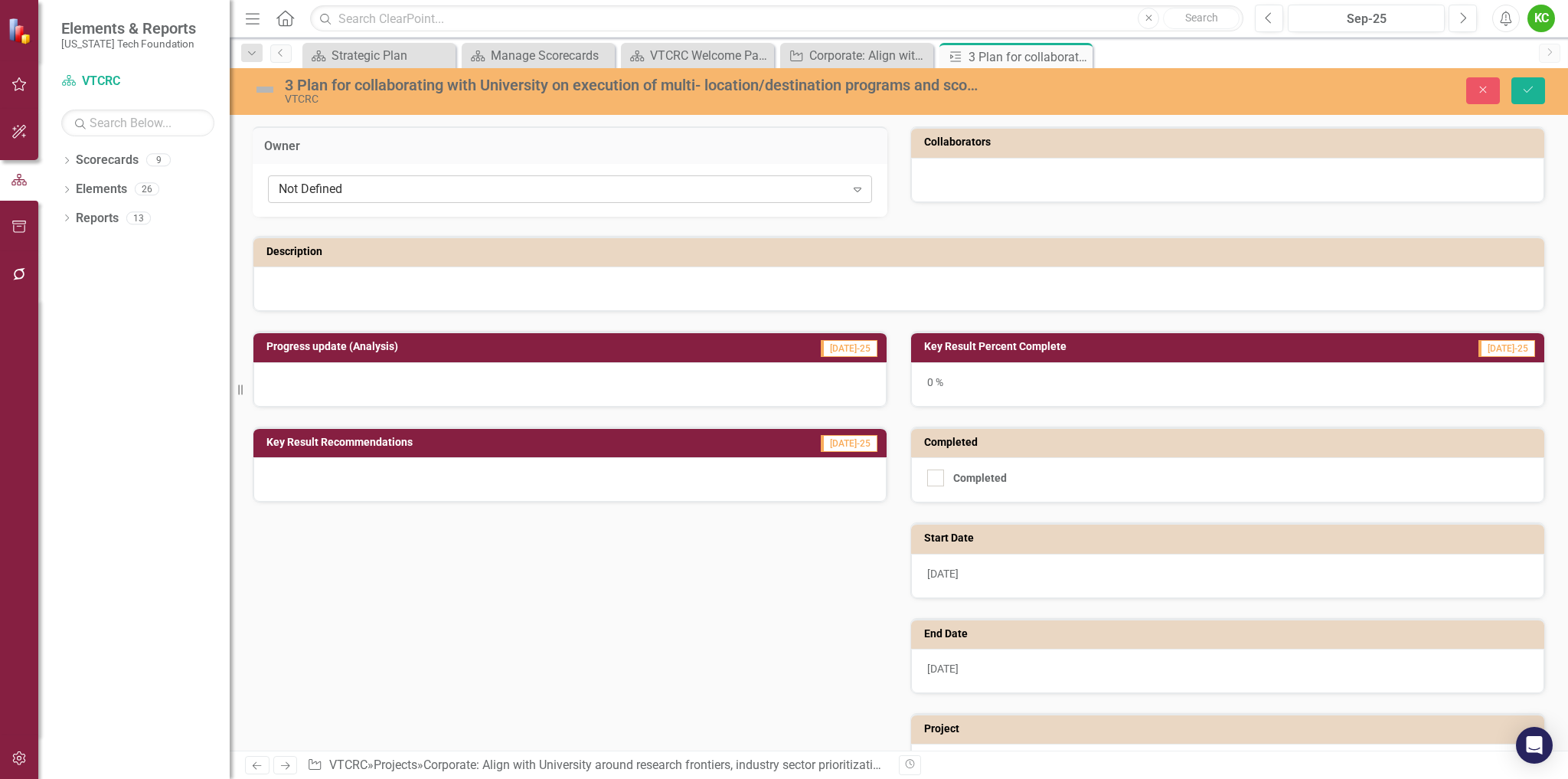
click at [653, 188] on div "Not Defined" at bounding box center [561, 190] width 567 height 18
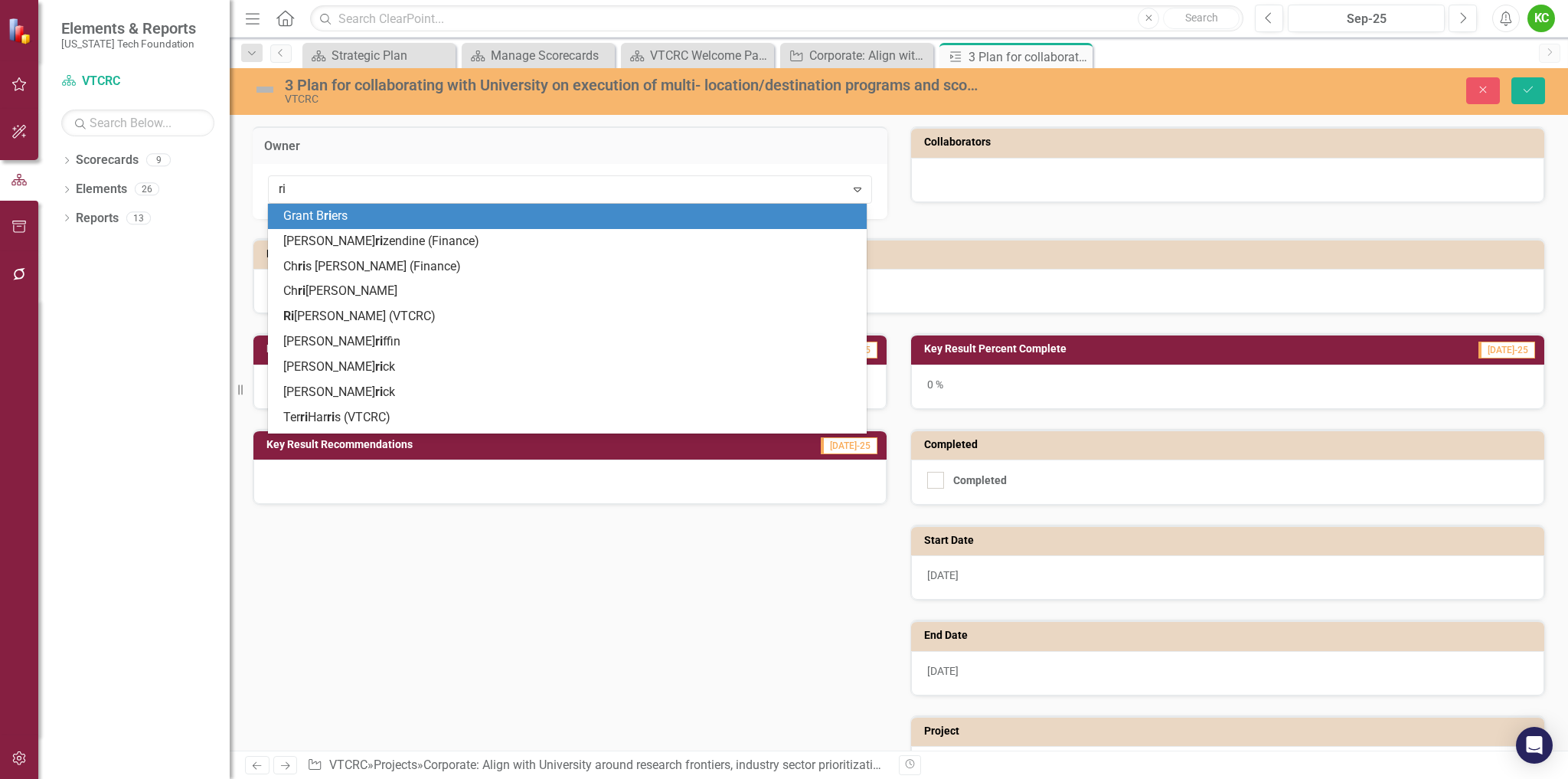
type input "ric"
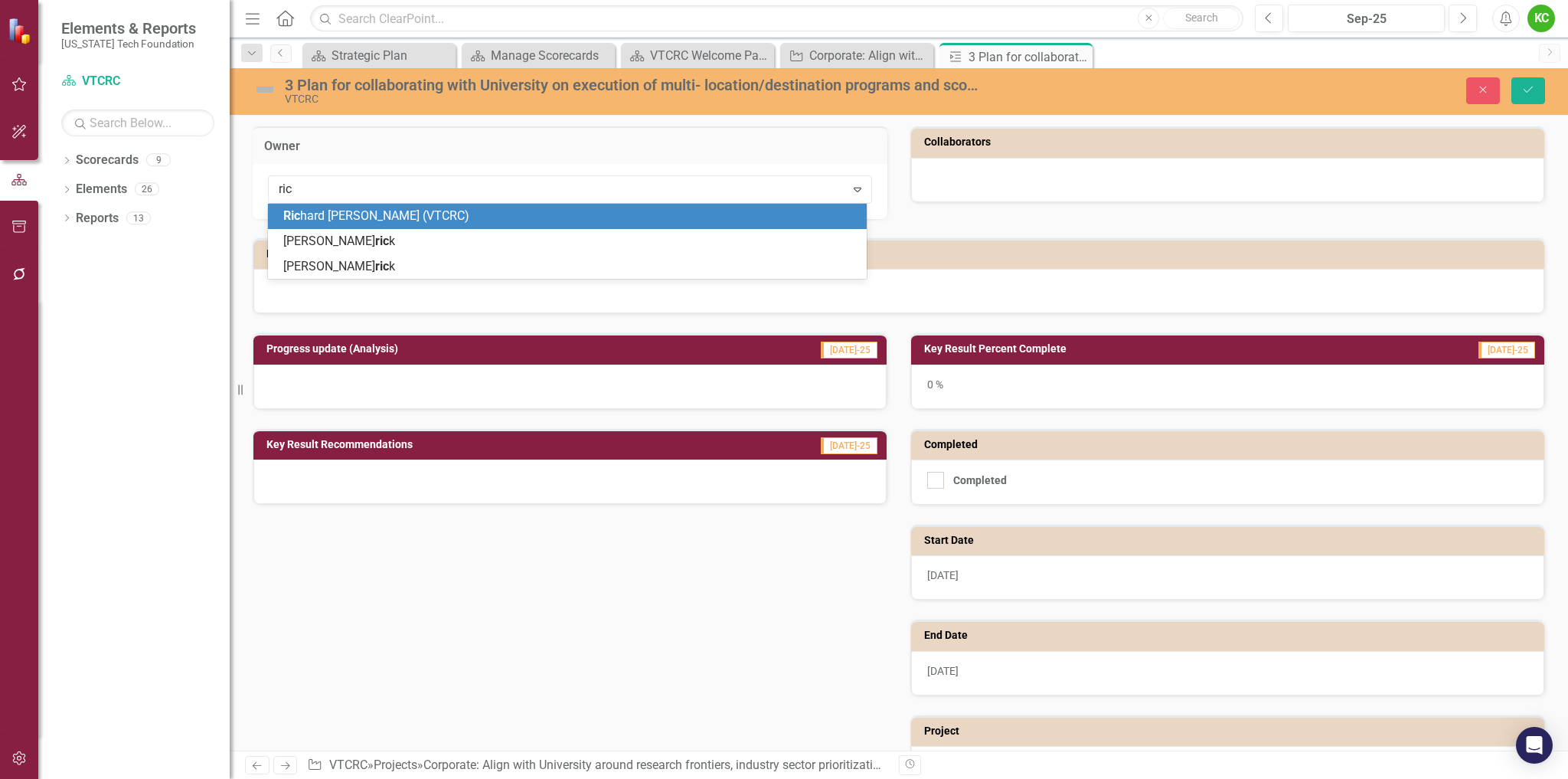
click at [653, 211] on div "Ric hard [PERSON_NAME] (VTCRC)" at bounding box center [570, 217] width 574 height 18
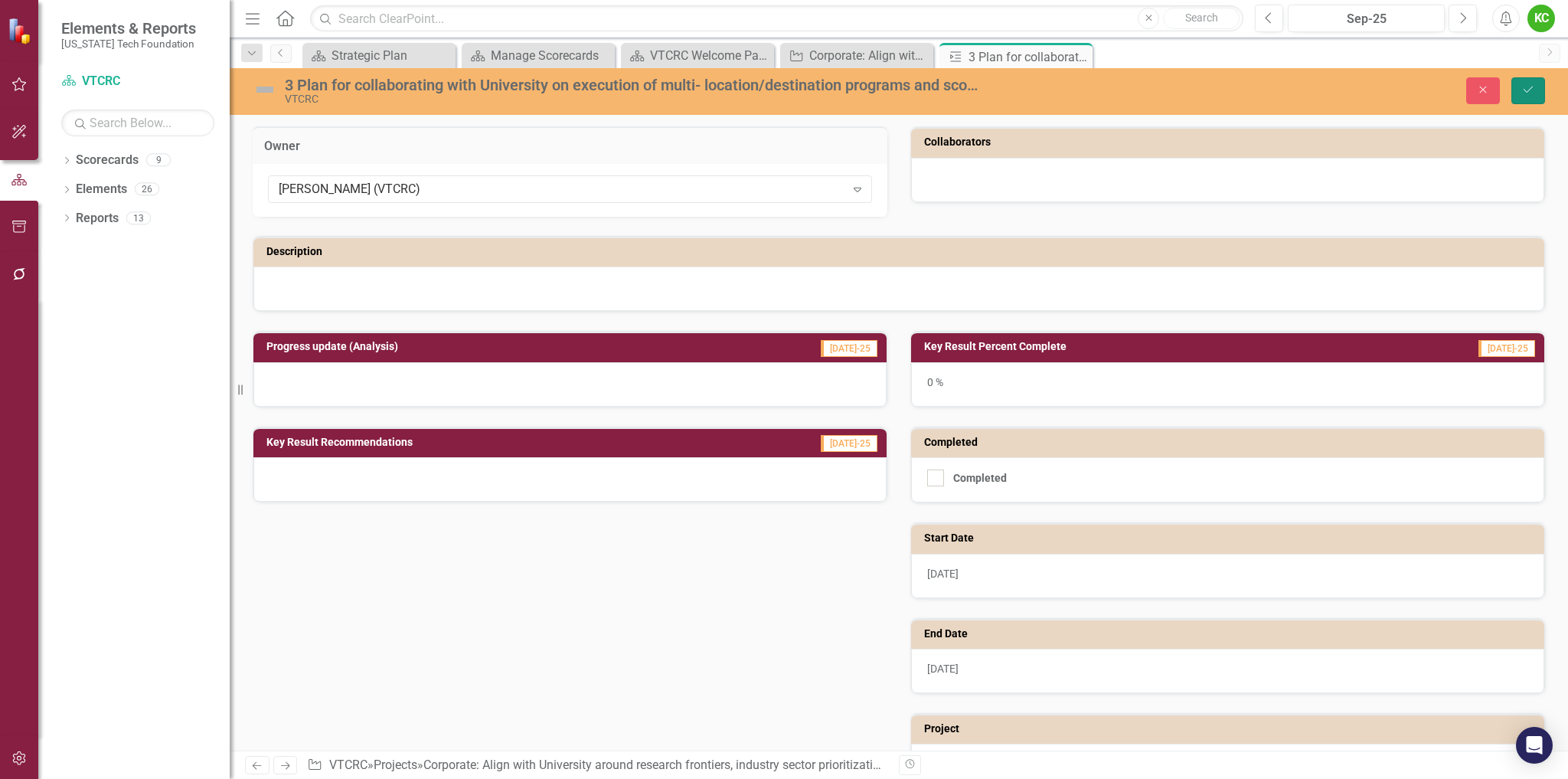
click at [1534, 85] on icon "Save" at bounding box center [1528, 90] width 13 height 11
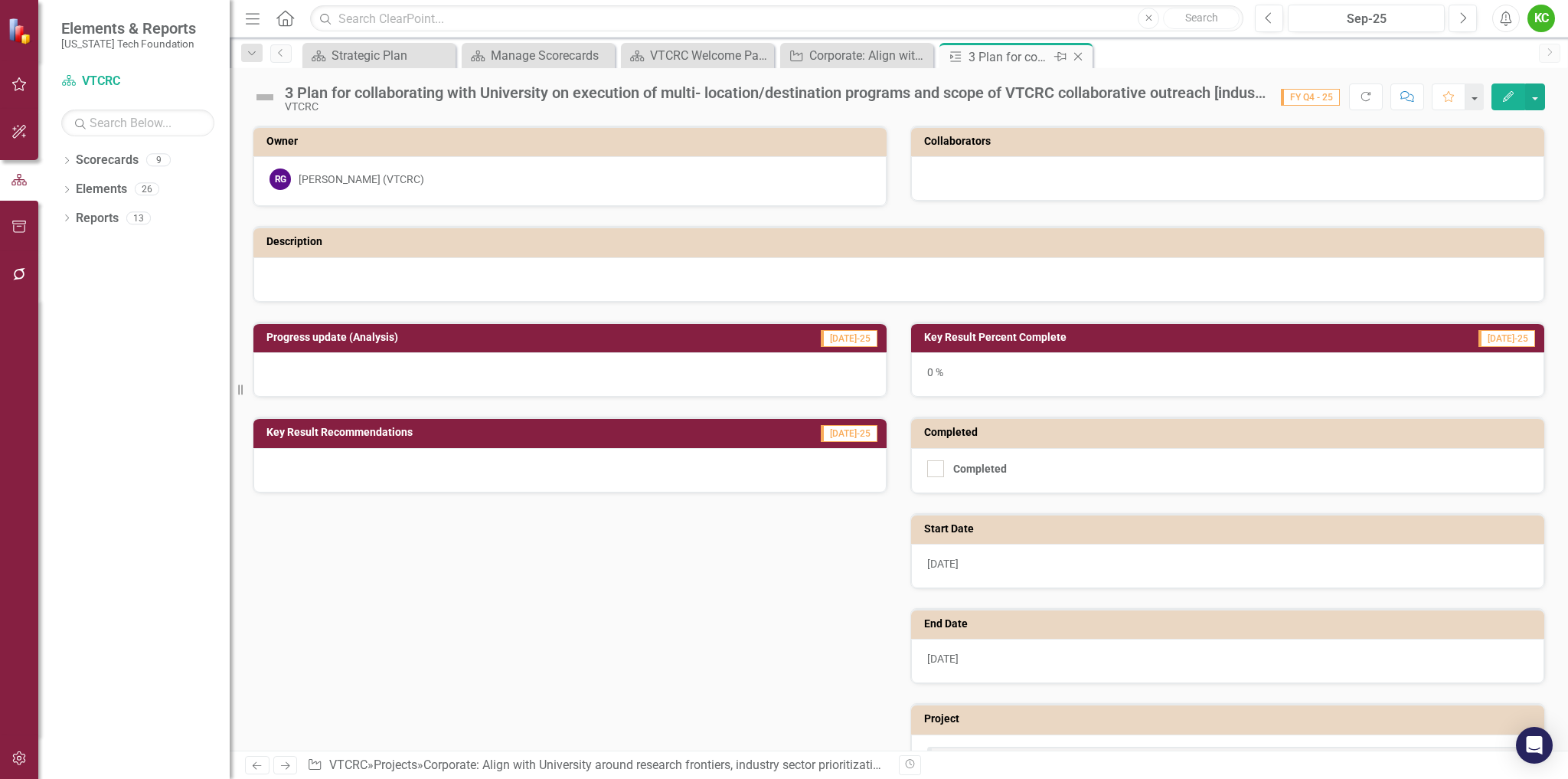
click at [1082, 52] on icon "Close" at bounding box center [1078, 56] width 15 height 13
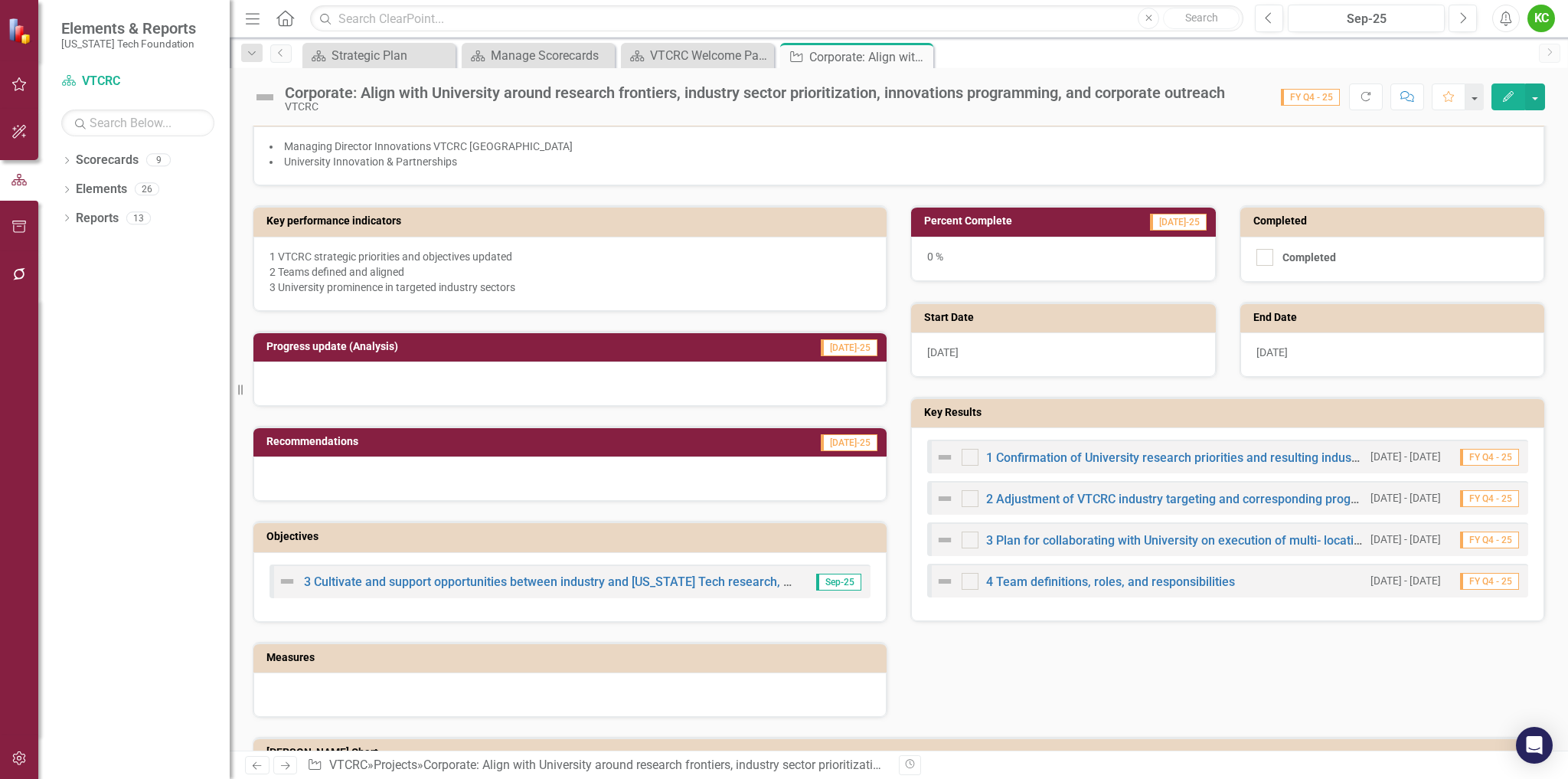
scroll to position [288, 0]
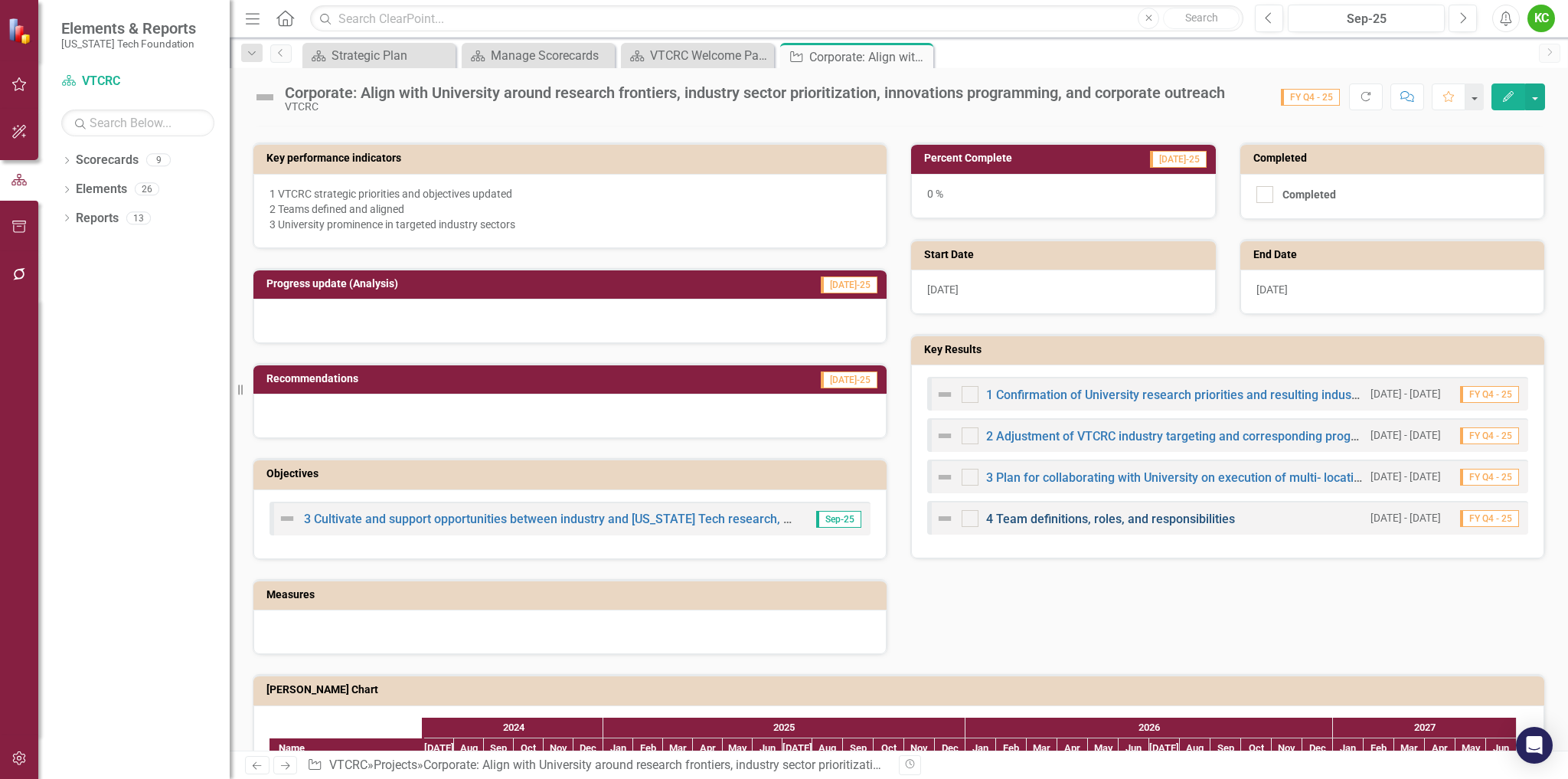
click at [1058, 518] on link "4 Team definitions, roles, and responsibilities" at bounding box center [1110, 518] width 249 height 14
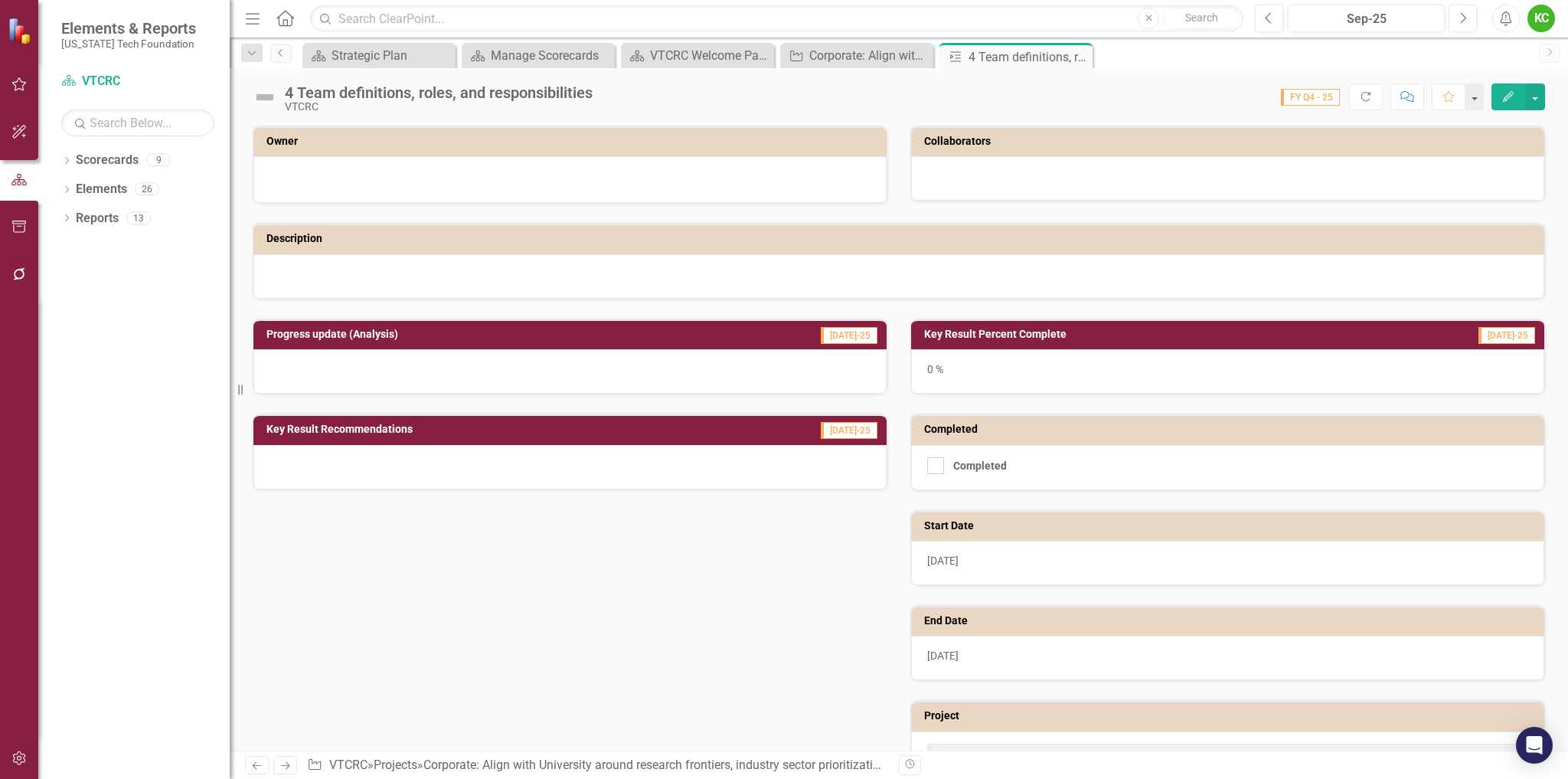
click at [707, 161] on div at bounding box center [570, 179] width 633 height 47
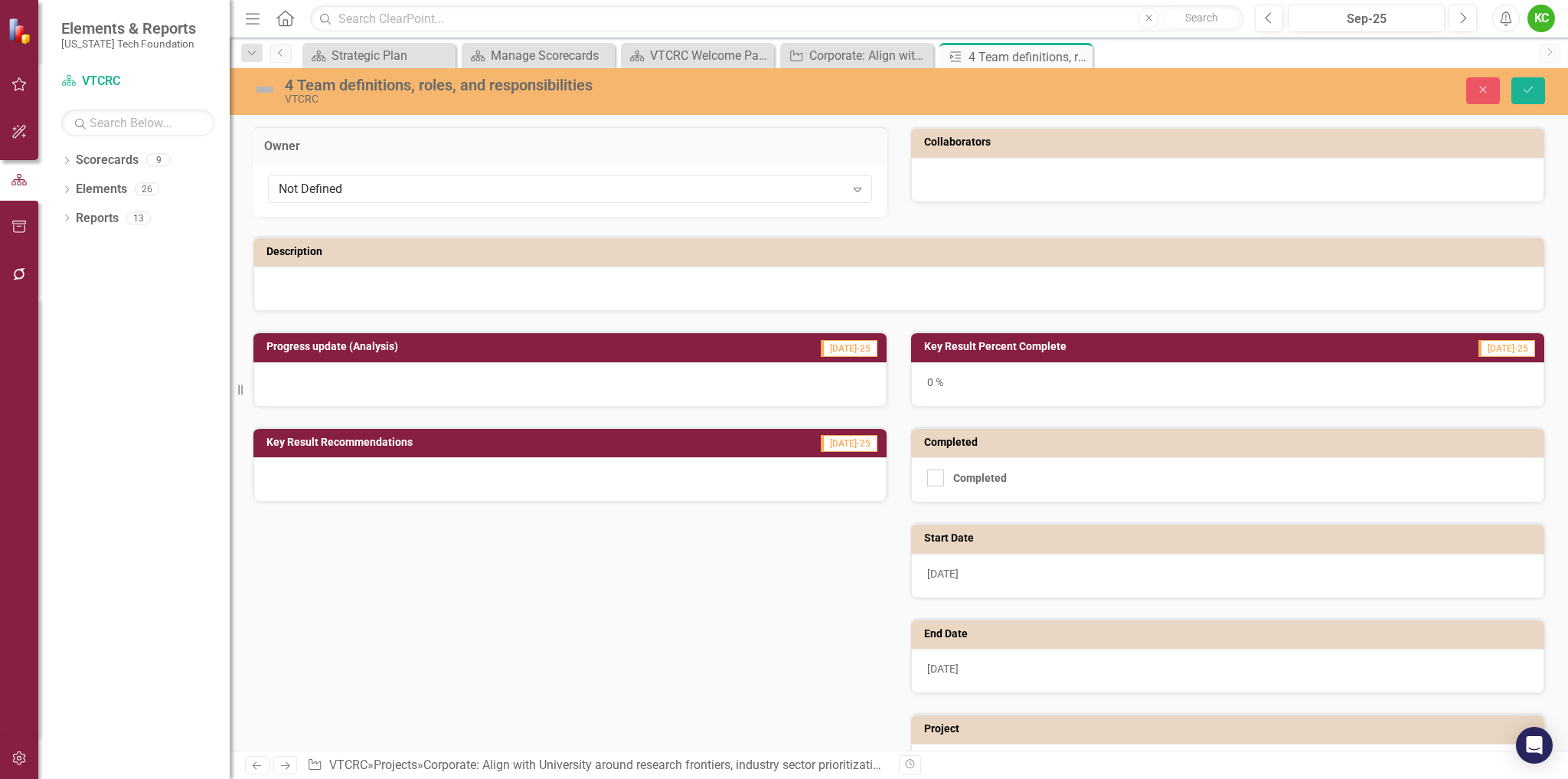
click at [707, 161] on div "Owner" at bounding box center [570, 145] width 635 height 38
click at [702, 187] on div "Not Defined" at bounding box center [561, 190] width 567 height 18
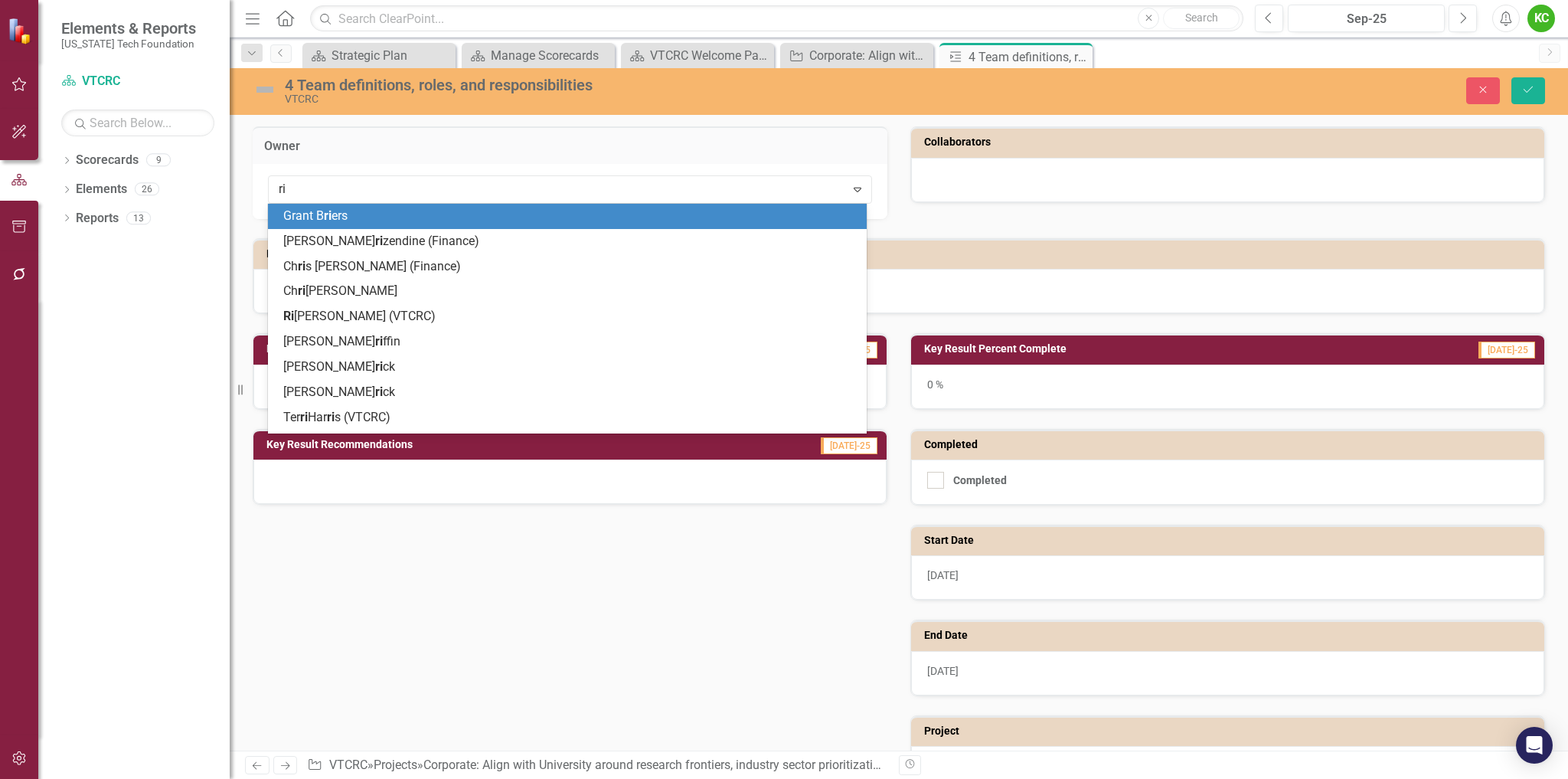
type input "ric"
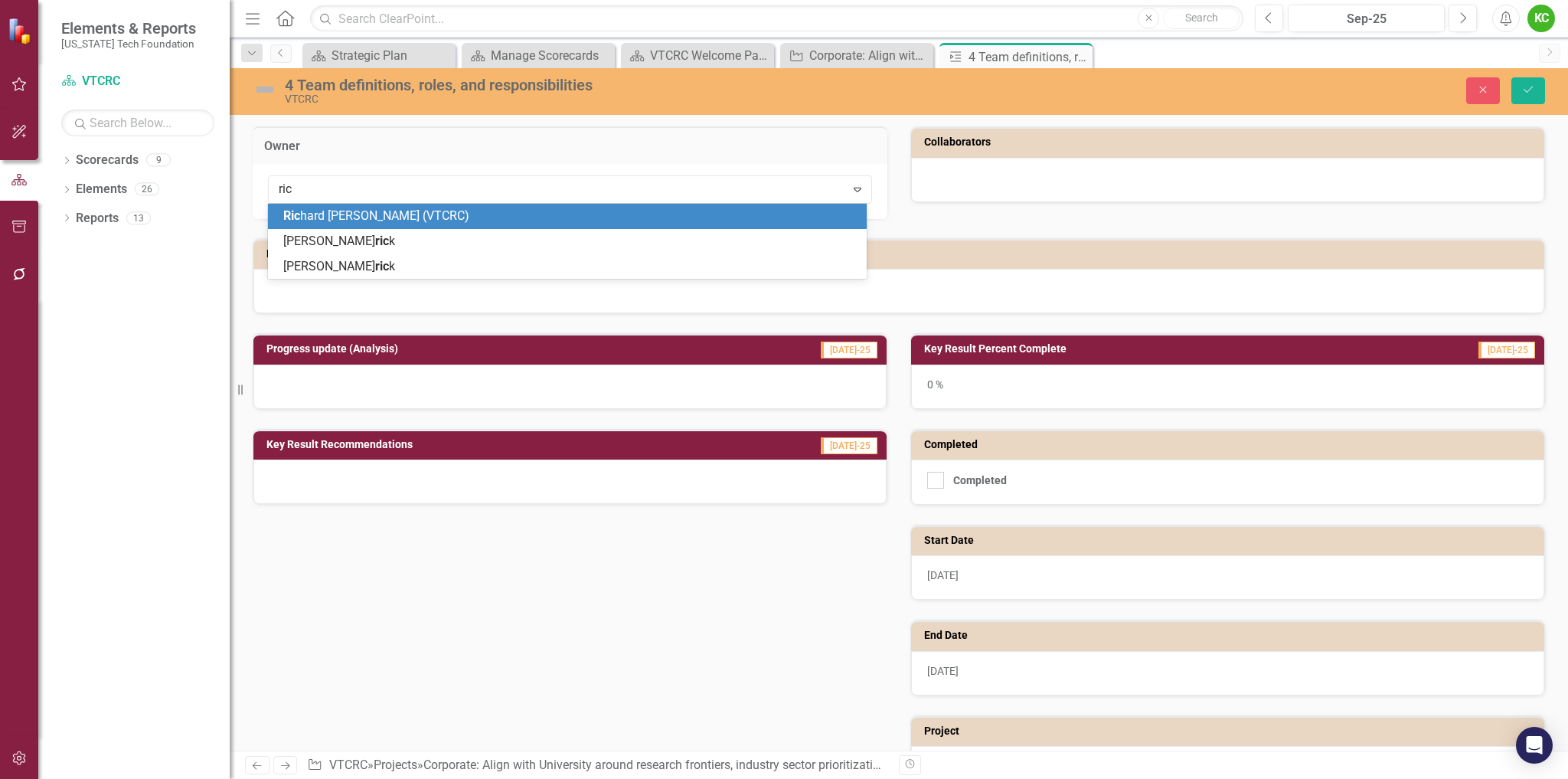
click at [675, 223] on div "Ric hard [PERSON_NAME] (VTCRC)" at bounding box center [570, 217] width 574 height 18
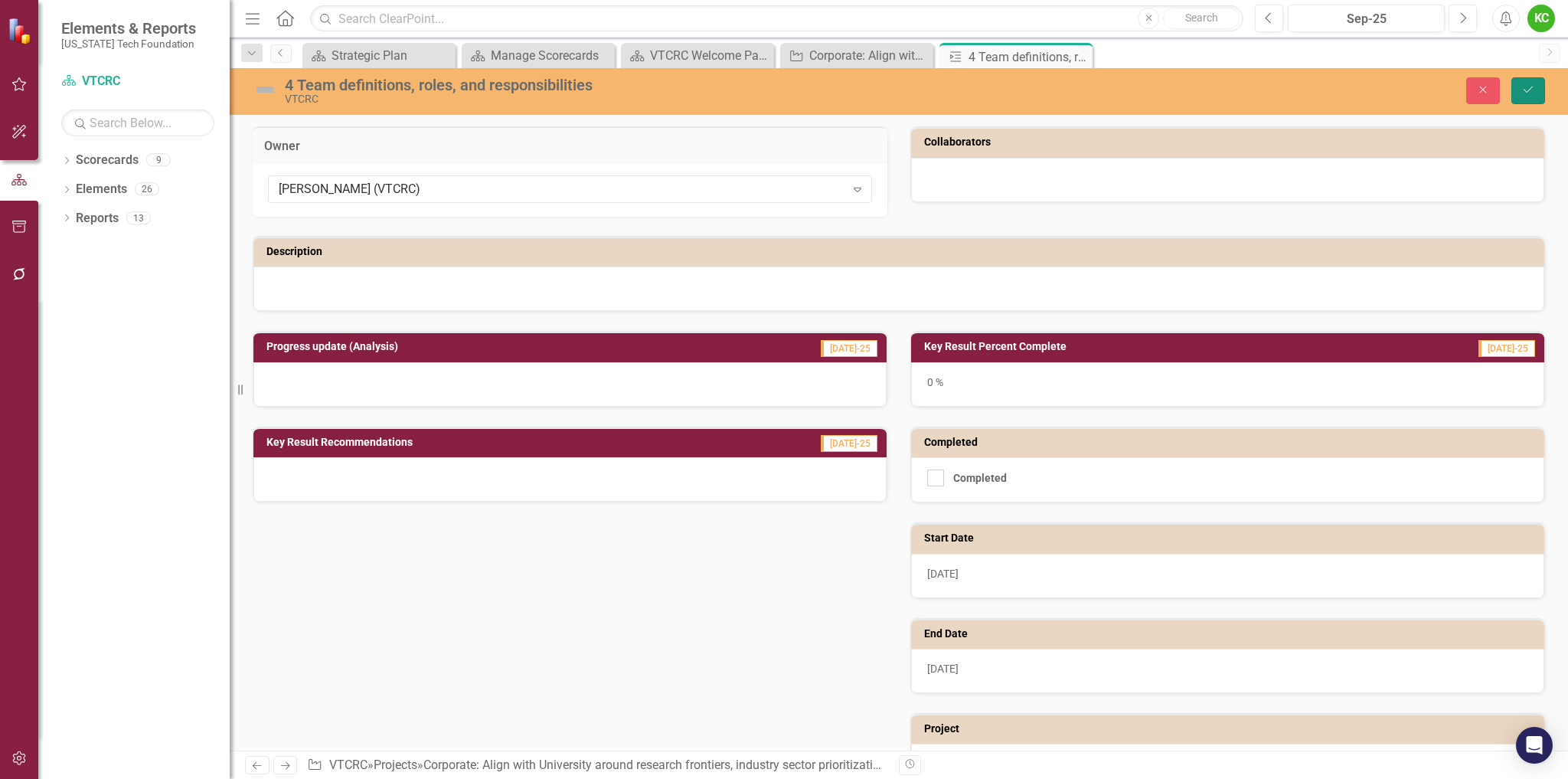
click at [1529, 92] on icon "Save" at bounding box center [1528, 90] width 13 height 11
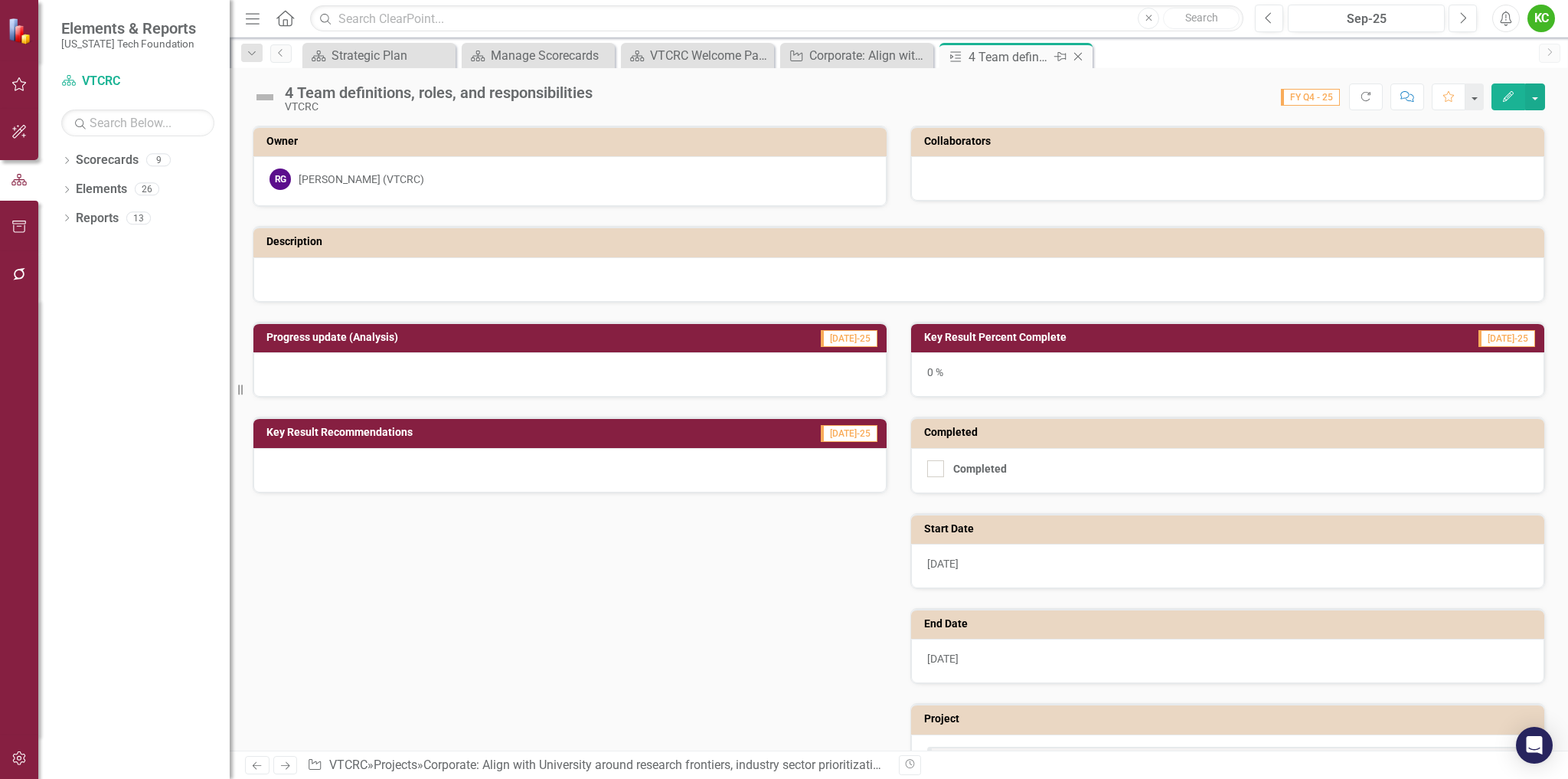
click at [1076, 54] on icon "Close" at bounding box center [1078, 56] width 15 height 13
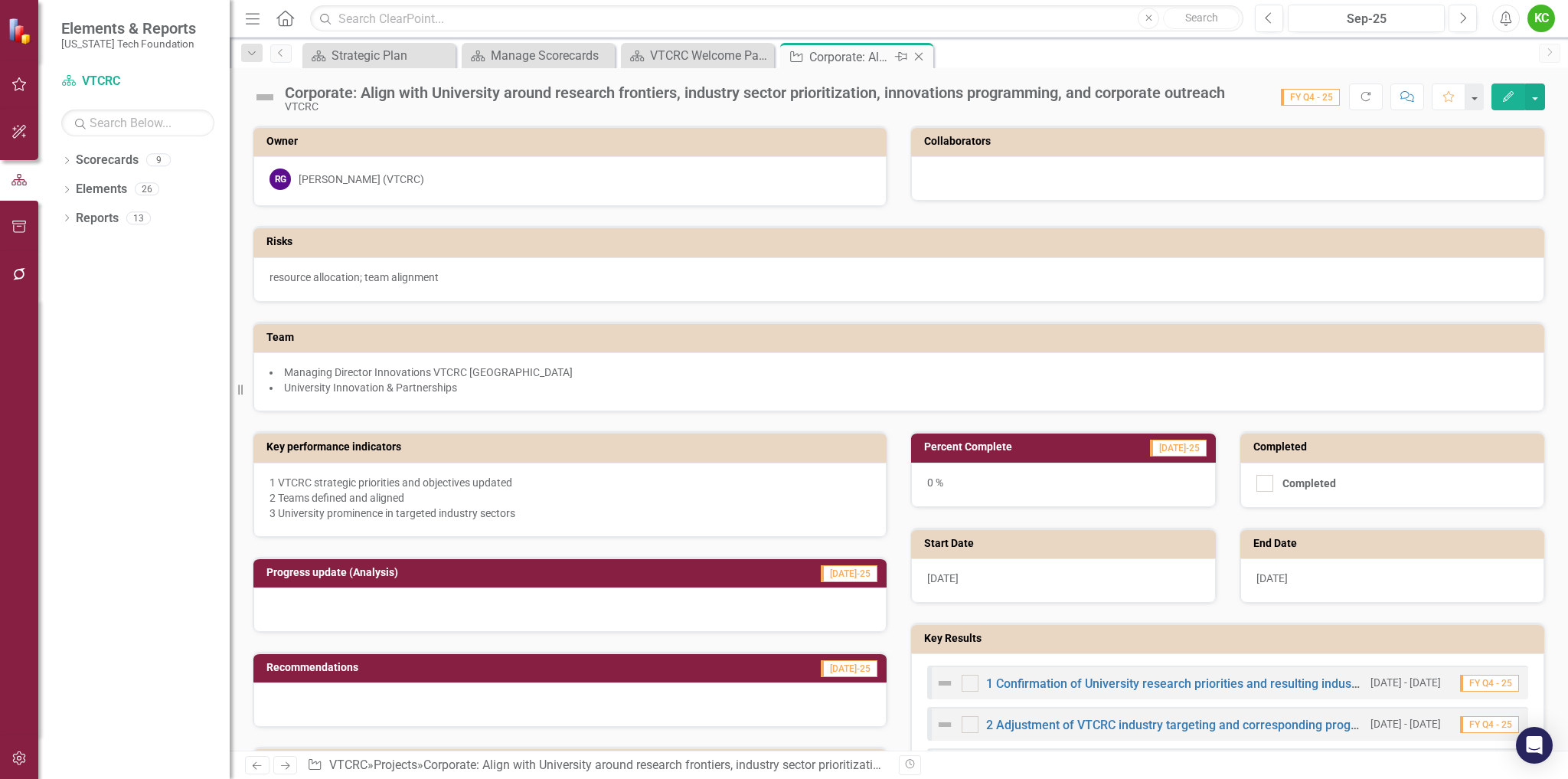
click at [918, 53] on icon "Close" at bounding box center [919, 56] width 15 height 13
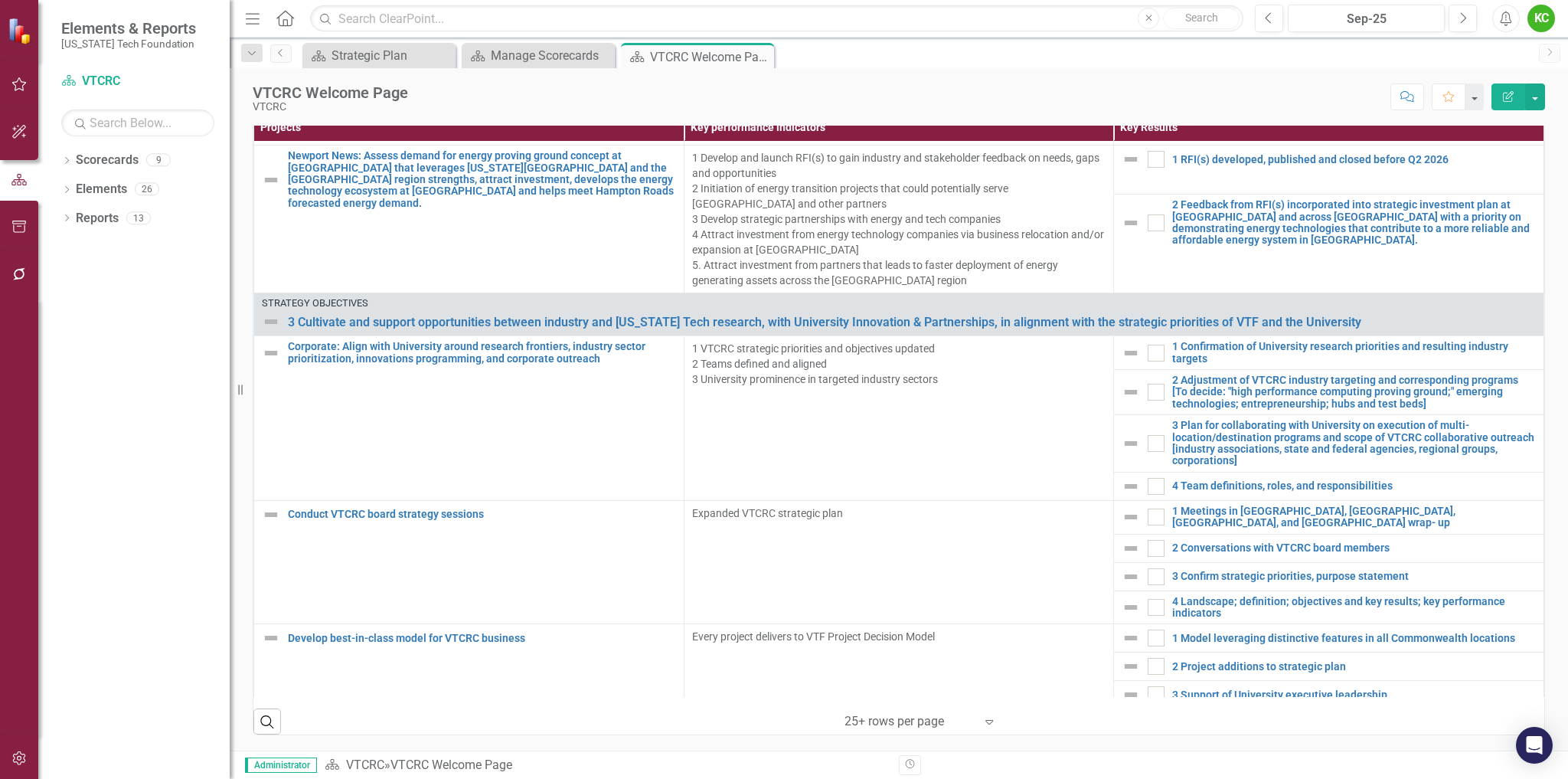
scroll to position [2350, 0]
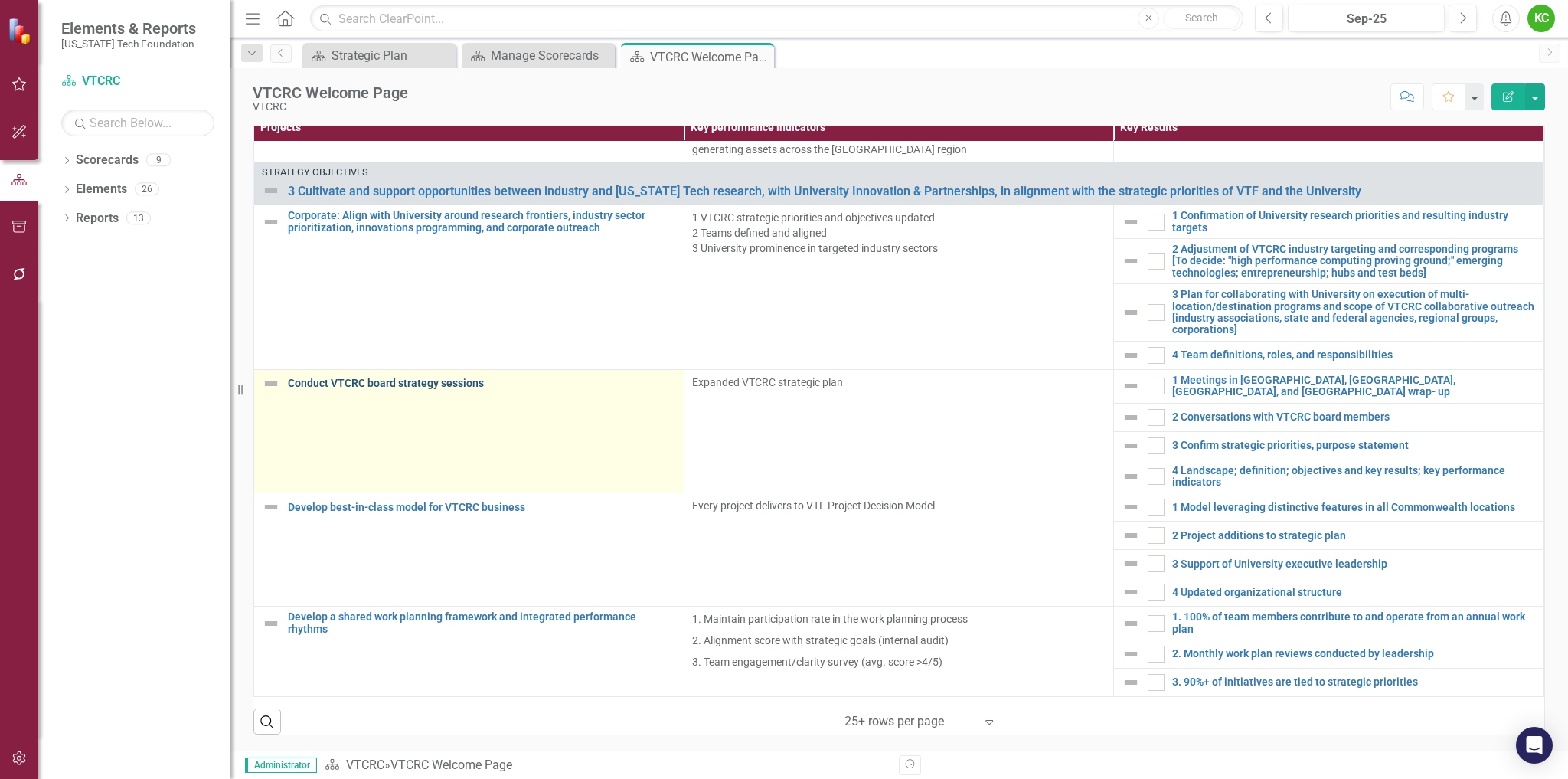
click at [376, 389] on link "Conduct VTCRC board strategy sessions" at bounding box center [483, 383] width 389 height 12
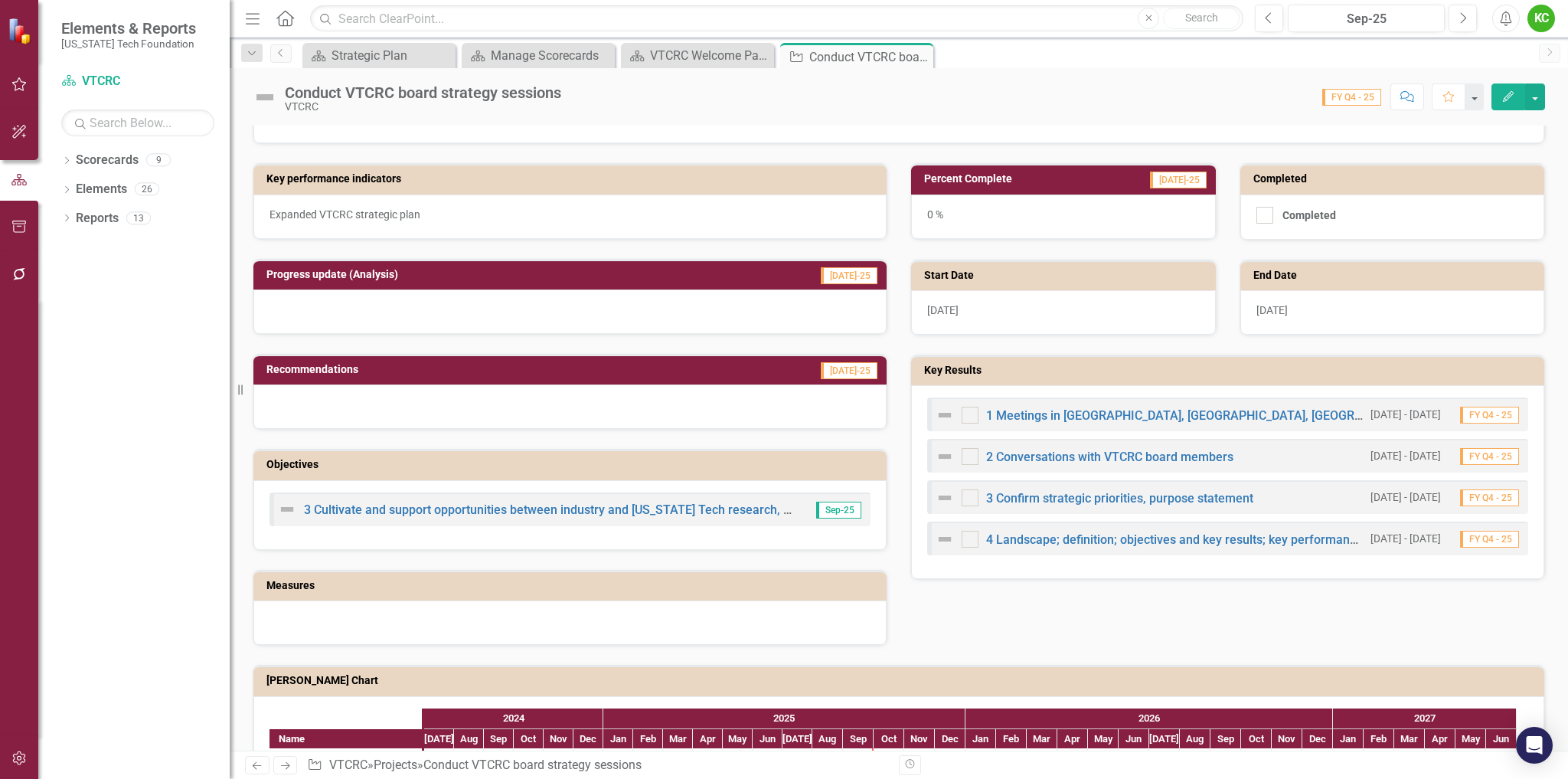
scroll to position [325, 0]
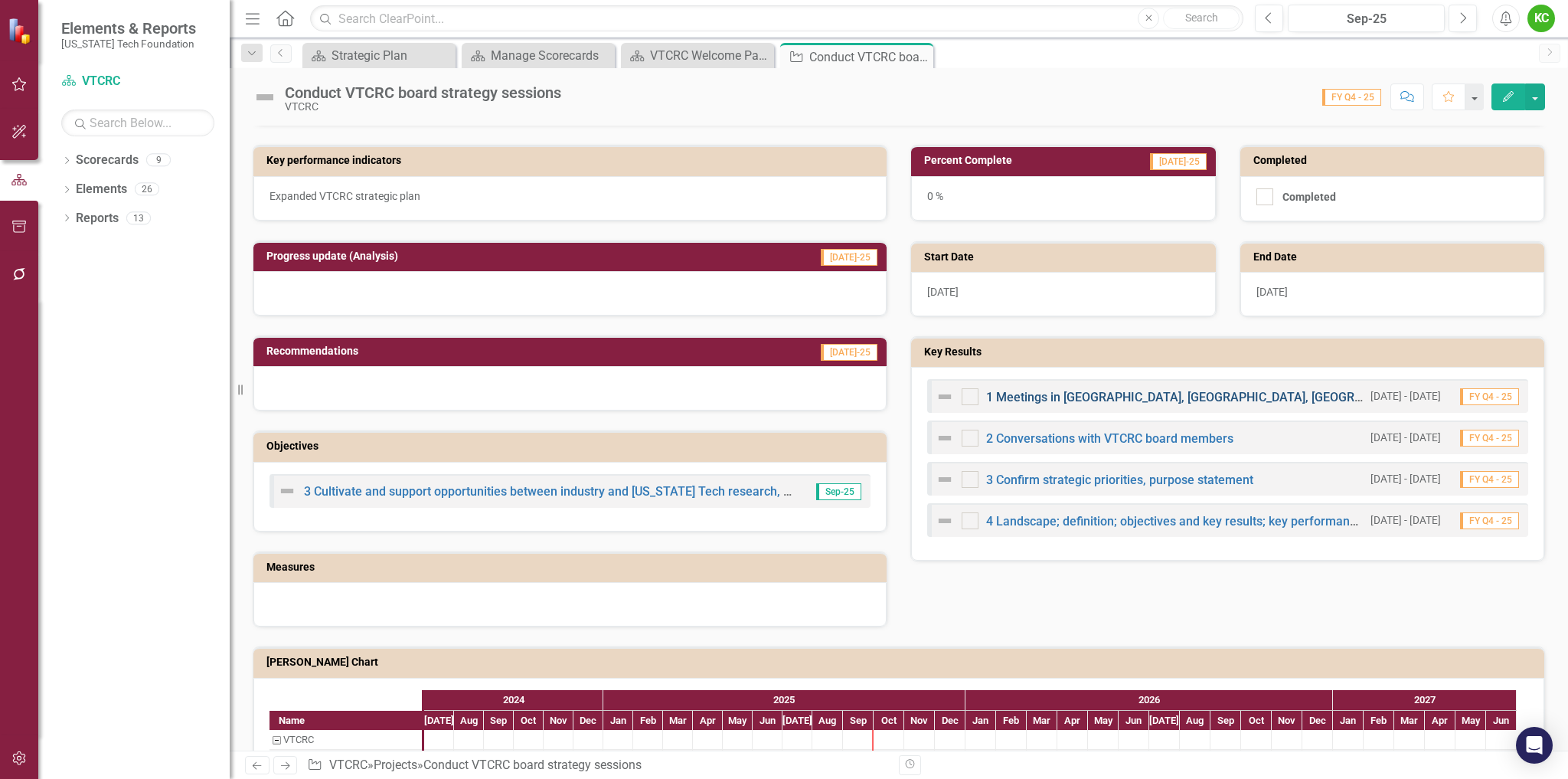
click at [1168, 398] on link "1 Meetings in [GEOGRAPHIC_DATA], [GEOGRAPHIC_DATA], [GEOGRAPHIC_DATA], and [GEO…" at bounding box center [1307, 397] width 642 height 14
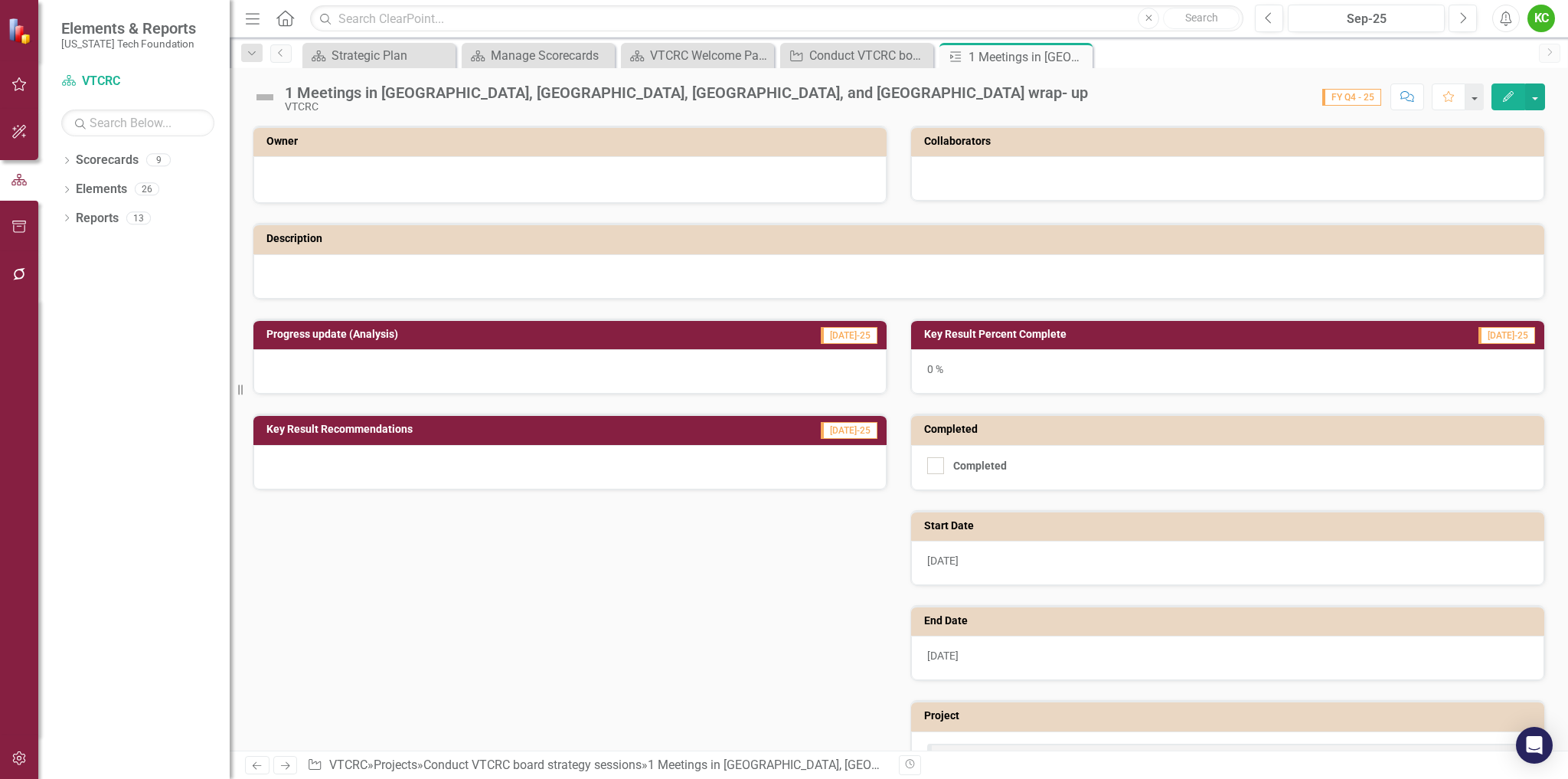
click at [676, 172] on div at bounding box center [570, 177] width 601 height 19
click at [680, 184] on div at bounding box center [570, 177] width 601 height 19
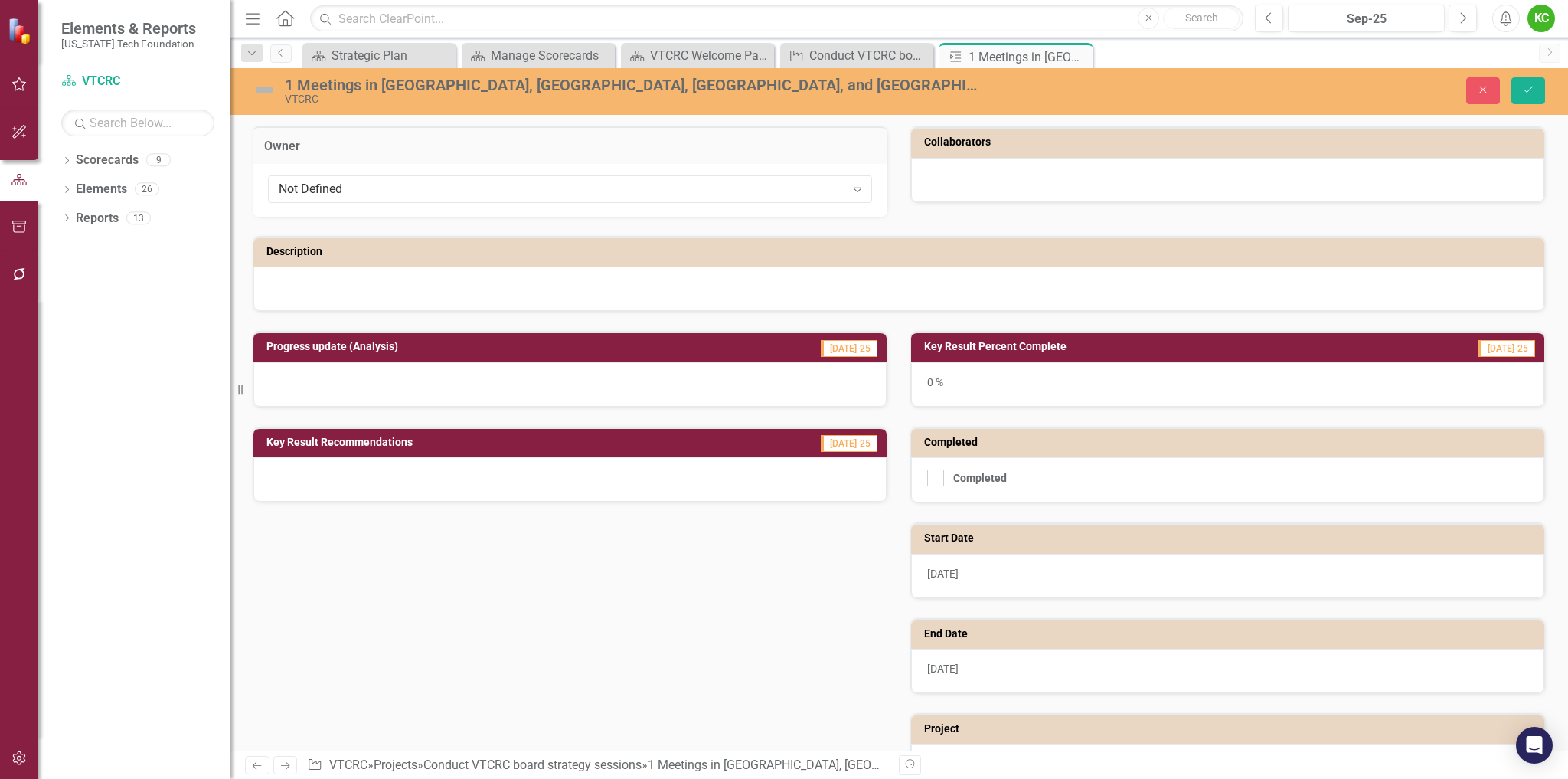
click at [680, 184] on div "Not Defined" at bounding box center [561, 190] width 567 height 18
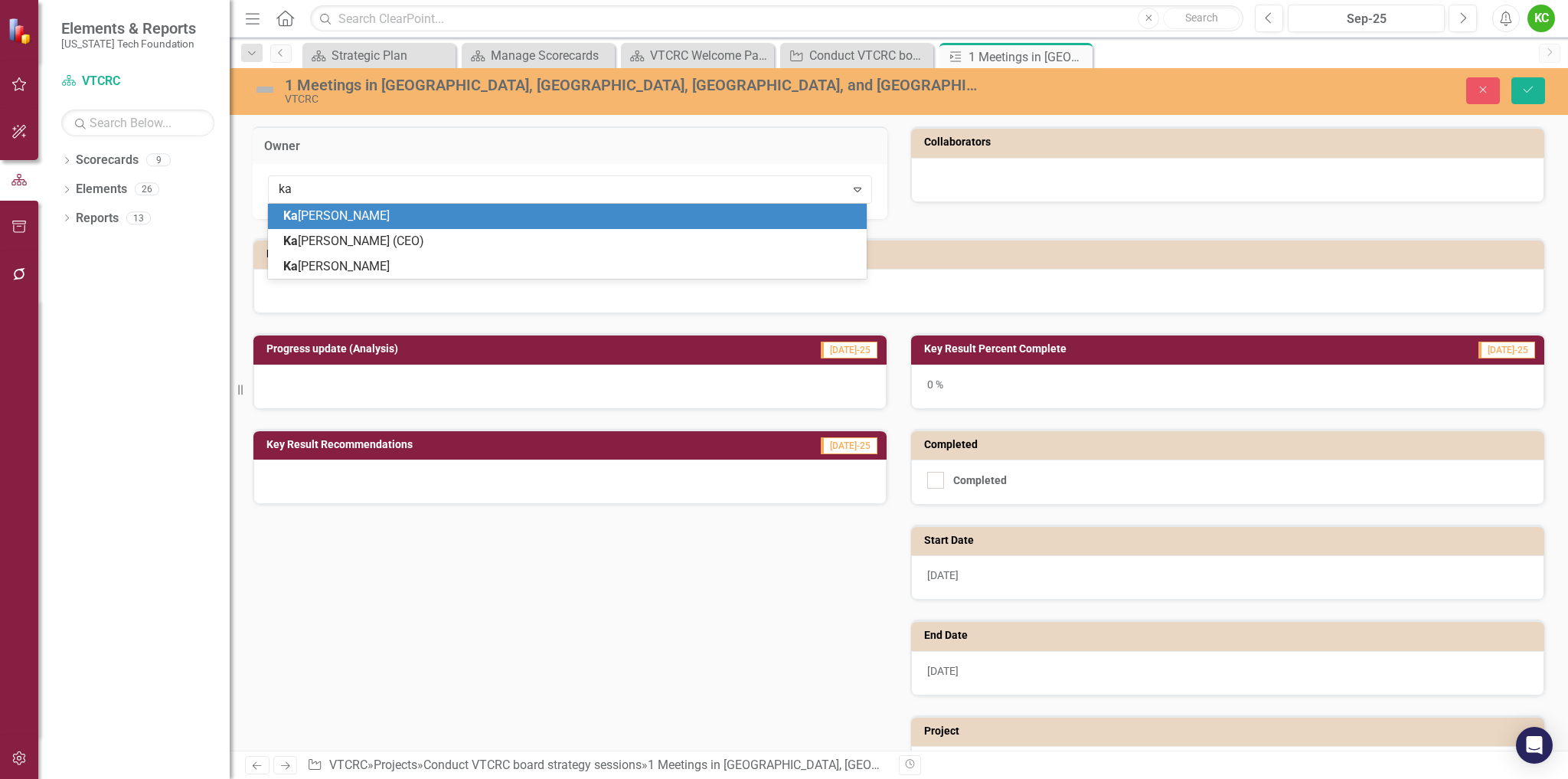
type input "kar"
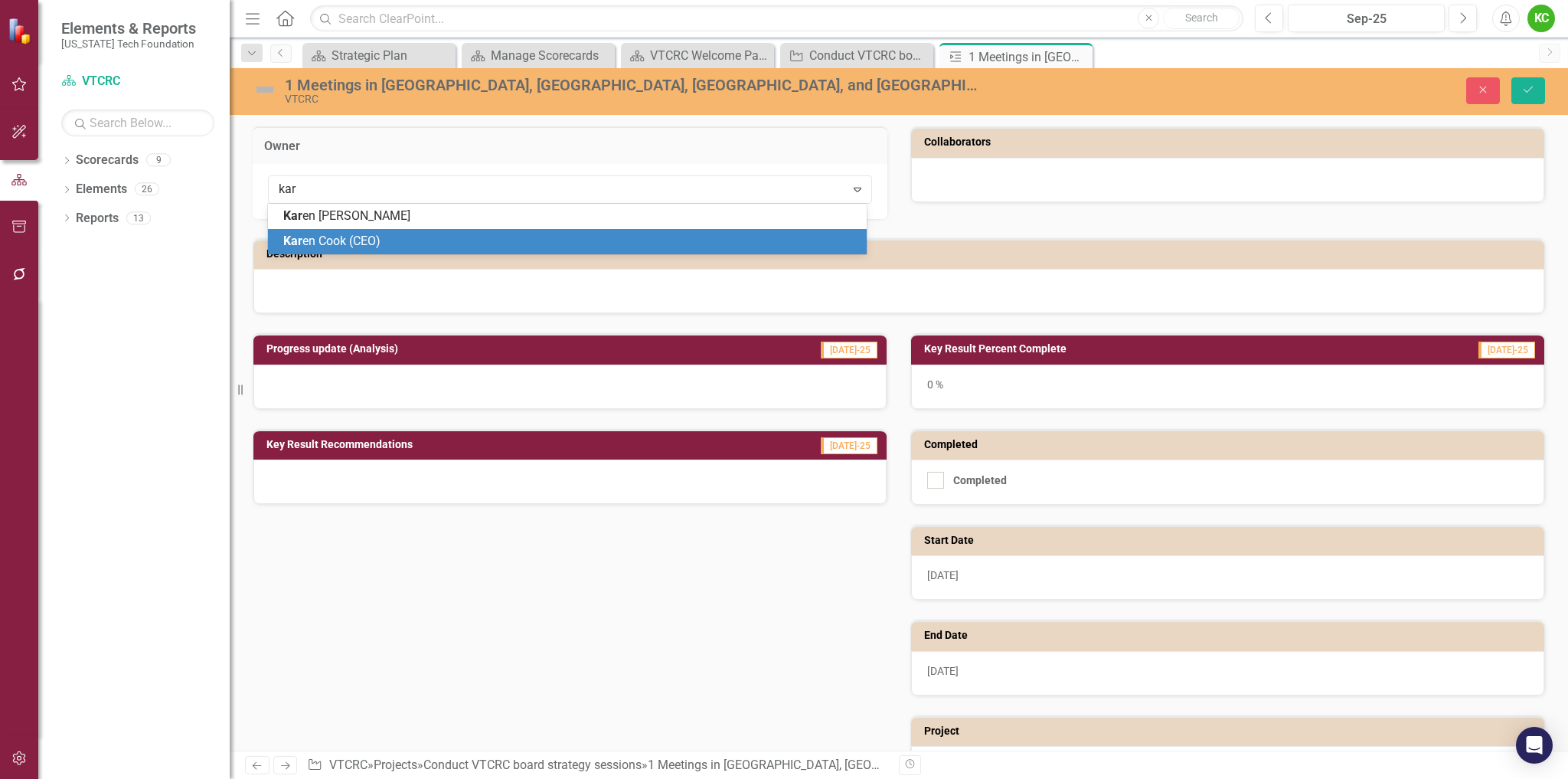
click at [614, 238] on div "Kar en Cook (CEO)" at bounding box center [570, 242] width 574 height 18
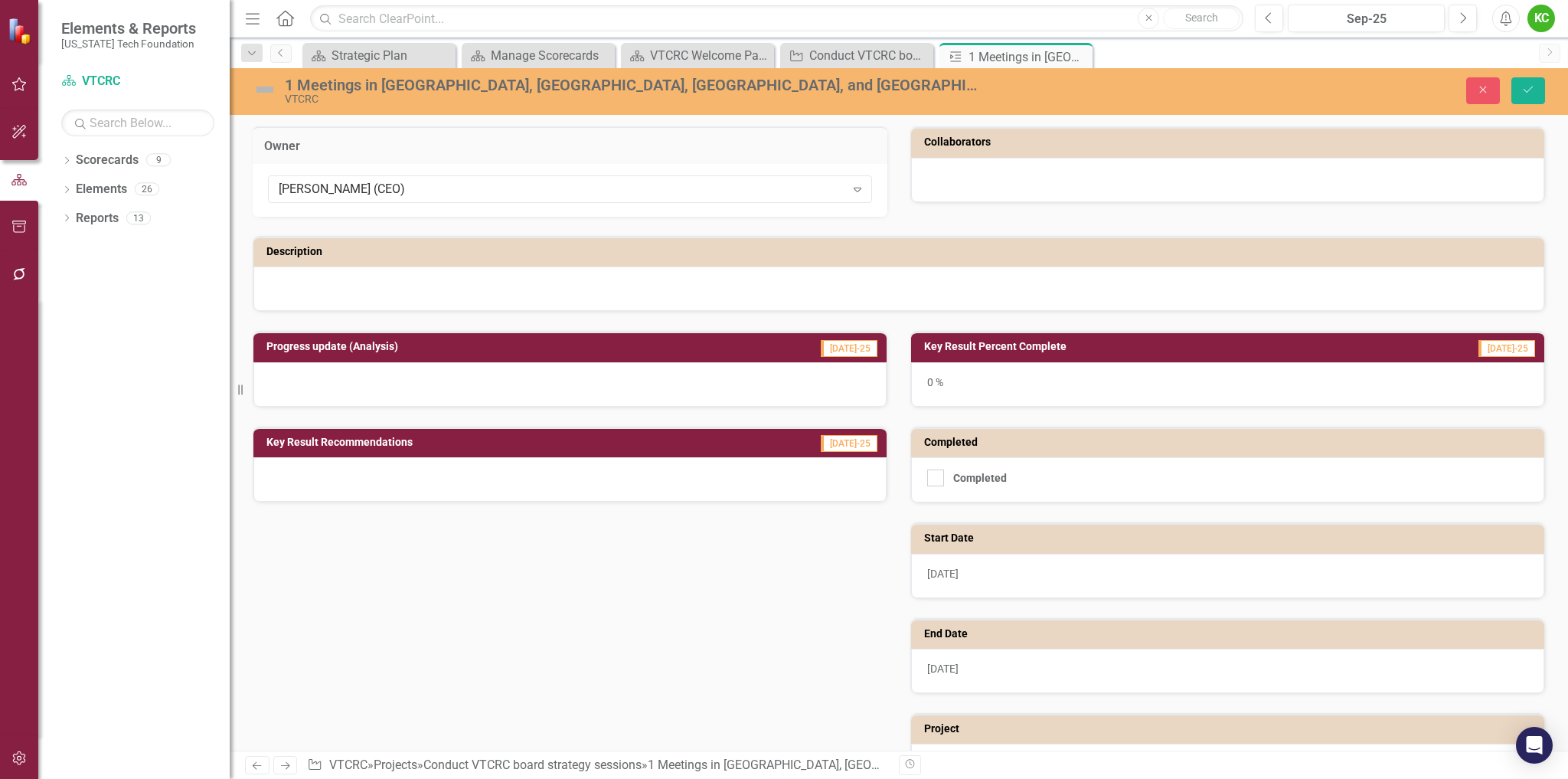
click at [995, 179] on div at bounding box center [1228, 180] width 633 height 45
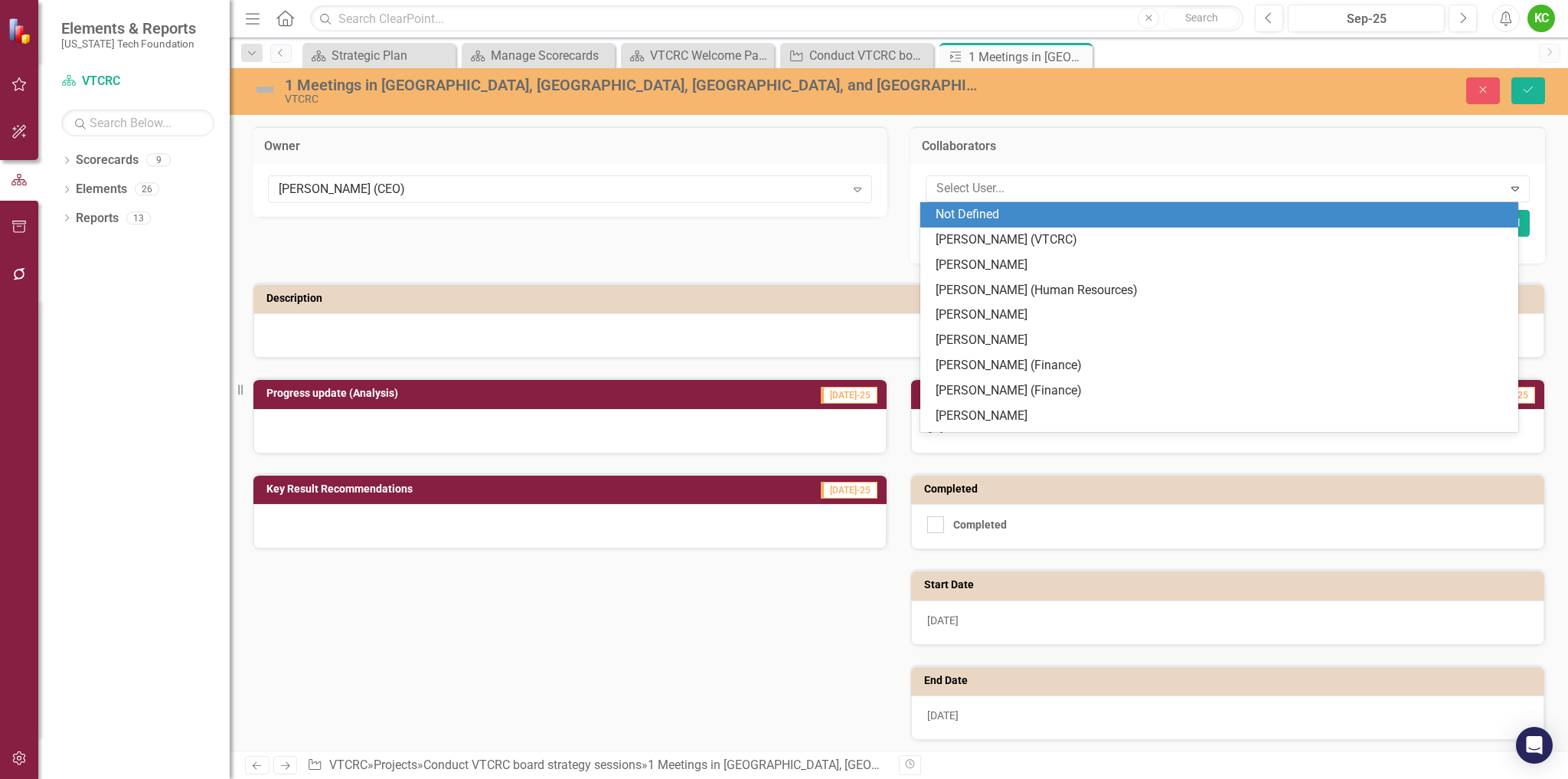
click at [995, 190] on div at bounding box center [1217, 188] width 573 height 21
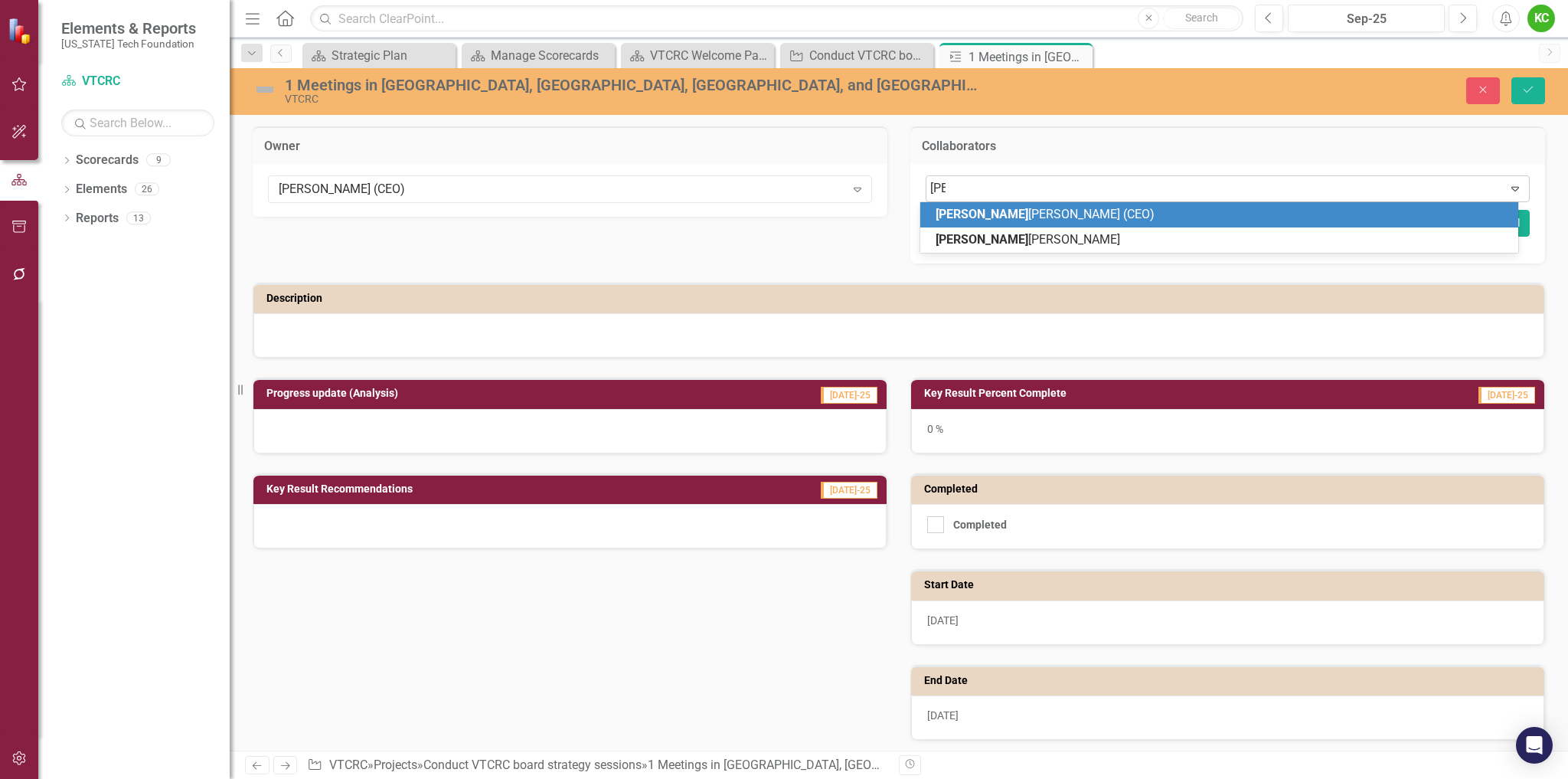
type input "eliz"
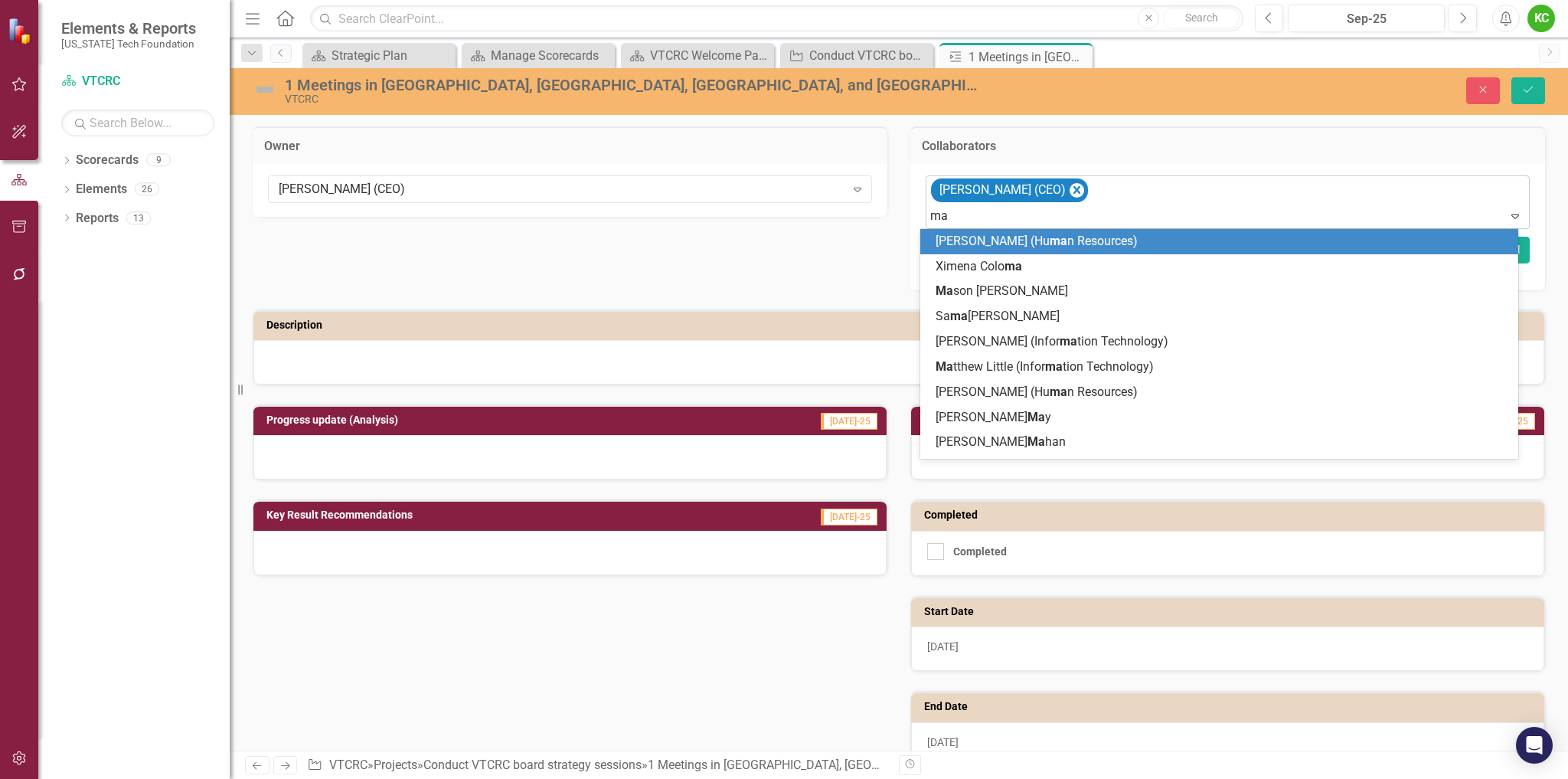
type input "mar"
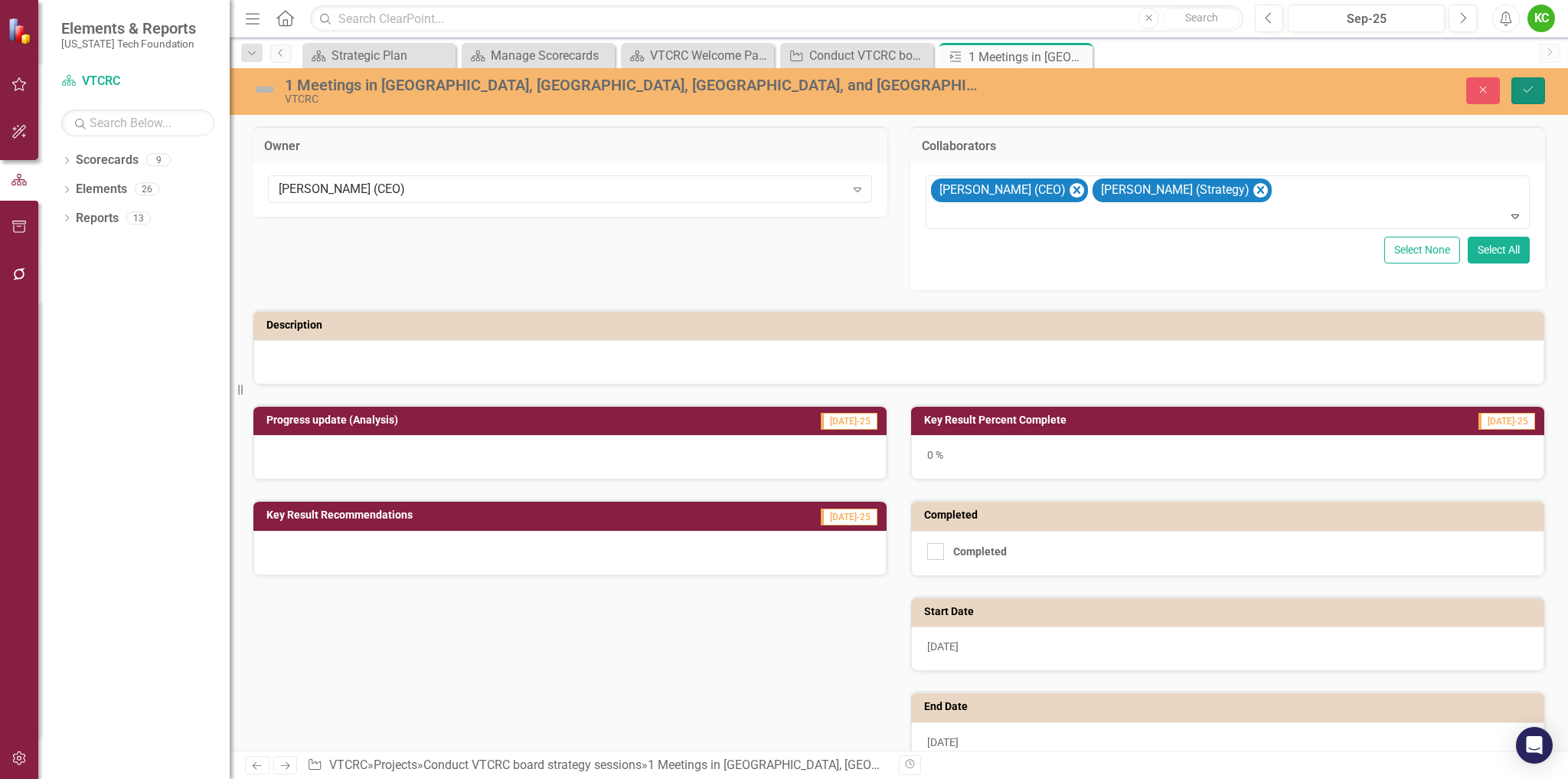
click at [1525, 94] on icon "Save" at bounding box center [1528, 90] width 13 height 11
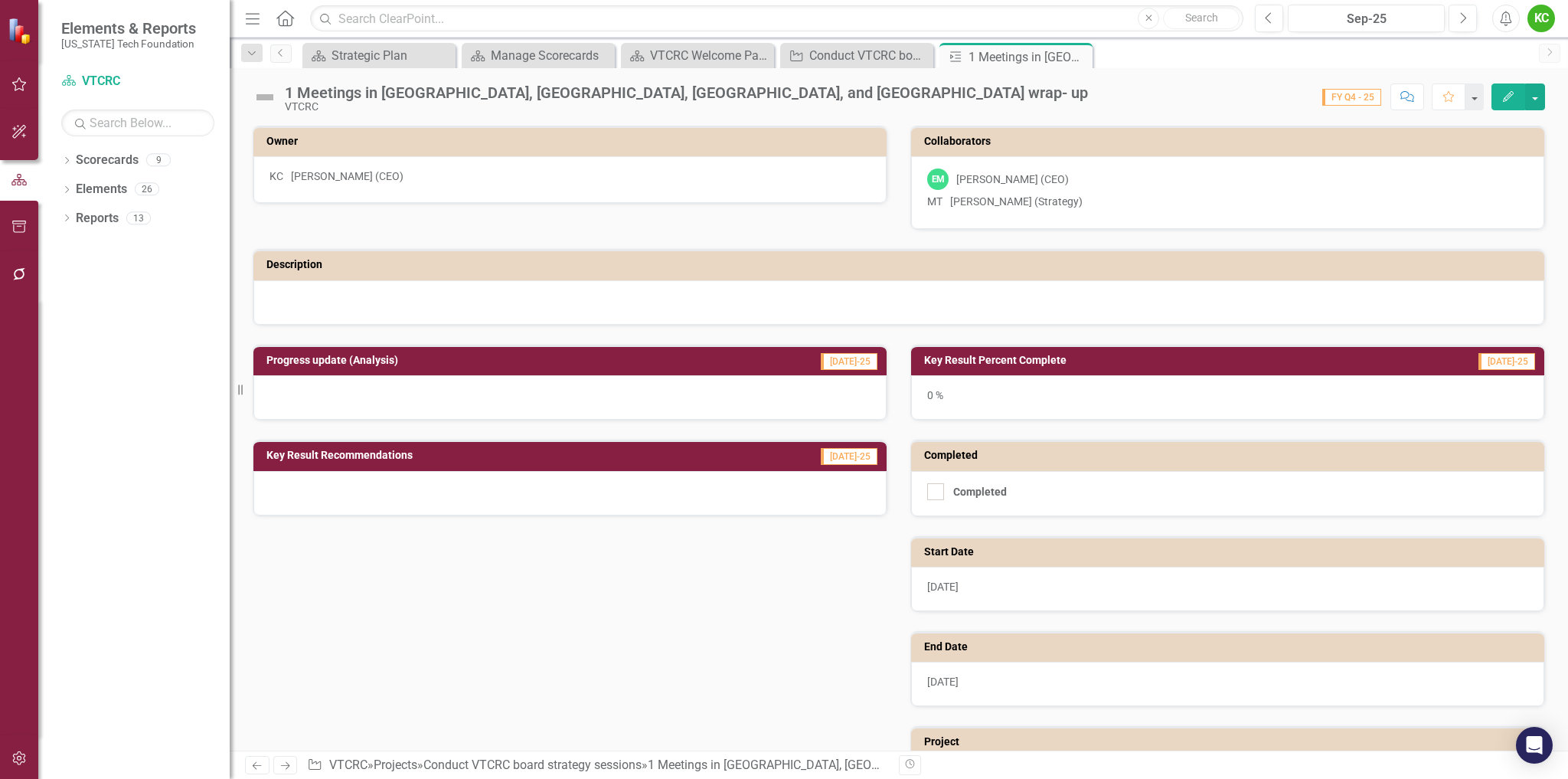
click at [1002, 407] on div "0 %" at bounding box center [1228, 398] width 633 height 45
click at [963, 408] on div "0 %" at bounding box center [1228, 398] width 633 height 45
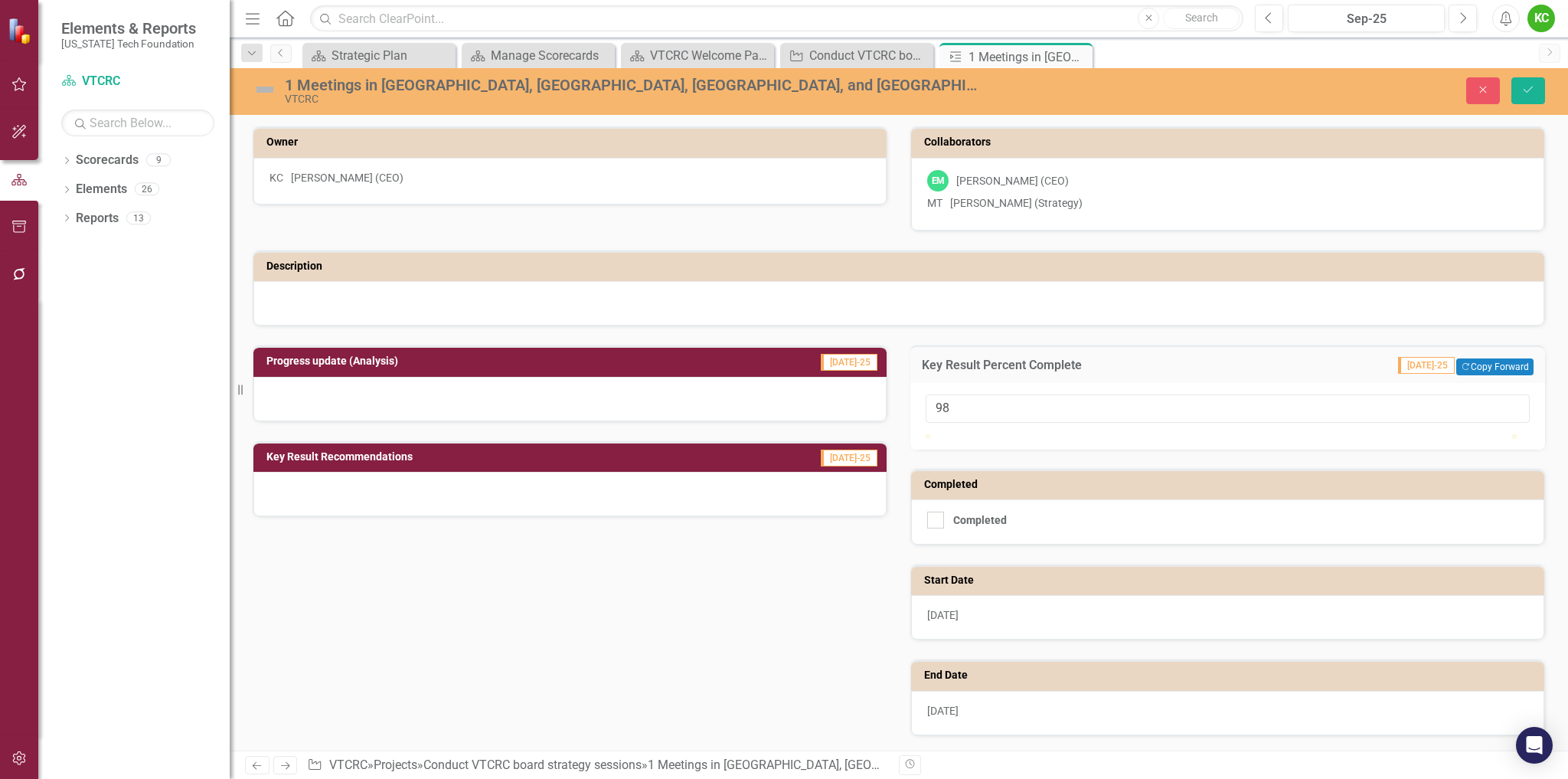
type input "100"
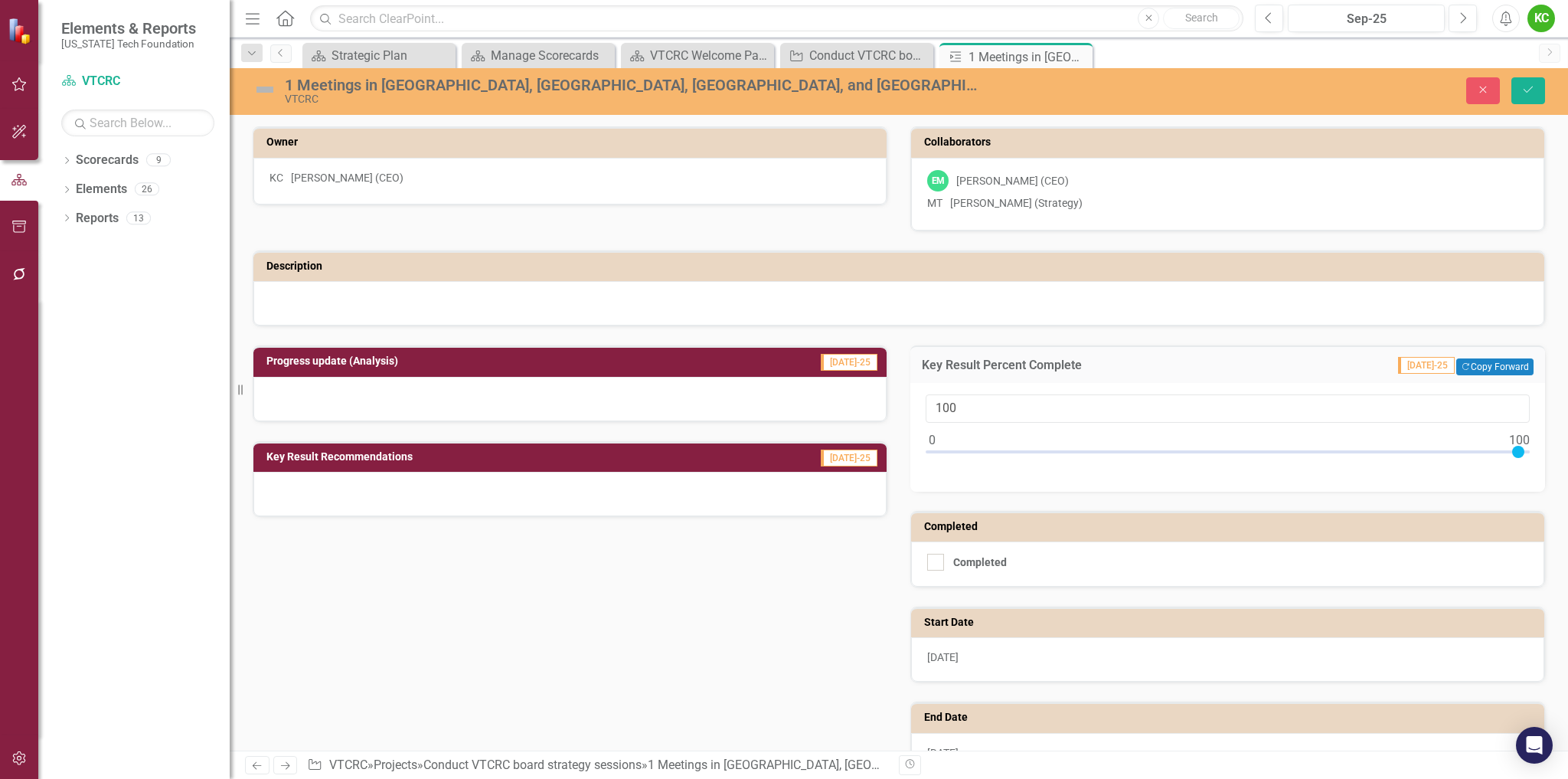
drag, startPoint x: 927, startPoint y: 458, endPoint x: 1532, endPoint y: 471, distance: 605.1
click at [1532, 471] on div "100" at bounding box center [1228, 437] width 635 height 108
click at [935, 566] on div at bounding box center [936, 561] width 17 height 17
click at [935, 563] on input "Completed" at bounding box center [932, 558] width 10 height 10
checkbox input "true"
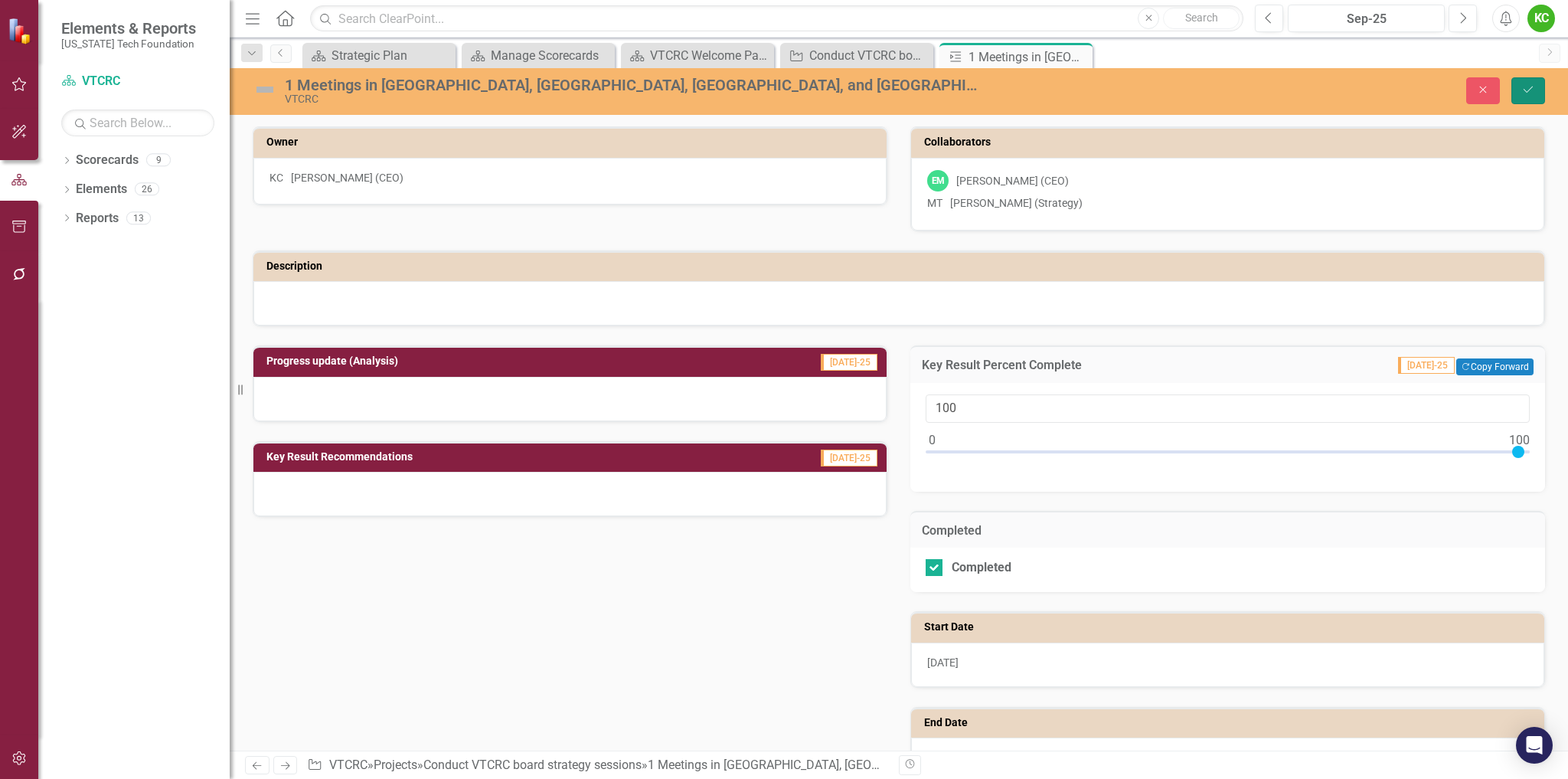
click at [1532, 86] on icon "Save" at bounding box center [1528, 90] width 13 height 11
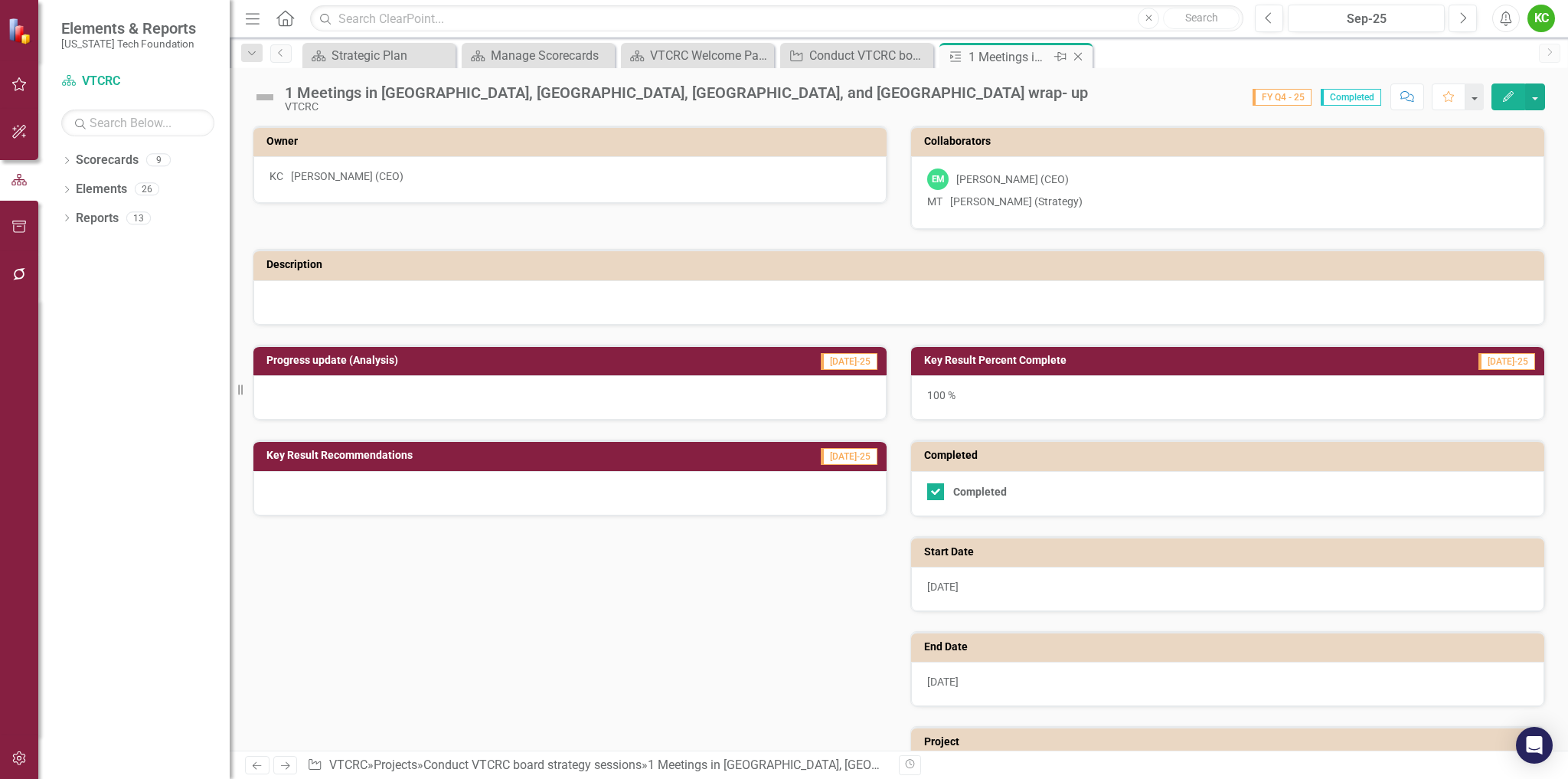
click at [1079, 52] on icon "Close" at bounding box center [1078, 56] width 15 height 13
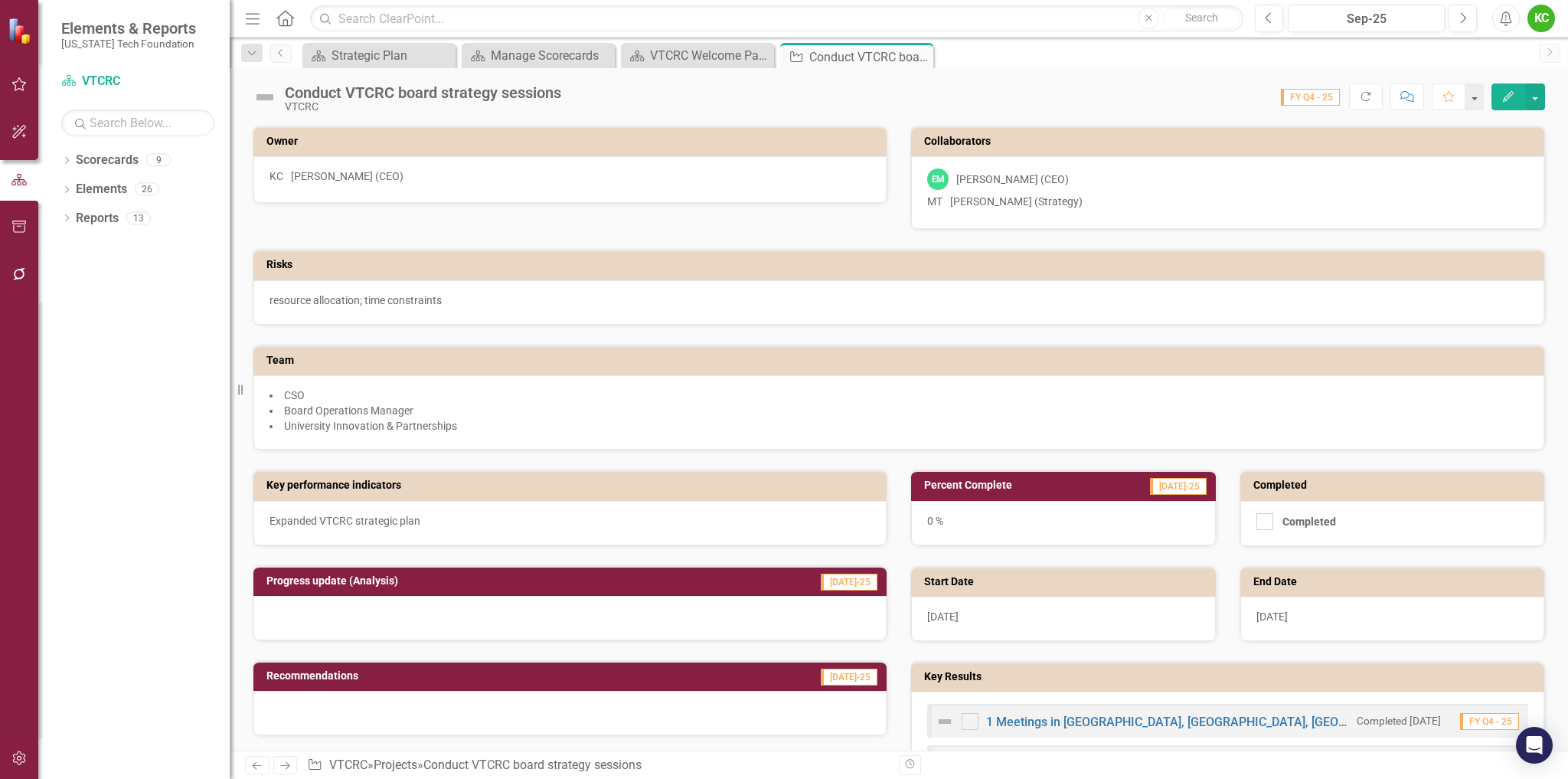
checkbox input "true"
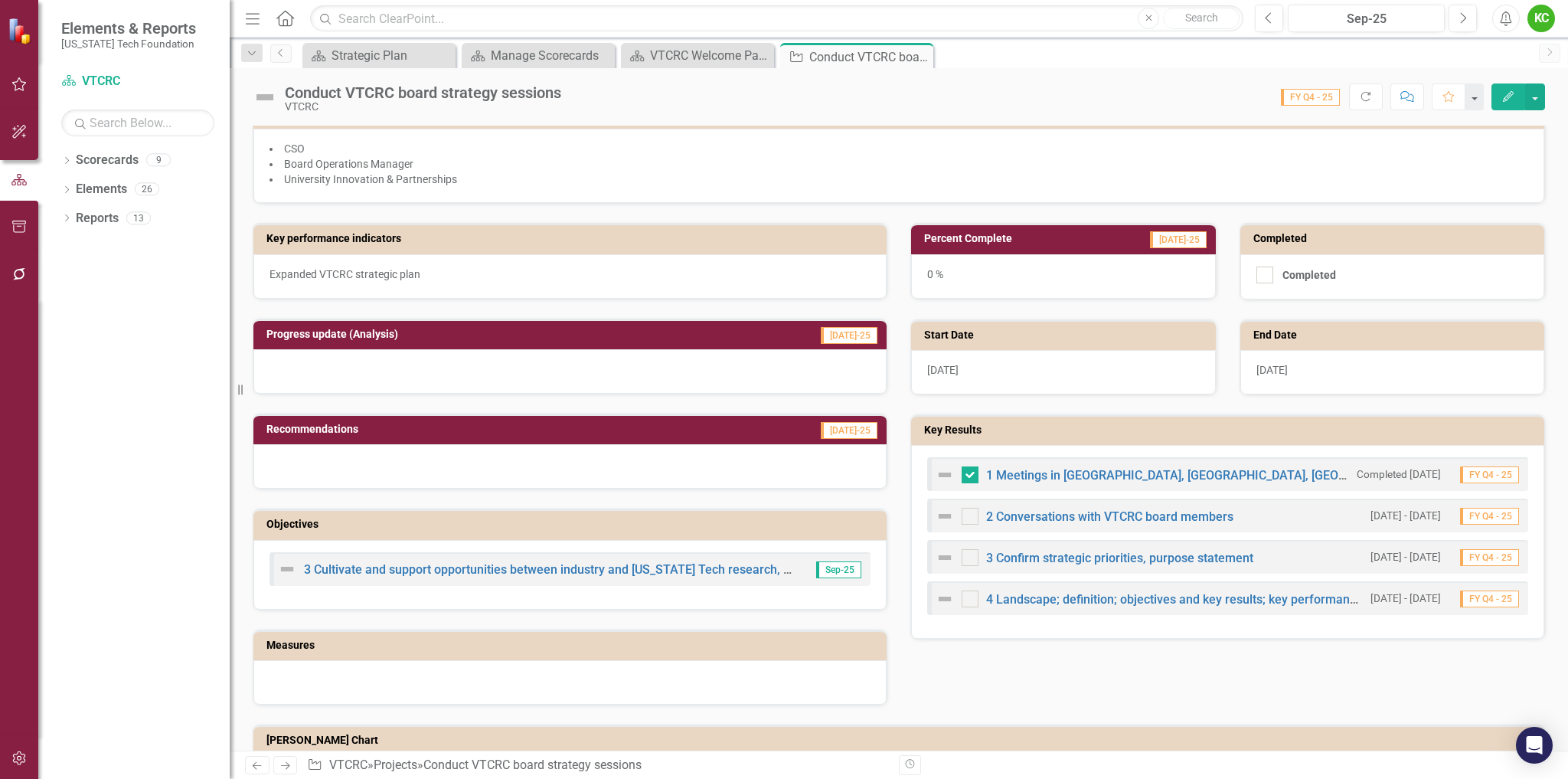
scroll to position [277, 0]
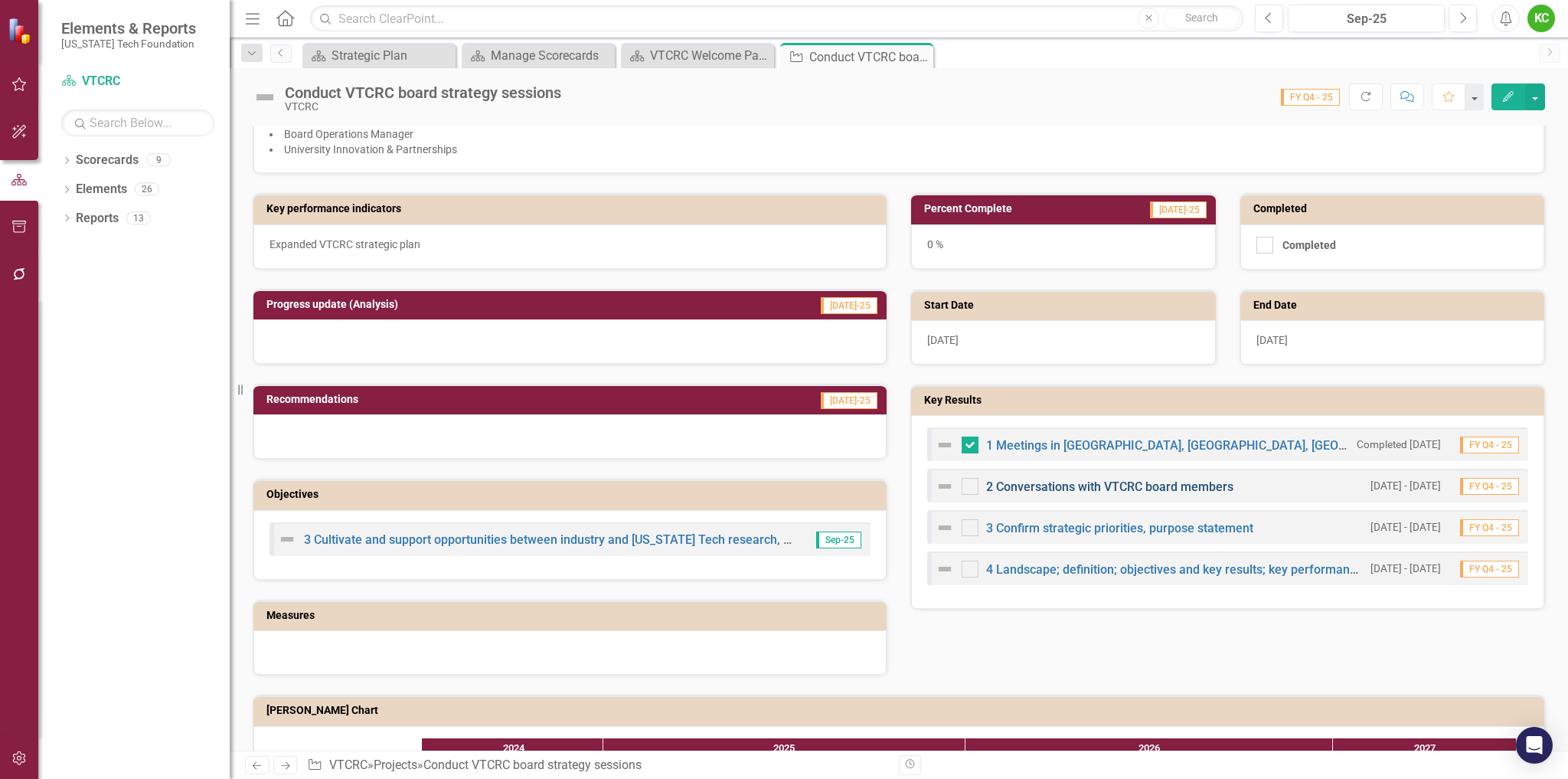
click at [1156, 494] on link "2 Conversations with VTCRC board members" at bounding box center [1110, 486] width 247 height 14
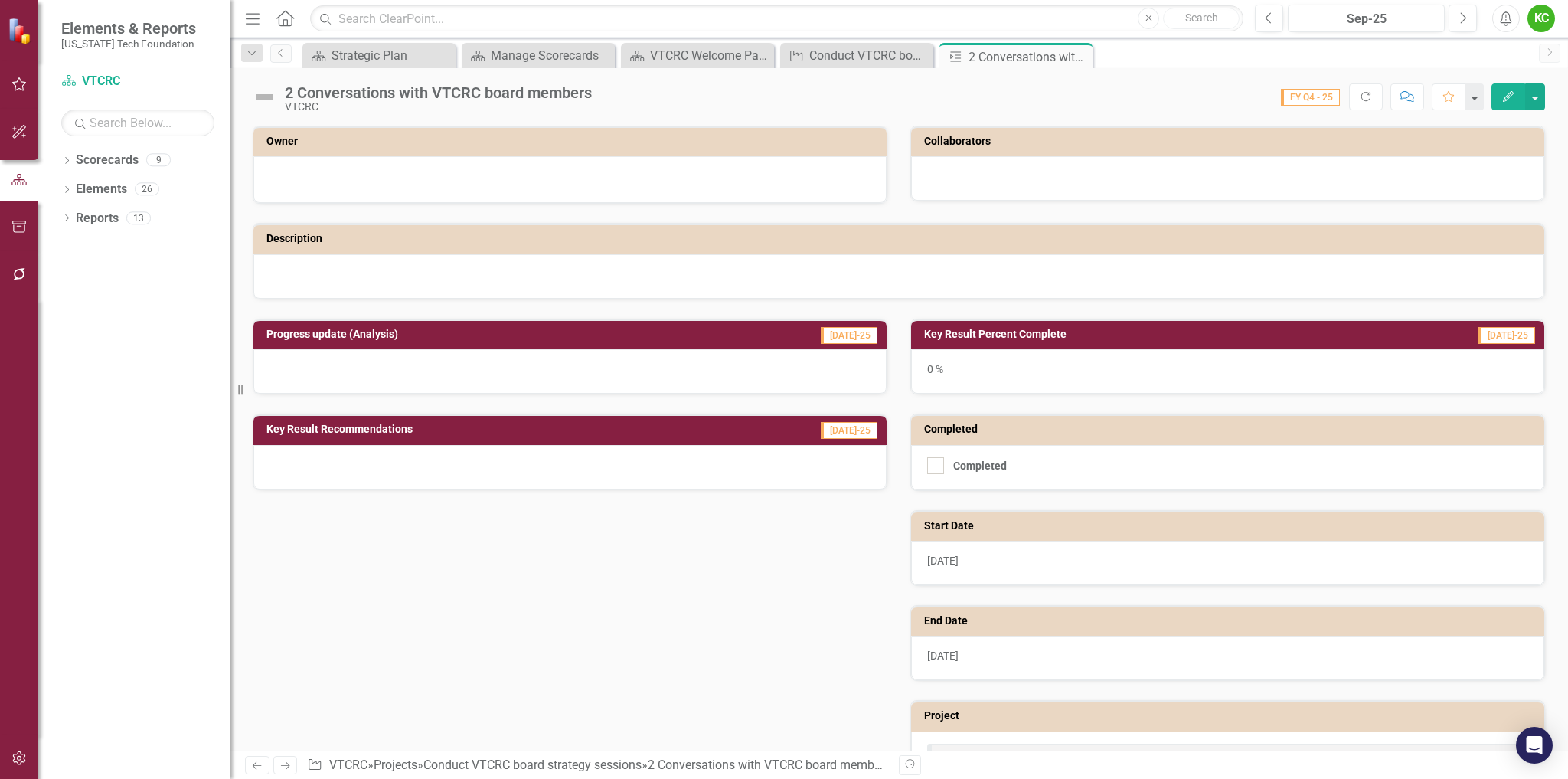
click at [638, 179] on div at bounding box center [570, 177] width 601 height 19
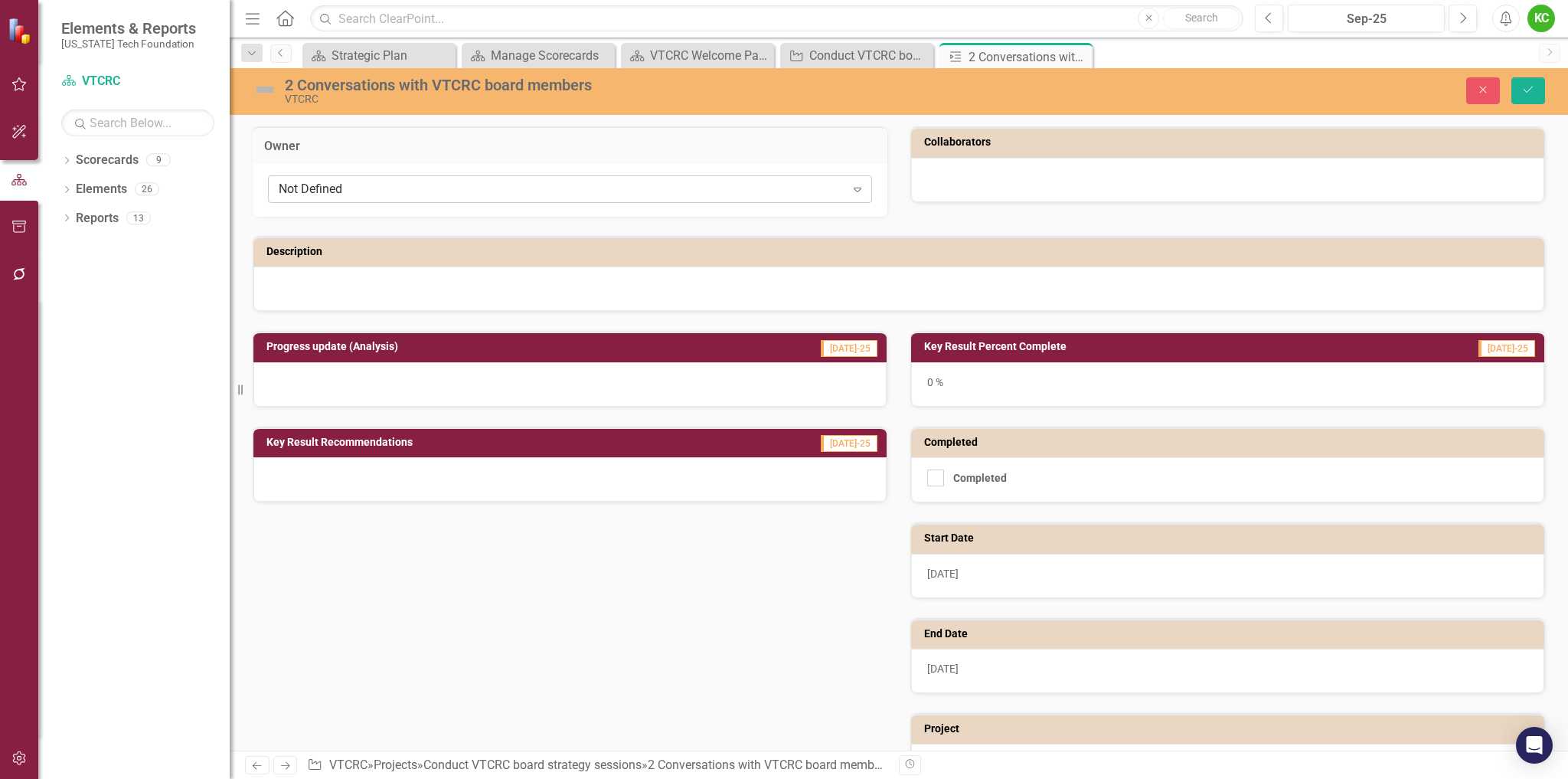
click at [643, 193] on div "Not Defined" at bounding box center [561, 190] width 567 height 18
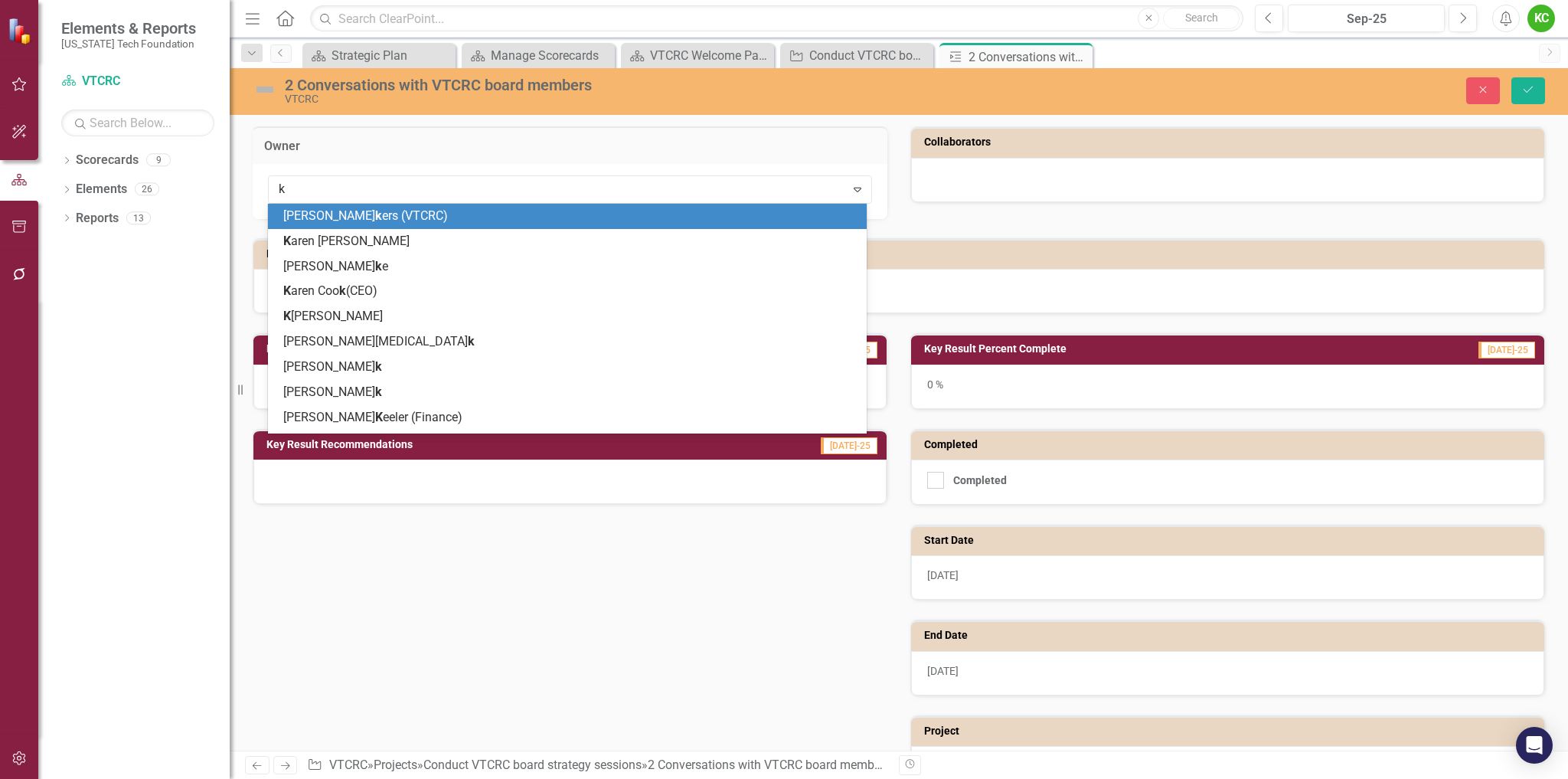
type input "ka"
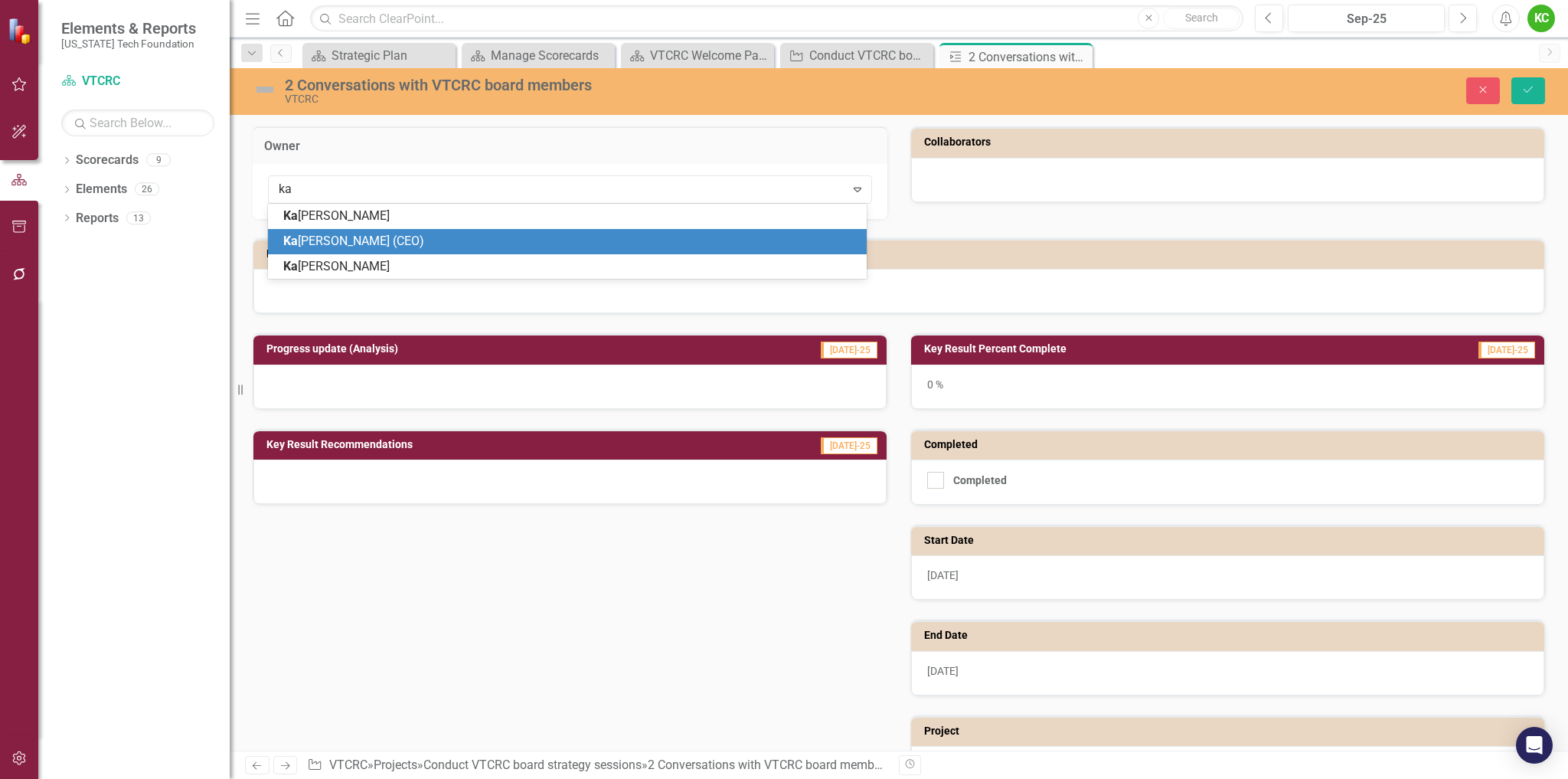
click at [559, 241] on div "[PERSON_NAME] (CEO)" at bounding box center [570, 242] width 574 height 18
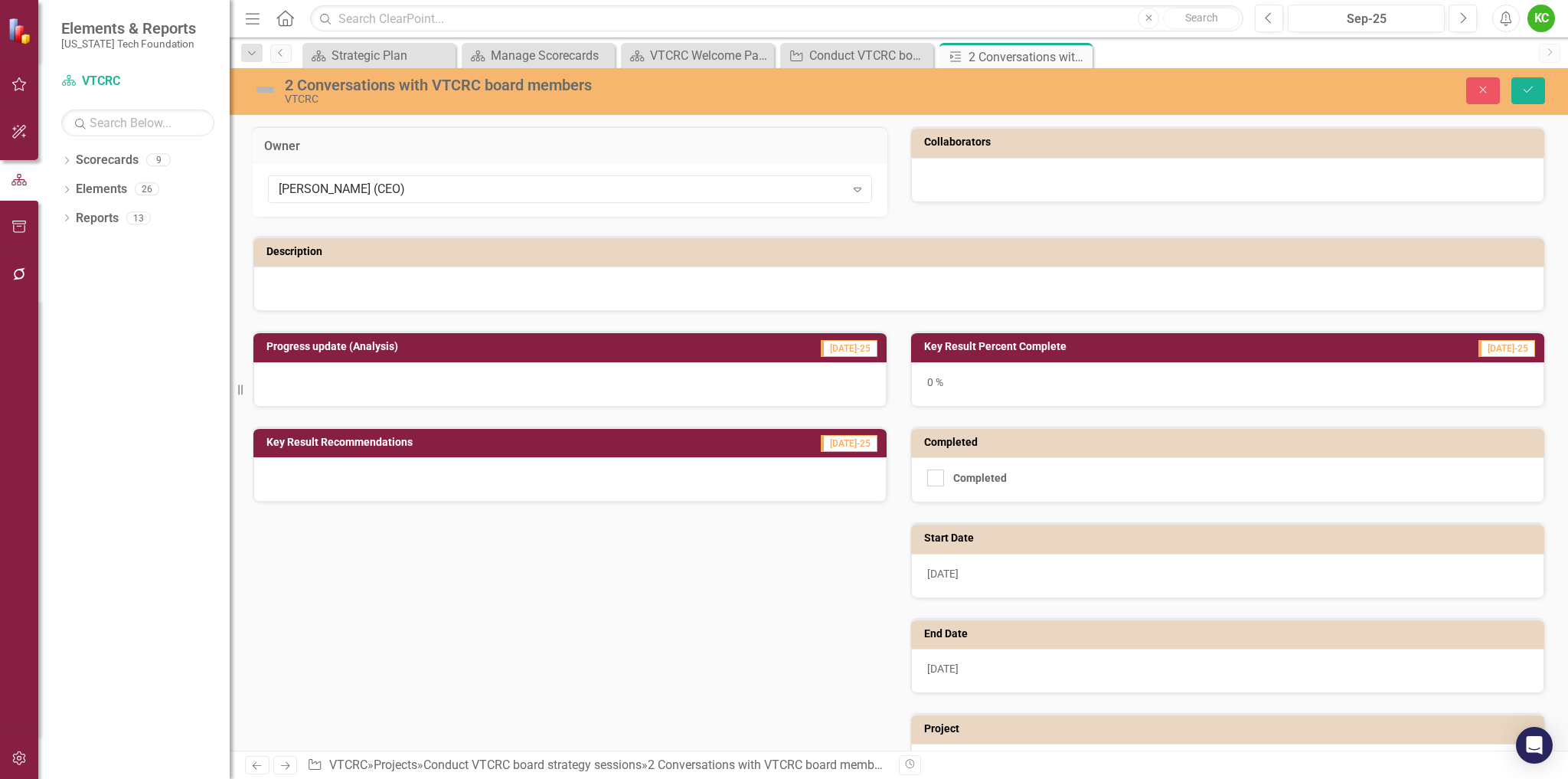
click at [992, 180] on div at bounding box center [1228, 180] width 633 height 45
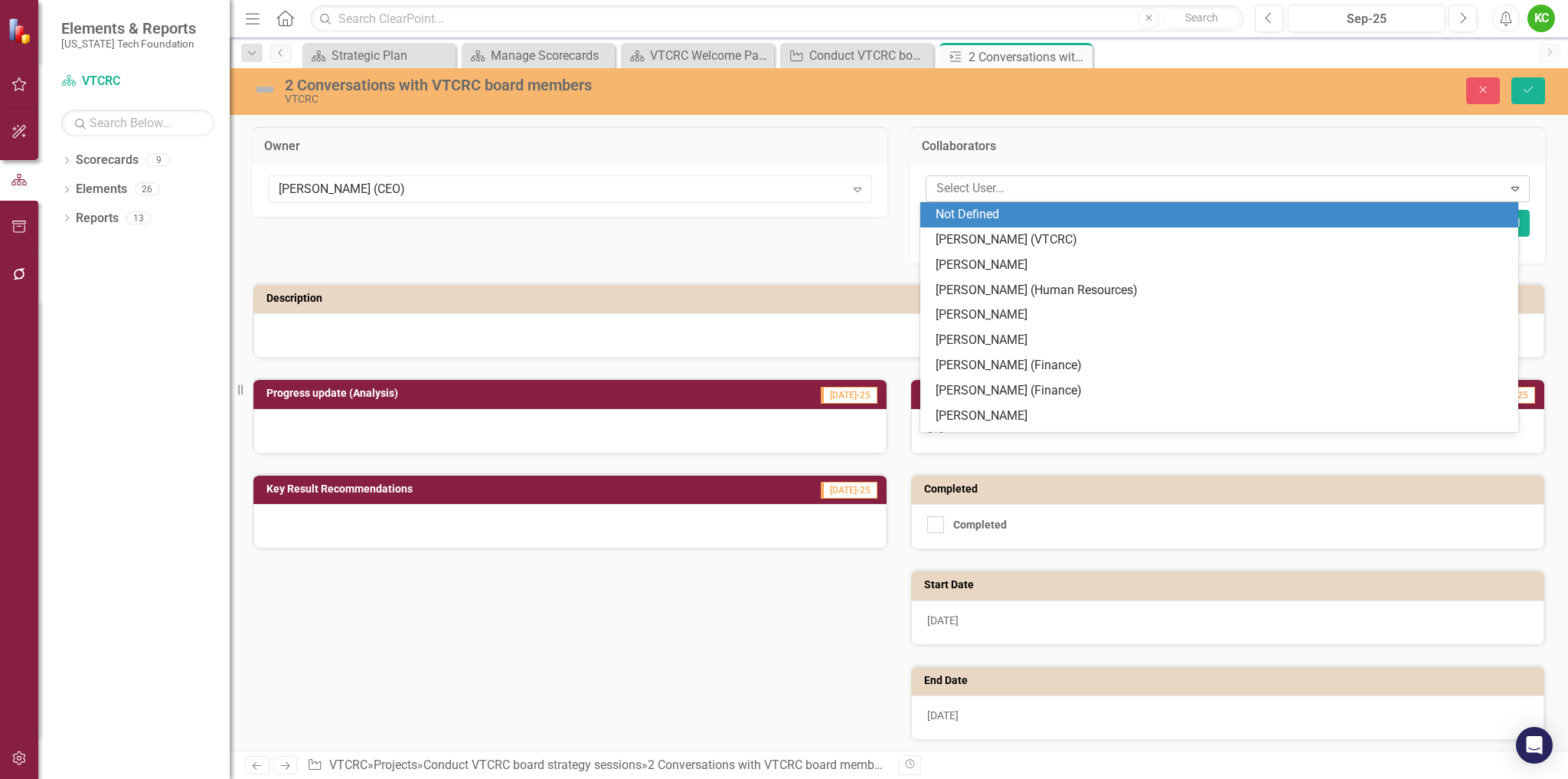
click at [997, 188] on div at bounding box center [1217, 188] width 573 height 21
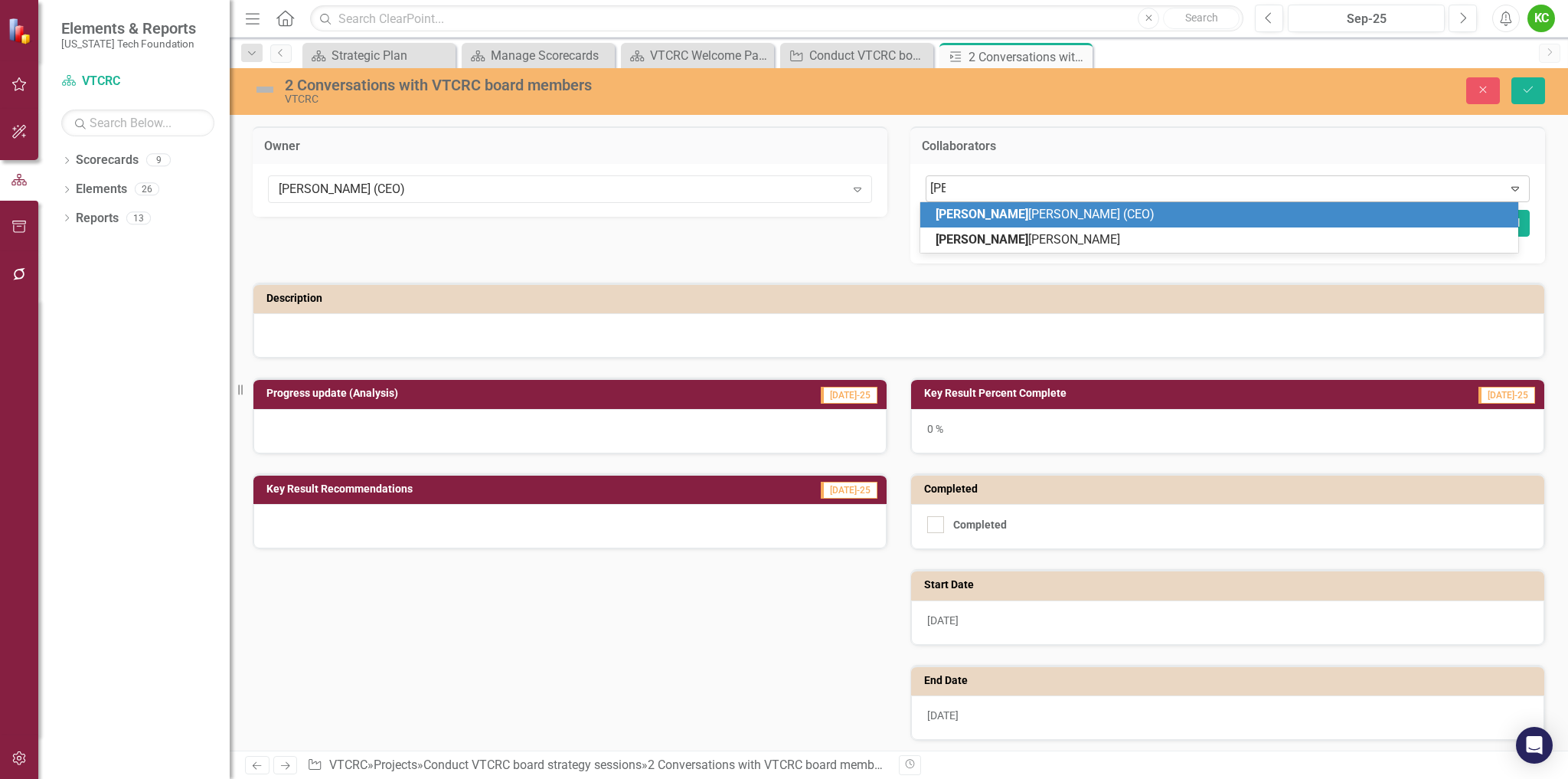
type input "eliz"
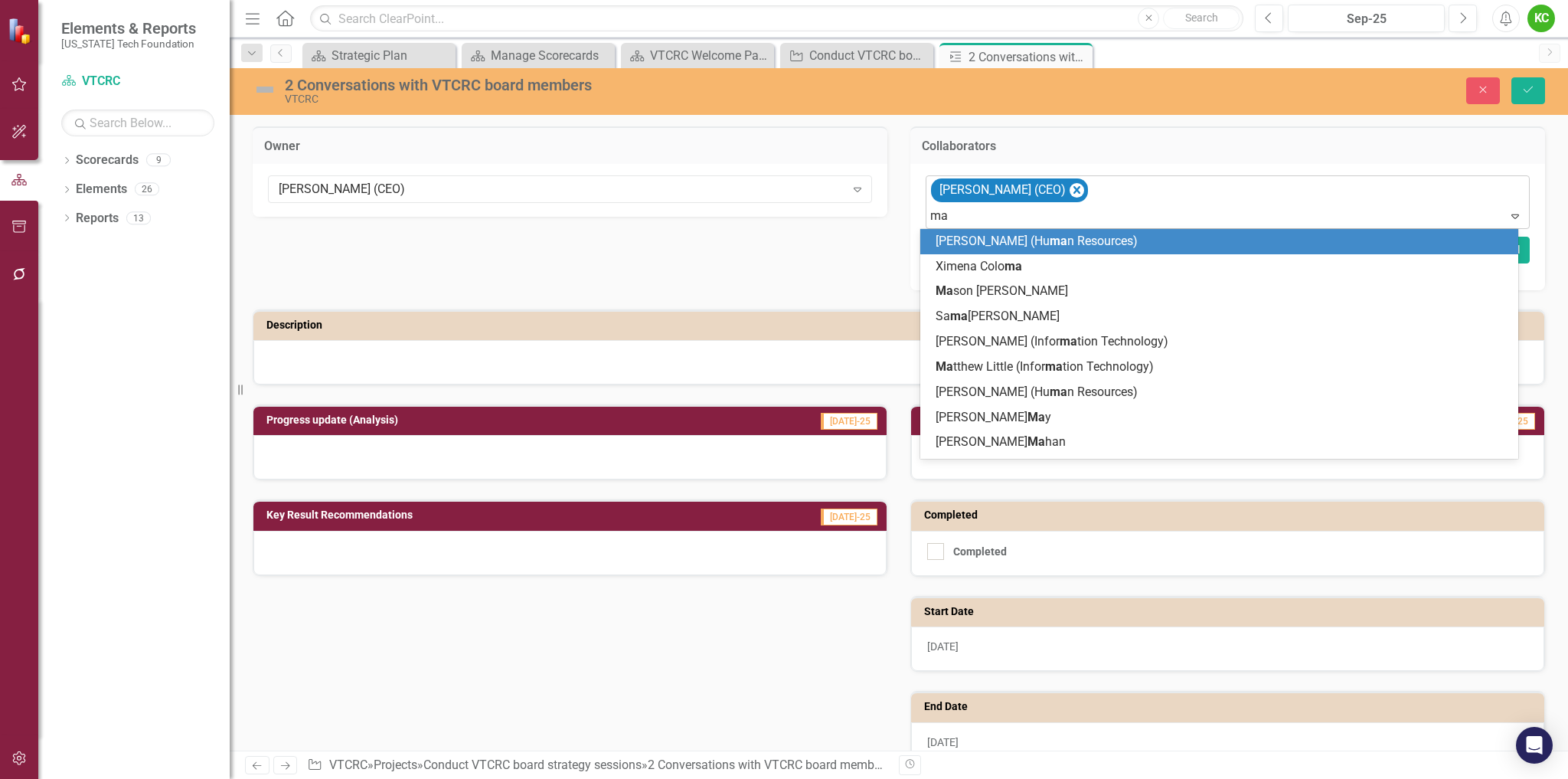
type input "mar"
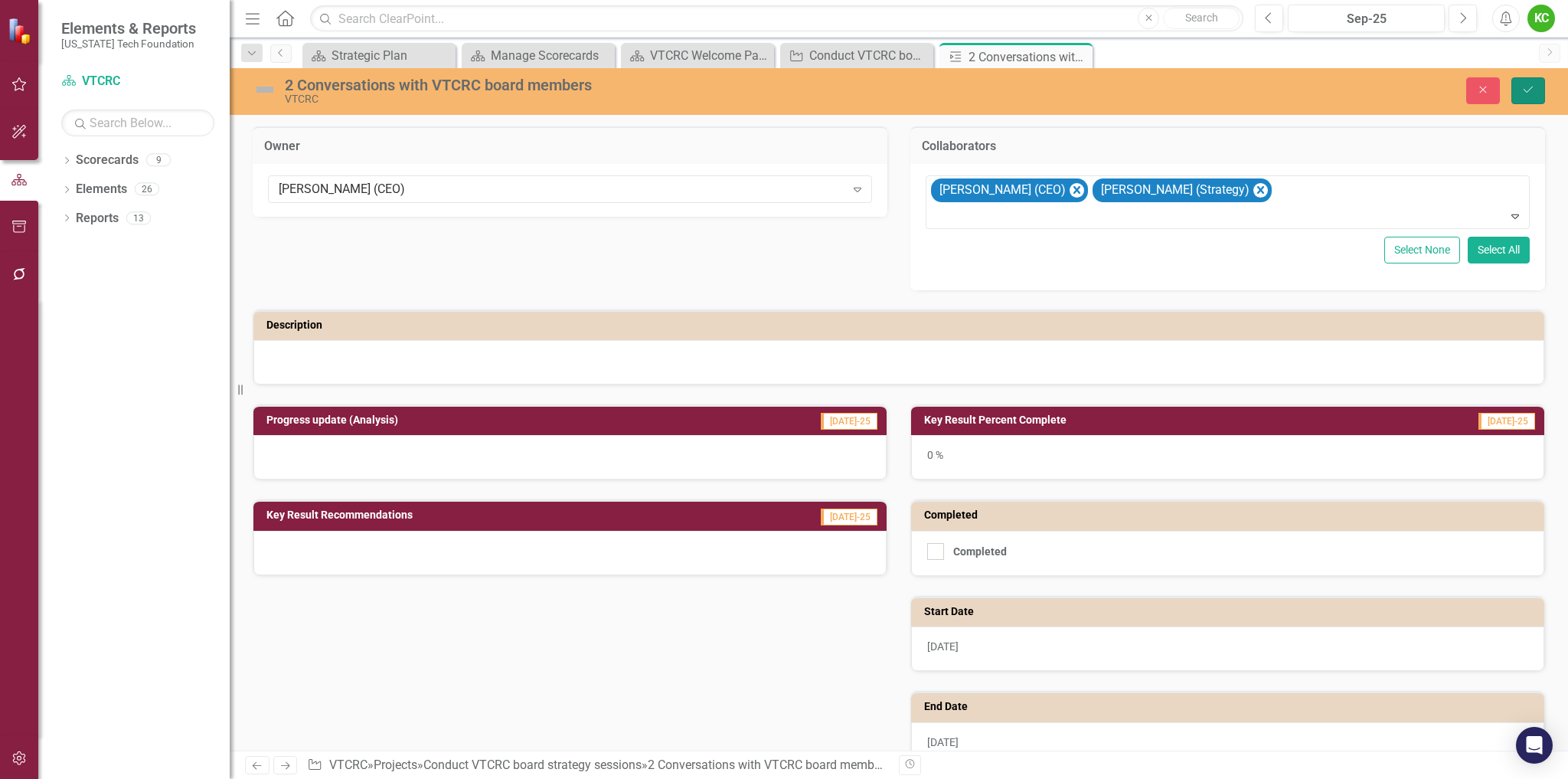
click at [1529, 90] on icon "submit" at bounding box center [1529, 90] width 9 height 6
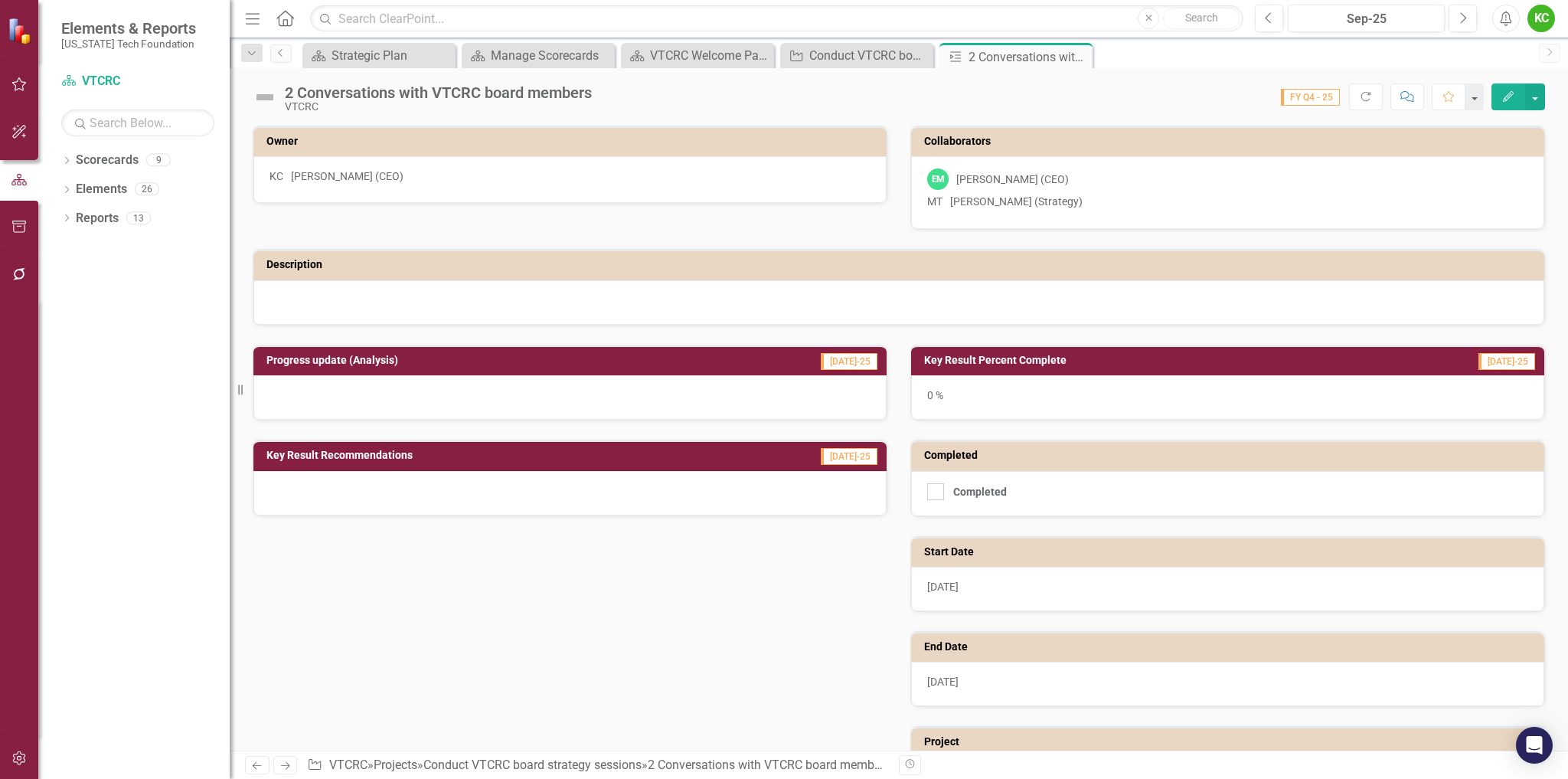
click at [1217, 390] on div "0 %" at bounding box center [1228, 398] width 633 height 45
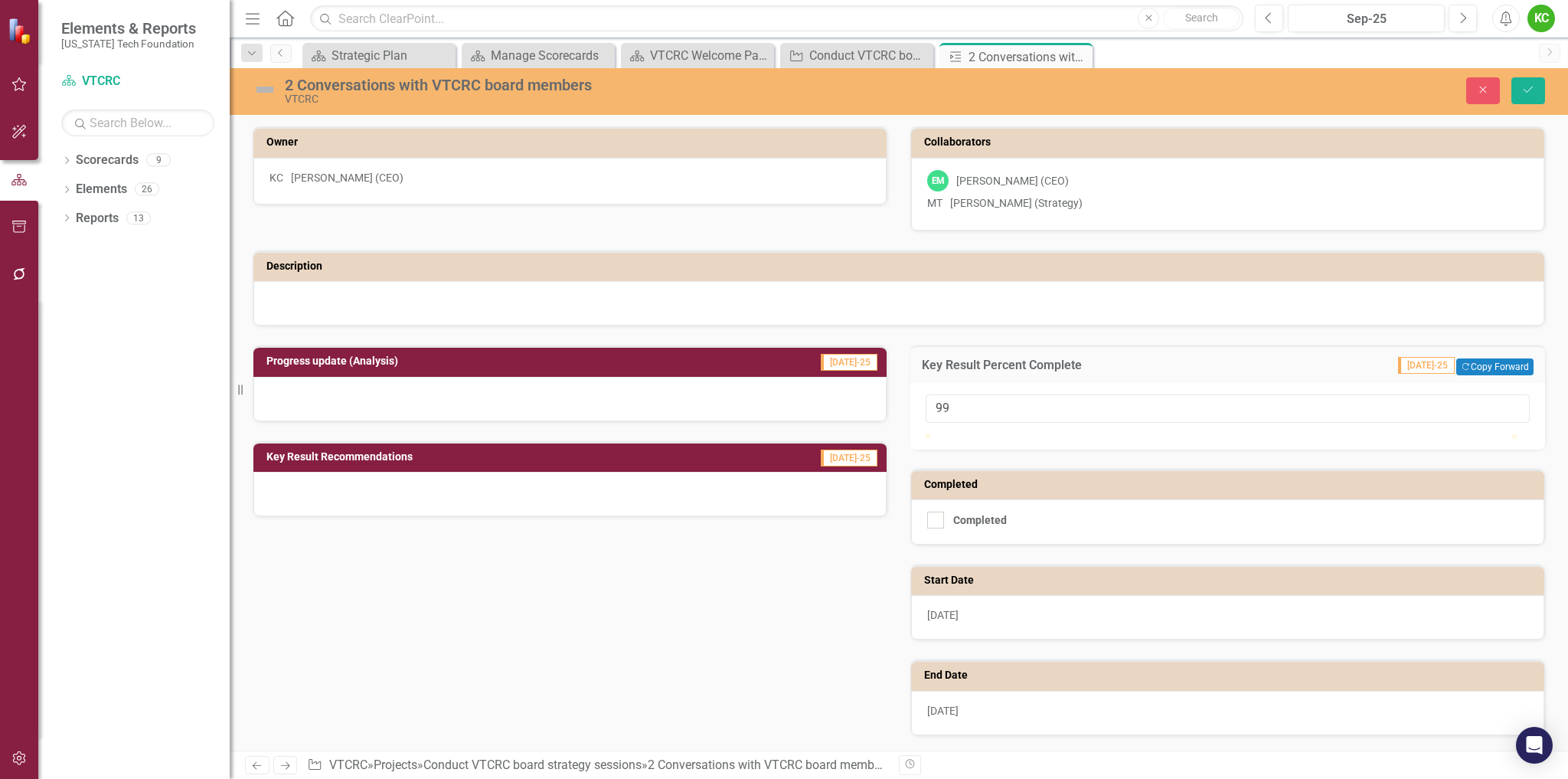
type input "100"
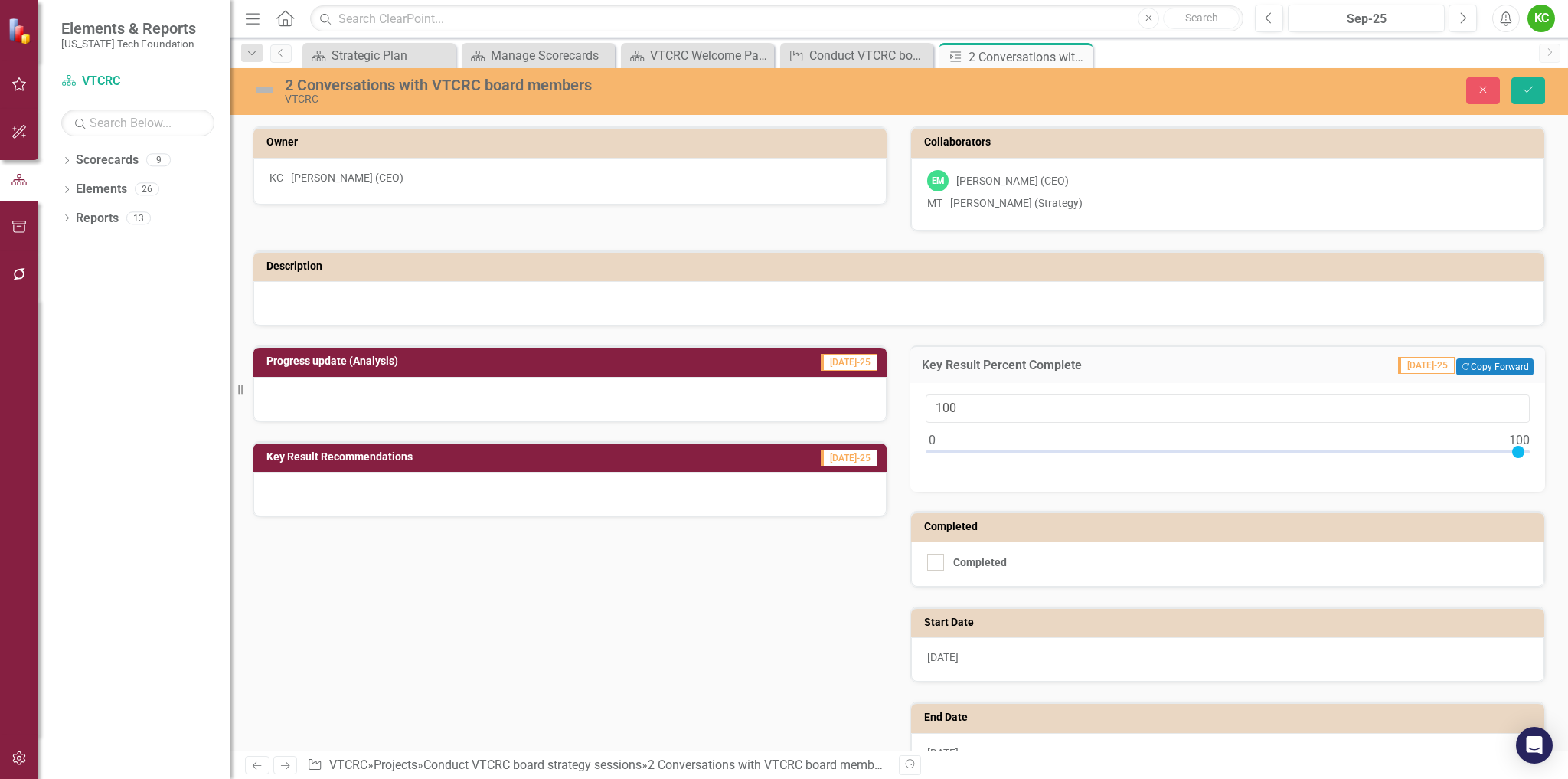
drag, startPoint x: 922, startPoint y: 452, endPoint x: 1530, endPoint y: 472, distance: 608.3
click at [1530, 472] on div "100" at bounding box center [1228, 437] width 635 height 108
click at [930, 563] on input "Completed" at bounding box center [932, 558] width 10 height 10
checkbox input "true"
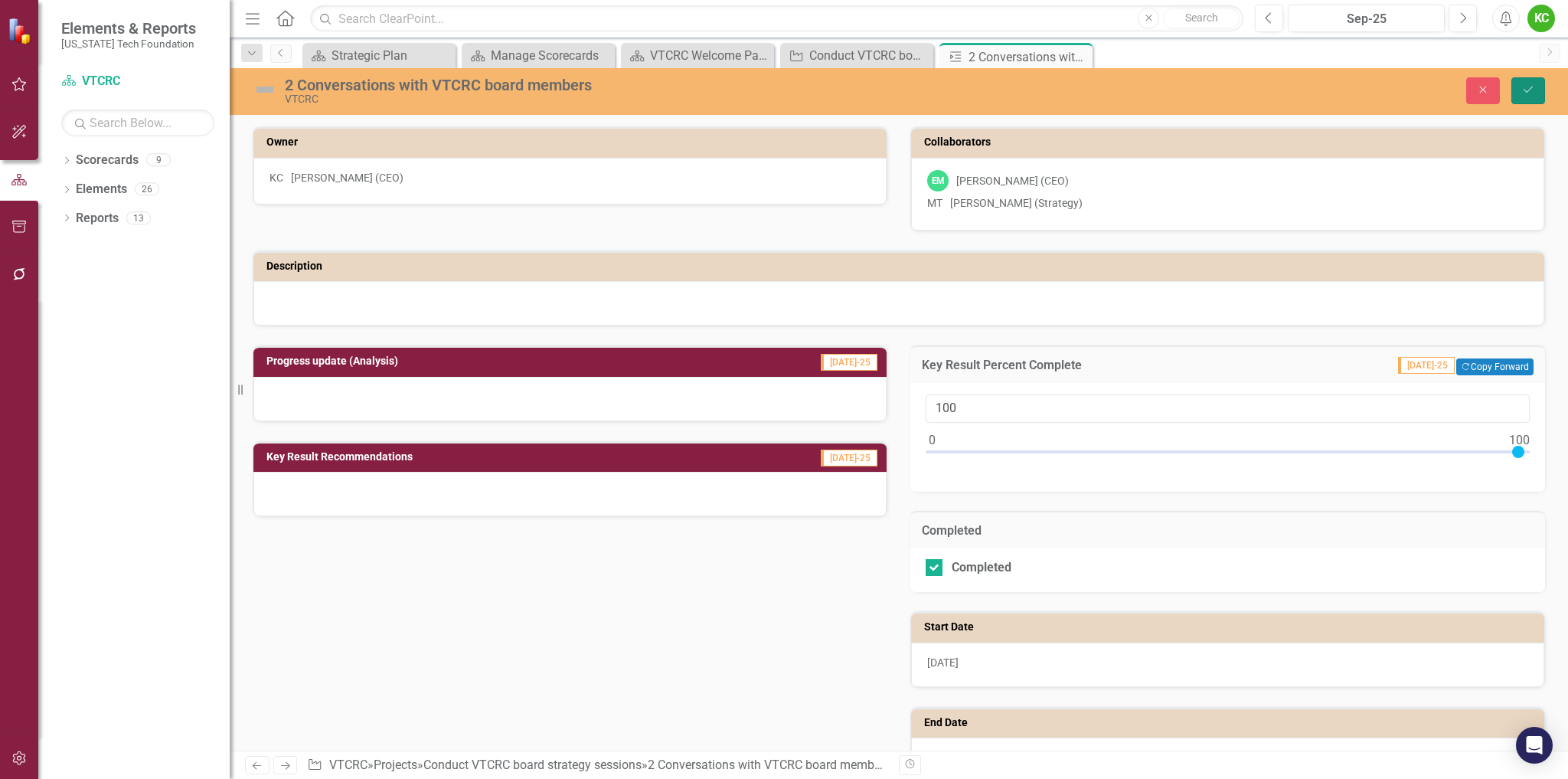
click at [1527, 87] on icon "Save" at bounding box center [1528, 90] width 13 height 11
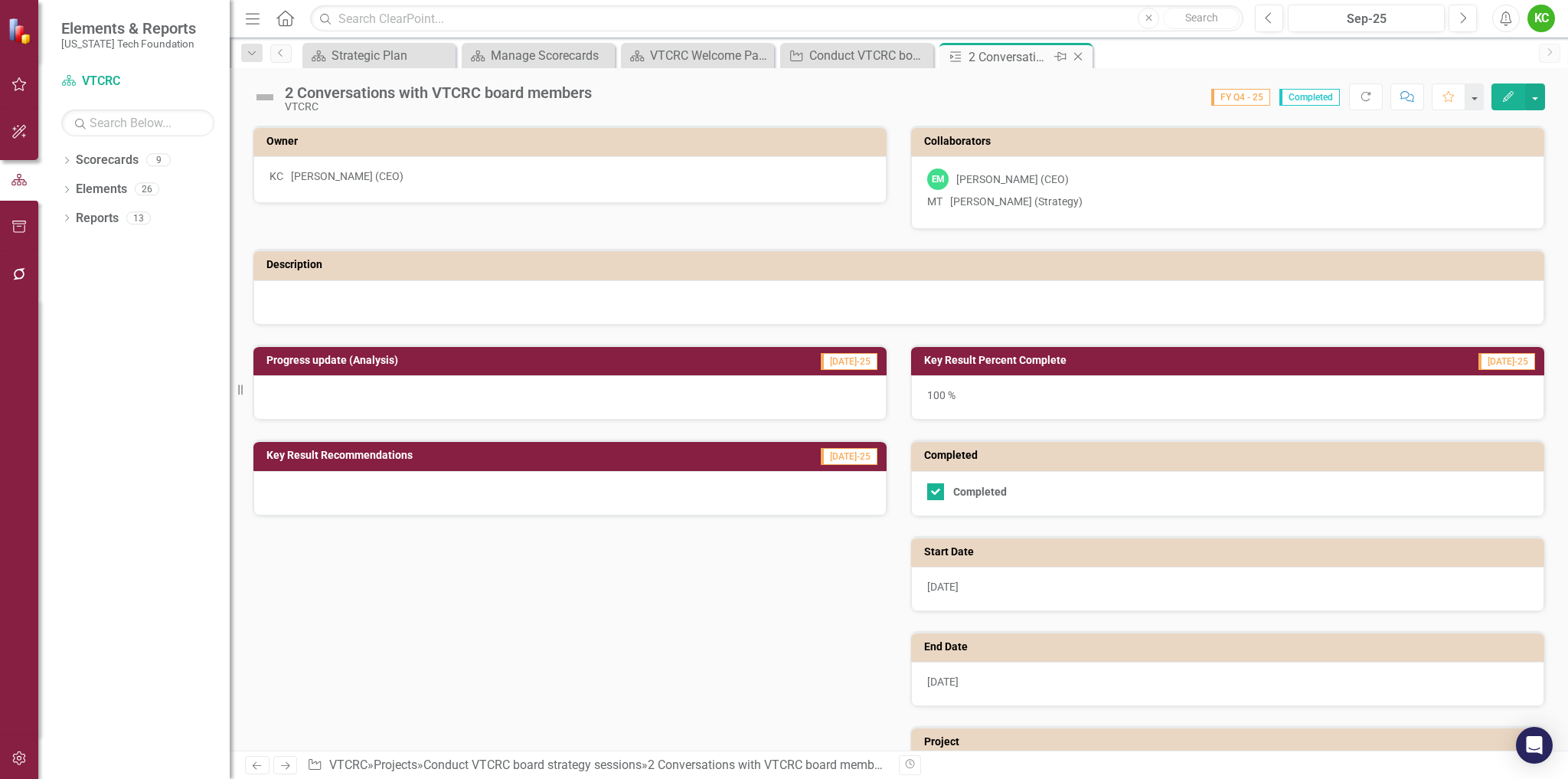
click at [1076, 53] on icon "Close" at bounding box center [1078, 56] width 15 height 13
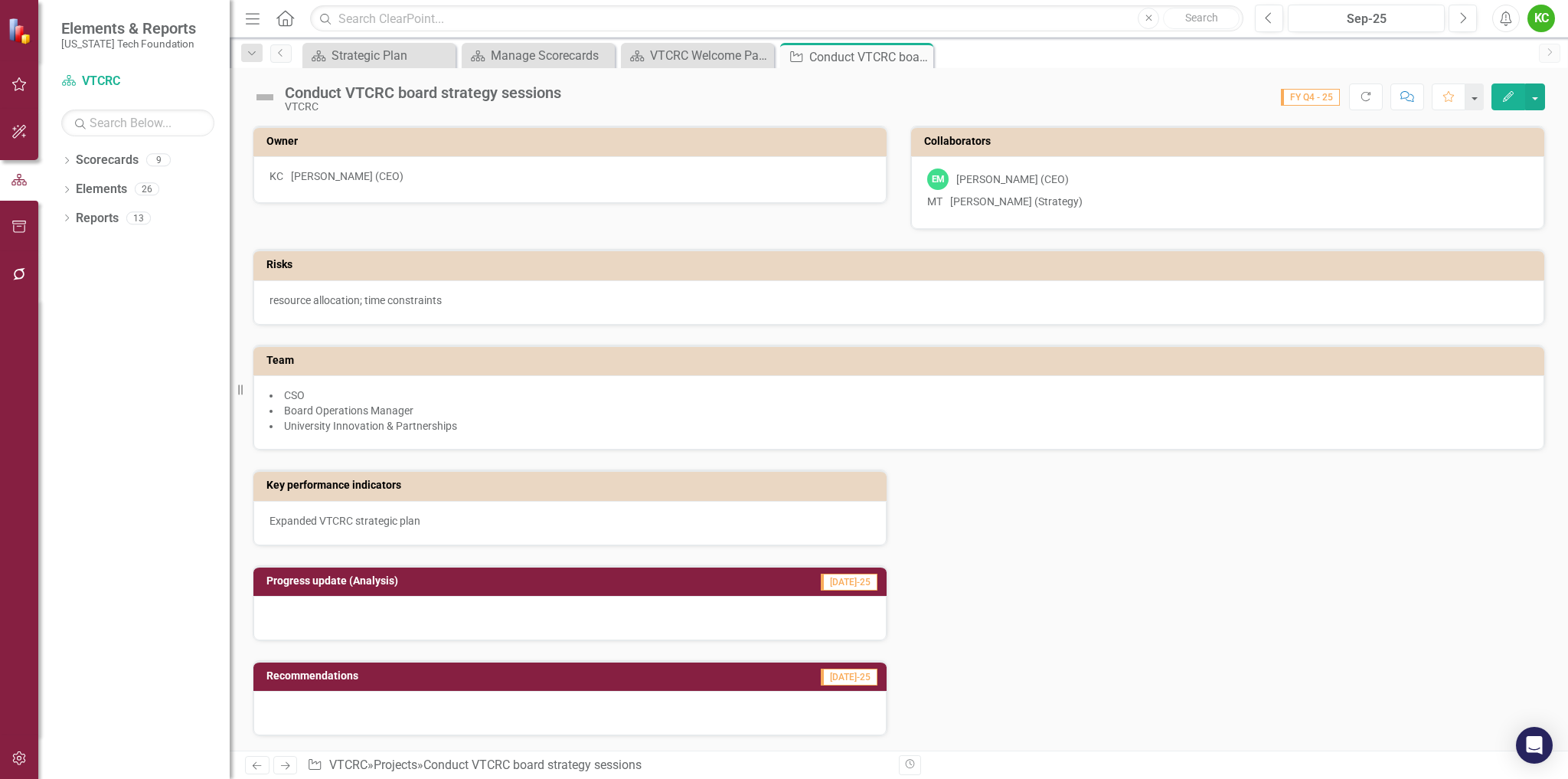
checkbox input "true"
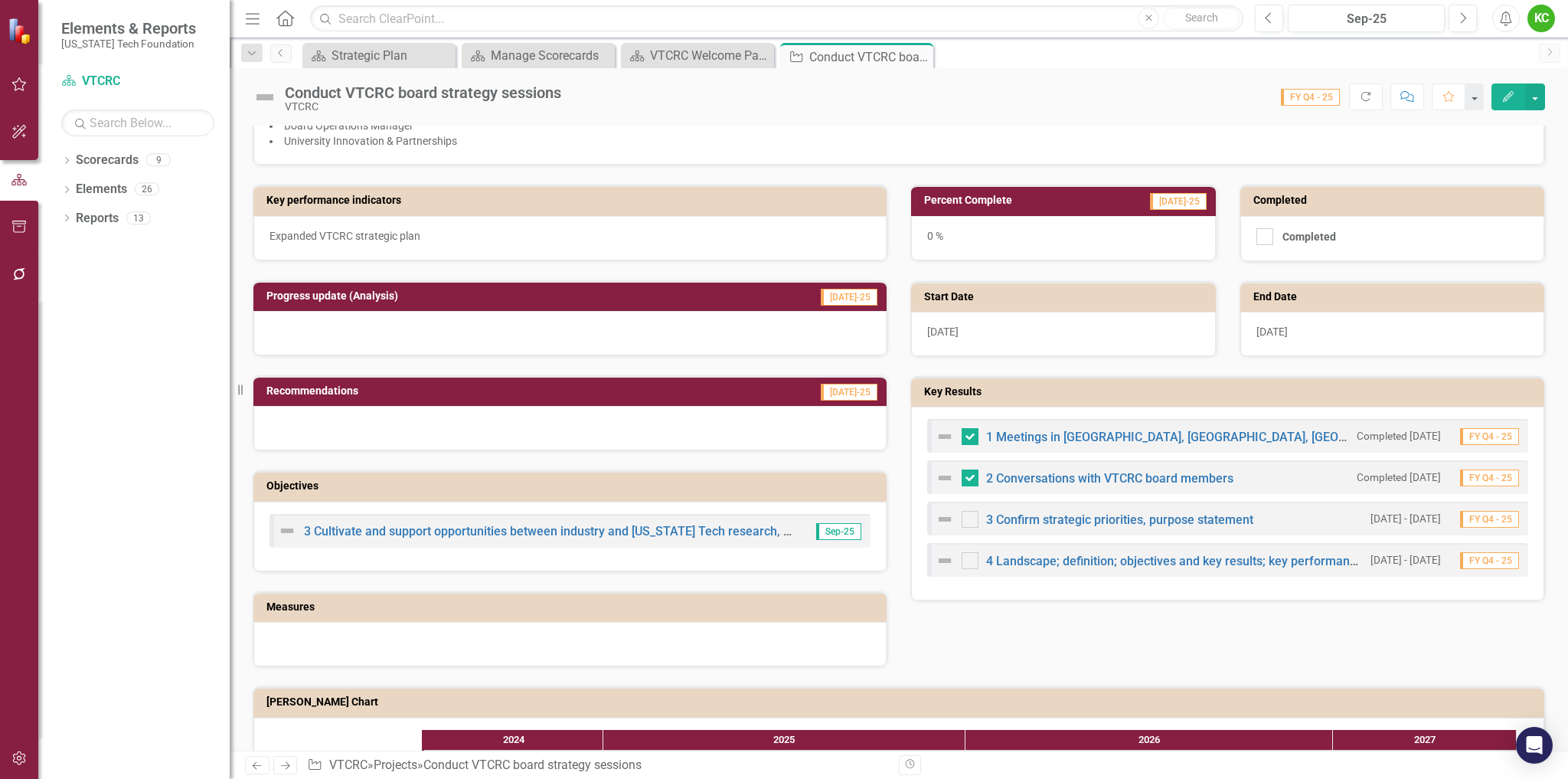
scroll to position [288, 0]
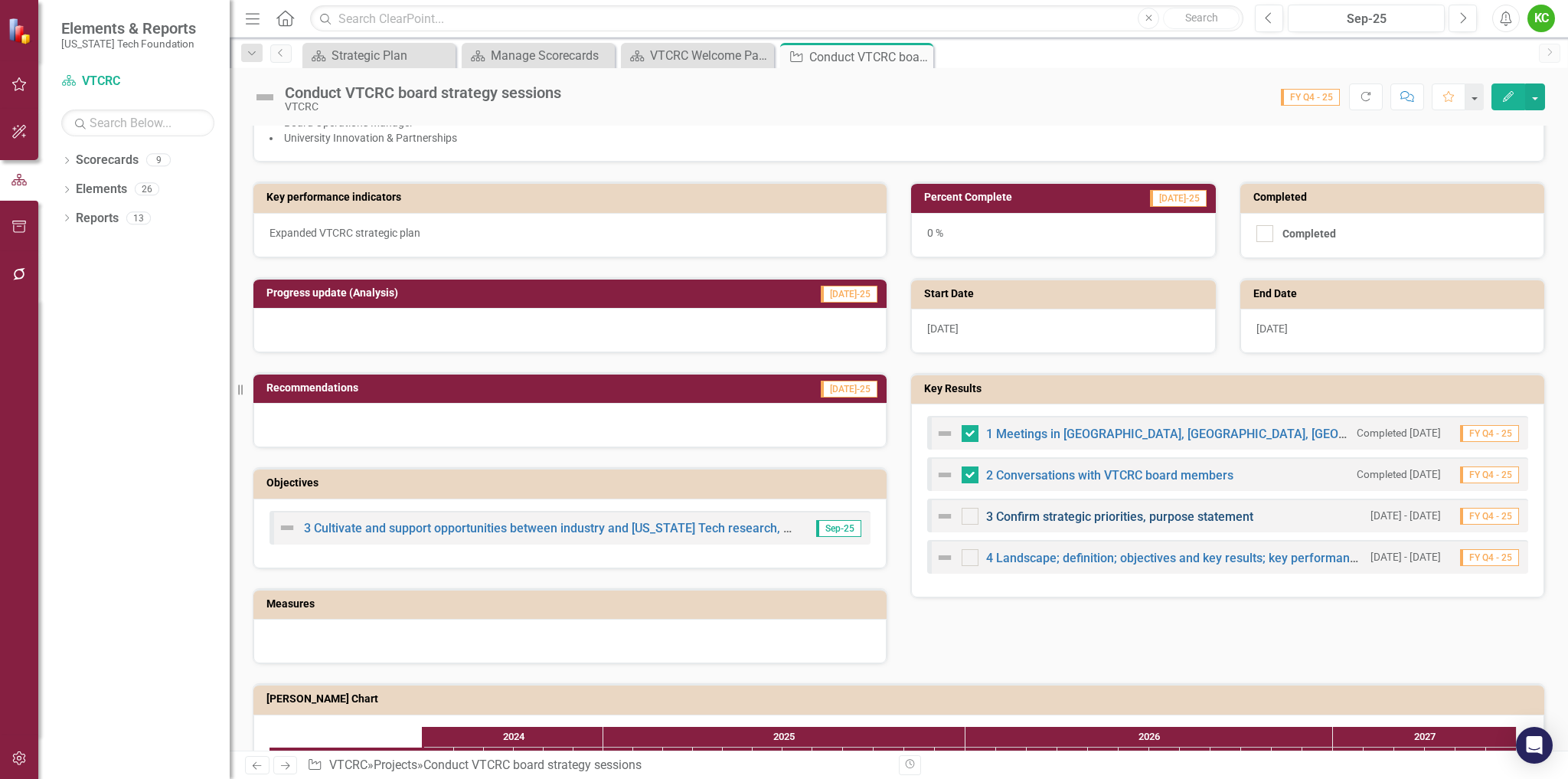
click at [1082, 524] on link "3 Confirm strategic priorities, purpose statement" at bounding box center [1119, 517] width 267 height 14
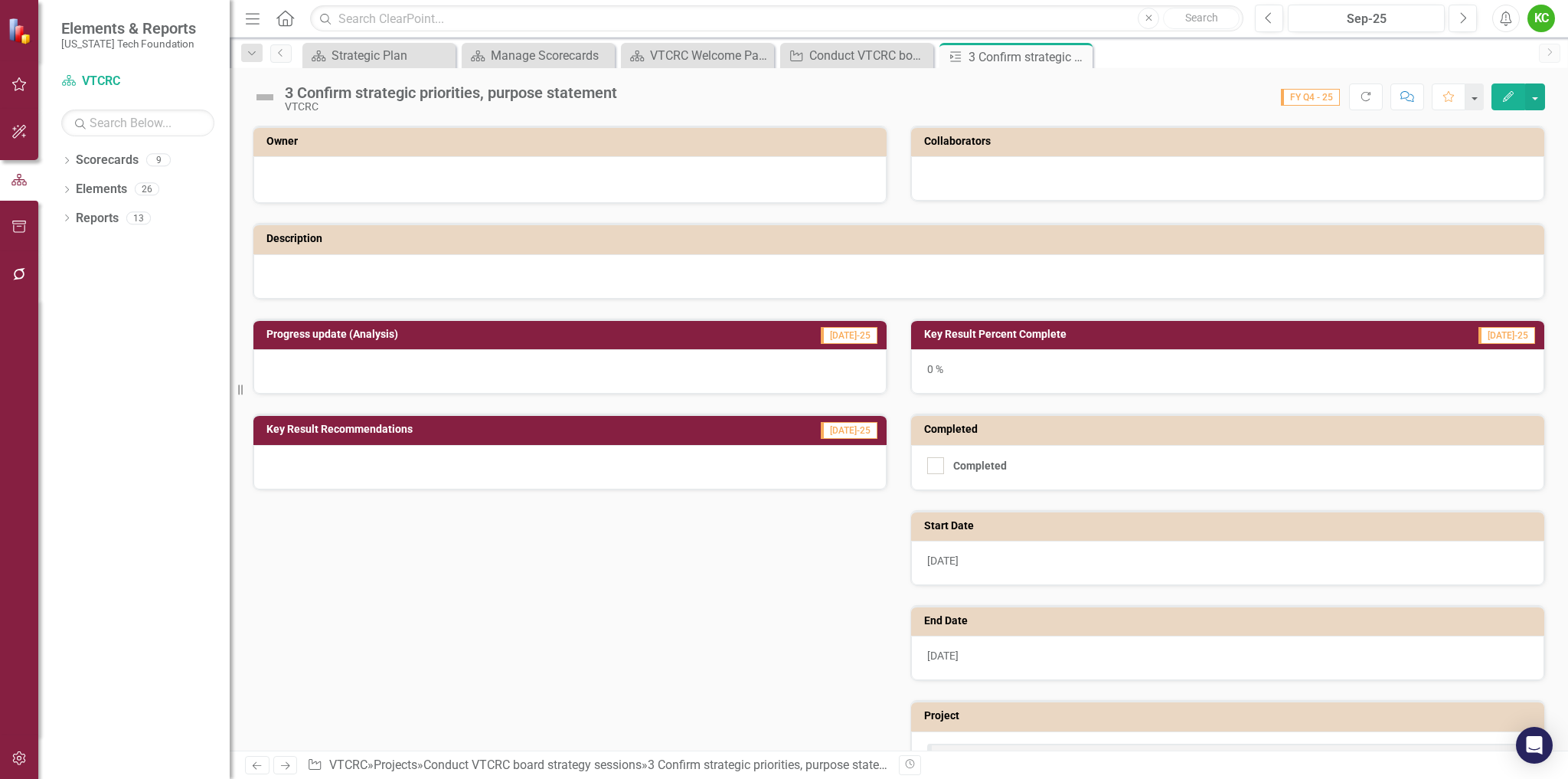
click at [627, 167] on div at bounding box center [570, 179] width 633 height 47
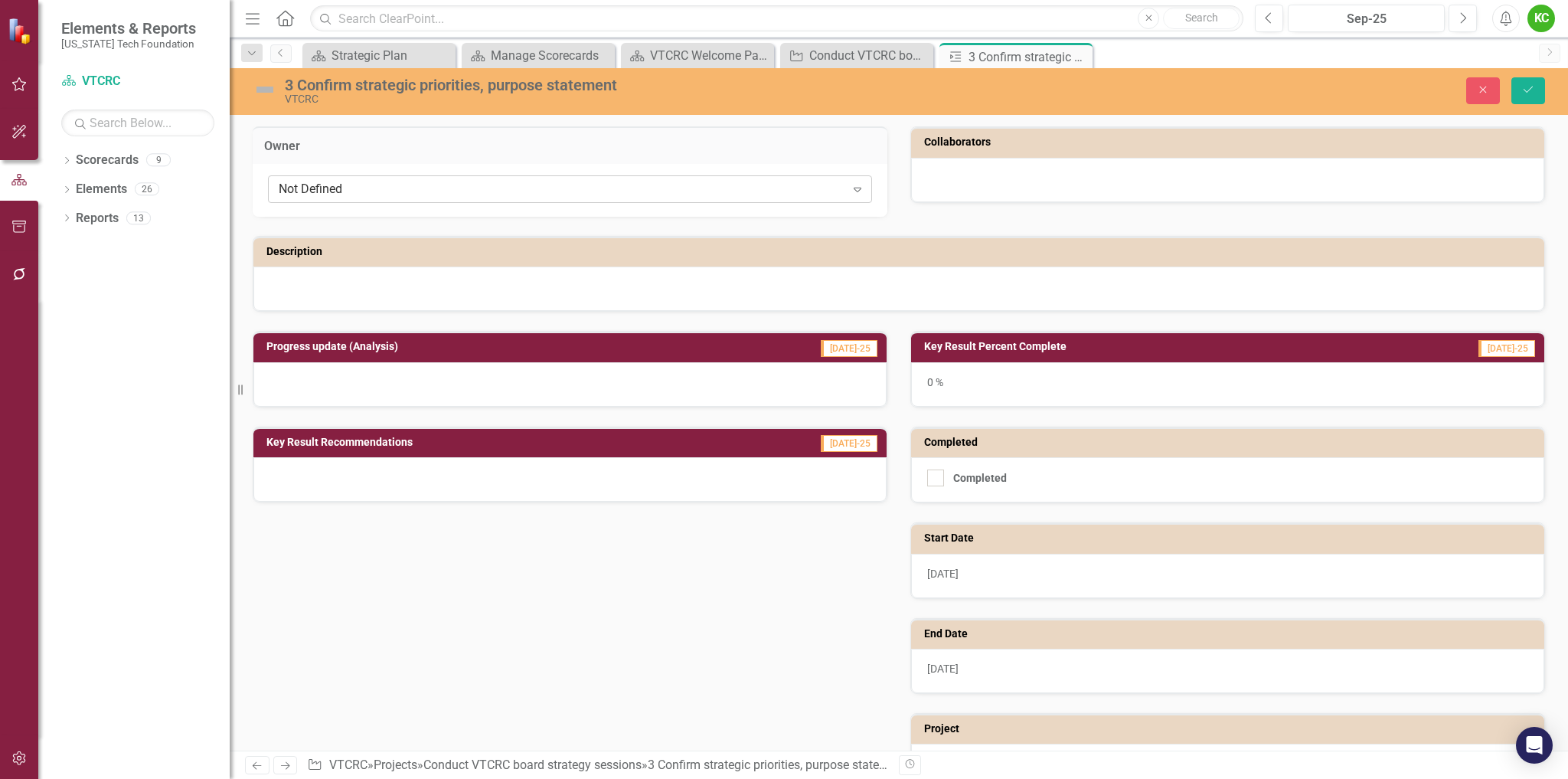
click at [593, 187] on div "Not Defined" at bounding box center [561, 190] width 567 height 18
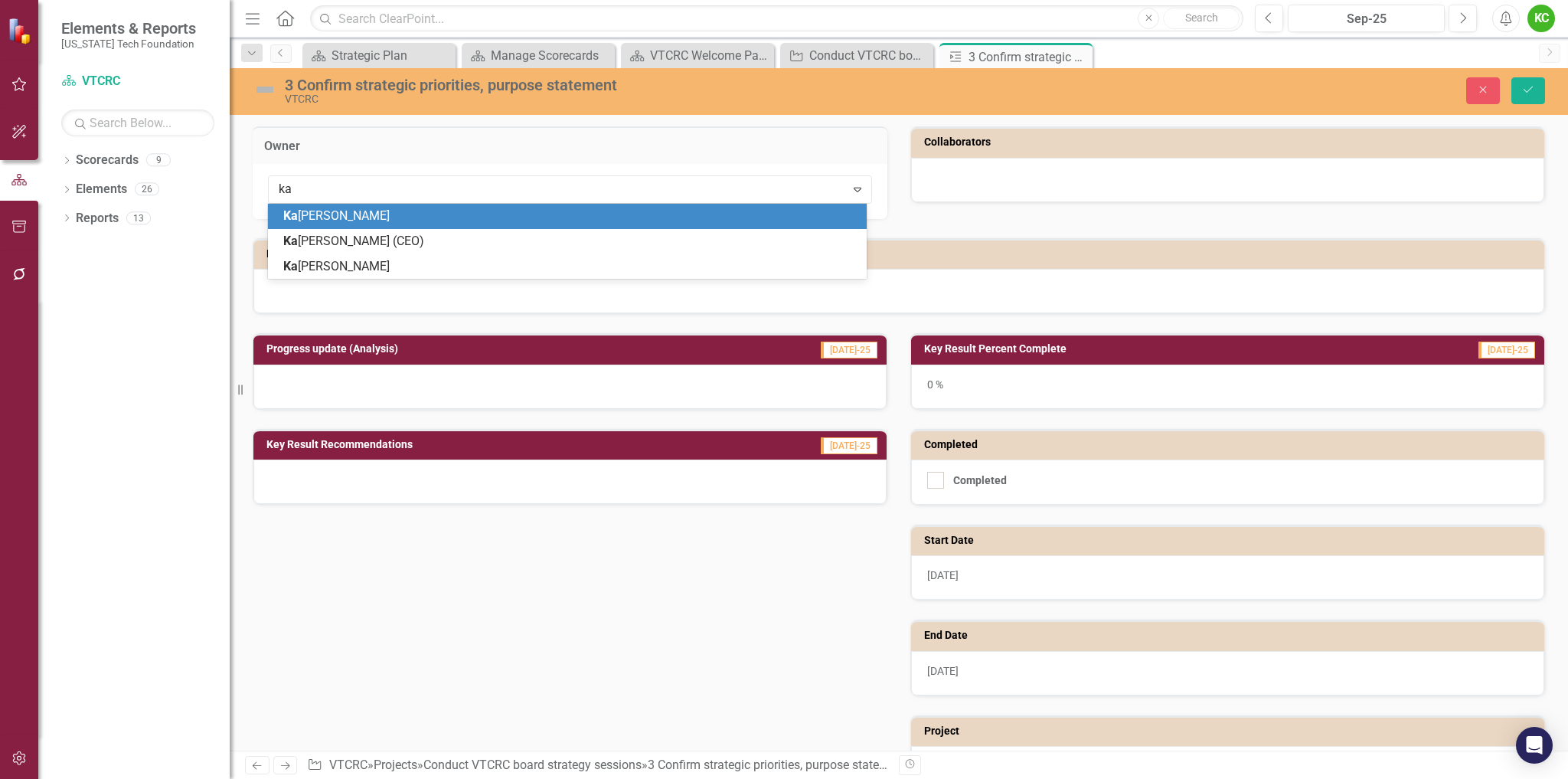
type input "kar"
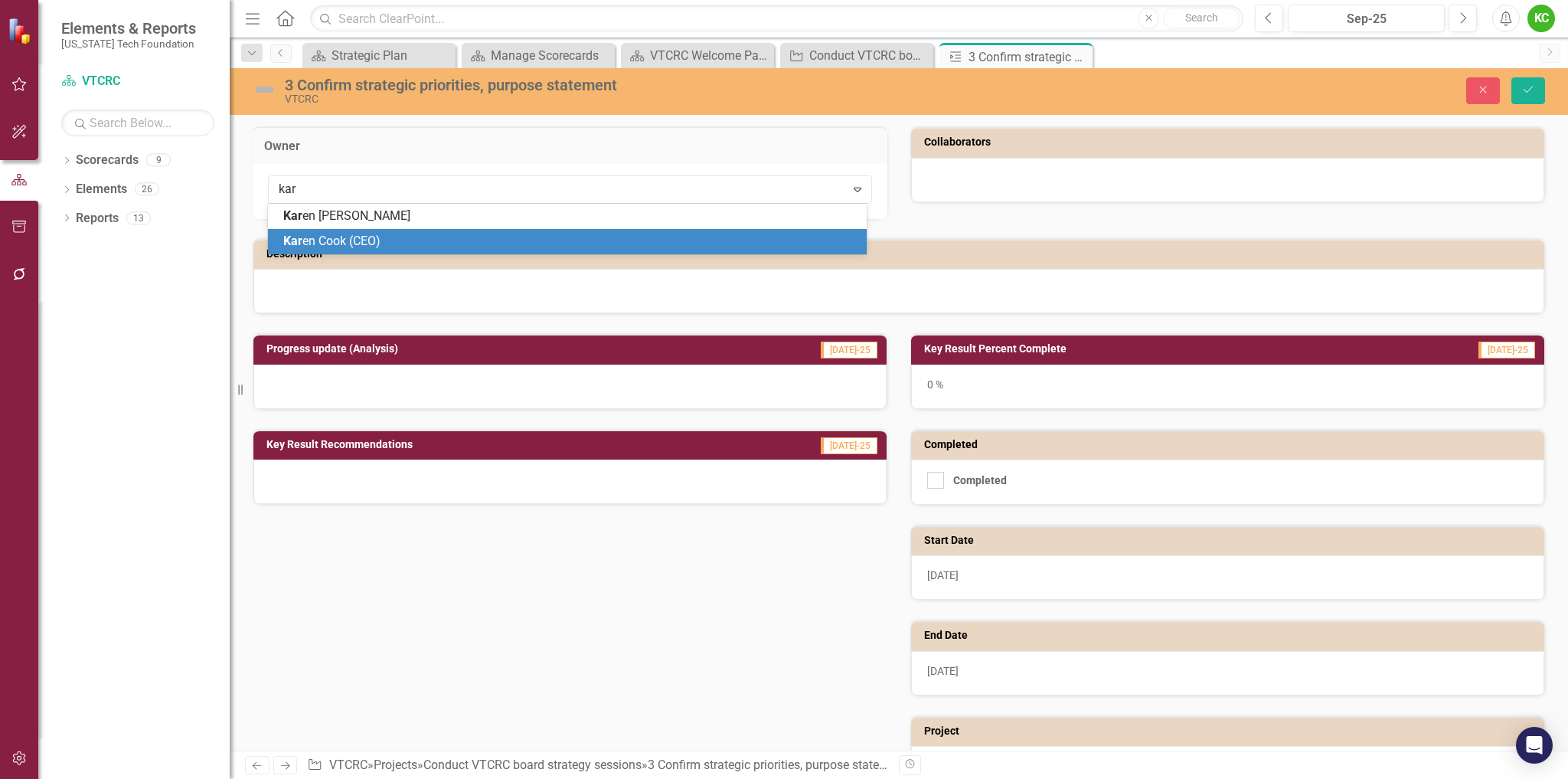
click at [566, 243] on div "Kar en Cook (CEO)" at bounding box center [570, 242] width 574 height 18
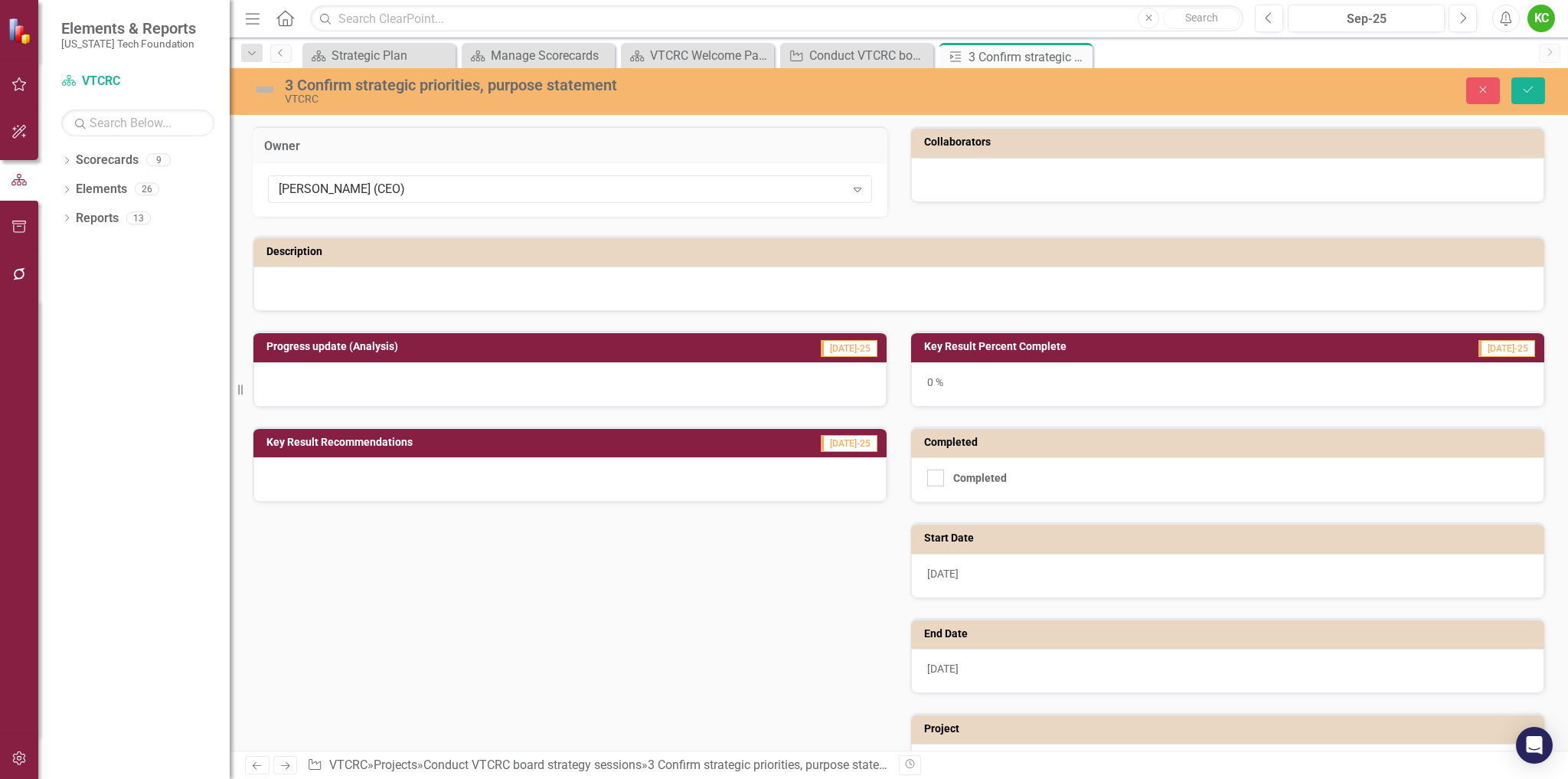
click at [935, 180] on div at bounding box center [1228, 180] width 633 height 45
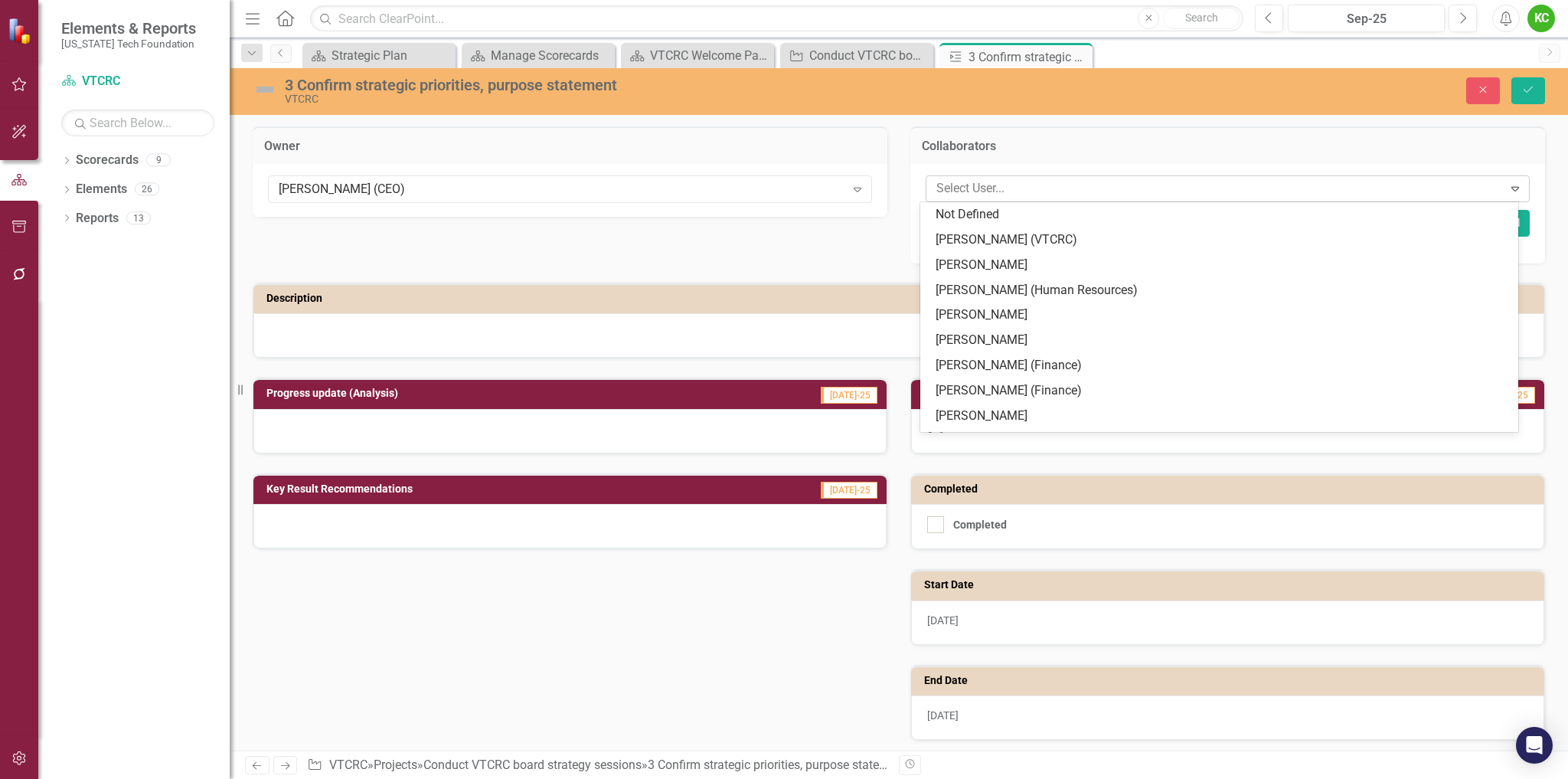
click at [941, 183] on div at bounding box center [1217, 188] width 573 height 21
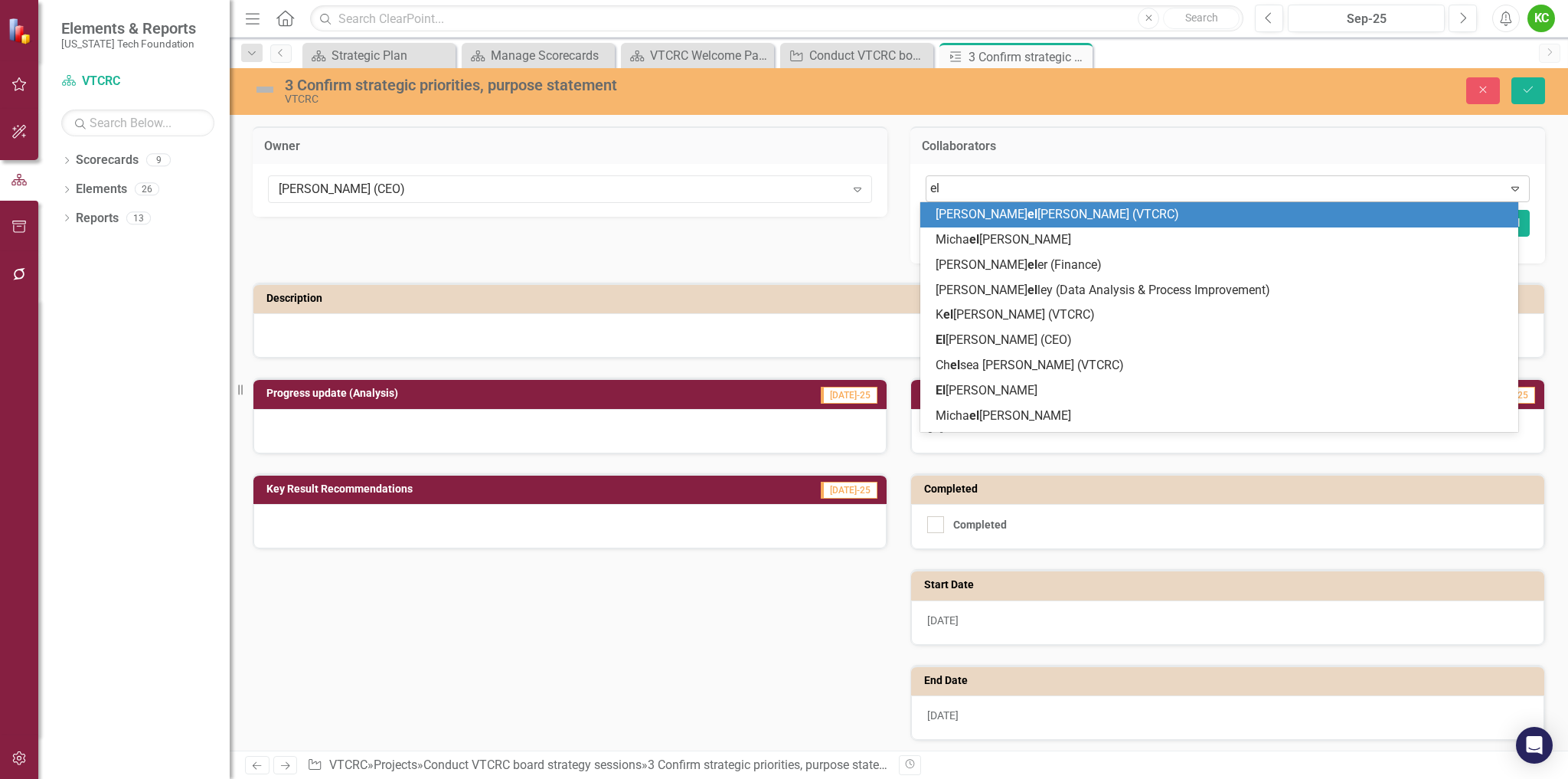
type input "[PERSON_NAME]"
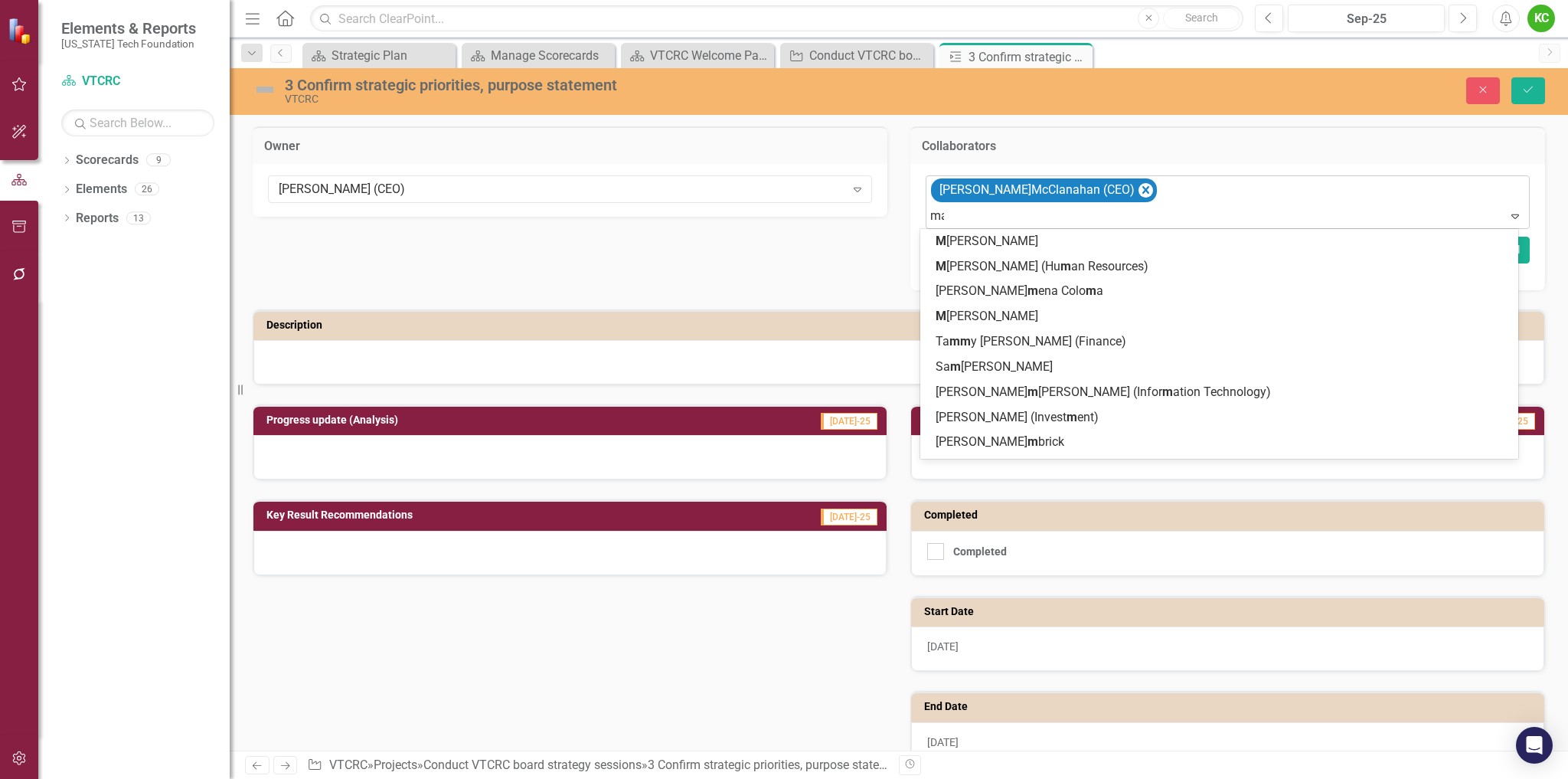
type input "mar"
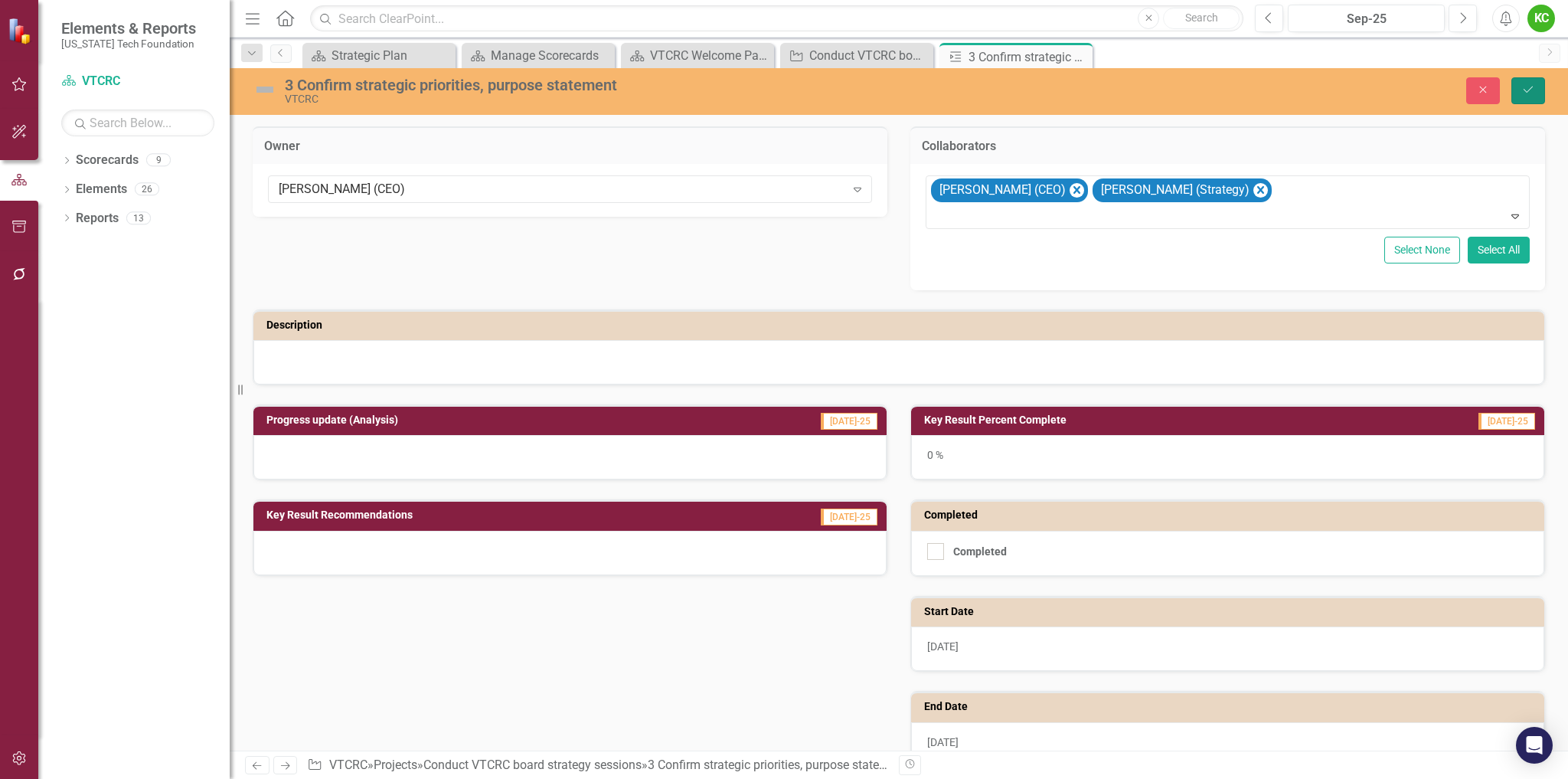
click at [1532, 89] on icon "Save" at bounding box center [1528, 90] width 13 height 11
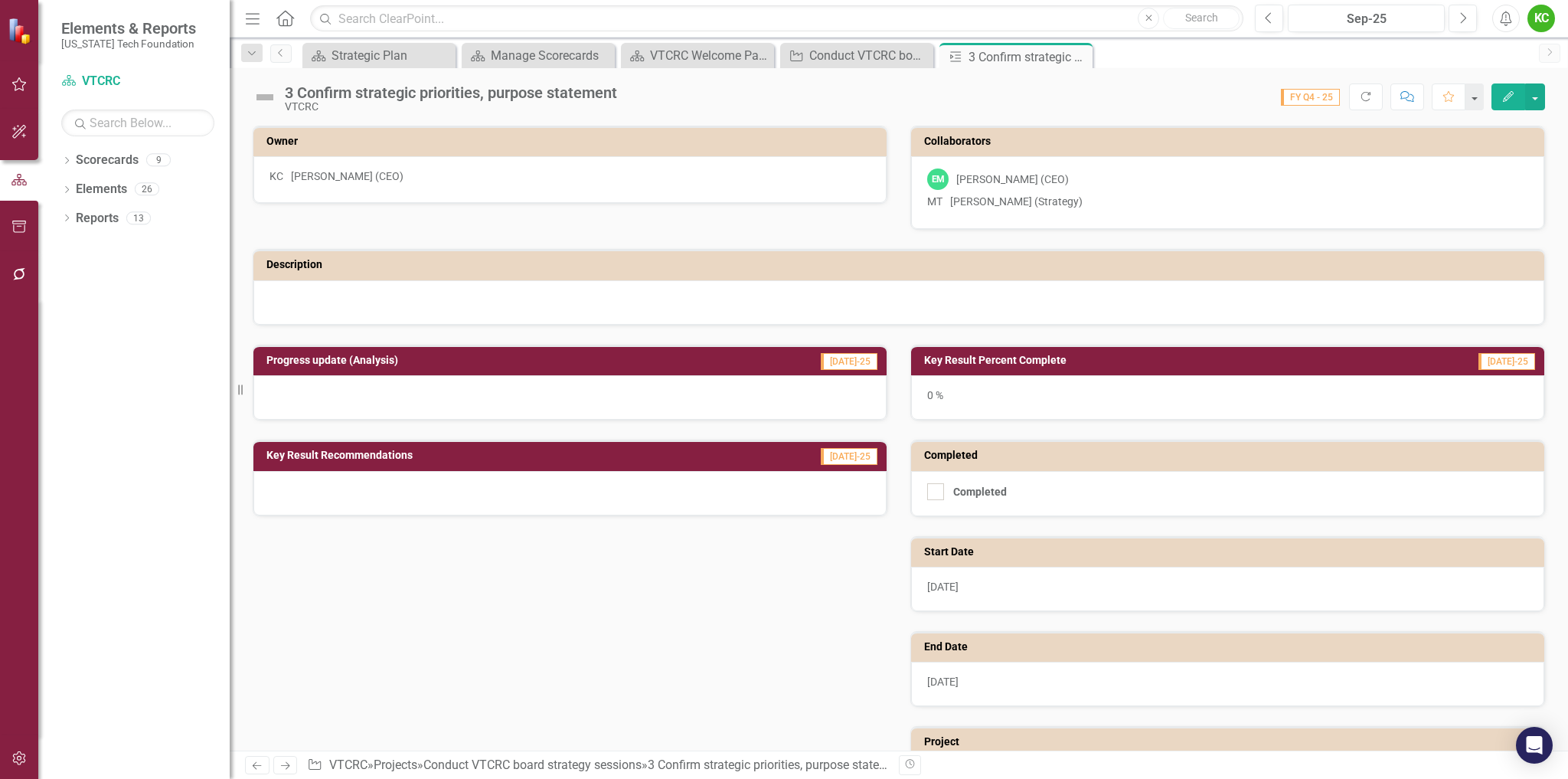
click at [938, 401] on div "0 %" at bounding box center [1228, 398] width 633 height 45
click at [1044, 365] on h3 "Key Result Percent Complete" at bounding box center [1142, 360] width 435 height 12
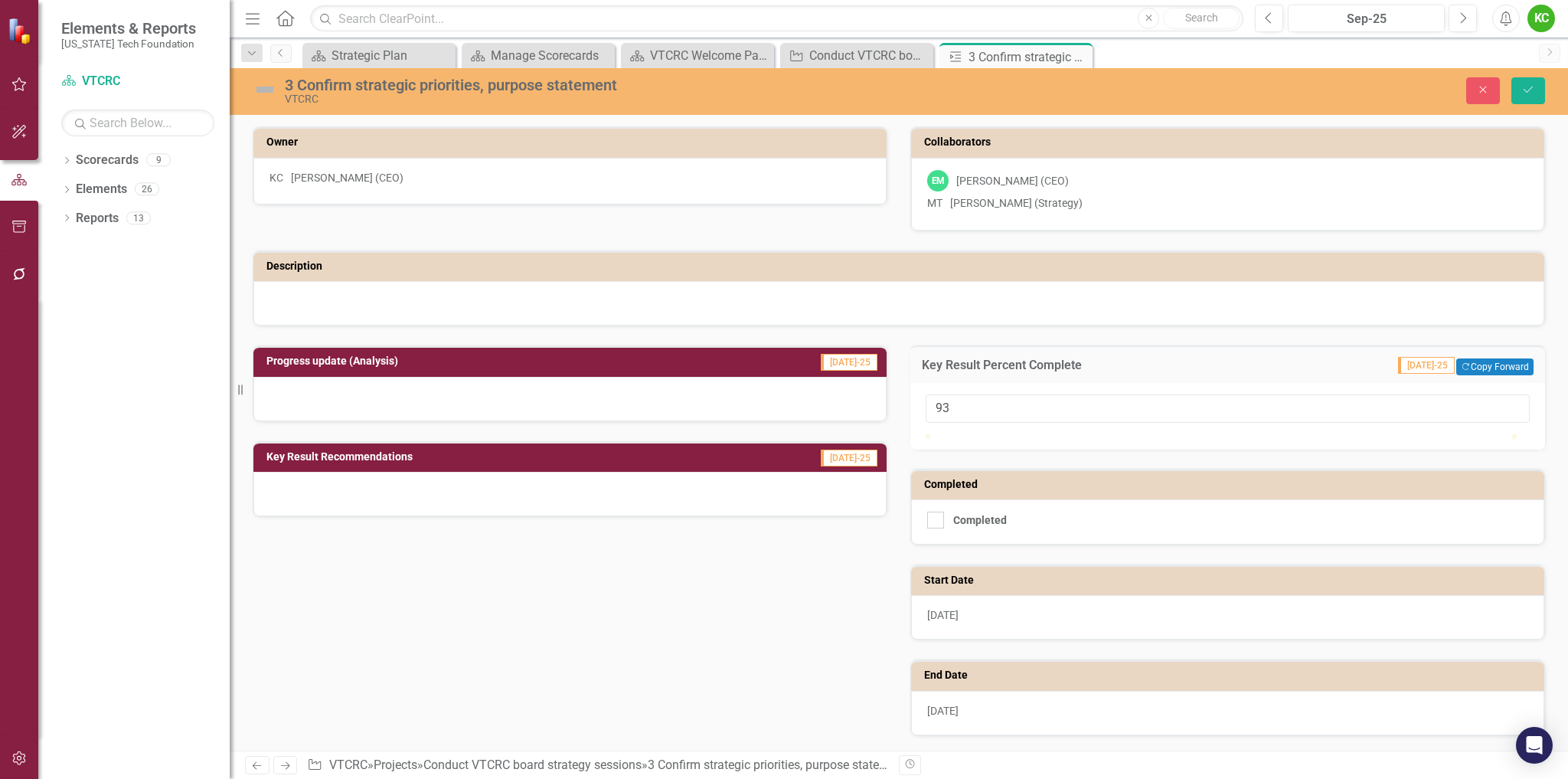
type input "100"
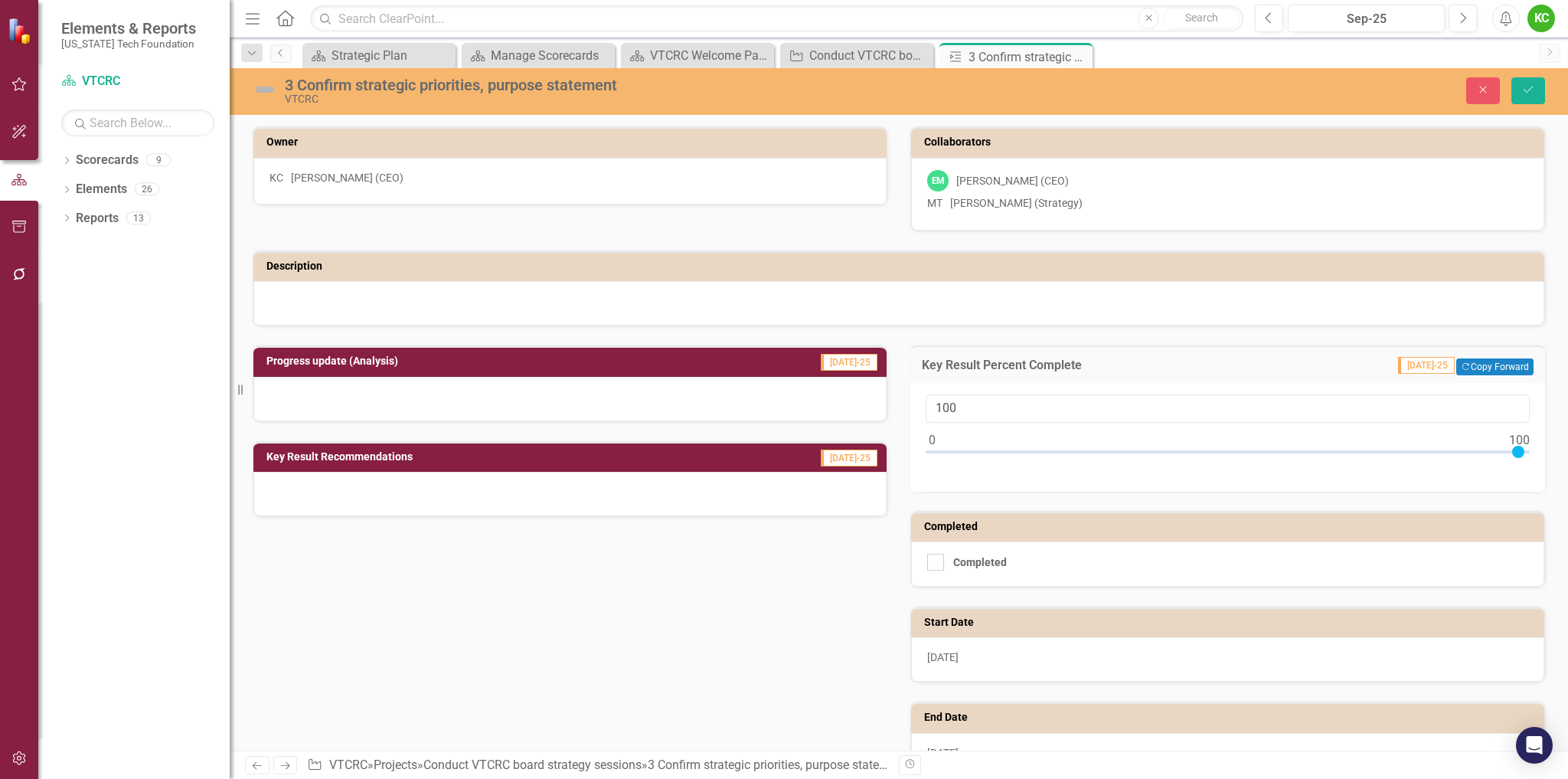
drag, startPoint x: 927, startPoint y: 458, endPoint x: 1529, endPoint y: 466, distance: 602.1
click at [1529, 466] on div "100" at bounding box center [1228, 437] width 635 height 108
click at [933, 569] on div at bounding box center [936, 561] width 17 height 17
click at [933, 563] on input "Completed" at bounding box center [932, 558] width 10 height 10
checkbox input "true"
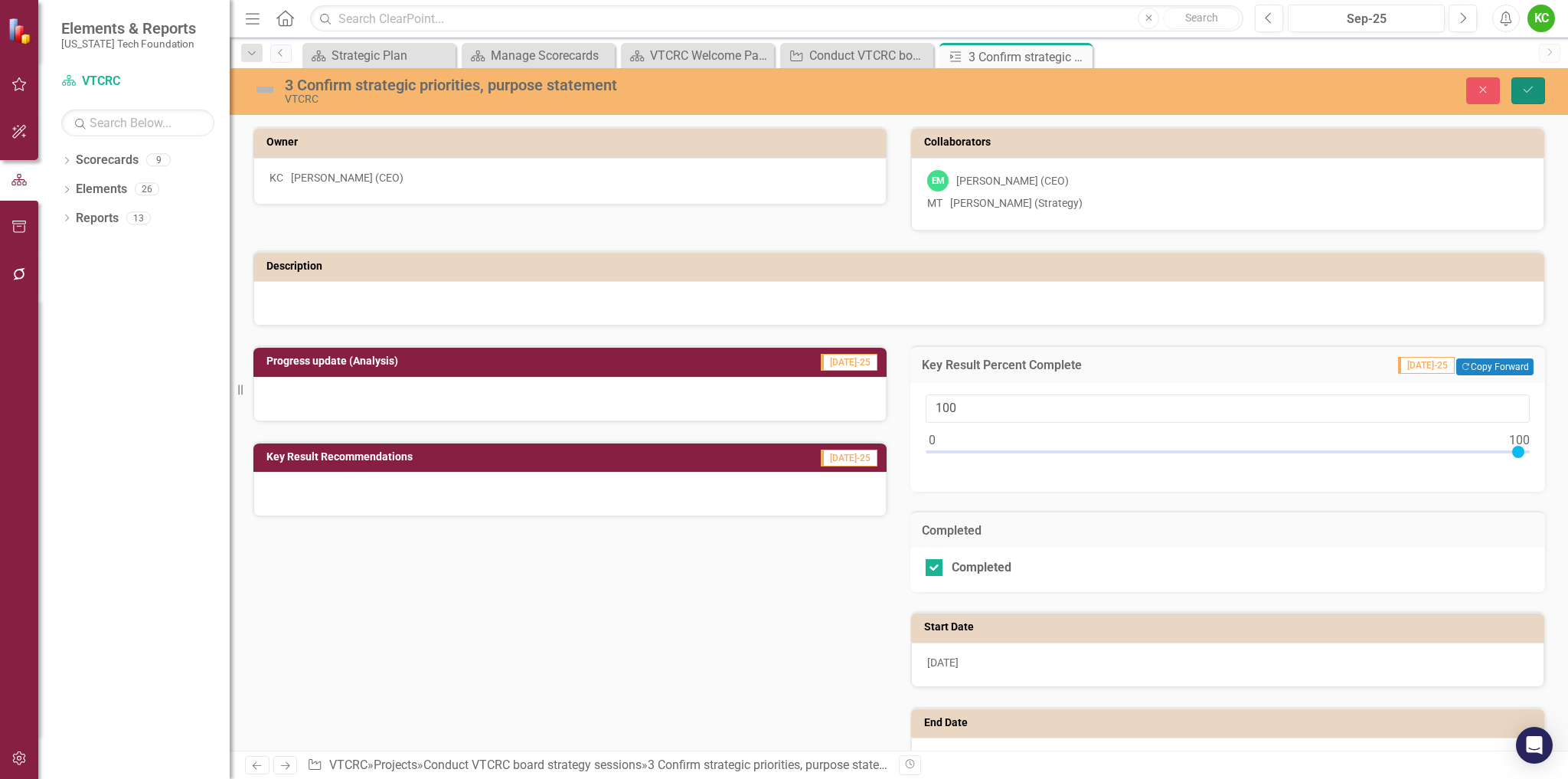
click at [1512, 92] on button "Save" at bounding box center [1529, 90] width 34 height 27
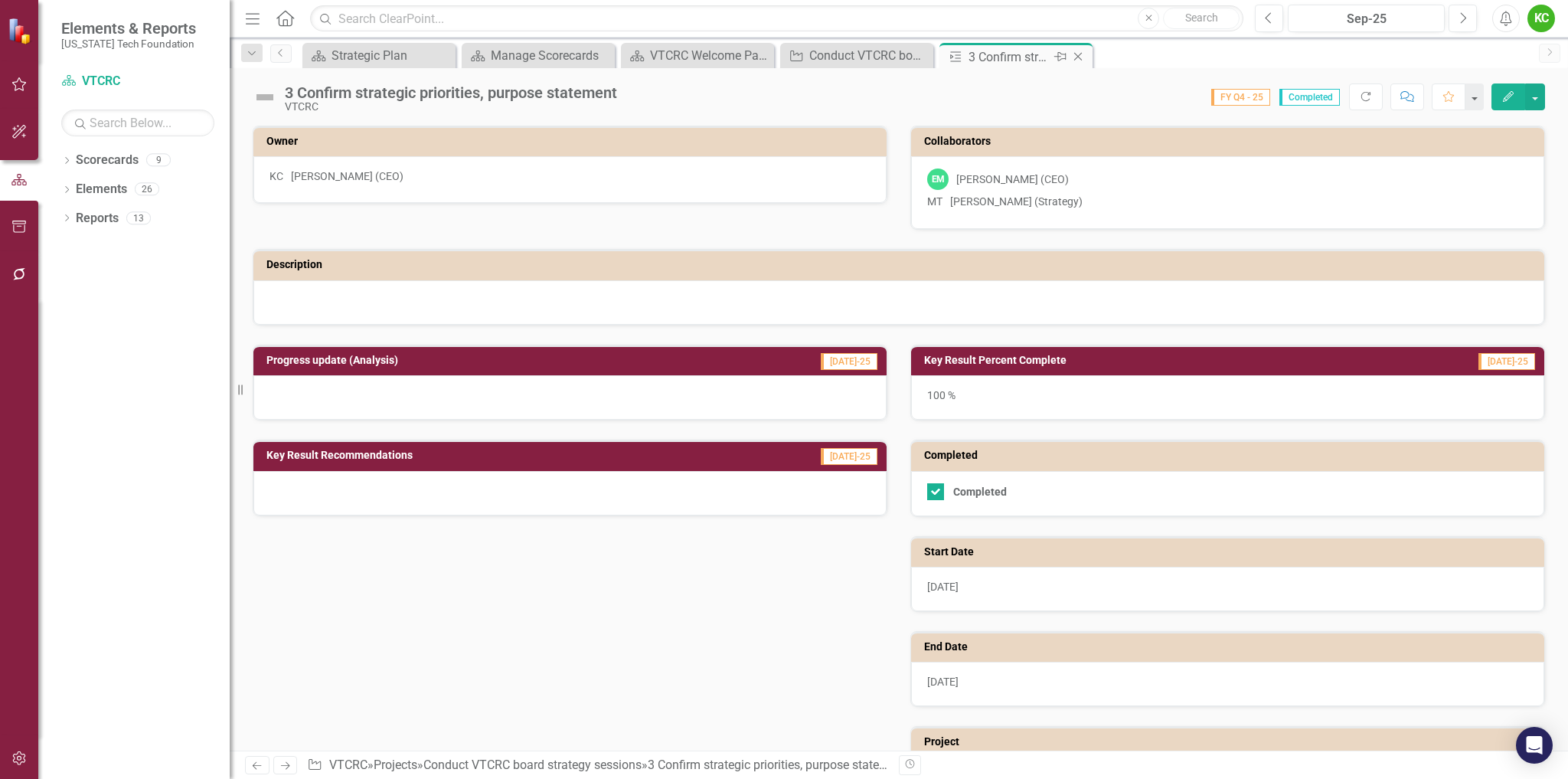
click at [1082, 51] on icon "Close" at bounding box center [1078, 56] width 15 height 13
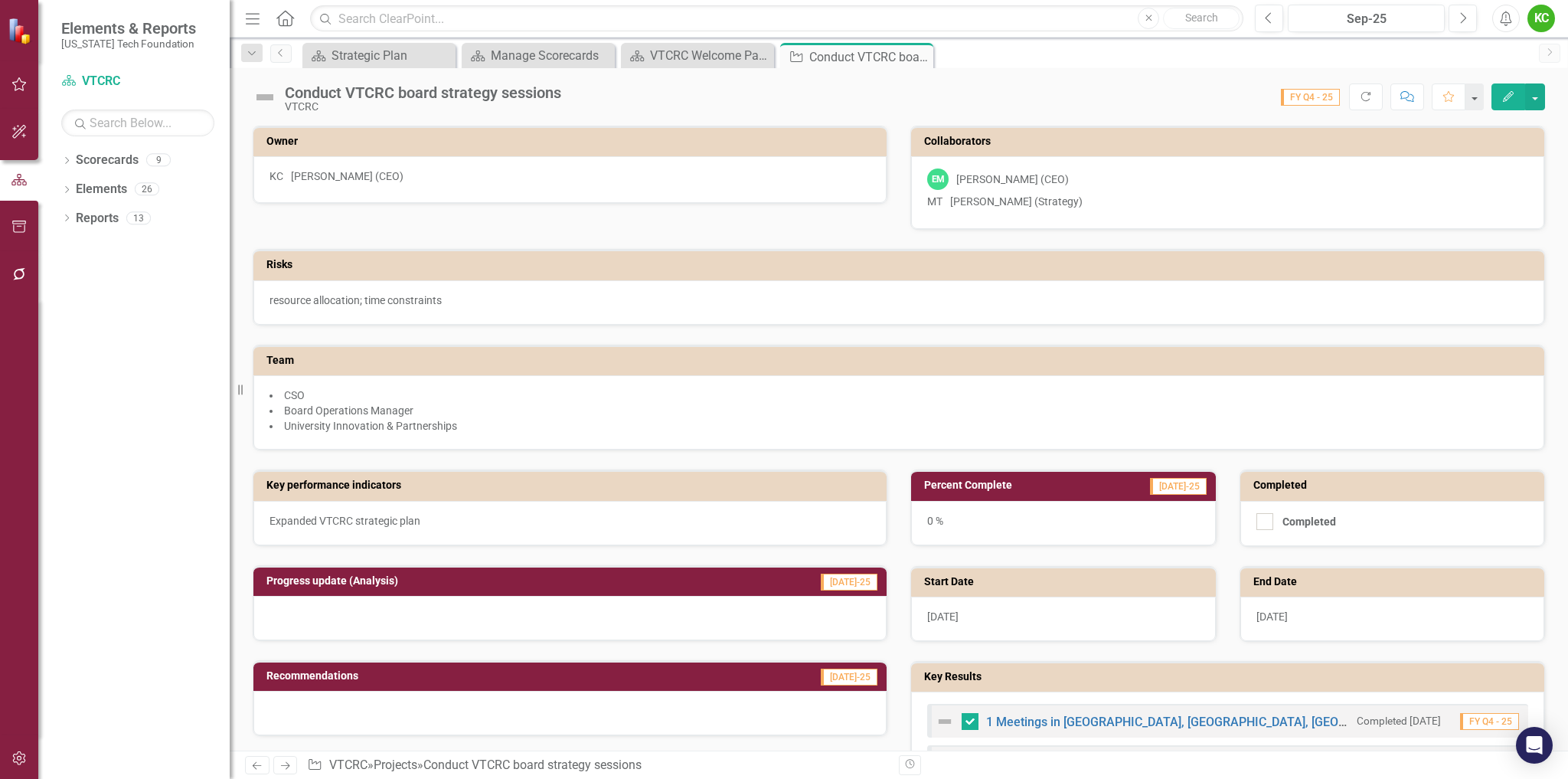
checkbox input "false"
checkbox input "true"
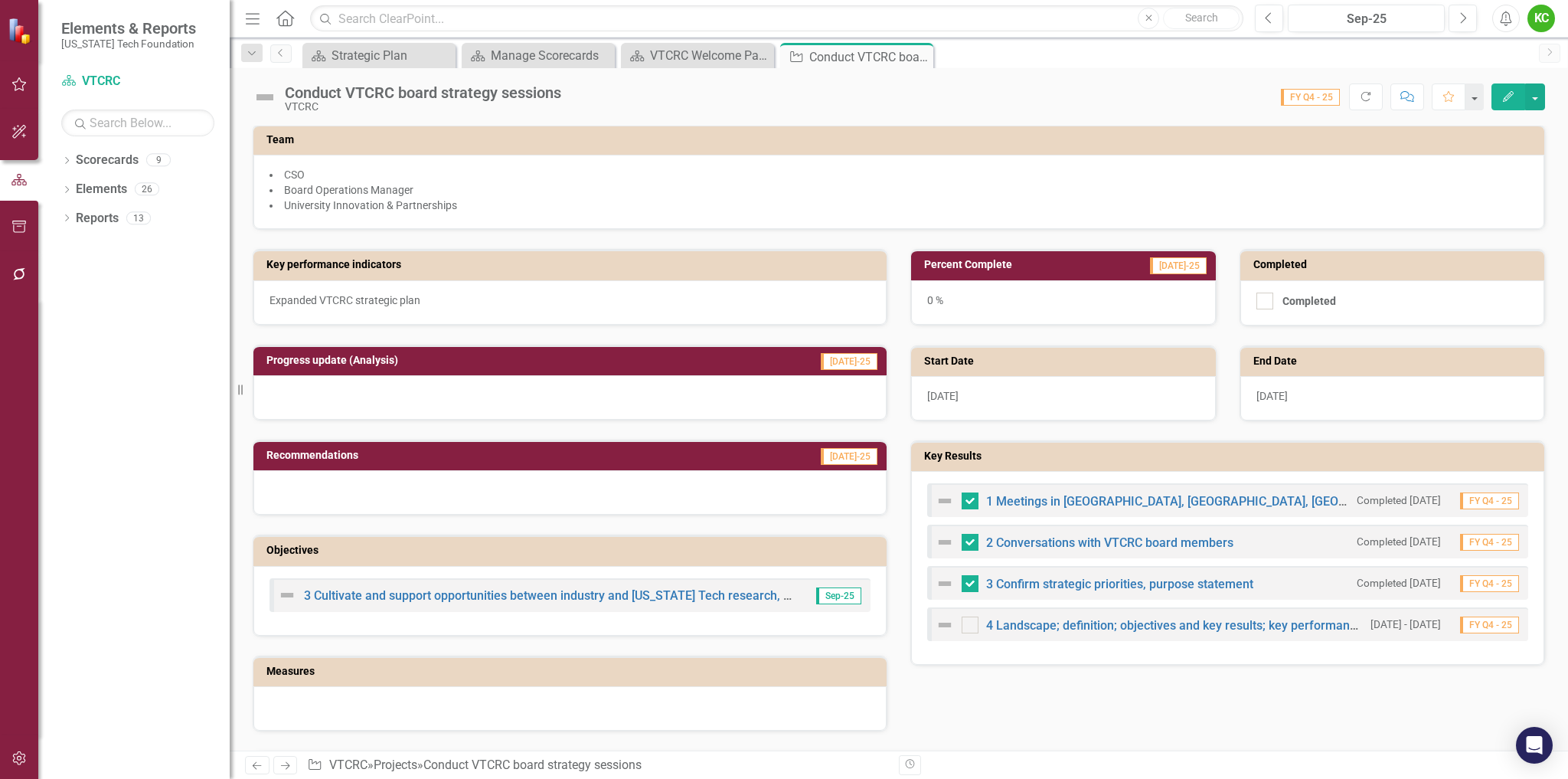
scroll to position [230, 0]
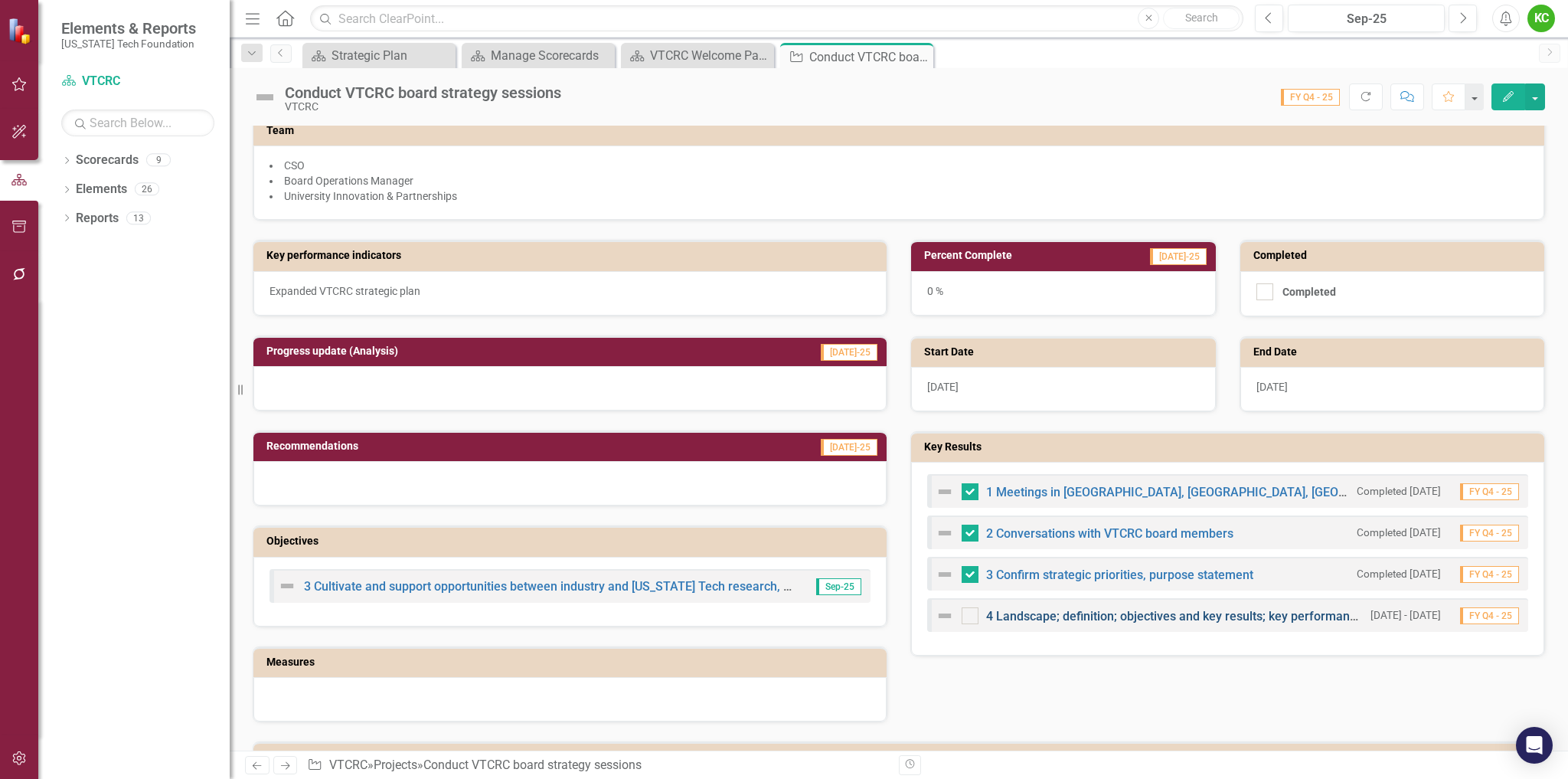
click at [1124, 623] on link "4 Landscape; definition; objectives and key results; key performance indicators" at bounding box center [1203, 616] width 434 height 14
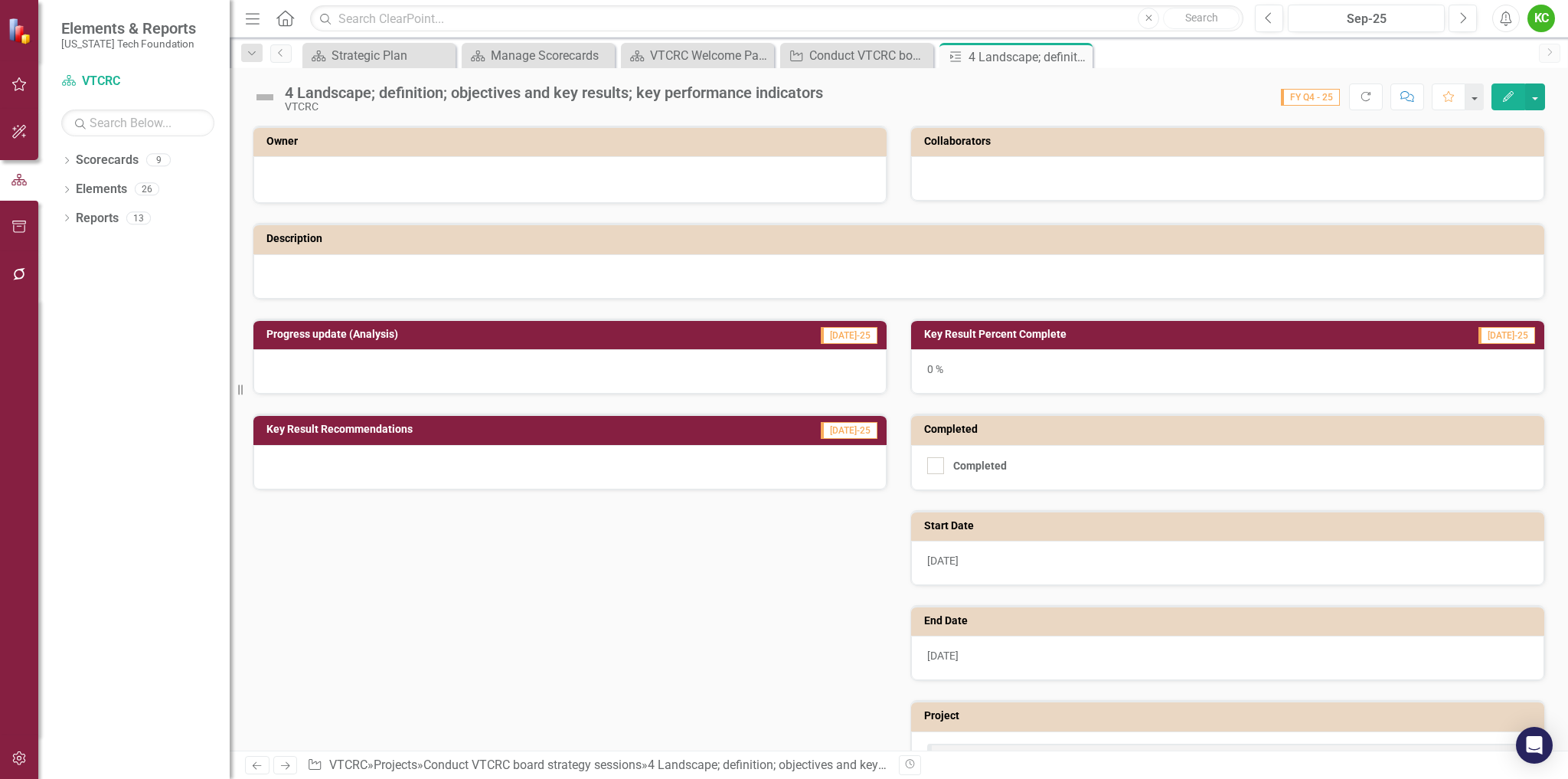
click at [546, 145] on h3 "Owner" at bounding box center [573, 141] width 613 height 12
click at [547, 145] on h3 "Owner" at bounding box center [573, 141] width 613 height 12
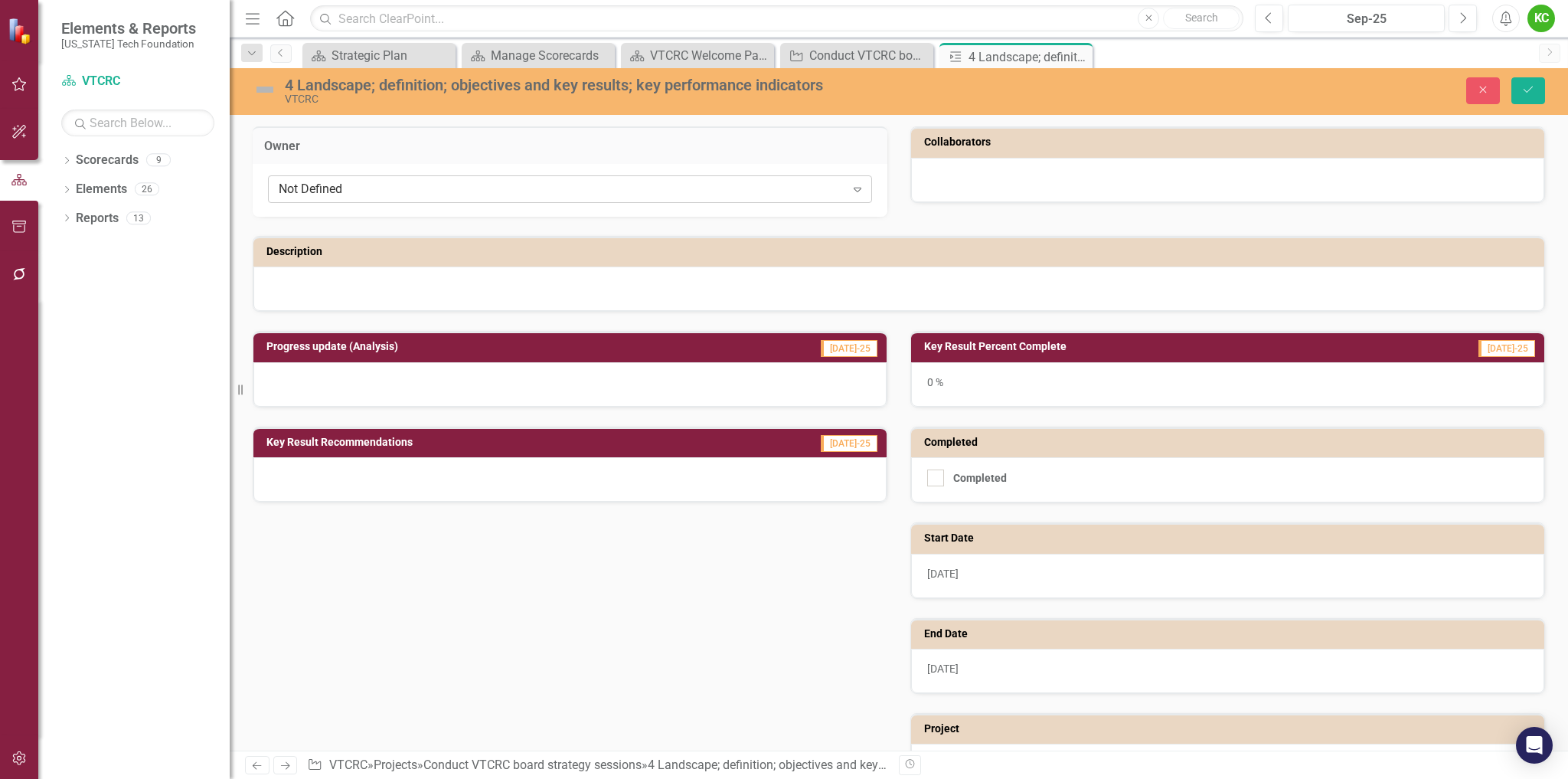
click at [546, 189] on div "Not Defined" at bounding box center [561, 190] width 567 height 18
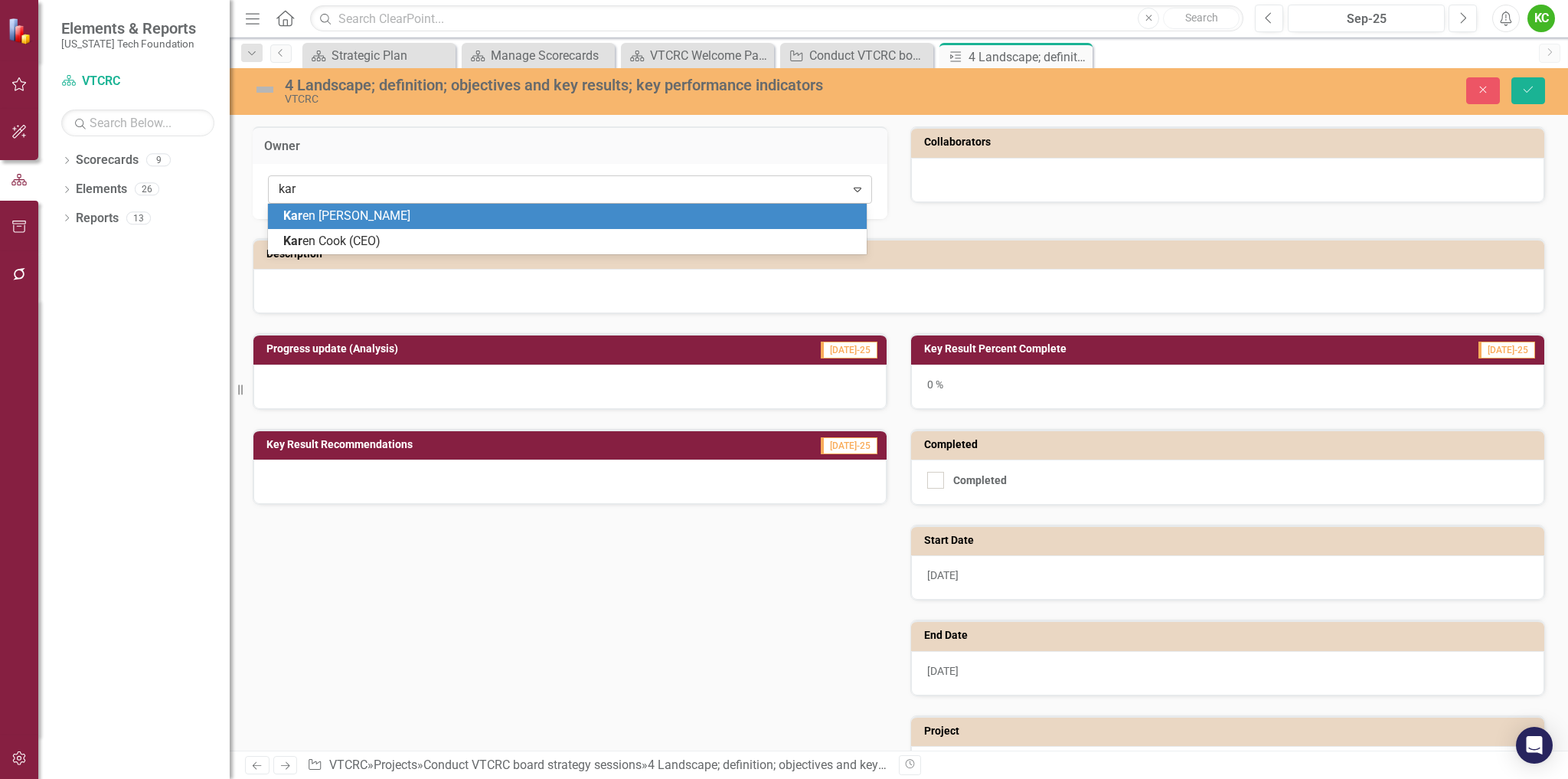
type input "kare"
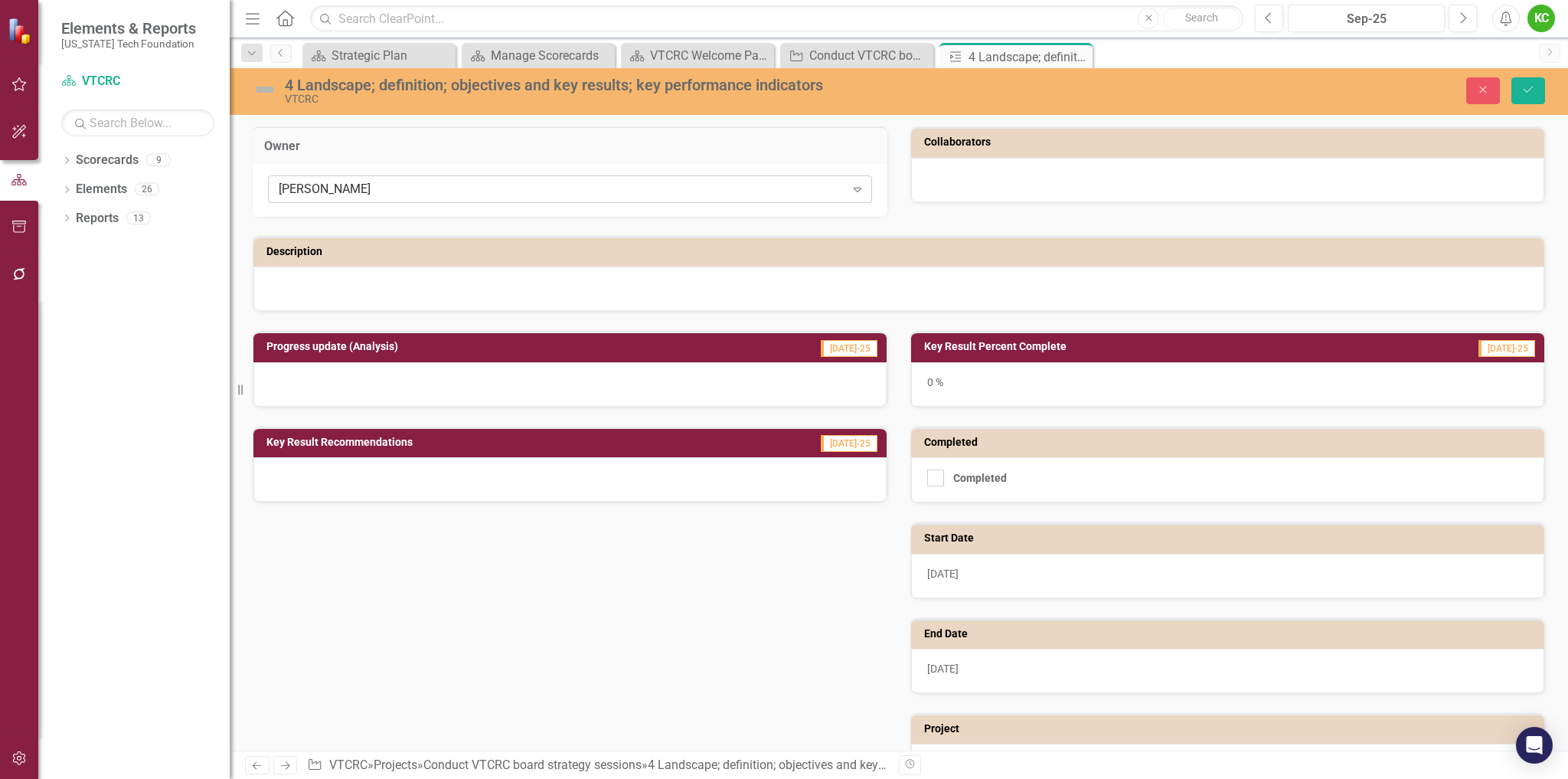
click at [546, 191] on div "[PERSON_NAME]" at bounding box center [561, 190] width 567 height 18
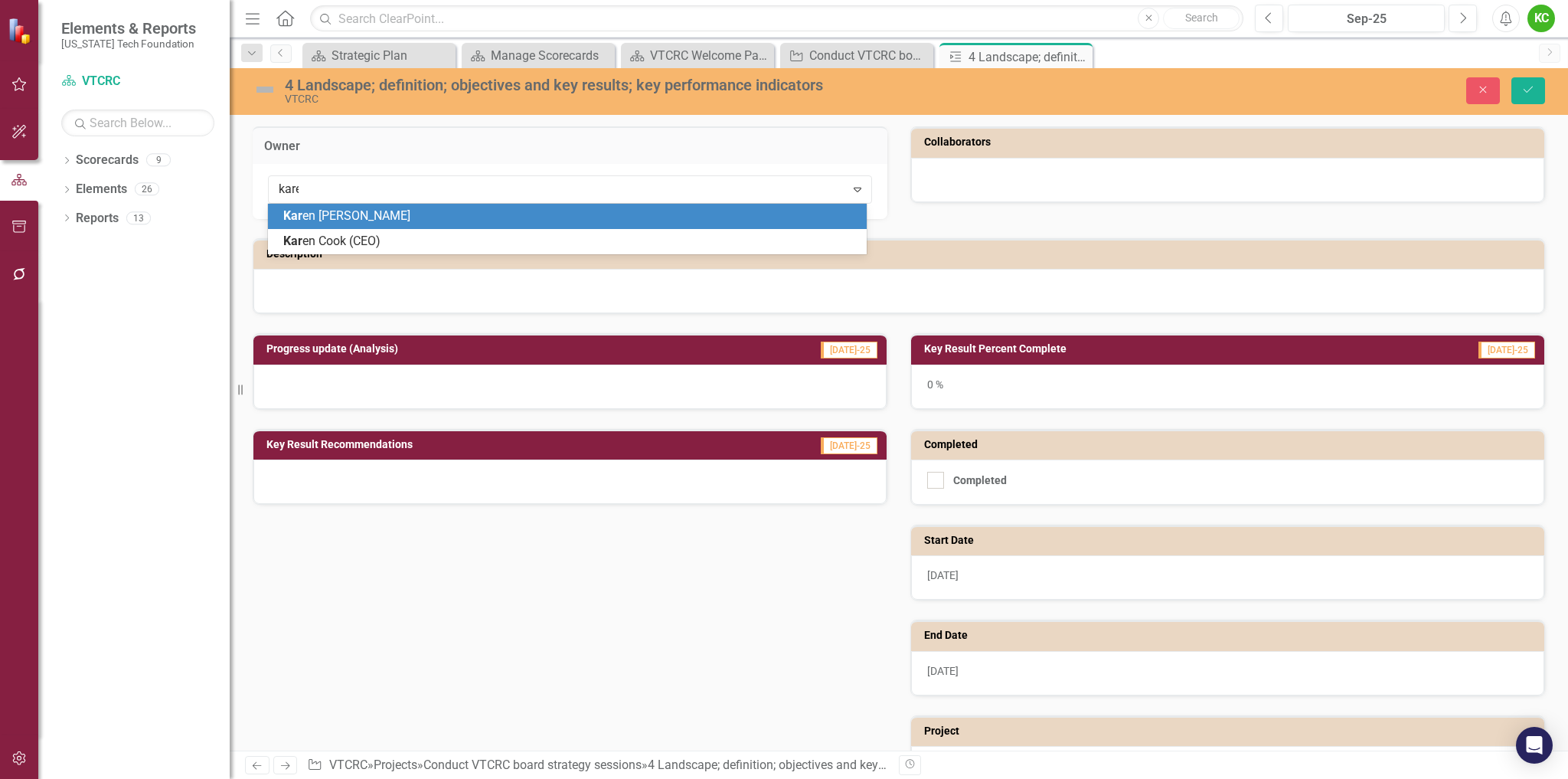
type input "[PERSON_NAME]"
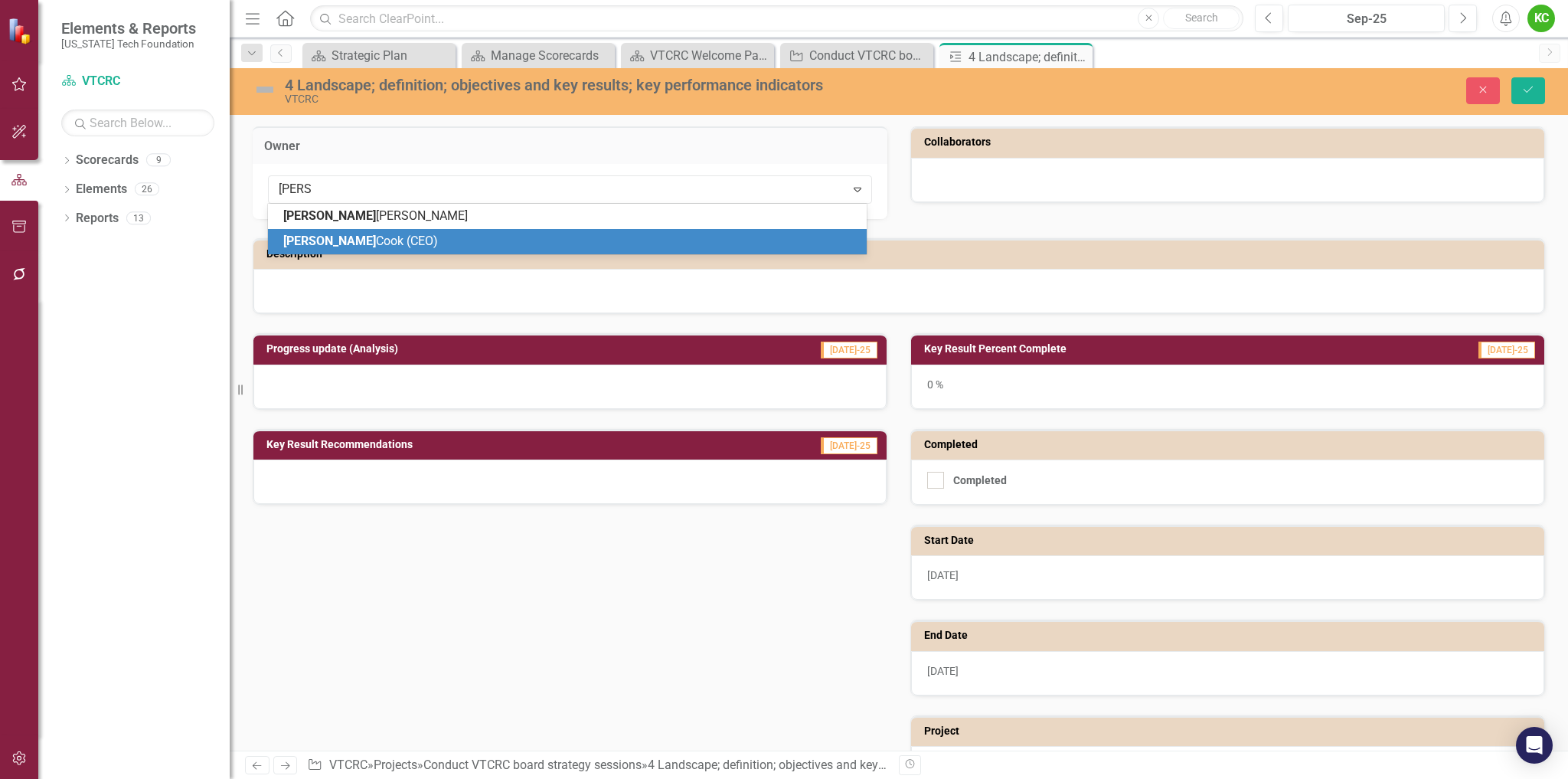
click at [527, 235] on div "[PERSON_NAME] (CEO)" at bounding box center [570, 242] width 574 height 18
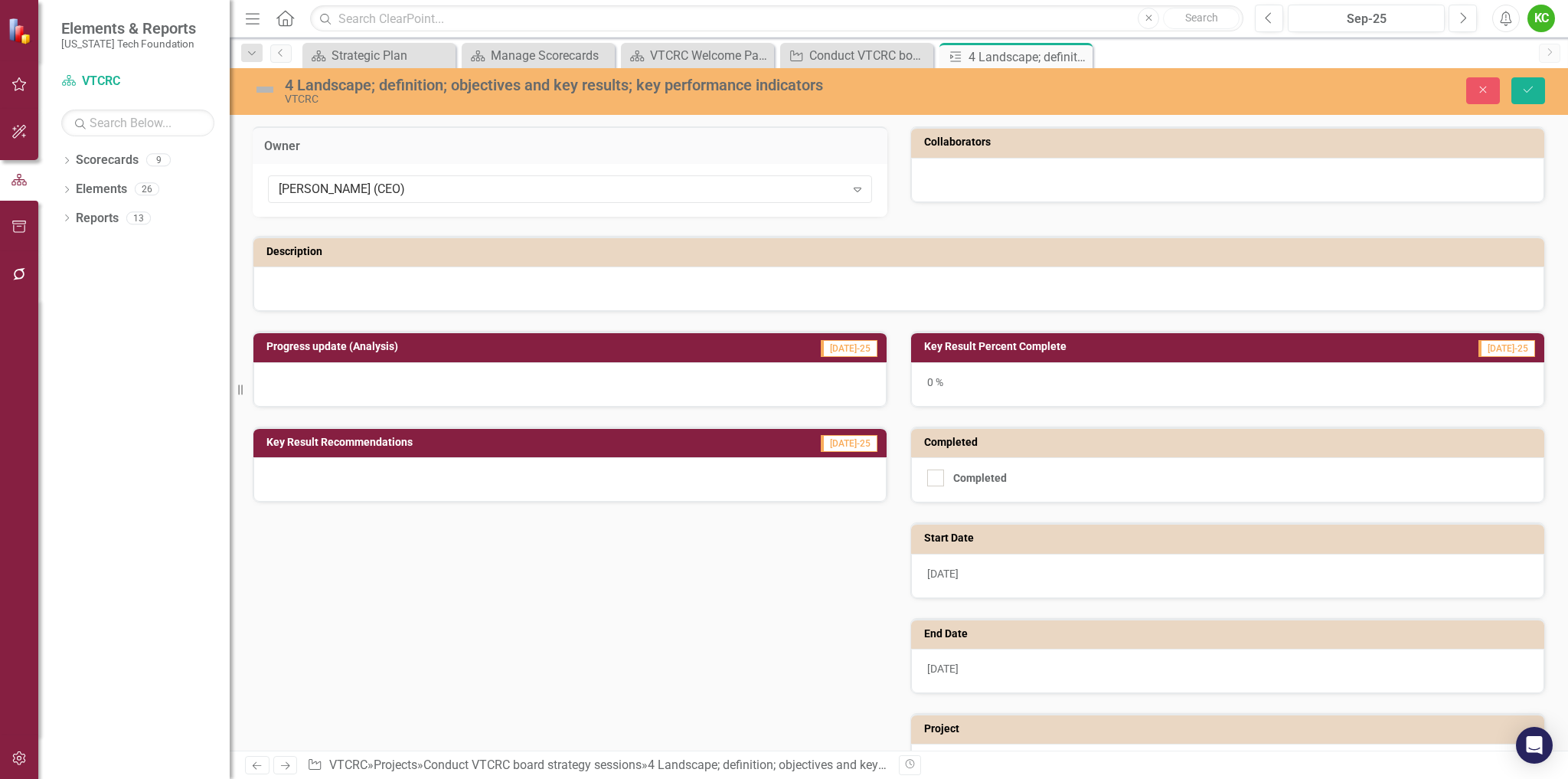
click at [955, 177] on div at bounding box center [1228, 180] width 633 height 45
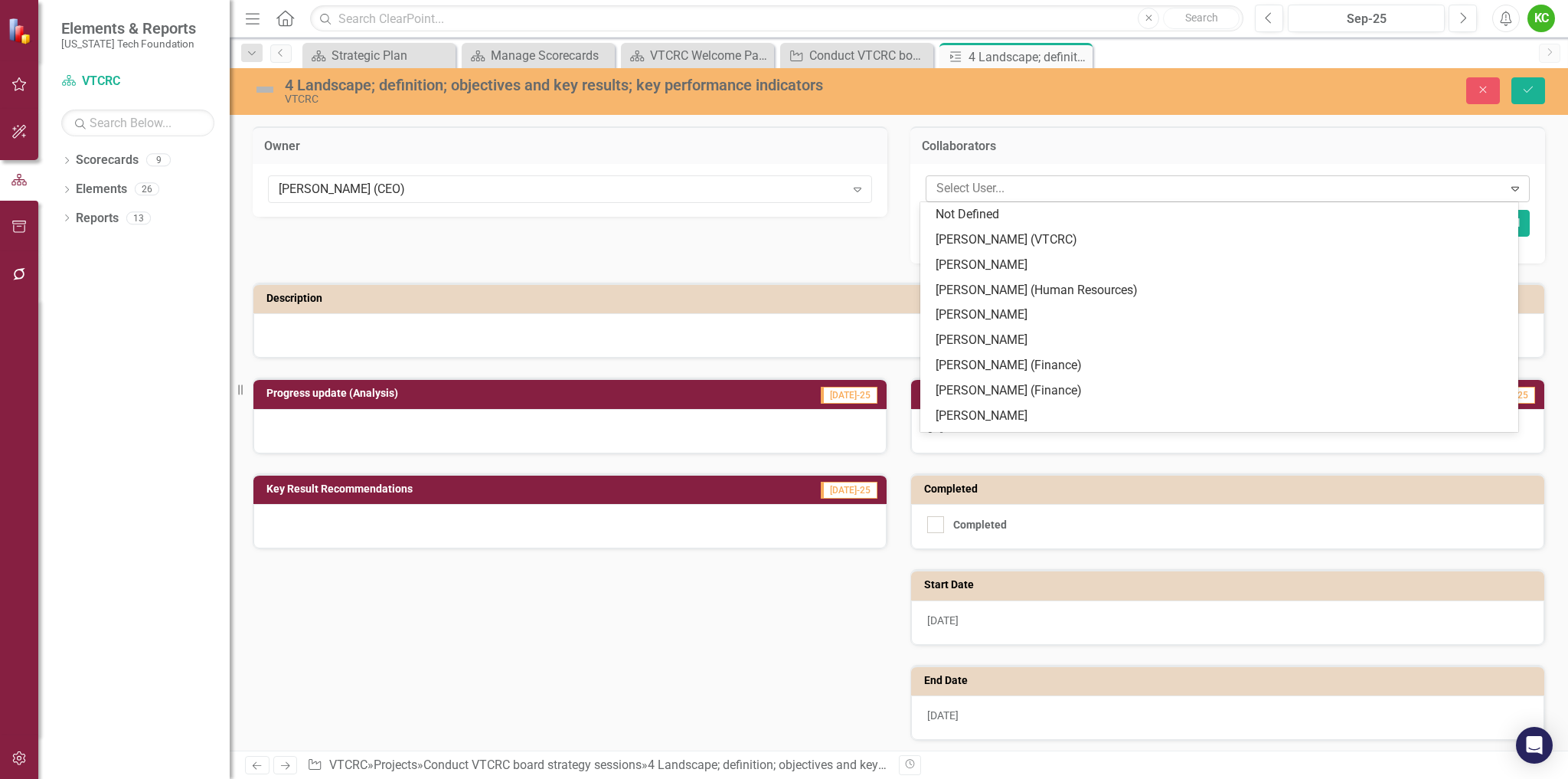
click at [960, 188] on div at bounding box center [1217, 188] width 573 height 21
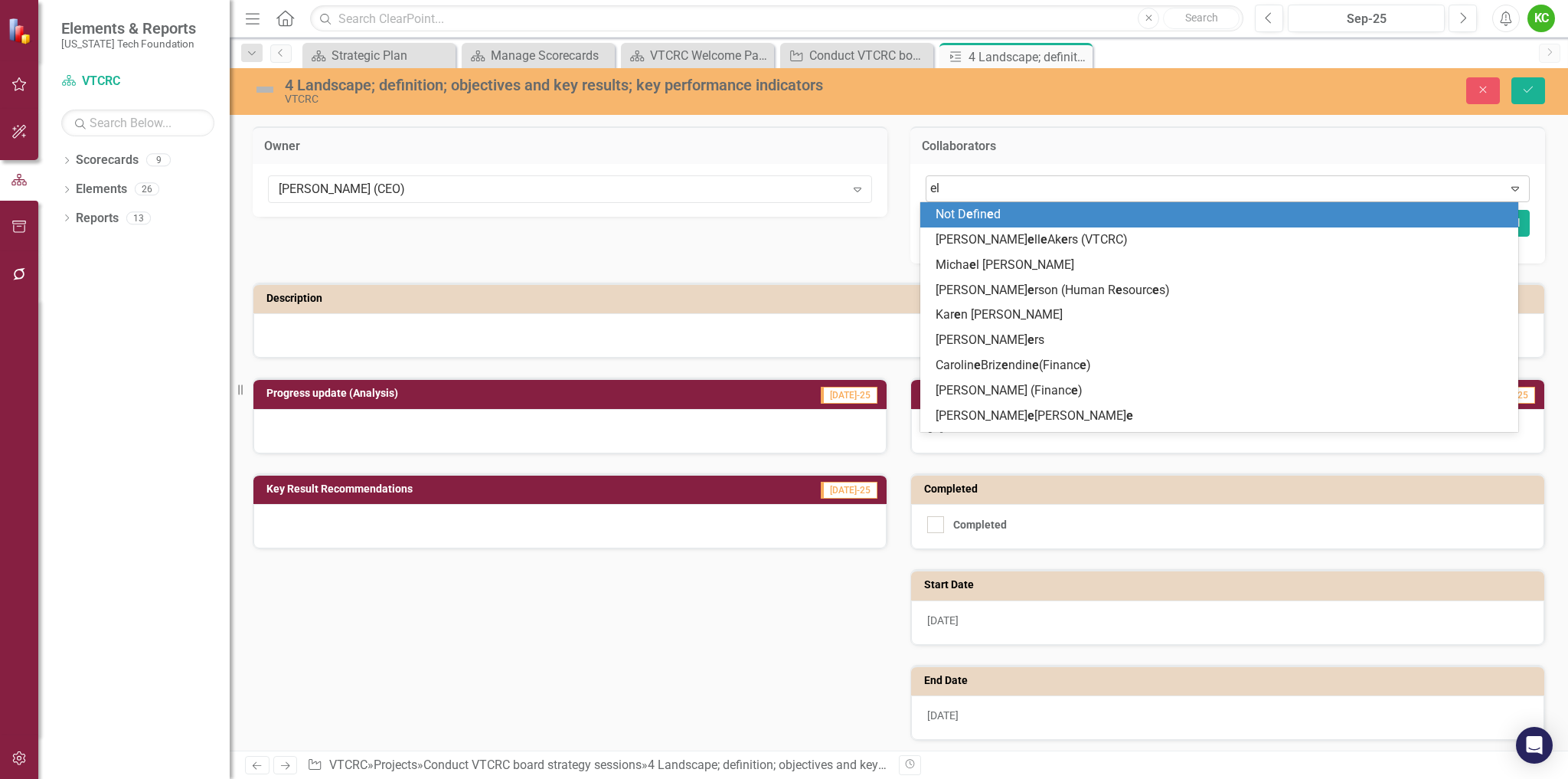
type input "[PERSON_NAME]"
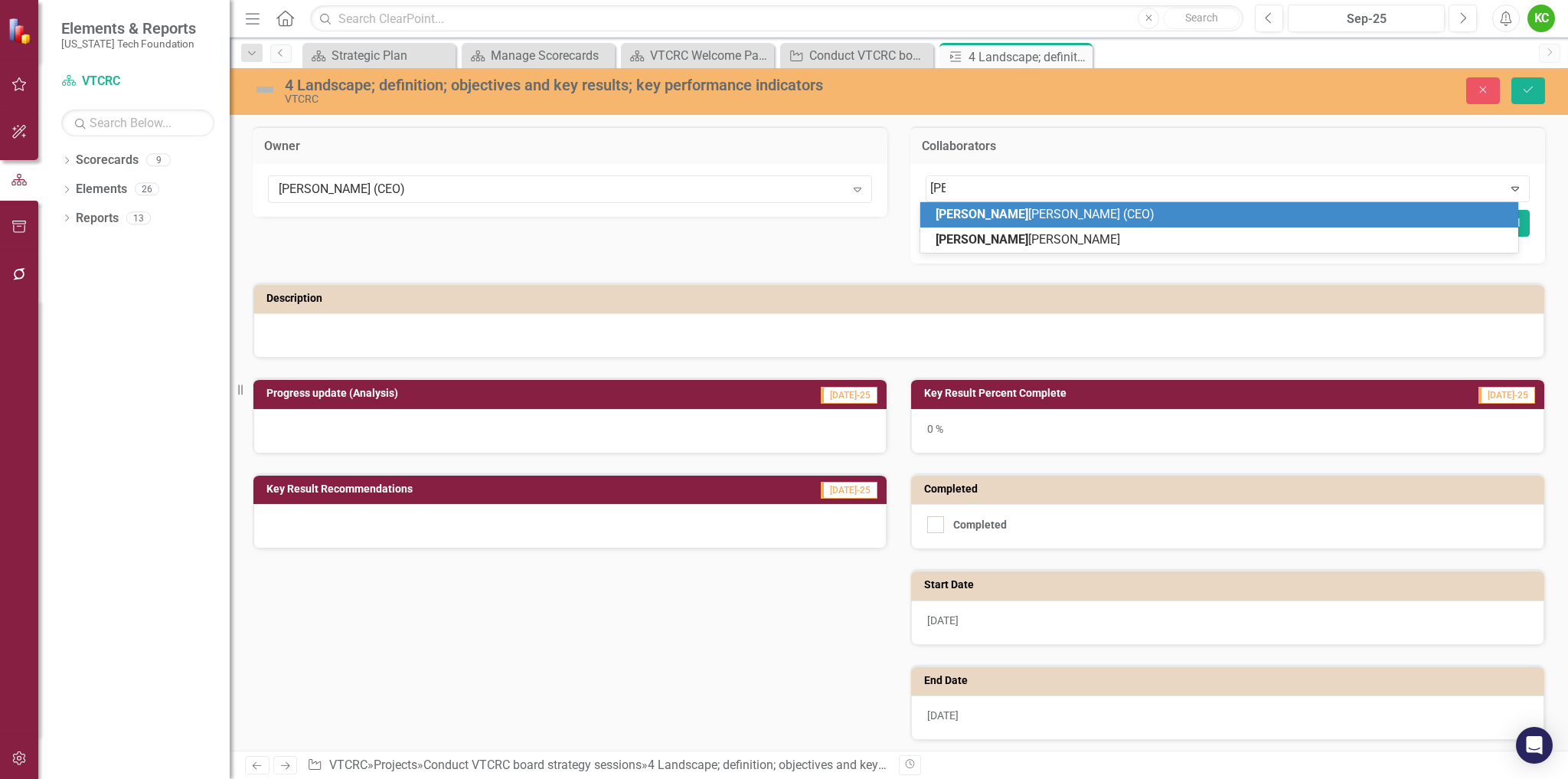
click at [988, 210] on span "[PERSON_NAME] [PERSON_NAME] (CEO)" at bounding box center [1045, 214] width 219 height 14
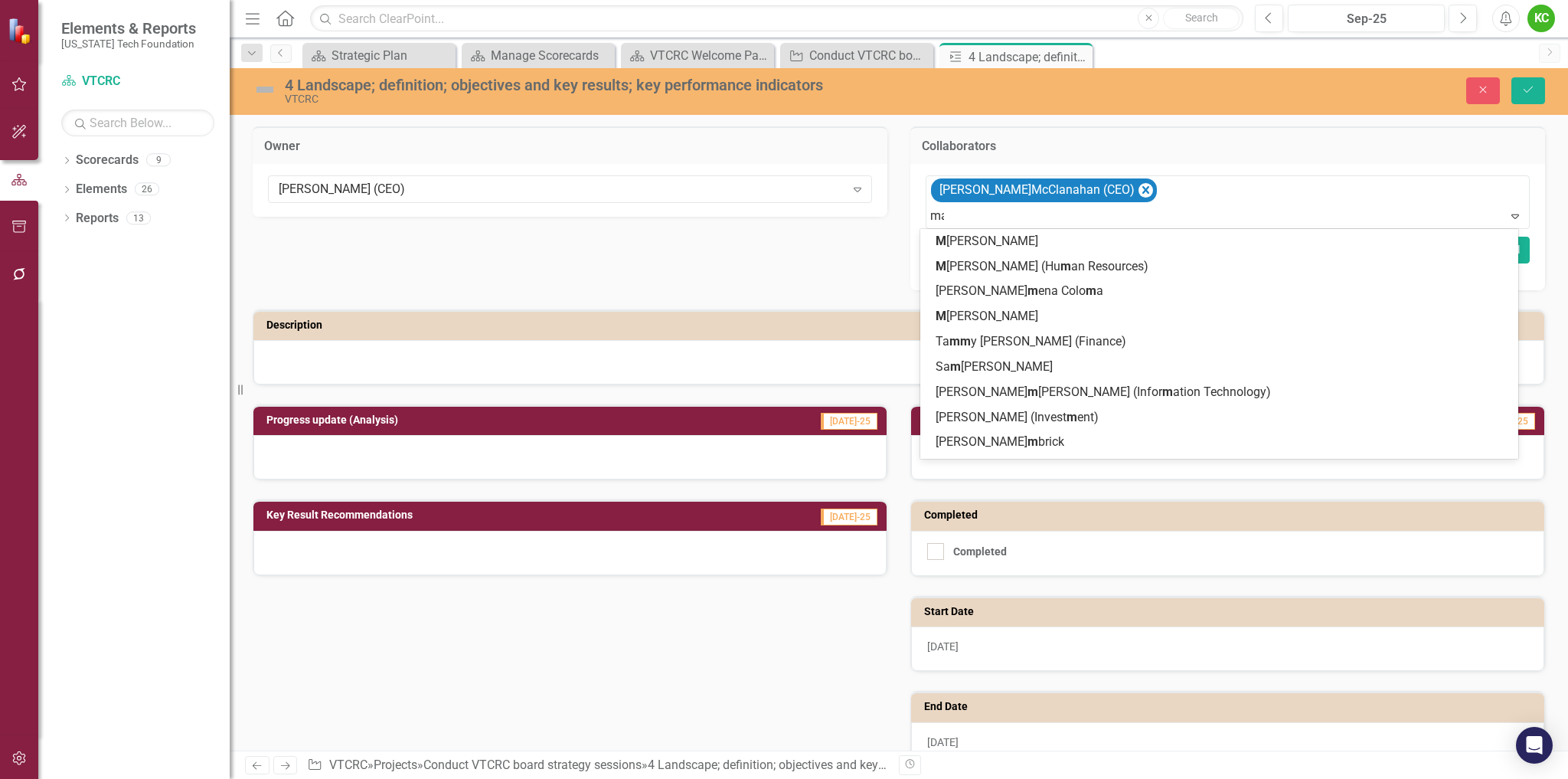
type input "mar"
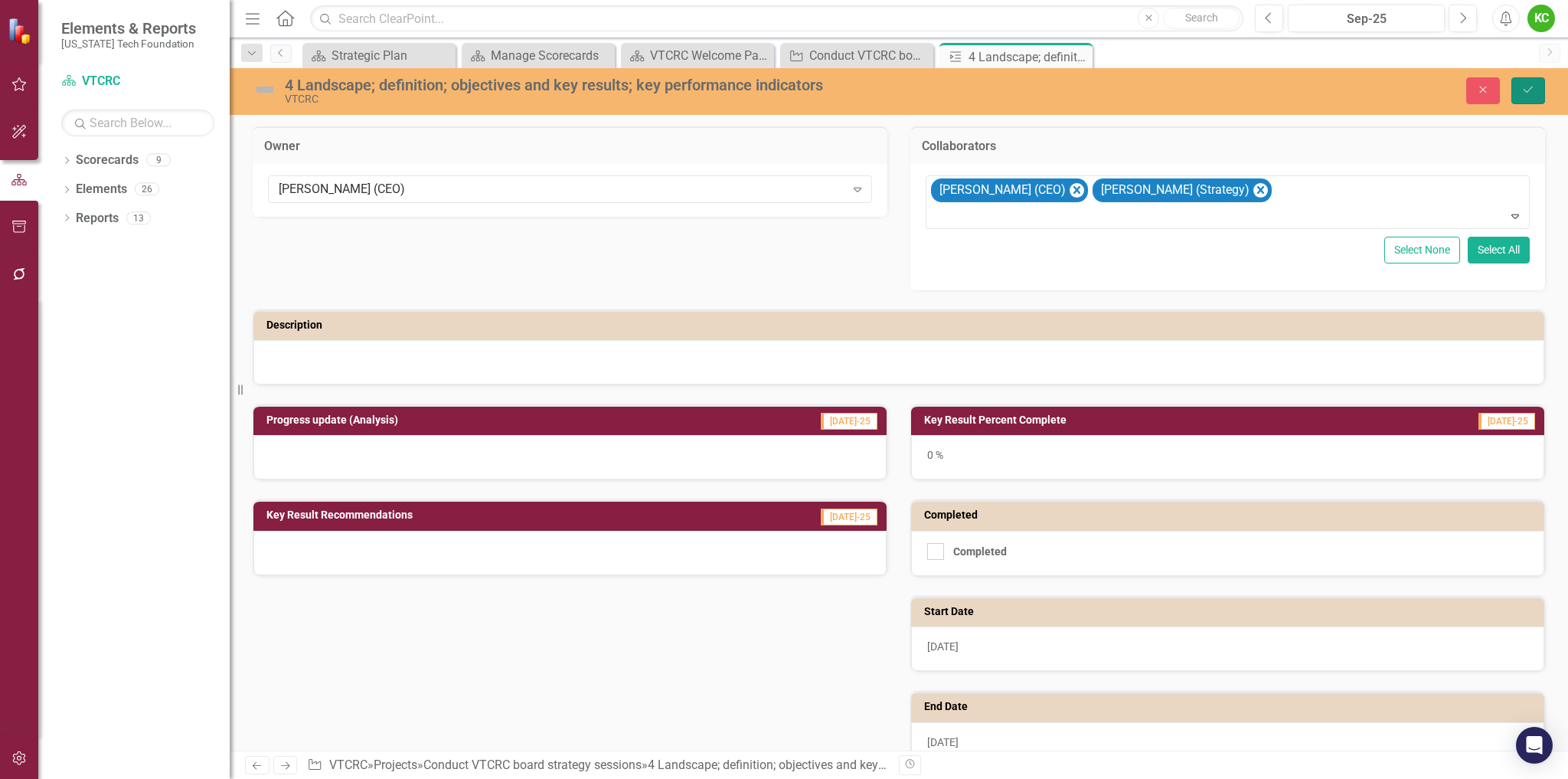
click at [1527, 93] on icon "Save" at bounding box center [1528, 90] width 13 height 11
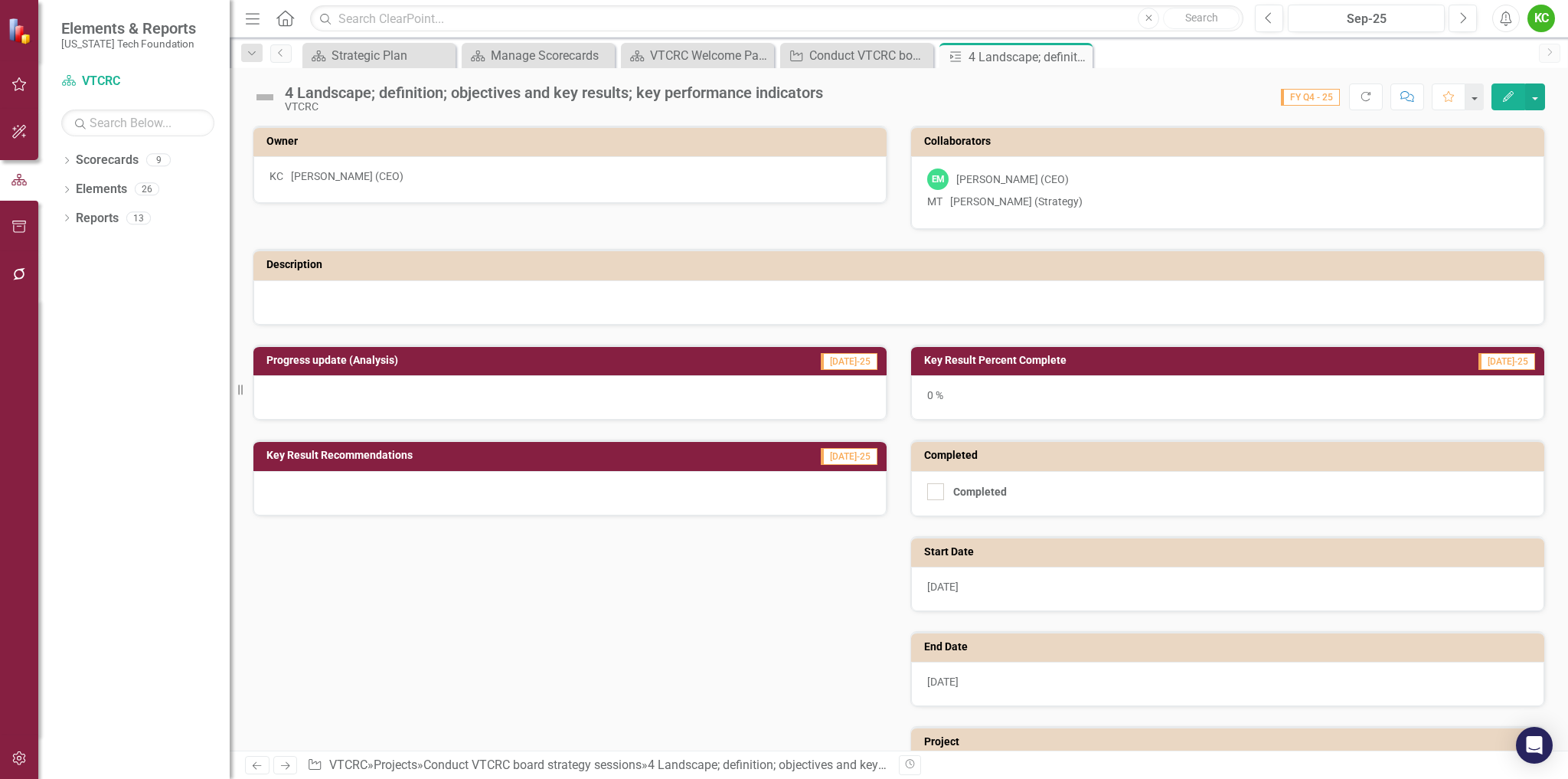
click at [935, 405] on div "0 %" at bounding box center [1228, 398] width 633 height 45
click at [937, 490] on div at bounding box center [936, 492] width 17 height 17
click at [937, 490] on input "Completed" at bounding box center [932, 488] width 10 height 10
checkbox input "true"
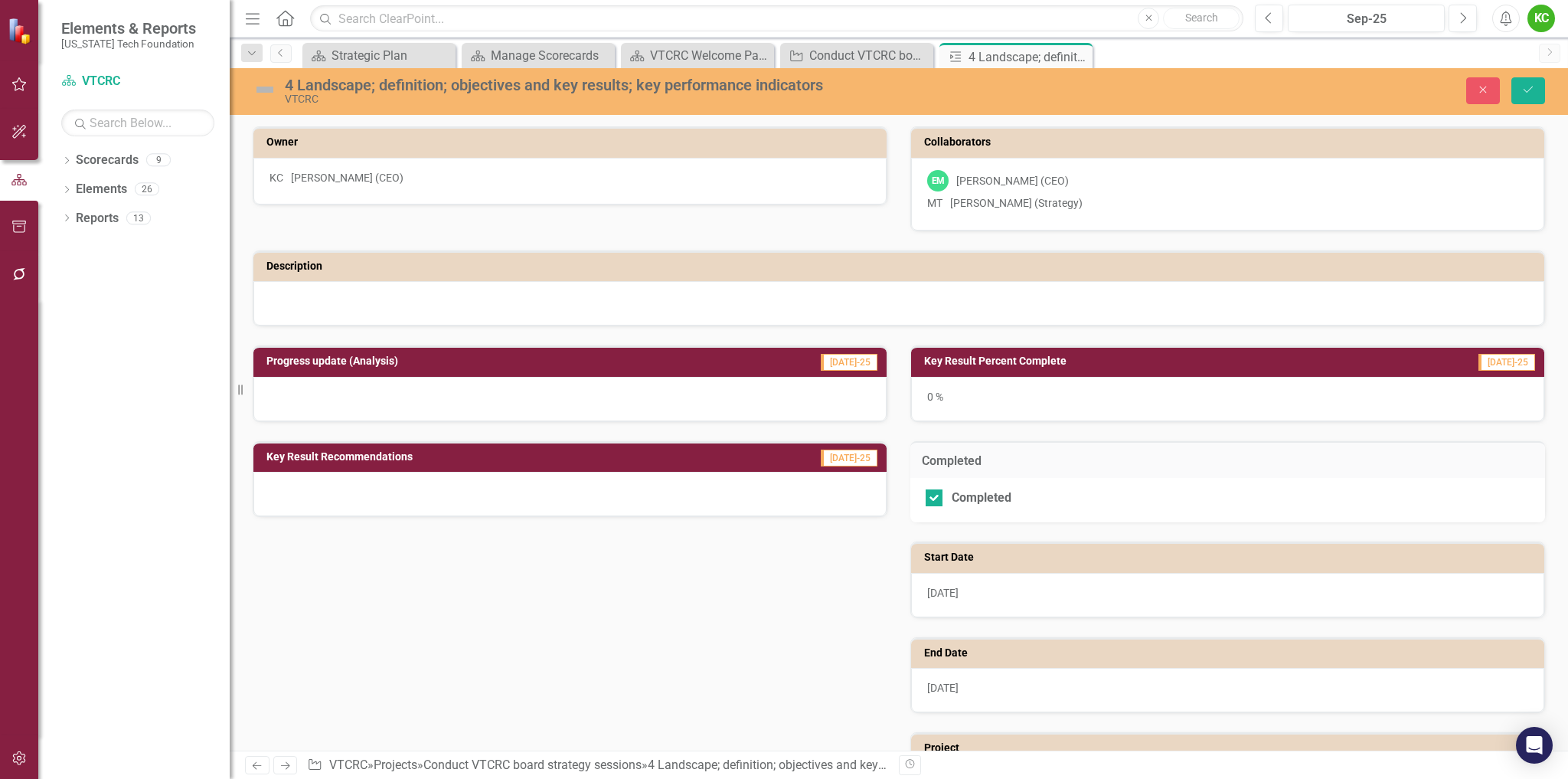
click at [947, 405] on div "0 %" at bounding box center [1228, 399] width 633 height 45
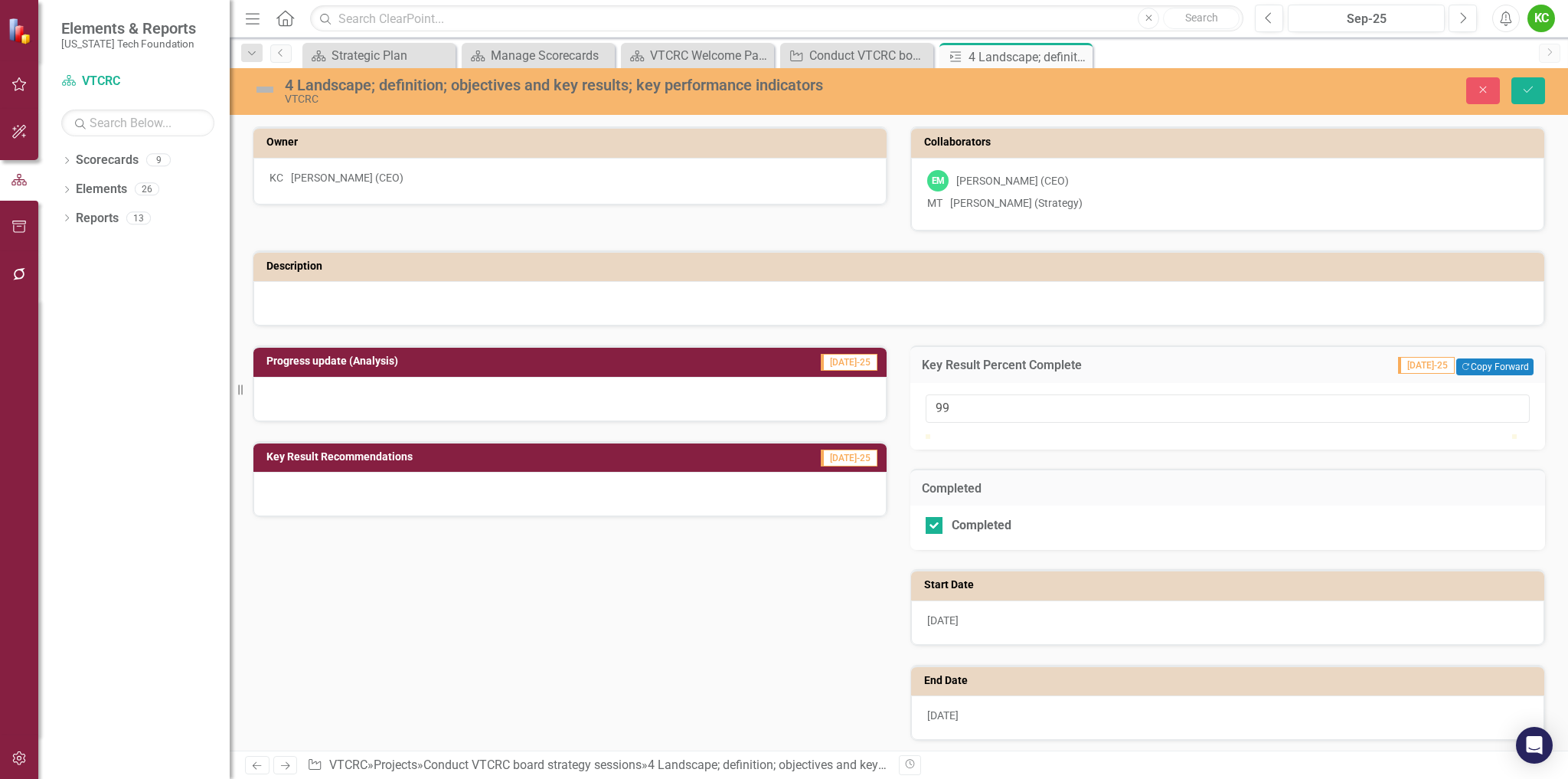
type input "100"
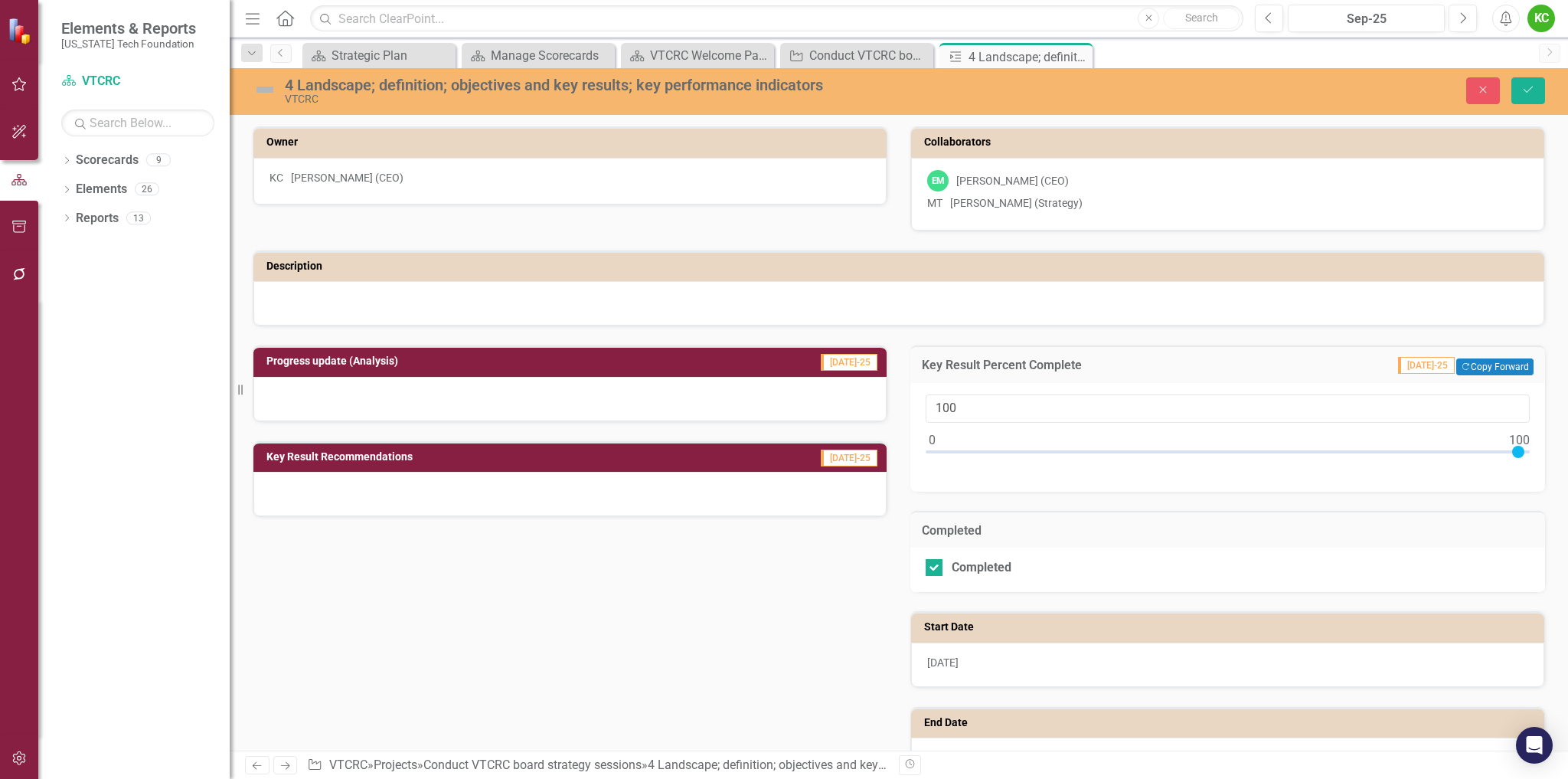
drag, startPoint x: 927, startPoint y: 454, endPoint x: 1521, endPoint y: 454, distance: 594.0
click at [1521, 454] on div "100" at bounding box center [1228, 437] width 635 height 108
click at [1527, 85] on icon "Save" at bounding box center [1528, 90] width 13 height 11
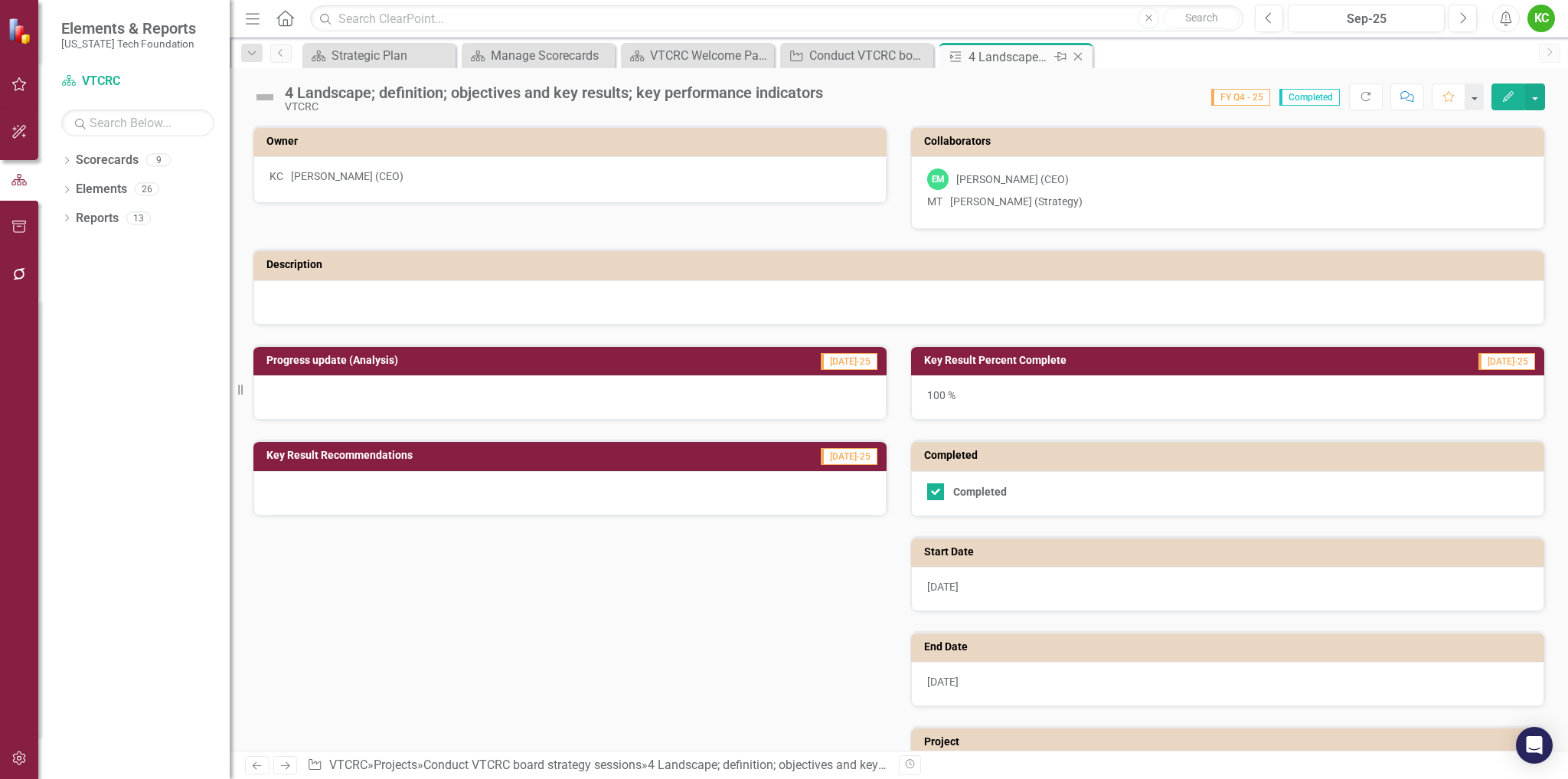
click at [1079, 57] on icon at bounding box center [1078, 56] width 8 height 8
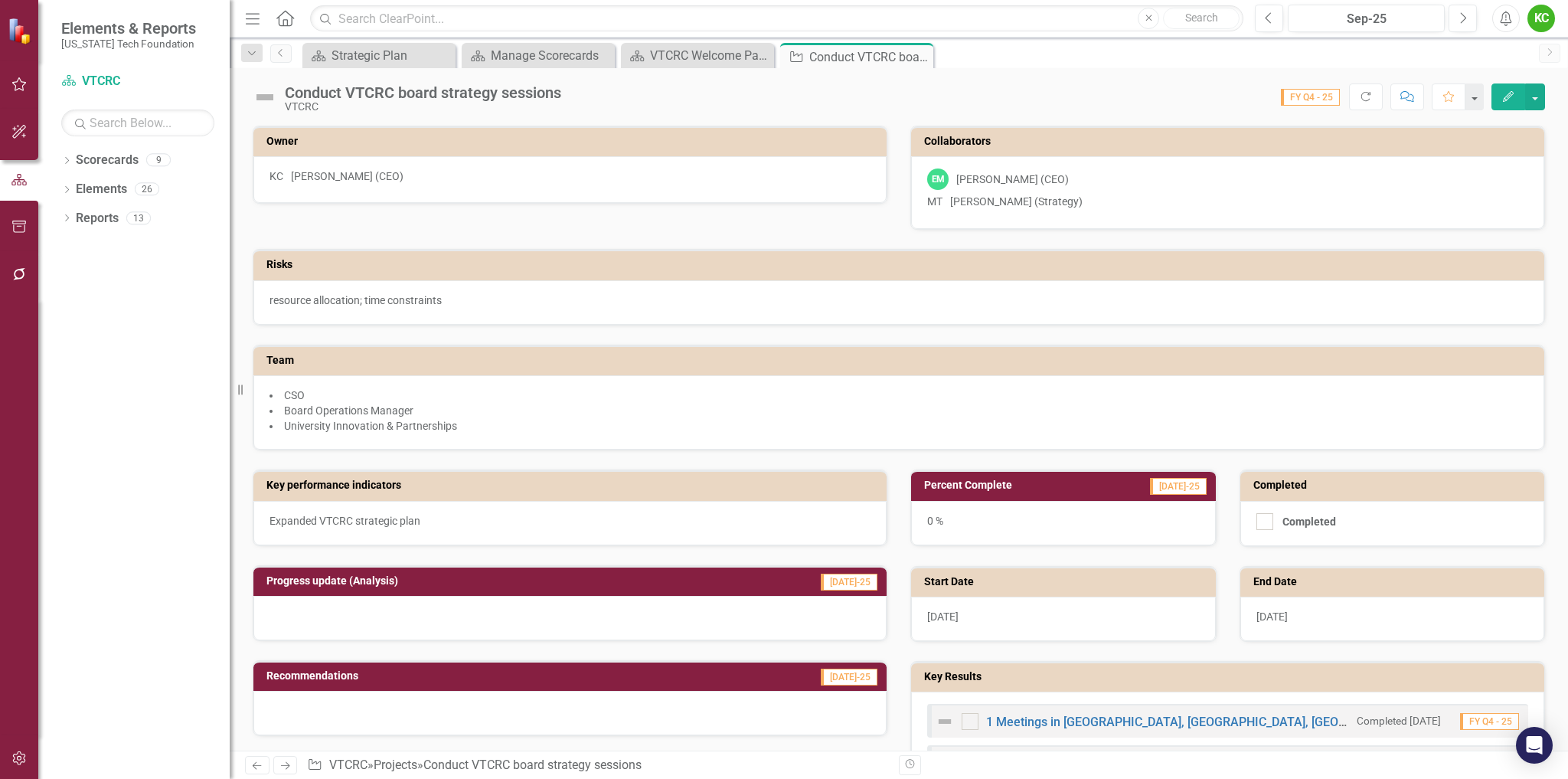
checkbox input "false"
checkbox input "true"
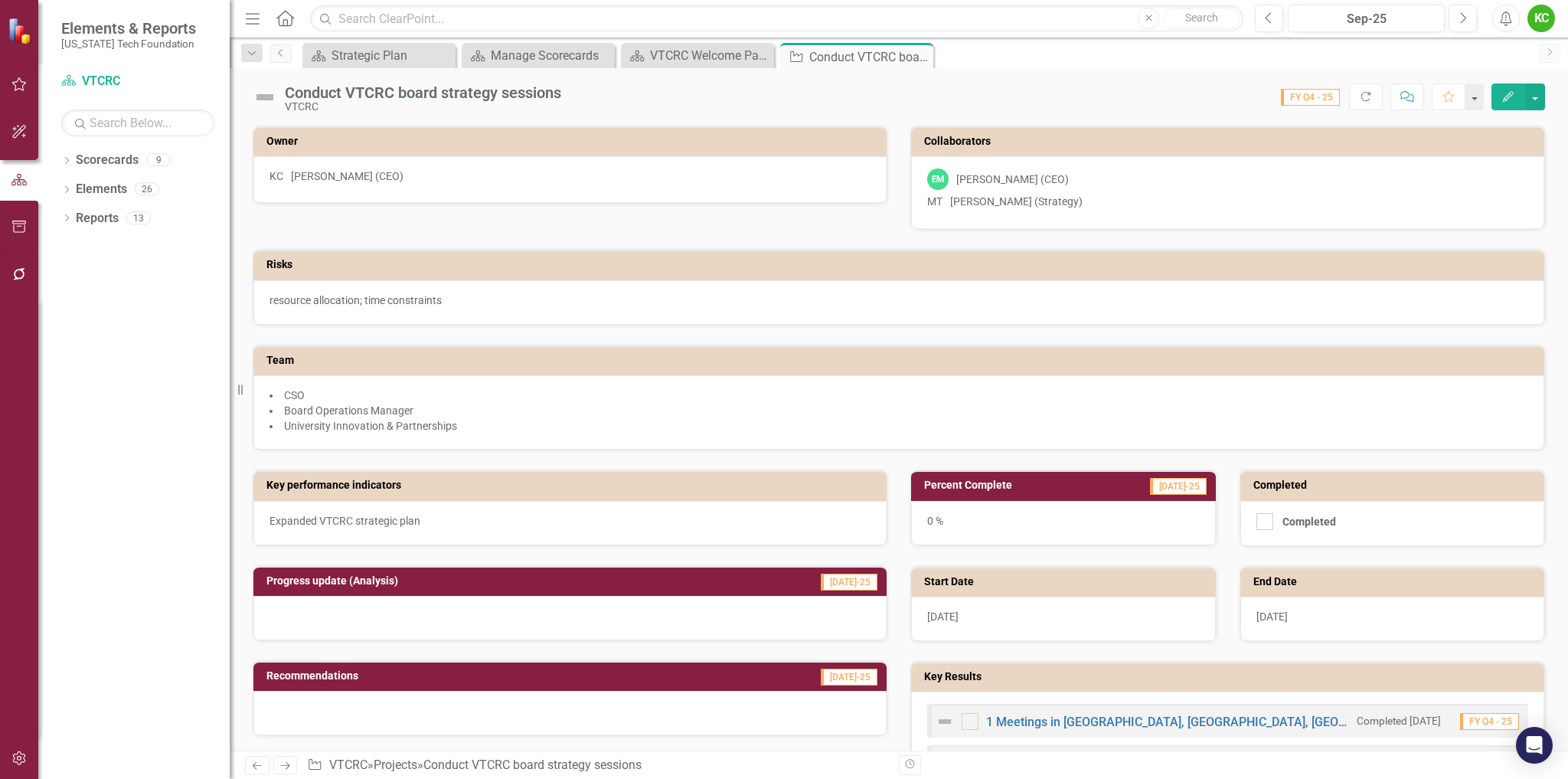
checkbox input "true"
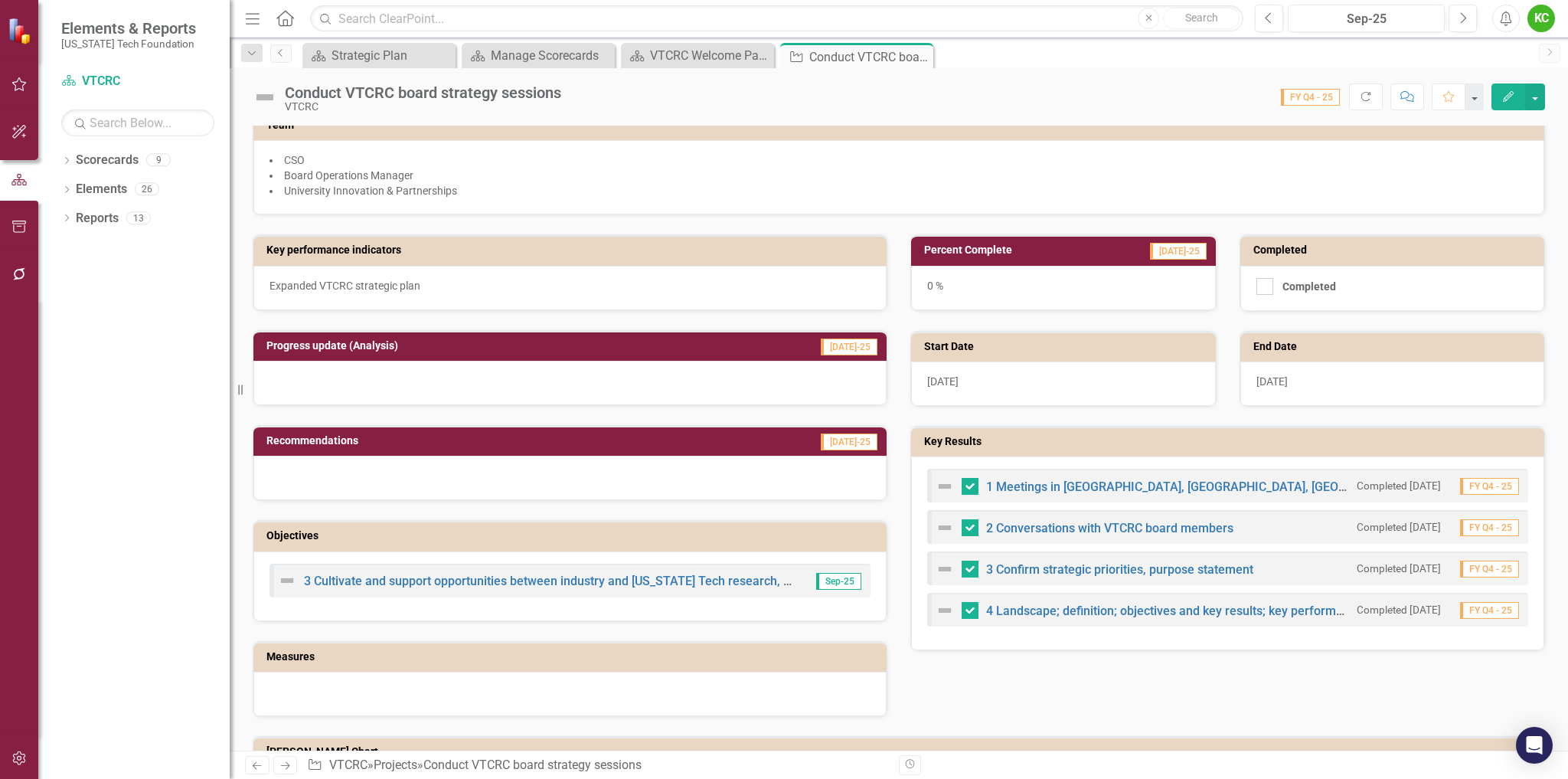
scroll to position [103, 0]
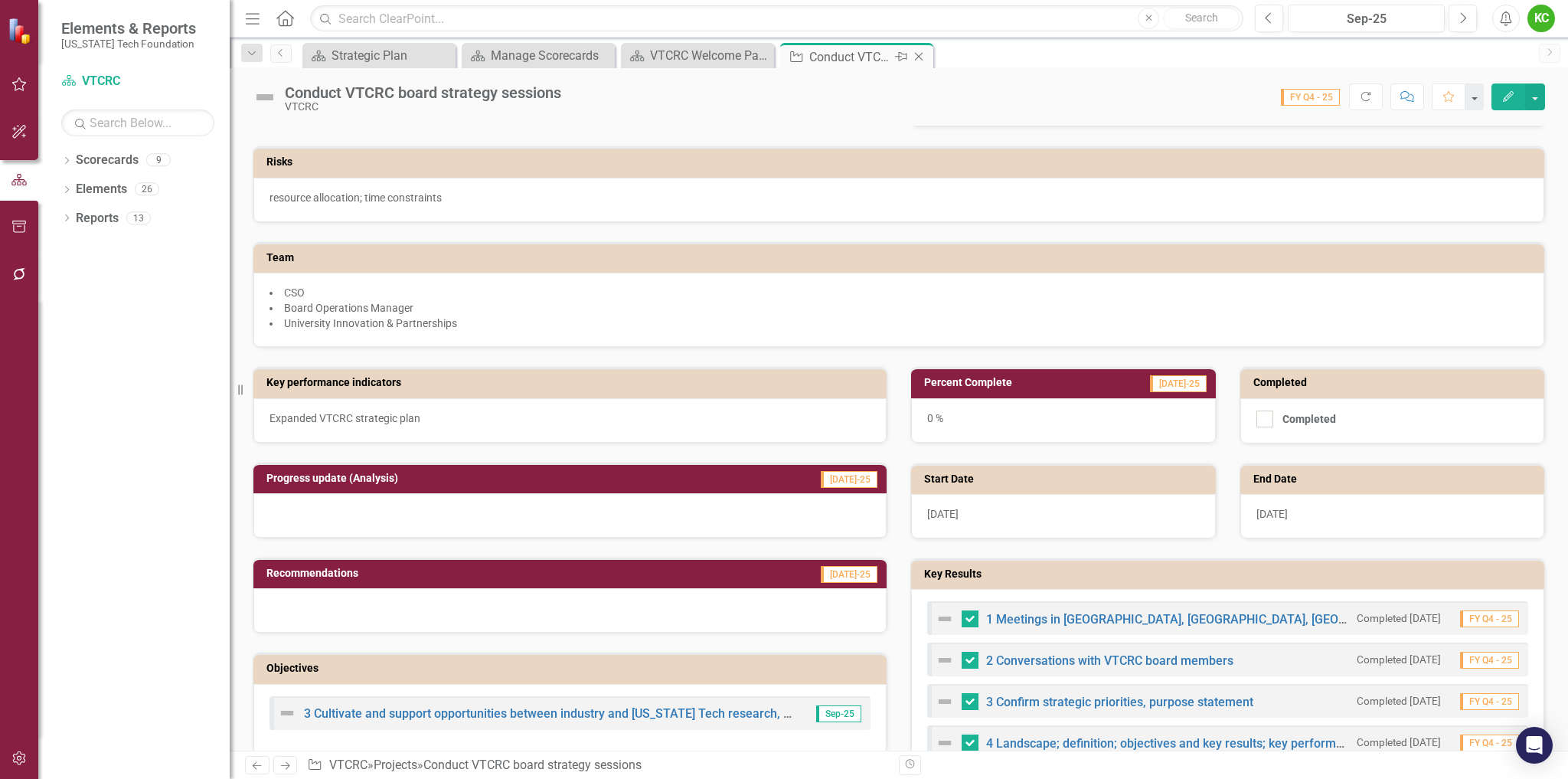
click at [920, 56] on icon "Close" at bounding box center [919, 56] width 15 height 13
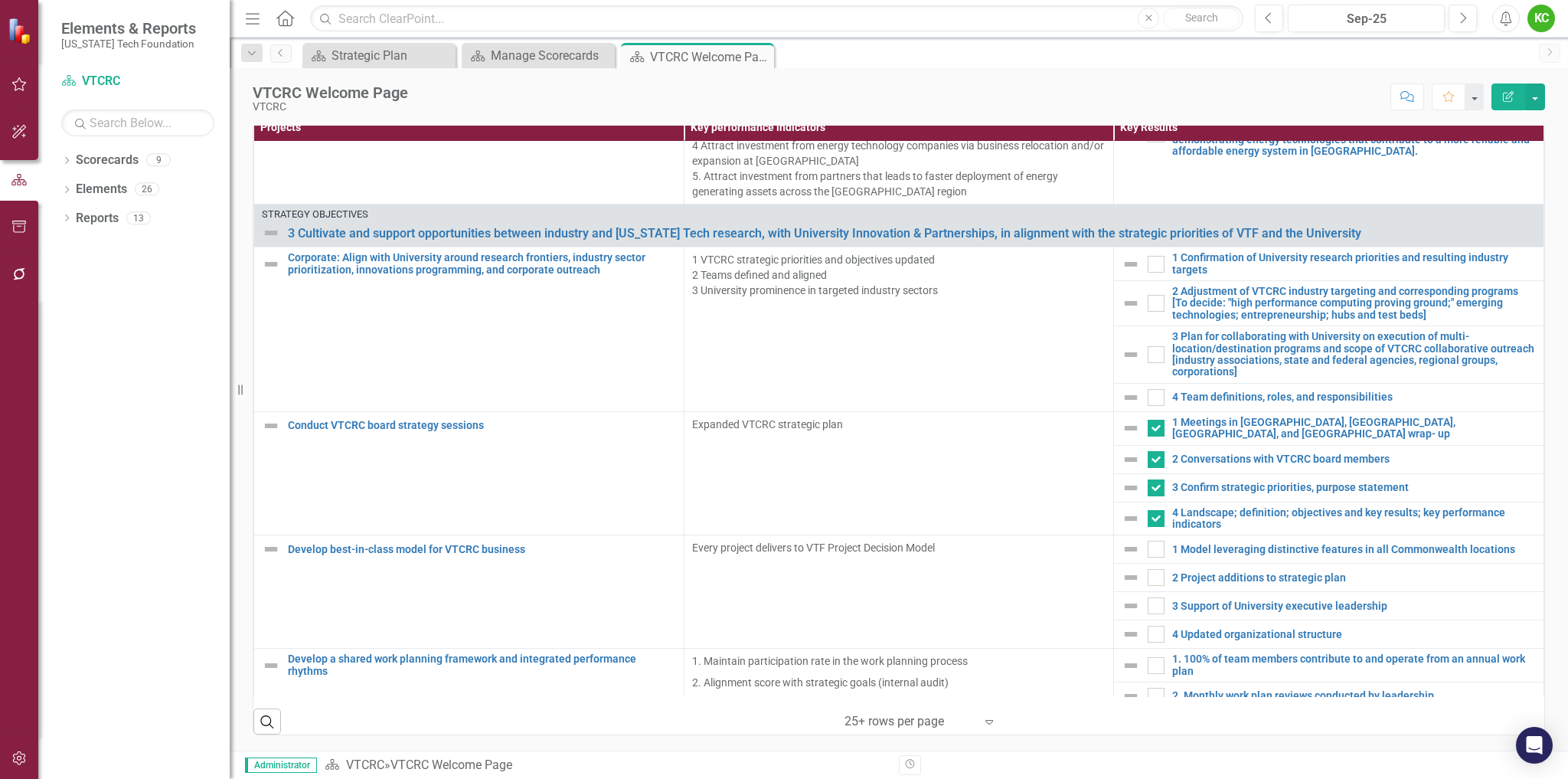
scroll to position [2350, 0]
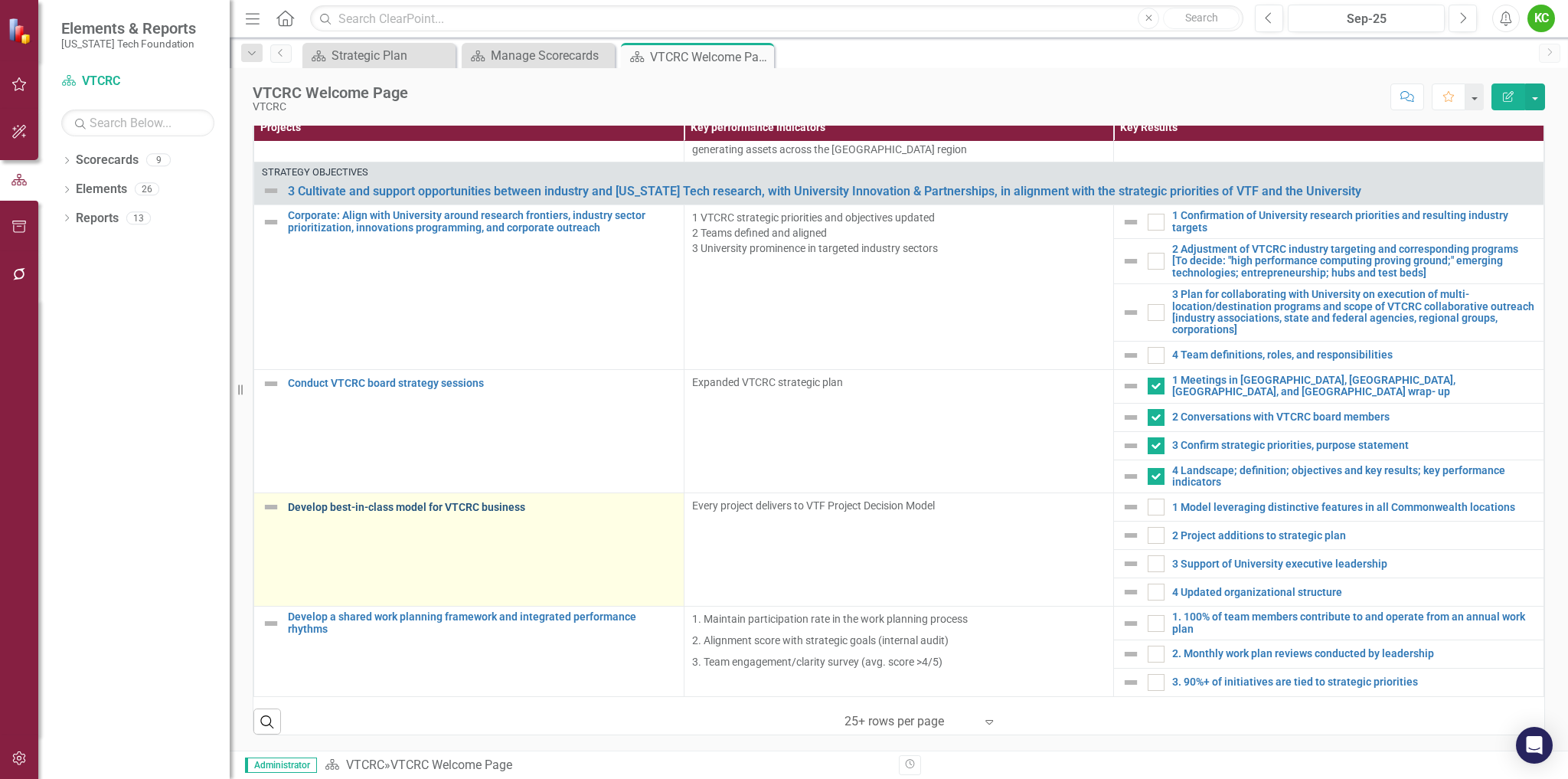
click at [510, 505] on link "Develop best-in-class model for VTCRC business" at bounding box center [483, 507] width 389 height 12
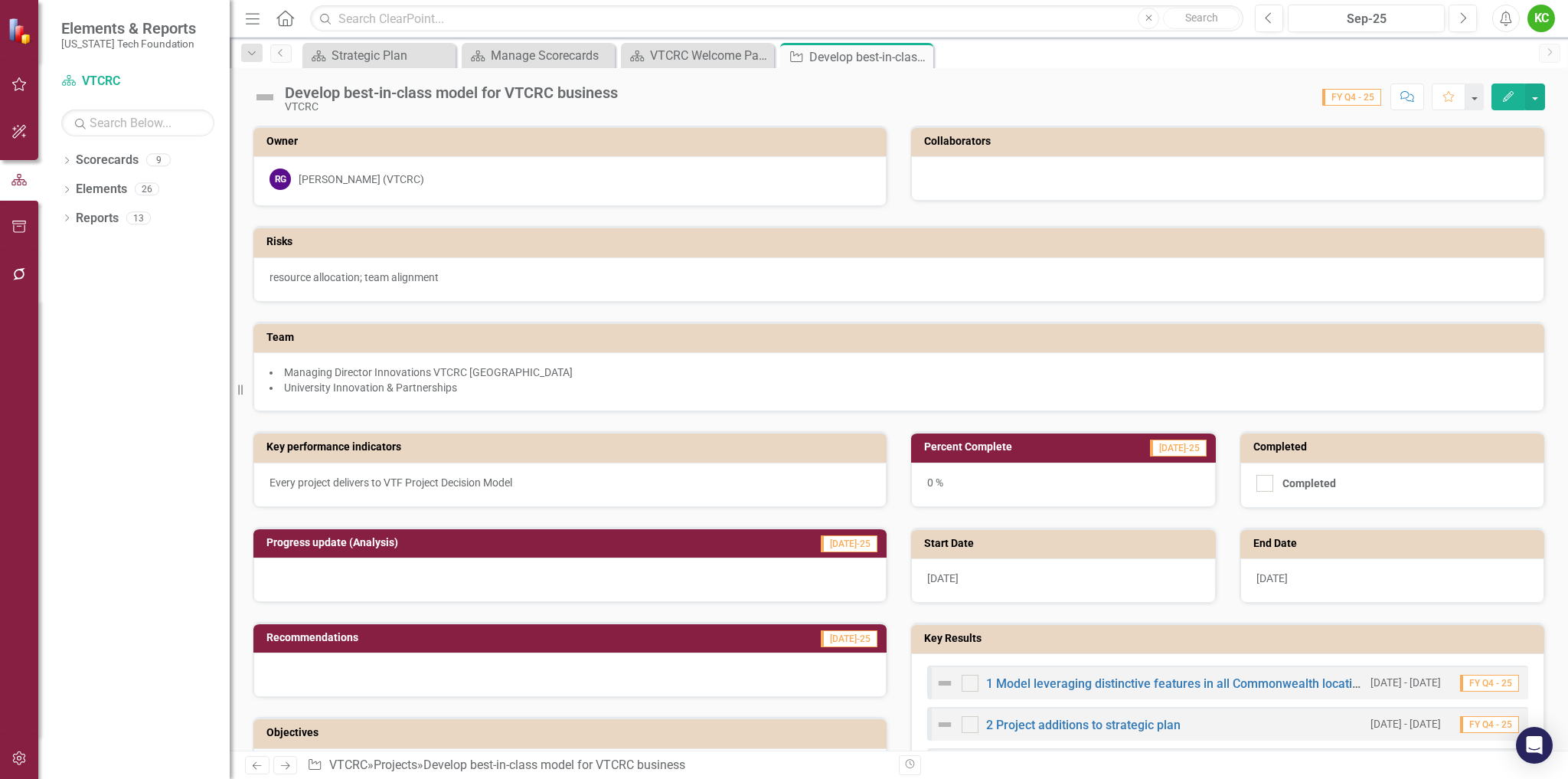
click at [1171, 676] on div "1 Model leveraging distinctive features in all Commonwealth locations" at bounding box center [1149, 683] width 427 height 19
click at [1181, 681] on link "1 Model leveraging distinctive features in all Commonwealth locations" at bounding box center [1178, 683] width 386 height 14
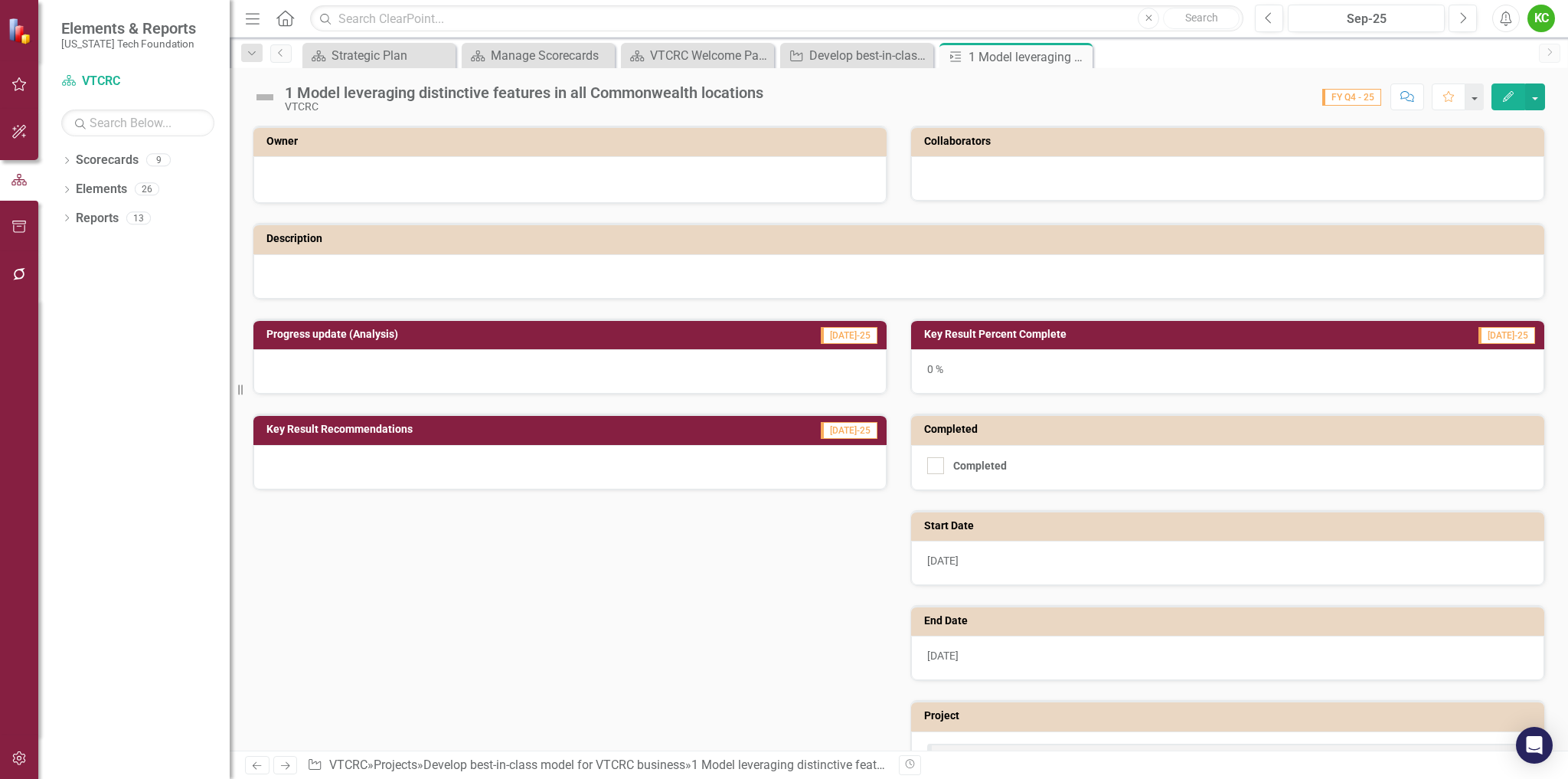
click at [629, 184] on div at bounding box center [570, 177] width 601 height 19
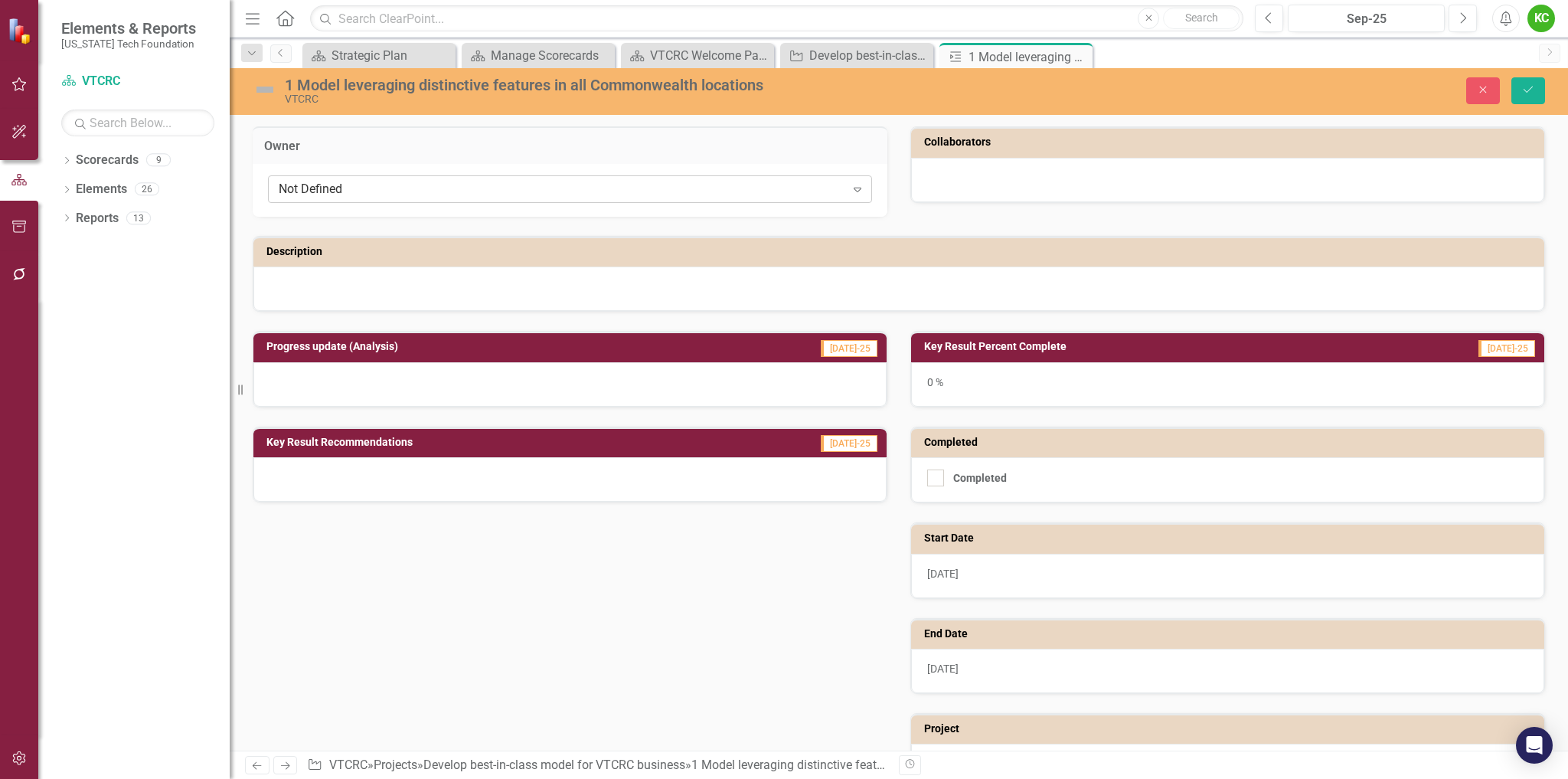
click at [635, 184] on div "Not Defined" at bounding box center [561, 190] width 567 height 18
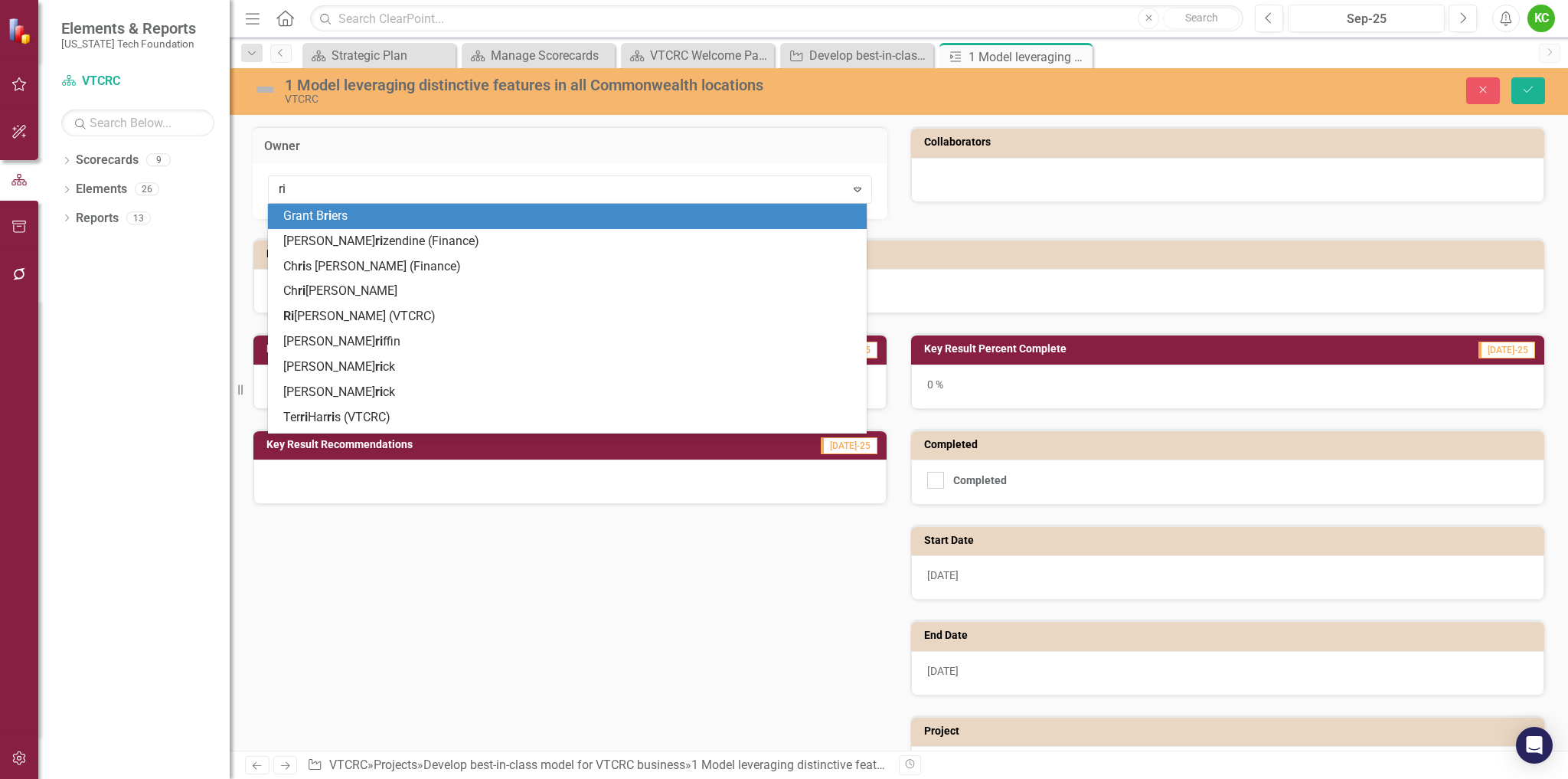
type input "ric"
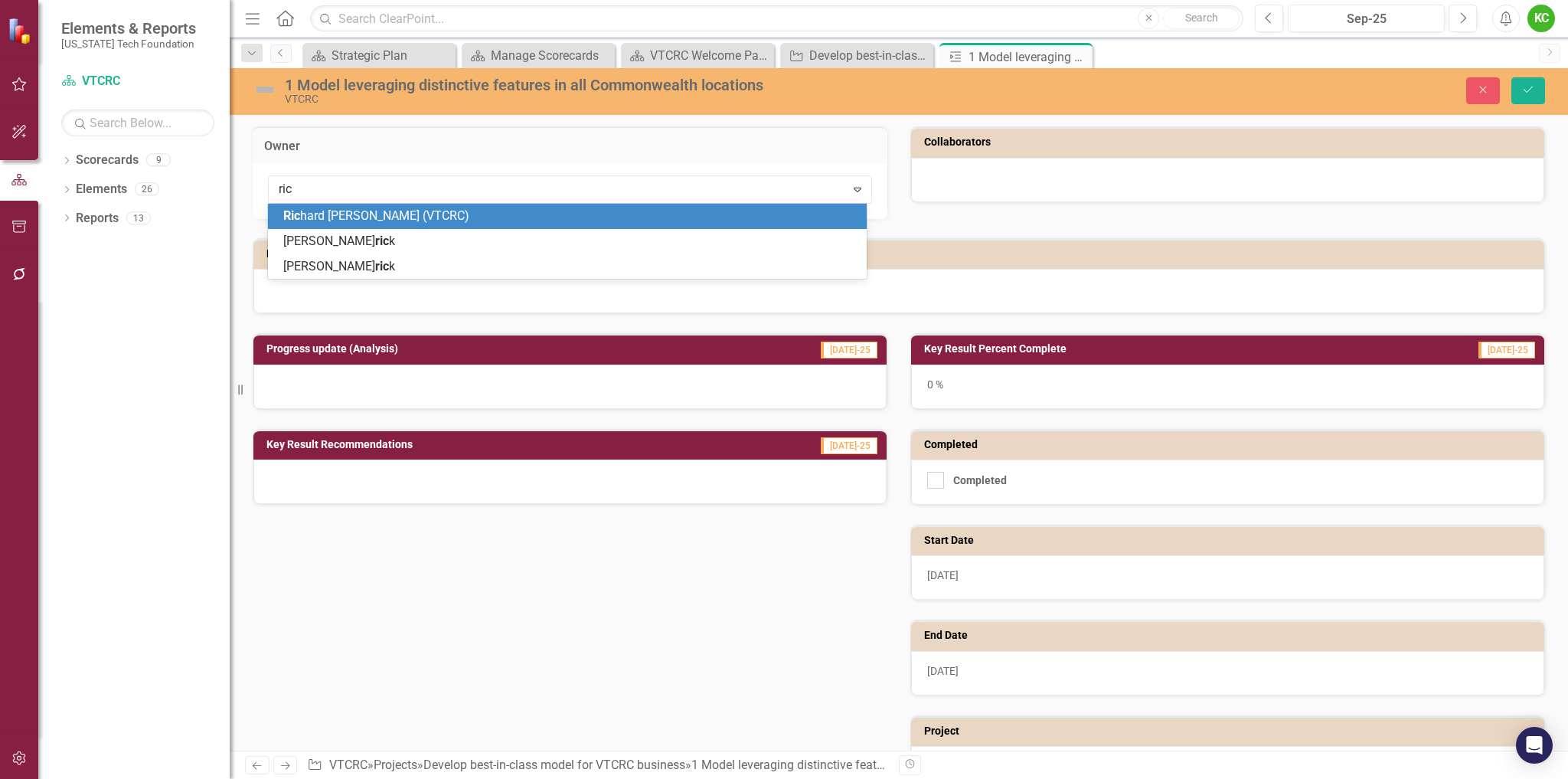
click at [556, 218] on div "Ric hard [PERSON_NAME] (VTCRC)" at bounding box center [570, 217] width 574 height 18
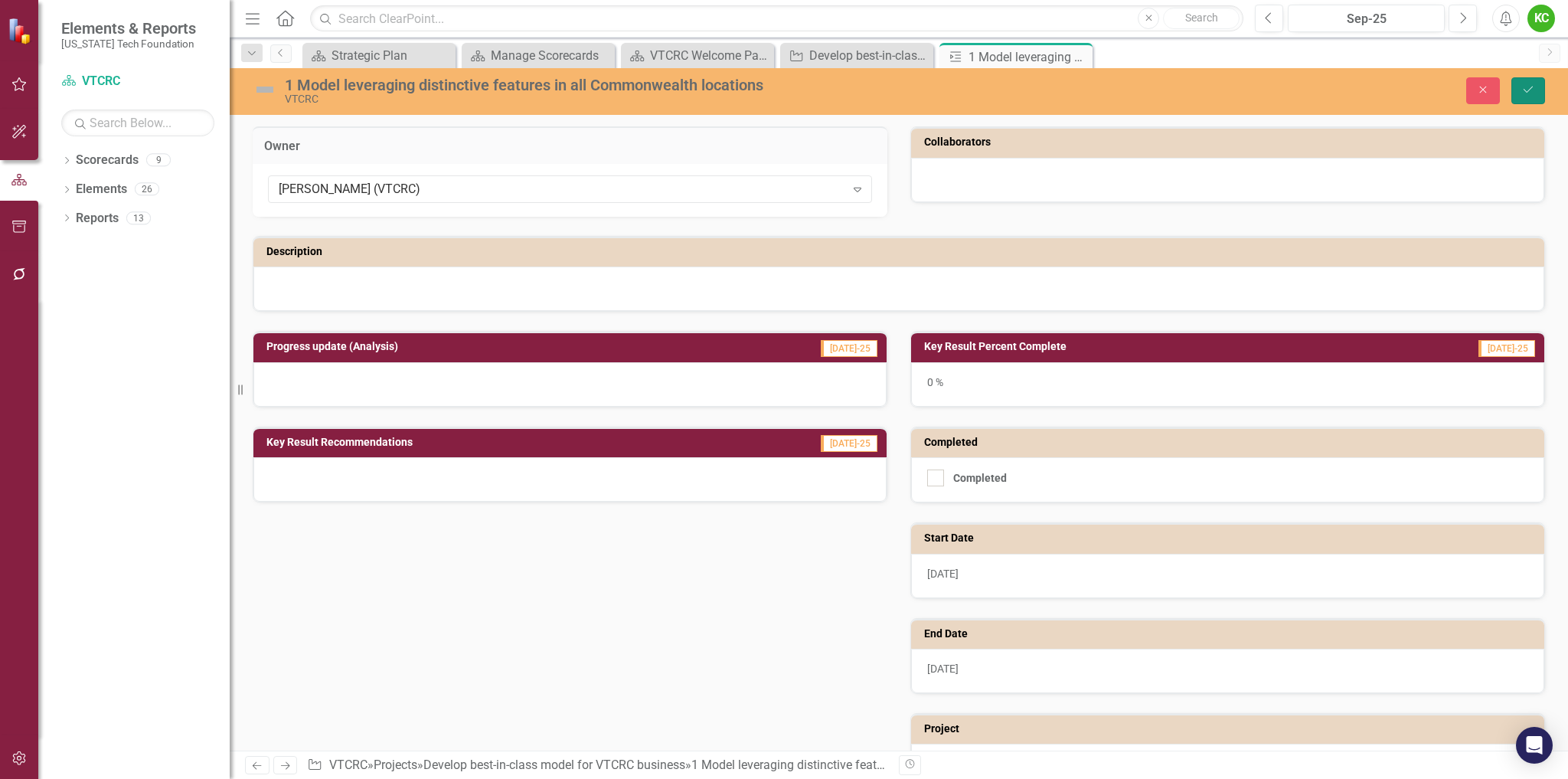
click at [1533, 92] on icon "Save" at bounding box center [1528, 90] width 13 height 11
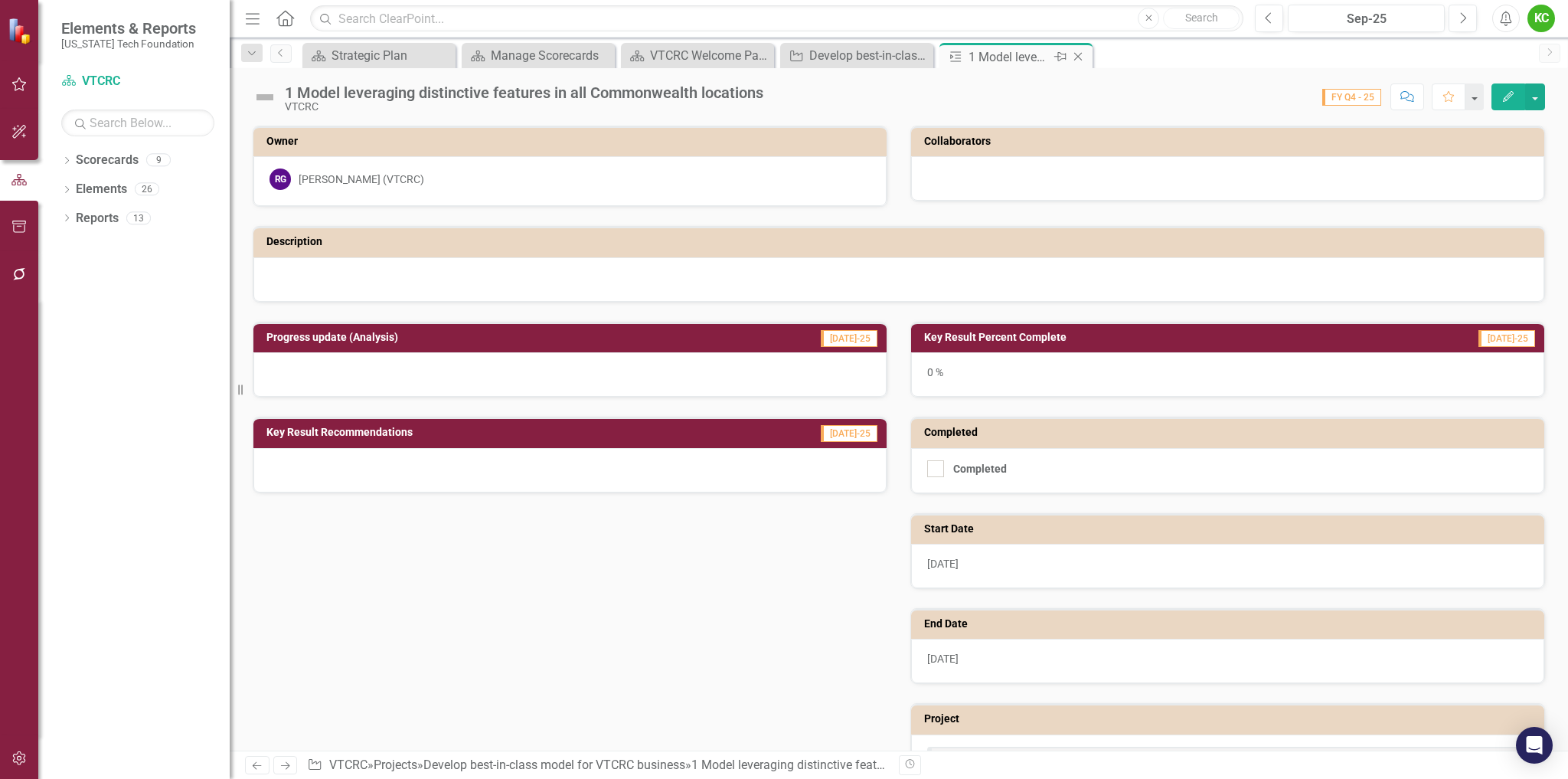
click at [1078, 53] on icon "Close" at bounding box center [1078, 56] width 15 height 13
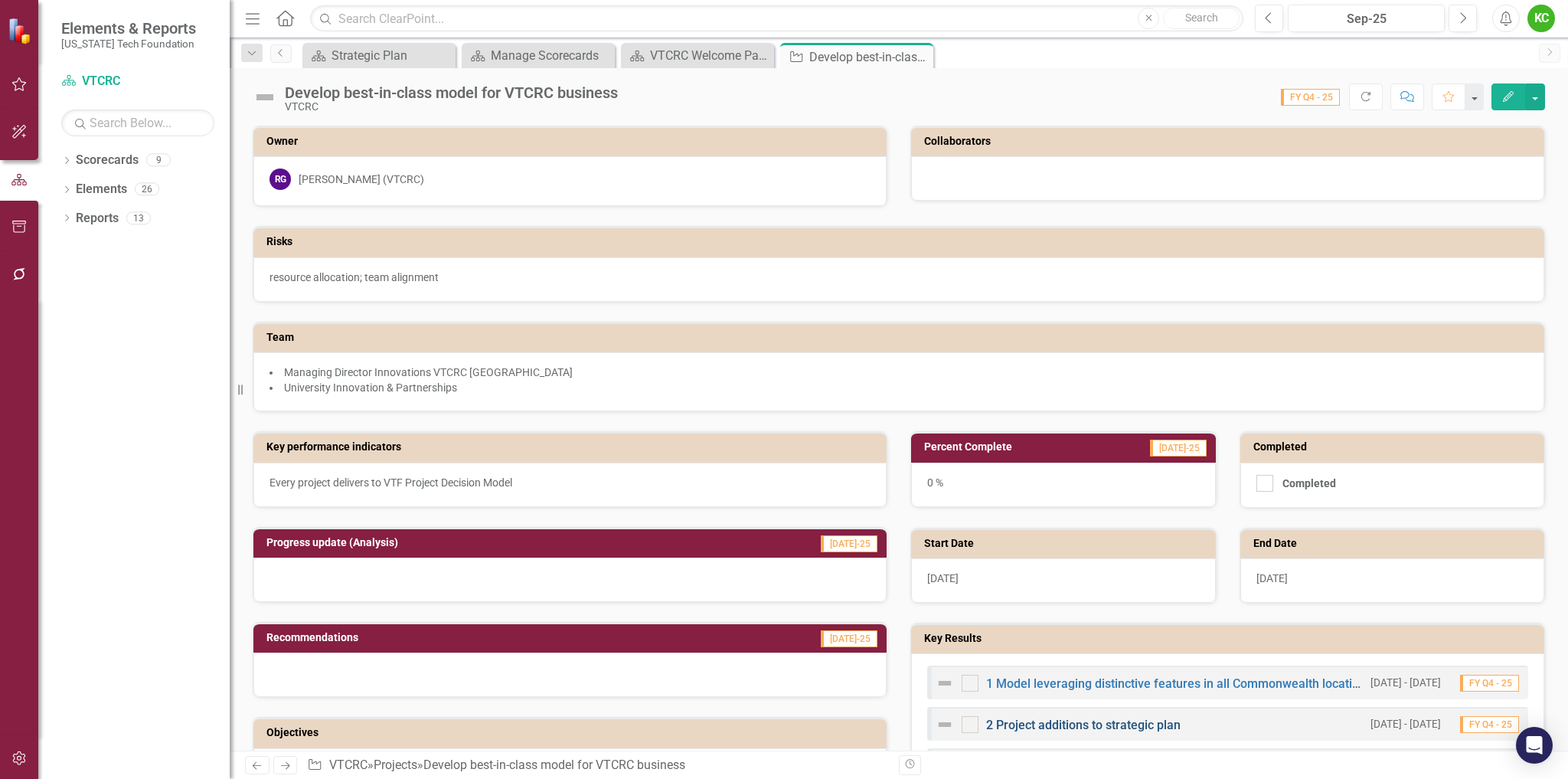
click at [1083, 725] on link "2 Project additions to strategic plan" at bounding box center [1083, 724] width 194 height 14
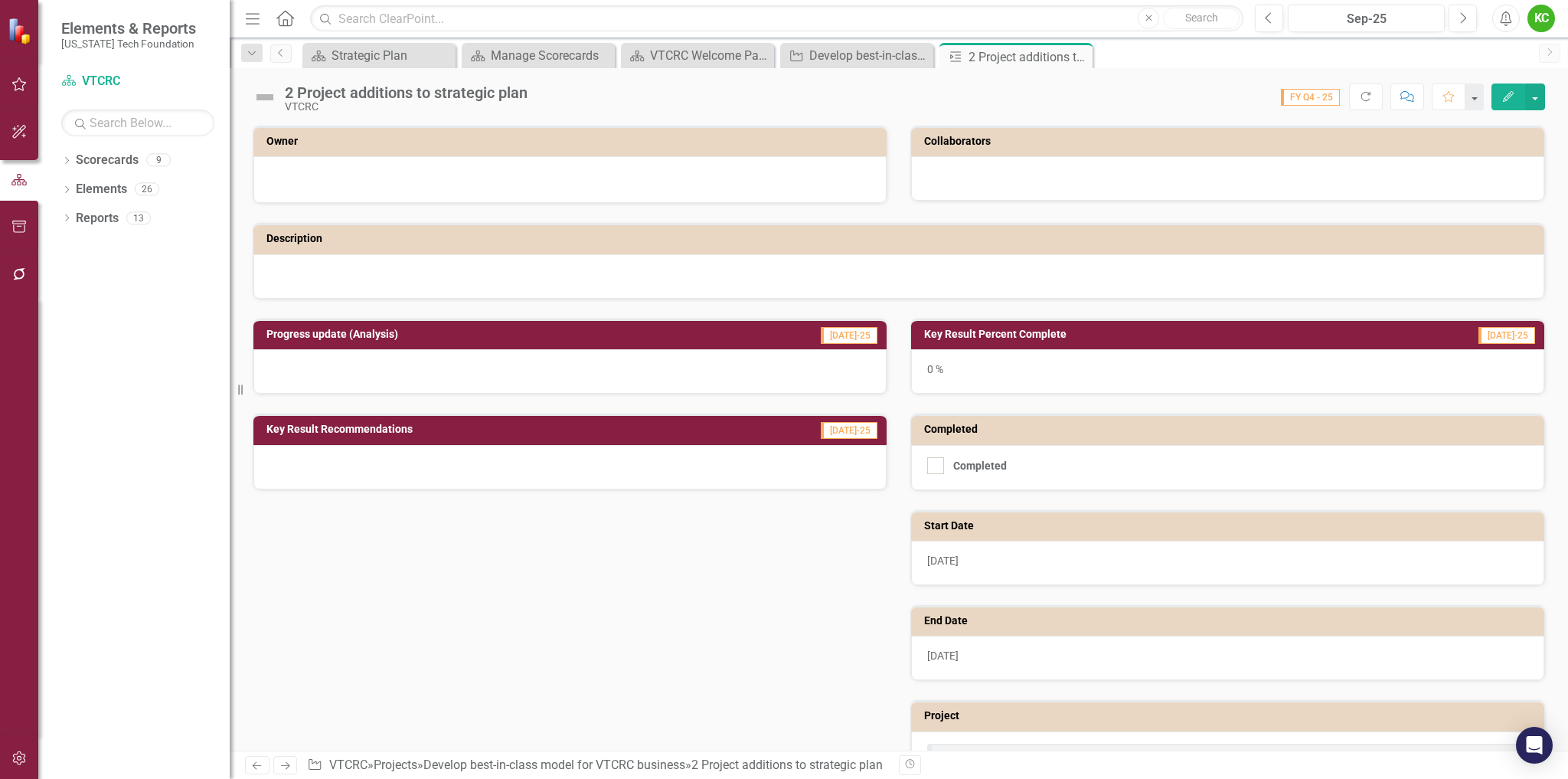
click at [569, 171] on div at bounding box center [570, 177] width 601 height 19
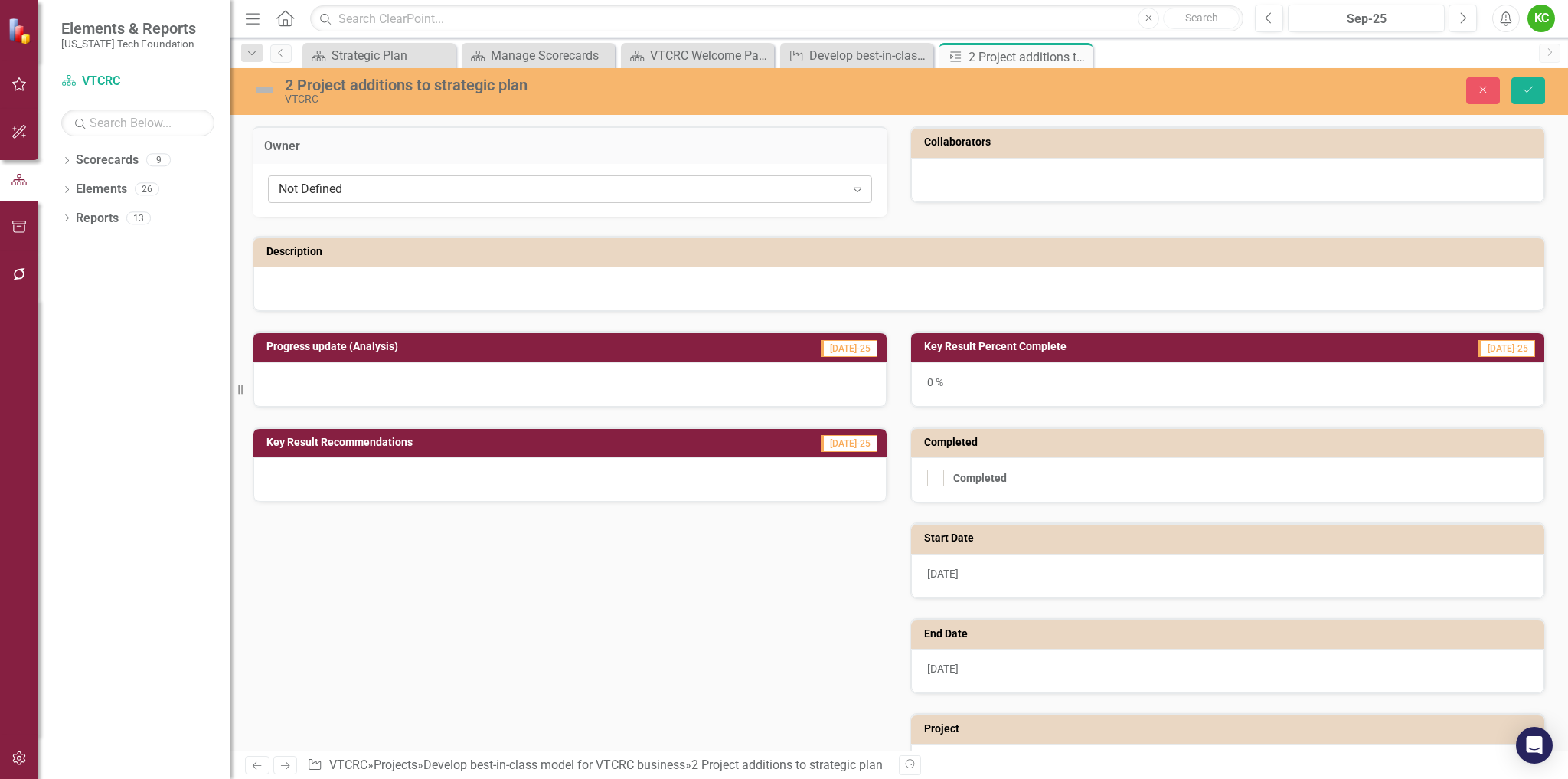
click at [574, 184] on div "Not Defined" at bounding box center [561, 190] width 567 height 18
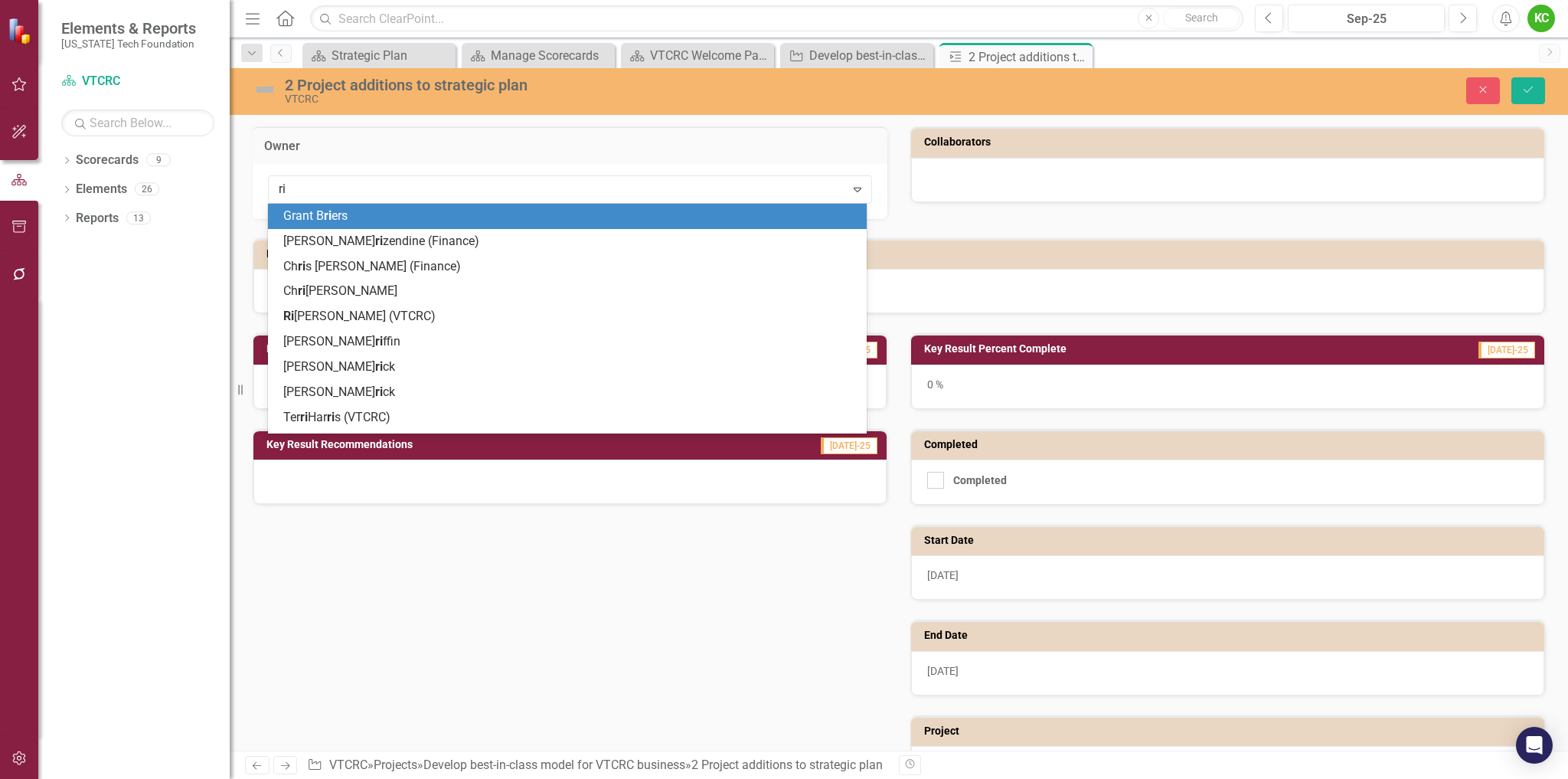
type input "ric"
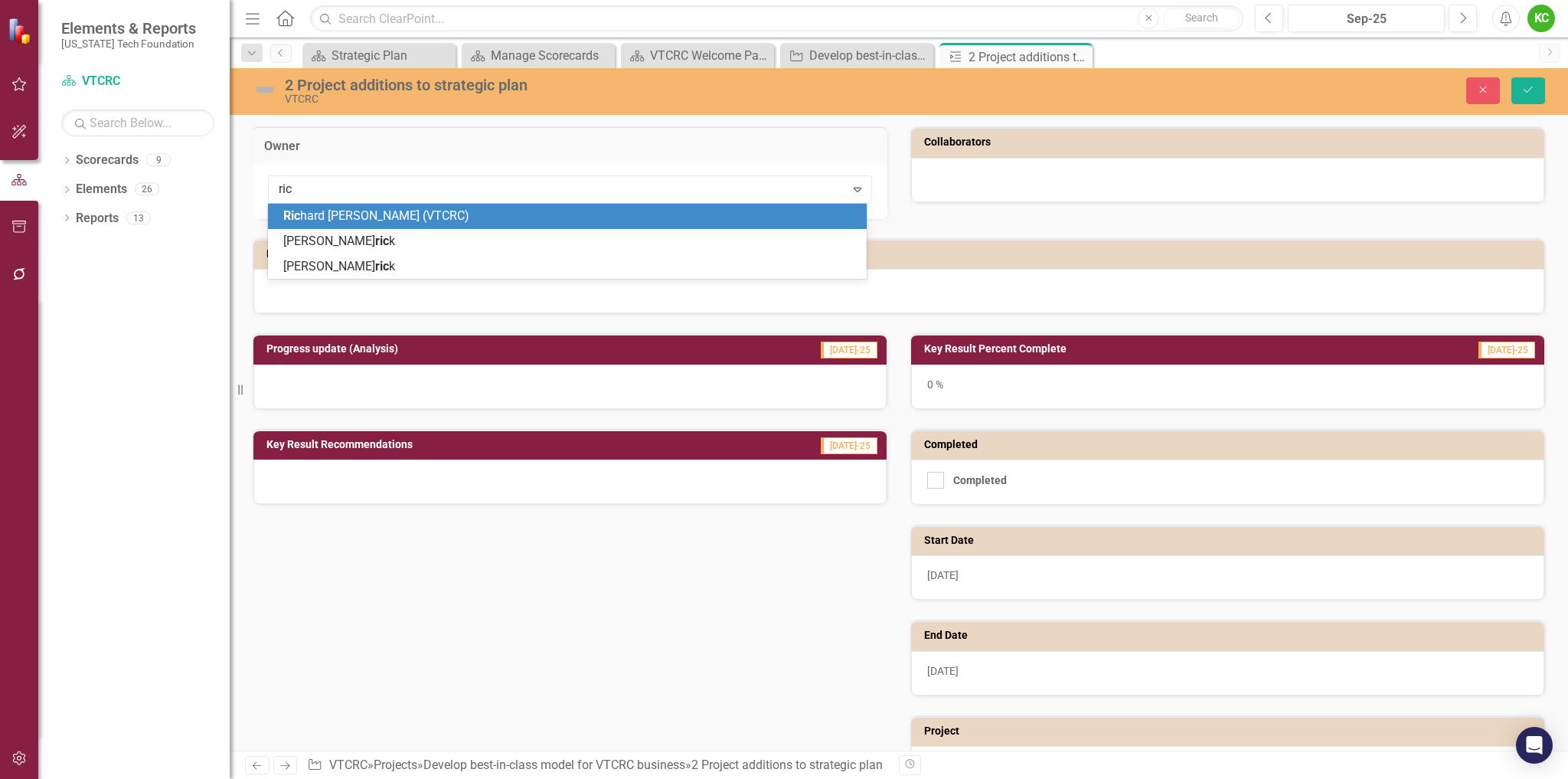
click at [569, 218] on div "Ric hard [PERSON_NAME] (VTCRC)" at bounding box center [570, 217] width 574 height 18
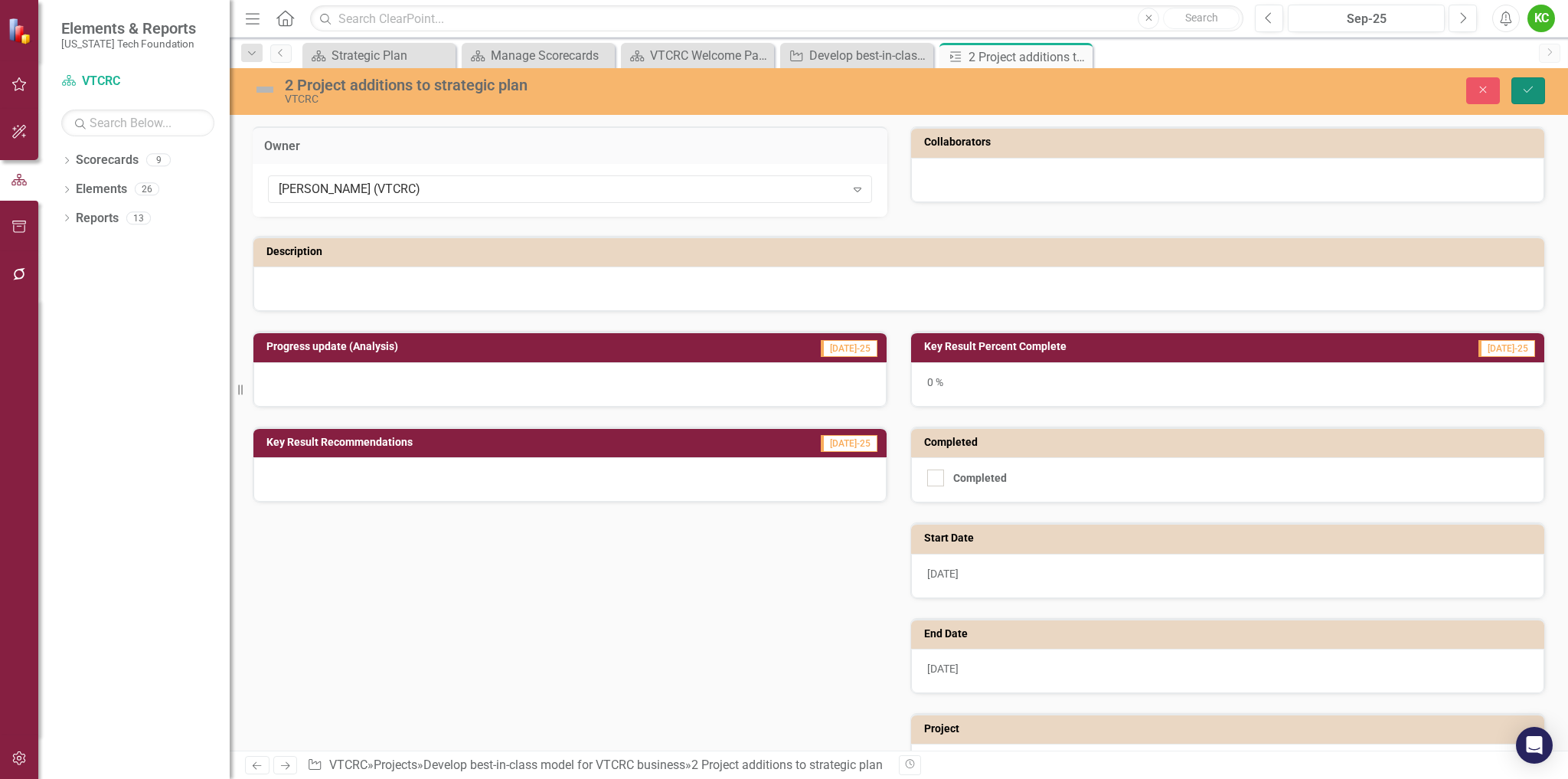
click at [1526, 87] on icon "Save" at bounding box center [1528, 90] width 13 height 11
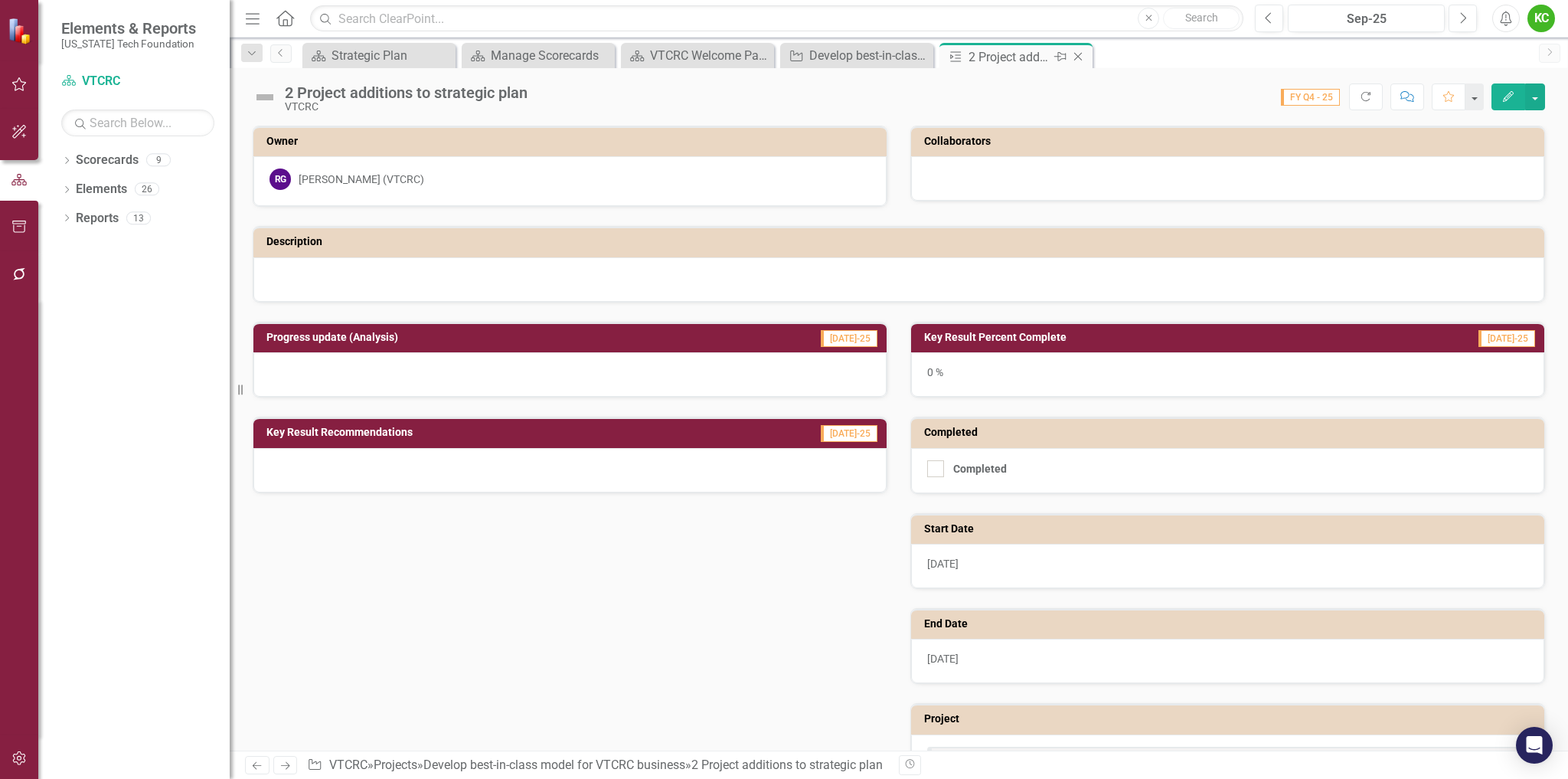
click at [1077, 55] on icon "Close" at bounding box center [1078, 56] width 15 height 13
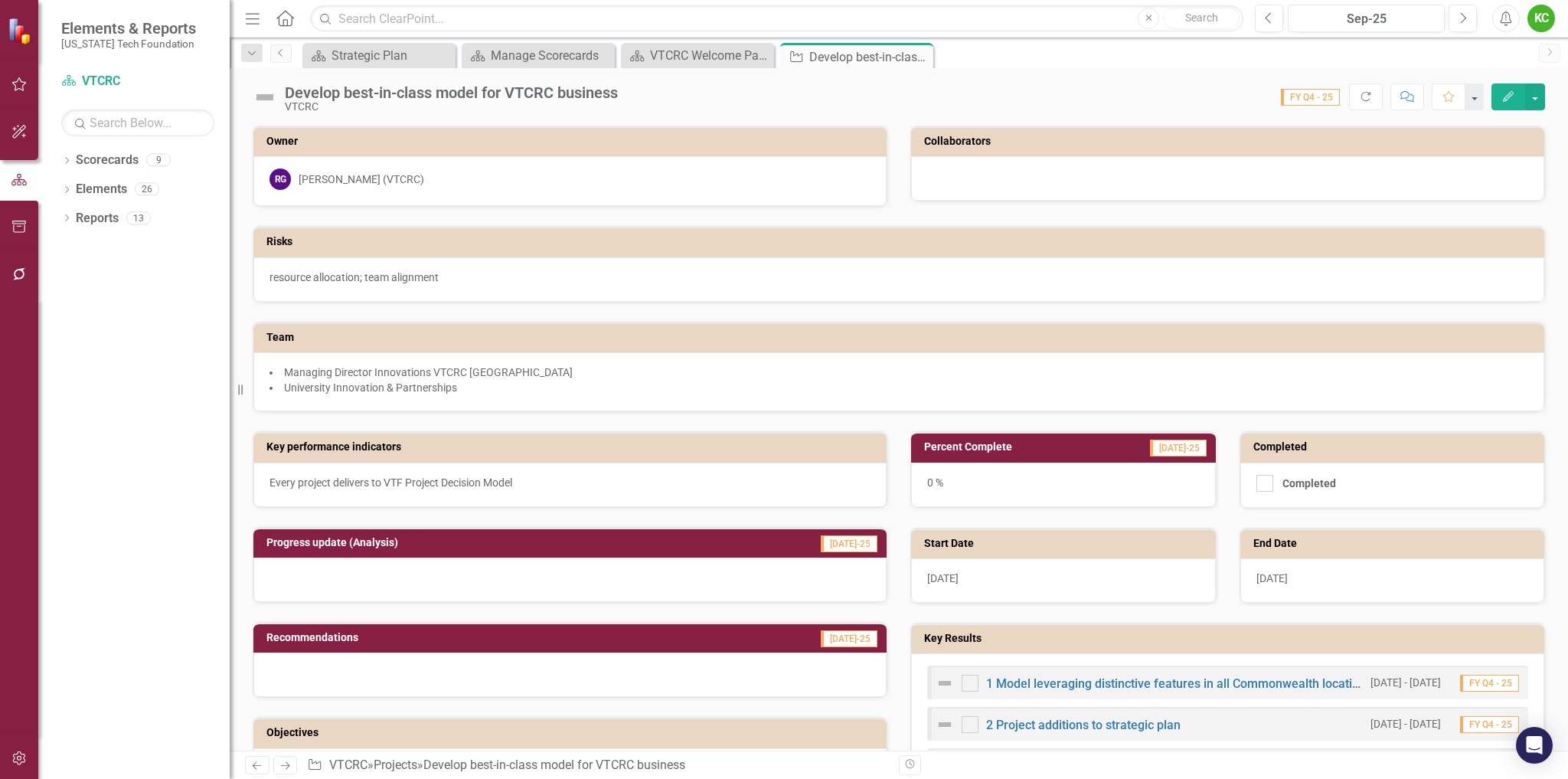
scroll to position [156, 0]
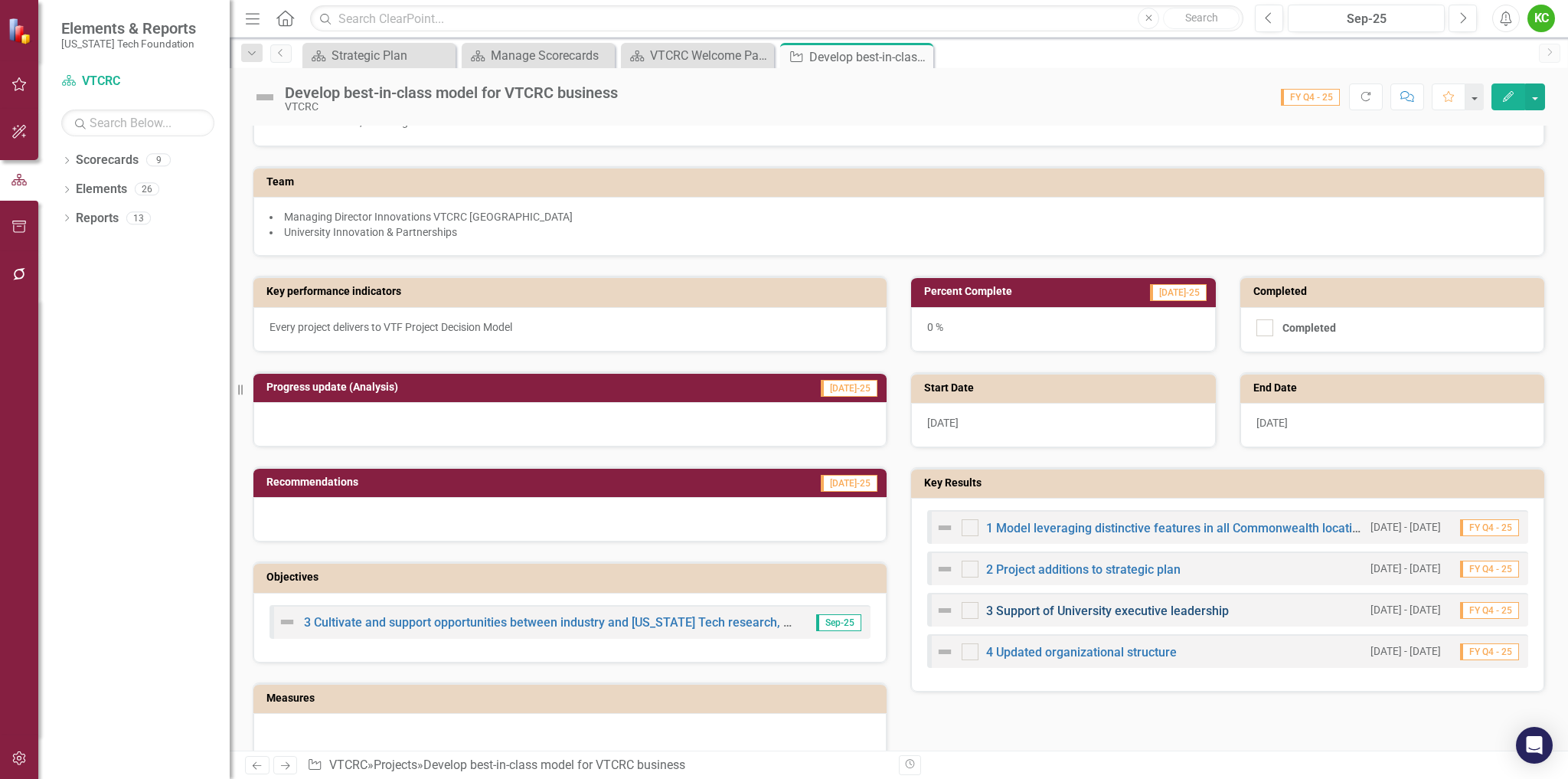
click at [1093, 608] on link "3 Support of University executive leadership" at bounding box center [1107, 611] width 243 height 14
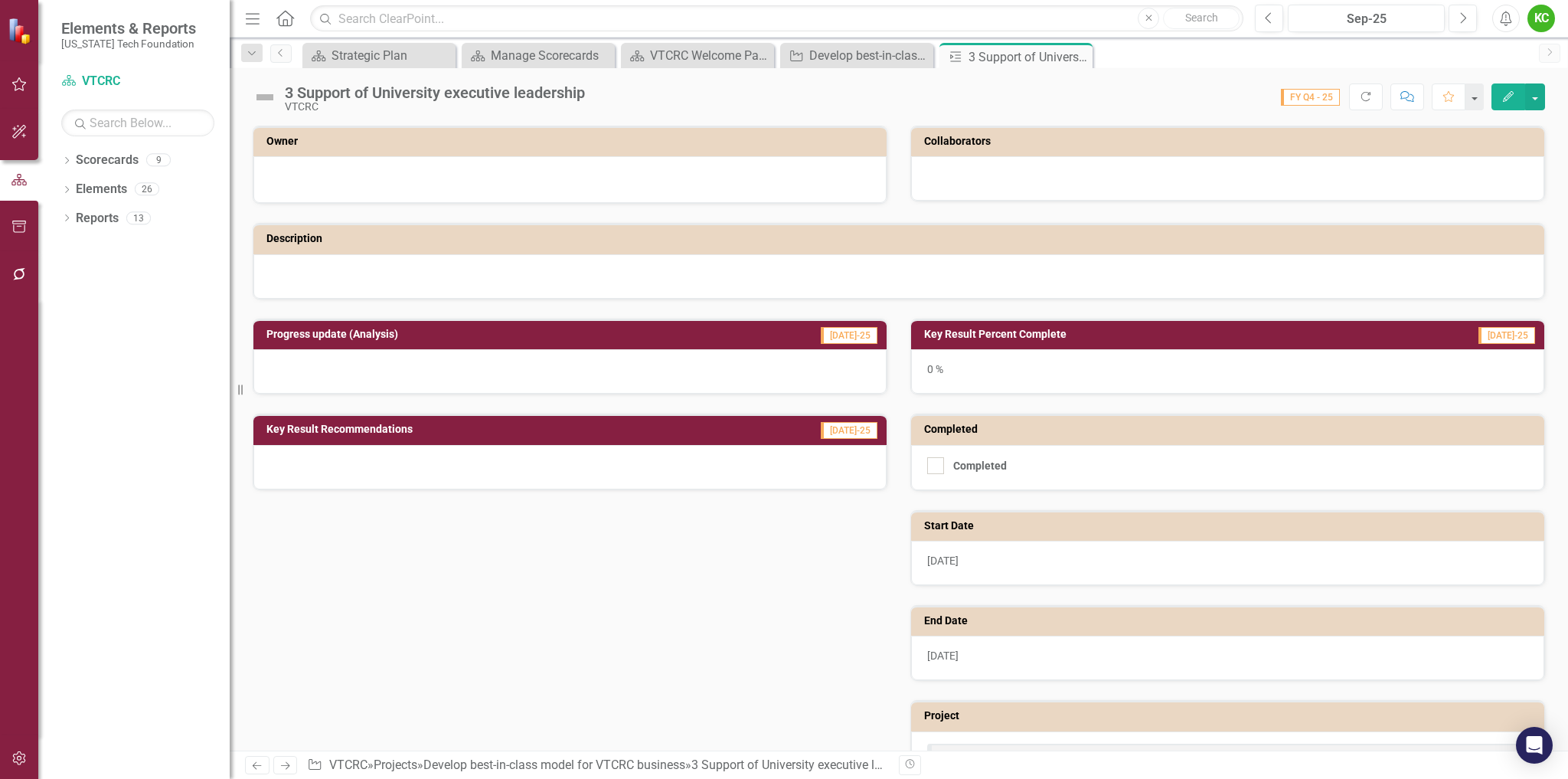
click at [739, 178] on div at bounding box center [570, 177] width 601 height 19
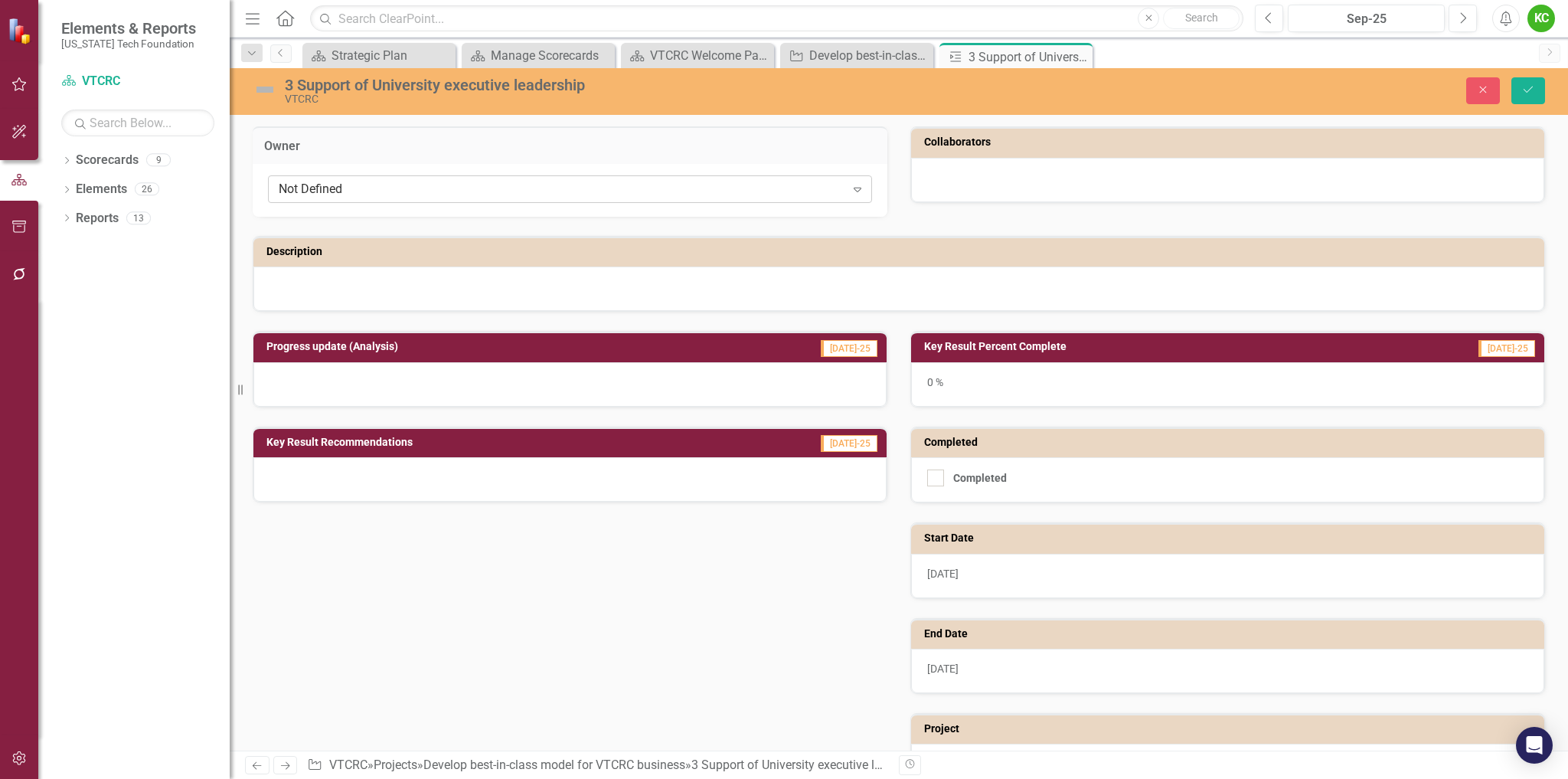
click at [734, 188] on div "Not Defined" at bounding box center [561, 190] width 567 height 18
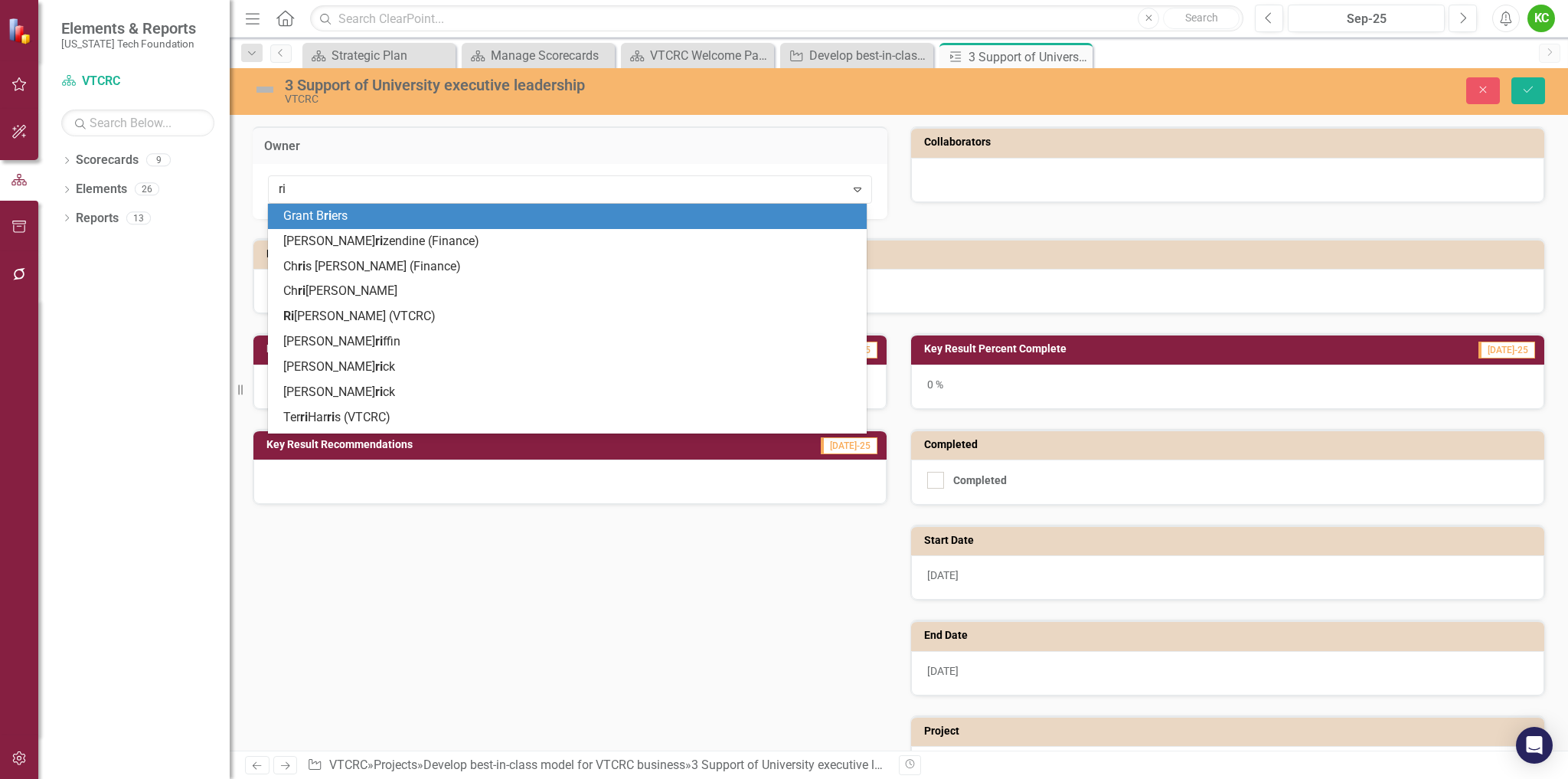
type input "ric"
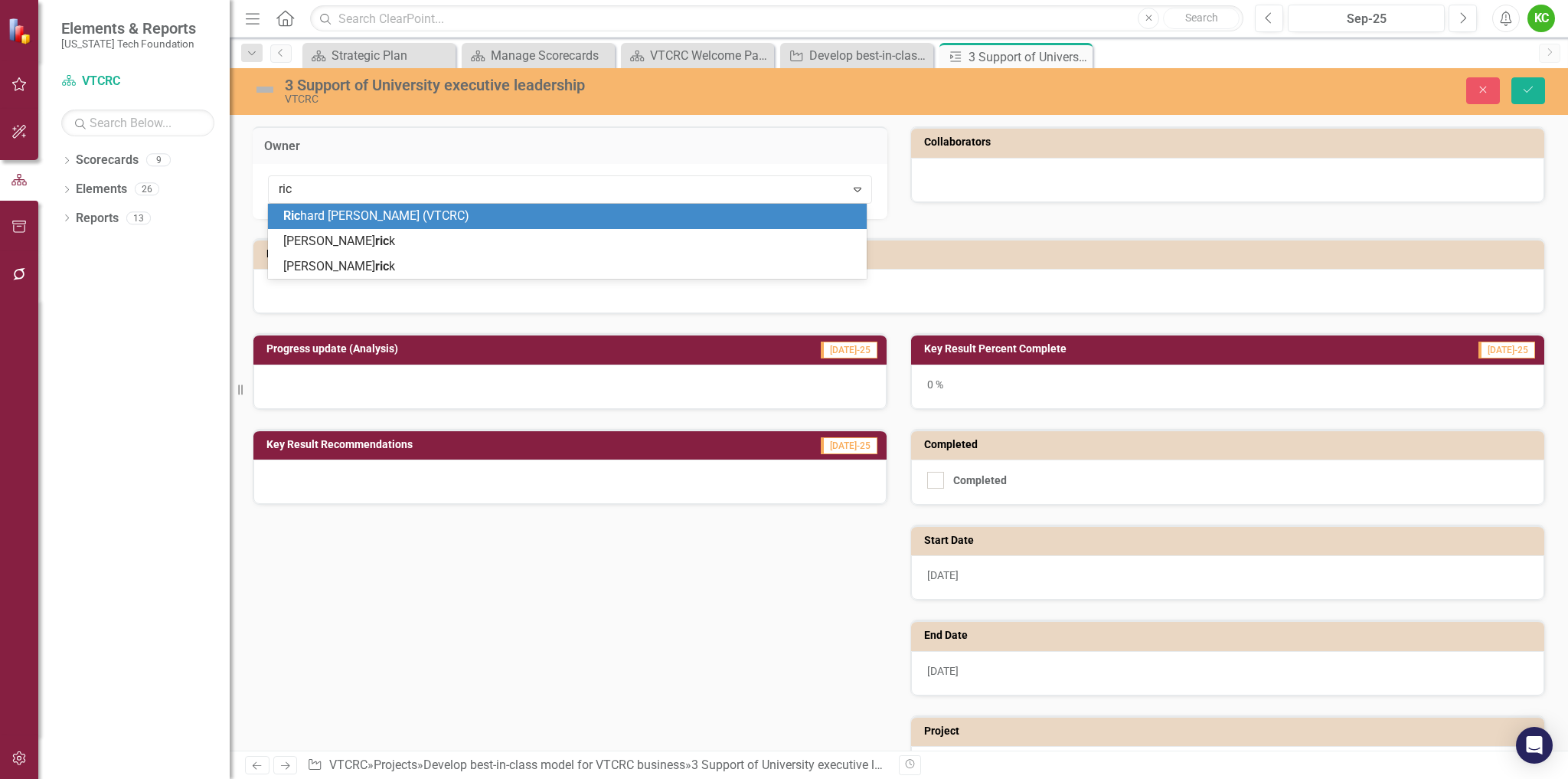
click at [720, 218] on div "Ric hard [PERSON_NAME] (VTCRC)" at bounding box center [570, 217] width 574 height 18
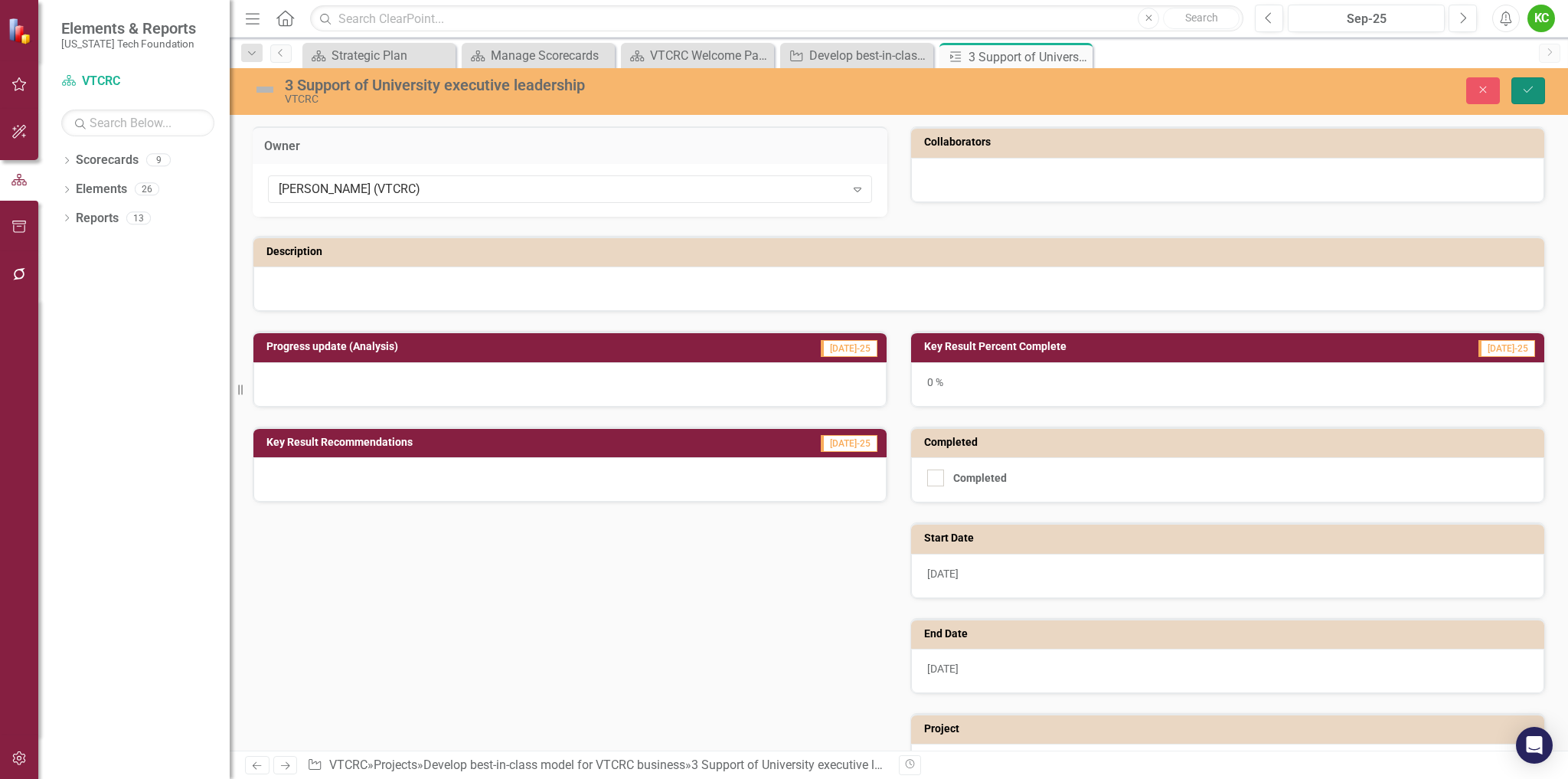
click at [1536, 92] on button "Save" at bounding box center [1529, 90] width 34 height 27
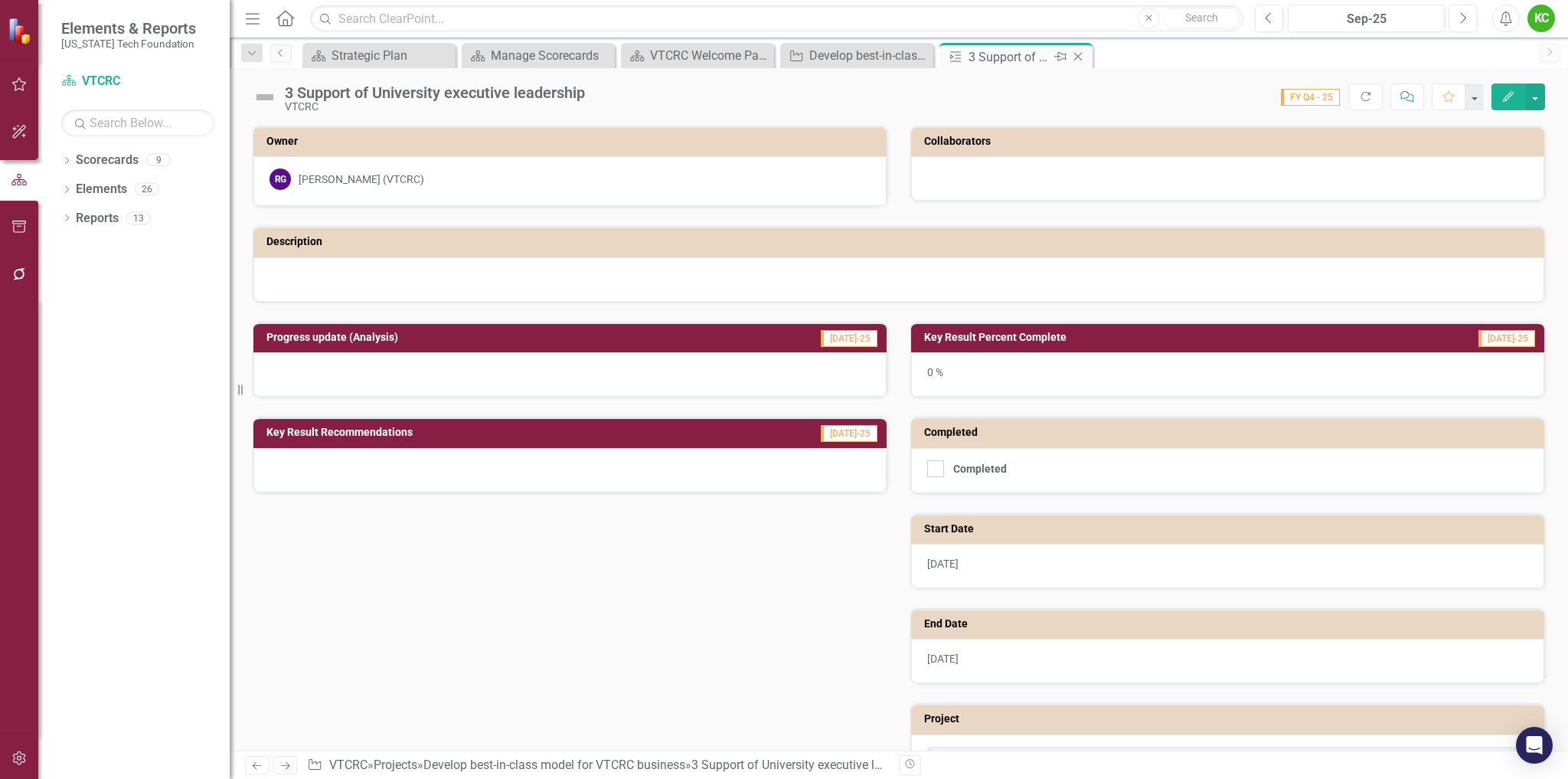
click at [1077, 56] on icon at bounding box center [1078, 56] width 8 height 8
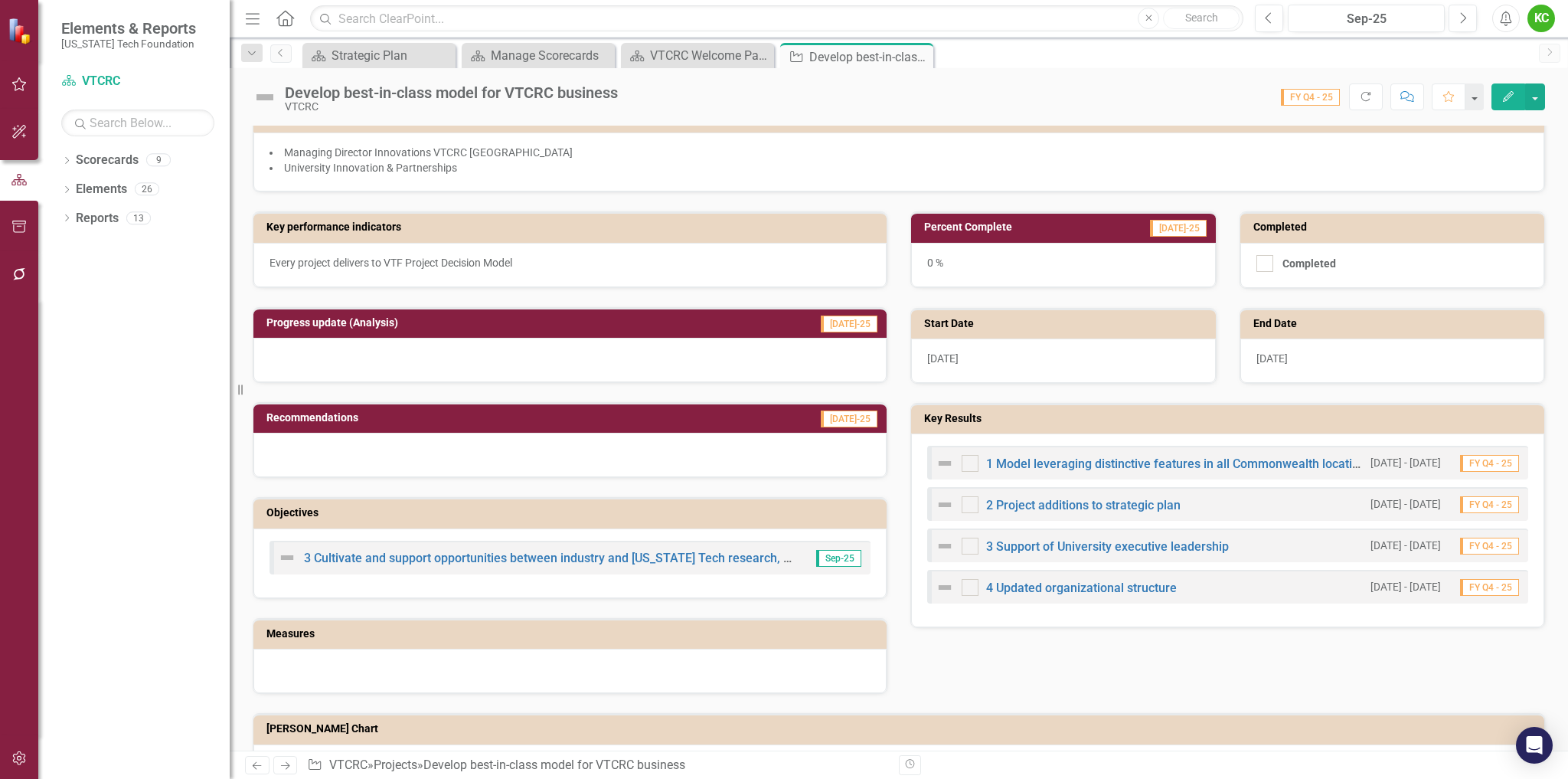
scroll to position [260, 0]
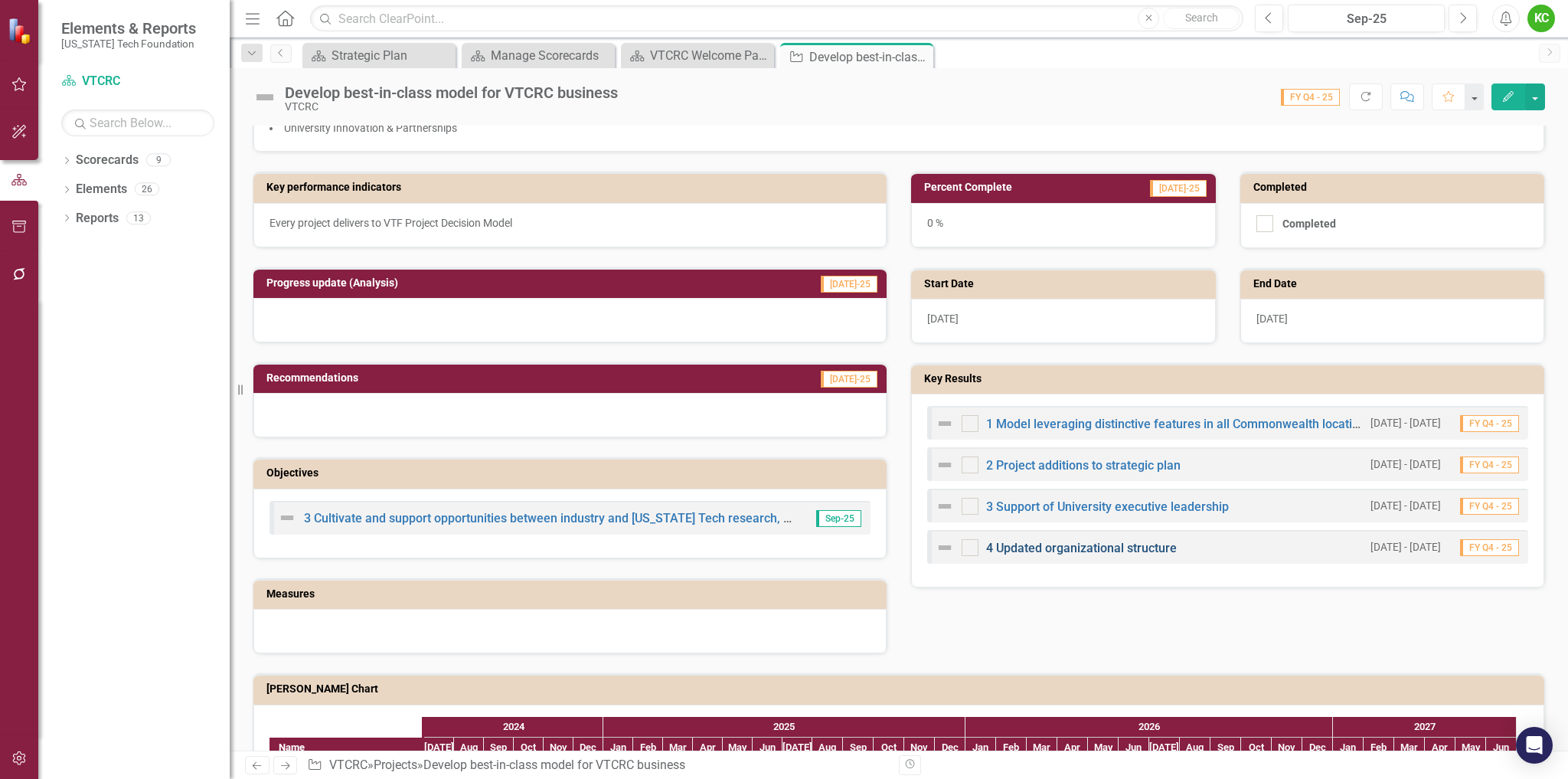
click at [1085, 549] on link "4 Updated organizational structure" at bounding box center [1081, 548] width 191 height 14
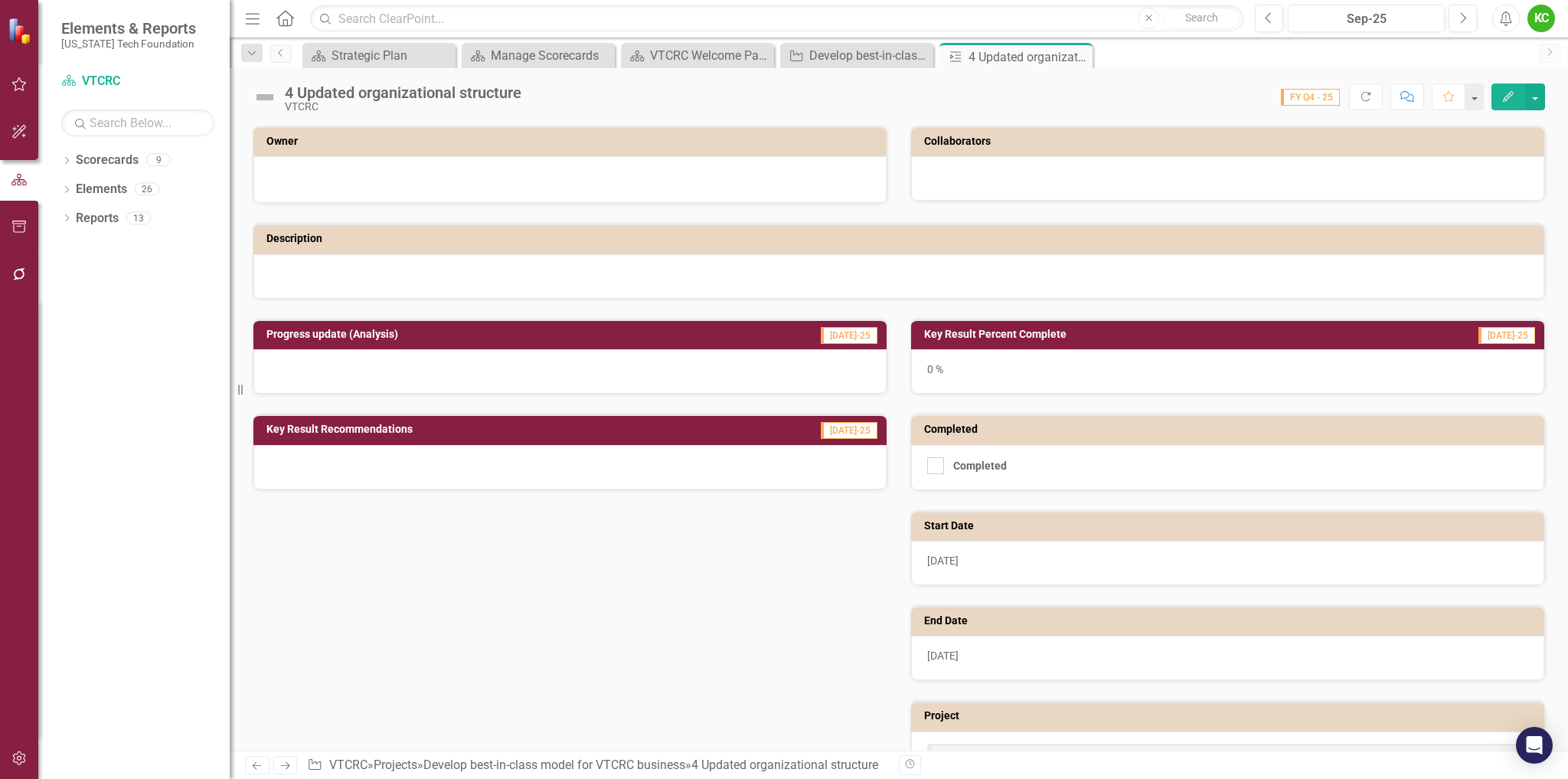
click at [729, 156] on div at bounding box center [570, 179] width 633 height 47
click at [731, 177] on div at bounding box center [570, 177] width 601 height 19
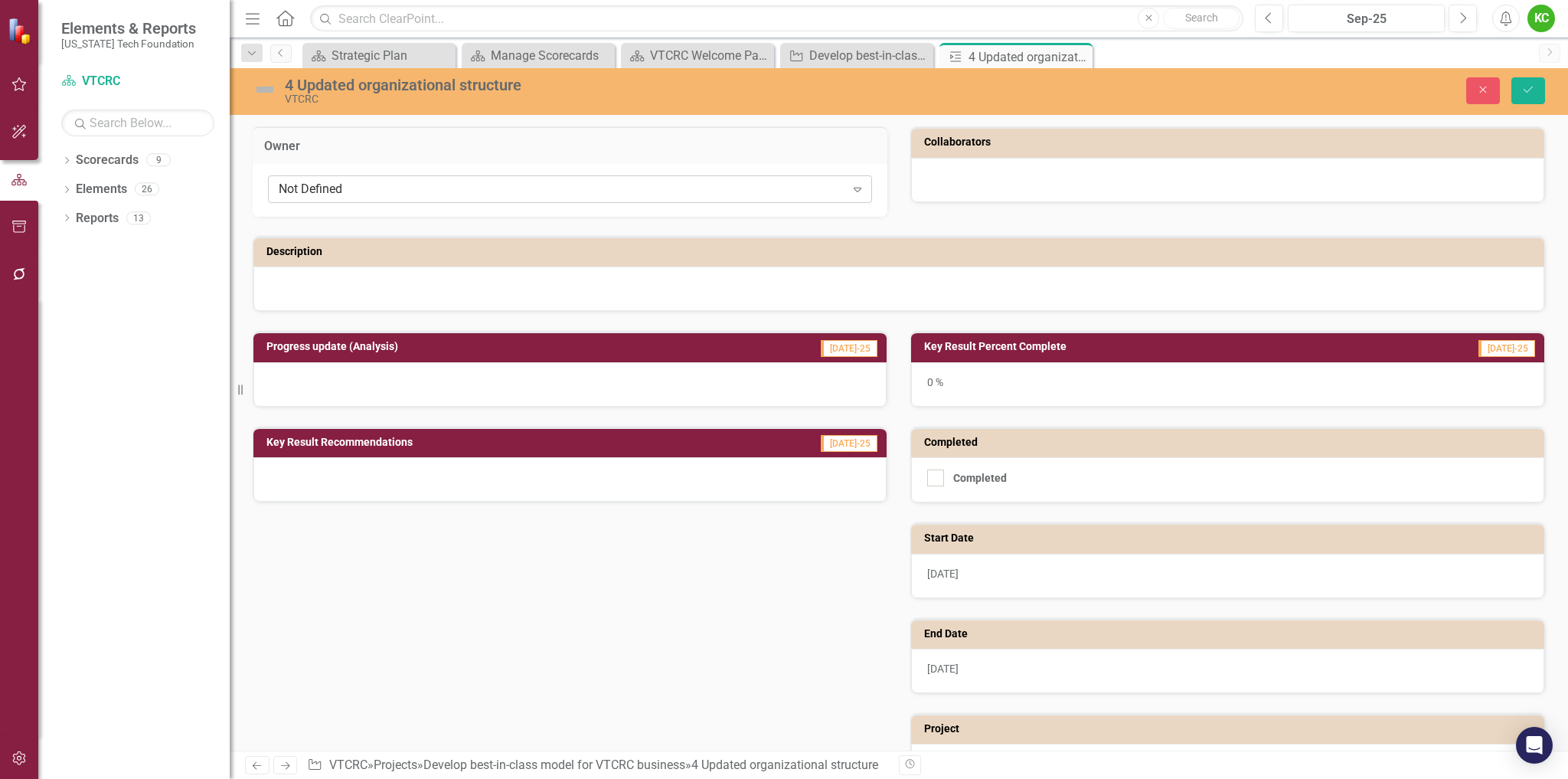
click at [725, 193] on div "Not Defined" at bounding box center [561, 190] width 567 height 18
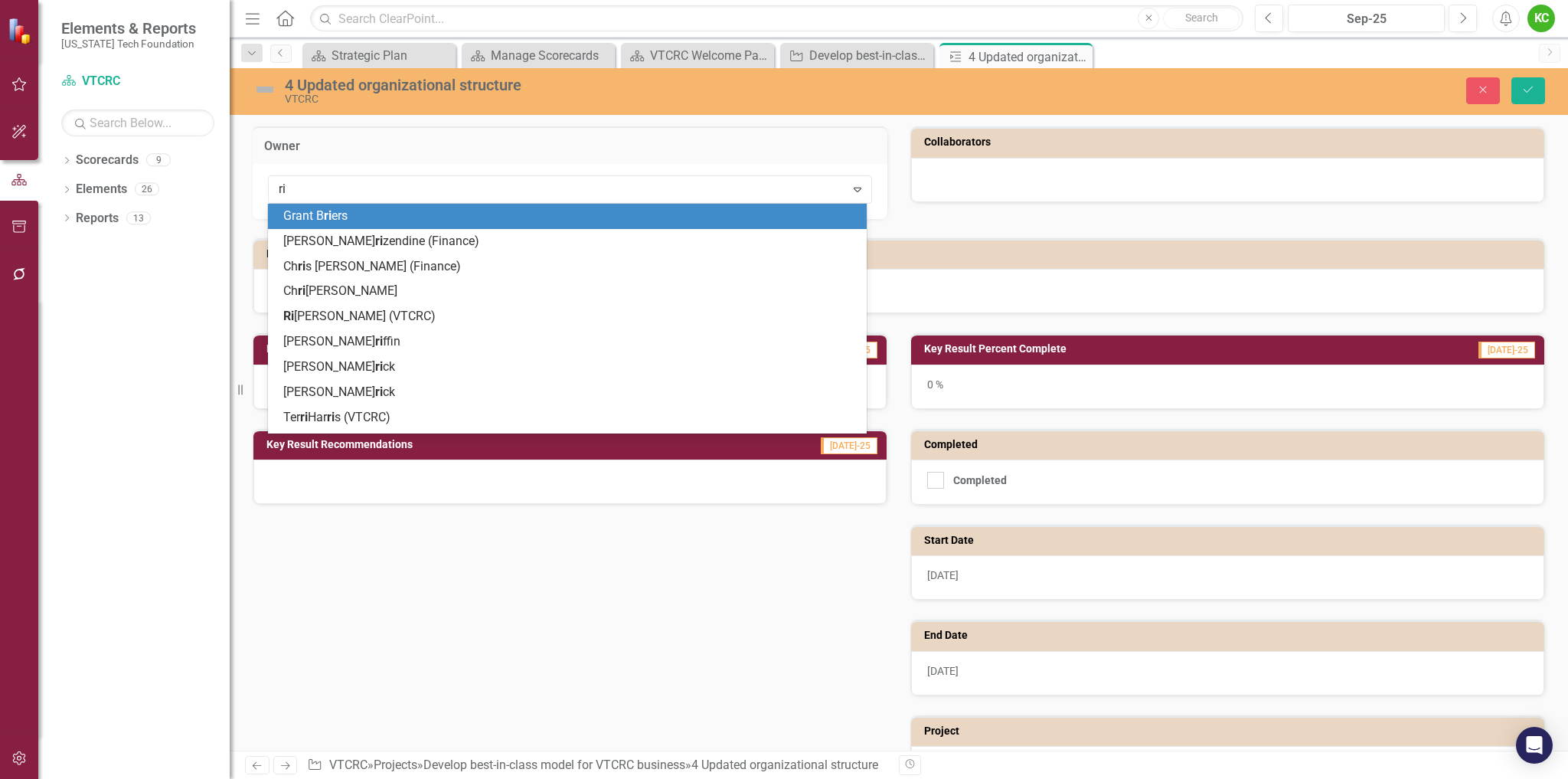
type input "ric"
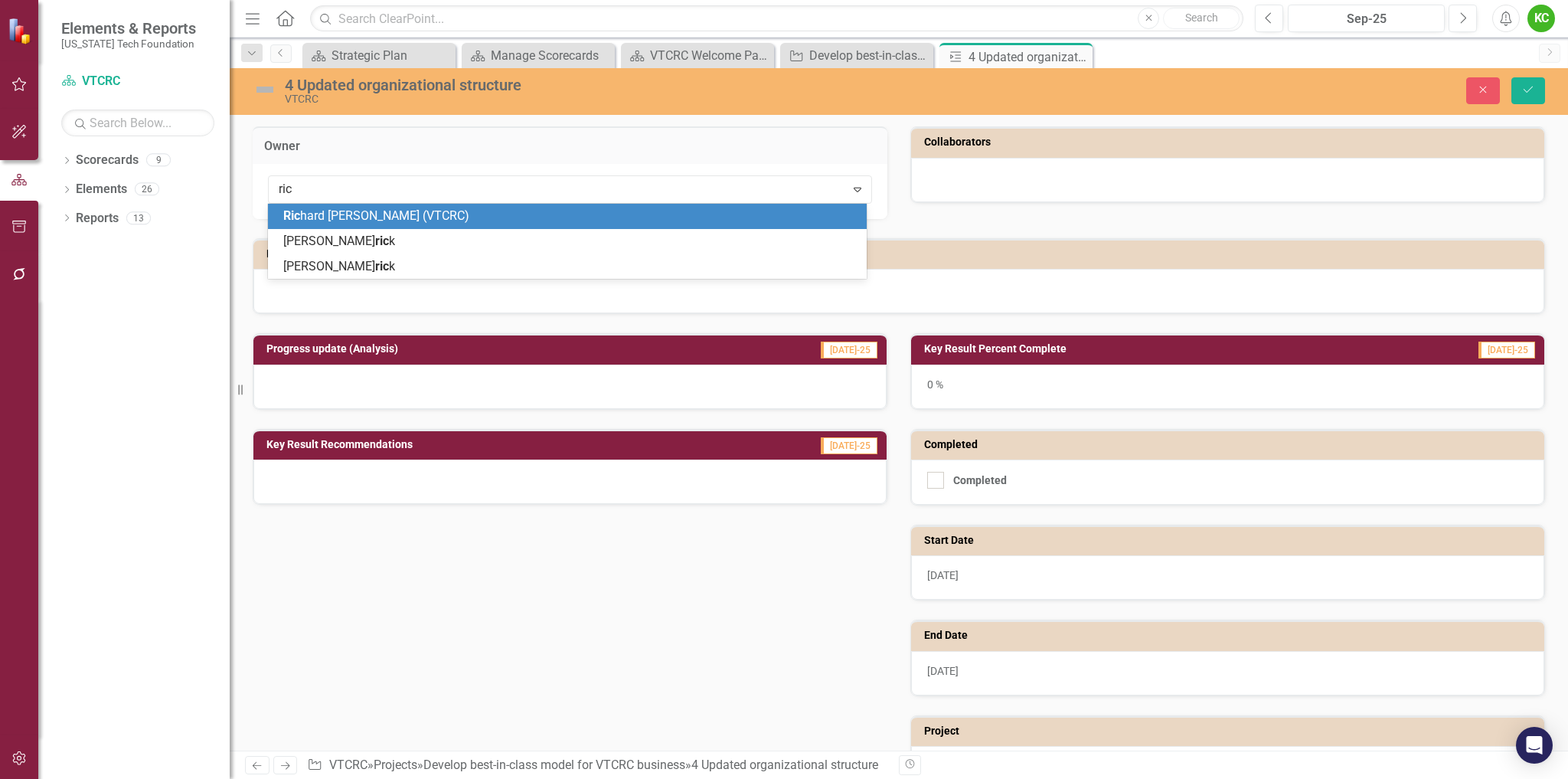
click at [709, 216] on div "Ric hard [PERSON_NAME] (VTCRC)" at bounding box center [570, 217] width 574 height 18
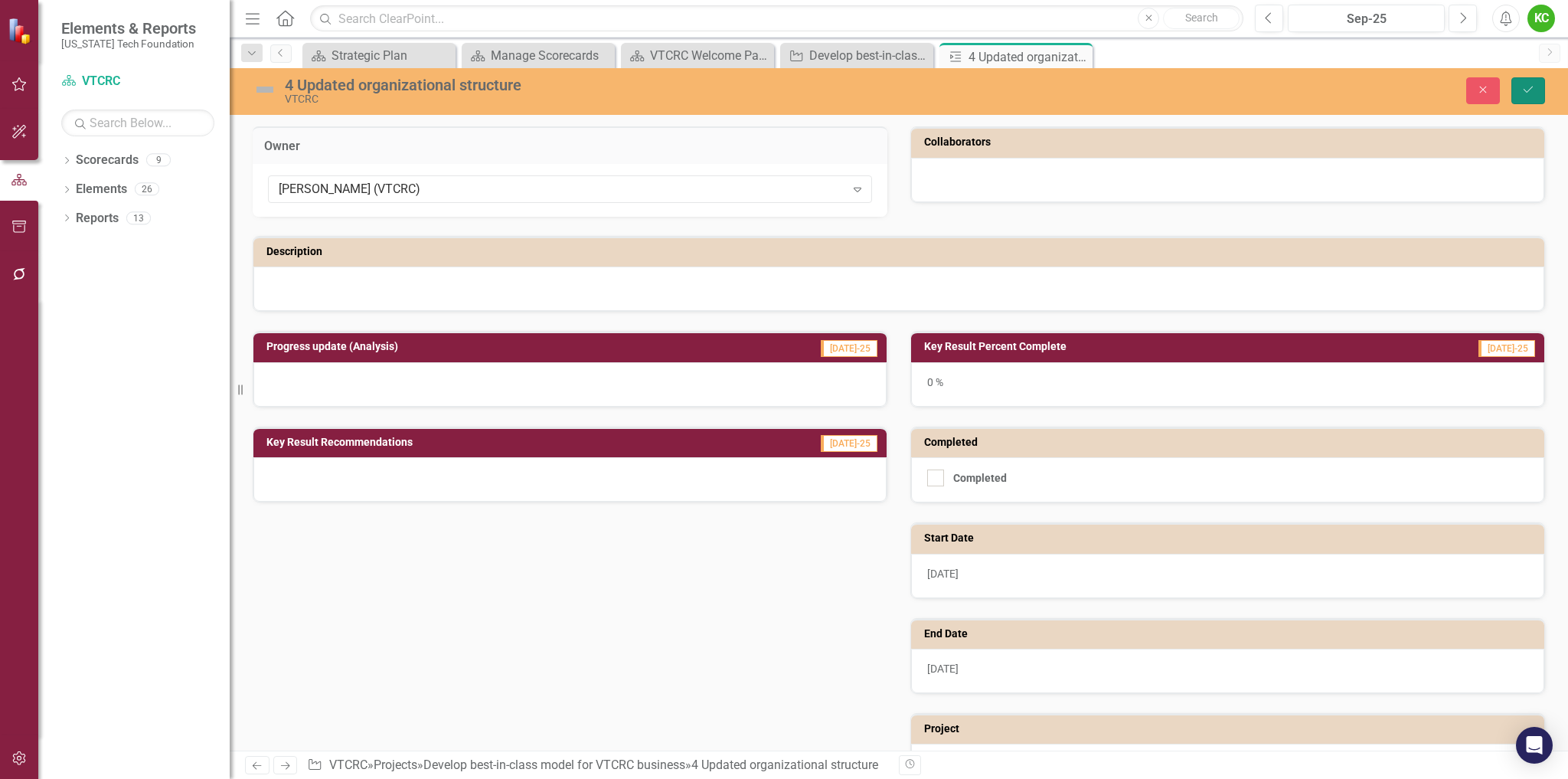
click at [1529, 93] on icon "Save" at bounding box center [1528, 90] width 13 height 11
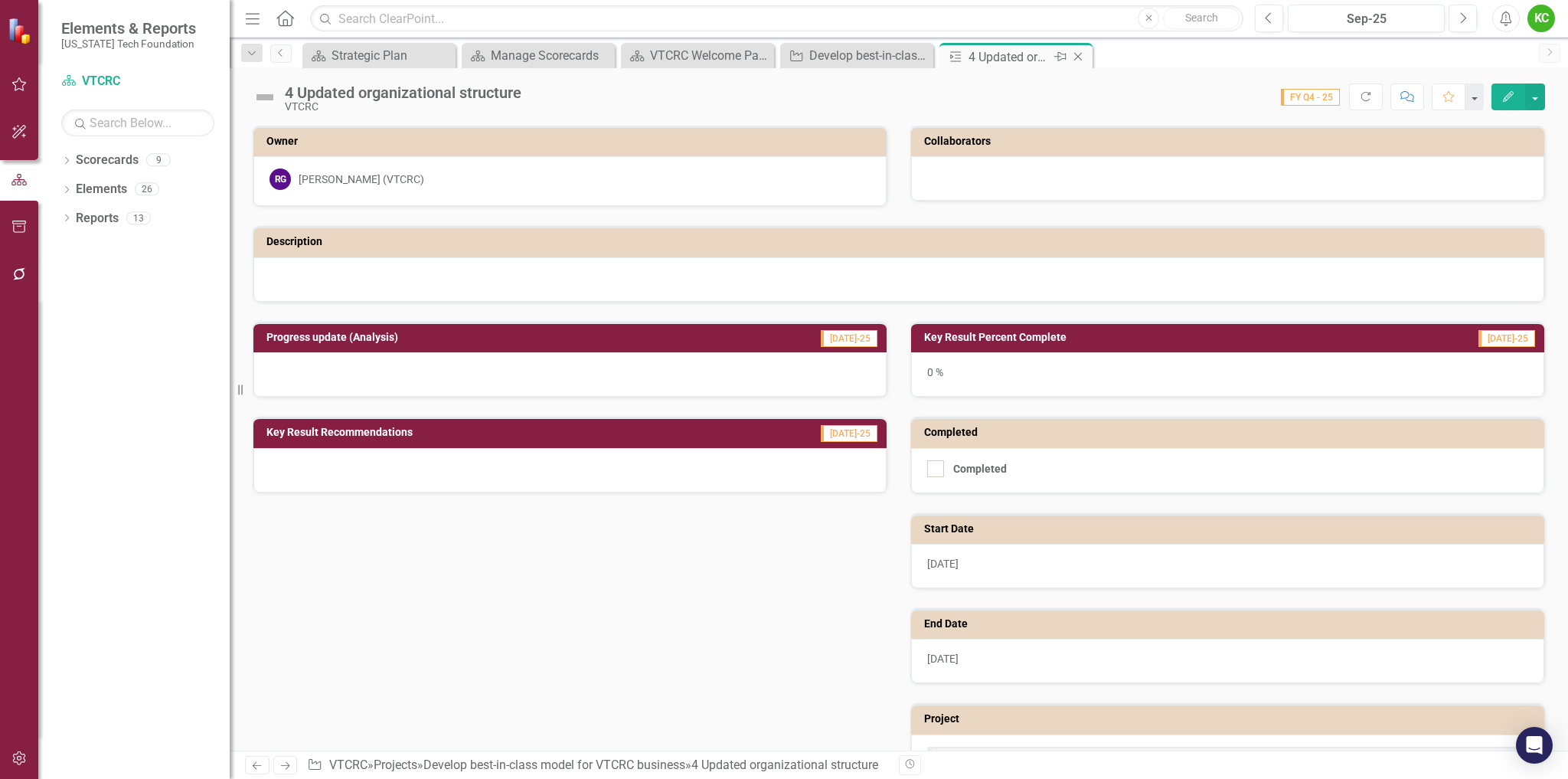
click at [1082, 55] on icon "Close" at bounding box center [1078, 56] width 15 height 13
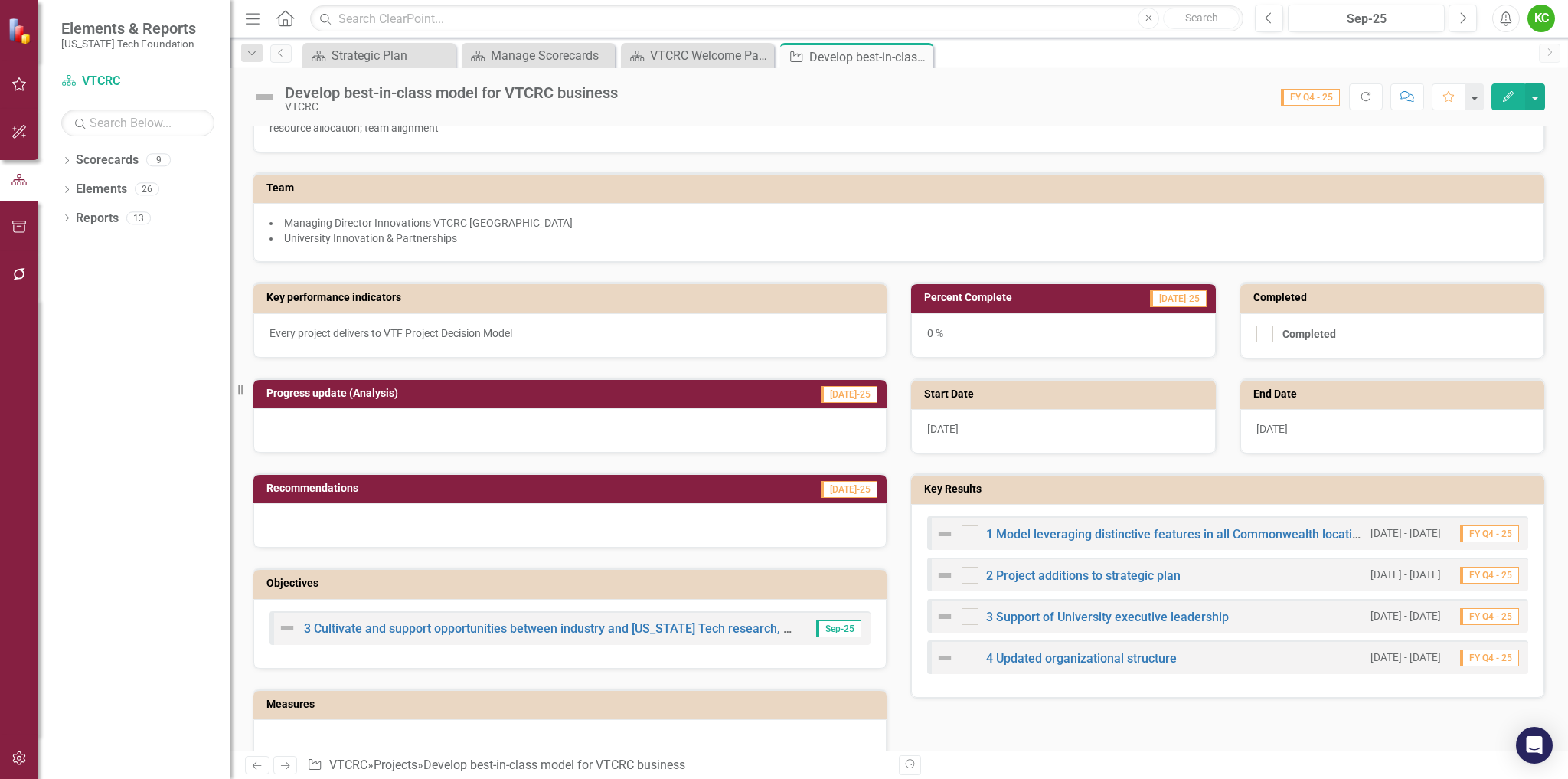
scroll to position [116, 0]
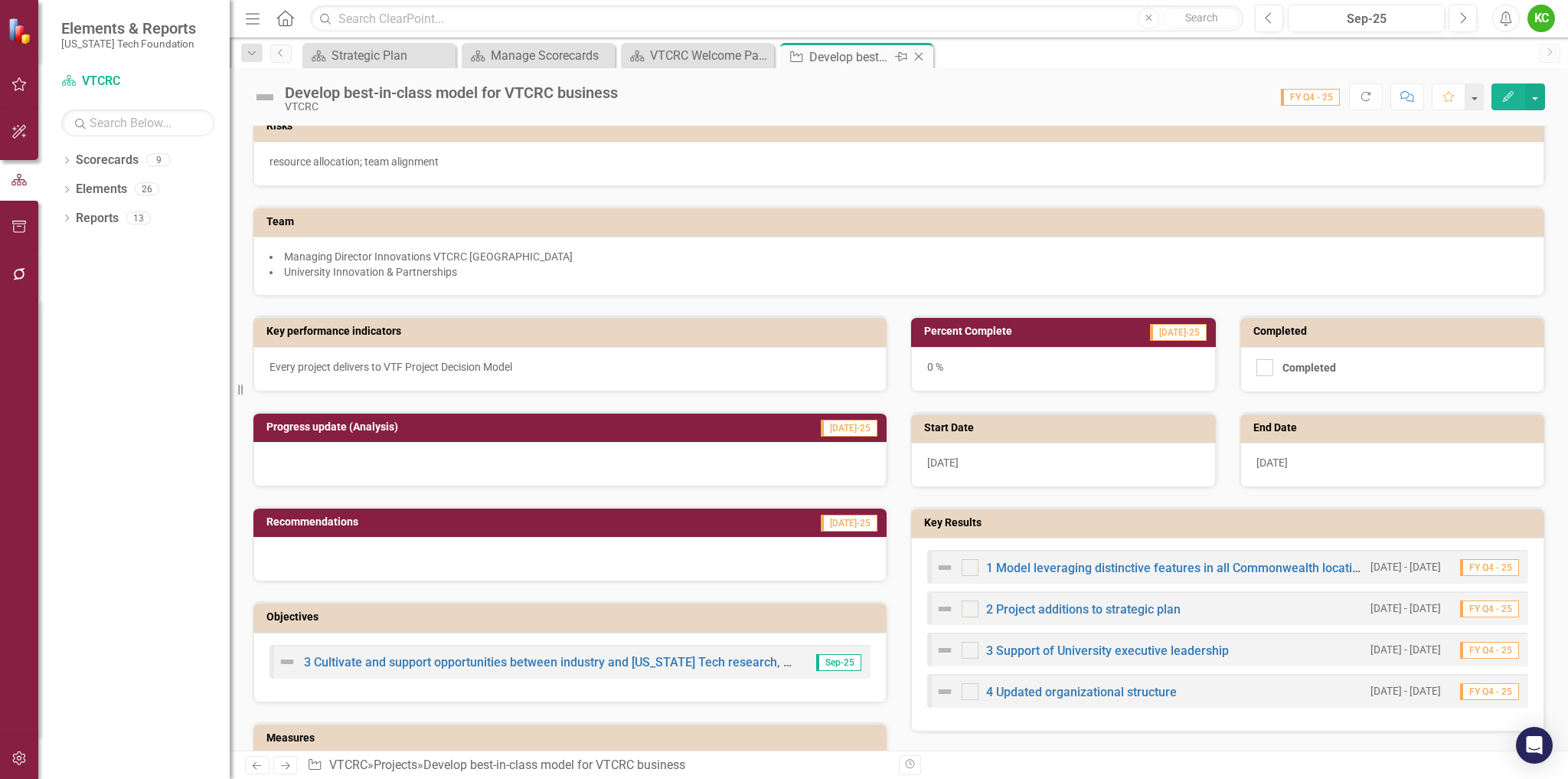
click at [926, 56] on icon "Close" at bounding box center [919, 56] width 15 height 13
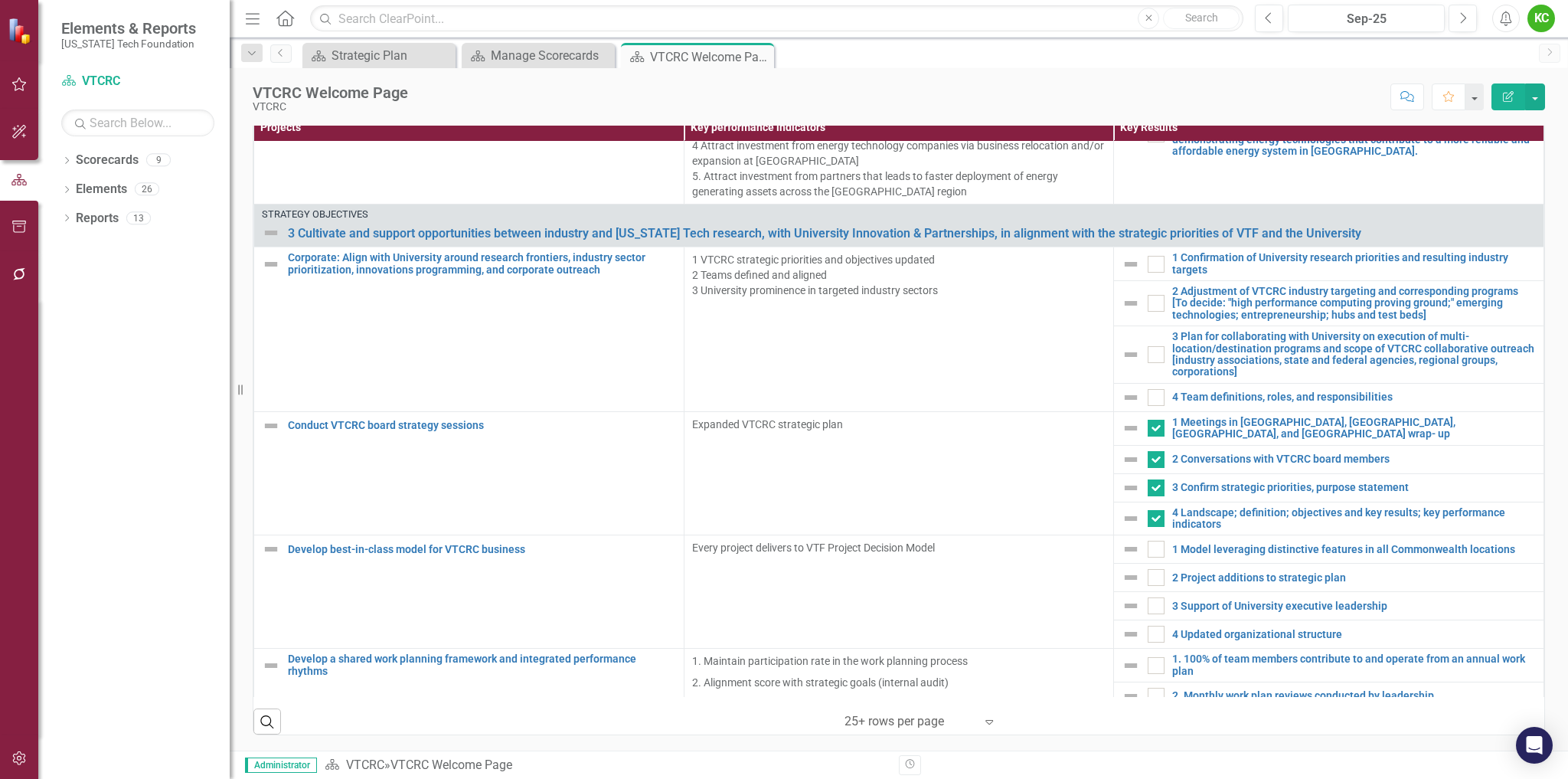
scroll to position [2350, 0]
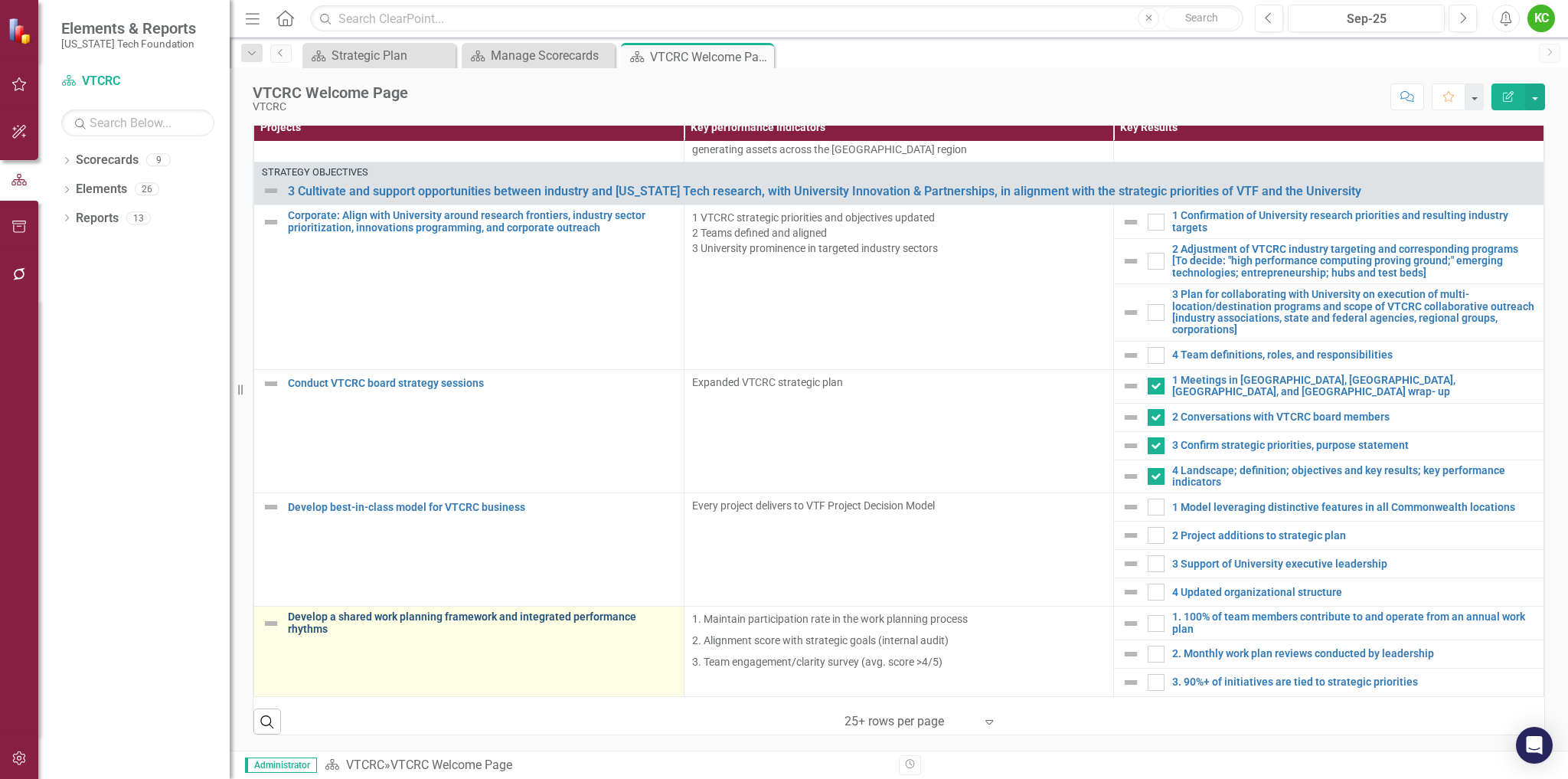
click at [321, 627] on link "Develop a shared work planning framework and integrated performance rhythms" at bounding box center [483, 622] width 389 height 24
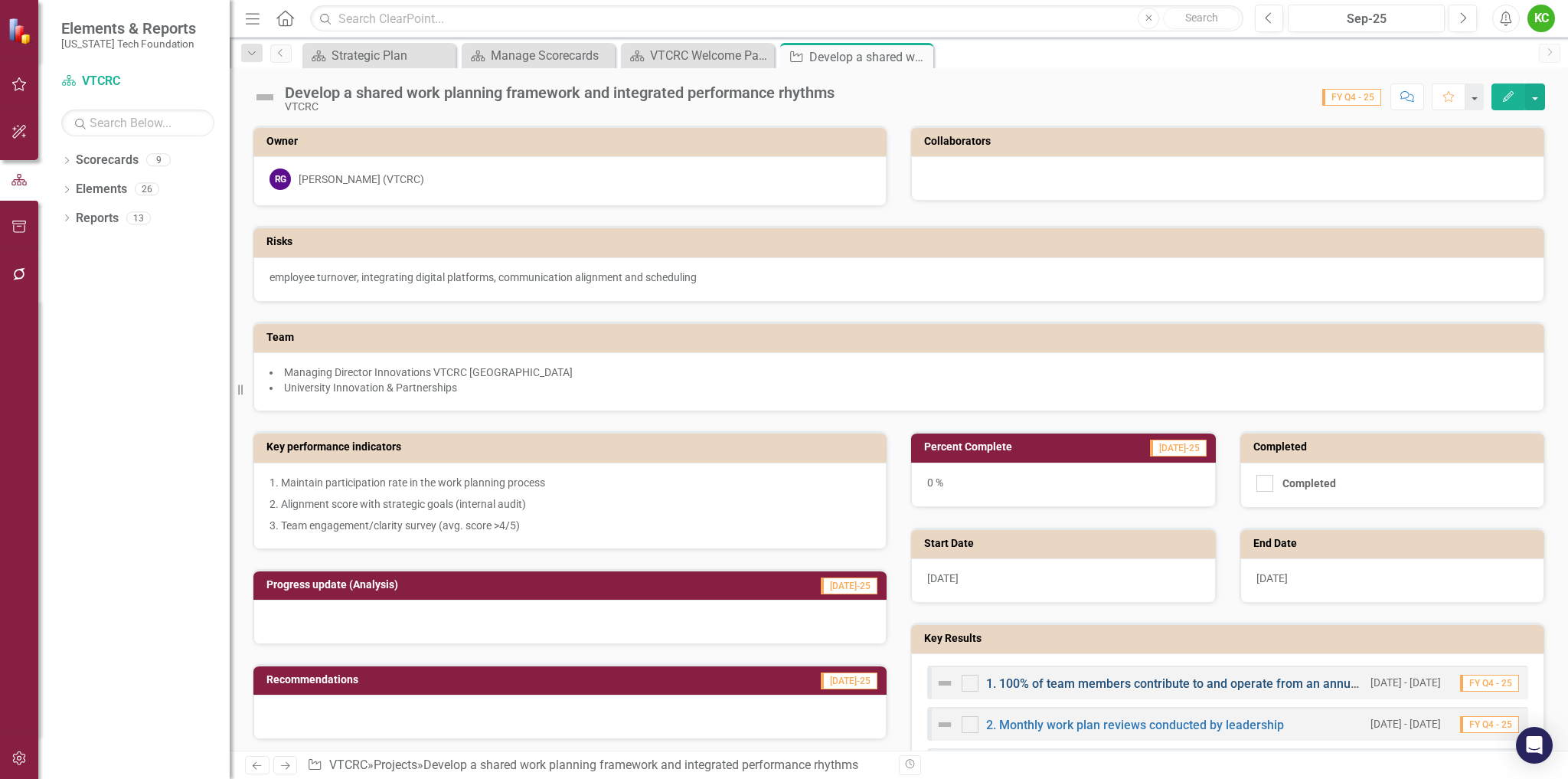
click at [1245, 677] on link "1. 100% of team members contribute to and operate from an annual work plan" at bounding box center [1201, 683] width 431 height 14
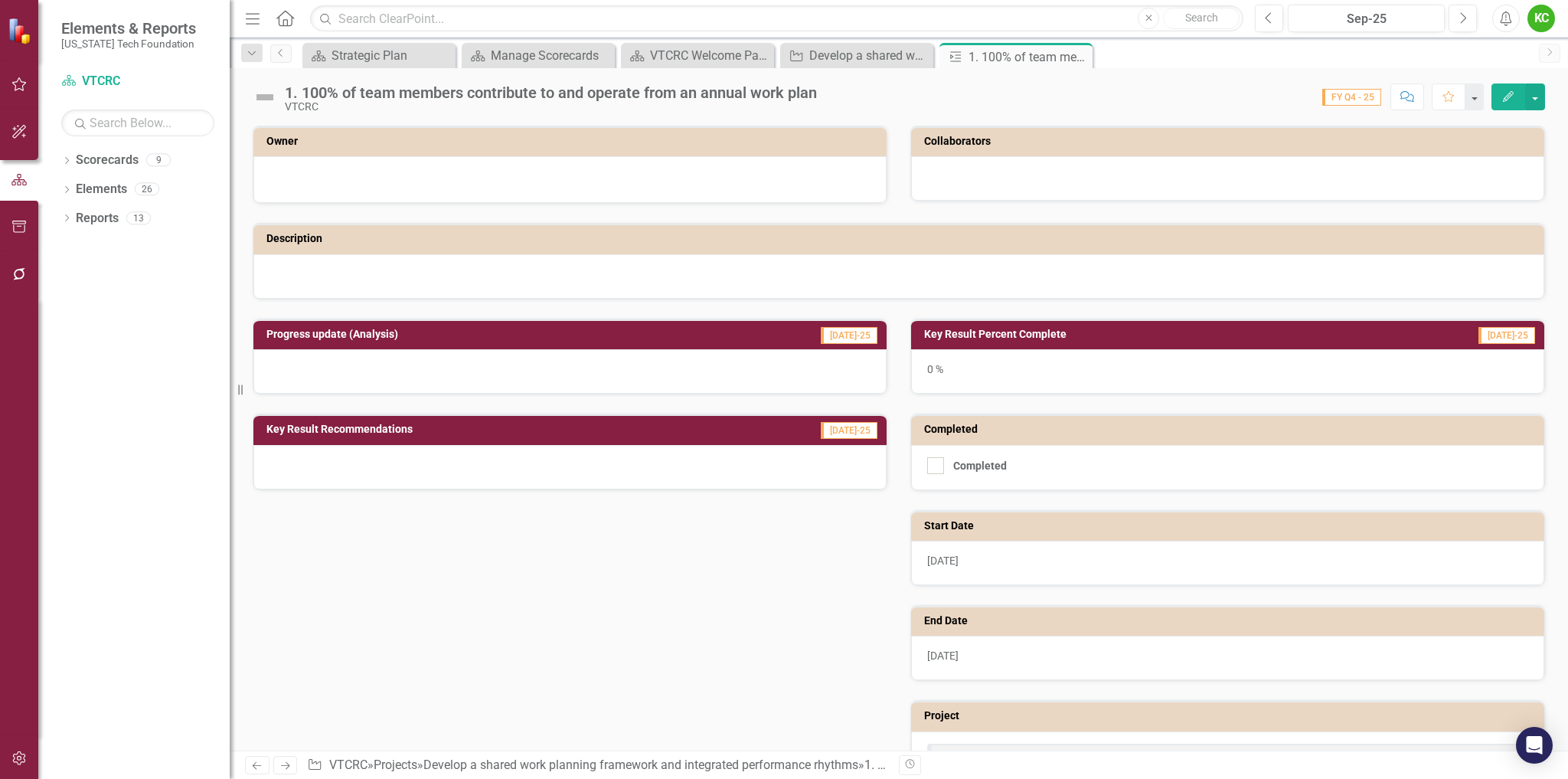
click at [680, 167] on div at bounding box center [570, 179] width 633 height 47
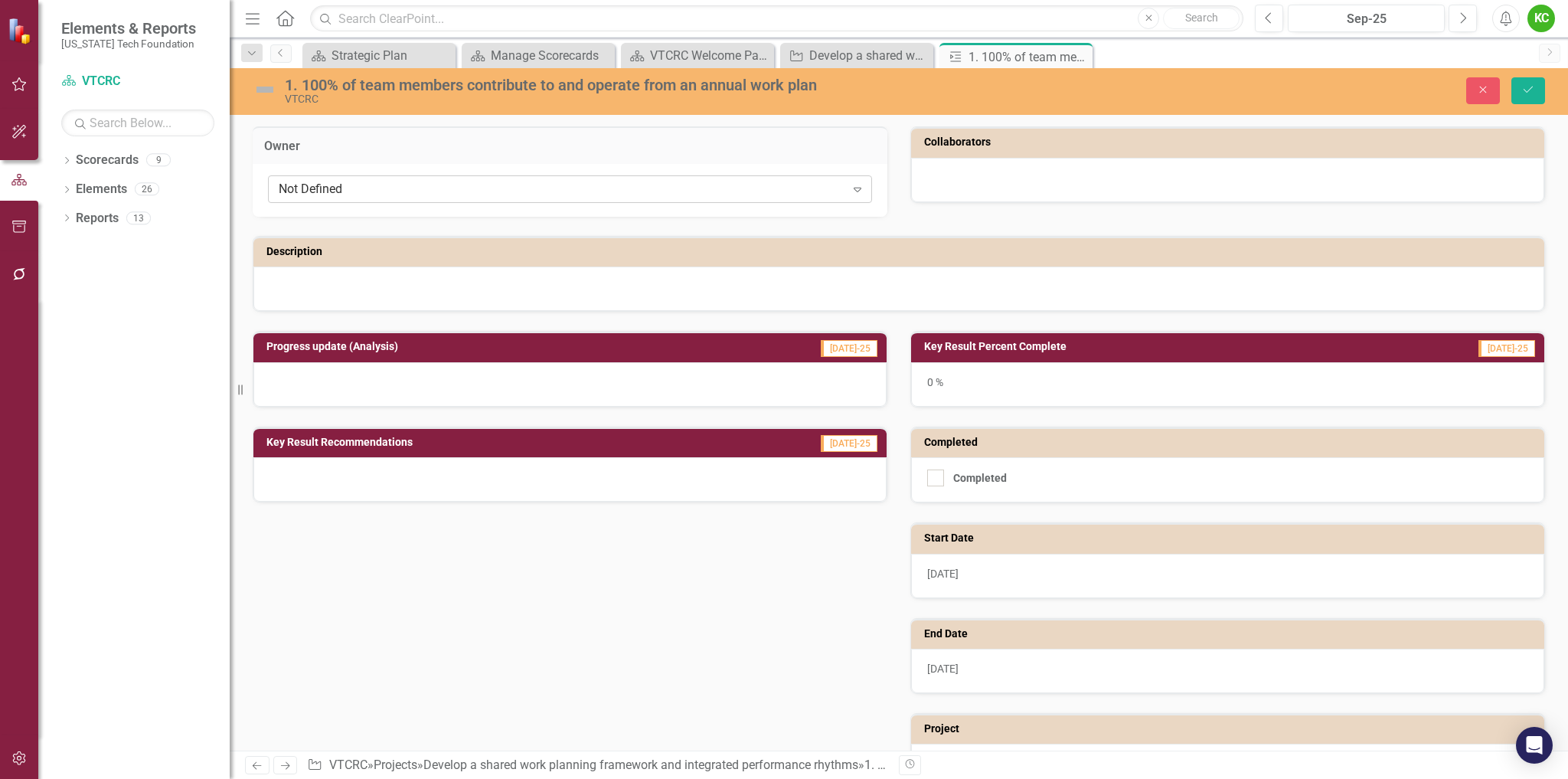
click at [680, 185] on div "Not Defined" at bounding box center [561, 190] width 567 height 18
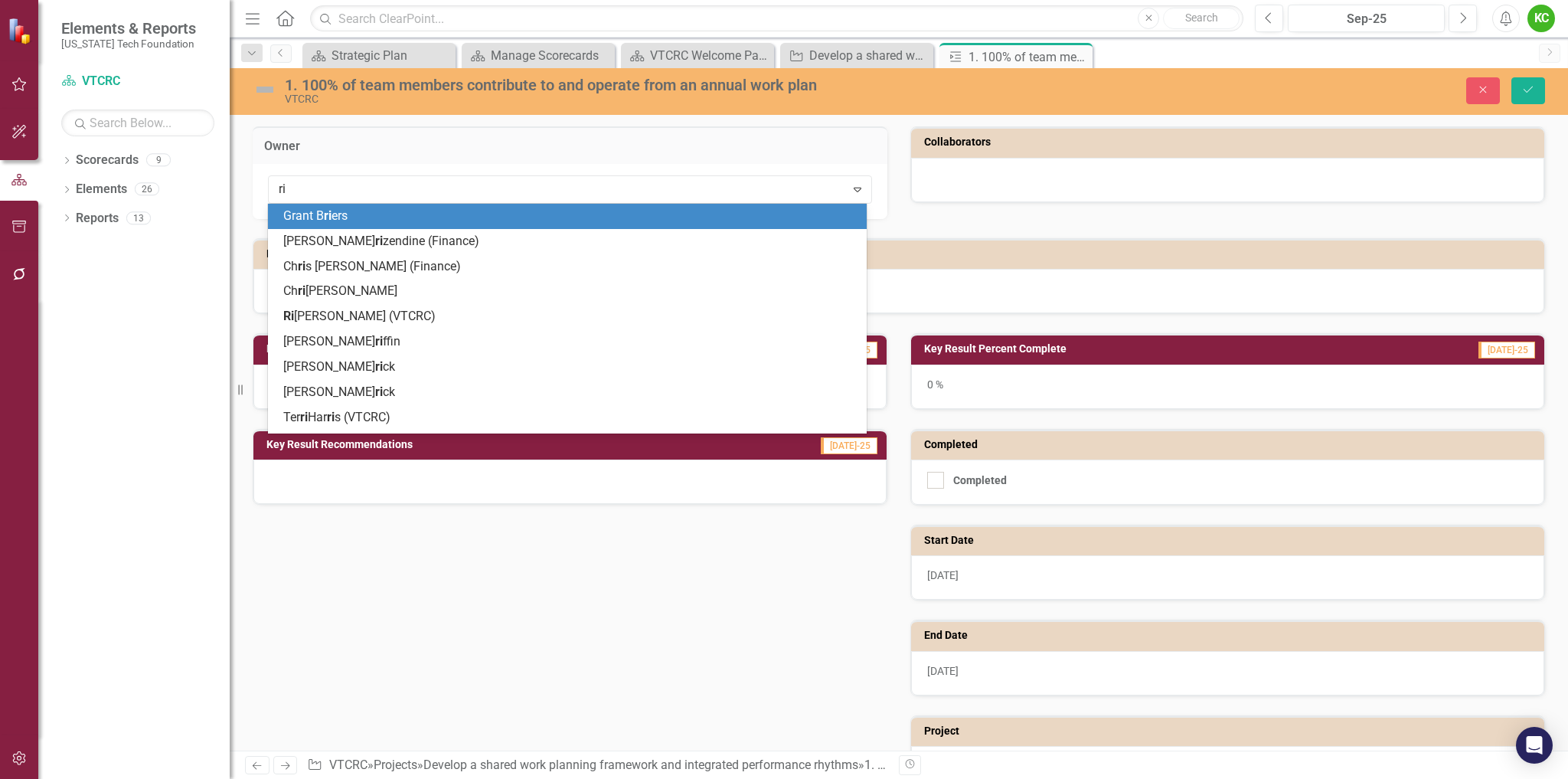
type input "ric"
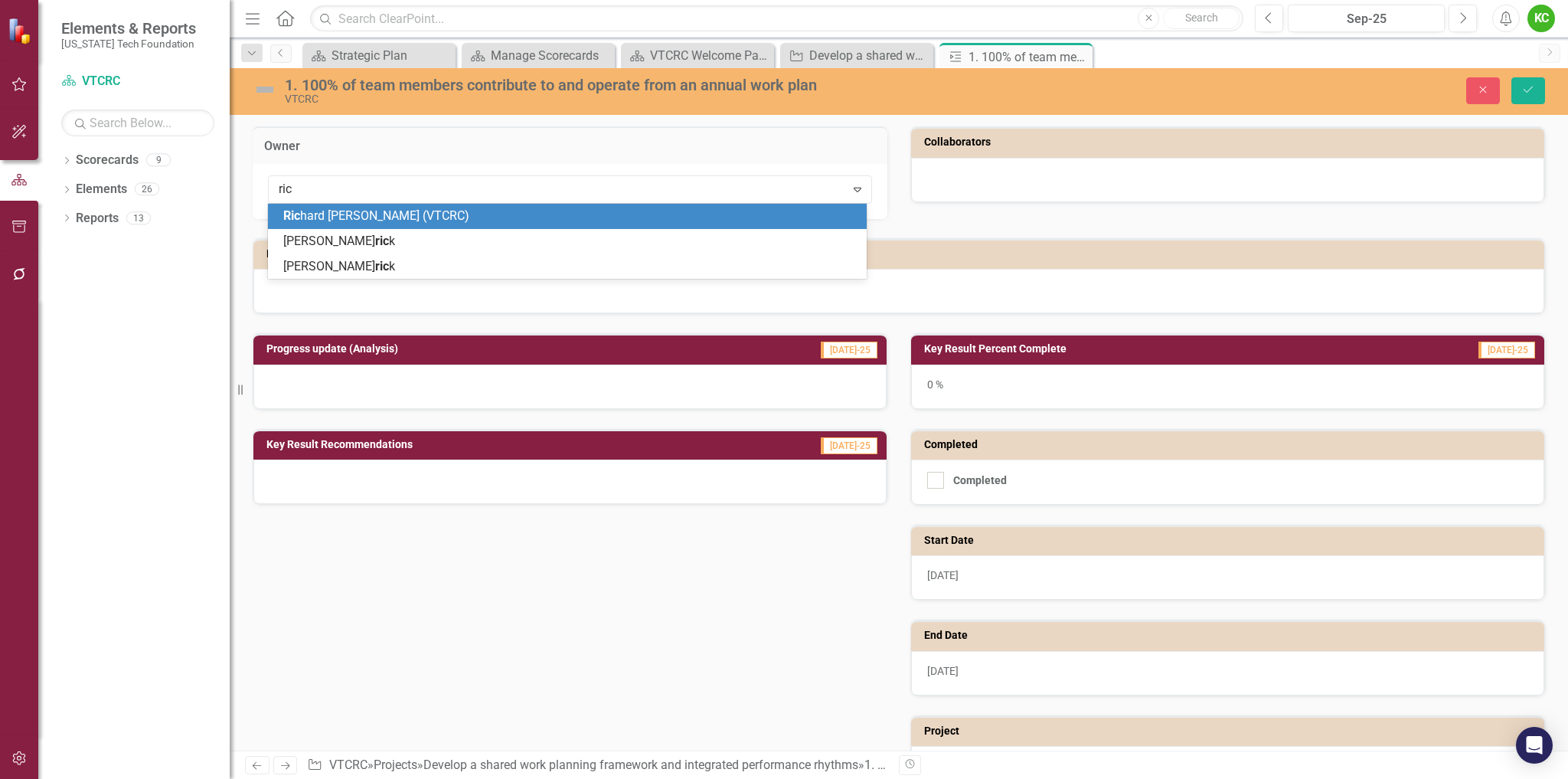
click at [642, 215] on div "Ric hard [PERSON_NAME] (VTCRC)" at bounding box center [570, 217] width 574 height 18
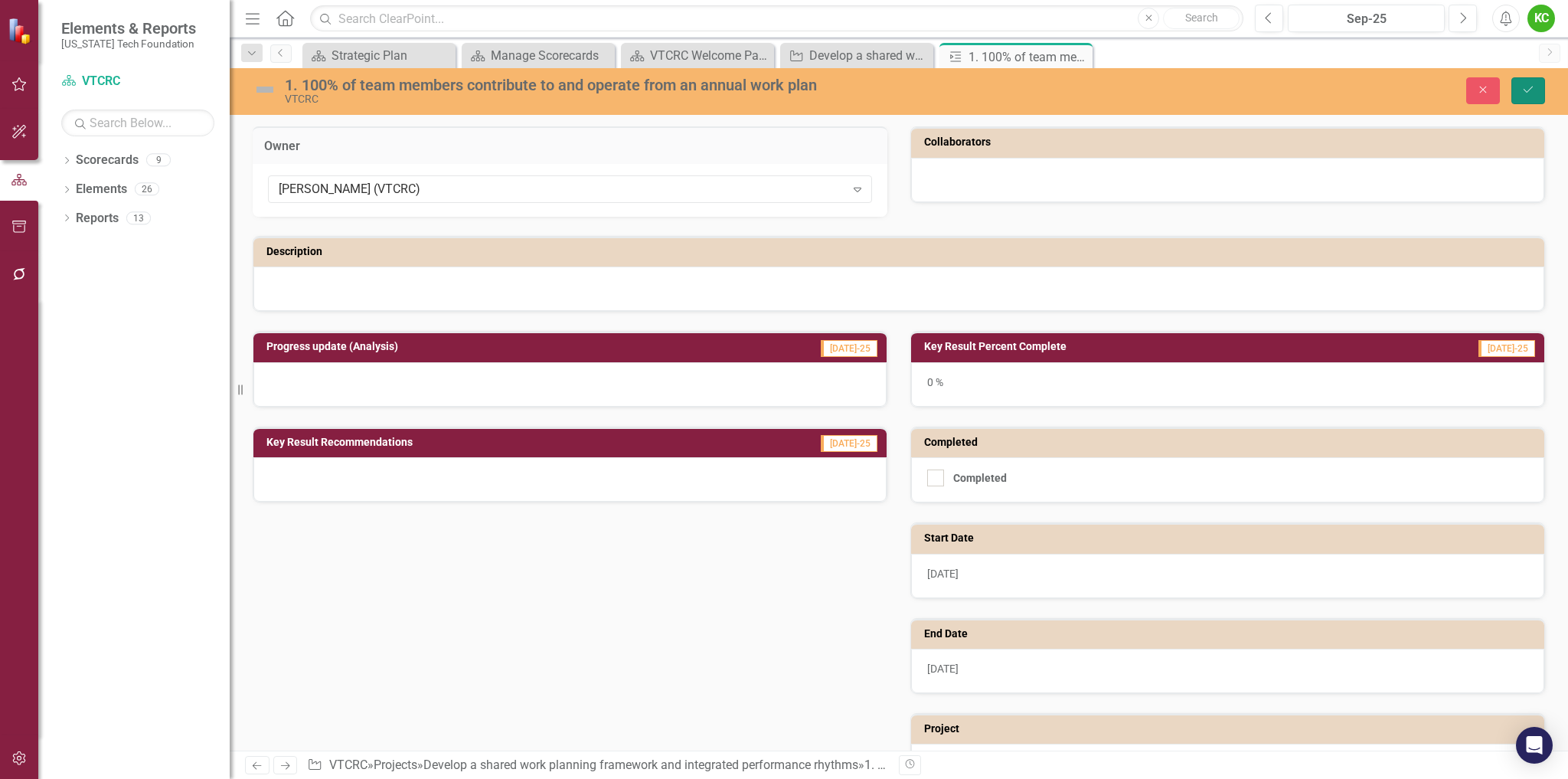
click at [1521, 86] on button "Save" at bounding box center [1529, 90] width 34 height 27
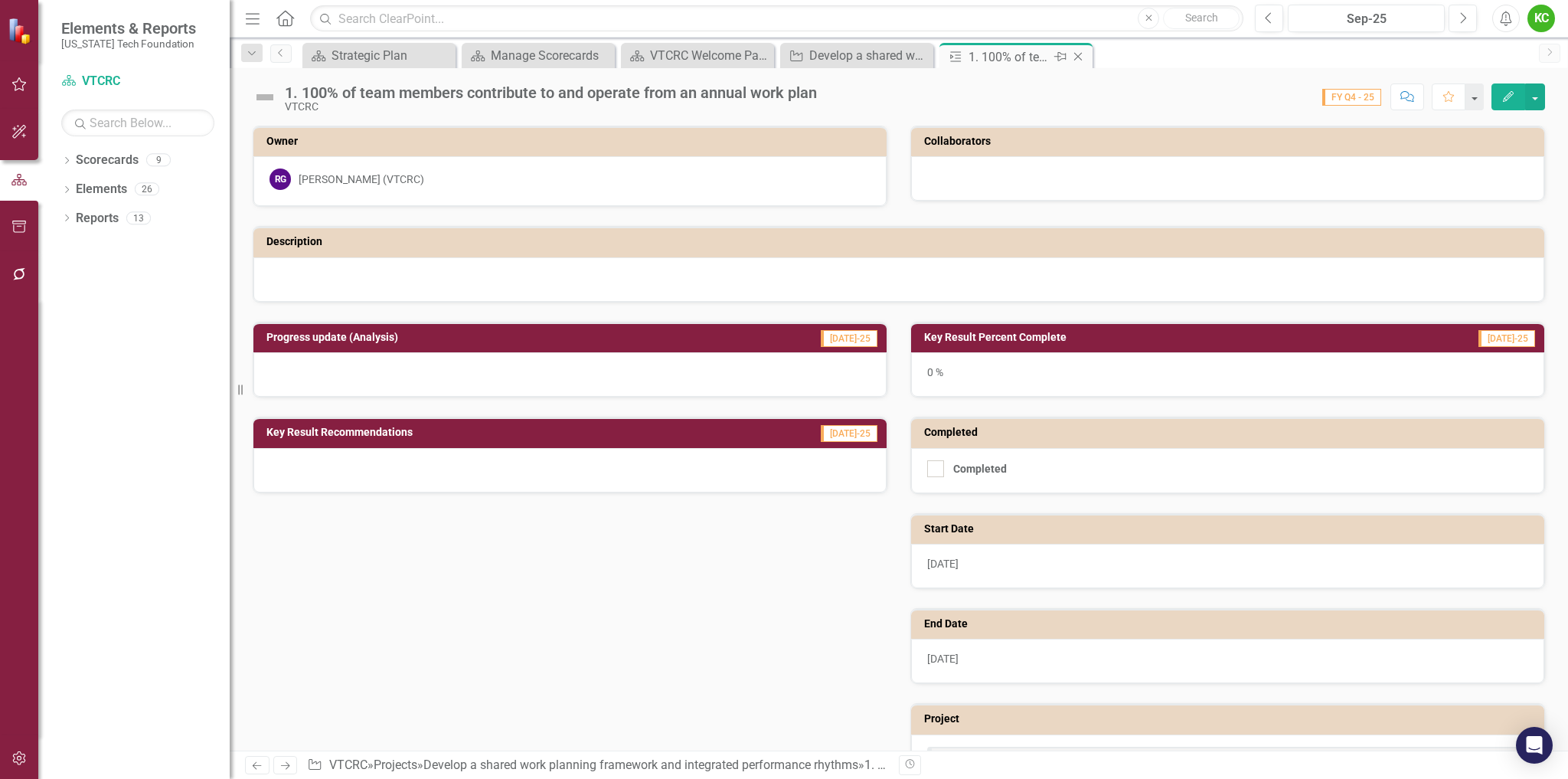
click at [1078, 57] on icon "Close" at bounding box center [1078, 56] width 15 height 13
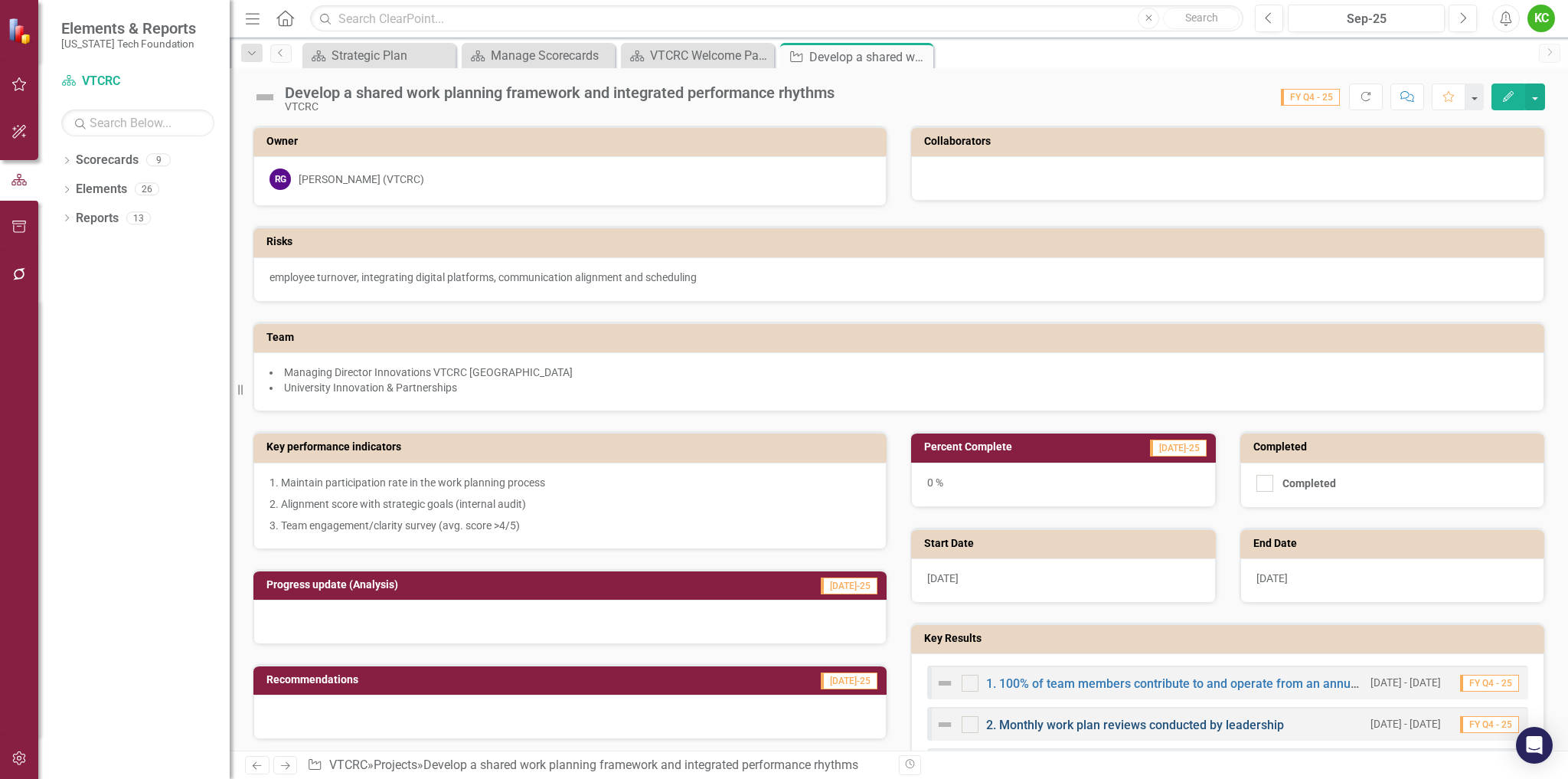
click at [1223, 722] on link "2. Monthly work plan reviews conducted by leadership" at bounding box center [1135, 724] width 298 height 14
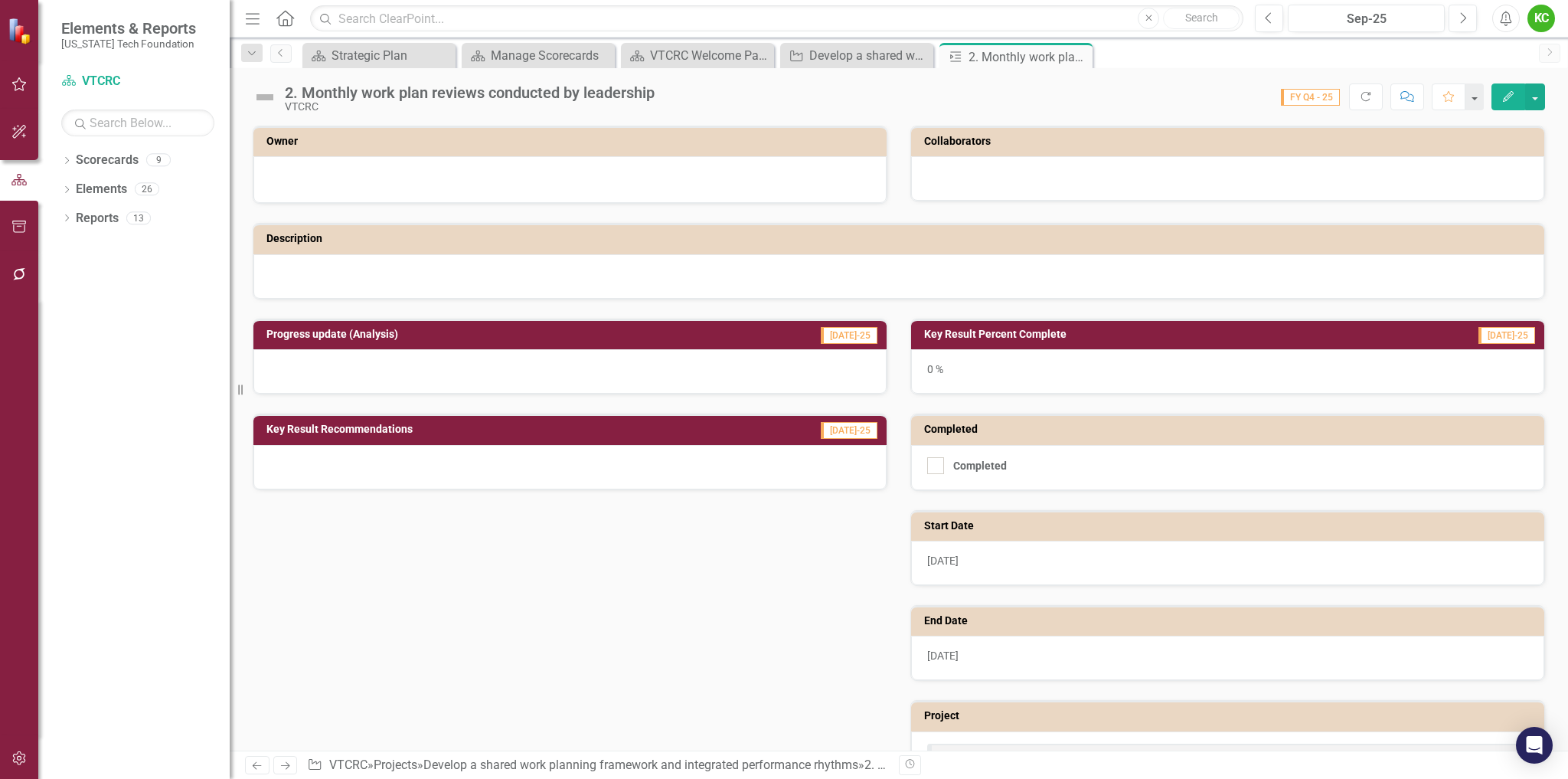
click at [621, 150] on td "Owner" at bounding box center [573, 143] width 613 height 23
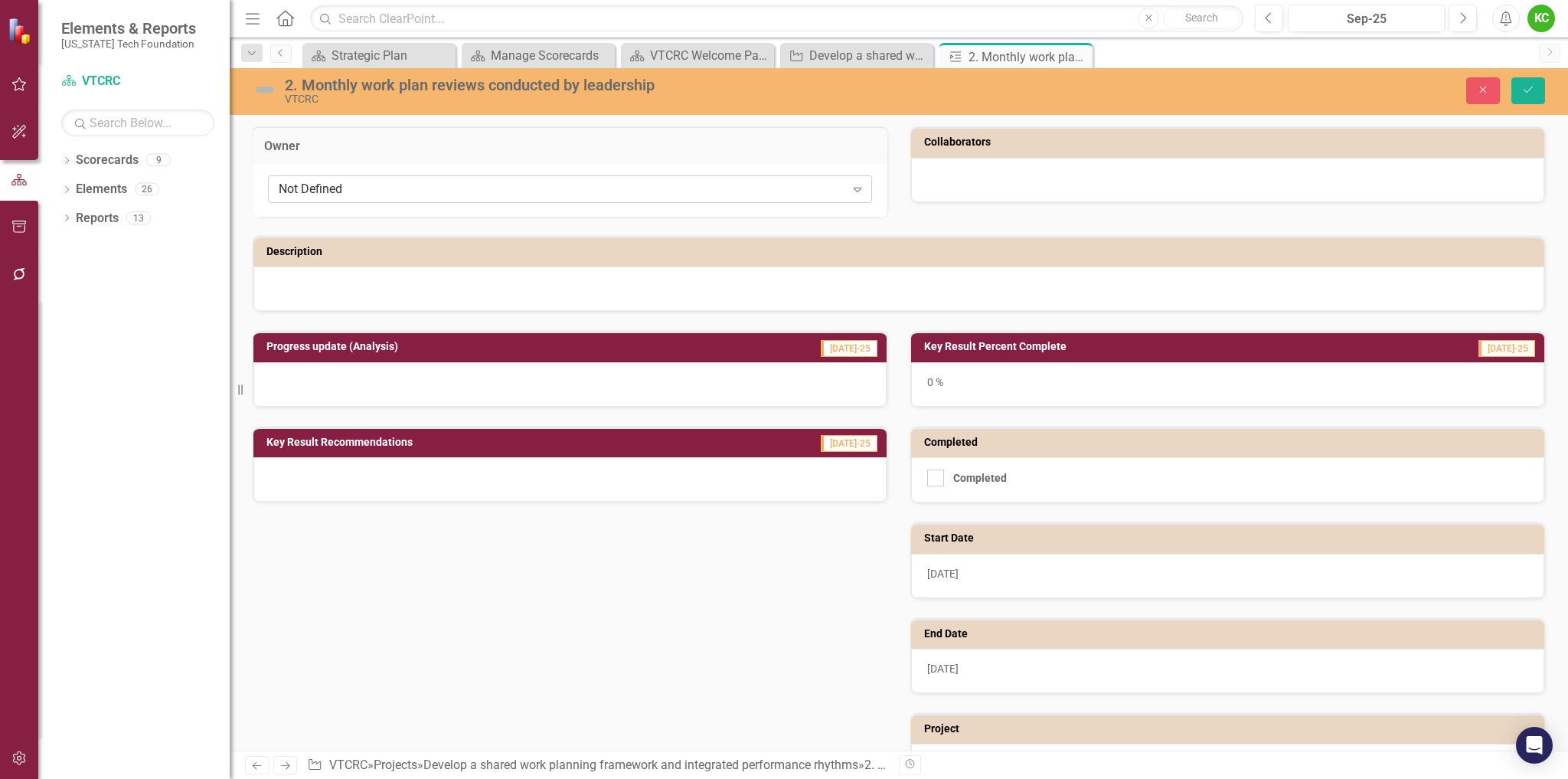
click at [627, 193] on div "Not Defined" at bounding box center [561, 190] width 567 height 18
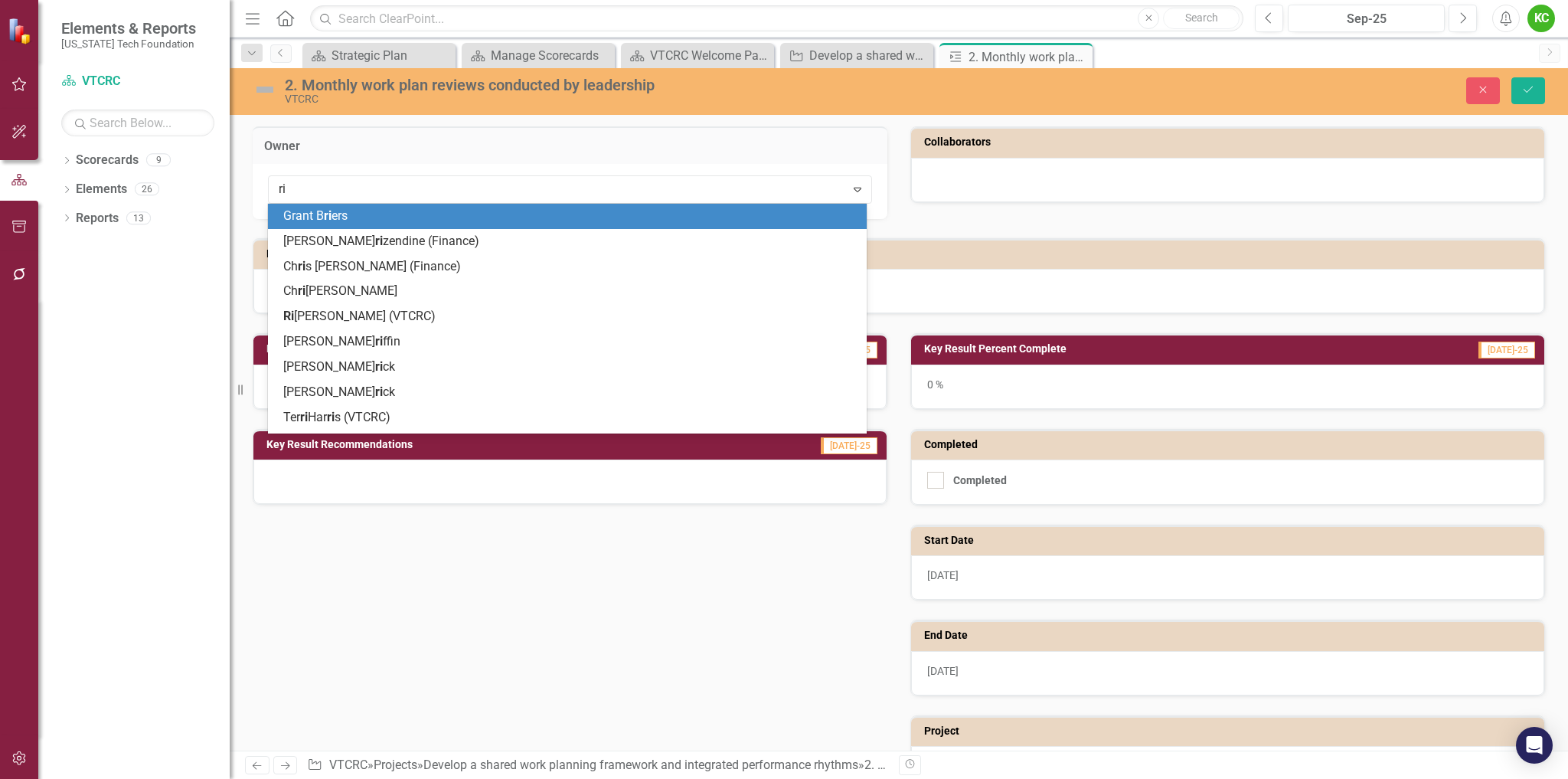
type input "ric"
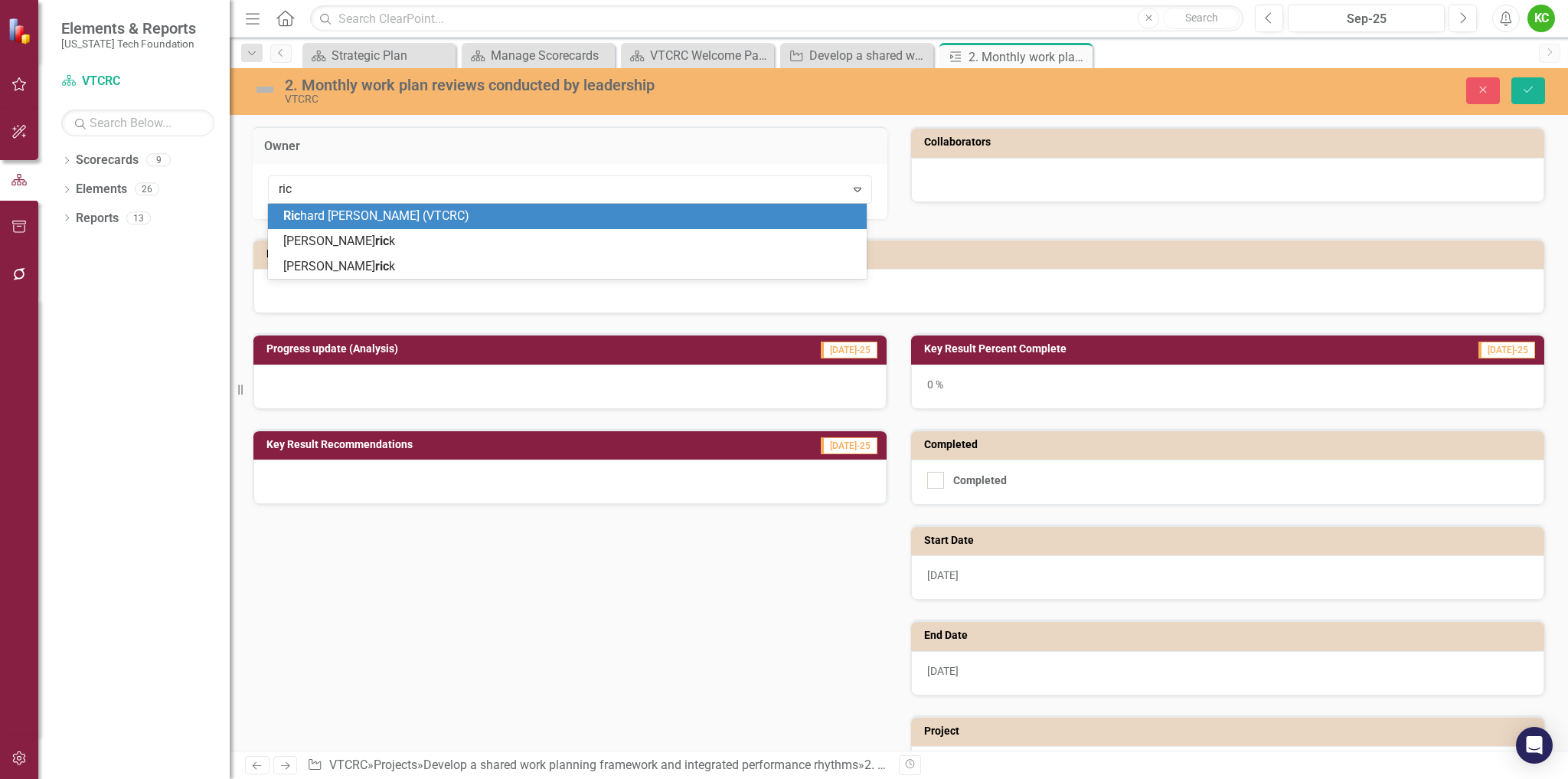
click at [621, 218] on div "Ric hard [PERSON_NAME] (VTCRC)" at bounding box center [570, 217] width 574 height 18
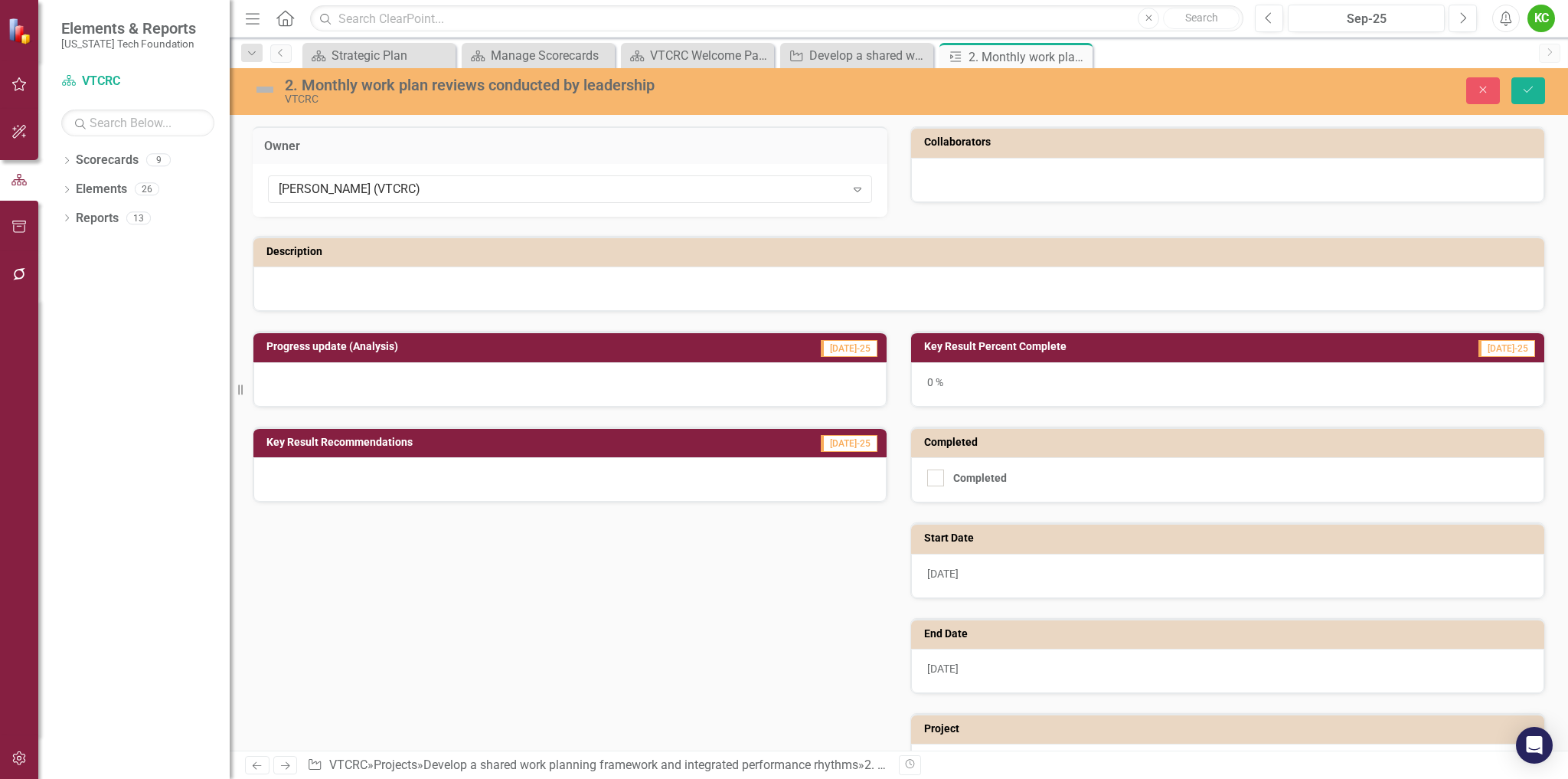
click at [1547, 86] on div "Close Save" at bounding box center [1290, 90] width 535 height 27
click at [1531, 93] on icon "Save" at bounding box center [1528, 90] width 13 height 11
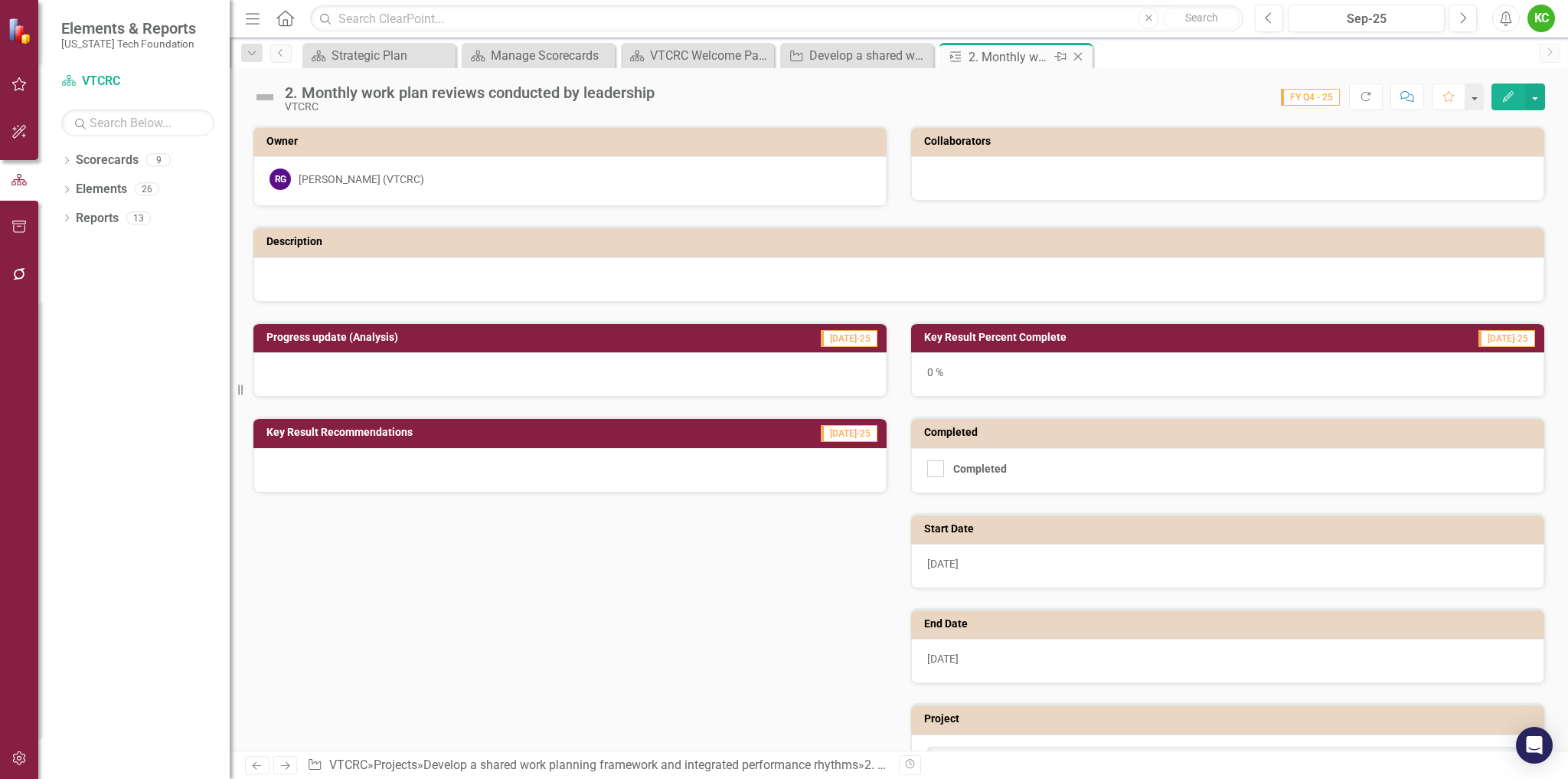
click at [1081, 55] on icon at bounding box center [1078, 56] width 8 height 8
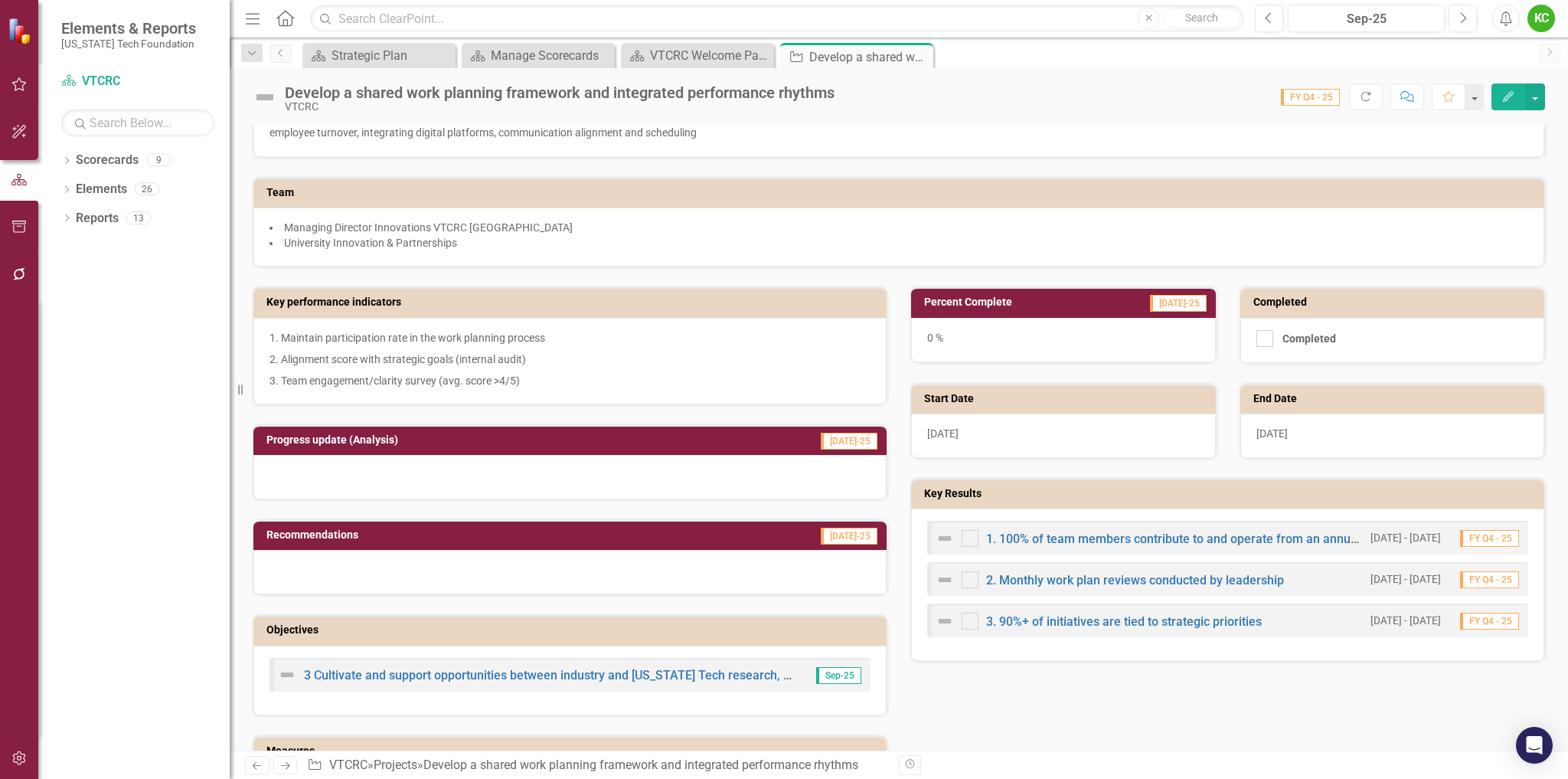
scroll to position [146, 0]
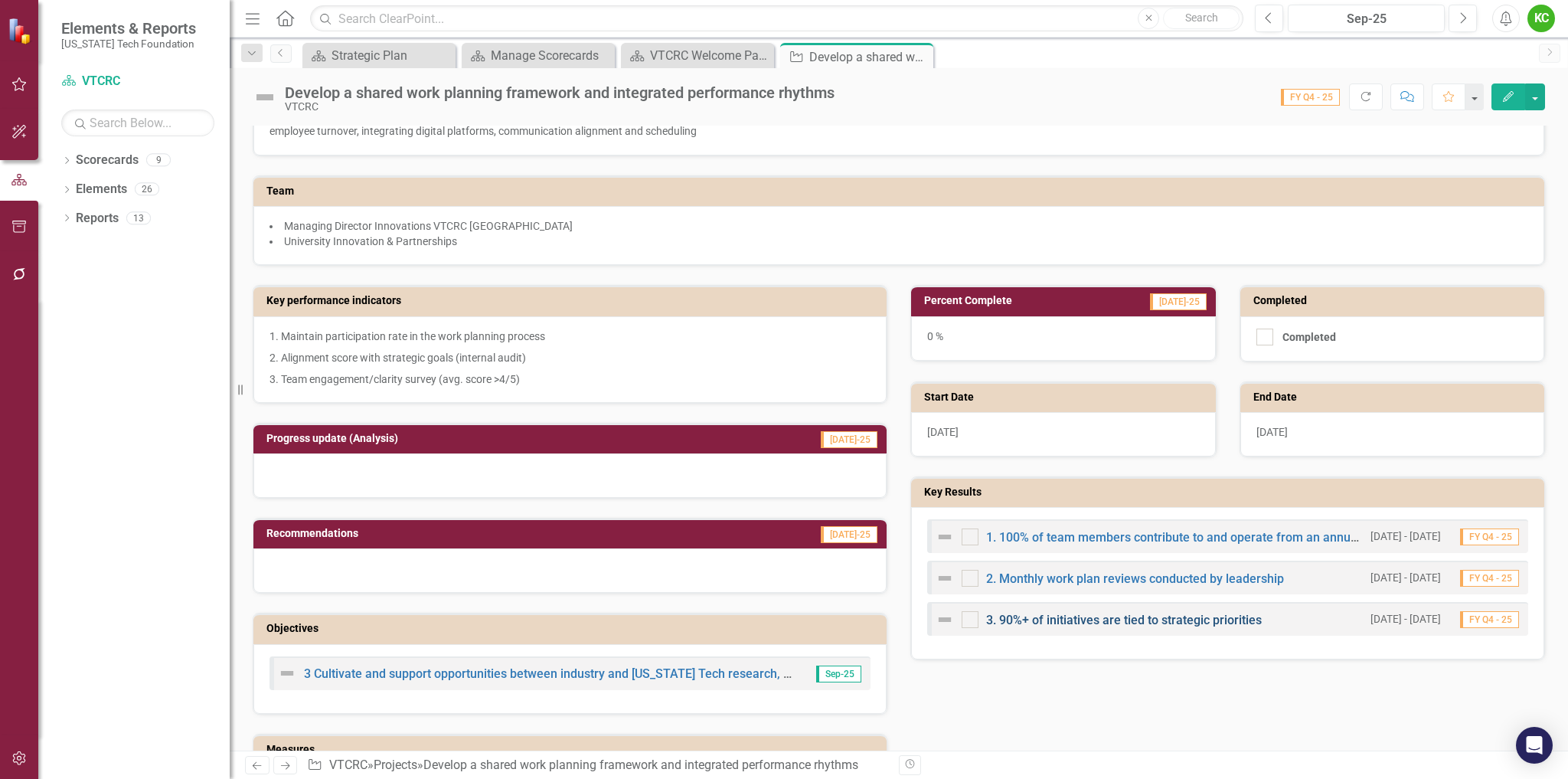
click at [1125, 621] on link "3. 90%+ of initiatives are tied to strategic priorities" at bounding box center [1124, 620] width 276 height 14
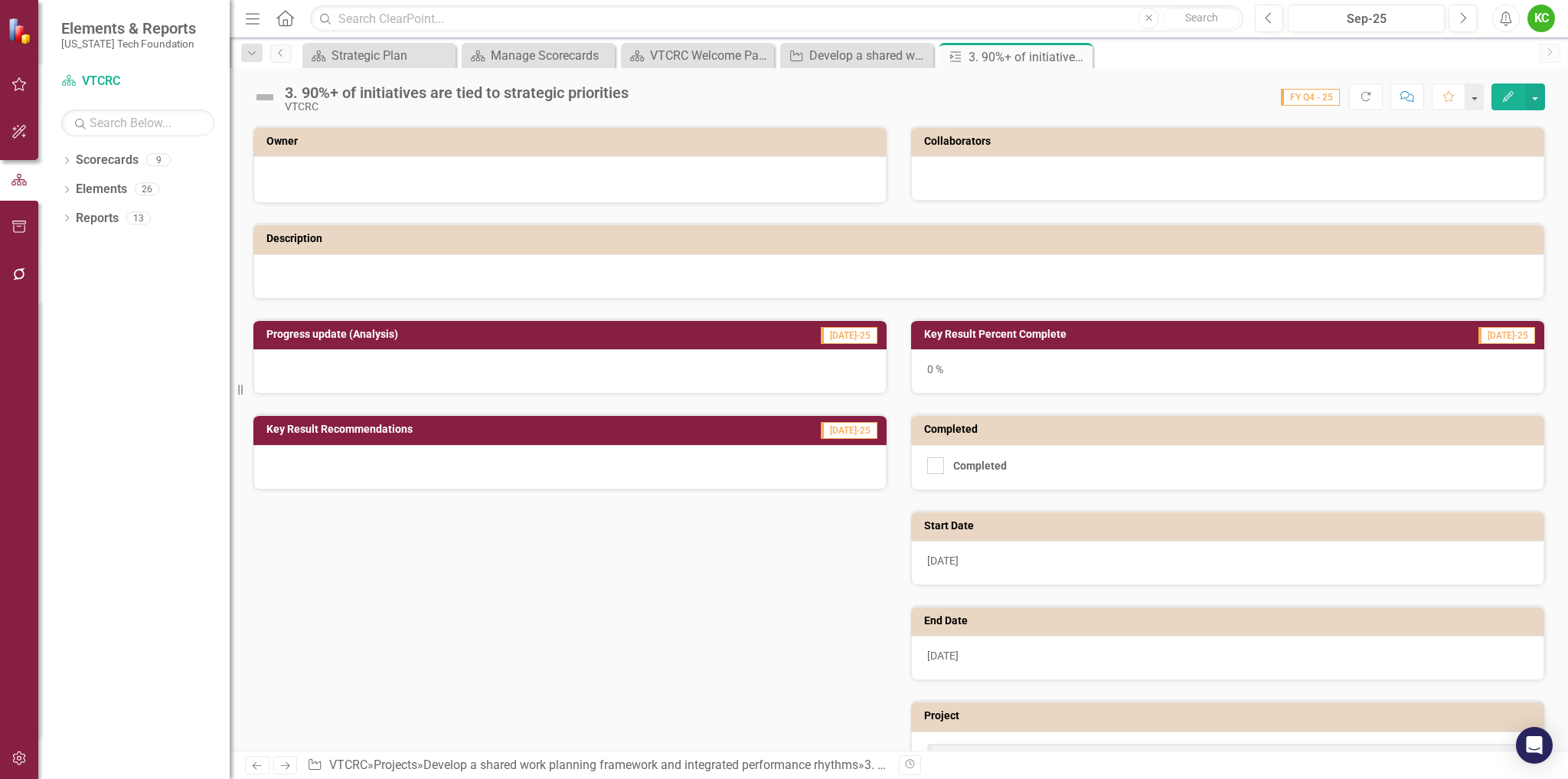
click at [634, 177] on div at bounding box center [570, 177] width 601 height 19
click at [634, 176] on div at bounding box center [570, 177] width 601 height 19
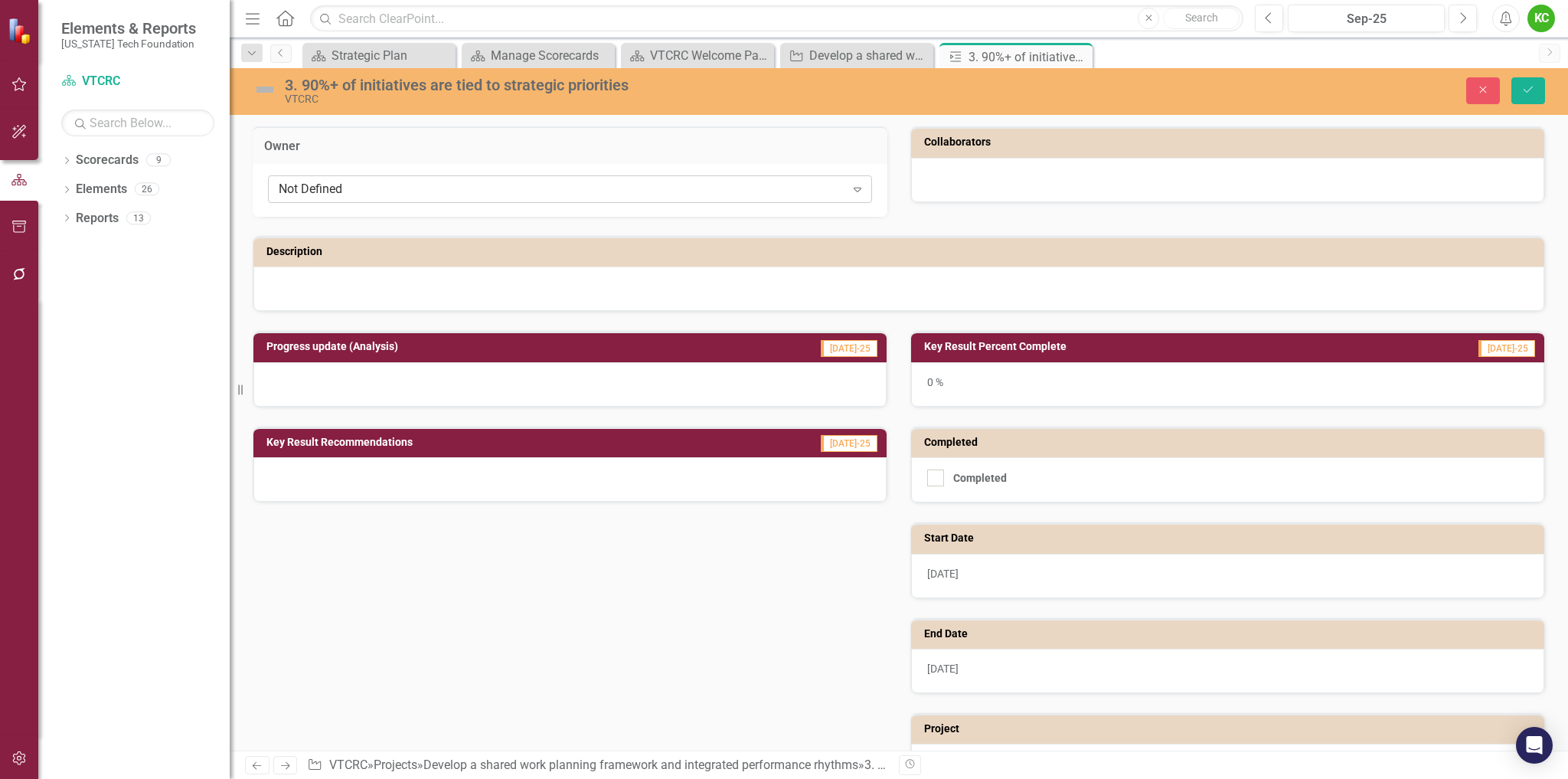
click at [644, 188] on div "Not Defined" at bounding box center [561, 190] width 567 height 18
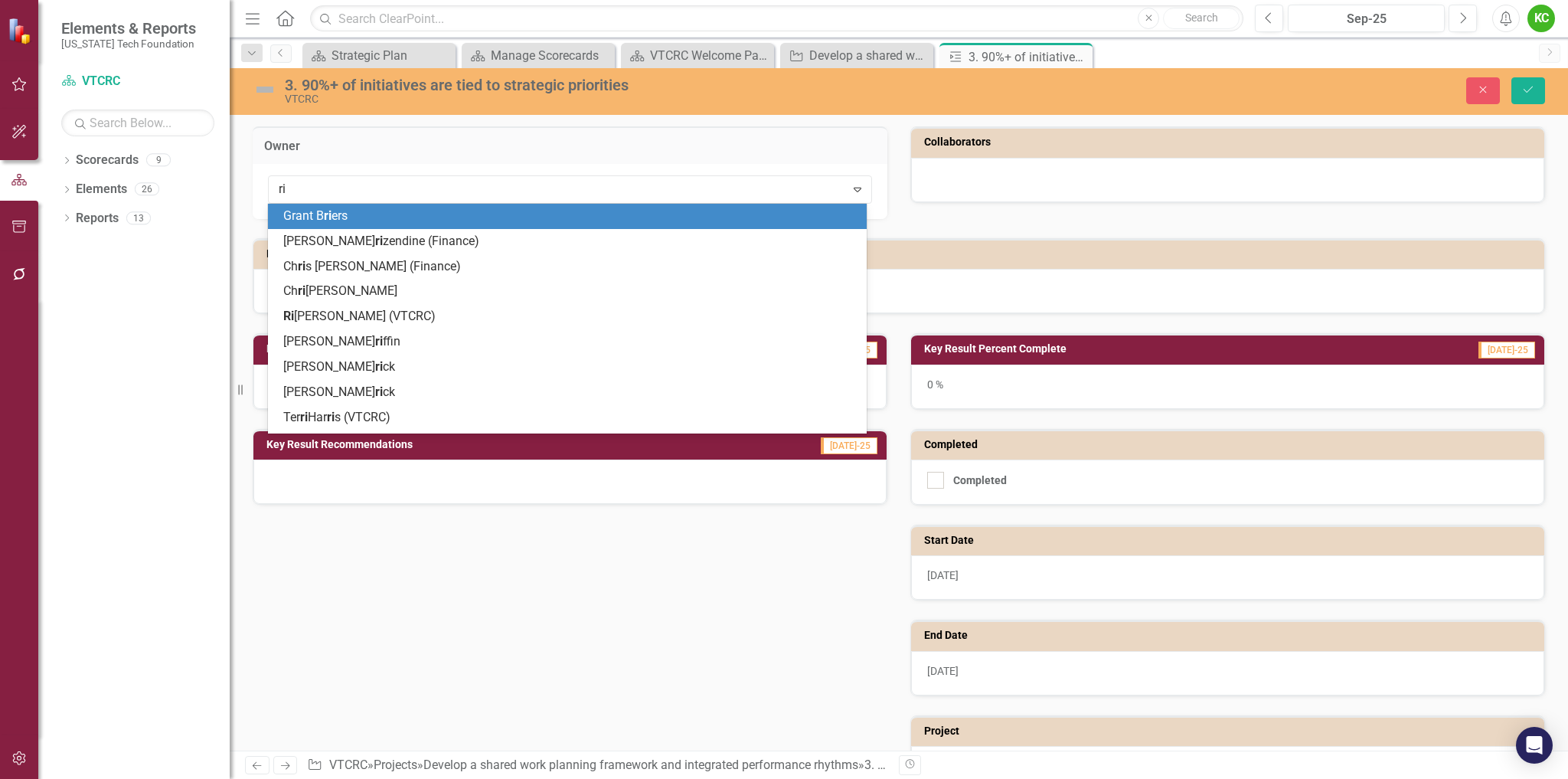
type input "ric"
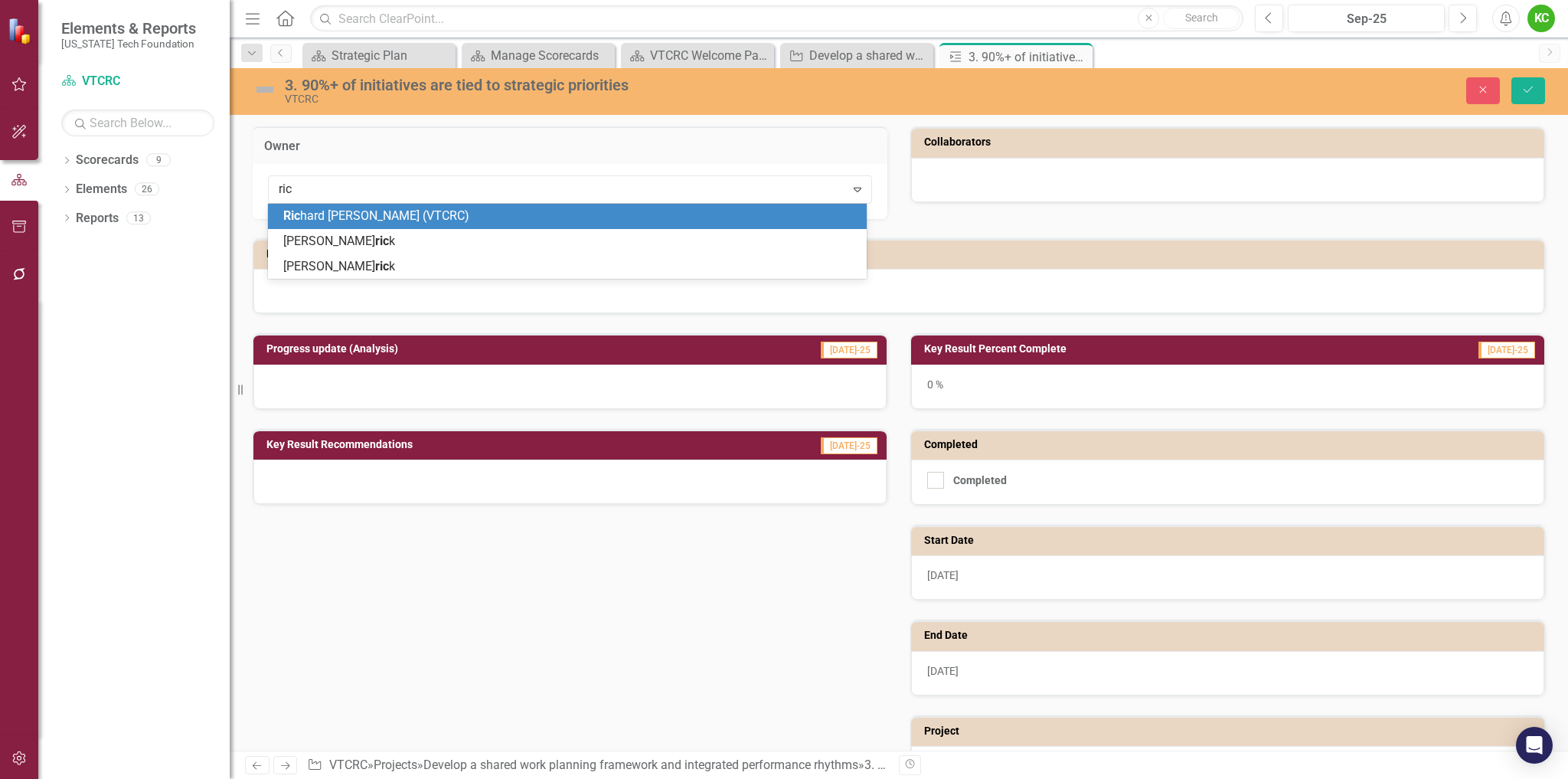
click at [620, 218] on div "Ric hard [PERSON_NAME] (VTCRC)" at bounding box center [570, 217] width 574 height 18
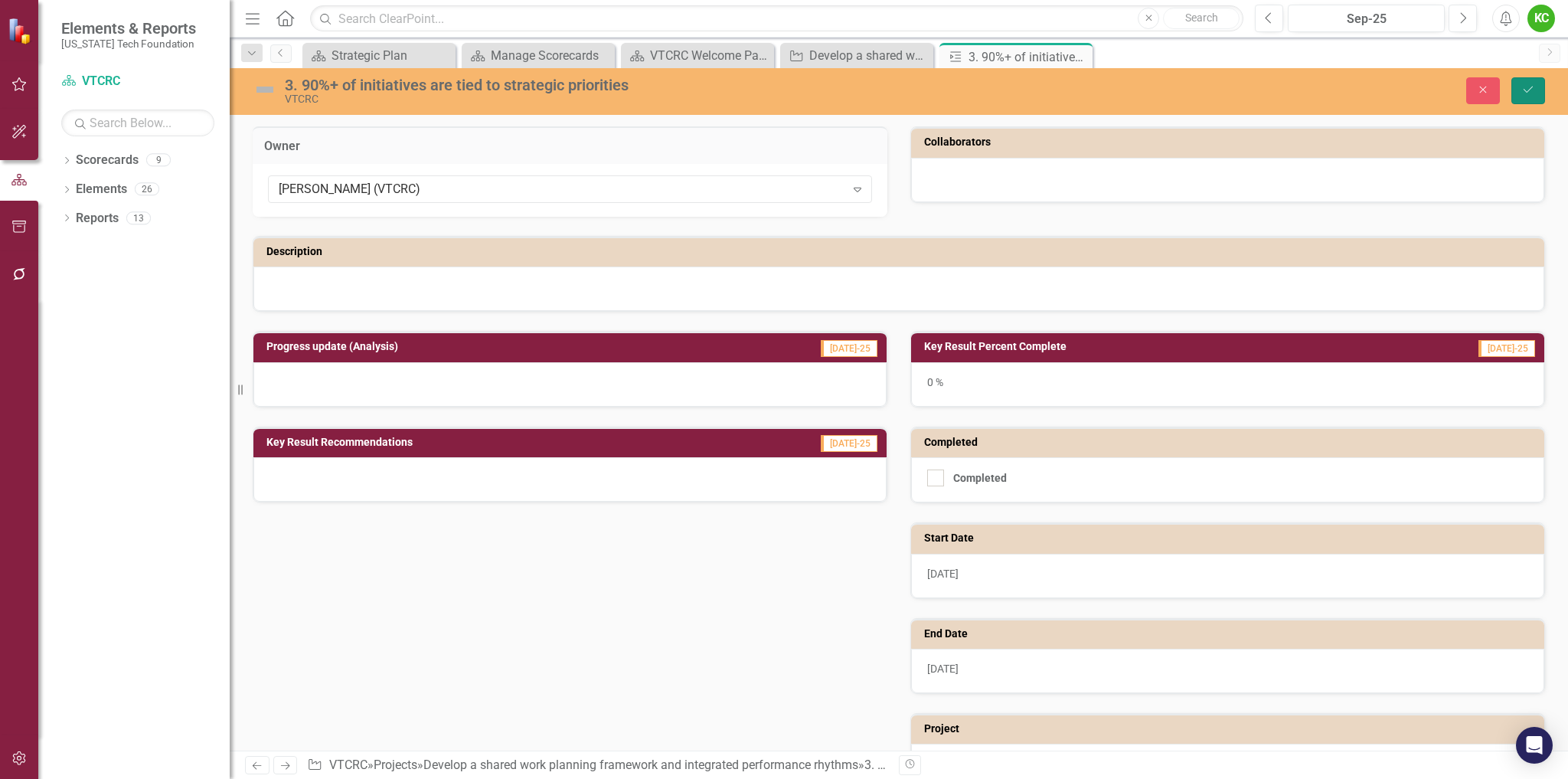
click at [1530, 92] on icon "Save" at bounding box center [1528, 90] width 13 height 11
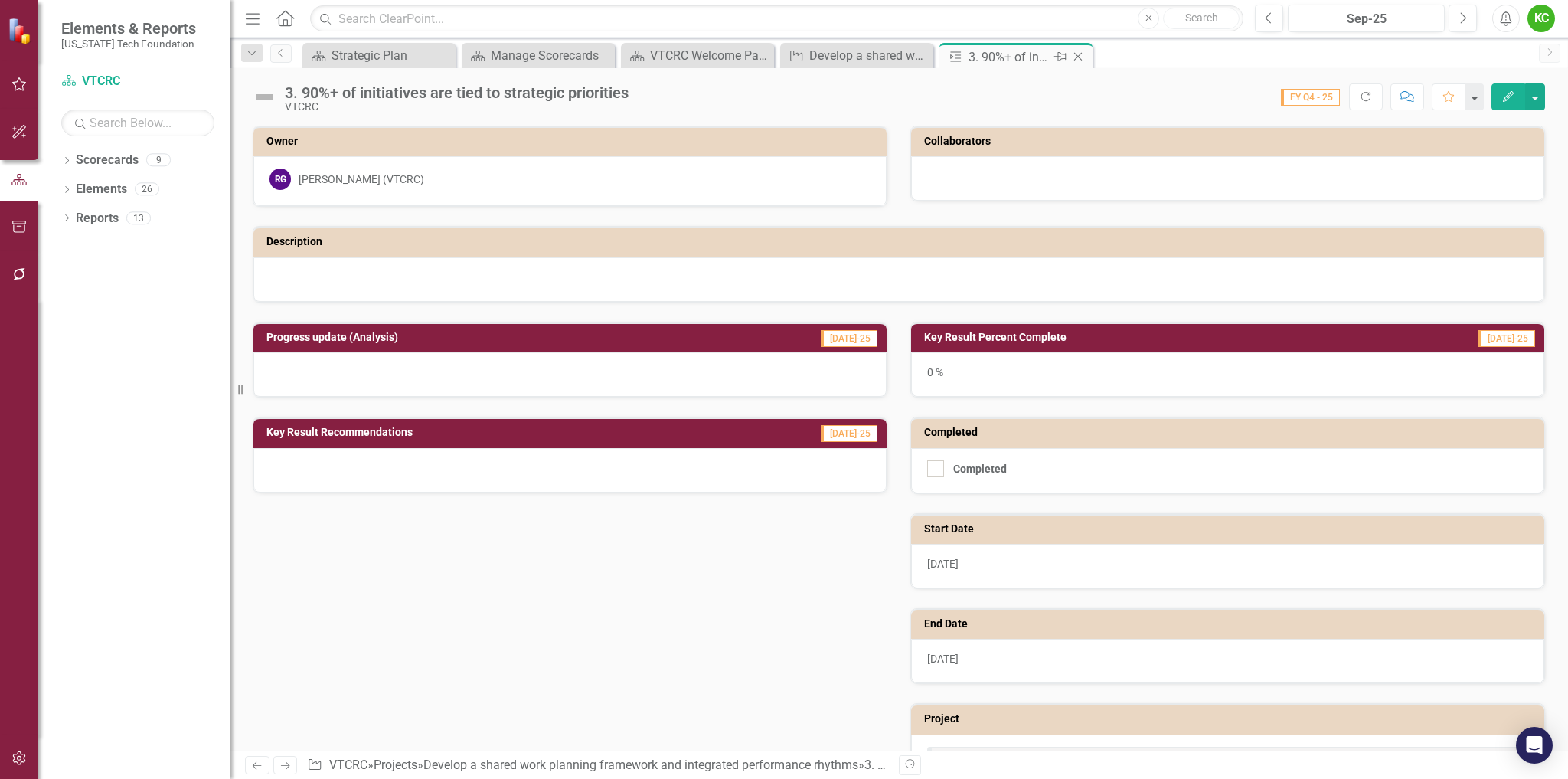
click at [1080, 55] on icon "Close" at bounding box center [1078, 56] width 15 height 13
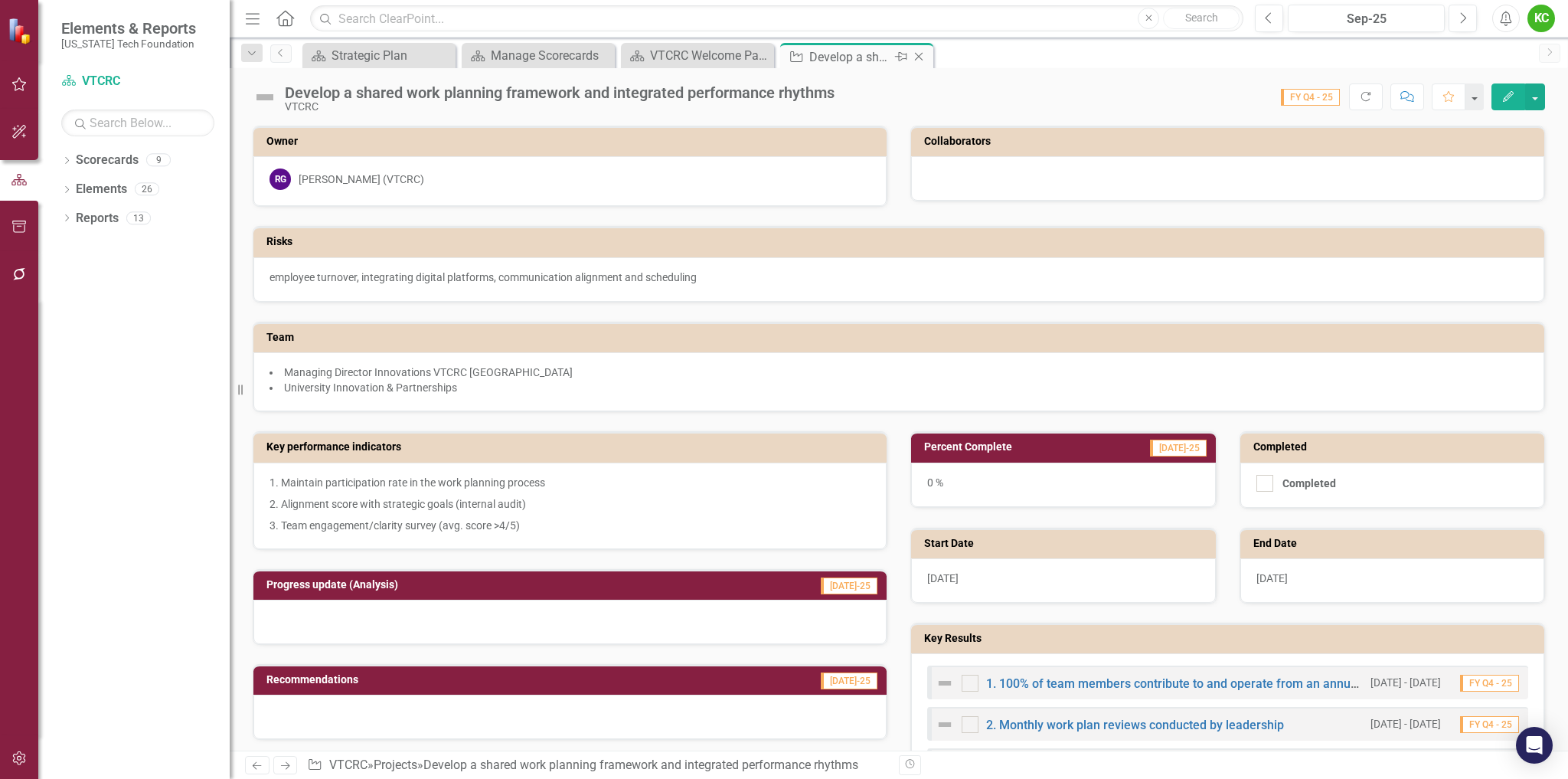
click at [918, 56] on icon at bounding box center [919, 56] width 8 height 8
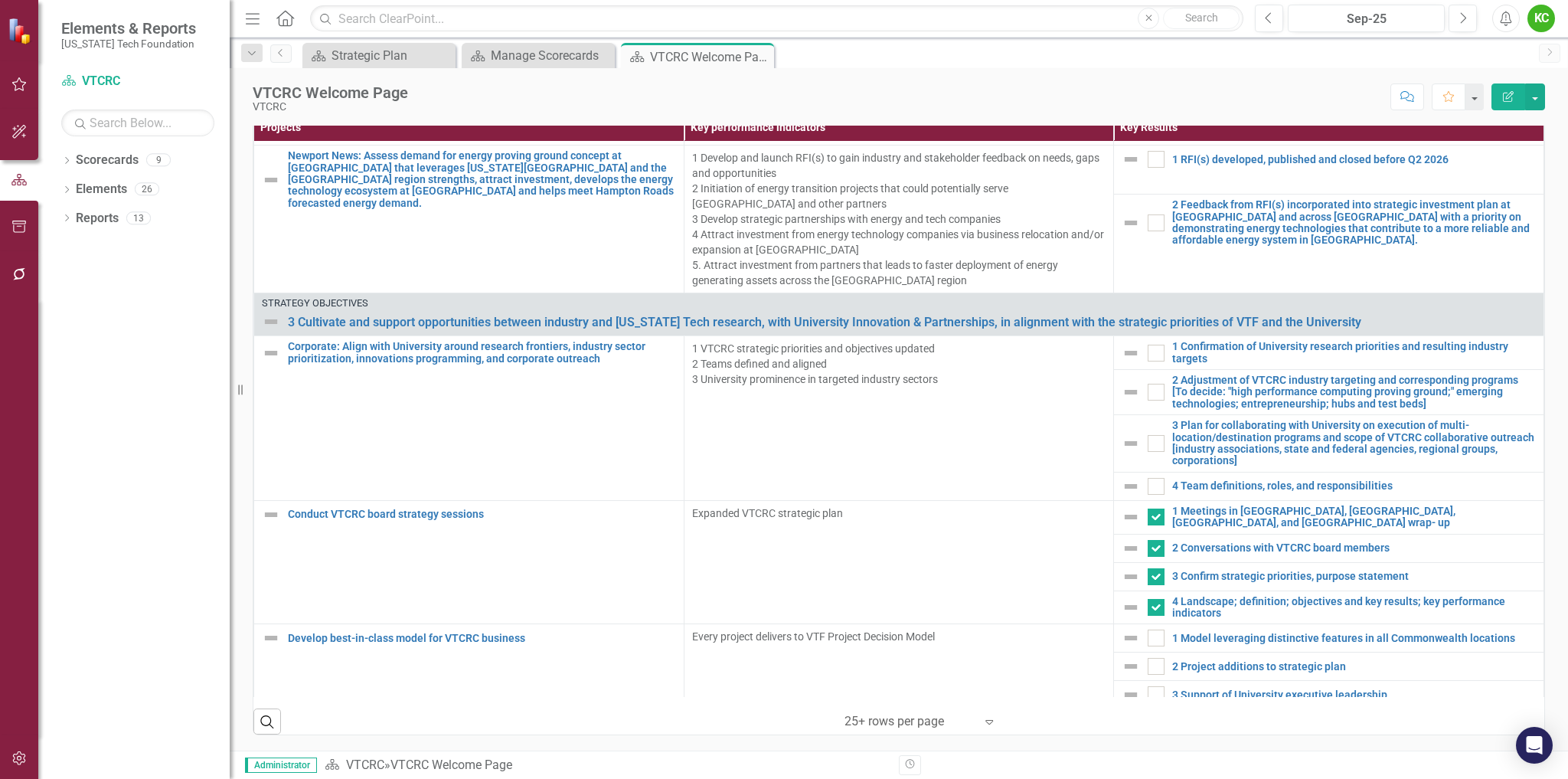
scroll to position [2350, 0]
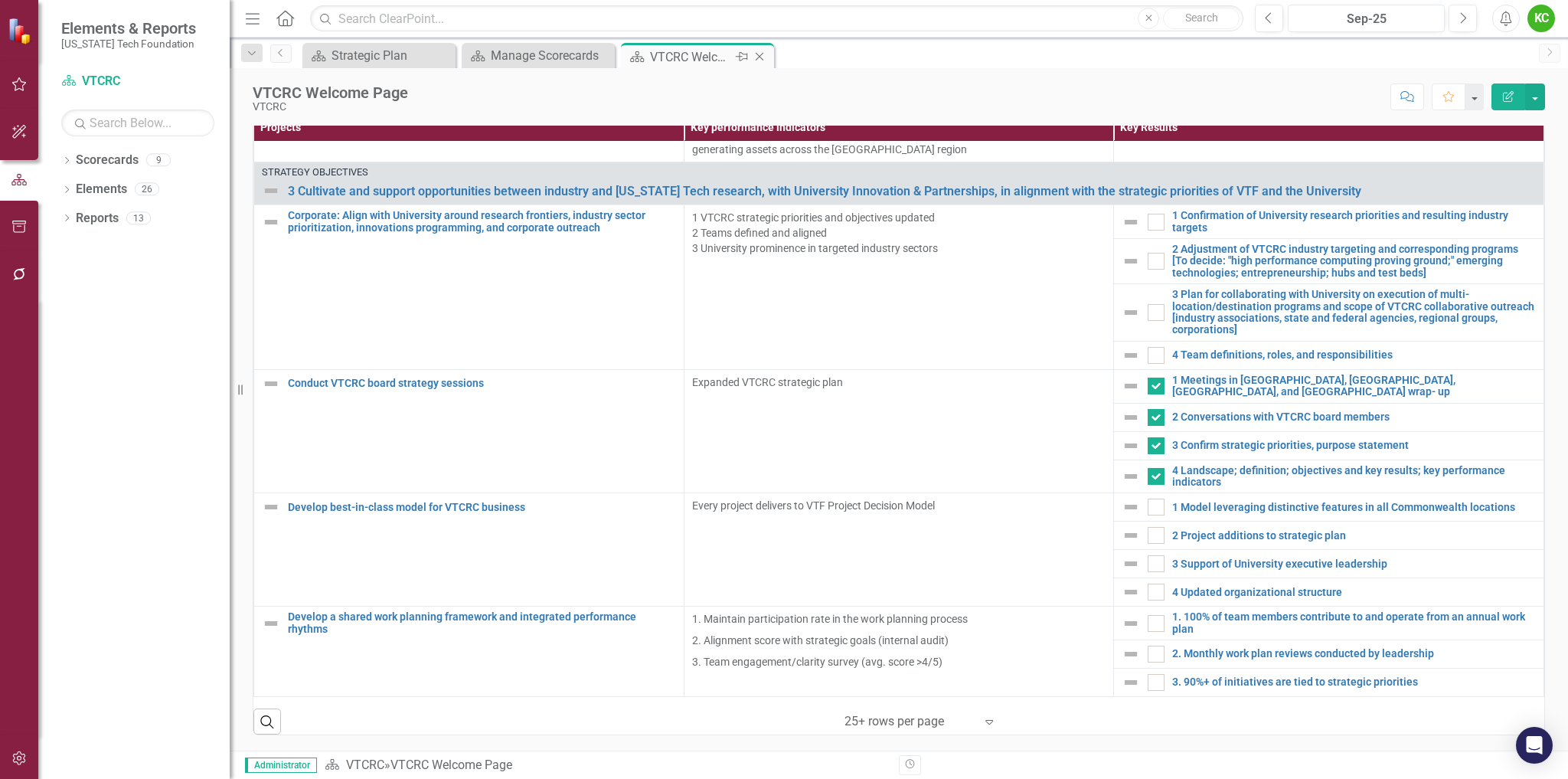
click at [757, 54] on icon at bounding box center [759, 56] width 8 height 8
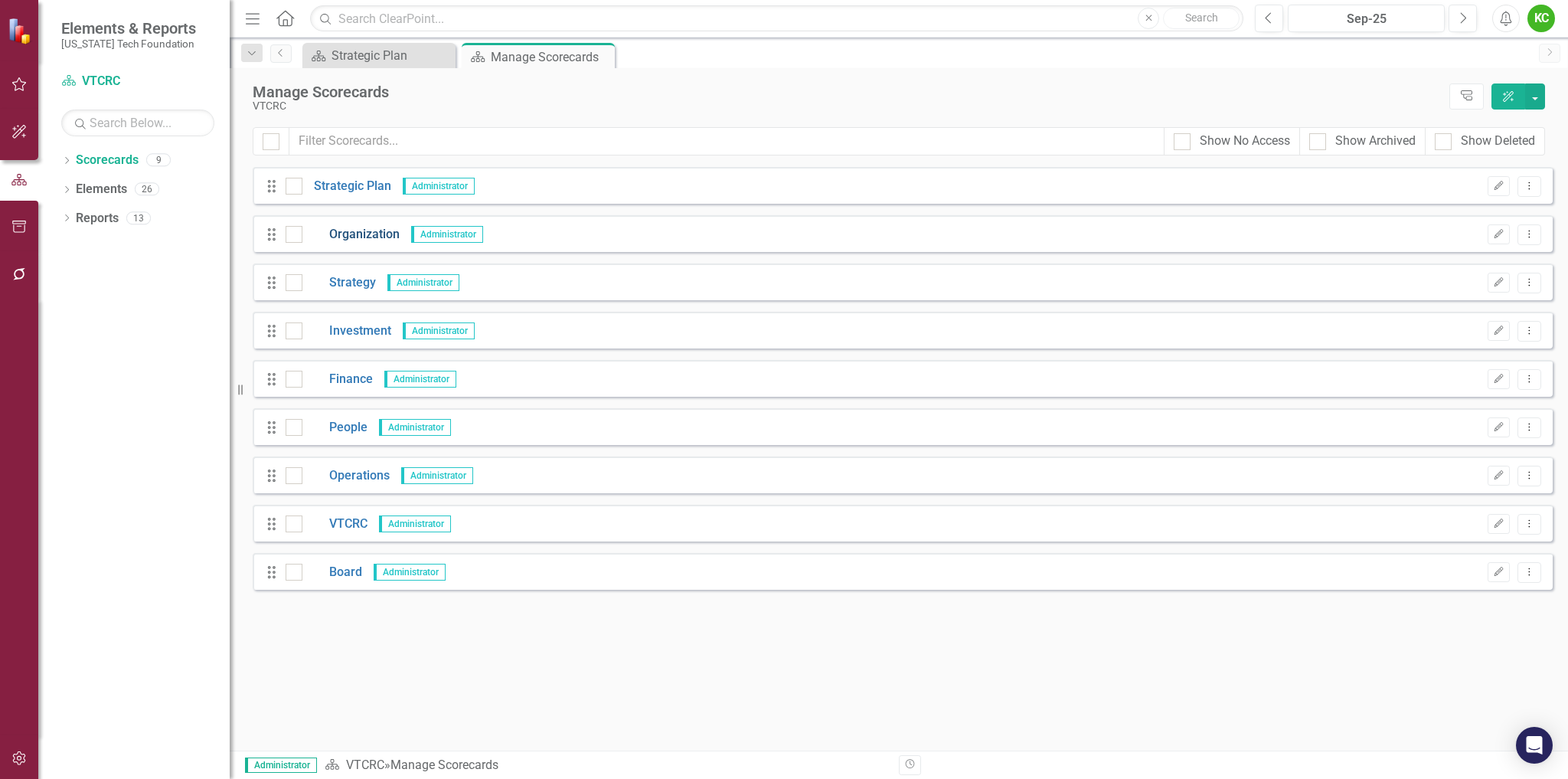
click at [363, 231] on link "Organization" at bounding box center [351, 235] width 98 height 18
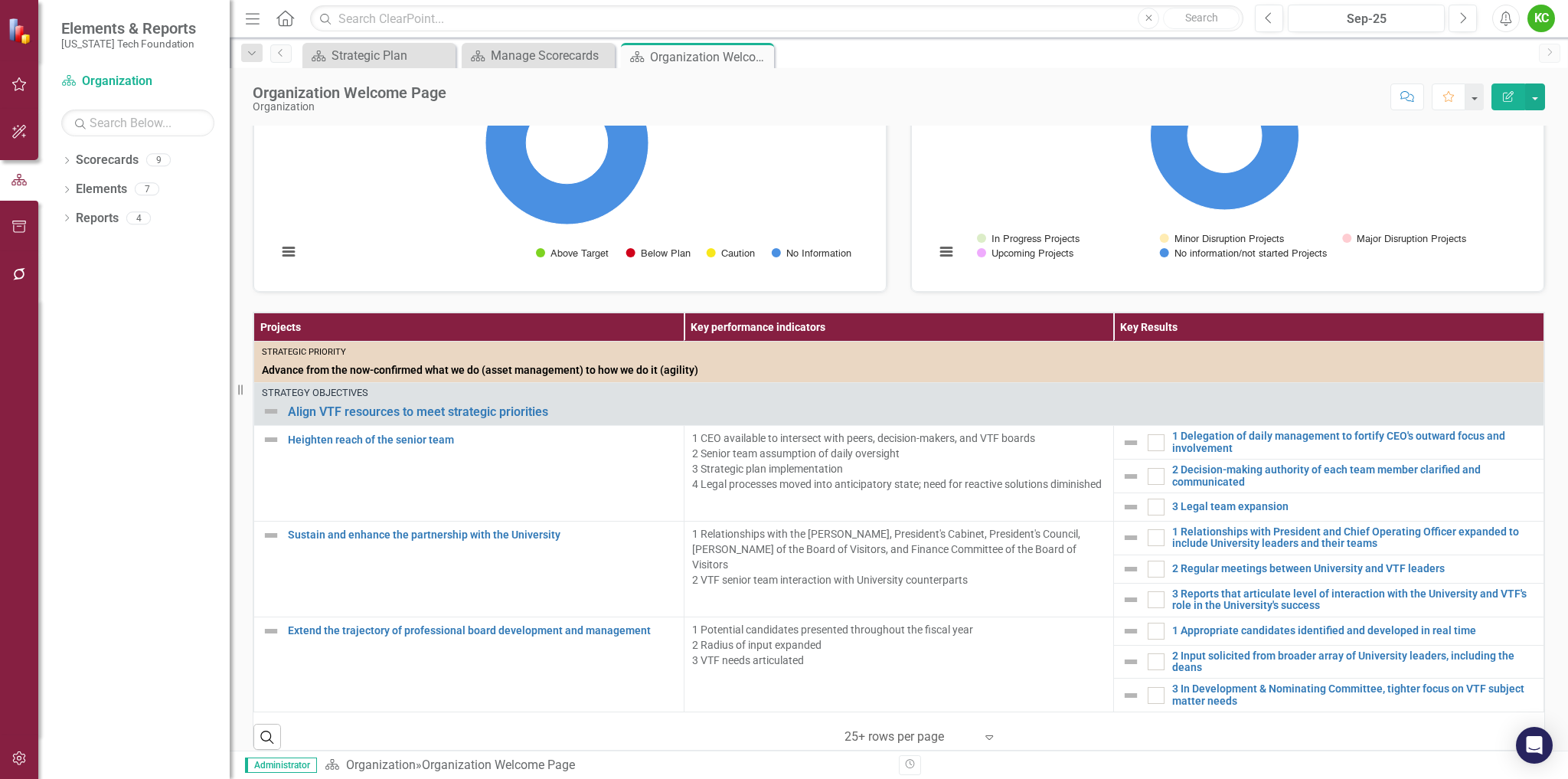
scroll to position [201, 0]
